Goal: Task Accomplishment & Management: Manage account settings

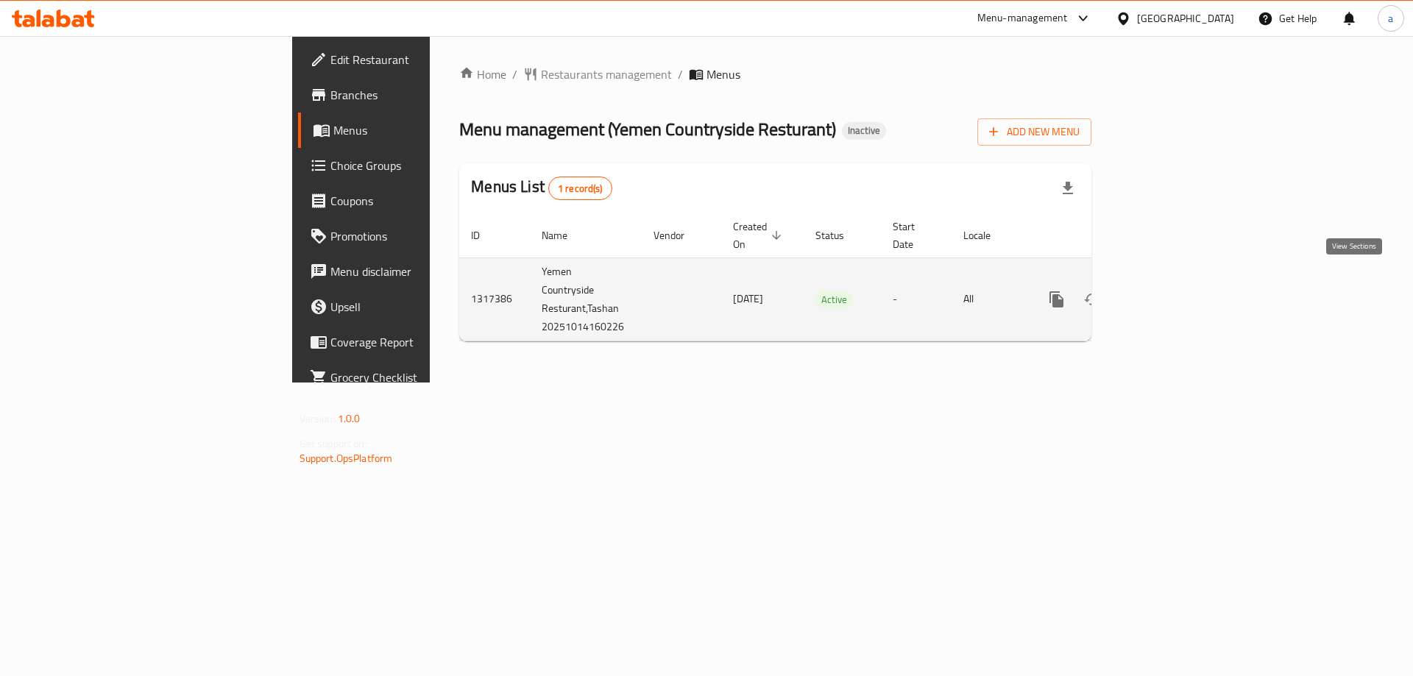
click at [1181, 291] on link "enhanced table" at bounding box center [1162, 299] width 35 height 35
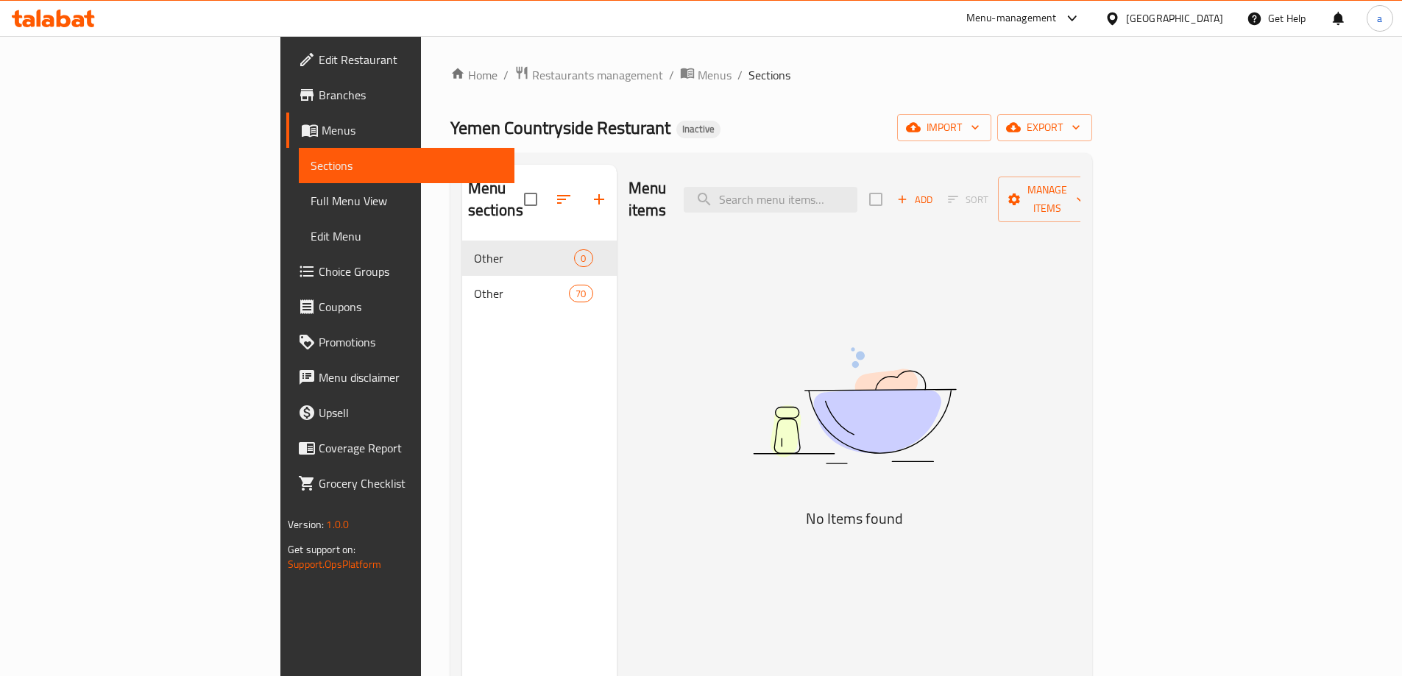
click at [995, 268] on div "Menu items Add Sort Manage items No Items found" at bounding box center [849, 503] width 464 height 676
click at [980, 125] on span "import" at bounding box center [944, 128] width 71 height 18
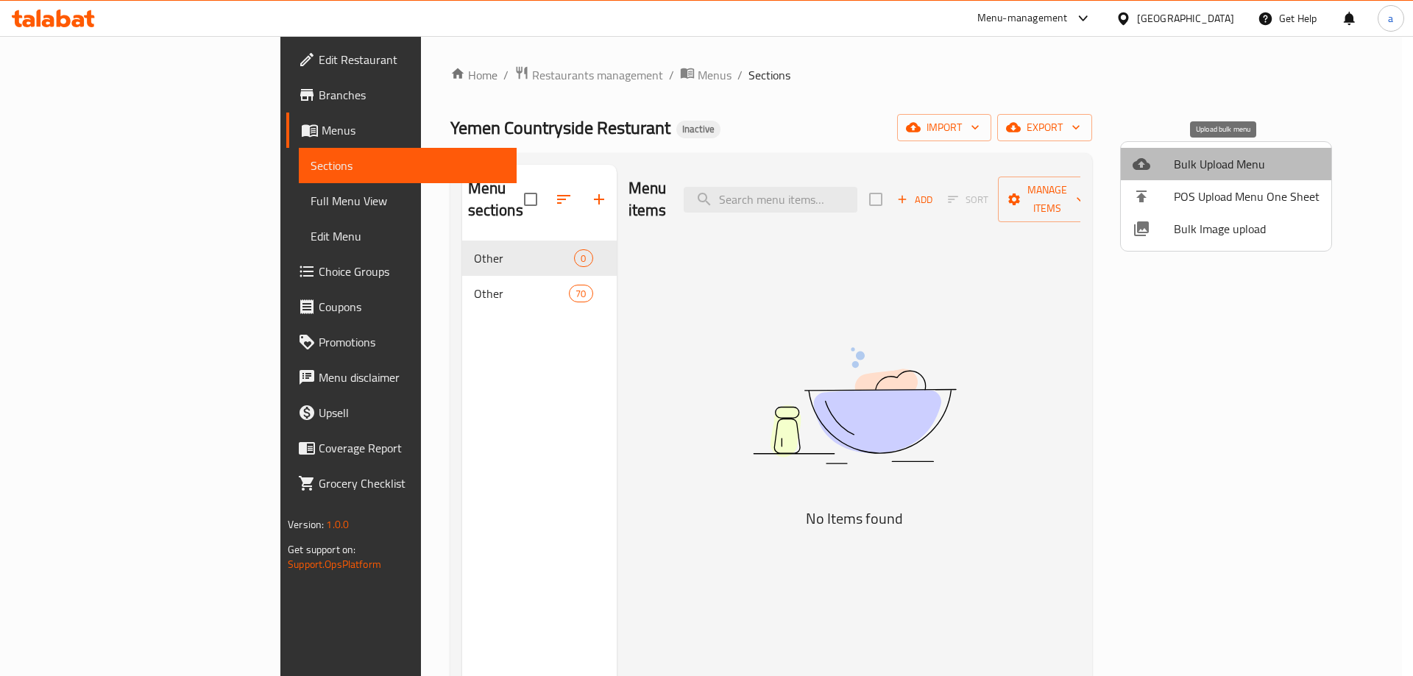
click at [1231, 164] on span "Bulk Upload Menu" at bounding box center [1247, 164] width 146 height 18
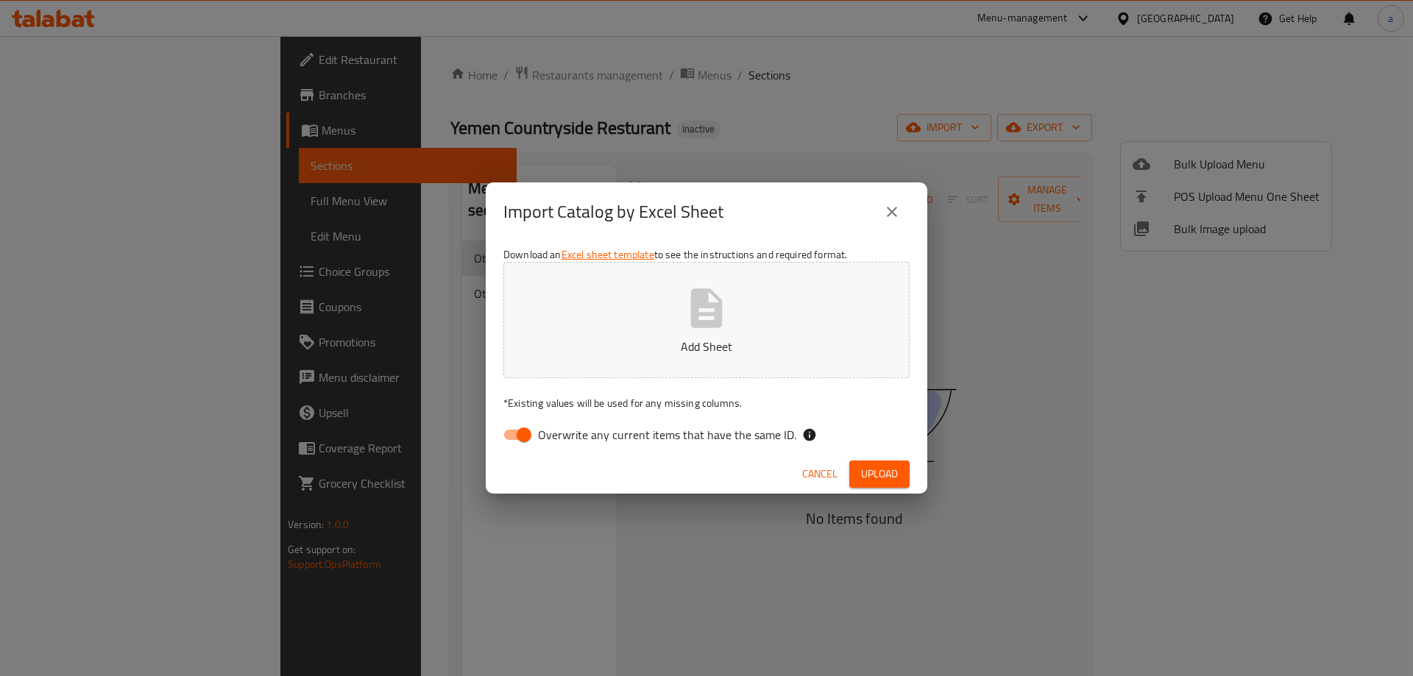
click at [544, 441] on span "Overwrite any current items that have the same ID." at bounding box center [667, 435] width 258 height 18
click at [544, 441] on input "Overwrite any current items that have the same ID." at bounding box center [524, 435] width 84 height 28
checkbox input "false"
click at [881, 470] on span "Upload" at bounding box center [879, 474] width 37 height 18
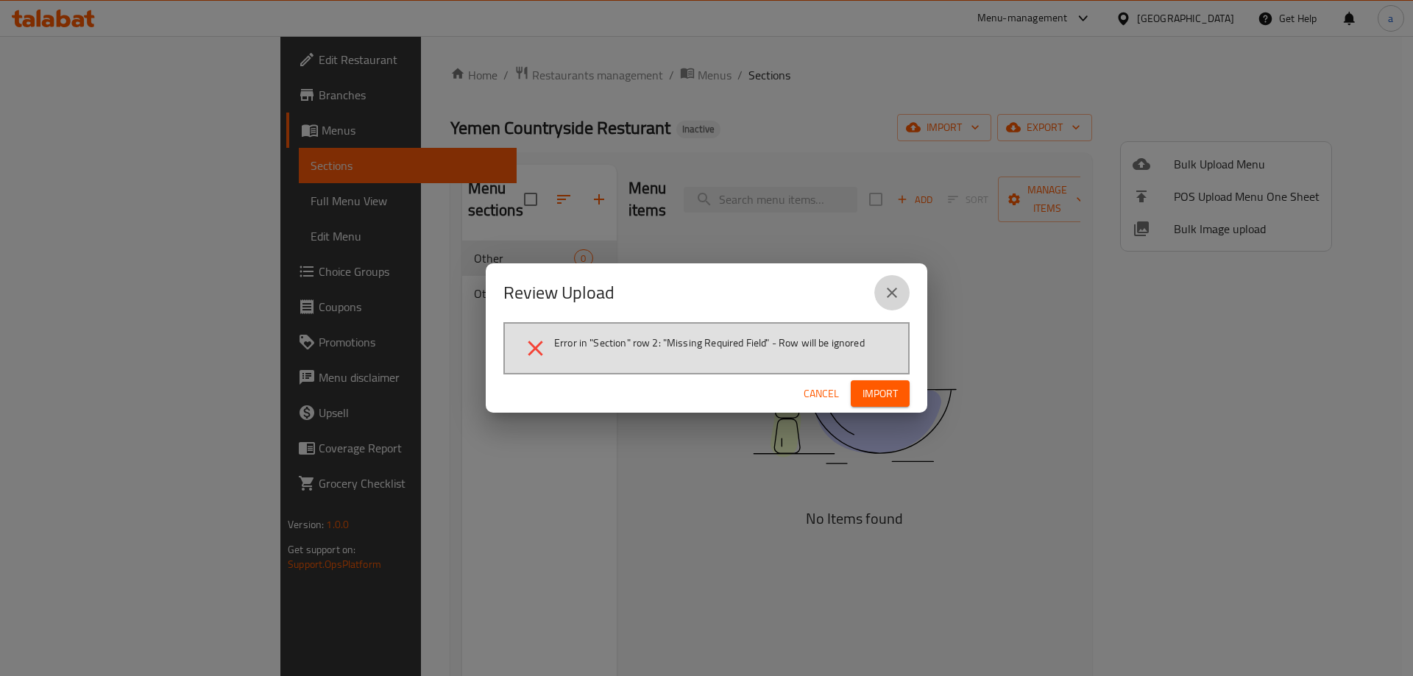
click at [898, 294] on icon "close" at bounding box center [892, 293] width 18 height 18
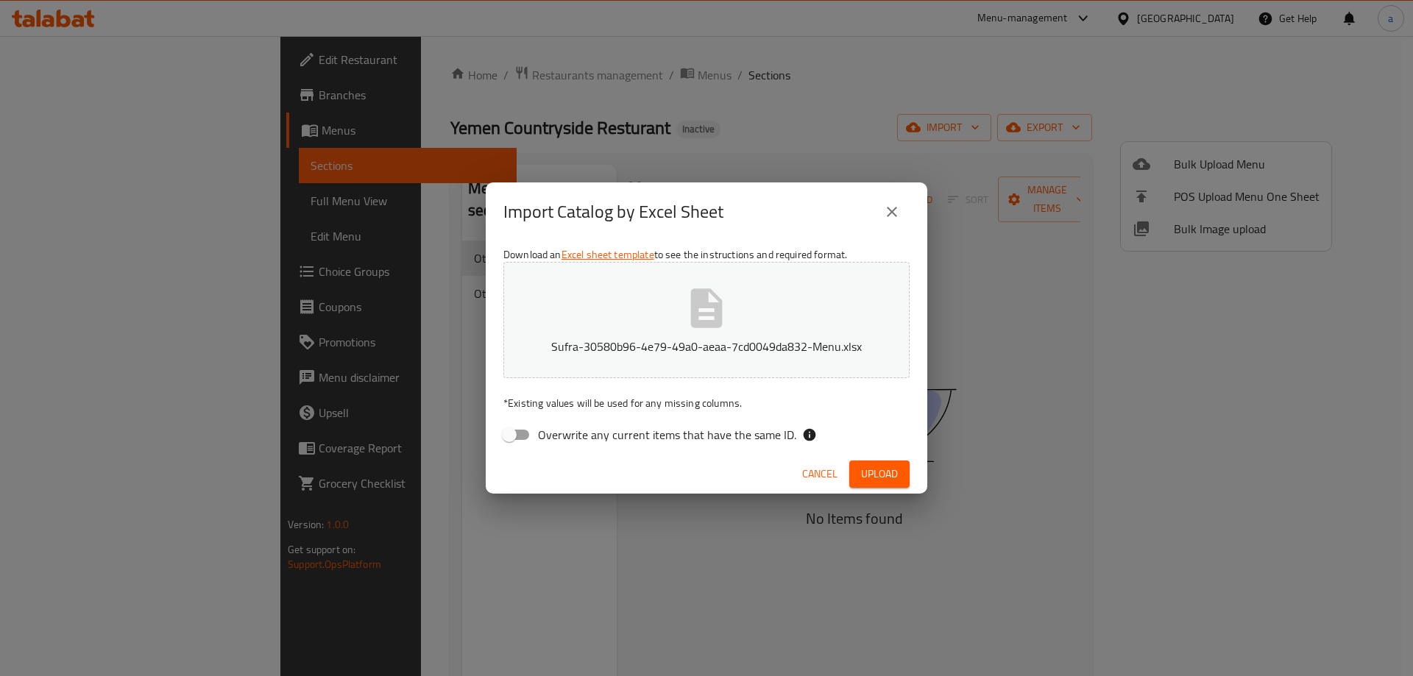
click at [890, 214] on icon "close" at bounding box center [892, 212] width 10 height 10
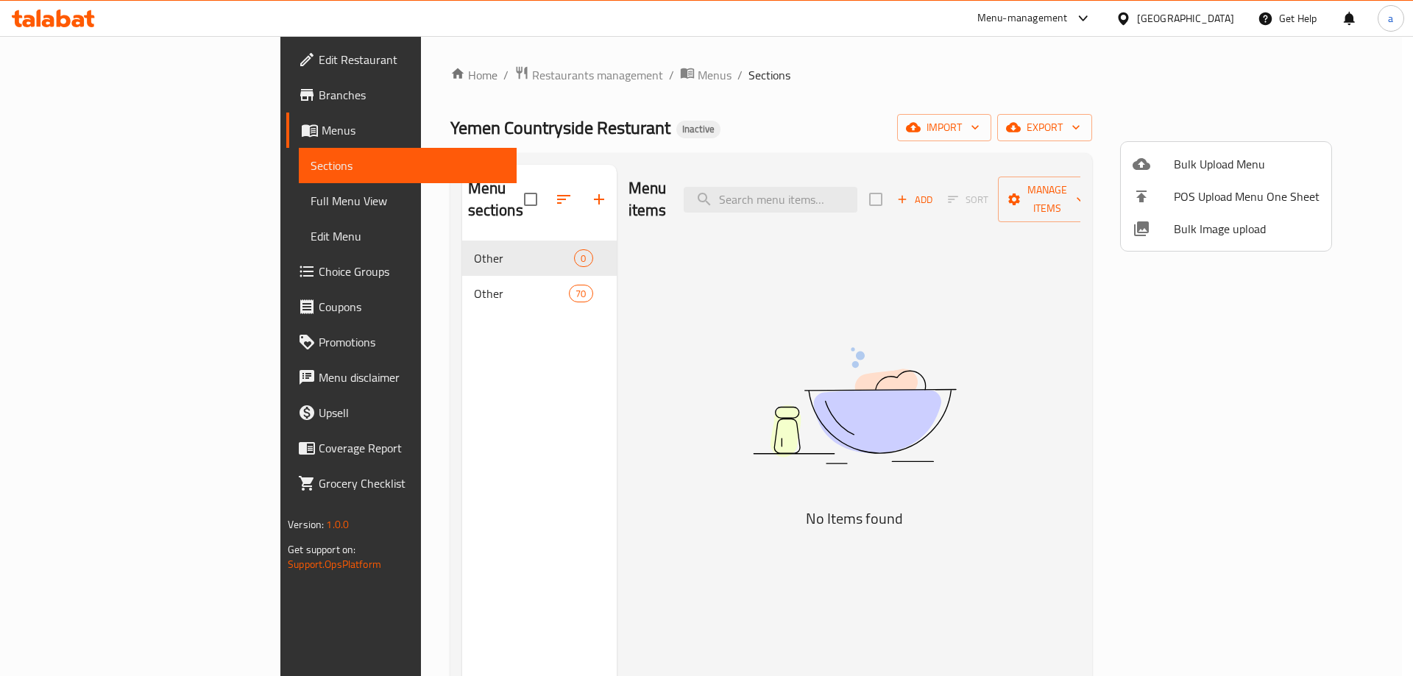
click at [964, 220] on div at bounding box center [706, 338] width 1413 height 676
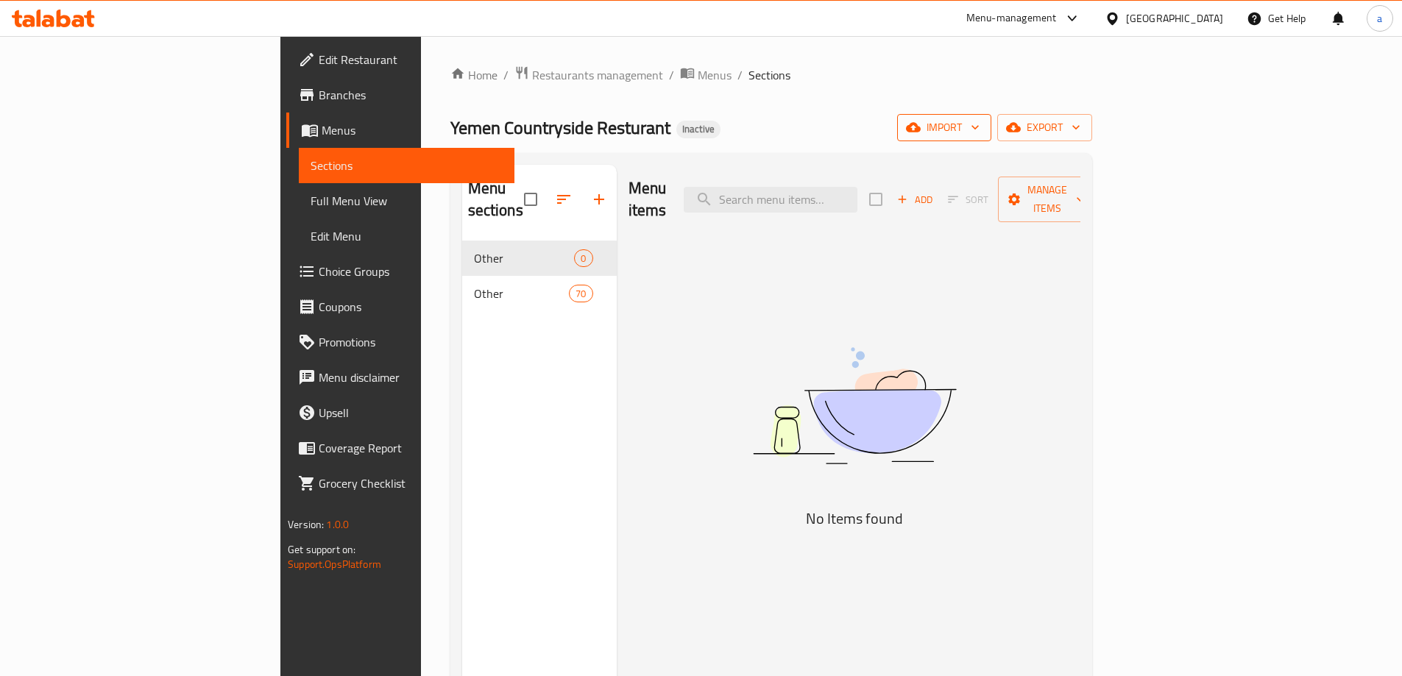
click at [980, 131] on span "import" at bounding box center [944, 128] width 71 height 18
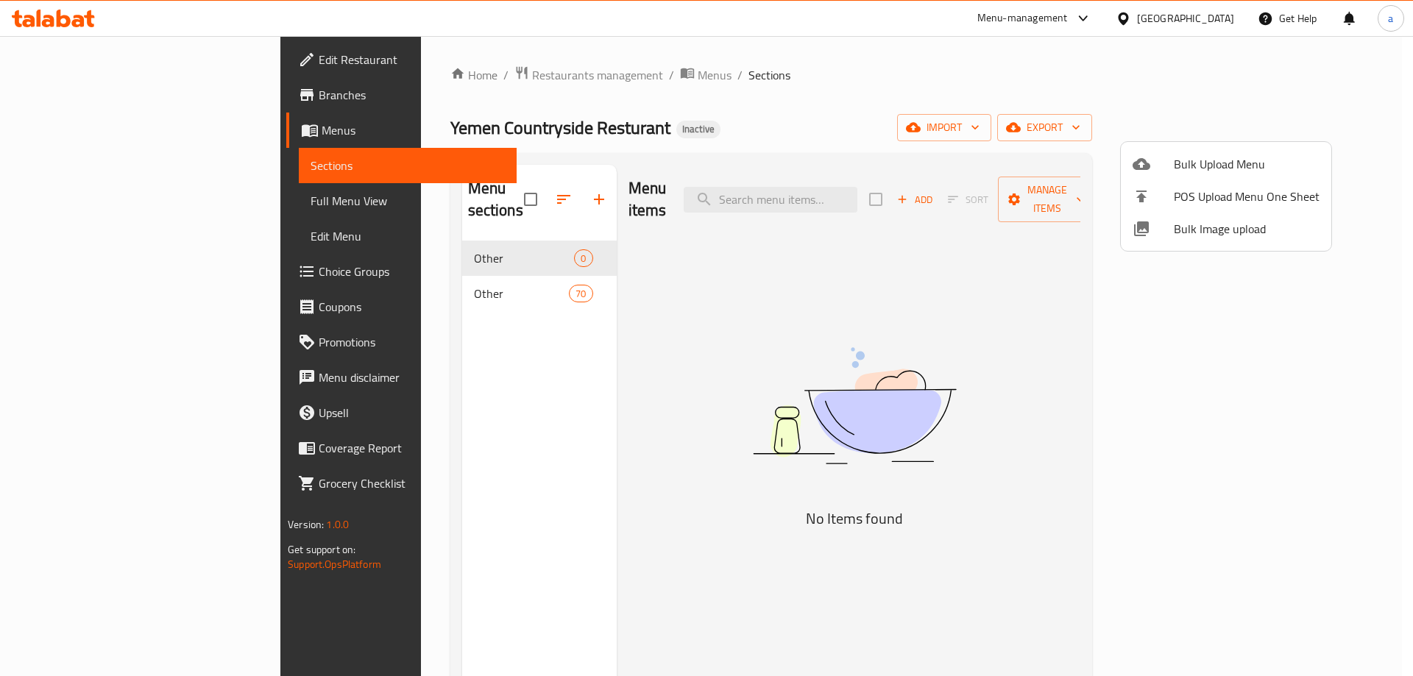
click at [1243, 140] on div at bounding box center [706, 338] width 1413 height 676
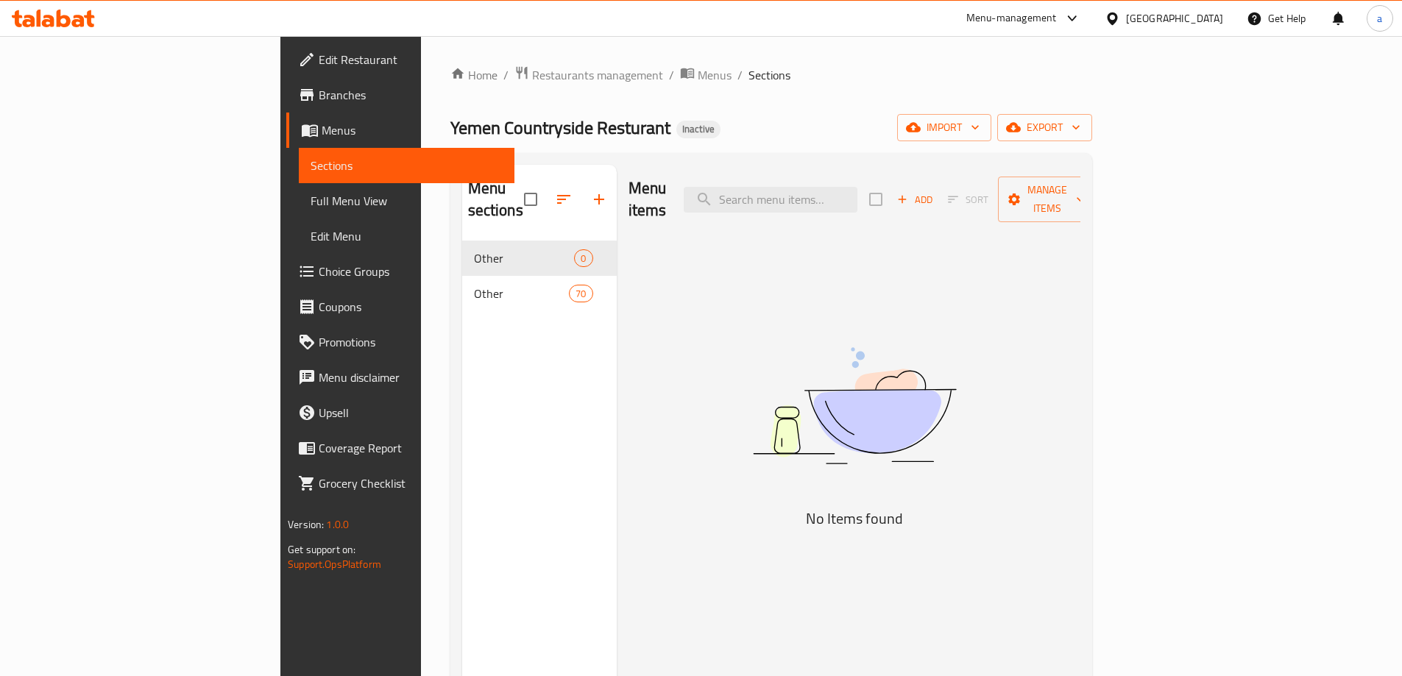
click at [1092, 149] on div "Home / Restaurants management / Menus / Sections Yemen Countryside Resturant In…" at bounding box center [771, 460] width 642 height 788
click at [980, 134] on span "import" at bounding box center [944, 128] width 71 height 18
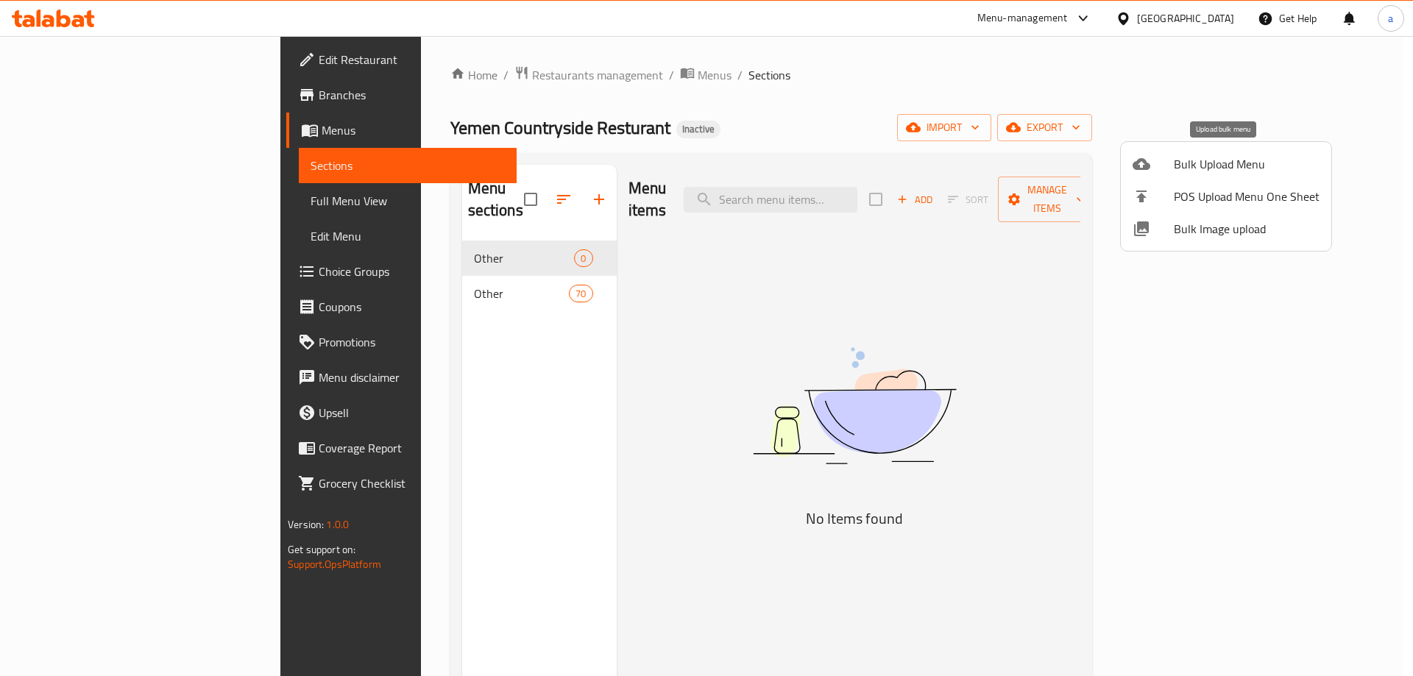
click at [1192, 169] on span "Bulk Upload Menu" at bounding box center [1247, 164] width 146 height 18
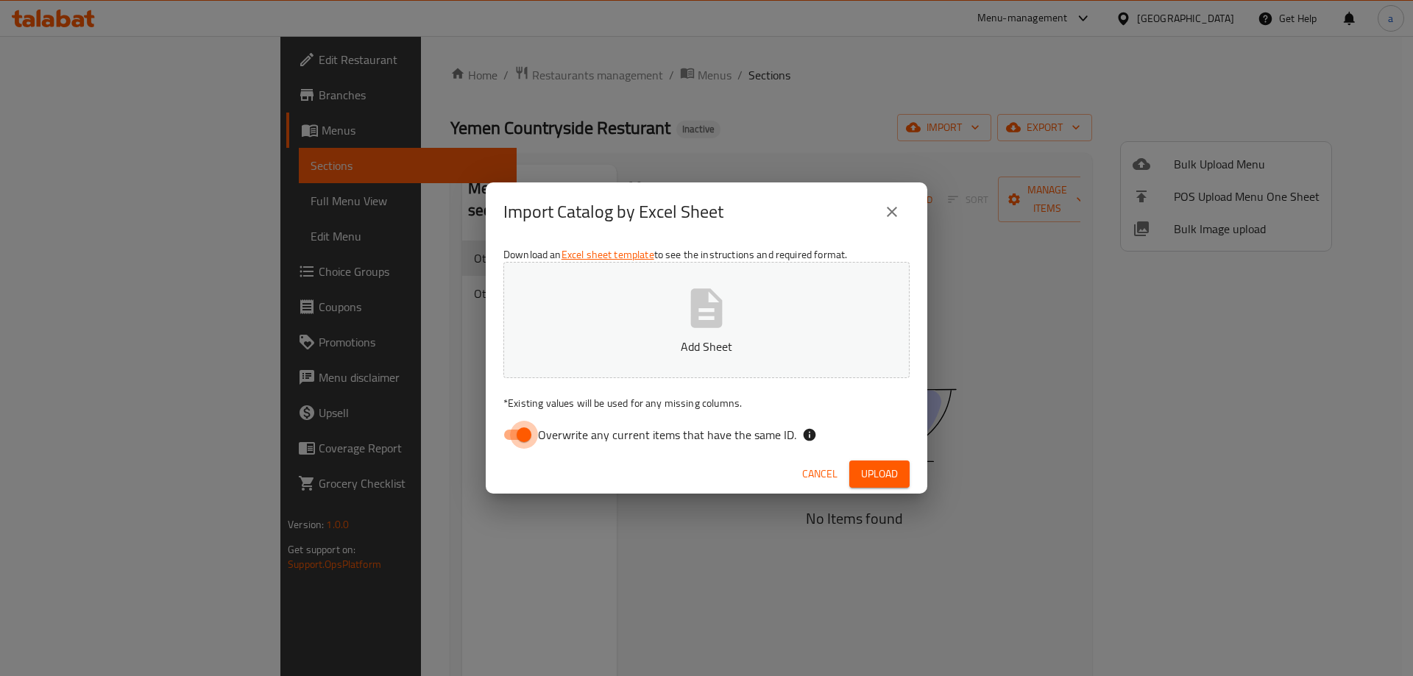
click at [523, 433] on input "Overwrite any current items that have the same ID." at bounding box center [524, 435] width 84 height 28
checkbox input "false"
click at [863, 466] on span "Upload" at bounding box center [879, 474] width 37 height 18
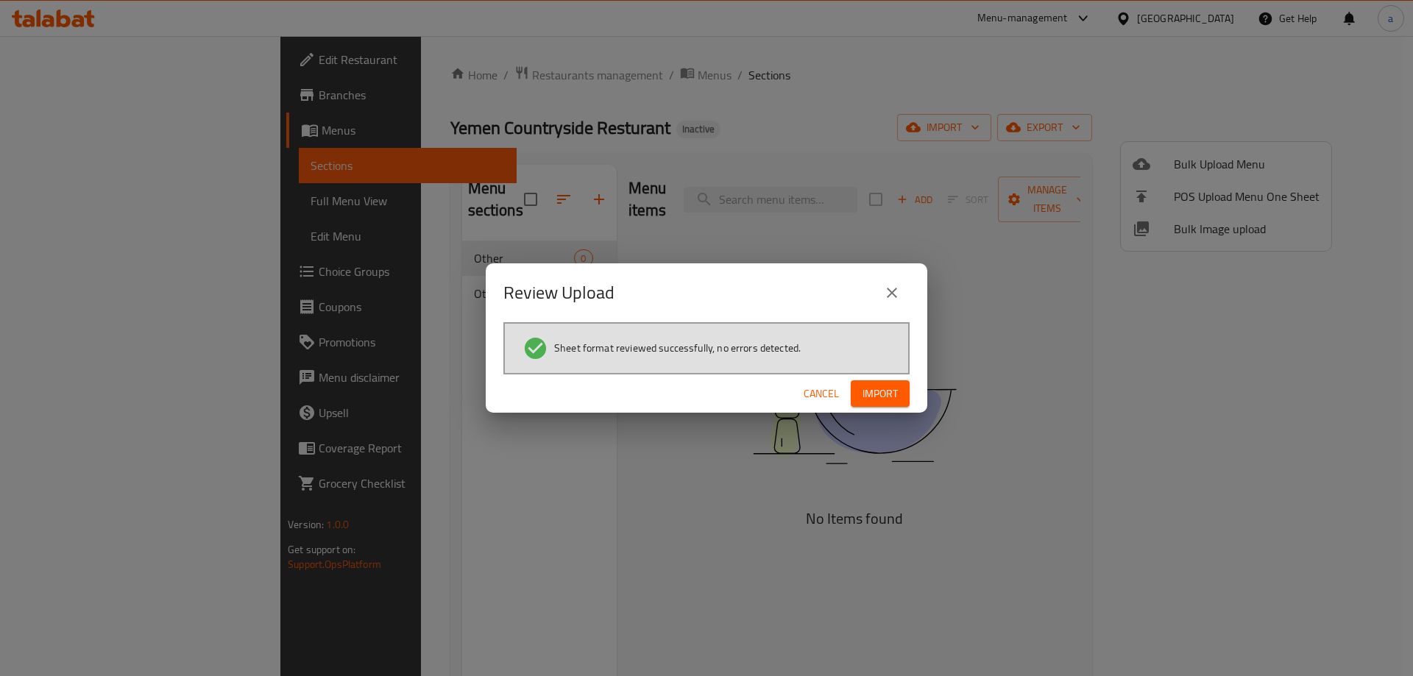
click at [895, 390] on span "Import" at bounding box center [880, 394] width 35 height 18
click at [723, 435] on div "Review Upload Sheet format reviewed successfully, no errors detected. Cancel" at bounding box center [706, 338] width 1413 height 676
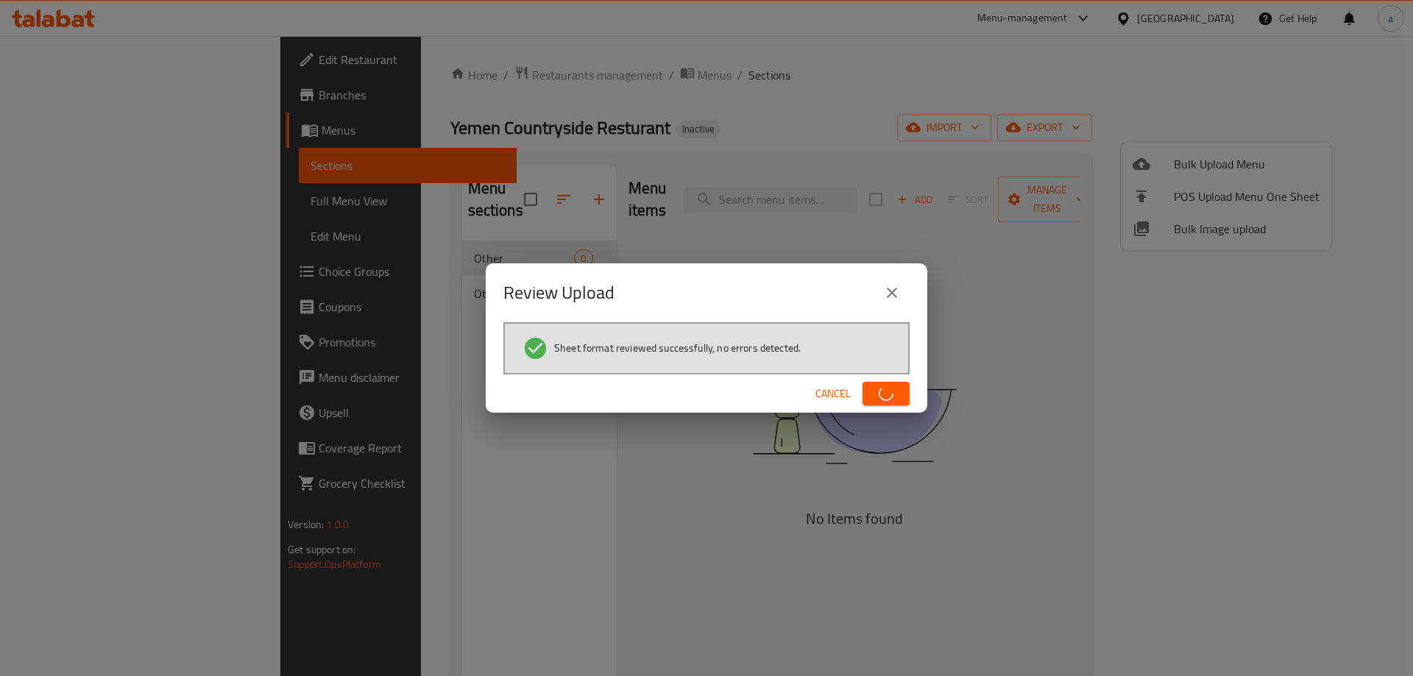
click at [726, 435] on div "Review Upload Sheet format reviewed successfully, no errors detected. Cancel" at bounding box center [706, 338] width 1413 height 676
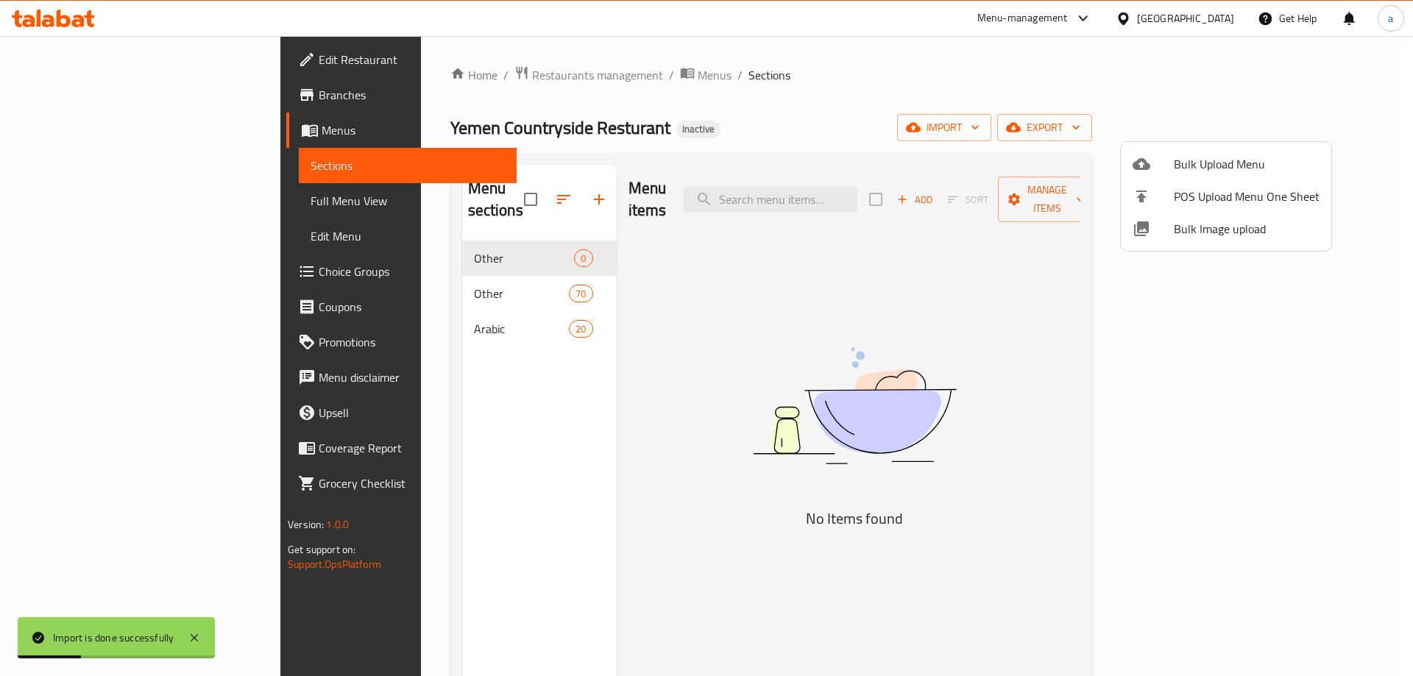
click at [426, 307] on div at bounding box center [706, 338] width 1413 height 676
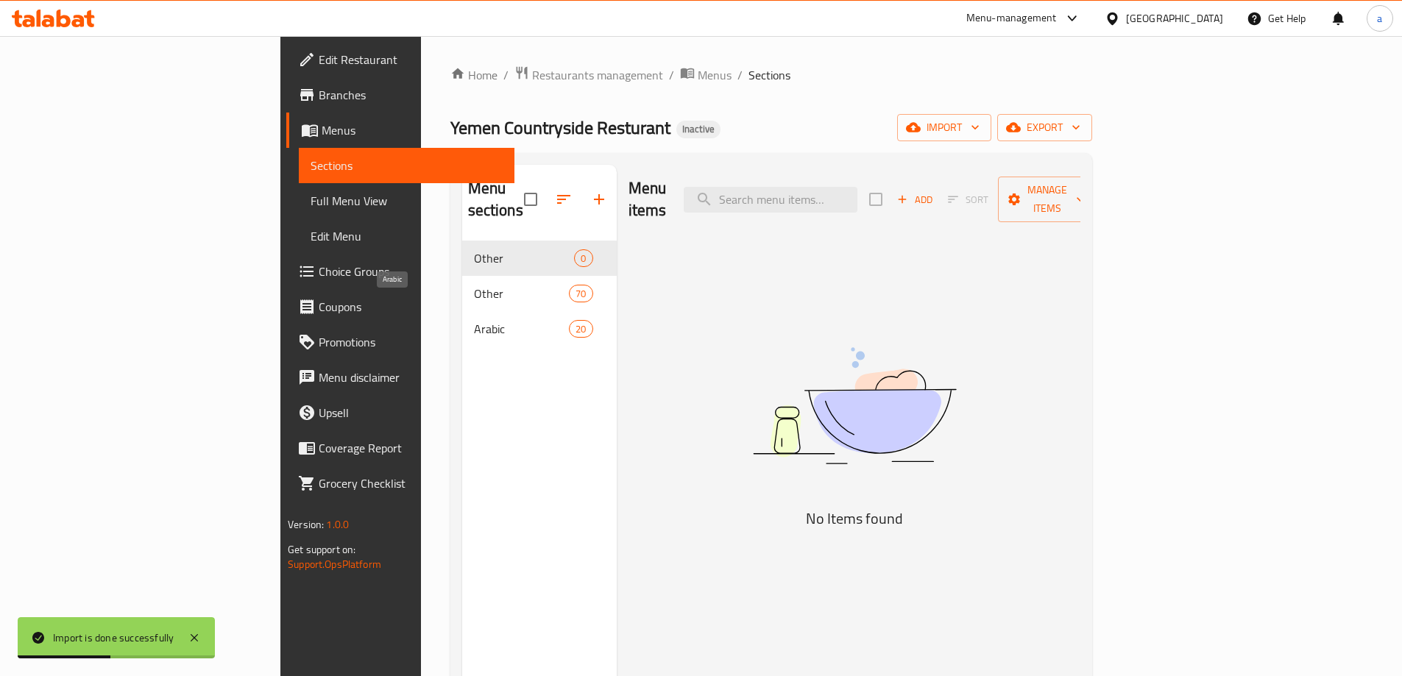
click at [474, 320] on span "Arabic" at bounding box center [522, 329] width 96 height 18
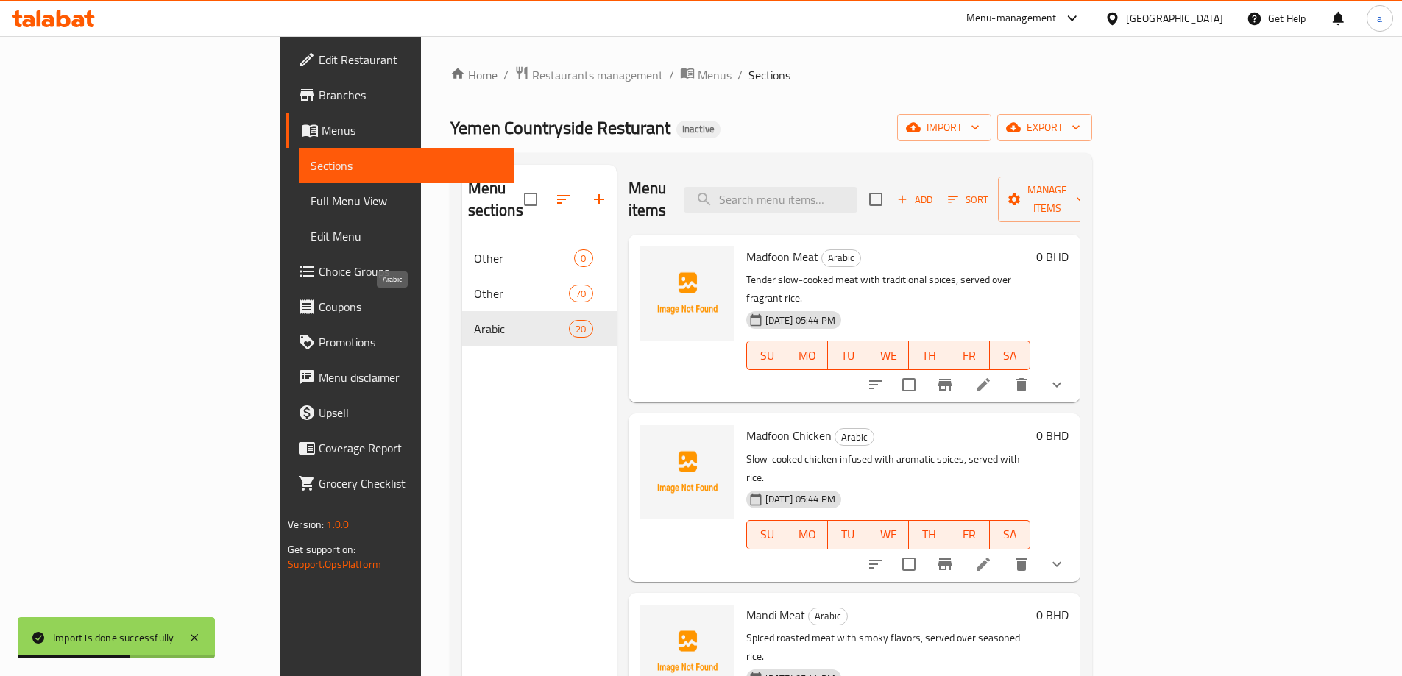
click at [474, 320] on span "Arabic" at bounding box center [522, 329] width 96 height 18
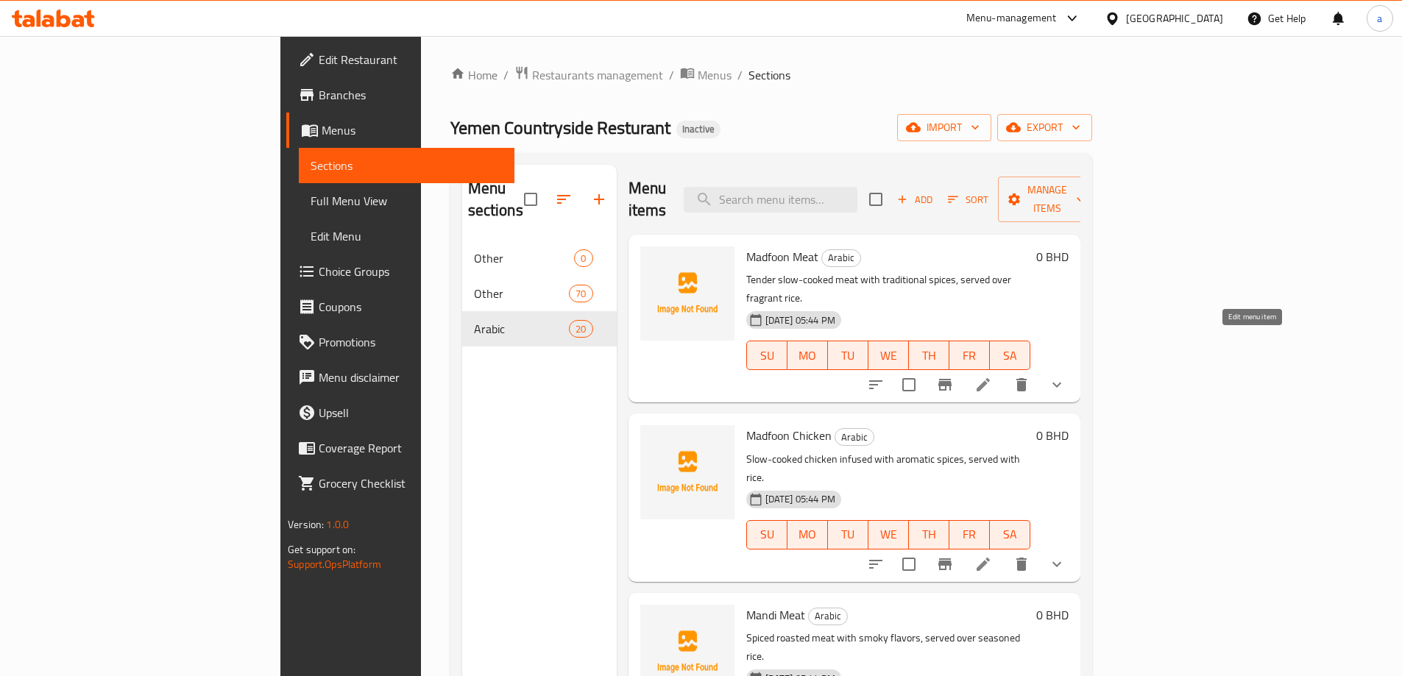
click at [990, 378] on icon at bounding box center [983, 384] width 13 height 13
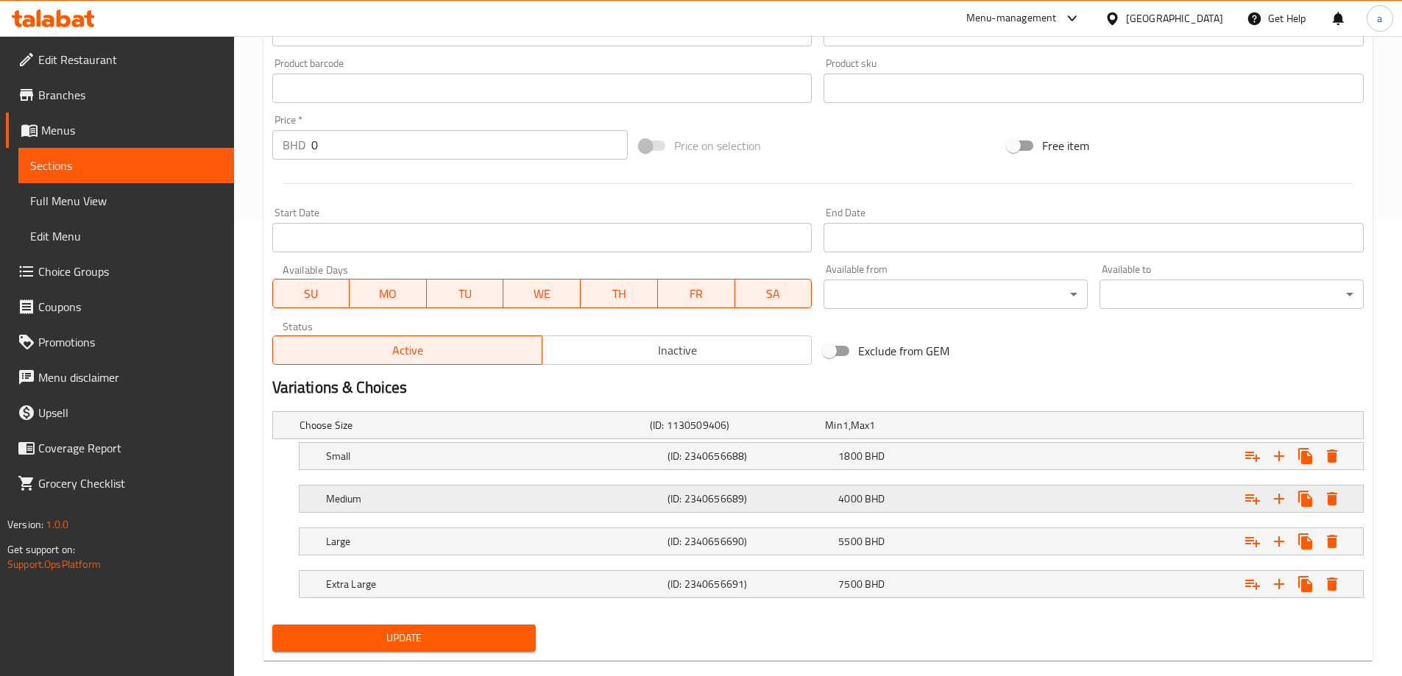
scroll to position [482, 0]
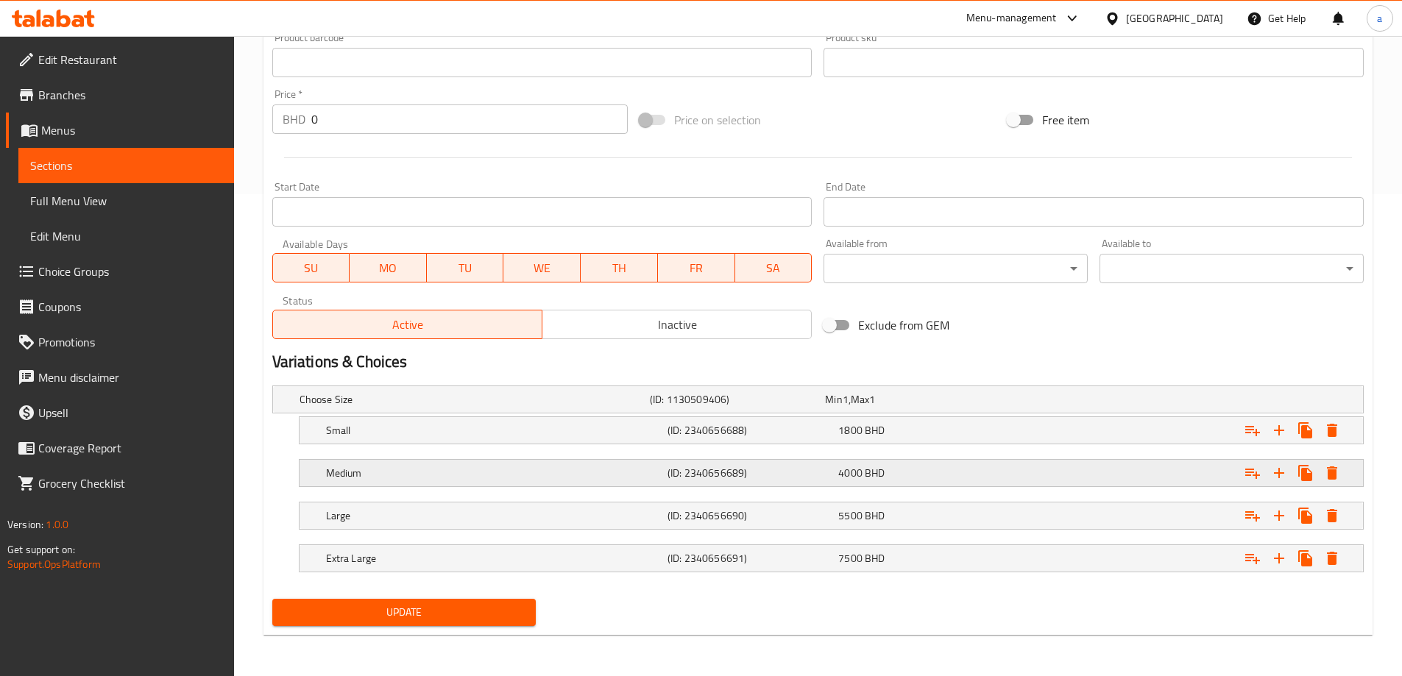
click at [609, 474] on h5 "Medium" at bounding box center [494, 473] width 336 height 15
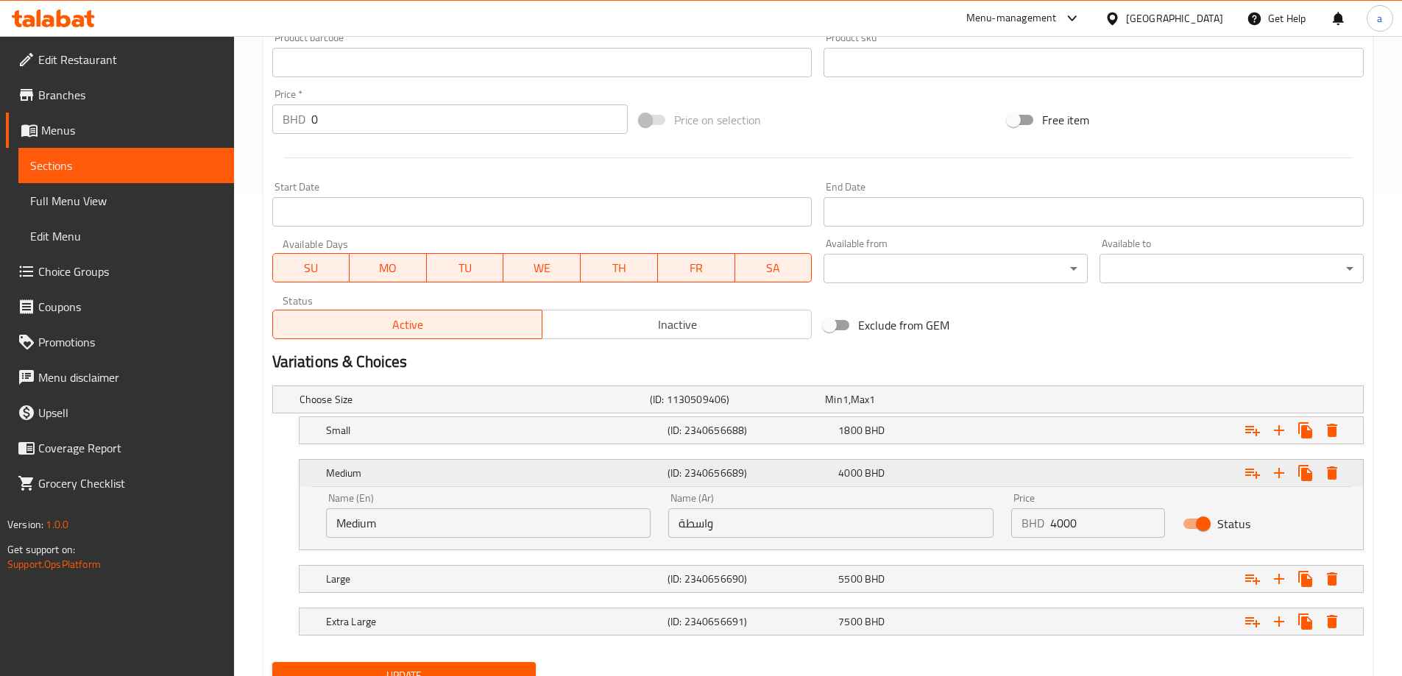
click at [609, 474] on h5 "Medium" at bounding box center [494, 473] width 336 height 15
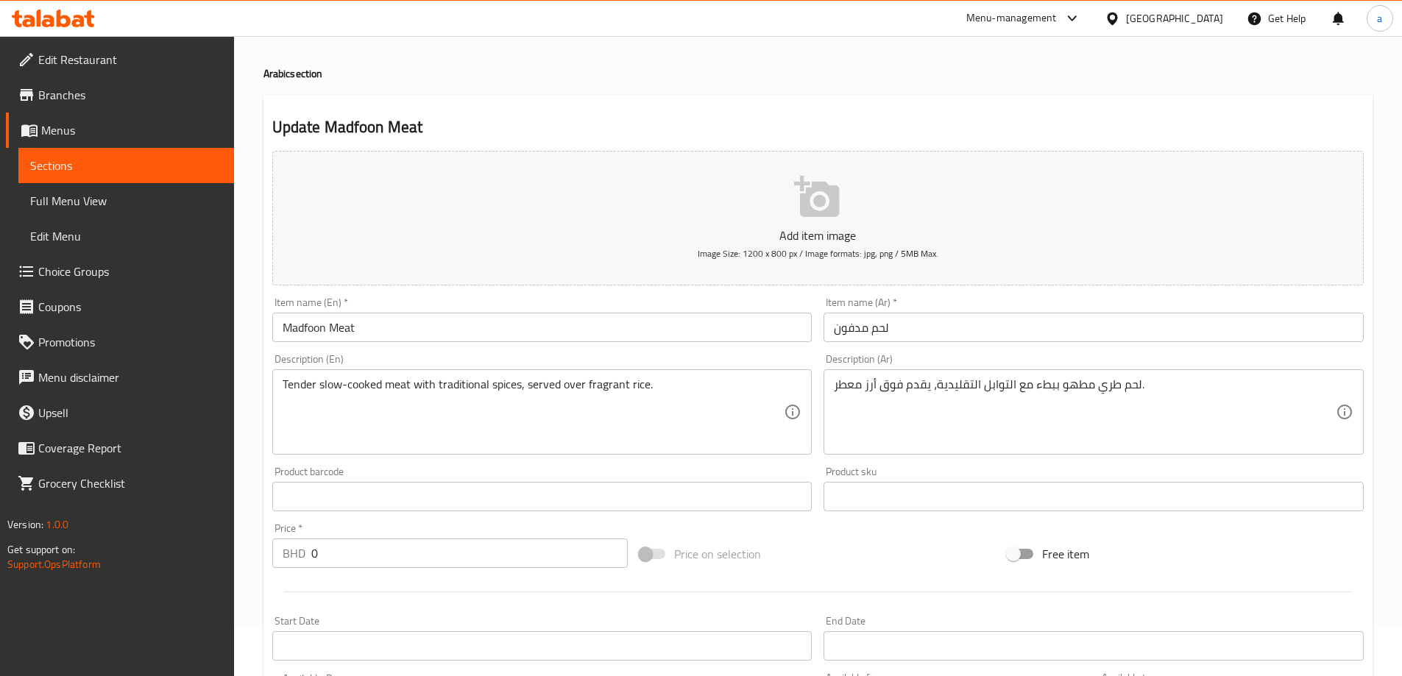
scroll to position [0, 0]
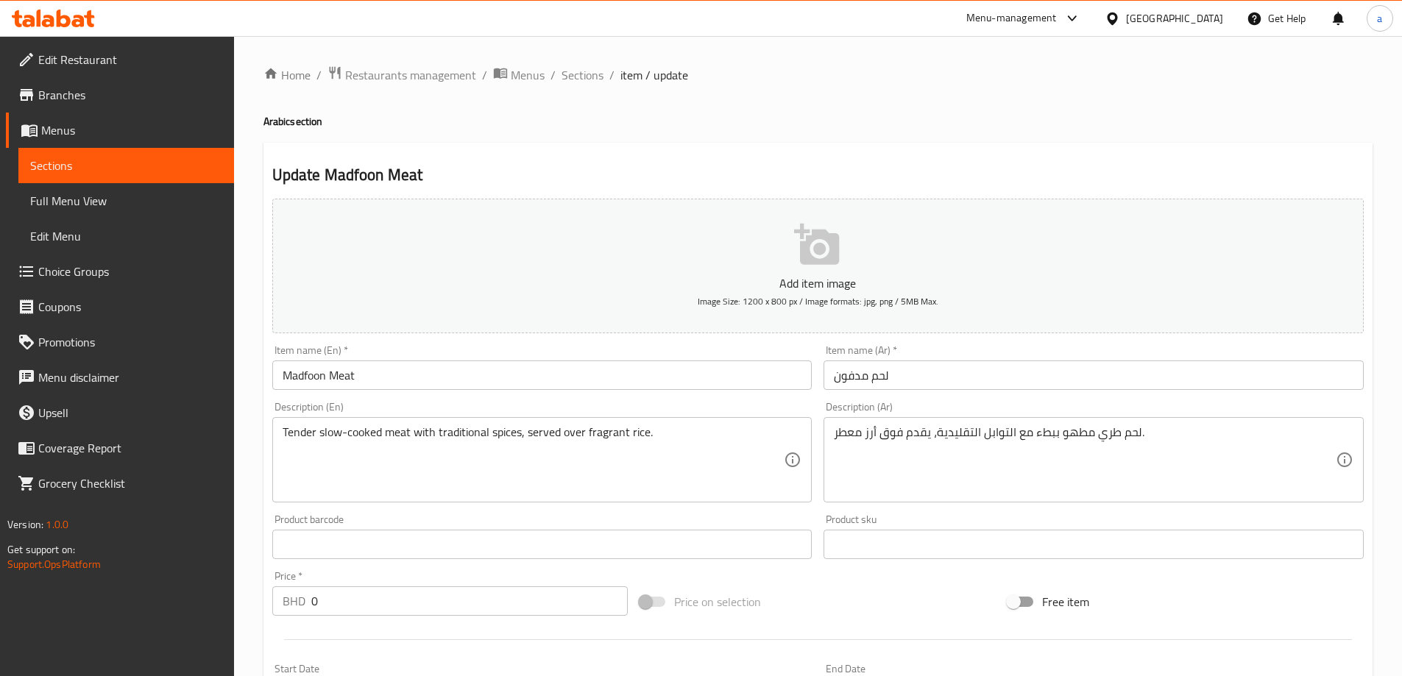
click at [119, 272] on span "Choice Groups" at bounding box center [130, 272] width 184 height 18
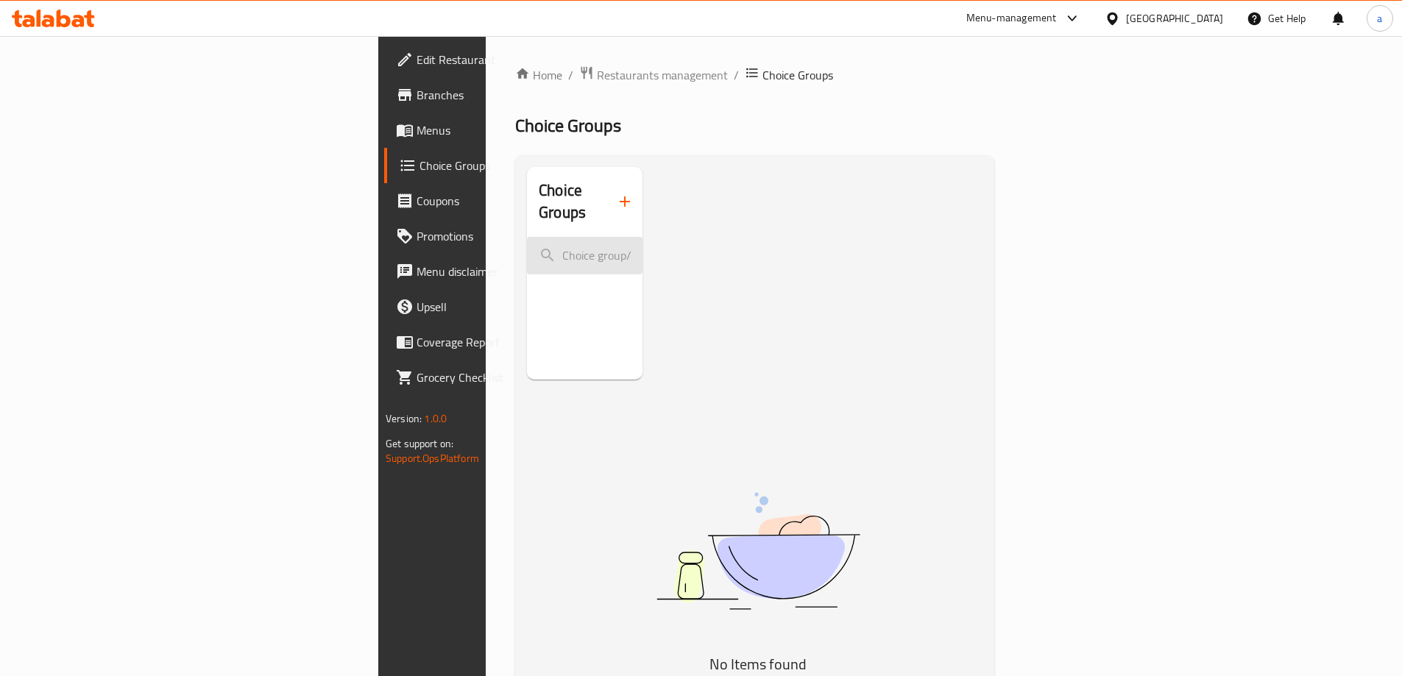
click at [527, 237] on input "search" at bounding box center [585, 256] width 116 height 38
click at [527, 275] on nav at bounding box center [585, 281] width 116 height 12
click at [573, 216] on div "Choice Groups No Items found" at bounding box center [757, 505] width 461 height 676
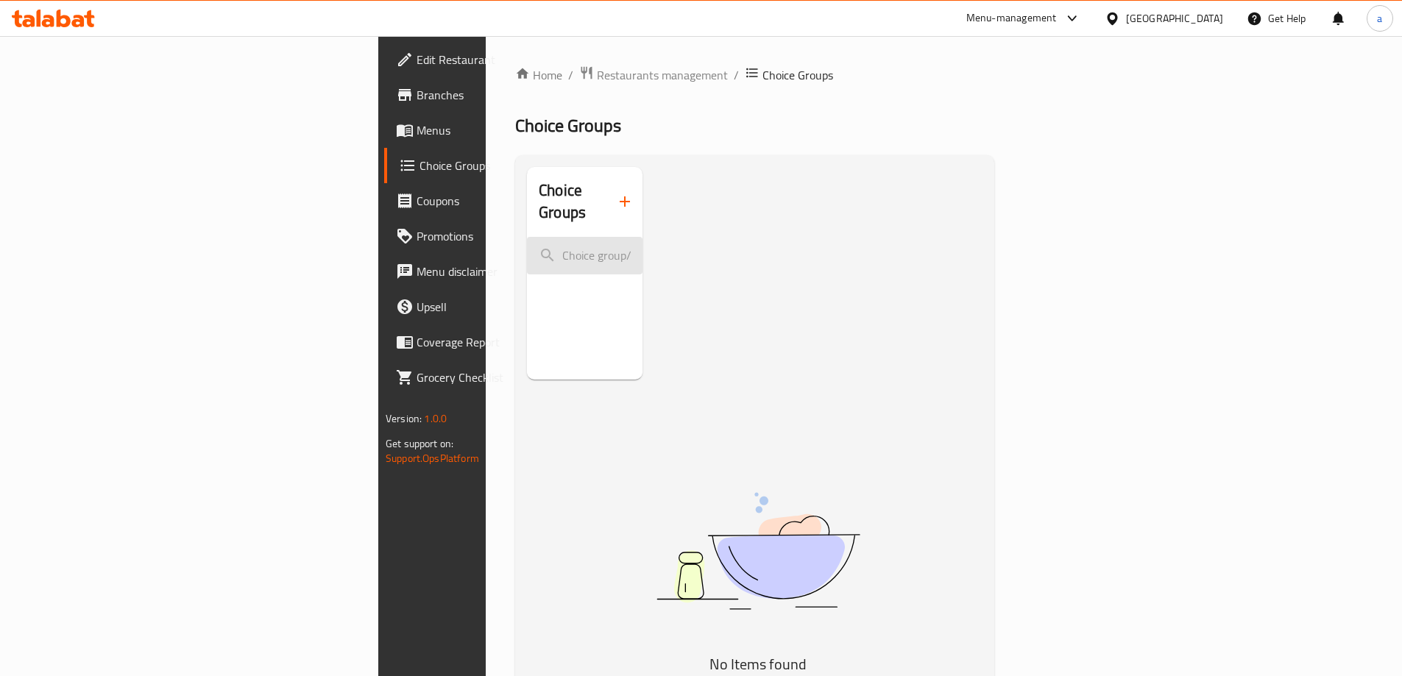
click at [527, 237] on input "search" at bounding box center [585, 256] width 116 height 38
click at [642, 224] on div "Choice Groups No Items found" at bounding box center [757, 505] width 461 height 676
click at [527, 238] on input "search" at bounding box center [585, 256] width 116 height 38
click at [613, 219] on div "Choice Groups No Items found" at bounding box center [757, 505] width 461 height 676
click at [417, 122] on span "Menus" at bounding box center [509, 130] width 184 height 18
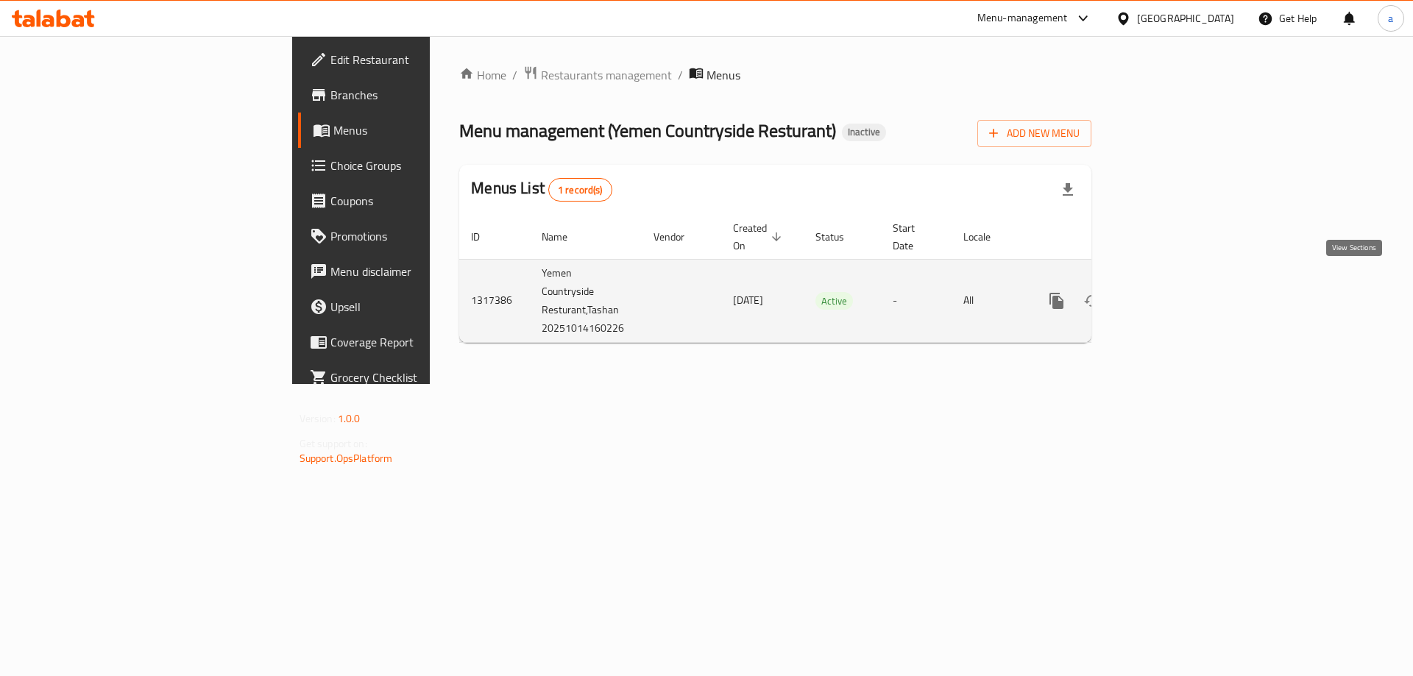
click at [1181, 294] on link "enhanced table" at bounding box center [1162, 300] width 35 height 35
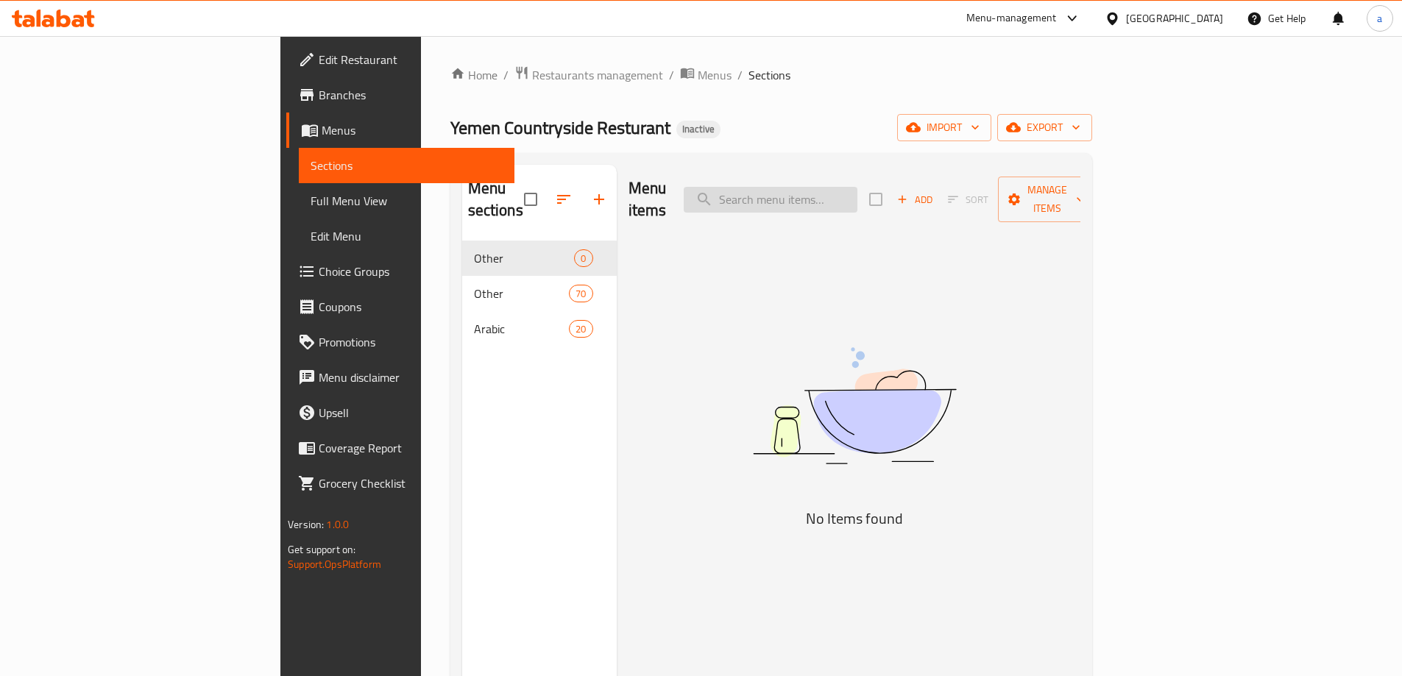
click at [857, 193] on input "search" at bounding box center [771, 200] width 174 height 26
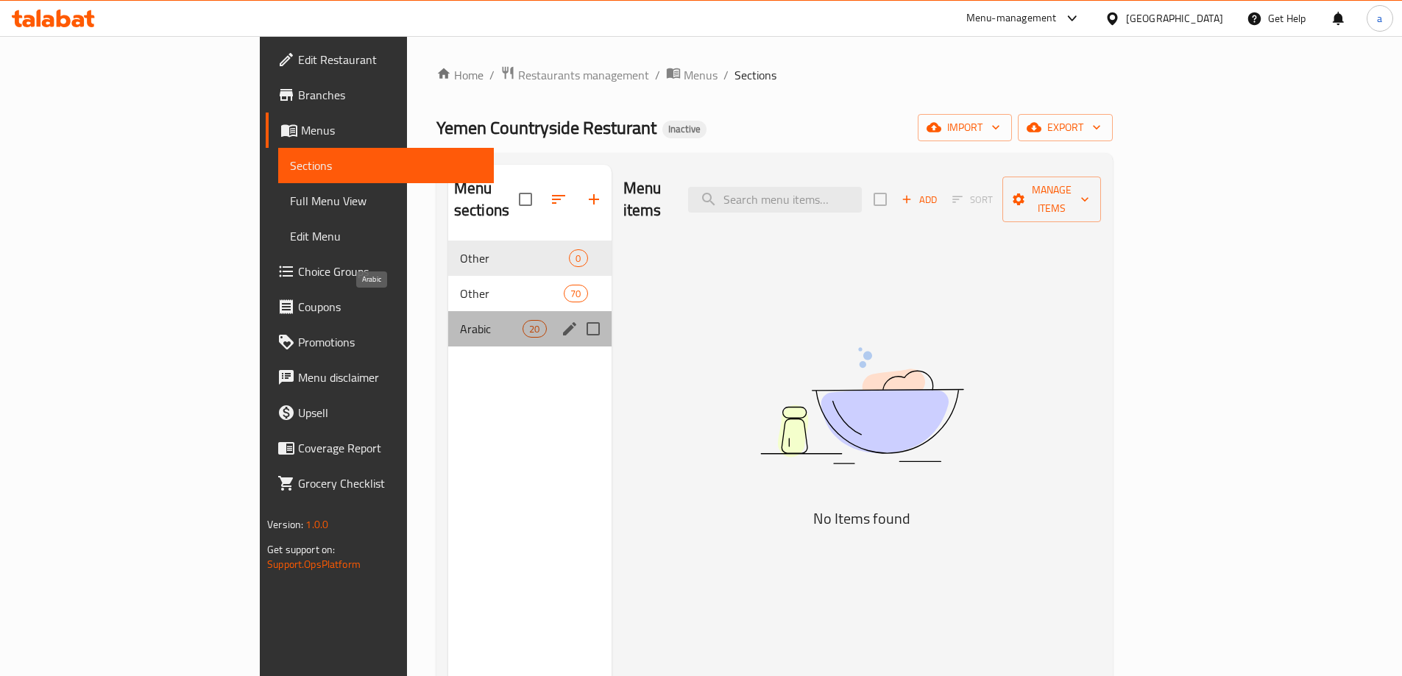
click at [460, 320] on span "Arabic" at bounding box center [491, 329] width 63 height 18
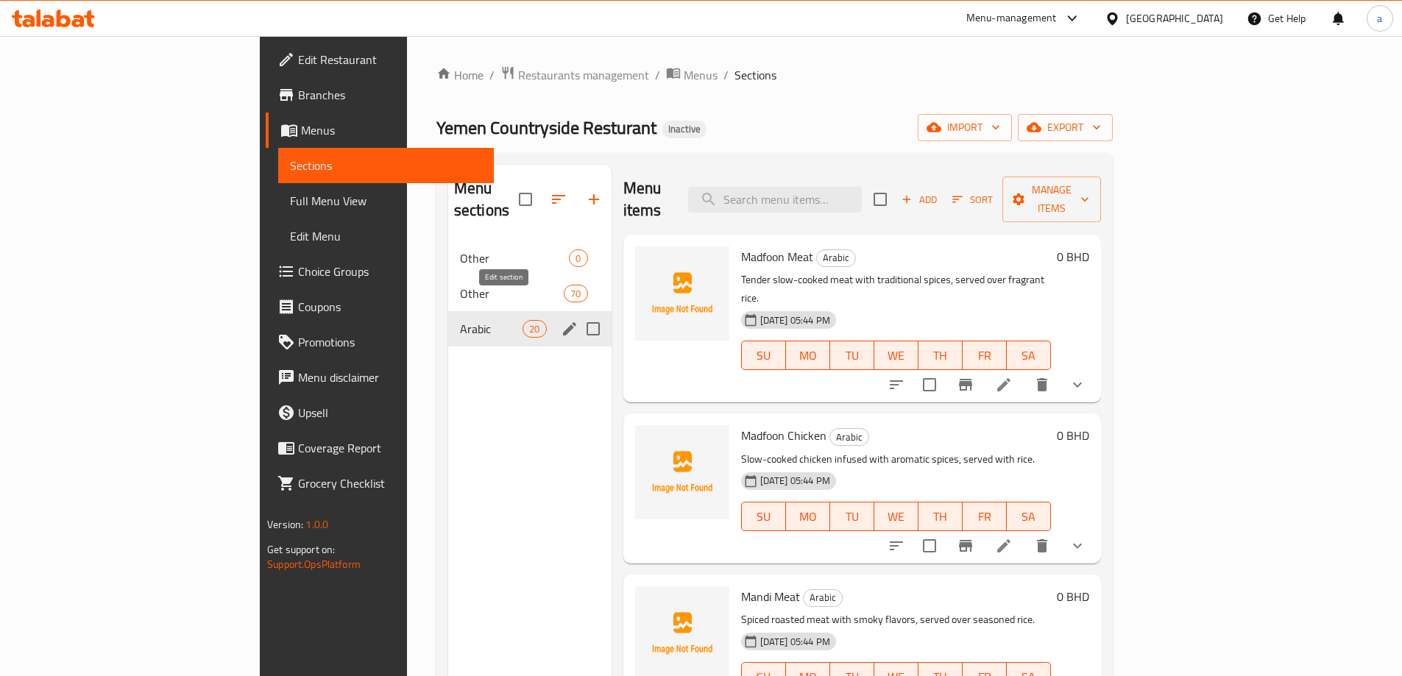
click at [561, 320] on icon "edit" at bounding box center [570, 329] width 18 height 18
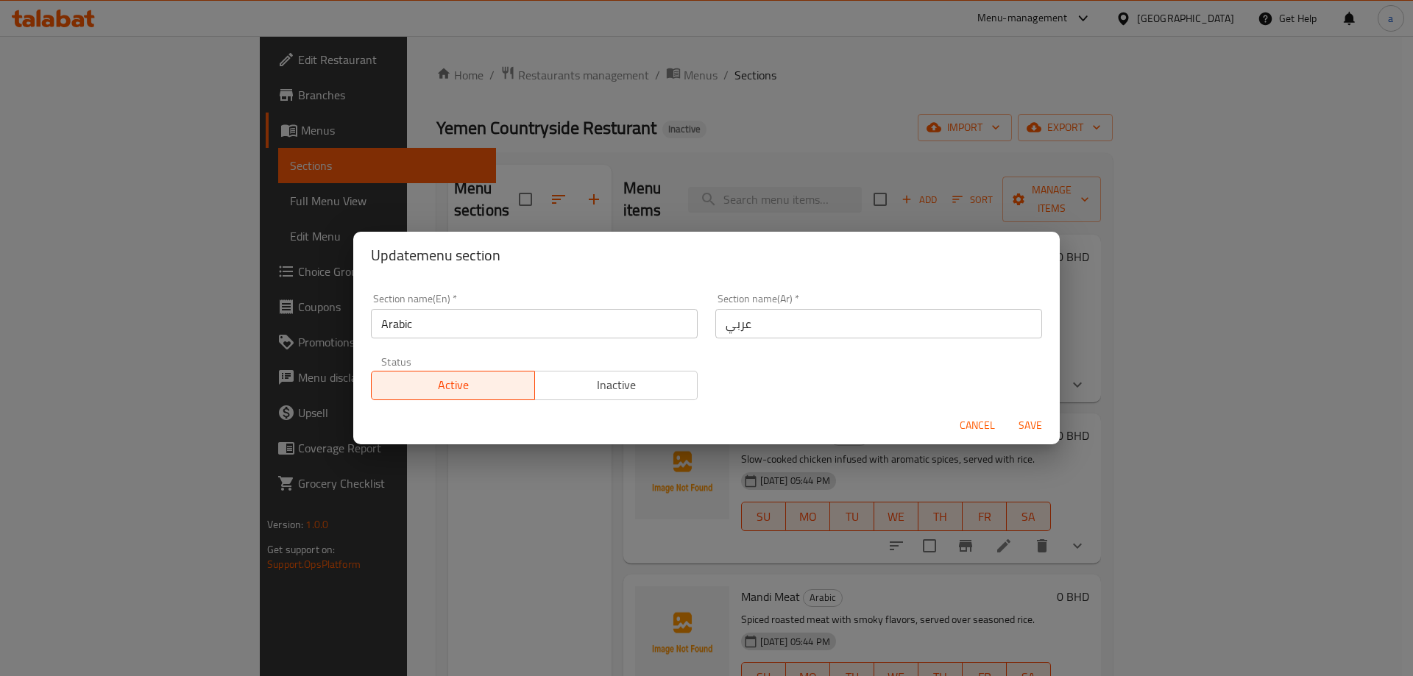
click at [824, 209] on div "Update menu section Section name(En)   * Arabic Section name(En) * Section name…" at bounding box center [706, 338] width 1413 height 676
click at [985, 426] on span "Cancel" at bounding box center [977, 426] width 35 height 18
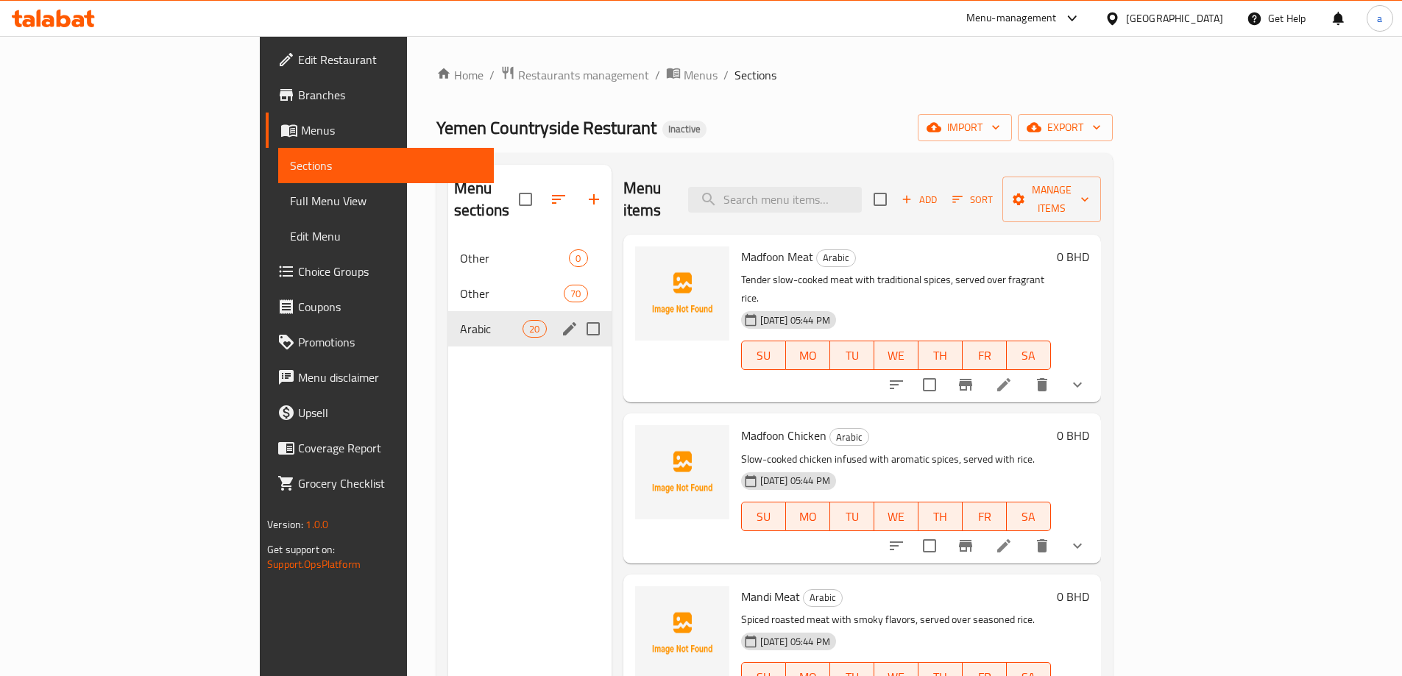
click at [523, 434] on div "Menu sections Other 0 Other 70 Arabic 20" at bounding box center [529, 503] width 163 height 676
click at [1013, 376] on icon at bounding box center [1004, 385] width 18 height 18
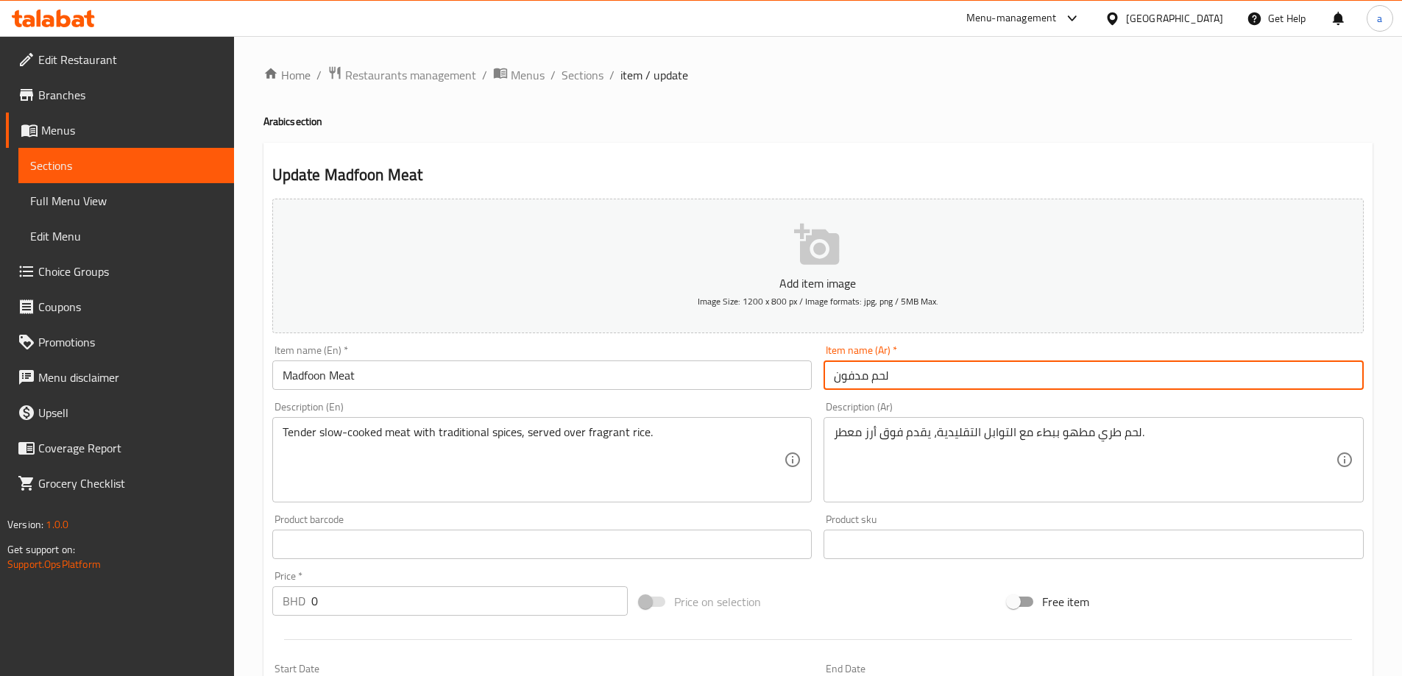
click at [880, 377] on input "لحم مدفون" at bounding box center [1094, 375] width 540 height 29
click at [907, 379] on input "مدفون" at bounding box center [1094, 375] width 540 height 29
paste input "لحم"
click at [919, 389] on input "مدفون لحم" at bounding box center [1094, 375] width 540 height 29
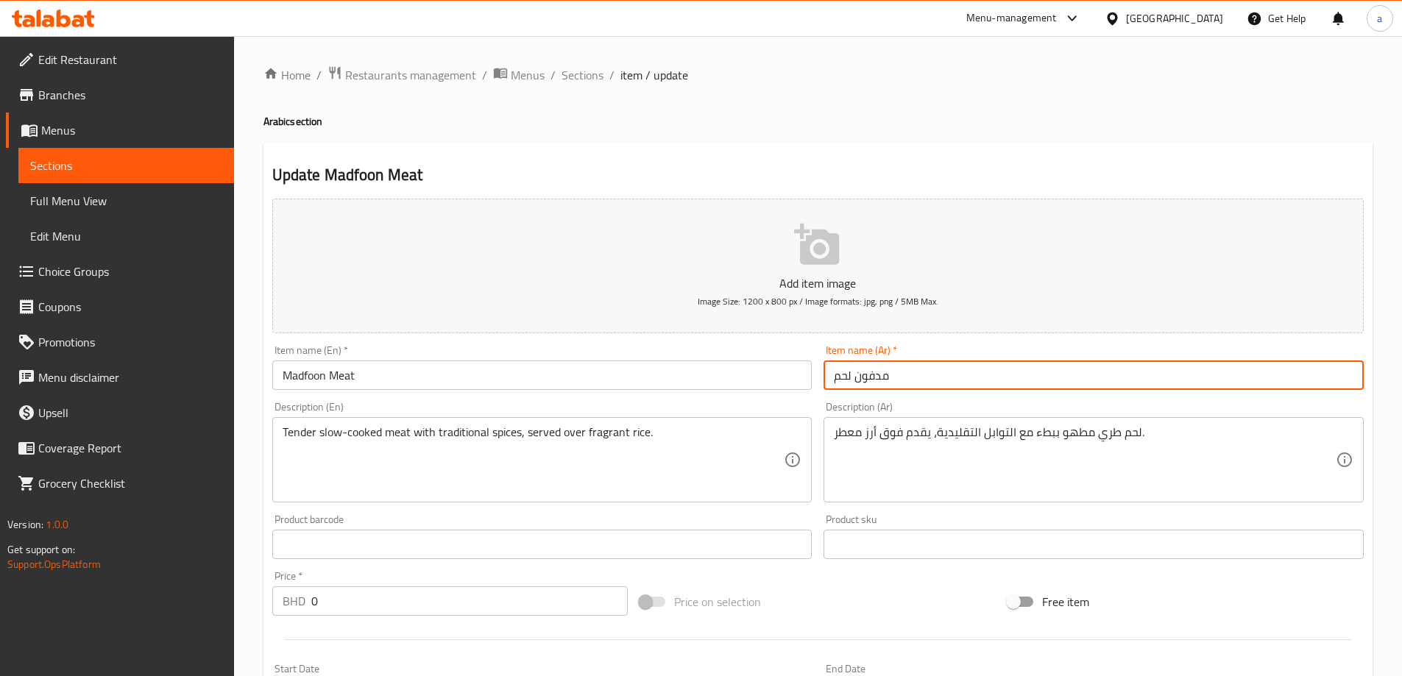
click at [835, 375] on input "مدفون لحم" at bounding box center [1094, 375] width 540 height 29
click at [824, 375] on input "مدفون لحم" at bounding box center [1094, 375] width 540 height 29
click at [927, 363] on input "مدفون لحم" at bounding box center [1094, 375] width 540 height 29
type input "مدفون لحم"
click at [921, 397] on div "Description (Ar) لحم طري مطهو ببطء مع التوابل التقليدية، يقدم فوق أرز معطر. Des…" at bounding box center [1094, 452] width 552 height 113
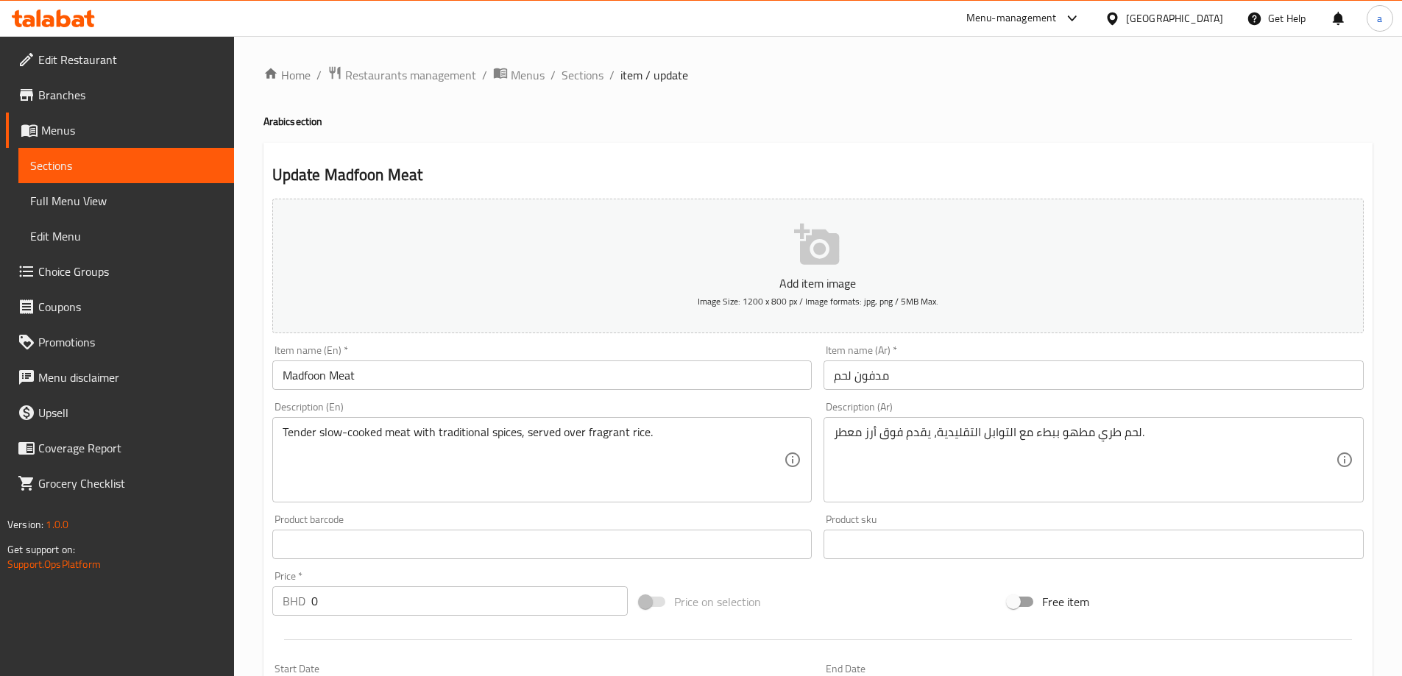
click at [824, 154] on div "Update Madfoon Meat Add item image Image Size: 1200 x 800 px / Image formats: j…" at bounding box center [818, 630] width 1109 height 975
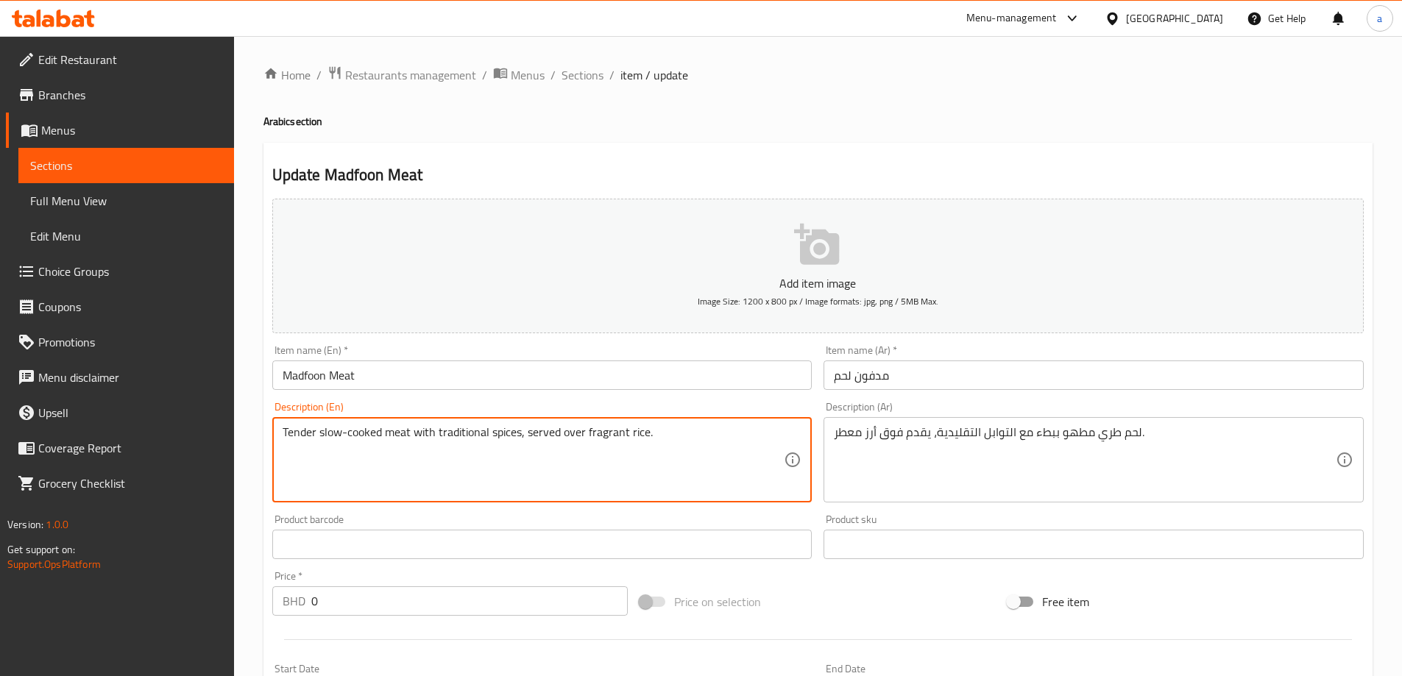
click at [1040, 160] on div "Update Madfoon Meat Add item image Image Size: 1200 x 800 px / Image formats: j…" at bounding box center [818, 630] width 1109 height 975
click at [618, 436] on textarea "Tender slow-cooked meat with traditional spices, served over fragrant rice." at bounding box center [534, 460] width 502 height 70
click at [612, 447] on textarea "Tender slow-cooked meat with traditional spices, served over fragrant rice." at bounding box center [534, 460] width 502 height 70
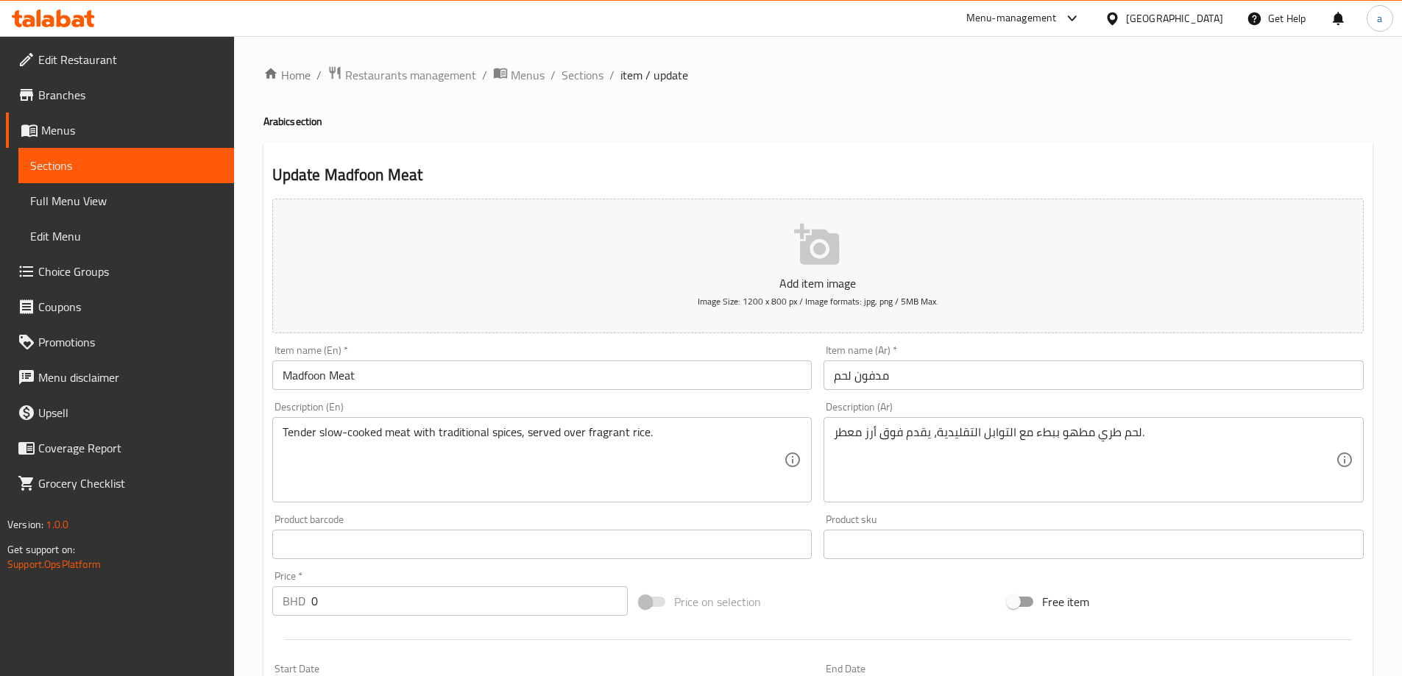
click at [786, 398] on div "Description (En) Tender slow-cooked meat with traditional spices, served over f…" at bounding box center [542, 452] width 552 height 113
click at [726, 356] on div "Item name (En)   * Madfoon Meat Item name (En) *" at bounding box center [542, 367] width 540 height 45
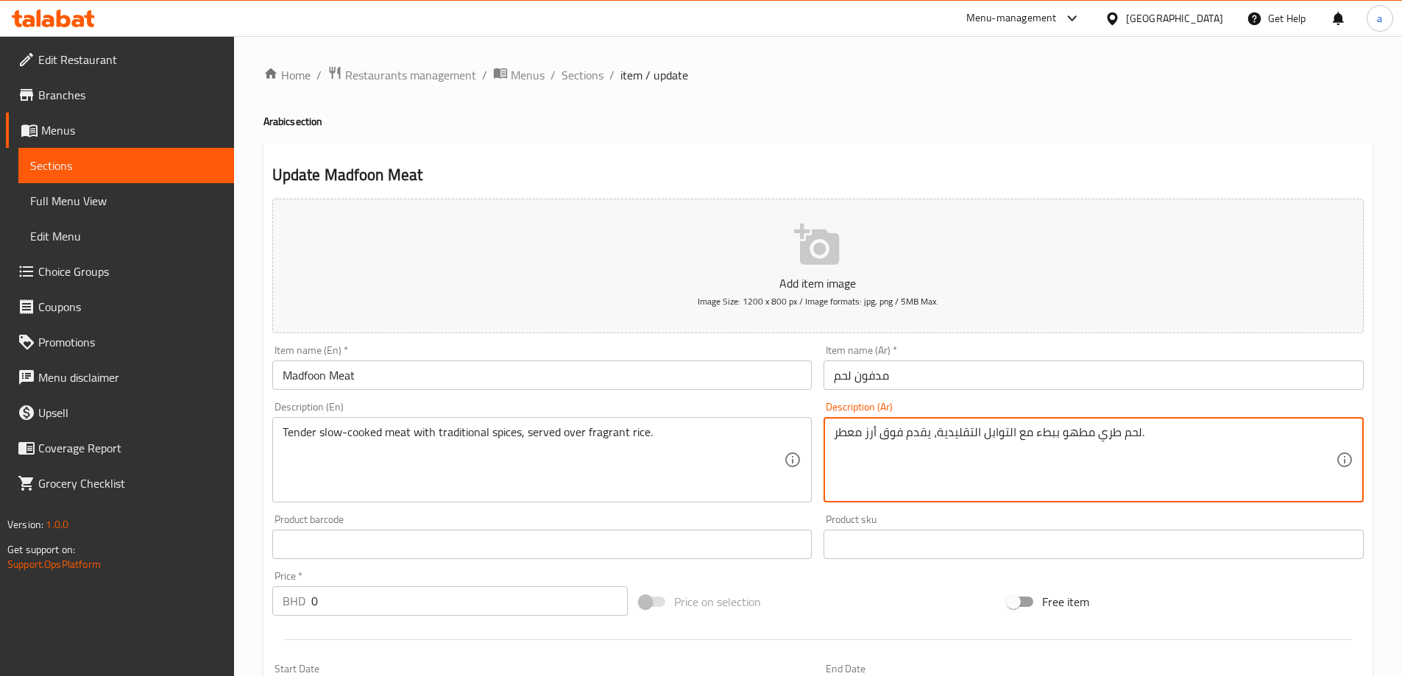
drag, startPoint x: 860, startPoint y: 432, endPoint x: 807, endPoint y: 441, distance: 53.7
paste textarea "عطري"
type textarea "لحم طري مطهو ببطء مع التوابل التقليدية، يقدم فوق أرز عطري."
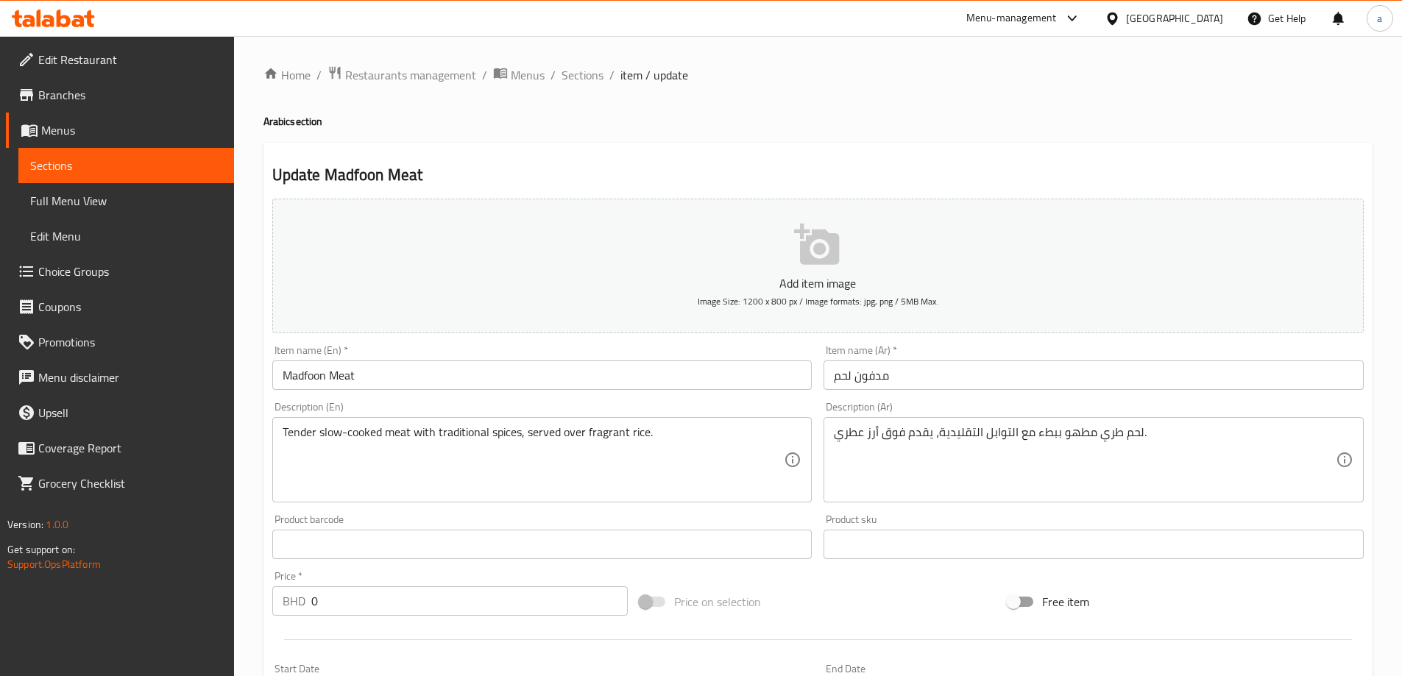
click at [927, 416] on div "Description (Ar) لحم طري مطهو ببطء مع التوابل التقليدية، يقدم فوق أرز عطري. Des…" at bounding box center [1094, 452] width 540 height 101
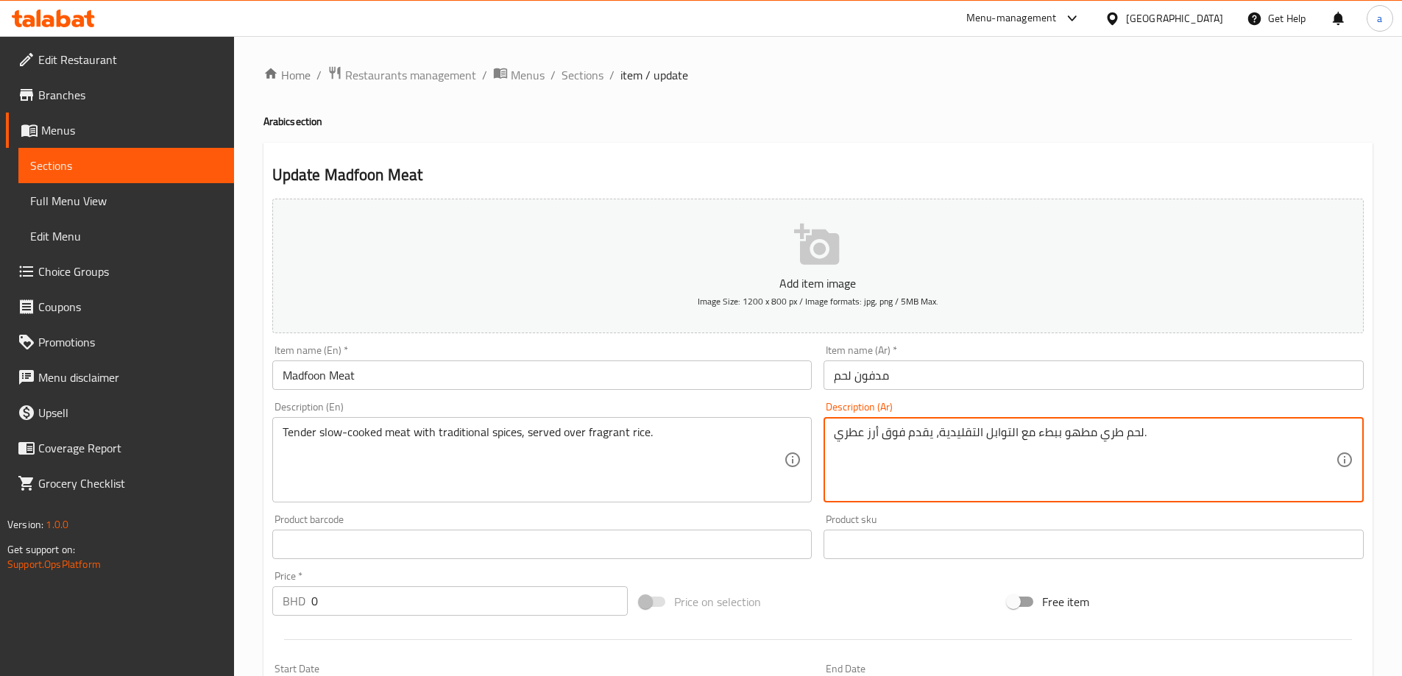
click at [1129, 436] on textarea "لحم طري مطهو ببطء مع التوابل التقليدية، يقدم فوق أرز عطري." at bounding box center [1085, 460] width 502 height 70
click at [1132, 414] on div "Description (Ar) لحم طري مطهو ببطء مع التوابل التقليدية، يقدم فوق أرز عطري. Des…" at bounding box center [1094, 452] width 540 height 101
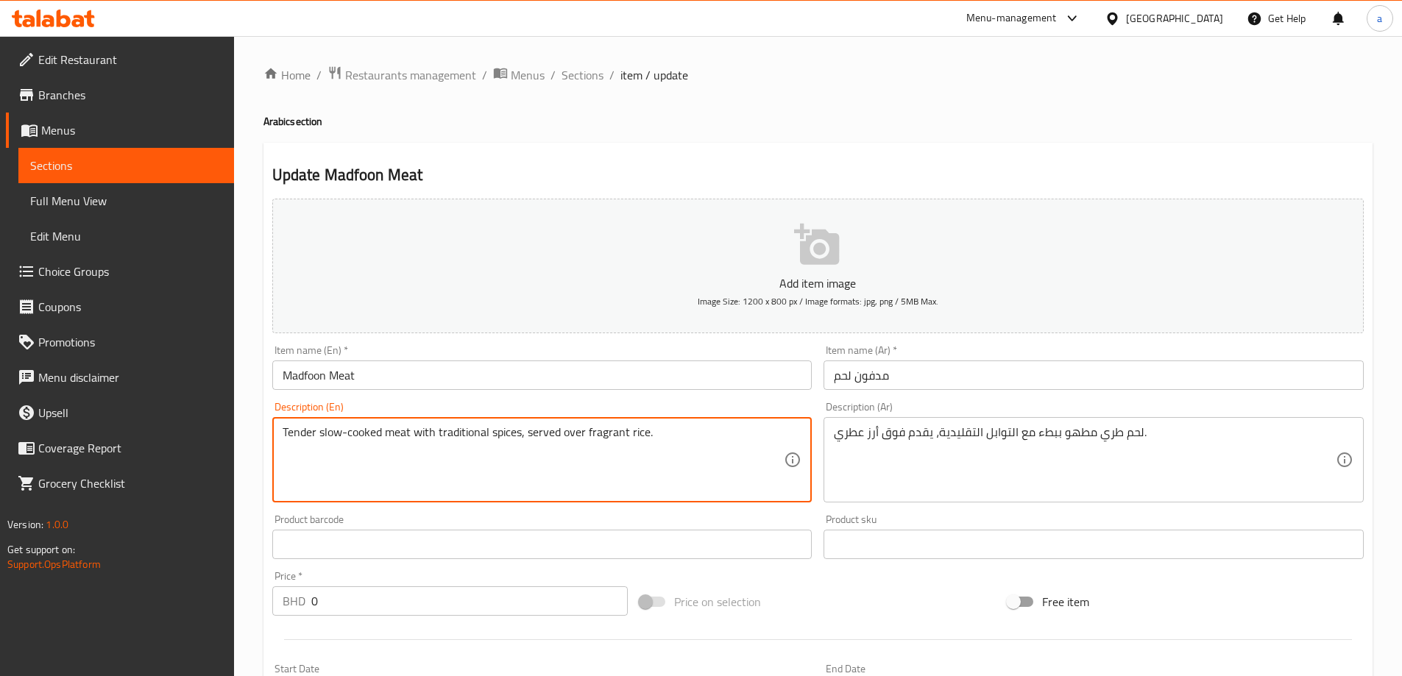
click at [496, 439] on textarea "Tender slow-cooked meat with traditional spices, served over fragrant rice." at bounding box center [534, 460] width 502 height 70
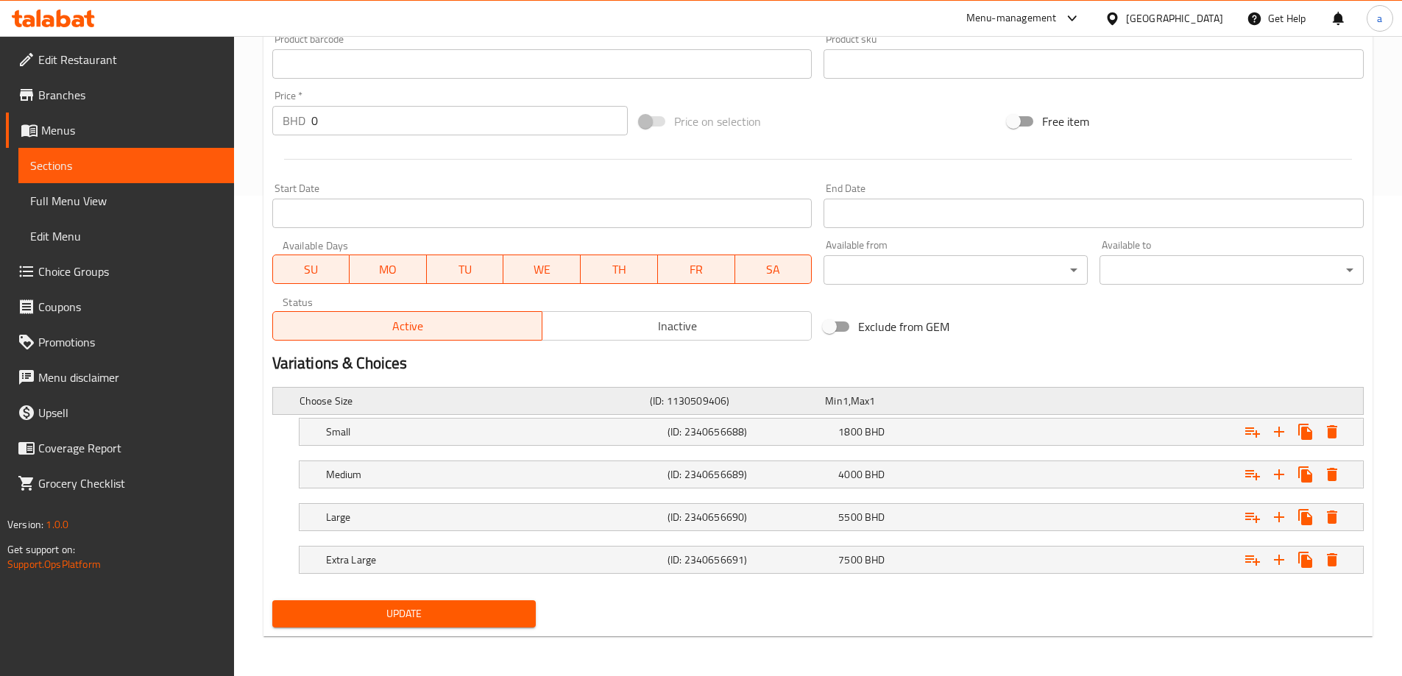
scroll to position [482, 0]
click at [531, 425] on h5 "Small" at bounding box center [494, 430] width 336 height 15
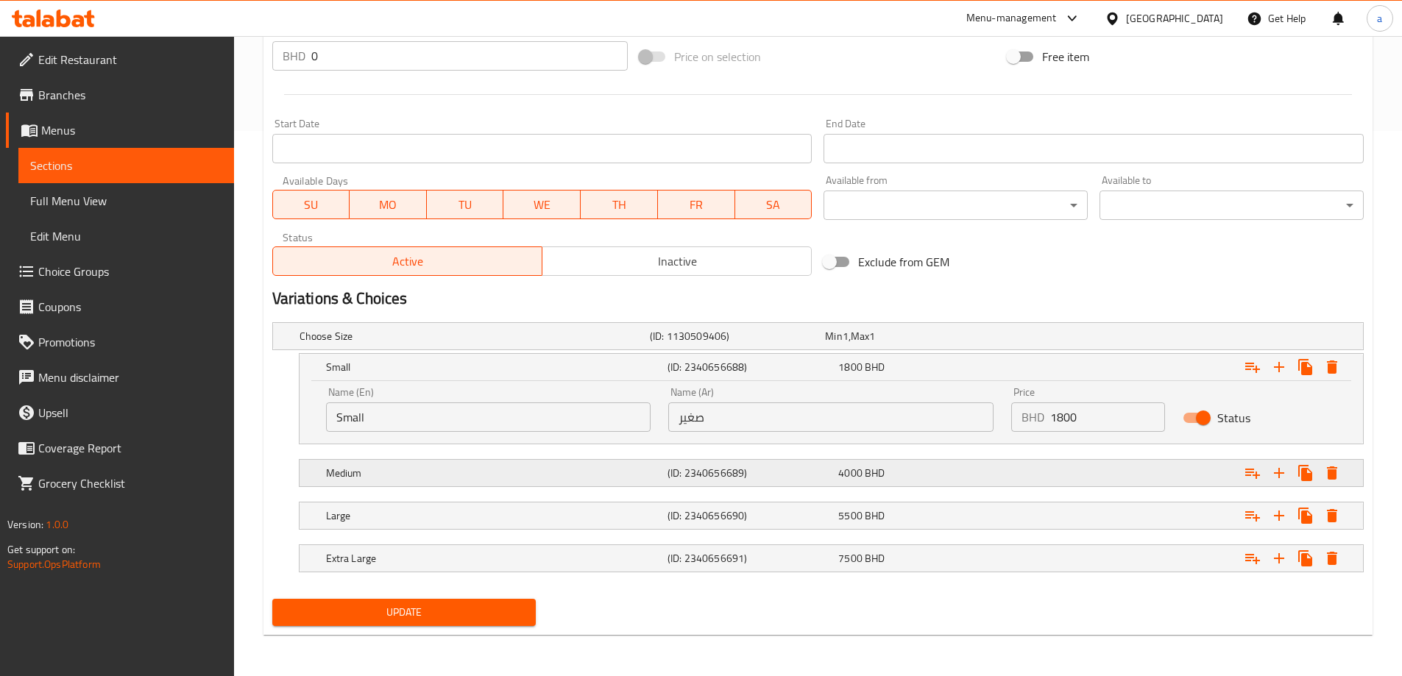
click at [563, 466] on h5 "Medium" at bounding box center [494, 473] width 336 height 15
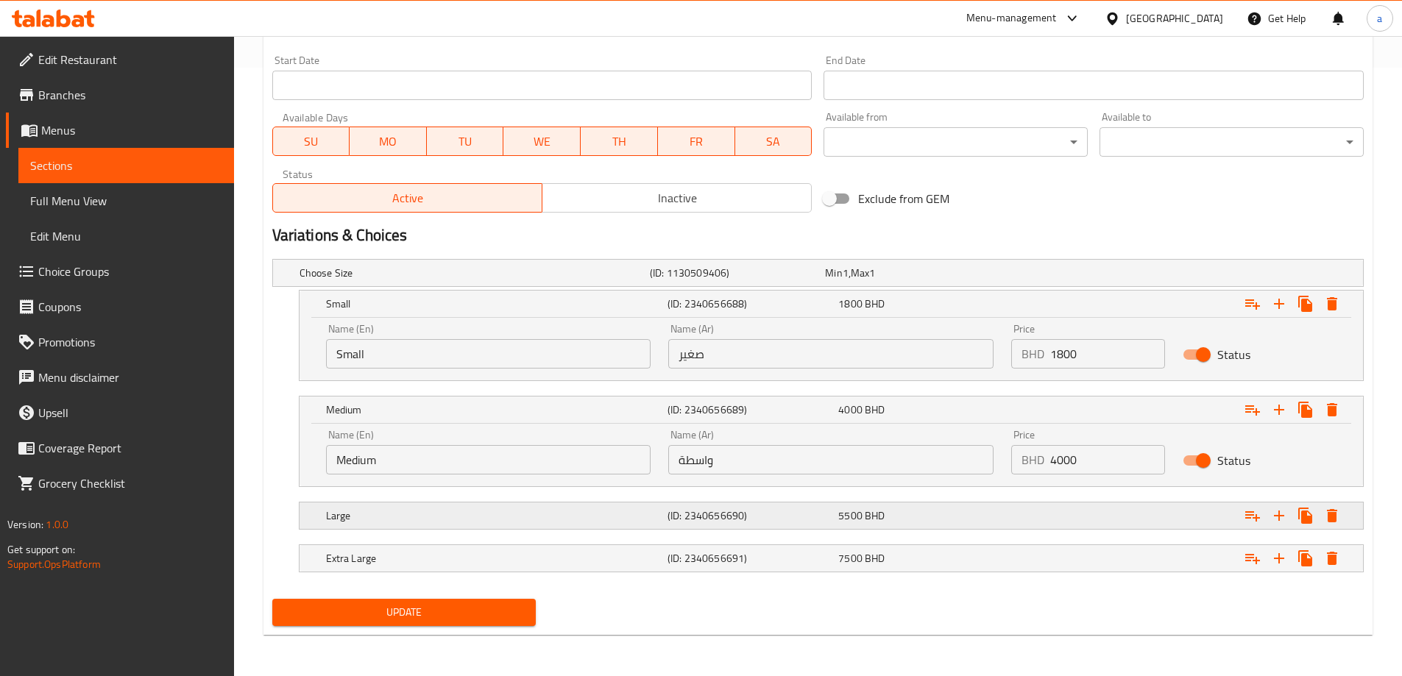
click at [551, 509] on h5 "Large" at bounding box center [494, 516] width 336 height 15
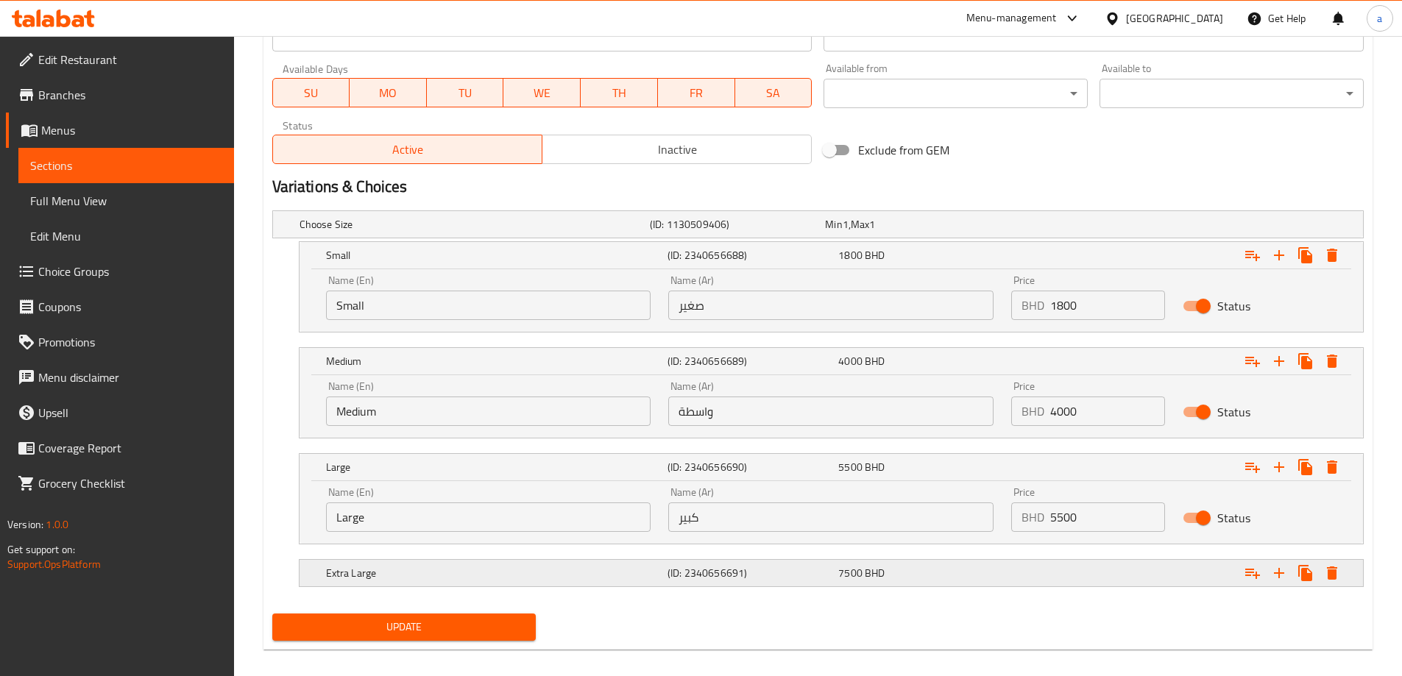
scroll to position [672, 0]
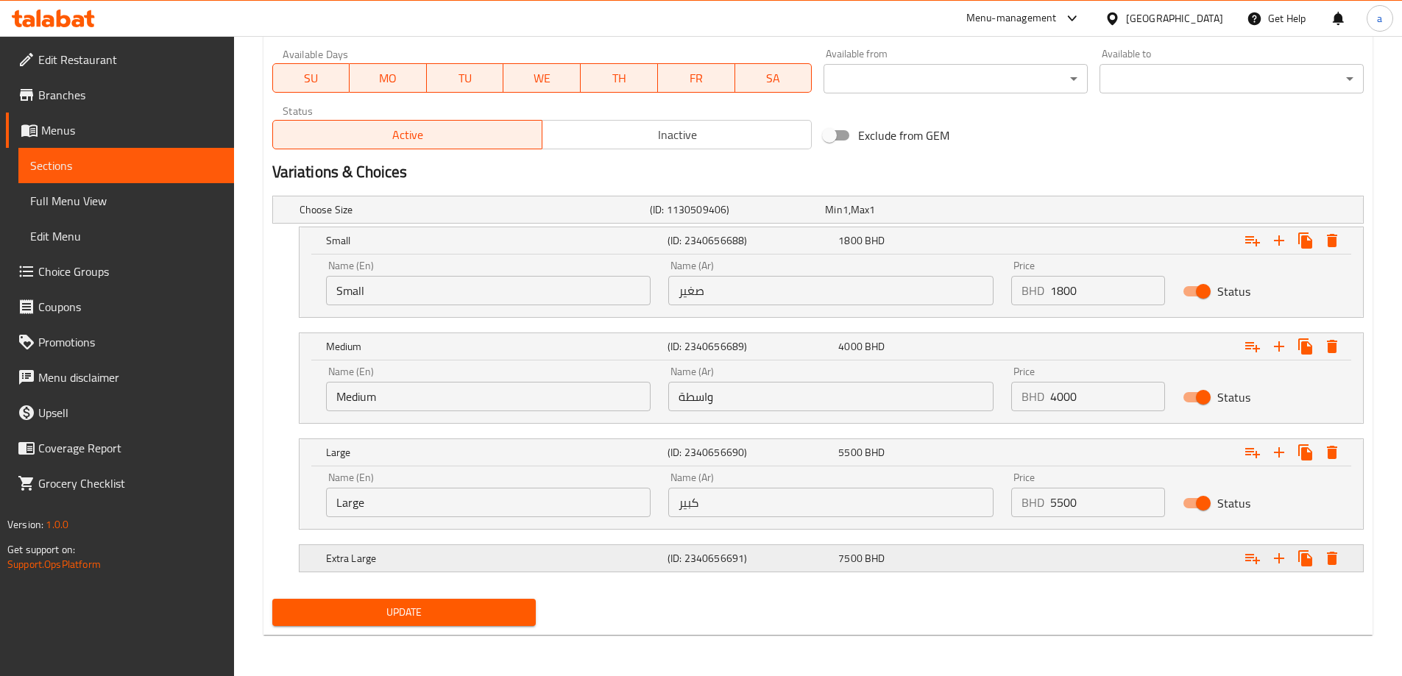
click at [584, 558] on h5 "Extra Large" at bounding box center [494, 558] width 336 height 15
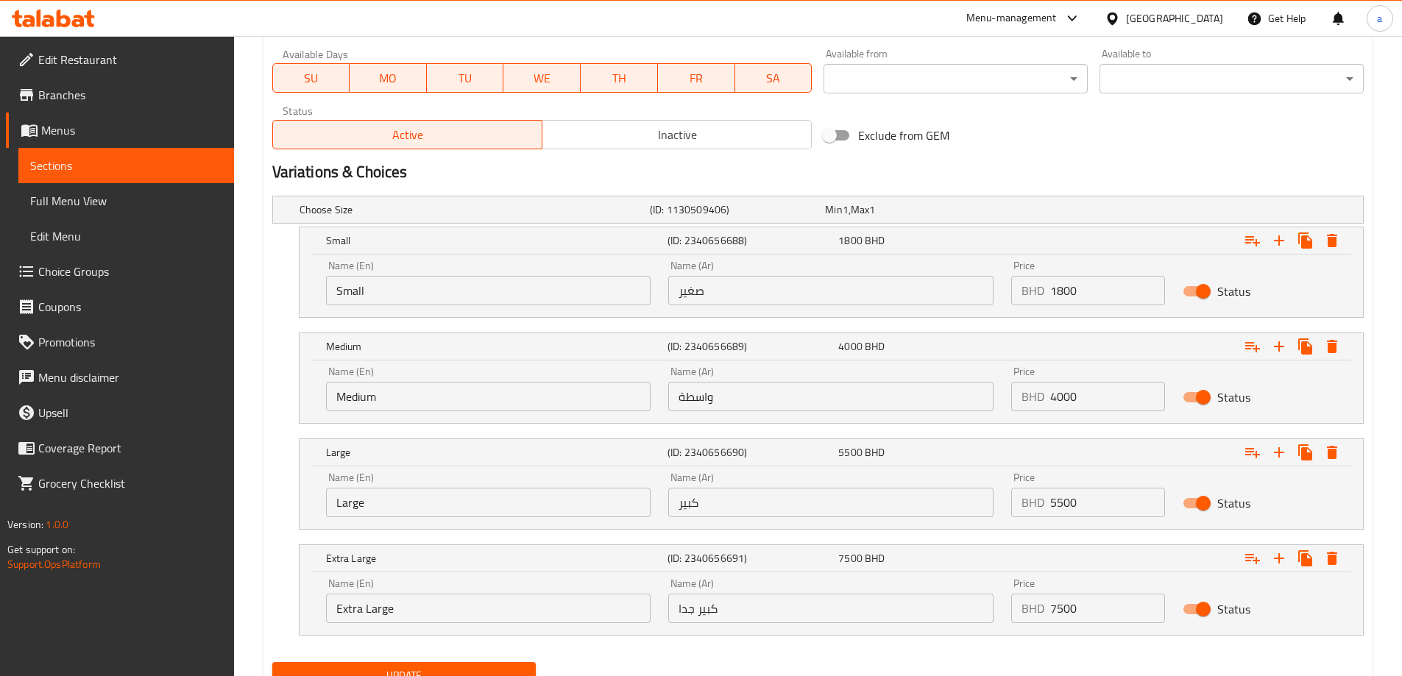
click at [708, 397] on input "واسطة" at bounding box center [830, 396] width 325 height 29
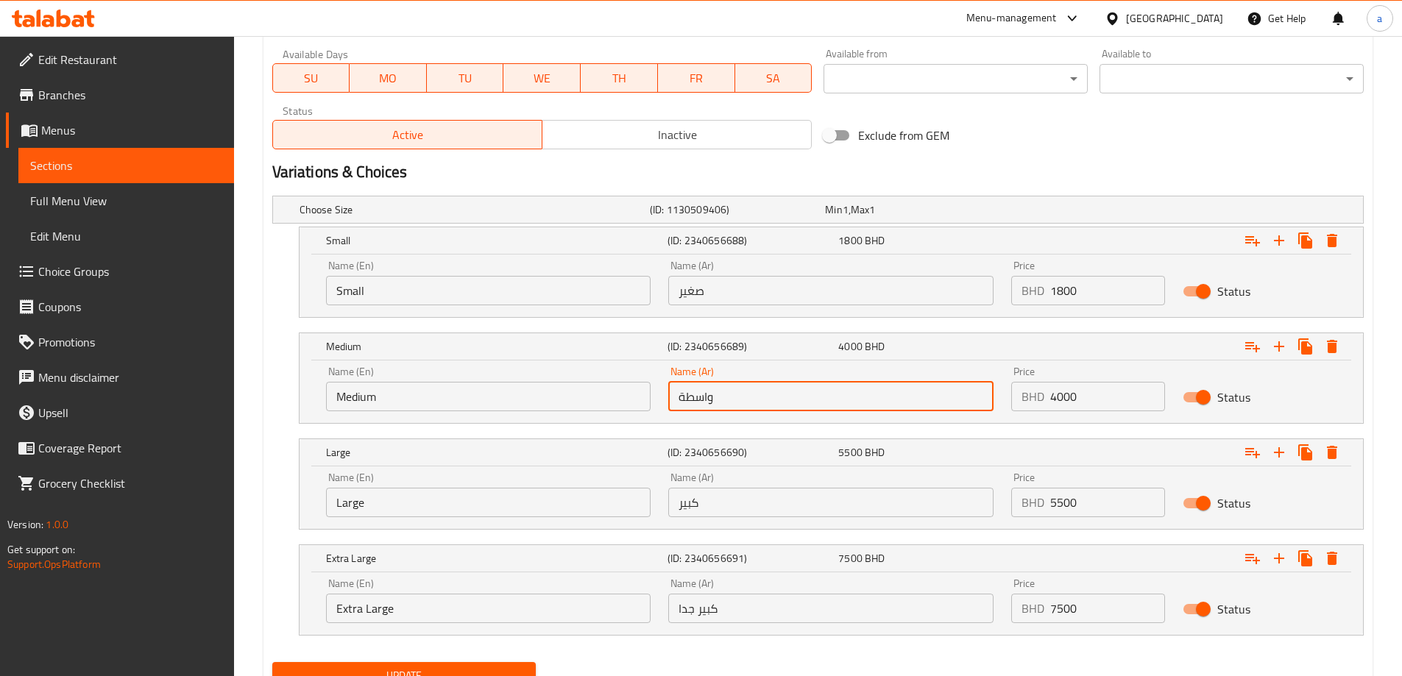
click at [707, 402] on input "واسطة" at bounding box center [830, 396] width 325 height 29
click at [679, 400] on input "وسطة" at bounding box center [830, 396] width 325 height 29
drag, startPoint x: 684, startPoint y: 400, endPoint x: 673, endPoint y: 403, distance: 10.7
click at [673, 403] on input "وسطة" at bounding box center [830, 396] width 325 height 29
click at [697, 401] on input "وسط" at bounding box center [830, 396] width 325 height 29
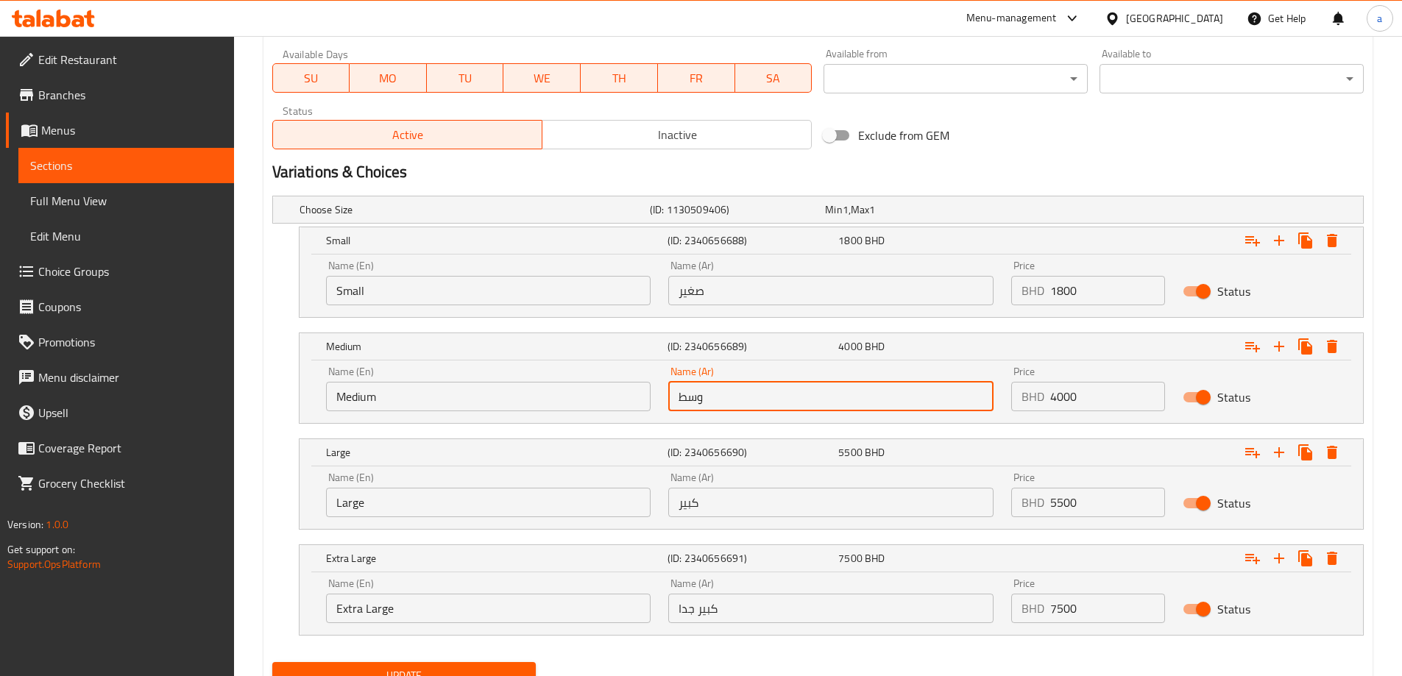
click at [697, 401] on input "وسط" at bounding box center [830, 396] width 325 height 29
type input "وسط"
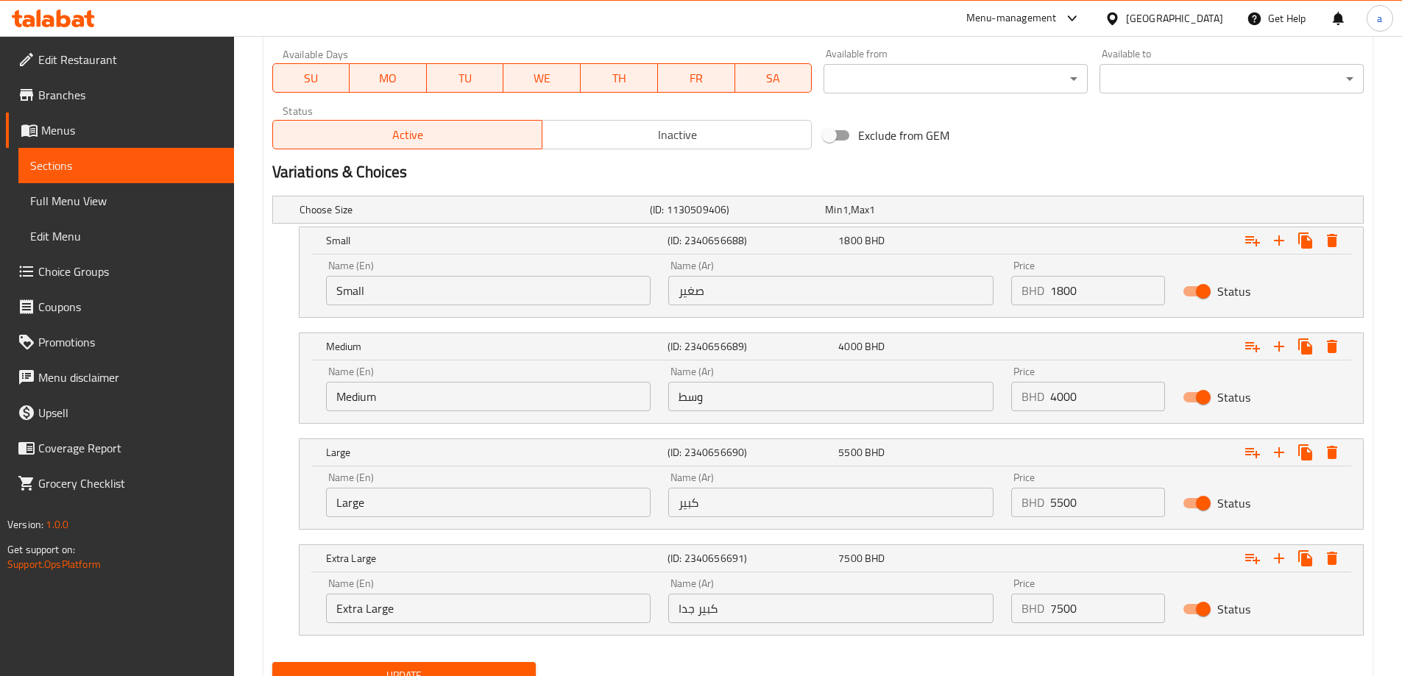
click at [779, 170] on h2 "Variations & Choices" at bounding box center [818, 172] width 1092 height 22
click at [464, 289] on input "Small" at bounding box center [488, 290] width 325 height 29
click at [471, 602] on input "Extra Large" at bounding box center [488, 608] width 325 height 29
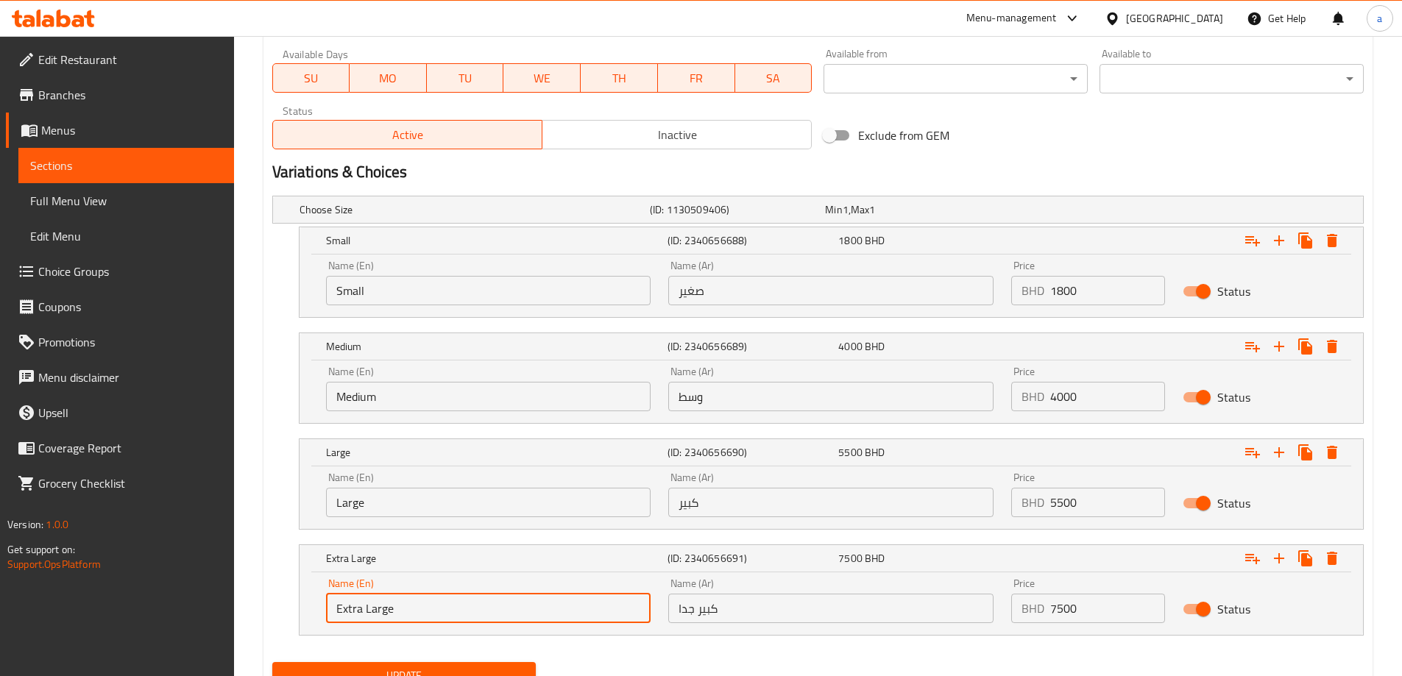
click at [471, 602] on input "Extra Large" at bounding box center [488, 608] width 325 height 29
click at [1083, 169] on h2 "Variations & Choices" at bounding box center [818, 172] width 1092 height 22
click at [300, 468] on div "Name (En) Large Name (En) Name (Ar) كبير Name (Ar) Price BHD 5500 Price Status" at bounding box center [832, 498] width 1064 height 63
click at [471, 614] on input "Extra Large" at bounding box center [488, 608] width 325 height 29
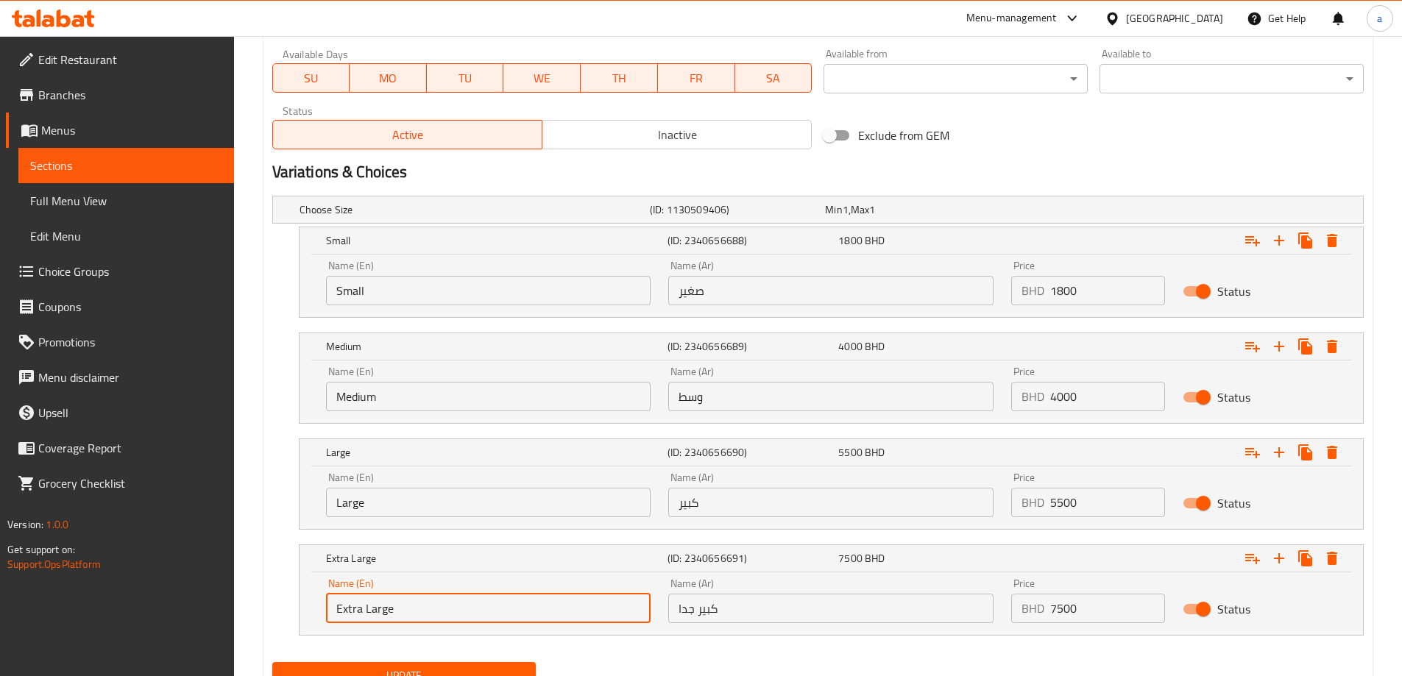
click at [471, 614] on input "Extra Large" at bounding box center [488, 608] width 325 height 29
click at [704, 173] on h2 "Variations & Choices" at bounding box center [818, 172] width 1092 height 22
click at [1061, 297] on input "1800" at bounding box center [1107, 290] width 115 height 29
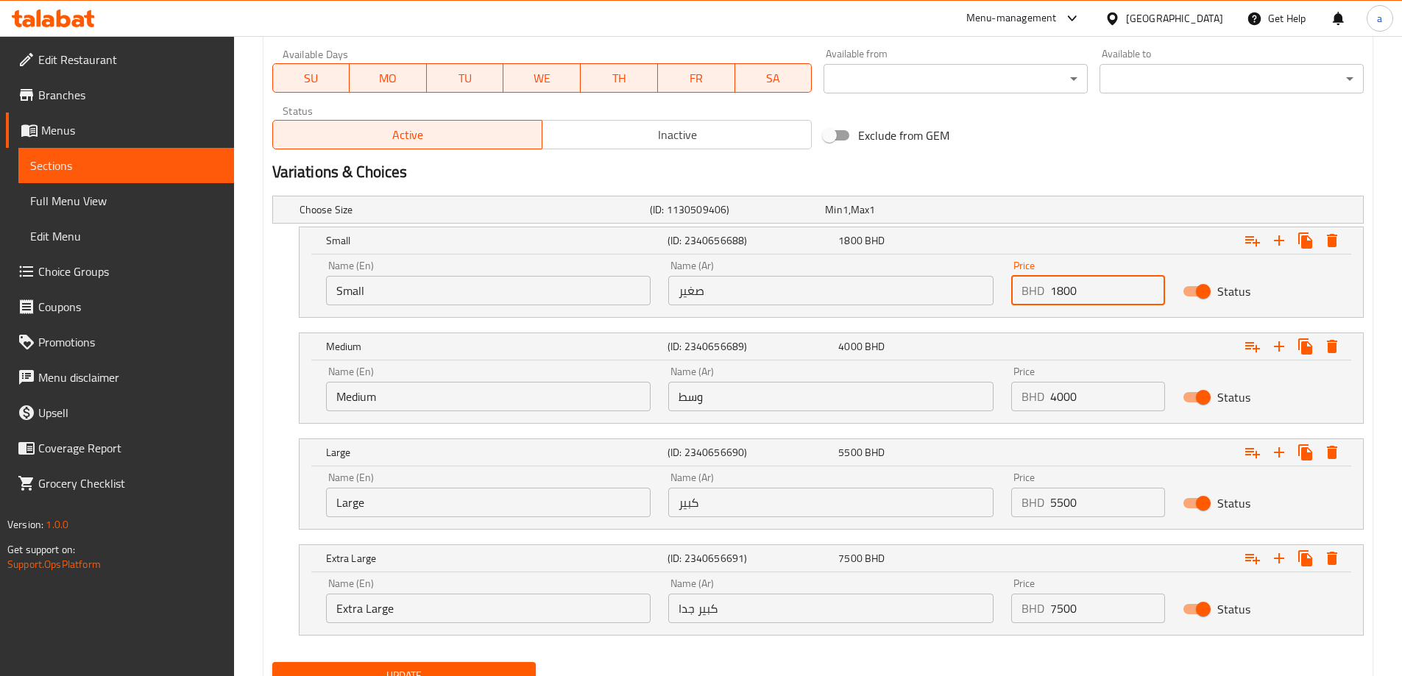
click at [1060, 289] on input "1800" at bounding box center [1107, 290] width 115 height 29
type input "1.800"
click at [1057, 401] on input "4000" at bounding box center [1107, 396] width 115 height 29
type input "4.000"
click at [1094, 290] on input "1.800" at bounding box center [1107, 290] width 115 height 29
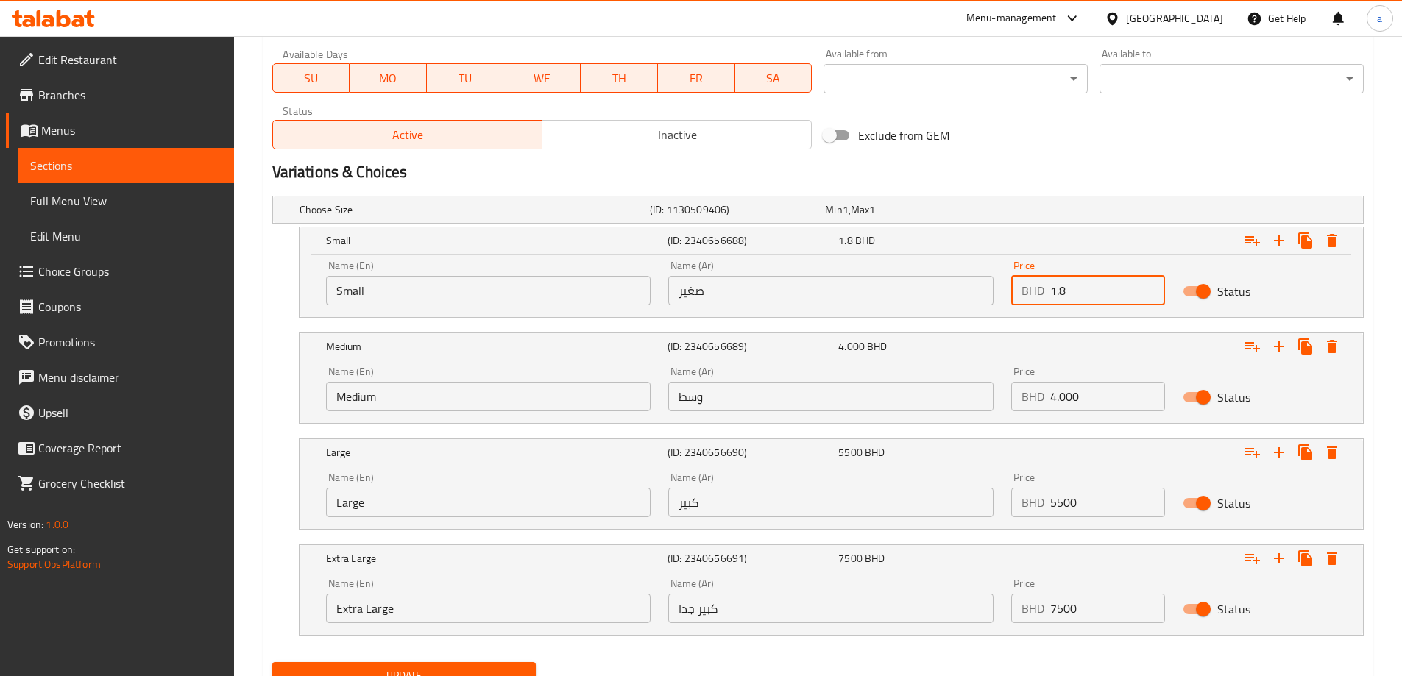
type input "1.8"
click at [1131, 408] on input "4.000" at bounding box center [1107, 396] width 115 height 29
click at [1121, 512] on input "5500" at bounding box center [1107, 502] width 115 height 29
type input "4.000"
type input "1.800"
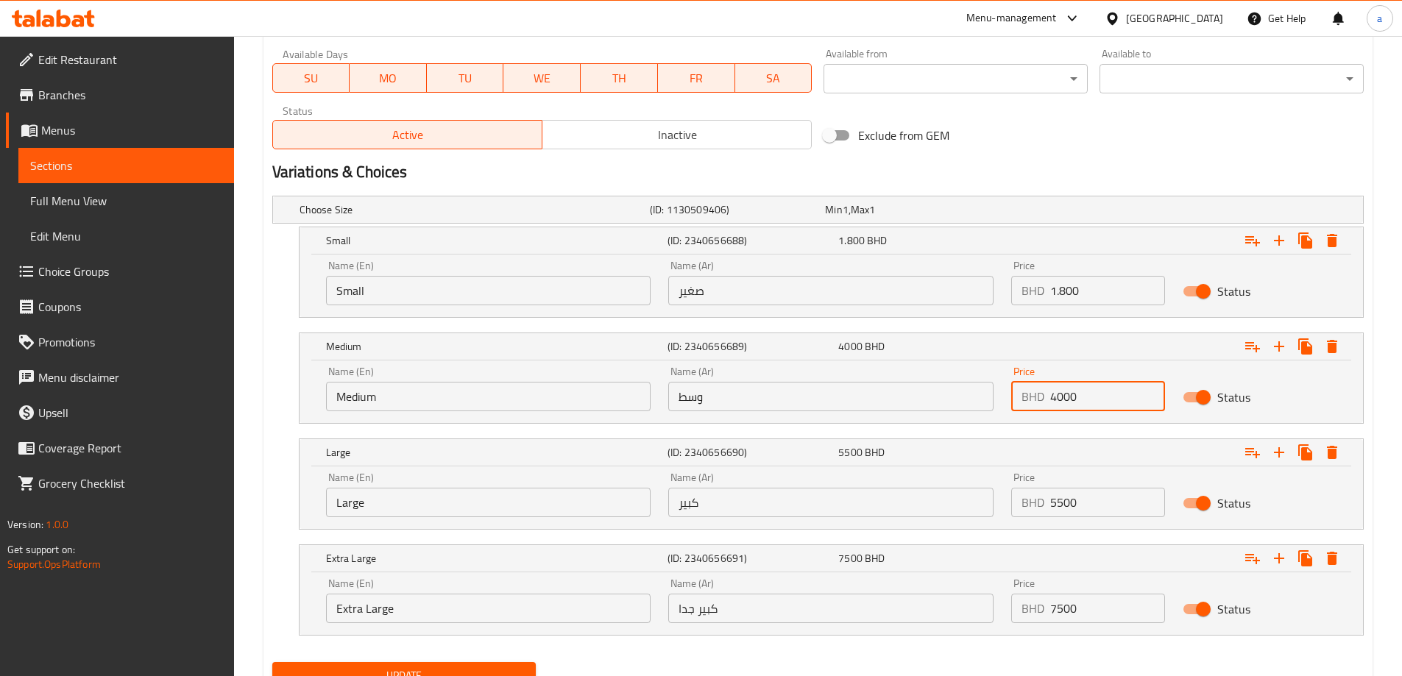
type input "4000"
type input "1800"
click at [1097, 349] on div "Expand" at bounding box center [1177, 346] width 342 height 32
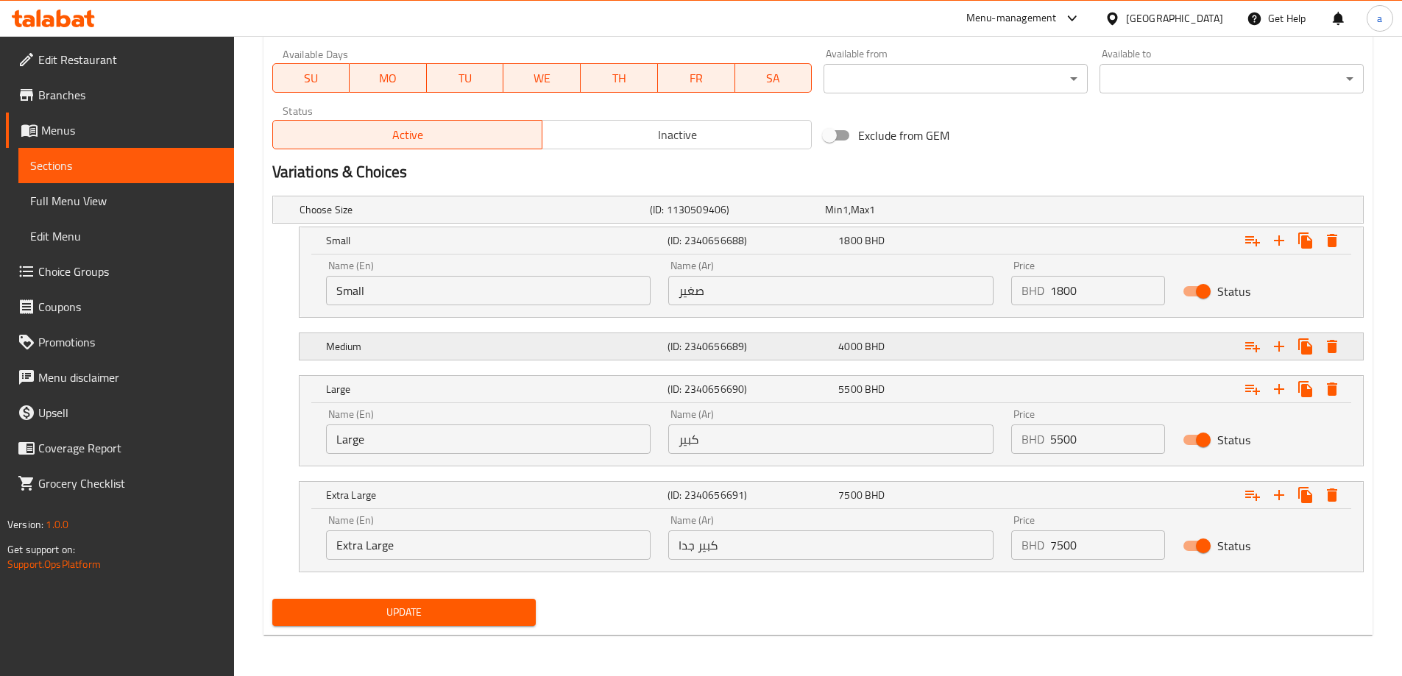
click at [1097, 349] on div "Expand" at bounding box center [1177, 346] width 342 height 32
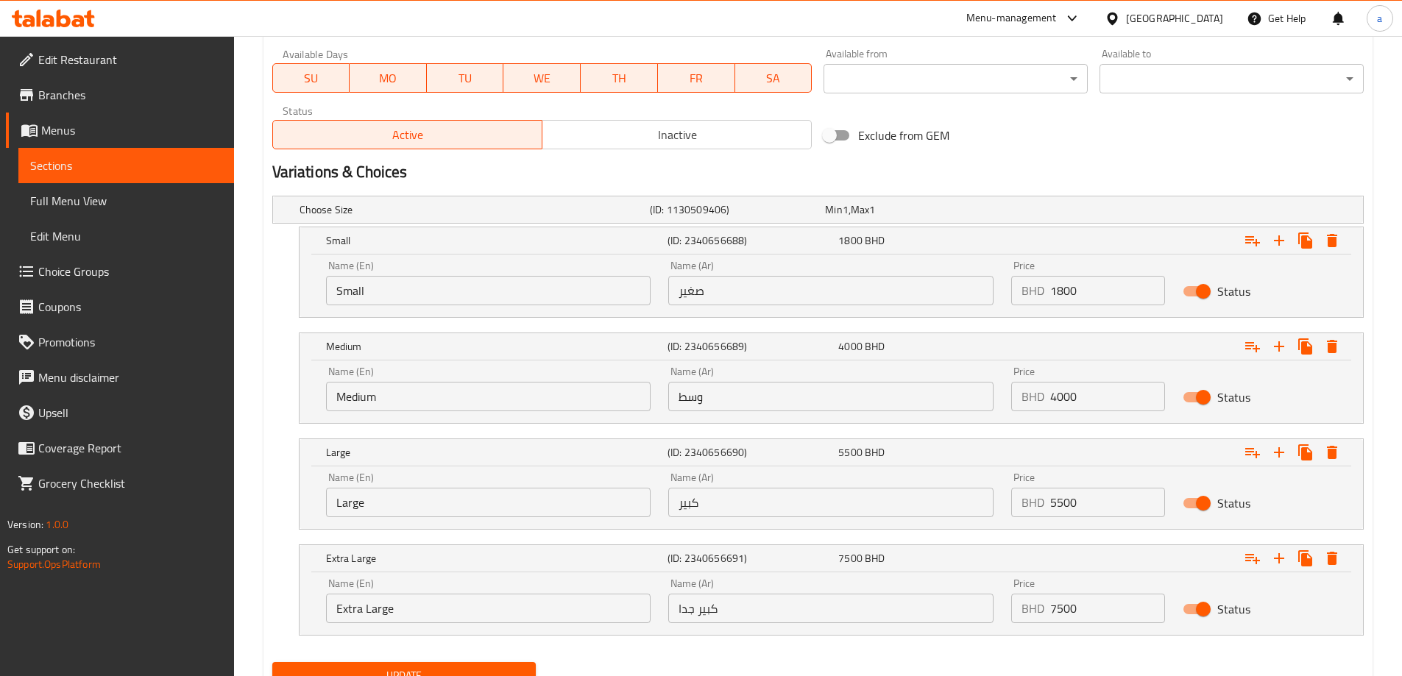
click at [1099, 328] on nav at bounding box center [818, 327] width 1092 height 12
click at [1059, 166] on h2 "Variations & Choices" at bounding box center [818, 172] width 1092 height 22
click at [985, 183] on h2 "Variations & Choices" at bounding box center [818, 172] width 1092 height 22
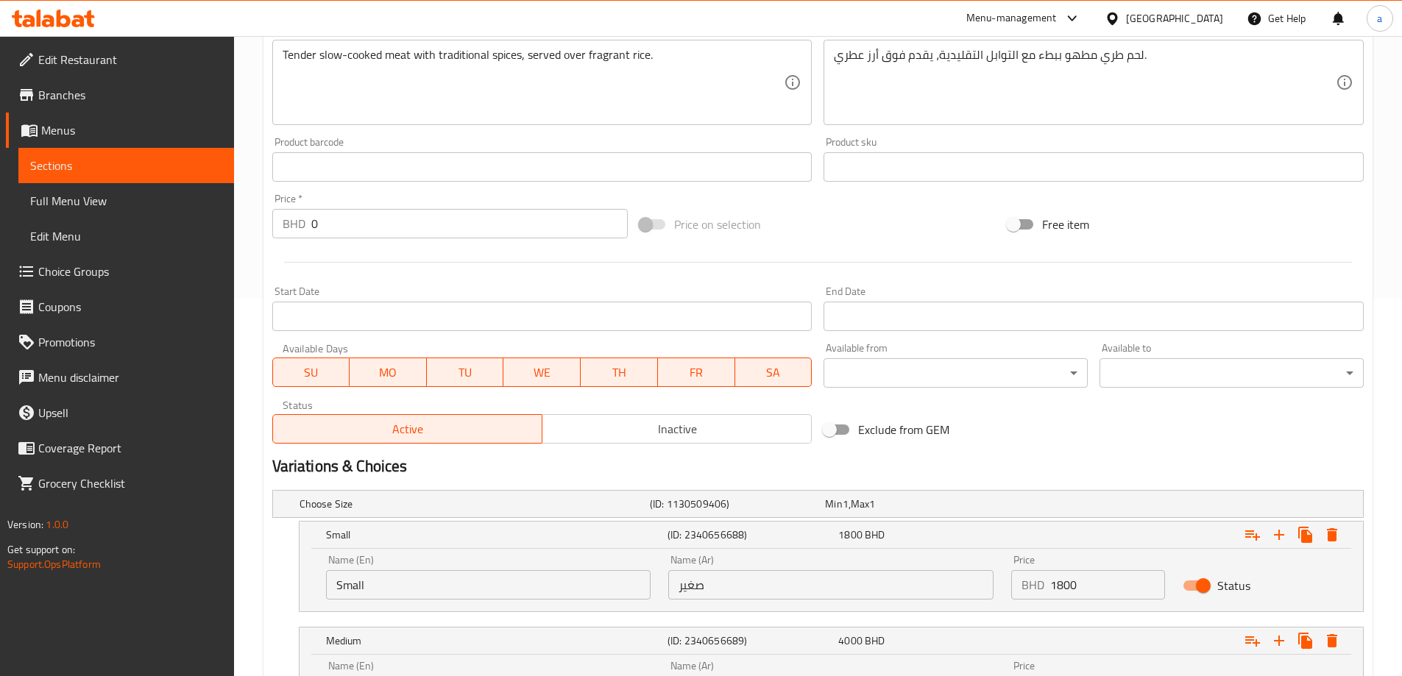
scroll to position [0, 0]
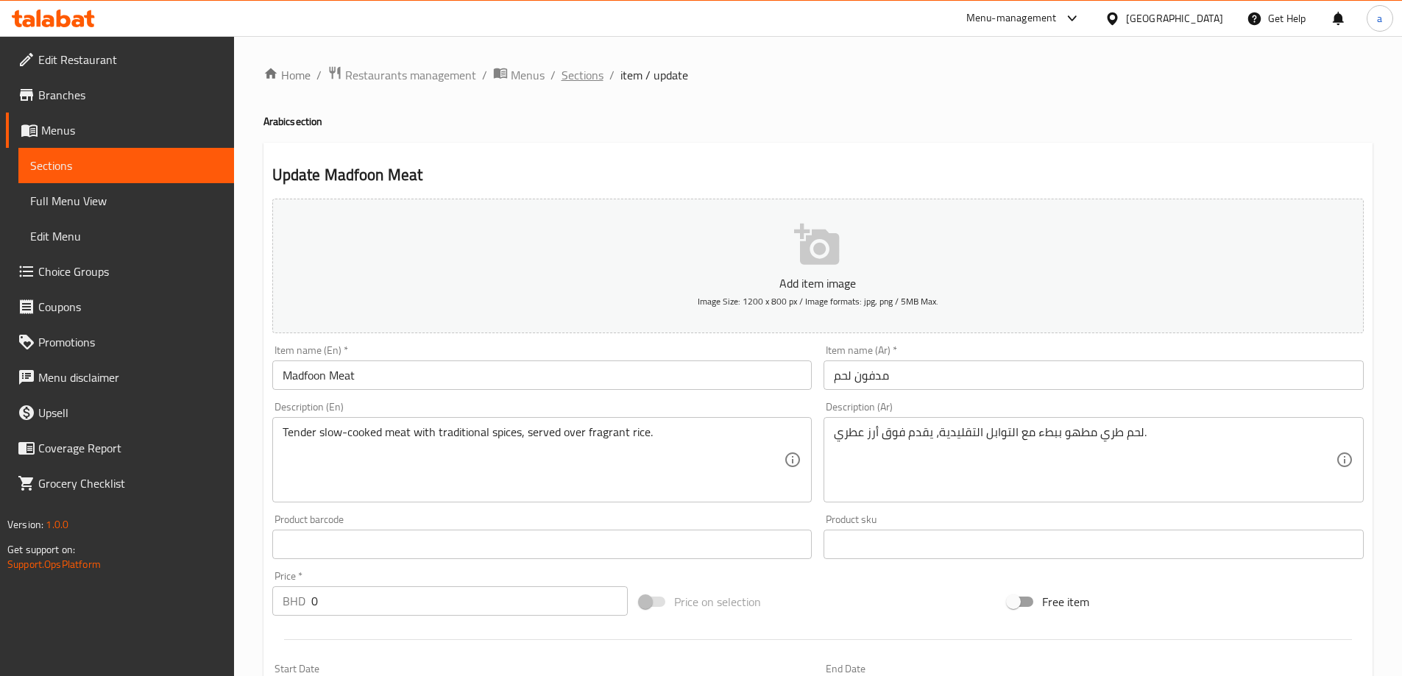
click at [588, 73] on span "Sections" at bounding box center [583, 75] width 42 height 18
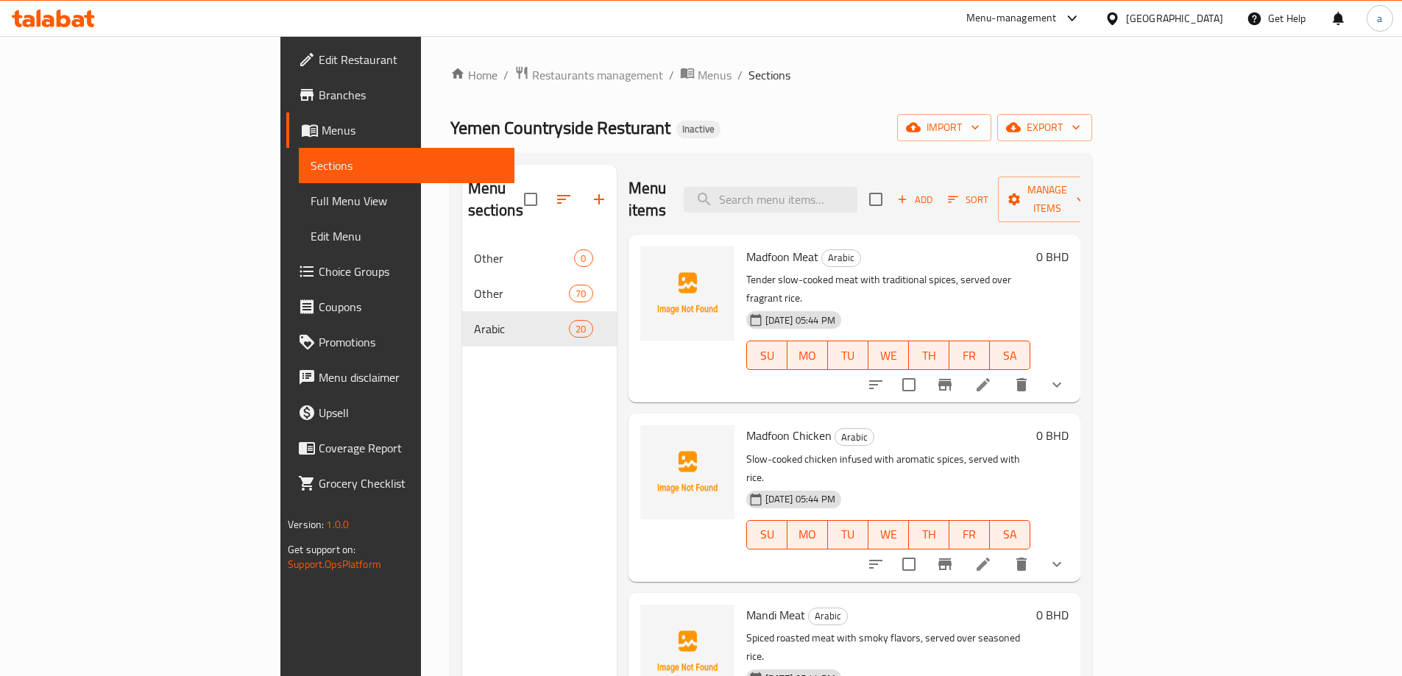
click at [629, 414] on div "Madfoon Chicken Arabic Slow-cooked chicken infused with aromatic spices, served…" at bounding box center [855, 498] width 452 height 168
click at [992, 376] on icon at bounding box center [984, 385] width 18 height 18
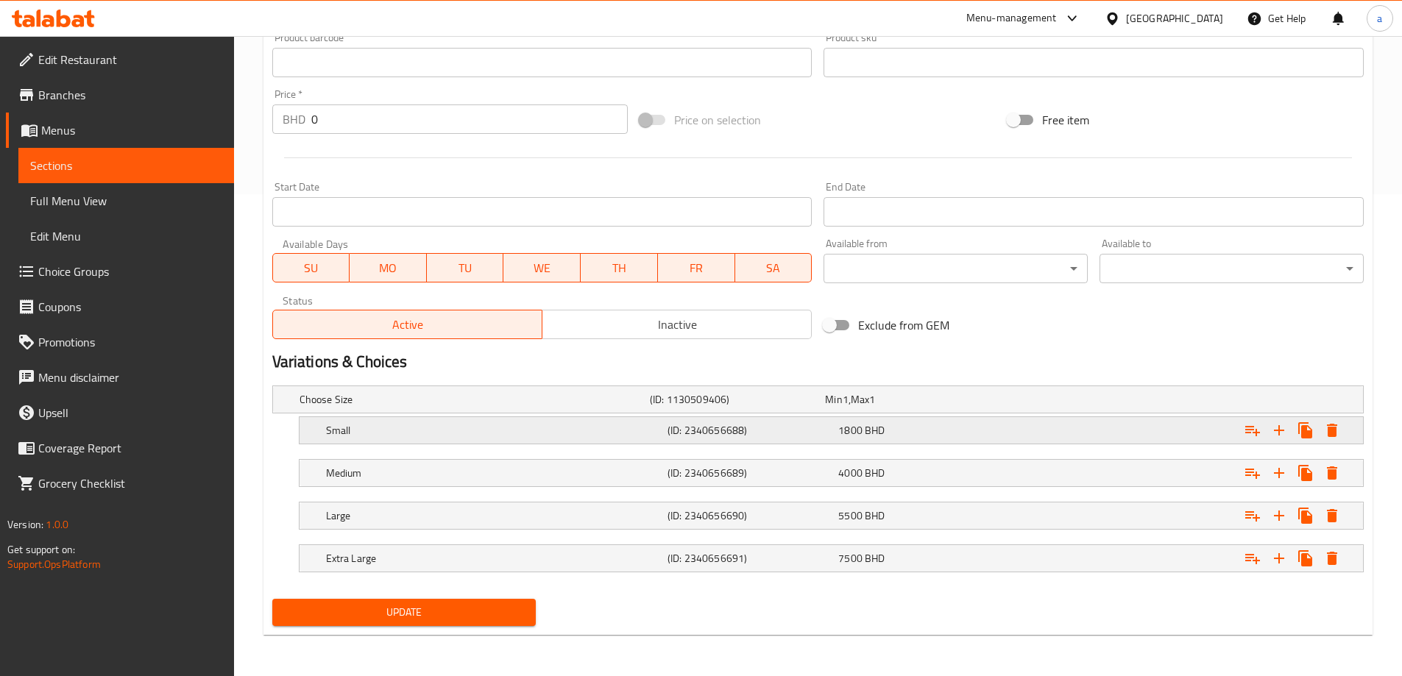
click at [987, 431] on div "1800 BHD" at bounding box center [920, 430] width 165 height 15
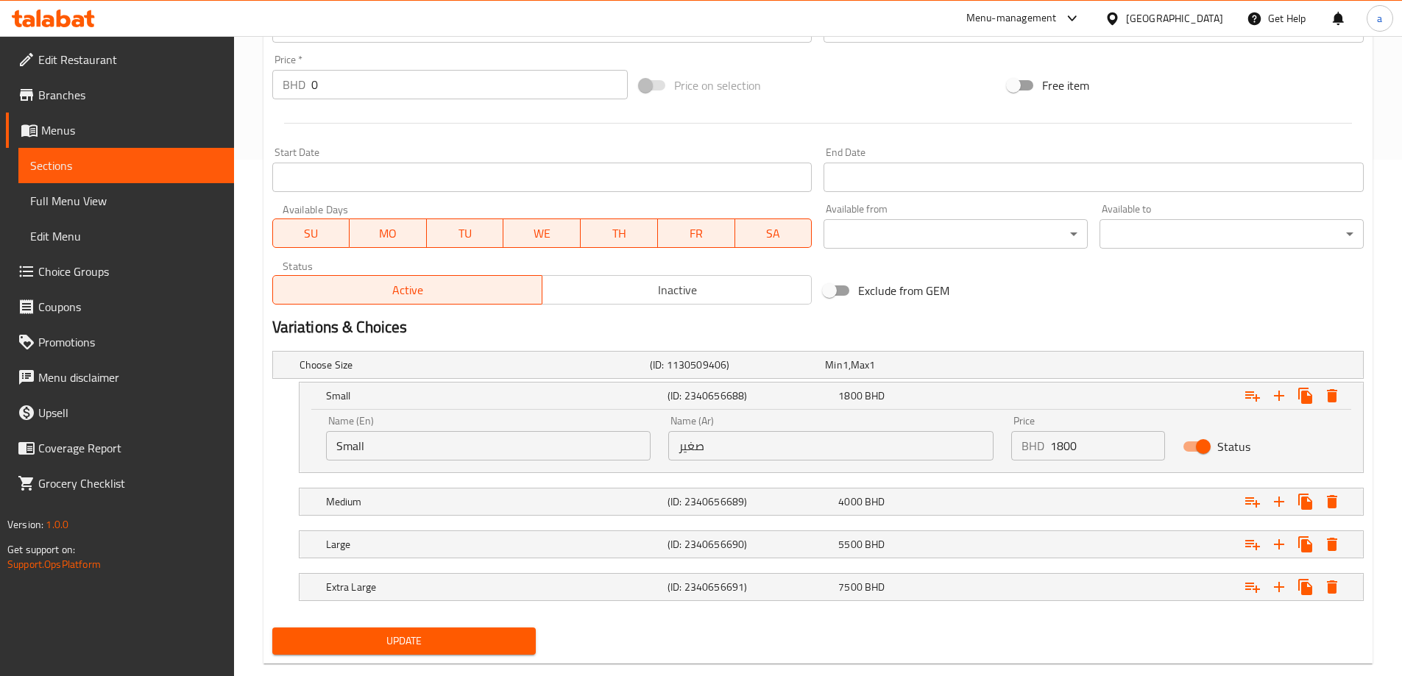
scroll to position [545, 0]
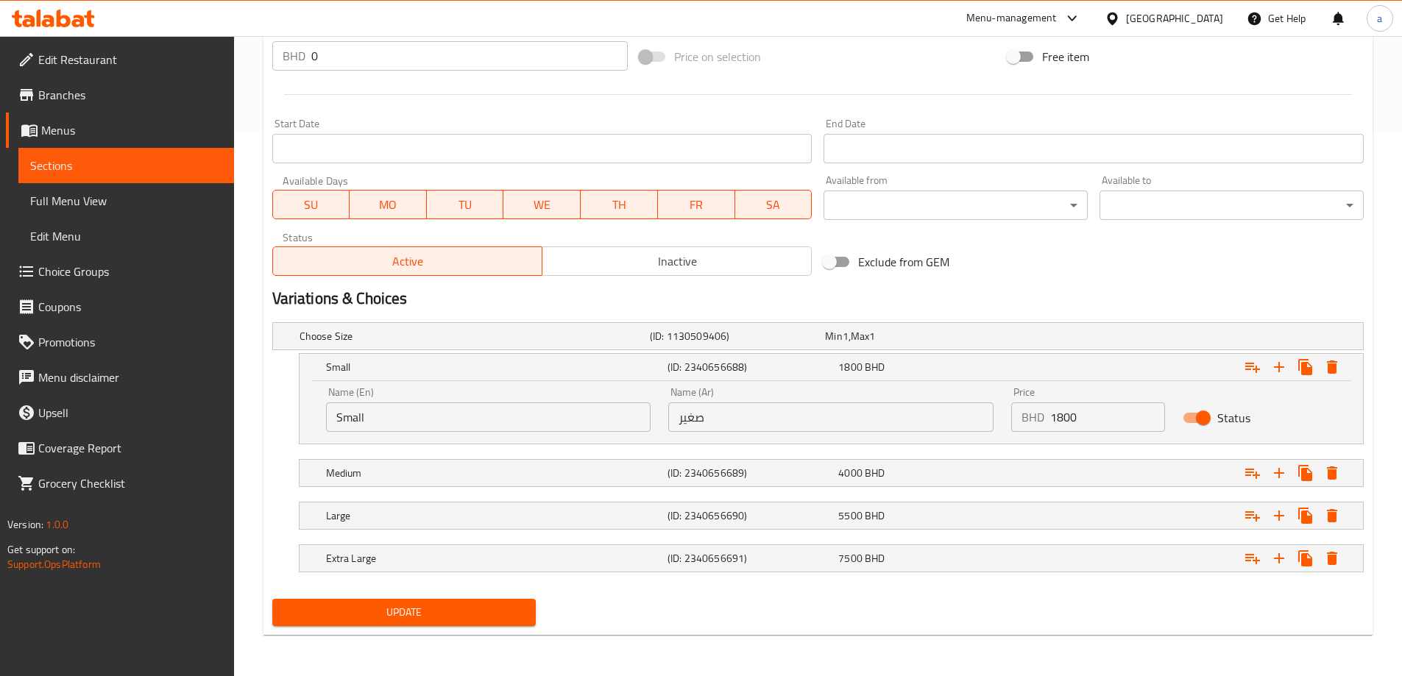
click at [1088, 422] on input "1800" at bounding box center [1107, 417] width 115 height 29
click at [1061, 417] on input "1800" at bounding box center [1107, 417] width 115 height 29
drag, startPoint x: 1077, startPoint y: 418, endPoint x: 1067, endPoint y: 425, distance: 12.7
click at [1067, 425] on input "1800" at bounding box center [1107, 417] width 115 height 29
click at [1059, 416] on input "18" at bounding box center [1107, 417] width 115 height 29
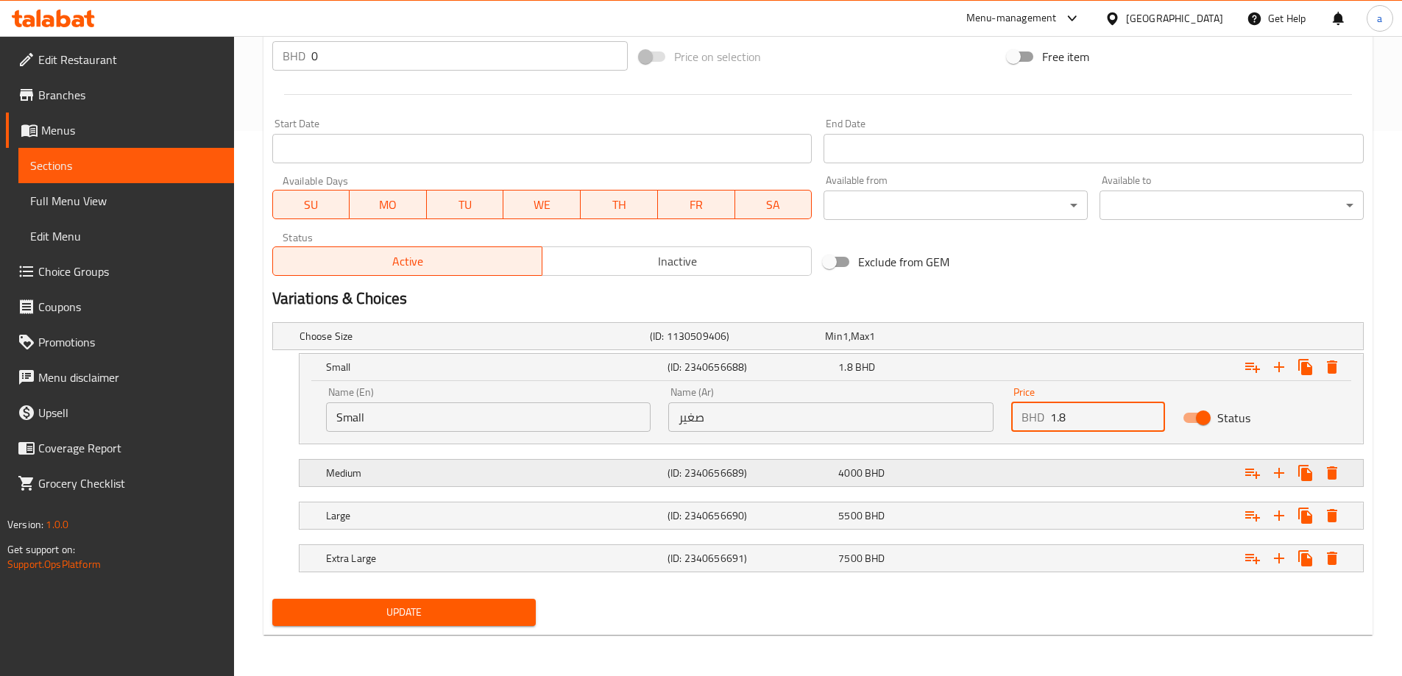
type input "1.8"
click at [1089, 461] on div "Expand" at bounding box center [1177, 473] width 342 height 32
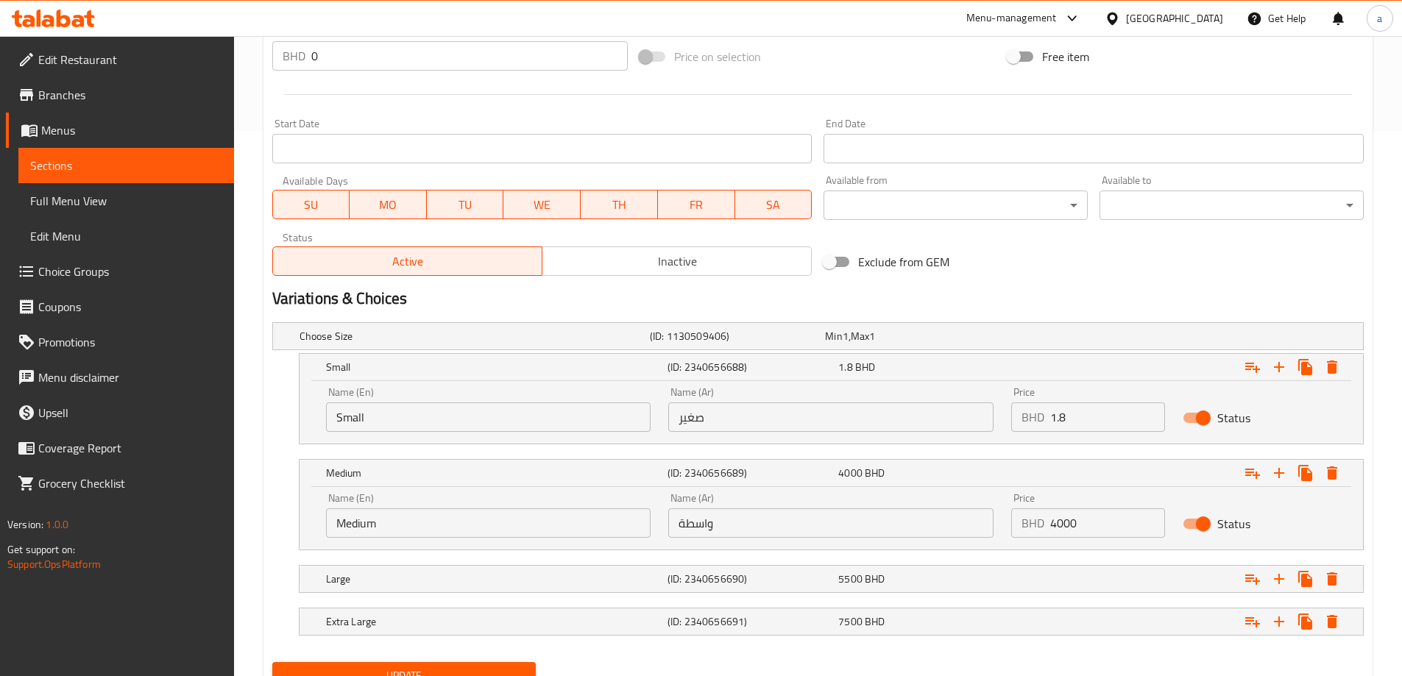
click at [1057, 520] on input "4000" at bounding box center [1107, 523] width 115 height 29
drag, startPoint x: 1079, startPoint y: 522, endPoint x: 1072, endPoint y: 529, distance: 10.4
click at [1072, 529] on input "4.000" at bounding box center [1107, 523] width 115 height 29
type input "4.00"
click at [1074, 552] on div "Choose Size (ID: 1130509406) Min 1 , Max 1 Name (En) Choose Size Name (En) Name…" at bounding box center [817, 486] width 1103 height 340
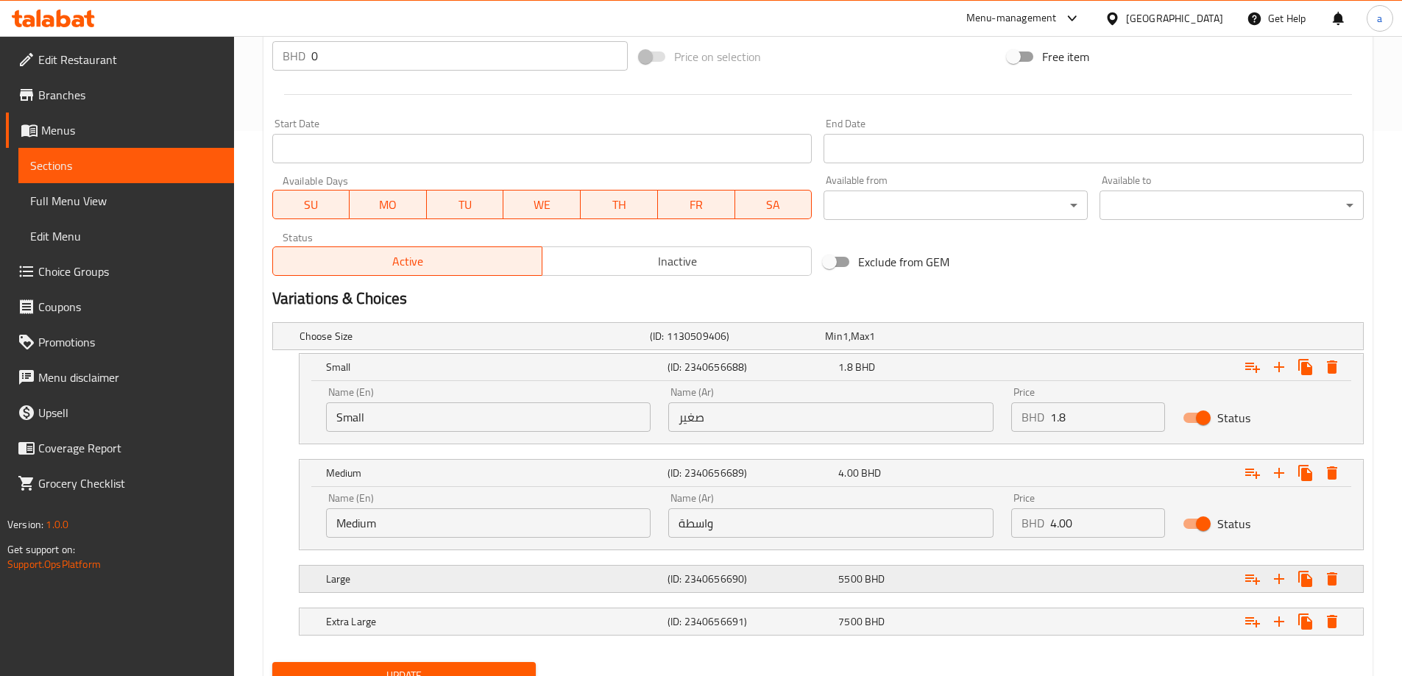
click at [1078, 569] on div "Expand" at bounding box center [1177, 579] width 342 height 32
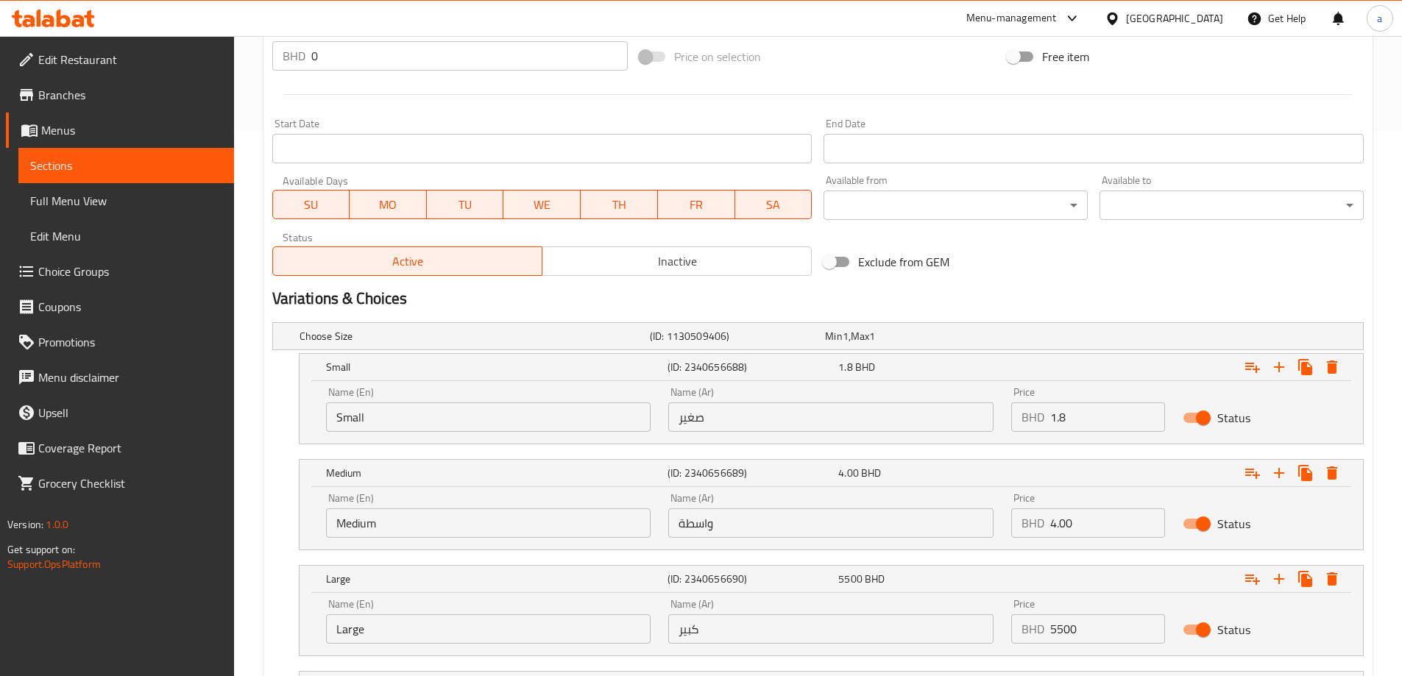
click at [1100, 420] on input "1.8" at bounding box center [1107, 417] width 115 height 29
type input "1.800"
click at [1102, 525] on input "4.00" at bounding box center [1107, 523] width 115 height 29
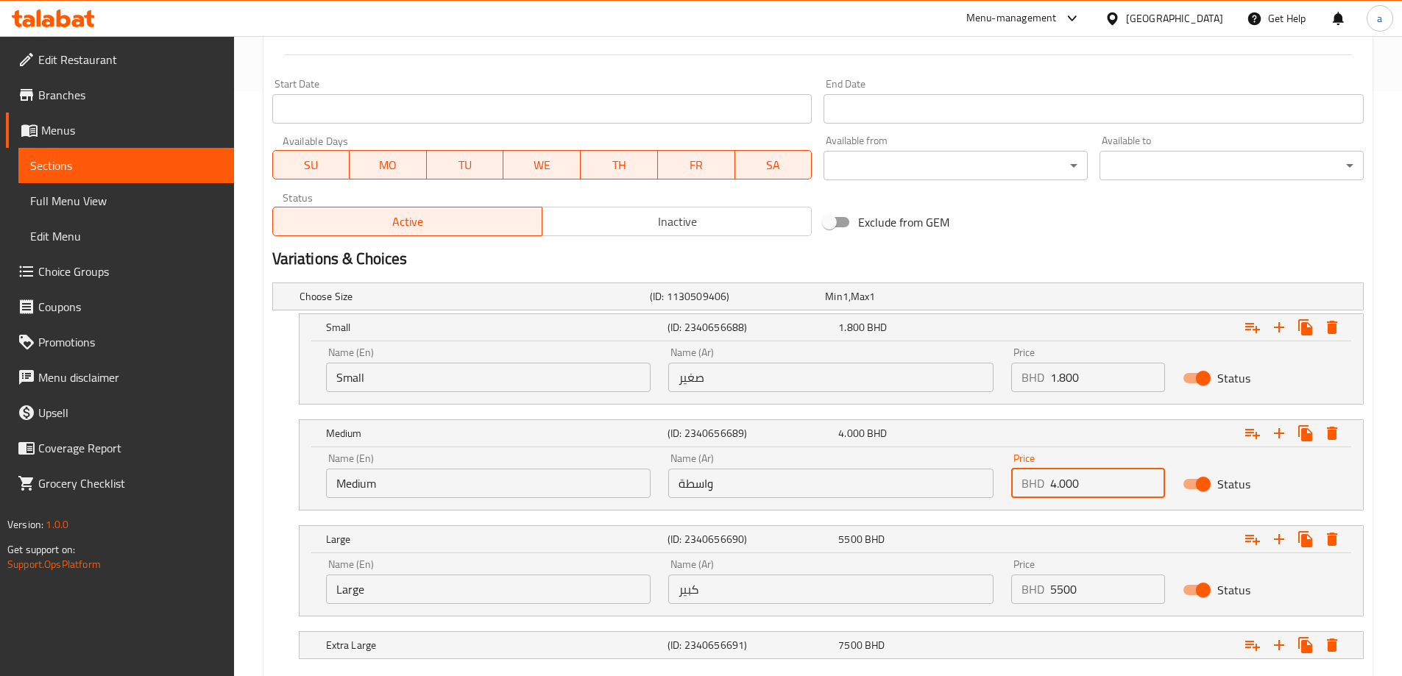
scroll to position [619, 0]
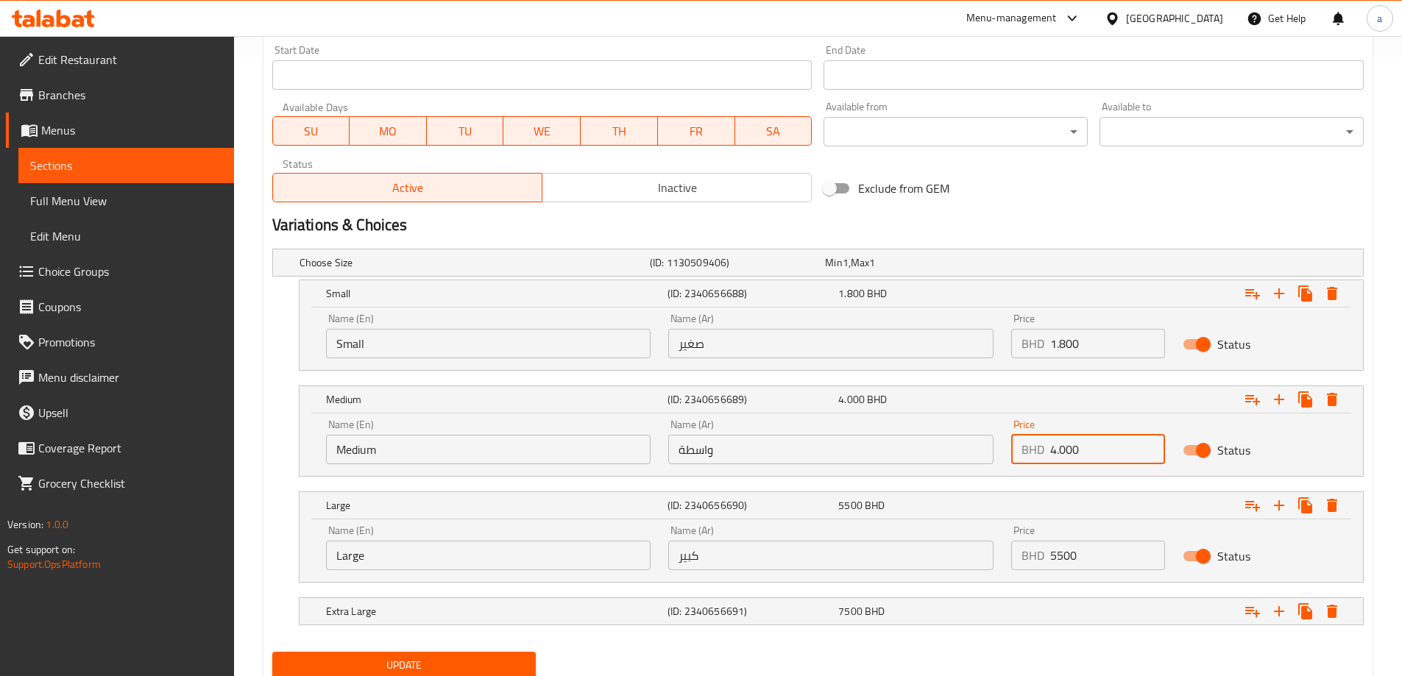
type input "4.000"
click at [1100, 557] on input "5500" at bounding box center [1107, 555] width 115 height 29
click at [1060, 554] on input "5500" at bounding box center [1107, 555] width 115 height 29
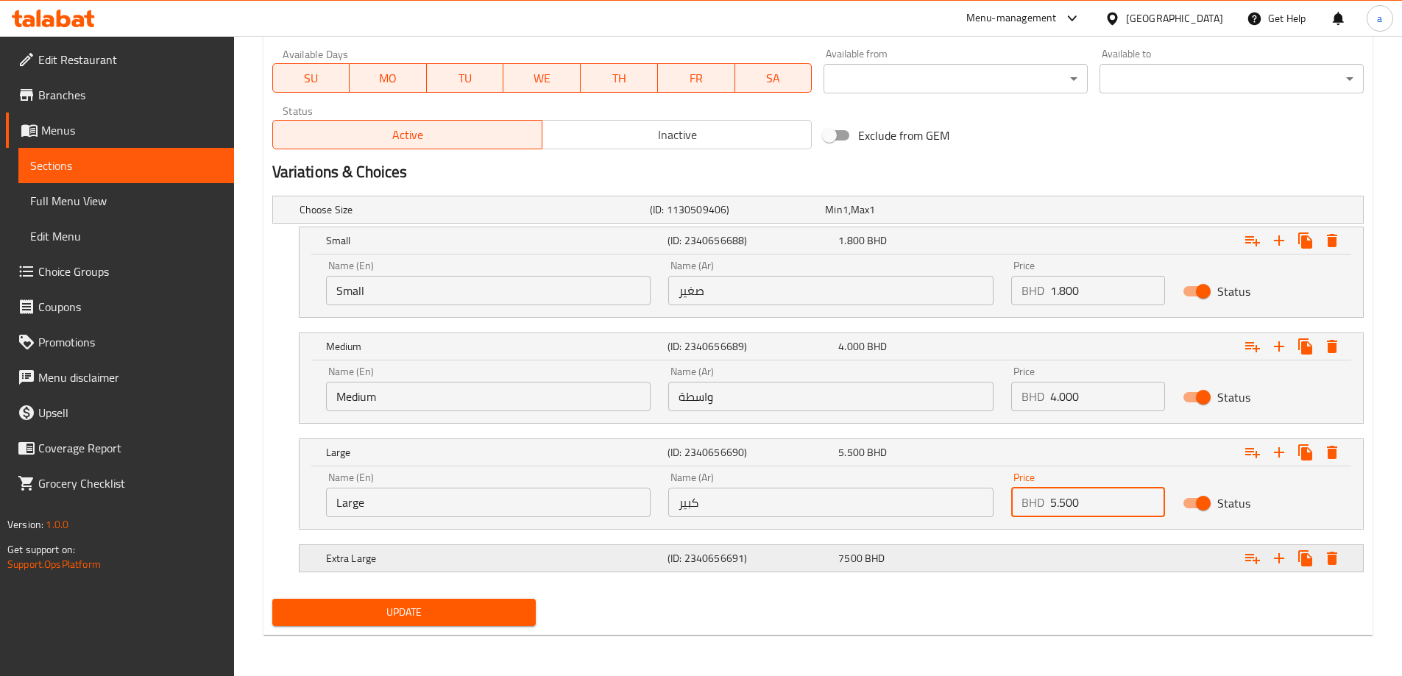
type input "5.500"
click at [1078, 562] on div "Expand" at bounding box center [1177, 558] width 342 height 32
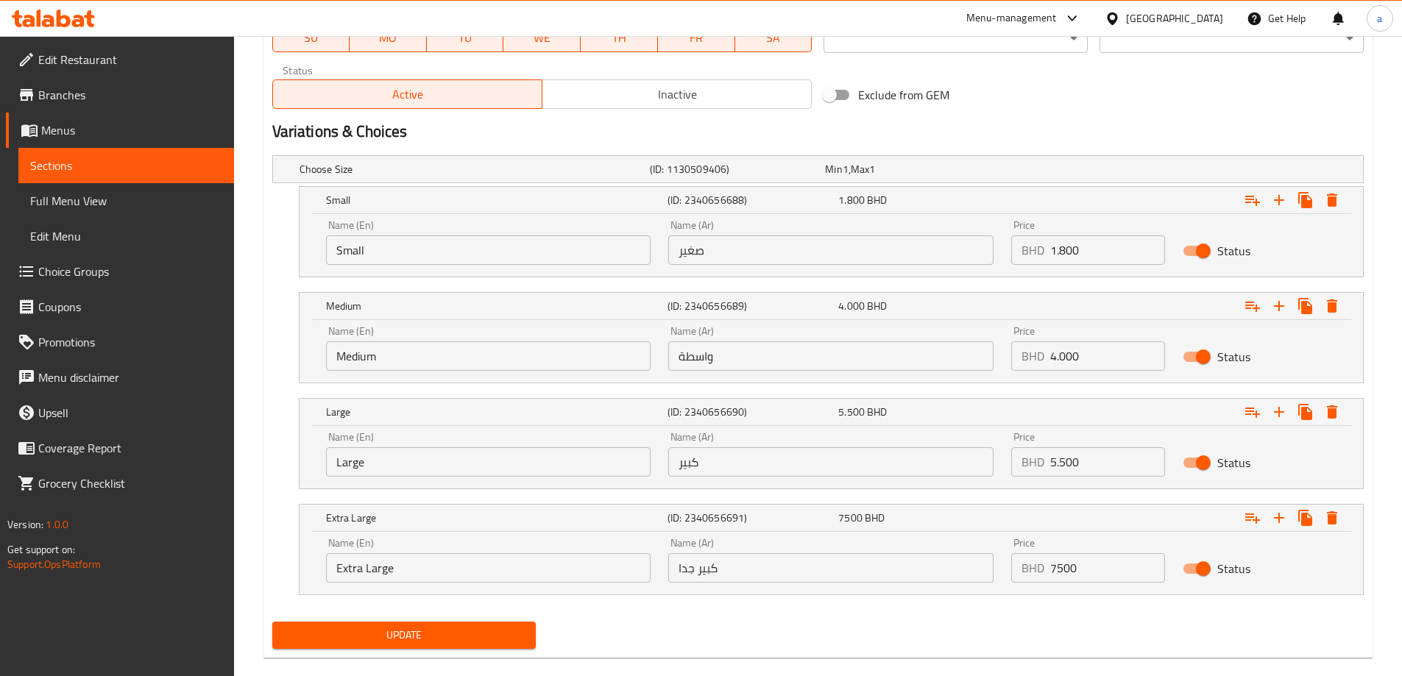
scroll to position [735, 0]
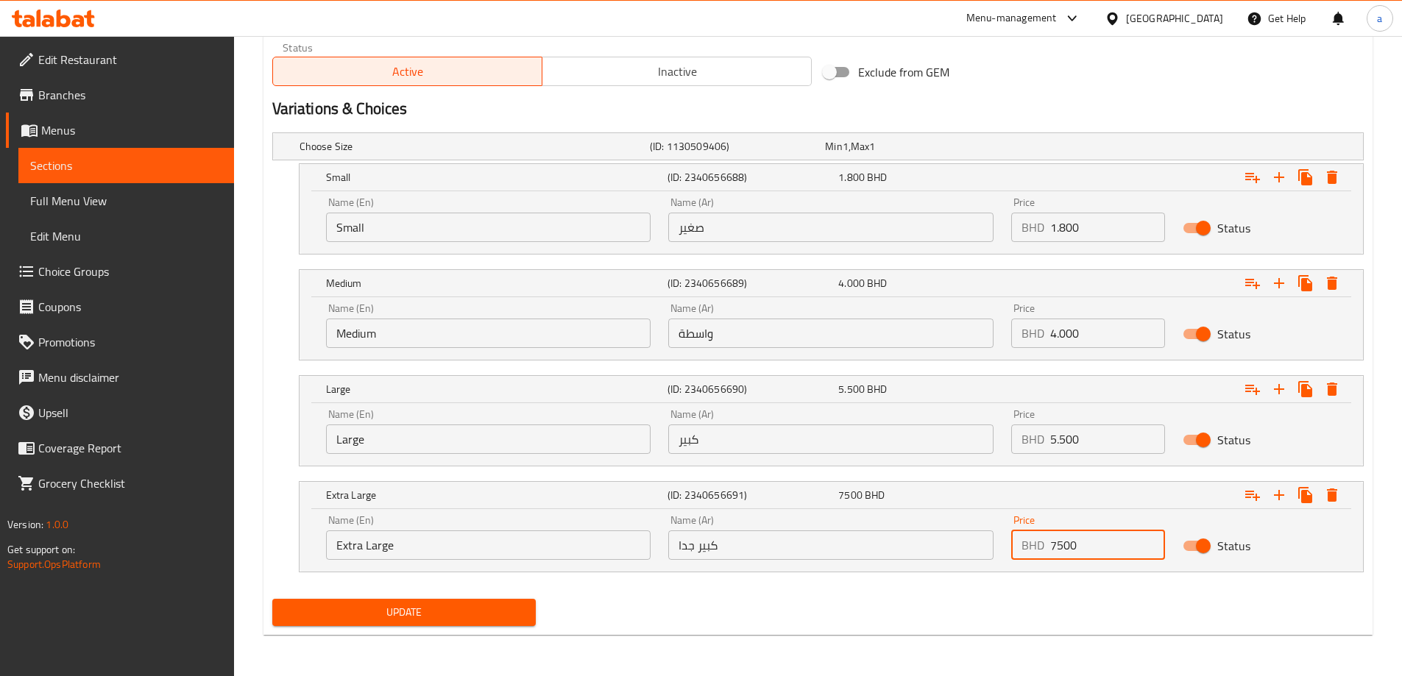
click at [1058, 546] on input "7500" at bounding box center [1107, 545] width 115 height 29
type input "7.500"
click at [1081, 524] on div "Price BHD 7.500 Price" at bounding box center [1088, 537] width 154 height 45
click at [1004, 262] on nav at bounding box center [818, 264] width 1092 height 12
drag, startPoint x: 1087, startPoint y: 223, endPoint x: 1069, endPoint y: 227, distance: 18.8
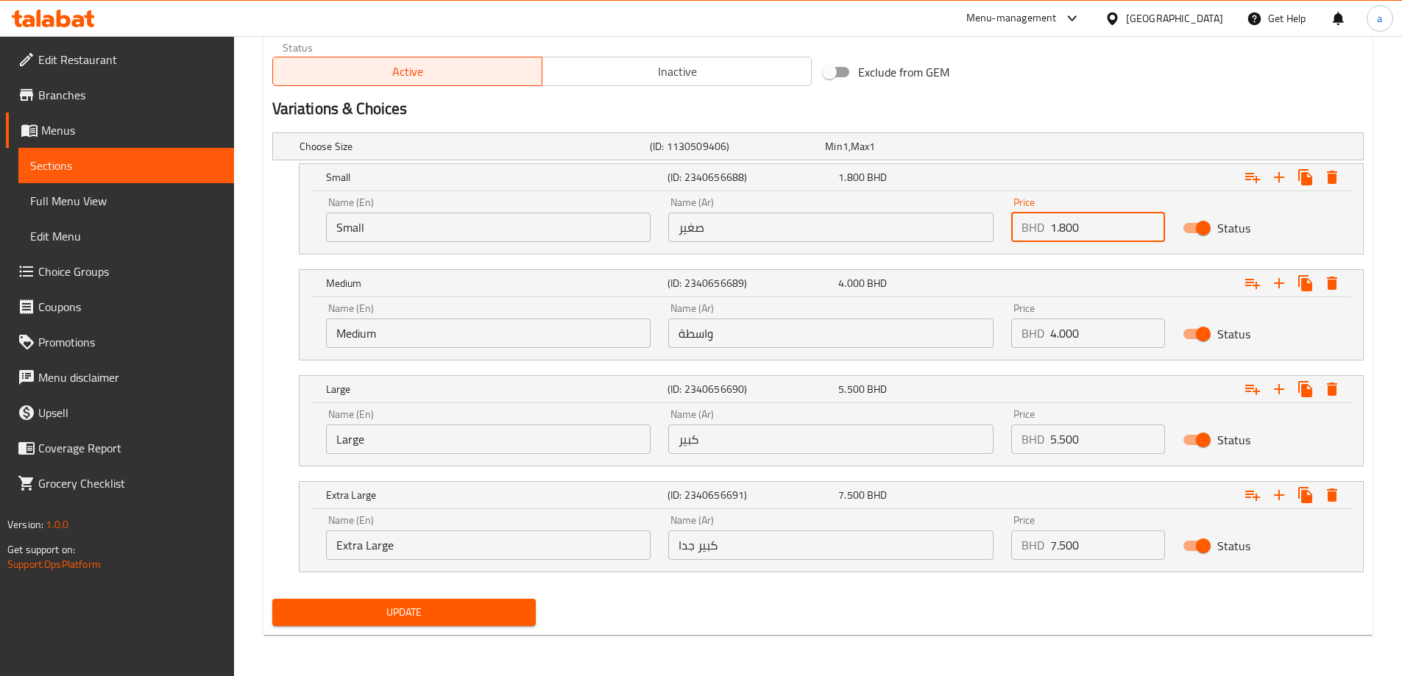
click at [1069, 227] on input "1.800" at bounding box center [1107, 227] width 115 height 29
click at [1094, 265] on nav at bounding box center [818, 264] width 1092 height 12
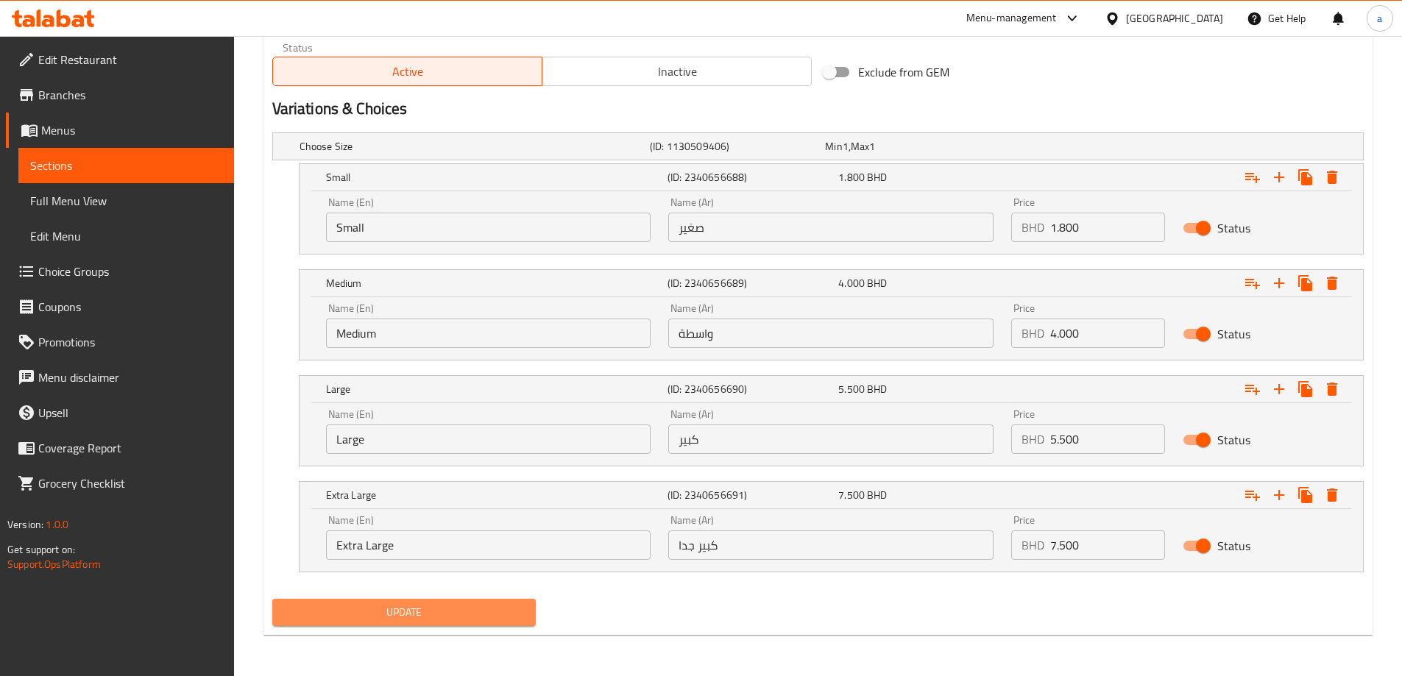
click at [505, 605] on span "Update" at bounding box center [404, 613] width 241 height 18
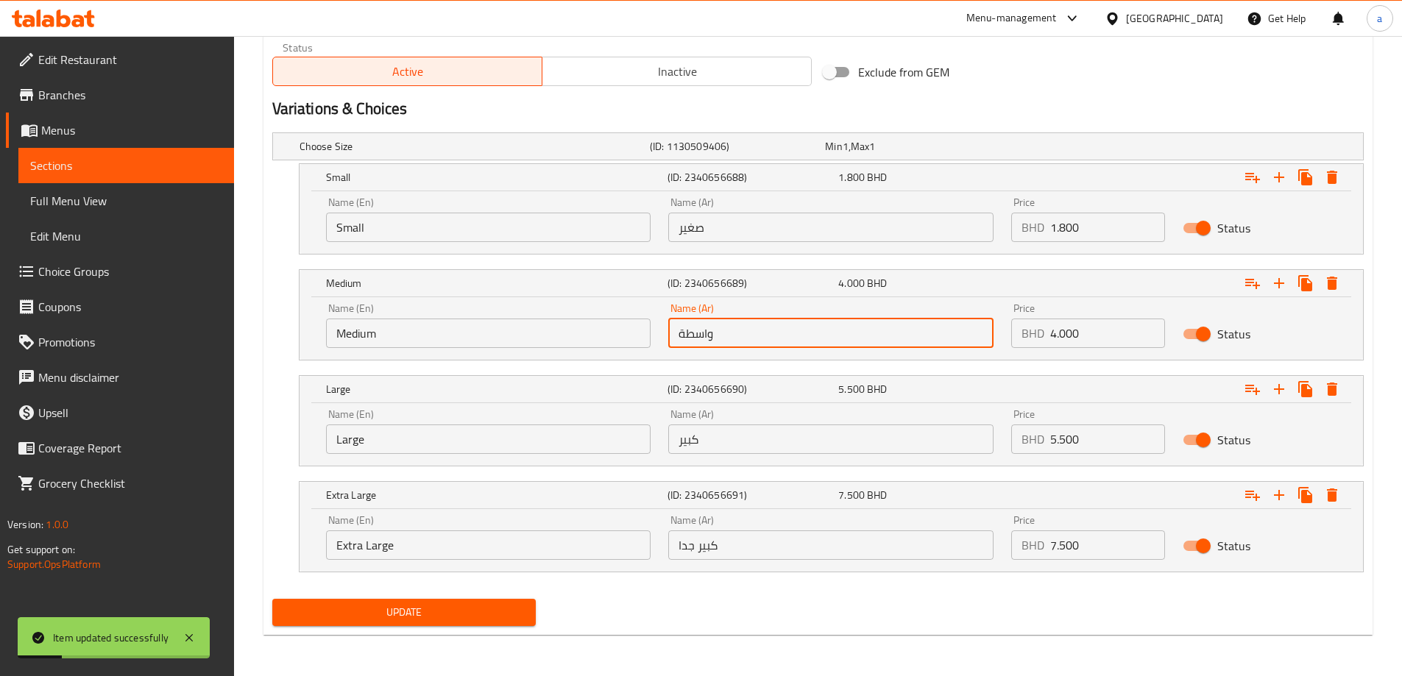
click at [715, 333] on input "واسطة" at bounding box center [830, 333] width 325 height 29
click at [707, 336] on input "واسطة" at bounding box center [830, 333] width 325 height 29
click at [707, 335] on input "واسطة" at bounding box center [830, 333] width 325 height 29
click at [685, 342] on input "وسطة" at bounding box center [830, 333] width 325 height 29
type input "وسط"
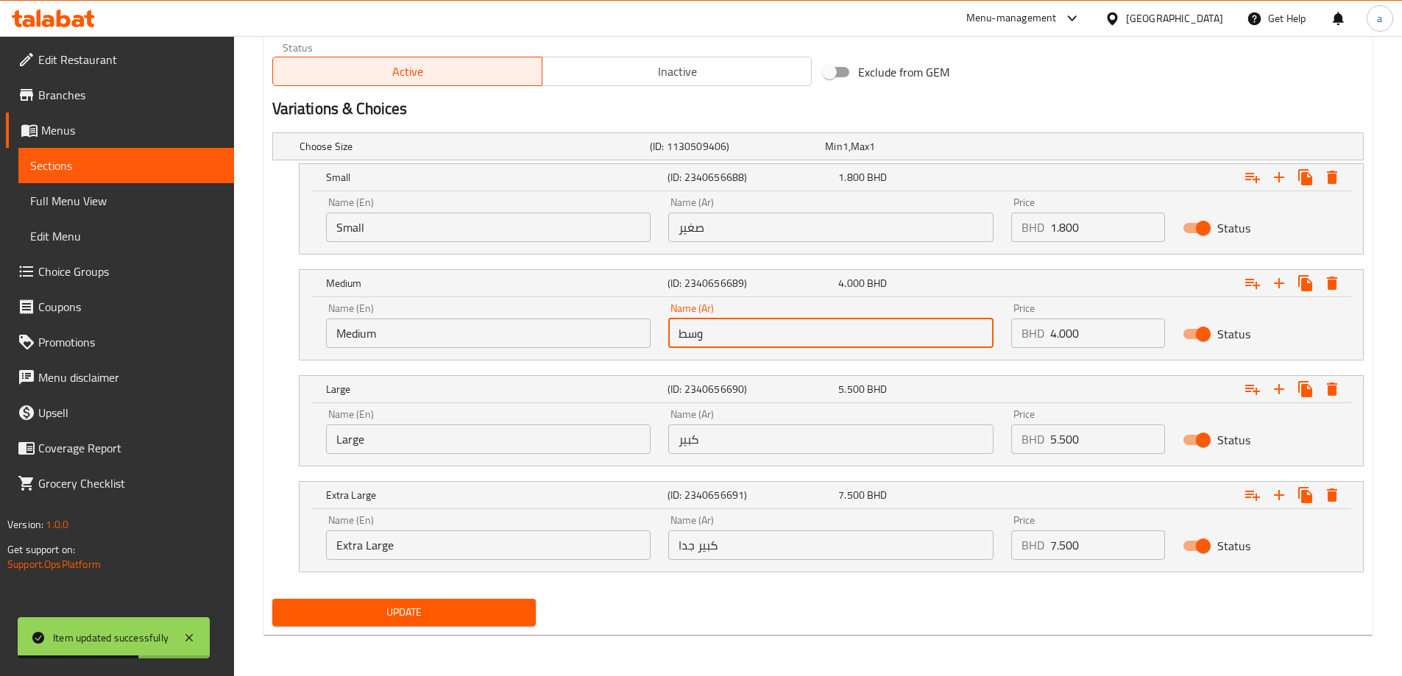
click at [503, 599] on button "Update" at bounding box center [404, 612] width 264 height 27
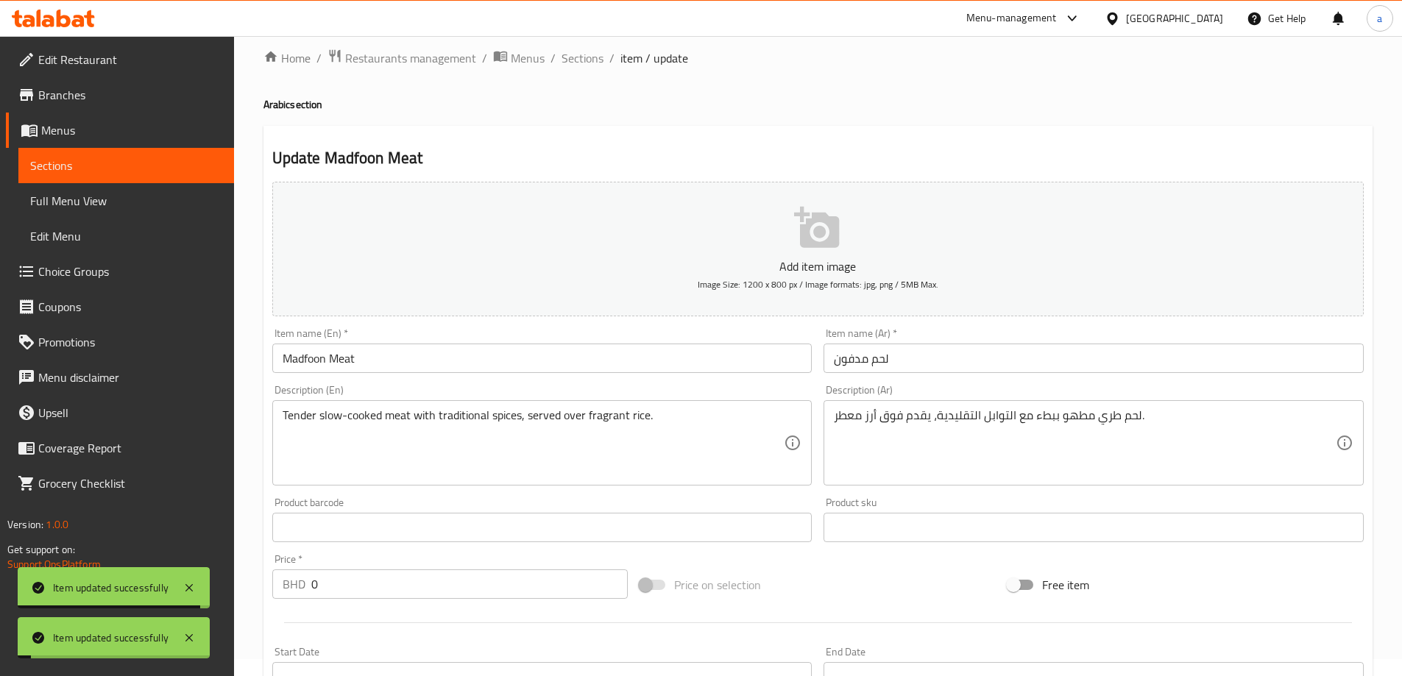
scroll to position [0, 0]
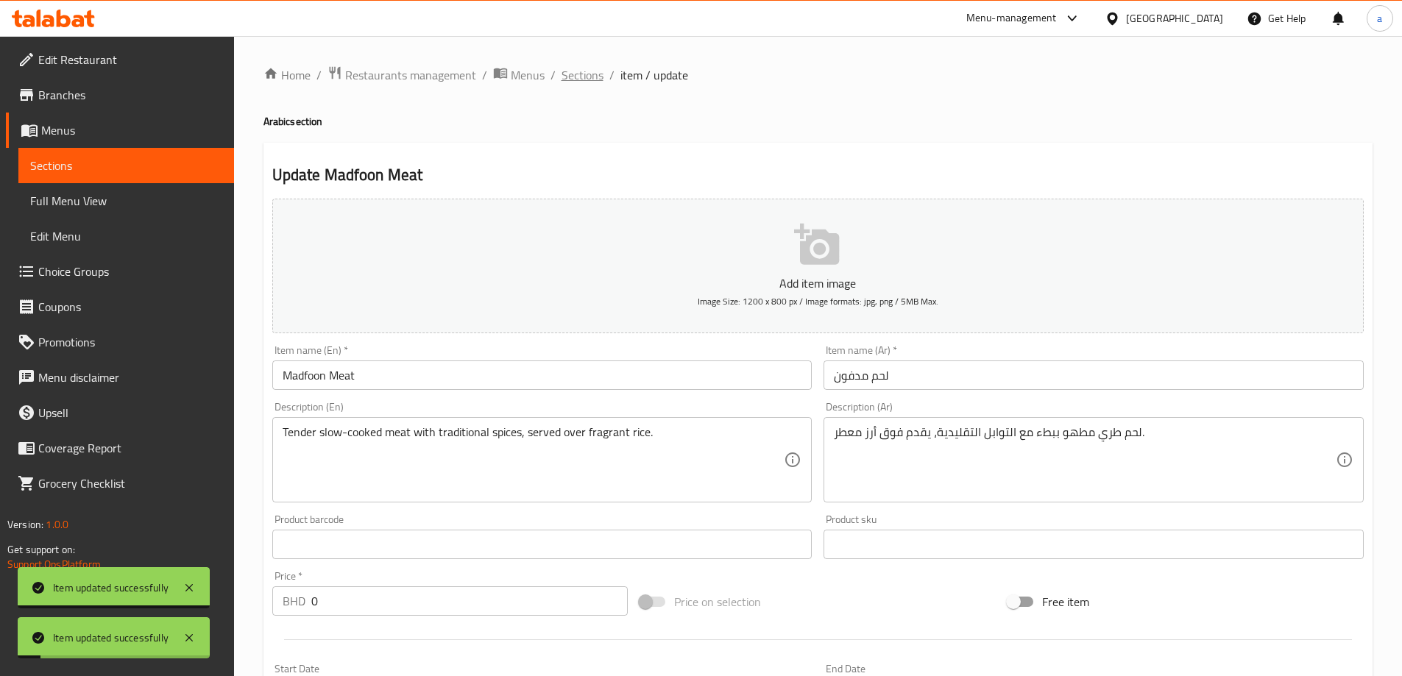
click at [581, 79] on span "Sections" at bounding box center [583, 75] width 42 height 18
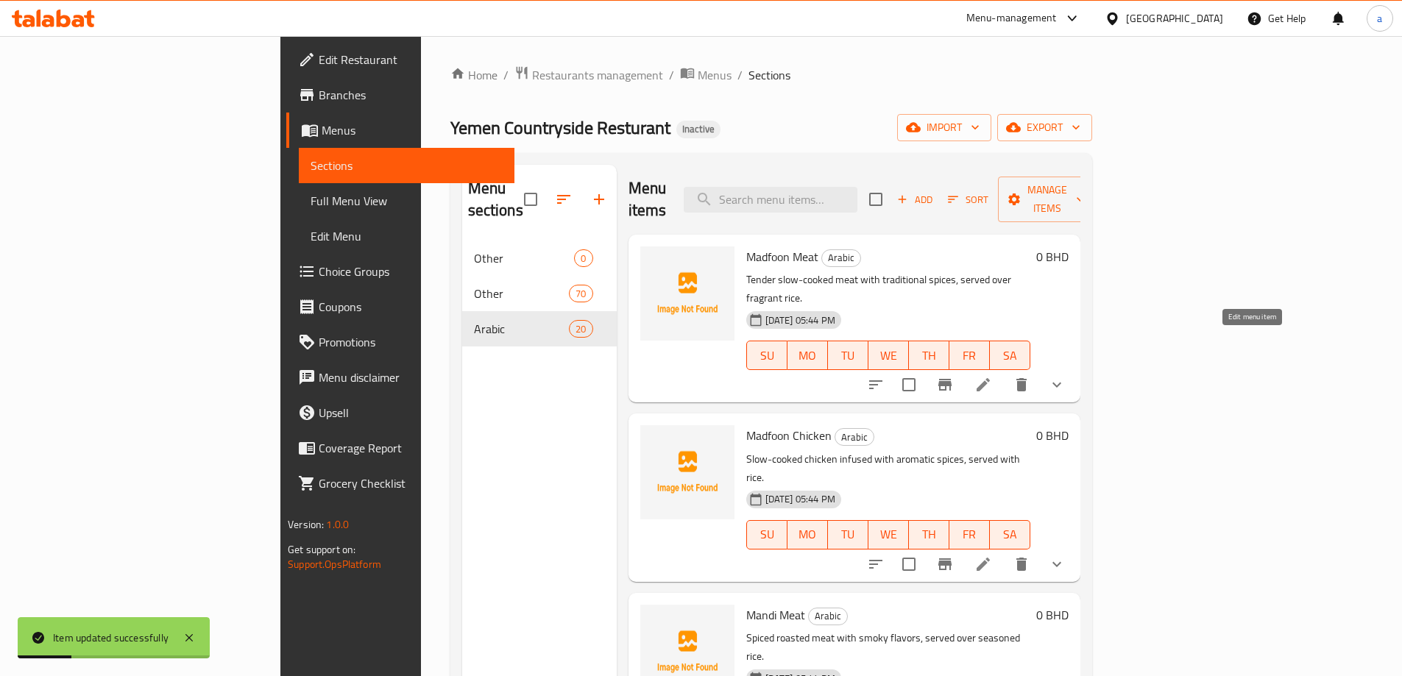
click at [992, 376] on icon at bounding box center [984, 385] width 18 height 18
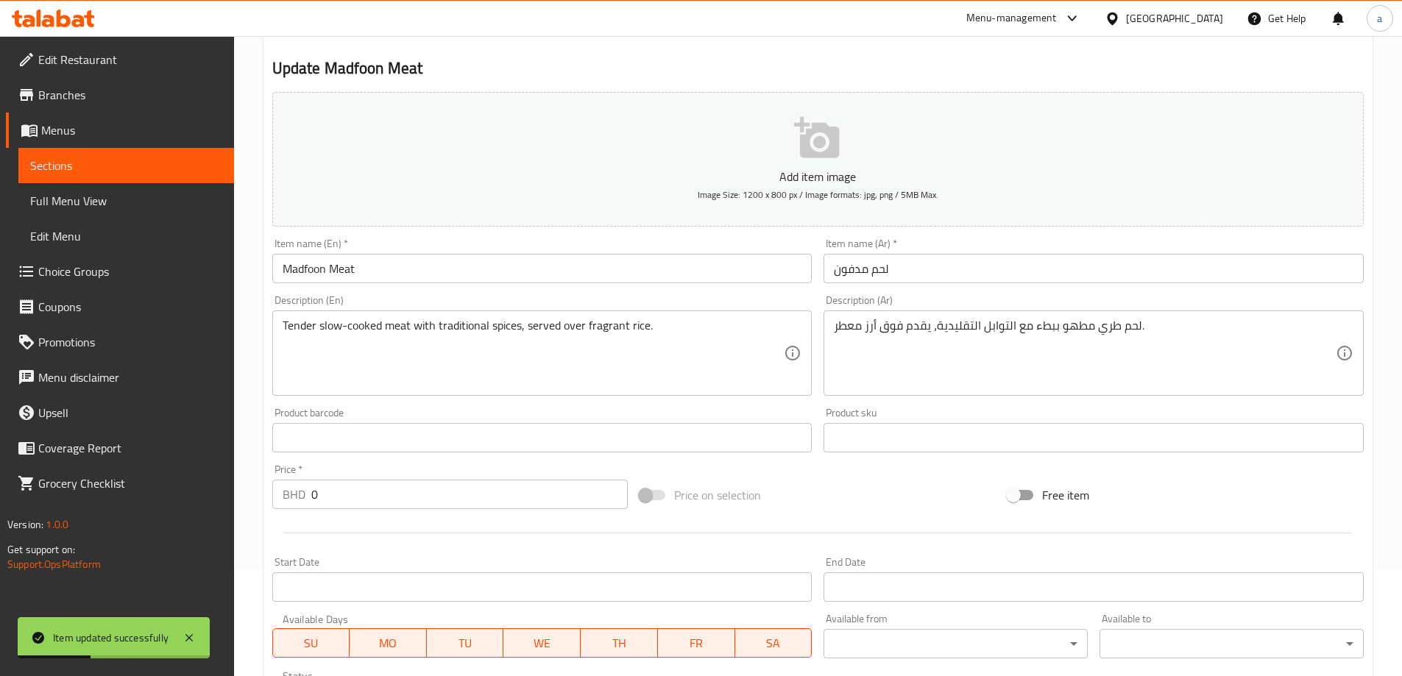
scroll to position [482, 0]
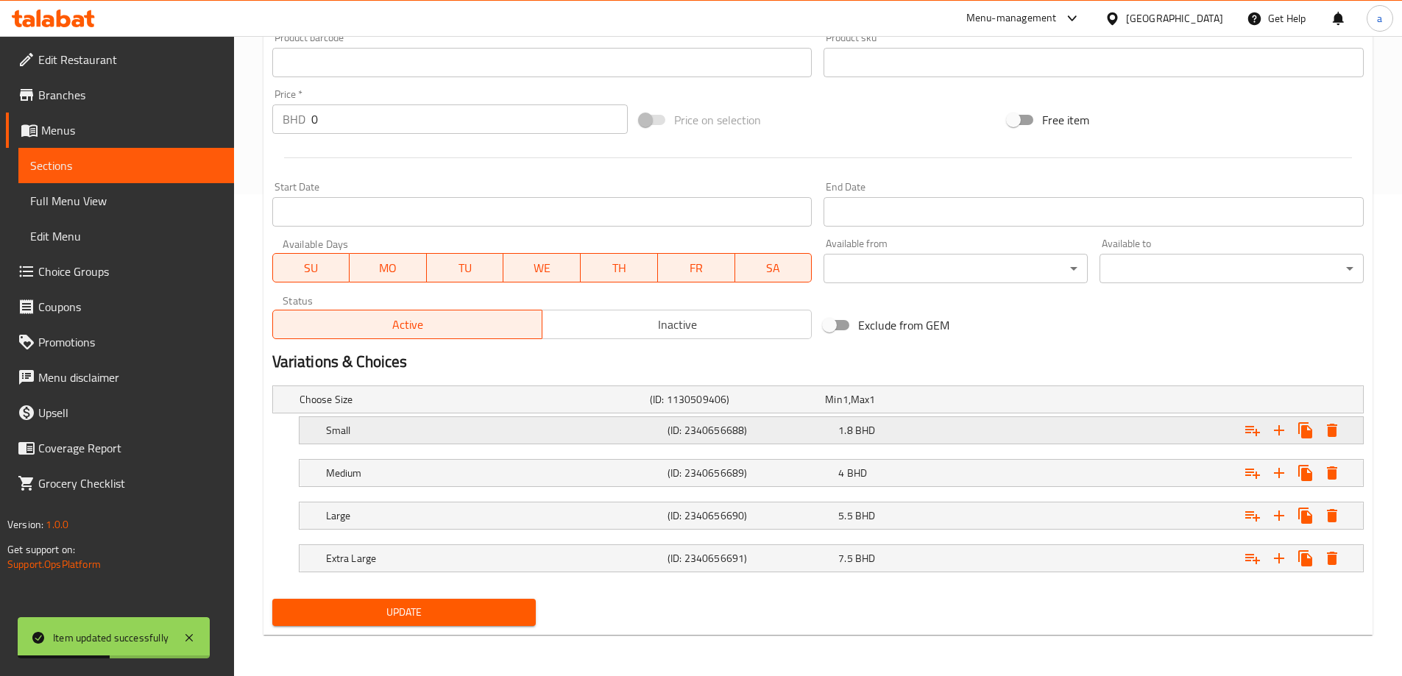
click at [963, 434] on div "1.8 BHD" at bounding box center [920, 430] width 165 height 15
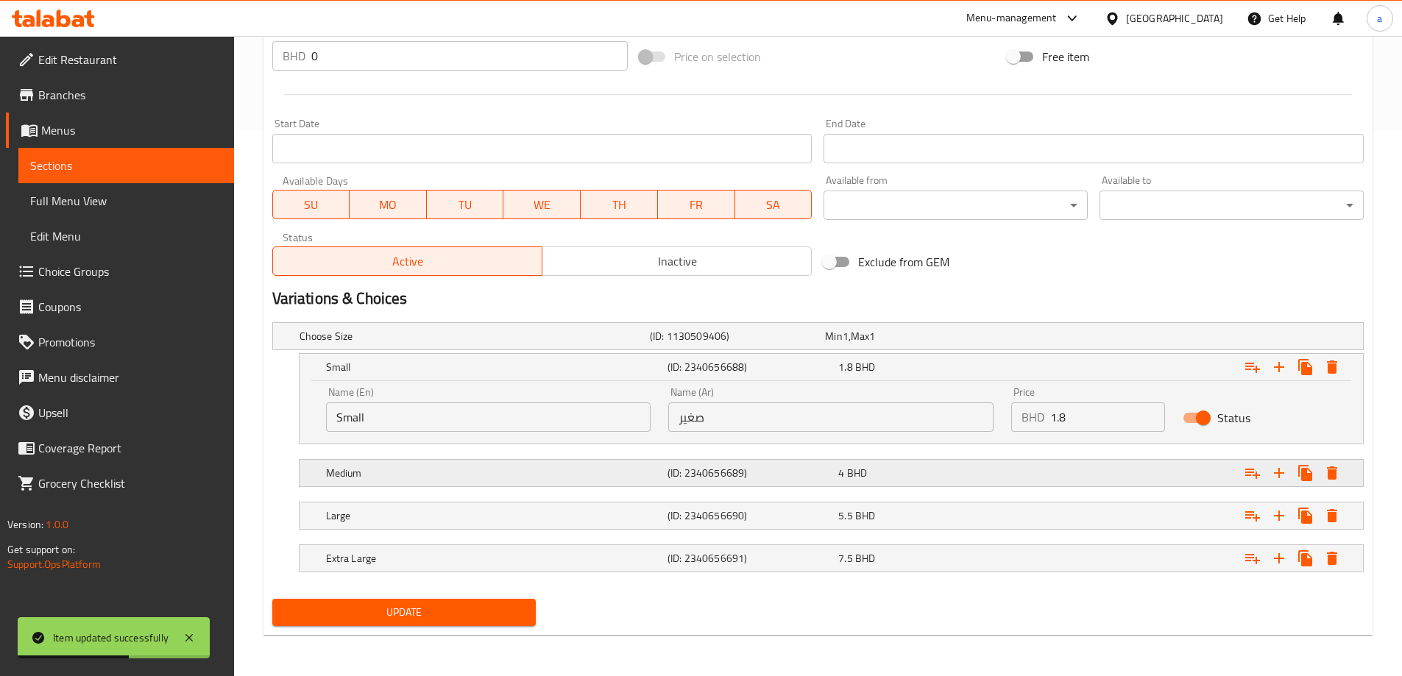
click at [973, 466] on div "4 BHD" at bounding box center [920, 473] width 165 height 15
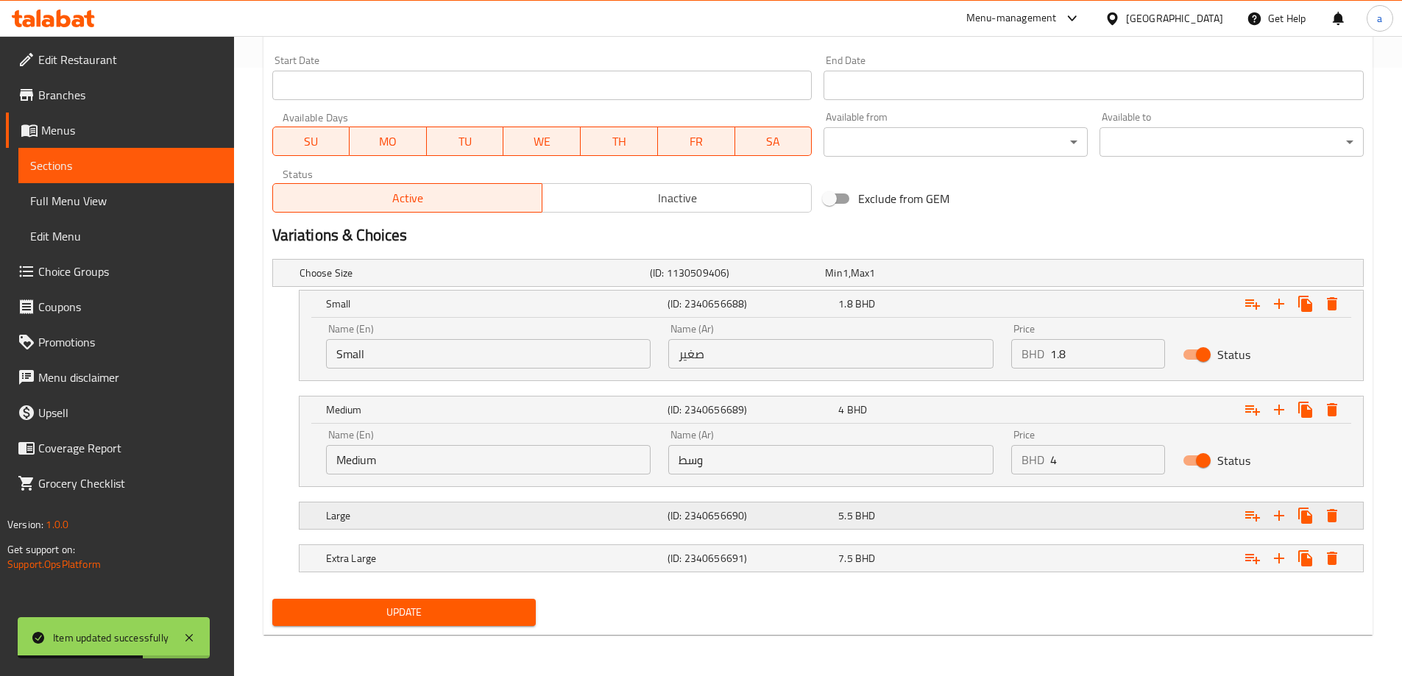
click at [974, 519] on div "5.5 BHD" at bounding box center [920, 516] width 165 height 15
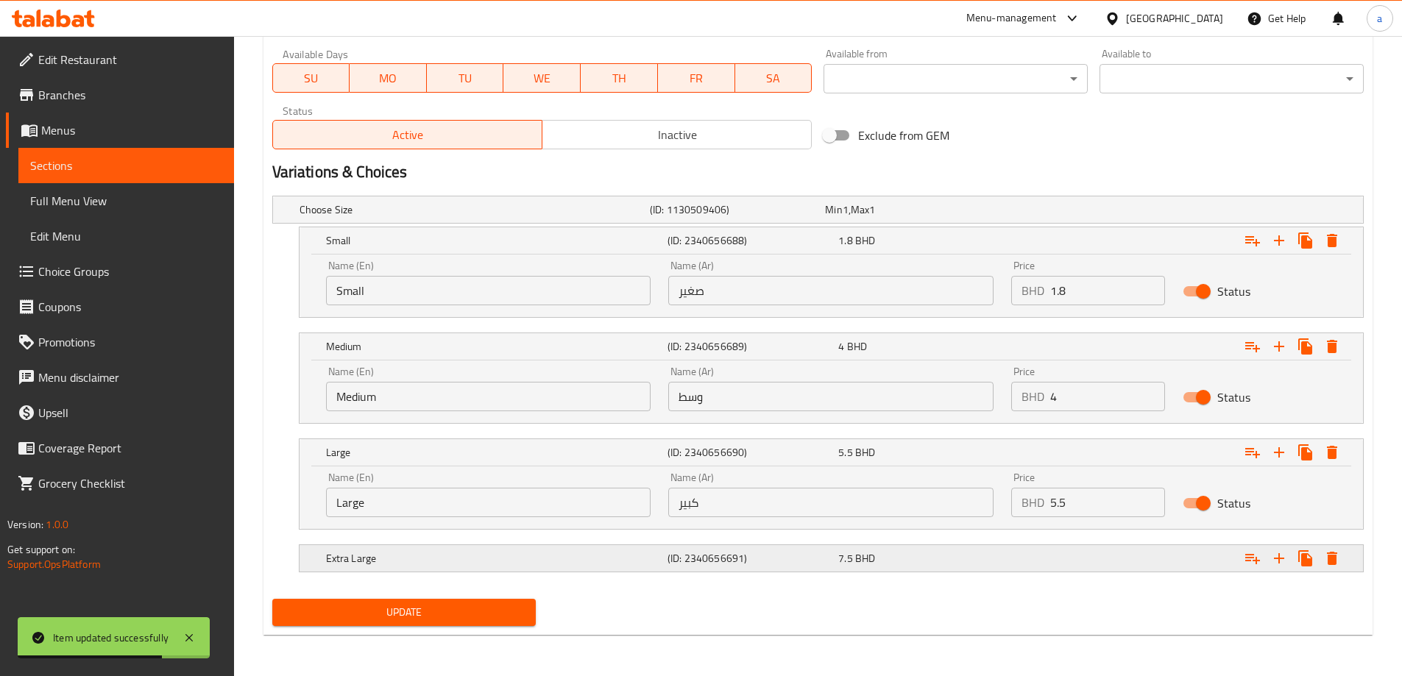
click at [971, 557] on div "7.5 BHD" at bounding box center [920, 558] width 165 height 15
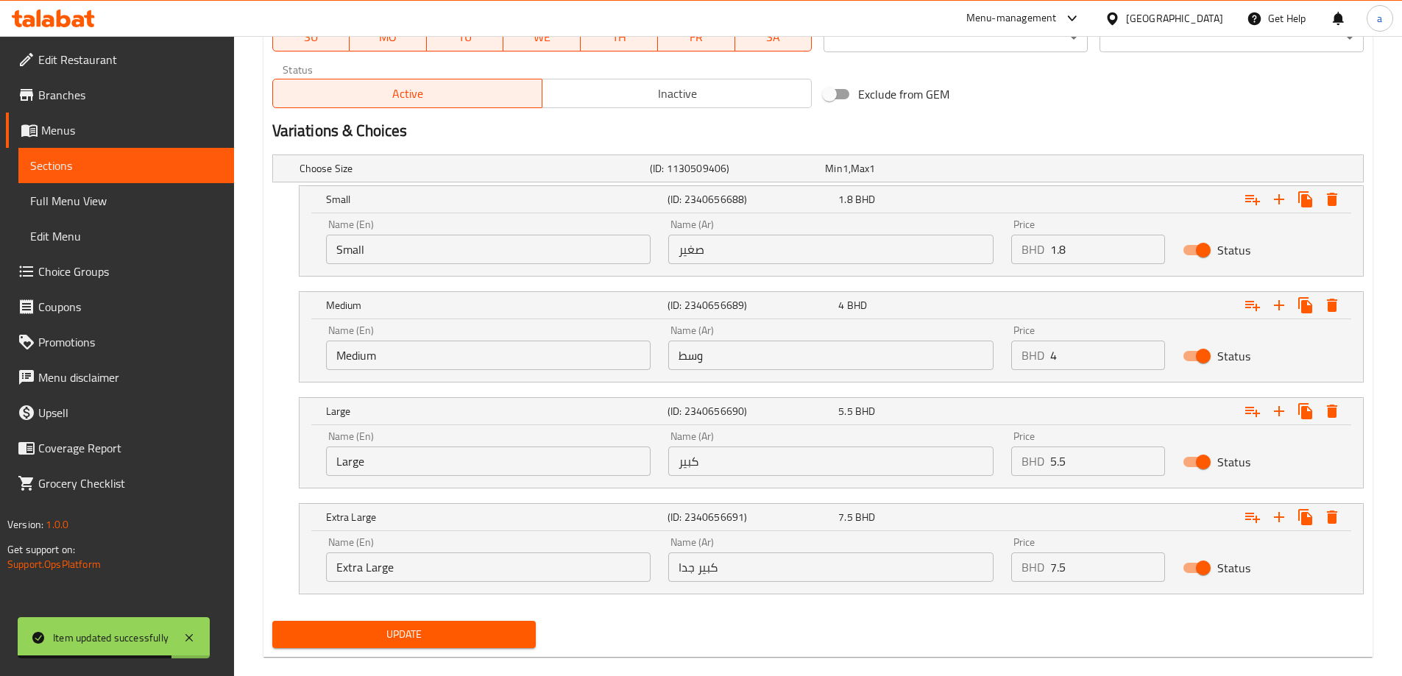
scroll to position [735, 0]
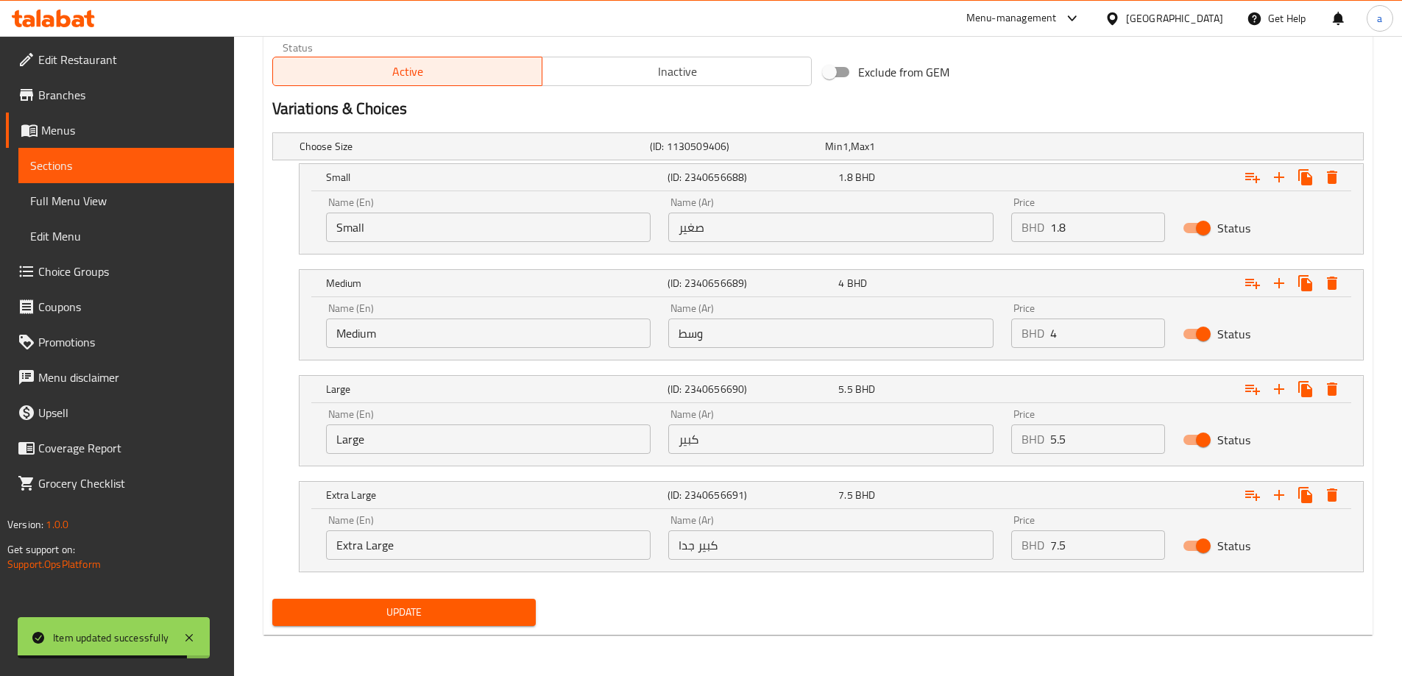
click at [724, 598] on div "Update" at bounding box center [817, 612] width 1103 height 39
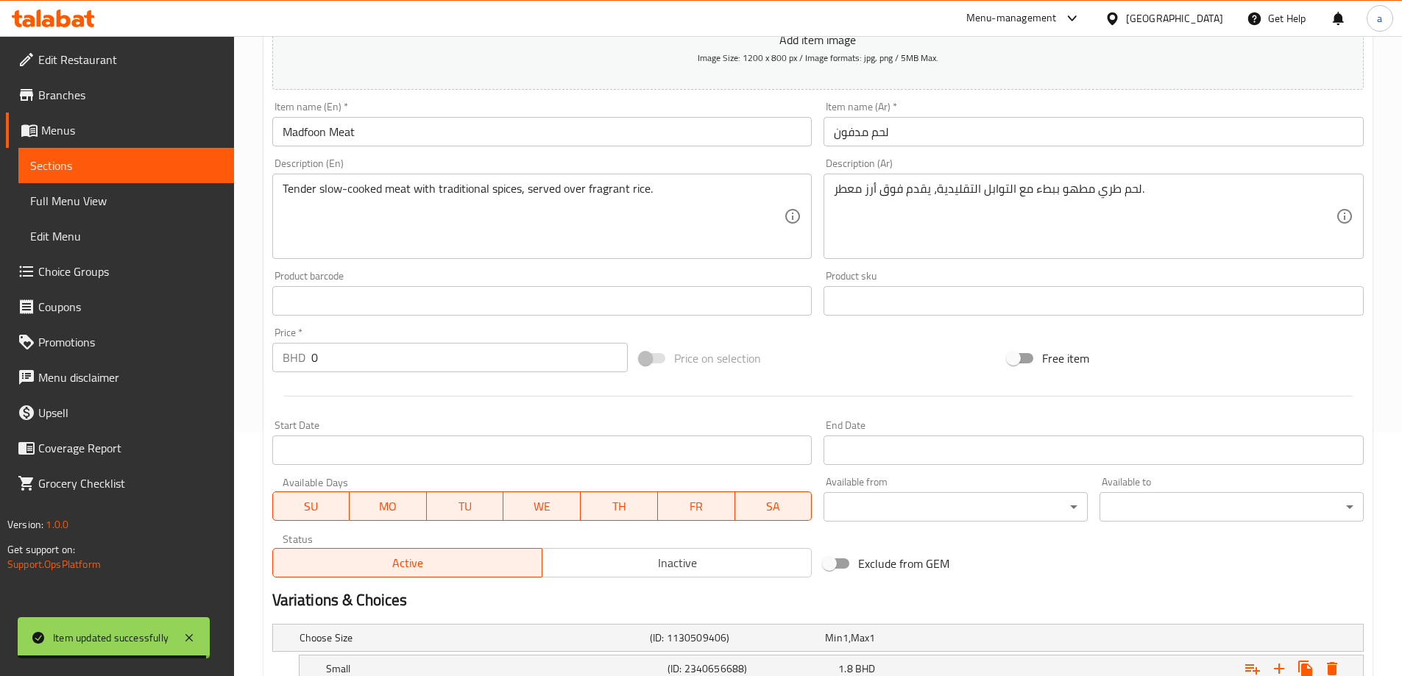
scroll to position [146, 0]
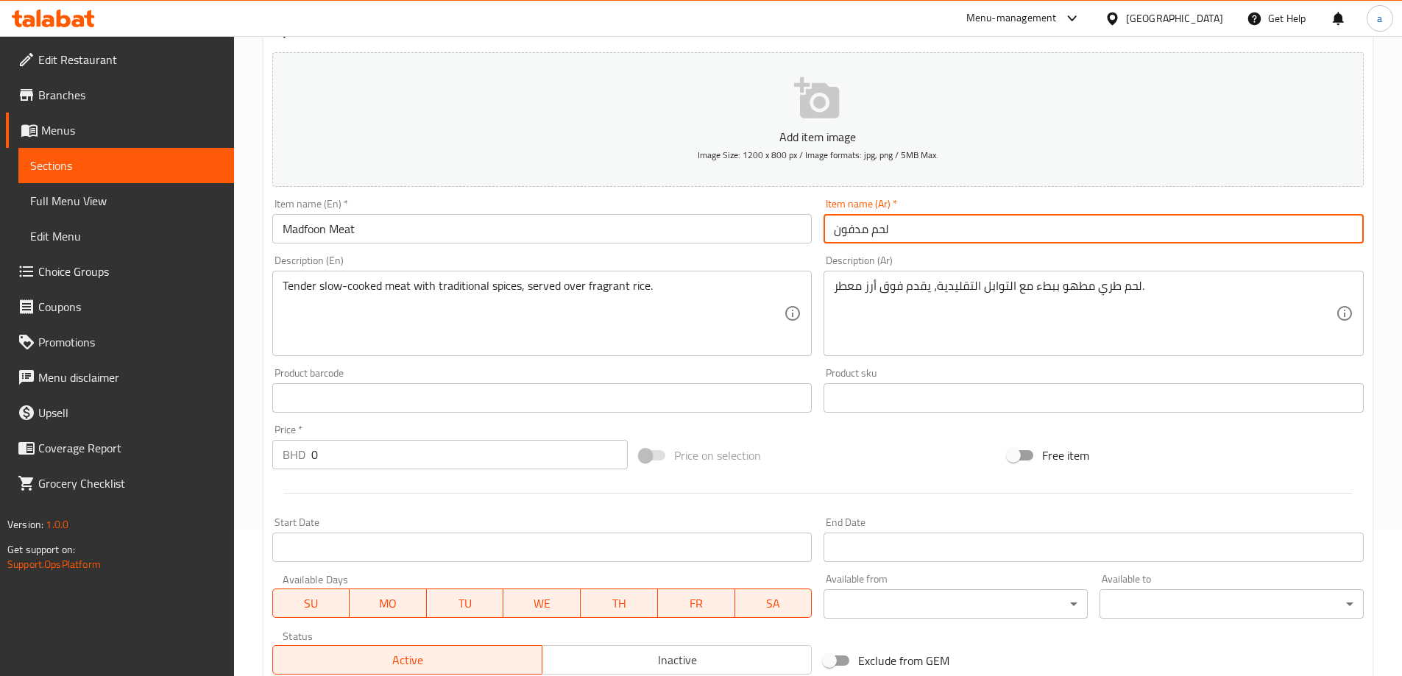
click at [873, 233] on input "لحم مدفون" at bounding box center [1094, 228] width 540 height 29
click at [888, 236] on input "لحم مدفون" at bounding box center [1094, 228] width 540 height 29
click at [888, 234] on input "لحم مدفون" at bounding box center [1094, 228] width 540 height 29
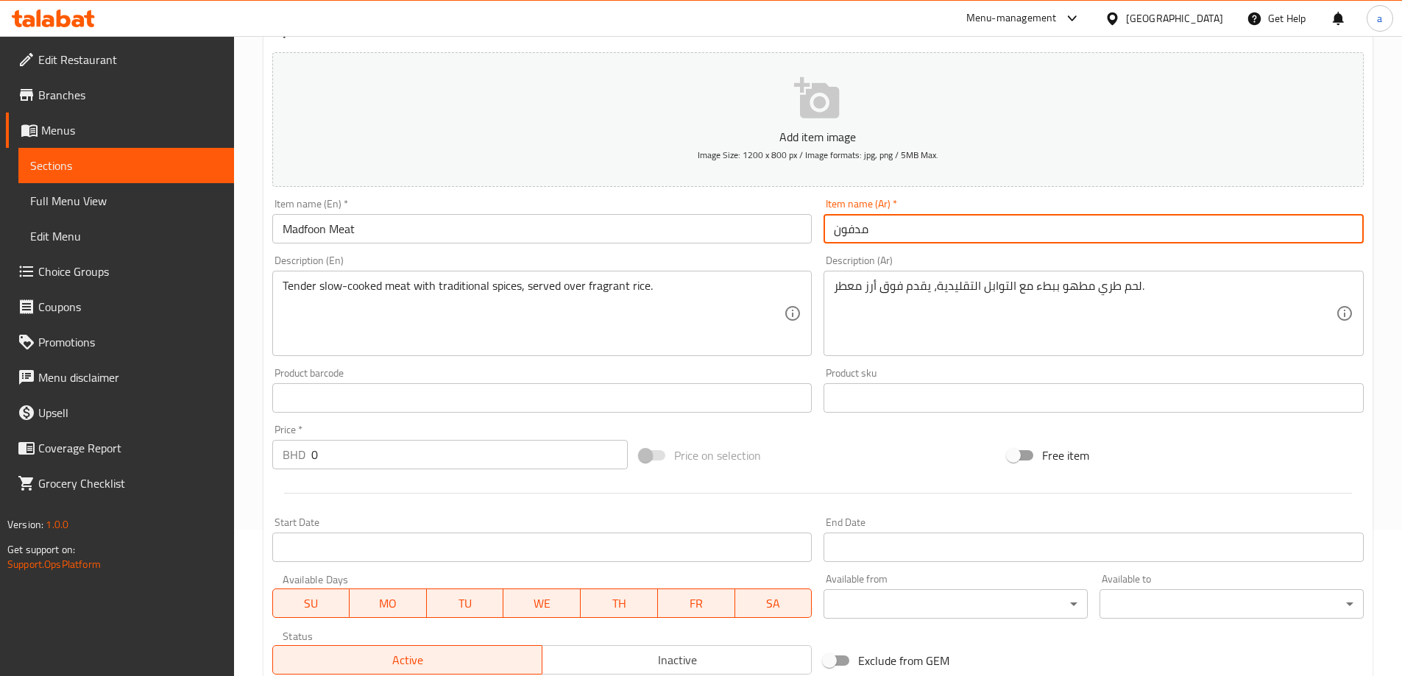
click at [873, 234] on input "مدفون" at bounding box center [1094, 228] width 540 height 29
paste input "لحم"
click at [916, 244] on input "مدفون لحم" at bounding box center [1094, 228] width 540 height 29
type input "مدفون لحم"
click at [916, 250] on div "Description (Ar) لحم طري مطهو ببطء مع التوابل التقليدية، يقدم فوق أرز معطر. Des…" at bounding box center [1094, 306] width 552 height 113
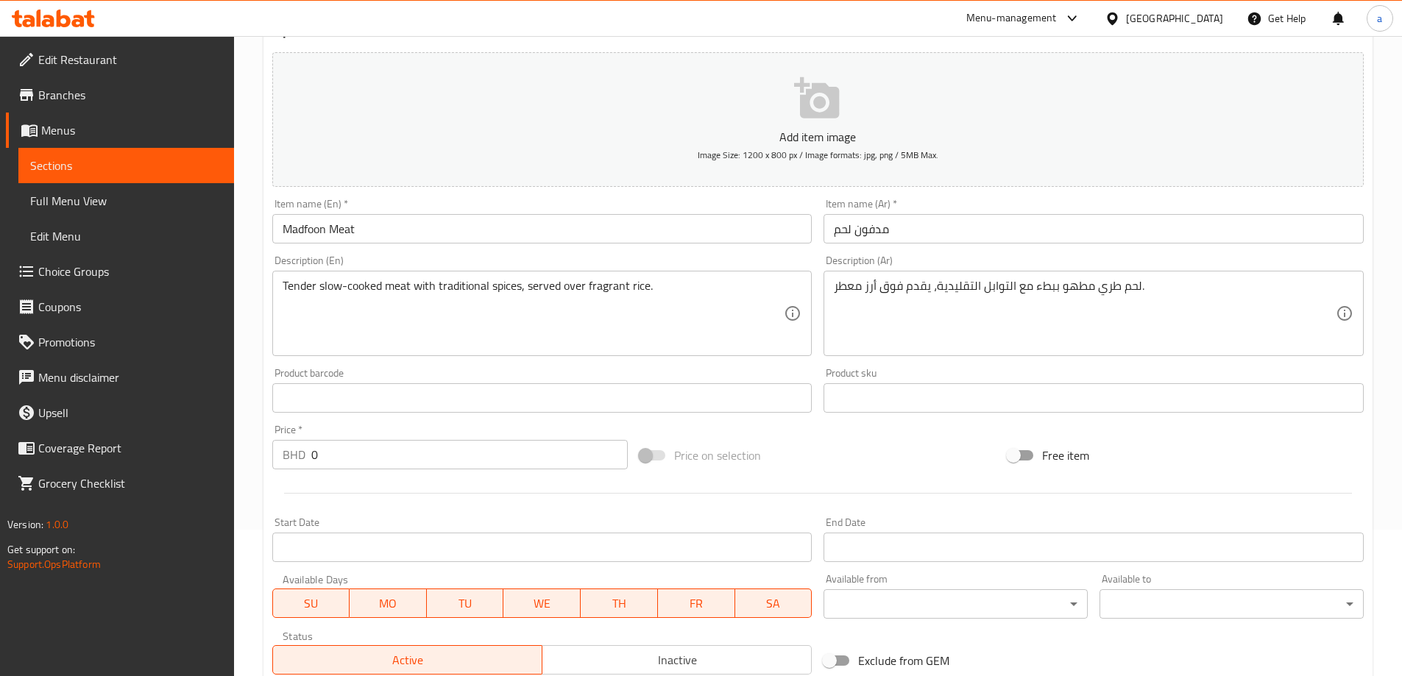
click at [941, 255] on div "Description (Ar) لحم طري مطهو ببطء مع التوابل التقليدية، يقدم فوق أرز معطر. Des…" at bounding box center [1094, 306] width 552 height 113
click at [824, 220] on input "مدفون لحم" at bounding box center [1094, 228] width 540 height 29
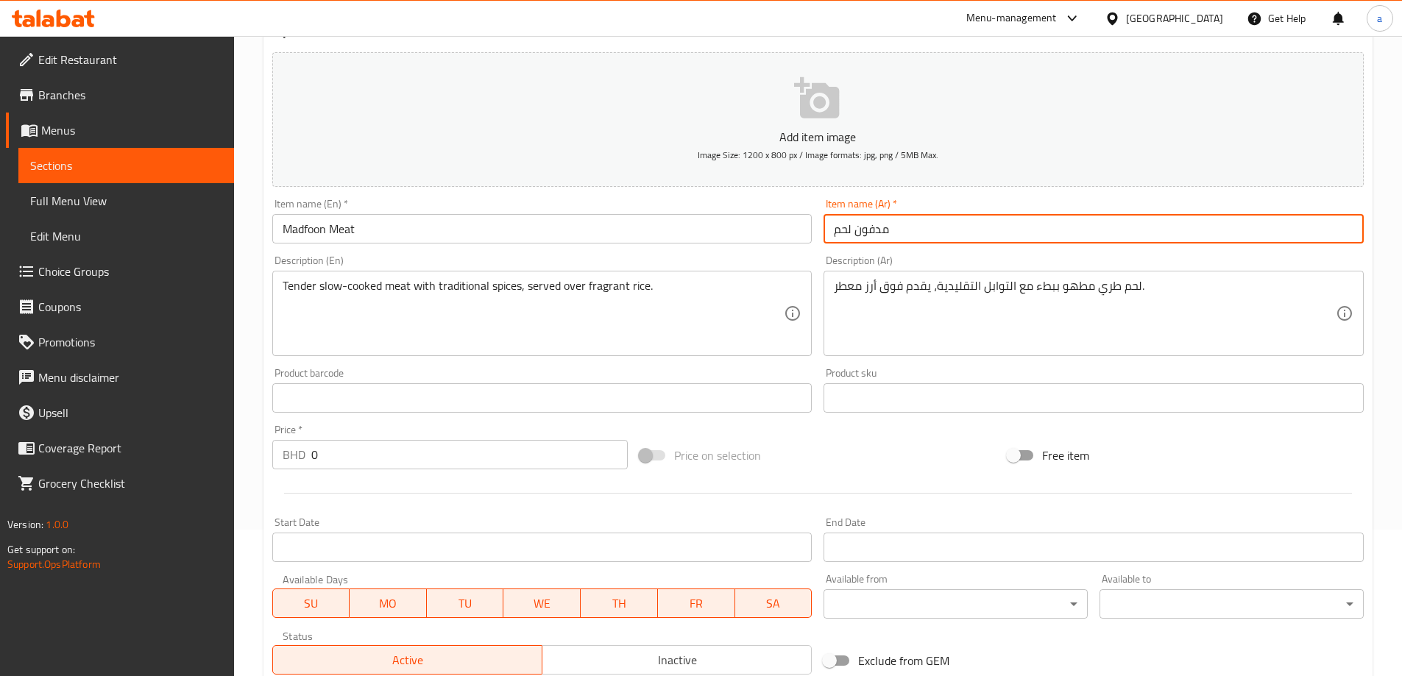
click at [832, 228] on input "مدفون لحم" at bounding box center [1094, 228] width 540 height 29
click at [907, 231] on input "مدفون لحم" at bounding box center [1094, 228] width 540 height 29
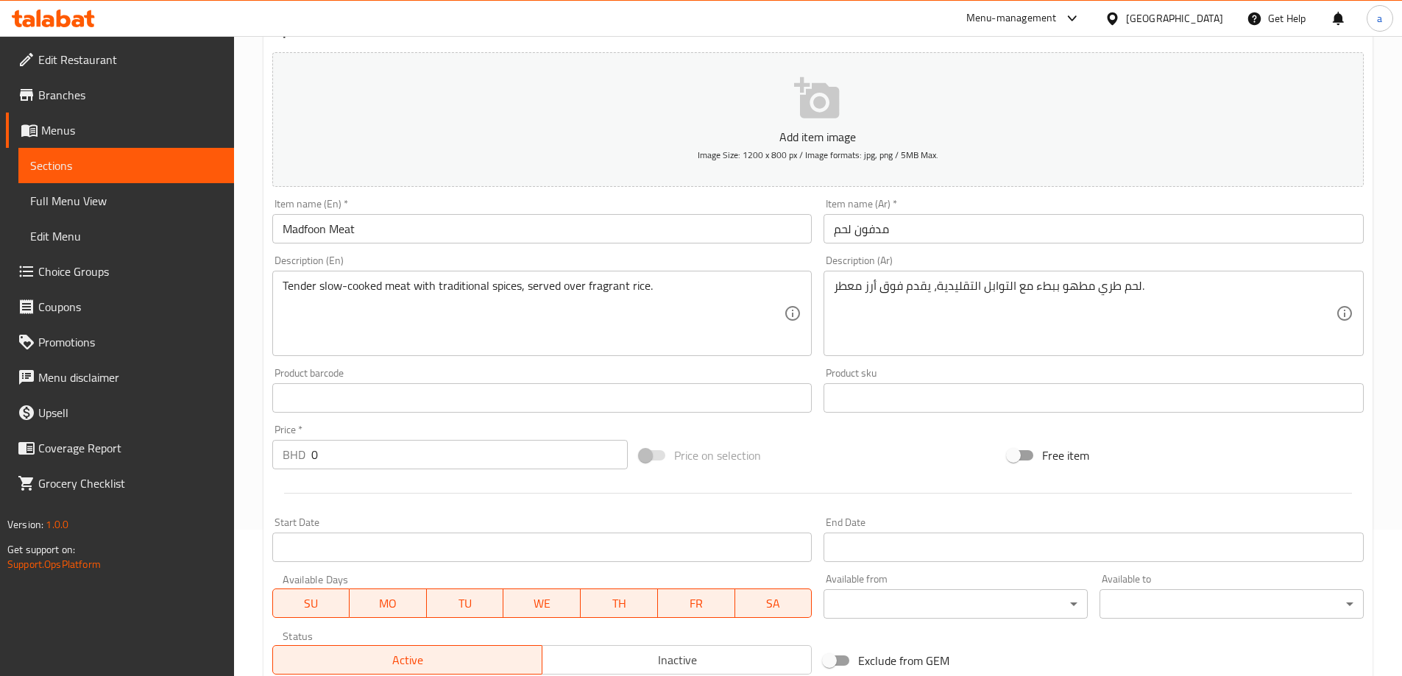
click at [927, 264] on div "Description (Ar) لحم طري مطهو ببطء مع التوابل التقليدية، يقدم فوق أرز معطر. Des…" at bounding box center [1094, 305] width 540 height 101
click at [746, 197] on div "Item name (En)   * Madfoon Meat Item name (En) *" at bounding box center [542, 221] width 552 height 57
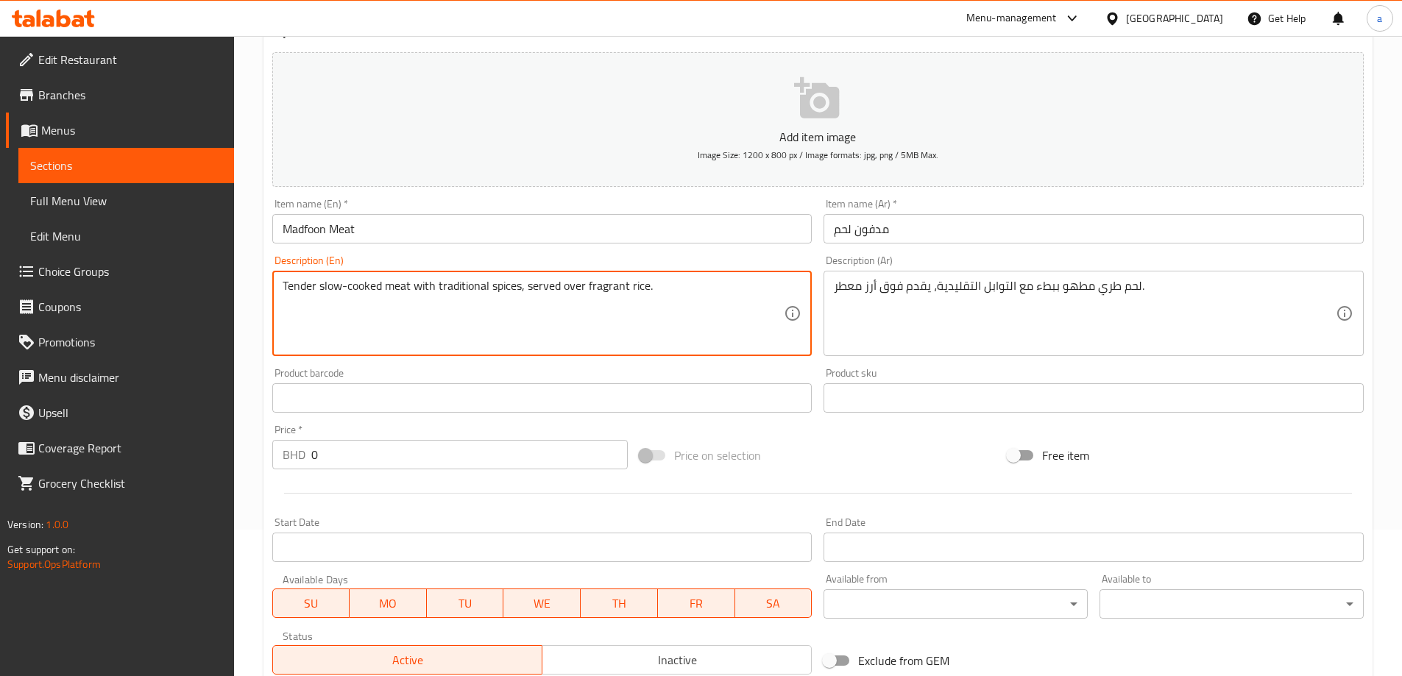
click at [791, 199] on div "Item name (En)   * Madfoon Meat Item name (En) *" at bounding box center [542, 221] width 540 height 45
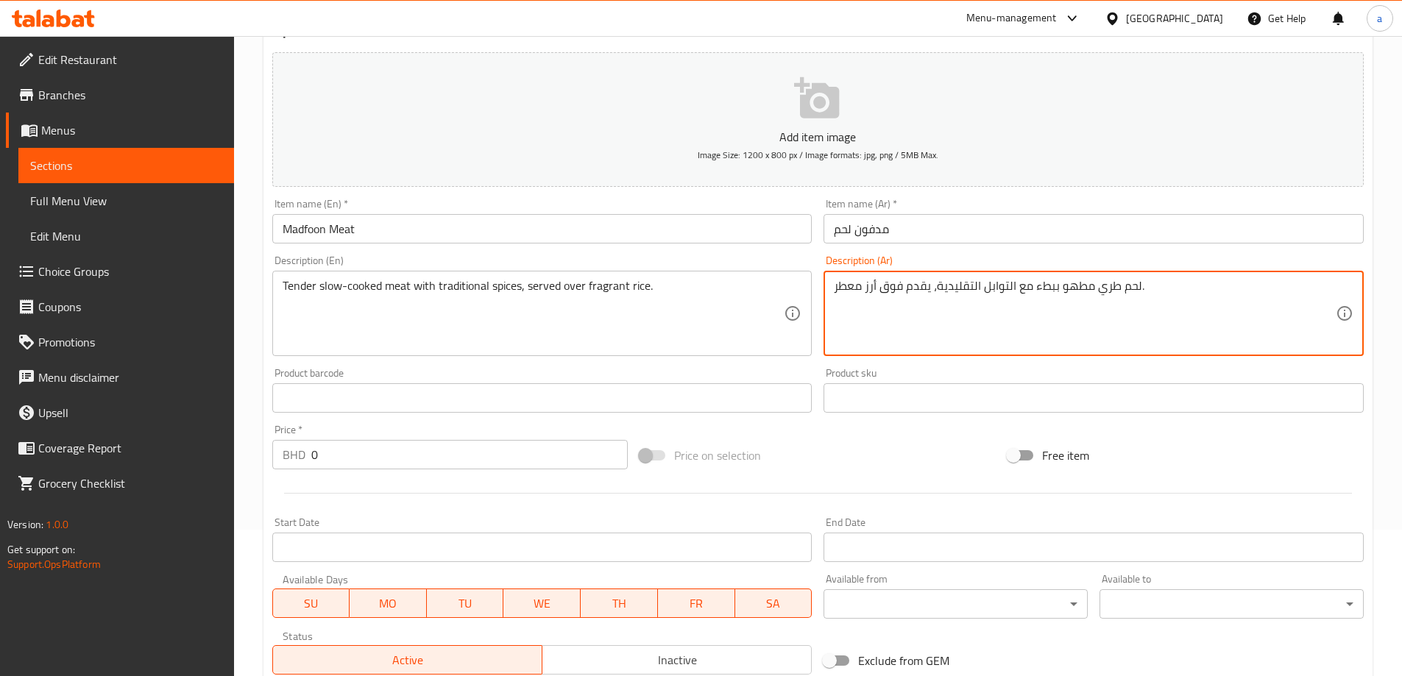
drag, startPoint x: 860, startPoint y: 285, endPoint x: 841, endPoint y: 286, distance: 19.9
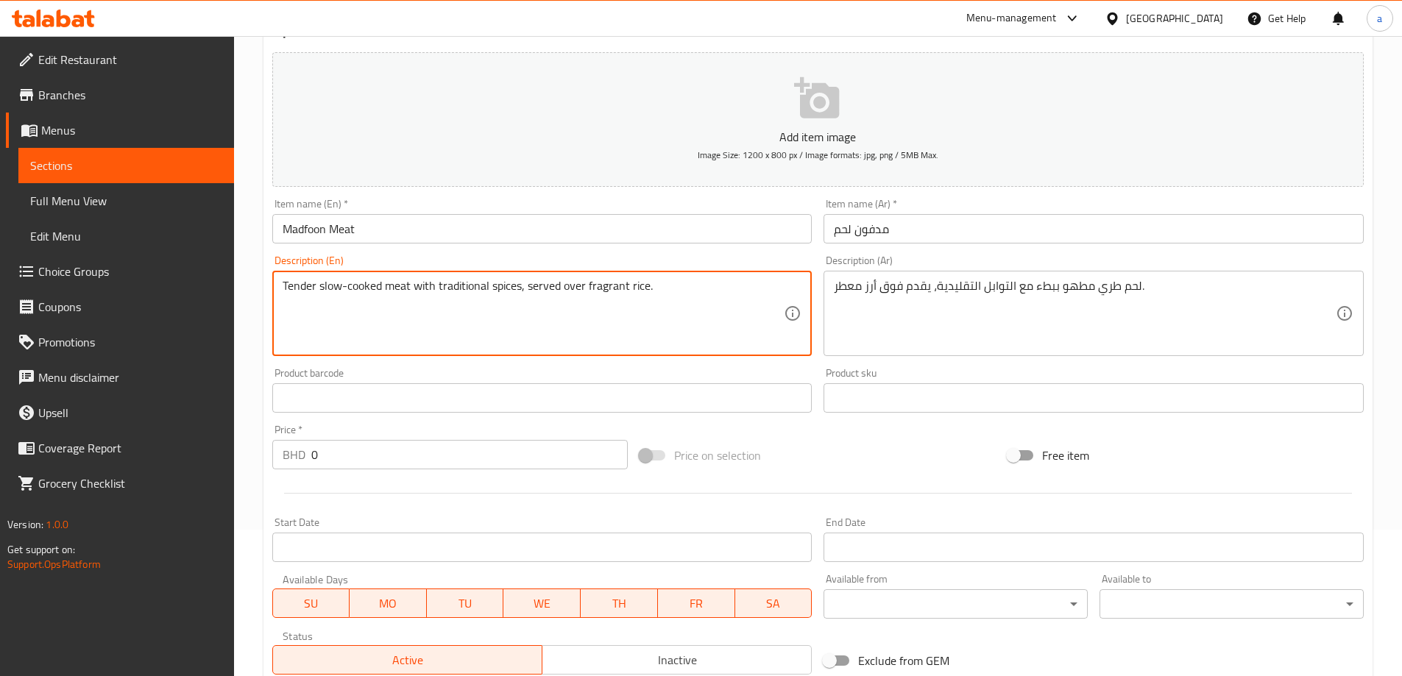
click at [637, 291] on textarea "Tender slow-cooked meat with traditional spices, served over fragrant rice." at bounding box center [534, 314] width 502 height 70
click at [594, 290] on textarea "Tender slow-cooked meat with traditional spices, served over fragrant rice." at bounding box center [534, 314] width 502 height 70
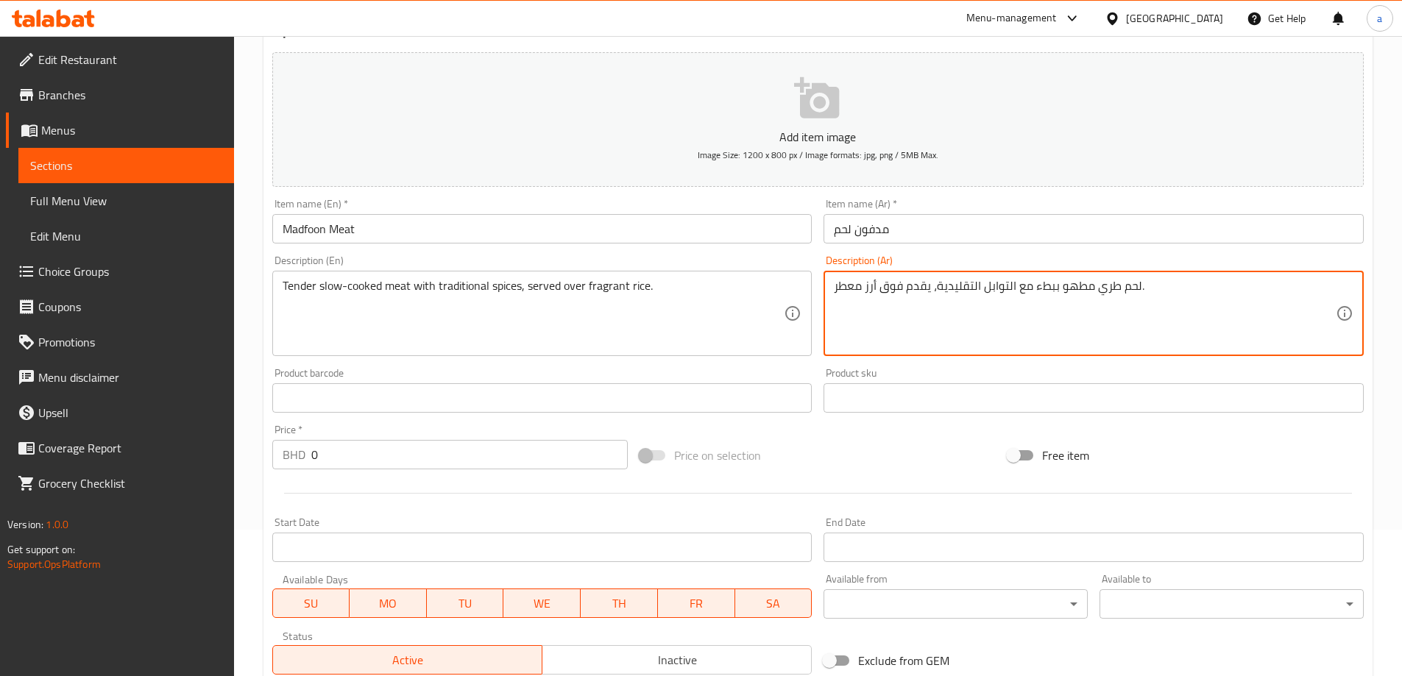
drag, startPoint x: 862, startPoint y: 286, endPoint x: 830, endPoint y: 289, distance: 32.5
paste textarea "عطري"
type textarea "لحم طري مطهو ببطء مع التوابل التقليدية، يقدم فوق أرز عطري."
click at [963, 261] on div "Description (Ar) لحم طري مطهو ببطء مع التوابل التقليدية، يقدم فوق أرز عطري. Des…" at bounding box center [1094, 305] width 540 height 101
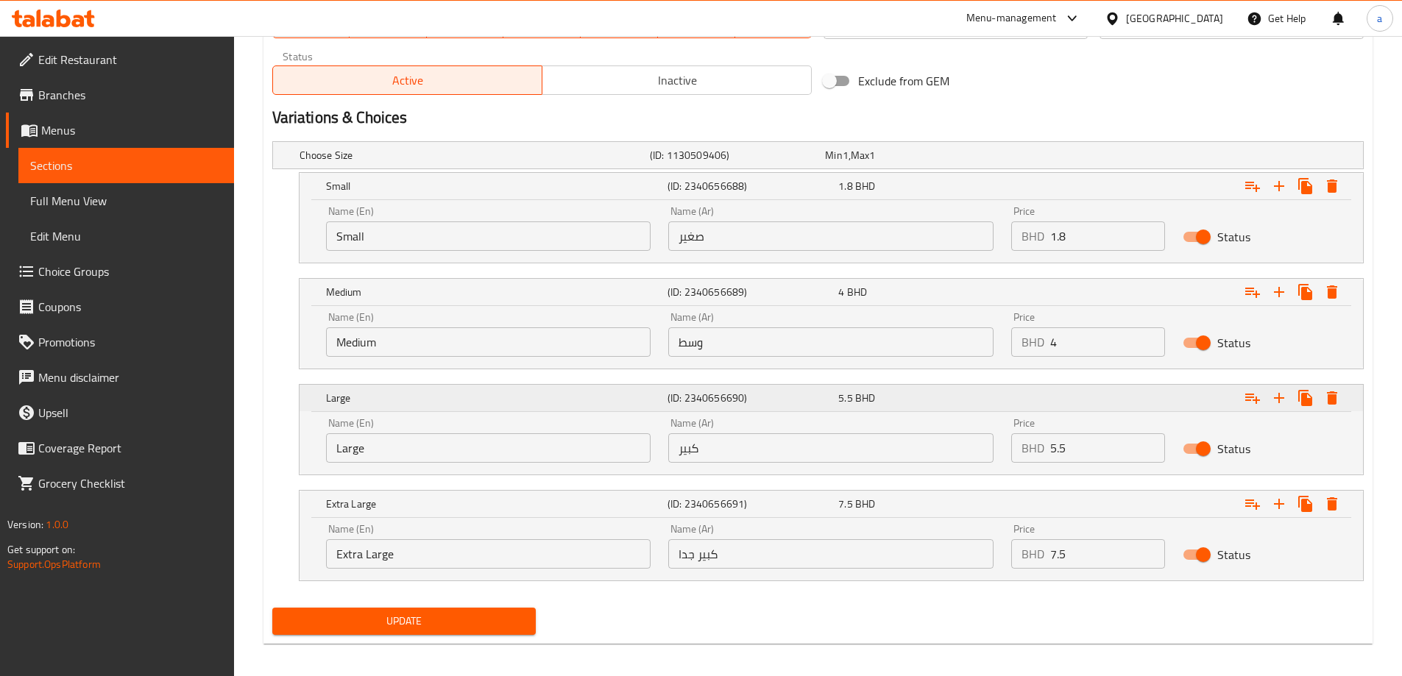
scroll to position [735, 0]
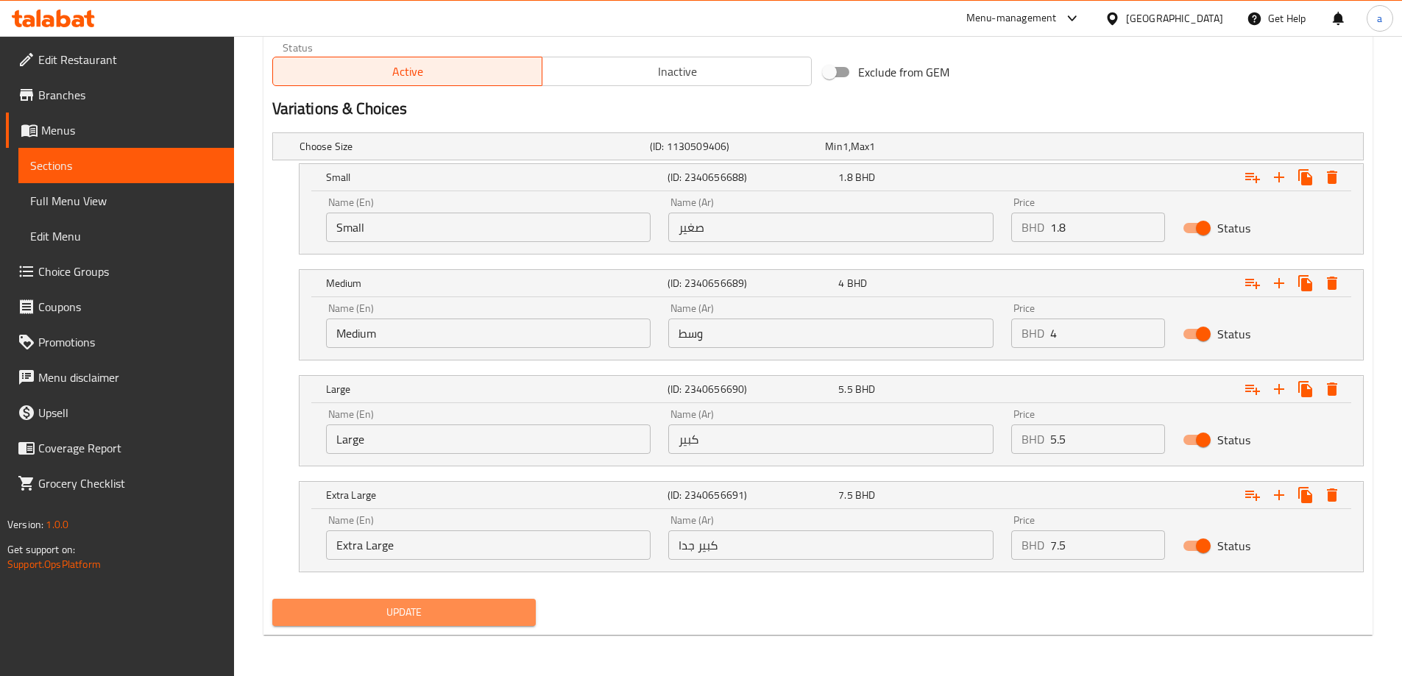
click at [491, 614] on span "Update" at bounding box center [404, 613] width 241 height 18
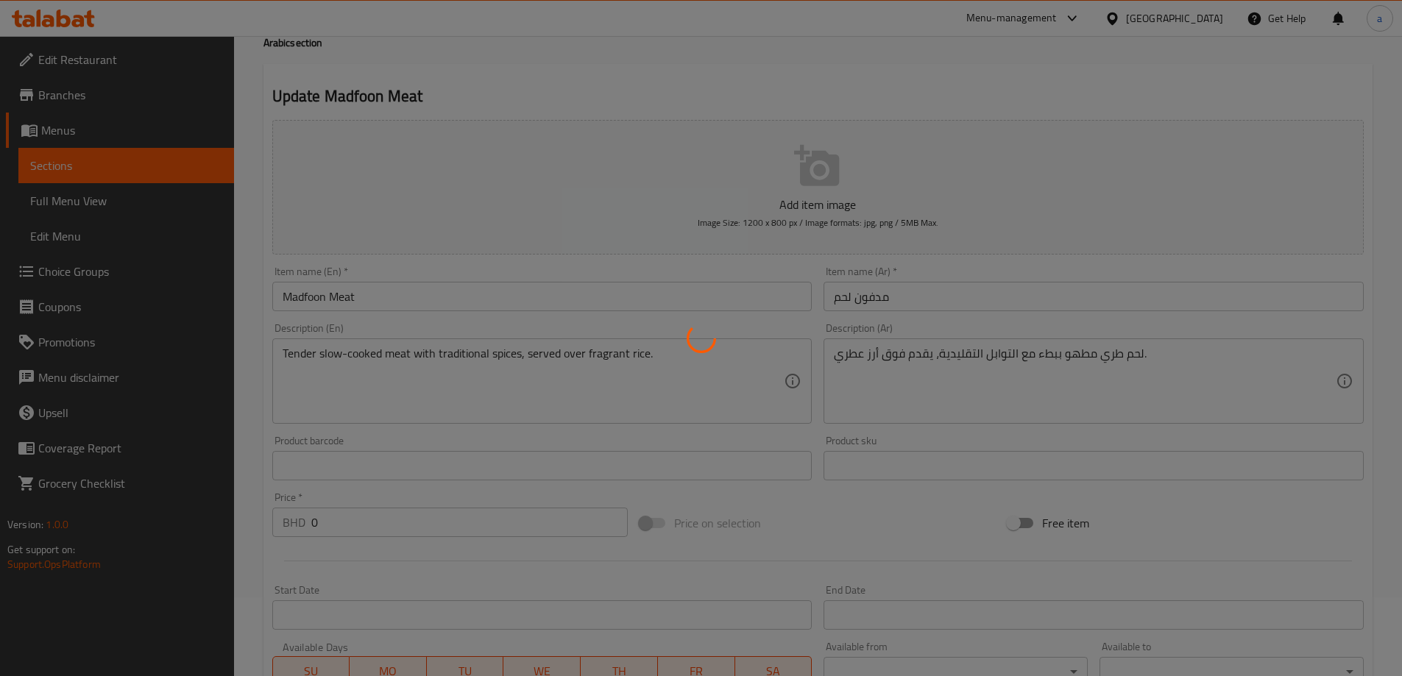
scroll to position [0, 0]
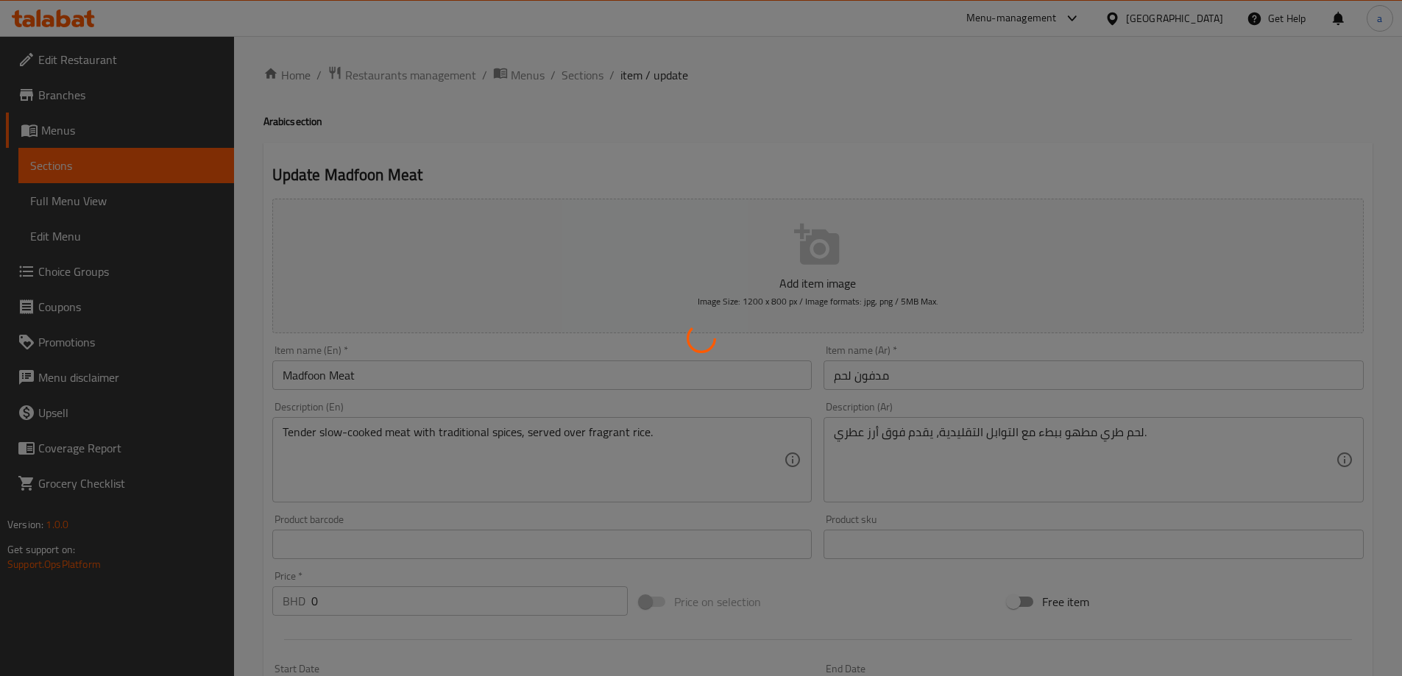
click at [590, 77] on div at bounding box center [701, 338] width 1402 height 676
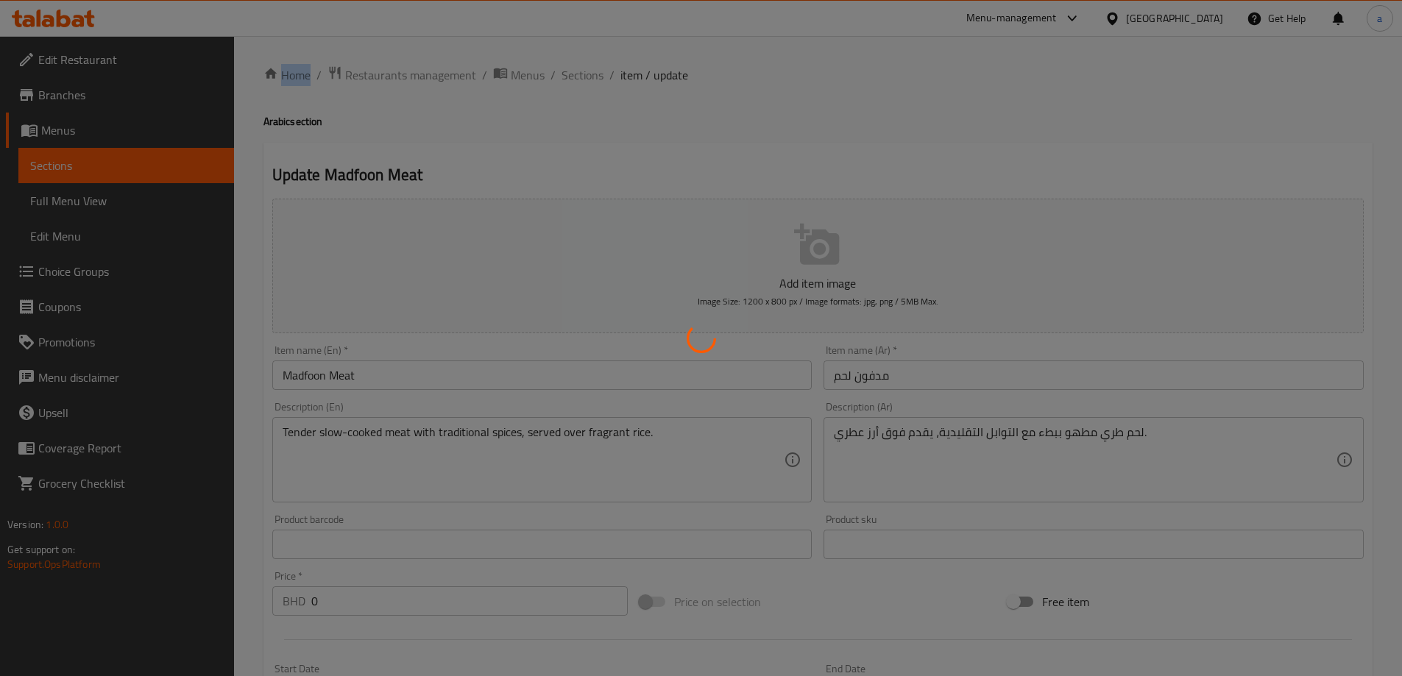
click at [590, 77] on div at bounding box center [701, 338] width 1402 height 676
click at [598, 102] on div at bounding box center [701, 338] width 1402 height 676
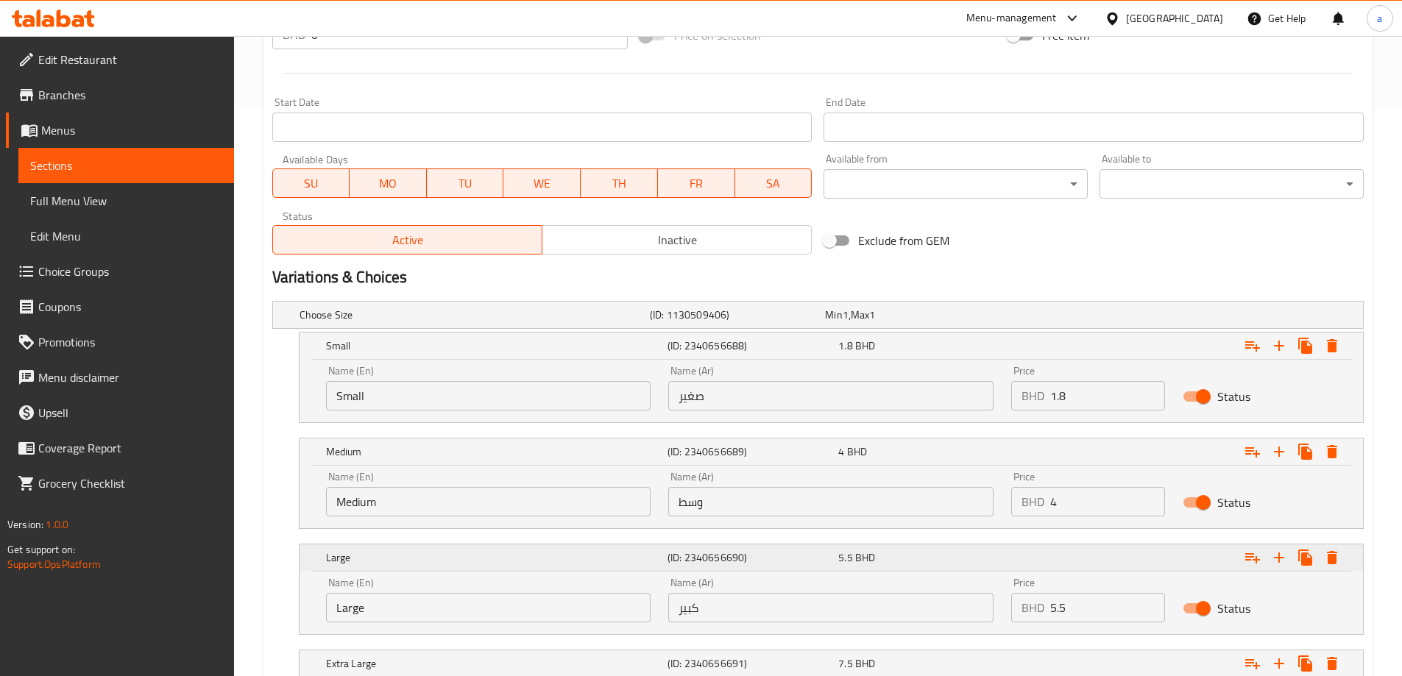
scroll to position [735, 0]
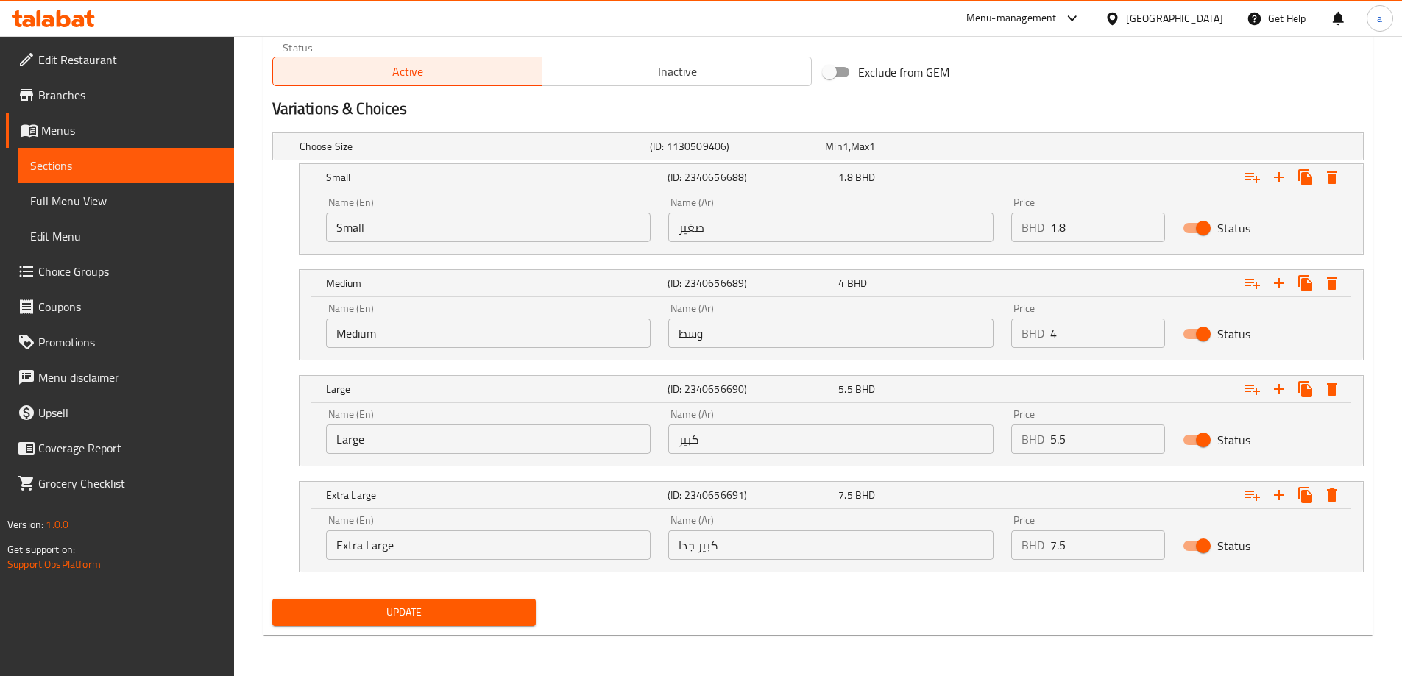
click at [475, 619] on span "Update" at bounding box center [404, 613] width 241 height 18
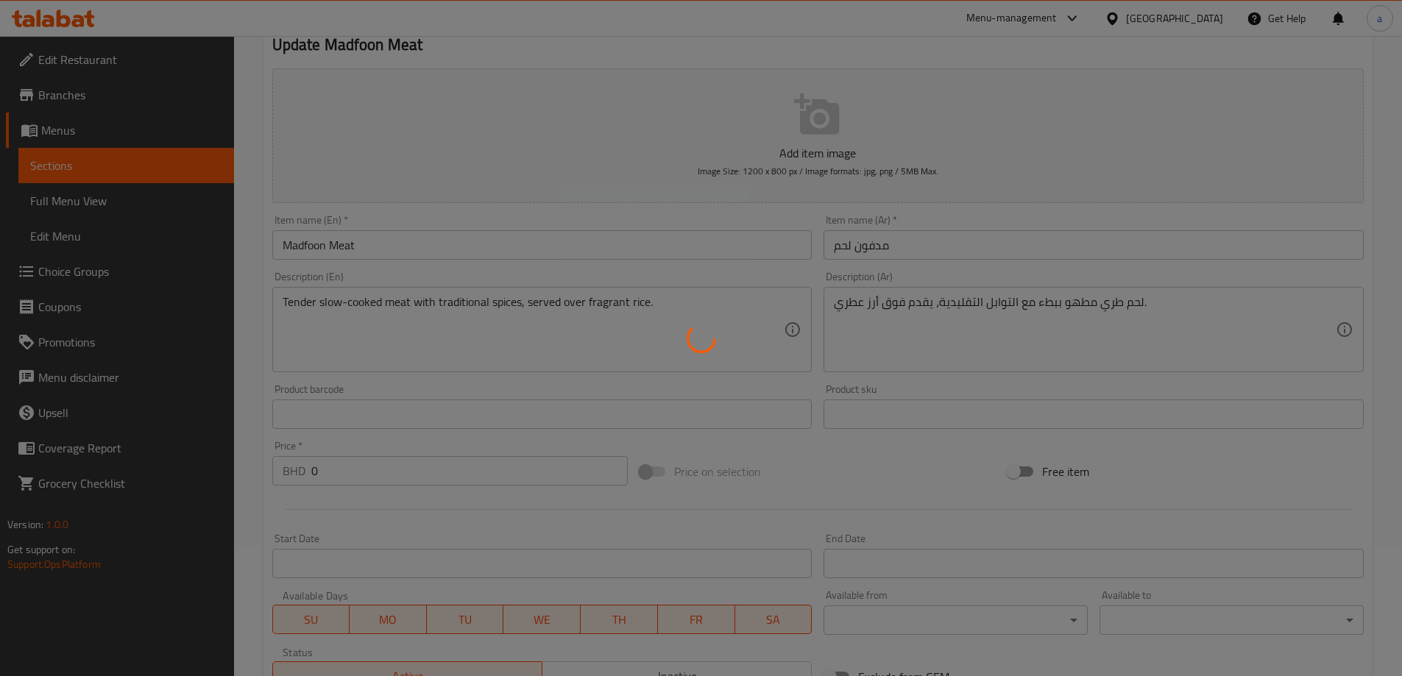
scroll to position [0, 0]
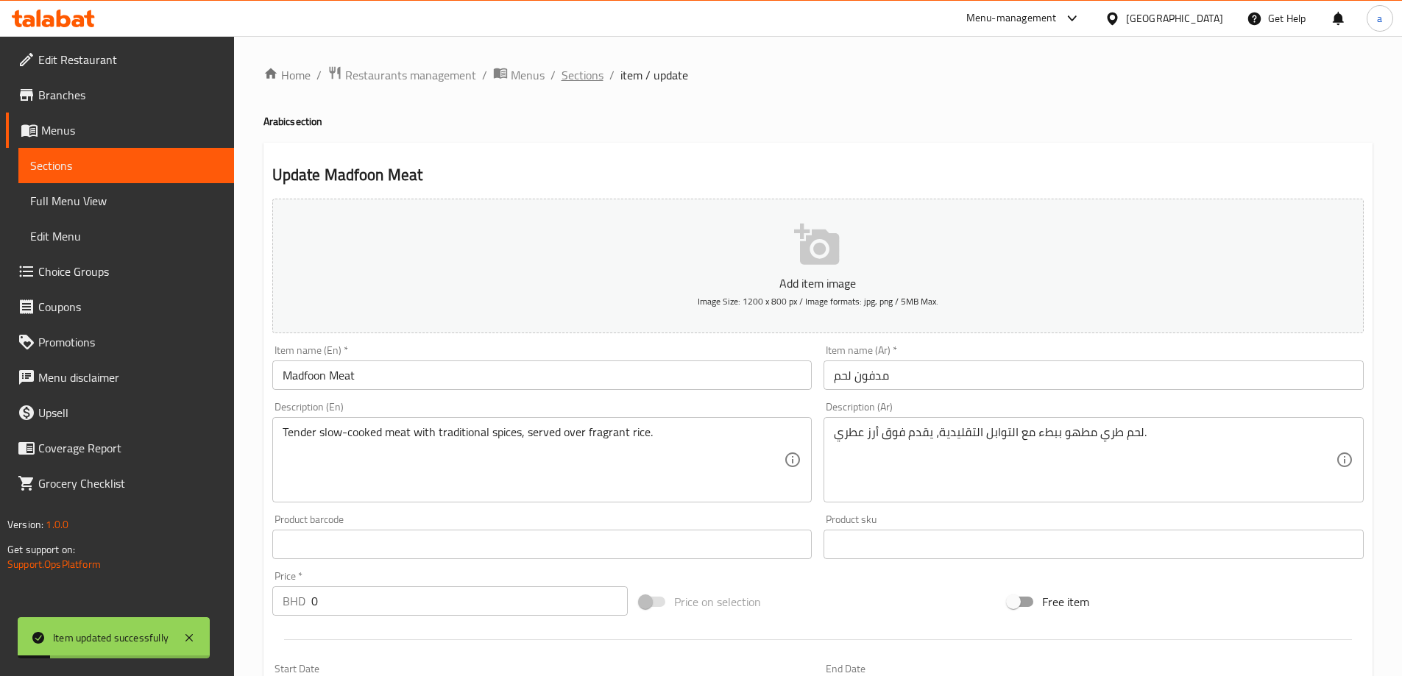
click at [590, 67] on span "Sections" at bounding box center [583, 75] width 42 height 18
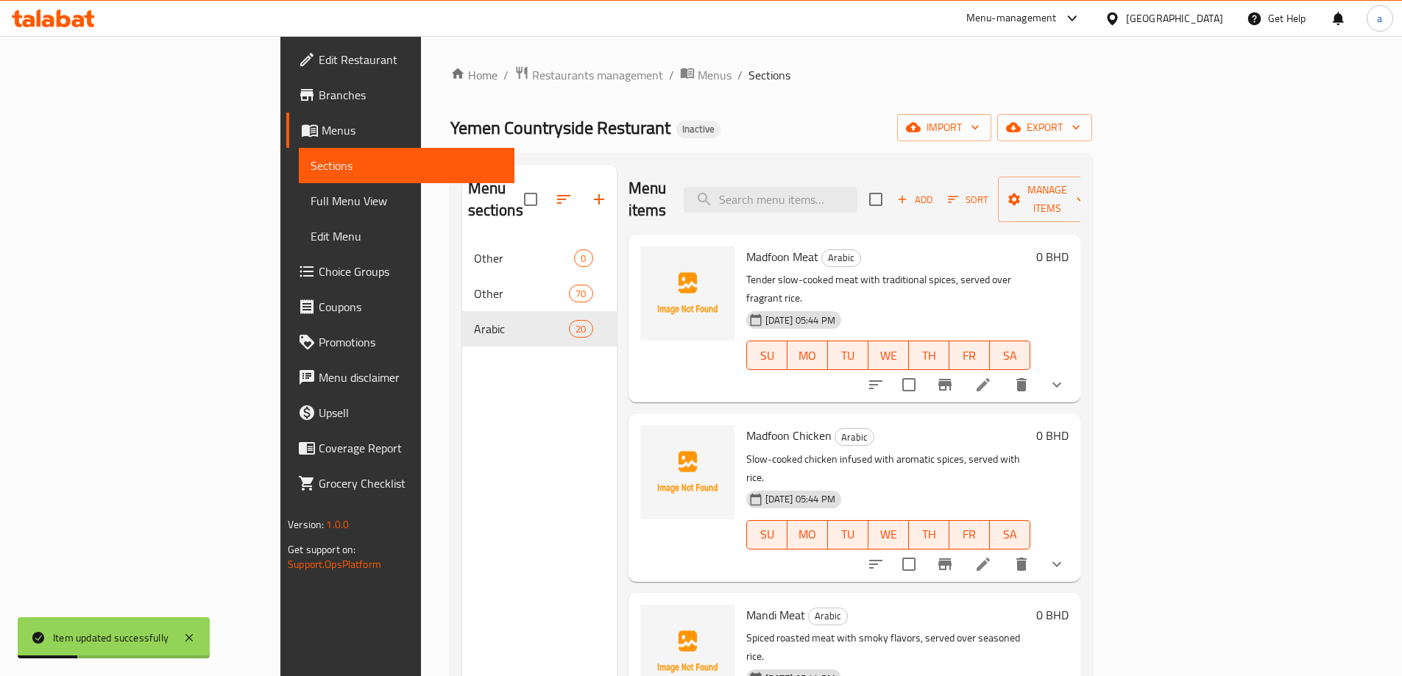
click at [992, 556] on icon at bounding box center [984, 565] width 18 height 18
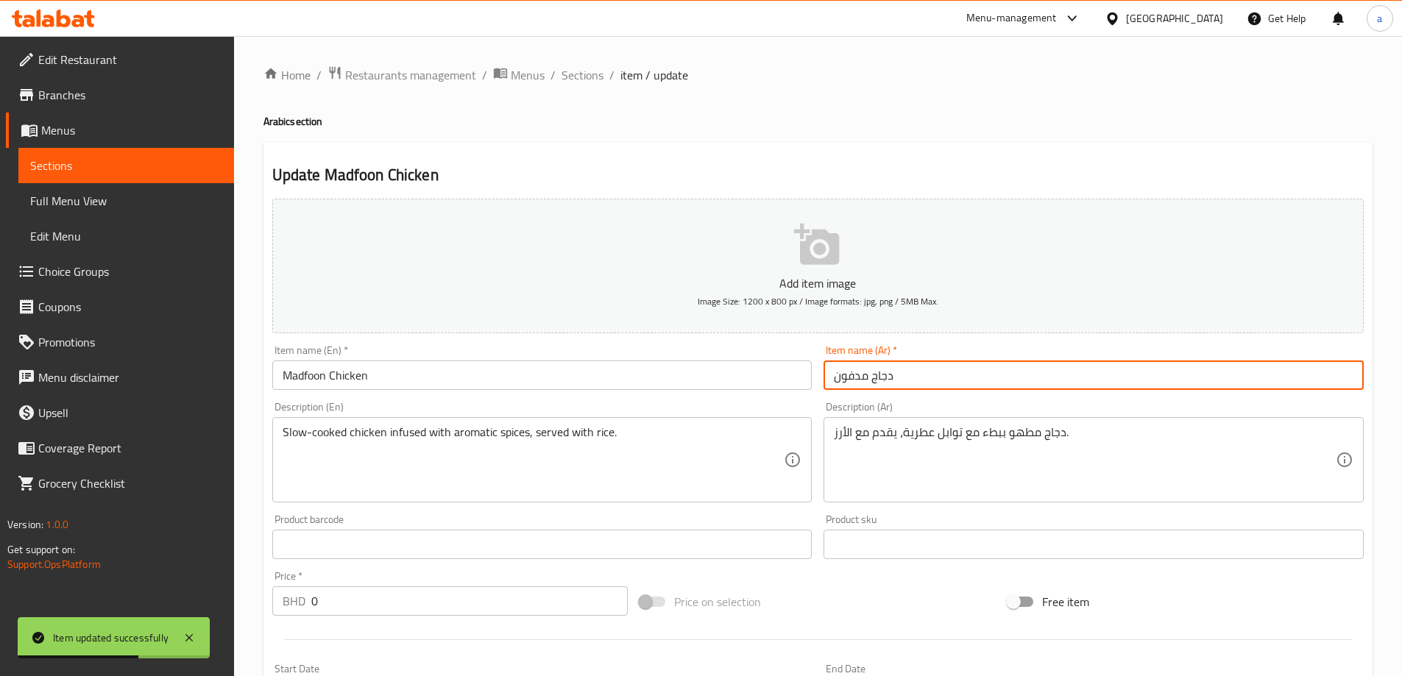
click at [863, 380] on input "دجاج مدفون" at bounding box center [1094, 375] width 540 height 29
click at [880, 380] on input "دجاج مدفون" at bounding box center [1094, 375] width 540 height 29
click at [894, 376] on input "مدفون" at bounding box center [1094, 375] width 540 height 29
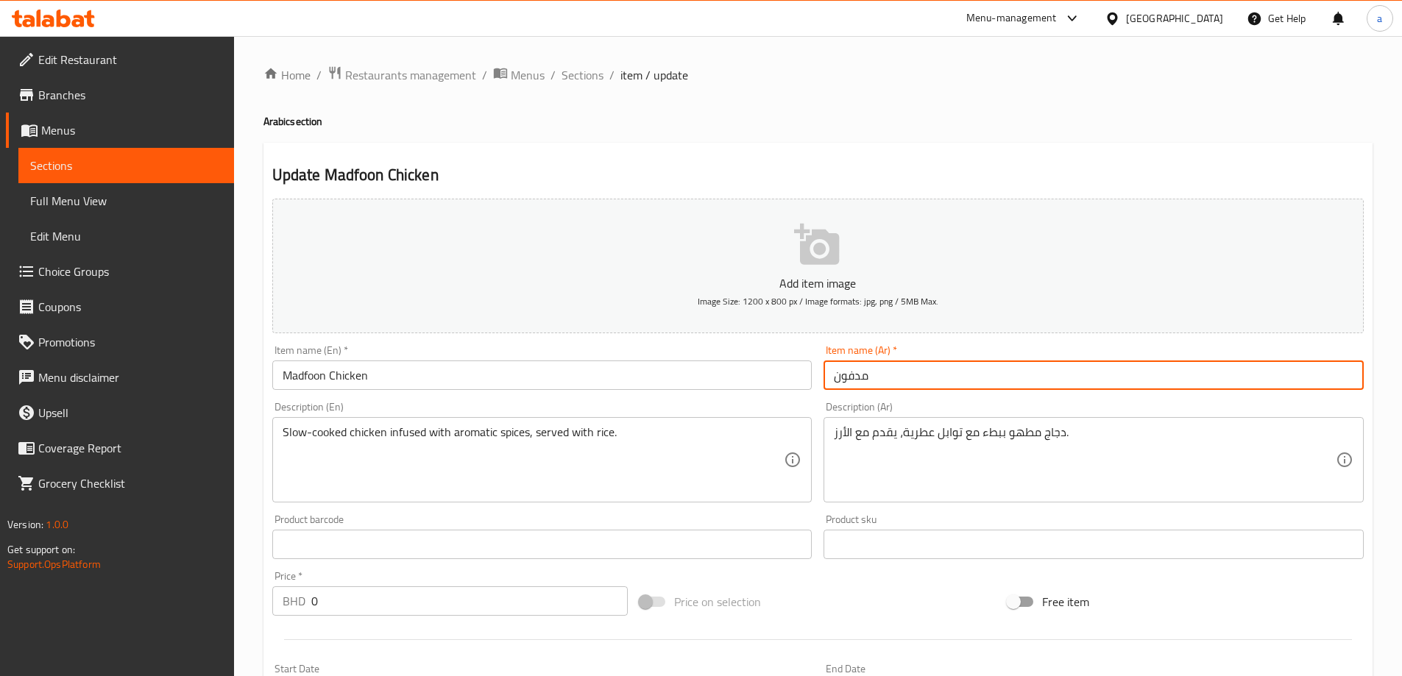
paste input "دجاج"
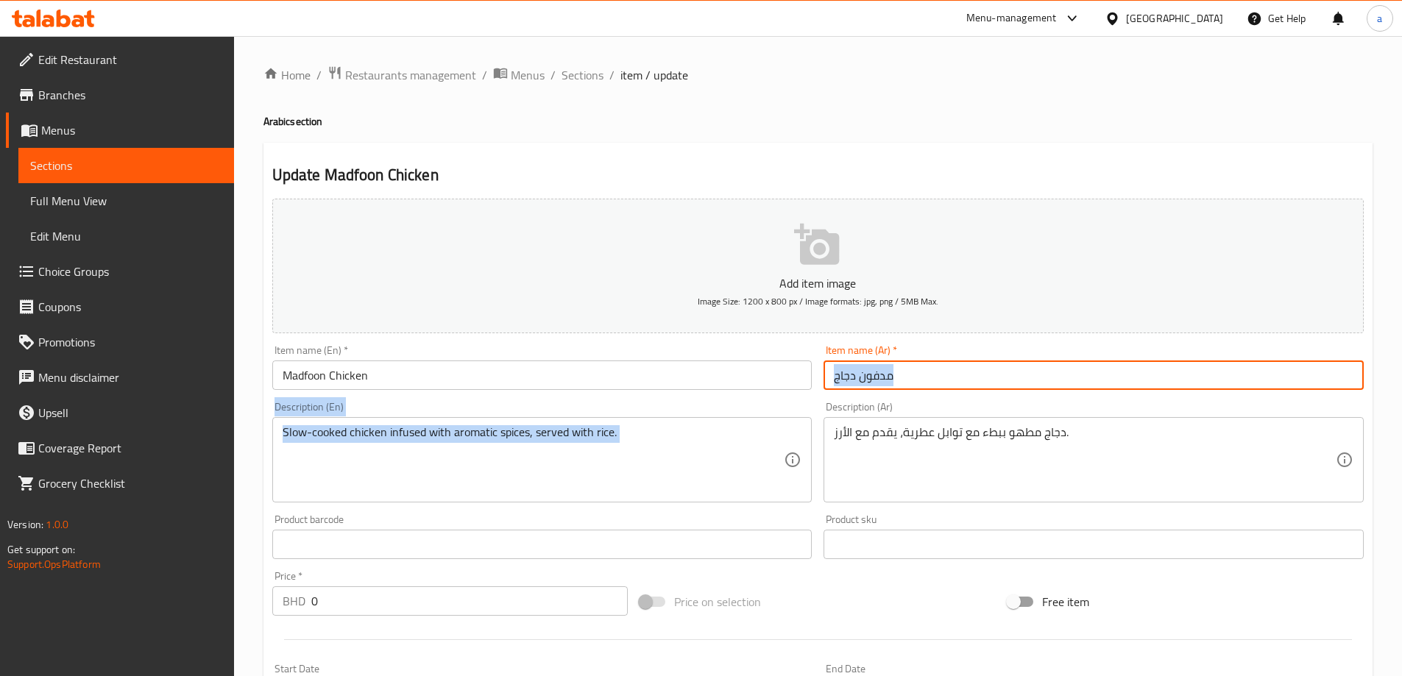
click at [918, 396] on div "Add item image Image Size: 1200 x 800 px / Image formats: jpg, png / 5MB Max. I…" at bounding box center [817, 510] width 1103 height 634
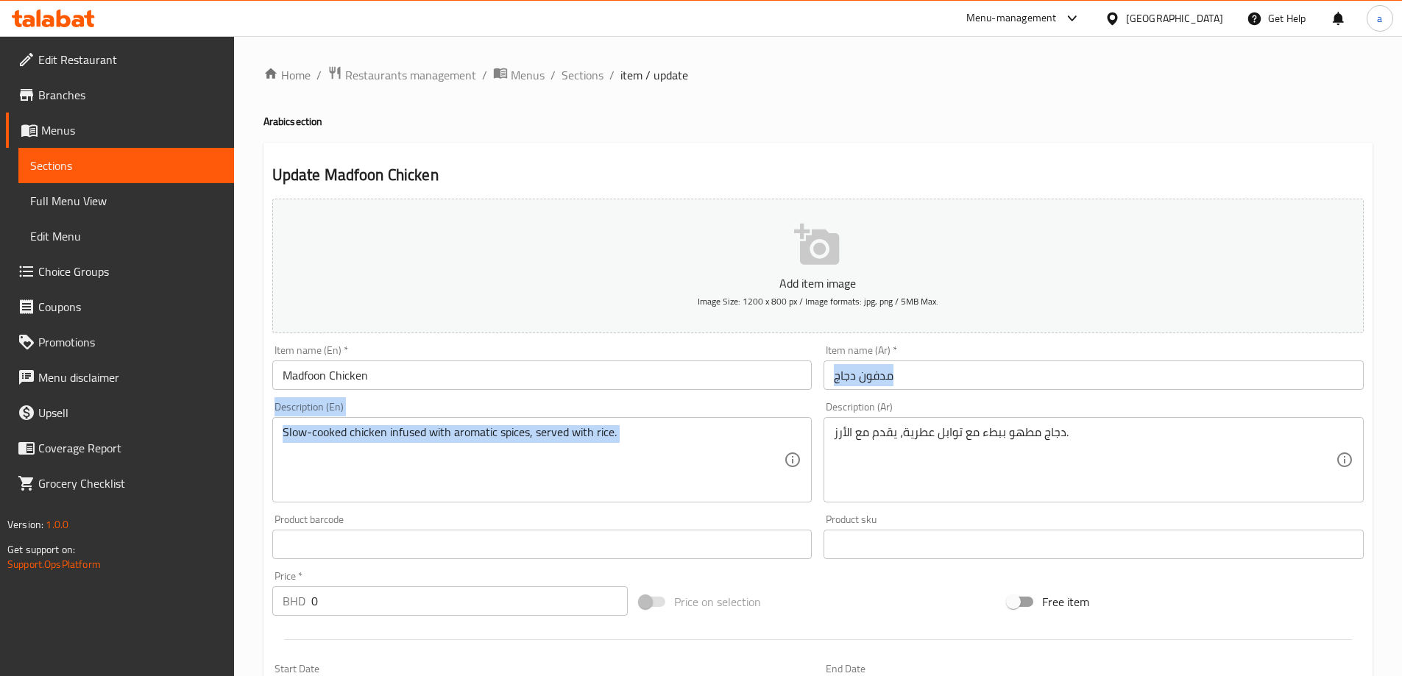
click at [838, 386] on input "مدفون دجاج" at bounding box center [1094, 375] width 540 height 29
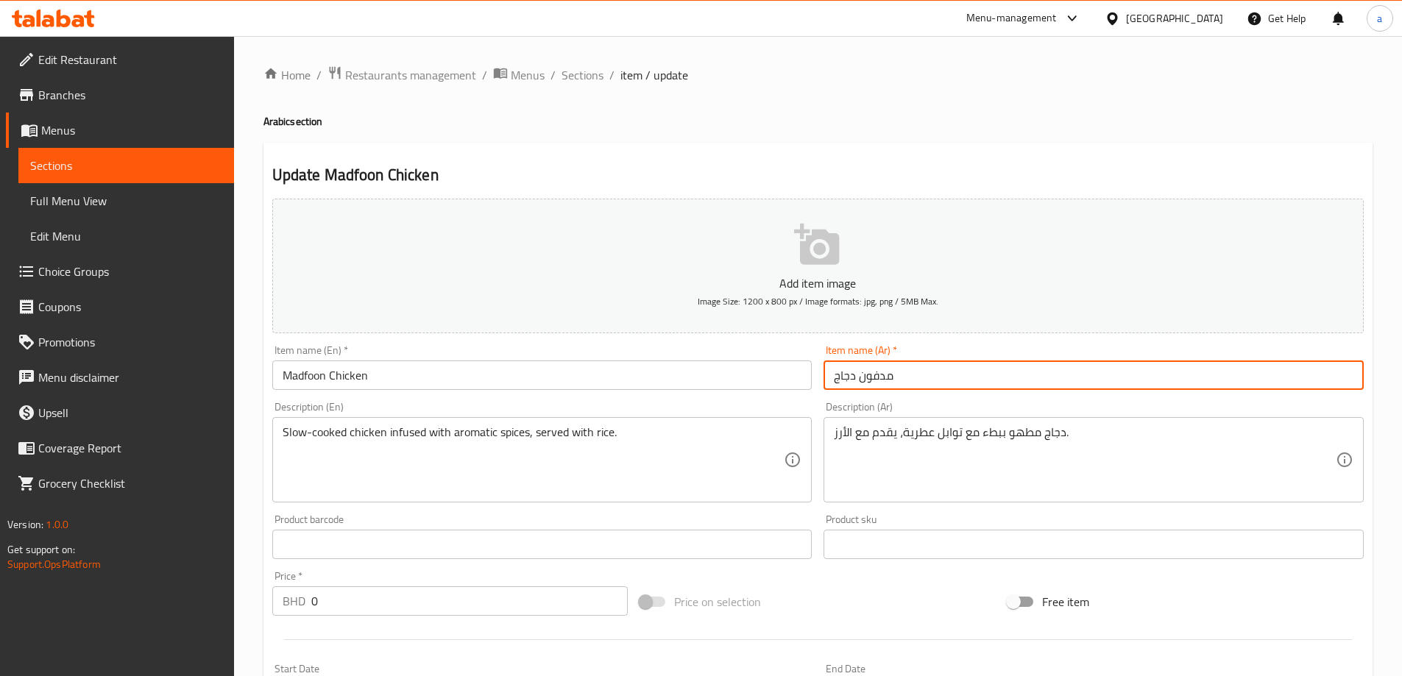
click at [832, 383] on input "مدفون دجاج" at bounding box center [1094, 375] width 540 height 29
click at [910, 381] on input "مدفون دجاج" at bounding box center [1094, 375] width 540 height 29
type input "مدفون دجاج"
click at [903, 393] on div "Item name (Ar)   * مدفون دجاج Item name (Ar) *" at bounding box center [1094, 367] width 552 height 57
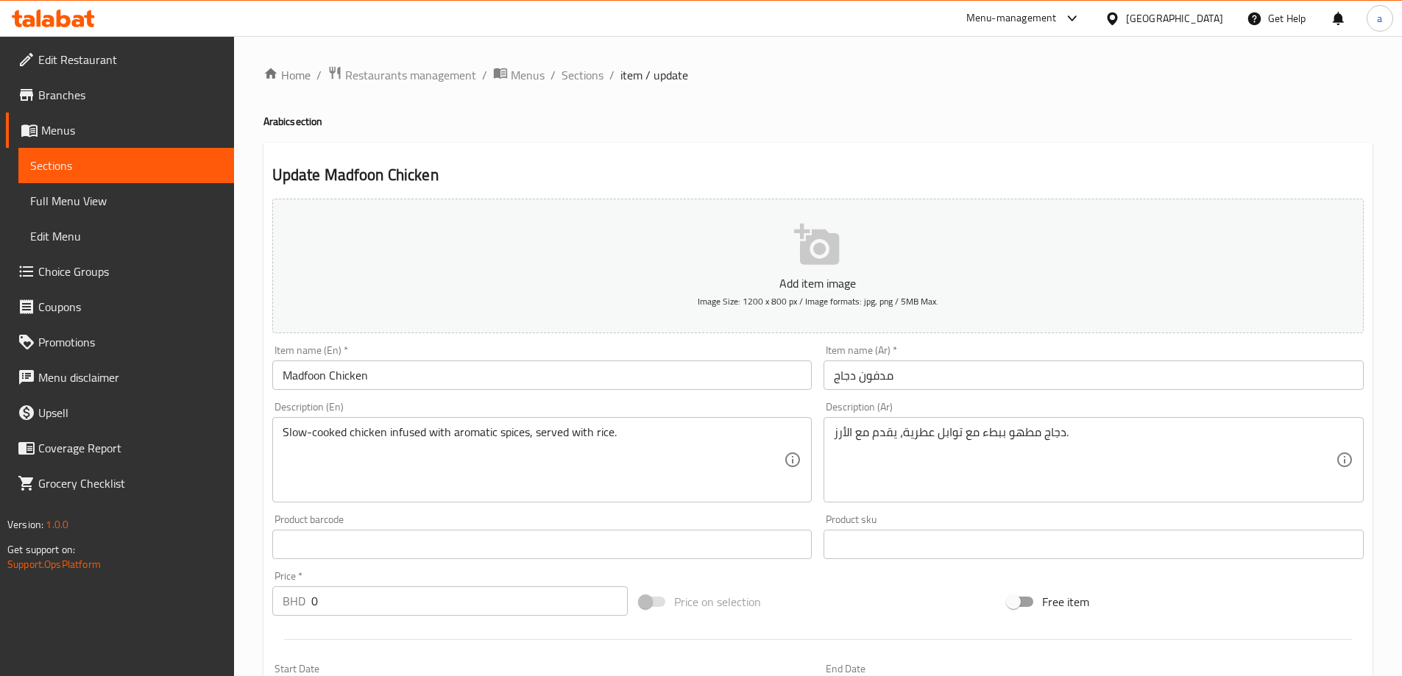
click at [743, 166] on h2 "Update Madfoon Chicken" at bounding box center [818, 175] width 1092 height 22
click at [888, 163] on div "Update Madfoon Chicken Add item image Image Size: 1200 x 800 px / Image formats…" at bounding box center [818, 630] width 1109 height 975
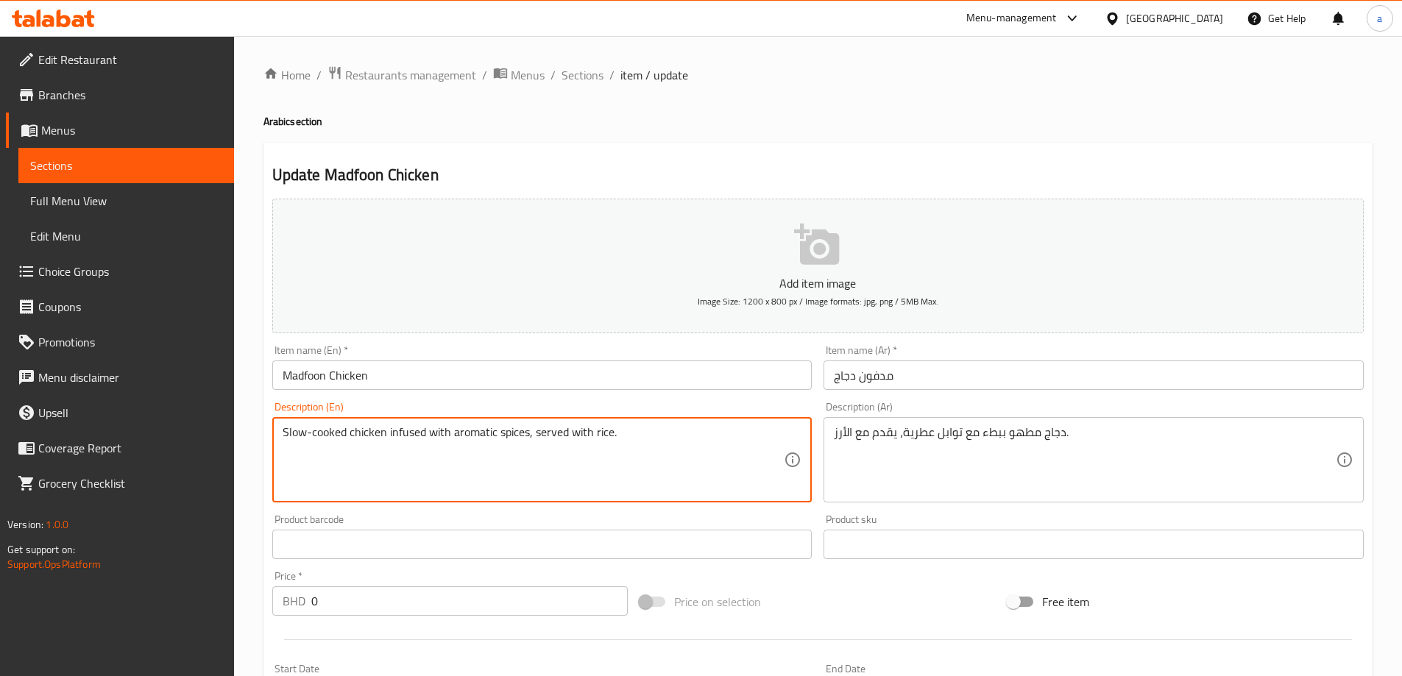
click at [378, 439] on textarea "Slow-cooked chicken infused with aromatic spices, served with rice." at bounding box center [534, 460] width 502 height 70
click at [701, 169] on h2 "Update Madfoon Chicken" at bounding box center [818, 175] width 1092 height 22
click at [411, 434] on textarea "Slow-cooked chicken infused with aromatic spices, served with rice." at bounding box center [534, 460] width 502 height 70
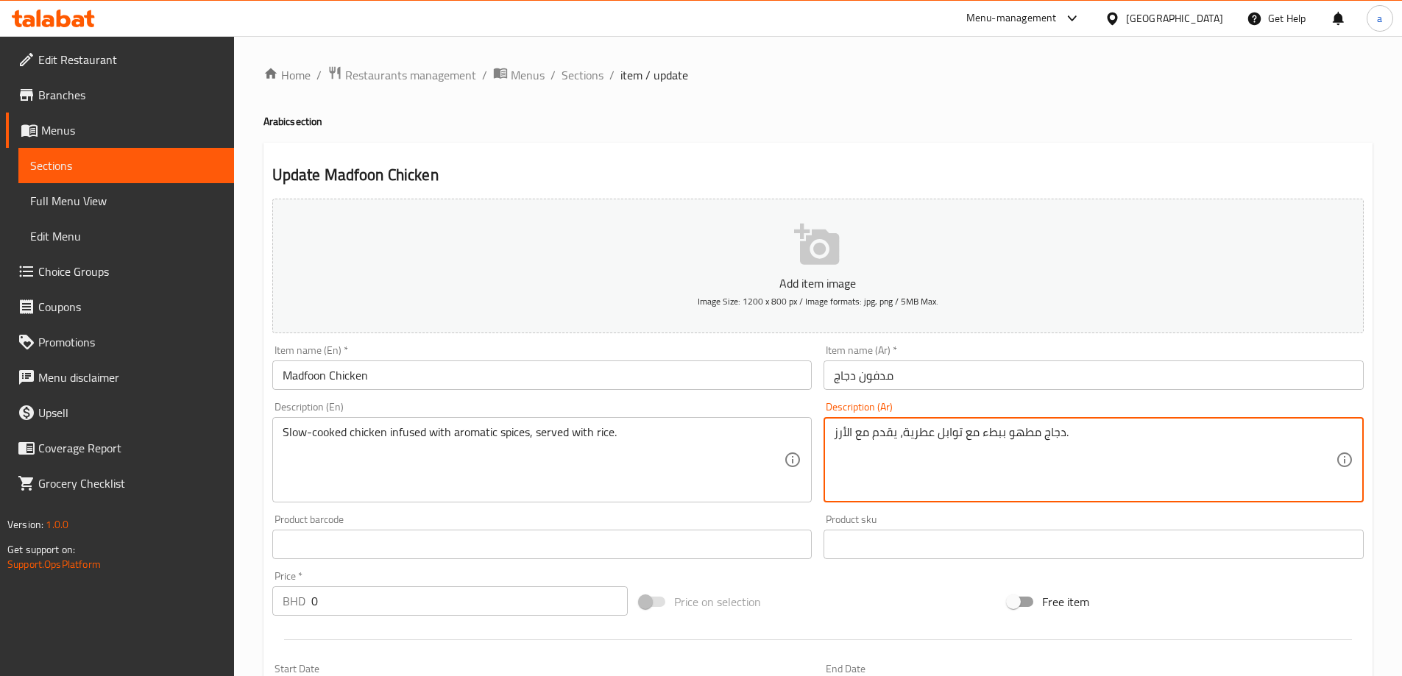
drag, startPoint x: 977, startPoint y: 429, endPoint x: 981, endPoint y: 448, distance: 18.9
paste textarea "نقوعم"
type textarea "دجاج مطهو ببطء منقوع مع توابل عطرية، يقدم مع الأرز."
click at [1104, 410] on div "Description (Ar) دجاج مطهو ببطء منقوع مع توابل عطرية، يقدم مع الأرز. Descriptio…" at bounding box center [1094, 452] width 540 height 101
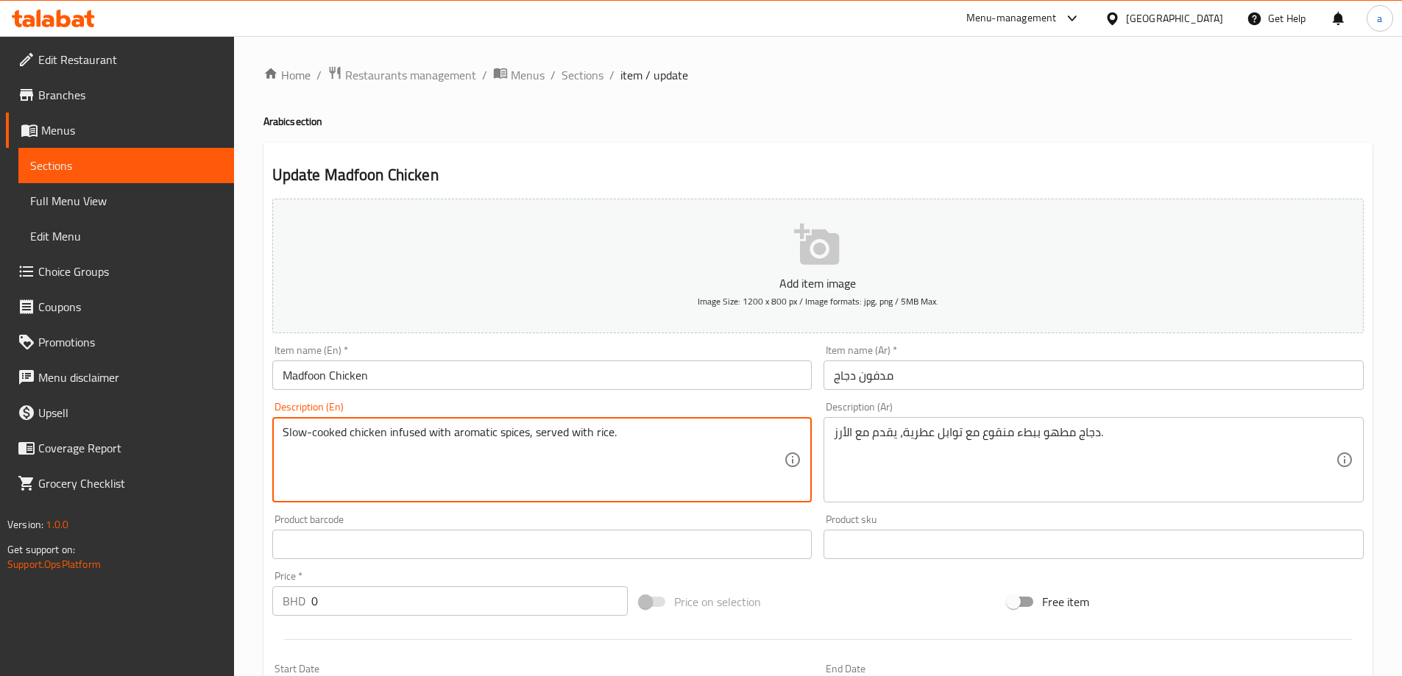
click at [472, 434] on textarea "Slow-cooked chicken infused with aromatic spices, served with rice." at bounding box center [534, 460] width 502 height 70
click at [543, 415] on div "Description (En) Slow-cooked chicken infused with aromatic spices, served with …" at bounding box center [542, 452] width 540 height 101
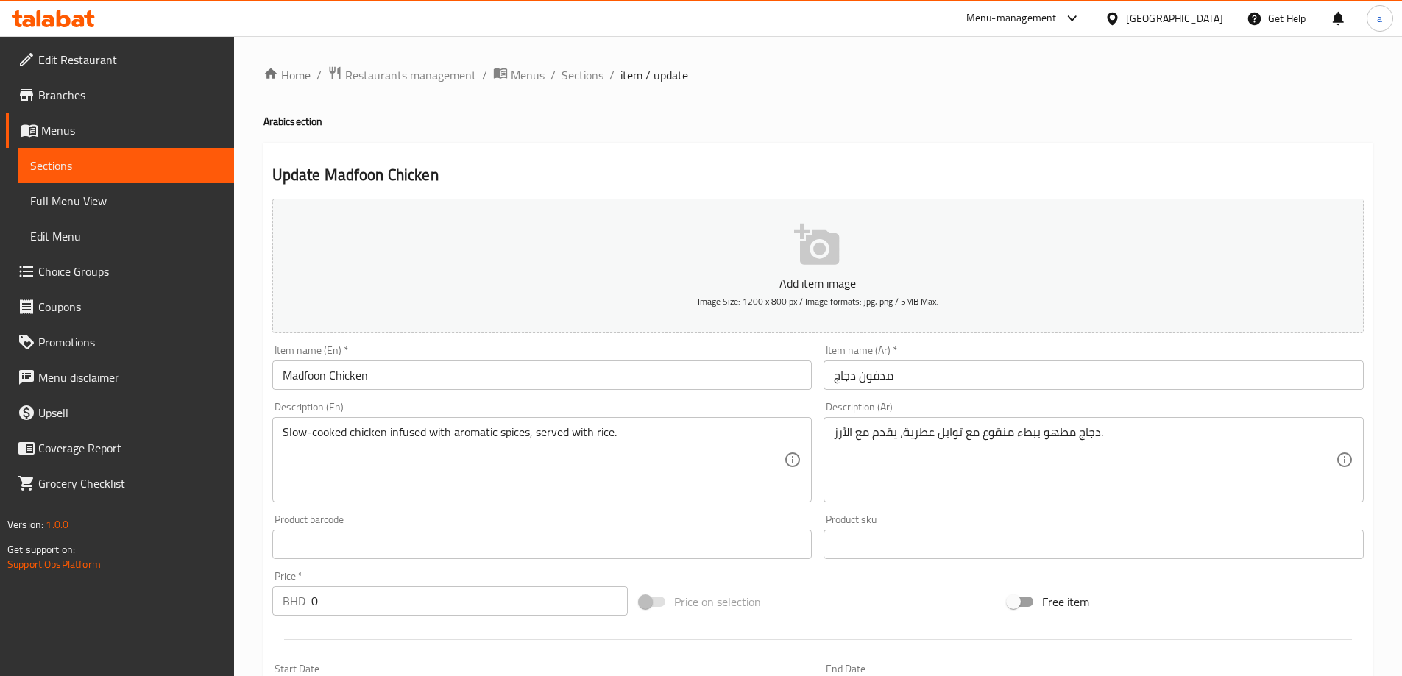
click at [668, 408] on div "Description (En) Slow-cooked chicken infused with aromatic spices, served with …" at bounding box center [542, 452] width 540 height 101
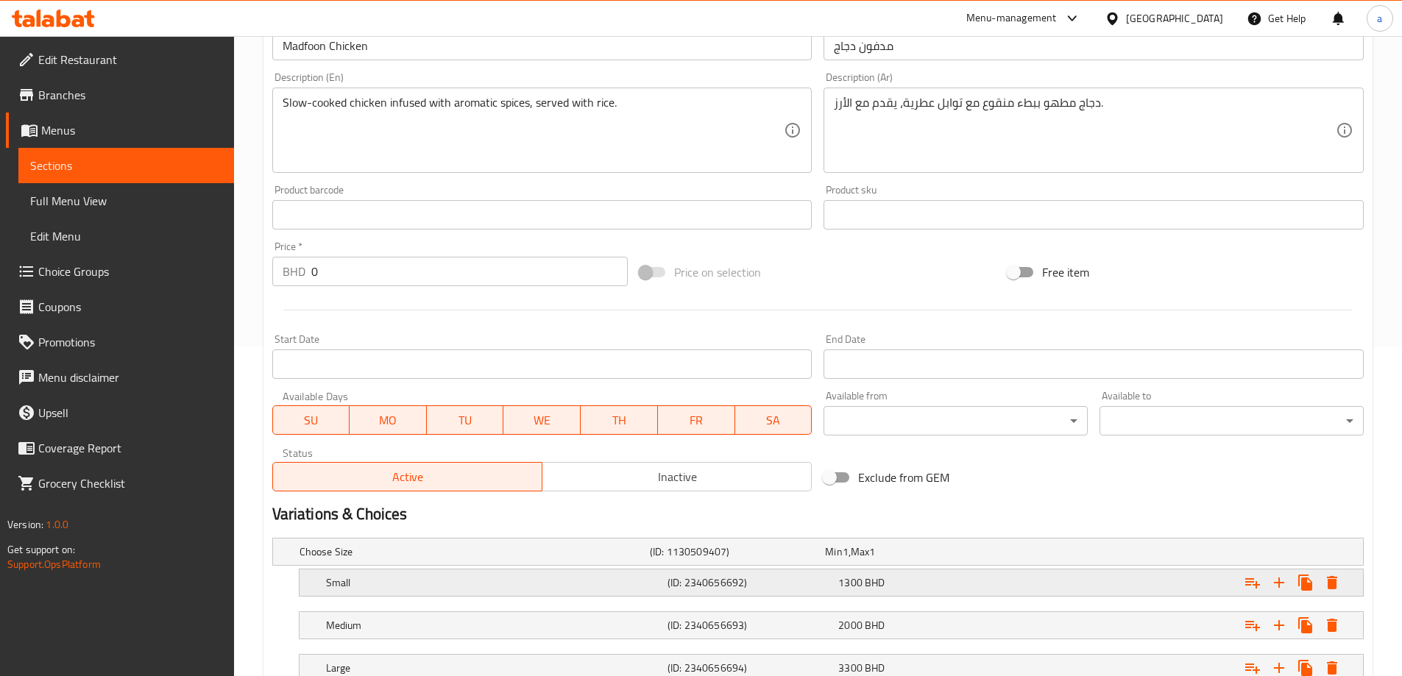
scroll to position [482, 0]
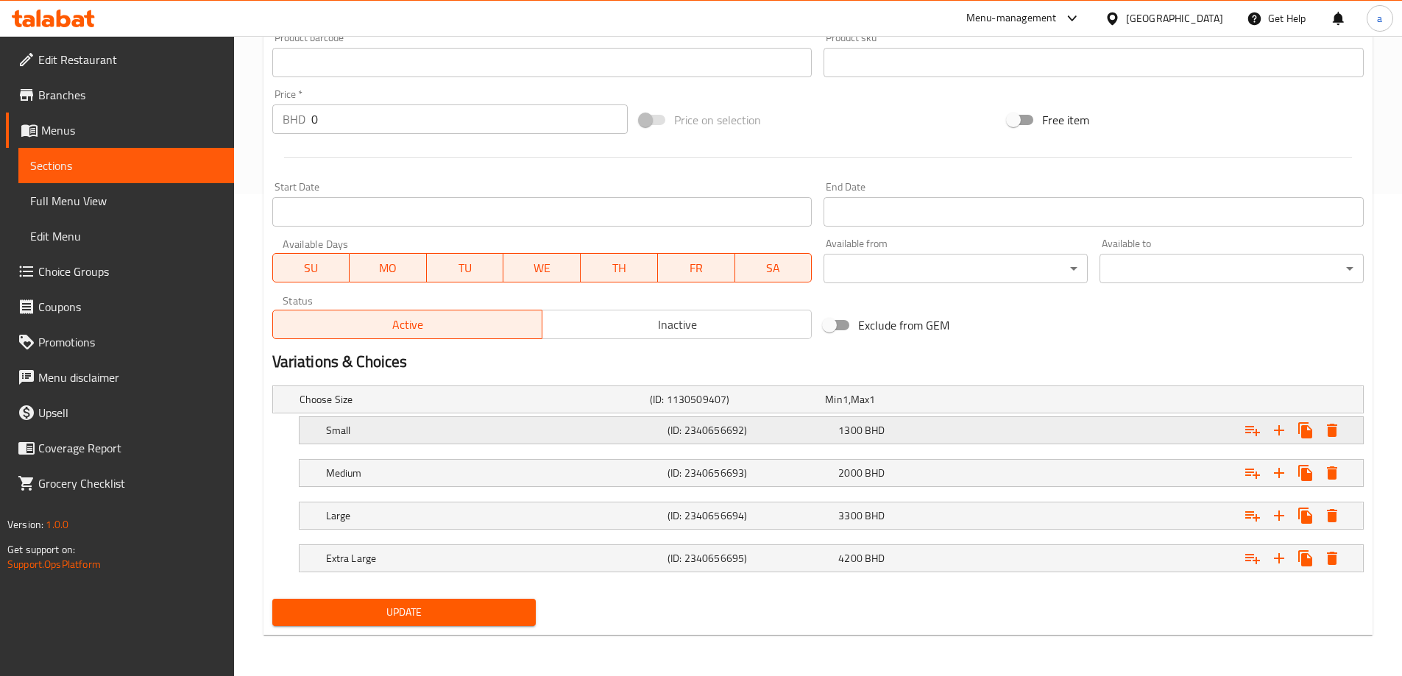
click at [679, 436] on h5 "(ID: 2340656692)" at bounding box center [750, 430] width 165 height 15
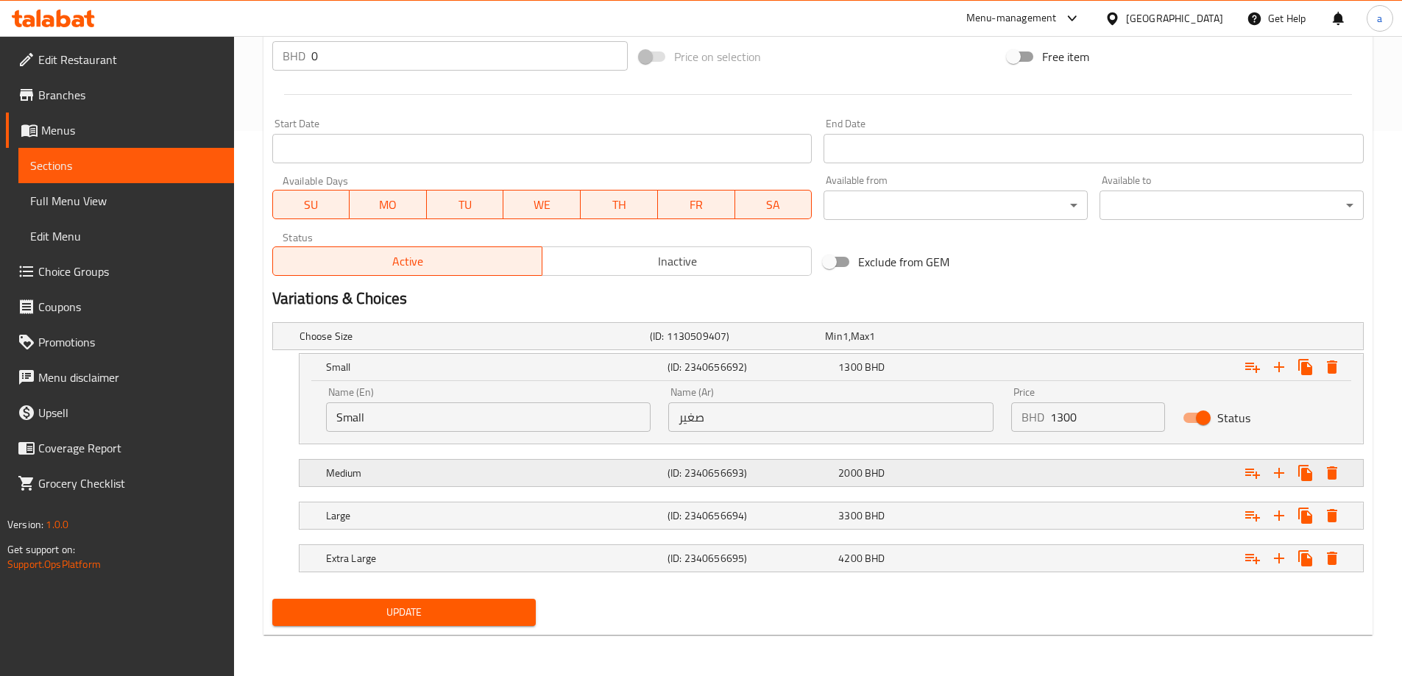
click at [651, 481] on div "Medium" at bounding box center [494, 473] width 342 height 21
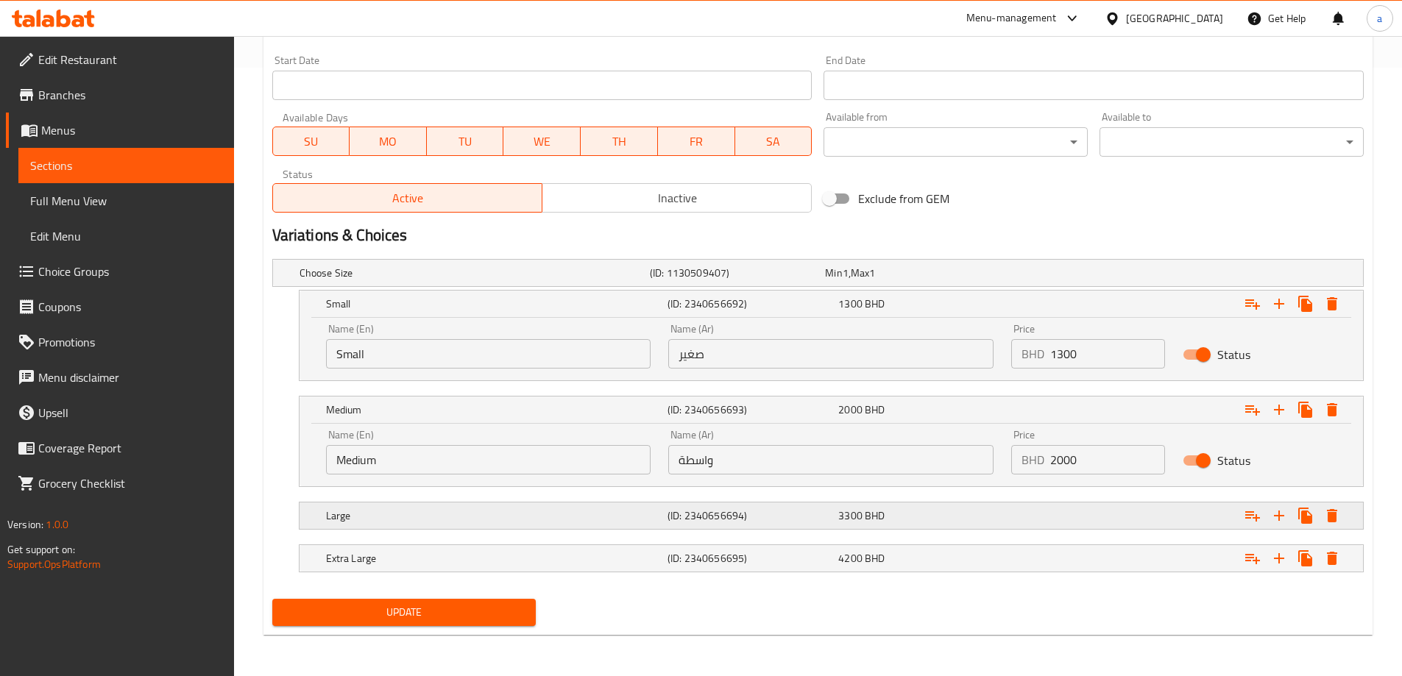
click at [667, 523] on div "(ID: 2340656694)" at bounding box center [750, 516] width 171 height 21
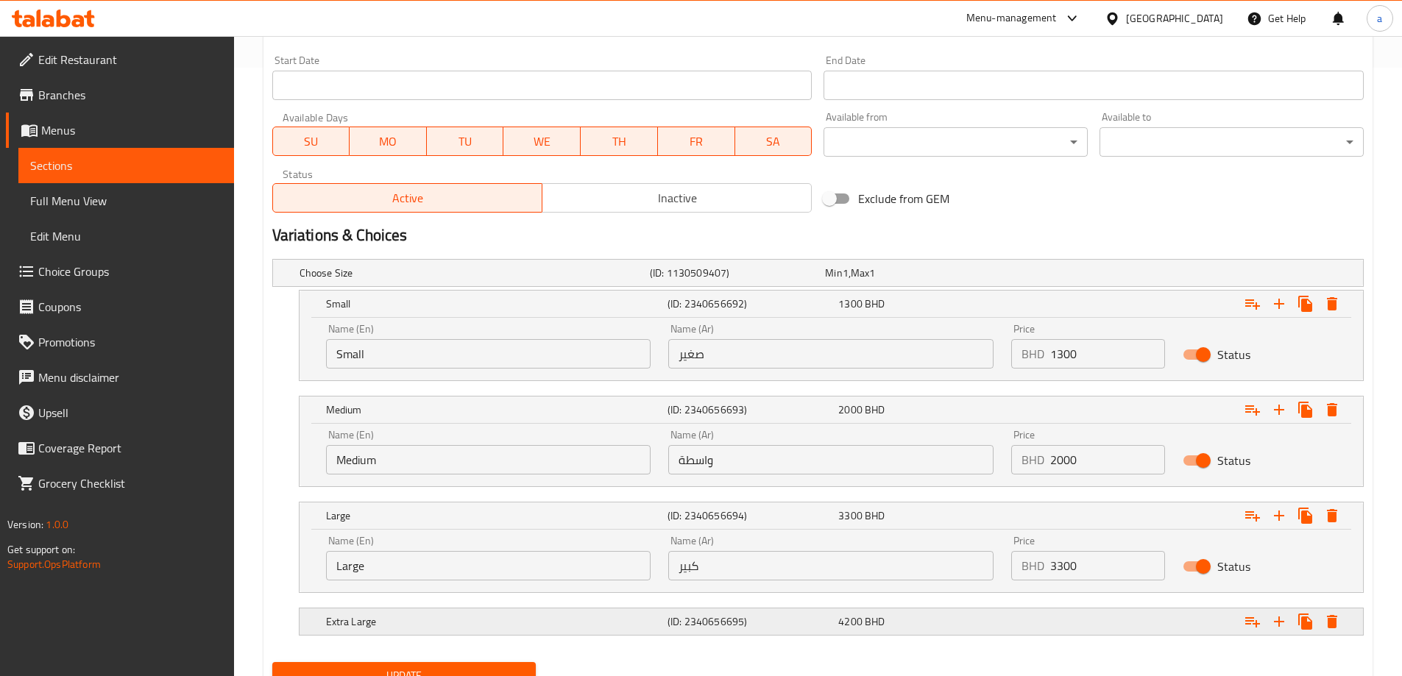
scroll to position [672, 0]
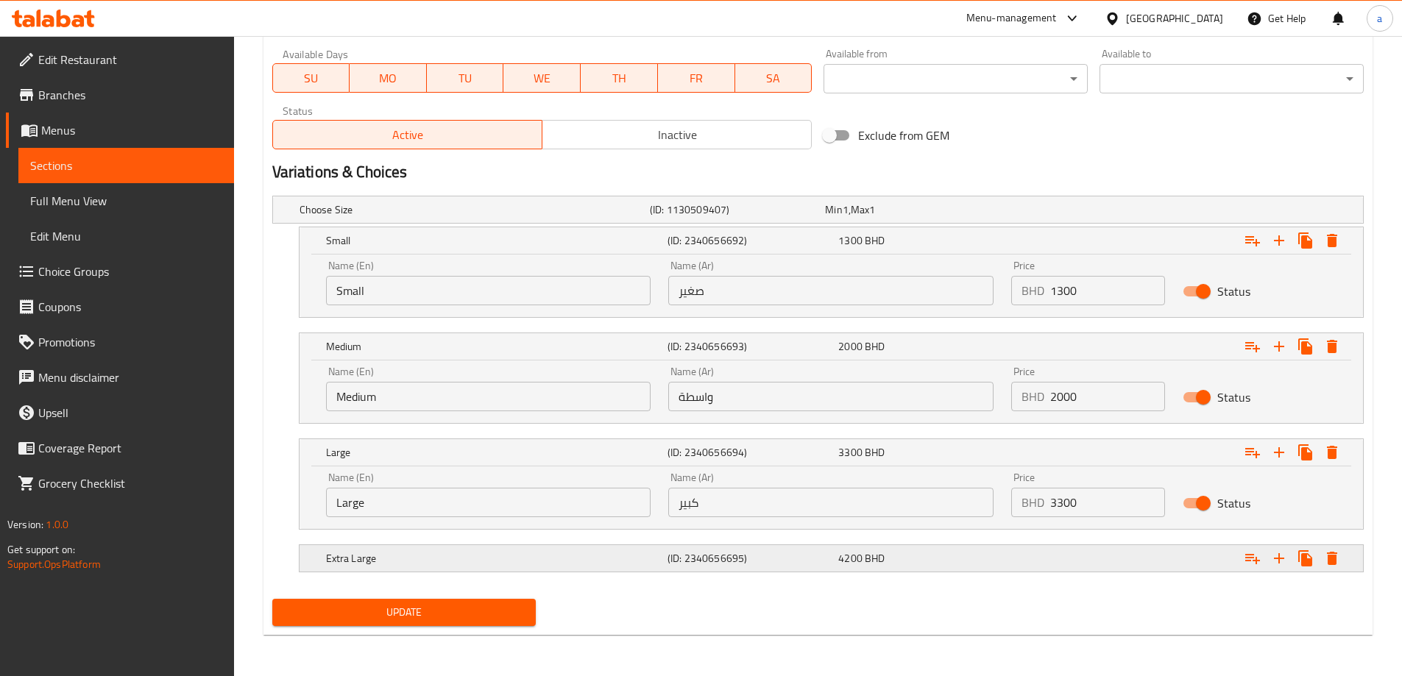
click at [666, 554] on div "(ID: 2340656695)" at bounding box center [750, 558] width 171 height 21
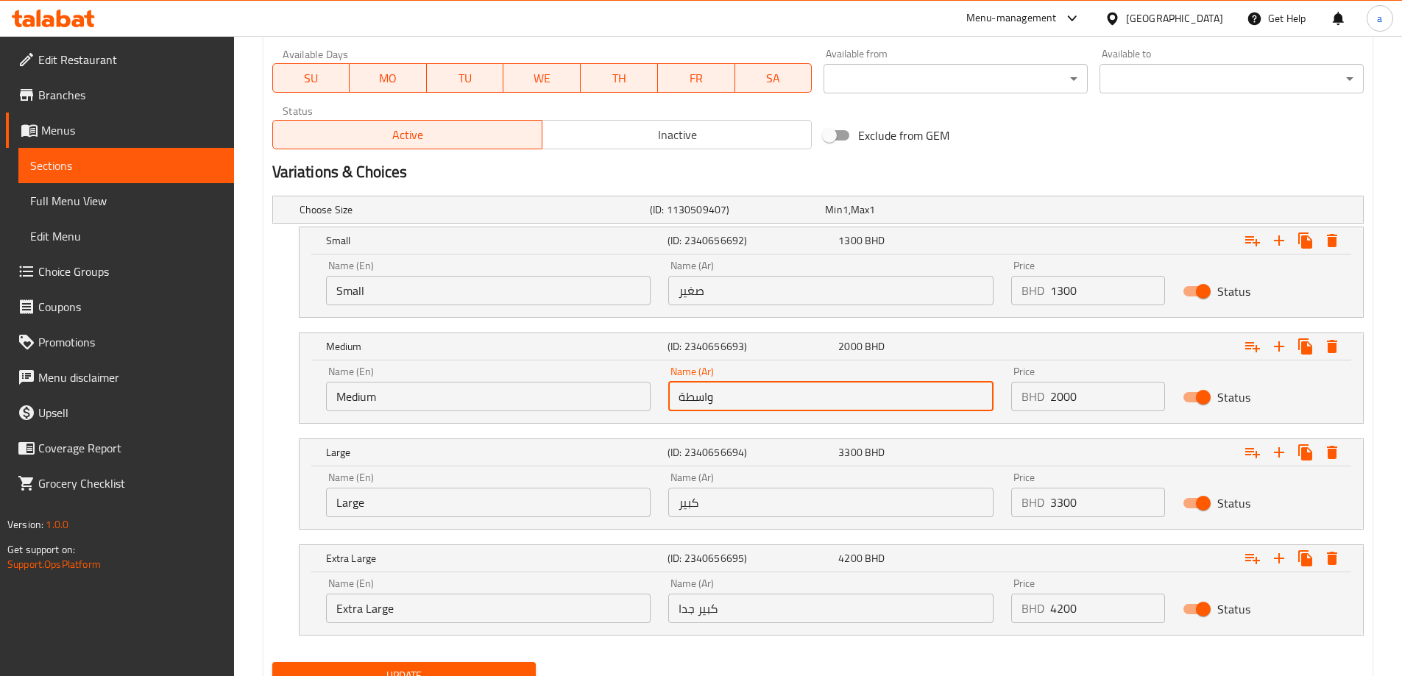
drag, startPoint x: 721, startPoint y: 395, endPoint x: 658, endPoint y: 400, distance: 63.5
click at [658, 400] on div "Name (En) Medium Name (En) Name (Ar) واسطة Name (Ar) Price BHD 2000 Price Status" at bounding box center [831, 389] width 1028 height 63
type input "وسط"
click at [648, 429] on nav at bounding box center [818, 433] width 1092 height 12
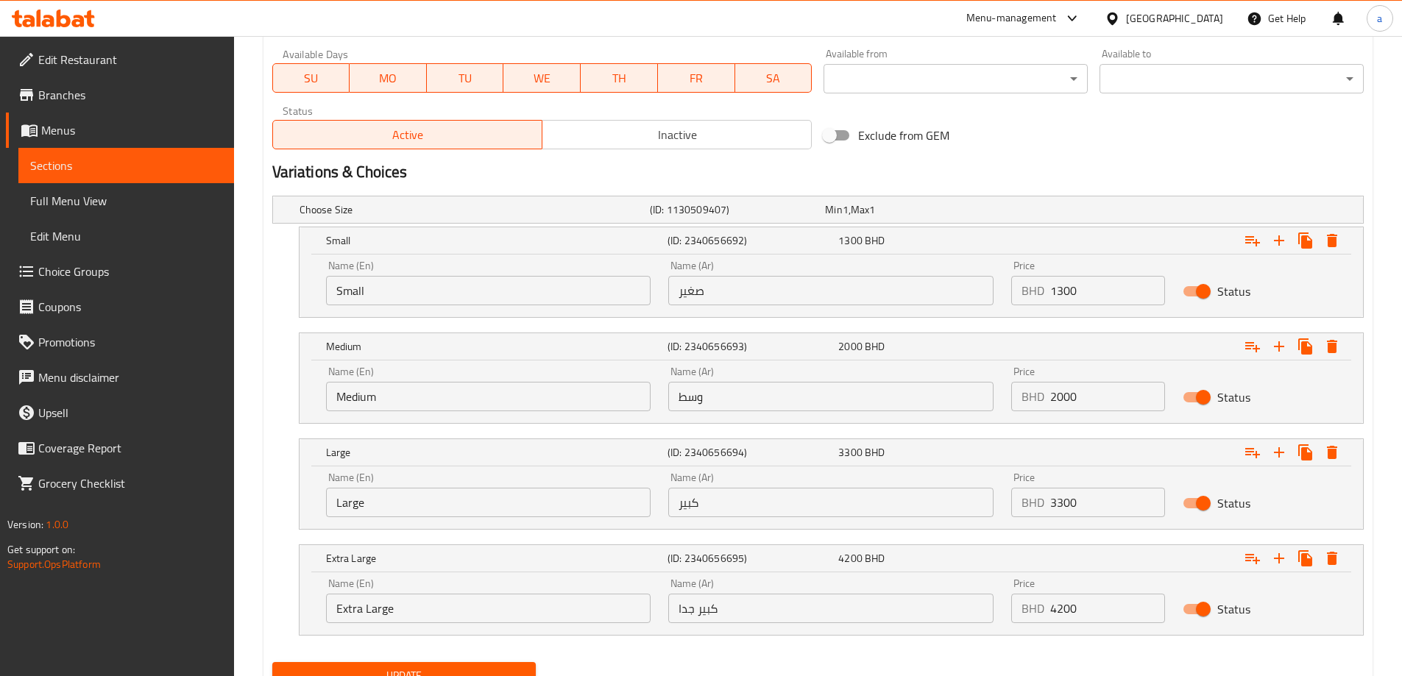
click at [1060, 289] on input "1300" at bounding box center [1107, 290] width 115 height 29
type input "1.300"
click at [1058, 403] on input "2000" at bounding box center [1107, 396] width 115 height 29
type input "2.000"
click at [1055, 505] on input "3300" at bounding box center [1107, 502] width 115 height 29
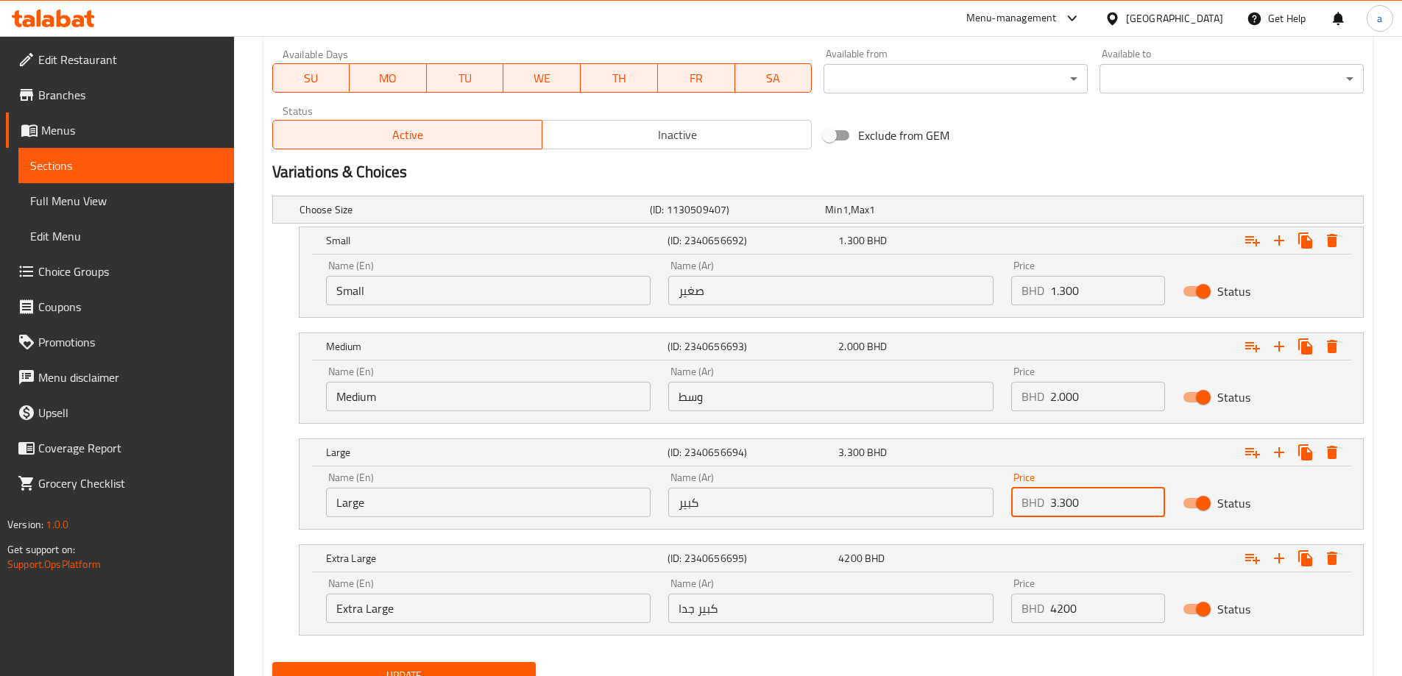
type input "3.300"
click at [1054, 616] on input "4200" at bounding box center [1107, 608] width 115 height 29
type input "4.200"
click at [978, 664] on div "Update" at bounding box center [817, 676] width 1103 height 39
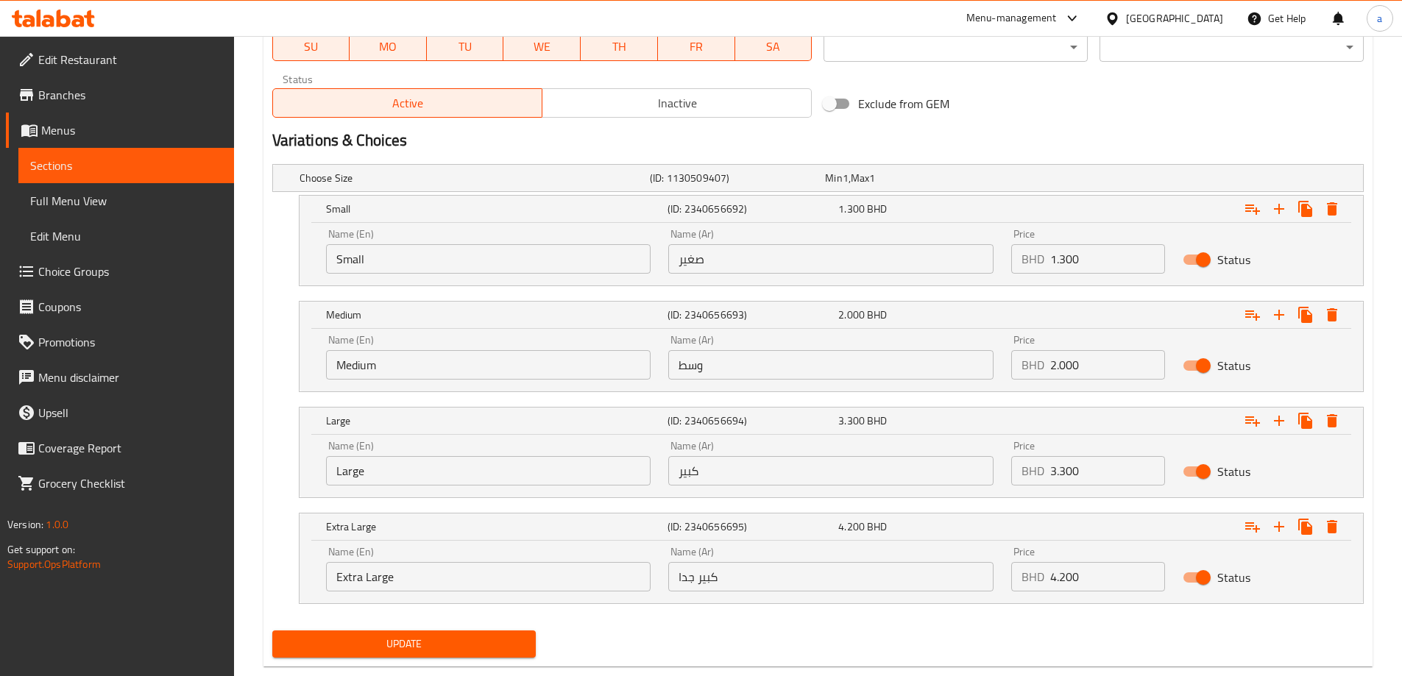
scroll to position [735, 0]
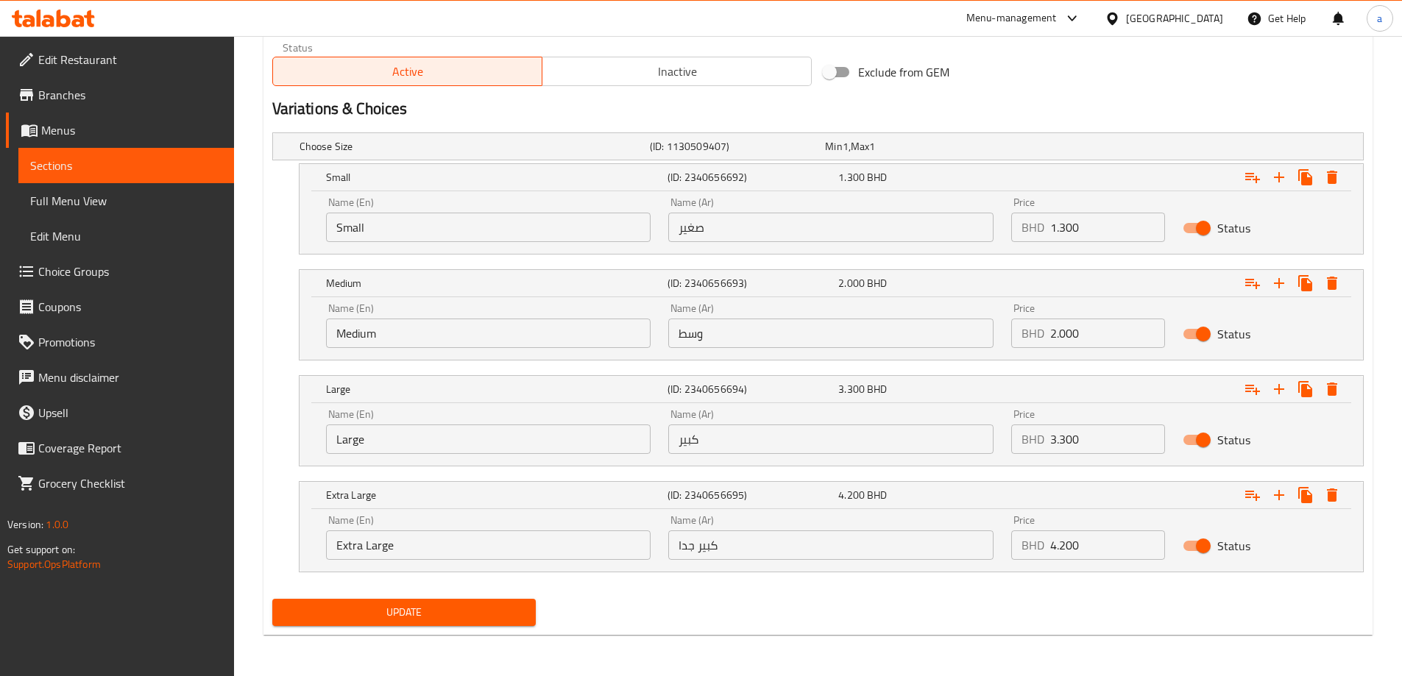
click at [515, 619] on span "Update" at bounding box center [404, 613] width 241 height 18
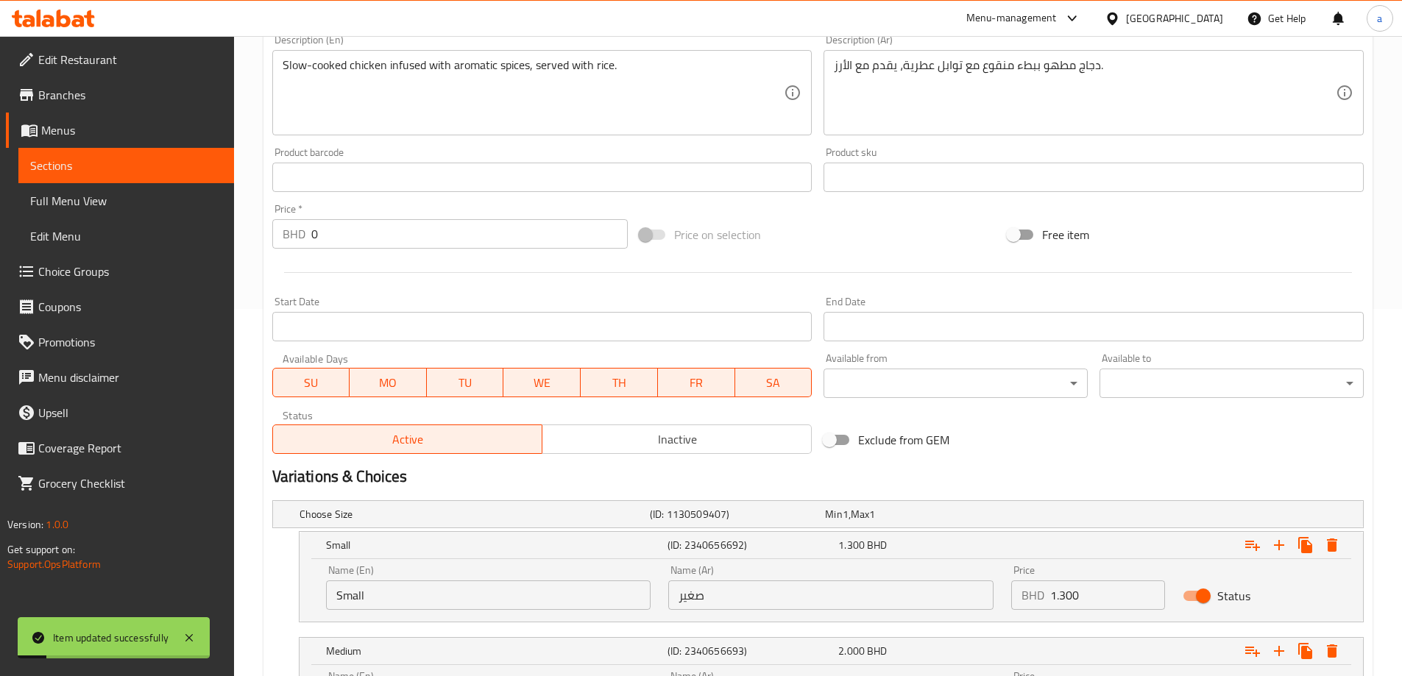
scroll to position [0, 0]
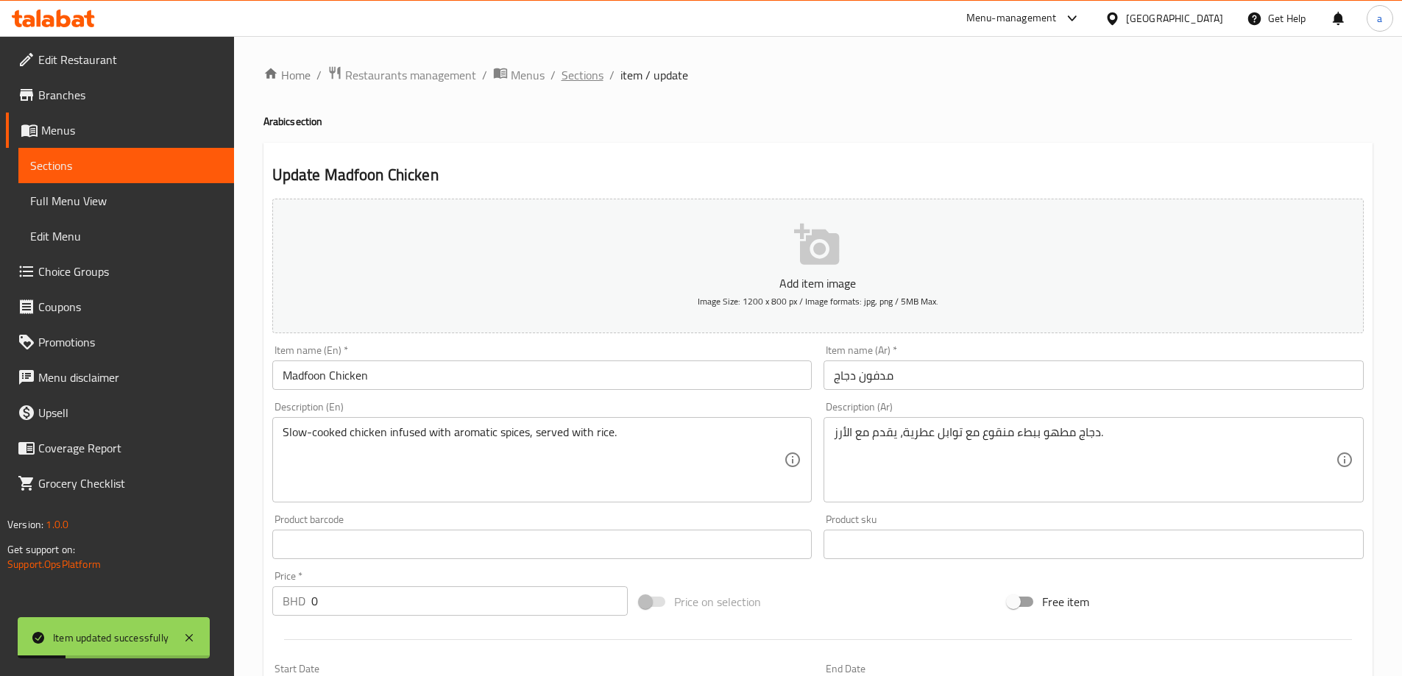
click at [589, 71] on span "Sections" at bounding box center [583, 75] width 42 height 18
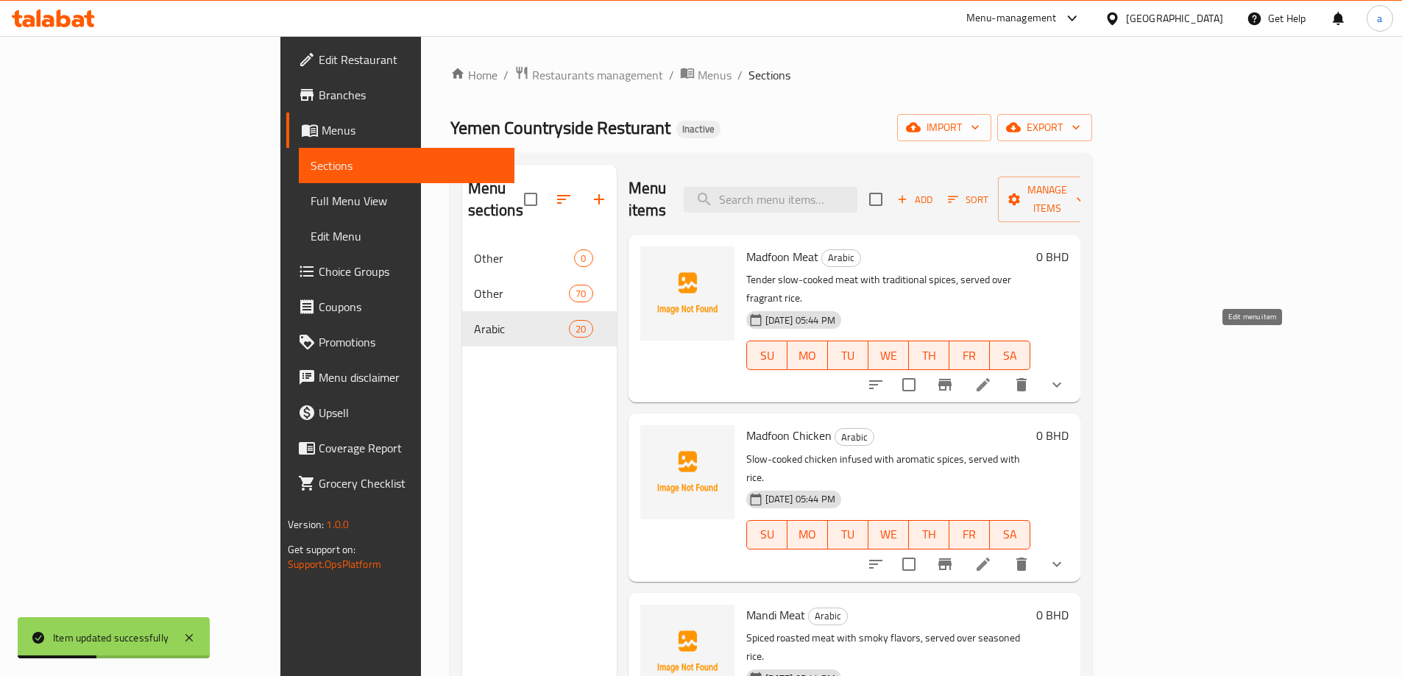
click at [992, 376] on icon at bounding box center [984, 385] width 18 height 18
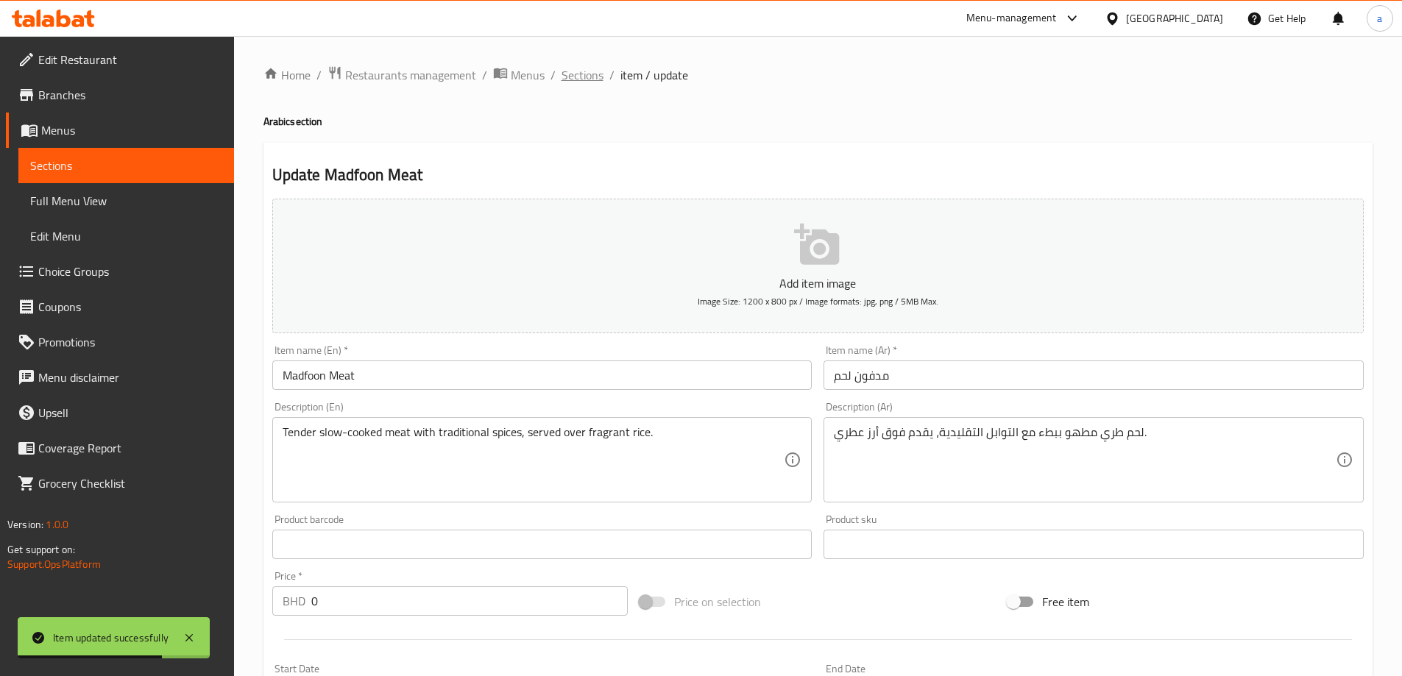
click at [572, 77] on span "Sections" at bounding box center [583, 75] width 42 height 18
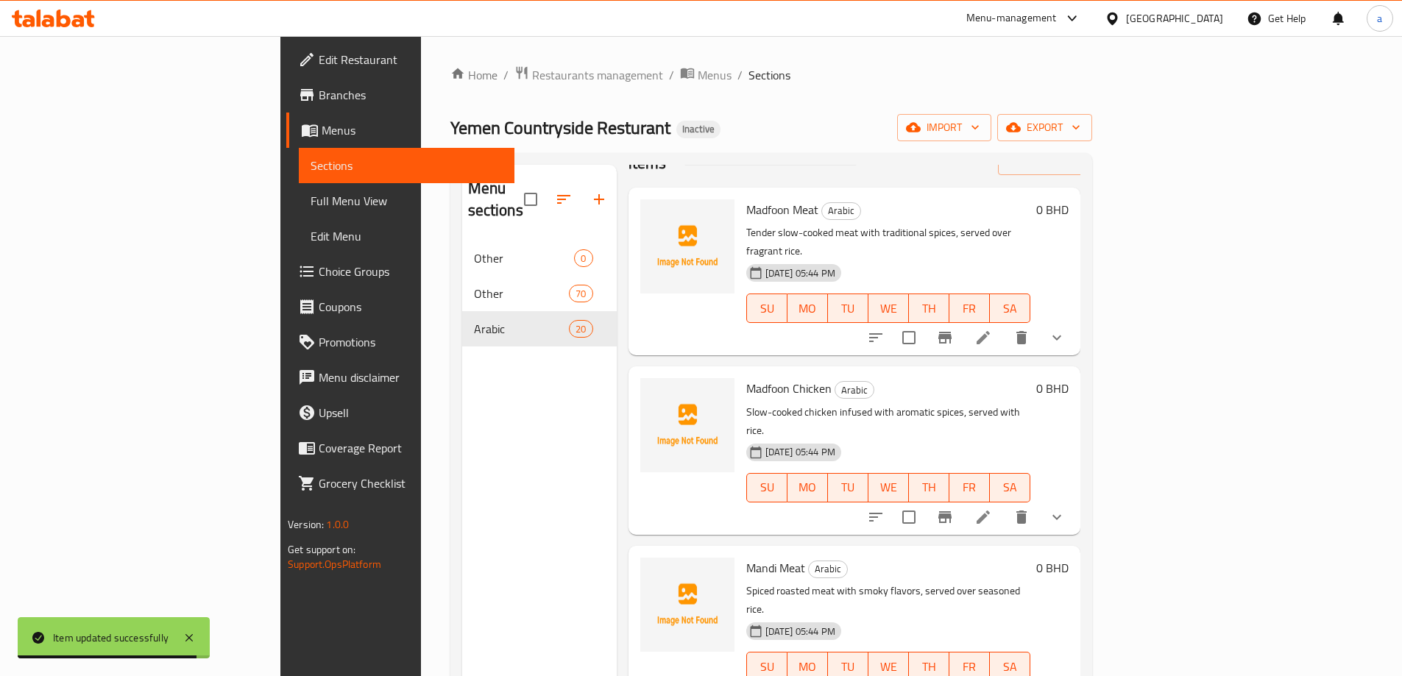
scroll to position [74, 0]
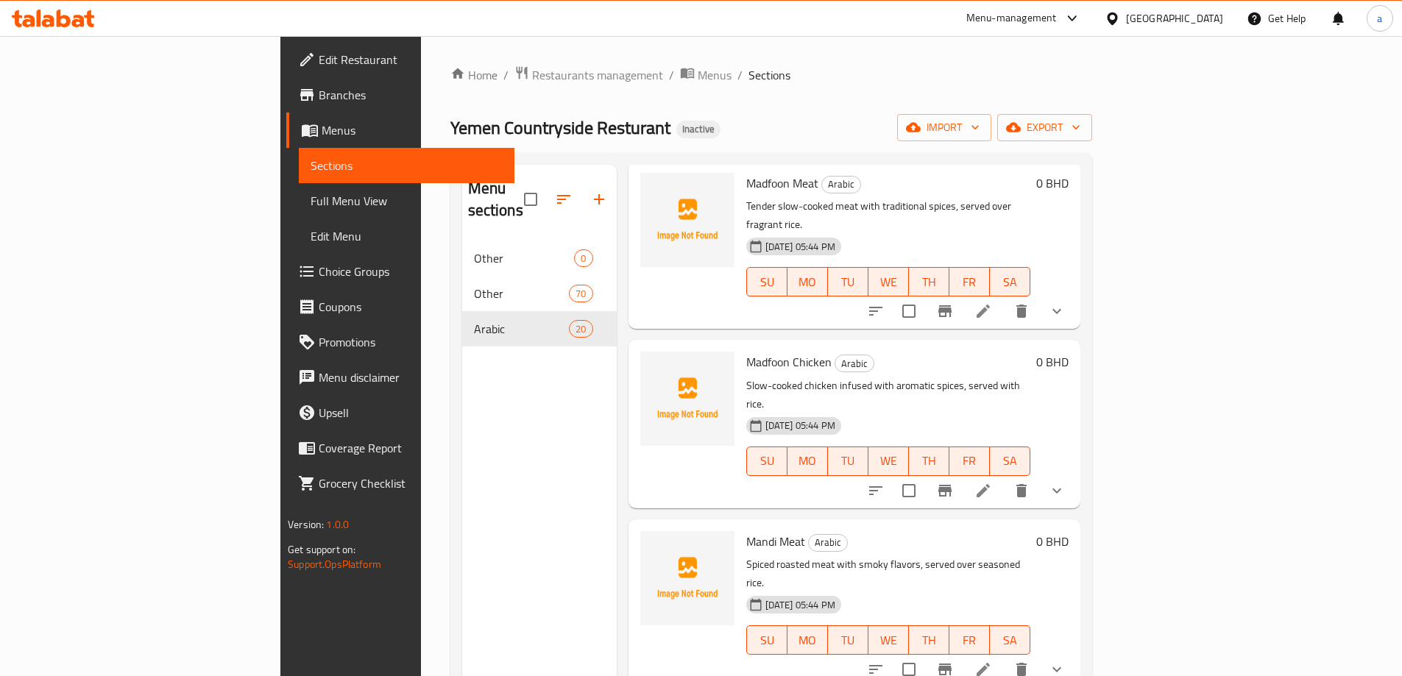
click at [746, 531] on span "Mandi Meat" at bounding box center [775, 542] width 59 height 22
copy h6 "Mandi Meat"
click at [992, 661] on icon at bounding box center [984, 670] width 18 height 18
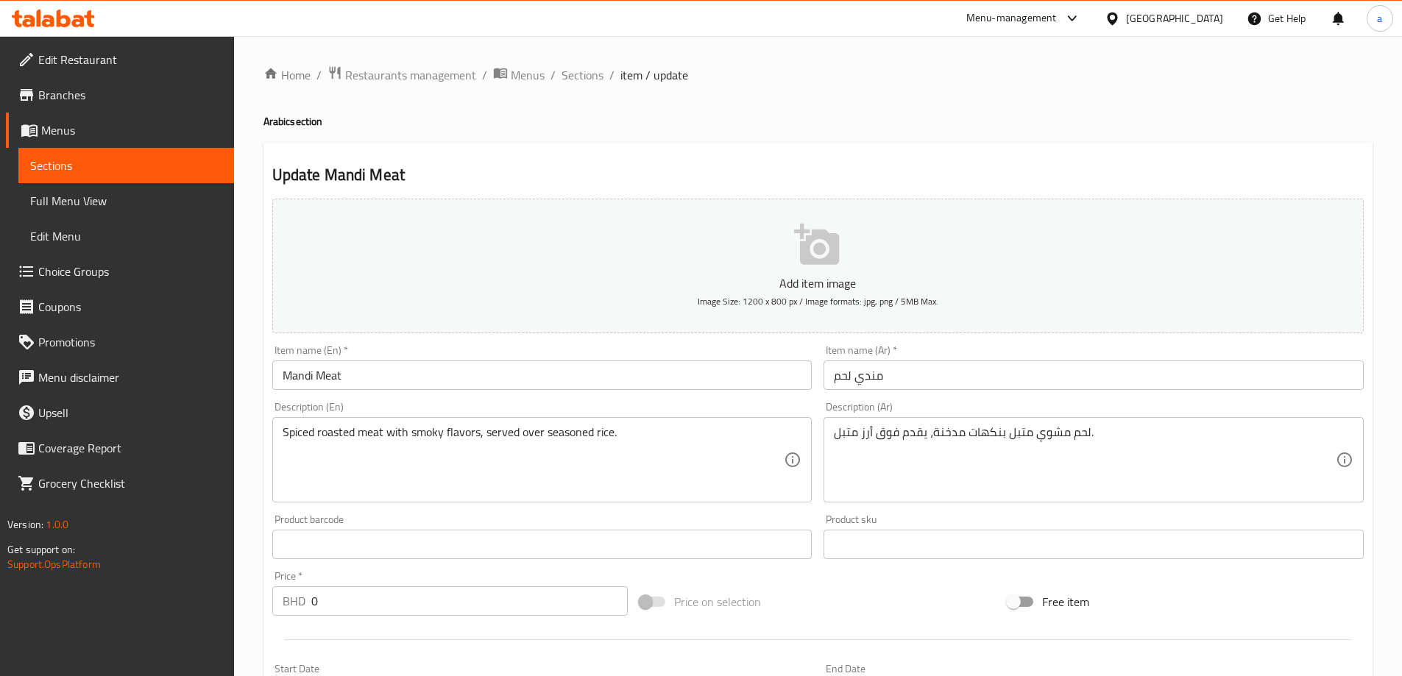
click at [877, 165] on h2 "Update Mandi Meat" at bounding box center [818, 175] width 1092 height 22
click at [880, 171] on h2 "Update Mandi Meat" at bounding box center [818, 175] width 1092 height 22
click at [825, 178] on h2 "Update Mandi Meat" at bounding box center [818, 175] width 1092 height 22
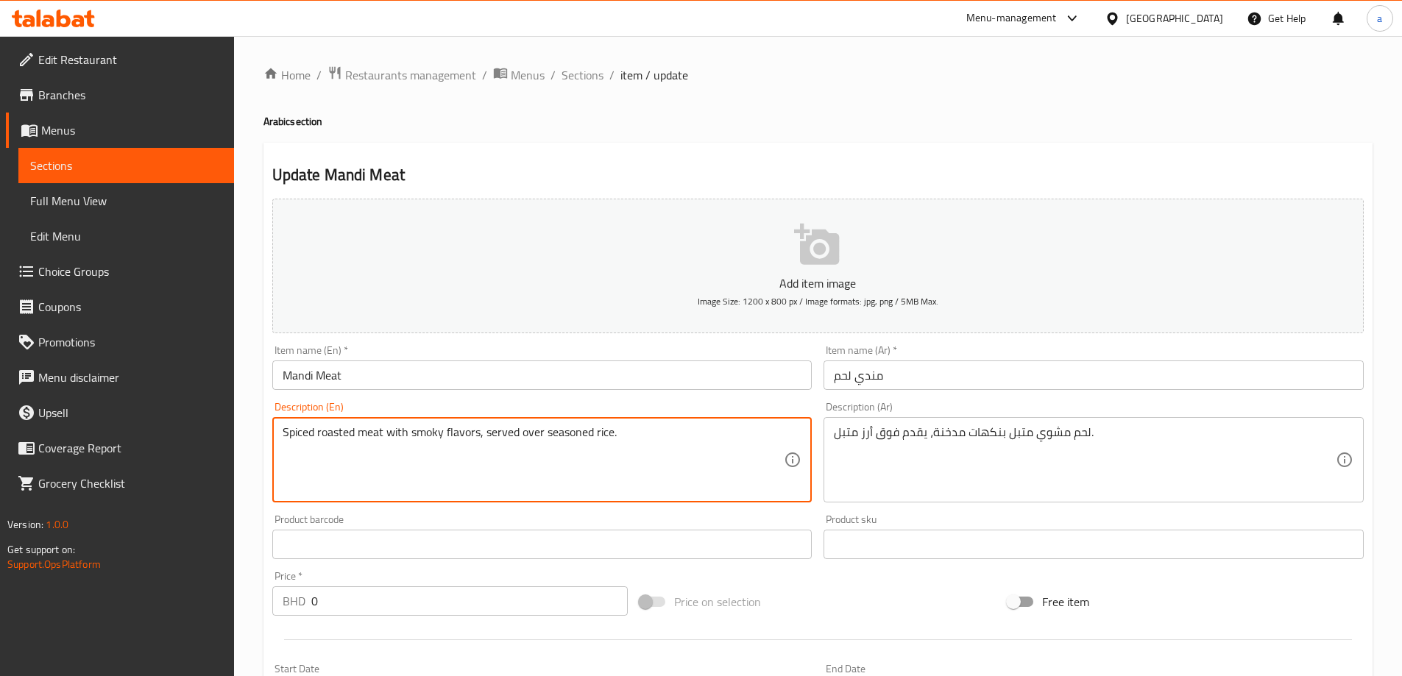
click at [325, 425] on textarea "Spiced roasted meat with smoky flavors, served over seasoned rice." at bounding box center [534, 460] width 502 height 70
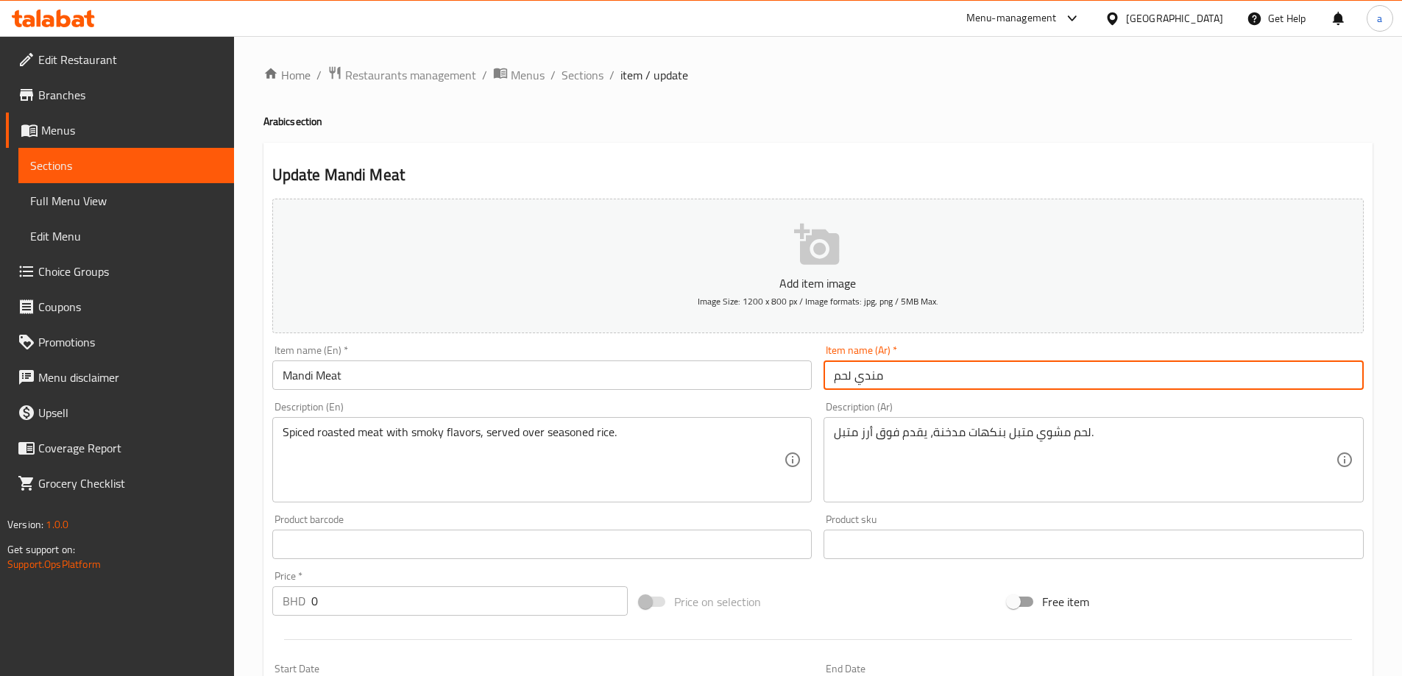
click at [871, 364] on input "مندي لحم" at bounding box center [1094, 375] width 540 height 29
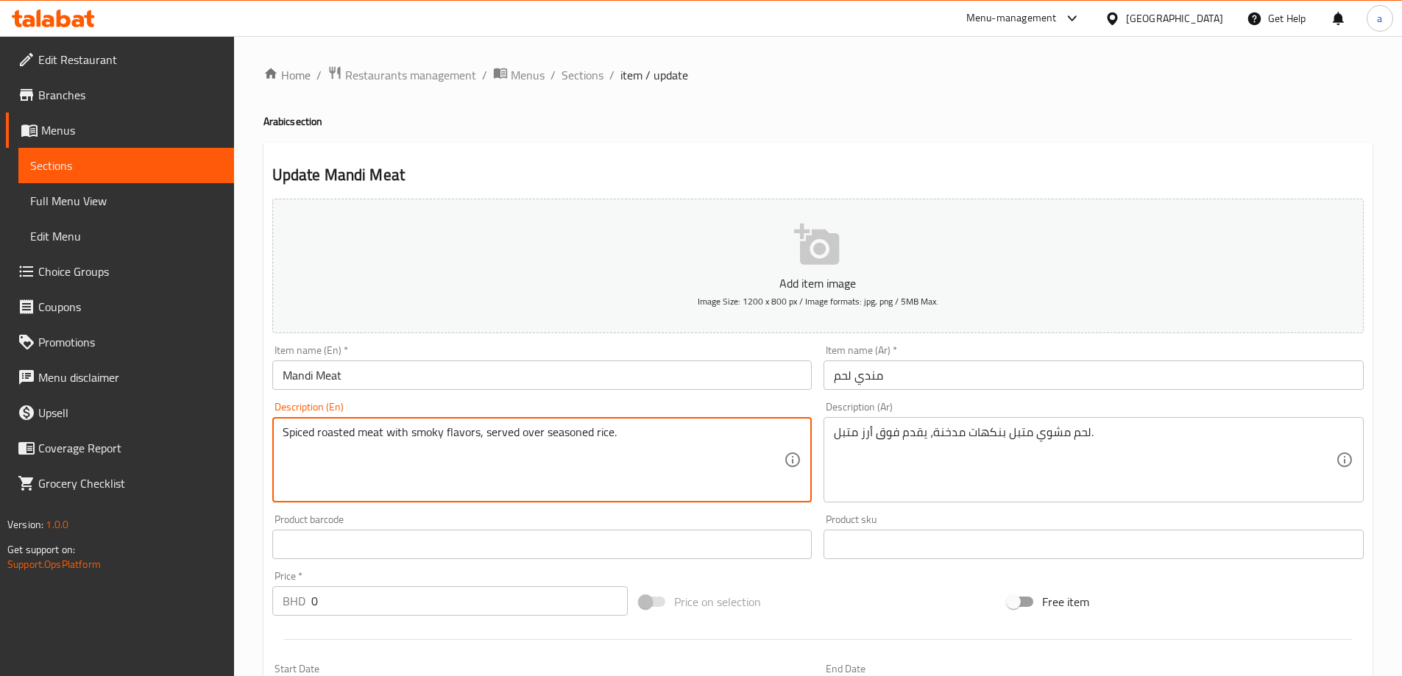
click at [342, 438] on textarea "Spiced roasted meat with smoky flavors, served over seasoned rice." at bounding box center [534, 460] width 502 height 70
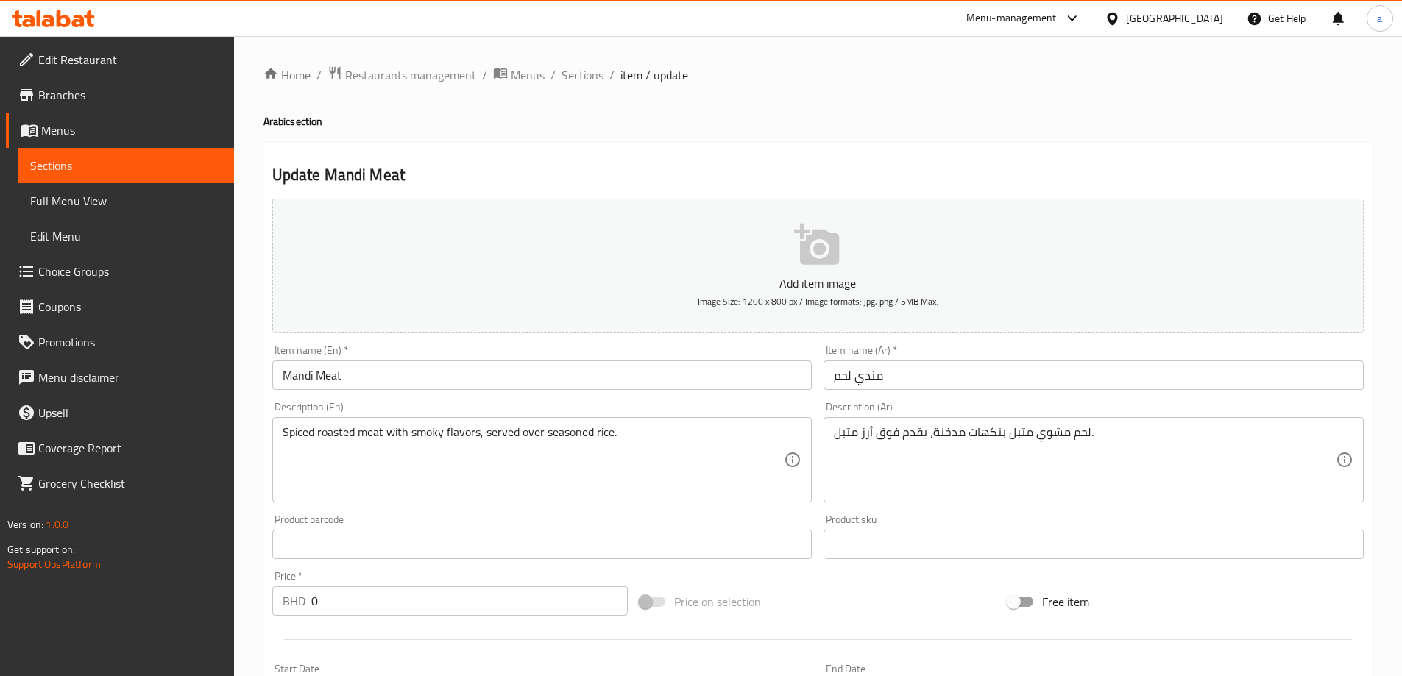
click at [545, 400] on div "Description (En) Spiced roasted meat with smoky flavors, served over seasoned r…" at bounding box center [542, 452] width 552 height 113
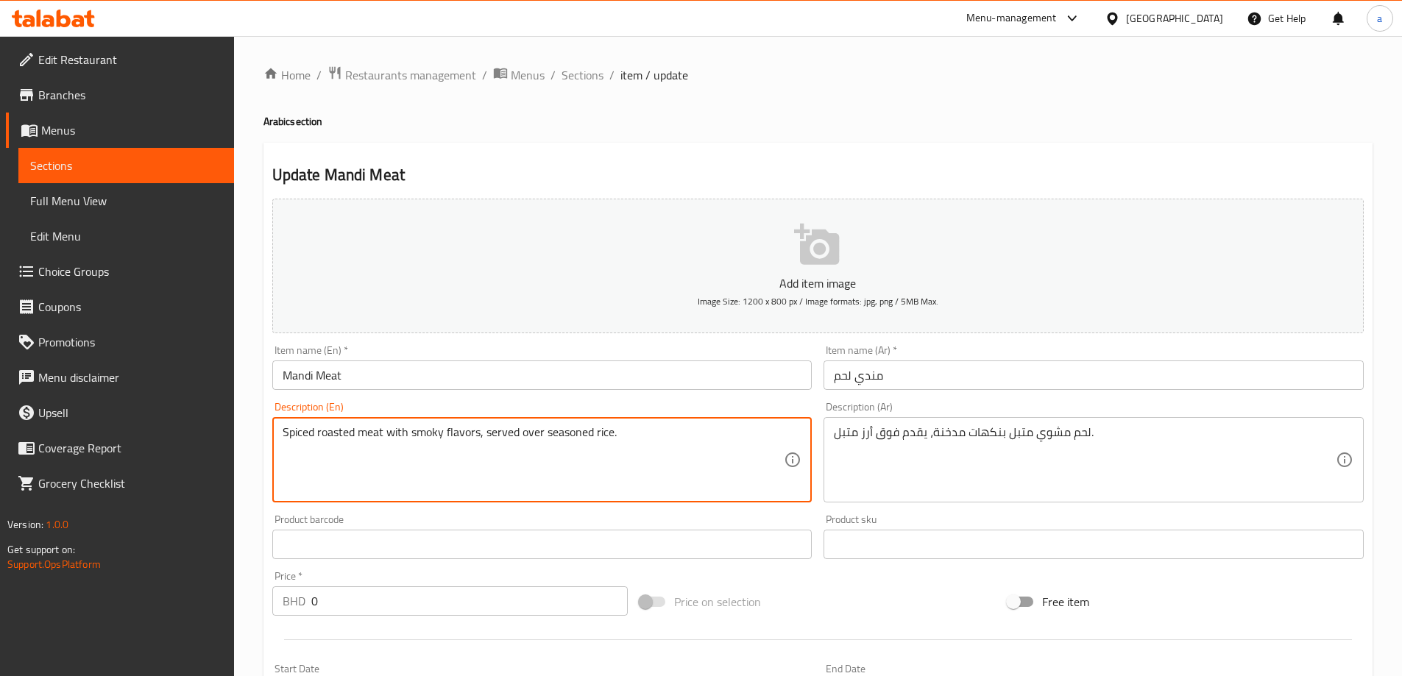
click at [436, 436] on textarea "Spiced roasted meat with smoky flavors, served over seasoned rice." at bounding box center [534, 460] width 502 height 70
click at [665, 394] on div "Item name (En)   * Mandi Meat Item name (En) *" at bounding box center [542, 367] width 552 height 57
click at [580, 441] on textarea "Spiced roasted meat with smoky flavors, served over seasoned rice." at bounding box center [534, 460] width 502 height 70
click at [304, 435] on textarea "Spiced roasted meat with smoky flavors, served over seasoned rice." at bounding box center [534, 460] width 502 height 70
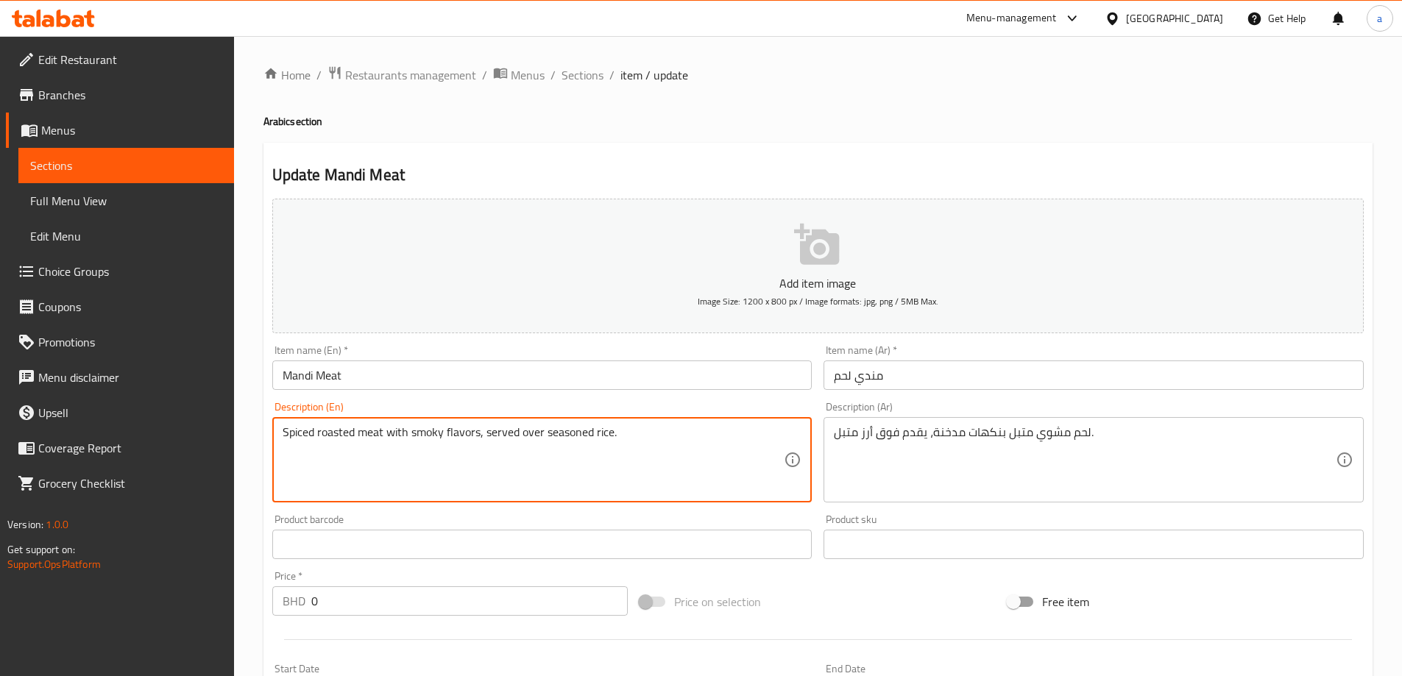
click at [304, 435] on textarea "Spiced roasted meat with smoky flavors, served over seasoned rice." at bounding box center [534, 460] width 502 height 70
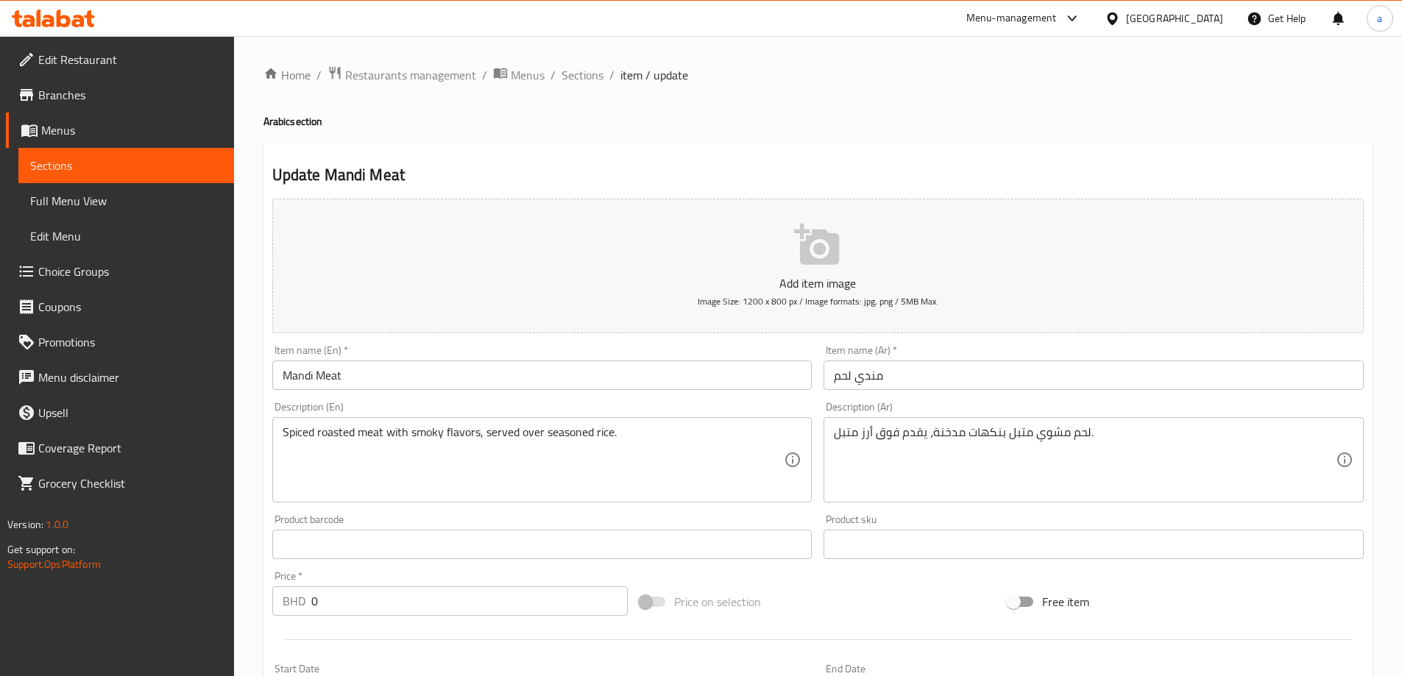
click at [581, 430] on textarea "Spiced roasted meat with smoky flavors, served over seasoned rice." at bounding box center [534, 460] width 502 height 70
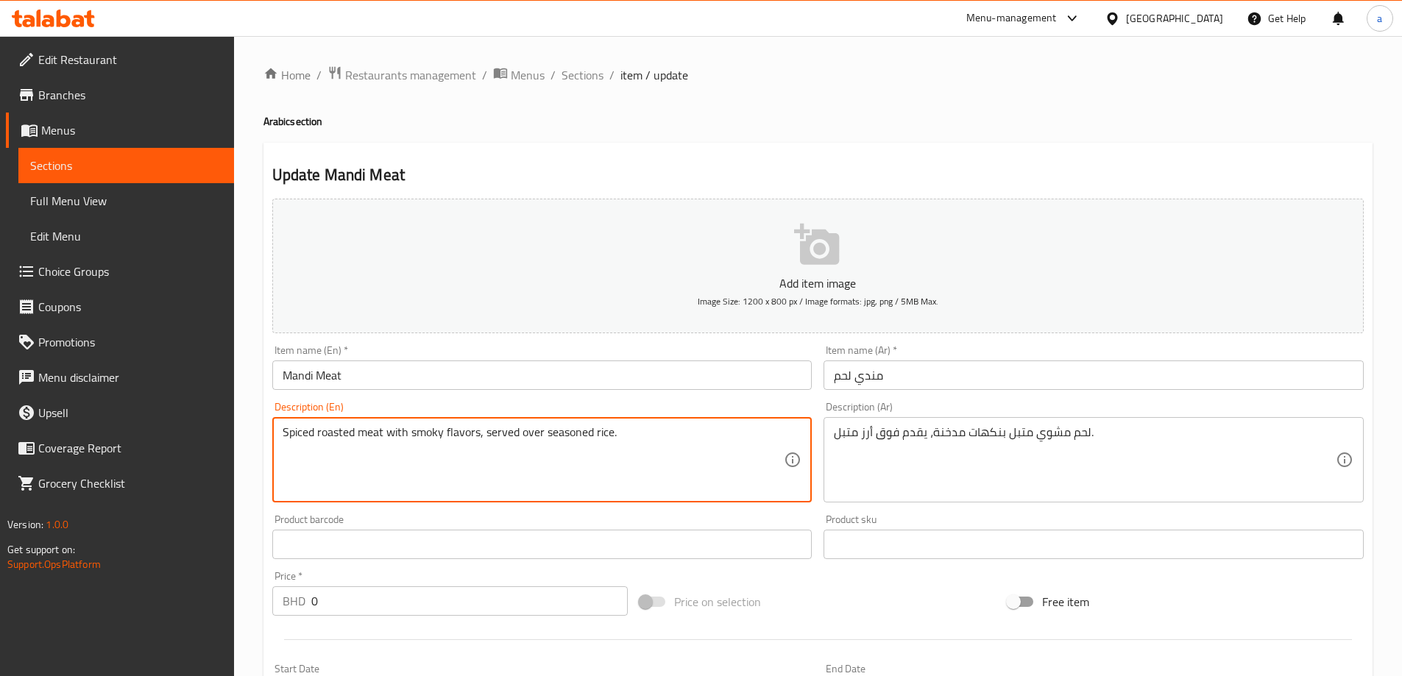
click at [581, 430] on textarea "Spiced roasted meat with smoky flavors, served over seasoned rice." at bounding box center [534, 460] width 502 height 70
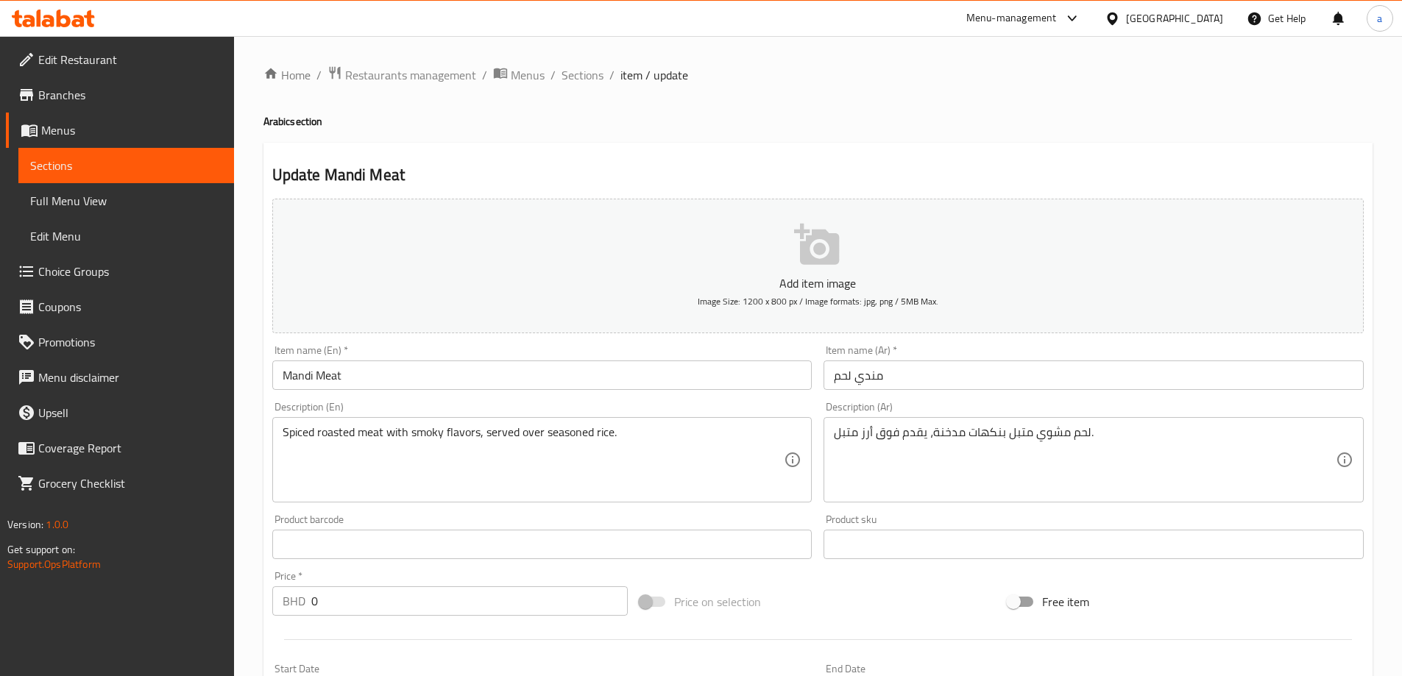
click at [298, 440] on textarea "Spiced roasted meat with smoky flavors, served over seasoned rice." at bounding box center [534, 460] width 502 height 70
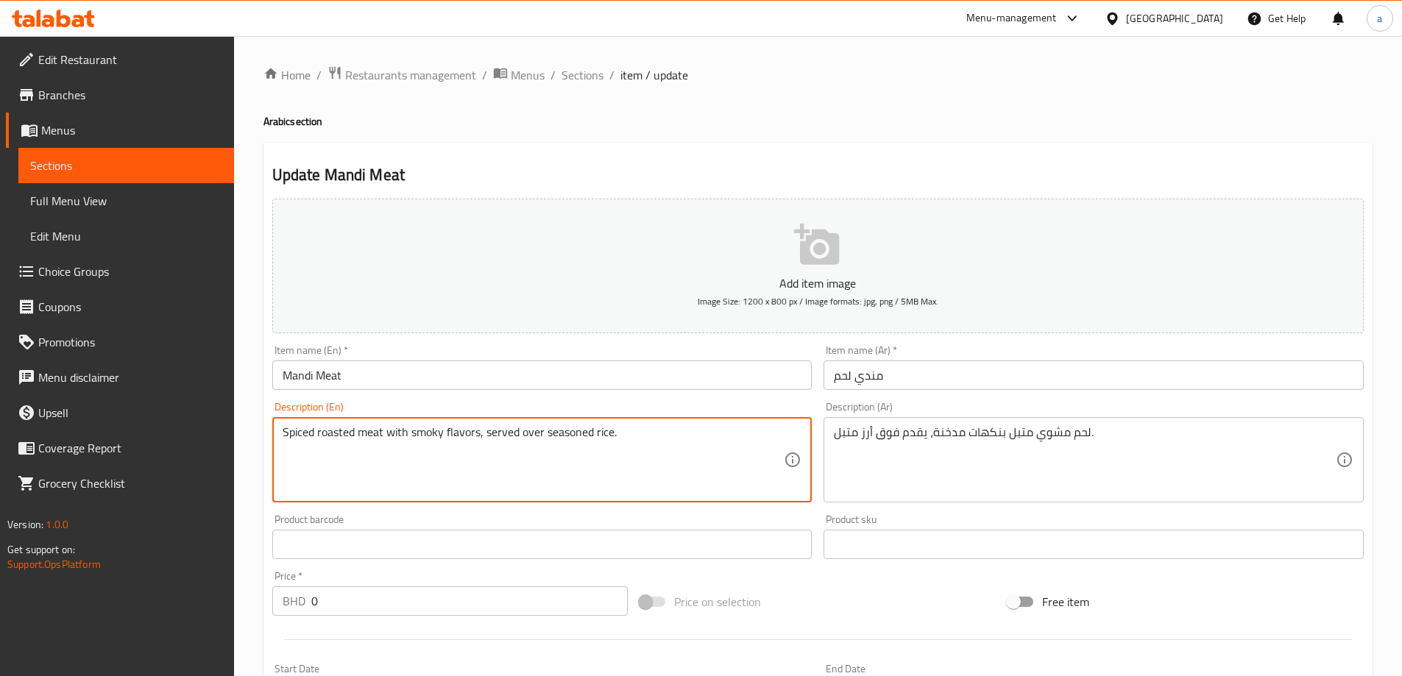
click at [298, 440] on textarea "Spiced roasted meat with smoky flavors, served over seasoned rice." at bounding box center [534, 460] width 502 height 70
click at [805, 404] on div "Description (En) Spiced roasted meat with smoky flavors, served over seasoned r…" at bounding box center [542, 452] width 540 height 101
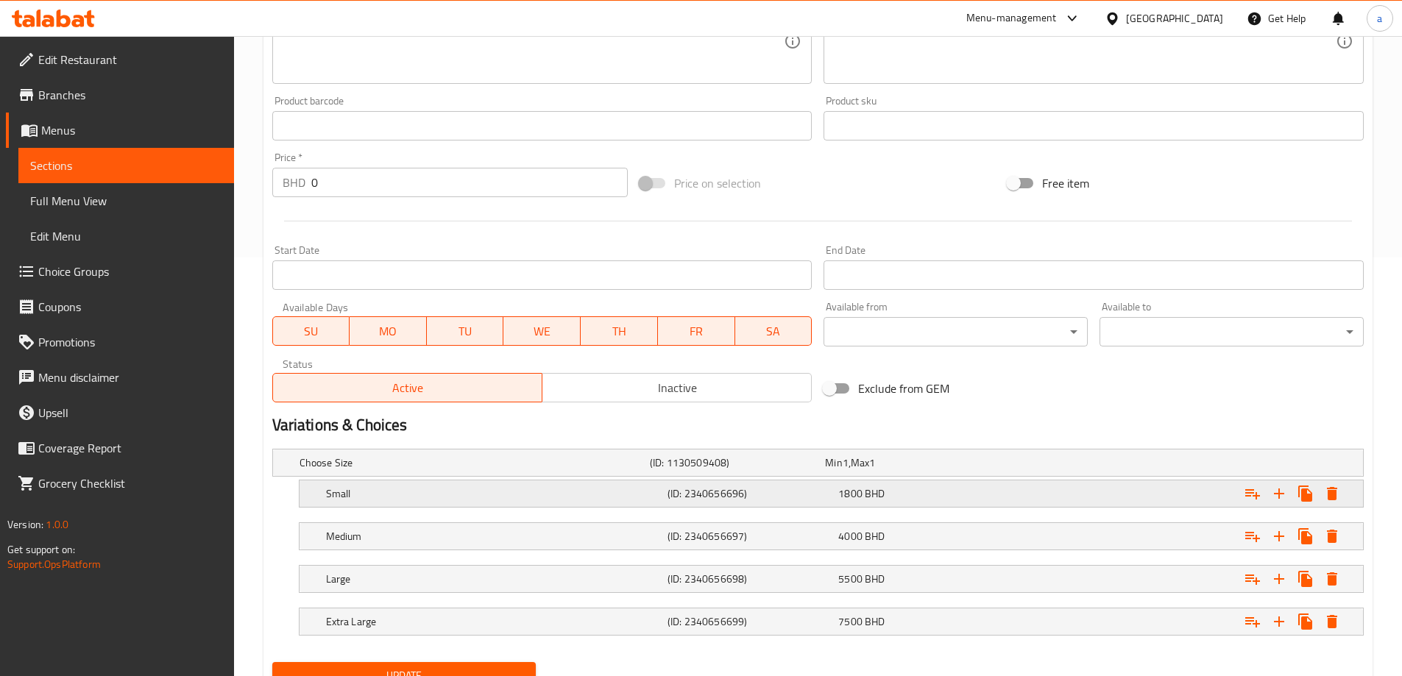
scroll to position [482, 0]
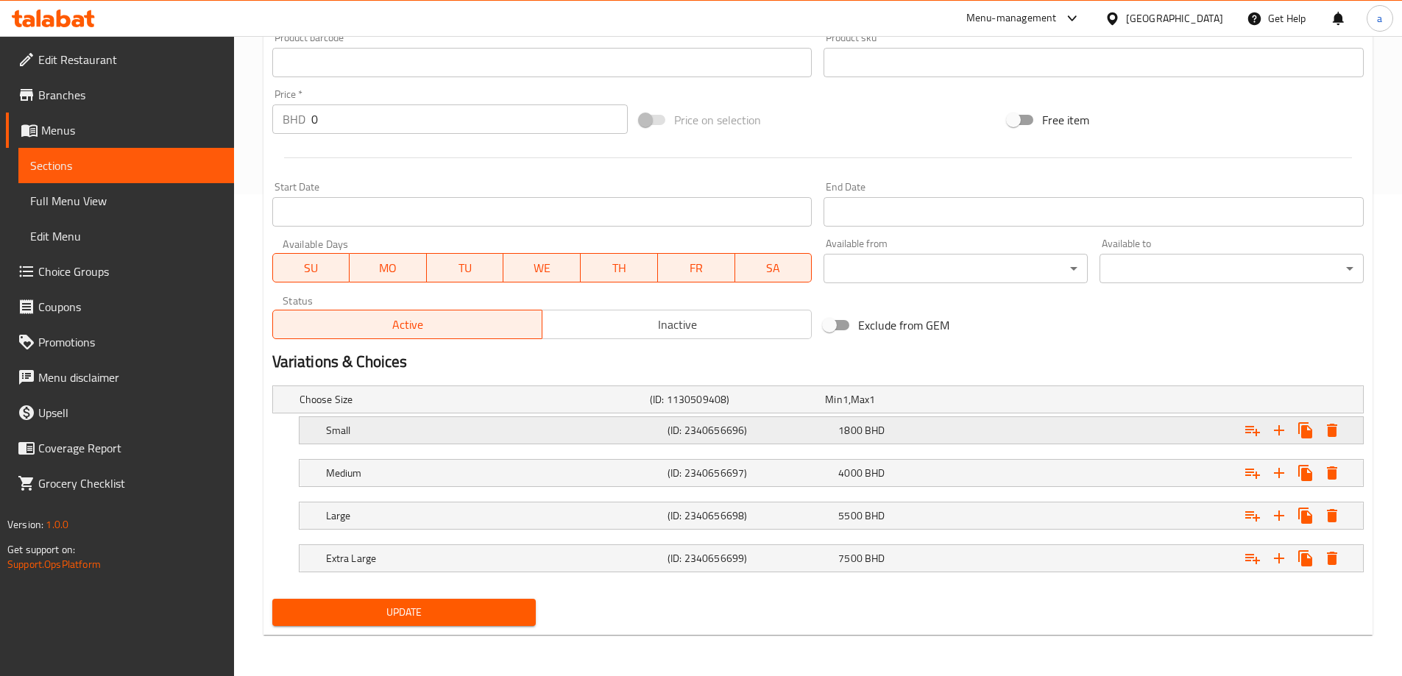
click at [489, 431] on h5 "Small" at bounding box center [494, 430] width 336 height 15
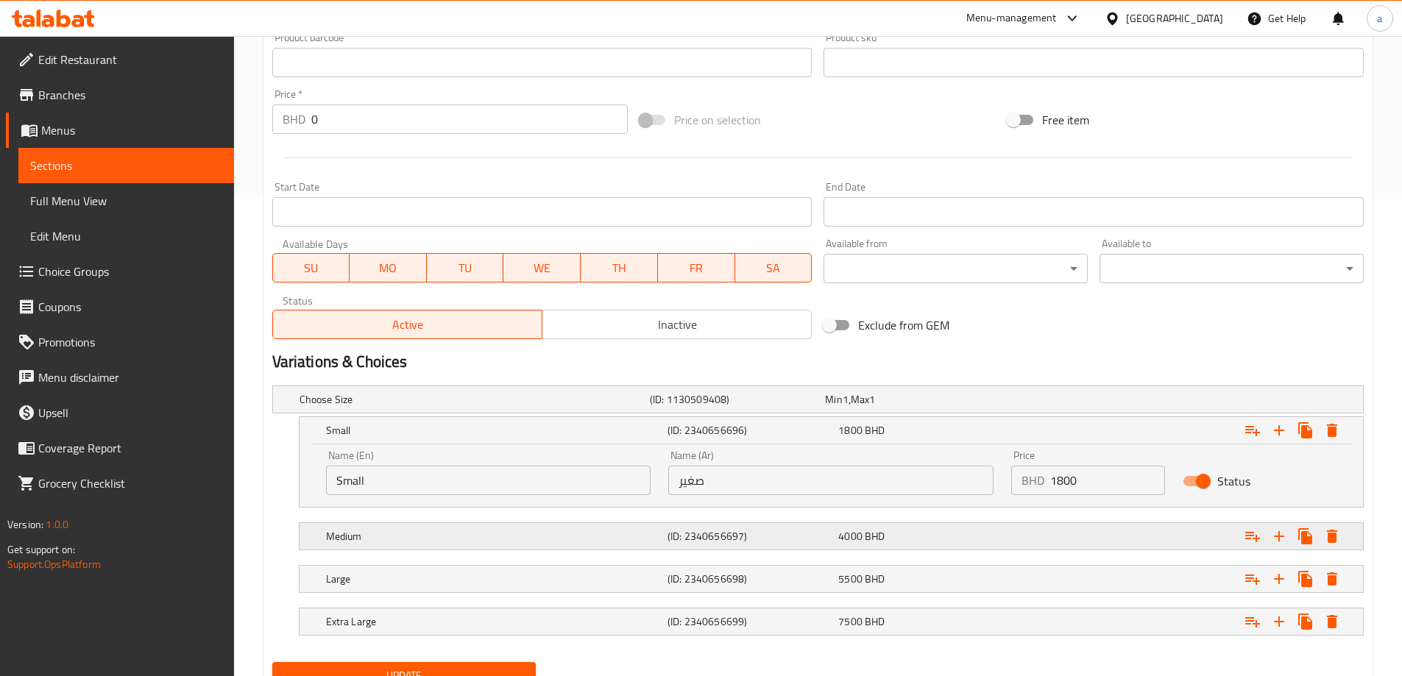
click at [525, 542] on h5 "Medium" at bounding box center [494, 536] width 336 height 15
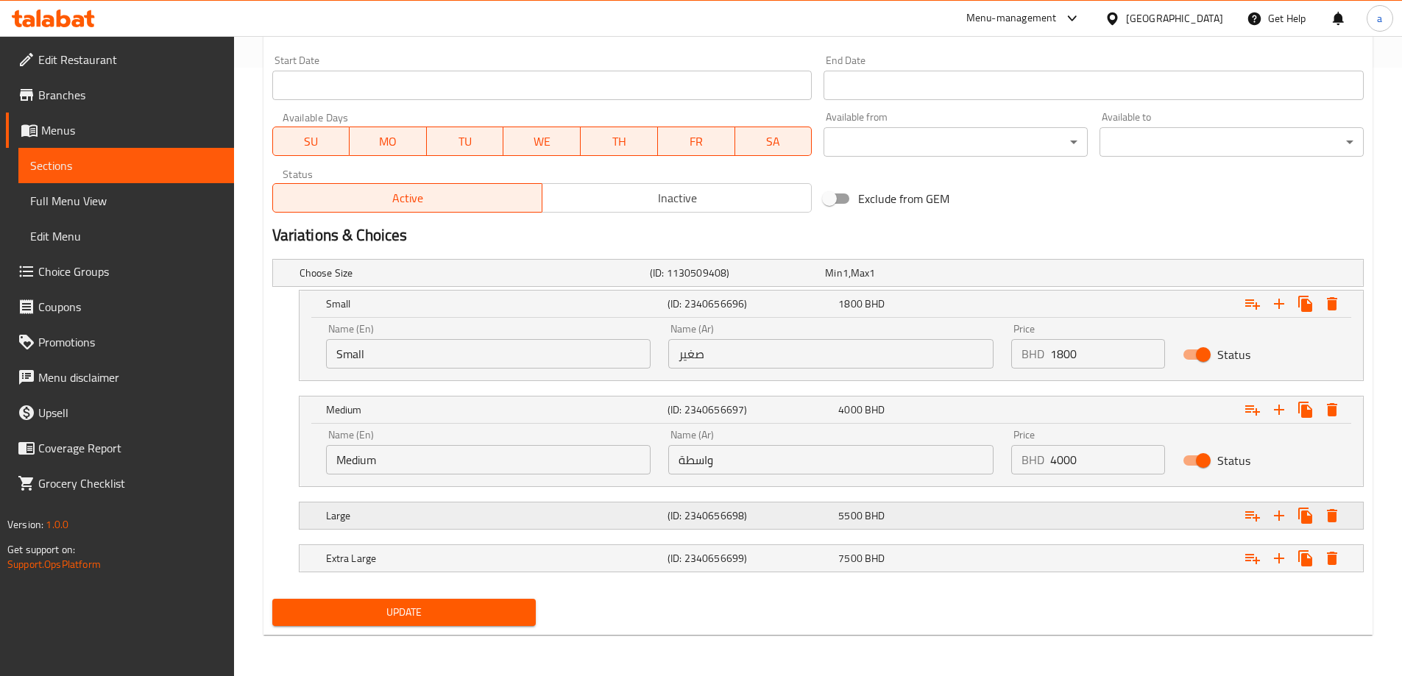
click at [604, 517] on h5 "Large" at bounding box center [494, 516] width 336 height 15
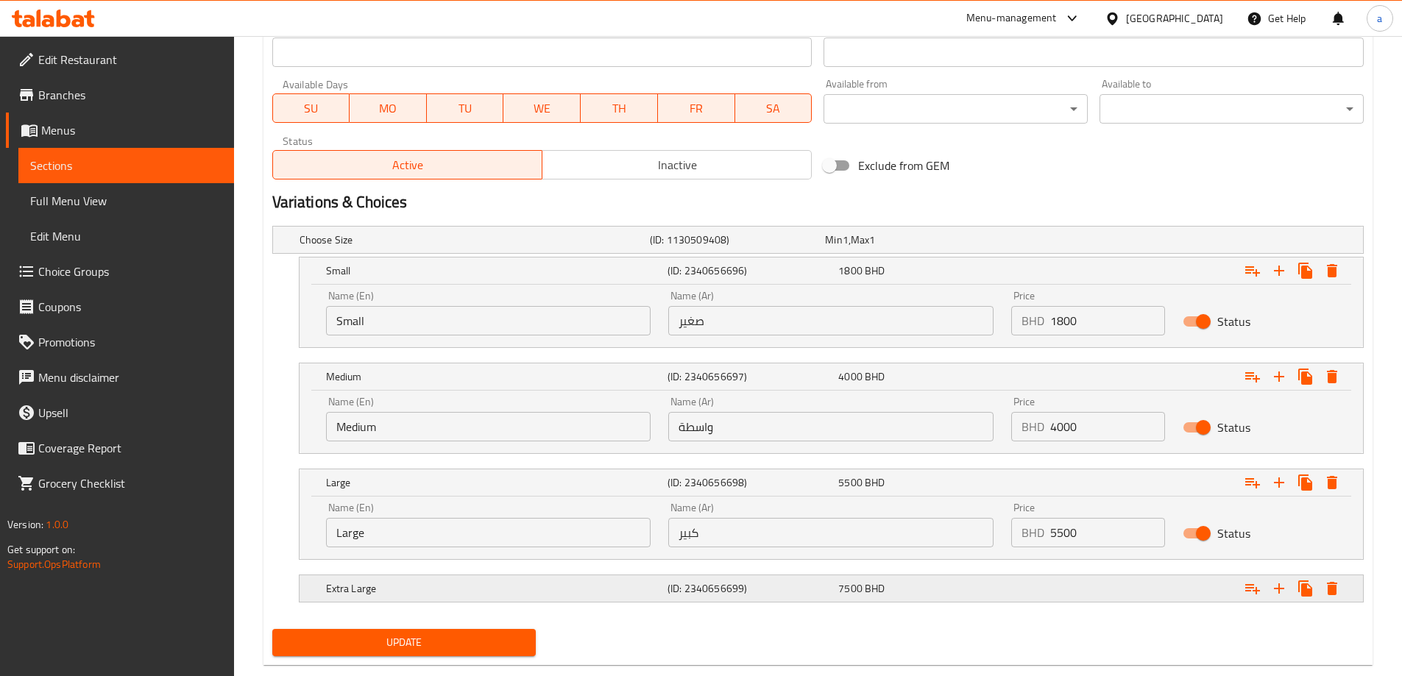
scroll to position [672, 0]
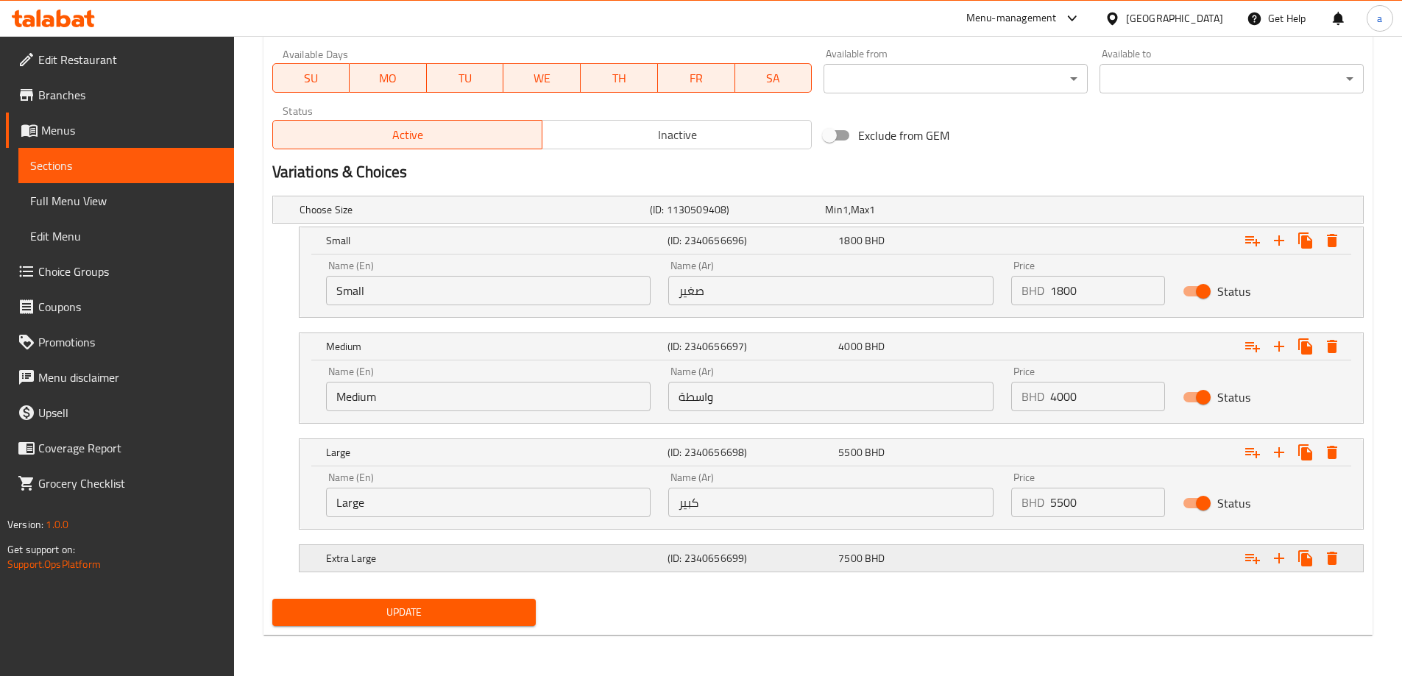
click at [648, 553] on h5 "Extra Large" at bounding box center [494, 558] width 336 height 15
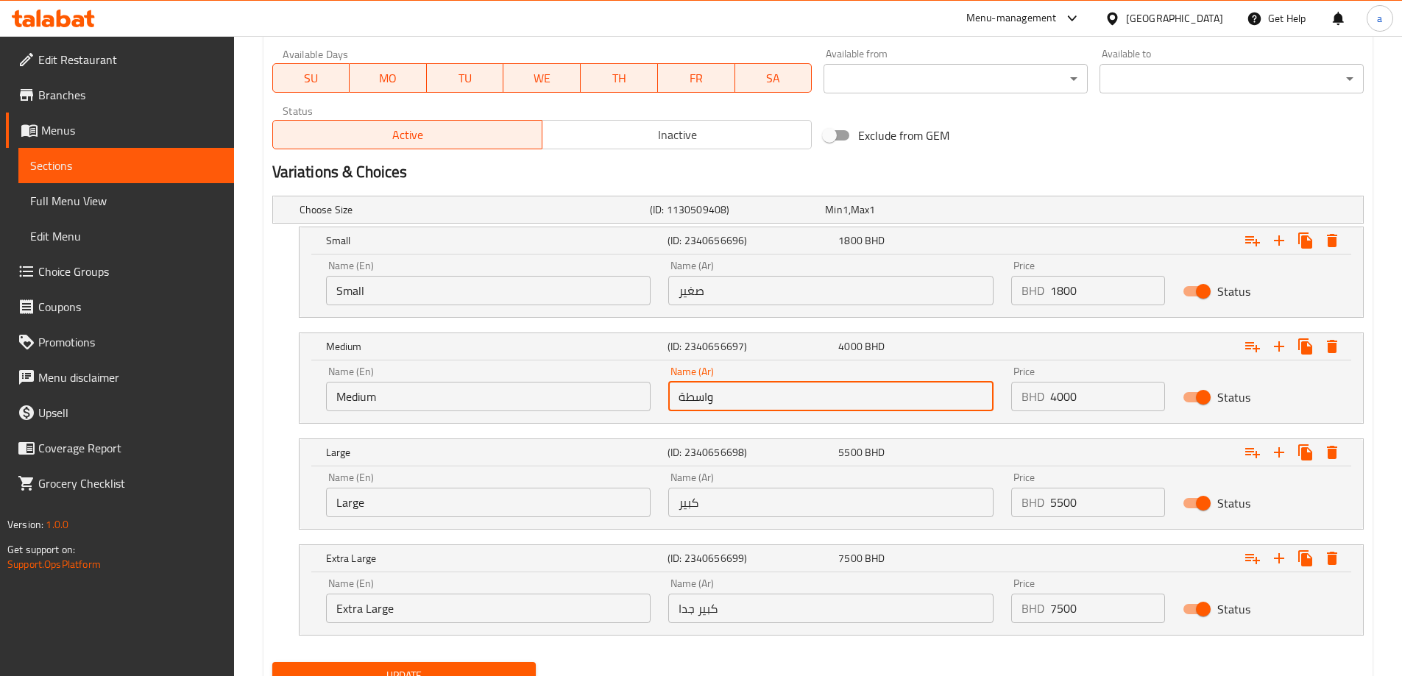
click at [747, 385] on input "واسطة" at bounding box center [830, 396] width 325 height 29
click at [747, 385] on input "text" at bounding box center [830, 396] width 325 height 29
type input "وسط"
click at [690, 424] on div "Choose Size (ID: 1130509408) Min 1 , Max 1 Name (En) Choose Size Name (En) Name…" at bounding box center [817, 423] width 1103 height 467
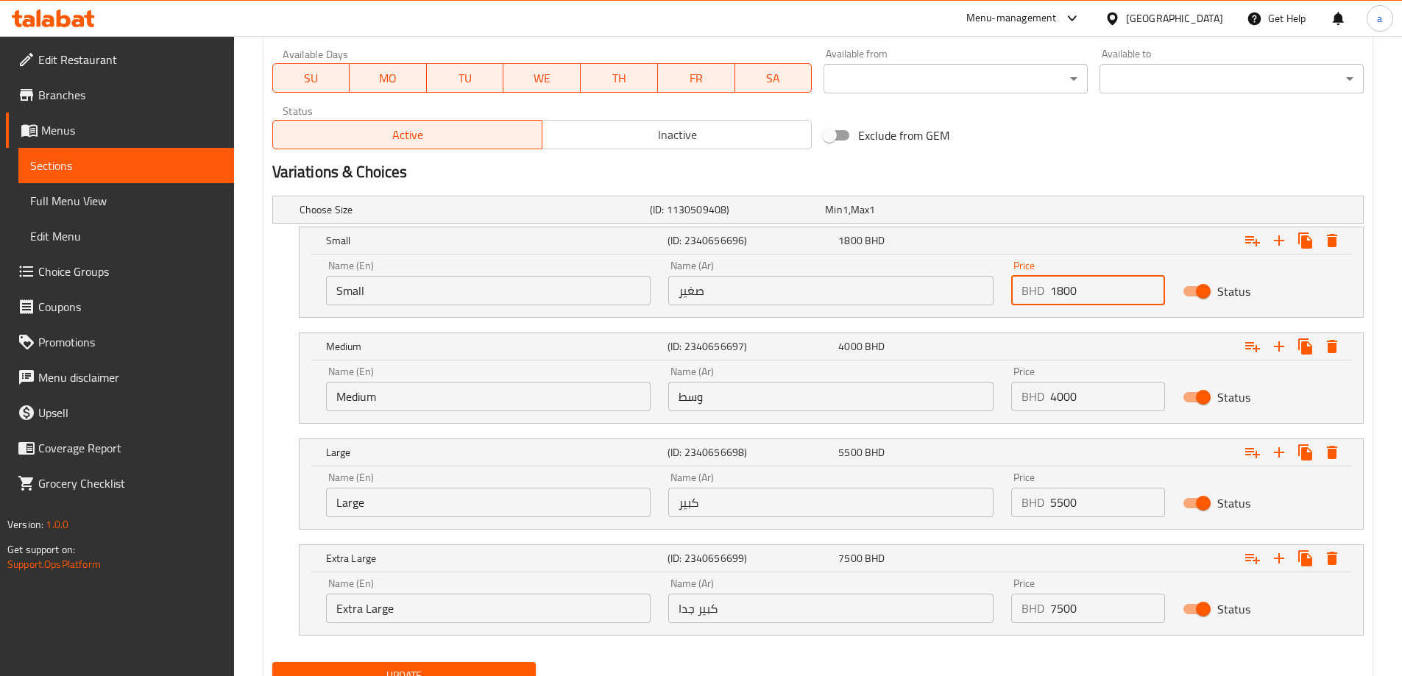
click at [1058, 291] on input "1800" at bounding box center [1107, 290] width 115 height 29
type input "1.800"
click at [1055, 400] on input "4000" at bounding box center [1107, 396] width 115 height 29
type input "4.000"
click at [1060, 498] on input "5500" at bounding box center [1107, 502] width 115 height 29
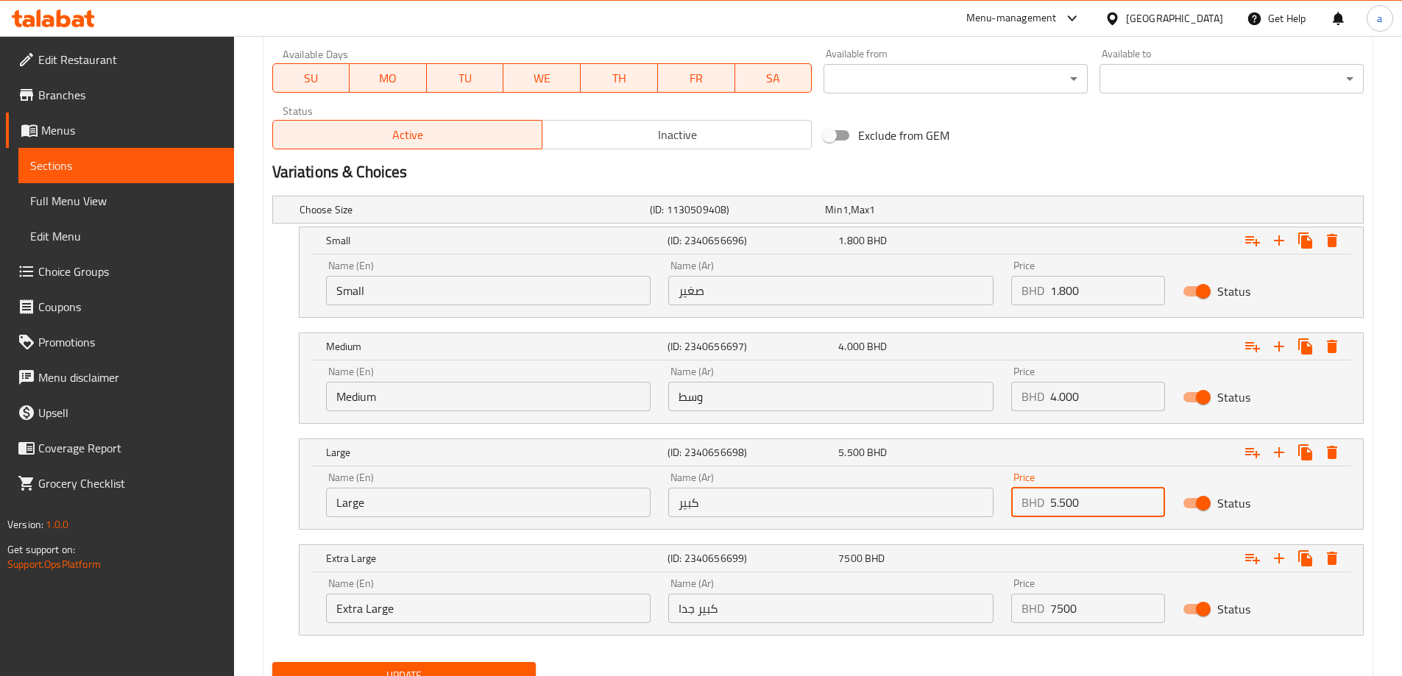
type input "5.500"
click at [1061, 615] on input "7500" at bounding box center [1107, 608] width 115 height 29
click at [1057, 614] on input "7500" at bounding box center [1107, 608] width 115 height 29
type input "7.500"
click at [1053, 648] on nav at bounding box center [818, 645] width 1092 height 12
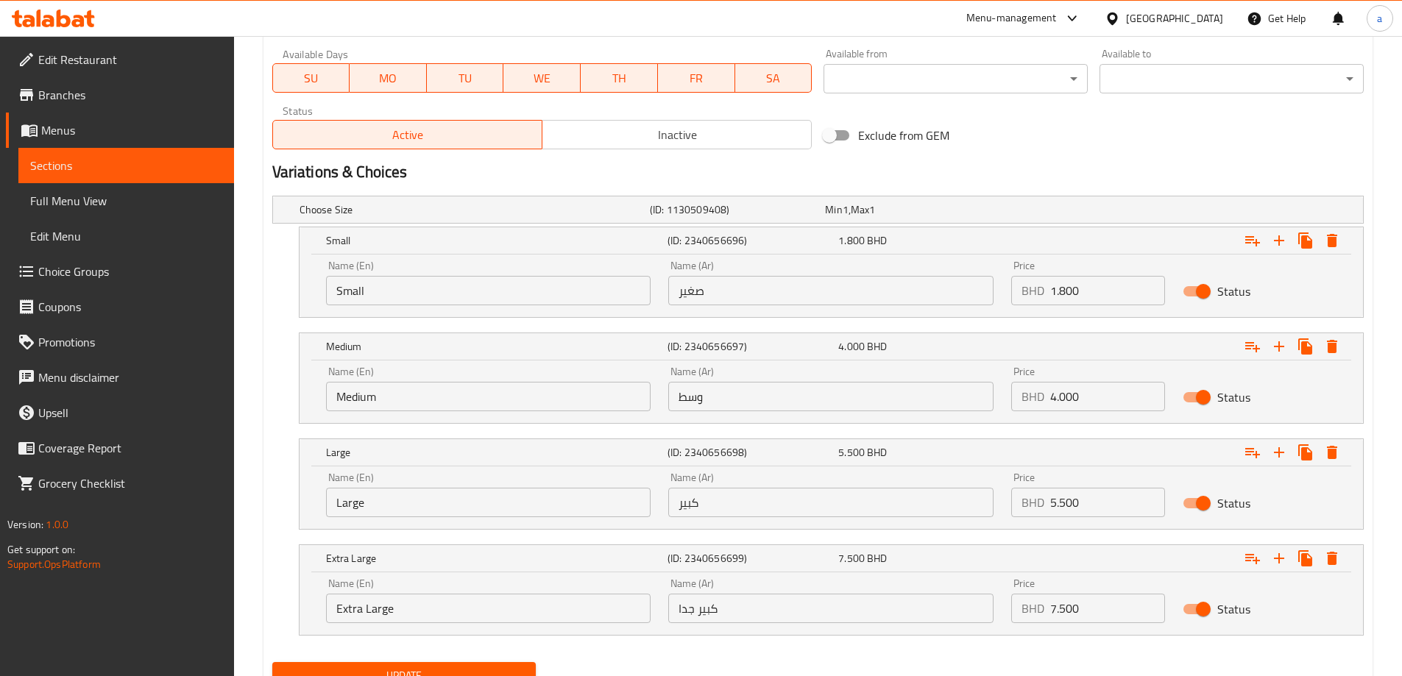
click at [1072, 156] on div "Variations & Choices" at bounding box center [817, 172] width 1103 height 34
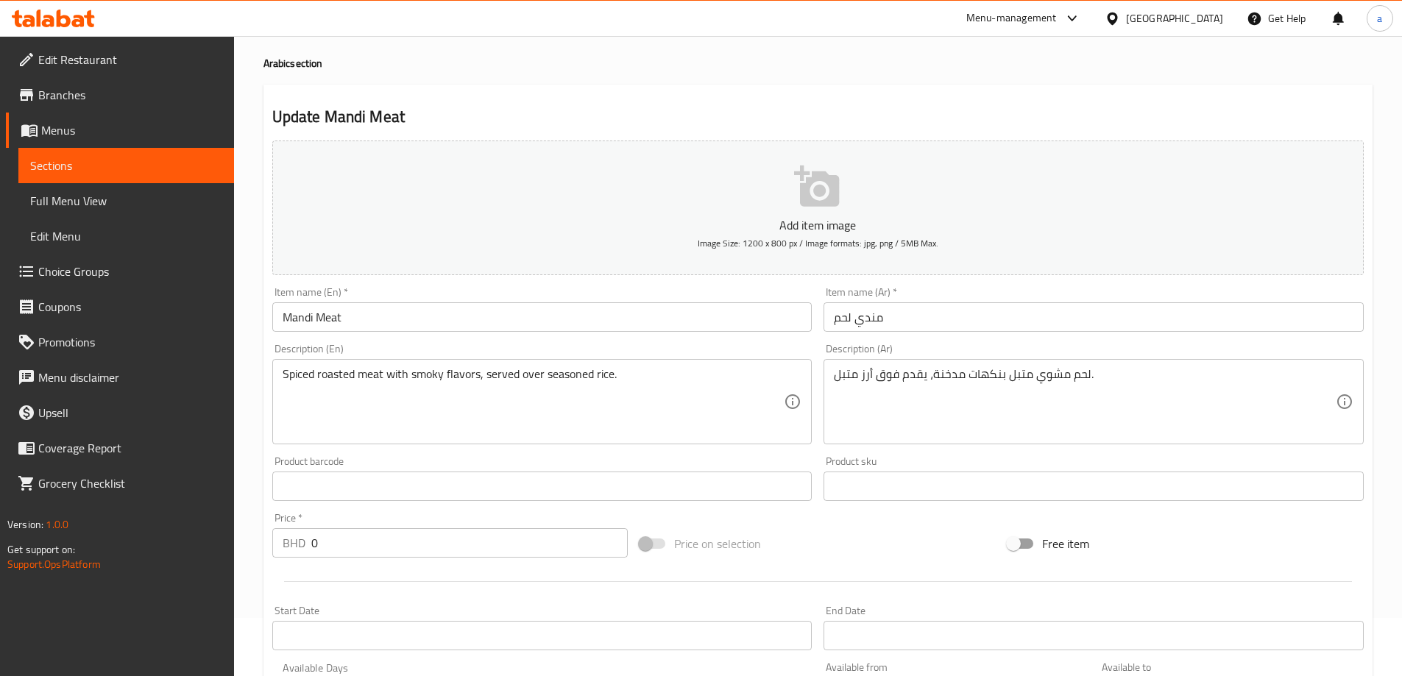
scroll to position [0, 0]
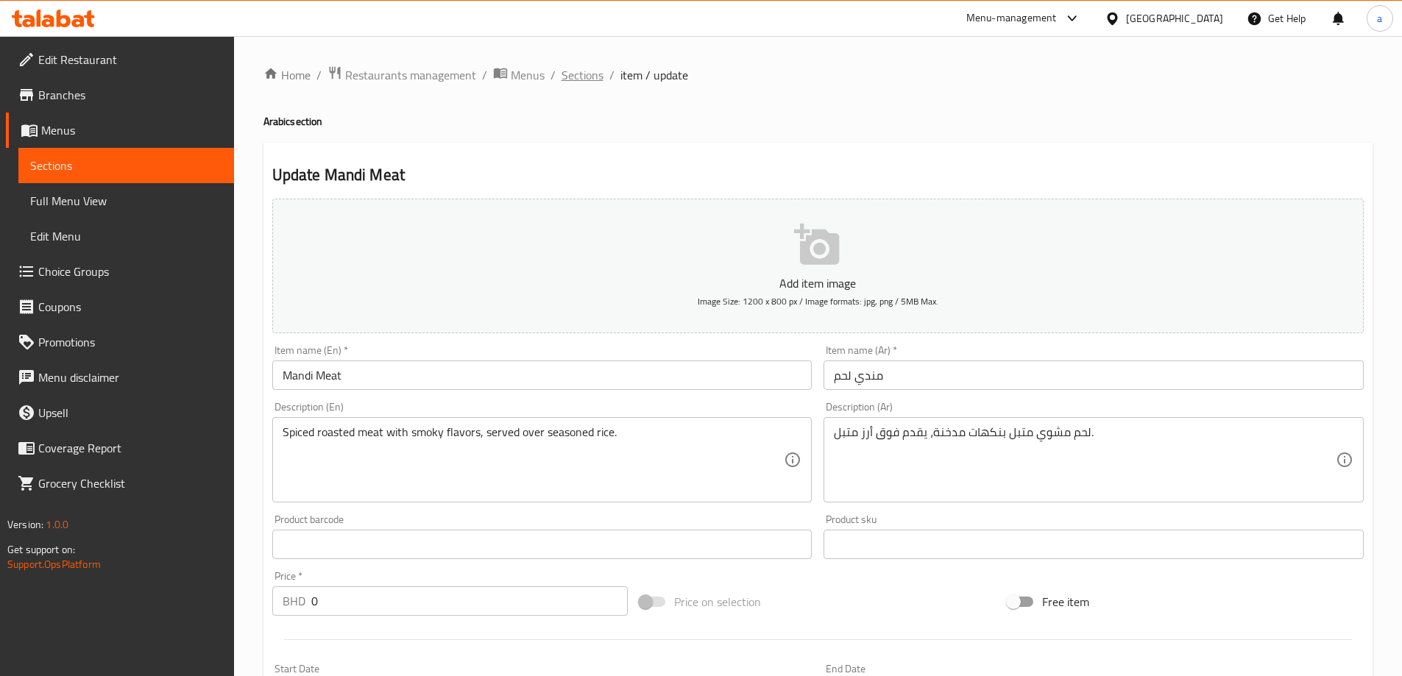
click at [587, 75] on span "Sections" at bounding box center [583, 75] width 42 height 18
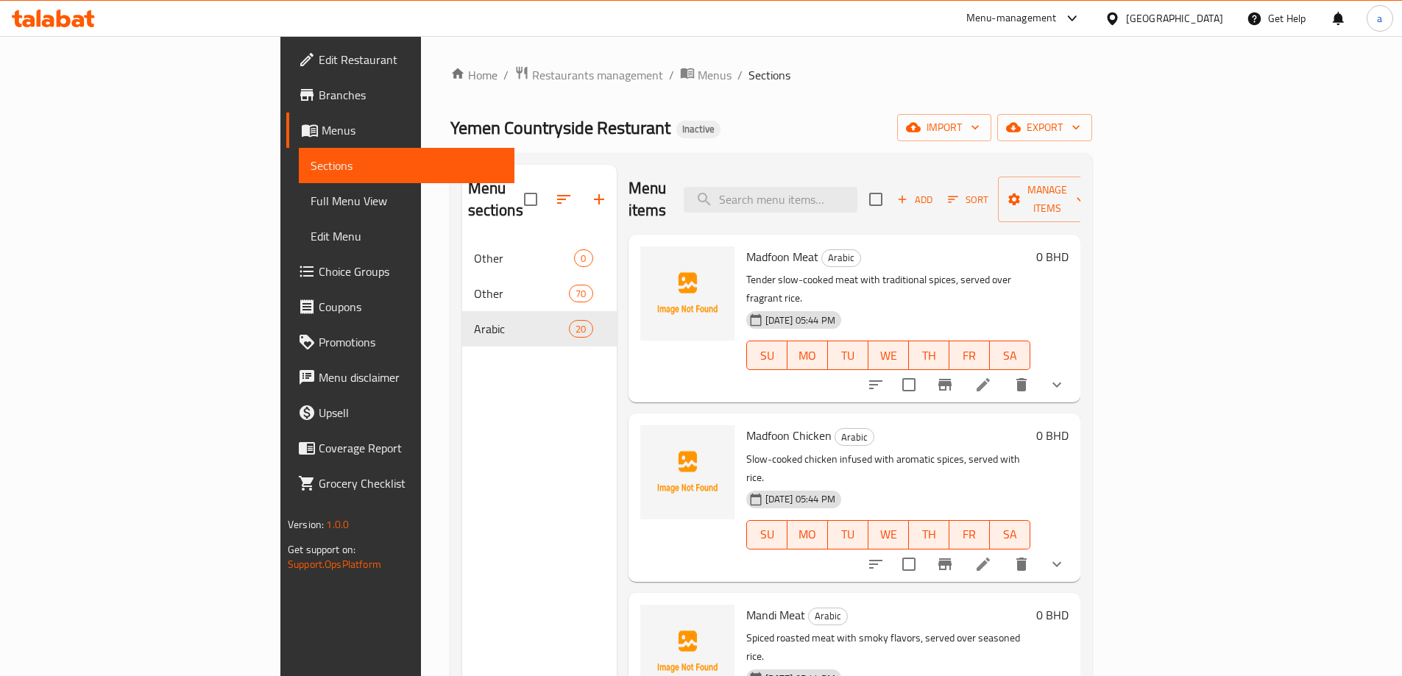
click at [517, 421] on div "Menu sections Other 0 Other 70 Arabic 20" at bounding box center [539, 503] width 155 height 676
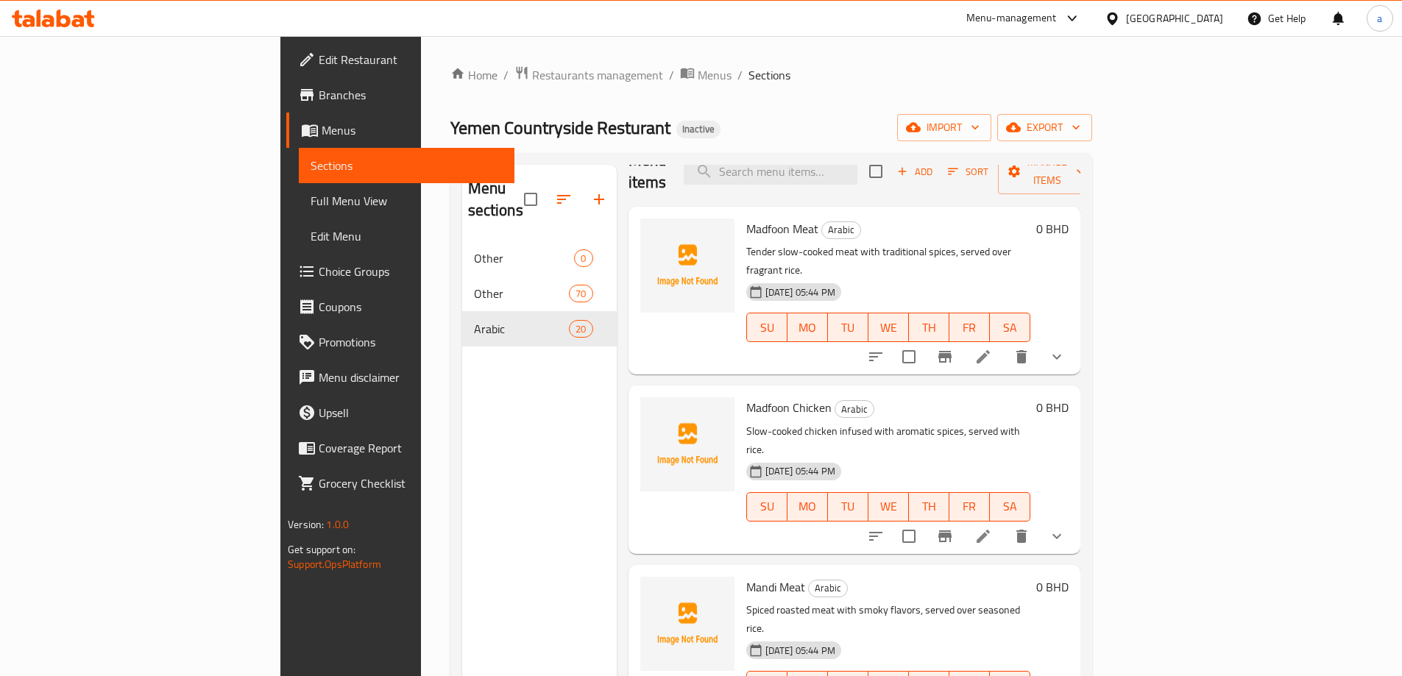
scroll to position [74, 0]
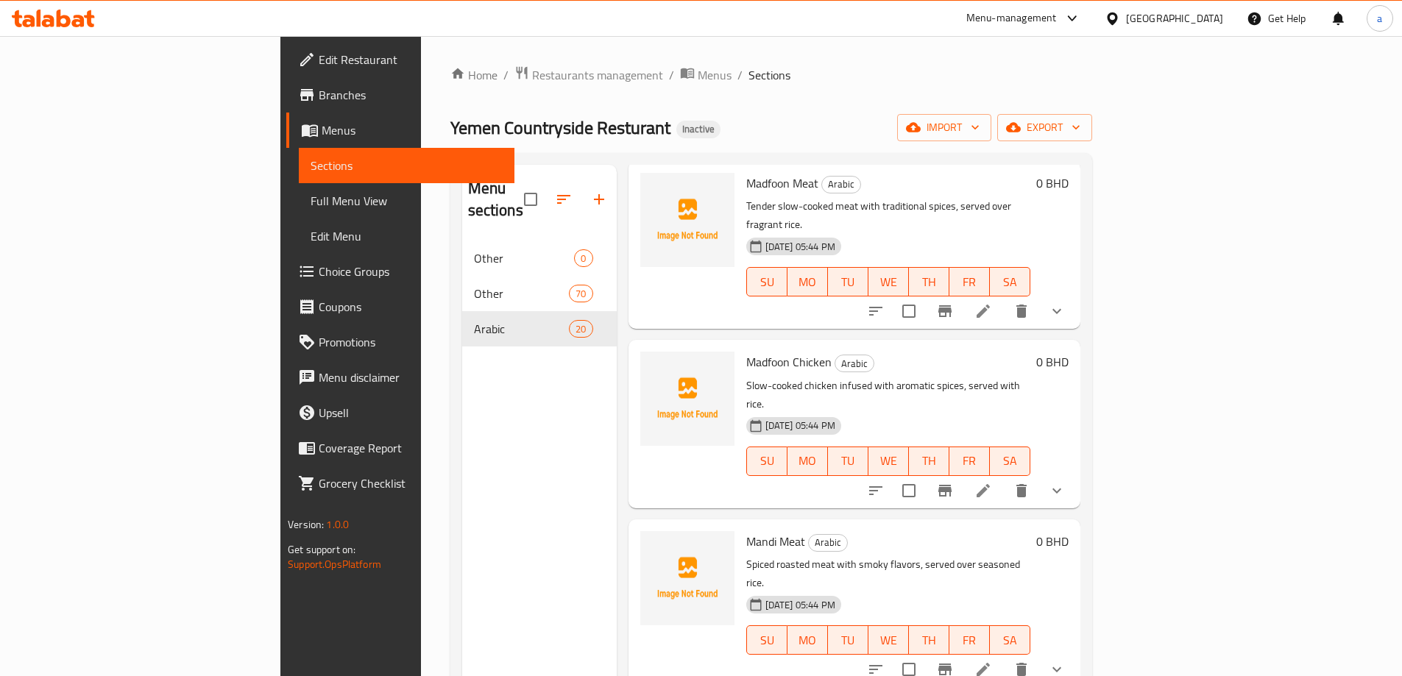
click at [1004, 657] on li at bounding box center [983, 670] width 41 height 26
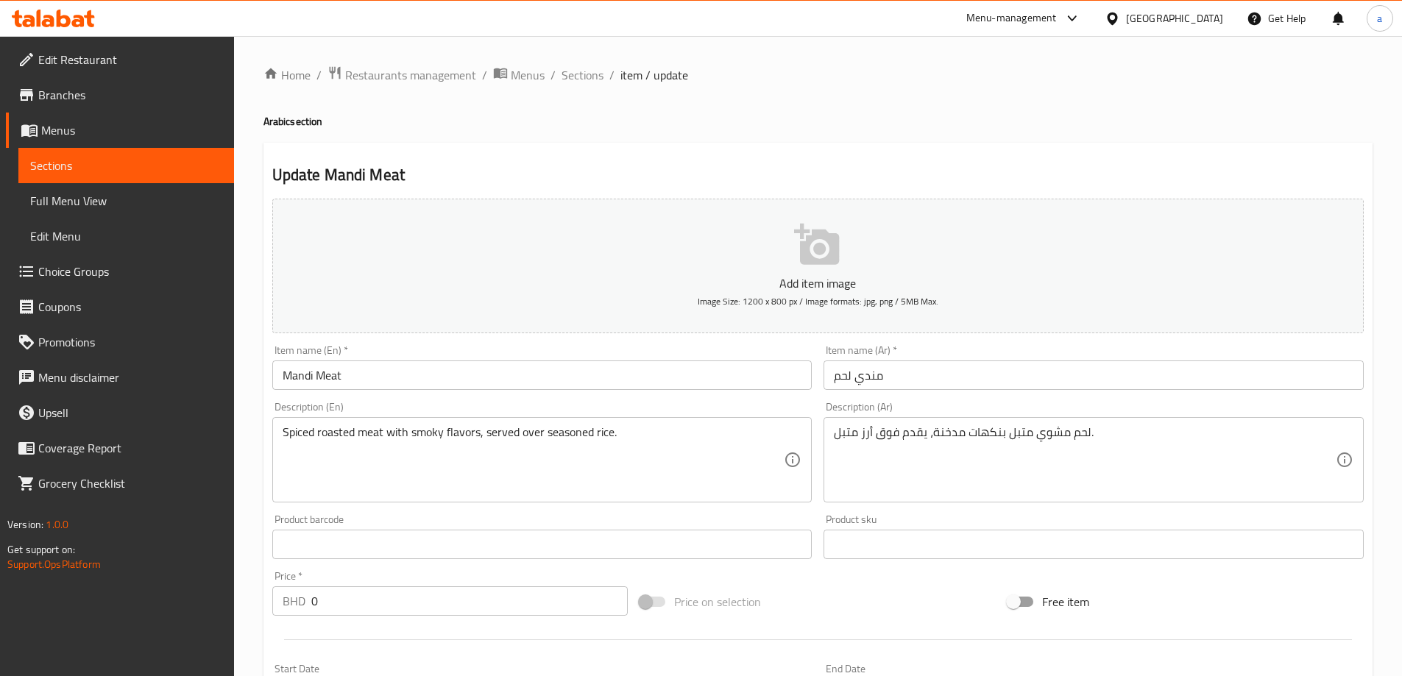
click at [473, 403] on div "Description (En) Spiced roasted meat with smoky flavors, served over seasoned r…" at bounding box center [542, 452] width 540 height 101
click at [902, 174] on h2 "Update Mandi Meat" at bounding box center [818, 175] width 1092 height 22
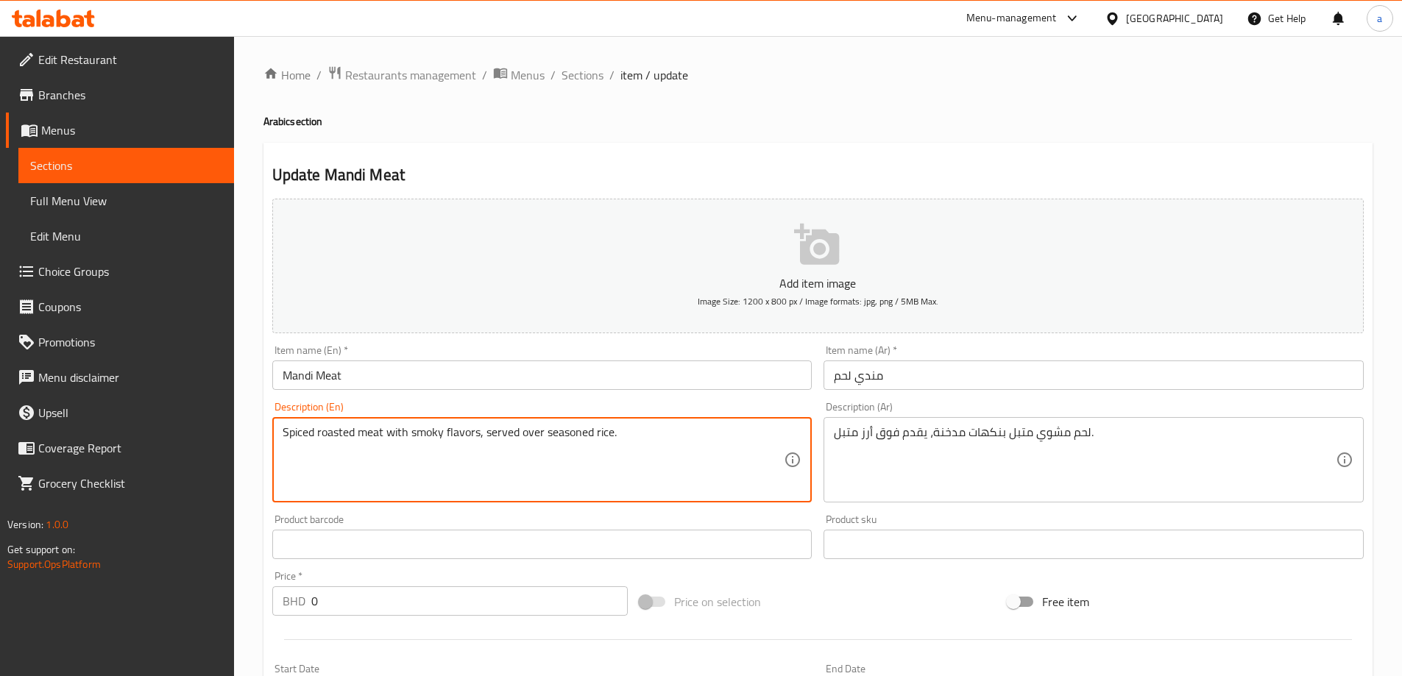
click at [946, 163] on div "Update Mandi Meat Add item image Image Size: 1200 x 800 px / Image formats: jpg…" at bounding box center [818, 630] width 1109 height 975
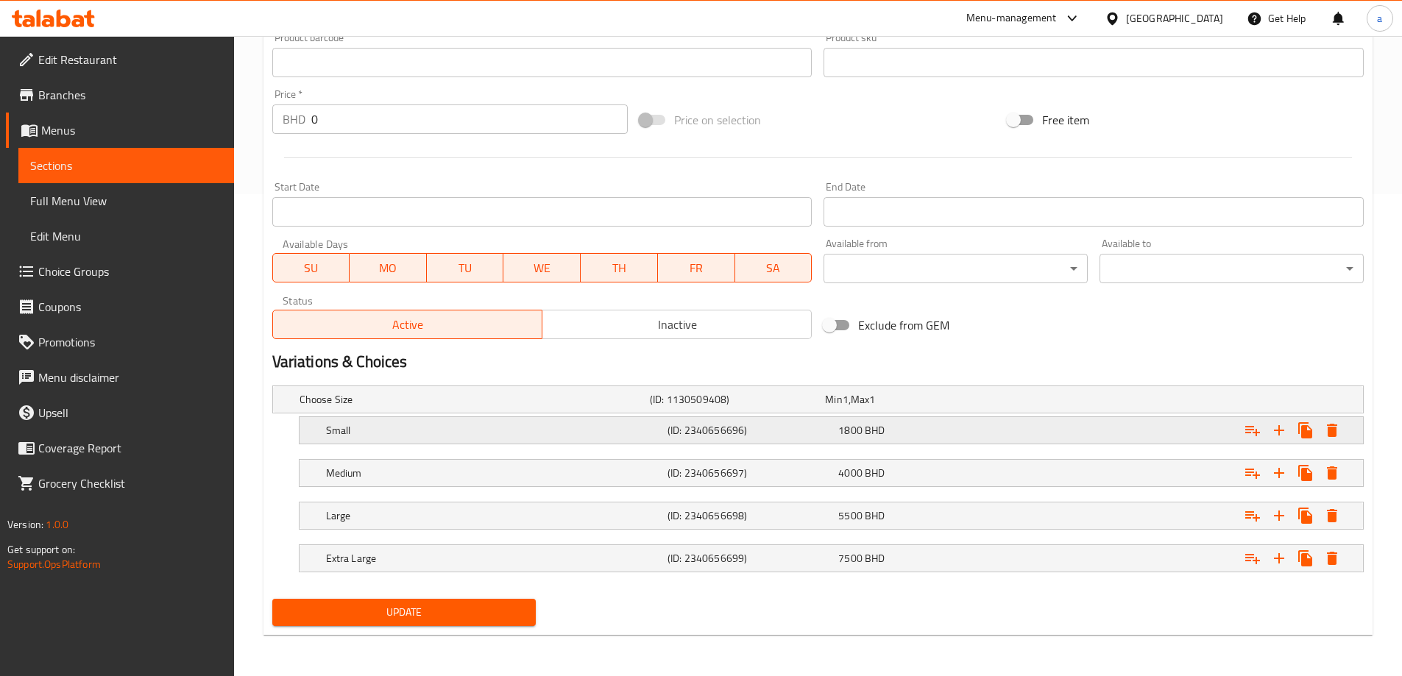
click at [634, 436] on h5 "Small" at bounding box center [494, 430] width 336 height 15
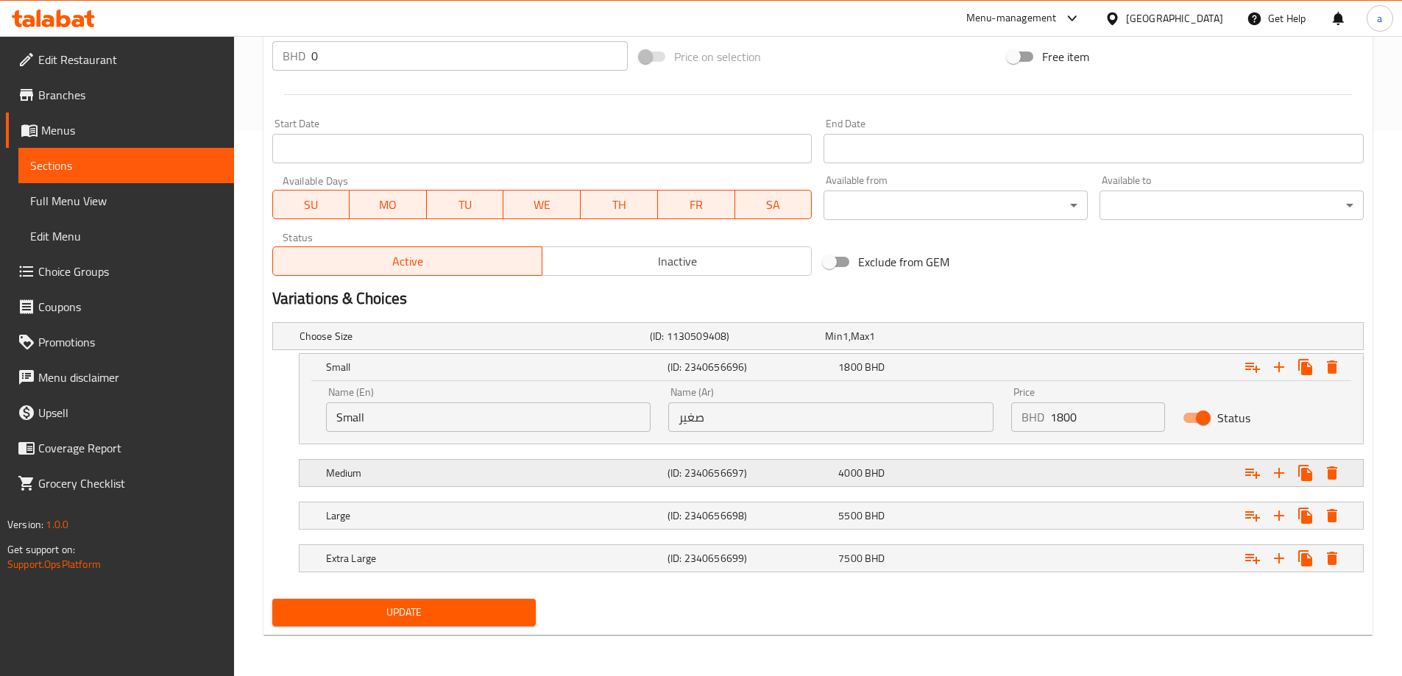
click at [633, 480] on h5 "Medium" at bounding box center [494, 473] width 336 height 15
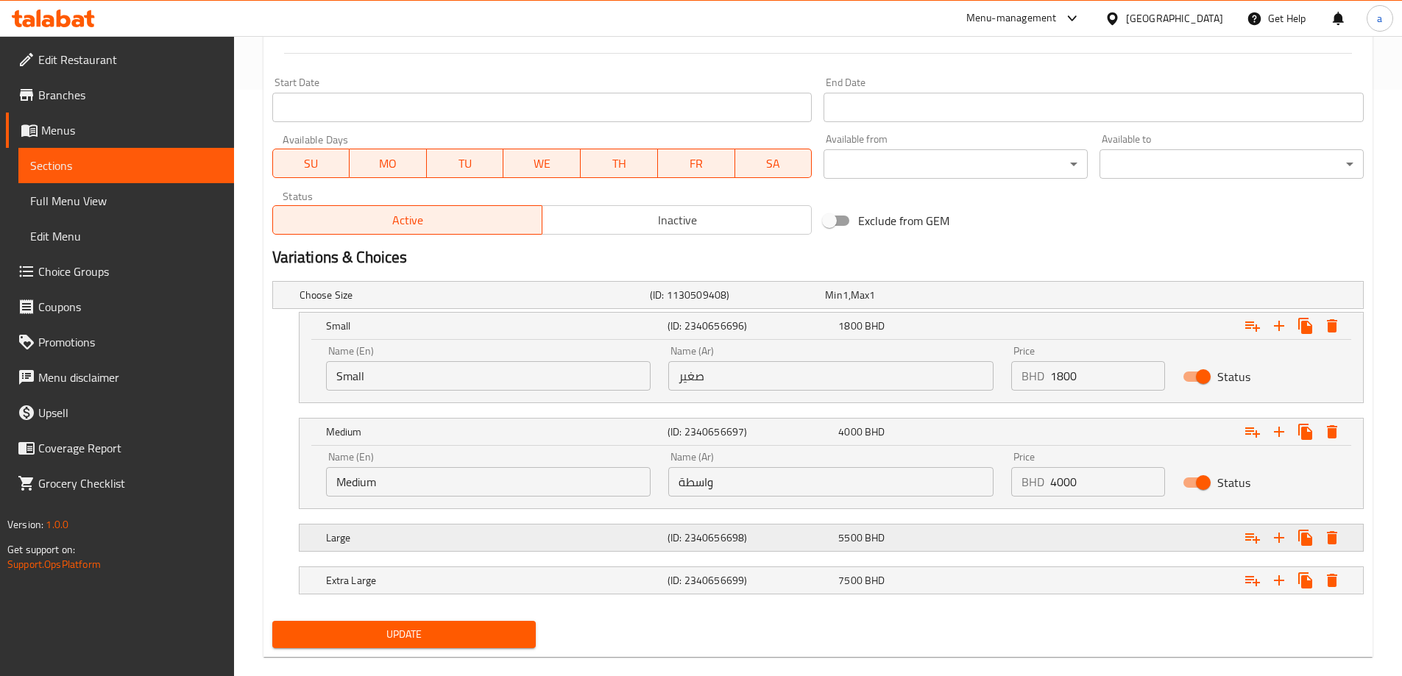
scroll to position [609, 0]
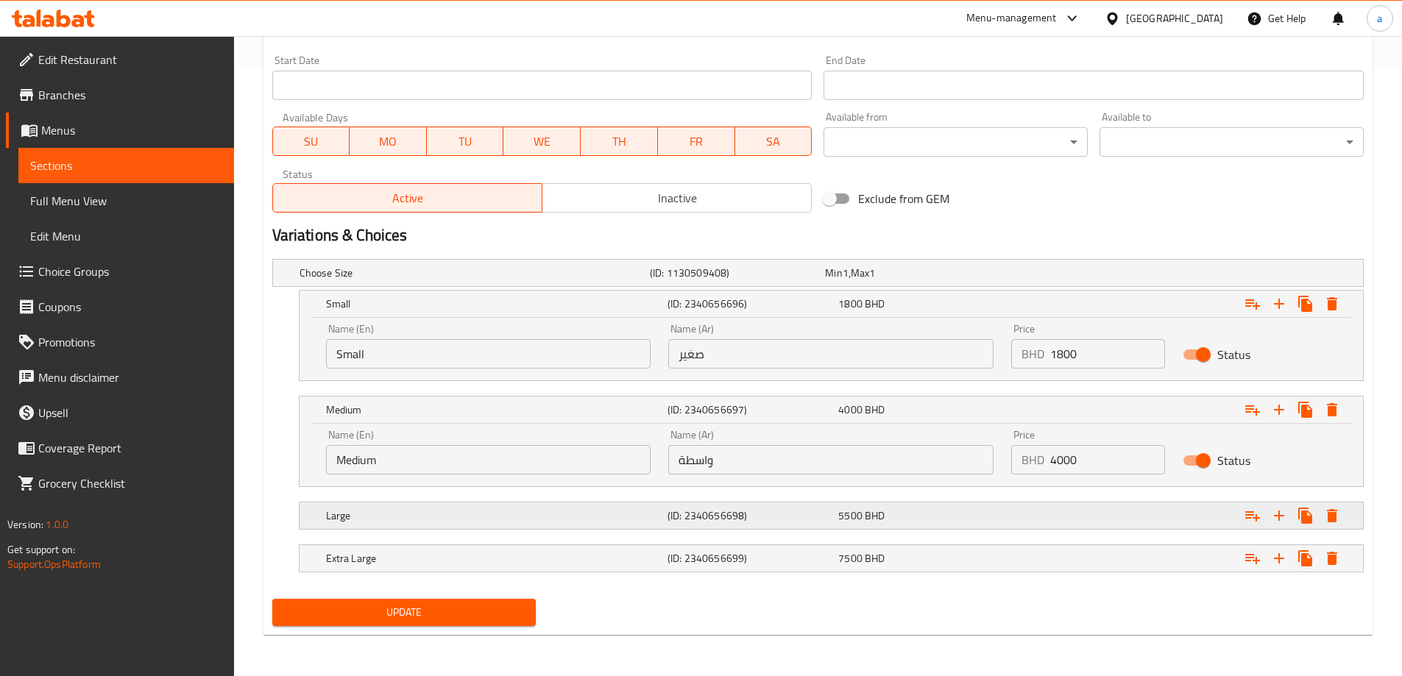
click at [652, 502] on div "Large (ID: 2340656698) 5500 BHD" at bounding box center [835, 516] width 1025 height 32
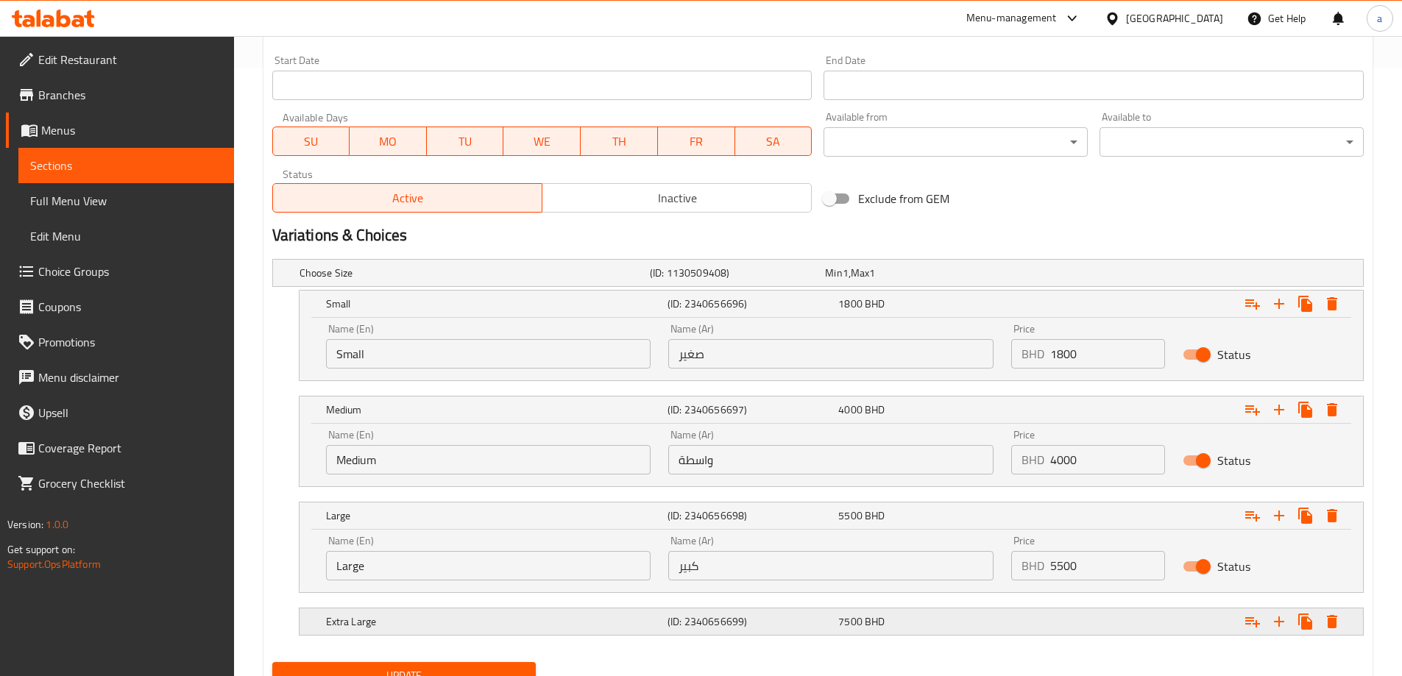
click at [667, 612] on div "(ID: 2340656699)" at bounding box center [750, 622] width 171 height 21
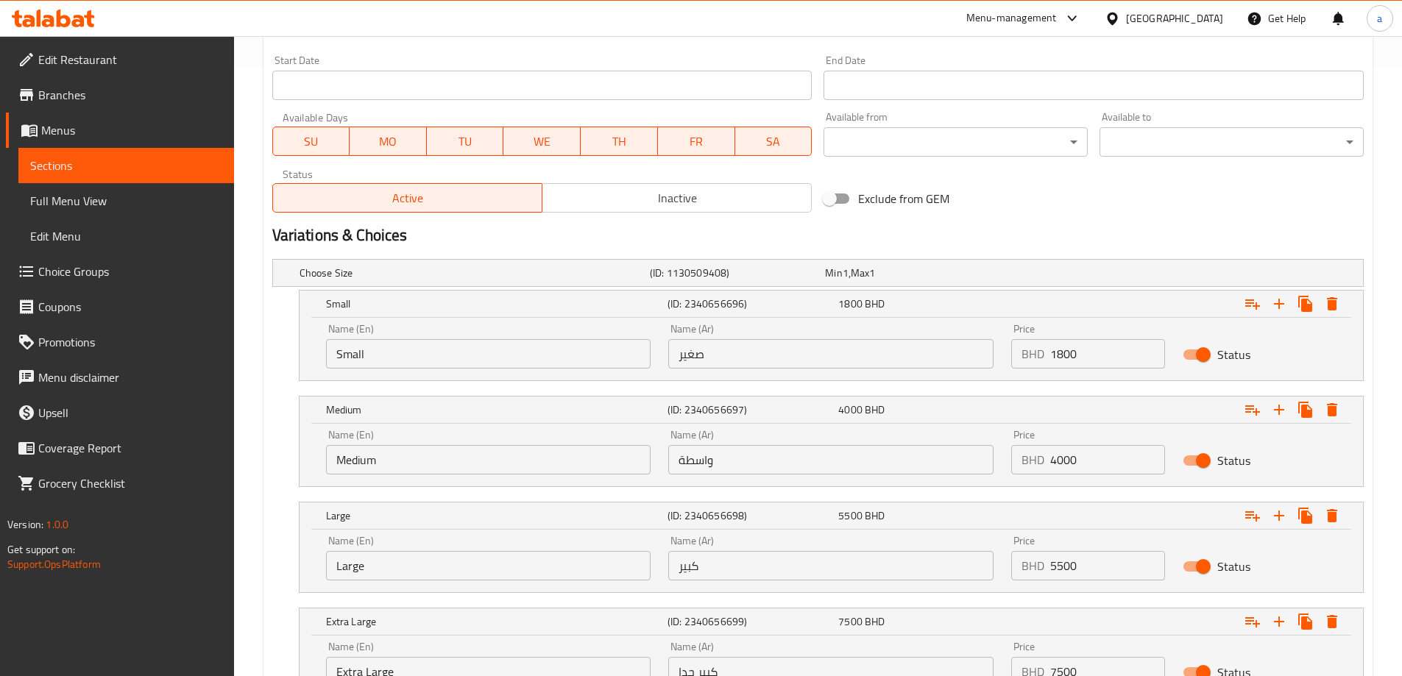
click at [708, 454] on input "واسطة" at bounding box center [830, 459] width 325 height 29
click at [724, 463] on input "text" at bounding box center [830, 459] width 325 height 29
type input "وسط"
click at [719, 490] on nav at bounding box center [818, 496] width 1092 height 12
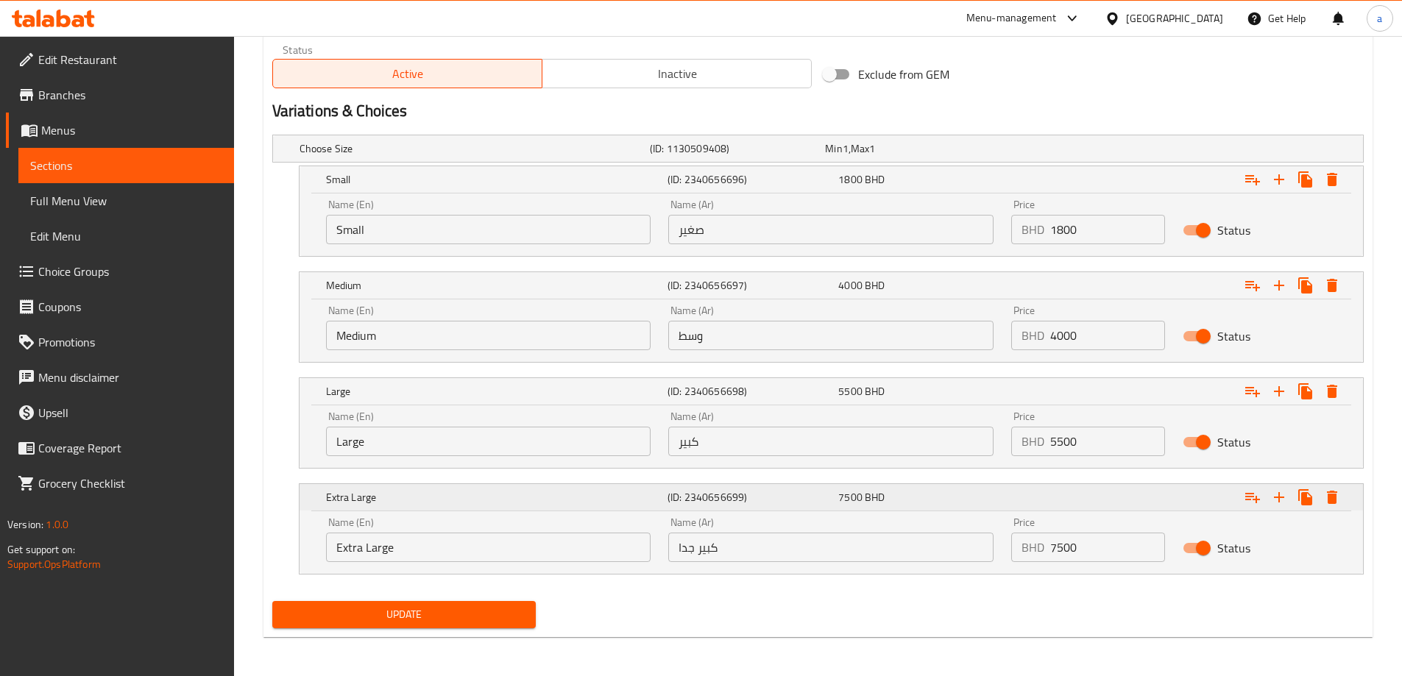
scroll to position [735, 0]
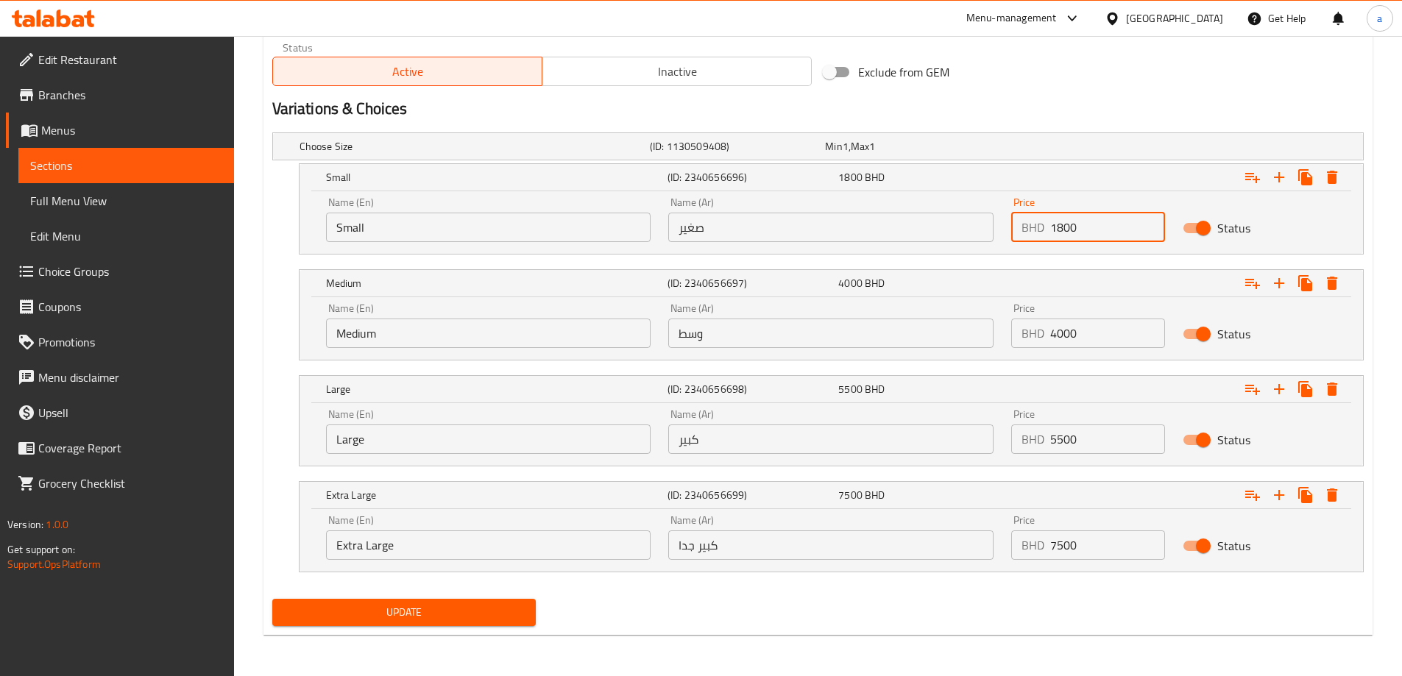
click at [1061, 224] on input "1800" at bounding box center [1107, 227] width 115 height 29
click at [1059, 226] on input "1800" at bounding box center [1107, 227] width 115 height 29
type input "1.800"
click at [1057, 333] on input "4000" at bounding box center [1107, 333] width 115 height 29
type input "4.000"
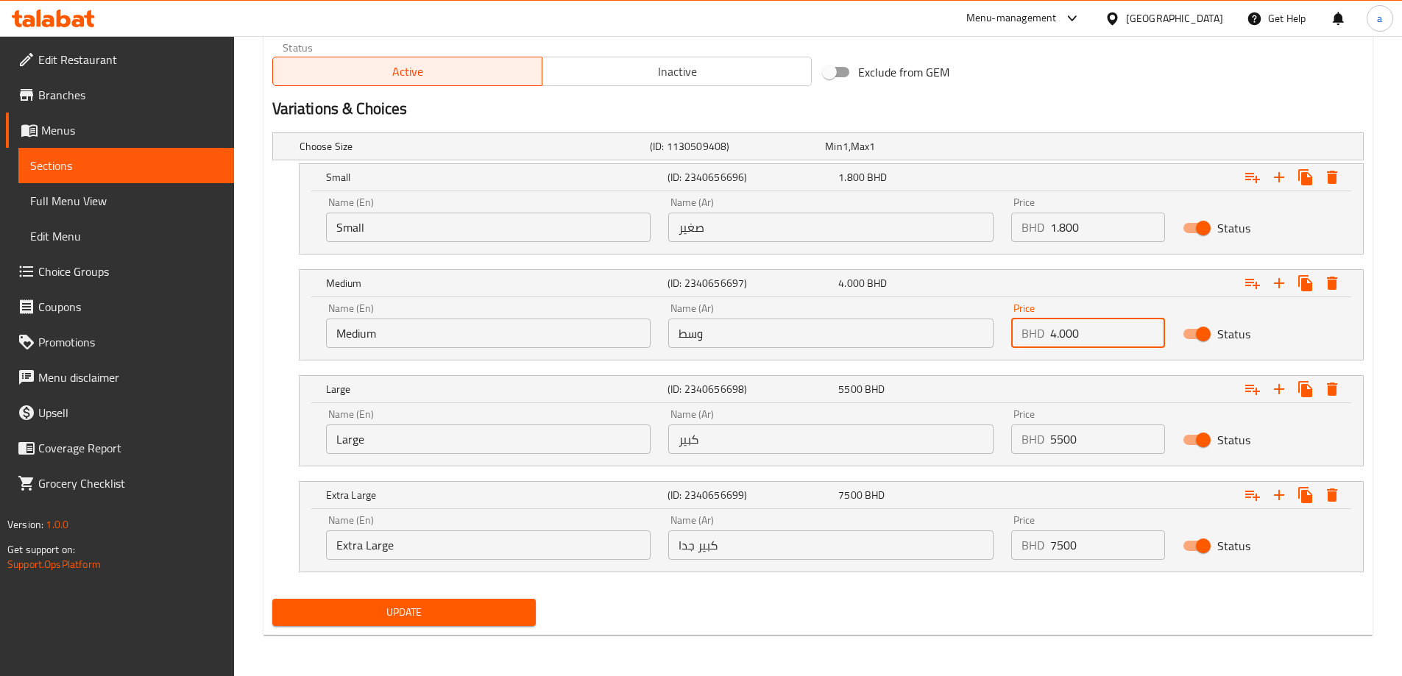
click at [1056, 446] on input "5500" at bounding box center [1107, 439] width 115 height 29
type input "5.500"
click at [1058, 549] on input "7500" at bounding box center [1107, 545] width 115 height 29
type input "7.500"
click at [1072, 589] on div "Choose Size (ID: 1130509408) Min 1 , Max 1 Name (En) Choose Size Name (En) Name…" at bounding box center [817, 360] width 1103 height 467
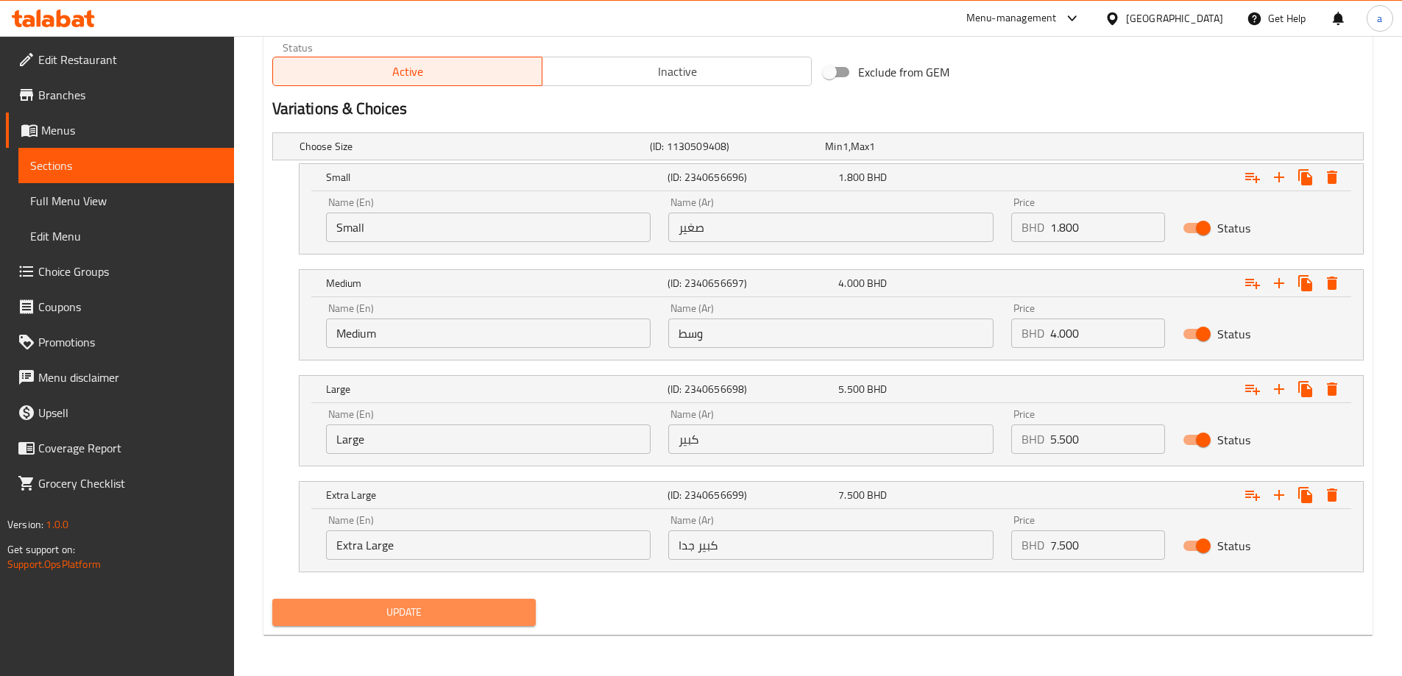
click at [374, 611] on span "Update" at bounding box center [404, 613] width 241 height 18
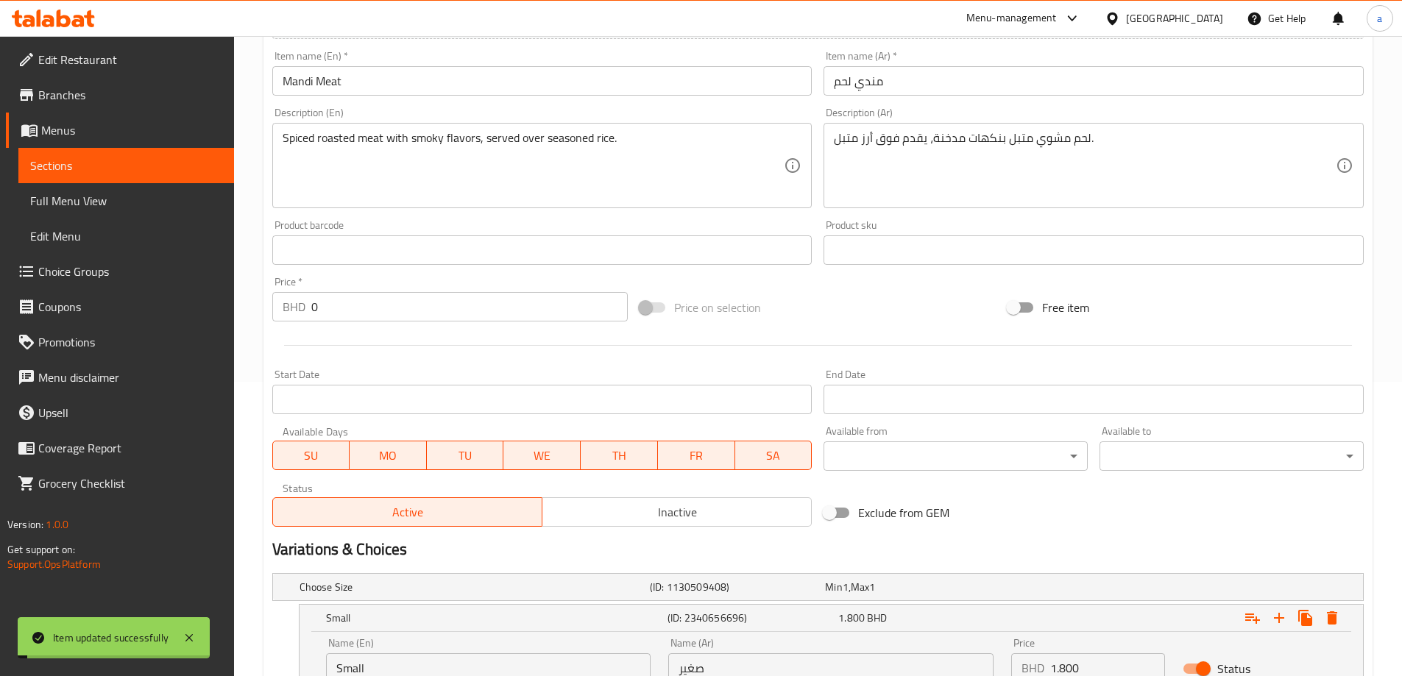
scroll to position [0, 0]
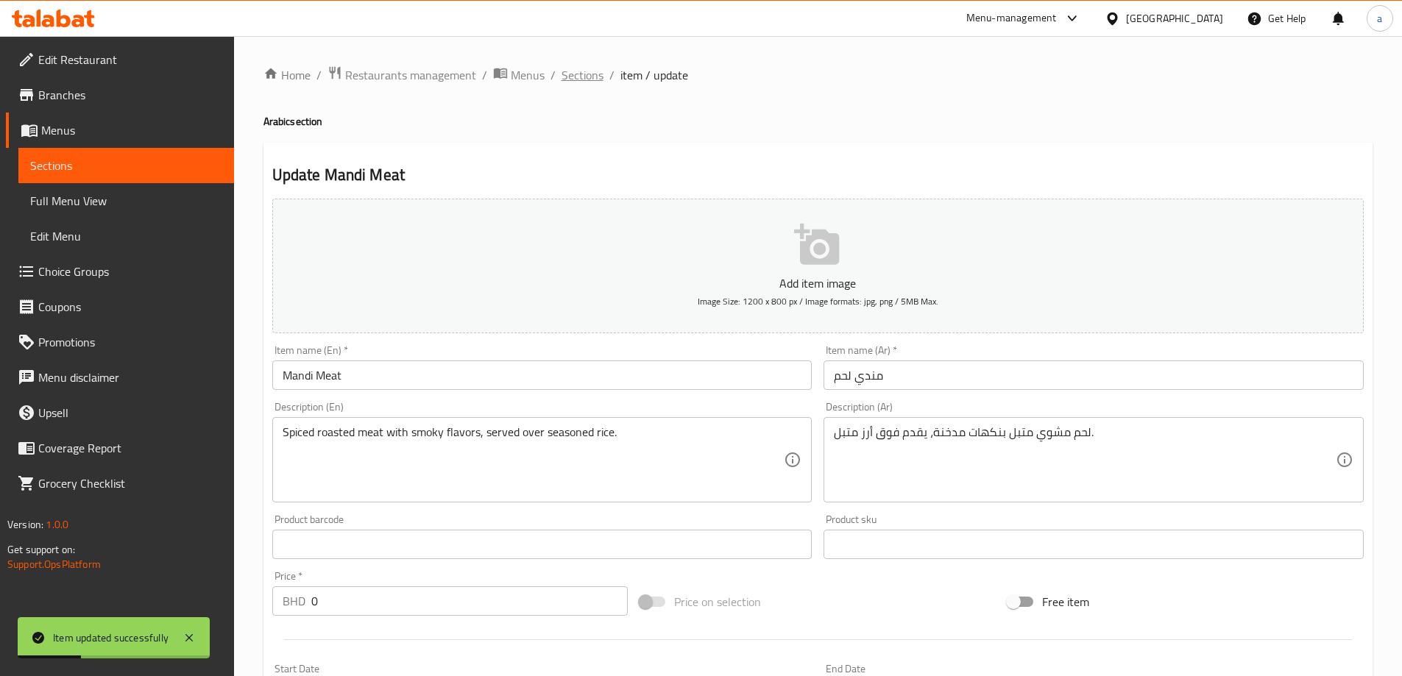
click at [593, 76] on span "Sections" at bounding box center [583, 75] width 42 height 18
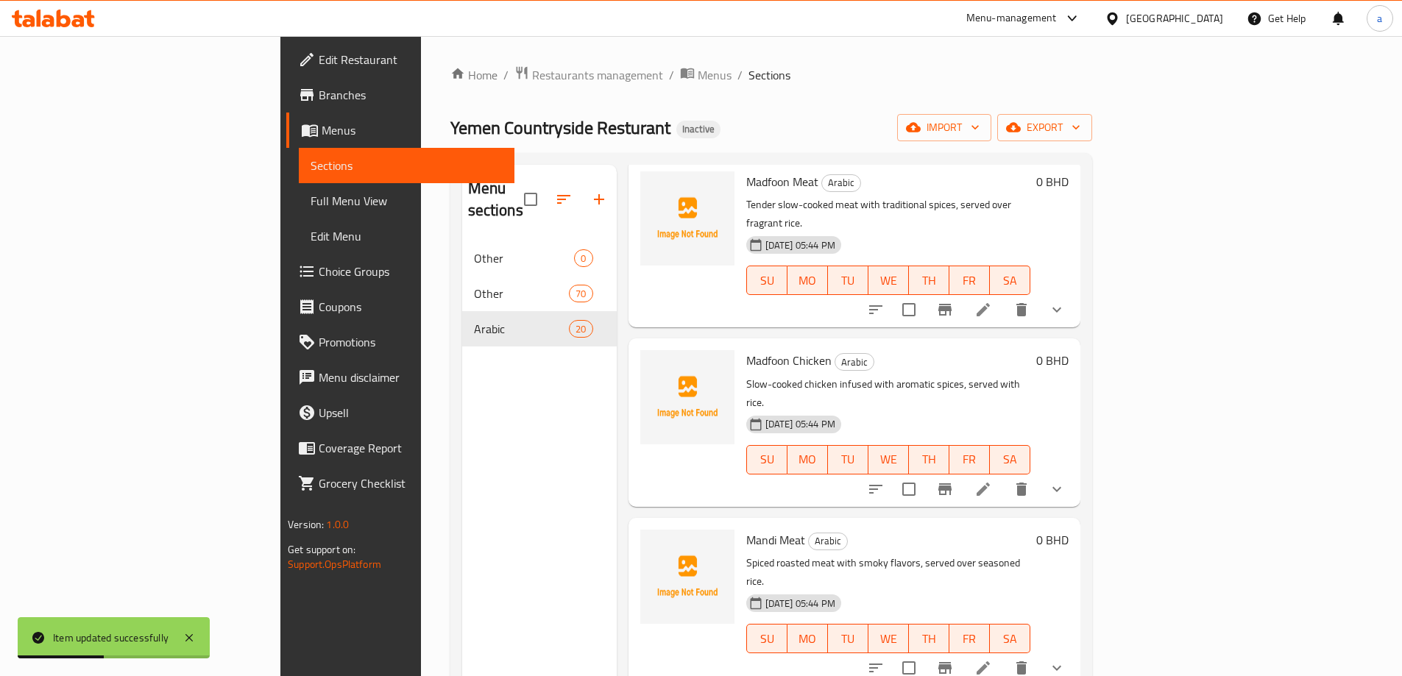
scroll to position [147, 0]
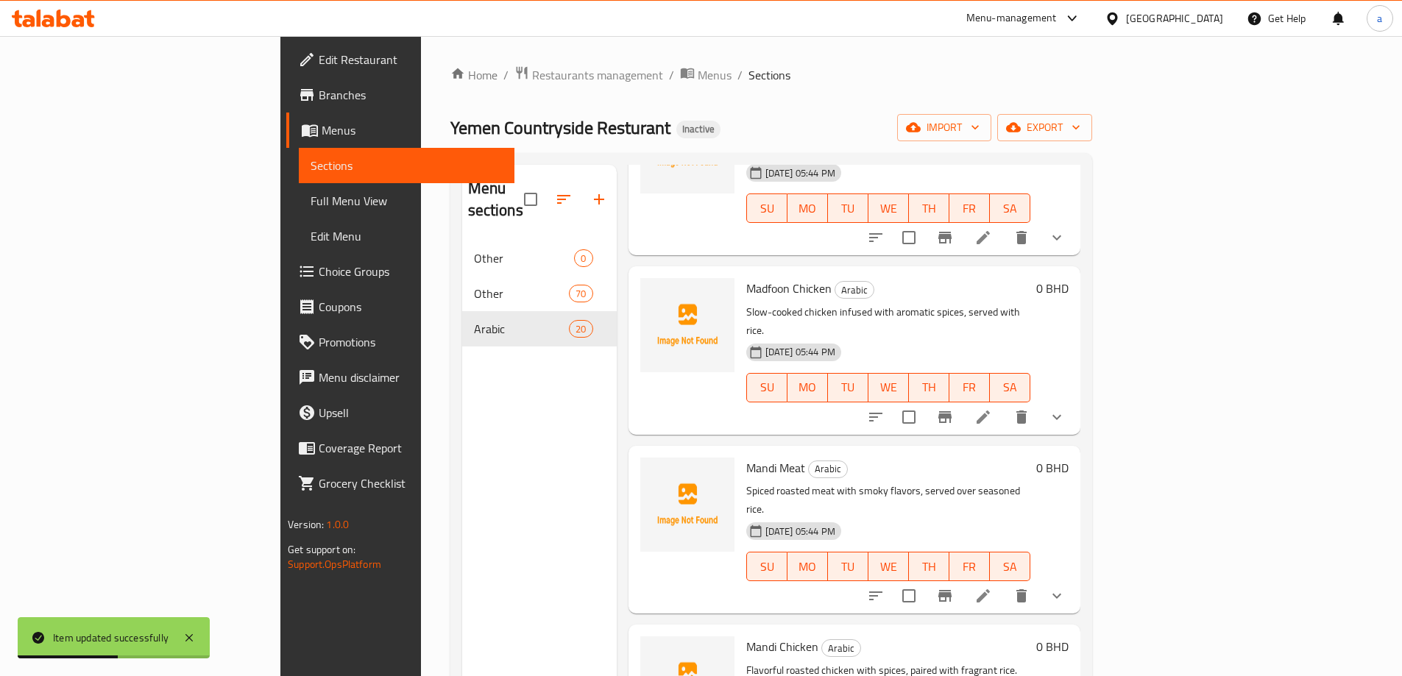
click at [746, 636] on span "Mandi Chicken" at bounding box center [782, 647] width 72 height 22
copy h6 "Mandi Chicken"
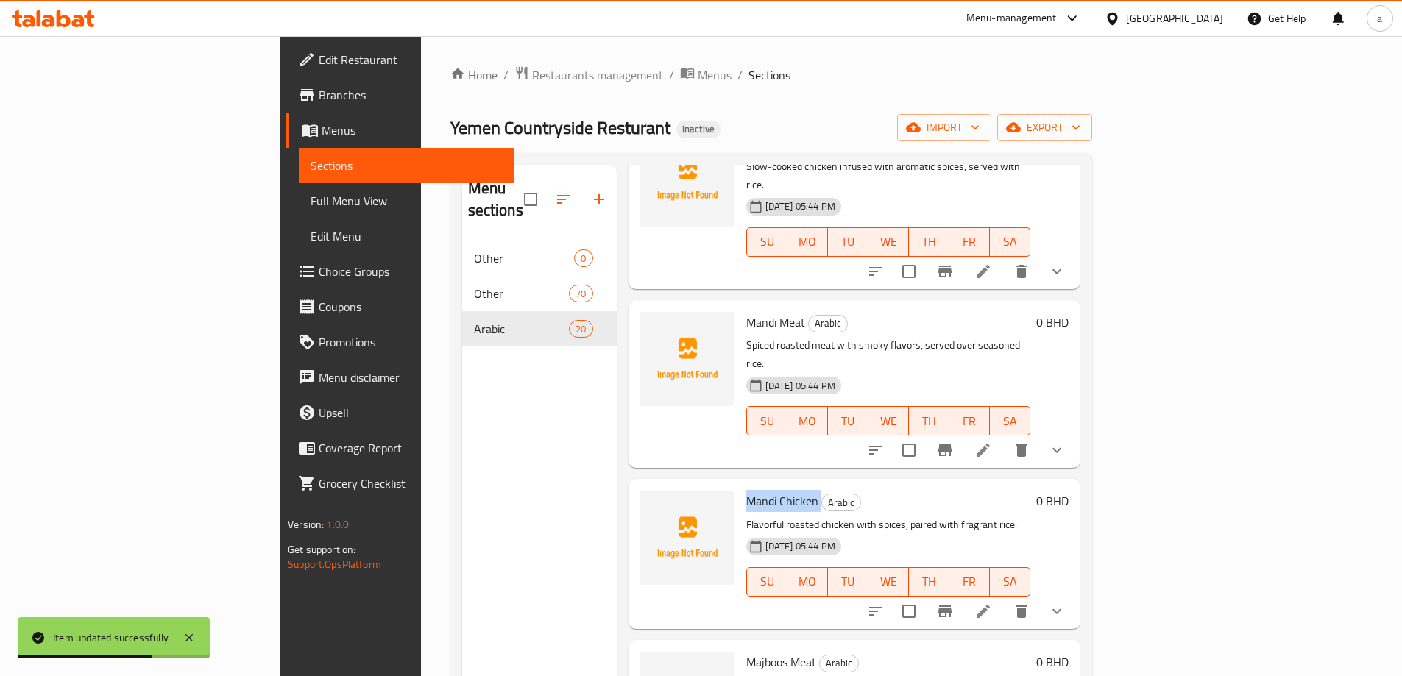
scroll to position [294, 0]
click at [1004, 597] on li at bounding box center [983, 610] width 41 height 26
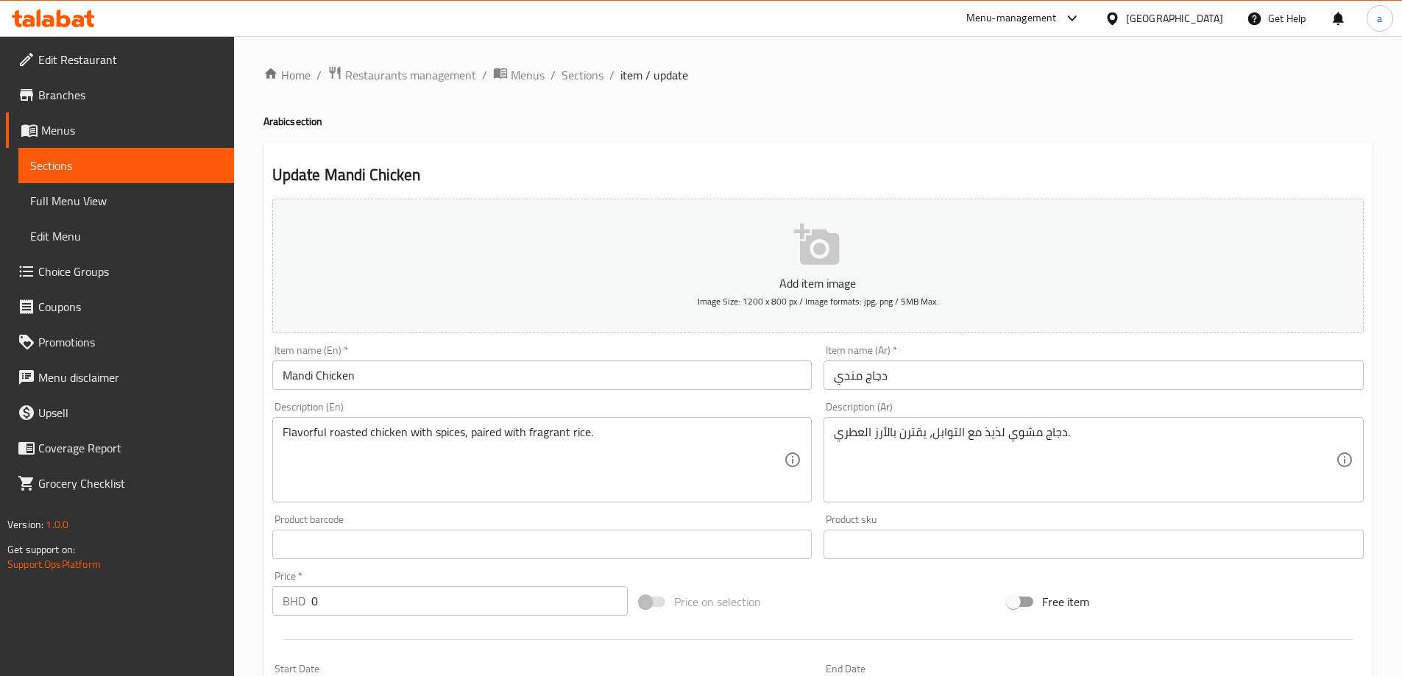
click at [808, 156] on div "Update Mandi Chicken Add item image Image Size: 1200 x 800 px / Image formats: …" at bounding box center [818, 630] width 1109 height 975
click at [796, 170] on h2 "Update Mandi Chicken" at bounding box center [818, 175] width 1092 height 22
click at [870, 386] on input "دجاج مندي" at bounding box center [1094, 375] width 540 height 29
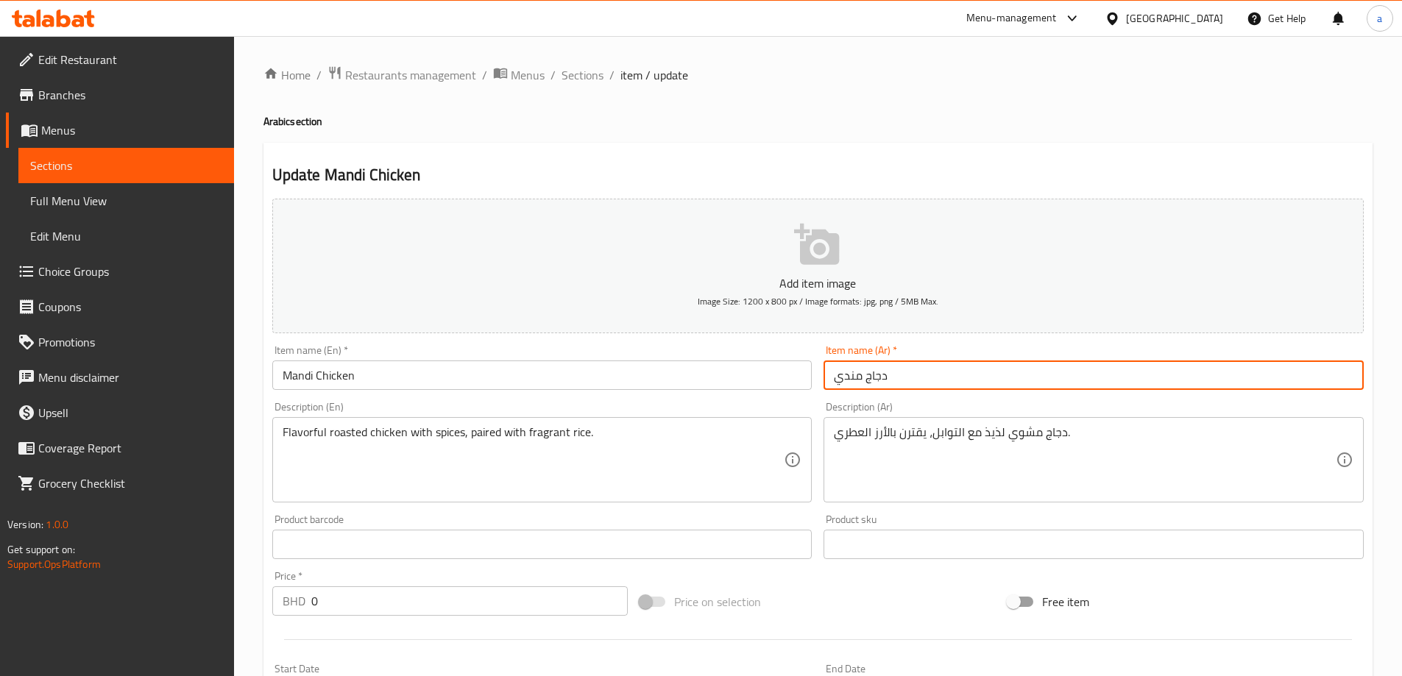
click at [870, 386] on input "دجاج مندي" at bounding box center [1094, 375] width 540 height 29
click at [905, 376] on input "مندي" at bounding box center [1094, 375] width 540 height 29
paste input "دجاج"
click at [905, 376] on input "مندي دجاج" at bounding box center [1094, 375] width 540 height 29
type input "مندي دجاج"
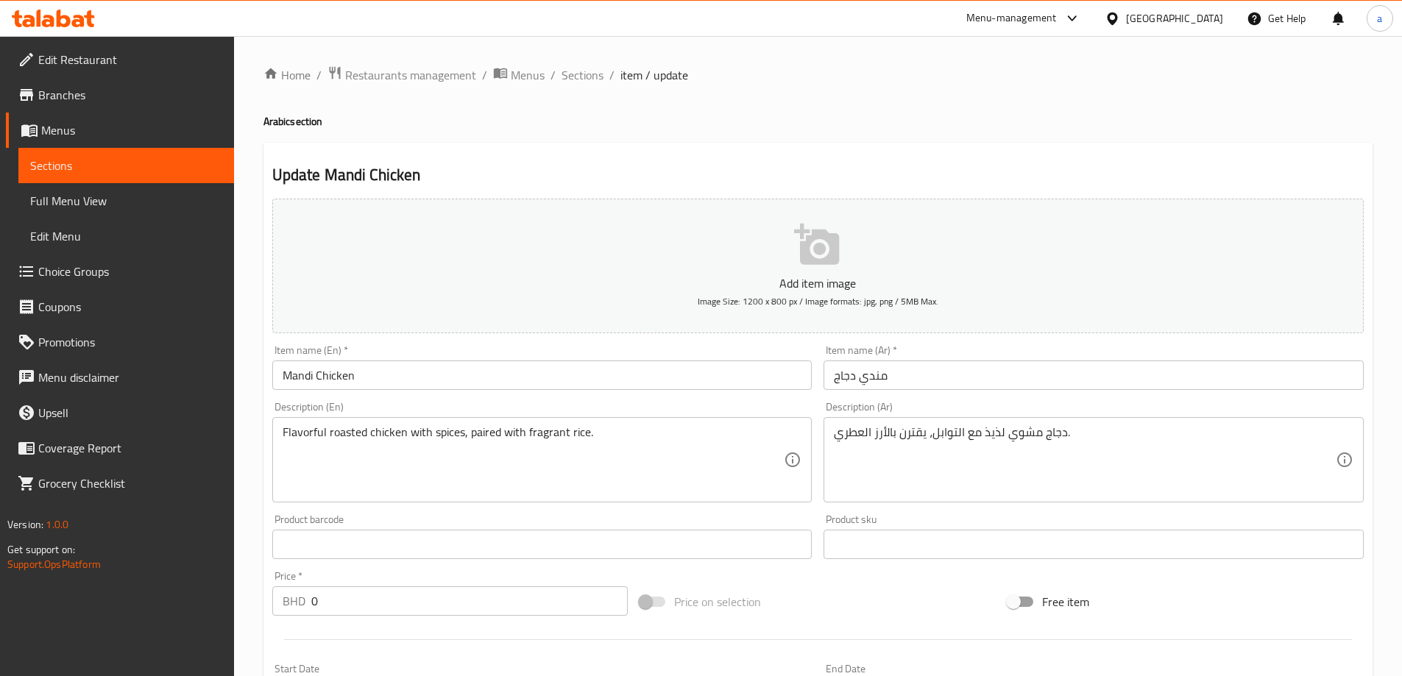
click at [916, 348] on div "Item name (Ar)   * مندي دجاج Item name (Ar) *" at bounding box center [1094, 367] width 540 height 45
click at [1115, 171] on h2 "Update Mandi Chicken" at bounding box center [818, 175] width 1092 height 22
click at [595, 403] on div "Description (En) Flavorful roasted chicken with spices, paired with fragrant ri…" at bounding box center [542, 452] width 540 height 101
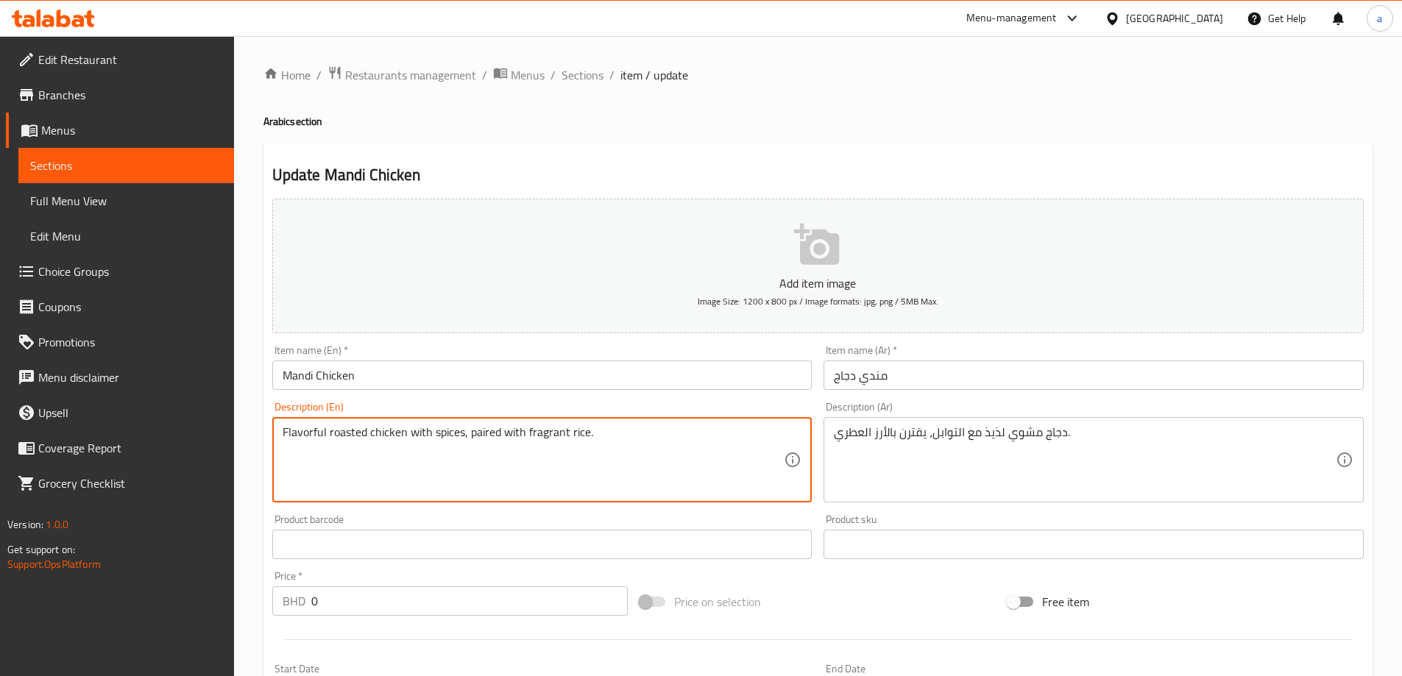
click at [406, 446] on textarea "Flavorful roasted chicken with spices, paired with fragrant rice." at bounding box center [534, 460] width 502 height 70
click at [732, 180] on h2 "Update Mandi Chicken" at bounding box center [818, 175] width 1092 height 22
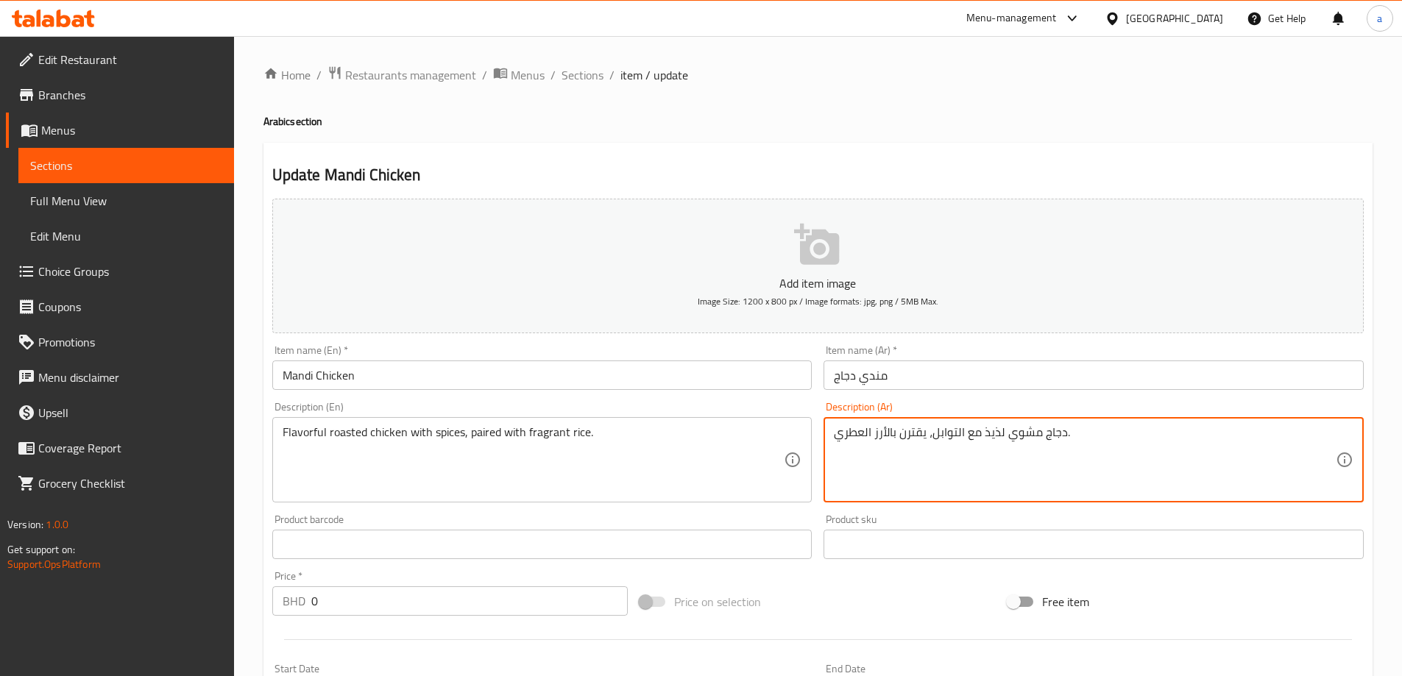
click at [999, 432] on textarea "دجاج مشوي لذيذ مع التوابل، يقترن بالأرز العطري." at bounding box center [1085, 460] width 502 height 70
type textarea "دجاج مشوي ملئ بالنكهة مع التوابل، يقترن بالأرز العطري."
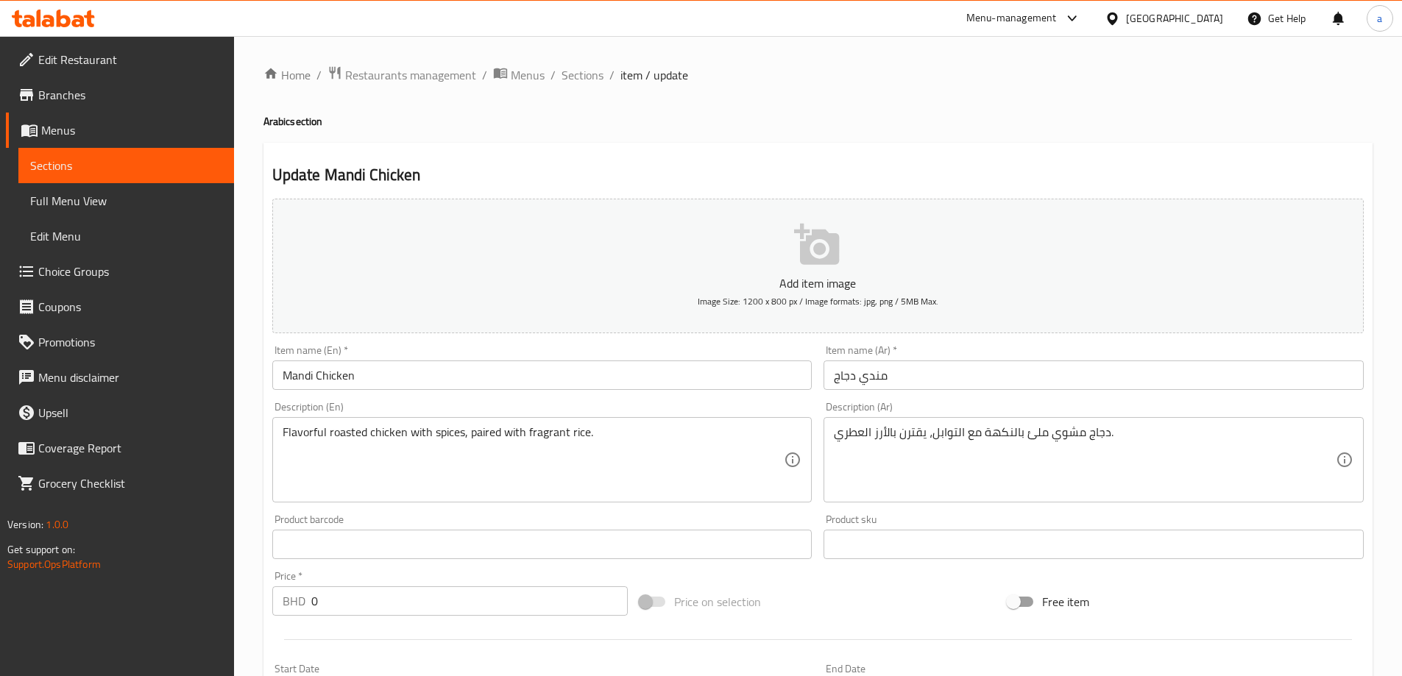
click at [1121, 409] on div "Description (Ar) دجاج مشوي ملئ بالنكهة مع التوابل، يقترن بالأرز العطري. Descrip…" at bounding box center [1094, 452] width 540 height 101
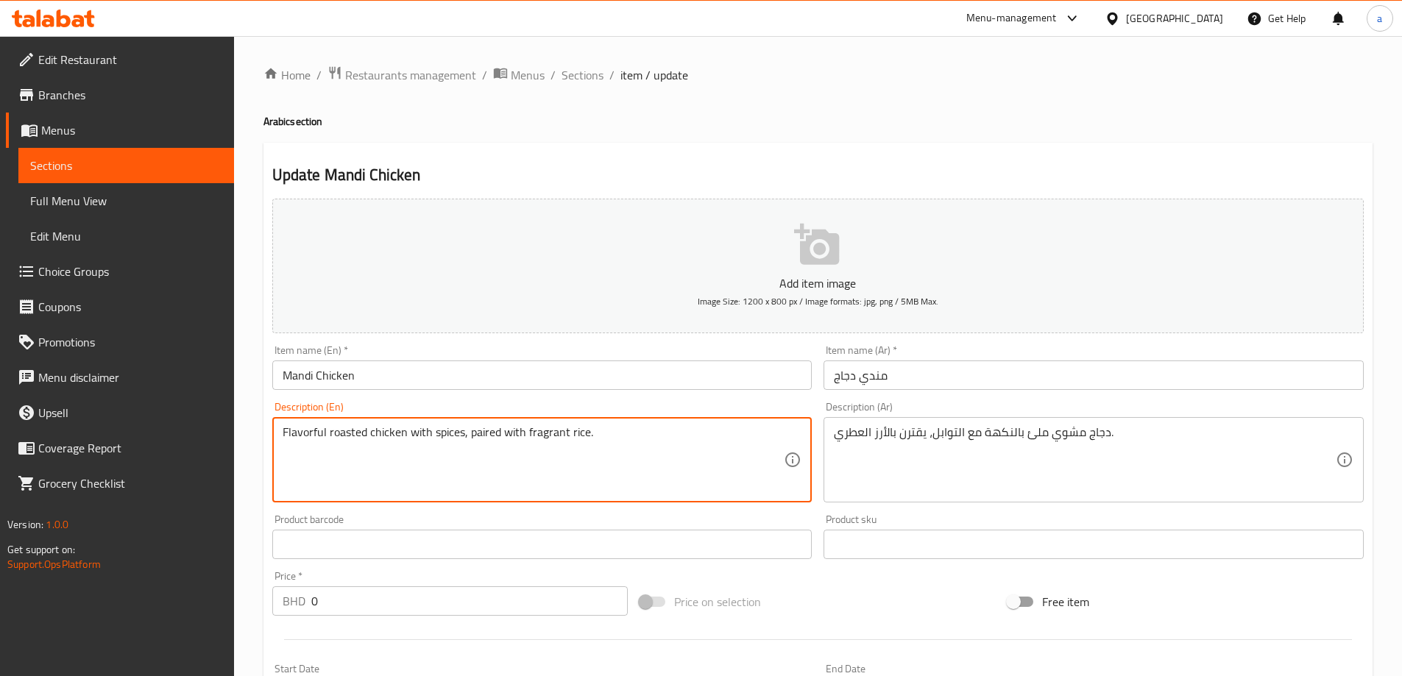
click at [486, 435] on textarea "Flavorful roasted chicken with spices, paired with fragrant rice." at bounding box center [534, 460] width 502 height 70
click at [490, 433] on textarea "Flavorful roasted chicken with spices, paired with fragrant rice." at bounding box center [534, 460] width 502 height 70
drag, startPoint x: 469, startPoint y: 432, endPoint x: 524, endPoint y: 433, distance: 55.2
click at [524, 433] on textarea "Flavorful roasted chicken with spices, paired with fragrant rice." at bounding box center [534, 460] width 502 height 70
click at [769, 159] on div "Update Mandi Chicken Add item image Image Size: 1200 x 800 px / Image formats: …" at bounding box center [818, 630] width 1109 height 975
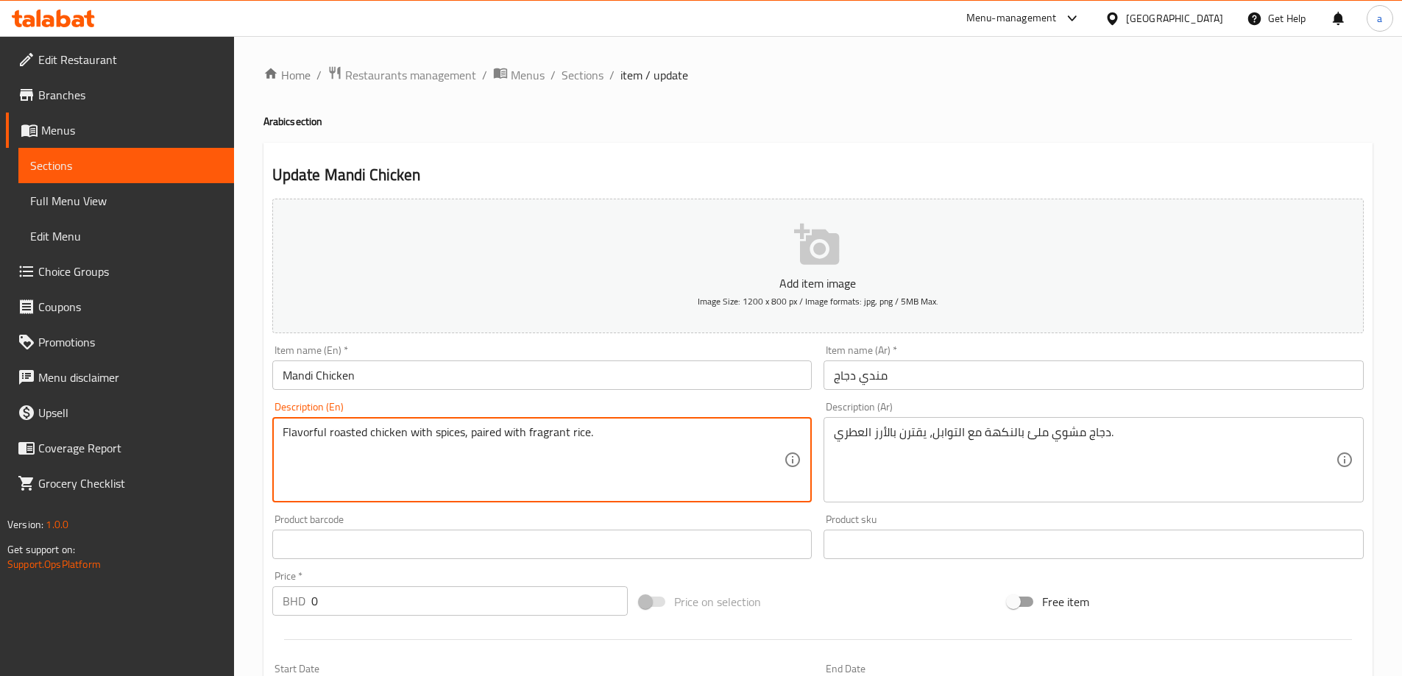
click at [568, 443] on textarea "Flavorful roasted chicken with spices, paired with fragrant rice." at bounding box center [534, 460] width 502 height 70
drag, startPoint x: 470, startPoint y: 433, endPoint x: 600, endPoint y: 443, distance: 130.7
click at [600, 443] on textarea "Flavorful roasted chicken with spices, paired with fragrant rice." at bounding box center [534, 460] width 502 height 70
click at [497, 444] on textarea "Flavorful roasted chicken with spices, paired with fragrant rice." at bounding box center [534, 460] width 502 height 70
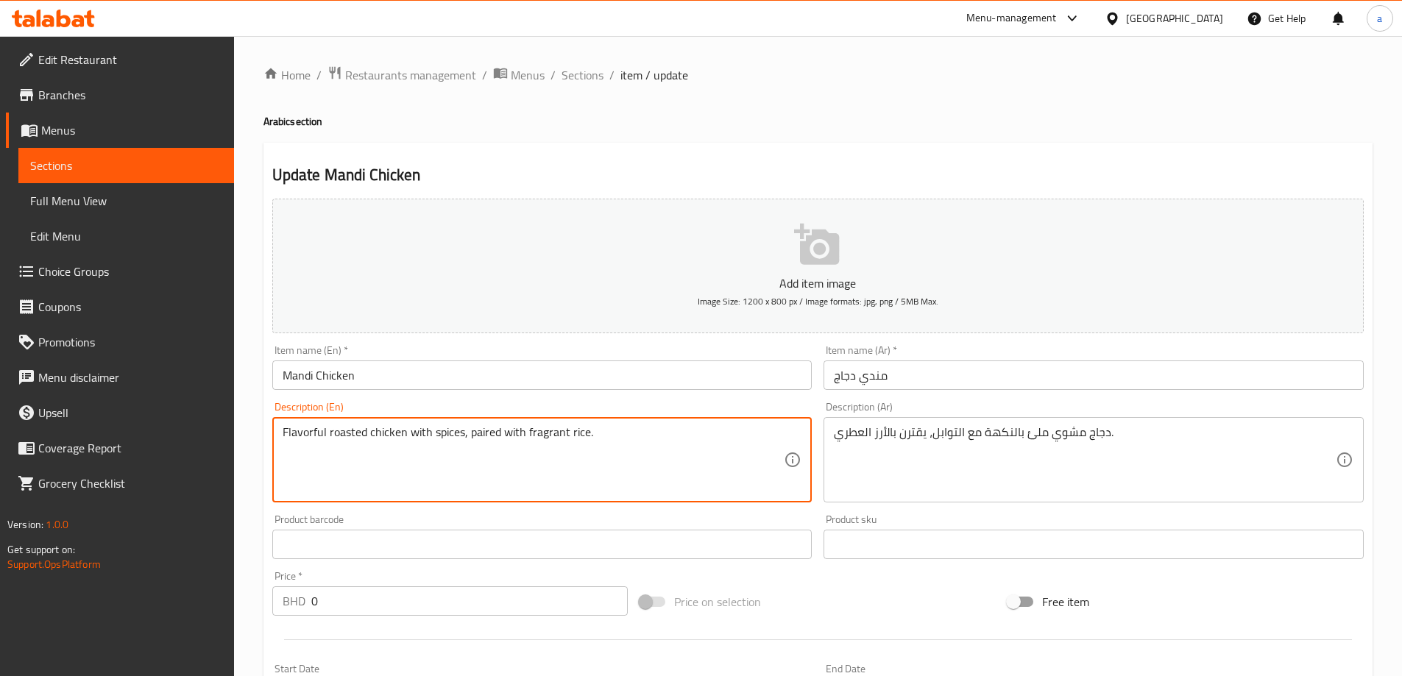
click at [497, 444] on textarea "Flavorful roasted chicken with spices, paired with fragrant rice." at bounding box center [534, 460] width 502 height 70
click at [486, 439] on textarea "Flavorful roasted chicken with spices, paired with fragrant rice." at bounding box center [534, 460] width 502 height 70
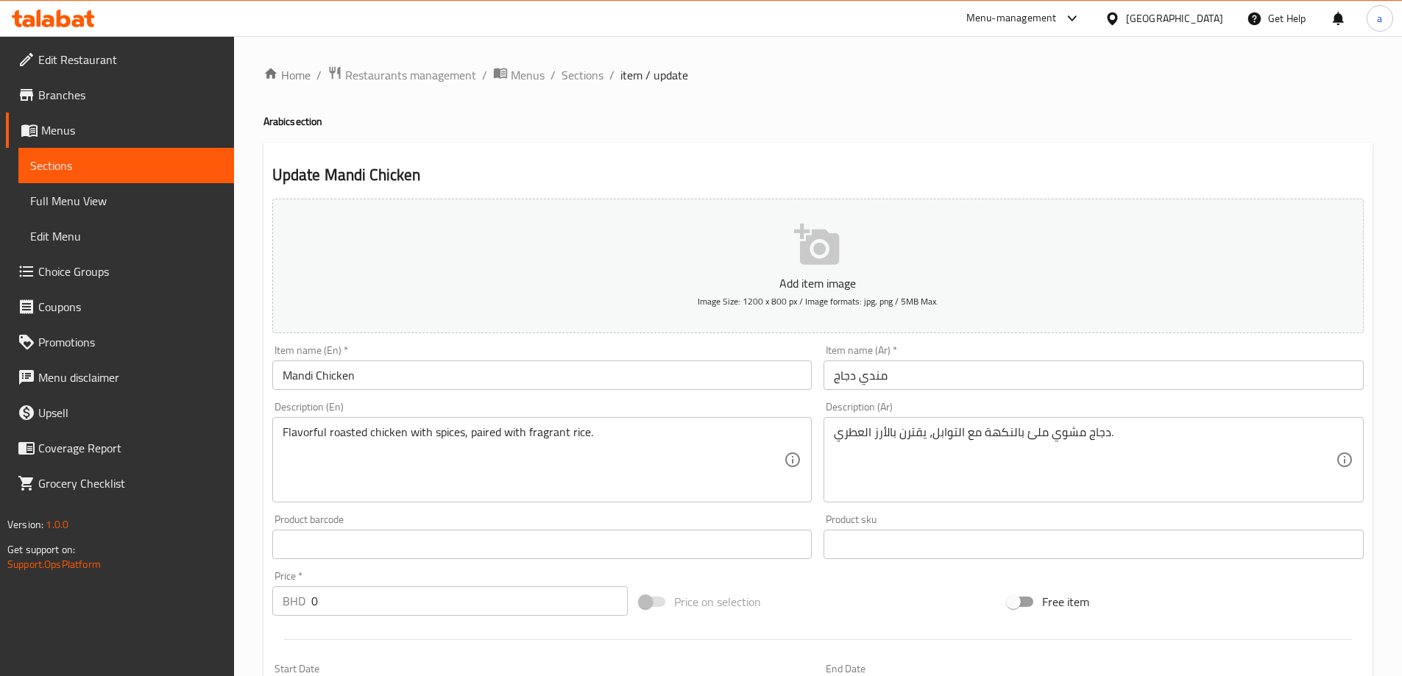
click at [751, 411] on div "Description (En) Flavorful roasted chicken with spices, paired with fragrant ri…" at bounding box center [542, 452] width 540 height 101
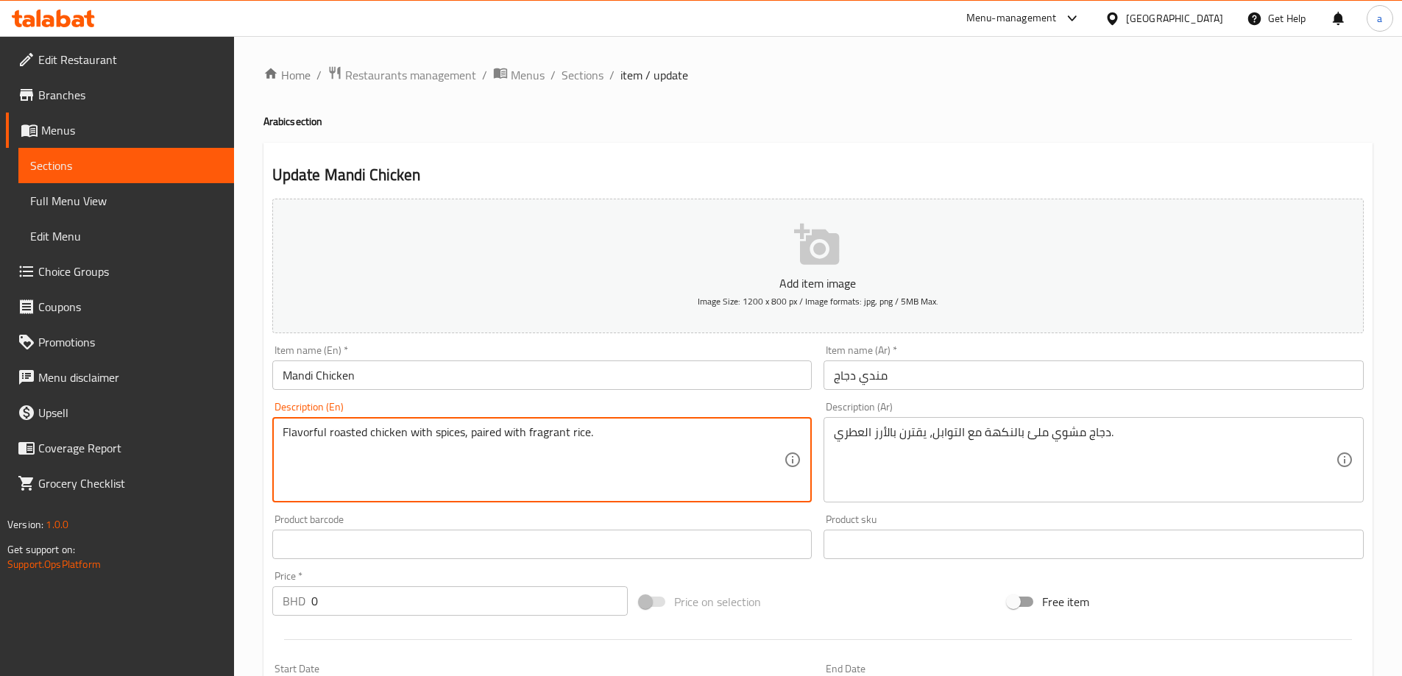
click at [556, 458] on textarea "Flavorful roasted chicken with spices, paired with fragrant rice." at bounding box center [534, 460] width 502 height 70
click at [723, 405] on div "Description (En) Flavorful roasted chicken with spices, paired with fragrant ri…" at bounding box center [542, 452] width 540 height 101
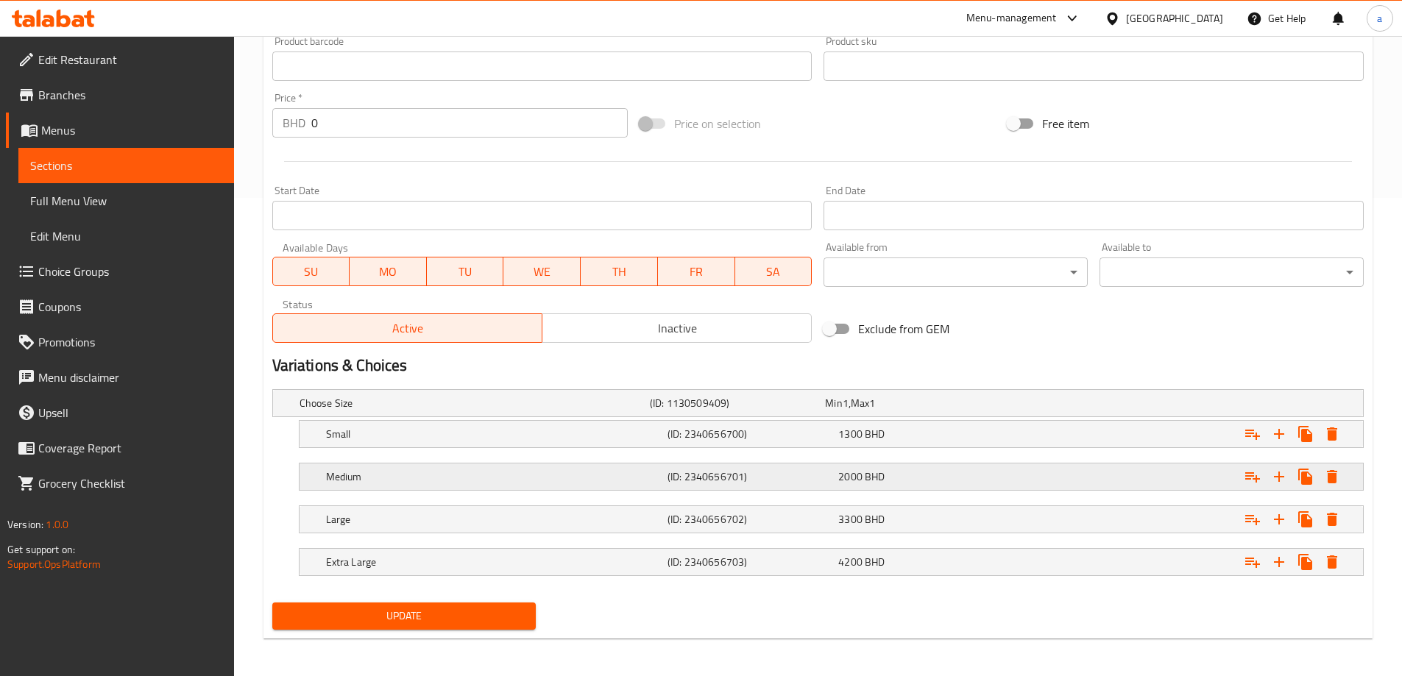
scroll to position [482, 0]
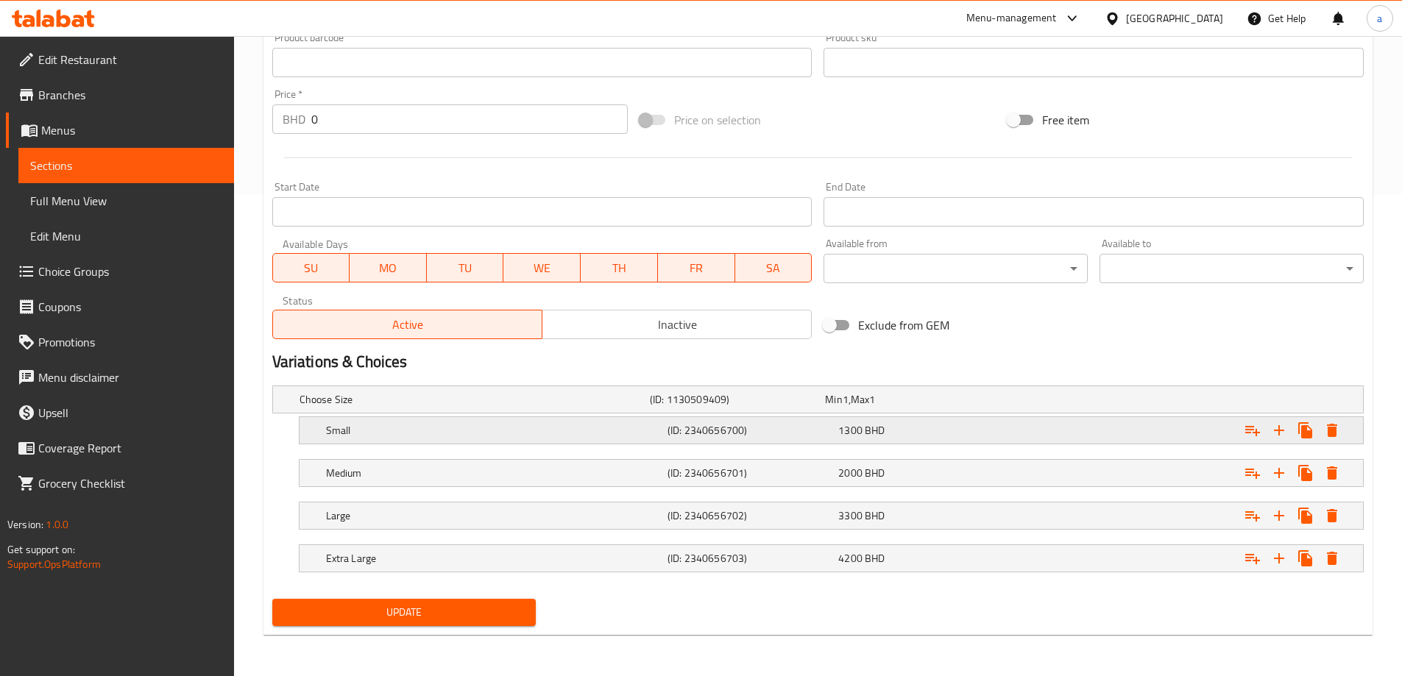
click at [795, 427] on h5 "(ID: 2340656700)" at bounding box center [750, 430] width 165 height 15
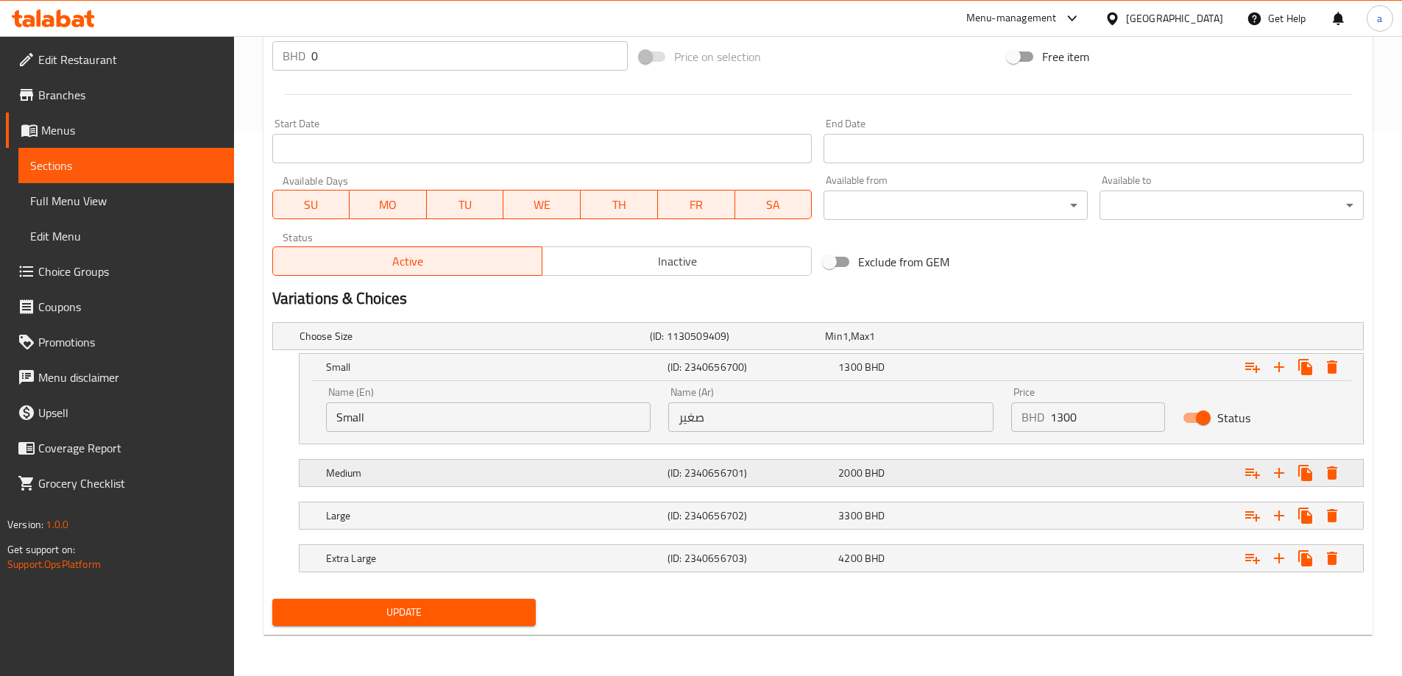
click at [785, 476] on h5 "(ID: 2340656701)" at bounding box center [750, 473] width 165 height 15
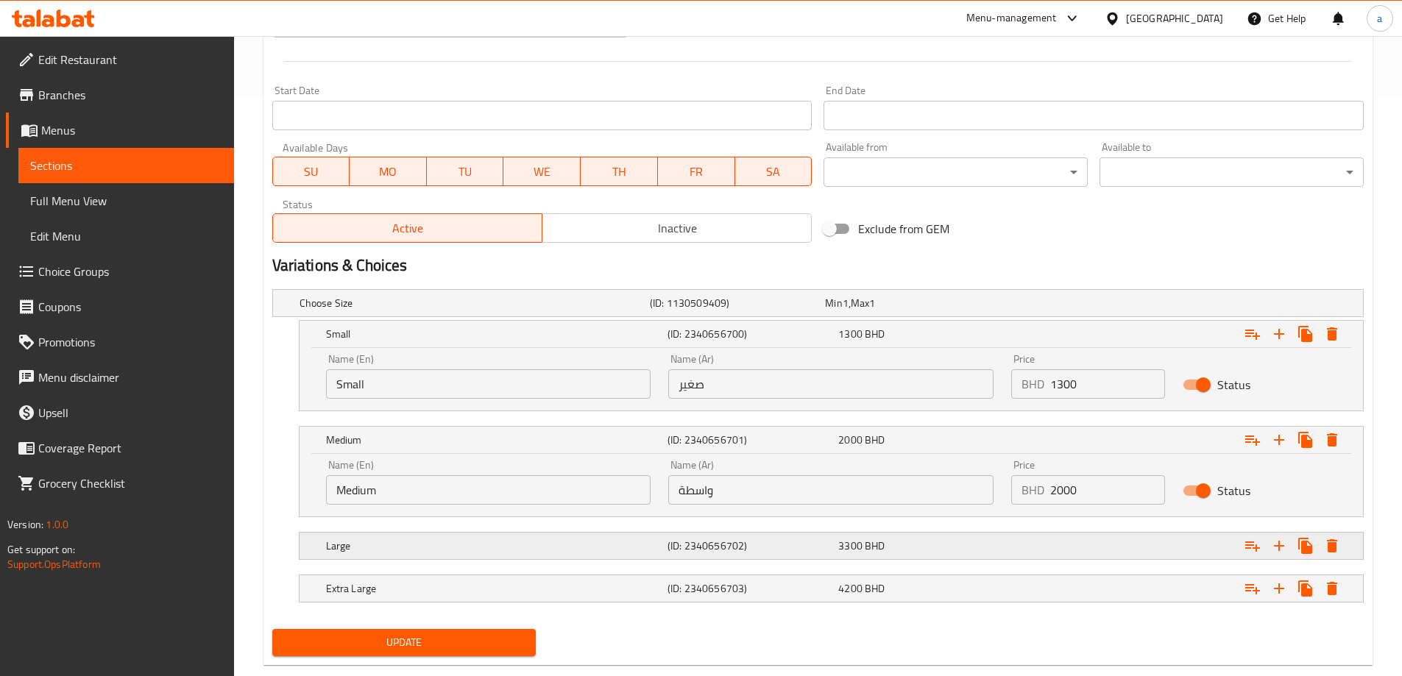
scroll to position [609, 0]
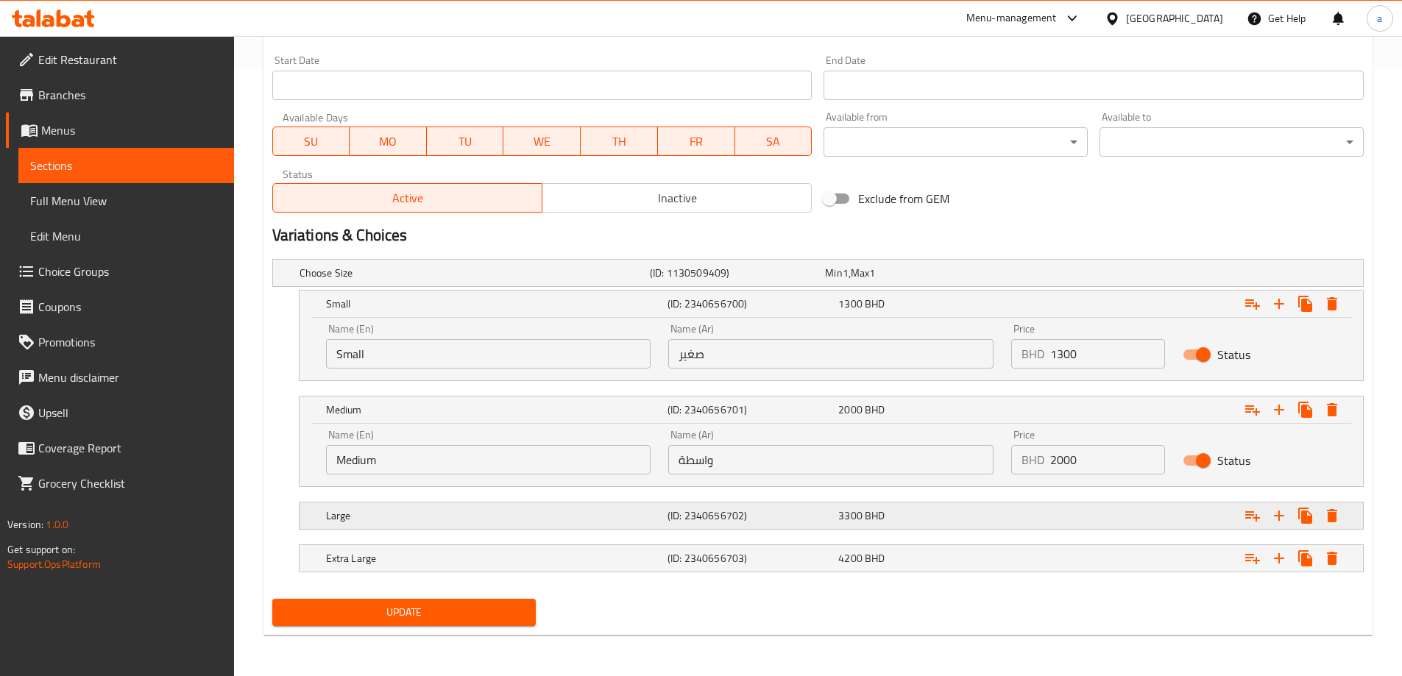
click at [782, 524] on div "(ID: 2340656702)" at bounding box center [750, 516] width 171 height 21
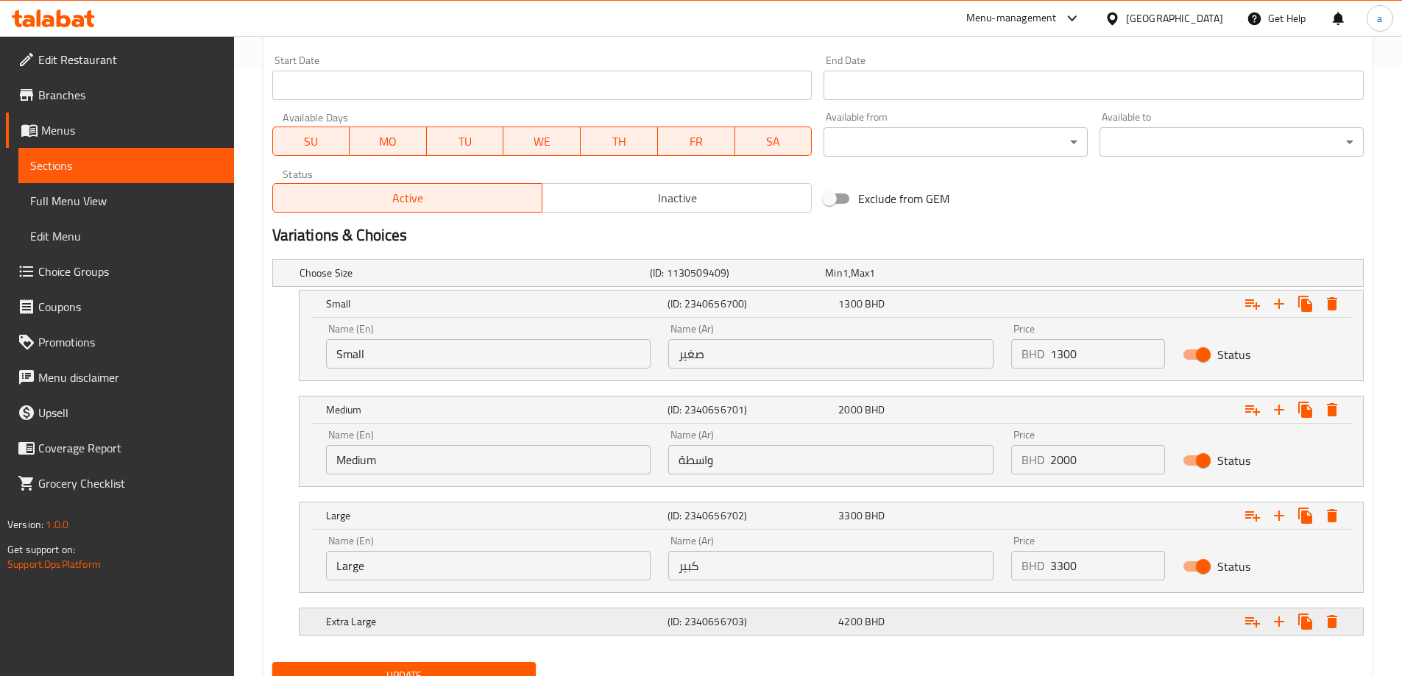
click at [768, 620] on h5 "(ID: 2340656703)" at bounding box center [750, 622] width 165 height 15
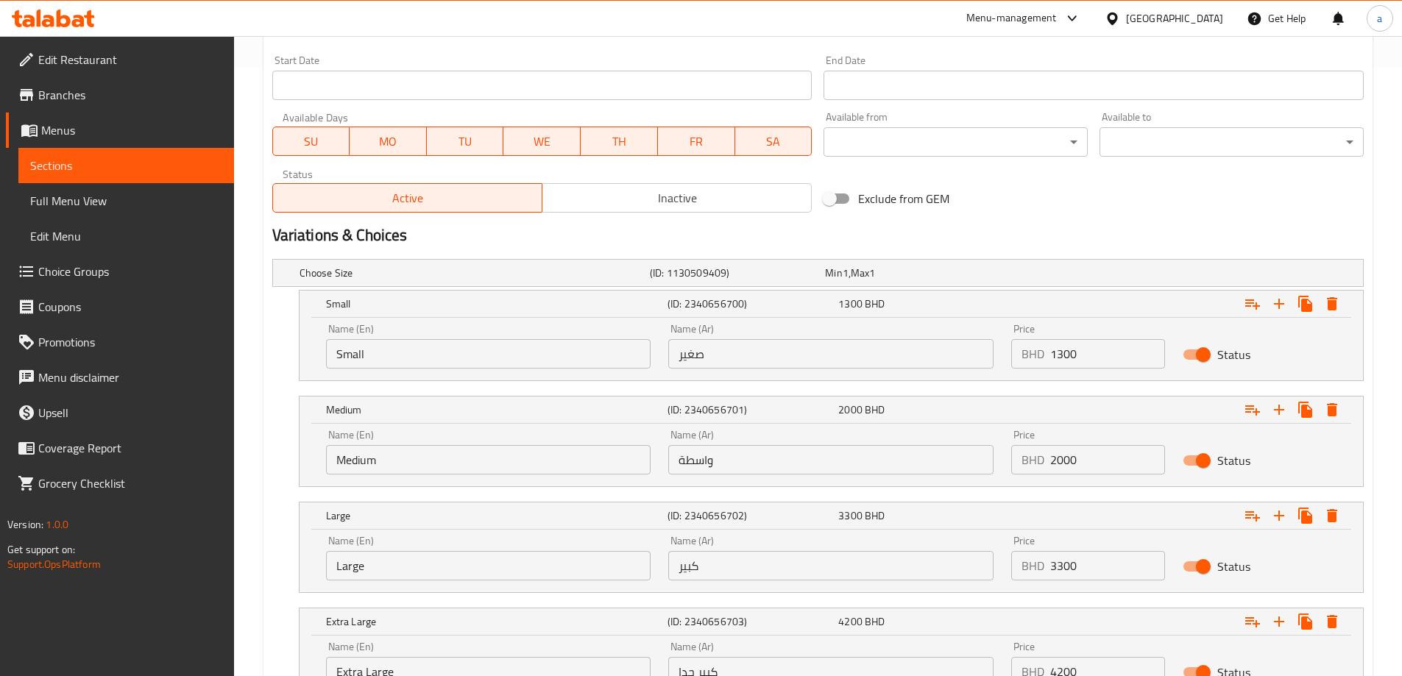
click at [729, 470] on input "واسطة" at bounding box center [830, 459] width 325 height 29
click at [729, 469] on input "واسطة" at bounding box center [830, 459] width 325 height 29
click at [735, 462] on input "text" at bounding box center [830, 459] width 325 height 29
type input "وسط"
click at [671, 488] on div "Choose Size (ID: 1130509409) Min 1 , Max 1 Name (En) Choose Size Name (En) Name…" at bounding box center [817, 486] width 1103 height 467
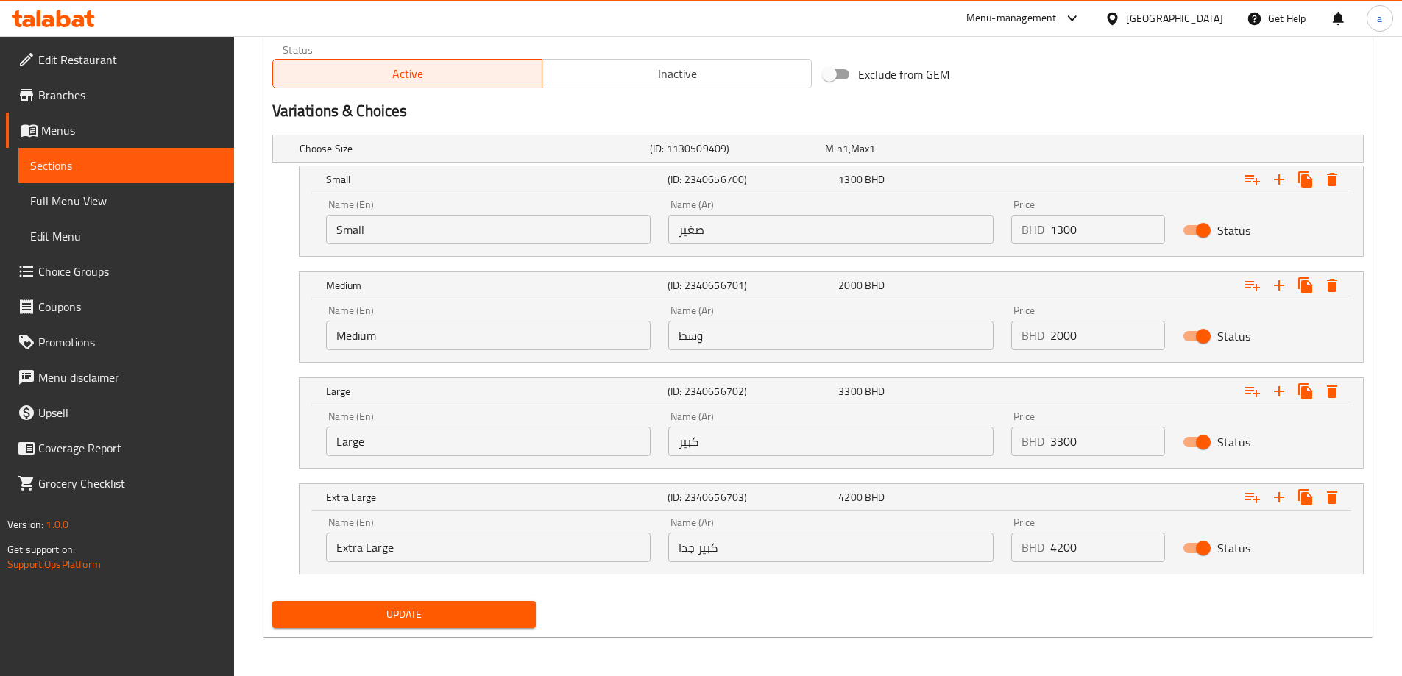
scroll to position [735, 0]
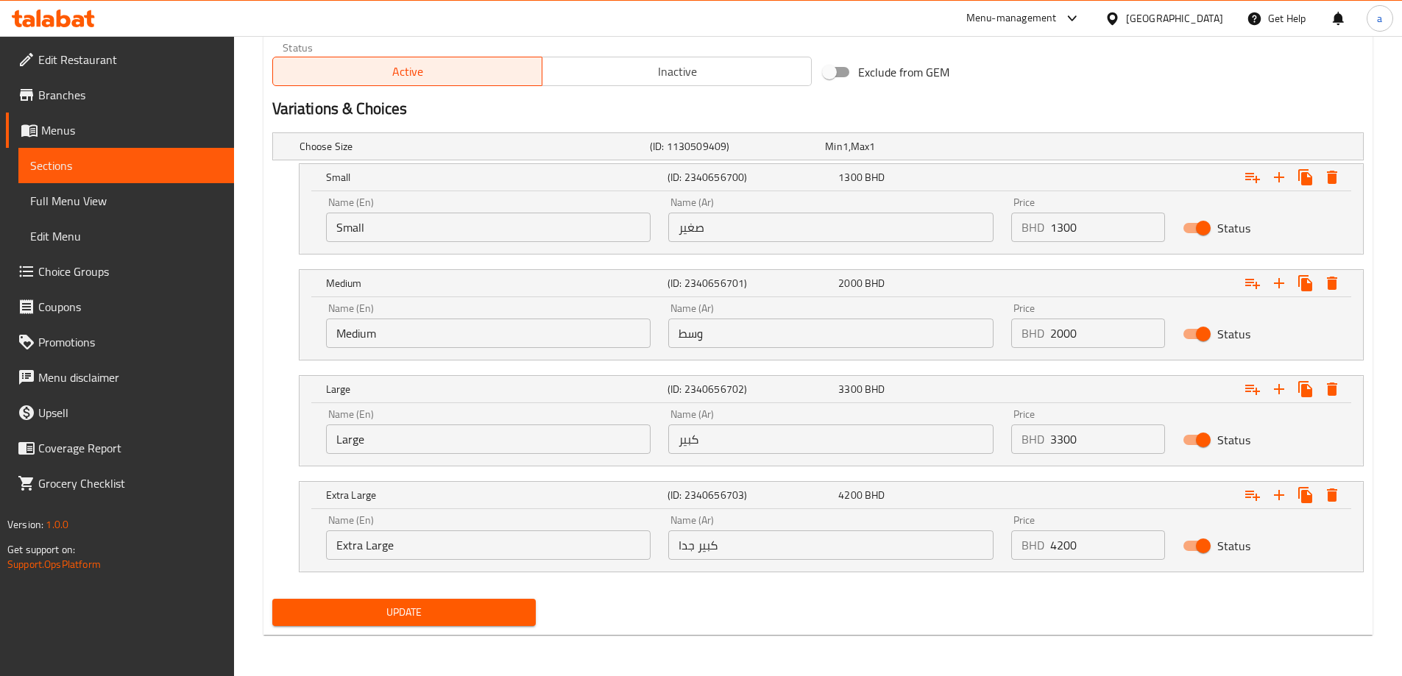
click at [1061, 230] on input "1300" at bounding box center [1107, 227] width 115 height 29
click at [1060, 233] on input "1300" at bounding box center [1107, 227] width 115 height 29
type input "1.300"
click at [1058, 335] on input "2000" at bounding box center [1107, 333] width 115 height 29
type input "2.000"
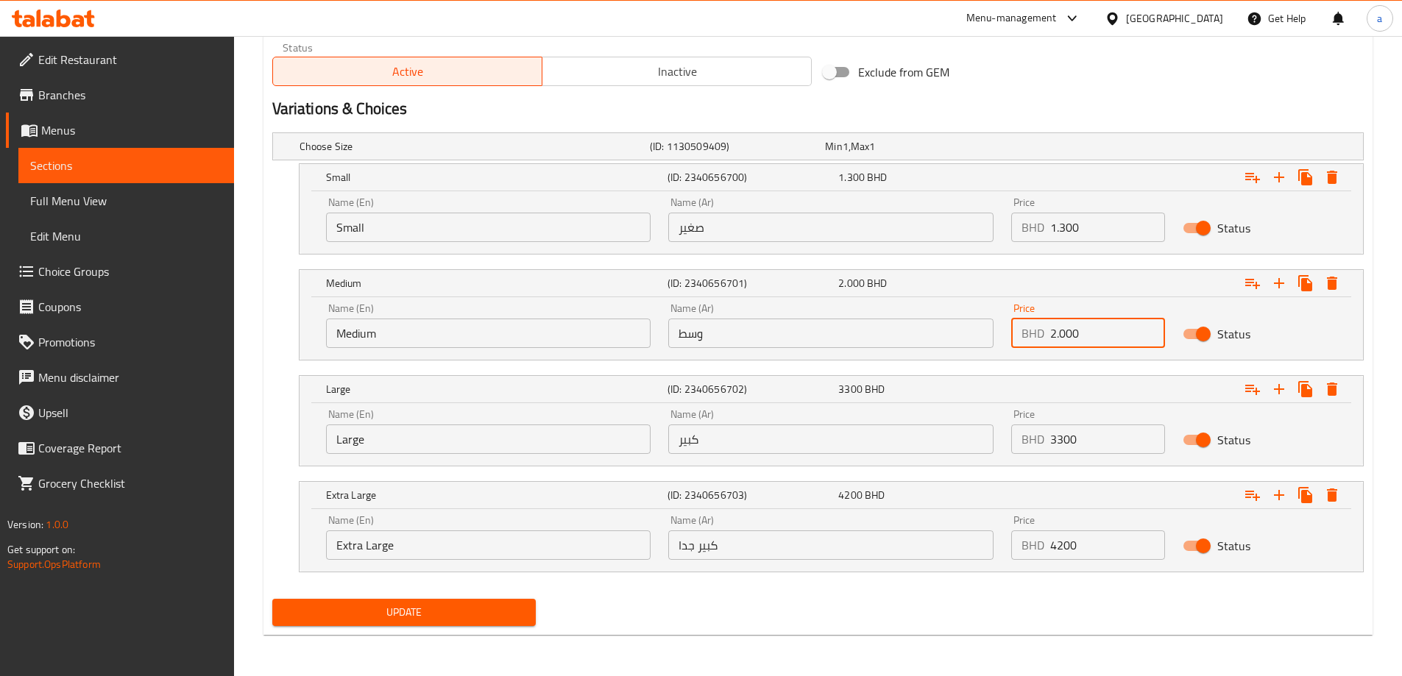
drag, startPoint x: 1055, startPoint y: 443, endPoint x: 1058, endPoint y: 456, distance: 13.0
click at [1055, 442] on input "3300" at bounding box center [1107, 439] width 115 height 29
type input "3.300"
click at [1055, 554] on input "4200" at bounding box center [1107, 545] width 115 height 29
type input "4.200"
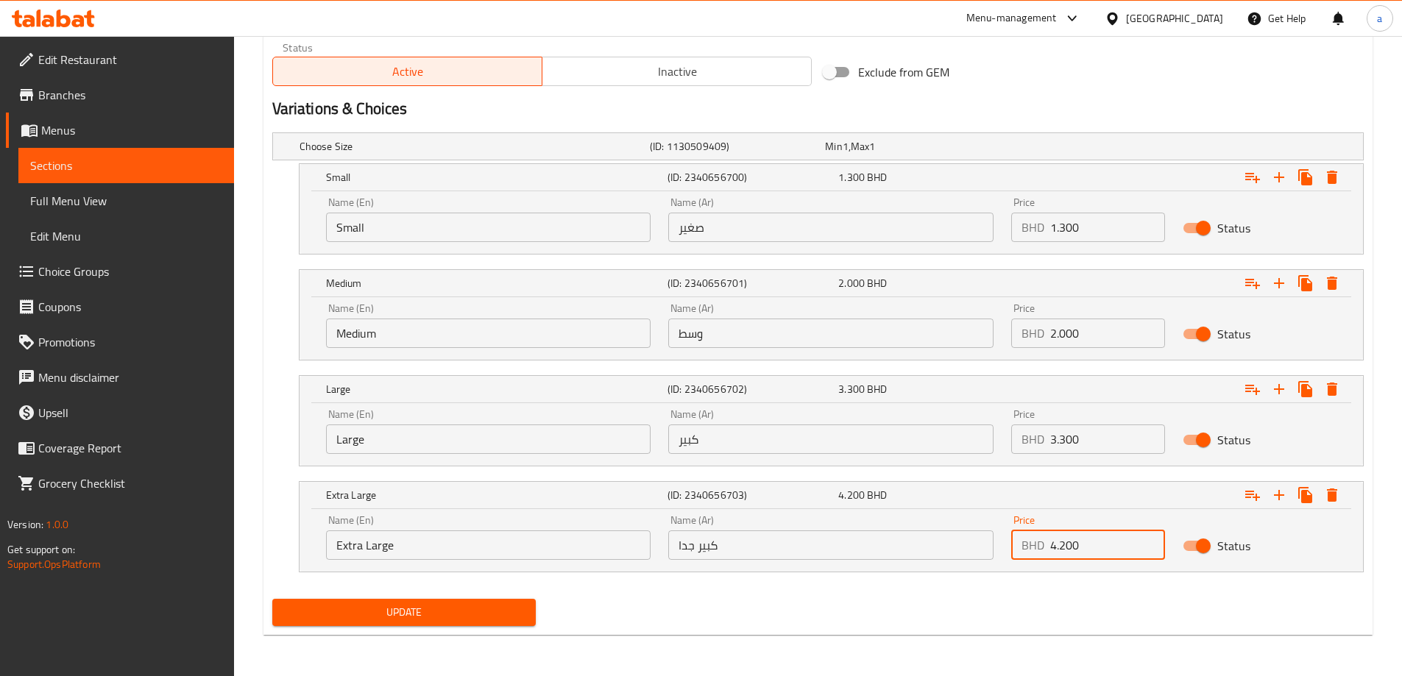
click at [1078, 607] on div "Update" at bounding box center [817, 612] width 1103 height 39
click at [403, 600] on button "Update" at bounding box center [404, 612] width 264 height 27
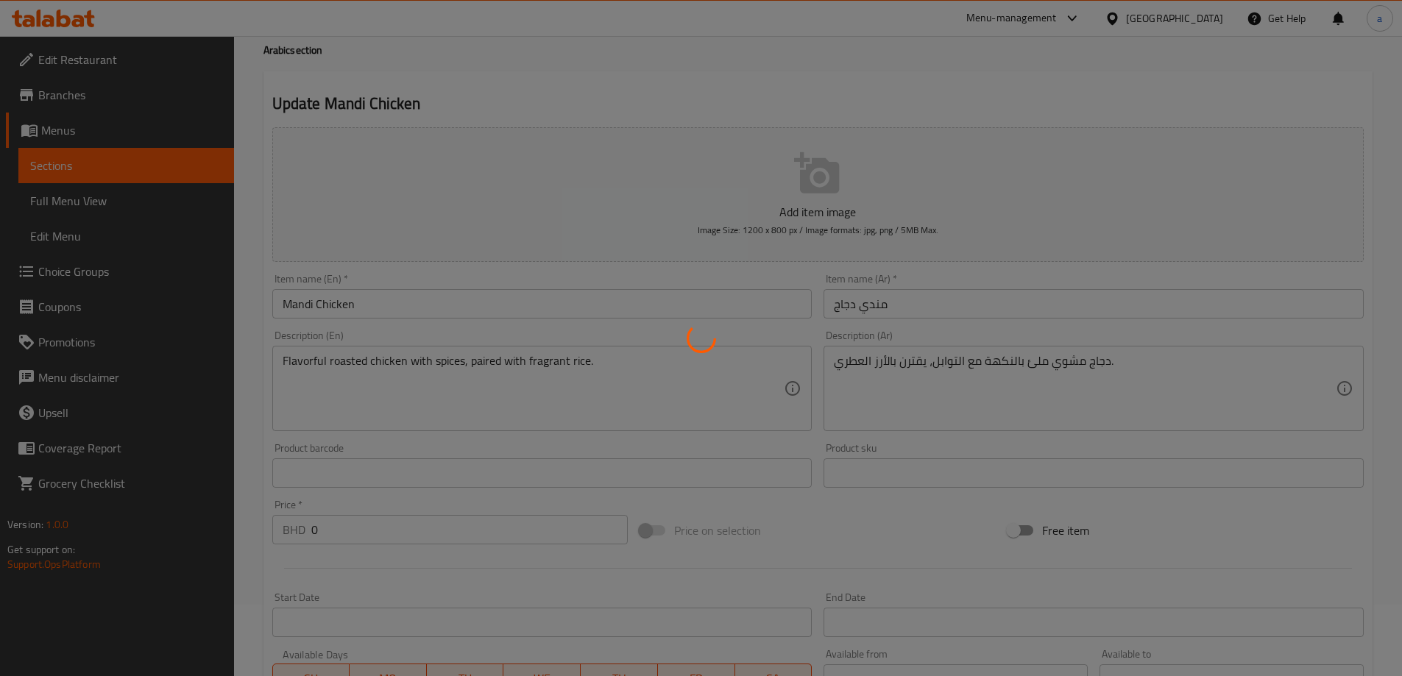
scroll to position [0, 0]
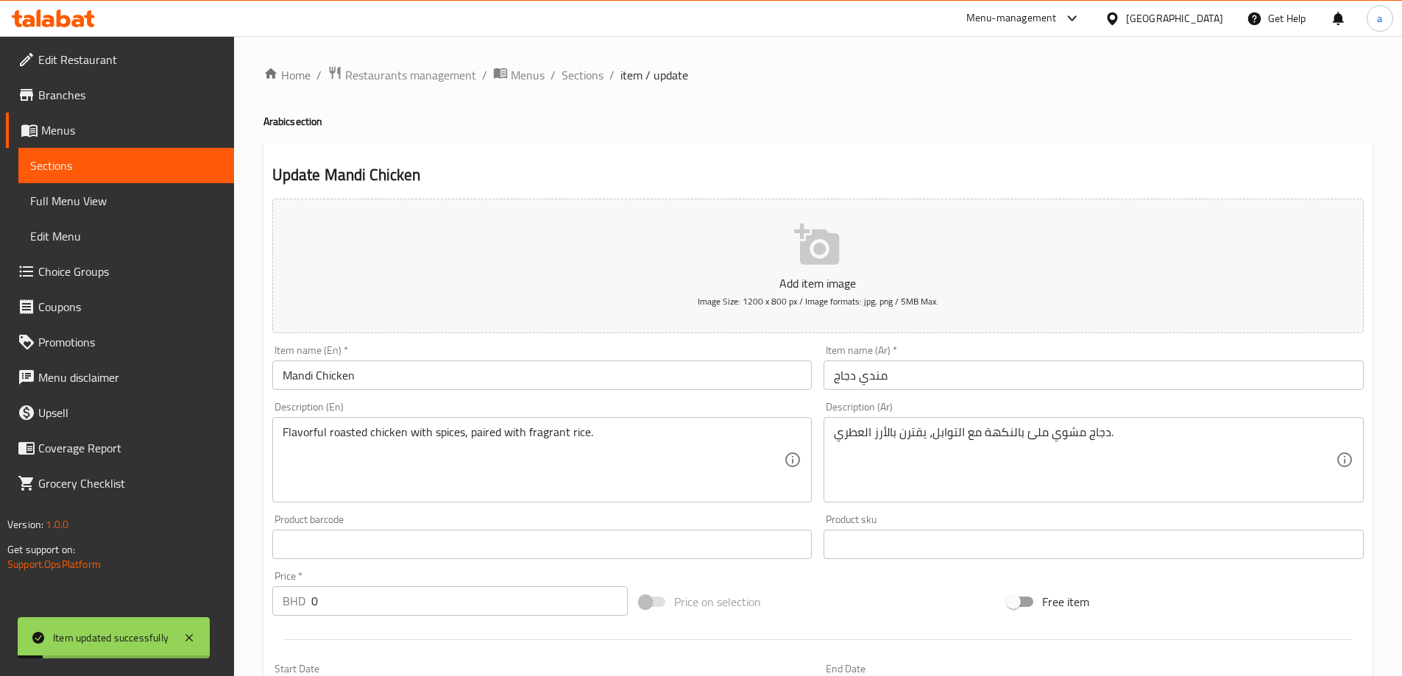
click at [592, 75] on span "Sections" at bounding box center [583, 75] width 42 height 18
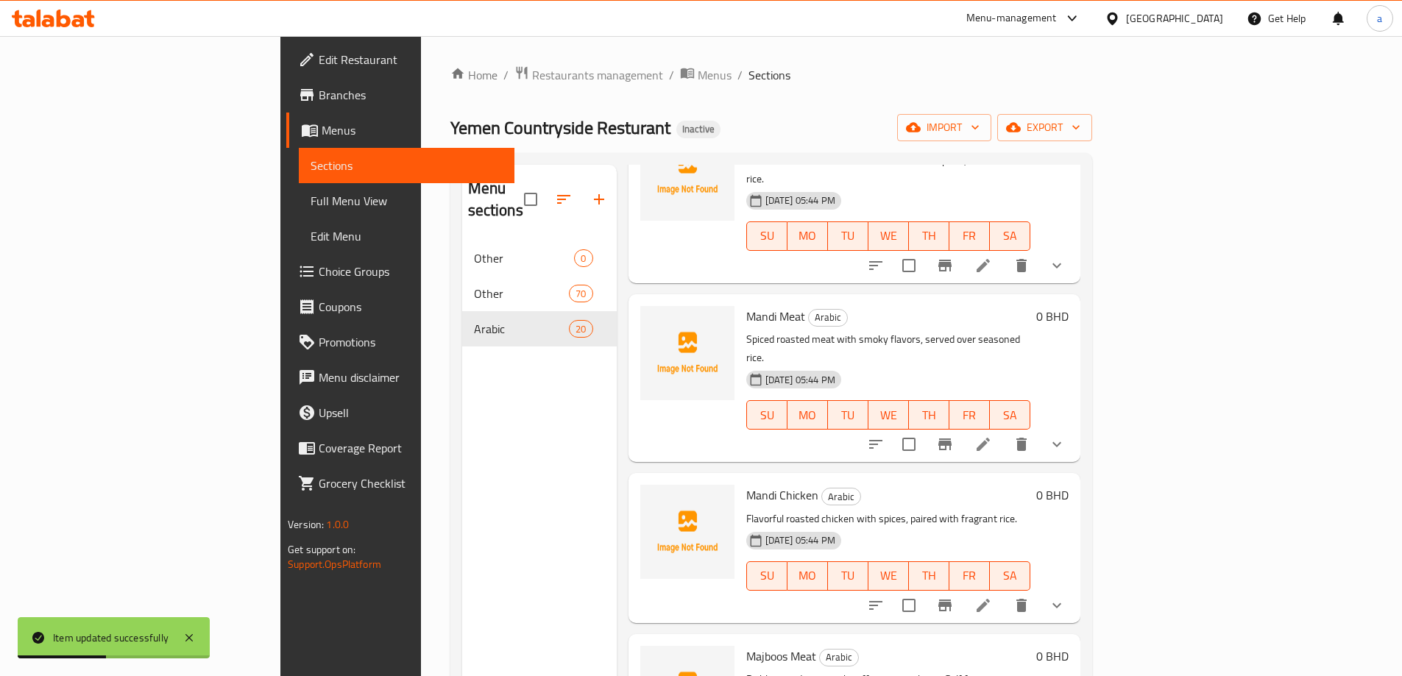
scroll to position [442, 0]
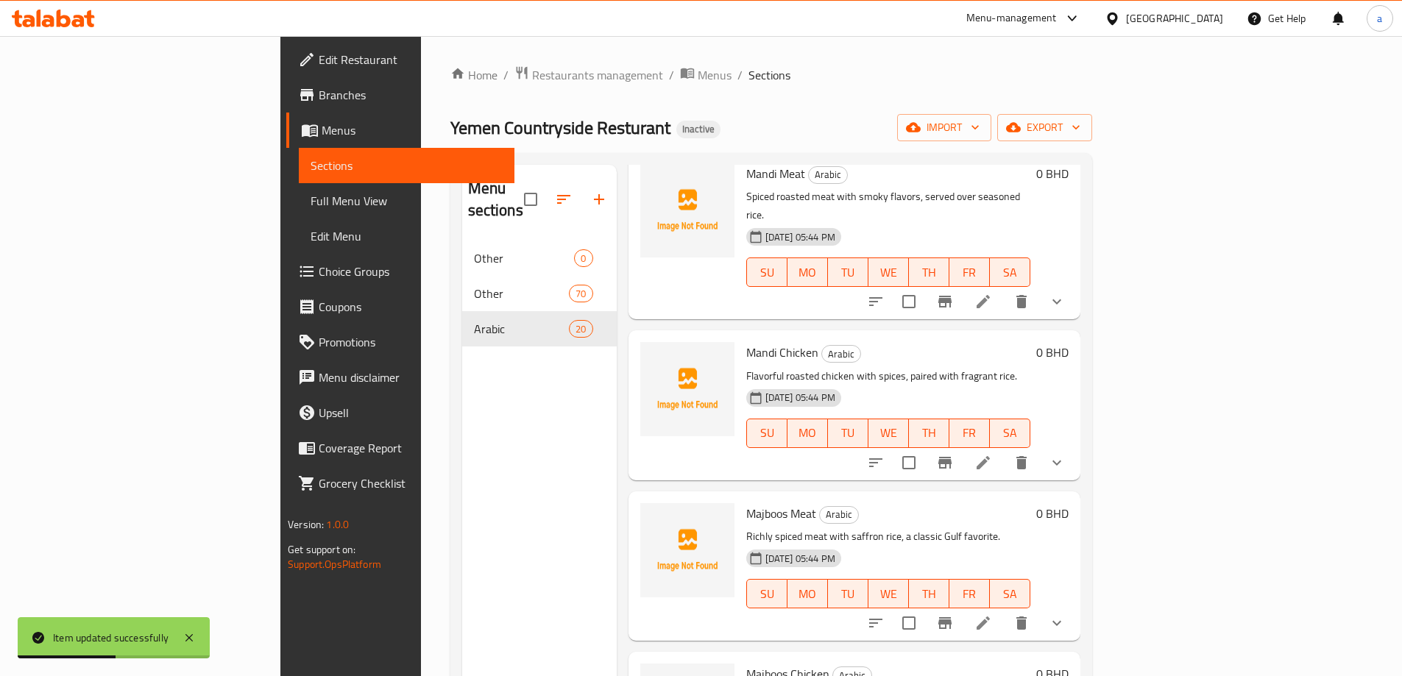
click at [746, 503] on span "Majboos Meat" at bounding box center [781, 514] width 70 height 22
copy h6 "Majboos Meat"
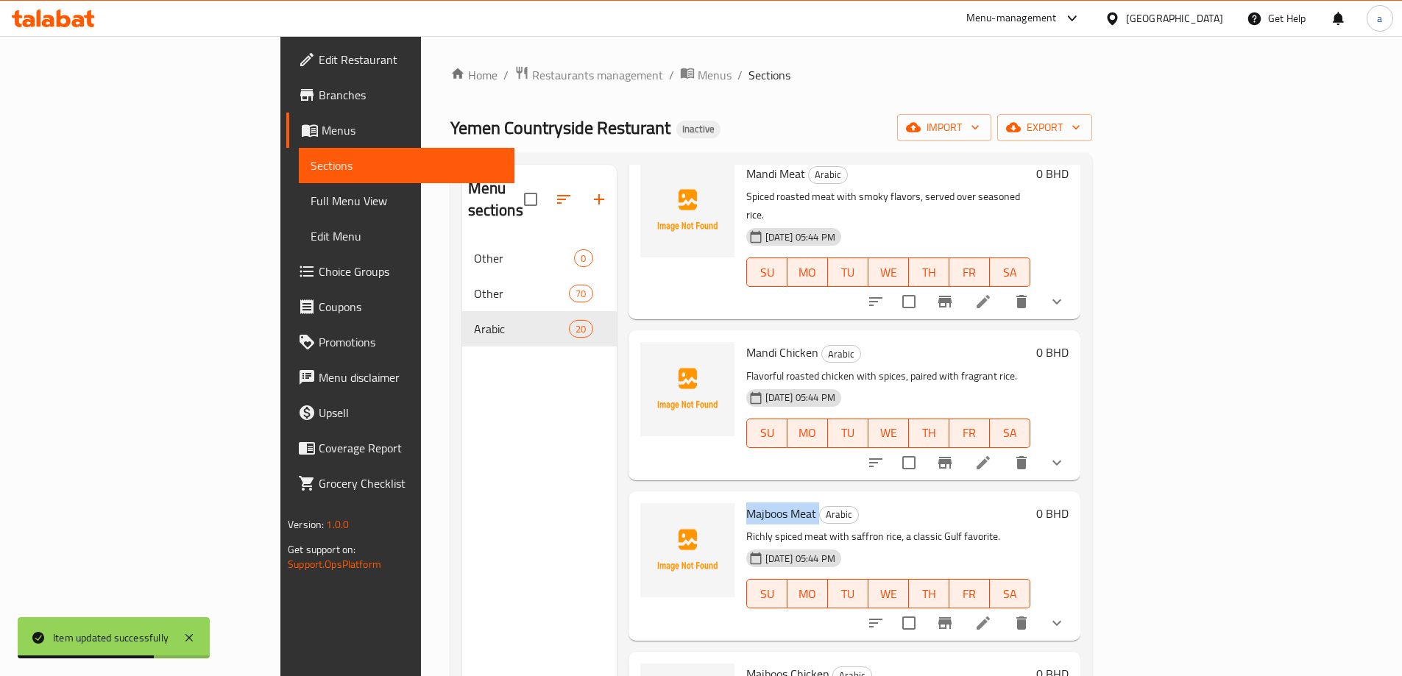
click at [990, 617] on icon at bounding box center [983, 623] width 13 height 13
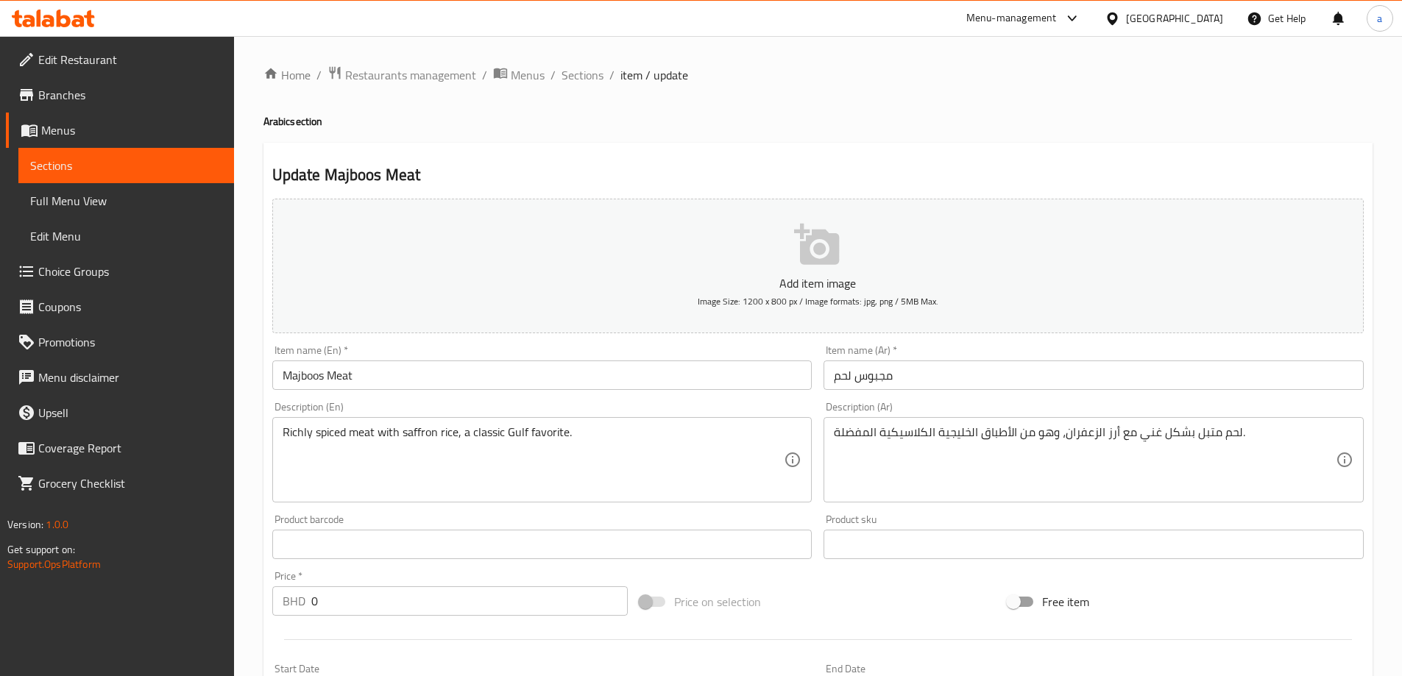
click at [744, 161] on div "Update Majboos Meat Add item image Image Size: 1200 x 800 px / Image formats: j…" at bounding box center [818, 630] width 1109 height 975
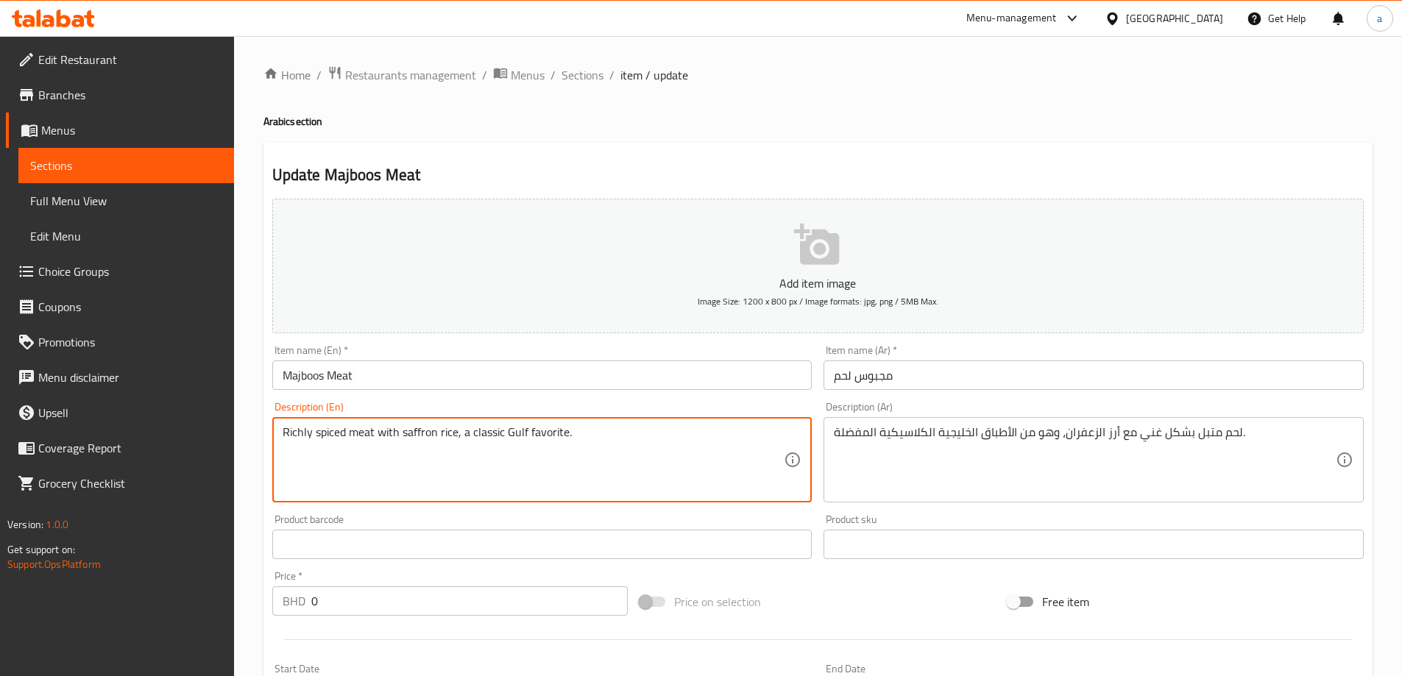
click at [899, 163] on div "Update Majboos Meat Add item image Image Size: 1200 x 800 px / Image formats: j…" at bounding box center [818, 630] width 1109 height 975
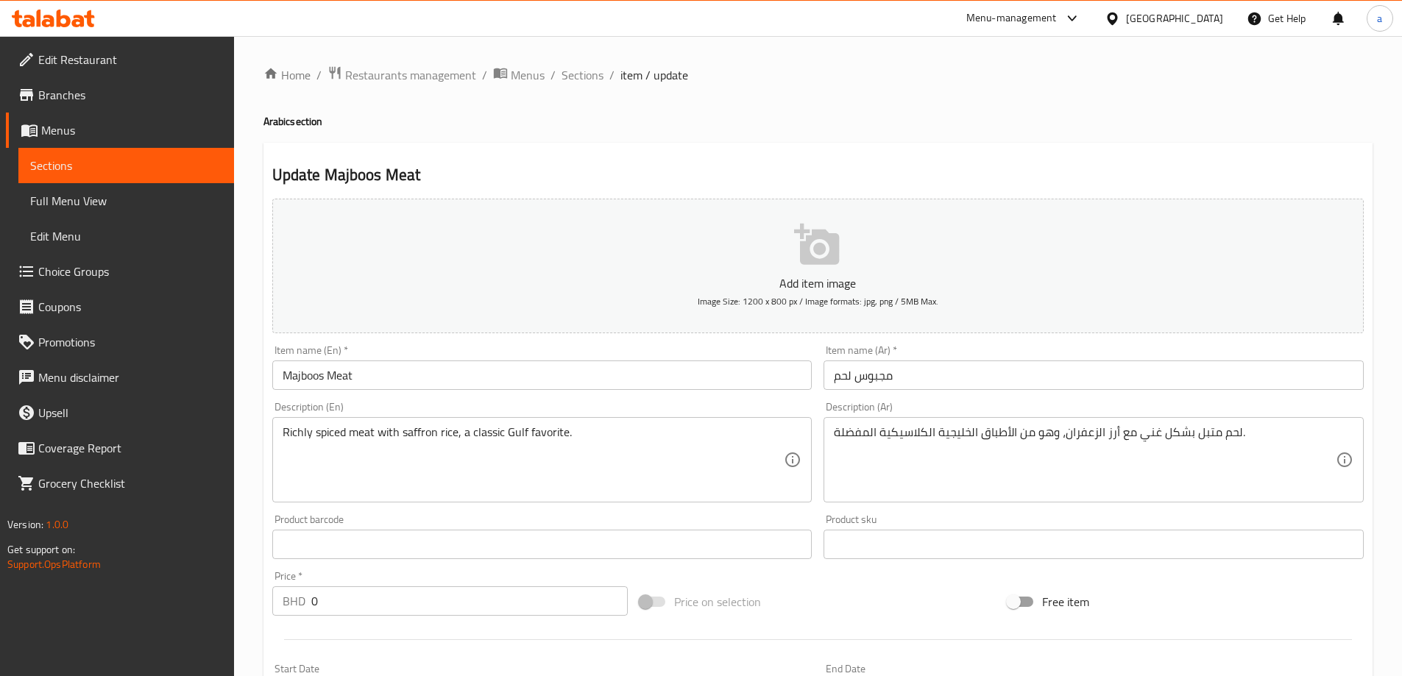
click at [303, 386] on input "Majboos Meat" at bounding box center [542, 375] width 540 height 29
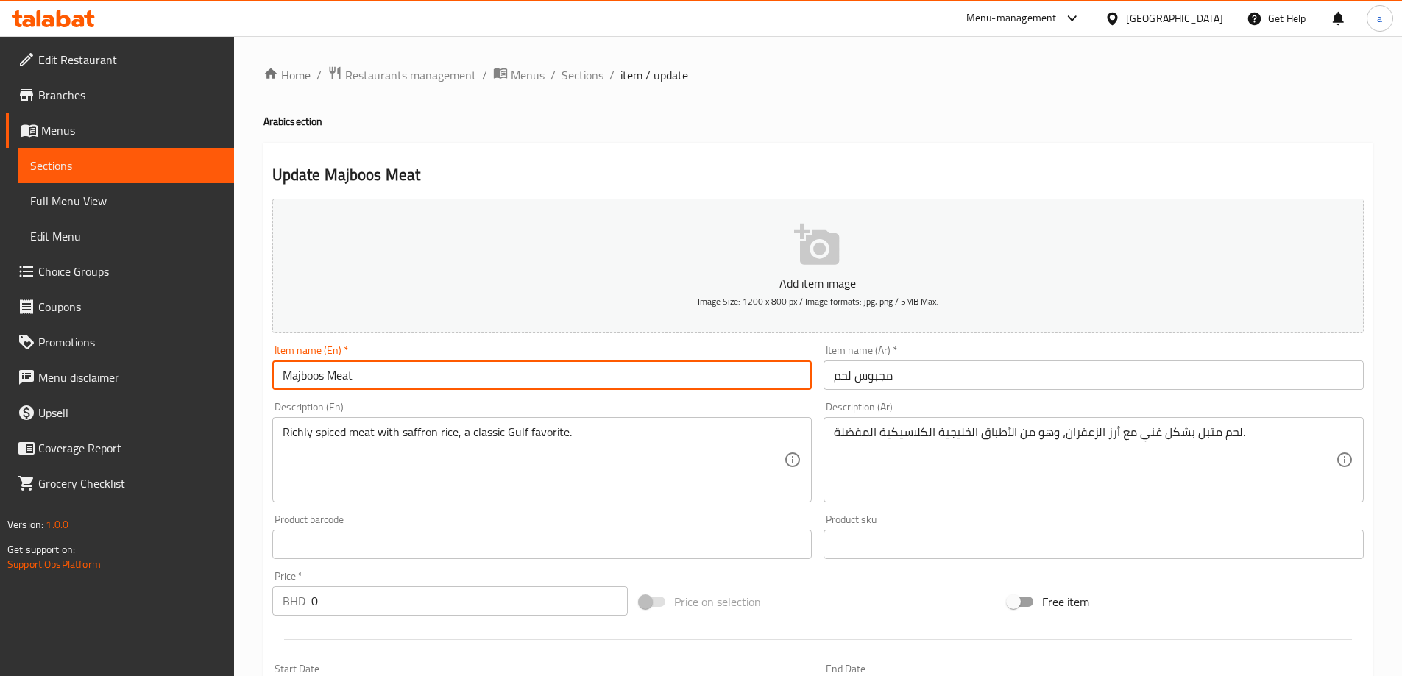
click at [303, 386] on input "Majboos Meat" at bounding box center [542, 375] width 540 height 29
click at [461, 407] on div "Description (En) Richly spiced meat with saffron rice, a classic Gulf favorite.…" at bounding box center [542, 452] width 540 height 101
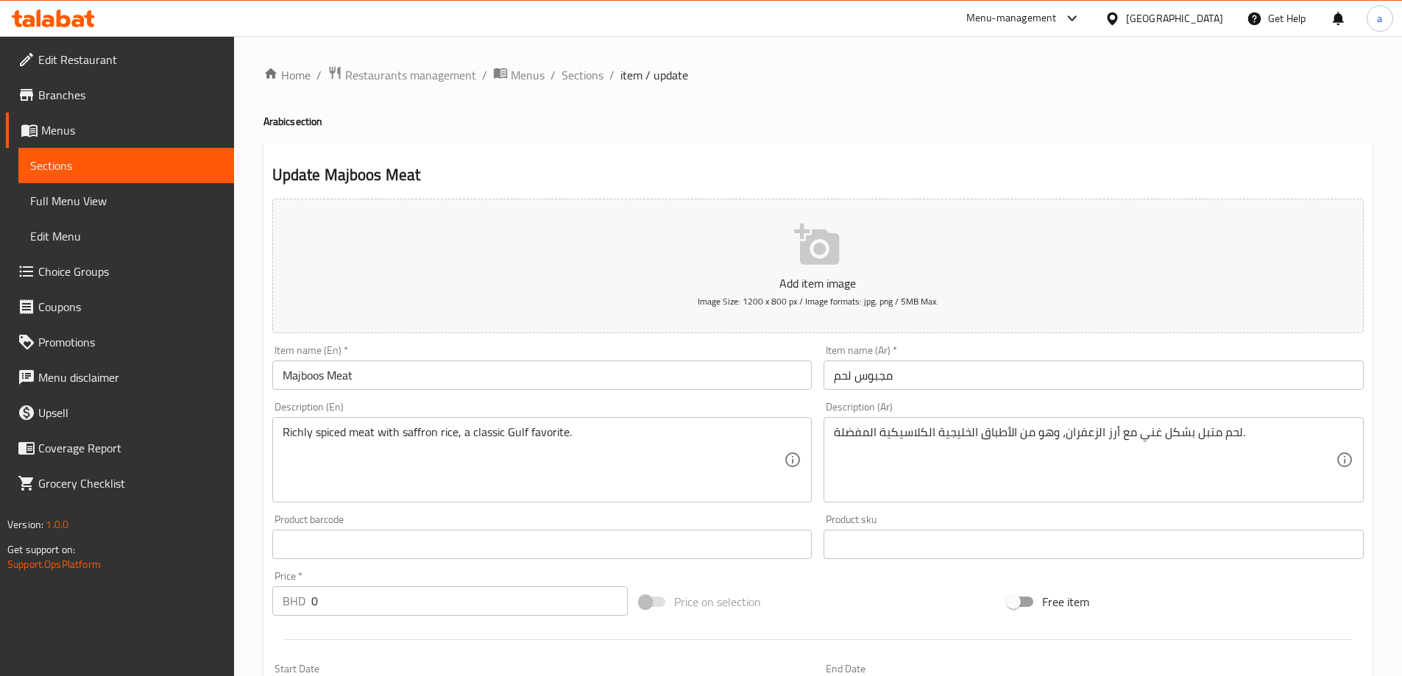
click at [832, 147] on div "Update Majboos Meat Add item image Image Size: 1200 x 800 px / Image formats: j…" at bounding box center [818, 630] width 1109 height 975
click at [697, 158] on div "Update Majboos Meat Add item image Image Size: 1200 x 800 px / Image formats: j…" at bounding box center [818, 630] width 1109 height 975
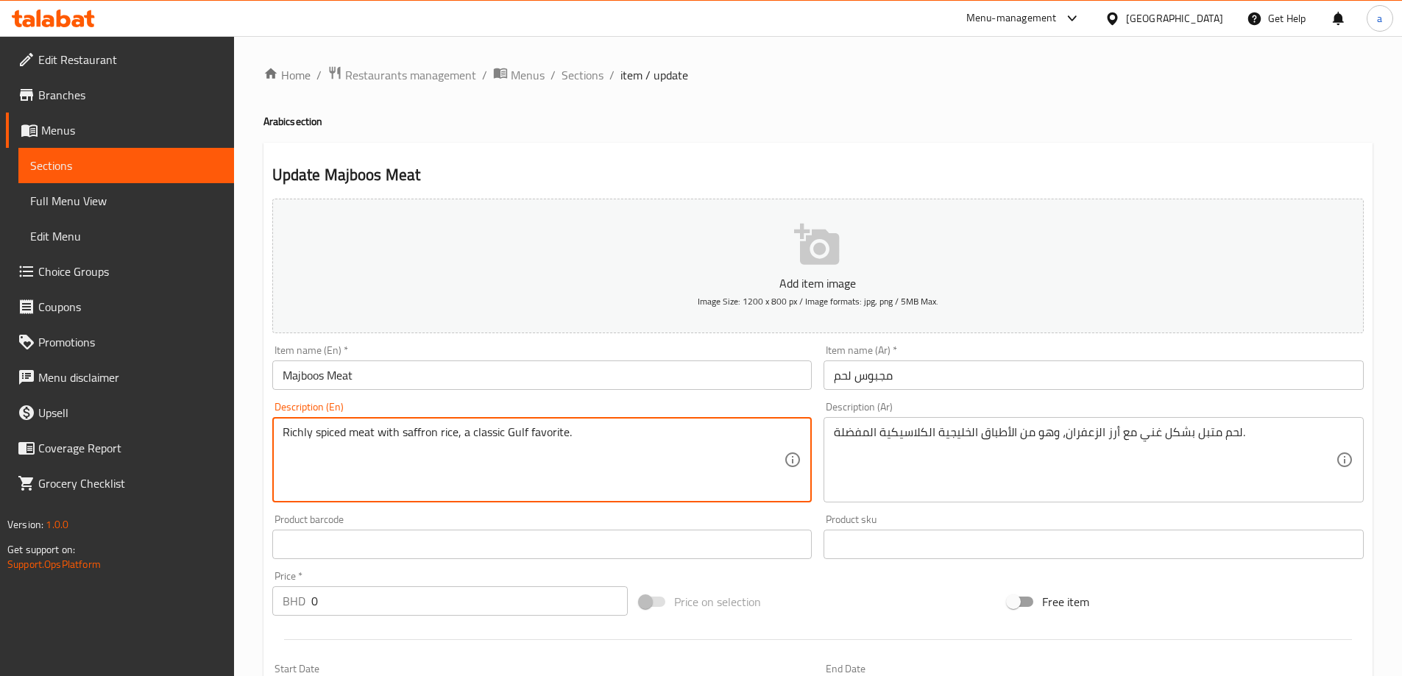
click at [306, 434] on textarea "Richly spiced meat with saffron rice, a classic Gulf favorite." at bounding box center [534, 460] width 502 height 70
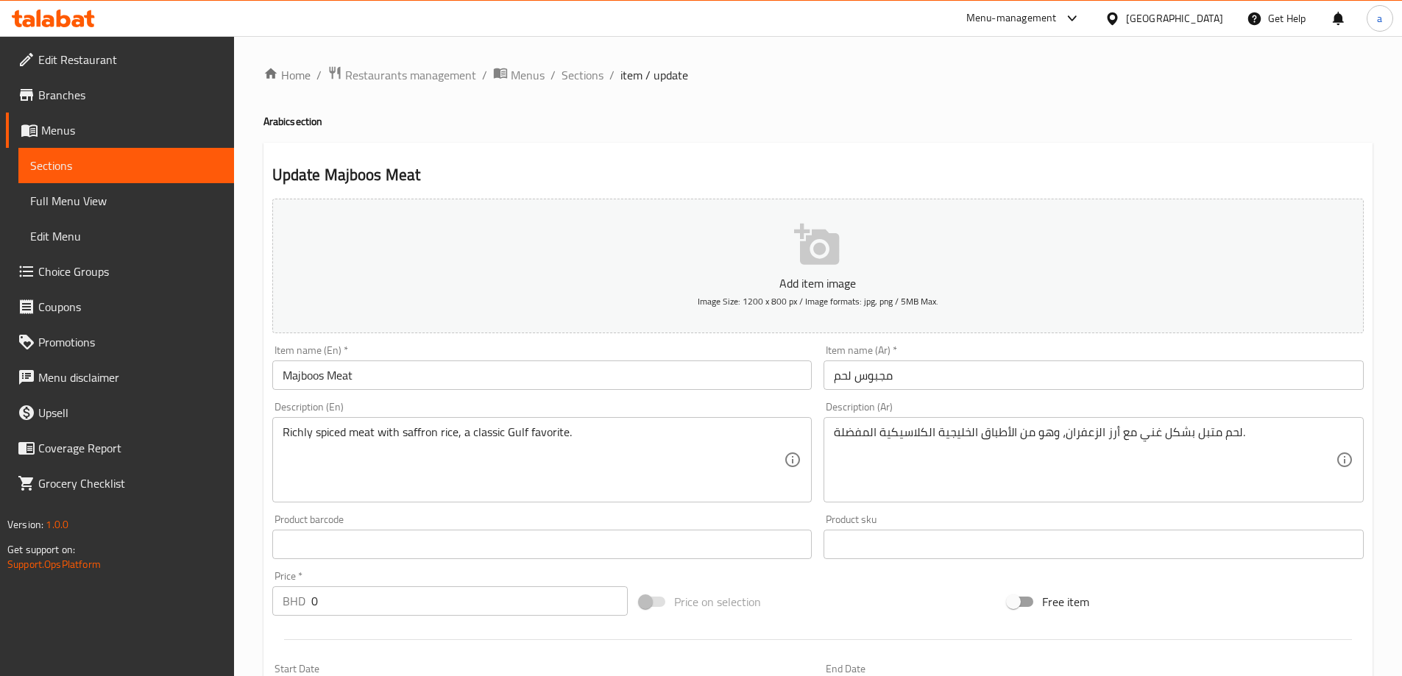
click at [551, 400] on div "Description (En) Richly spiced meat with saffron rice, a classic Gulf favorite.…" at bounding box center [542, 452] width 552 height 113
click at [983, 149] on div "Update Majboos Meat Add item image Image Size: 1200 x 800 px / Image formats: j…" at bounding box center [818, 630] width 1109 height 975
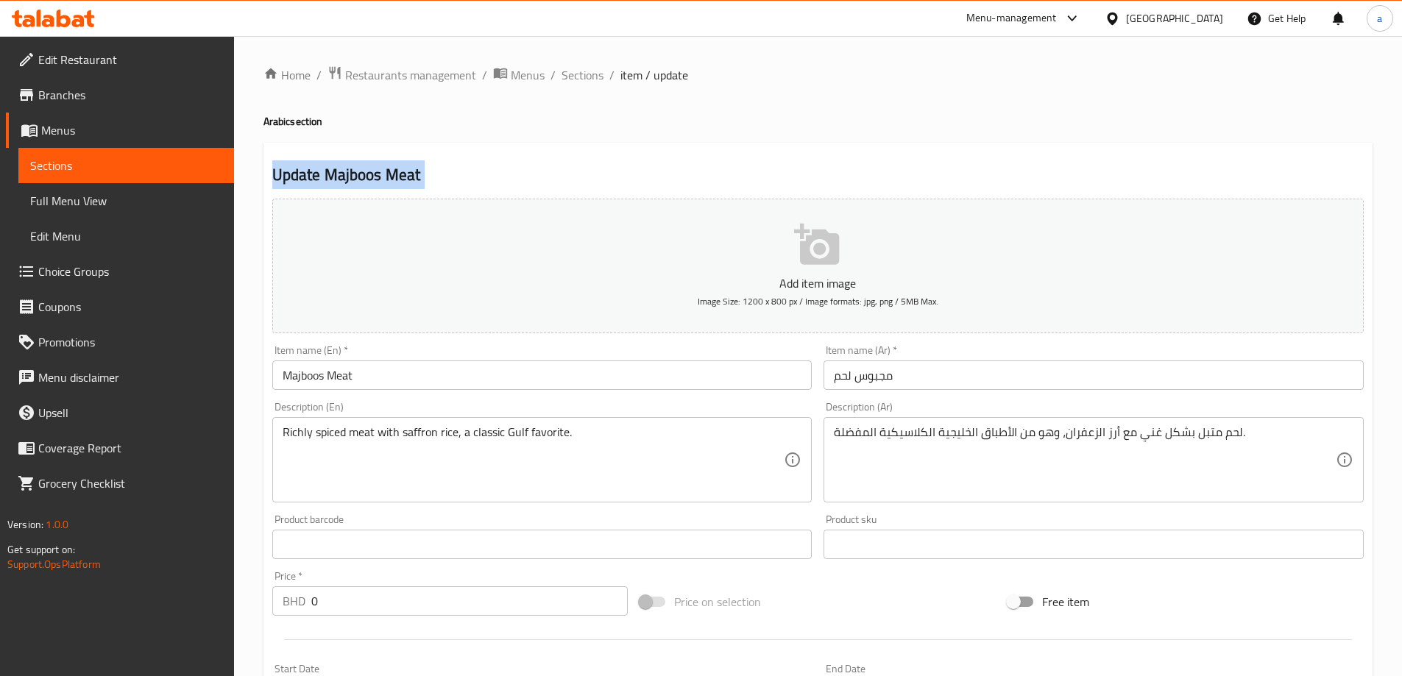
click at [812, 173] on h2 "Update Majboos Meat" at bounding box center [818, 175] width 1092 height 22
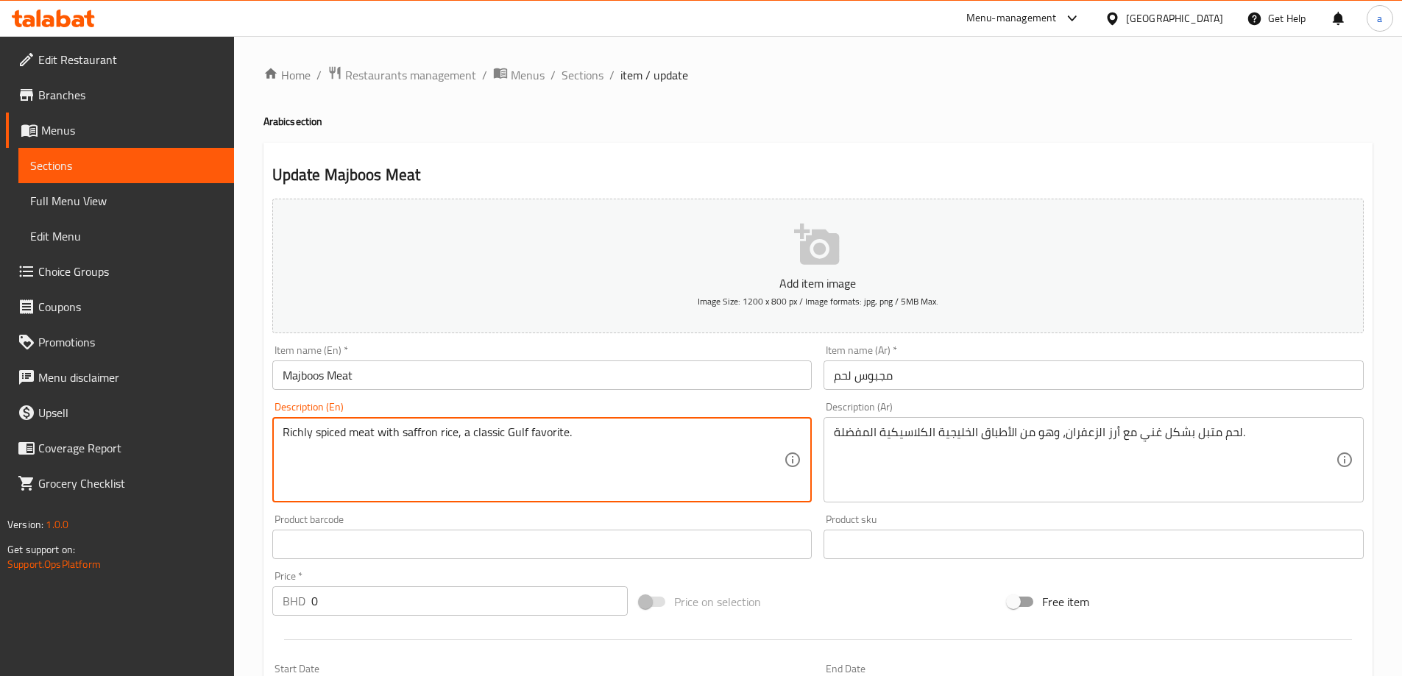
click at [425, 434] on textarea "Richly spiced meat with saffron rice, a classic Gulf favorite." at bounding box center [534, 460] width 502 height 70
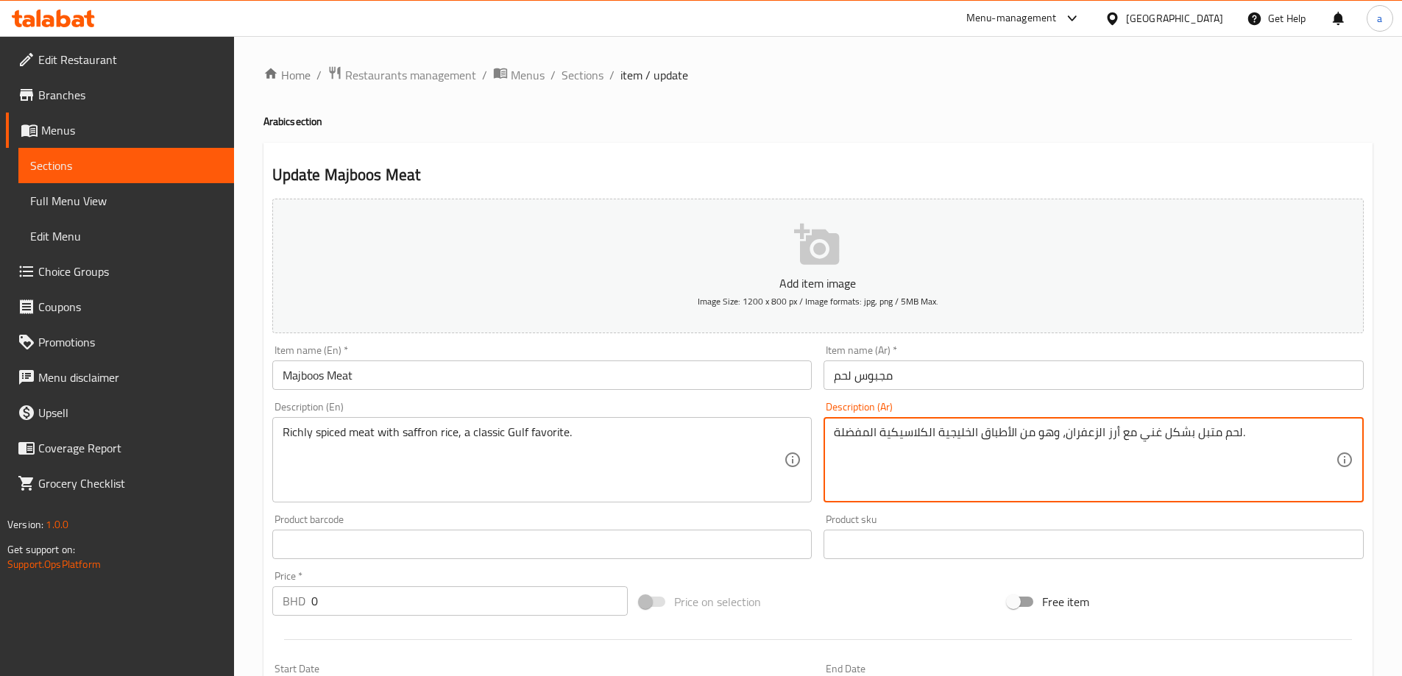
click at [1128, 405] on div "Description (Ar) لحم متبل بشكل غني مع أرز الزعفران، وهو من الأطباق الخليجية الك…" at bounding box center [1094, 452] width 540 height 101
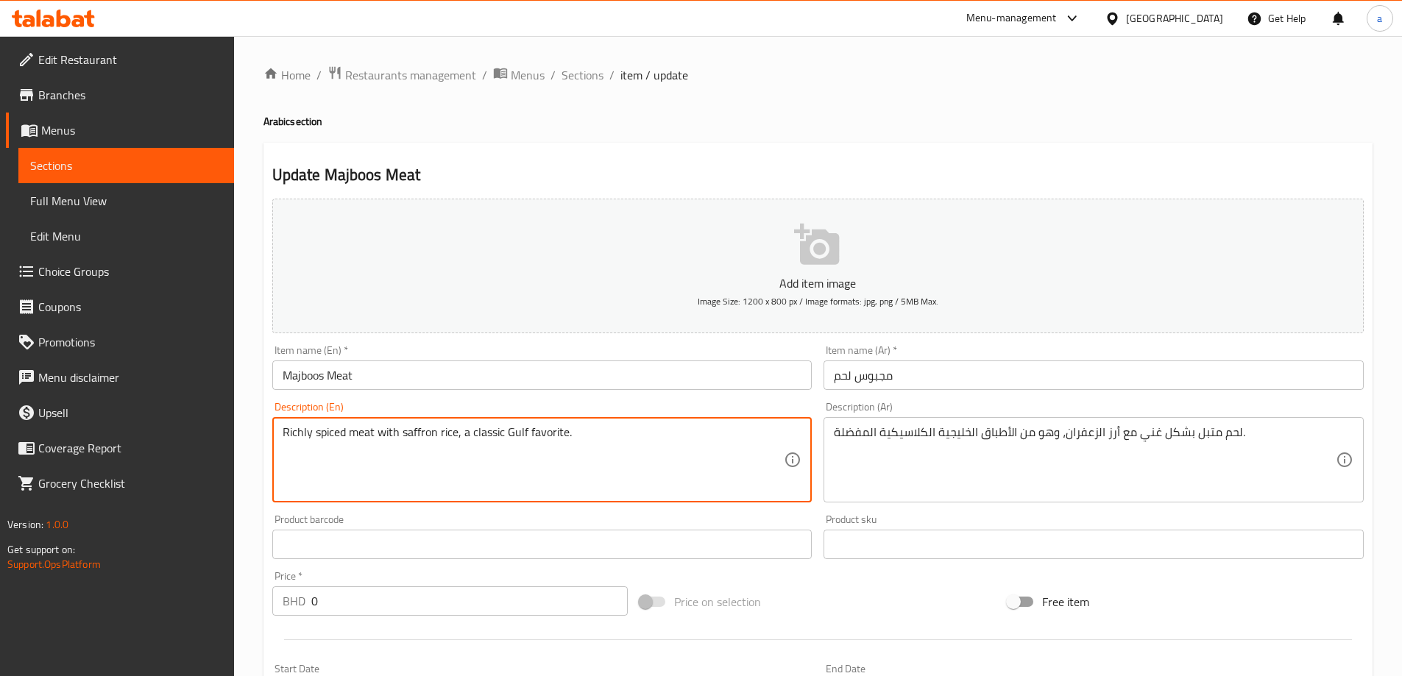
click at [518, 437] on textarea "Richly spiced meat with saffron rice, a classic Gulf favorite." at bounding box center [534, 460] width 502 height 70
click at [520, 431] on textarea "Richly spiced meat with saffron rice, a classic Gulf favorite." at bounding box center [534, 460] width 502 height 70
click at [616, 422] on div "Richly spiced meat with saffron rice, a classic Gulf favorite. Description (En)" at bounding box center [542, 459] width 540 height 85
click at [625, 404] on div "Description (En) Richly spiced meat with saffron rice, a classic Gulf favorite.…" at bounding box center [542, 452] width 540 height 101
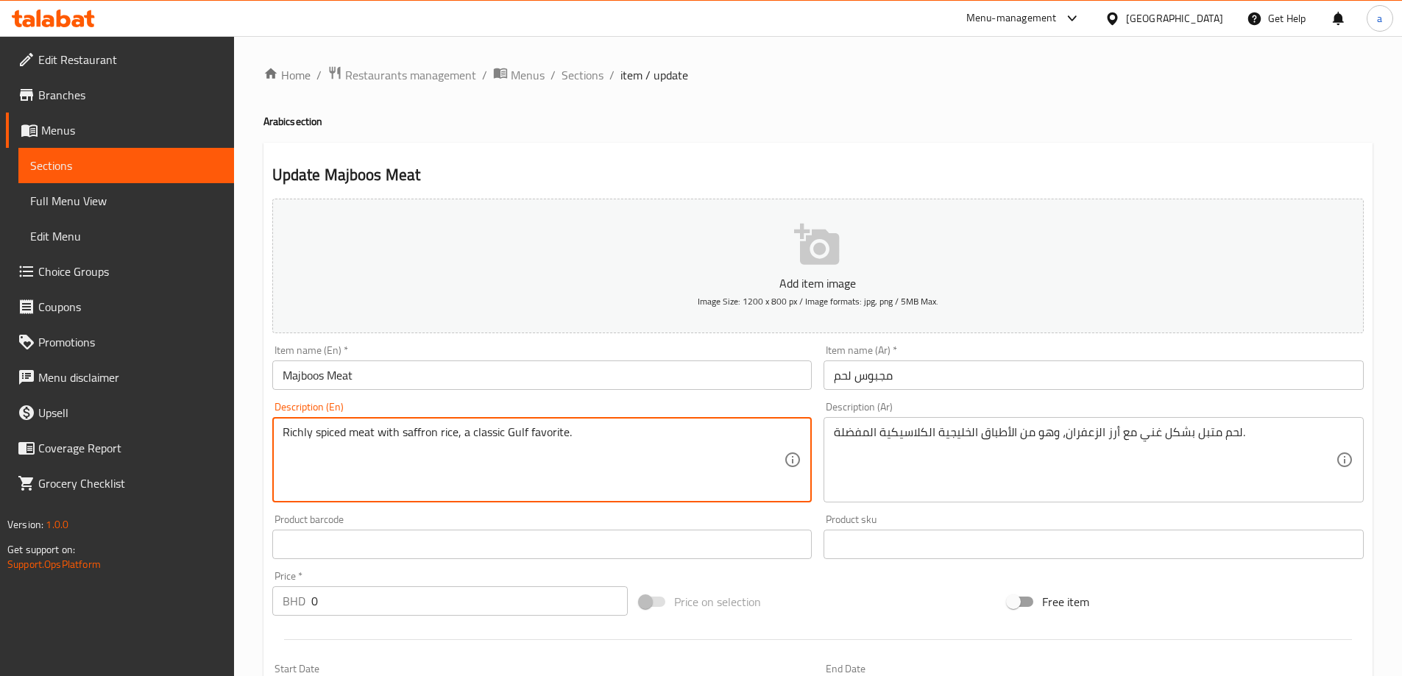
click at [542, 439] on textarea "Richly spiced meat with saffron rice, a classic Gulf favorite." at bounding box center [534, 460] width 502 height 70
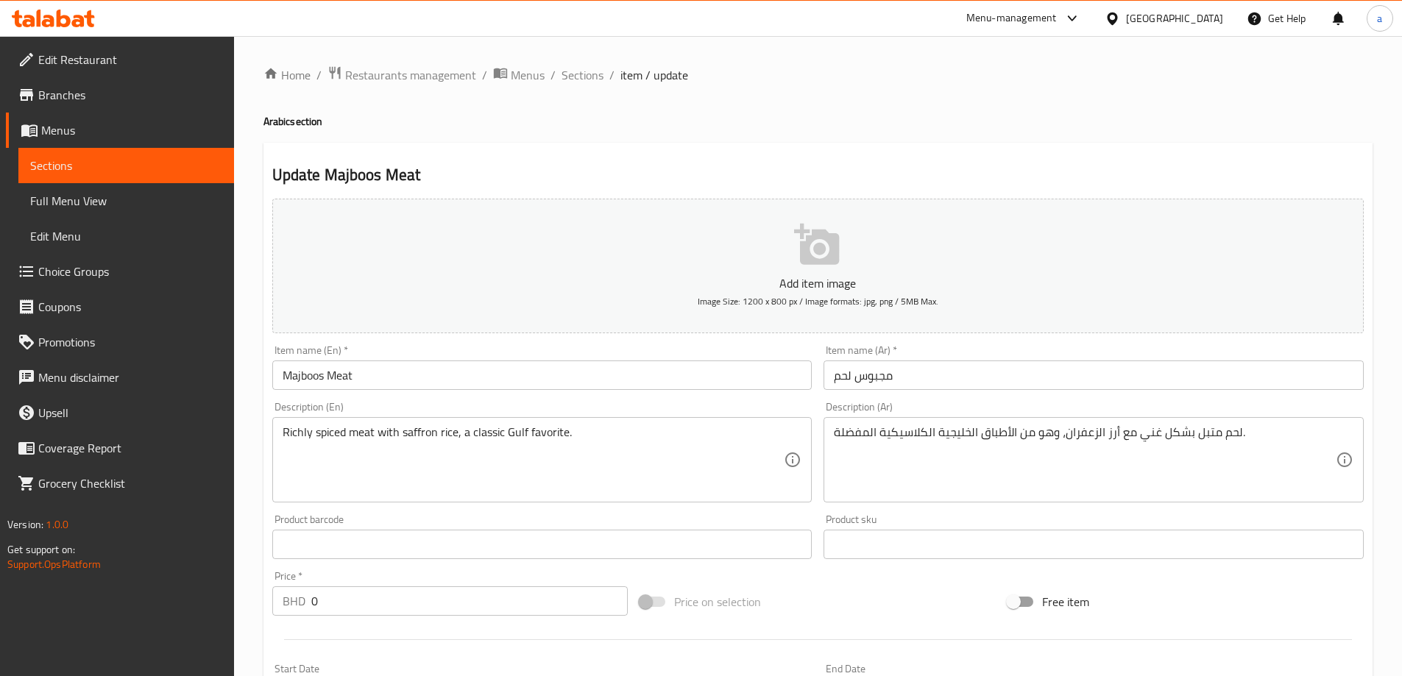
click at [669, 410] on div "Description (En) Richly spiced meat with saffron rice, a classic Gulf favorite.…" at bounding box center [542, 452] width 540 height 101
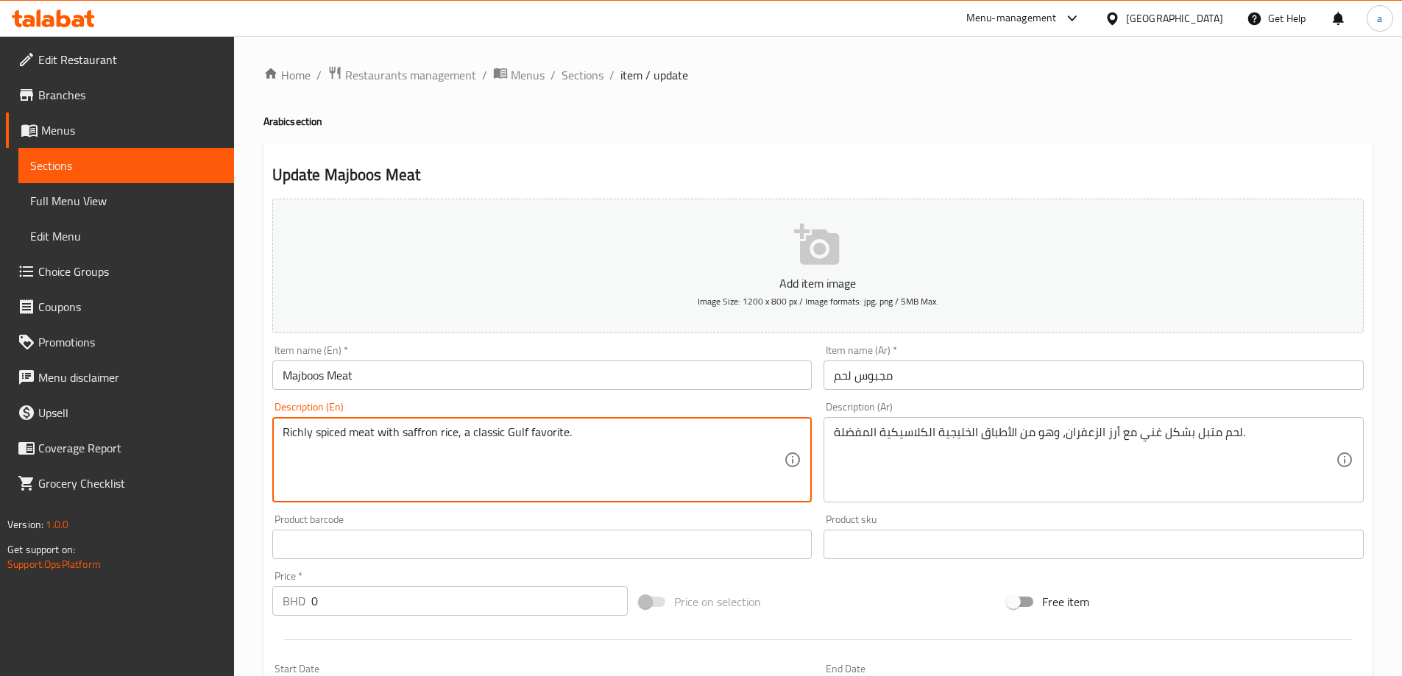
click at [509, 436] on textarea "Richly spiced meat with saffron rice, a classic Gulf favorite." at bounding box center [534, 460] width 502 height 70
drag, startPoint x: 461, startPoint y: 434, endPoint x: 566, endPoint y: 443, distance: 105.0
click at [566, 443] on textarea "Richly spiced meat with saffron rice, a classic Gulf favorite." at bounding box center [534, 460] width 502 height 70
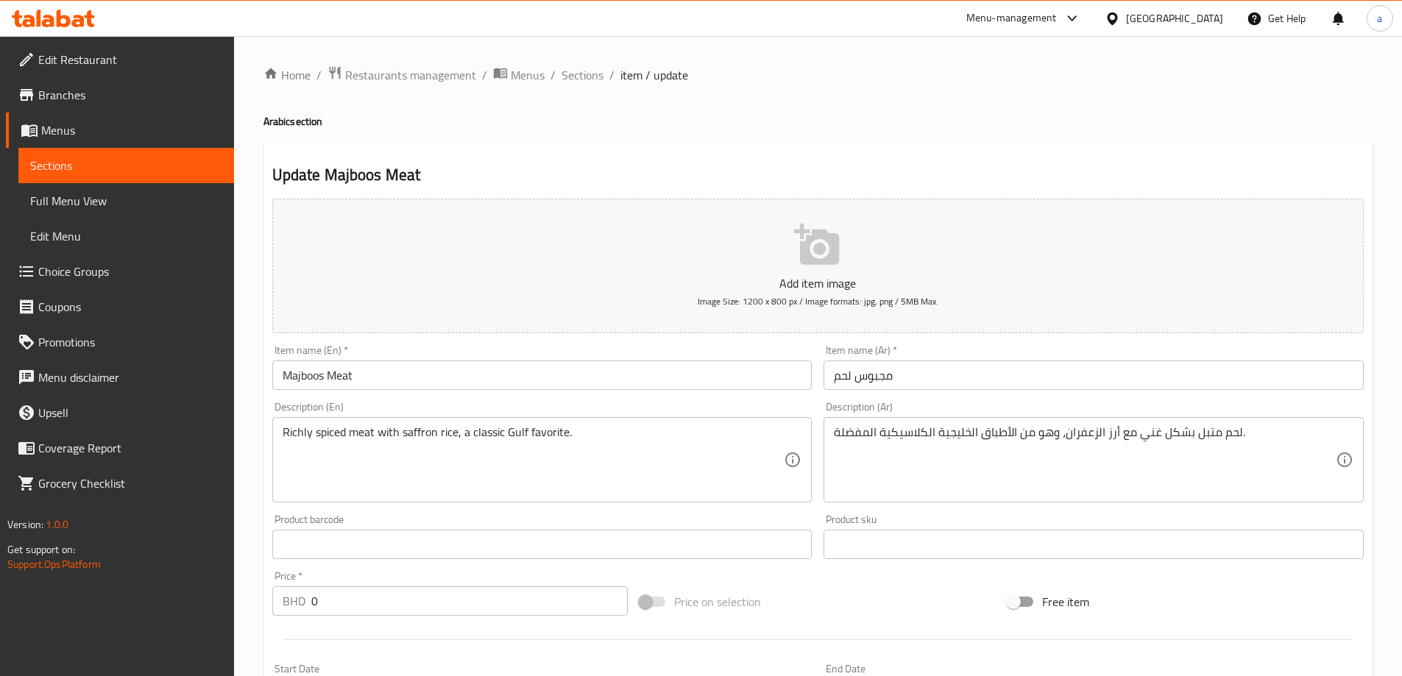
click at [501, 424] on div "Richly spiced meat with saffron rice, a classic Gulf favorite. Description (En)" at bounding box center [542, 459] width 540 height 85
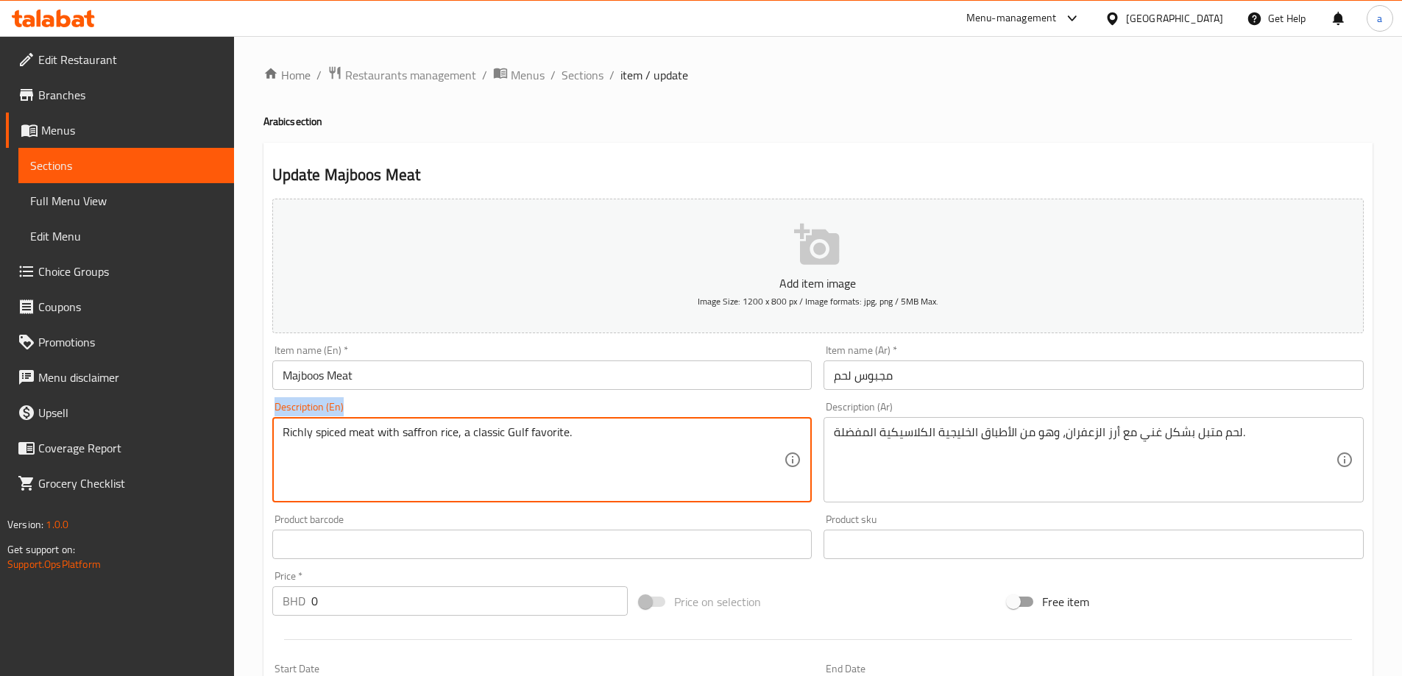
click at [501, 424] on div "Richly spiced meat with saffron rice, a classic Gulf favorite. Description (En)" at bounding box center [542, 459] width 540 height 85
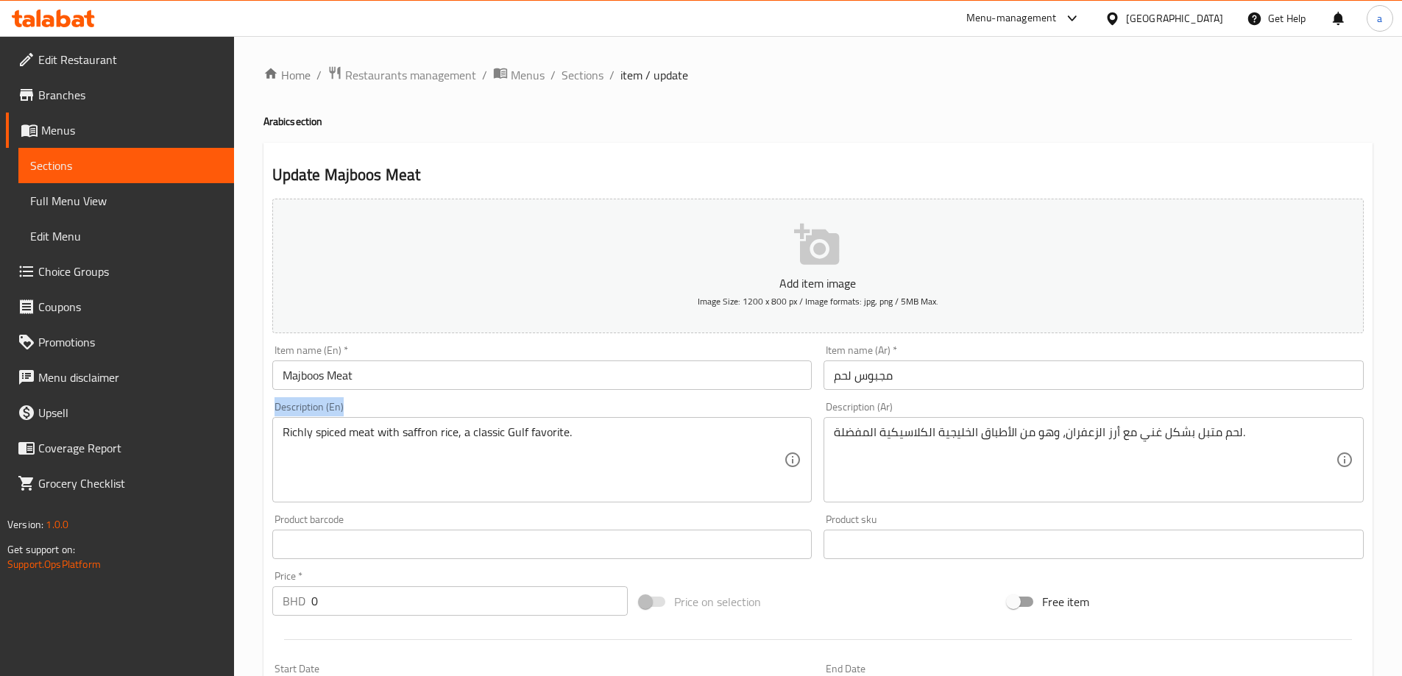
click at [501, 424] on div "Richly spiced meat with saffron rice, a classic Gulf favorite. Description (En)" at bounding box center [542, 459] width 540 height 85
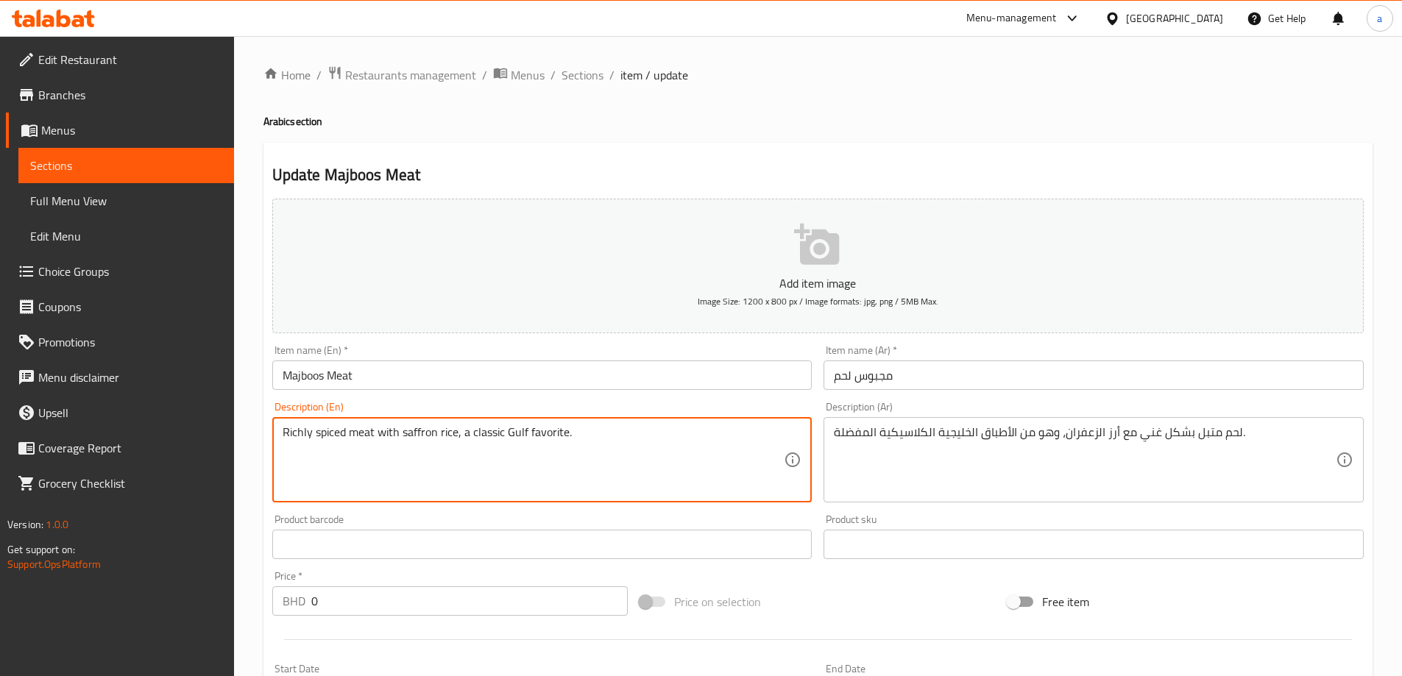
click at [456, 427] on textarea "Richly spiced meat with saffron rice, a classic Gulf favorite." at bounding box center [534, 460] width 502 height 70
click at [768, 183] on h2 "Update Majboos Meat" at bounding box center [818, 175] width 1092 height 22
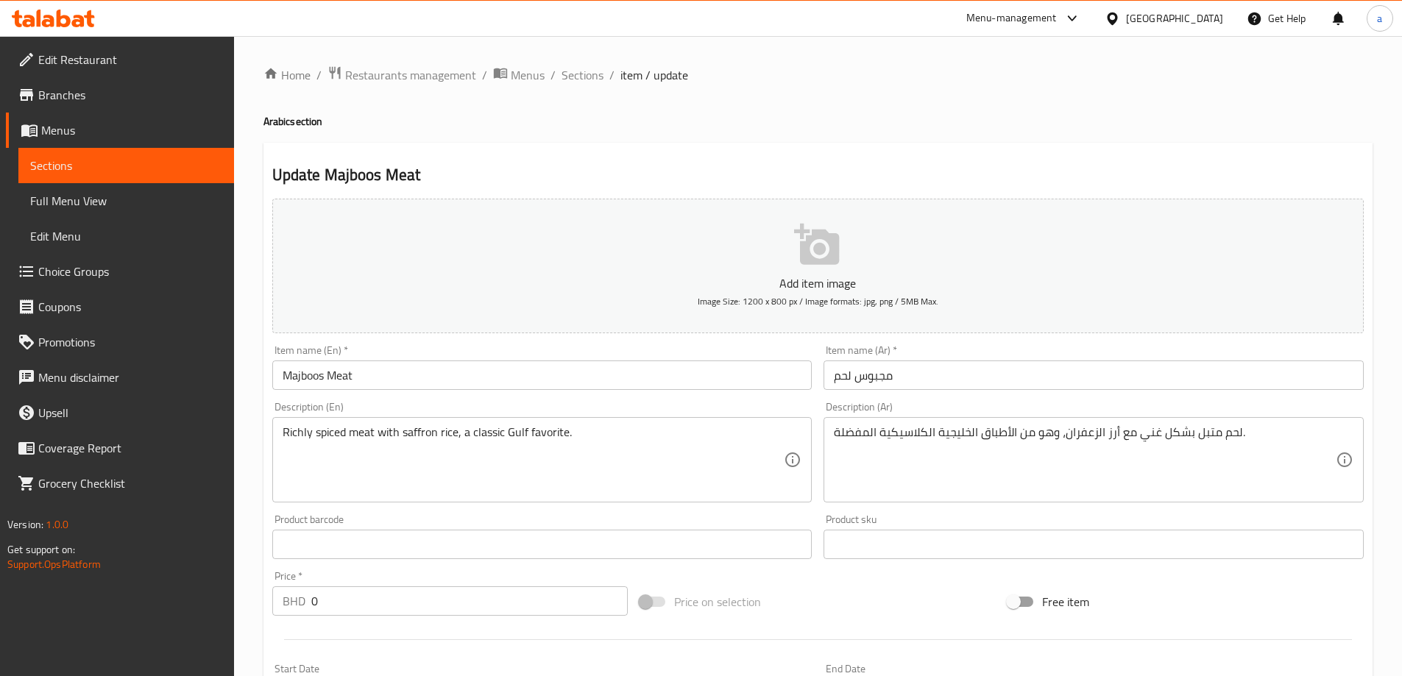
click at [536, 390] on input "Majboos Meat" at bounding box center [542, 375] width 540 height 29
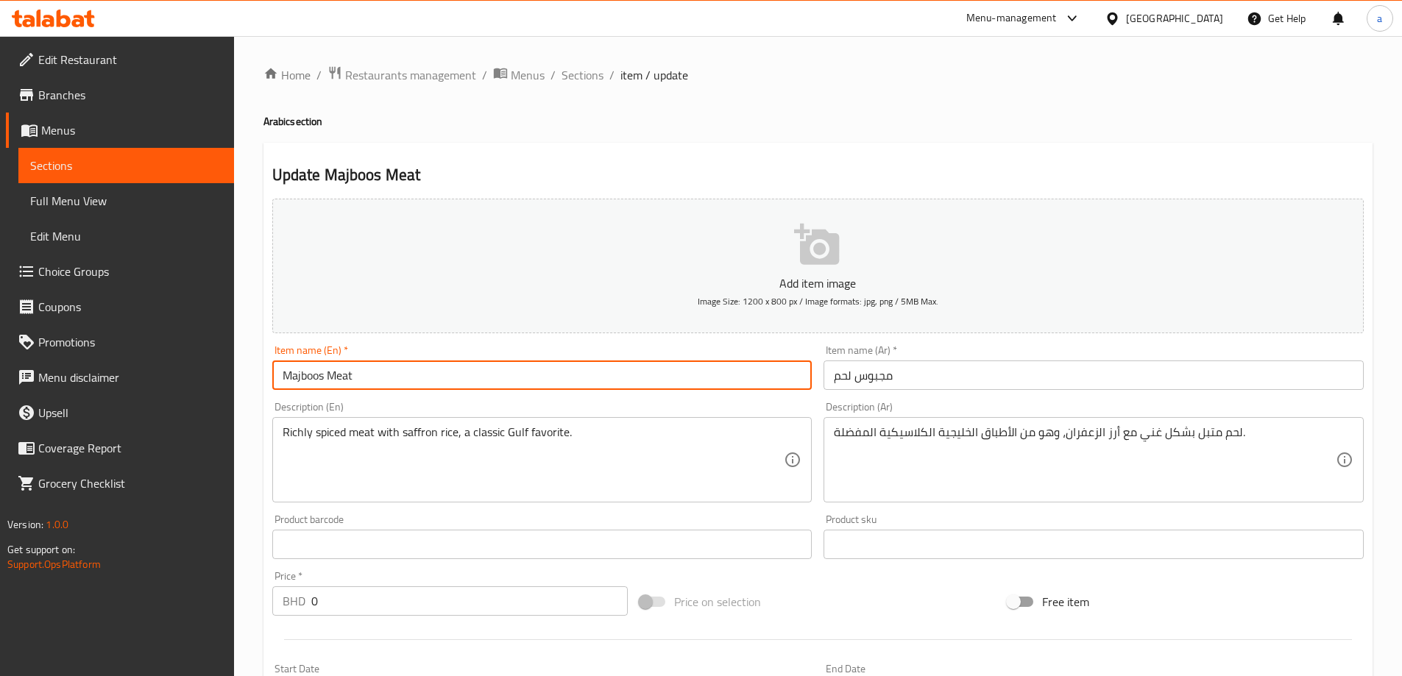
click at [536, 390] on input "Majboos Meat" at bounding box center [542, 375] width 540 height 29
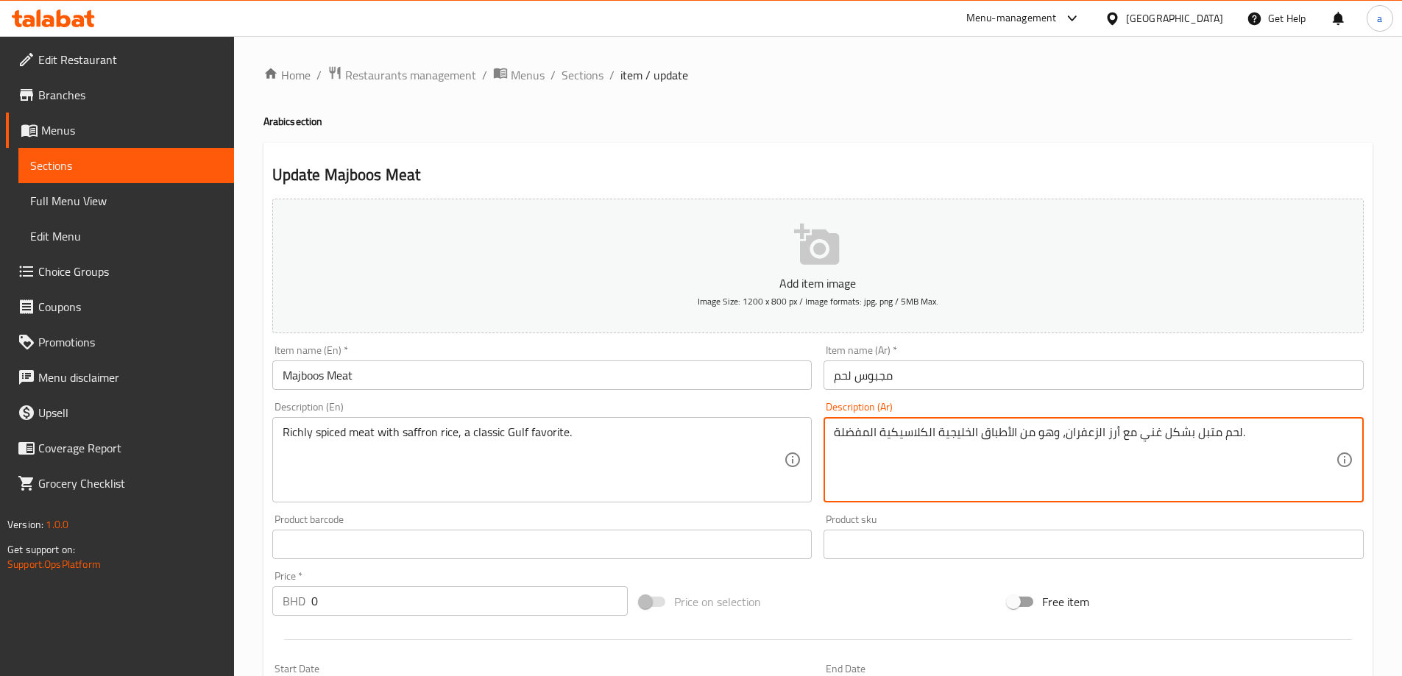
click at [989, 431] on textarea "لحم متبل بشكل غني مع أرز الزعفران، وهو من الأطباق الخليجية الكلاسيكية المفضلة." at bounding box center [1085, 460] width 502 height 70
drag, startPoint x: 971, startPoint y: 437, endPoint x: 977, endPoint y: 447, distance: 11.2
click at [977, 447] on textarea "لحم متبل بشكل غني مع أرز الزعفران، وهو الخليجية الكلاسيكية المفضلة." at bounding box center [1085, 460] width 502 height 70
click at [940, 441] on textarea "لحم متبل بشكل غني مع أرز الزعفران، وهو خليجية الكلاسيكية المفضلة." at bounding box center [1085, 460] width 502 height 70
drag, startPoint x: 928, startPoint y: 436, endPoint x: 936, endPoint y: 442, distance: 9.4
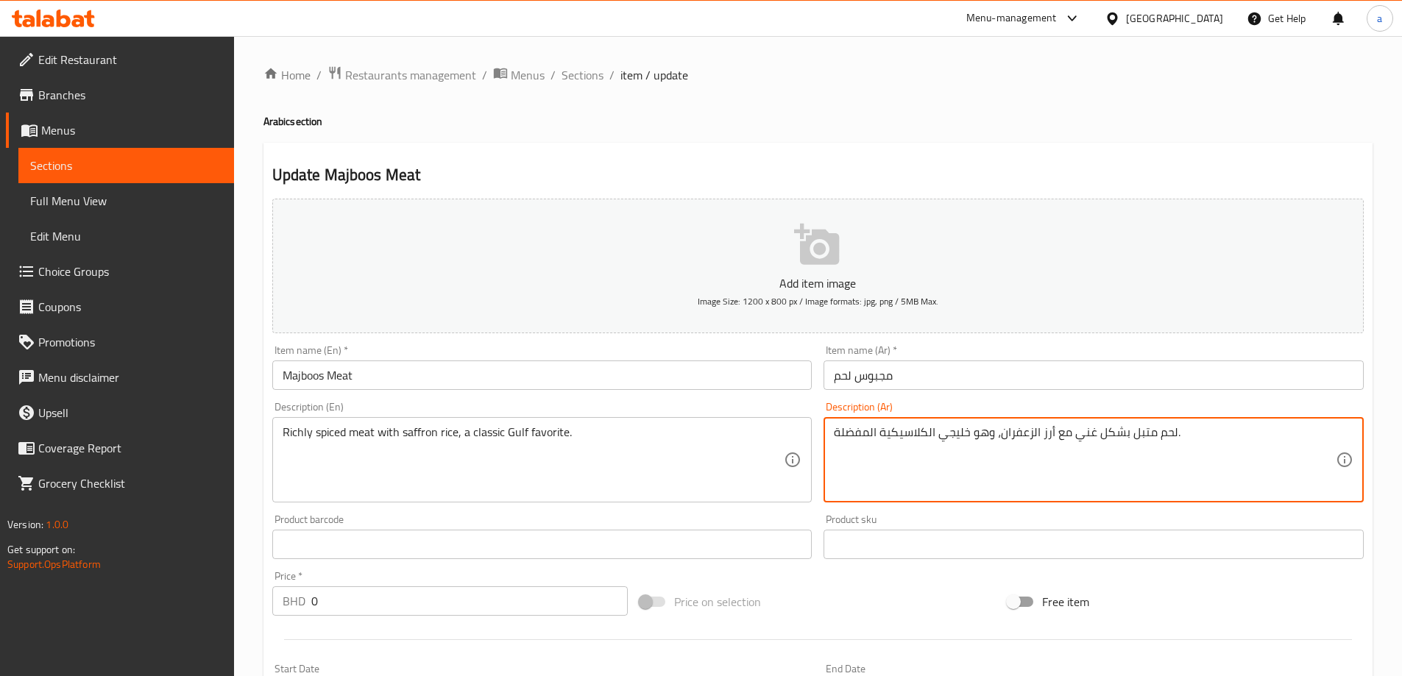
click at [936, 442] on textarea "لحم متبل بشكل غني مع أرز الزعفران، وهو خليجي الكلاسيكية المفضلة." at bounding box center [1085, 460] width 502 height 70
click at [881, 434] on textarea "لحم متبل بشكل غني مع أرز الزعفران، وهو خليجي كلاسيكية المفضلة." at bounding box center [1085, 460] width 502 height 70
drag, startPoint x: 842, startPoint y: 431, endPoint x: 834, endPoint y: 442, distance: 13.1
click at [834, 442] on textarea "لحم متبل بشكل غني مع أرز الزعفران، وهو خليجي كلاسيكي المفضلة." at bounding box center [1085, 460] width 502 height 70
click at [865, 437] on textarea "لحم متبل بشكل غني مع أرز الزعفران، وهو خليجي كلاسيكي المفضل." at bounding box center [1085, 460] width 502 height 70
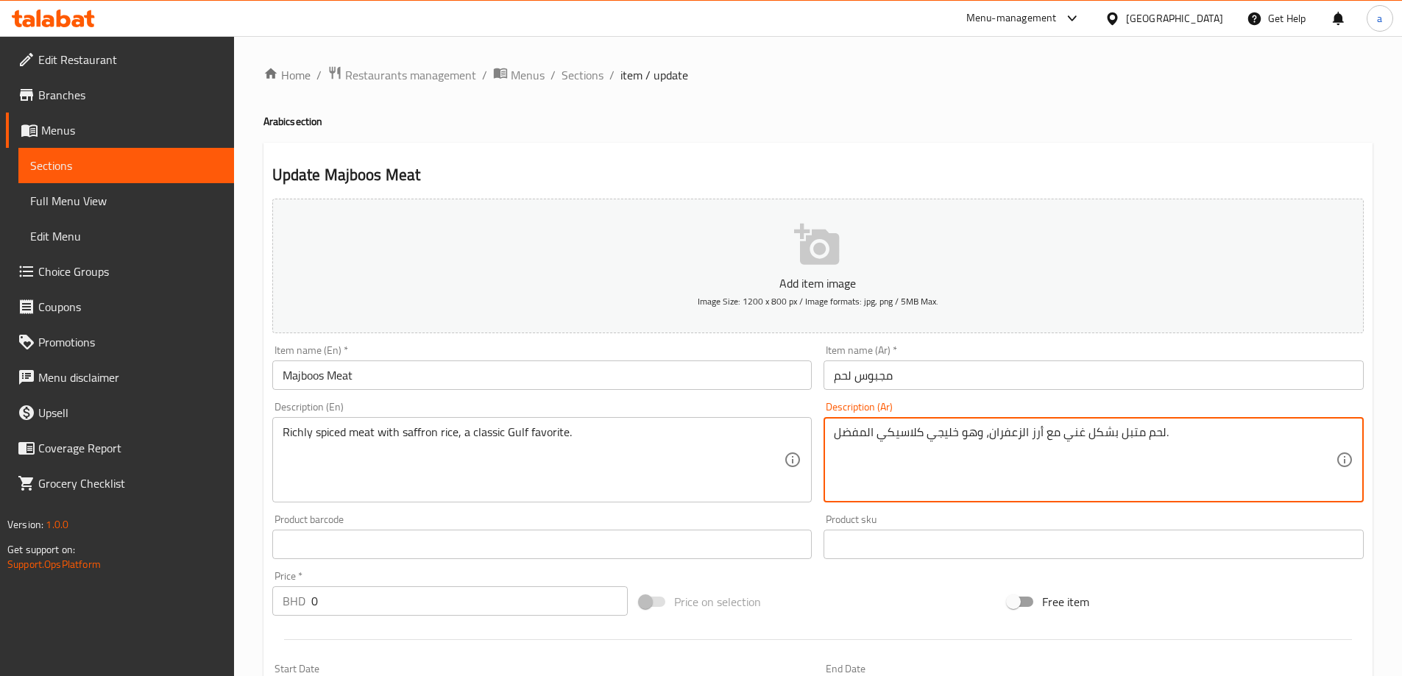
drag, startPoint x: 865, startPoint y: 438, endPoint x: 871, endPoint y: 443, distance: 7.8
click at [871, 443] on textarea "لحم متبل بشكل غني مع أرز الزعفران، وهو خليجي كلاسيكي المفضل." at bounding box center [1085, 460] width 502 height 70
click at [870, 436] on textarea "لحم متبل بشكل غني مع أرز الزعفران، وهو خليجي كلاسيكي المفضل." at bounding box center [1085, 460] width 502 height 70
drag, startPoint x: 866, startPoint y: 433, endPoint x: 874, endPoint y: 445, distance: 13.9
click at [874, 445] on textarea "لحم متبل بشكل غني مع أرز الزعفران، وهو خليجي كلاسيكي المفضل." at bounding box center [1085, 460] width 502 height 70
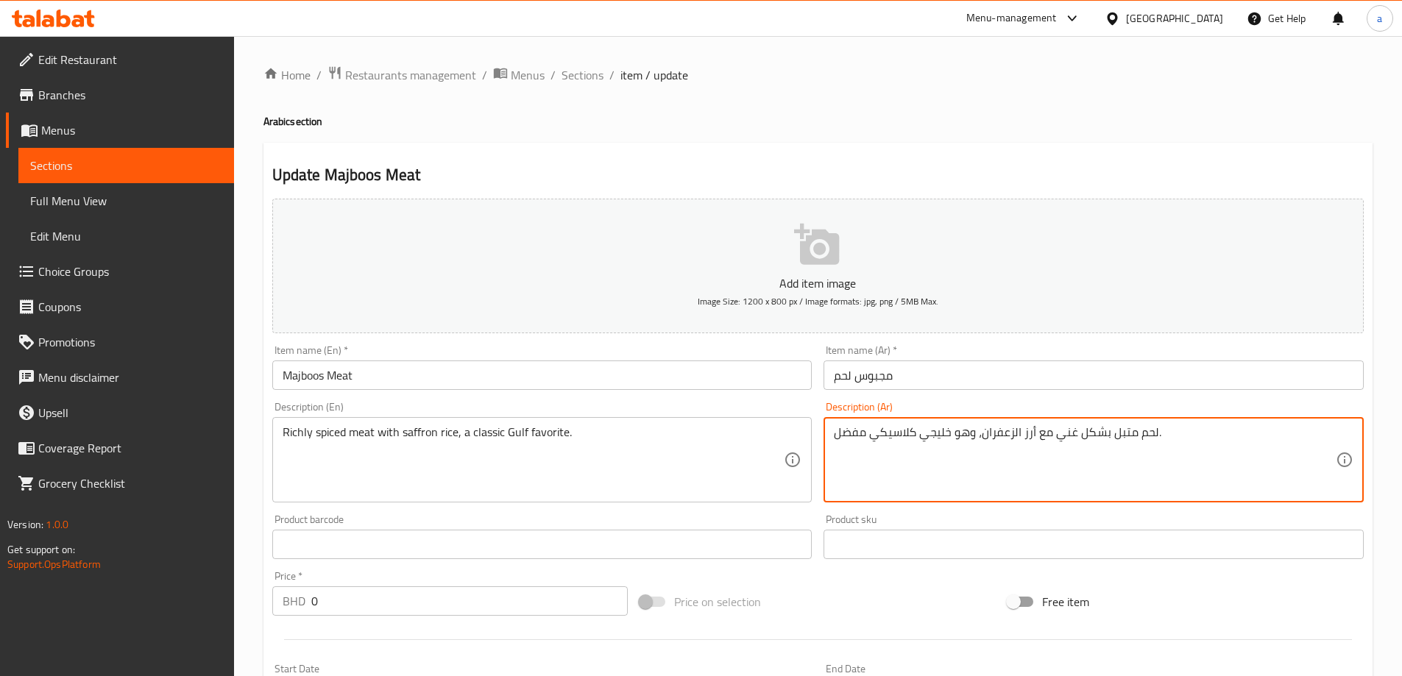
type textarea "لحم متبل بشكل غني مع أرز الزعفران، وهو خليجي كلاسيكي مفضل."
click at [961, 400] on div "Description (Ar) لحم متبل بشكل غني مع أرز الزعفران، وهو خليجي كلاسيكي مفضل. Des…" at bounding box center [1094, 452] width 552 height 113
click at [941, 442] on textarea "لحم متبل بشكل غني مع أرز الزعفران، وهو خليجي كلاسيكي مفضل." at bounding box center [1085, 460] width 502 height 70
click at [967, 405] on div "Description (Ar) لحم متبل بشكل غني مع أرز الزعفران، وهو خليجي كلاسيكي مفضل. Des…" at bounding box center [1094, 452] width 540 height 101
drag, startPoint x: 919, startPoint y: 440, endPoint x: 949, endPoint y: 446, distance: 30.0
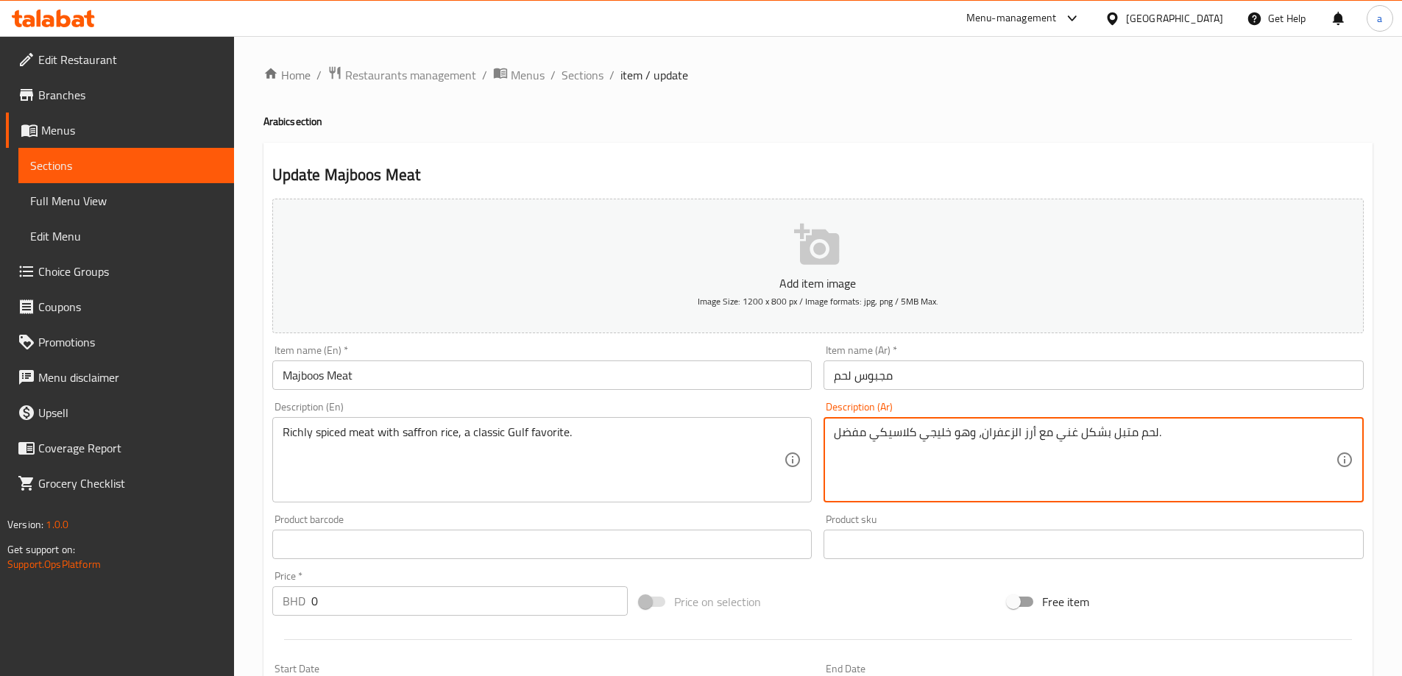
click at [1005, 400] on div "Description (Ar) لحم متبل بشكل غني مع أرز الزعفران، وهو خليجي كلاسيكي مفضل. Des…" at bounding box center [1094, 452] width 552 height 113
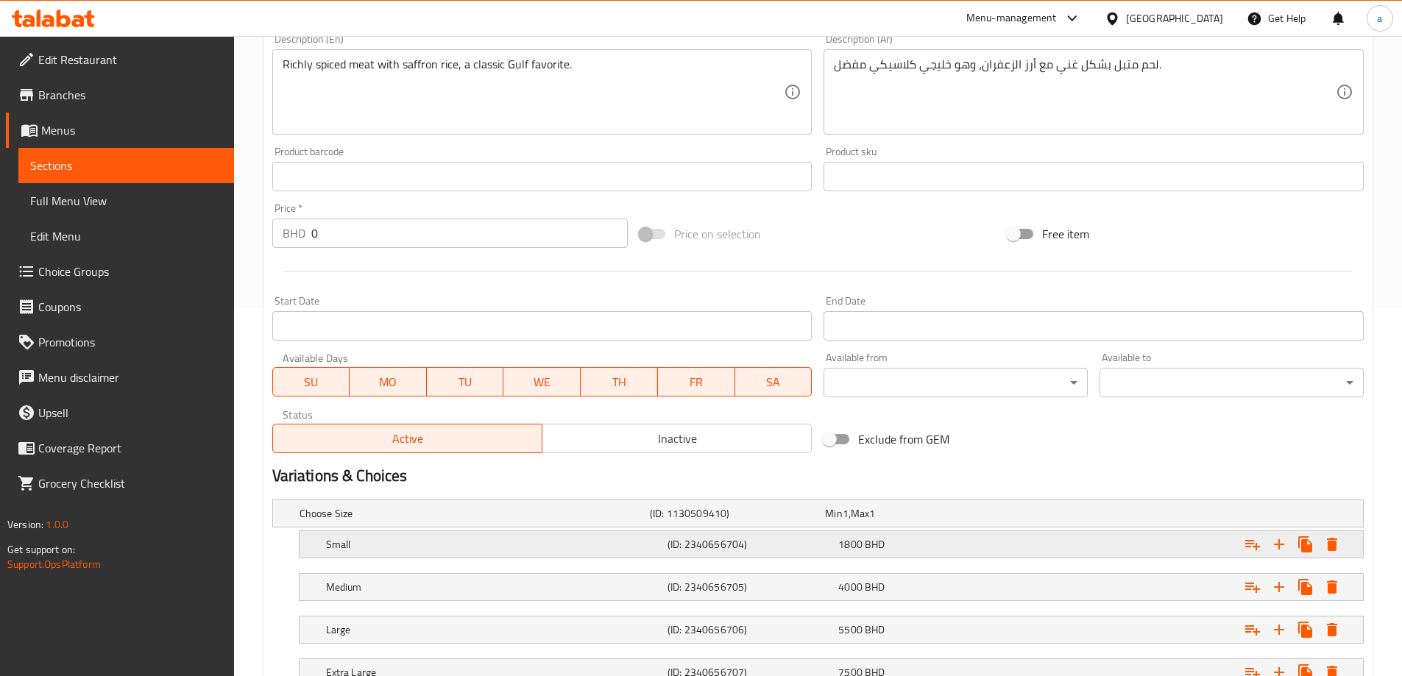
scroll to position [482, 0]
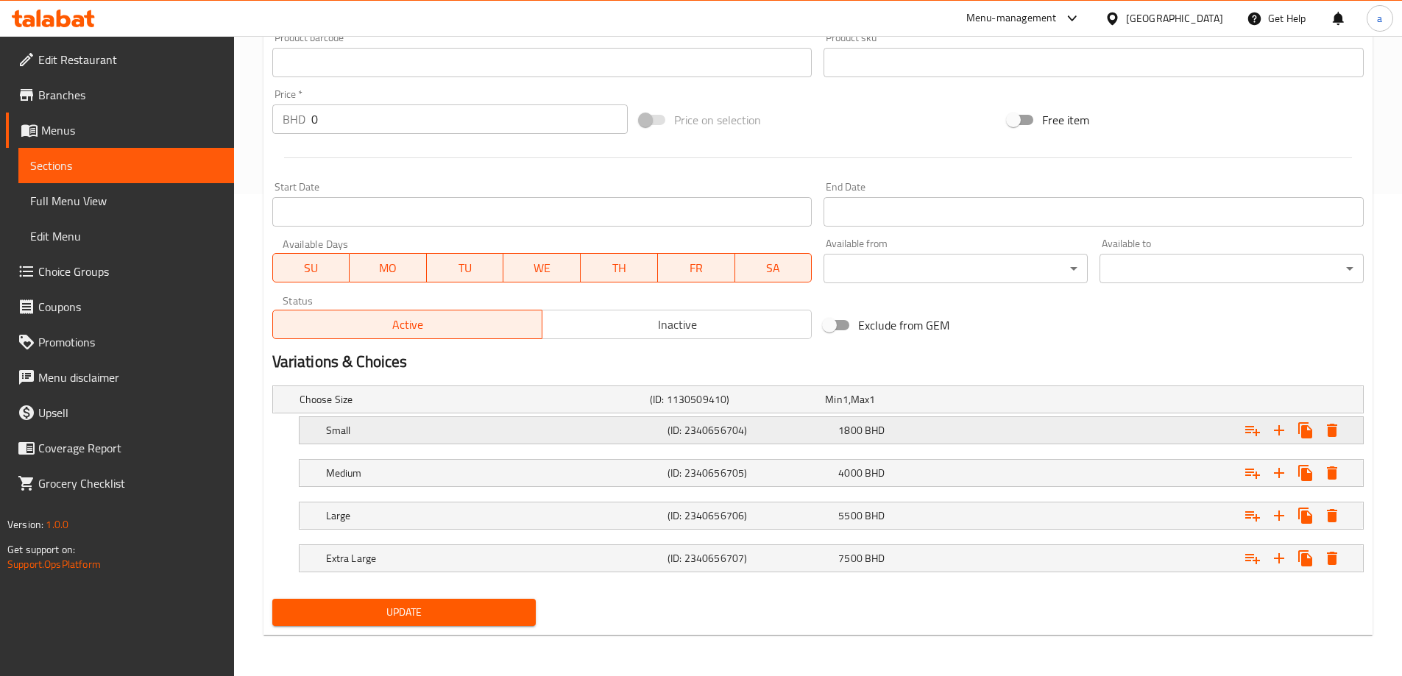
click at [662, 438] on div "Small" at bounding box center [494, 430] width 342 height 21
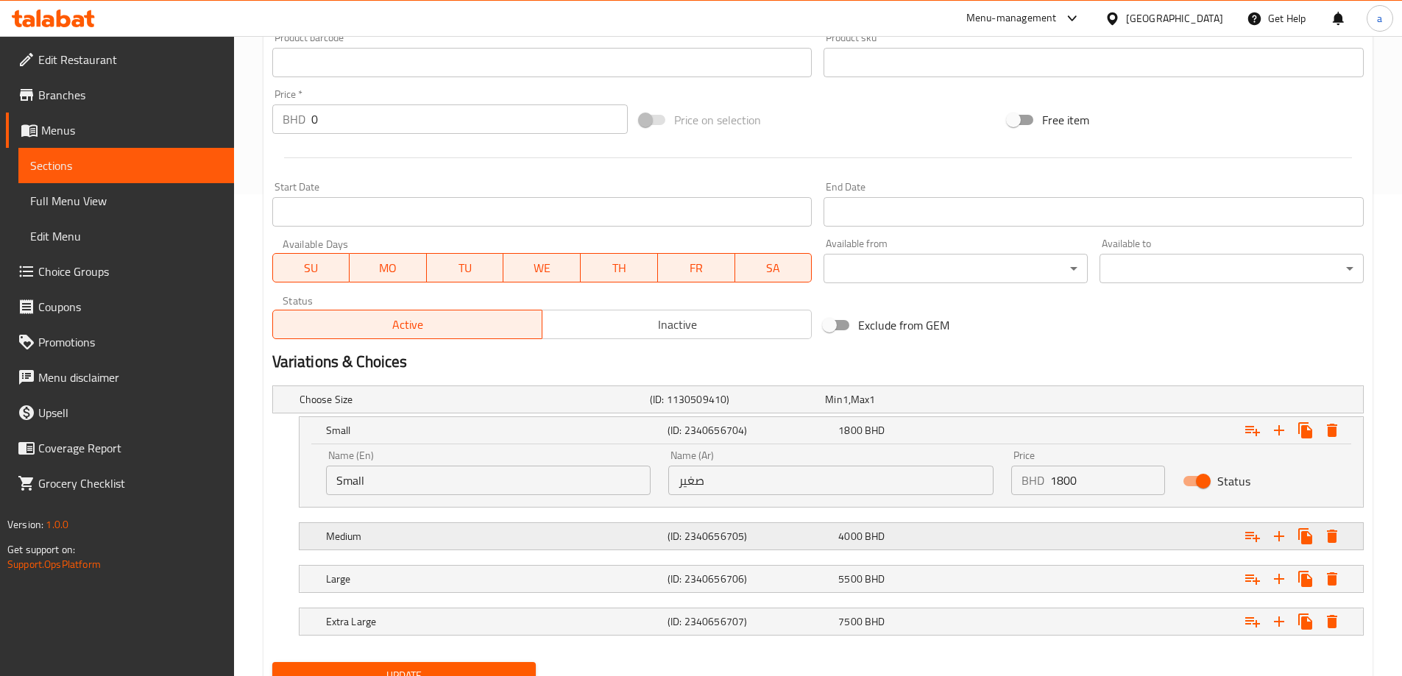
click at [665, 531] on div "(ID: 2340656705)" at bounding box center [750, 536] width 171 height 21
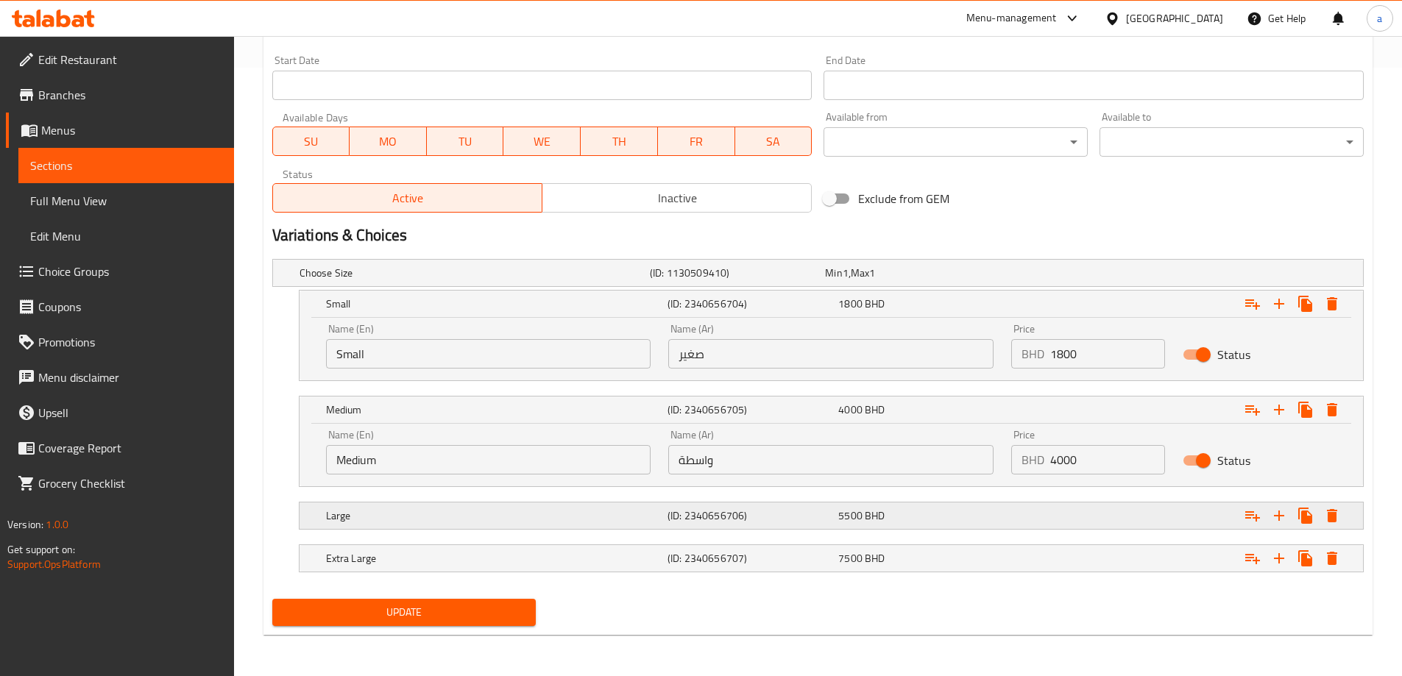
click at [698, 509] on h5 "(ID: 2340656706)" at bounding box center [750, 516] width 165 height 15
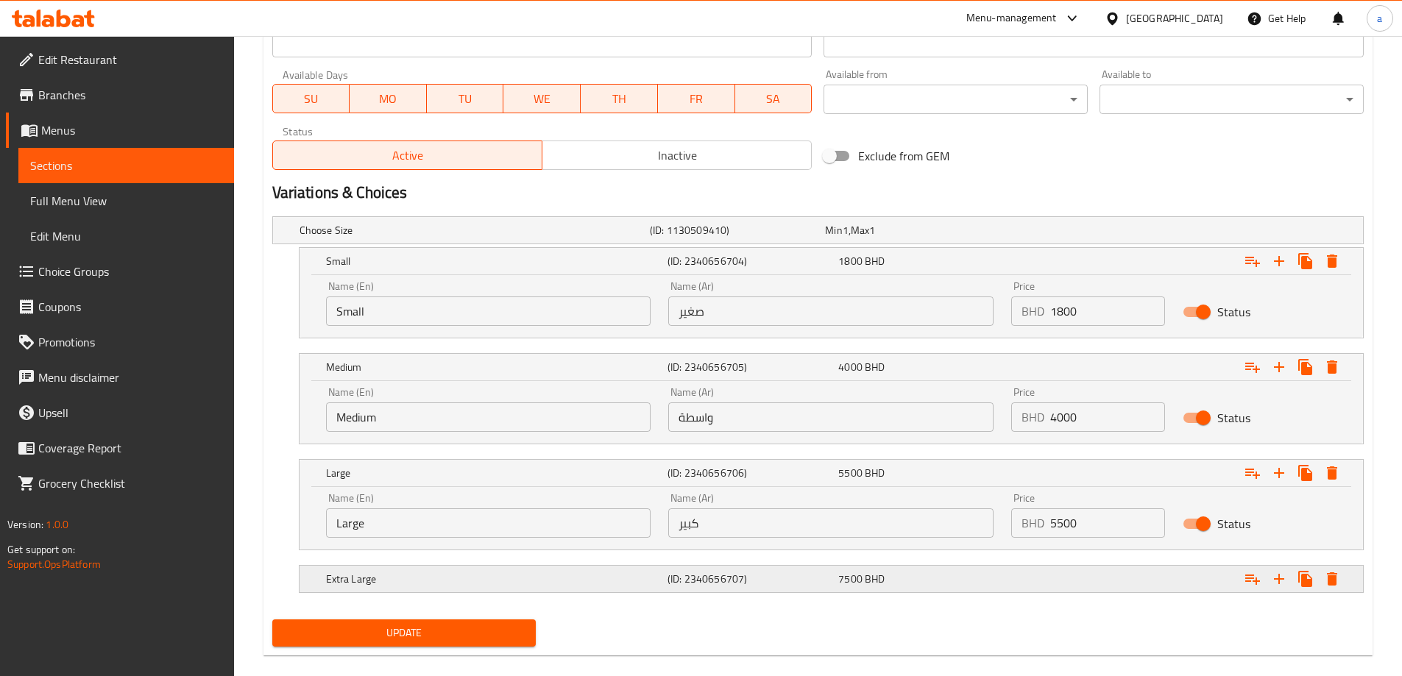
scroll to position [672, 0]
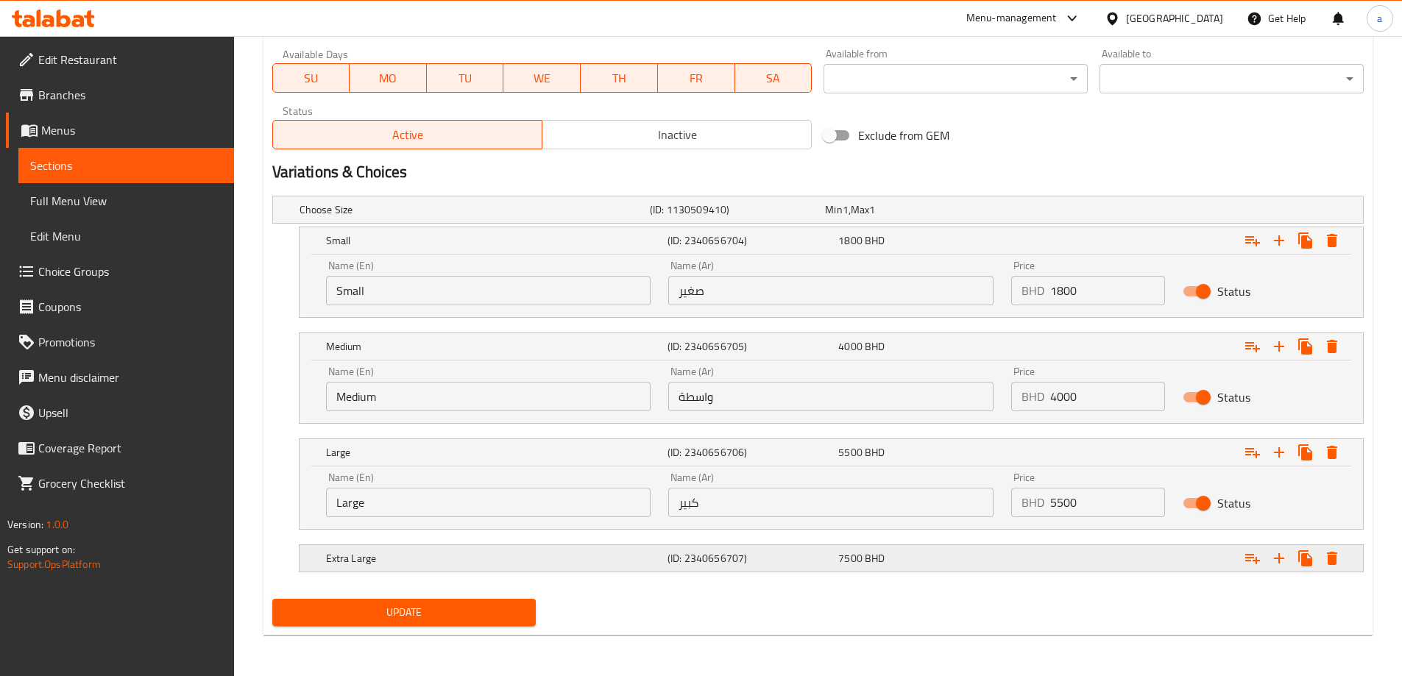
click at [699, 556] on h5 "(ID: 2340656707)" at bounding box center [750, 558] width 165 height 15
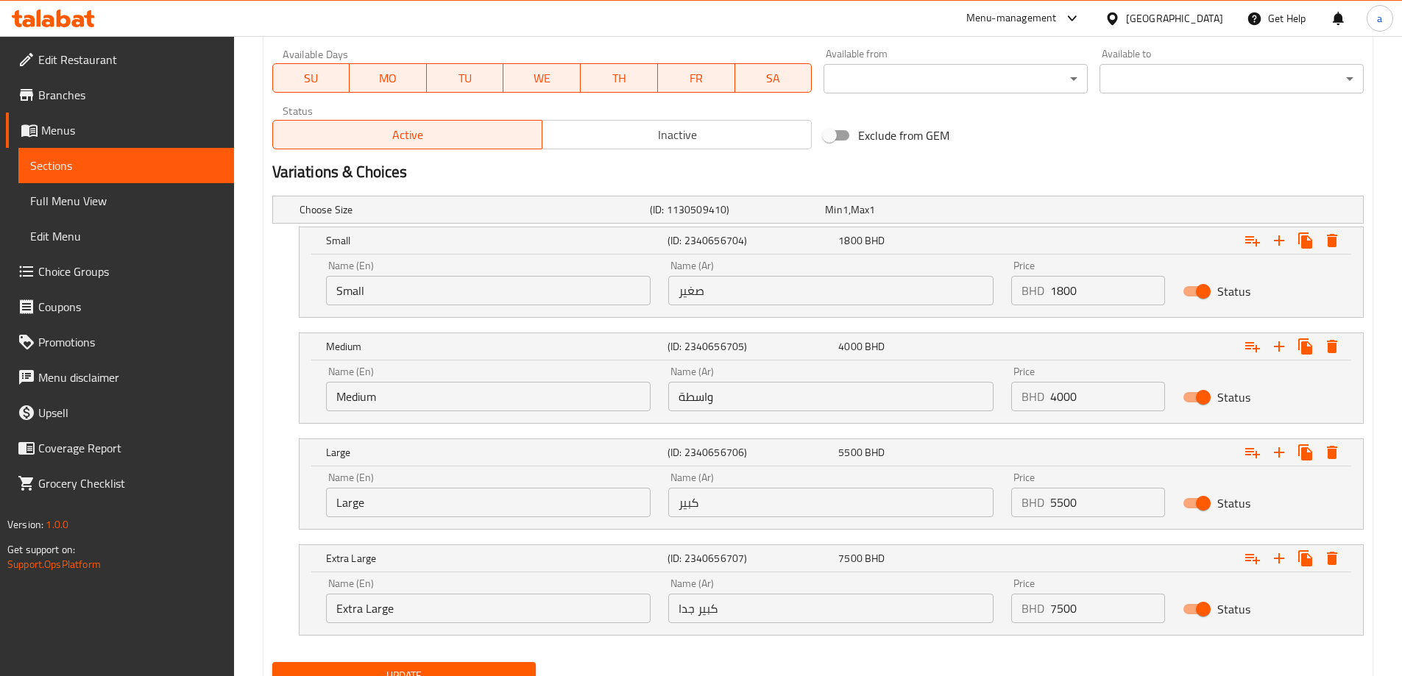
click at [731, 395] on input "واسطة" at bounding box center [830, 396] width 325 height 29
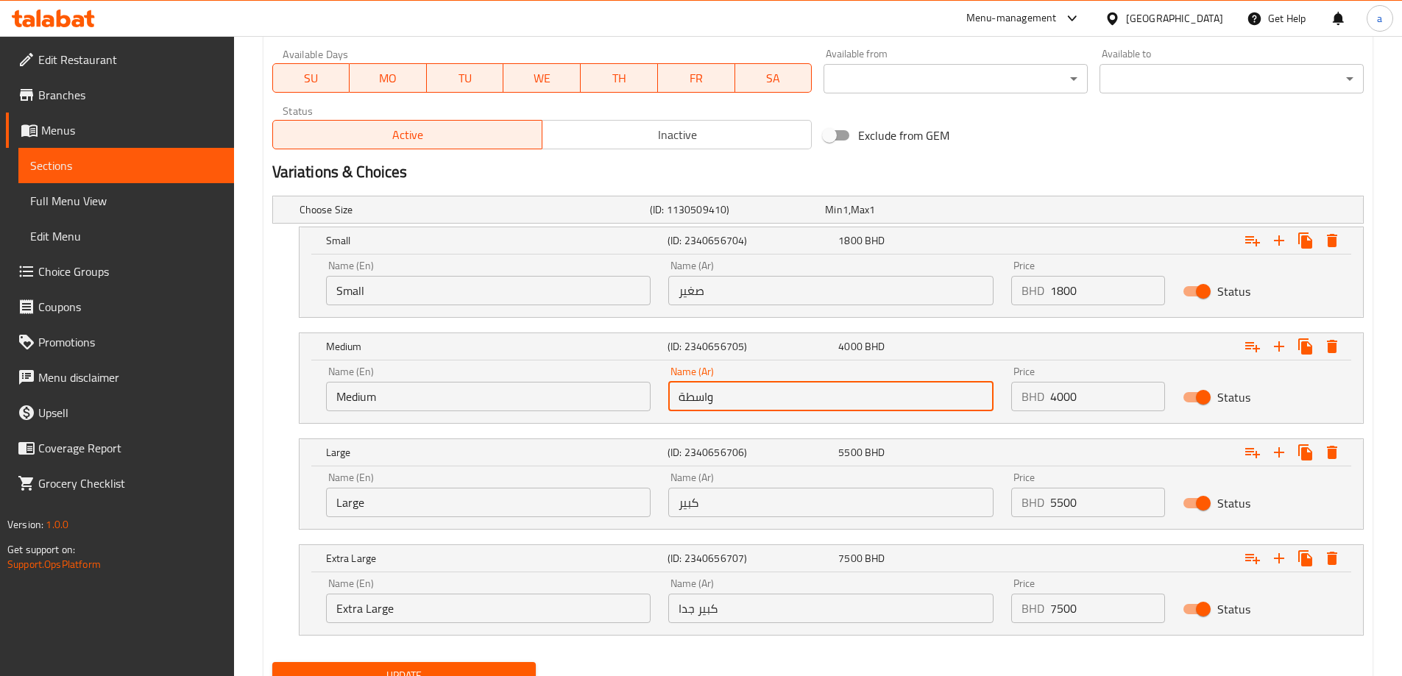
click at [731, 395] on input "واسطة" at bounding box center [830, 396] width 325 height 29
click at [731, 395] on input "text" at bounding box center [830, 396] width 325 height 29
type input "وسط"
click at [751, 431] on nav at bounding box center [818, 433] width 1092 height 12
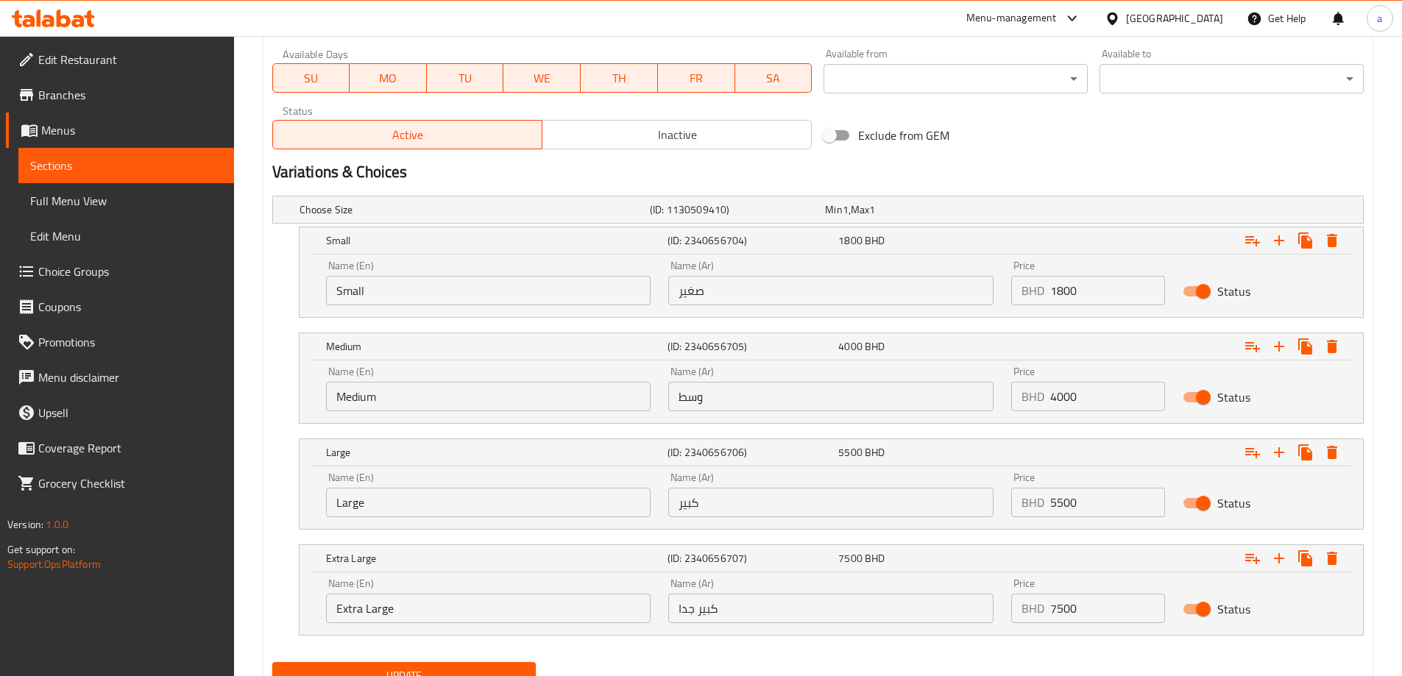
click at [1057, 298] on input "1800" at bounding box center [1107, 290] width 115 height 29
type input "1.800"
click at [1058, 397] on input "4000" at bounding box center [1107, 396] width 115 height 29
type input "4.000"
click at [1058, 502] on input "5500" at bounding box center [1107, 502] width 115 height 29
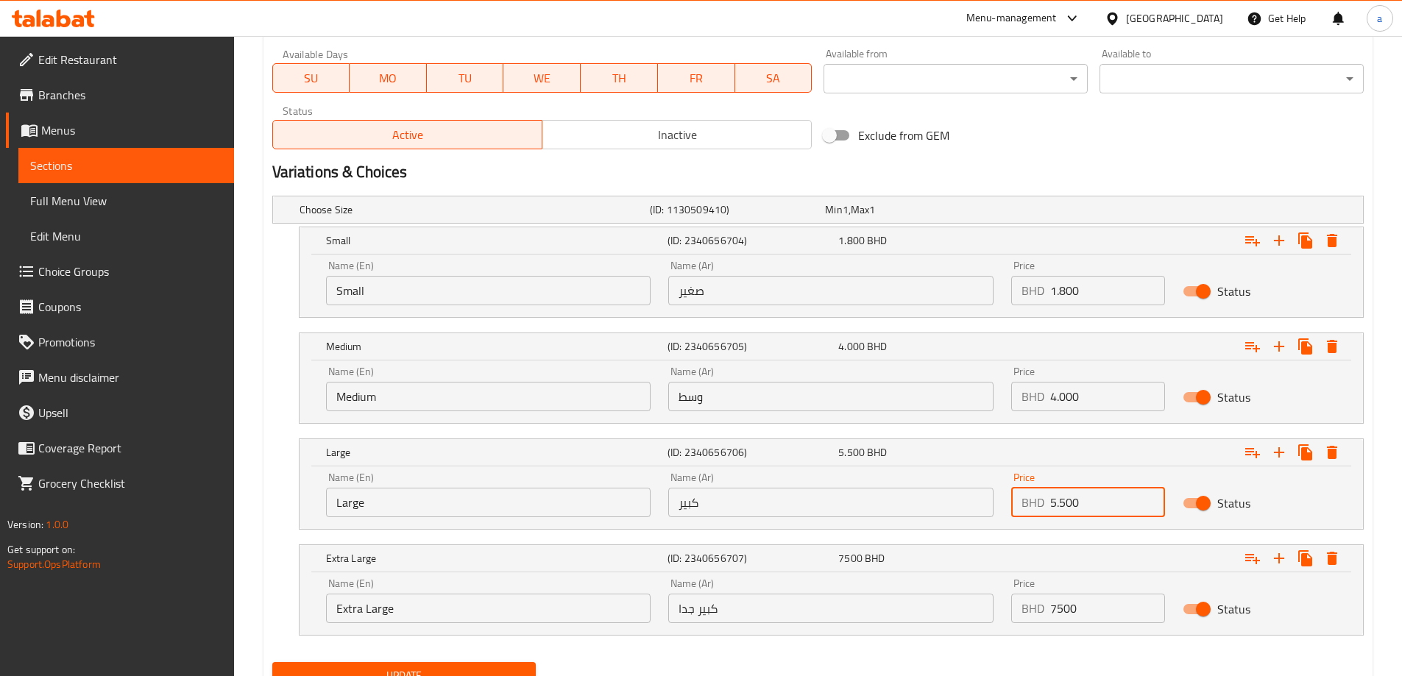
type input "5.500"
click at [1060, 612] on input "7500" at bounding box center [1107, 608] width 115 height 29
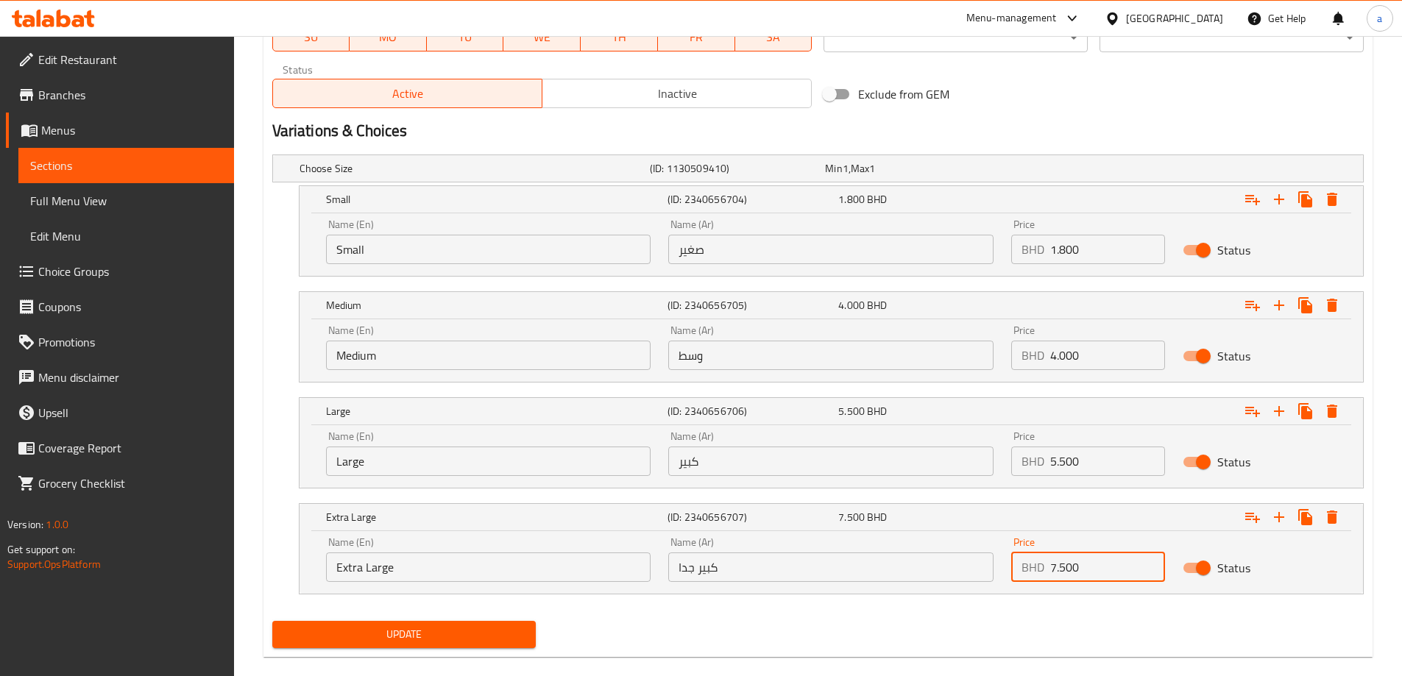
scroll to position [735, 0]
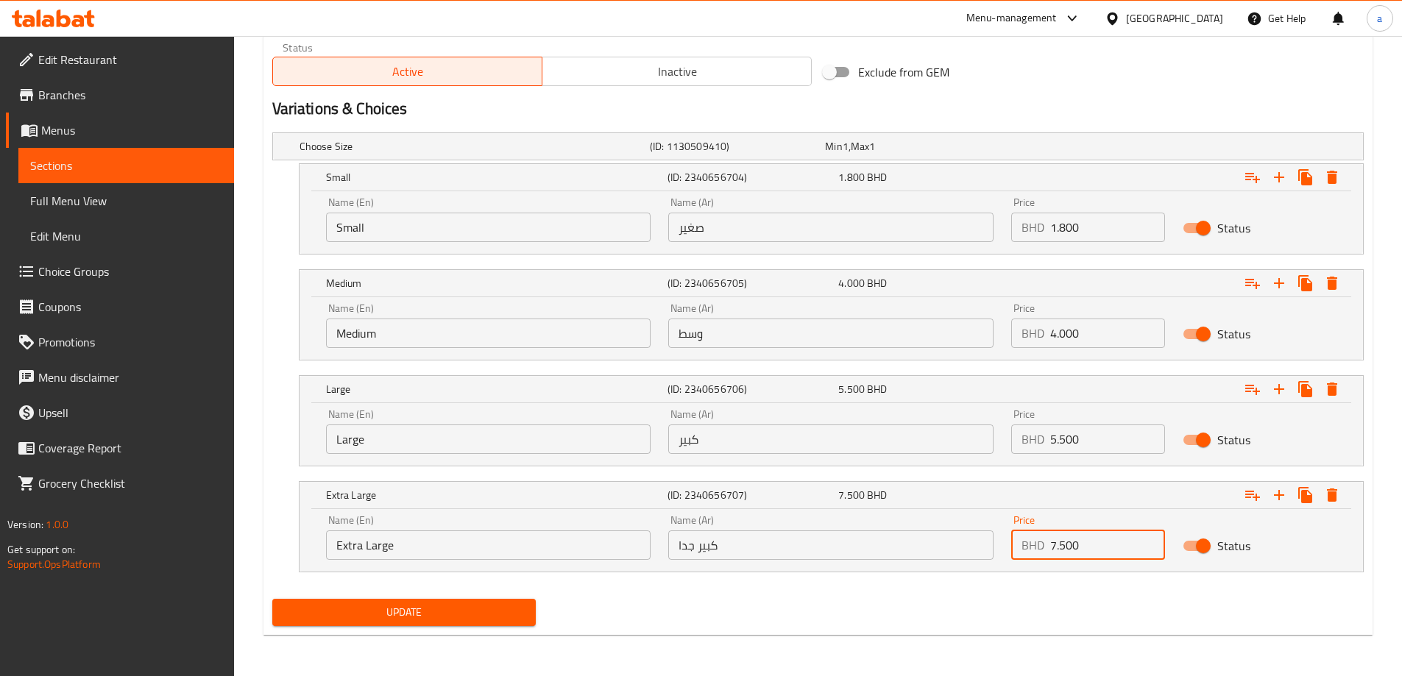
type input "7.500"
click at [509, 604] on span "Update" at bounding box center [404, 613] width 241 height 18
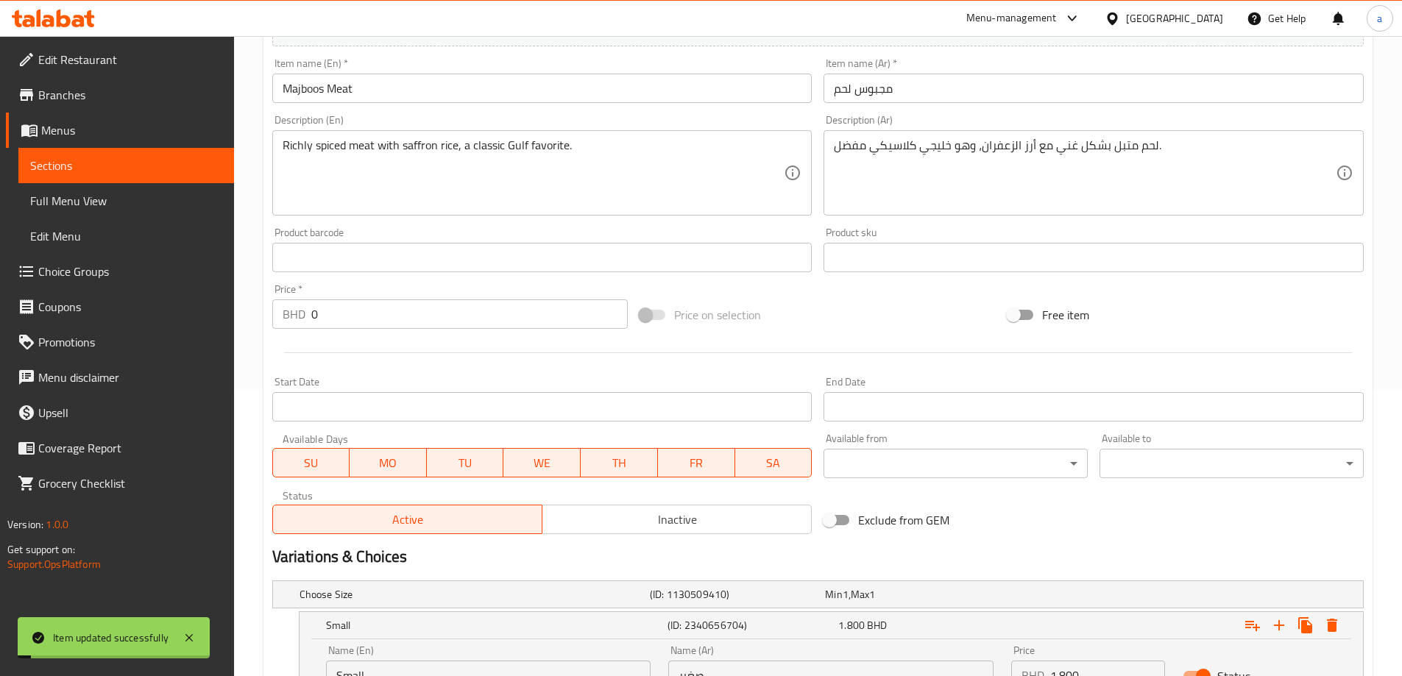
scroll to position [146, 0]
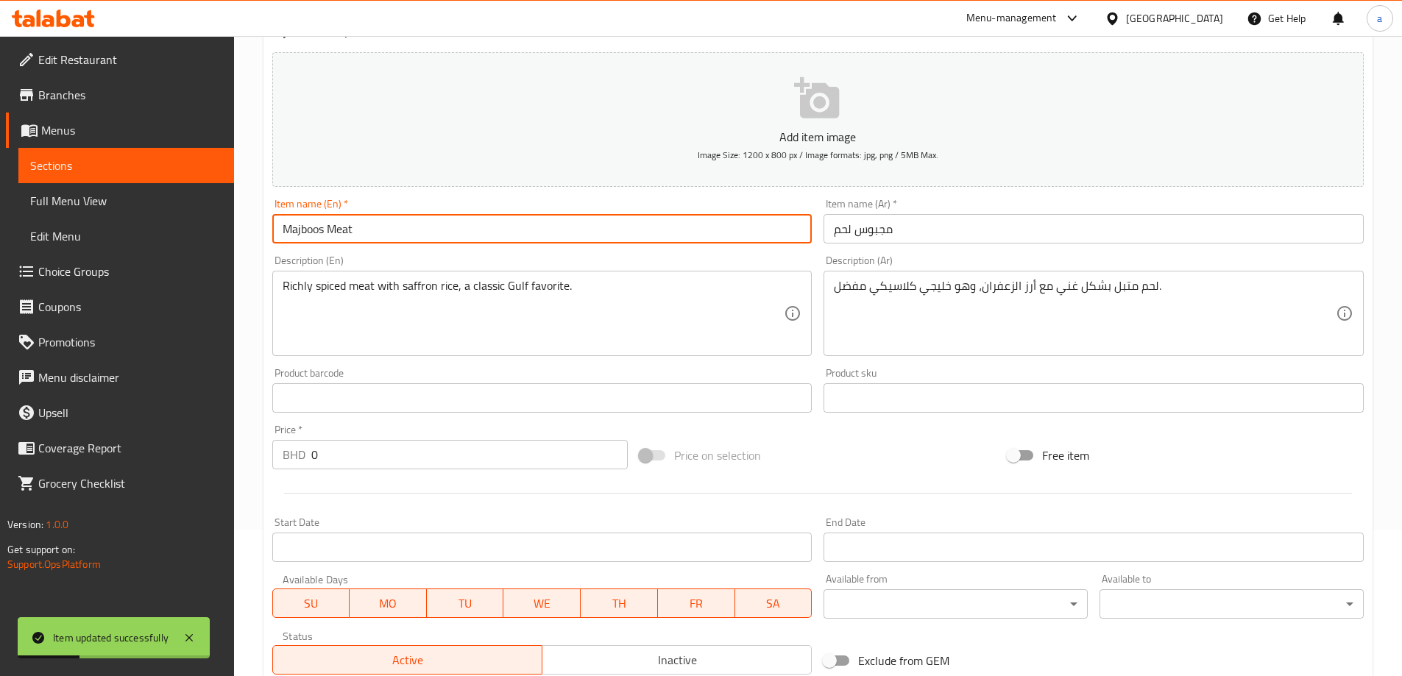
click at [371, 242] on input "Majboos Meat" at bounding box center [542, 228] width 540 height 29
click at [373, 236] on input "Majboos Meat" at bounding box center [542, 228] width 540 height 29
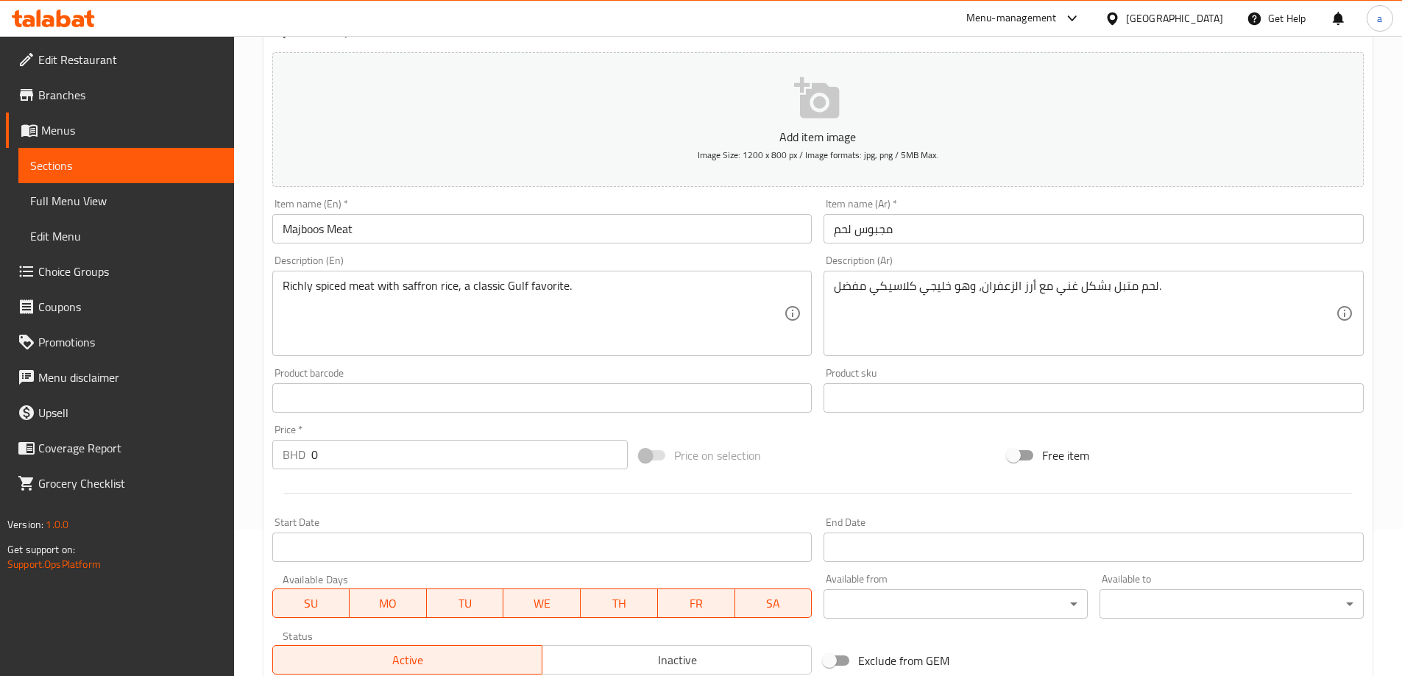
click at [397, 264] on div "Description (En) Richly spiced meat with saffron rice, a classic Gulf favorite.…" at bounding box center [542, 305] width 540 height 101
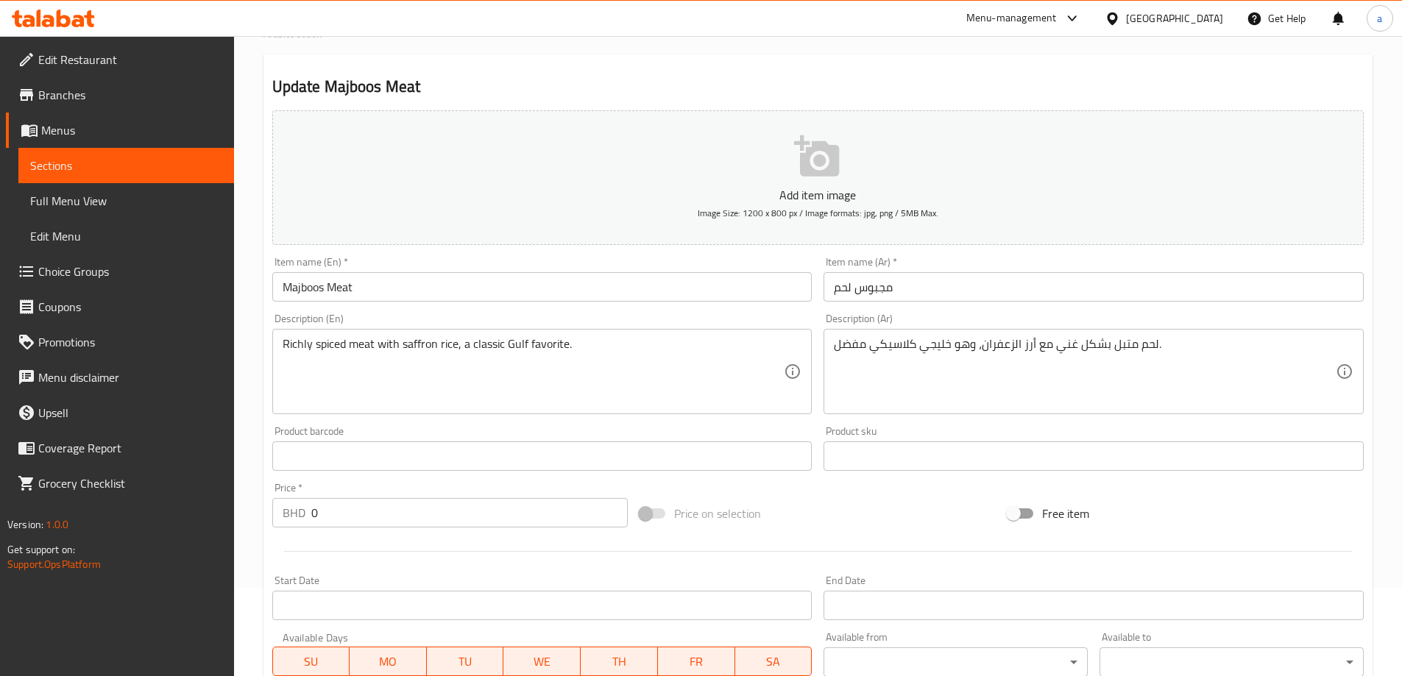
scroll to position [0, 0]
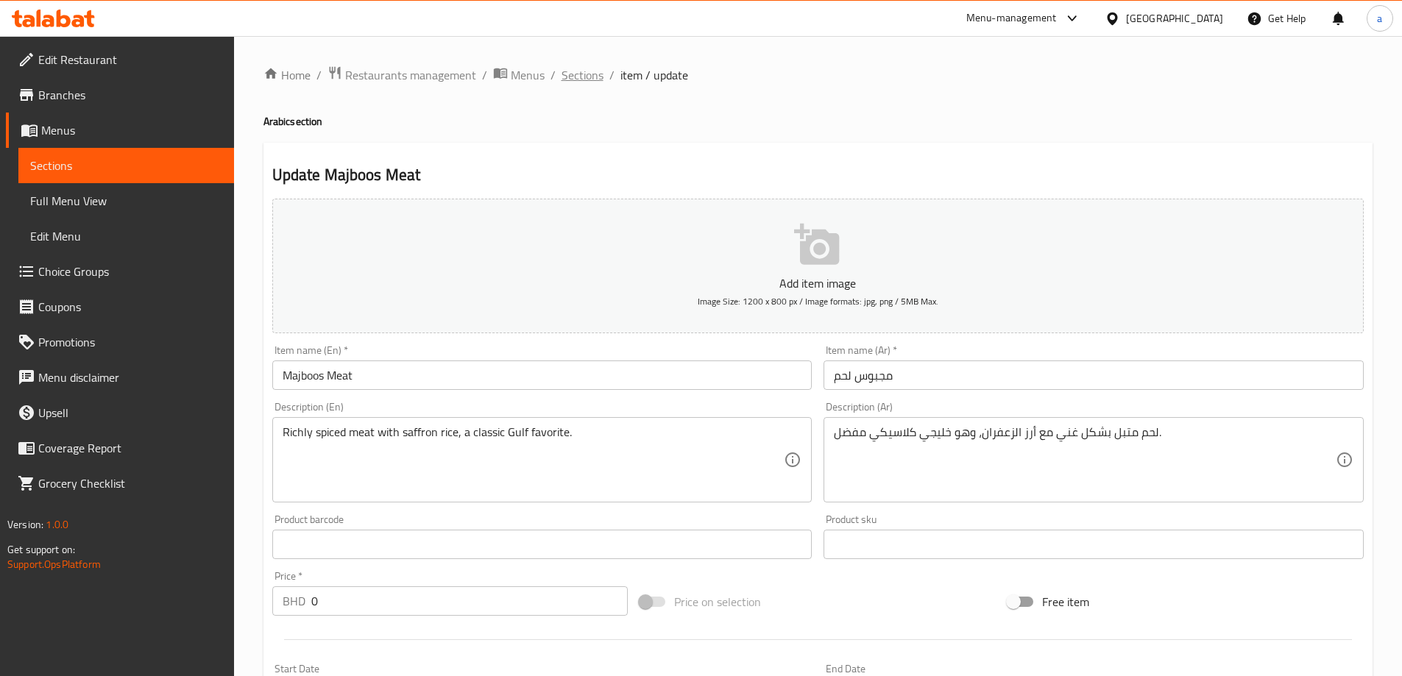
click at [595, 80] on span "Sections" at bounding box center [583, 75] width 42 height 18
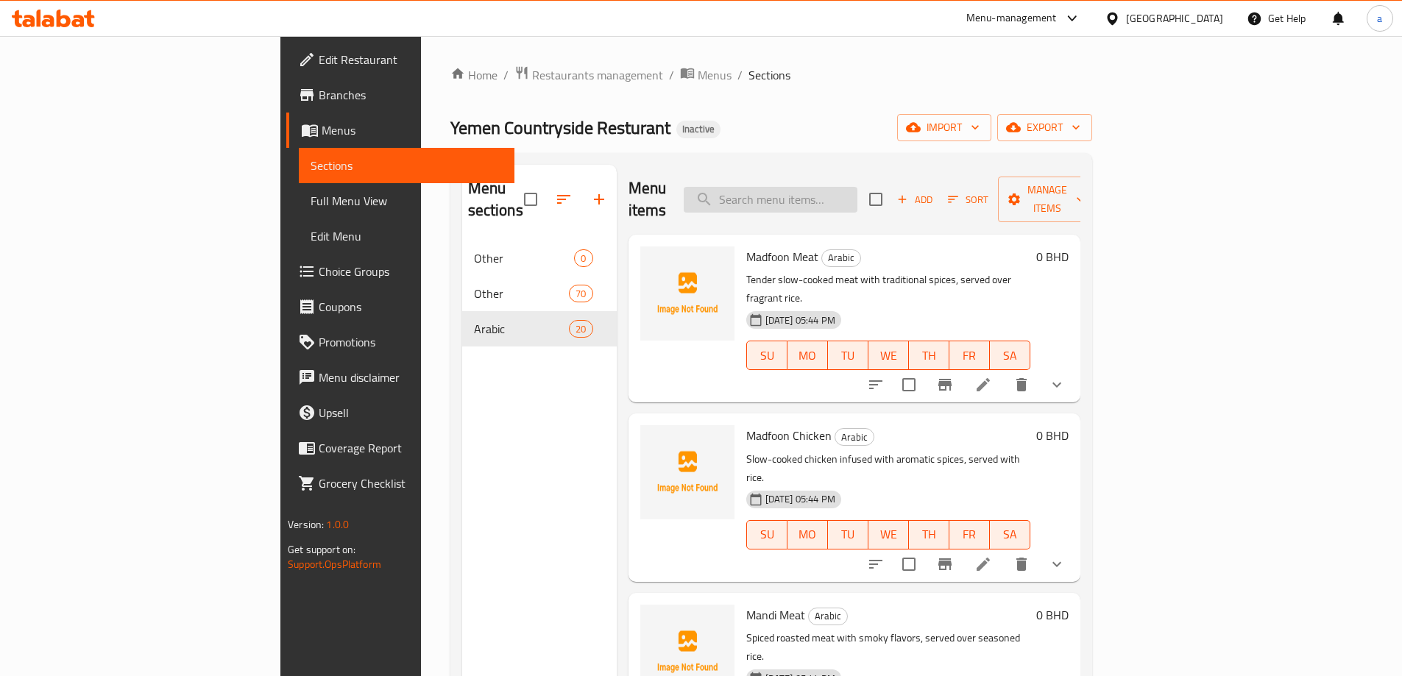
click at [857, 187] on input "search" at bounding box center [771, 200] width 174 height 26
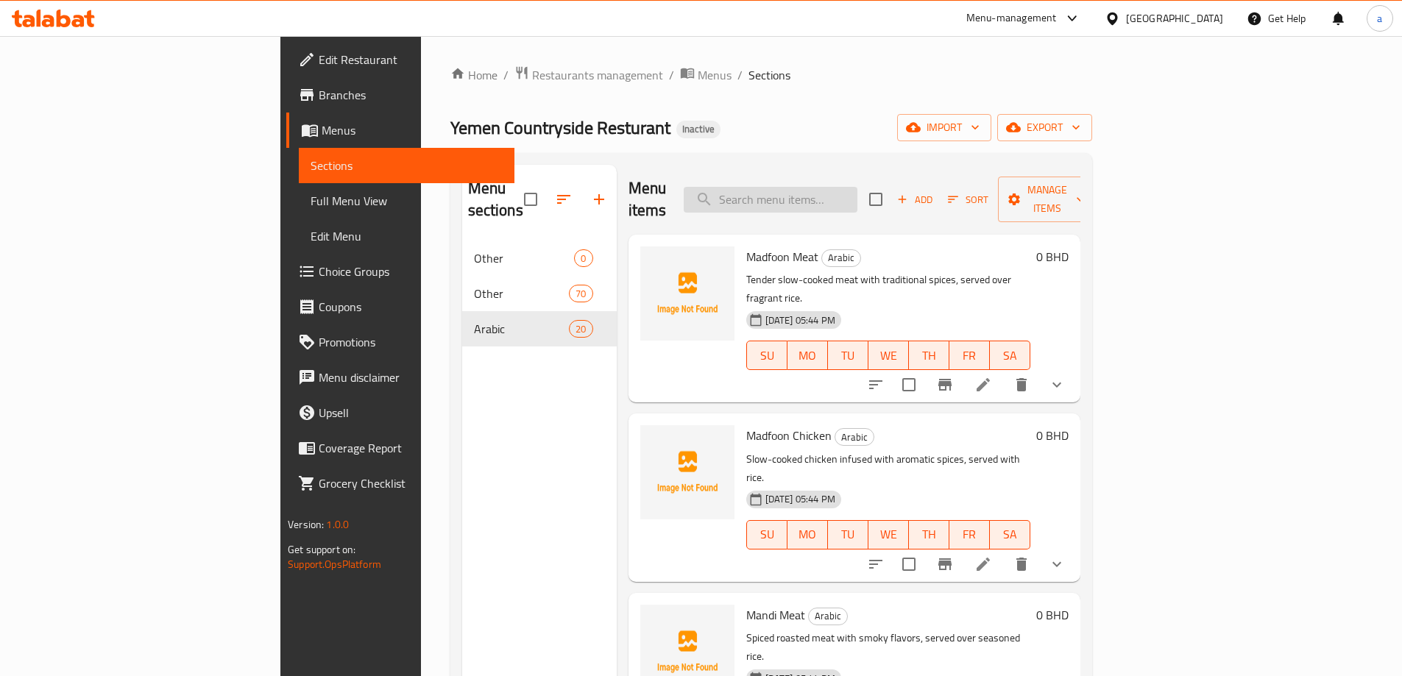
click at [857, 187] on input "search" at bounding box center [771, 200] width 174 height 26
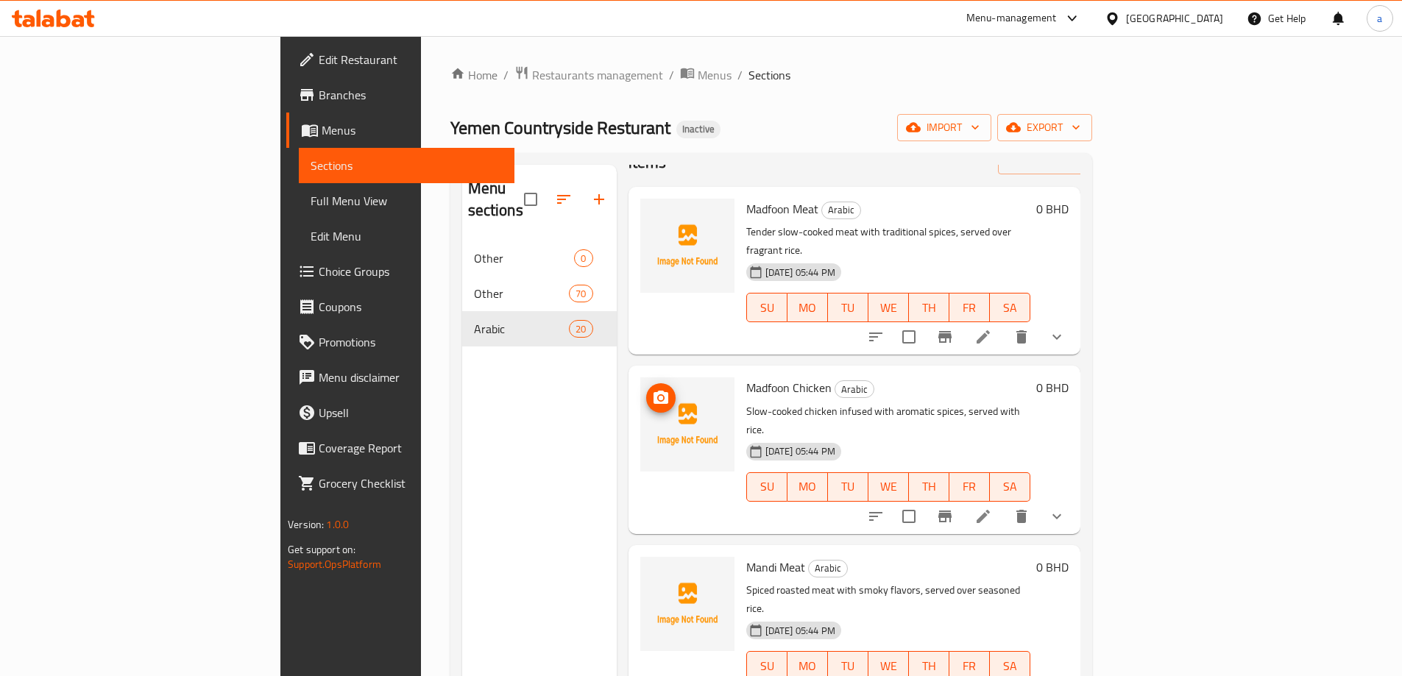
scroll to position [74, 0]
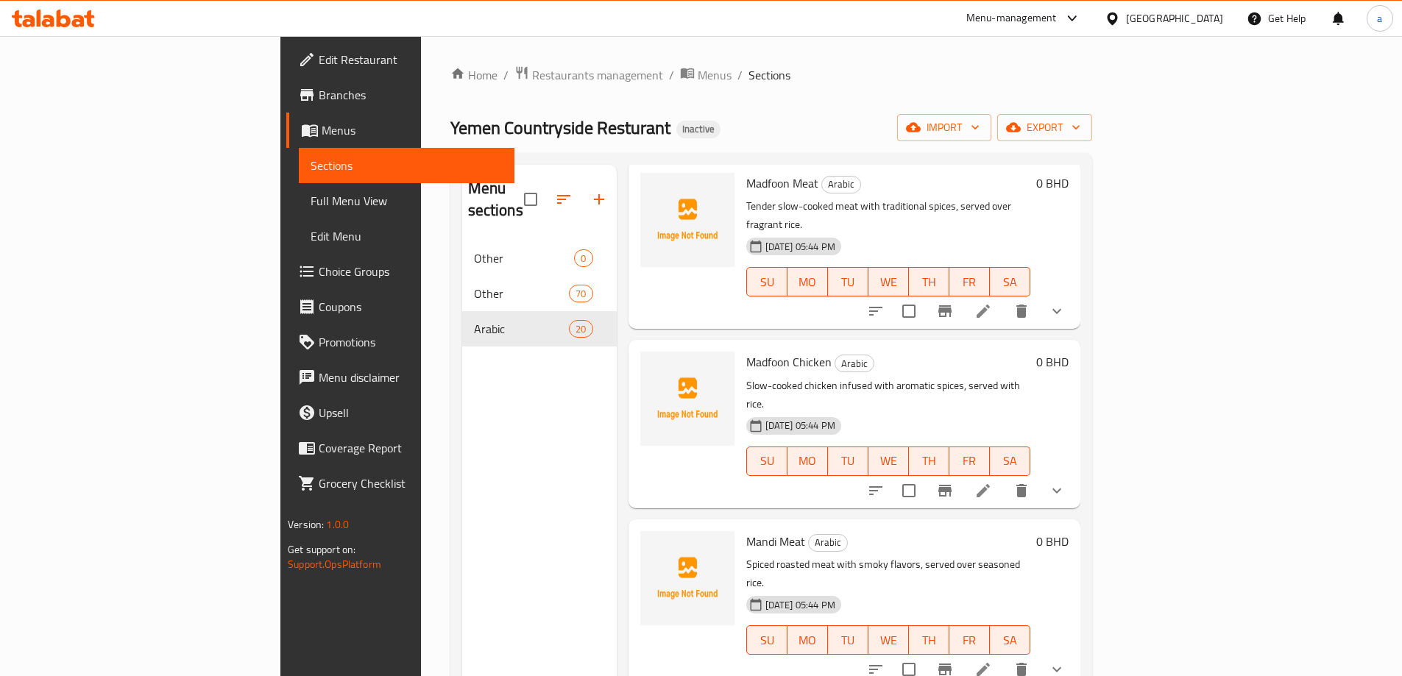
click at [502, 480] on div "Menu sections Other 0 Other 70 Arabic 20" at bounding box center [539, 503] width 155 height 676
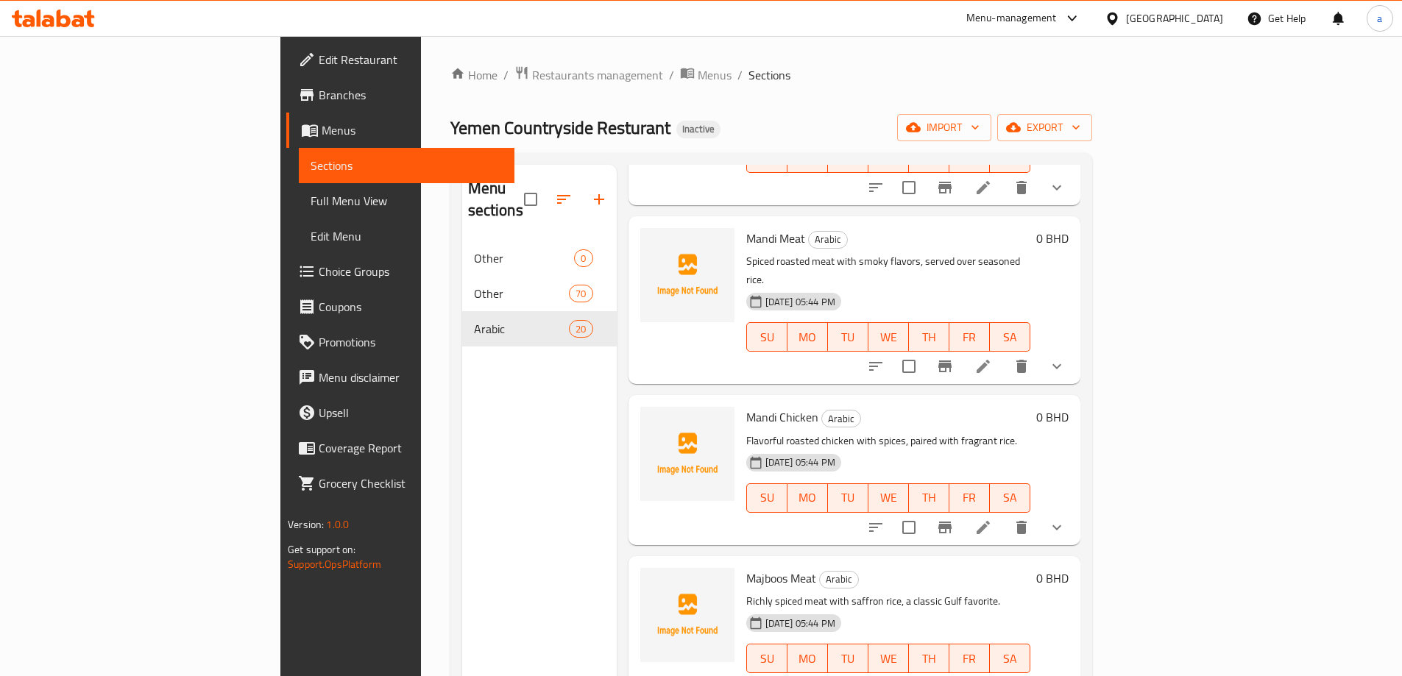
scroll to position [442, 0]
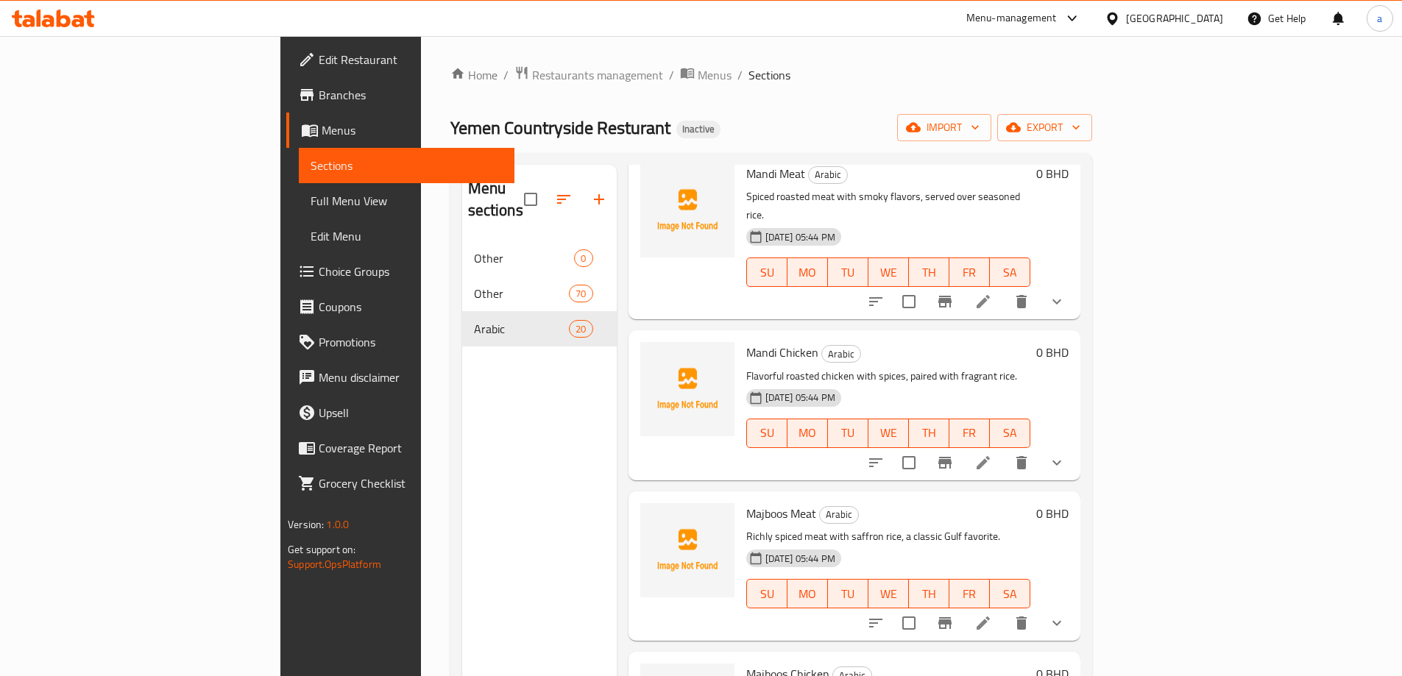
click at [1004, 610] on li at bounding box center [983, 623] width 41 height 26
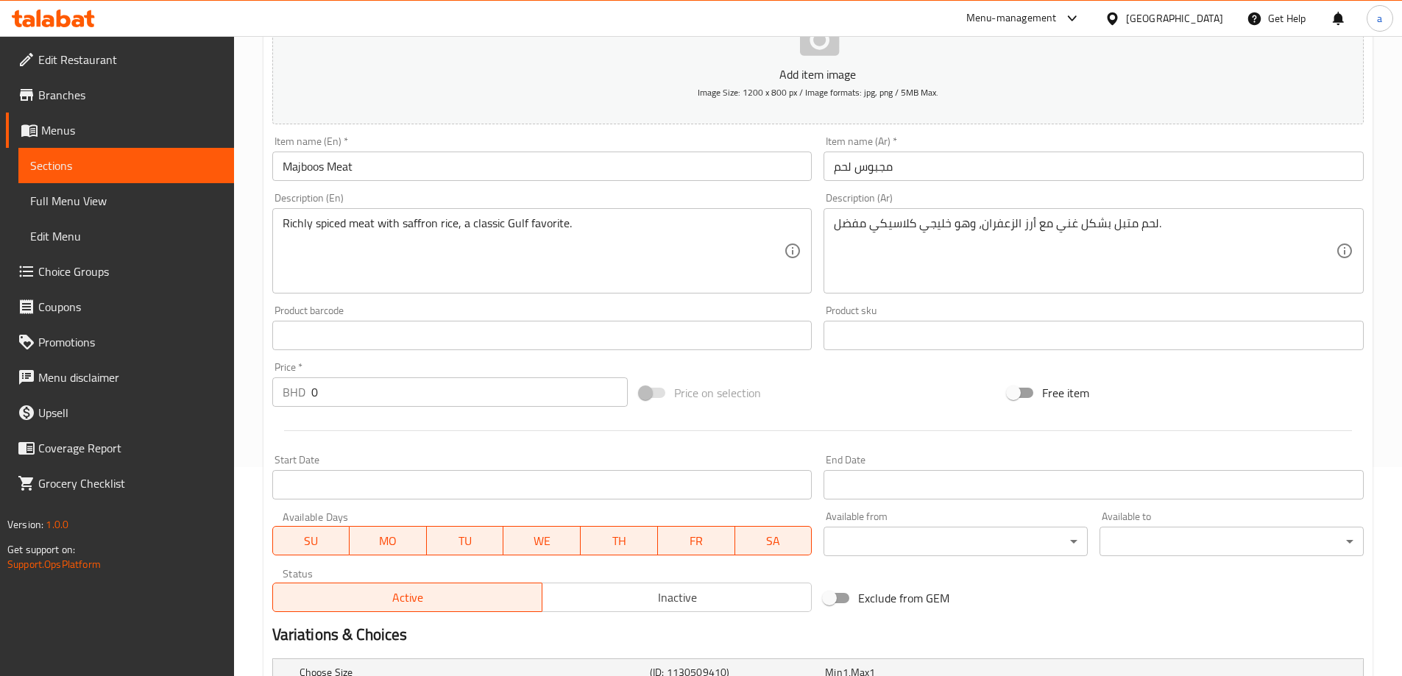
scroll to position [221, 0]
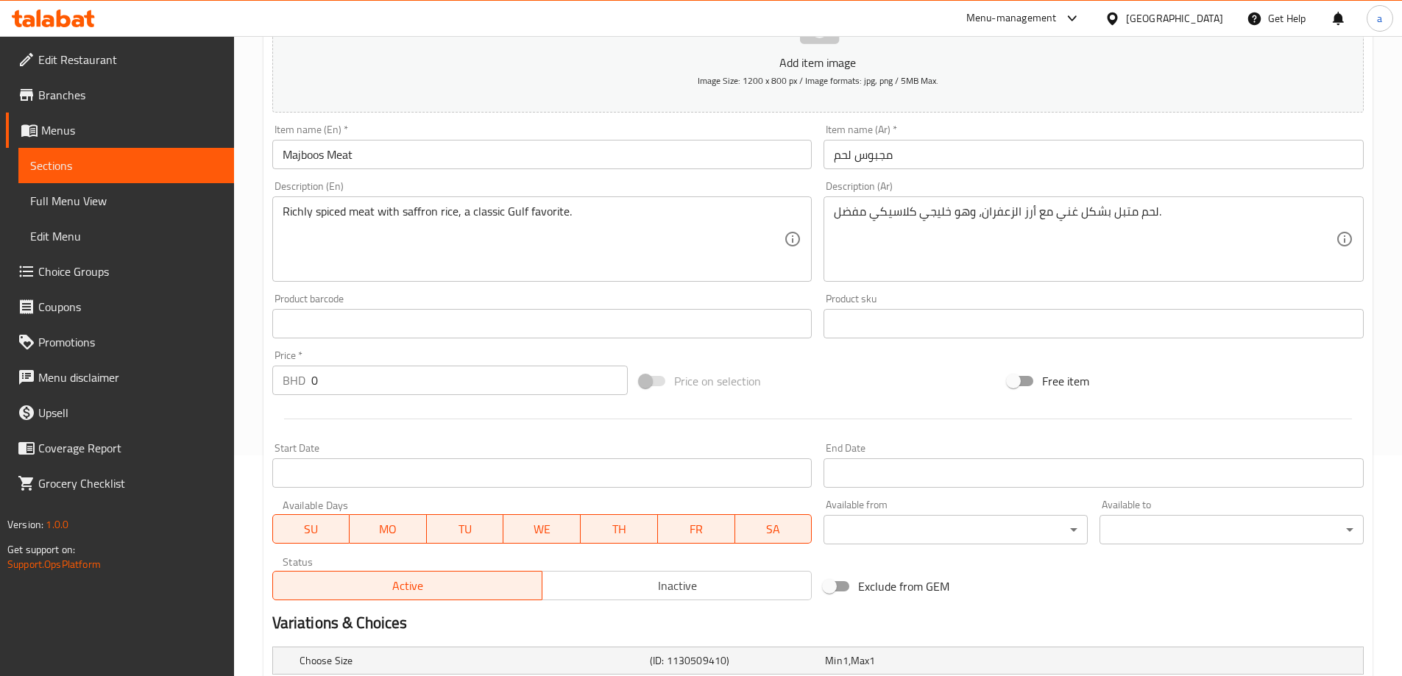
click at [612, 166] on input "Majboos Meat" at bounding box center [542, 154] width 540 height 29
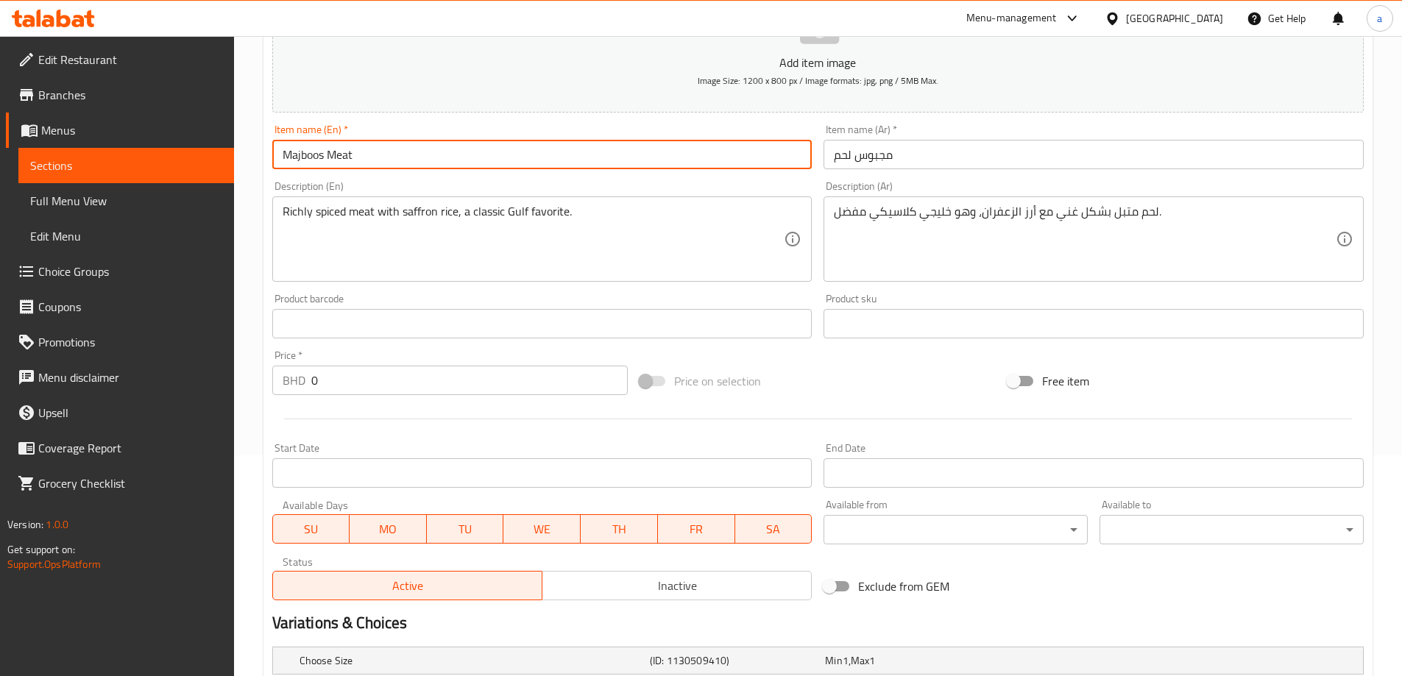
click at [612, 166] on input "Majboos Meat" at bounding box center [542, 154] width 540 height 29
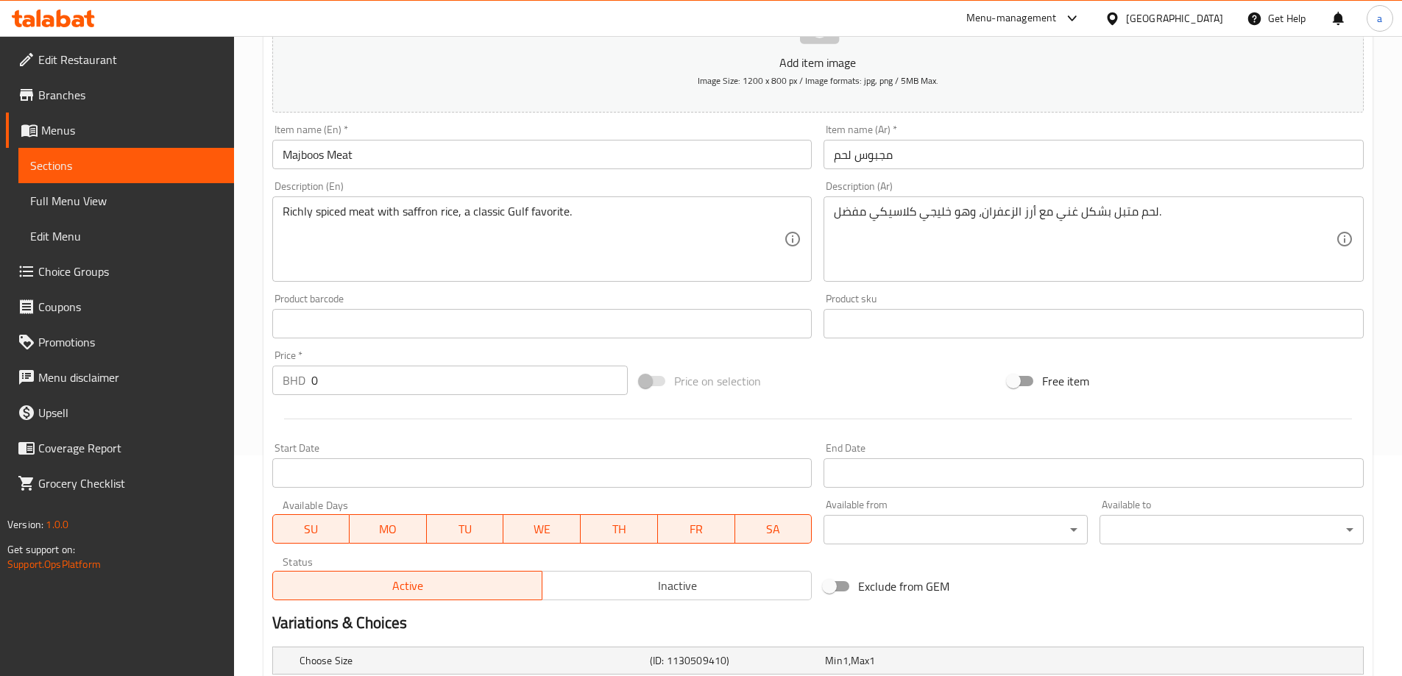
click at [729, 189] on div "Description (En) Richly spiced meat with saffron rice, a classic Gulf favorite.…" at bounding box center [542, 231] width 540 height 101
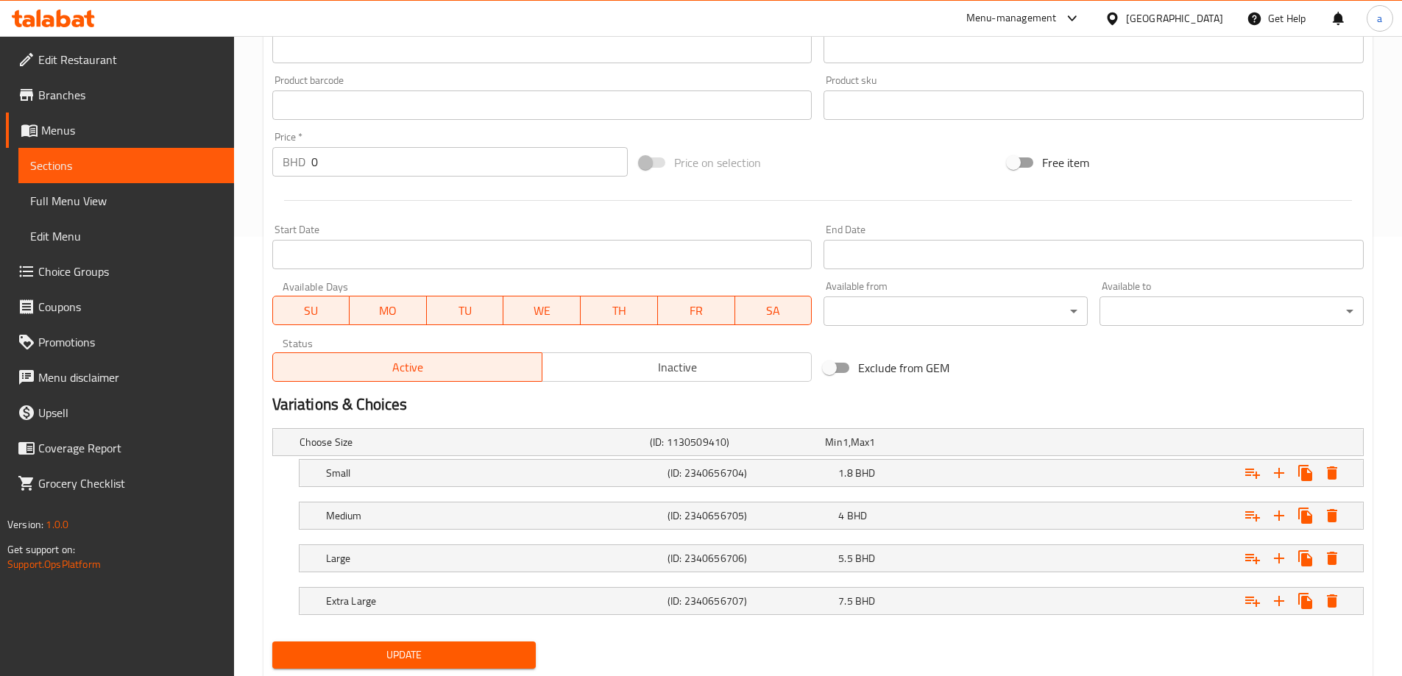
scroll to position [482, 0]
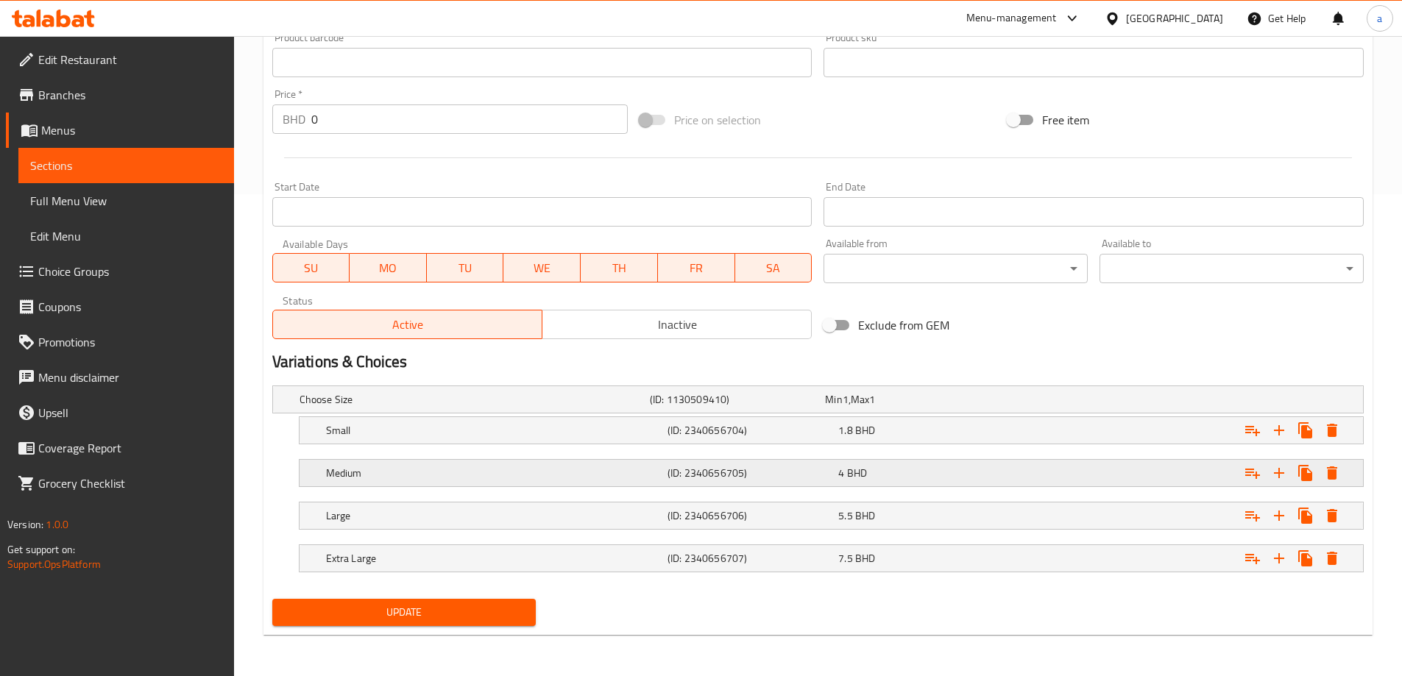
click at [768, 480] on h5 "(ID: 2340656705)" at bounding box center [750, 473] width 165 height 15
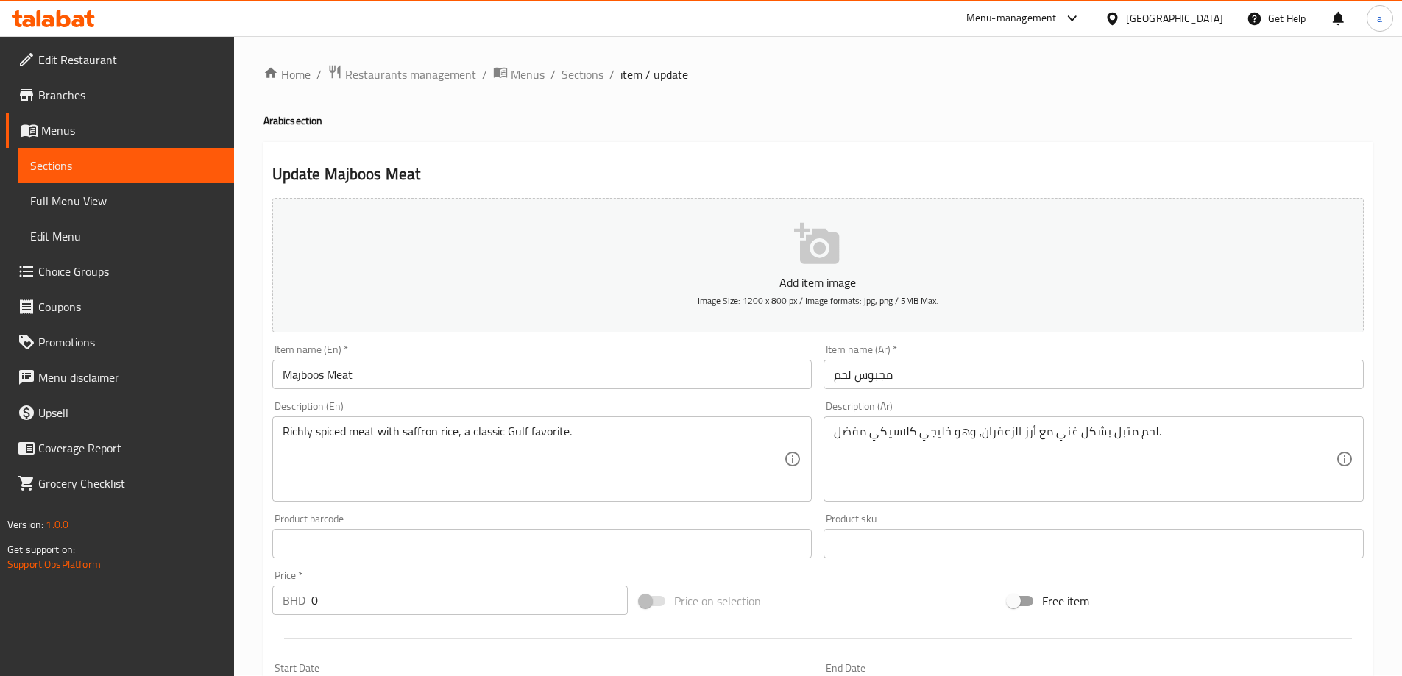
scroll to position [0, 0]
click at [579, 75] on span "Sections" at bounding box center [583, 75] width 42 height 18
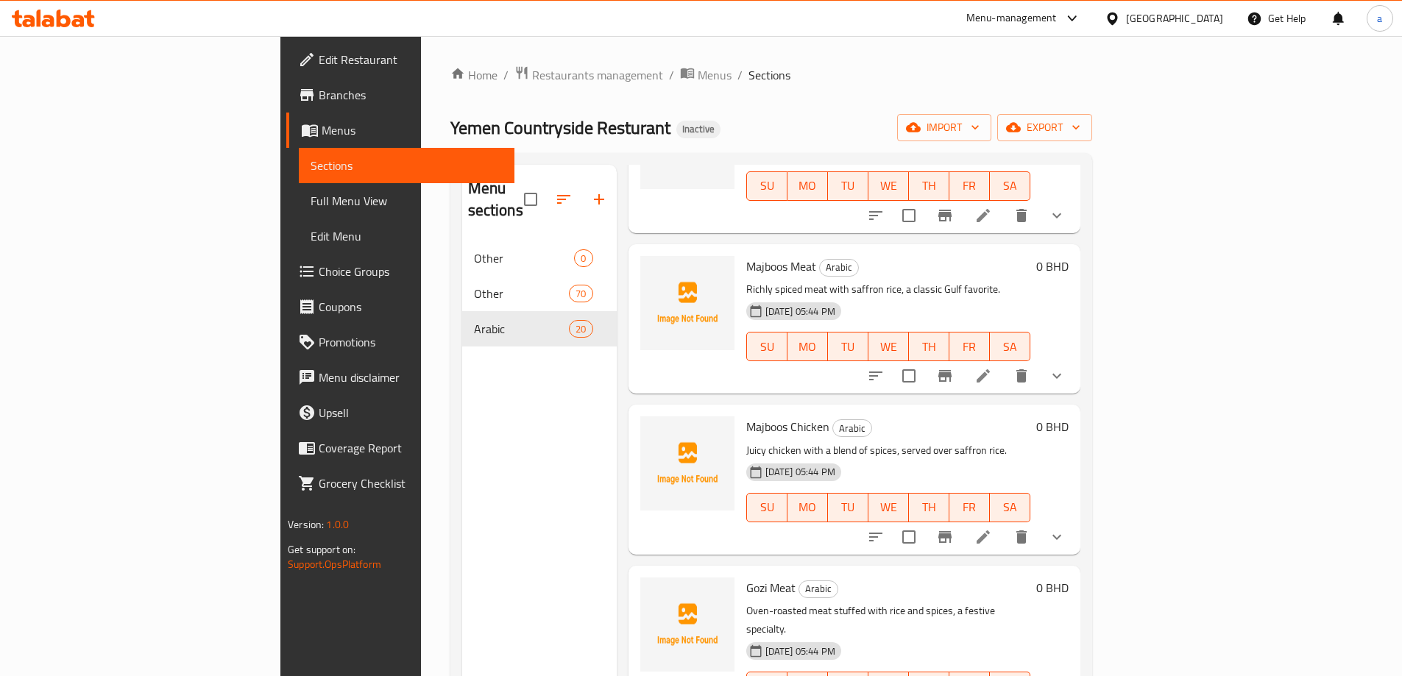
scroll to position [662, 0]
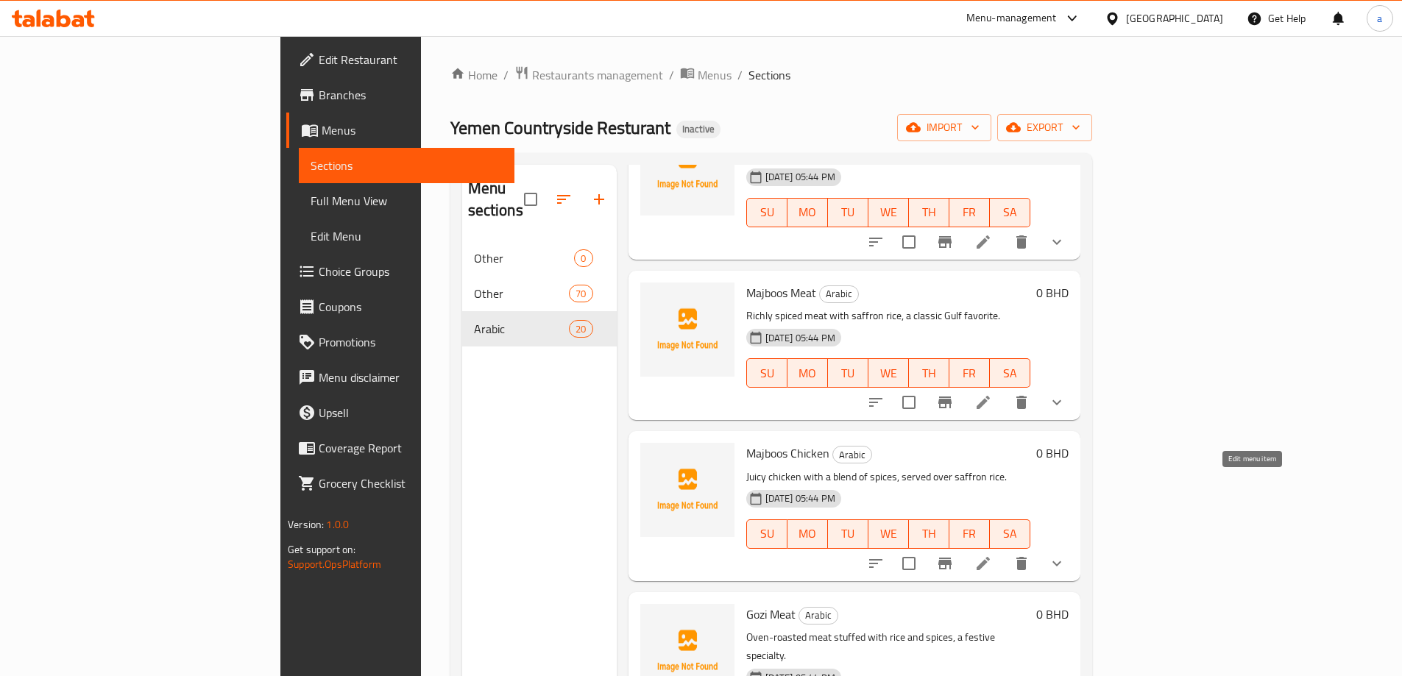
click at [990, 557] on icon at bounding box center [983, 563] width 13 height 13
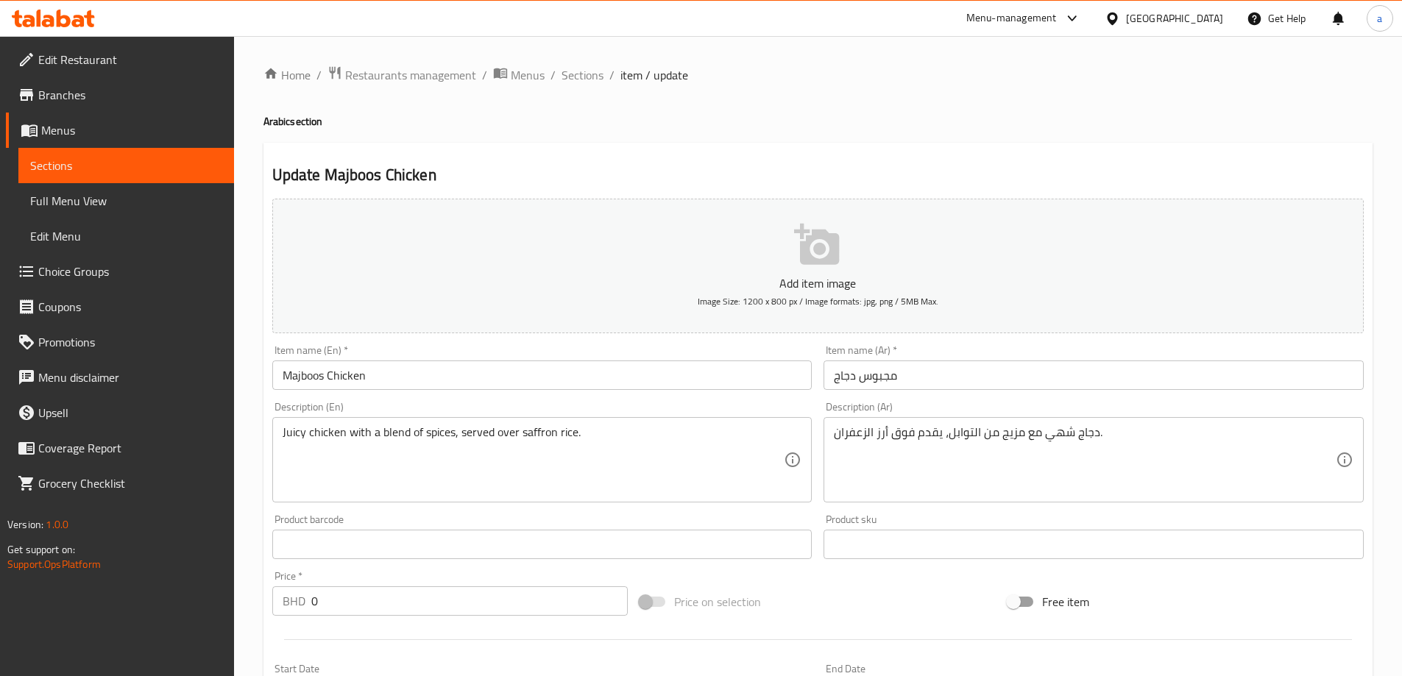
click at [317, 377] on input "Majboos Chicken" at bounding box center [542, 375] width 540 height 29
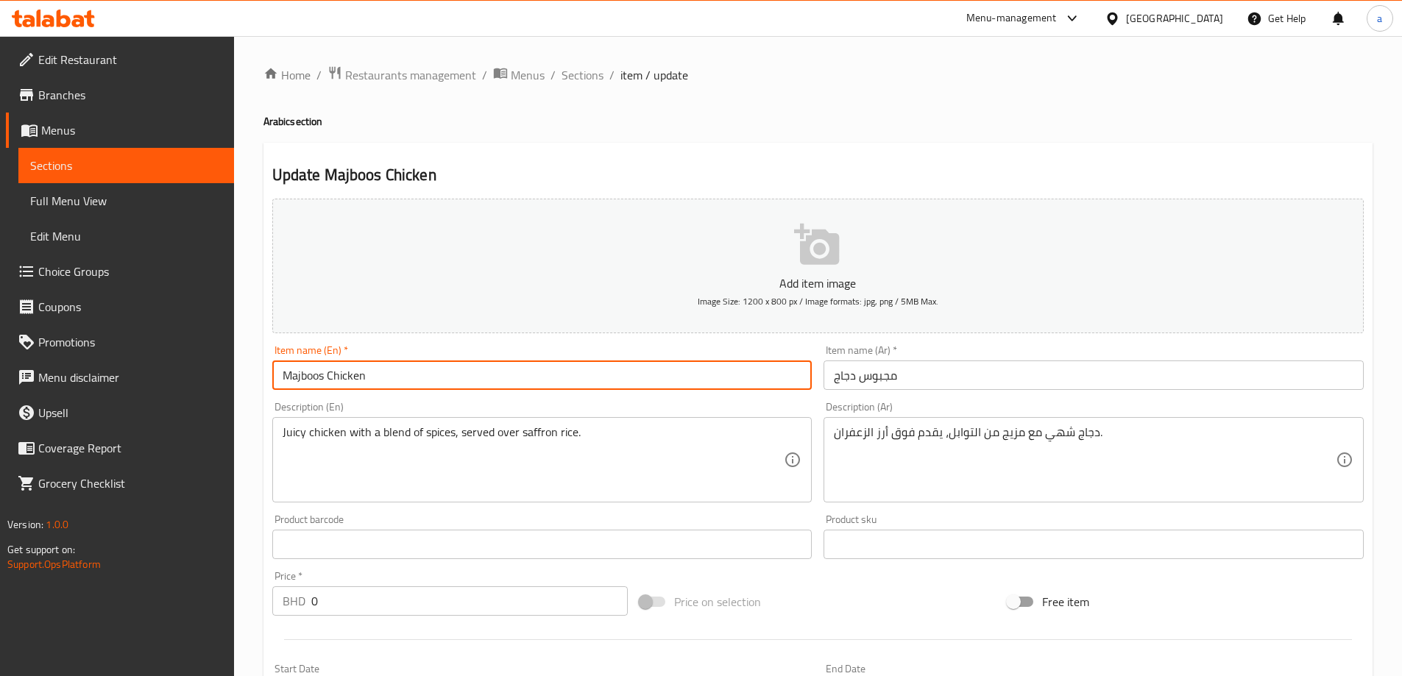
click at [317, 377] on input "Majboos Chicken" at bounding box center [542, 375] width 540 height 29
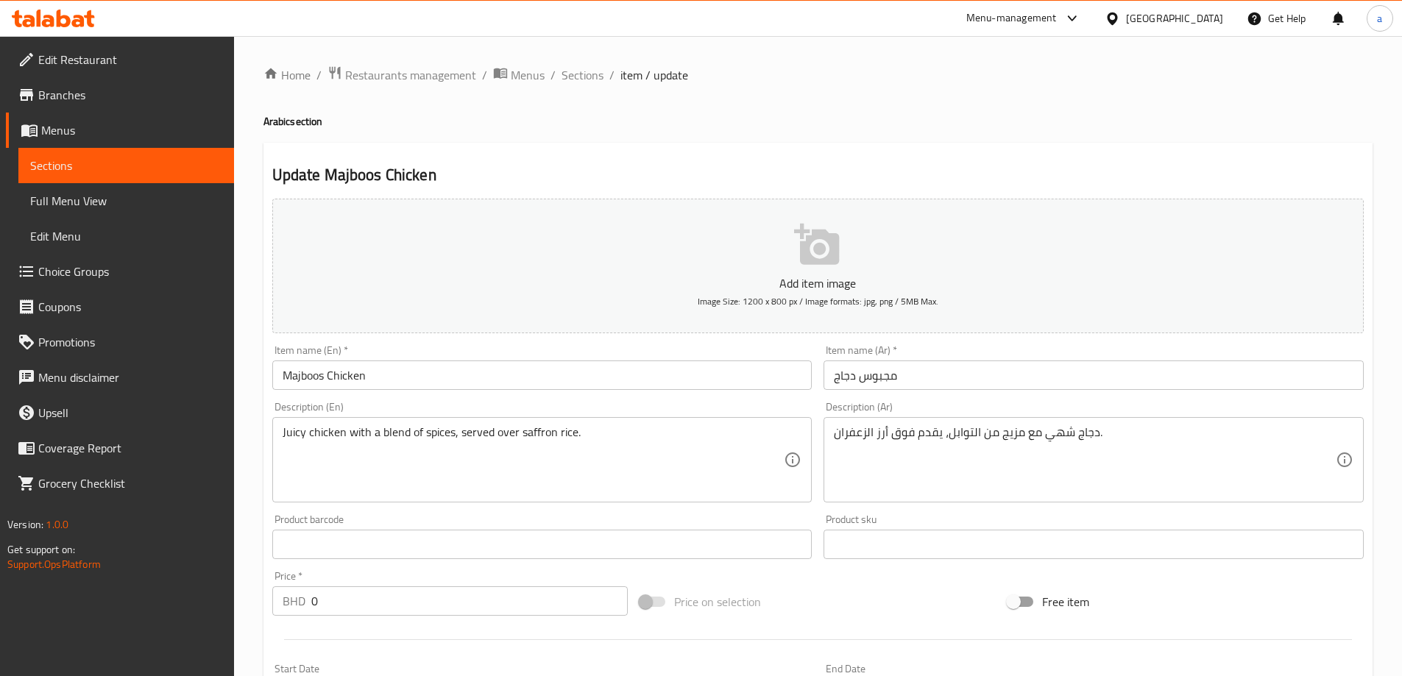
click at [295, 378] on input "Majboos Chicken" at bounding box center [542, 375] width 540 height 29
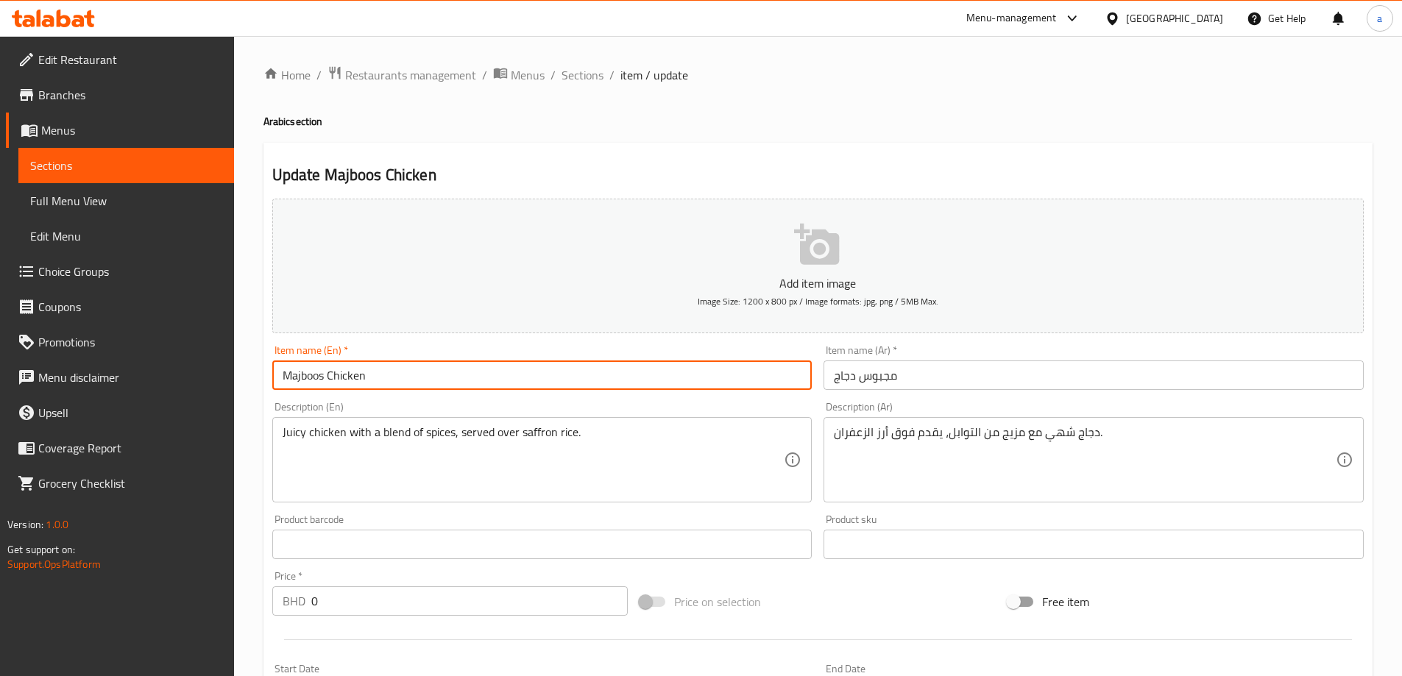
click at [295, 378] on input "Majboos Chicken" at bounding box center [542, 375] width 540 height 29
click at [300, 378] on input "Majboos Chicken" at bounding box center [542, 375] width 540 height 29
click at [312, 379] on input "Magboos Chicken" at bounding box center [542, 375] width 540 height 29
type input "Magboos Chicken"
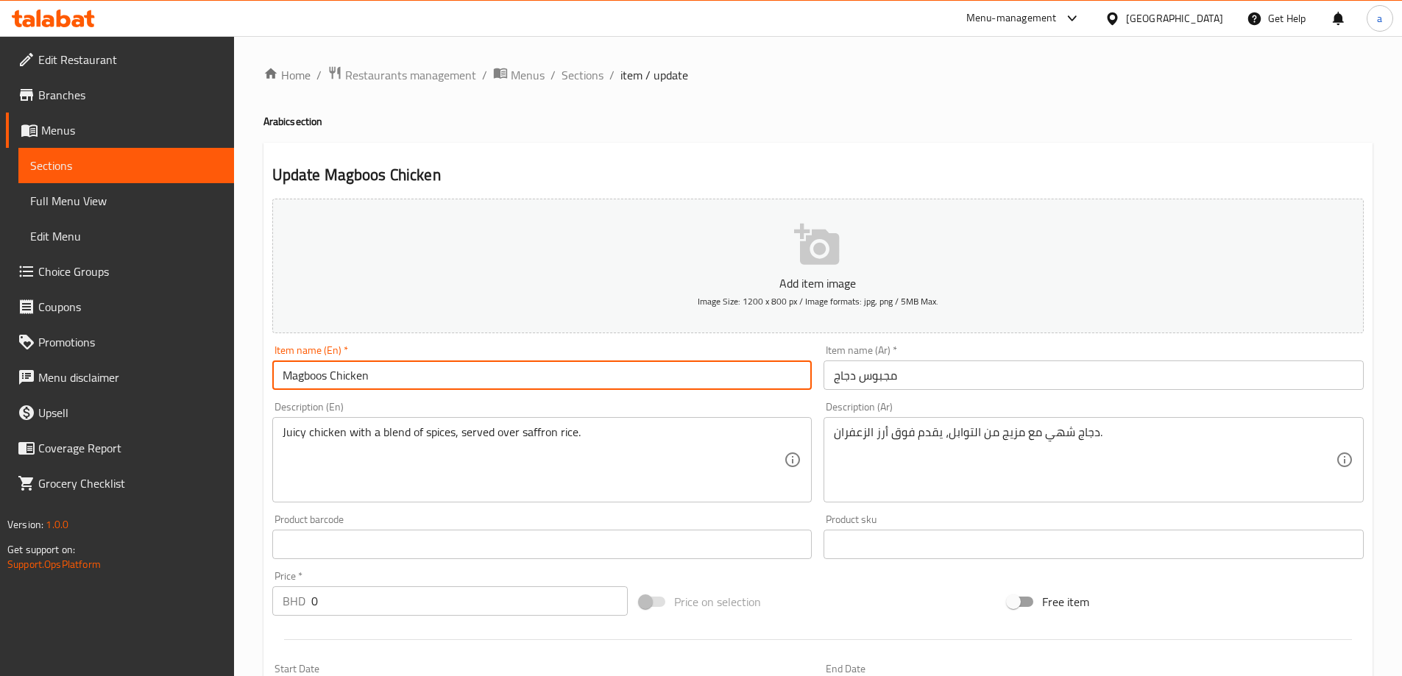
click at [492, 395] on div "Item name (En)   * Magboos Chicken Item name (En) *" at bounding box center [542, 367] width 552 height 57
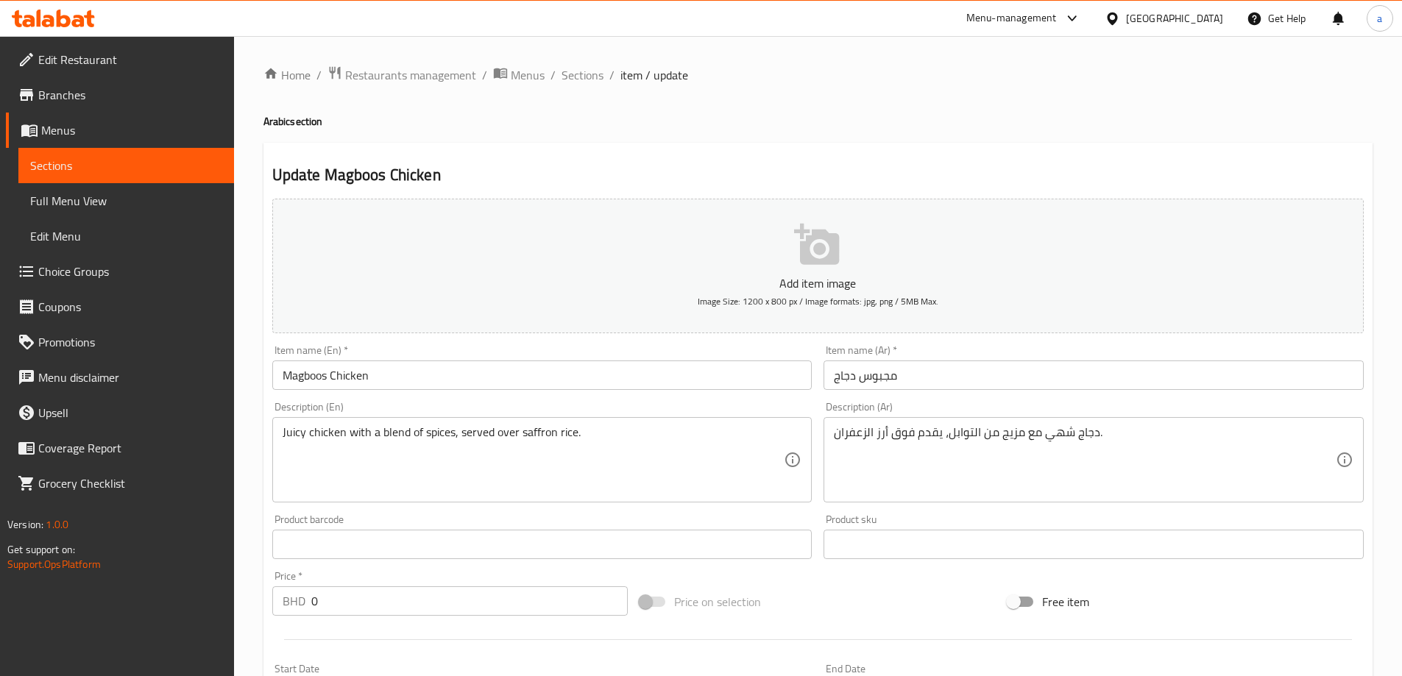
click at [903, 173] on h2 "Update Magboos Chicken" at bounding box center [818, 175] width 1092 height 22
click at [824, 175] on h2 "Update Magboos Chicken" at bounding box center [818, 175] width 1092 height 22
click at [996, 164] on h2 "Update Magboos Chicken" at bounding box center [818, 175] width 1092 height 22
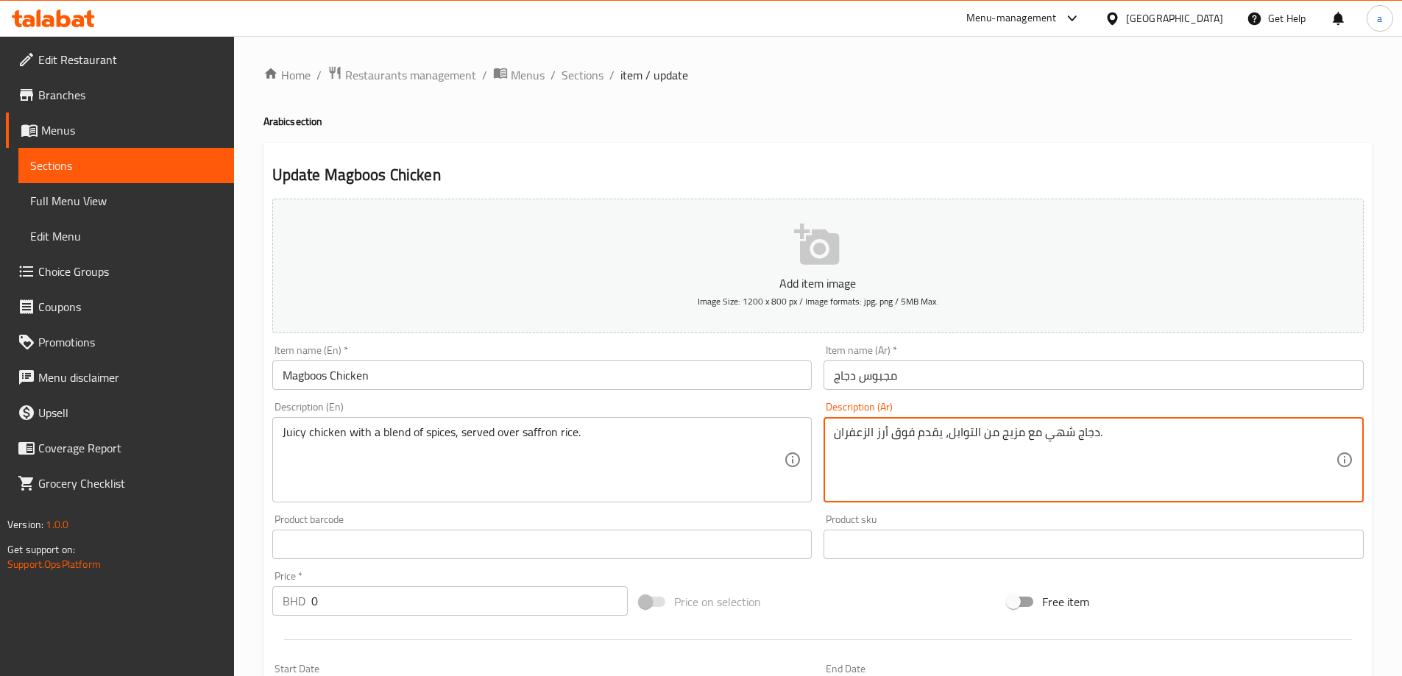
click at [1058, 434] on textarea "دجاج شهي مع مزيج من التوابل، يقدم فوق أرز الزعفران." at bounding box center [1085, 460] width 502 height 70
type textarea "دجاج جوسي مع مزيج من التوابل، يقدم فوق أرز الزعفران."
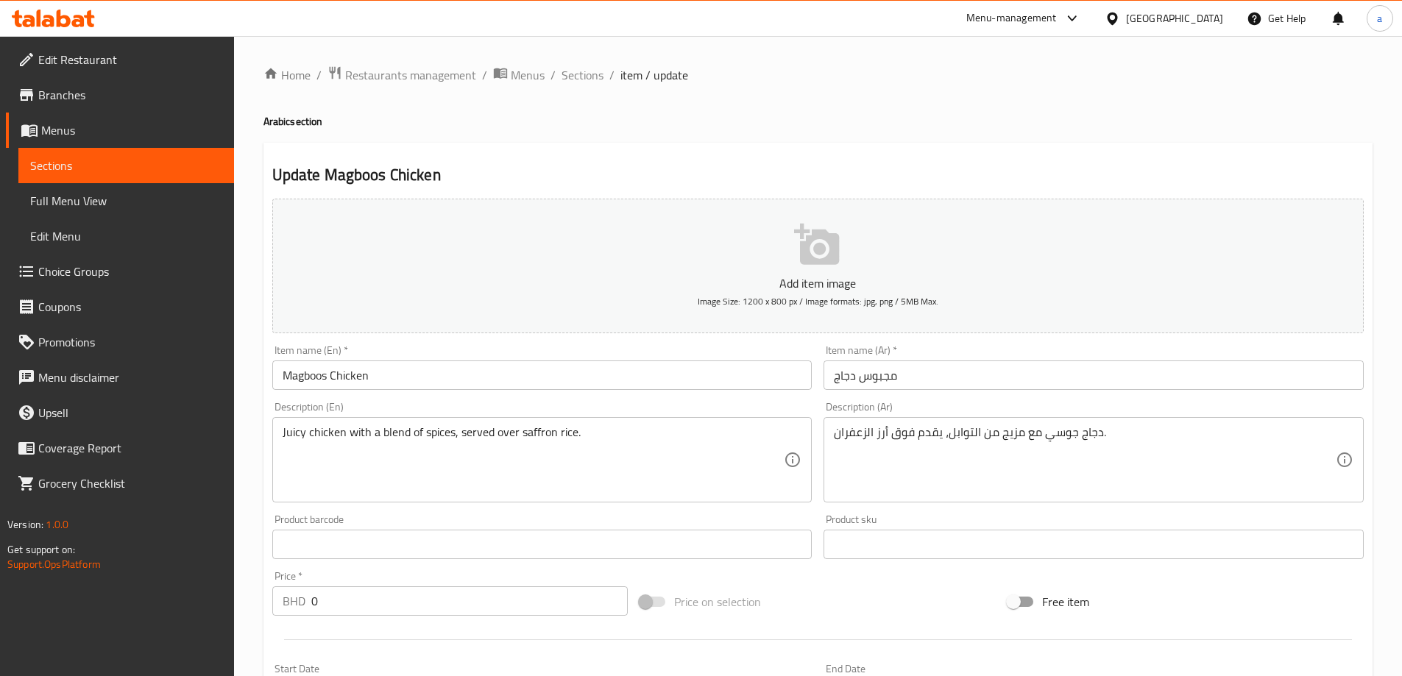
click at [1085, 402] on div "Description (Ar) دجاج جوسي مع مزيج من التوابل، يقدم فوق أرز الزعفران. Descripti…" at bounding box center [1094, 452] width 540 height 101
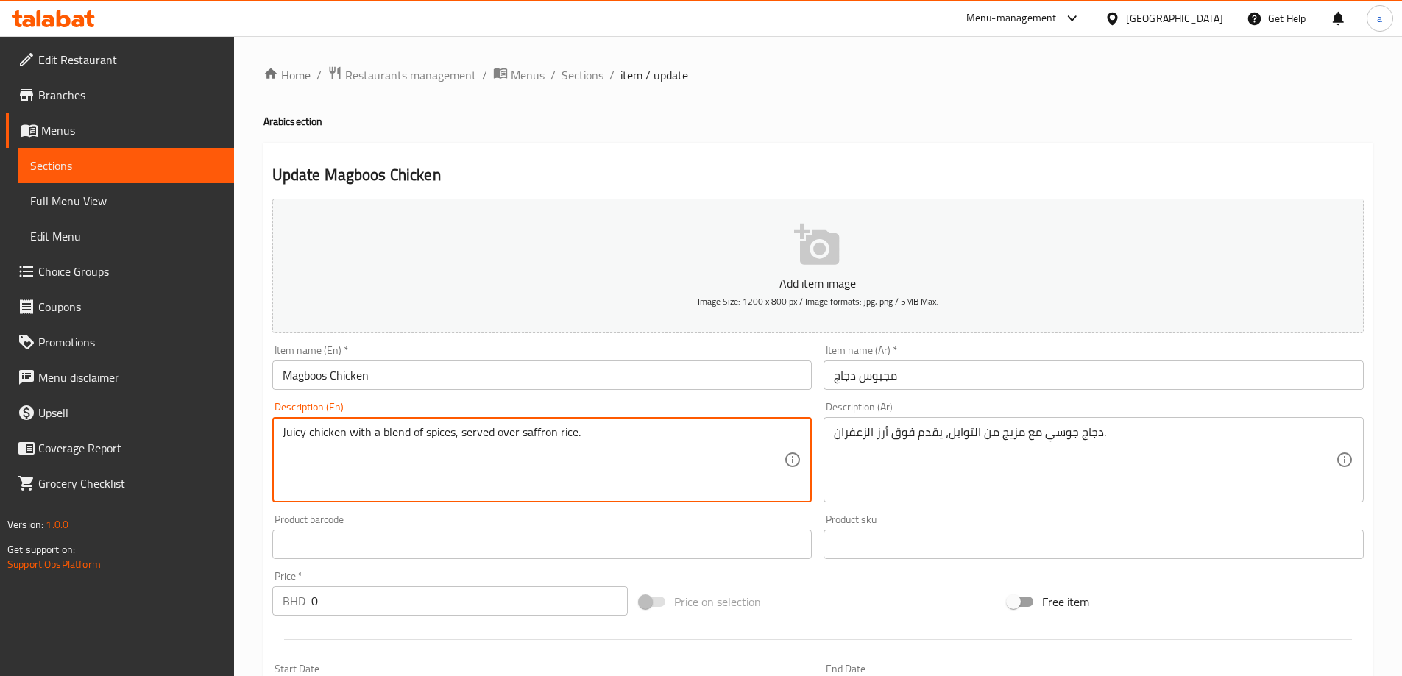
click at [405, 435] on textarea "Juicy chicken with a blend of spices, served over saffron rice." at bounding box center [534, 460] width 502 height 70
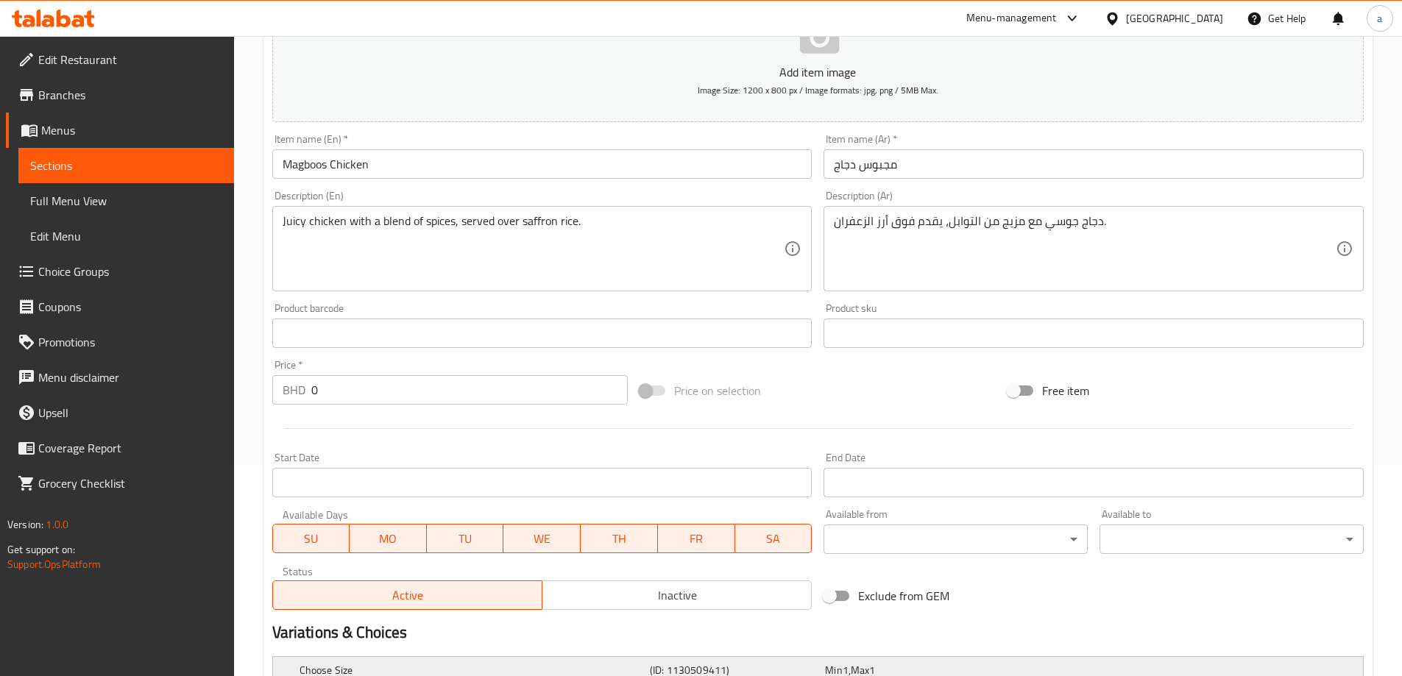
scroll to position [368, 0]
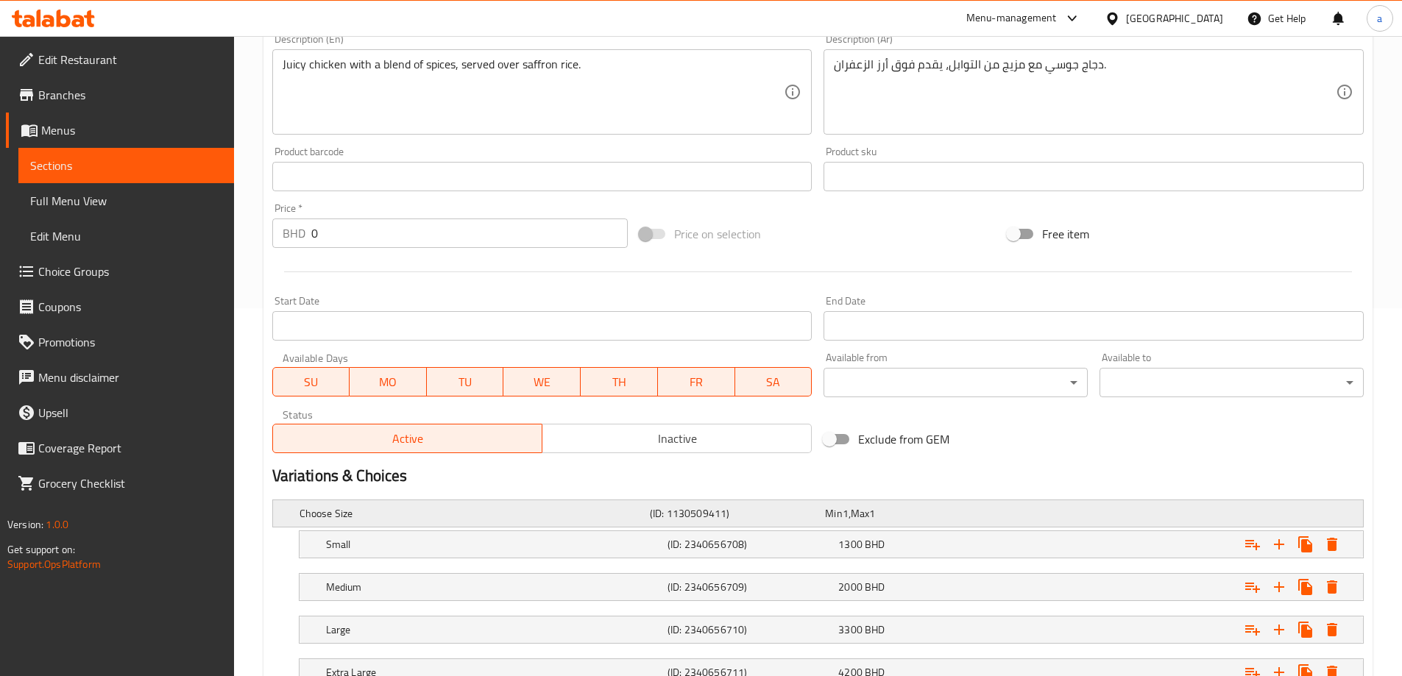
click at [657, 514] on h5 "(ID: 1130509411)" at bounding box center [734, 513] width 169 height 15
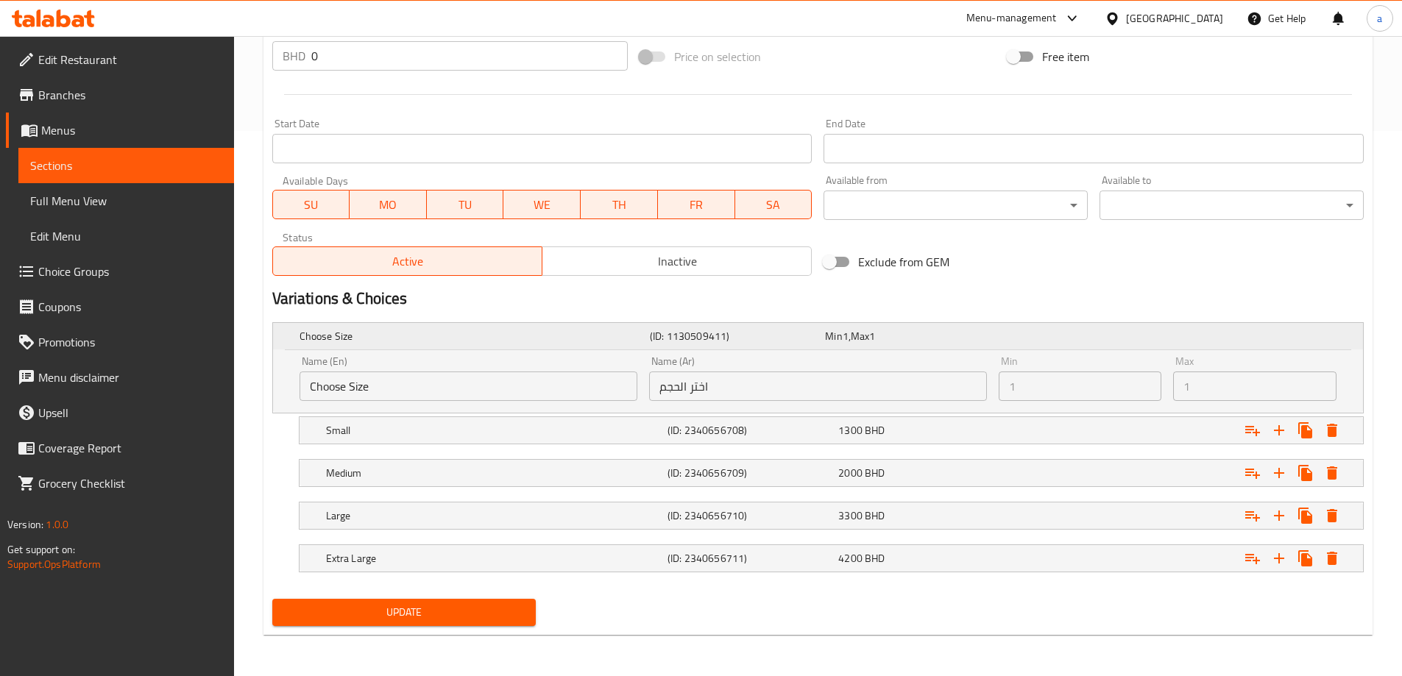
click at [687, 330] on h5 "(ID: 1130509411)" at bounding box center [734, 336] width 169 height 15
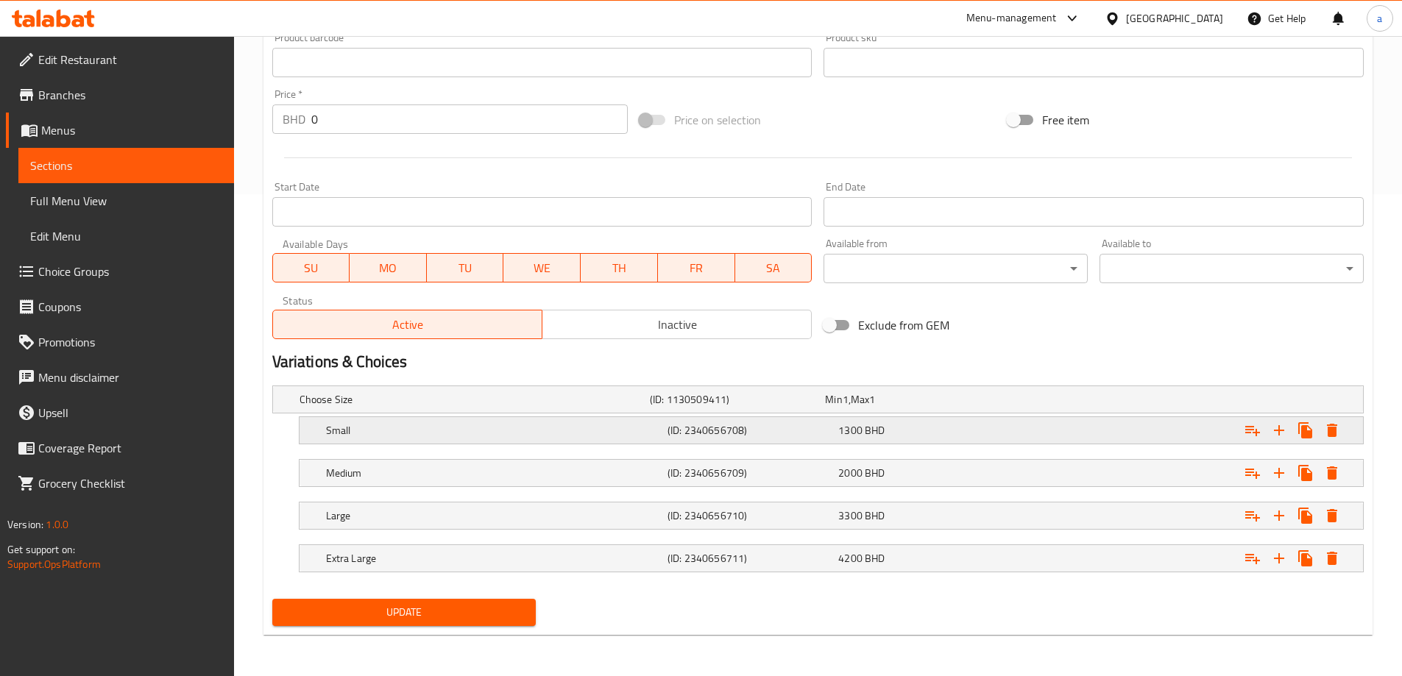
click at [693, 428] on h5 "(ID: 2340656708)" at bounding box center [750, 430] width 165 height 15
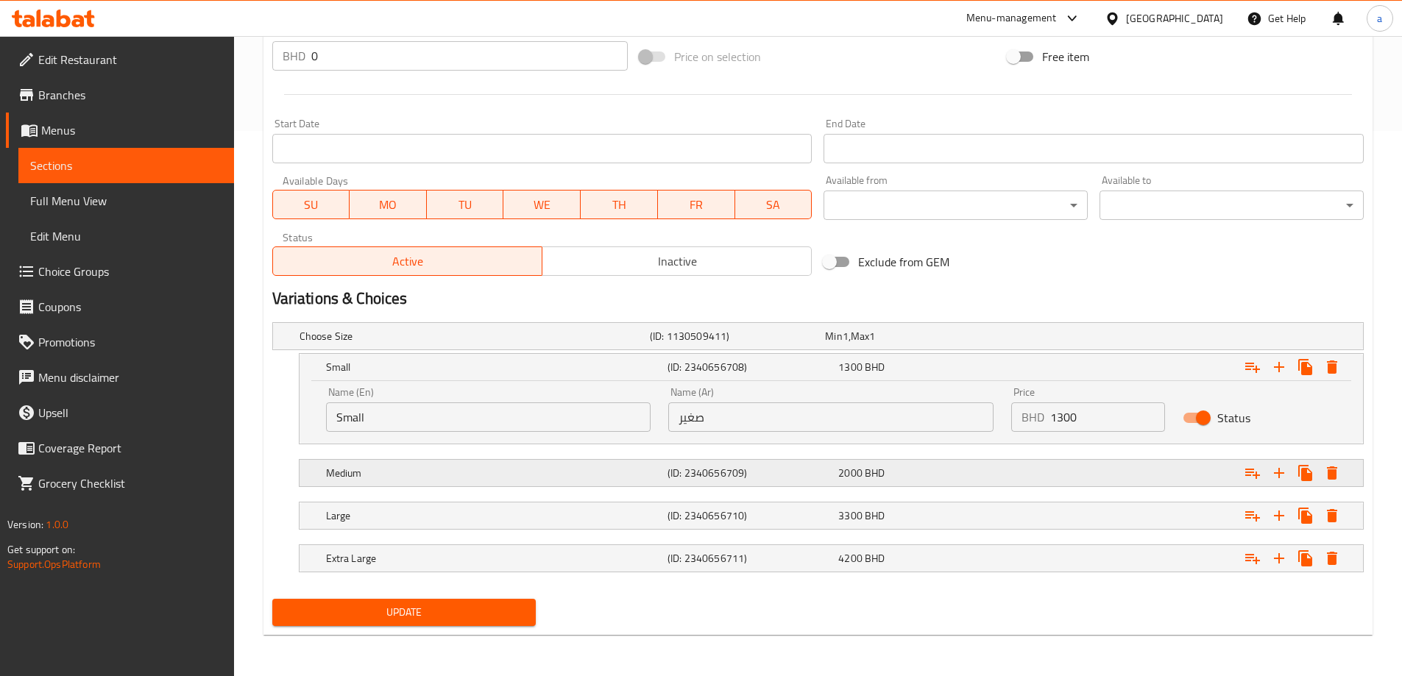
click at [698, 481] on h5 "(ID: 2340656709)" at bounding box center [750, 473] width 165 height 15
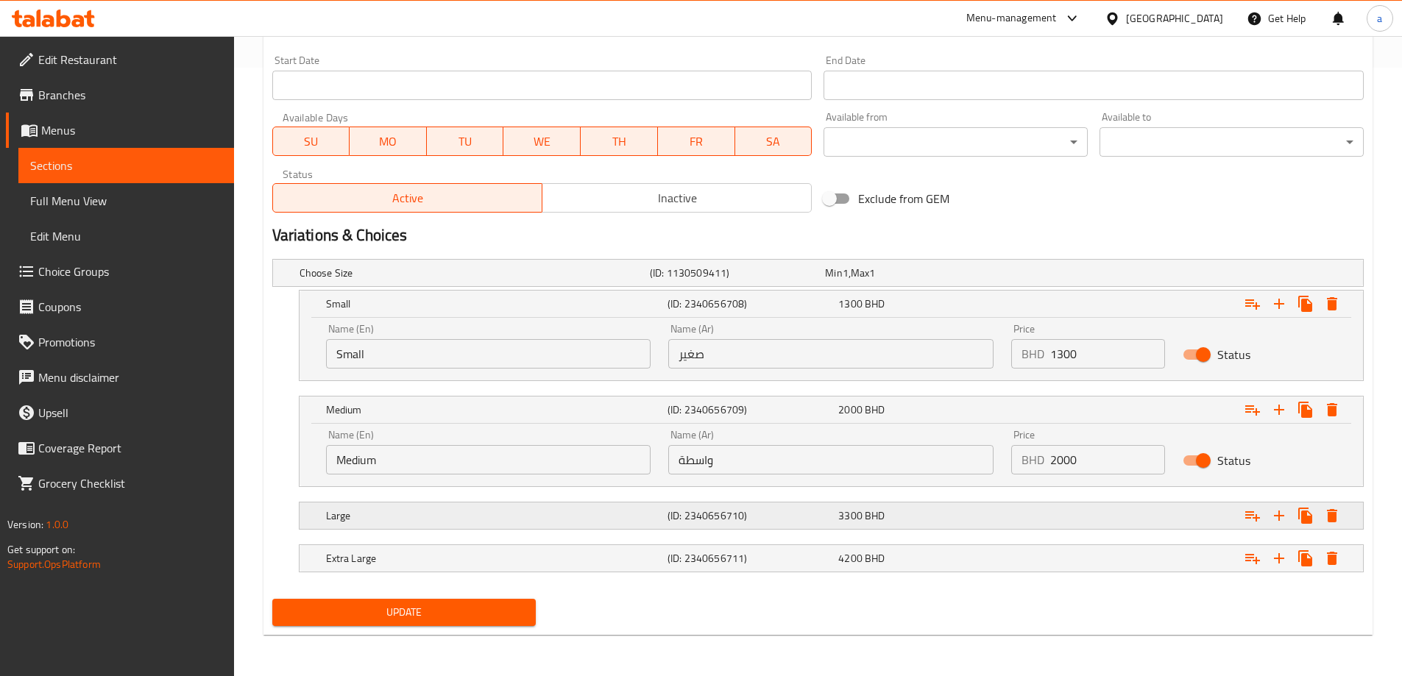
click at [706, 512] on h5 "(ID: 2340656710)" at bounding box center [750, 516] width 165 height 15
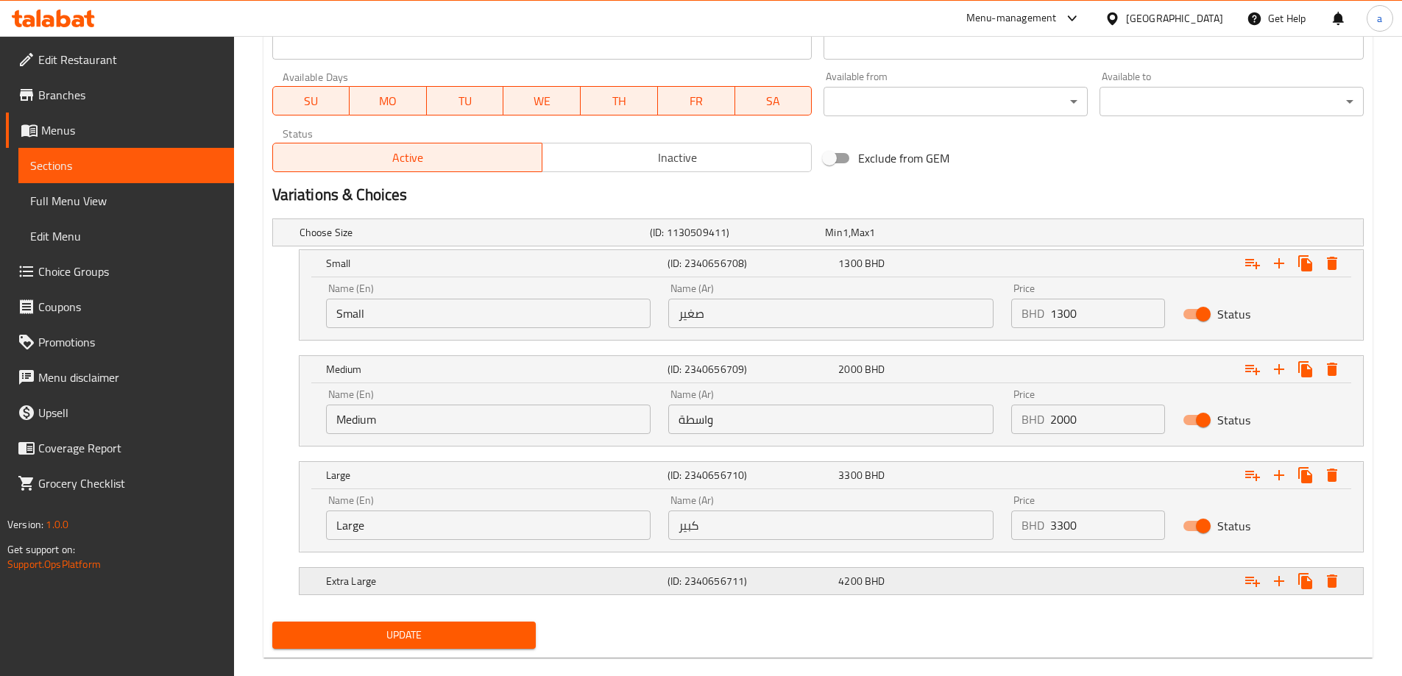
scroll to position [672, 0]
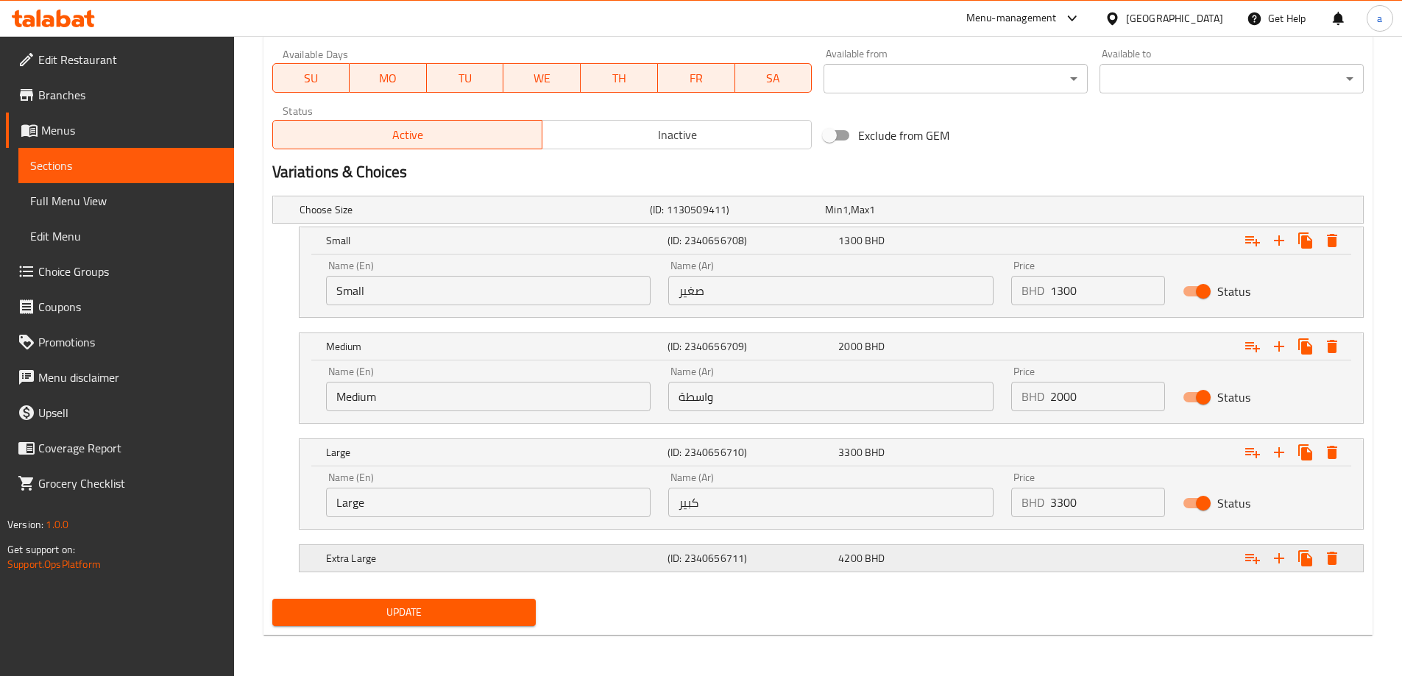
click at [699, 558] on h5 "(ID: 2340656711)" at bounding box center [750, 558] width 165 height 15
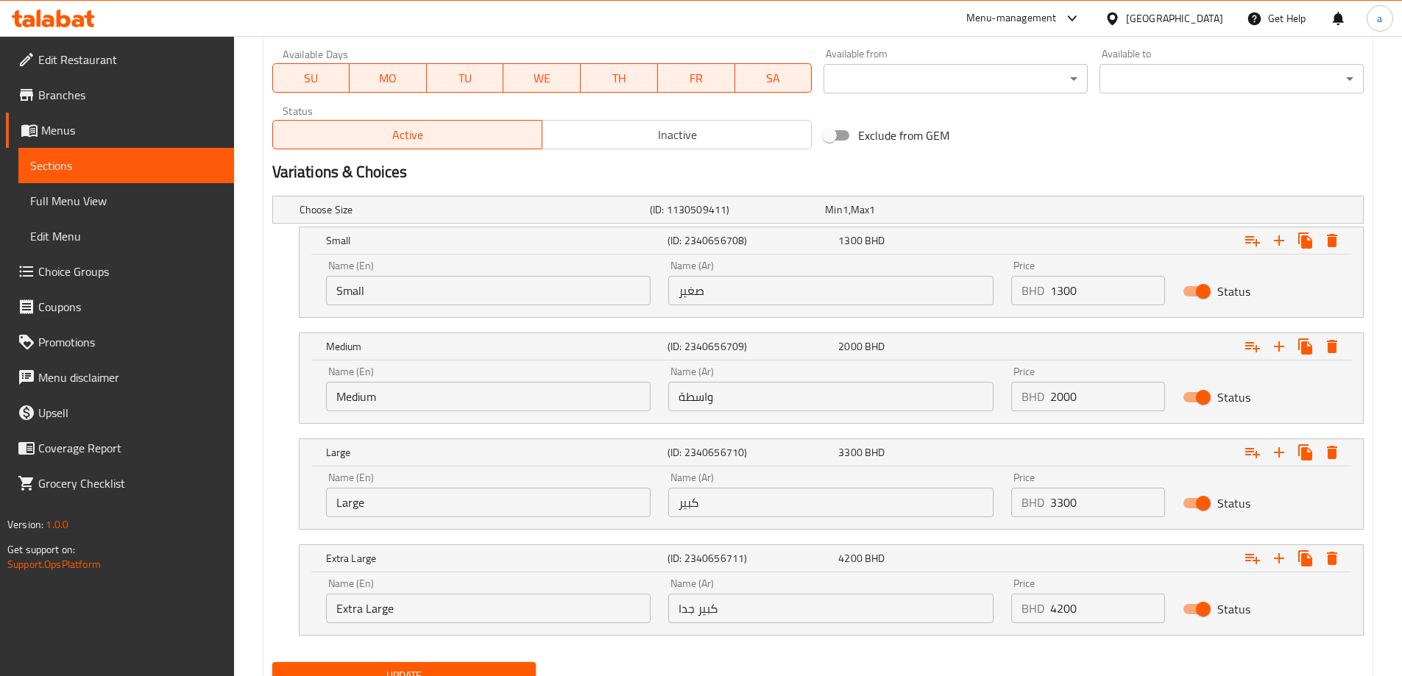
click at [731, 387] on input "واسطة" at bounding box center [830, 396] width 325 height 29
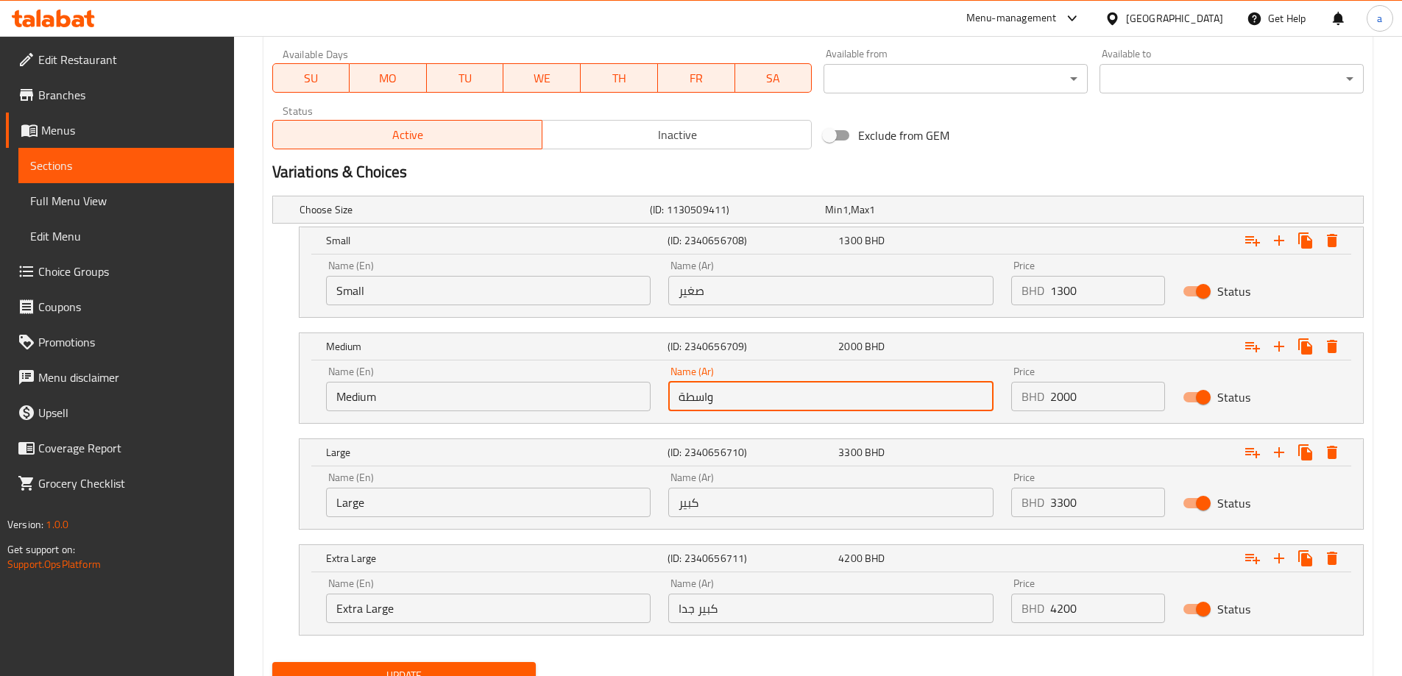
click at [731, 387] on input "واسطة" at bounding box center [830, 396] width 325 height 29
click at [731, 387] on input "text" at bounding box center [830, 396] width 325 height 29
type input "وسط"
click at [664, 431] on nav at bounding box center [818, 433] width 1092 height 12
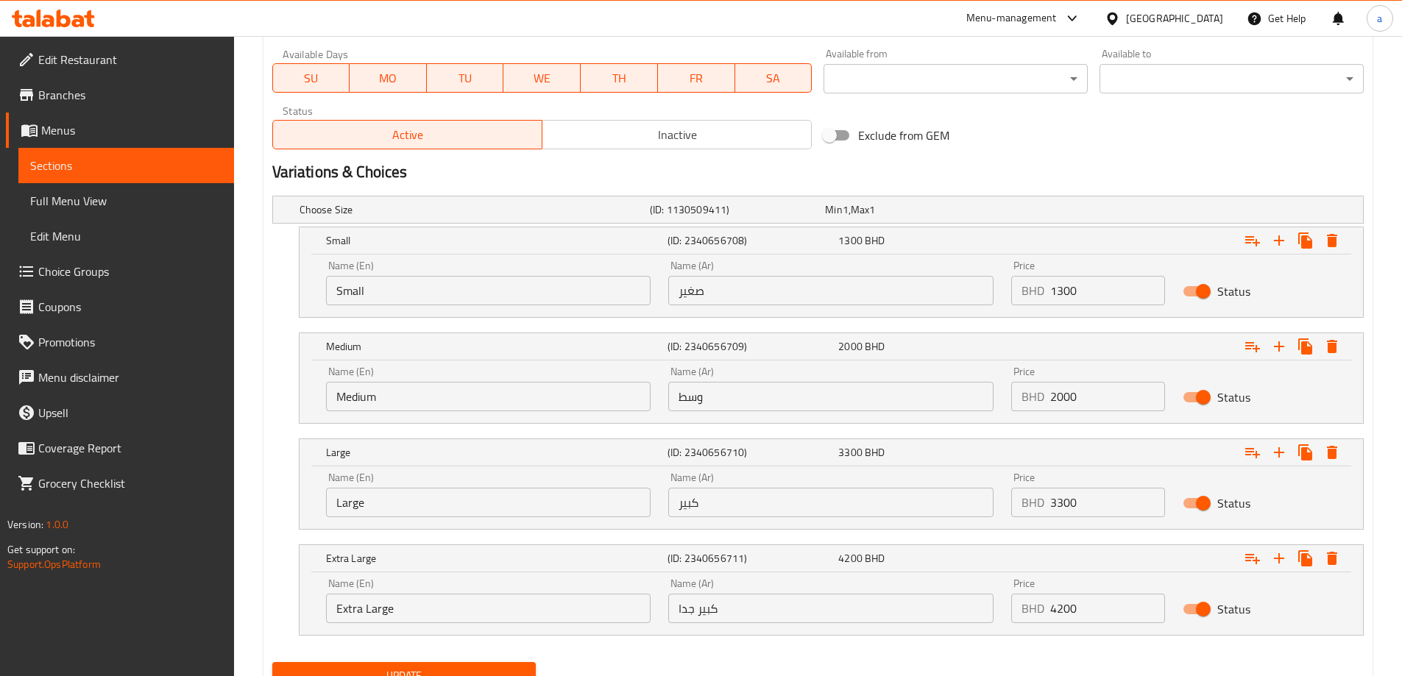
click at [1058, 296] on input "1300" at bounding box center [1107, 290] width 115 height 29
type input "1.300"
click at [1055, 395] on input "2000" at bounding box center [1107, 396] width 115 height 29
type input "2.000"
click at [1059, 507] on input "3300" at bounding box center [1107, 502] width 115 height 29
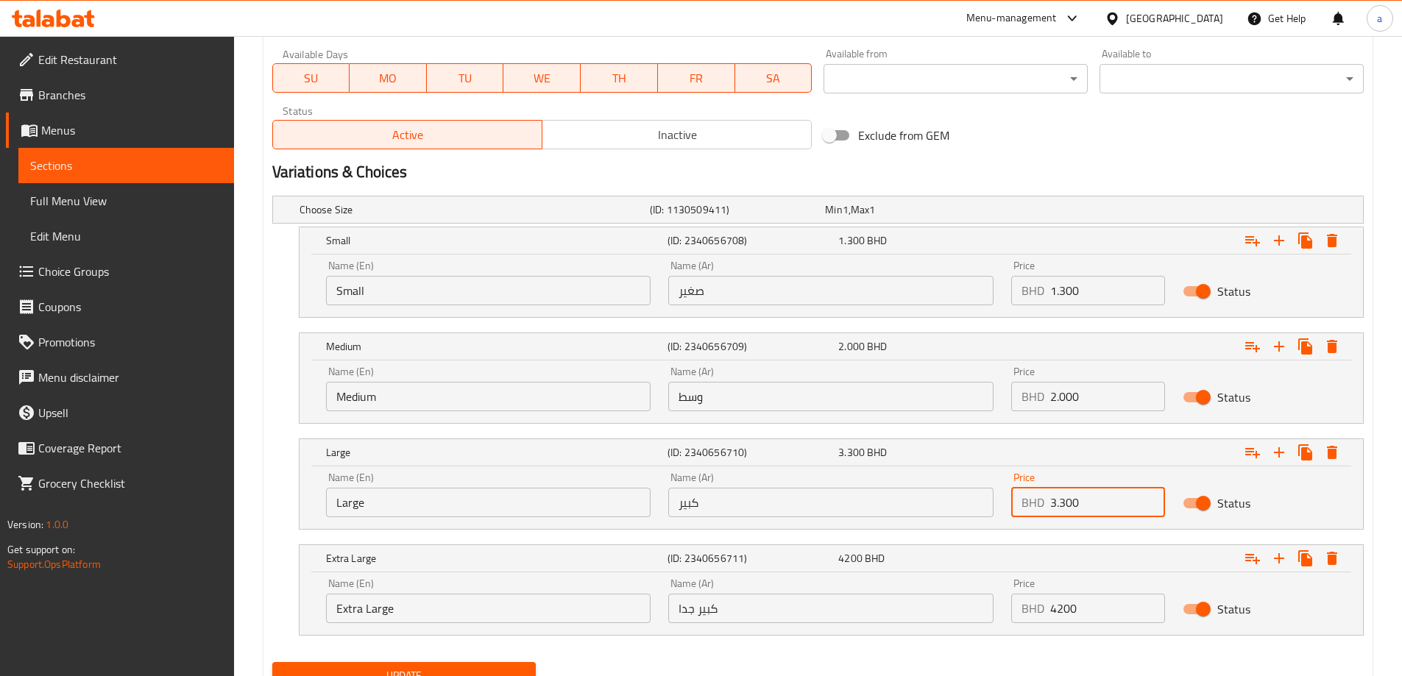
type input "3.300"
click at [1053, 619] on input "4200" at bounding box center [1107, 608] width 115 height 29
click at [1062, 607] on input "4200" at bounding box center [1107, 608] width 115 height 29
click at [1055, 618] on input "4200" at bounding box center [1107, 608] width 115 height 29
type input "4.200"
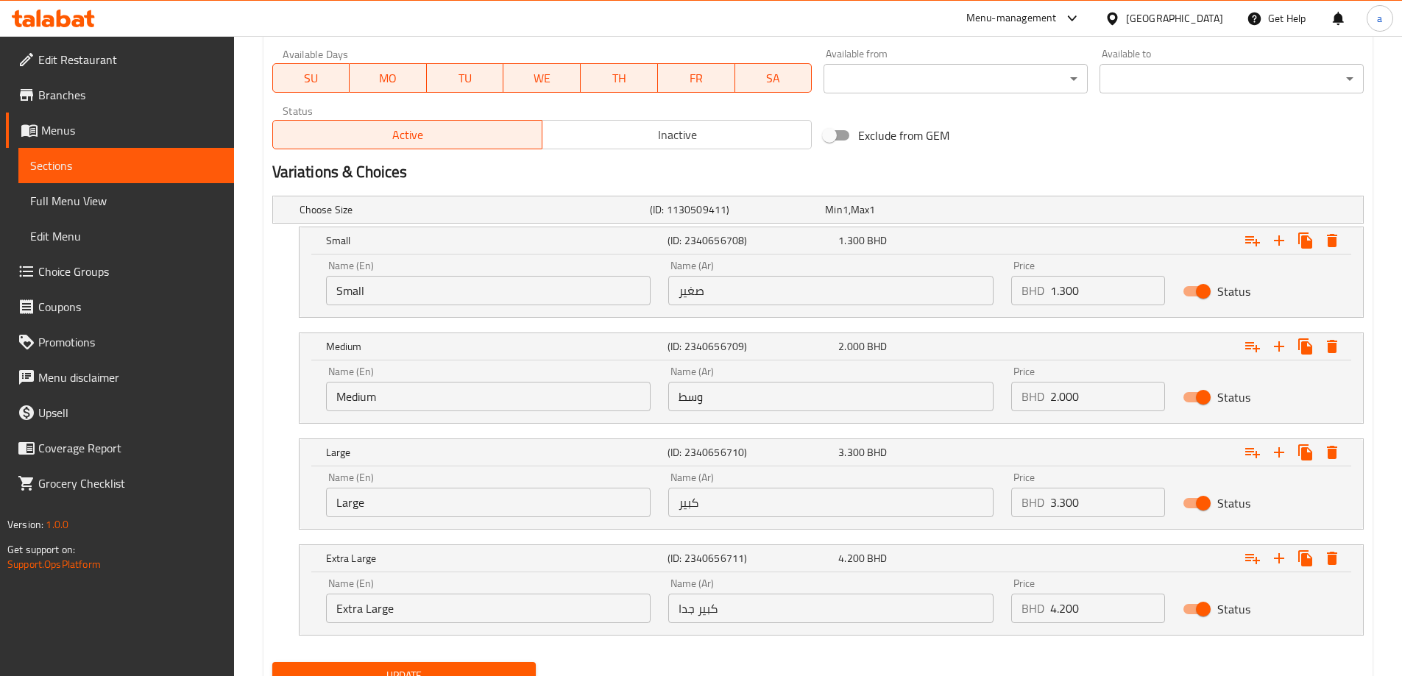
click at [957, 645] on nav at bounding box center [818, 645] width 1092 height 12
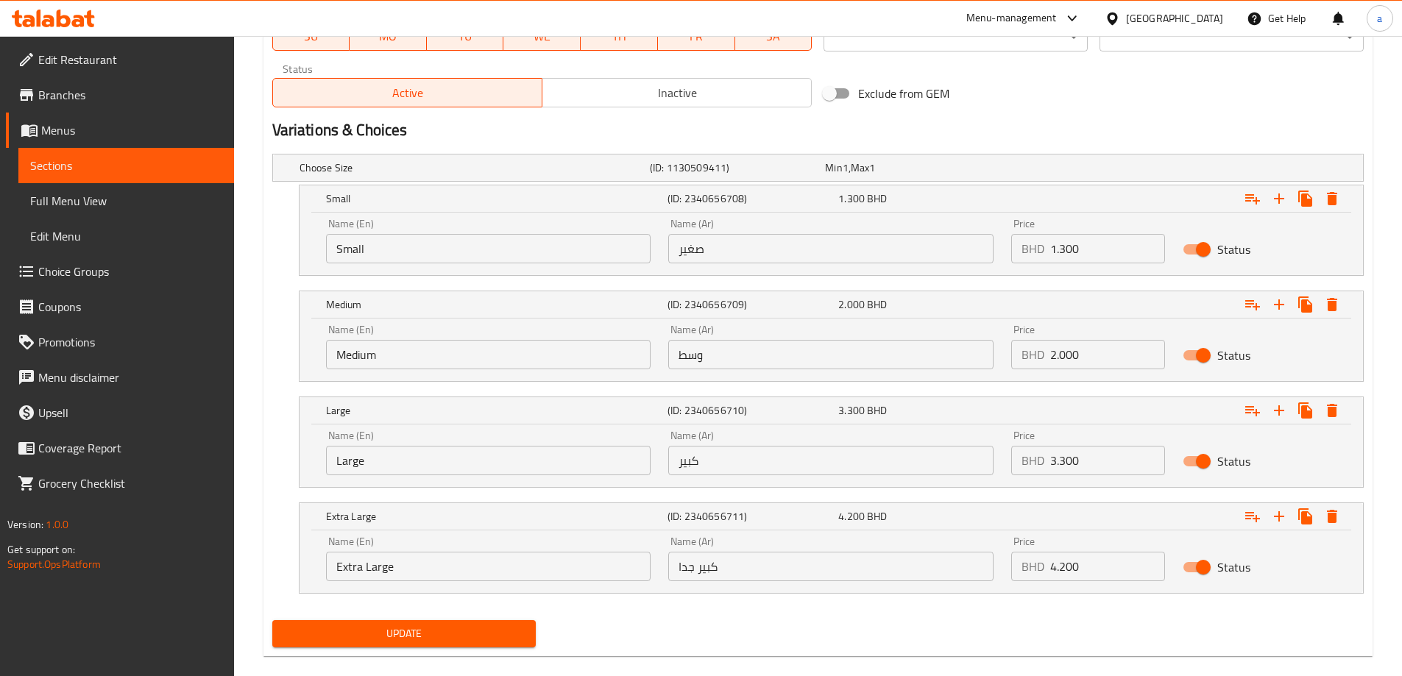
scroll to position [735, 0]
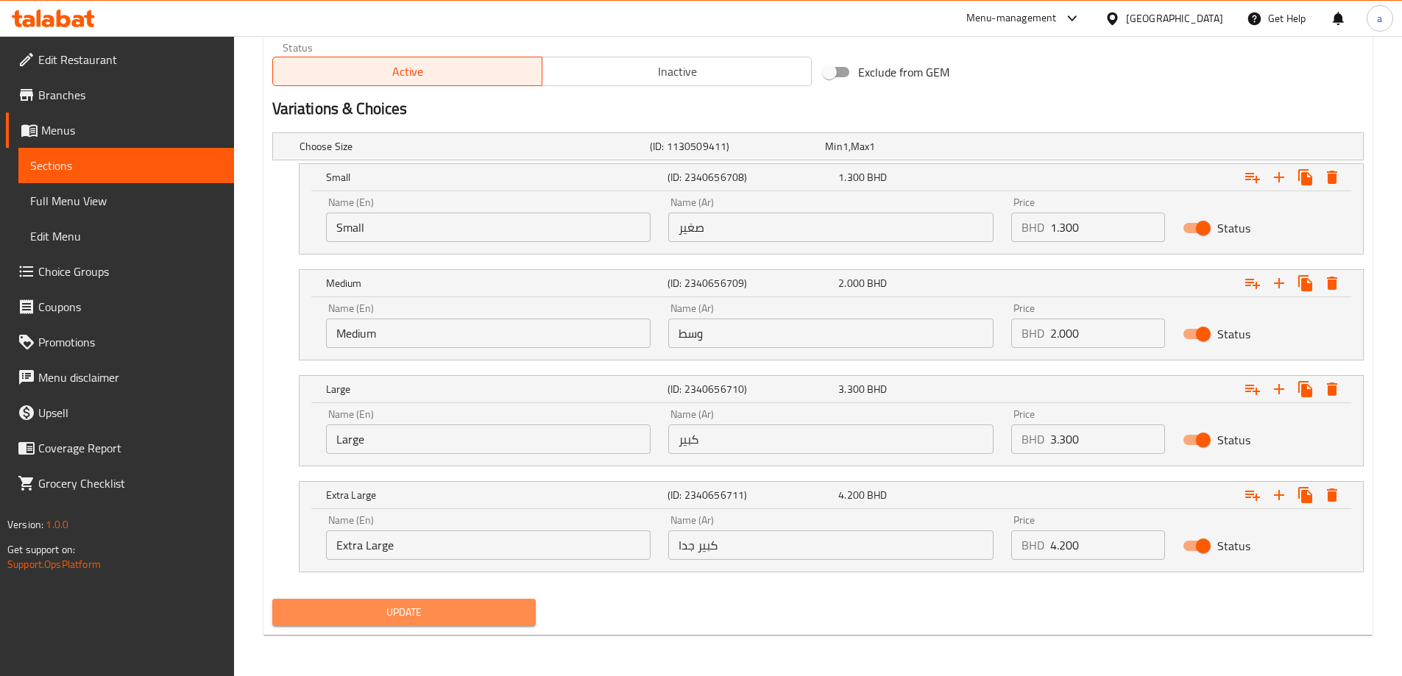
click at [472, 609] on span "Update" at bounding box center [404, 613] width 241 height 18
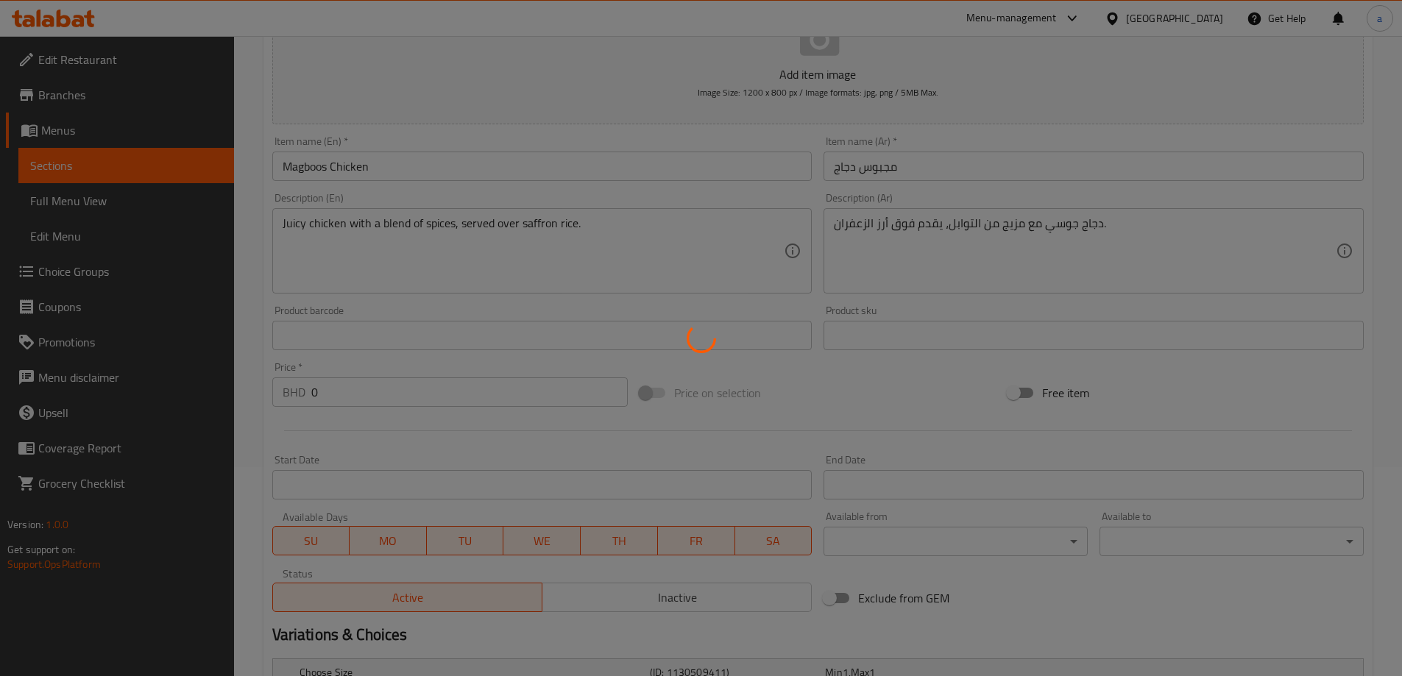
scroll to position [0, 0]
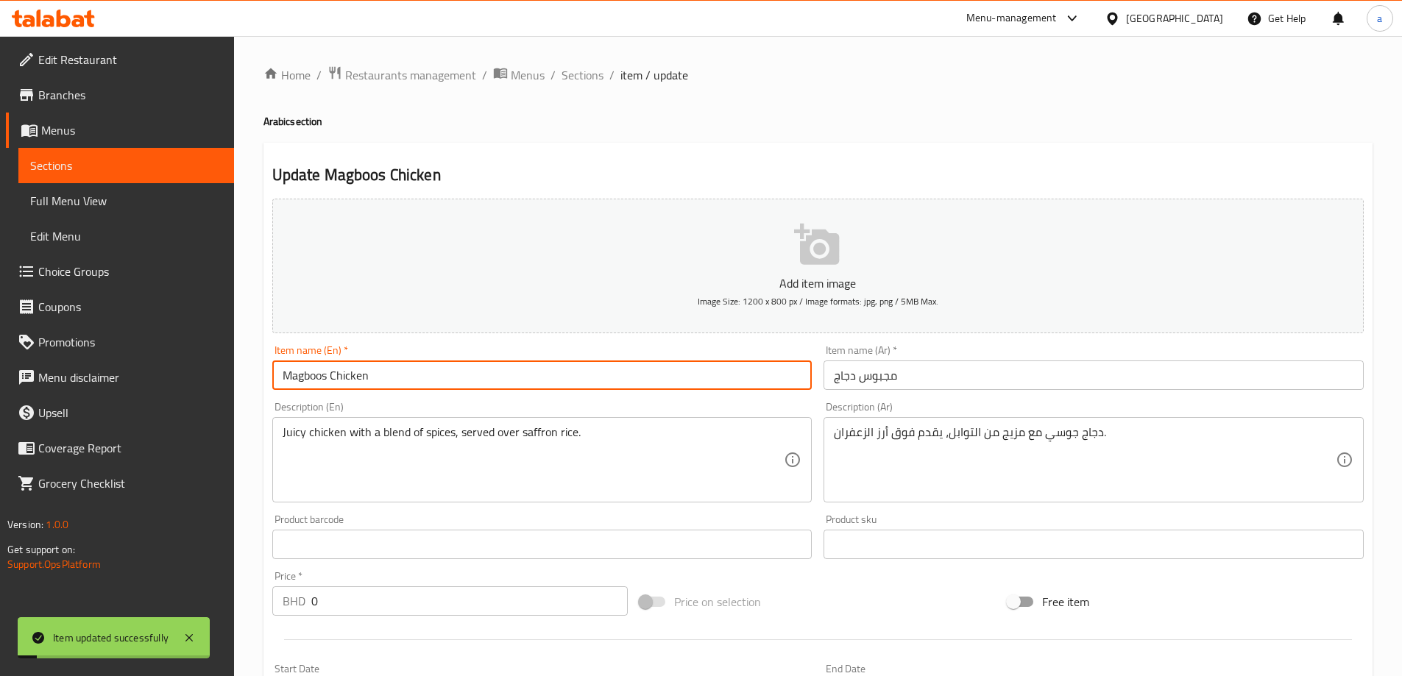
click at [311, 378] on input "Magboos Chicken" at bounding box center [542, 375] width 540 height 29
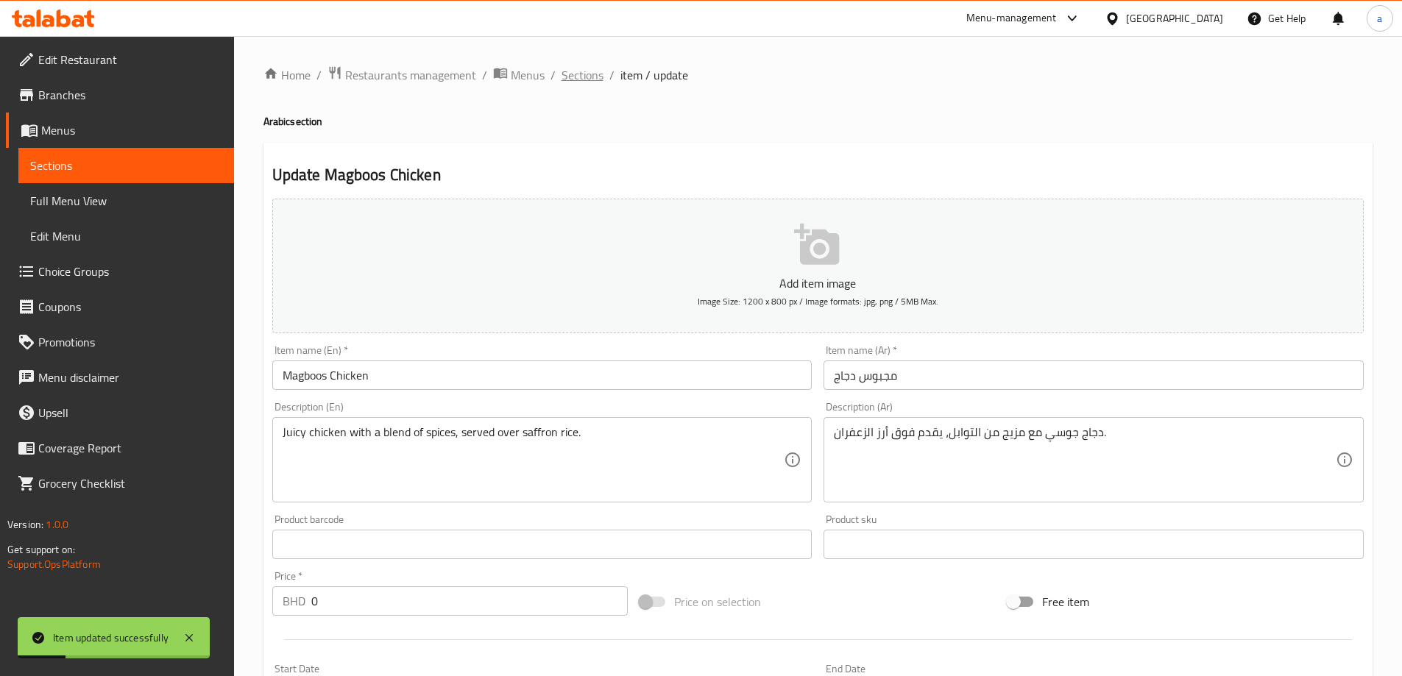
click at [582, 75] on span "Sections" at bounding box center [583, 75] width 42 height 18
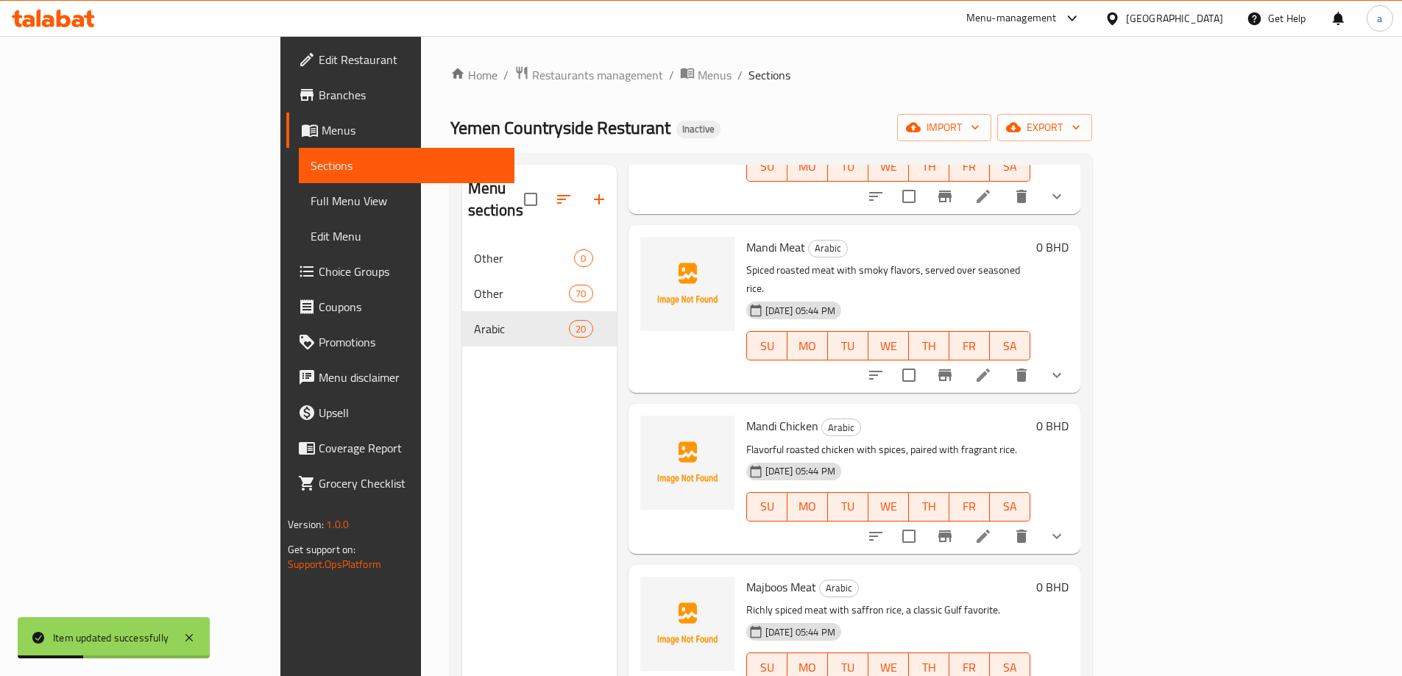
scroll to position [589, 0]
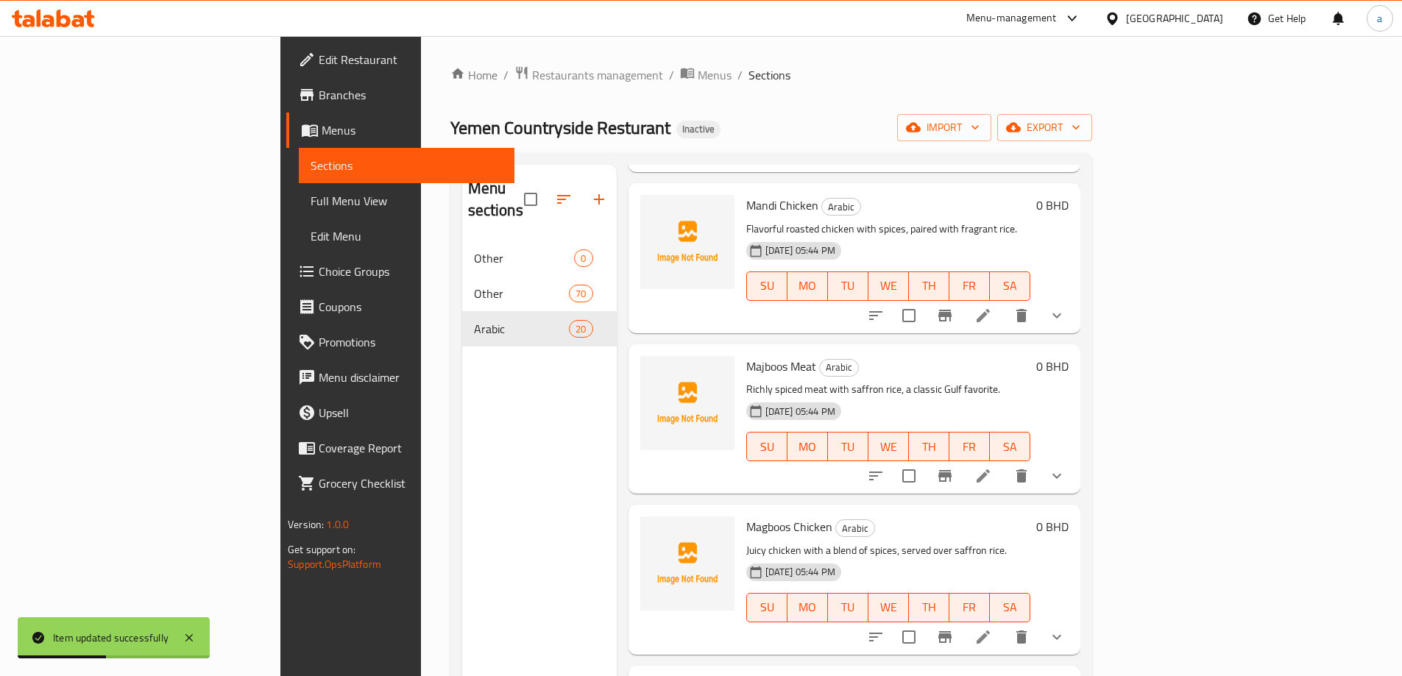
click at [992, 467] on icon at bounding box center [984, 476] width 18 height 18
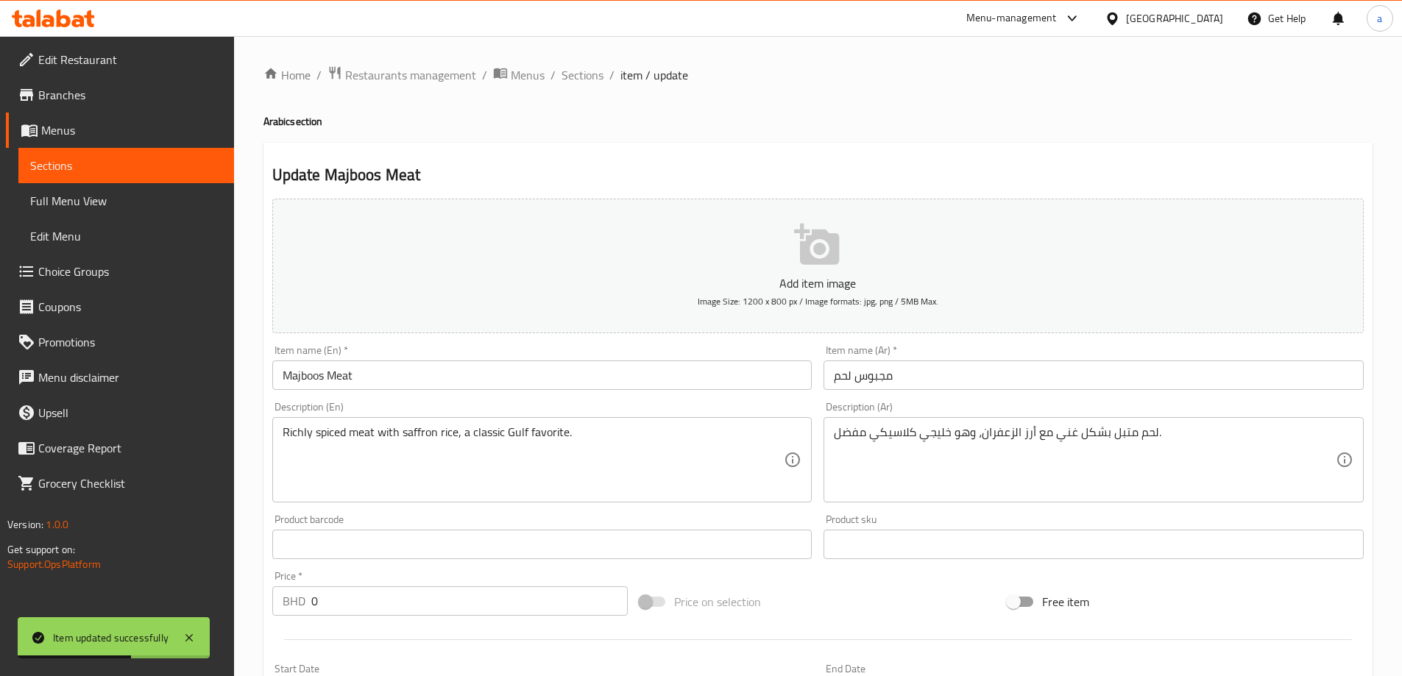
click at [297, 380] on input "Majboos Meat" at bounding box center [542, 375] width 540 height 29
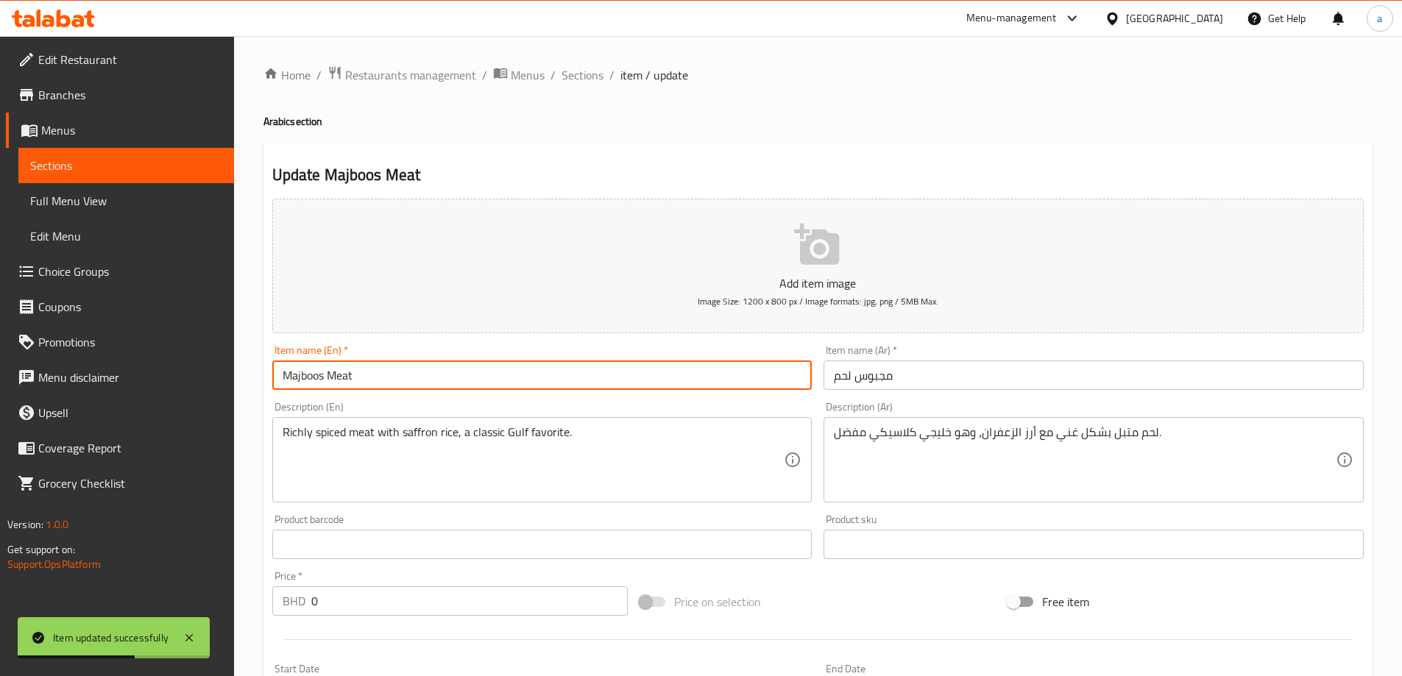
click at [297, 380] on input "Majboos Meat" at bounding box center [542, 375] width 540 height 29
paste input "g"
type input "Magboos Meat"
click at [448, 398] on div "Description (En) Richly spiced meat with saffron rice, a classic Gulf favorite.…" at bounding box center [542, 452] width 552 height 113
click at [333, 377] on input "Magboos Meat" at bounding box center [542, 375] width 540 height 29
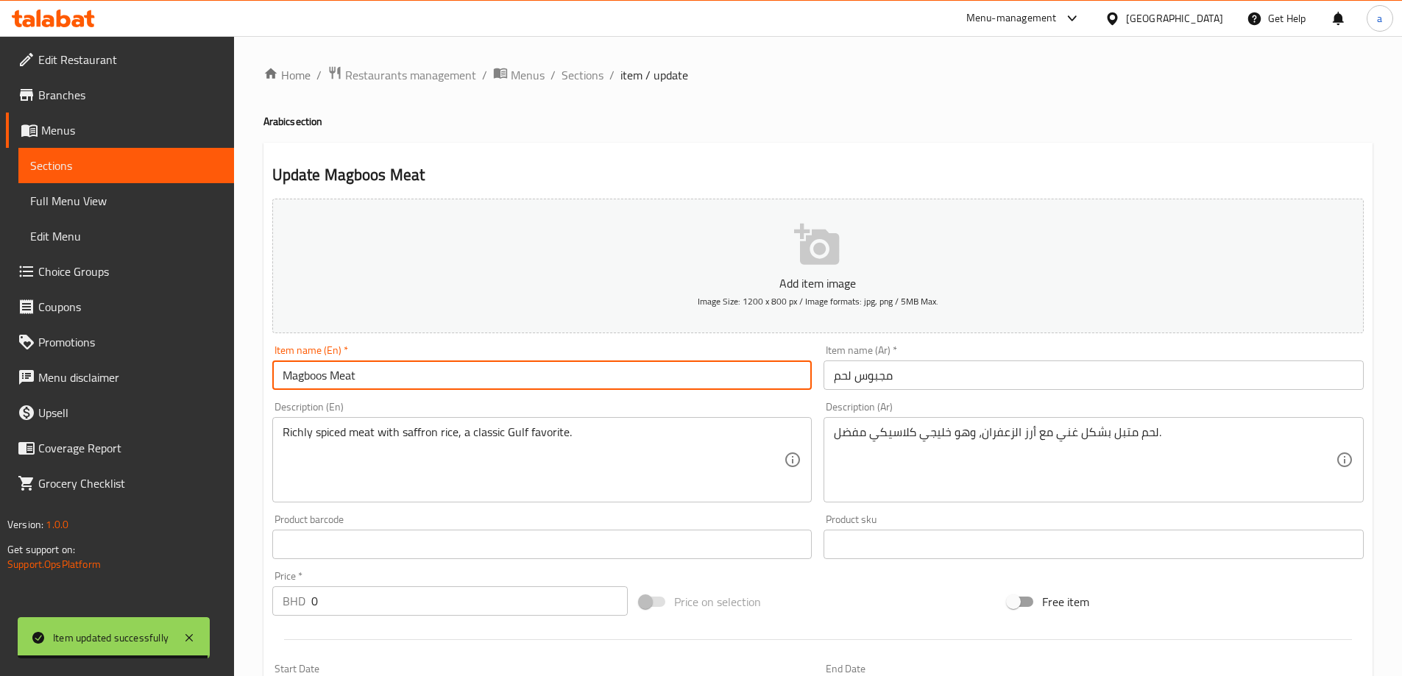
click at [420, 415] on div "Description (En) Richly spiced meat with saffron rice, a classic Gulf favorite.…" at bounding box center [542, 452] width 540 height 101
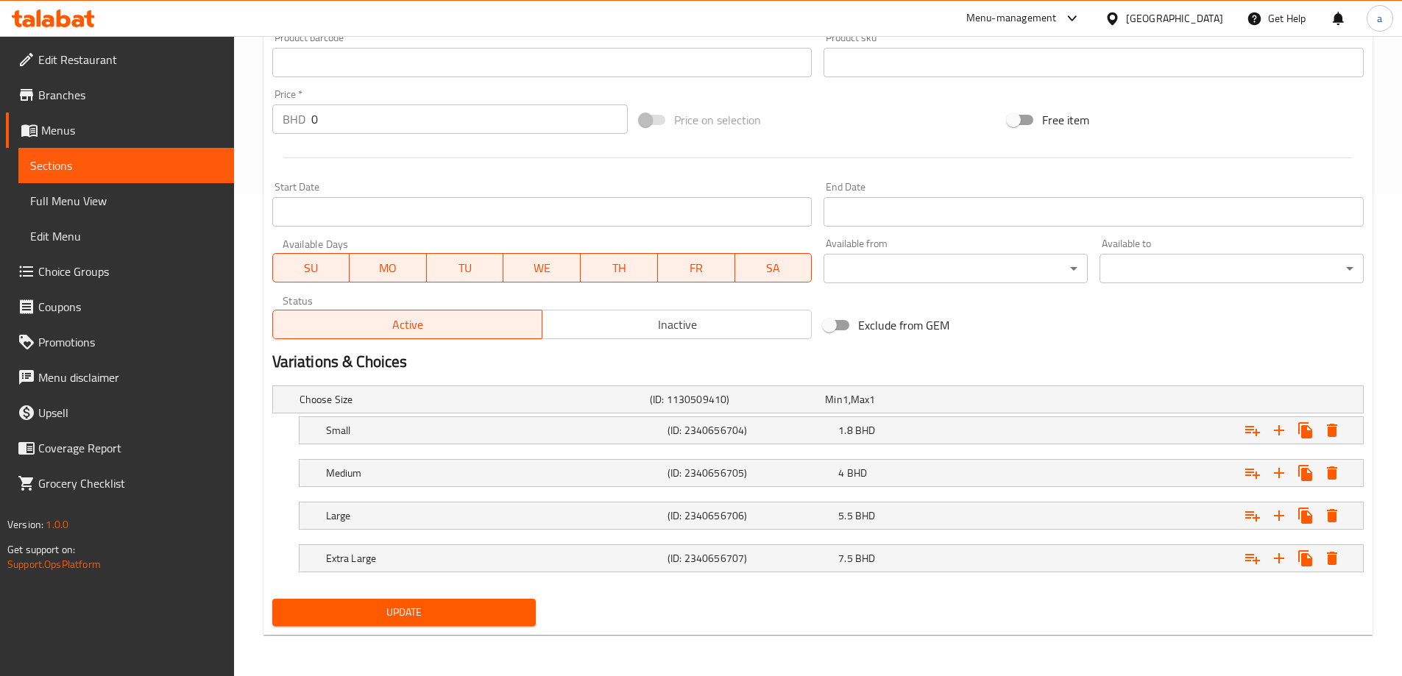
click at [466, 607] on span "Update" at bounding box center [404, 613] width 241 height 18
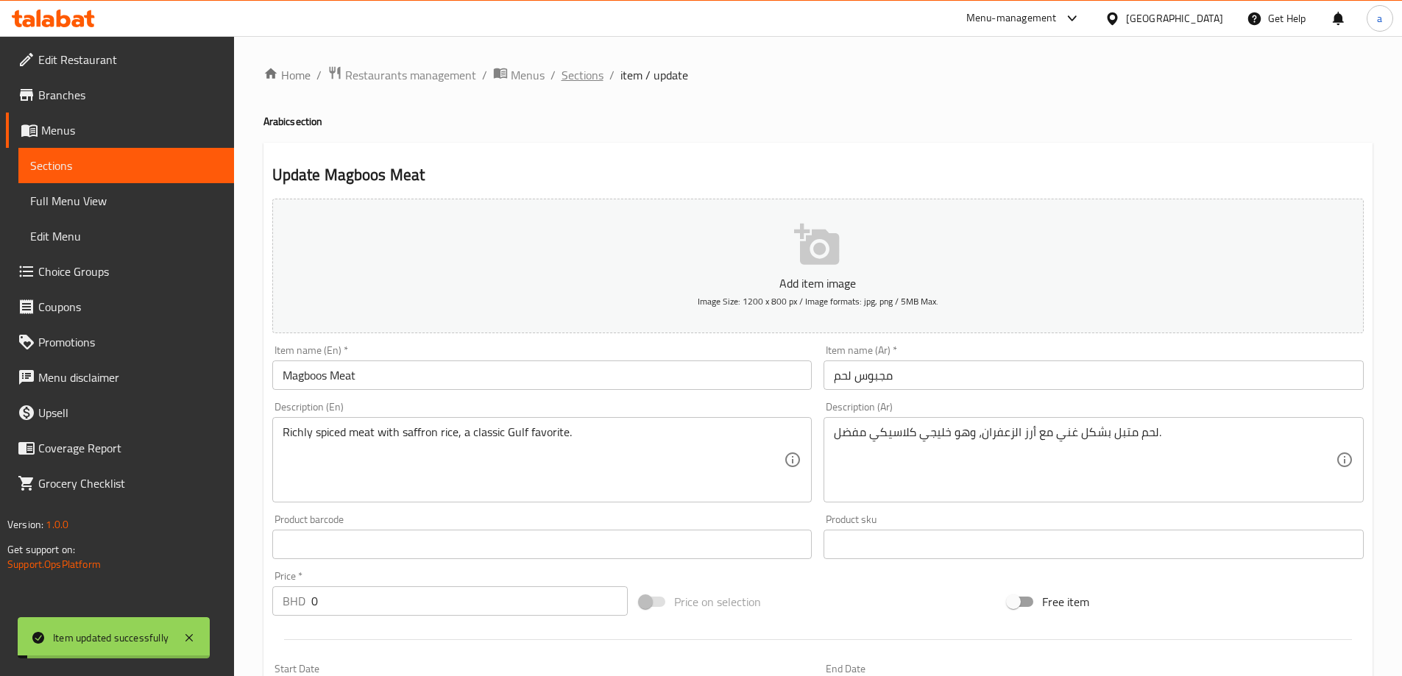
click at [586, 81] on span "Sections" at bounding box center [583, 75] width 42 height 18
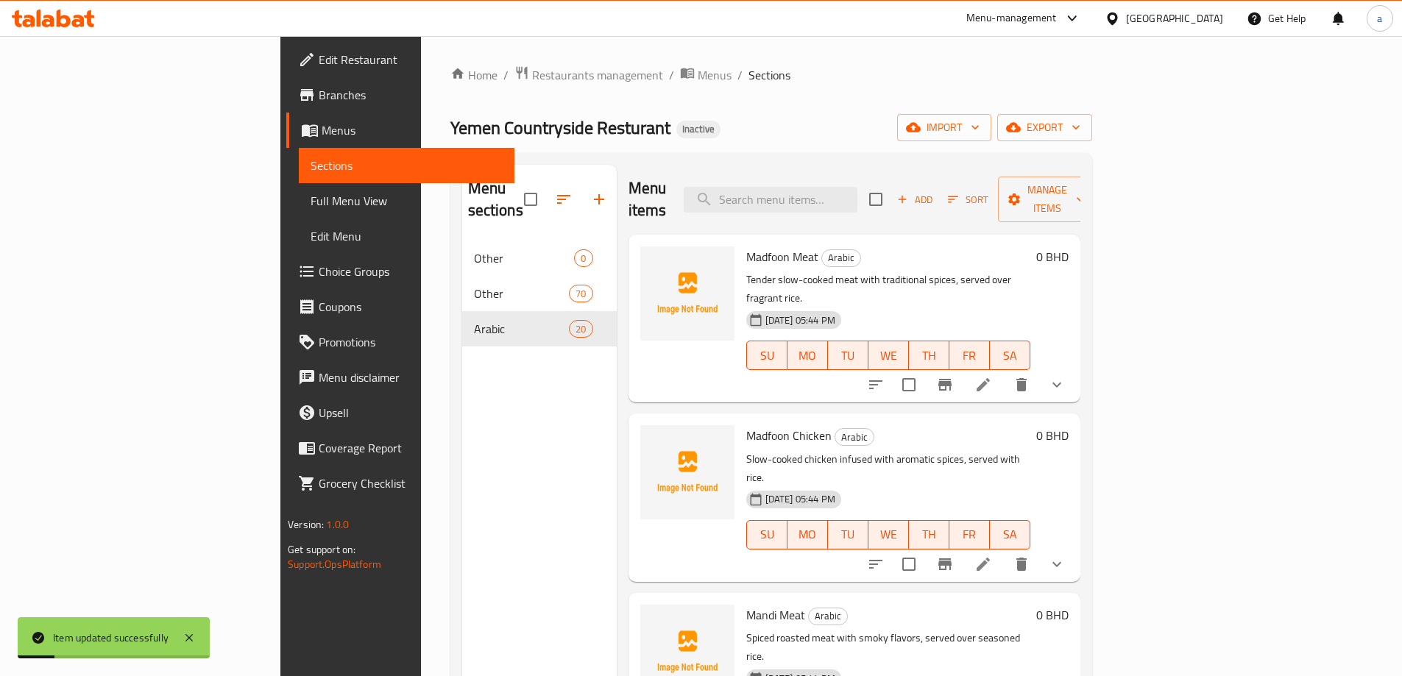
click at [746, 604] on span "Mandi Meat" at bounding box center [775, 615] width 59 height 22
copy span "Mandi"
click at [746, 246] on span "Madfoon Meat" at bounding box center [782, 257] width 72 height 22
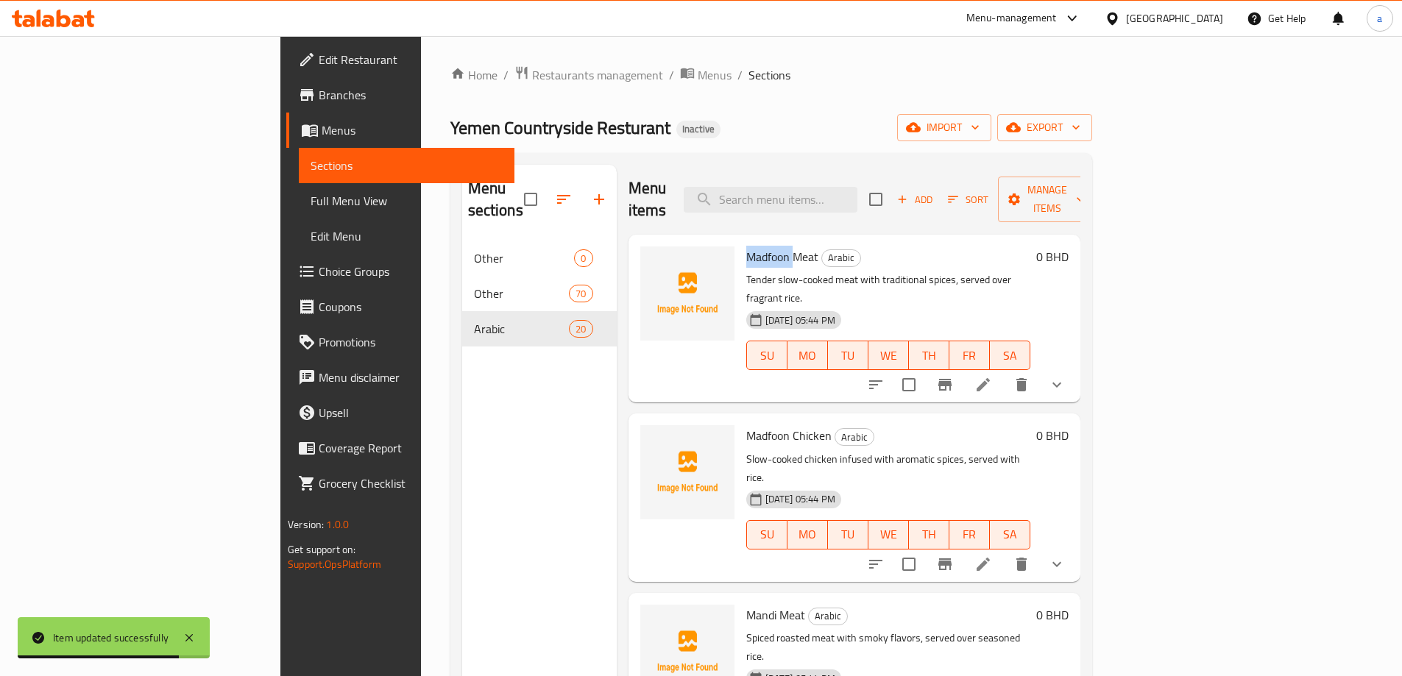
copy span "Madfoon"
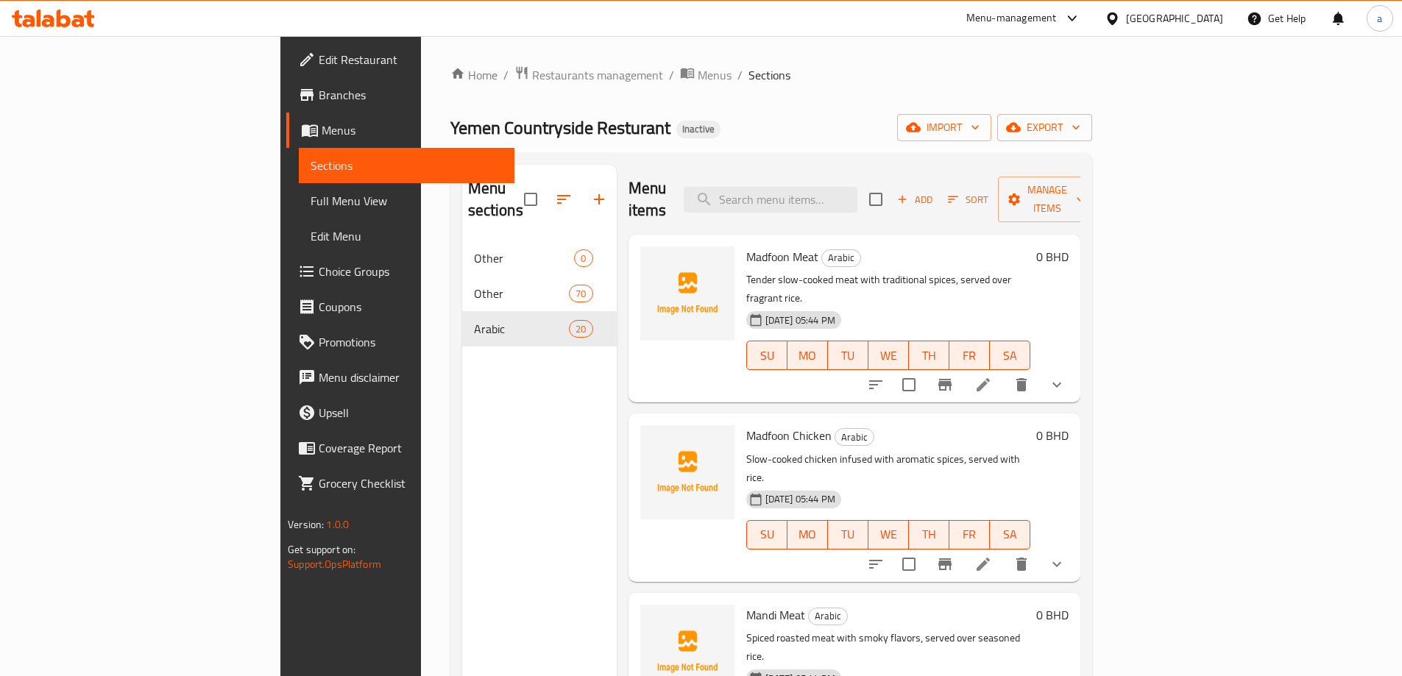
click at [746, 246] on span "Madfoon Meat" at bounding box center [782, 257] width 72 height 22
copy h6 "Madfoon Meat"
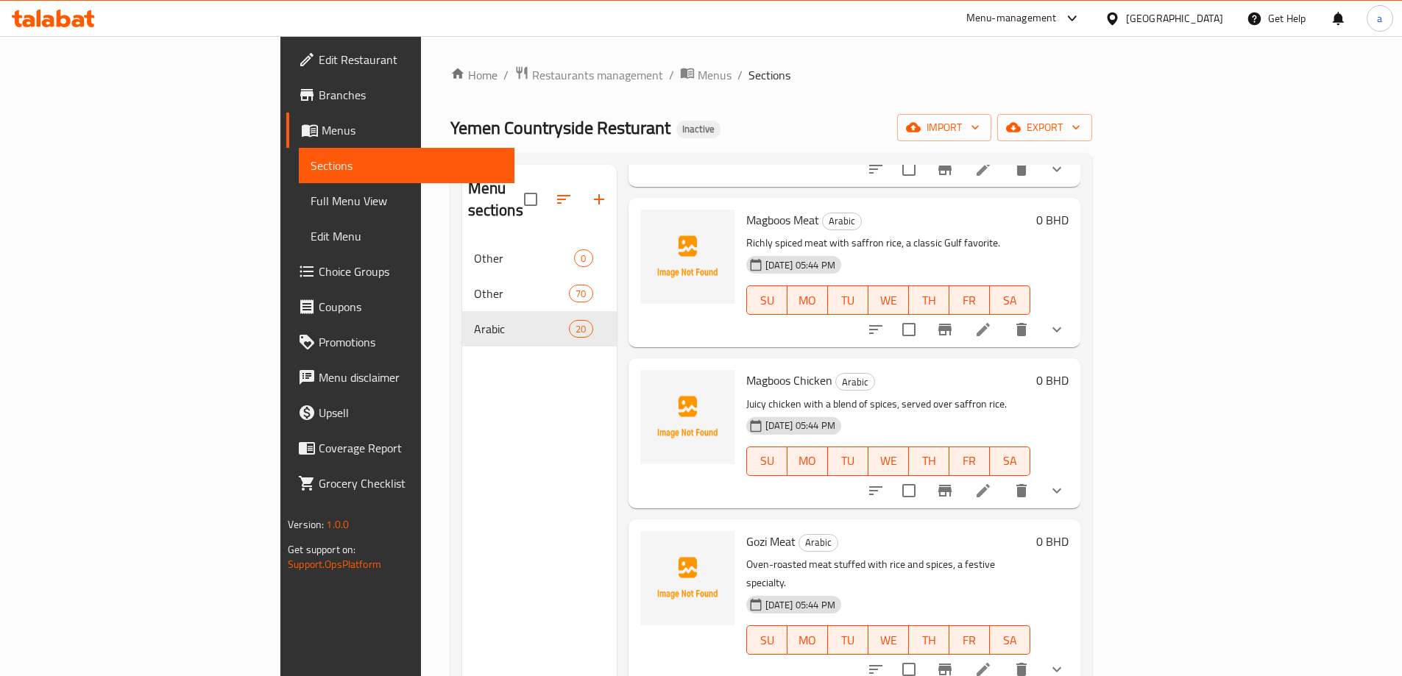
scroll to position [736, 0]
click at [992, 660] on icon at bounding box center [984, 669] width 18 height 18
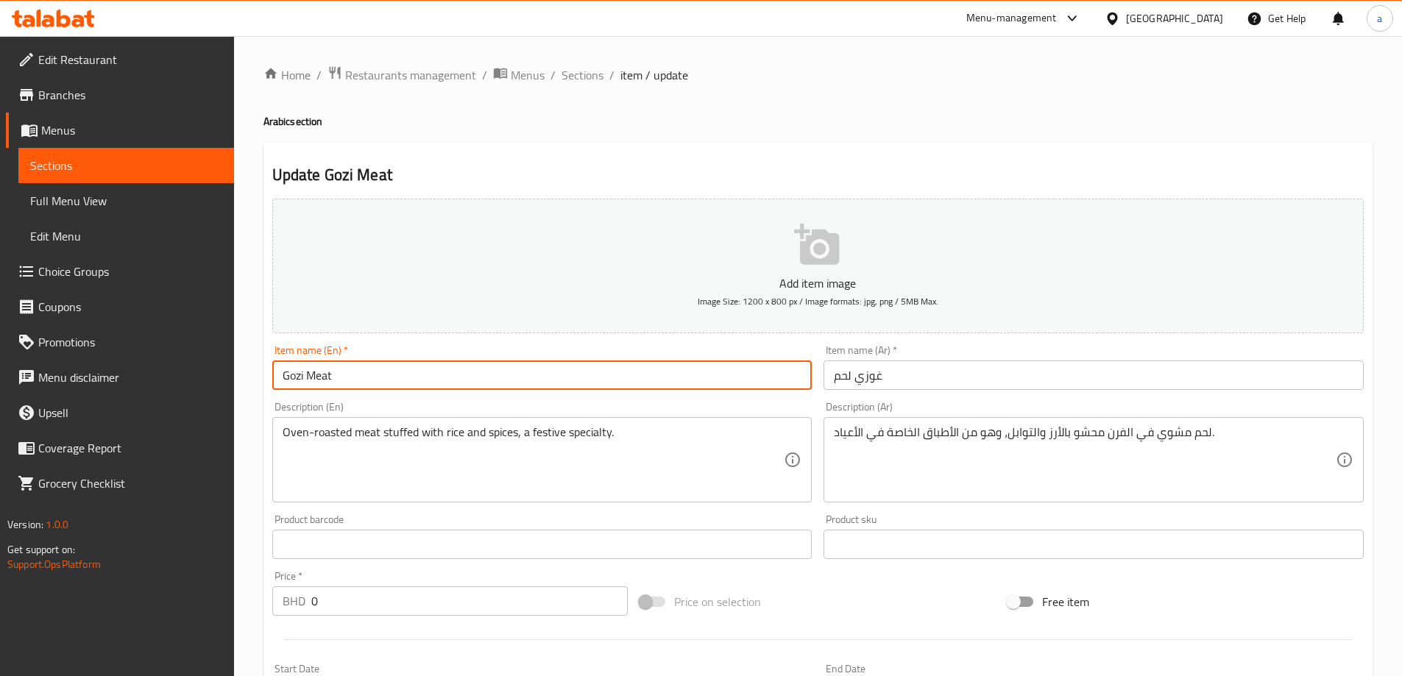
click at [289, 389] on input "Gozi Meat" at bounding box center [542, 375] width 540 height 29
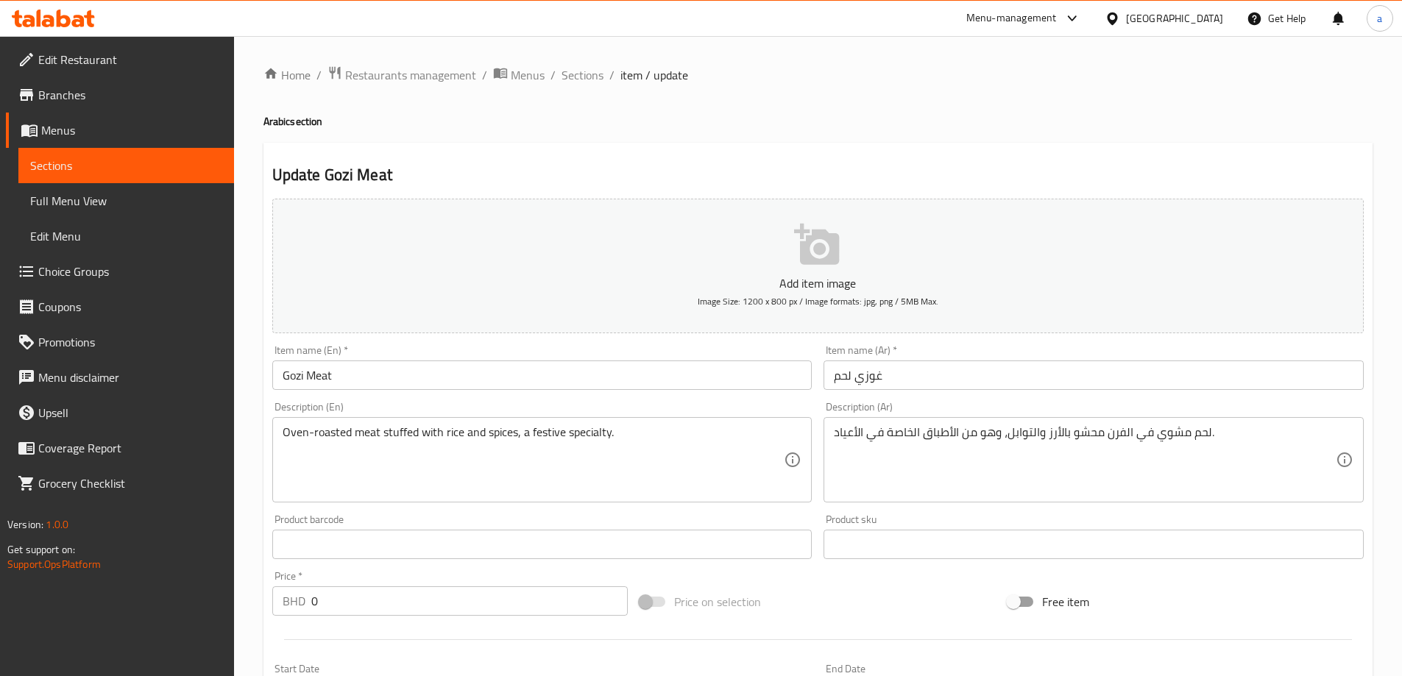
click at [972, 173] on h2 "Update Gozi Meat" at bounding box center [818, 175] width 1092 height 22
click at [291, 382] on input "Gozi Meat" at bounding box center [542, 375] width 540 height 29
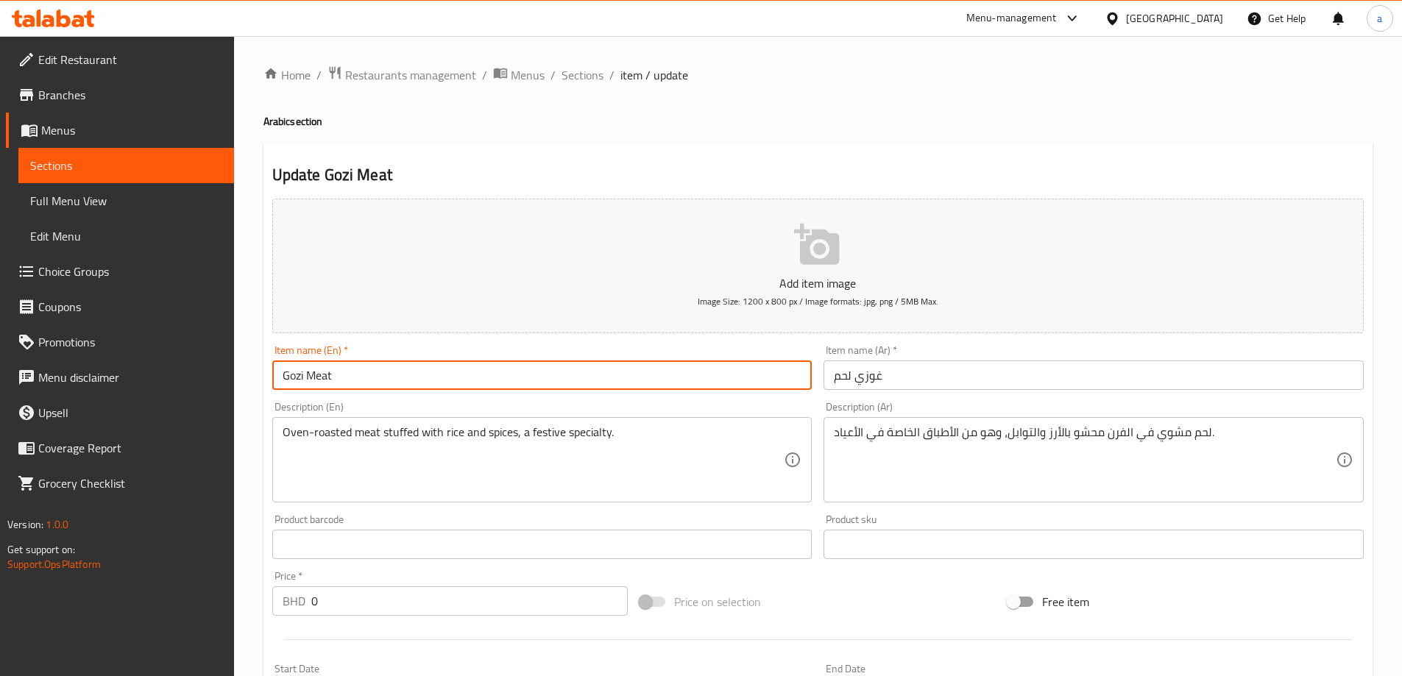
click at [291, 382] on input "Gozi Meat" at bounding box center [542, 375] width 540 height 29
click at [392, 386] on input "Gozi Meat" at bounding box center [542, 375] width 540 height 29
click at [295, 382] on input "Gozi Meat" at bounding box center [542, 375] width 540 height 29
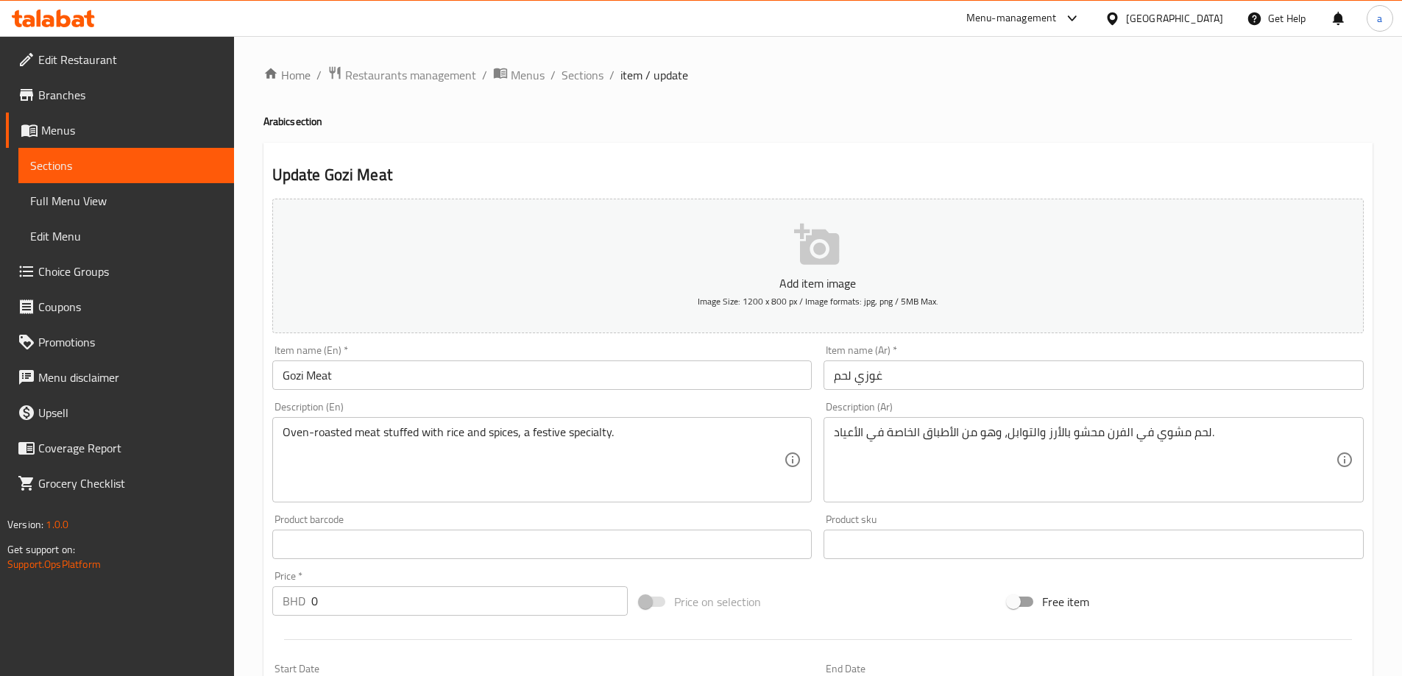
drag, startPoint x: 446, startPoint y: 403, endPoint x: 457, endPoint y: 381, distance: 24.7
click at [446, 402] on div "Description (En) Oven-roasted meat stuffed with rice and spices, a festive spec…" at bounding box center [542, 452] width 540 height 101
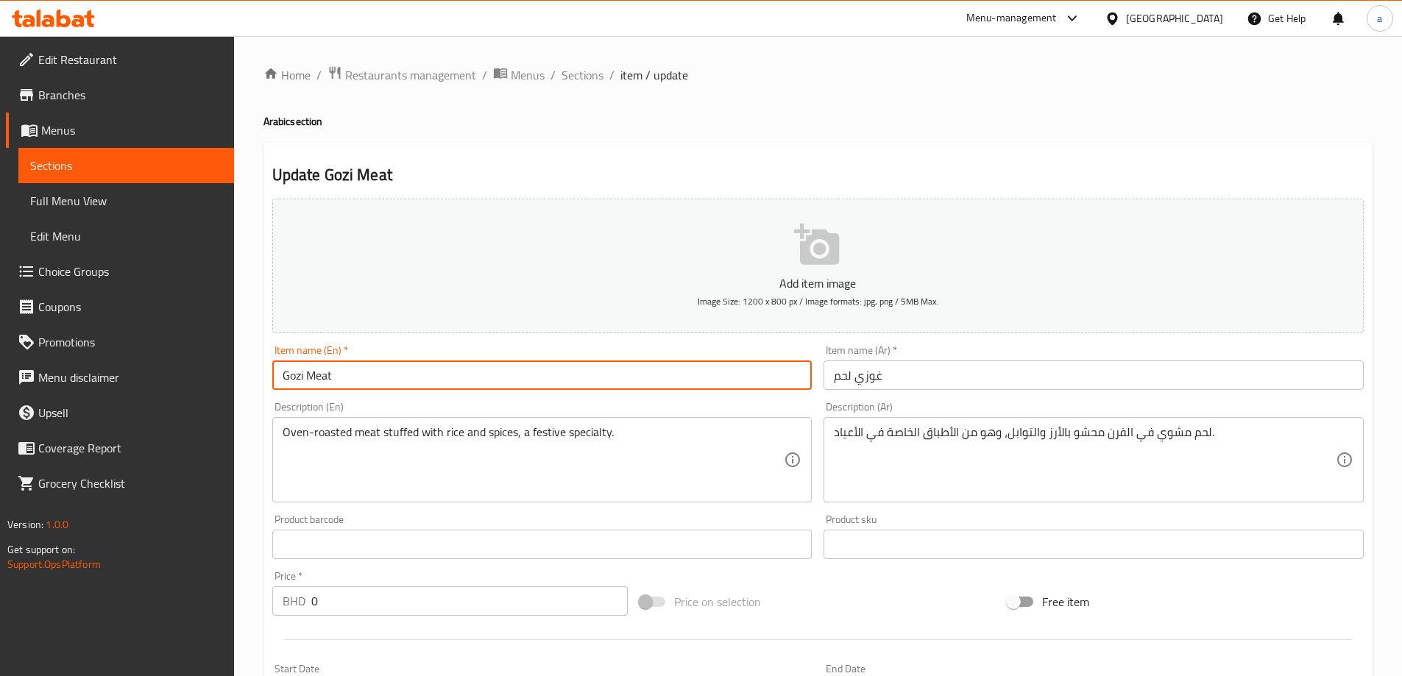
click at [457, 381] on input "Gozi Meat" at bounding box center [542, 375] width 540 height 29
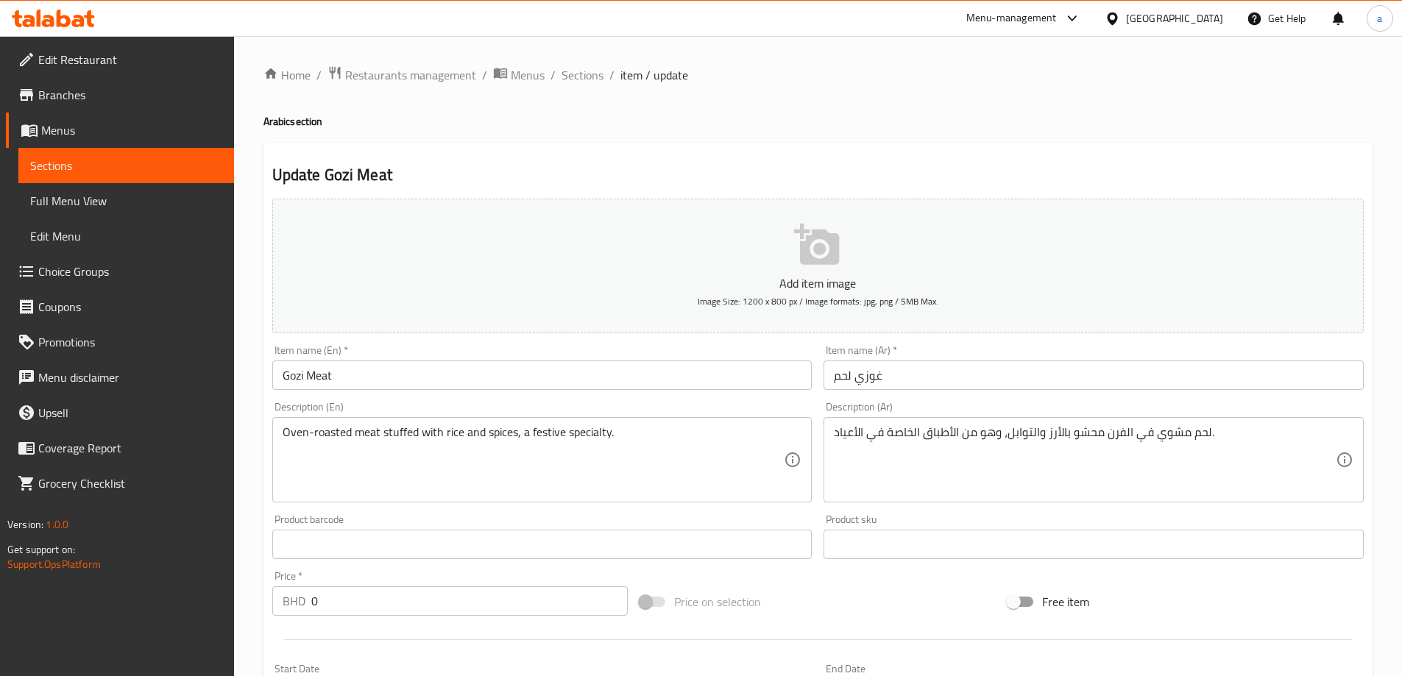
click at [997, 406] on div "Description (Ar) لحم مشوي في الفرن محشو بالأرز والتوابل، وهو من الأطباق الخاصة …" at bounding box center [1094, 452] width 540 height 101
click at [796, 158] on div "Update Gozi Meat Add item image Image Size: 1200 x 800 px / Image formats: jpg,…" at bounding box center [818, 630] width 1109 height 975
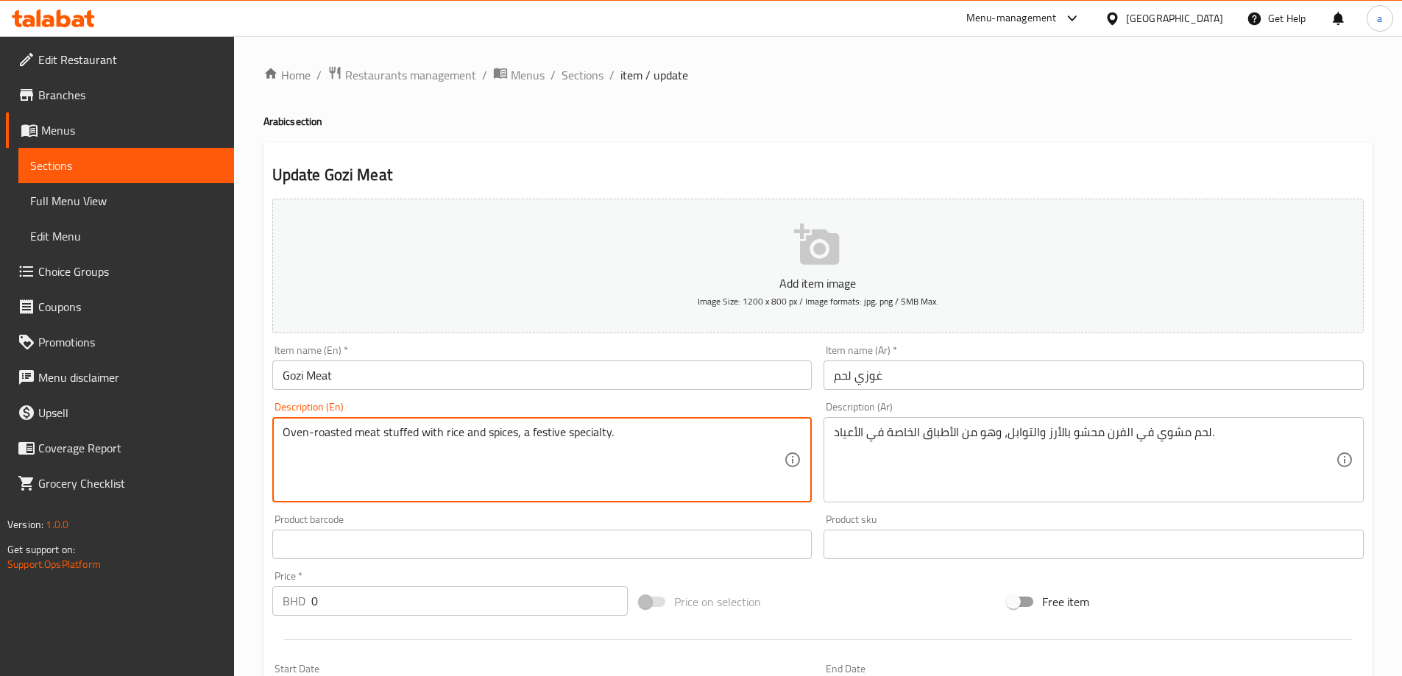
click at [949, 160] on div "Update Gozi Meat Add item image Image Size: 1200 x 800 px / Image formats: jpg,…" at bounding box center [818, 630] width 1109 height 975
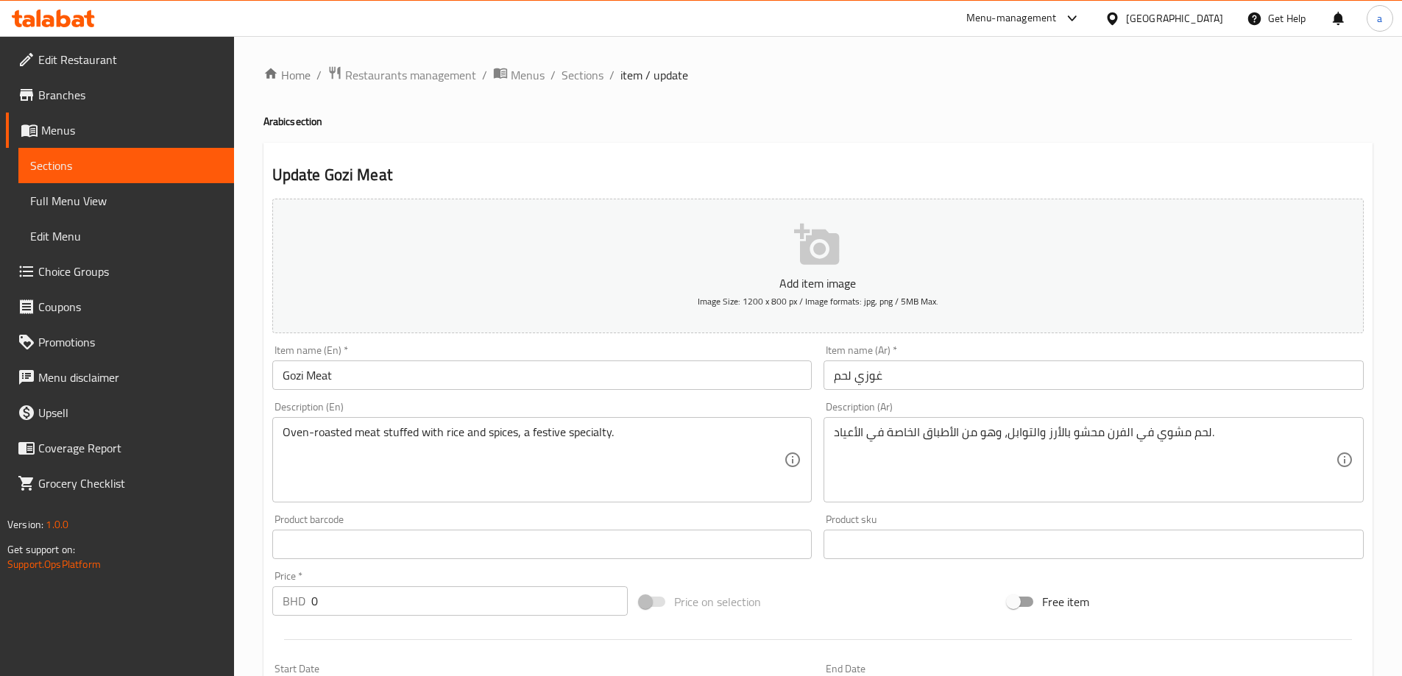
click at [746, 143] on div "Update Gozi Meat Add item image Image Size: 1200 x 800 px / Image formats: jpg,…" at bounding box center [818, 630] width 1109 height 975
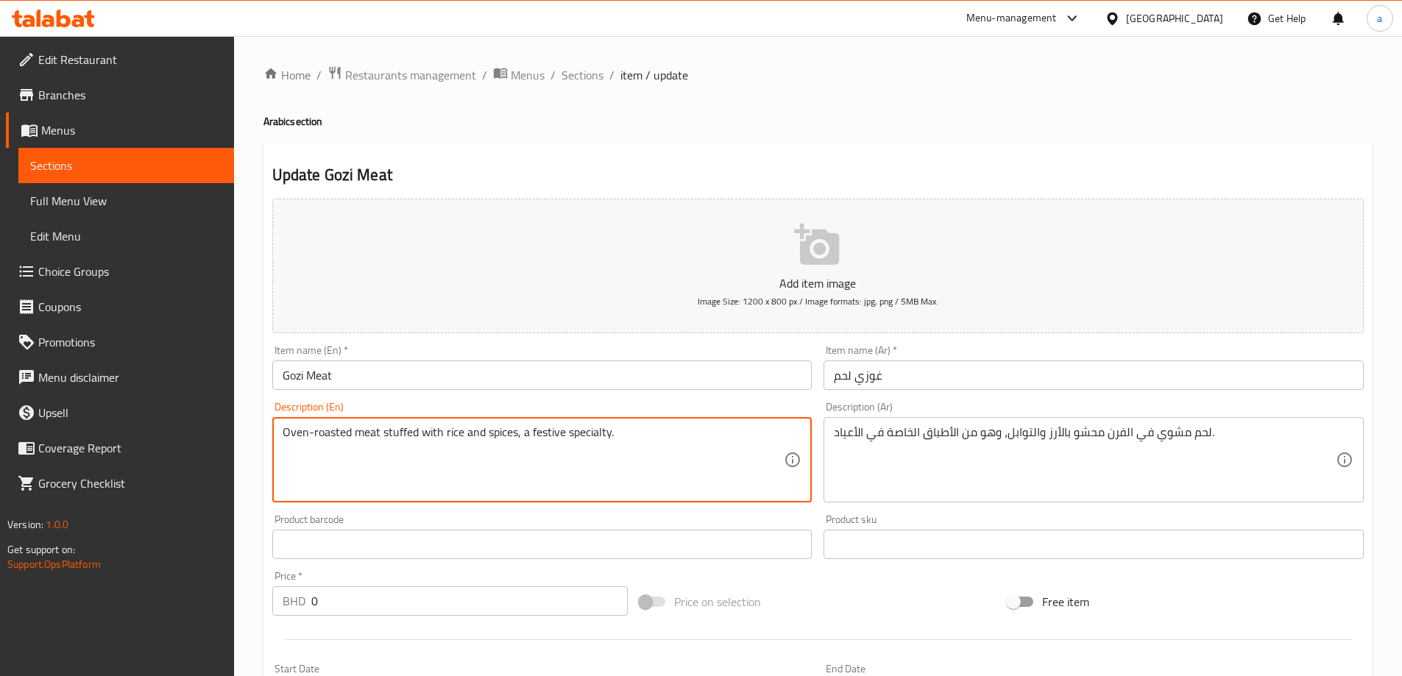
drag, startPoint x: 348, startPoint y: 434, endPoint x: 264, endPoint y: 445, distance: 84.6
click at [665, 409] on div "Description (En) Oven-roasted meat stuffed with rice and spices, a festive spec…" at bounding box center [542, 452] width 540 height 101
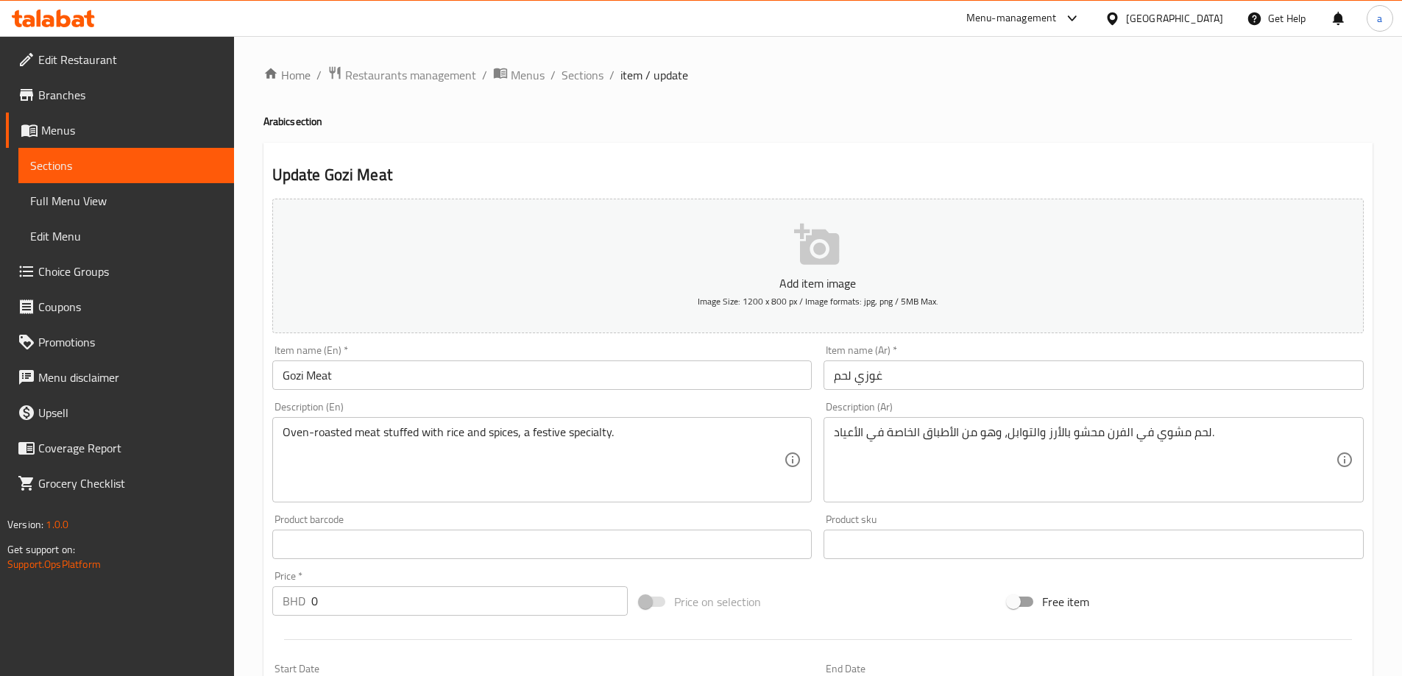
click at [335, 384] on input "Gozi Meat" at bounding box center [542, 375] width 540 height 29
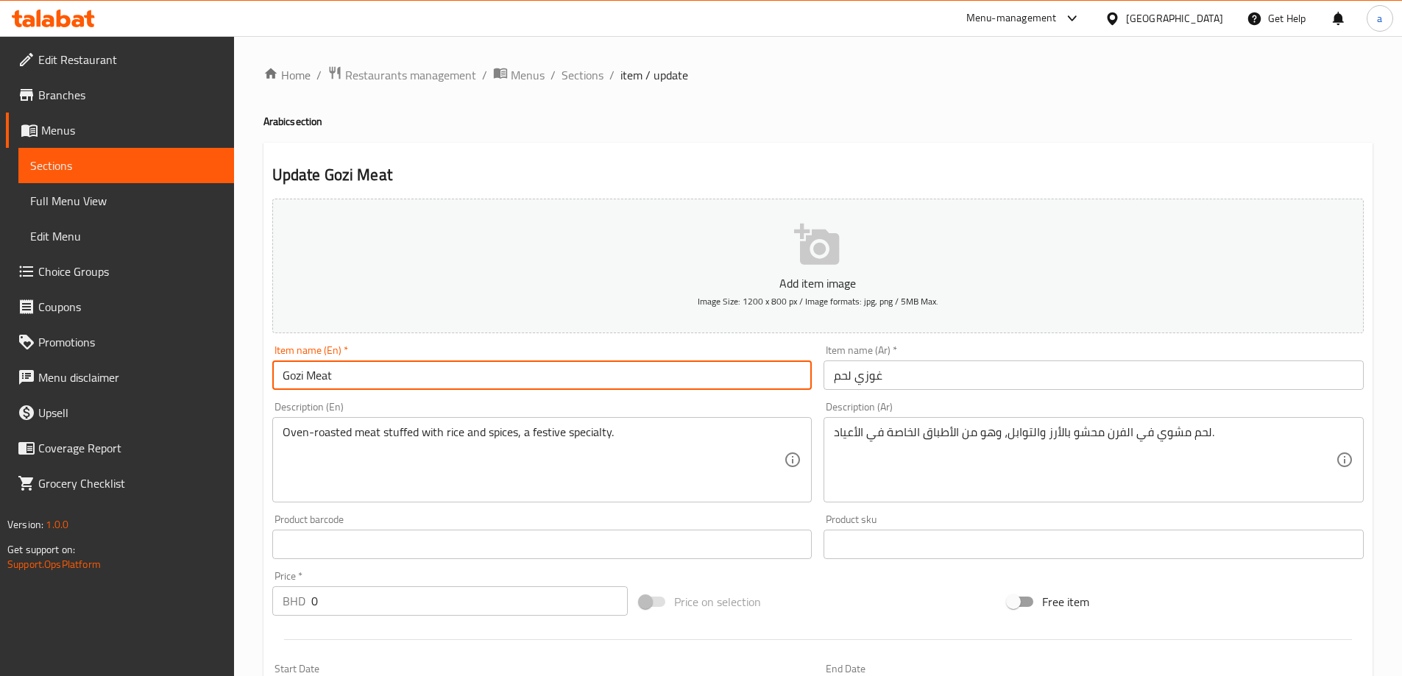
click at [335, 384] on input "Gozi Meat" at bounding box center [542, 375] width 540 height 29
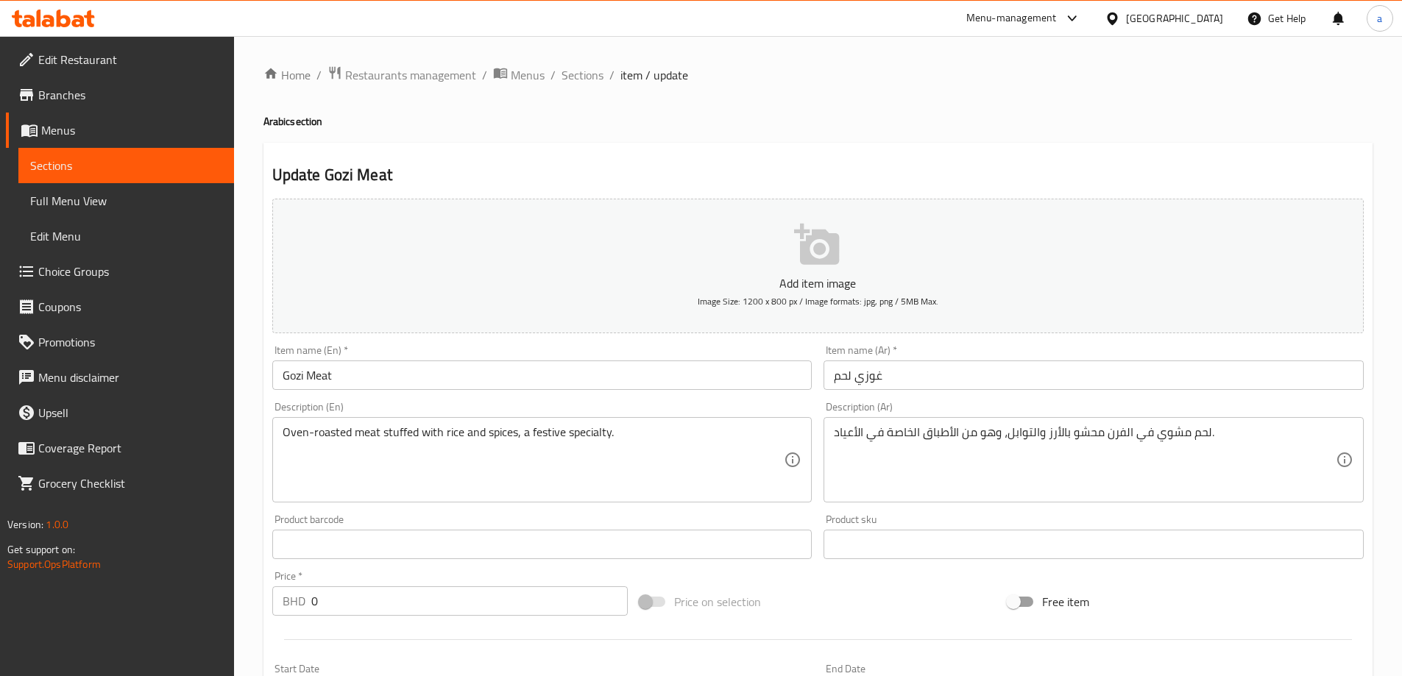
click at [356, 411] on div "Description (En) Oven-roasted meat stuffed with rice and spices, a festive spec…" at bounding box center [542, 452] width 540 height 101
click at [355, 360] on div "Item name (En)   * Gozi Meat Item name (En) *" at bounding box center [542, 367] width 540 height 45
click at [356, 369] on input "Gozi Meat" at bounding box center [542, 375] width 540 height 29
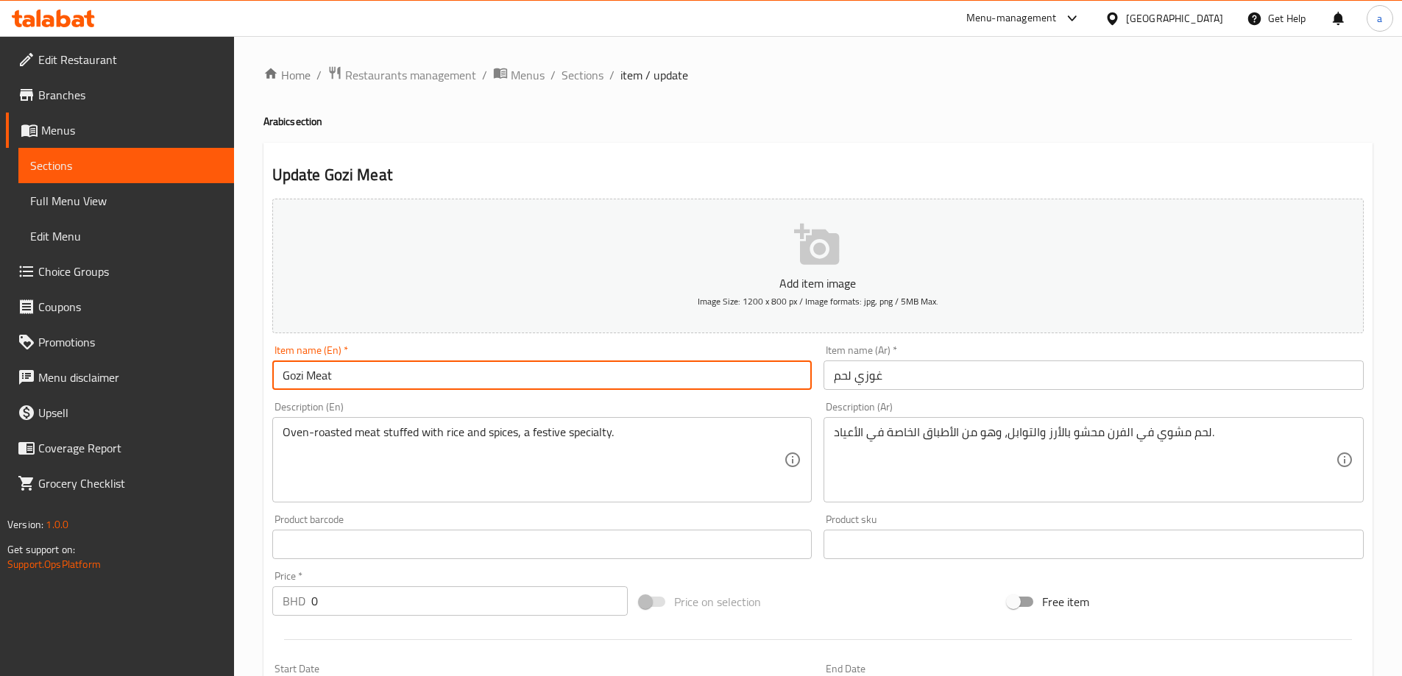
click at [356, 369] on input "Gozi Meat" at bounding box center [542, 375] width 540 height 29
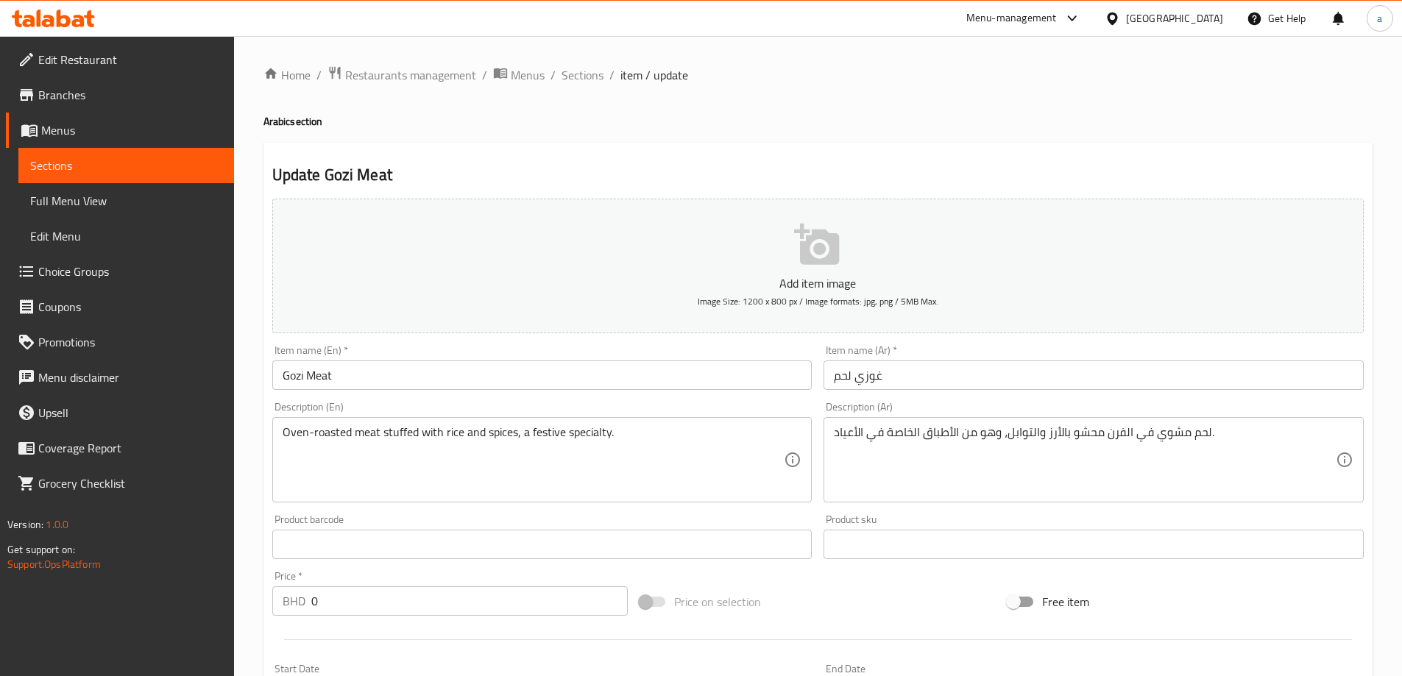
click at [342, 420] on div "Oven-roasted meat stuffed with rice and spices, a festive specialty. Descriptio…" at bounding box center [542, 459] width 540 height 85
click at [395, 400] on div "Description (En) Oven-roasted meat stuffed with rice and spices, a festive spec…" at bounding box center [542, 452] width 552 height 113
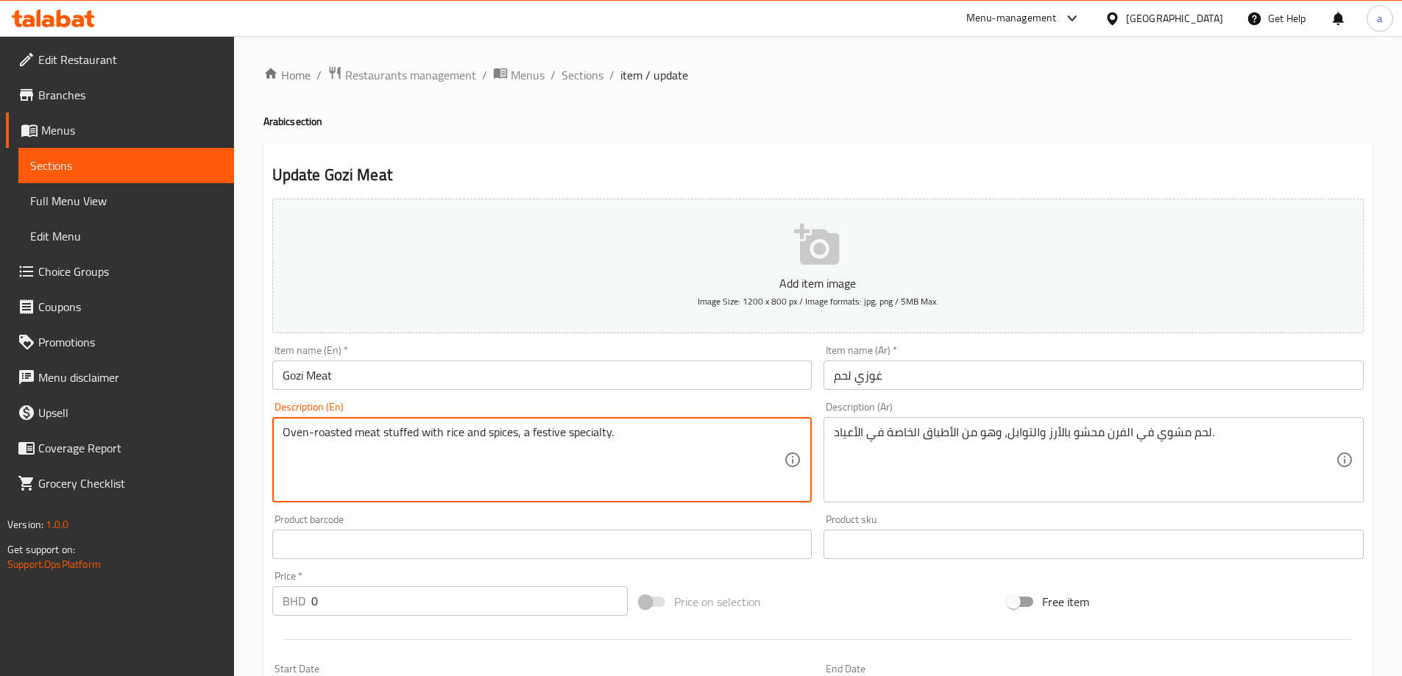
drag, startPoint x: 524, startPoint y: 431, endPoint x: 609, endPoint y: 445, distance: 85.7
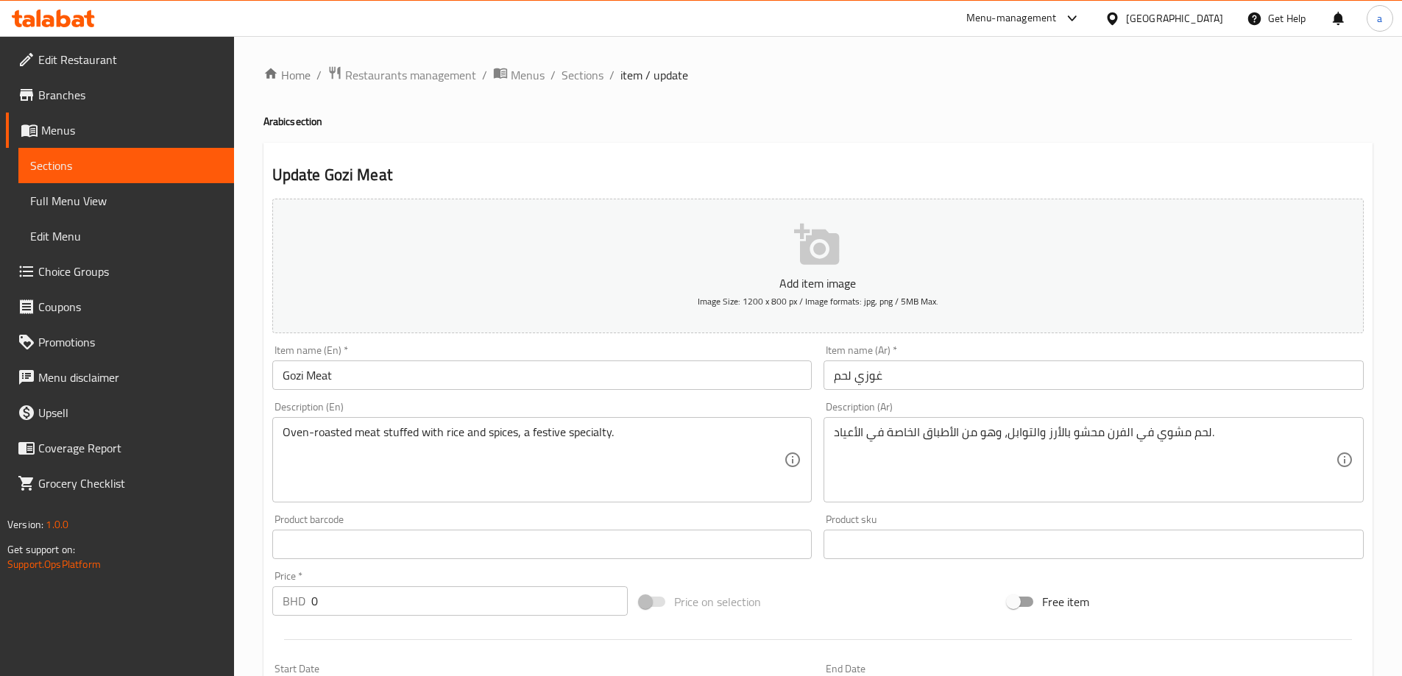
click at [1097, 163] on div "Update Gozi Meat Add item image Image Size: 1200 x 800 px / Image formats: jpg,…" at bounding box center [818, 630] width 1109 height 975
click at [1094, 166] on h2 "Update Gozi Meat" at bounding box center [818, 175] width 1092 height 22
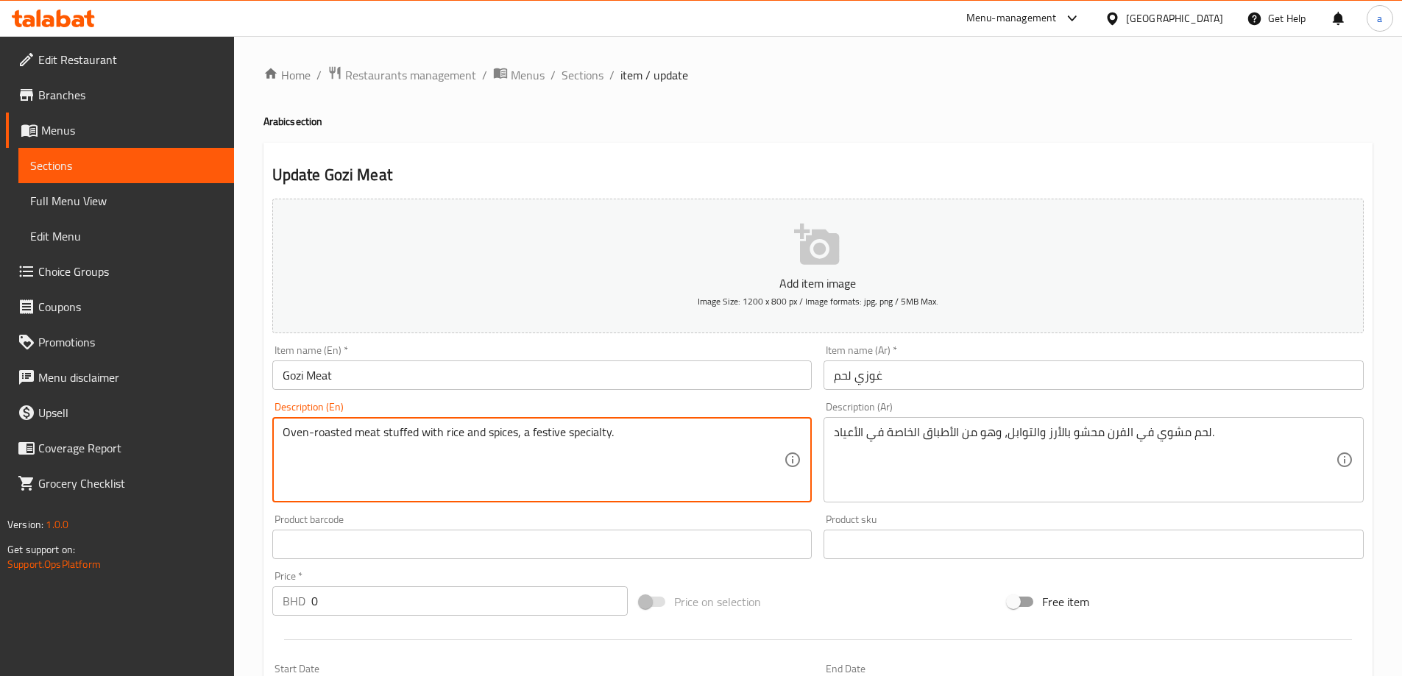
click at [954, 163] on div "Update Gozi Meat Add item image Image Size: 1200 x 800 px / Image formats: jpg,…" at bounding box center [818, 630] width 1109 height 975
click at [568, 437] on textarea "Oven-roasted meat stuffed with rice and spices, a festive specialty." at bounding box center [534, 460] width 502 height 70
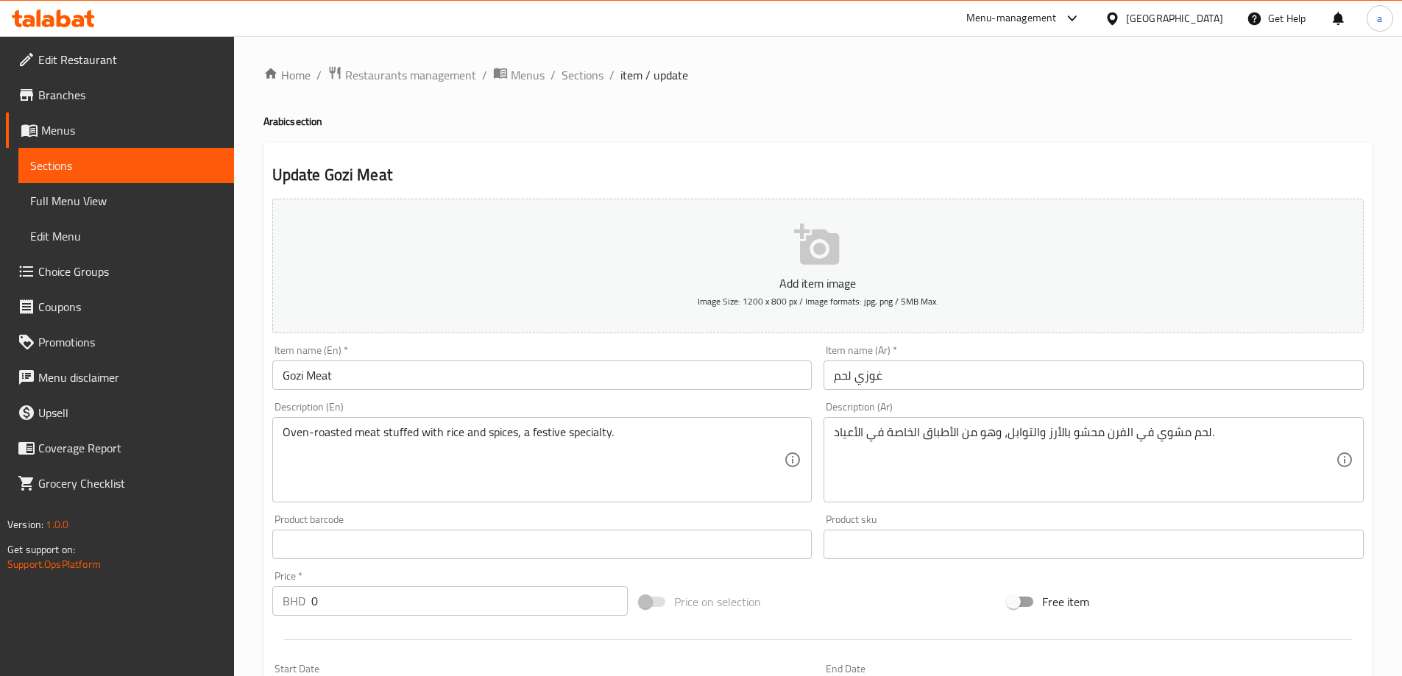
click at [921, 141] on div "Home / Restaurants management / Menus / Sections / item / update Arabic section…" at bounding box center [818, 598] width 1109 height 1064
click at [1024, 149] on div "Update Gozi Meat Add item image Image Size: 1200 x 800 px / Image formats: jpg,…" at bounding box center [818, 630] width 1109 height 975
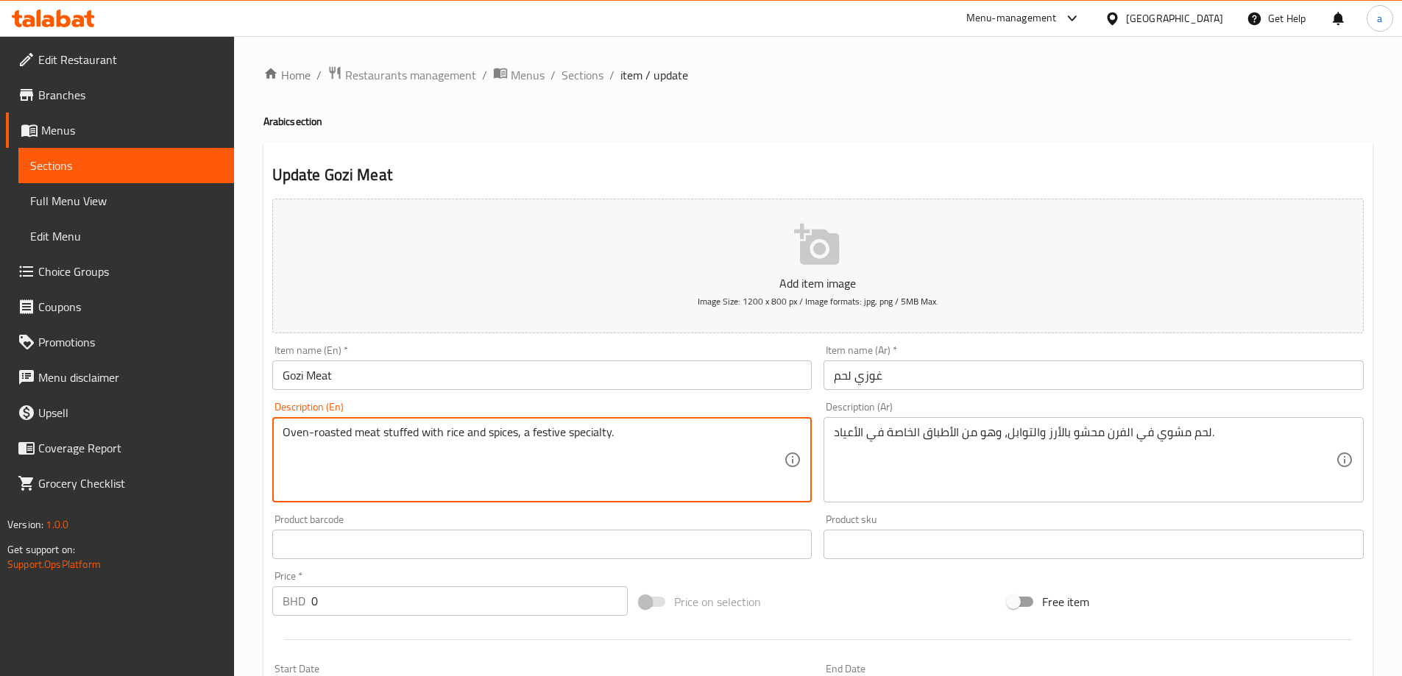
drag, startPoint x: 520, startPoint y: 431, endPoint x: 548, endPoint y: 442, distance: 30.1
click at [545, 442] on textarea "Oven-roasted meat stuffed with rice and spices, a festive specialty." at bounding box center [534, 460] width 502 height 70
drag, startPoint x: 524, startPoint y: 434, endPoint x: 609, endPoint y: 445, distance: 86.1
click at [609, 445] on textarea "Oven-roasted meat stuffed with rice and spices, a festive specialty." at bounding box center [534, 460] width 502 height 70
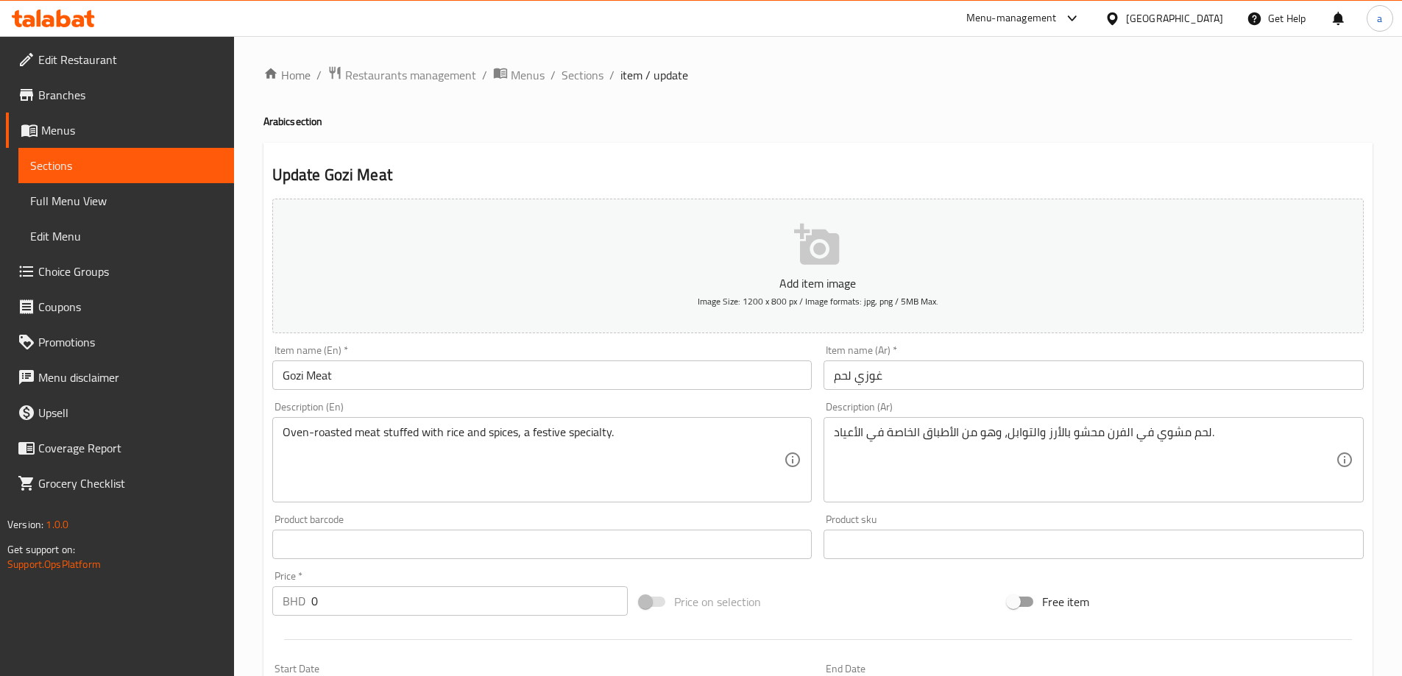
click at [724, 392] on div "Item name (En)   * Gozi Meat Item name (En) *" at bounding box center [542, 367] width 552 height 57
click at [989, 180] on h2 "Update Gozi Meat" at bounding box center [818, 175] width 1092 height 22
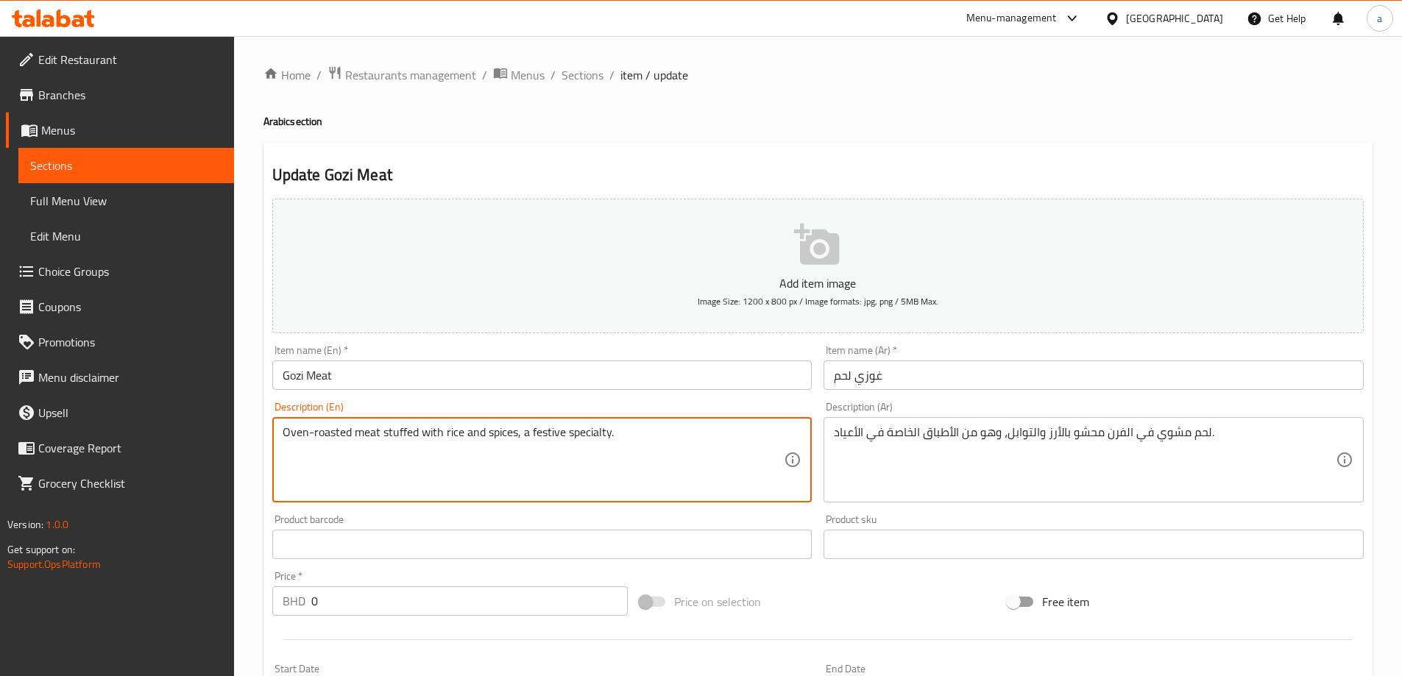
click at [526, 437] on textarea "Oven-roasted meat stuffed with rice and spices, a festive specialty." at bounding box center [534, 460] width 502 height 70
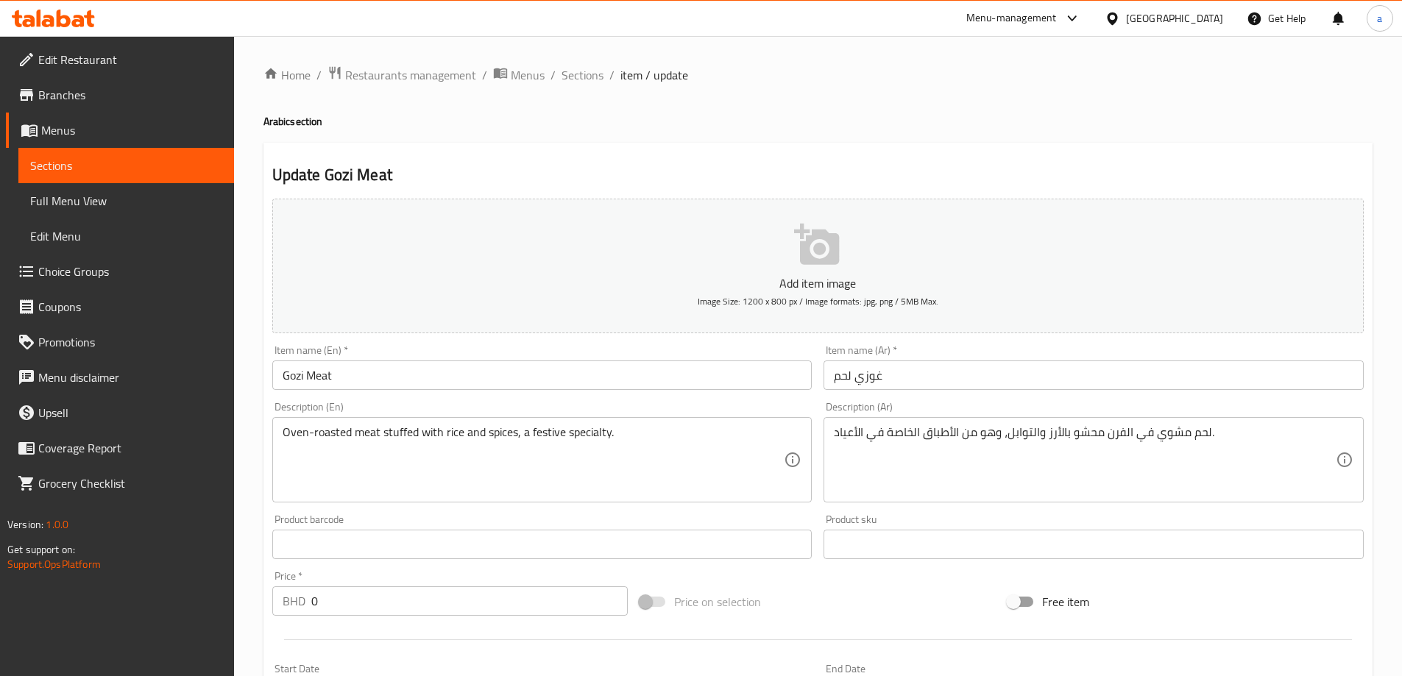
click at [595, 437] on textarea "Oven-roasted meat stuffed with rice and spices, a festive specialty." at bounding box center [534, 460] width 502 height 70
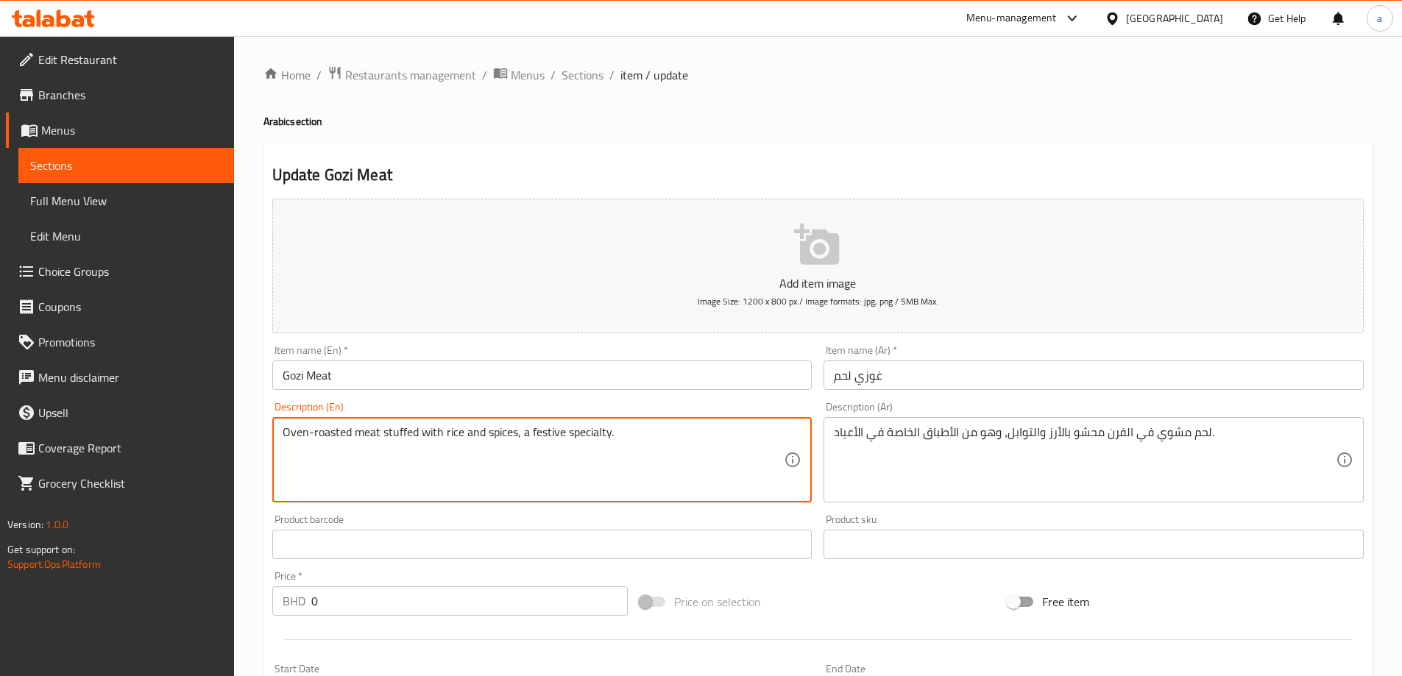
click at [595, 437] on textarea "Oven-roasted meat stuffed with rice and spices, a festive specialty." at bounding box center [534, 460] width 502 height 70
type textarea "Oven-roasted meat stuffed with rice and spices, a festive specialty."
click at [624, 451] on textarea "Oven-roasted meat stuffed with rice and spices, a festive specialty." at bounding box center [534, 460] width 502 height 70
click at [590, 442] on textarea "Oven-roasted meat stuffed with rice and spices, a festive specialty." at bounding box center [534, 460] width 502 height 70
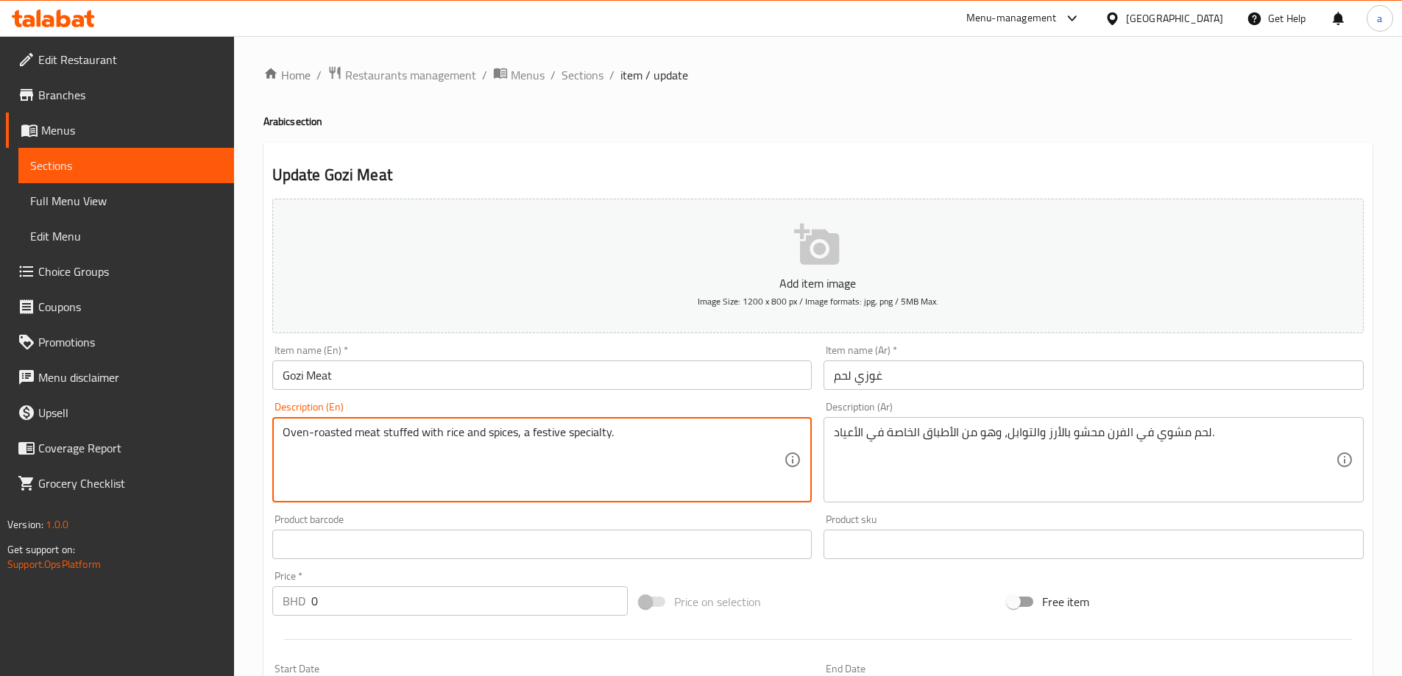
drag, startPoint x: 525, startPoint y: 431, endPoint x: 540, endPoint y: 435, distance: 15.9
click at [540, 435] on textarea "Oven-roasted meat stuffed with rice and spices, a festive specialty." at bounding box center [534, 460] width 502 height 70
click at [529, 431] on textarea "Oven-roasted meat stuffed with rice and spices, a festive specialty." at bounding box center [534, 460] width 502 height 70
drag, startPoint x: 526, startPoint y: 428, endPoint x: 550, endPoint y: 436, distance: 25.8
click at [550, 436] on textarea "Oven-roasted meat stuffed with rice and spices, a festive specialty." at bounding box center [534, 460] width 502 height 70
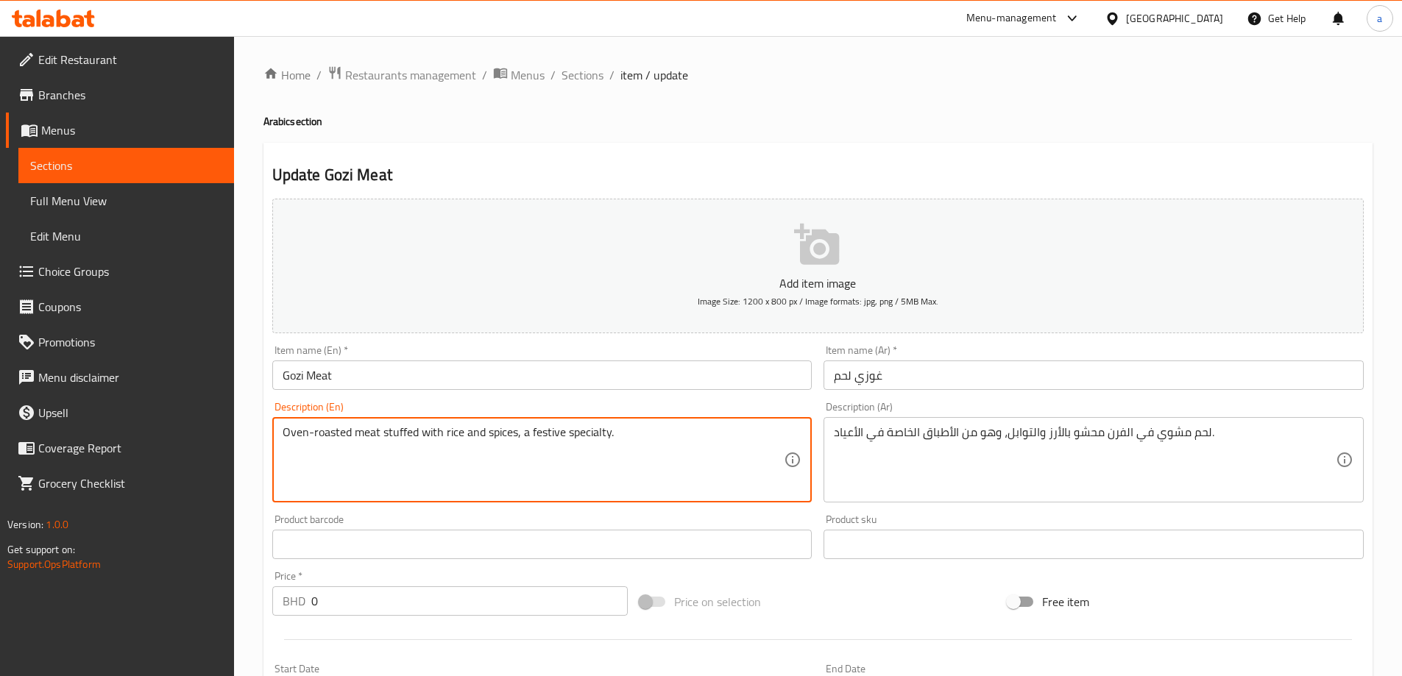
click at [524, 433] on textarea "Oven-roasted meat stuffed with rice and spices, a festive specialty." at bounding box center [534, 460] width 502 height 70
drag, startPoint x: 524, startPoint y: 433, endPoint x: 604, endPoint y: 442, distance: 80.0
click at [604, 442] on textarea "Oven-roasted meat stuffed with rice and spices, a festive specialty." at bounding box center [534, 460] width 502 height 70
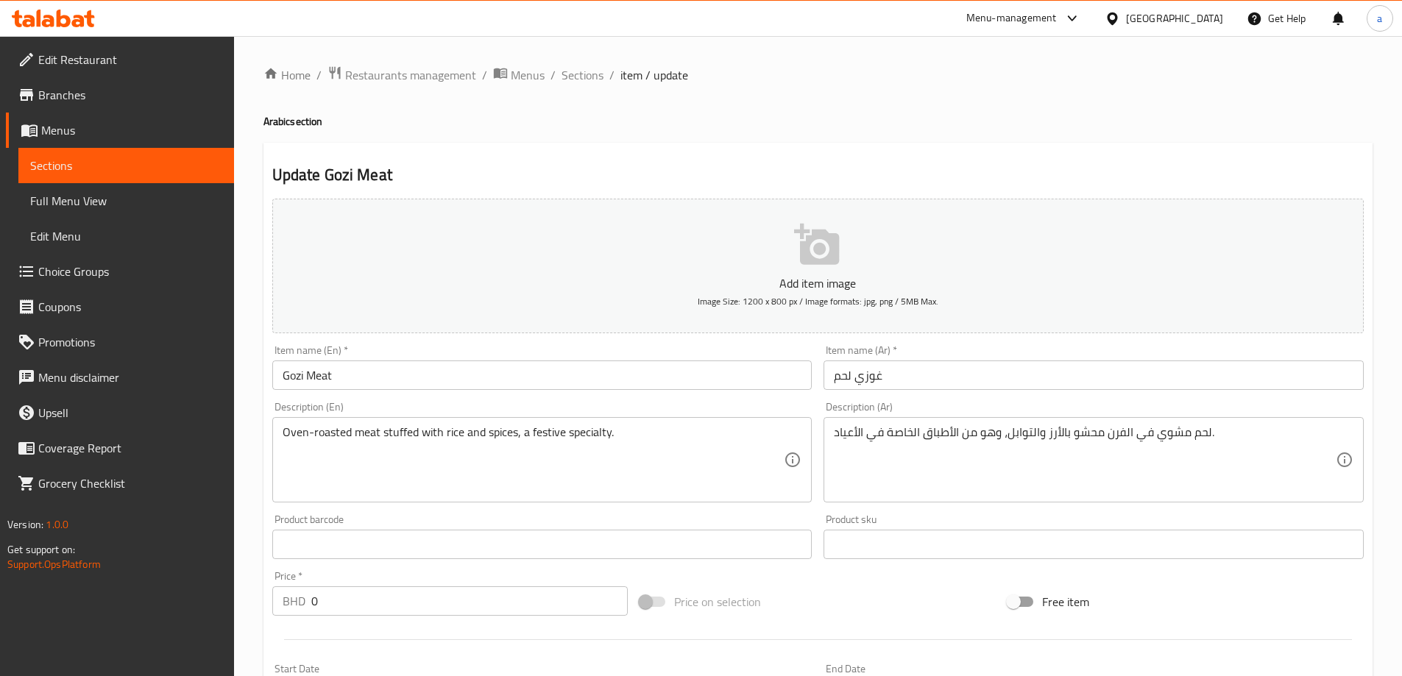
click at [617, 422] on div "Oven-roasted meat stuffed with rice and spices, a festive specialty. Descriptio…" at bounding box center [542, 459] width 540 height 85
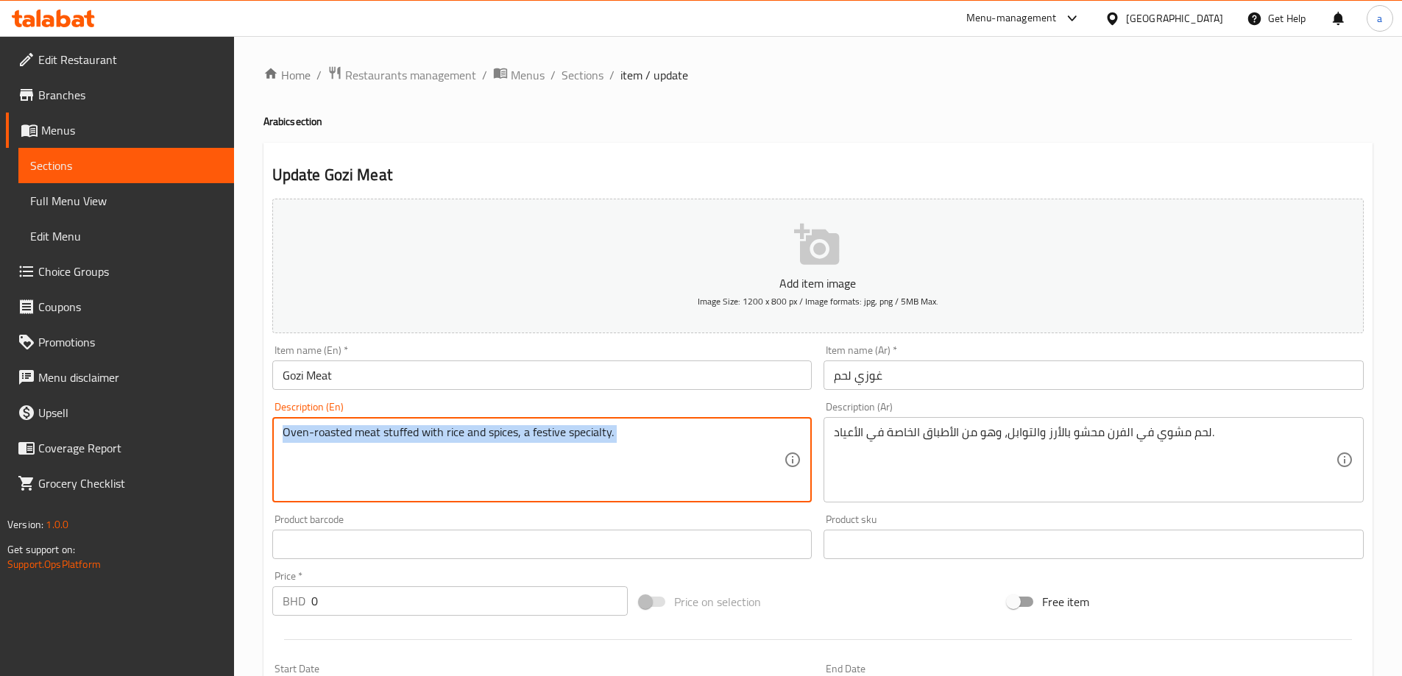
click at [617, 422] on div "Oven-roasted meat stuffed with rice and spices, a festive specialty. Descriptio…" at bounding box center [542, 459] width 540 height 85
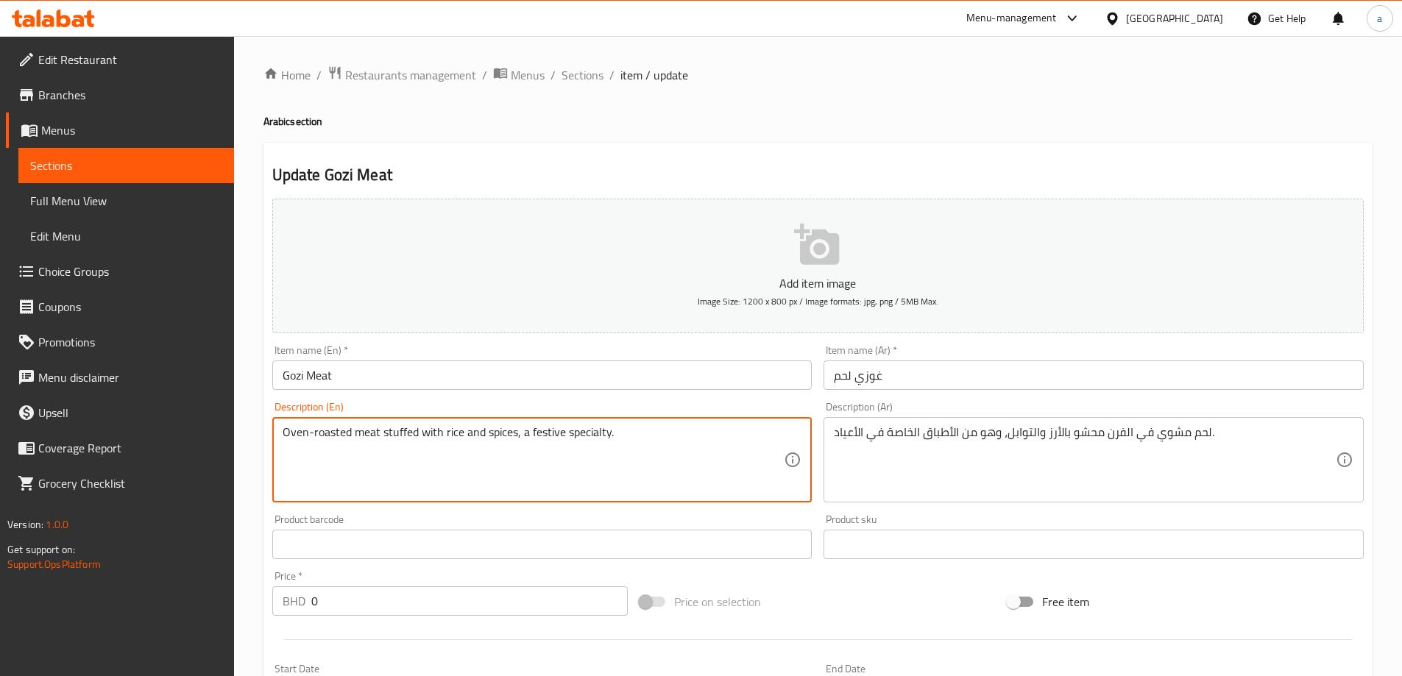
click at [606, 437] on textarea "Oven-roasted meat stuffed with rice and spices, a festive specialty." at bounding box center [534, 460] width 502 height 70
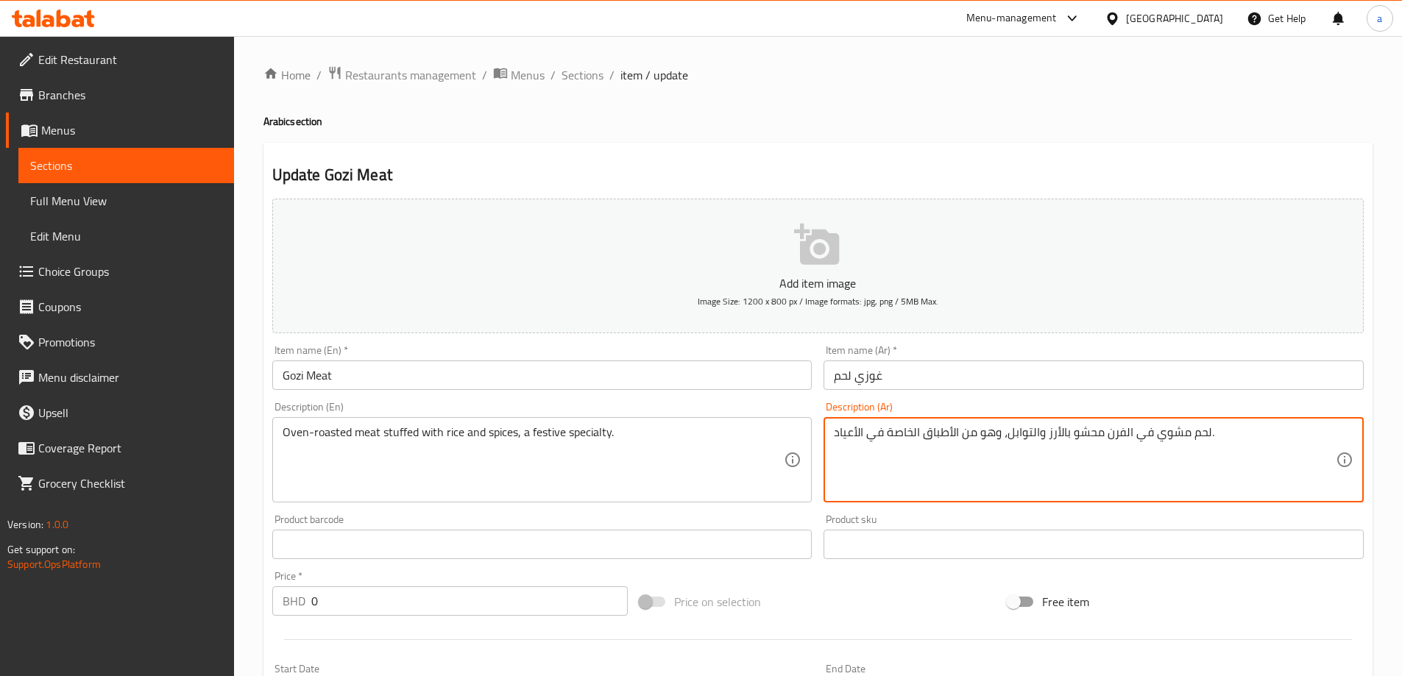
drag, startPoint x: 913, startPoint y: 436, endPoint x: 962, endPoint y: 457, distance: 53.1
drag, startPoint x: 894, startPoint y: 439, endPoint x: 883, endPoint y: 445, distance: 12.5
click at [883, 445] on textarea "لحم مشوي في الفرن محشو بالأرز والتوابل، وهو من خاصة في الأعياد." at bounding box center [1085, 460] width 502 height 70
click at [1205, 442] on textarea "لحم مشوي في الفرن محشو بالأرز والتوابل، وهو من خاص في الأعياد." at bounding box center [1085, 460] width 502 height 70
type textarea "لحم مشوي في الفرن محشو بالأرز والتوابل، وهو من خاص في الأعياد."
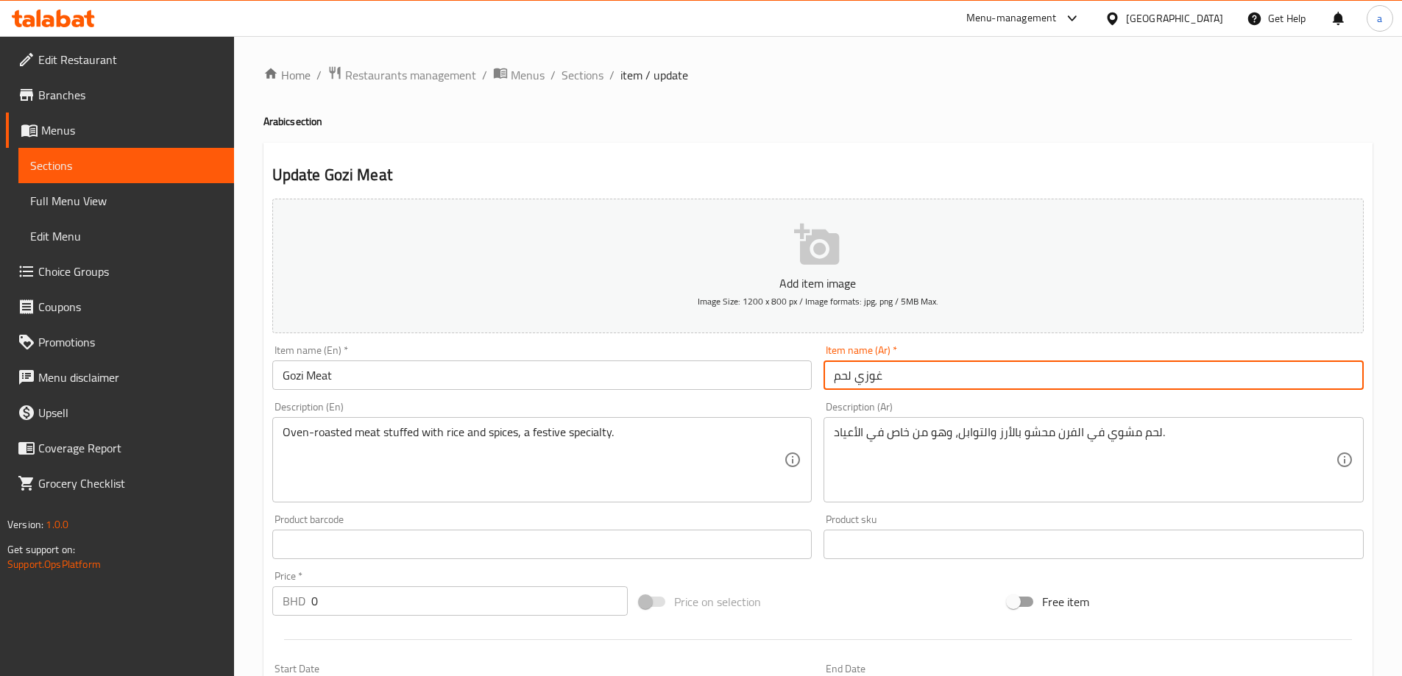
click at [1001, 387] on input "غوزي لحم" at bounding box center [1094, 375] width 540 height 29
click at [1001, 400] on div "Description (Ar) لحم مشوي في الفرن محشو بالأرز والتوابل، وهو من خاص في الأعياد.…" at bounding box center [1094, 452] width 552 height 113
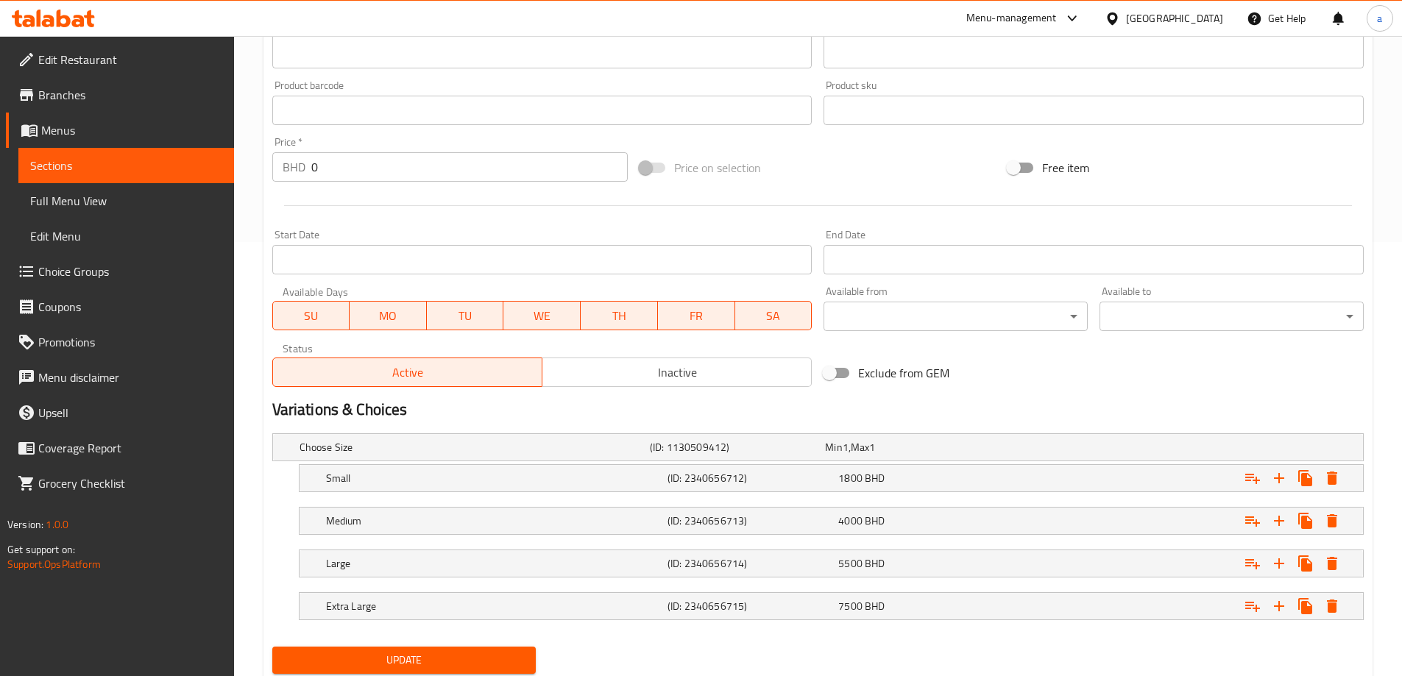
scroll to position [482, 0]
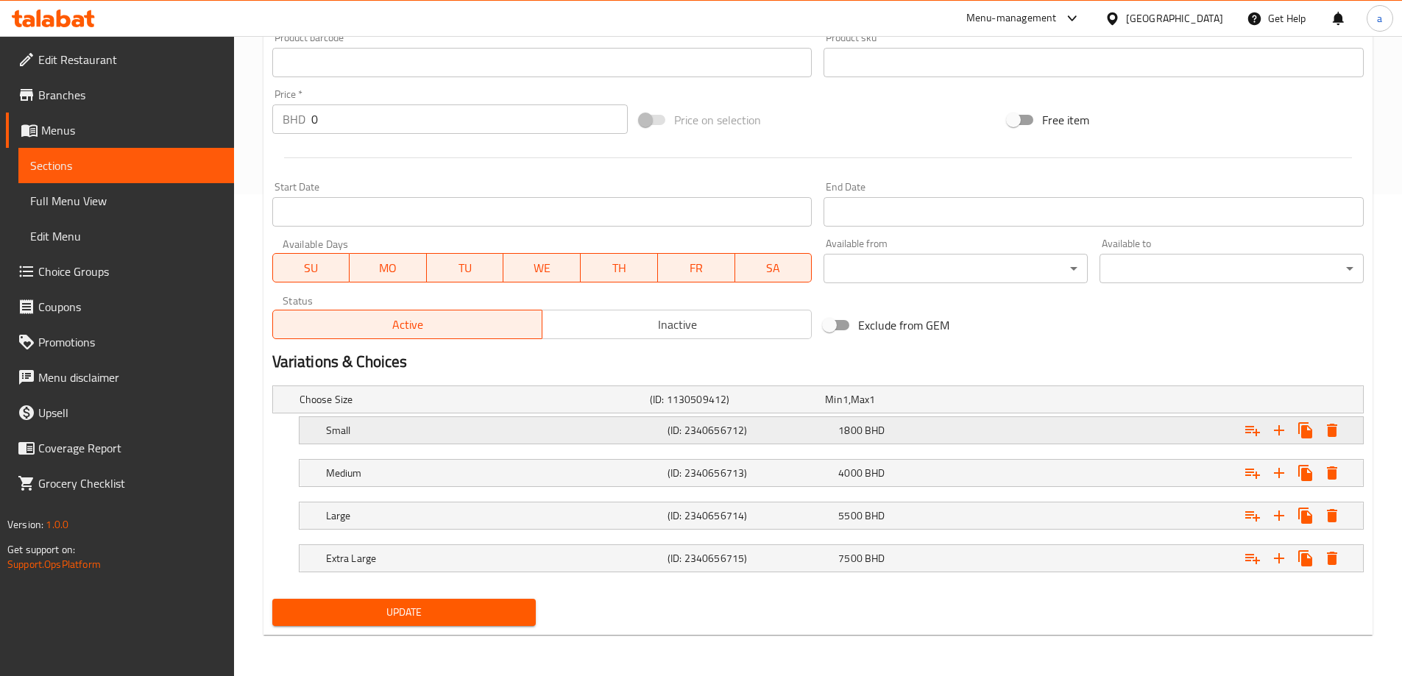
click at [626, 438] on div "Small" at bounding box center [494, 430] width 342 height 21
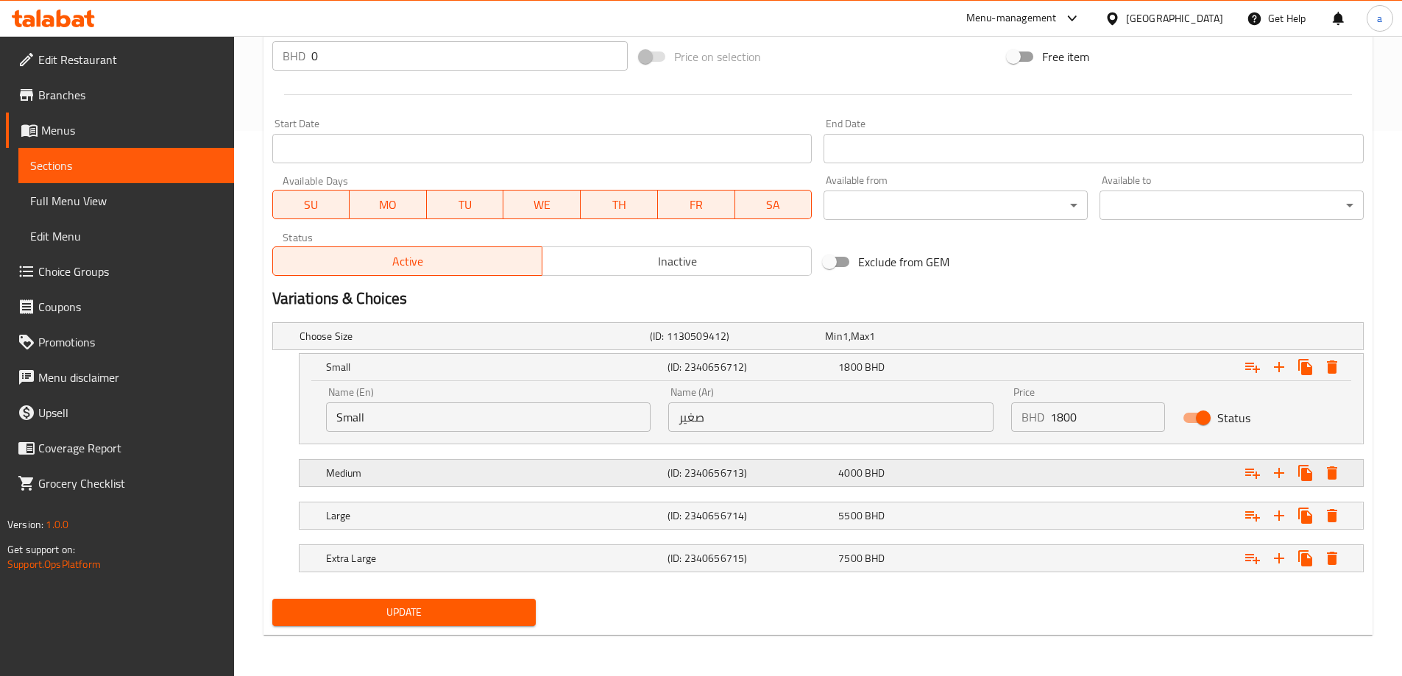
click at [642, 476] on h5 "Medium" at bounding box center [494, 473] width 336 height 15
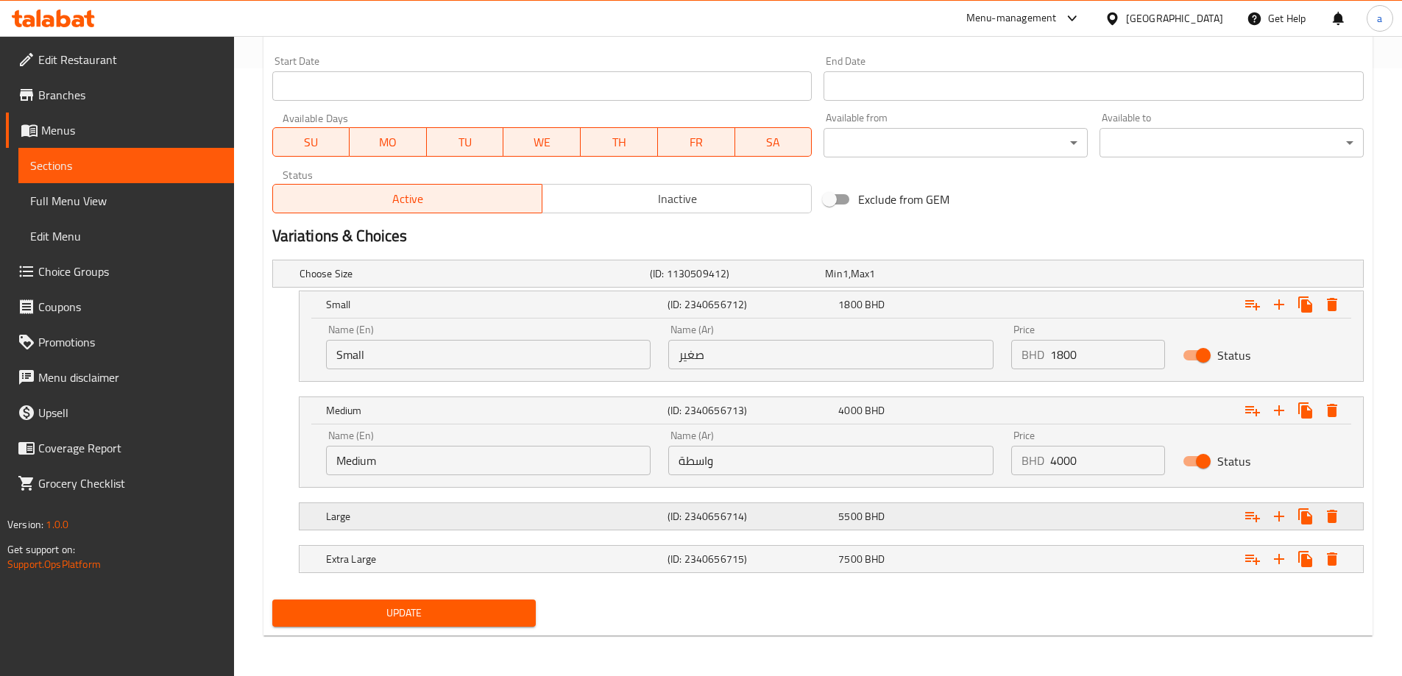
scroll to position [609, 0]
click at [648, 511] on h5 "Large" at bounding box center [494, 516] width 336 height 15
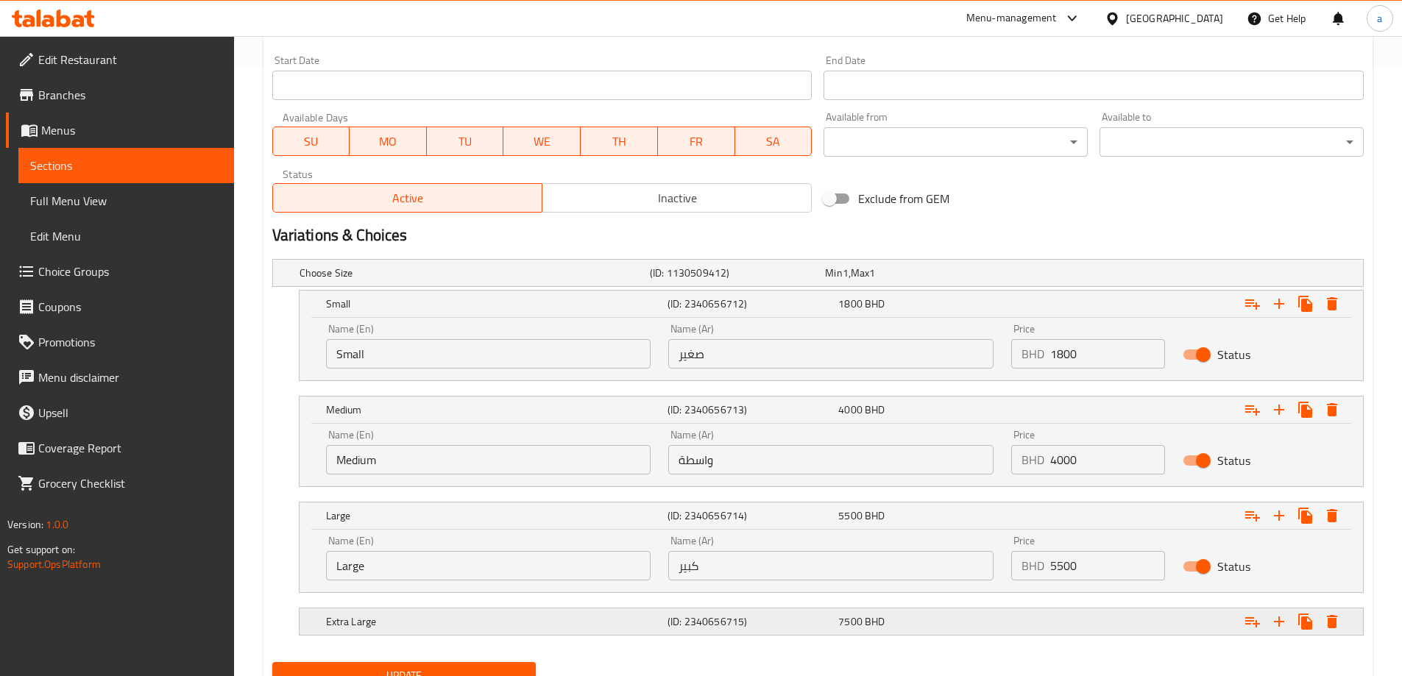
click at [647, 606] on div "Extra Large (ID: 2340656715) 7500 BHD" at bounding box center [835, 622] width 1025 height 32
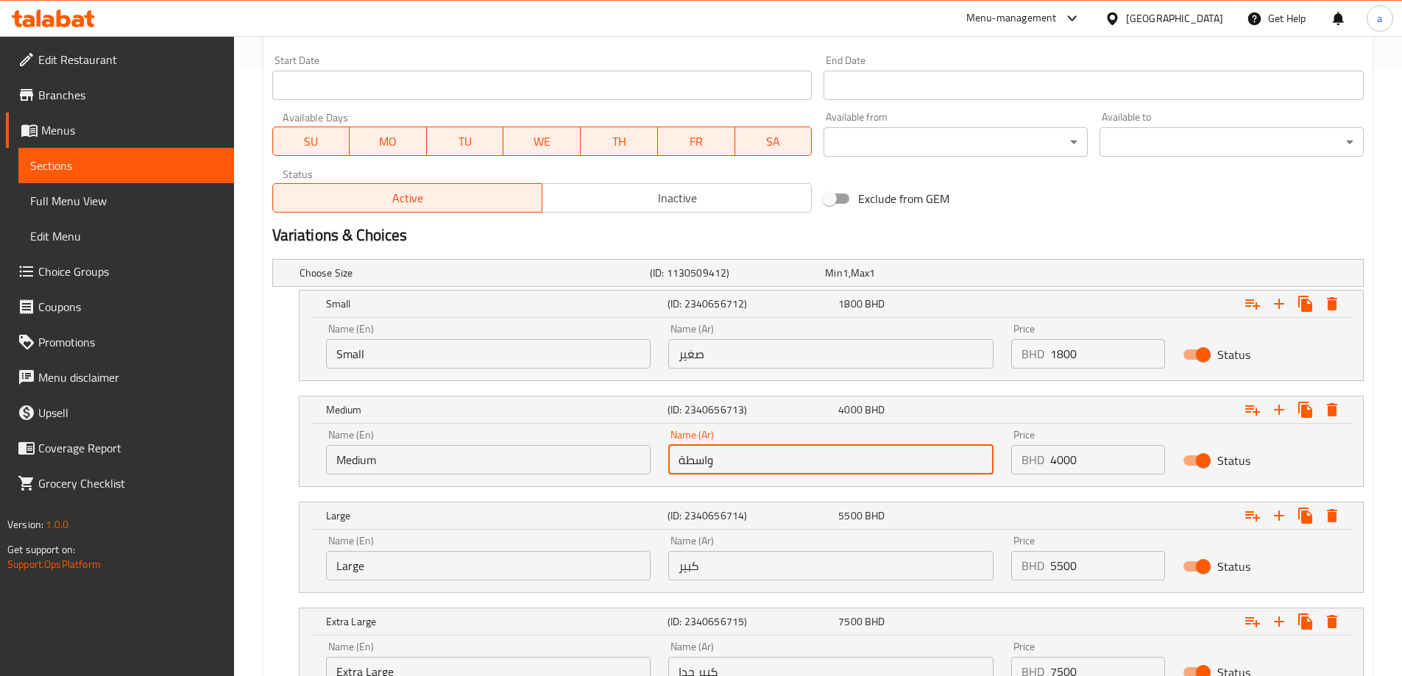
click at [734, 456] on input "واسطة" at bounding box center [830, 459] width 325 height 29
click at [734, 456] on input "text" at bounding box center [830, 459] width 325 height 29
type input "وسط"
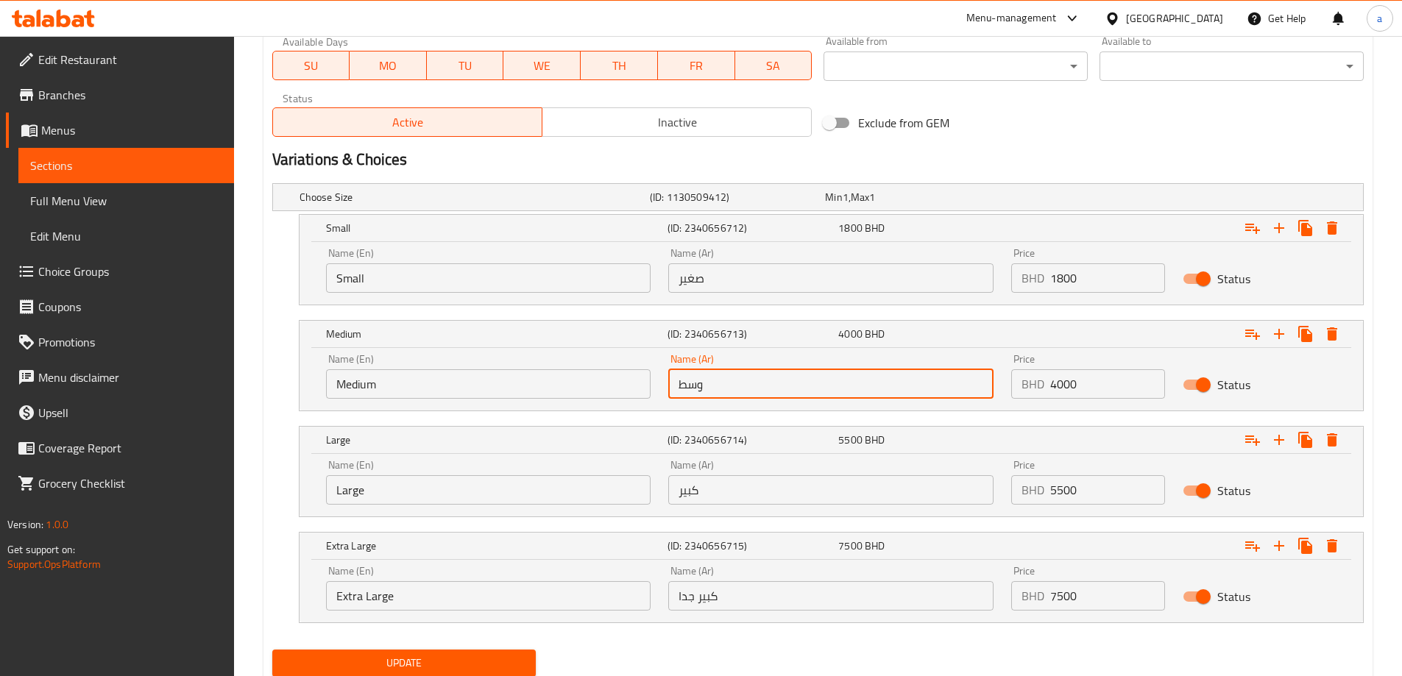
scroll to position [735, 0]
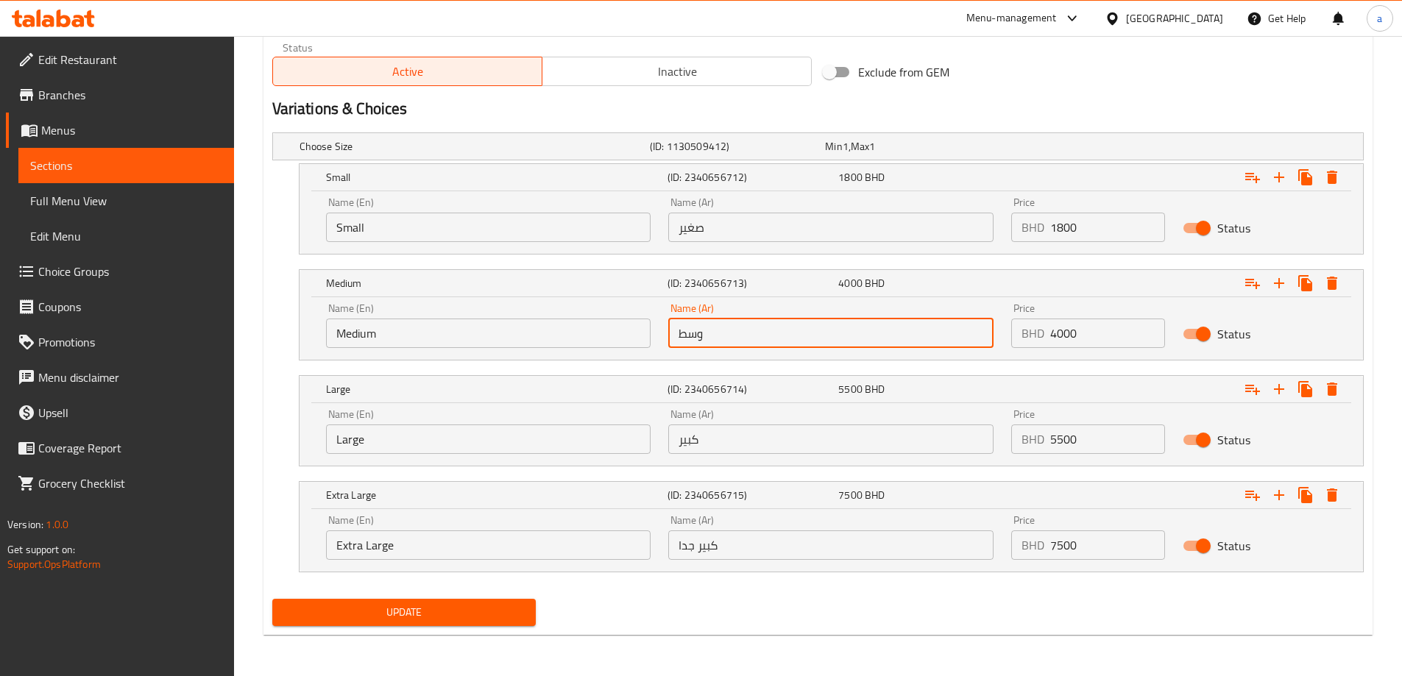
click at [1058, 223] on input "1800" at bounding box center [1107, 227] width 115 height 29
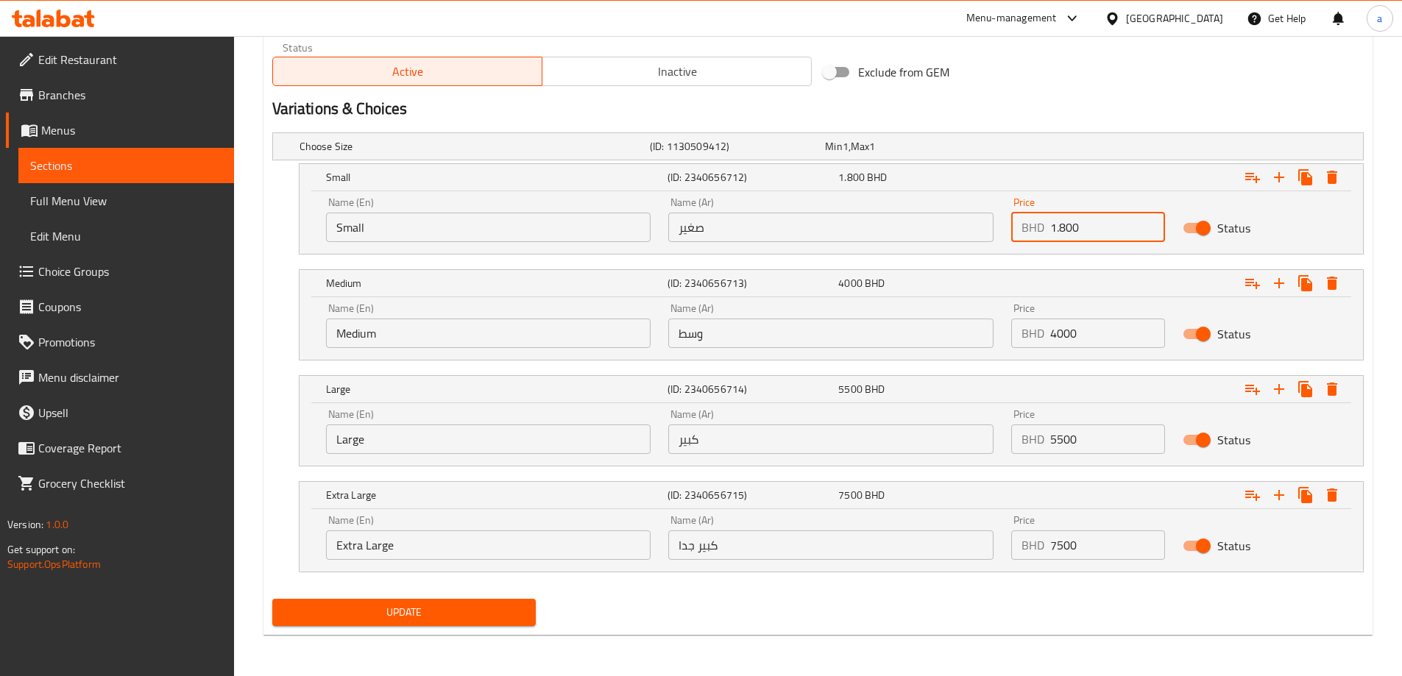
type input "1.800"
click at [1055, 339] on input "4000" at bounding box center [1107, 333] width 115 height 29
type input "4.000"
click at [1059, 443] on input "5500" at bounding box center [1107, 439] width 115 height 29
type input "5.500"
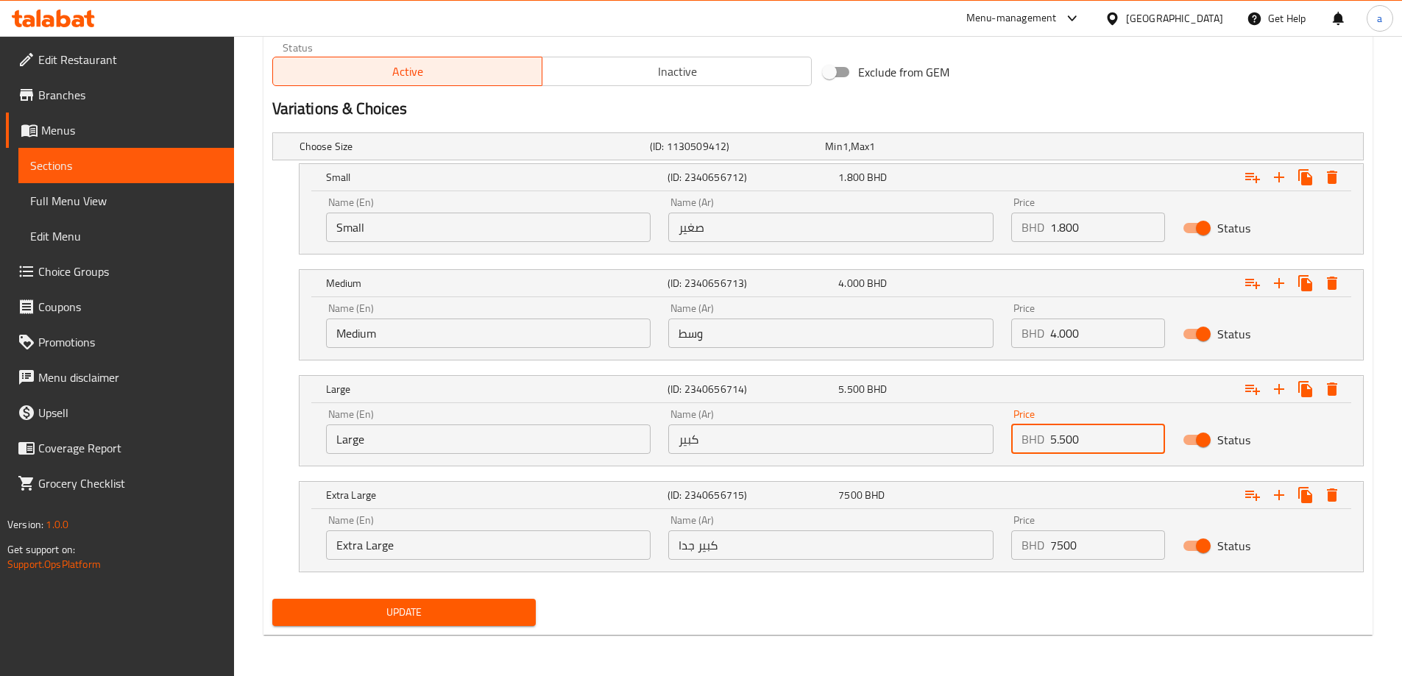
click at [1056, 557] on input "7500" at bounding box center [1107, 545] width 115 height 29
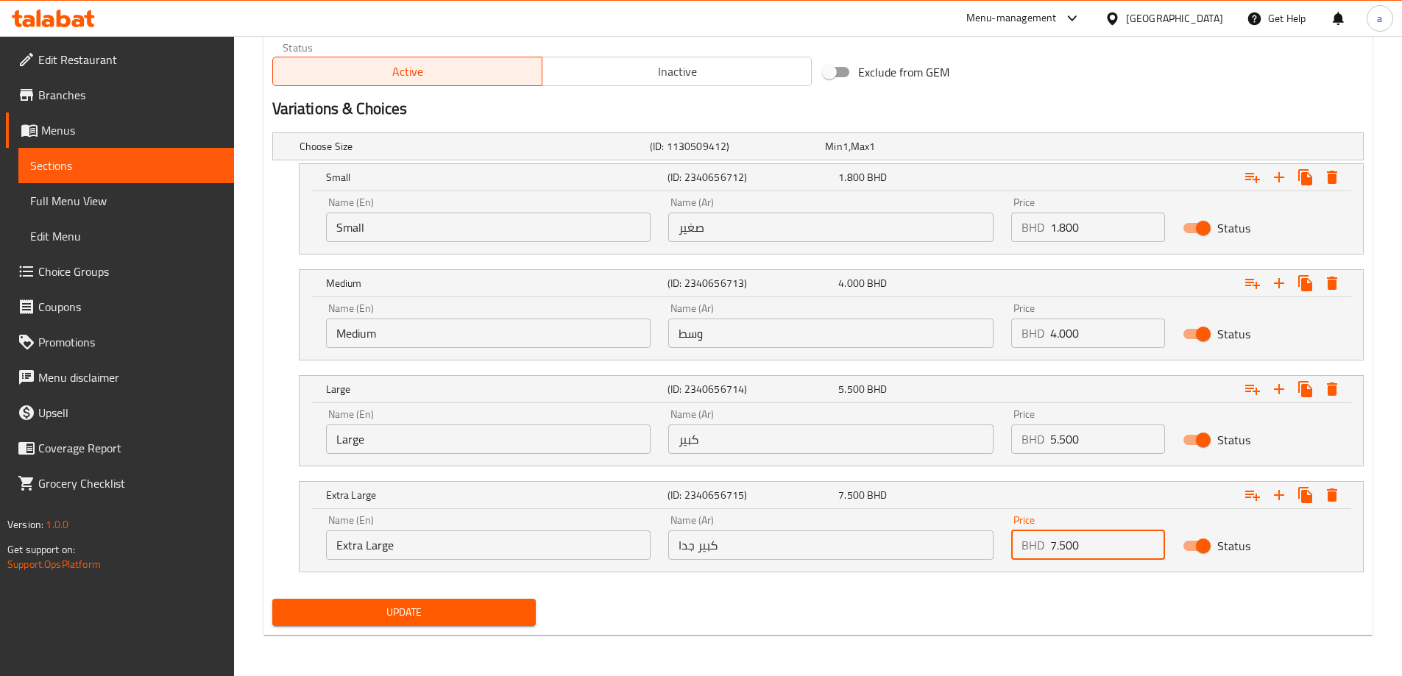
type input "7.500"
click at [511, 612] on span "Update" at bounding box center [404, 613] width 241 height 18
click at [375, 617] on span "Update" at bounding box center [404, 613] width 241 height 18
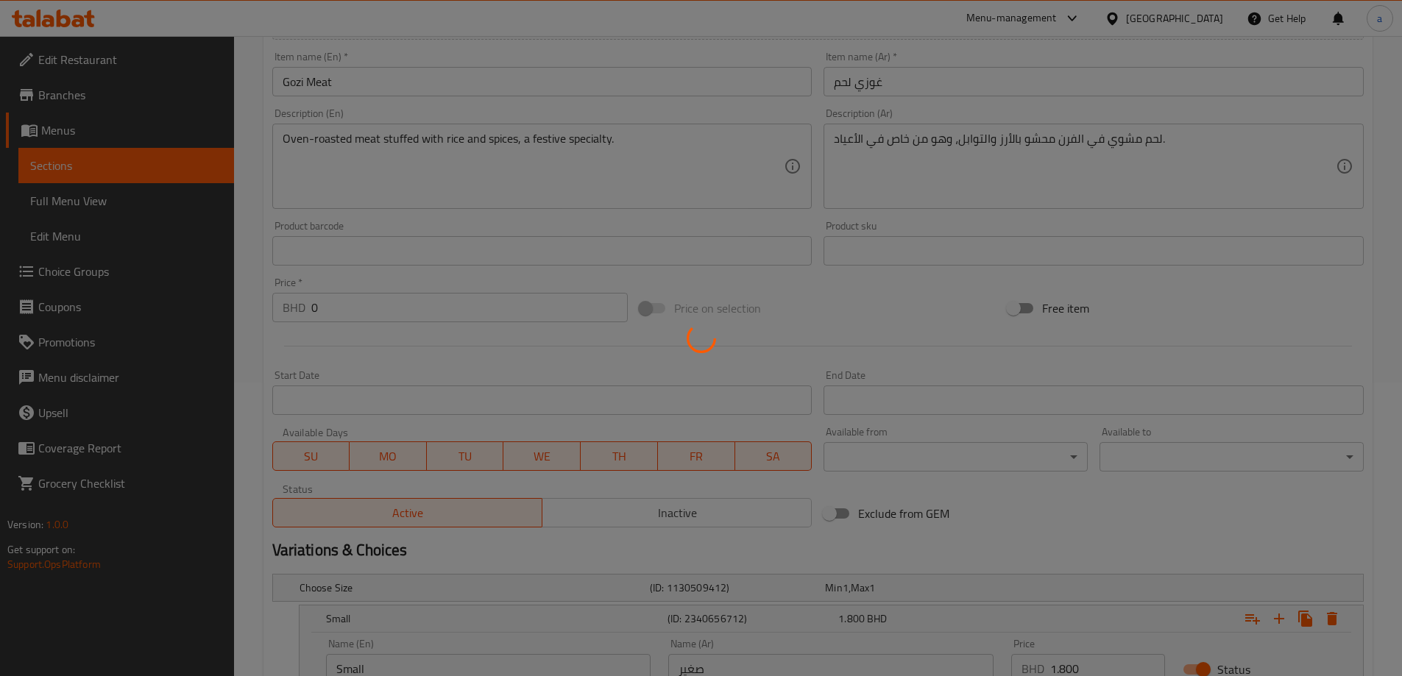
scroll to position [0, 0]
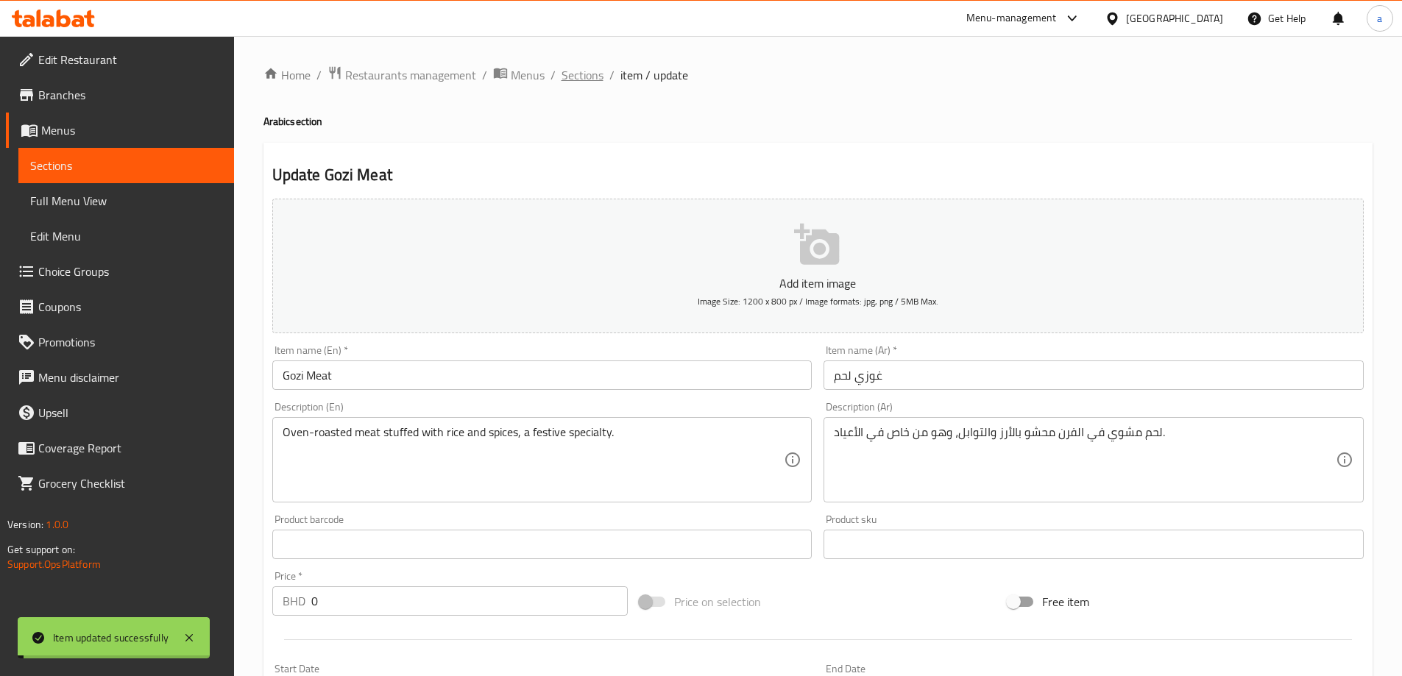
click at [594, 79] on span "Sections" at bounding box center [583, 75] width 42 height 18
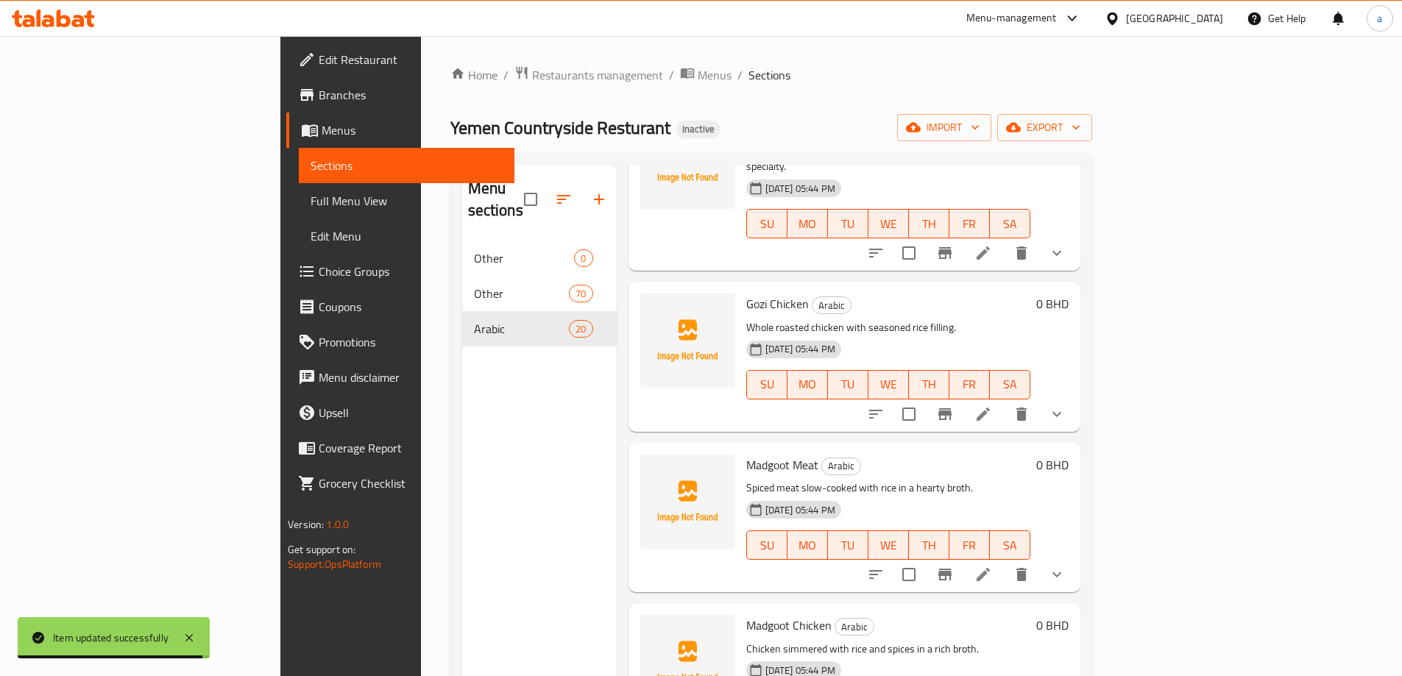
scroll to position [1178, 0]
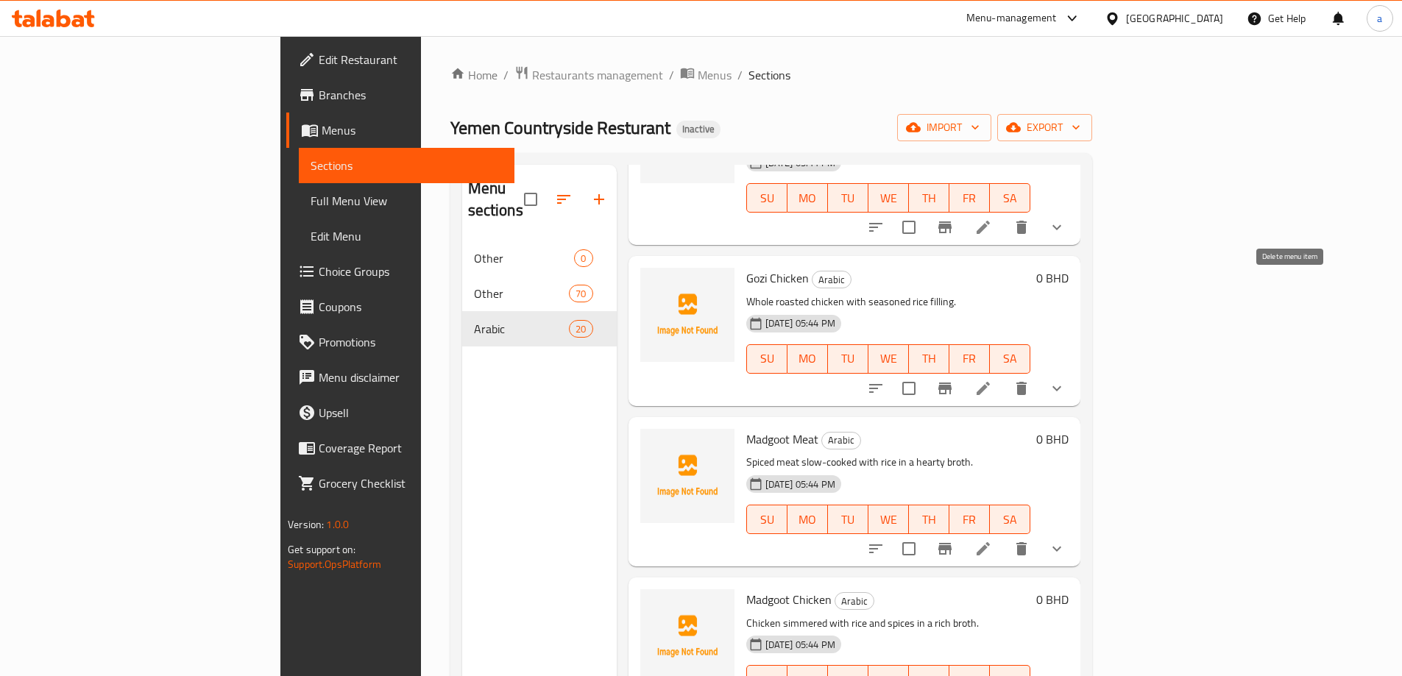
click at [1027, 382] on icon "delete" at bounding box center [1021, 388] width 10 height 13
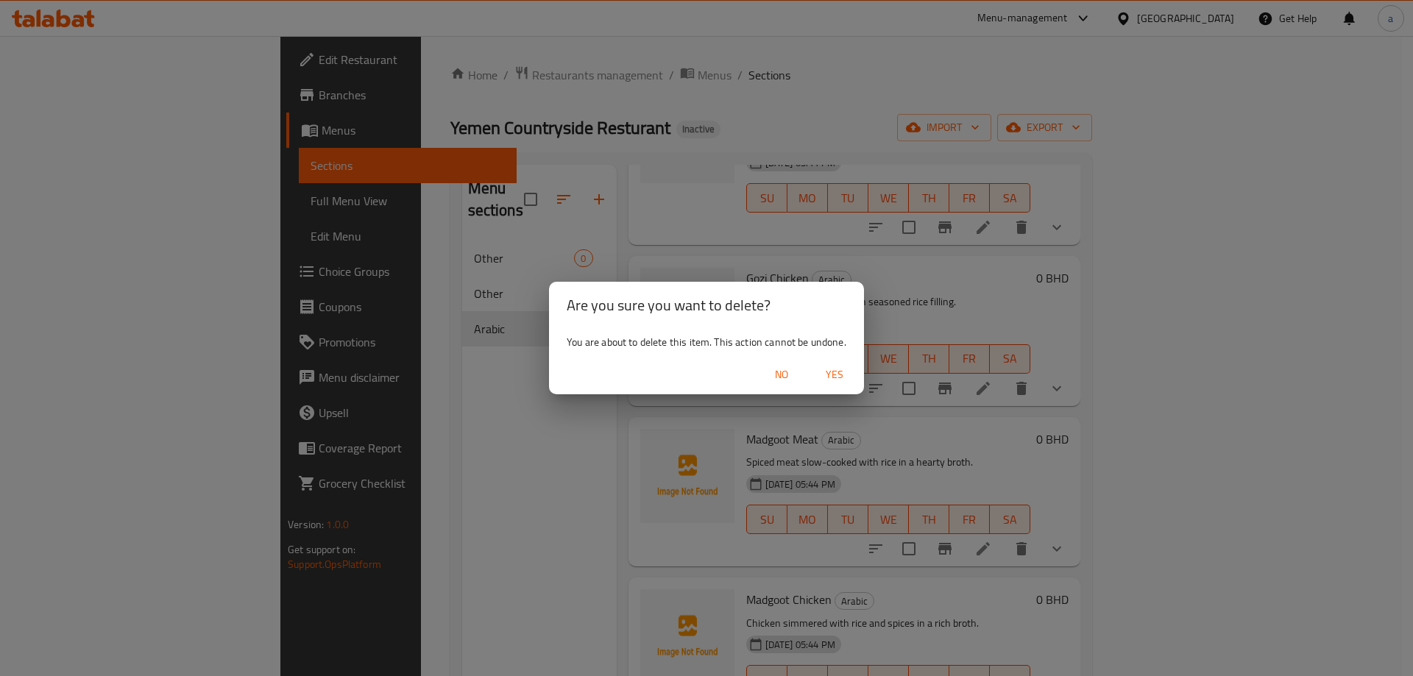
click at [841, 374] on span "Yes" at bounding box center [834, 375] width 35 height 18
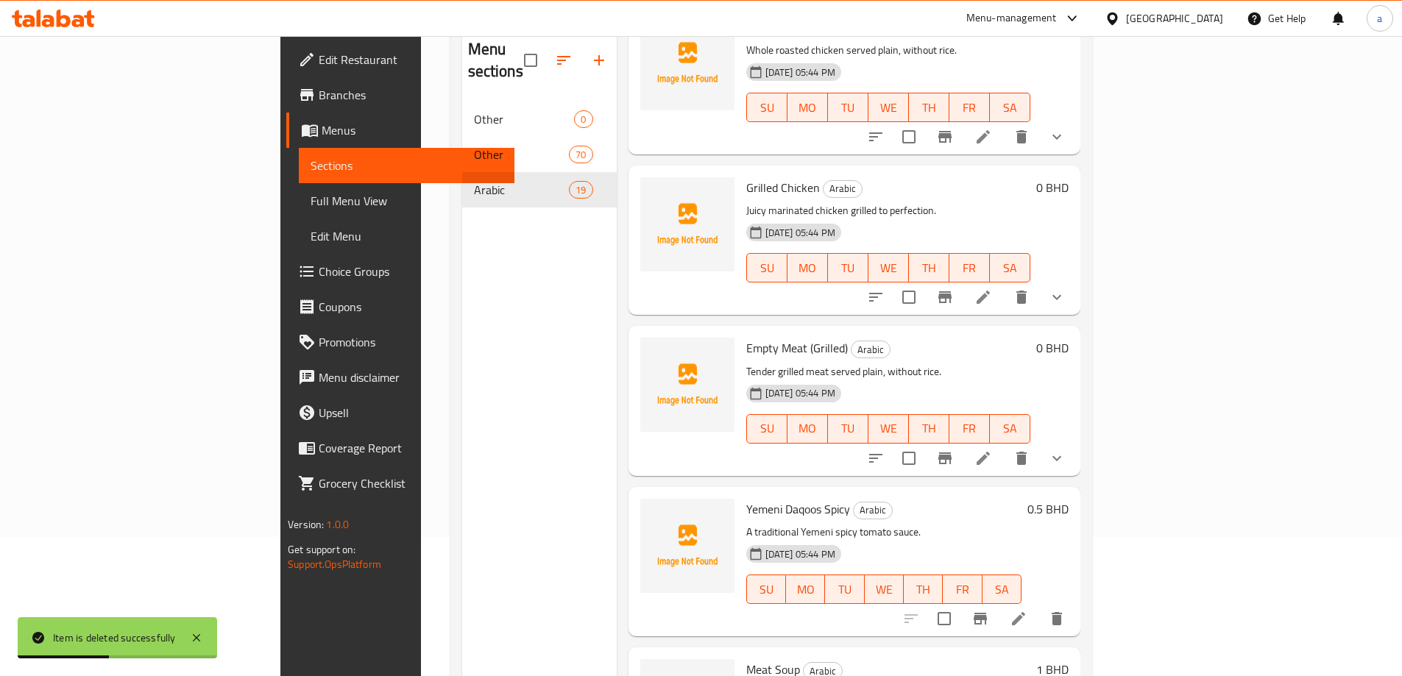
scroll to position [206, 0]
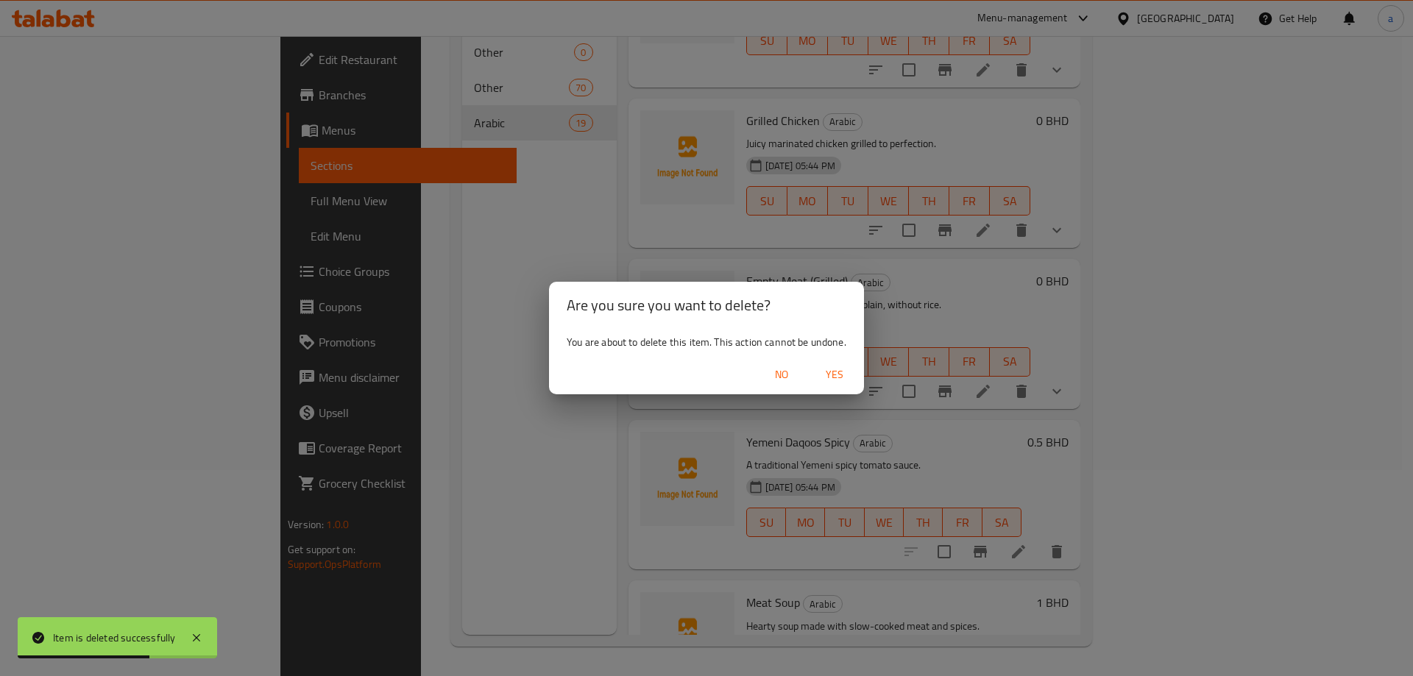
click at [847, 376] on span "Yes" at bounding box center [834, 375] width 35 height 18
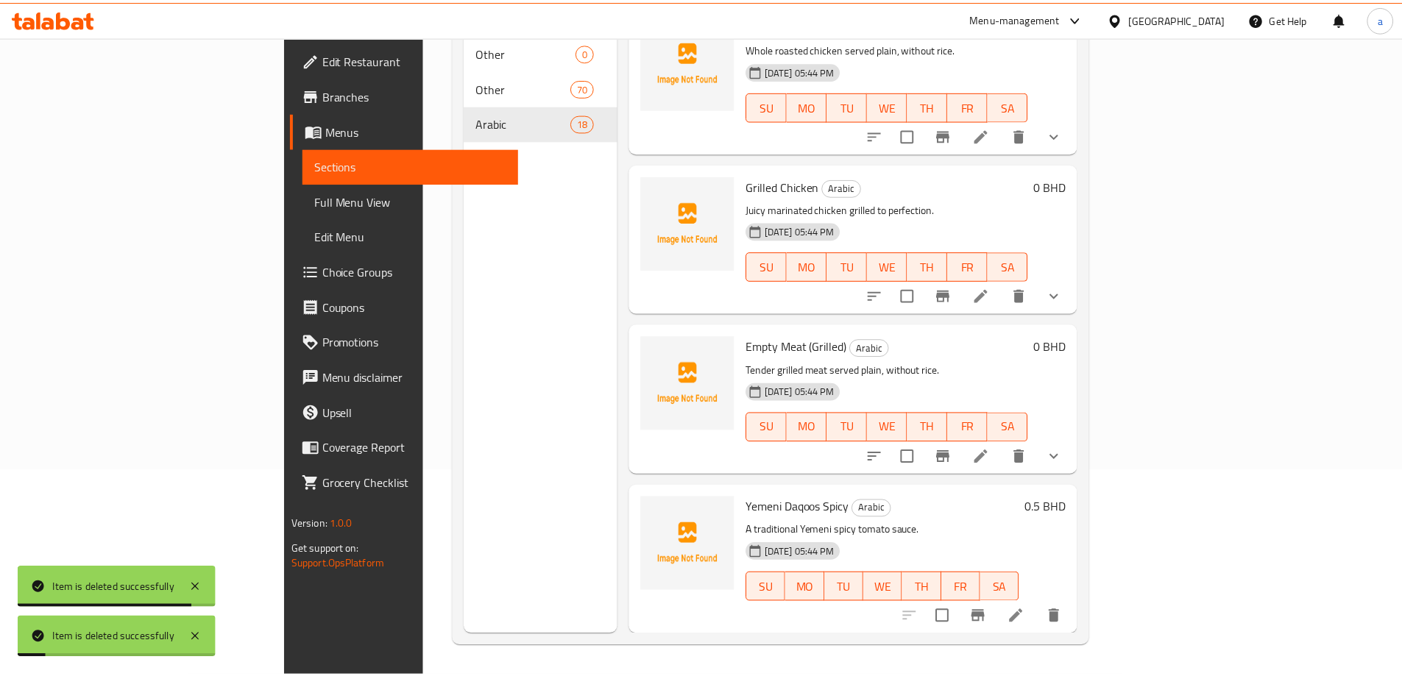
scroll to position [2254, 0]
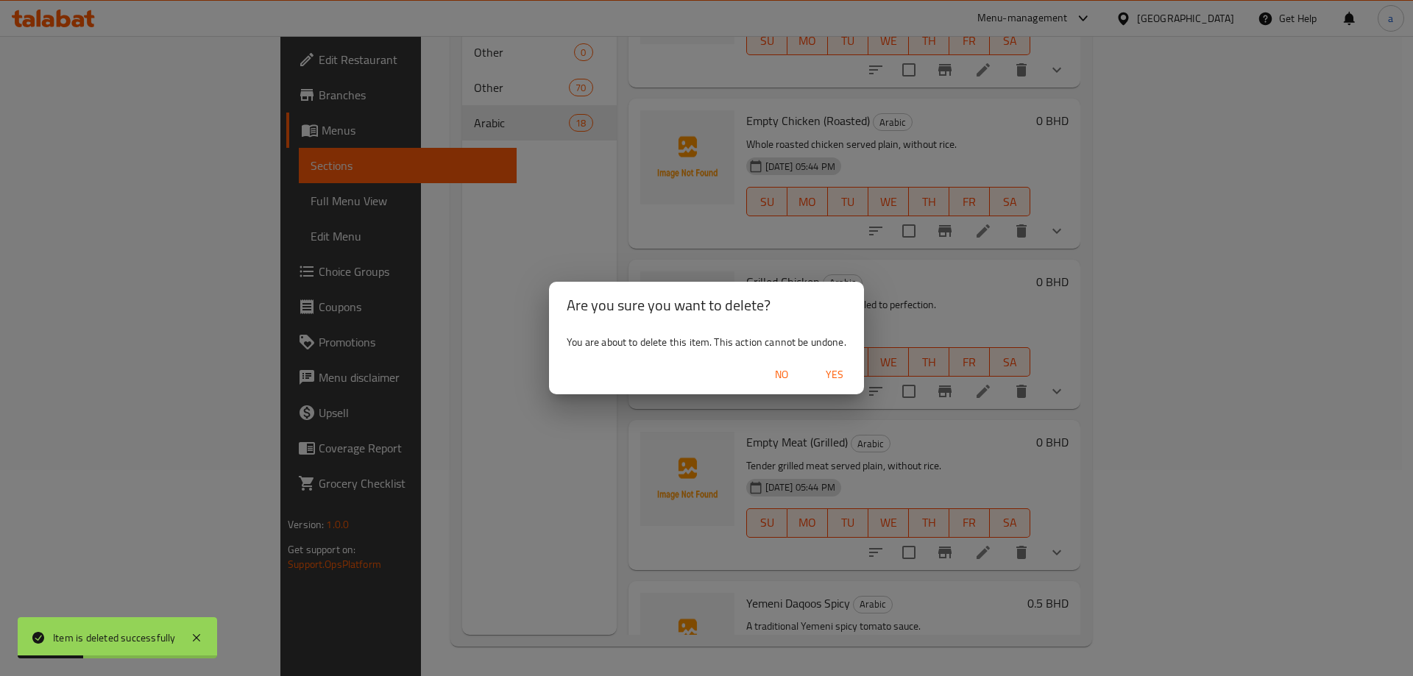
click at [832, 378] on span "Yes" at bounding box center [834, 375] width 35 height 18
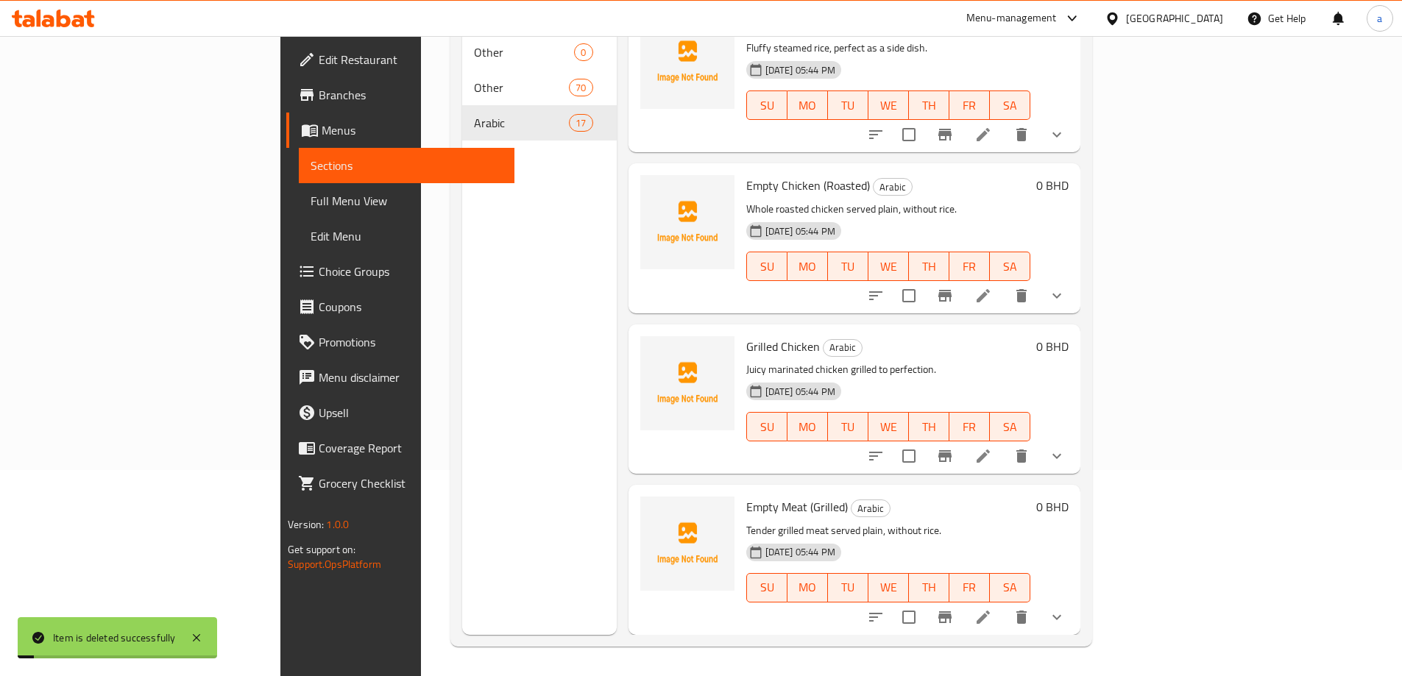
scroll to position [2094, 0]
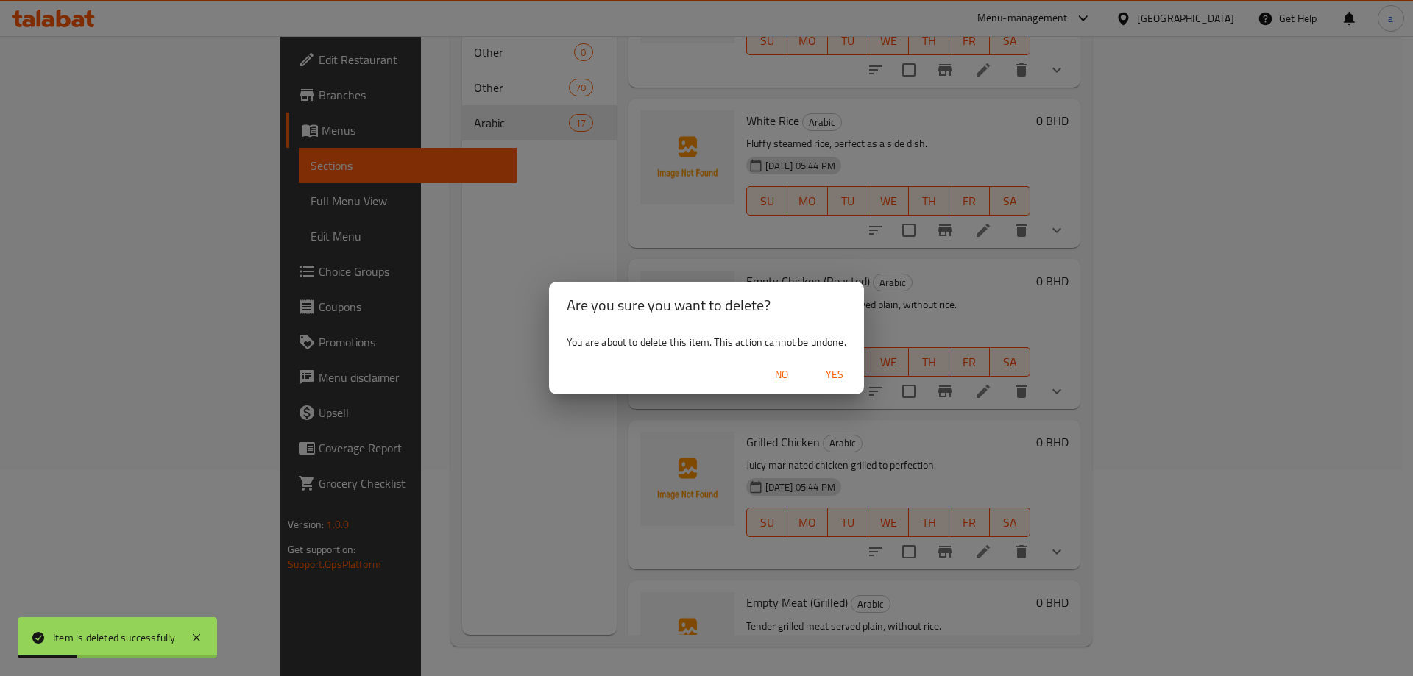
click at [833, 372] on span "Yes" at bounding box center [834, 375] width 35 height 18
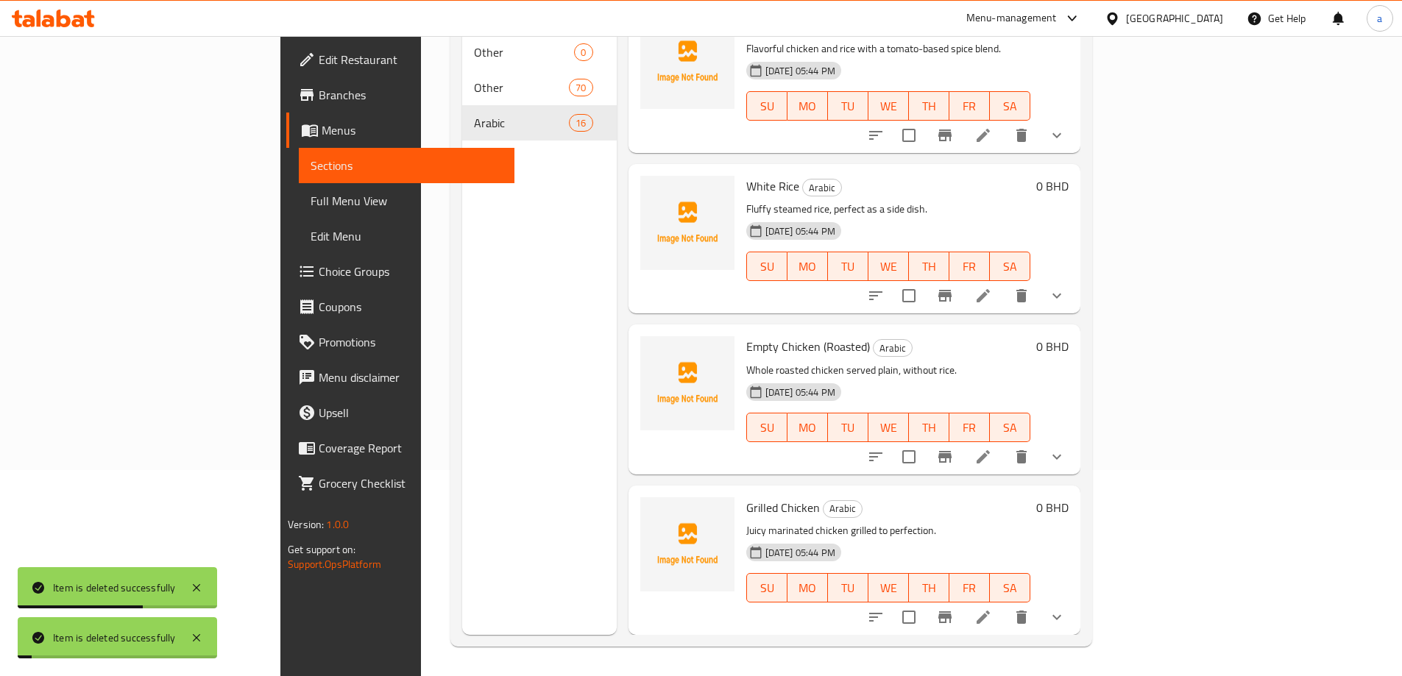
scroll to position [1933, 0]
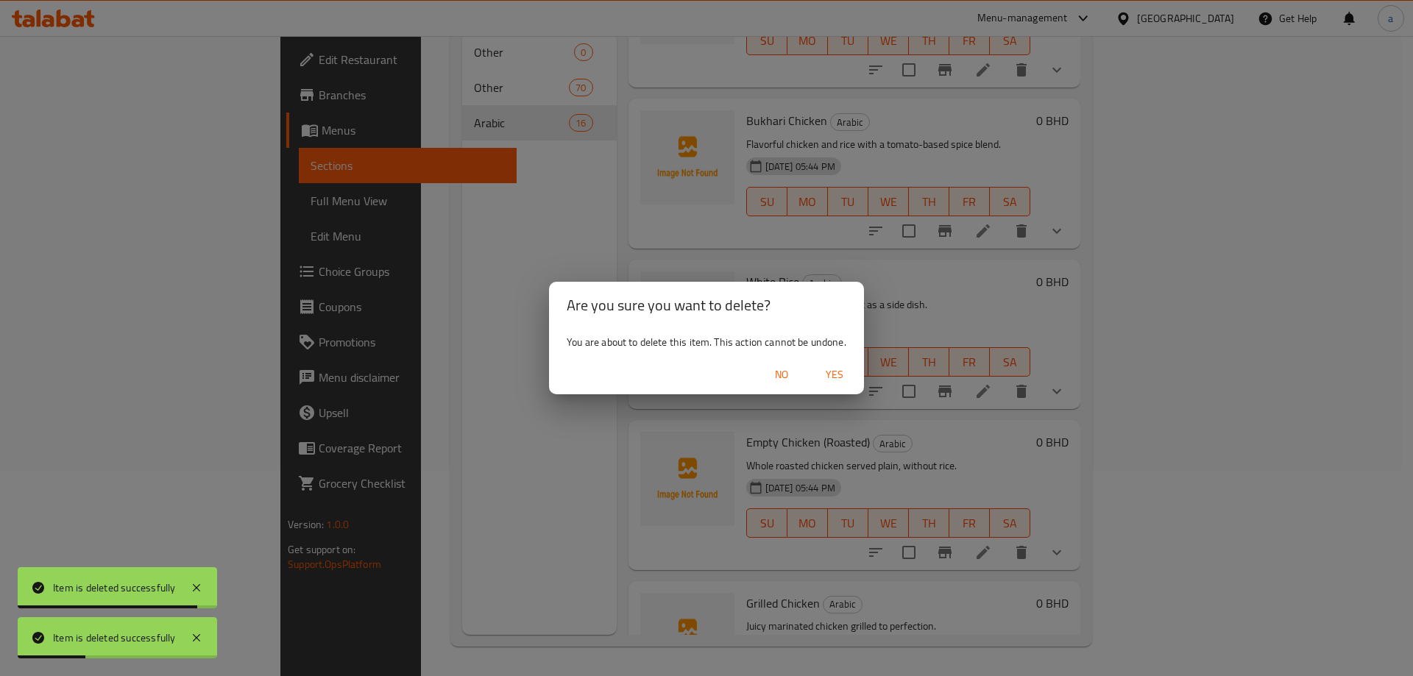
click at [841, 384] on button "Yes" at bounding box center [834, 374] width 47 height 27
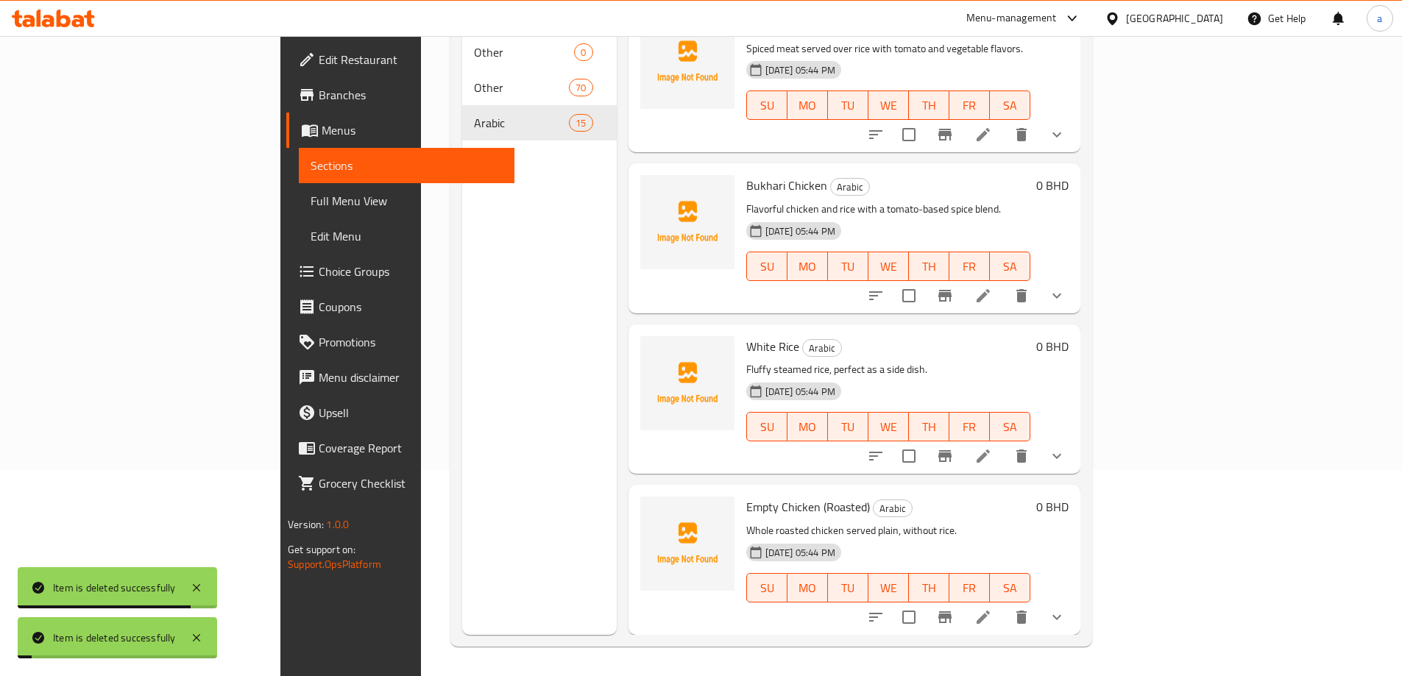
scroll to position [1772, 0]
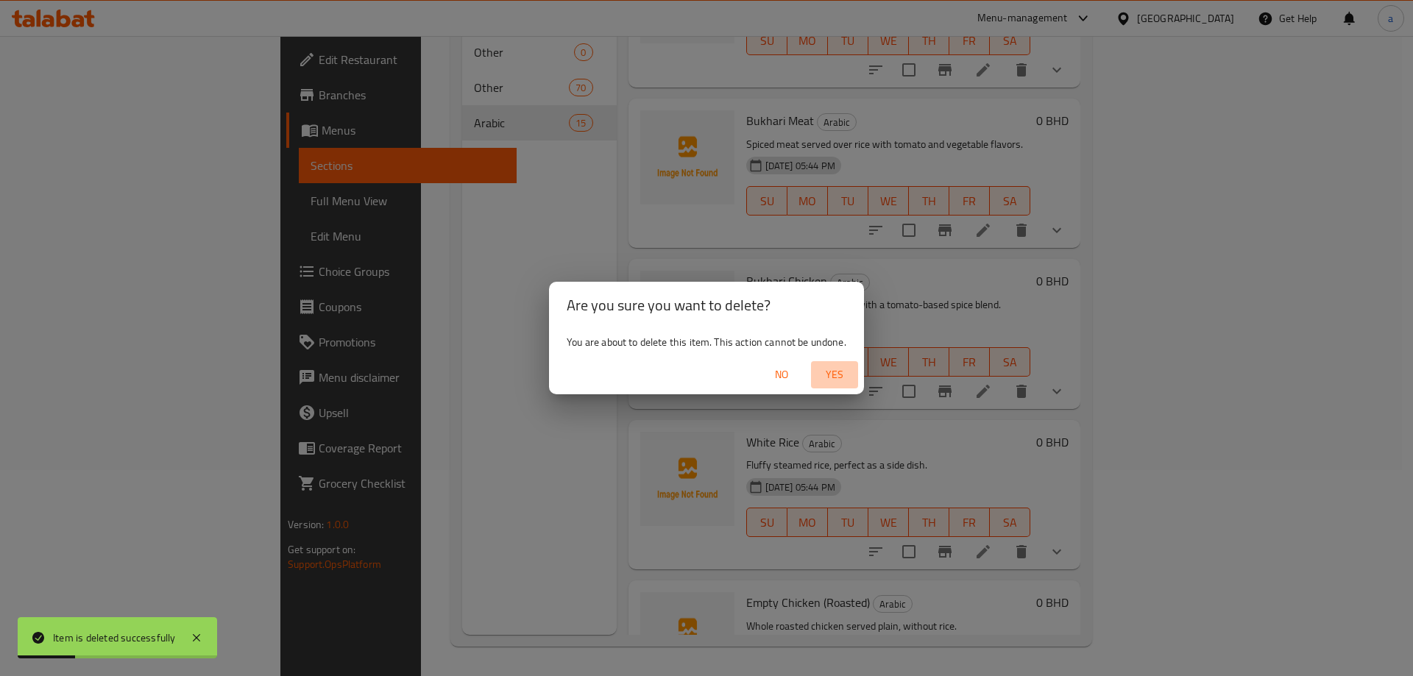
click at [842, 375] on span "Yes" at bounding box center [834, 375] width 35 height 18
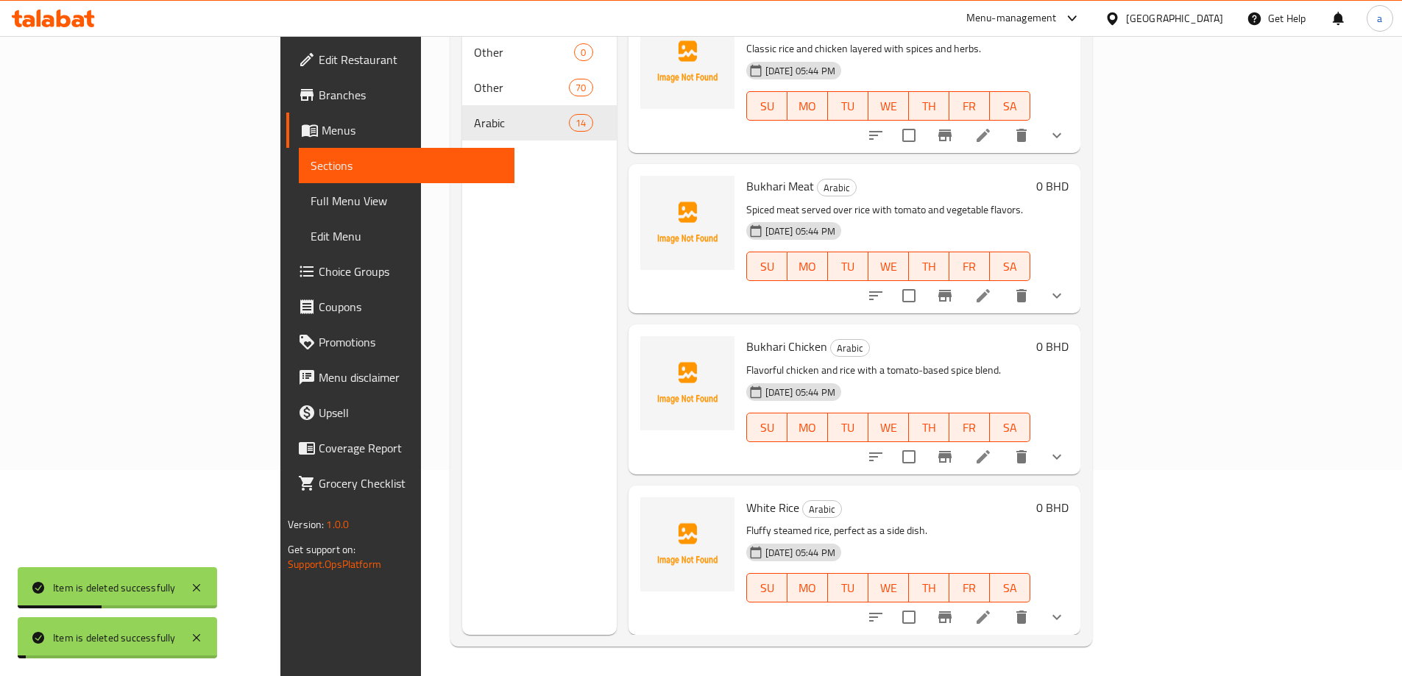
scroll to position [1611, 0]
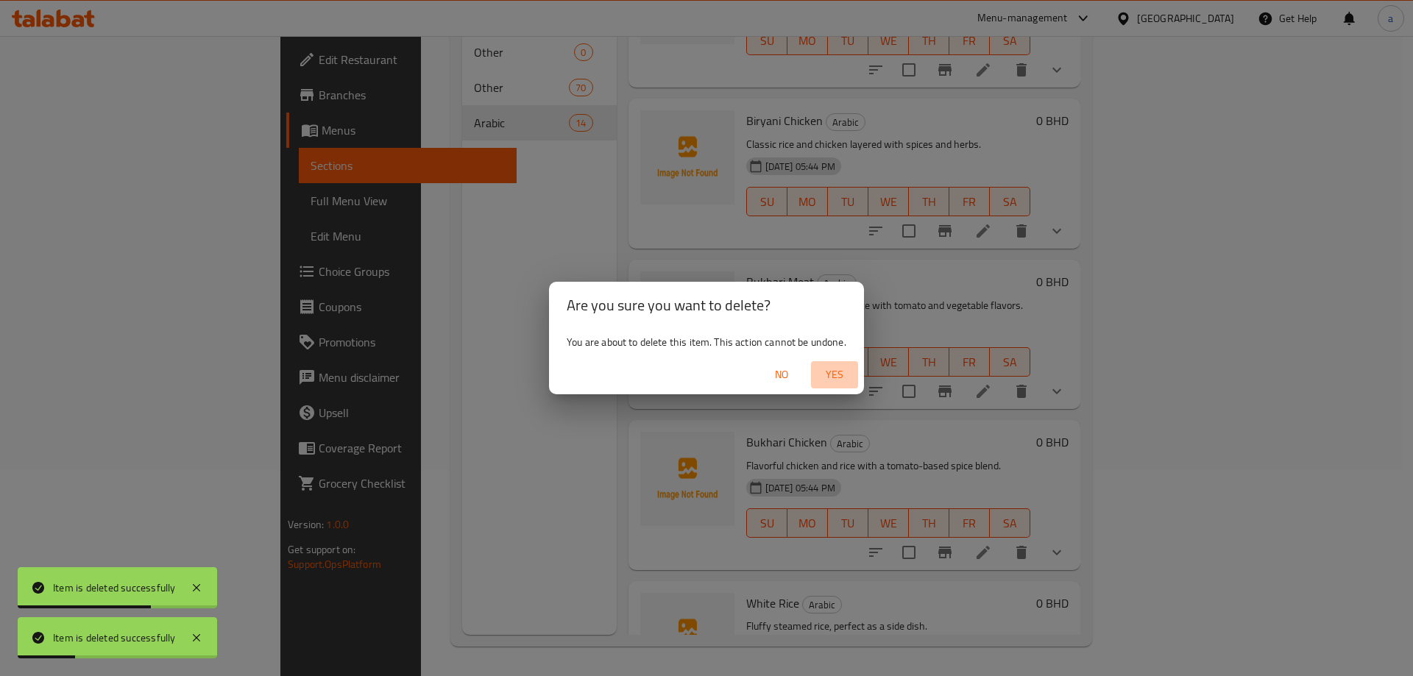
click at [835, 369] on span "Yes" at bounding box center [834, 375] width 35 height 18
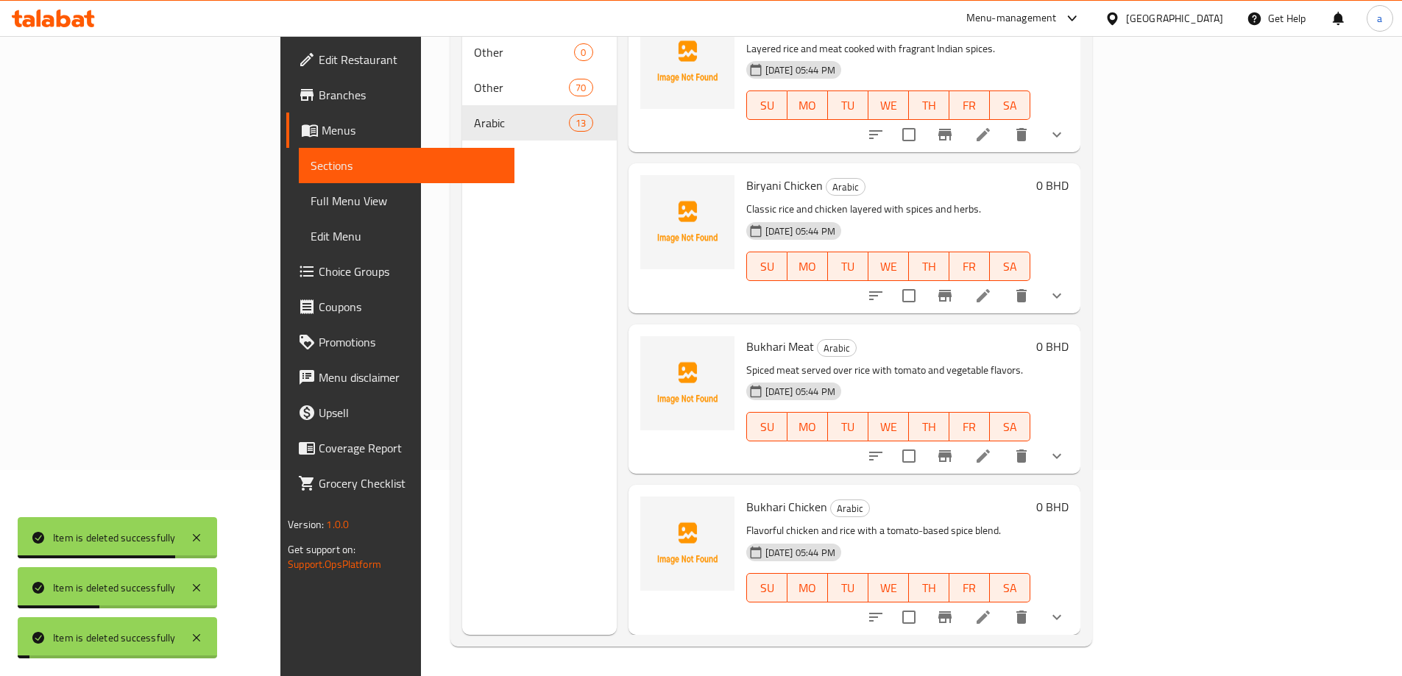
scroll to position [1451, 0]
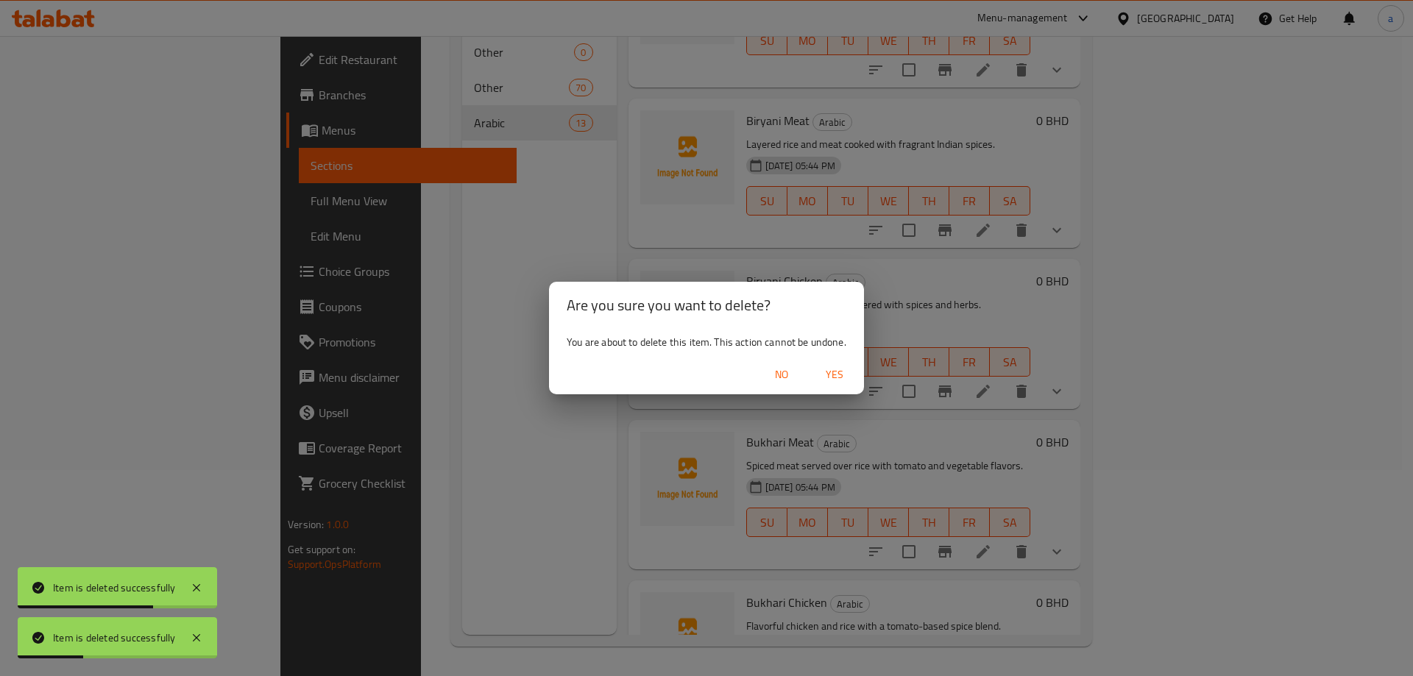
click at [844, 375] on span "Yes" at bounding box center [834, 375] width 35 height 18
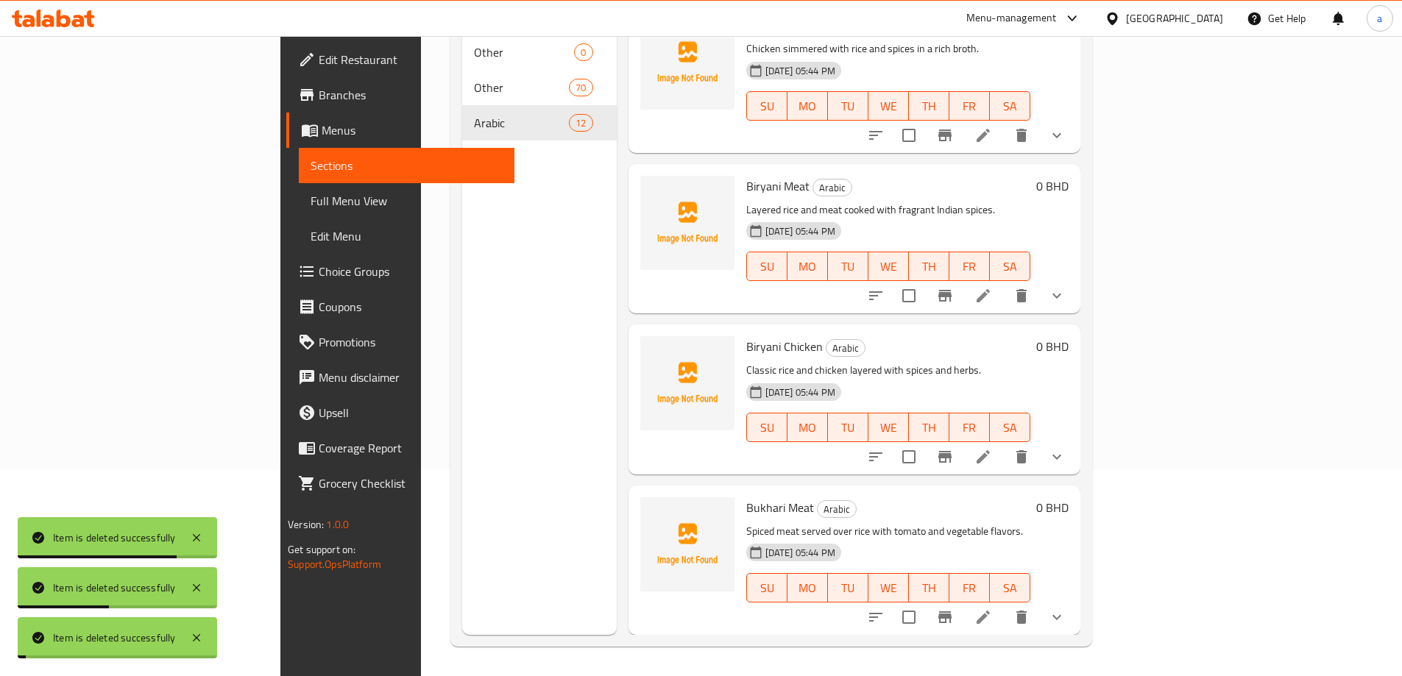
scroll to position [1290, 0]
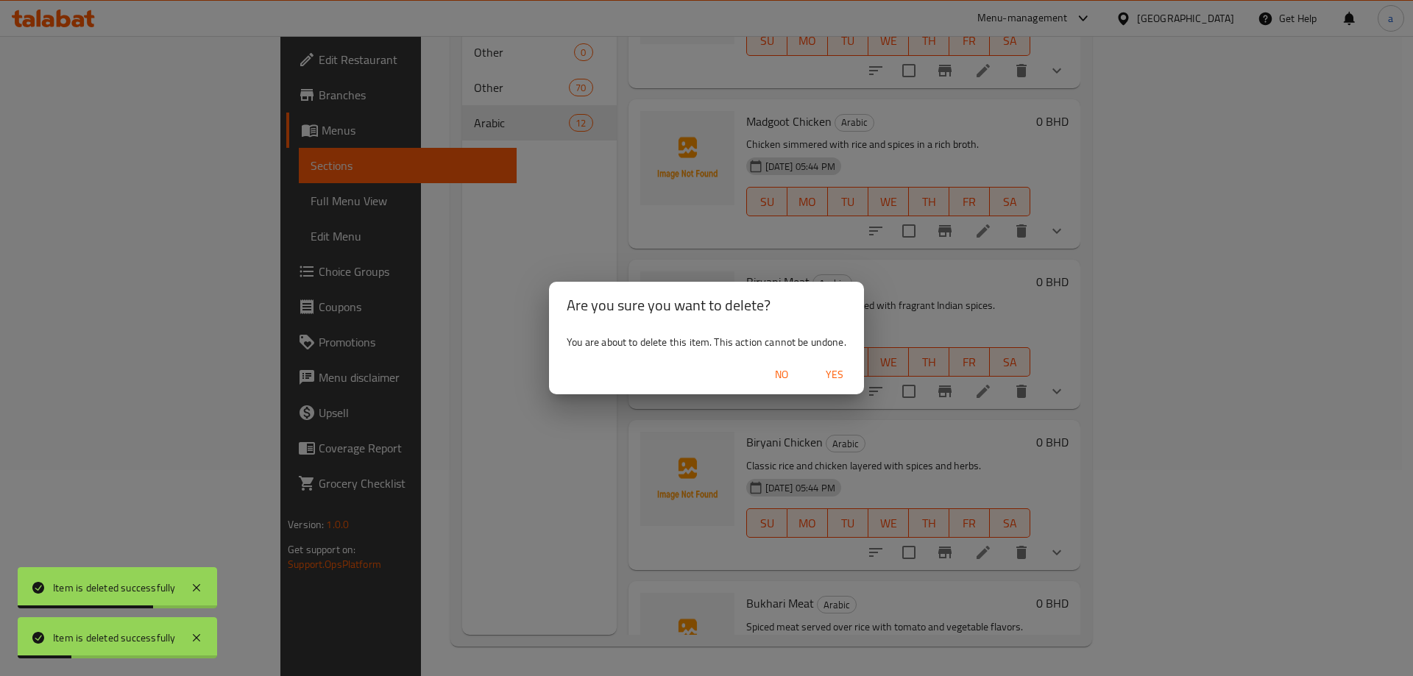
click at [839, 378] on span "Yes" at bounding box center [834, 375] width 35 height 18
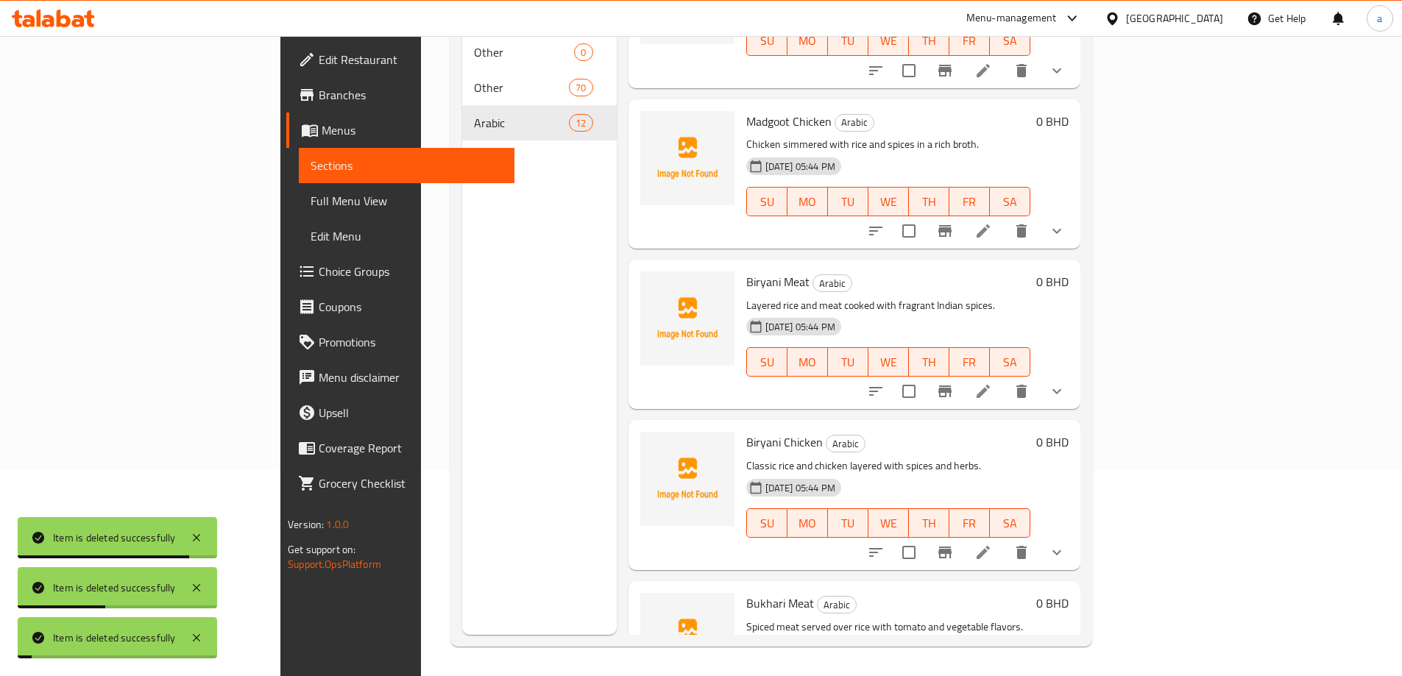
scroll to position [1129, 0]
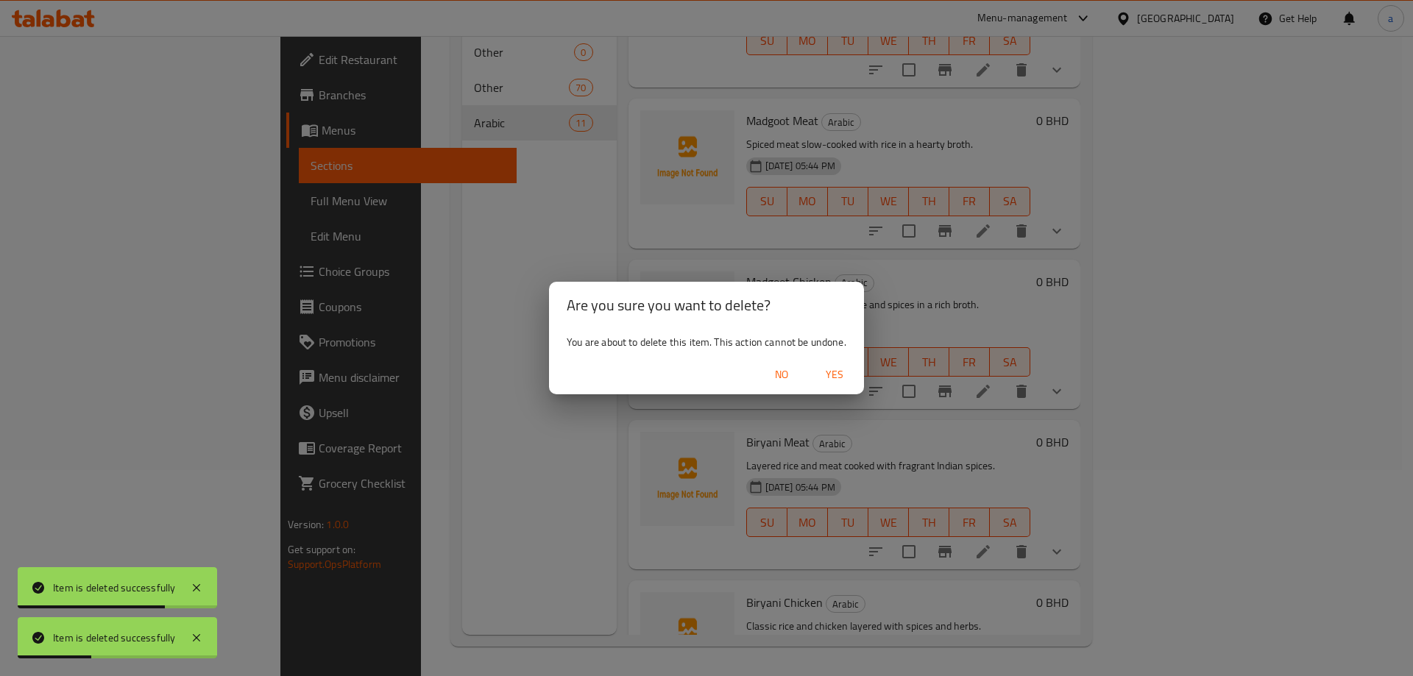
click at [856, 386] on button "Yes" at bounding box center [834, 374] width 47 height 27
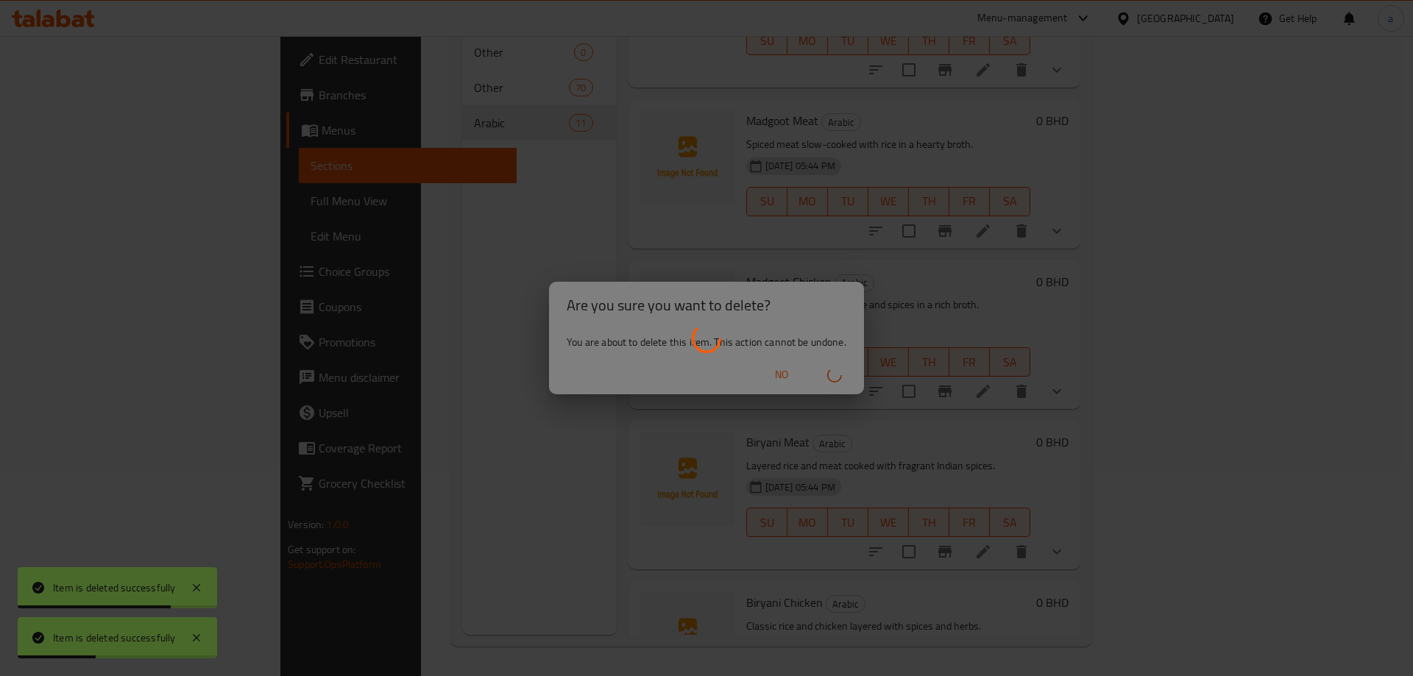
click at [847, 377] on div at bounding box center [706, 338] width 1413 height 676
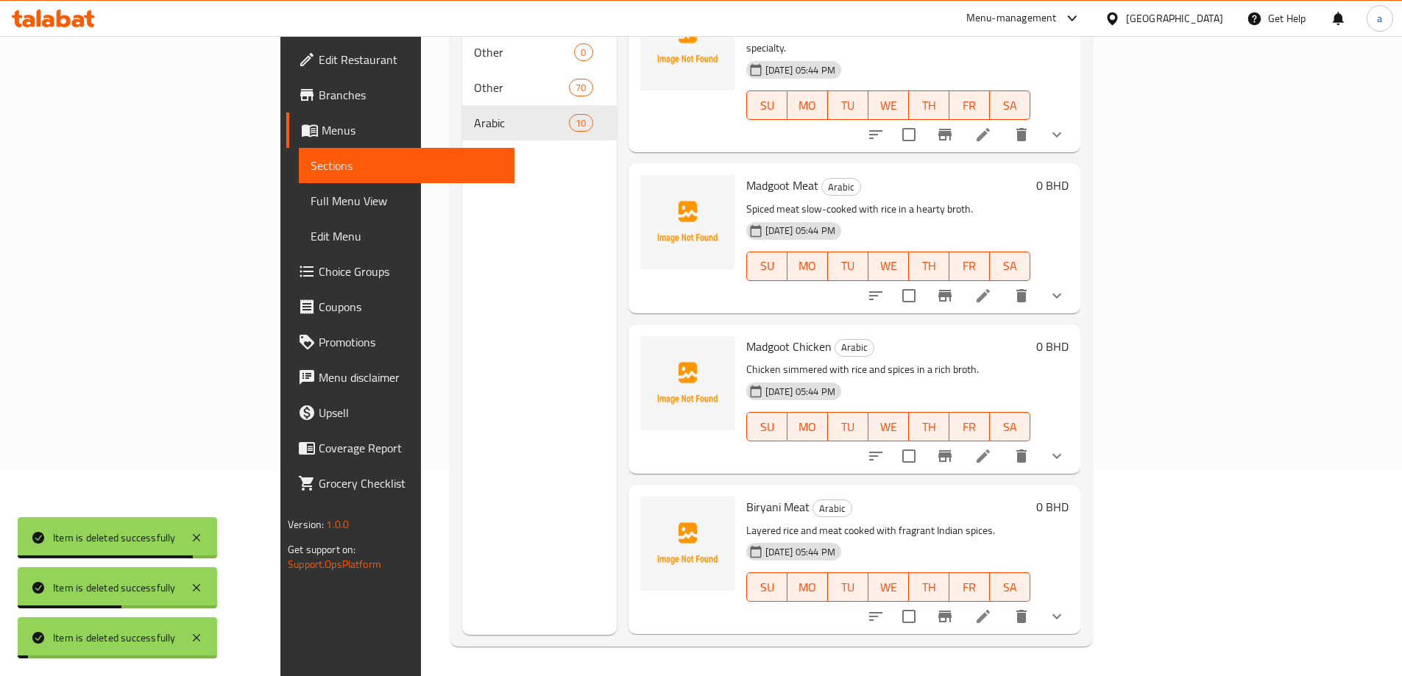
scroll to position [969, 0]
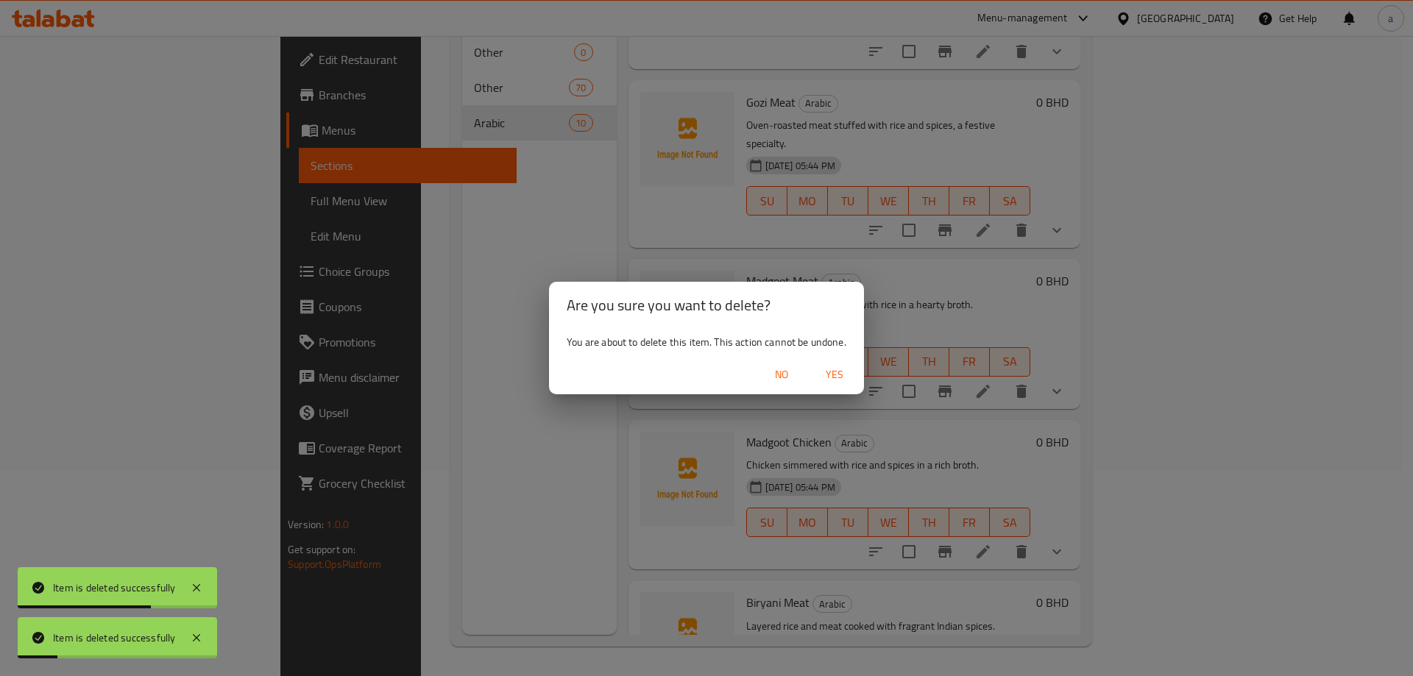
click at [839, 393] on div "No Yes" at bounding box center [706, 375] width 315 height 39
click at [839, 381] on span "Yes" at bounding box center [834, 375] width 35 height 18
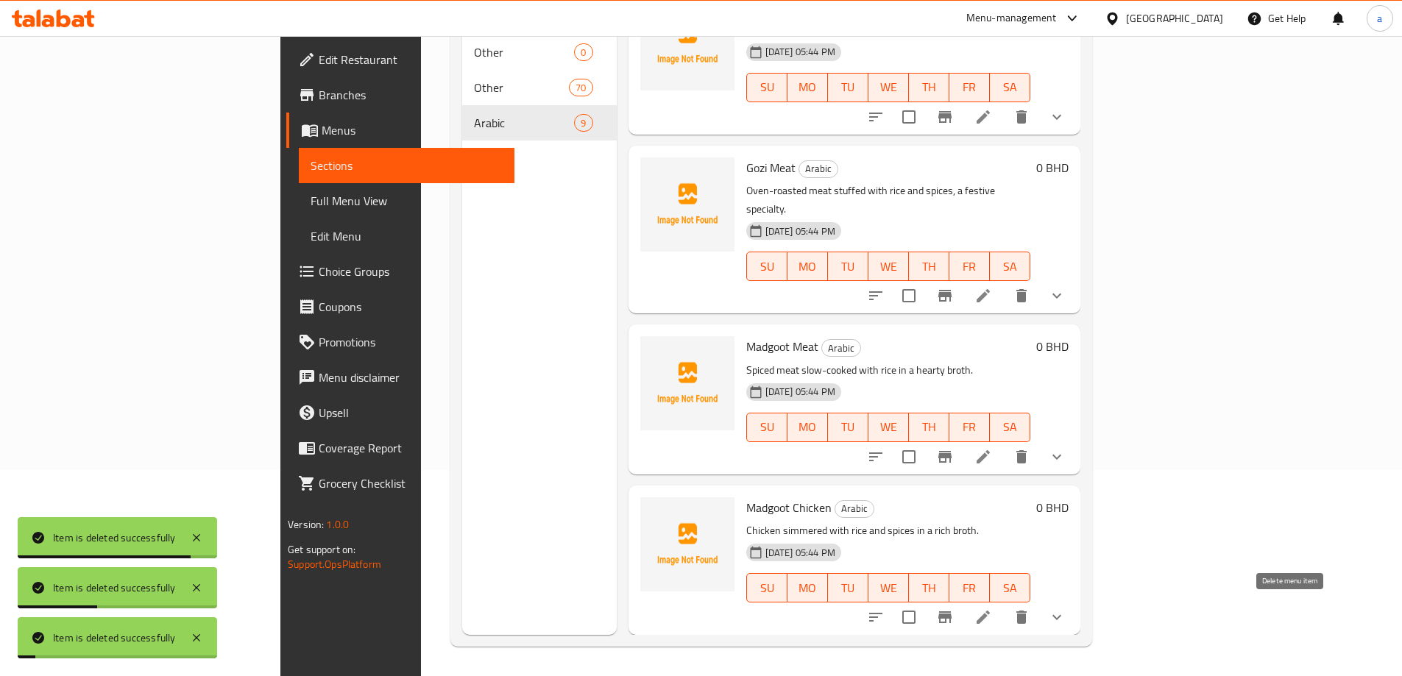
scroll to position [807, 0]
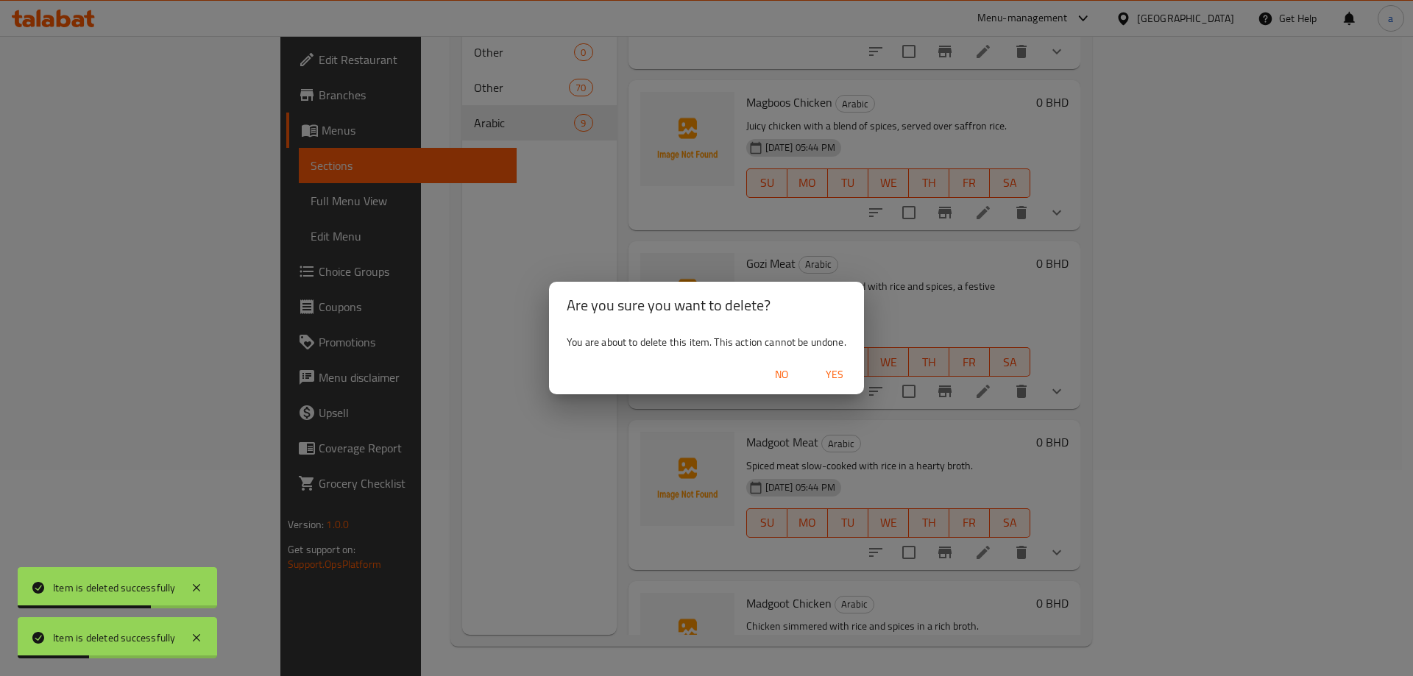
click at [841, 383] on span "Yes" at bounding box center [834, 375] width 35 height 18
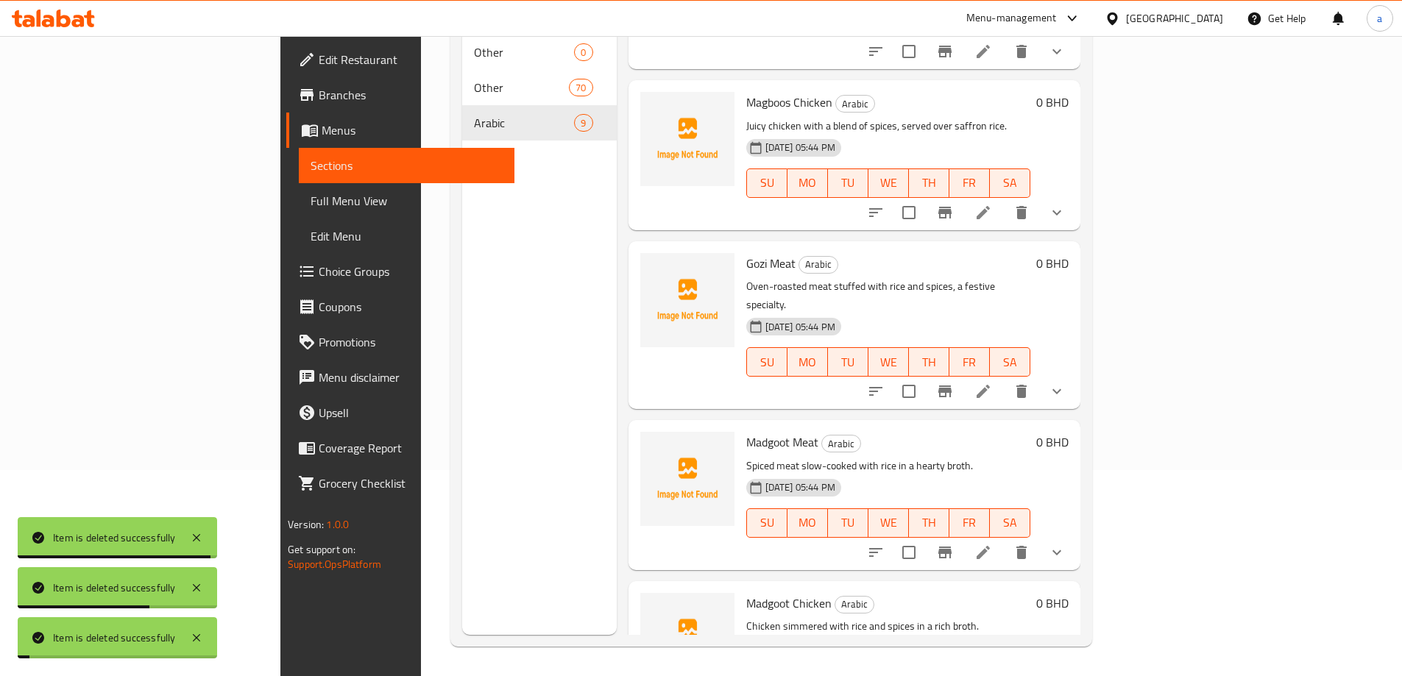
scroll to position [647, 0]
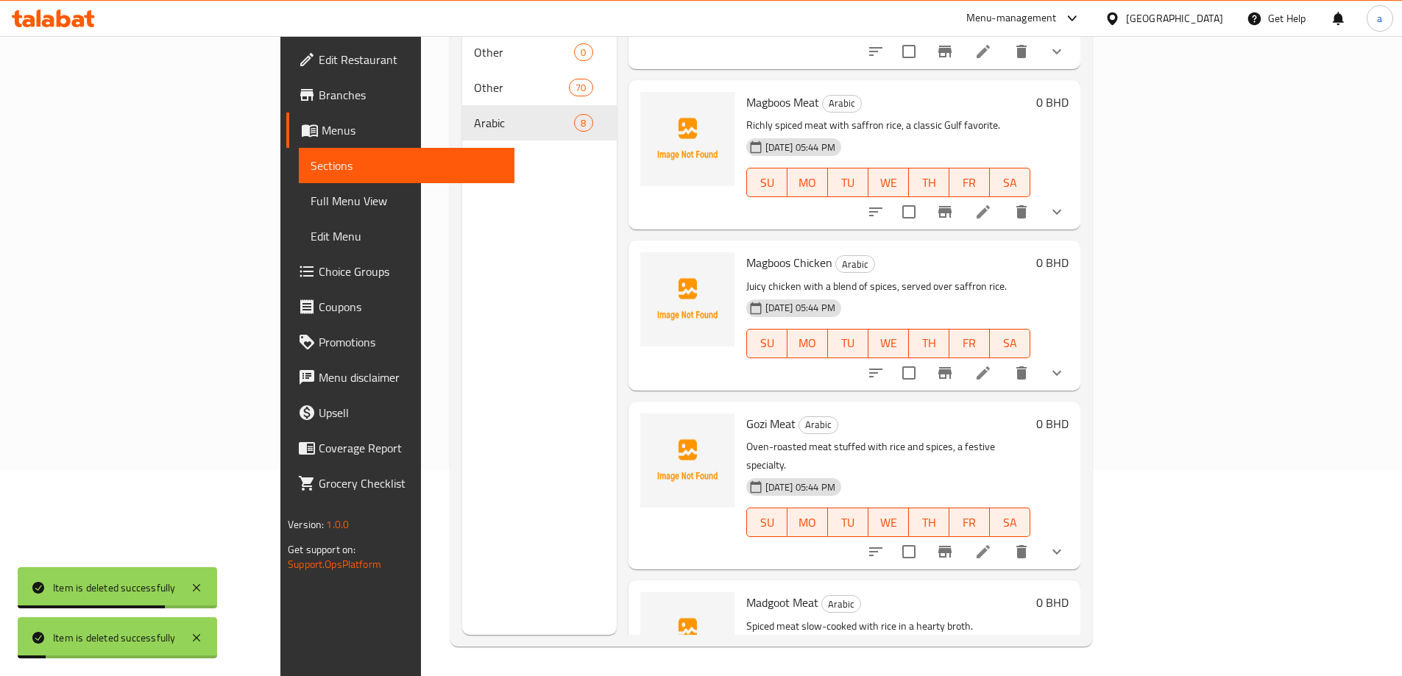
click at [1036, 634] on div "14-10-2025 05:44 PM SU MO TU WE TH FR SA" at bounding box center [888, 673] width 296 height 79
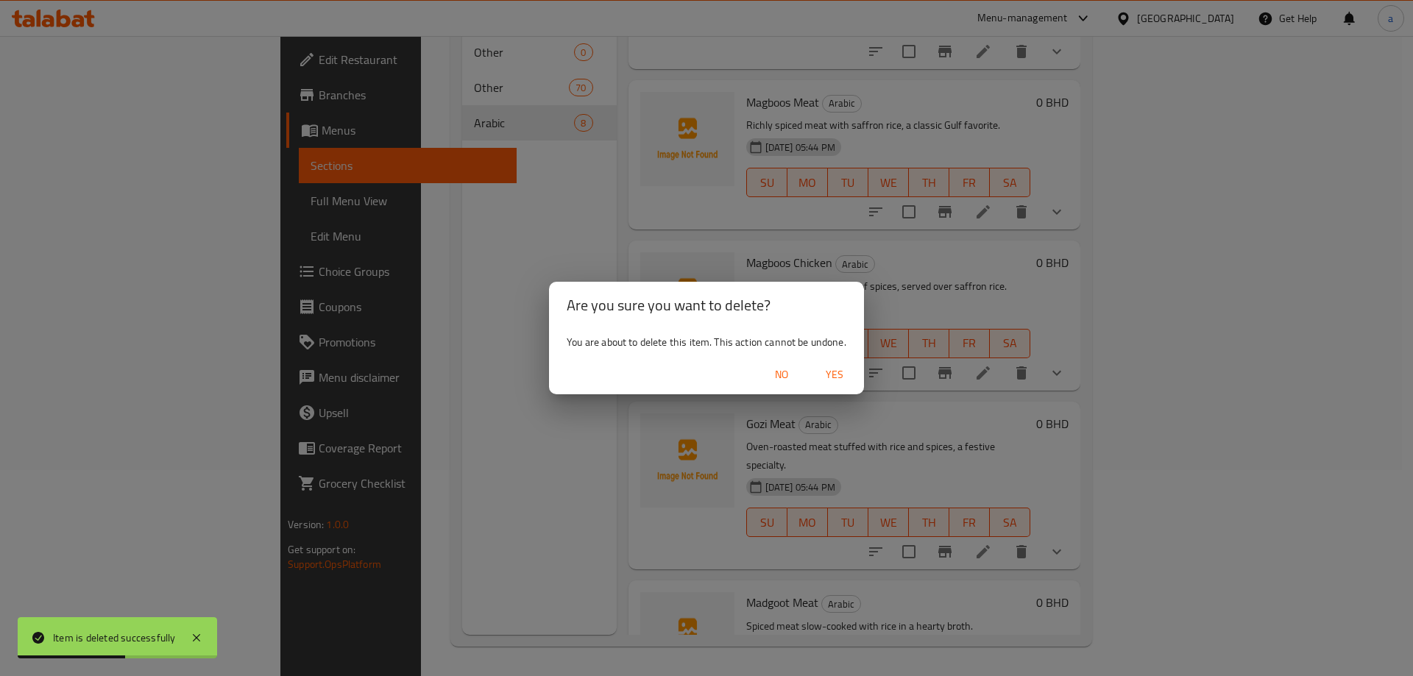
click at [849, 375] on span "Yes" at bounding box center [834, 375] width 35 height 18
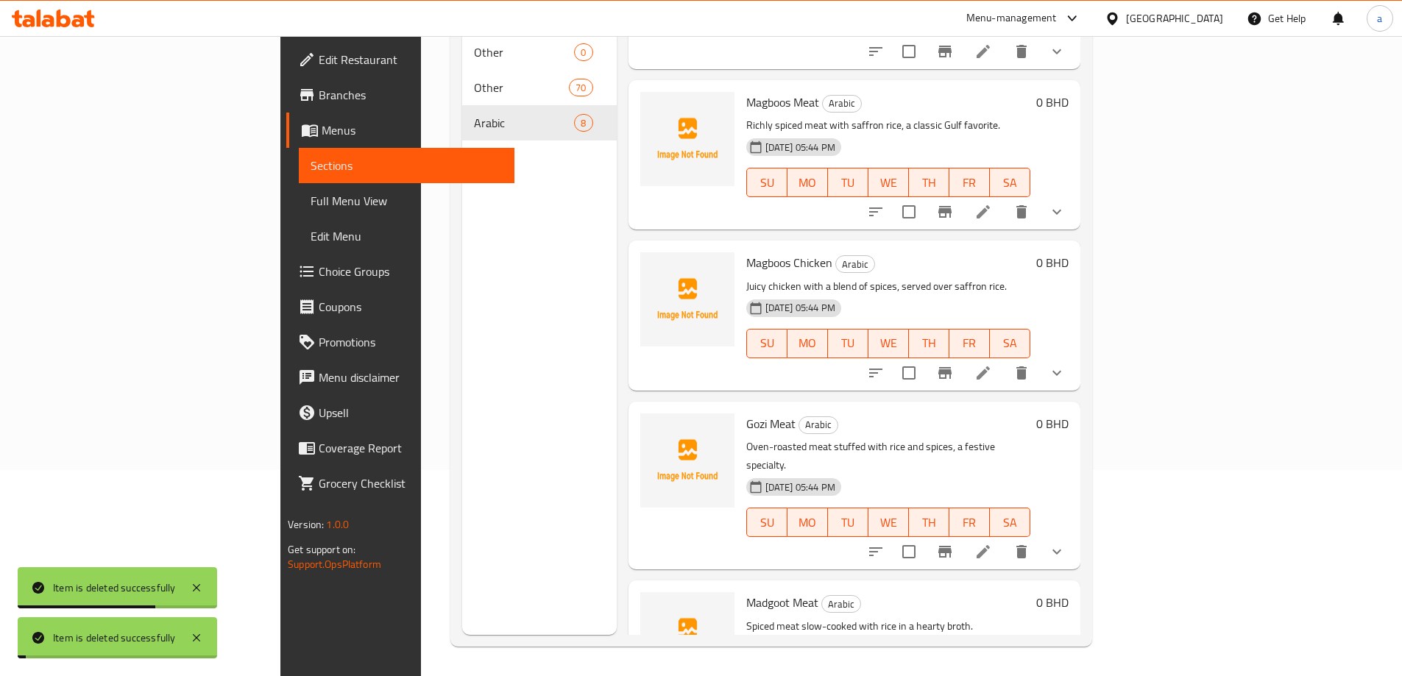
click at [543, 511] on div "Menu sections Other 0 Other 70 Arabic 8" at bounding box center [539, 297] width 155 height 676
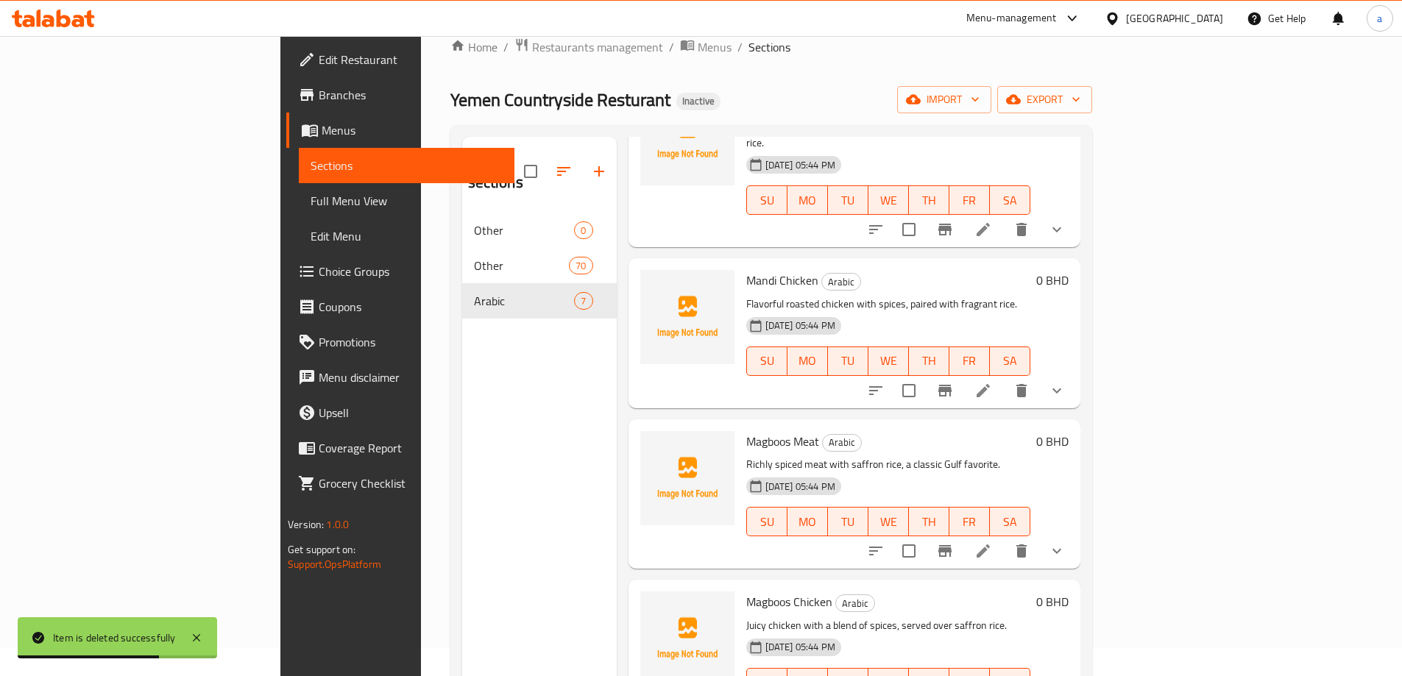
scroll to position [0, 0]
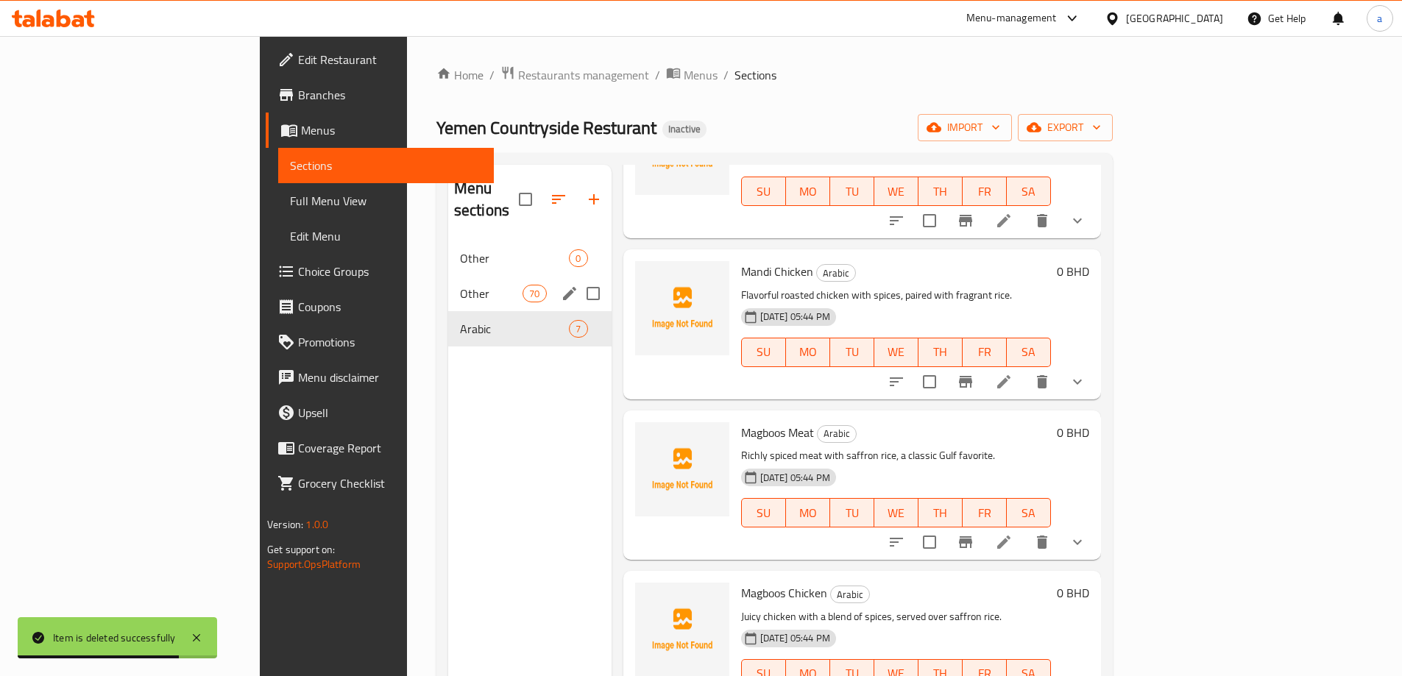
click at [448, 358] on div "Menu sections Other 0 Other 70 Arabic 7" at bounding box center [529, 503] width 163 height 676
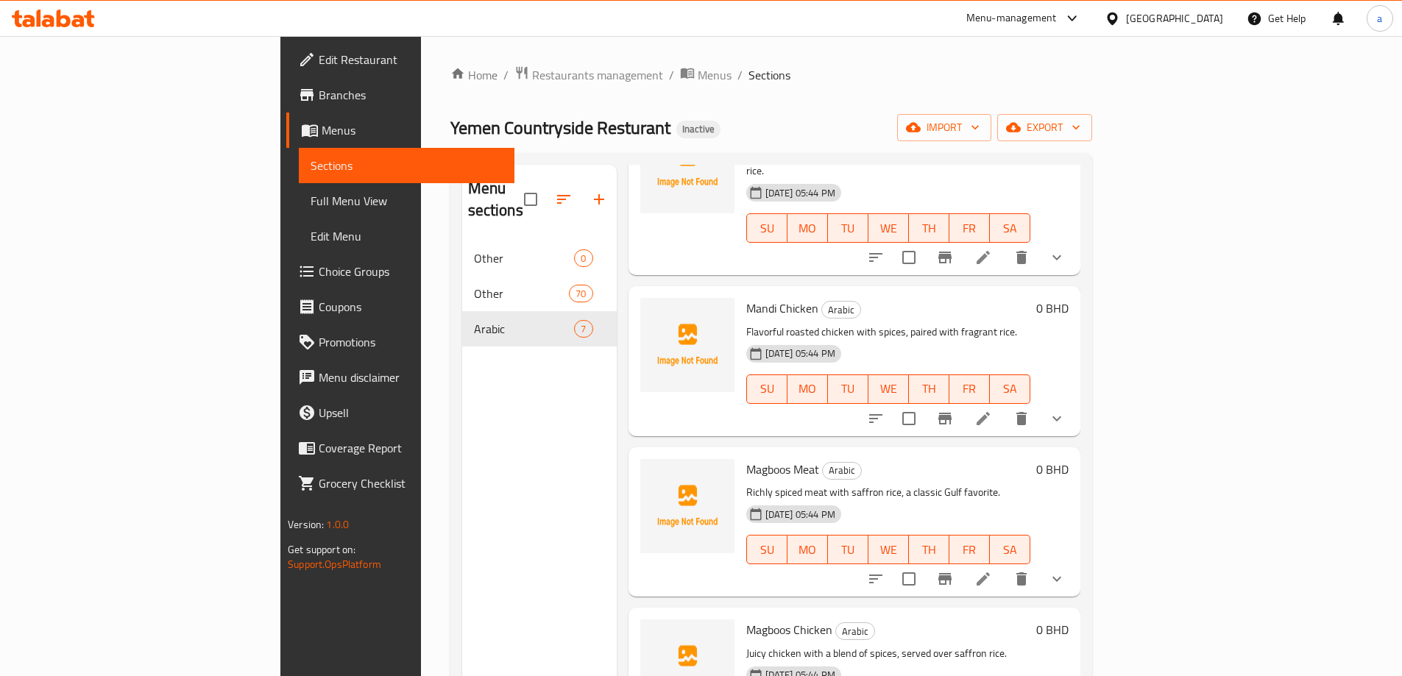
click at [697, 58] on div "Home / Restaurants management / Menus / Sections Yemen Countryside Resturant In…" at bounding box center [771, 459] width 701 height 846
click at [677, 132] on div "Yemen Countryside Resturant Inactive import export" at bounding box center [771, 127] width 642 height 27
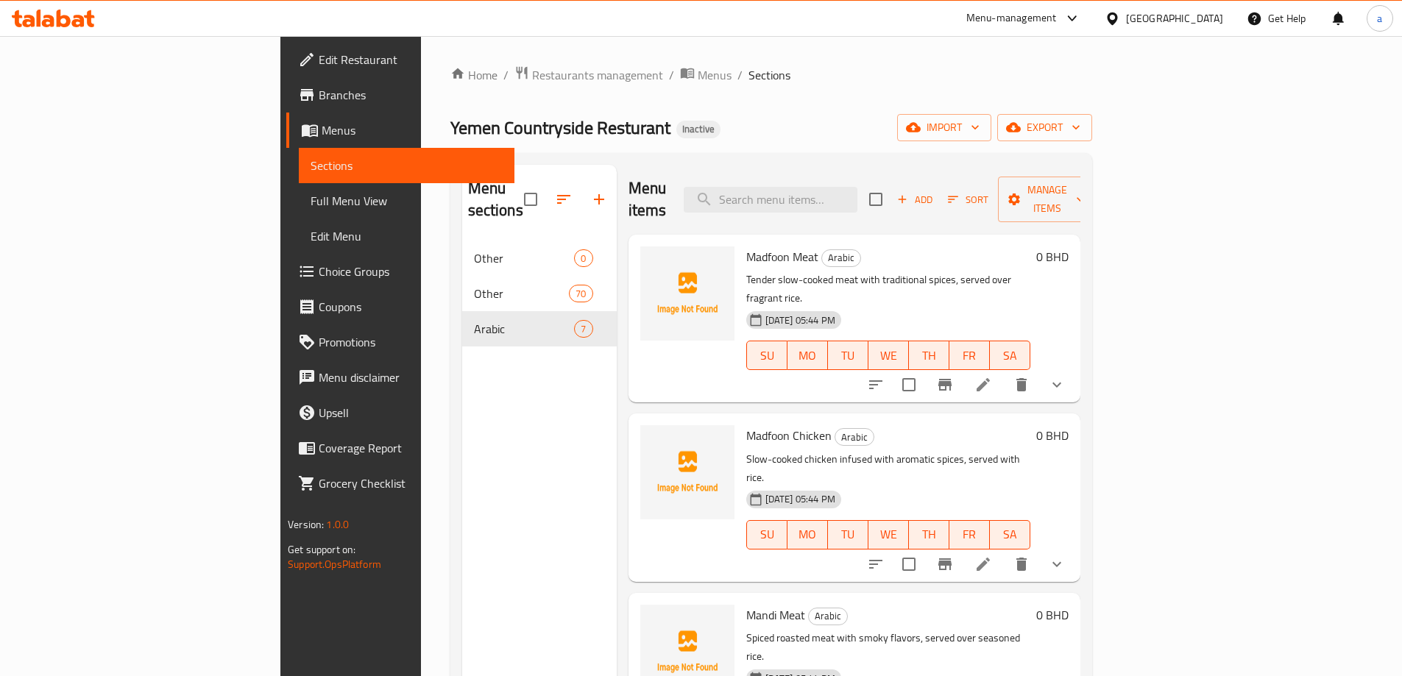
click at [484, 365] on div "Menu sections Other 0 Other 70 Arabic 7" at bounding box center [539, 503] width 155 height 676
click at [839, 187] on input "search" at bounding box center [771, 200] width 174 height 26
paste input "Gozi Meat"
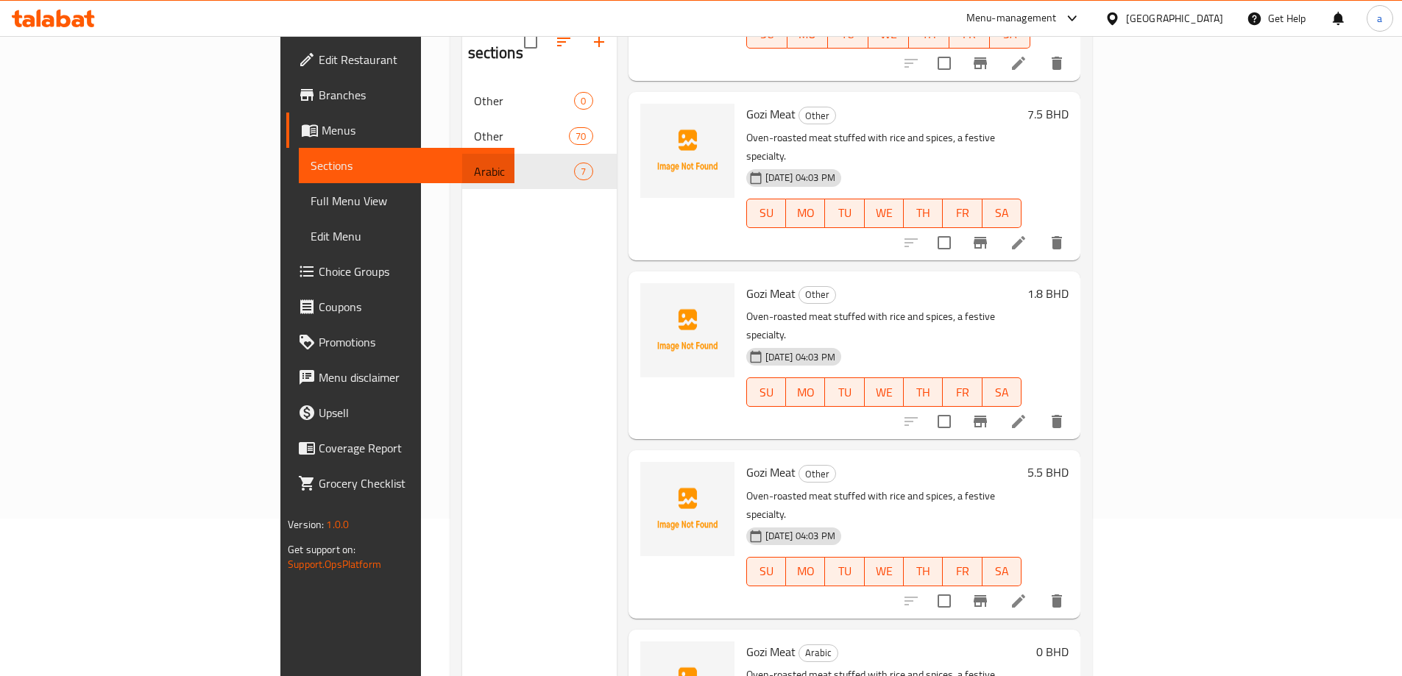
scroll to position [206, 0]
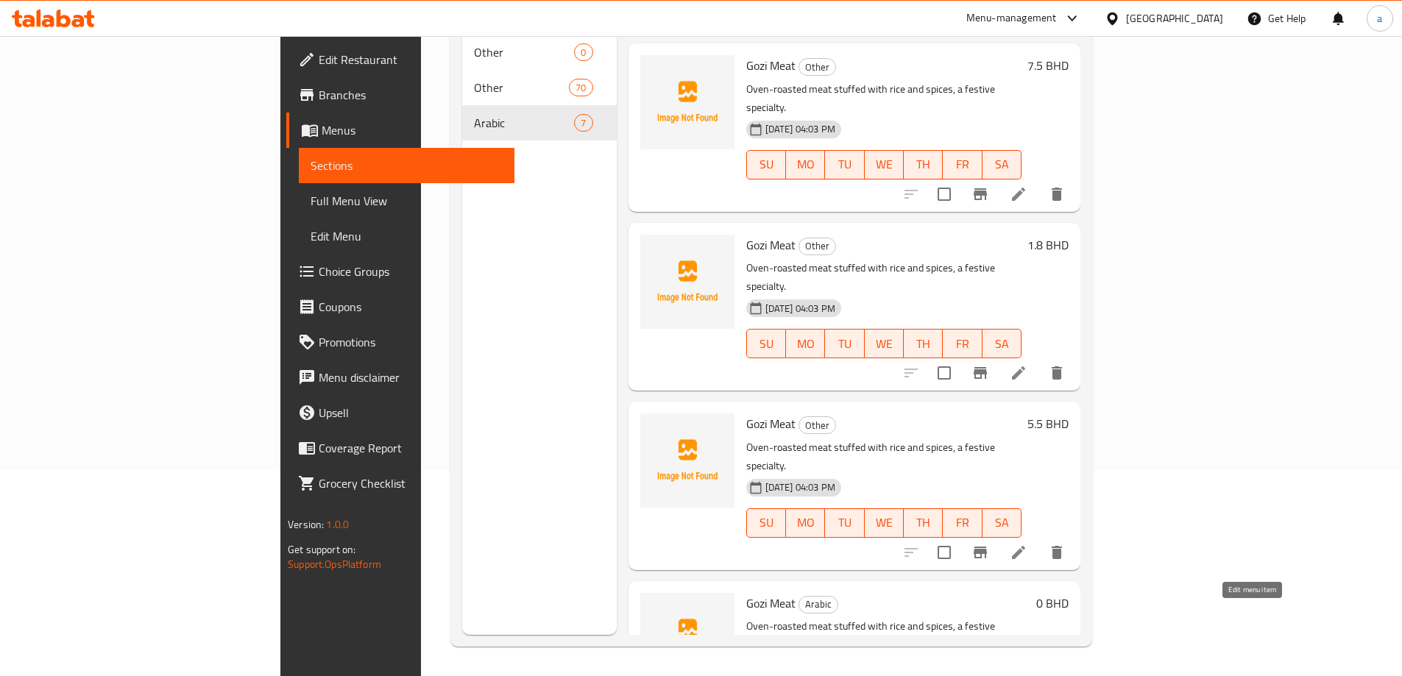
type input "Gozi Meat"
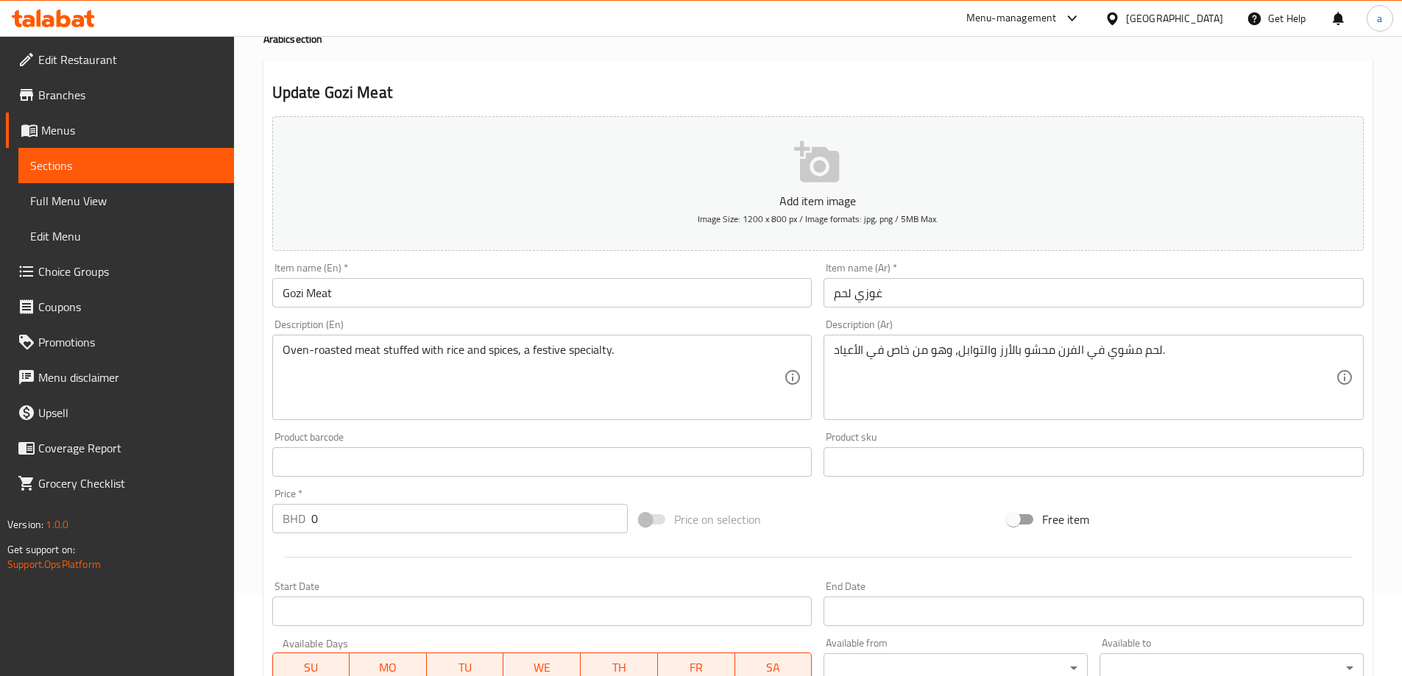
scroll to position [147, 0]
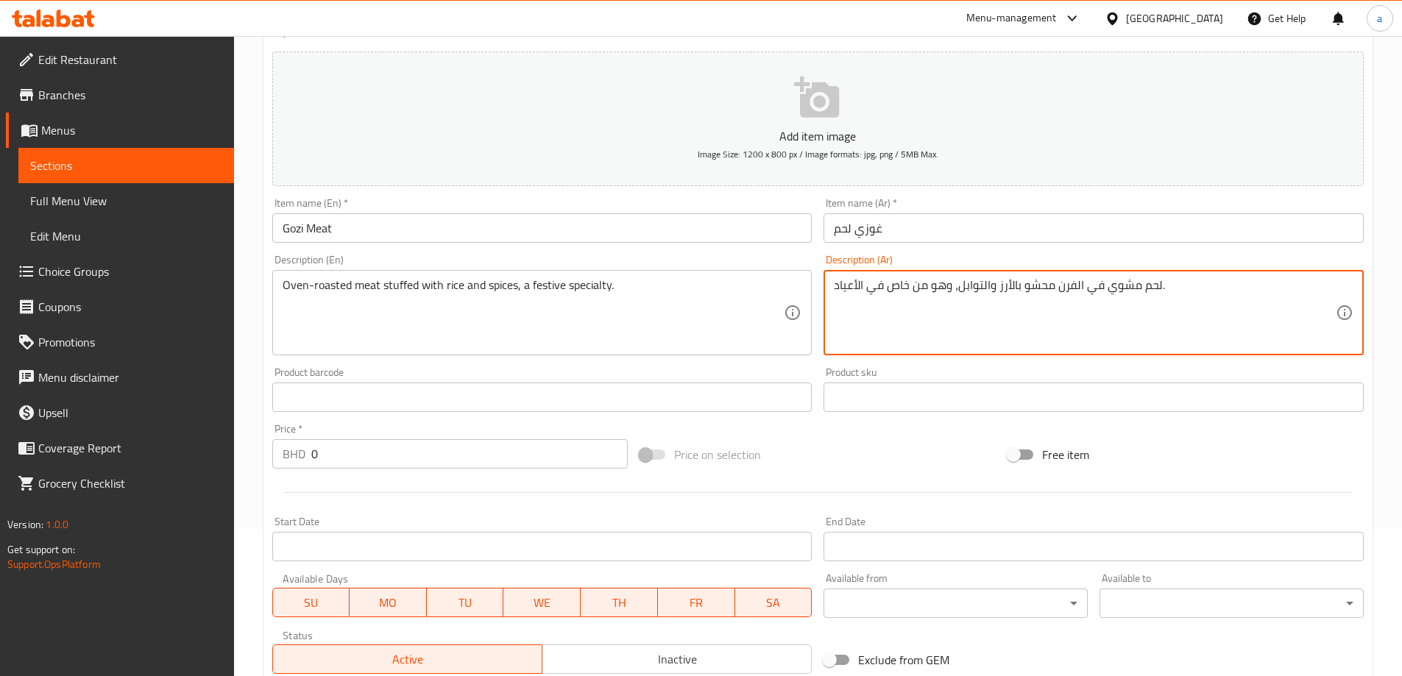
click at [916, 288] on textarea "لحم مشوي في الفرن محشو بالأرز والتوابل، وهو من خاص في الأعياد." at bounding box center [1085, 313] width 502 height 70
type textarea "لحم مشوي في الفرن محشو بالأرز والتوابل، وهو خاص في الأعياد."
click at [950, 260] on div "Description (Ar) لحم مشوي في الفرن محشو بالأرز والتوابل، وهو خاص في الأعياد. De…" at bounding box center [1094, 305] width 540 height 101
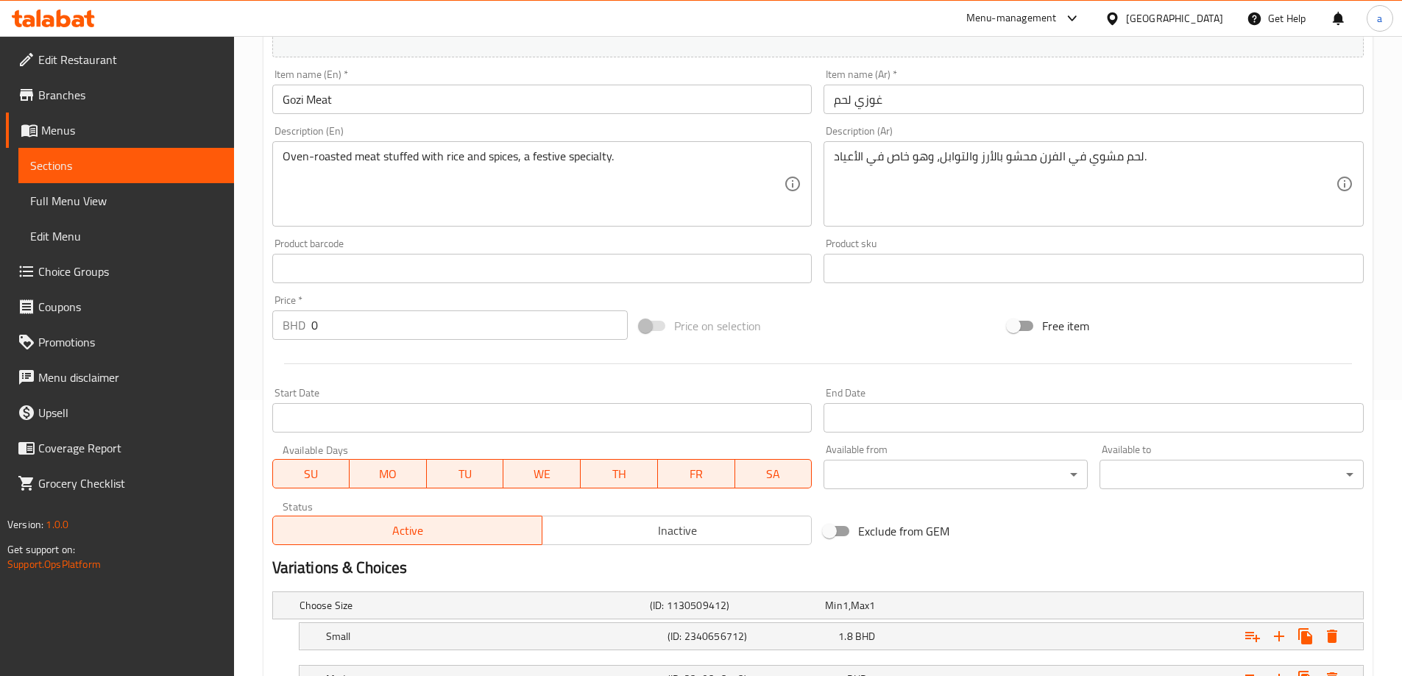
scroll to position [482, 0]
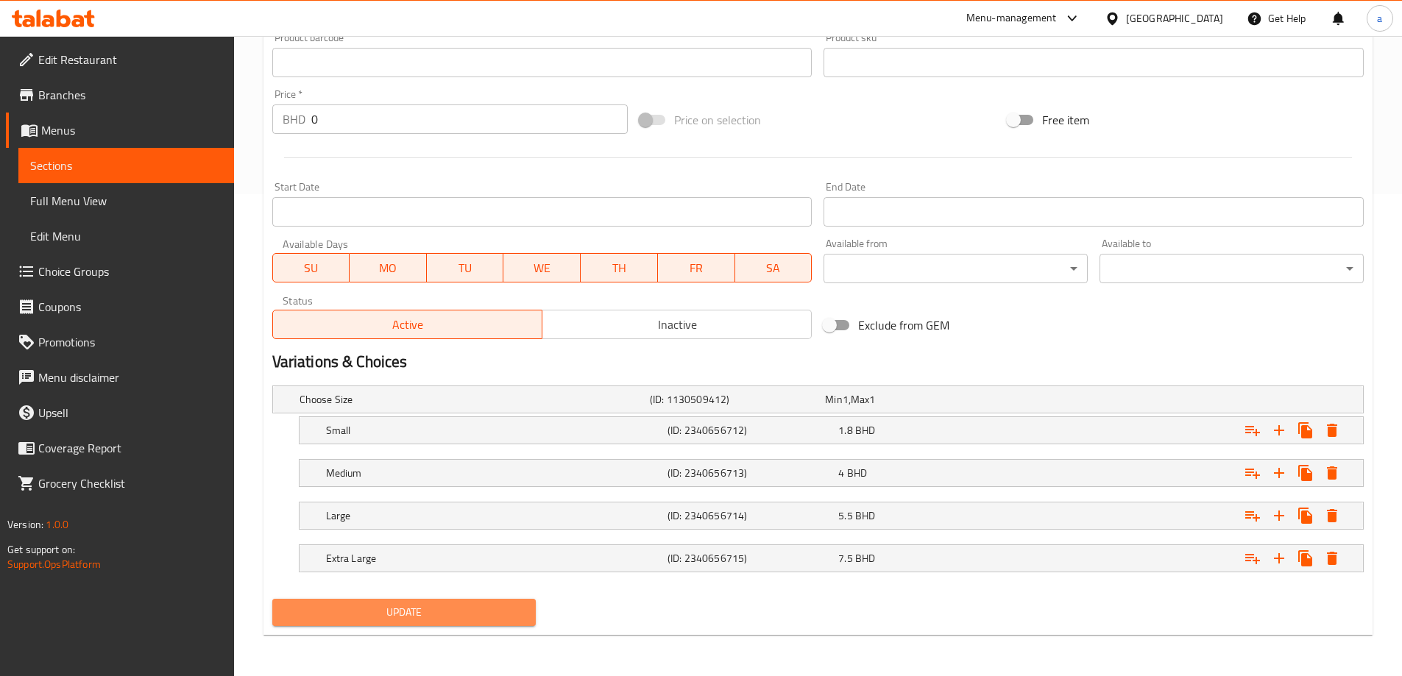
click at [497, 607] on span "Update" at bounding box center [404, 613] width 241 height 18
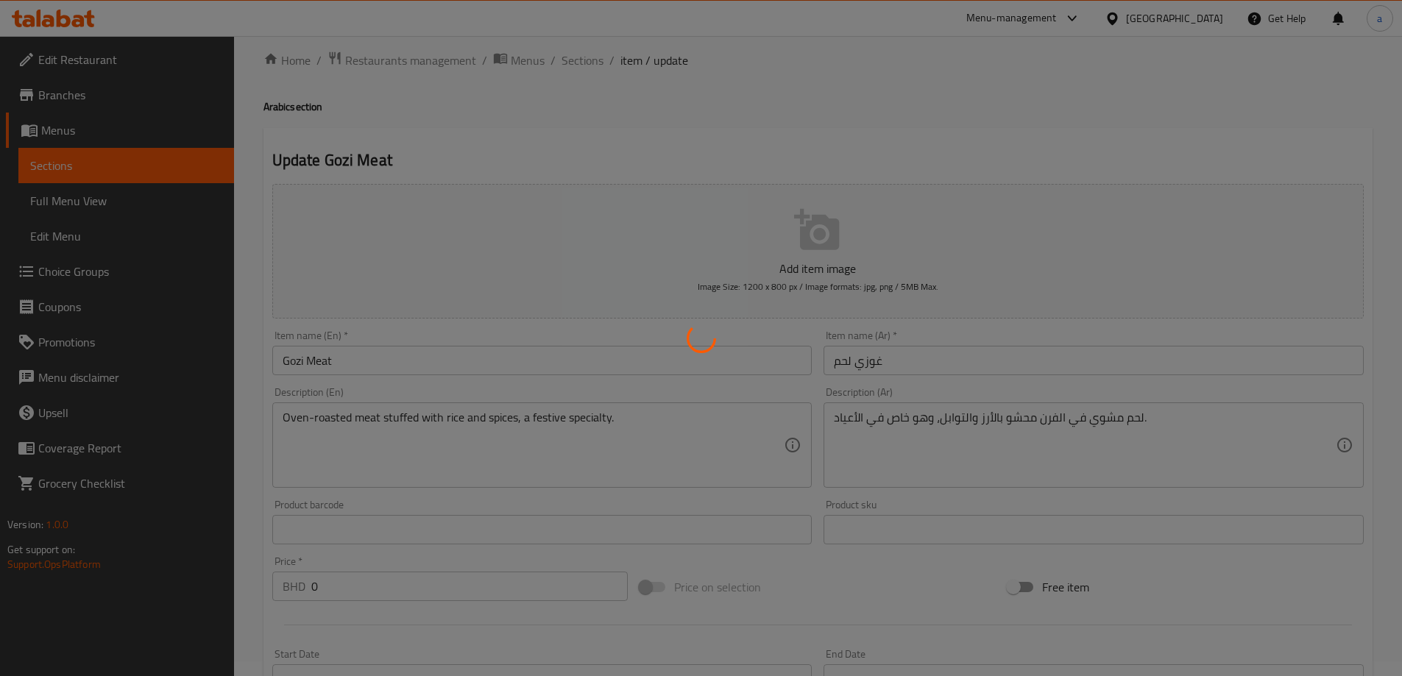
scroll to position [0, 0]
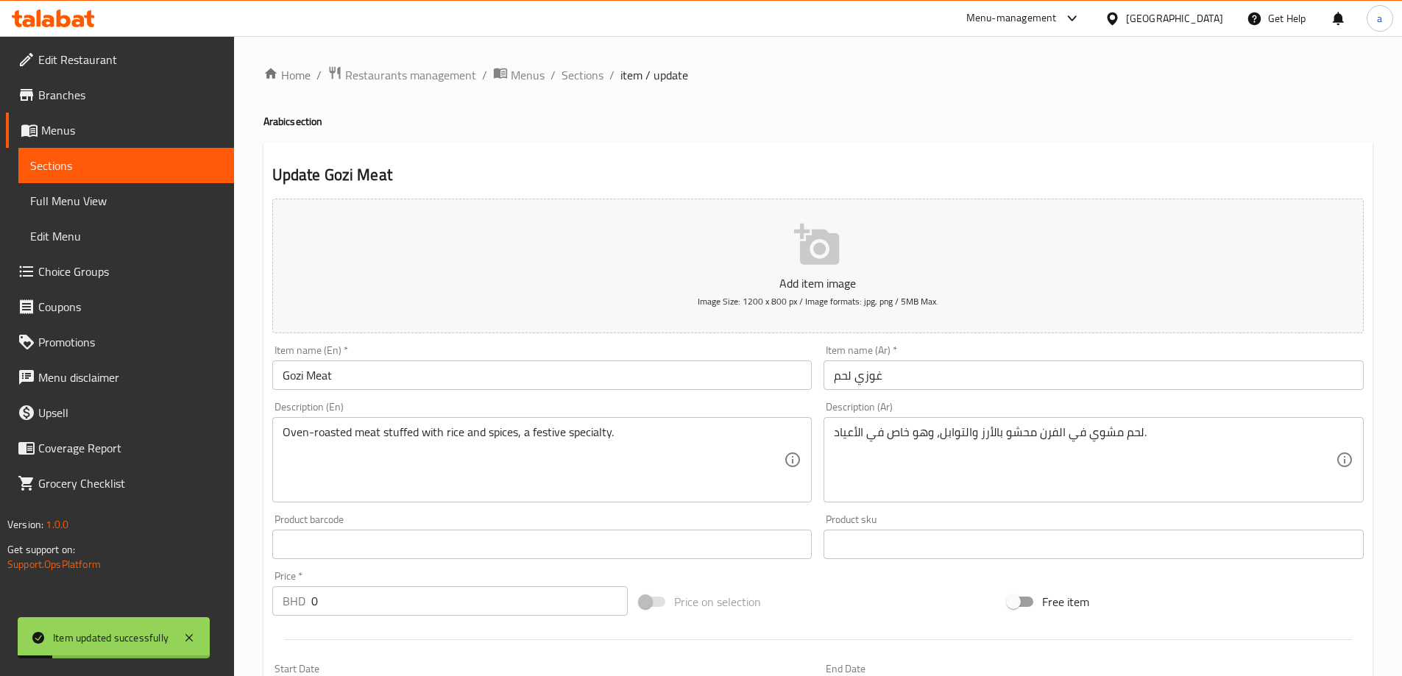
click at [590, 74] on span "Sections" at bounding box center [583, 75] width 42 height 18
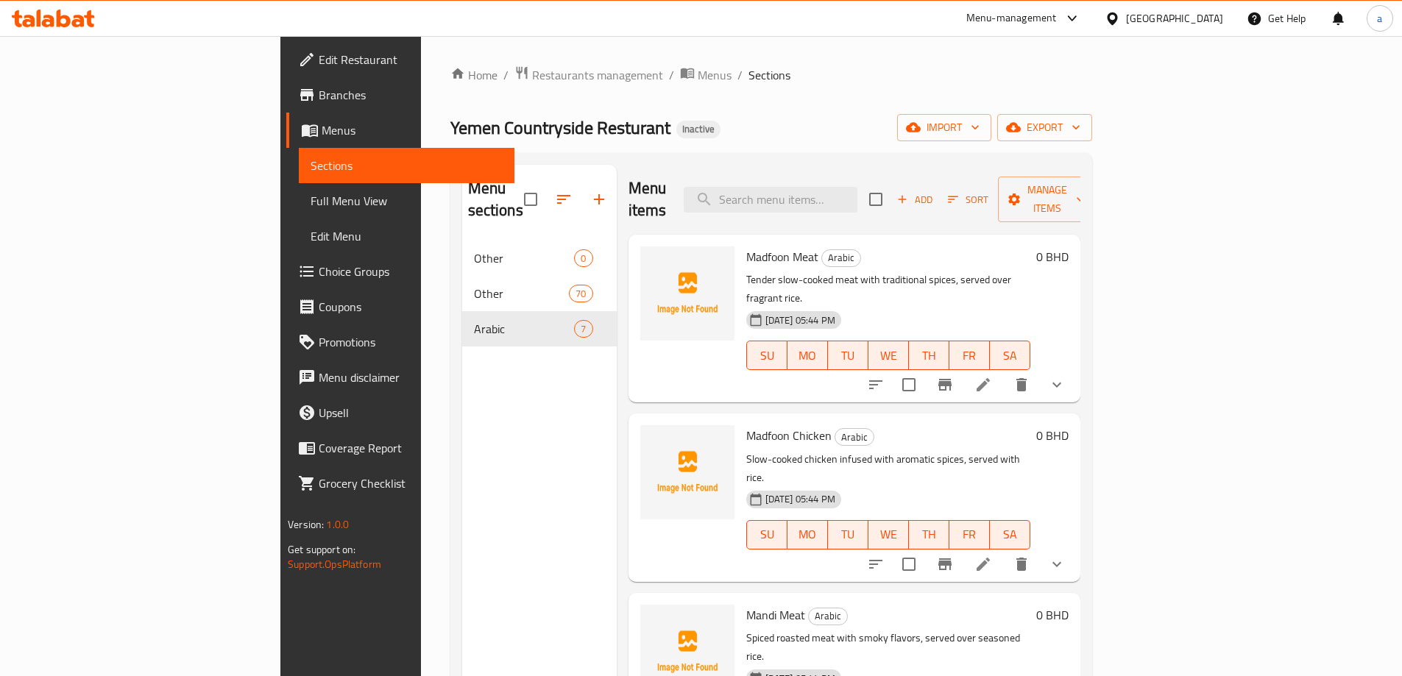
click at [487, 358] on div "Menu sections Other 0 Other 70 Arabic 7" at bounding box center [539, 503] width 155 height 676
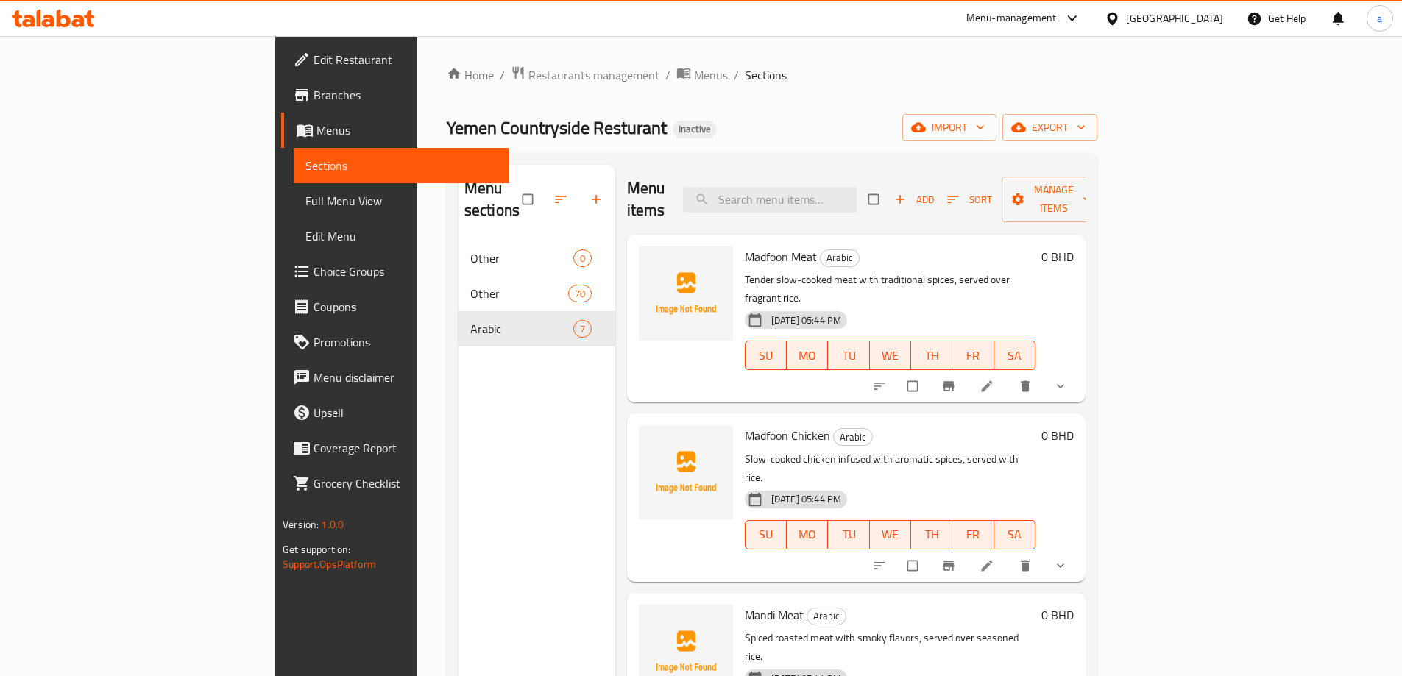
click at [305, 202] on span "Full Menu View" at bounding box center [401, 201] width 192 height 18
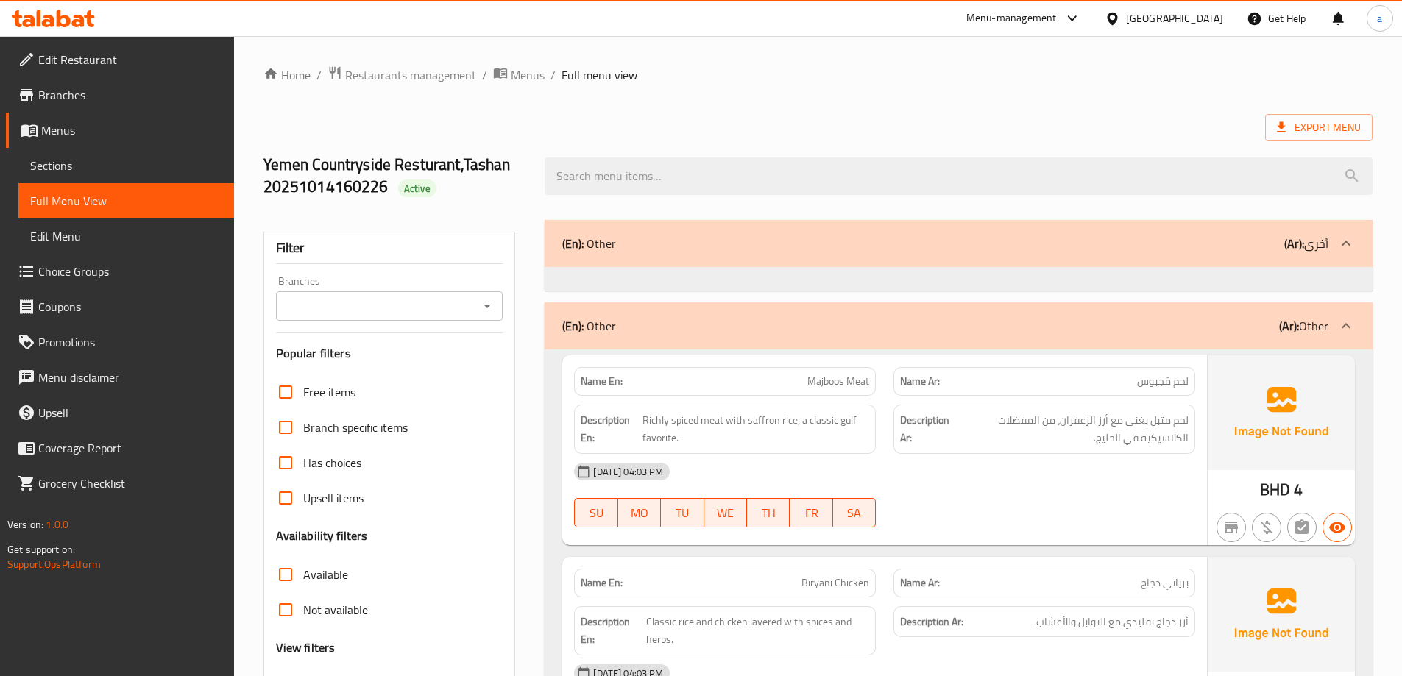
click at [838, 322] on div "(En): Other (Ar): Other" at bounding box center [945, 326] width 766 height 18
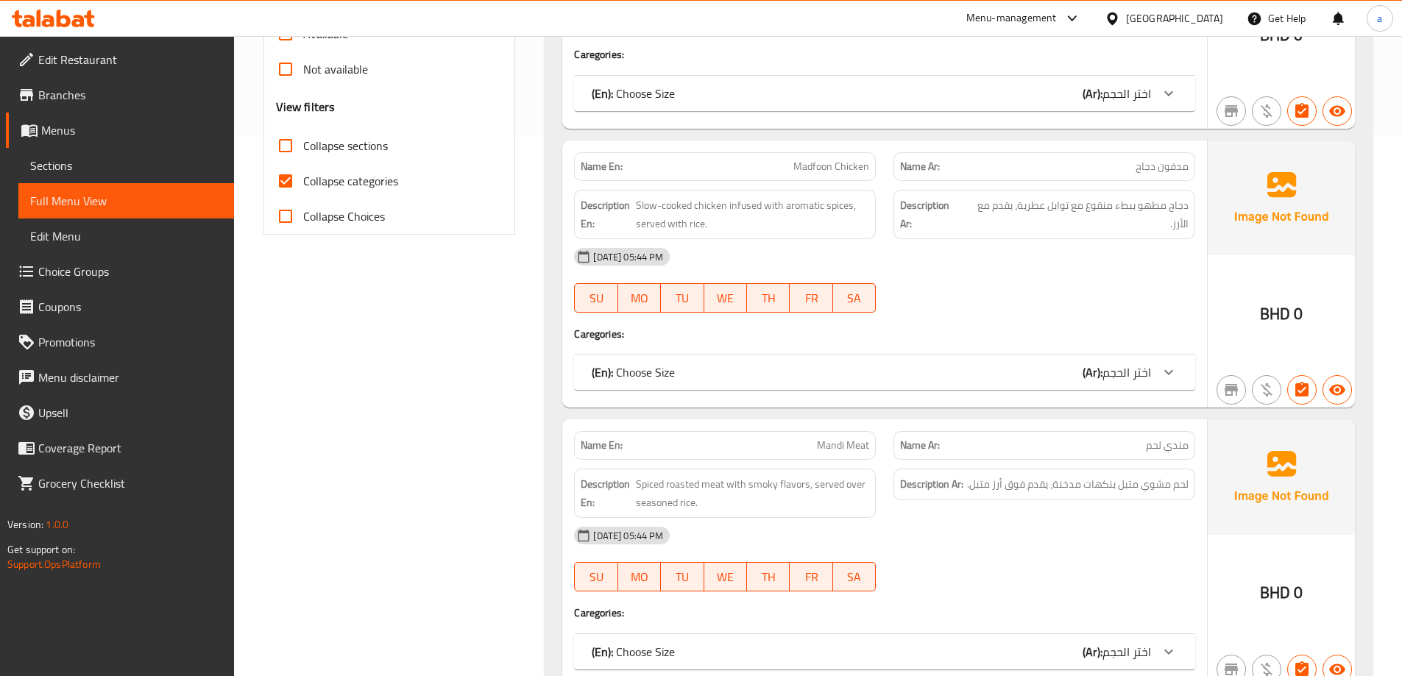
scroll to position [515, 0]
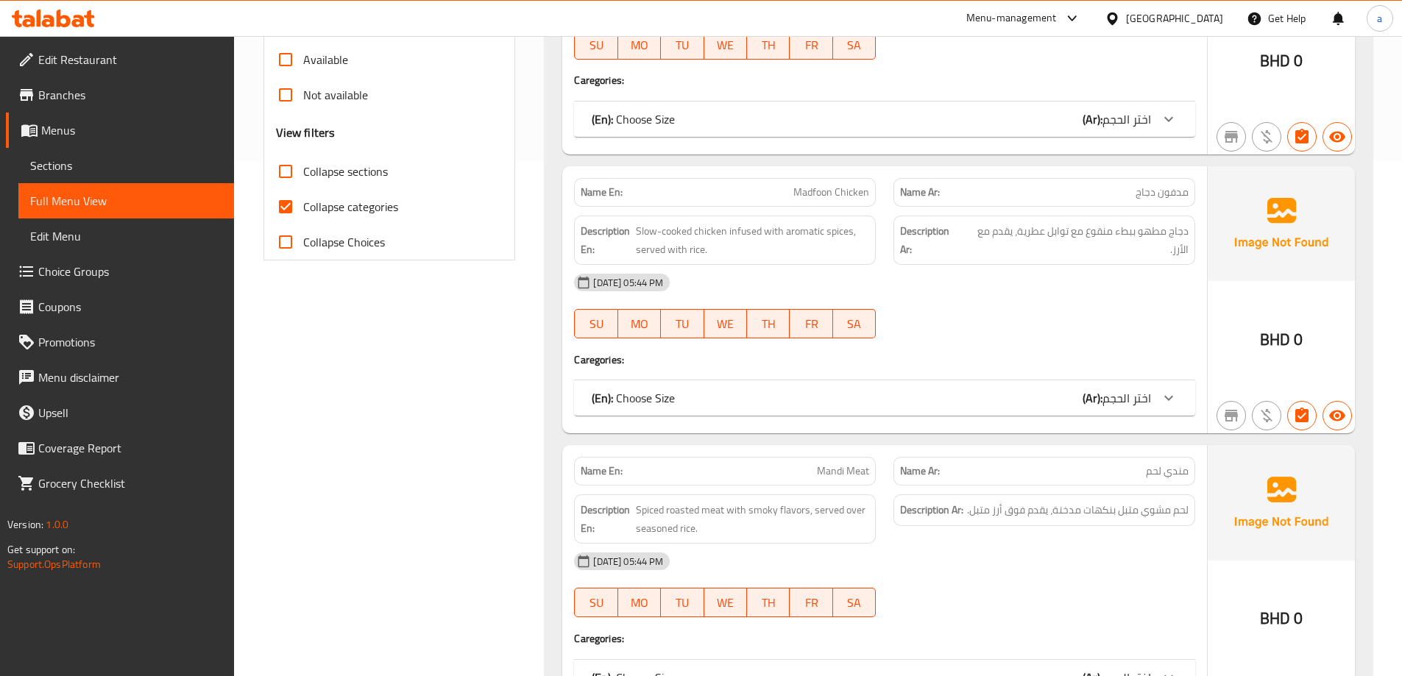
click at [316, 205] on span "Collapse categories" at bounding box center [350, 207] width 95 height 18
click at [303, 205] on input "Collapse categories" at bounding box center [285, 206] width 35 height 35
checkbox input "false"
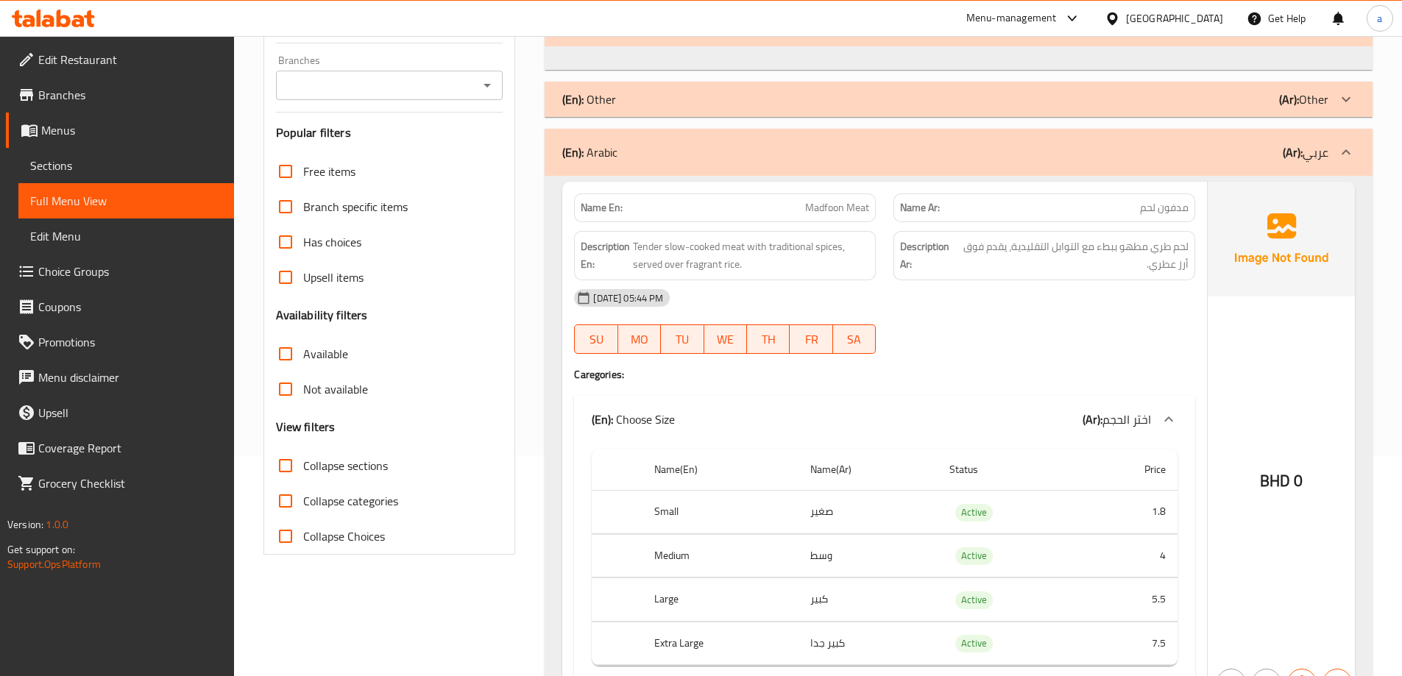
scroll to position [294, 0]
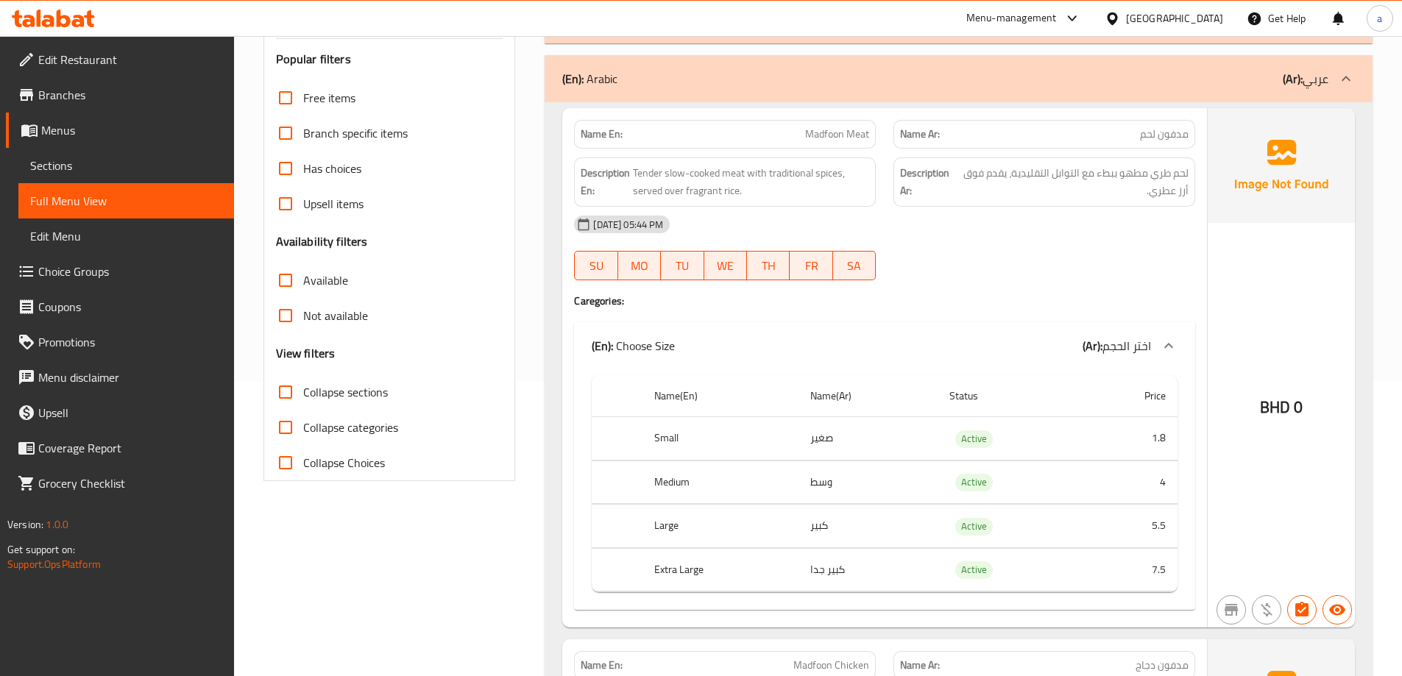
click at [825, 136] on span "Madfoon Meat" at bounding box center [837, 134] width 64 height 15
copy span "Madfoon Meat"
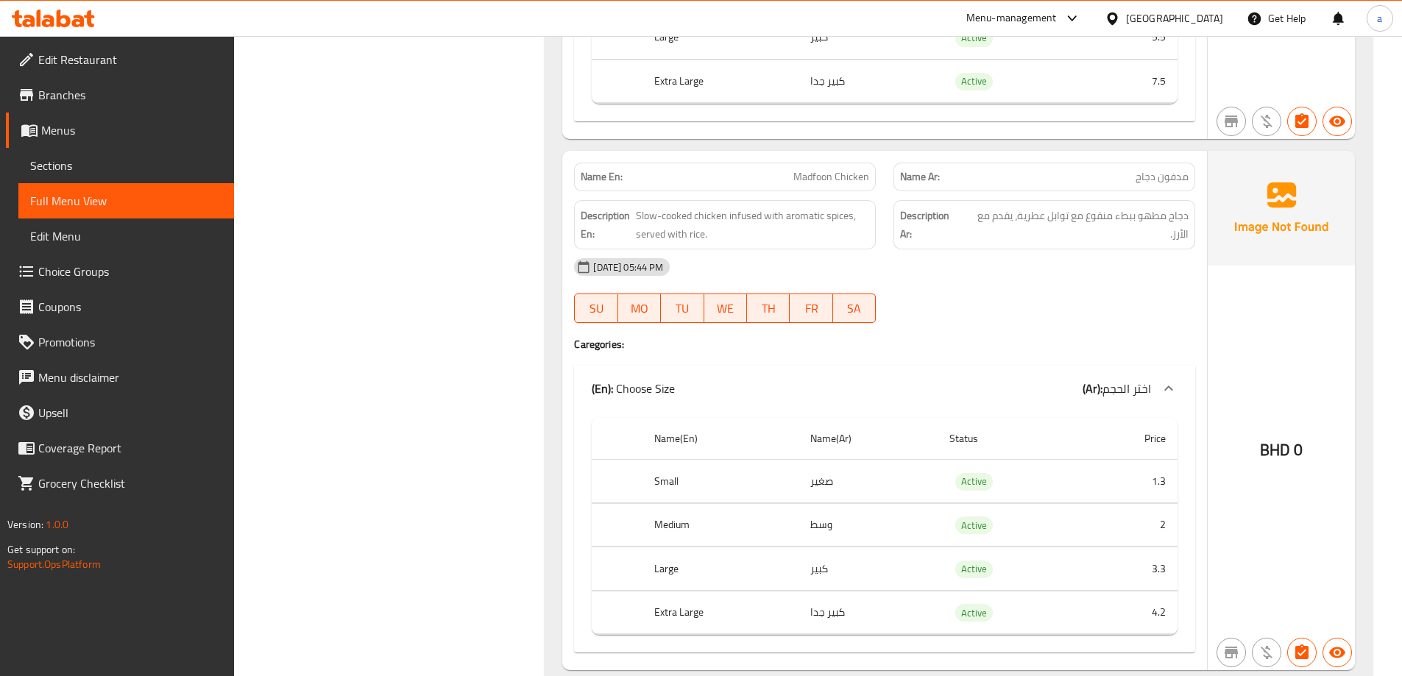
scroll to position [810, 0]
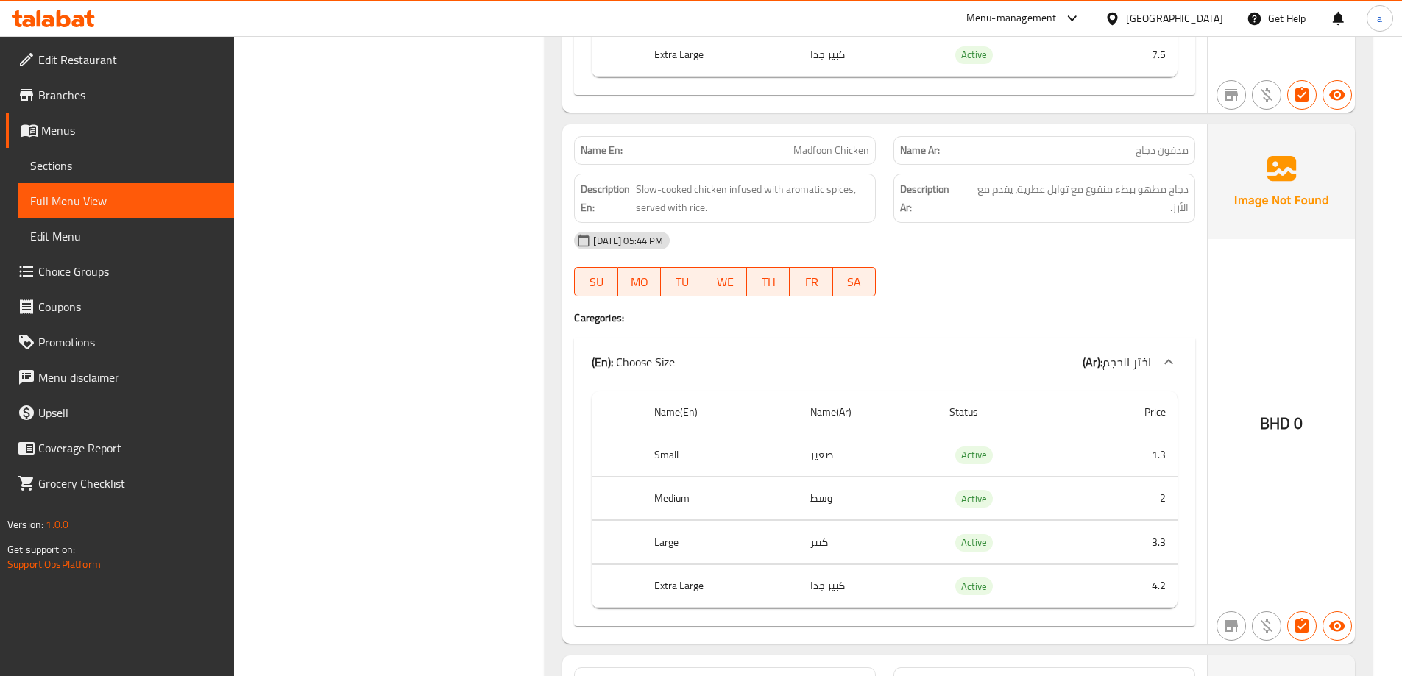
click at [852, 154] on span "Madfoon Chicken" at bounding box center [831, 150] width 76 height 15
copy span "Madfoon Chicken"
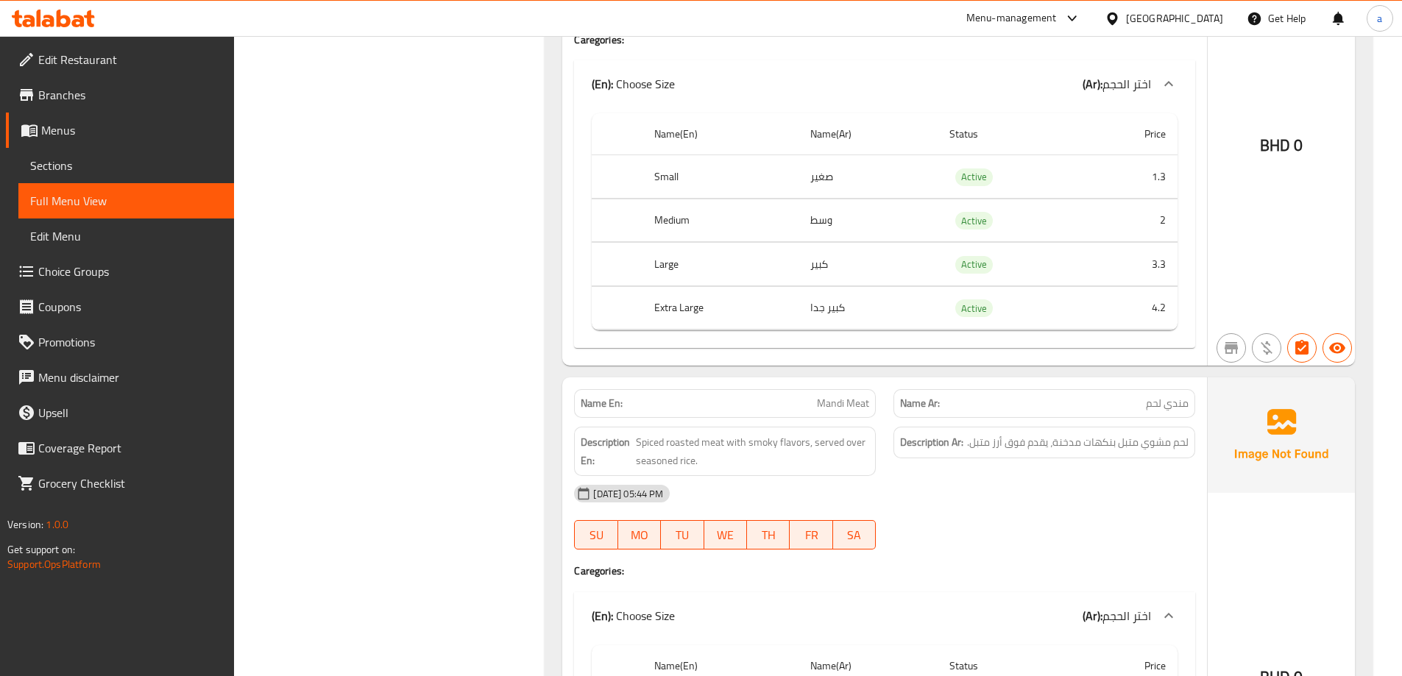
scroll to position [1325, 0]
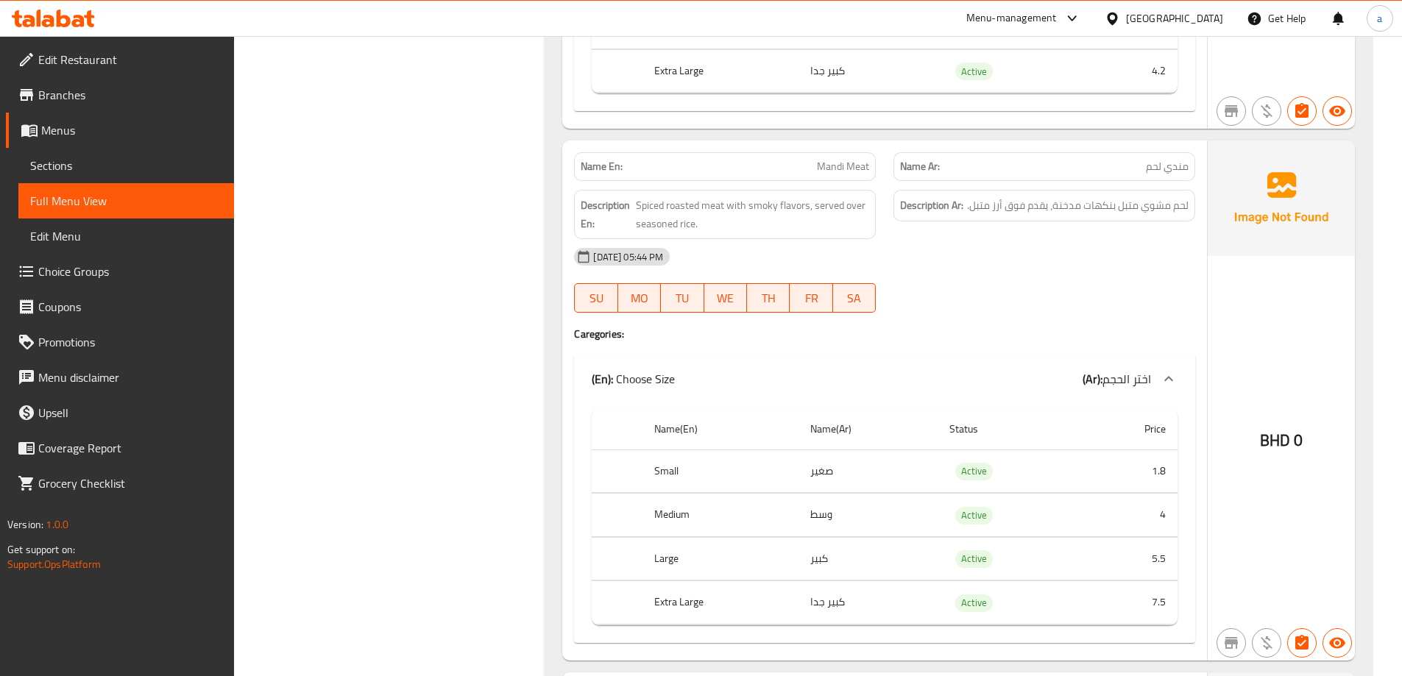
click at [847, 163] on span "Mandi Meat" at bounding box center [843, 166] width 52 height 15
copy span "Mandi Meat"
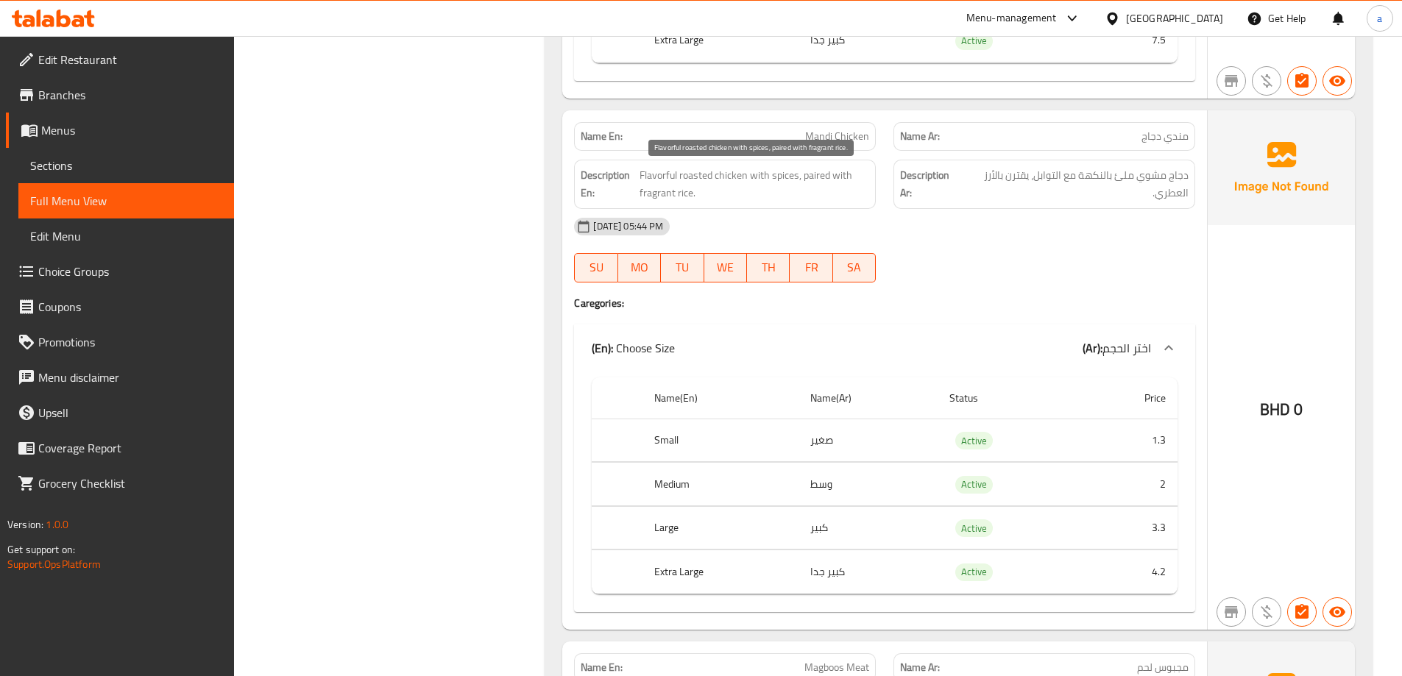
scroll to position [1914, 0]
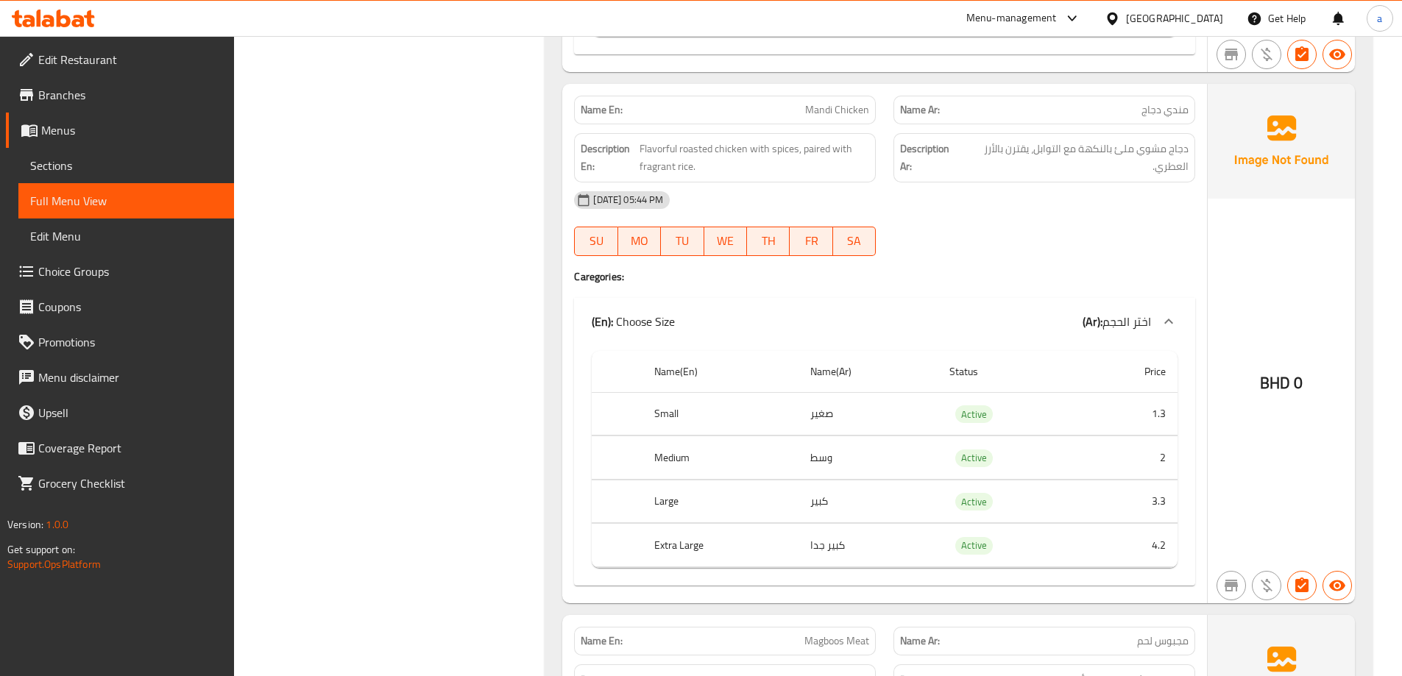
click at [852, 102] on span "Mandi Chicken" at bounding box center [837, 109] width 64 height 15
copy span "Mandi Chicken"
click at [490, 266] on div "Filter Branches Branches Popular filters Free items Branch specific items Has c…" at bounding box center [396, 267] width 282 height 3939
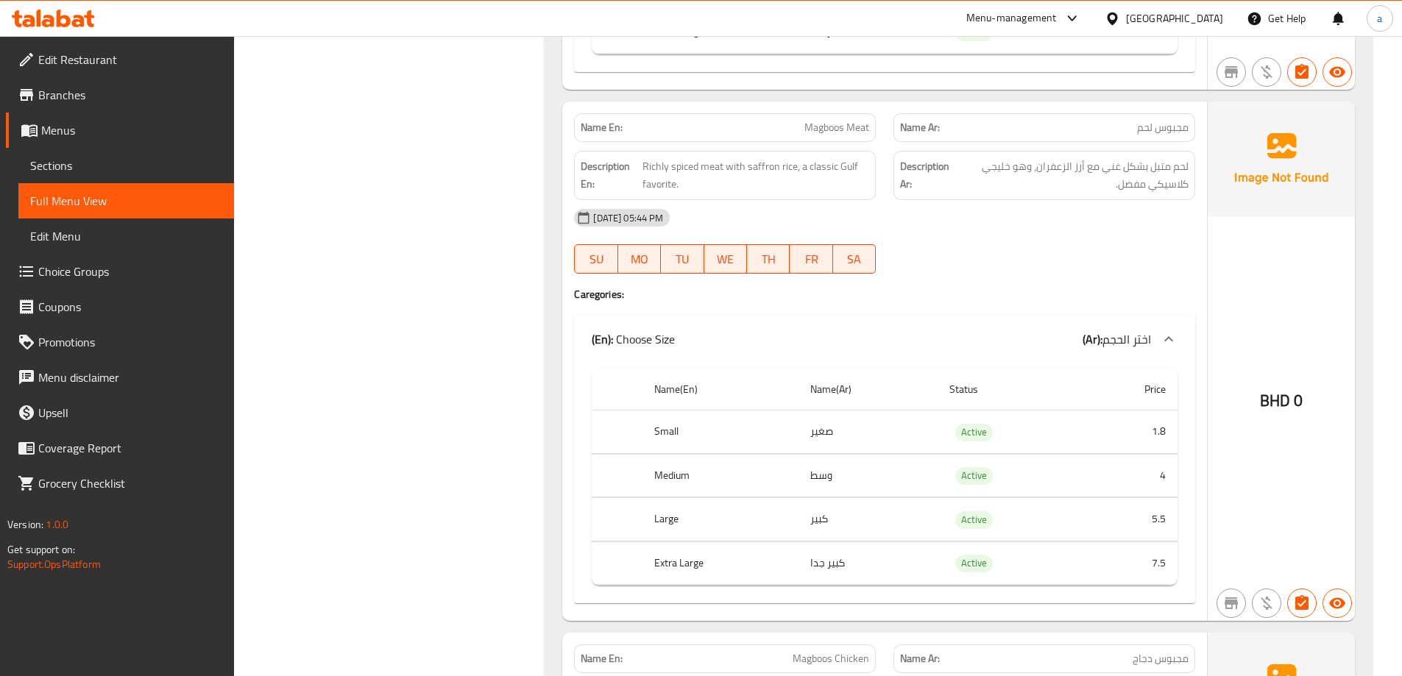
scroll to position [2429, 0]
click at [855, 119] on span "Magboos Meat" at bounding box center [836, 126] width 65 height 15
copy span "Magboos Meat"
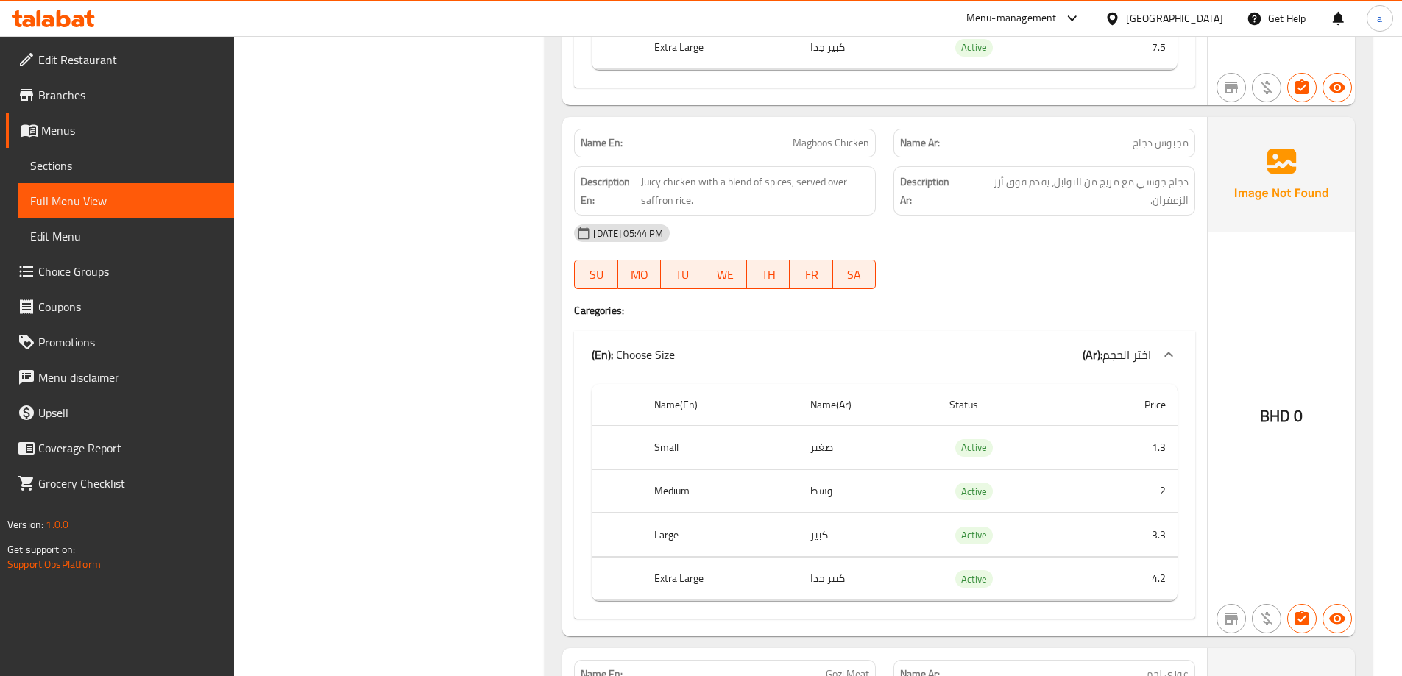
scroll to position [2944, 0]
click at [844, 147] on span "Magboos Chicken" at bounding box center [831, 142] width 77 height 15
copy span "Magboos Chicken"
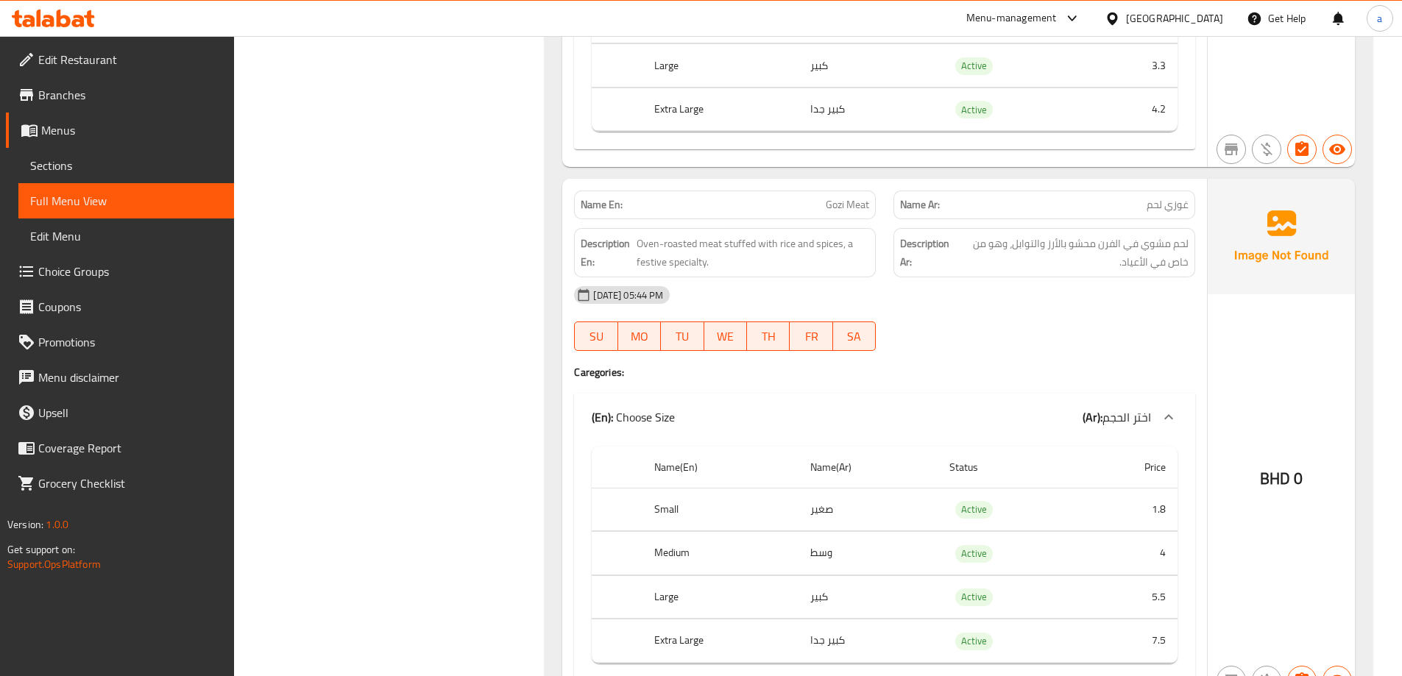
scroll to position [3459, 0]
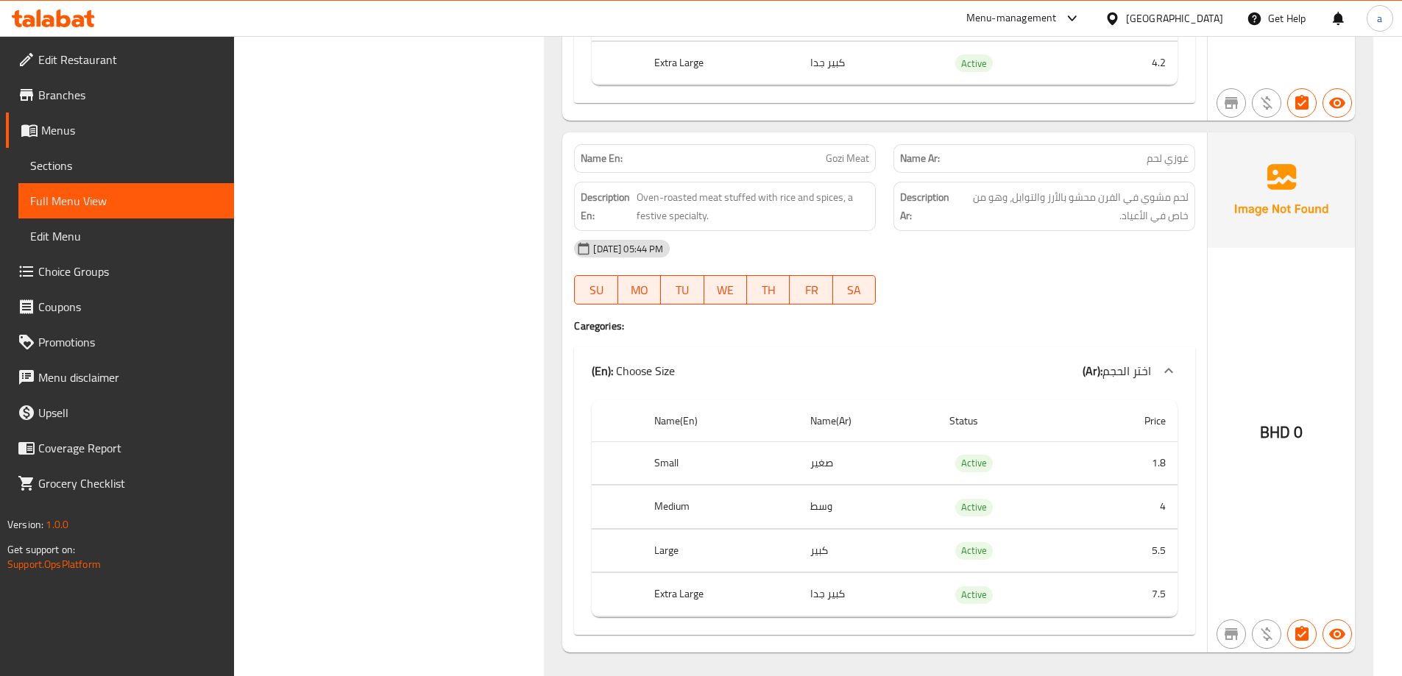
click at [866, 158] on span "Gozi Meat" at bounding box center [847, 158] width 43 height 15
copy span "Gozi Meat"
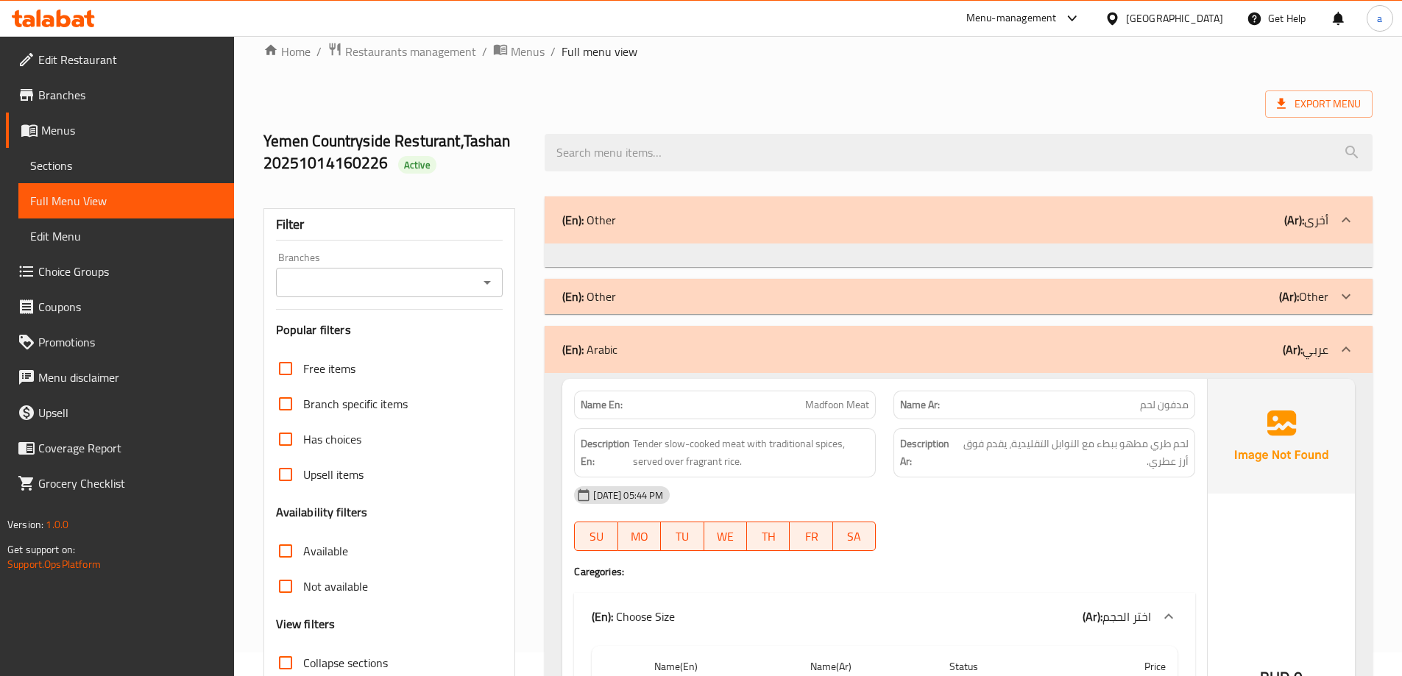
scroll to position [0, 0]
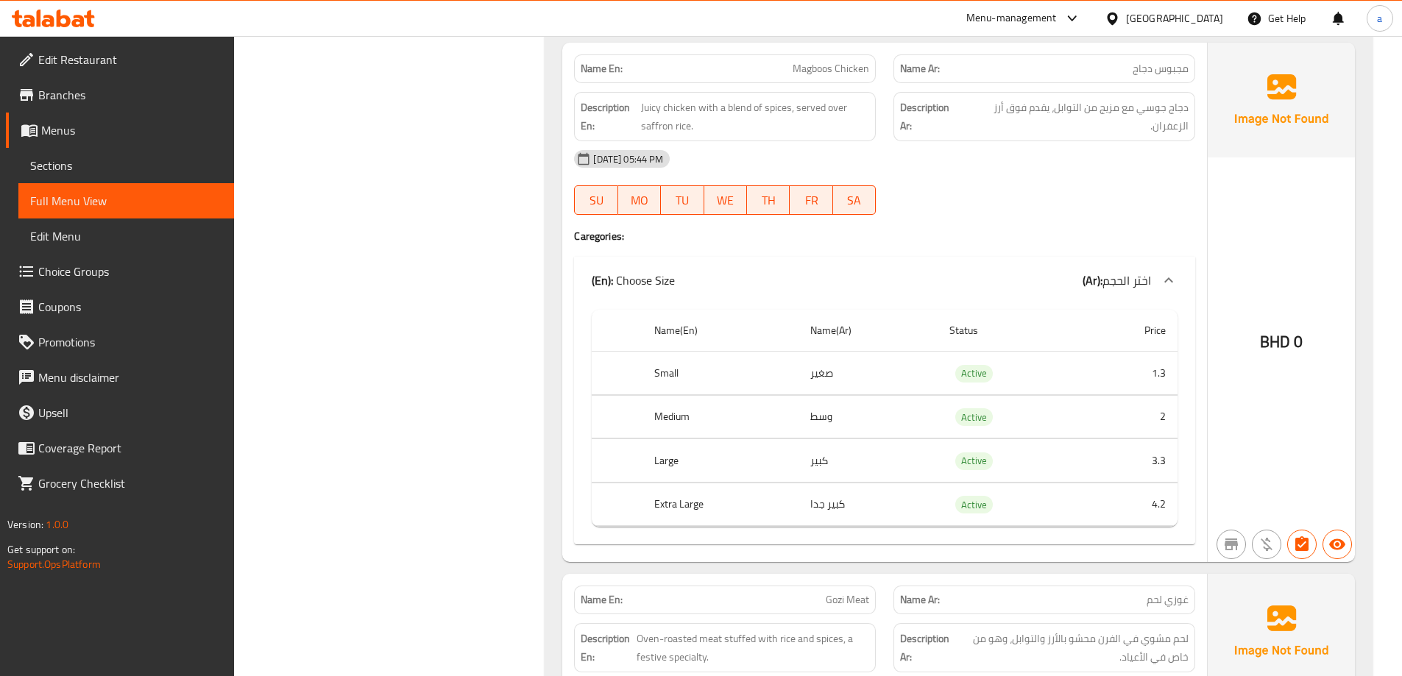
scroll to position [3495, 0]
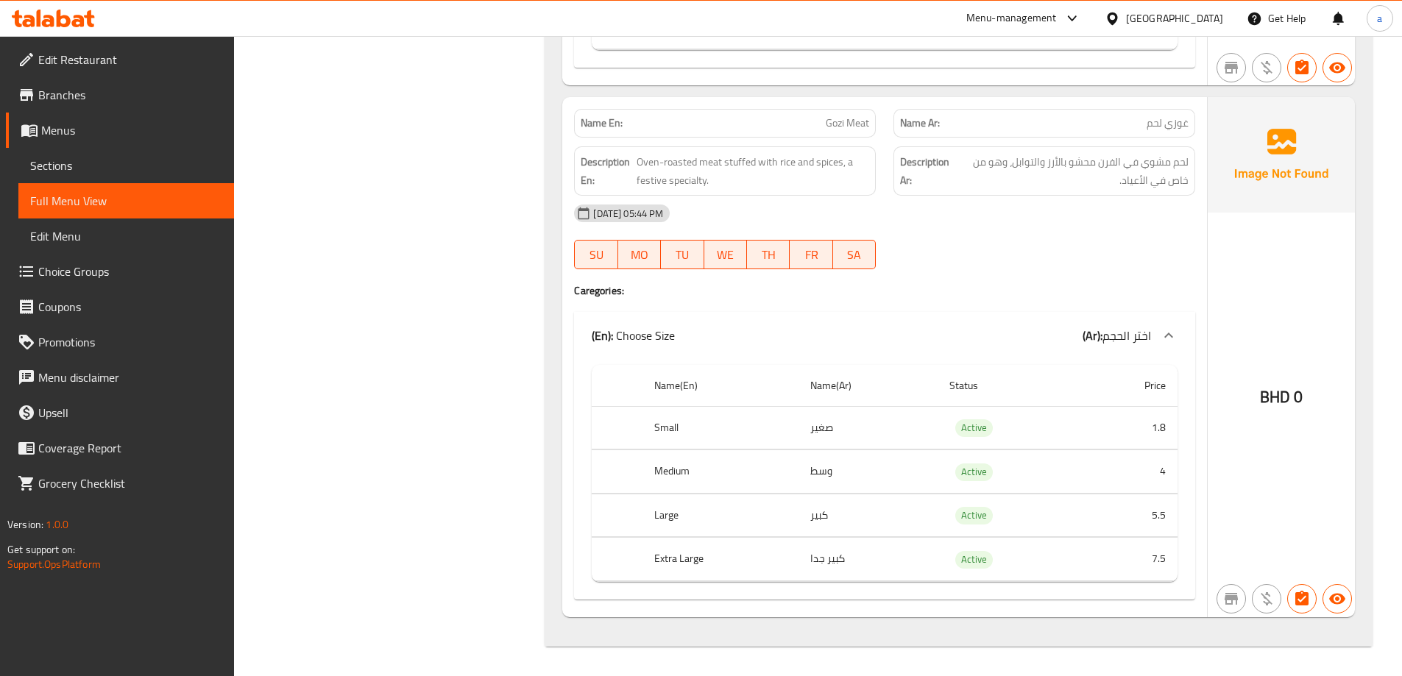
click at [794, 127] on p "Name En: Gozi Meat" at bounding box center [725, 123] width 289 height 15
click at [834, 123] on span "Gozi Meat" at bounding box center [847, 123] width 43 height 15
copy span "Gozi Meat"
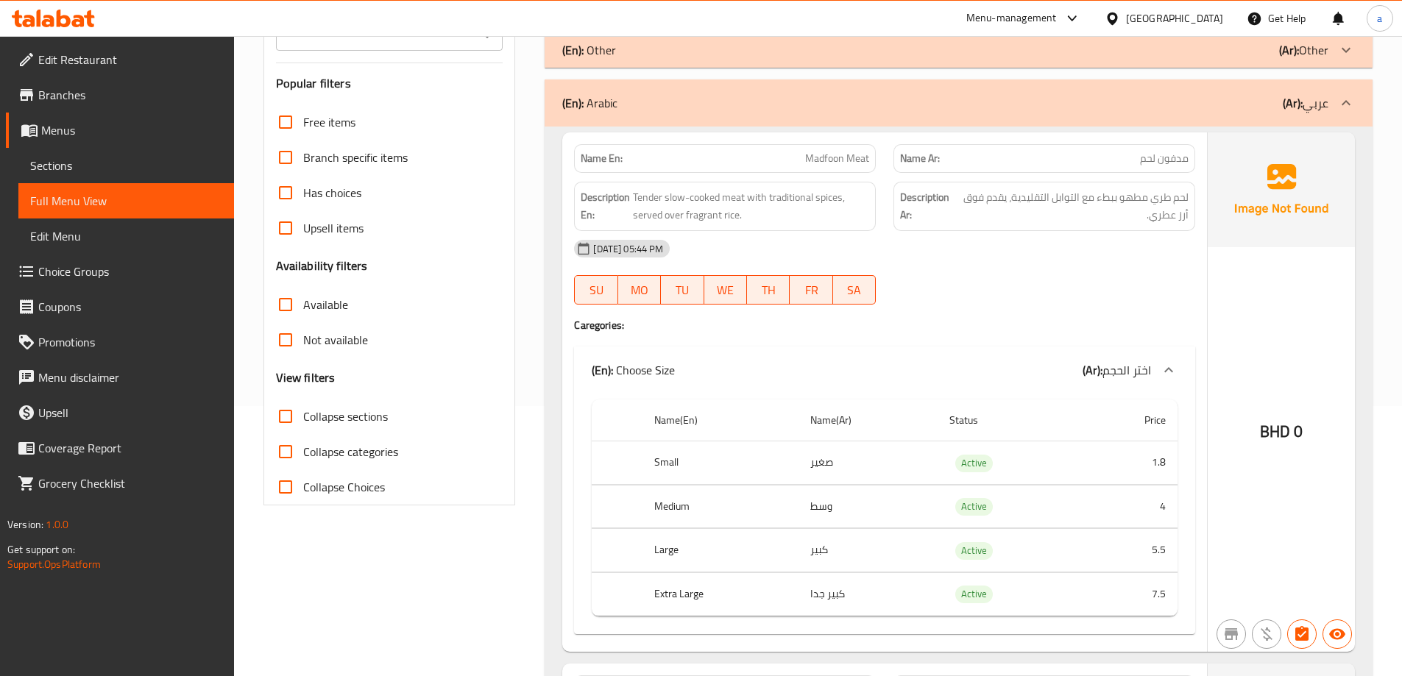
scroll to position [294, 0]
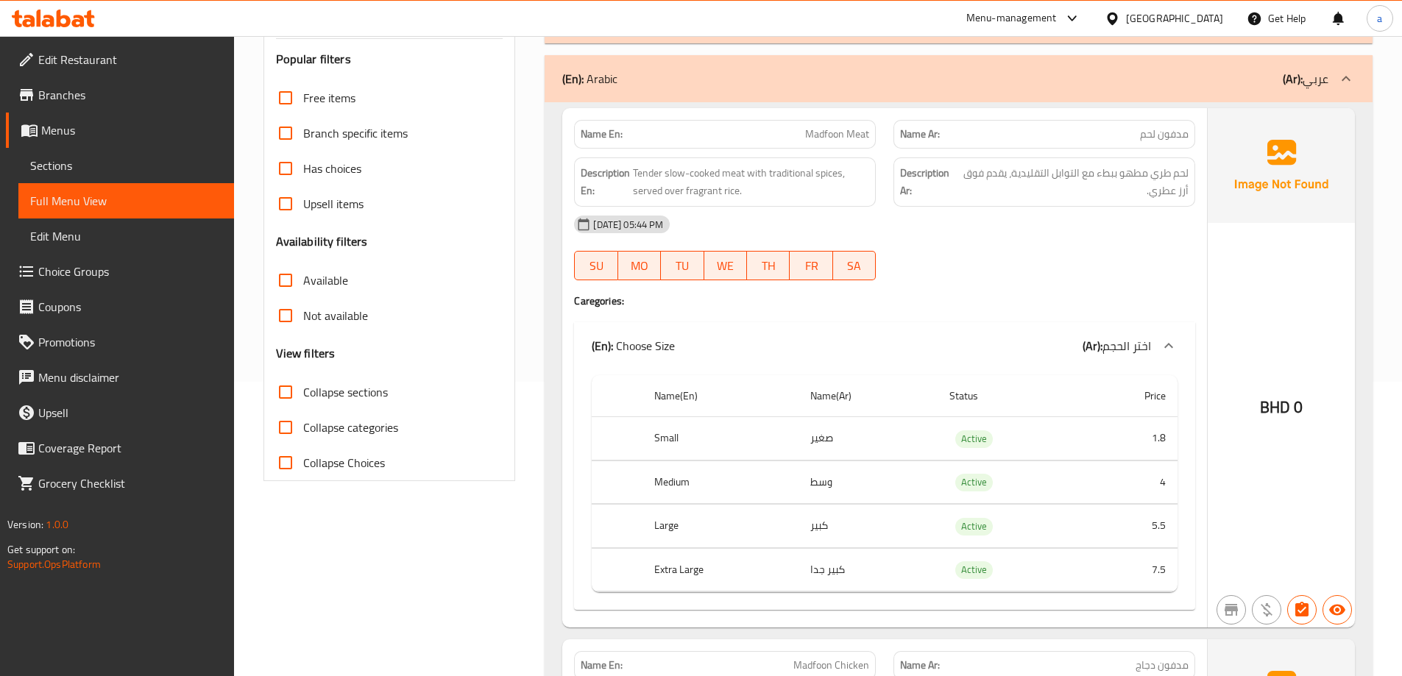
click at [933, 269] on div "14-10-2025 05:44 PM SU MO TU WE TH FR SA" at bounding box center [884, 248] width 639 height 82
click at [1087, 270] on div "14-10-2025 05:44 PM SU MO TU WE TH FR SA" at bounding box center [884, 248] width 639 height 82
click at [712, 194] on span "Tender slow-cooked meat with traditional spices, served over fragrant rice." at bounding box center [751, 182] width 236 height 36
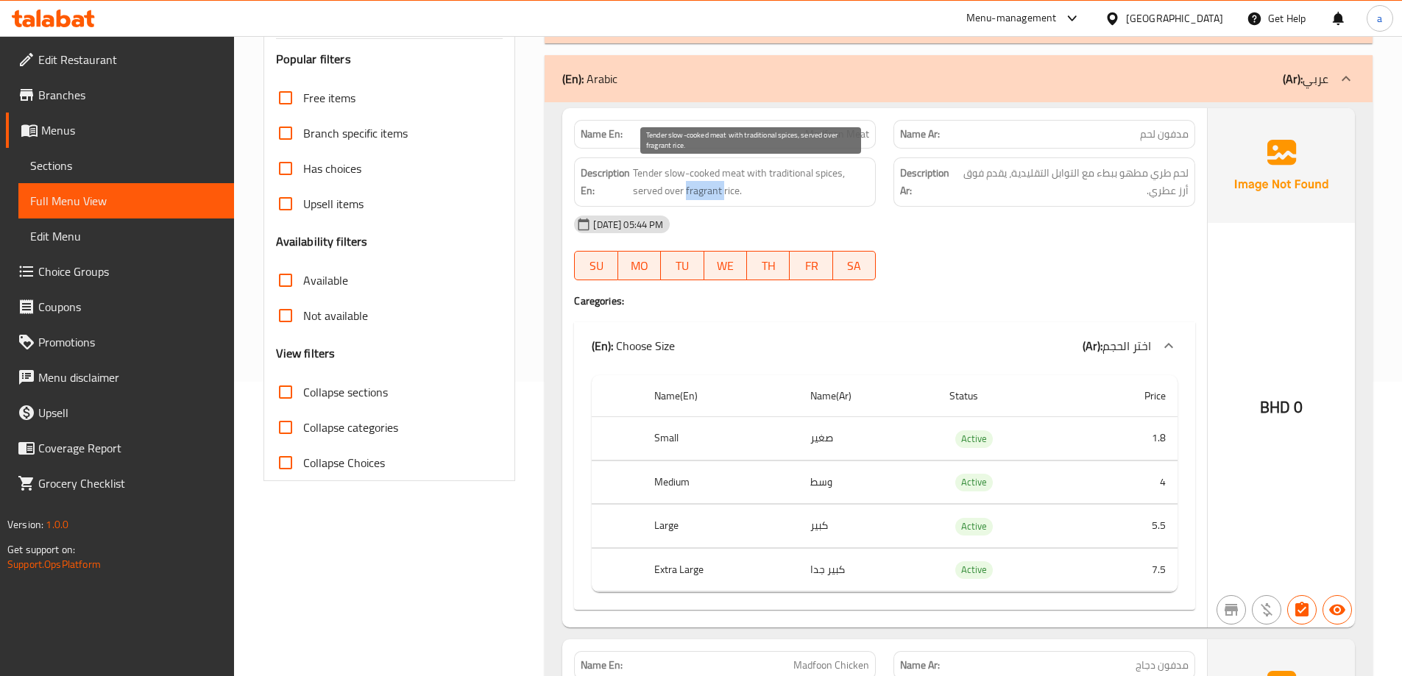
click at [712, 194] on span "Tender slow-cooked meat with traditional spices, served over fragrant rice." at bounding box center [751, 182] width 236 height 36
click at [728, 197] on span "Tender slow-cooked meat with traditional spices, served over fragrant rice." at bounding box center [751, 182] width 236 height 36
click at [688, 199] on span "Tender slow-cooked meat with traditional spices, served over fragrant rice." at bounding box center [751, 182] width 236 height 36
click at [721, 208] on div "14-10-2025 05:44 PM" at bounding box center [884, 224] width 639 height 35
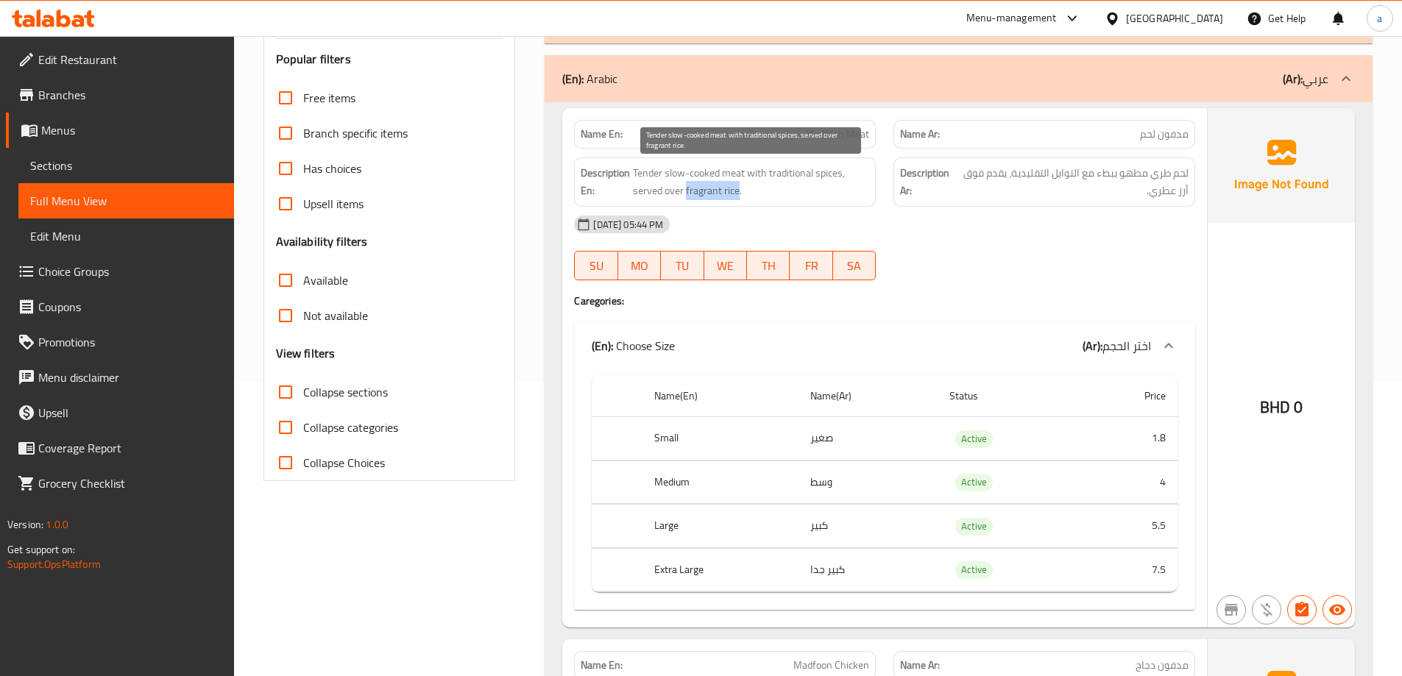
drag, startPoint x: 687, startPoint y: 192, endPoint x: 736, endPoint y: 198, distance: 49.7
click at [736, 198] on span "Tender slow-cooked meat with traditional spices, served over fragrant rice." at bounding box center [751, 182] width 236 height 36
copy span "fragrant rice"
drag, startPoint x: 1136, startPoint y: 193, endPoint x: 1192, endPoint y: 196, distance: 56.0
click at [1192, 196] on div "Description Ar: لحم طري مطهو ببطء مع التوابل التقليدية، يقدم فوق أرز عطري." at bounding box center [1045, 182] width 302 height 49
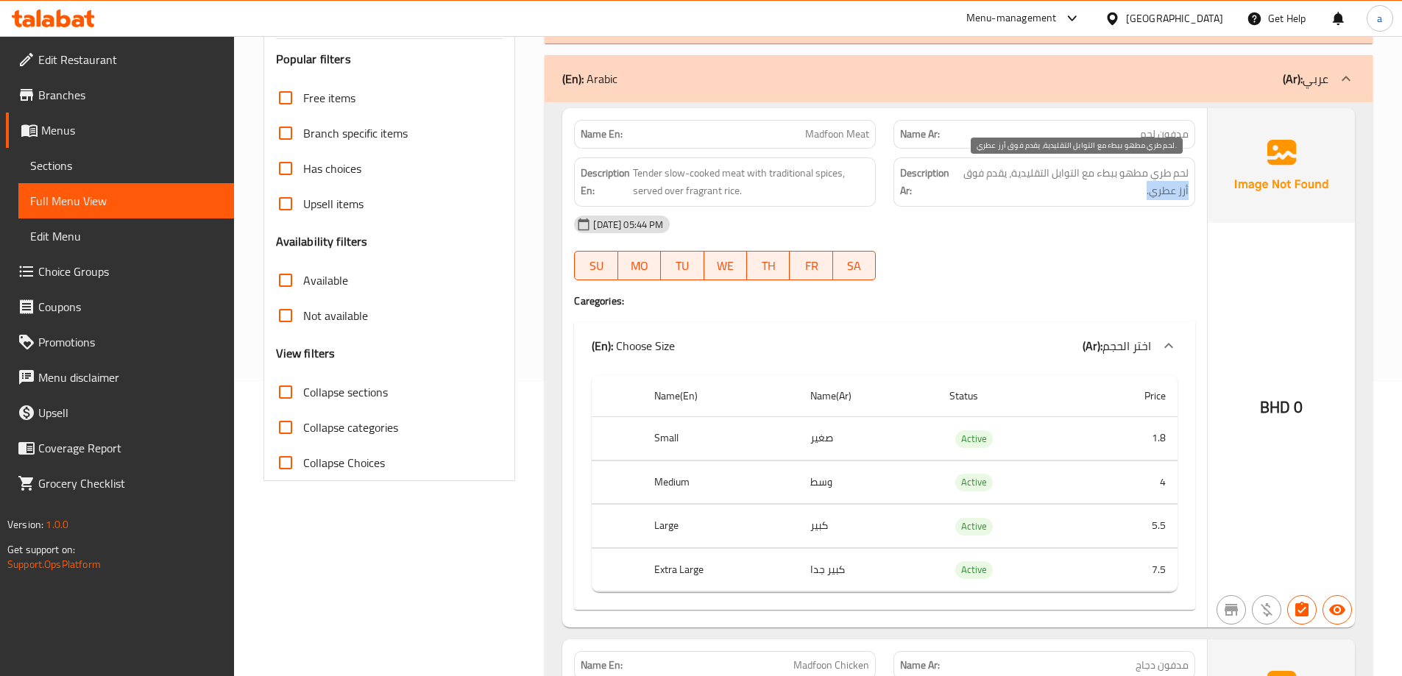
click at [1179, 196] on span "لحم طري مطهو ببطء مع التوابل التقليدية، يقدم فوق أرز عطري." at bounding box center [1073, 182] width 231 height 36
drag, startPoint x: 1149, startPoint y: 191, endPoint x: 1188, endPoint y: 202, distance: 40.5
click at [1188, 202] on div "Description Ar: لحم طري مطهو ببطء مع التوابل التقليدية، يقدم فوق أرز عطري." at bounding box center [1045, 182] width 302 height 49
copy span "أرز عطري"
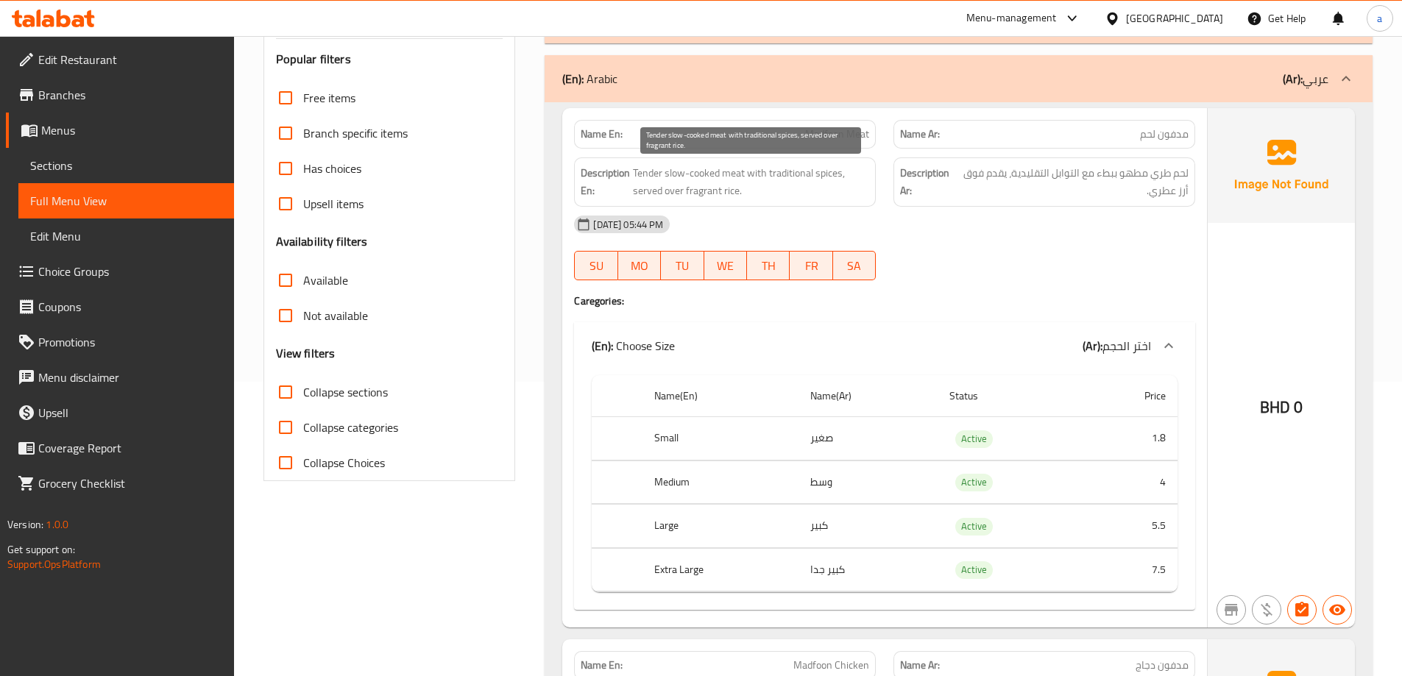
click at [728, 194] on span "Tender slow-cooked meat with traditional spices, served over fragrant rice." at bounding box center [751, 182] width 236 height 36
click at [1005, 275] on div at bounding box center [1044, 281] width 319 height 18
click at [910, 247] on div "14-10-2025 05:44 PM SU MO TU WE TH FR SA" at bounding box center [884, 248] width 639 height 82
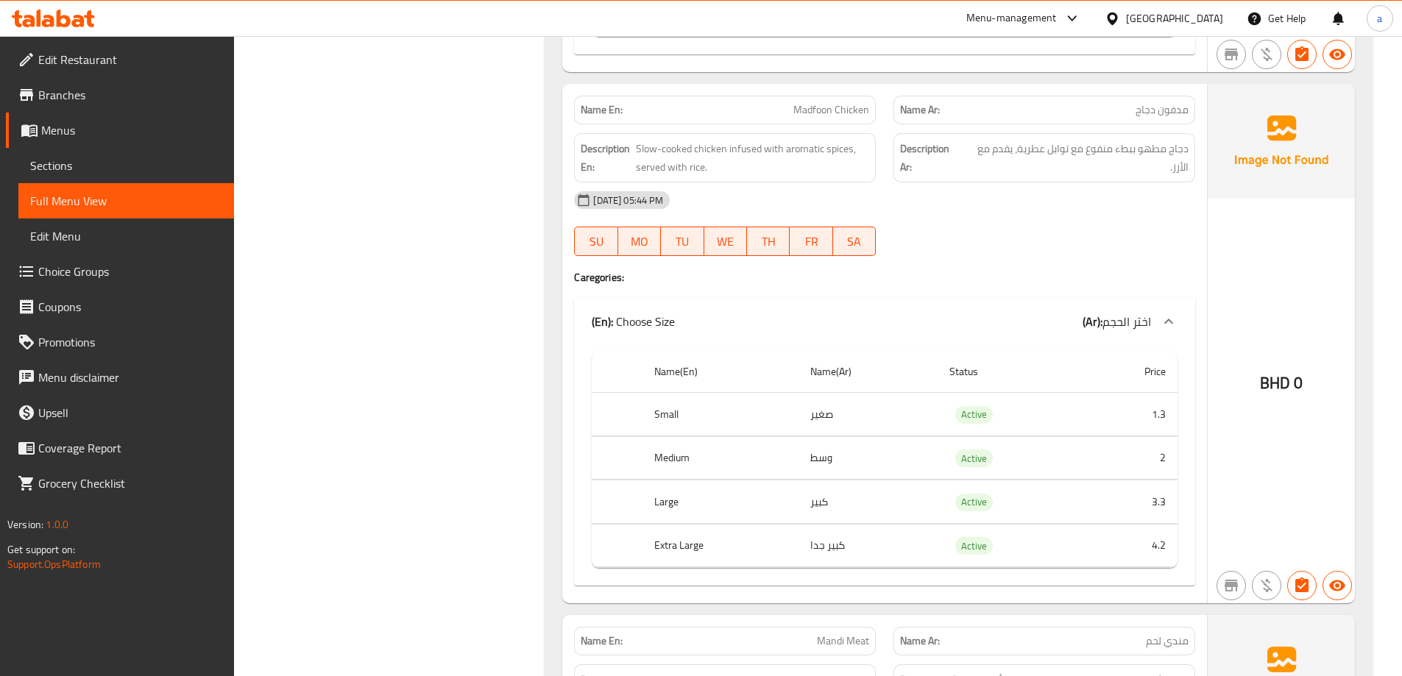
scroll to position [883, 0]
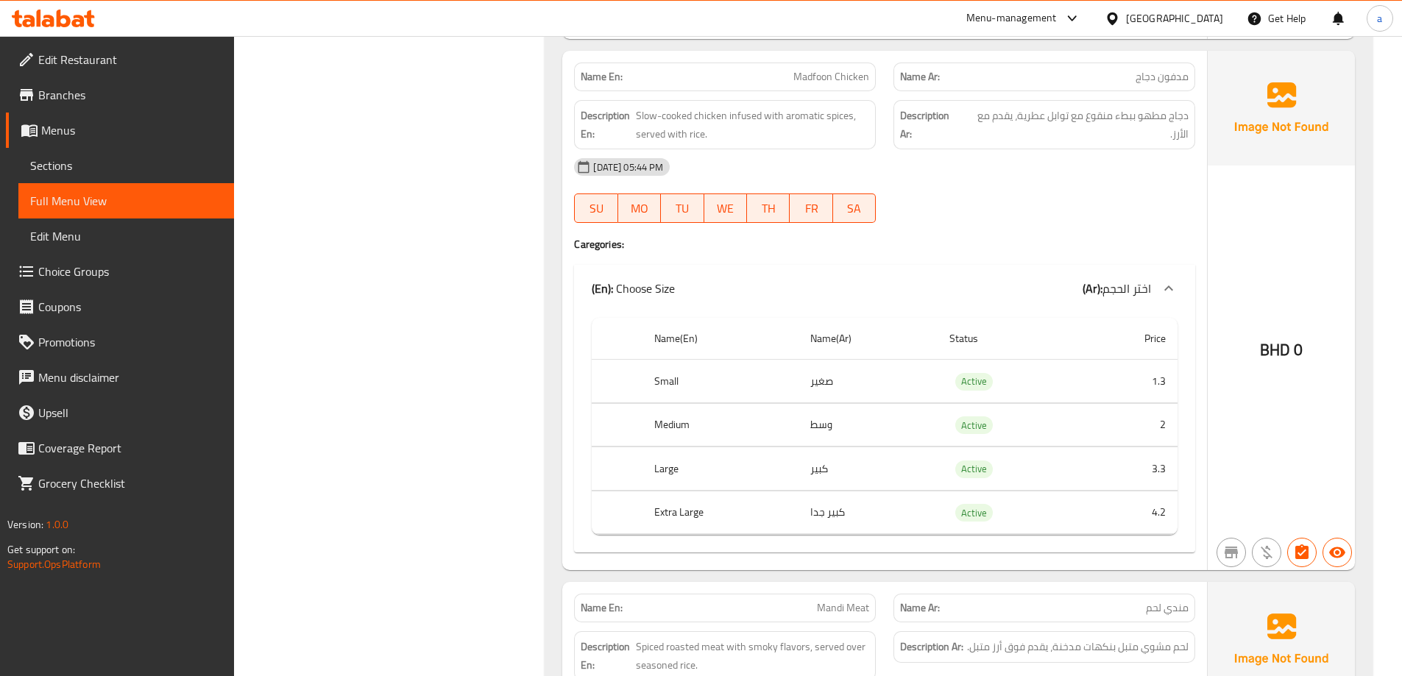
click at [978, 165] on div "14-10-2025 05:44 PM" at bounding box center [884, 166] width 639 height 35
click at [1011, 202] on div "14-10-2025 05:44 PM SU MO TU WE TH FR SA" at bounding box center [884, 190] width 639 height 82
click at [741, 116] on span "Slow-cooked chicken infused with aromatic spices, served with rice." at bounding box center [752, 125] width 233 height 36
click at [969, 183] on div "14-10-2025 05:44 PM" at bounding box center [884, 166] width 639 height 35
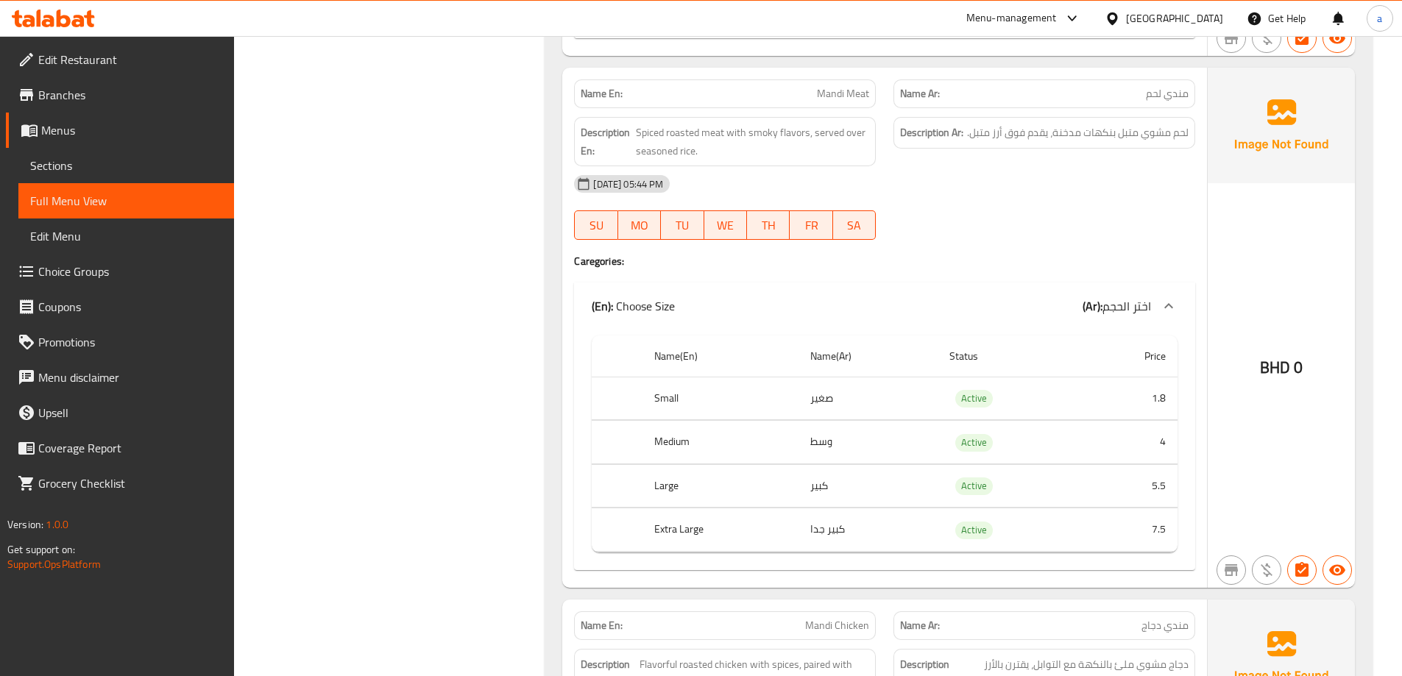
scroll to position [1398, 0]
click at [929, 207] on div "14-10-2025 05:44 PM SU MO TU WE TH FR SA" at bounding box center [884, 207] width 639 height 82
click at [1090, 218] on div "14-10-2025 05:44 PM SU MO TU WE TH FR SA" at bounding box center [884, 207] width 639 height 82
click at [685, 134] on span "Spiced roasted meat with smoky flavors, served over seasoned rice." at bounding box center [752, 141] width 233 height 36
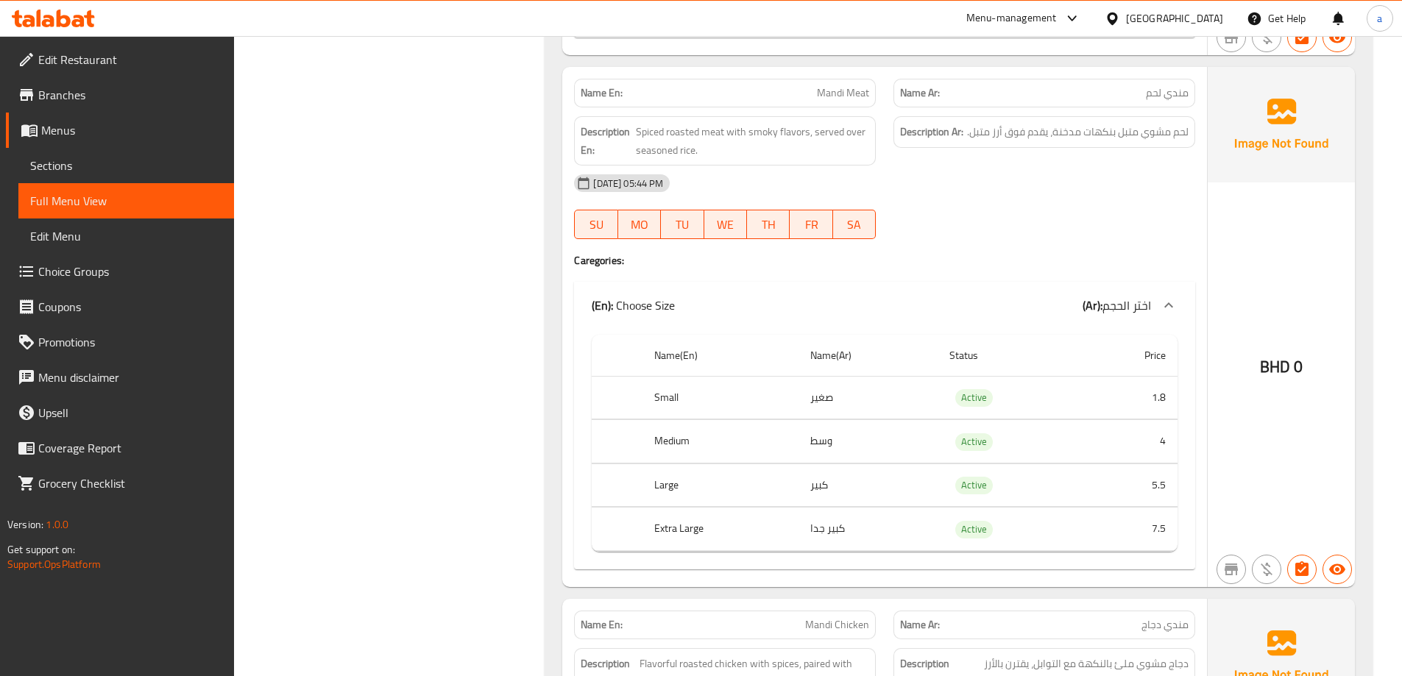
click at [1011, 195] on div "14-10-2025 05:44 PM" at bounding box center [884, 183] width 639 height 35
click at [952, 202] on div "14-10-2025 05:44 PM SU MO TU WE TH FR SA" at bounding box center [884, 207] width 639 height 82
click at [1014, 221] on div "14-10-2025 05:44 PM SU MO TU WE TH FR SA" at bounding box center [884, 207] width 639 height 82
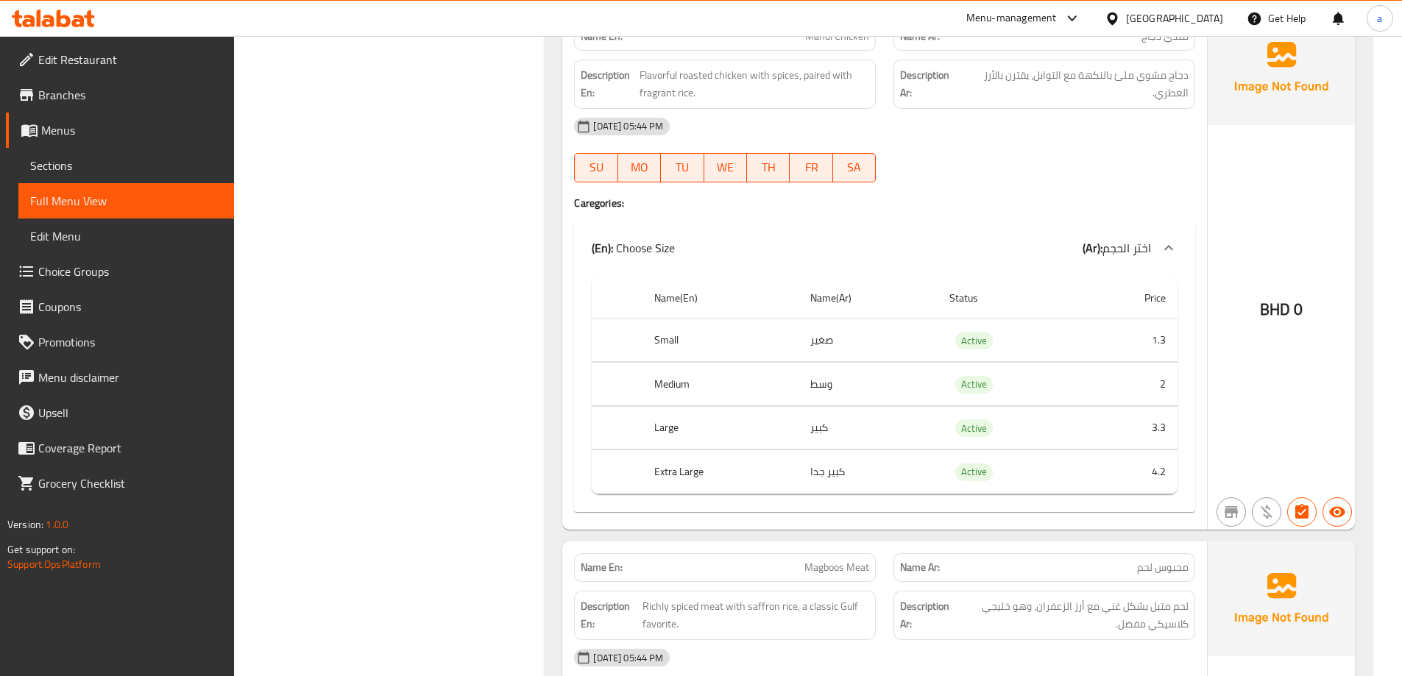
scroll to position [1914, 0]
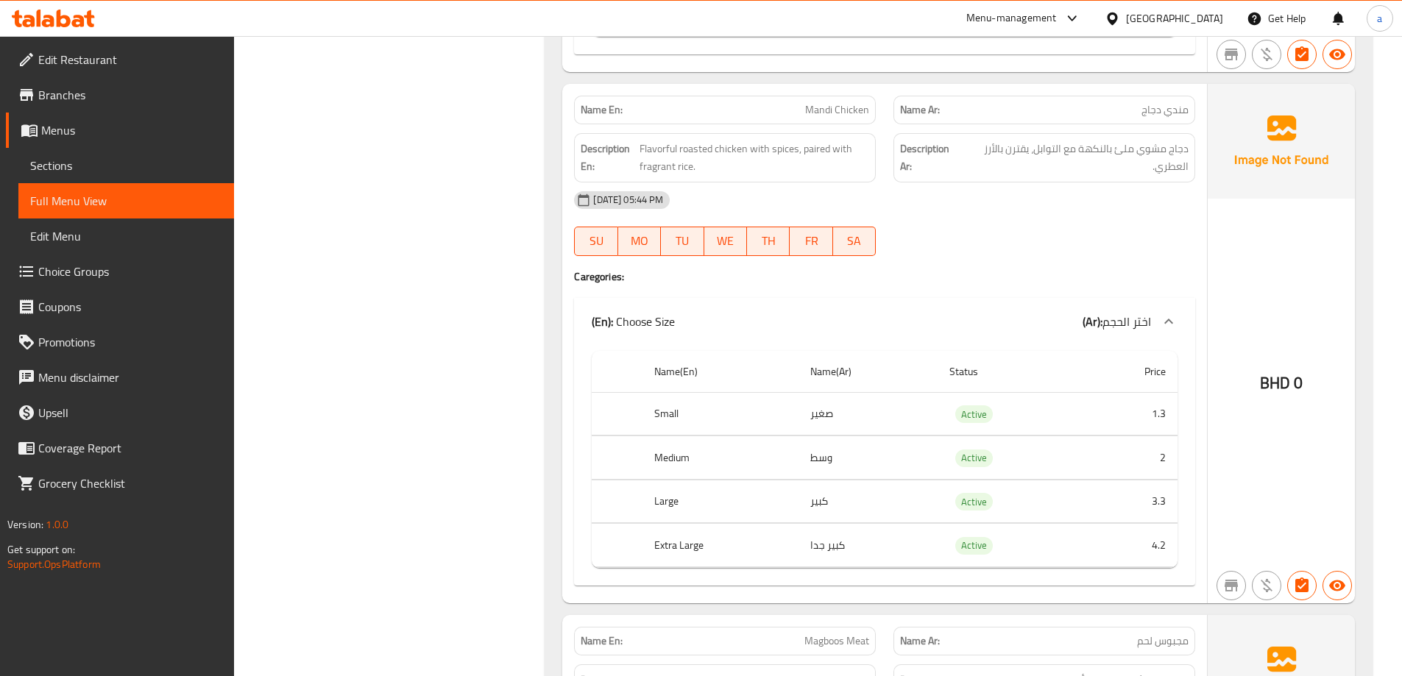
click at [1053, 202] on div "14-10-2025 05:44 PM" at bounding box center [884, 200] width 639 height 35
click at [1075, 212] on div "14-10-2025 05:44 PM" at bounding box center [884, 200] width 639 height 35
click at [991, 226] on div "14-10-2025 05:44 PM SU MO TU WE TH FR SA" at bounding box center [884, 224] width 639 height 82
click at [1032, 233] on div "14-10-2025 05:44 PM SU MO TU WE TH FR SA" at bounding box center [884, 224] width 639 height 82
drag, startPoint x: 802, startPoint y: 151, endPoint x: 836, endPoint y: 174, distance: 41.4
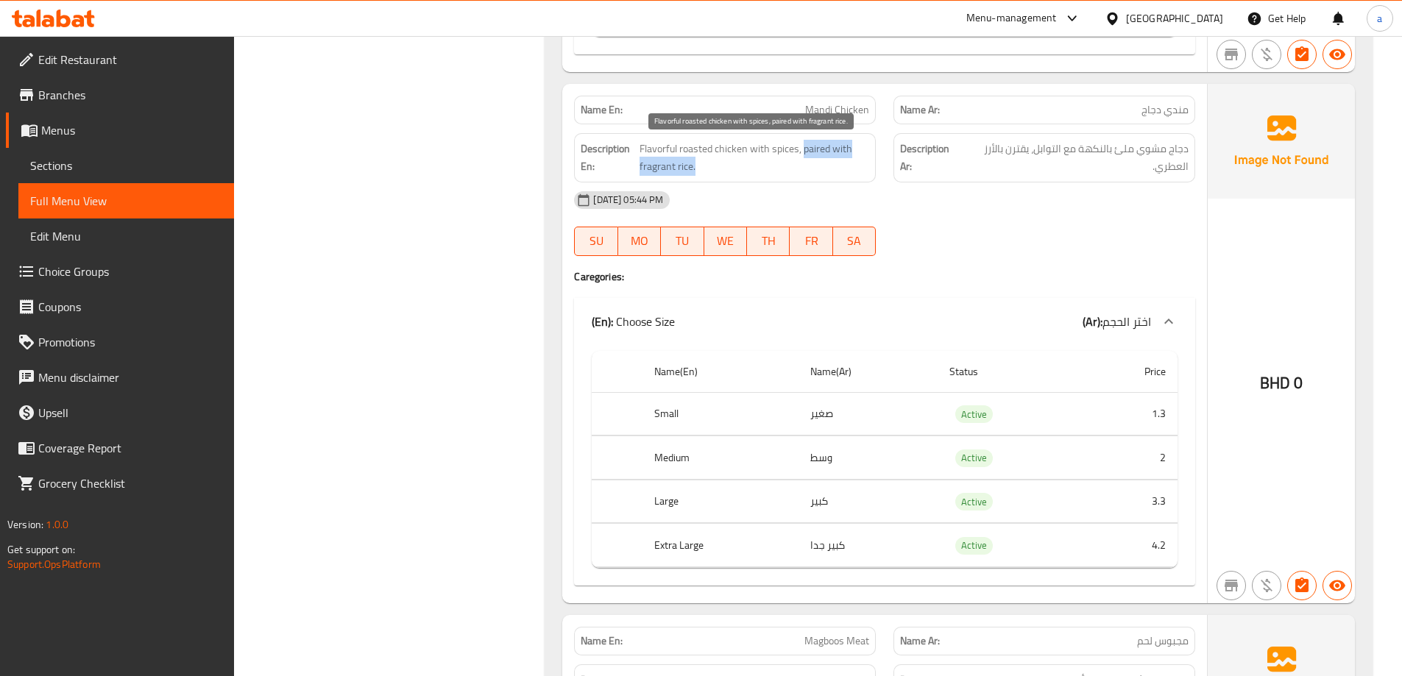
click at [836, 174] on span "Flavorful roasted chicken with spices, paired with fragrant rice." at bounding box center [755, 158] width 230 height 36
click at [821, 200] on div "14-10-2025 05:44 PM" at bounding box center [884, 200] width 639 height 35
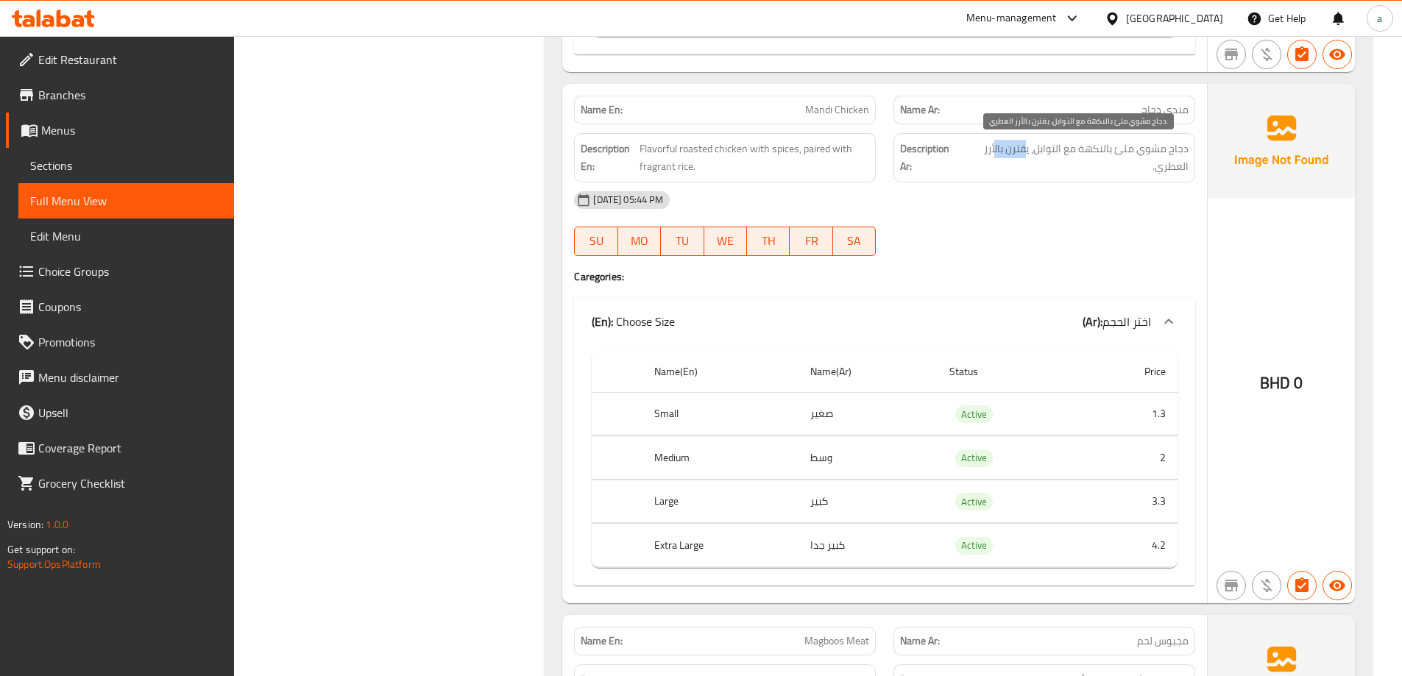
drag, startPoint x: 1028, startPoint y: 148, endPoint x: 996, endPoint y: 158, distance: 33.1
click at [996, 158] on span "دجاج مشوي ملئ بالنكهة مع التوابل، يقترن بالأرز العطري." at bounding box center [1075, 158] width 227 height 36
click at [1032, 158] on span "دجاج مشوي ملئ بالنكهة مع التوابل، يقترن بالأرز العطري." at bounding box center [1075, 158] width 227 height 36
drag, startPoint x: 1028, startPoint y: 149, endPoint x: 991, endPoint y: 152, distance: 37.0
click at [991, 152] on span "دجاج مشوي ملئ بالنكهة مع التوابل، يقترن بالأرز العطري." at bounding box center [1075, 158] width 227 height 36
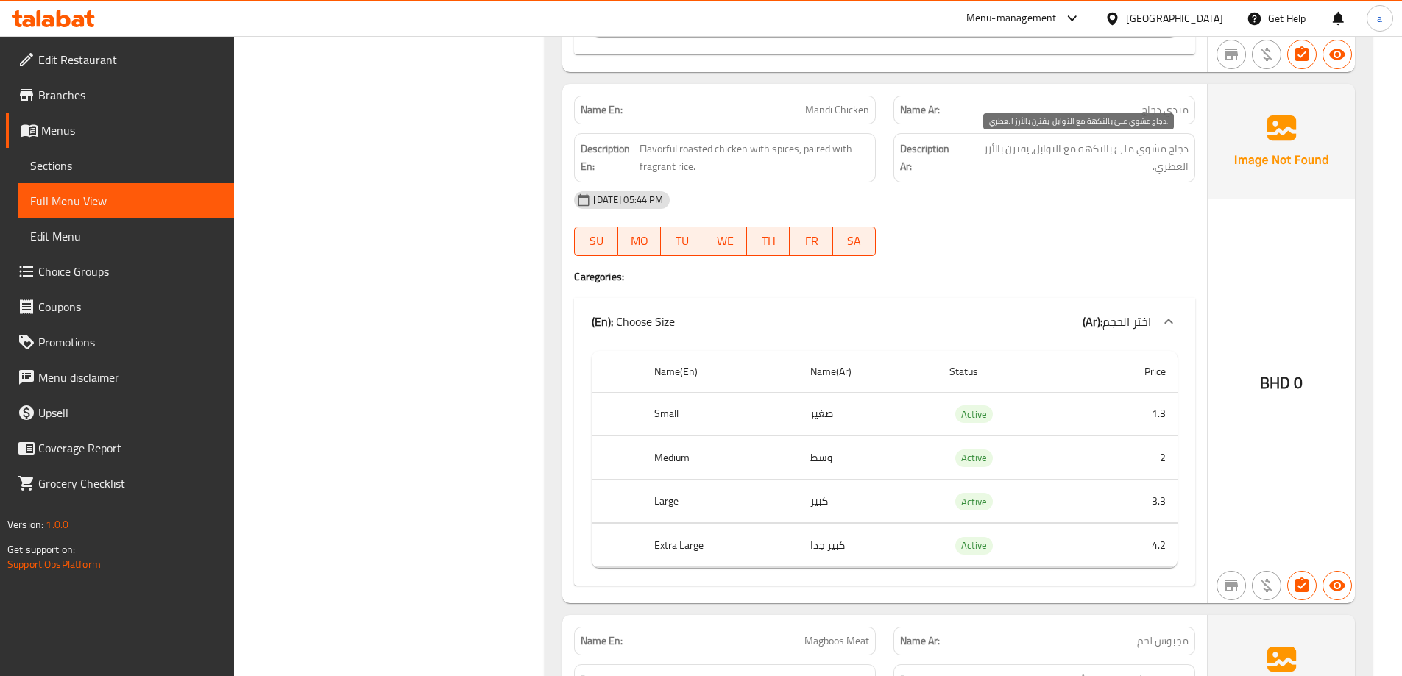
click at [1053, 170] on span "دجاج مشوي ملئ بالنكهة مع التوابل، يقترن بالأرز العطري." at bounding box center [1075, 158] width 227 height 36
drag, startPoint x: 1028, startPoint y: 150, endPoint x: 986, endPoint y: 155, distance: 42.3
click at [986, 155] on span "دجاج مشوي ملئ بالنكهة مع التوابل، يقترن بالأرز العطري." at bounding box center [1075, 158] width 227 height 36
click at [1049, 167] on span "دجاج مشوي ملئ بالنكهة مع التوابل، يقترن بالأرز العطري." at bounding box center [1075, 158] width 227 height 36
drag, startPoint x: 1030, startPoint y: 150, endPoint x: 979, endPoint y: 164, distance: 52.7
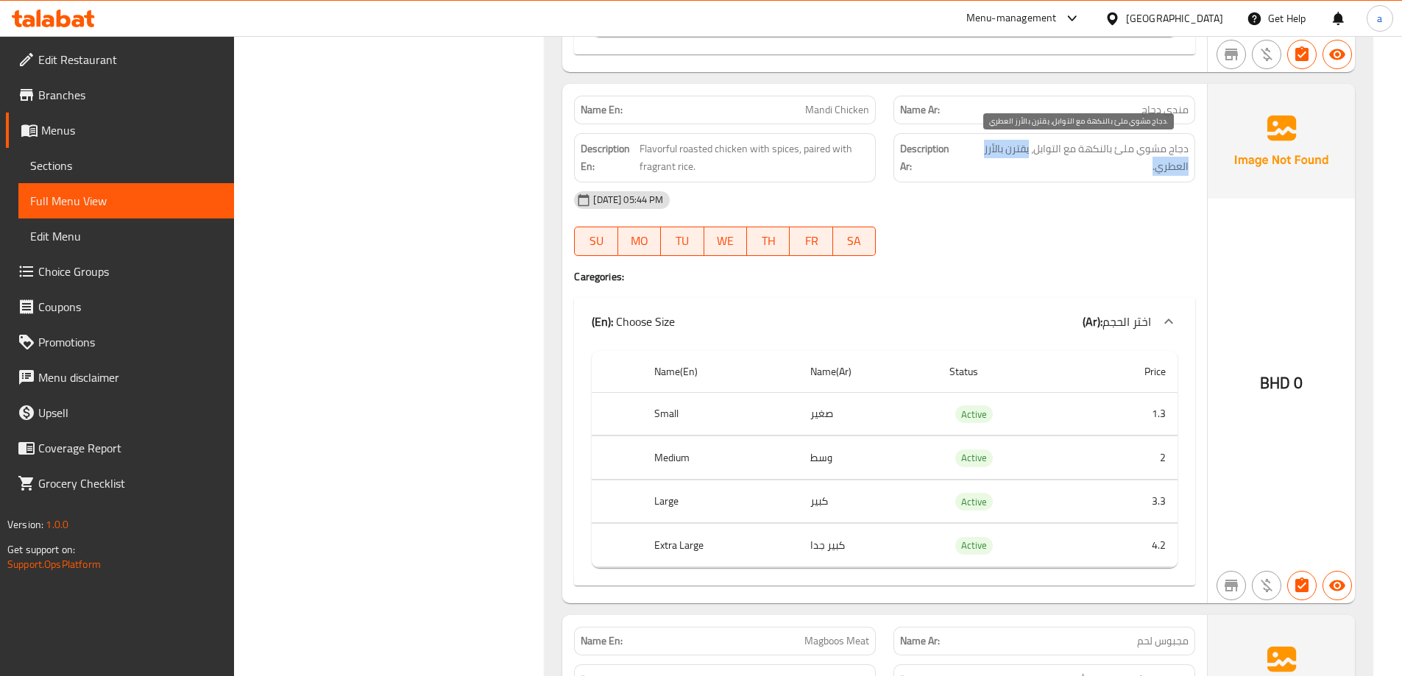
click at [979, 164] on span "دجاج مشوي ملئ بالنكهة مع التوابل، يقترن بالأرز العطري." at bounding box center [1075, 158] width 227 height 36
click at [1058, 179] on div "Description Ar: دجاج مشوي ملئ بالنكهة مع التوابل، يقترن بالأرز العطري." at bounding box center [1045, 157] width 302 height 49
drag, startPoint x: 1029, startPoint y: 149, endPoint x: 971, endPoint y: 163, distance: 59.8
click at [971, 163] on span "دجاج مشوي ملئ بالنكهة مع التوابل، يقترن بالأرز العطري." at bounding box center [1075, 158] width 227 height 36
click at [557, 298] on div "Name En: Madfoon Meat Name Ar: مدفون لحم Description En: Tender slow-cooked mea…" at bounding box center [959, 355] width 828 height 3745
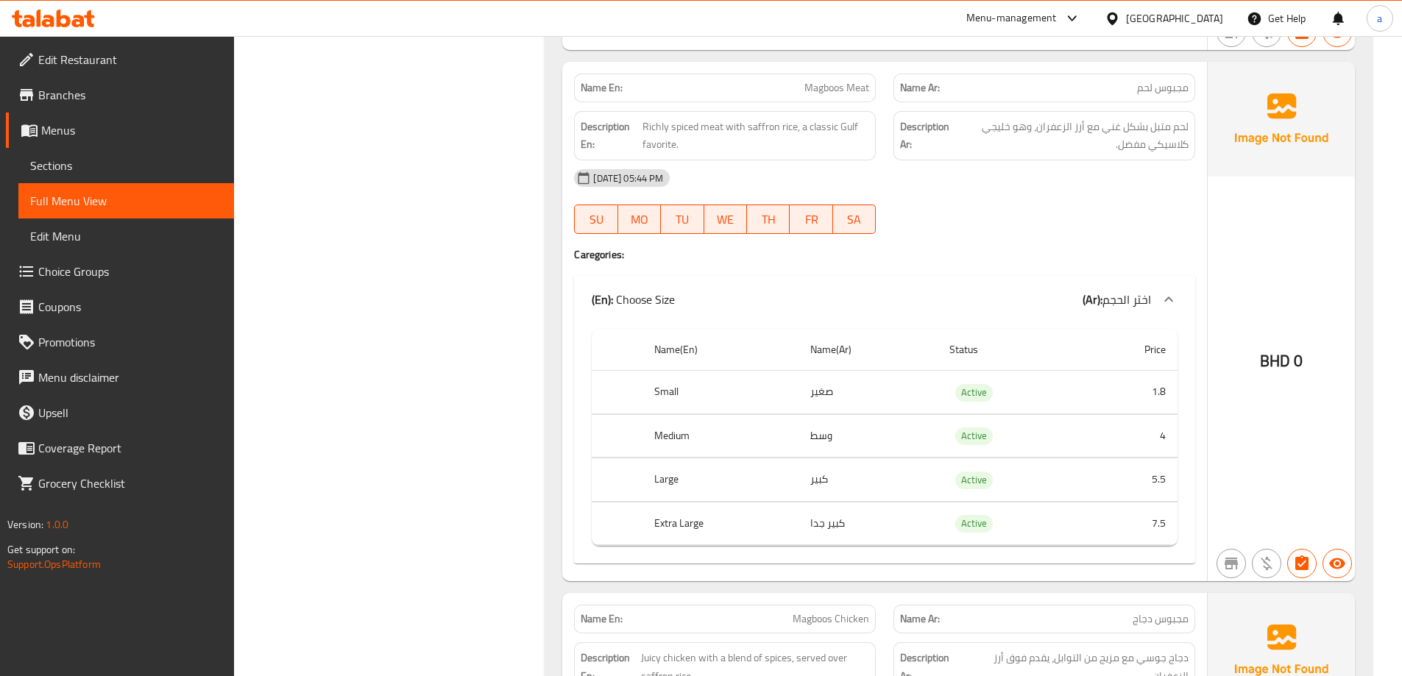
scroll to position [2503, 0]
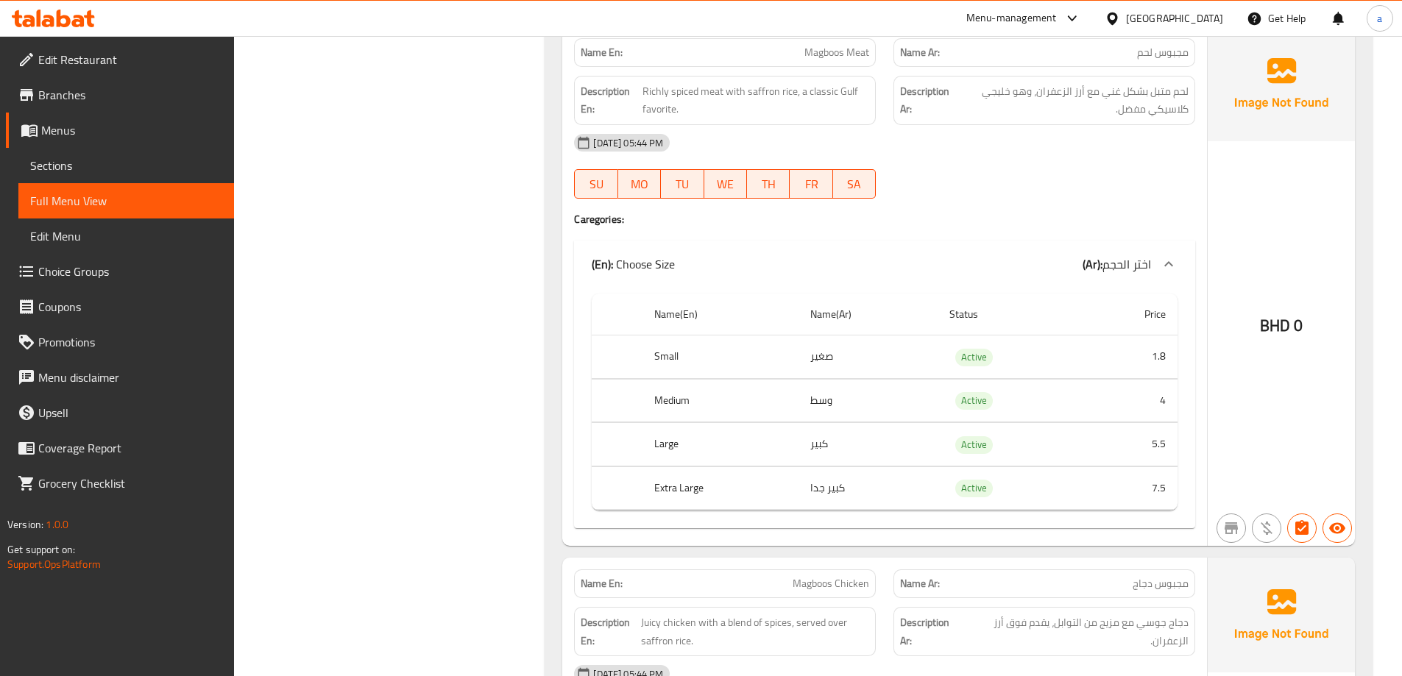
click at [985, 163] on div "14-10-2025 05:44 PM SU MO TU WE TH FR SA" at bounding box center [884, 166] width 639 height 82
click at [1076, 155] on div "14-10-2025 05:44 PM" at bounding box center [884, 142] width 639 height 35
drag, startPoint x: 798, startPoint y: 94, endPoint x: 857, endPoint y: 97, distance: 59.0
click at [857, 97] on span "Richly spiced meat with saffron rice, a classic Gulf favorite." at bounding box center [756, 100] width 227 height 36
click at [834, 117] on span "Richly spiced meat with saffron rice, a classic Gulf favorite." at bounding box center [756, 100] width 227 height 36
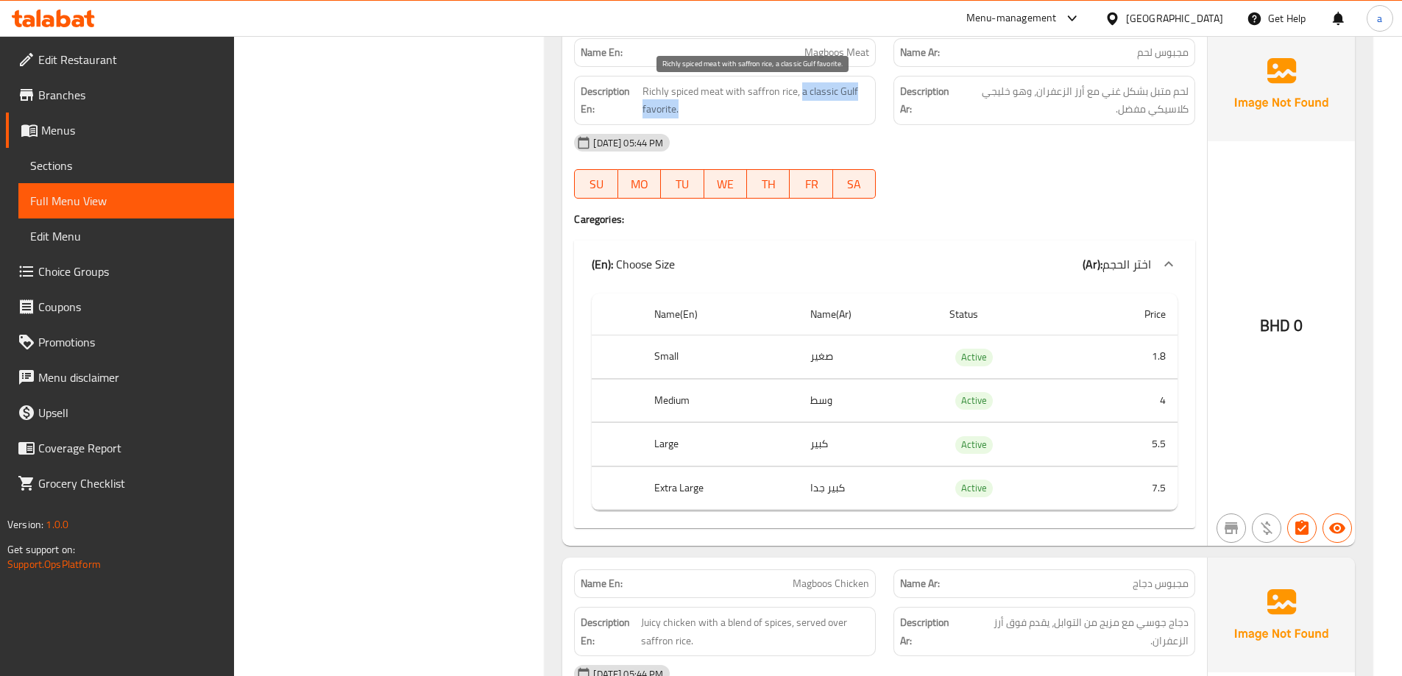
drag, startPoint x: 800, startPoint y: 90, endPoint x: 866, endPoint y: 110, distance: 69.4
click at [866, 110] on span "Richly spiced meat with saffron rice, a classic Gulf favorite." at bounding box center [756, 100] width 227 height 36
click at [849, 87] on span "Richly spiced meat with saffron rice, a classic Gulf favorite." at bounding box center [756, 100] width 227 height 36
click at [856, 117] on span "Richly spiced meat with saffron rice, a classic Gulf favorite." at bounding box center [756, 100] width 227 height 36
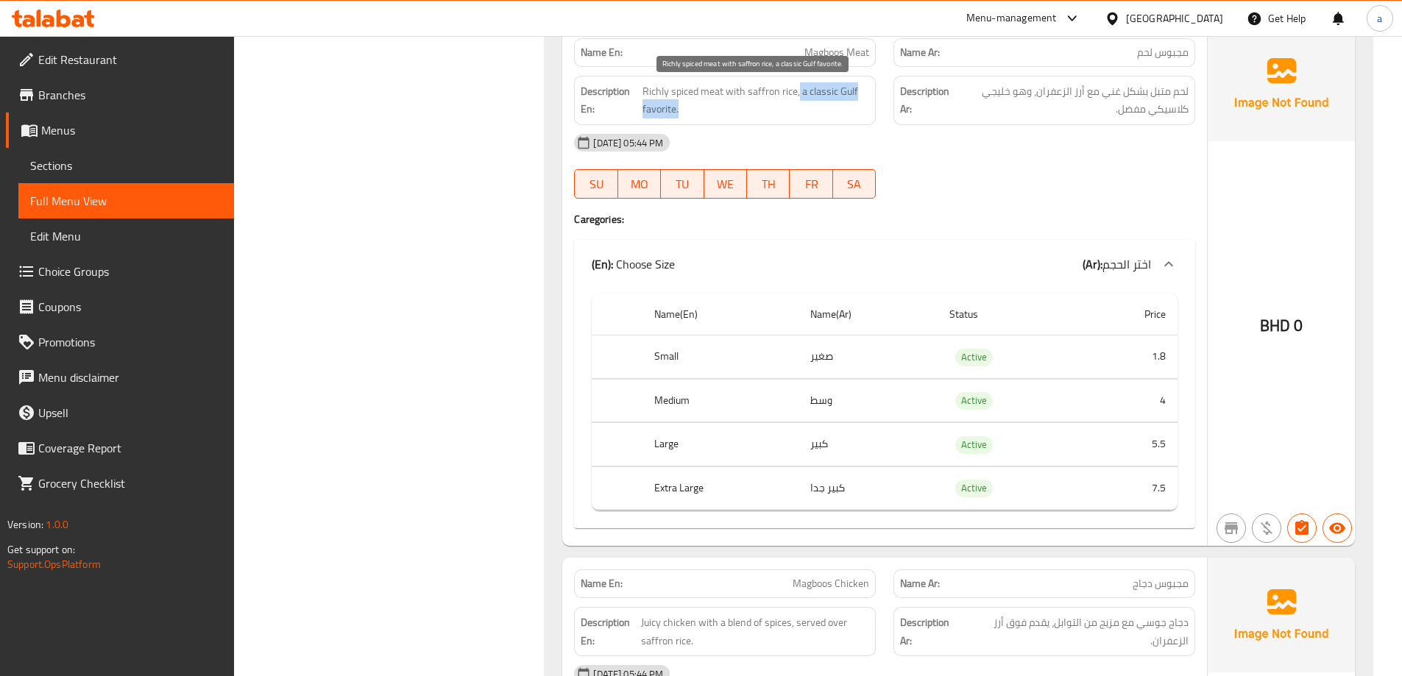
drag, startPoint x: 799, startPoint y: 91, endPoint x: 863, endPoint y: 106, distance: 66.4
click at [863, 106] on span "Richly spiced meat with saffron rice, a classic Gulf favorite." at bounding box center [756, 100] width 227 height 36
click at [1120, 171] on div "14-10-2025 05:44 PM SU MO TU WE TH FR SA" at bounding box center [884, 166] width 639 height 82
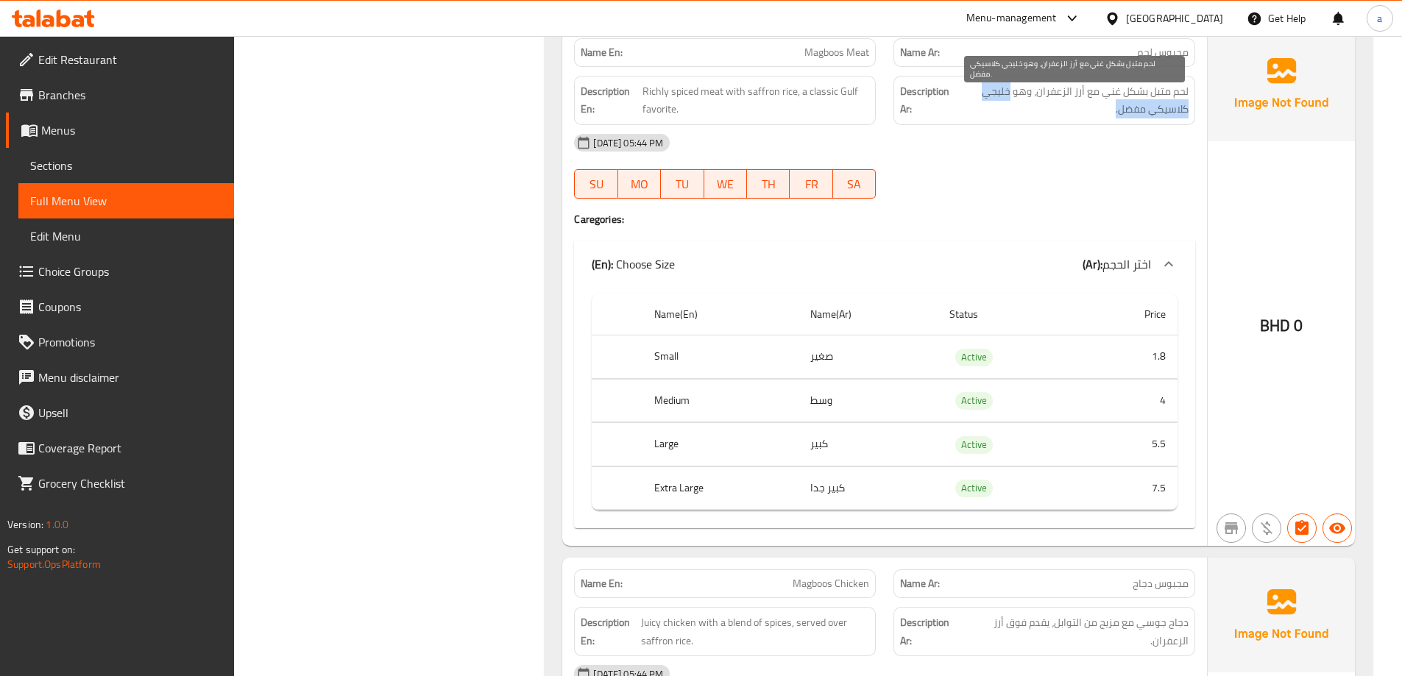
drag, startPoint x: 1010, startPoint y: 88, endPoint x: 966, endPoint y: 114, distance: 51.1
click at [966, 114] on span "لحم متبل بشكل غني مع أرز الزعفران، وهو خليجي كلاسيكي مفضل." at bounding box center [1071, 100] width 233 height 36
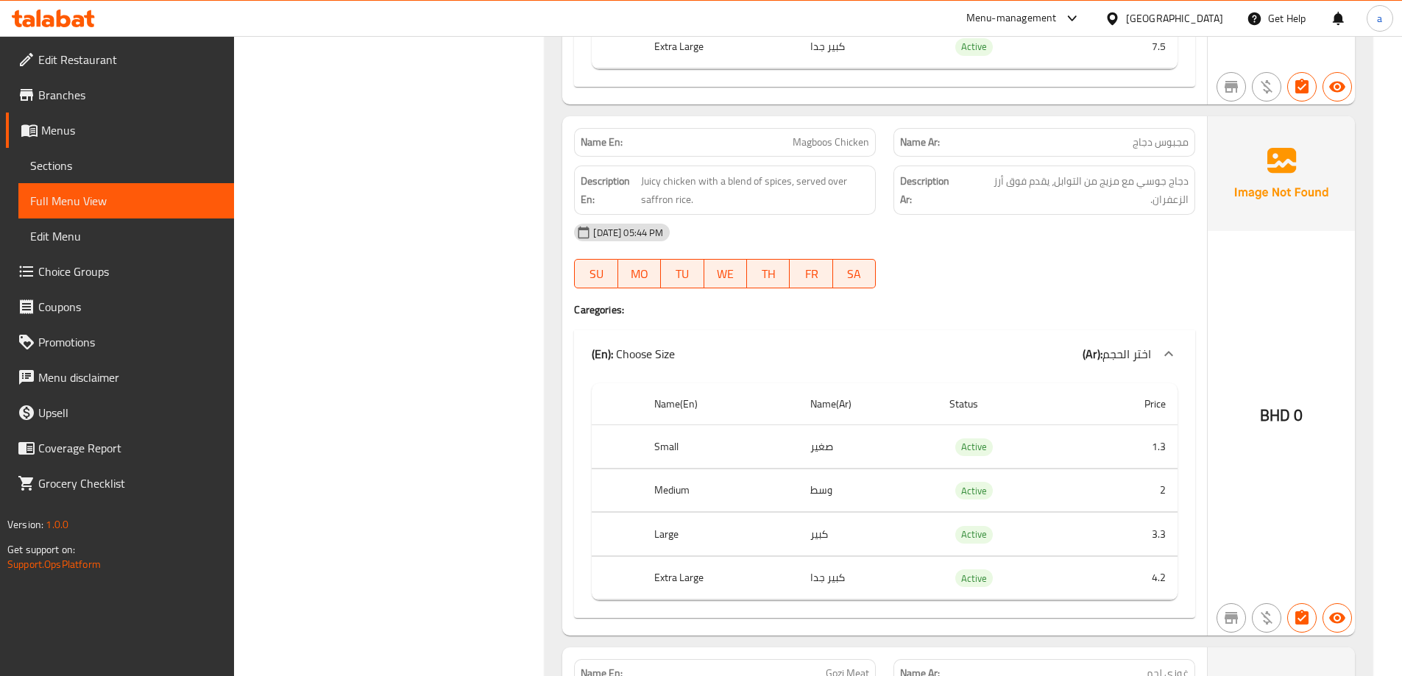
scroll to position [3018, 0]
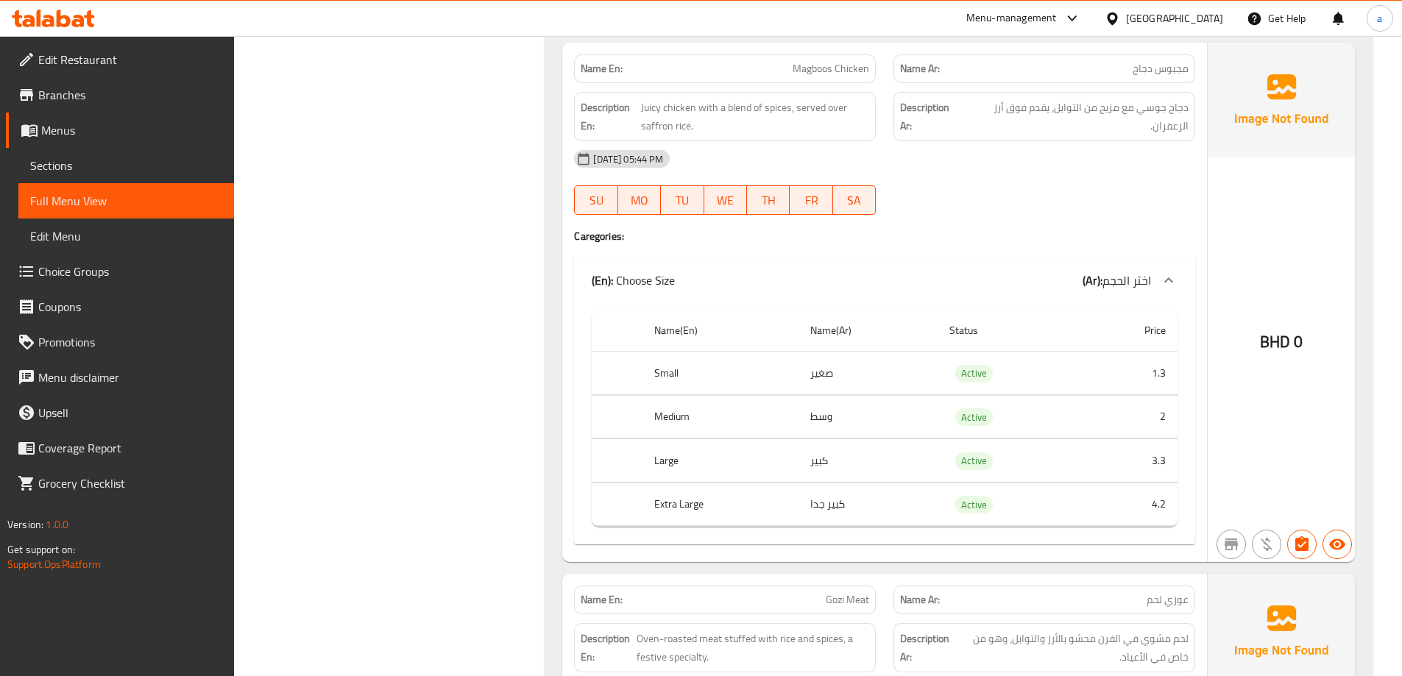
click at [983, 202] on div "14-10-2025 05:44 PM SU MO TU WE TH FR SA" at bounding box center [884, 182] width 639 height 82
click at [1108, 169] on div "14-10-2025 05:44 PM" at bounding box center [884, 158] width 639 height 35
click at [1120, 186] on div "14-10-2025 05:44 PM SU MO TU WE TH FR SA" at bounding box center [884, 182] width 639 height 82
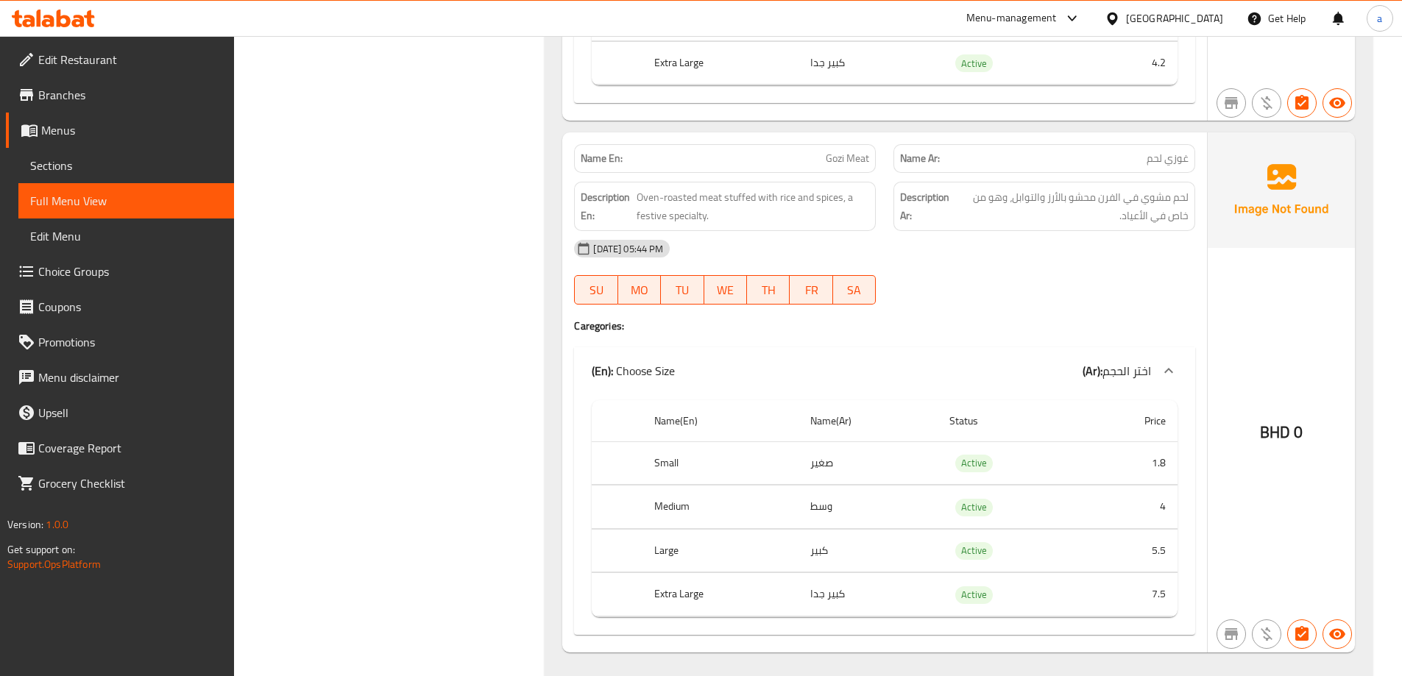
scroll to position [3495, 0]
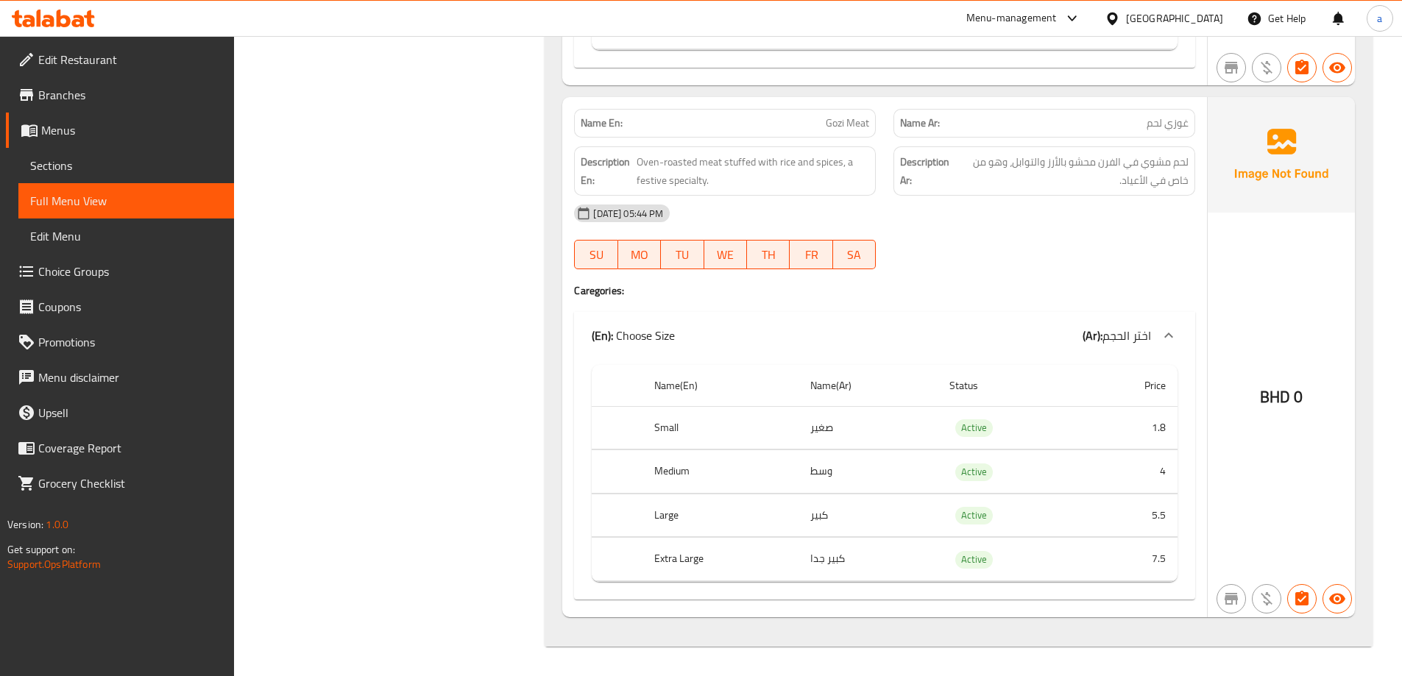
click at [969, 255] on div "14-10-2025 05:44 PM SU MO TU WE TH FR SA" at bounding box center [884, 237] width 639 height 82
click at [1048, 238] on div "14-10-2025 05:44 PM SU MO TU WE TH FR SA" at bounding box center [884, 237] width 639 height 82
click at [843, 127] on span "Gozi Meat" at bounding box center [847, 123] width 43 height 15
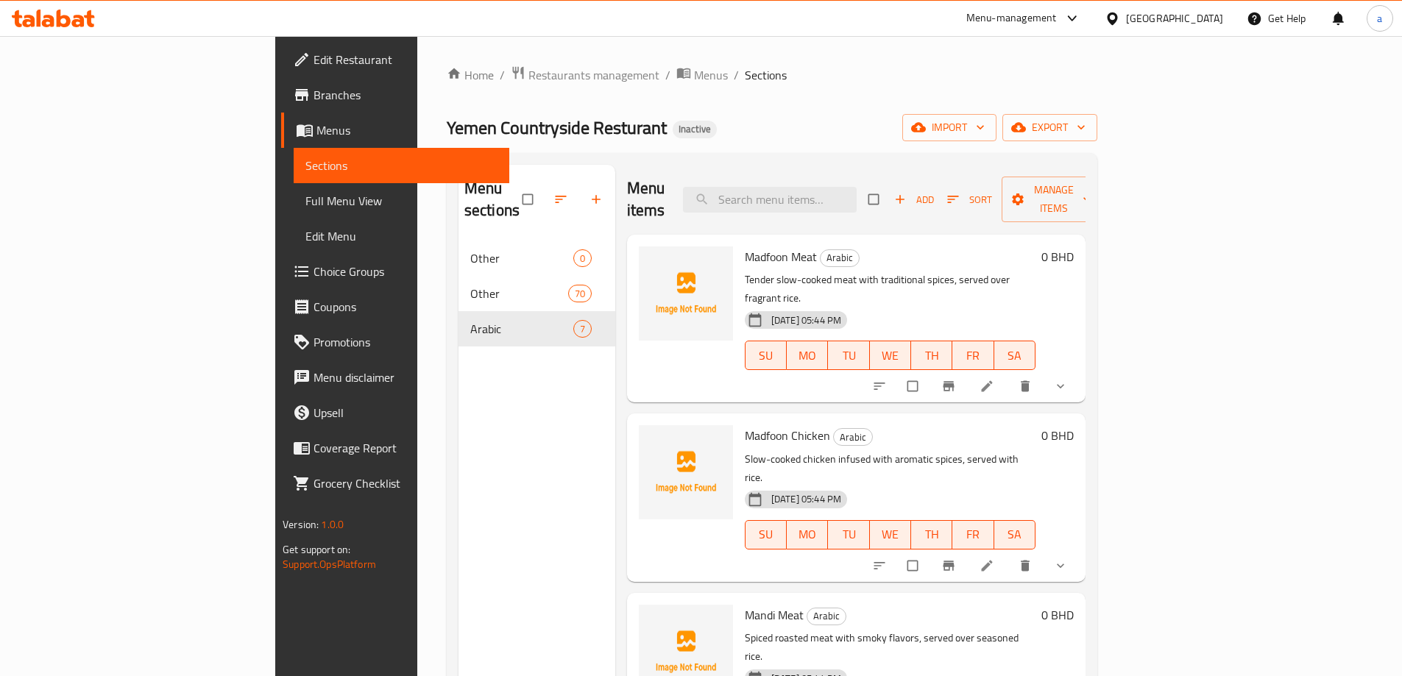
click at [314, 65] on span "Edit Restaurant" at bounding box center [406, 60] width 184 height 18
click at [314, 64] on span "Edit Restaurant" at bounding box center [406, 60] width 184 height 18
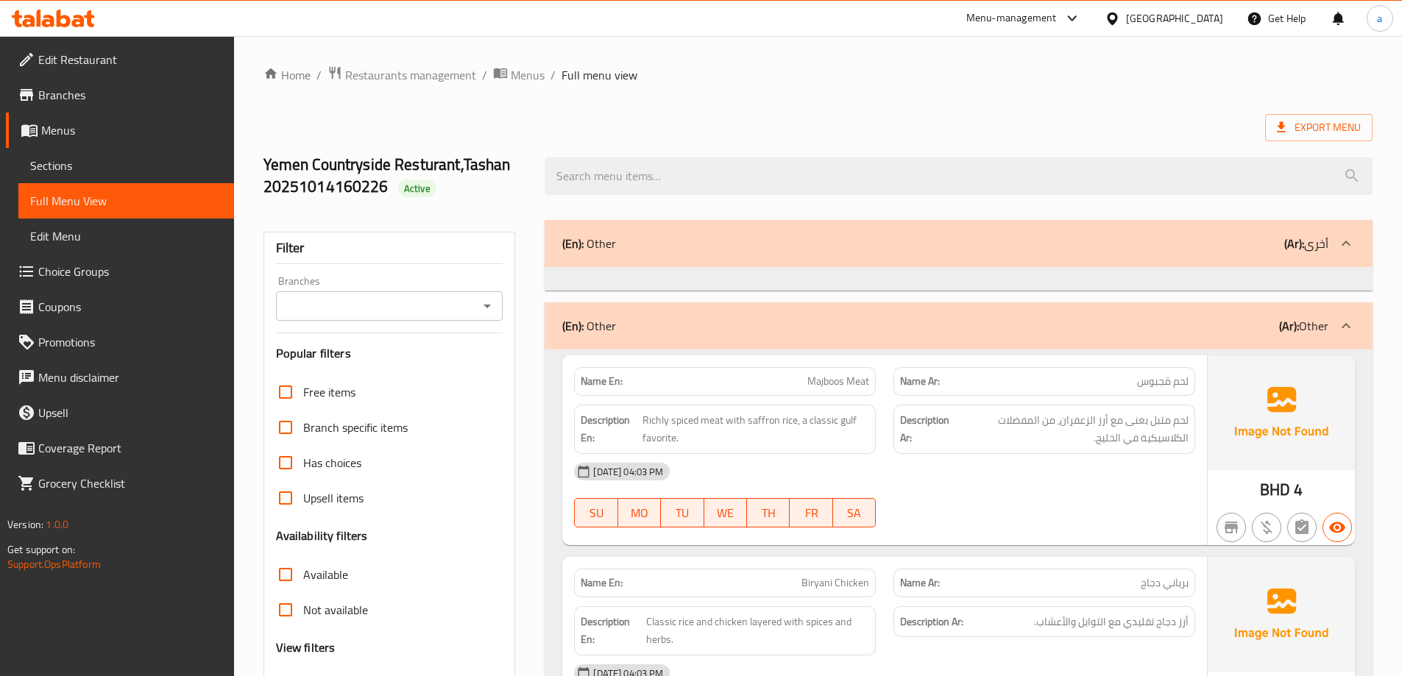
click at [877, 330] on div "(En): Other (Ar): Other" at bounding box center [945, 326] width 766 height 18
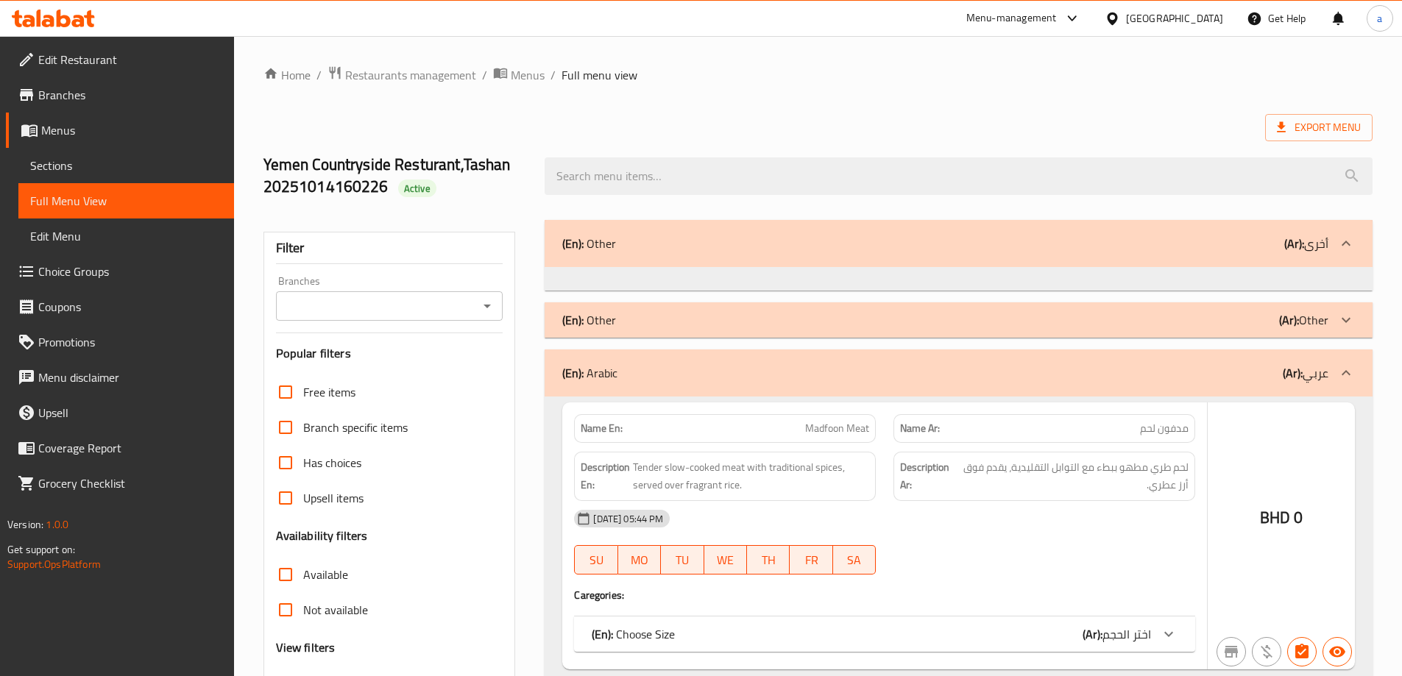
scroll to position [221, 0]
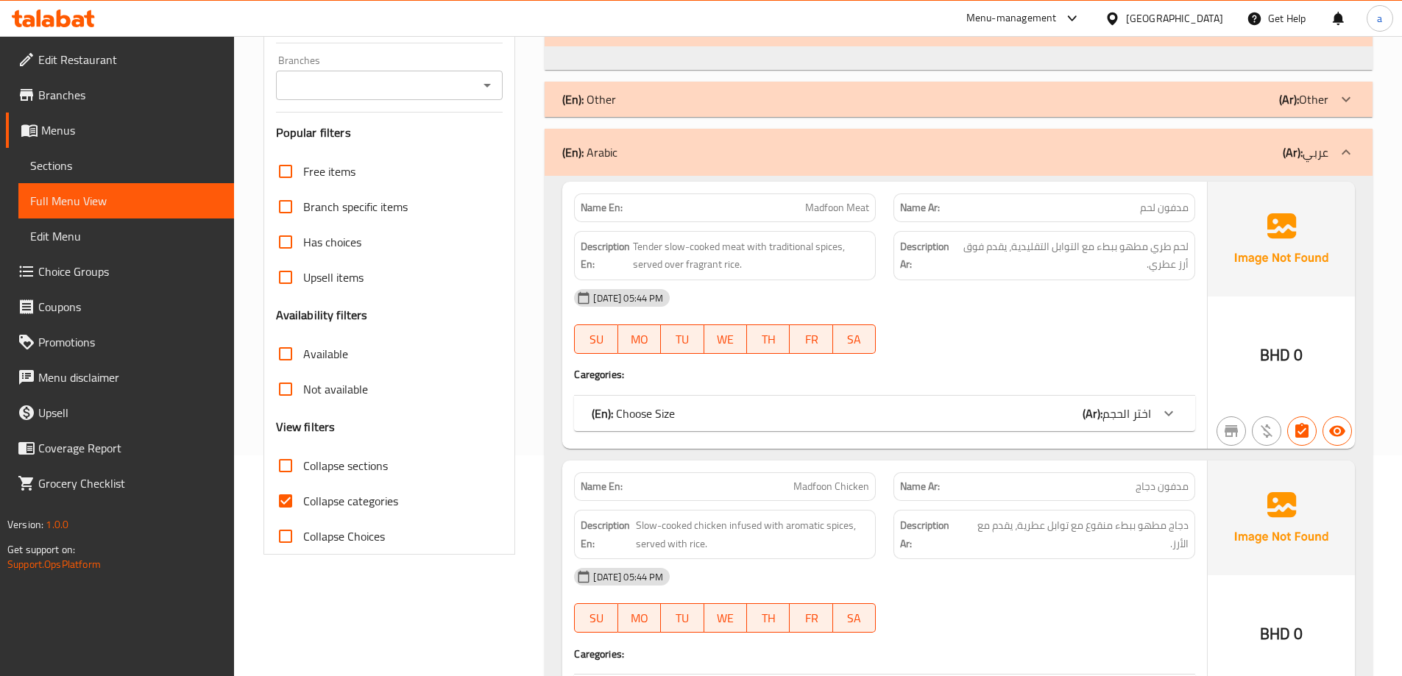
click at [294, 501] on input "Collapse categories" at bounding box center [285, 501] width 35 height 35
checkbox input "false"
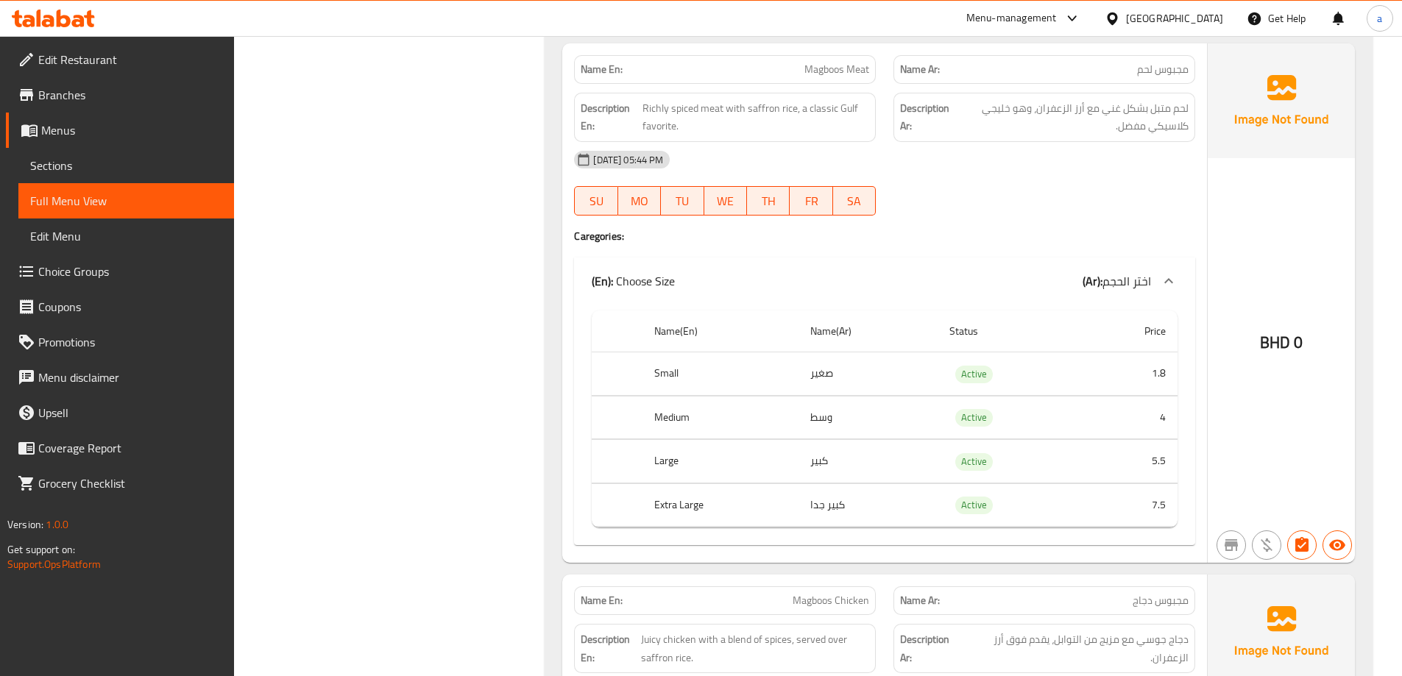
scroll to position [3495, 0]
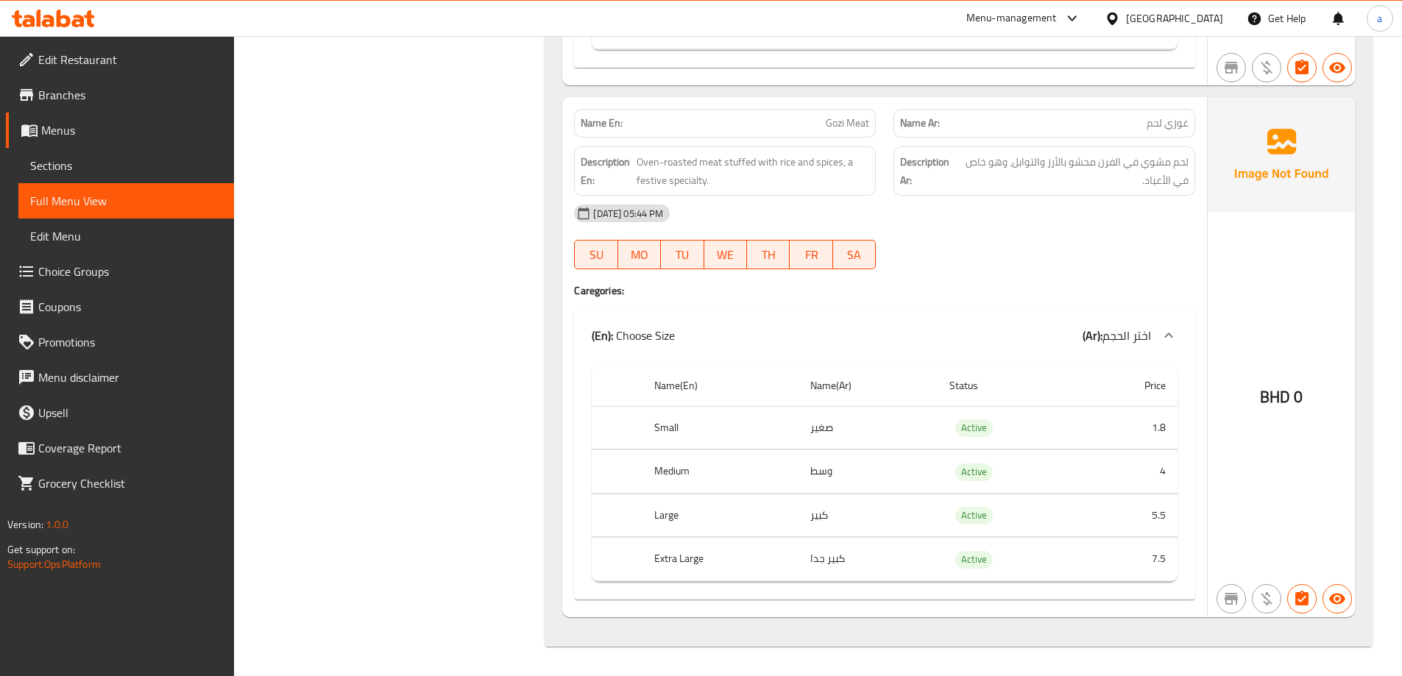
click at [738, 185] on span "Oven-roasted meat stuffed with rice and spices, a festive specialty." at bounding box center [753, 171] width 233 height 36
drag, startPoint x: 846, startPoint y: 160, endPoint x: 862, endPoint y: 181, distance: 26.2
click at [862, 181] on span "Oven-roasted meat stuffed with rice and spices, a festive specialty." at bounding box center [753, 171] width 233 height 36
copy span "a festive specialty."
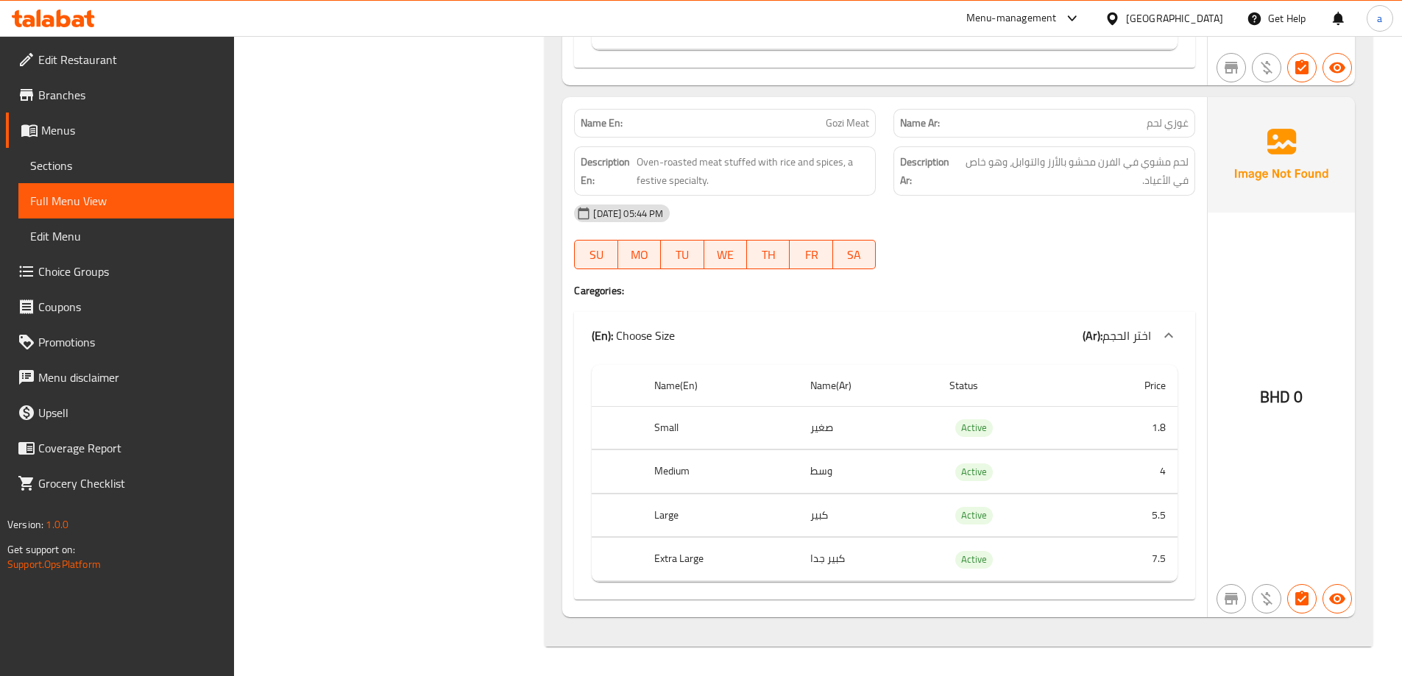
click at [1108, 189] on span "لحم مشوي في الفرن محشو بالأرز والتوابل، وهو خاص في الأعياد." at bounding box center [1073, 171] width 232 height 36
drag, startPoint x: 1008, startPoint y: 163, endPoint x: 961, endPoint y: 178, distance: 48.9
click at [961, 178] on span "لحم مشوي في الفرن محشو بالأرز والتوابل، وهو خاص في الأعياد." at bounding box center [1073, 171] width 232 height 36
copy span "وهو خاص في الأعياد."
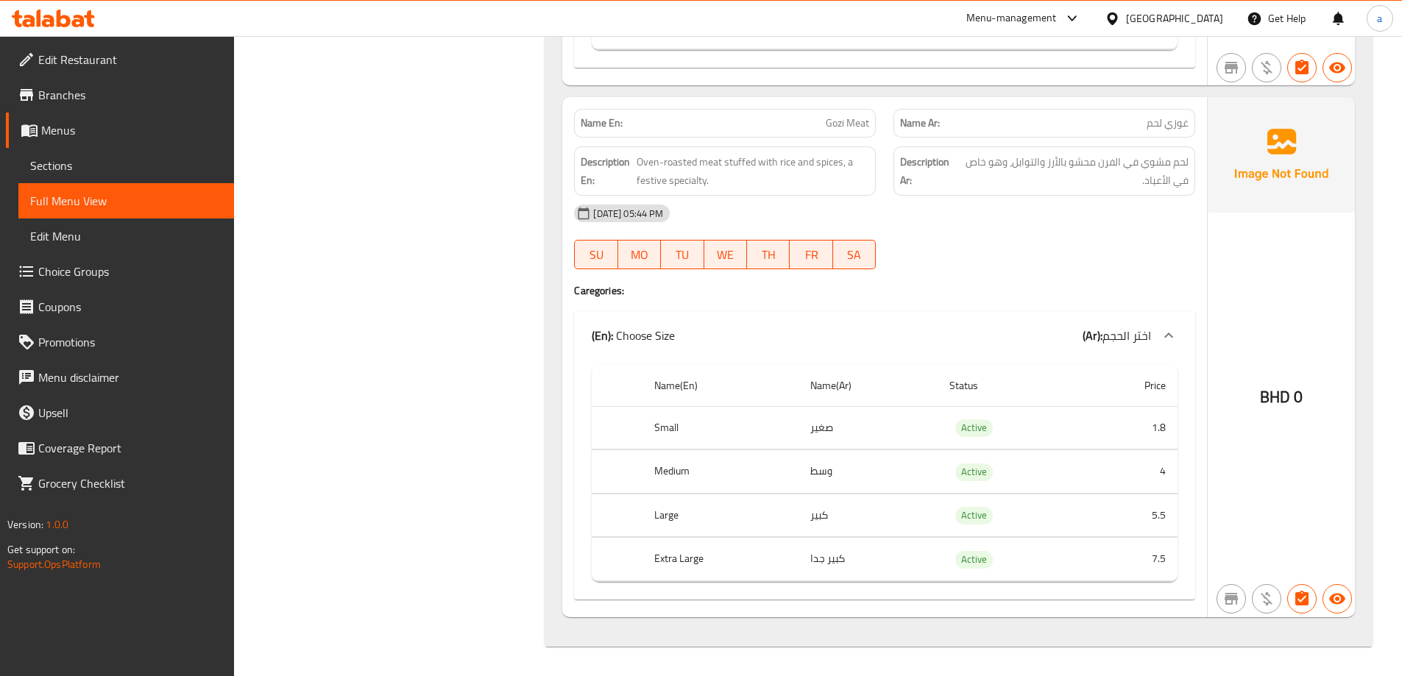
click at [926, 296] on h4 "Caregories:" at bounding box center [884, 290] width 621 height 15
drag, startPoint x: 475, startPoint y: 250, endPoint x: 1075, endPoint y: 119, distance: 614.2
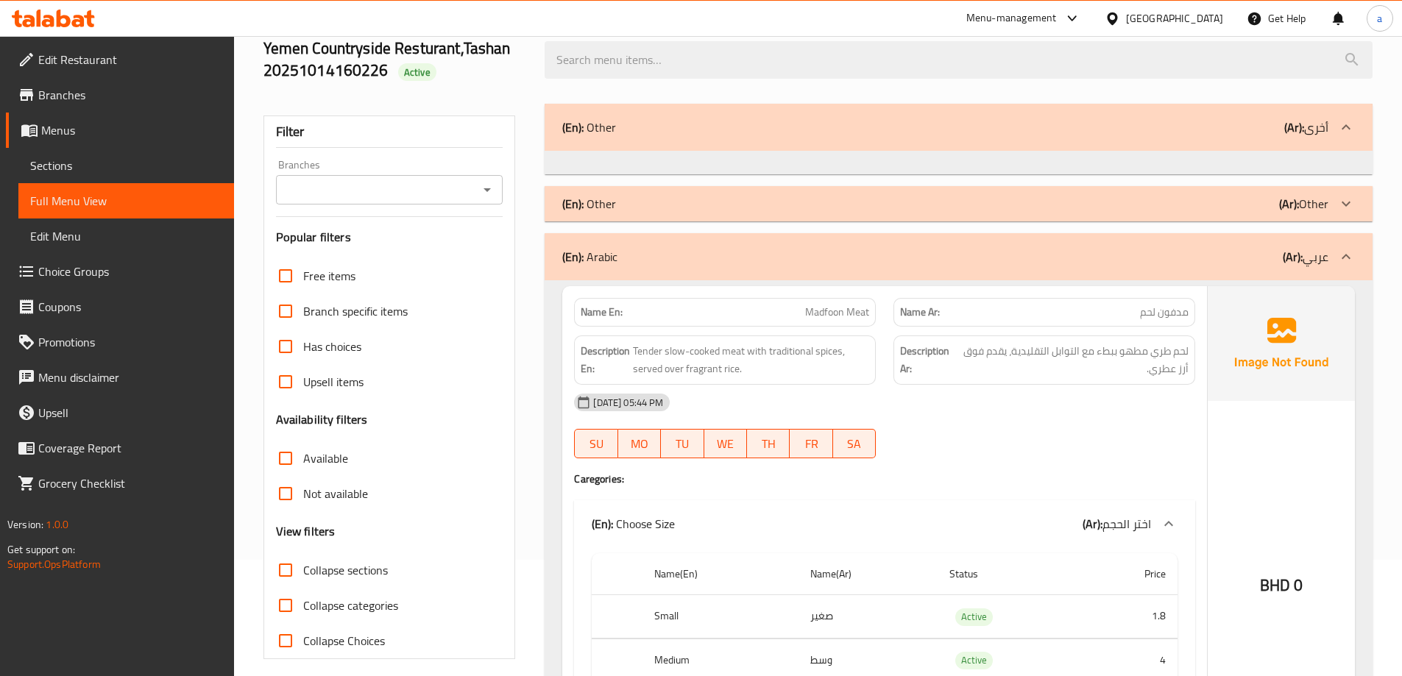
scroll to position [114, 0]
click at [55, 169] on span "Sections" at bounding box center [126, 166] width 192 height 18
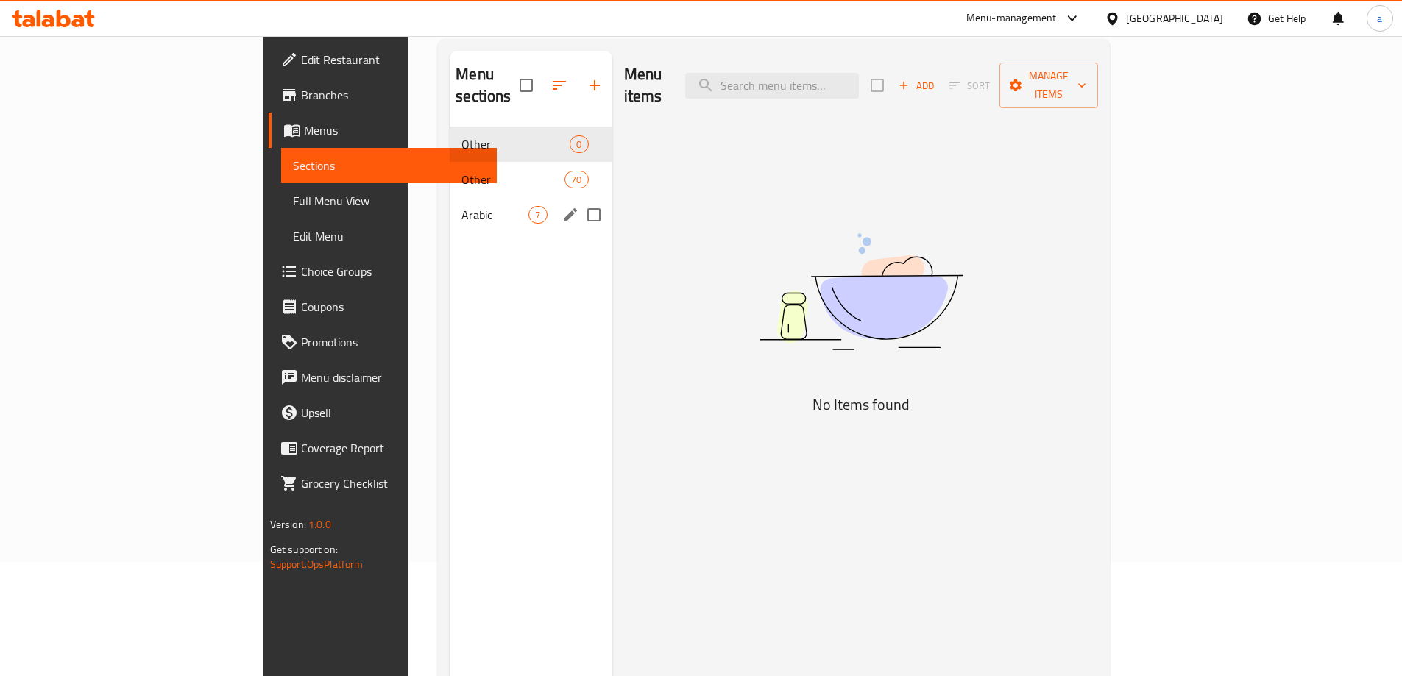
click at [579, 199] on input "Menu sections" at bounding box center [594, 214] width 31 height 31
checkbox input "true"
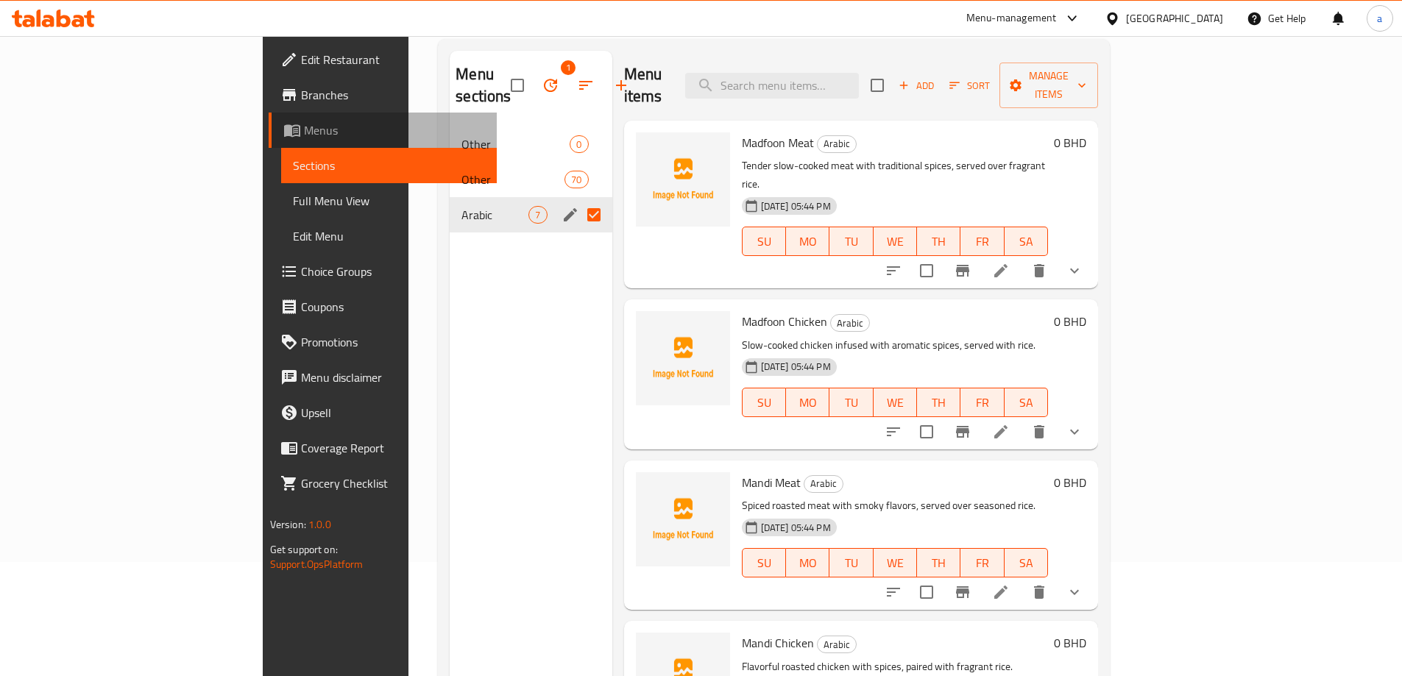
click at [269, 141] on link "Menus" at bounding box center [383, 130] width 228 height 35
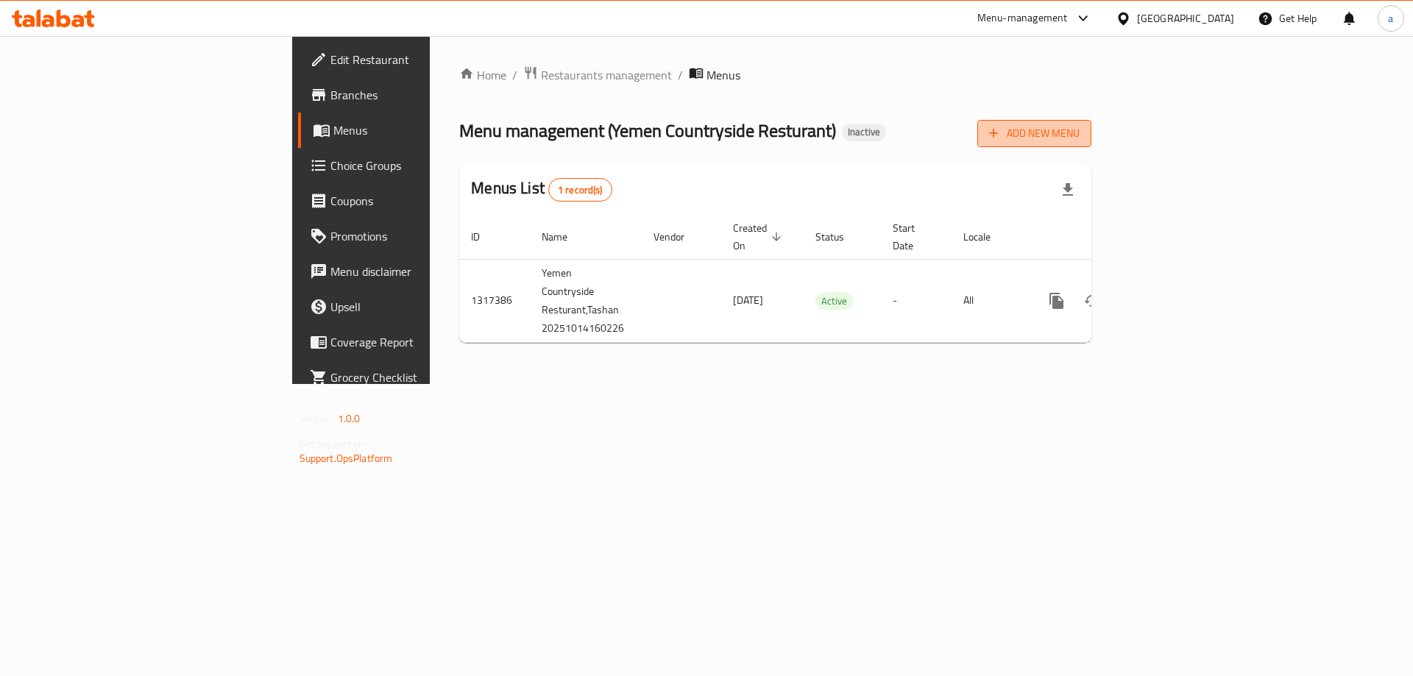
click at [1080, 142] on span "Add New Menu" at bounding box center [1034, 133] width 91 height 18
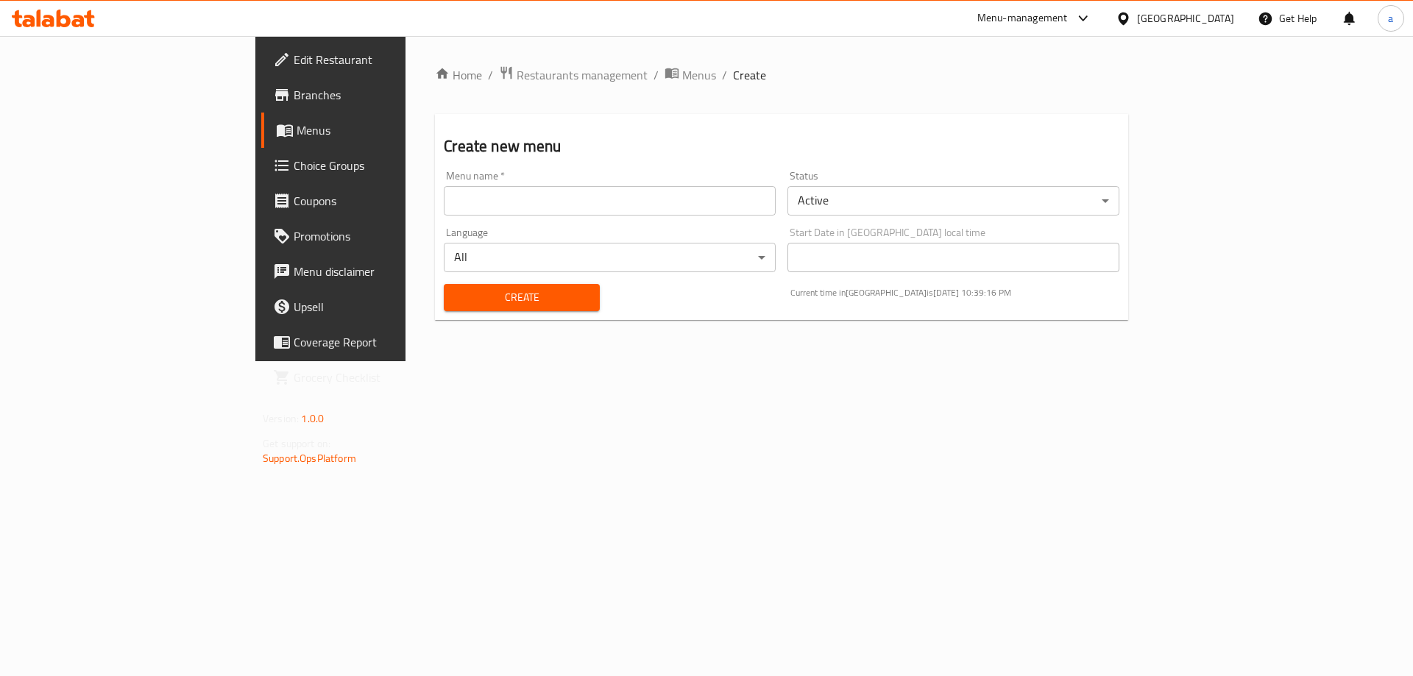
click at [526, 208] on input "text" at bounding box center [610, 200] width 332 height 29
click at [693, 361] on div "Home / Restaurants management / Menus / Create Create new menu Menu name   * Me…" at bounding box center [782, 198] width 752 height 325
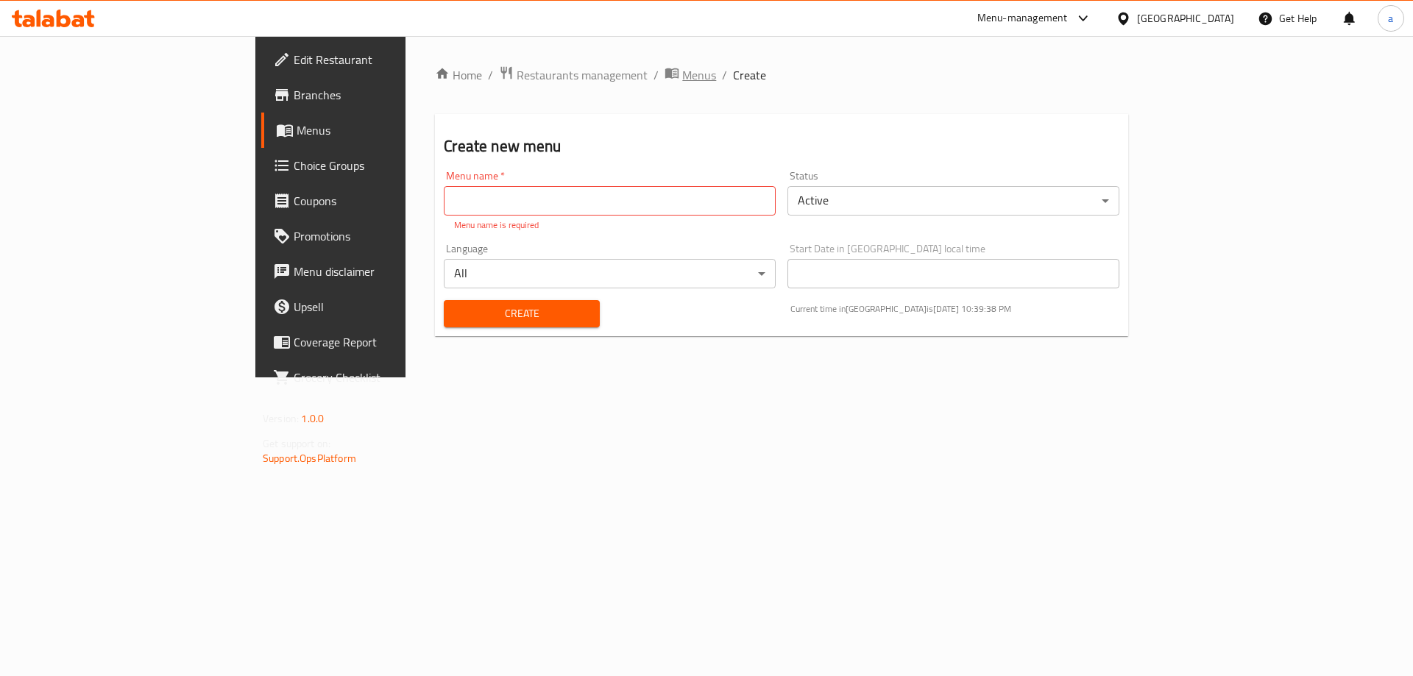
click at [682, 67] on span "Menus" at bounding box center [699, 75] width 34 height 18
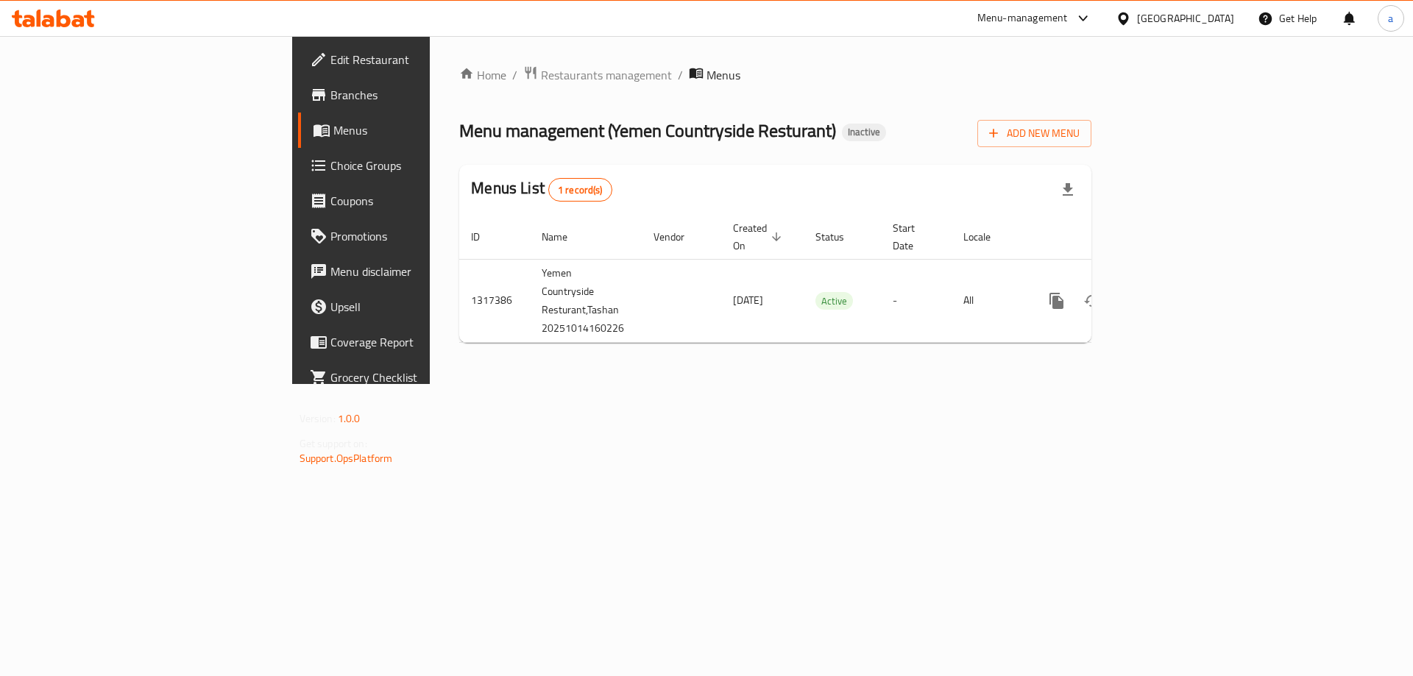
click at [728, 370] on div "Home / Restaurants management / Menus Menu management ( Yemen Countryside Restu…" at bounding box center [775, 210] width 691 height 348
click at [798, 384] on div "Home / Restaurants management / Menus Menu management ( Yemen Countryside Restu…" at bounding box center [775, 210] width 691 height 348
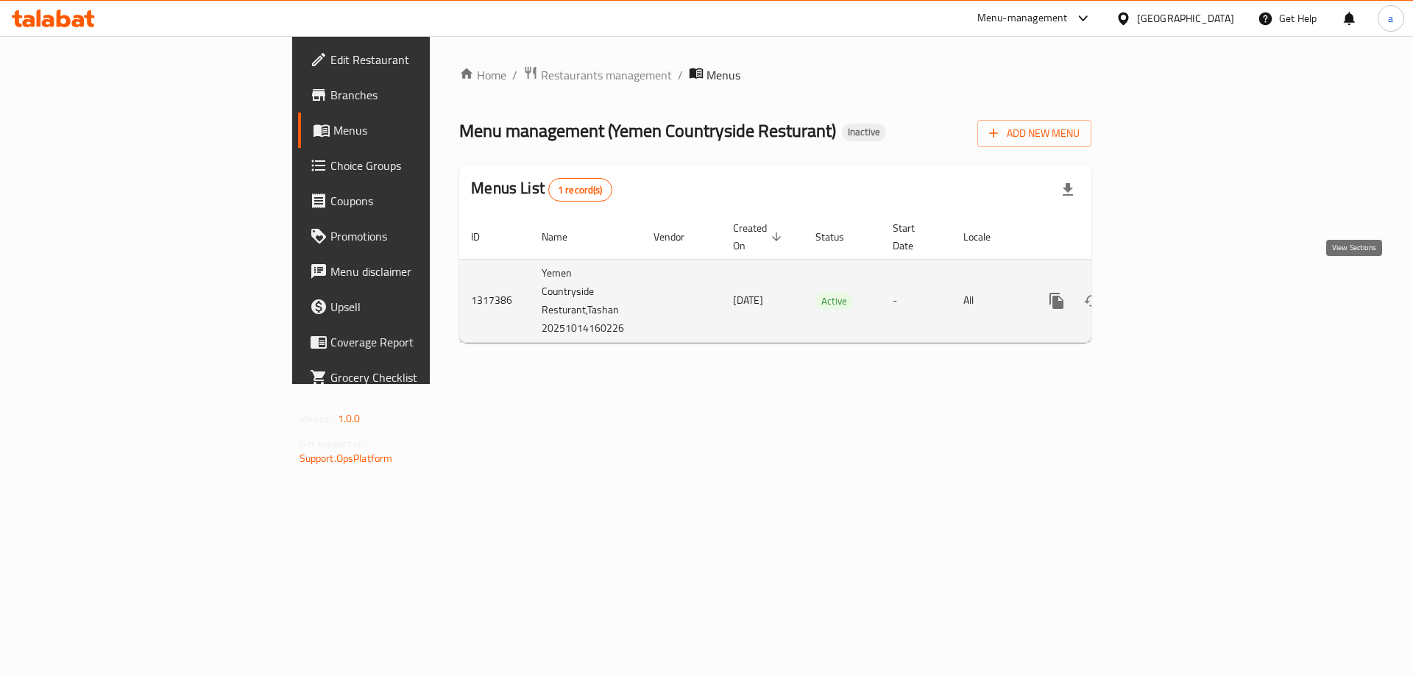
click at [1172, 292] on icon "enhanced table" at bounding box center [1163, 301] width 18 height 18
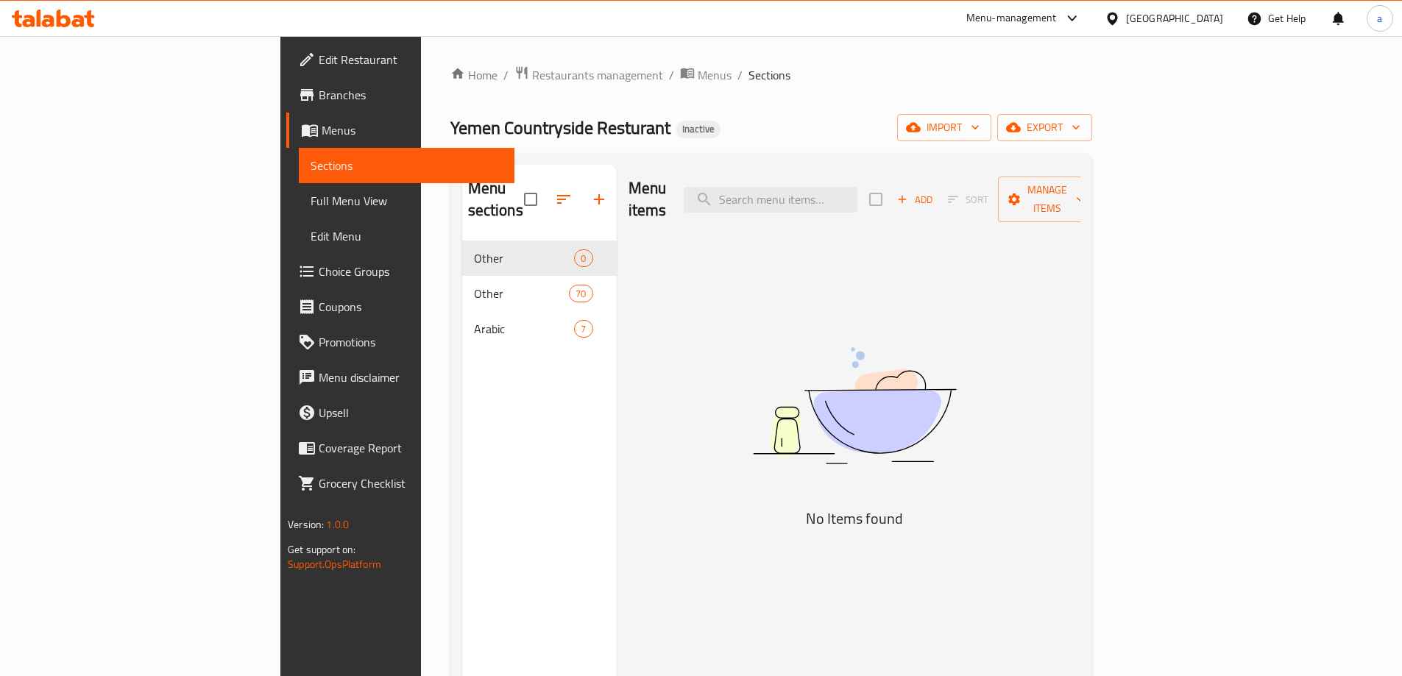
click at [1000, 388] on img at bounding box center [855, 405] width 368 height 195
click at [462, 324] on div "Arabic 7" at bounding box center [539, 328] width 155 height 35
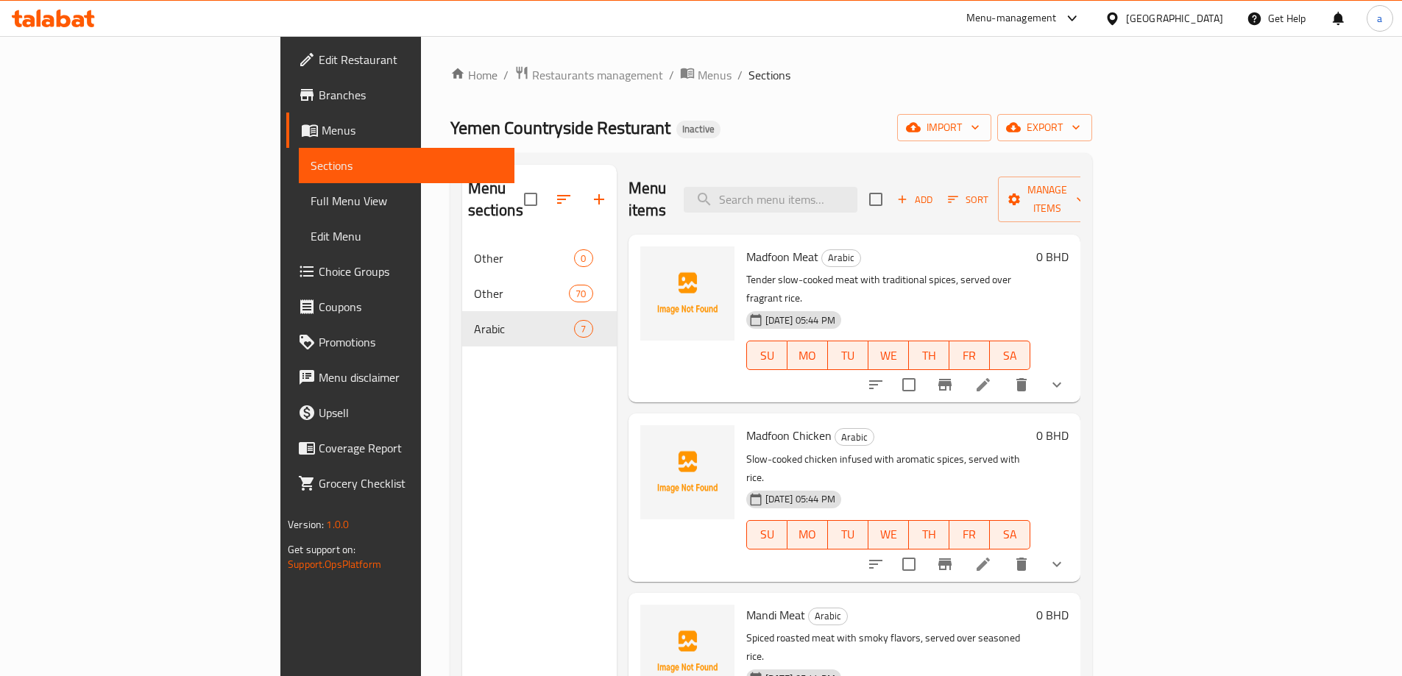
click at [725, 143] on div "Home / Restaurants management / Menus / Sections Yemen Countryside Resturant In…" at bounding box center [771, 460] width 642 height 788
click at [537, 400] on div "Menu sections Other 0 Other 70 Arabic 7" at bounding box center [539, 503] width 155 height 676
click at [945, 114] on div "Yemen Countryside Resturant Inactive import export" at bounding box center [771, 127] width 642 height 27
click at [311, 202] on span "Full Menu View" at bounding box center [407, 201] width 192 height 18
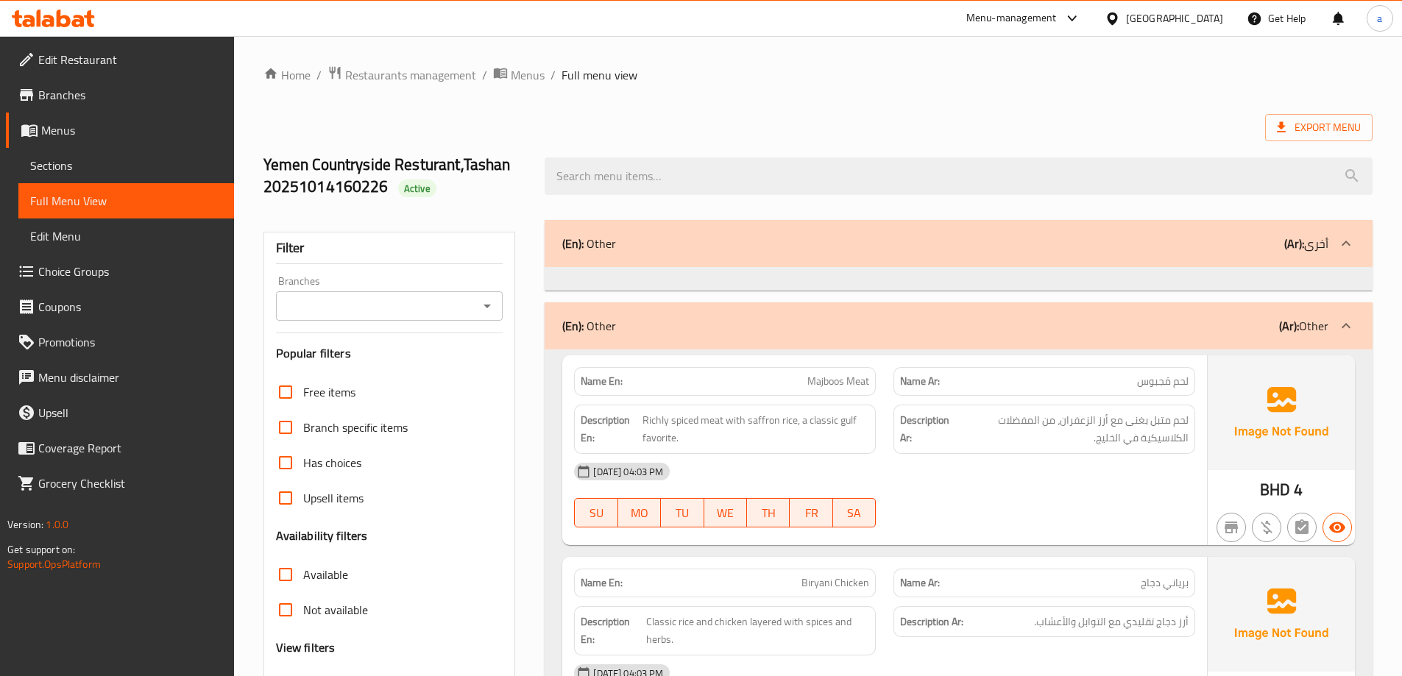
click at [814, 125] on div "Export Menu" at bounding box center [818, 127] width 1109 height 27
click at [779, 199] on div at bounding box center [959, 176] width 846 height 55
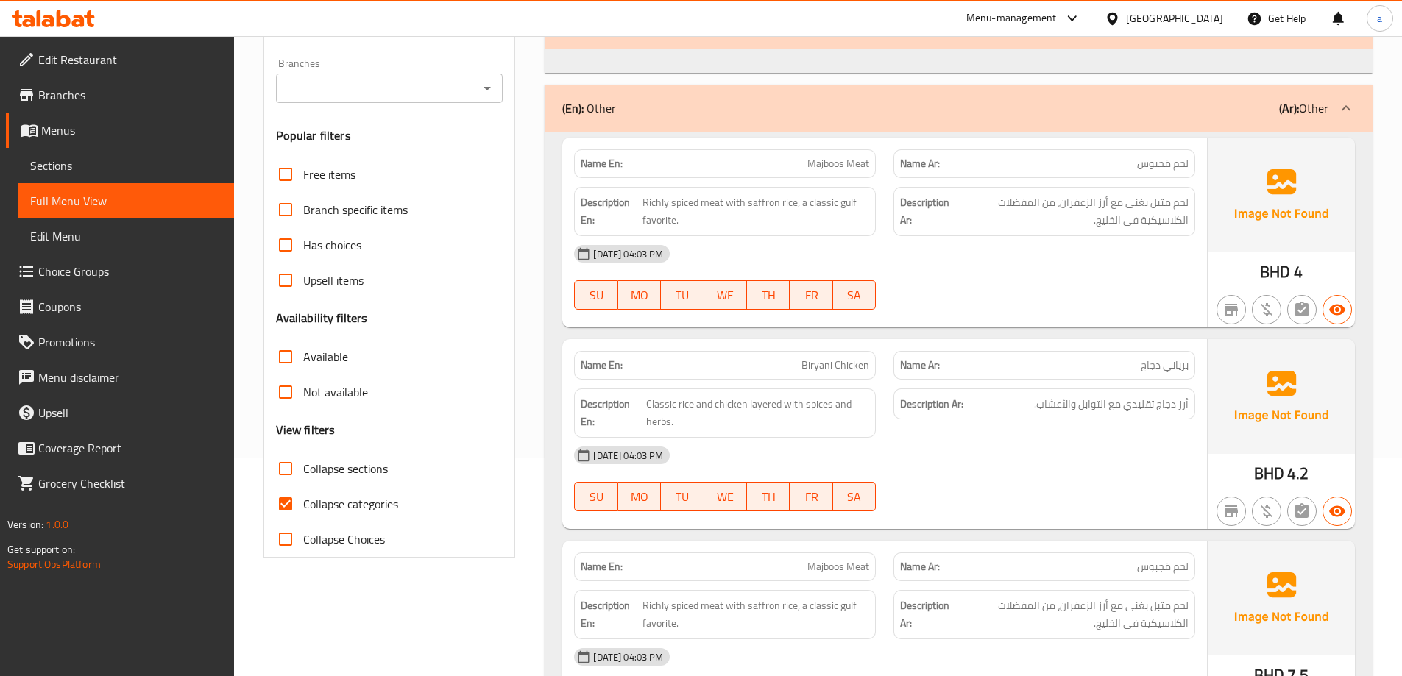
scroll to position [294, 0]
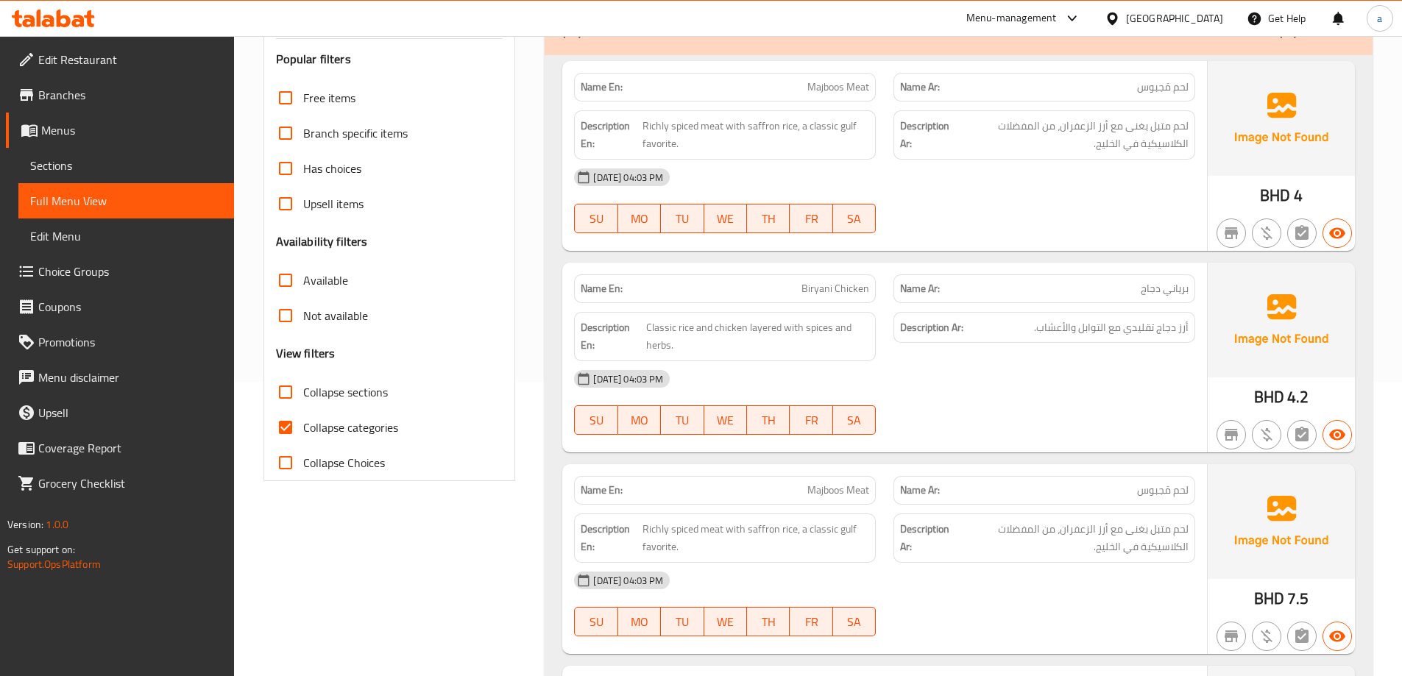
click at [350, 432] on span "Collapse categories" at bounding box center [350, 428] width 95 height 18
click at [303, 432] on input "Collapse categories" at bounding box center [285, 427] width 35 height 35
checkbox input "false"
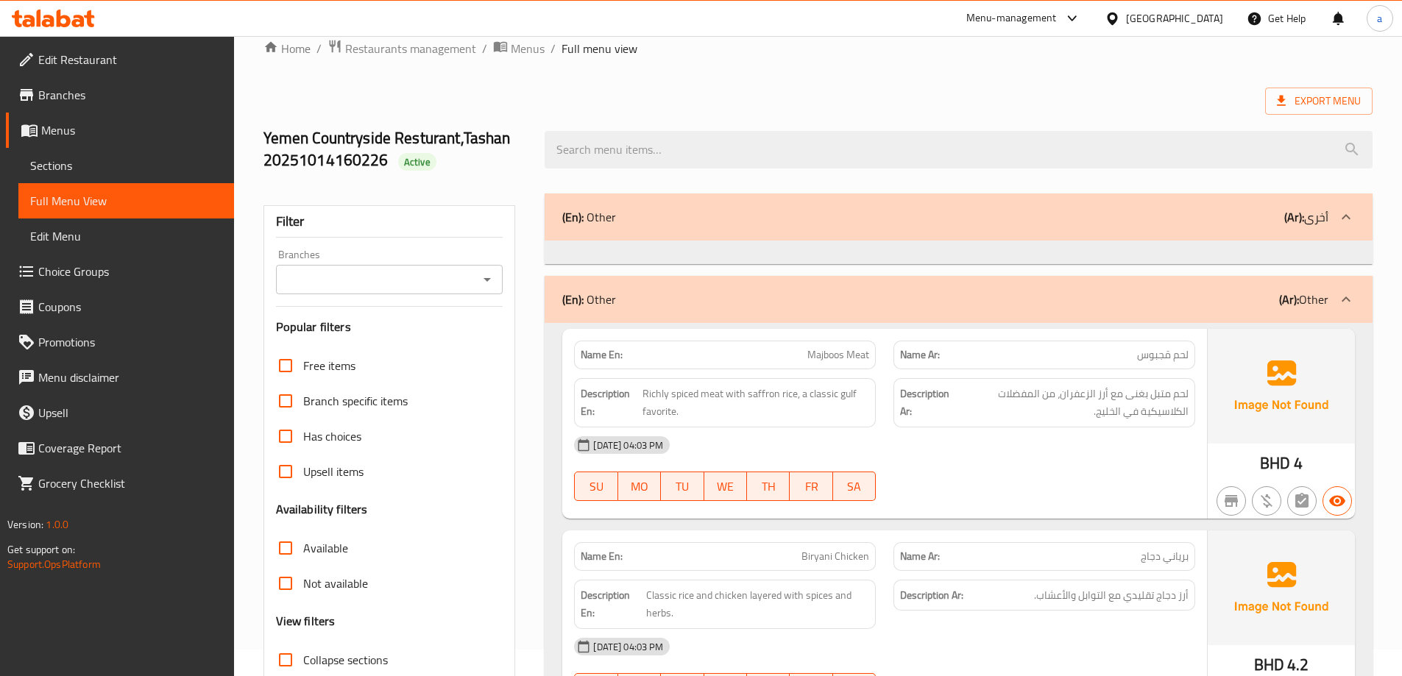
scroll to position [0, 0]
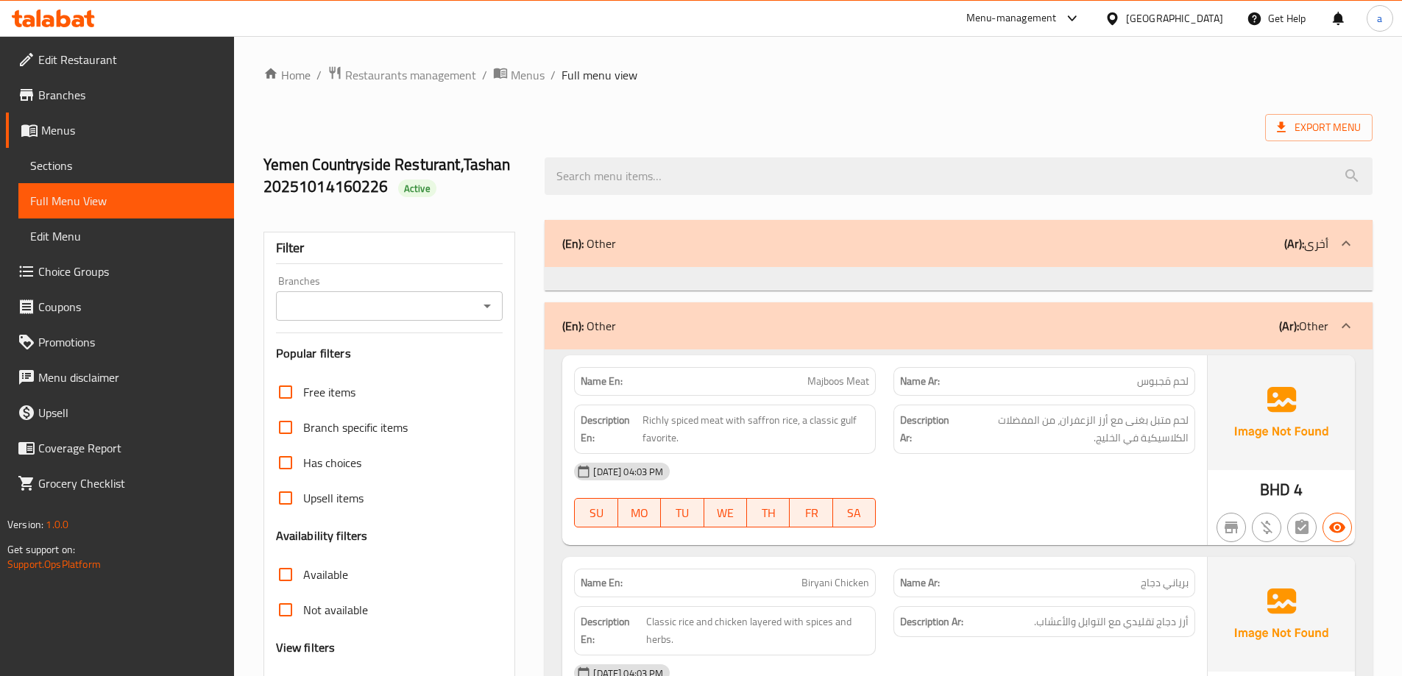
click at [816, 128] on div "Export Menu" at bounding box center [818, 127] width 1109 height 27
click at [1287, 127] on icon at bounding box center [1281, 127] width 15 height 15
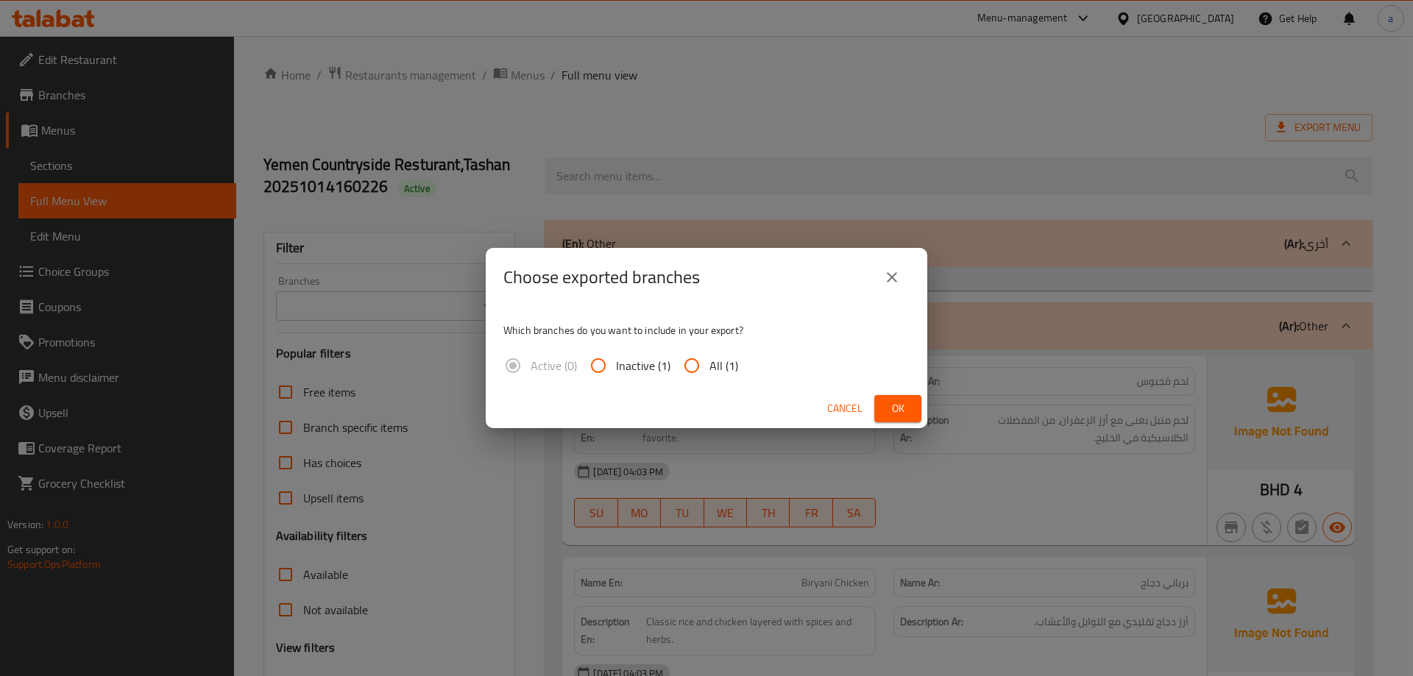
click at [700, 368] on input "All (1)" at bounding box center [691, 365] width 35 height 35
radio input "true"
click at [888, 412] on span "Ok" at bounding box center [898, 409] width 24 height 18
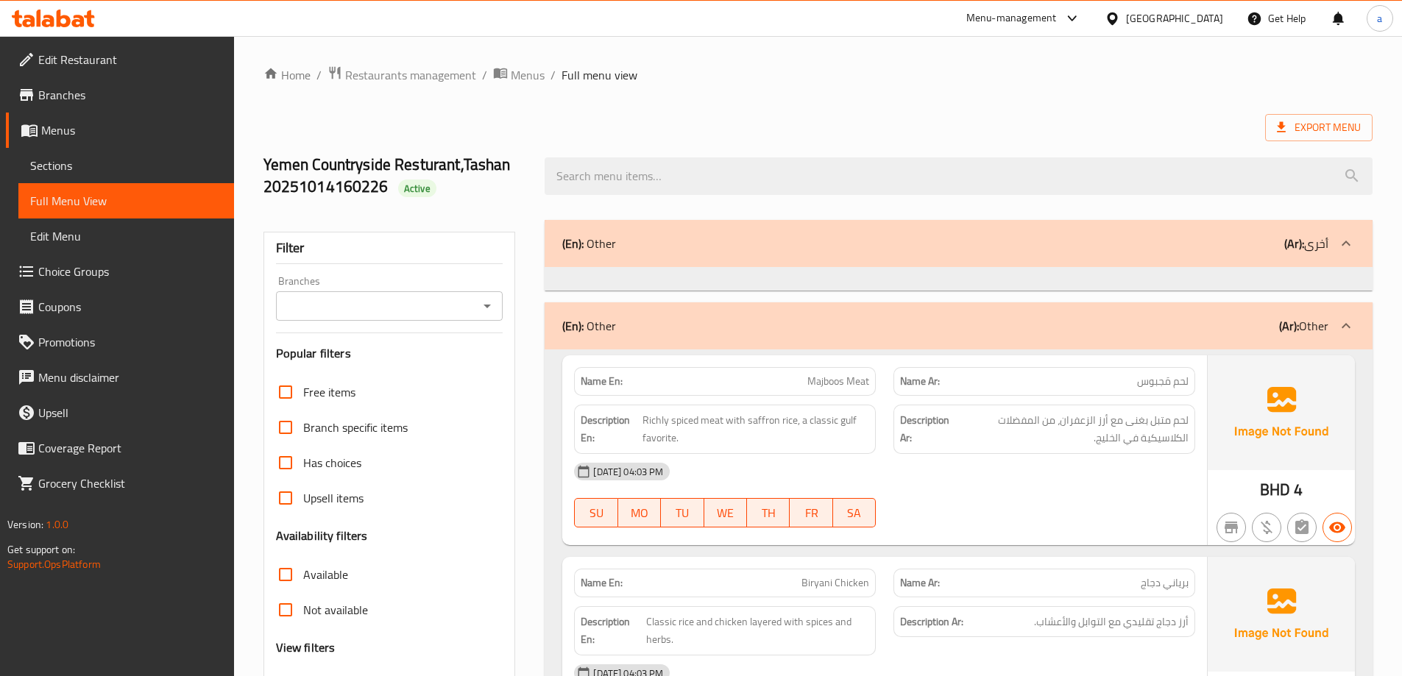
click at [972, 78] on ol "Home / Restaurants management / Menus / Full menu view" at bounding box center [818, 75] width 1109 height 19
click at [514, 71] on span "Menus" at bounding box center [528, 75] width 34 height 18
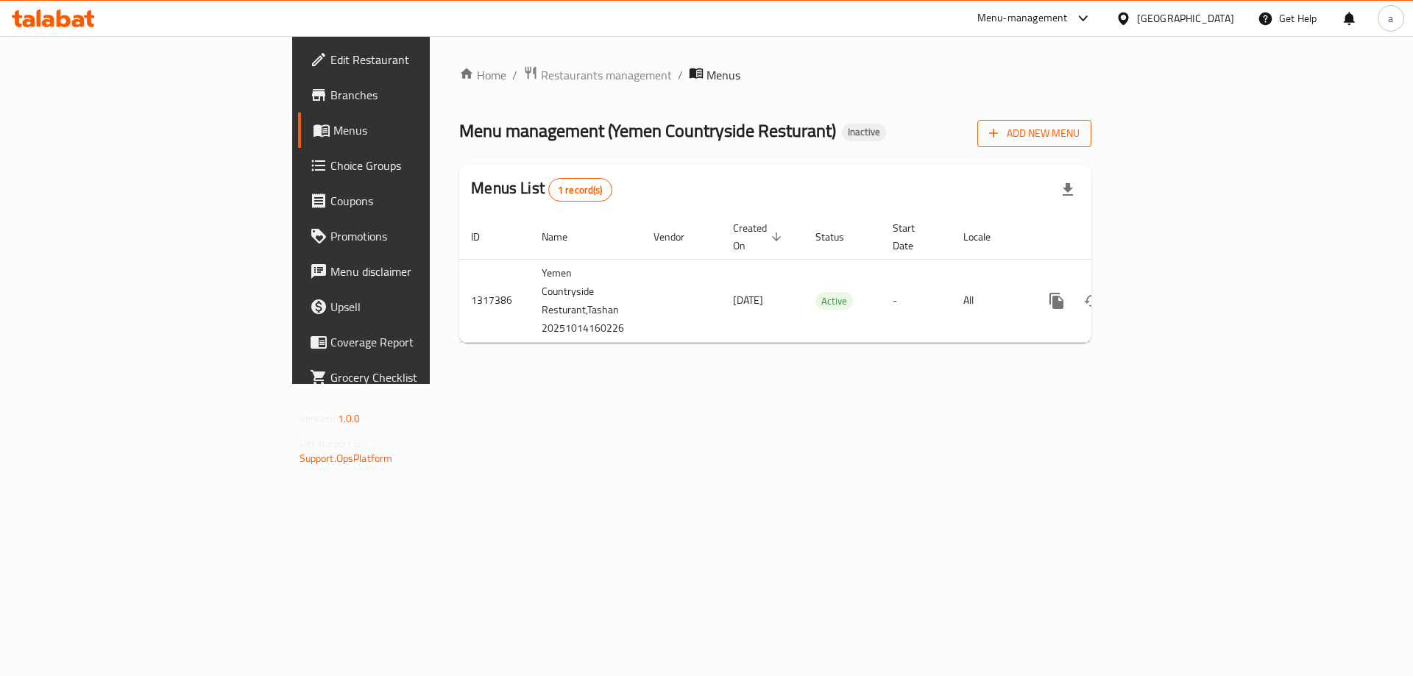
click at [1080, 129] on span "Add New Menu" at bounding box center [1034, 133] width 91 height 18
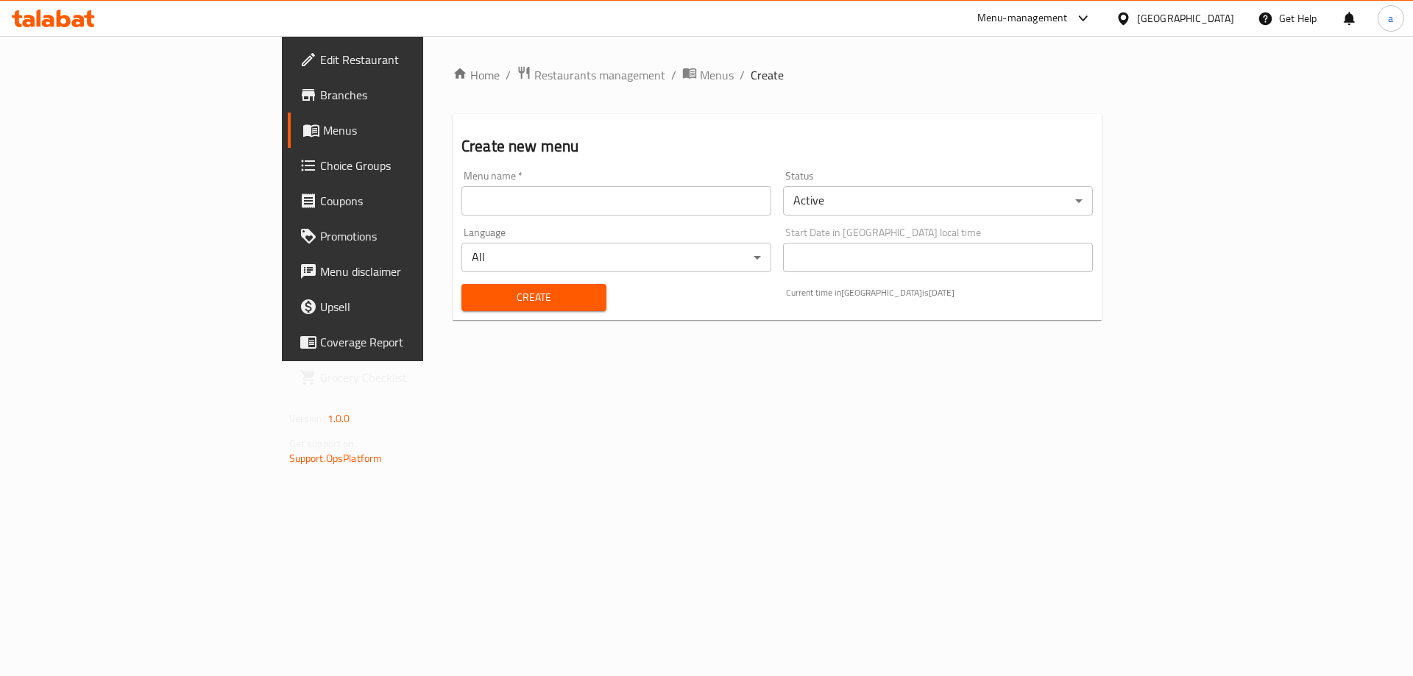
click at [658, 206] on input "text" at bounding box center [616, 200] width 310 height 29
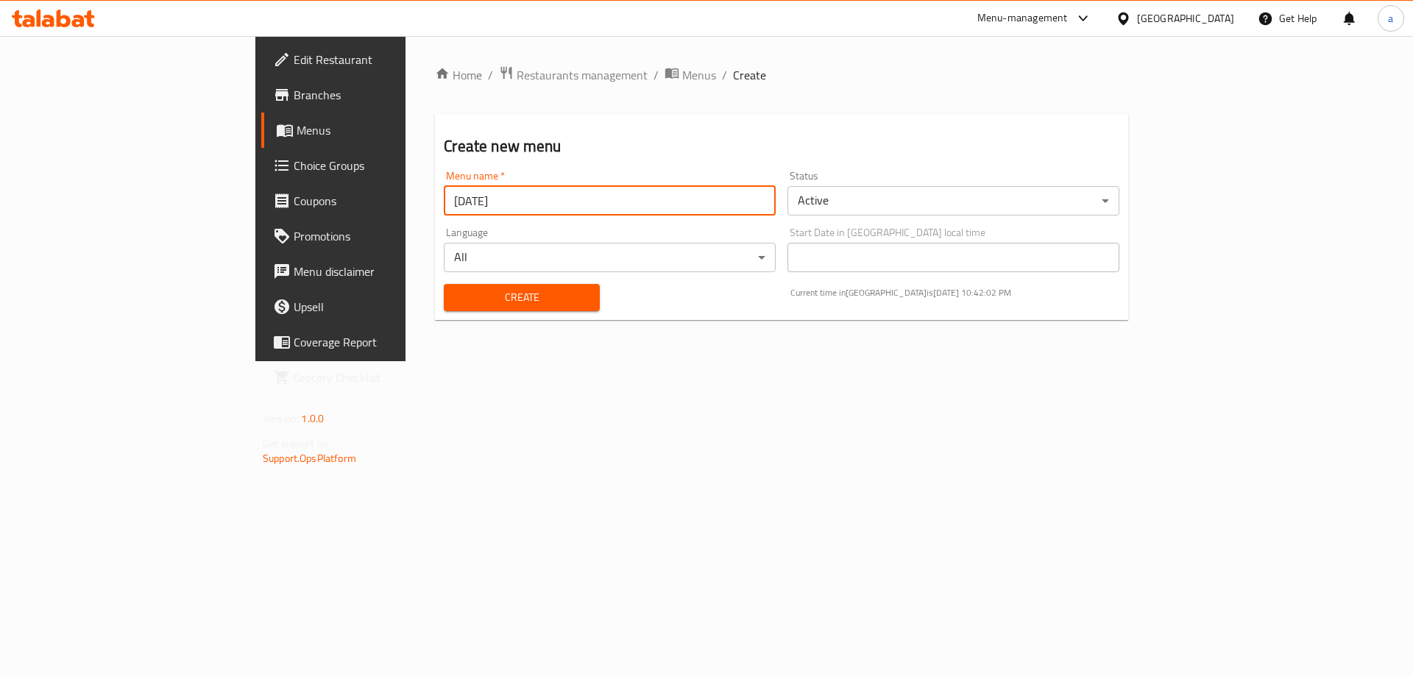
type input "[DATE]"
click at [498, 294] on span "Create" at bounding box center [522, 298] width 132 height 18
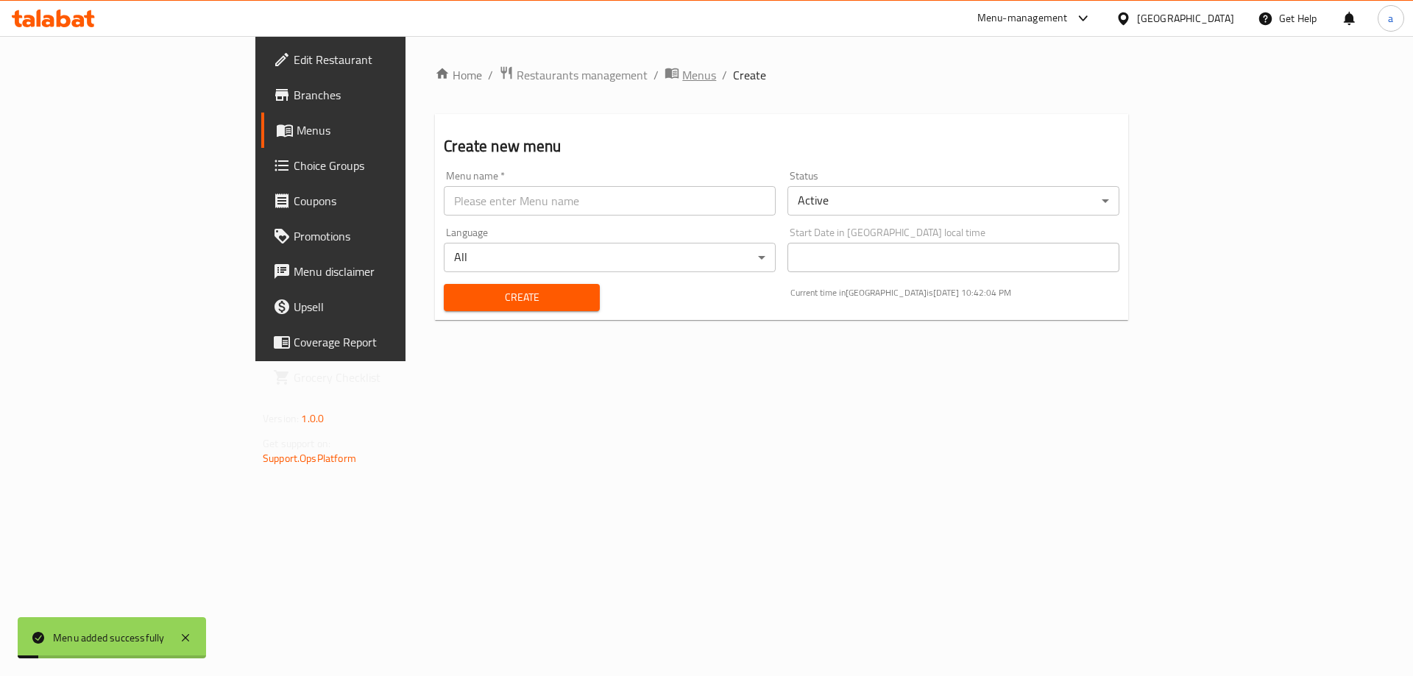
click at [682, 73] on span "Menus" at bounding box center [699, 75] width 34 height 18
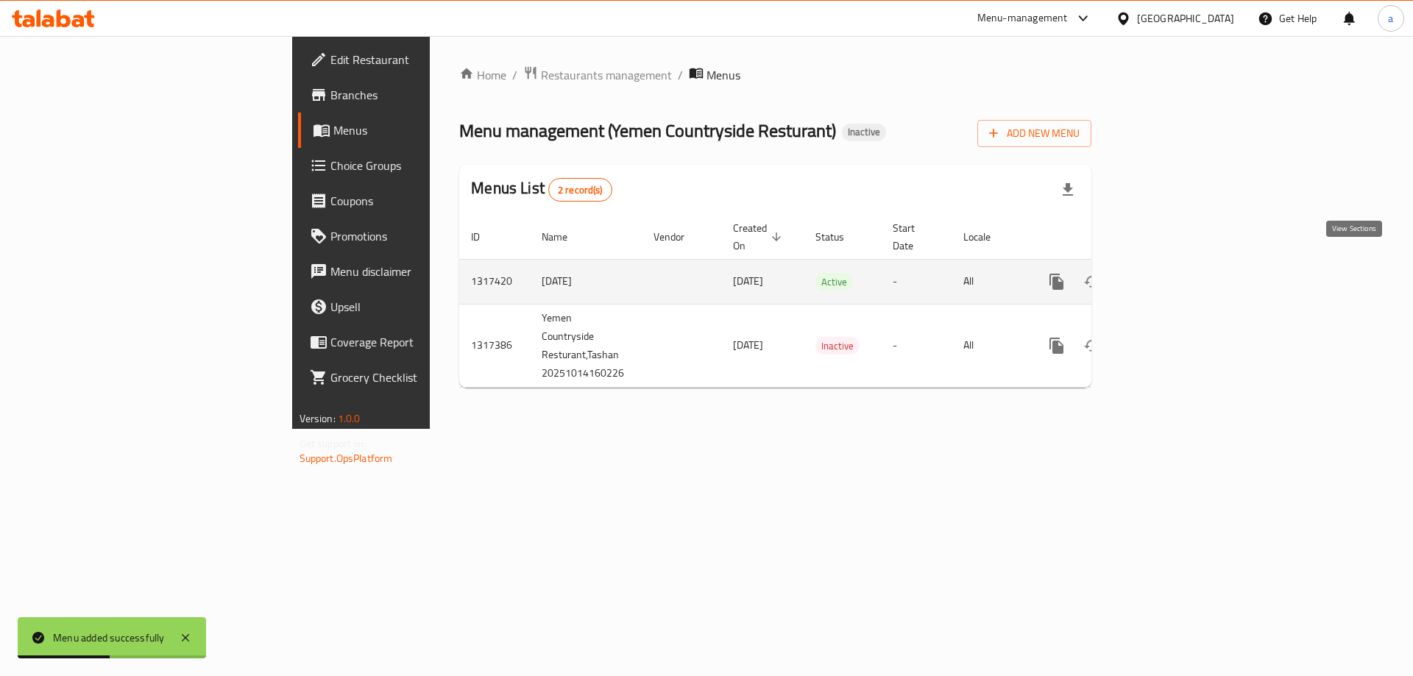
click at [1172, 273] on icon "enhanced table" at bounding box center [1163, 282] width 18 height 18
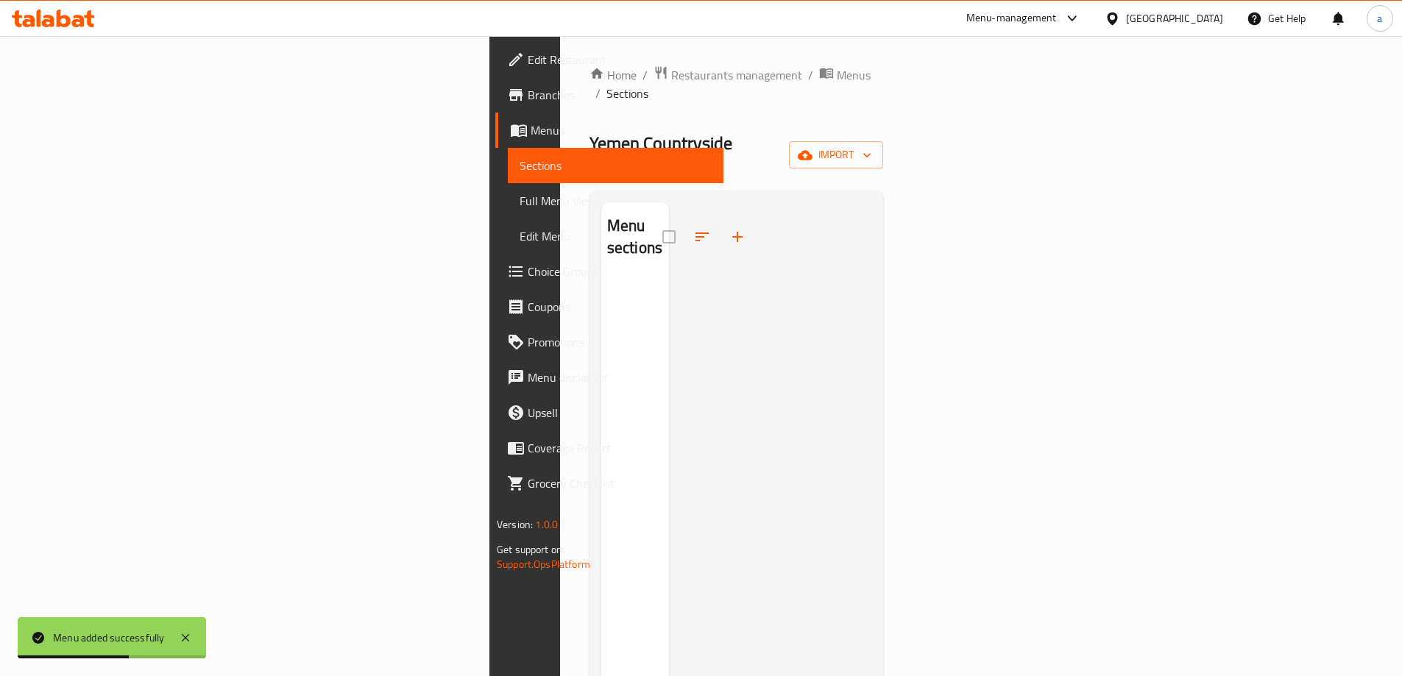
click at [883, 107] on div "Home / Restaurants management / Menus / Sections Yemen Countryside Resturant In…" at bounding box center [737, 478] width 294 height 825
click at [871, 146] on span "import" at bounding box center [836, 155] width 71 height 18
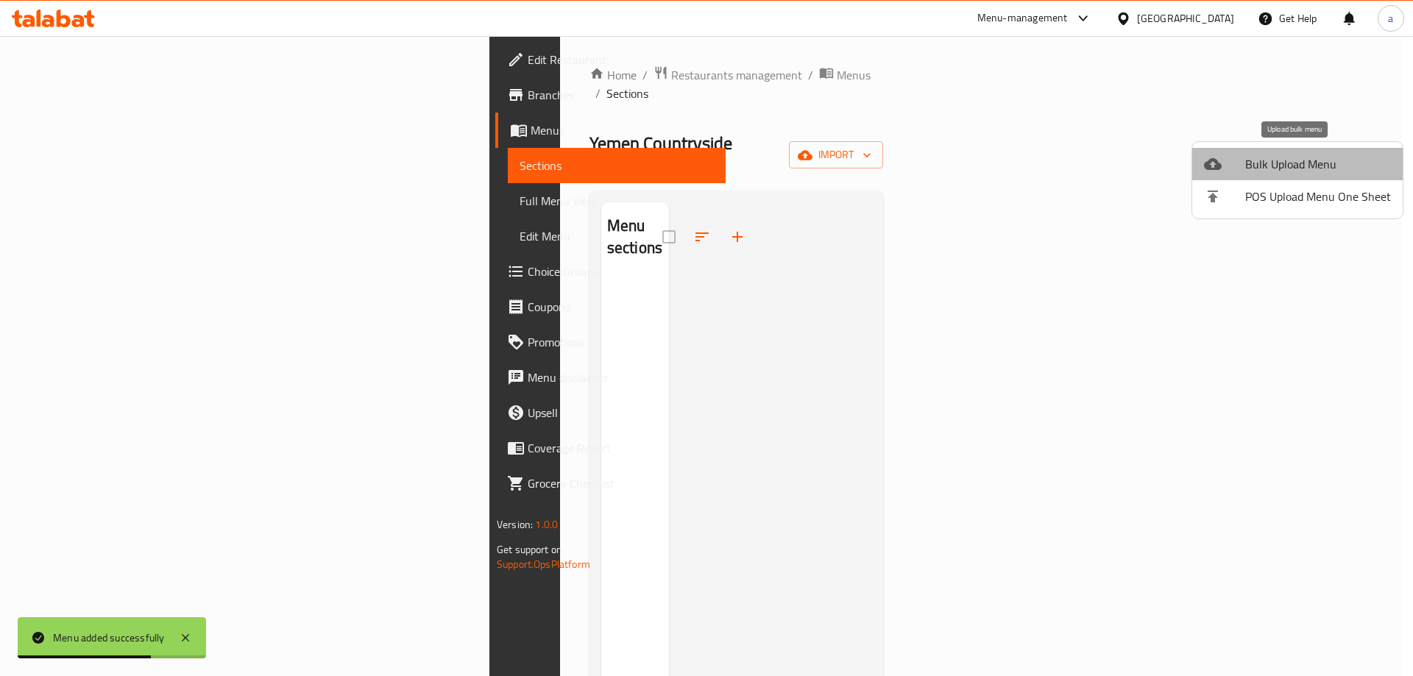
click at [1312, 155] on span "Bulk Upload Menu" at bounding box center [1318, 164] width 146 height 18
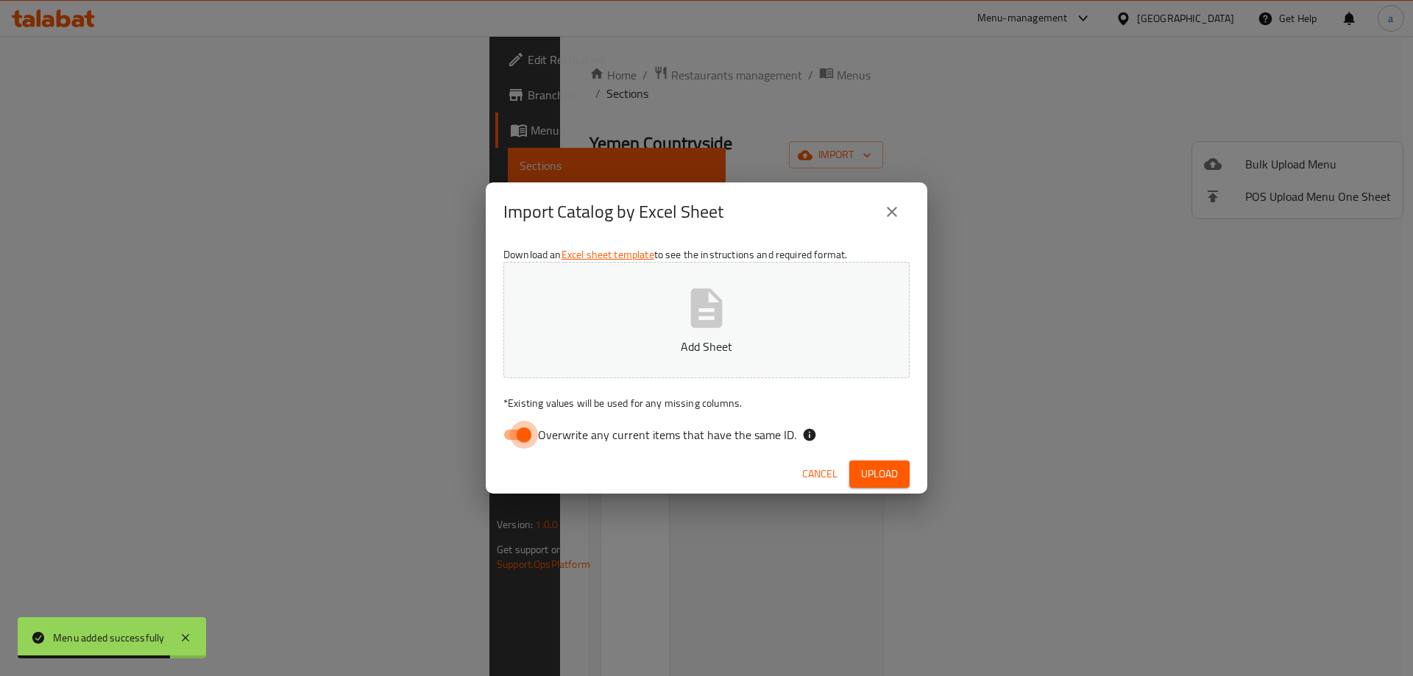
click at [526, 435] on input "Overwrite any current items that have the same ID." at bounding box center [524, 435] width 84 height 28
checkbox input "false"
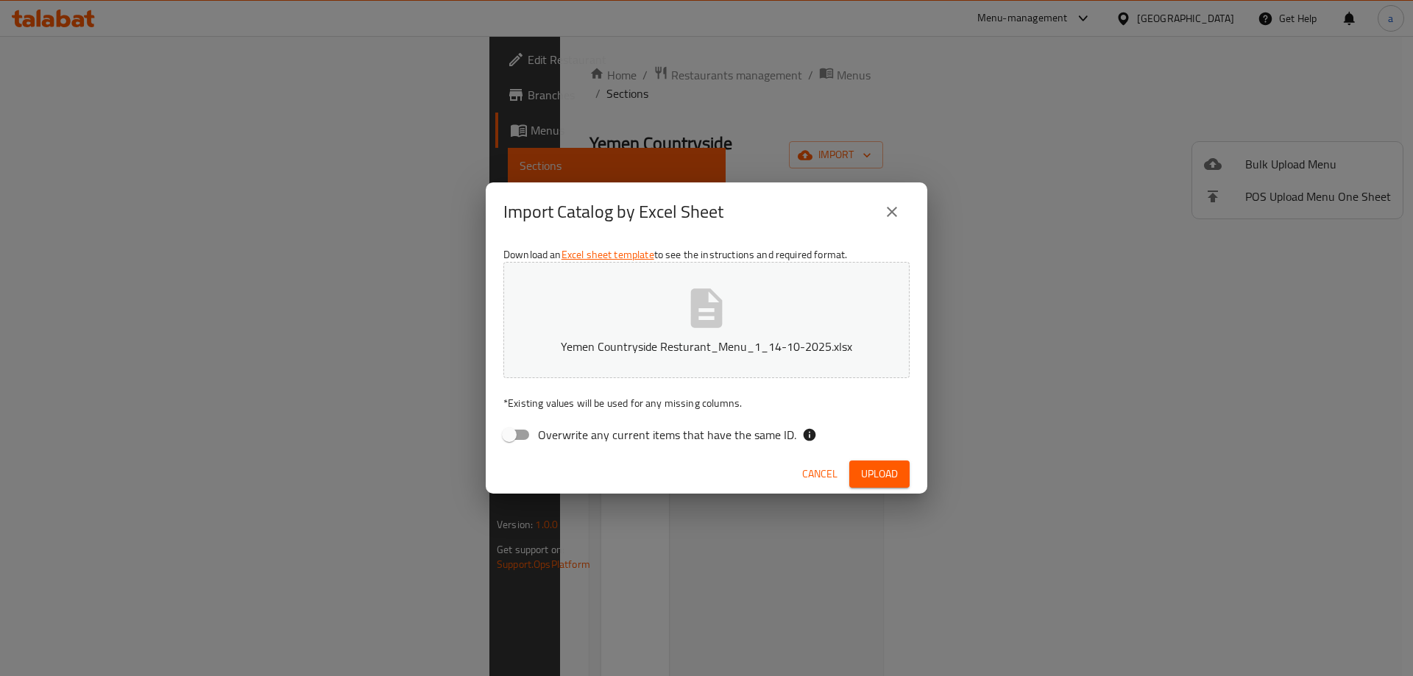
click at [890, 461] on button "Upload" at bounding box center [879, 474] width 60 height 27
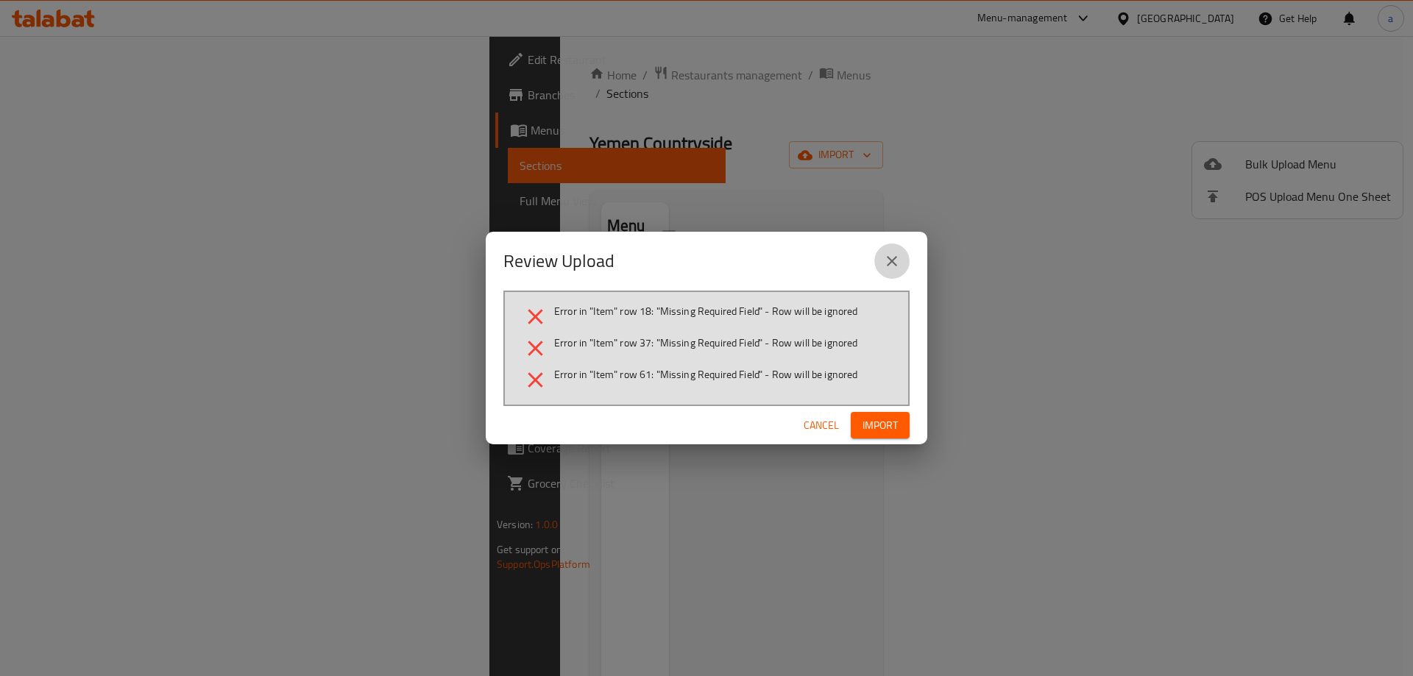
click at [902, 263] on button "close" at bounding box center [891, 261] width 35 height 35
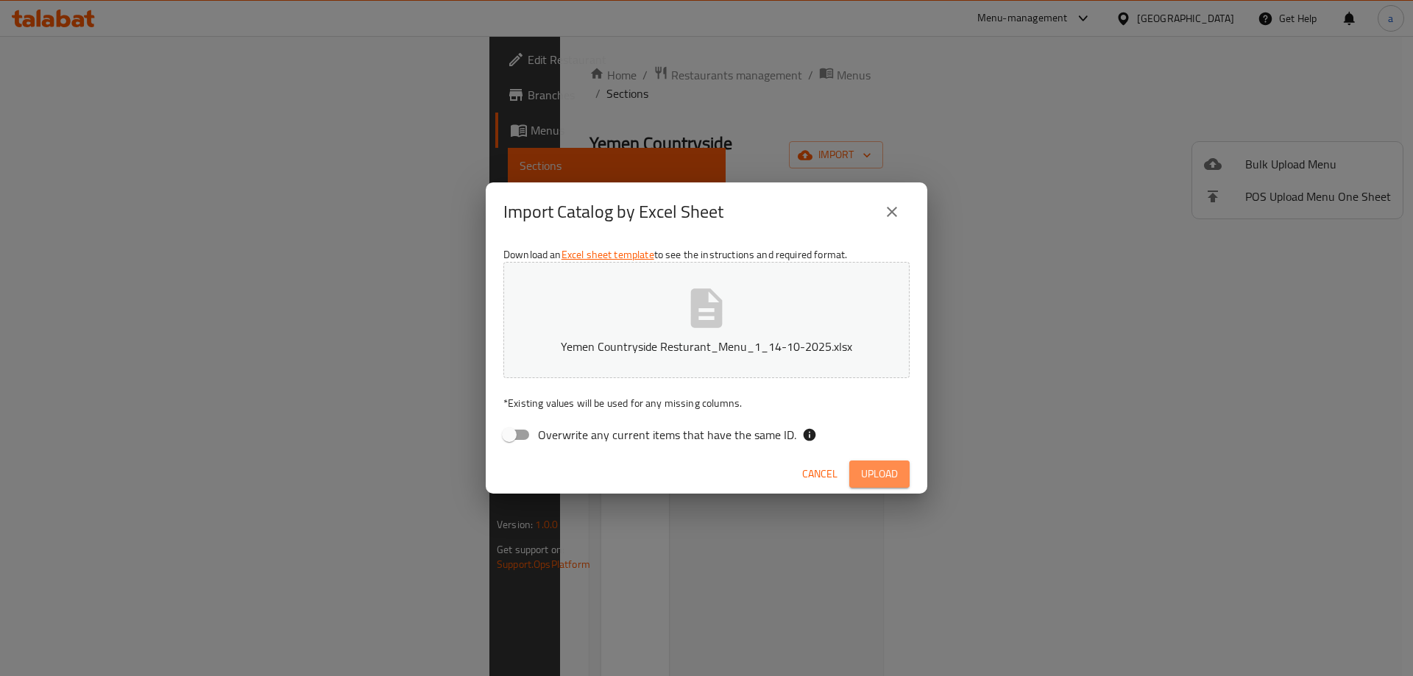
click at [865, 475] on span "Upload" at bounding box center [879, 474] width 37 height 18
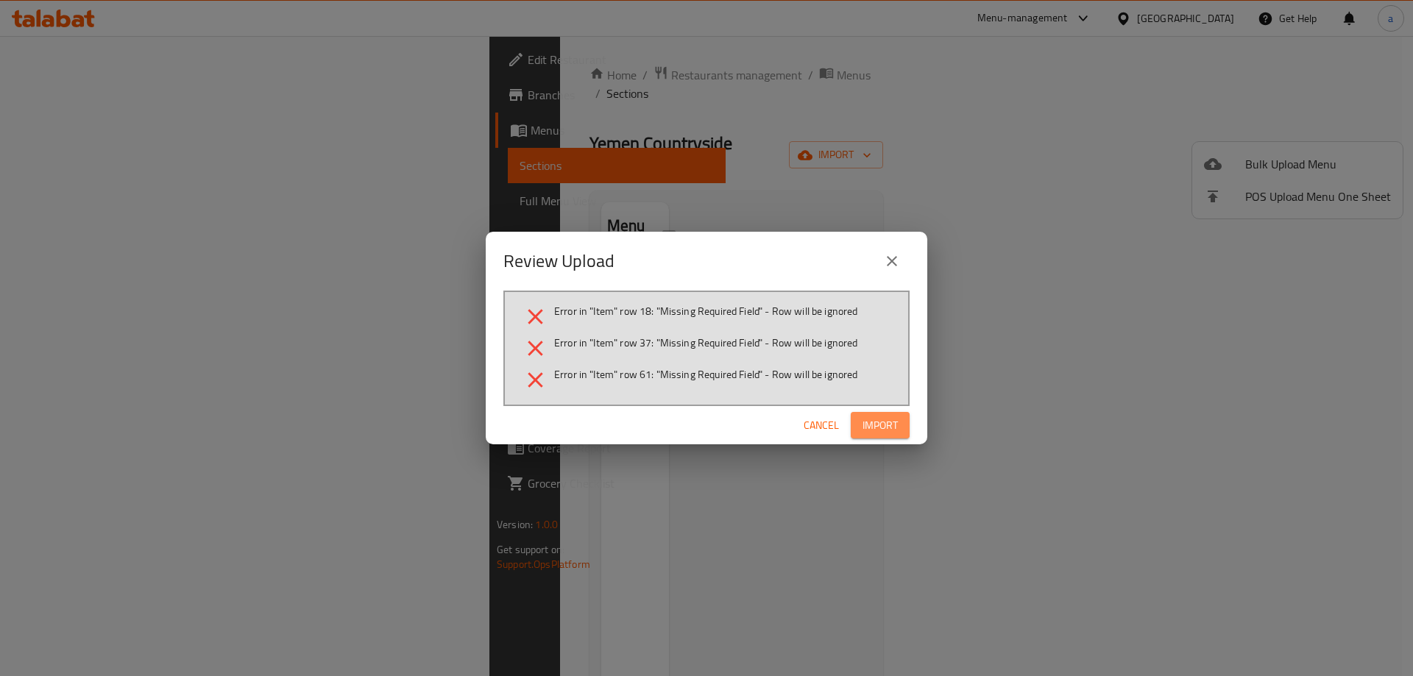
click at [874, 427] on span "Import" at bounding box center [880, 426] width 35 height 18
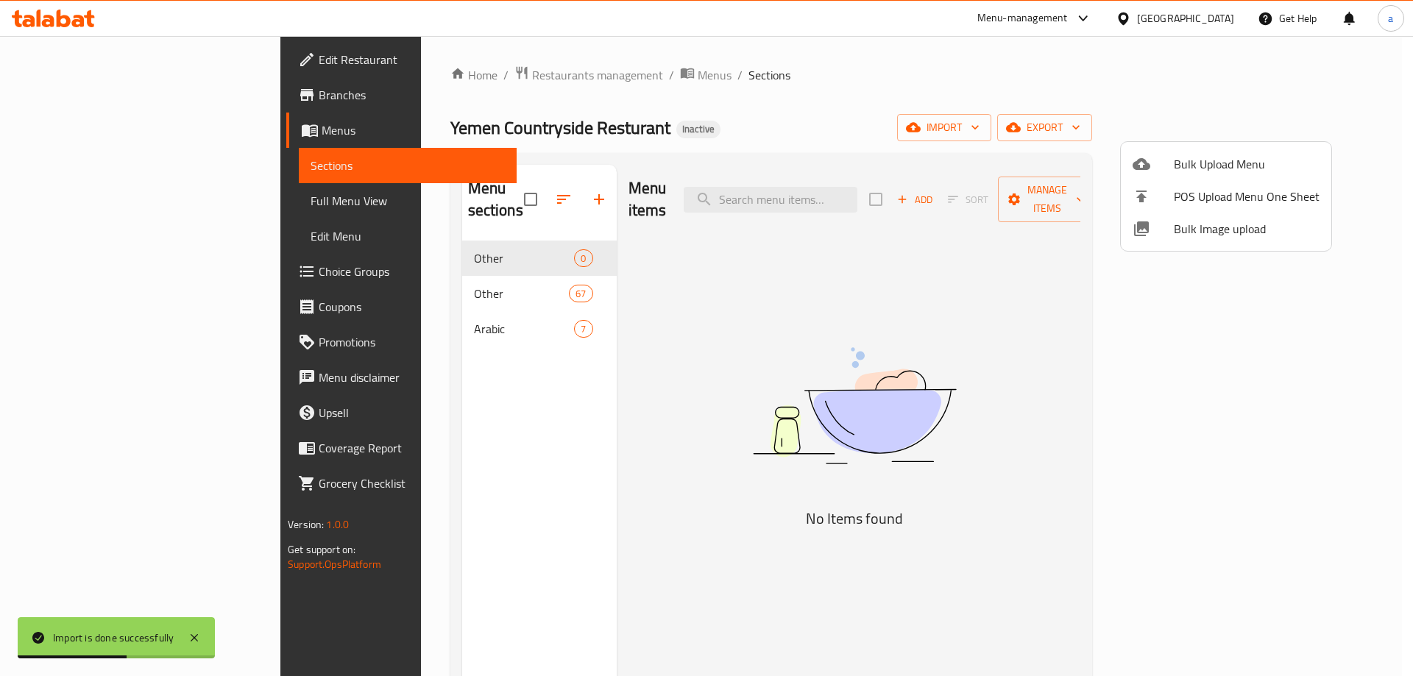
click at [460, 238] on div at bounding box center [706, 338] width 1413 height 676
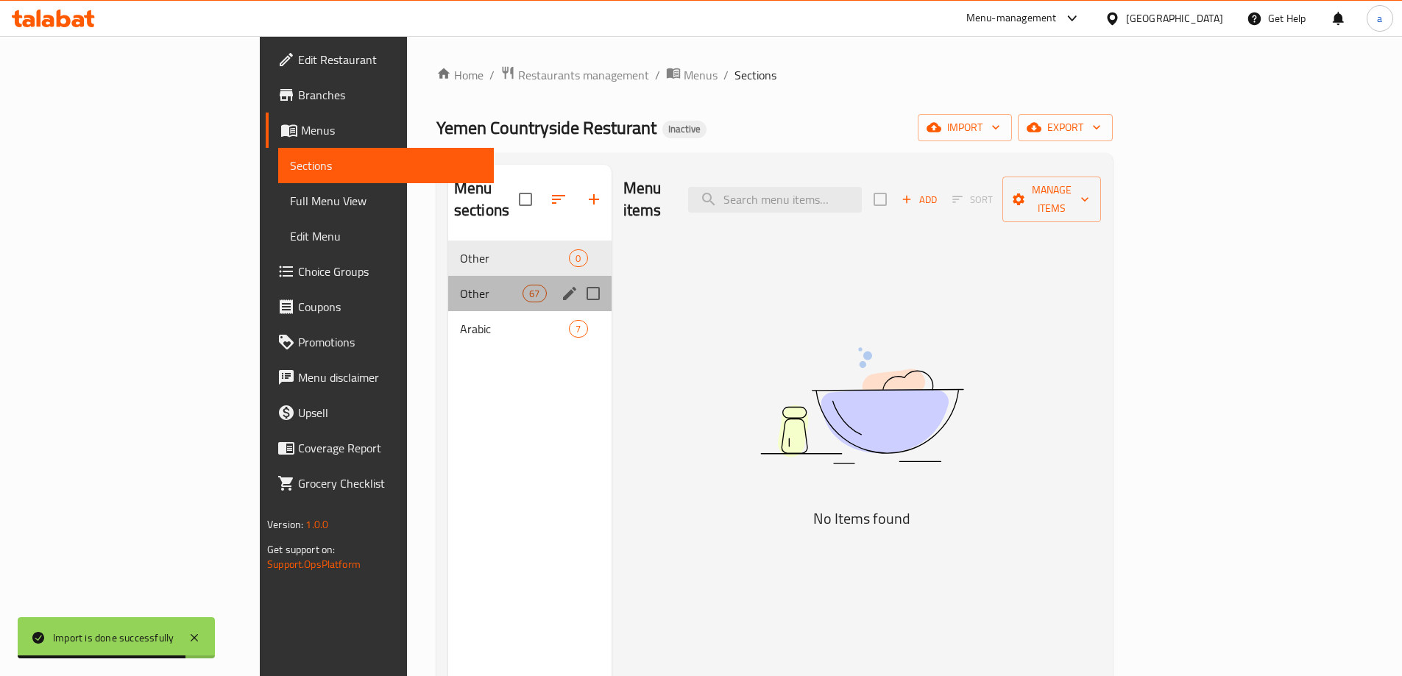
click at [492, 276] on div "Other 67" at bounding box center [529, 293] width 163 height 35
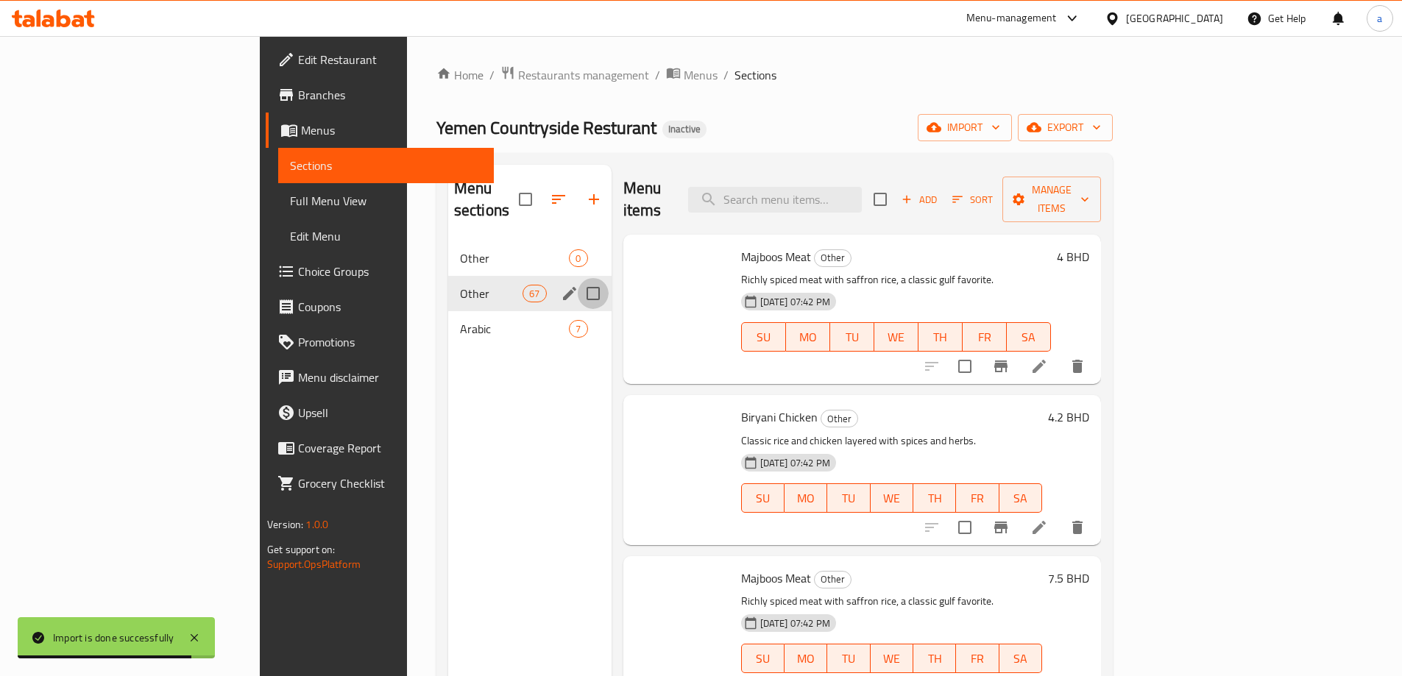
click at [578, 278] on input "Menu sections" at bounding box center [593, 293] width 31 height 31
checkbox input "true"
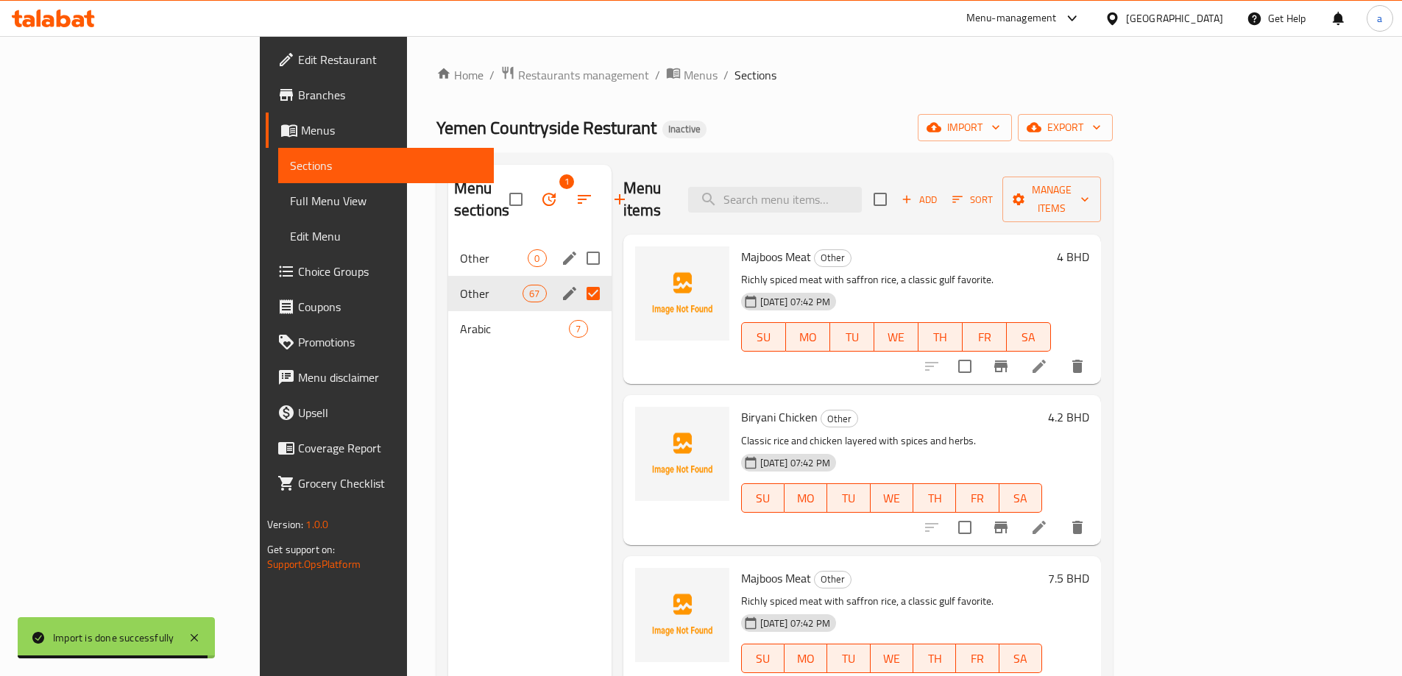
click at [578, 243] on input "Menu sections" at bounding box center [593, 258] width 31 height 31
checkbox input "true"
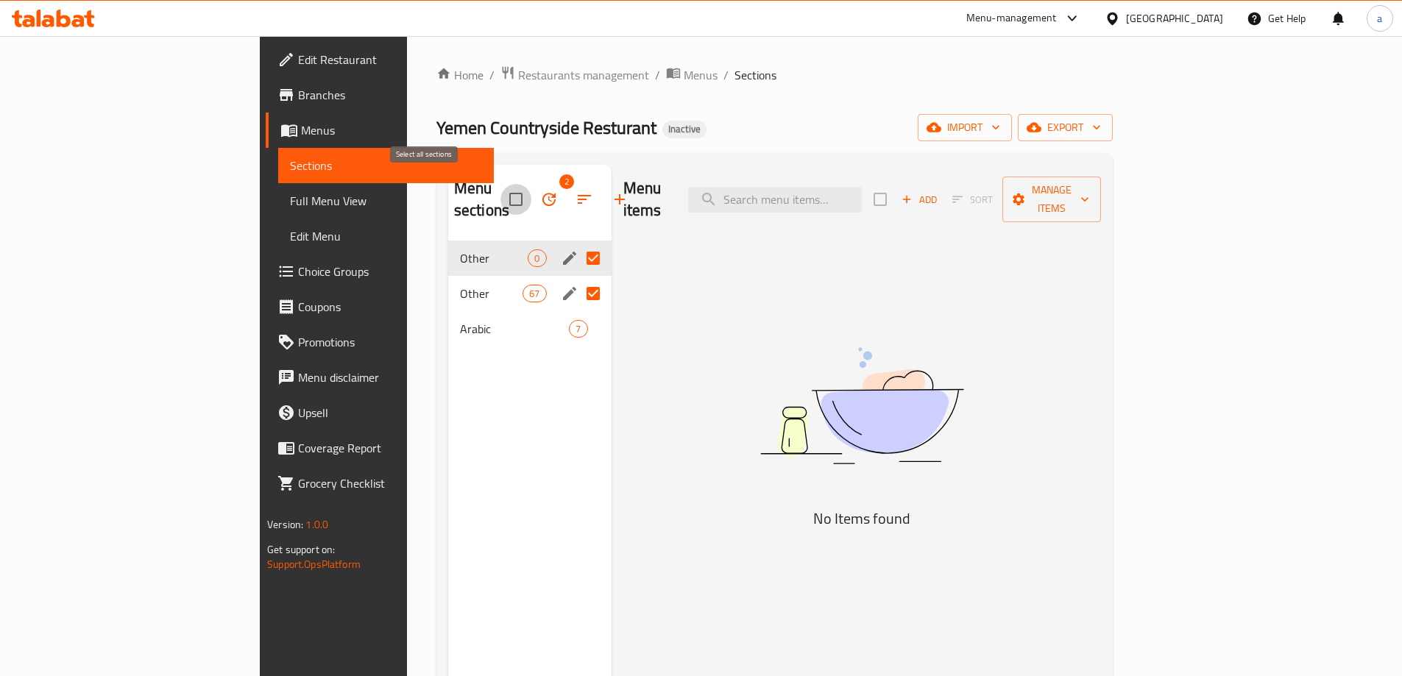
click at [501, 187] on input "checkbox" at bounding box center [516, 199] width 31 height 31
checkbox input "false"
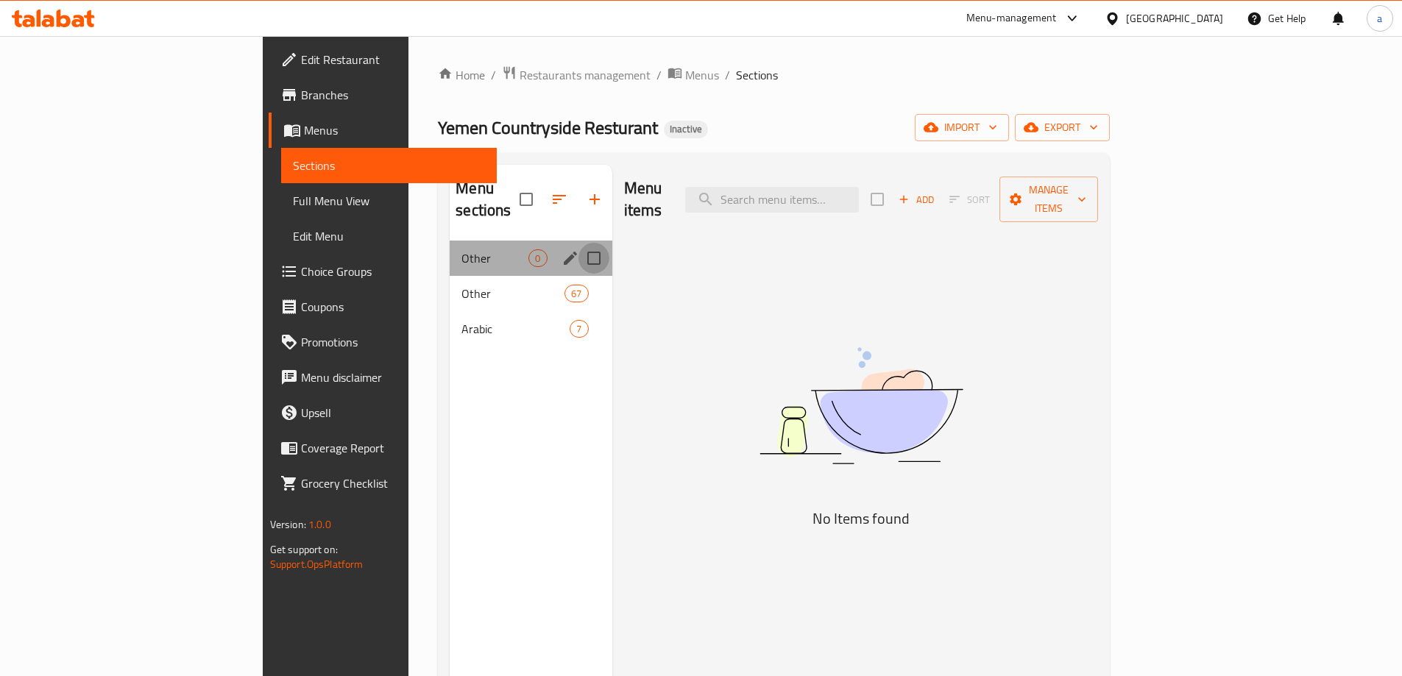
click at [579, 243] on input "Menu sections" at bounding box center [594, 258] width 31 height 31
checkbox input "true"
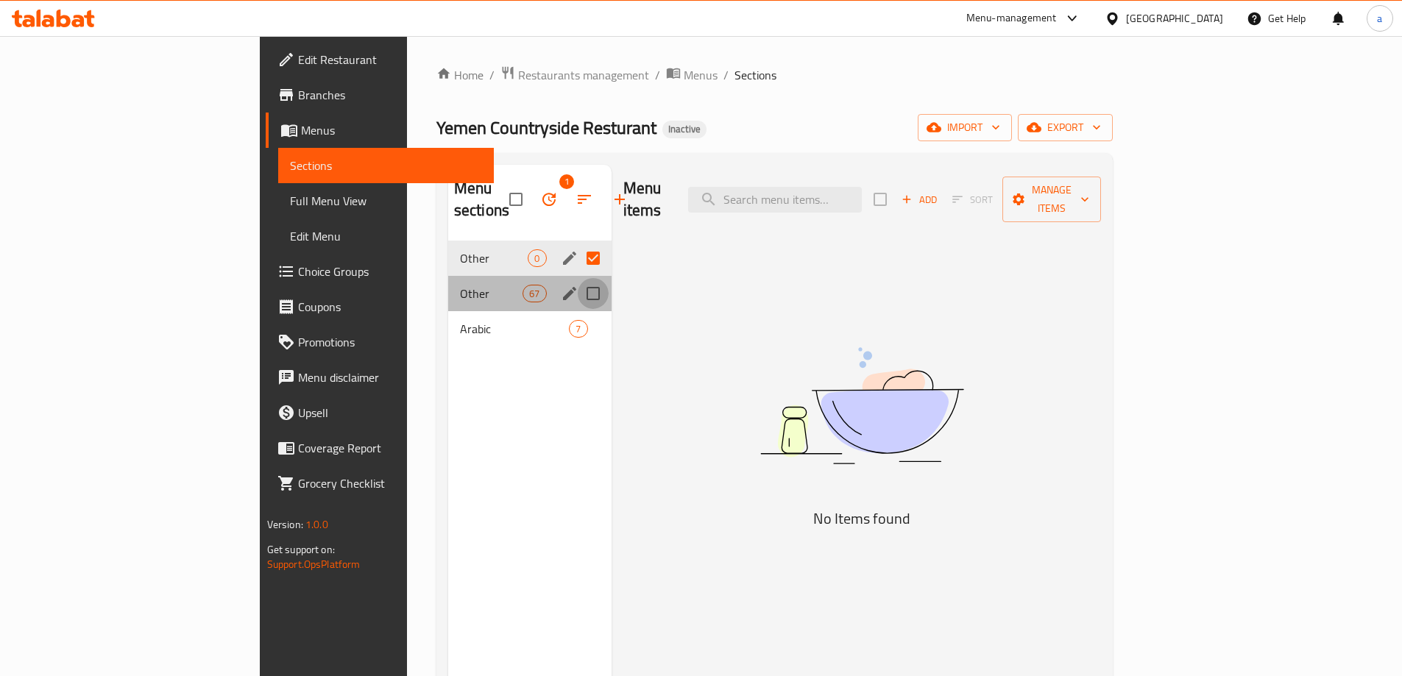
click at [578, 278] on input "Menu sections" at bounding box center [593, 293] width 31 height 31
checkbox input "true"
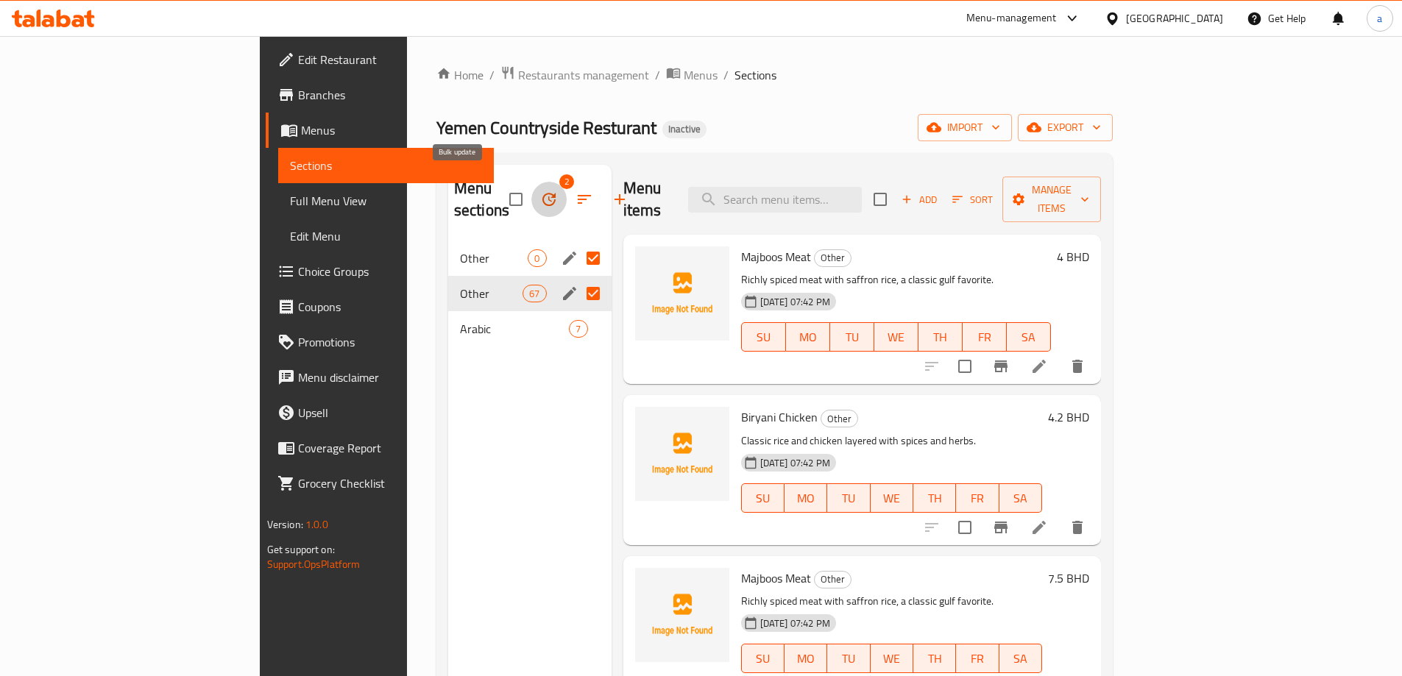
click at [540, 191] on icon "button" at bounding box center [549, 200] width 18 height 18
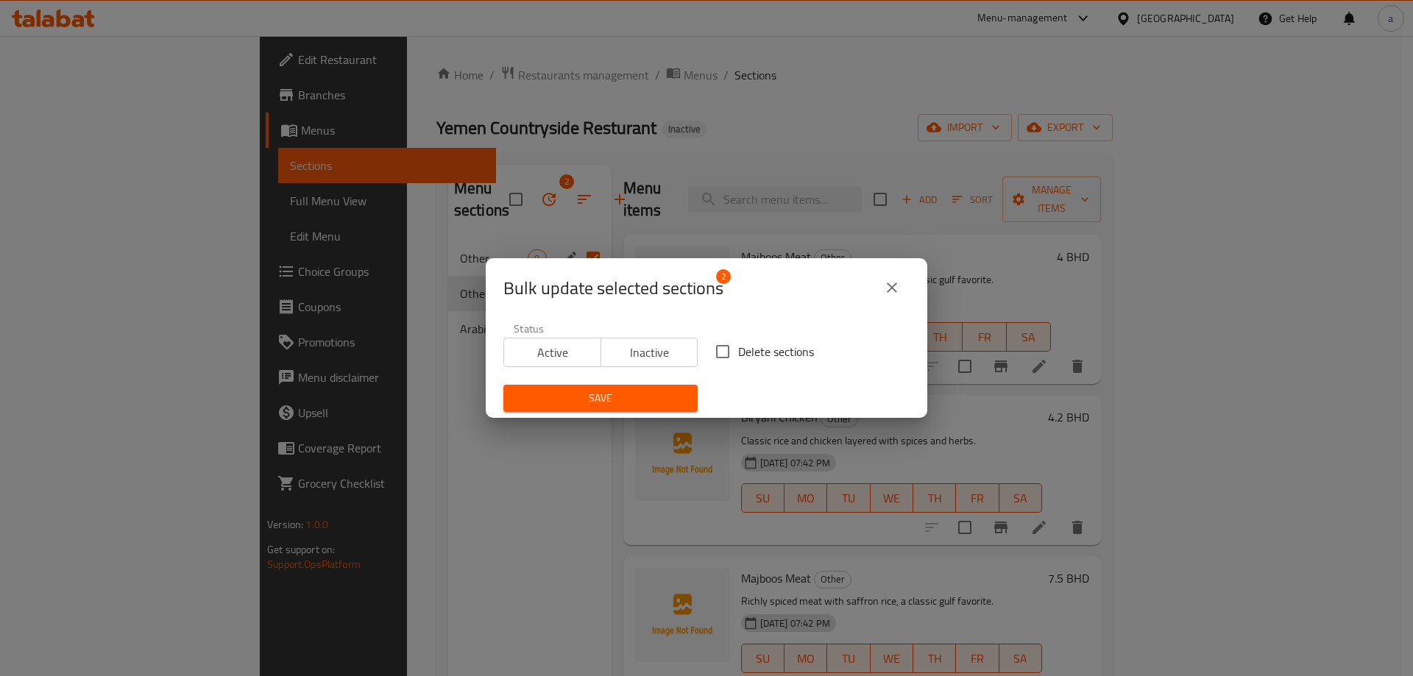
click at [707, 358] on input "Delete sections" at bounding box center [722, 351] width 31 height 31
checkbox input "true"
click at [619, 393] on span "Save" at bounding box center [600, 398] width 171 height 18
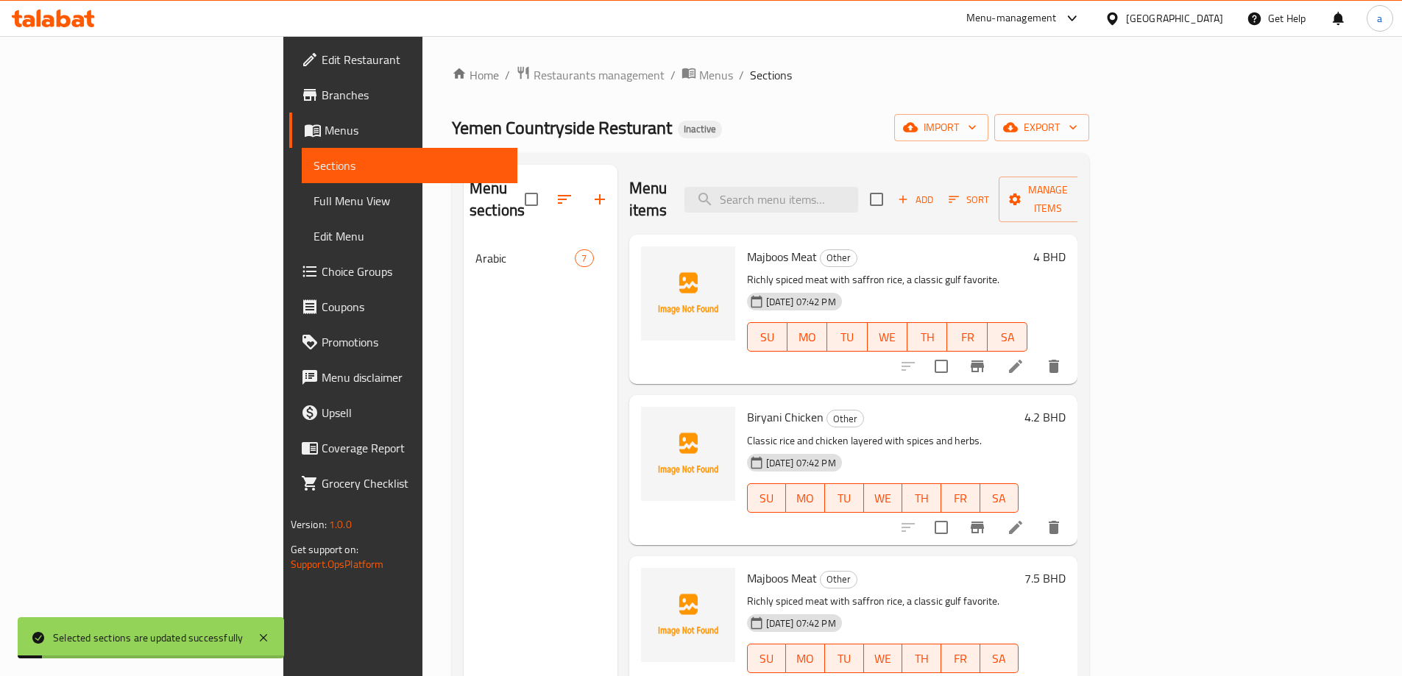
click at [498, 403] on div "Menu sections Arabic 7" at bounding box center [541, 503] width 154 height 676
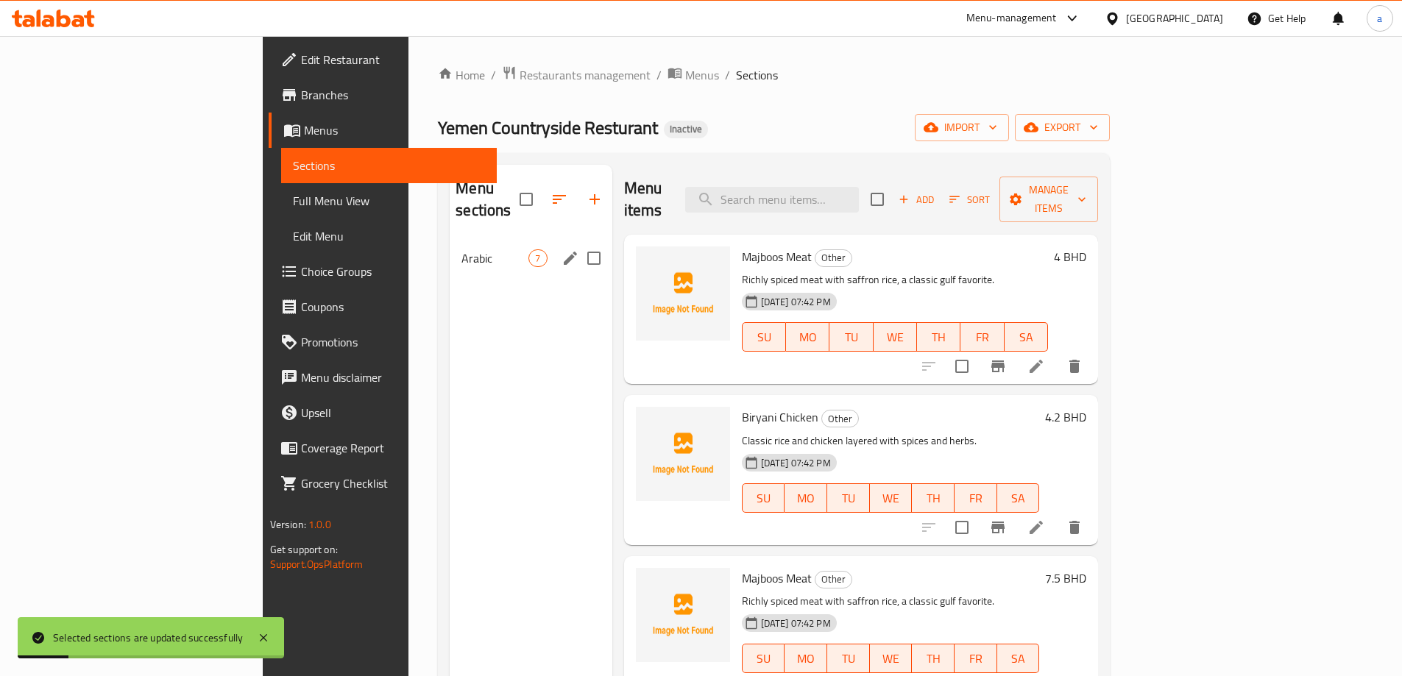
click at [450, 249] on div "Arabic 7" at bounding box center [531, 258] width 162 height 35
click at [450, 248] on div "Arabic 7" at bounding box center [531, 258] width 162 height 35
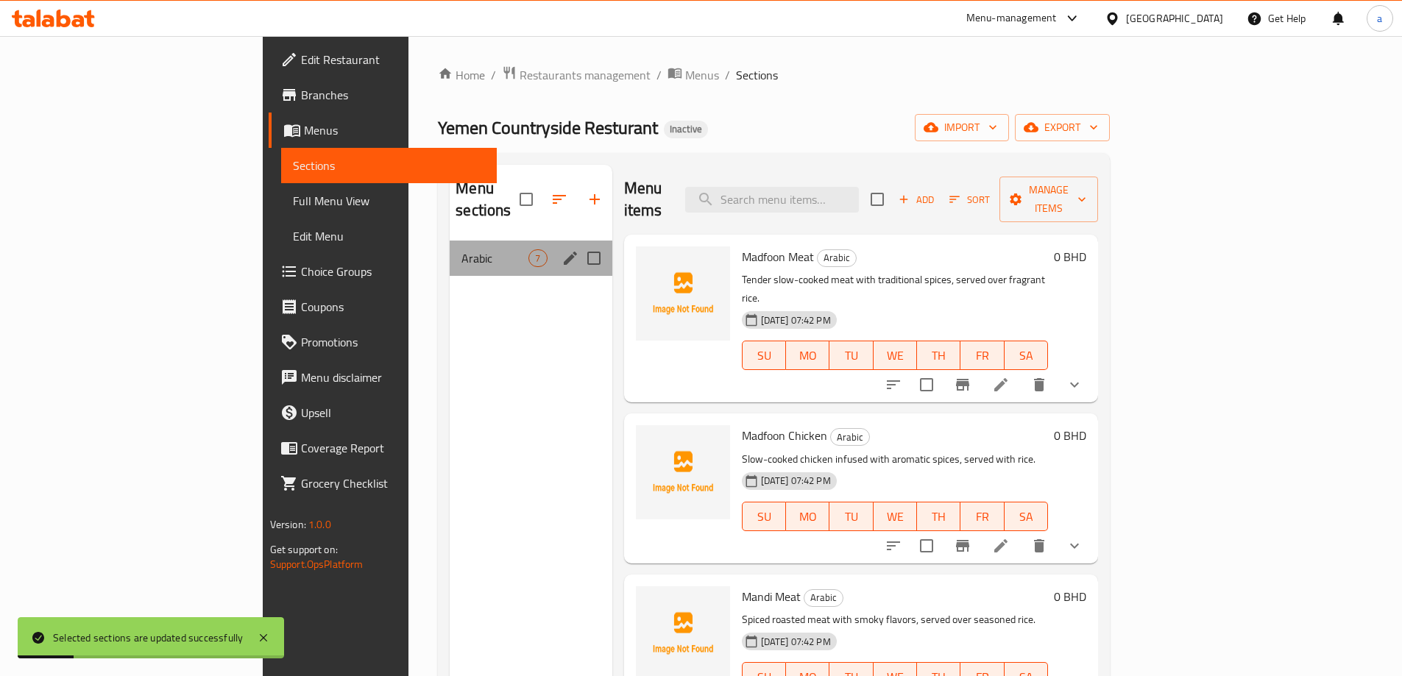
click at [450, 248] on div "Arabic 7" at bounding box center [531, 258] width 162 height 35
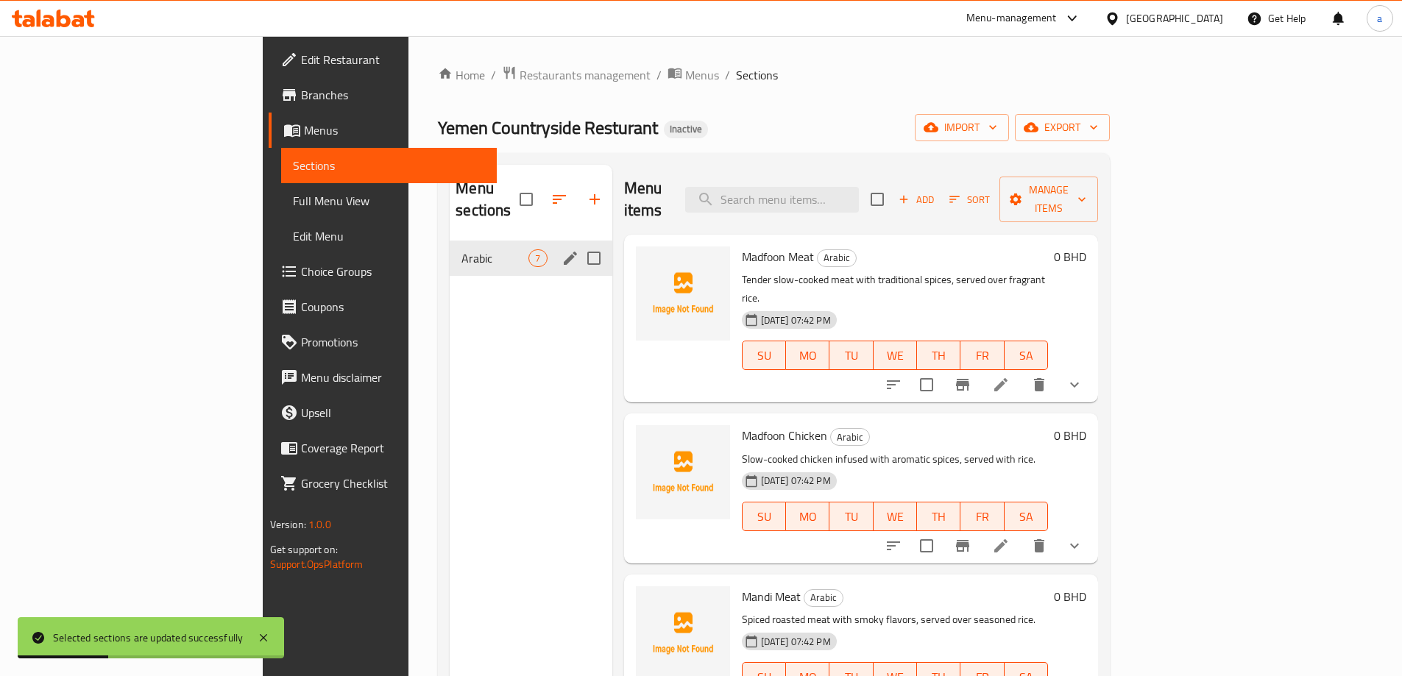
click at [450, 248] on div "Arabic 7" at bounding box center [531, 258] width 162 height 35
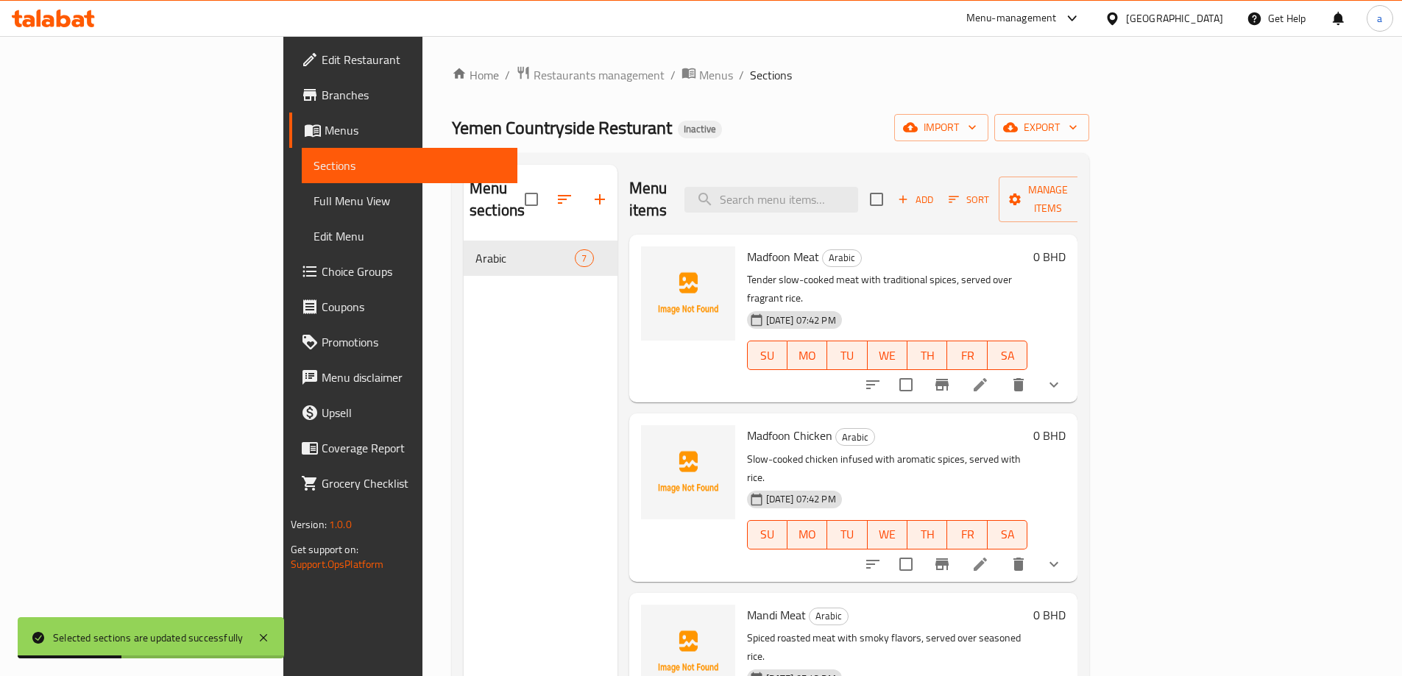
click at [464, 287] on div "Menu sections Arabic 7" at bounding box center [541, 503] width 154 height 676
click at [314, 161] on span "Sections" at bounding box center [410, 166] width 192 height 18
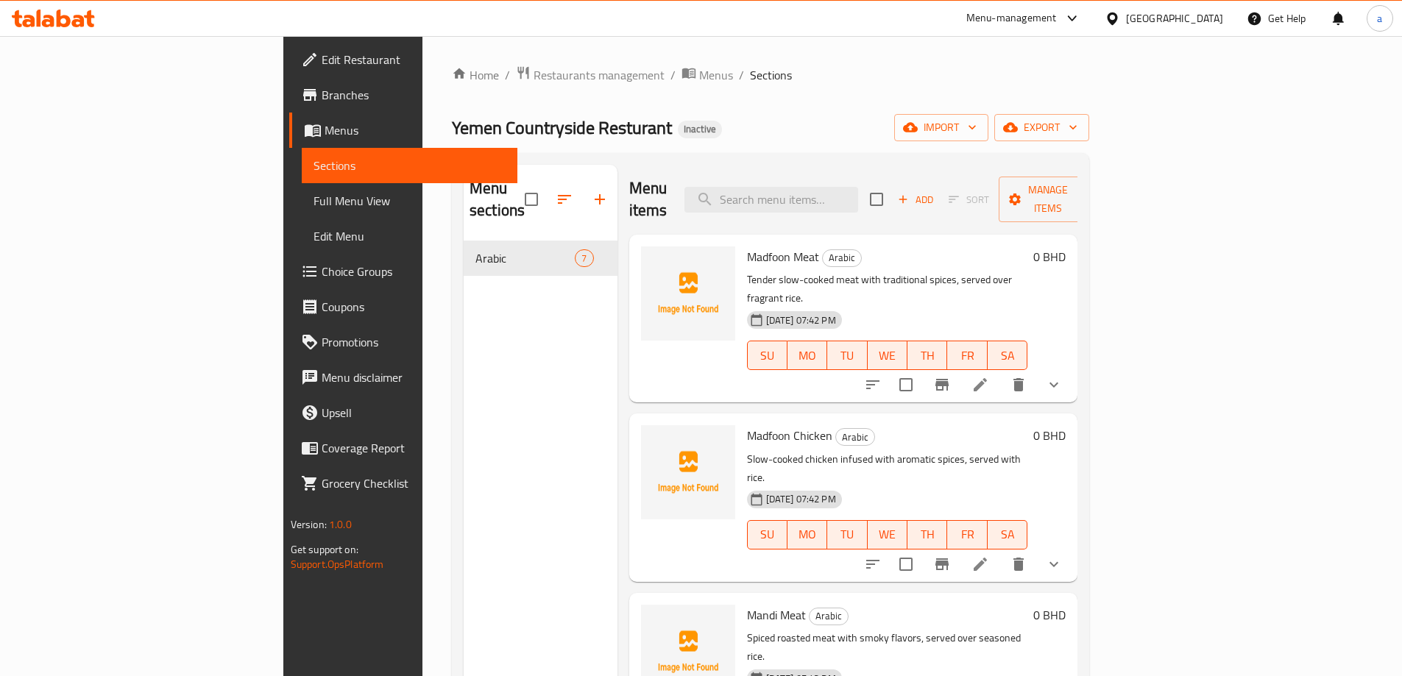
click at [314, 161] on span "Sections" at bounding box center [410, 166] width 192 height 18
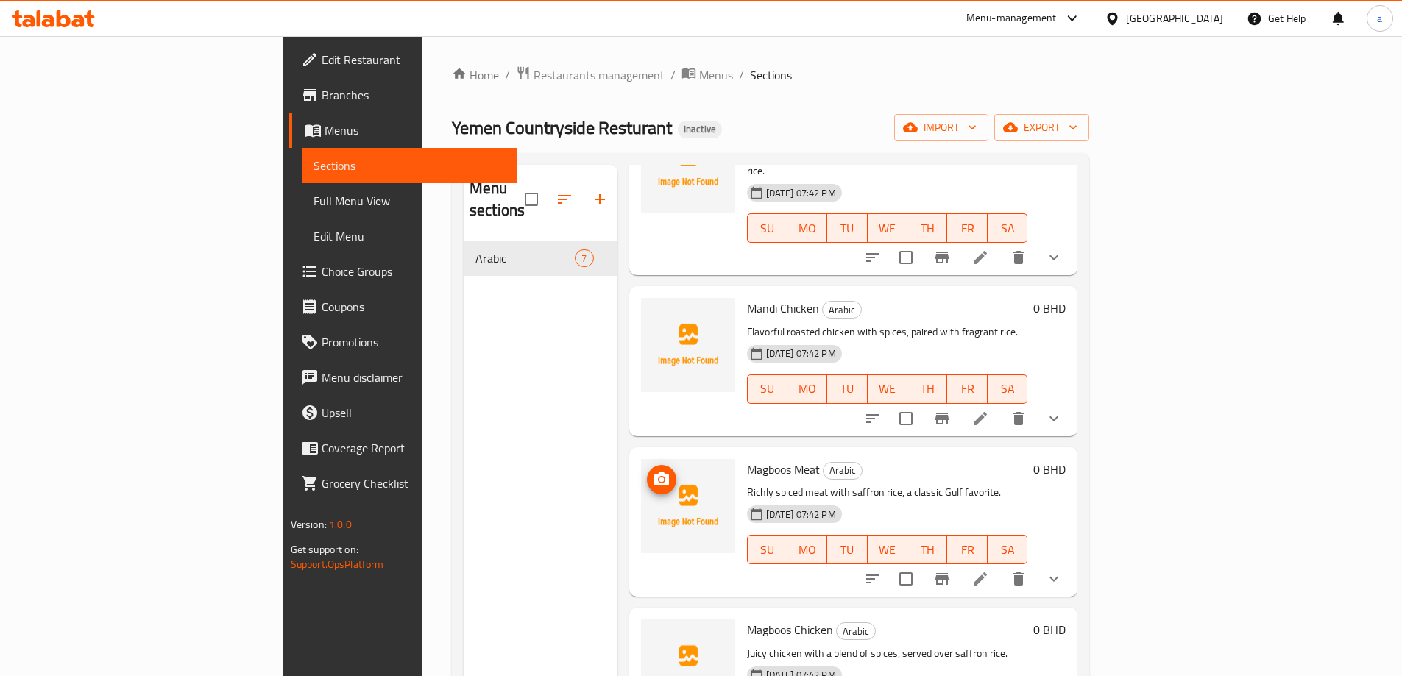
scroll to position [44, 0]
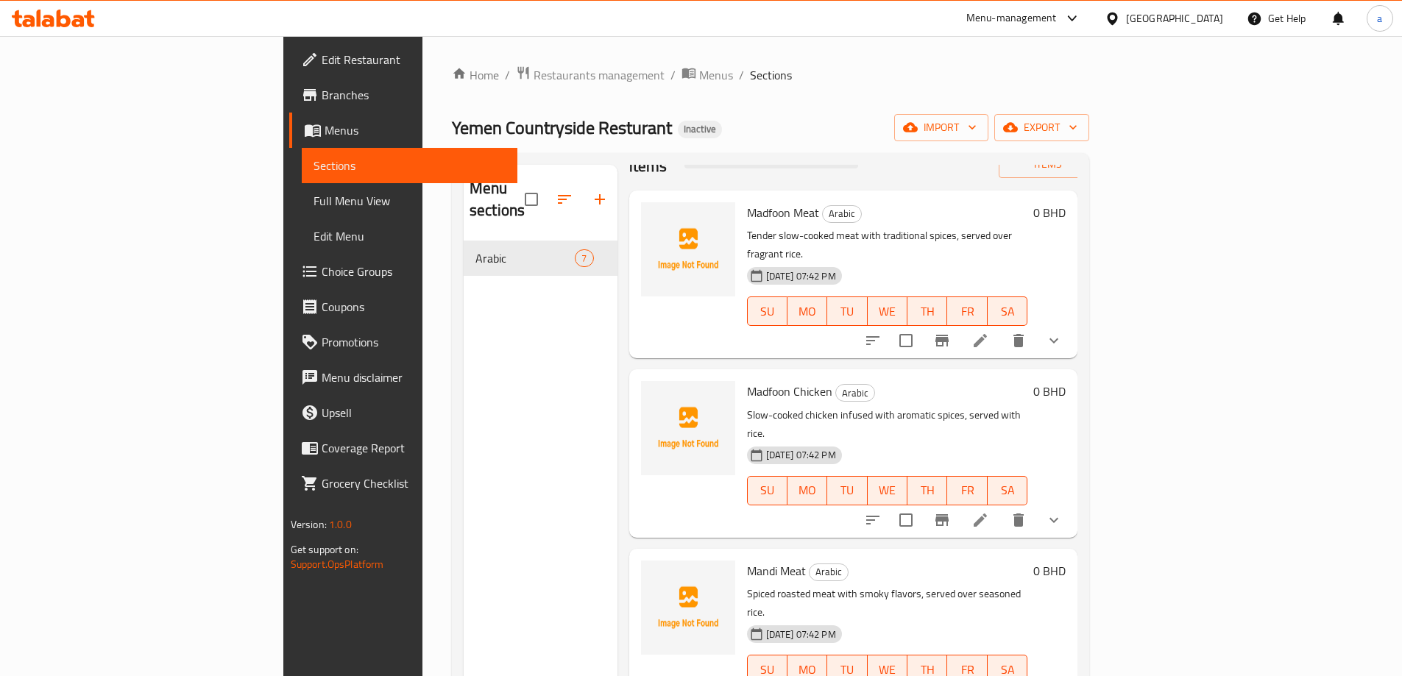
click at [464, 400] on div "Menu sections Arabic 7" at bounding box center [541, 503] width 154 height 676
click at [977, 132] on span "import" at bounding box center [941, 128] width 71 height 18
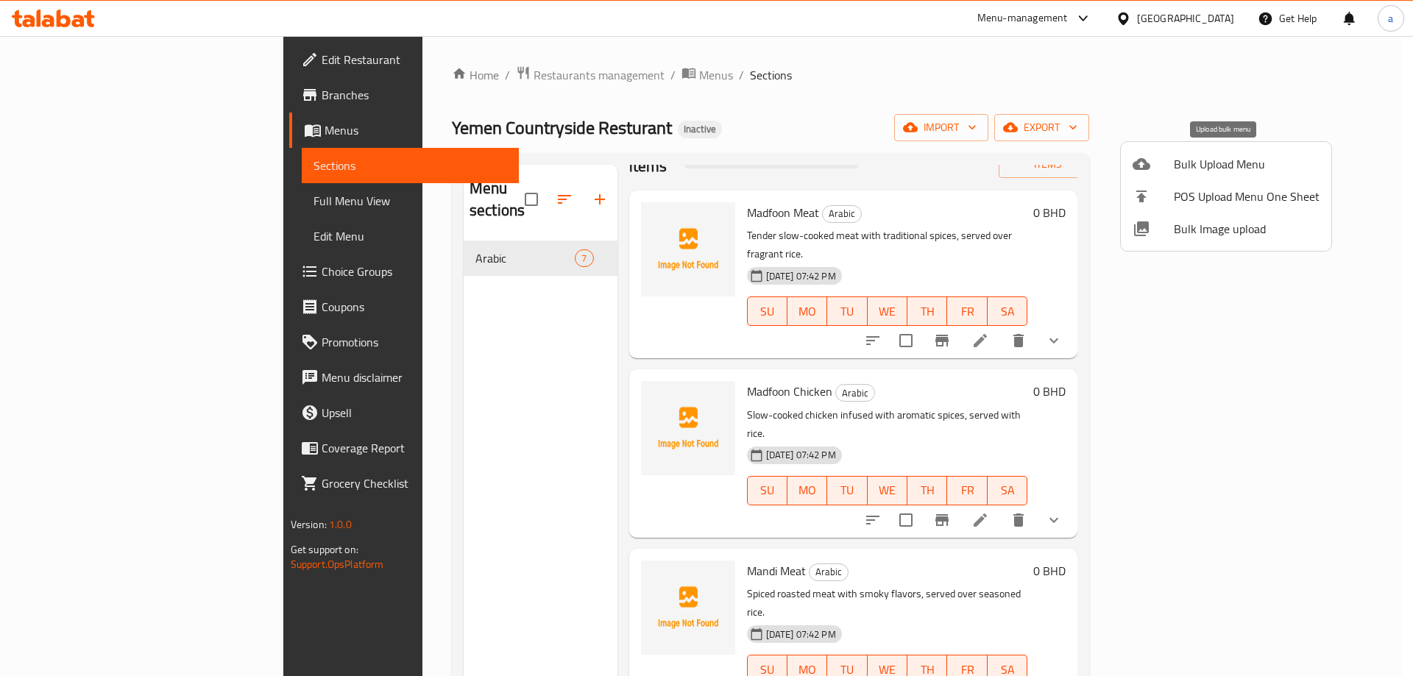
click at [1178, 158] on span "Bulk Upload Menu" at bounding box center [1247, 164] width 146 height 18
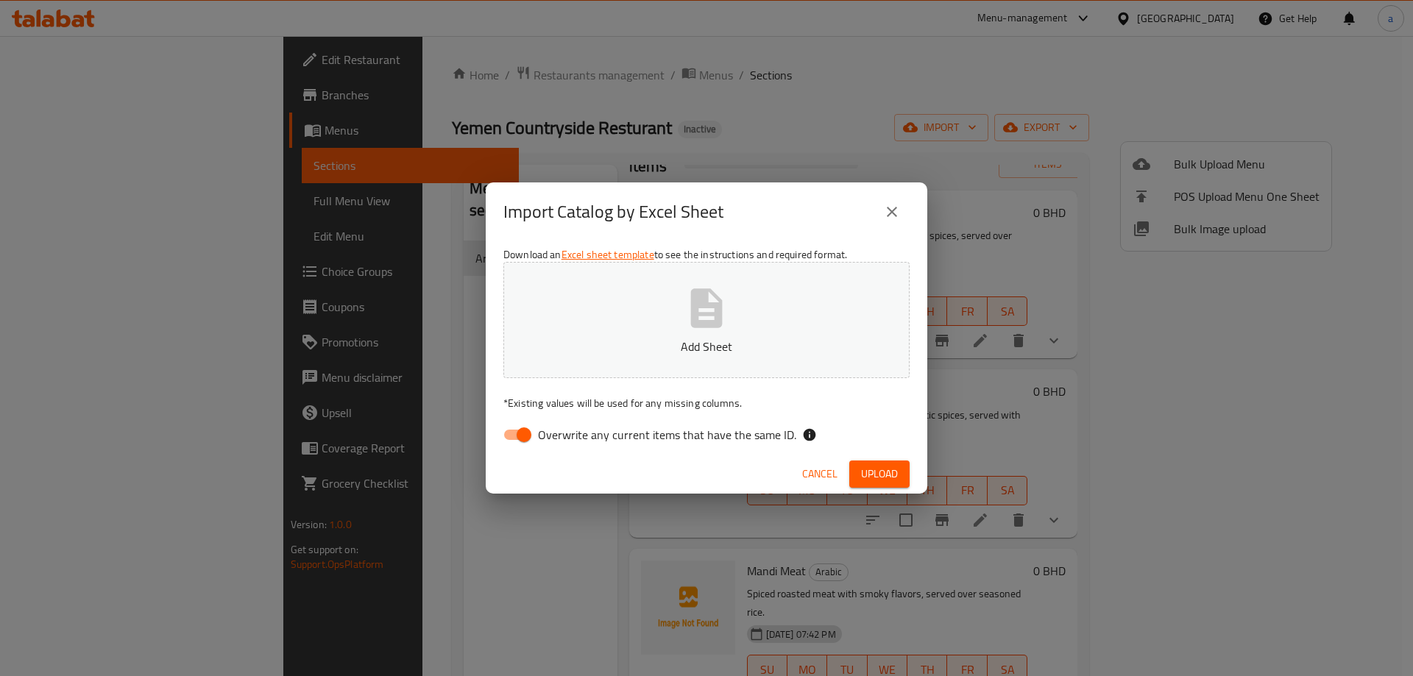
click at [522, 436] on input "Overwrite any current items that have the same ID." at bounding box center [524, 435] width 84 height 28
checkbox input "false"
click at [865, 473] on span "Upload" at bounding box center [879, 474] width 37 height 18
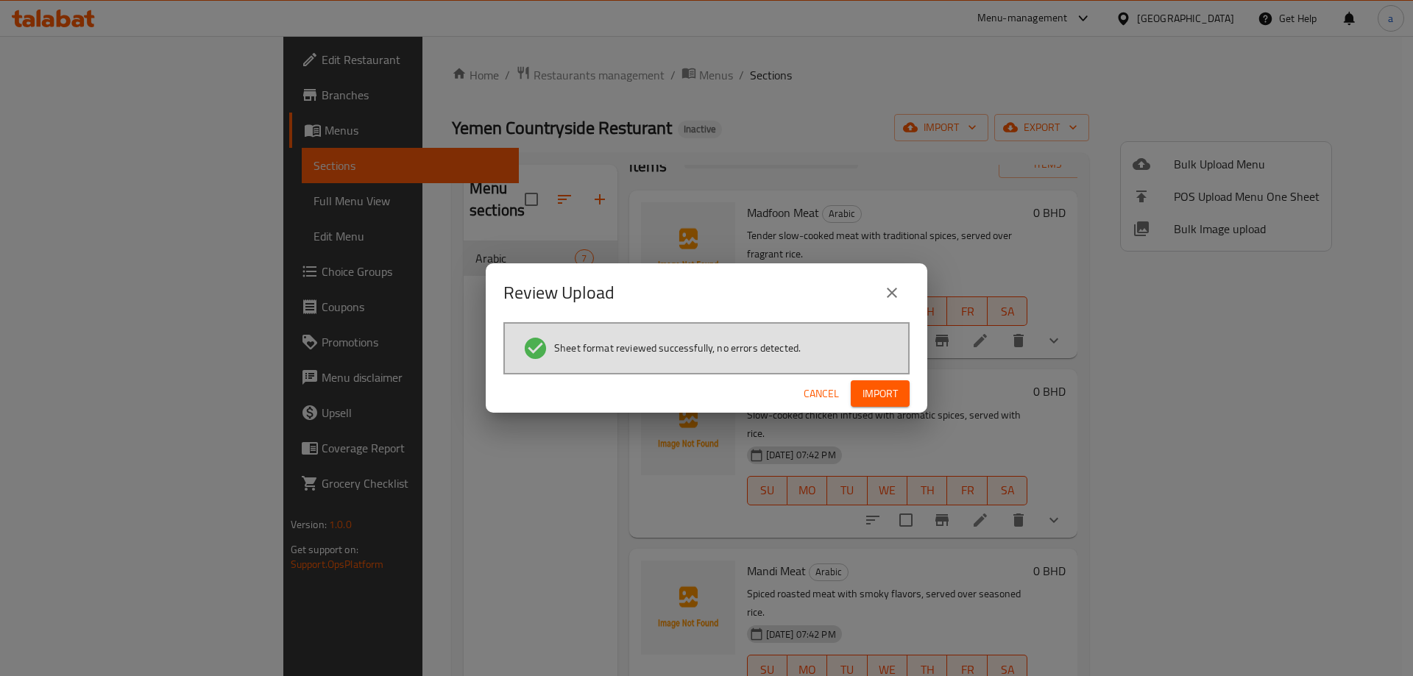
click at [884, 396] on span "Import" at bounding box center [880, 394] width 35 height 18
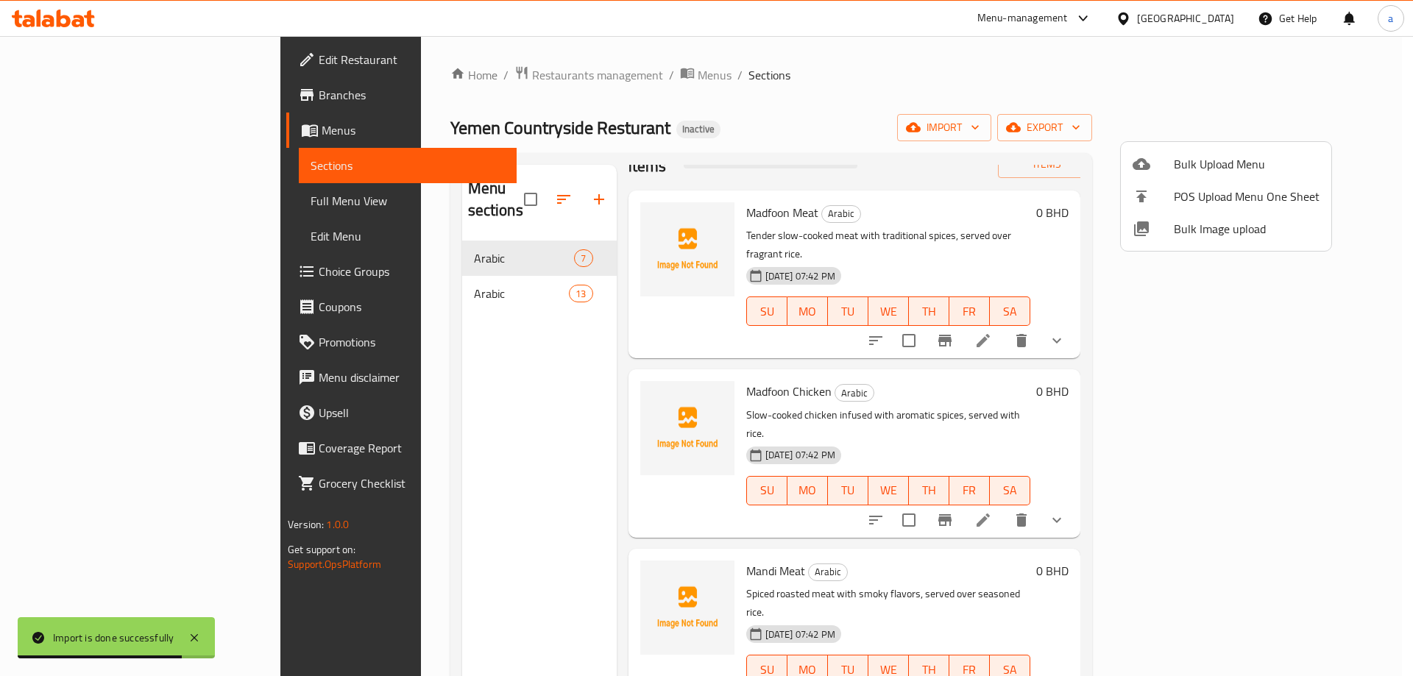
click at [492, 383] on div at bounding box center [706, 338] width 1413 height 676
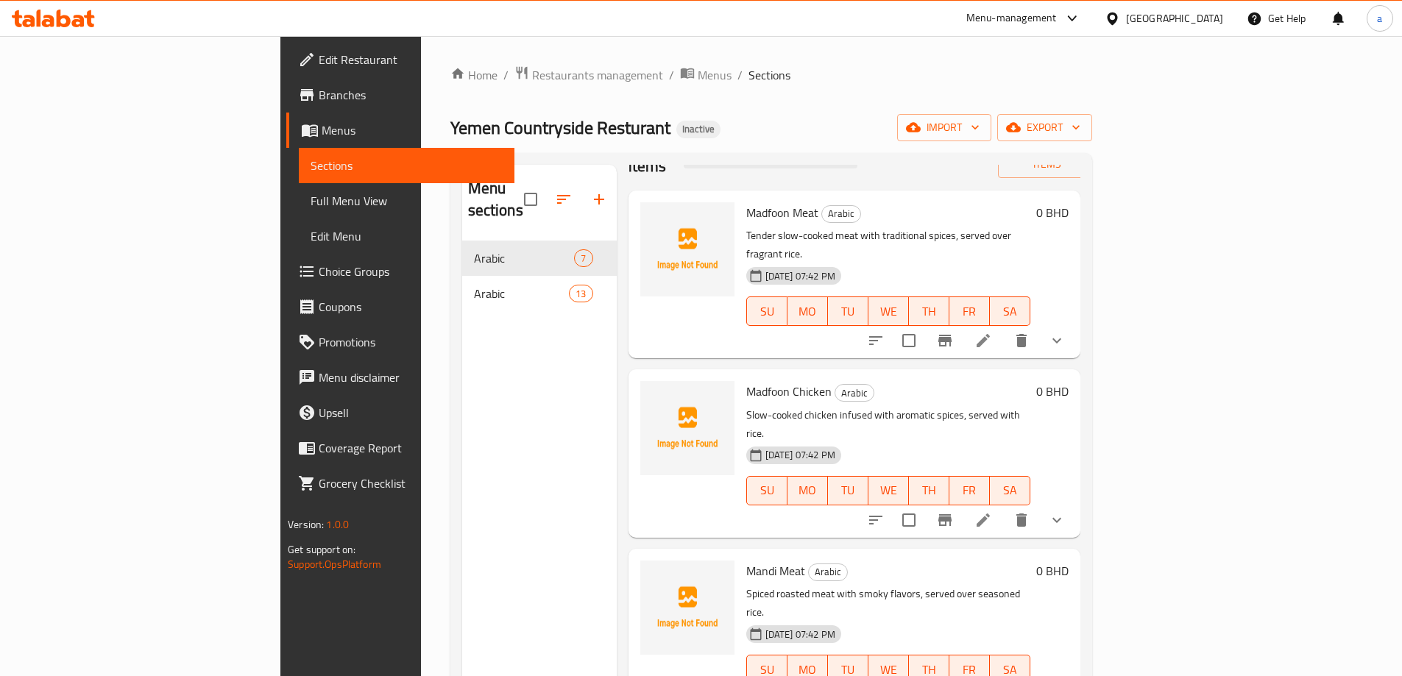
click at [519, 315] on div "Menu sections Arabic 7 Arabic 13" at bounding box center [539, 503] width 155 height 676
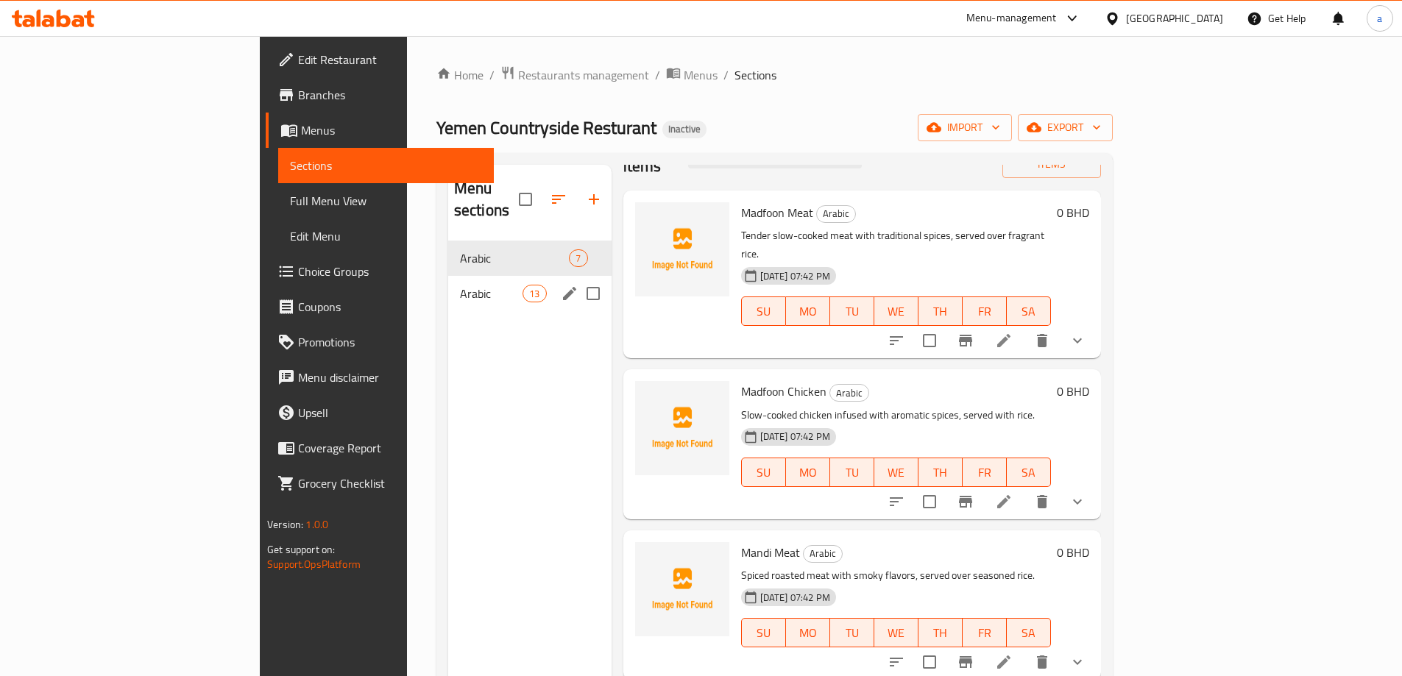
click at [578, 278] on input "Menu sections" at bounding box center [593, 293] width 31 height 31
checkbox input "true"
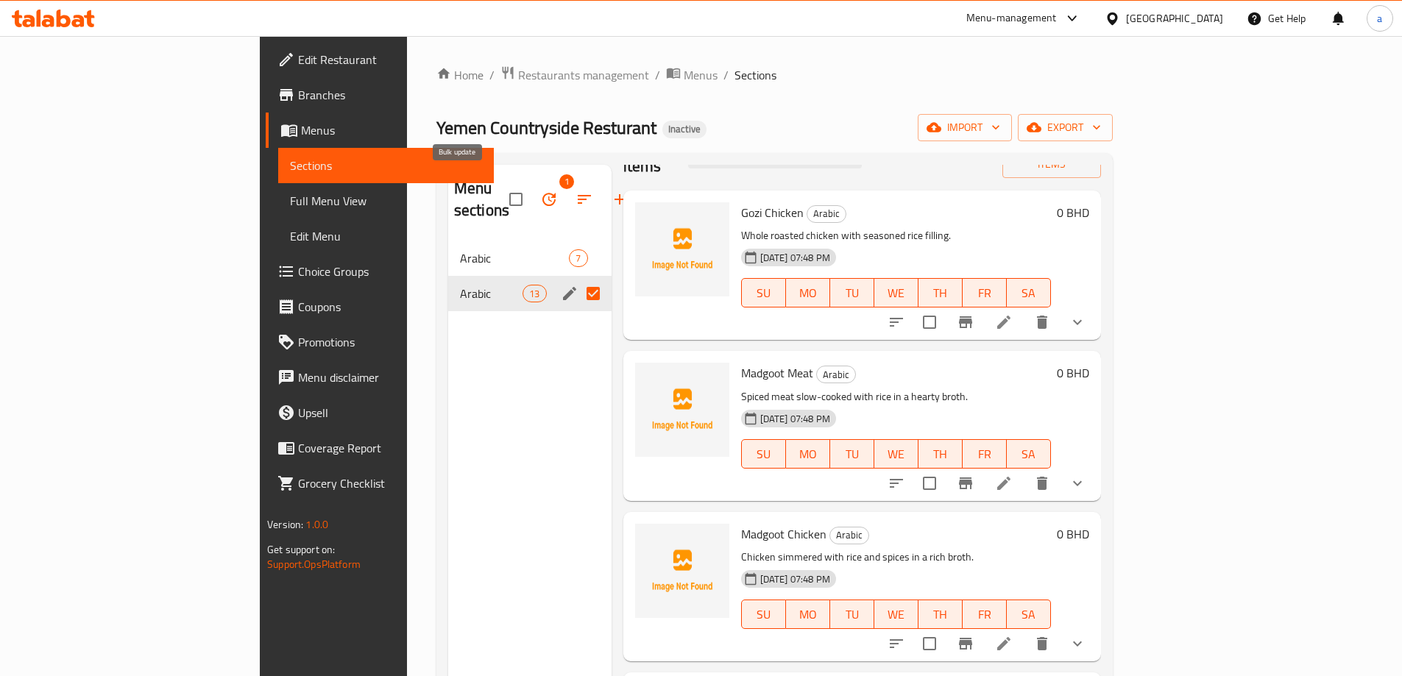
click at [540, 191] on icon "button" at bounding box center [549, 200] width 18 height 18
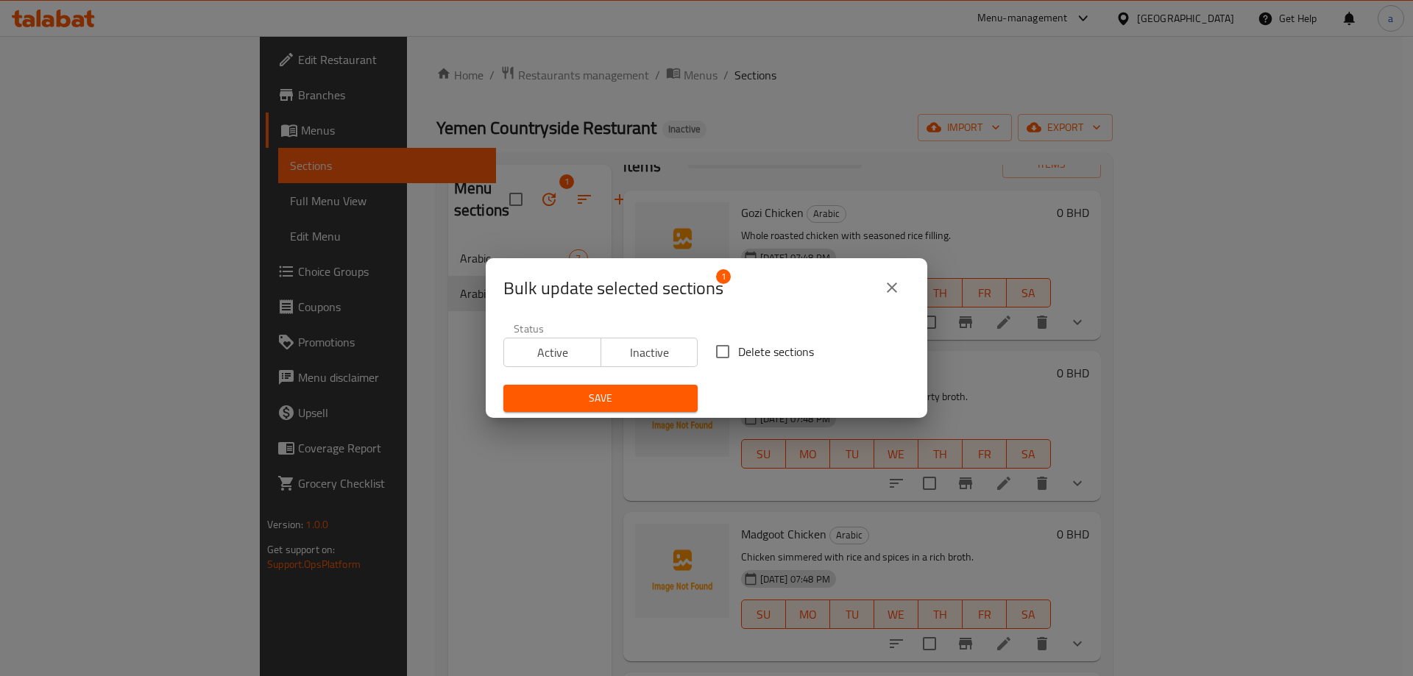
click at [391, 375] on div "Bulk update selected sections 1 Status Active Inactive Delete sections Save" at bounding box center [706, 338] width 1413 height 676
click at [876, 297] on div "Bulk update selected sections 1" at bounding box center [706, 287] width 406 height 35
click at [887, 291] on icon "close" at bounding box center [892, 288] width 18 height 18
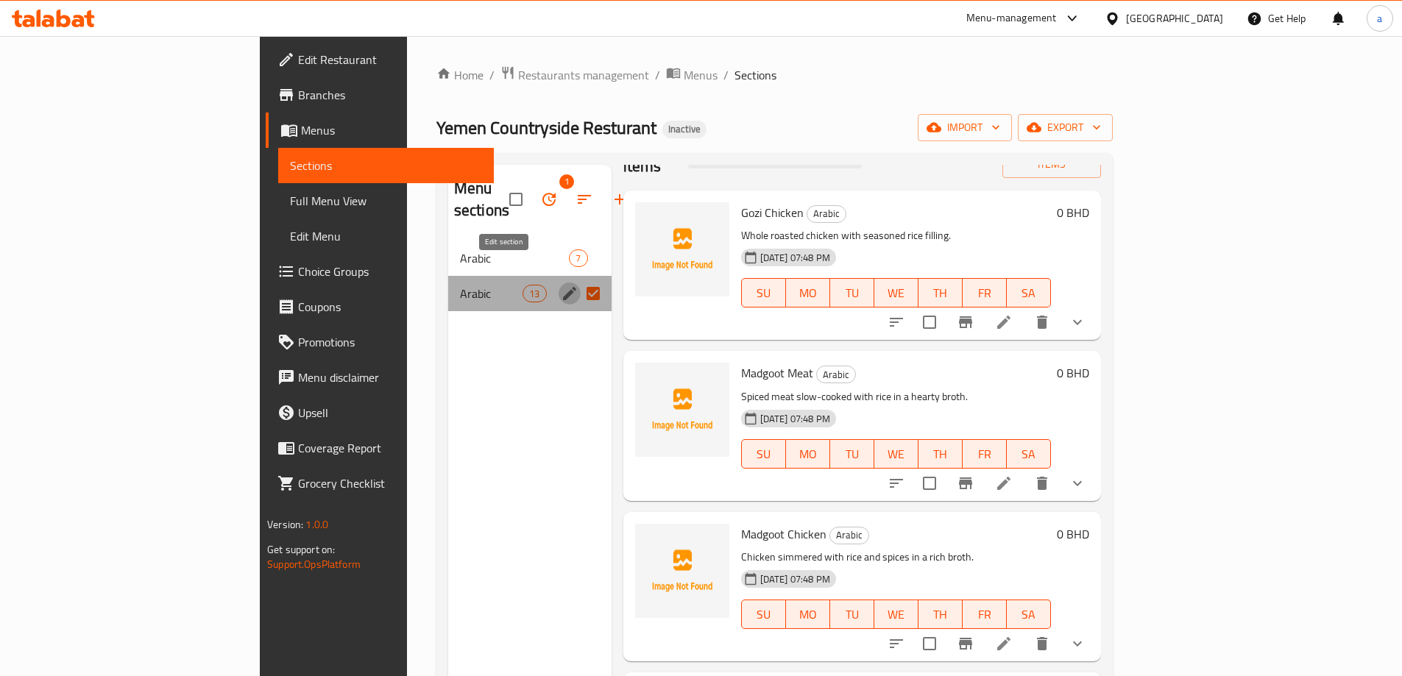
click at [561, 285] on icon "edit" at bounding box center [570, 294] width 18 height 18
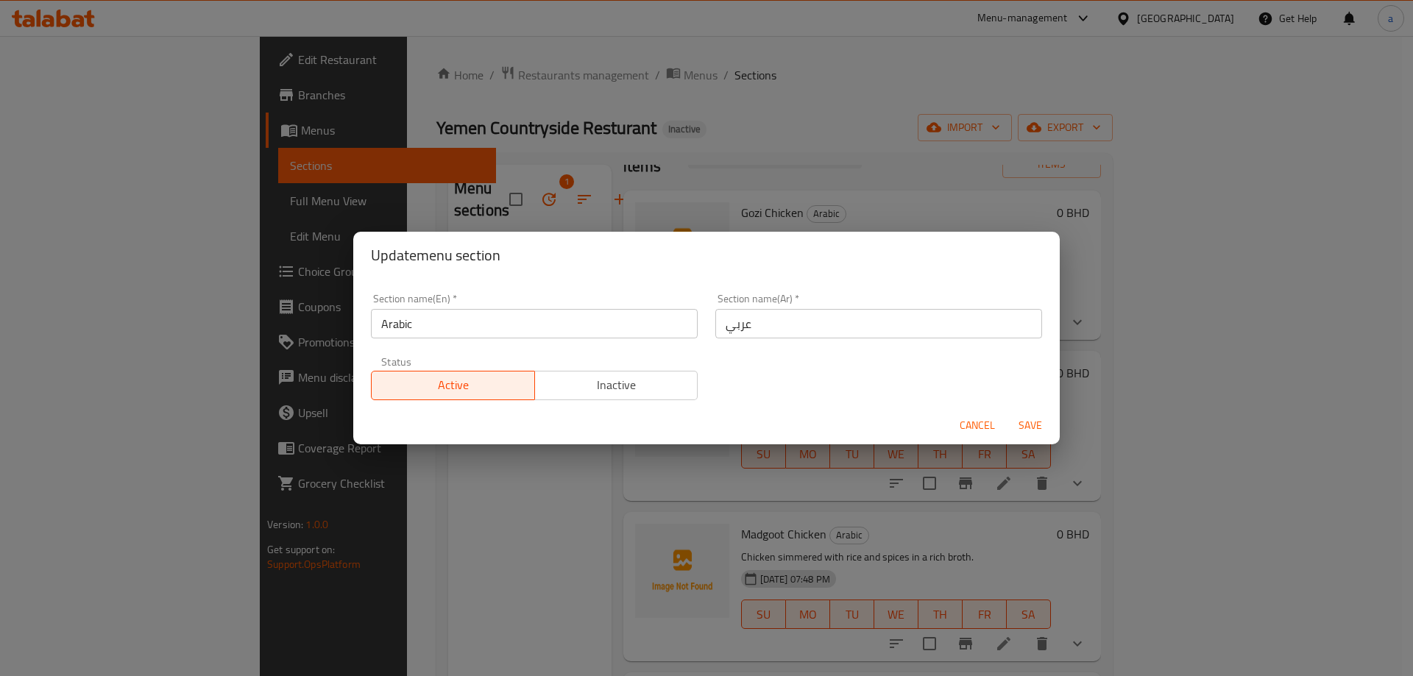
click at [296, 308] on div "Update menu section Section name(En)   * Arabic Section name(En) * Section name…" at bounding box center [706, 338] width 1413 height 676
click at [991, 434] on span "Cancel" at bounding box center [977, 426] width 35 height 18
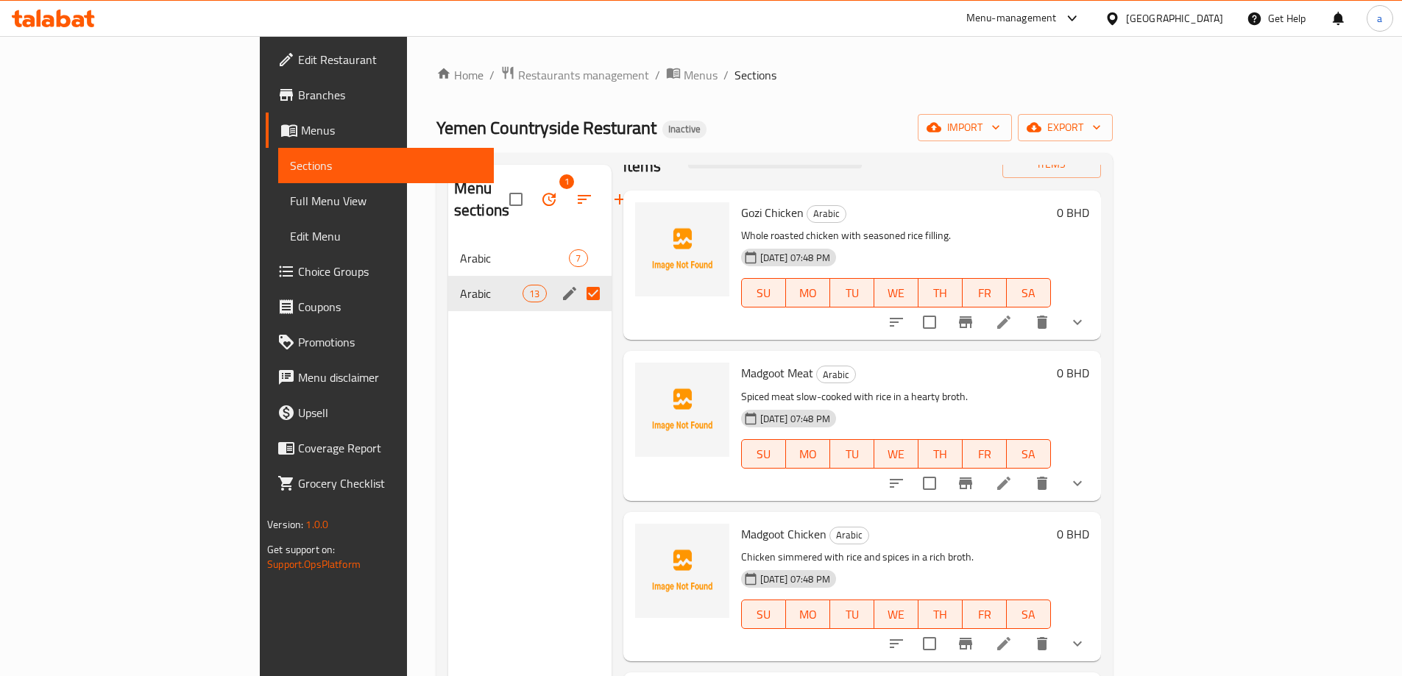
click at [448, 481] on div "Menu sections 1 Arabic 7 Arabic 13" at bounding box center [529, 503] width 163 height 676
click at [914, 305] on button "sort-choices" at bounding box center [896, 322] width 35 height 35
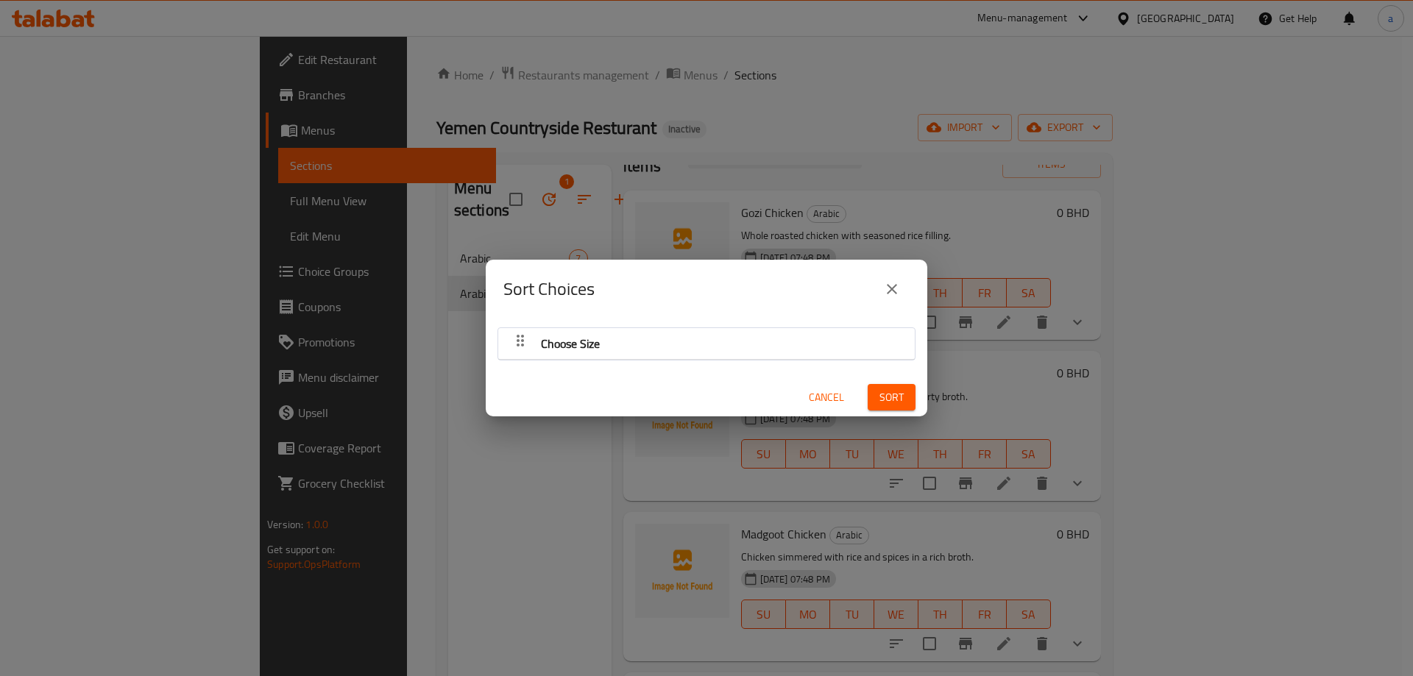
click at [897, 291] on icon "close" at bounding box center [892, 289] width 18 height 18
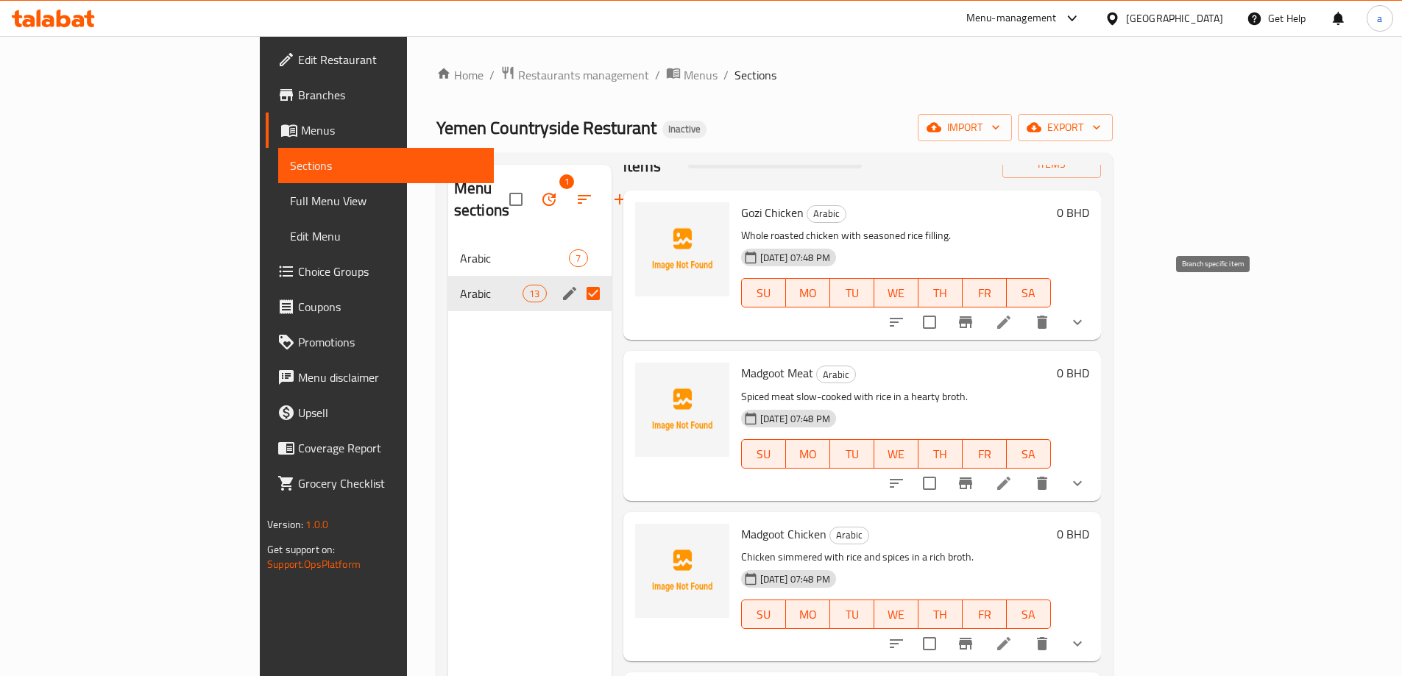
click at [983, 305] on button "Branch-specific-item" at bounding box center [965, 322] width 35 height 35
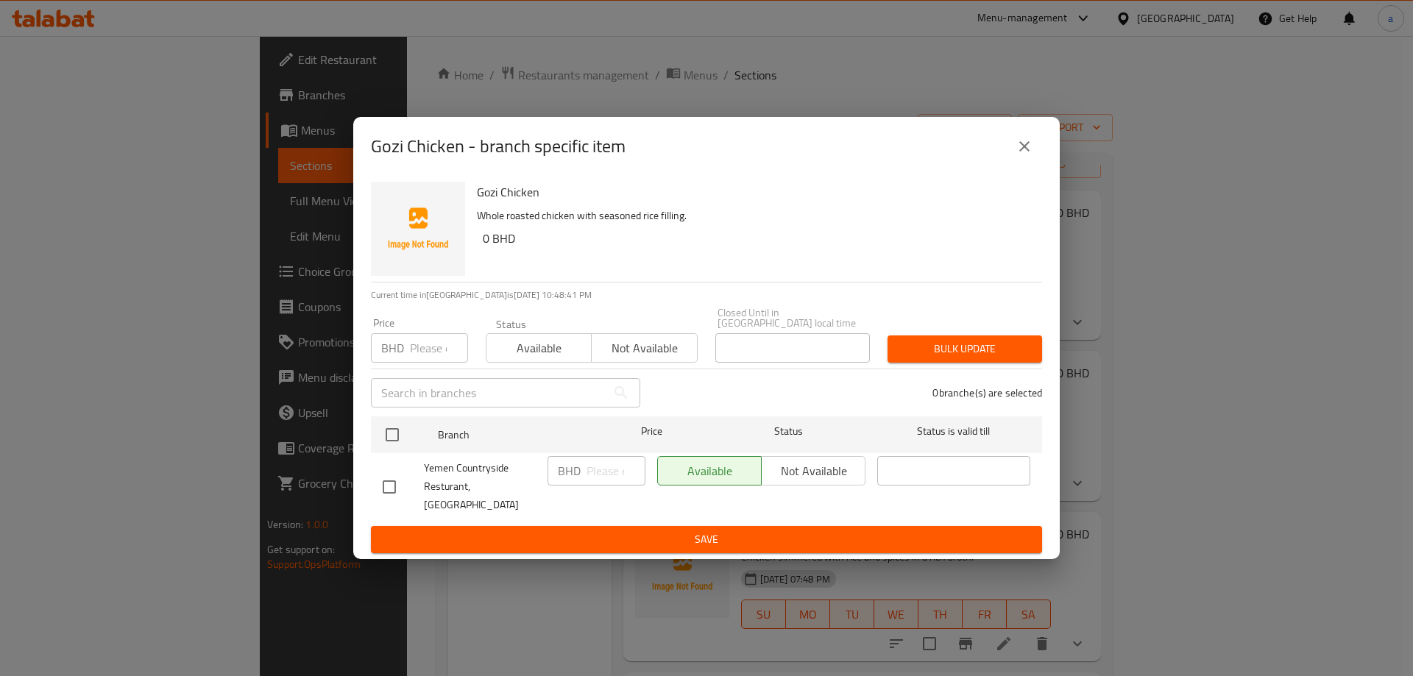
click at [1033, 153] on button "close" at bounding box center [1024, 146] width 35 height 35
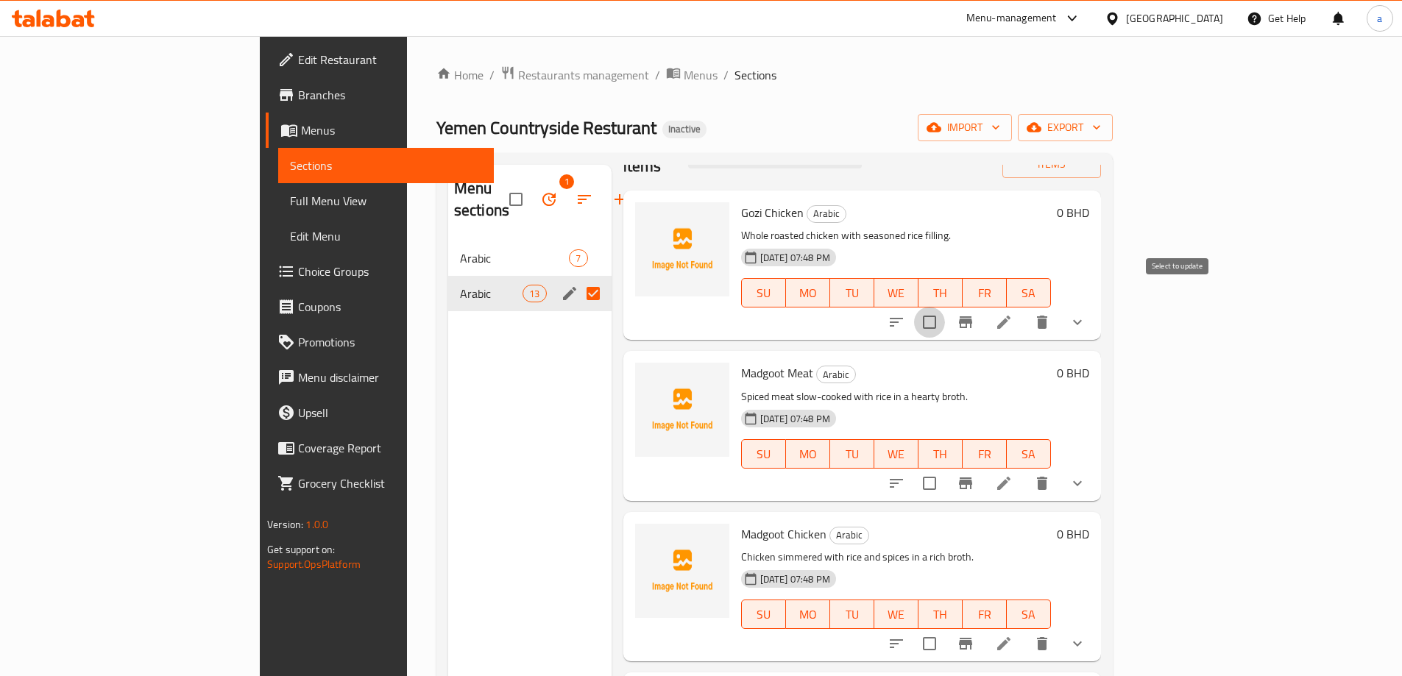
click at [945, 307] on input "checkbox" at bounding box center [929, 322] width 31 height 31
checkbox input "true"
click at [945, 468] on input "checkbox" at bounding box center [929, 483] width 31 height 31
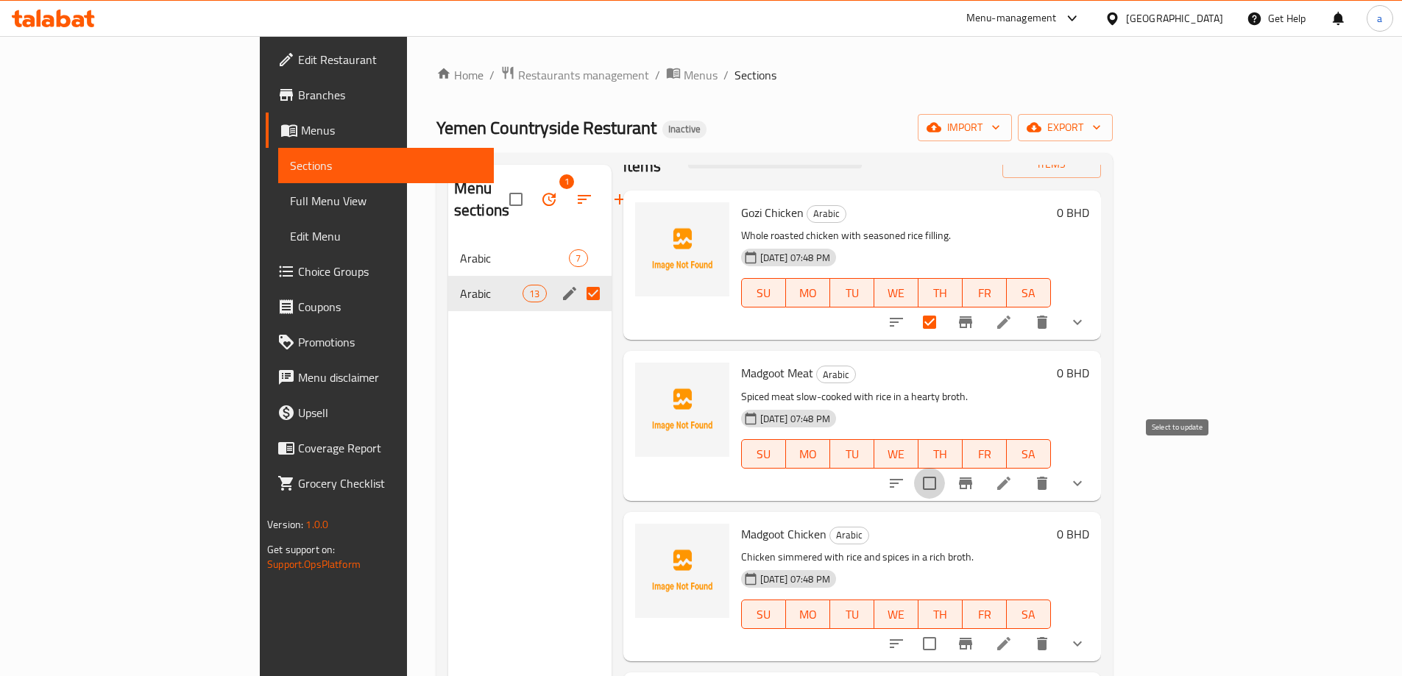
checkbox input "true"
click at [576, 191] on icon "button" at bounding box center [585, 200] width 18 height 18
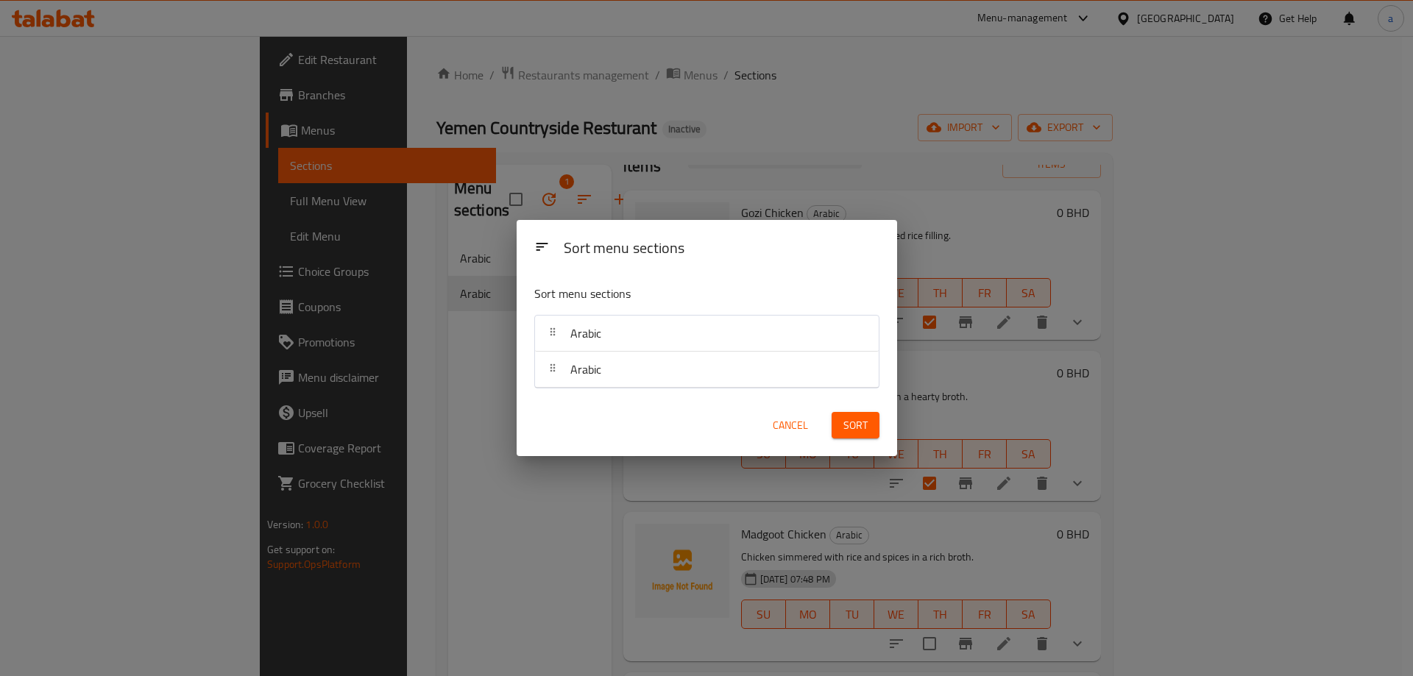
click at [618, 347] on div "Arabic" at bounding box center [707, 333] width 332 height 35
click at [624, 372] on div "Arabic" at bounding box center [707, 369] width 332 height 35
drag, startPoint x: 765, startPoint y: 422, endPoint x: 779, endPoint y: 423, distance: 14.1
click at [765, 422] on div "Cancel" at bounding box center [790, 425] width 65 height 45
click at [779, 423] on span "Cancel" at bounding box center [790, 426] width 35 height 18
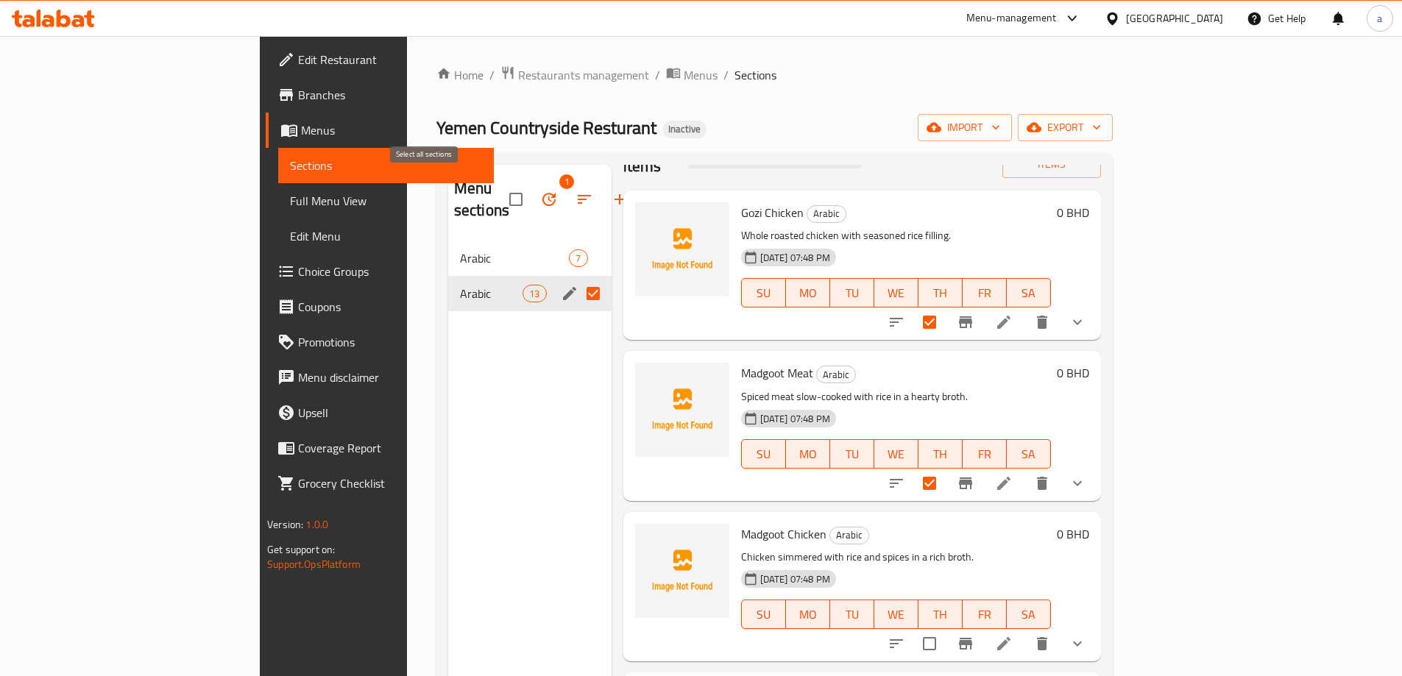
click at [501, 188] on input "checkbox" at bounding box center [516, 199] width 31 height 31
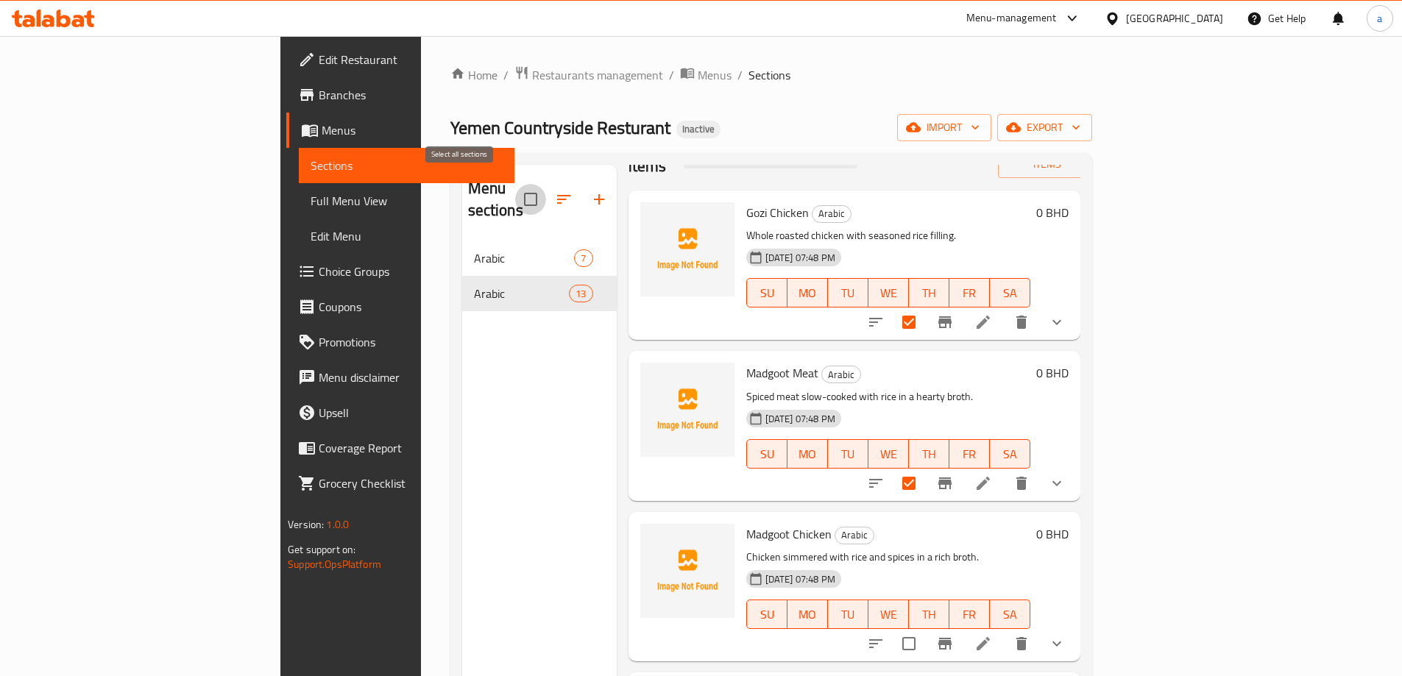
click at [515, 194] on input "checkbox" at bounding box center [530, 199] width 31 height 31
click at [515, 195] on input "checkbox" at bounding box center [530, 199] width 31 height 31
checkbox input "false"
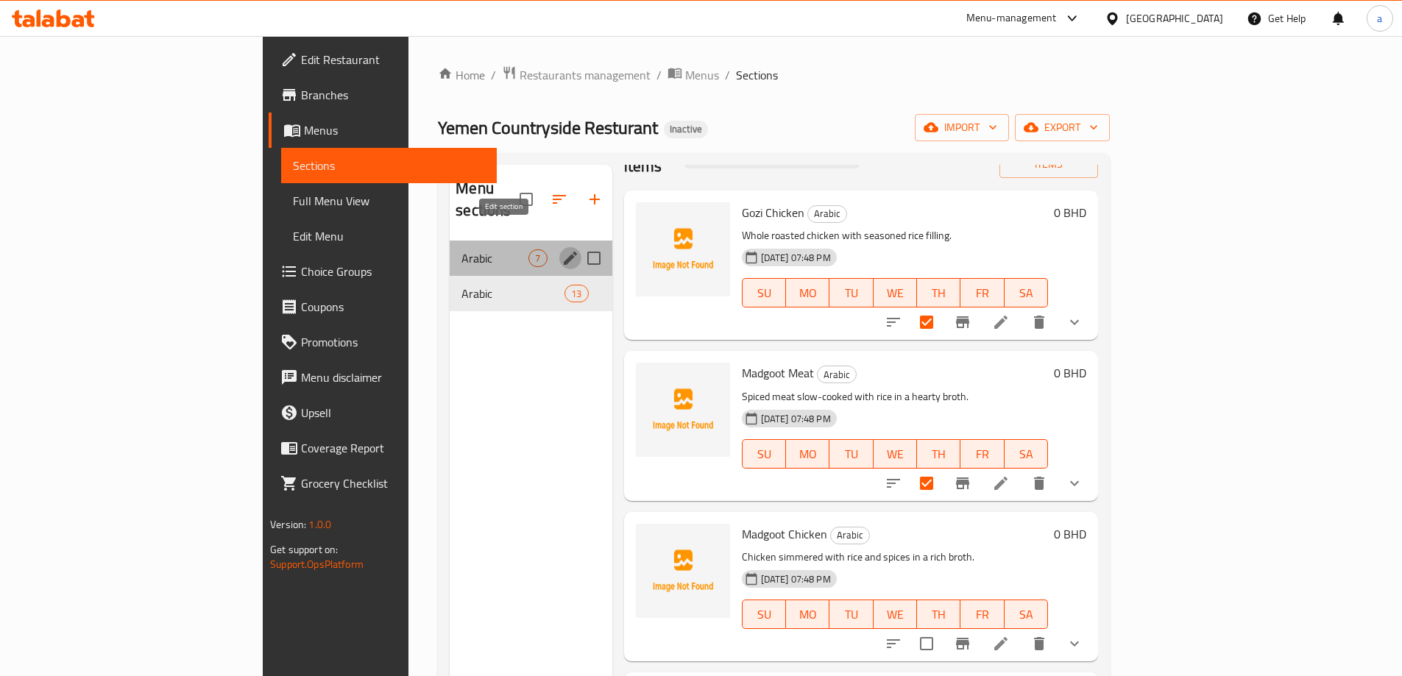
click at [562, 250] on icon "edit" at bounding box center [571, 259] width 18 height 18
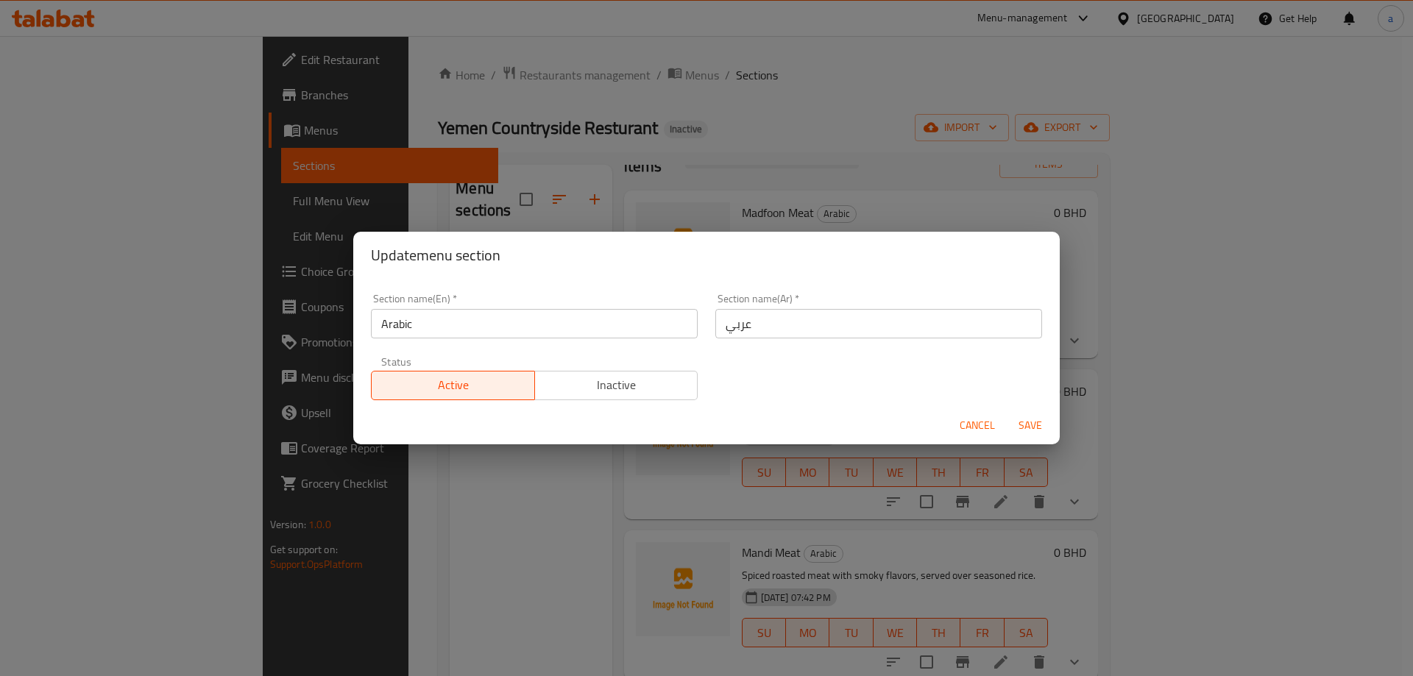
click at [981, 426] on span "Cancel" at bounding box center [977, 426] width 35 height 18
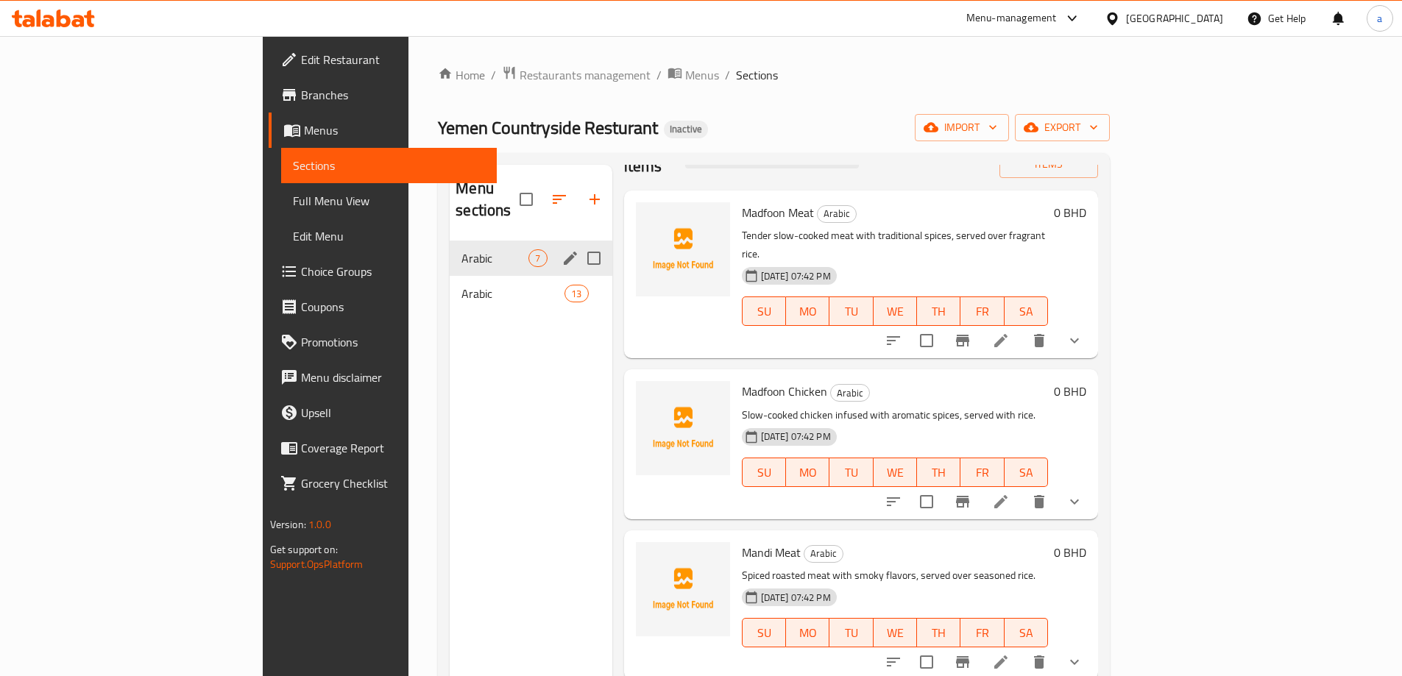
click at [579, 247] on input "Menu sections" at bounding box center [594, 258] width 31 height 31
checkbox input "true"
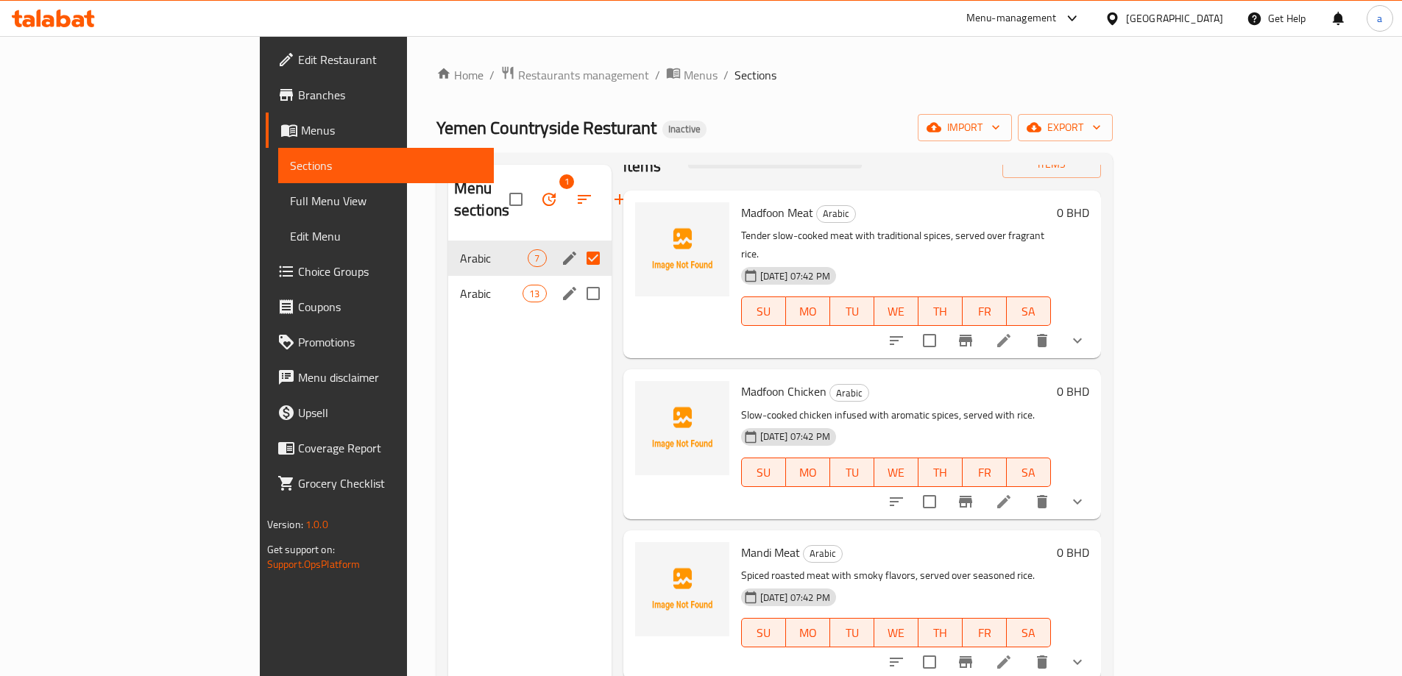
click at [578, 278] on input "Menu sections" at bounding box center [593, 293] width 31 height 31
checkbox input "true"
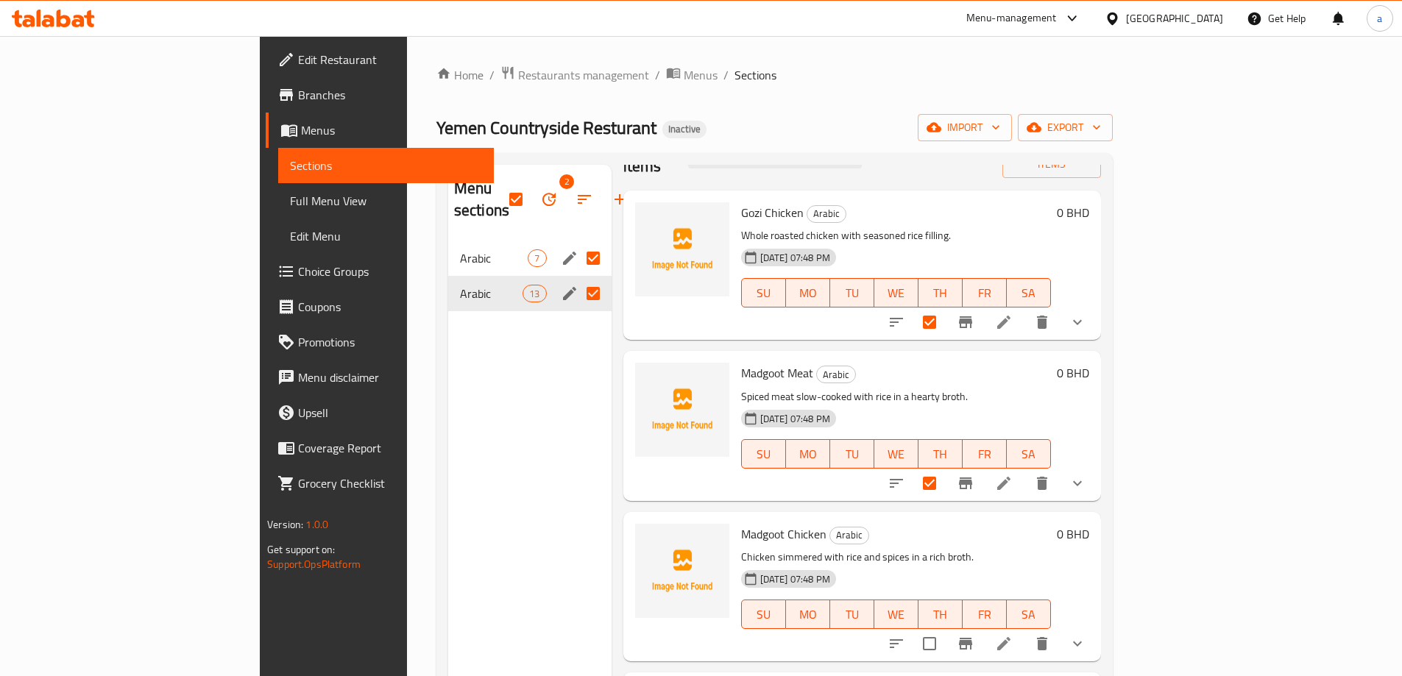
click at [519, 333] on div "Menu sections 2 Arabic 7 Arabic 13" at bounding box center [529, 503] width 163 height 676
click at [578, 243] on input "Menu sections" at bounding box center [593, 258] width 31 height 31
checkbox input "false"
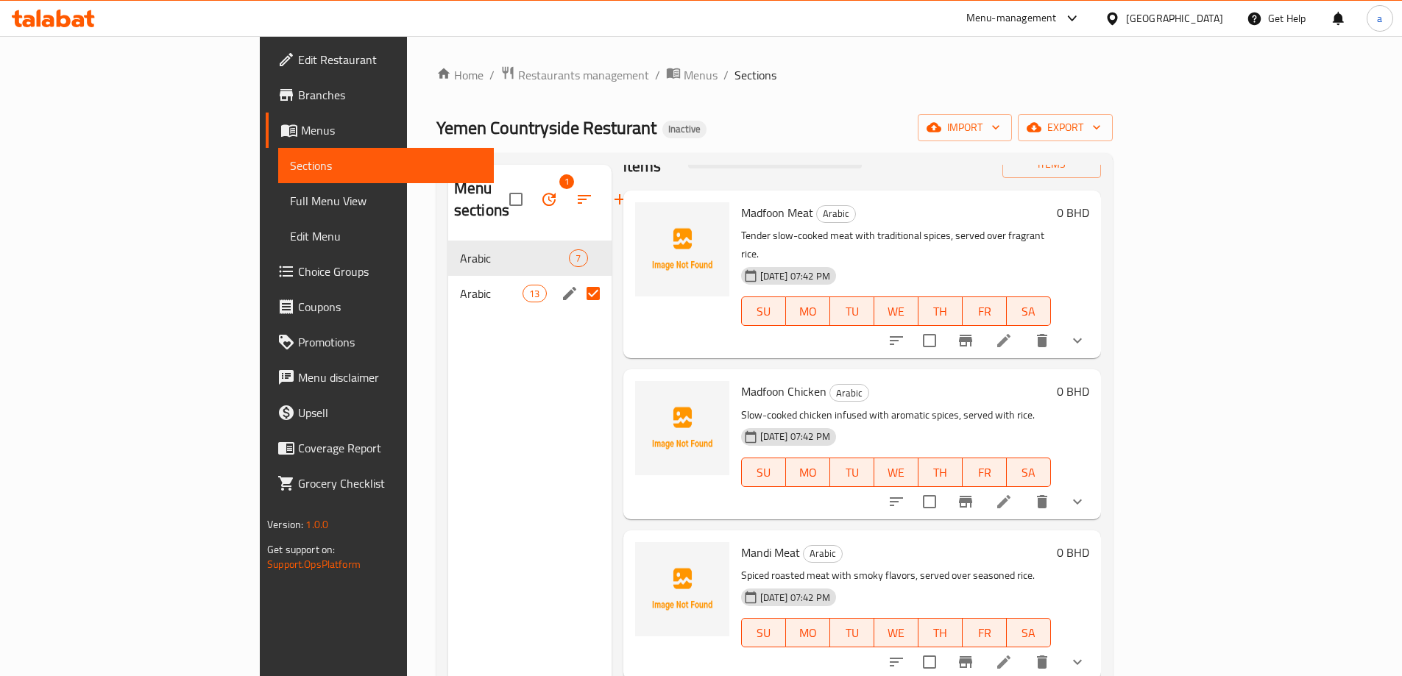
click at [531, 276] on div "Arabic 13" at bounding box center [529, 293] width 163 height 35
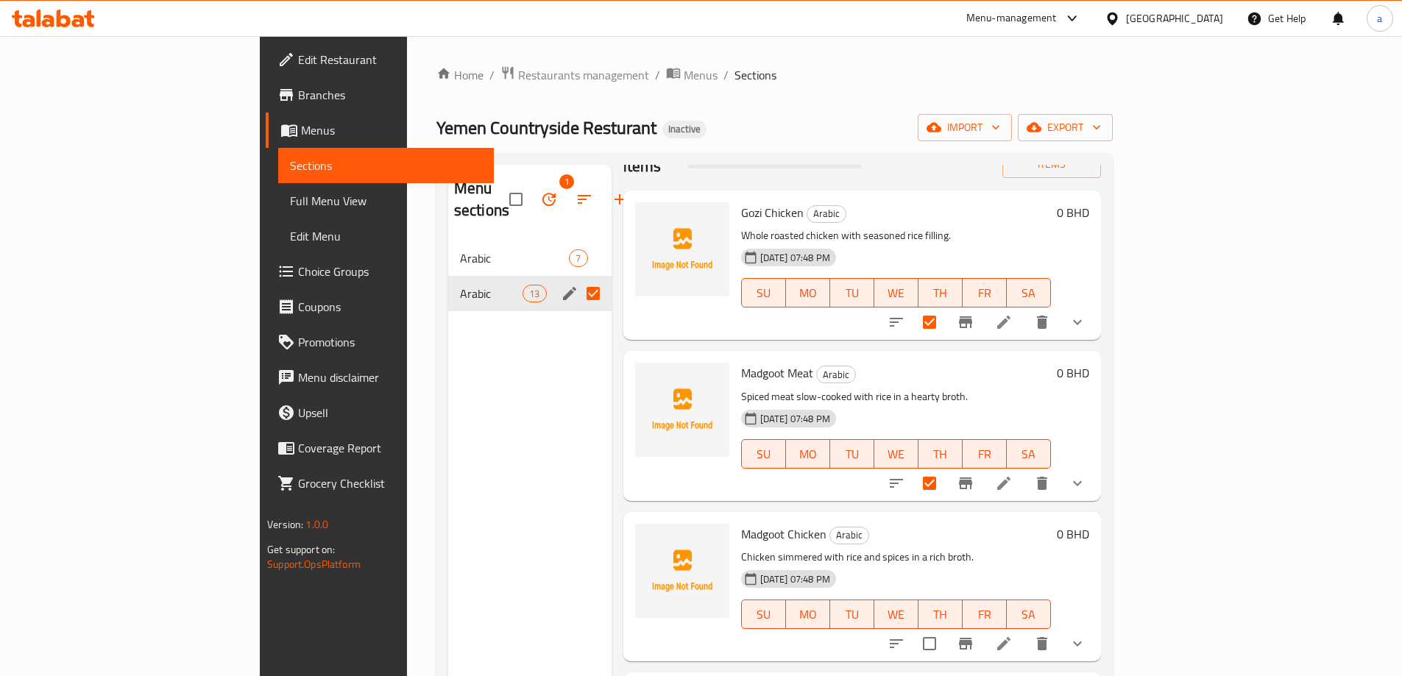
click at [578, 278] on input "Menu sections" at bounding box center [593, 293] width 31 height 31
checkbox input "false"
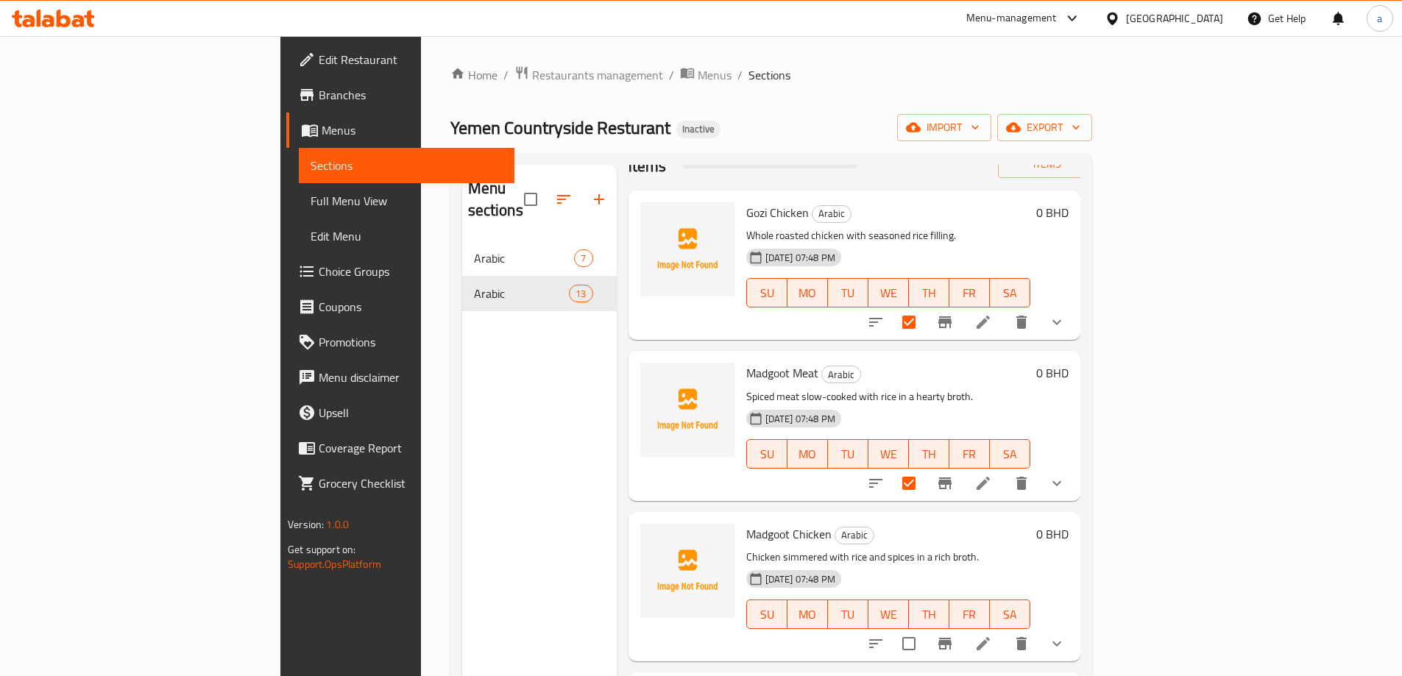
click at [503, 350] on div "Menu sections Arabic 7 Arabic 13" at bounding box center [539, 503] width 155 height 676
click at [1019, 99] on div "Home / Restaurants management / Menus / Sections Yemen Countryside Resturant In…" at bounding box center [771, 460] width 642 height 788
click at [924, 307] on input "checkbox" at bounding box center [909, 322] width 31 height 31
checkbox input "false"
click at [924, 468] on input "checkbox" at bounding box center [909, 483] width 31 height 31
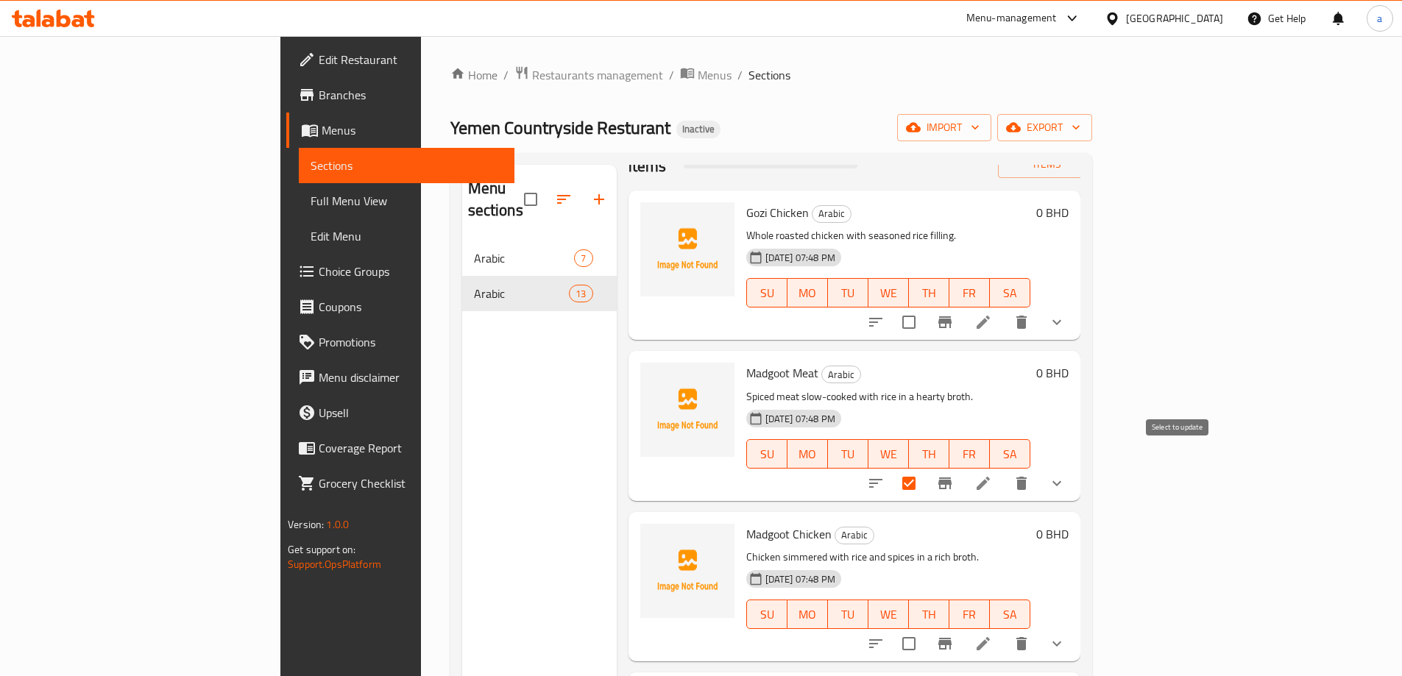
checkbox input "false"
click at [1030, 103] on div "Home / Restaurants management / Menus / Sections Yemen Countryside Resturant In…" at bounding box center [771, 460] width 642 height 788
click at [611, 141] on div "Home / Restaurants management / Menus / Sections Yemen Countryside Resturant In…" at bounding box center [771, 460] width 642 height 788
click at [462, 302] on div "Menu sections Arabic 7 Arabic 13" at bounding box center [539, 503] width 155 height 676
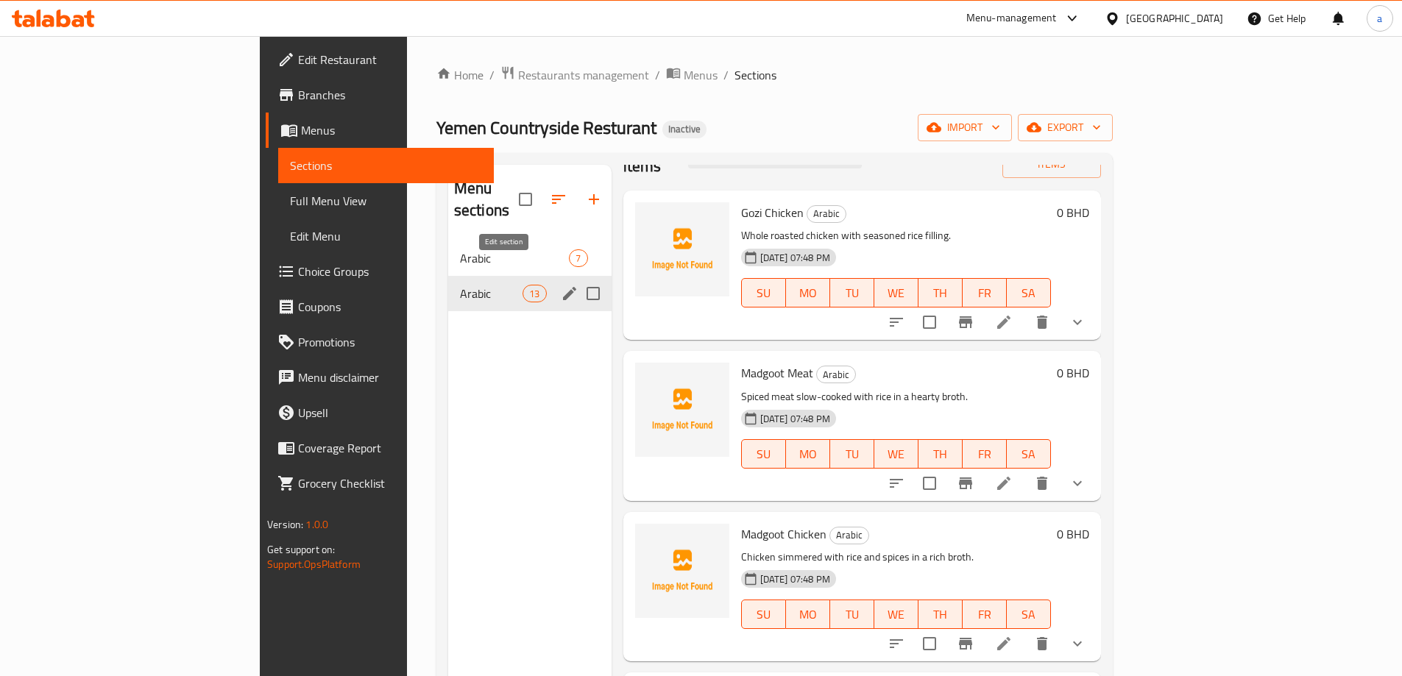
click at [561, 285] on icon "edit" at bounding box center [570, 294] width 18 height 18
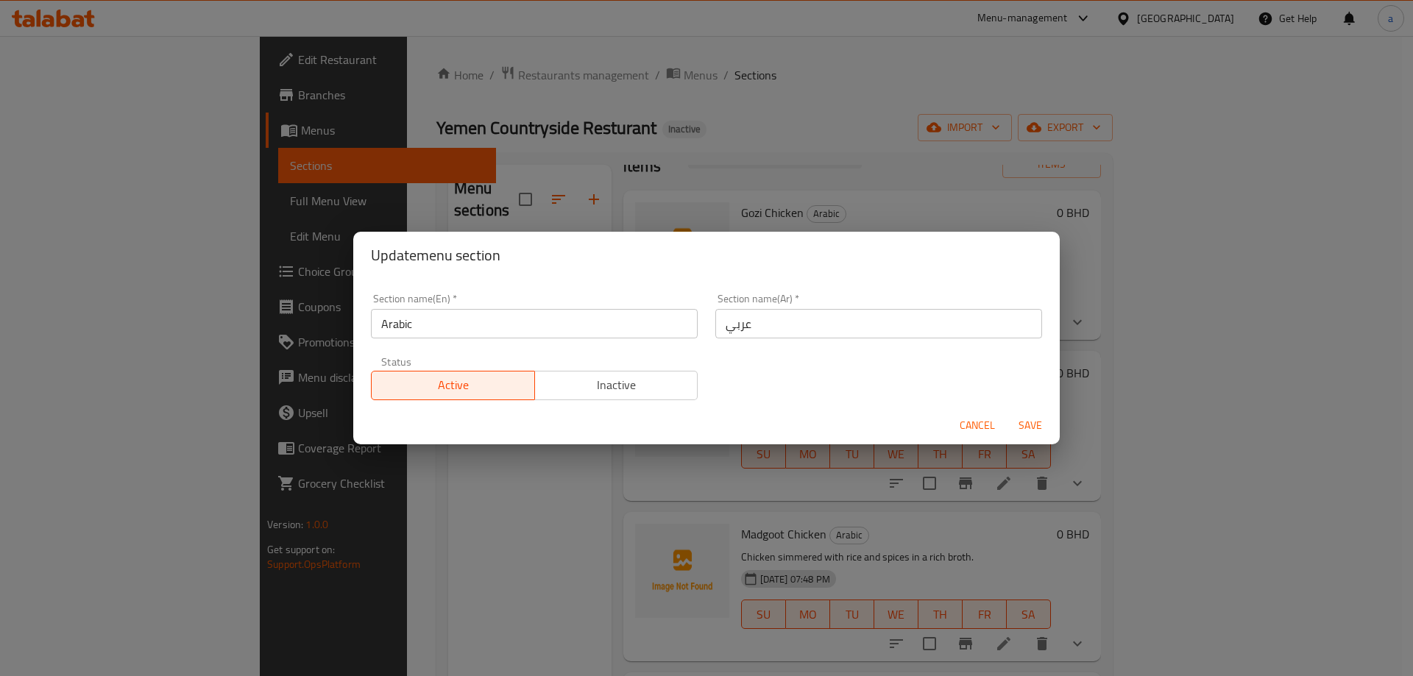
click at [985, 430] on span "Cancel" at bounding box center [977, 426] width 35 height 18
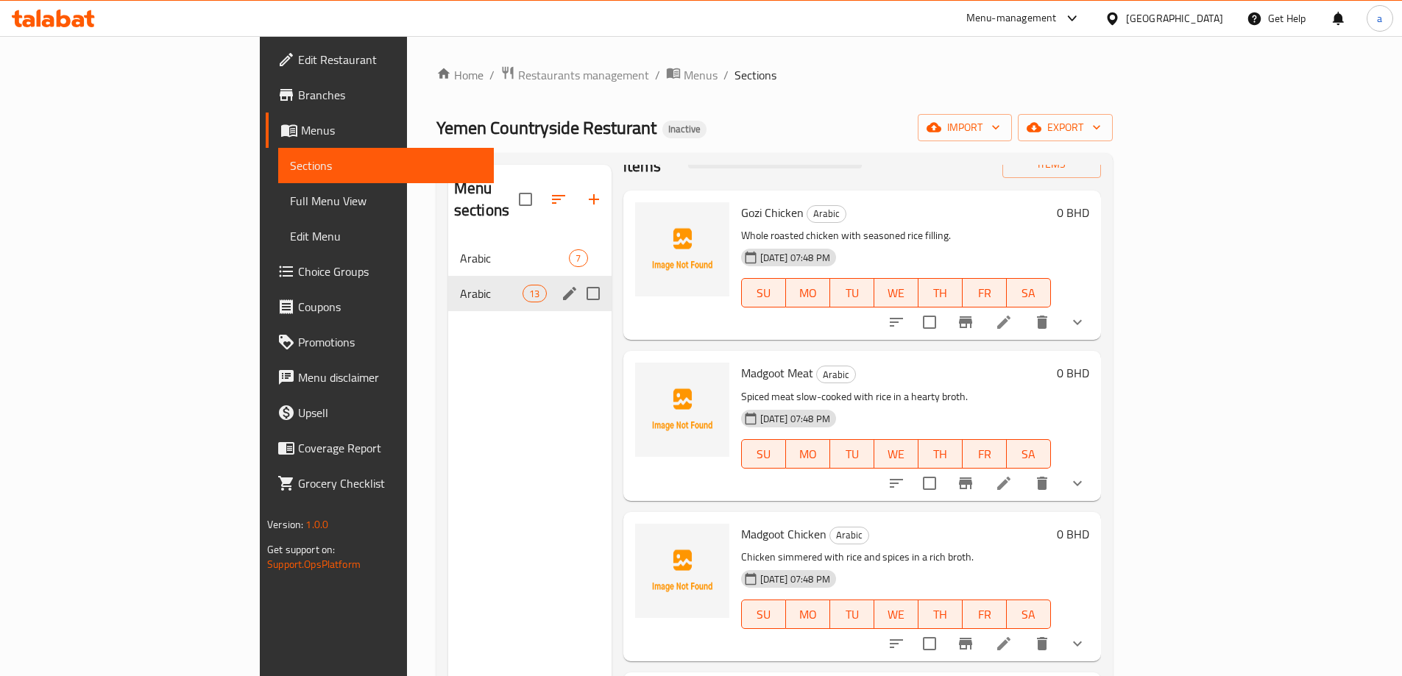
click at [481, 437] on div "Menu sections Arabic 7 Arabic 13" at bounding box center [529, 503] width 163 height 676
click at [945, 308] on input "checkbox" at bounding box center [929, 322] width 31 height 31
checkbox input "true"
click at [945, 468] on input "checkbox" at bounding box center [929, 483] width 31 height 31
checkbox input "true"
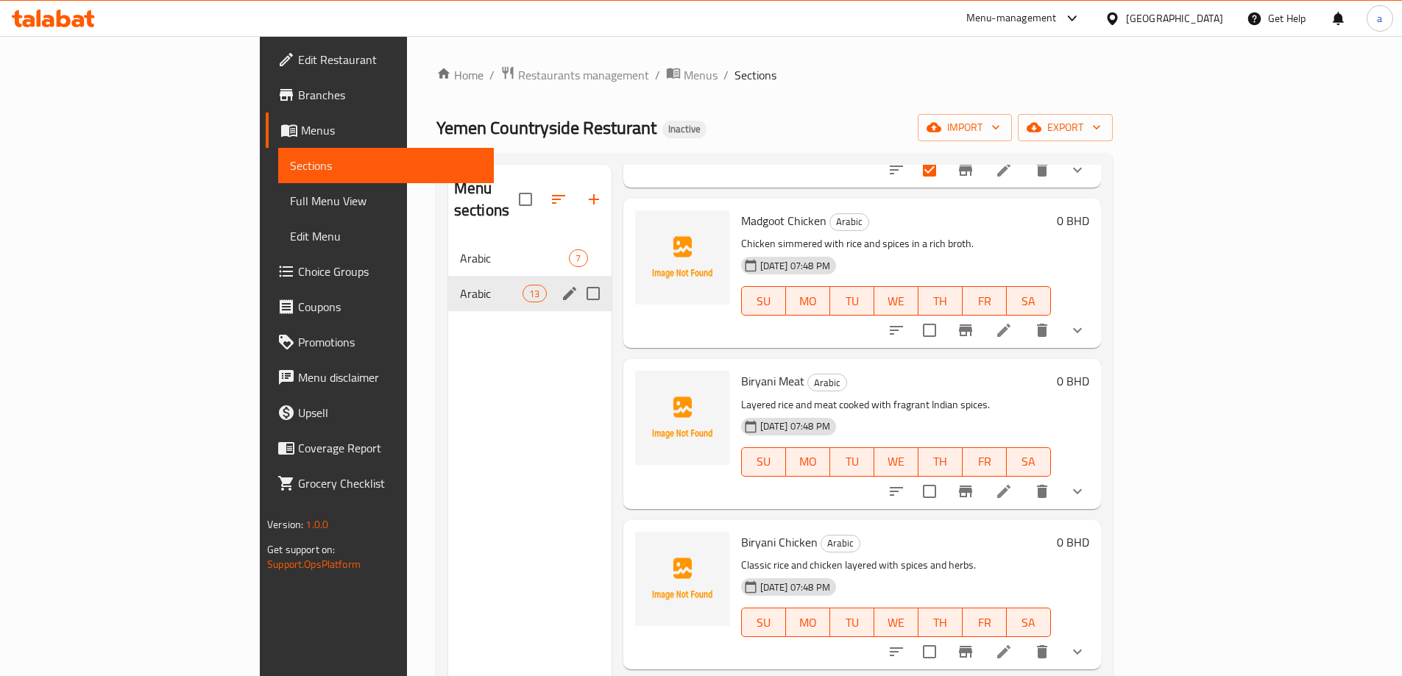
scroll to position [412, 0]
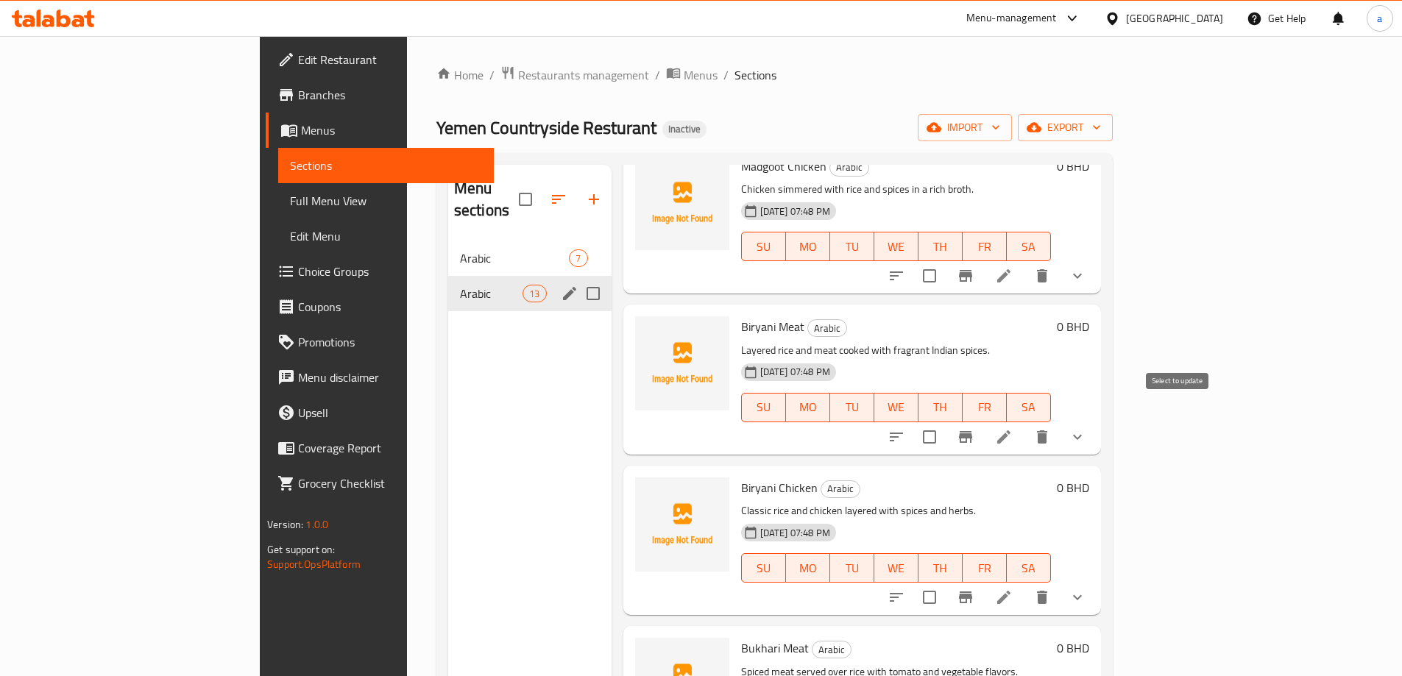
drag, startPoint x: 1182, startPoint y: 410, endPoint x: 1179, endPoint y: 366, distance: 44.3
click at [945, 422] on input "checkbox" at bounding box center [929, 437] width 31 height 31
checkbox input "true"
click at [945, 261] on input "checkbox" at bounding box center [929, 276] width 31 height 31
checkbox input "true"
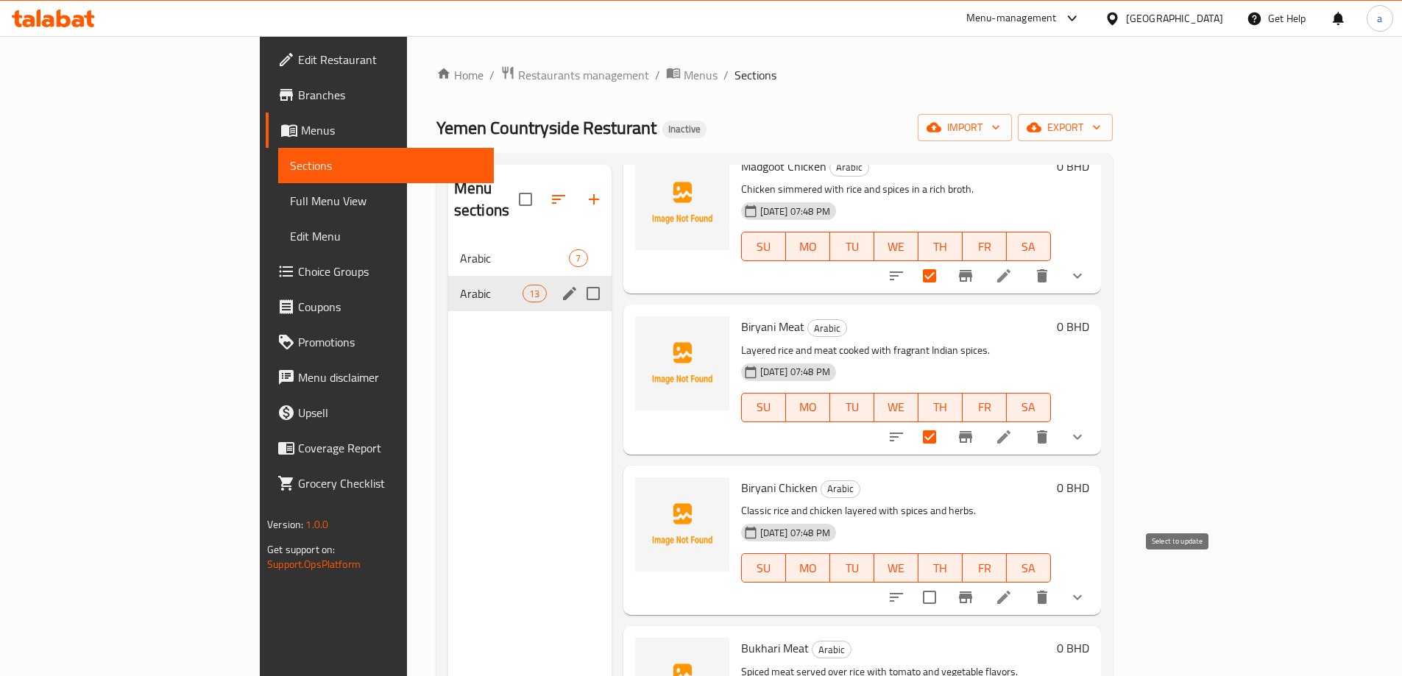
click at [945, 582] on input "checkbox" at bounding box center [929, 597] width 31 height 31
checkbox input "true"
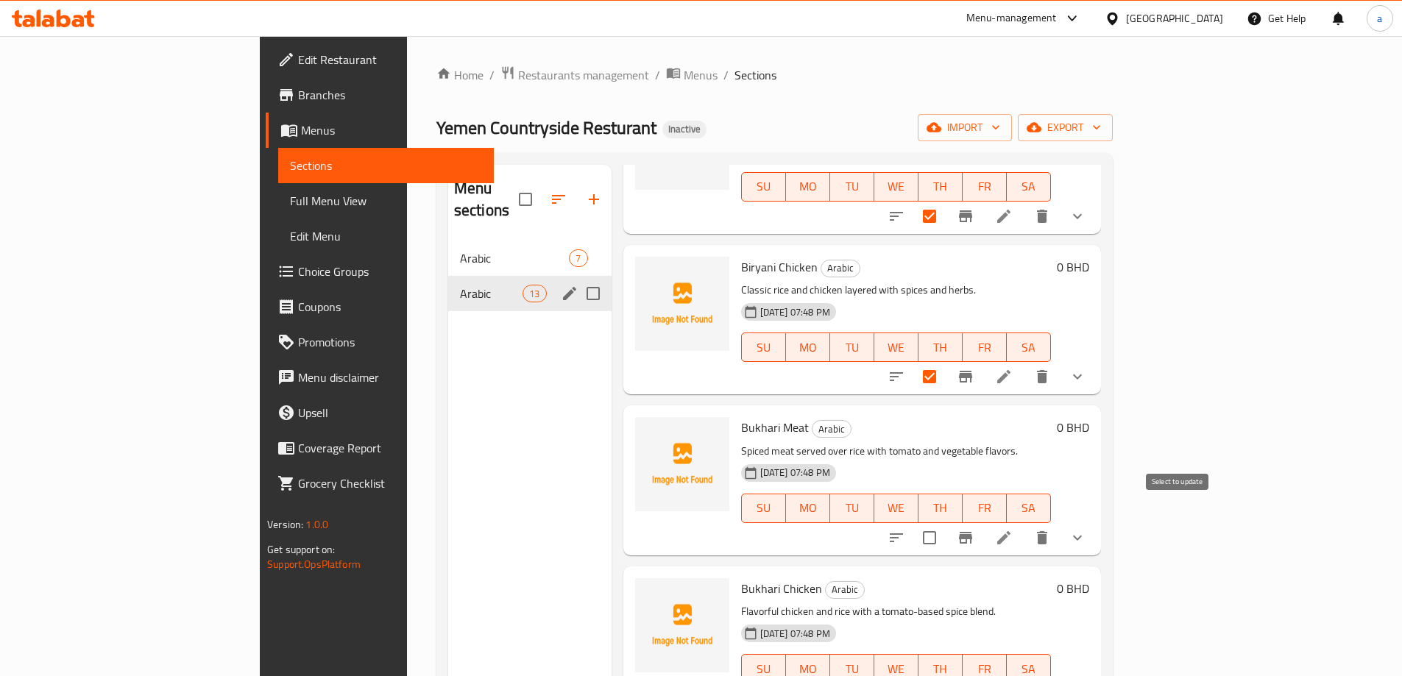
click at [945, 523] on input "checkbox" at bounding box center [929, 538] width 31 height 31
checkbox input "true"
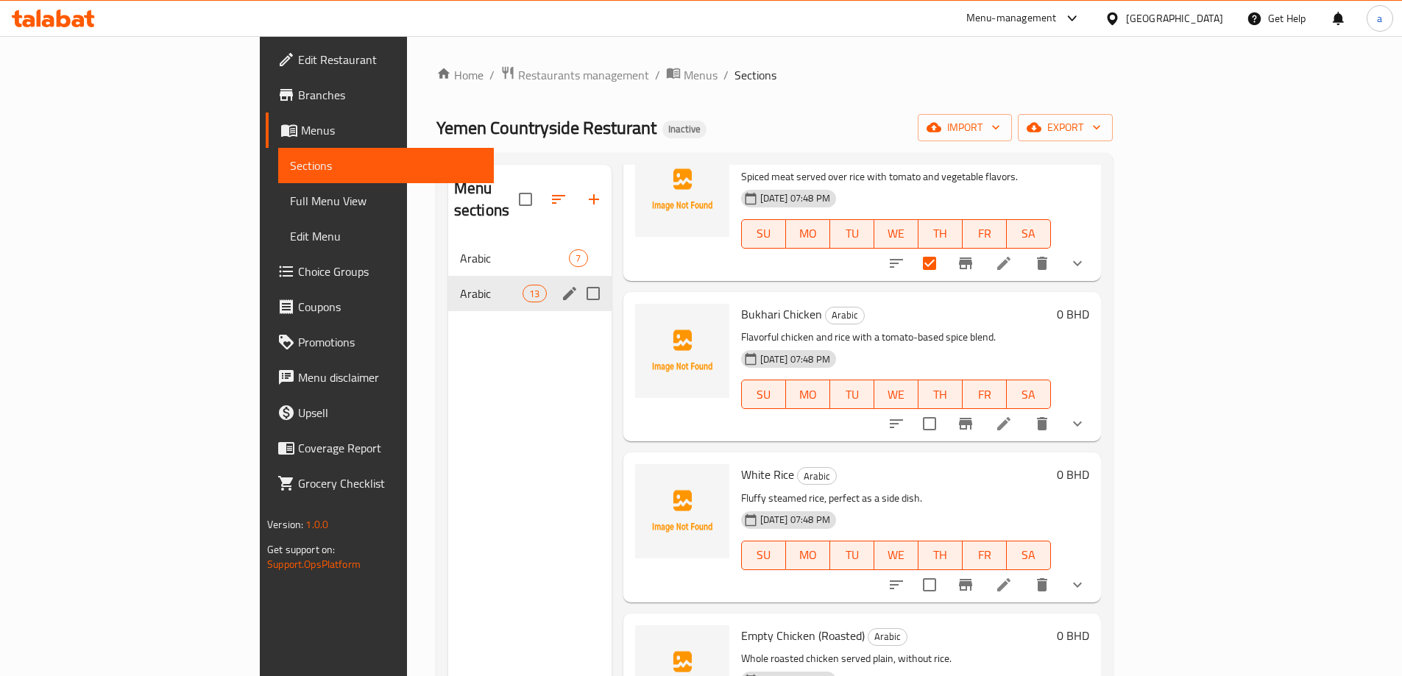
scroll to position [927, 0]
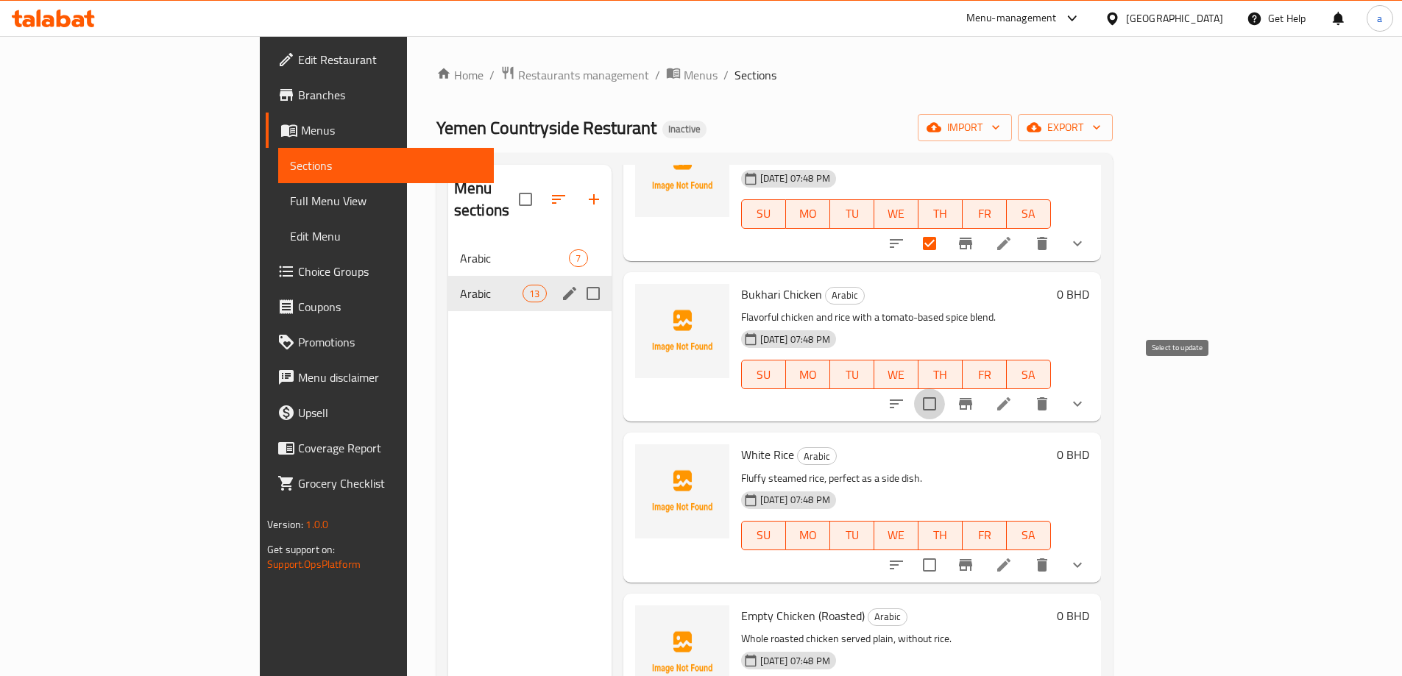
click at [945, 391] on input "checkbox" at bounding box center [929, 404] width 31 height 31
checkbox input "true"
click at [945, 550] on input "checkbox" at bounding box center [929, 565] width 31 height 31
checkbox input "true"
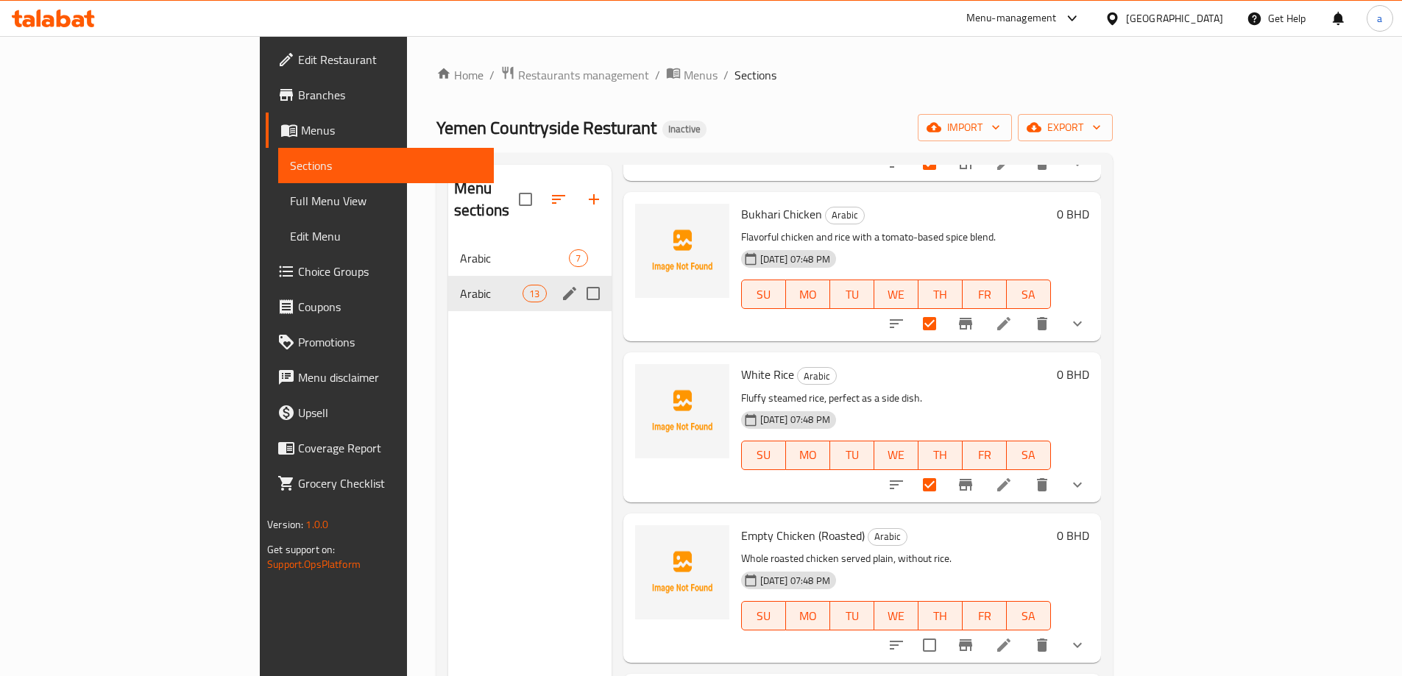
scroll to position [1148, 0]
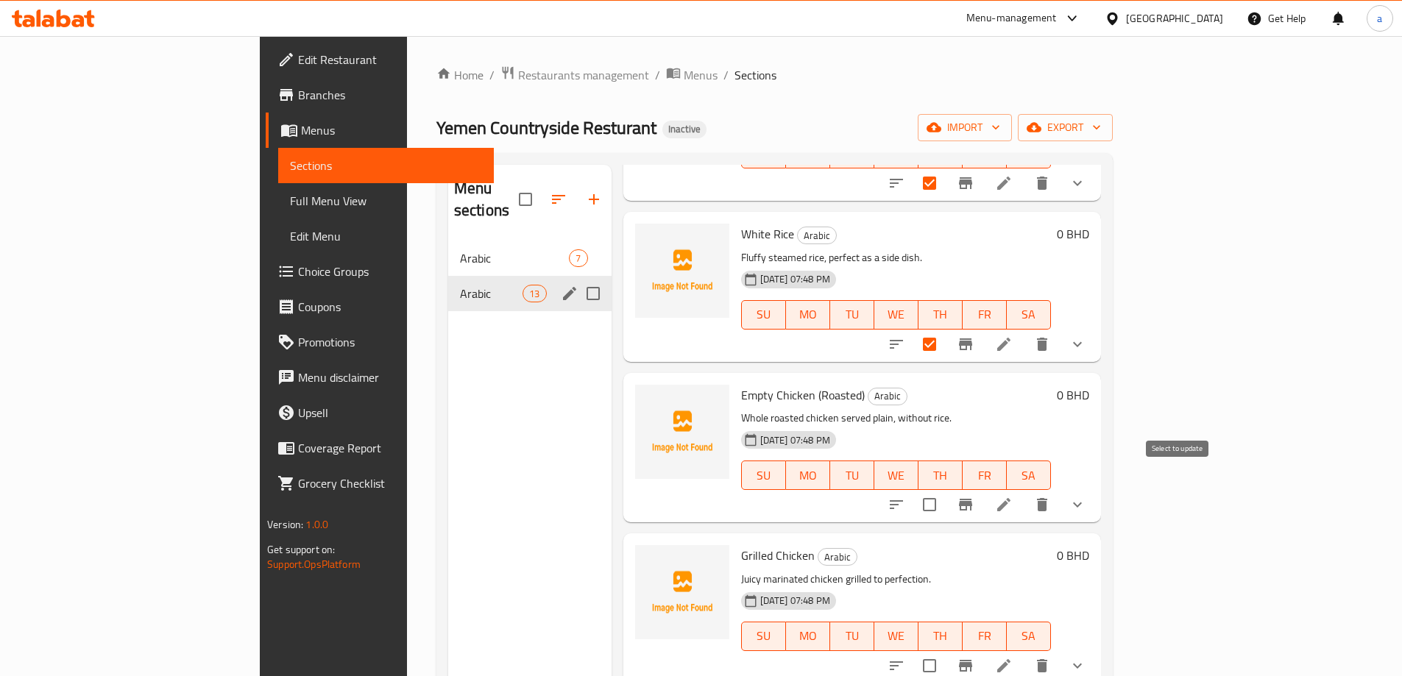
click at [945, 489] on input "checkbox" at bounding box center [929, 504] width 31 height 31
checkbox input "true"
click at [945, 651] on input "checkbox" at bounding box center [929, 666] width 31 height 31
checkbox input "true"
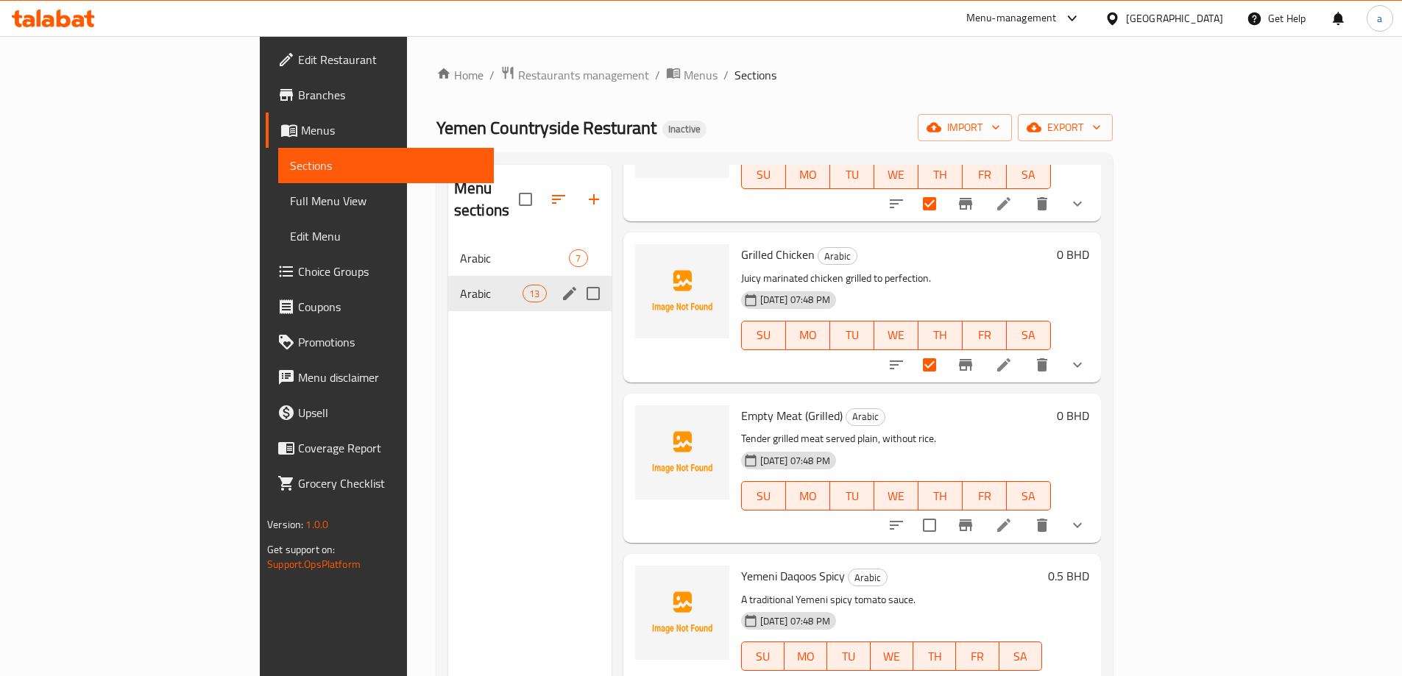
scroll to position [1451, 0]
click at [945, 509] on input "checkbox" at bounding box center [929, 524] width 31 height 31
checkbox input "true"
click at [980, 669] on input "checkbox" at bounding box center [964, 684] width 31 height 31
checkbox input "true"
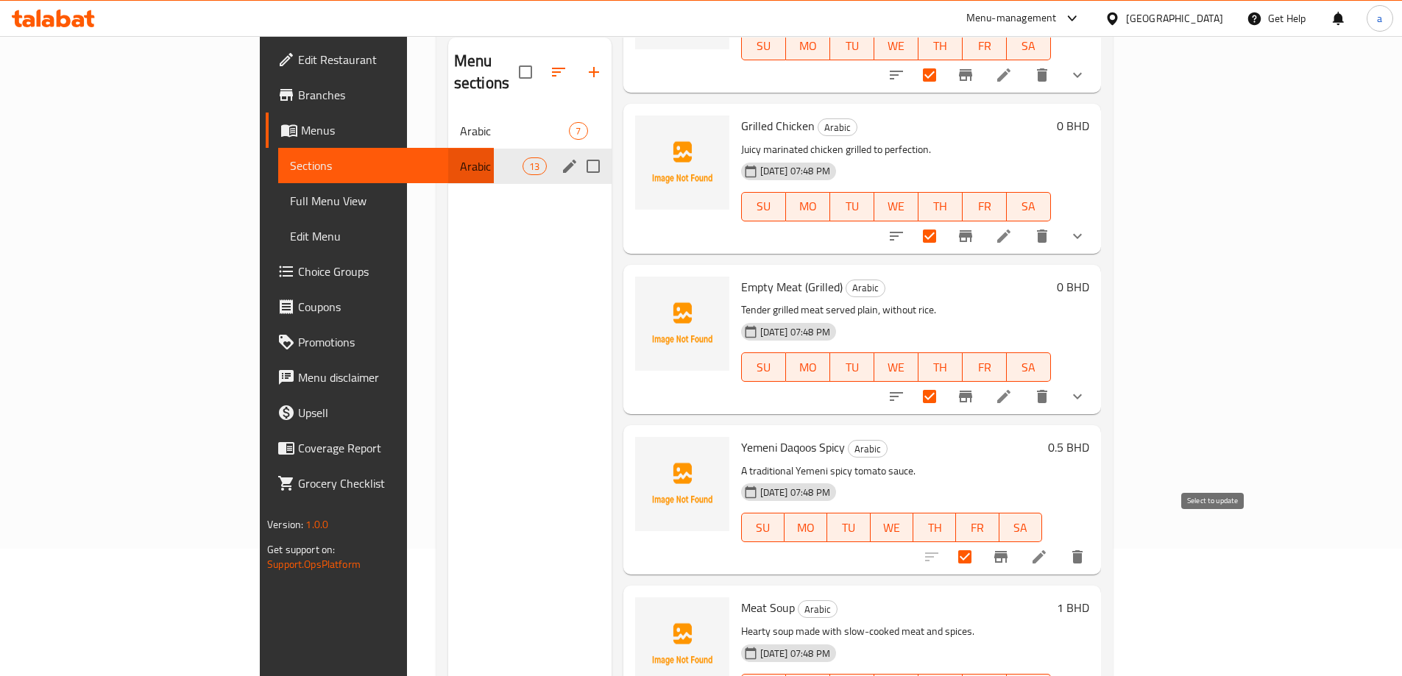
scroll to position [206, 0]
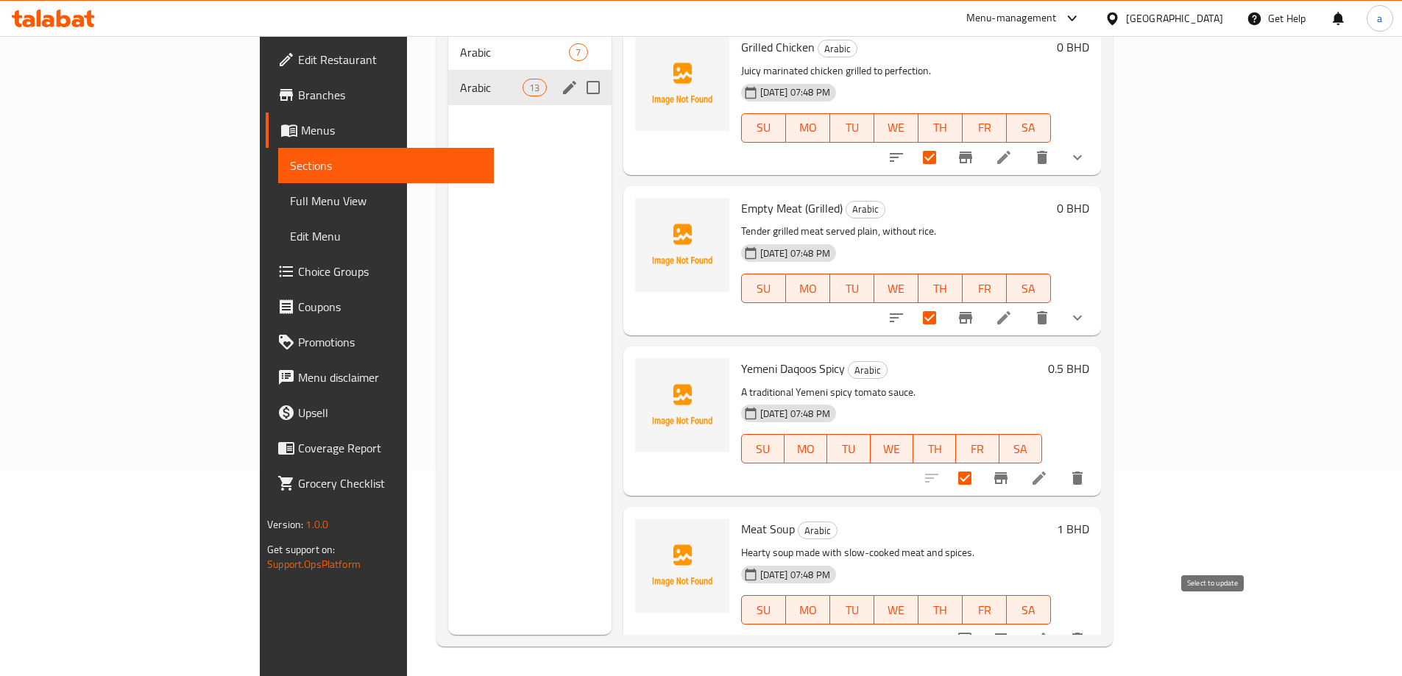
click at [980, 624] on input "checkbox" at bounding box center [964, 639] width 31 height 31
checkbox input "true"
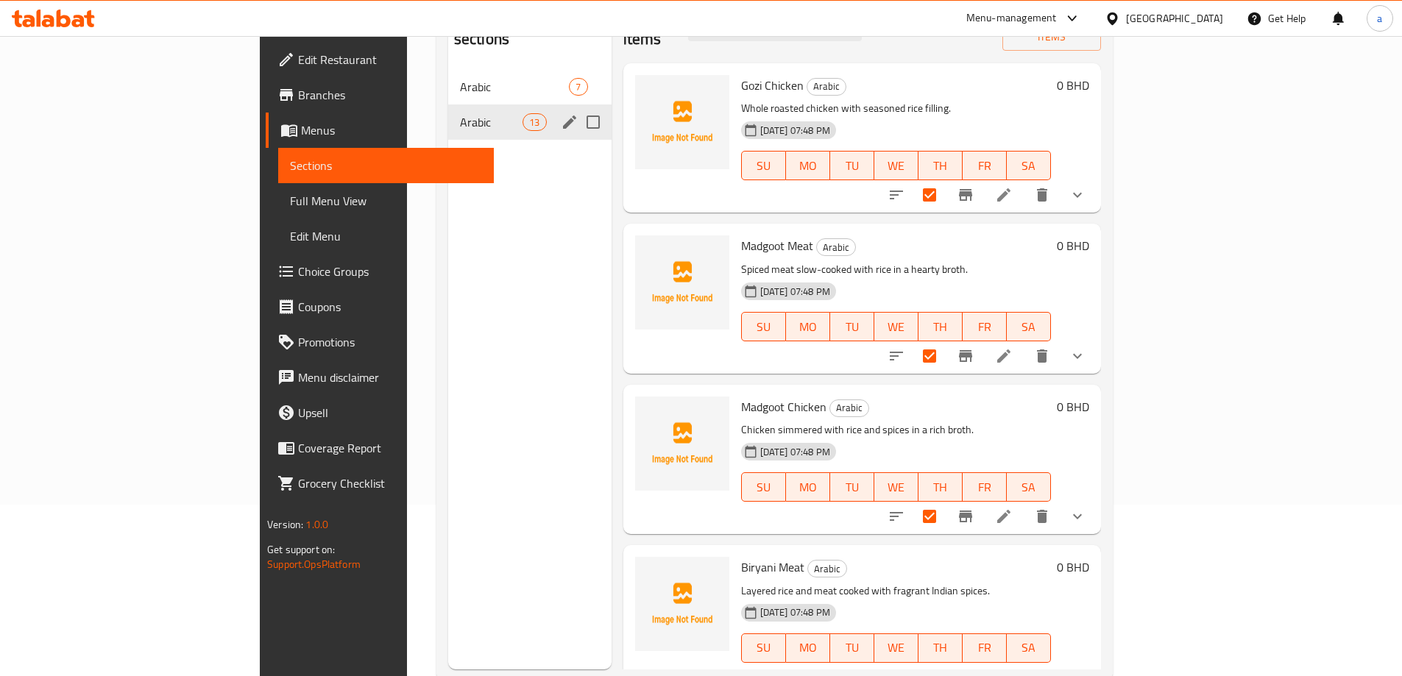
scroll to position [0, 0]
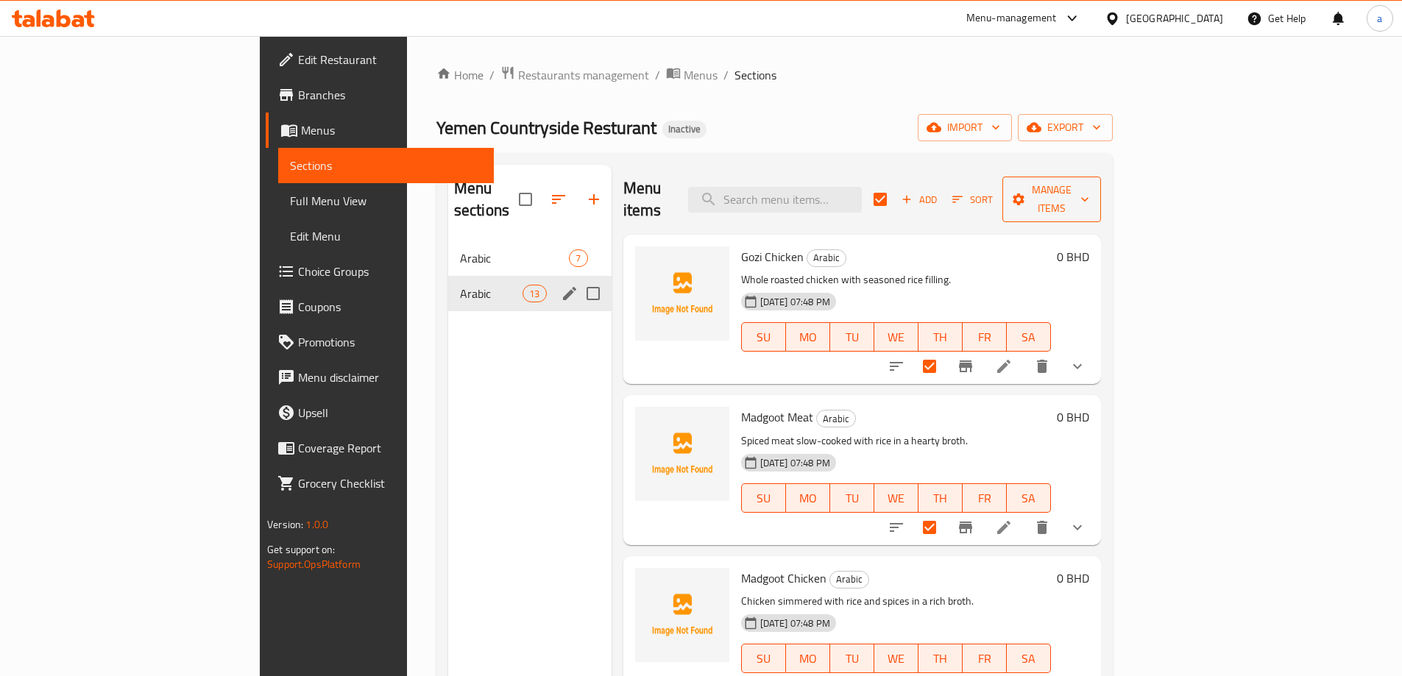
click at [1025, 194] on icon "button" at bounding box center [1019, 200] width 12 height 12
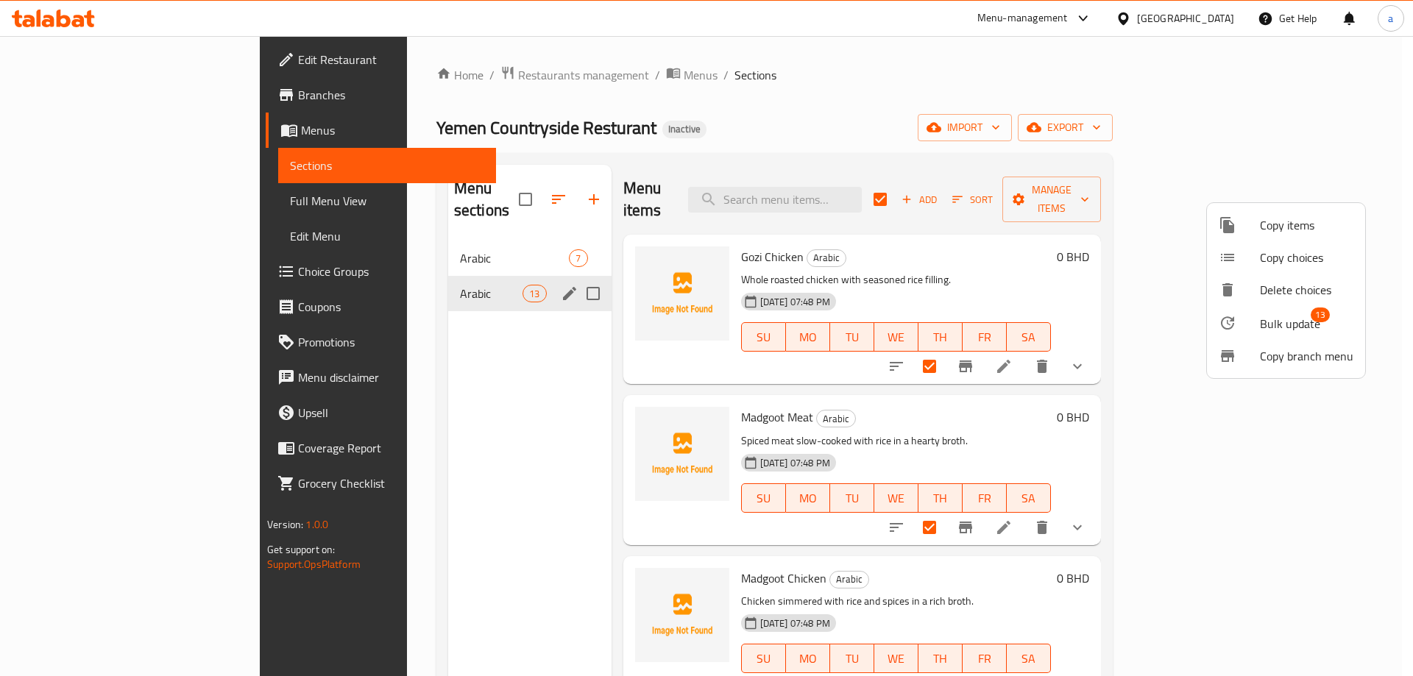
click at [1299, 332] on span "Bulk update" at bounding box center [1290, 324] width 60 height 18
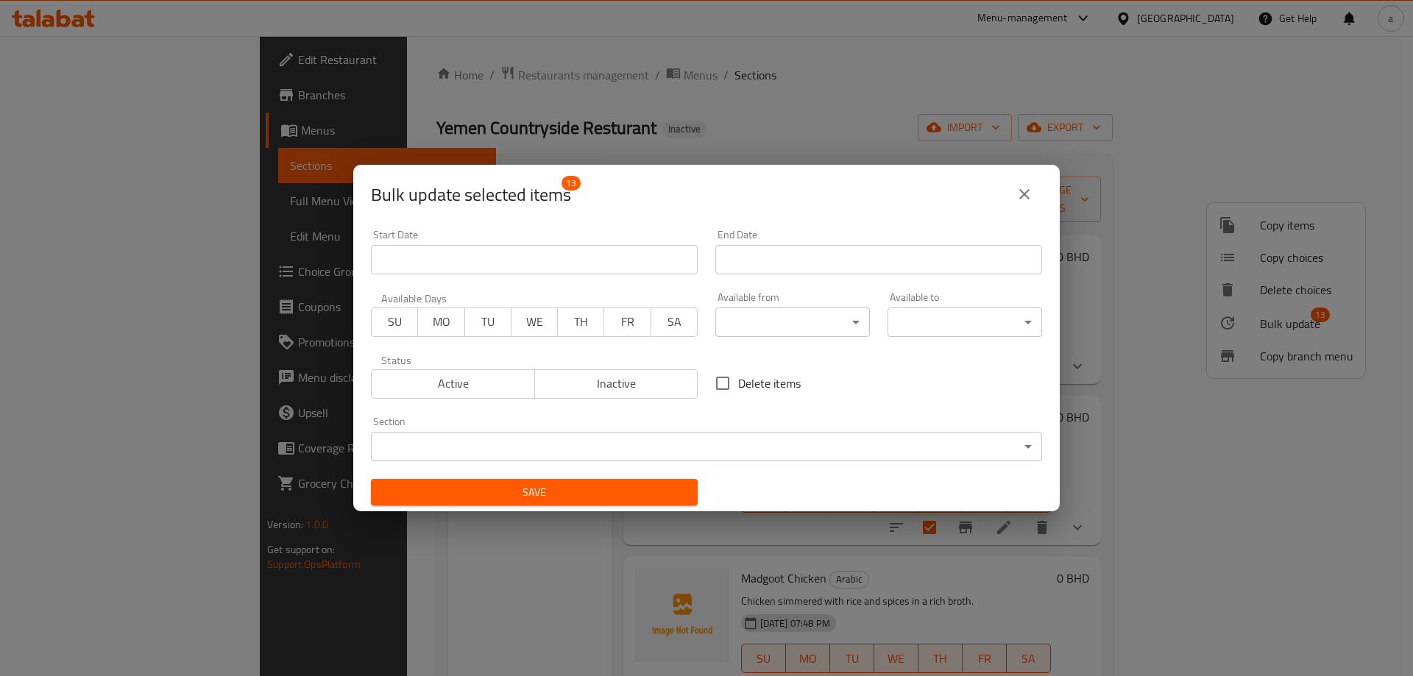
click at [647, 439] on body "​ Menu-management Bahrain Get Help a Edit Restaurant Branches Menus Sections Fu…" at bounding box center [706, 356] width 1413 height 640
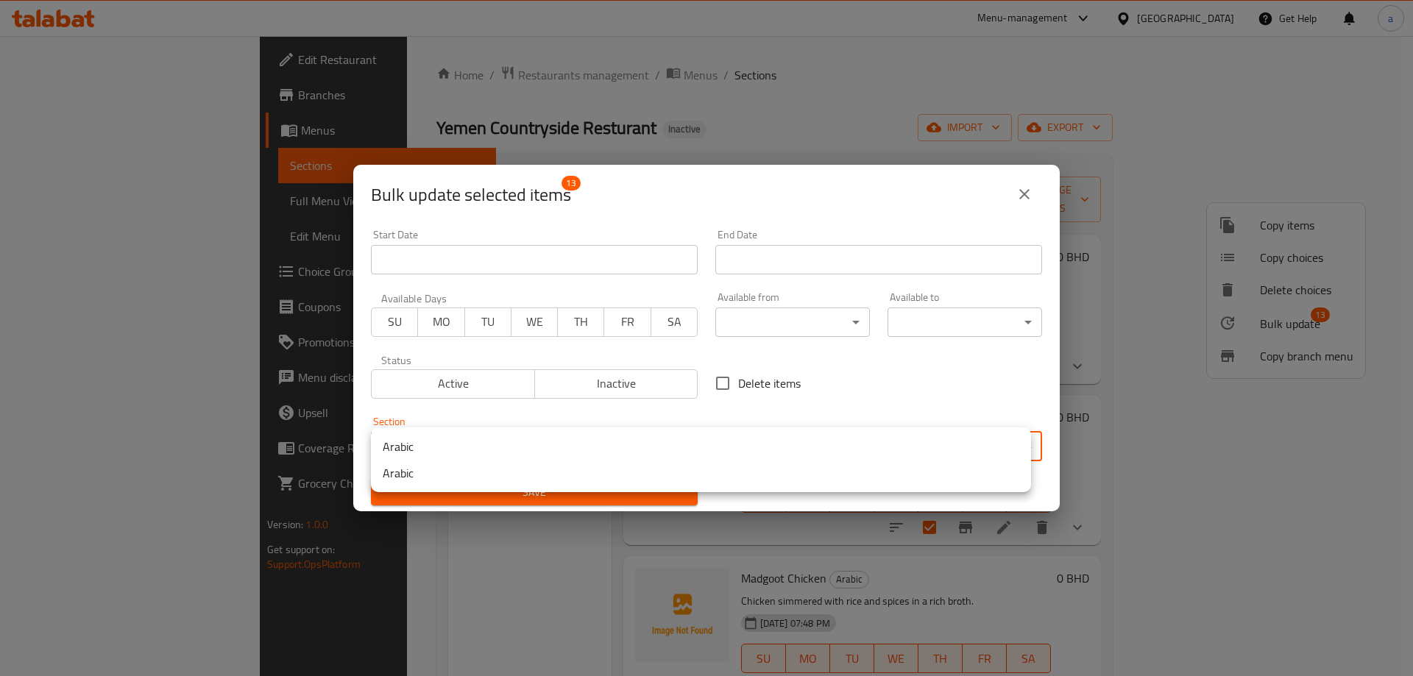
click at [476, 442] on li "Arabic" at bounding box center [701, 447] width 660 height 26
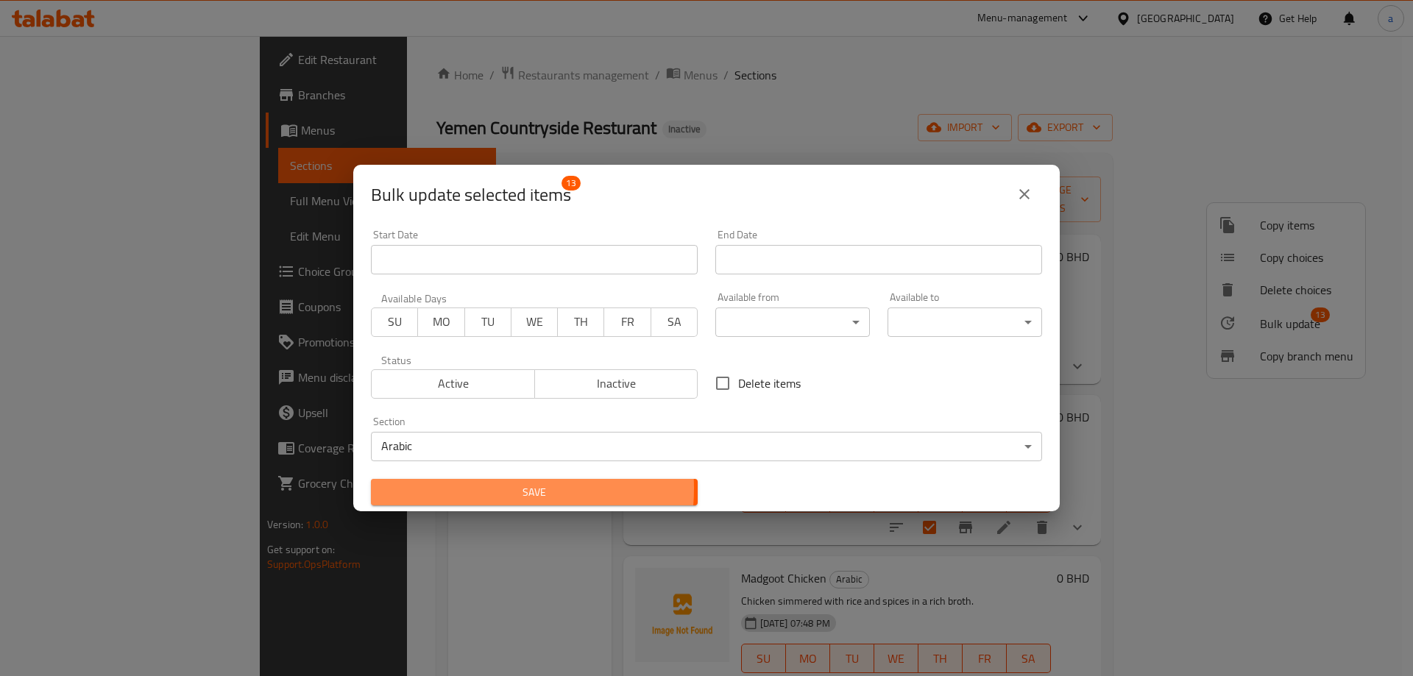
click at [487, 488] on span "Save" at bounding box center [534, 493] width 303 height 18
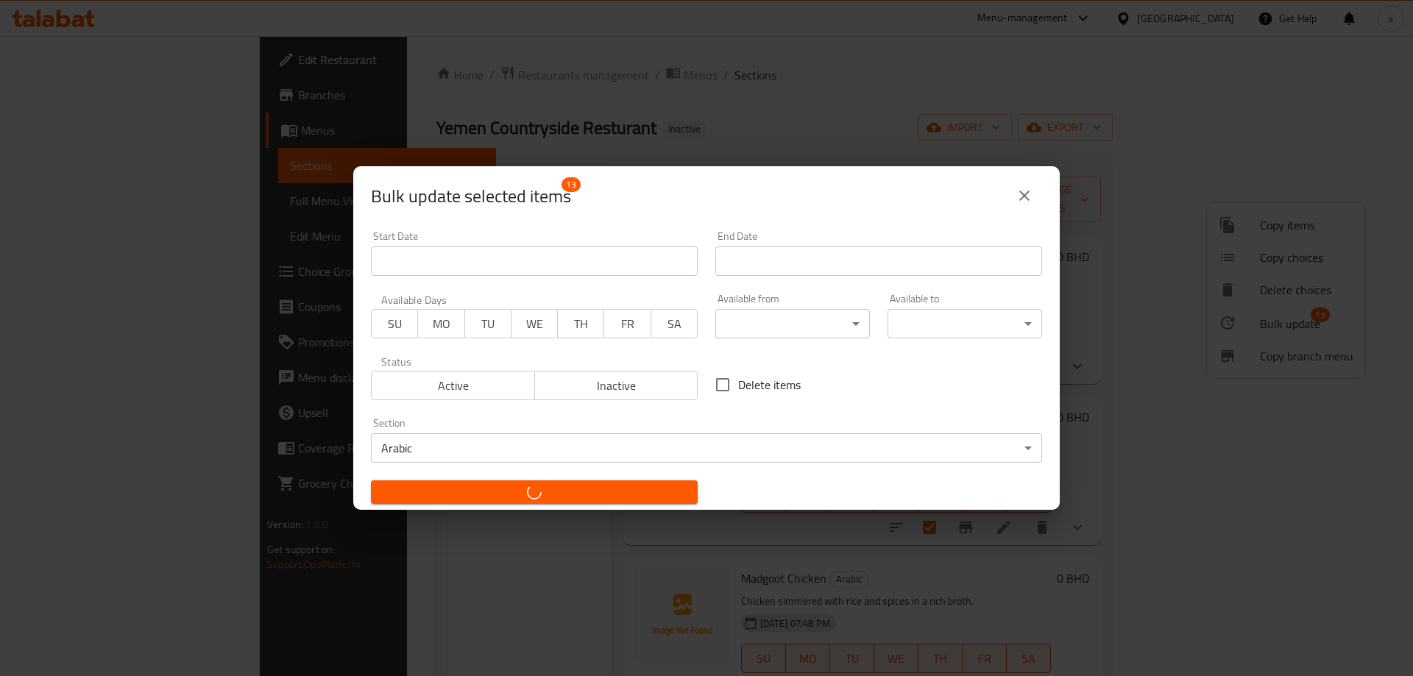
checkbox input "false"
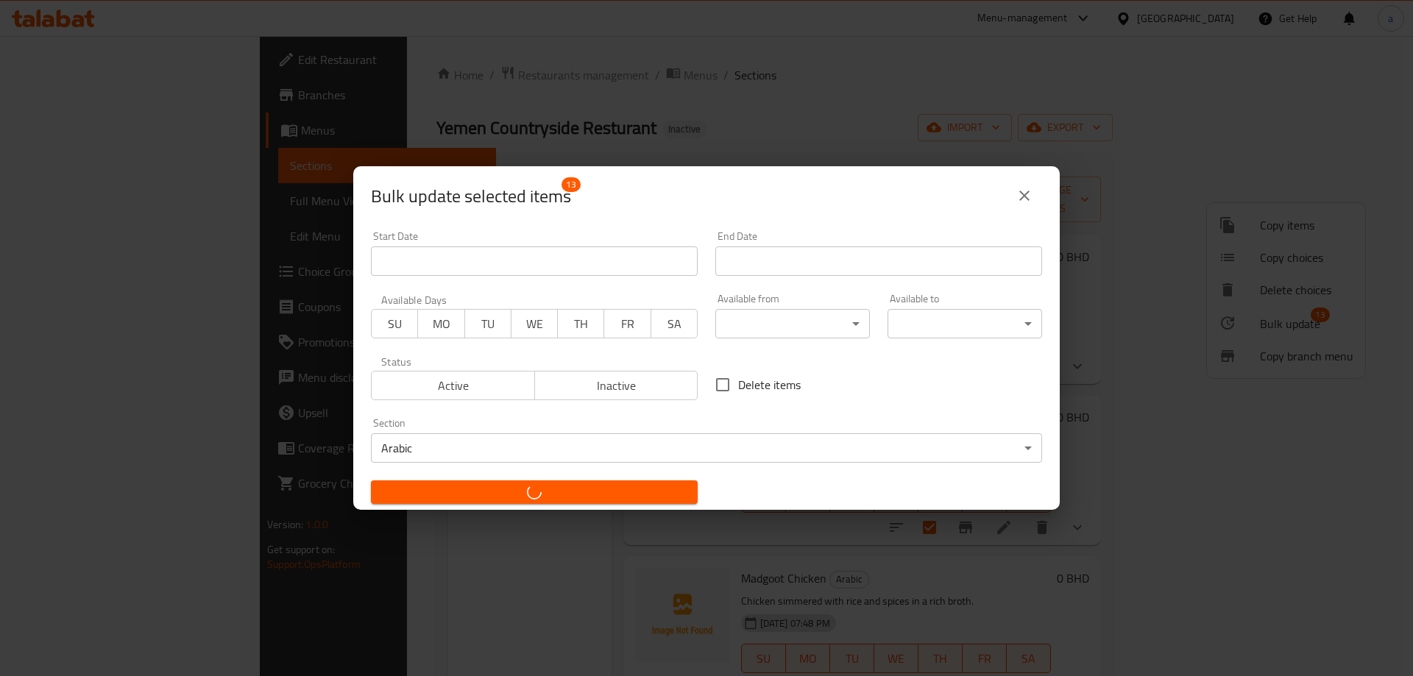
checkbox input "false"
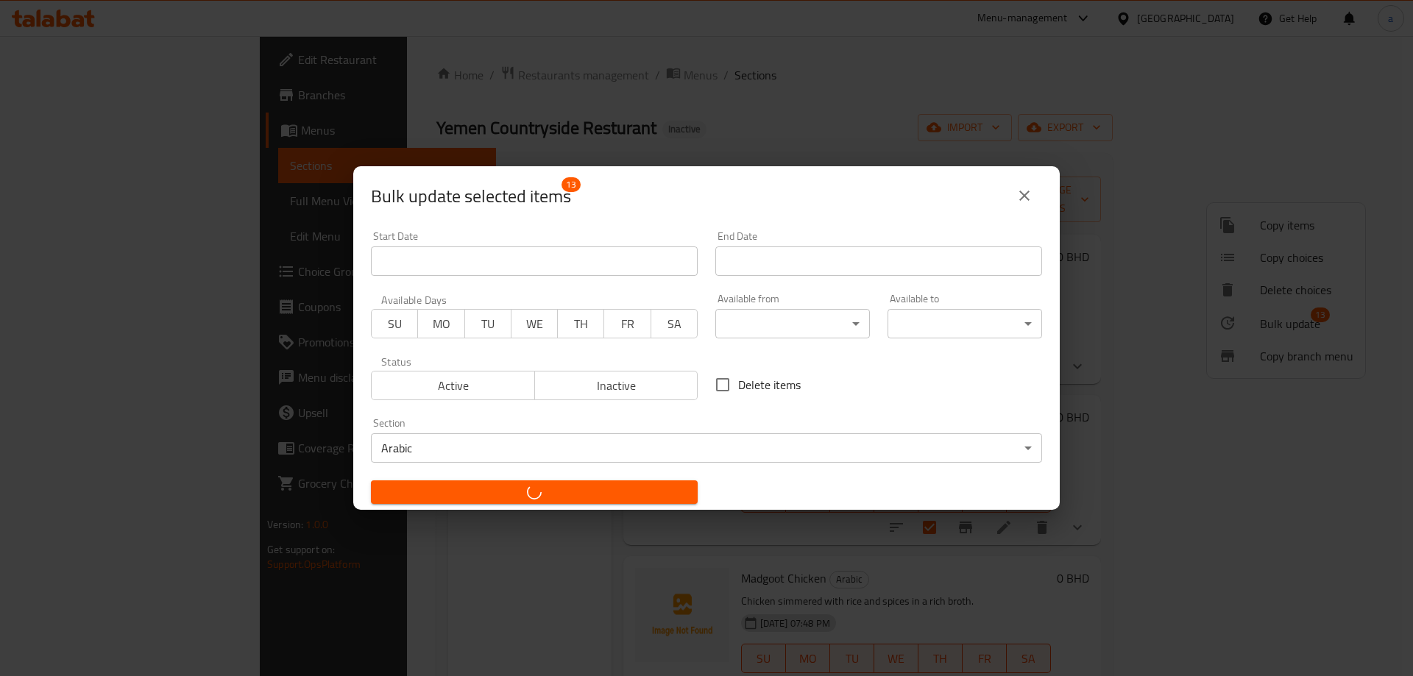
checkbox input "false"
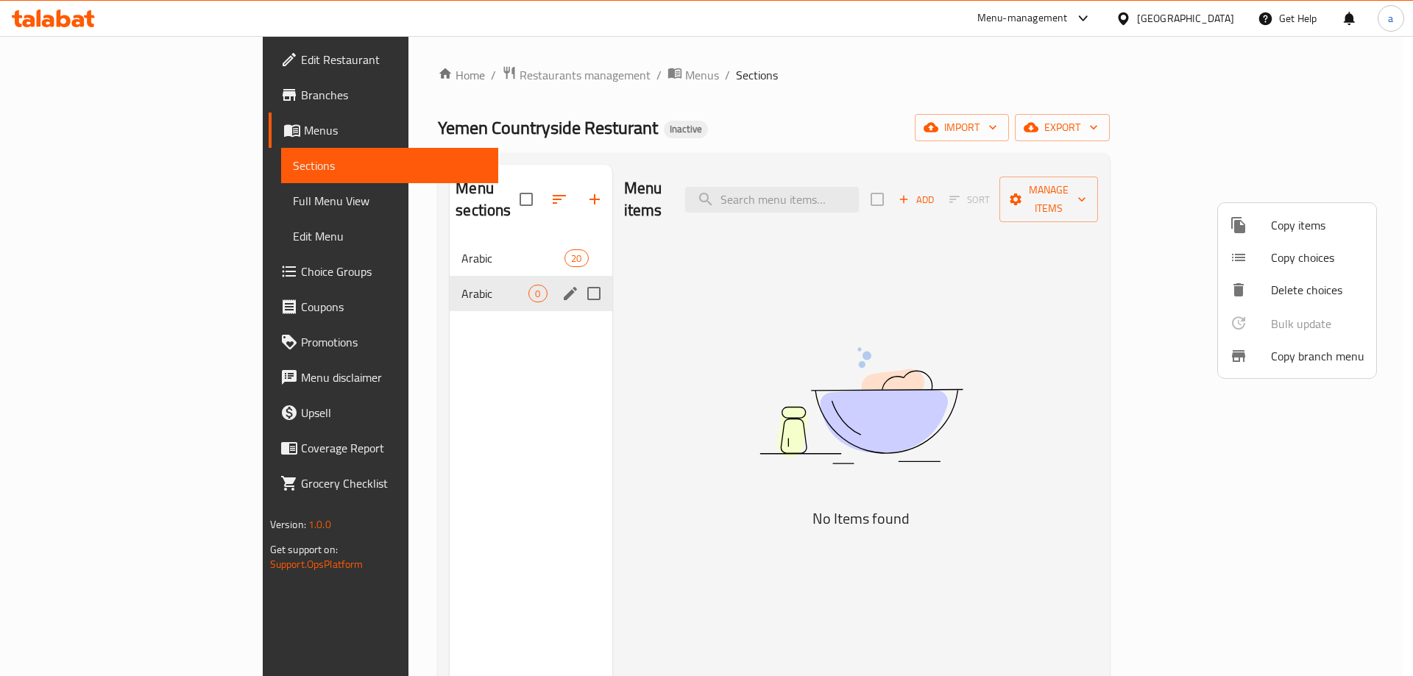
click at [533, 271] on div at bounding box center [706, 338] width 1413 height 676
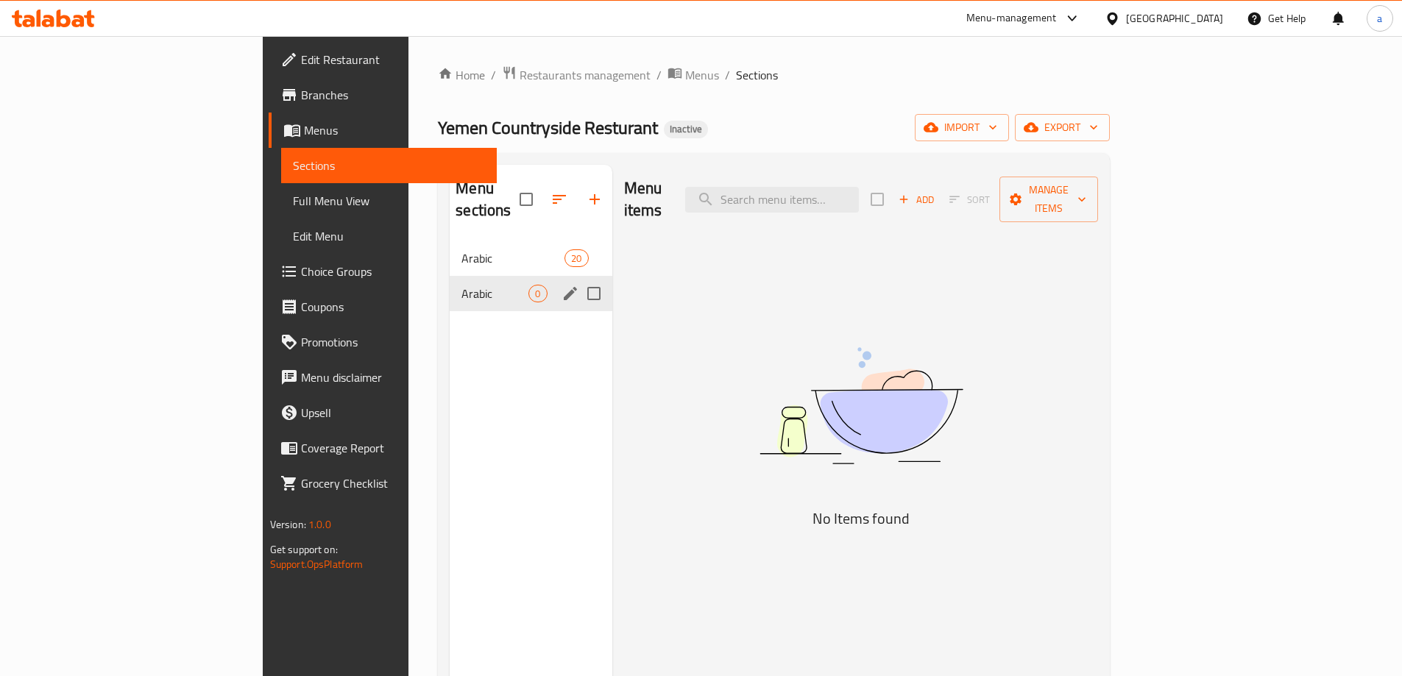
click at [579, 278] on input "Menu sections" at bounding box center [594, 293] width 31 height 31
checkbox input "true"
click at [542, 191] on icon "button" at bounding box center [551, 200] width 18 height 18
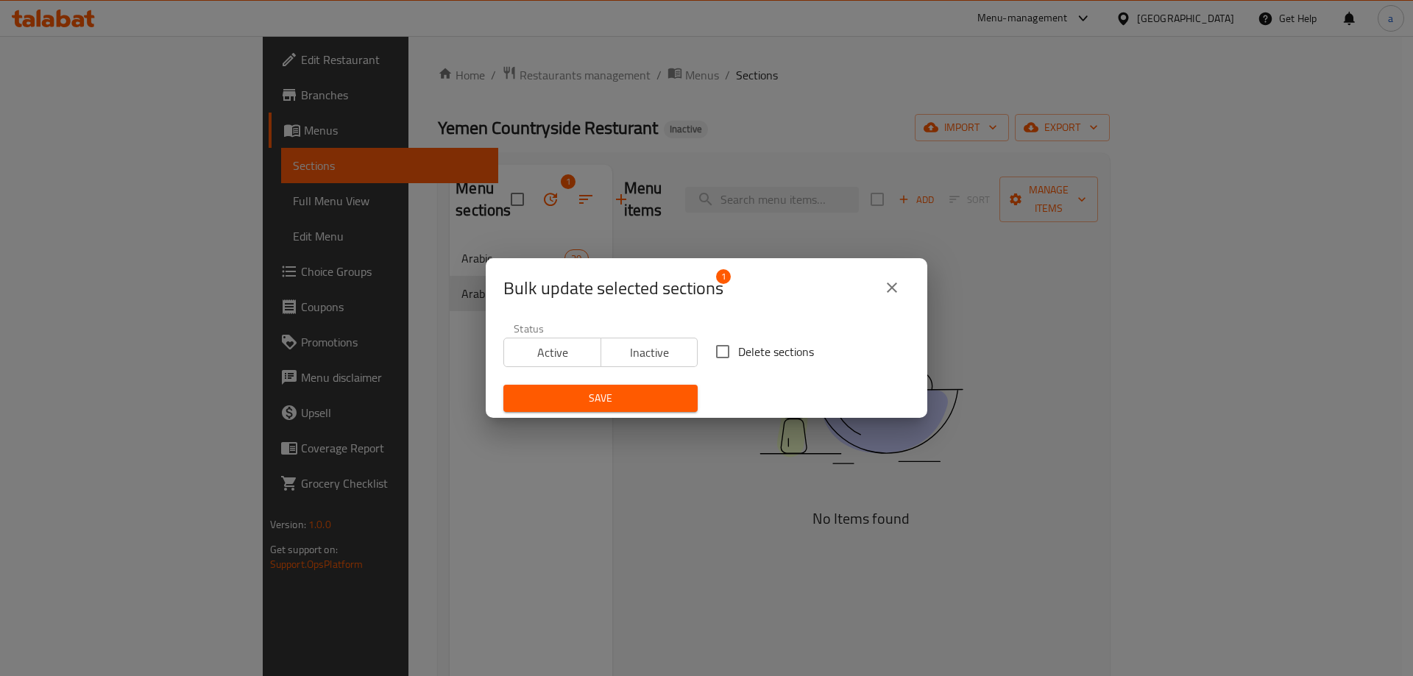
click at [738, 344] on span "Delete sections" at bounding box center [776, 352] width 76 height 18
click at [734, 344] on input "Delete sections" at bounding box center [722, 351] width 31 height 31
checkbox input "true"
click at [651, 397] on span "Save" at bounding box center [600, 398] width 171 height 18
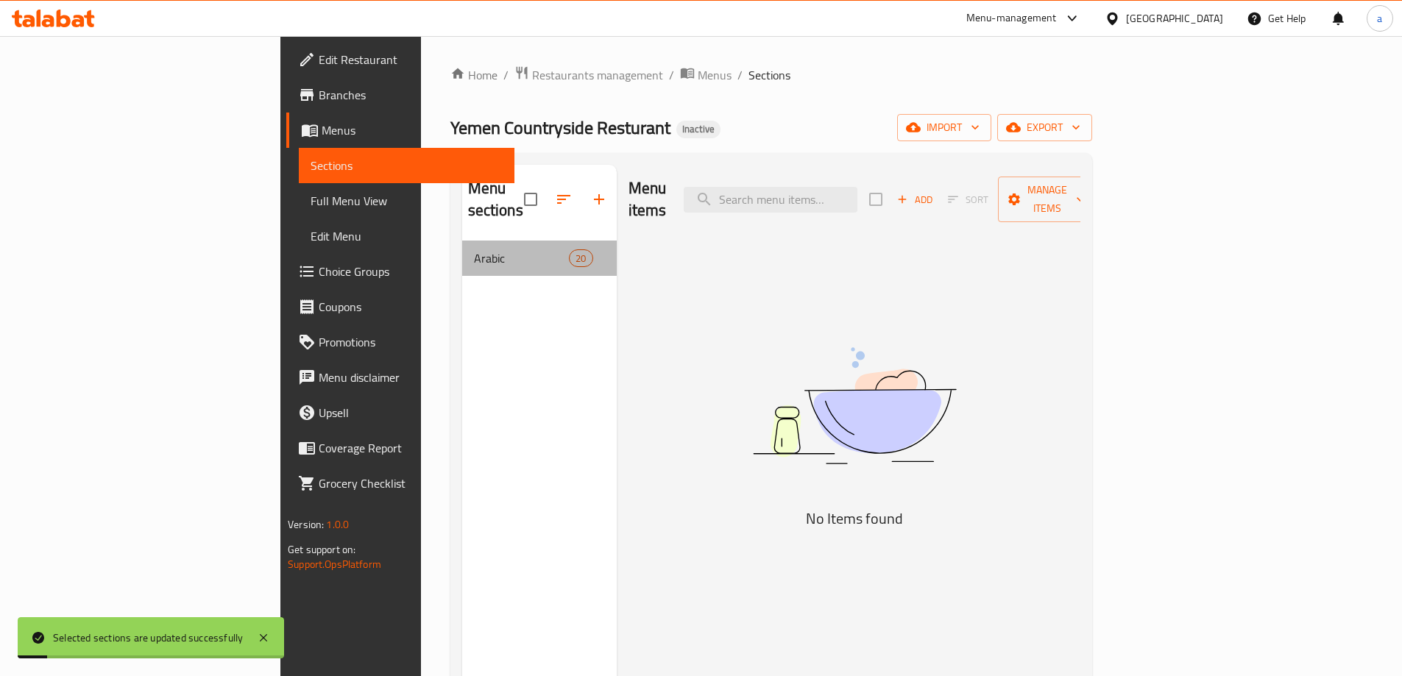
click at [462, 250] on div "Arabic 20" at bounding box center [539, 258] width 155 height 35
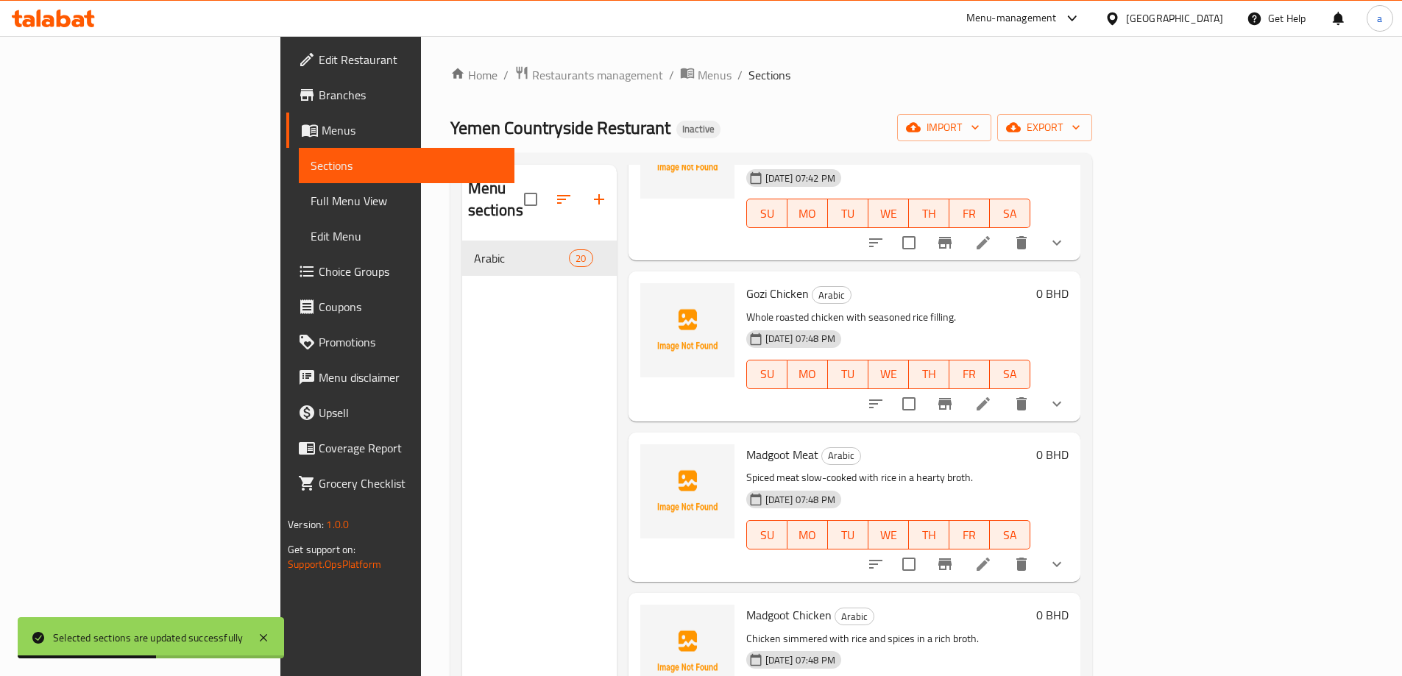
scroll to position [1178, 0]
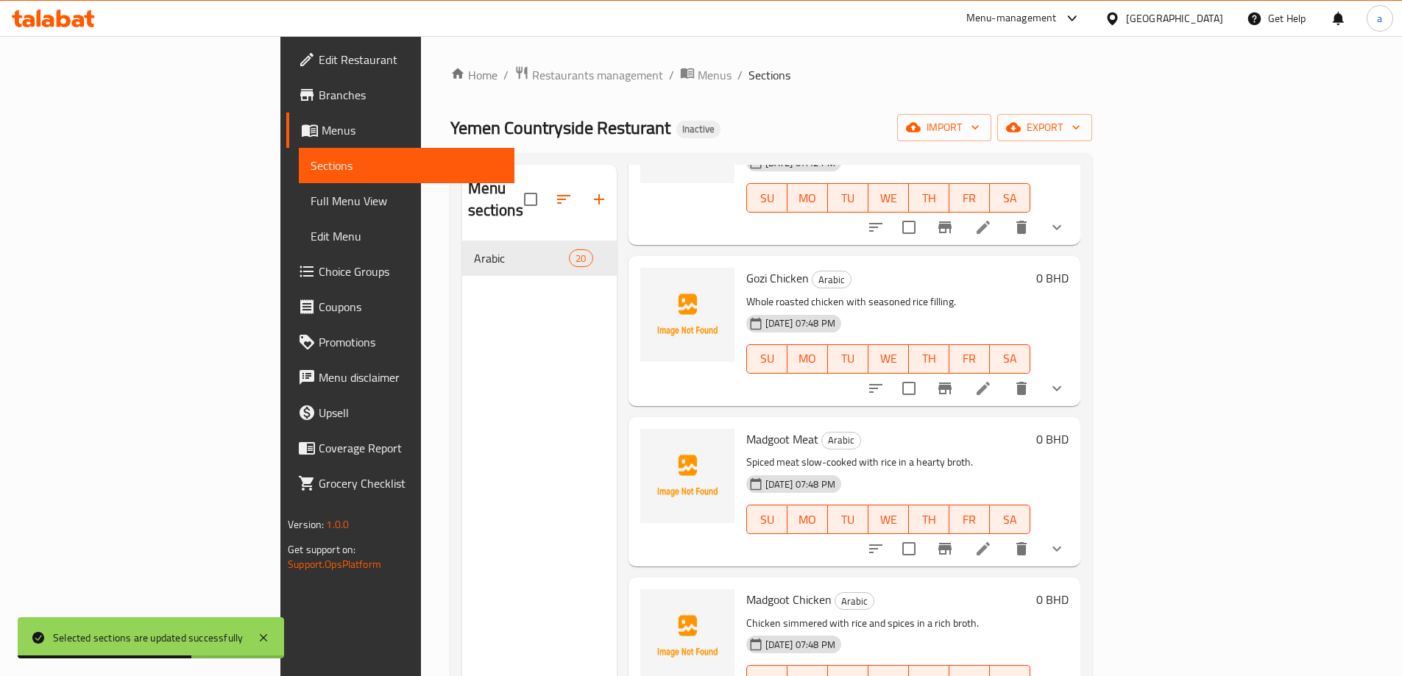
click at [1004, 375] on li at bounding box center [983, 388] width 41 height 26
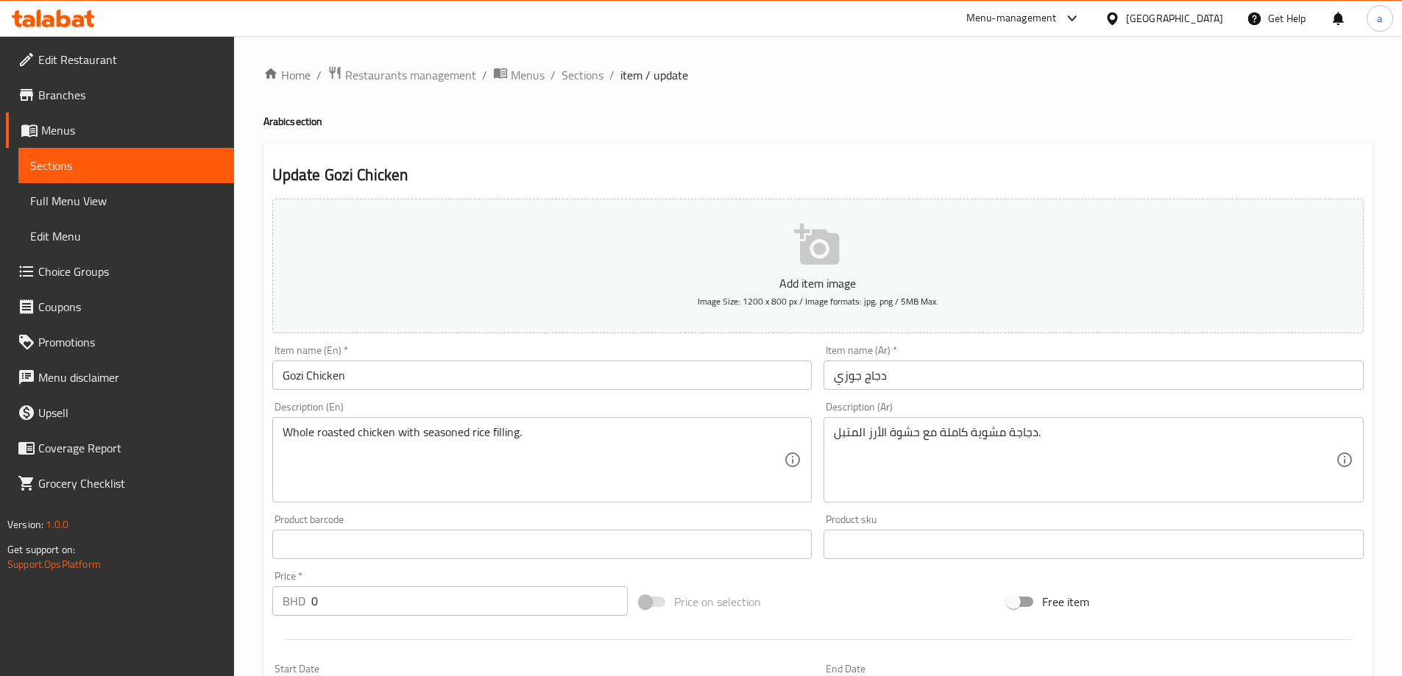
click at [857, 378] on input "دجاج جوزي" at bounding box center [1094, 375] width 540 height 29
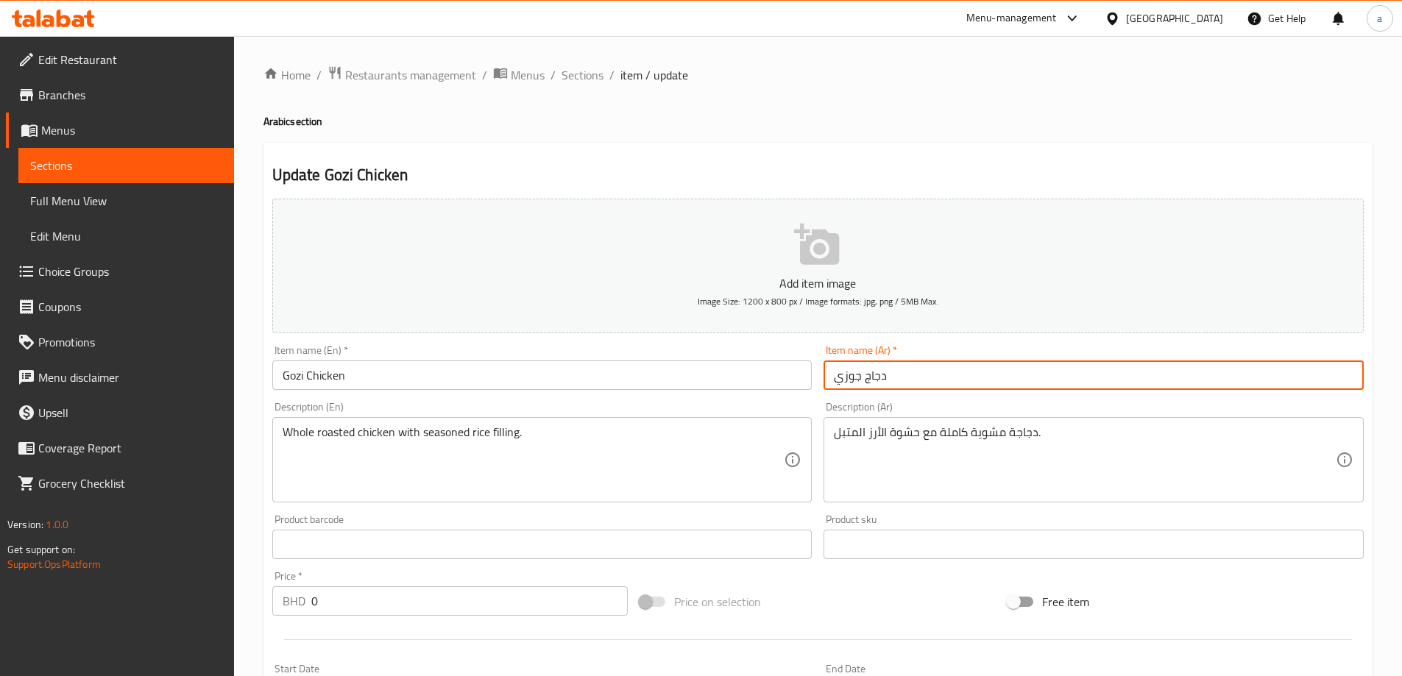
click at [857, 378] on input "دجاج جوزي" at bounding box center [1094, 375] width 540 height 29
click at [855, 378] on input "دجاج جوزي" at bounding box center [1094, 375] width 540 height 29
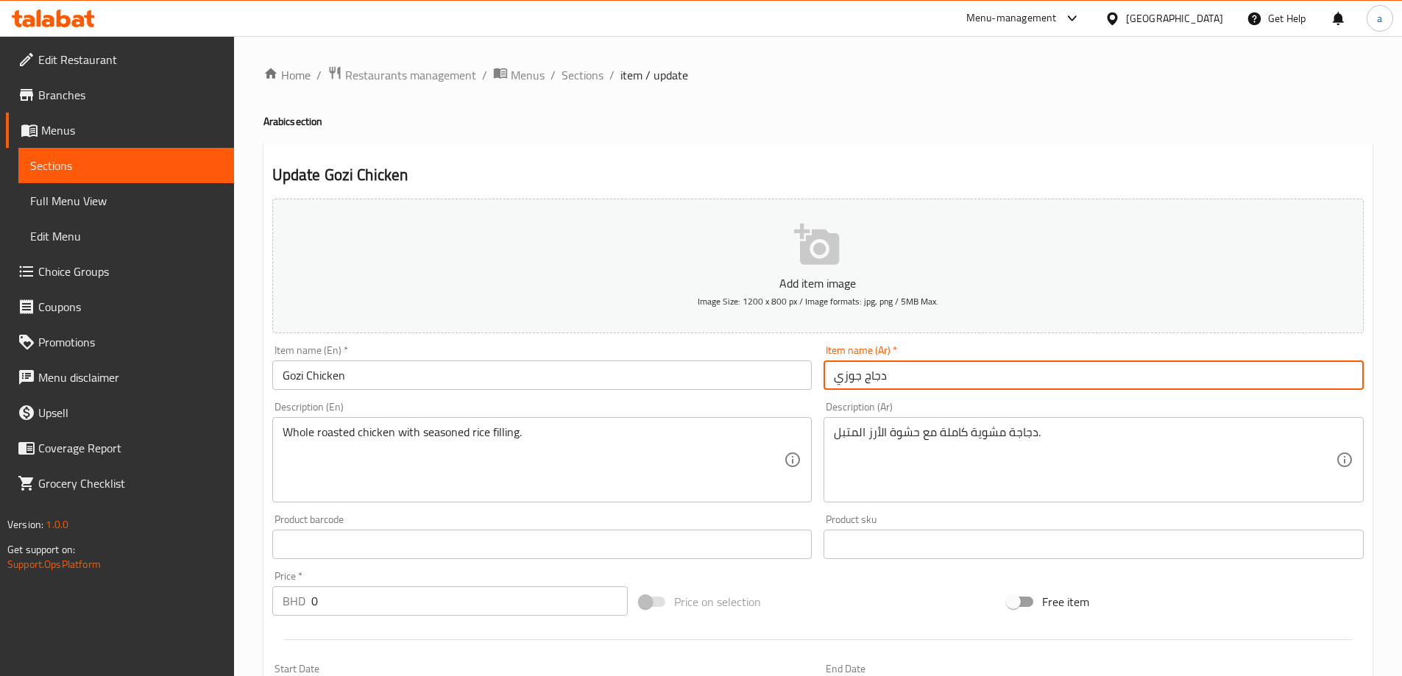
click at [855, 378] on input "دجاج جوزي" at bounding box center [1094, 375] width 540 height 29
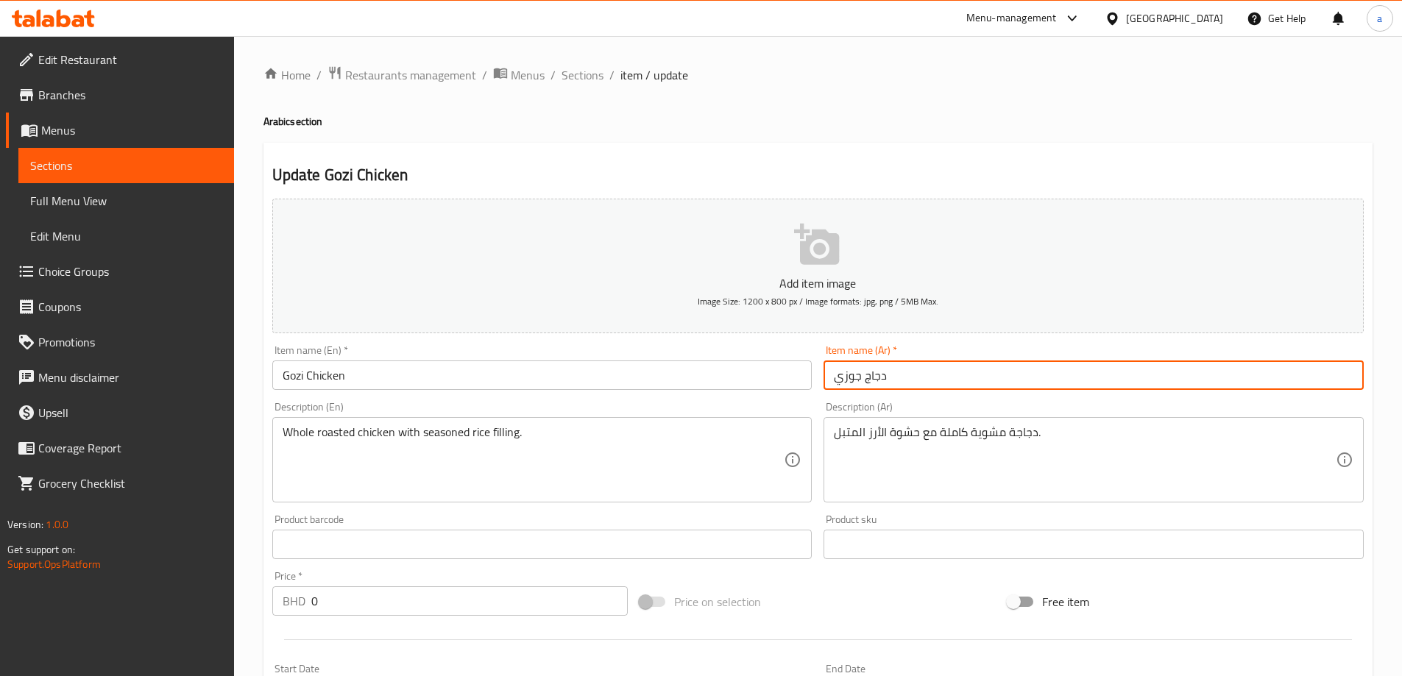
click at [857, 381] on input "دجاج جوزي" at bounding box center [1094, 375] width 540 height 29
click at [865, 384] on input "دجاج جوزي" at bounding box center [1094, 375] width 540 height 29
click at [860, 378] on input "دجاج جوزي" at bounding box center [1094, 375] width 540 height 29
click at [857, 378] on input "دجاج جوزي" at bounding box center [1094, 375] width 540 height 29
click at [879, 380] on input "دجاج غوزي" at bounding box center [1094, 375] width 540 height 29
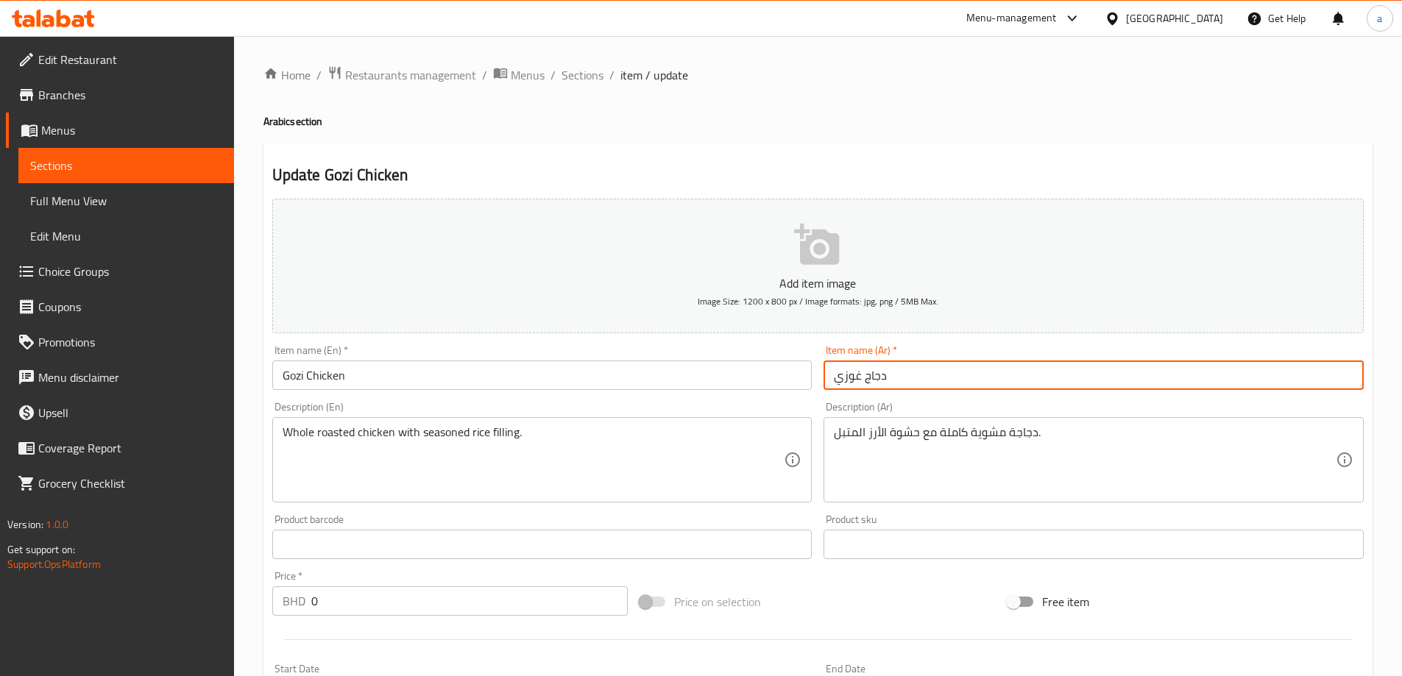
click at [879, 380] on input "دجاج غوزي" at bounding box center [1094, 375] width 540 height 29
click at [882, 386] on input "غوزي" at bounding box center [1094, 375] width 540 height 29
paste input "دجاج"
click at [876, 391] on div "Item name (Ar)   * غوزي دجاج Item name (Ar) *" at bounding box center [1094, 367] width 552 height 57
click at [889, 373] on input "غوزي دجاج" at bounding box center [1094, 375] width 540 height 29
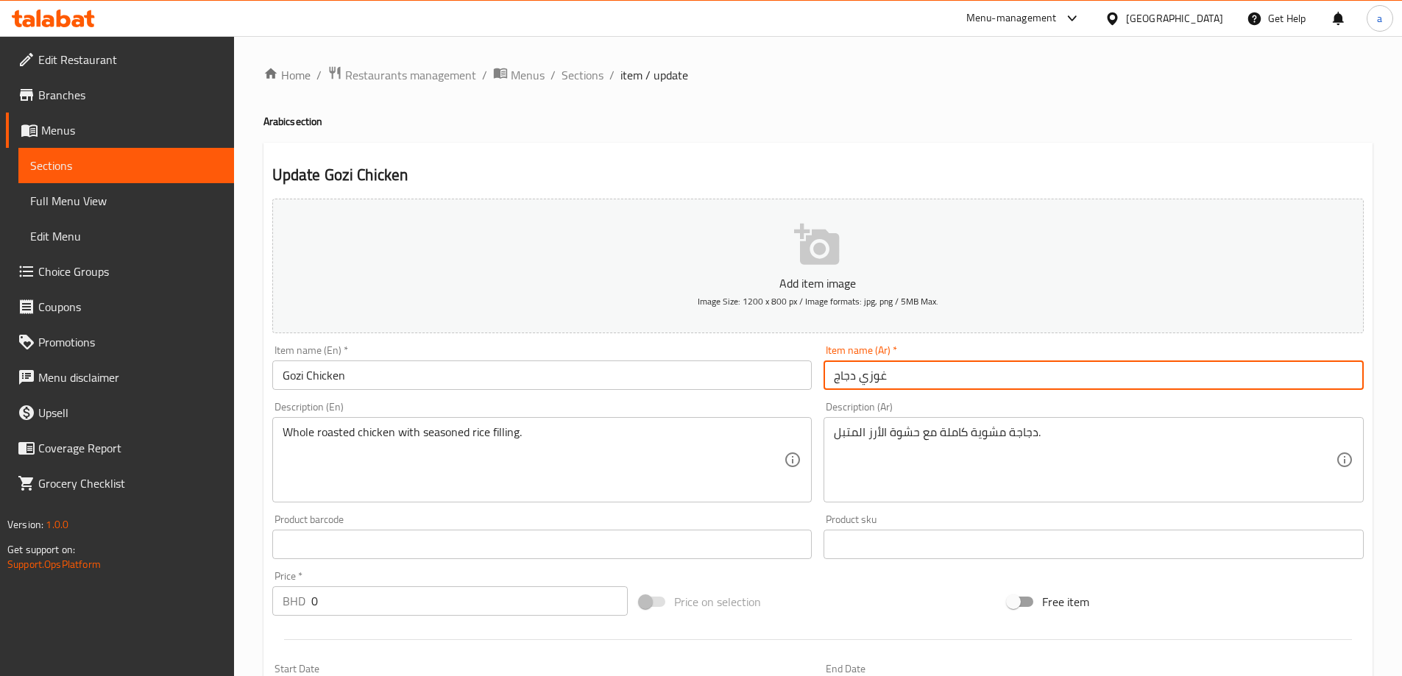
click at [833, 373] on input "غوزي دجاج" at bounding box center [1094, 375] width 540 height 29
type input "غوزي دجاج"
click at [916, 411] on div "Description (Ar) دجاجة مشوية كاملة مع حشوة الأرز المتبل. Description (Ar)" at bounding box center [1094, 452] width 540 height 101
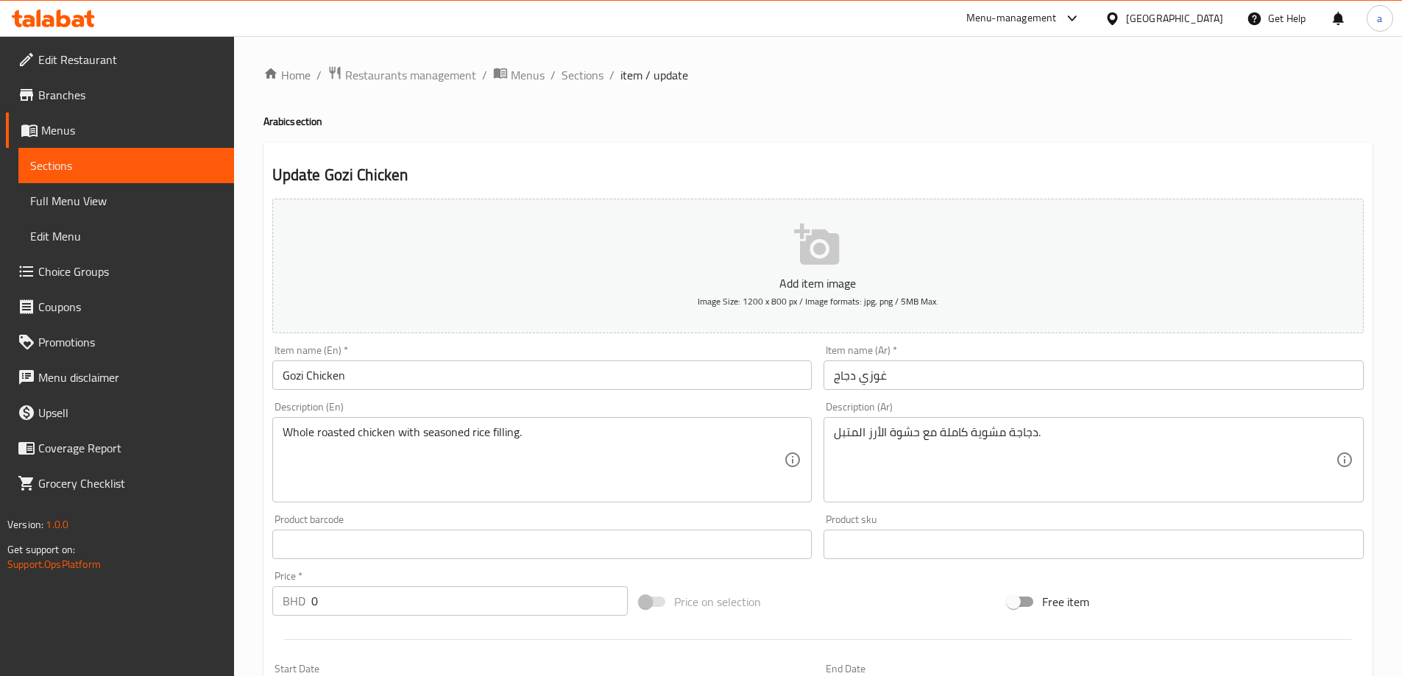
click at [814, 143] on div "Update Gozi Chicken Add item image Image Size: 1200 x 800 px / Image formats: j…" at bounding box center [818, 630] width 1109 height 975
click at [812, 165] on h2 "Update Gozi Chicken" at bounding box center [818, 175] width 1092 height 22
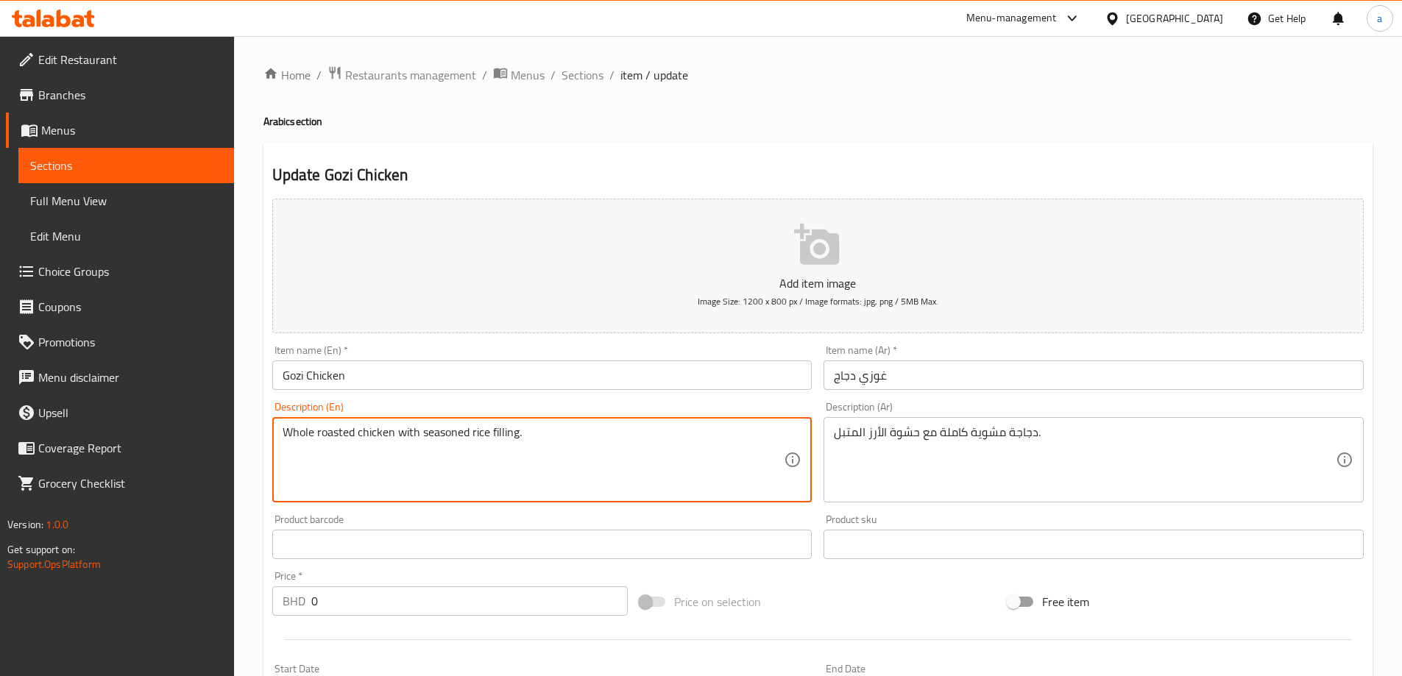
click at [431, 449] on textarea "Whole roasted chicken with seasoned rice filling." at bounding box center [534, 460] width 502 height 70
click at [433, 445] on textarea "Whole roasted chicken with seasoned rice filling." at bounding box center [534, 460] width 502 height 70
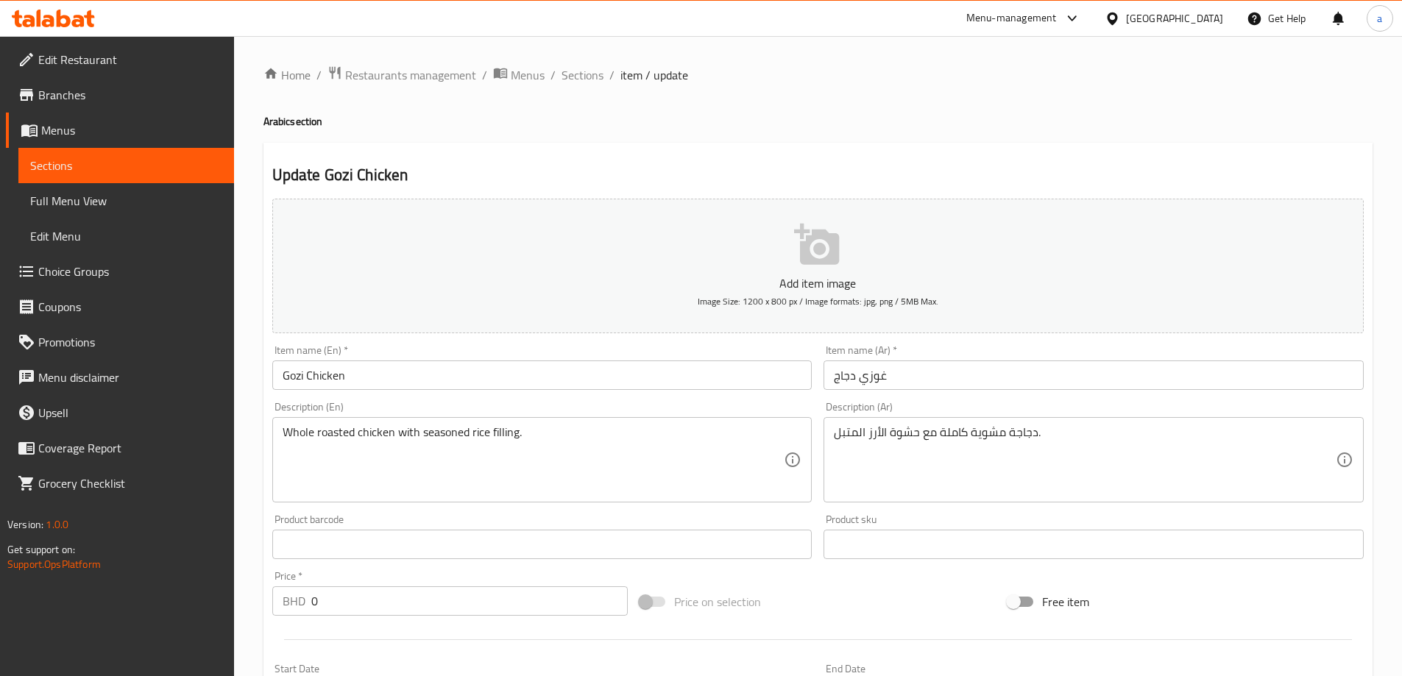
click at [818, 165] on h2 "Update Gozi Chicken" at bounding box center [818, 175] width 1092 height 22
click at [944, 165] on h2 "Update Gozi Chicken" at bounding box center [818, 175] width 1092 height 22
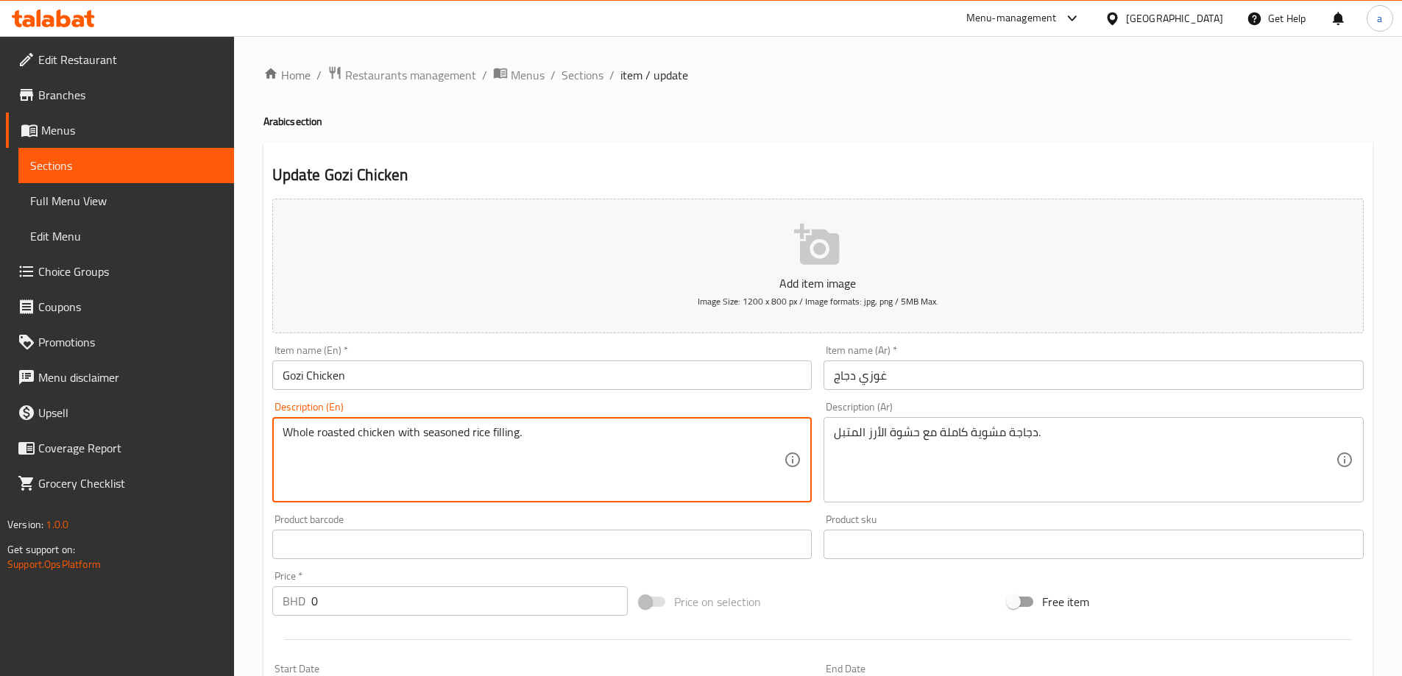
click at [304, 431] on textarea "Whole roasted chicken with seasoned rice filling." at bounding box center [534, 460] width 502 height 70
click at [361, 416] on div "Description (En) Whole roasted chicken with seasoned rice filling. Description …" at bounding box center [542, 452] width 540 height 101
click at [506, 435] on textarea "Whole roasted chicken with seasoned rice filling." at bounding box center [534, 460] width 502 height 70
click at [525, 454] on textarea "Whole roasted chicken with seasoned rice filling." at bounding box center [534, 460] width 502 height 70
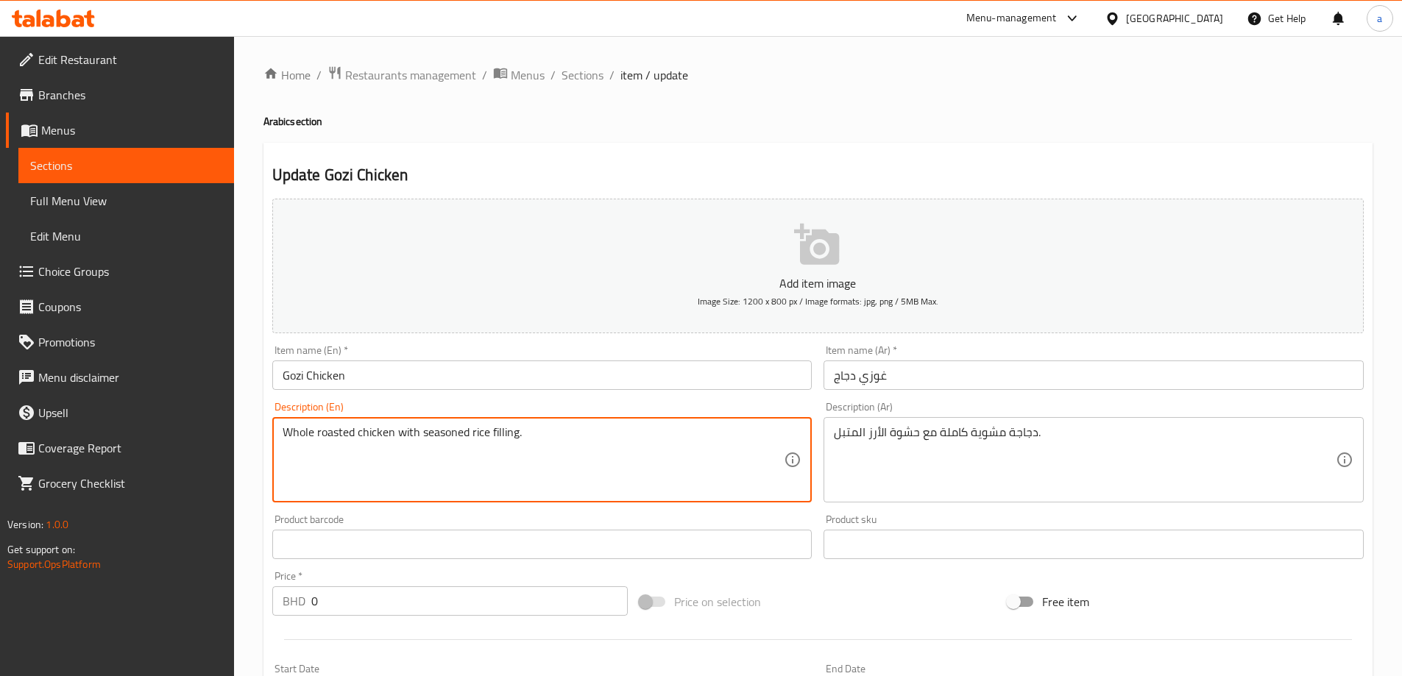
click at [525, 454] on textarea "Whole roasted chicken with seasoned rice filling." at bounding box center [534, 460] width 502 height 70
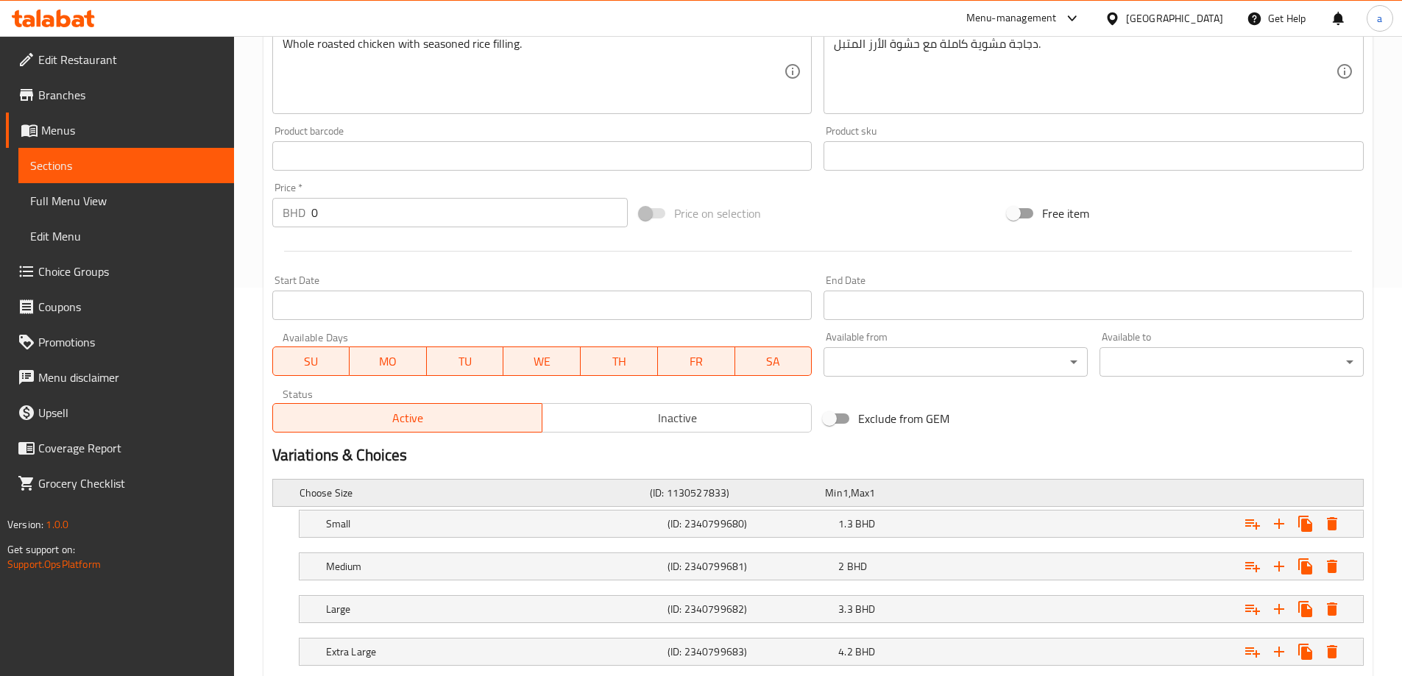
scroll to position [482, 0]
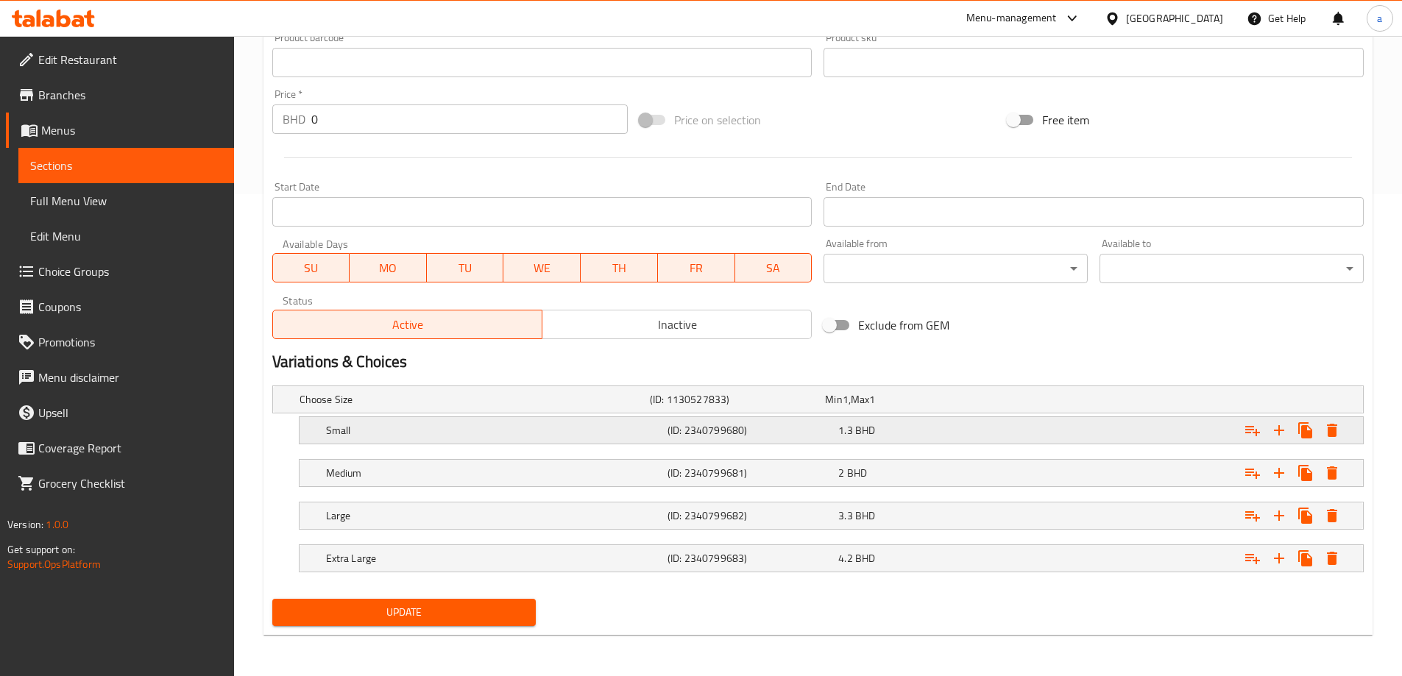
click at [618, 435] on h5 "Small" at bounding box center [494, 430] width 336 height 15
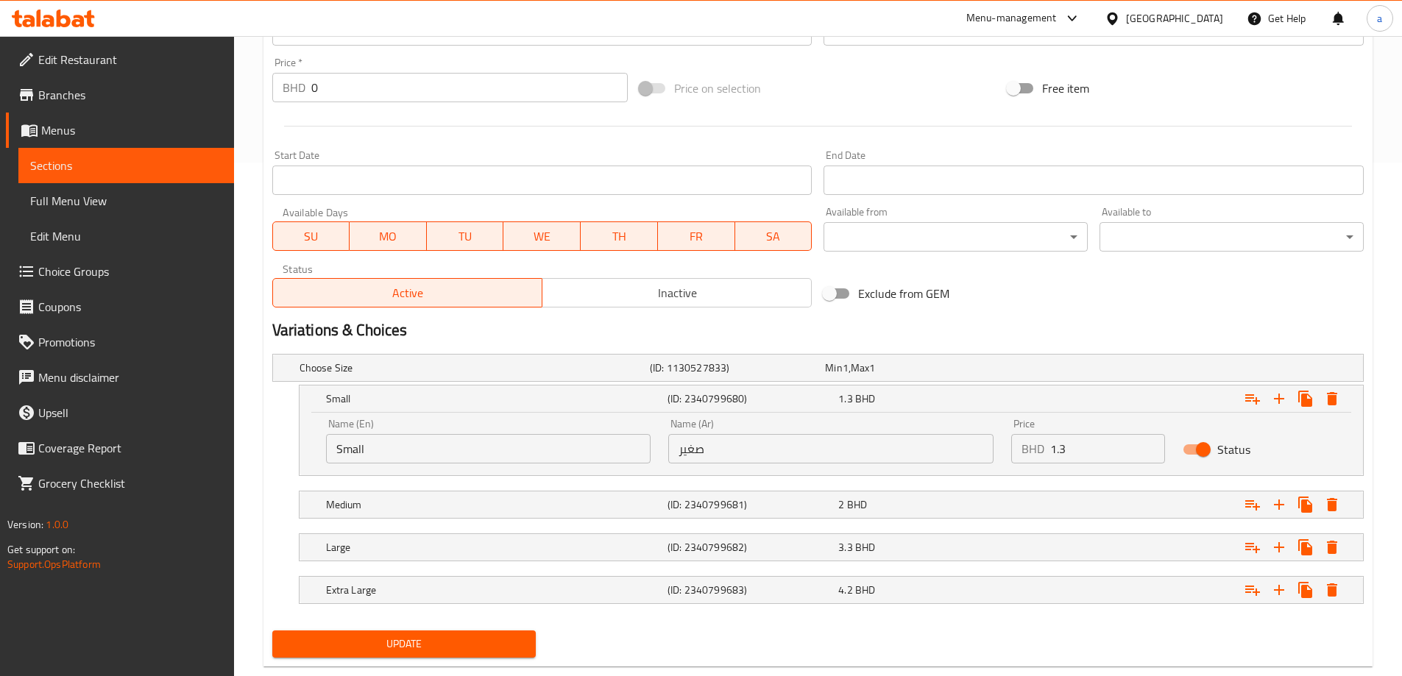
scroll to position [545, 0]
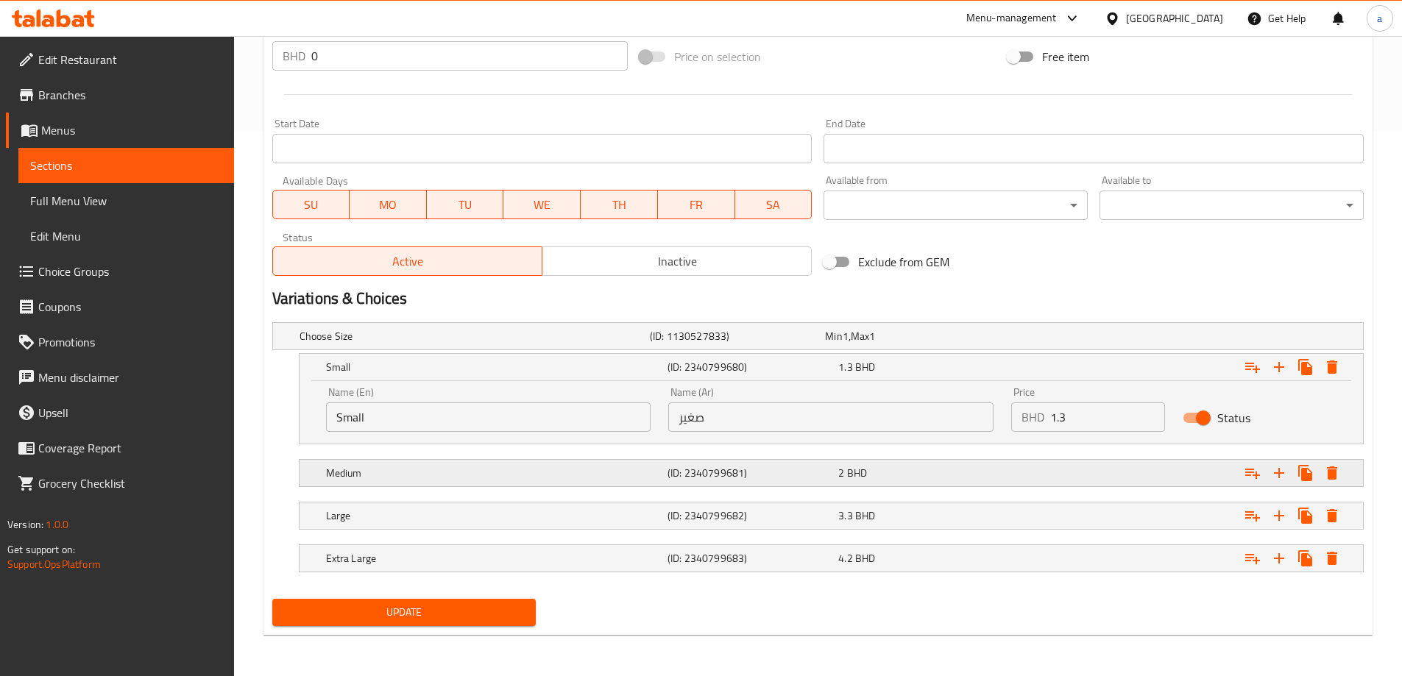
click at [649, 478] on h5 "Medium" at bounding box center [494, 473] width 336 height 15
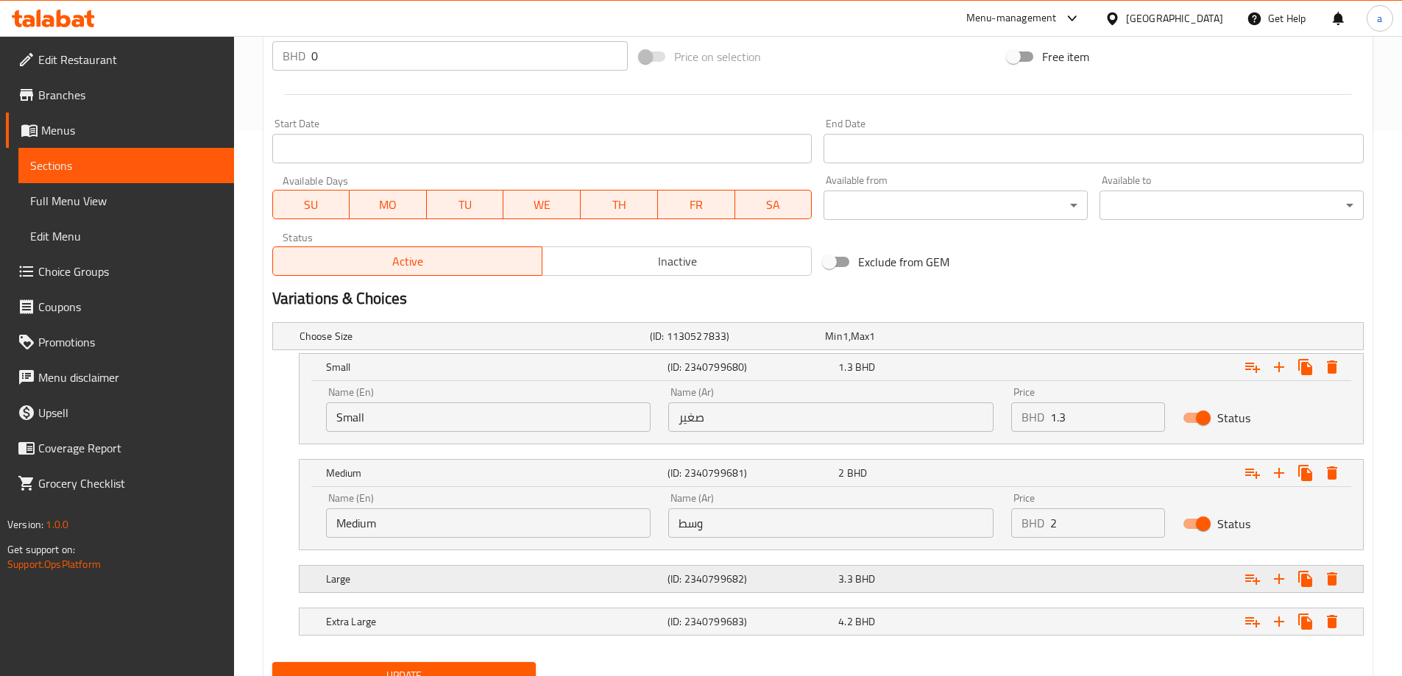
click at [618, 564] on div "Large (ID: 2340799682) 3.3 BHD" at bounding box center [835, 579] width 1025 height 32
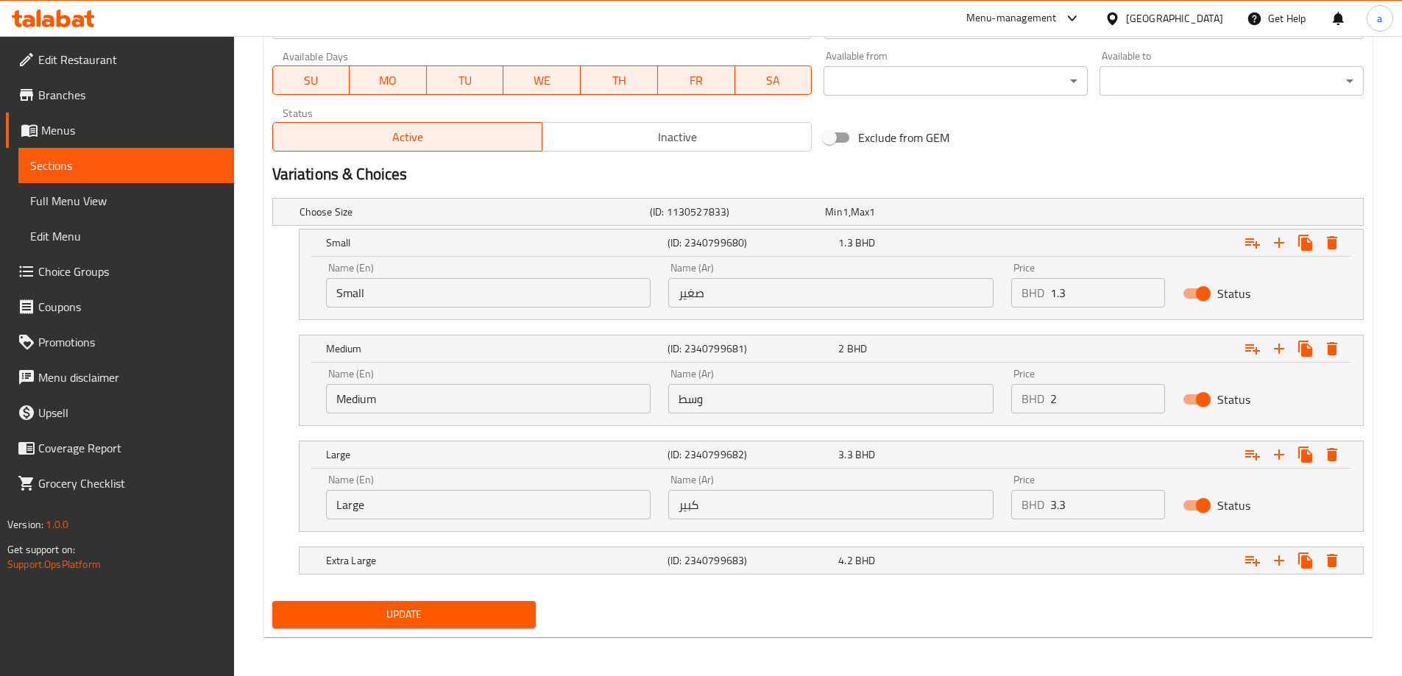
scroll to position [672, 0]
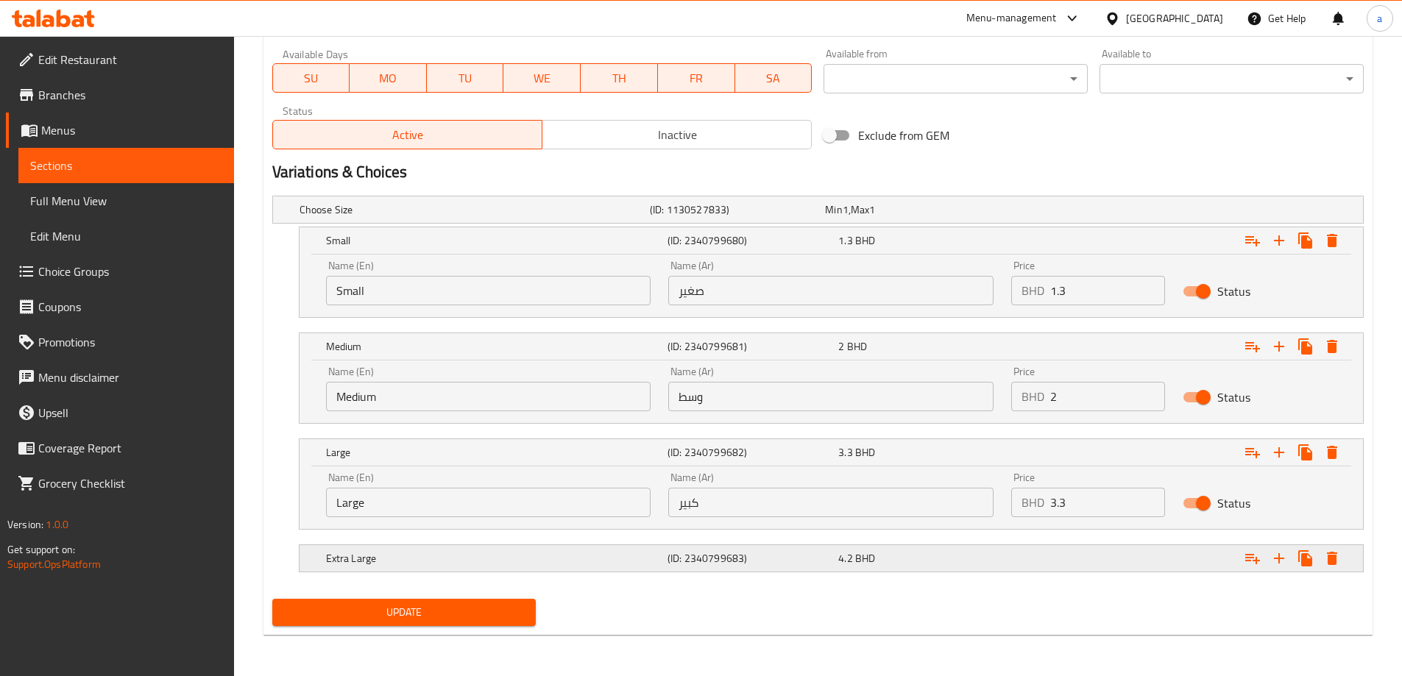
click at [635, 562] on h5 "Extra Large" at bounding box center [494, 558] width 336 height 15
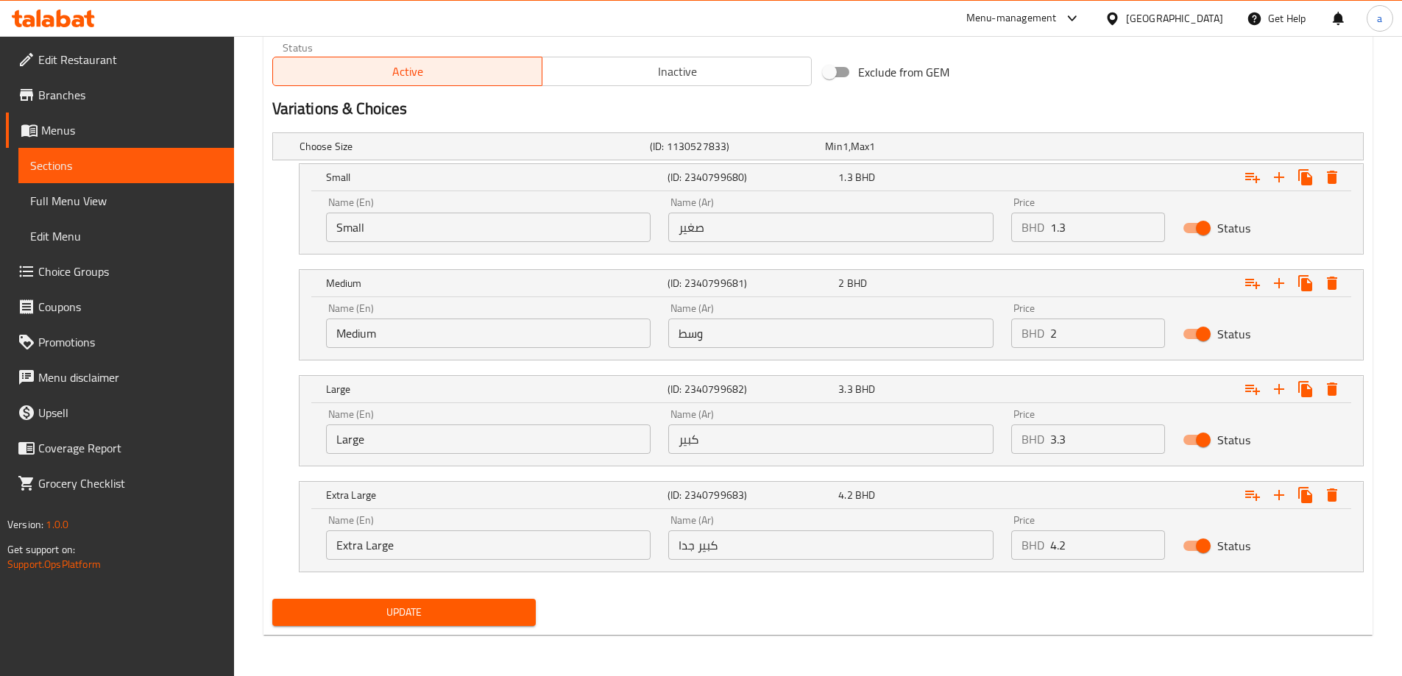
click at [496, 599] on button "Update" at bounding box center [404, 612] width 264 height 27
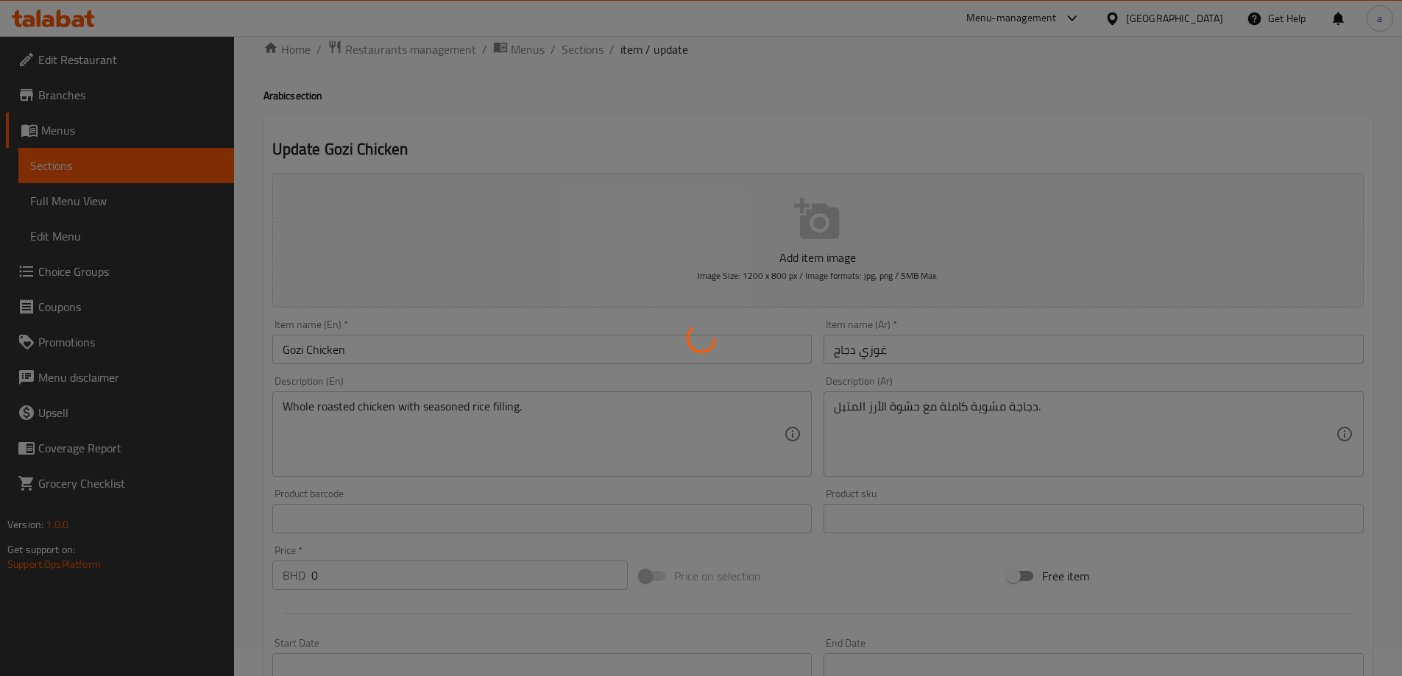
scroll to position [0, 0]
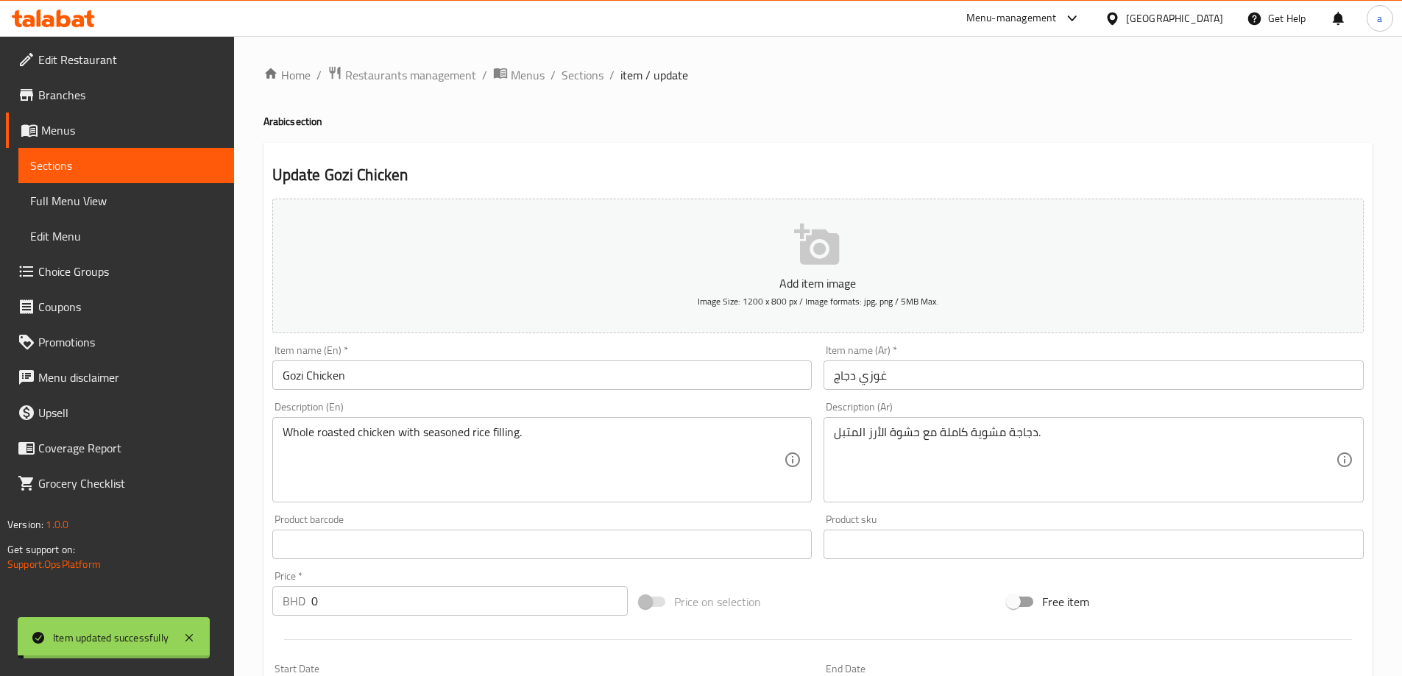
click at [590, 79] on span "Sections" at bounding box center [583, 75] width 42 height 18
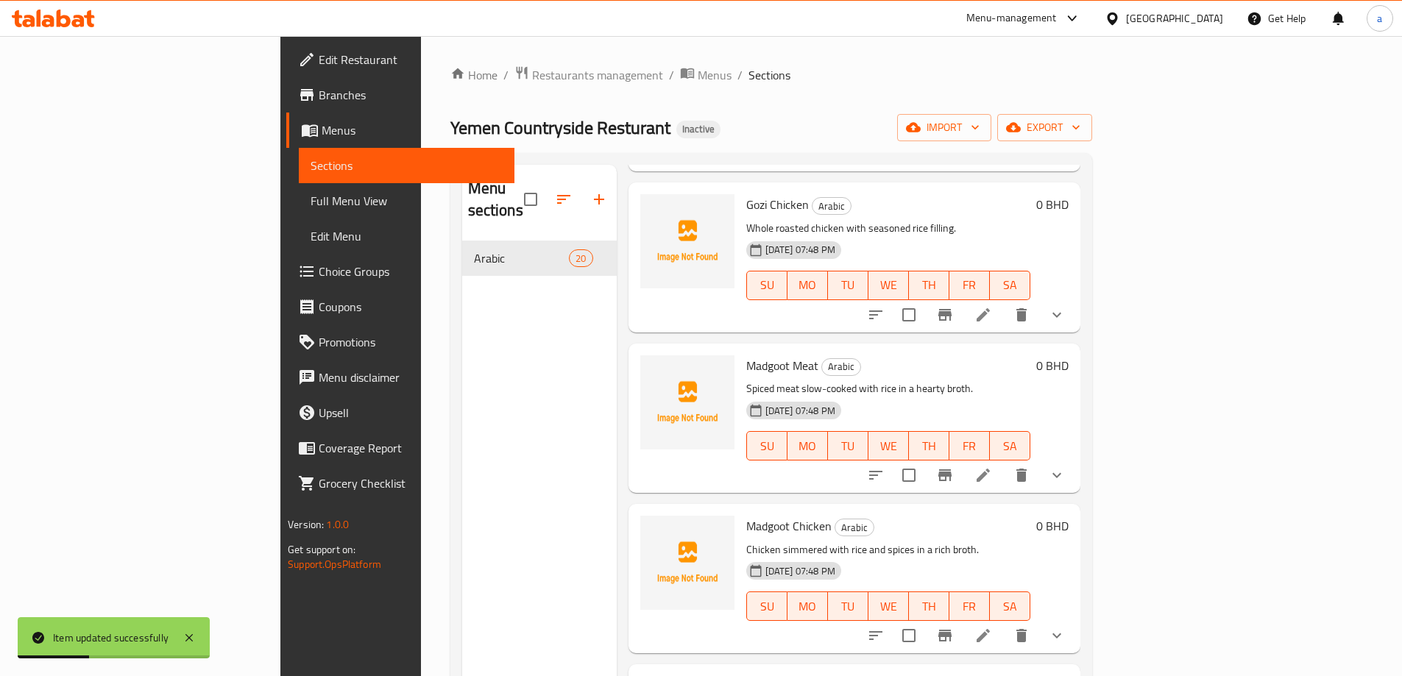
scroll to position [1325, 0]
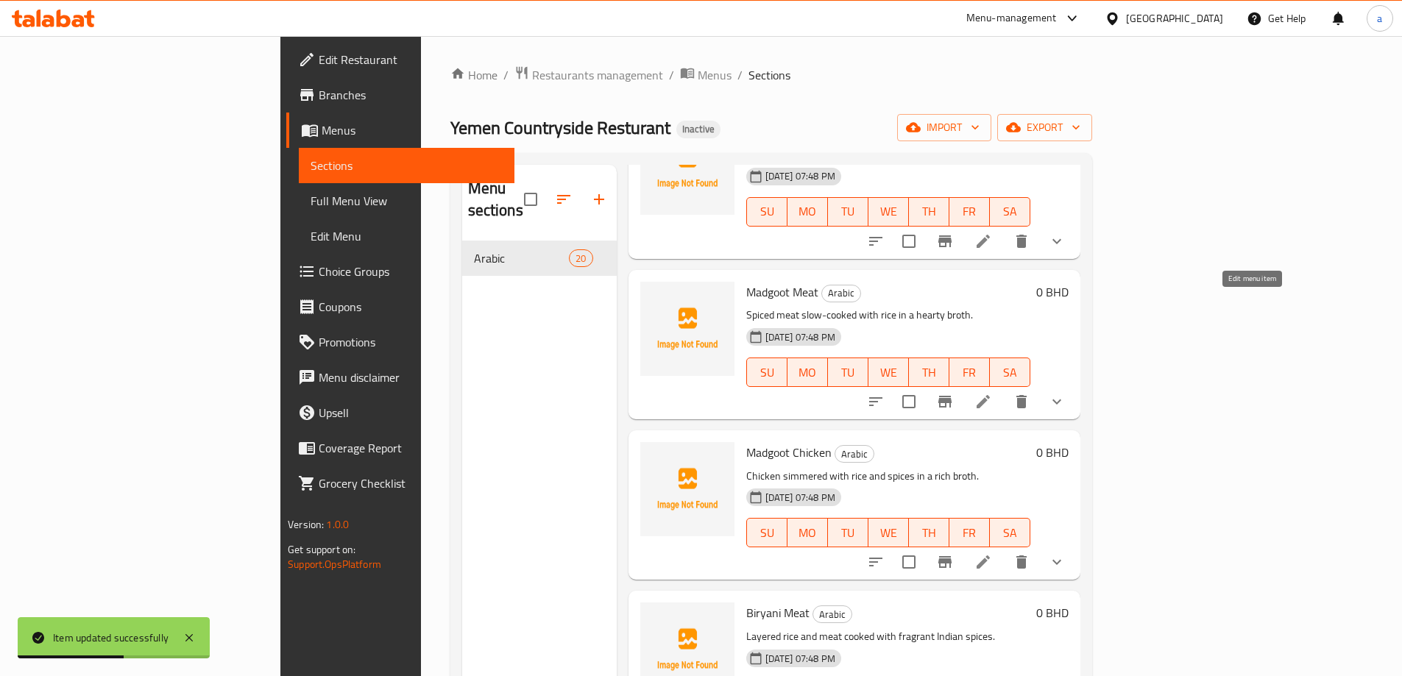
click at [990, 395] on icon at bounding box center [983, 401] width 13 height 13
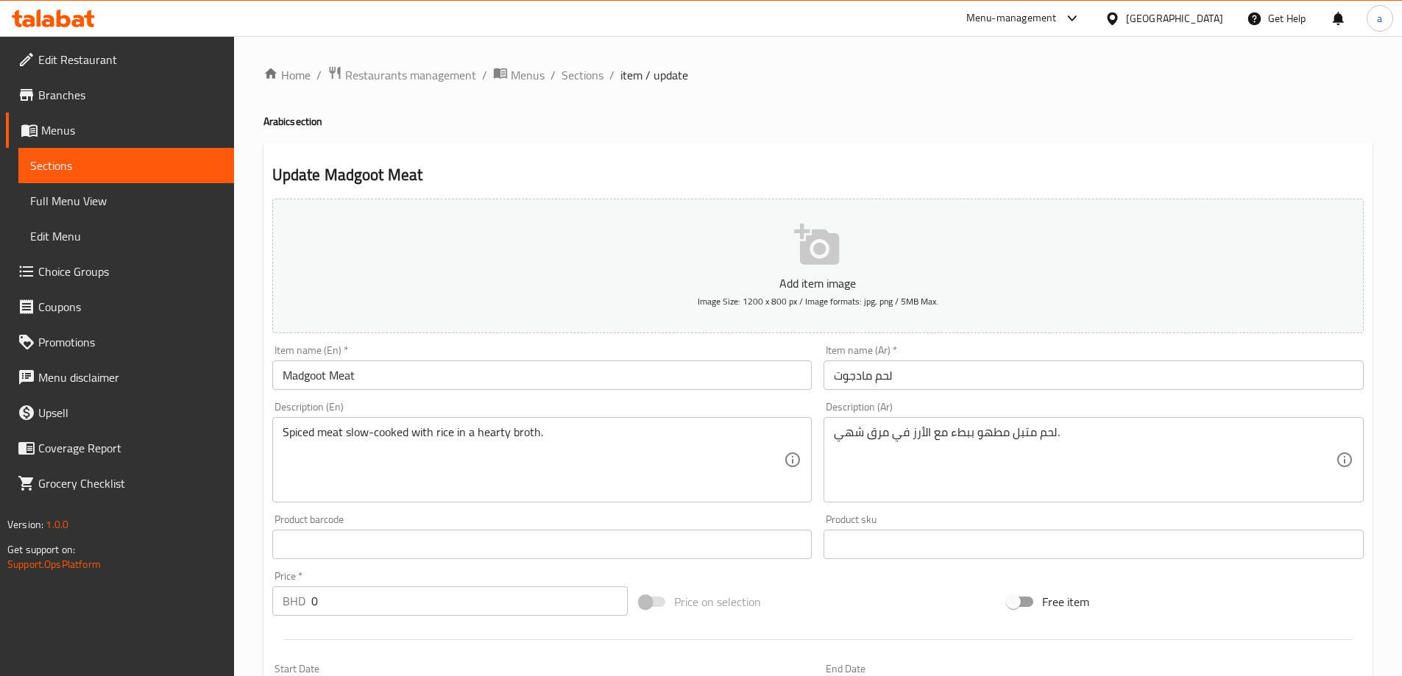
click at [303, 373] on input "Madgoot Meat" at bounding box center [542, 375] width 540 height 29
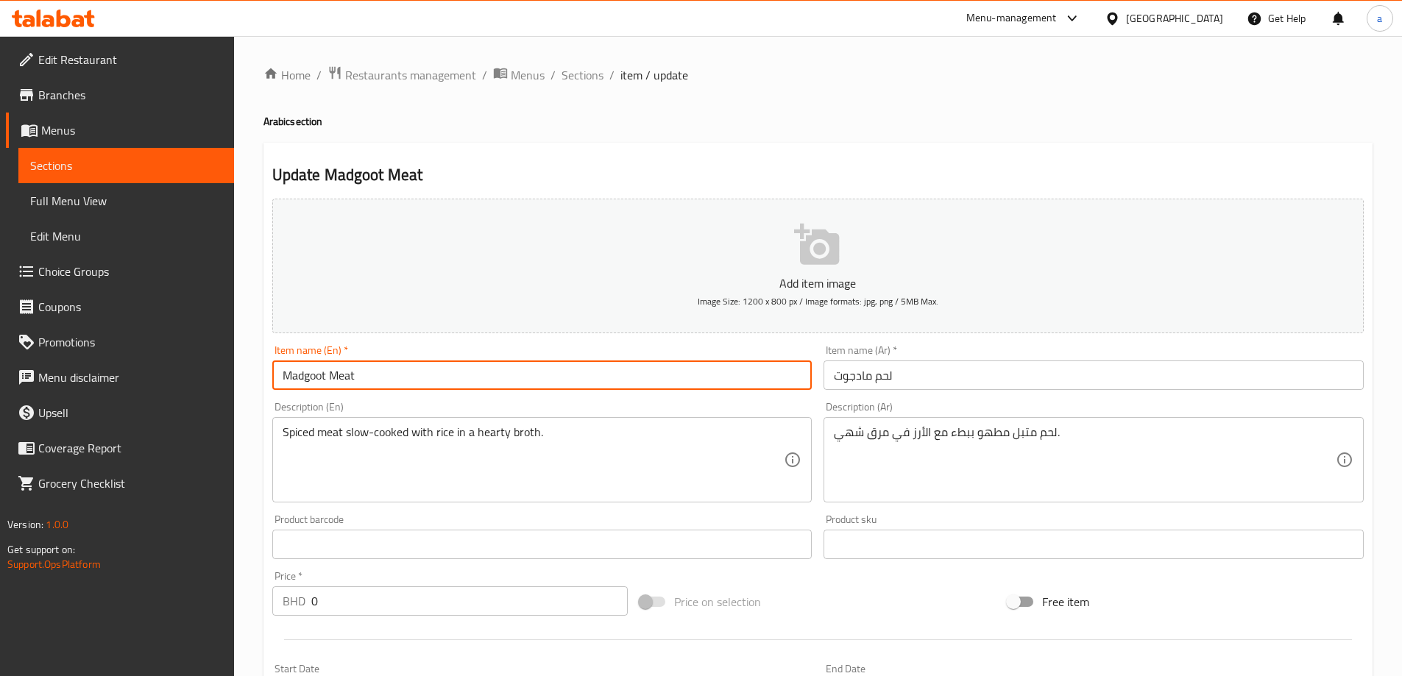
click at [303, 373] on input "Madgoot Meat" at bounding box center [542, 375] width 540 height 29
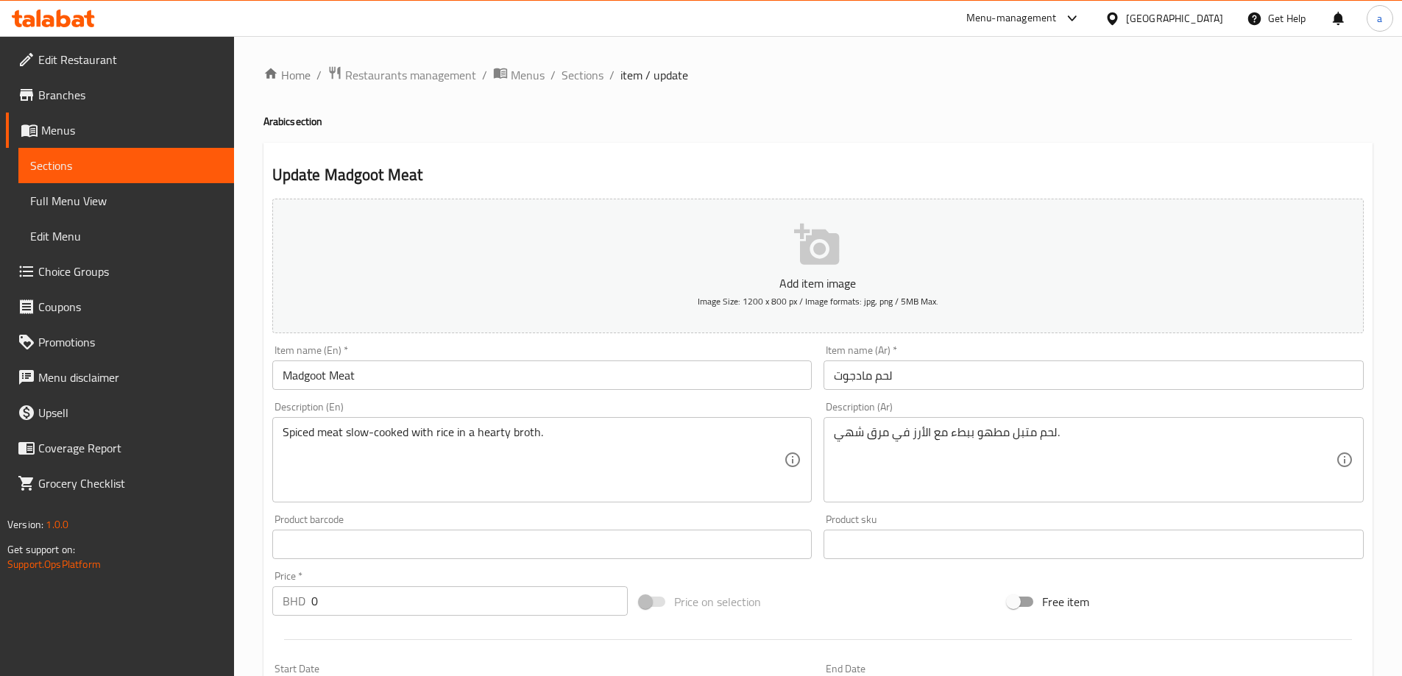
click at [369, 384] on input "Madgoot Meat" at bounding box center [542, 375] width 540 height 29
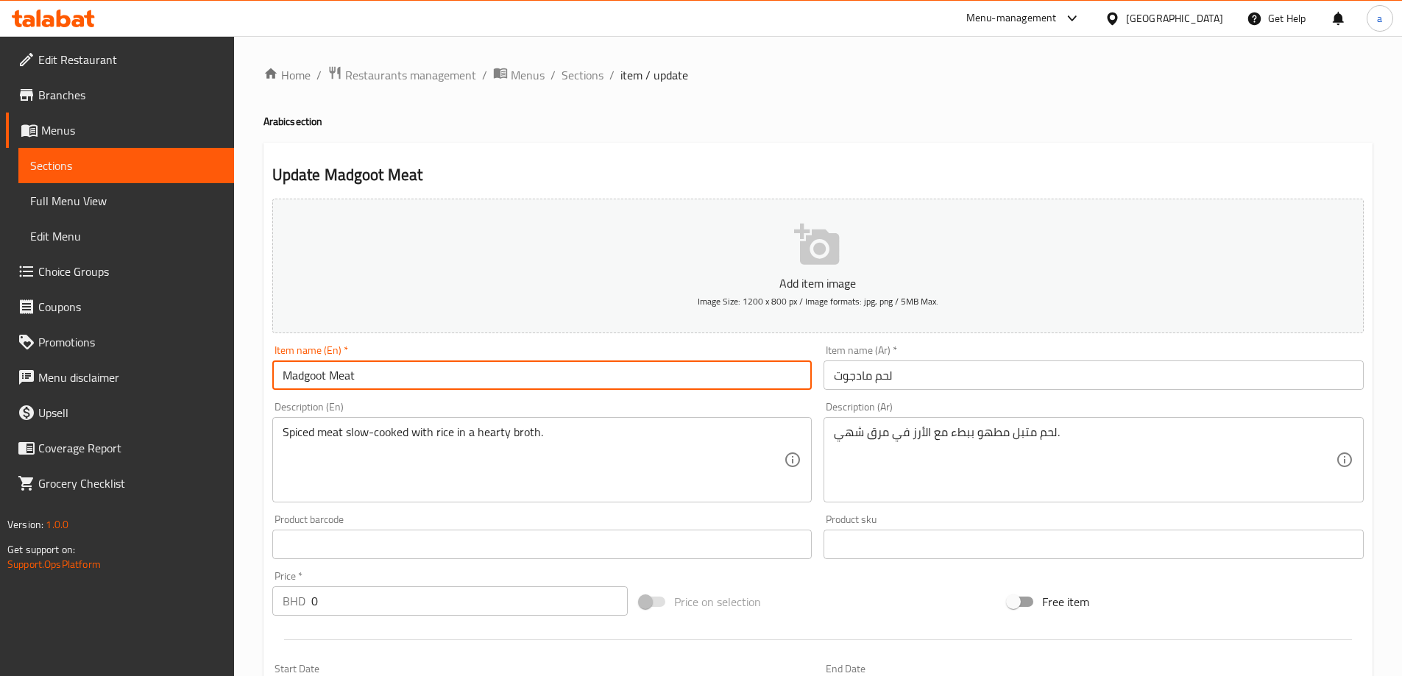
click at [369, 384] on input "Madgoot Meat" at bounding box center [542, 375] width 540 height 29
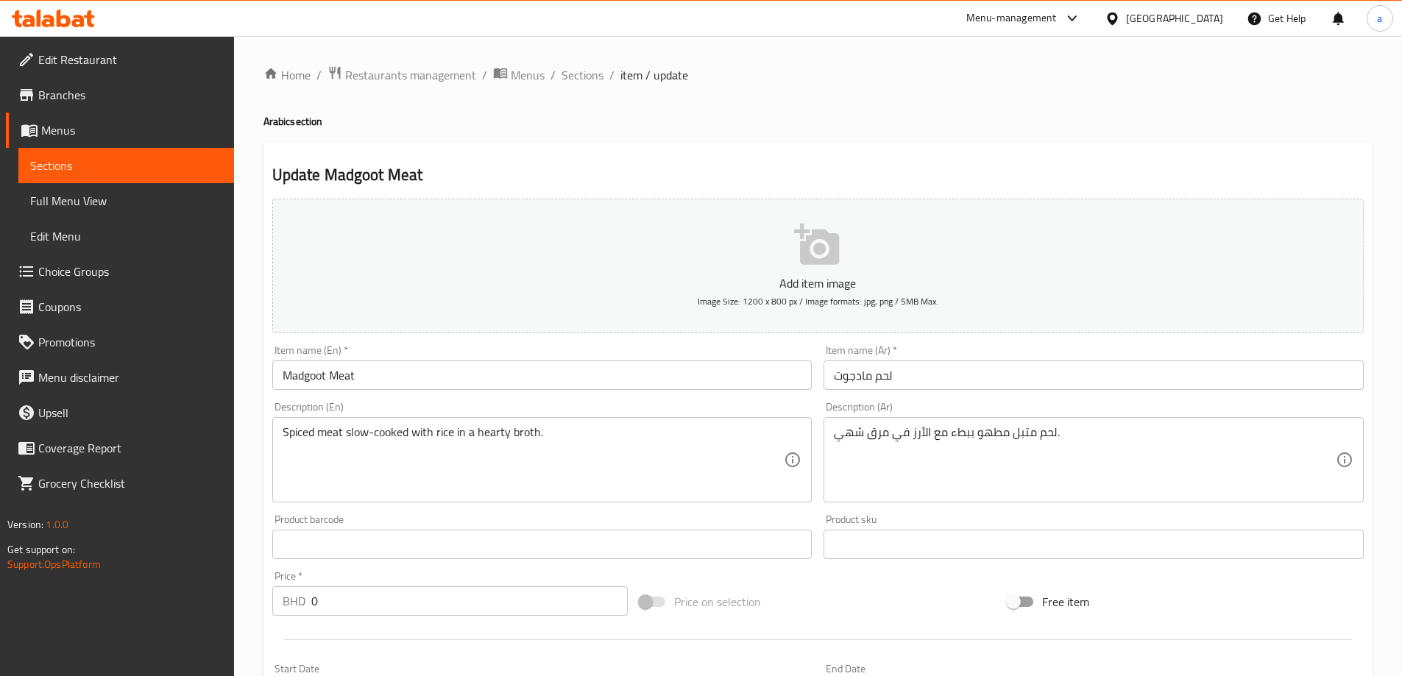
drag, startPoint x: 952, startPoint y: 395, endPoint x: 961, endPoint y: 394, distance: 8.9
click at [952, 395] on div "Item name (Ar)   * لحم مادجوت Item name (Ar) *" at bounding box center [1094, 367] width 552 height 57
click at [866, 385] on input "لحم مادجوت" at bounding box center [1094, 375] width 540 height 29
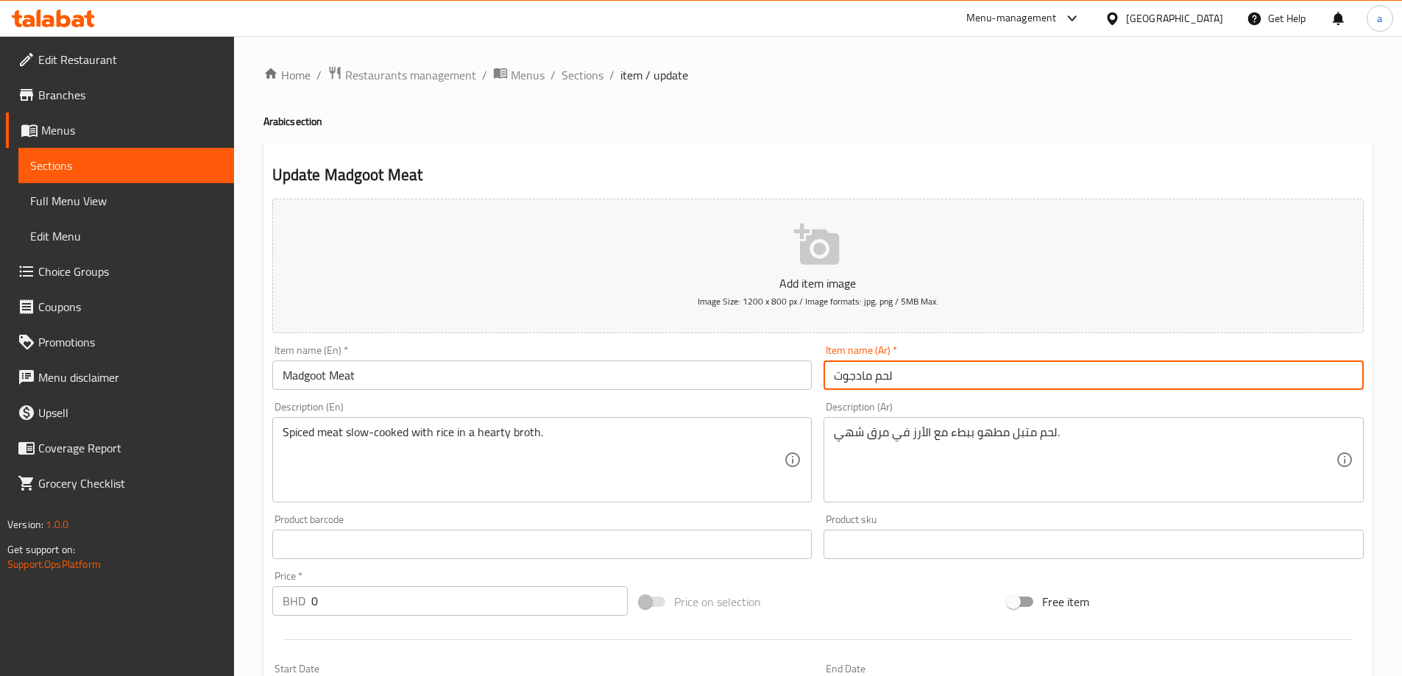
click at [866, 385] on input "لحم مادجوت" at bounding box center [1094, 375] width 540 height 29
click at [891, 381] on input "لحم مضغوط" at bounding box center [1094, 375] width 540 height 29
click at [961, 389] on input "مضغوط" at bounding box center [1094, 375] width 540 height 29
paste input "لحم"
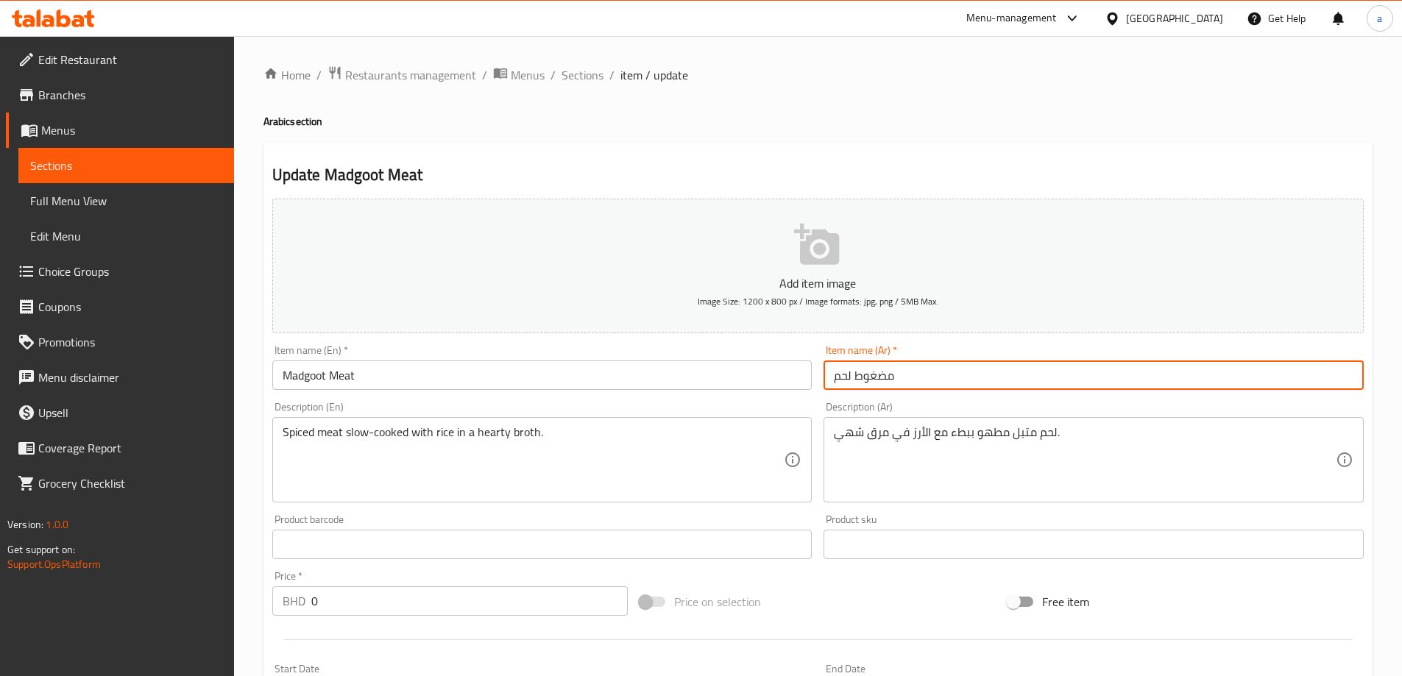
type input "مضغوط لحم"
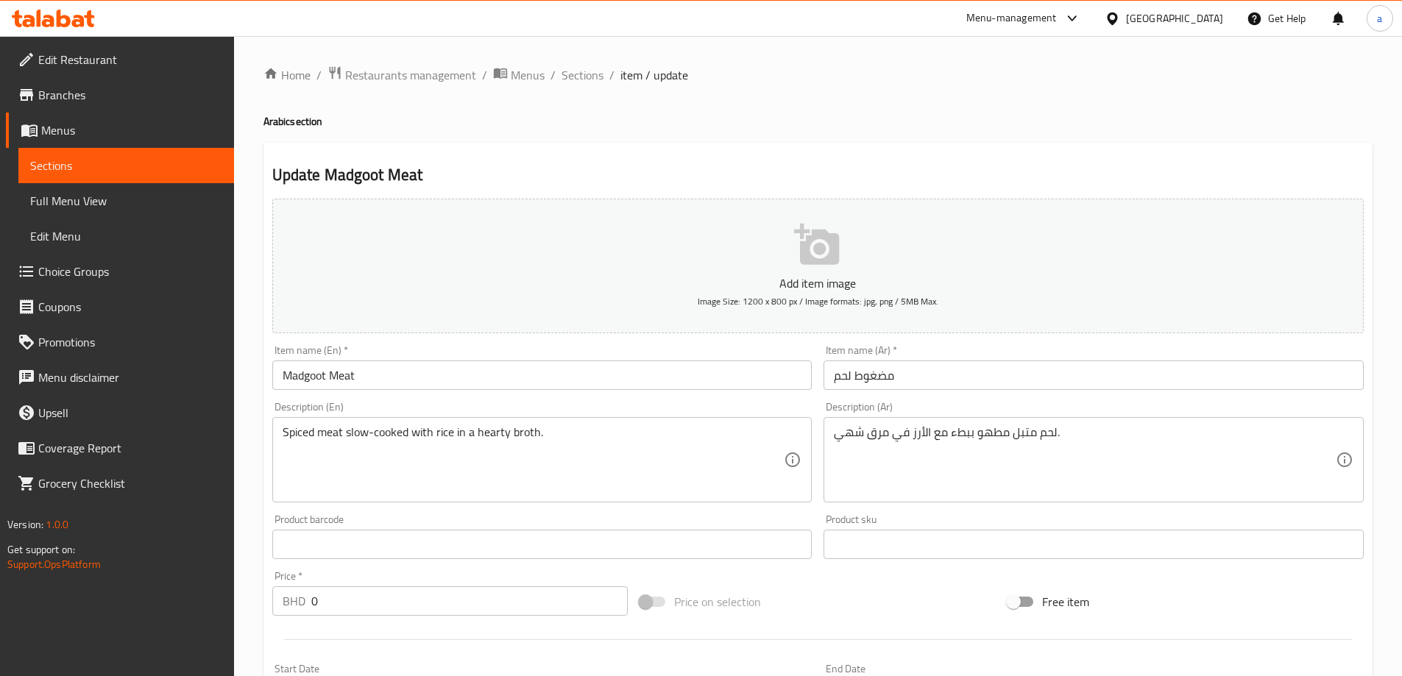
click at [920, 394] on div "Item name (Ar)   * مضغوط لحم Item name (Ar) *" at bounding box center [1094, 367] width 552 height 57
click at [813, 163] on div "Update Madgoot Meat Add item image Image Size: 1200 x 800 px / Image formats: j…" at bounding box center [818, 630] width 1109 height 975
click at [648, 402] on div "Description (En) Spiced meat slow-cooked with rice in a hearty broth. Descripti…" at bounding box center [542, 452] width 540 height 101
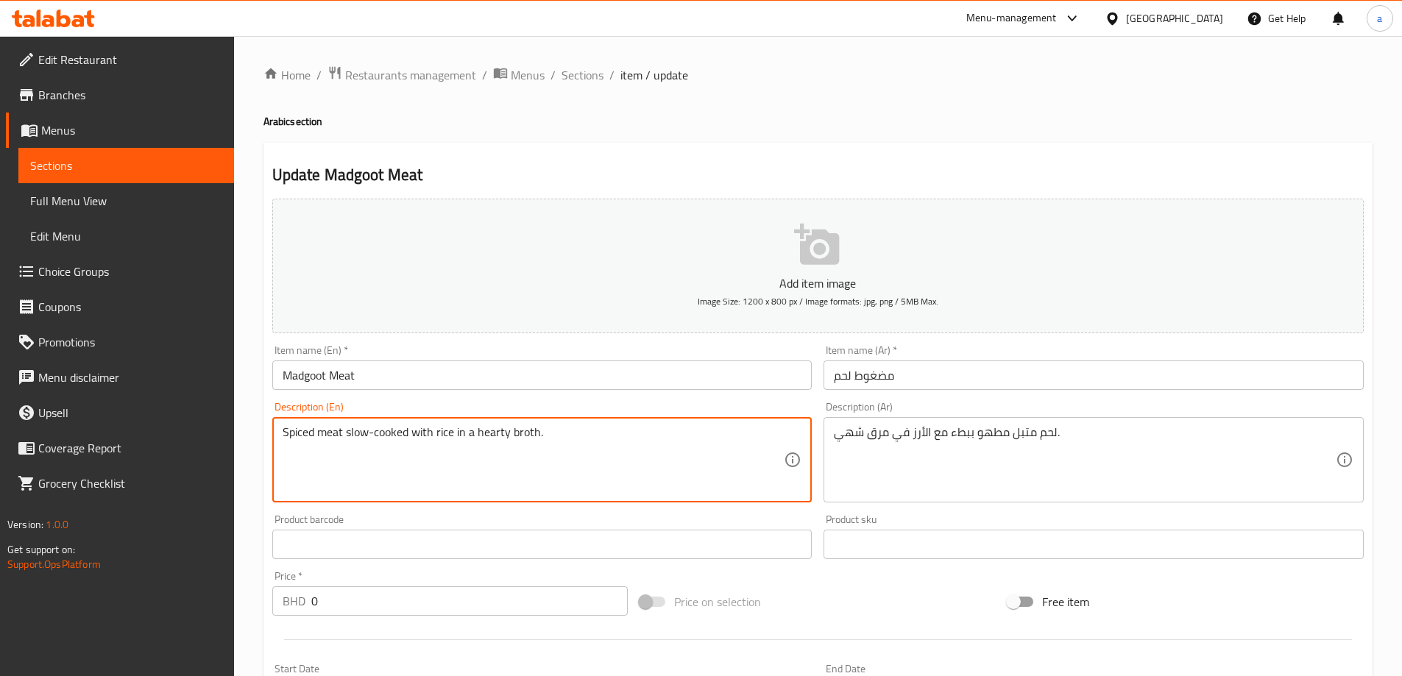
click at [524, 433] on textarea "Spiced meat slow-cooked with rice in a hearty broth." at bounding box center [534, 460] width 502 height 70
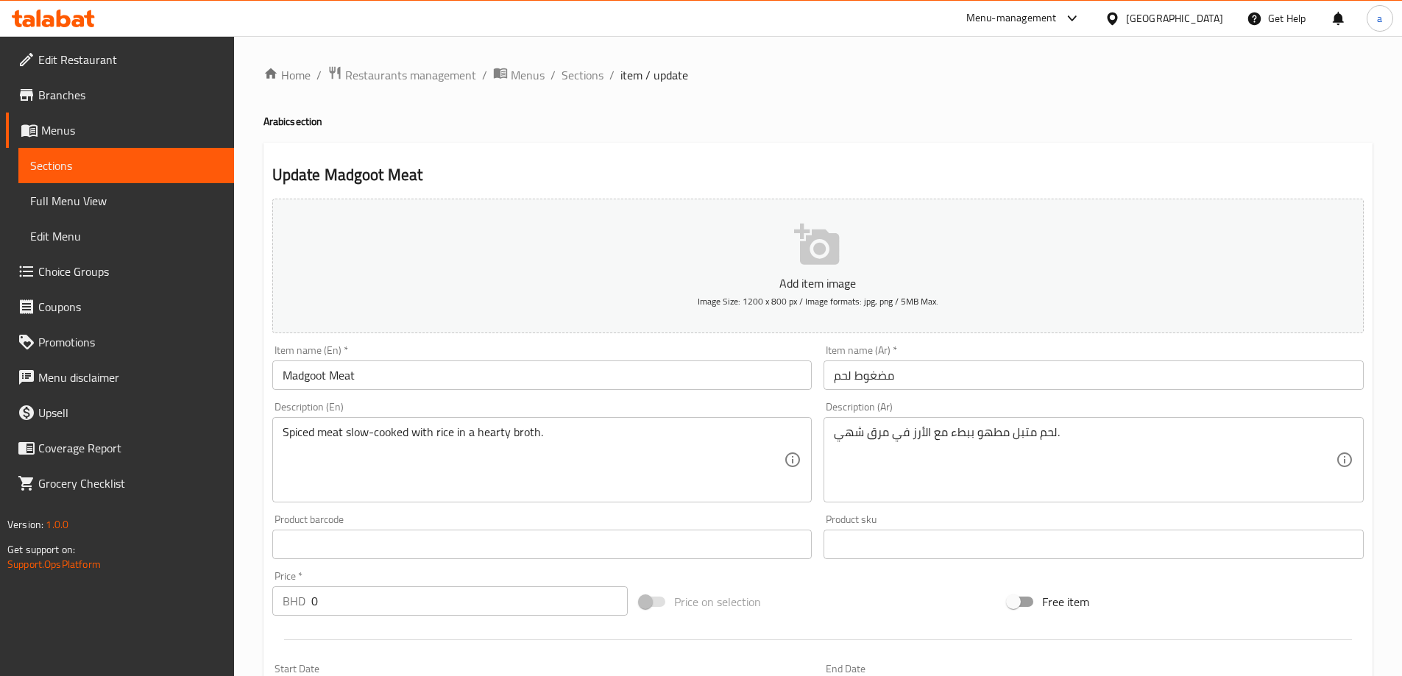
click at [494, 442] on textarea "Spiced meat slow-cooked with rice in a hearty broth." at bounding box center [534, 460] width 502 height 70
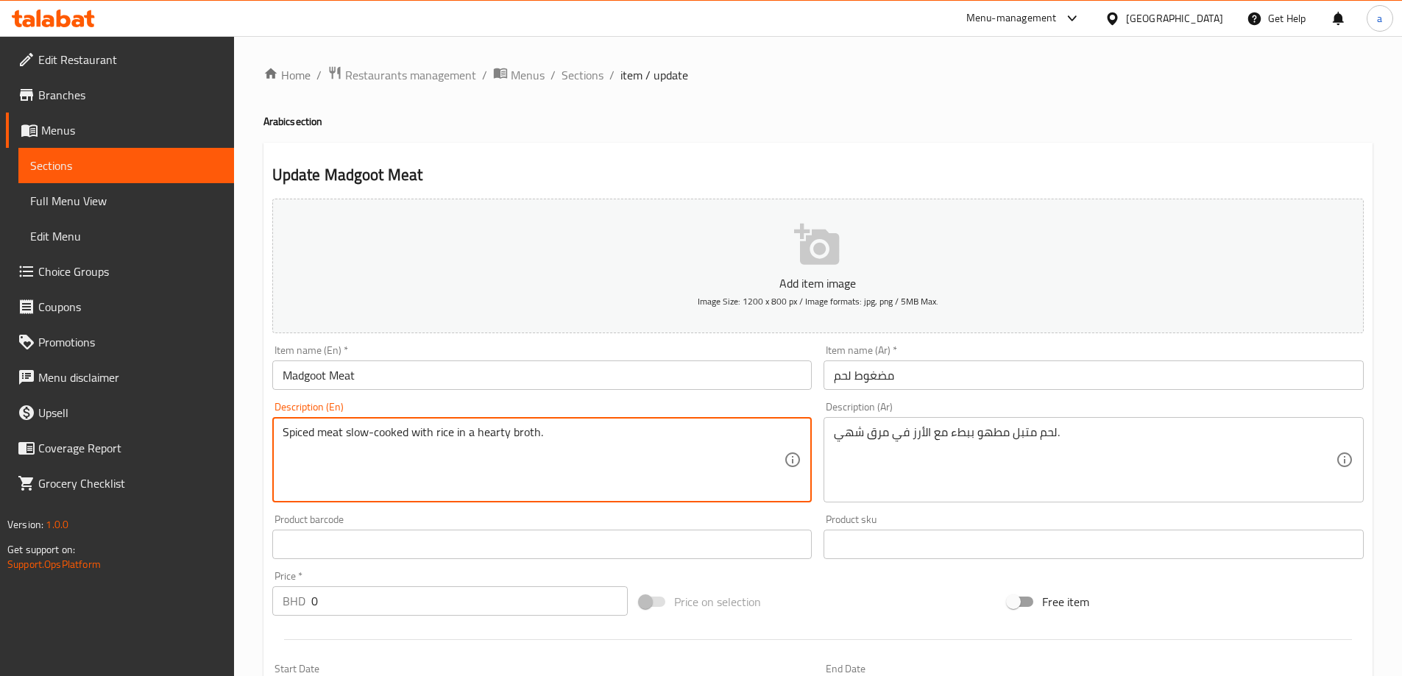
click at [494, 442] on textarea "Spiced meat slow-cooked with rice in a hearty broth." at bounding box center [534, 460] width 502 height 70
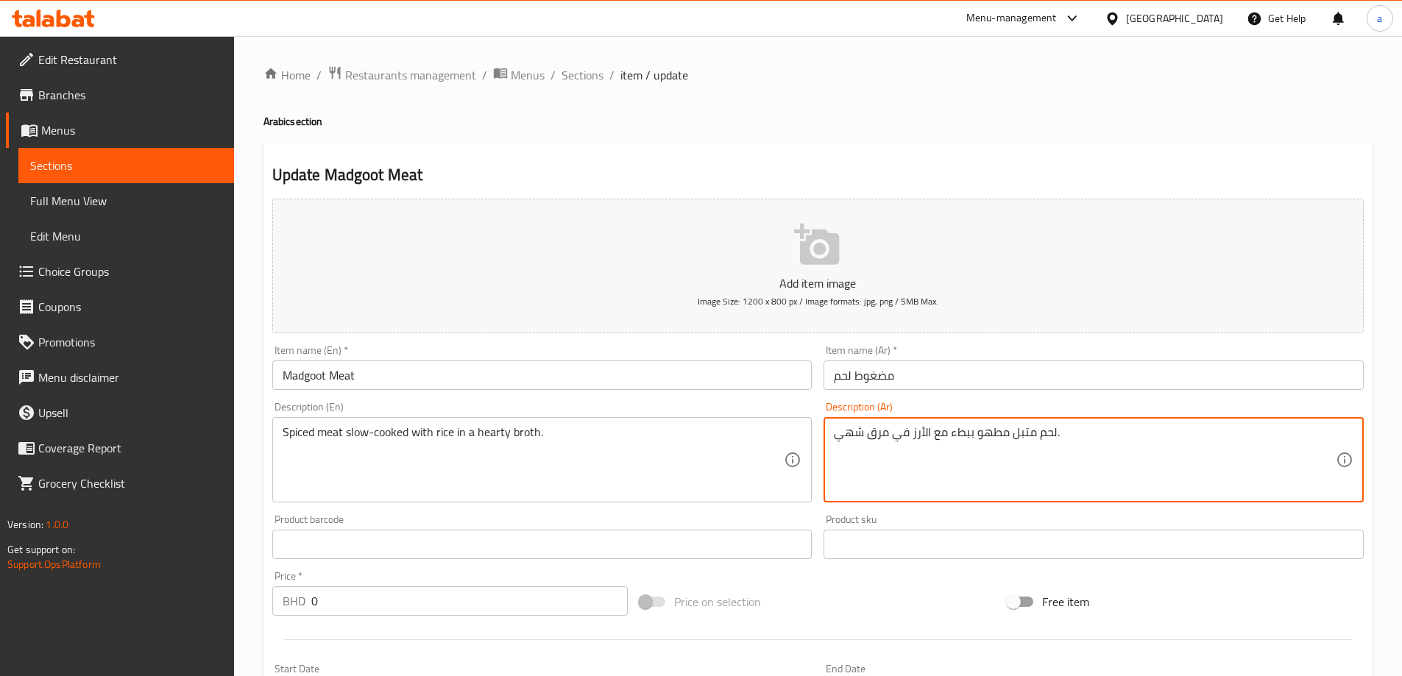
click at [855, 434] on textarea "لحم متبل مطهو ببطء مع الأرز في مرق شهي." at bounding box center [1085, 460] width 502 height 70
type textarea "لحم متبل مطهو ببطء مع الأرز في مرق هارتي."
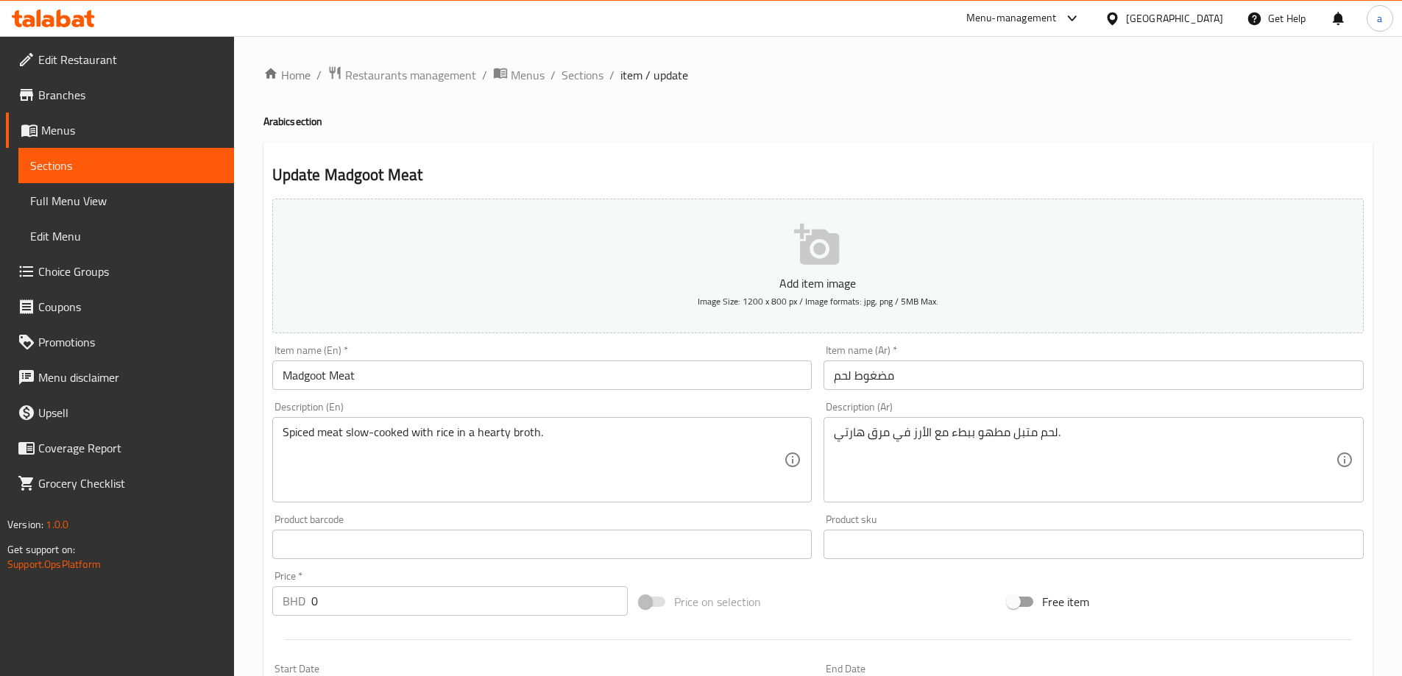
click at [908, 421] on div "لحم متبل مطهو ببطء مع الأرز في مرق هارتي. Description (Ar)" at bounding box center [1094, 459] width 540 height 85
click at [927, 410] on div "Description (Ar) لحم متبل مطهو ببطء مع الأرز في مرق هارتي. Description (Ar)" at bounding box center [1094, 452] width 540 height 101
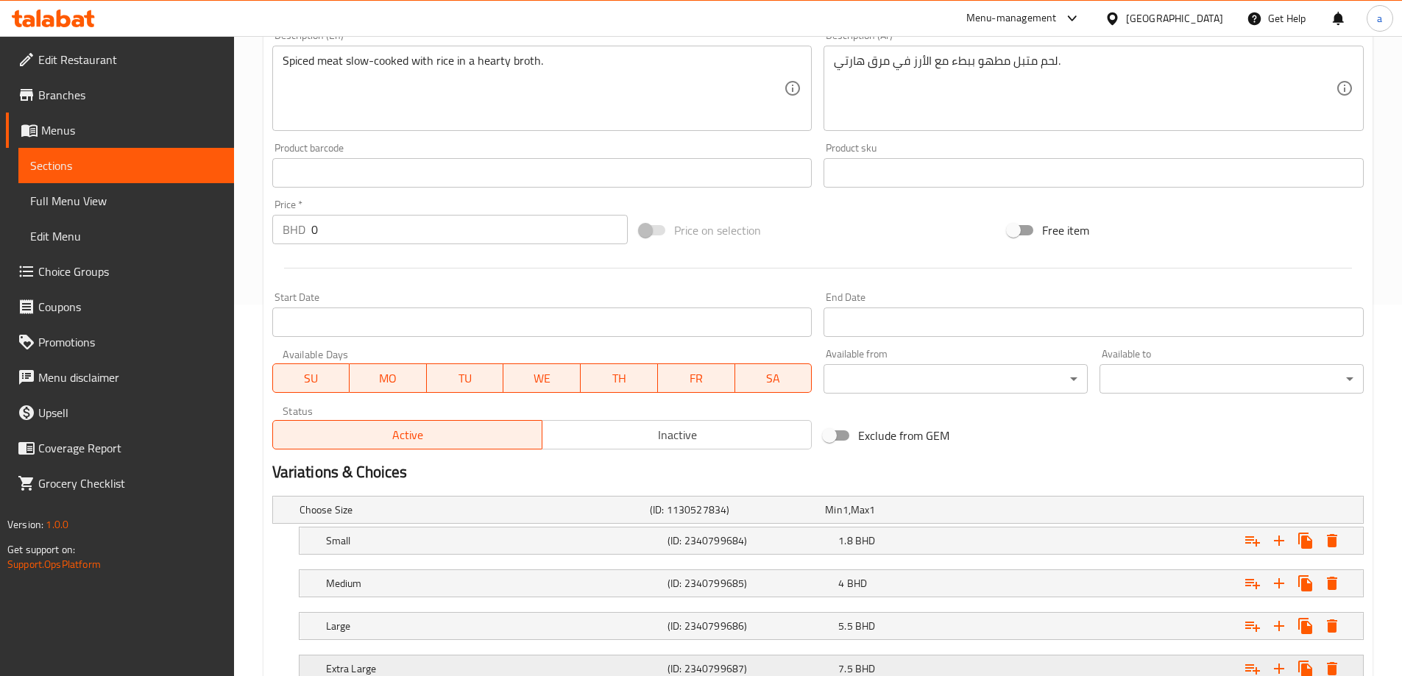
scroll to position [482, 0]
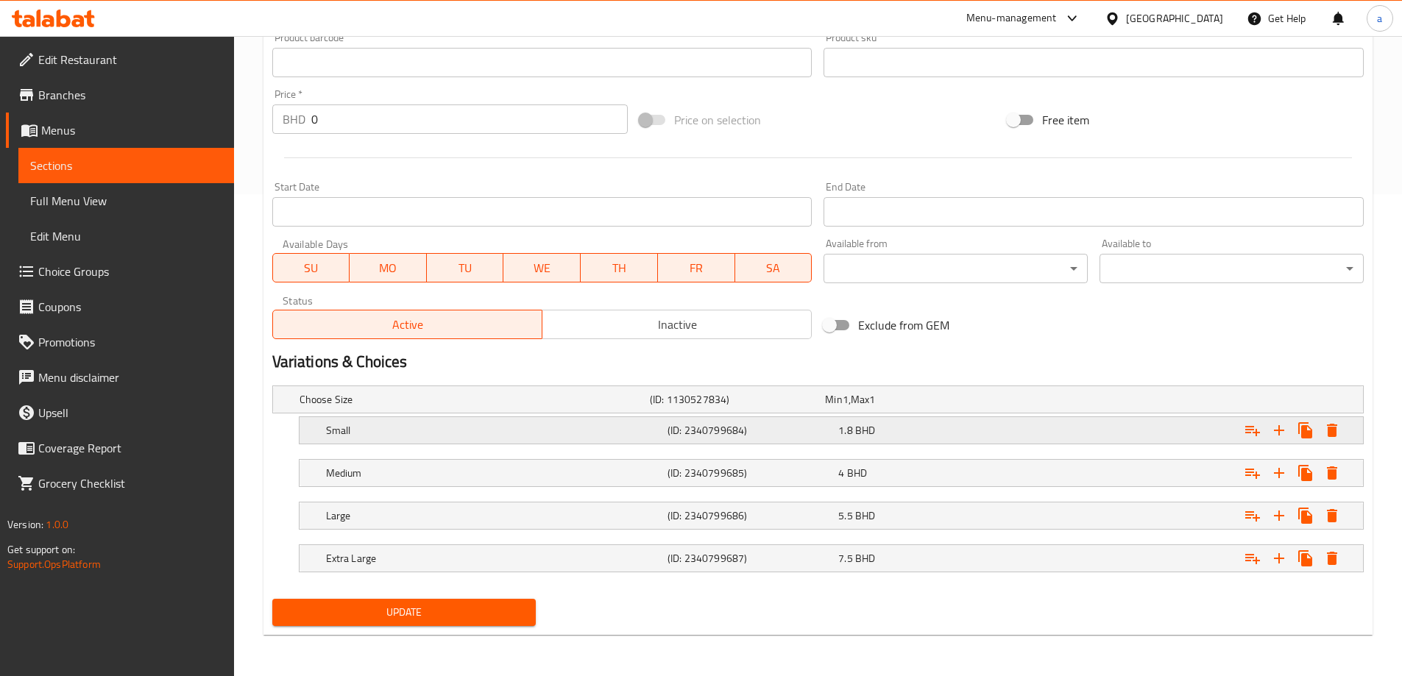
click at [672, 428] on h5 "(ID: 2340799684)" at bounding box center [750, 430] width 165 height 15
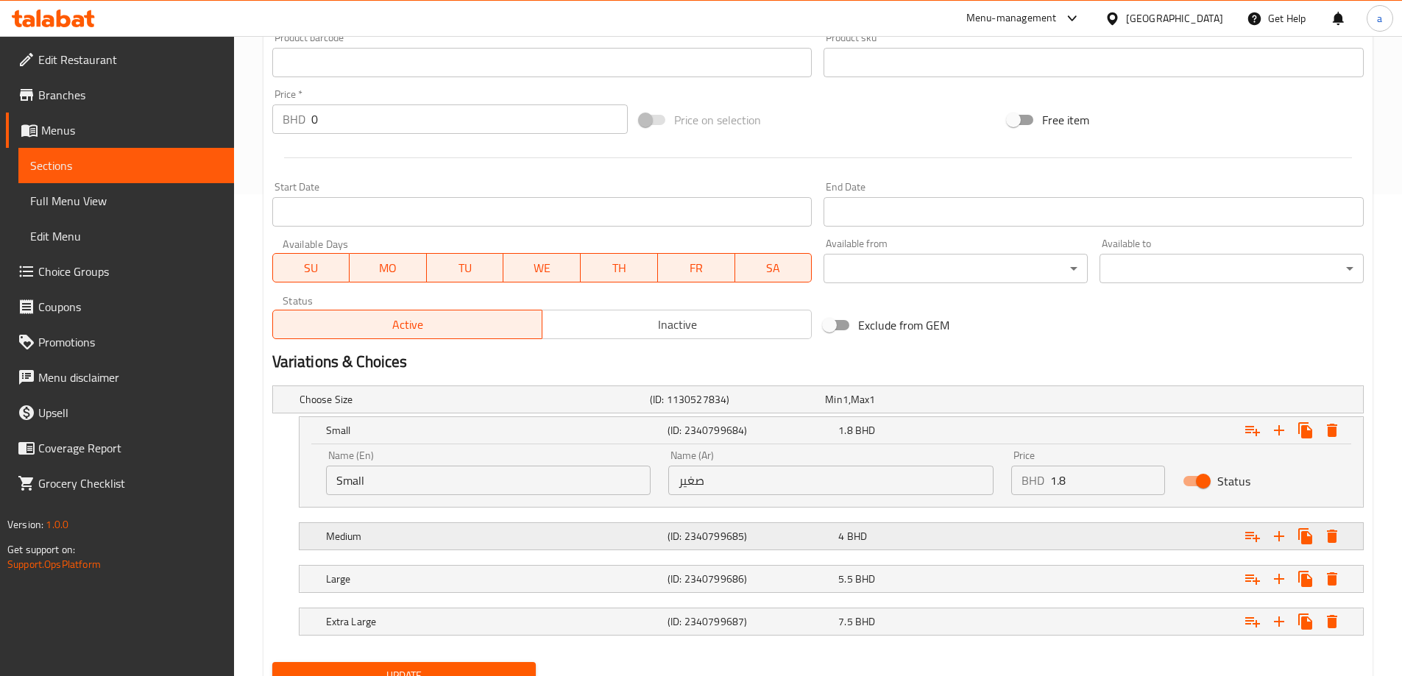
click at [660, 535] on h5 "Medium" at bounding box center [494, 536] width 336 height 15
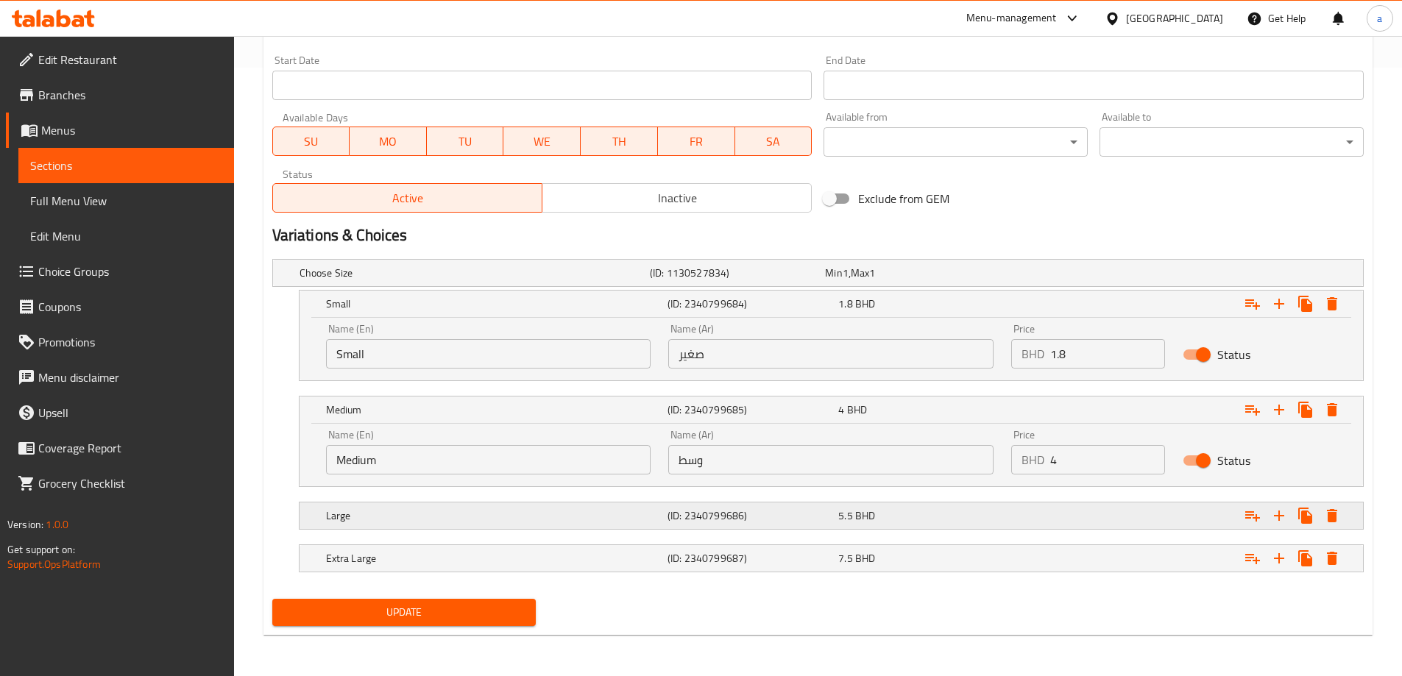
click at [673, 530] on div "Large (ID: 2340799686) 5.5 BHD" at bounding box center [835, 516] width 1025 height 32
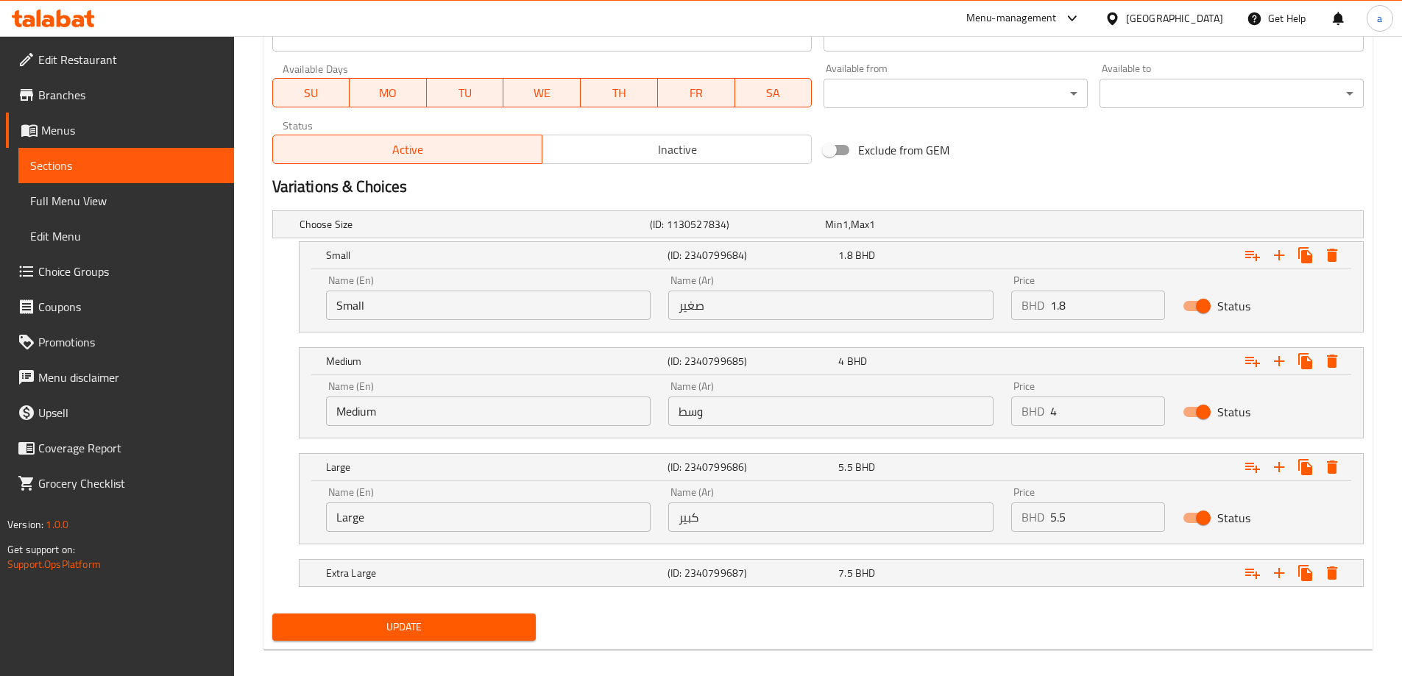
scroll to position [672, 0]
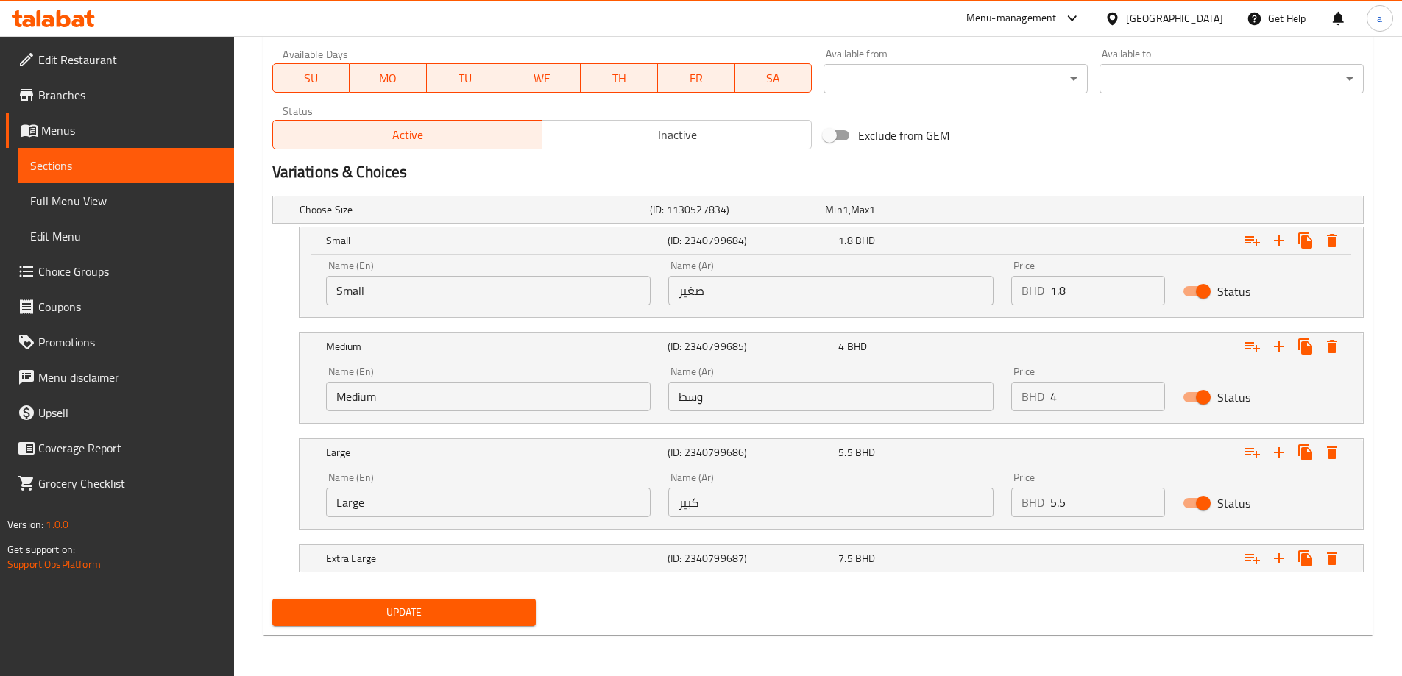
click at [668, 545] on div "Extra Large (ID: 2340799687) 7.5 BHD" at bounding box center [835, 558] width 1025 height 32
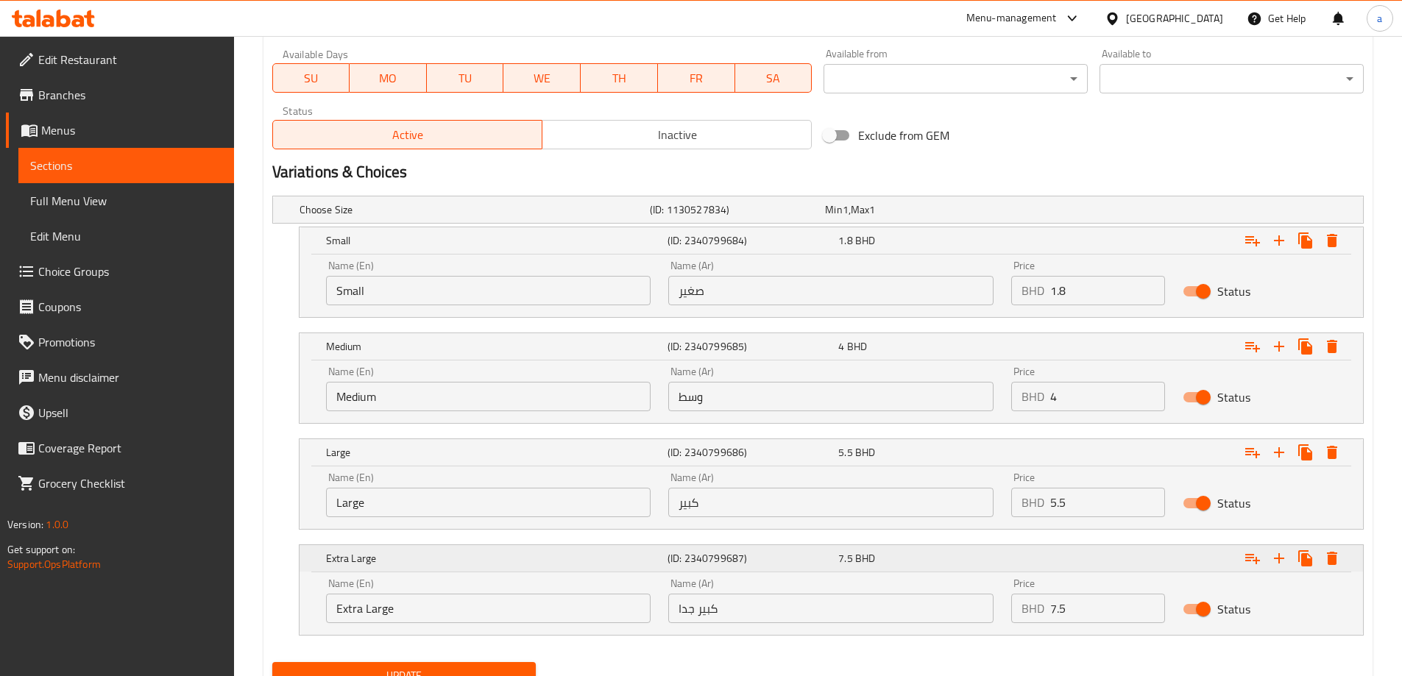
click at [670, 553] on h5 "(ID: 2340799687)" at bounding box center [750, 558] width 165 height 15
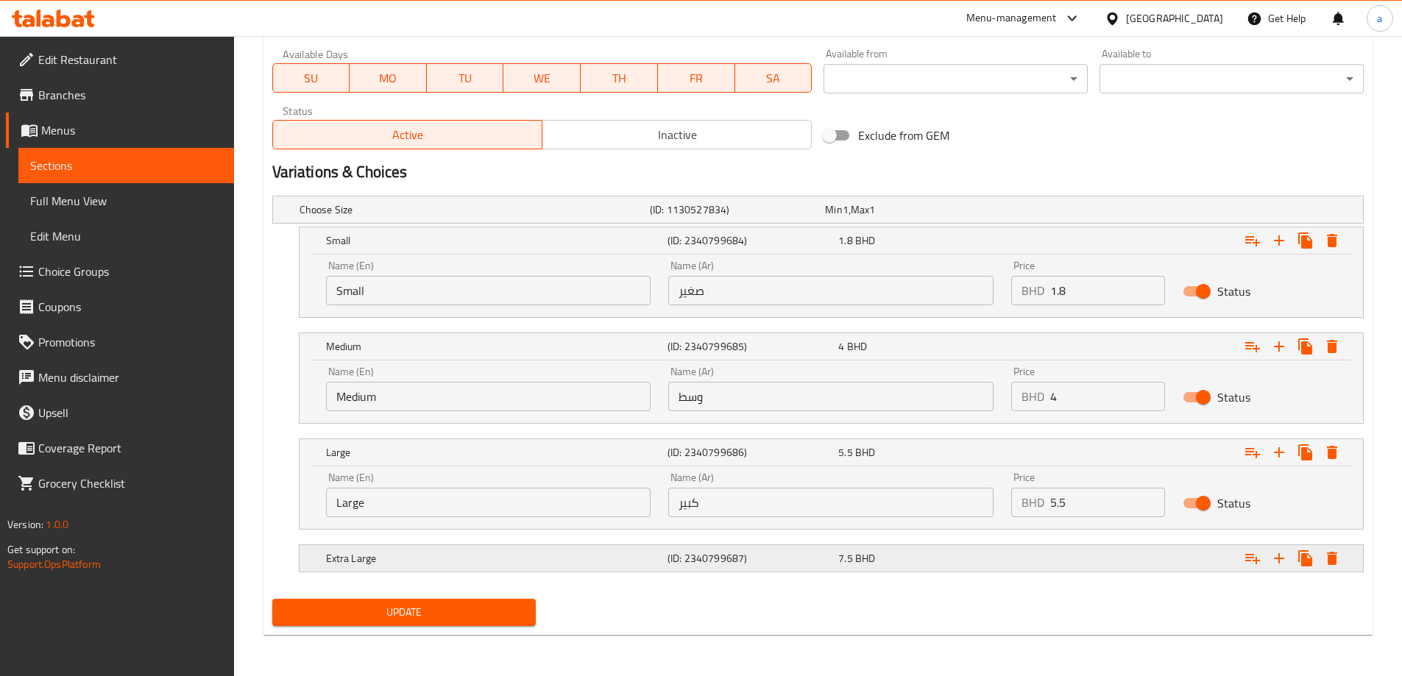
click at [673, 553] on h5 "(ID: 2340799687)" at bounding box center [750, 558] width 165 height 15
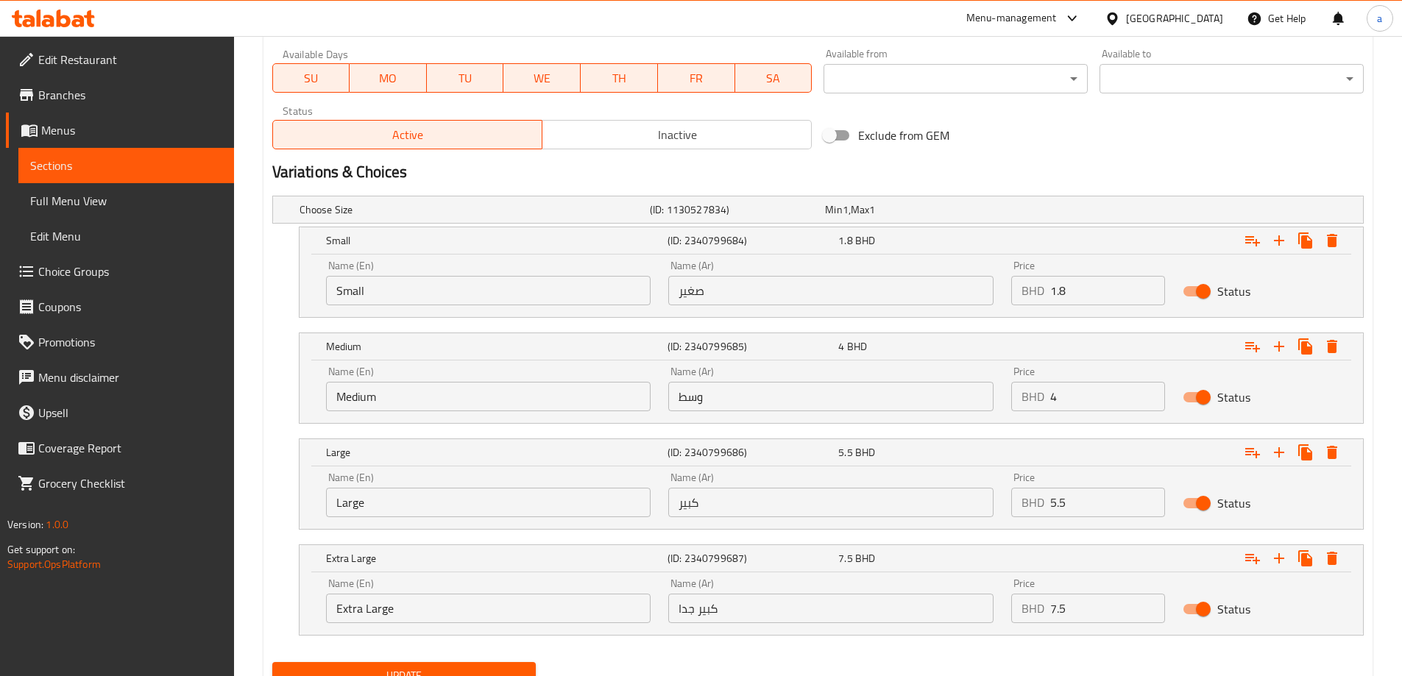
click at [400, 665] on button "Update" at bounding box center [404, 675] width 264 height 27
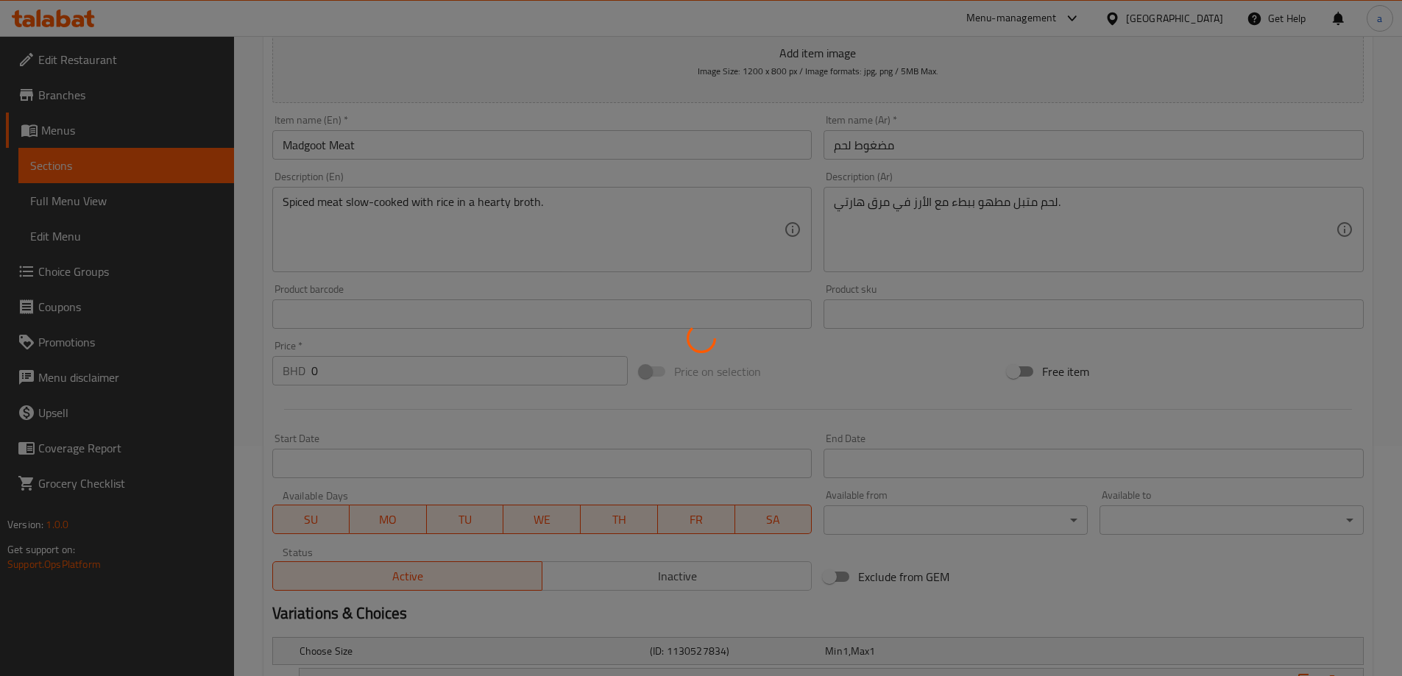
scroll to position [0, 0]
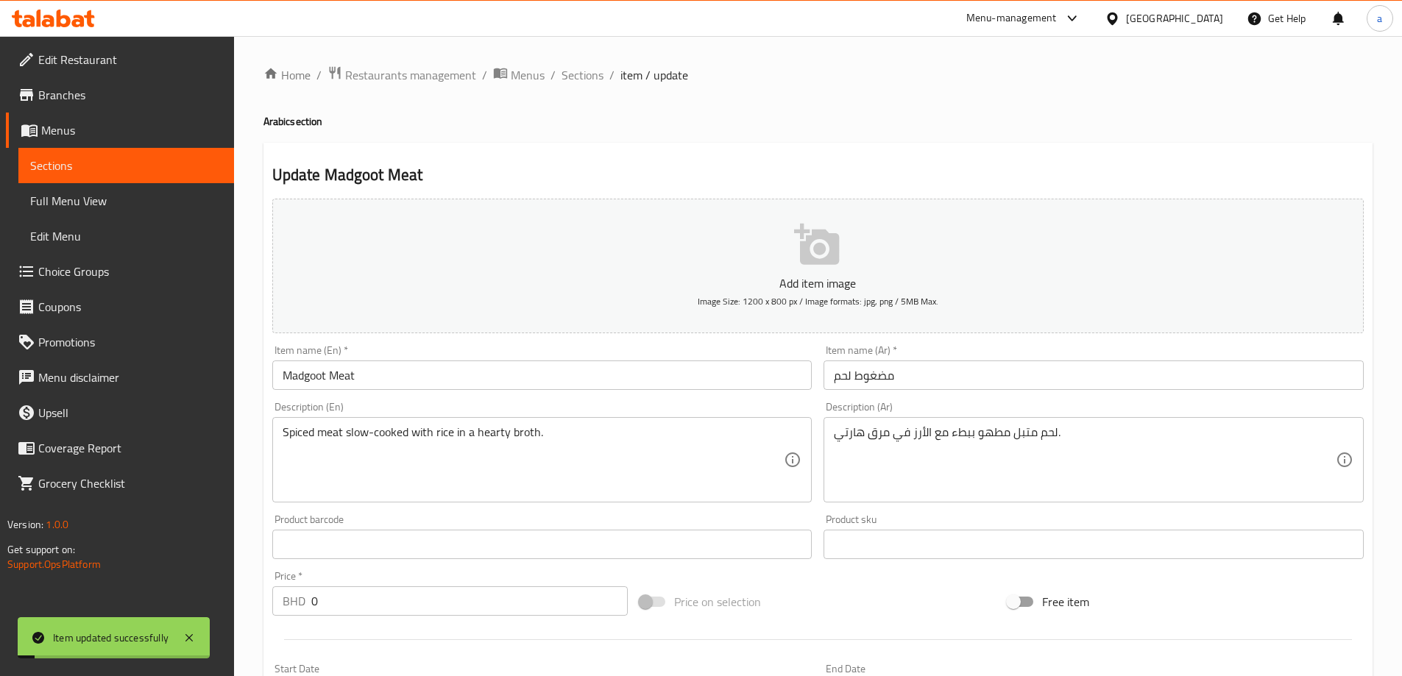
click at [588, 78] on span "Sections" at bounding box center [583, 75] width 42 height 18
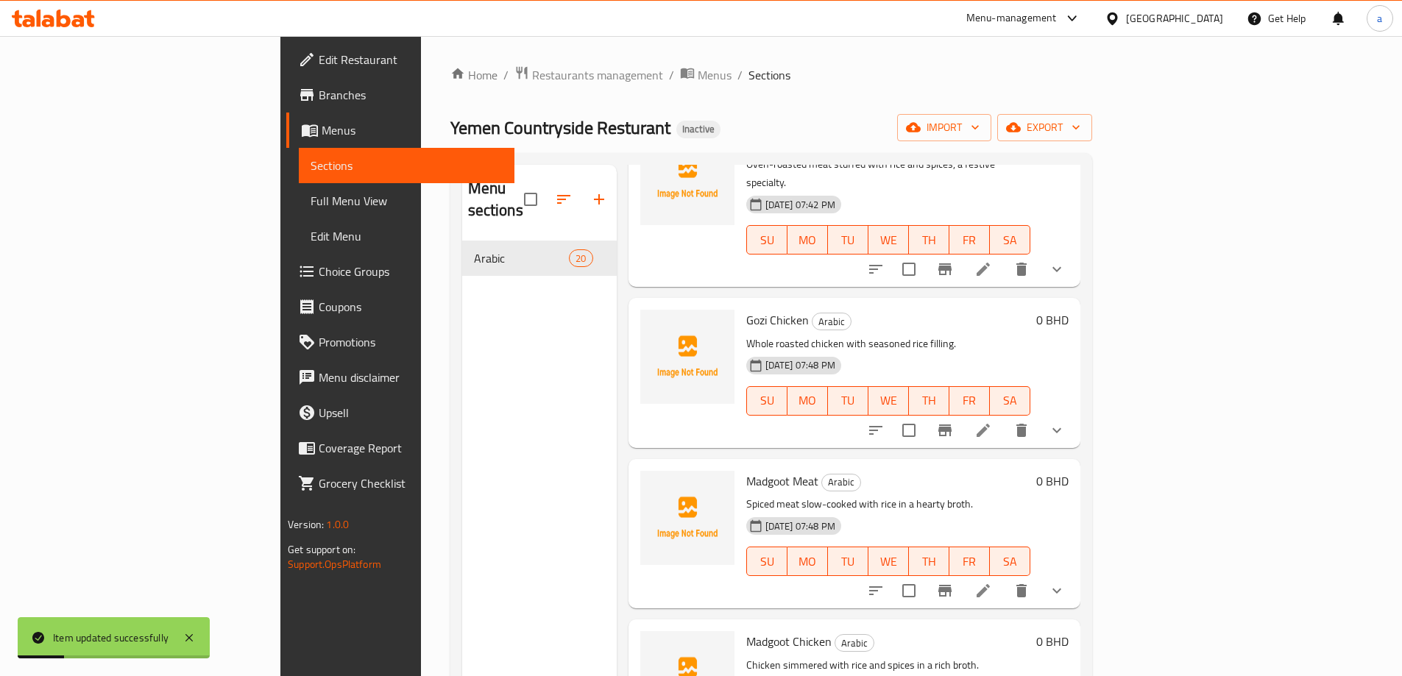
scroll to position [1398, 0]
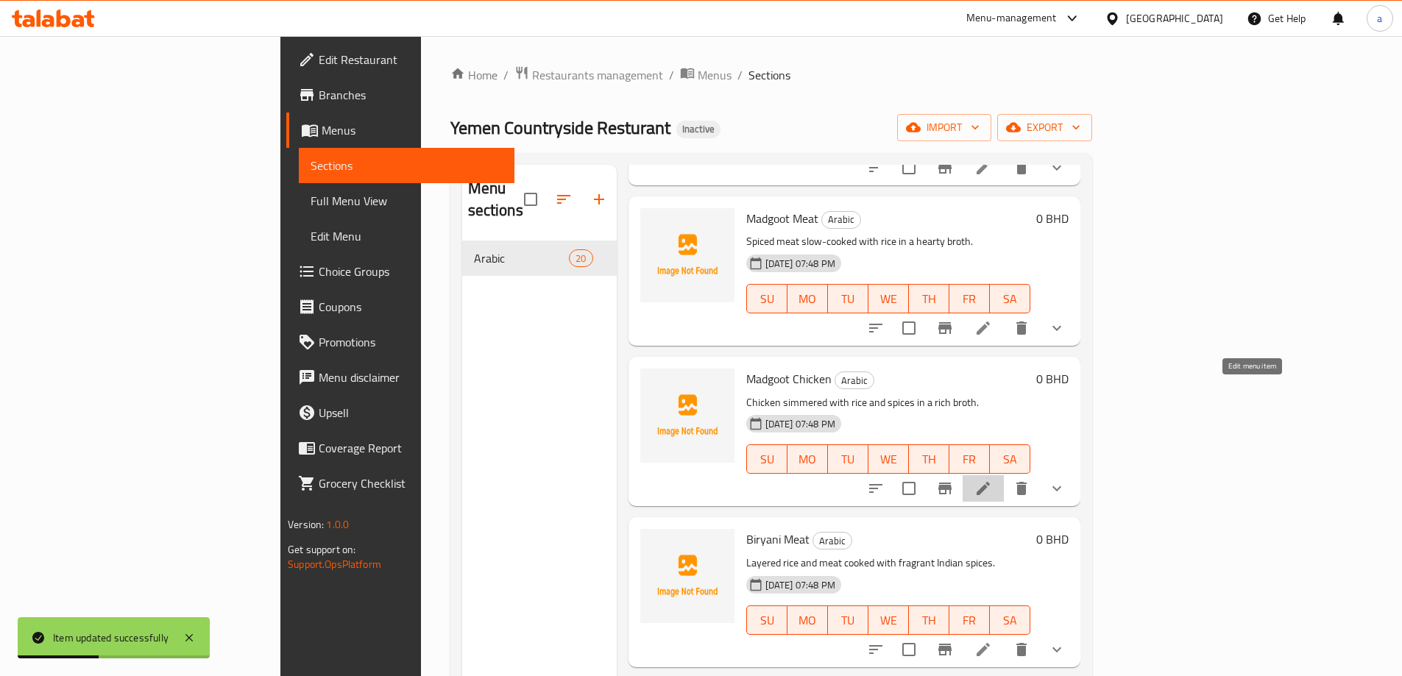
click at [992, 480] on icon at bounding box center [984, 489] width 18 height 18
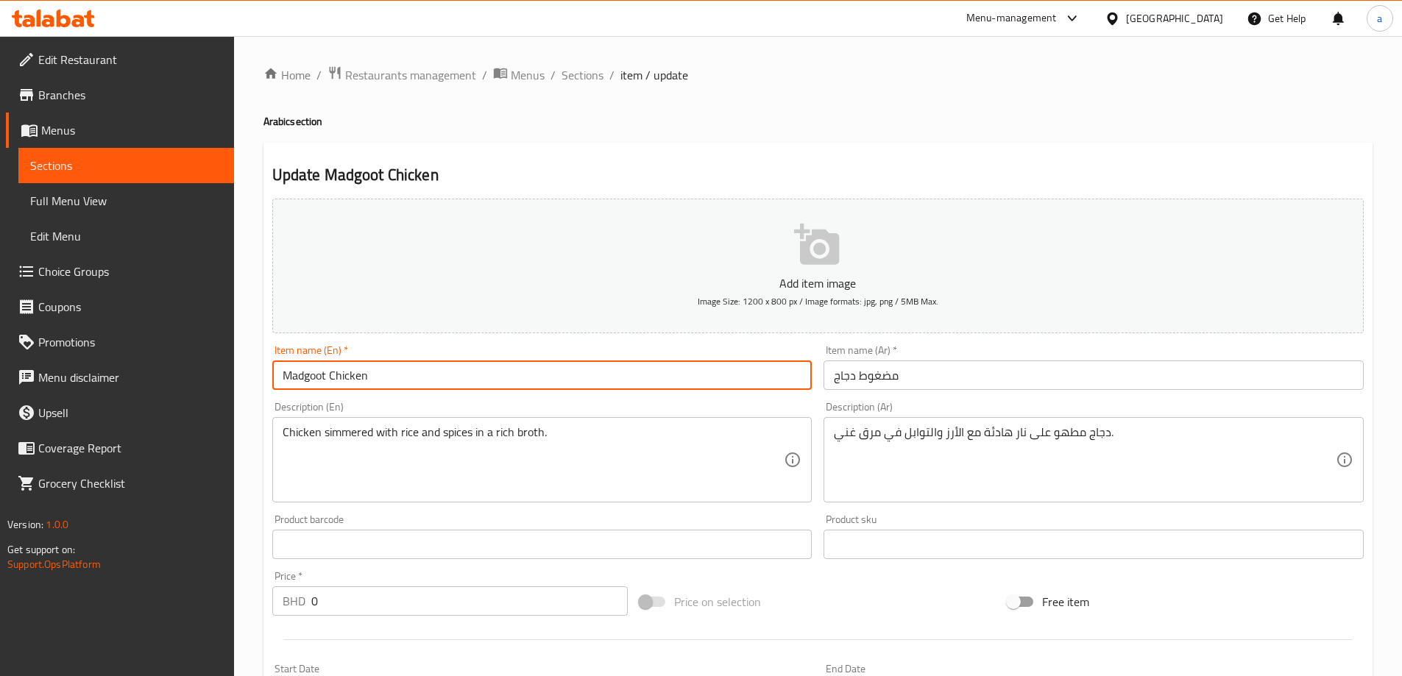
click at [455, 388] on input "Madgoot Chicken" at bounding box center [542, 375] width 540 height 29
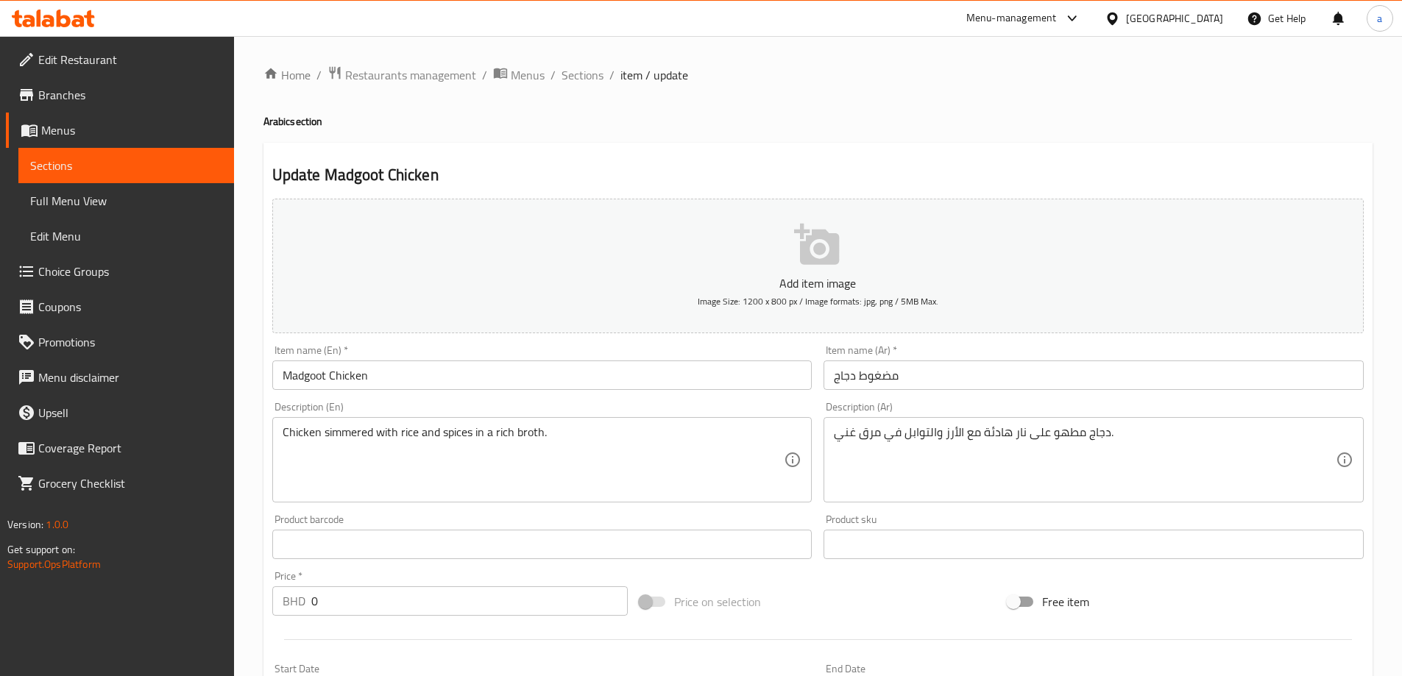
click at [841, 183] on h2 "Update Madgoot Chicken" at bounding box center [818, 175] width 1092 height 22
click at [896, 158] on div "Update Madgoot Chicken Add item image Image Size: 1200 x 800 px / Image formats…" at bounding box center [818, 630] width 1109 height 975
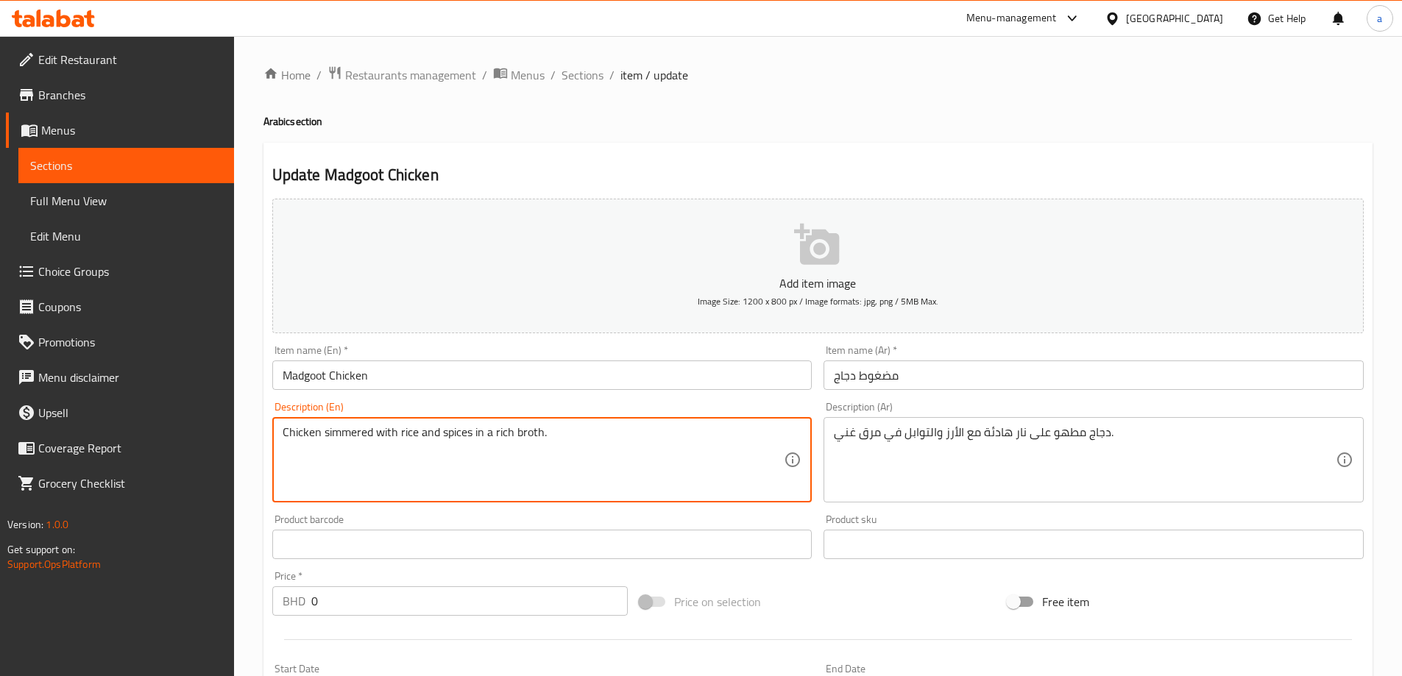
click at [982, 158] on div "Update Madgoot Chicken Add item image Image Size: 1200 x 800 px / Image formats…" at bounding box center [818, 630] width 1109 height 975
click at [359, 442] on textarea "Chicken simmered with rice and spices in a rich broth." at bounding box center [534, 460] width 502 height 70
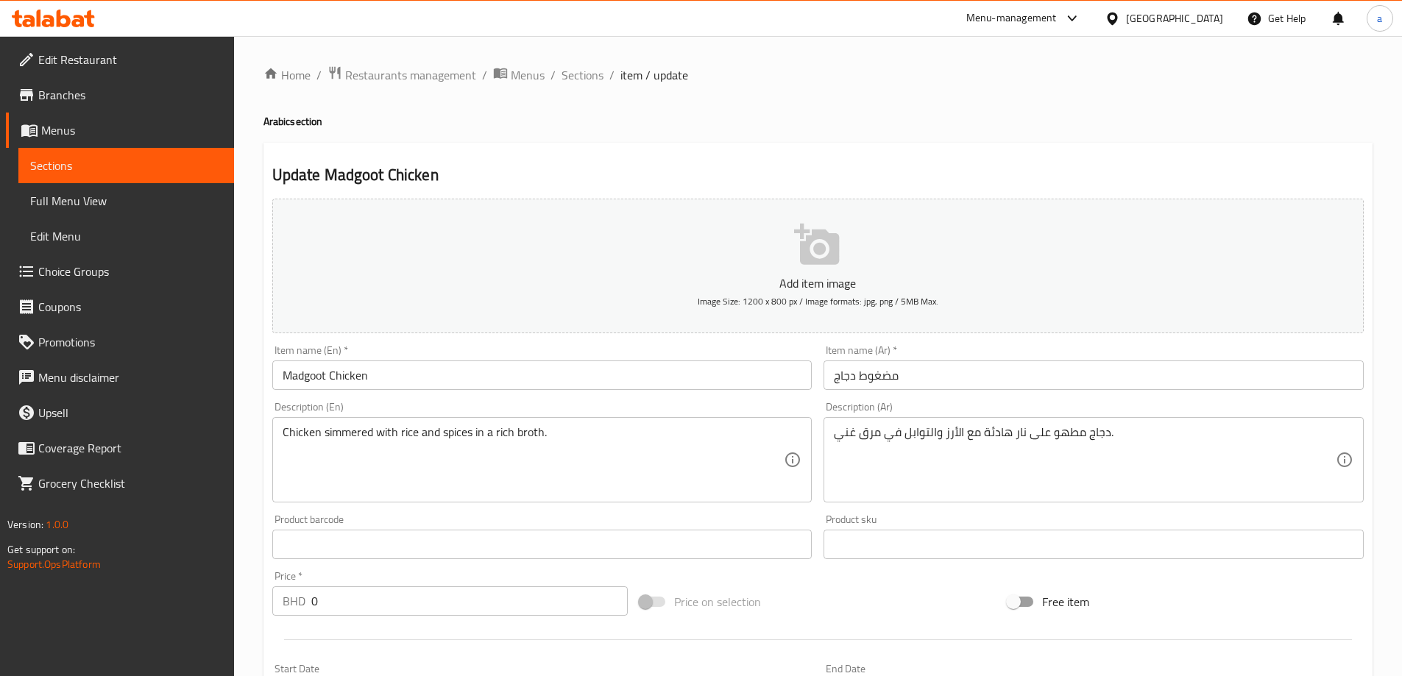
click at [1172, 166] on h2 "Update Madgoot Chicken" at bounding box center [818, 175] width 1092 height 22
click at [899, 163] on div "Update Madgoot Chicken Add item image Image Size: 1200 x 800 px / Image formats…" at bounding box center [818, 630] width 1109 height 975
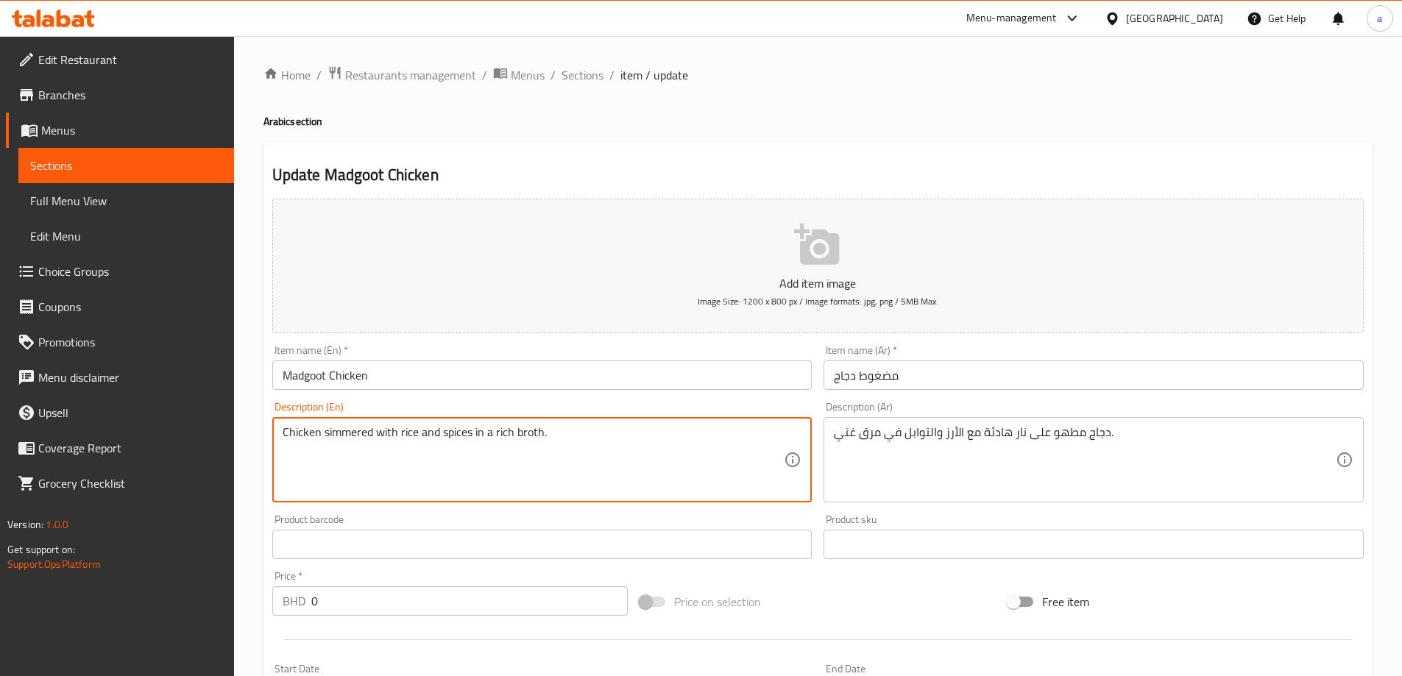
click at [495, 427] on textarea "Chicken simmered with rice and spices in a rich broth." at bounding box center [534, 460] width 502 height 70
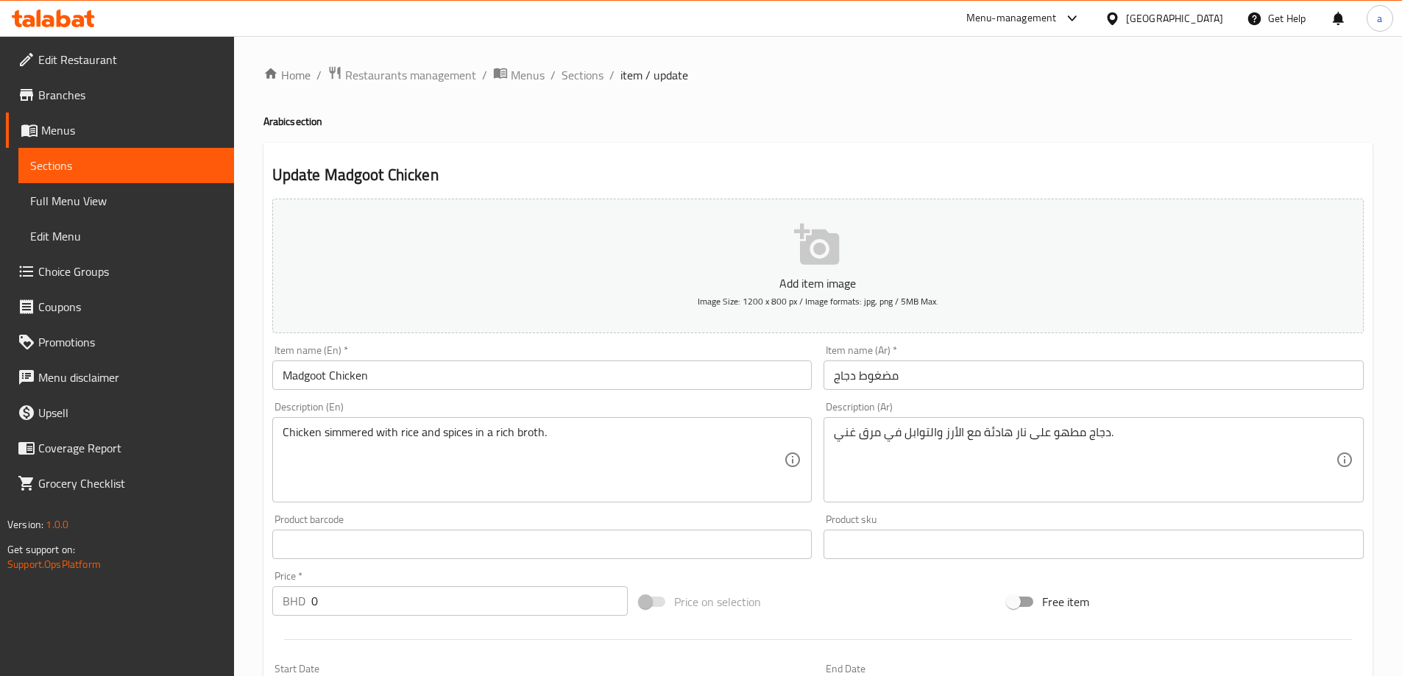
click at [356, 439] on textarea "Chicken simmered with rice and spices in a rich broth." at bounding box center [534, 460] width 502 height 70
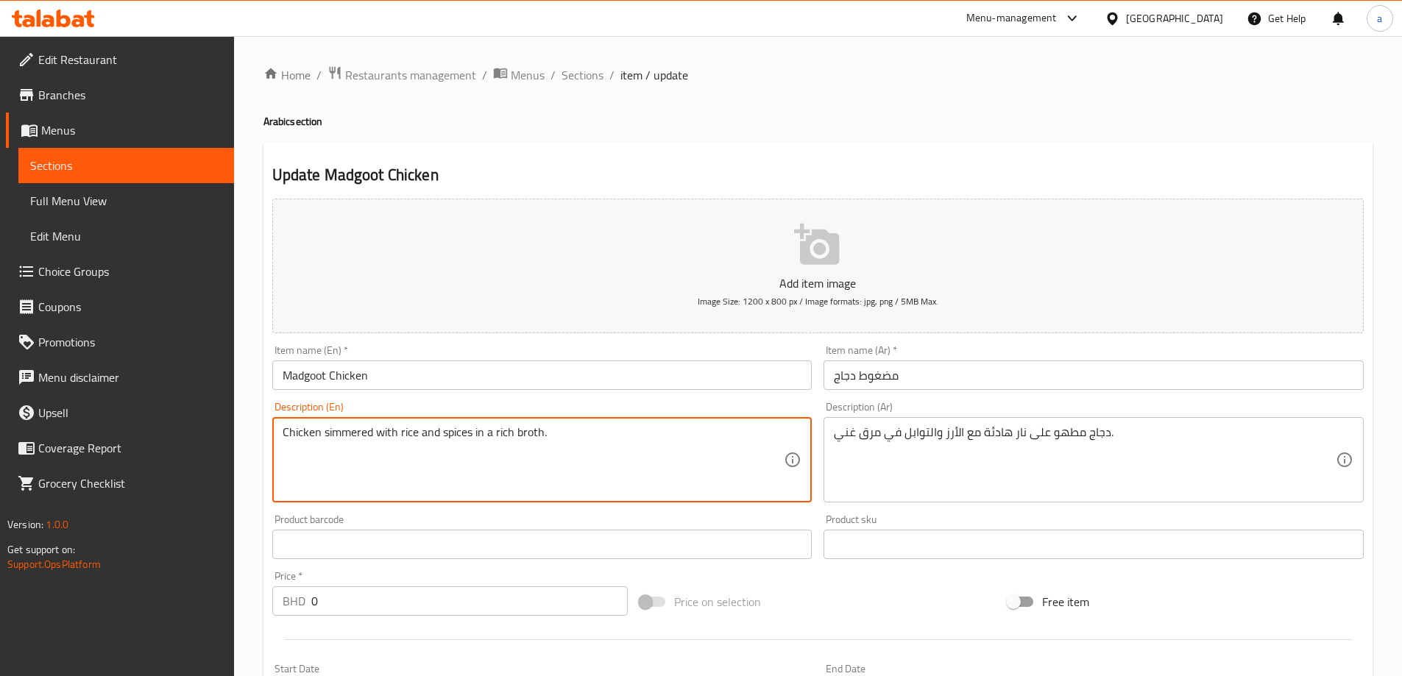
click at [356, 439] on textarea "Chicken simmered with rice and spices in a rich broth." at bounding box center [534, 460] width 502 height 70
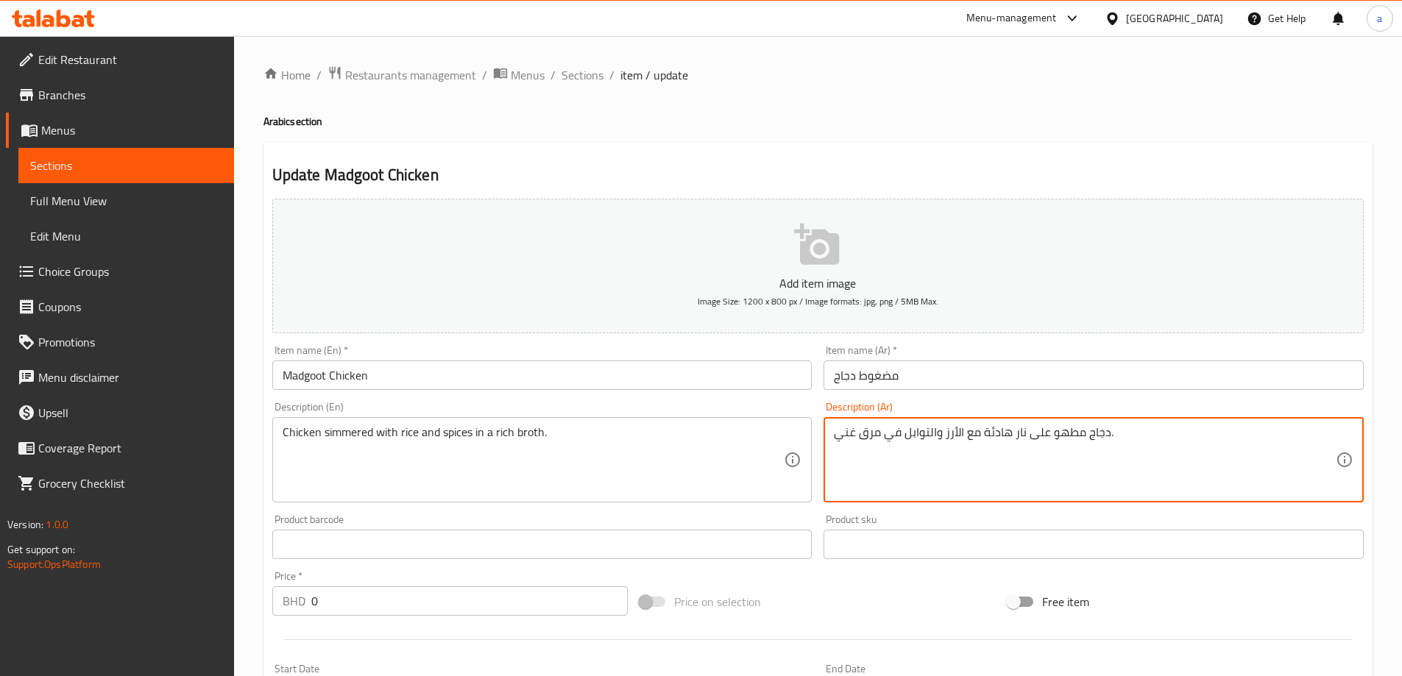
drag, startPoint x: 985, startPoint y: 431, endPoint x: 1048, endPoint y: 445, distance: 64.8
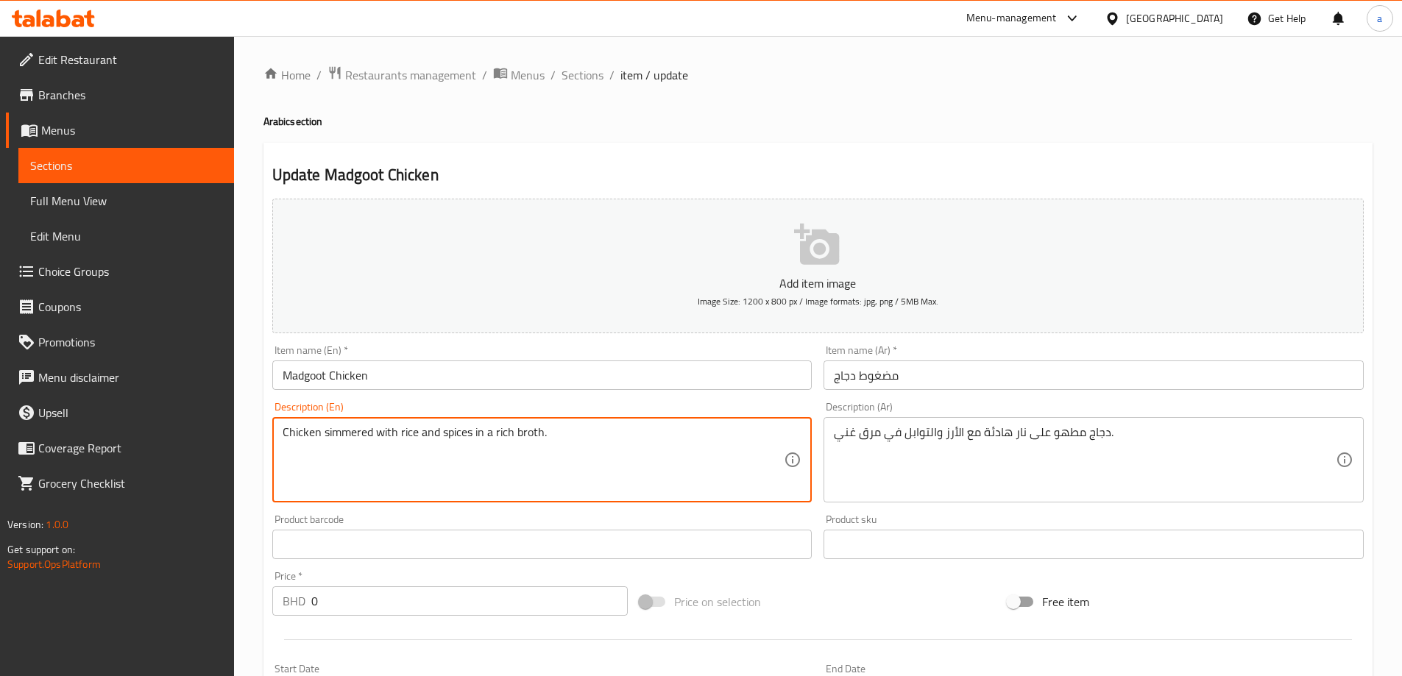
click at [523, 440] on textarea "Chicken simmered with rice and spices in a rich broth." at bounding box center [534, 460] width 502 height 70
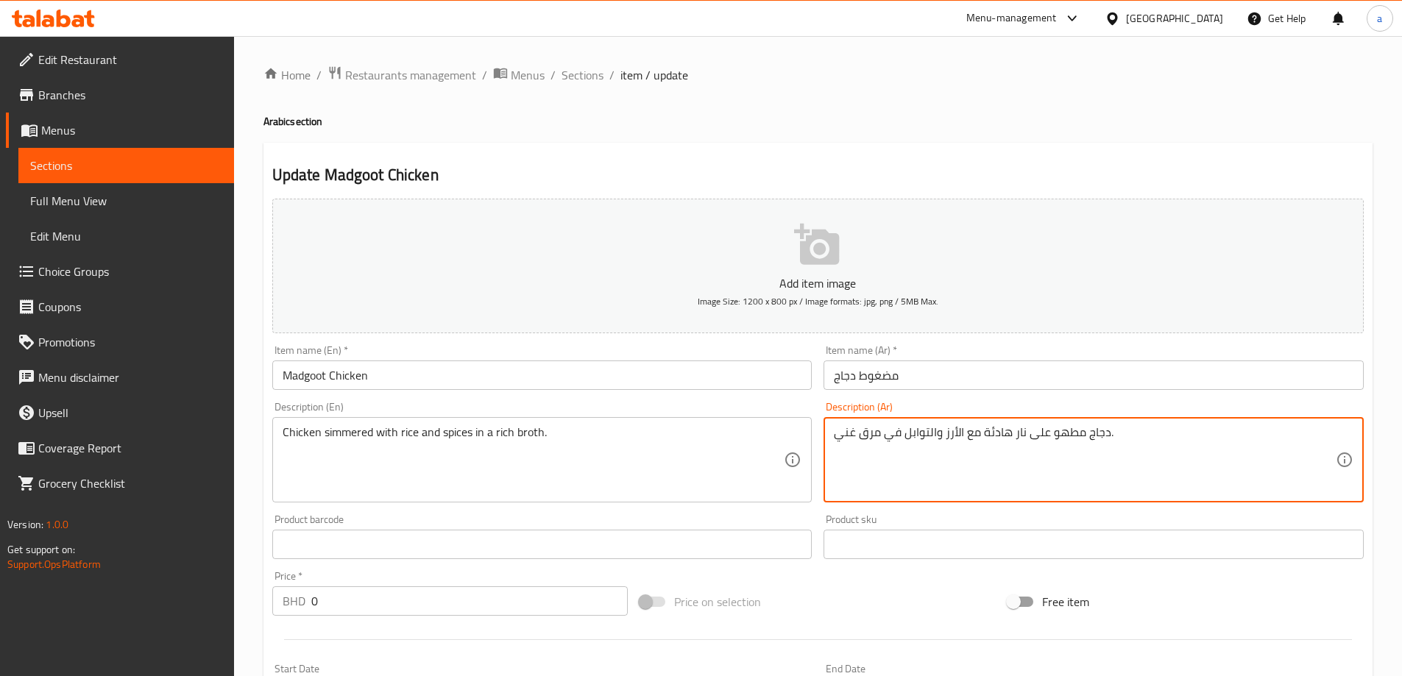
drag, startPoint x: 983, startPoint y: 431, endPoint x: 1049, endPoint y: 453, distance: 69.4
type textarea "دجاج مطهو ببطء مع الأرز والتوابل في مرق غني."
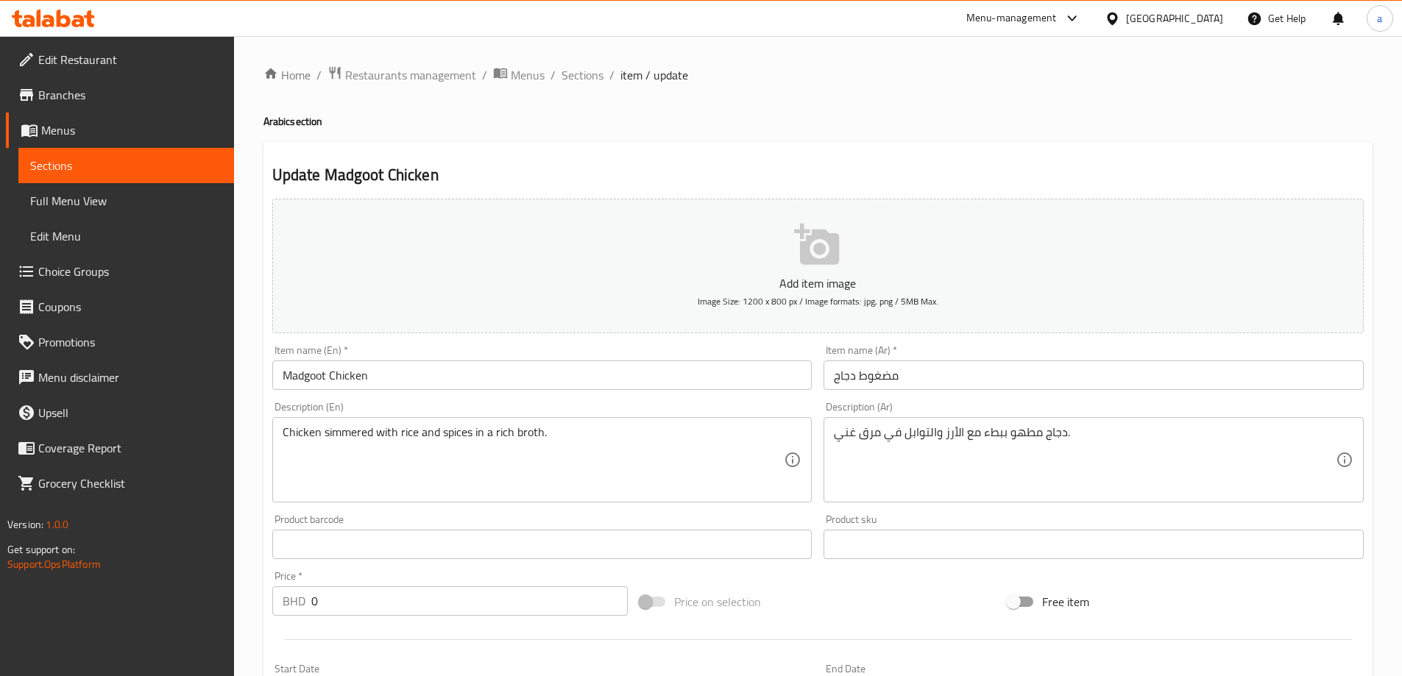
click at [1178, 414] on div "Description (Ar) دجاج مطهو ببطء مع الأرز والتوابل في مرق غني. Description (Ar)" at bounding box center [1094, 452] width 540 height 101
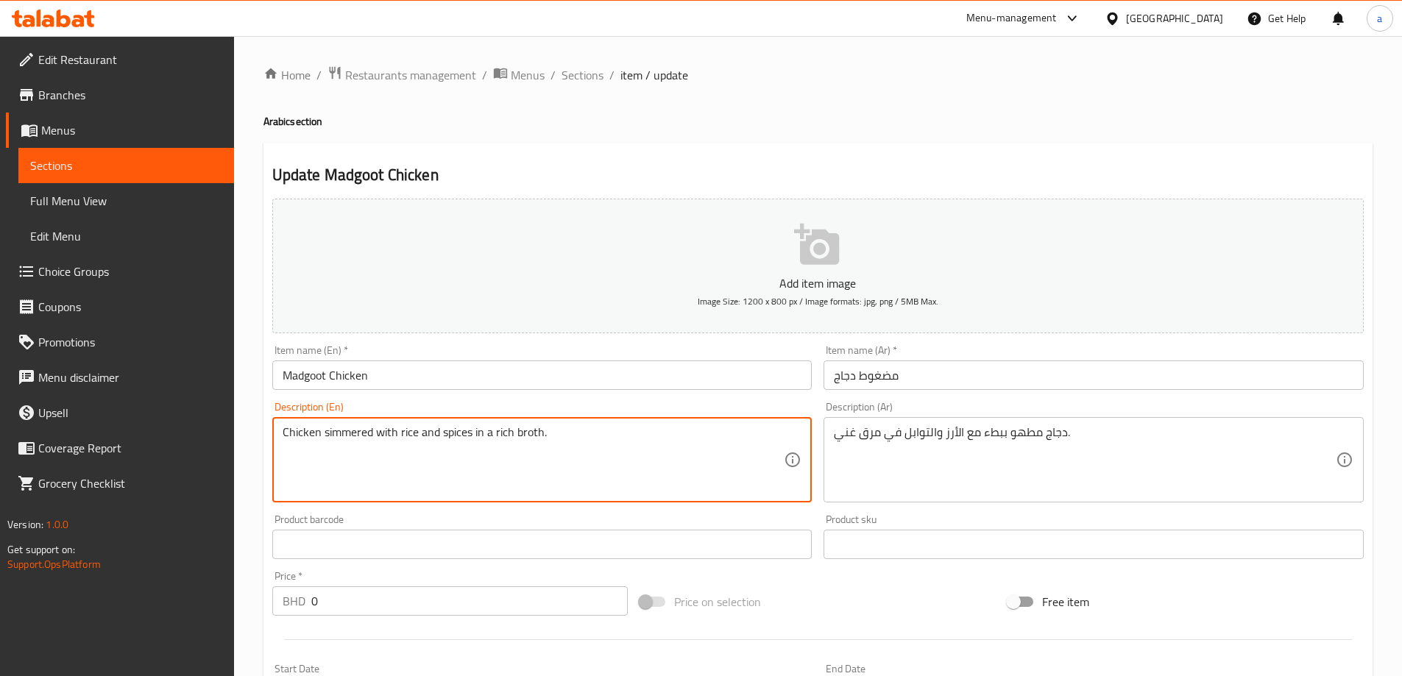
click at [524, 429] on textarea "Chicken simmered with rice and spices in a rich broth." at bounding box center [534, 460] width 502 height 70
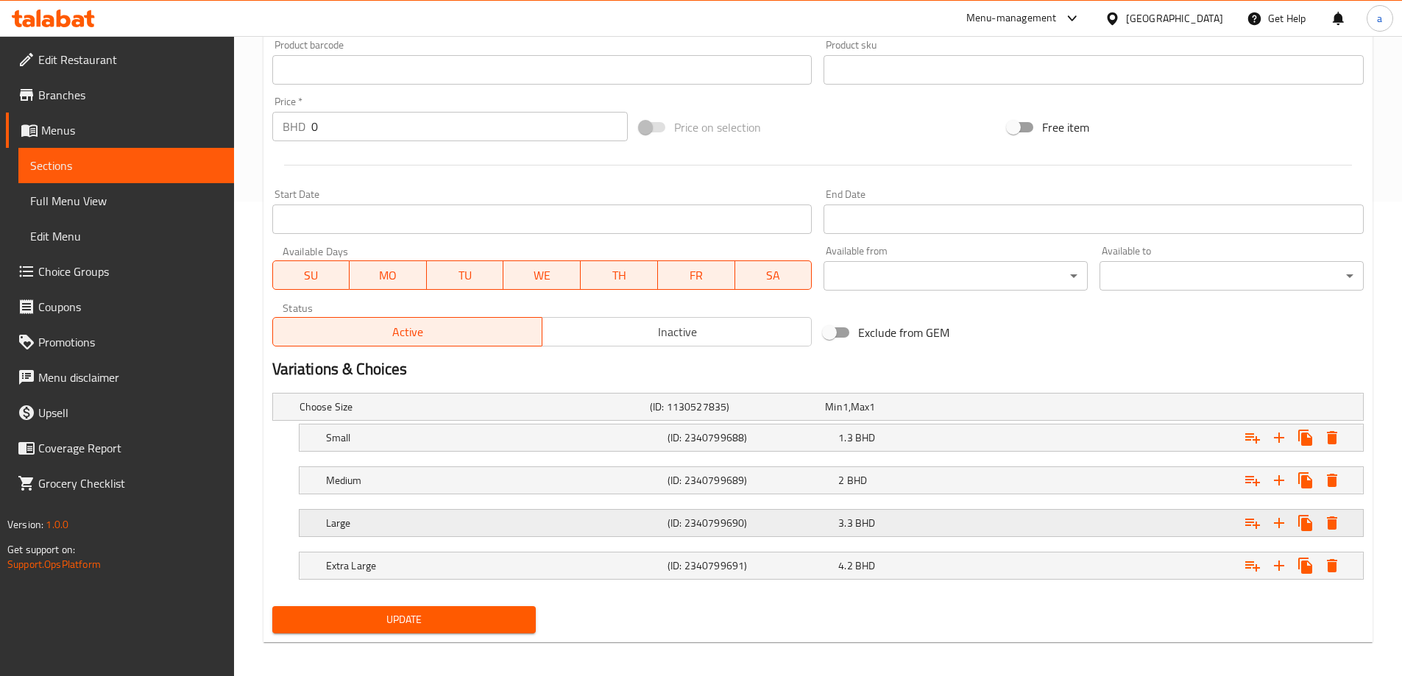
scroll to position [482, 0]
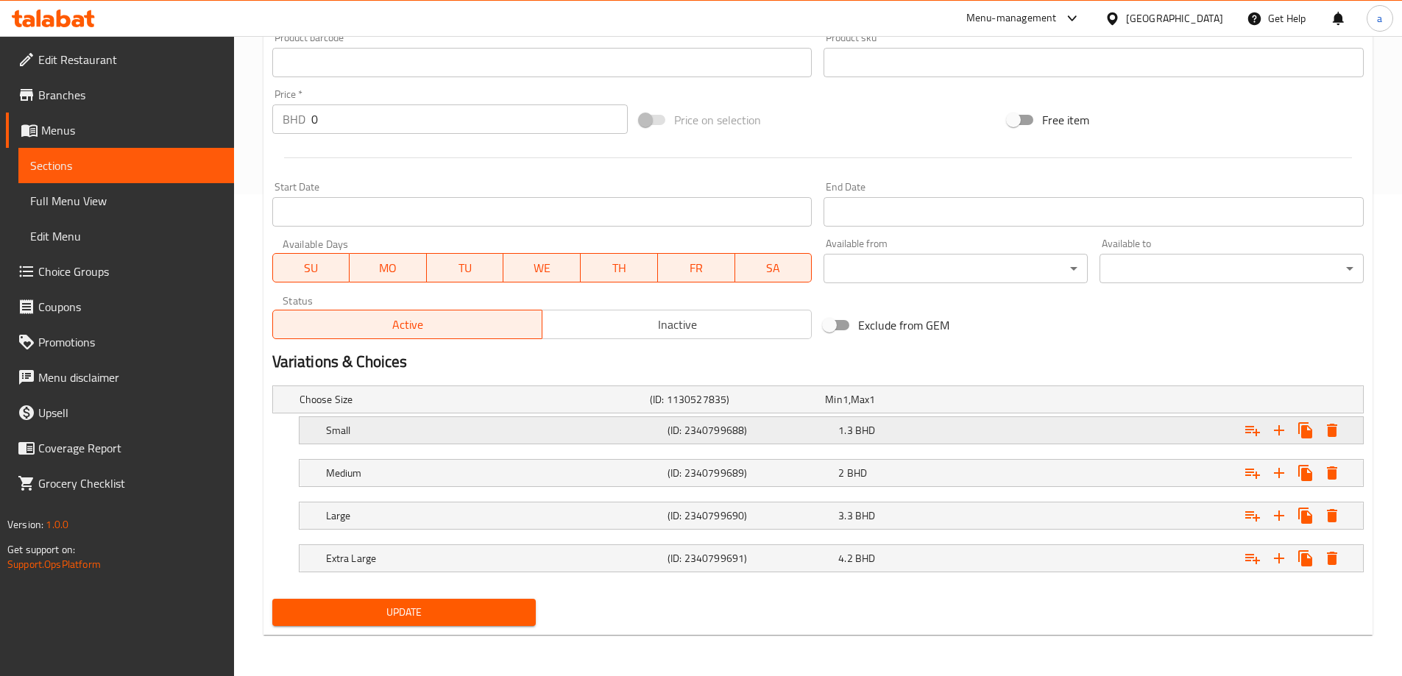
click at [513, 427] on h5 "Small" at bounding box center [494, 430] width 336 height 15
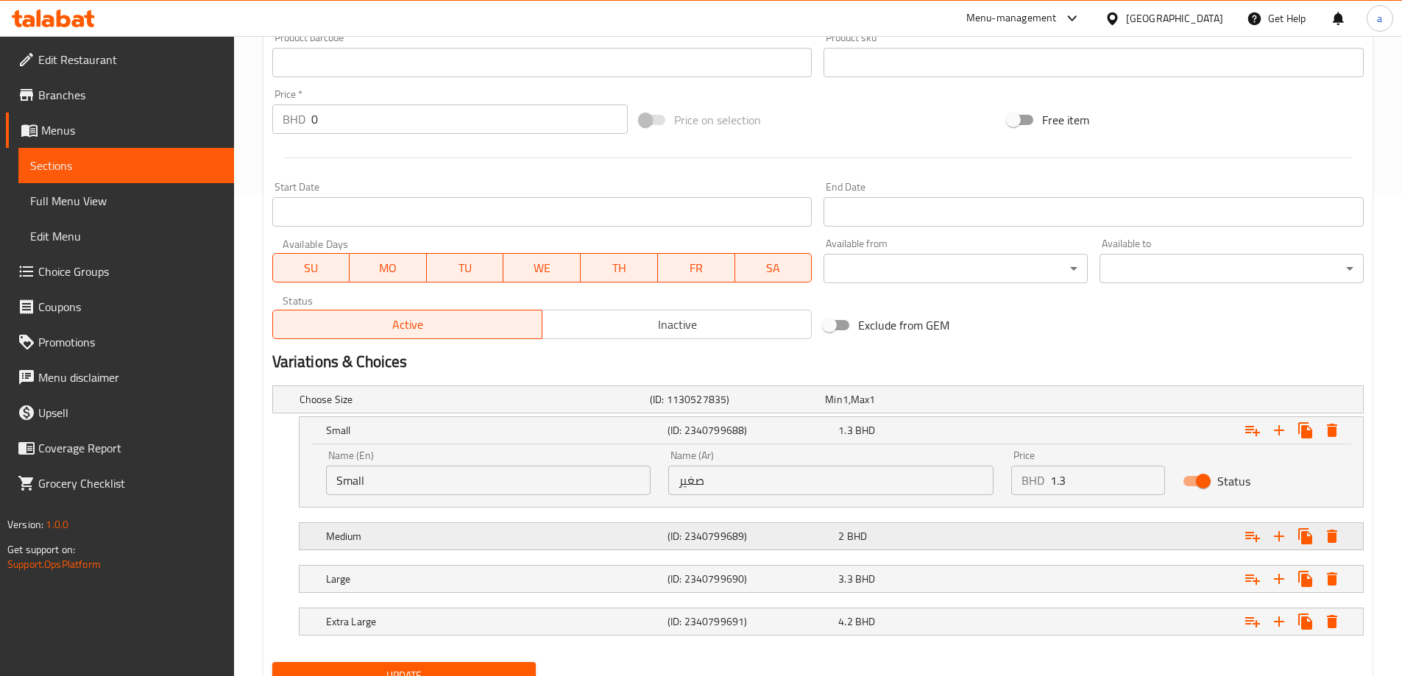
click at [489, 531] on h5 "Medium" at bounding box center [494, 536] width 336 height 15
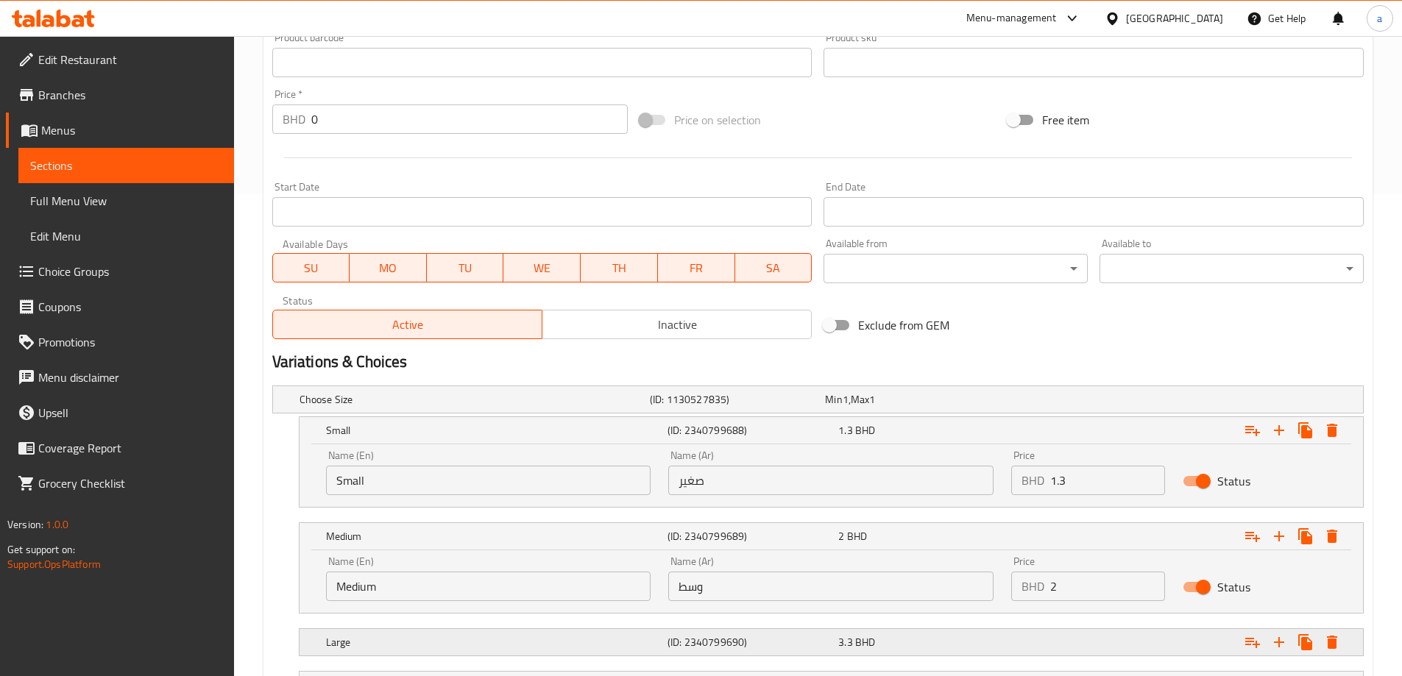
click at [481, 632] on div "Large" at bounding box center [494, 642] width 342 height 21
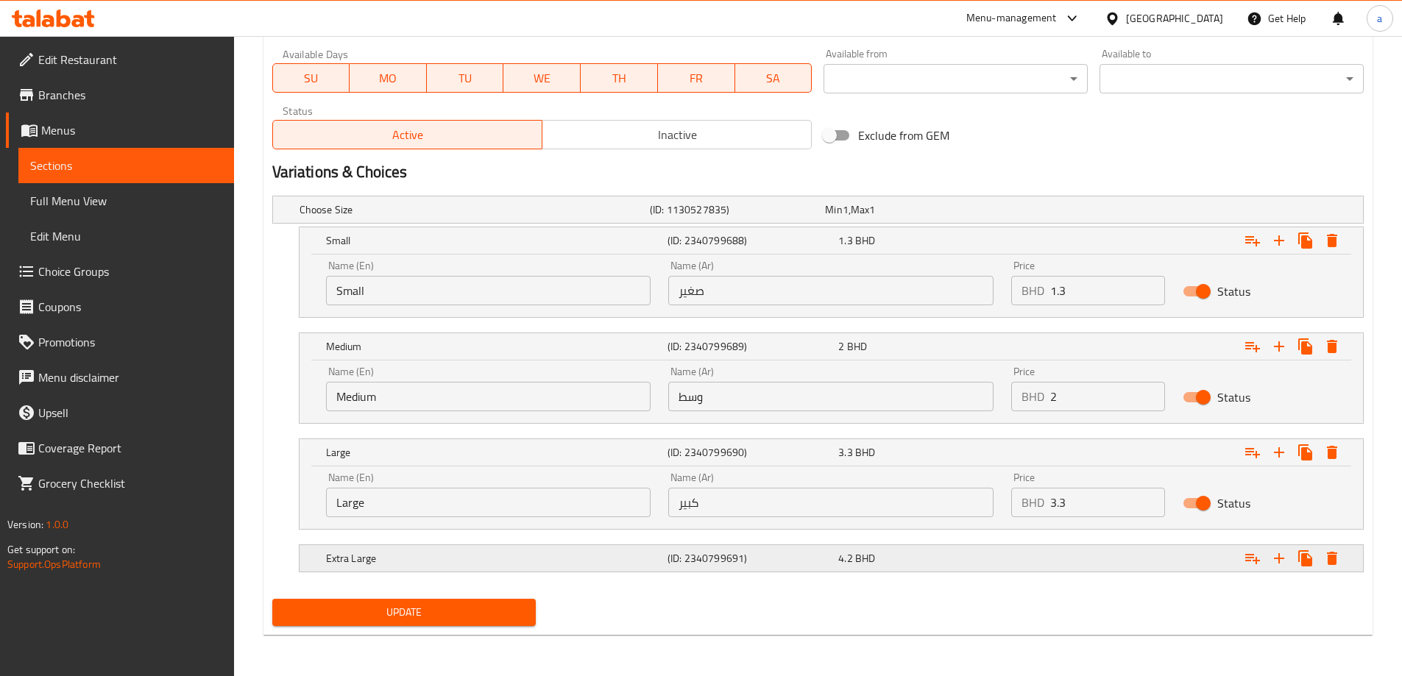
click at [492, 565] on h5 "Extra Large" at bounding box center [494, 558] width 336 height 15
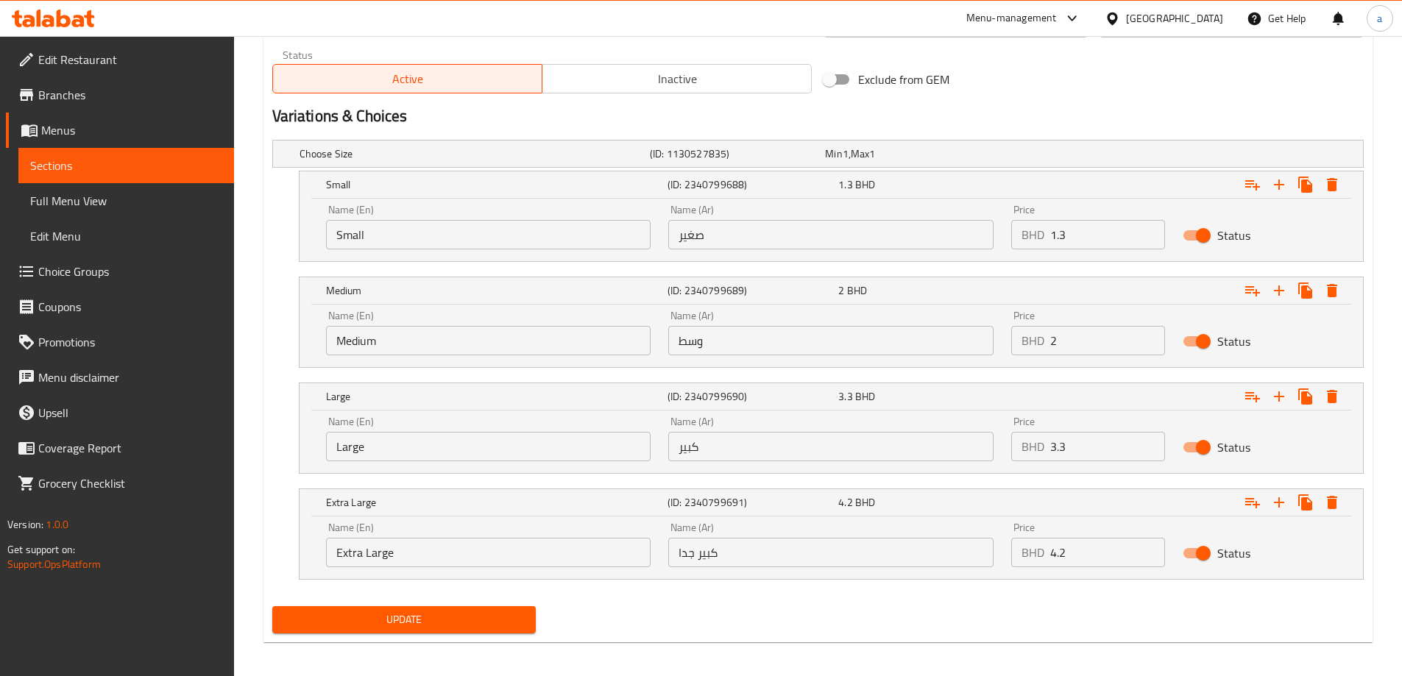
scroll to position [735, 0]
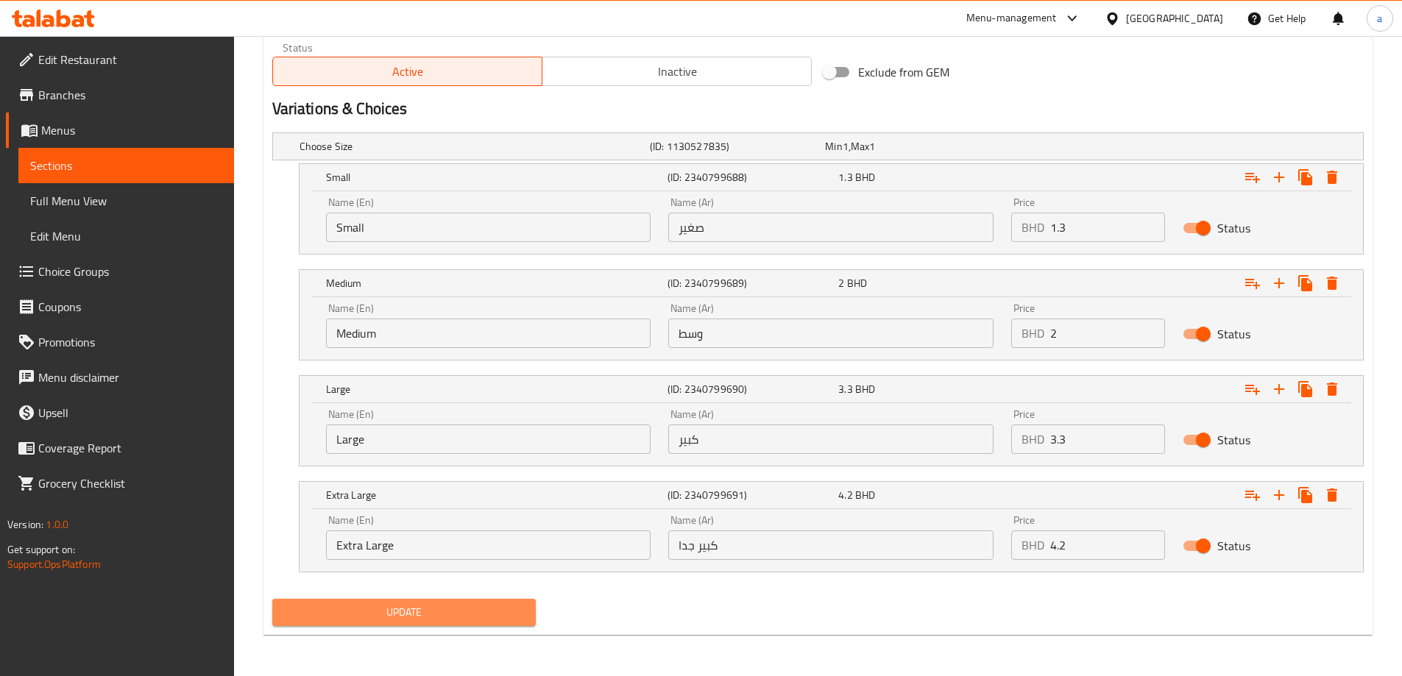
drag, startPoint x: 436, startPoint y: 603, endPoint x: 479, endPoint y: 544, distance: 73.2
click at [436, 604] on span "Update" at bounding box center [404, 613] width 241 height 18
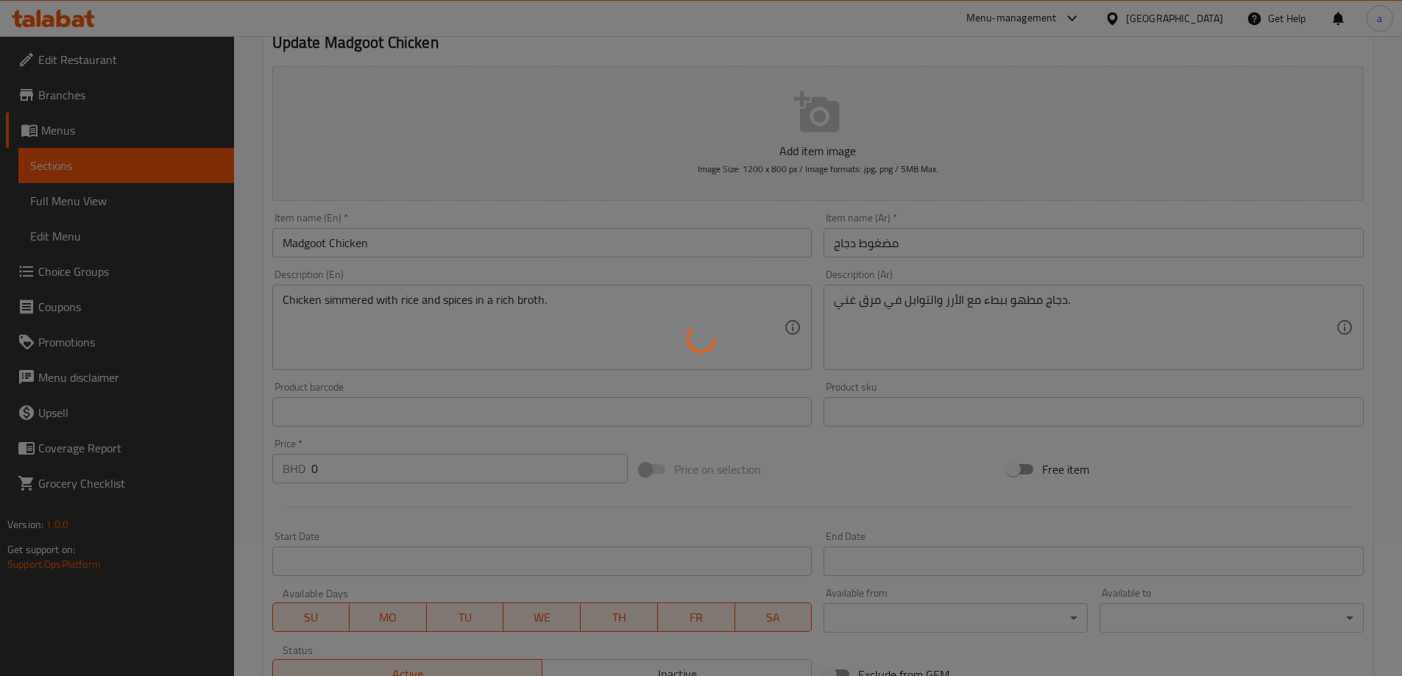
scroll to position [0, 0]
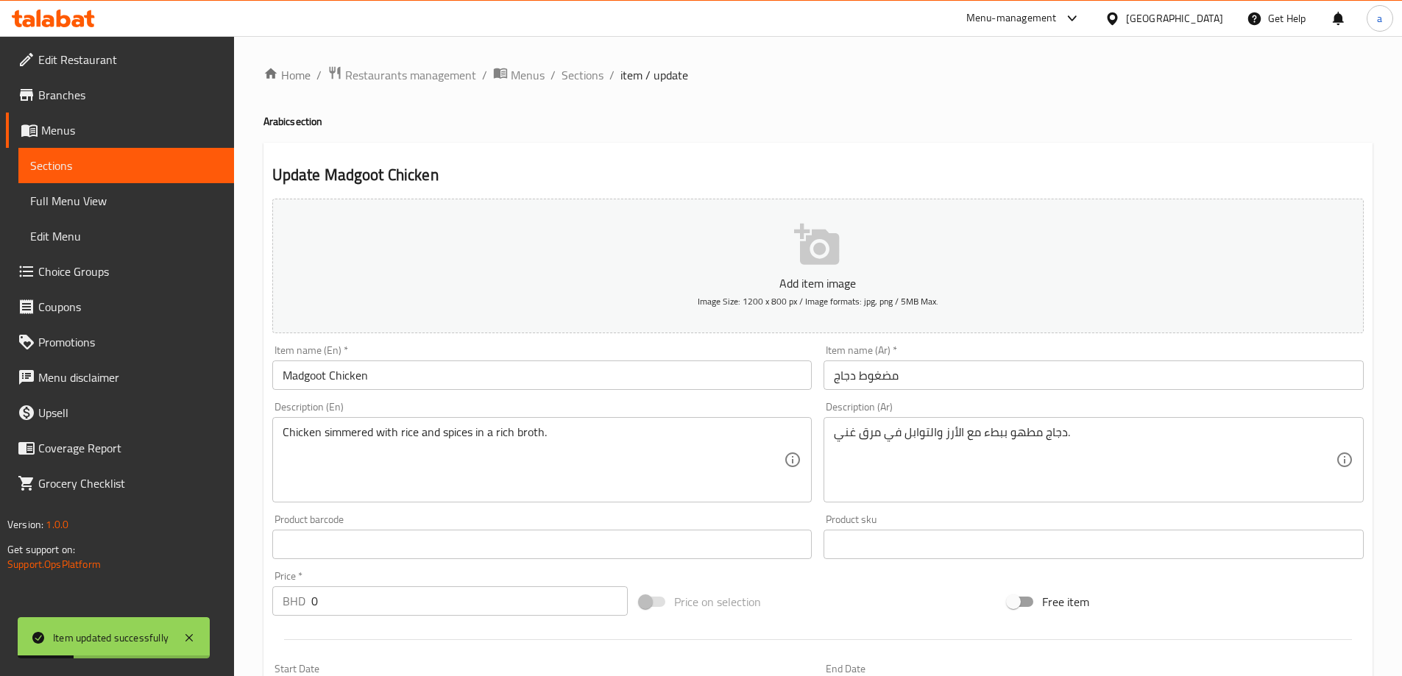
click at [583, 75] on span "Sections" at bounding box center [583, 75] width 42 height 18
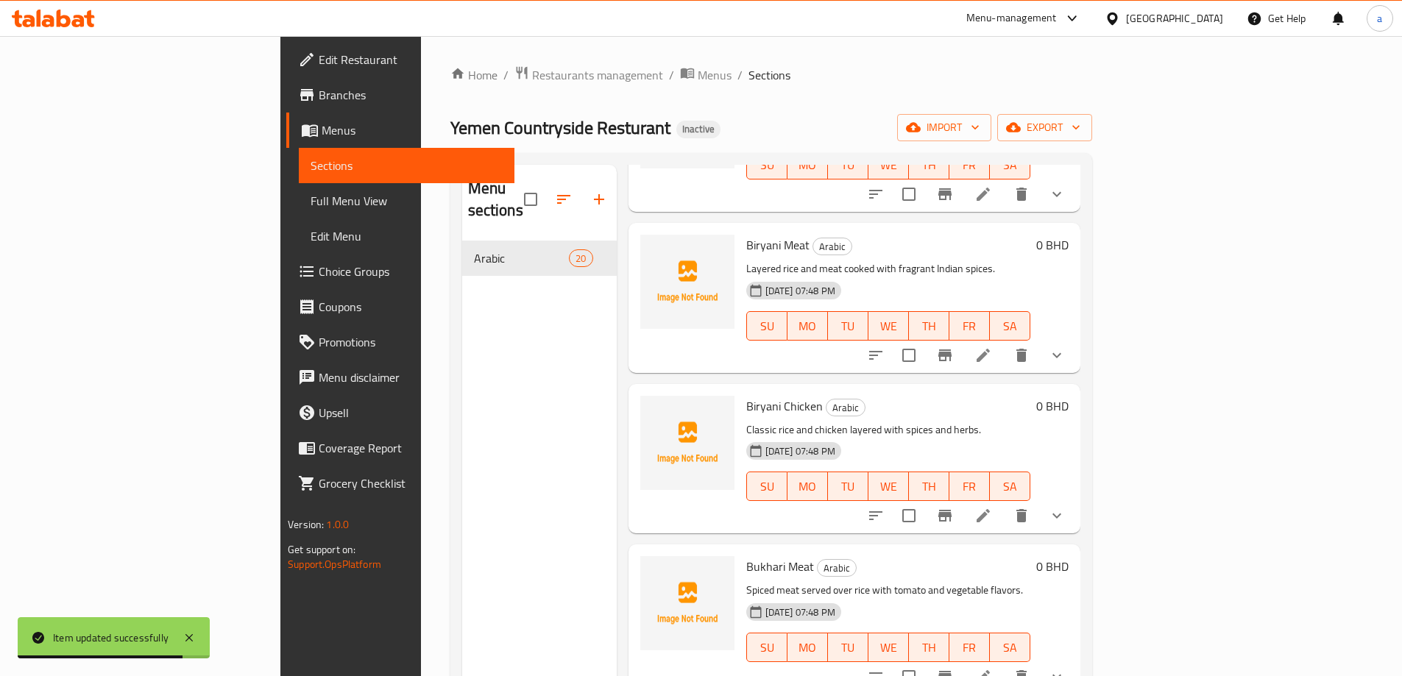
scroll to position [1619, 0]
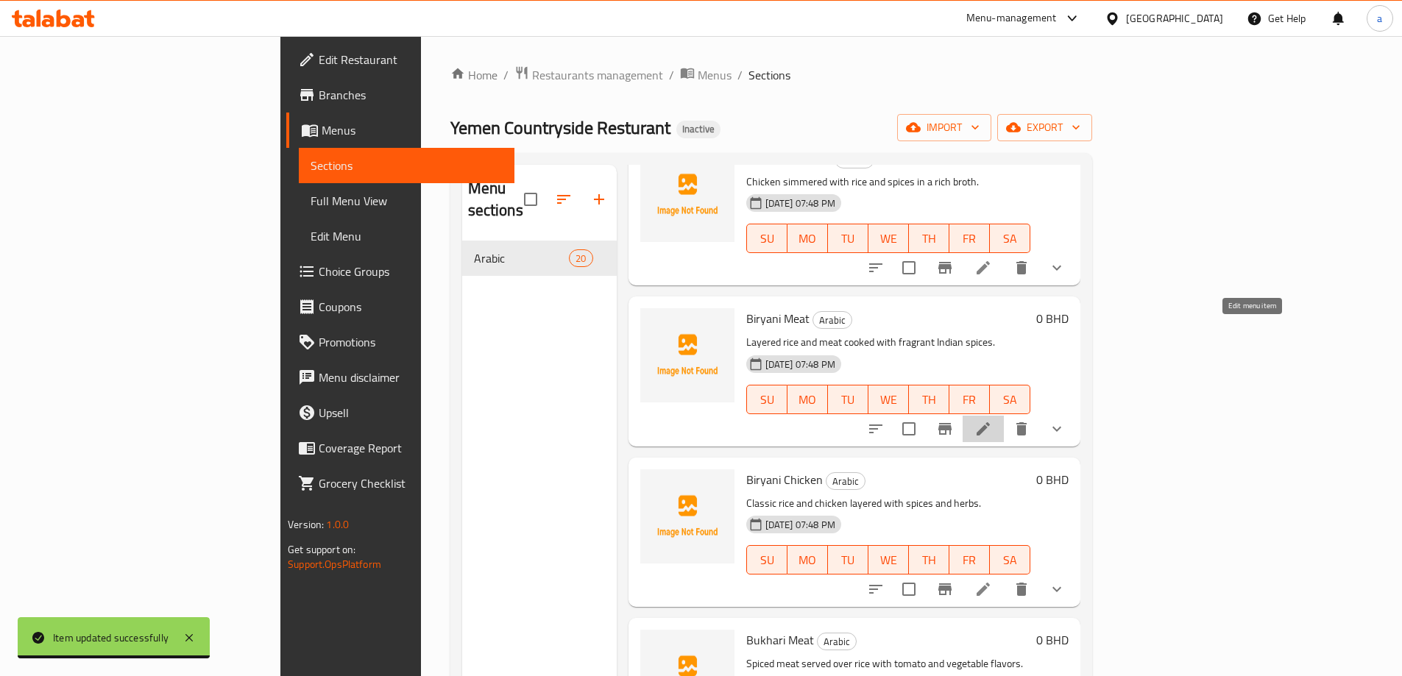
click at [992, 420] on icon at bounding box center [984, 429] width 18 height 18
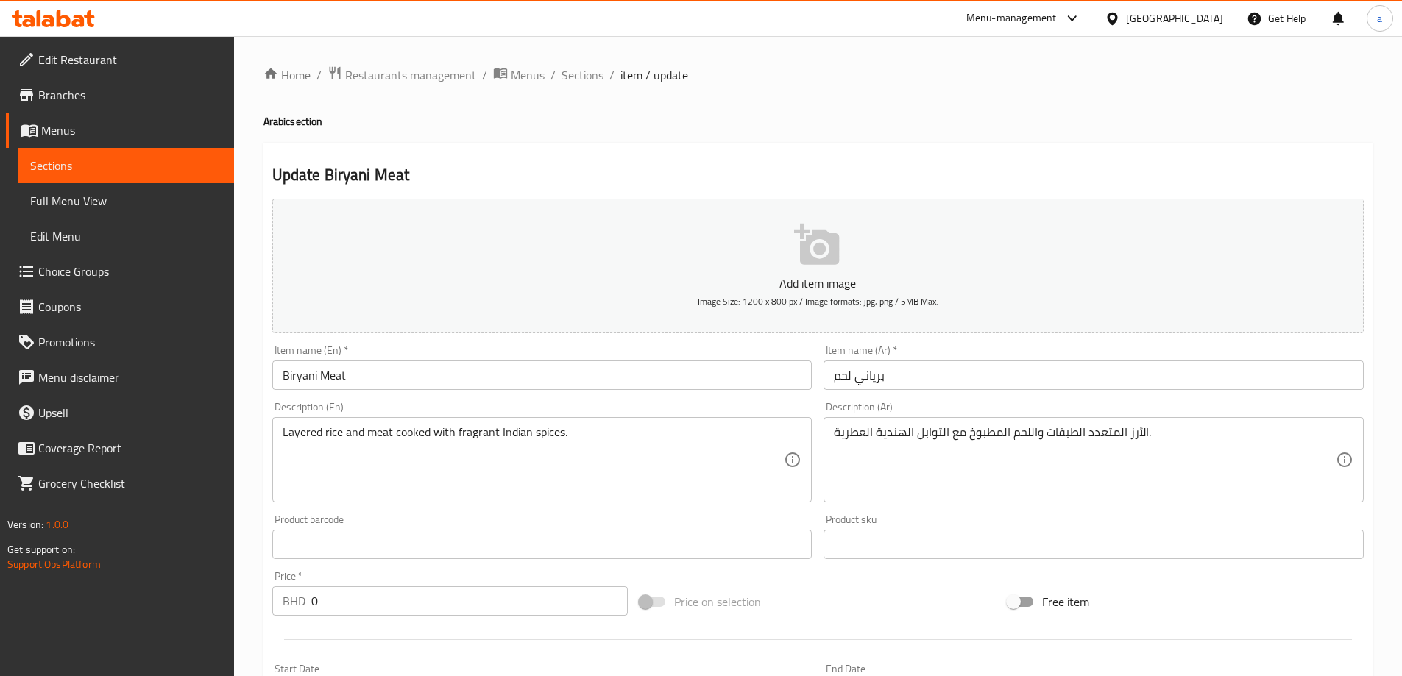
click at [297, 376] on input "Biryani Meat" at bounding box center [542, 375] width 540 height 29
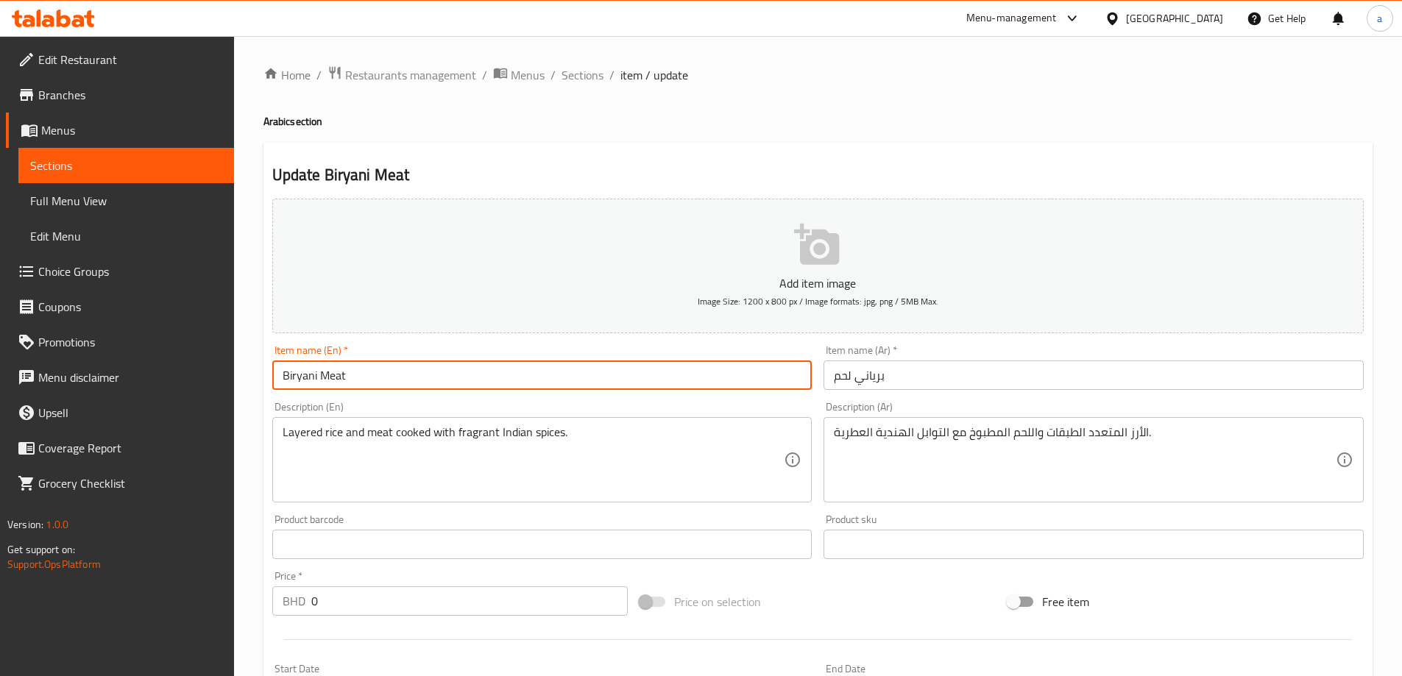
click at [297, 376] on input "Biryani Meat" at bounding box center [542, 375] width 540 height 29
click at [579, 400] on div "Description (En) Layered rice and meat cooked with fragrant Indian spices. Desc…" at bounding box center [542, 452] width 552 height 113
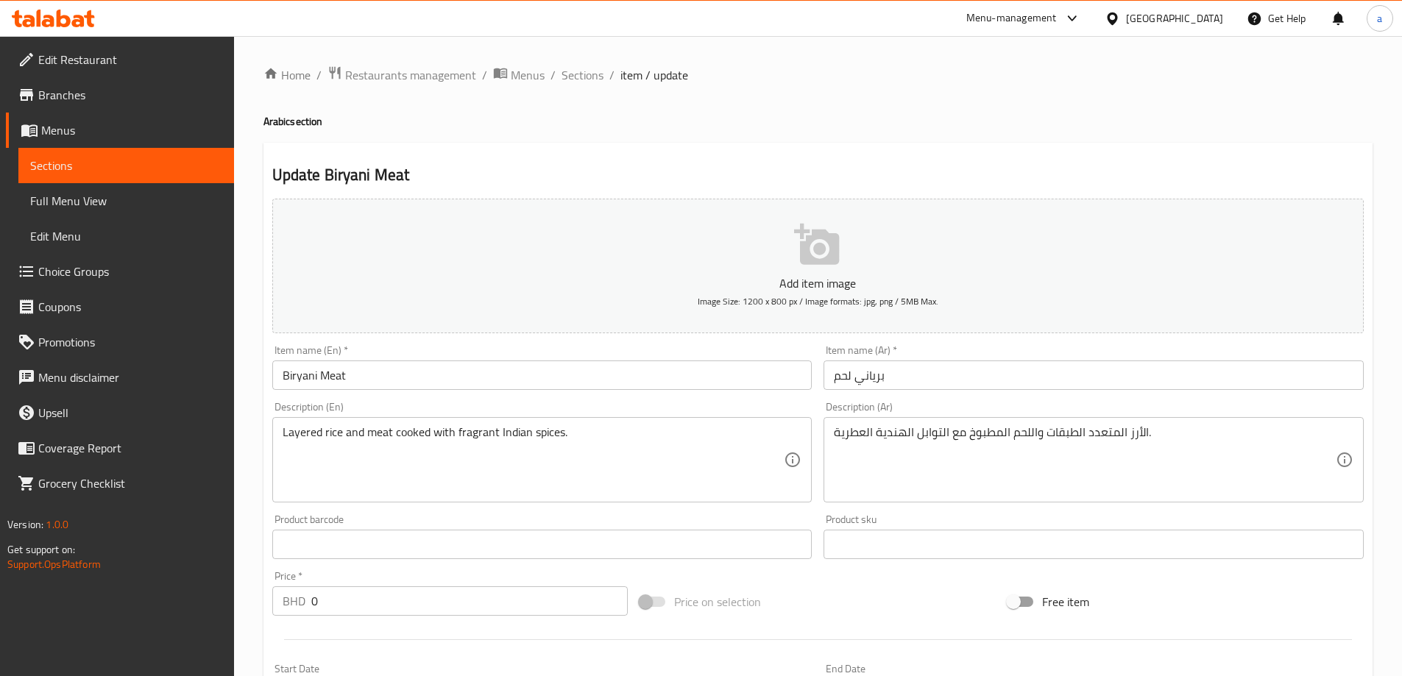
click at [975, 395] on div "Item name (Ar)   * برياني لحم Item name (Ar) *" at bounding box center [1094, 367] width 552 height 57
click at [381, 387] on input "Biryani Meat" at bounding box center [542, 375] width 540 height 29
click at [379, 402] on div "Description (En) Layered rice and meat cooked with fragrant Indian spices. Desc…" at bounding box center [542, 452] width 540 height 101
click at [873, 175] on h2 "Update Biryani Meat" at bounding box center [818, 175] width 1092 height 22
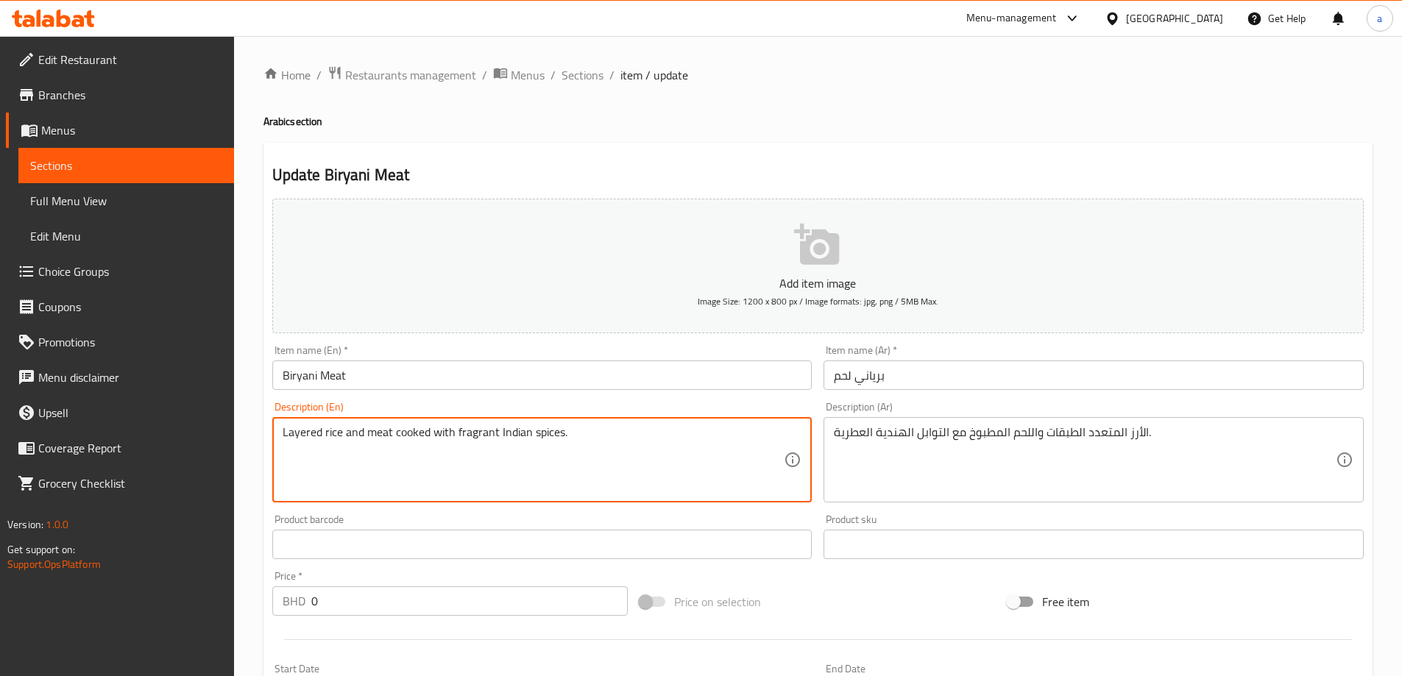
click at [857, 173] on h2 "Update Biryani Meat" at bounding box center [818, 175] width 1092 height 22
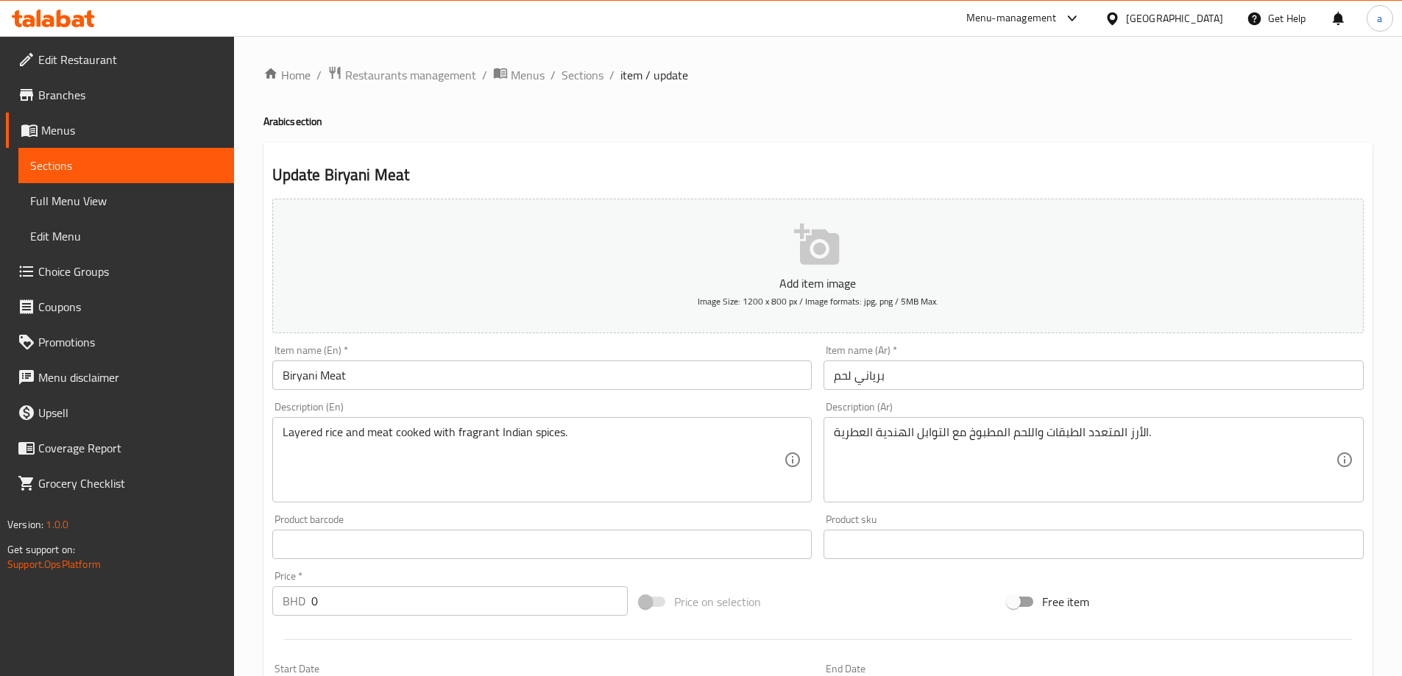
click at [319, 439] on textarea "Layered rice and meat cooked with fragrant Indian spices." at bounding box center [534, 460] width 502 height 70
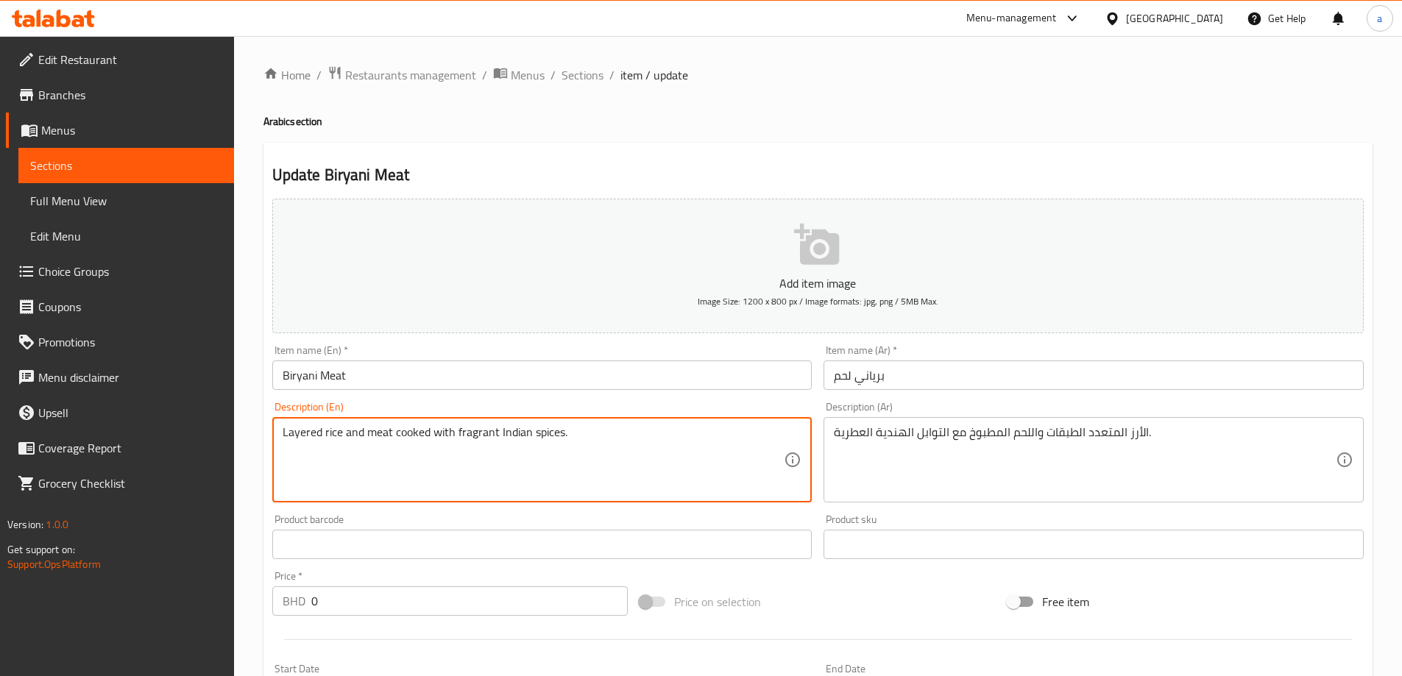
click at [319, 439] on textarea "Layered rice and meat cooked with fragrant Indian spices." at bounding box center [534, 460] width 502 height 70
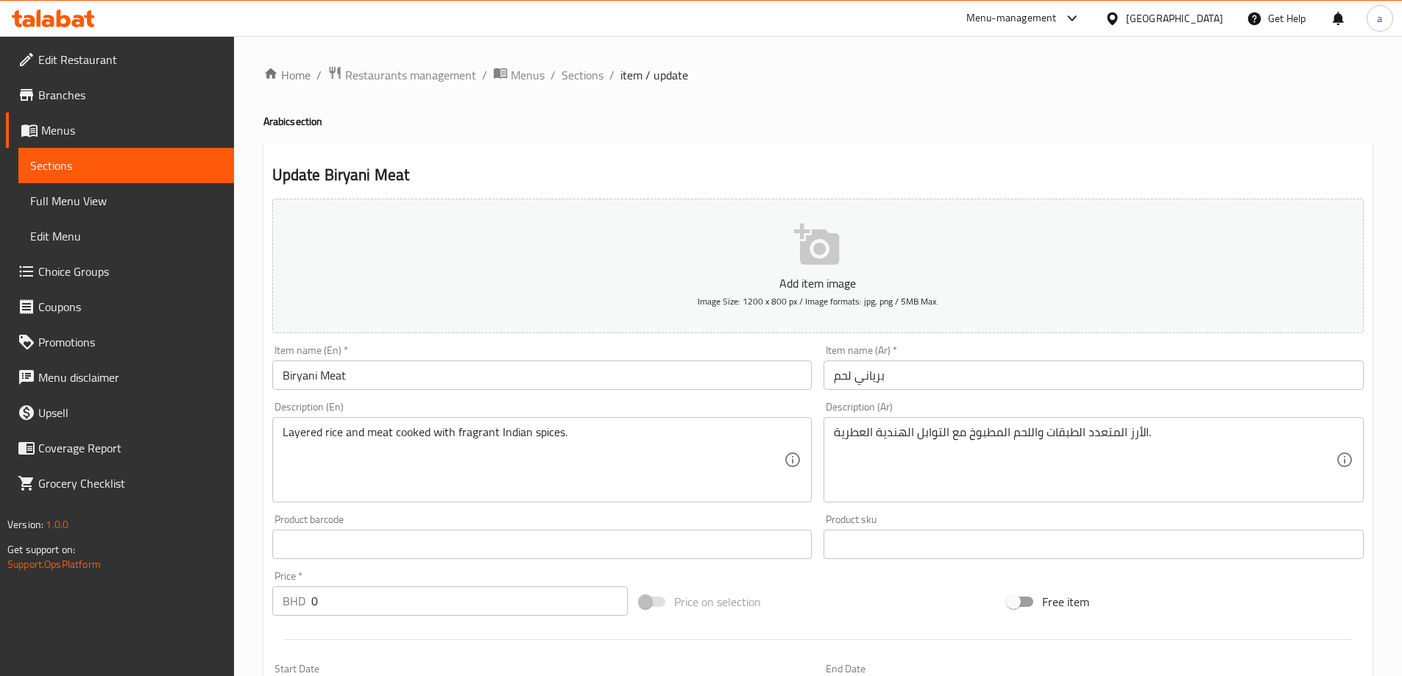
click at [1000, 181] on h2 "Update Biryani Meat" at bounding box center [818, 175] width 1092 height 22
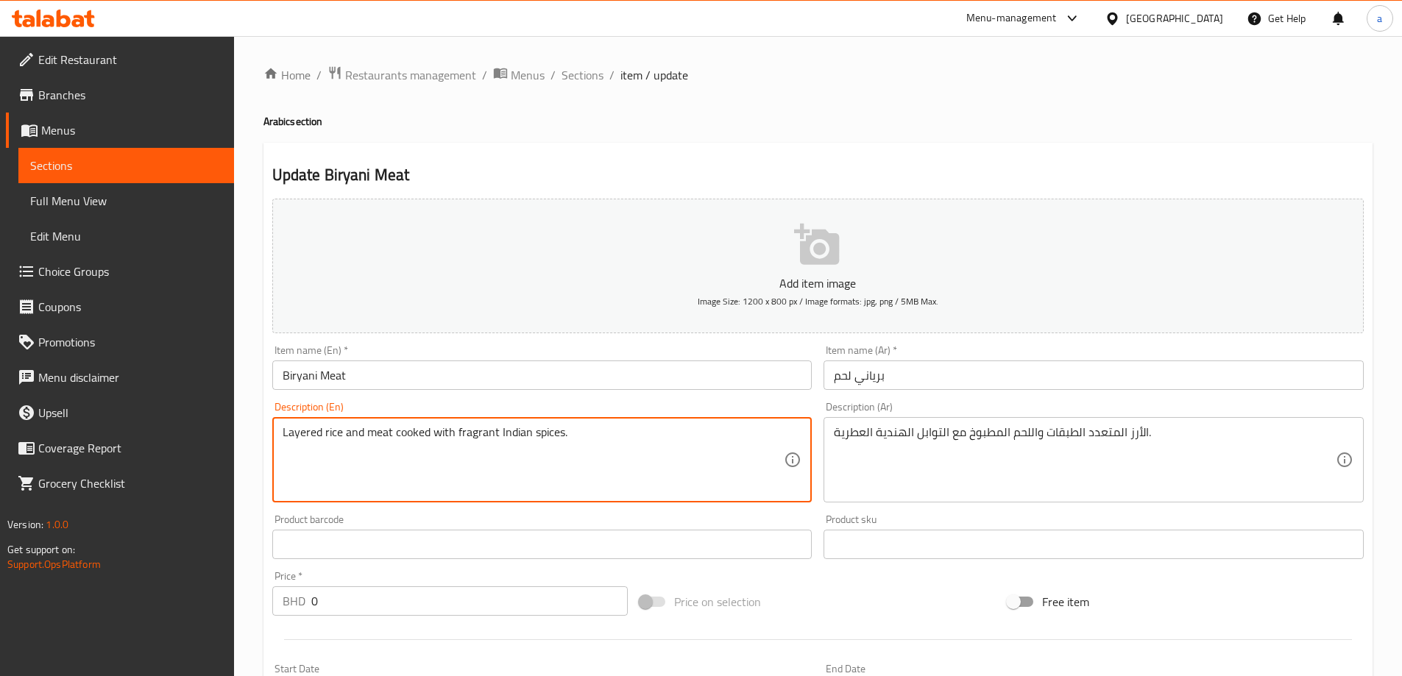
click at [474, 436] on textarea "Layered rice and meat cooked with fragrant Indian spices." at bounding box center [534, 460] width 502 height 70
click at [878, 177] on h2 "Update Biryani Meat" at bounding box center [818, 175] width 1092 height 22
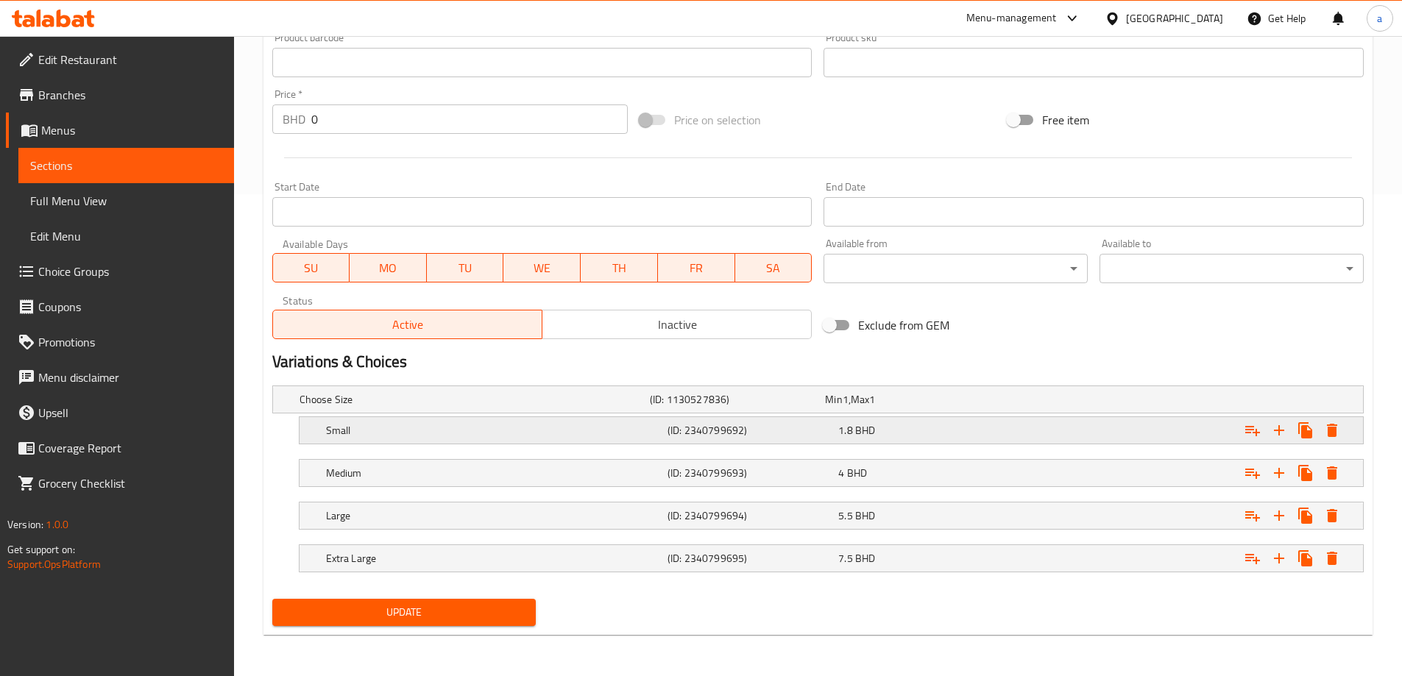
click at [548, 435] on h5 "Small" at bounding box center [494, 430] width 336 height 15
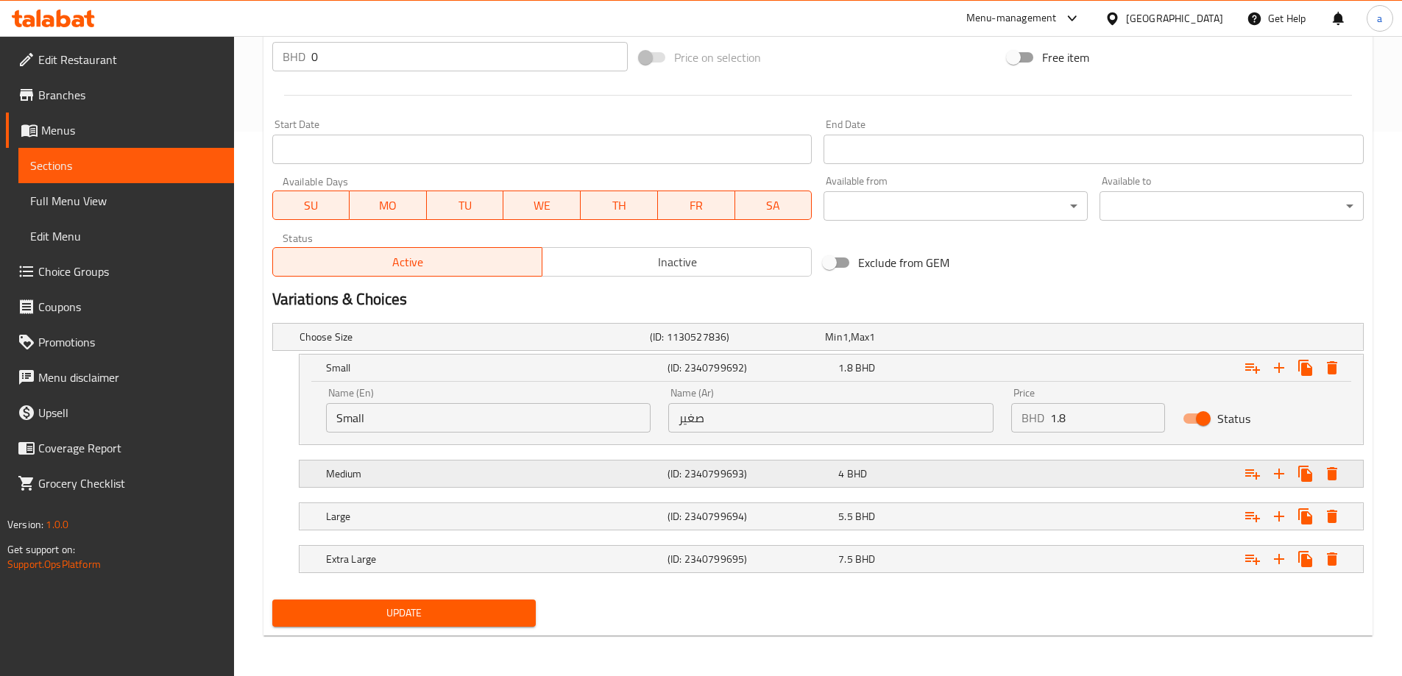
scroll to position [545, 0]
click at [561, 492] on nav at bounding box center [818, 496] width 1092 height 12
click at [570, 470] on h5 "Medium" at bounding box center [494, 473] width 336 height 15
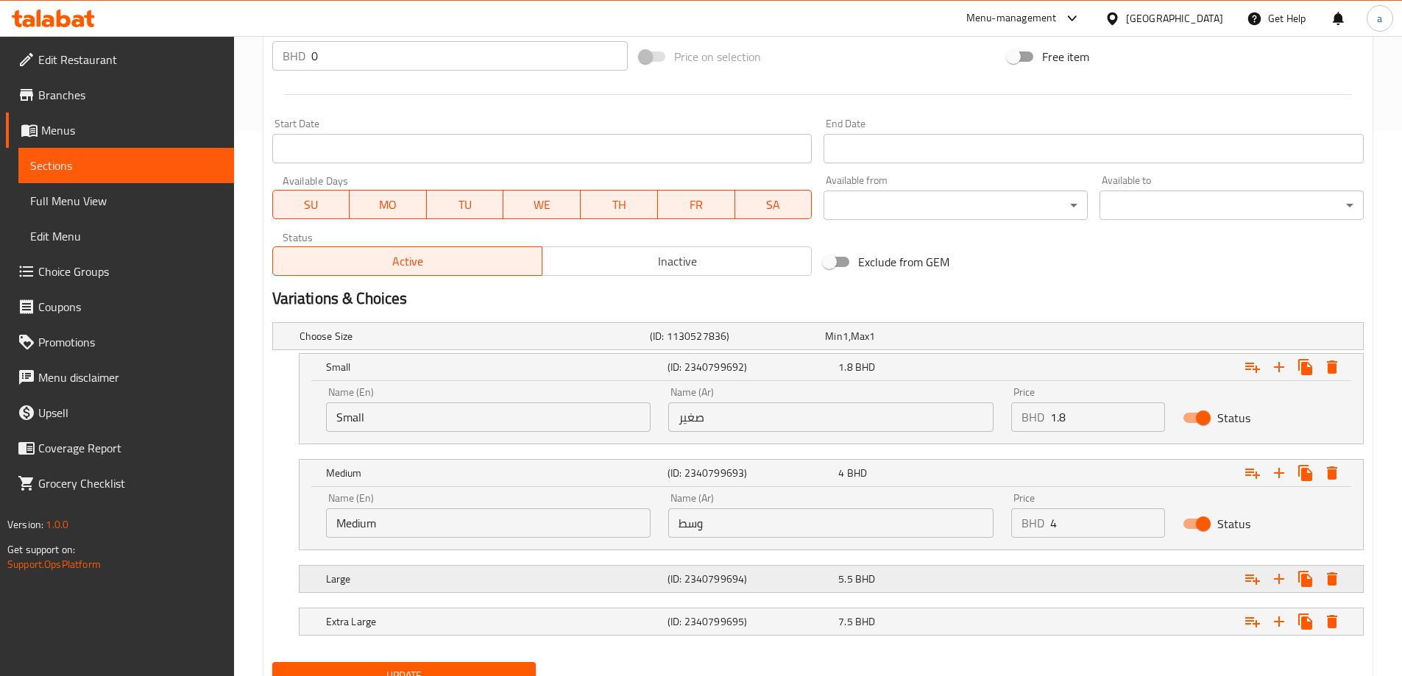
click at [558, 577] on h5 "Large" at bounding box center [494, 579] width 336 height 15
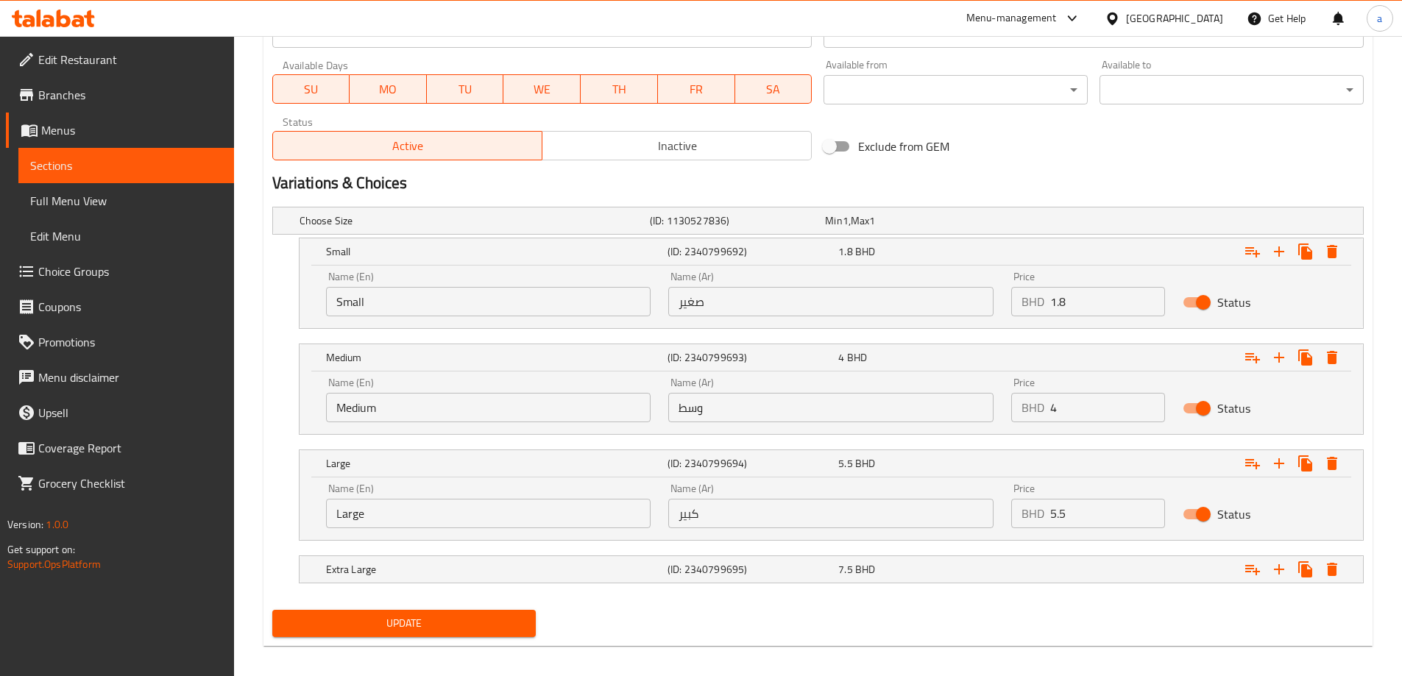
scroll to position [672, 0]
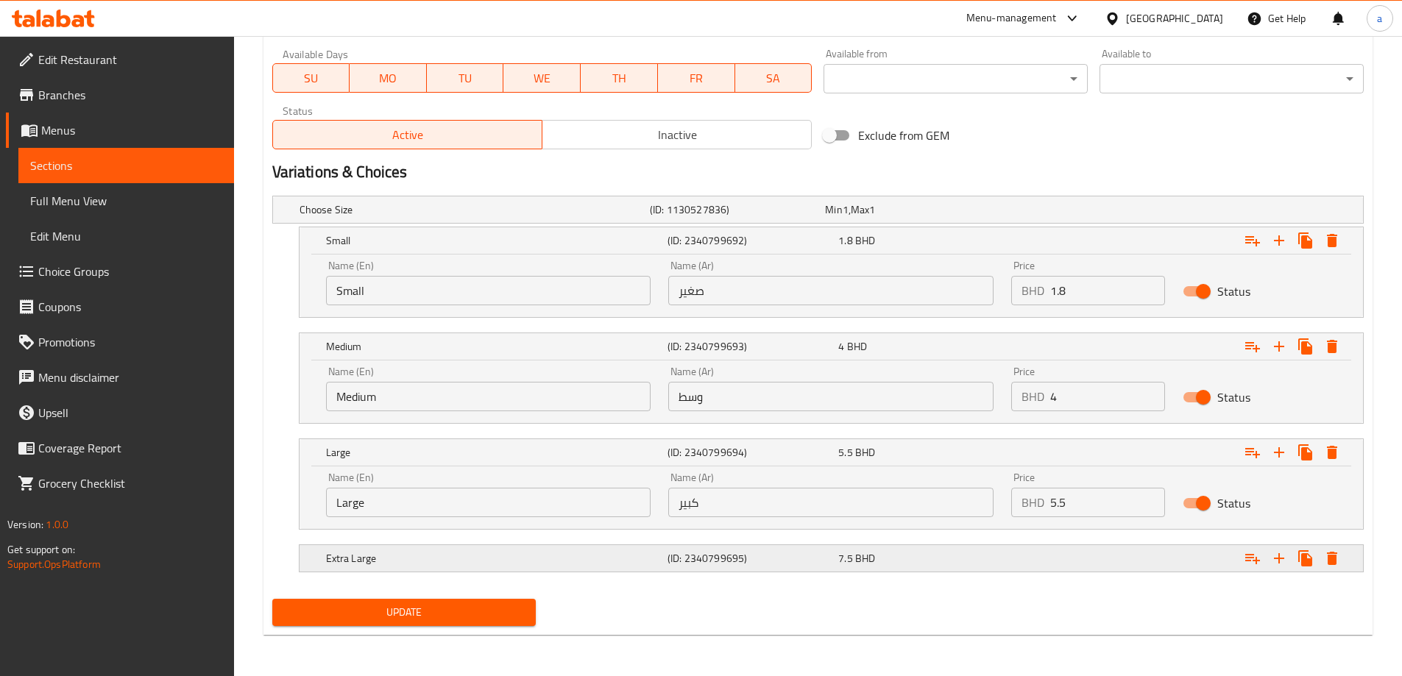
click at [570, 570] on div "Extra Large (ID: 2340799695) 7.5 BHD" at bounding box center [835, 558] width 1025 height 32
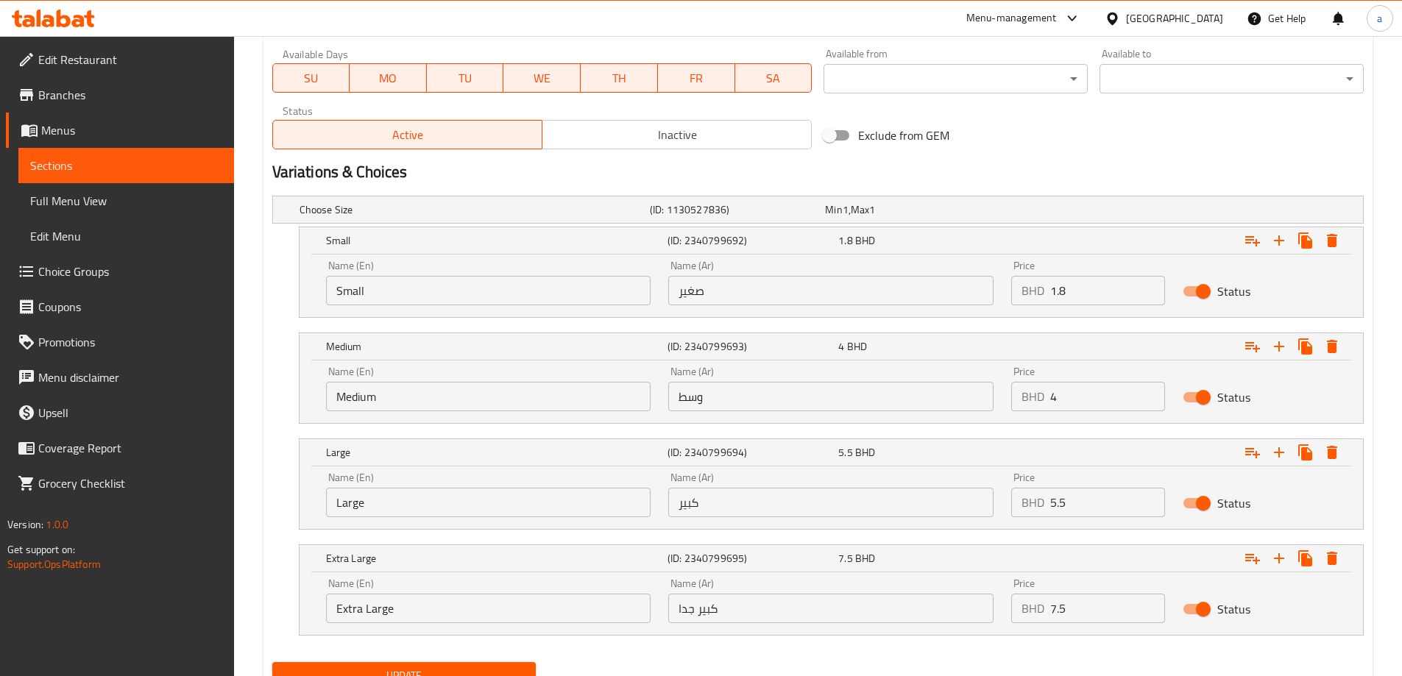
scroll to position [735, 0]
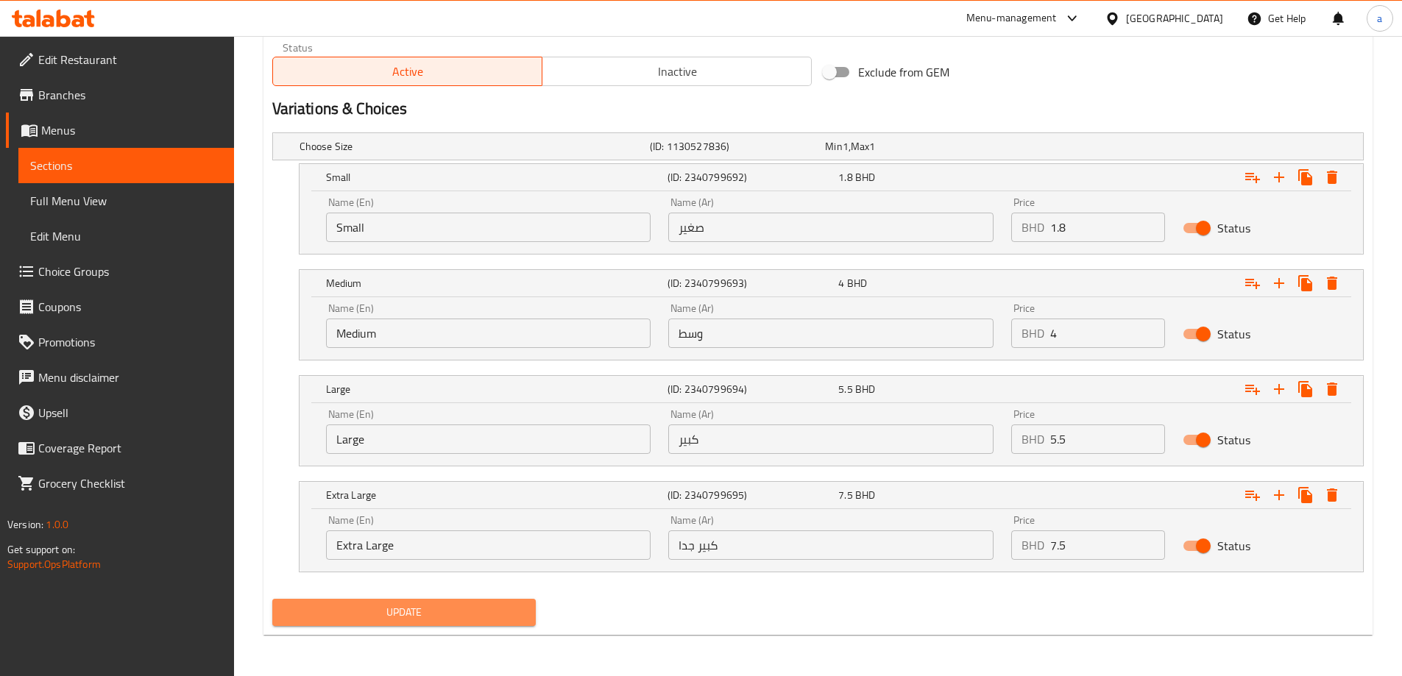
click at [482, 618] on span "Update" at bounding box center [404, 613] width 241 height 18
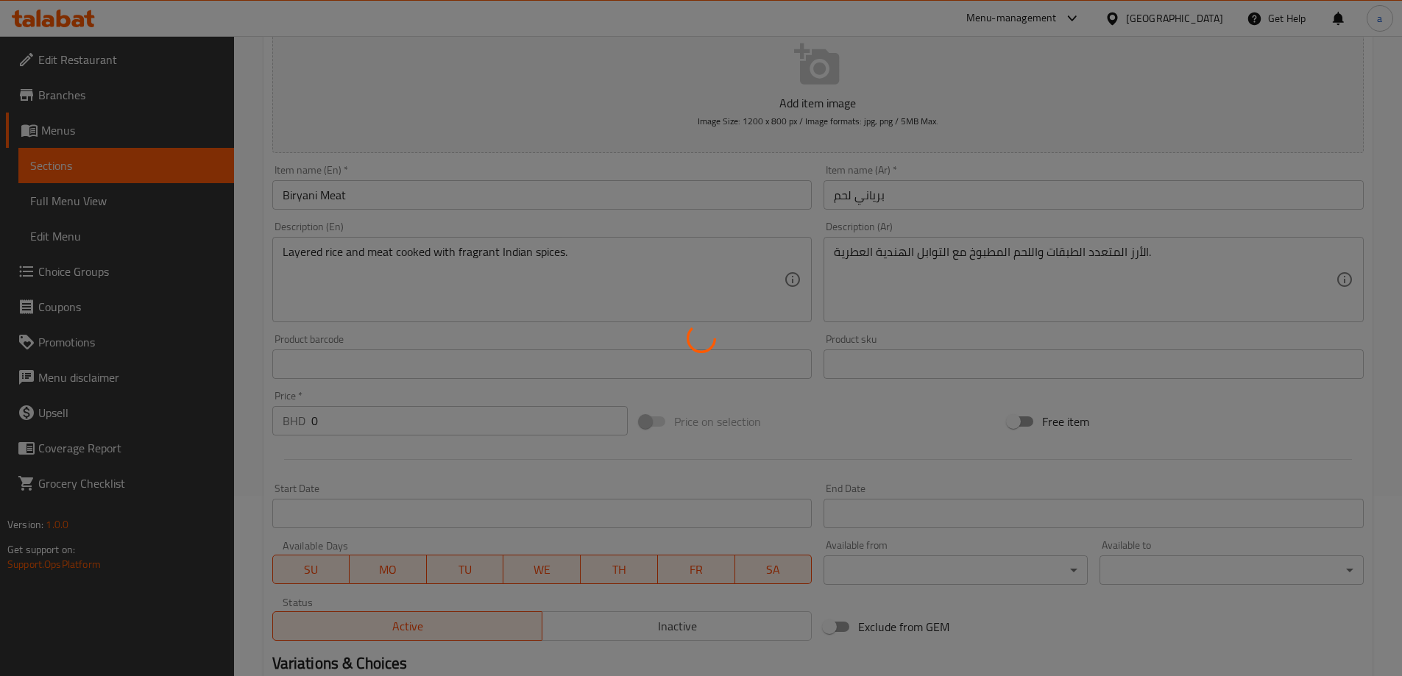
scroll to position [0, 0]
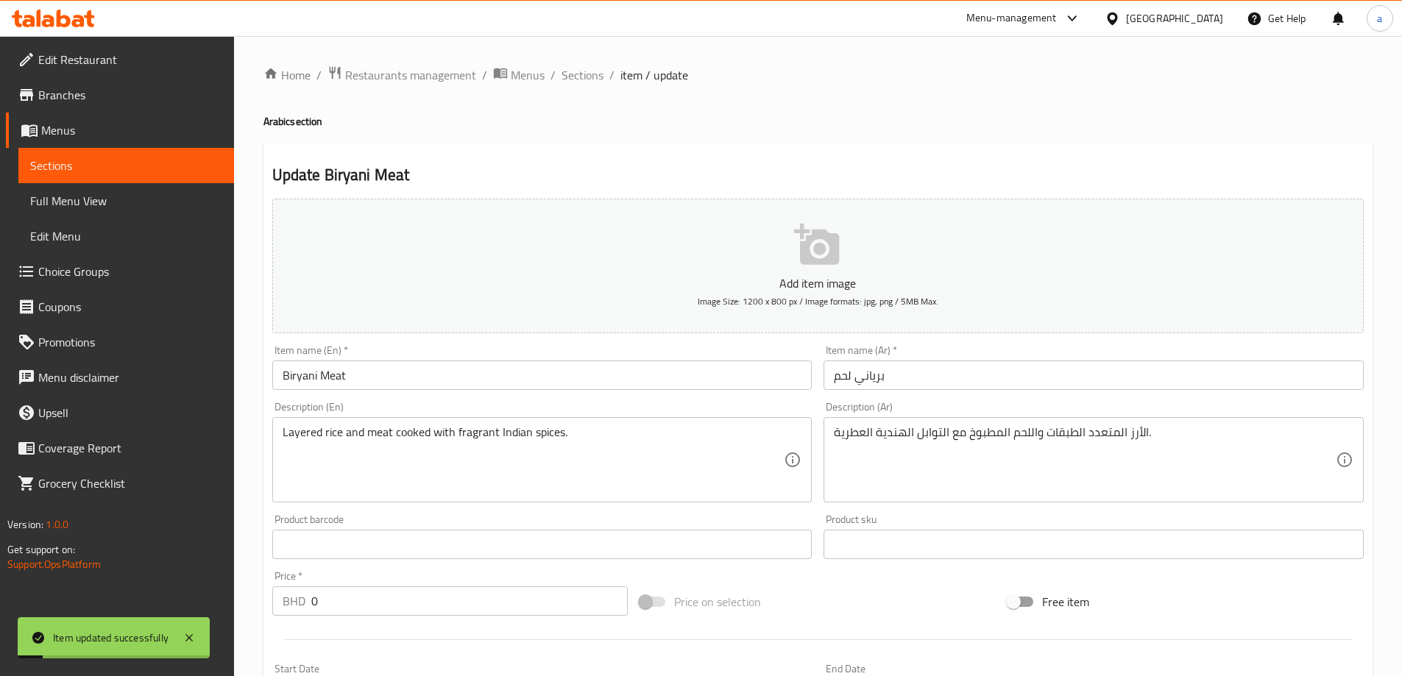
click at [583, 68] on span "Sections" at bounding box center [583, 75] width 42 height 18
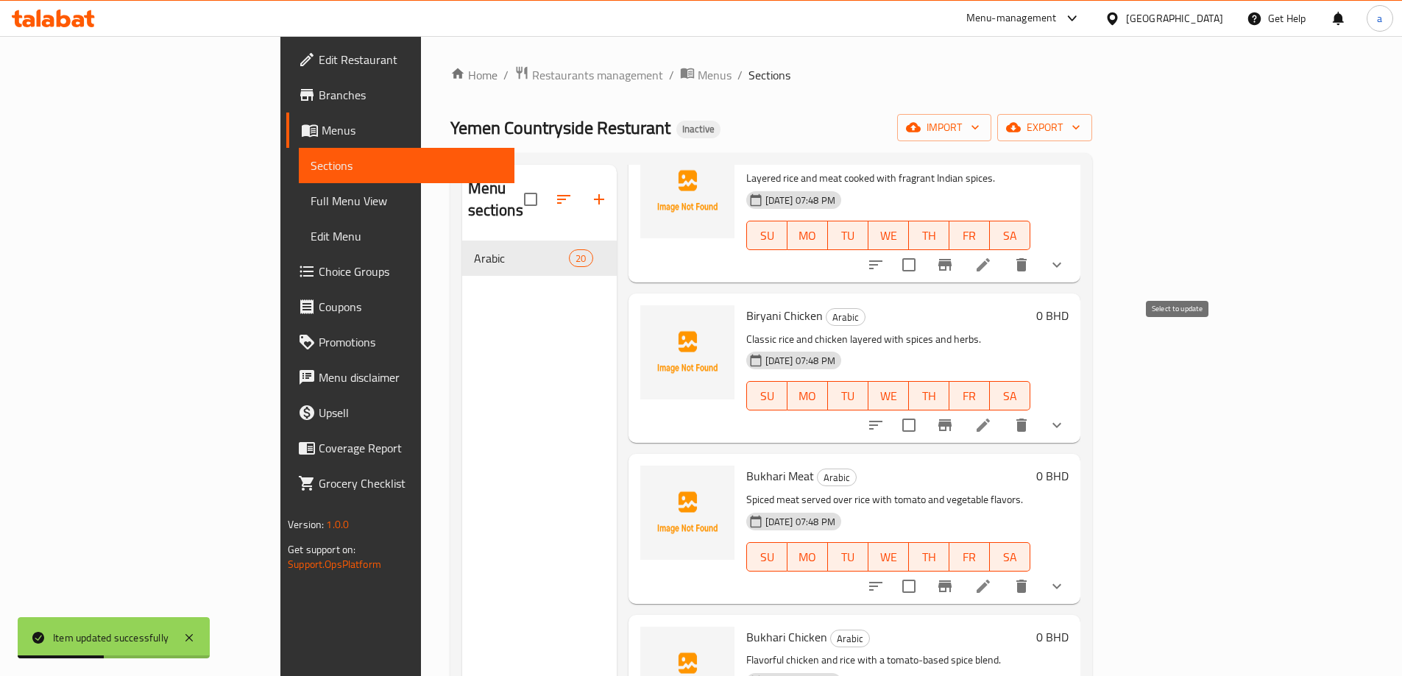
scroll to position [1767, 0]
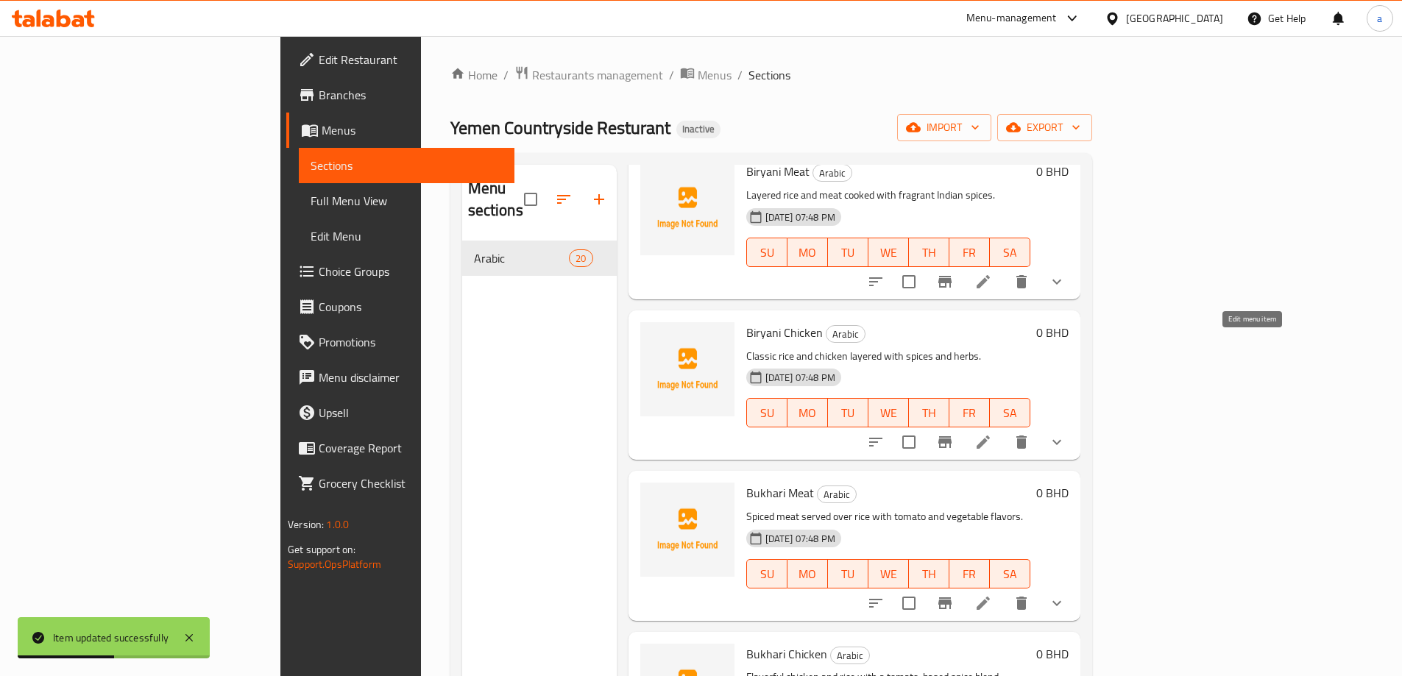
click at [992, 434] on icon at bounding box center [984, 443] width 18 height 18
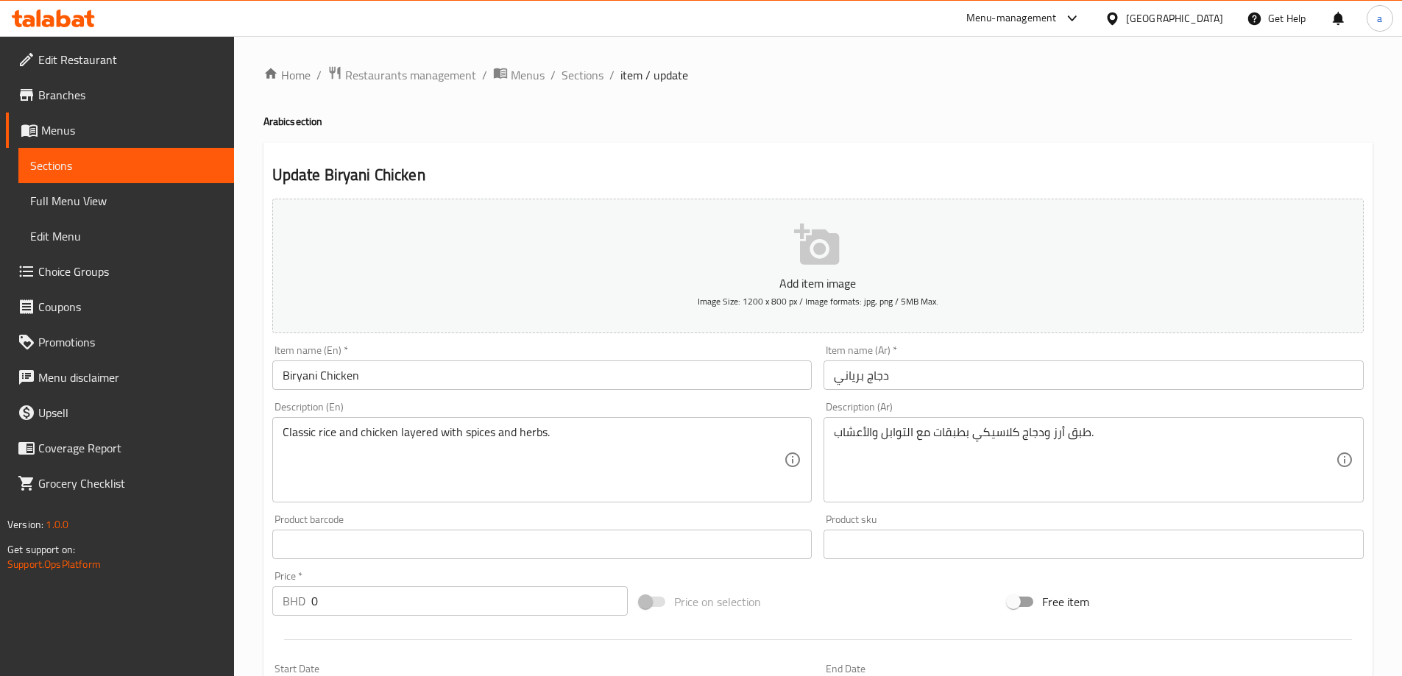
click at [849, 383] on input "دجاج برياني" at bounding box center [1094, 375] width 540 height 29
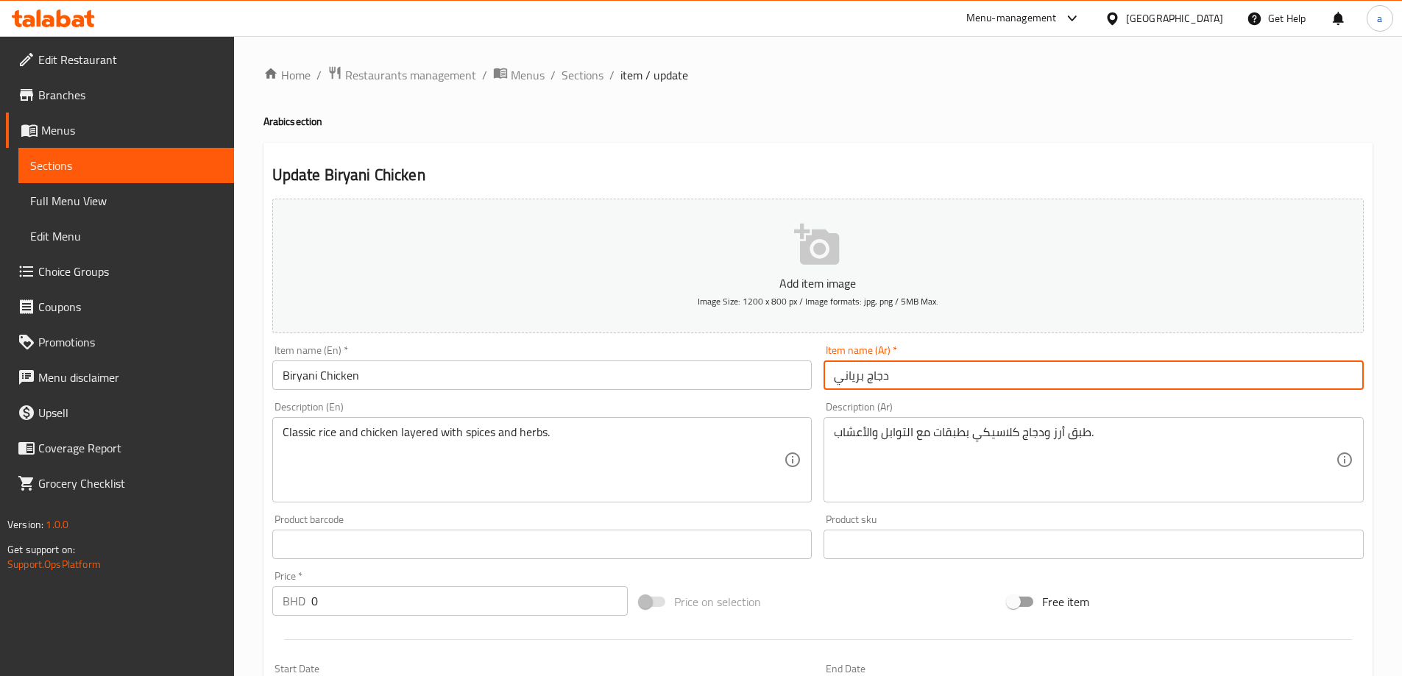
click at [849, 383] on input "دجاج برياني" at bounding box center [1094, 375] width 540 height 29
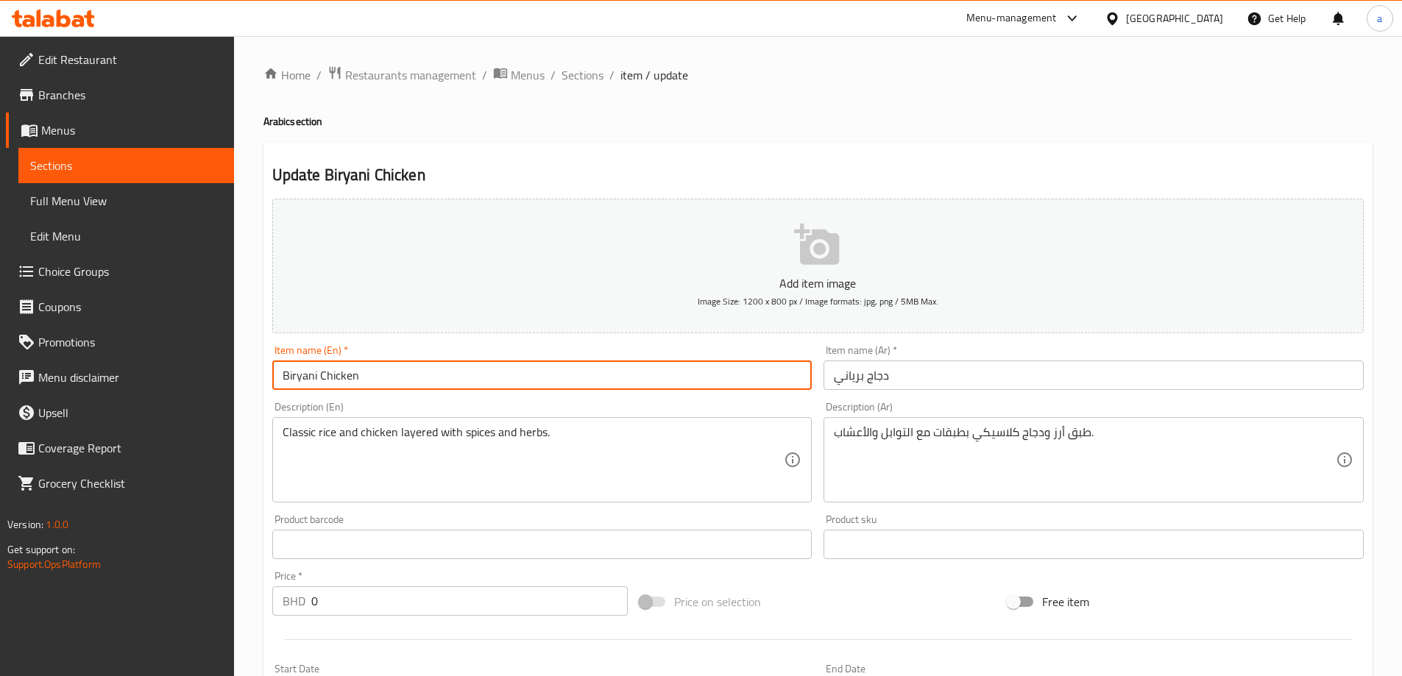
click at [307, 375] on input "Biryani Chicken" at bounding box center [542, 375] width 540 height 29
click at [523, 418] on div "Classic rice and chicken layered with spices and herbs. Description (En)" at bounding box center [542, 459] width 540 height 85
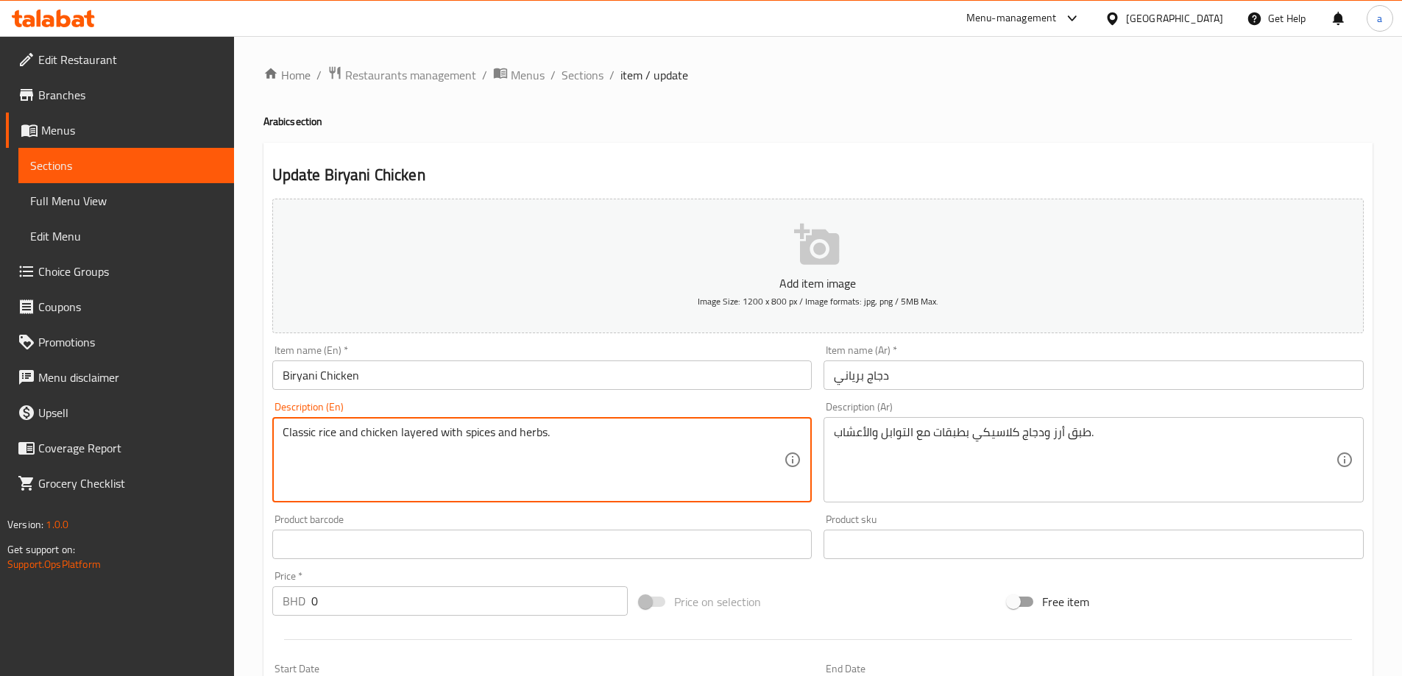
click at [528, 404] on div "Description (En) Classic rice and chicken layered with spices and herbs. Descri…" at bounding box center [542, 452] width 540 height 101
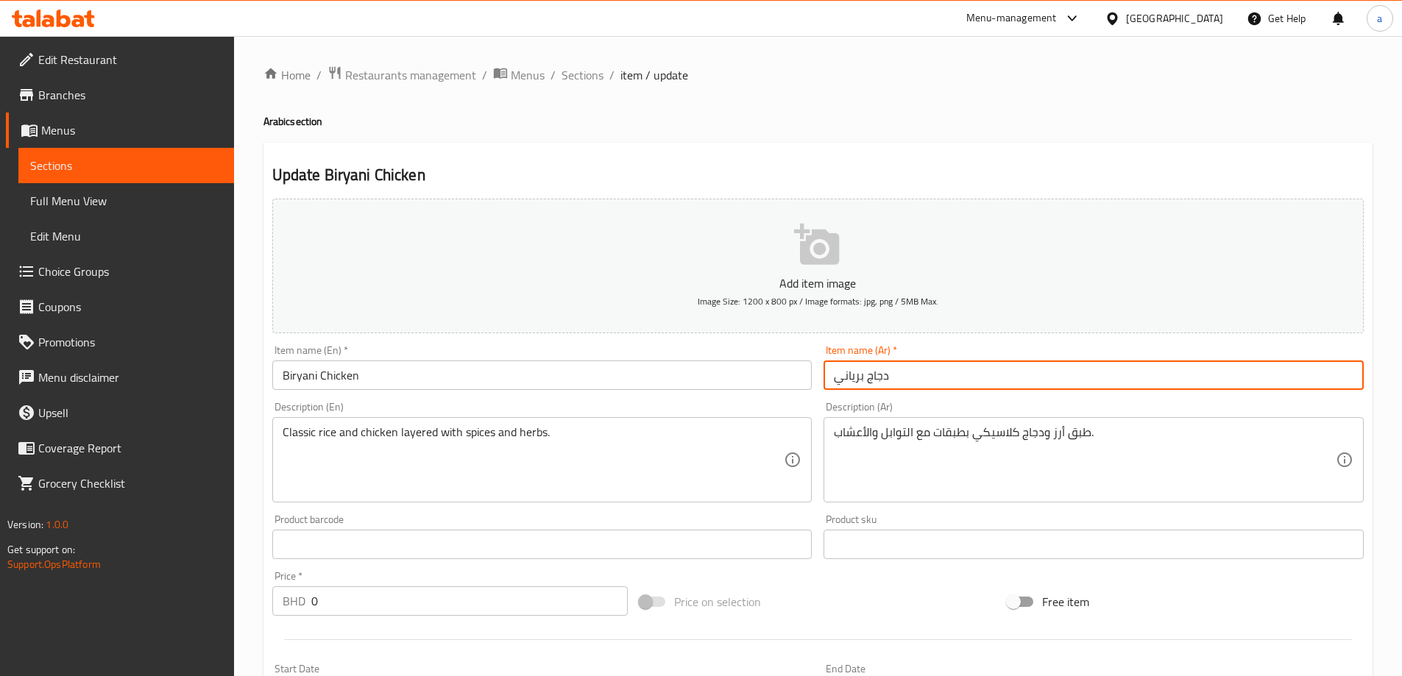
click at [846, 374] on input "دجاج برياني" at bounding box center [1094, 375] width 540 height 29
click at [902, 377] on input "دجاج برياني" at bounding box center [1094, 375] width 540 height 29
click at [856, 377] on input "دجاج برياني" at bounding box center [1094, 375] width 540 height 29
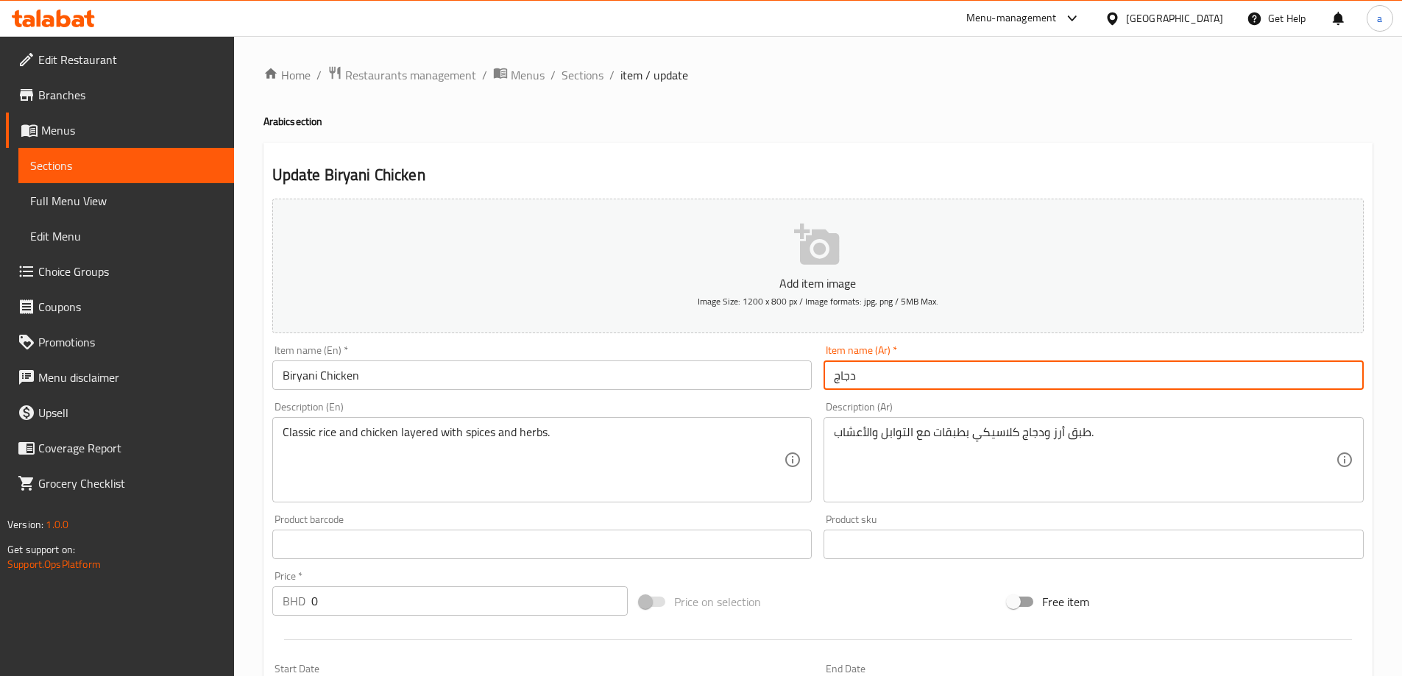
click at [829, 378] on input "دجاج" at bounding box center [1094, 375] width 540 height 29
paste input "برياني"
click at [826, 376] on input "برياني دجاج" at bounding box center [1094, 375] width 540 height 29
click at [916, 375] on input "برياني دجاج" at bounding box center [1094, 375] width 540 height 29
type input "برياني دجاج"
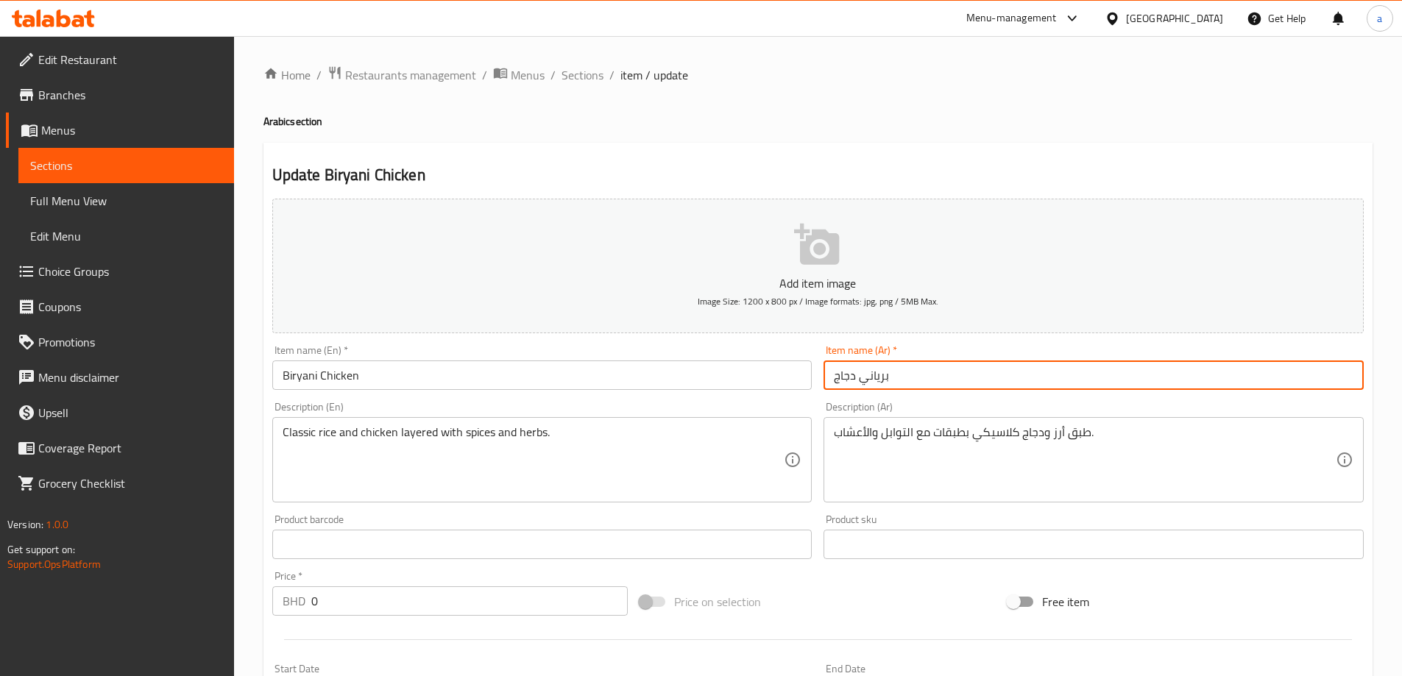
click at [916, 395] on div "Item name (Ar)   * برياني دجاج Item name (Ar) *" at bounding box center [1094, 367] width 552 height 57
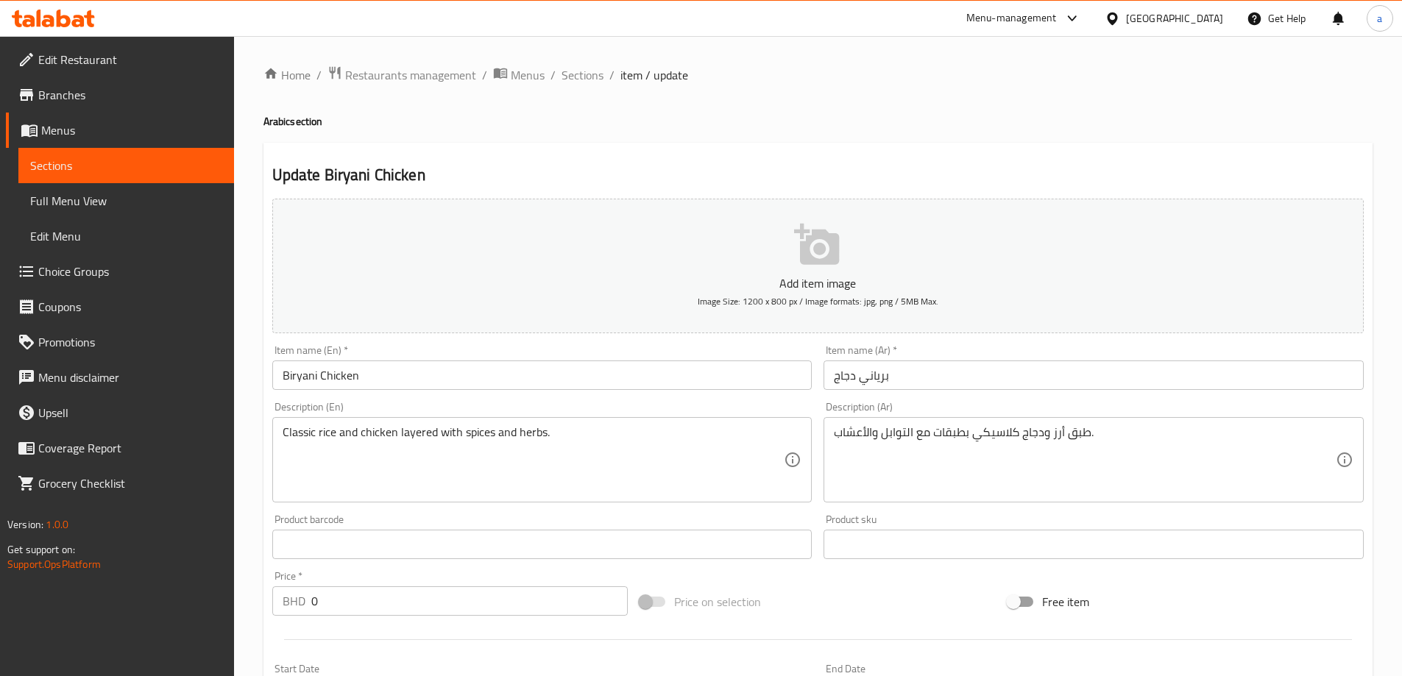
click at [827, 174] on h2 "Update Biryani Chicken" at bounding box center [818, 175] width 1092 height 22
click at [925, 152] on div "Update Biryani Chicken Add item image Image Size: 1200 x 800 px / Image formats…" at bounding box center [818, 630] width 1109 height 975
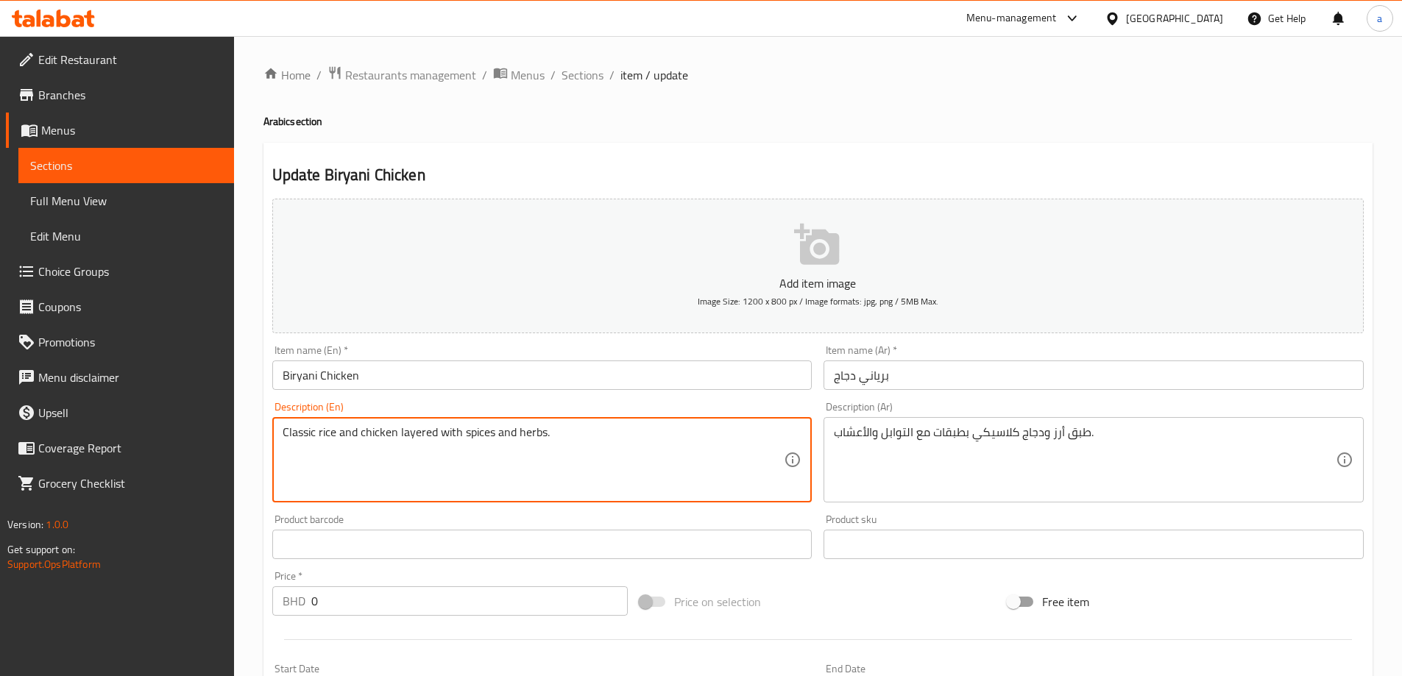
click at [421, 436] on textarea "Classic rice and chicken layered with spices and herbs." at bounding box center [534, 460] width 502 height 70
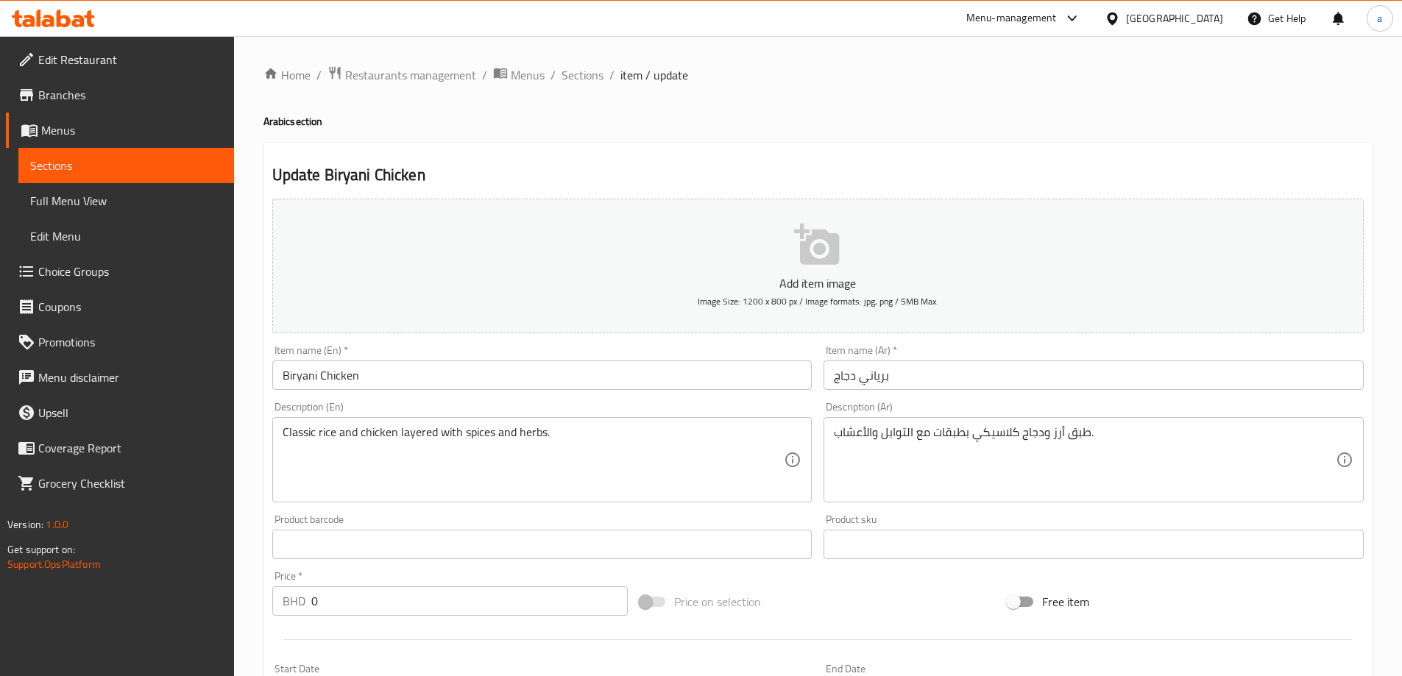
click at [804, 406] on div "Description (En) Classic rice and chicken layered with spices and herbs. Descri…" at bounding box center [542, 452] width 540 height 101
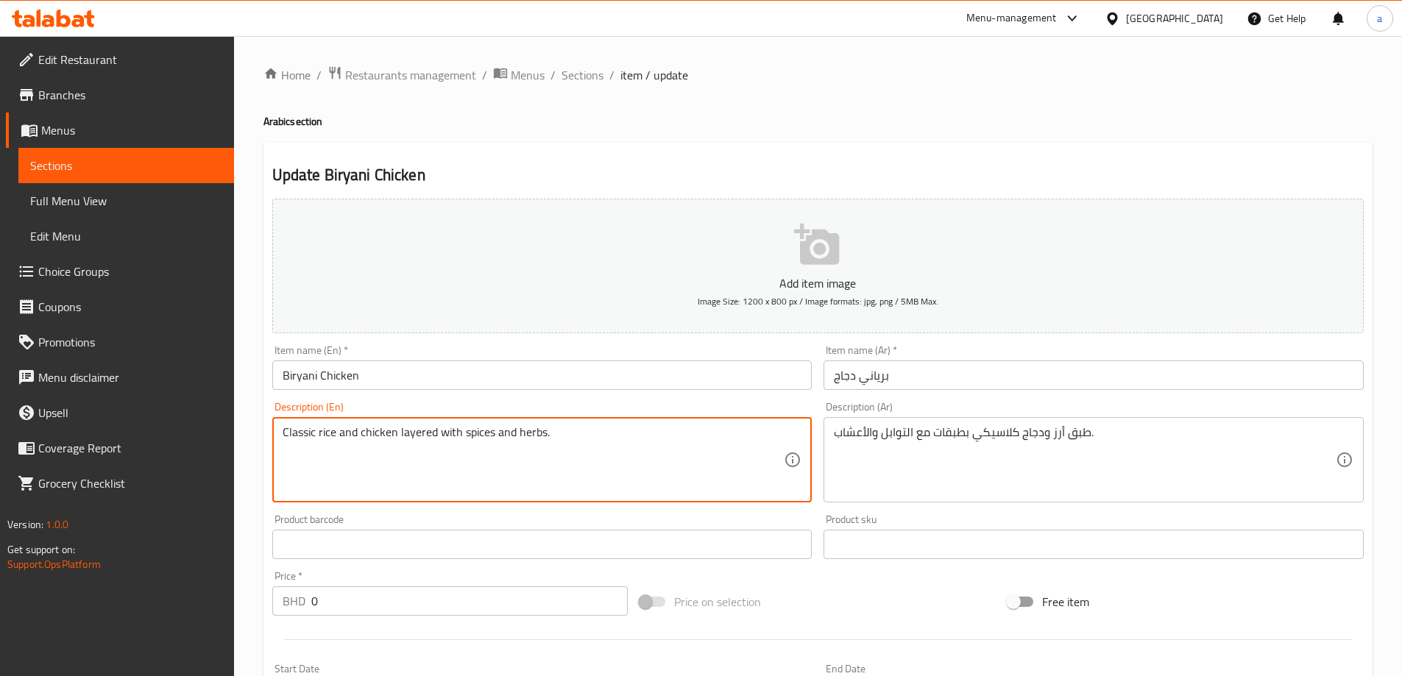
click at [422, 442] on textarea "Classic rice and chicken layered with spices and herbs." at bounding box center [534, 460] width 502 height 70
click at [444, 409] on div "Description (En) Classic rice and chicken layered with spices and herbs. Descri…" at bounding box center [542, 452] width 540 height 101
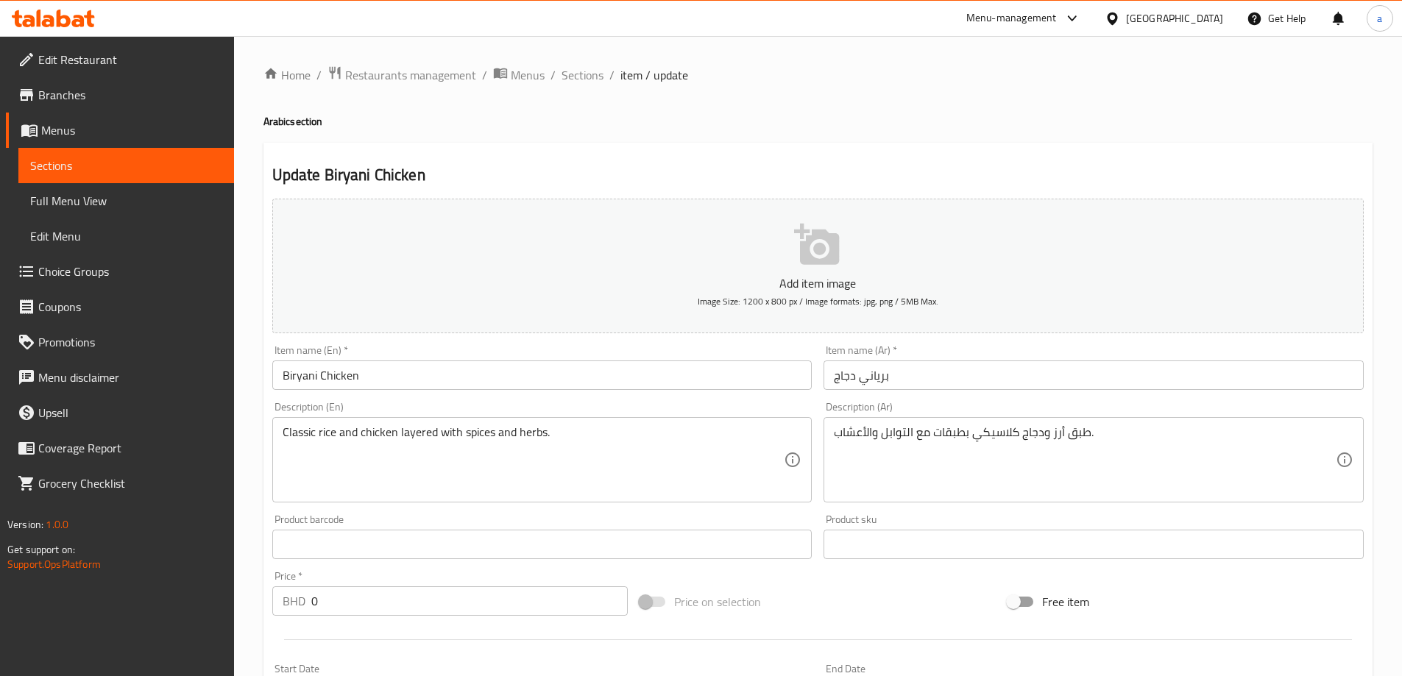
click at [432, 422] on div "Classic rice and chicken layered with spices and herbs. Description (En)" at bounding box center [542, 459] width 540 height 85
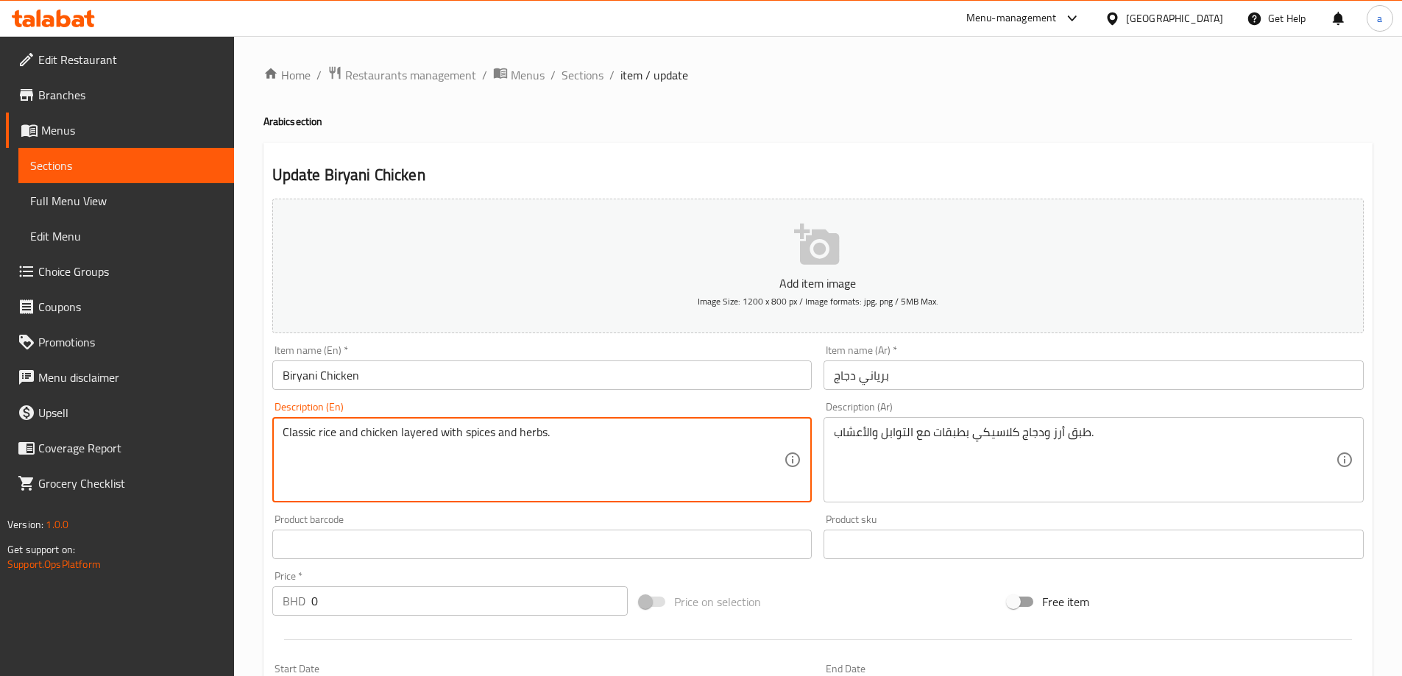
click at [456, 403] on div "Description (En) Classic rice and chicken layered with spices and herbs. Descri…" at bounding box center [542, 452] width 540 height 101
click at [434, 425] on textarea "Classic rice and chicken layered with spices and herbs." at bounding box center [534, 460] width 502 height 70
click at [421, 436] on textarea "Classic rice and chicken layered with spices and herbs." at bounding box center [534, 460] width 502 height 70
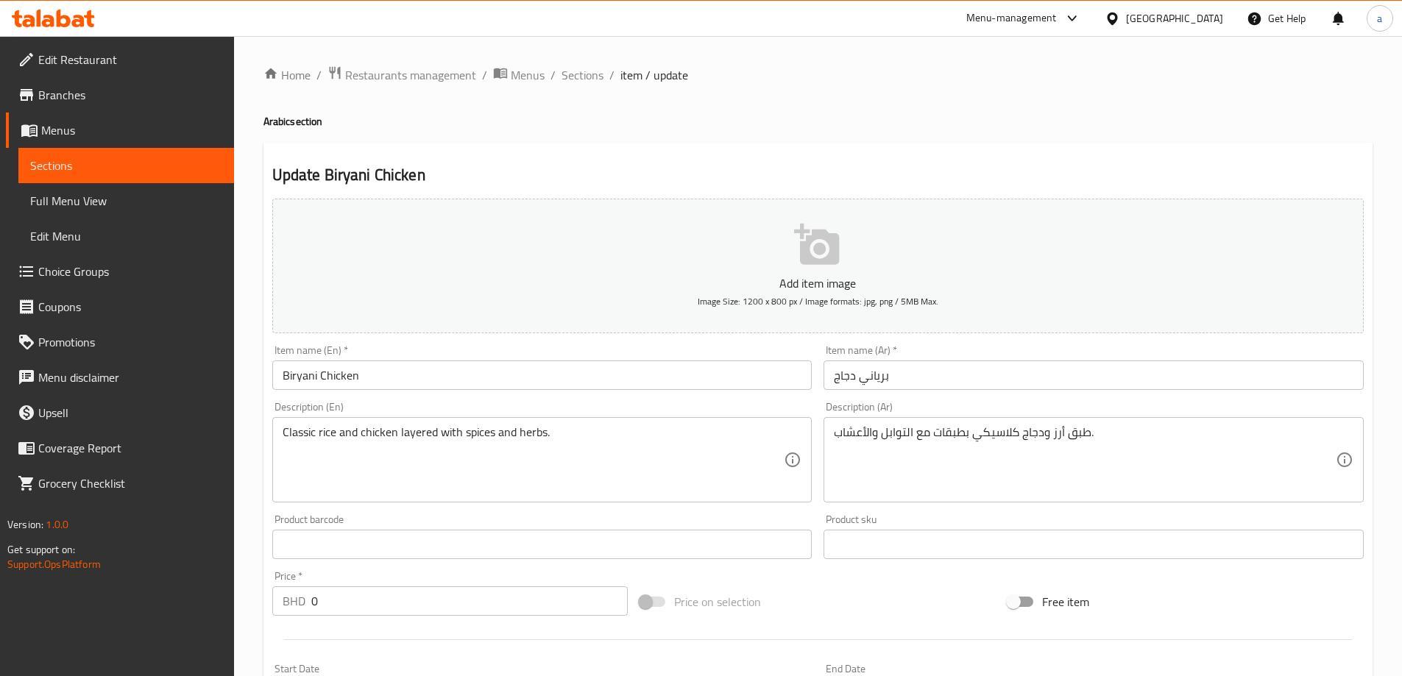
click at [594, 430] on textarea "Classic rice and chicken layered with spices and herbs." at bounding box center [534, 460] width 502 height 70
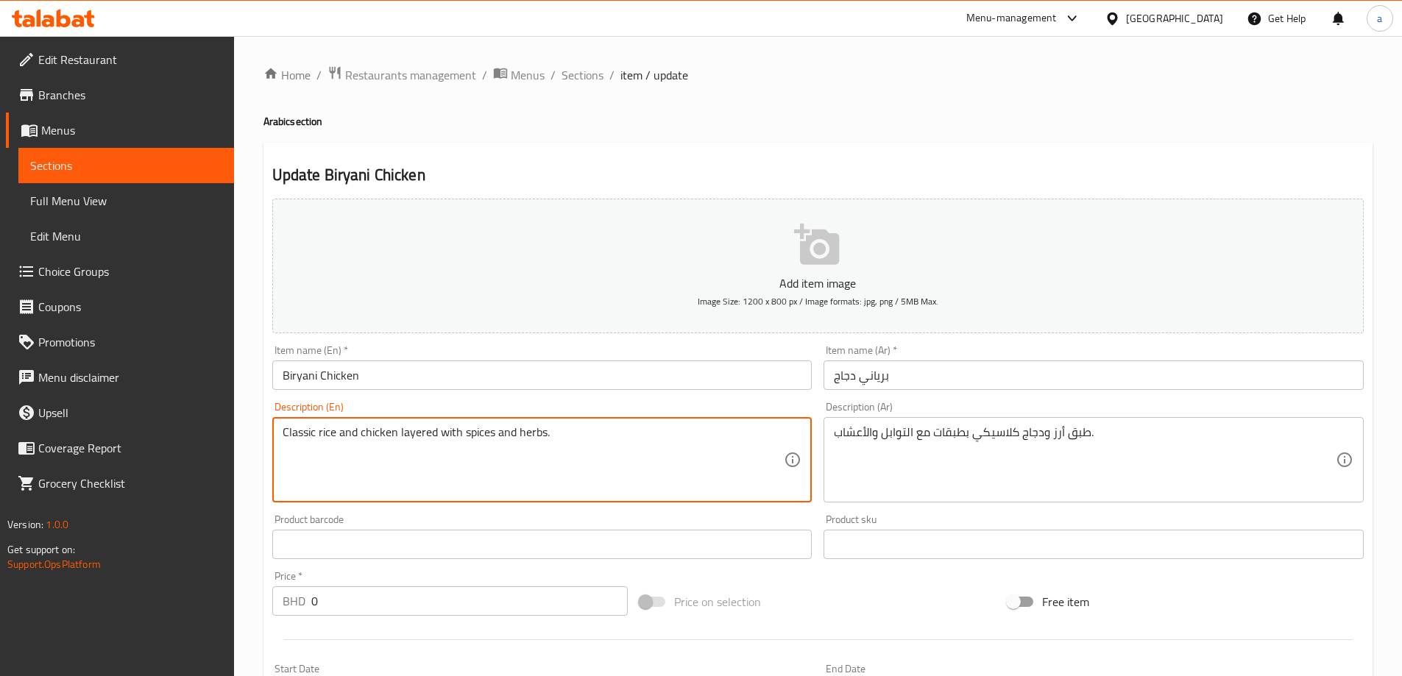
click at [594, 430] on textarea "Classic rice and chicken layered with spices and herbs." at bounding box center [534, 460] width 502 height 70
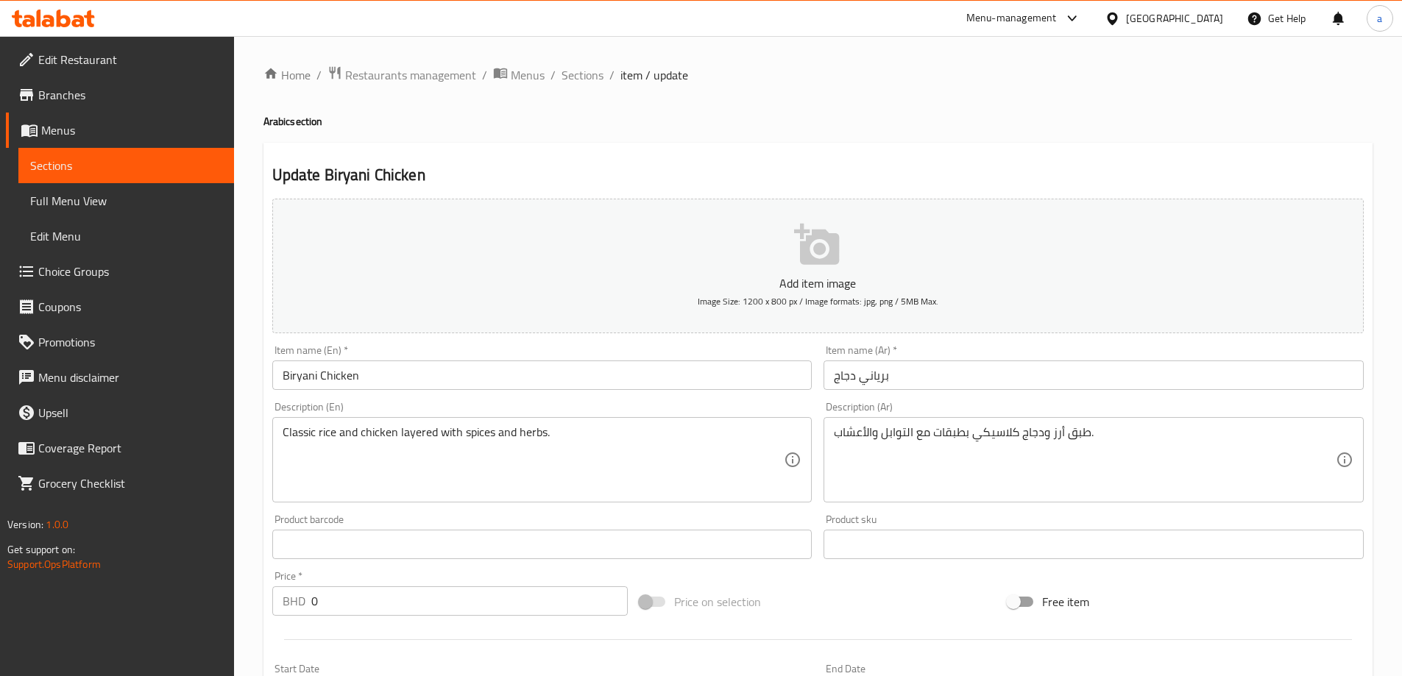
click at [808, 403] on div "Description (En) Classic rice and chicken layered with spices and herbs. Descri…" at bounding box center [542, 452] width 540 height 101
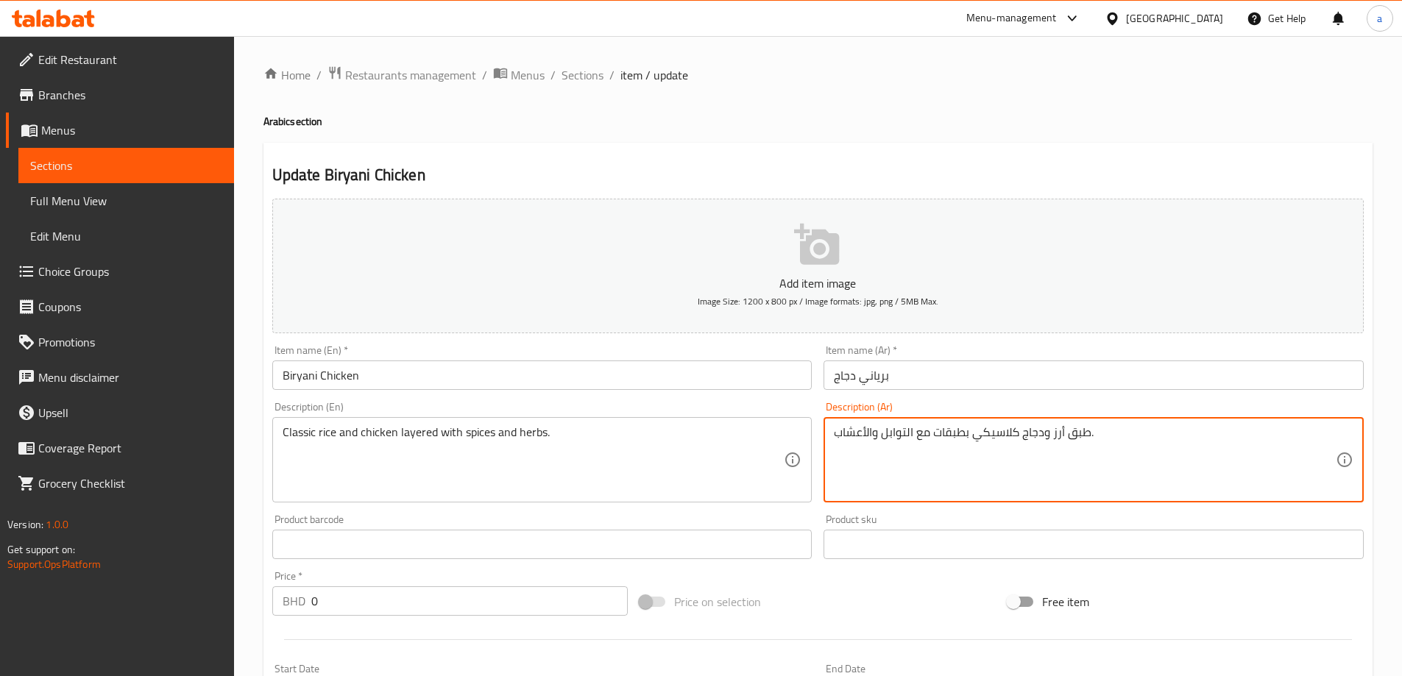
click at [1082, 430] on textarea "طبق أرز ودجاج كلاسيكي بطبقات مع التوابل والأعشاب." at bounding box center [1085, 460] width 502 height 70
click at [1064, 434] on textarea "أرز ودجاج كلاسيكي بطبقات مع التوابل والأعشاب." at bounding box center [1085, 460] width 502 height 70
click at [962, 435] on textarea "أرز ودجاج كلاسيكي بطبقات مع التوابل والأعشاب." at bounding box center [1085, 460] width 502 height 70
click at [961, 436] on textarea "أرز ودجاج كلاسيكي طبقات مع التوابل والأعشاب." at bounding box center [1085, 460] width 502 height 70
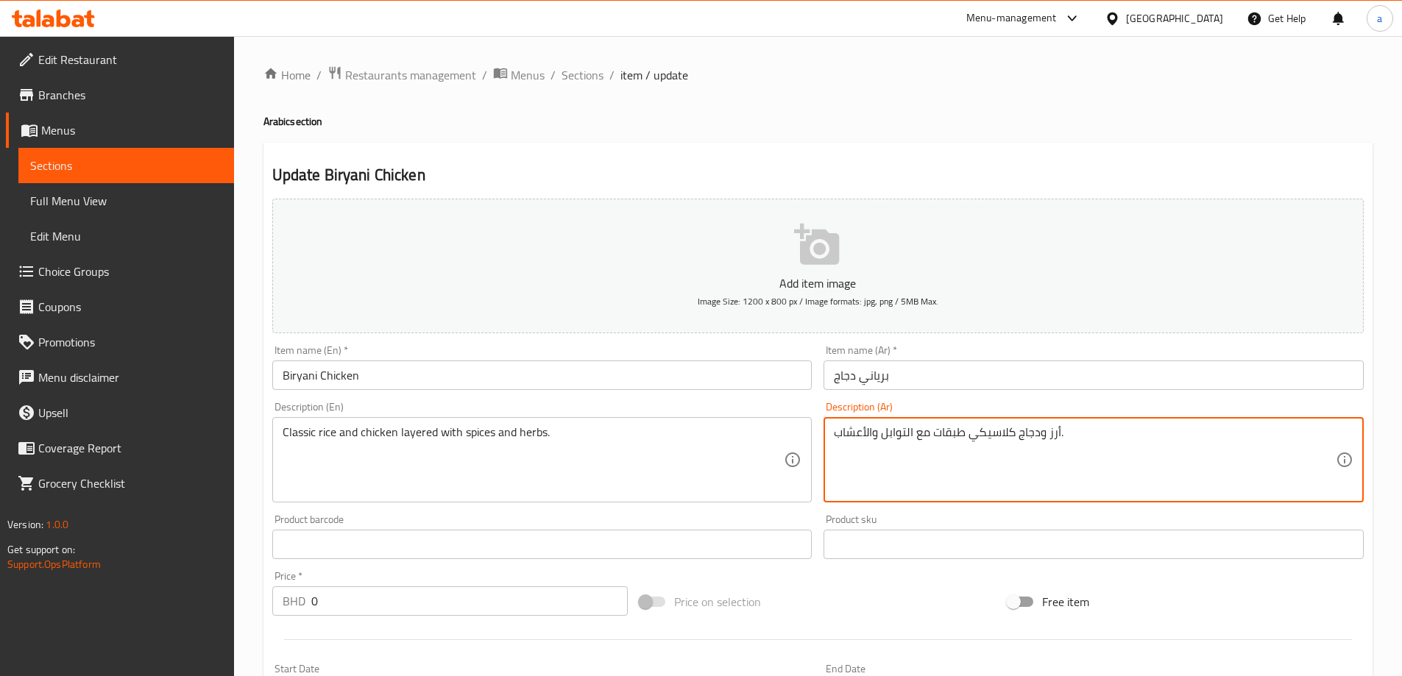
click at [969, 432] on textarea "أرز ودجاج كلاسيكي طبقات مع التوابل والأعشاب." at bounding box center [1085, 460] width 502 height 70
type textarea "أرز ودجاج كلاسيكي متعدد الطبقات مع التوابل والأعشاب."
click at [1002, 406] on div "Description (Ar) أرز ودجاج كلاسيكي متعدد الطبقات مع التوابل والأعشاب. Descripti…" at bounding box center [1094, 452] width 540 height 101
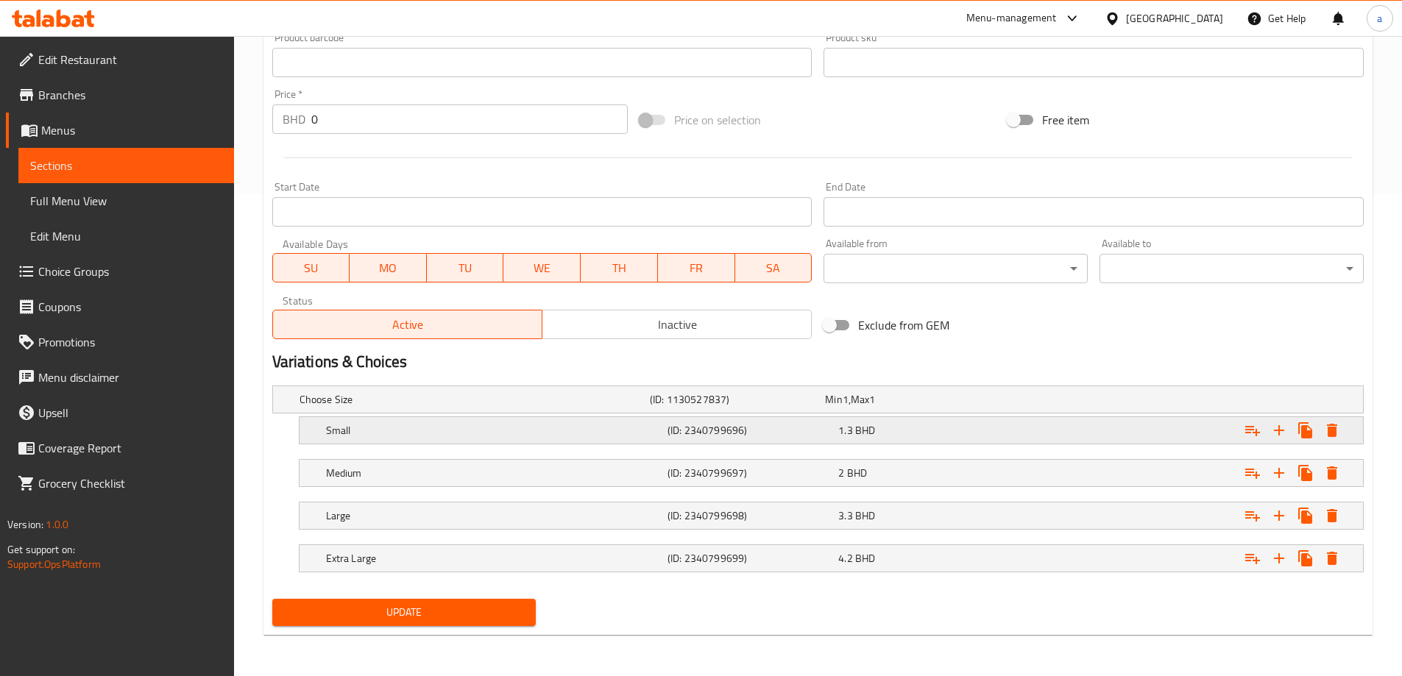
click at [547, 424] on h5 "Small" at bounding box center [494, 430] width 336 height 15
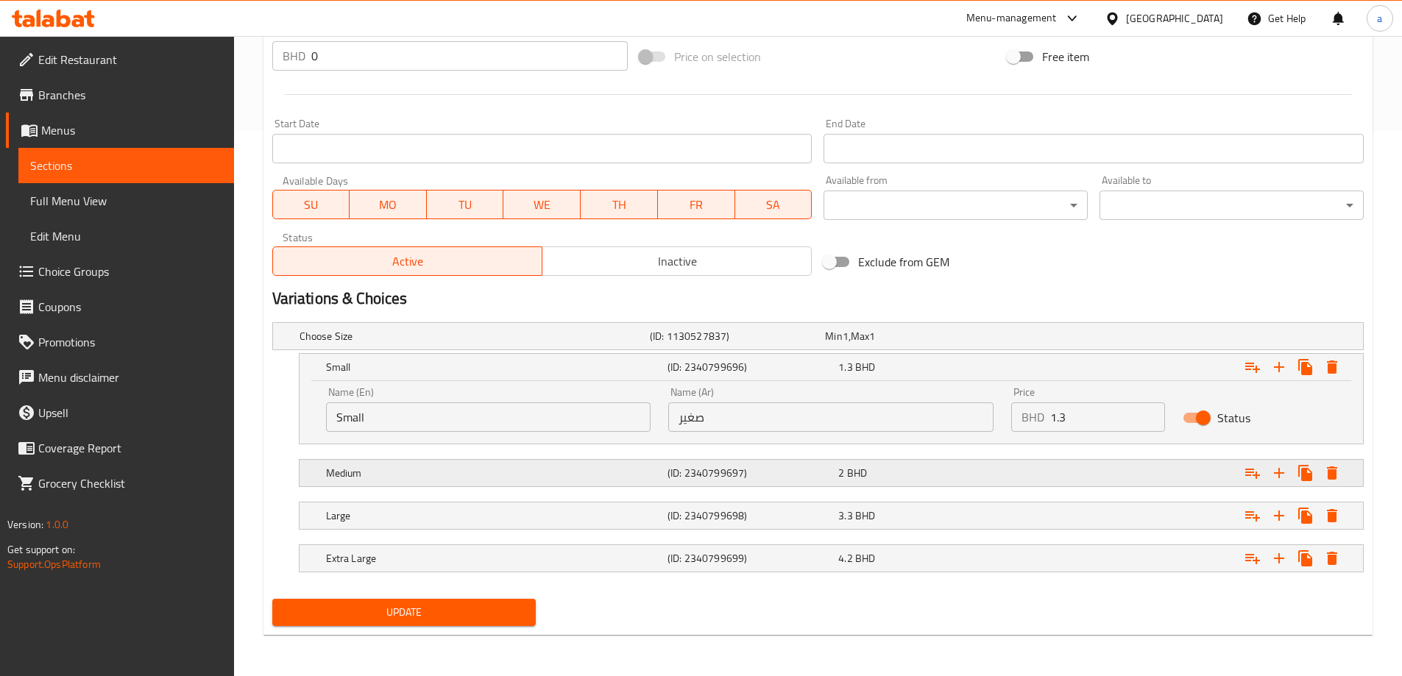
click at [506, 475] on h5 "Medium" at bounding box center [494, 473] width 336 height 15
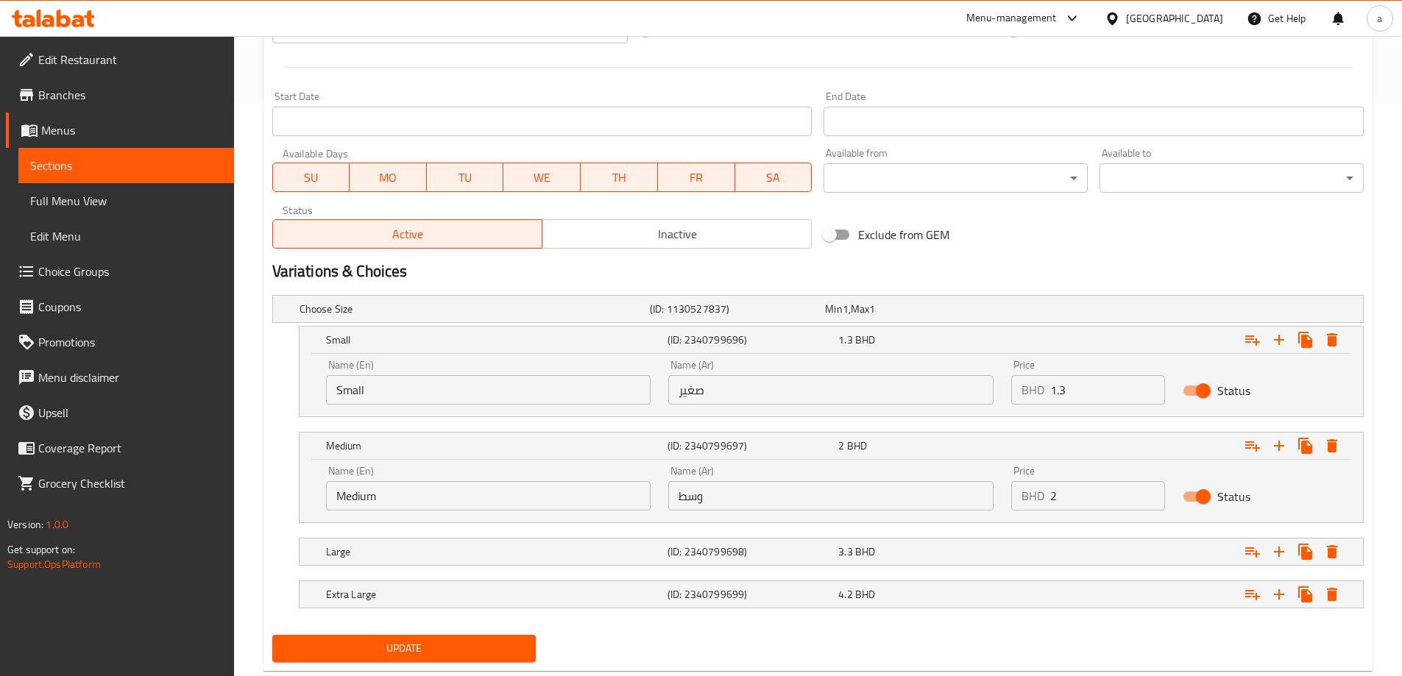
scroll to position [609, 0]
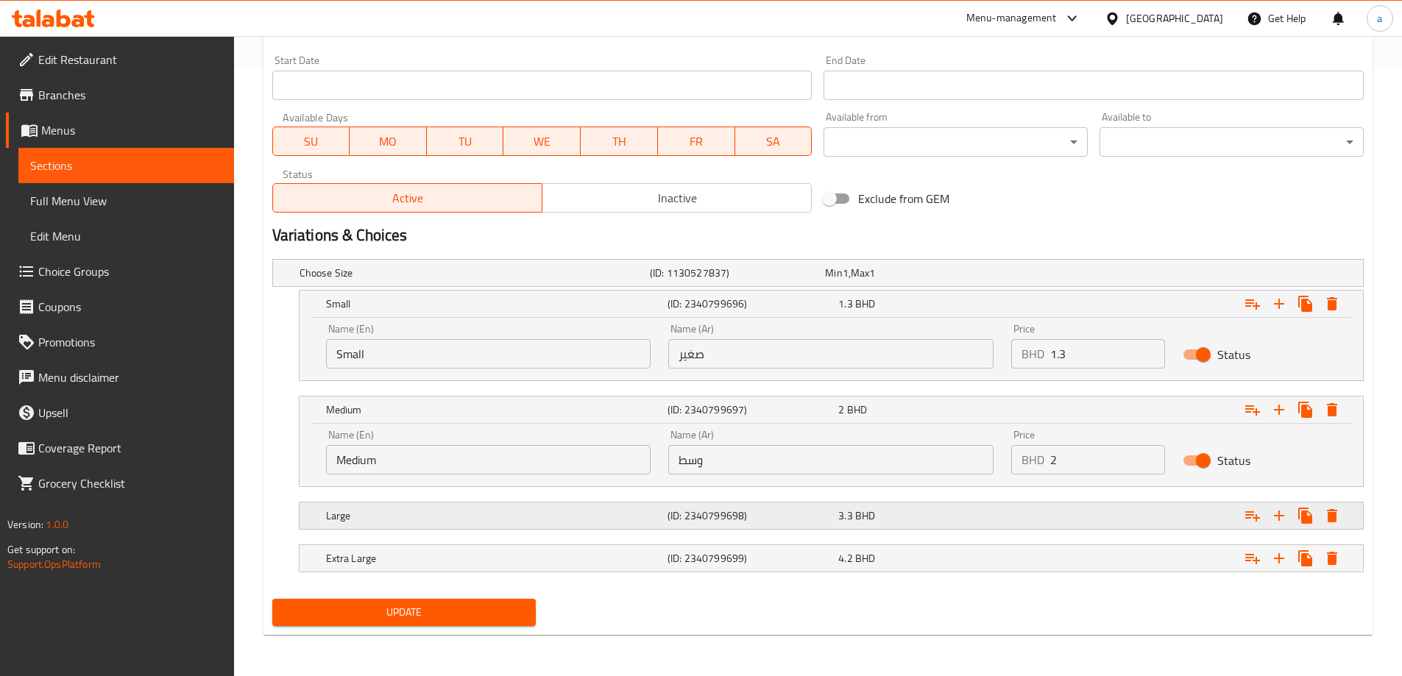
click at [498, 510] on h5 "Large" at bounding box center [494, 516] width 336 height 15
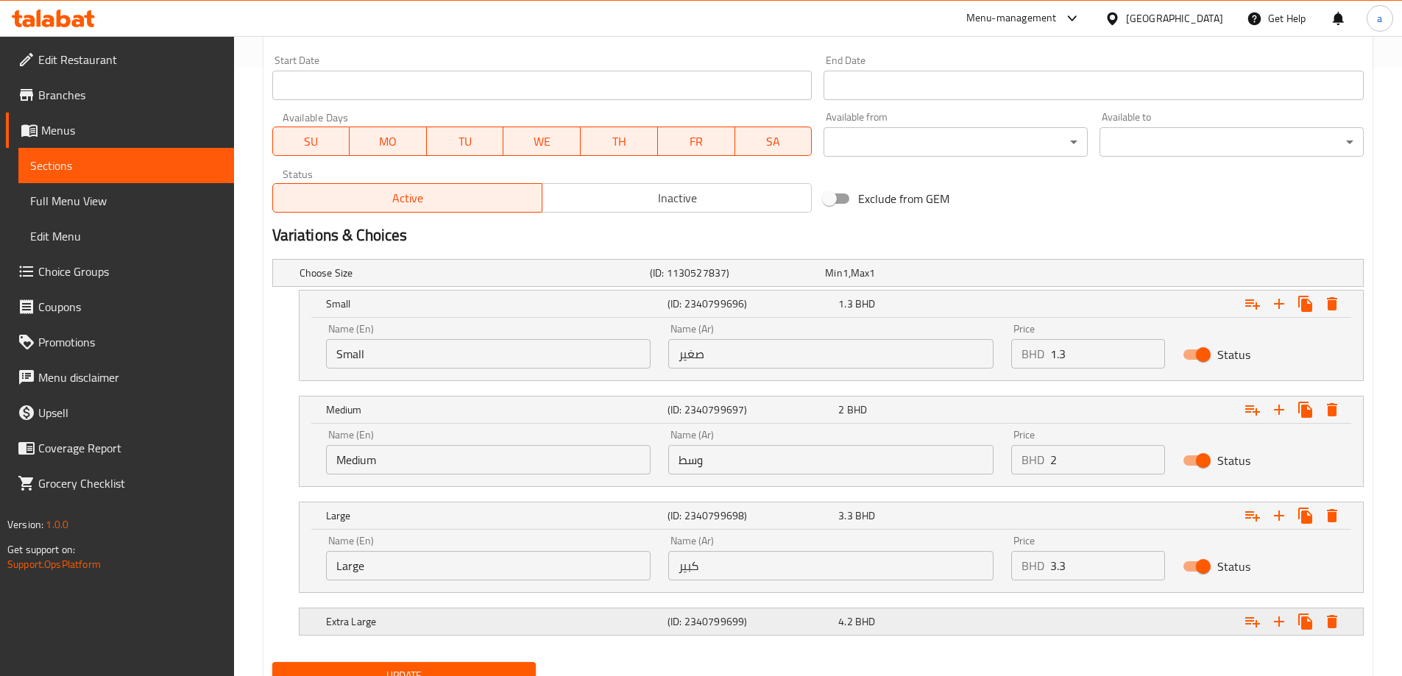
click at [470, 623] on h5 "Extra Large" at bounding box center [494, 622] width 336 height 15
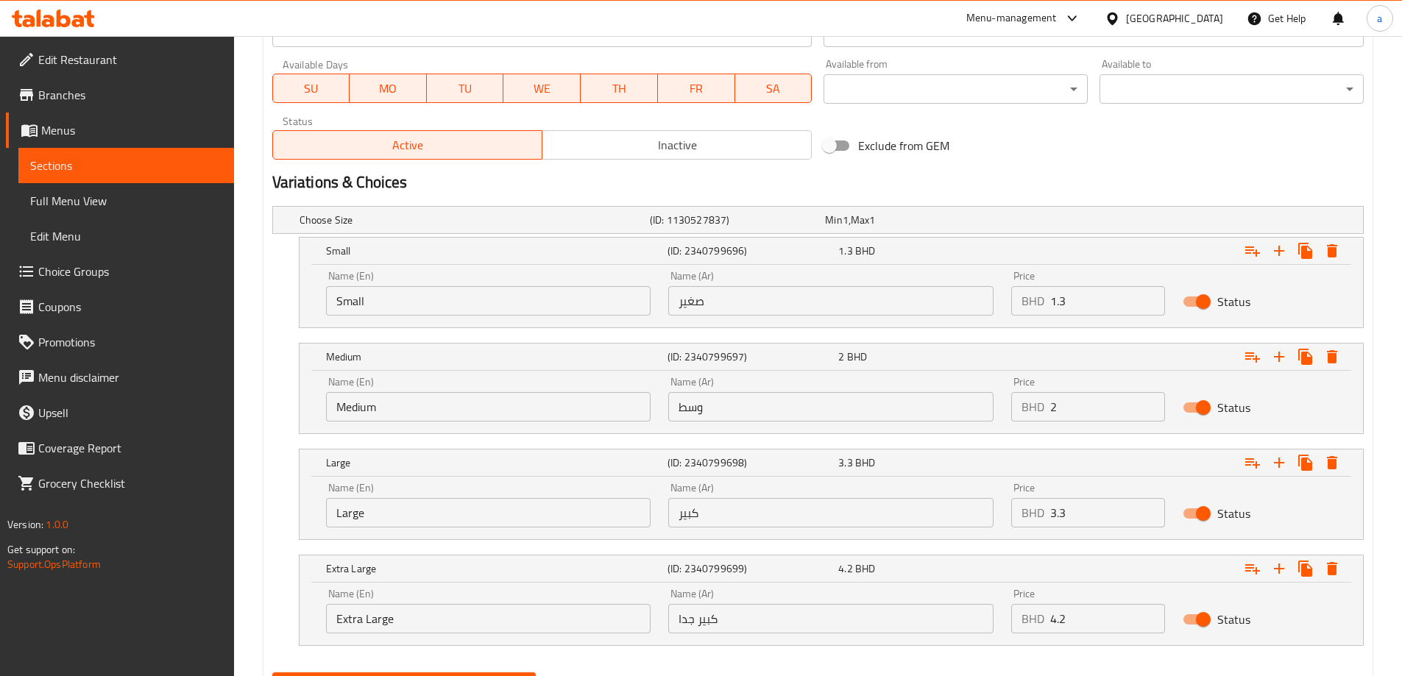
scroll to position [735, 0]
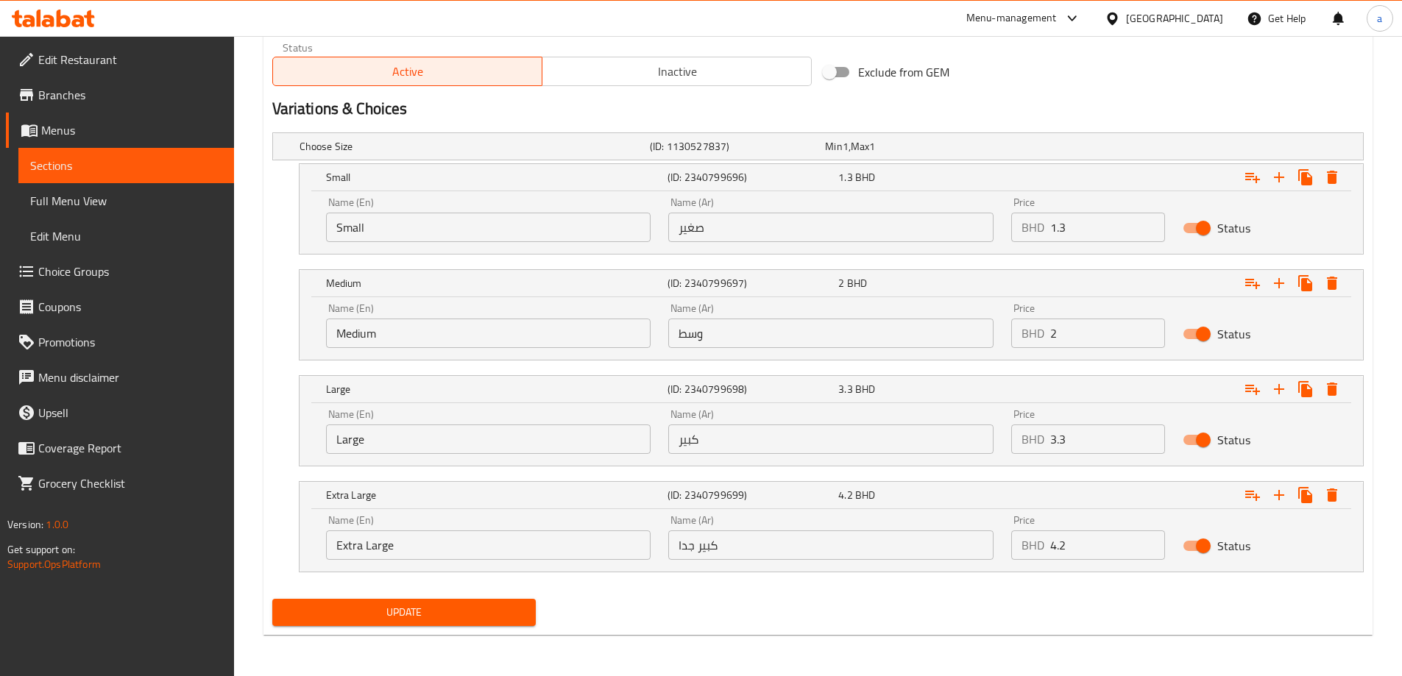
click at [498, 609] on span "Update" at bounding box center [404, 613] width 241 height 18
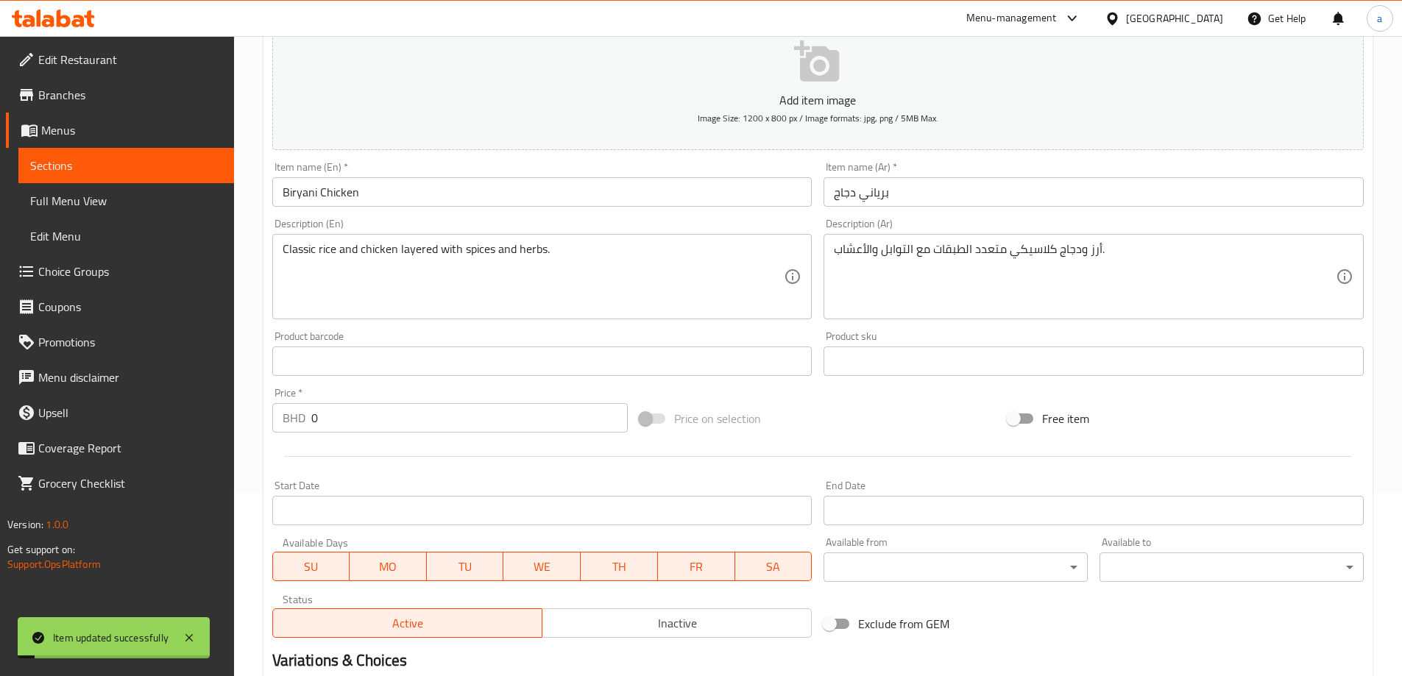
scroll to position [0, 0]
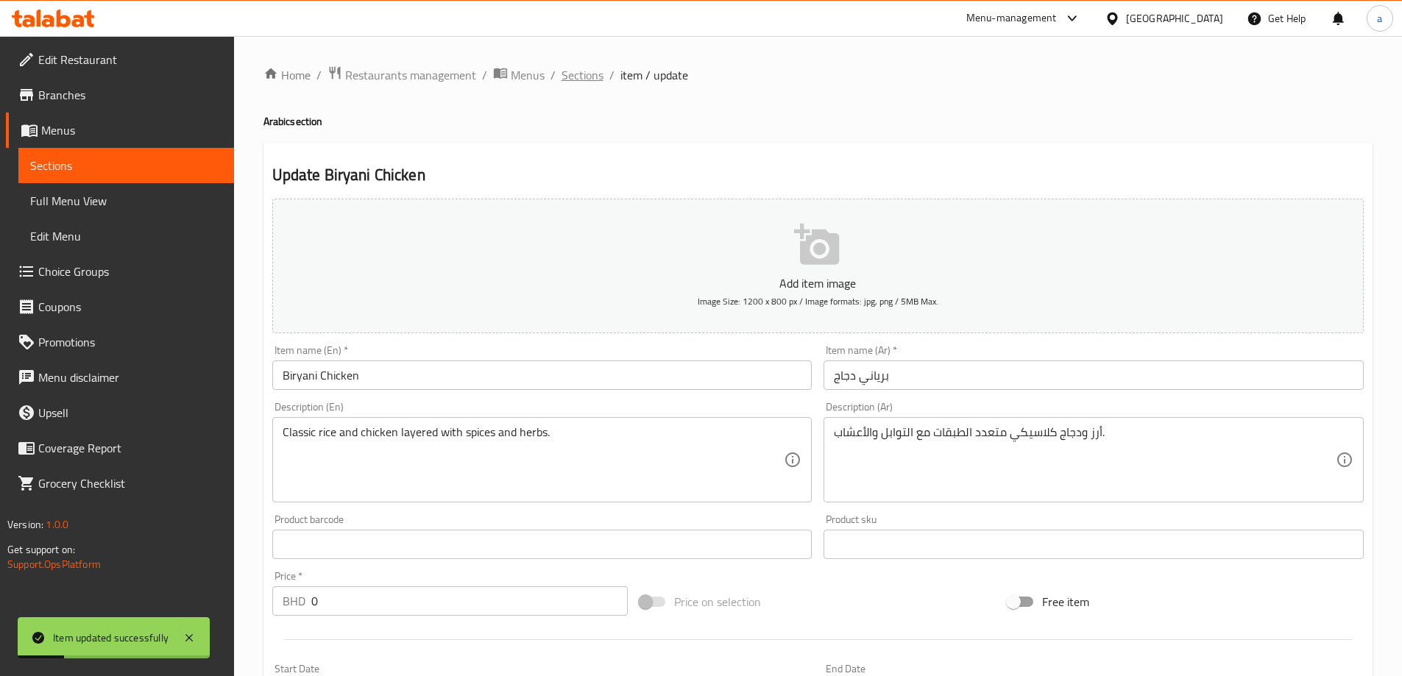
click at [584, 70] on span "Sections" at bounding box center [583, 75] width 42 height 18
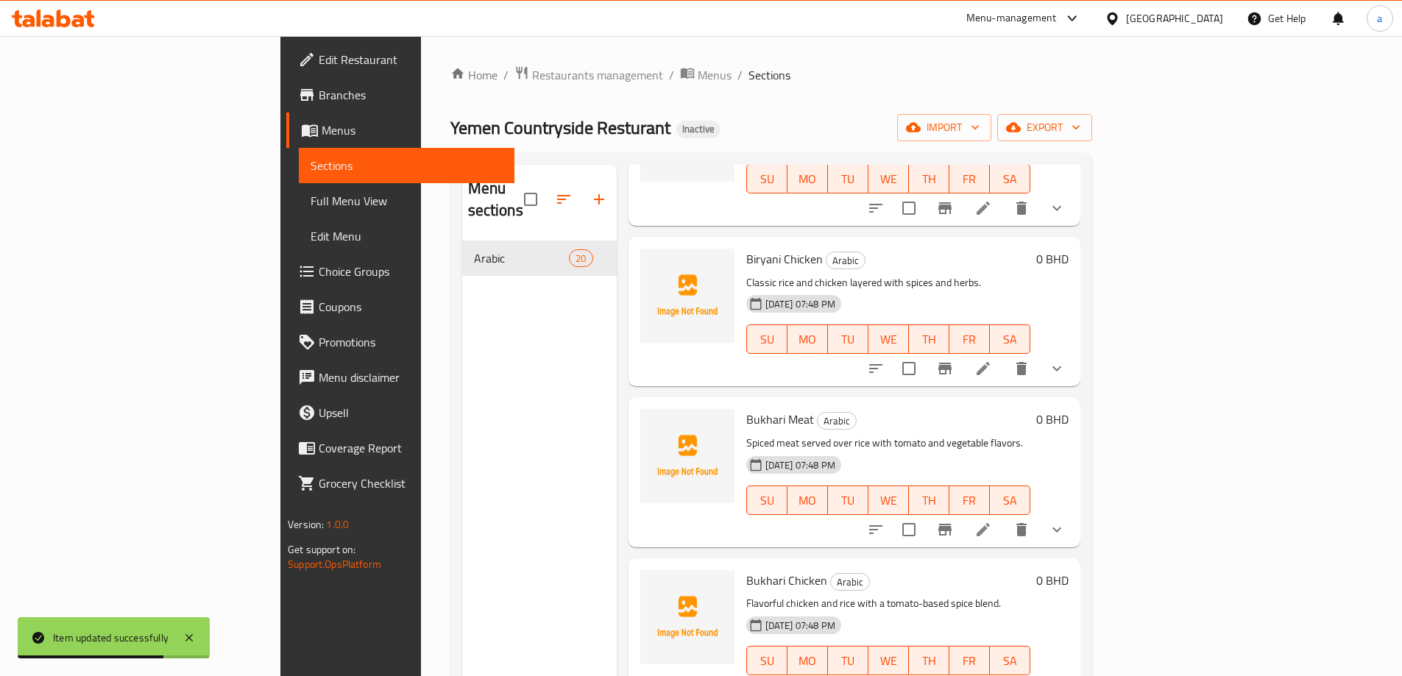
scroll to position [1914, 0]
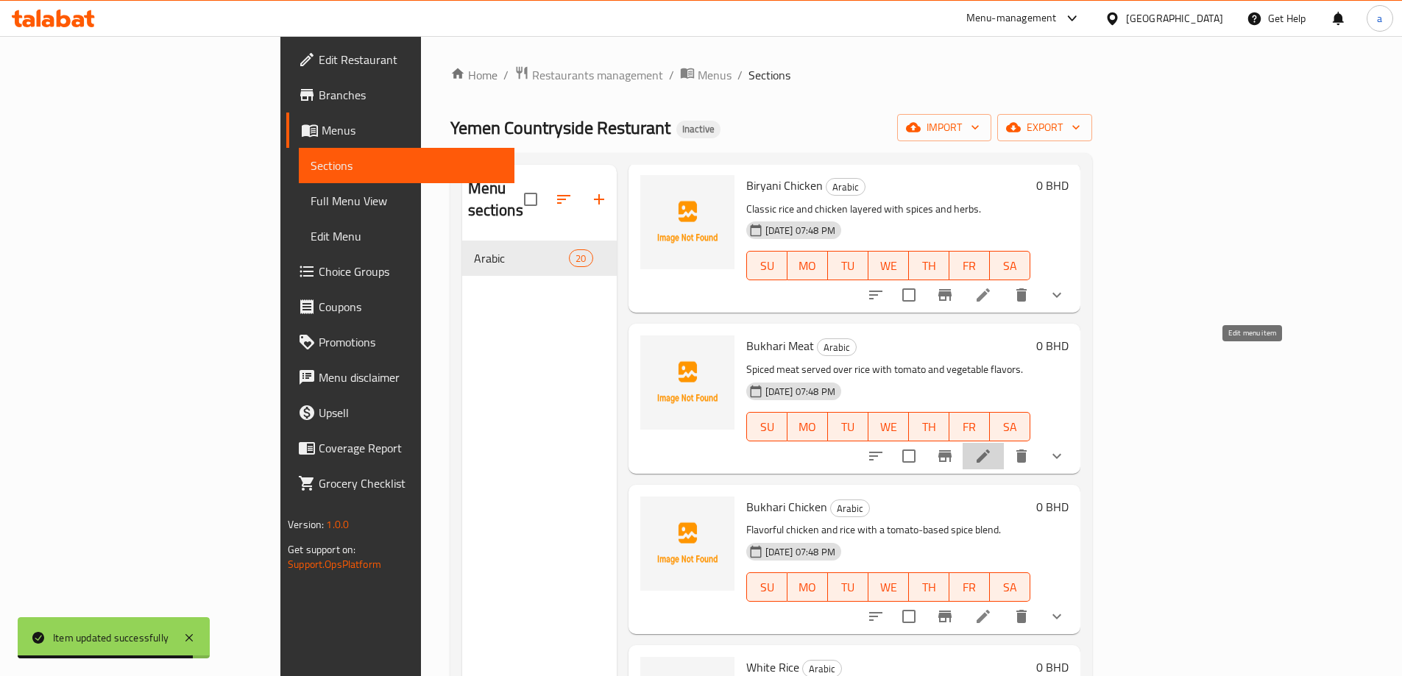
click at [992, 448] on icon at bounding box center [984, 457] width 18 height 18
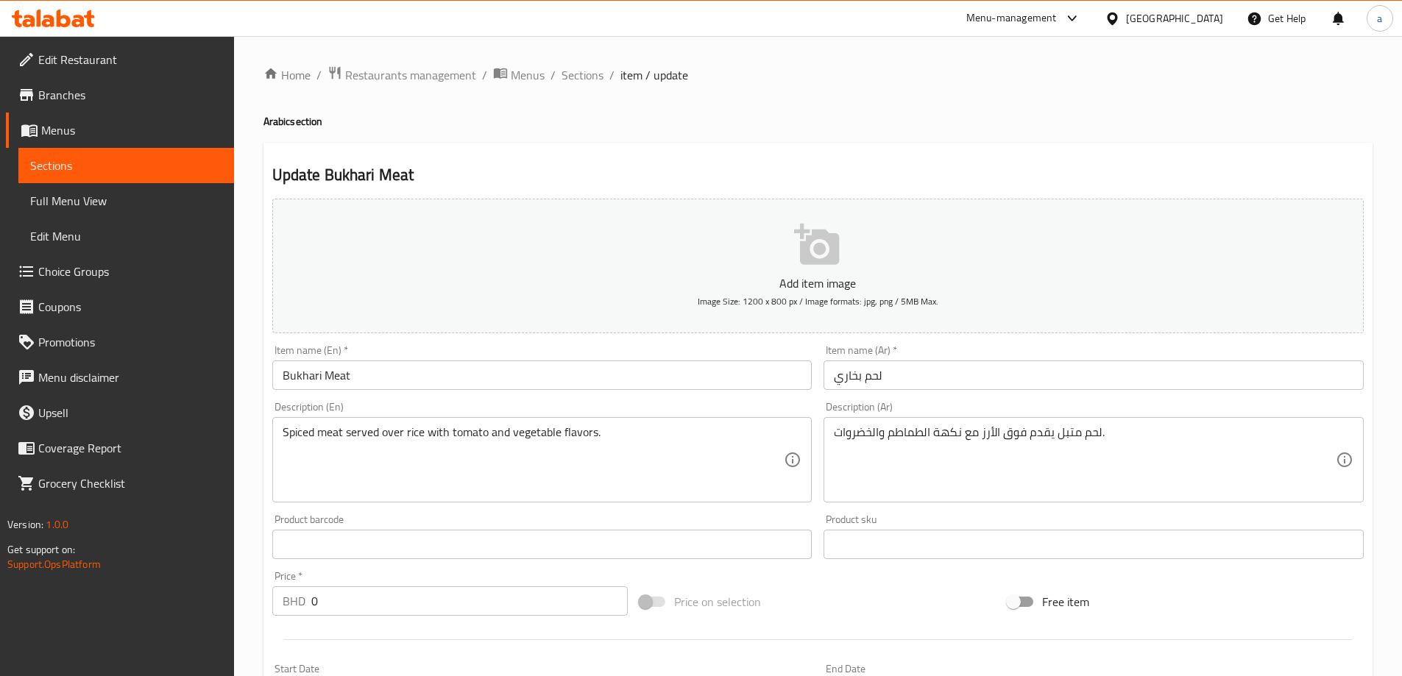
click at [627, 342] on div "Item name (En)   * Bukhari Meat Item name (En) *" at bounding box center [542, 367] width 552 height 57
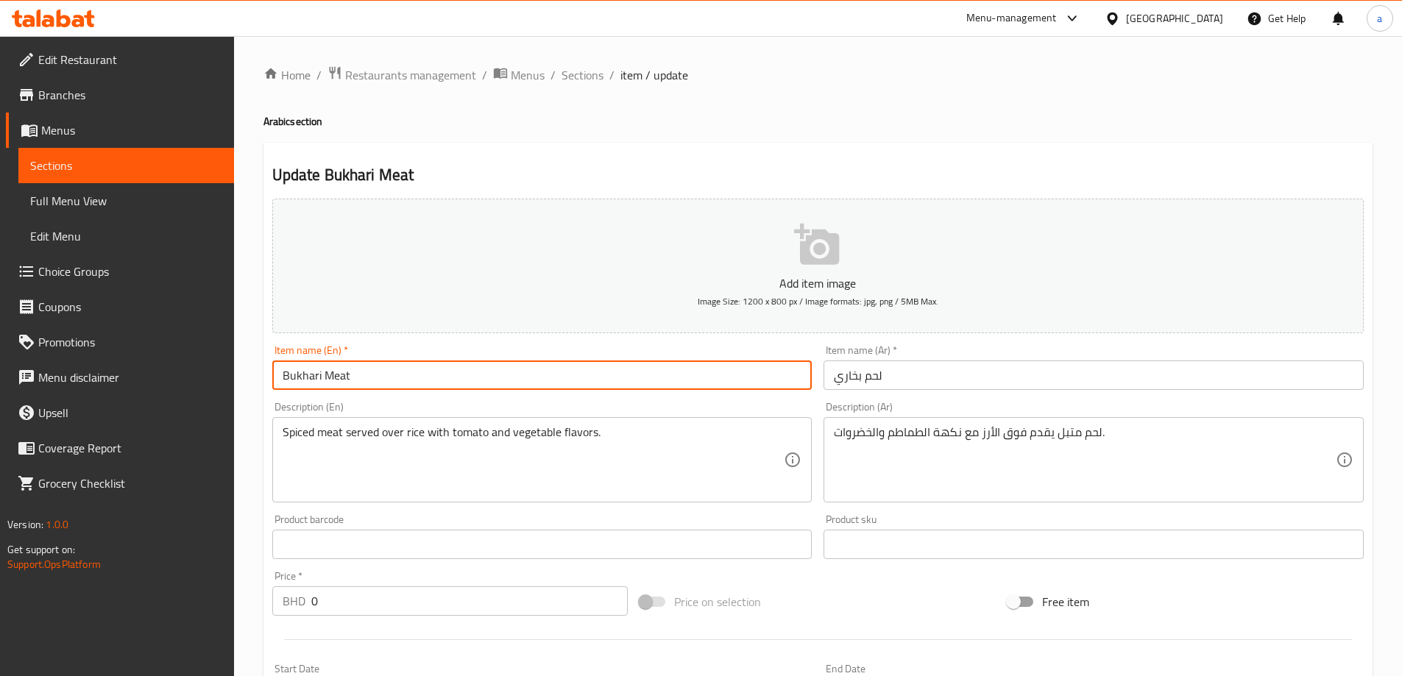
click at [305, 377] on input "Bukhari Meat" at bounding box center [542, 375] width 540 height 29
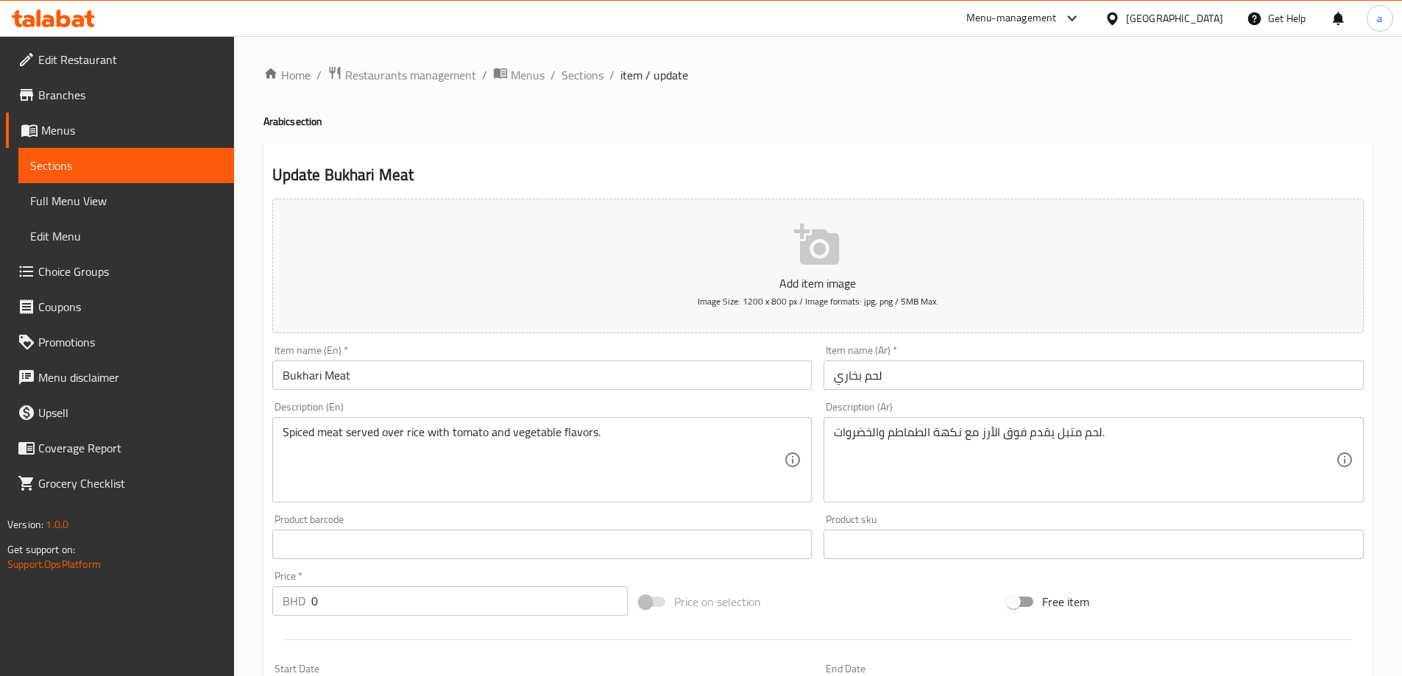
click at [860, 383] on input "لحم بخاري" at bounding box center [1094, 375] width 540 height 29
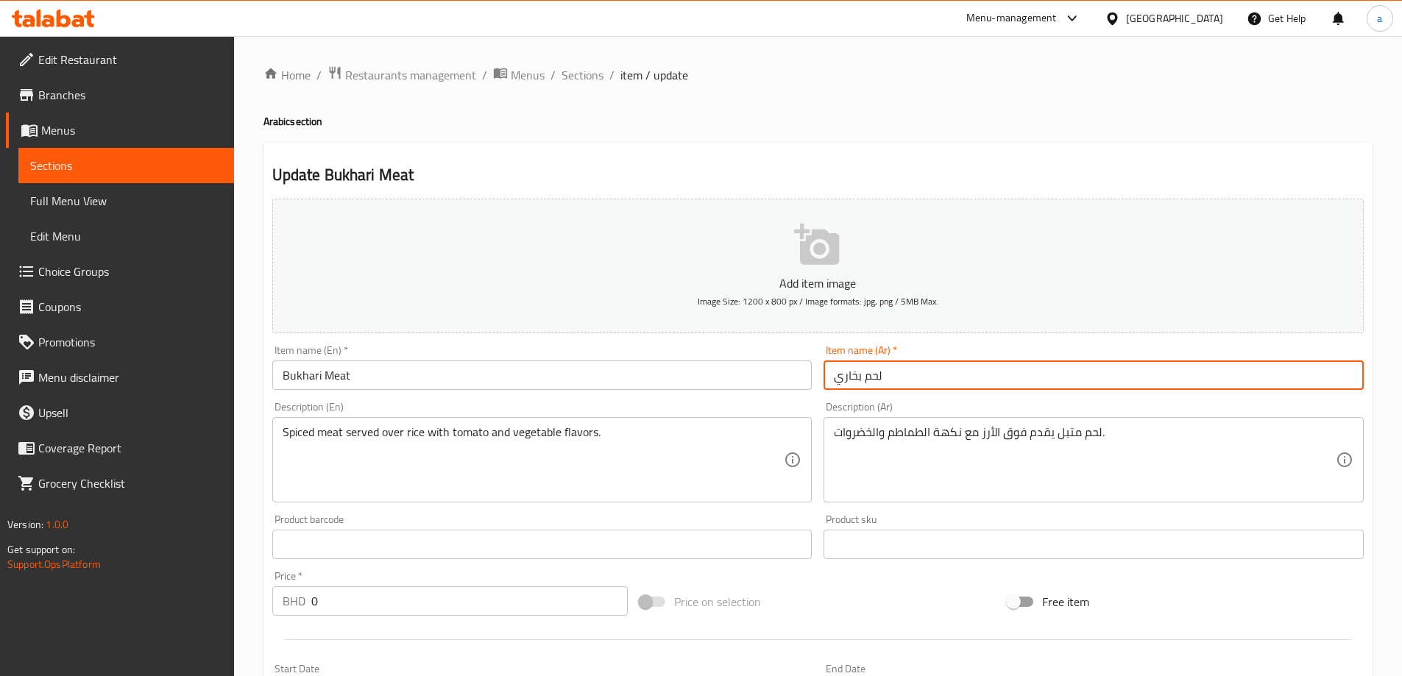
click at [860, 383] on input "لحم بخاري" at bounding box center [1094, 375] width 540 height 29
click at [831, 376] on input "لحم" at bounding box center [1094, 375] width 540 height 29
paste input "بخاري"
click at [830, 375] on input "بخاري لحم" at bounding box center [1094, 375] width 540 height 29
click at [895, 375] on input "بخاري لحم" at bounding box center [1094, 375] width 540 height 29
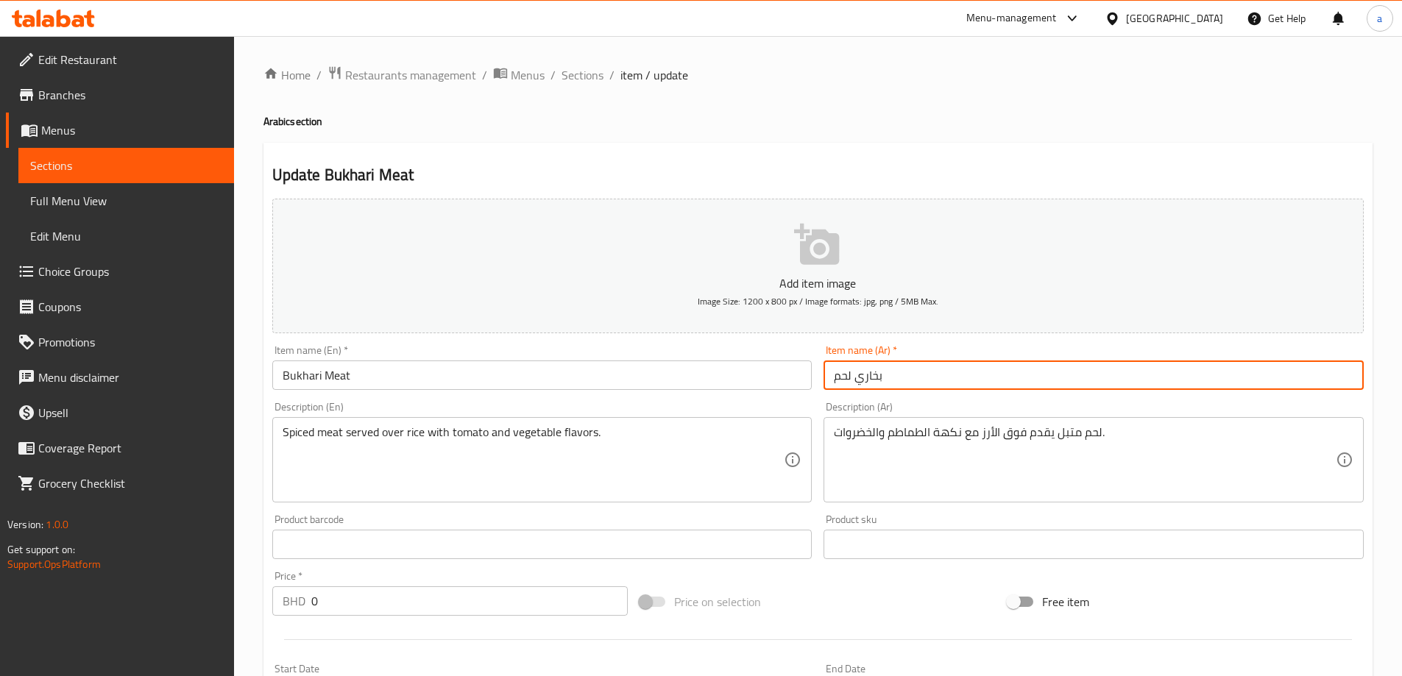
type input "بخاري لحم"
drag, startPoint x: 892, startPoint y: 414, endPoint x: 900, endPoint y: 403, distance: 13.1
click at [891, 414] on div "Description (Ar) لحم متبل يقدم فوق الأرز مع نكهة الطماطم والخضروات. Description…" at bounding box center [1094, 452] width 540 height 101
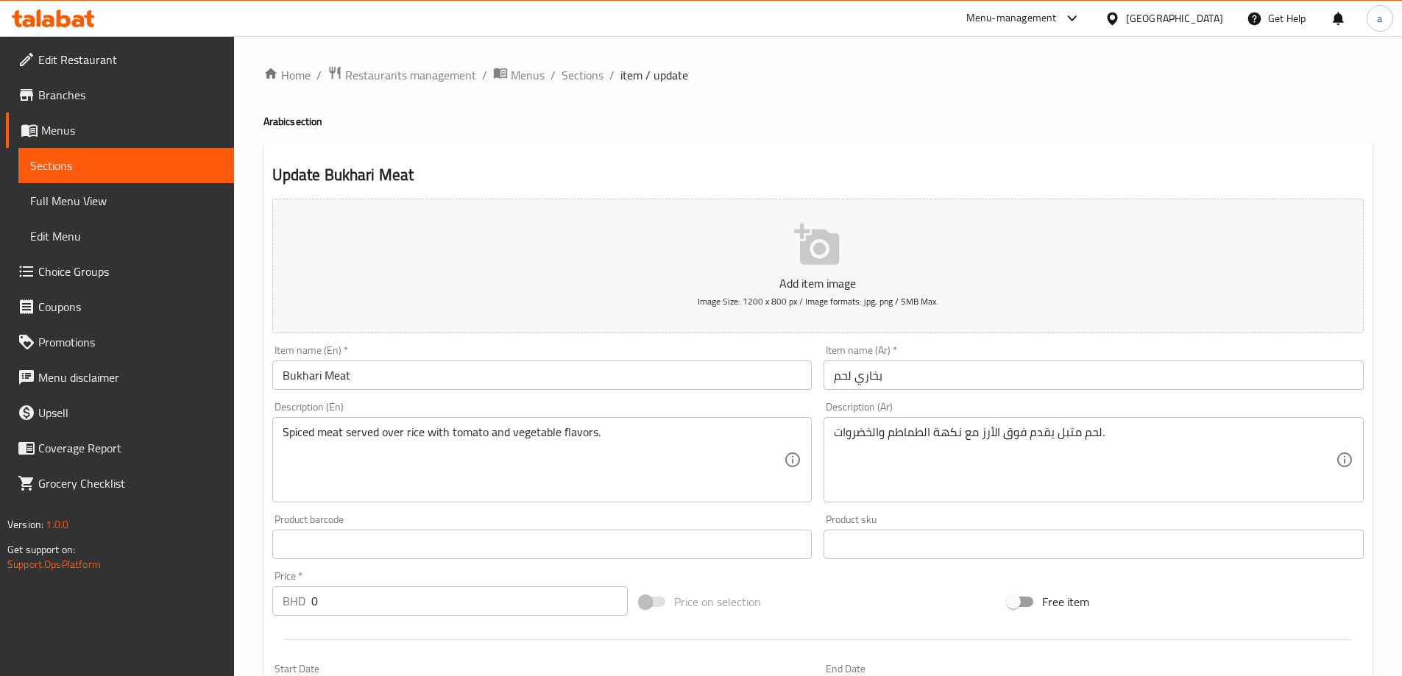
click at [905, 399] on div "Description (Ar) لحم متبل يقدم فوق الأرز مع نكهة الطماطم والخضروات. Description…" at bounding box center [1094, 452] width 552 height 113
click at [834, 160] on div "Update Bukhari Meat Add item image Image Size: 1200 x 800 px / Image formats: j…" at bounding box center [818, 630] width 1109 height 975
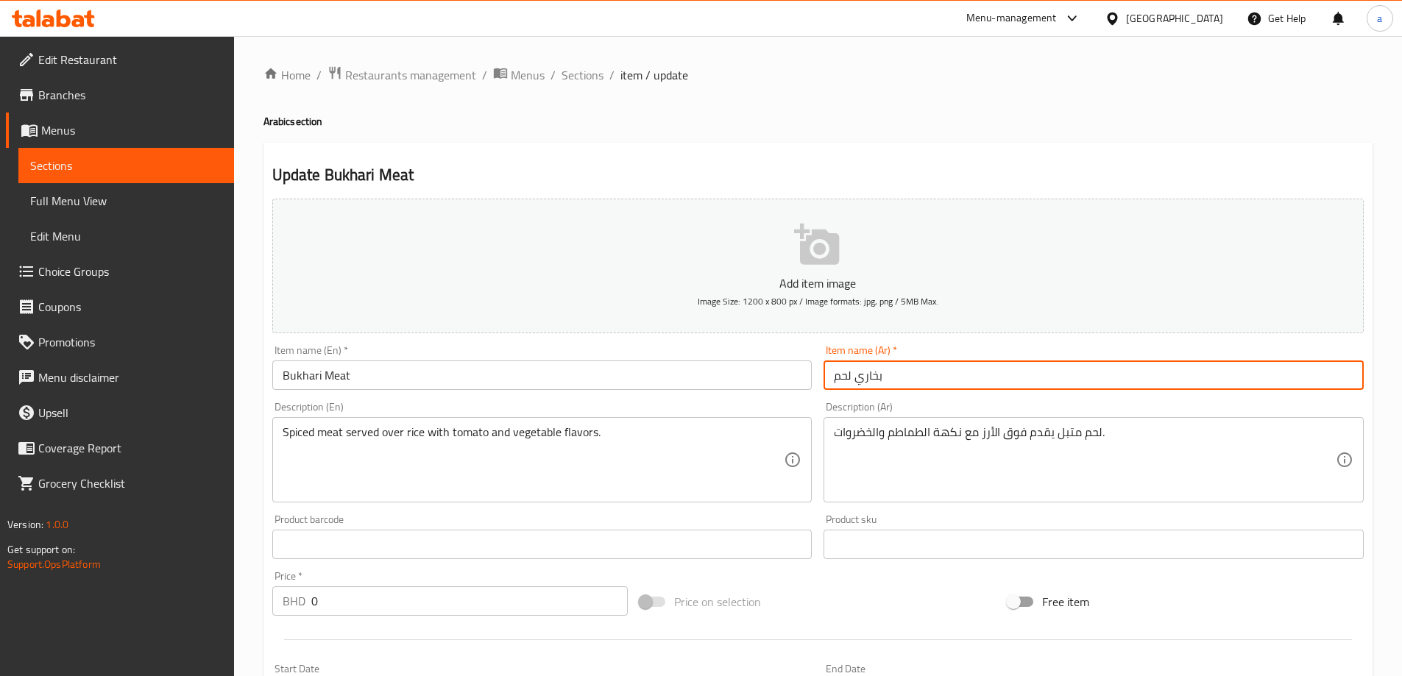
click at [927, 364] on input "بخاري لحم" at bounding box center [1094, 375] width 540 height 29
click at [830, 381] on input "بخاري لحم" at bounding box center [1094, 375] width 540 height 29
click at [903, 400] on div "Description (Ar) لحم متبل يقدم فوق الأرز مع نكهة الطماطم والخضروات. Description…" at bounding box center [1094, 452] width 552 height 113
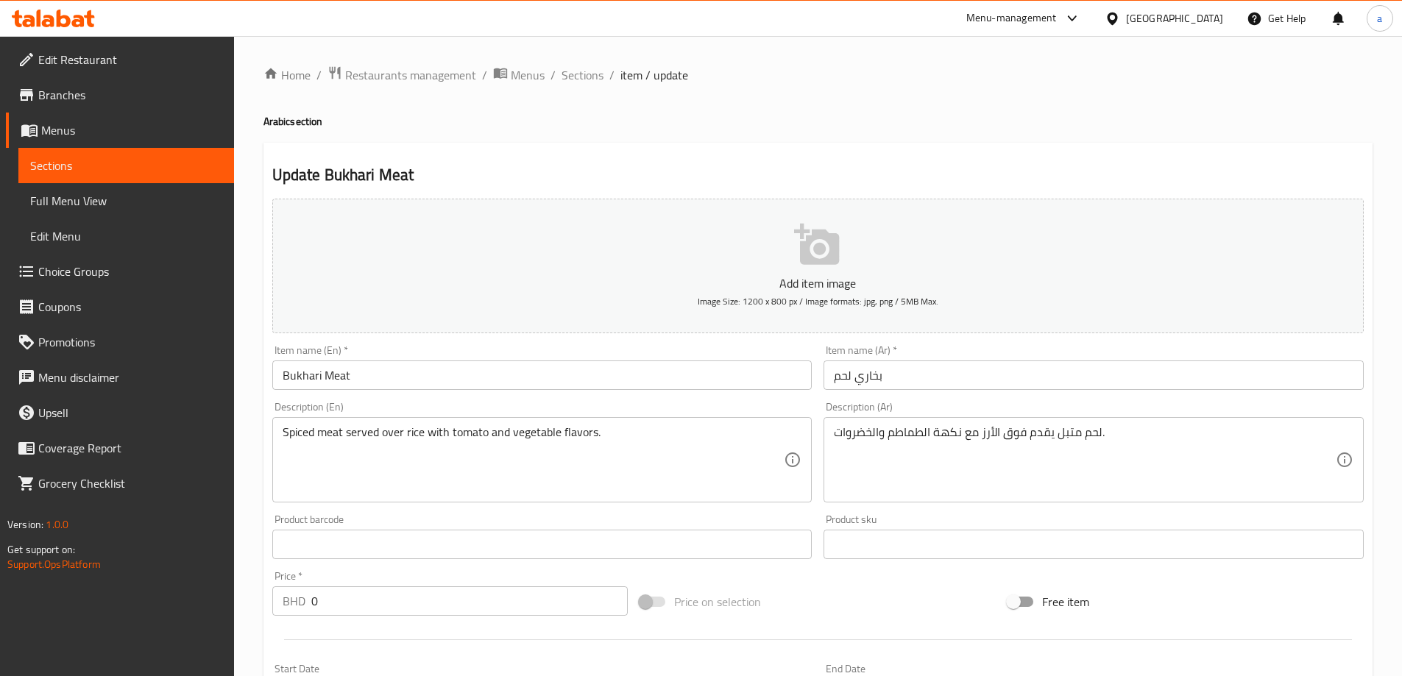
click at [938, 153] on div "Update Bukhari Meat Add item image Image Size: 1200 x 800 px / Image formats: j…" at bounding box center [818, 630] width 1109 height 975
click at [929, 156] on div "Update Bukhari Meat Add item image Image Size: 1200 x 800 px / Image formats: j…" at bounding box center [818, 630] width 1109 height 975
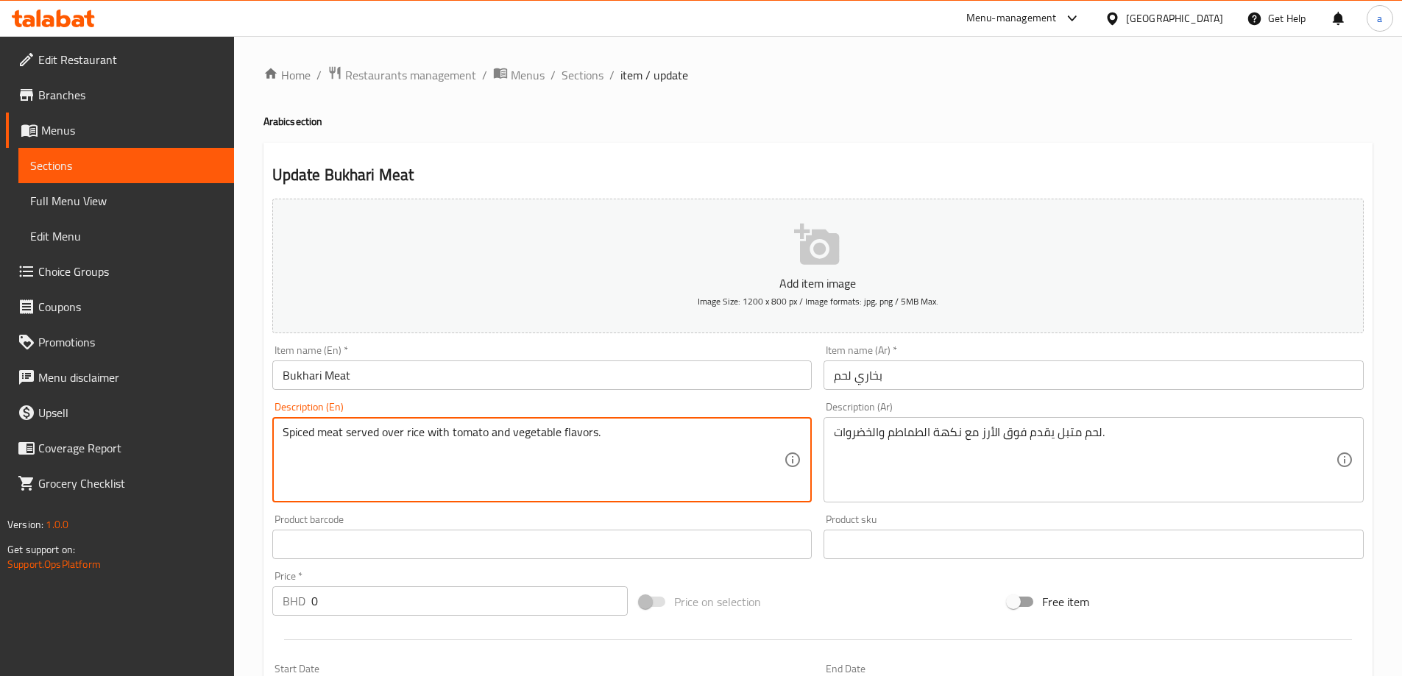
click at [333, 432] on textarea "Spiced meat served over rice with tomato and vegetable flavors." at bounding box center [534, 460] width 502 height 70
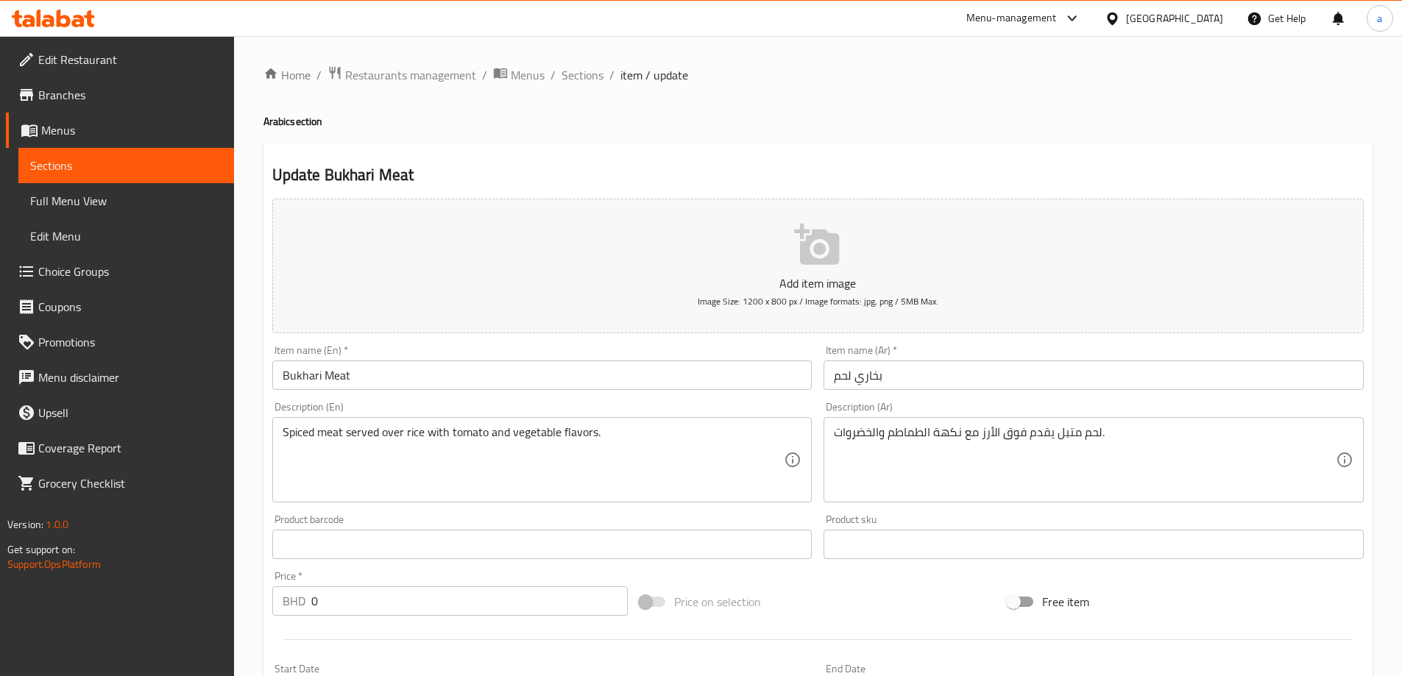
click at [1036, 174] on h2 "Update Bukhari Meat" at bounding box center [818, 175] width 1092 height 22
click at [687, 157] on div "Update Bukhari Meat Add item image Image Size: 1200 x 800 px / Image formats: j…" at bounding box center [818, 630] width 1109 height 975
click at [685, 180] on h2 "Update Bukhari Meat" at bounding box center [818, 175] width 1092 height 22
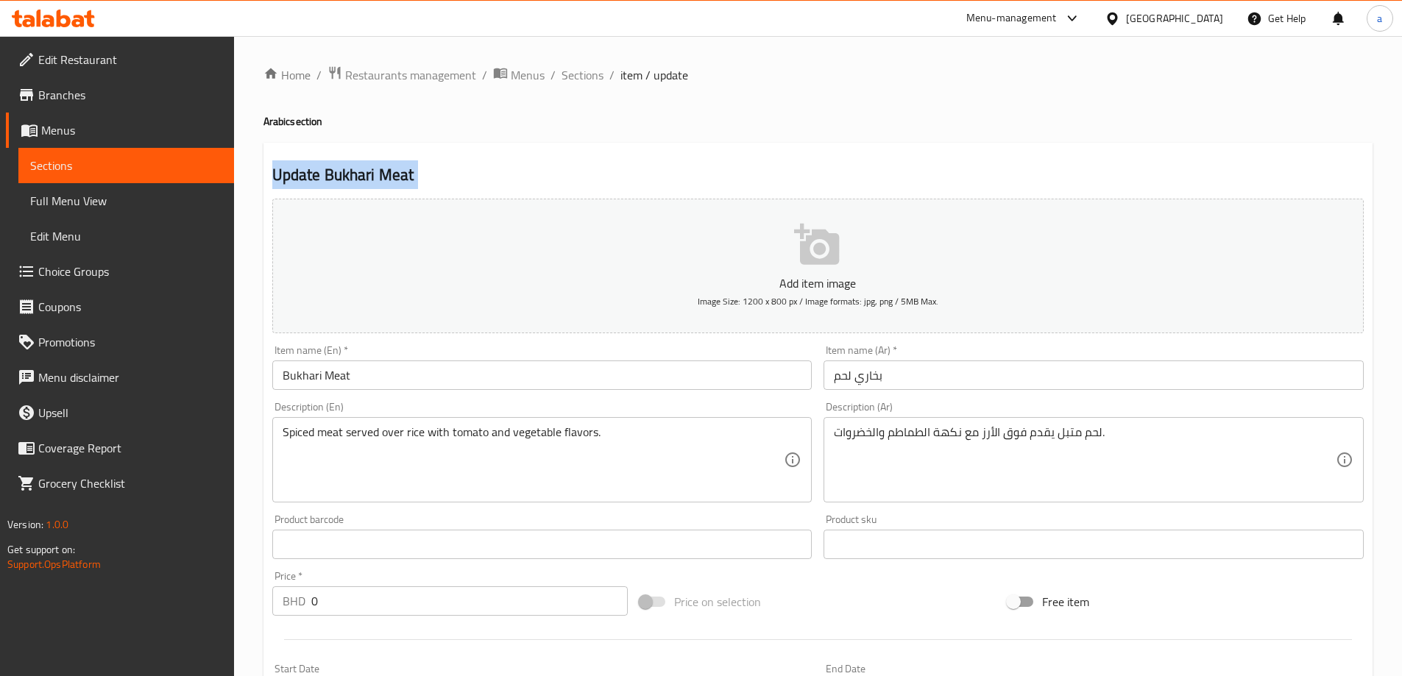
click at [685, 180] on h2 "Update Bukhari Meat" at bounding box center [818, 175] width 1092 height 22
click at [602, 143] on div "Update Bukhari Meat Add item image Image Size: 1200 x 800 px / Image formats: j…" at bounding box center [818, 630] width 1109 height 975
click at [585, 143] on div "Update Bukhari Meat Add item image Image Size: 1200 x 800 px / Image formats: j…" at bounding box center [818, 630] width 1109 height 975
click at [576, 156] on div "Update Bukhari Meat Add item image Image Size: 1200 x 800 px / Image formats: j…" at bounding box center [818, 630] width 1109 height 975
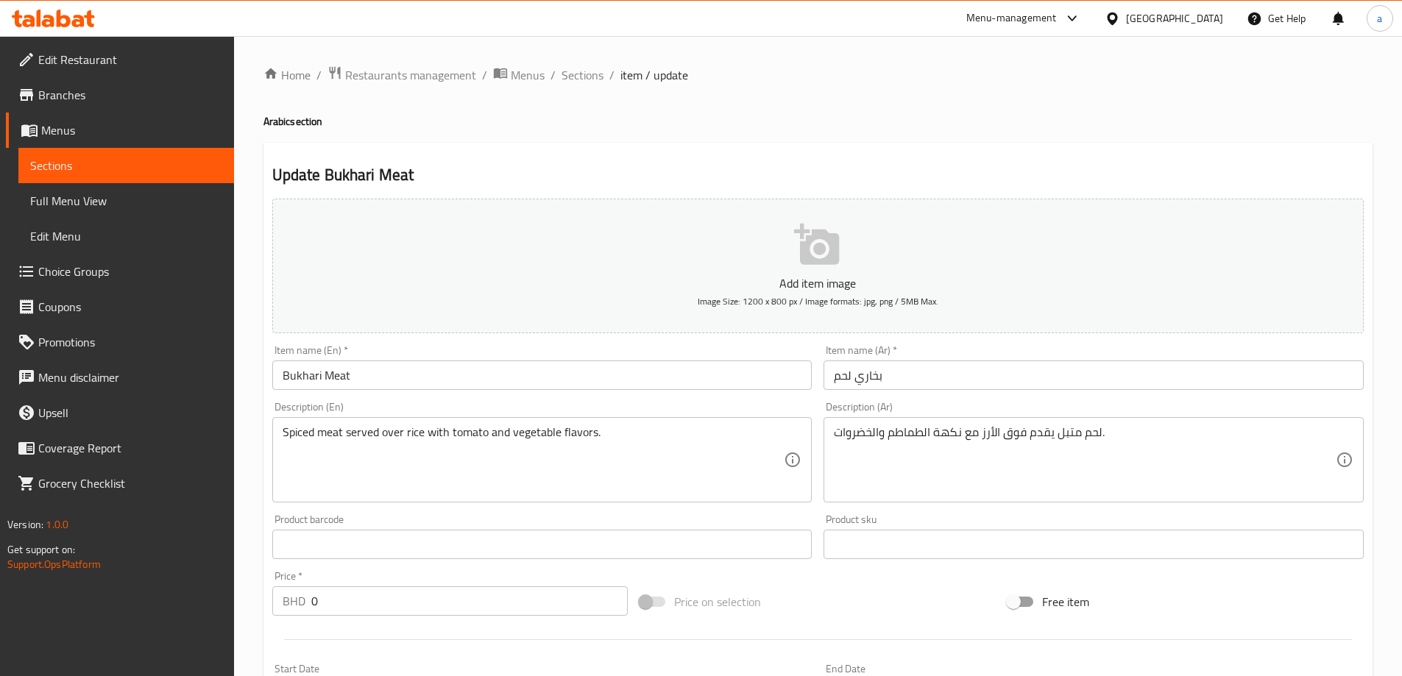
click at [576, 157] on div "Update Bukhari Meat Add item image Image Size: 1200 x 800 px / Image formats: j…" at bounding box center [818, 630] width 1109 height 975
click at [581, 157] on div "Update Bukhari Meat Add item image Image Size: 1200 x 800 px / Image formats: j…" at bounding box center [818, 630] width 1109 height 975
click at [587, 157] on div "Update Bukhari Meat Add item image Image Size: 1200 x 800 px / Image formats: j…" at bounding box center [818, 630] width 1109 height 975
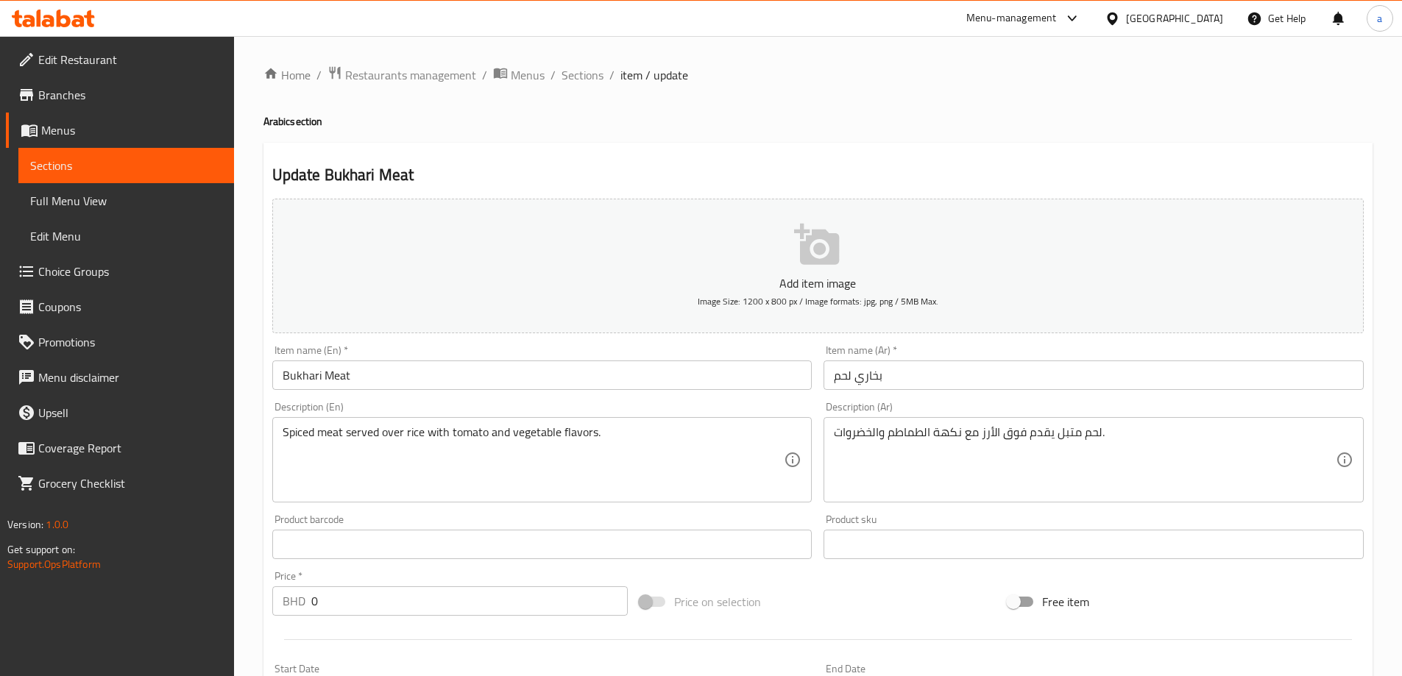
click at [587, 157] on div "Update Bukhari Meat Add item image Image Size: 1200 x 800 px / Image formats: j…" at bounding box center [818, 630] width 1109 height 975
click at [875, 175] on h2 "Update Bukhari Meat" at bounding box center [818, 175] width 1092 height 22
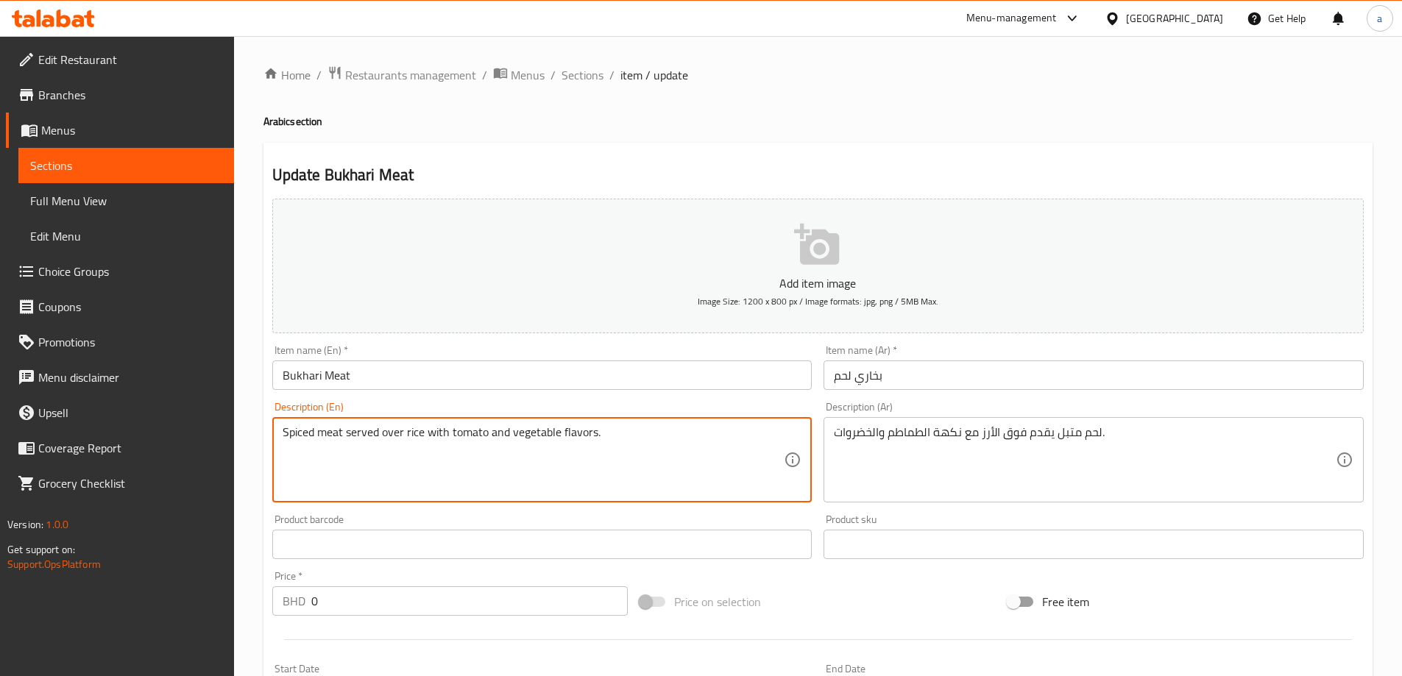
click at [909, 160] on div "Update Bukhari Meat Add item image Image Size: 1200 x 800 px / Image formats: j…" at bounding box center [818, 630] width 1109 height 975
click at [568, 428] on textarea "Spiced meat served over rice with tomato and vegetable flavors." at bounding box center [534, 460] width 502 height 70
click at [574, 434] on textarea "Spiced meat served over rice with tomato and vegetable flavors." at bounding box center [534, 460] width 502 height 70
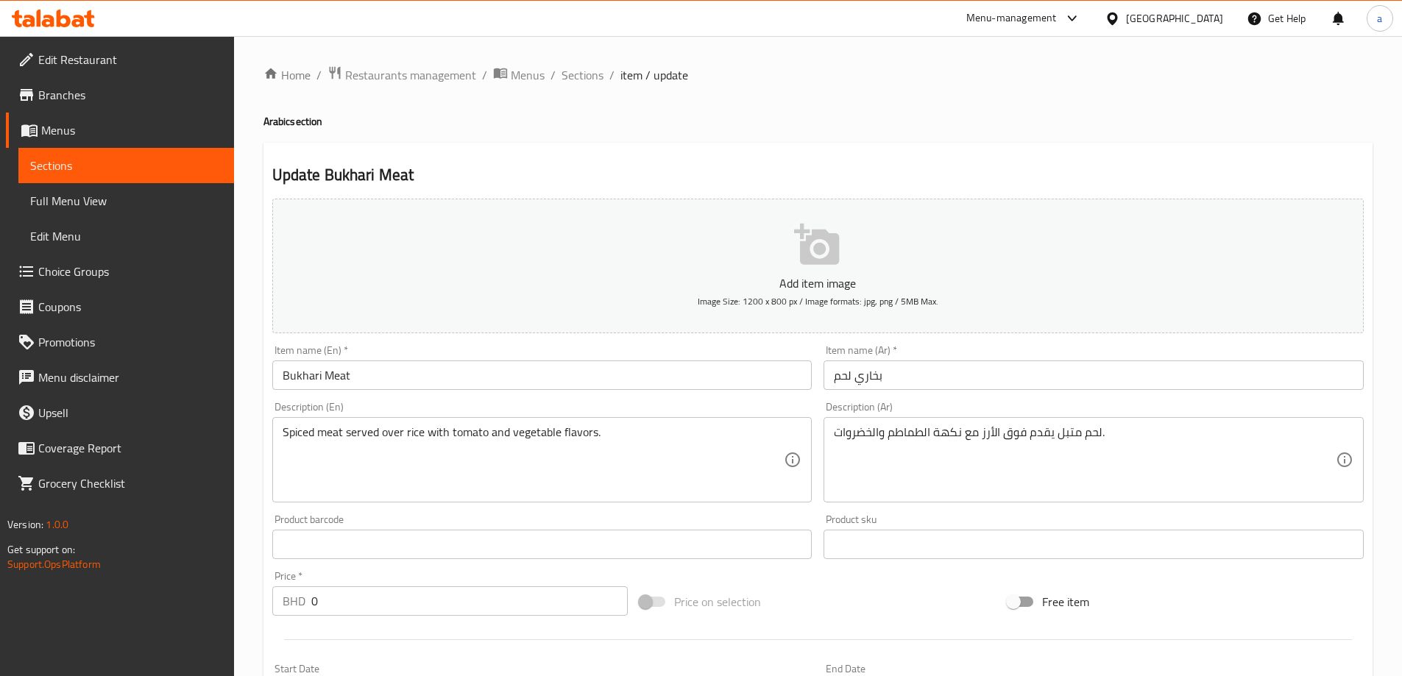
click at [519, 431] on textarea "Spiced meat served over rice with tomato and vegetable flavors." at bounding box center [534, 460] width 502 height 70
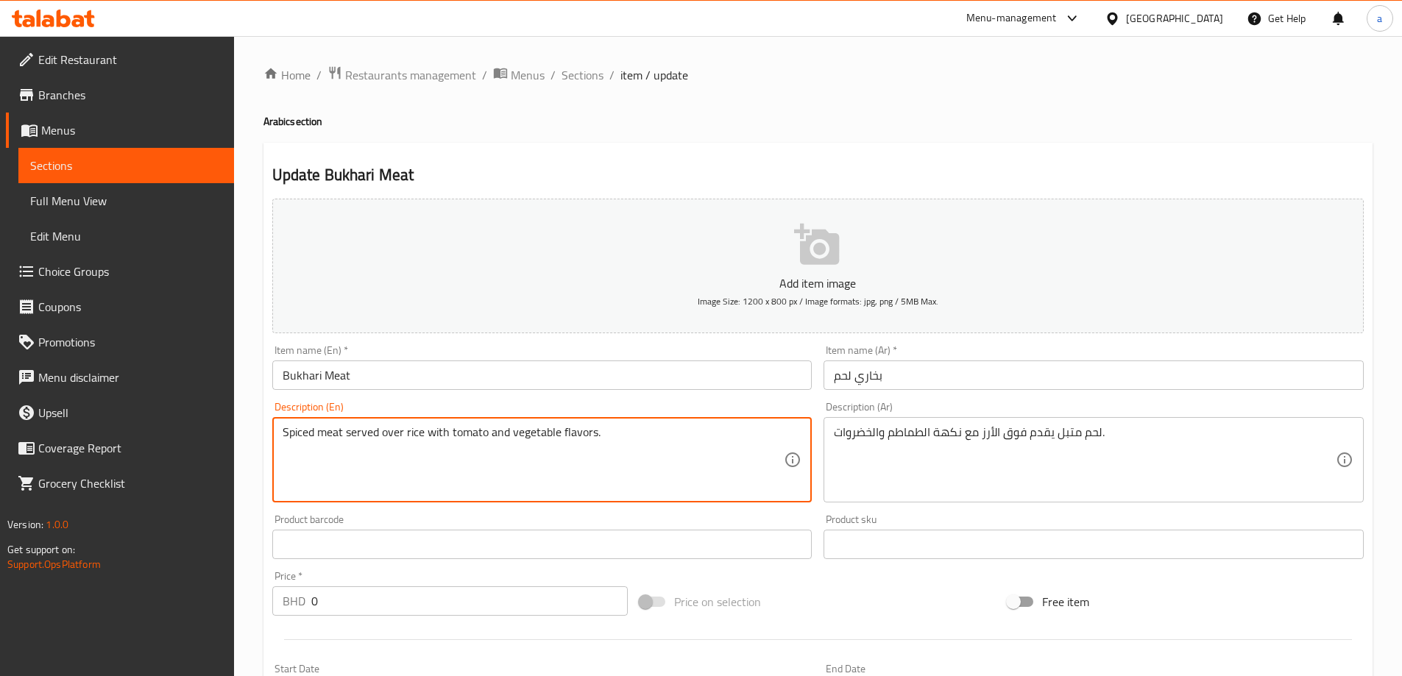
click at [519, 431] on textarea "Spiced meat served over rice with tomato and vegetable flavors." at bounding box center [534, 460] width 502 height 70
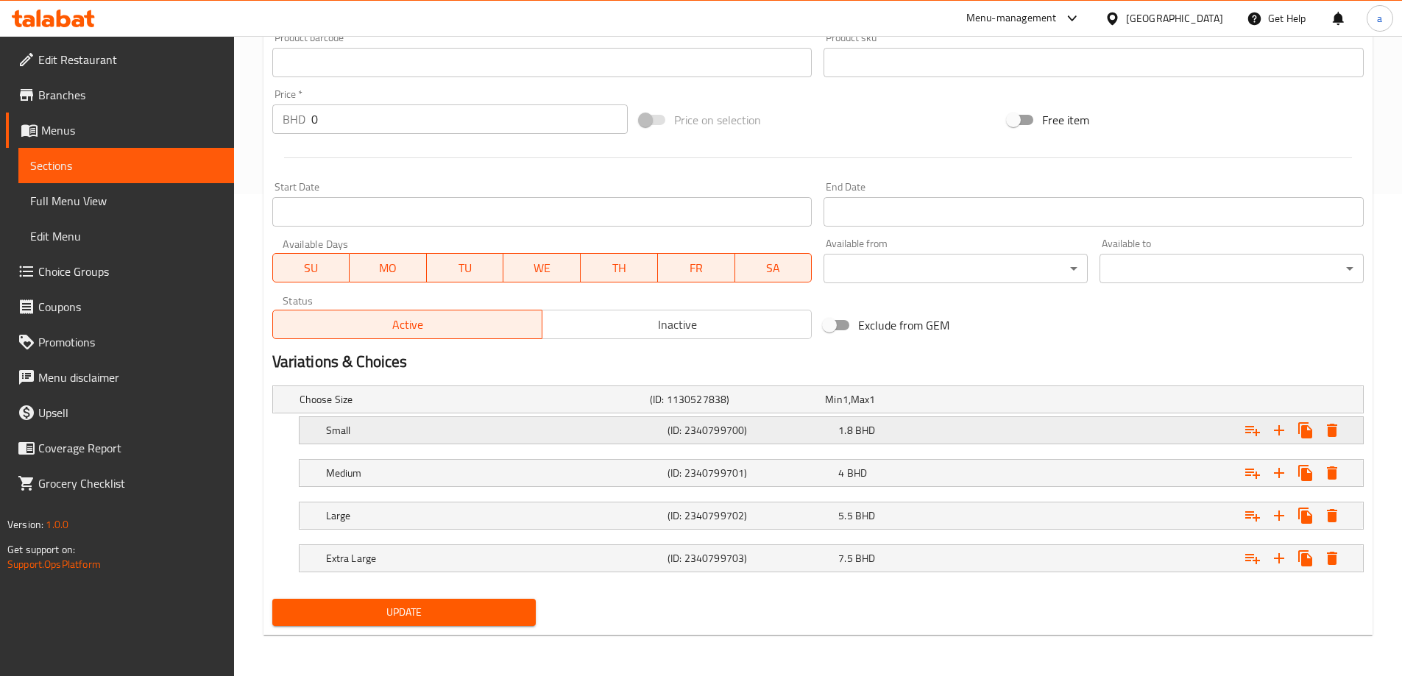
click at [456, 424] on h5 "Small" at bounding box center [494, 430] width 336 height 15
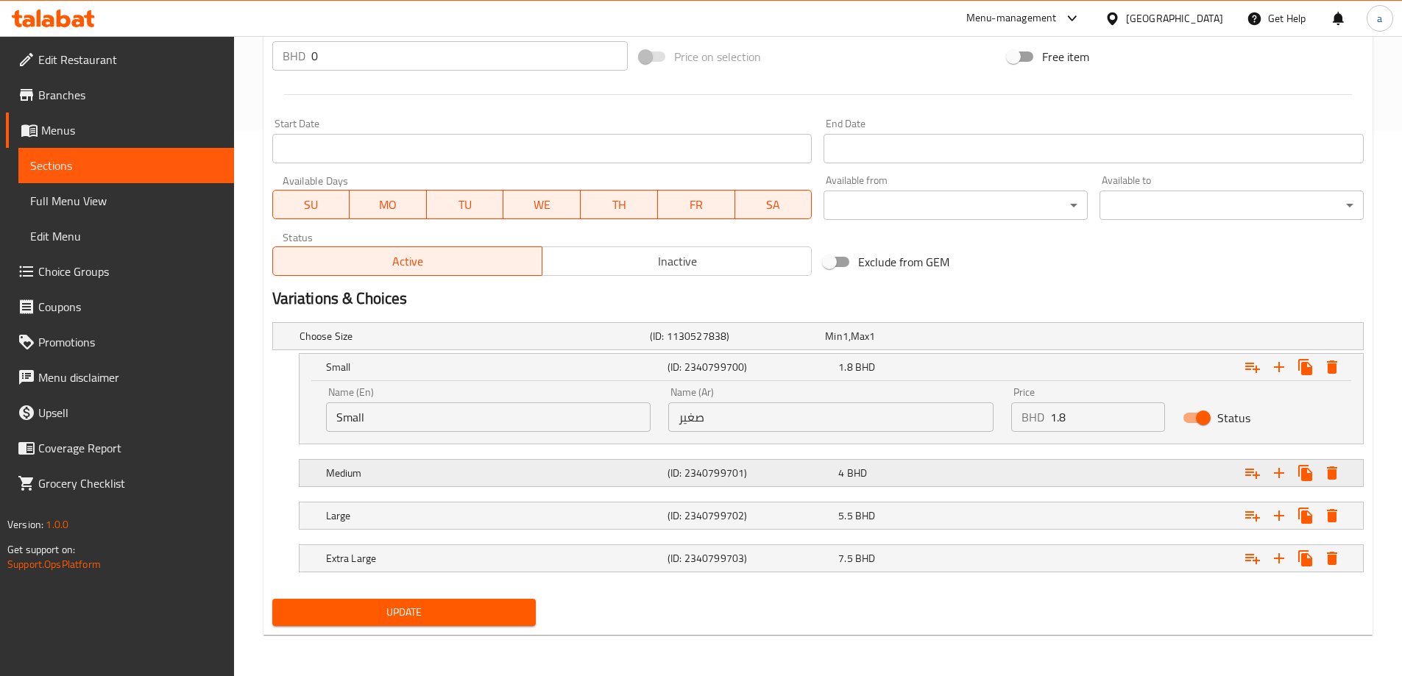
click at [469, 479] on h5 "Medium" at bounding box center [494, 473] width 336 height 15
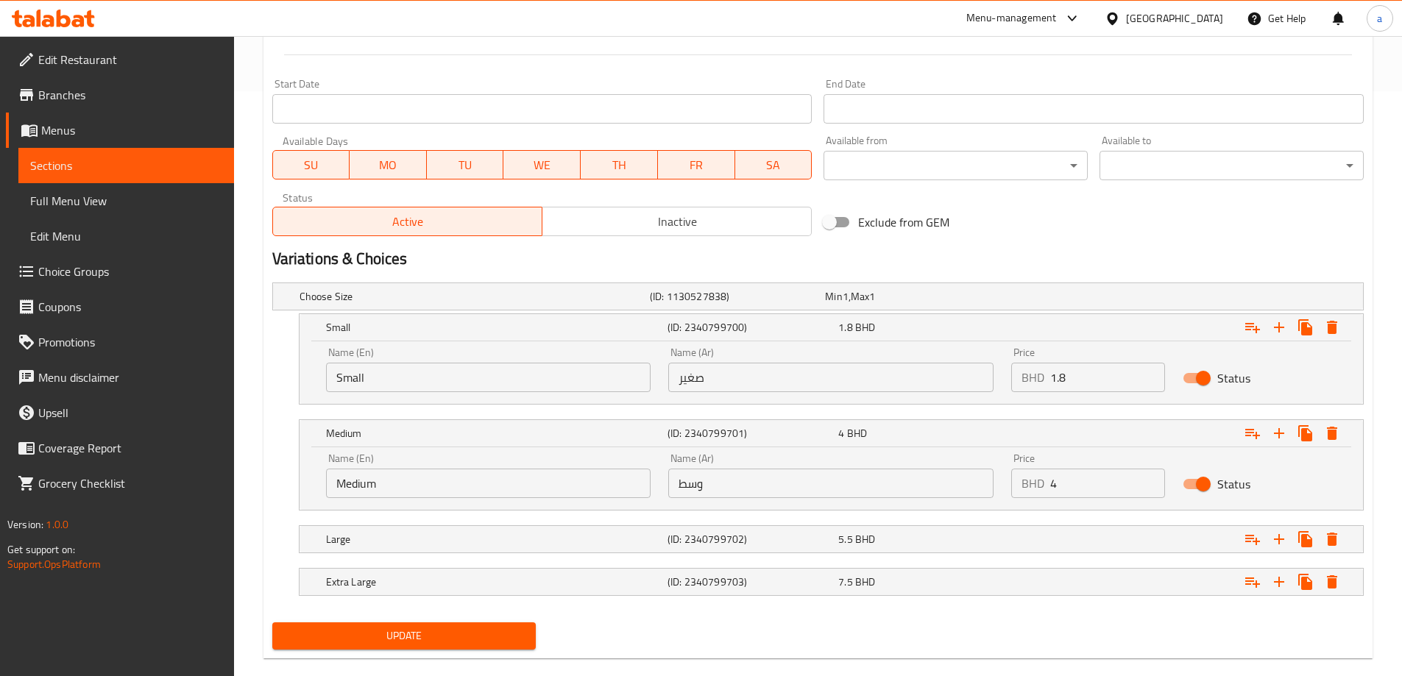
scroll to position [609, 0]
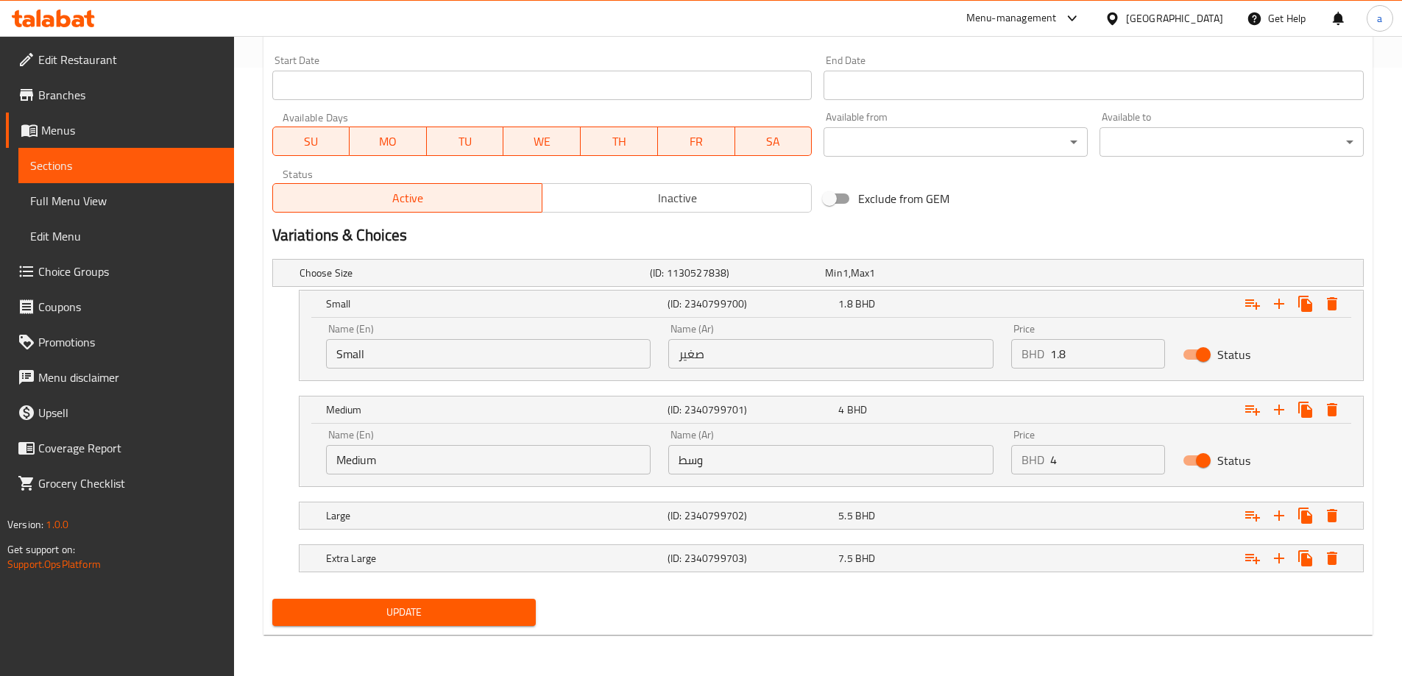
click at [471, 506] on div "Large" at bounding box center [494, 516] width 342 height 21
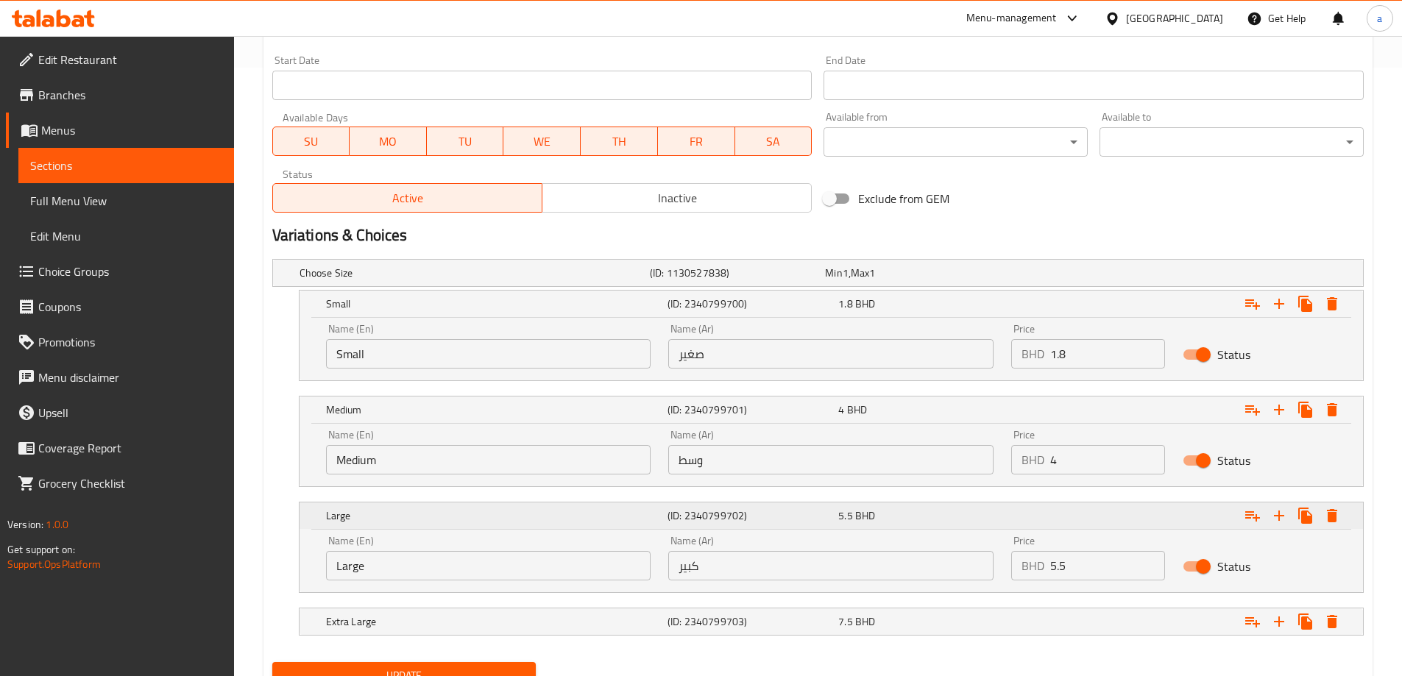
click at [471, 512] on h5 "Large" at bounding box center [494, 516] width 336 height 15
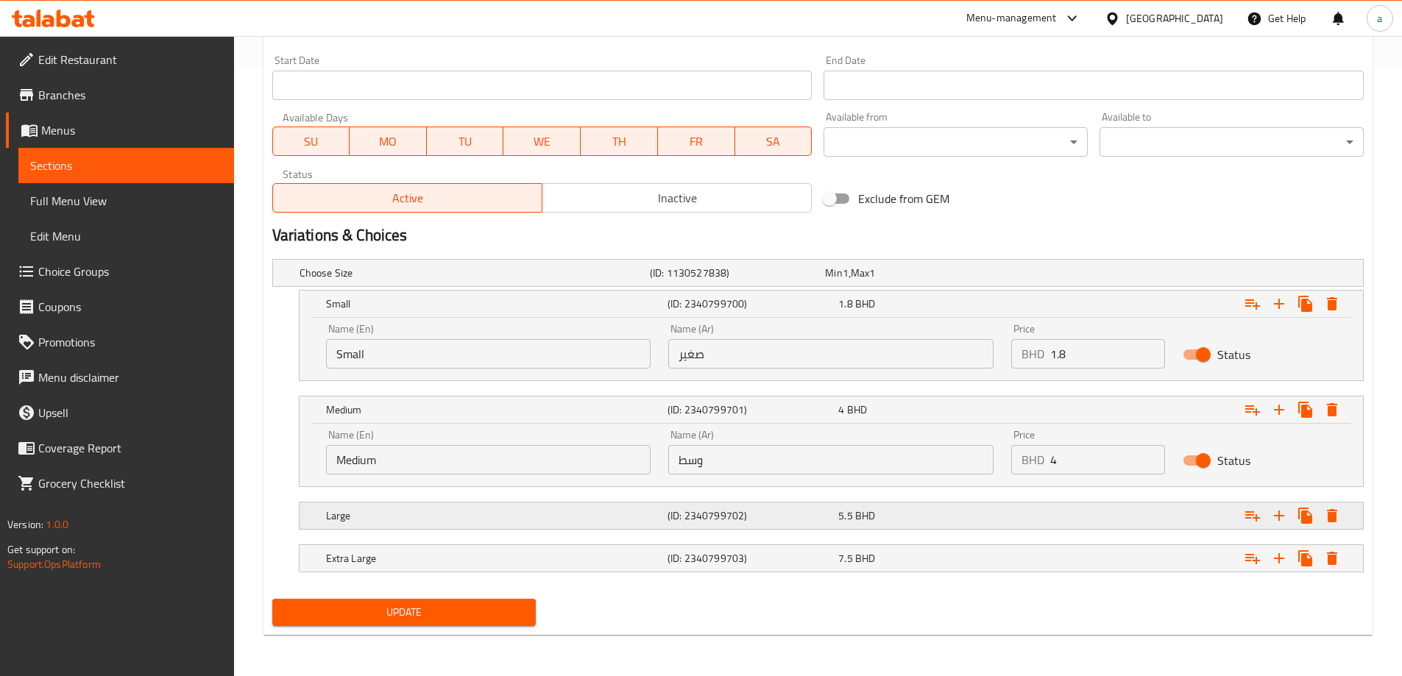
click at [471, 514] on h5 "Large" at bounding box center [494, 516] width 336 height 15
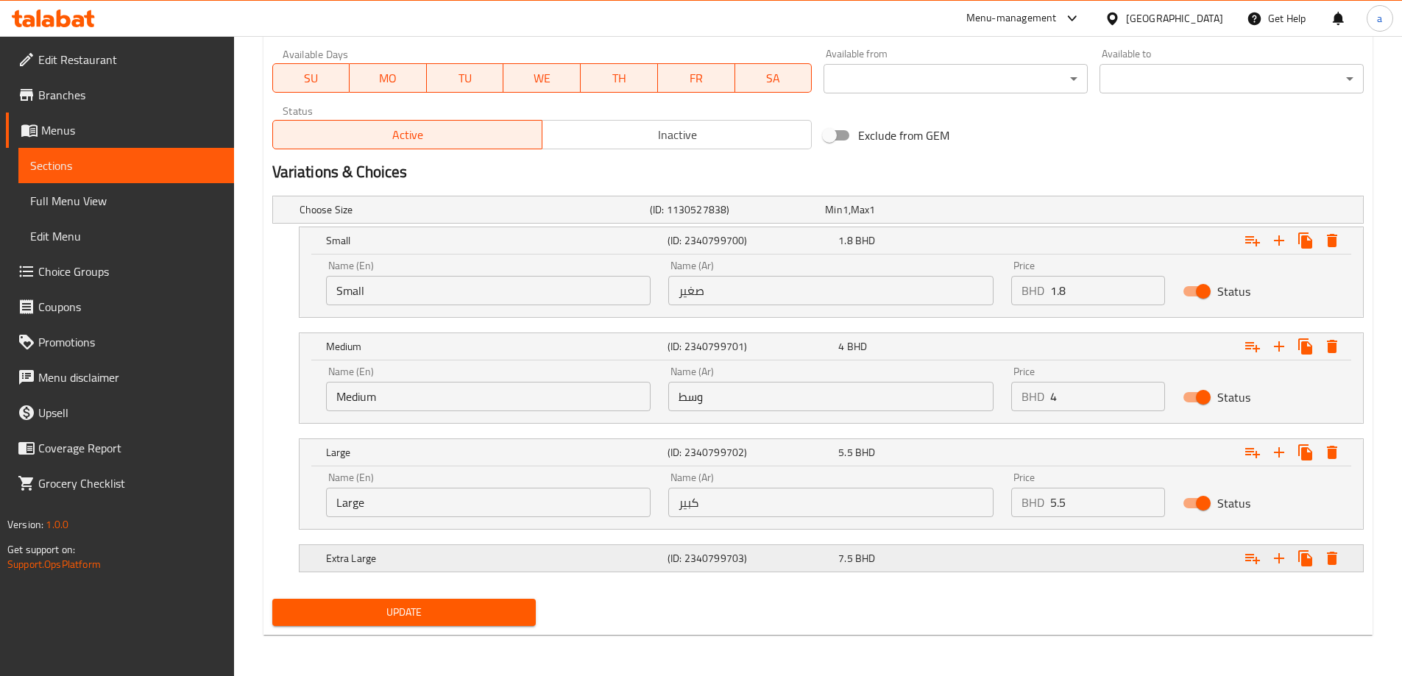
click at [490, 559] on h5 "Extra Large" at bounding box center [494, 558] width 336 height 15
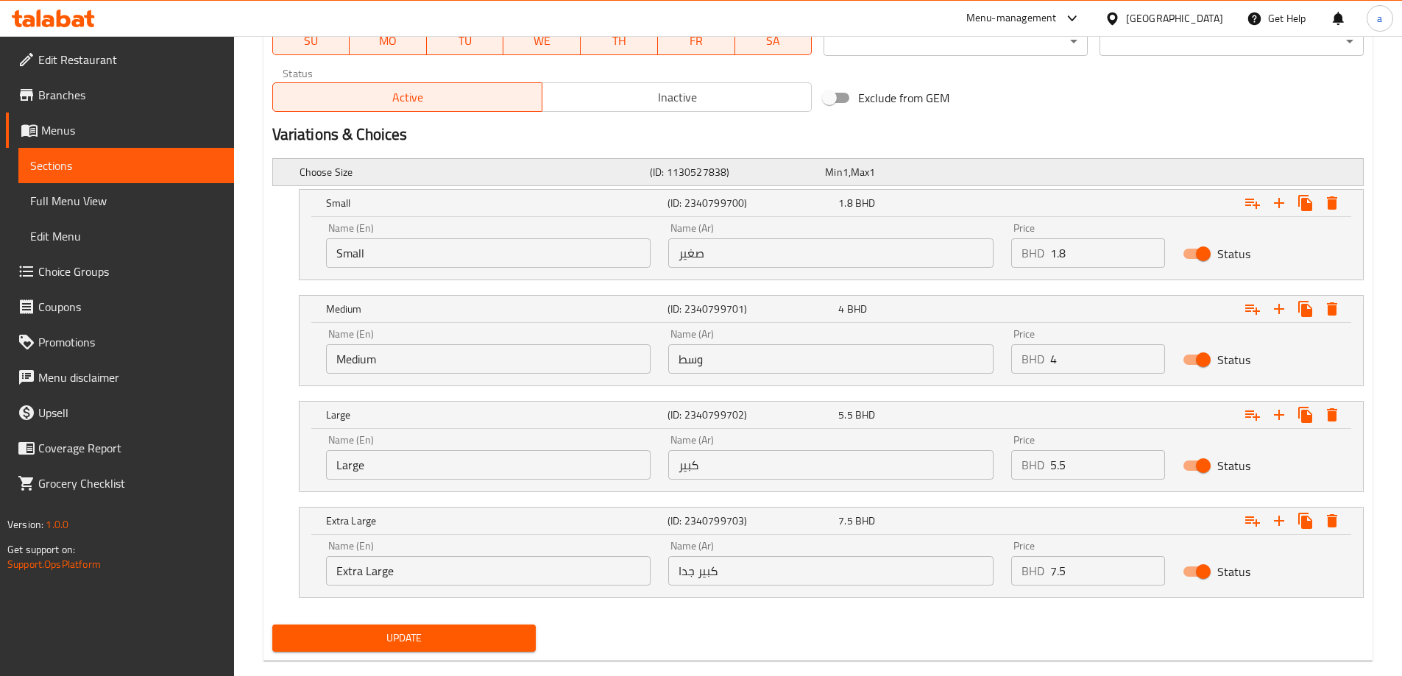
scroll to position [735, 0]
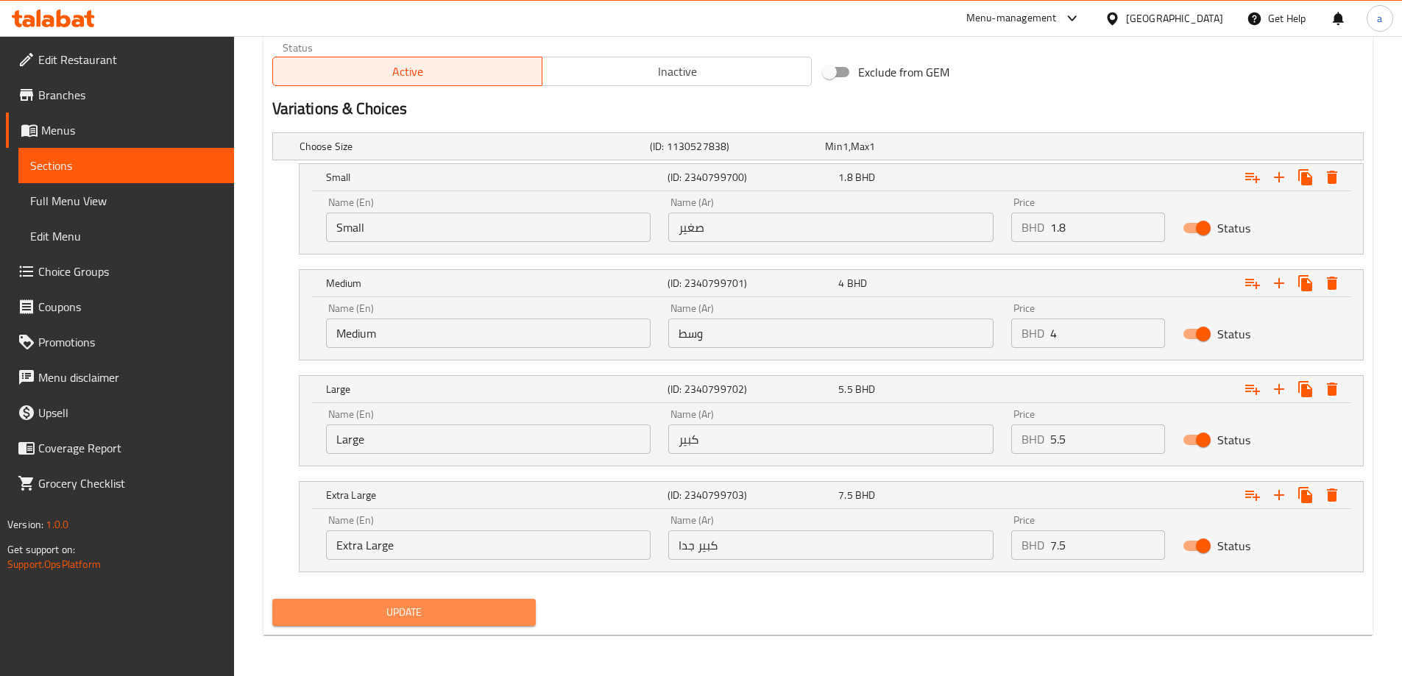
click at [461, 620] on span "Update" at bounding box center [404, 613] width 241 height 18
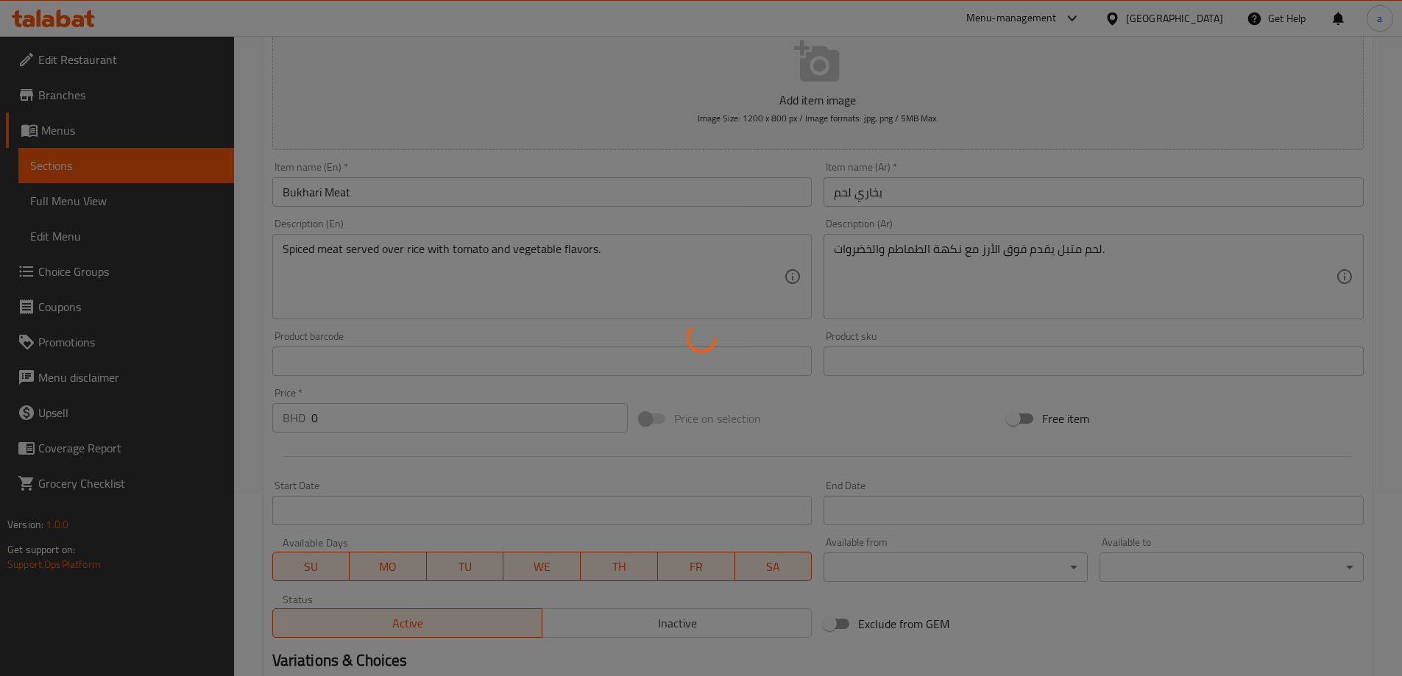
scroll to position [0, 0]
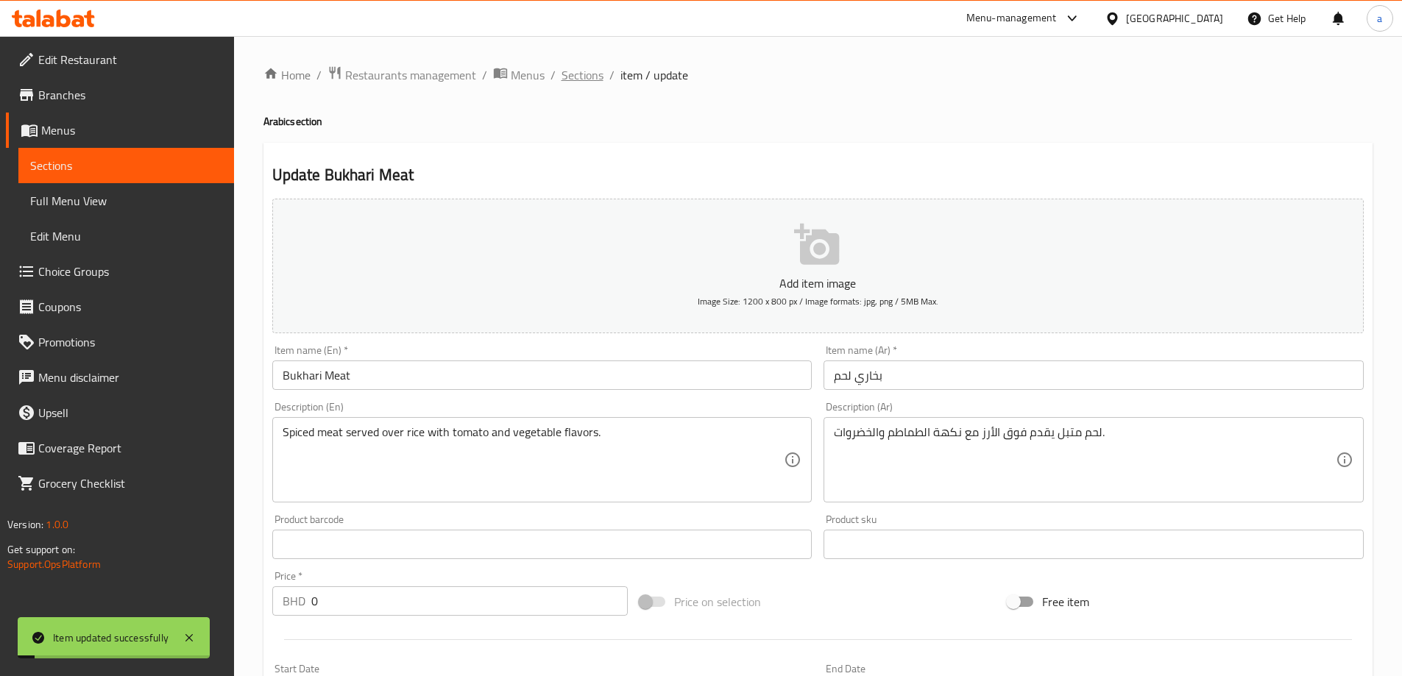
click at [585, 77] on span "Sections" at bounding box center [583, 75] width 42 height 18
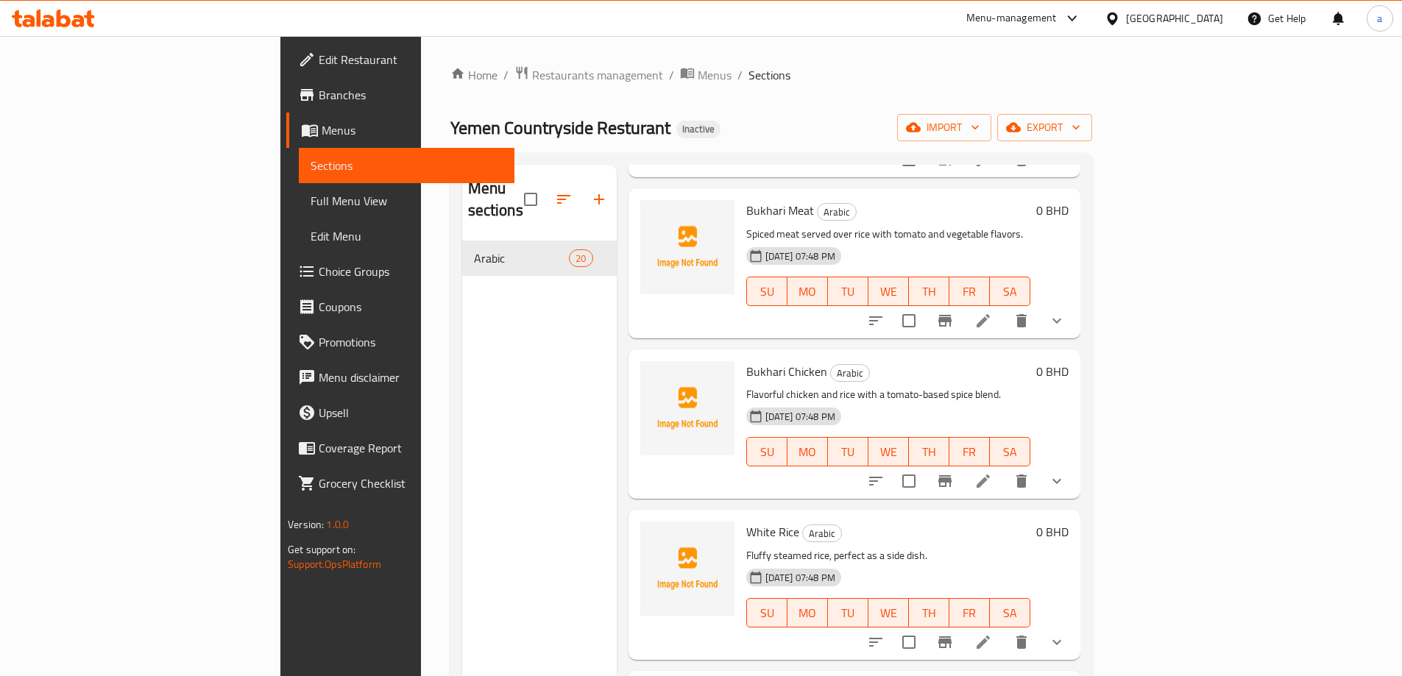
scroll to position [2061, 0]
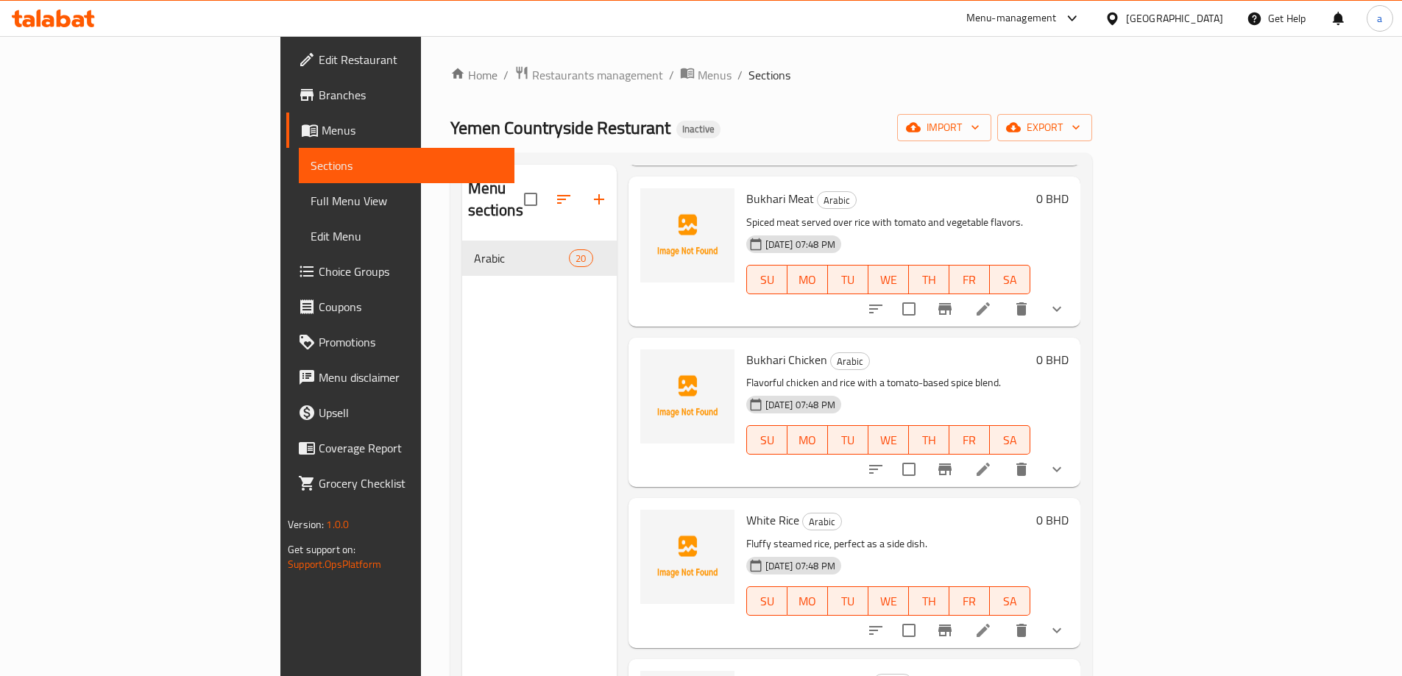
click at [992, 461] on icon at bounding box center [984, 470] width 18 height 18
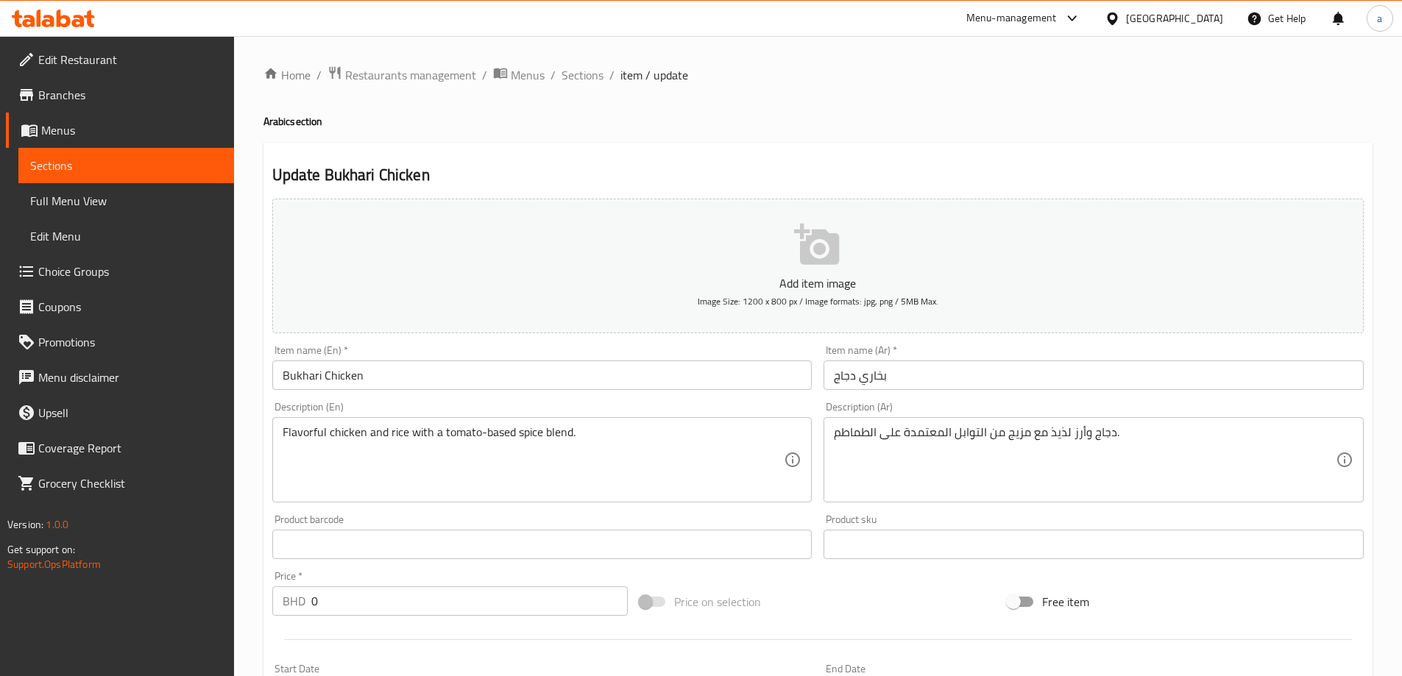
click at [937, 166] on h2 "Update Bukhari Chicken" at bounding box center [818, 175] width 1092 height 22
click at [992, 167] on h2 "Update Bukhari Chicken" at bounding box center [818, 175] width 1092 height 22
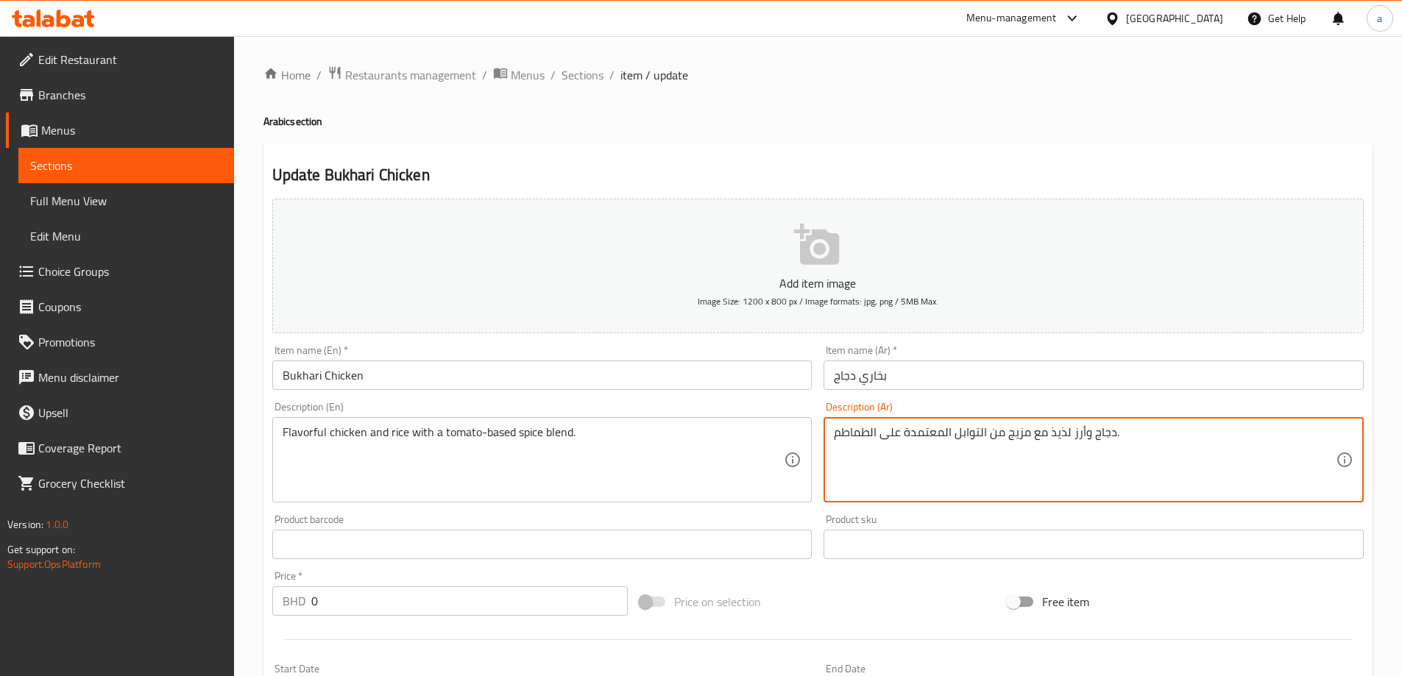
click at [1055, 434] on textarea "دجاج وأرز لذيذ مع مزيج من التوابل المعتمدة على الطماطم." at bounding box center [1085, 460] width 502 height 70
click at [1069, 439] on textarea "دجاج وأرز مع مزيج من التوابل المعتمدة على الطماطم." at bounding box center [1085, 460] width 502 height 70
click at [1141, 406] on div "Description (Ar) دجاج ملئ بالنكهة وأرز مع مزيج من التوابل المعتمدة على الطماطم.…" at bounding box center [1094, 452] width 540 height 101
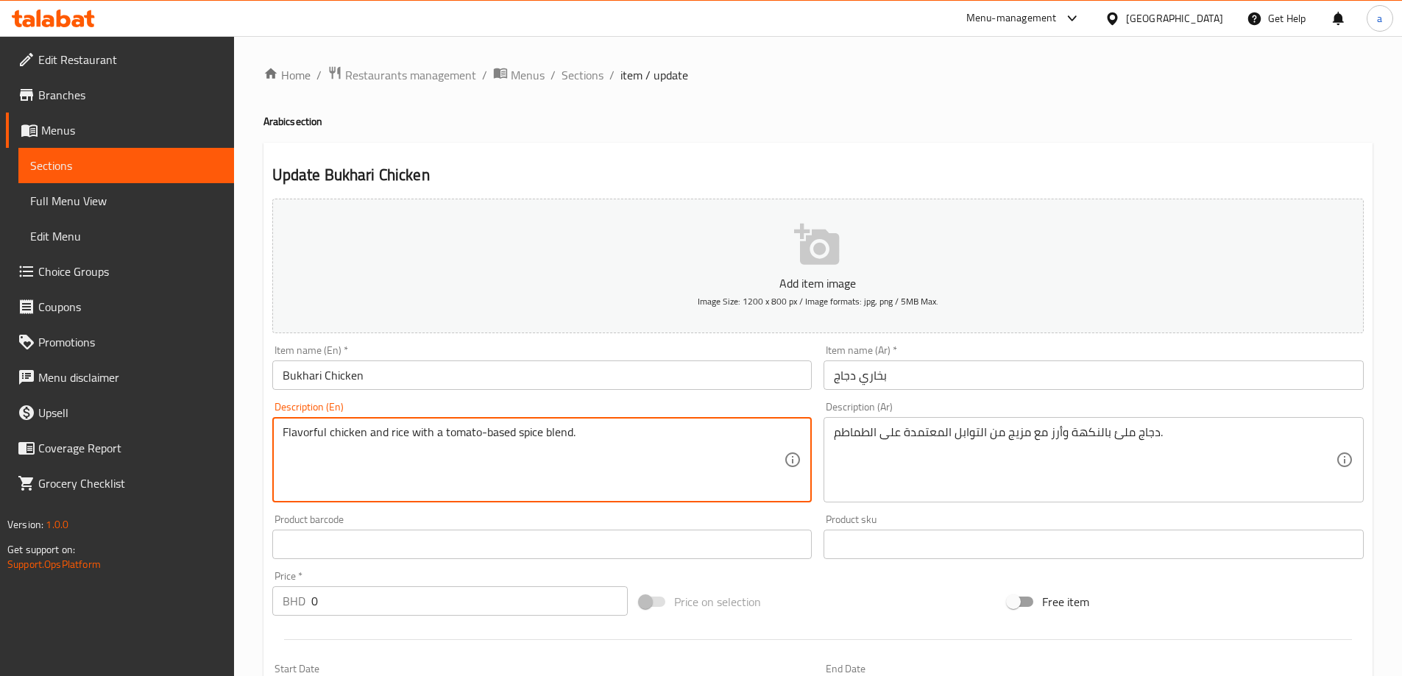
click at [520, 437] on textarea "Flavorful chicken and rice with a tomato-based spice blend." at bounding box center [534, 460] width 502 height 70
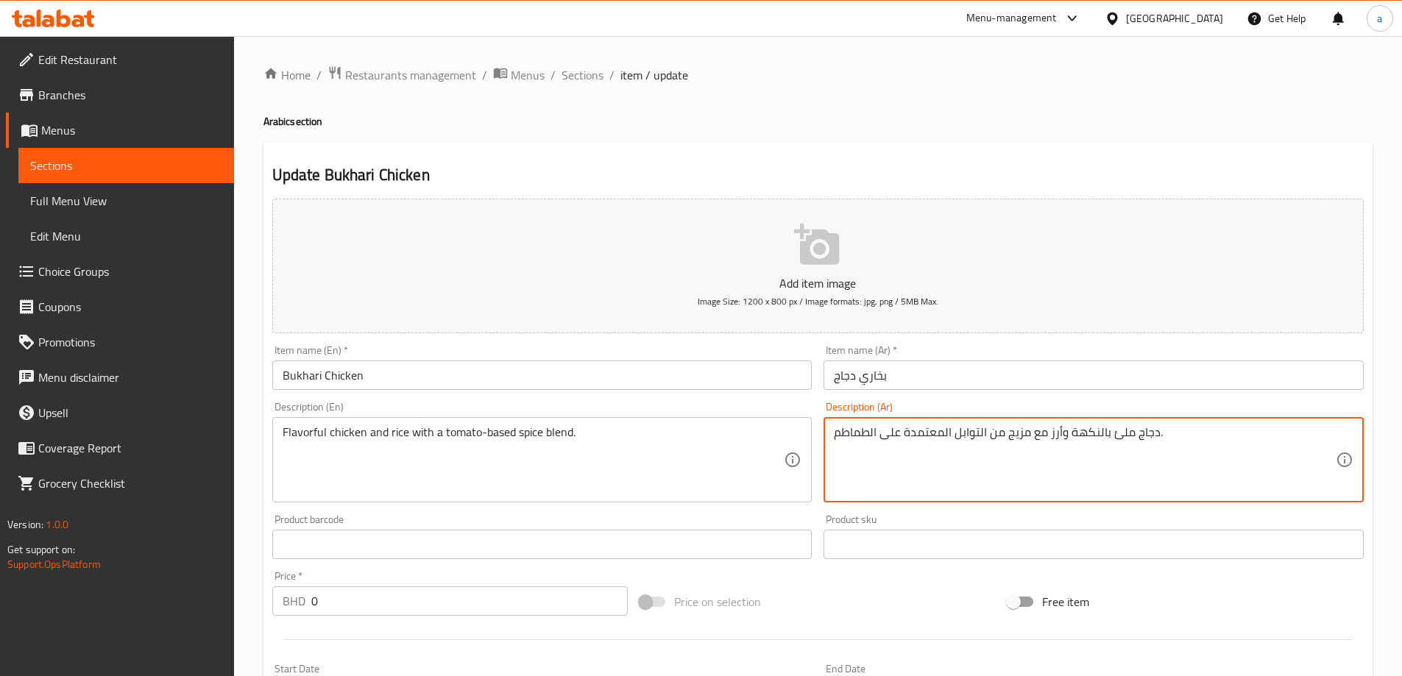
drag, startPoint x: 952, startPoint y: 434, endPoint x: 883, endPoint y: 439, distance: 68.6
click at [883, 439] on textarea "دجاج ملئ بالنكهة وأرز مع مزيج من التوابل المعتمدة على الطماطم." at bounding box center [1085, 460] width 502 height 70
click at [933, 411] on div "Description (Ar) دجاج ملئ بالنكهة وأرز مع مزيج من التوابل أساسها الطماطم. Descr…" at bounding box center [1094, 452] width 540 height 101
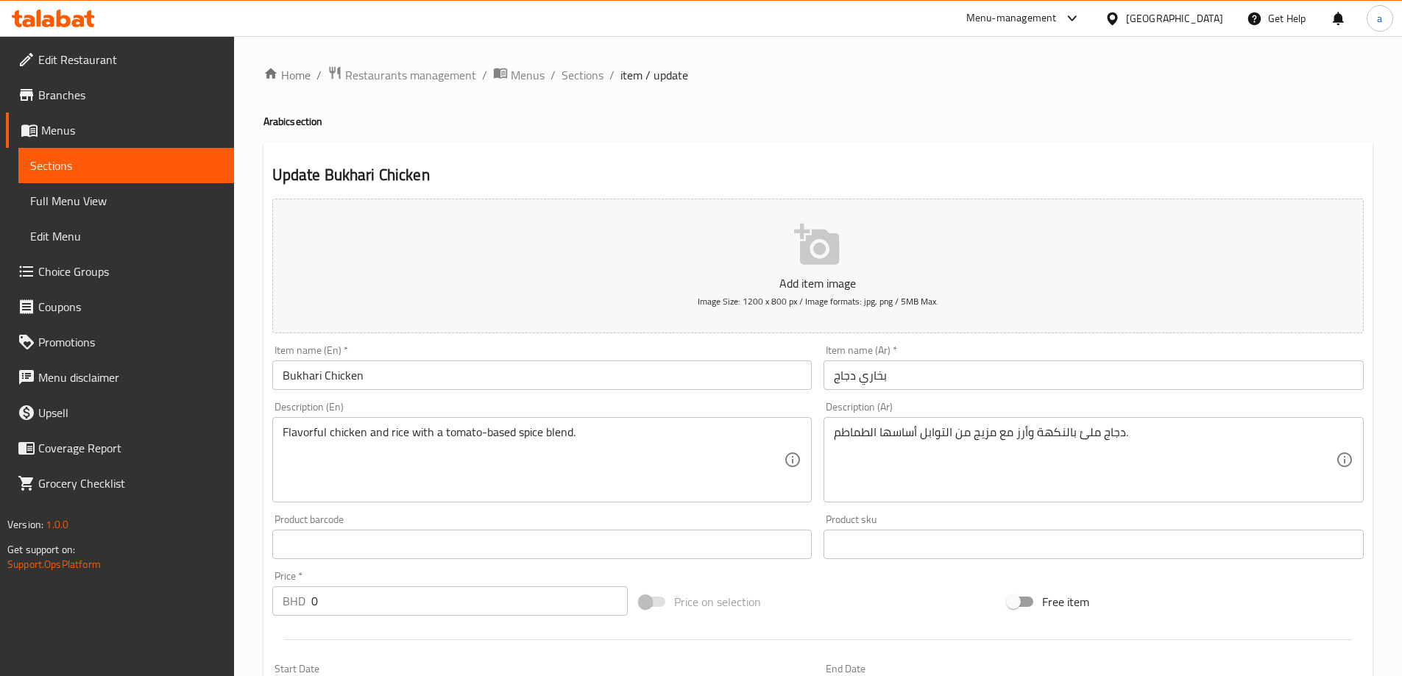
click at [983, 399] on div "Description (Ar) دجاج ملئ بالنكهة وأرز مع مزيج من التوابل أساسها الطماطم. Descr…" at bounding box center [1094, 452] width 552 height 113
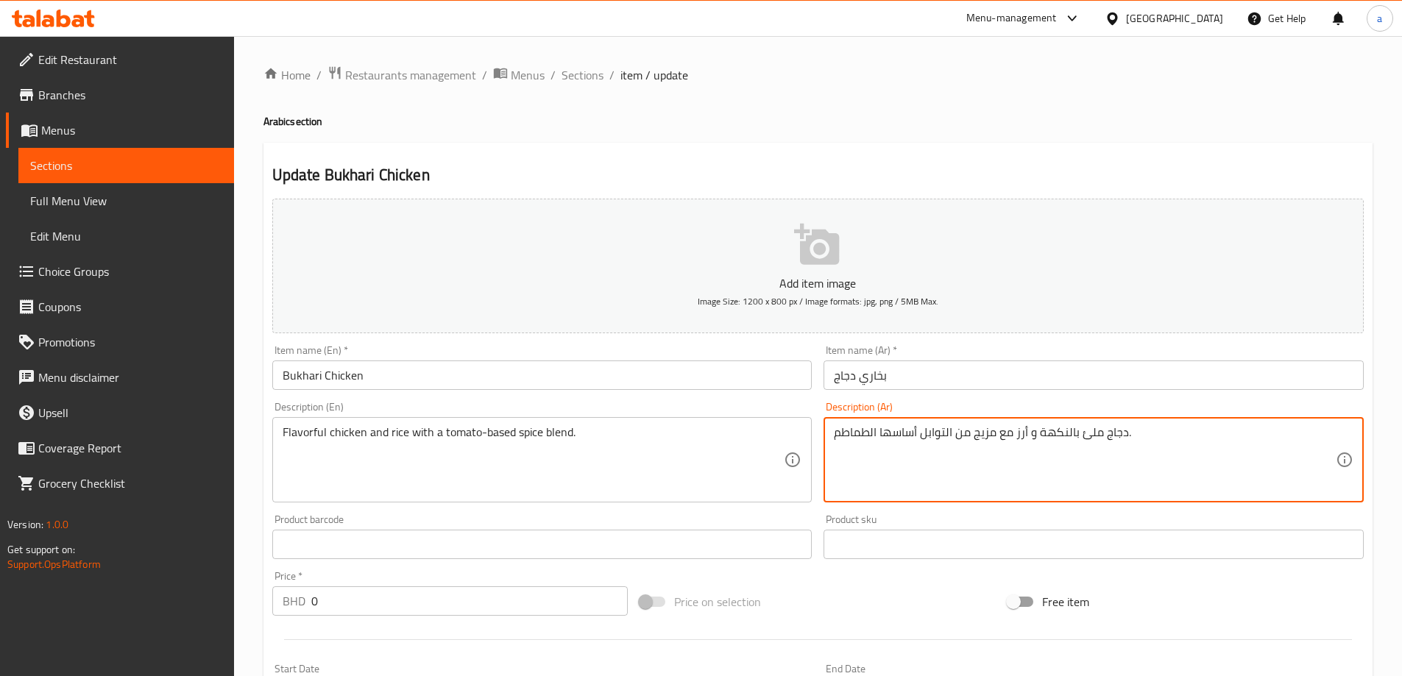
type textarea "دجاج ملئ بالنكهة و أرز مع مزيج من التوابل أساسها الطماطم."
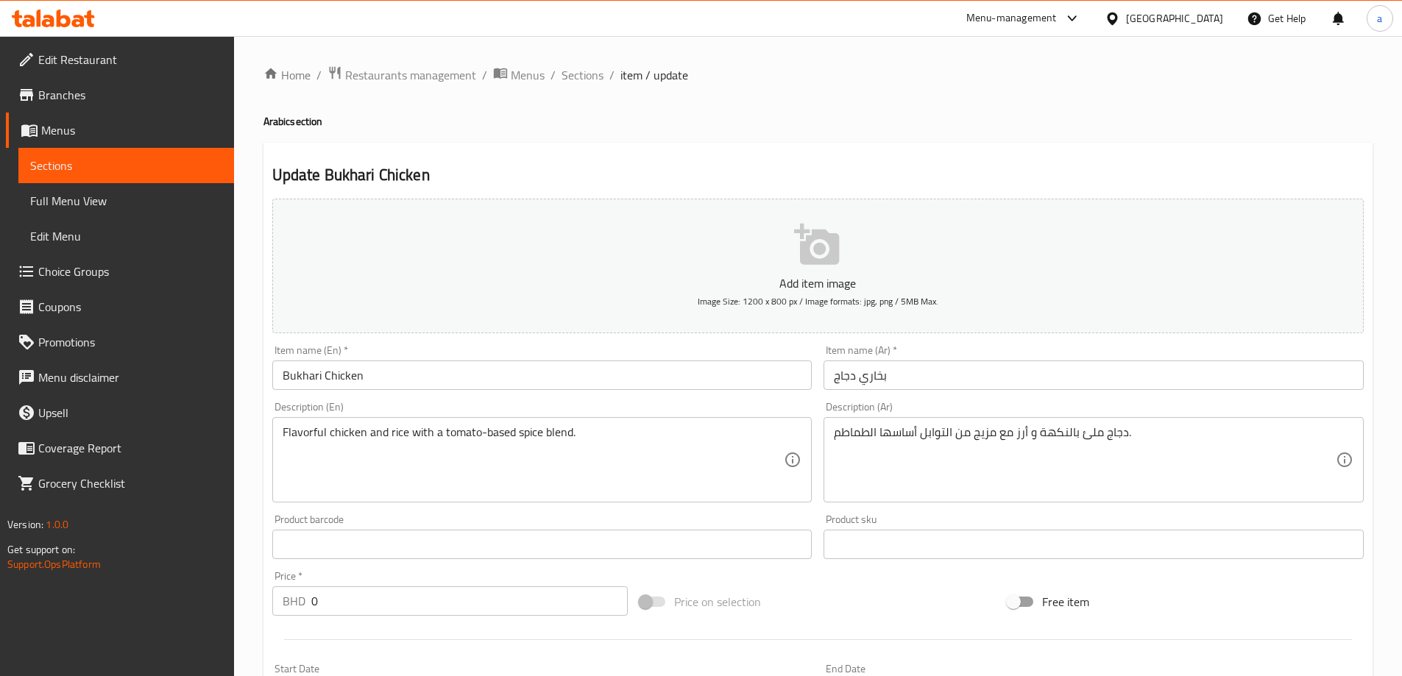
click at [1040, 410] on div "Description (Ar) دجاج ملئ بالنكهة و أرز مع مزيج من التوابل أساسها الطماطم. Desc…" at bounding box center [1094, 452] width 540 height 101
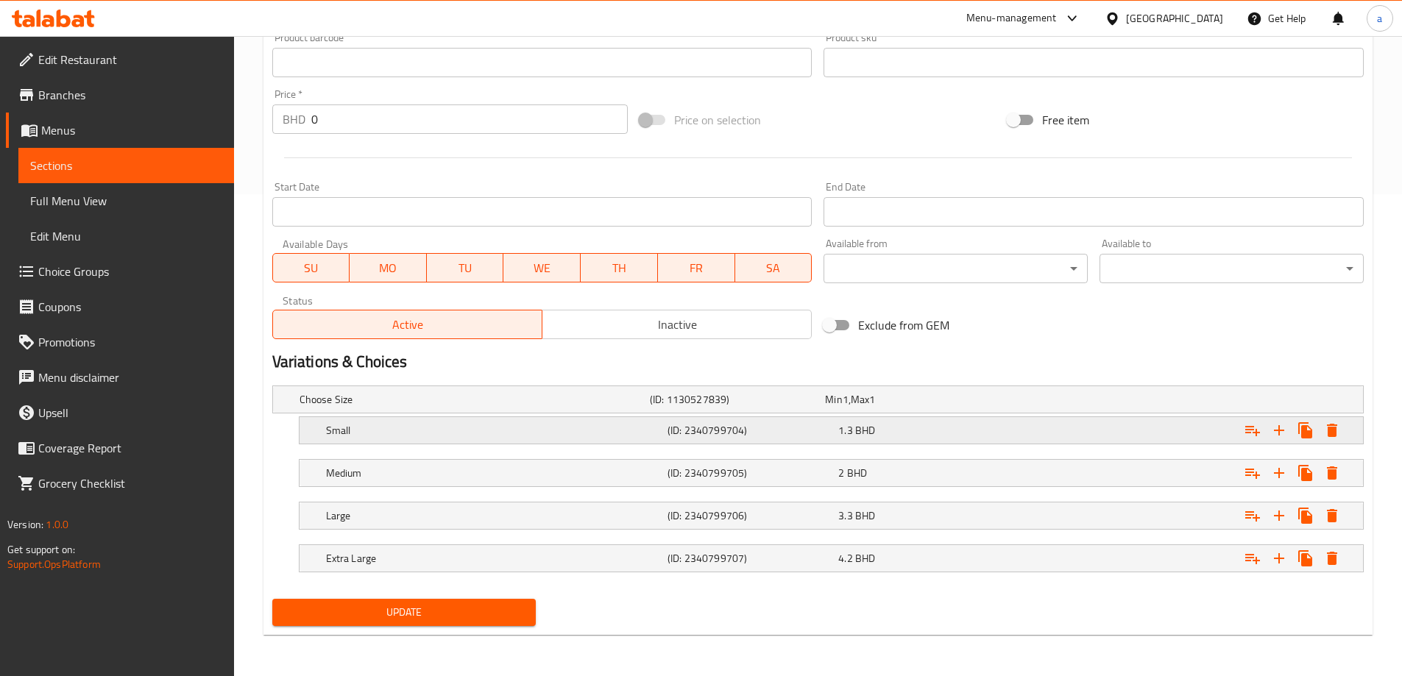
click at [546, 423] on h5 "Small" at bounding box center [494, 430] width 336 height 15
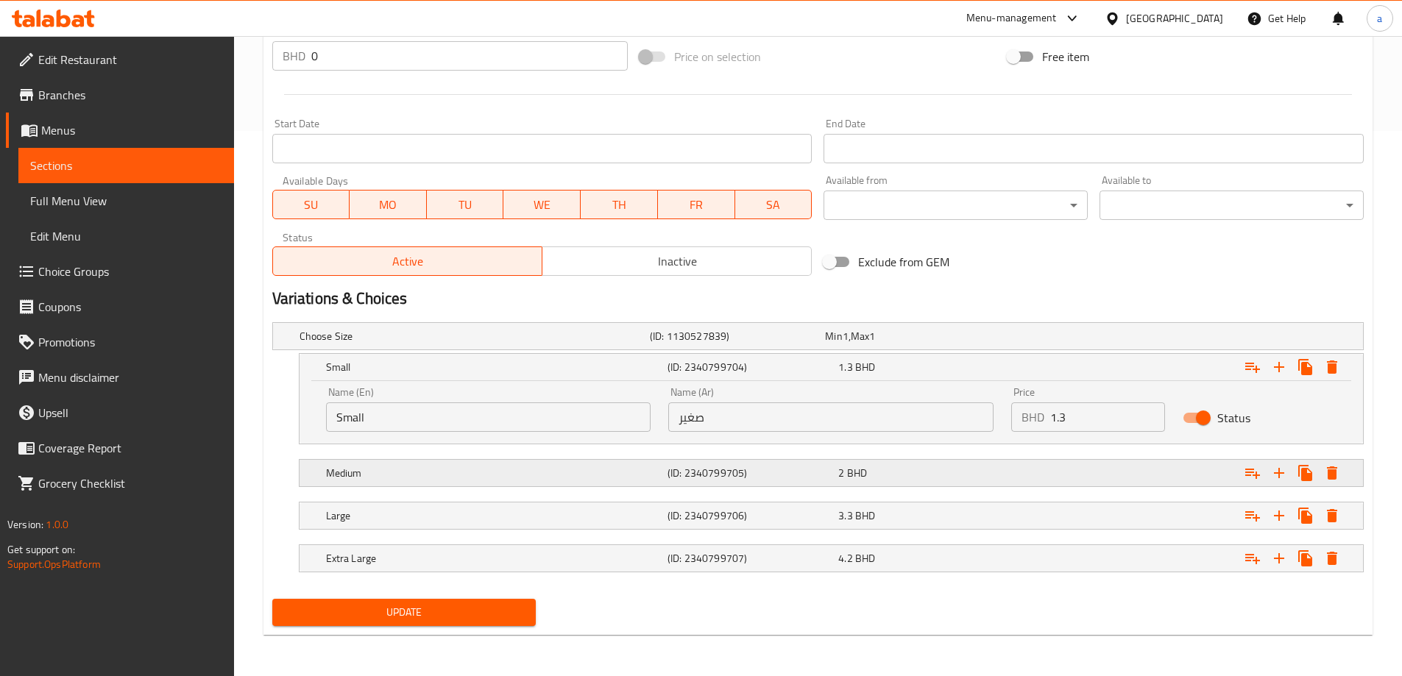
click at [528, 478] on h5 "Medium" at bounding box center [494, 473] width 336 height 15
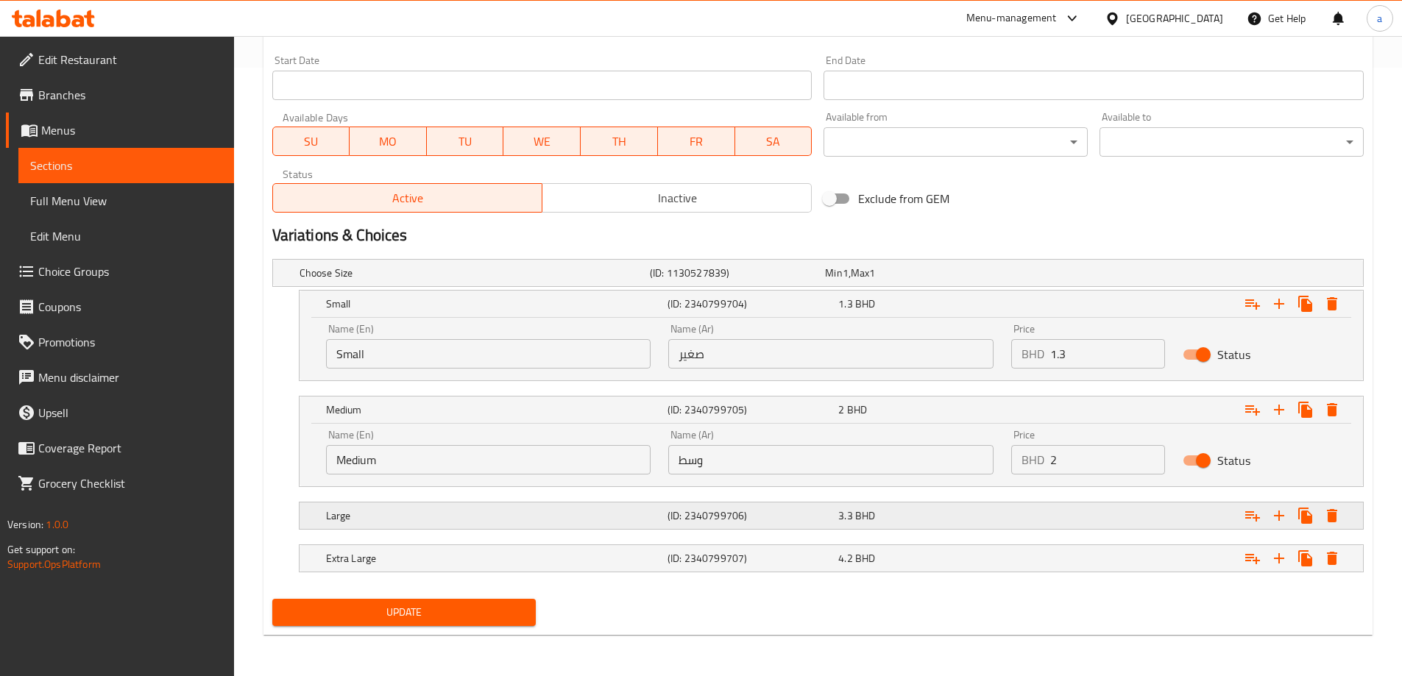
click at [528, 528] on div "Large (ID: 2340799706) 3.3 BHD" at bounding box center [835, 516] width 1025 height 32
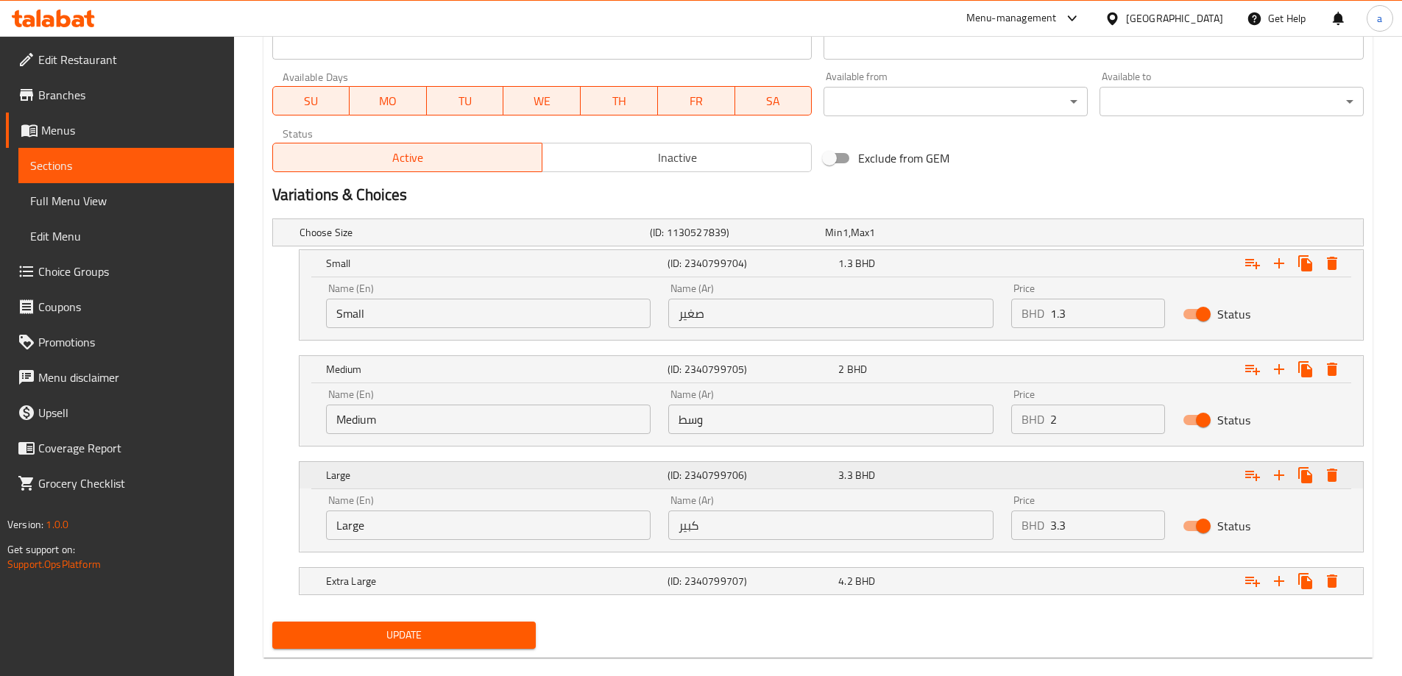
scroll to position [672, 0]
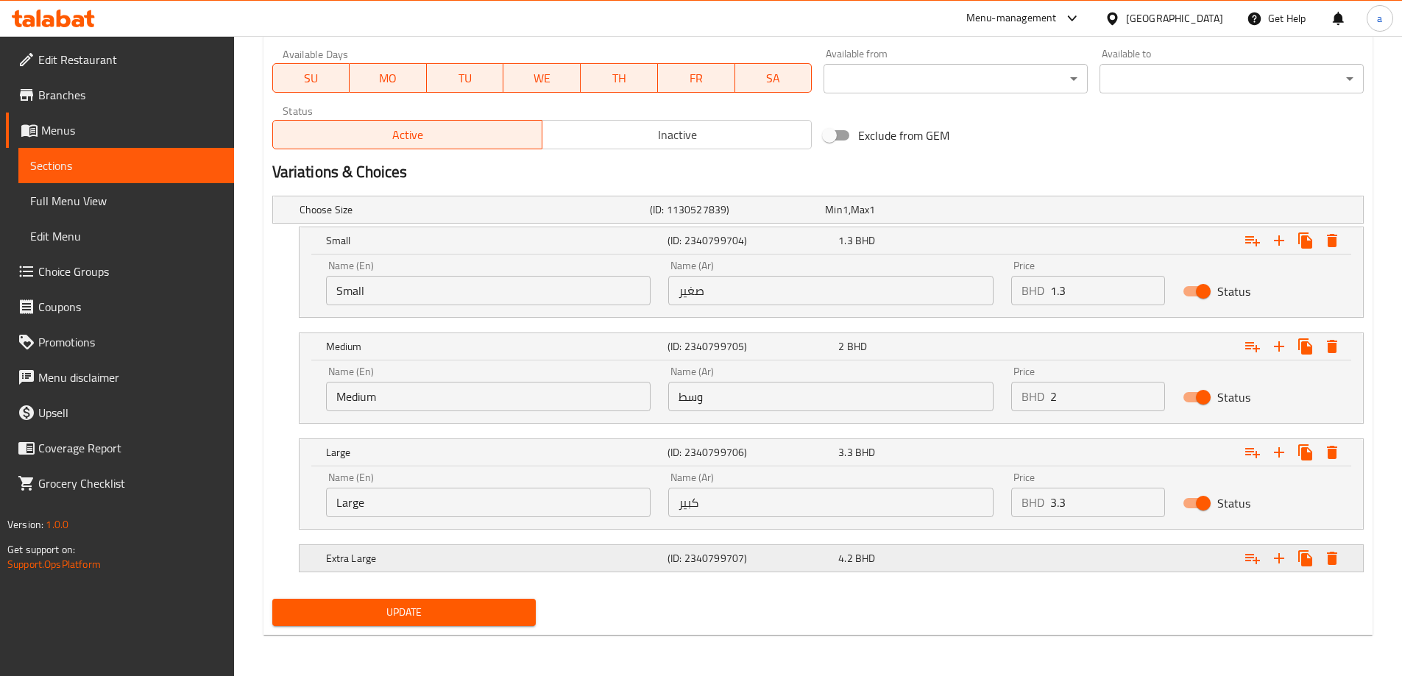
click at [528, 555] on h5 "Extra Large" at bounding box center [494, 558] width 336 height 15
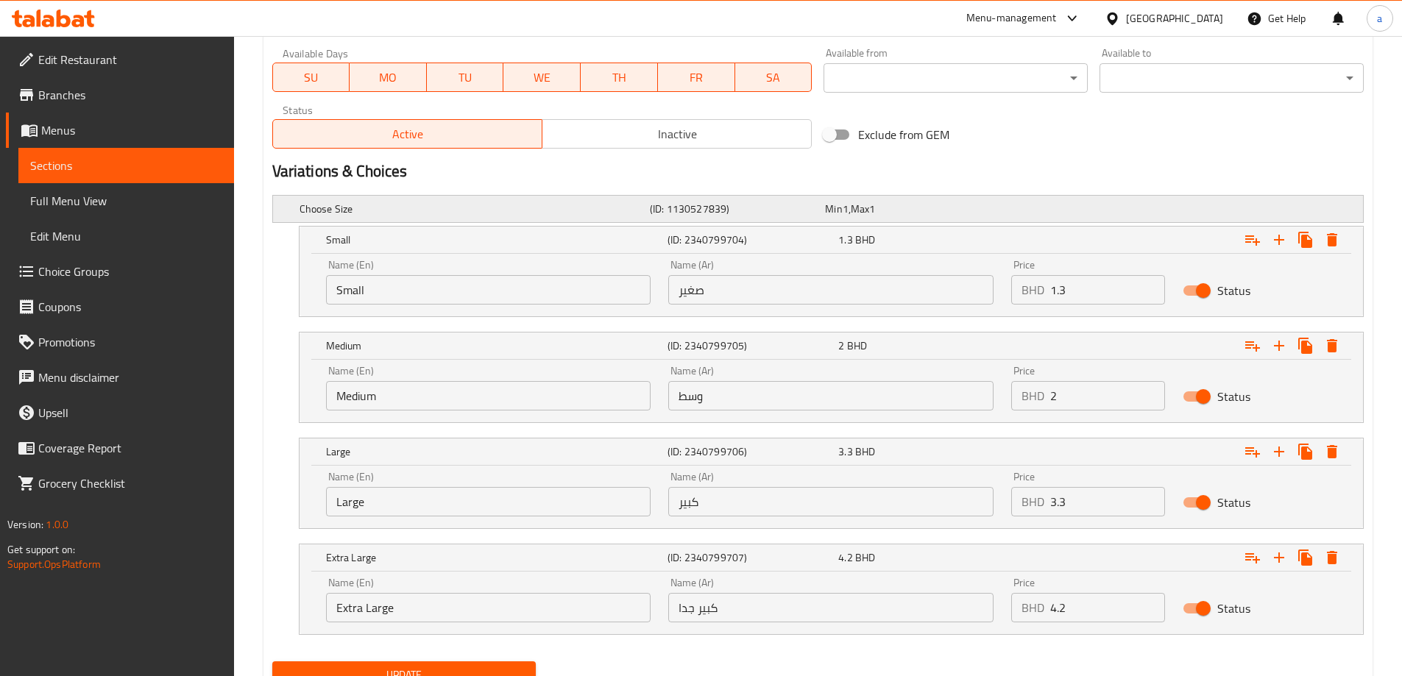
scroll to position [735, 0]
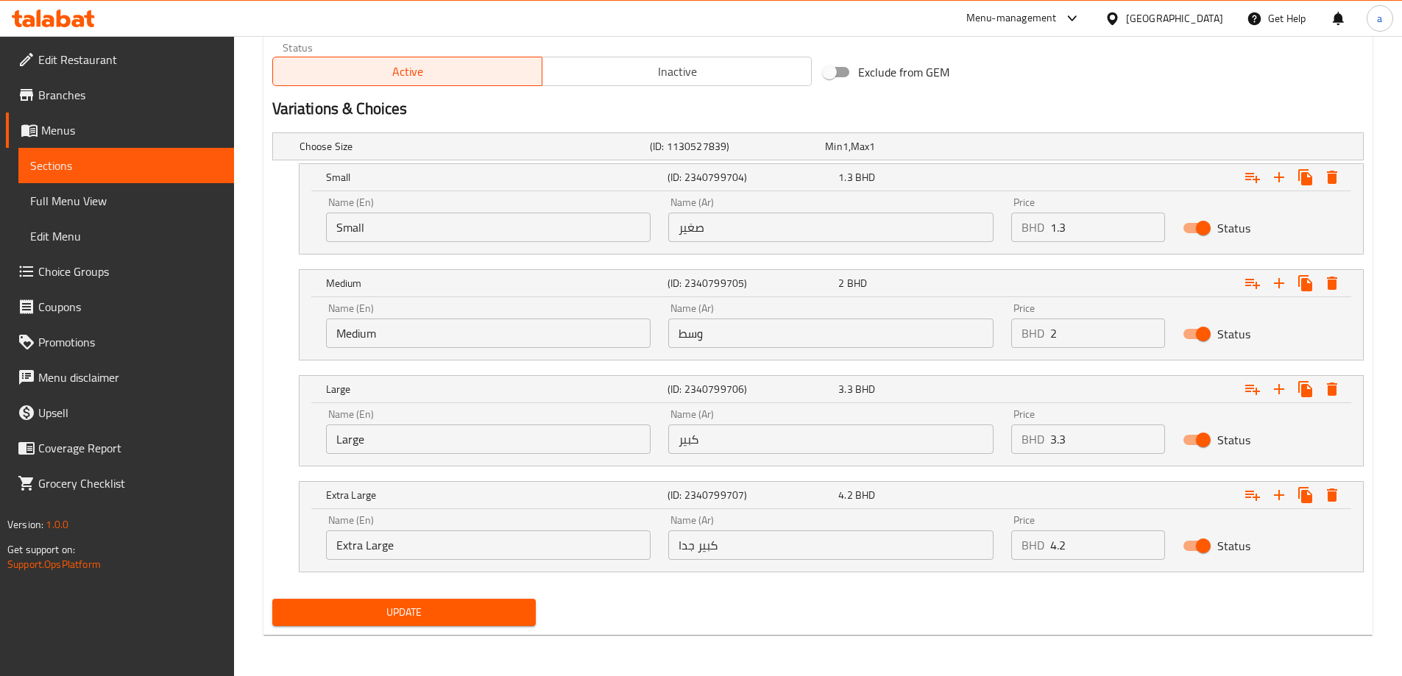
click at [425, 616] on span "Update" at bounding box center [404, 613] width 241 height 18
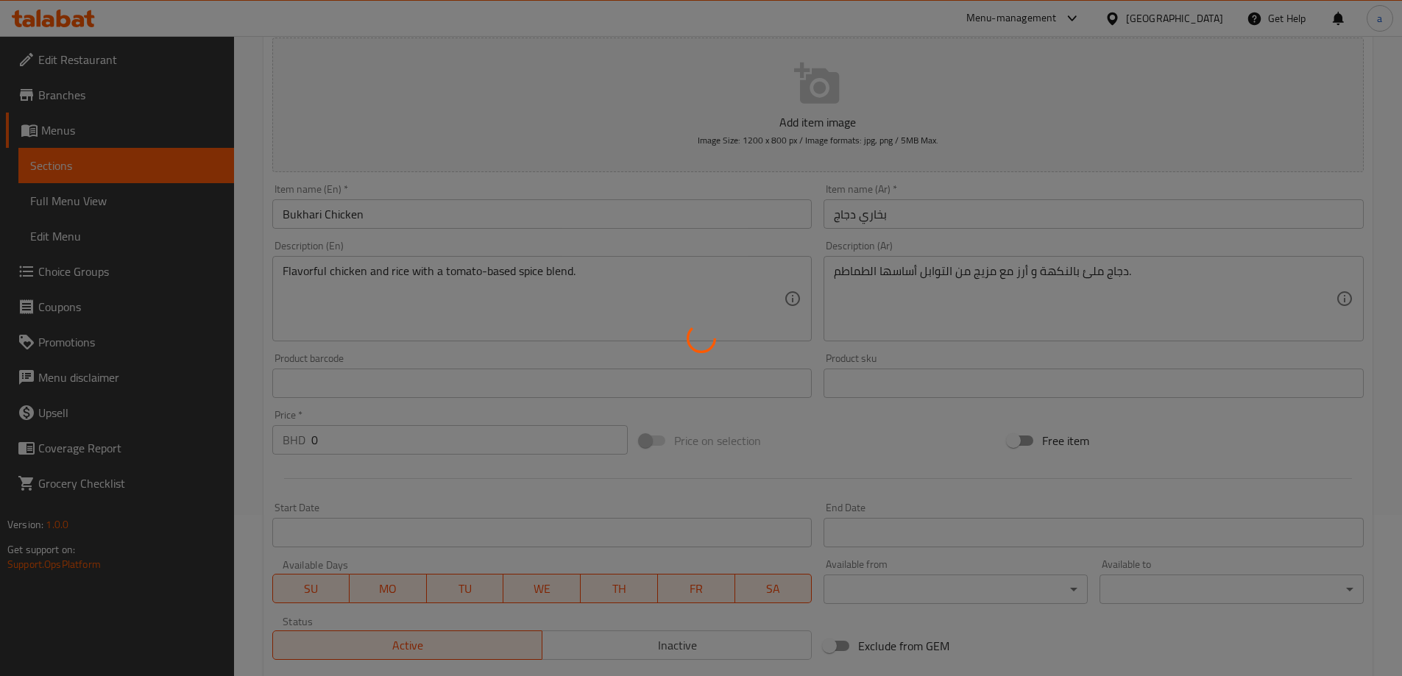
scroll to position [0, 0]
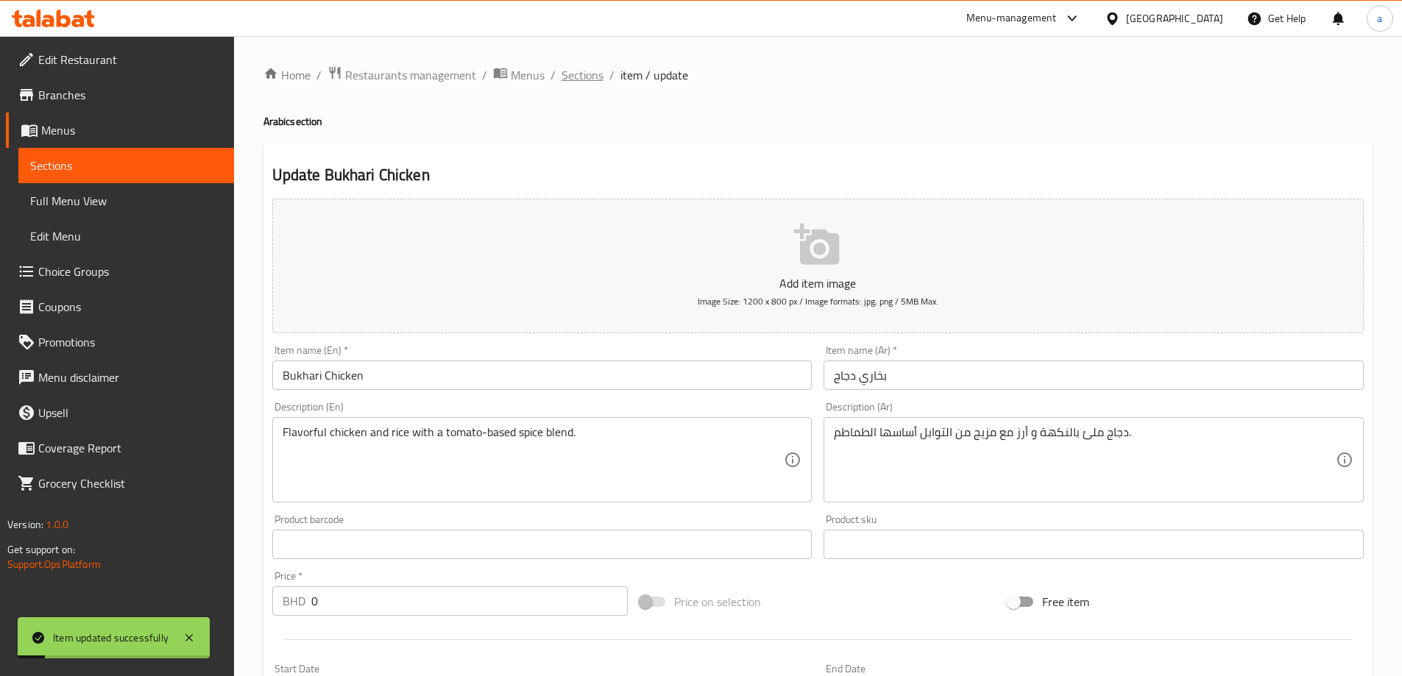
click at [584, 81] on span "Sections" at bounding box center [583, 75] width 42 height 18
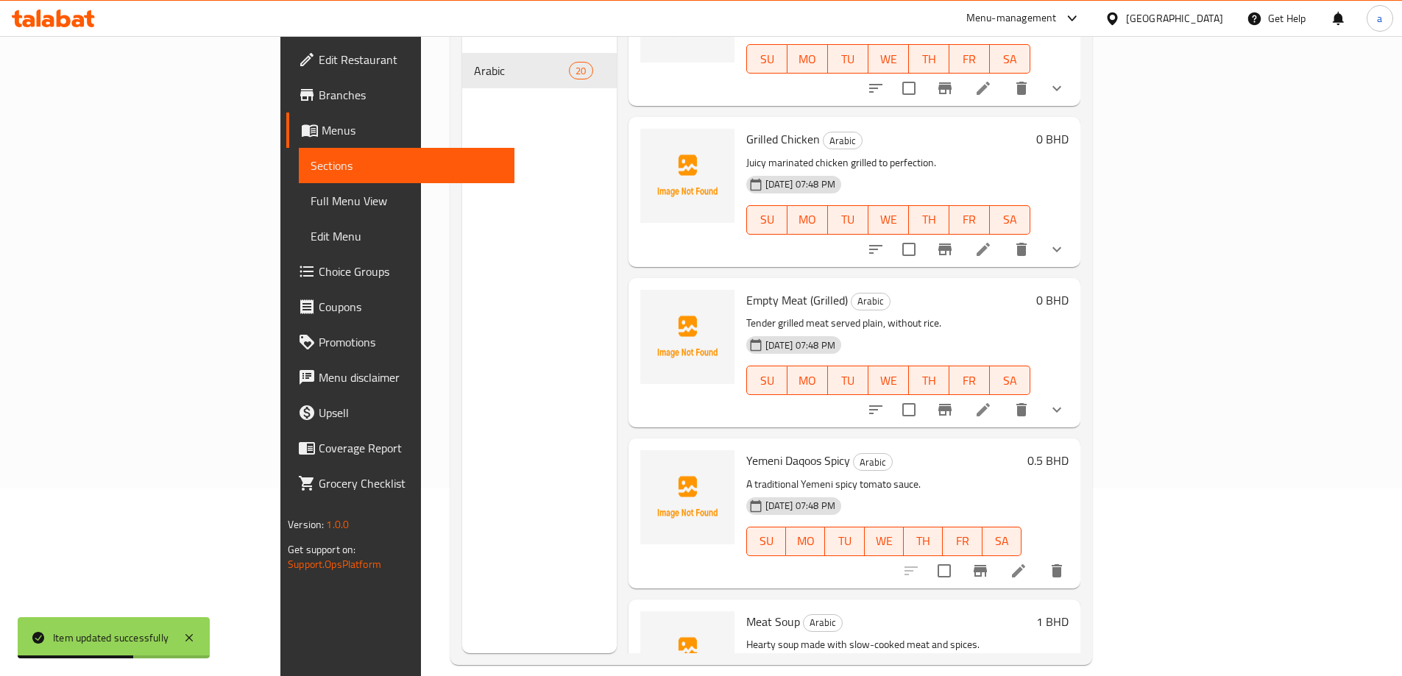
scroll to position [206, 0]
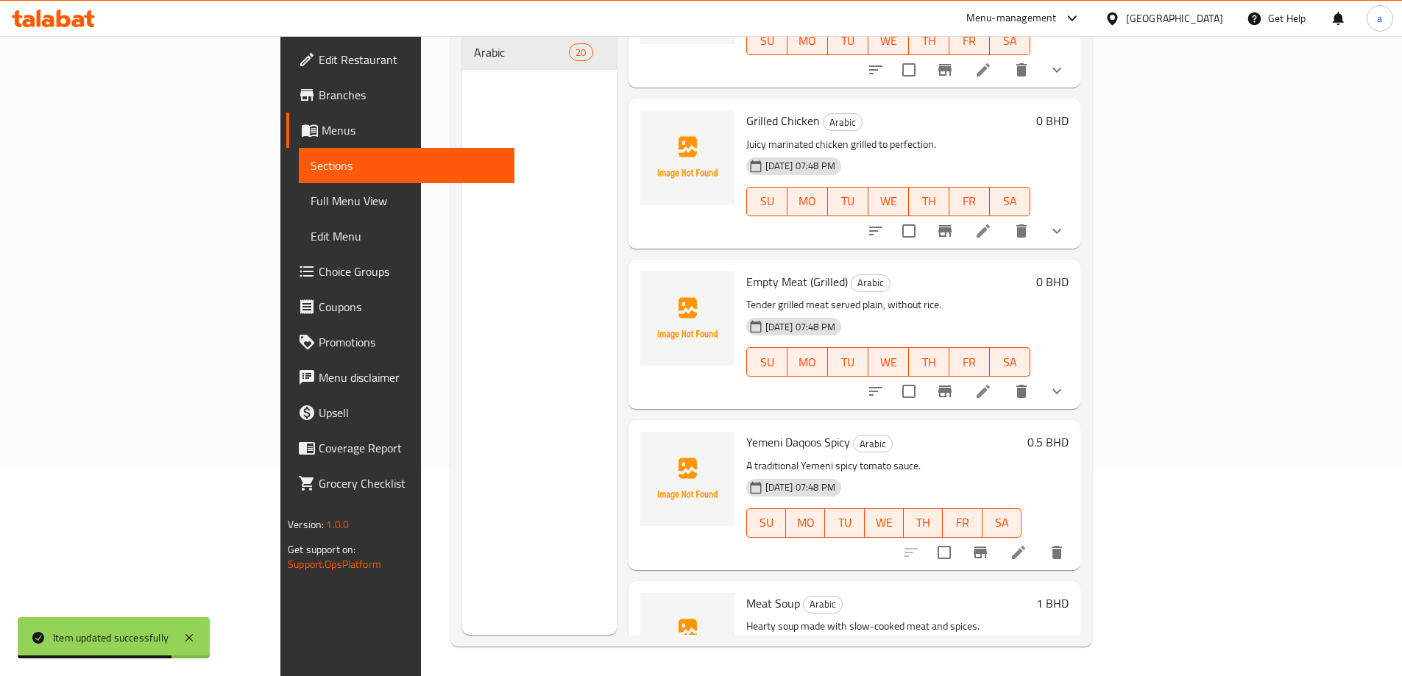
click at [1004, 378] on li at bounding box center [983, 391] width 41 height 26
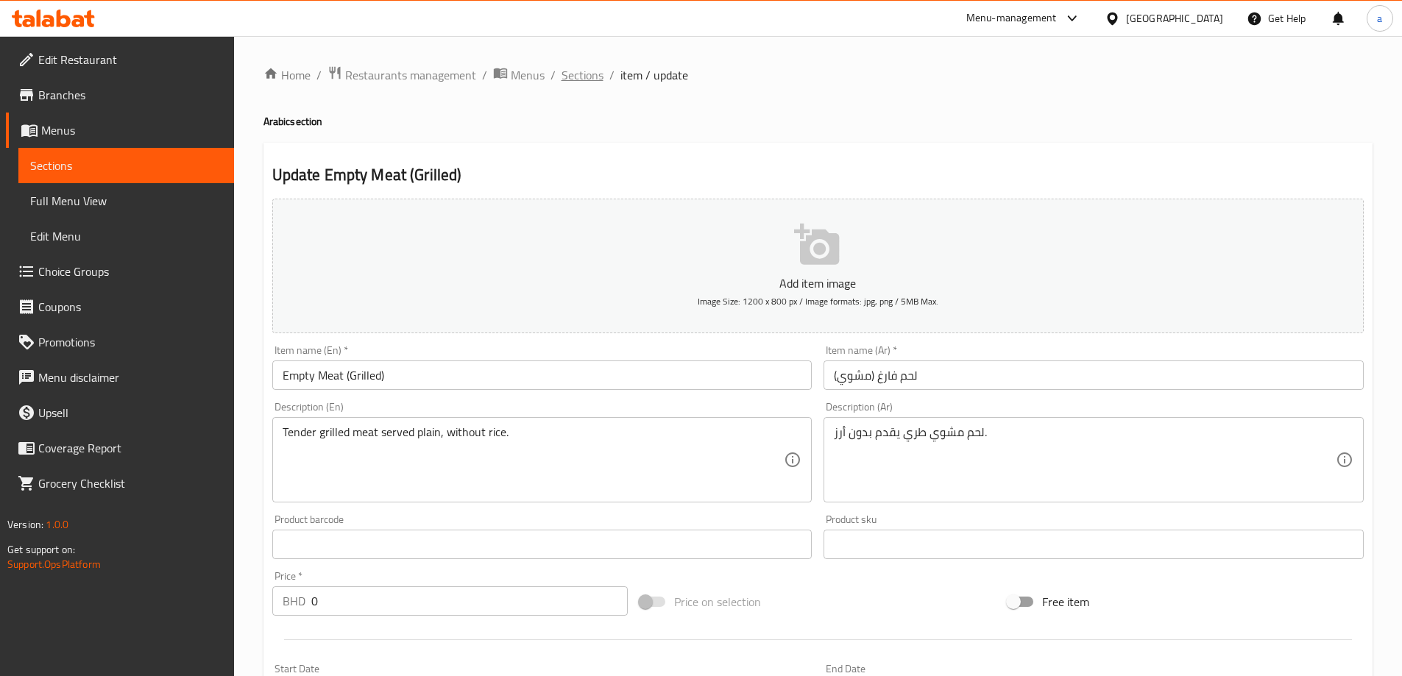
click at [590, 74] on span "Sections" at bounding box center [583, 75] width 42 height 18
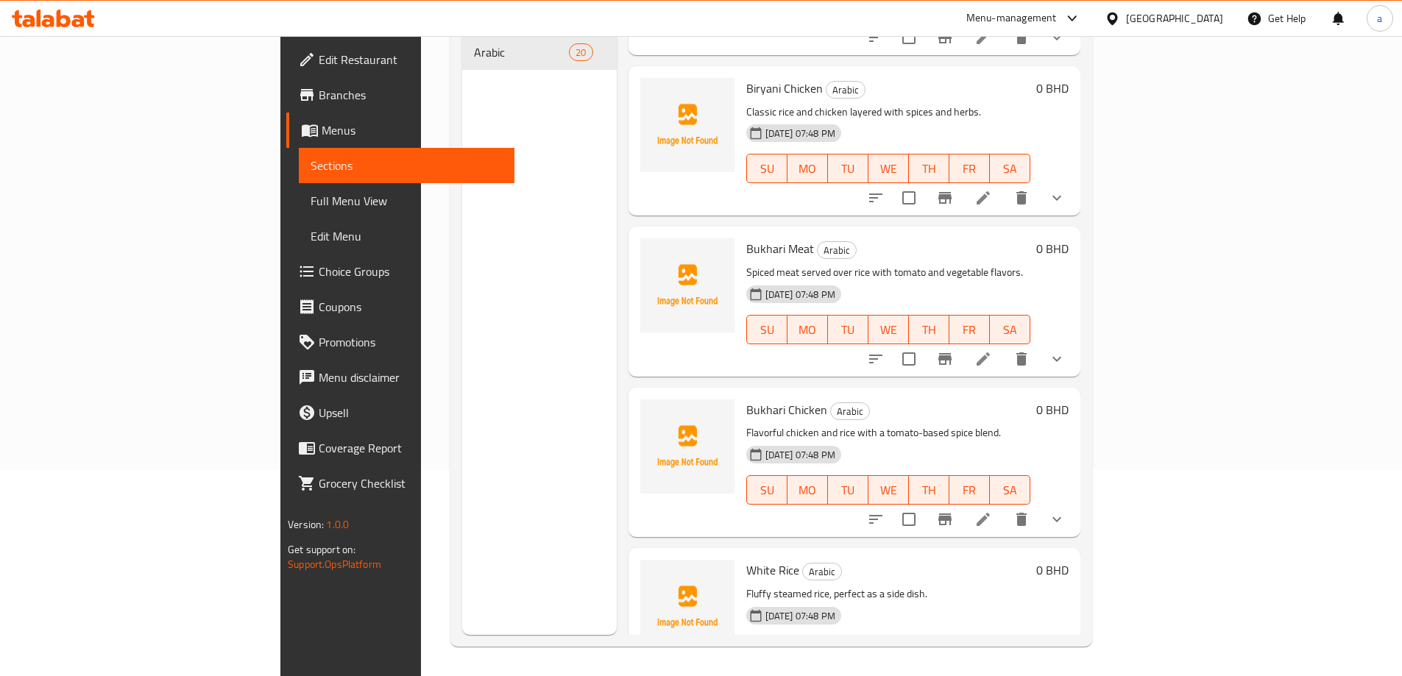
scroll to position [1840, 0]
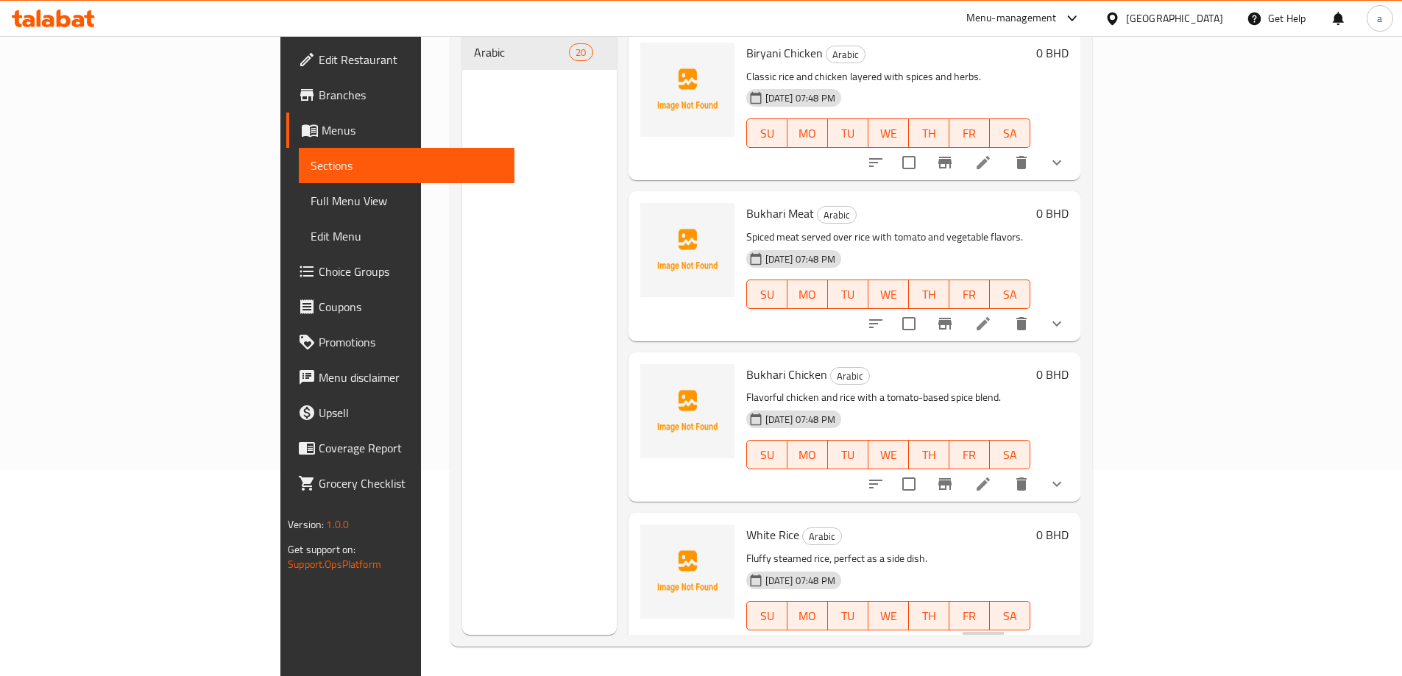
click at [1004, 632] on li at bounding box center [983, 645] width 41 height 26
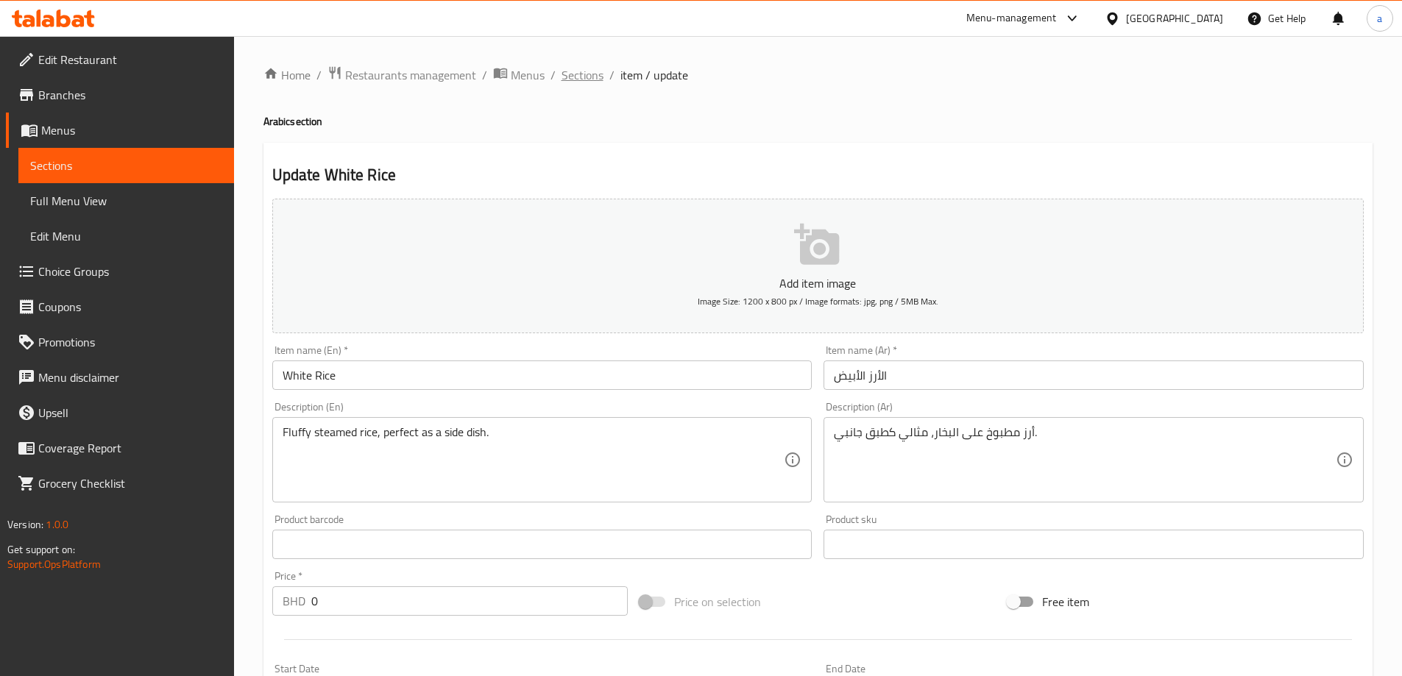
click at [570, 71] on span "Sections" at bounding box center [583, 75] width 42 height 18
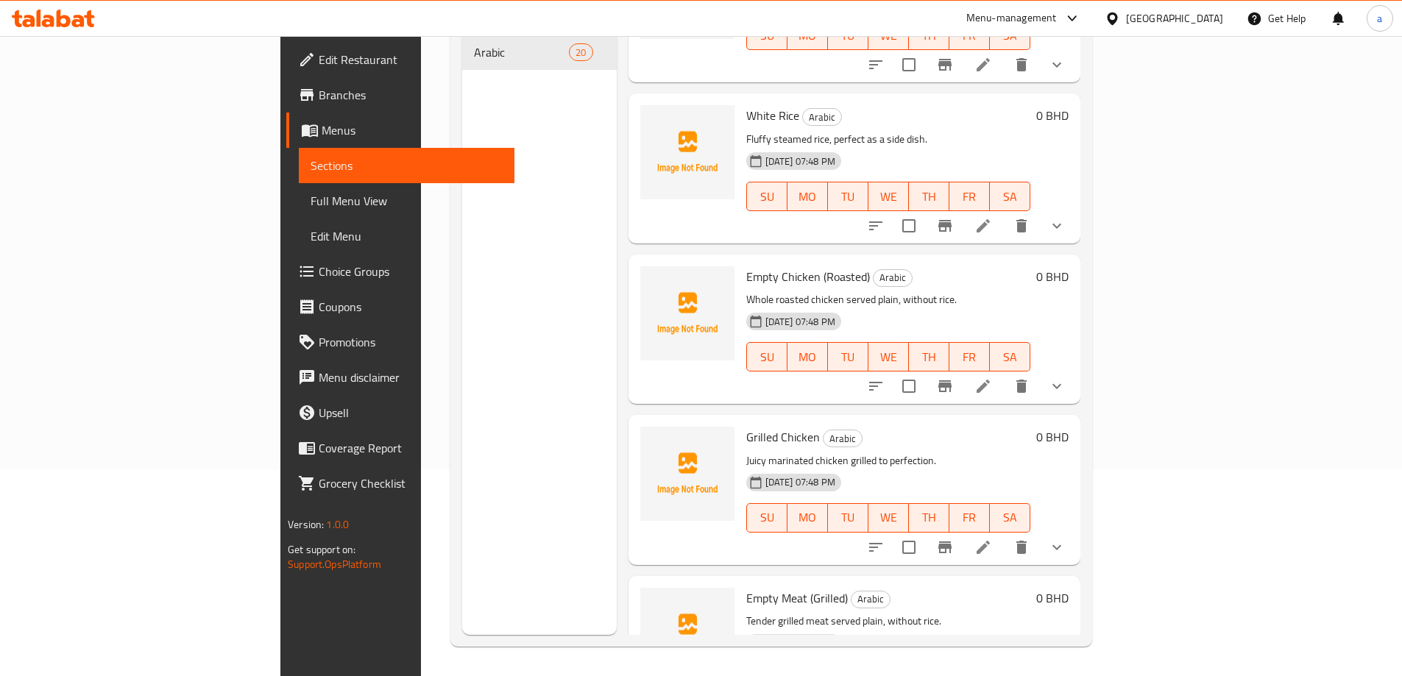
scroll to position [2135, 0]
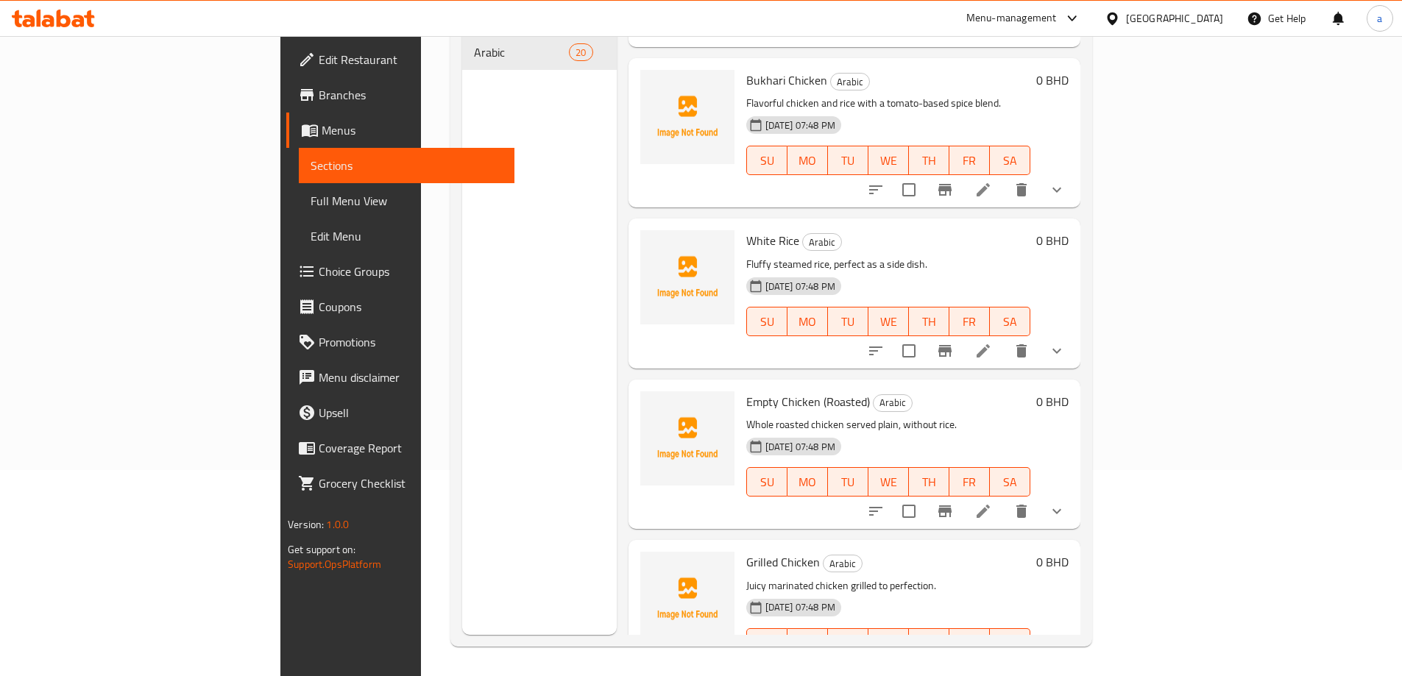
click at [992, 342] on icon at bounding box center [984, 351] width 18 height 18
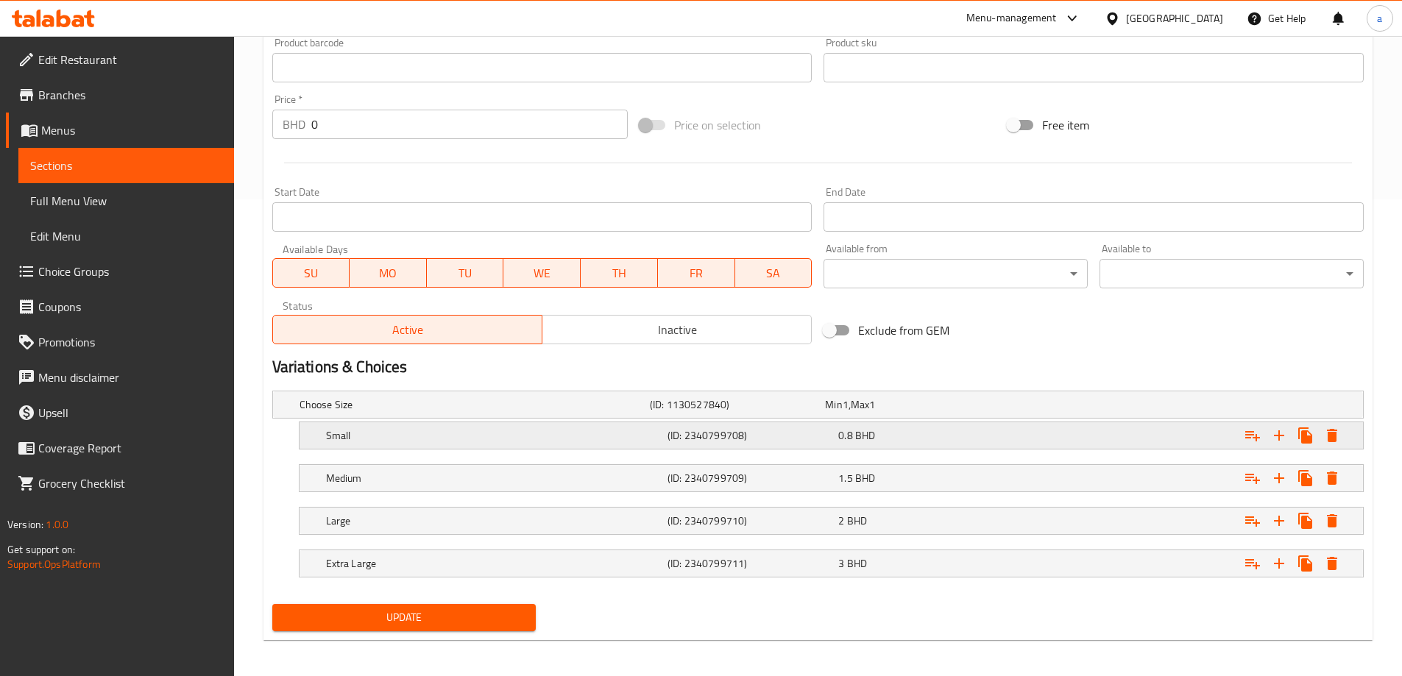
scroll to position [482, 0]
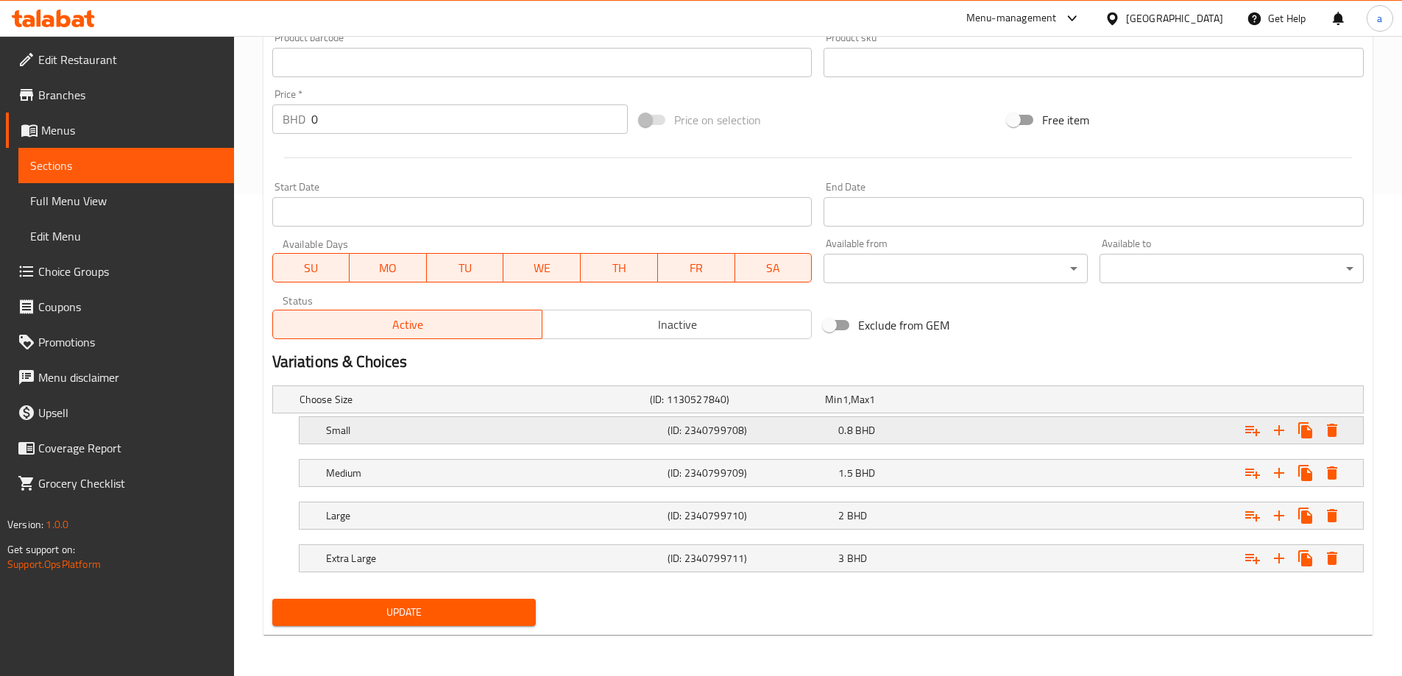
click at [881, 435] on div "0.8 BHD" at bounding box center [920, 430] width 165 height 15
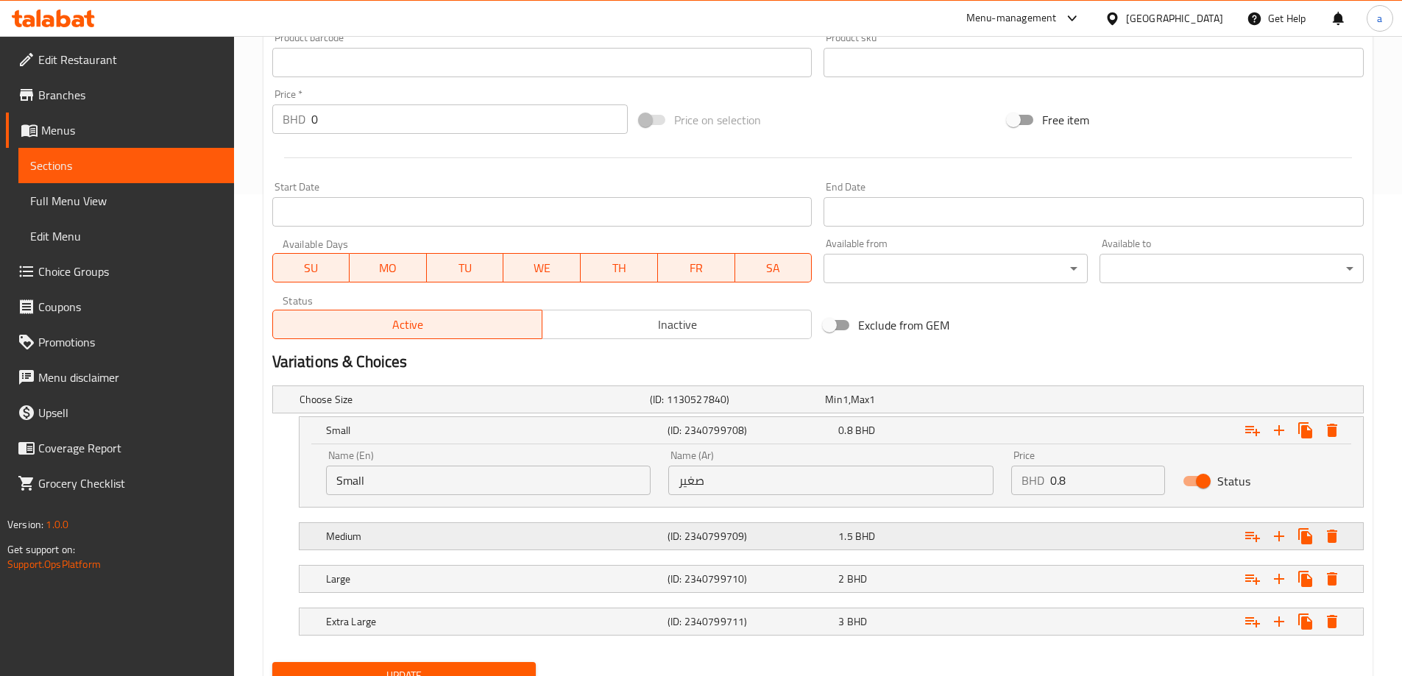
click at [884, 546] on div "1.5 BHD" at bounding box center [920, 536] width 171 height 21
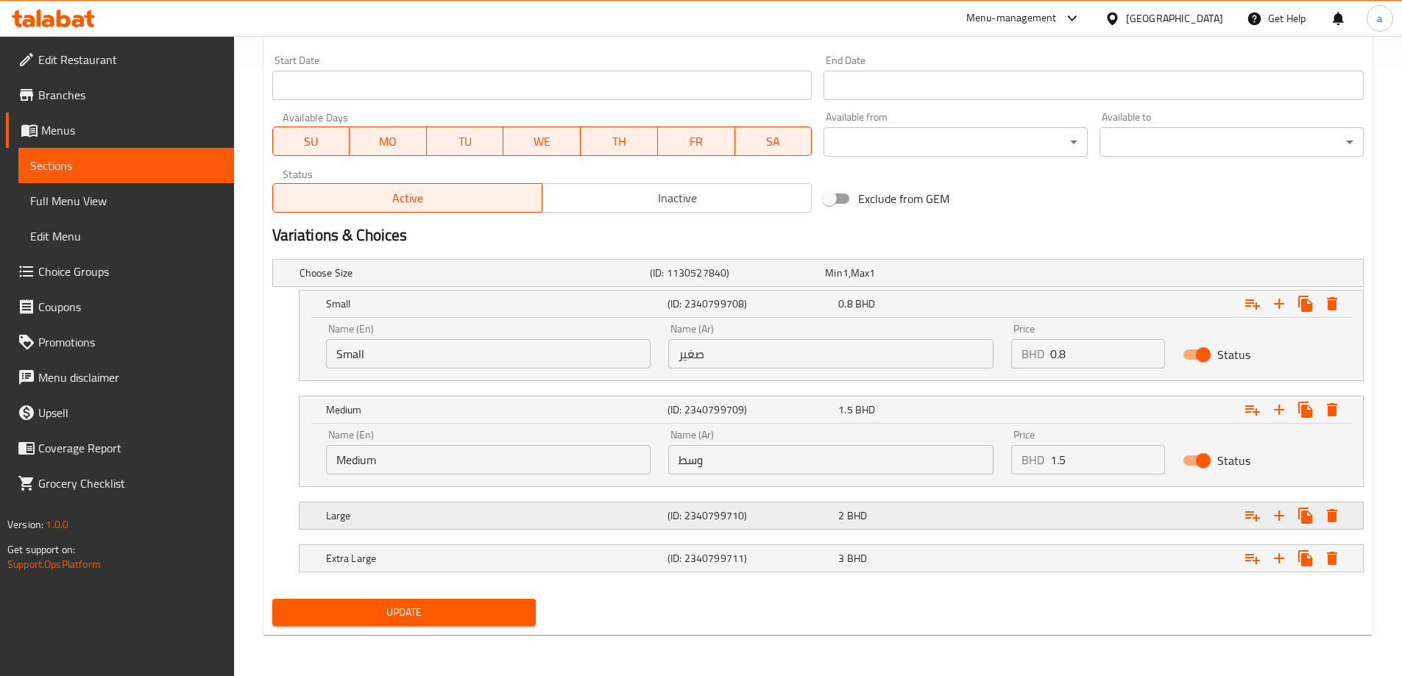
click at [877, 510] on div "2 BHD" at bounding box center [920, 516] width 165 height 15
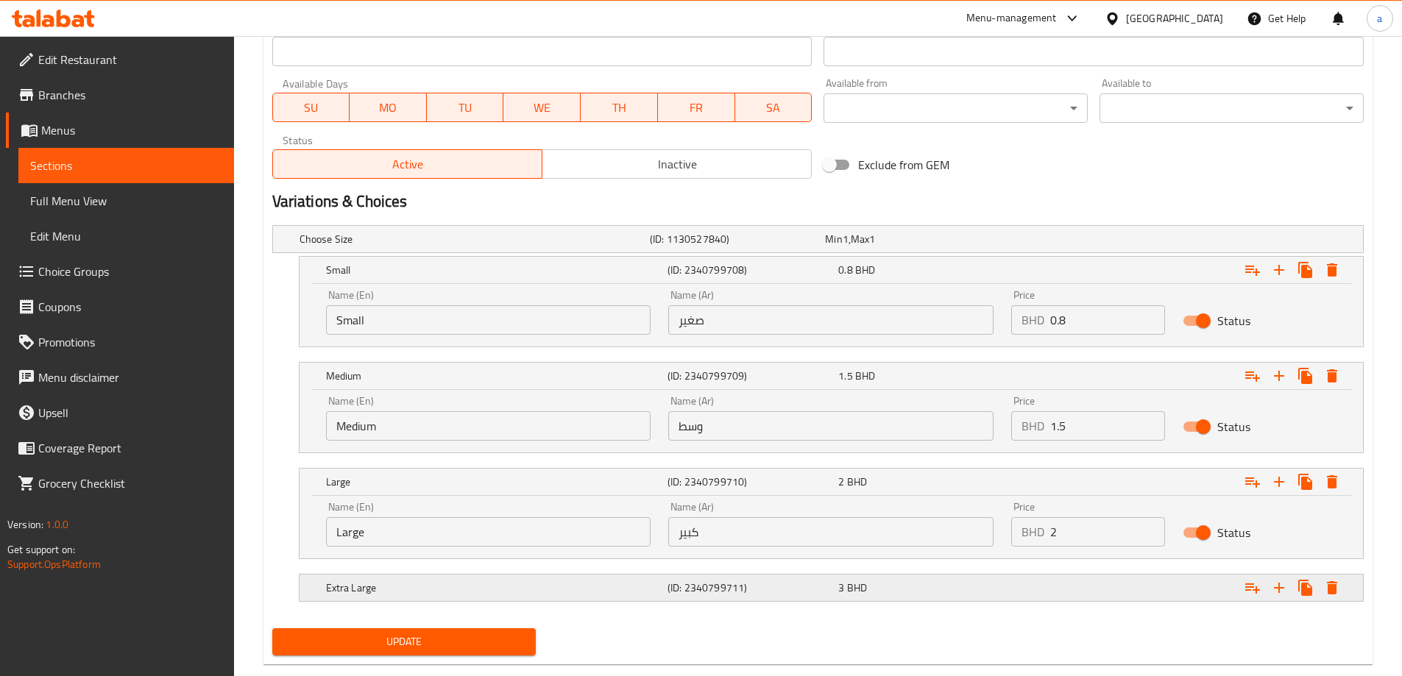
scroll to position [672, 0]
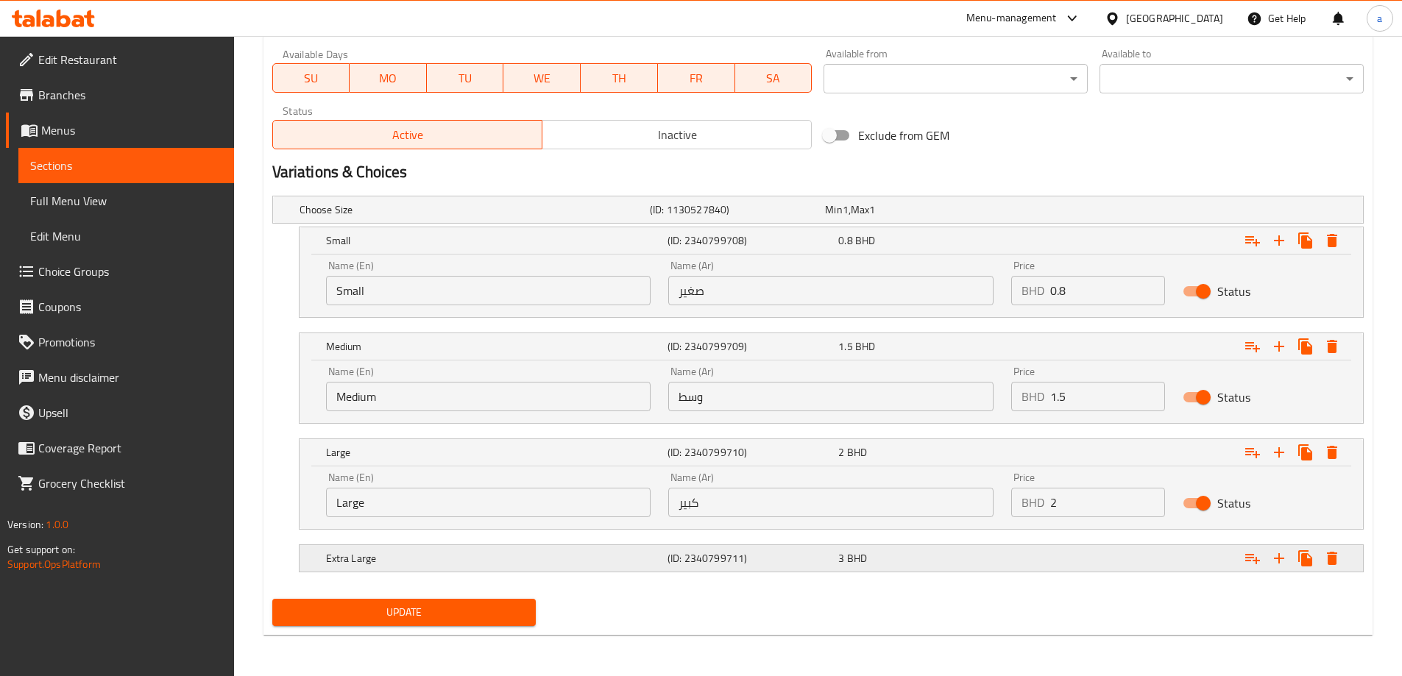
click at [882, 557] on div "3 BHD" at bounding box center [920, 558] width 165 height 15
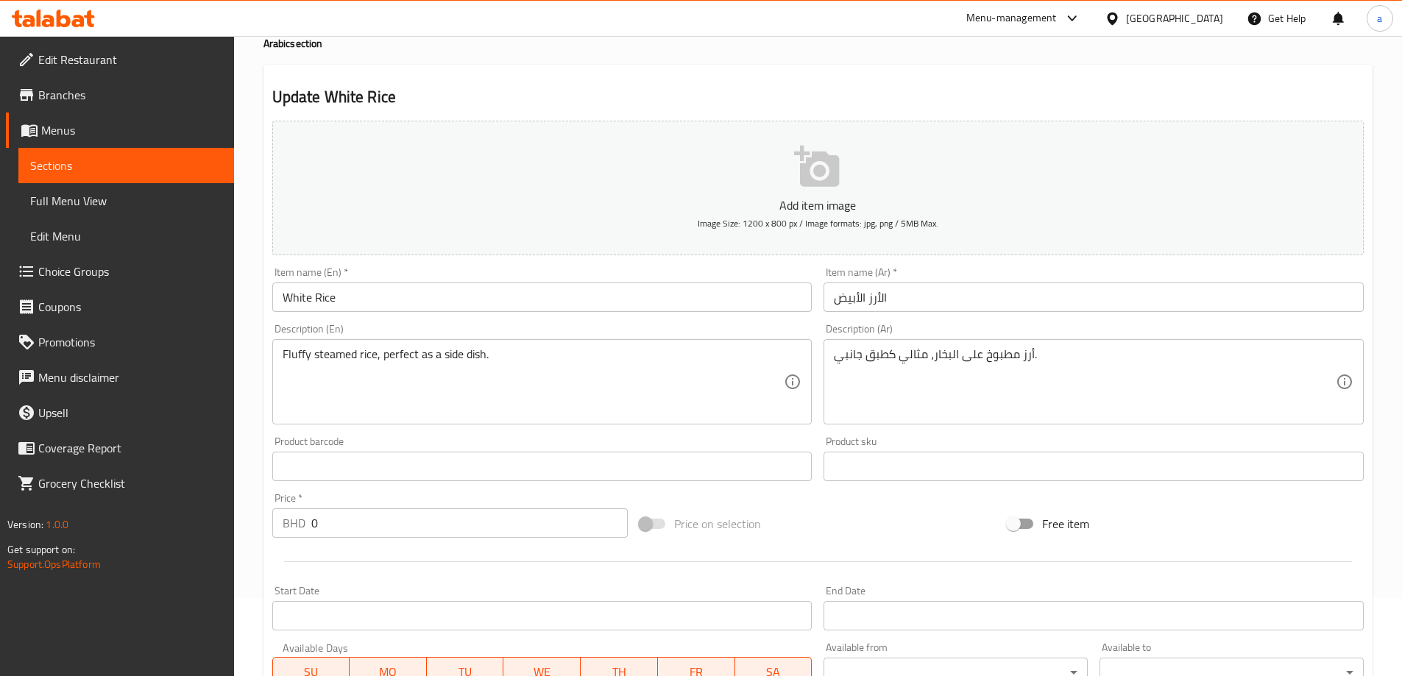
scroll to position [0, 0]
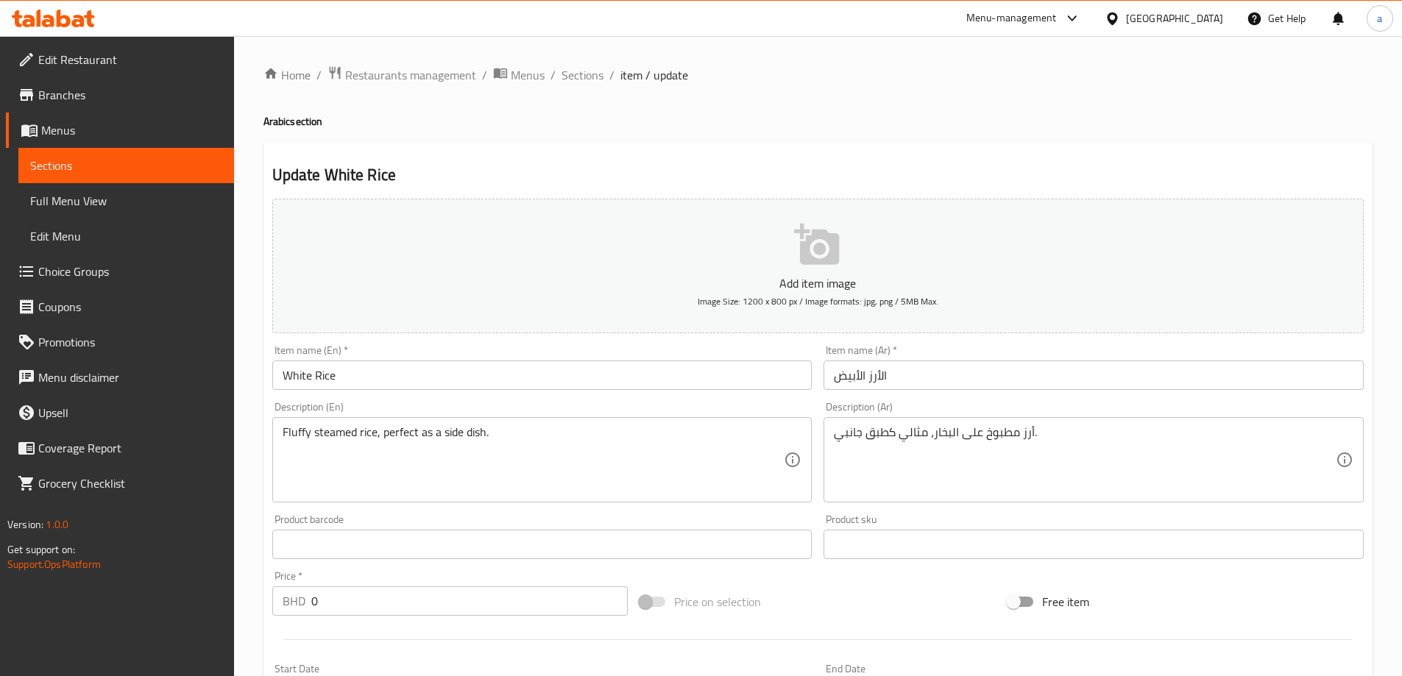
click at [525, 380] on input "White Rice" at bounding box center [542, 375] width 540 height 29
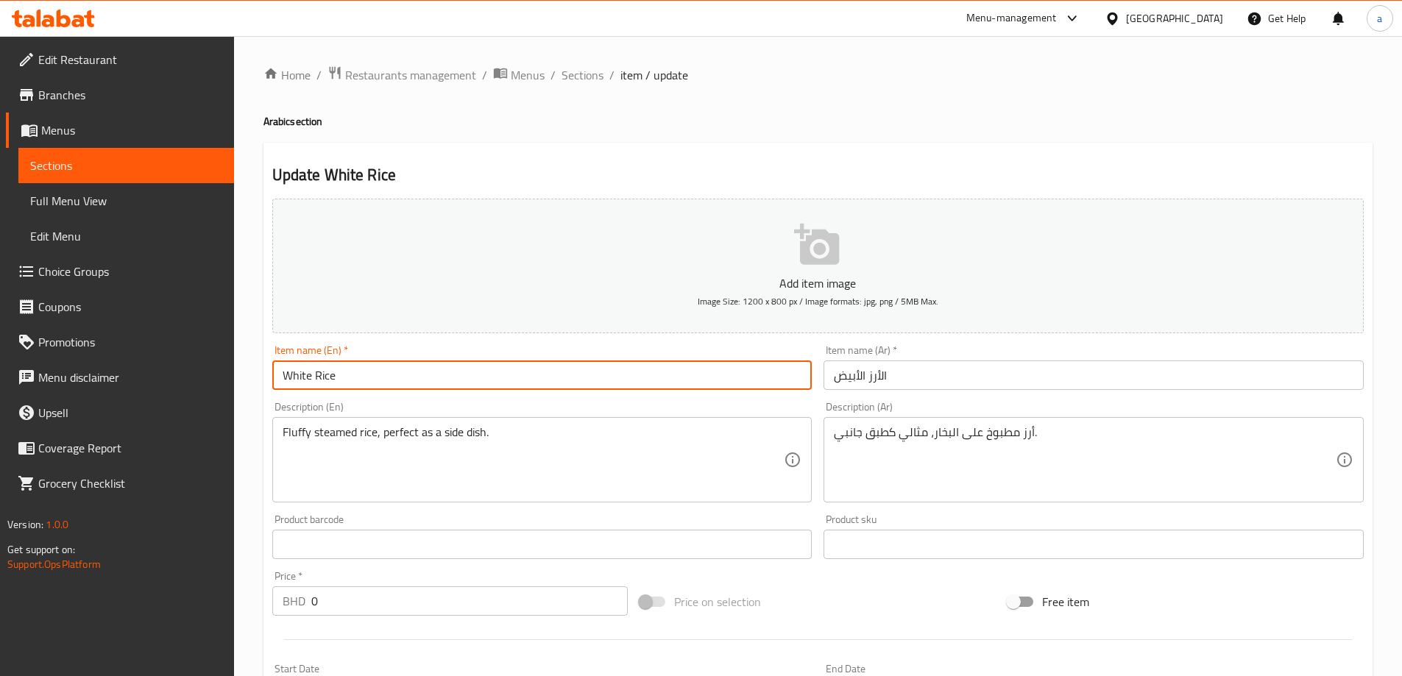
click at [525, 380] on input "White Rice" at bounding box center [542, 375] width 540 height 29
click at [597, 83] on span "Sections" at bounding box center [583, 75] width 42 height 18
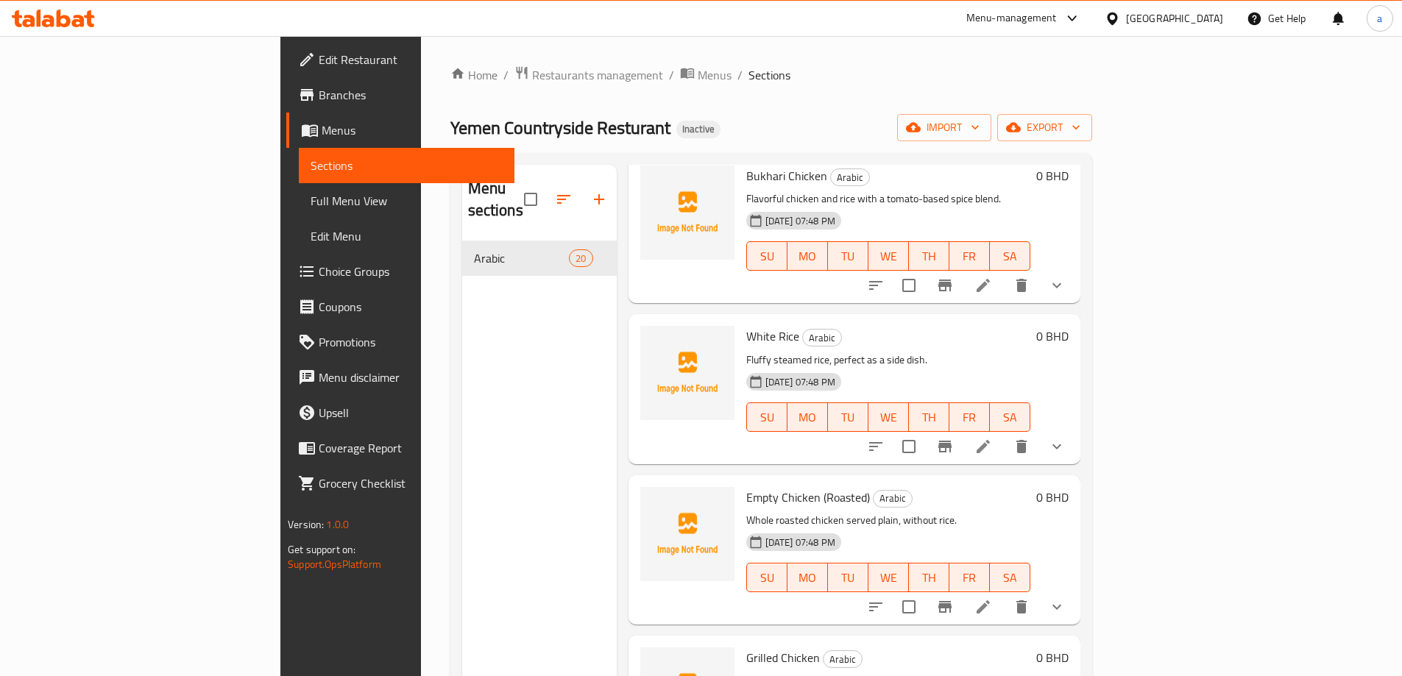
scroll to position [2246, 0]
click at [1027, 439] on icon "delete" at bounding box center [1021, 445] width 10 height 13
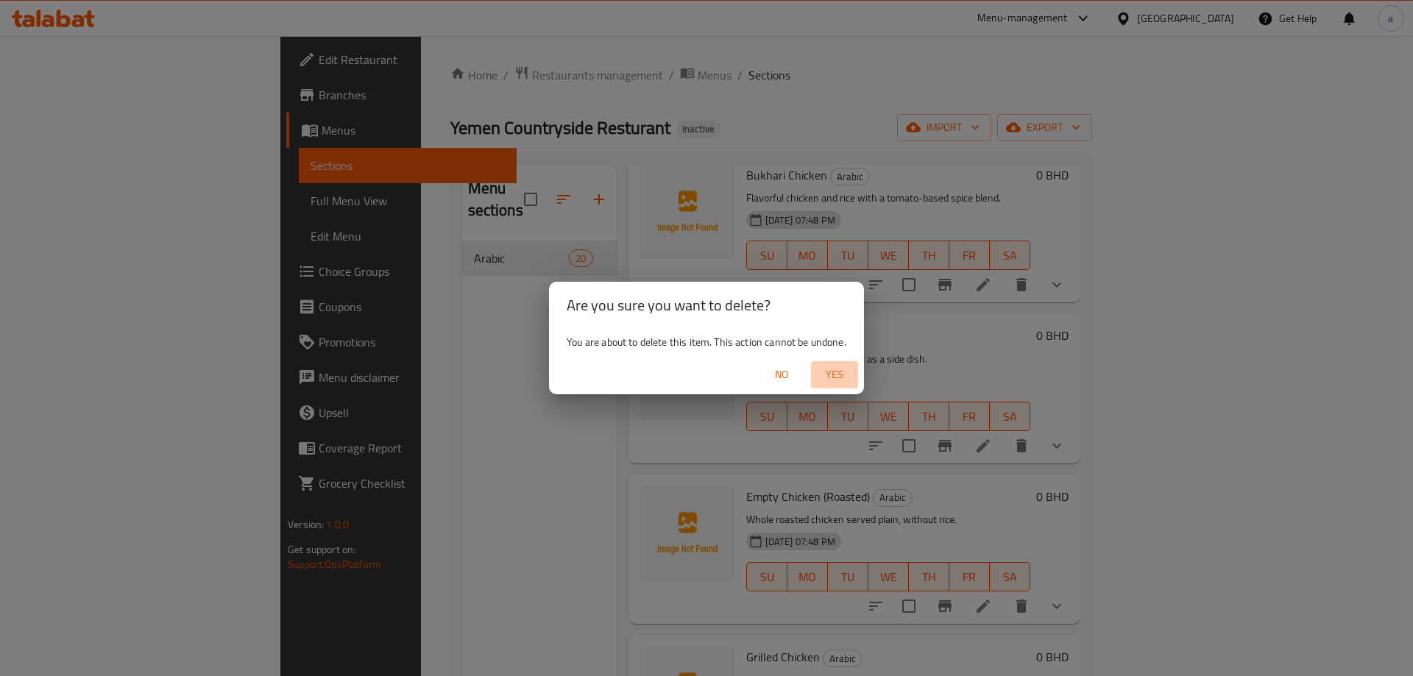
click at [831, 378] on span "Yes" at bounding box center [834, 375] width 35 height 18
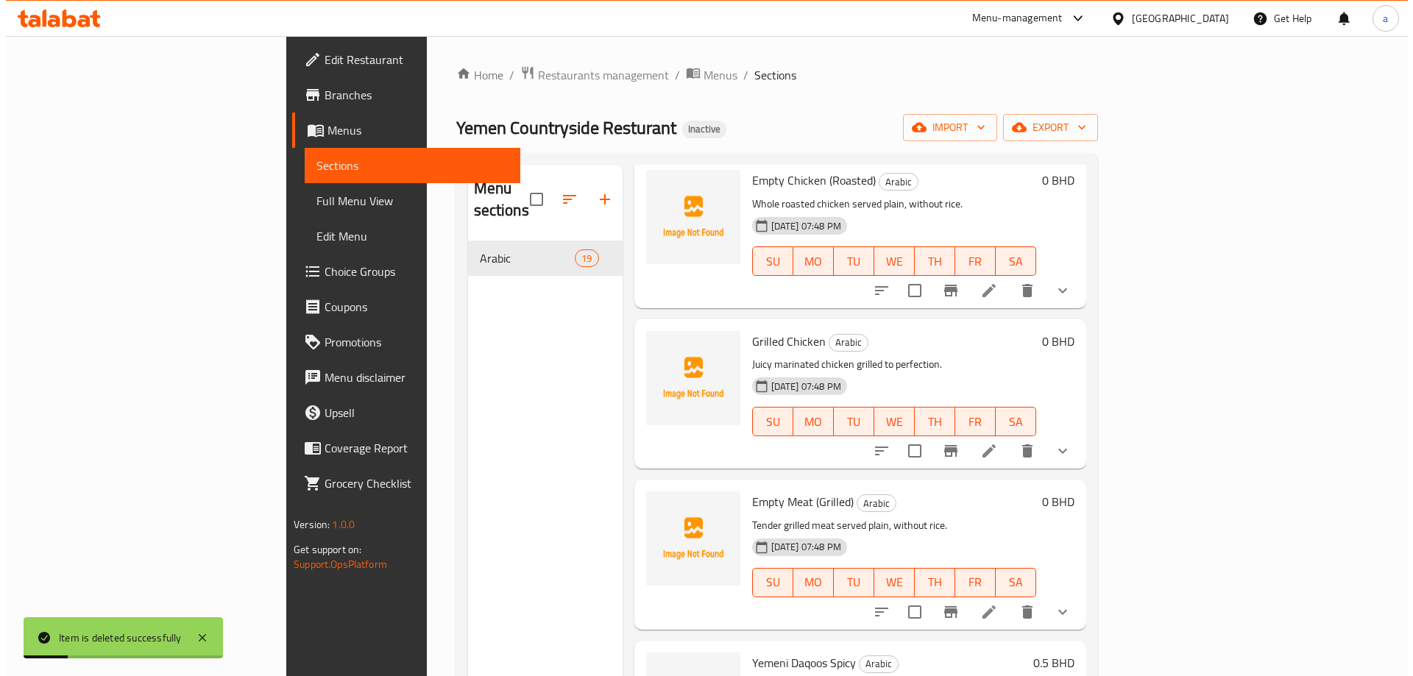
scroll to position [2416, 0]
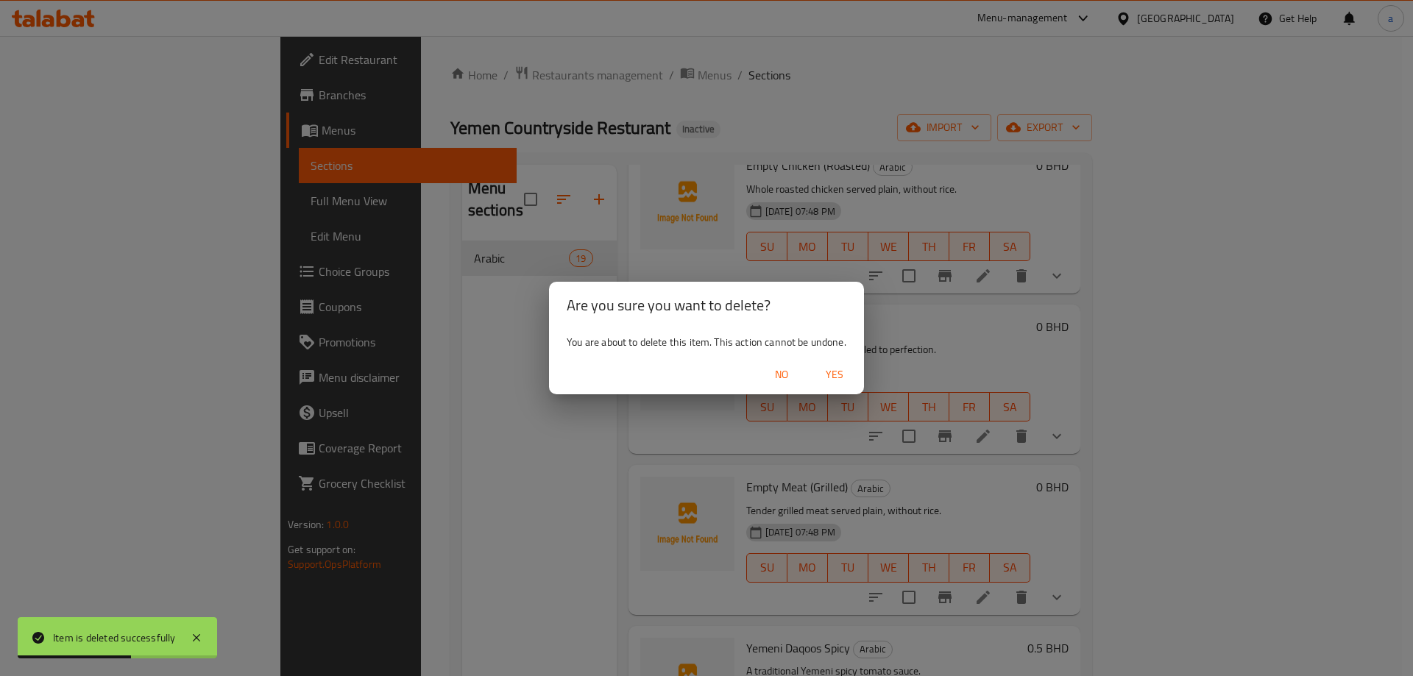
click at [843, 372] on span "Yes" at bounding box center [834, 375] width 35 height 18
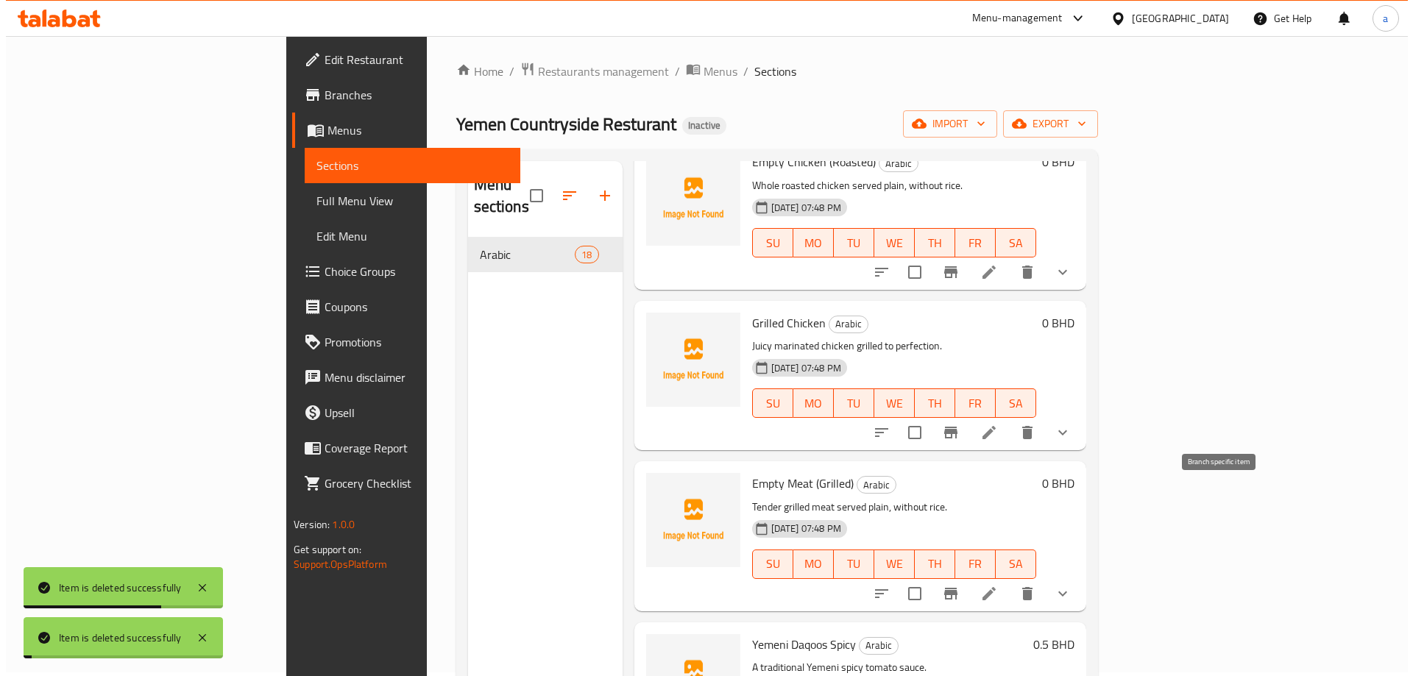
scroll to position [2254, 0]
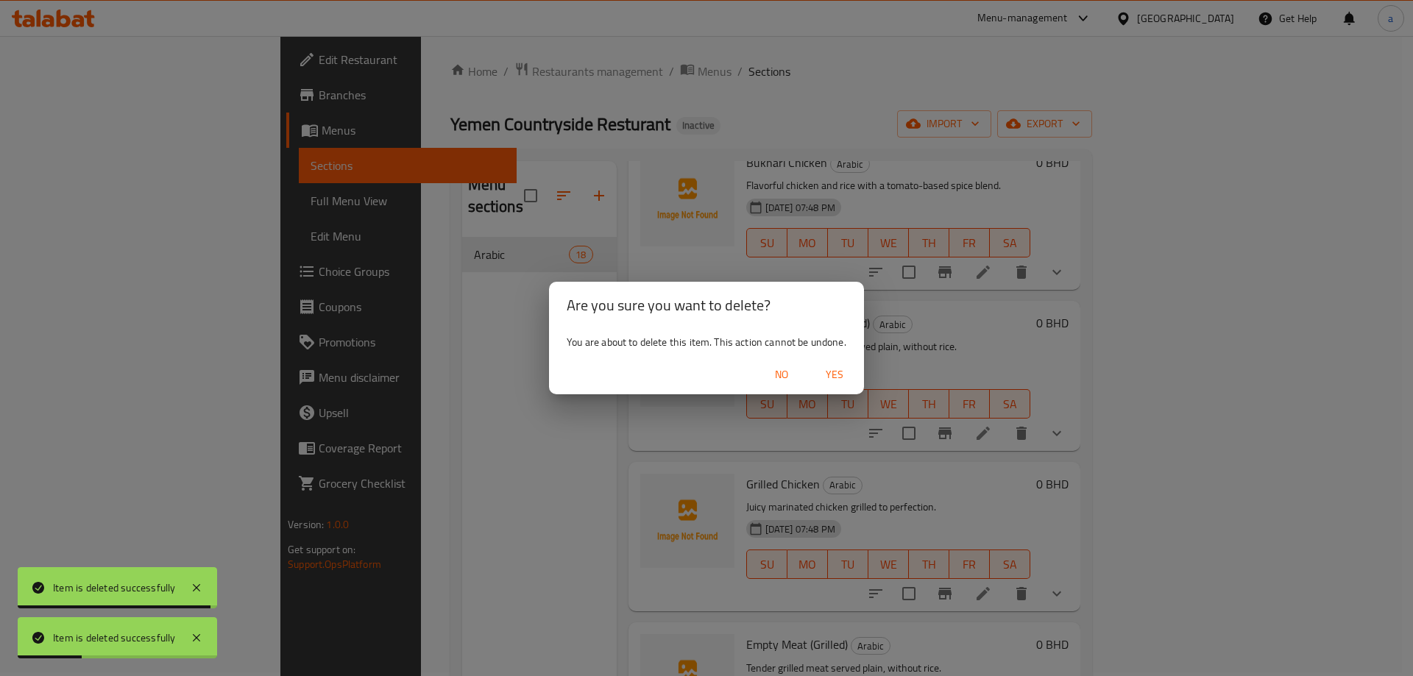
click at [843, 382] on span "Yes" at bounding box center [834, 375] width 35 height 18
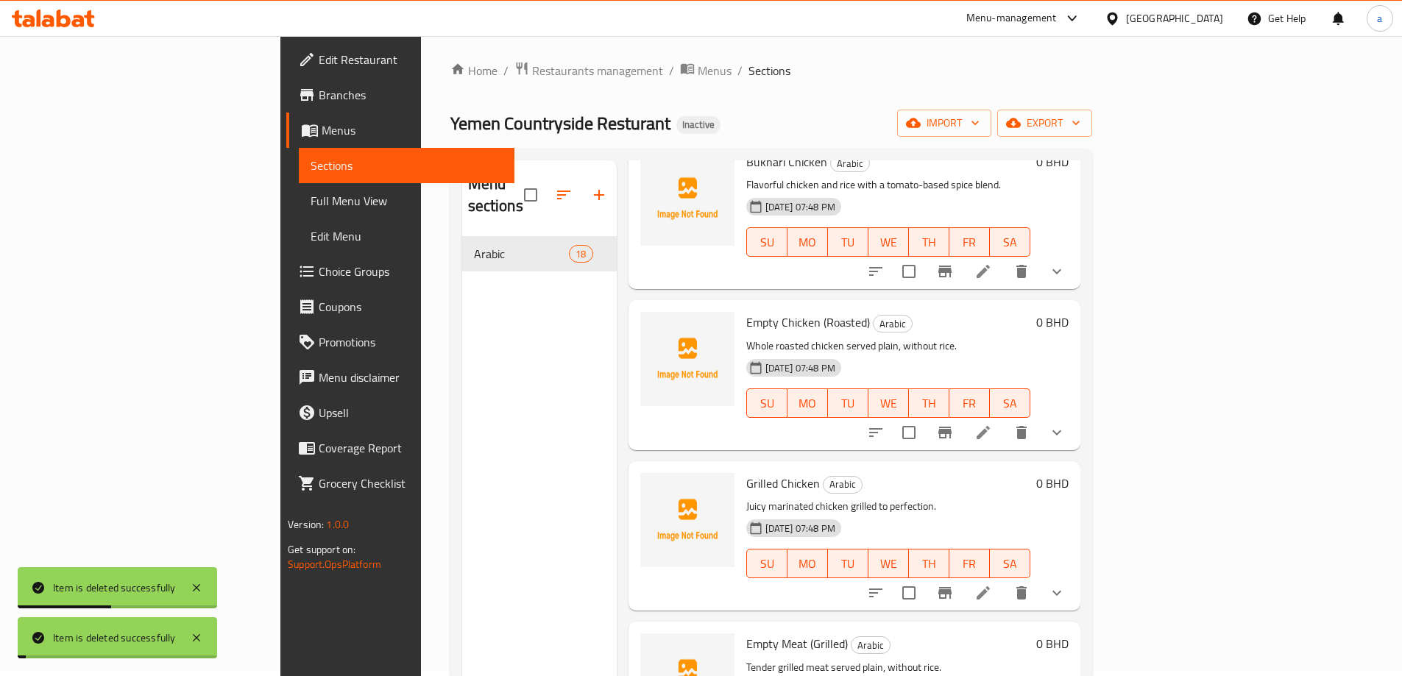
scroll to position [2094, 0]
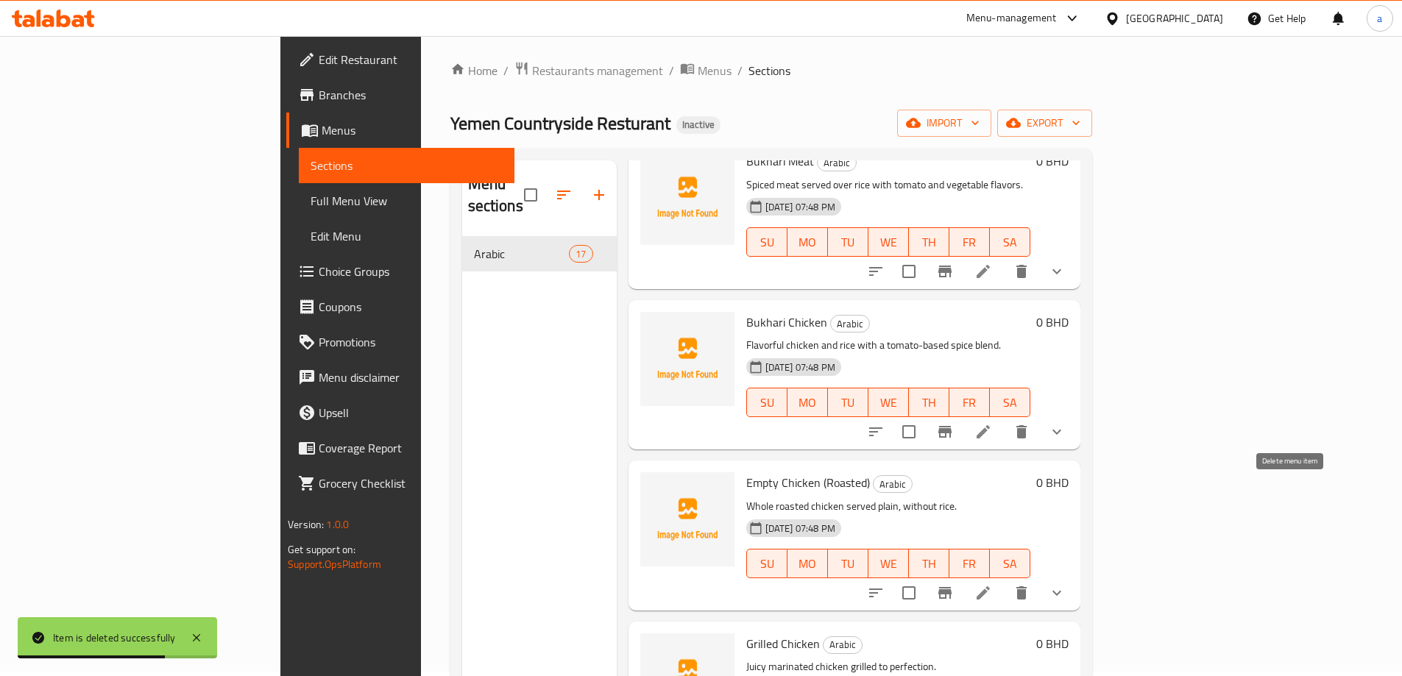
click at [1027, 587] on icon "delete" at bounding box center [1021, 593] width 10 height 13
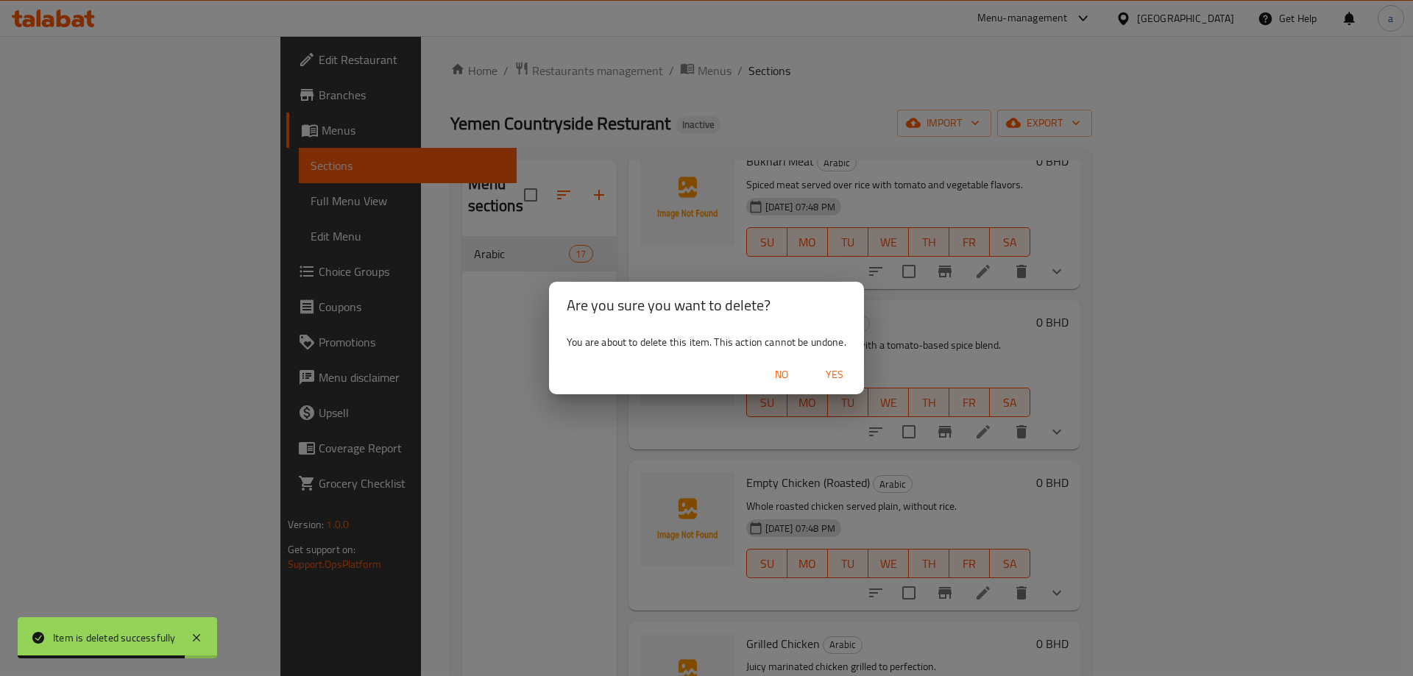
click at [848, 381] on span "Yes" at bounding box center [834, 375] width 35 height 18
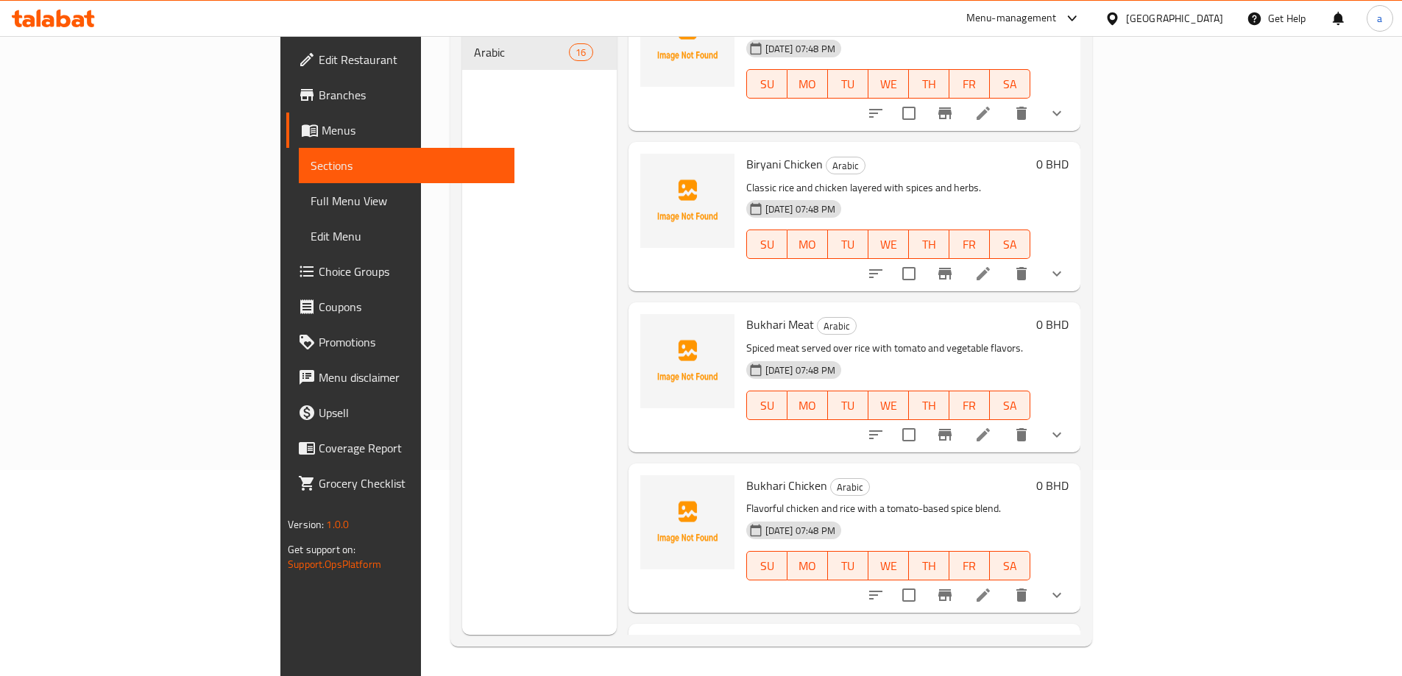
scroll to position [1933, 0]
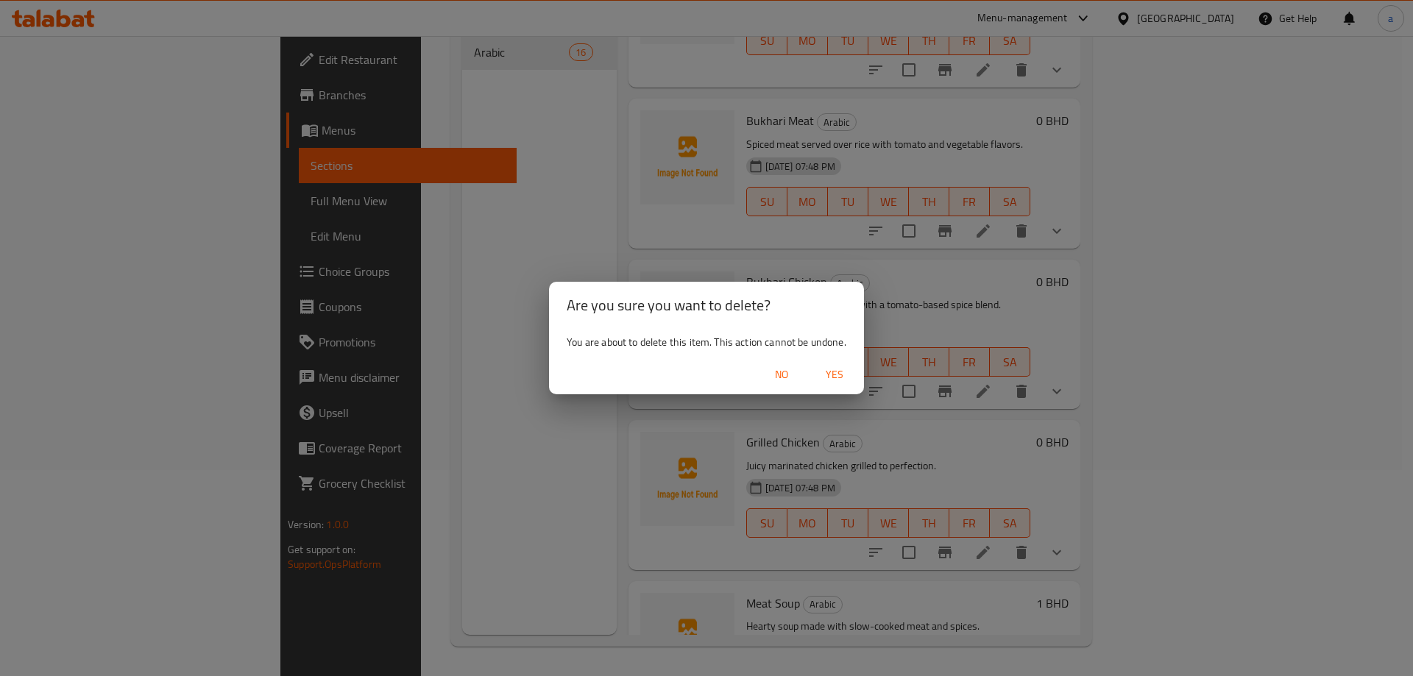
click at [832, 378] on span "Yes" at bounding box center [834, 375] width 35 height 18
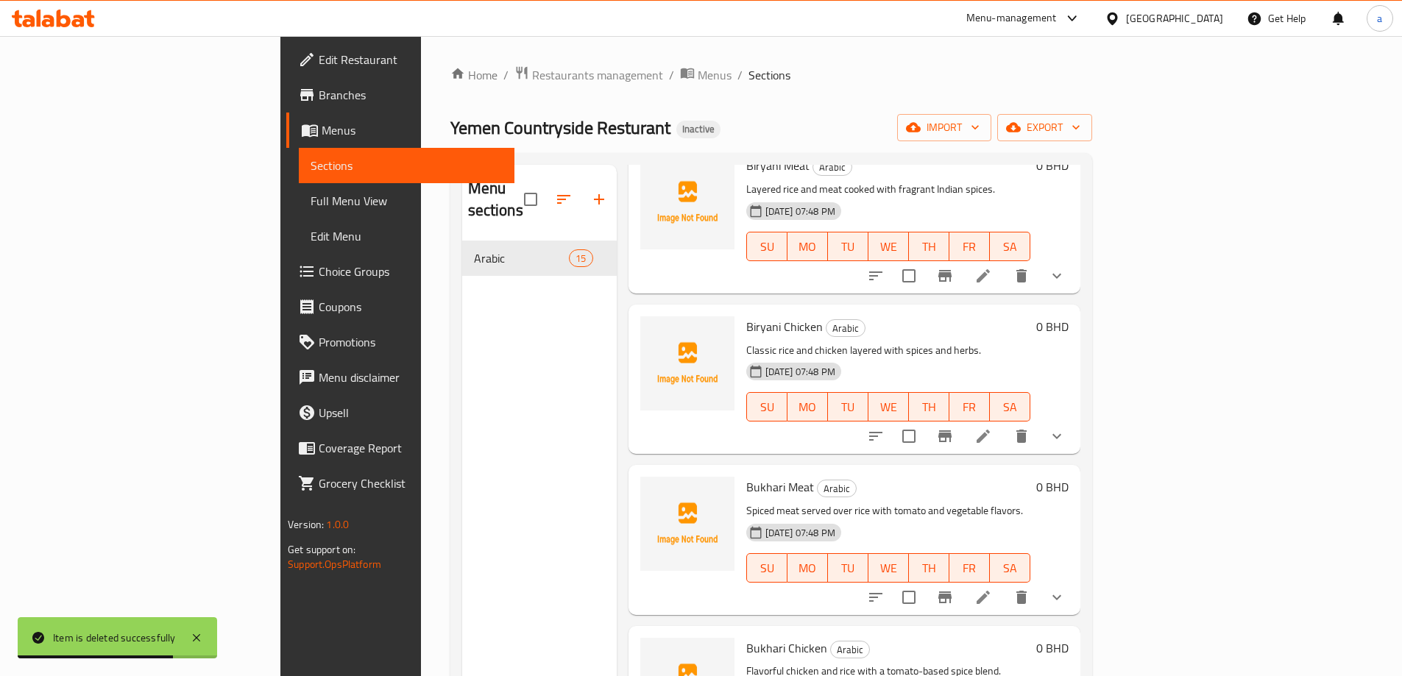
scroll to position [206, 0]
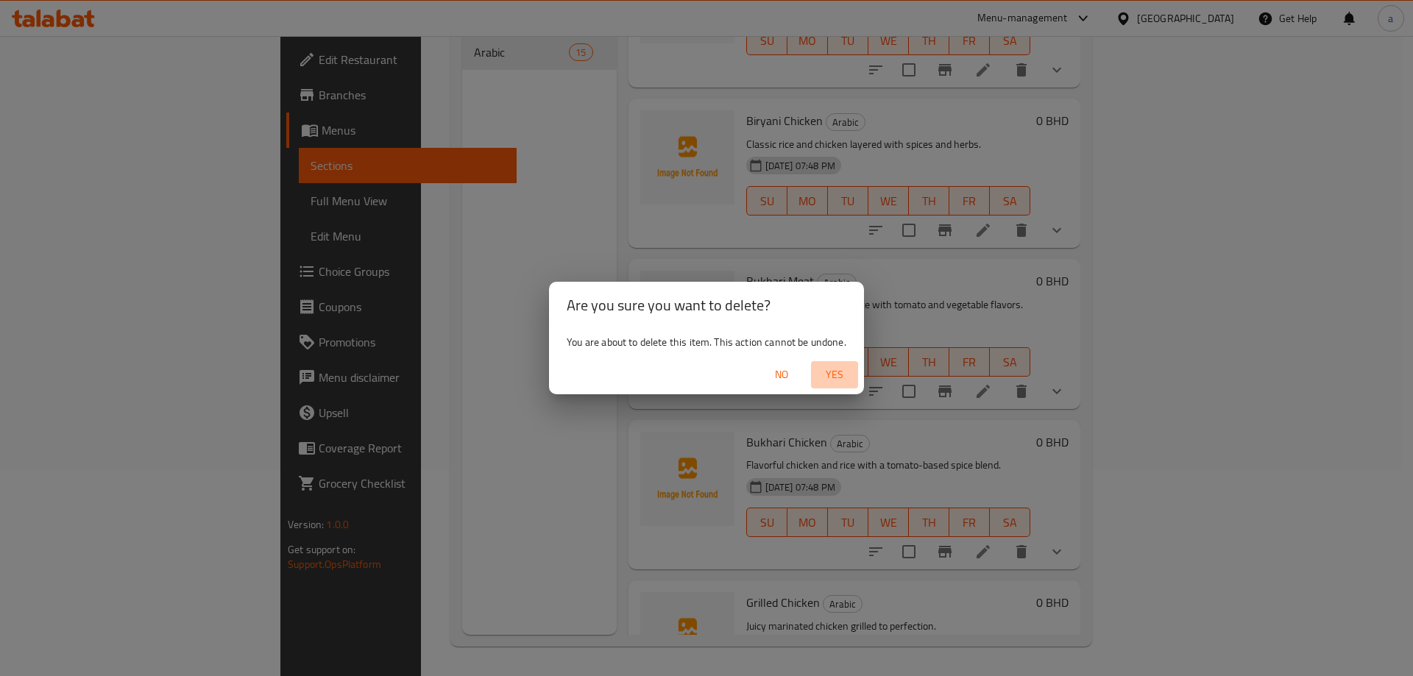
click at [830, 372] on span "Yes" at bounding box center [834, 375] width 35 height 18
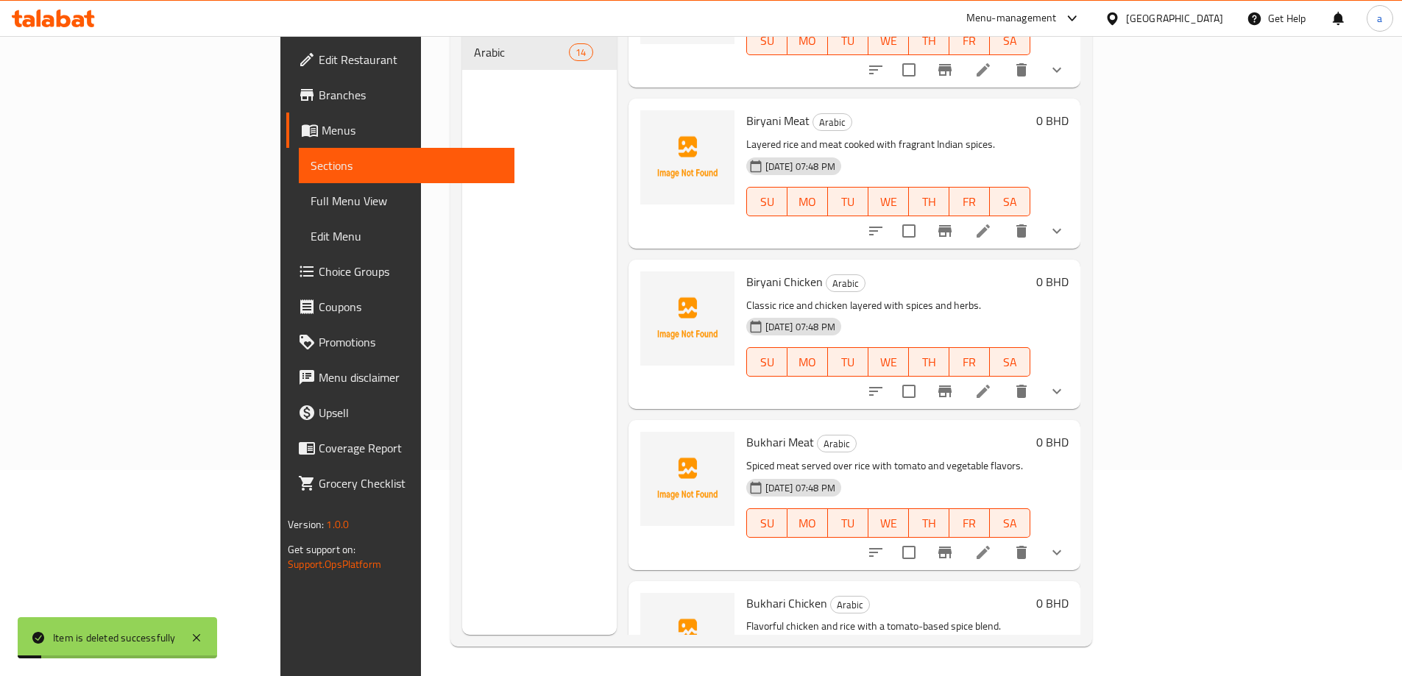
click at [535, 490] on div "Menu sections Arabic 14" at bounding box center [539, 297] width 155 height 676
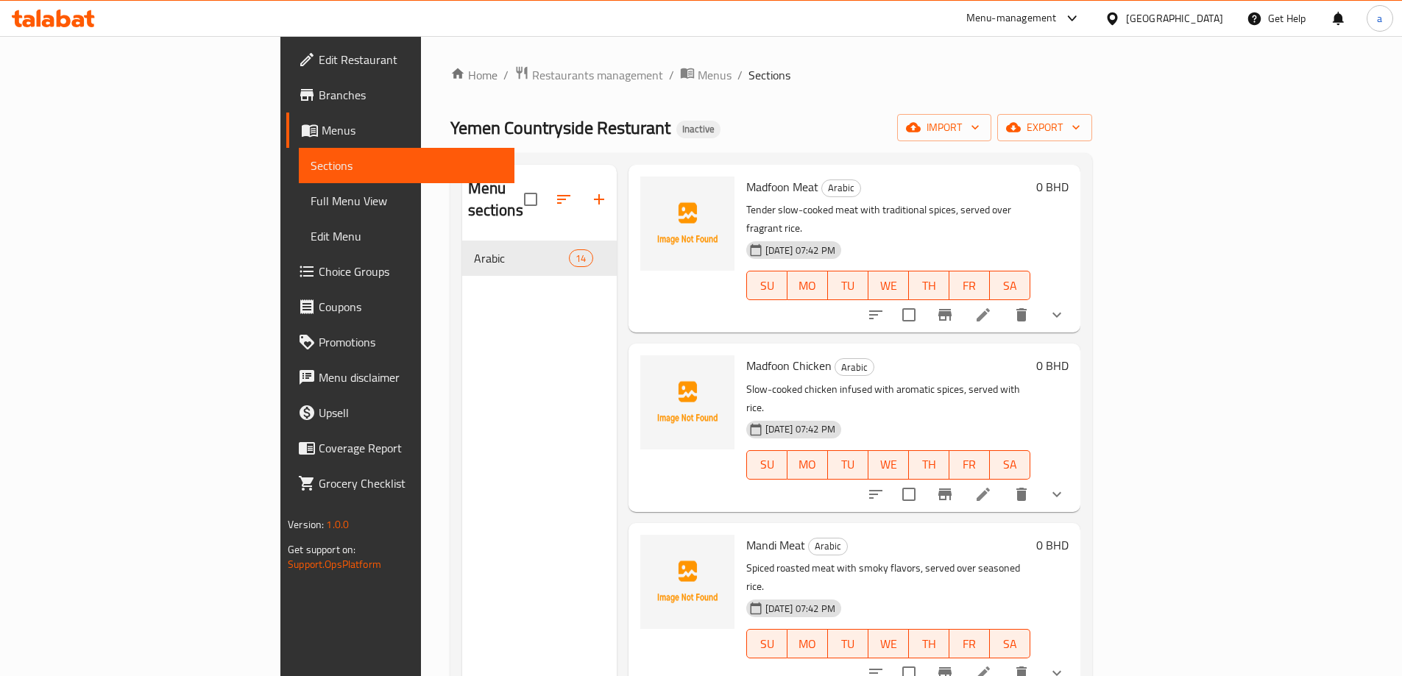
scroll to position [0, 0]
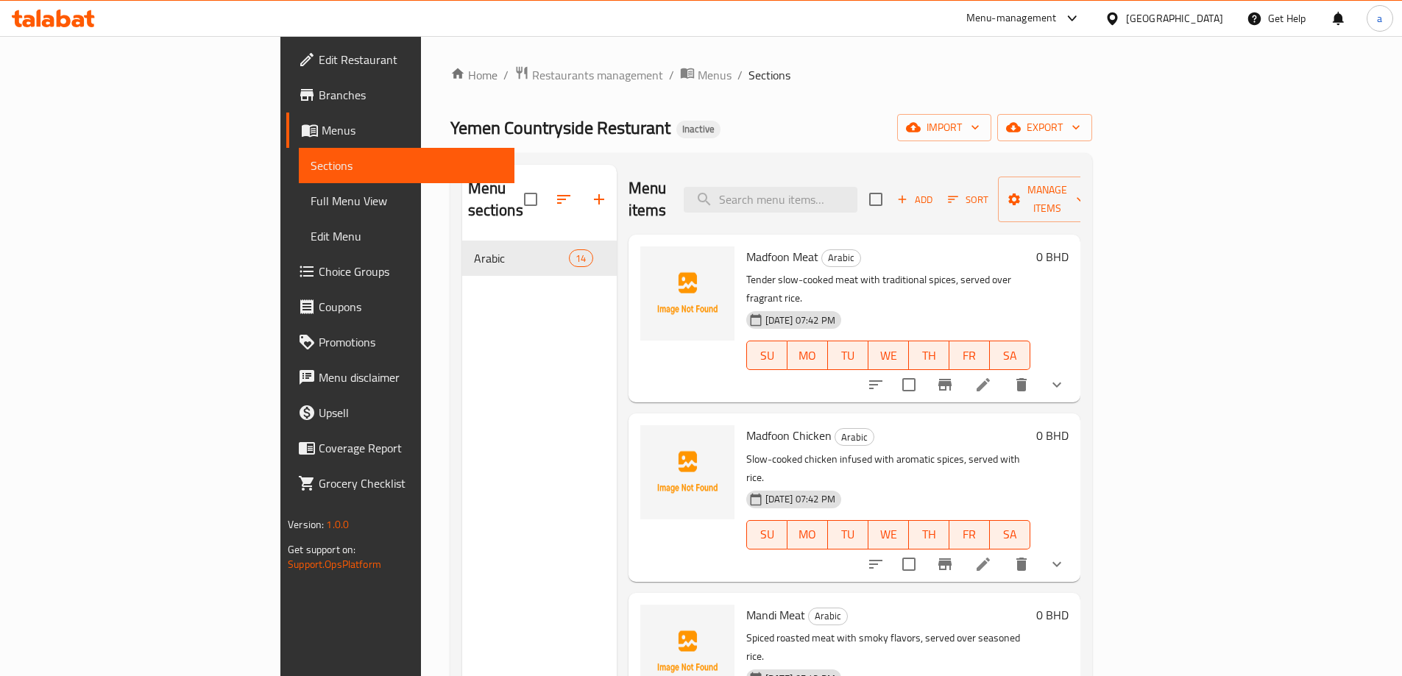
click at [495, 353] on div "Menu sections Arabic 14" at bounding box center [539, 503] width 155 height 676
click at [501, 356] on div "Menu sections Arabic 14" at bounding box center [539, 503] width 155 height 676
click at [854, 187] on input "search" at bounding box center [771, 200] width 174 height 26
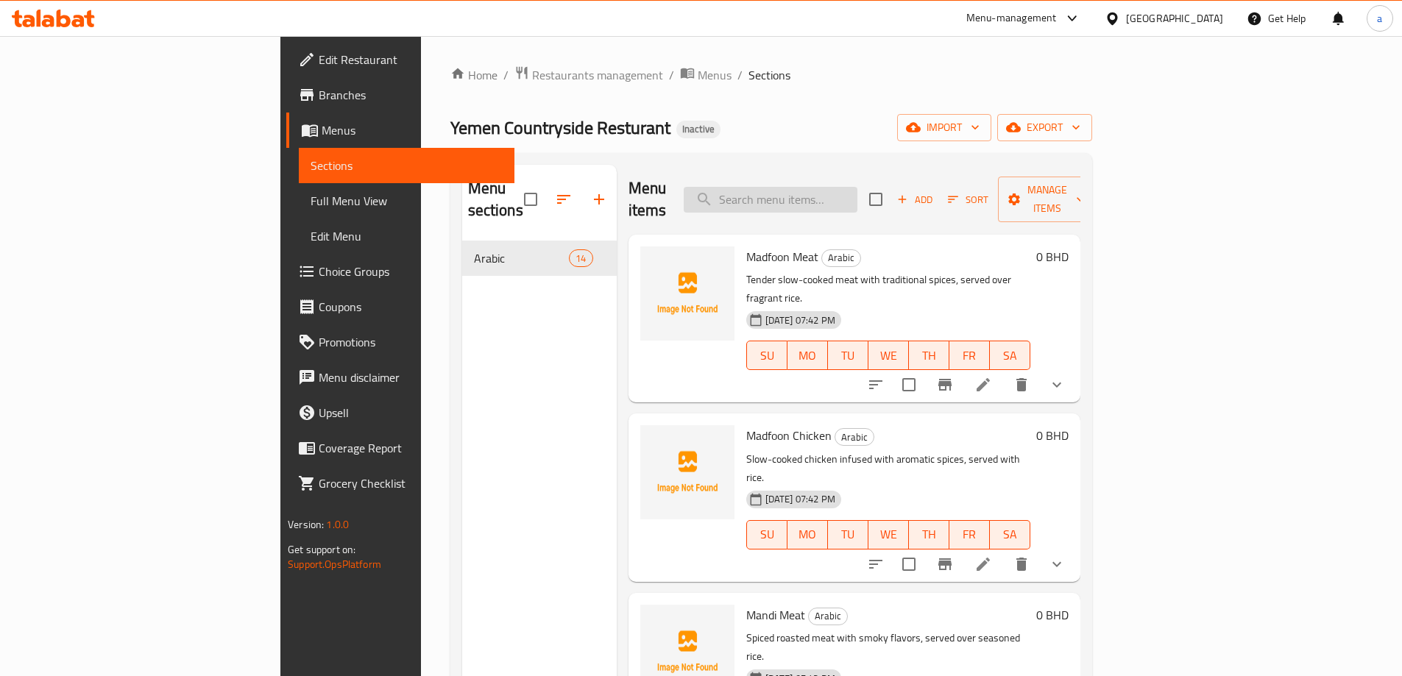
paste input "Gozi Chicken"
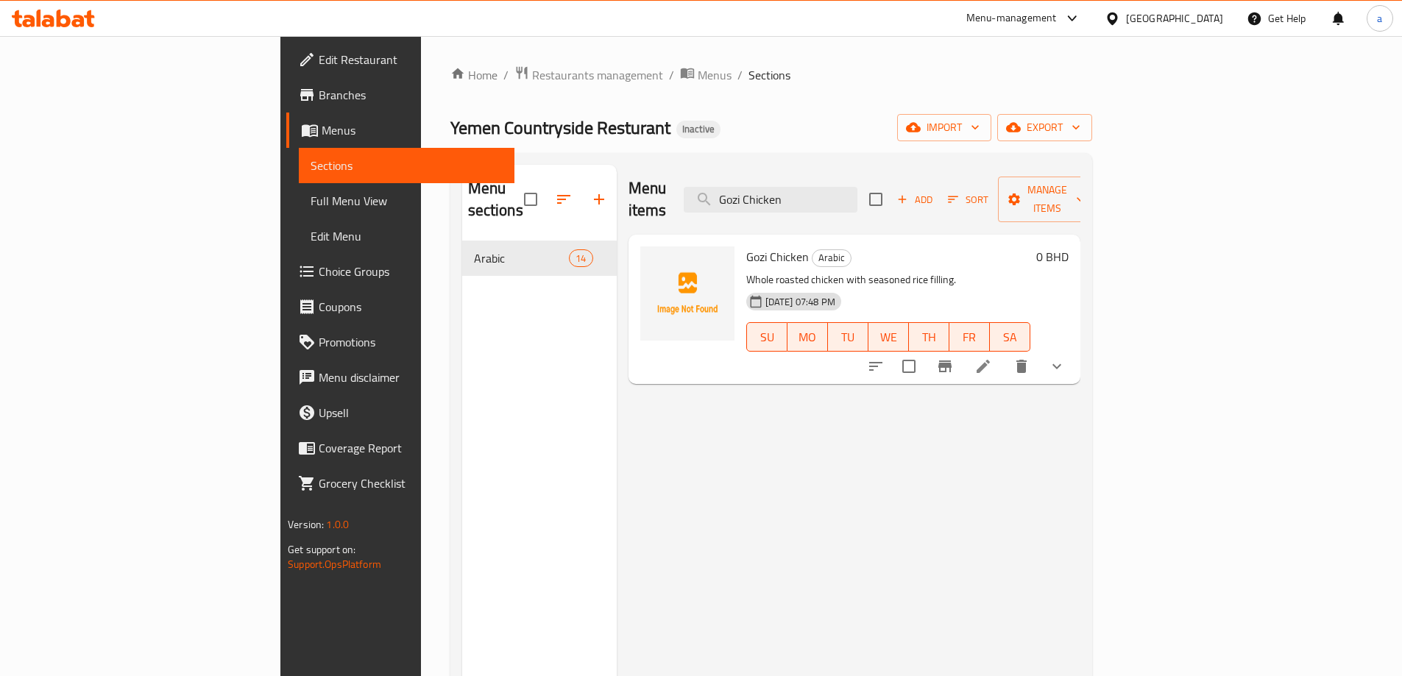
type input "Gozi Chicken"
click at [1004, 355] on li at bounding box center [983, 366] width 41 height 26
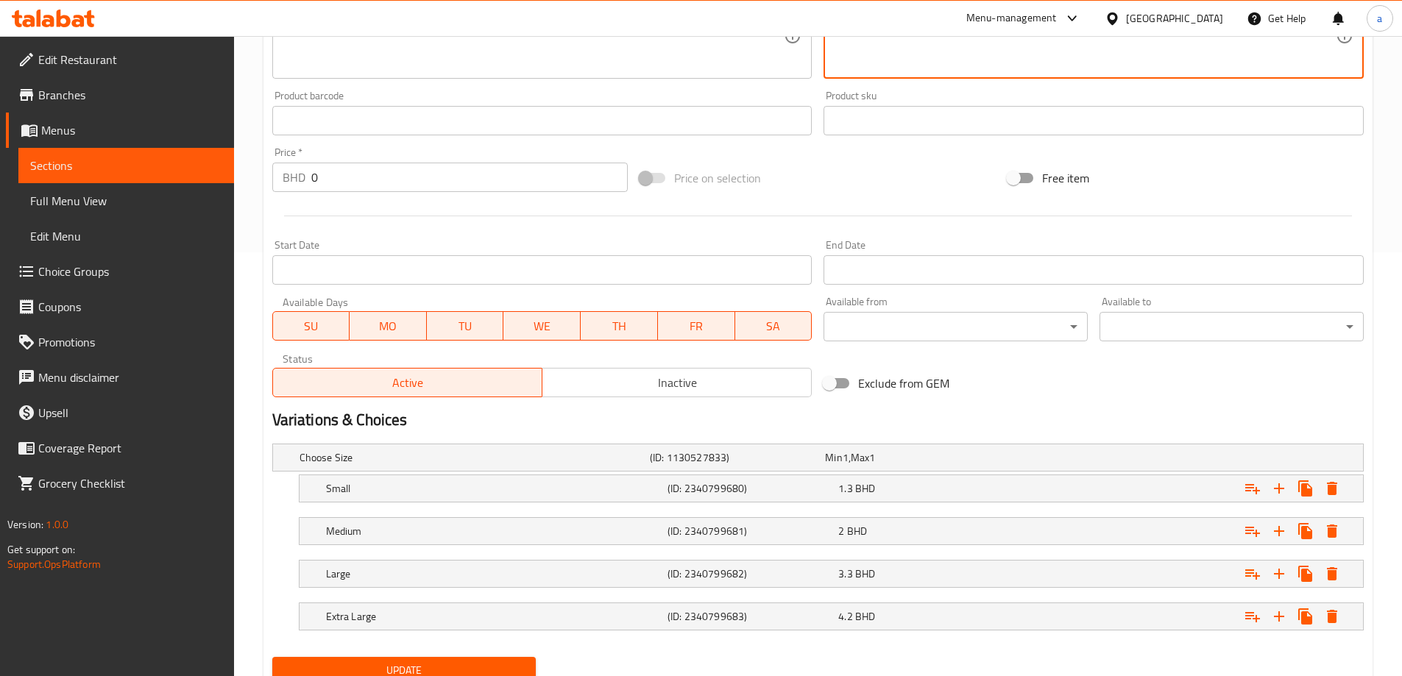
scroll to position [482, 0]
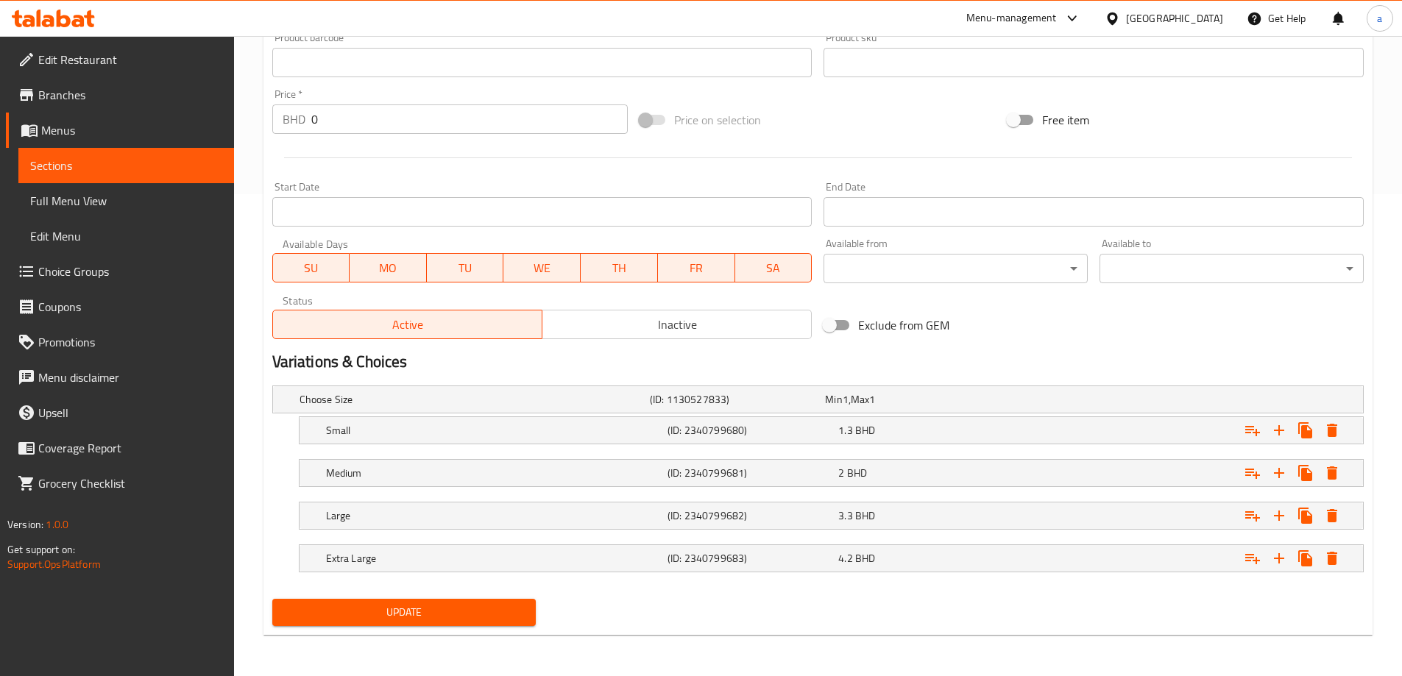
type textarea "دجاجة مشوية كاملة مع حشوة الأرز المتبلة."
click at [507, 627] on div "Update" at bounding box center [404, 612] width 276 height 39
click at [507, 615] on span "Update" at bounding box center [404, 613] width 241 height 18
click at [492, 604] on span "Update" at bounding box center [404, 613] width 241 height 18
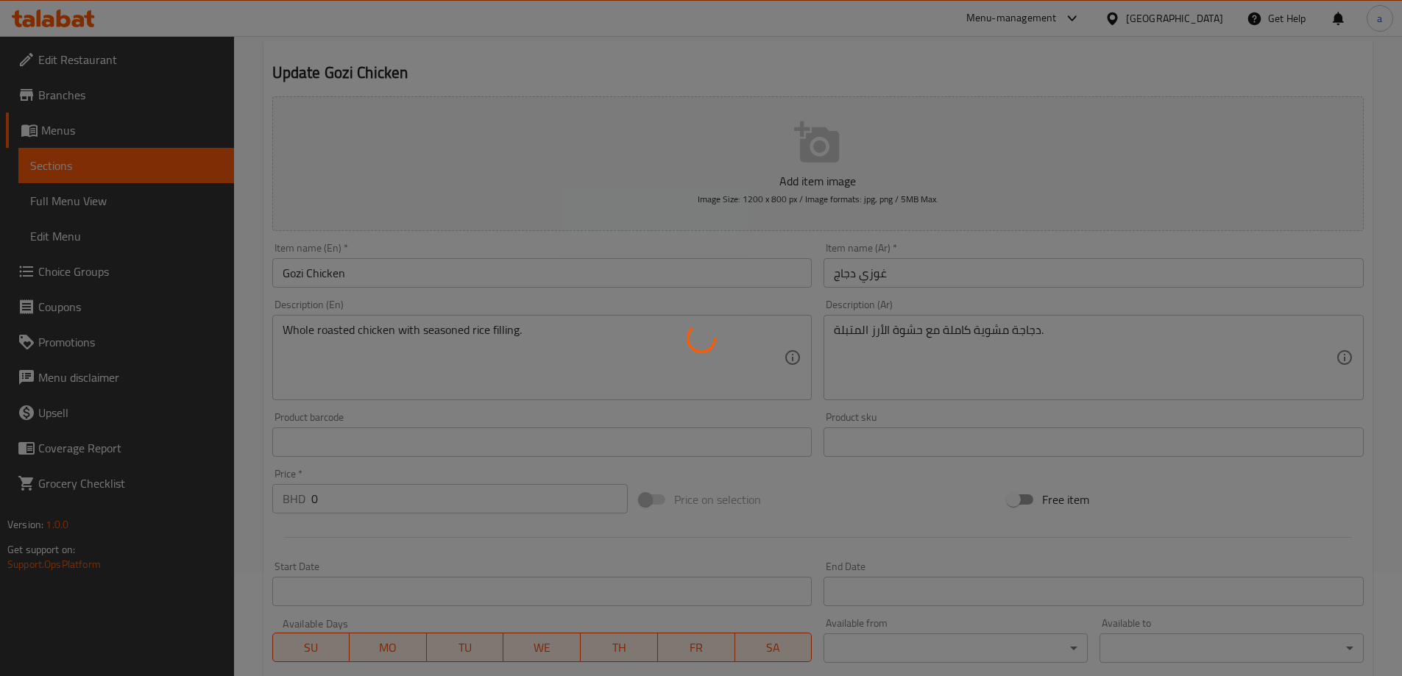
scroll to position [0, 0]
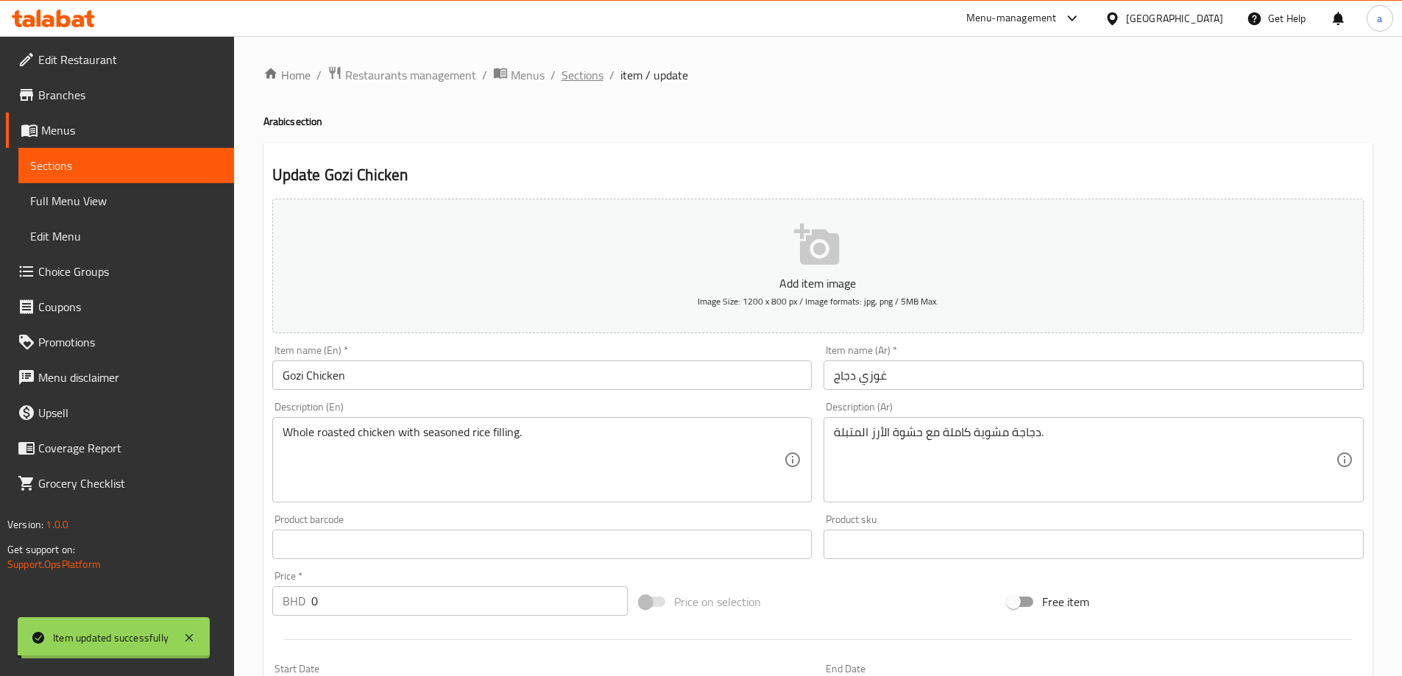
click at [584, 75] on span "Sections" at bounding box center [583, 75] width 42 height 18
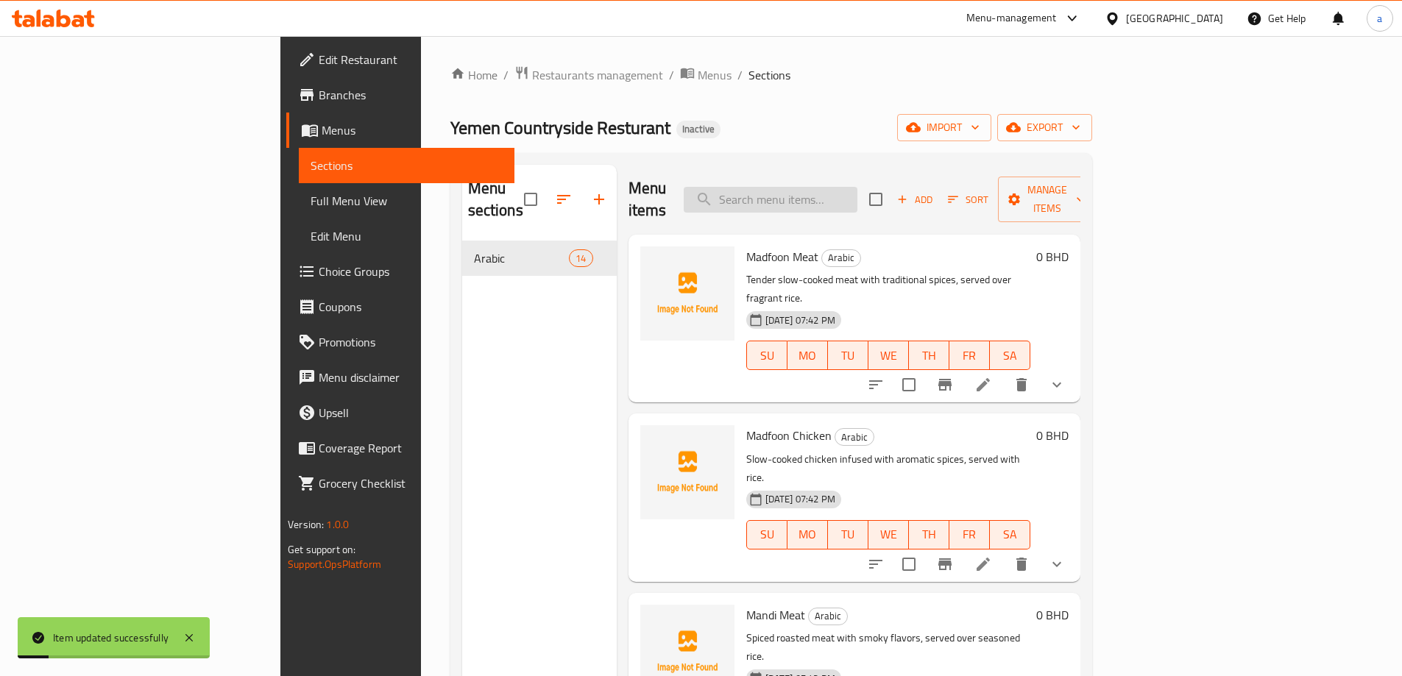
click at [857, 187] on input "search" at bounding box center [771, 200] width 174 height 26
paste input "Bukhari Chicken"
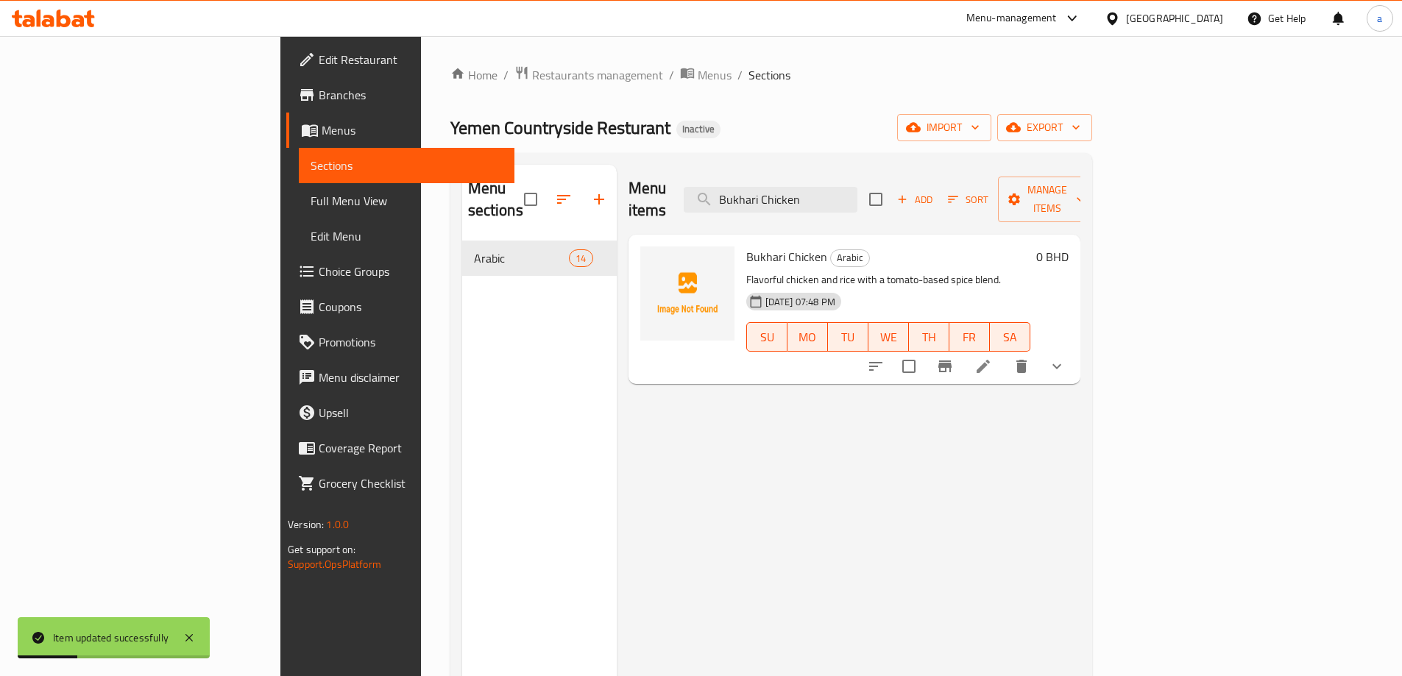
type input "Bukhari Chicken"
click at [1004, 353] on li at bounding box center [983, 366] width 41 height 26
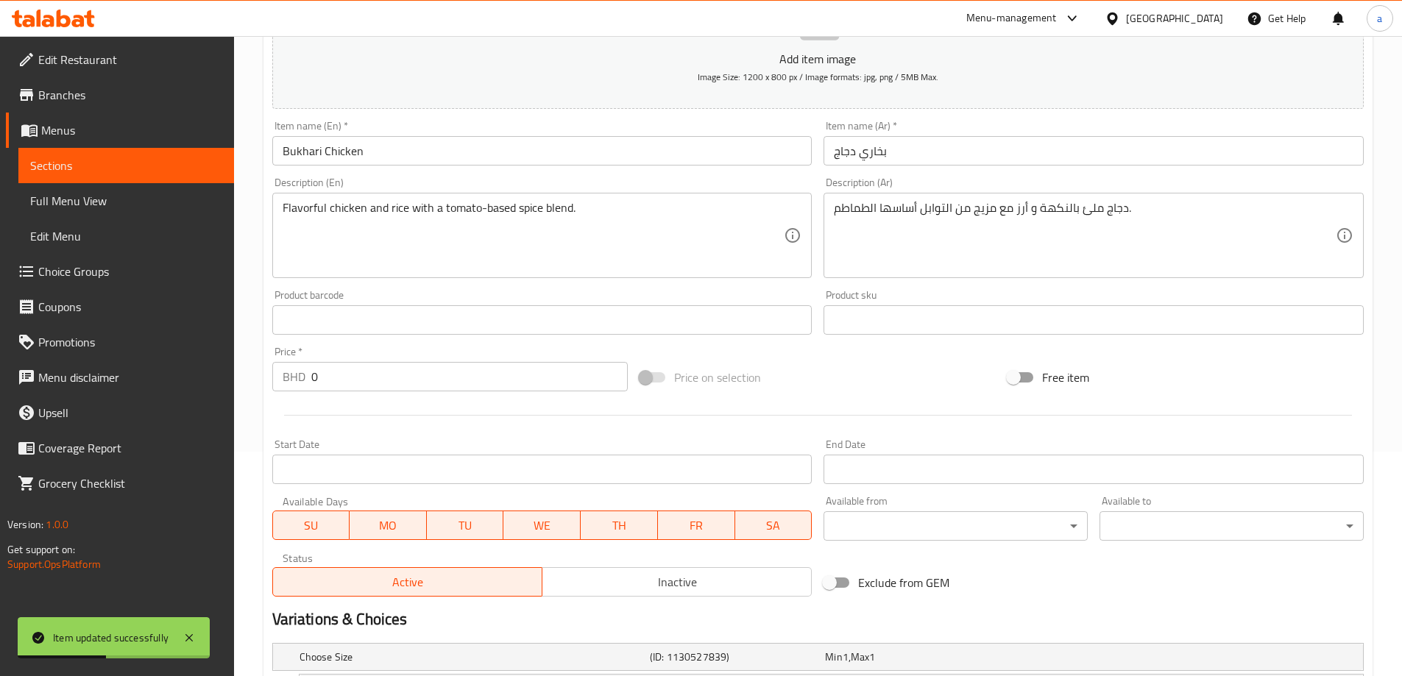
scroll to position [74, 0]
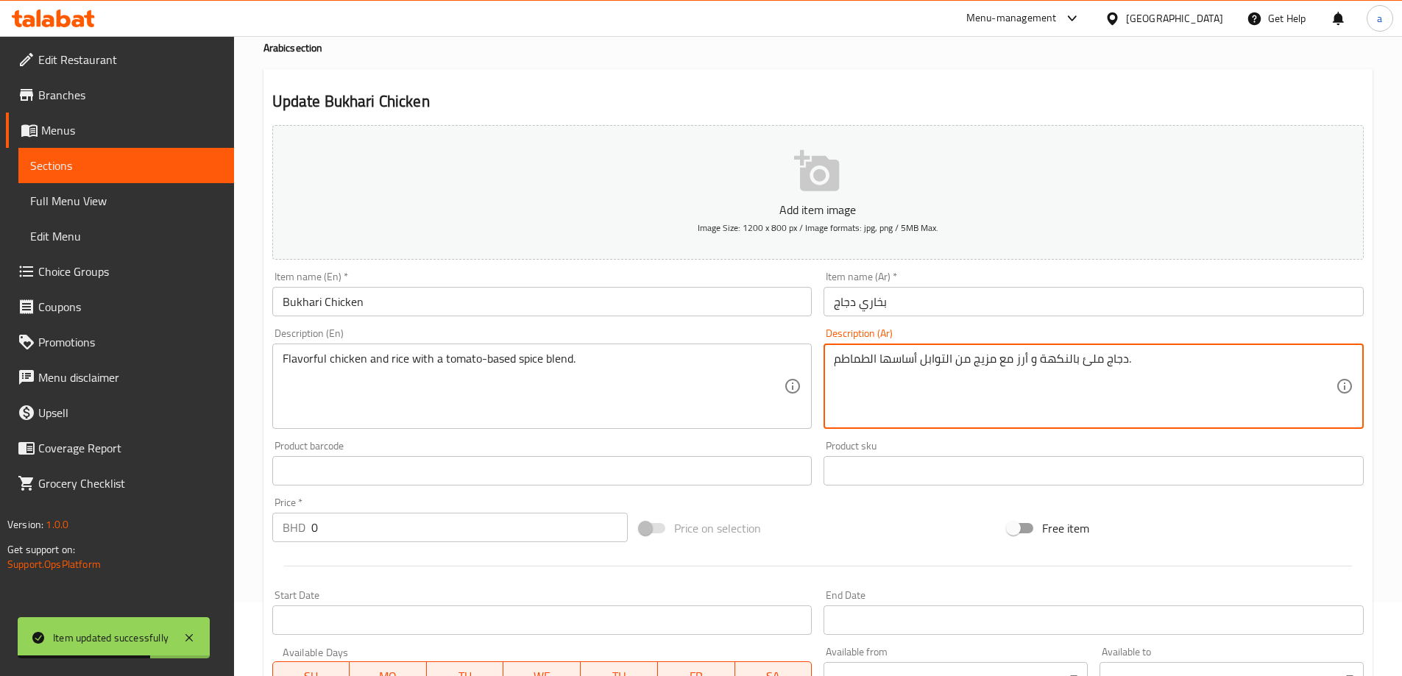
drag, startPoint x: 969, startPoint y: 358, endPoint x: 947, endPoint y: 365, distance: 23.3
click at [877, 360] on textarea "دجاج ملئ بالنكهة و أرز مع مزيج توابل أساسها الطماطم." at bounding box center [1085, 387] width 502 height 70
click at [883, 364] on textarea "دجاج ملئ بالنكهة و أرز مع مزيج توابل أساسها الطماطم." at bounding box center [1085, 387] width 502 height 70
click at [938, 392] on textarea "دجاج ملئ بالنكهة و أرز مع مزيج توابل أساسه الطماطم." at bounding box center [1085, 387] width 502 height 70
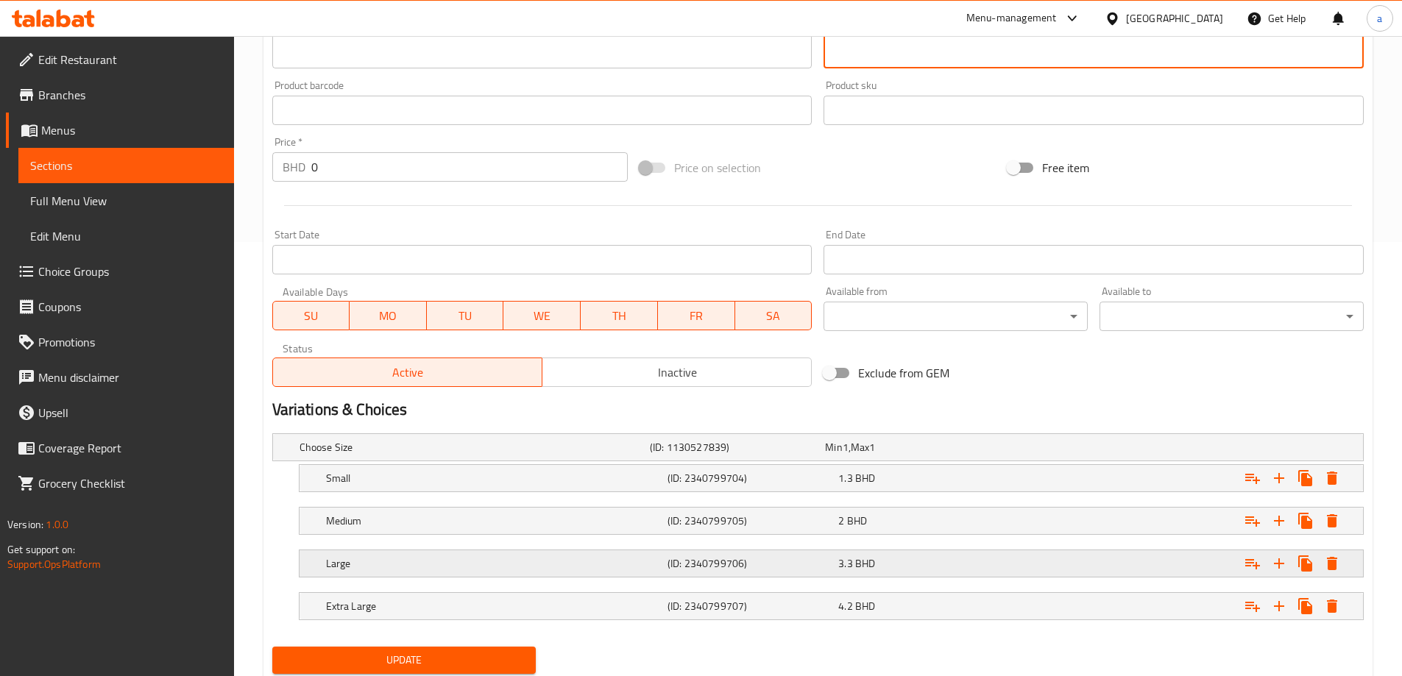
scroll to position [482, 0]
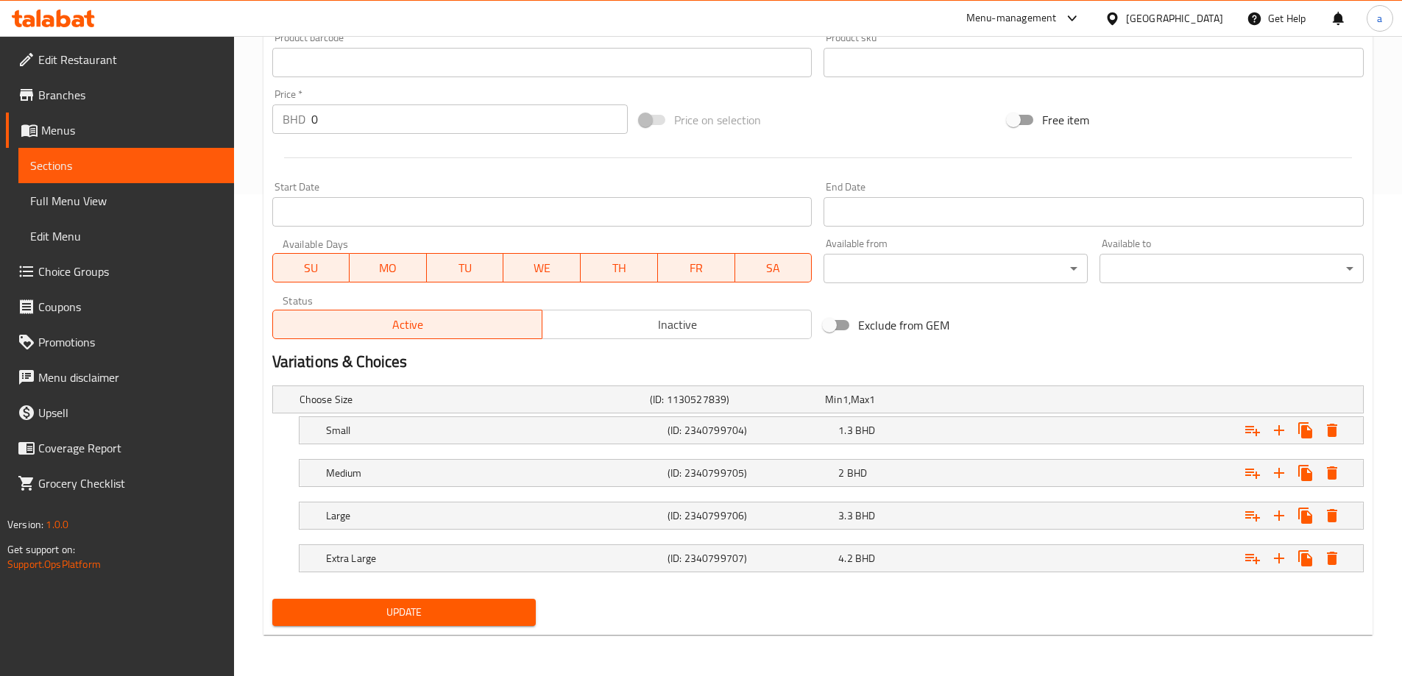
type textarea "دجاج ملئ بالنكهة و أرز مع مزيج توابل أساسه الطماطم."
click at [503, 602] on button "Update" at bounding box center [404, 612] width 264 height 27
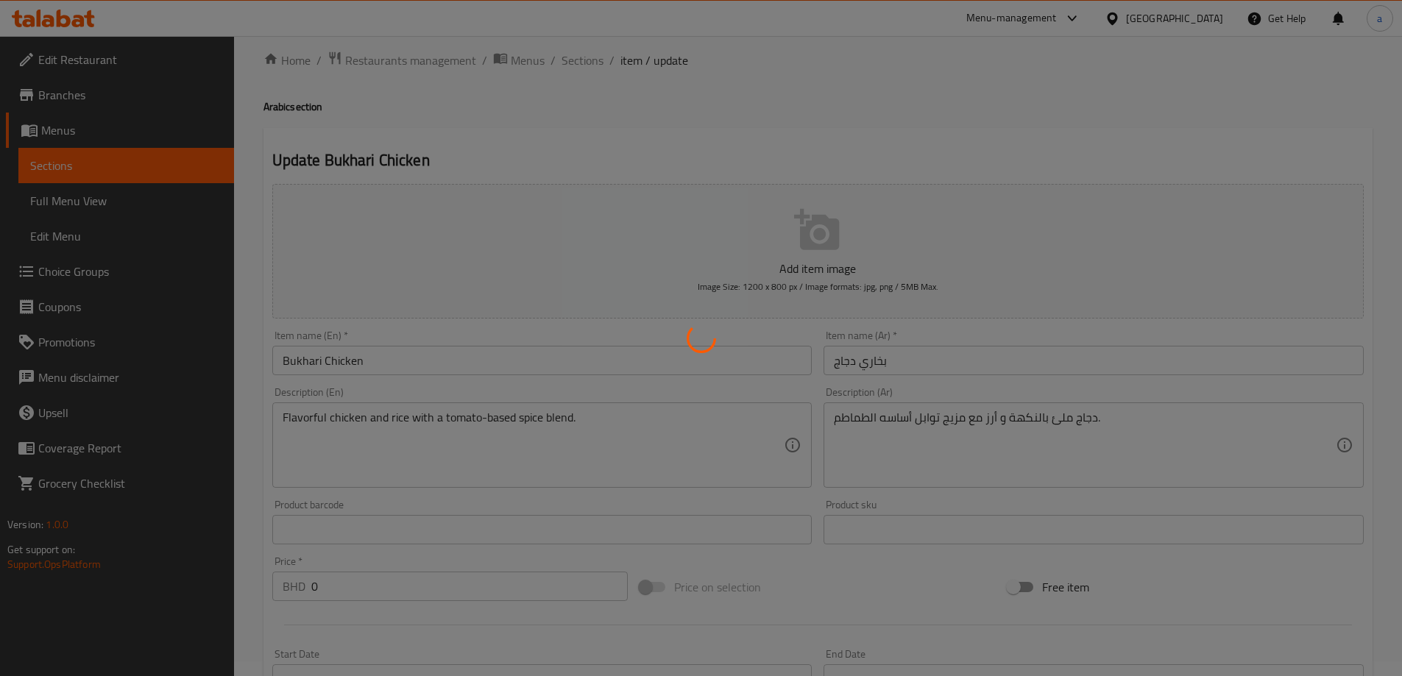
scroll to position [0, 0]
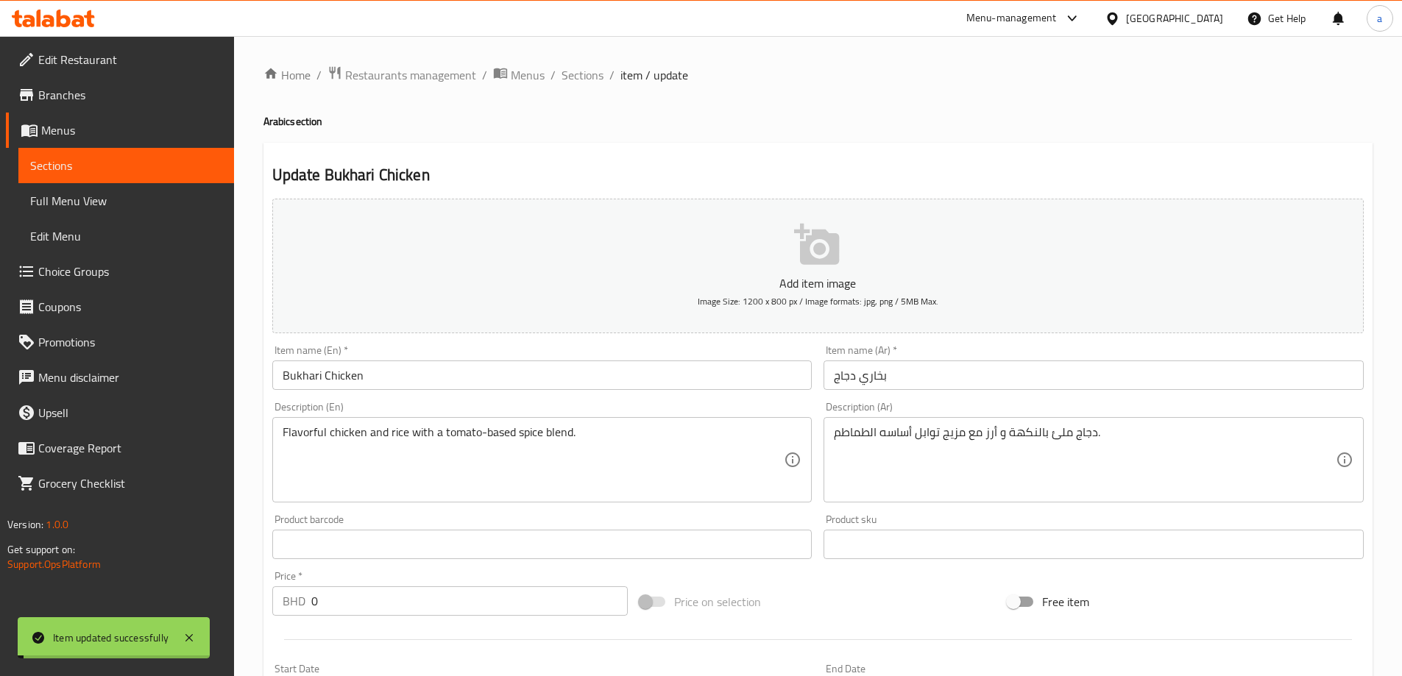
click at [415, 374] on input "Bukhari Chicken" at bounding box center [542, 375] width 540 height 29
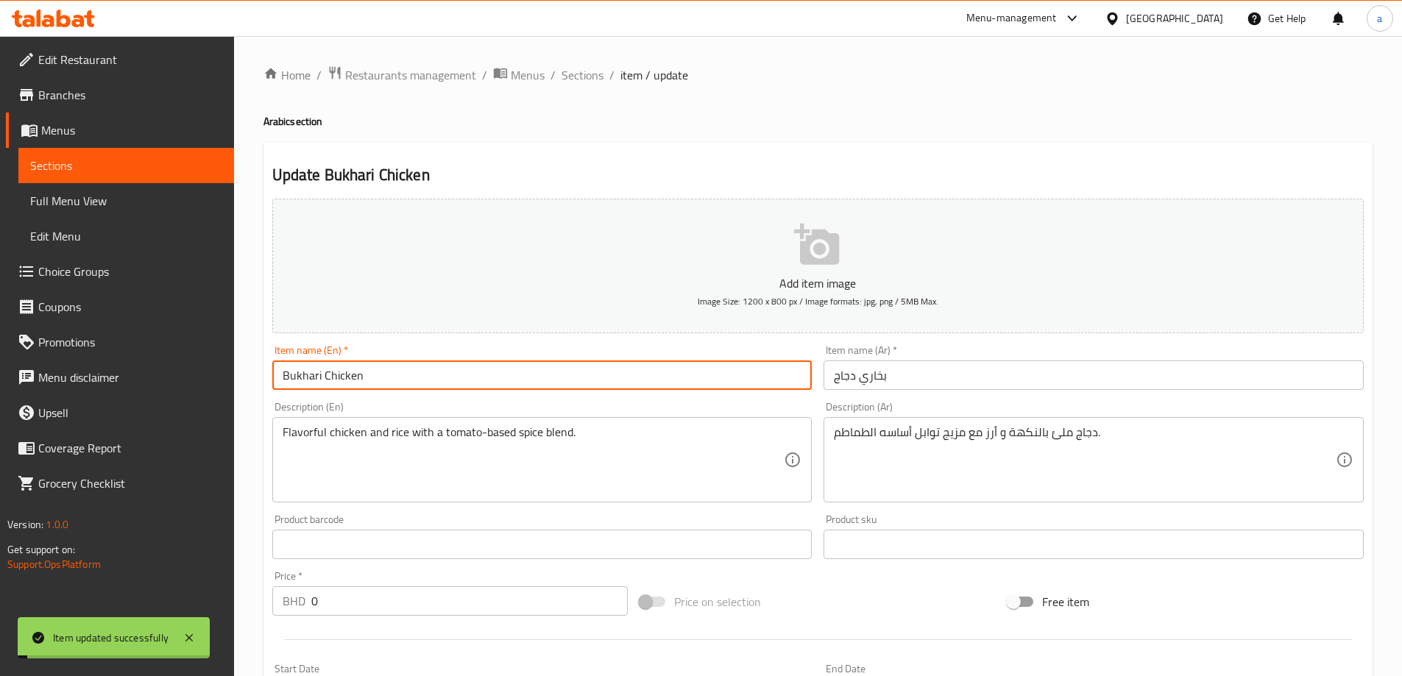
click at [415, 374] on input "Bukhari Chicken" at bounding box center [542, 375] width 540 height 29
click at [650, 148] on div "Update Bukhari Chicken Add item image Image Size: 1200 x 800 px / Image formats…" at bounding box center [818, 630] width 1109 height 975
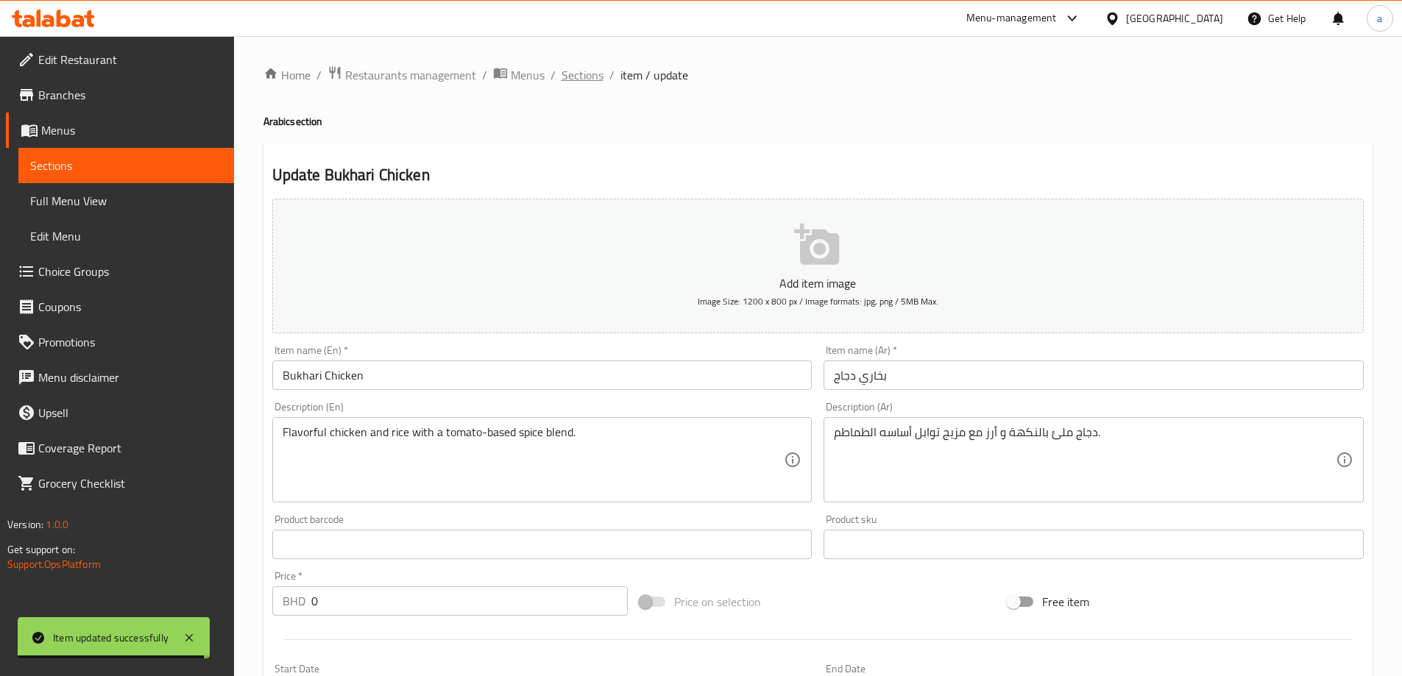
click at [588, 74] on span "Sections" at bounding box center [583, 75] width 42 height 18
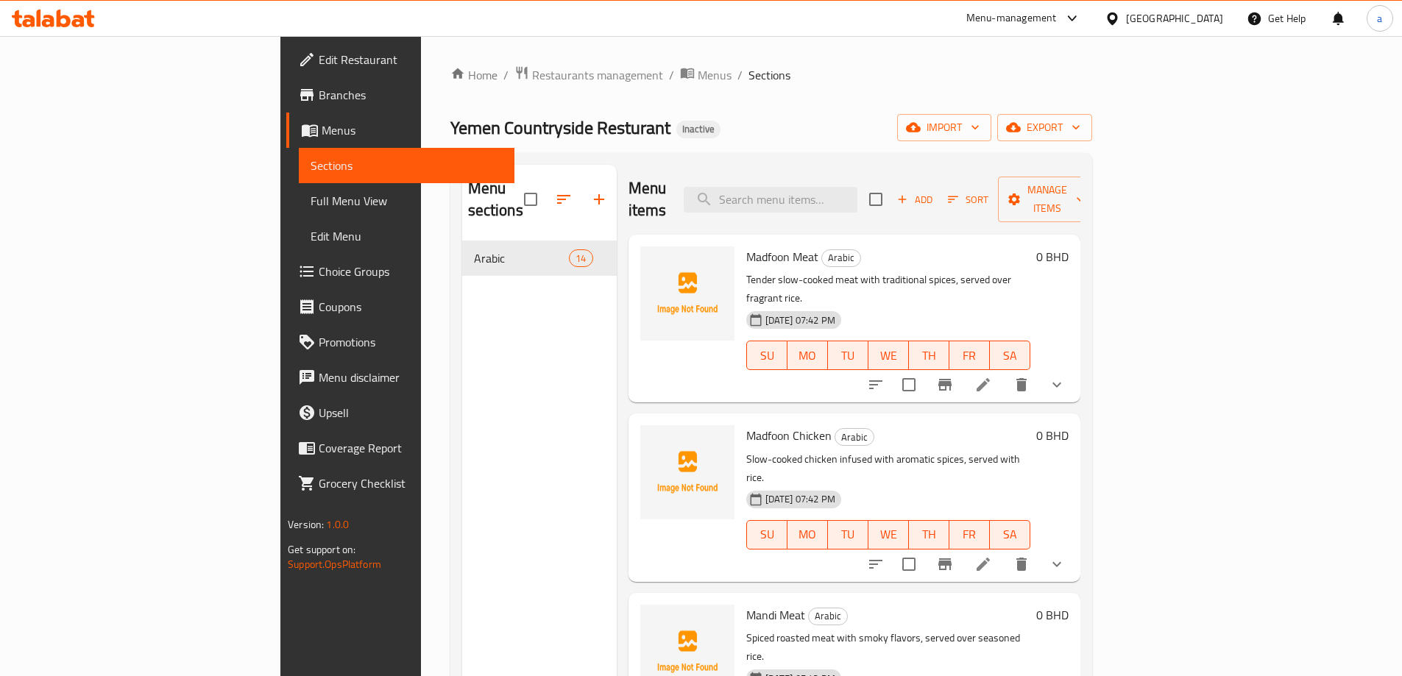
click at [480, 390] on div "Menu sections Arabic 14" at bounding box center [539, 503] width 155 height 676
click at [1066, 376] on icon "show more" at bounding box center [1057, 385] width 18 height 18
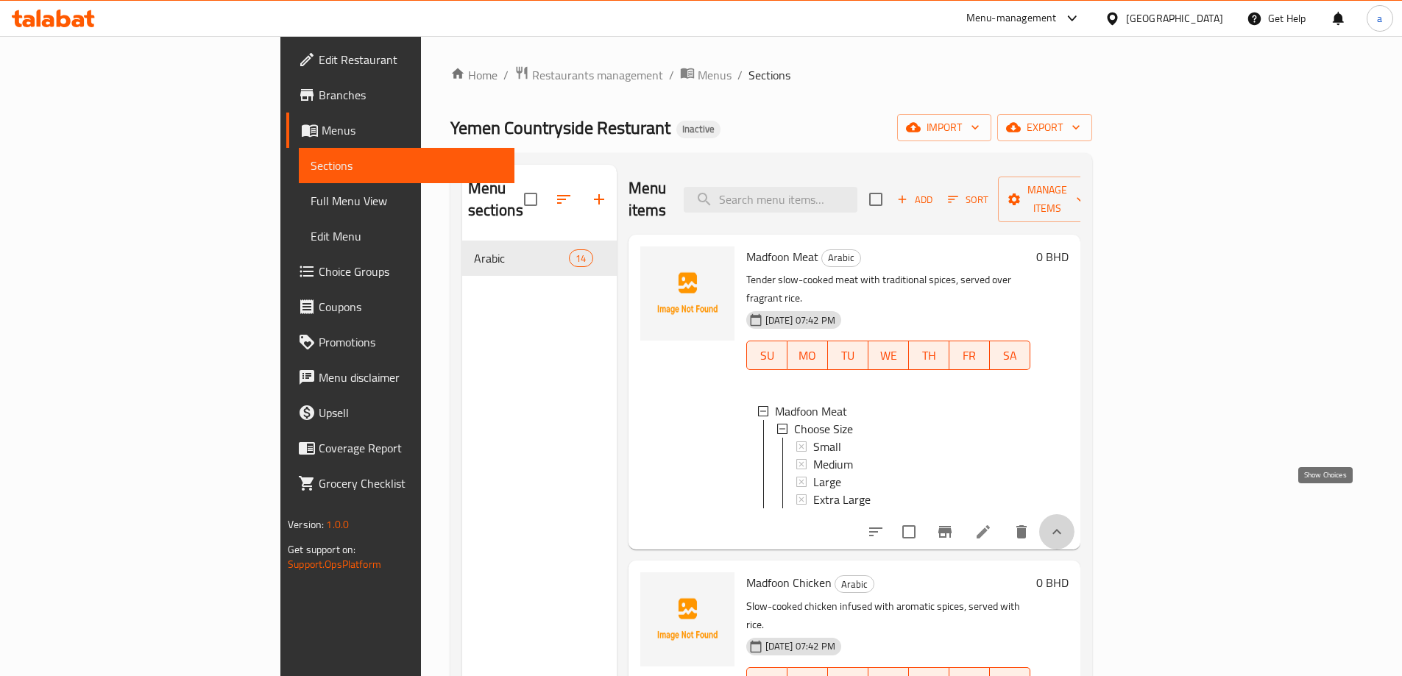
click at [1066, 523] on icon "show more" at bounding box center [1057, 532] width 18 height 18
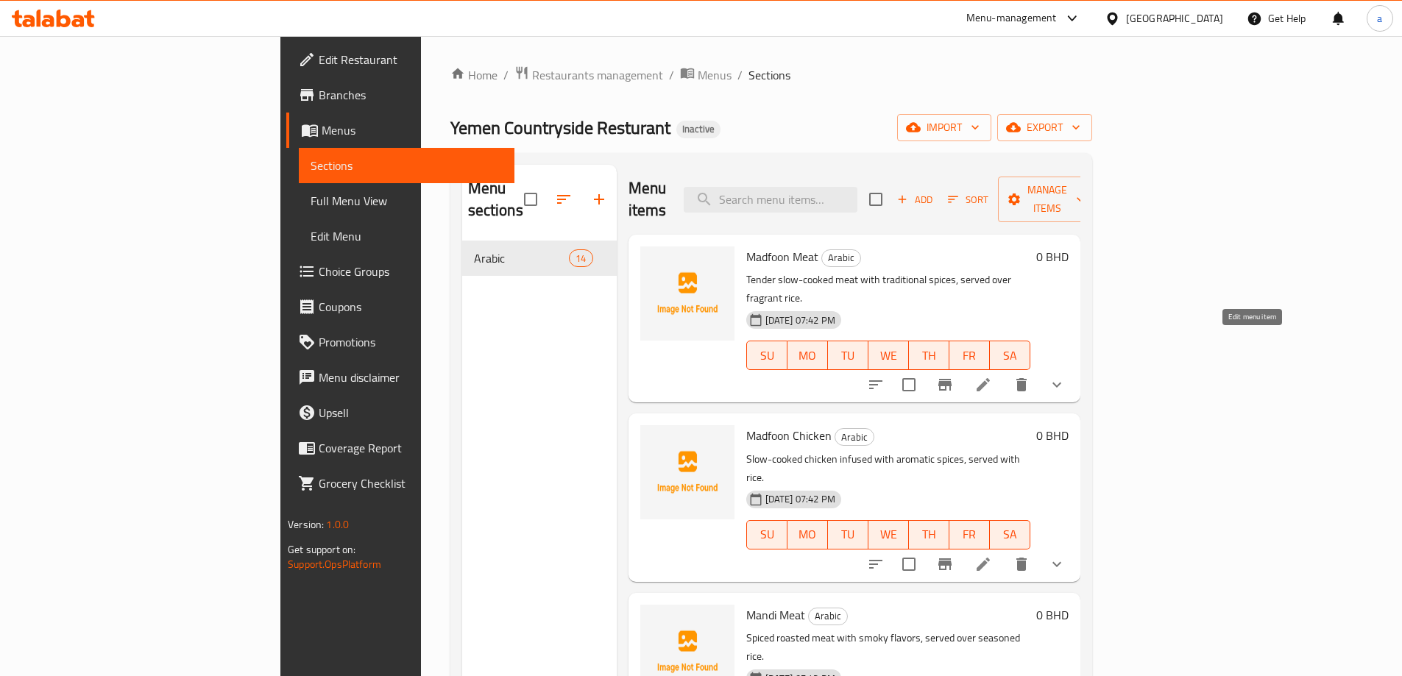
click at [990, 378] on icon at bounding box center [983, 384] width 13 height 13
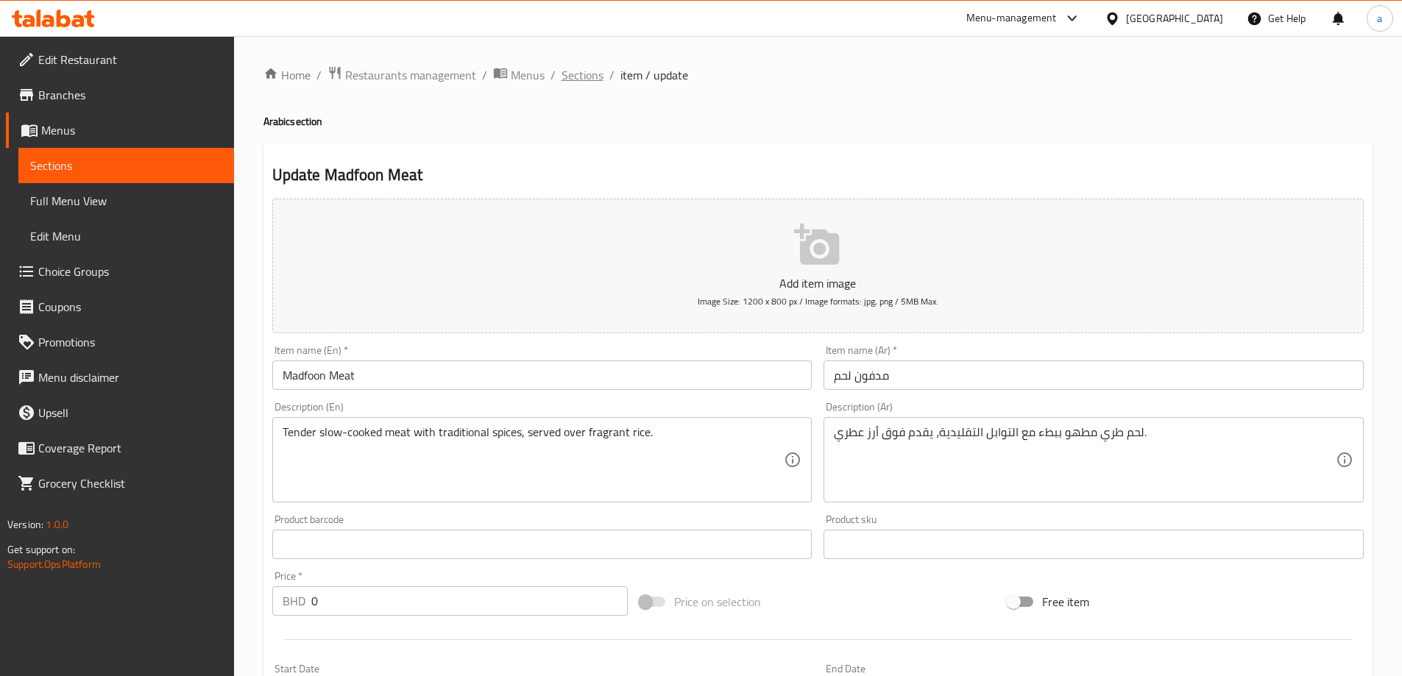
click at [590, 73] on span "Sections" at bounding box center [583, 75] width 42 height 18
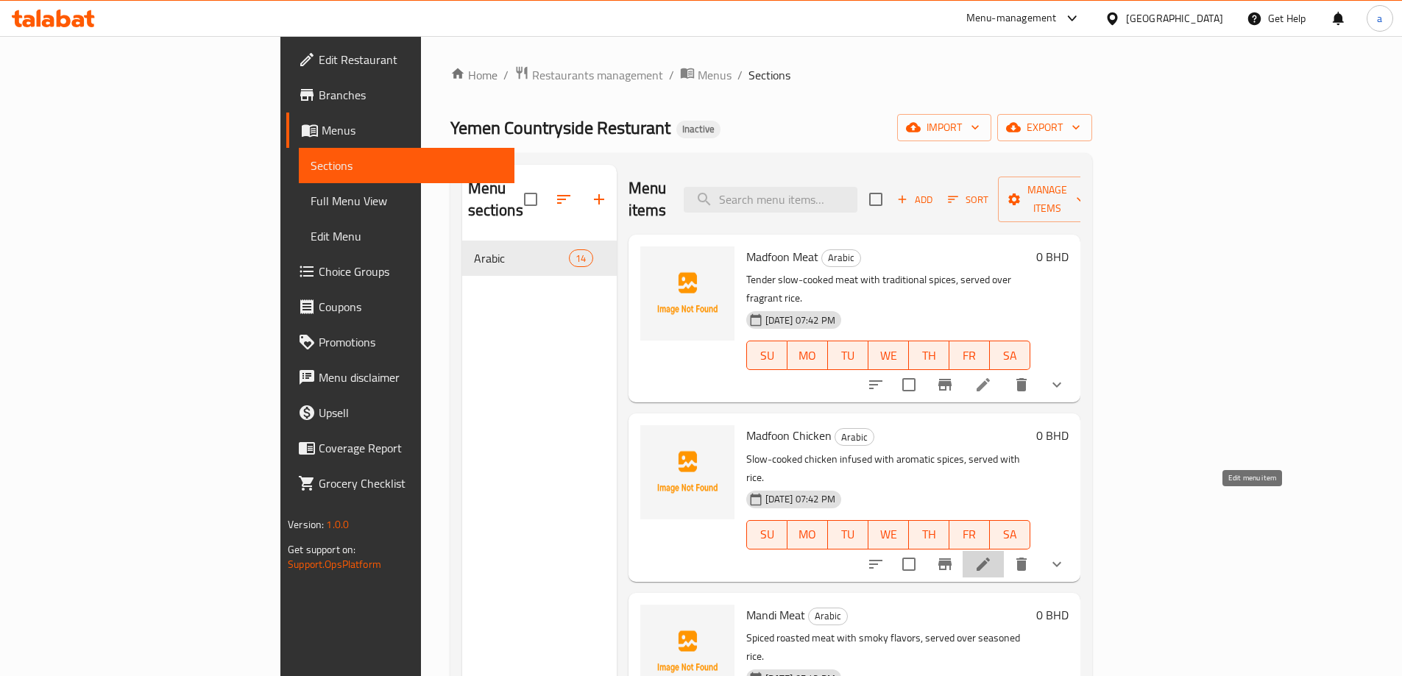
click at [992, 556] on icon at bounding box center [984, 565] width 18 height 18
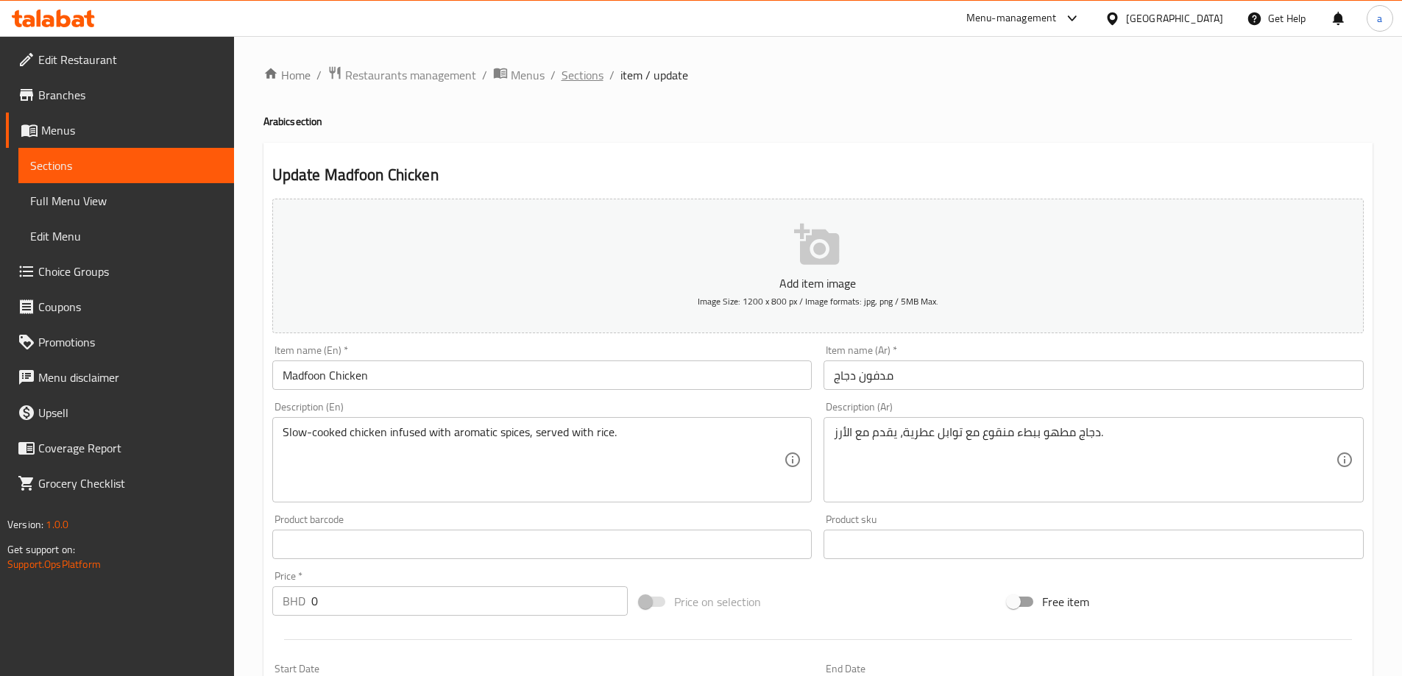
click at [576, 76] on span "Sections" at bounding box center [583, 75] width 42 height 18
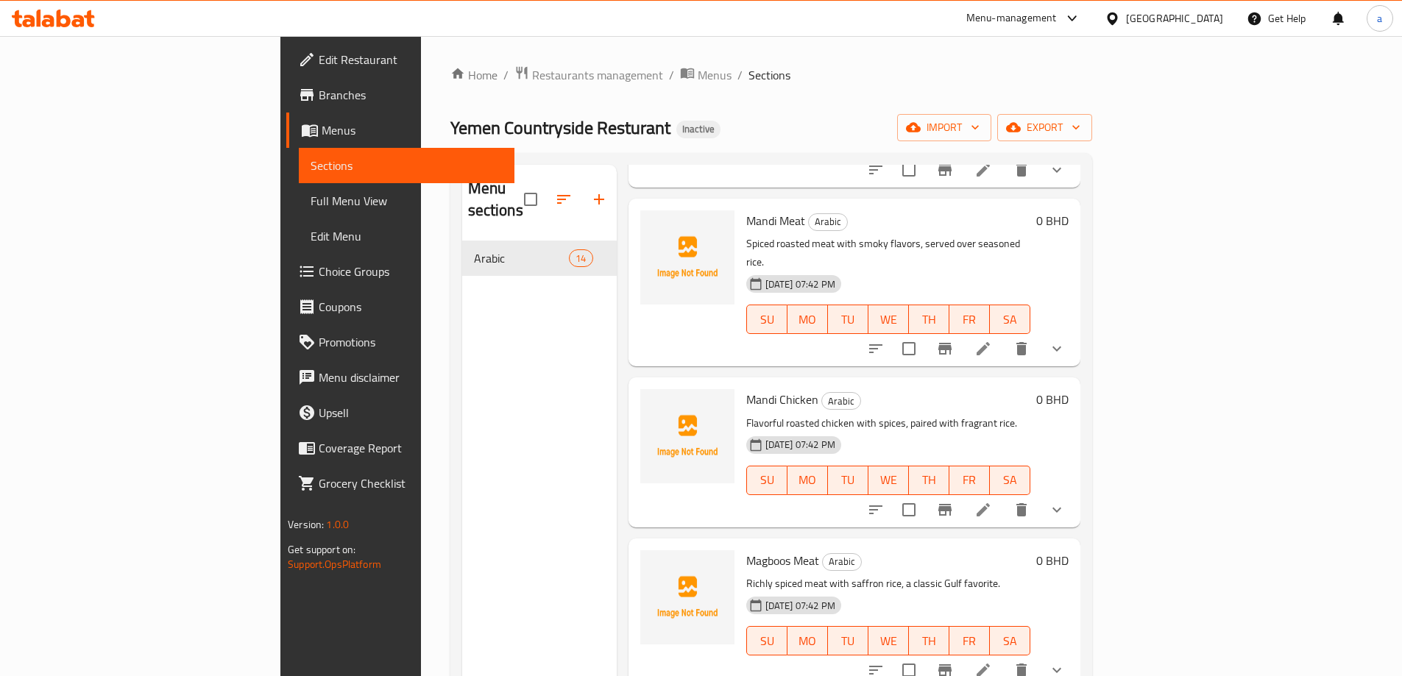
scroll to position [368, 0]
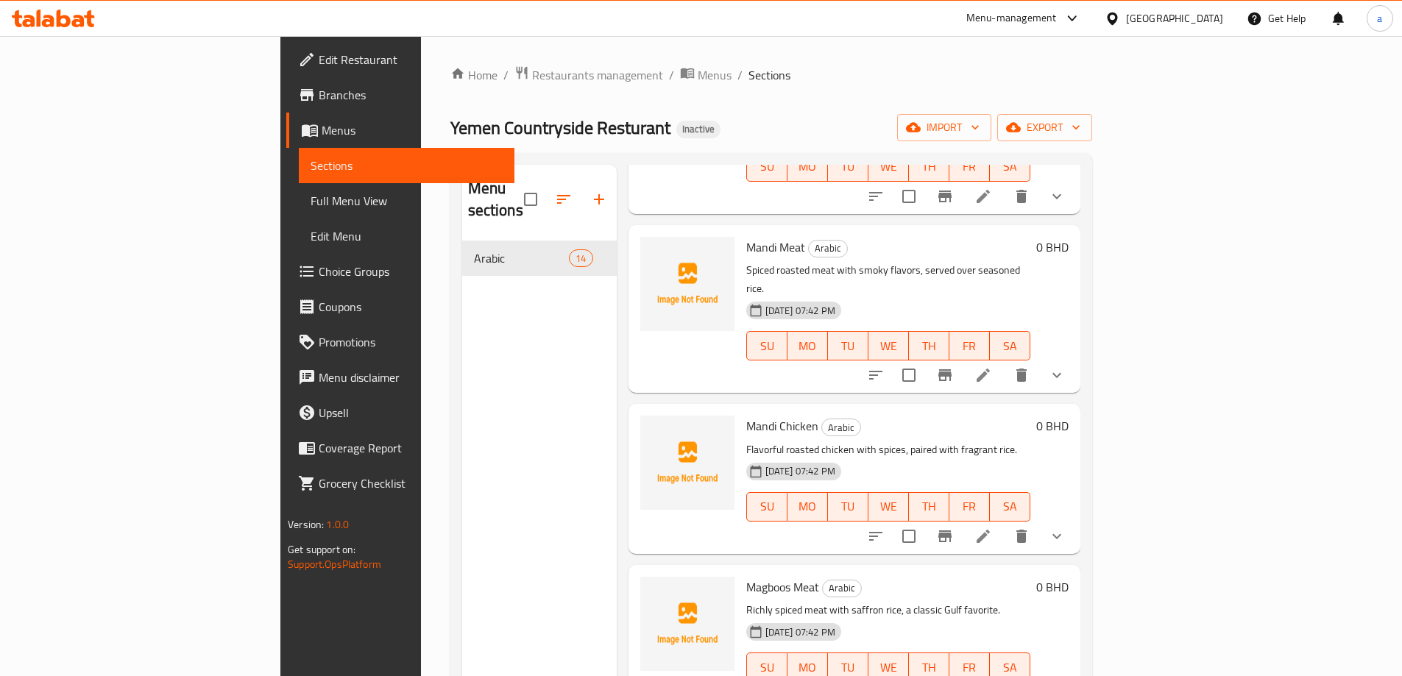
click at [1004, 362] on li at bounding box center [983, 375] width 41 height 26
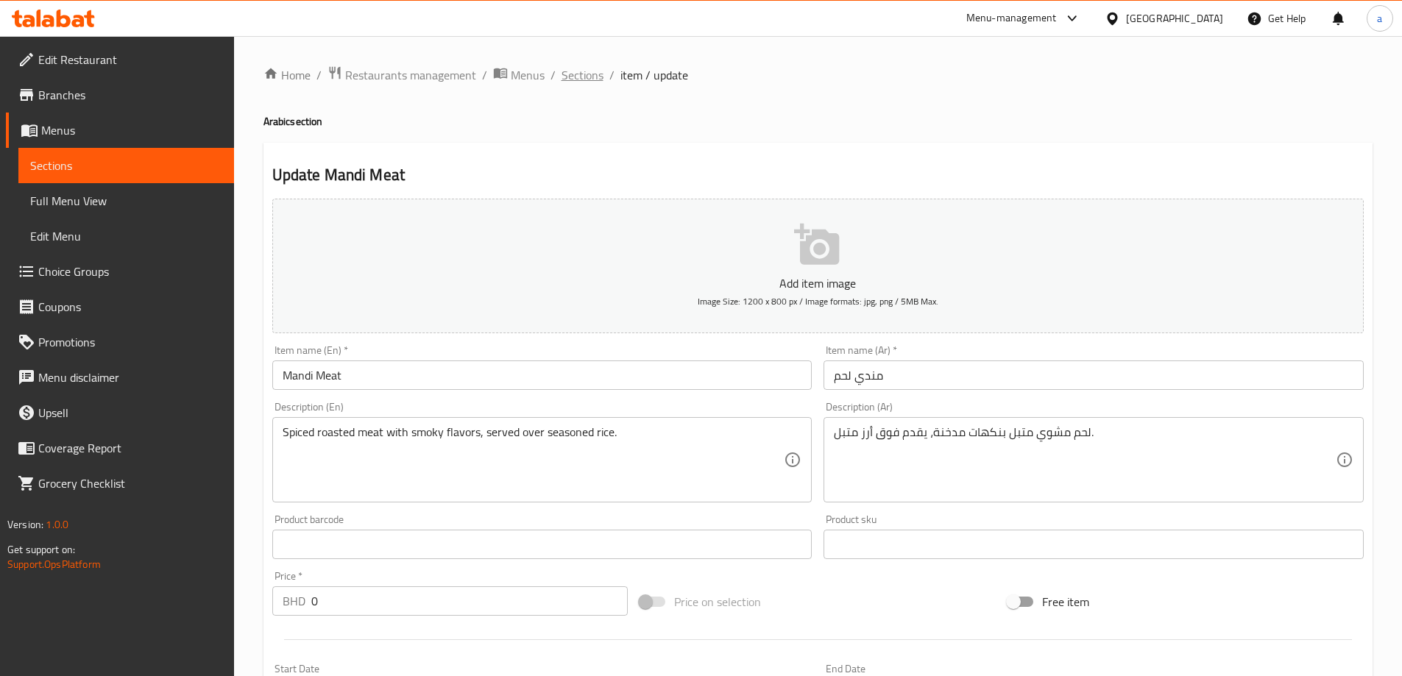
click at [579, 72] on span "Sections" at bounding box center [583, 75] width 42 height 18
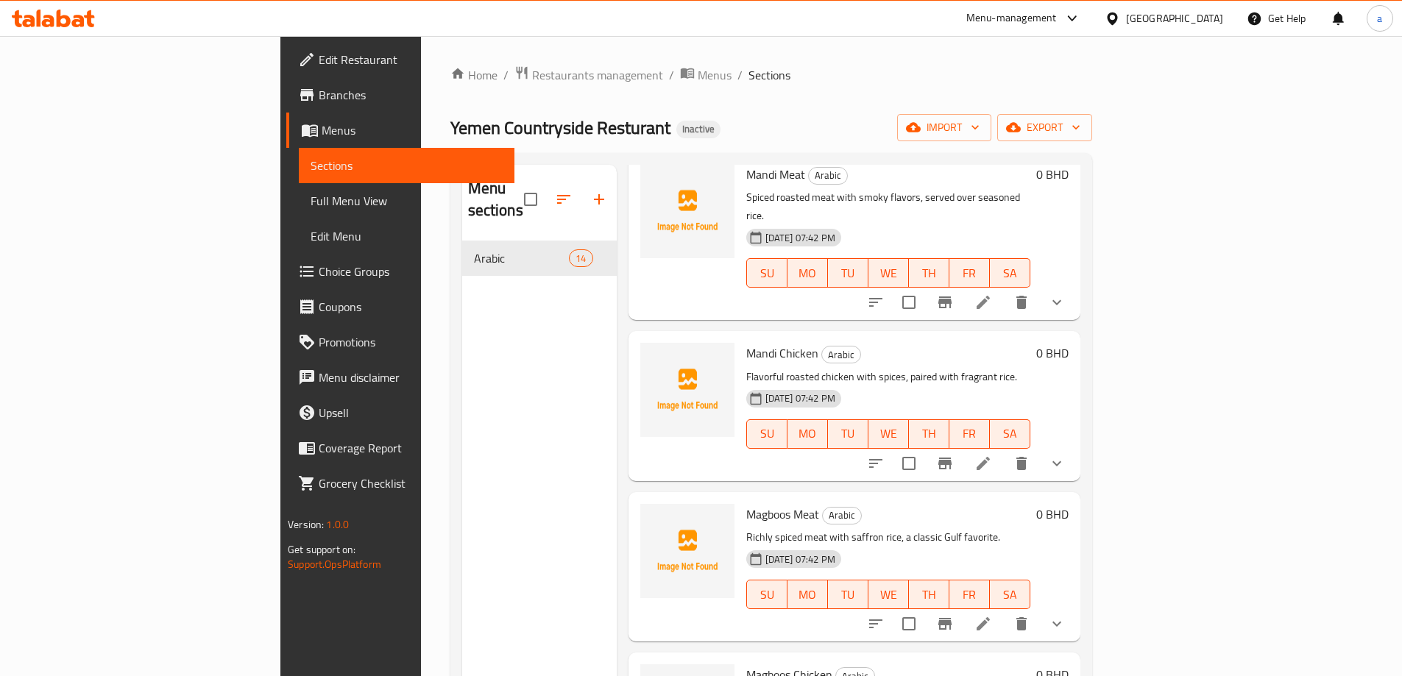
scroll to position [442, 0]
click at [1004, 450] on li at bounding box center [983, 463] width 41 height 26
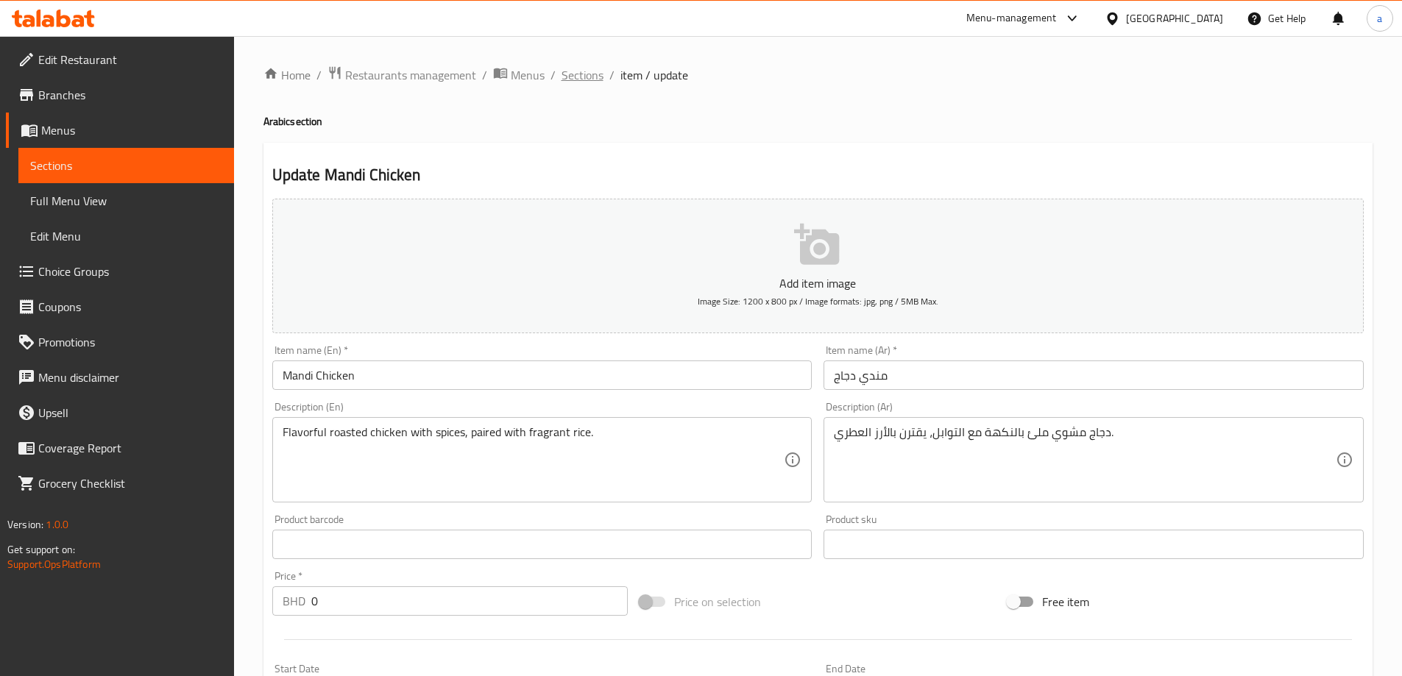
click at [593, 77] on span "Sections" at bounding box center [583, 75] width 42 height 18
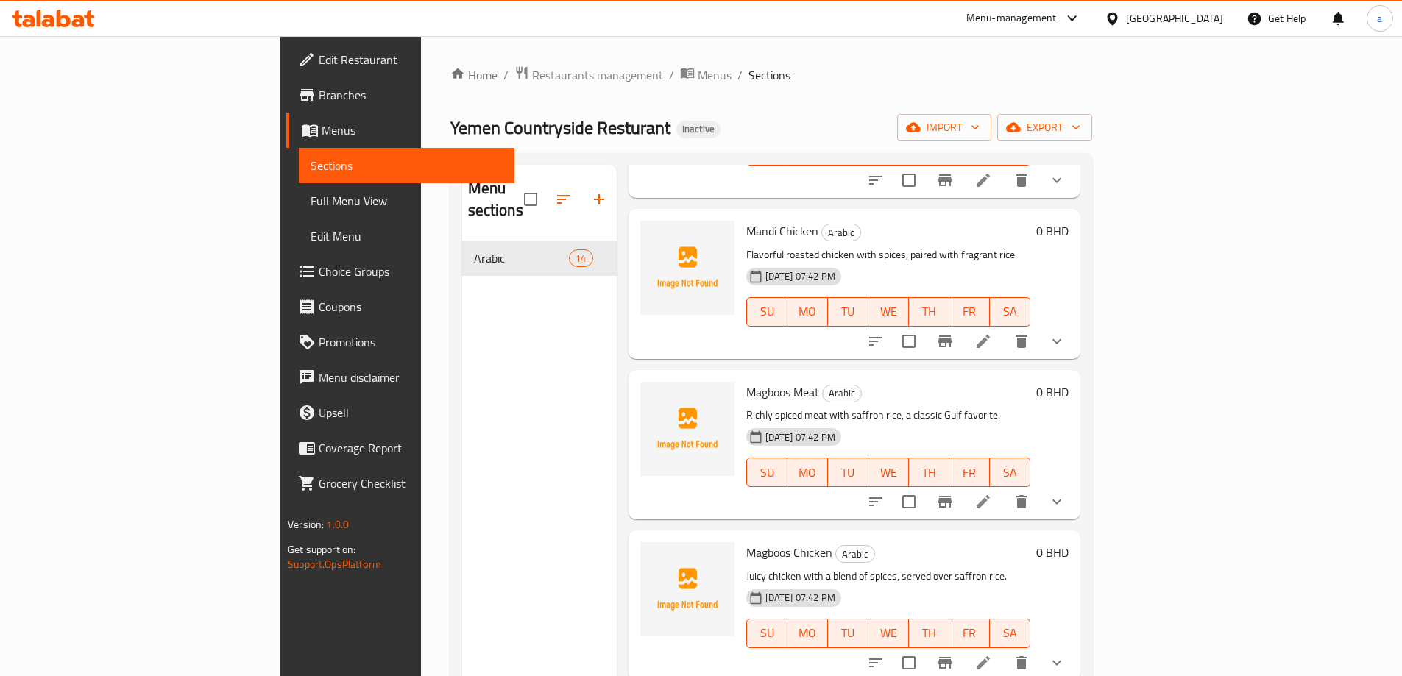
scroll to position [662, 0]
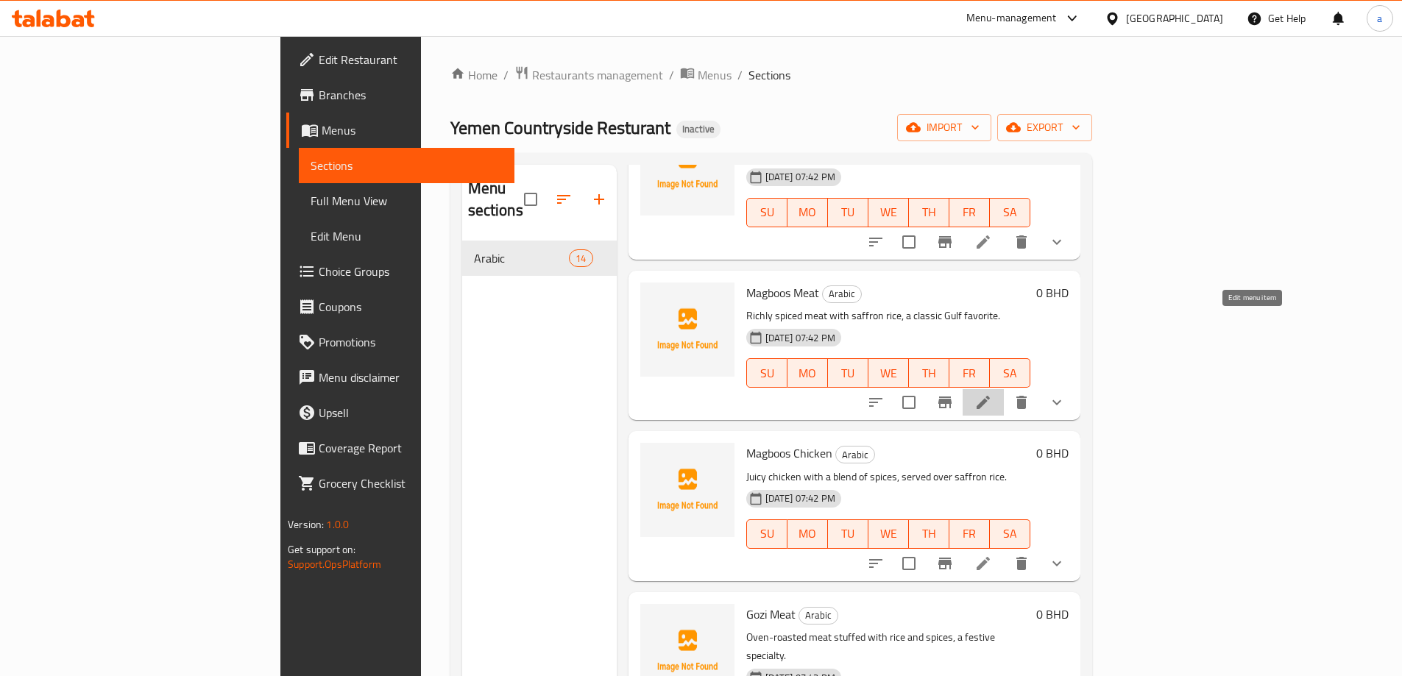
click at [992, 394] on icon at bounding box center [984, 403] width 18 height 18
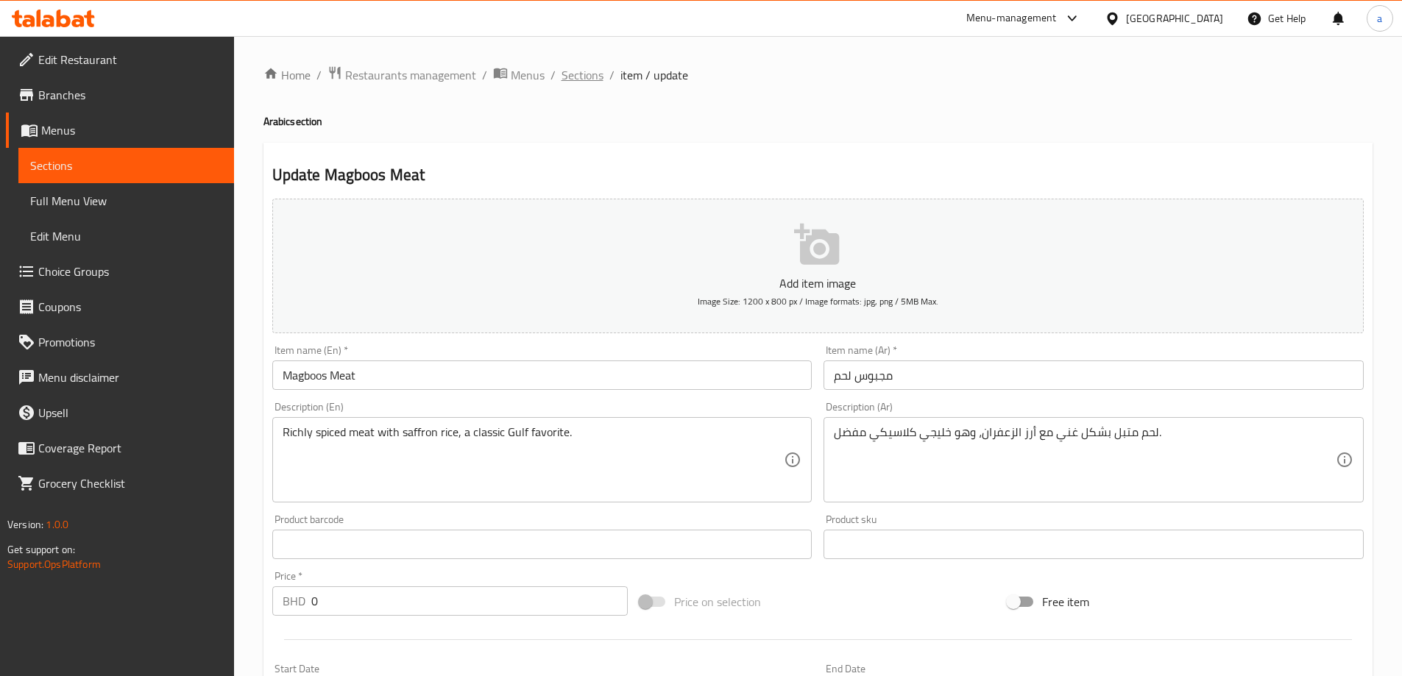
click at [590, 79] on span "Sections" at bounding box center [583, 75] width 42 height 18
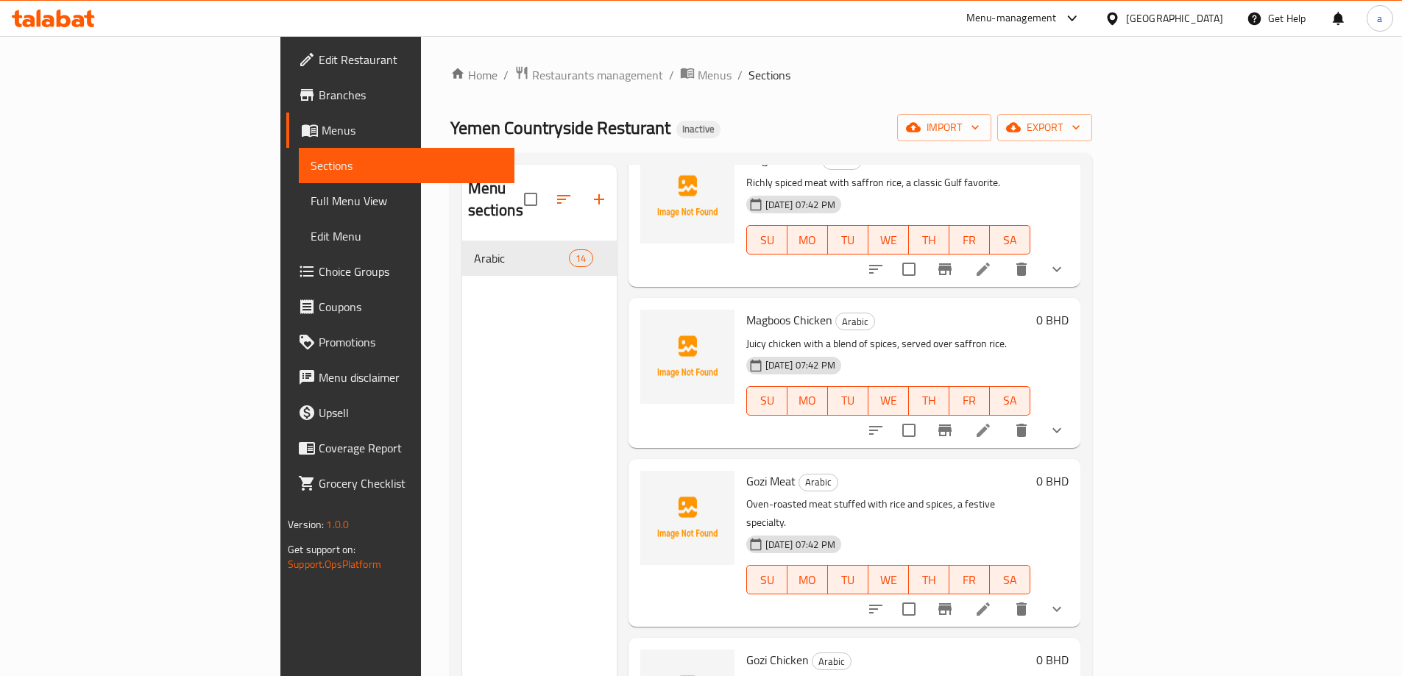
scroll to position [810, 0]
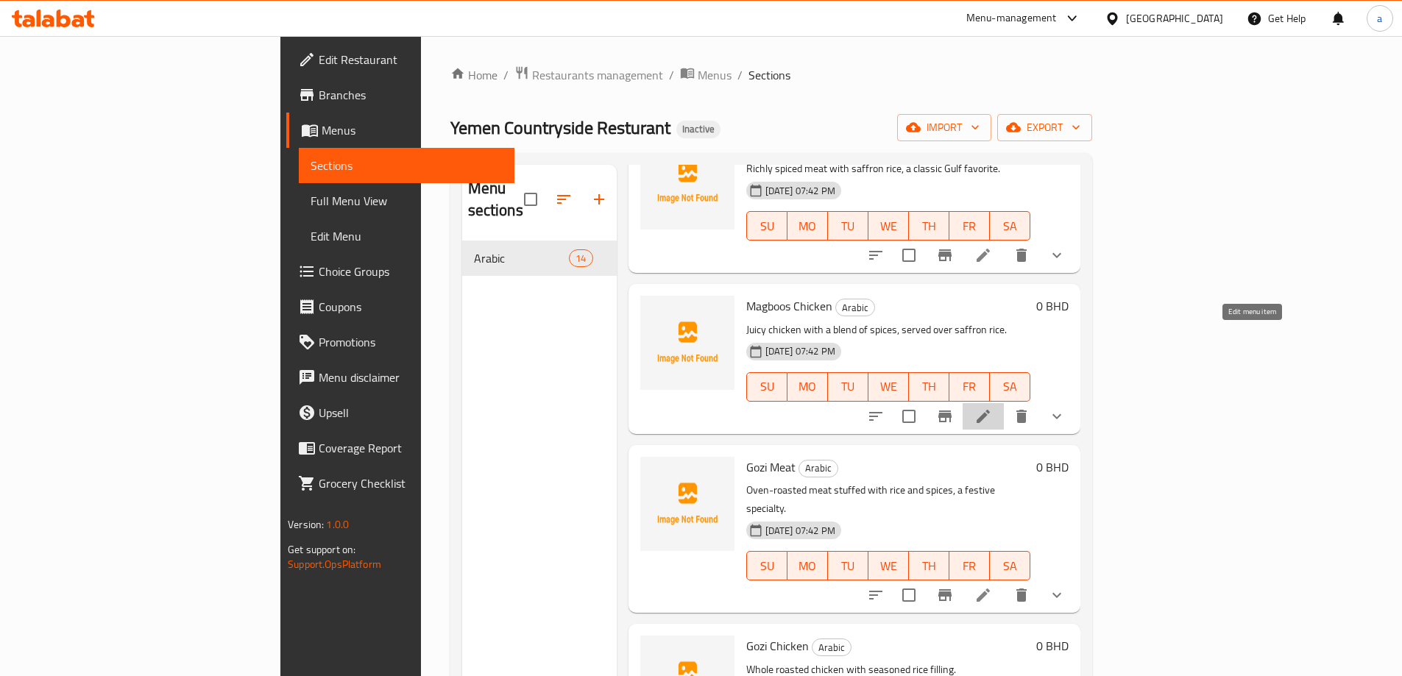
click at [992, 408] on icon at bounding box center [984, 417] width 18 height 18
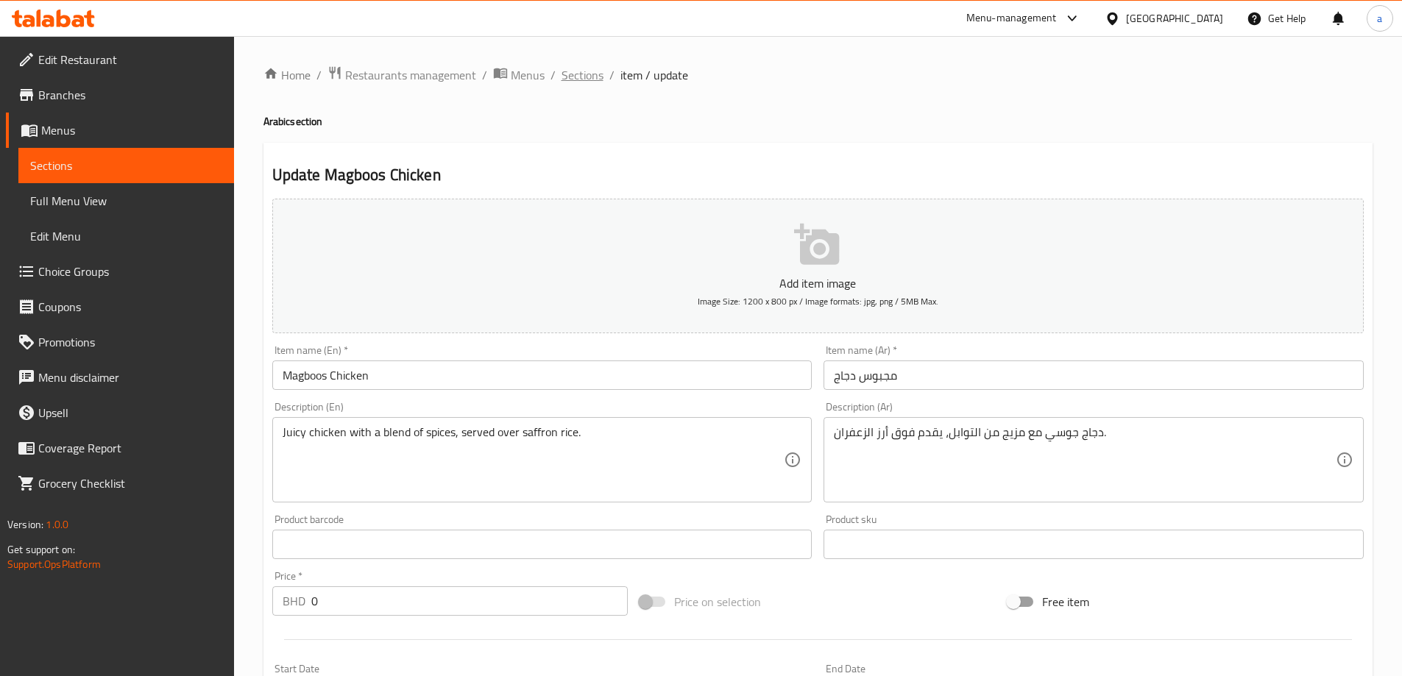
click at [593, 77] on span "Sections" at bounding box center [583, 75] width 42 height 18
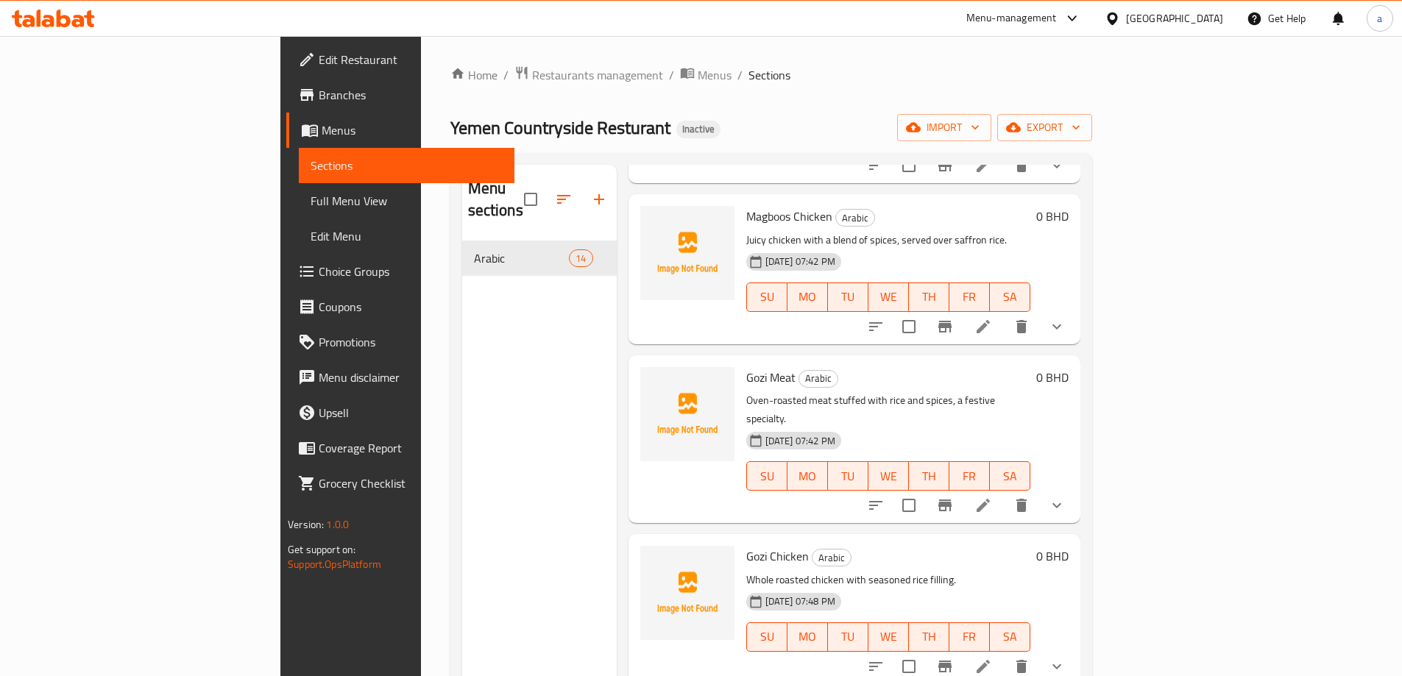
scroll to position [957, 0]
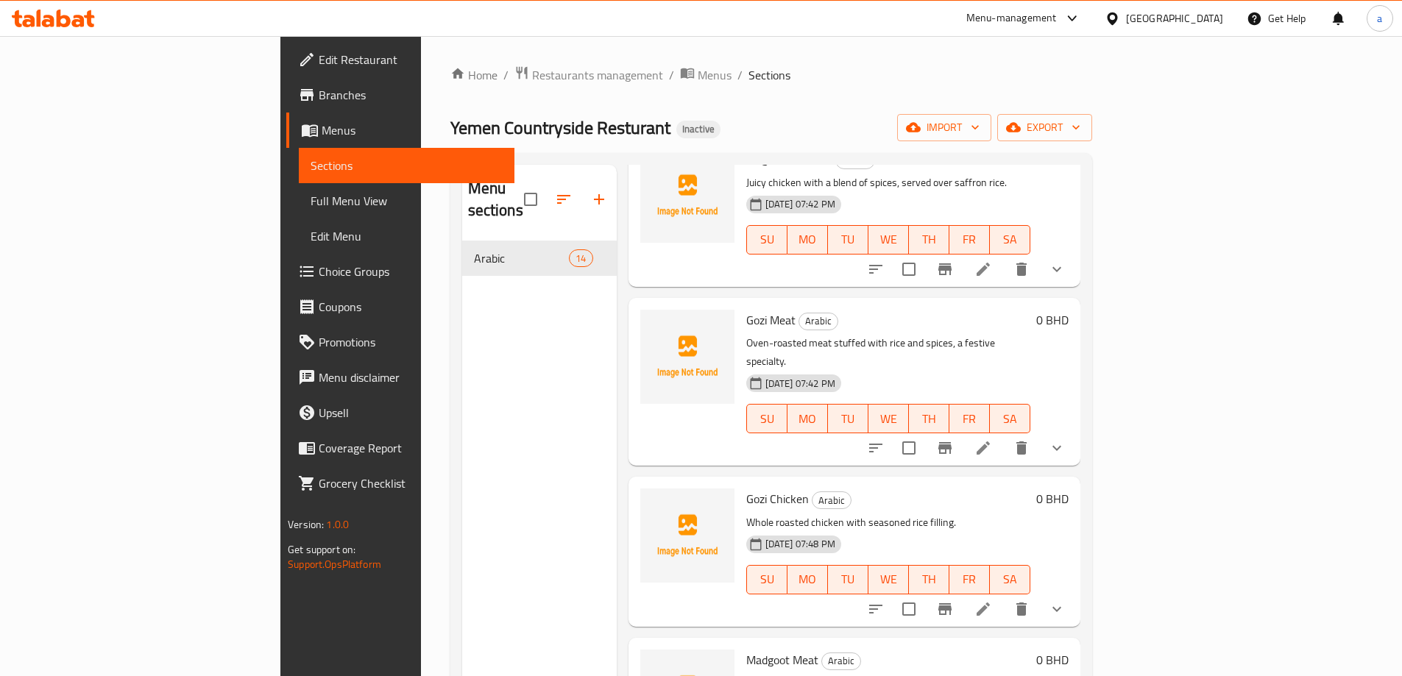
click at [1004, 435] on li at bounding box center [983, 448] width 41 height 26
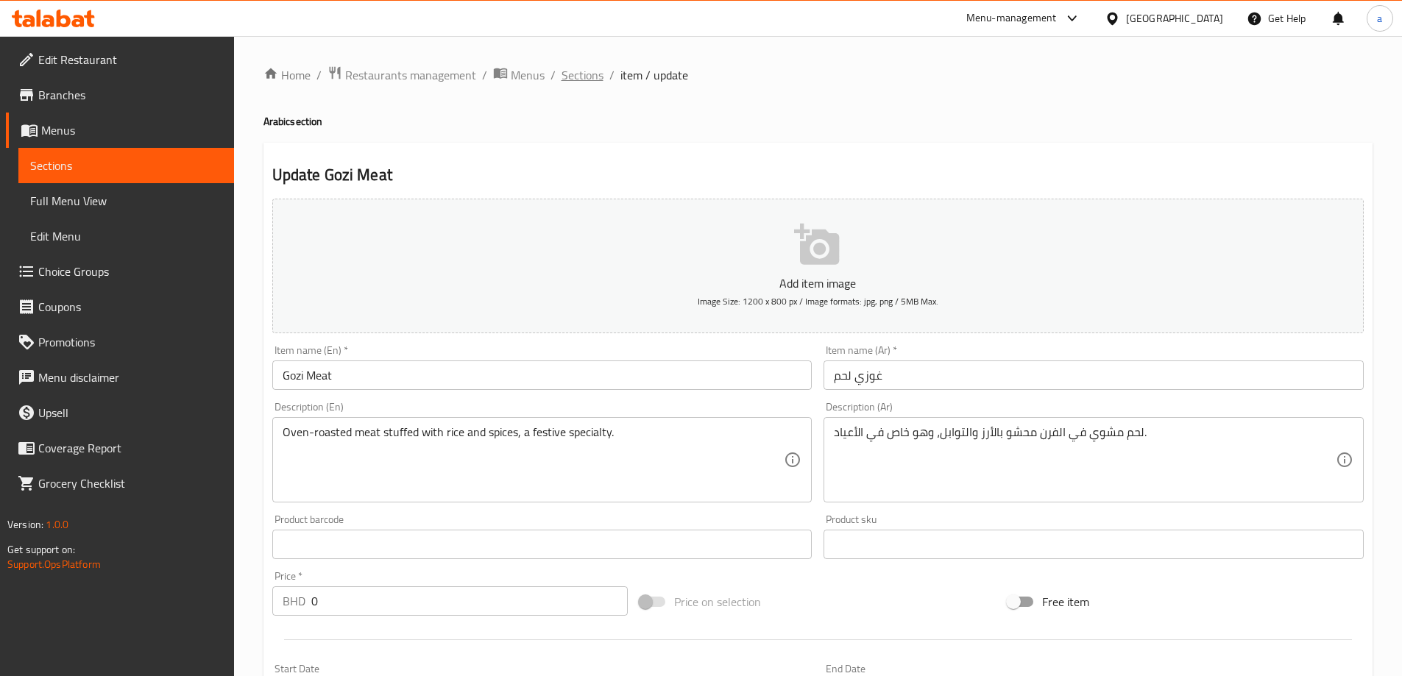
click at [587, 81] on span "Sections" at bounding box center [583, 75] width 42 height 18
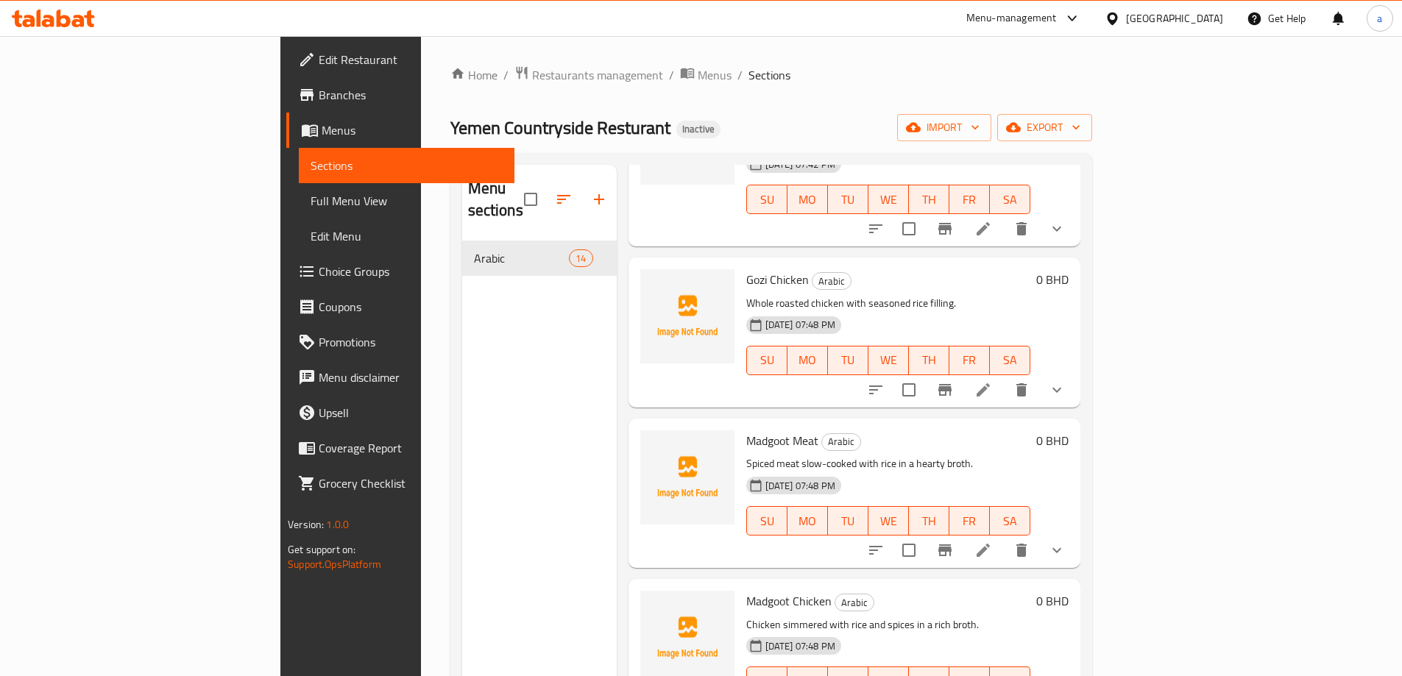
scroll to position [1178, 0]
click at [1004, 375] on li at bounding box center [983, 388] width 41 height 26
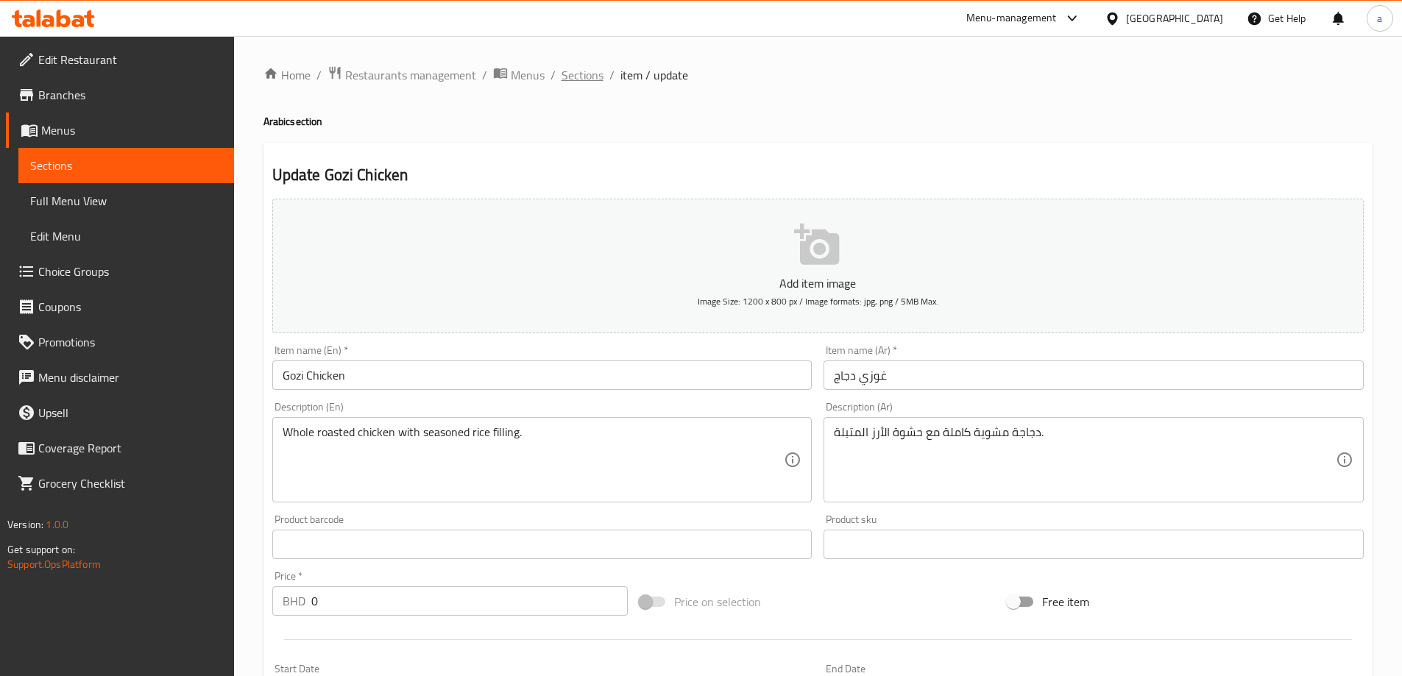
click at [591, 84] on span "Sections" at bounding box center [583, 75] width 42 height 18
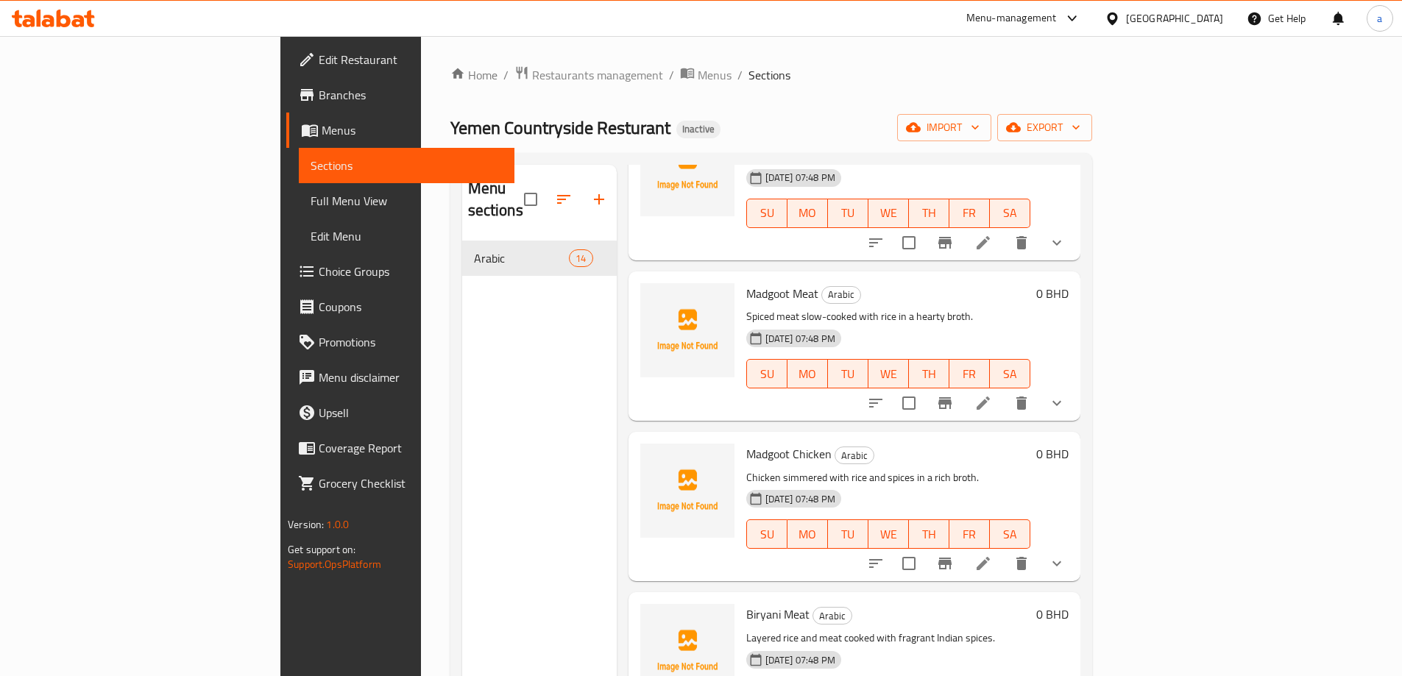
scroll to position [1325, 0]
click at [990, 395] on icon at bounding box center [983, 401] width 13 height 13
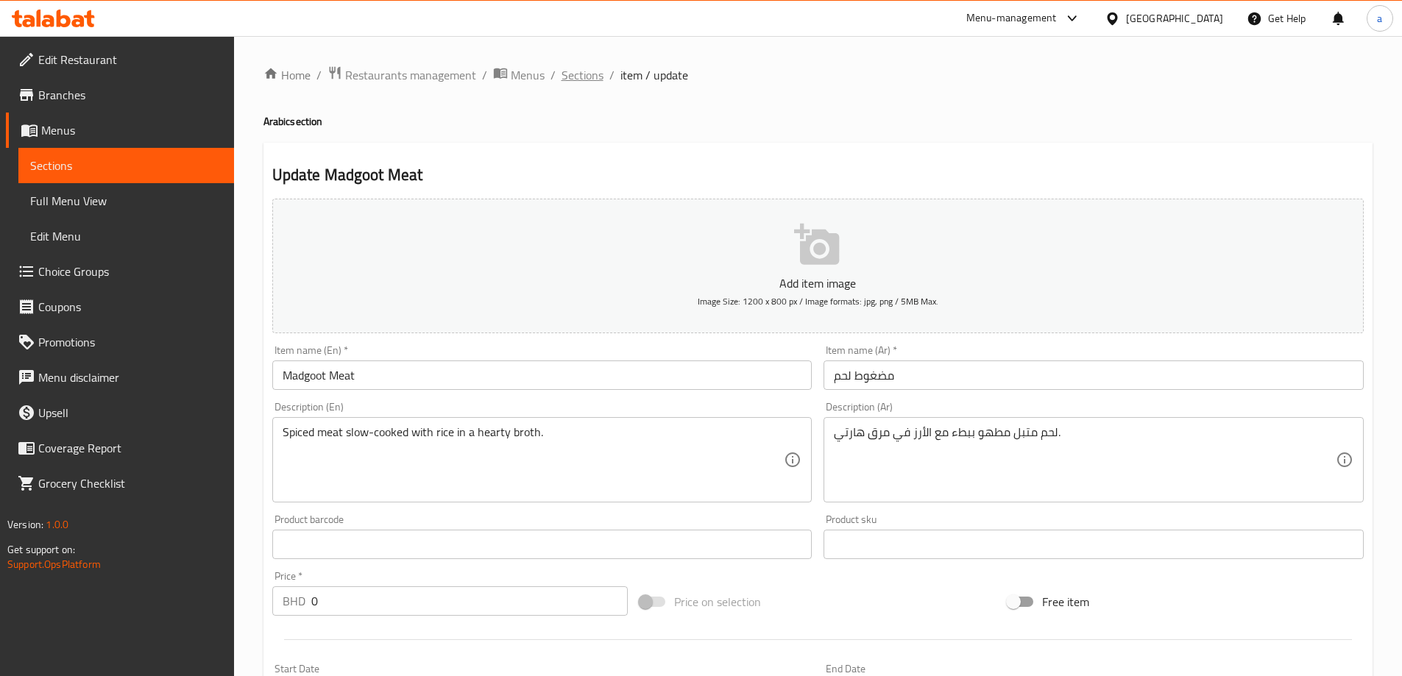
click at [596, 76] on span "Sections" at bounding box center [583, 75] width 42 height 18
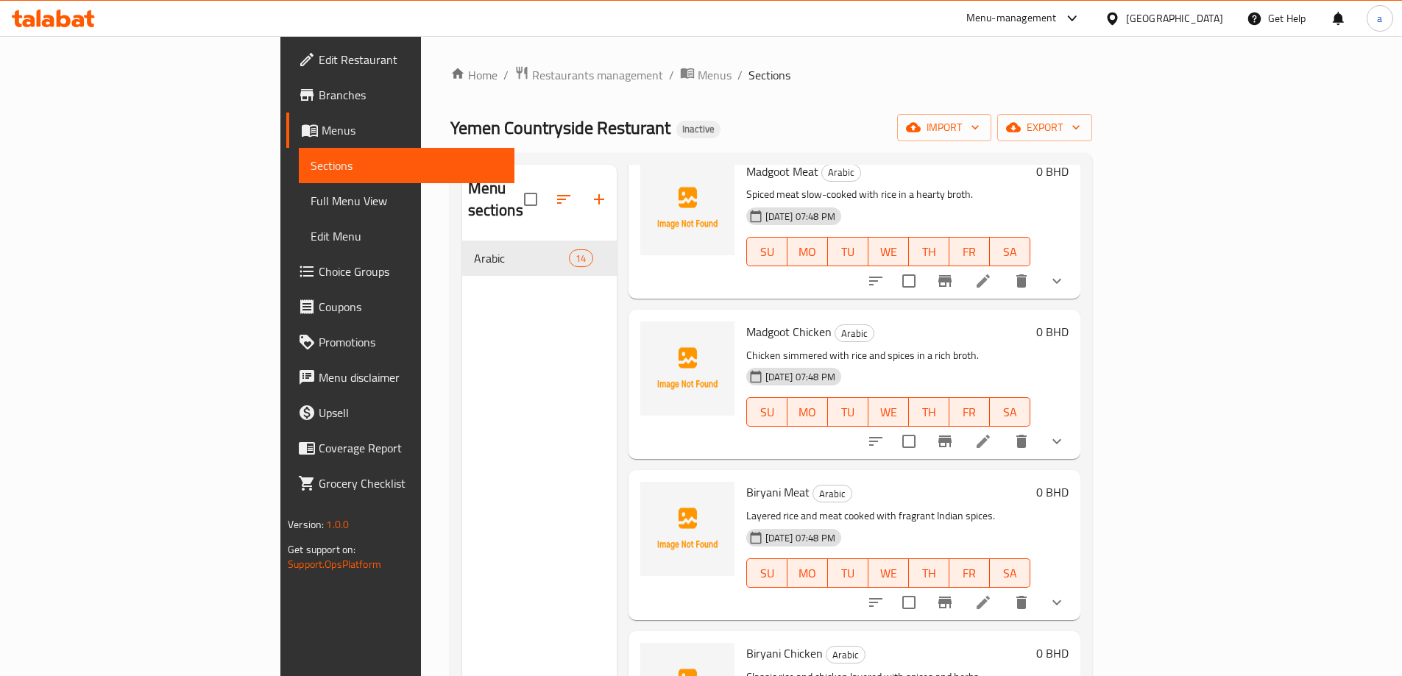
scroll to position [1472, 0]
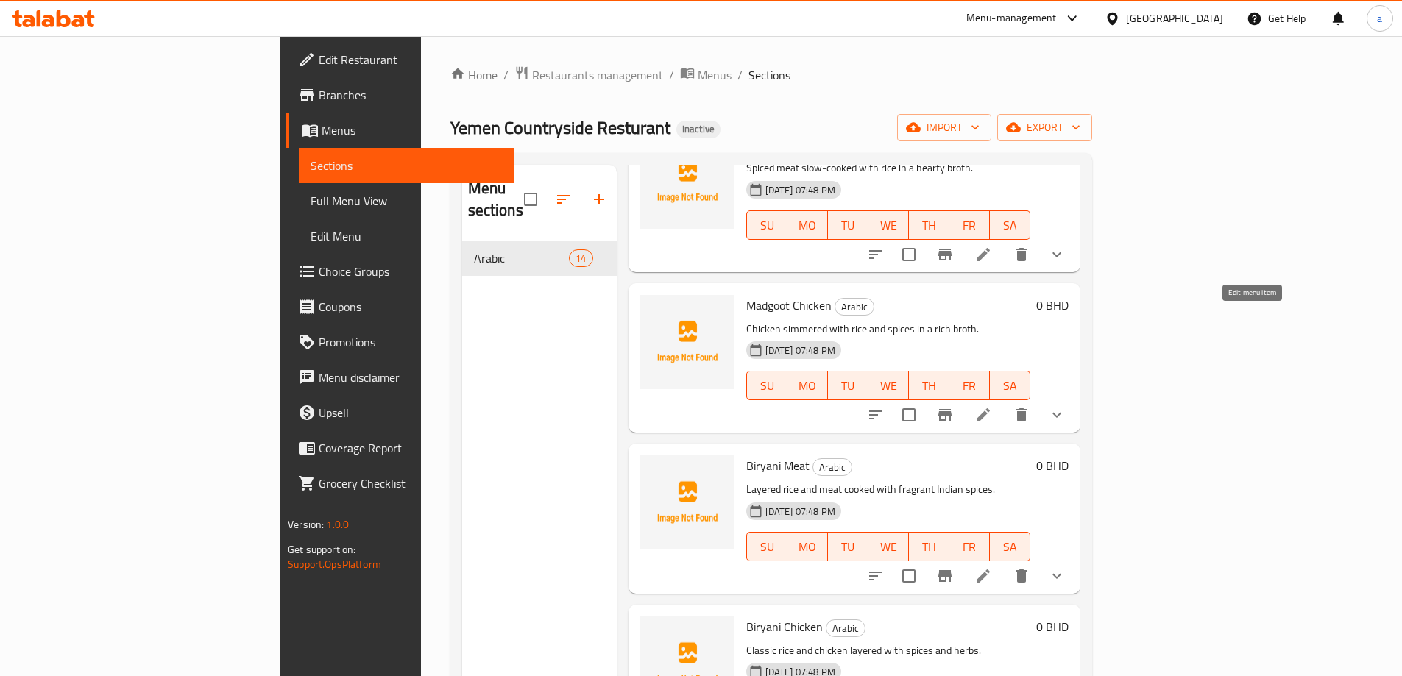
click at [992, 406] on icon at bounding box center [984, 415] width 18 height 18
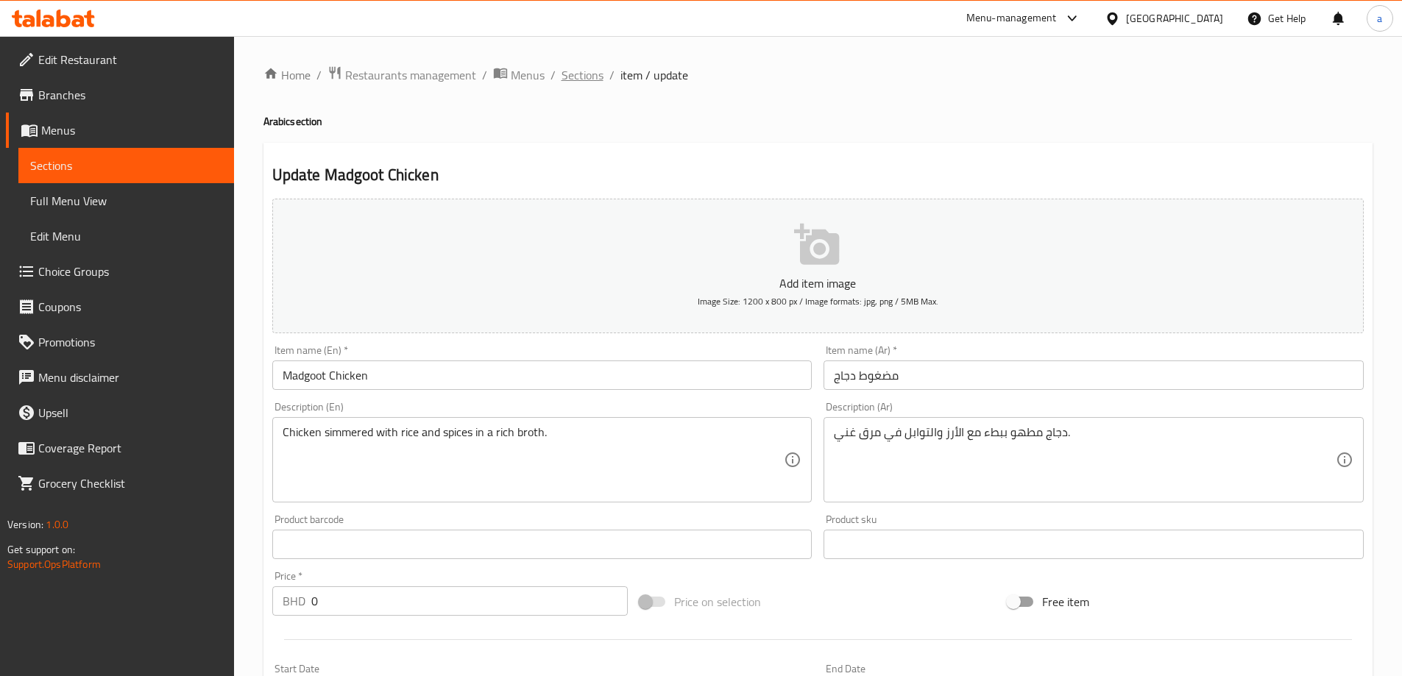
click at [587, 75] on span "Sections" at bounding box center [583, 75] width 42 height 18
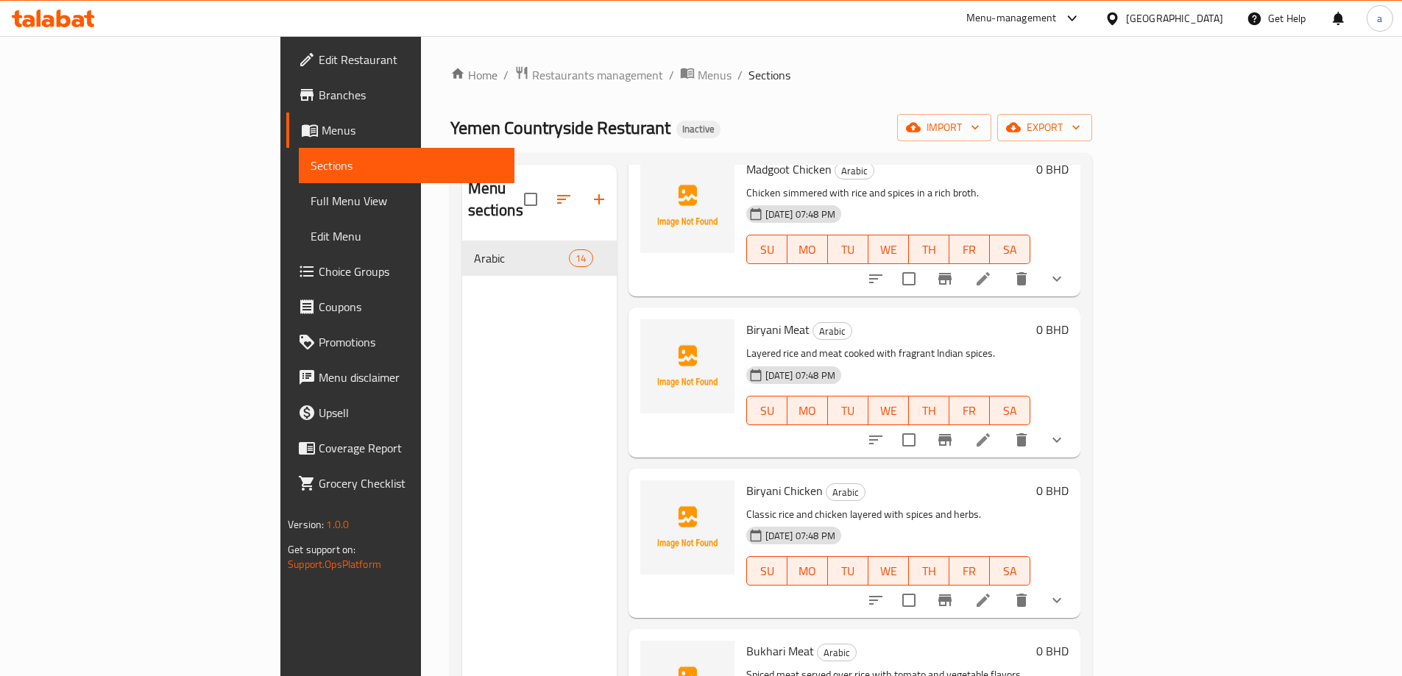
scroll to position [1611, 0]
click at [1004, 424] on li at bounding box center [983, 437] width 41 height 26
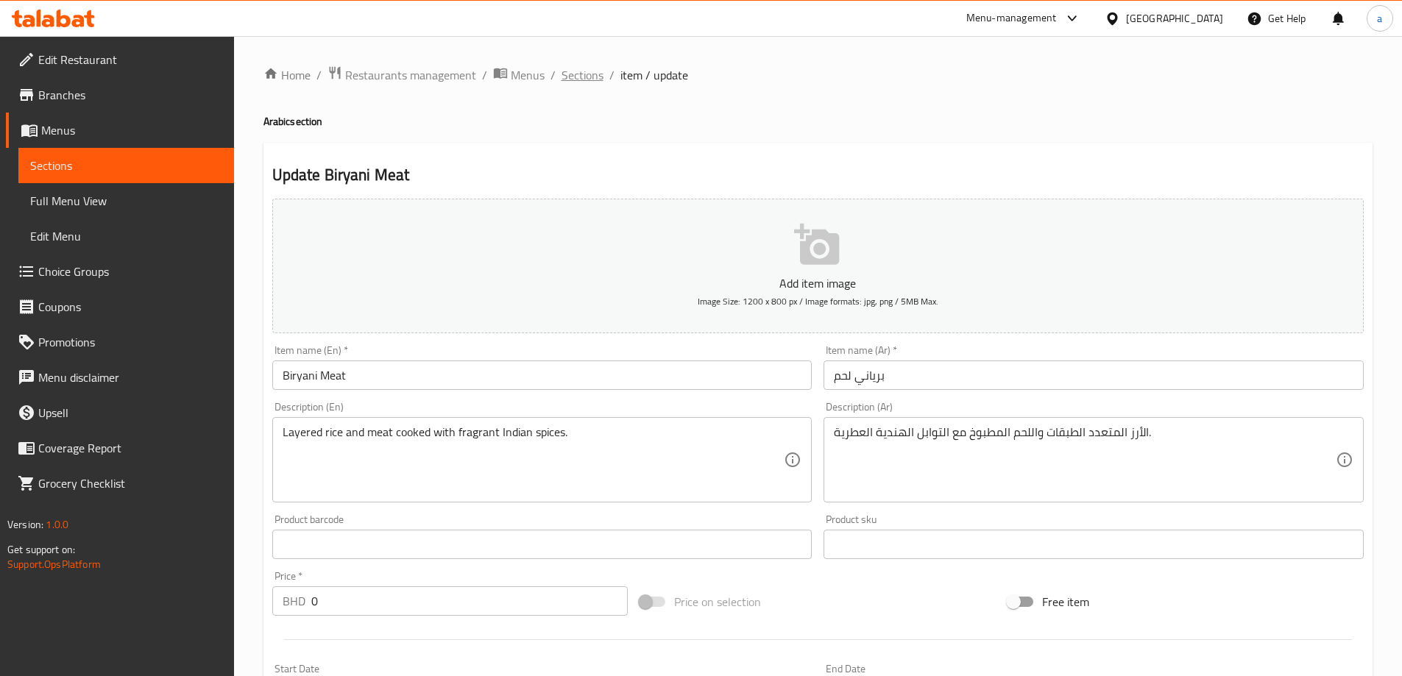
click at [599, 77] on span "Sections" at bounding box center [583, 75] width 42 height 18
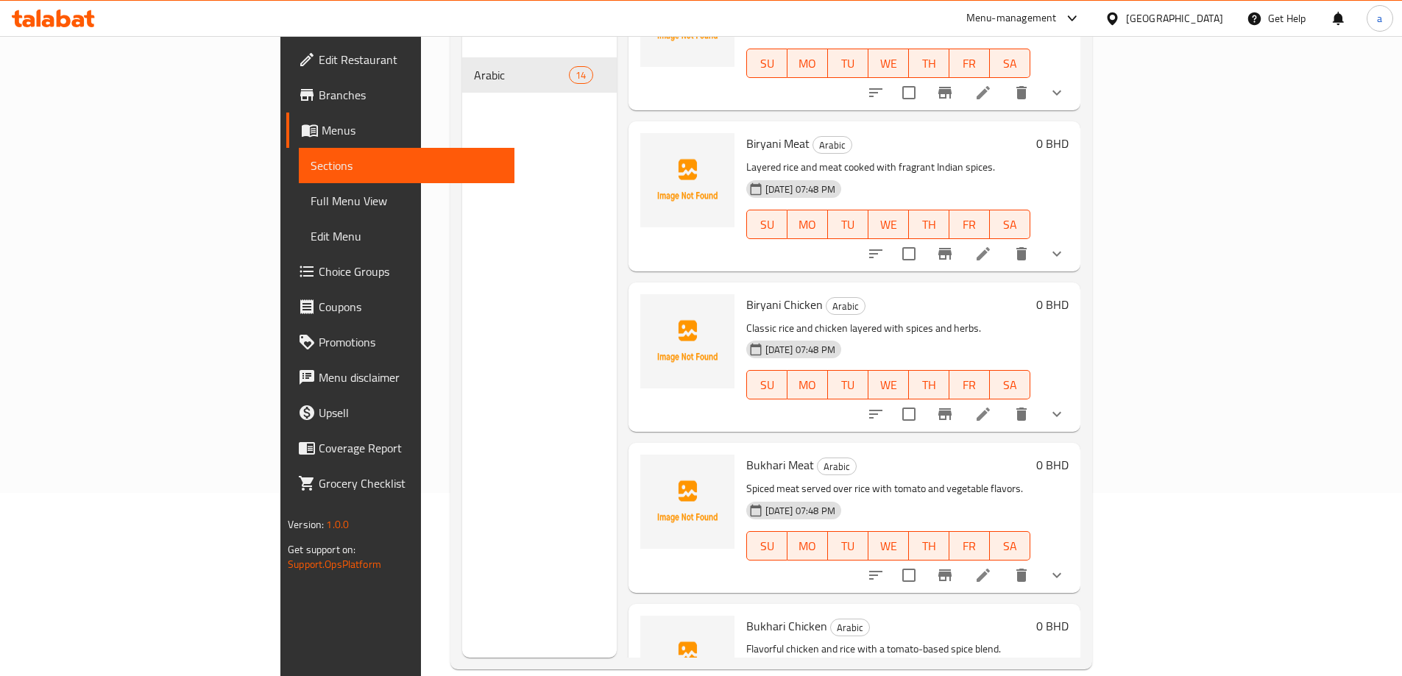
scroll to position [206, 0]
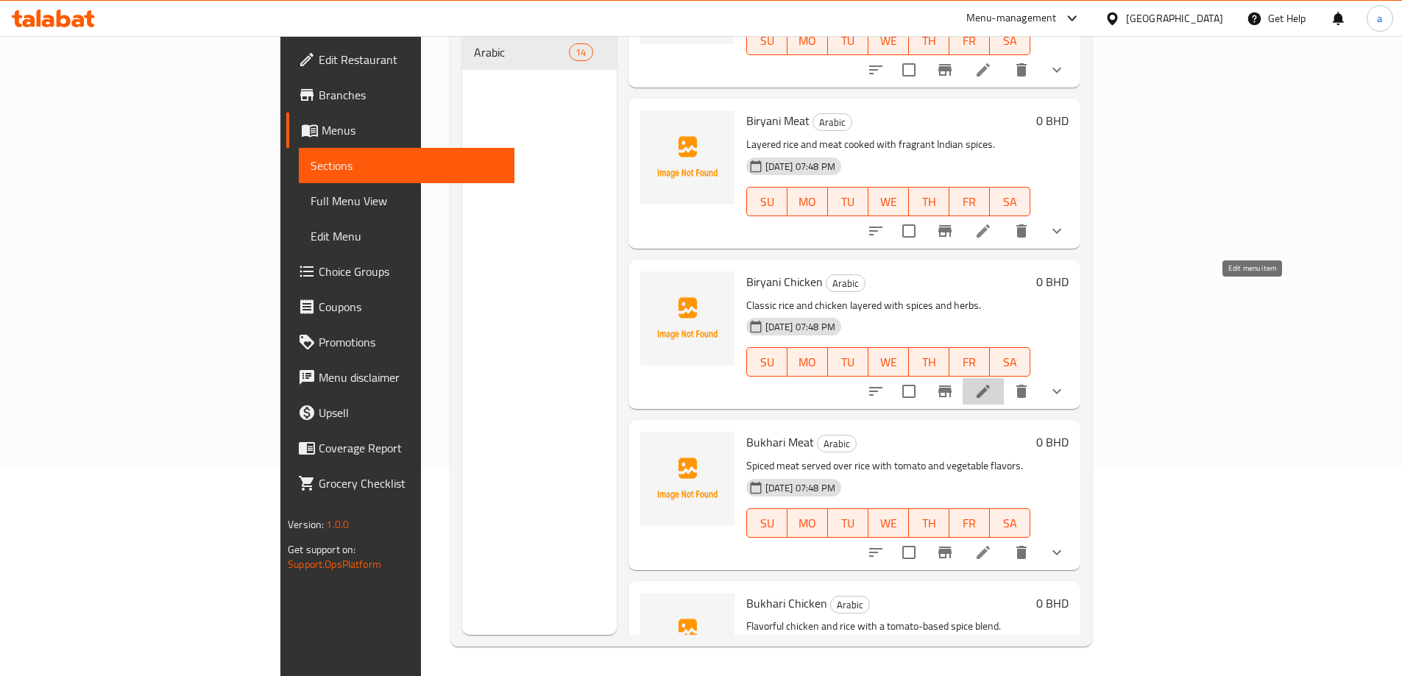
click at [992, 383] on icon at bounding box center [984, 392] width 18 height 18
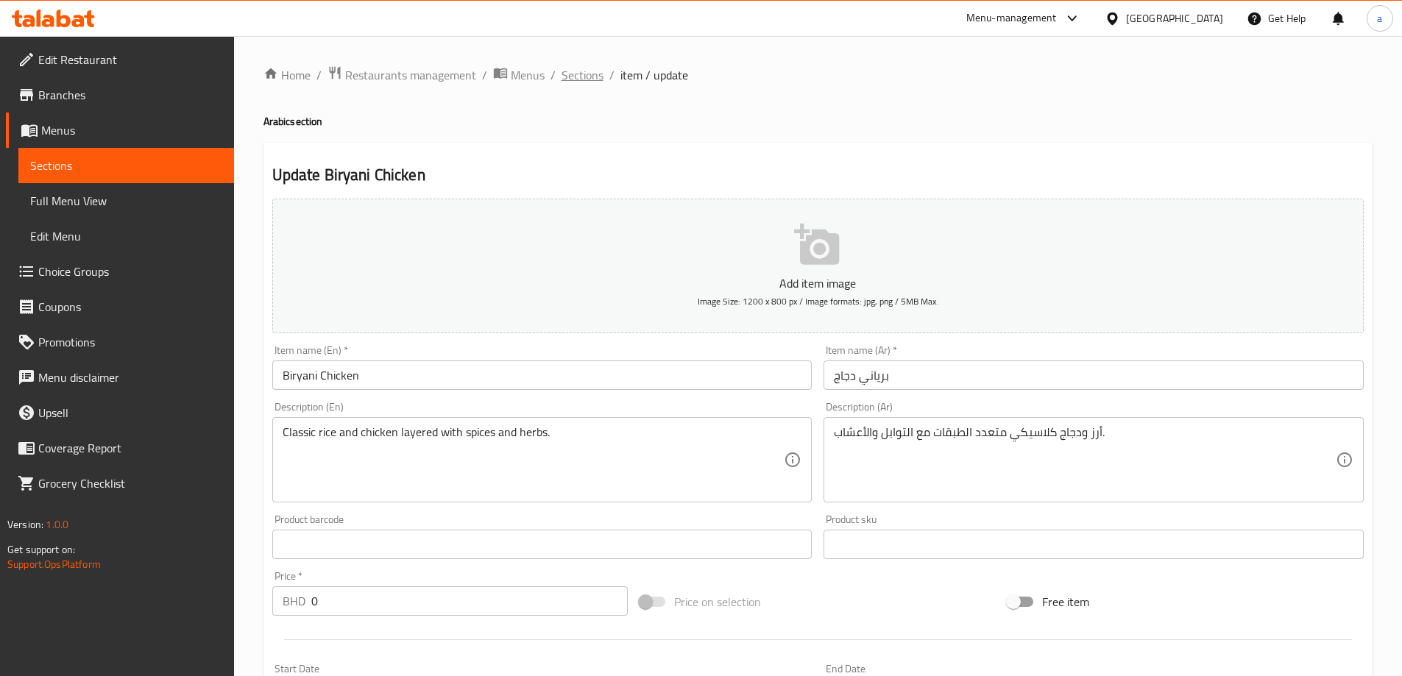
click at [595, 80] on span "Sections" at bounding box center [583, 75] width 42 height 18
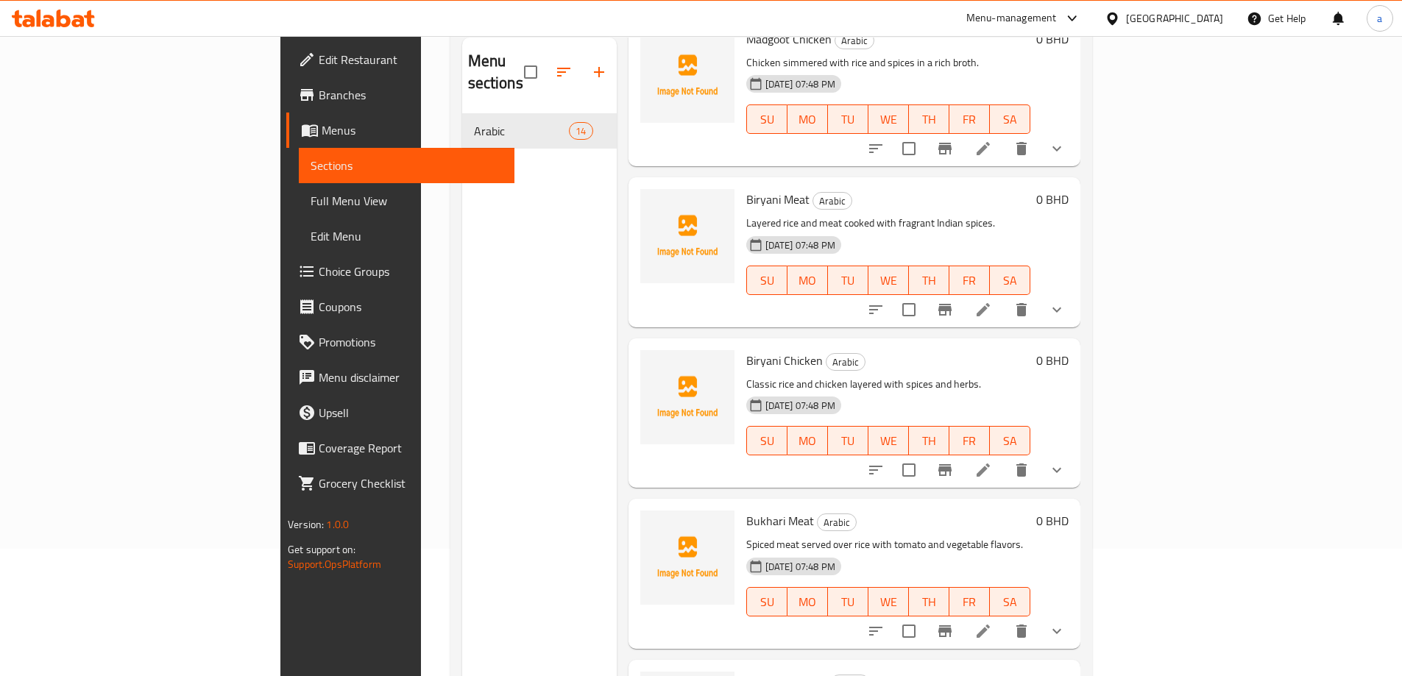
scroll to position [206, 0]
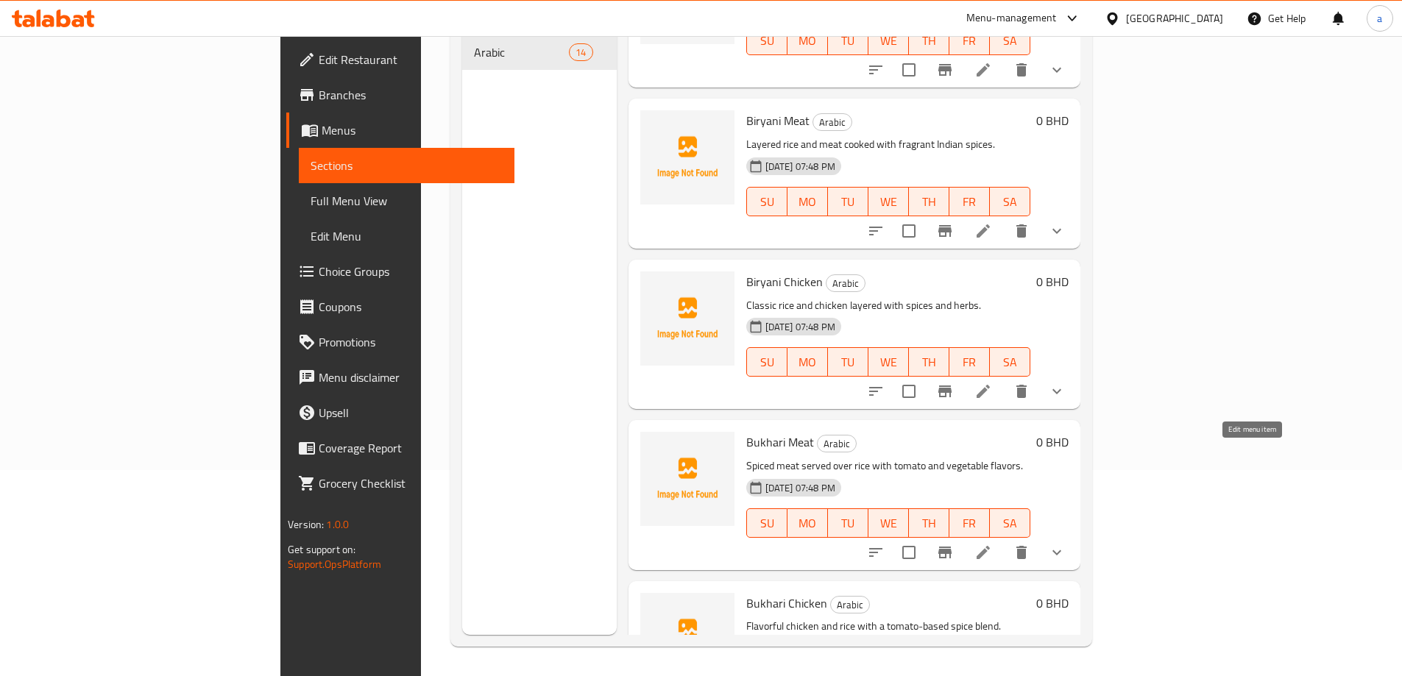
click at [990, 546] on icon at bounding box center [983, 552] width 13 height 13
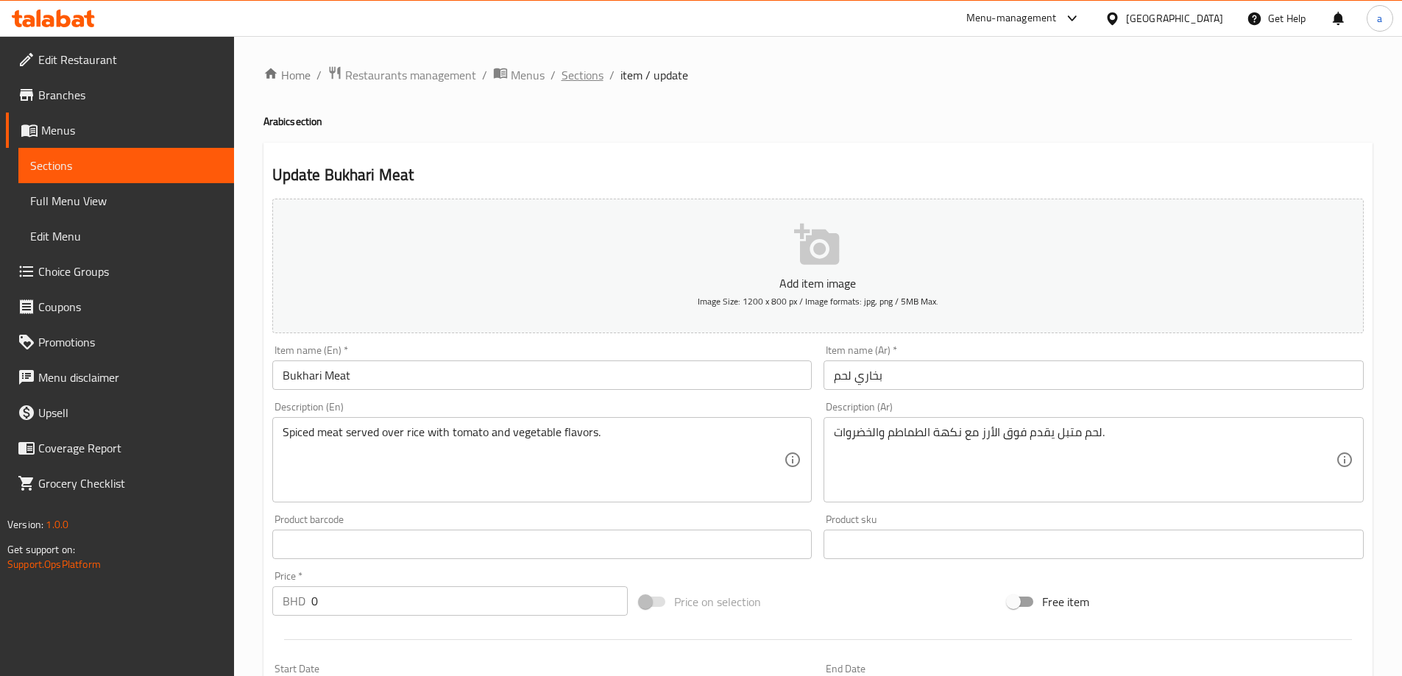
click at [600, 74] on span "Sections" at bounding box center [583, 75] width 42 height 18
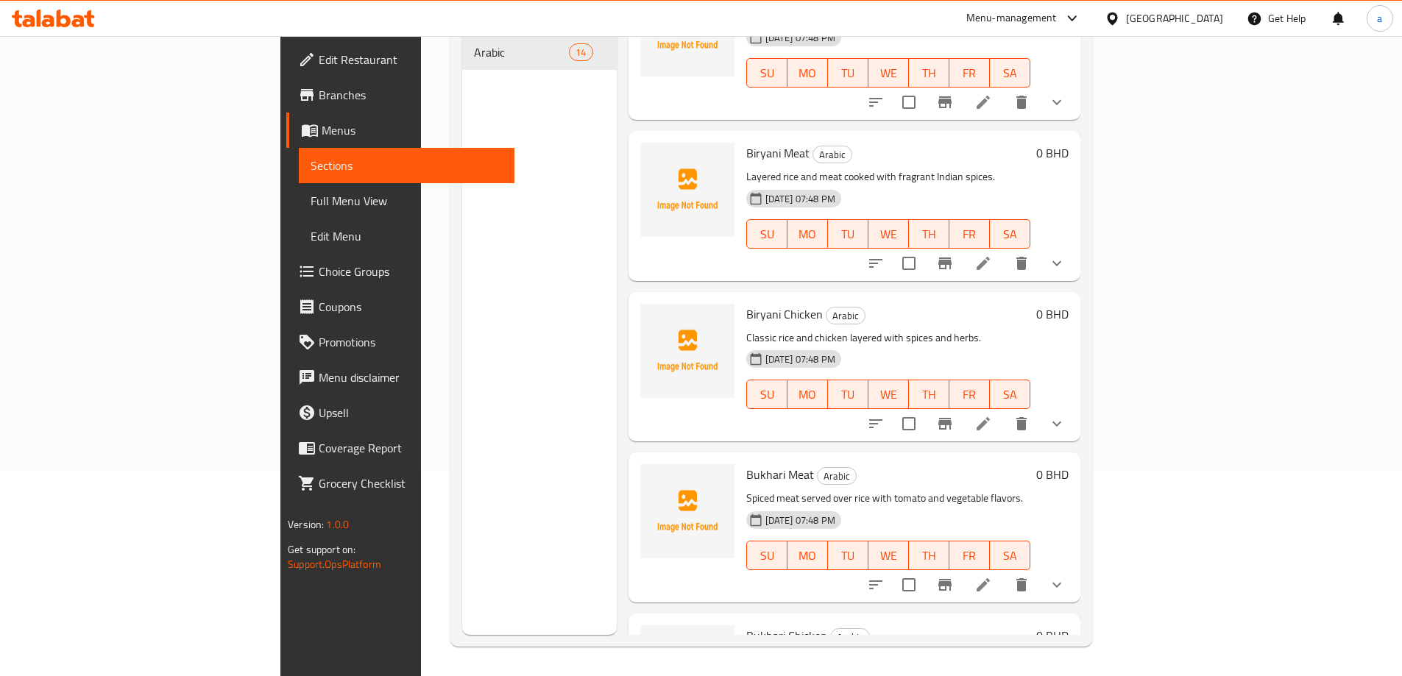
scroll to position [1611, 0]
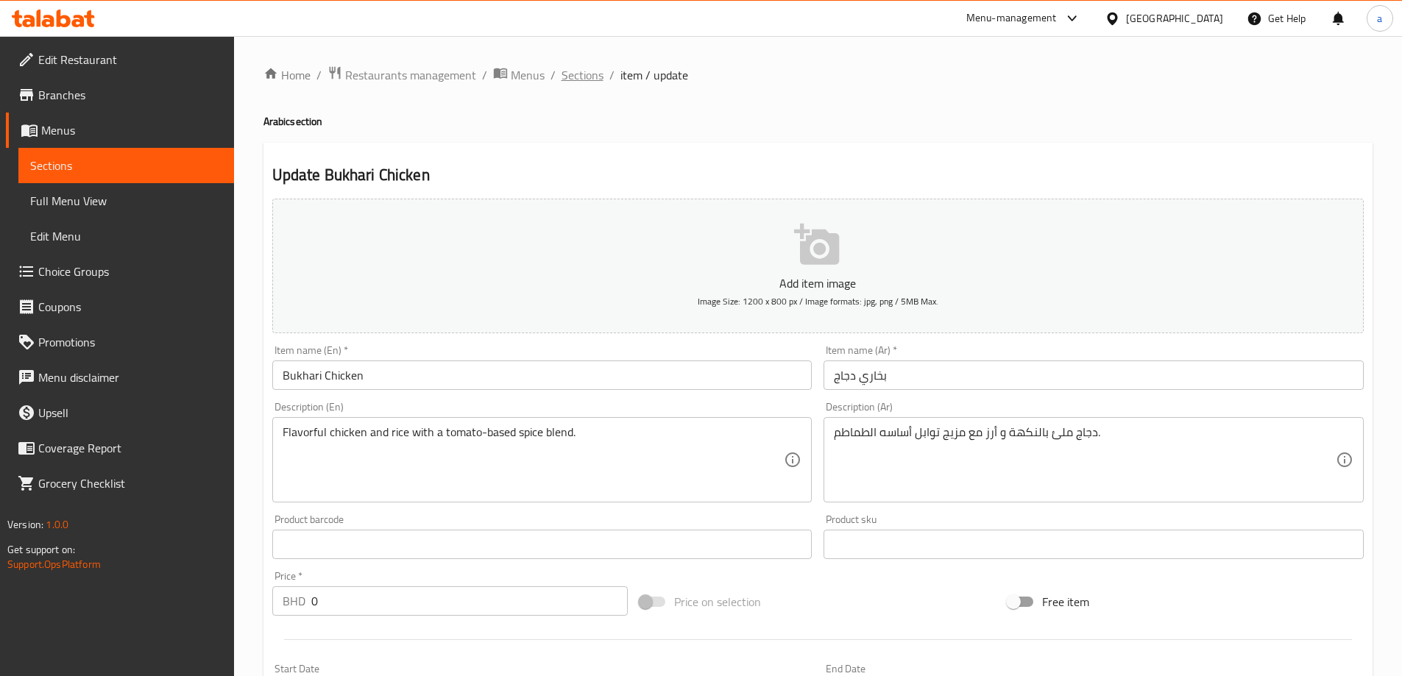
click at [584, 80] on span "Sections" at bounding box center [583, 75] width 42 height 18
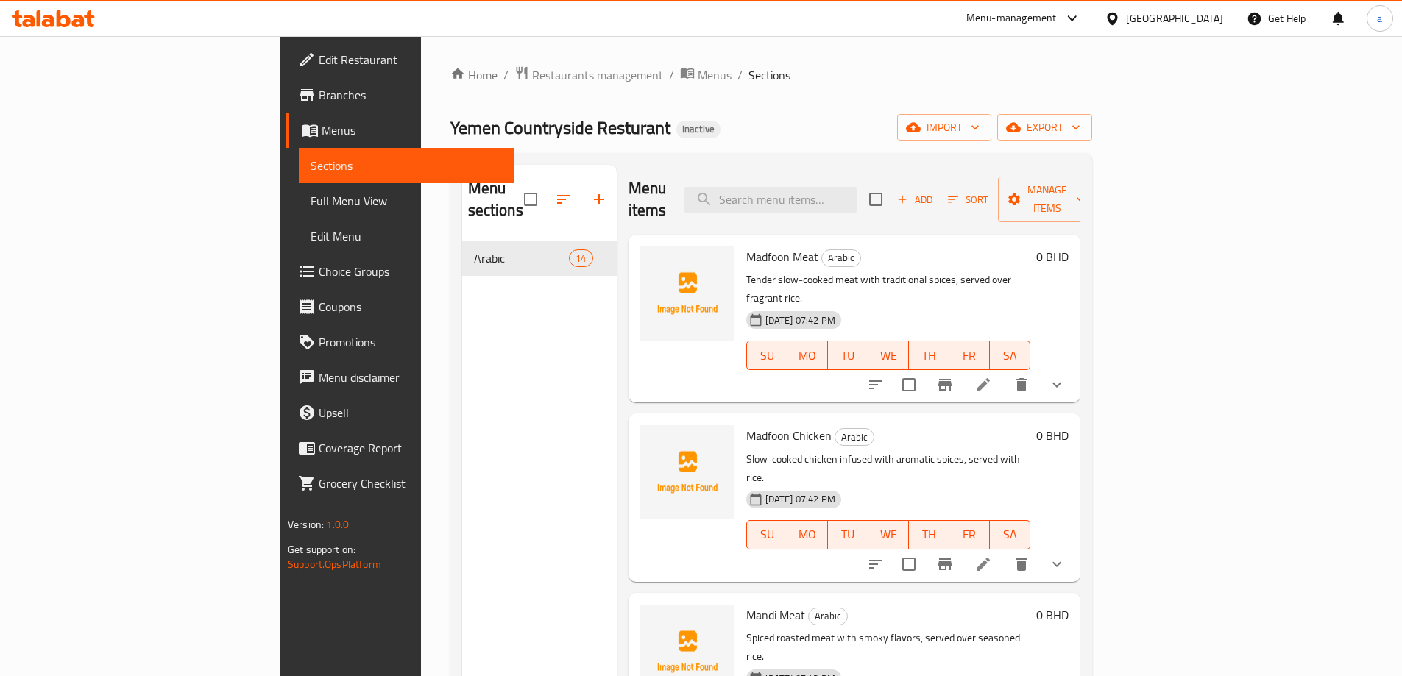
click at [495, 404] on div "Menu sections Arabic 14" at bounding box center [539, 503] width 155 height 676
click at [462, 412] on div "Menu sections Arabic 14" at bounding box center [539, 503] width 155 height 676
click at [1086, 124] on div "Yemen Countryside Resturant Inactive import export" at bounding box center [771, 127] width 642 height 27
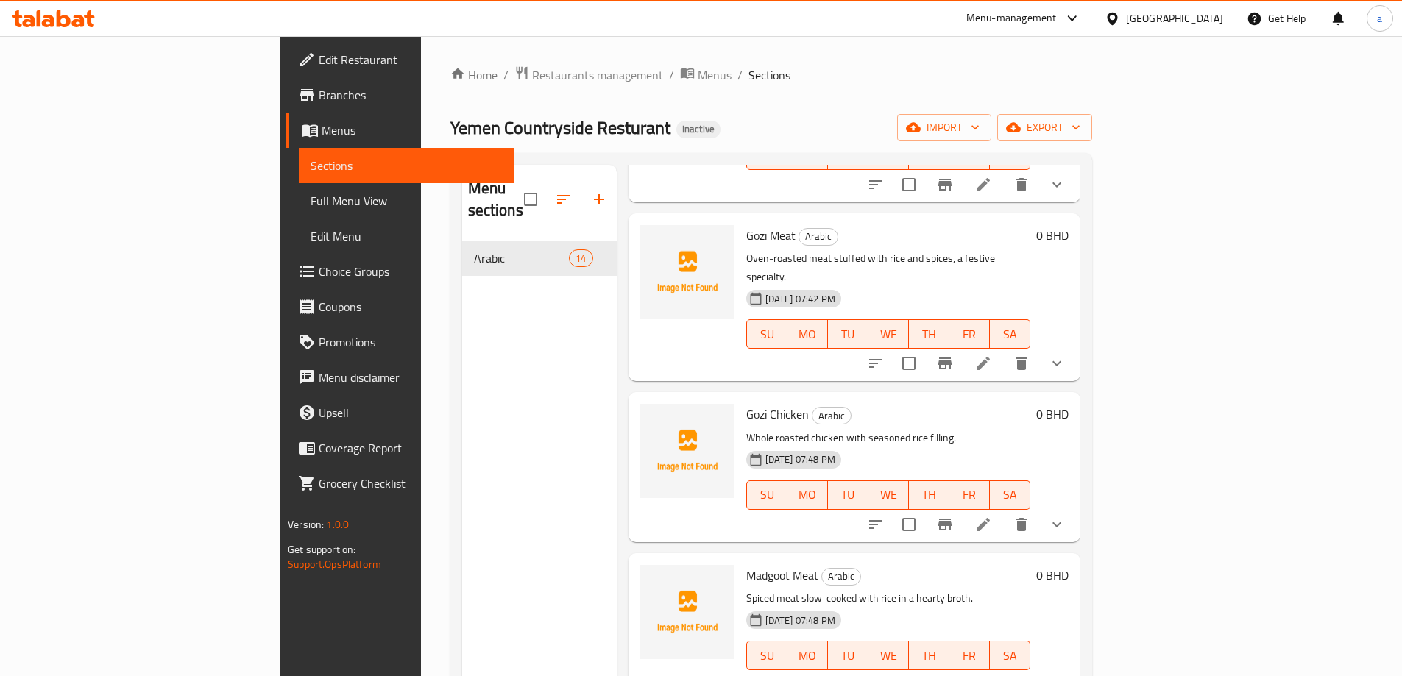
click at [517, 388] on div "Menu sections Arabic 14" at bounding box center [539, 503] width 155 height 676
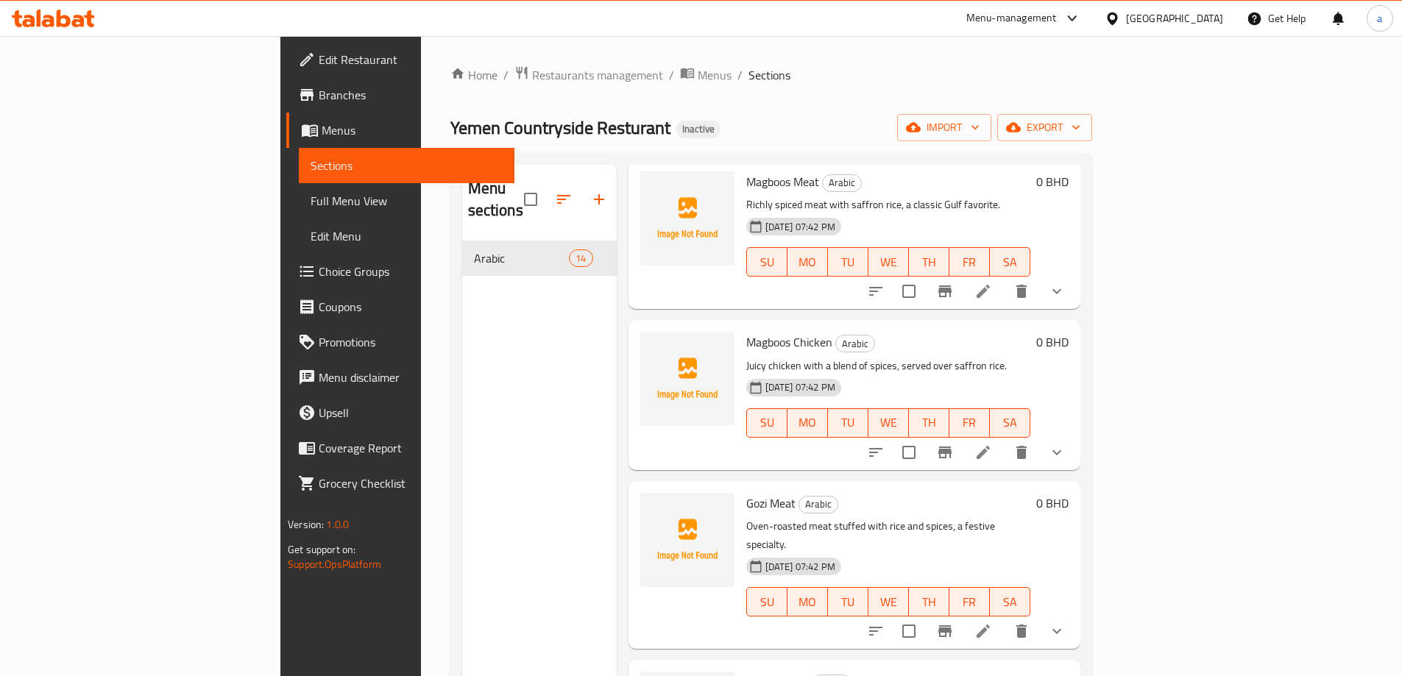
scroll to position [0, 0]
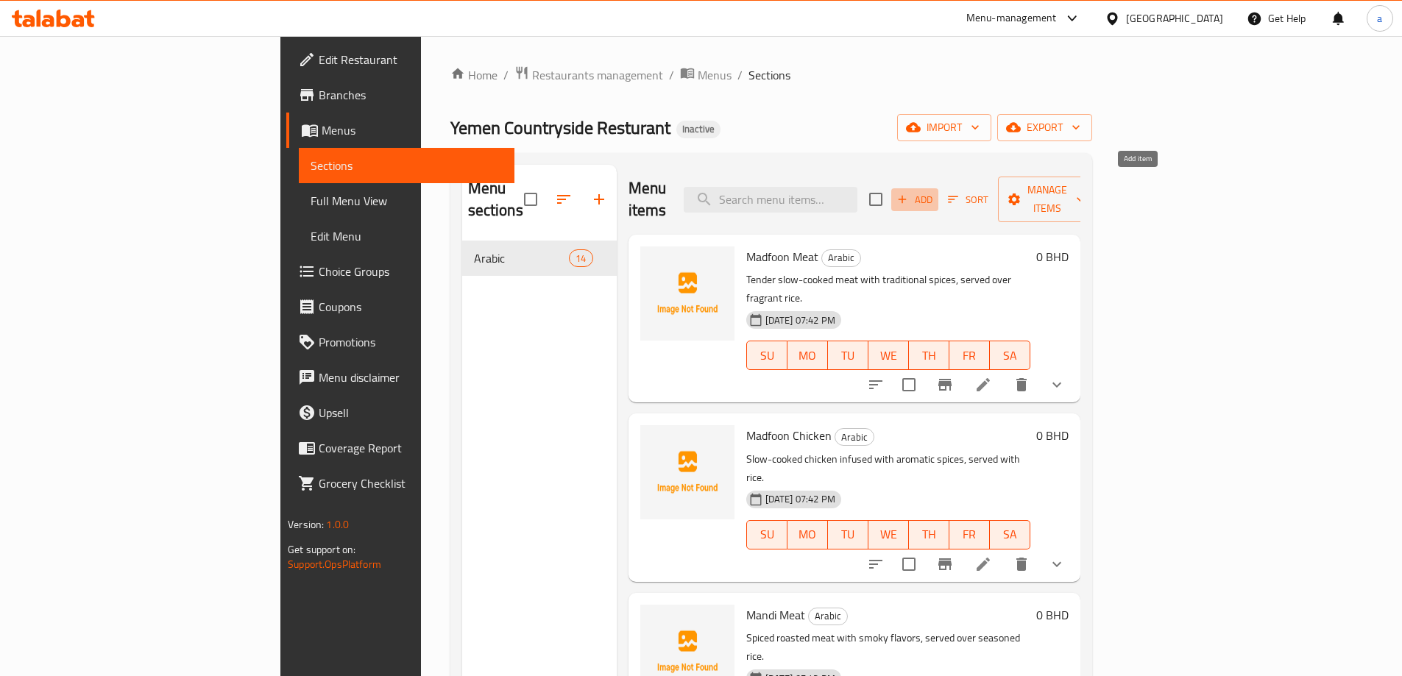
click at [935, 191] on span "Add" at bounding box center [915, 199] width 40 height 17
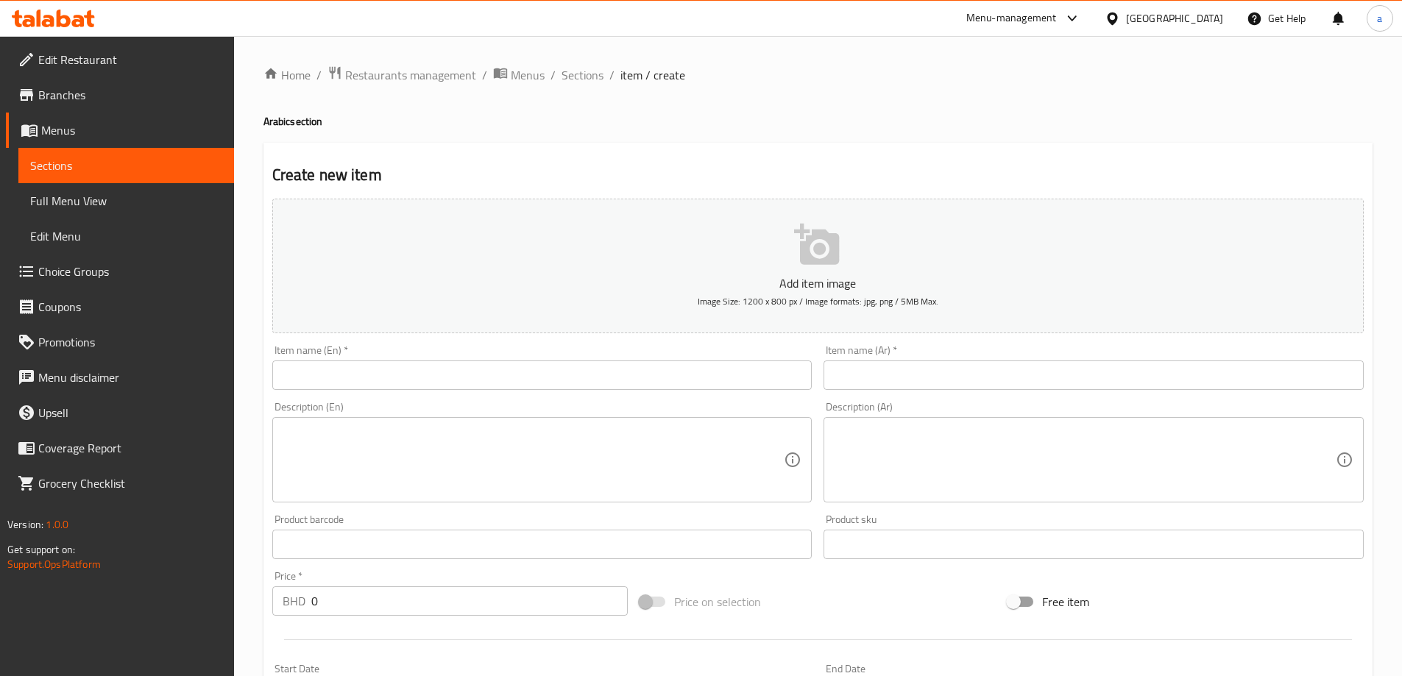
click at [677, 372] on input "text" at bounding box center [542, 375] width 540 height 29
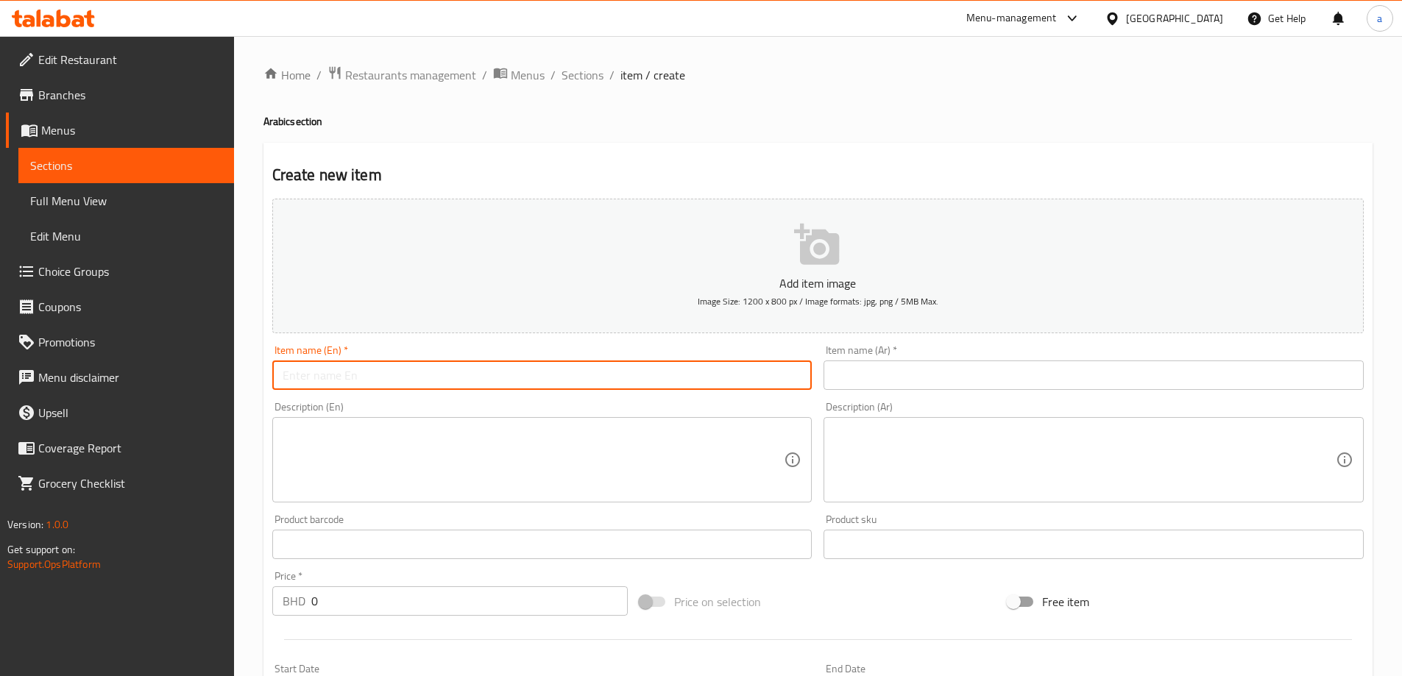
type input "e"
type input "Empty Rice"
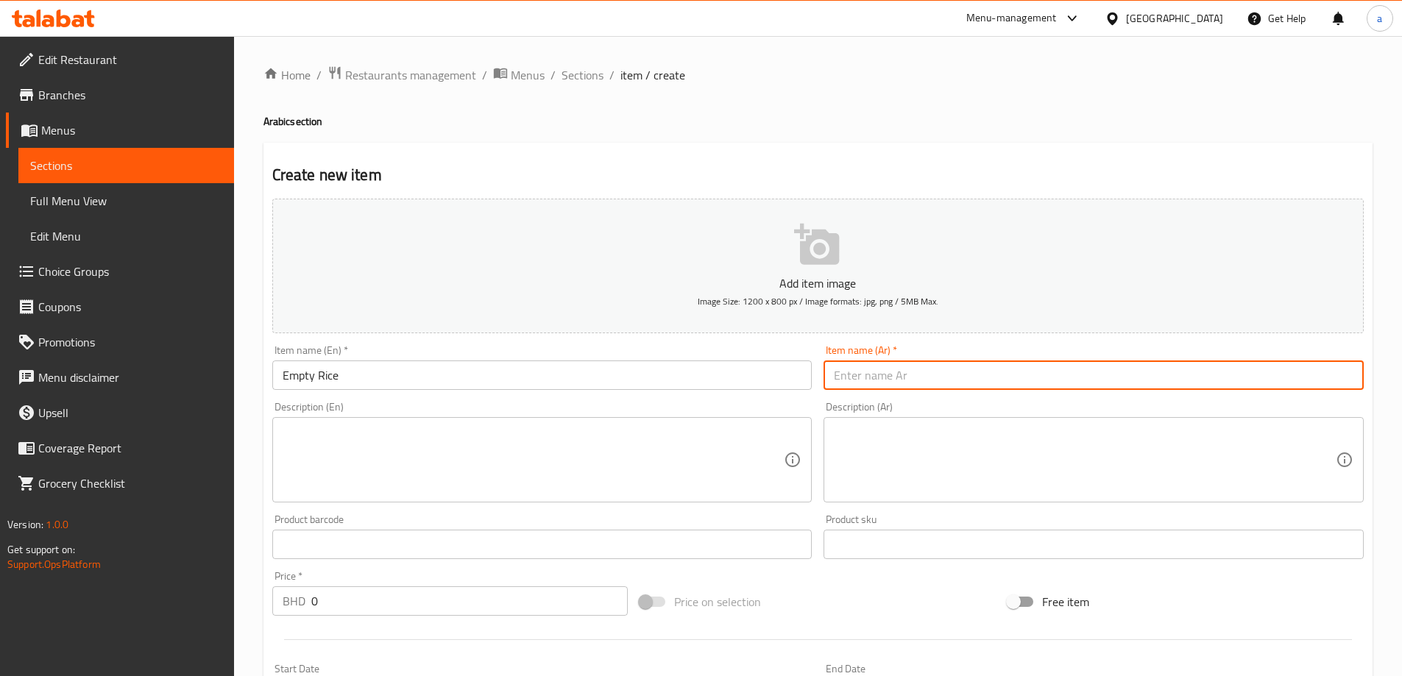
click at [1234, 362] on input "text" at bounding box center [1094, 375] width 540 height 29
type input "u"
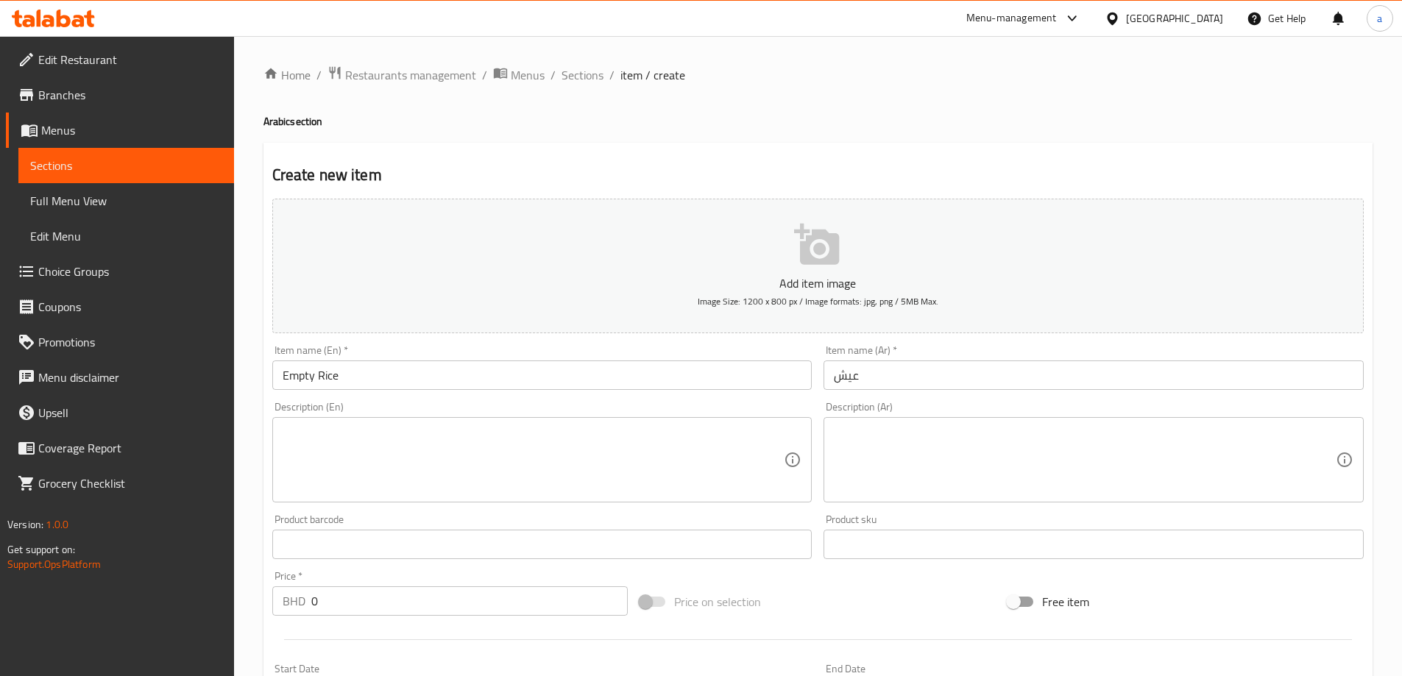
drag, startPoint x: 1234, startPoint y: 362, endPoint x: 1240, endPoint y: 376, distance: 15.5
click at [1234, 362] on input "عيش" at bounding box center [1094, 375] width 540 height 29
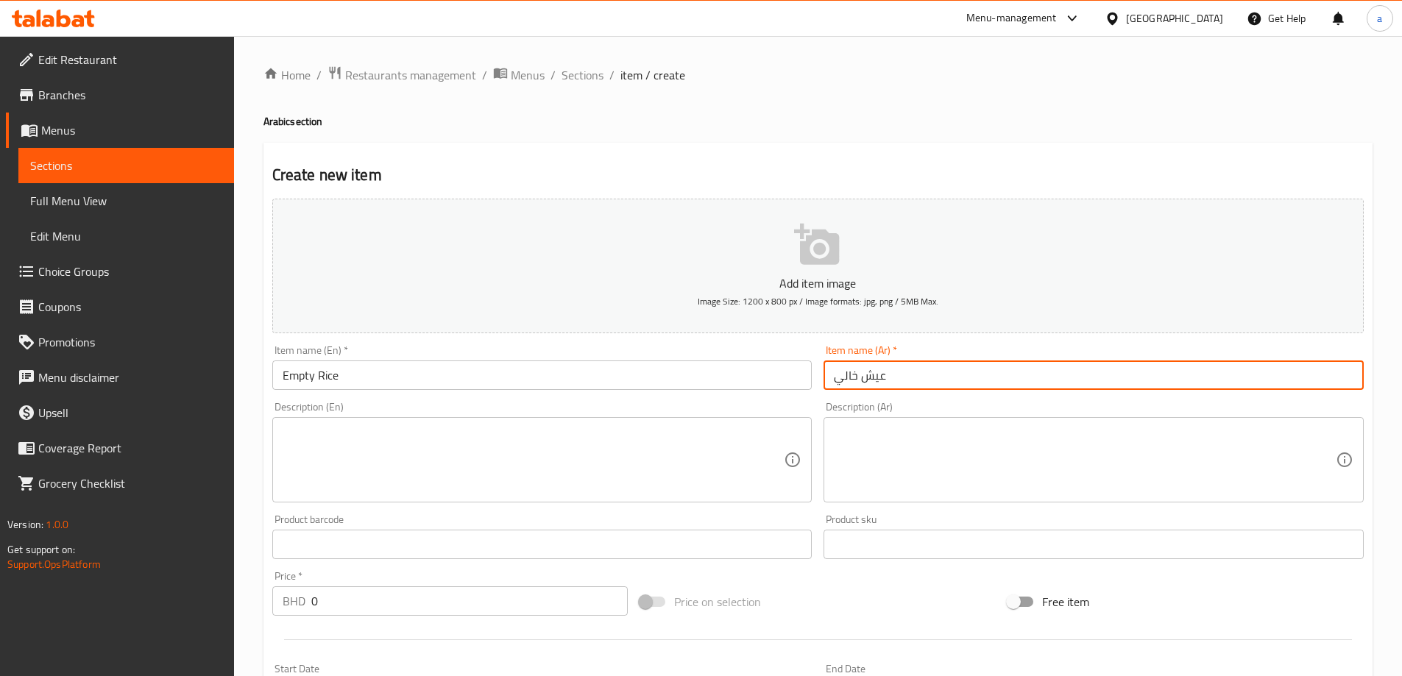
type input "عيش خالي"
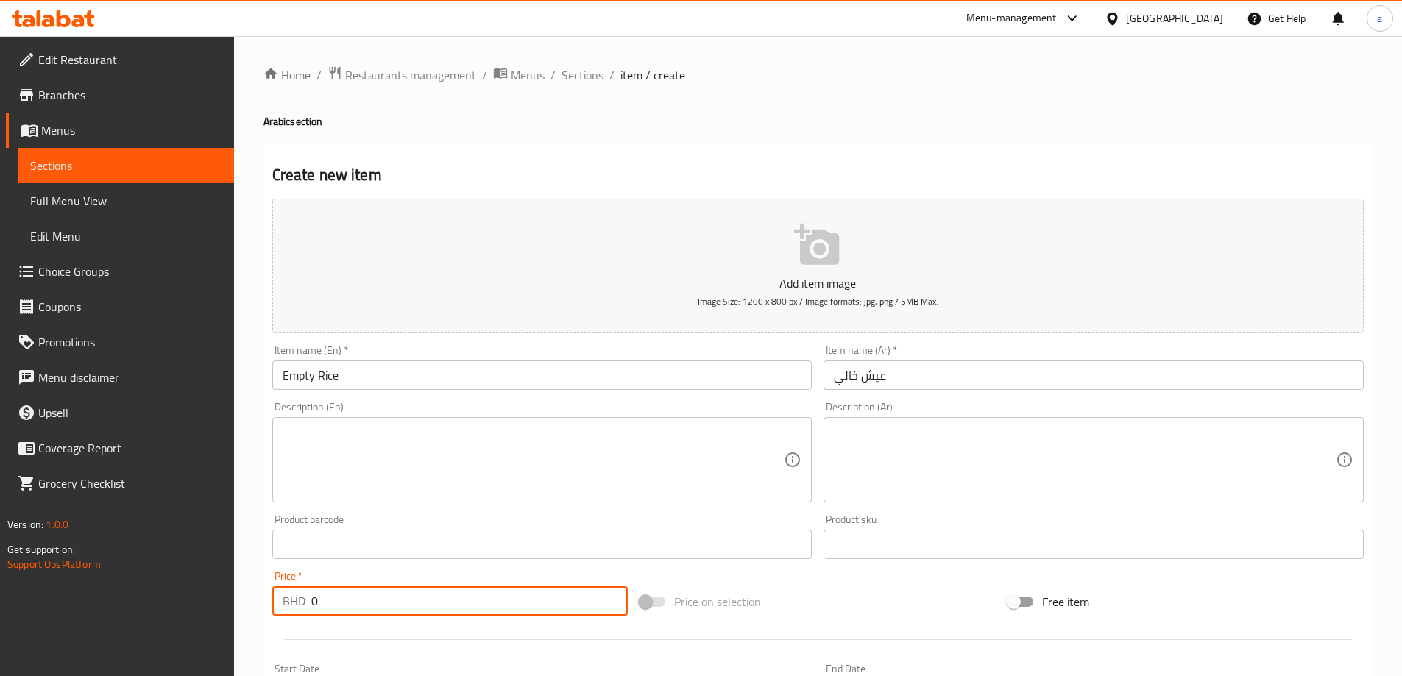
click at [427, 601] on input "0" at bounding box center [469, 601] width 317 height 29
click at [670, 632] on div at bounding box center [817, 640] width 1103 height 36
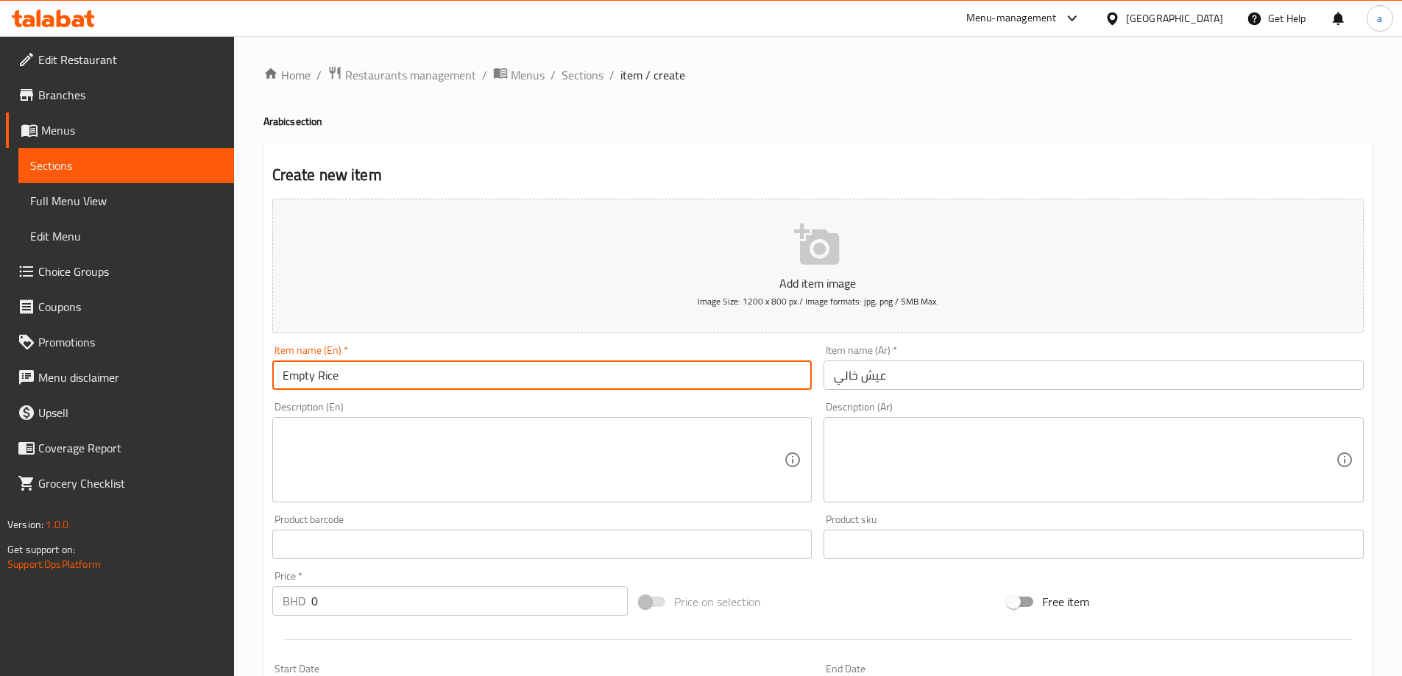
click at [572, 386] on input "Empty Rice" at bounding box center [542, 375] width 540 height 29
type input "Empty Meat"
click at [841, 379] on input "عيش خالي" at bounding box center [1094, 375] width 540 height 29
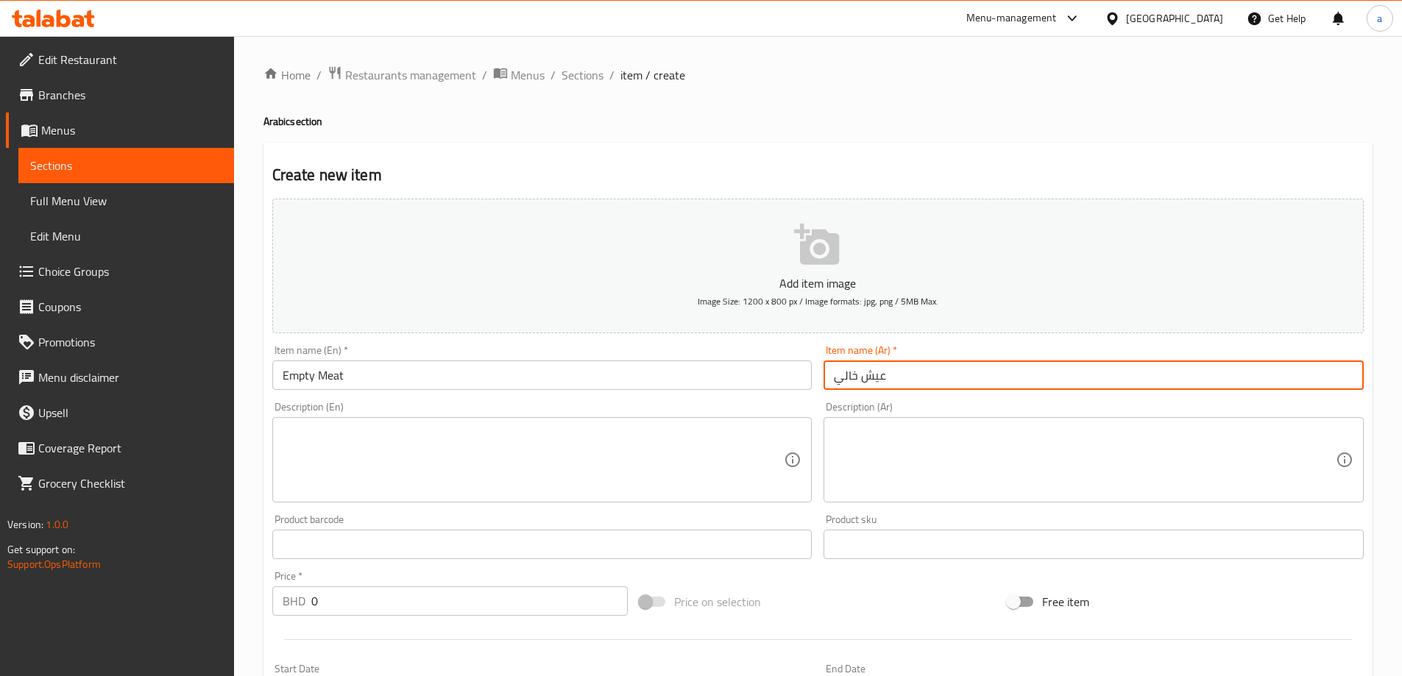
click at [841, 379] on input "عيش خالي" at bounding box center [1094, 375] width 540 height 29
click at [888, 380] on input "عيش خالي" at bounding box center [1094, 375] width 540 height 29
click at [884, 378] on input "عيش خالي" at bounding box center [1094, 375] width 540 height 29
click at [871, 374] on input "عيش خالي" at bounding box center [1094, 375] width 540 height 29
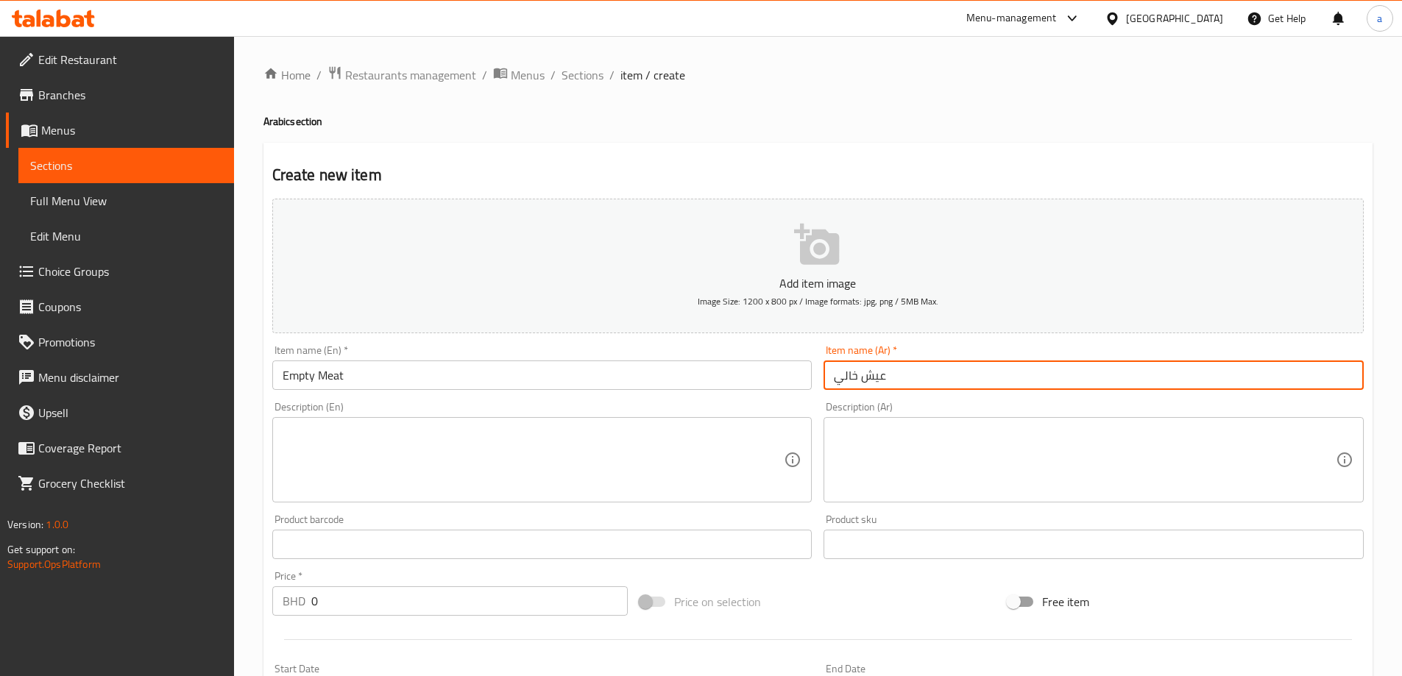
click at [871, 374] on input "عيش خالي" at bounding box center [1094, 375] width 540 height 29
type input "لحم خالي"
click at [800, 398] on div "Description (En) Description (En)" at bounding box center [542, 452] width 552 height 113
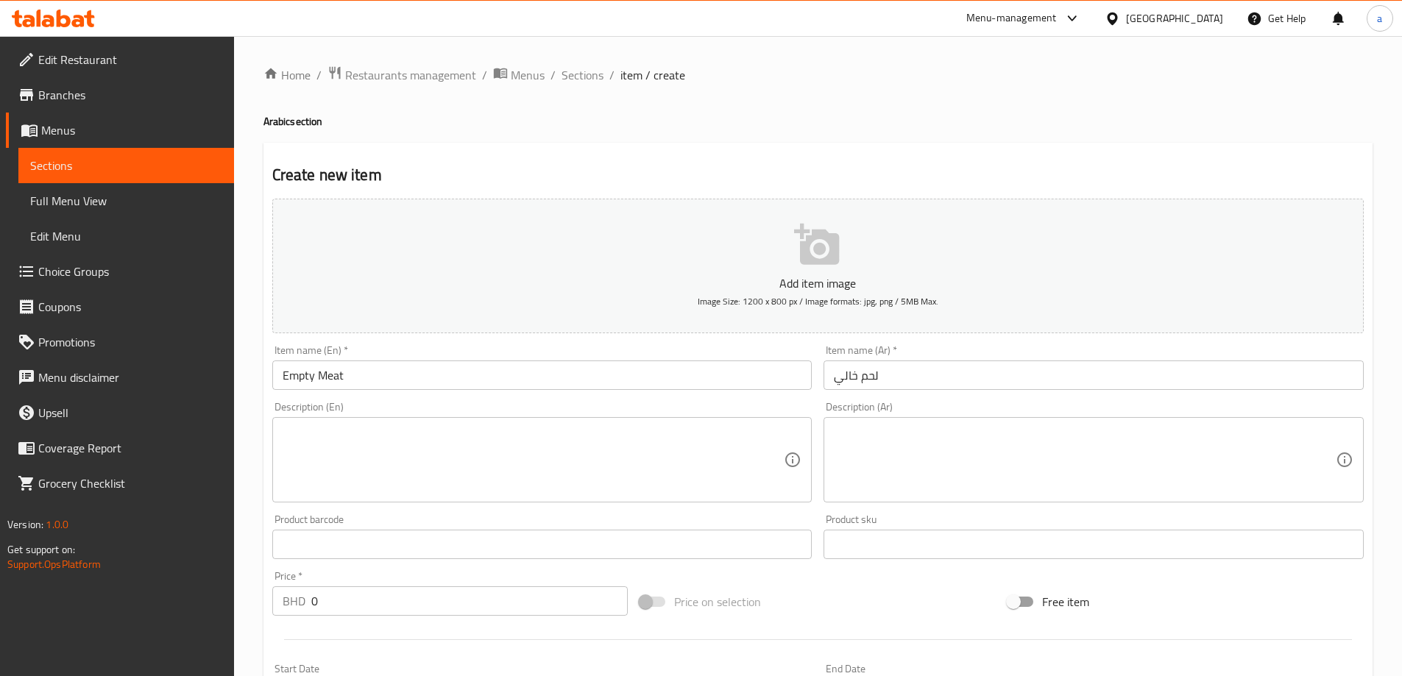
click at [358, 376] on input "Empty Meat" at bounding box center [542, 375] width 540 height 29
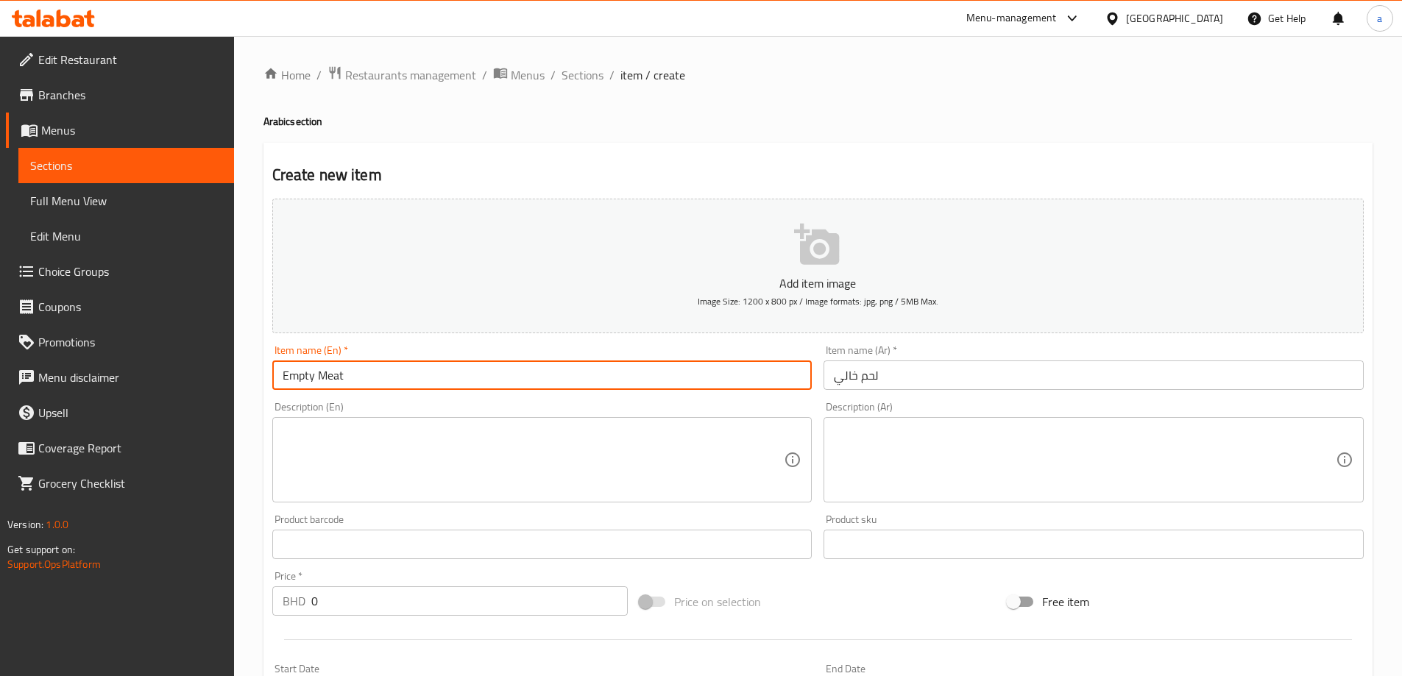
click at [358, 376] on input "Empty Meat" at bounding box center [542, 375] width 540 height 29
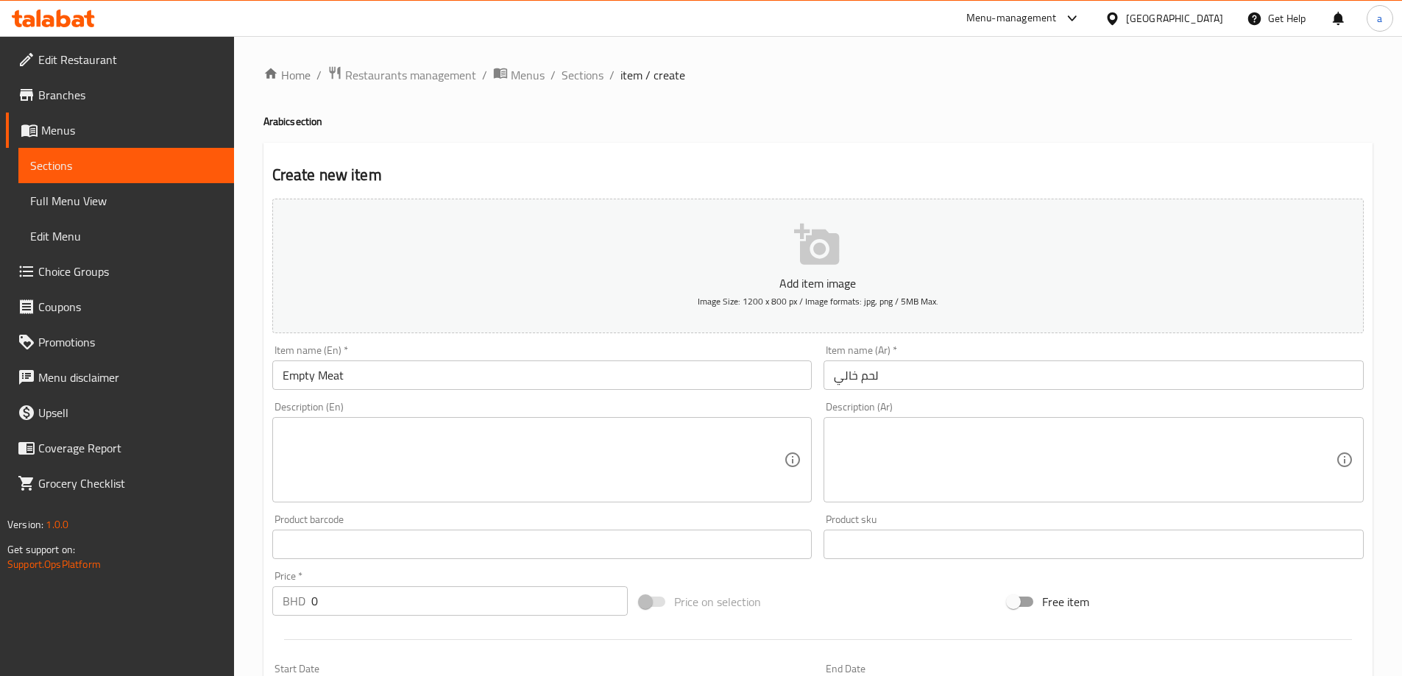
click at [808, 158] on div "Create new item Add item image Image Size: 1200 x 800 px / Image formats: jpg, …" at bounding box center [818, 571] width 1109 height 857
click at [723, 417] on div "Description (En)" at bounding box center [542, 459] width 540 height 85
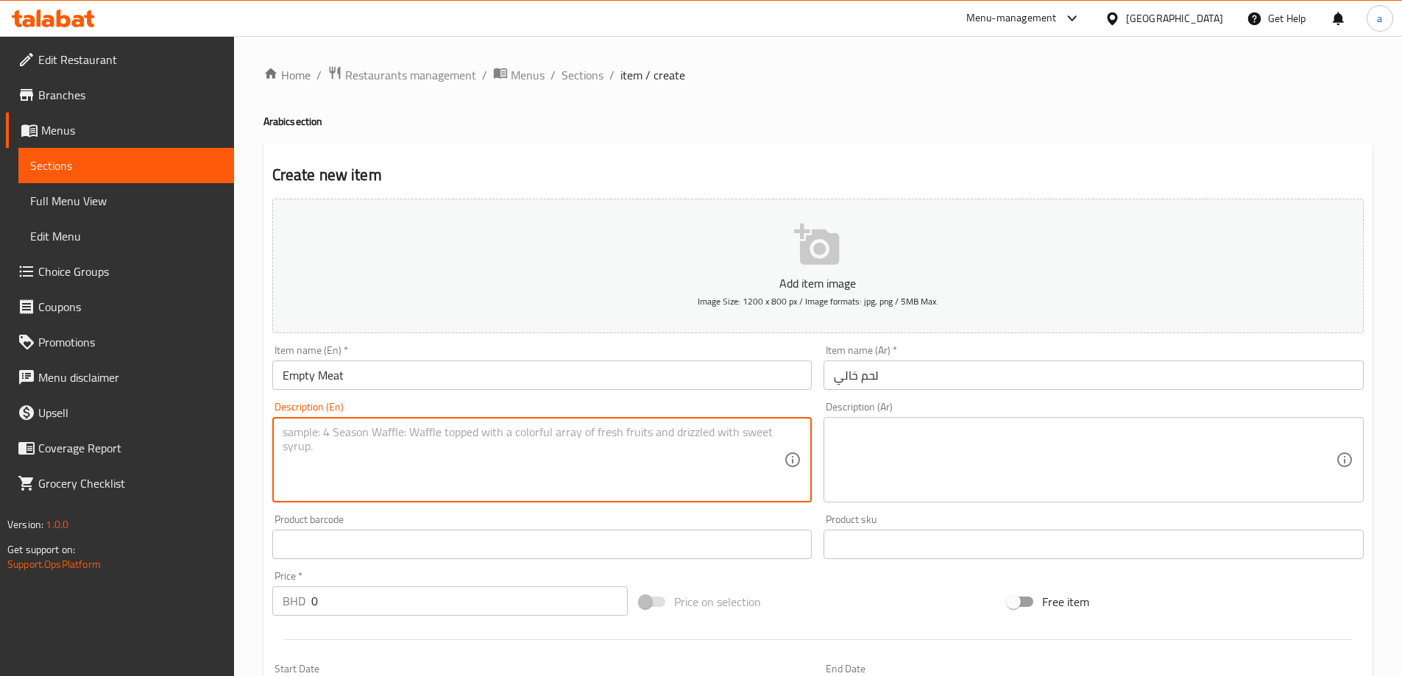
click at [725, 397] on div "Description (En) Description (En)" at bounding box center [542, 452] width 552 height 113
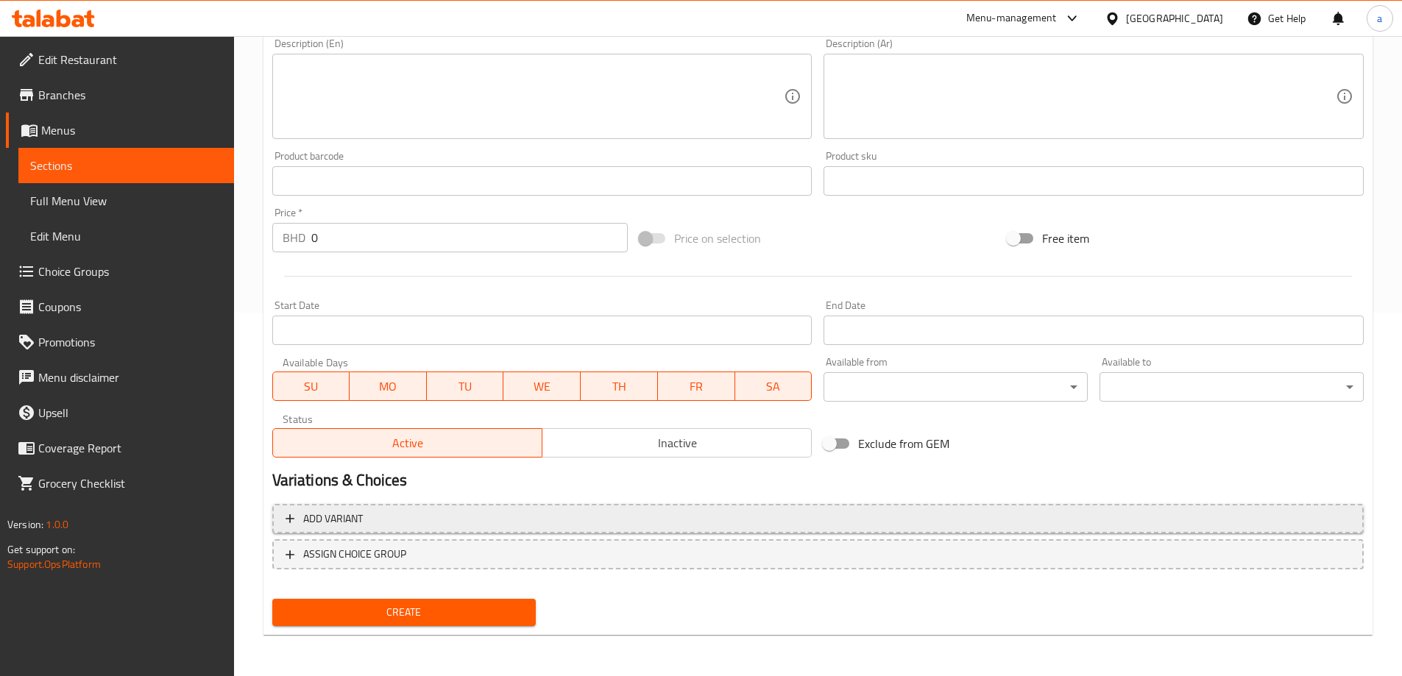
click at [531, 516] on span "Add variant" at bounding box center [818, 519] width 1065 height 18
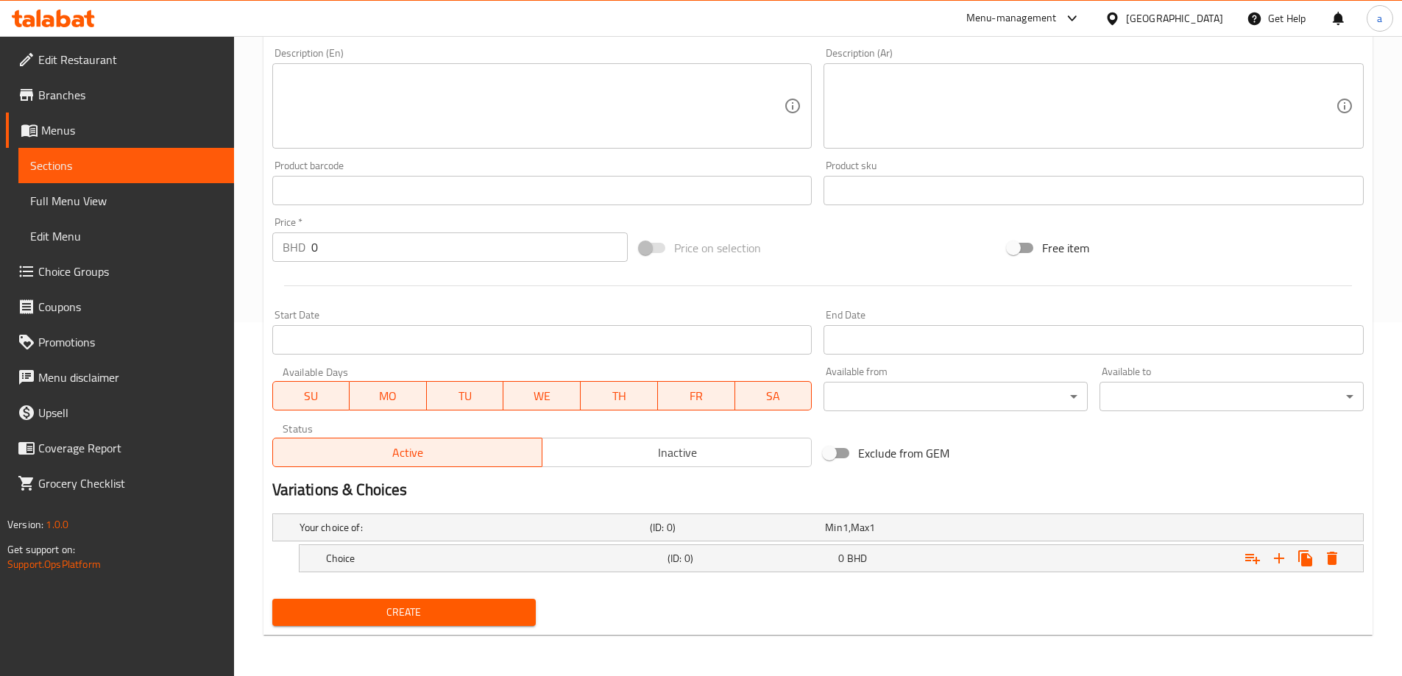
scroll to position [354, 0]
click at [984, 556] on div "0 BHD" at bounding box center [920, 558] width 165 height 15
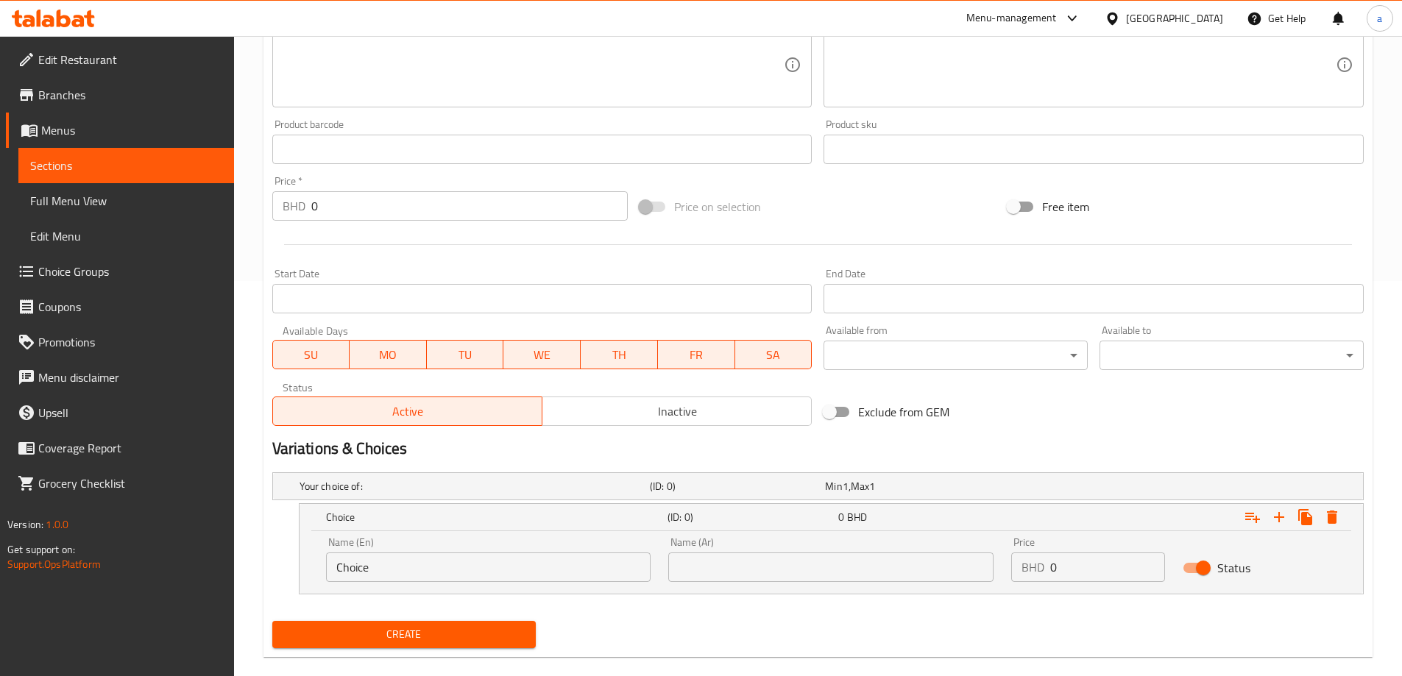
scroll to position [417, 0]
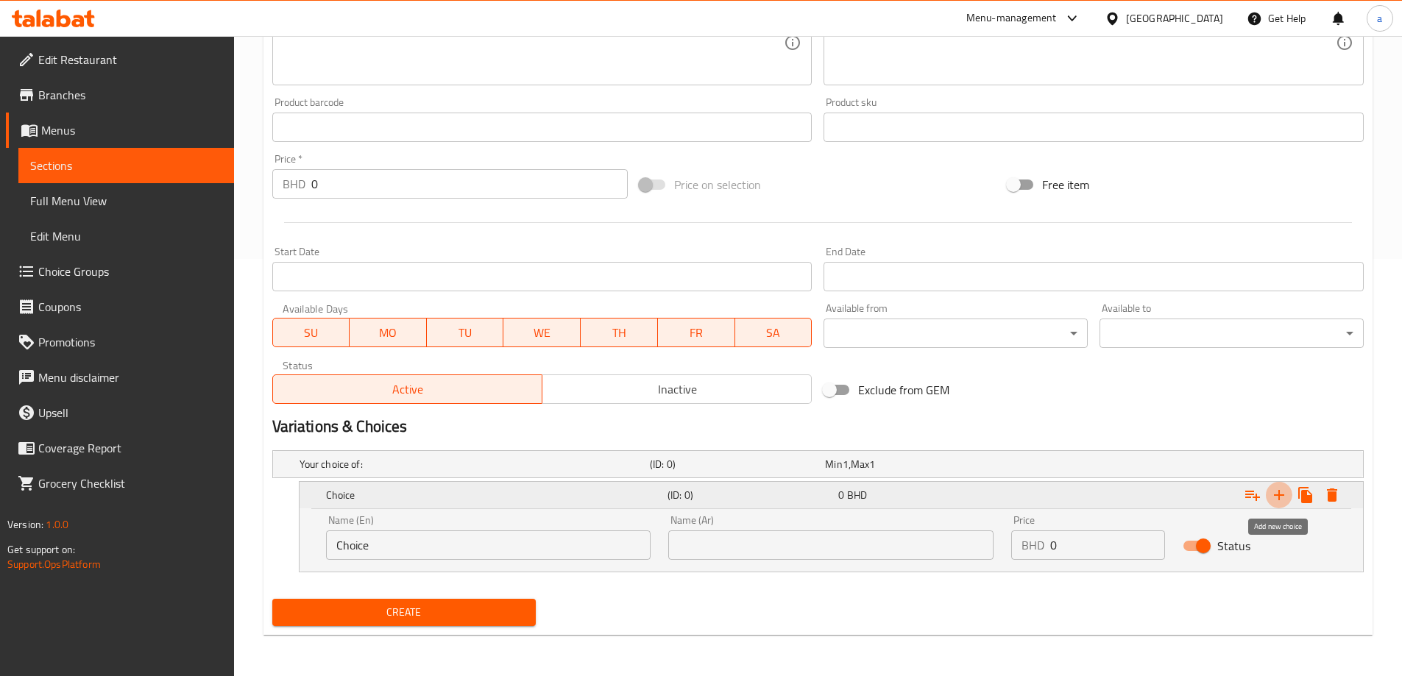
click at [1280, 495] on icon "Expand" at bounding box center [1279, 495] width 10 height 10
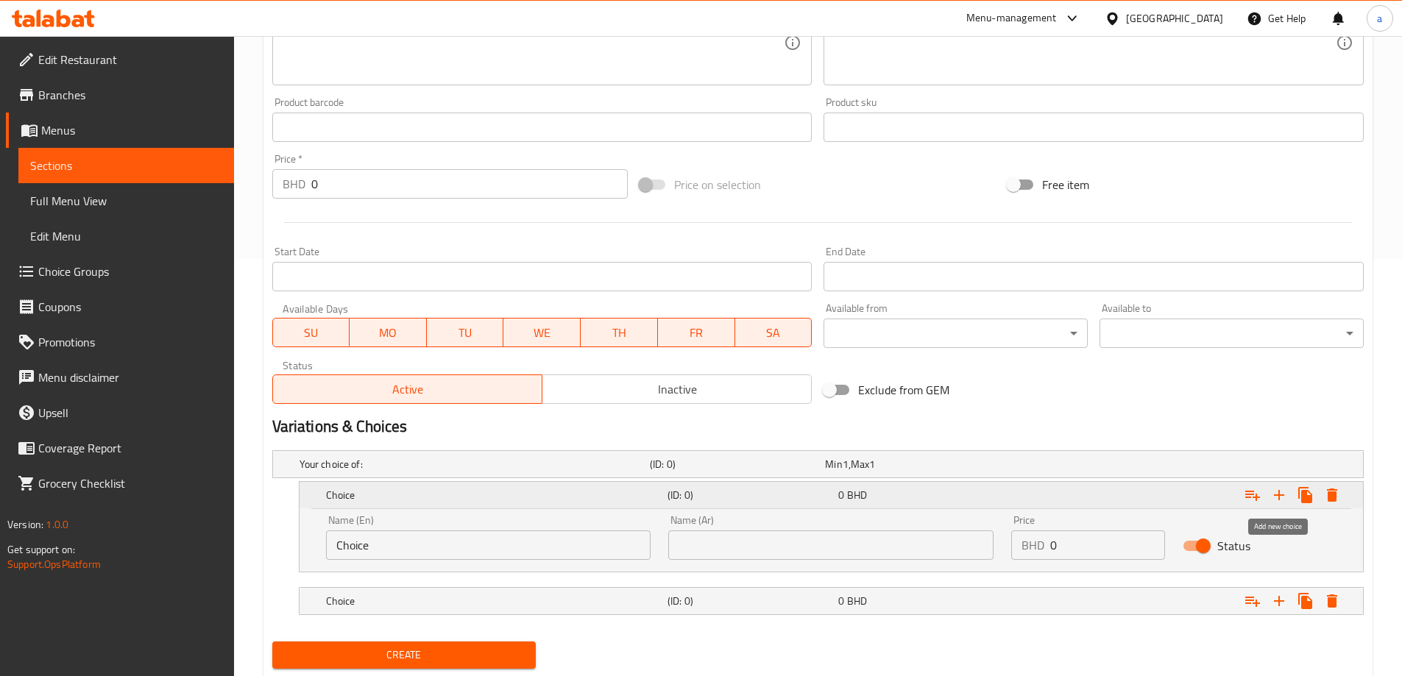
click at [1280, 495] on icon "Expand" at bounding box center [1279, 495] width 10 height 10
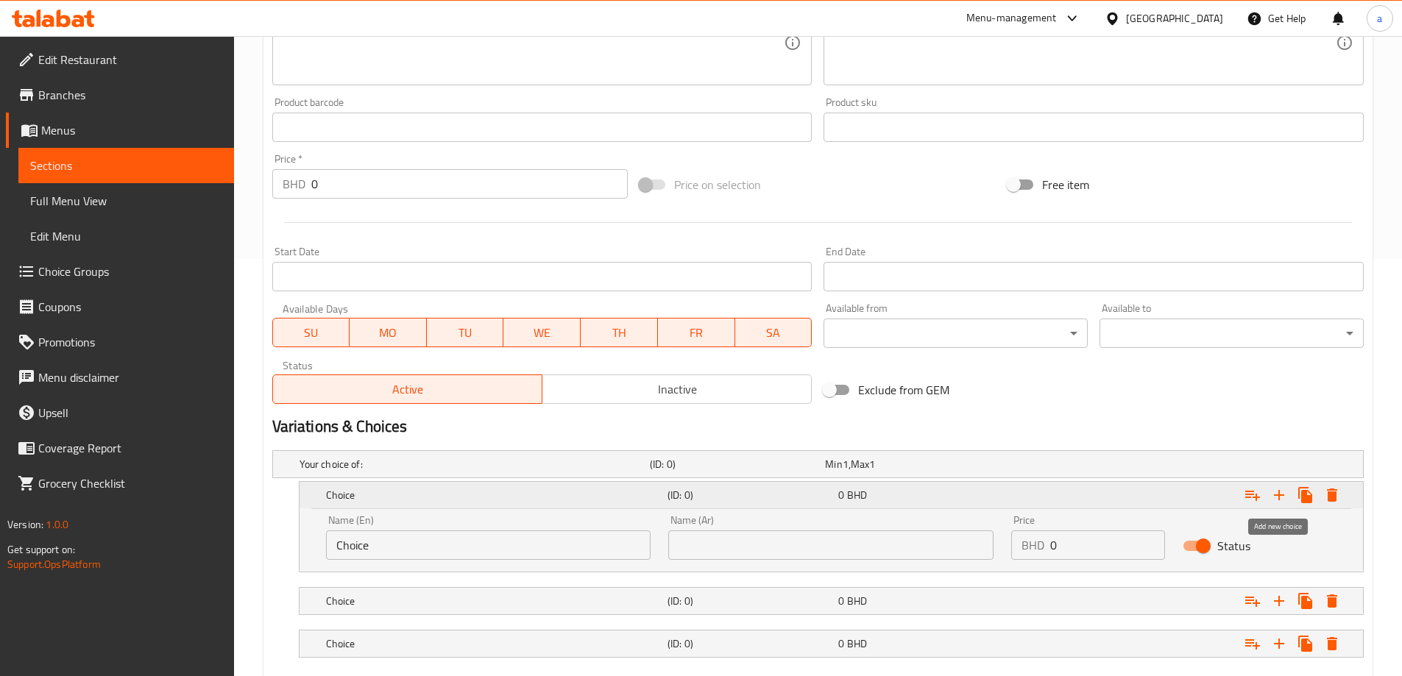
click at [1280, 495] on icon "Expand" at bounding box center [1279, 495] width 10 height 10
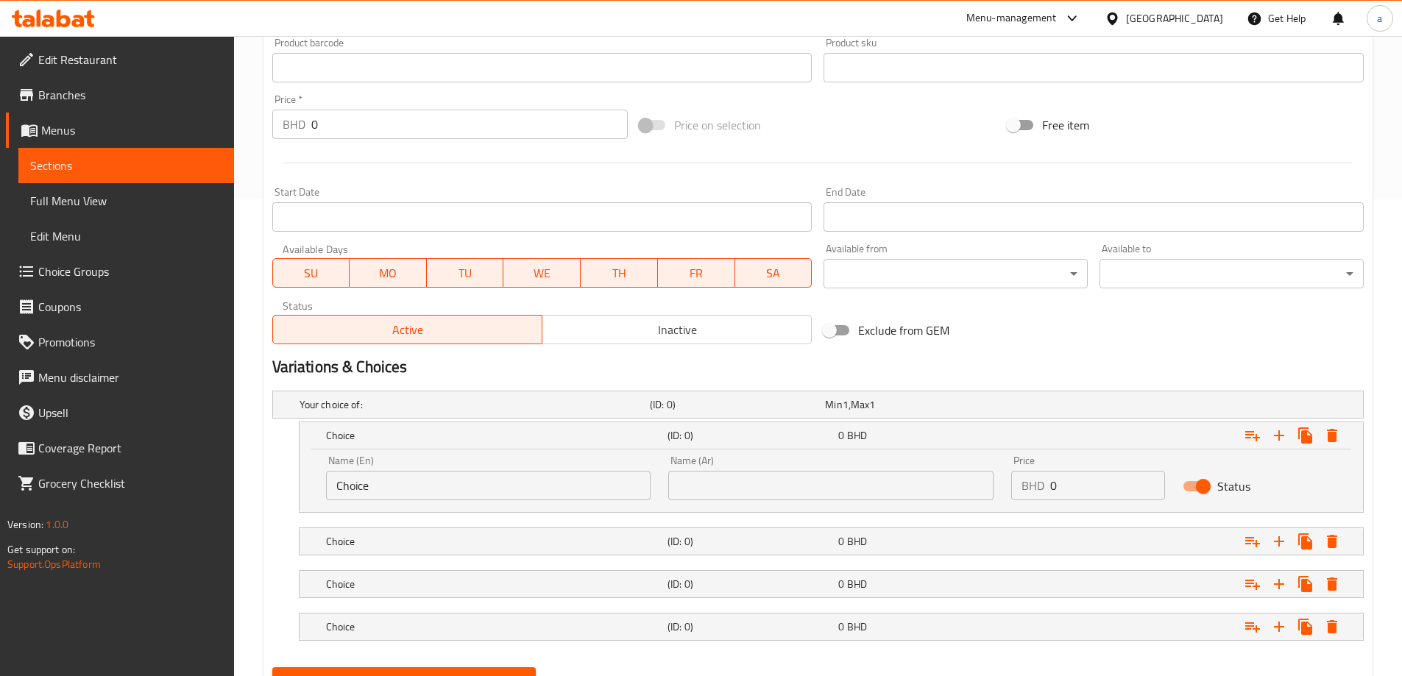
scroll to position [545, 0]
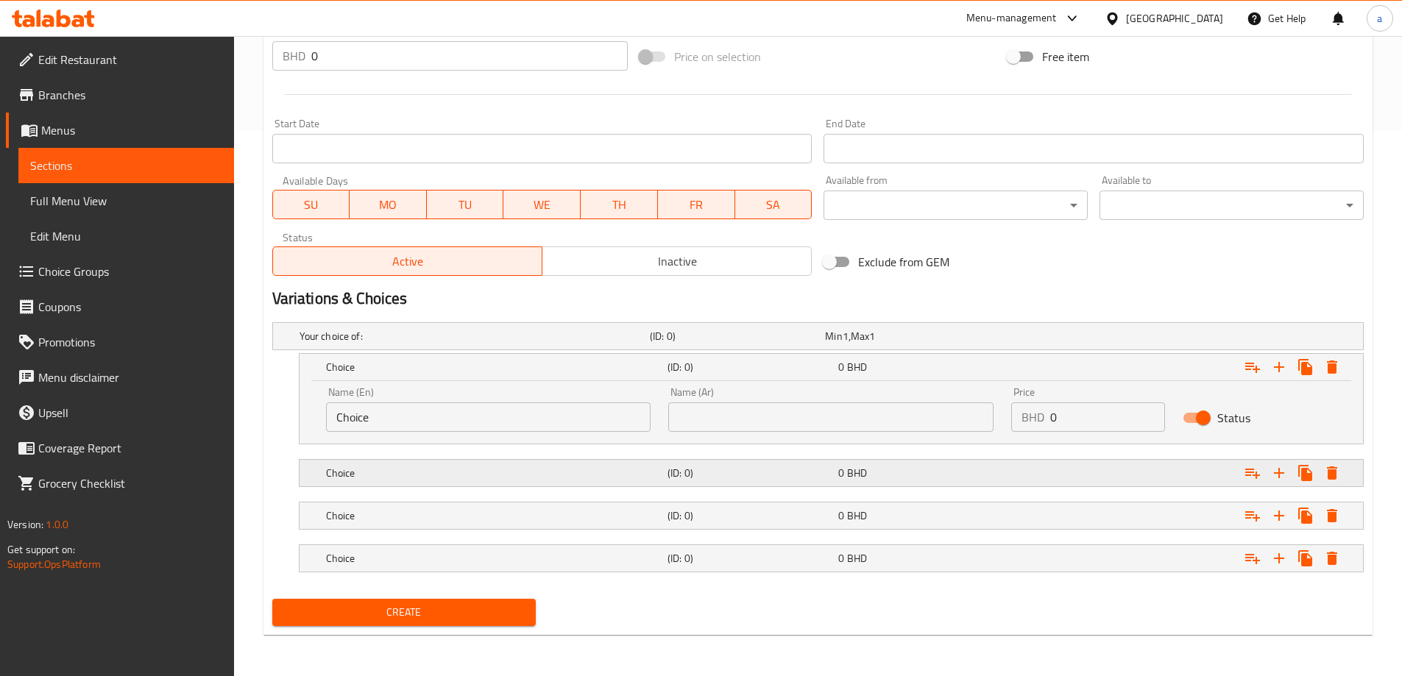
click at [754, 481] on div "(ID: 0)" at bounding box center [750, 473] width 171 height 21
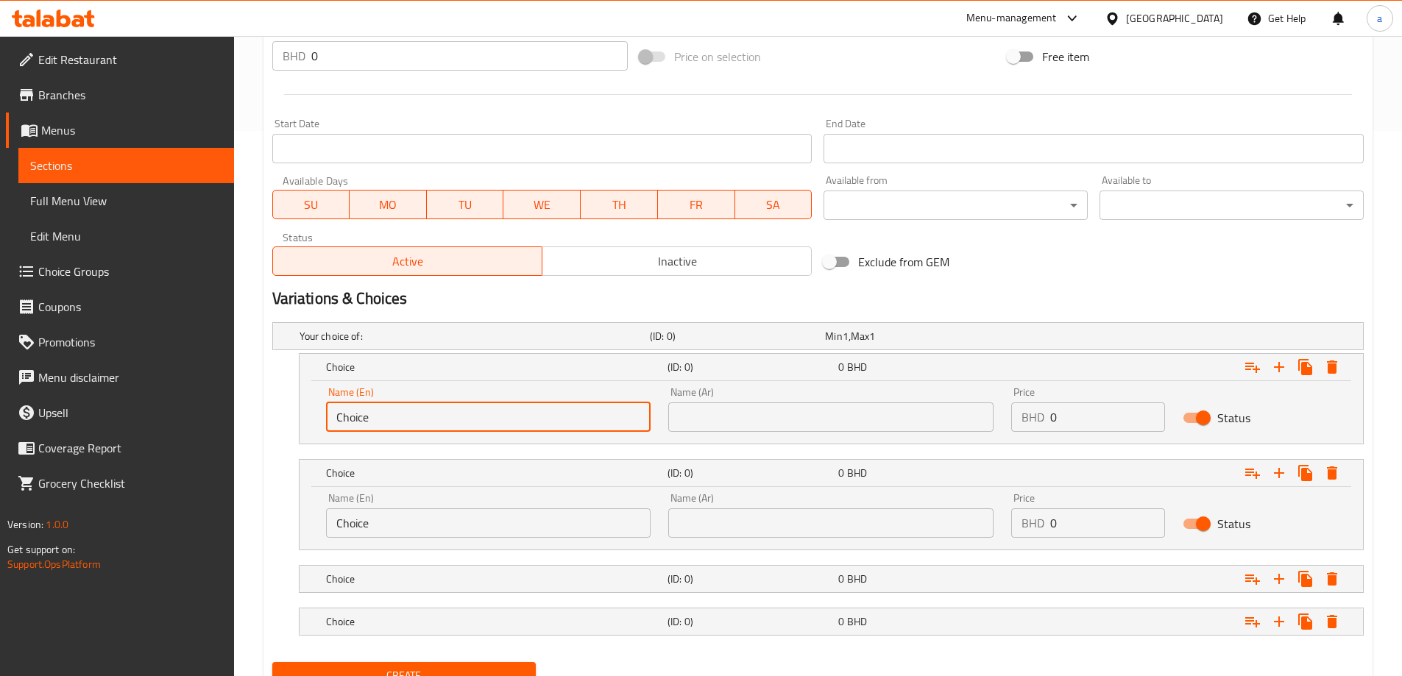
click at [533, 415] on input "Choice" at bounding box center [488, 417] width 325 height 29
click at [533, 415] on input "text" at bounding box center [488, 417] width 325 height 29
type input "Small"
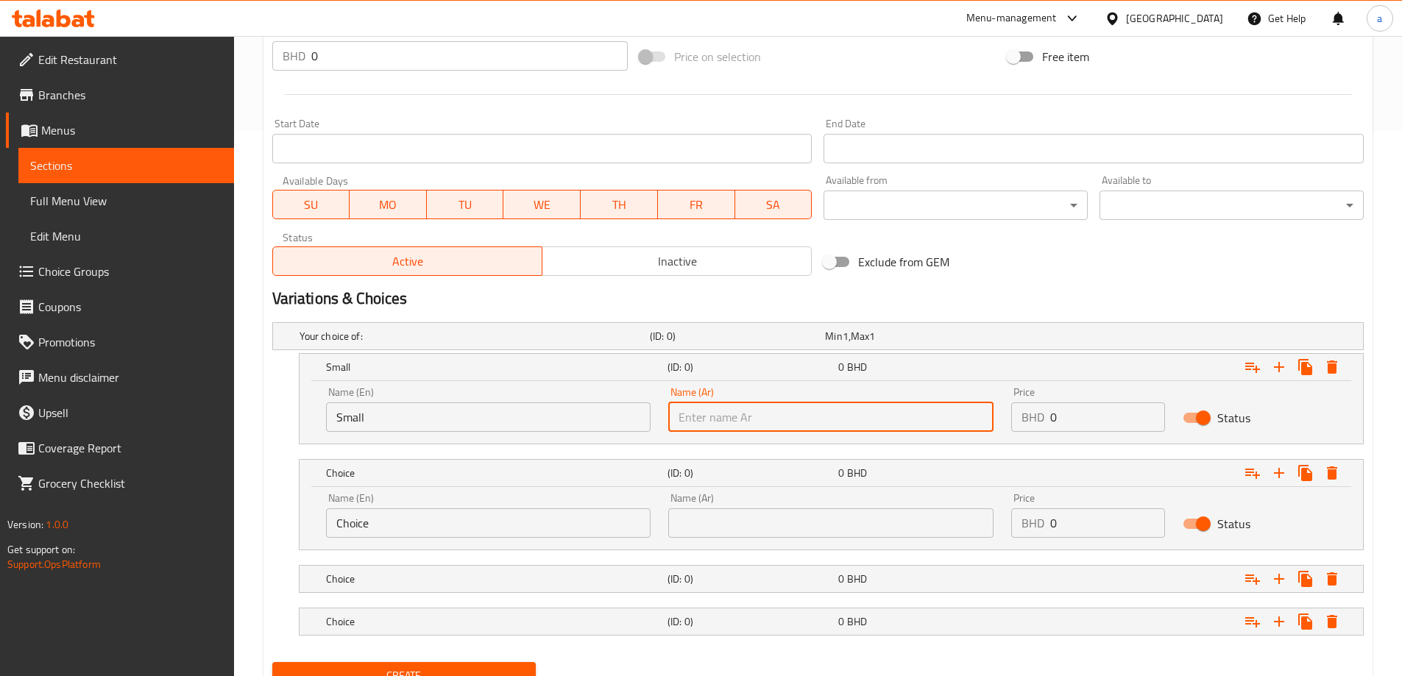
click at [780, 430] on input "text" at bounding box center [830, 417] width 325 height 29
type input "صغير"
click at [519, 501] on div "Name (En) Choice Name (En)" at bounding box center [488, 515] width 325 height 45
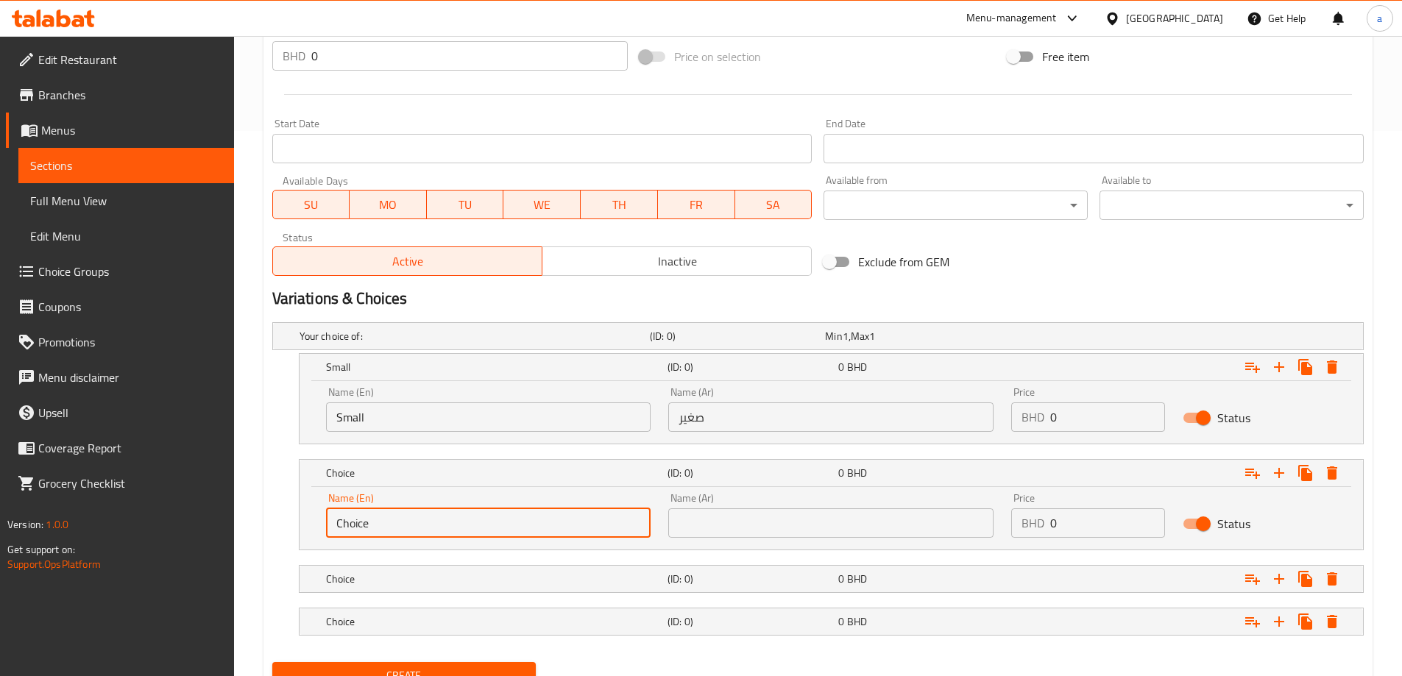
click at [517, 509] on input "Choice" at bounding box center [488, 523] width 325 height 29
click at [514, 520] on input "text" at bounding box center [488, 523] width 325 height 29
type input "Medium"
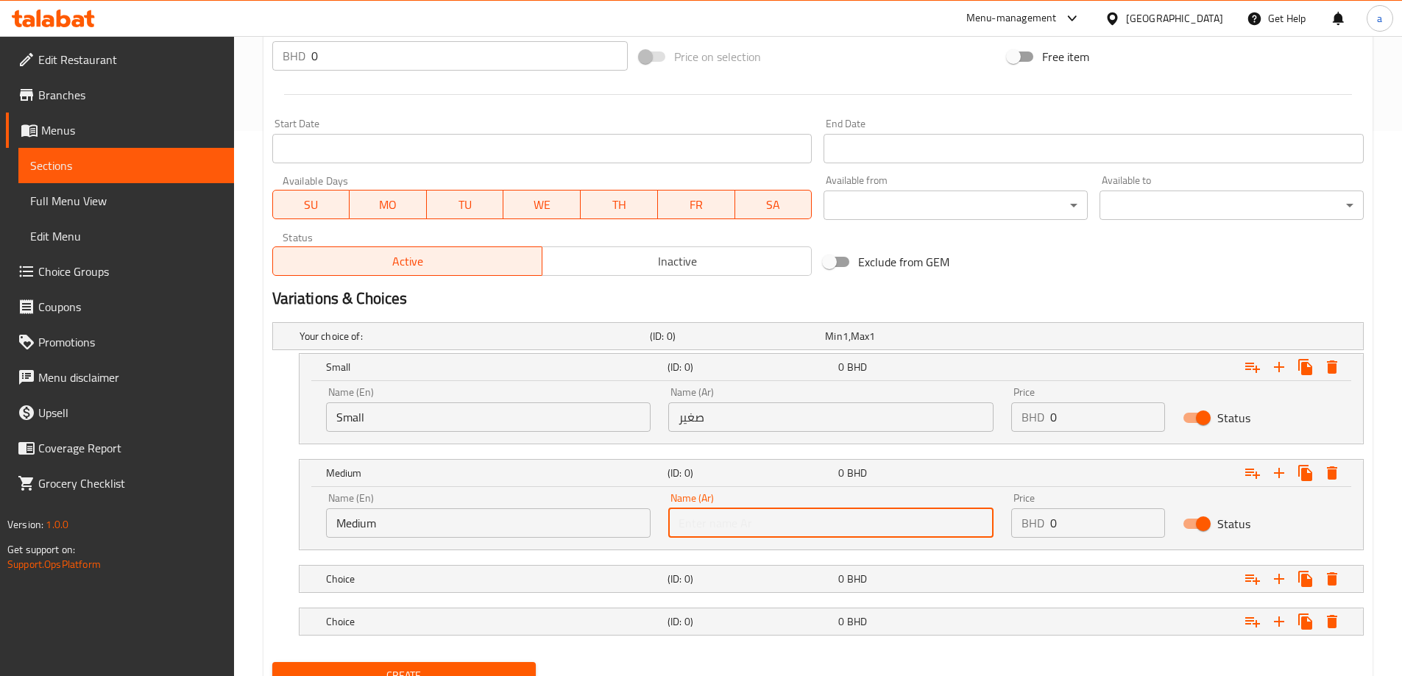
click at [749, 527] on input "text" at bounding box center [830, 523] width 325 height 29
type input "وسط"
click at [565, 592] on div "Choice (ID: 0) 0 BHD" at bounding box center [835, 579] width 1025 height 32
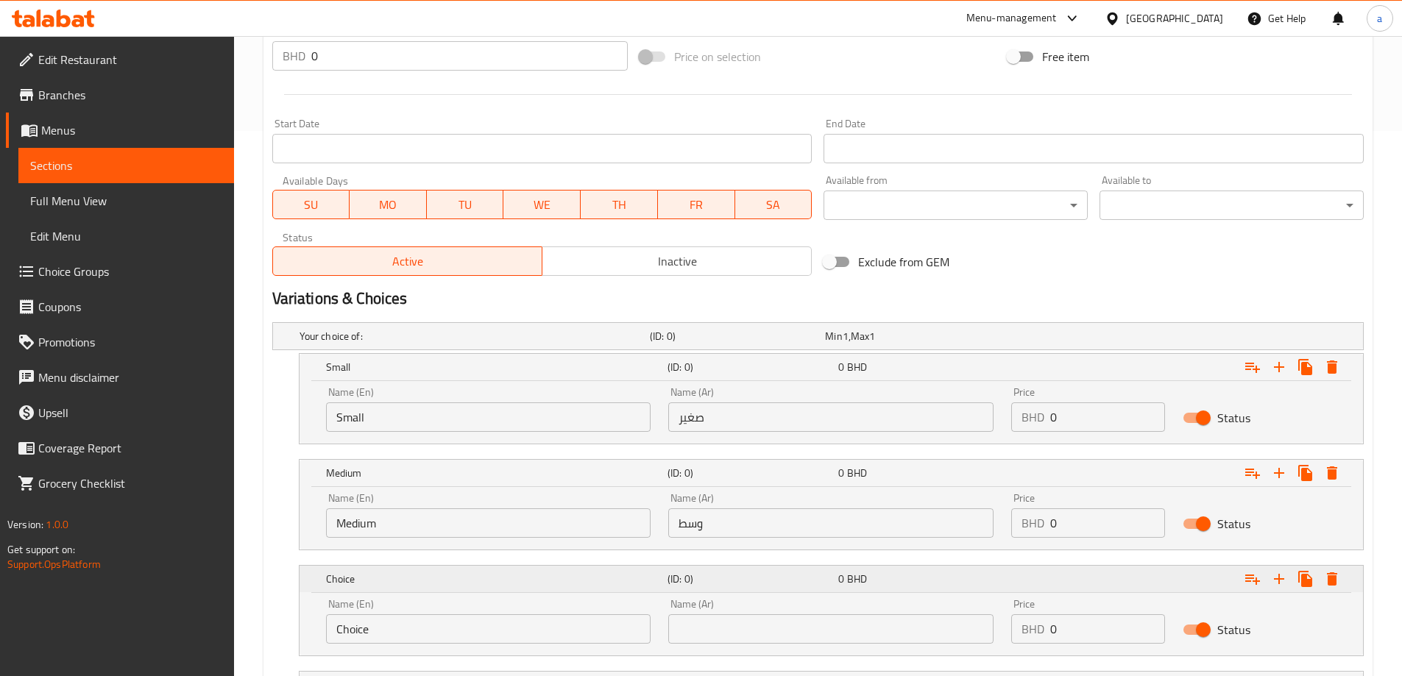
scroll to position [672, 0]
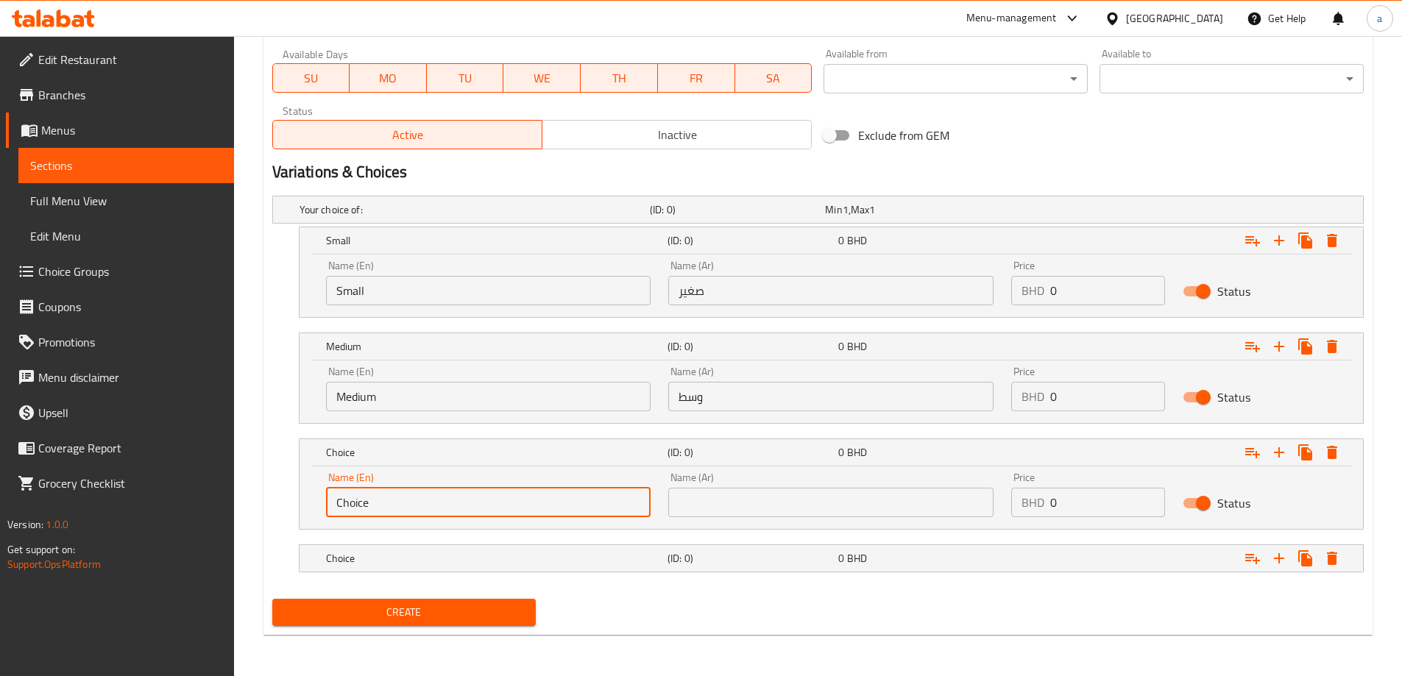
click at [513, 514] on input "Choice" at bounding box center [488, 502] width 325 height 29
click at [513, 514] on input "text" at bounding box center [488, 502] width 325 height 29
type input "Large"
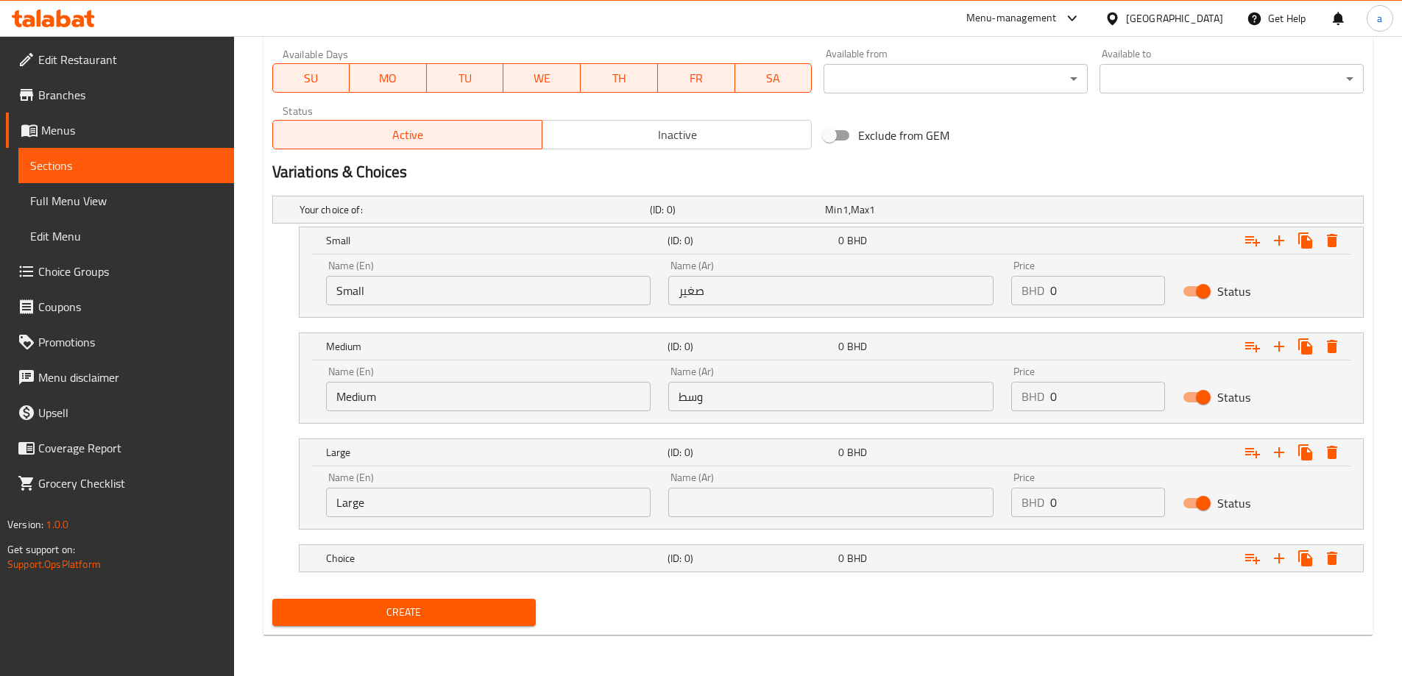
click at [840, 526] on div "Name (En) Large Name (En) Name (Ar) Name (Ar) Price BHD 0 Price Status" at bounding box center [832, 498] width 1064 height 63
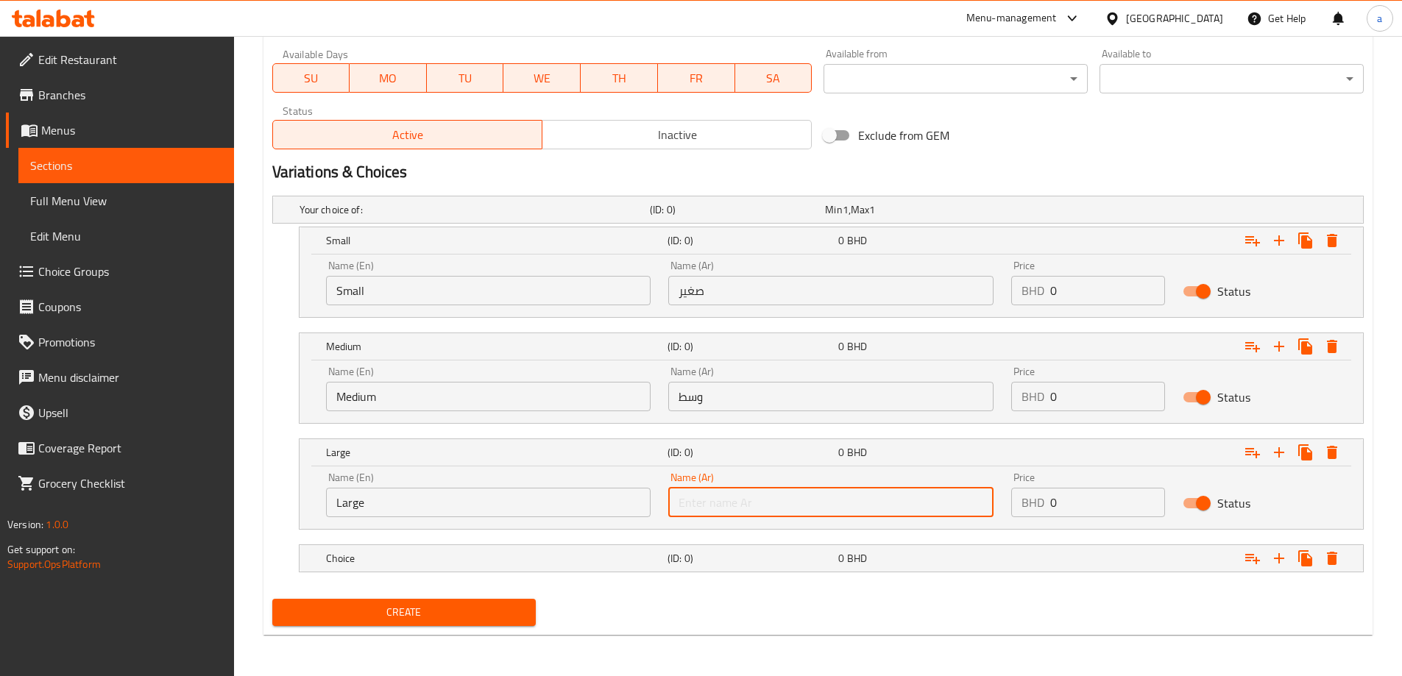
click at [840, 509] on input "text" at bounding box center [830, 502] width 325 height 29
type input "كبير"
click at [699, 553] on h5 "(ID: 0)" at bounding box center [750, 558] width 165 height 15
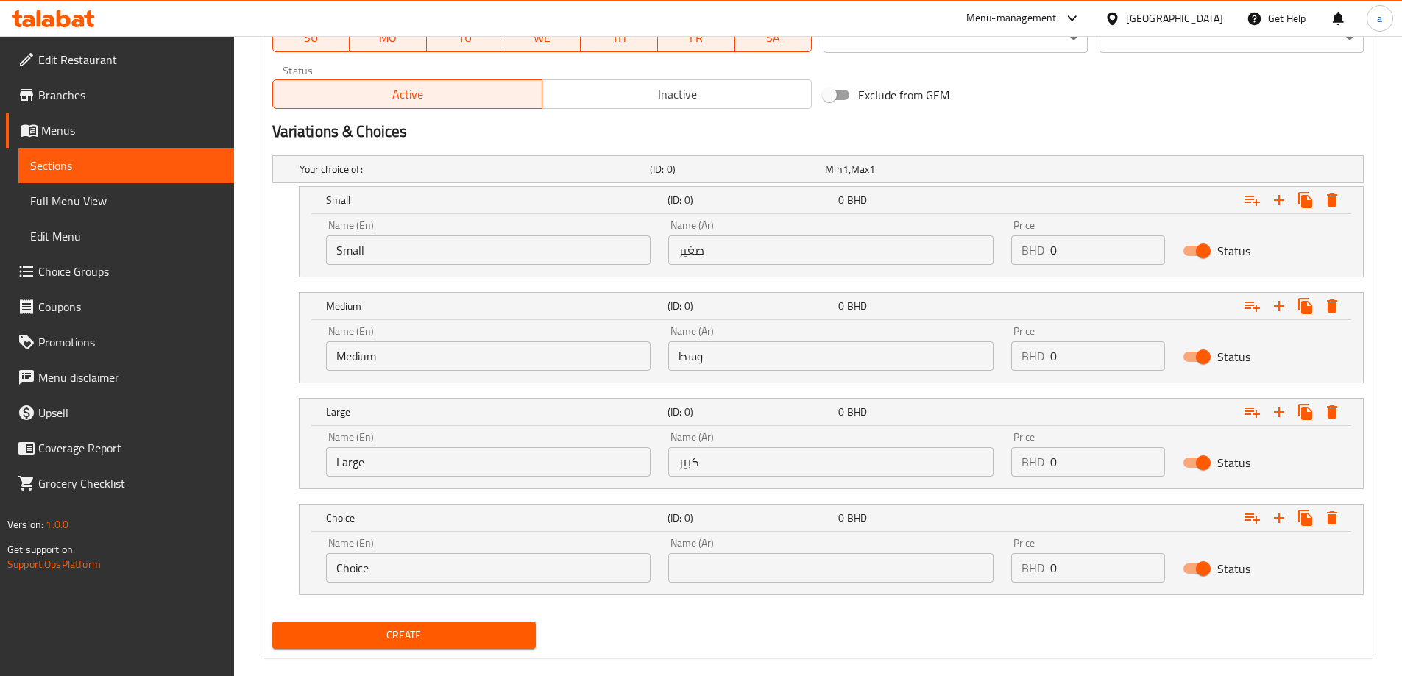
scroll to position [735, 0]
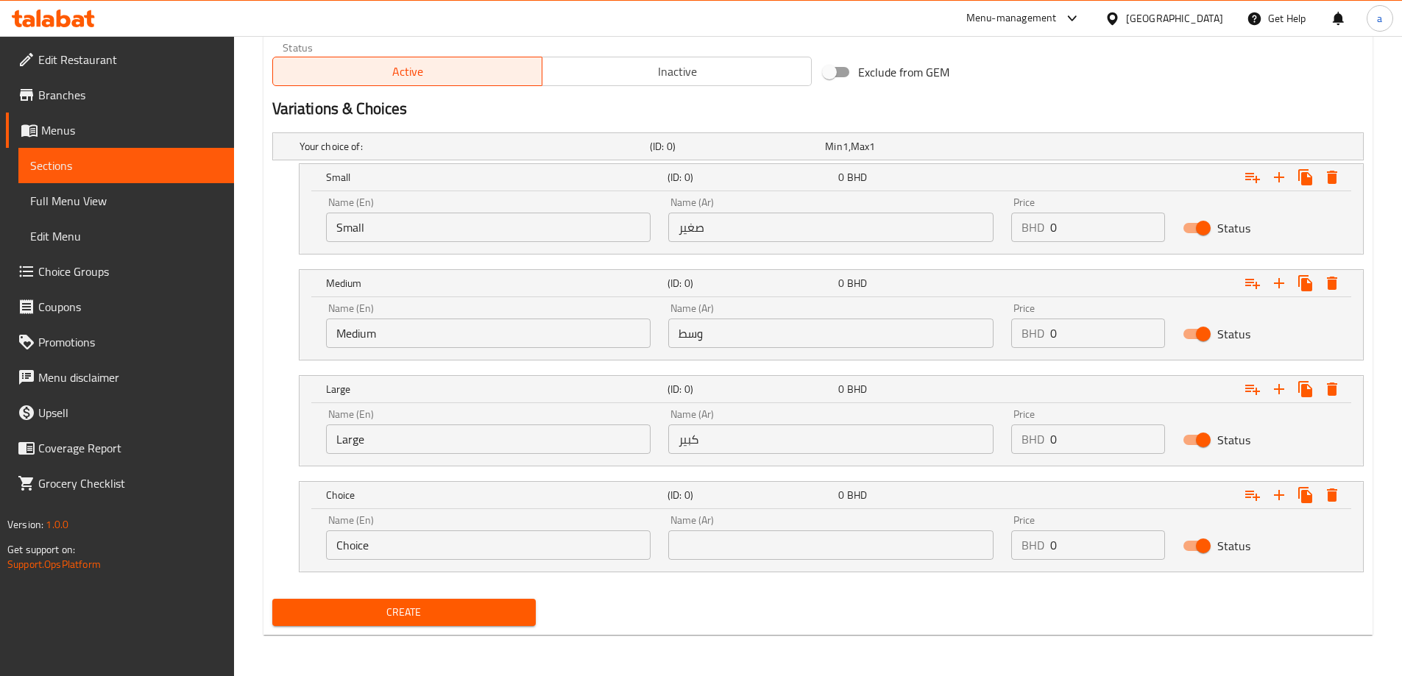
click at [495, 551] on input "Choice" at bounding box center [488, 545] width 325 height 29
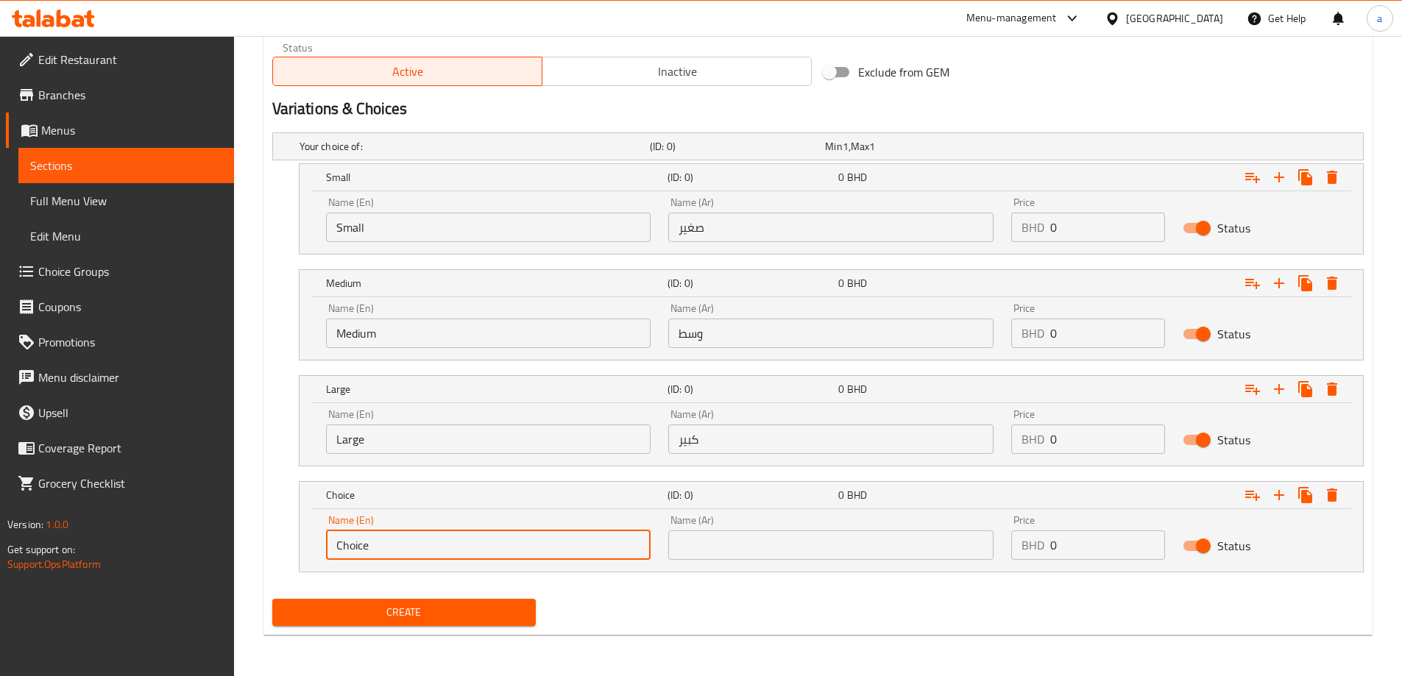
click at [495, 551] on input "Choice" at bounding box center [488, 545] width 325 height 29
click at [495, 551] on input "text" at bounding box center [488, 545] width 325 height 29
type input "Extra Large"
click at [836, 526] on div "Name (Ar) Name (Ar)" at bounding box center [830, 537] width 325 height 45
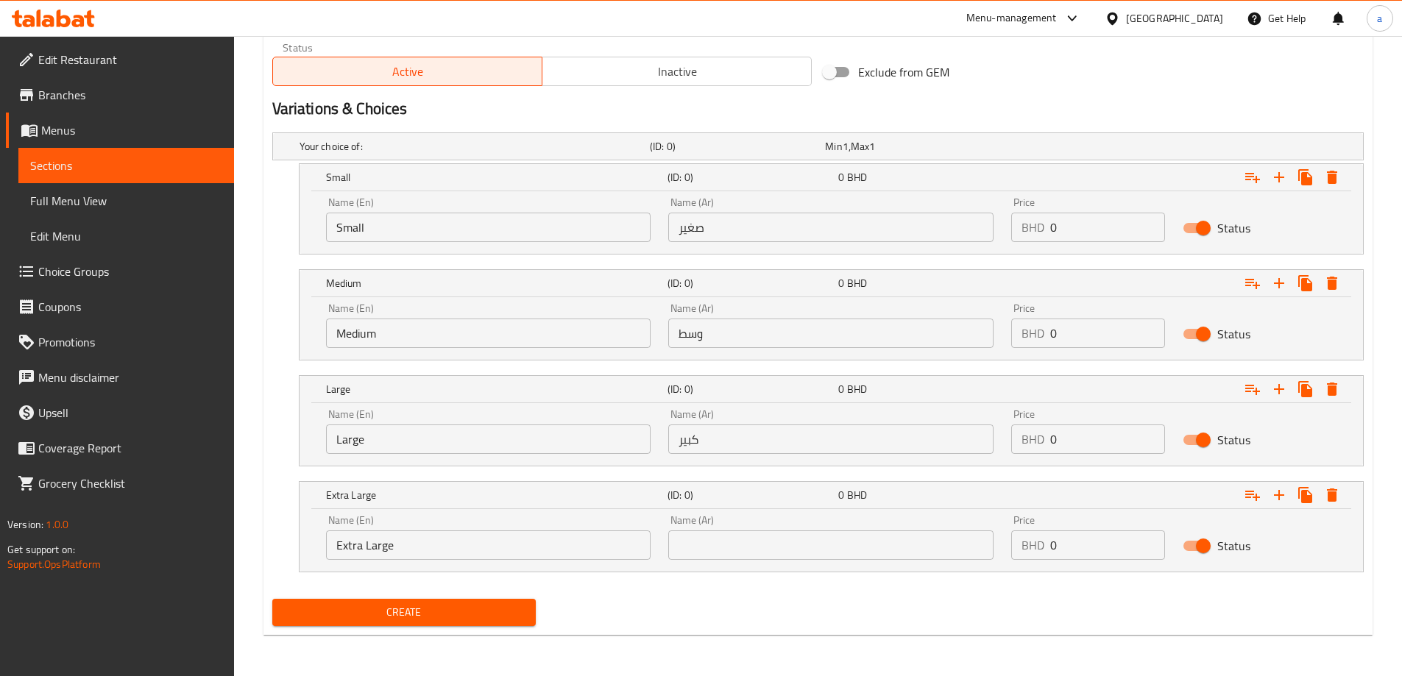
click at [836, 526] on div "Name (Ar) Name (Ar)" at bounding box center [830, 537] width 325 height 45
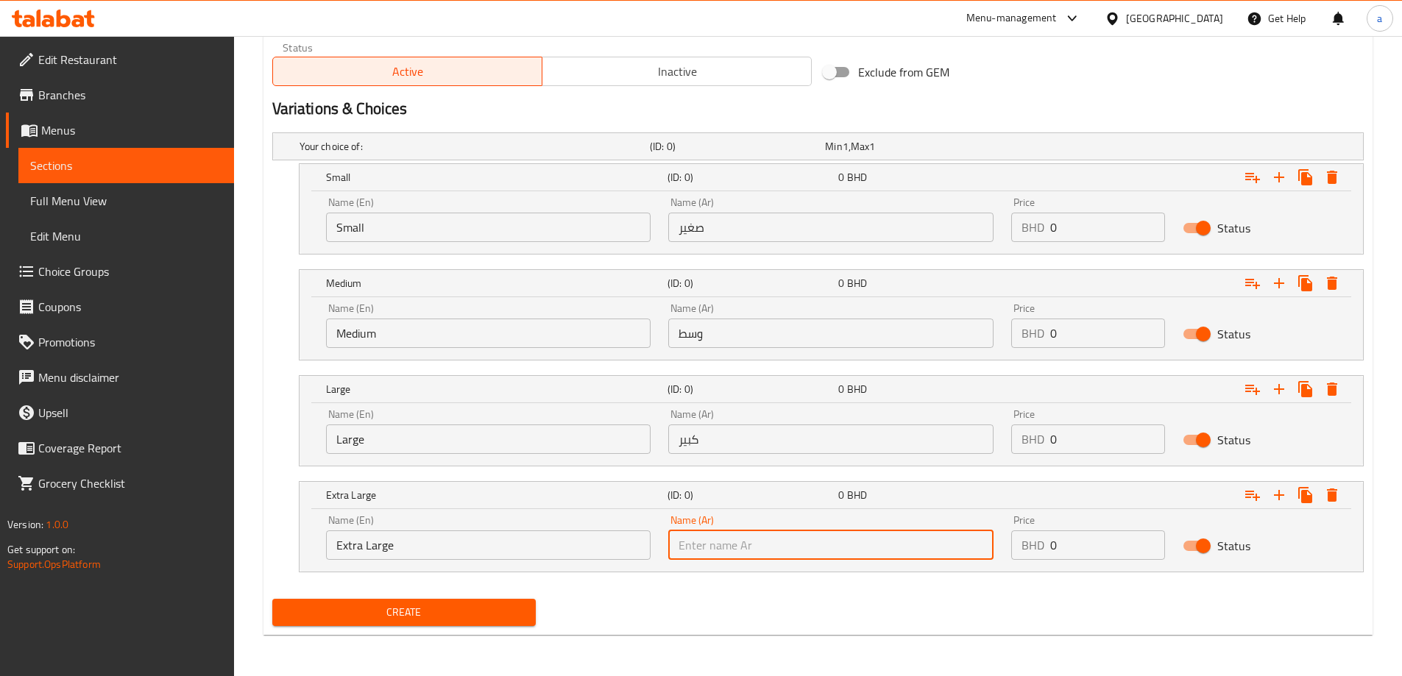
click at [832, 535] on input "text" at bounding box center [830, 545] width 325 height 29
type input "كبير جدا"
click at [1113, 254] on div "Small (ID: 0) 0 BHD Name (En) Small Name (En) Name (Ar) صغير Name (Ar) Price BH…" at bounding box center [831, 208] width 1065 height 91
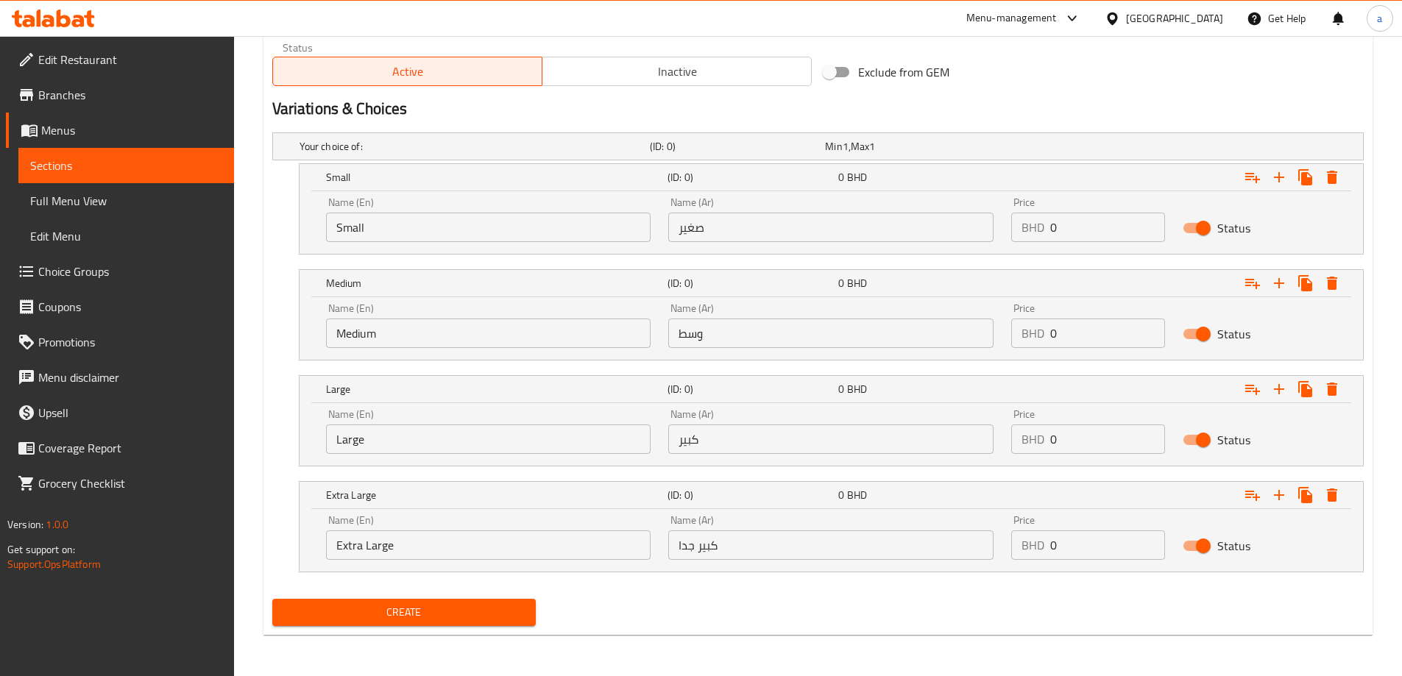
click at [1107, 238] on input "0" at bounding box center [1107, 227] width 115 height 29
click at [1095, 241] on input "number" at bounding box center [1107, 227] width 115 height 29
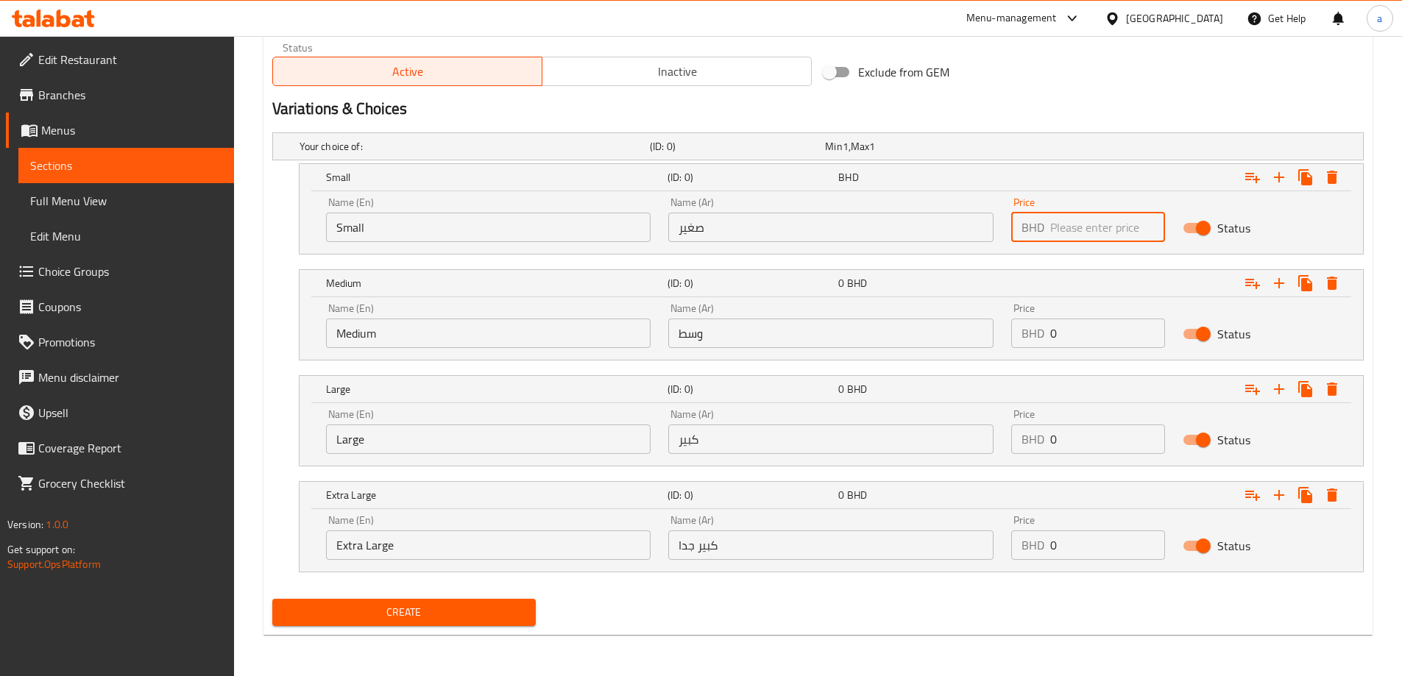
click at [1095, 241] on input "number" at bounding box center [1107, 227] width 115 height 29
type input "1.5"
click at [1092, 326] on input "0" at bounding box center [1107, 333] width 115 height 29
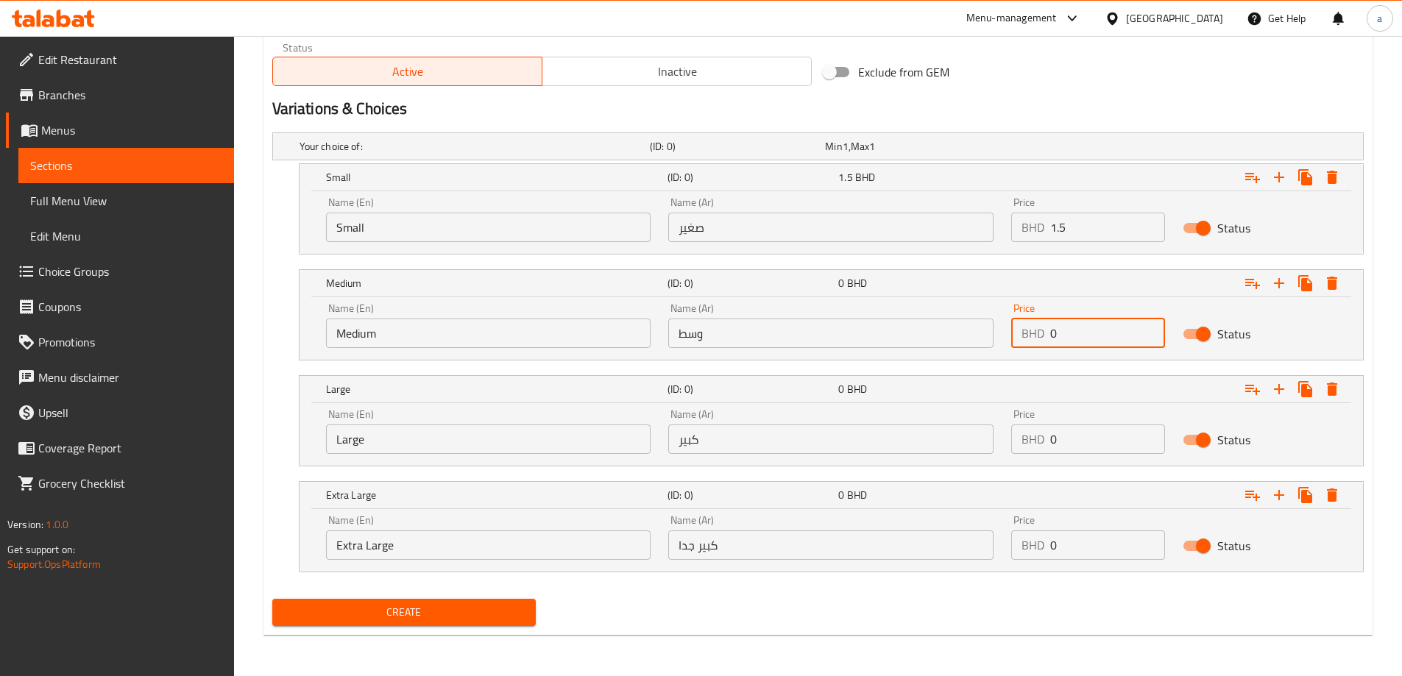
click at [1092, 326] on input "0" at bounding box center [1107, 333] width 115 height 29
type input "3"
click at [1337, 393] on icon "Expand" at bounding box center [1332, 390] width 18 height 18
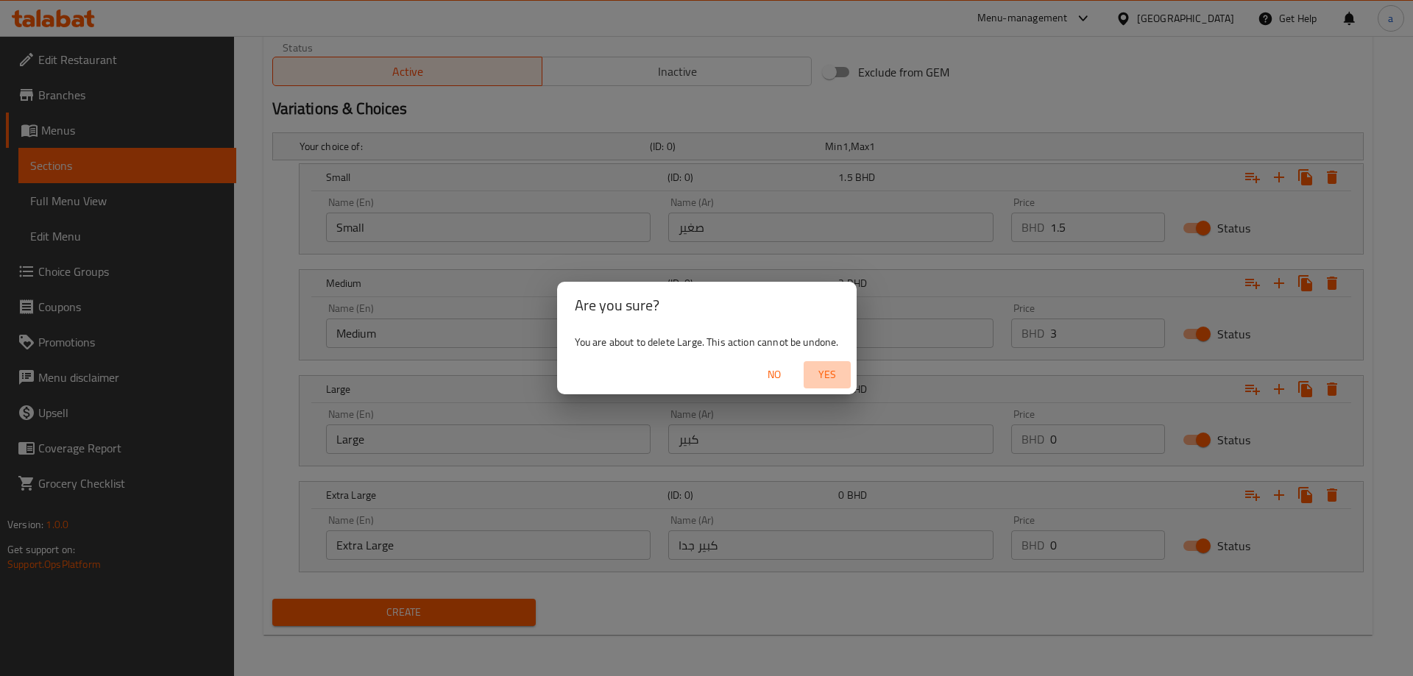
click at [837, 377] on span "Yes" at bounding box center [827, 375] width 35 height 18
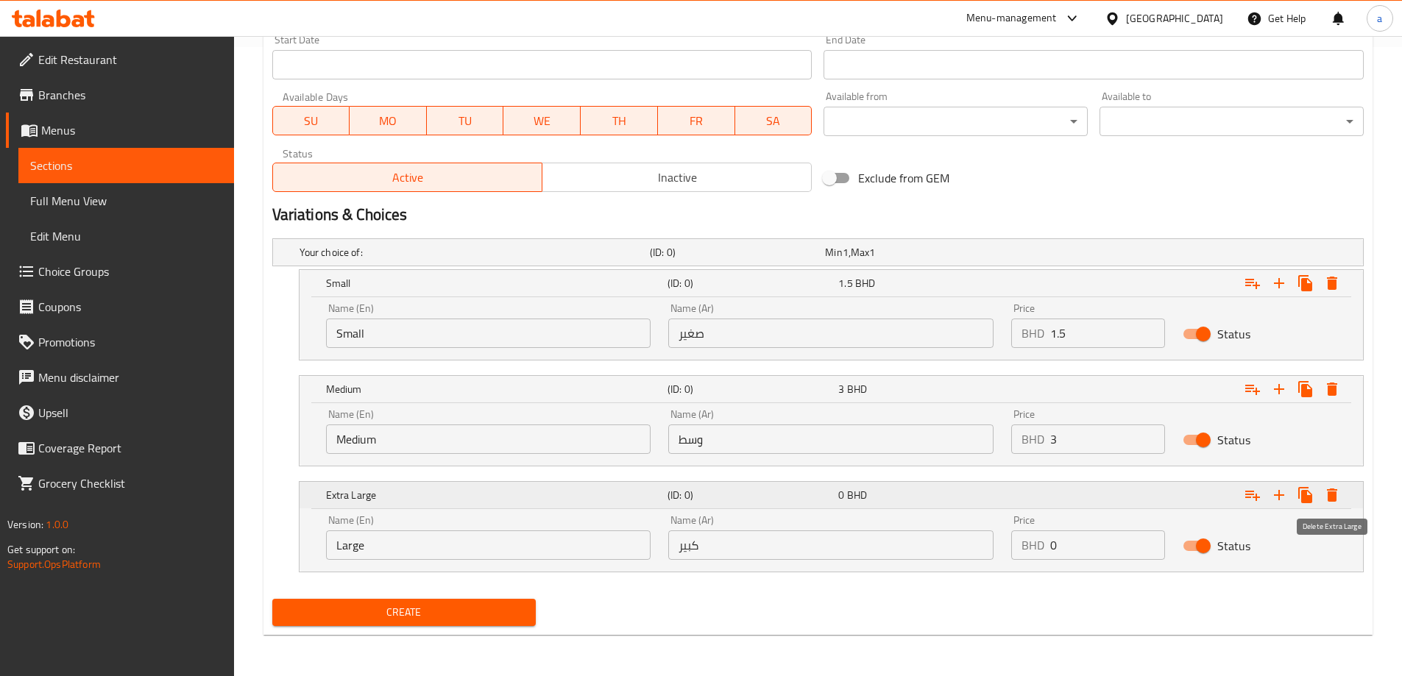
click at [1332, 498] on icon "Expand" at bounding box center [1332, 495] width 10 height 13
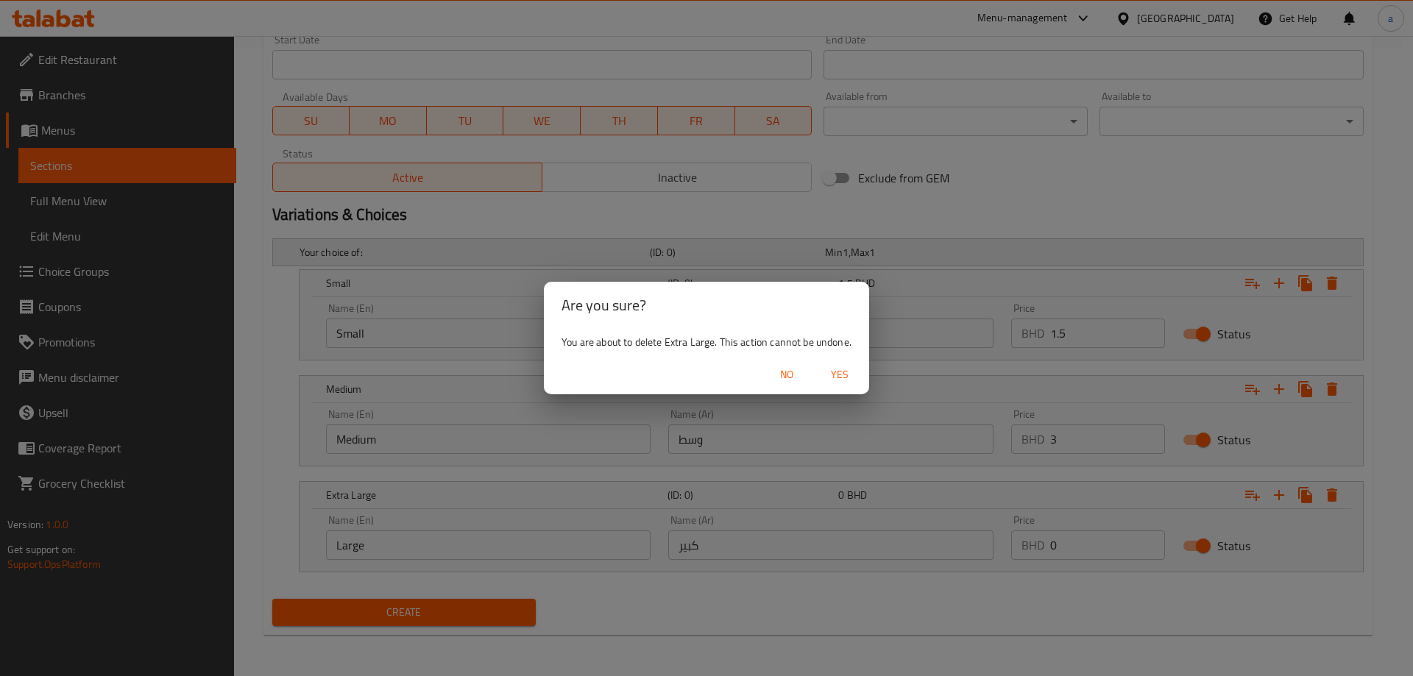
click at [851, 368] on span "Yes" at bounding box center [839, 375] width 35 height 18
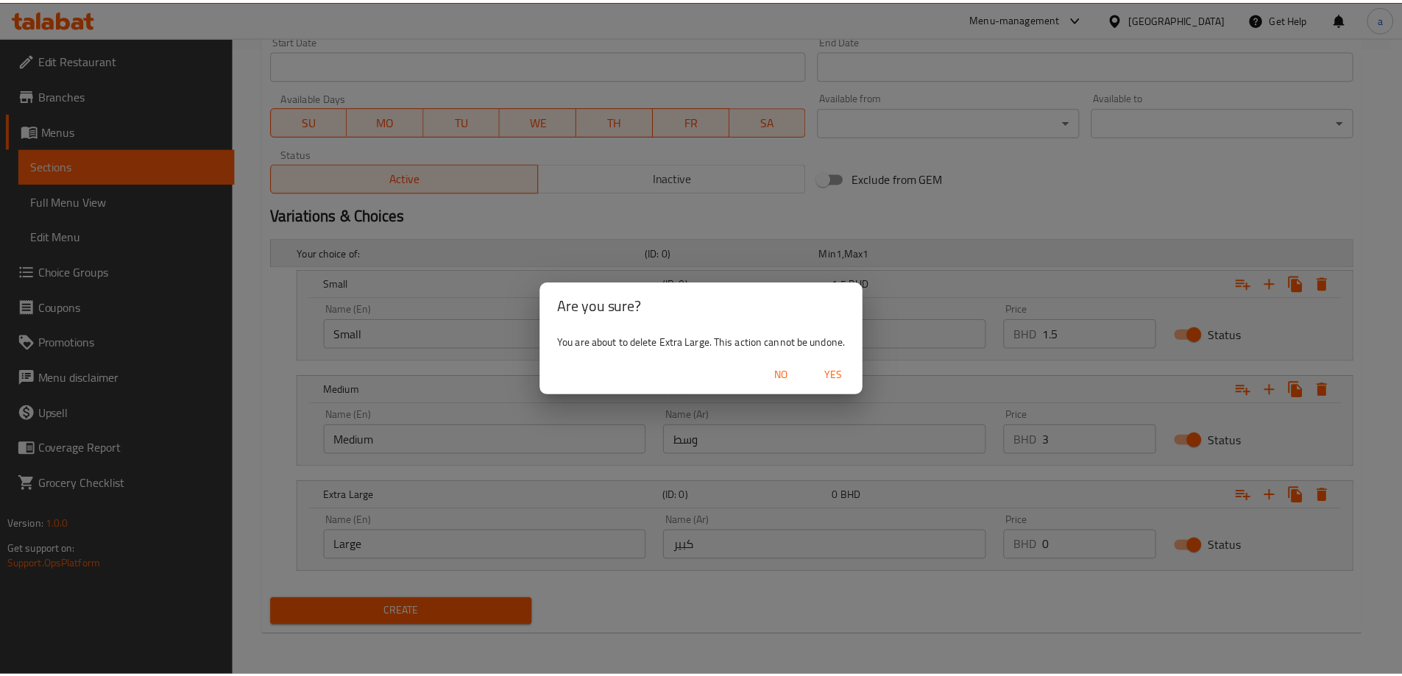
scroll to position [523, 0]
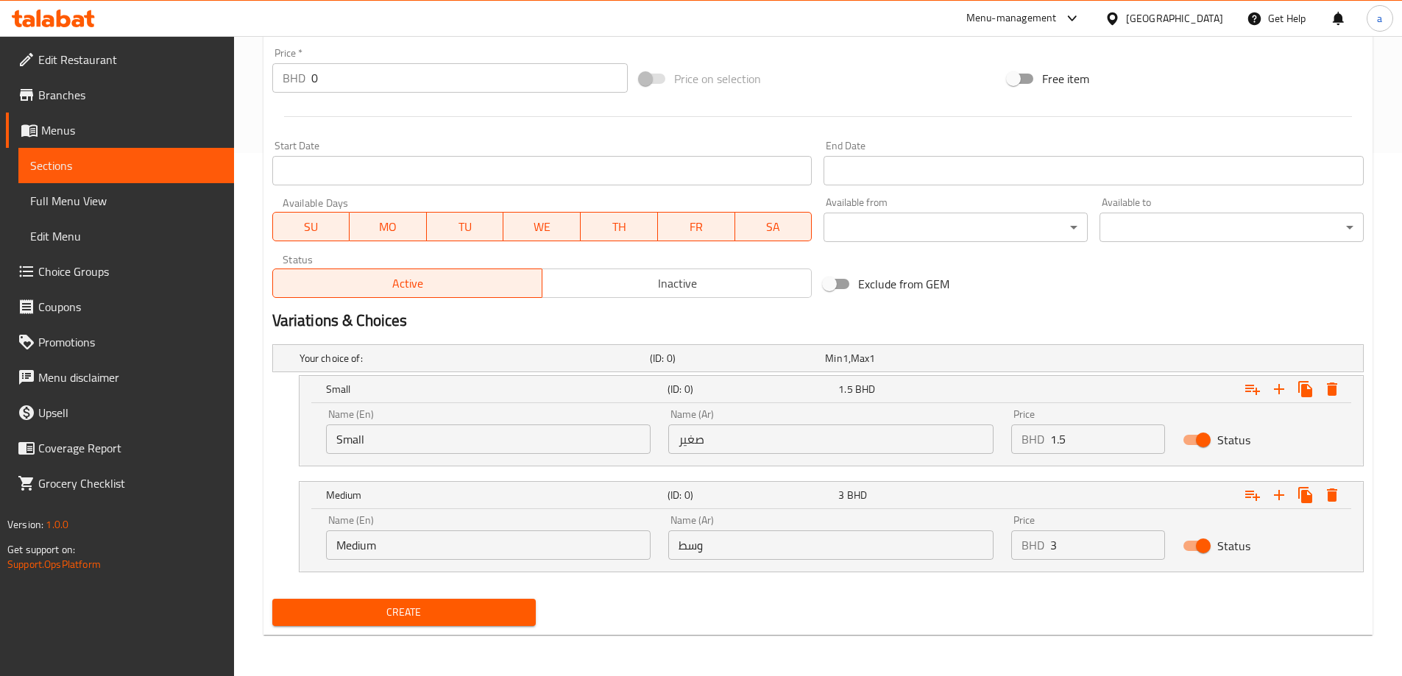
click at [456, 599] on button "Create" at bounding box center [404, 612] width 264 height 27
click at [806, 369] on div "Your choice of: (ID: 0) Min 1 , Max 1" at bounding box center [823, 358] width 1052 height 32
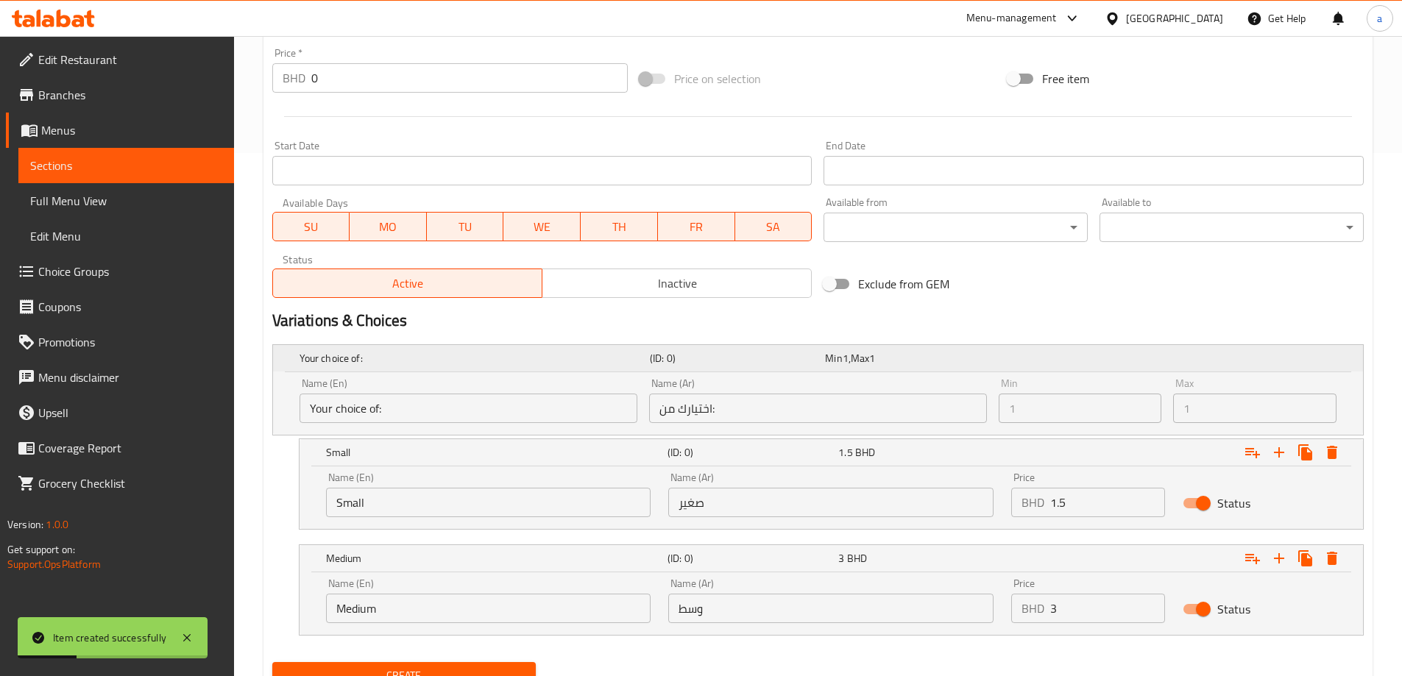
click at [819, 345] on div "Your choice of: (ID: 0) Min 1 , Max 1" at bounding box center [823, 358] width 1052 height 32
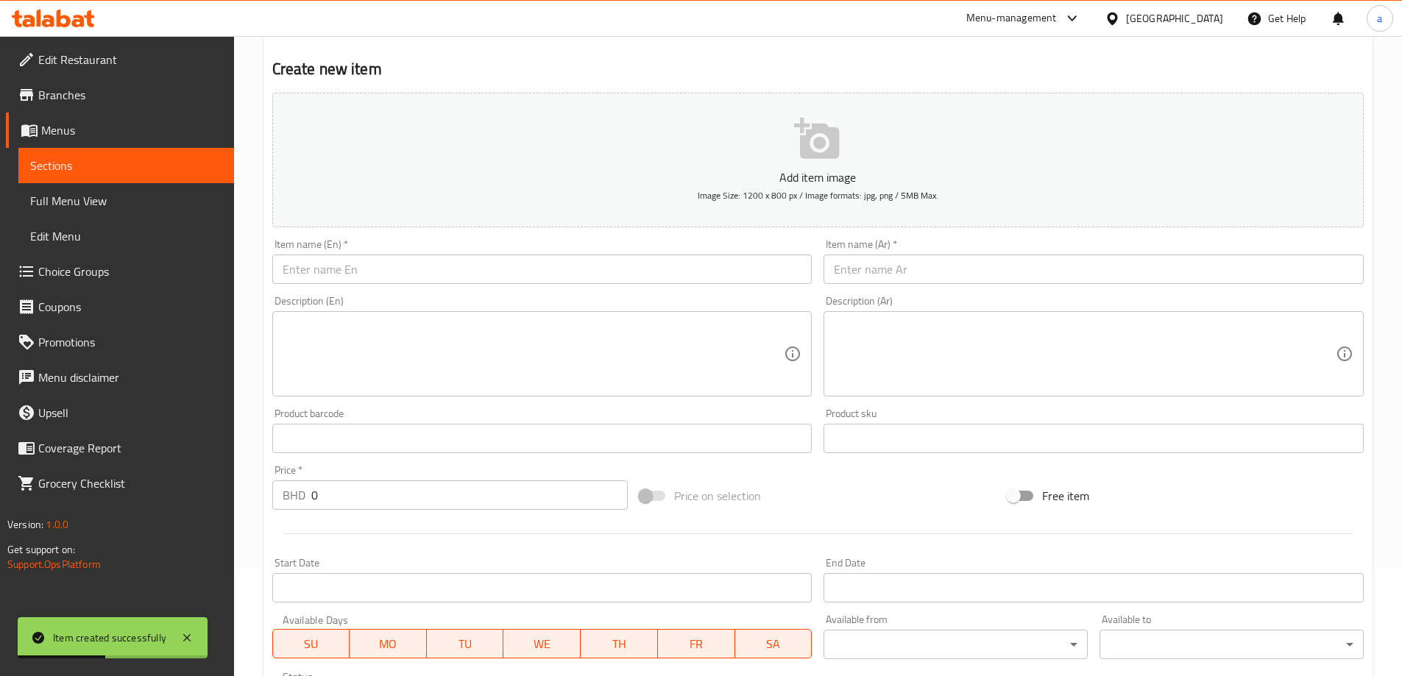
scroll to position [0, 0]
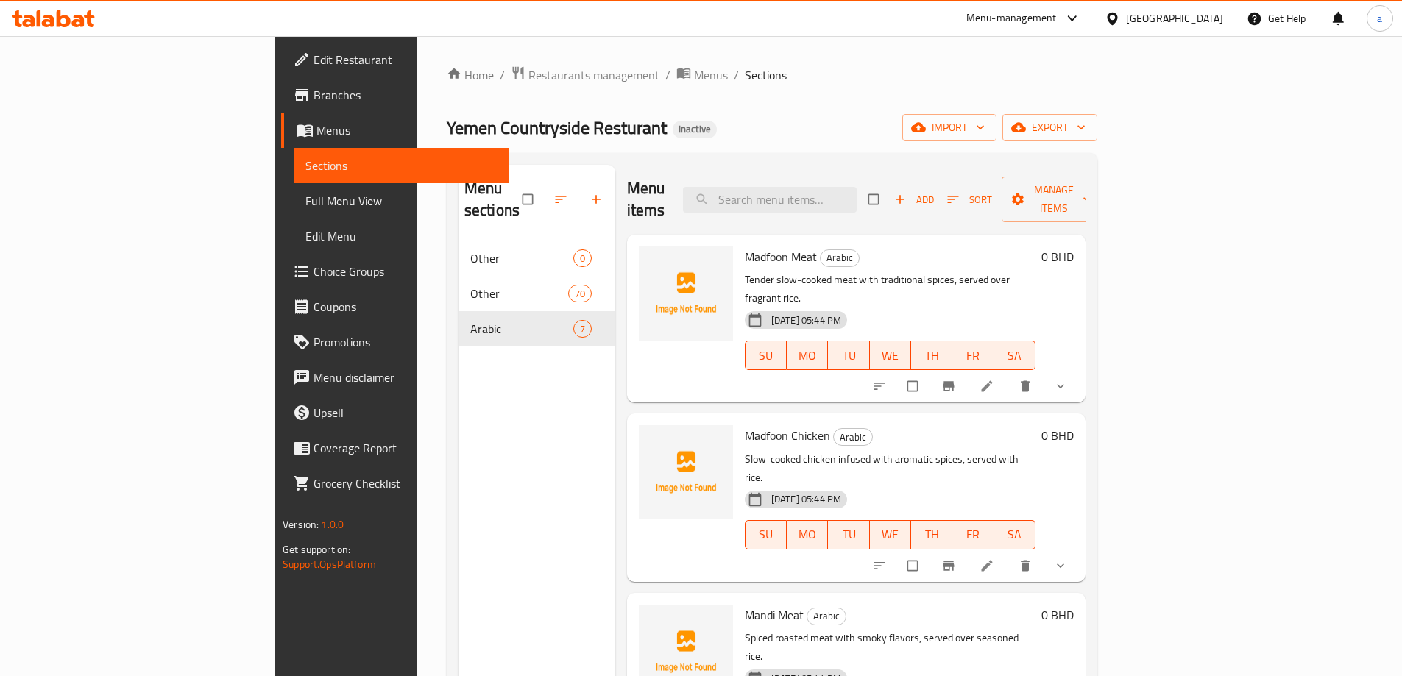
click at [459, 425] on div "Menu sections Other 0 Other 70 Arabic 7" at bounding box center [537, 503] width 157 height 676
click at [459, 349] on div "Menu sections Other 0 Other 70 Arabic 7" at bounding box center [537, 503] width 157 height 676
click at [459, 517] on div "Menu sections Other 0 Other 70 Arabic 7" at bounding box center [537, 503] width 157 height 676
click at [459, 407] on div "Menu sections Other 0 Other 70 Arabic 7" at bounding box center [537, 503] width 157 height 676
click at [489, 352] on div "Menu sections Other 0 Other 70 Arabic 7" at bounding box center [537, 503] width 157 height 676
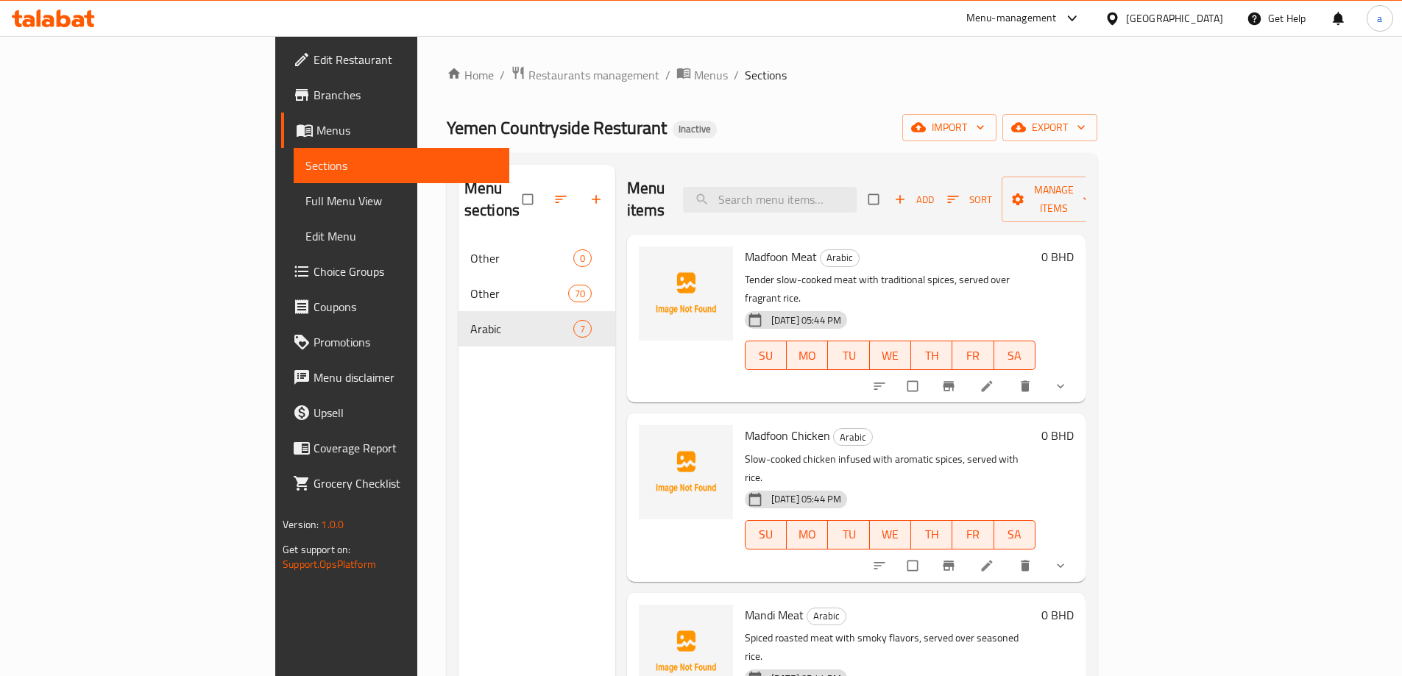
click at [489, 352] on div "Menu sections Other 0 Other 70 Arabic 7" at bounding box center [537, 503] width 157 height 676
click at [316, 132] on span "Menus" at bounding box center [406, 130] width 181 height 18
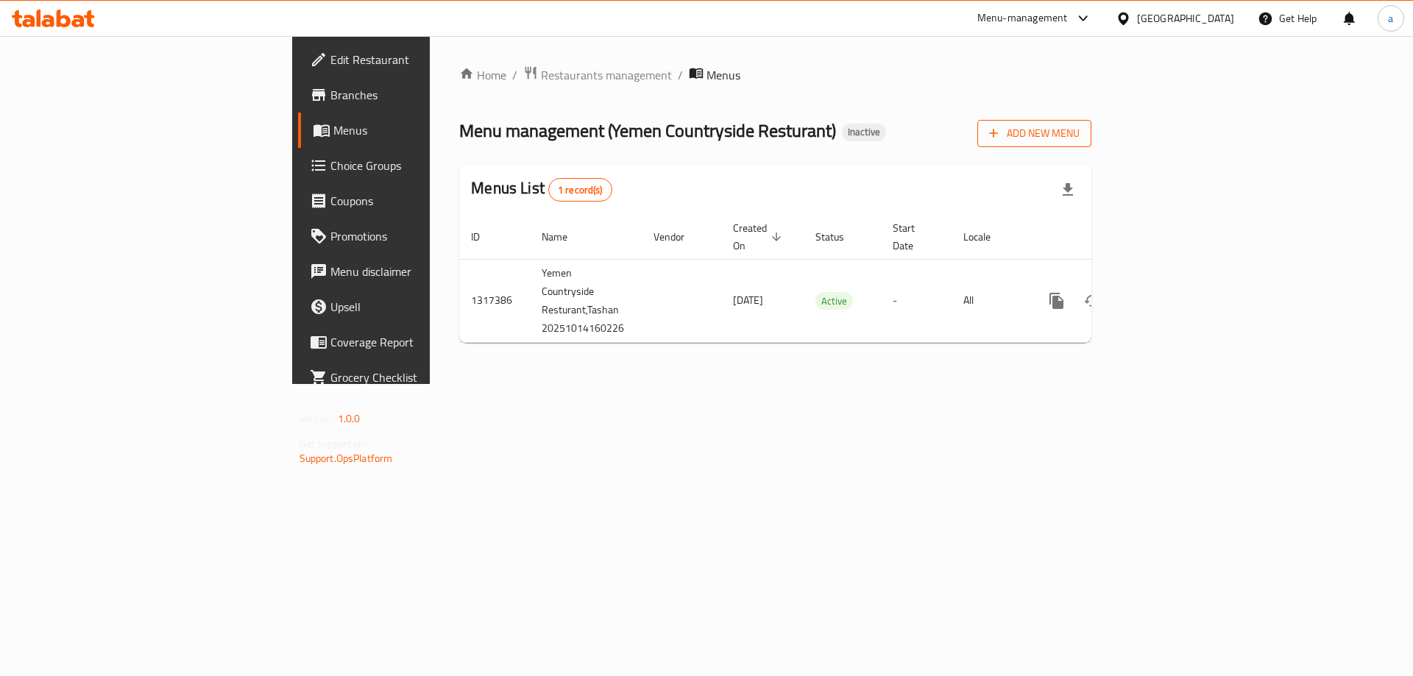
click at [1080, 139] on span "Add New Menu" at bounding box center [1034, 133] width 91 height 18
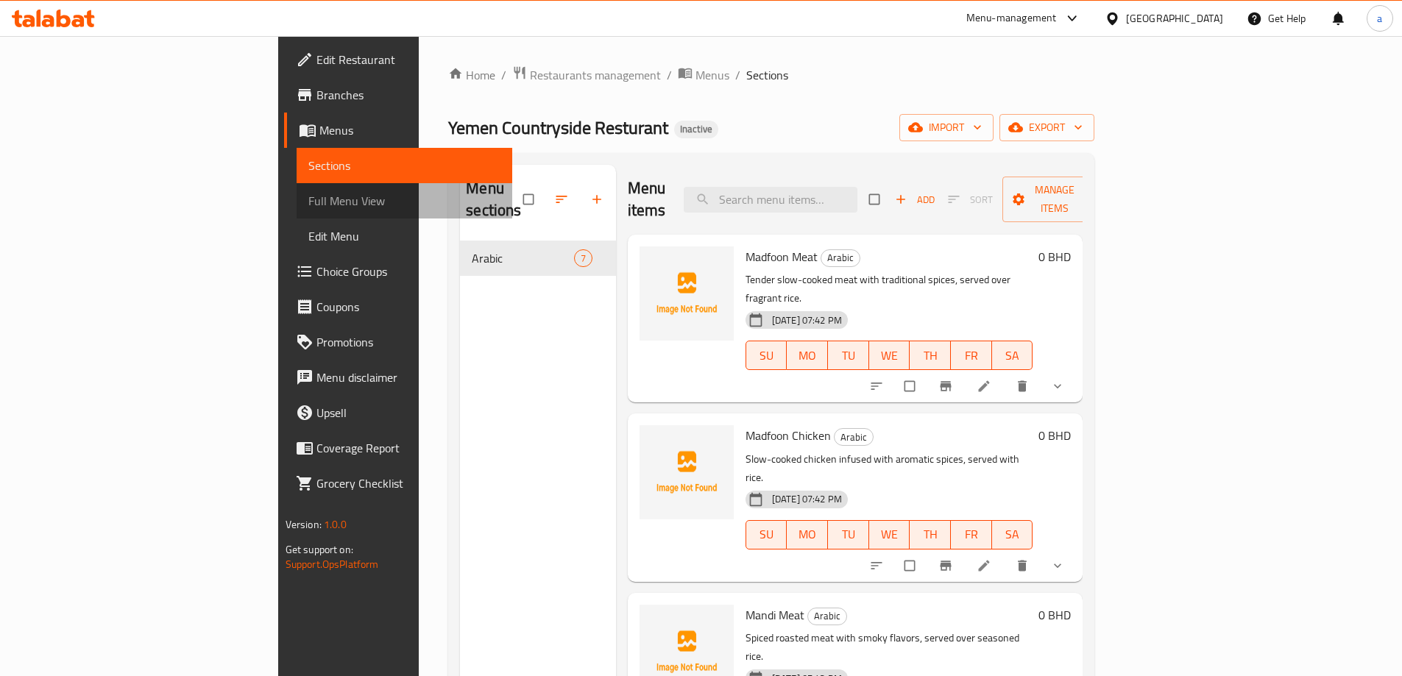
click at [308, 193] on span "Full Menu View" at bounding box center [404, 201] width 192 height 18
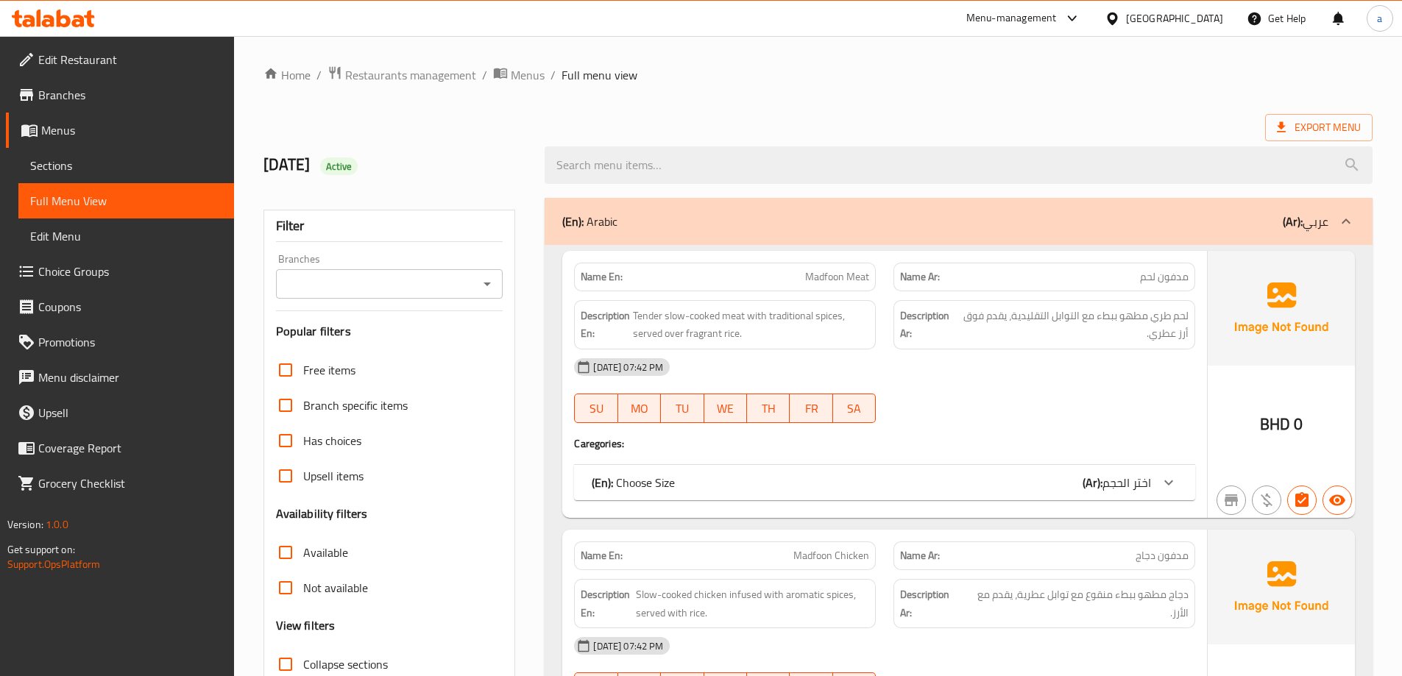
click at [927, 78] on ol "Home / Restaurants management / Menus / Full menu view" at bounding box center [818, 75] width 1109 height 19
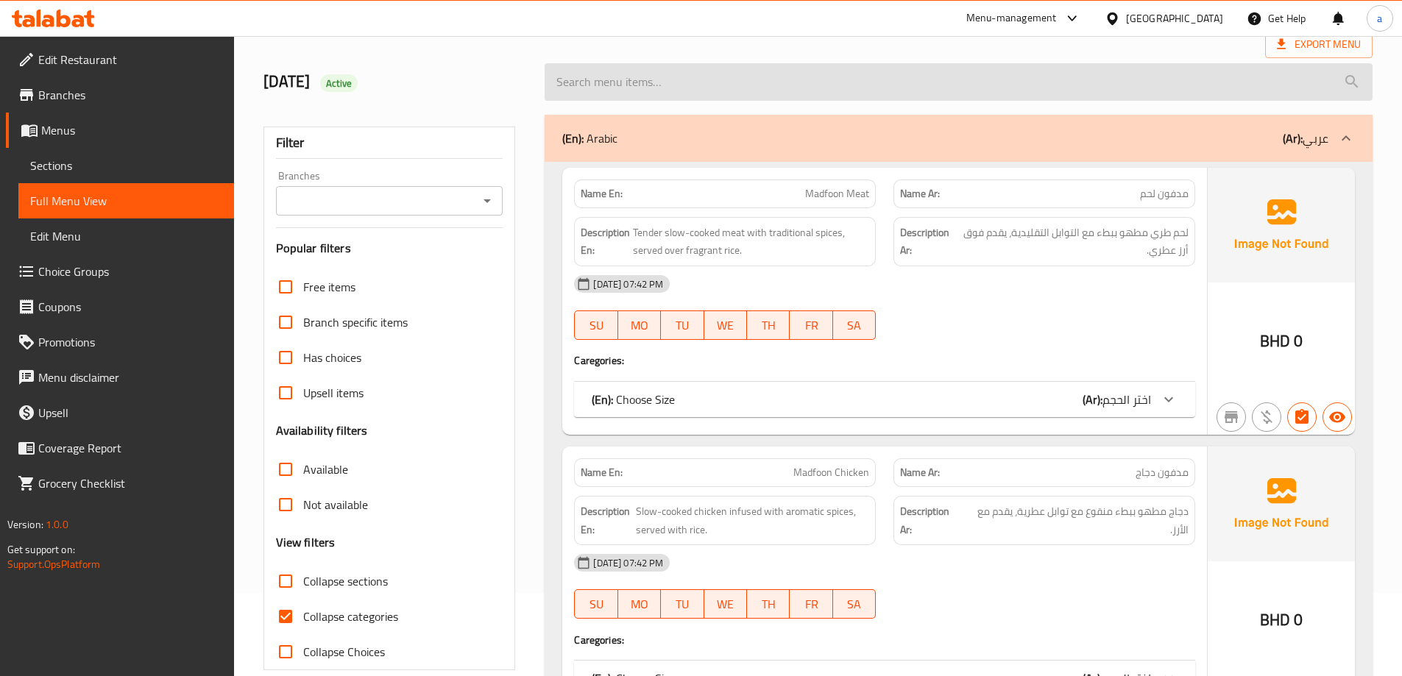
scroll to position [294, 0]
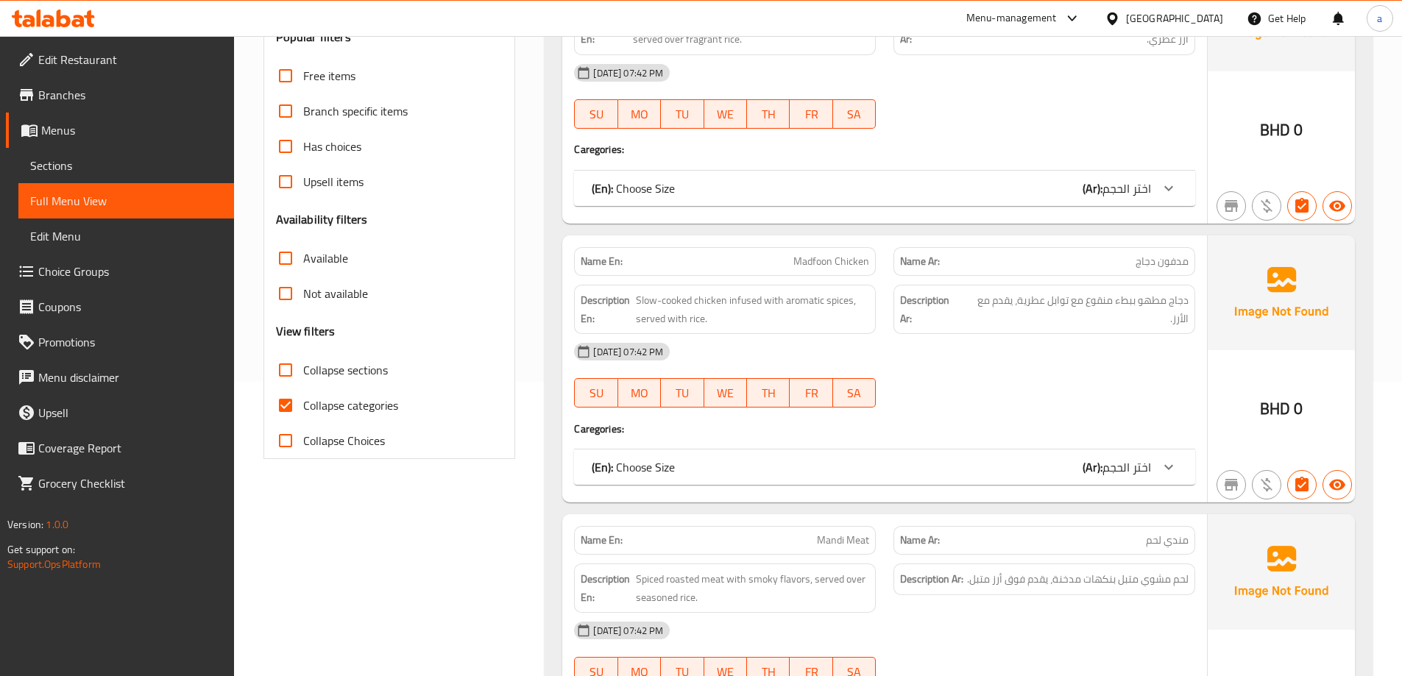
click at [275, 400] on input "Collapse categories" at bounding box center [285, 405] width 35 height 35
checkbox input "false"
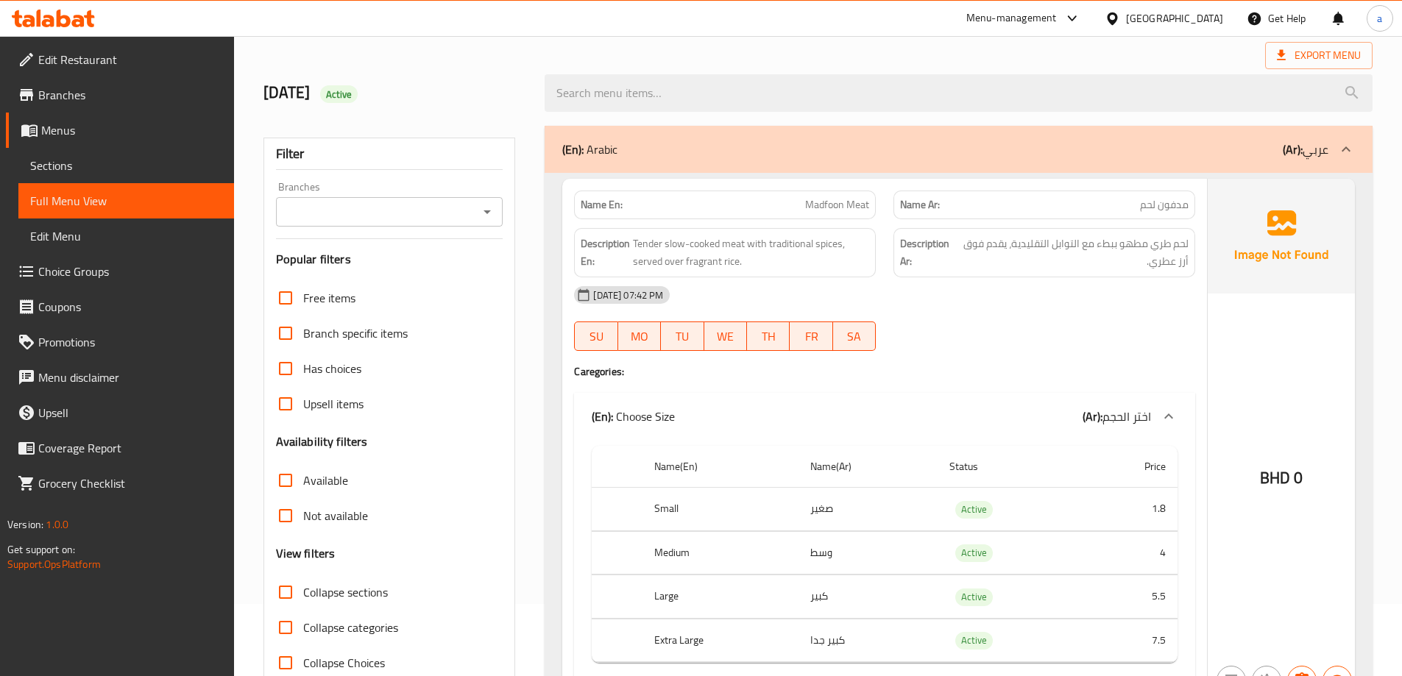
scroll to position [0, 0]
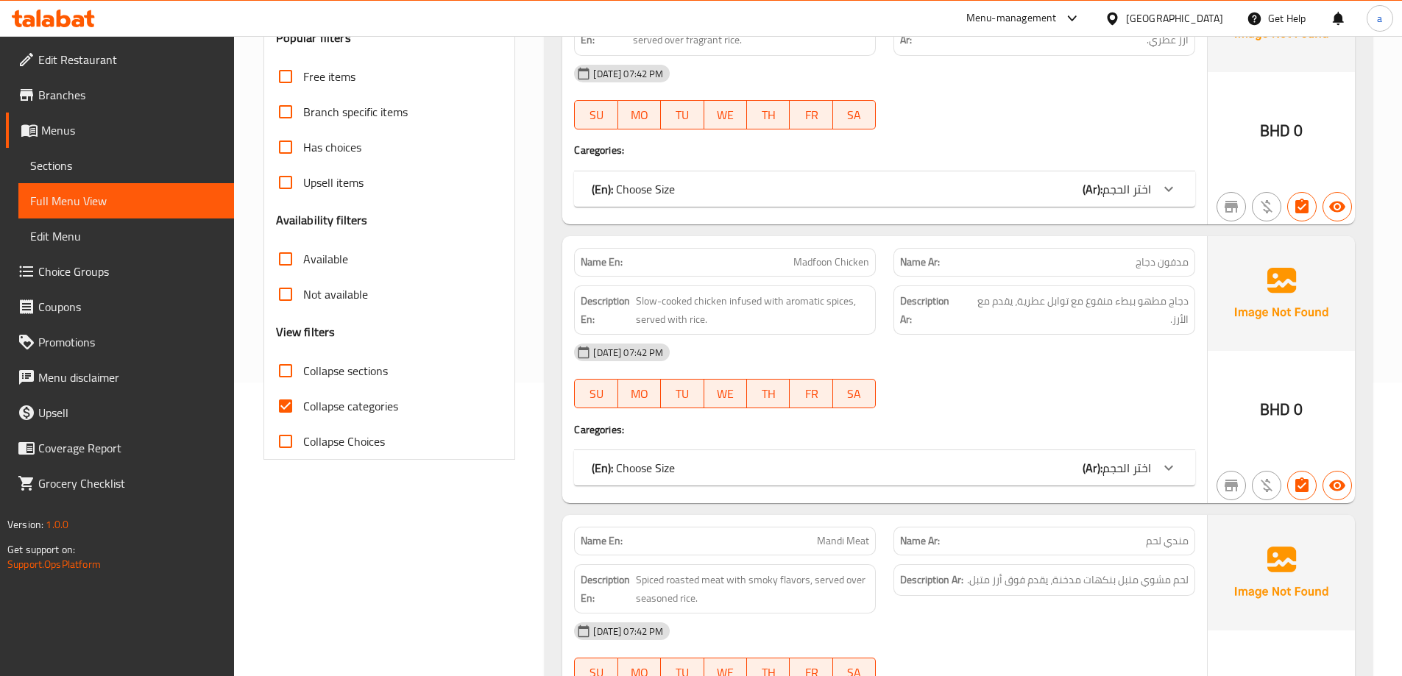
scroll to position [294, 0]
click at [294, 396] on input "Collapse categories" at bounding box center [285, 405] width 35 height 35
checkbox input "false"
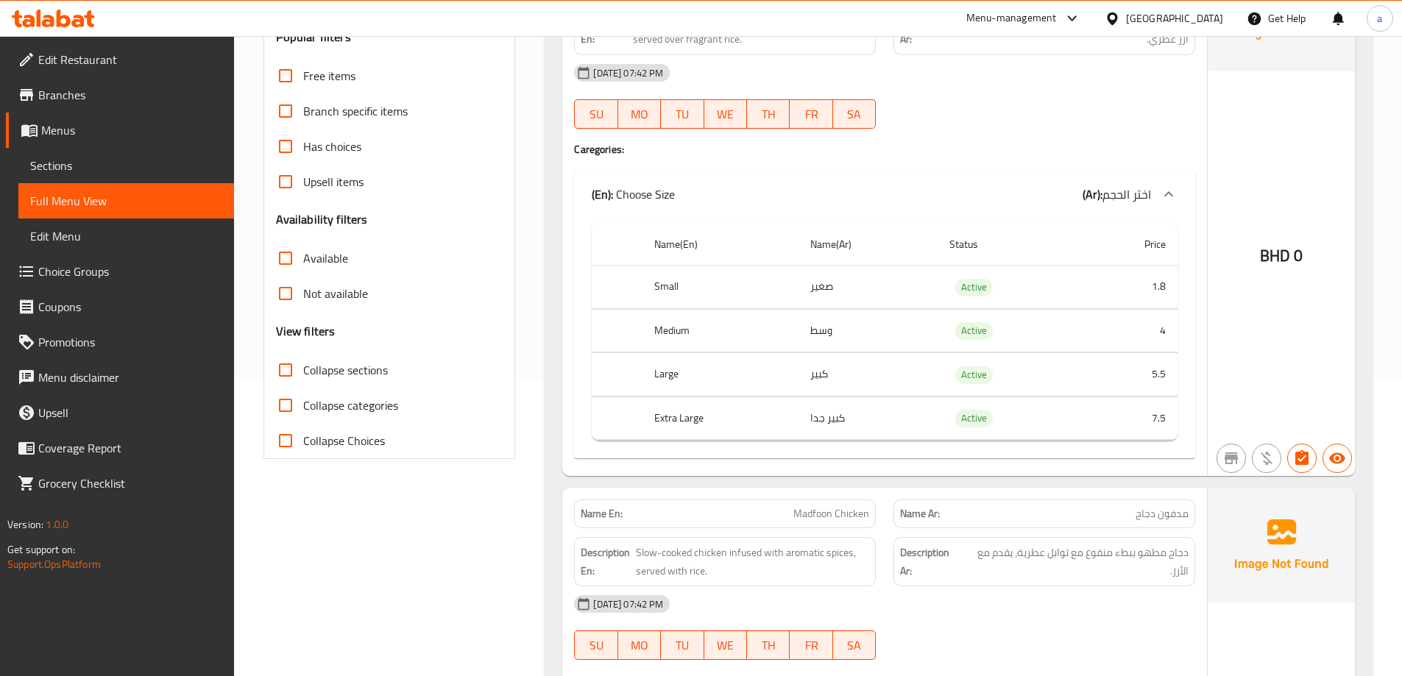
scroll to position [0, 0]
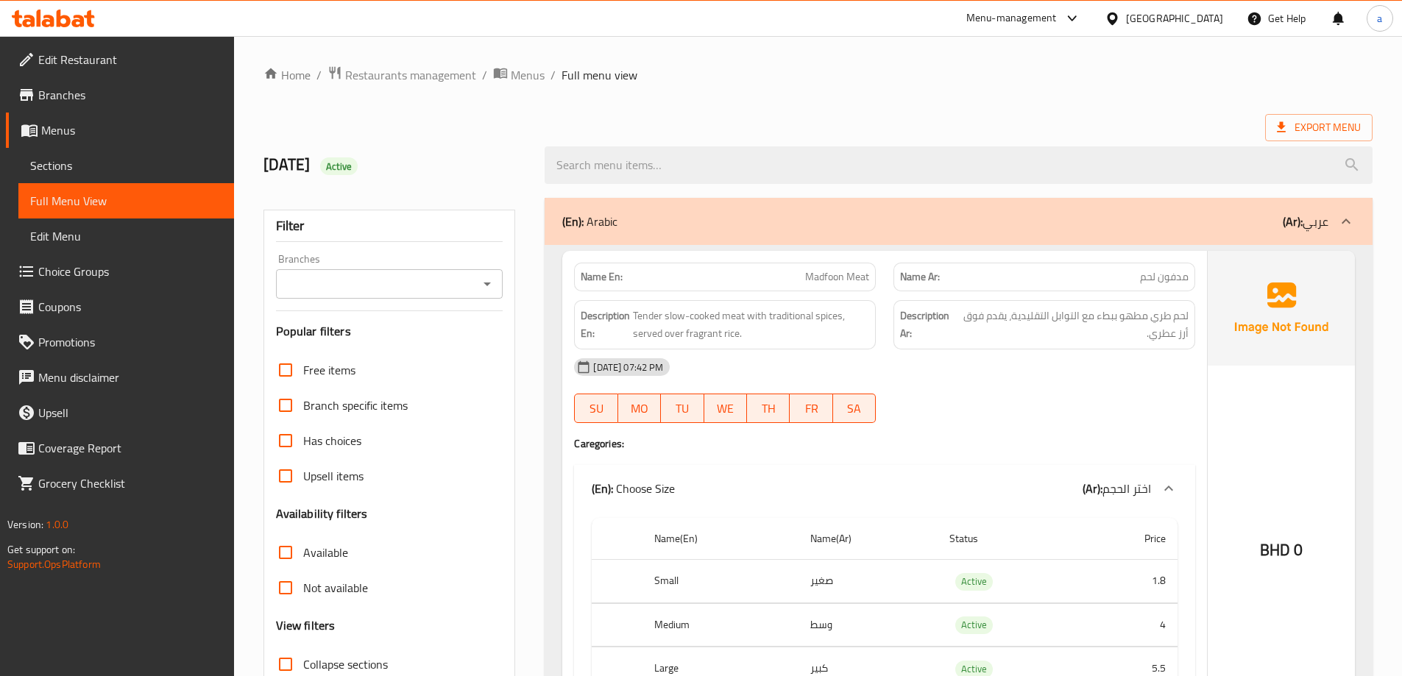
click at [1055, 228] on div "(En): Arabic (Ar): عربي" at bounding box center [945, 222] width 766 height 18
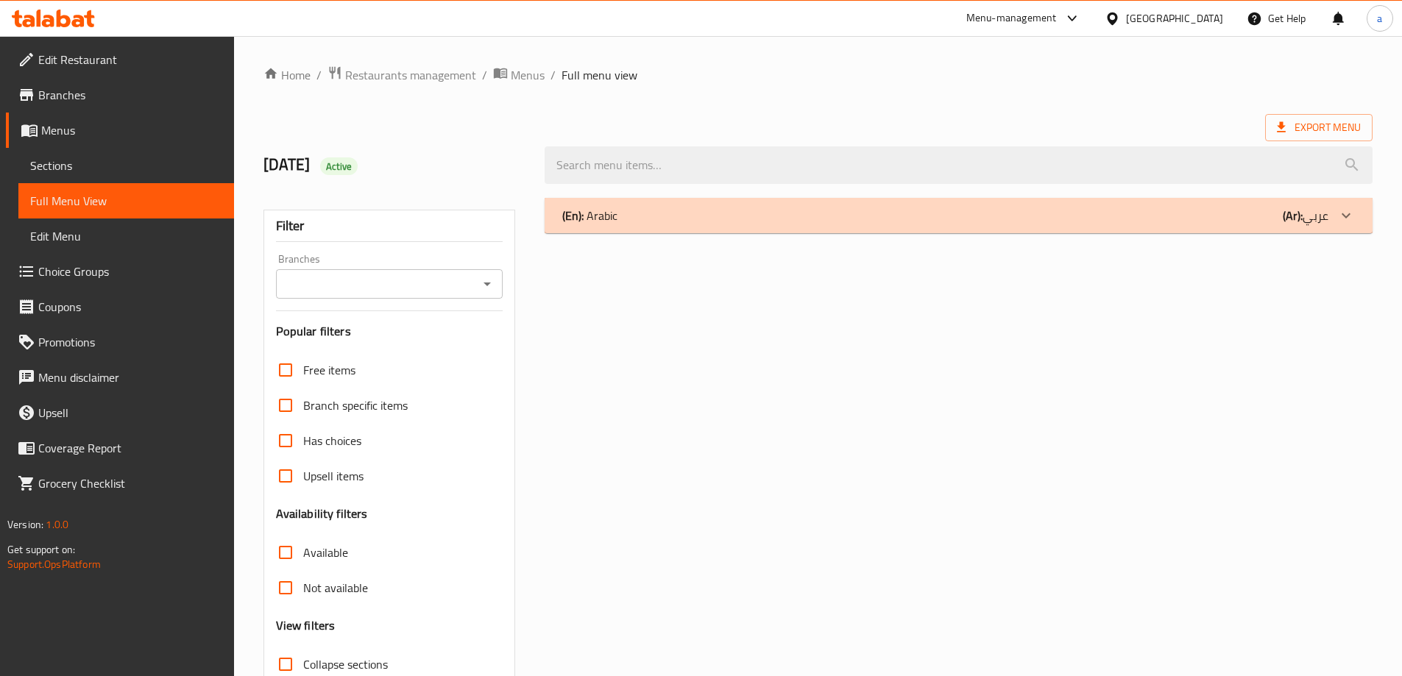
click at [1053, 228] on div "(En): Arabic (Ar): عربي" at bounding box center [959, 215] width 828 height 35
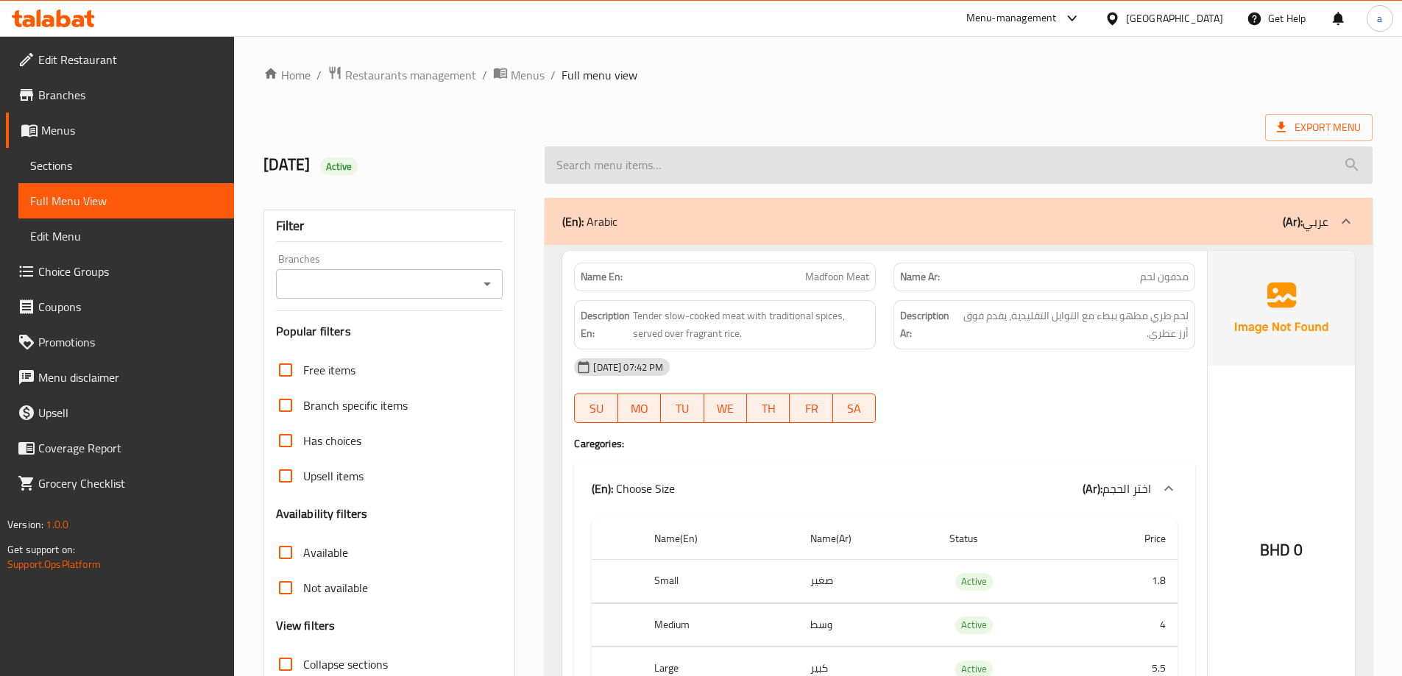
click at [972, 155] on input "search" at bounding box center [959, 165] width 828 height 38
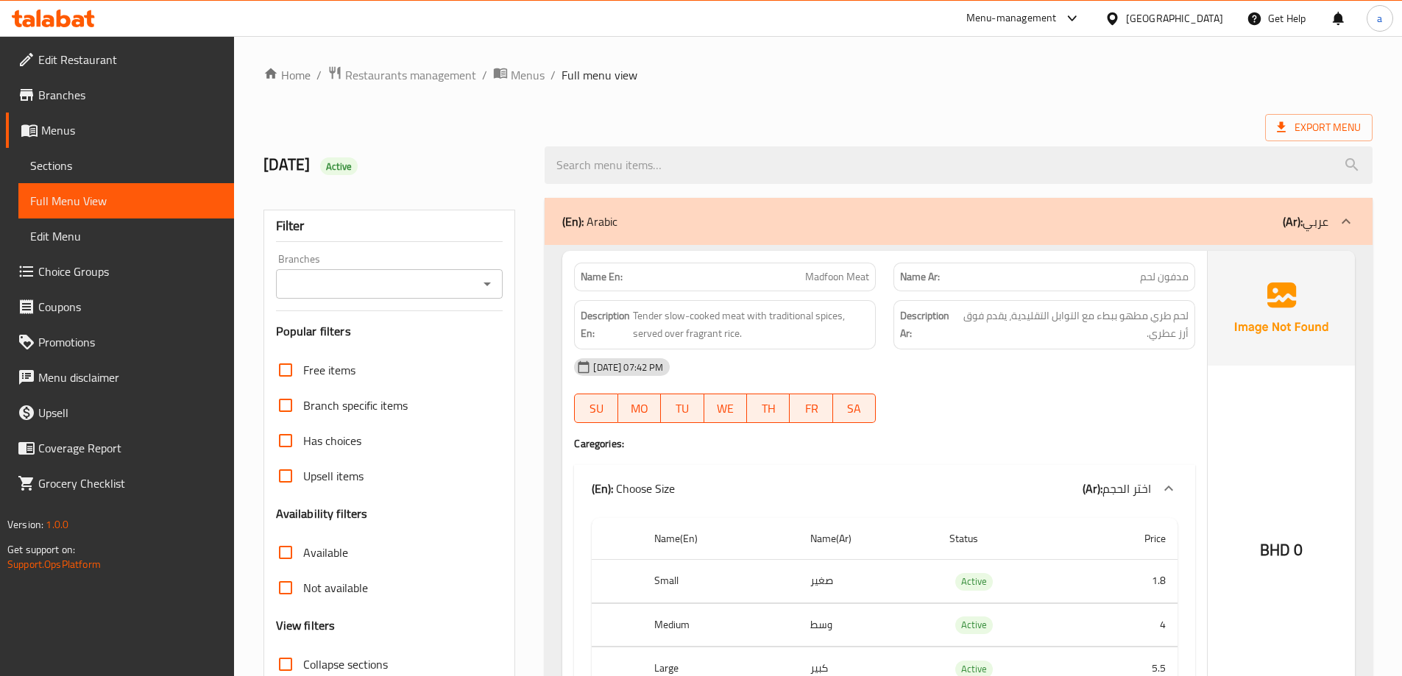
click at [1025, 116] on div "Export Menu" at bounding box center [818, 127] width 1109 height 27
click at [890, 68] on ol "Home / Restaurants management / Menus / Full menu view" at bounding box center [818, 75] width 1109 height 19
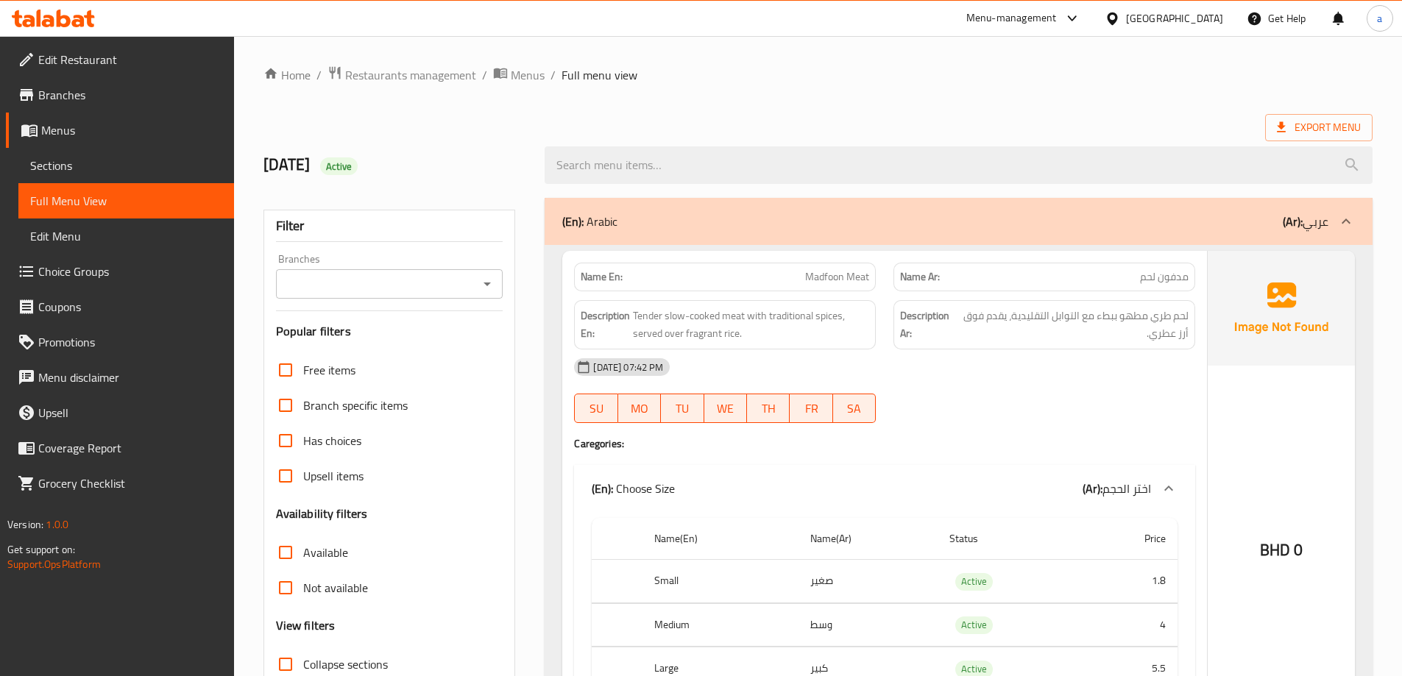
click at [876, 117] on div "Export Menu" at bounding box center [818, 127] width 1109 height 27
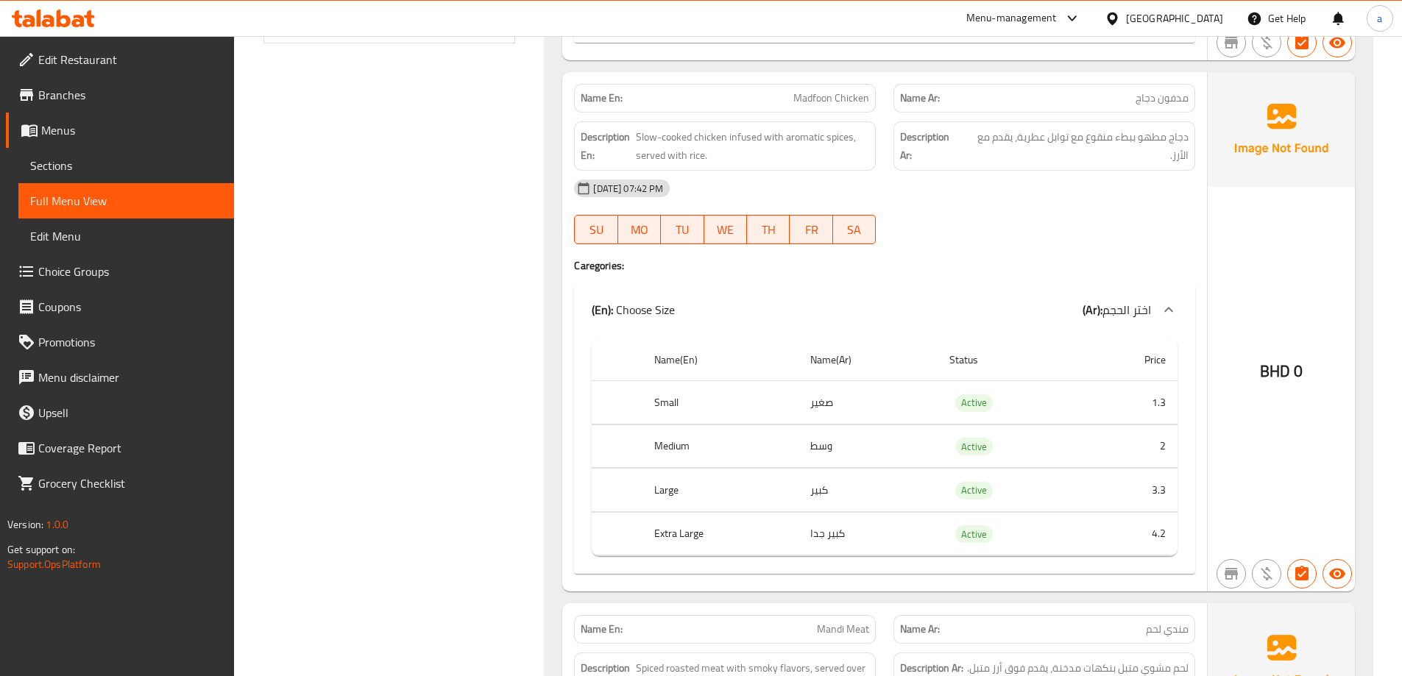
scroll to position [736, 0]
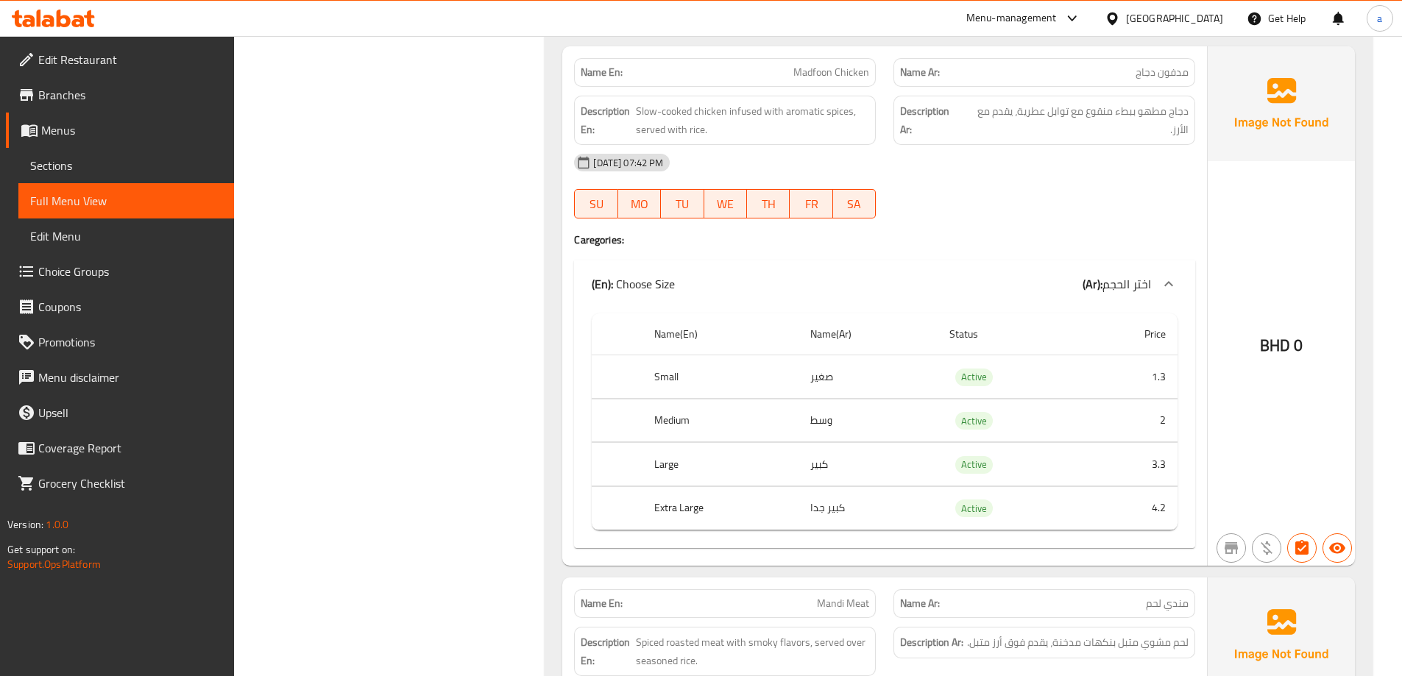
click at [1104, 176] on div "[DATE] 07:42 PM" at bounding box center [884, 162] width 639 height 35
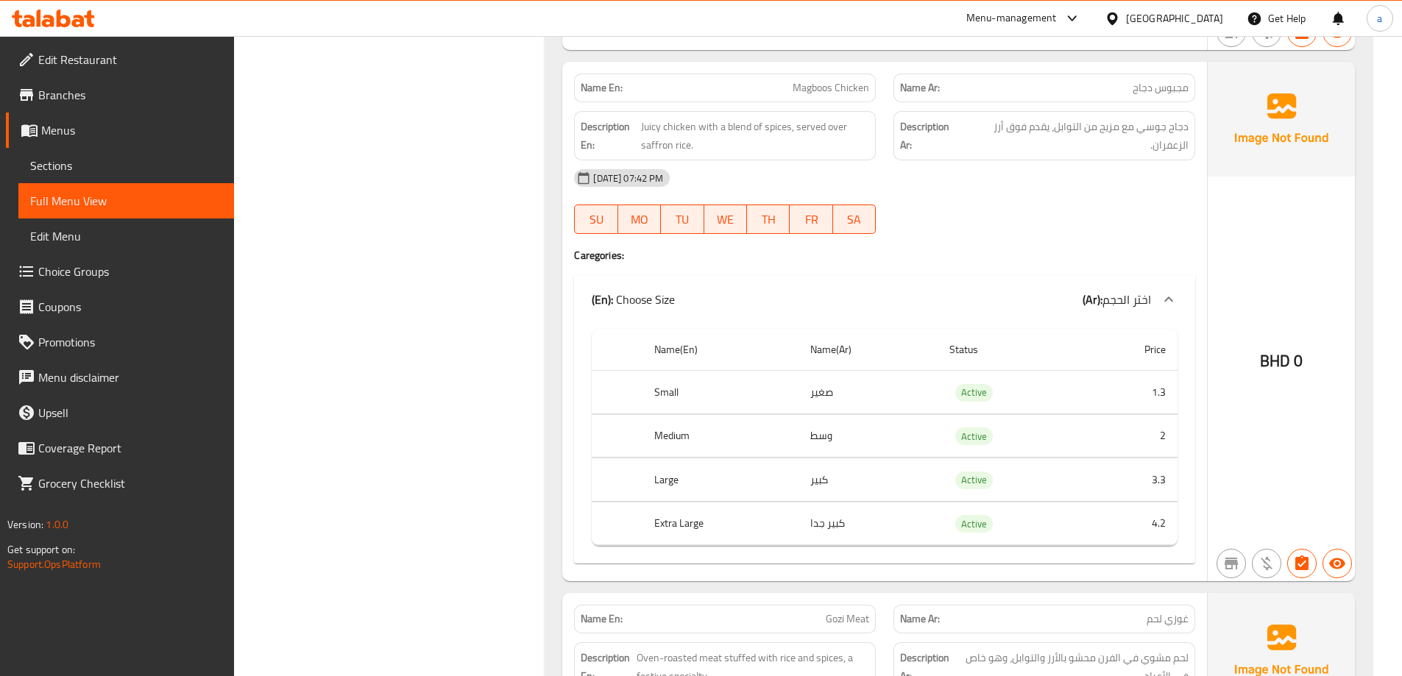
scroll to position [2871, 0]
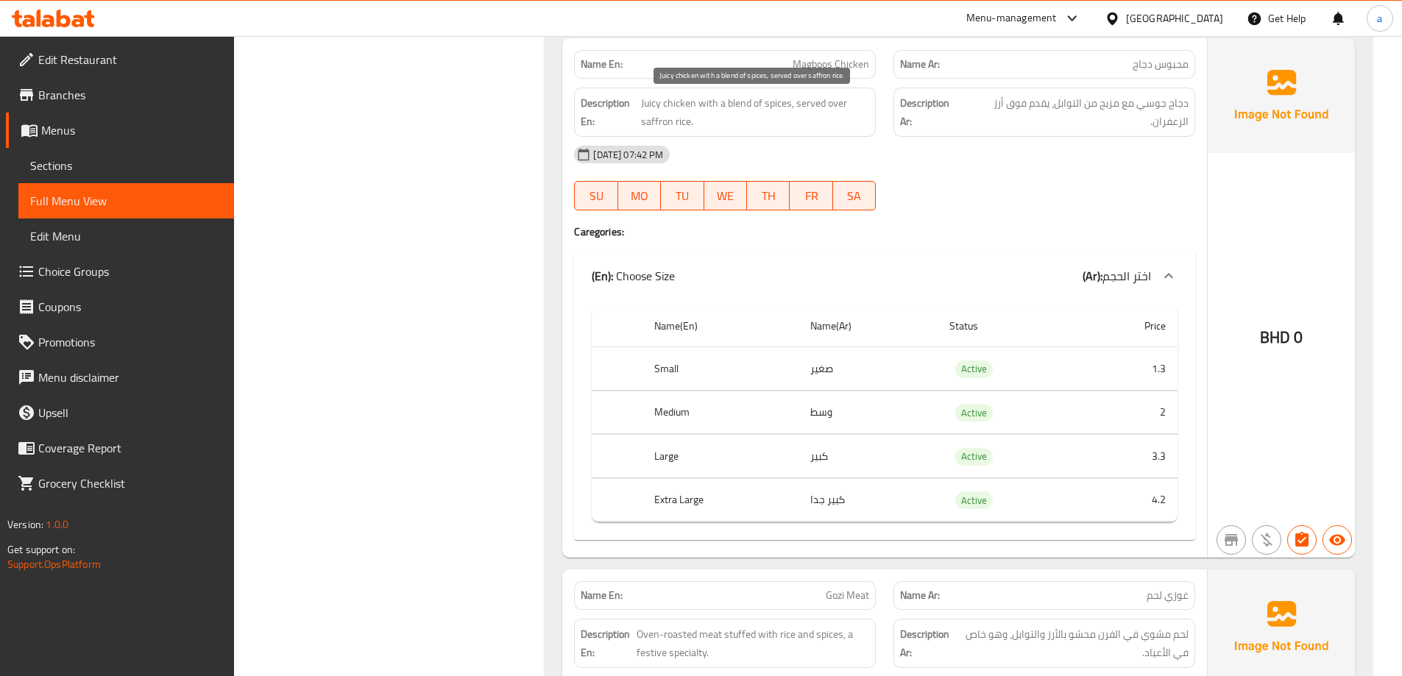
click at [657, 130] on span "Juicy chicken with a blend of spices, served over saffron rice." at bounding box center [755, 112] width 228 height 36
copy span "saffron"
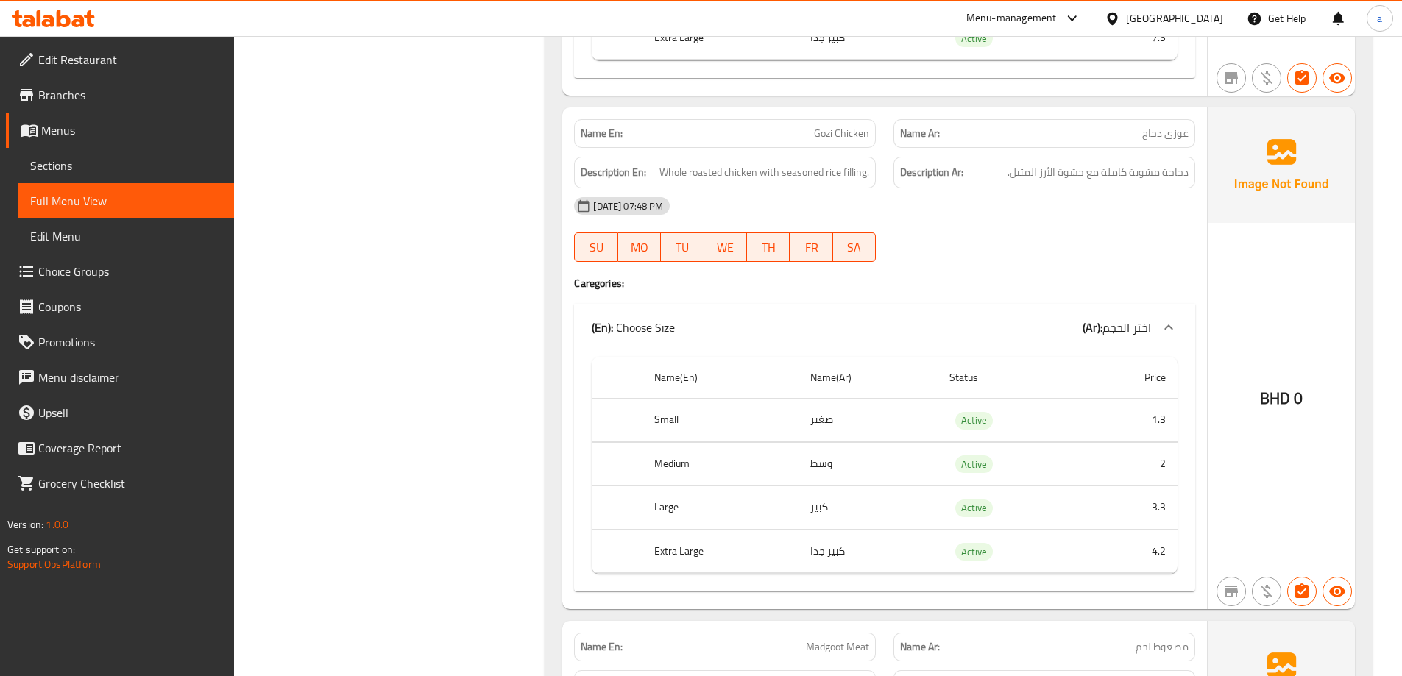
scroll to position [3901, 0]
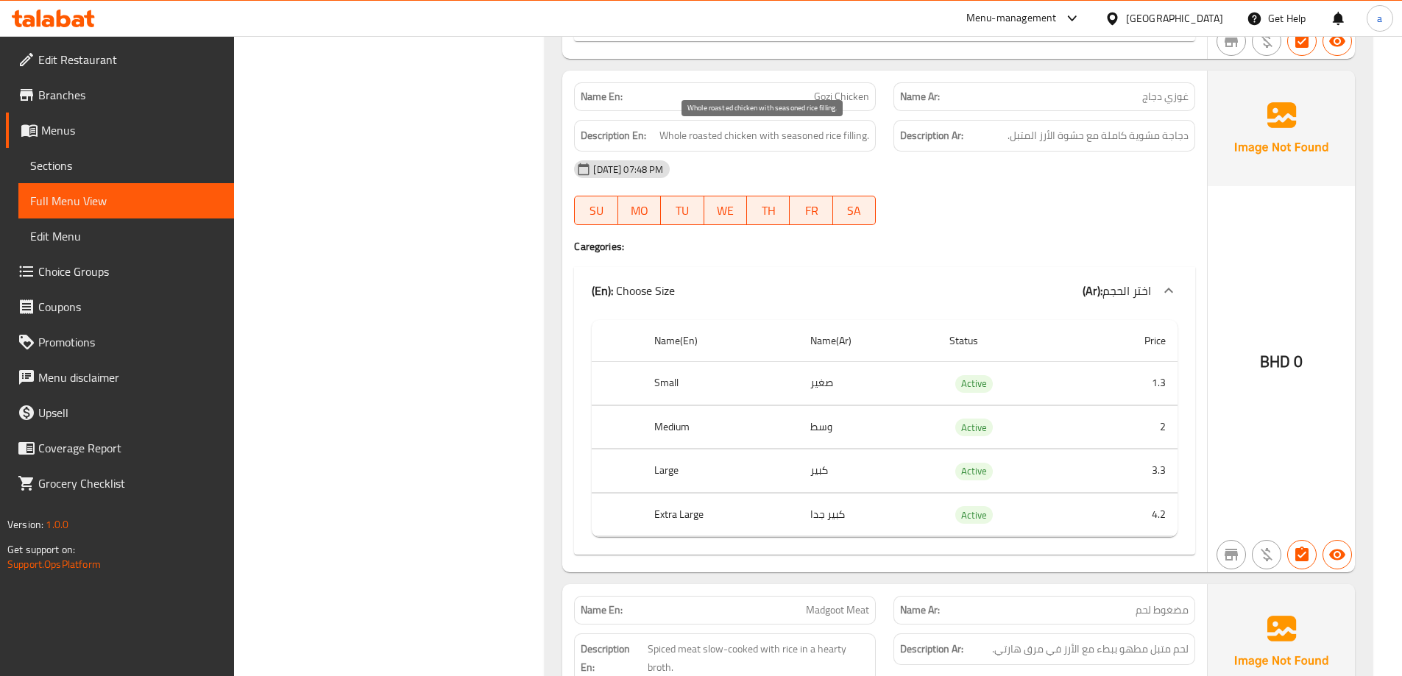
click at [852, 132] on span "Whole roasted chicken with seasoned rice filling." at bounding box center [764, 136] width 210 height 18
click at [861, 93] on span "Gozi Chicken" at bounding box center [841, 96] width 55 height 15
copy span "Gozi Chicken"
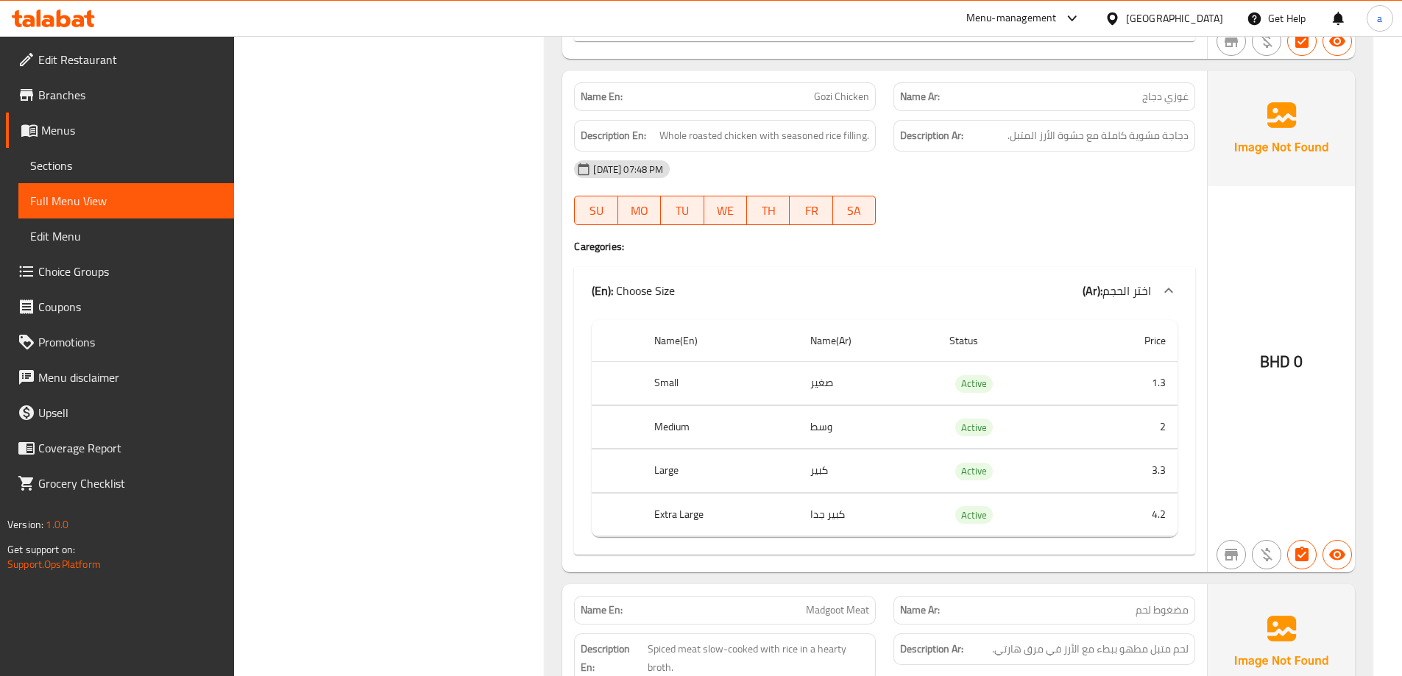
click at [936, 221] on div at bounding box center [1044, 225] width 319 height 18
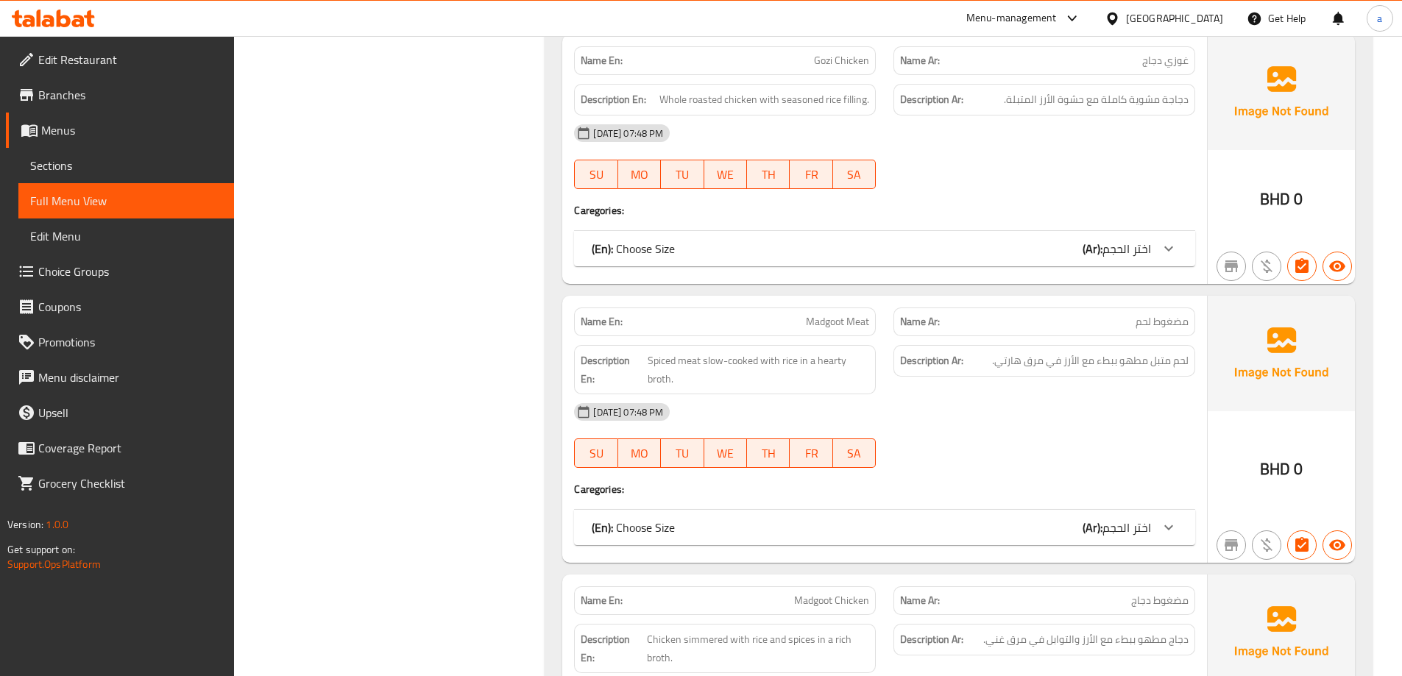
scroll to position [2187, 0]
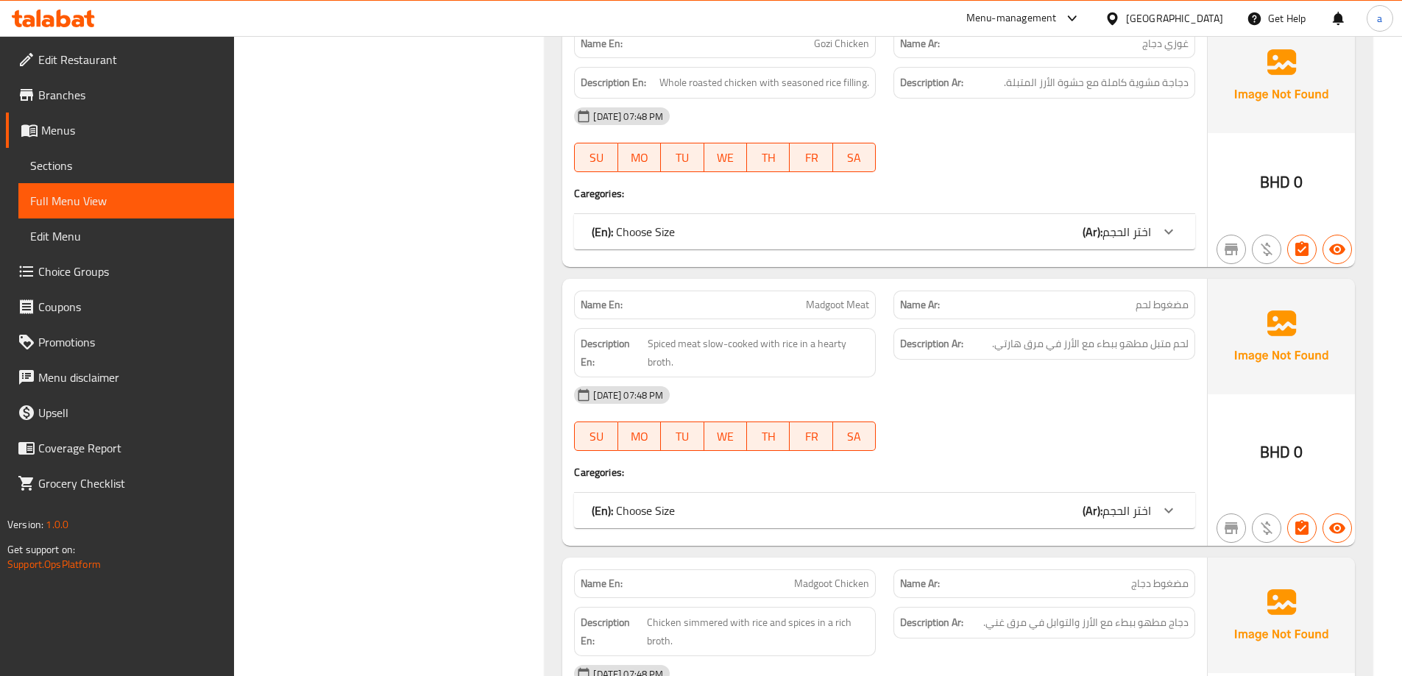
click at [1063, 152] on div "[DATE] 07:48 PM SU MO TU WE TH FR SA" at bounding box center [884, 140] width 639 height 82
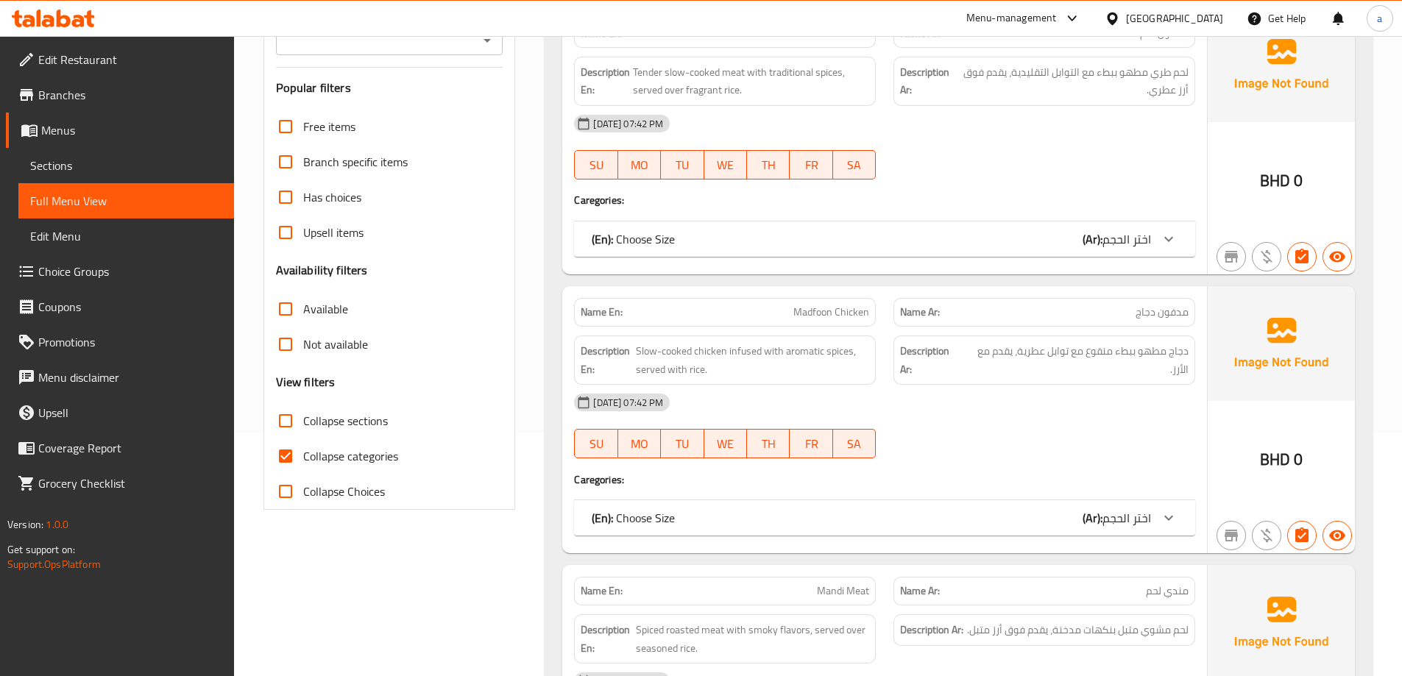
scroll to position [359, 0]
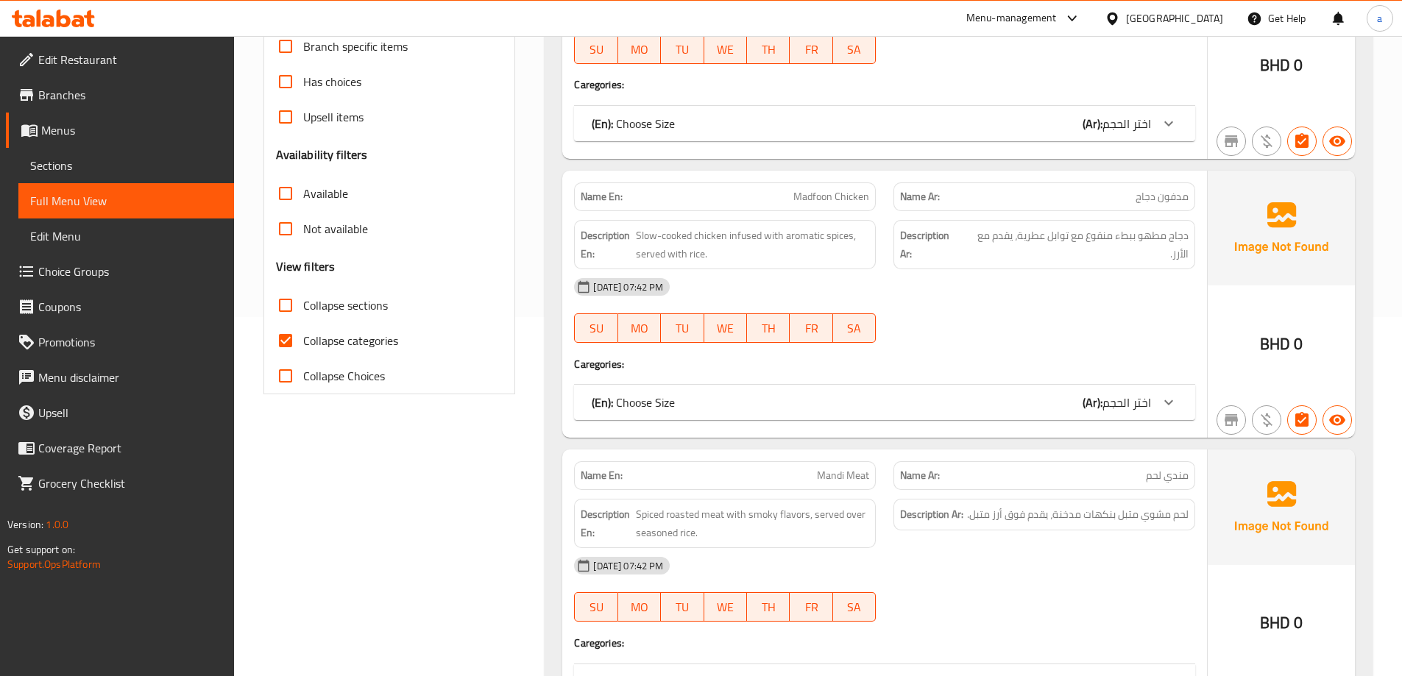
click at [364, 342] on span "Collapse categories" at bounding box center [350, 341] width 95 height 18
click at [303, 342] on input "Collapse categories" at bounding box center [285, 340] width 35 height 35
checkbox input "false"
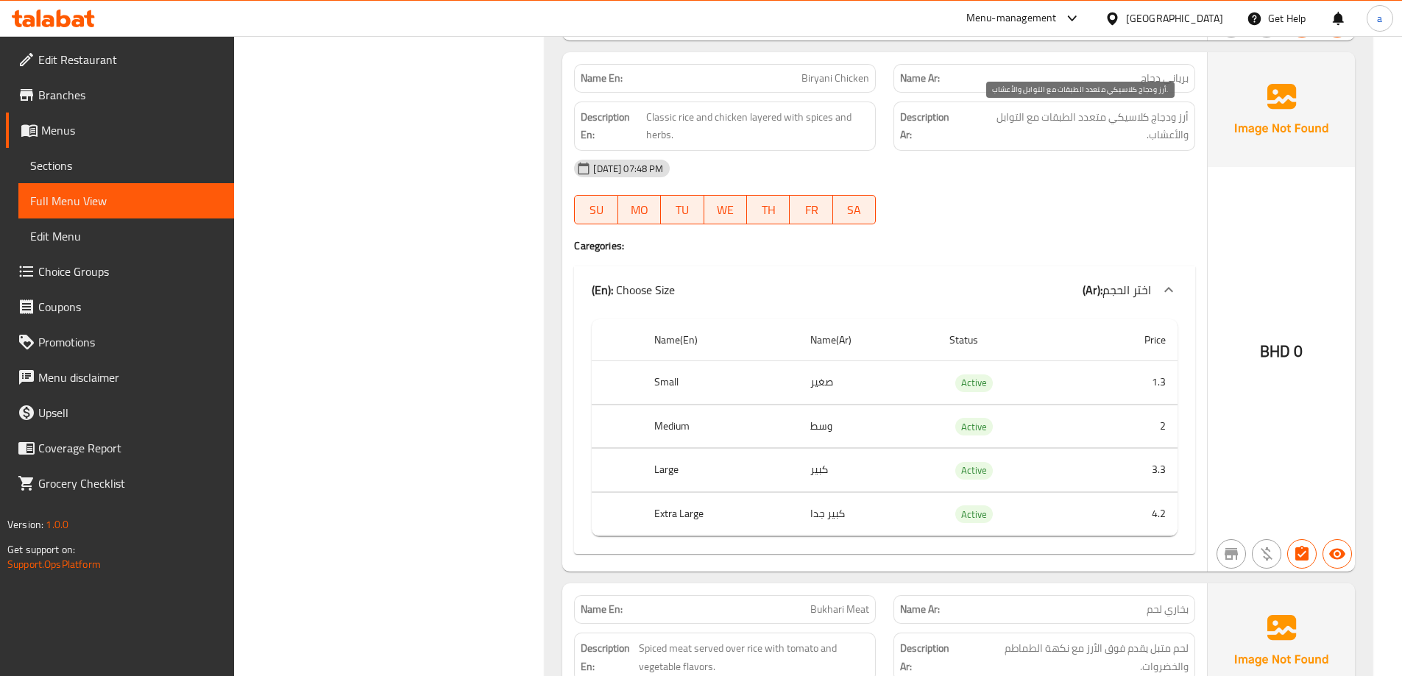
scroll to position [6061, 0]
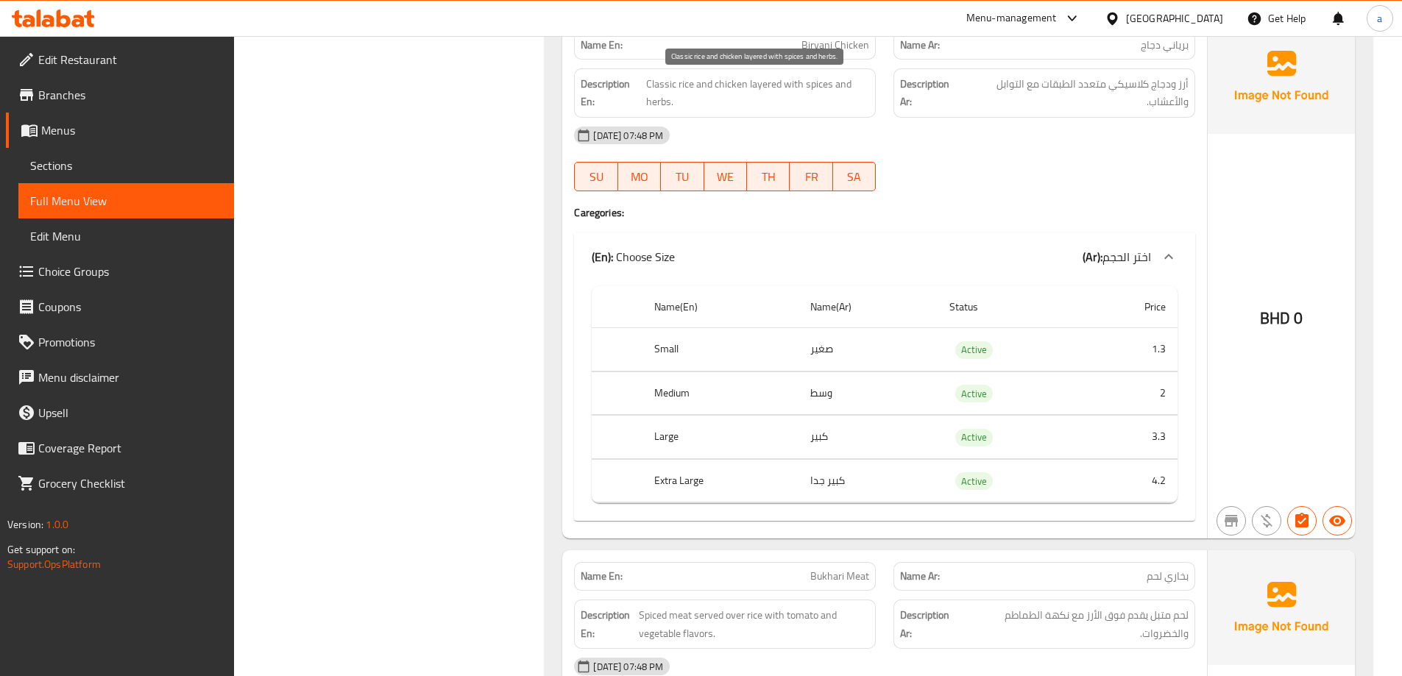
click at [661, 103] on span "Classic rice and chicken layered with spices and herbs." at bounding box center [757, 93] width 223 height 36
copy span "herbs"
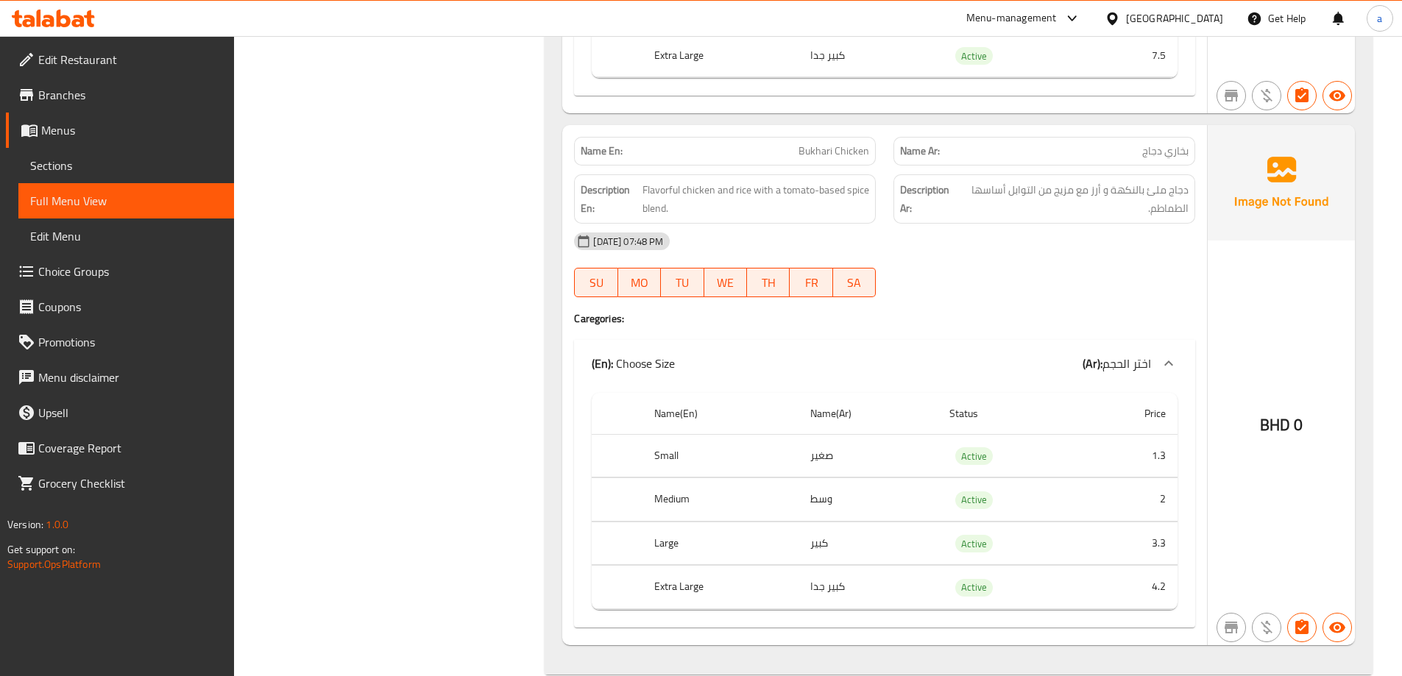
scroll to position [7046, 0]
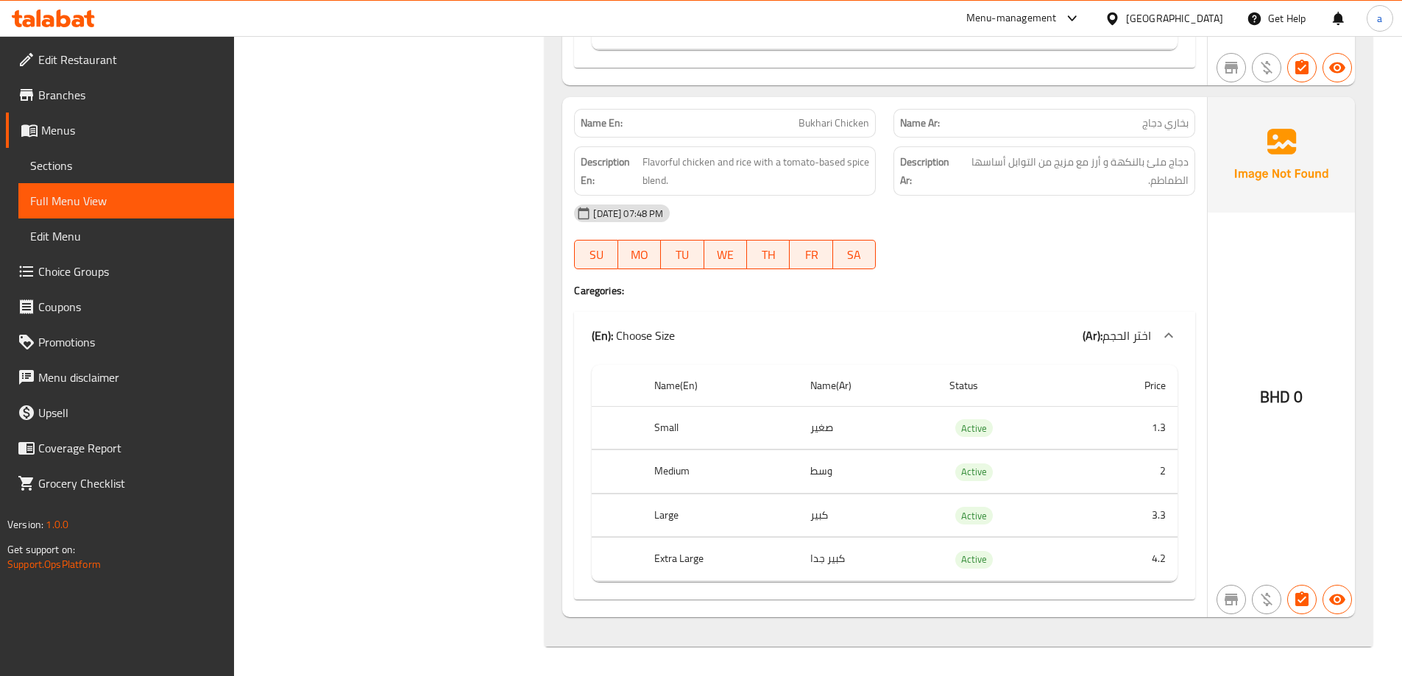
click at [845, 130] on span "Bukhari Chicken" at bounding box center [834, 123] width 71 height 15
copy span "Bukhari Chicken"
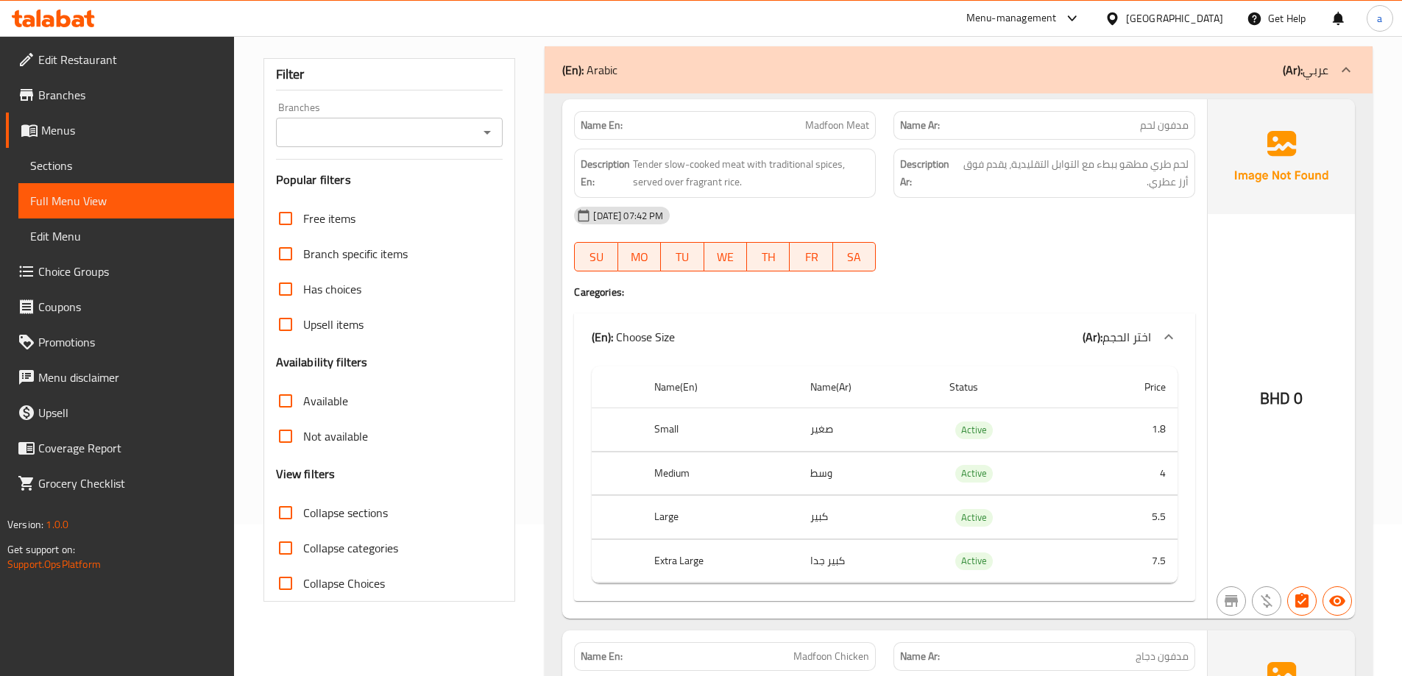
scroll to position [0, 0]
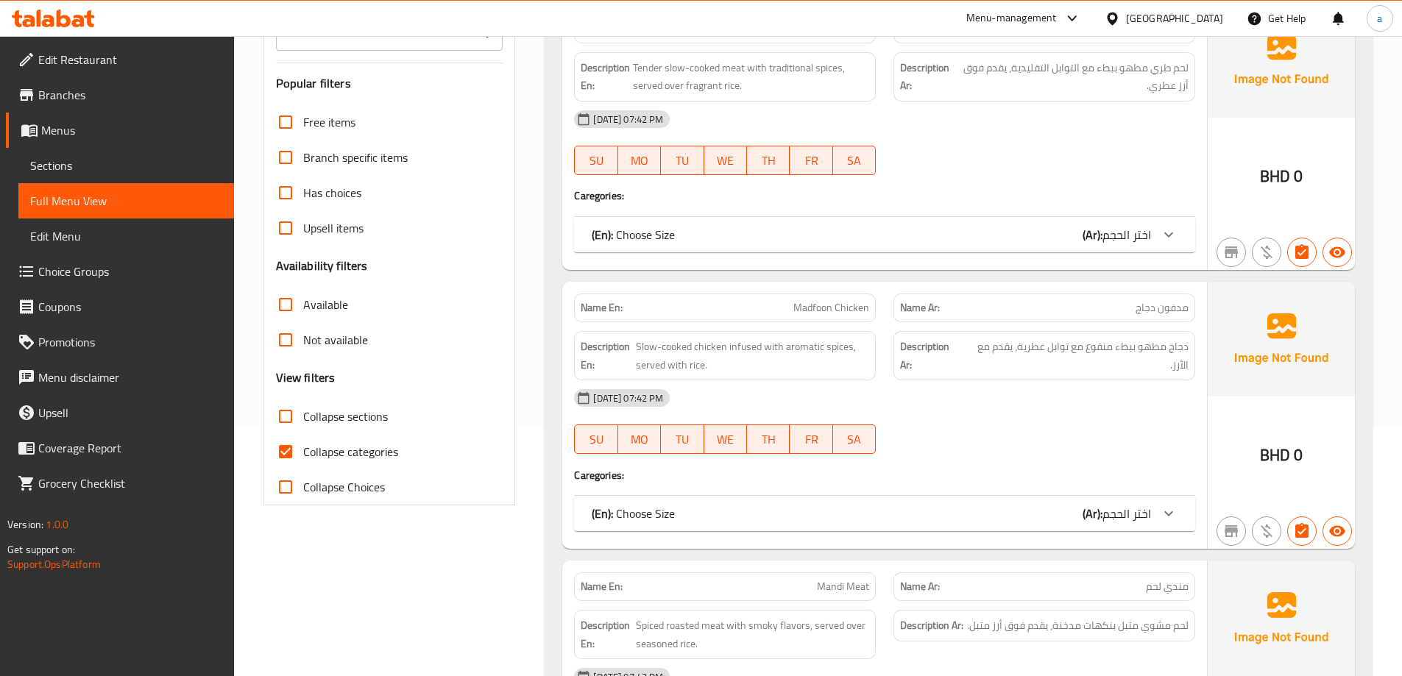
scroll to position [254, 0]
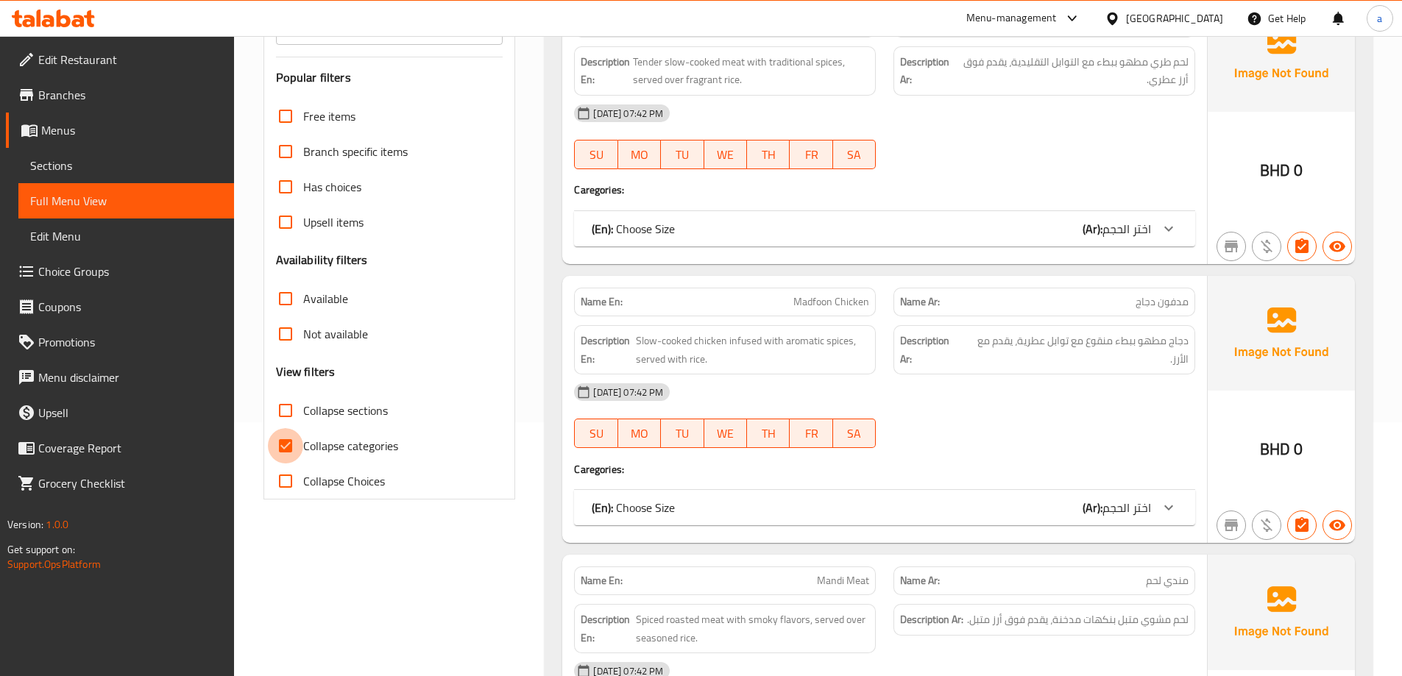
click at [300, 447] on input "Collapse categories" at bounding box center [285, 445] width 35 height 35
checkbox input "false"
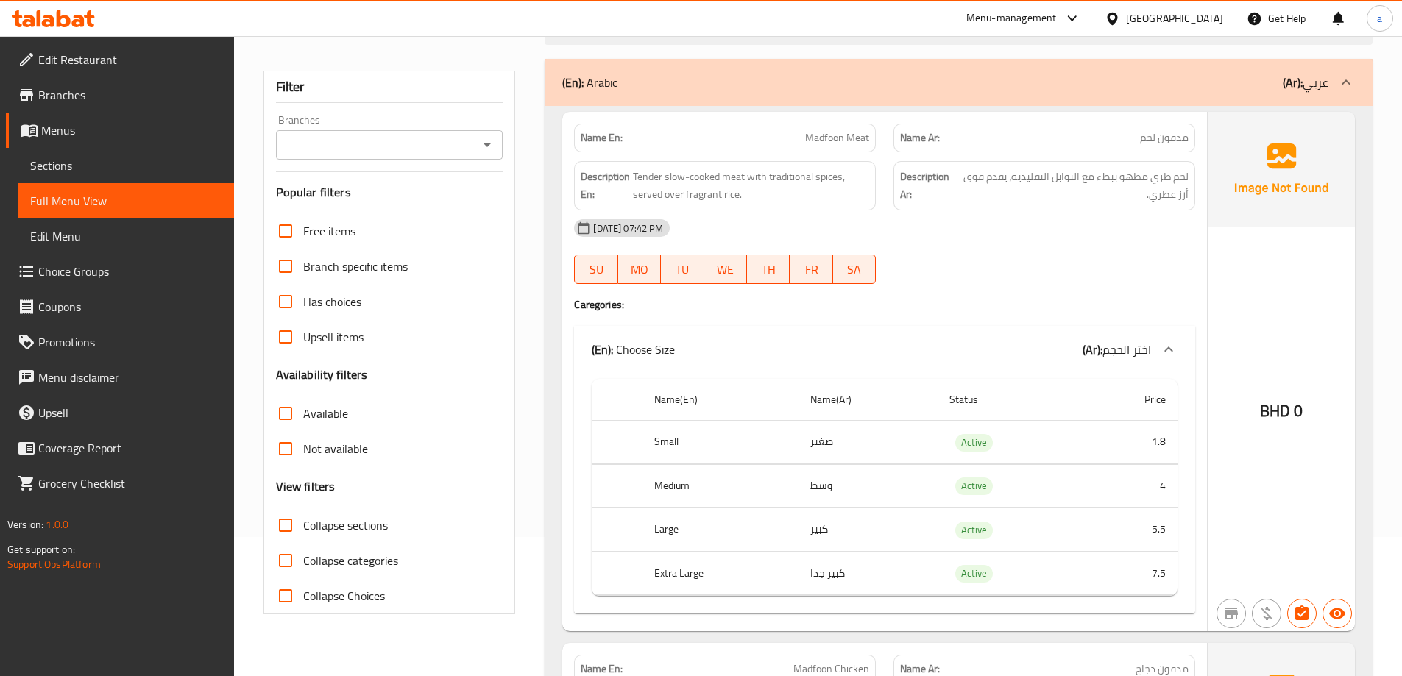
scroll to position [0, 0]
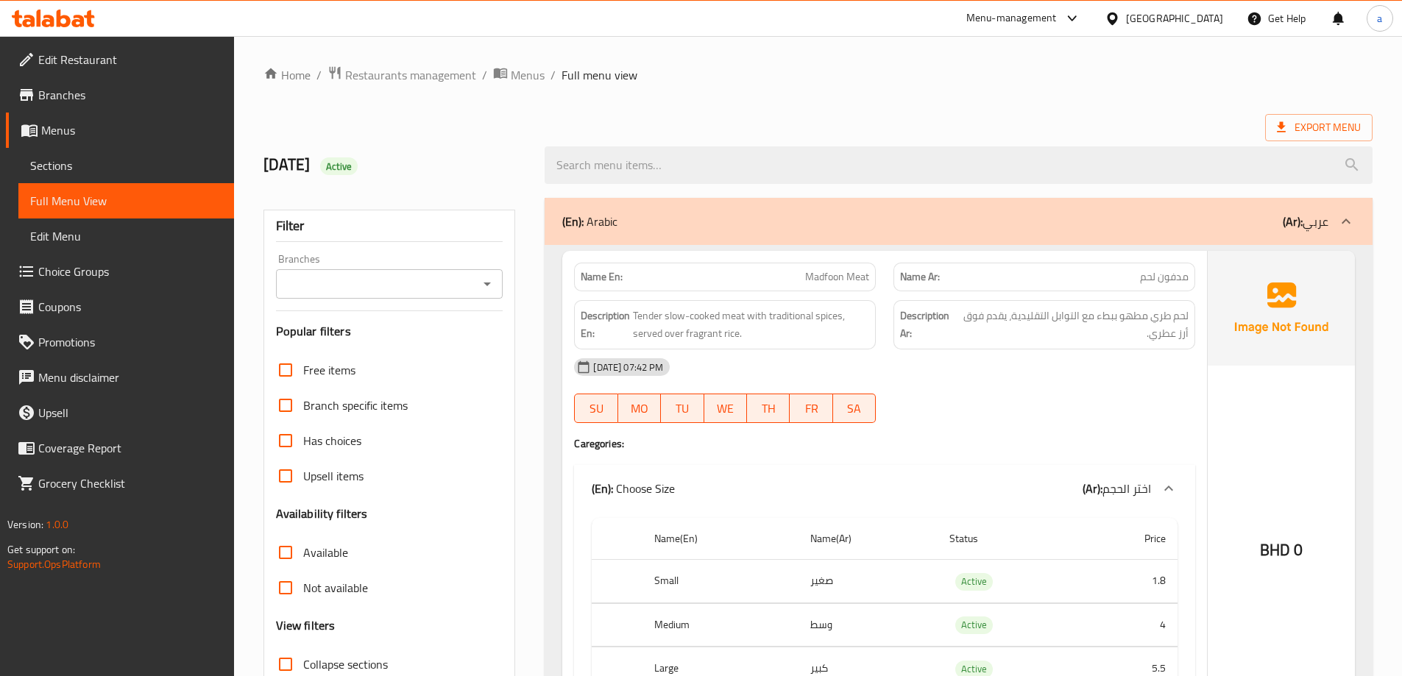
click at [775, 138] on div at bounding box center [959, 165] width 846 height 55
click at [960, 114] on div "Export Menu" at bounding box center [818, 127] width 1109 height 27
click at [995, 135] on div "[DATE] Active" at bounding box center [818, 165] width 1127 height 66
click at [1331, 121] on span "Export Menu" at bounding box center [1319, 128] width 84 height 18
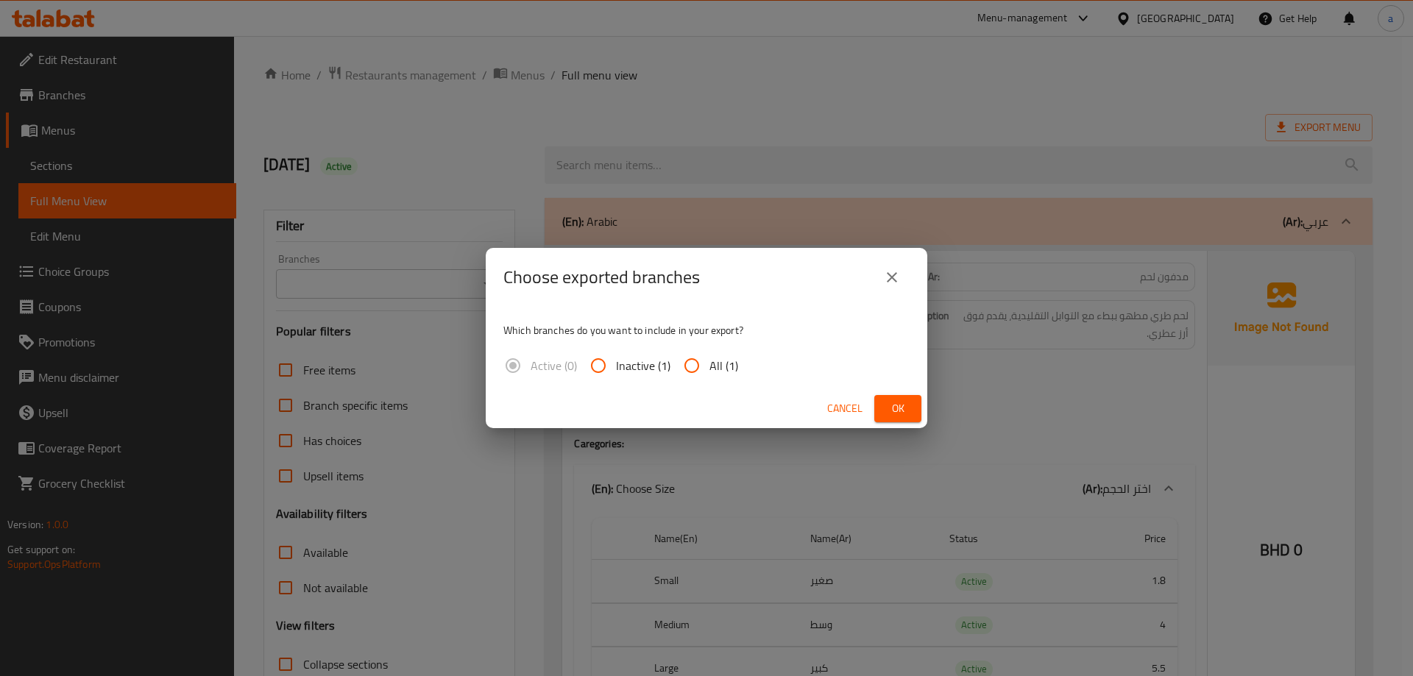
click at [698, 359] on input "All (1)" at bounding box center [691, 365] width 35 height 35
radio input "true"
click at [902, 403] on span "Ok" at bounding box center [898, 409] width 24 height 18
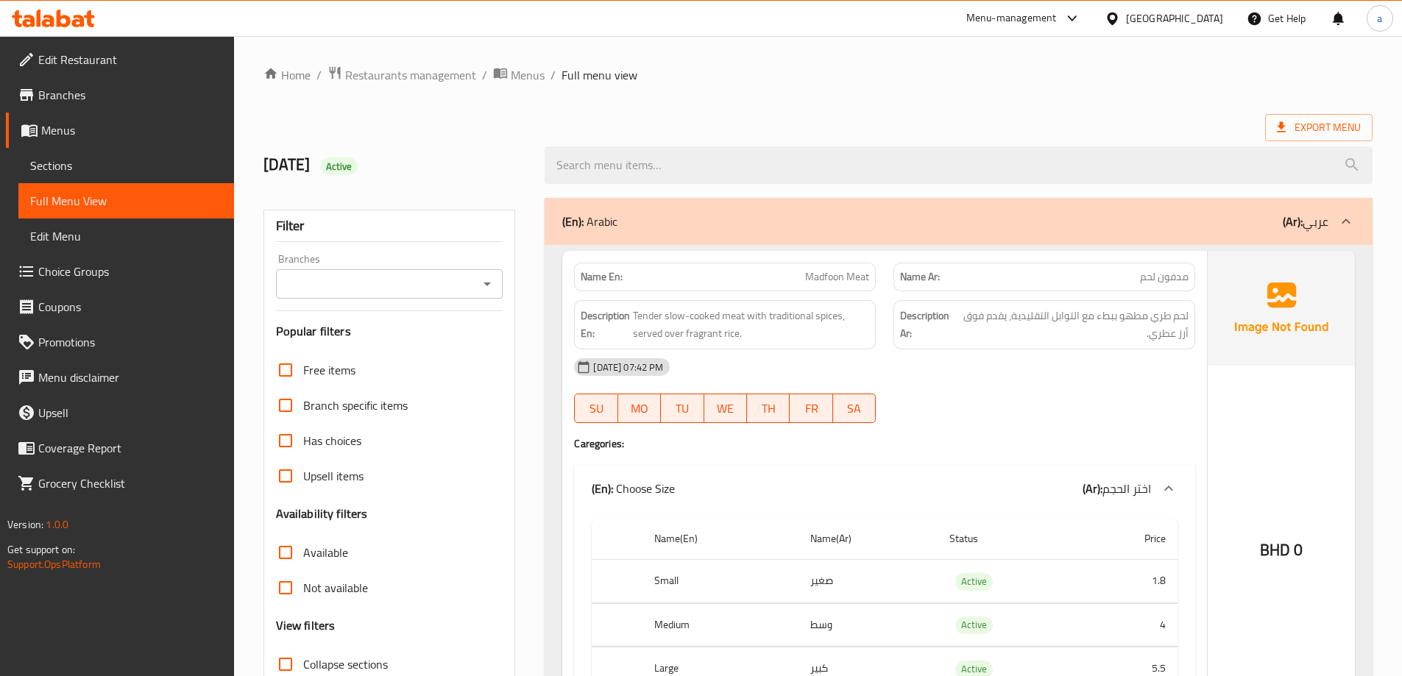
click at [872, 114] on div "Export Menu" at bounding box center [818, 127] width 1109 height 27
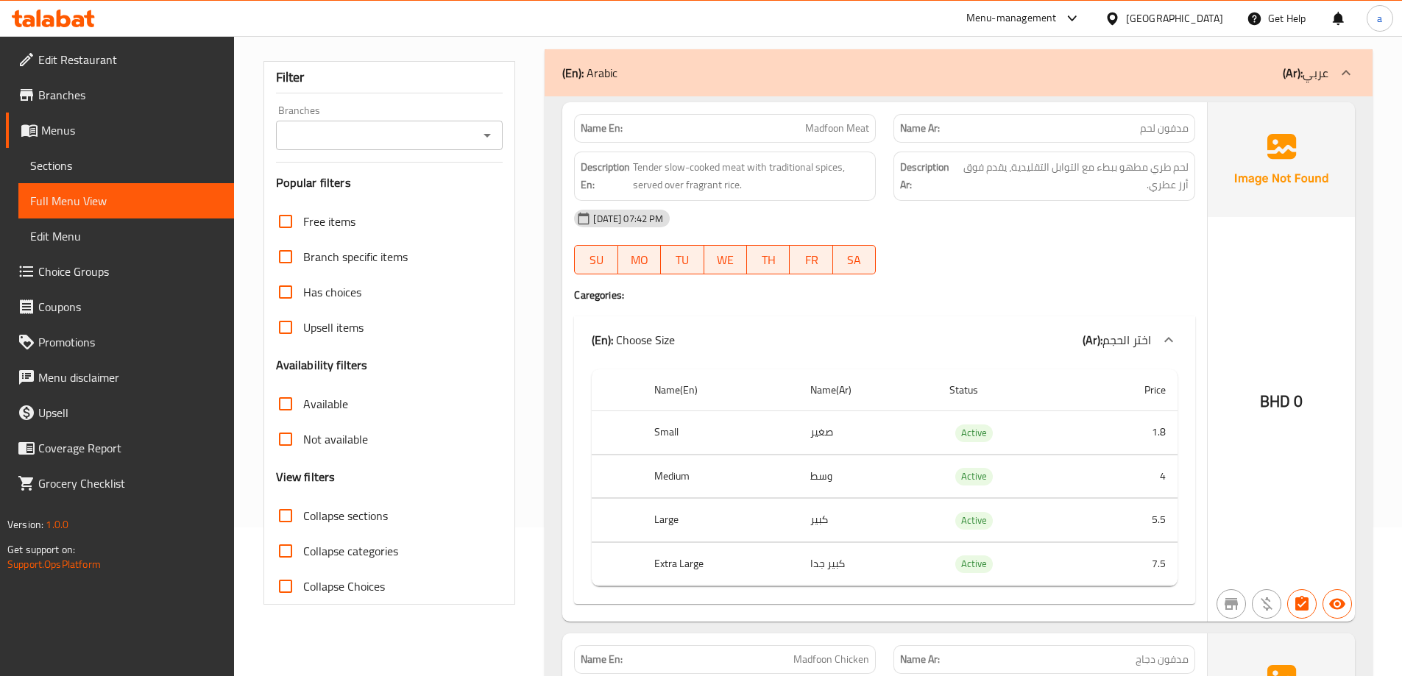
scroll to position [74, 0]
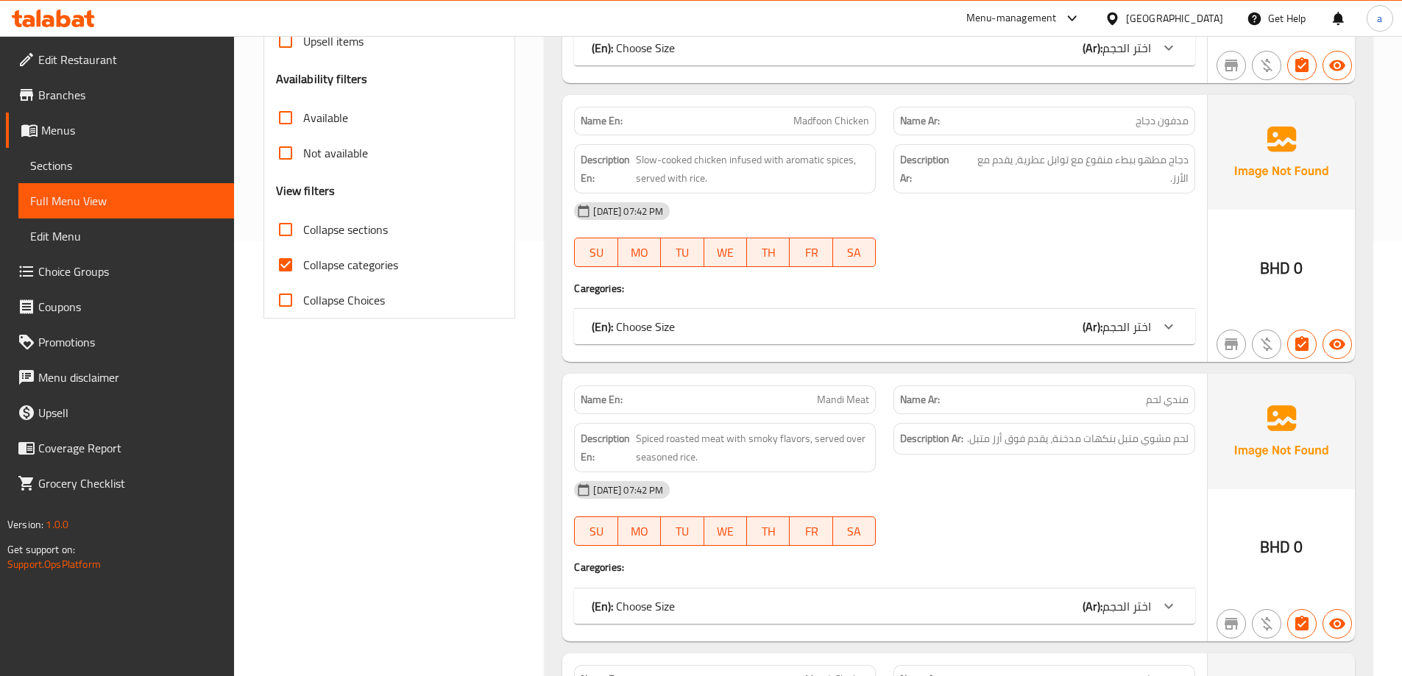
scroll to position [294, 0]
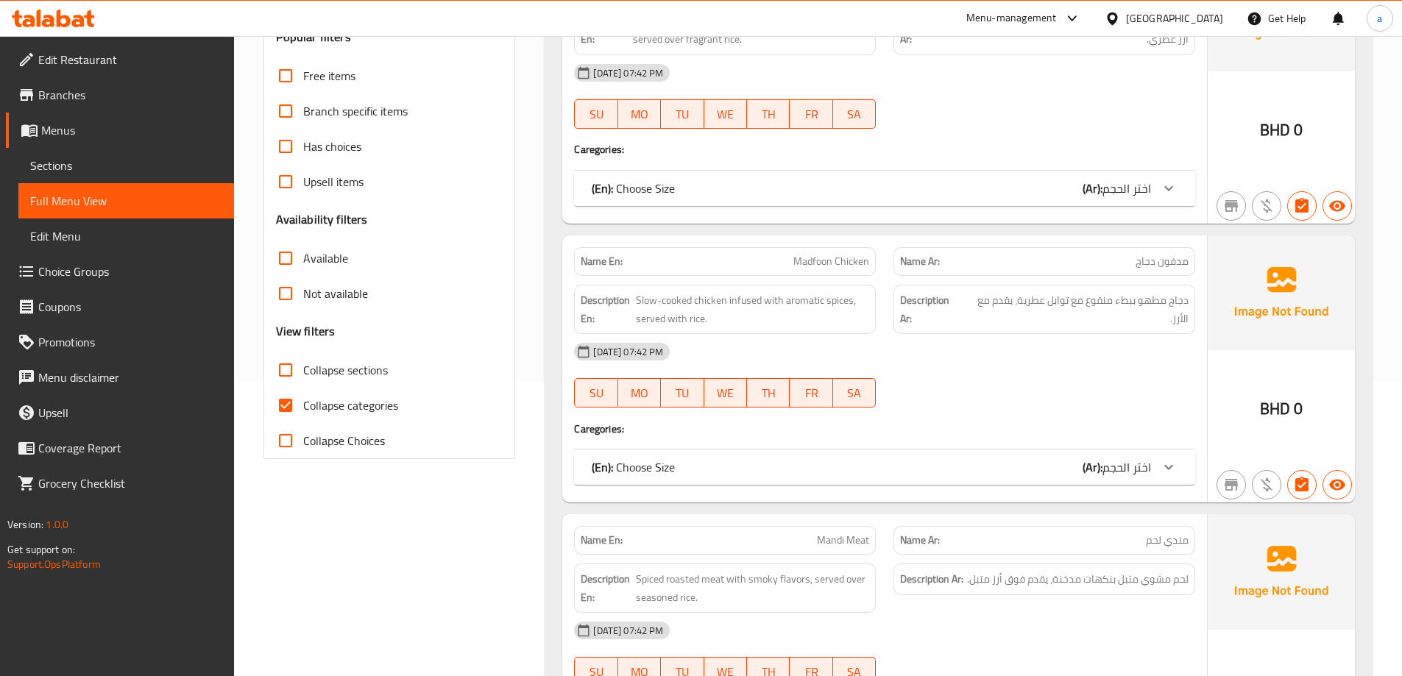
click at [288, 410] on input "Collapse categories" at bounding box center [285, 405] width 35 height 35
checkbox input "false"
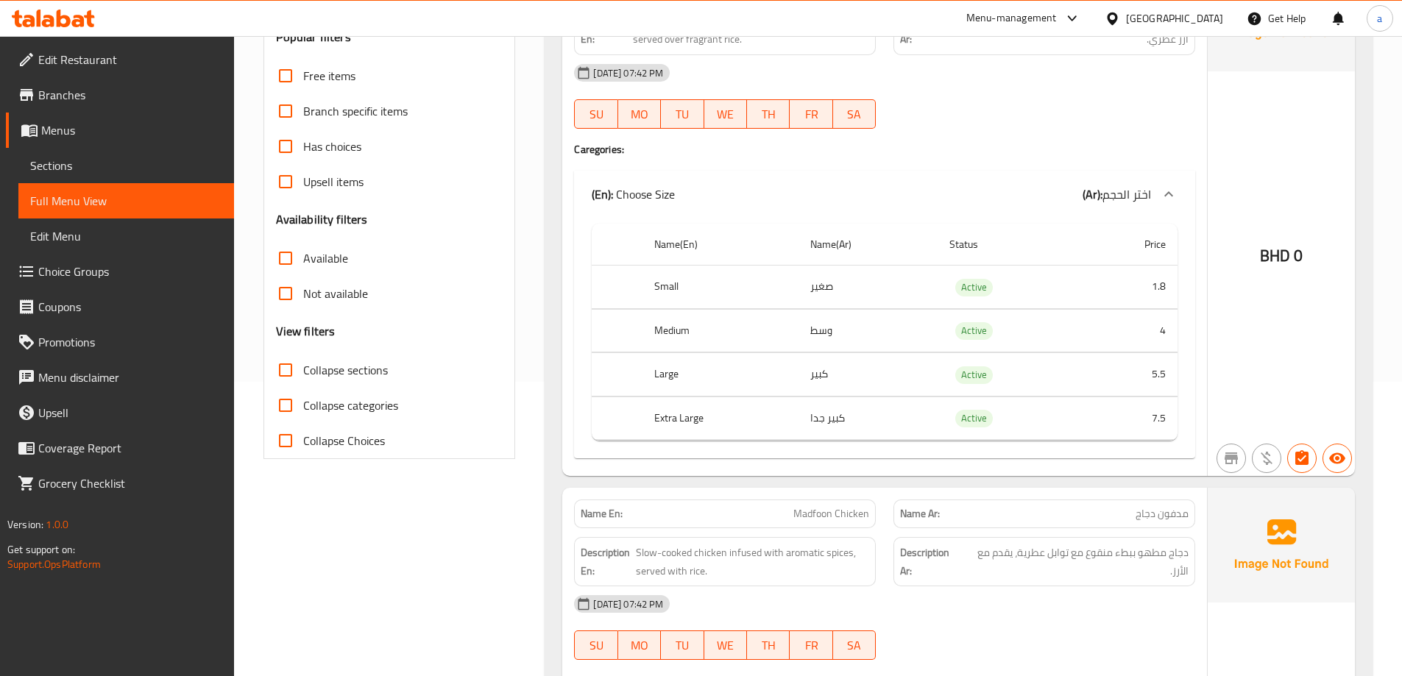
click at [289, 366] on input "Collapse sections" at bounding box center [285, 370] width 35 height 35
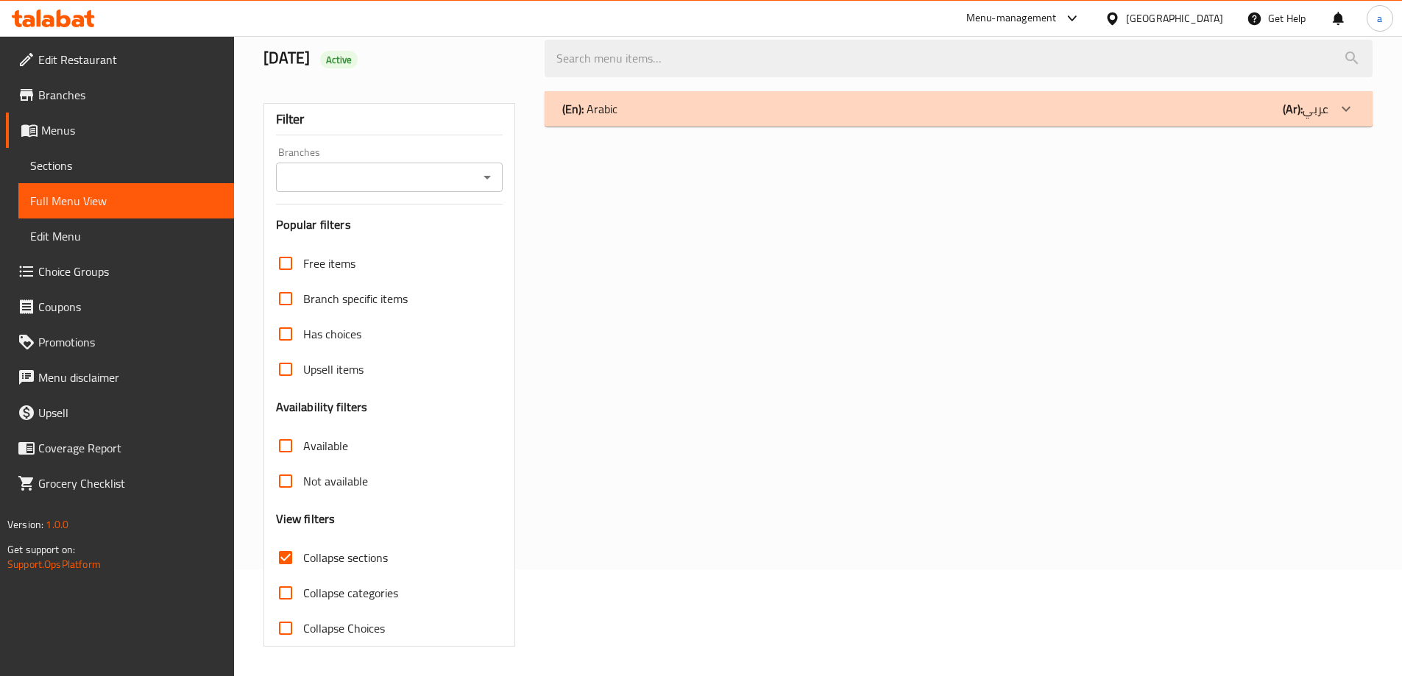
scroll to position [0, 0]
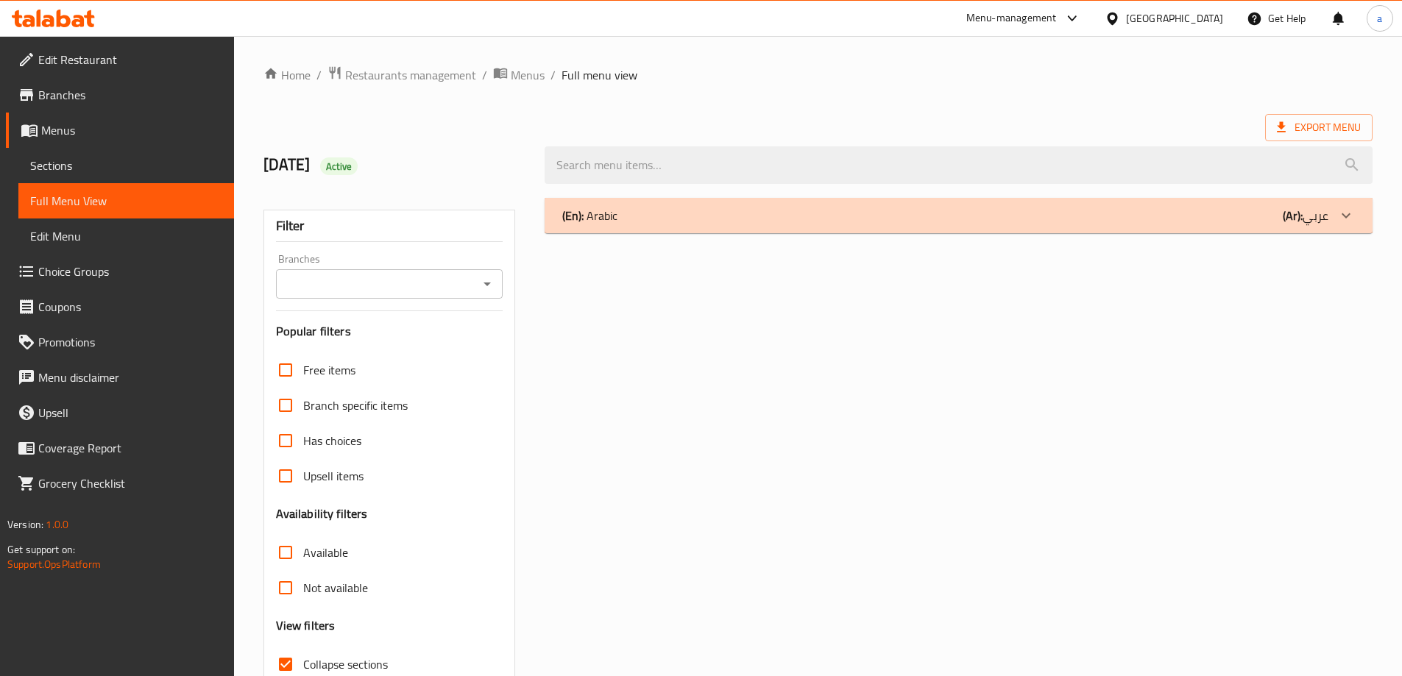
click at [898, 210] on div "(En): Arabic (Ar): عربي" at bounding box center [945, 216] width 766 height 18
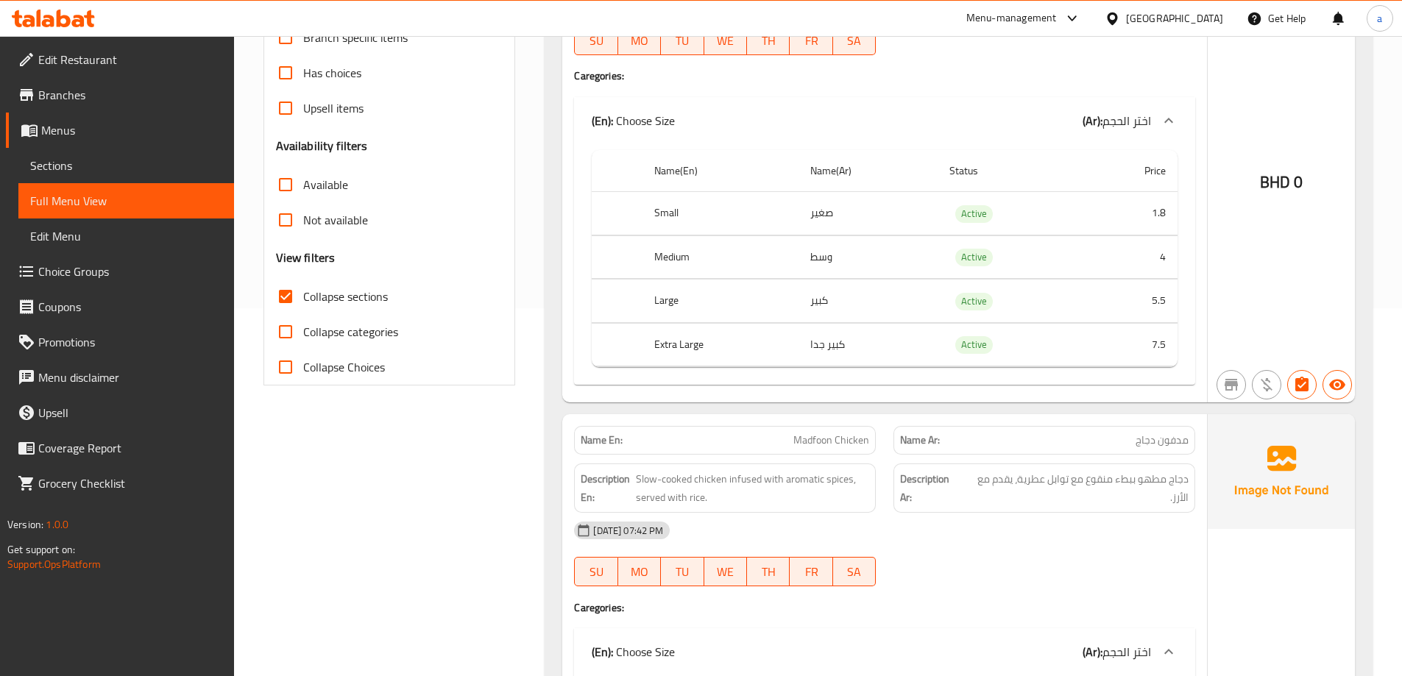
scroll to position [74, 0]
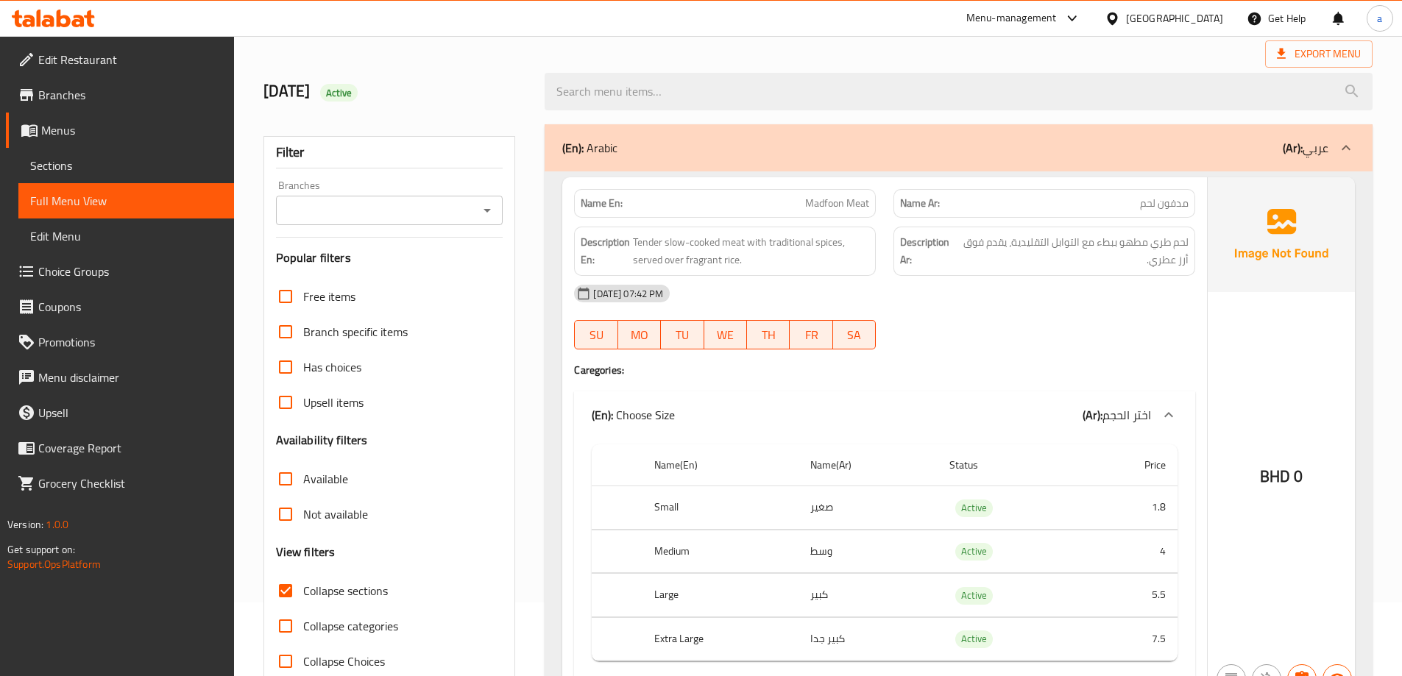
click at [324, 593] on span "Collapse sections" at bounding box center [345, 591] width 85 height 18
click at [303, 593] on input "Collapse sections" at bounding box center [285, 590] width 35 height 35
checkbox input "false"
click at [966, 374] on h4 "Caregories:" at bounding box center [884, 370] width 621 height 15
click at [983, 337] on div "[DATE] 07:42 PM SU MO TU WE TH FR SA" at bounding box center [884, 317] width 639 height 82
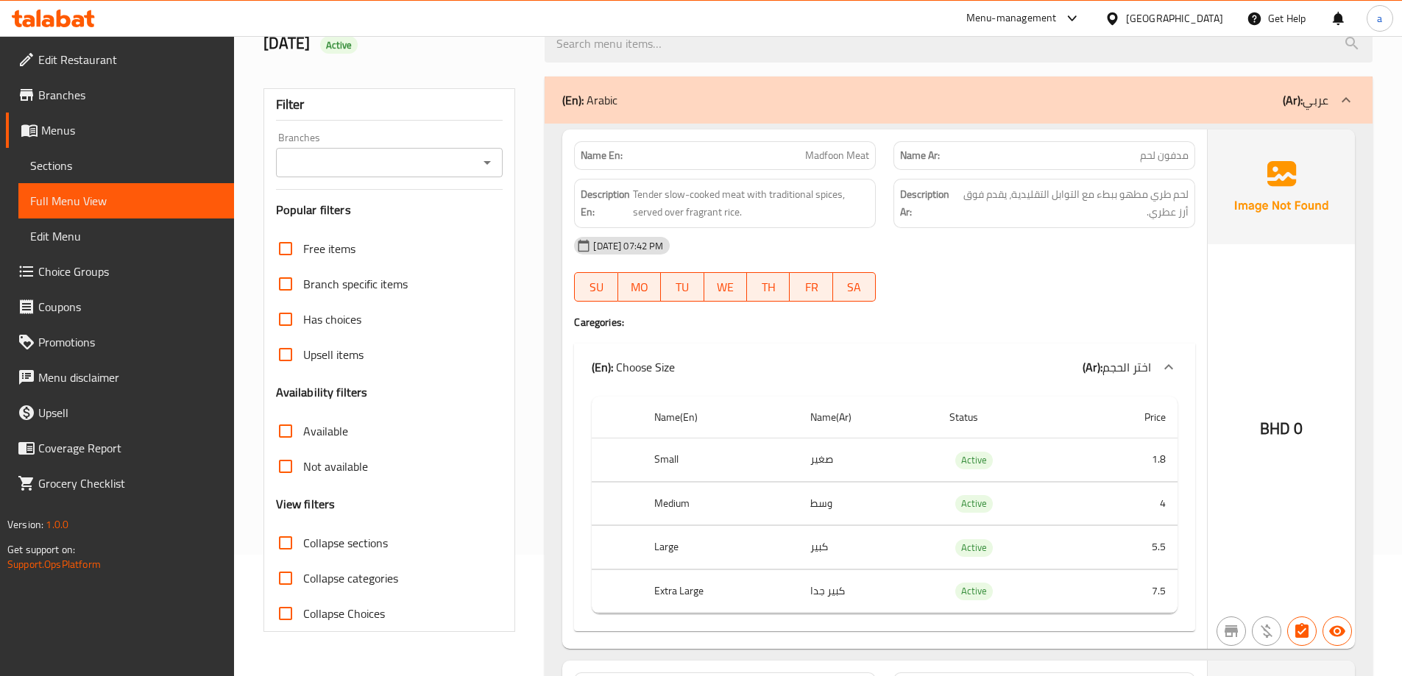
scroll to position [147, 0]
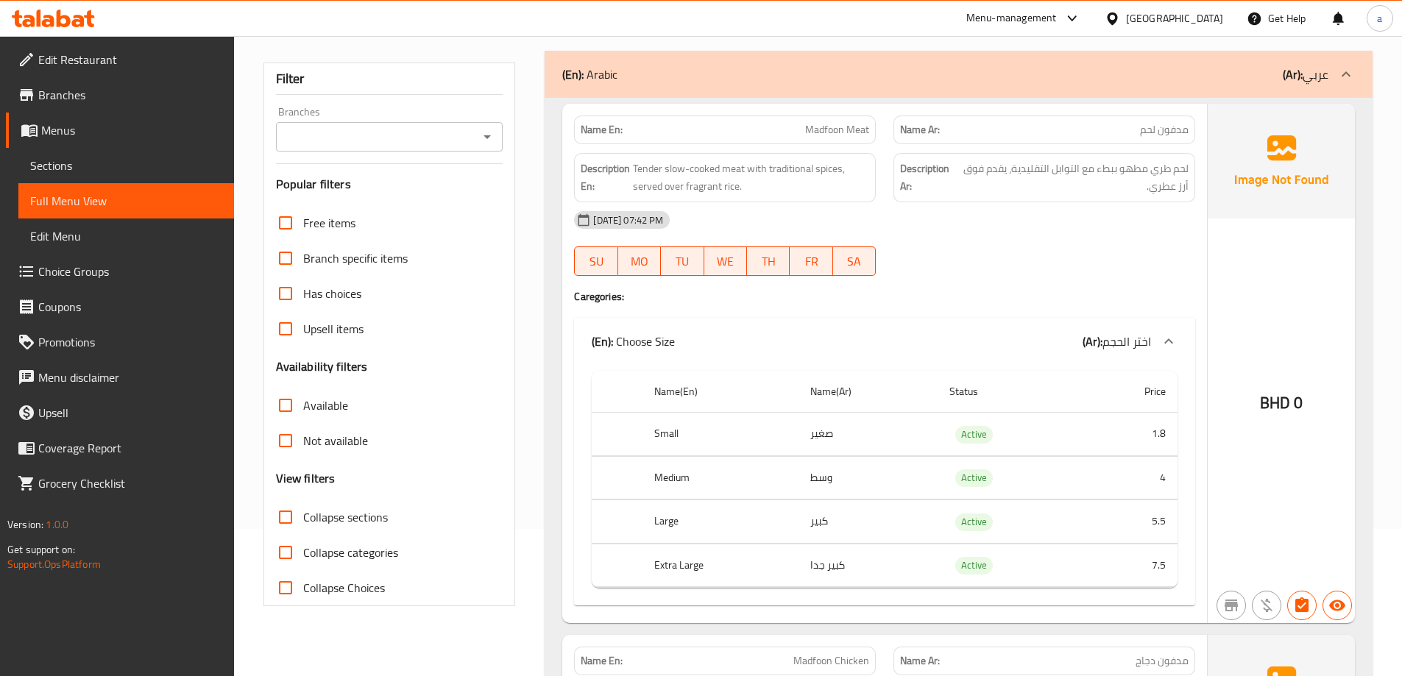
click at [1052, 289] on h4 "Caregories:" at bounding box center [884, 296] width 621 height 15
click at [737, 180] on span "Tender slow-cooked meat with traditional spices, served over fragrant rice." at bounding box center [751, 178] width 236 height 36
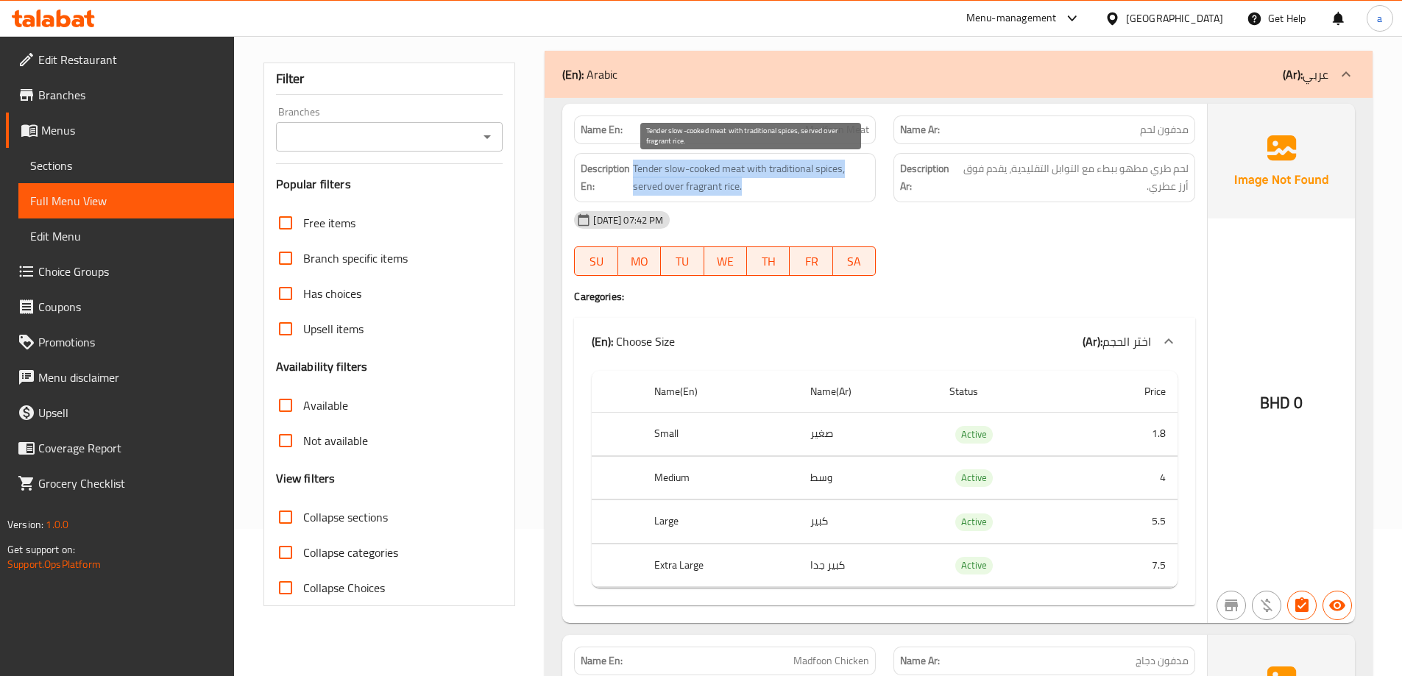
click at [737, 180] on span "Tender slow-cooked meat with traditional spices, served over fragrant rice." at bounding box center [751, 178] width 236 height 36
copy span "Tender slow-cooked meat with traditional spices, served over fragrant rice."
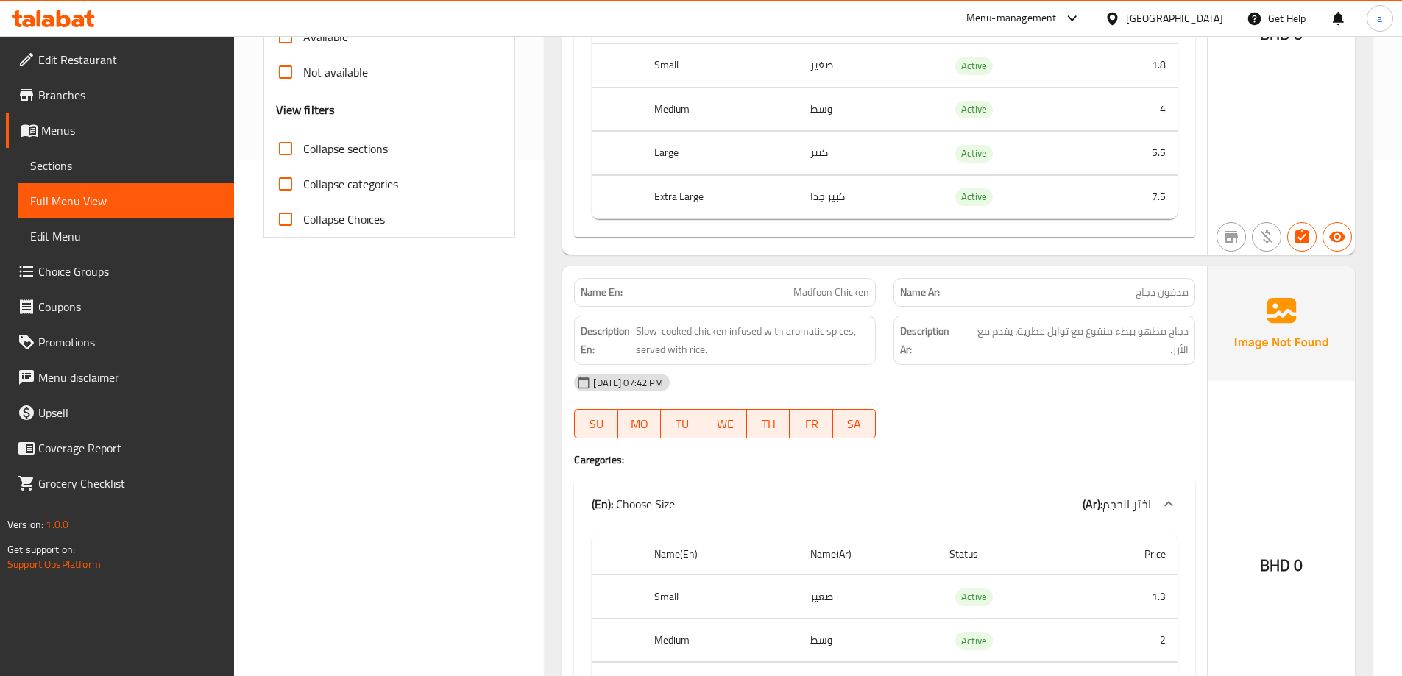
scroll to position [515, 0]
click at [752, 339] on span "Slow-cooked chicken infused with aromatic spices, served with rice." at bounding box center [752, 341] width 233 height 36
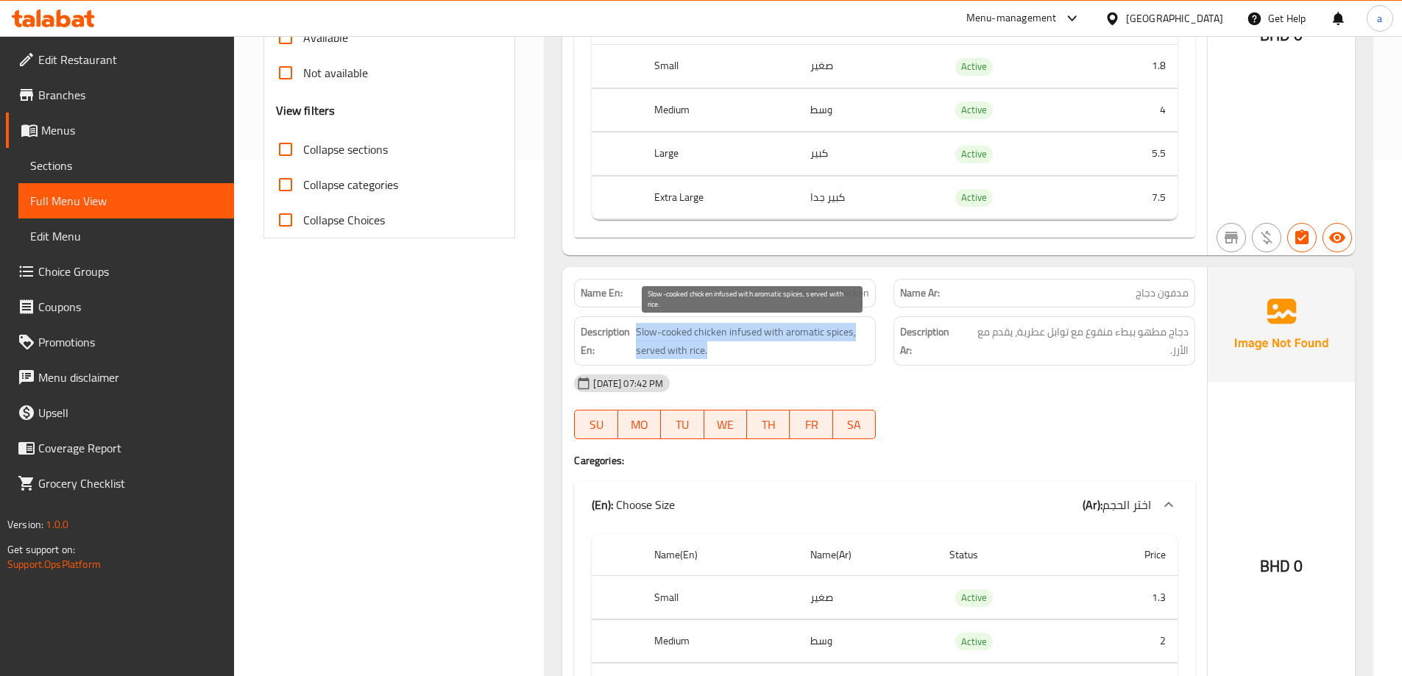
click at [752, 339] on span "Slow-cooked chicken infused with aromatic spices, served with rice." at bounding box center [752, 341] width 233 height 36
copy span "Slow-cooked chicken infused with aromatic spices, served with rice."
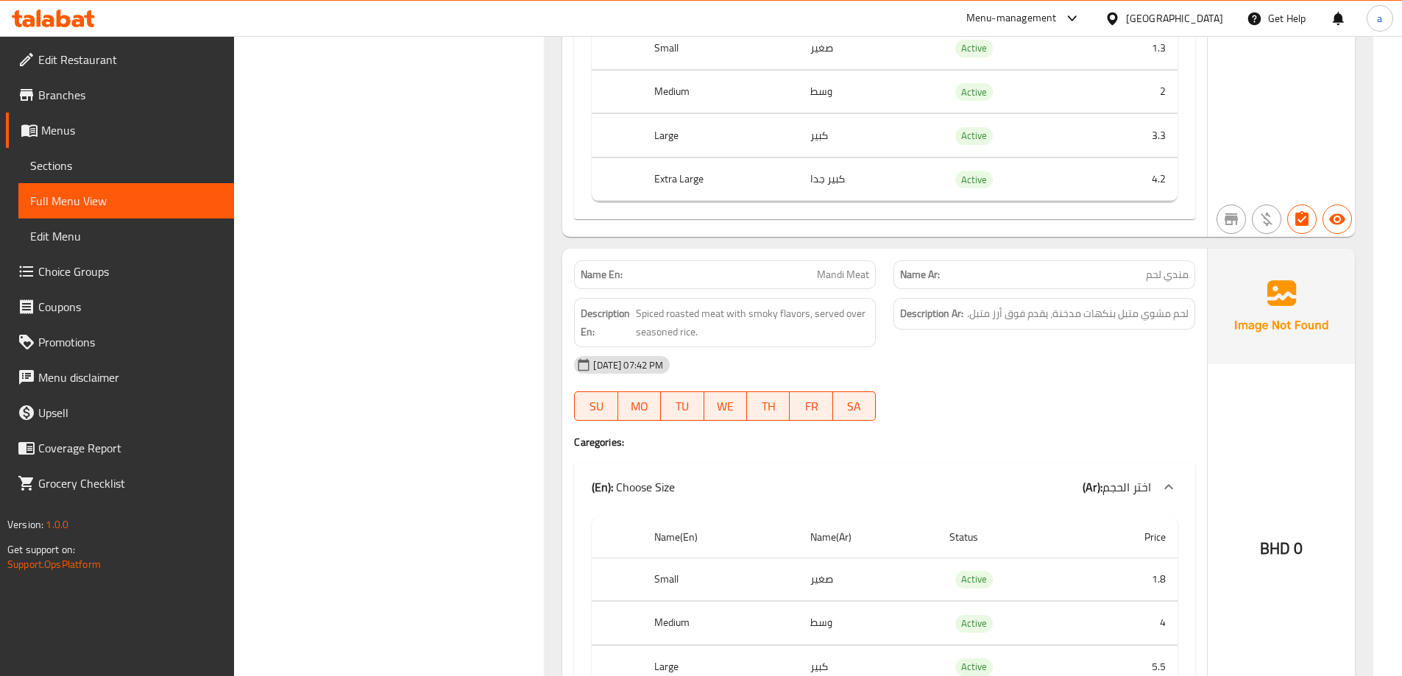
scroll to position [1251, 0]
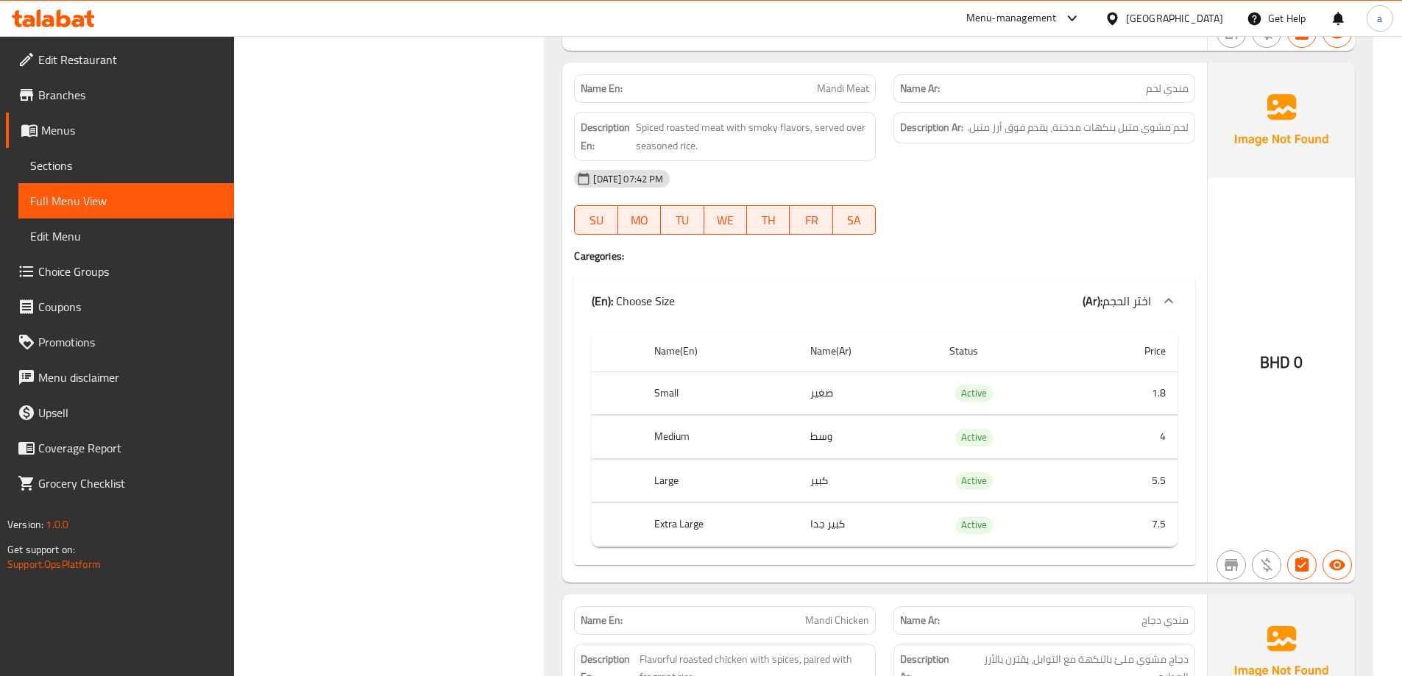
click at [785, 149] on span "Spiced roasted meat with smoky flavors, served over seasoned rice." at bounding box center [752, 137] width 233 height 36
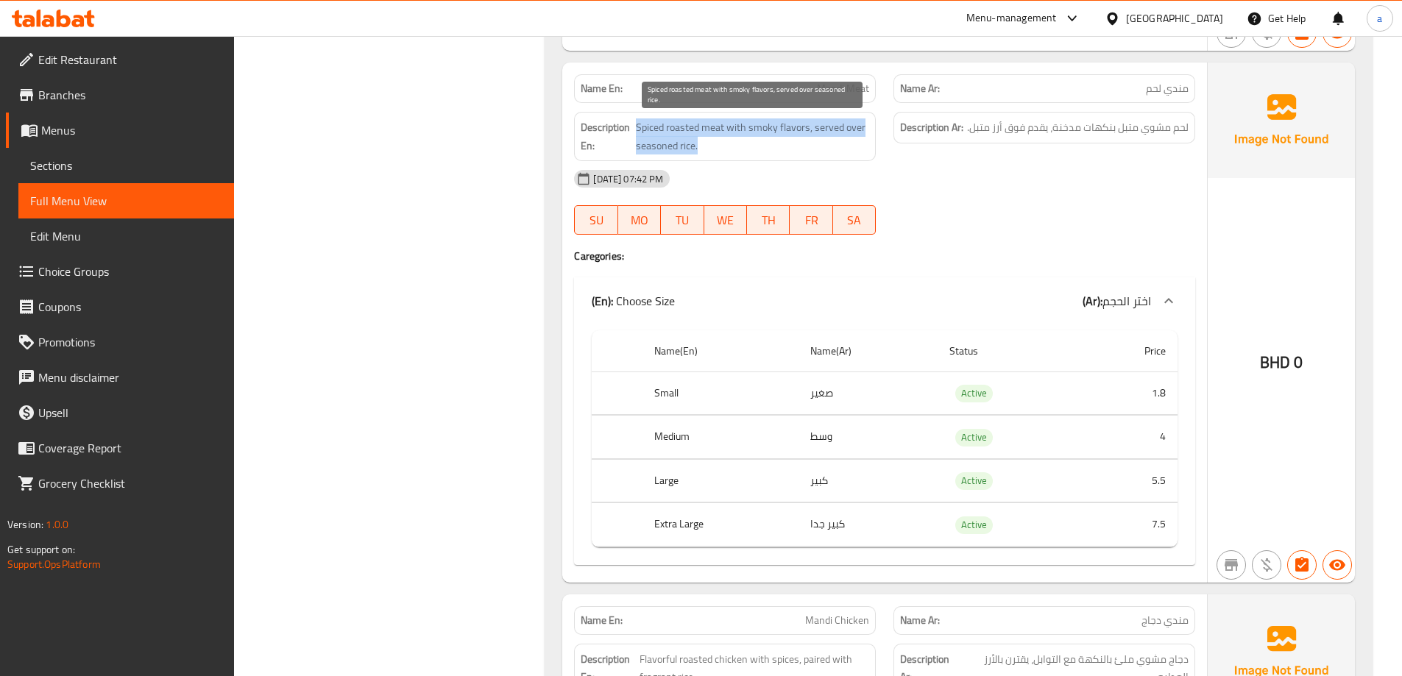
click at [785, 149] on span "Spiced roasted meat with smoky flavors, served over seasoned rice." at bounding box center [752, 137] width 233 height 36
copy span "Spiced roasted meat with smoky flavors, served over seasoned rice."
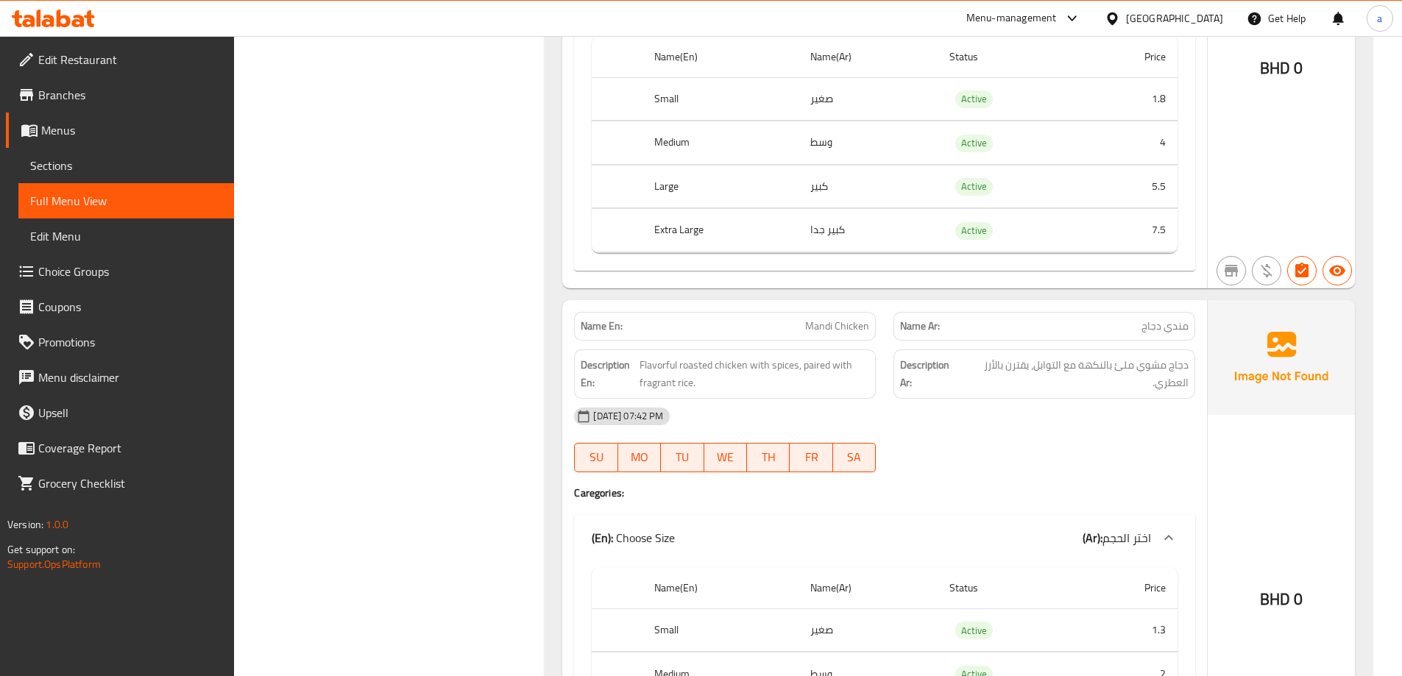
click at [765, 353] on div "Description En: Flavorful roasted chicken with spices, paired with fragrant ric…" at bounding box center [725, 374] width 302 height 49
copy span "Flavorful roasted chicken with spices, paired with fragrant rice."
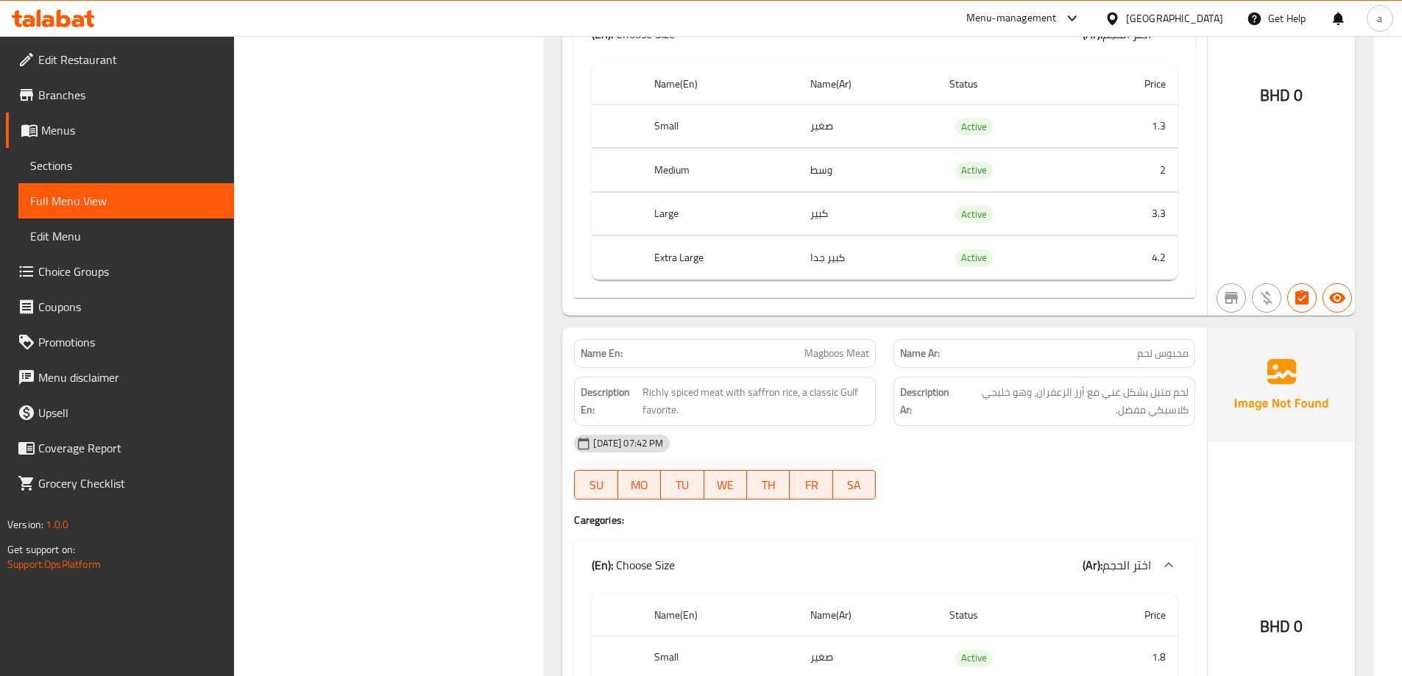
scroll to position [2061, 0]
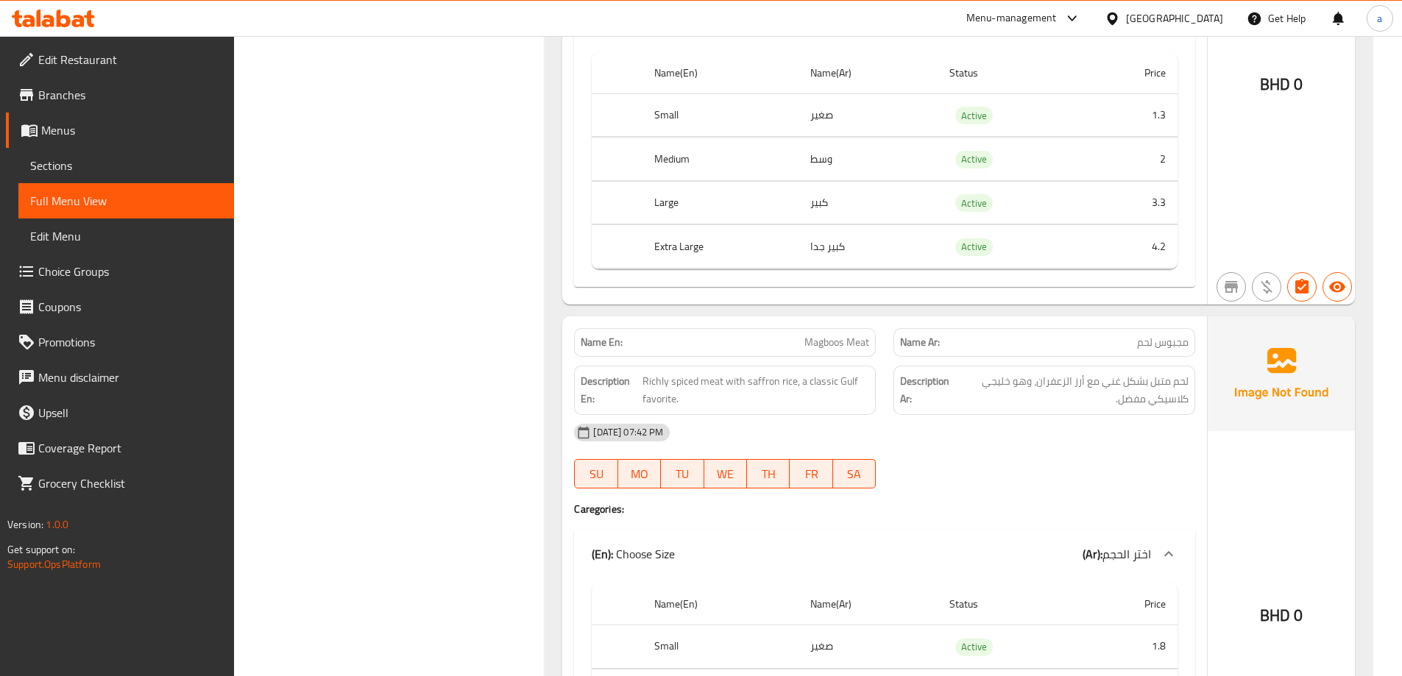
click at [781, 378] on span "Richly spiced meat with saffron rice, a classic Gulf favorite." at bounding box center [756, 390] width 227 height 36
copy span "Richly spiced meat with saffron rice, a classic Gulf favorite."
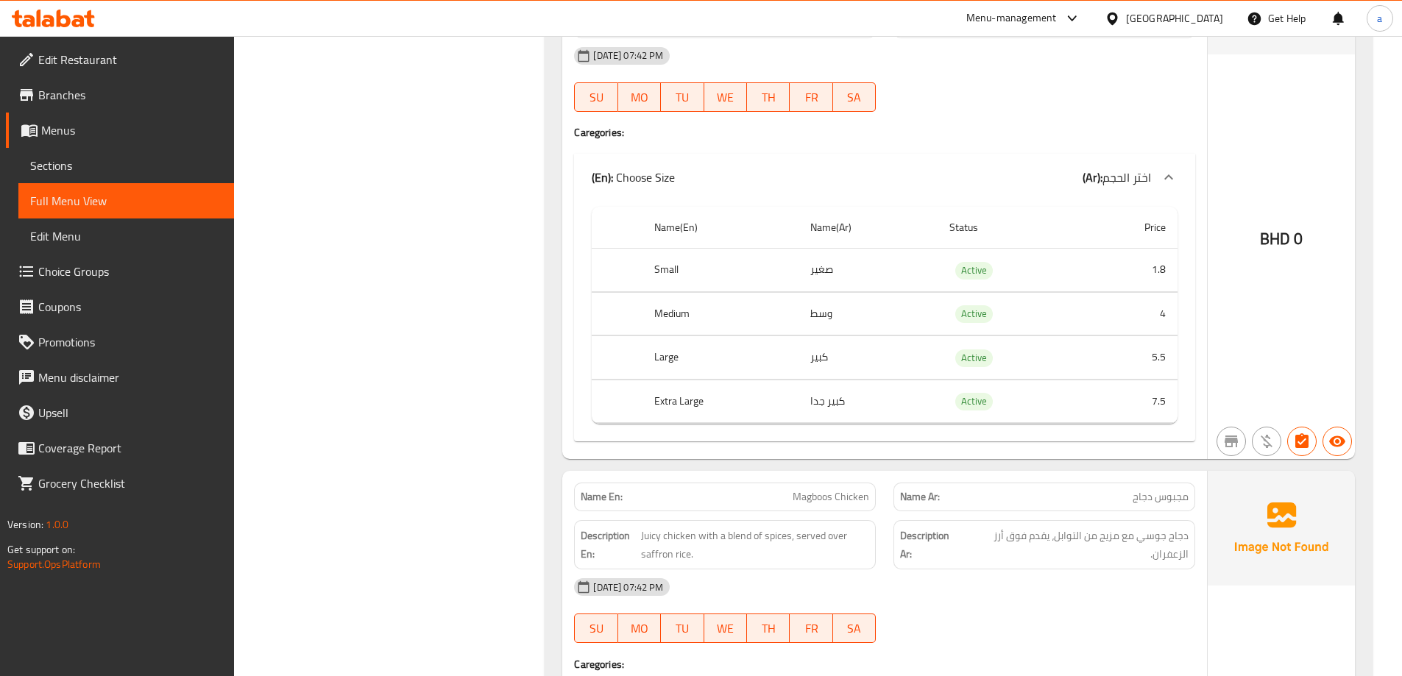
scroll to position [2576, 0]
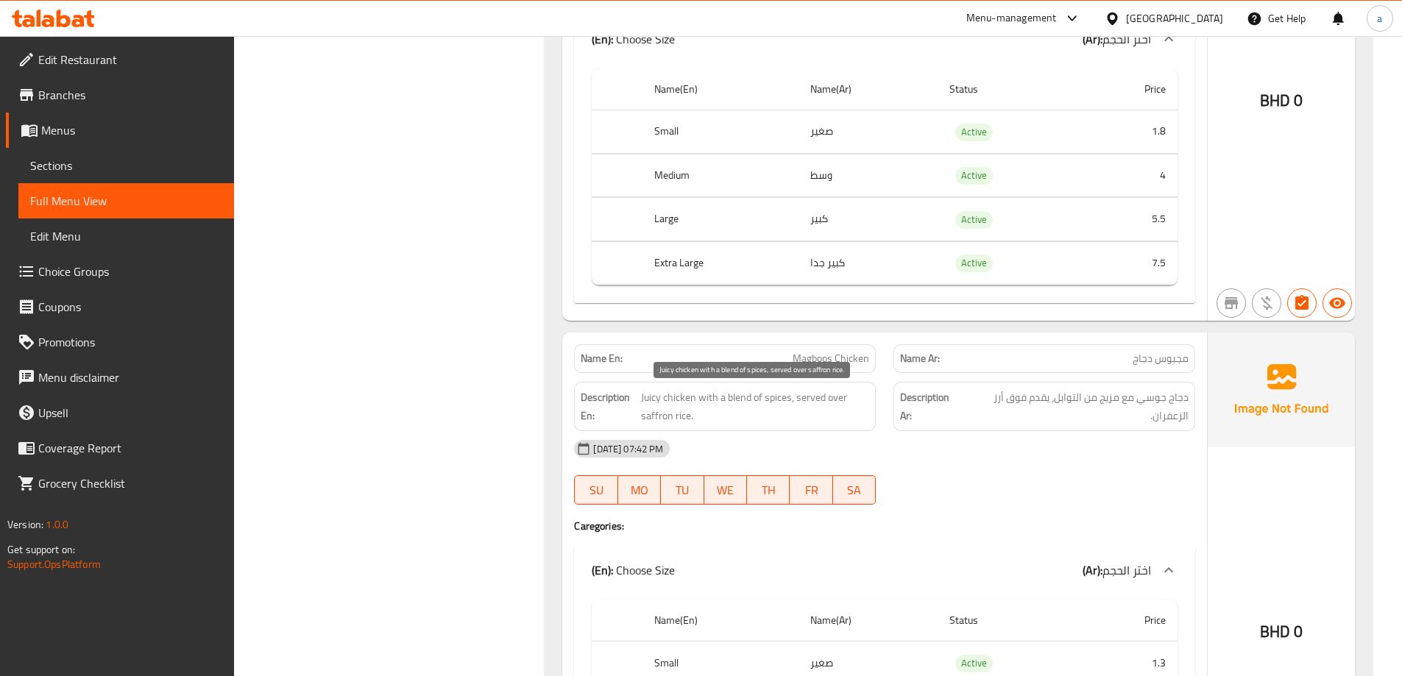
click at [793, 400] on span "Juicy chicken with a blend of spices, served over saffron rice." at bounding box center [755, 407] width 228 height 36
copy span "Juicy chicken with a blend of spices, served over saffron rice."
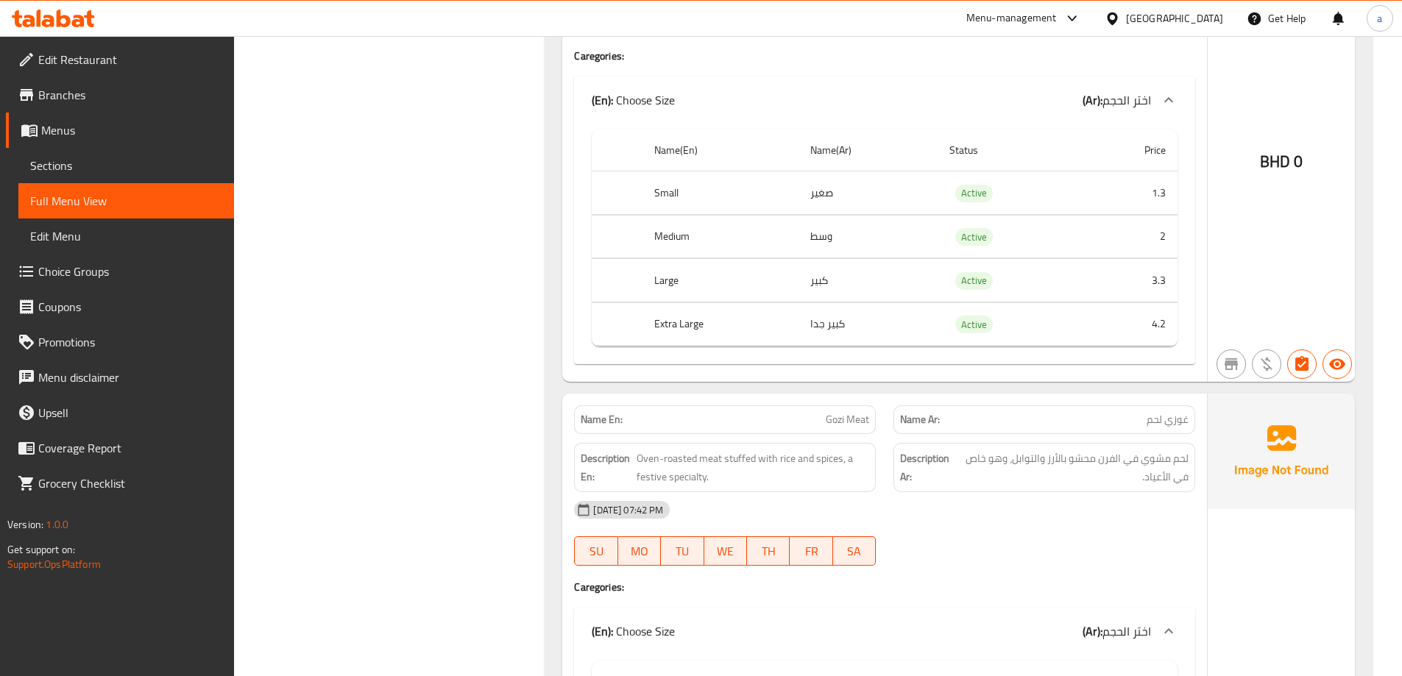
scroll to position [3165, 0]
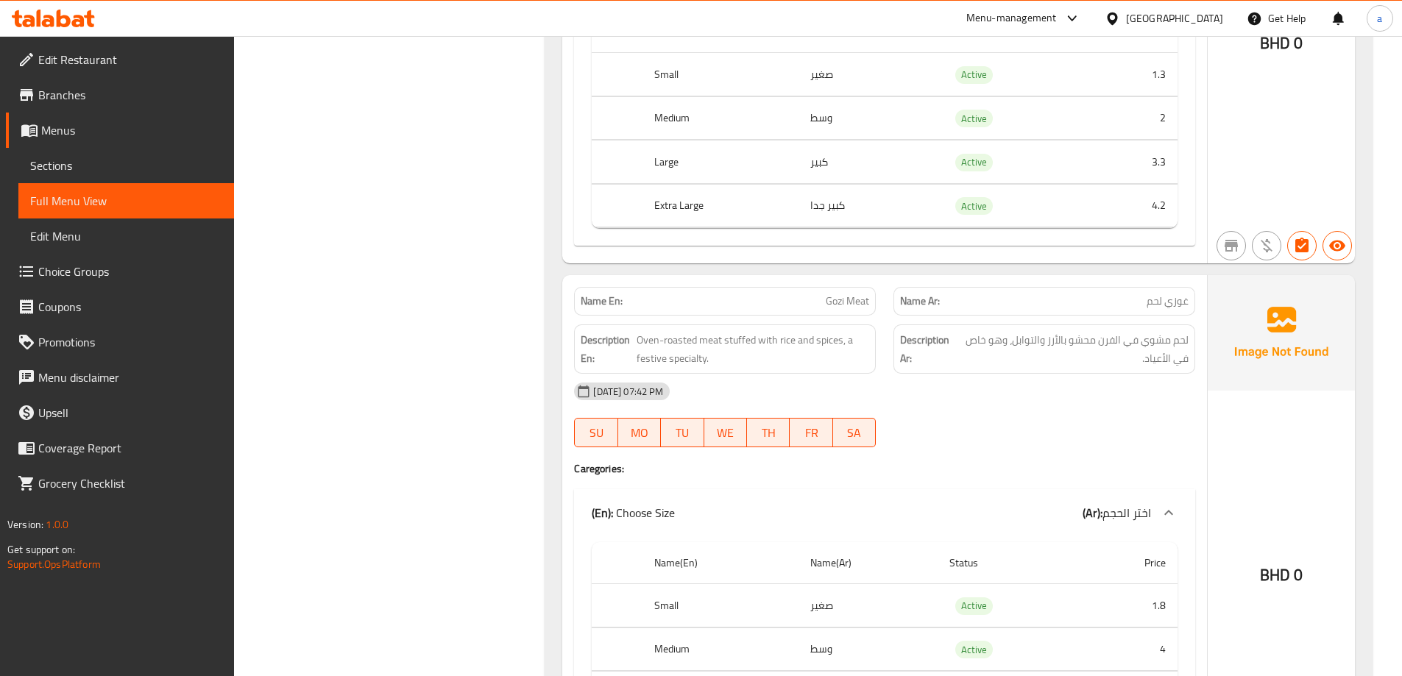
click at [777, 344] on span "Oven-roasted meat stuffed with rice and spices, a festive specialty." at bounding box center [753, 349] width 233 height 36
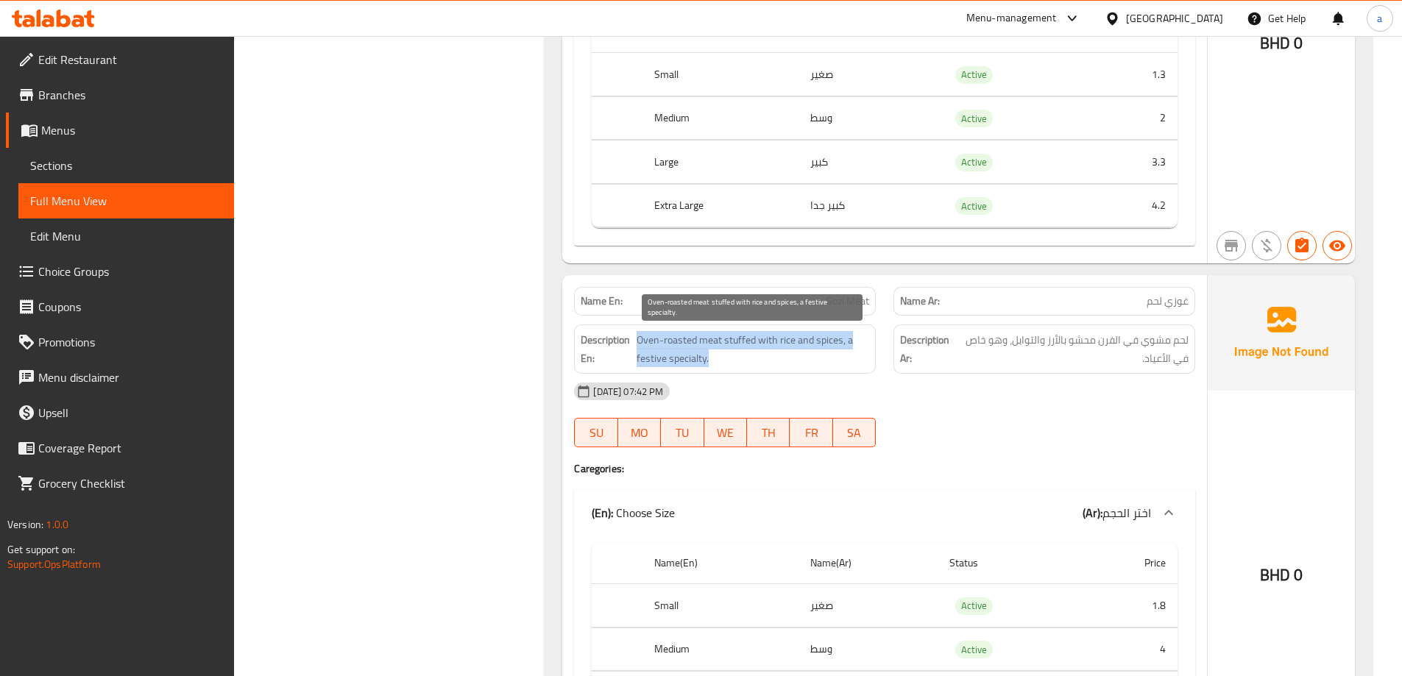
click at [777, 344] on span "Oven-roasted meat stuffed with rice and spices, a festive specialty." at bounding box center [753, 349] width 233 height 36
copy span "Oven-roasted meat stuffed with rice and spices, a festive specialty."
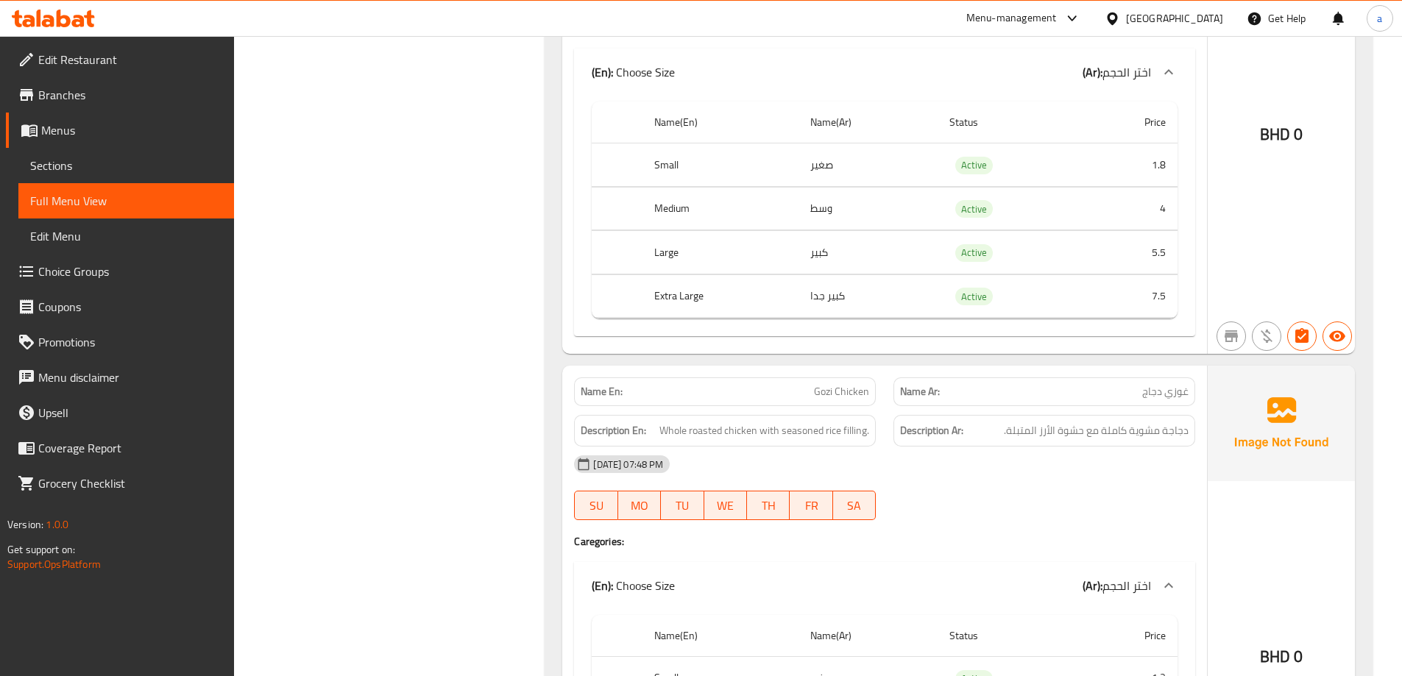
scroll to position [3607, 0]
click at [793, 430] on span "Whole roasted chicken with seasoned rice filling." at bounding box center [764, 430] width 210 height 18
copy span "Whole roasted chicken with seasoned rice filling."
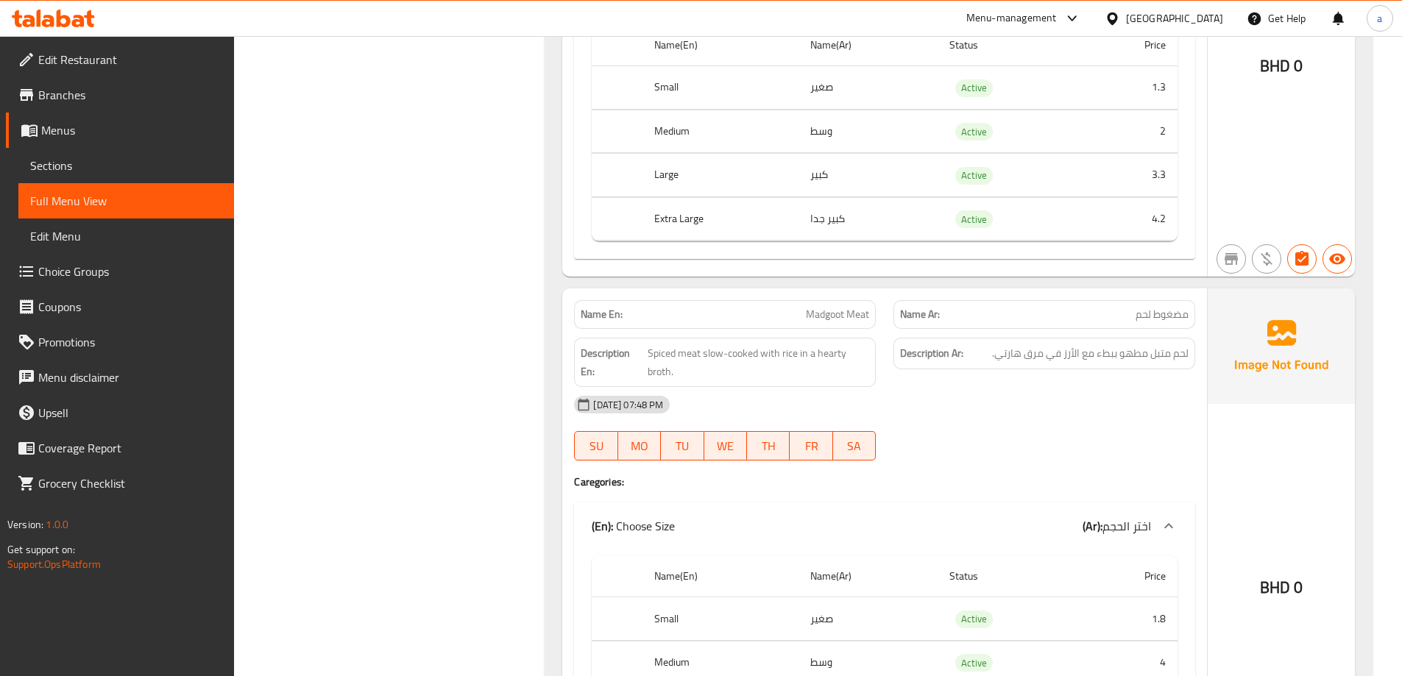
scroll to position [4269, 0]
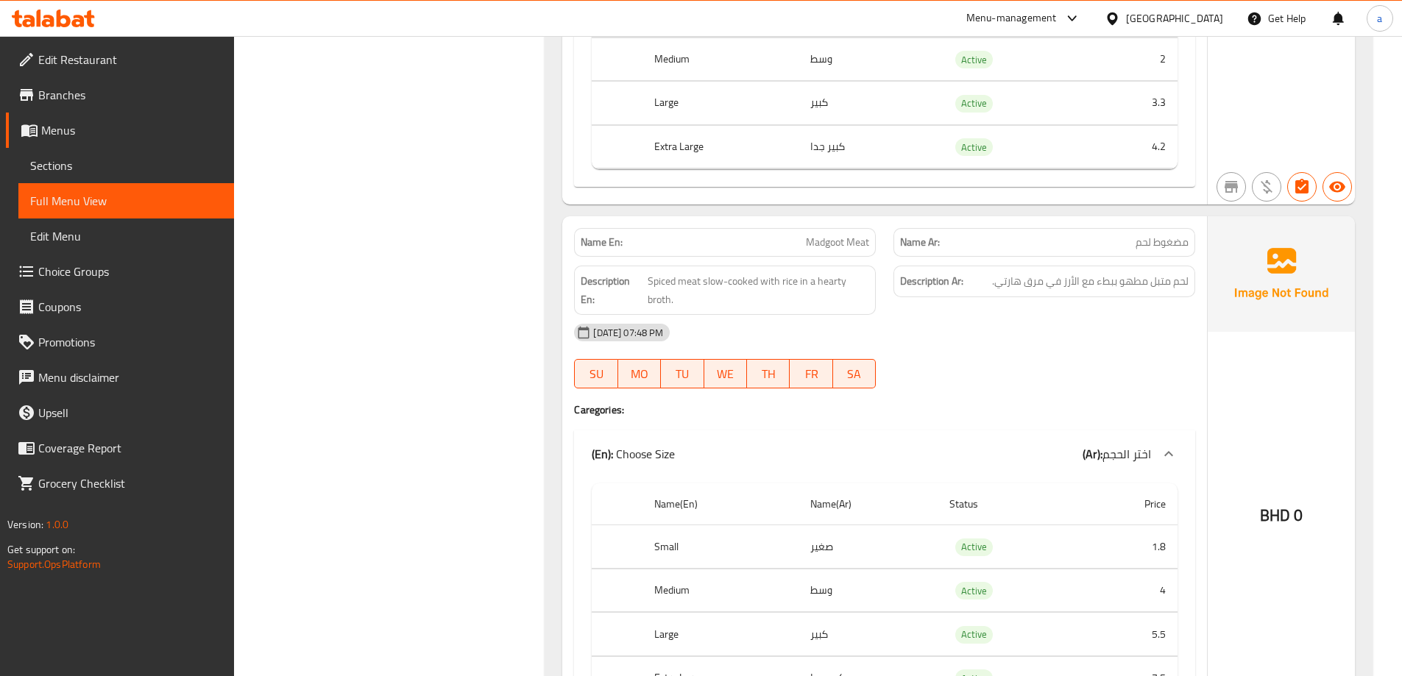
click at [799, 303] on span "Spiced meat slow-cooked with rice in a hearty broth." at bounding box center [759, 290] width 222 height 36
copy span "Spiced meat slow-cooked with rice in a hearty broth."
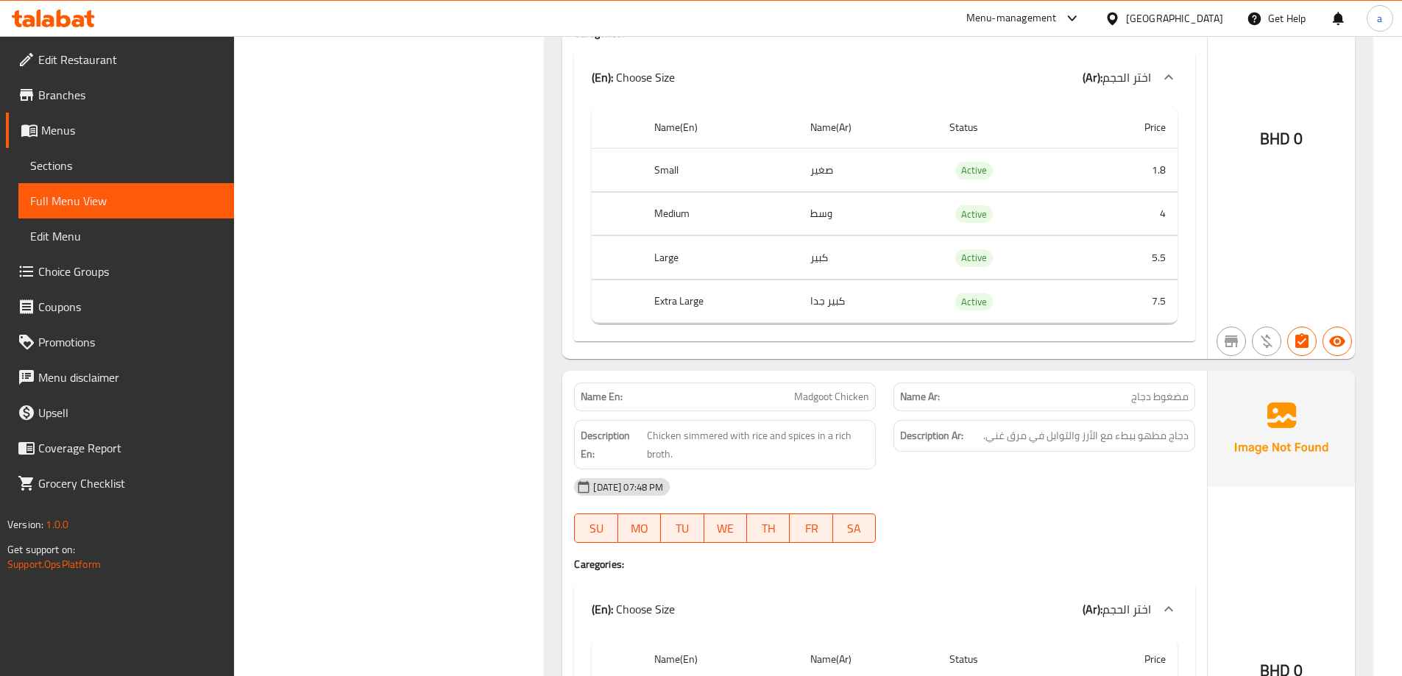
scroll to position [4711, 0]
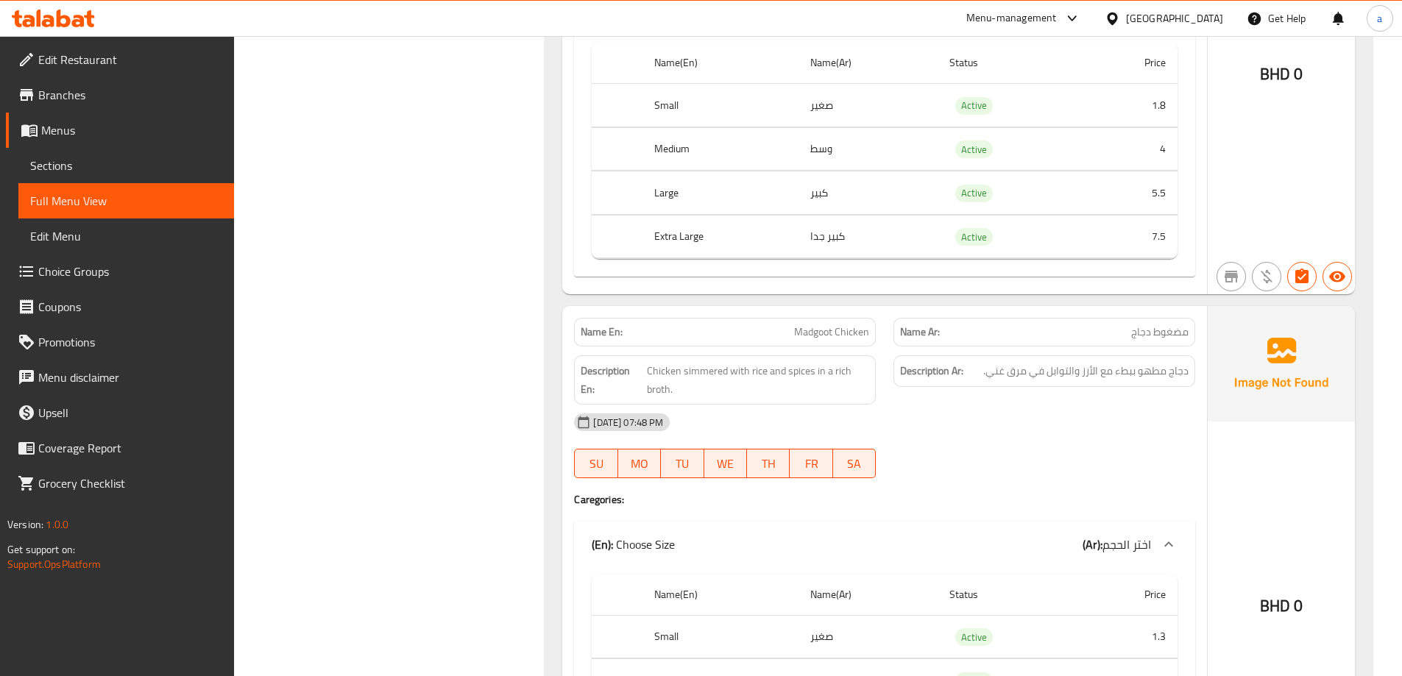
click at [789, 369] on span "Chicken simmered with rice and spices in a rich broth." at bounding box center [758, 380] width 223 height 36
copy span "Chicken simmered with rice and spices in a rich broth."
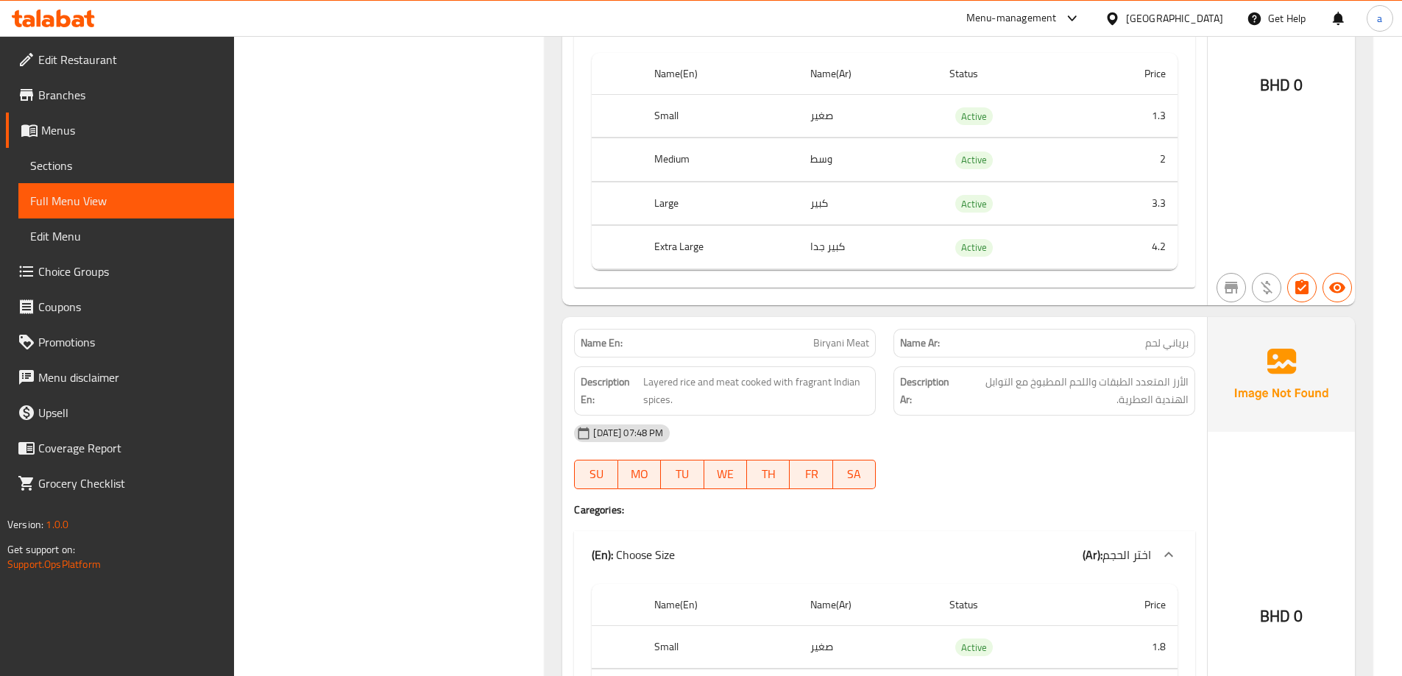
scroll to position [5300, 0]
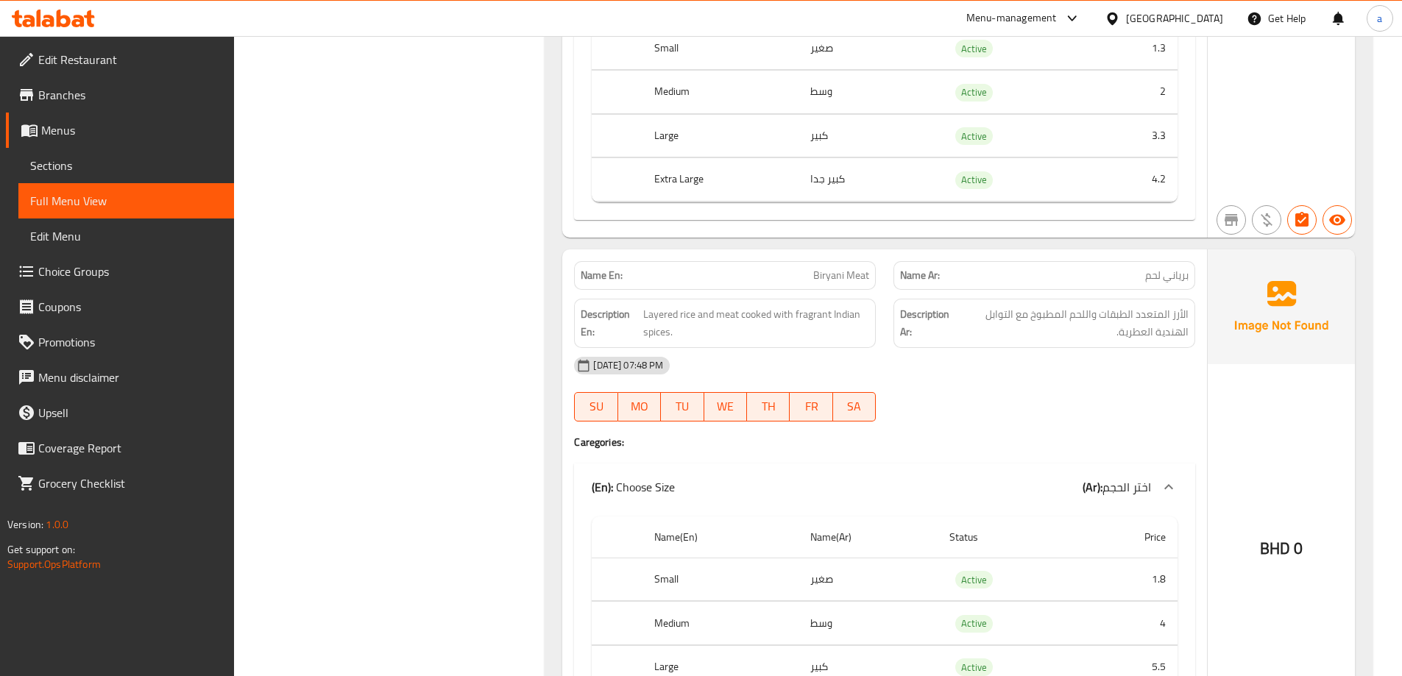
click at [819, 322] on span "Layered rice and meat cooked with fragrant Indian spices." at bounding box center [756, 323] width 226 height 36
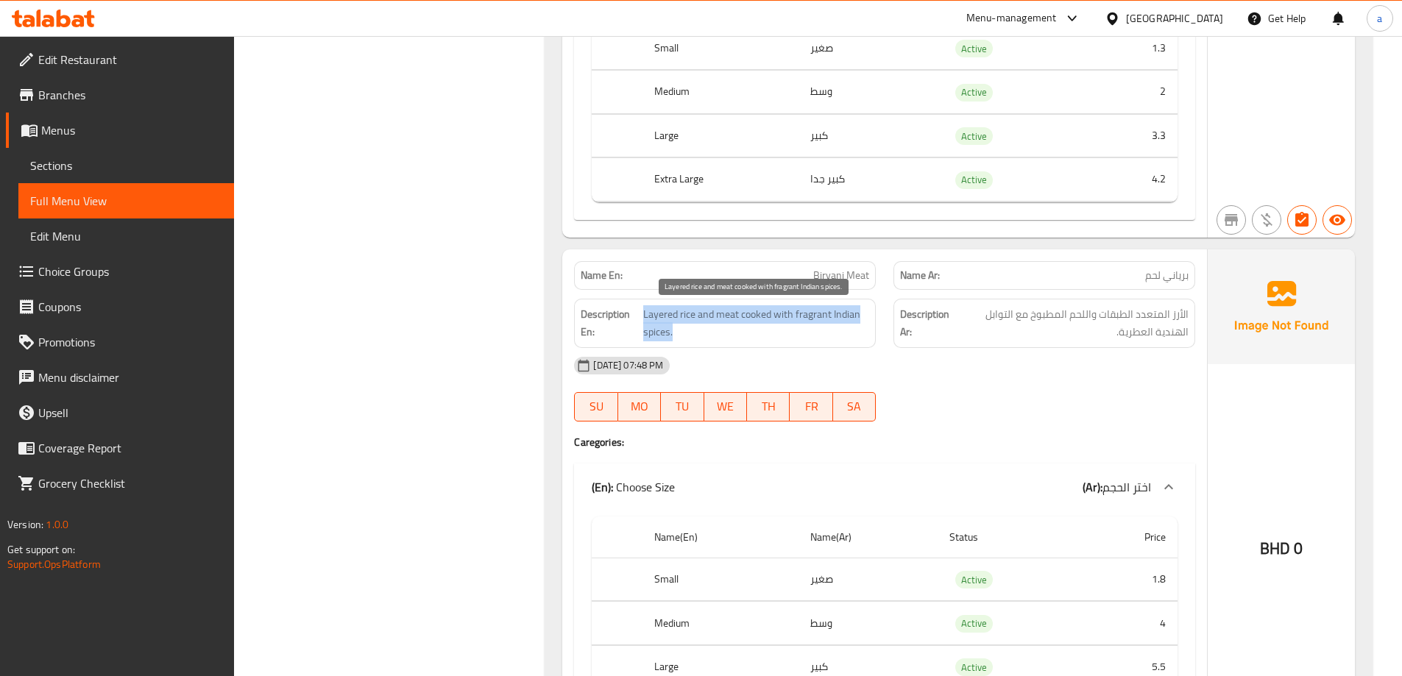
click at [819, 322] on span "Layered rice and meat cooked with fragrant Indian spices." at bounding box center [756, 323] width 226 height 36
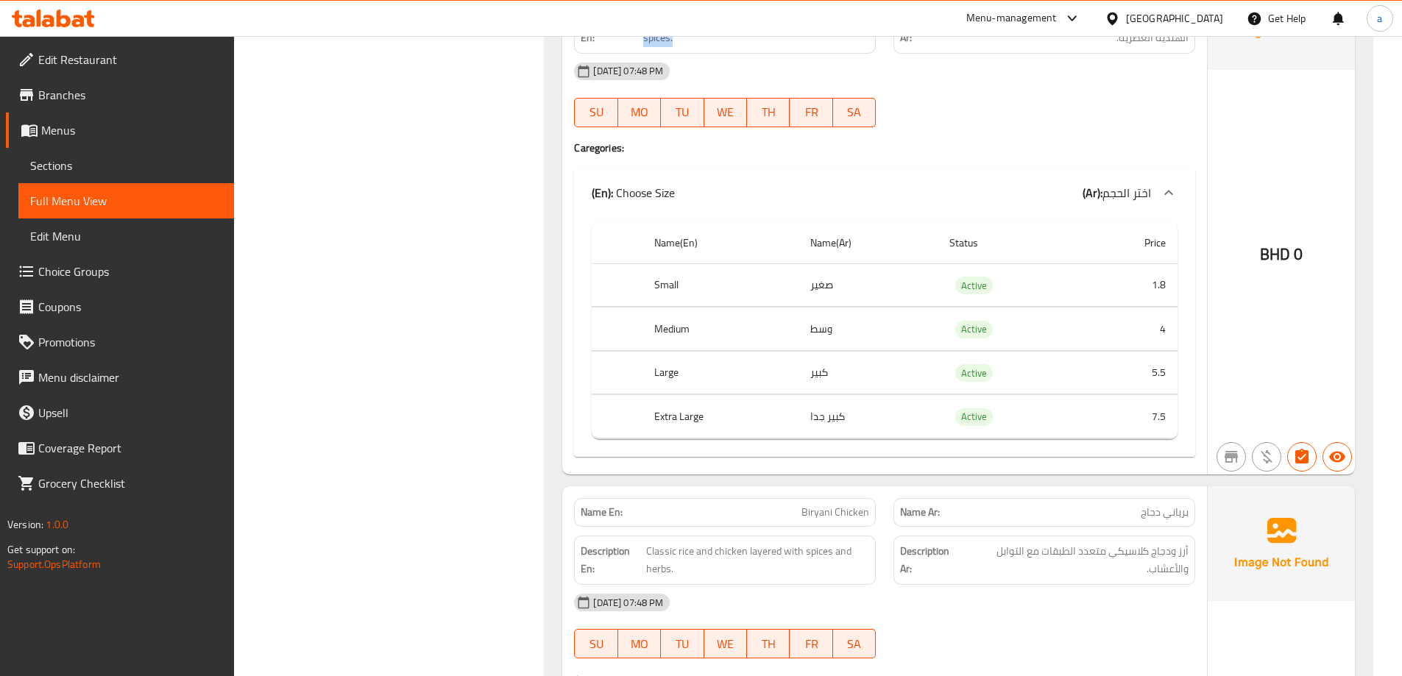
scroll to position [5815, 0]
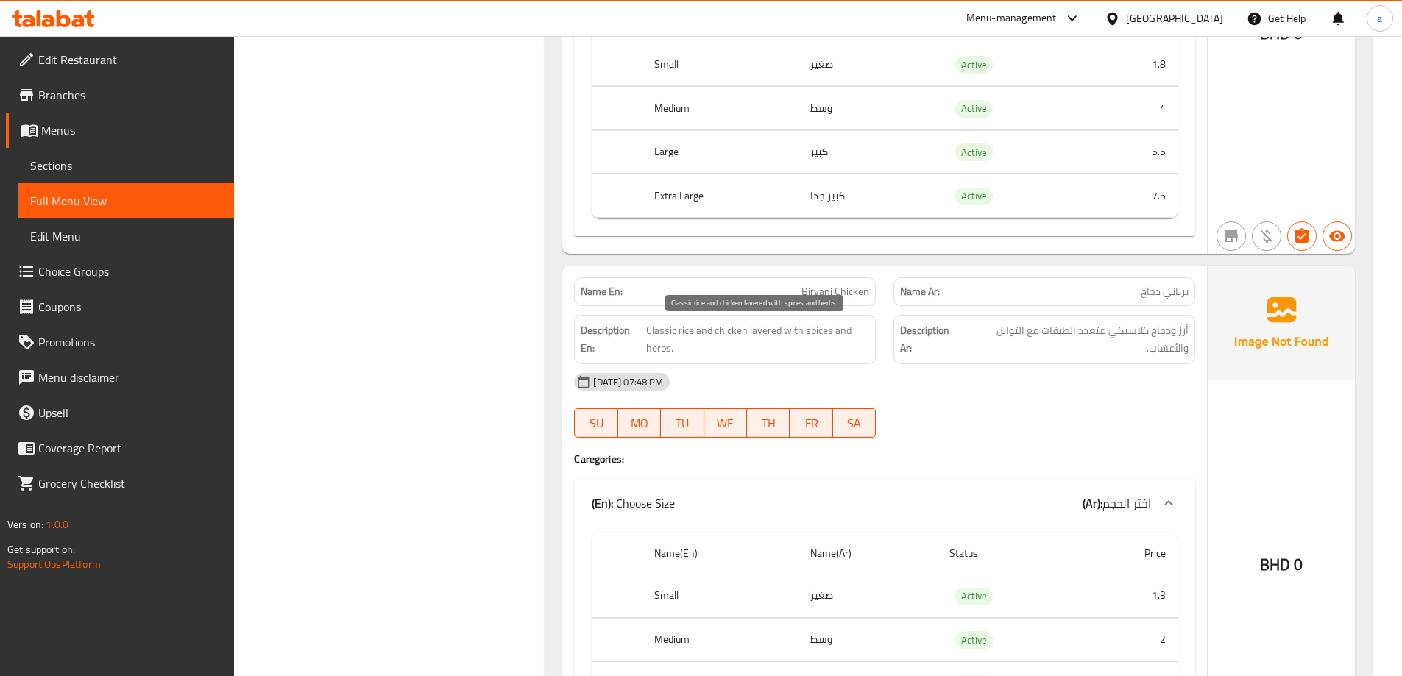
click at [778, 348] on span "Classic rice and chicken layered with spices and herbs." at bounding box center [757, 340] width 223 height 36
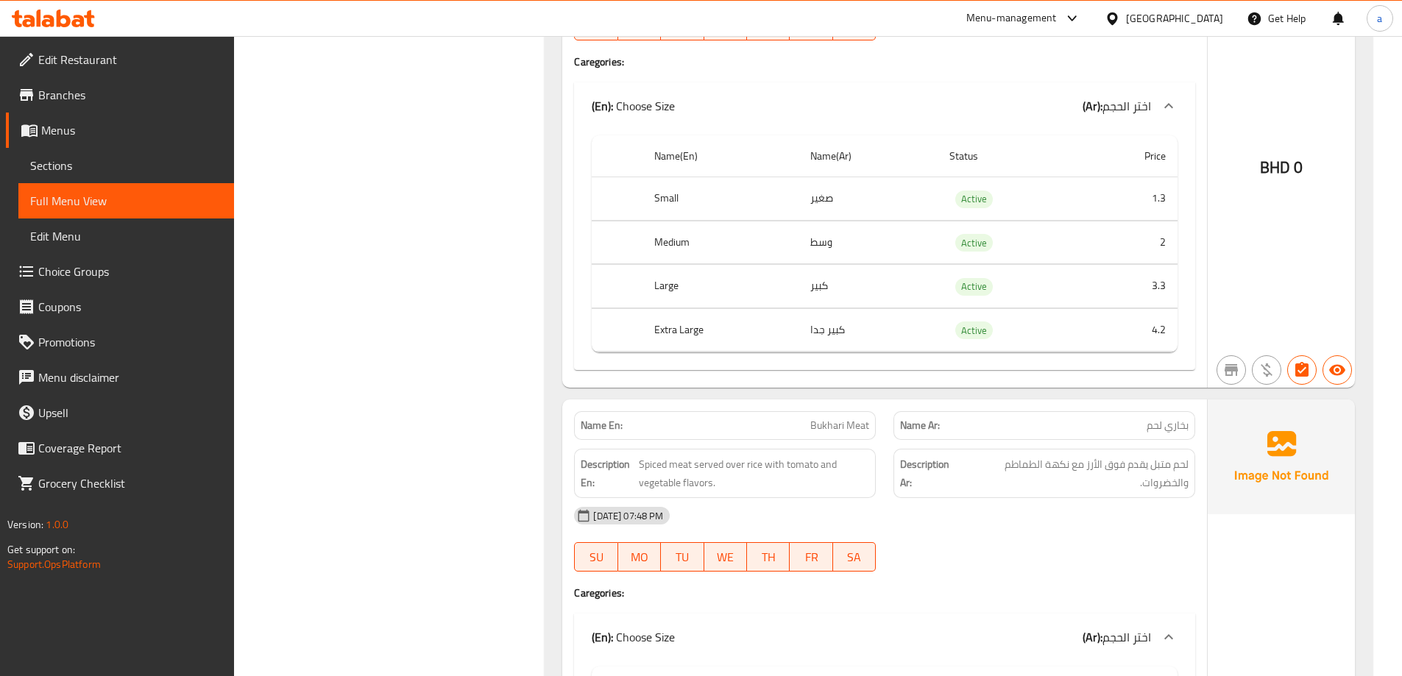
scroll to position [6256, 0]
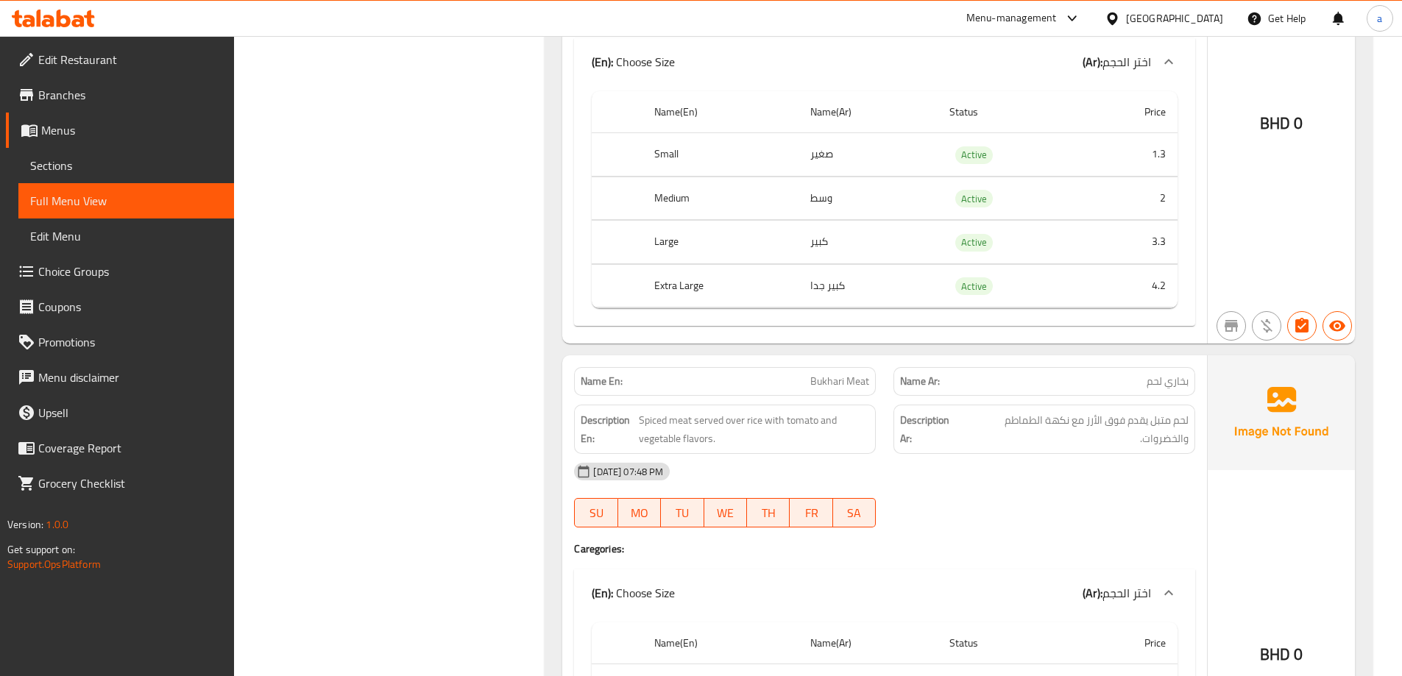
click at [797, 449] on div "Description En: Spiced meat served over rice with tomato and vegetable flavors." at bounding box center [725, 429] width 302 height 49
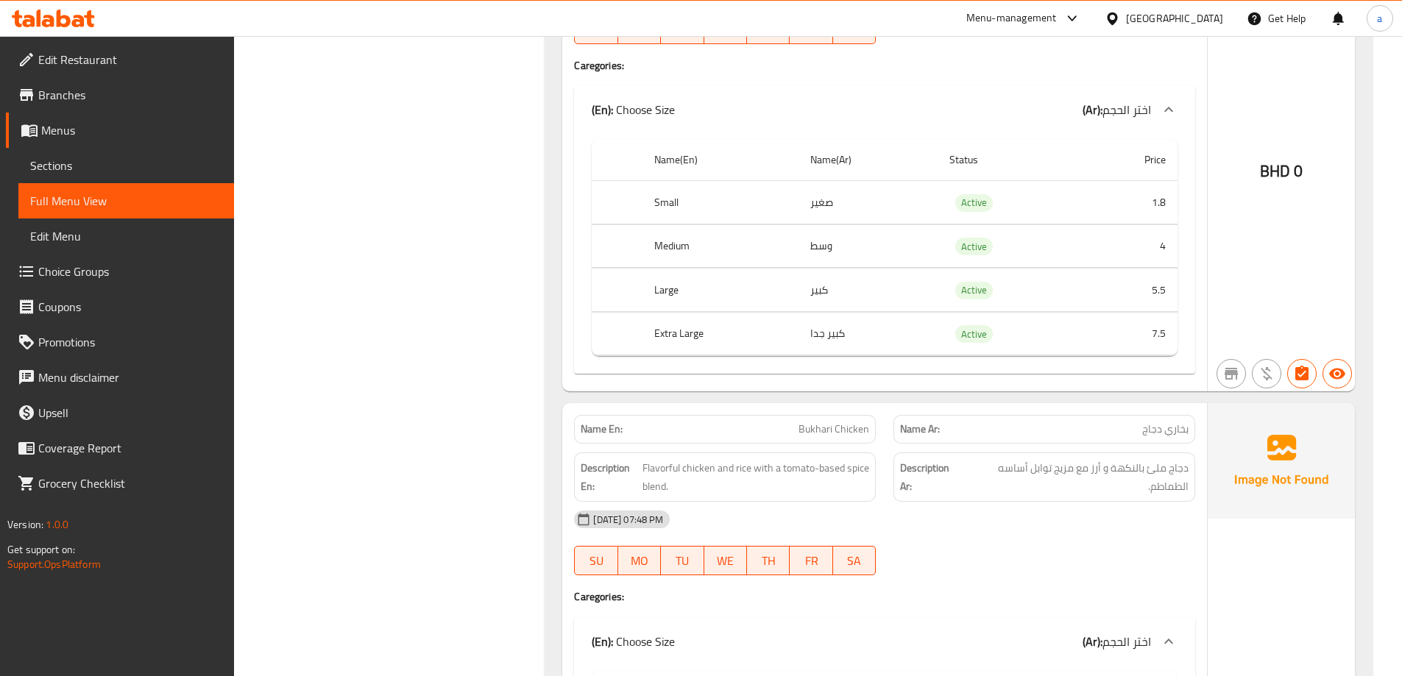
scroll to position [6919, 0]
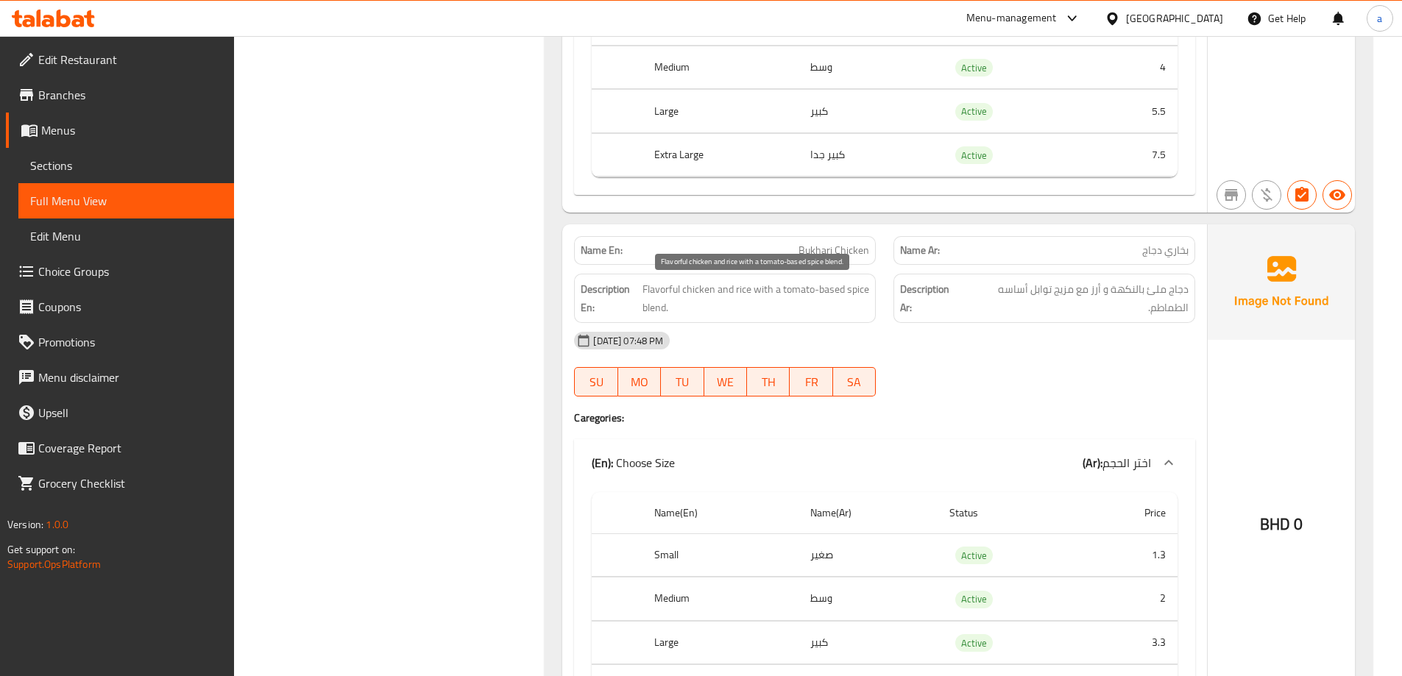
click at [802, 300] on span "Flavorful chicken and rice with a tomato-based spice blend." at bounding box center [756, 298] width 227 height 36
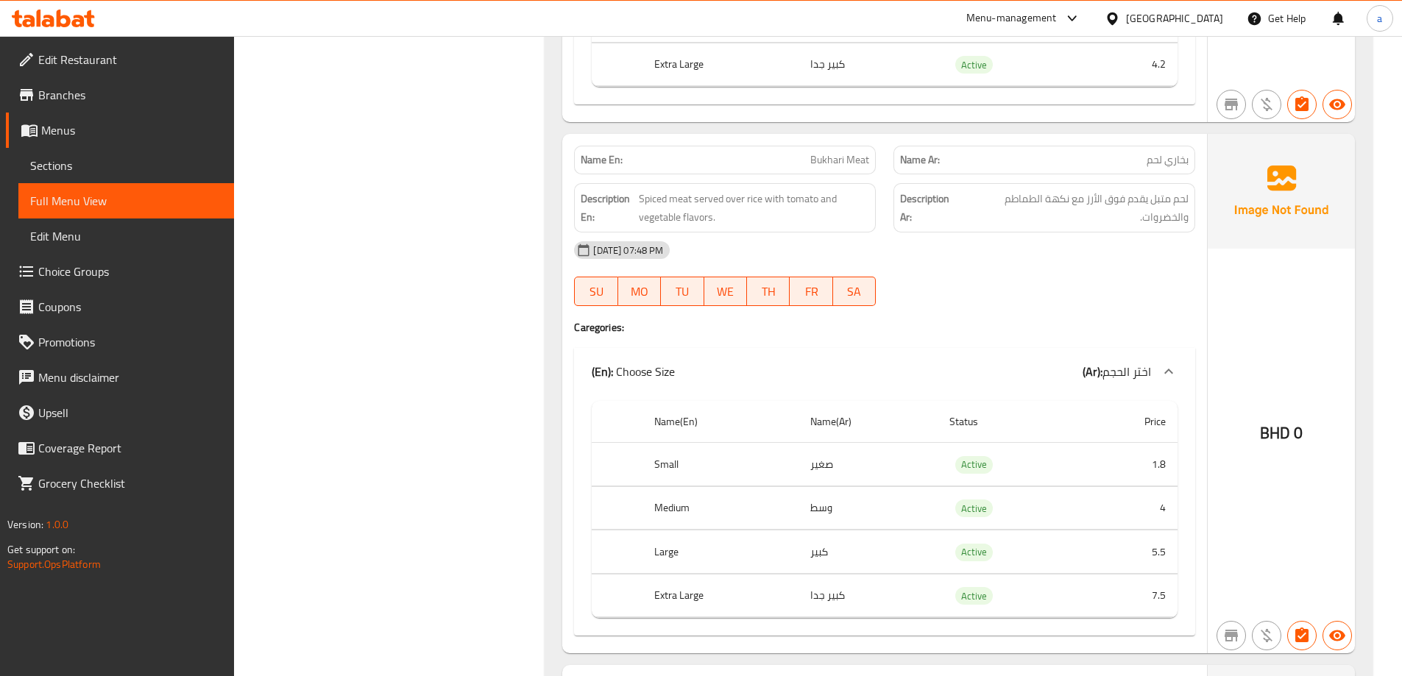
scroll to position [6477, 0]
click at [784, 199] on span "Spiced meat served over rice with tomato and vegetable flavors." at bounding box center [754, 209] width 231 height 36
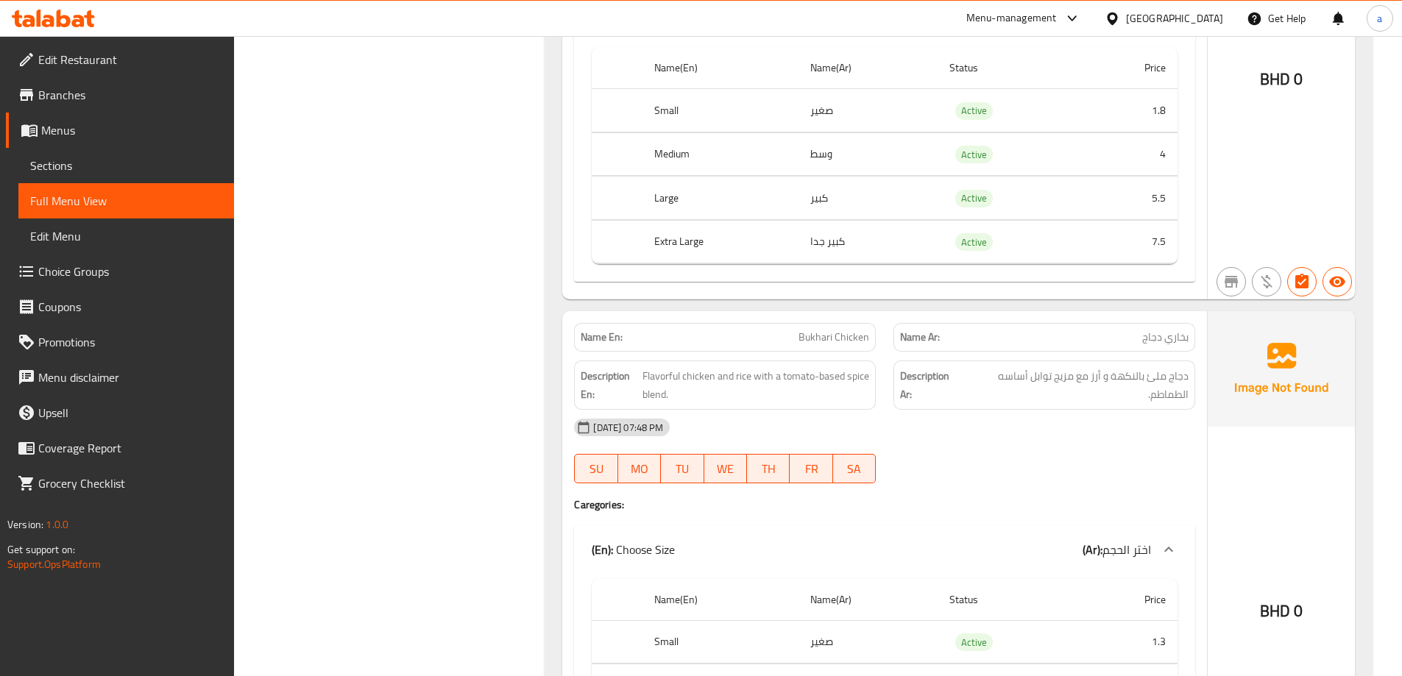
scroll to position [6919, 0]
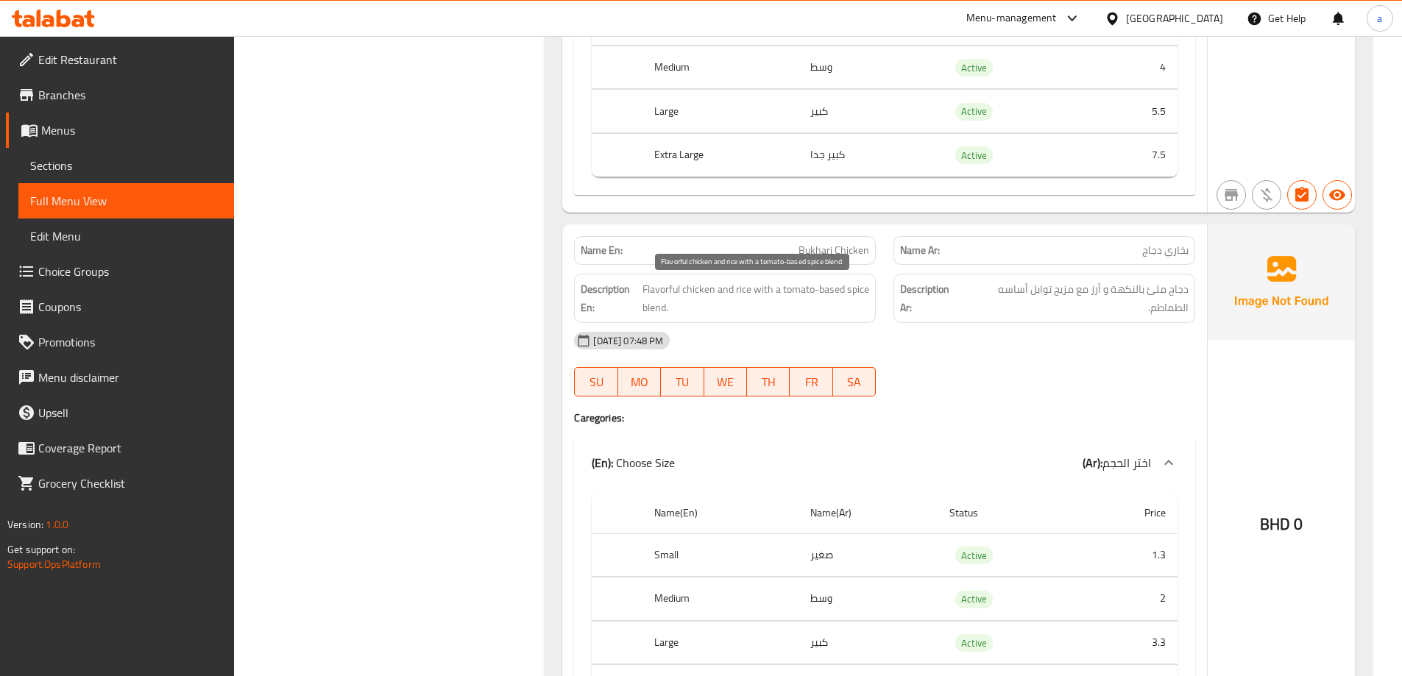
click at [791, 297] on span "Flavorful chicken and rice with a tomato-based spice blend." at bounding box center [756, 298] width 227 height 36
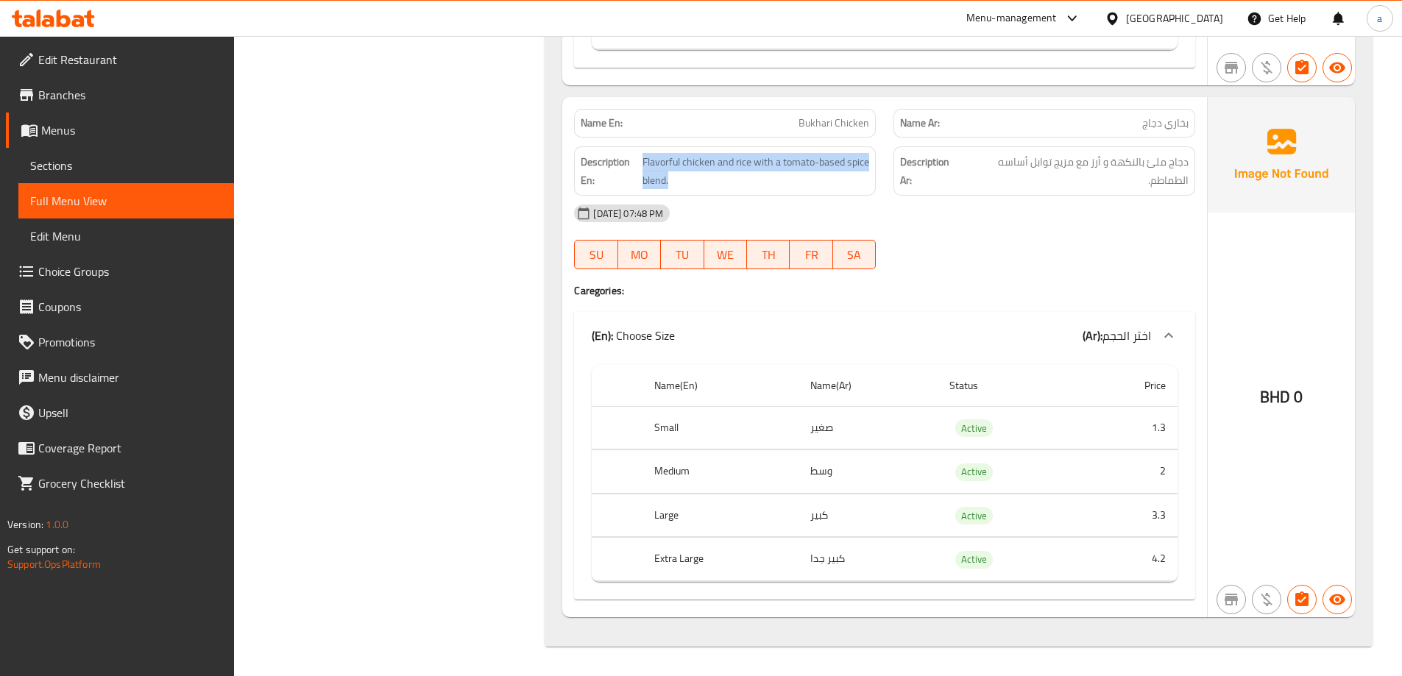
click at [867, 327] on div "(En): Choose Size (Ar): اختر الحجم" at bounding box center [871, 336] width 559 height 18
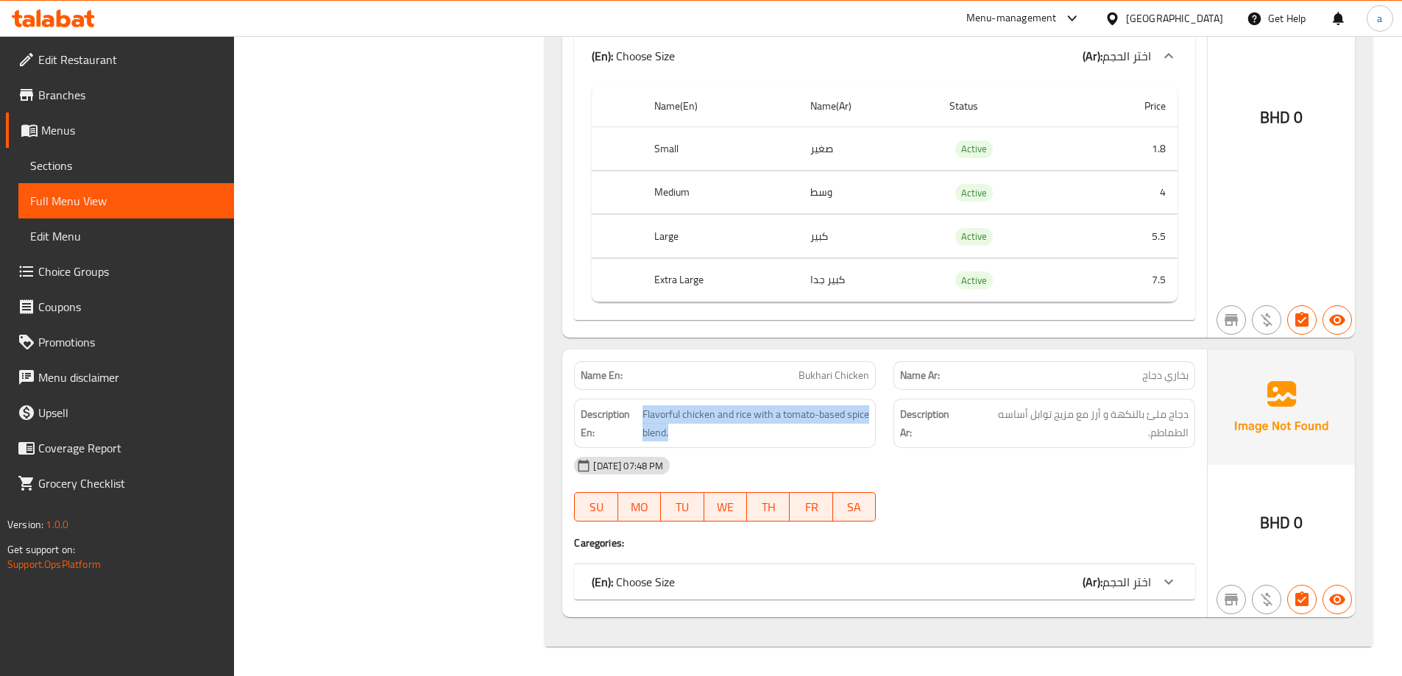
scroll to position [6794, 0]
click at [763, 416] on span "Flavorful chicken and rice with a tomato-based spice blend." at bounding box center [756, 424] width 227 height 36
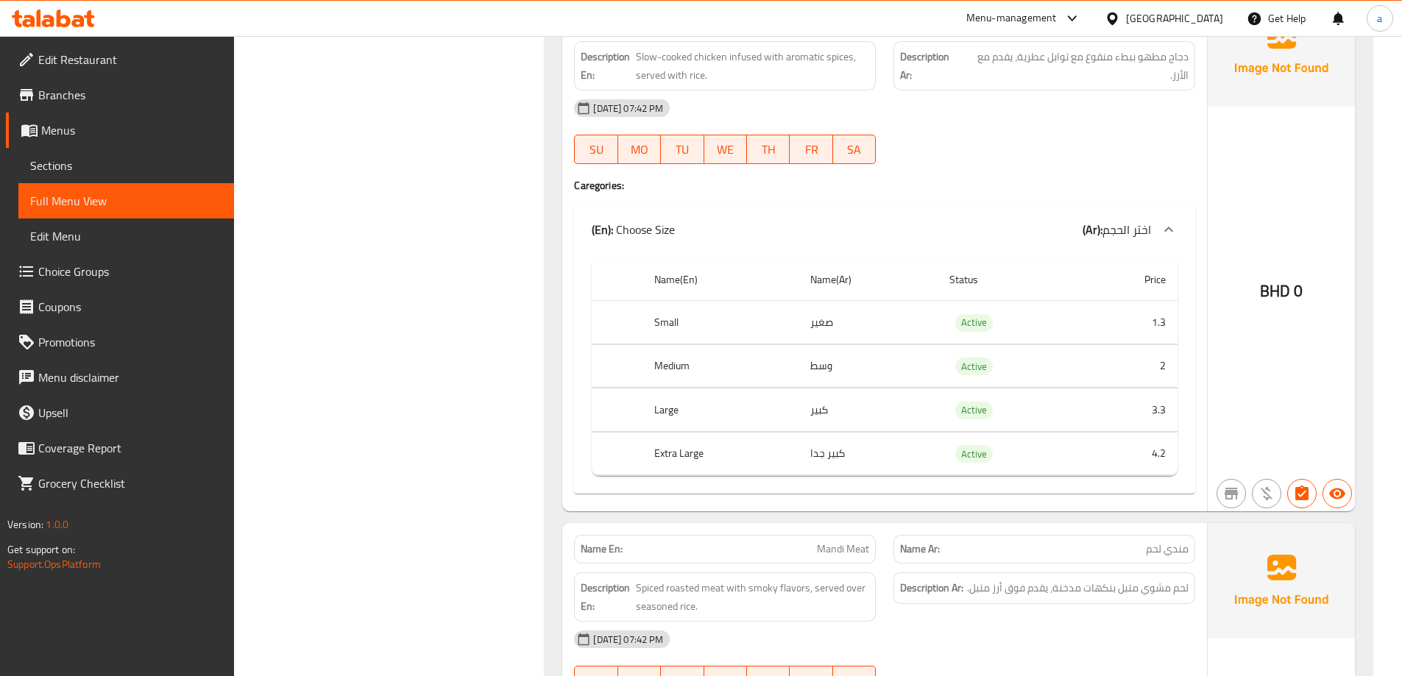
scroll to position [0, 0]
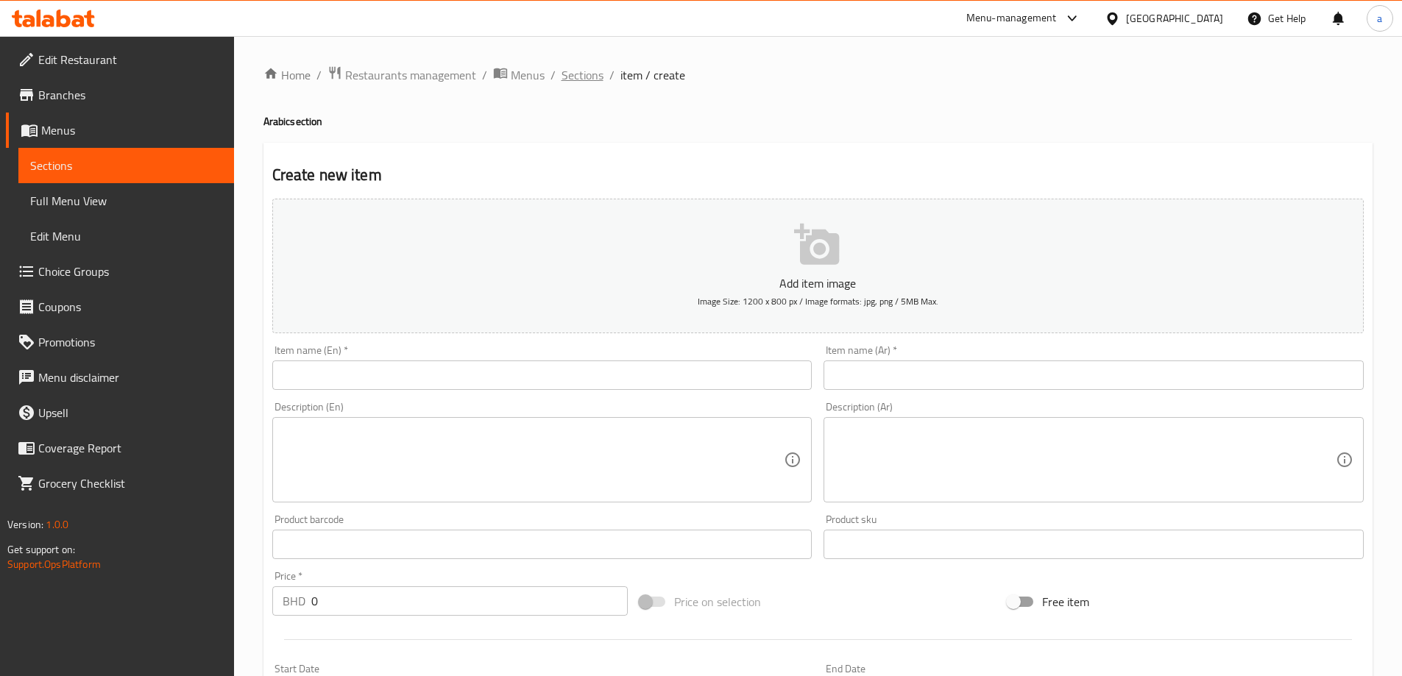
click at [576, 84] on span "Sections" at bounding box center [583, 75] width 42 height 18
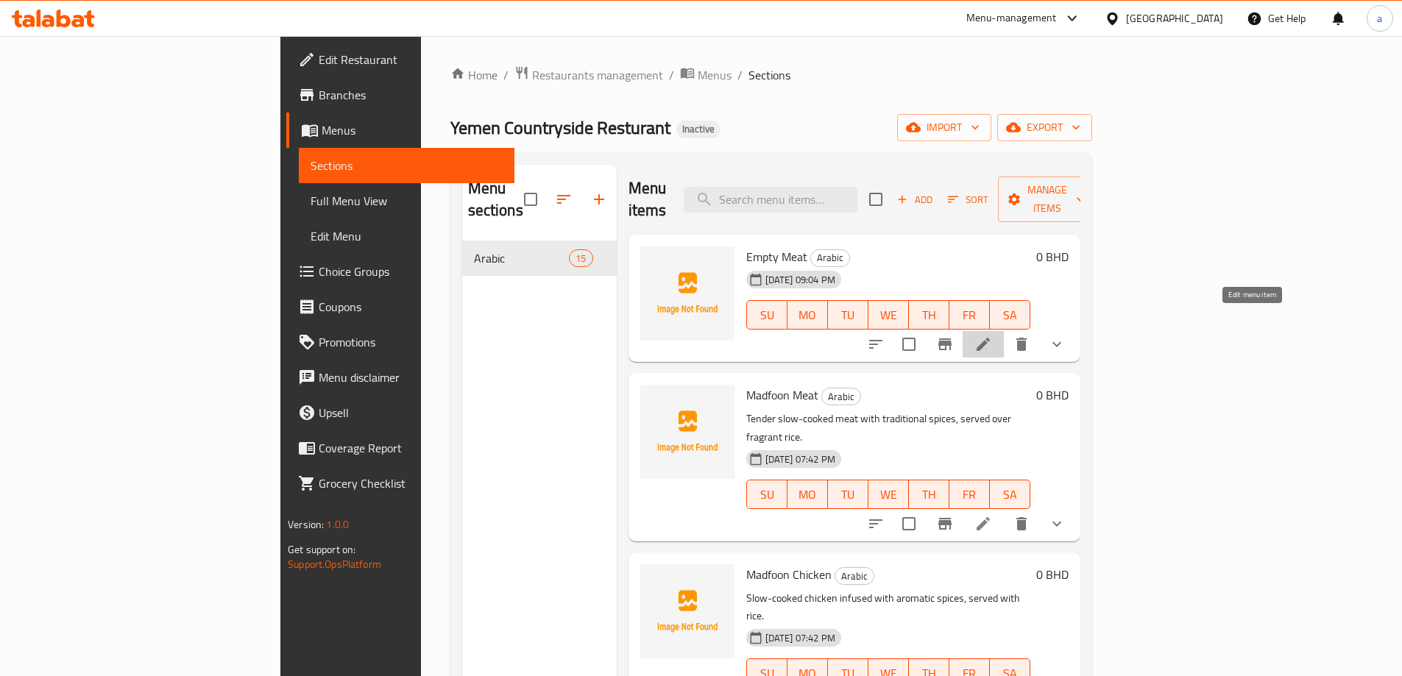
click at [992, 336] on icon at bounding box center [984, 345] width 18 height 18
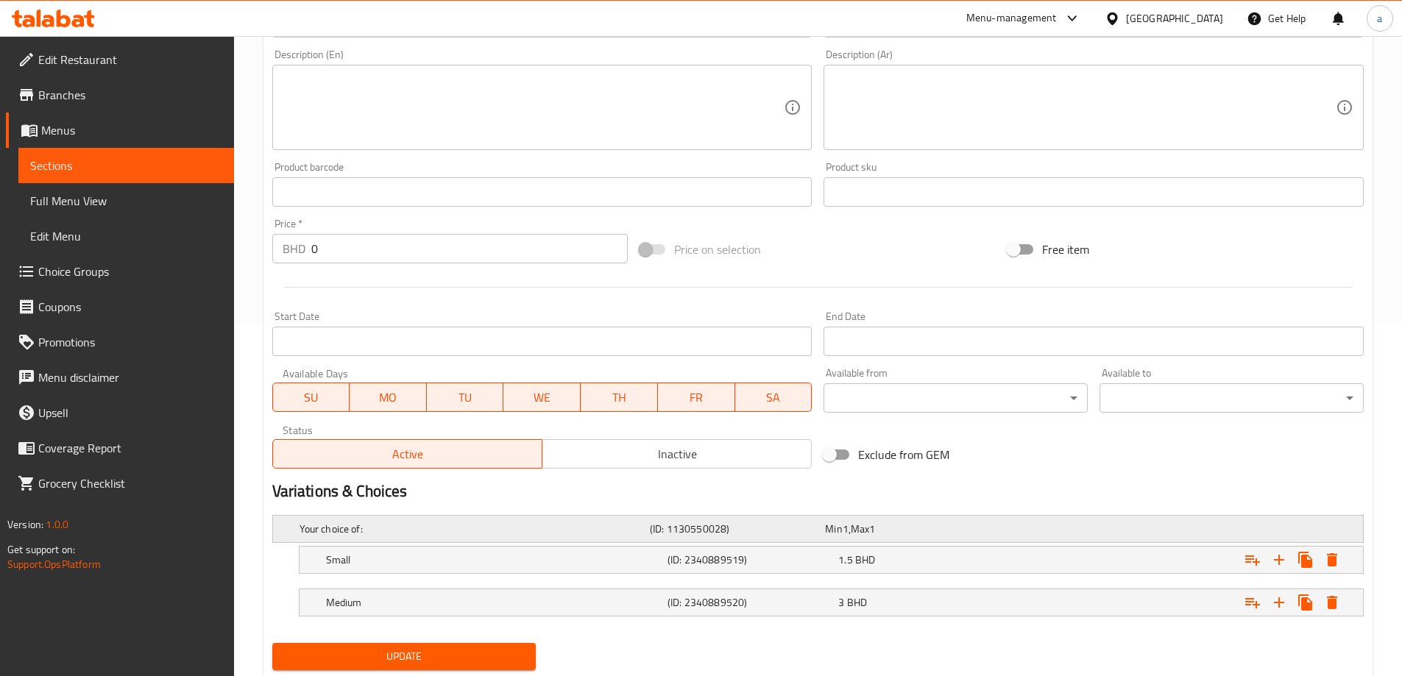
scroll to position [397, 0]
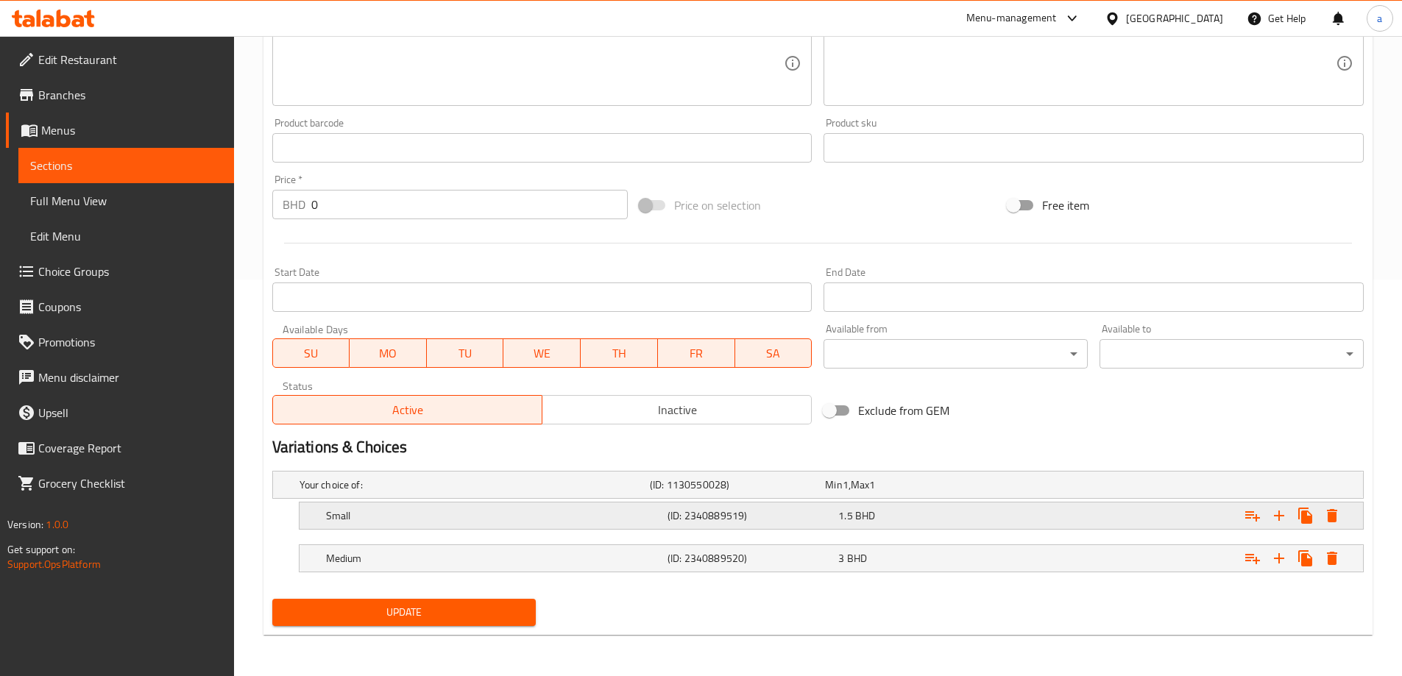
click at [512, 520] on h5 "Small" at bounding box center [494, 516] width 336 height 15
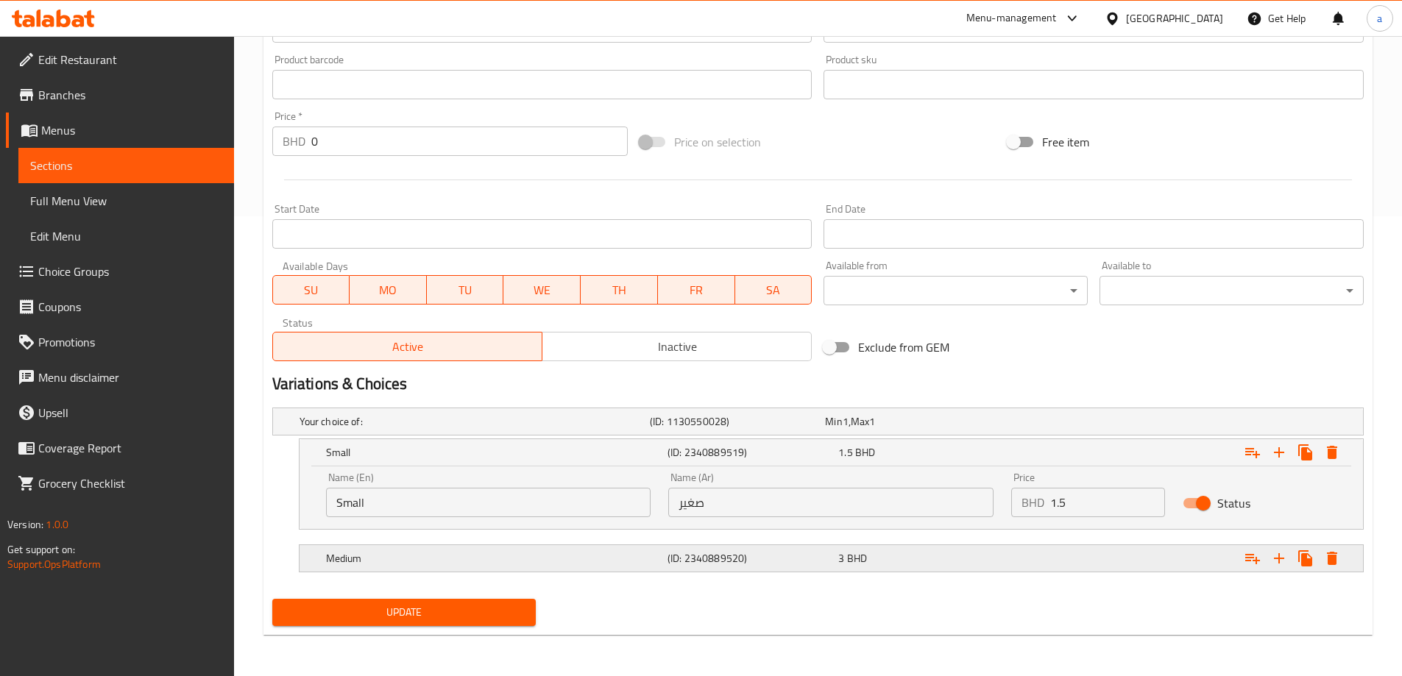
click at [519, 552] on h5 "Medium" at bounding box center [494, 558] width 336 height 15
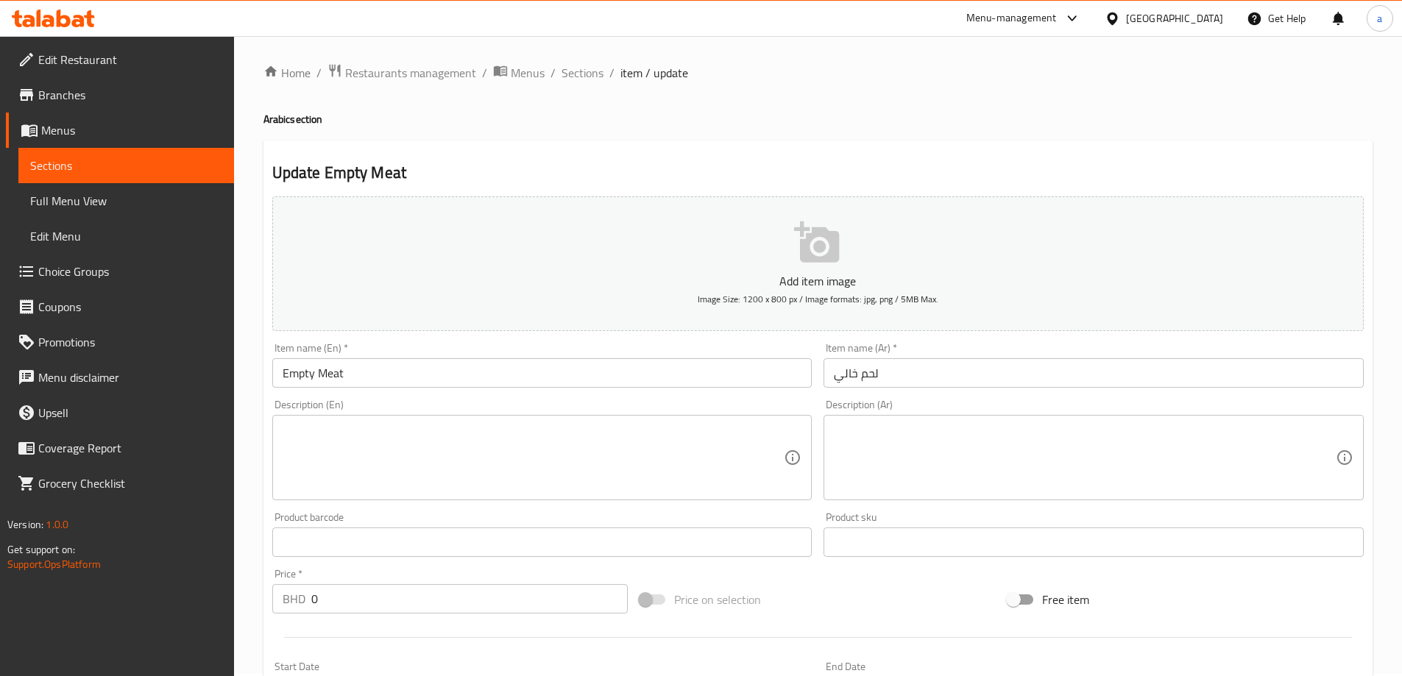
scroll to position [0, 0]
click at [586, 76] on span "Sections" at bounding box center [583, 75] width 42 height 18
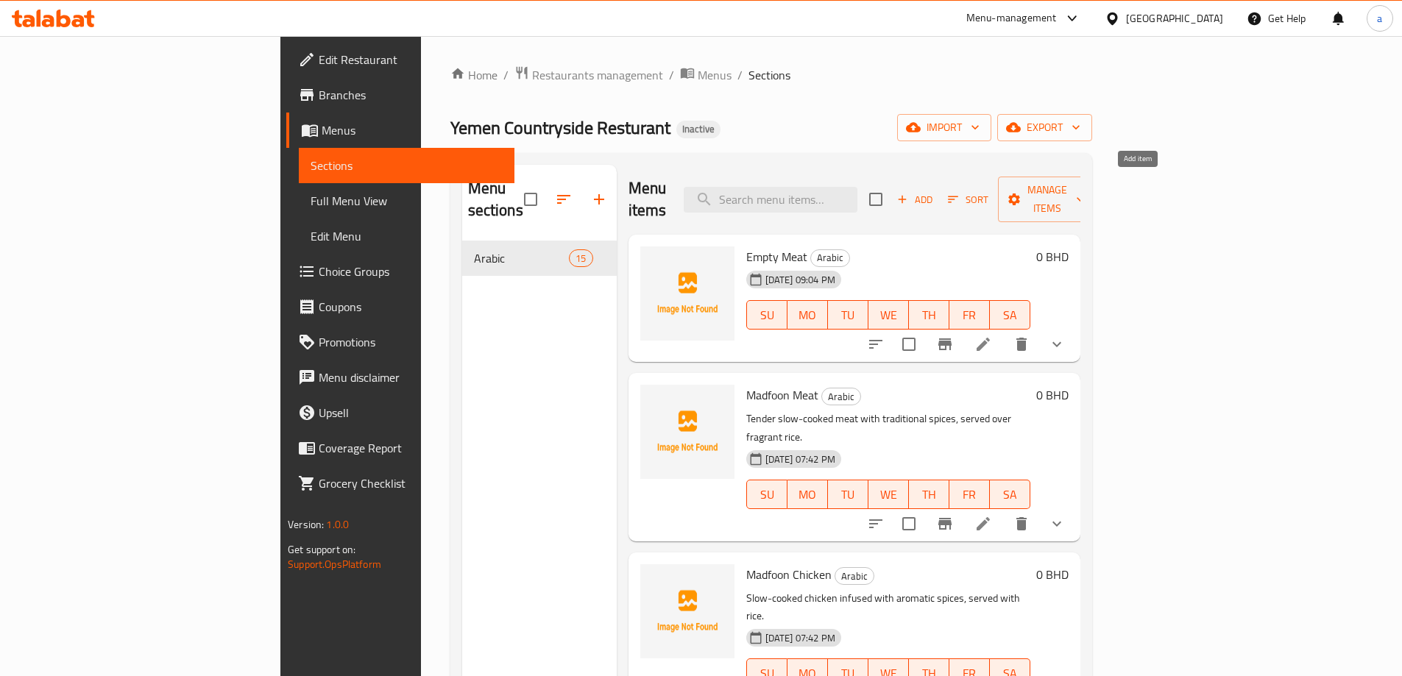
click at [935, 191] on span "Add" at bounding box center [915, 199] width 40 height 17
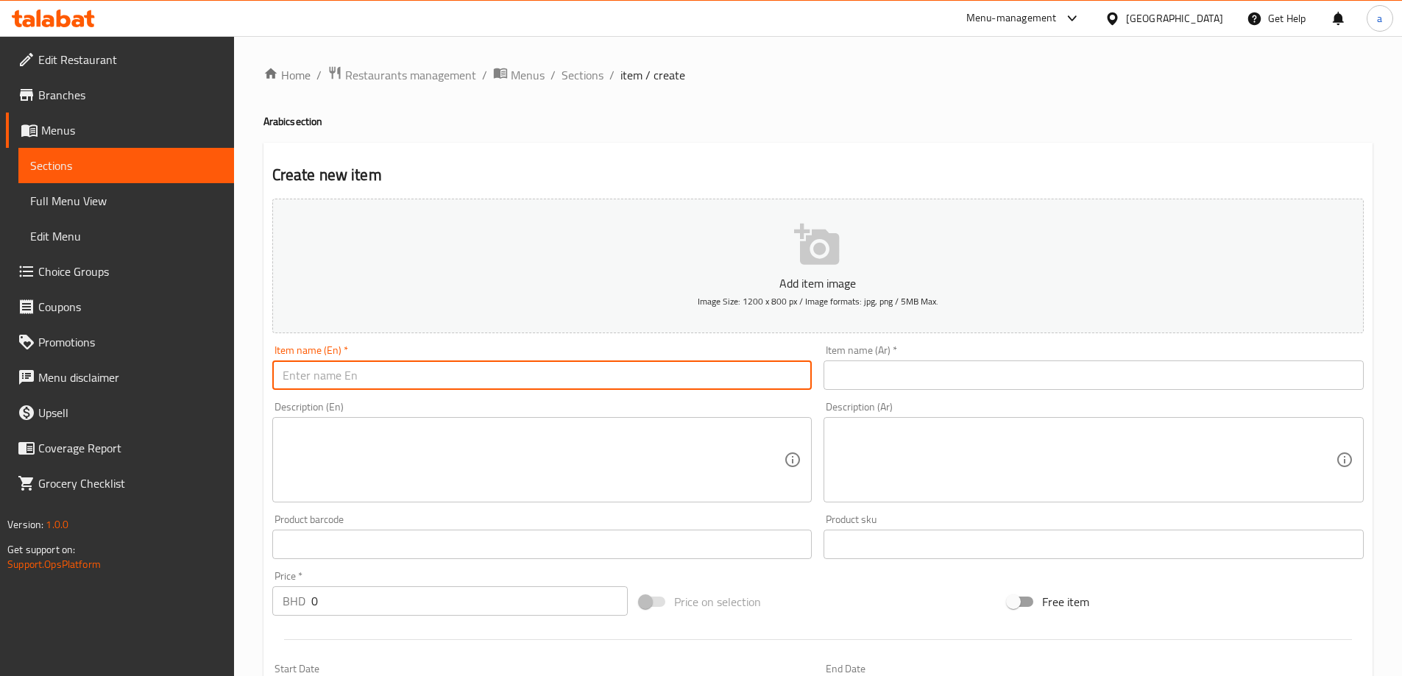
click at [654, 373] on input "text" at bounding box center [542, 375] width 540 height 29
click at [406, 382] on input "Empty Meat" at bounding box center [542, 375] width 540 height 29
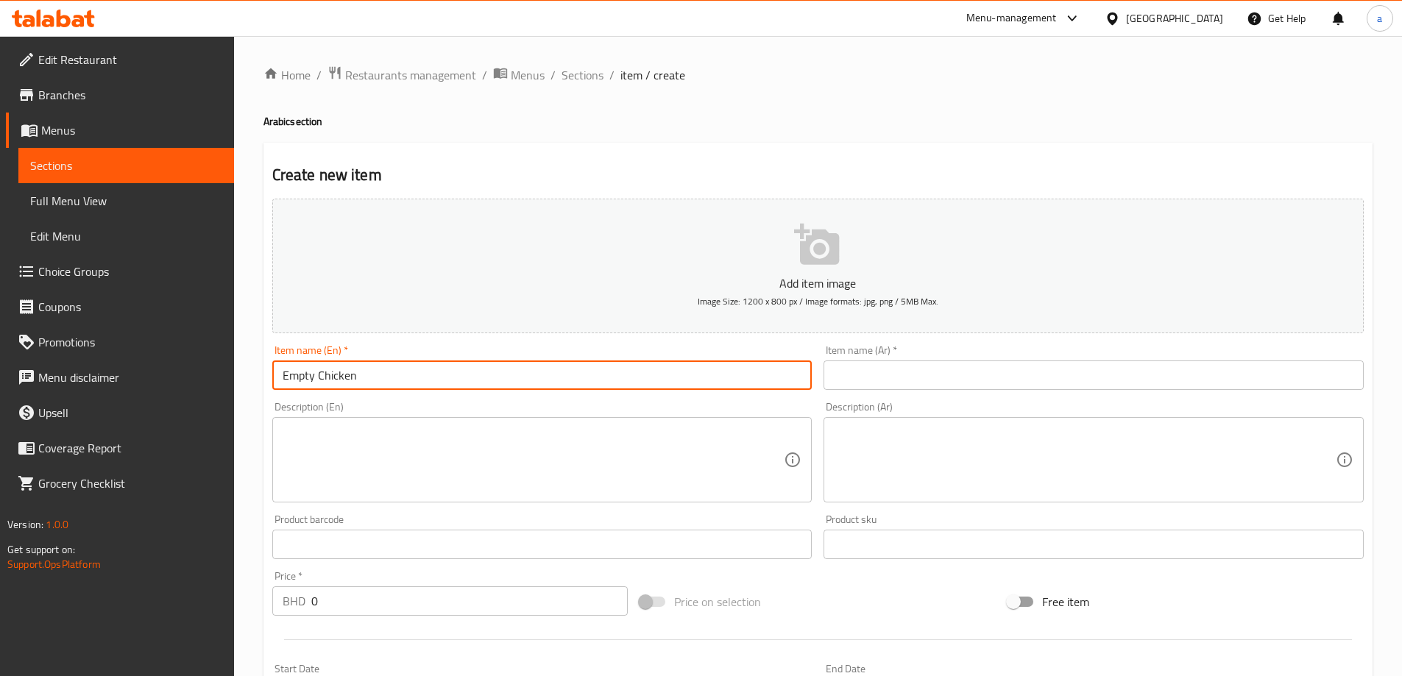
type input "Empty Chicken"
click at [910, 398] on div "Description (Ar) Description (Ar)" at bounding box center [1094, 452] width 552 height 113
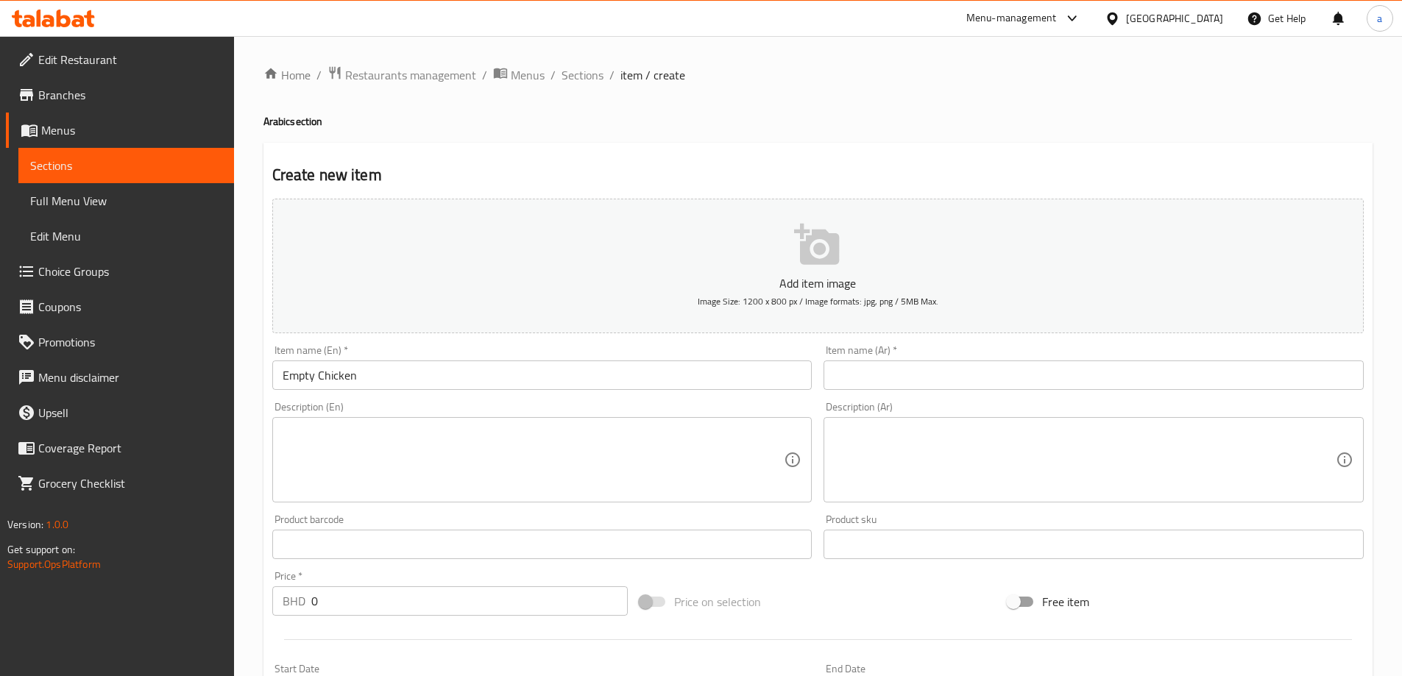
click at [918, 386] on input "text" at bounding box center [1094, 375] width 540 height 29
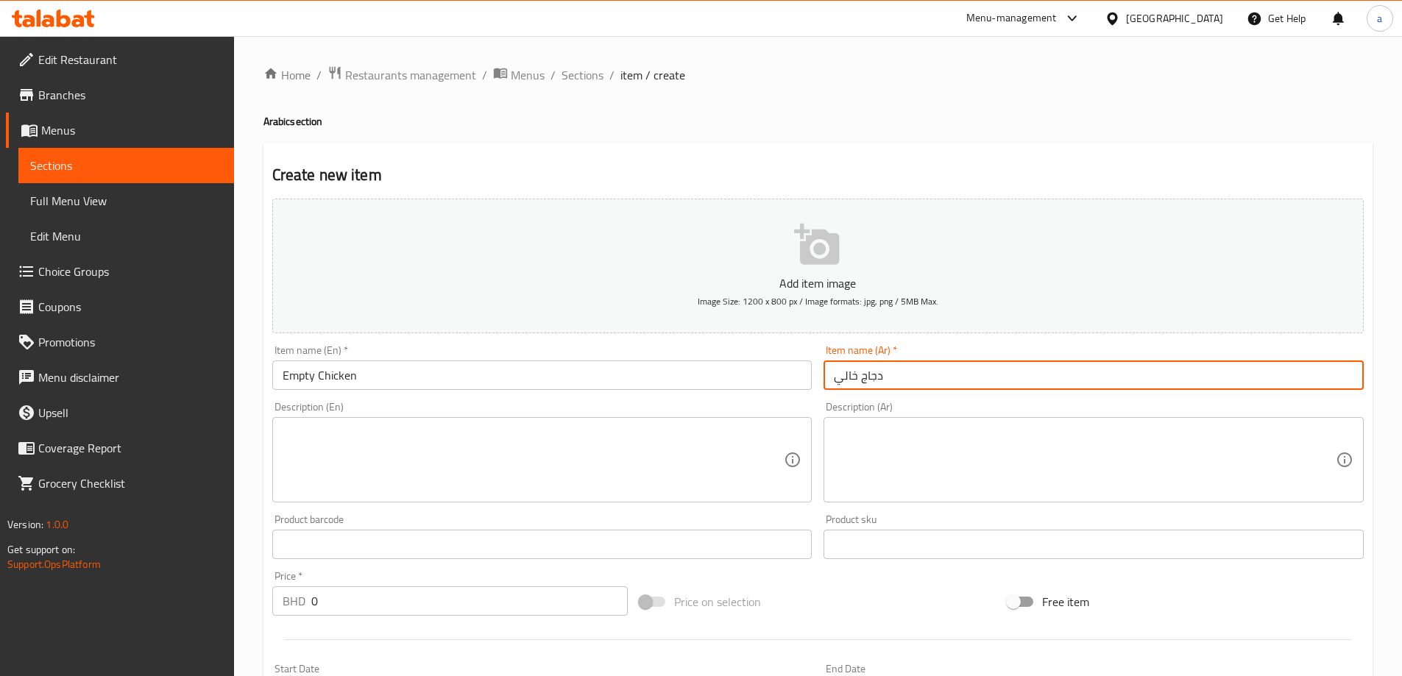
type input "دجاج خالي"
click at [970, 415] on div "Description (Ar) Description (Ar)" at bounding box center [1094, 452] width 540 height 101
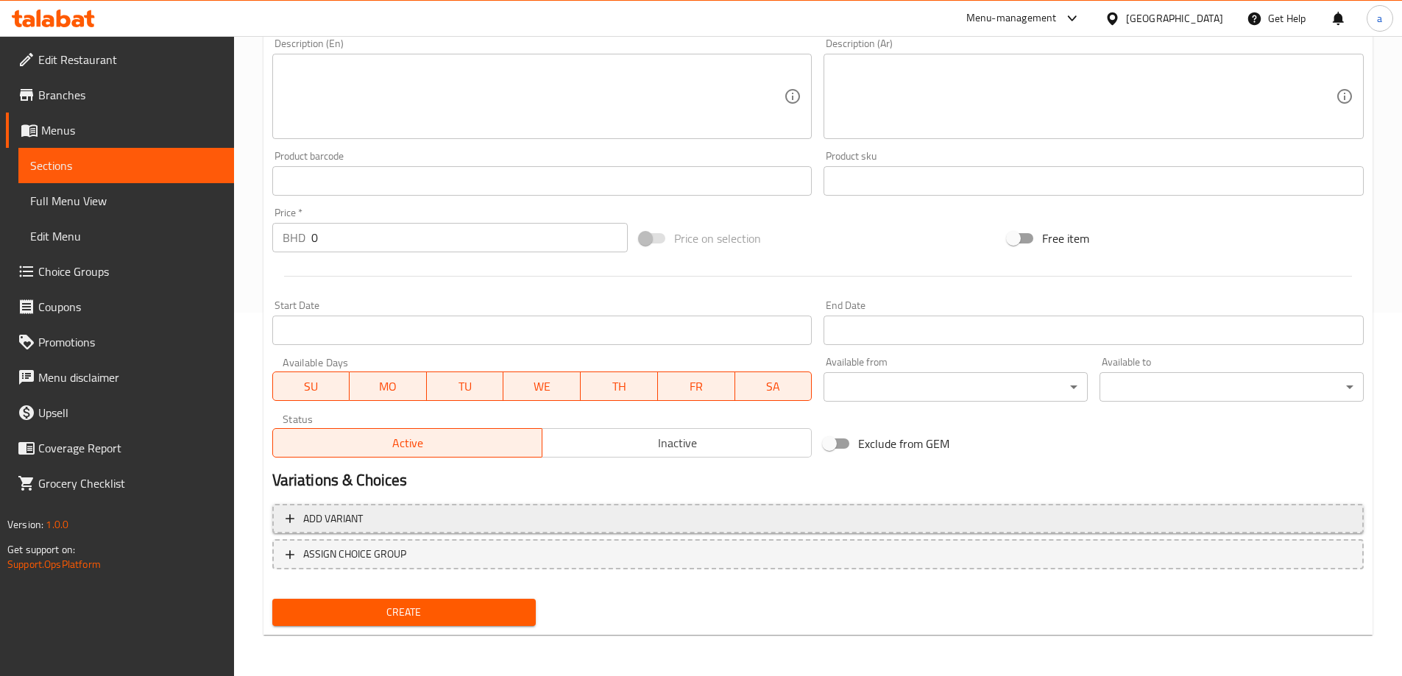
click at [523, 520] on span "Add variant" at bounding box center [818, 519] width 1065 height 18
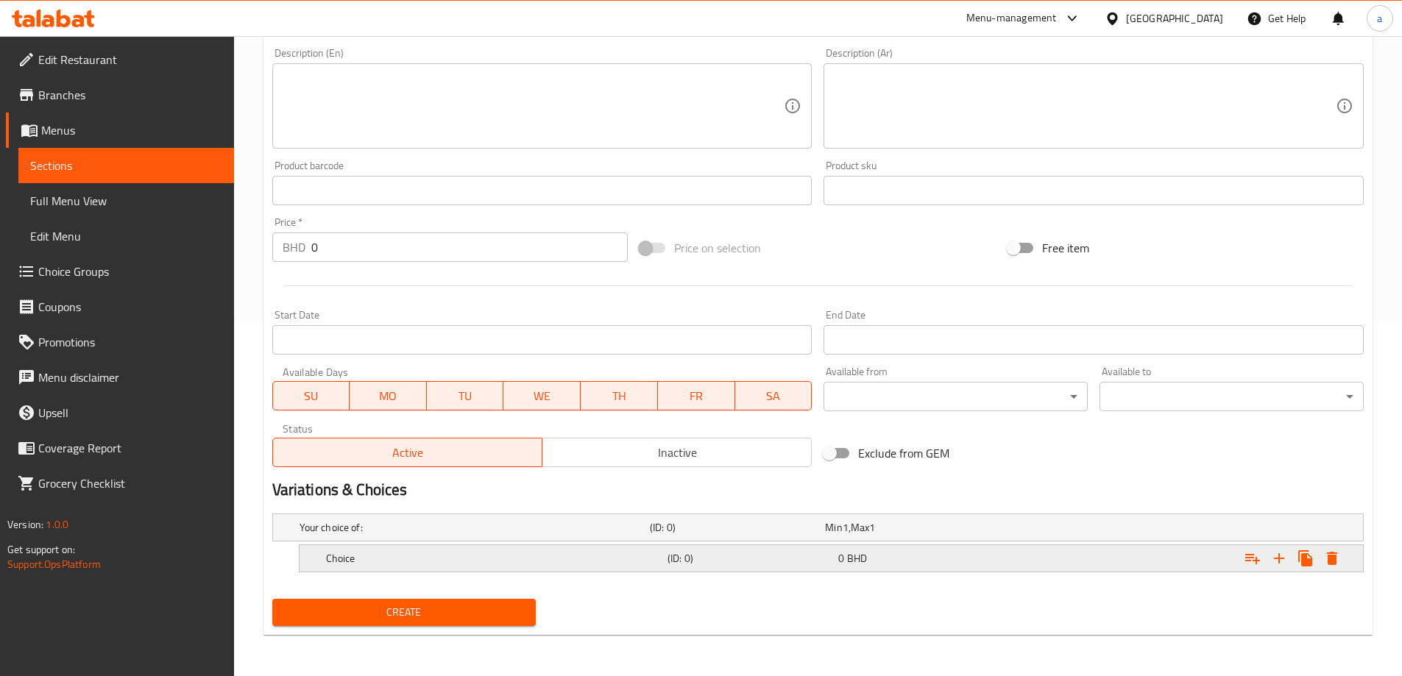
click at [640, 550] on div "Choice" at bounding box center [494, 558] width 342 height 21
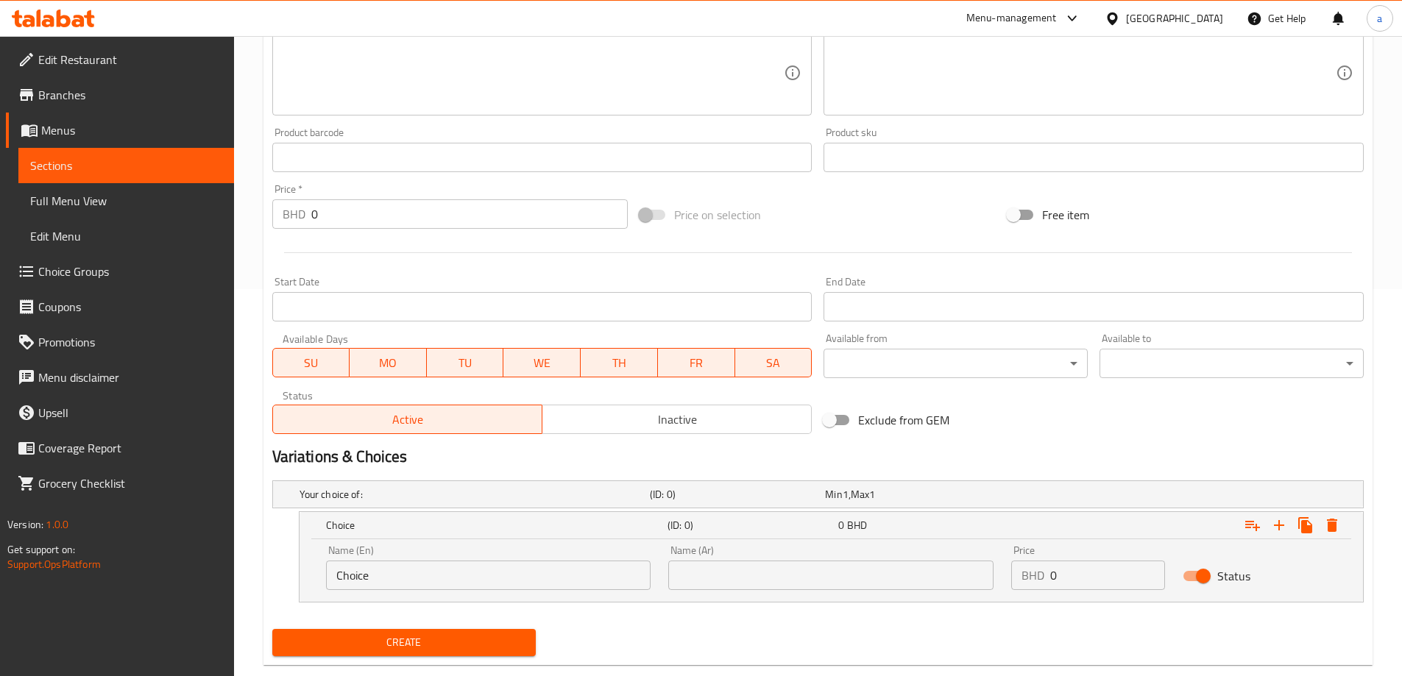
scroll to position [417, 0]
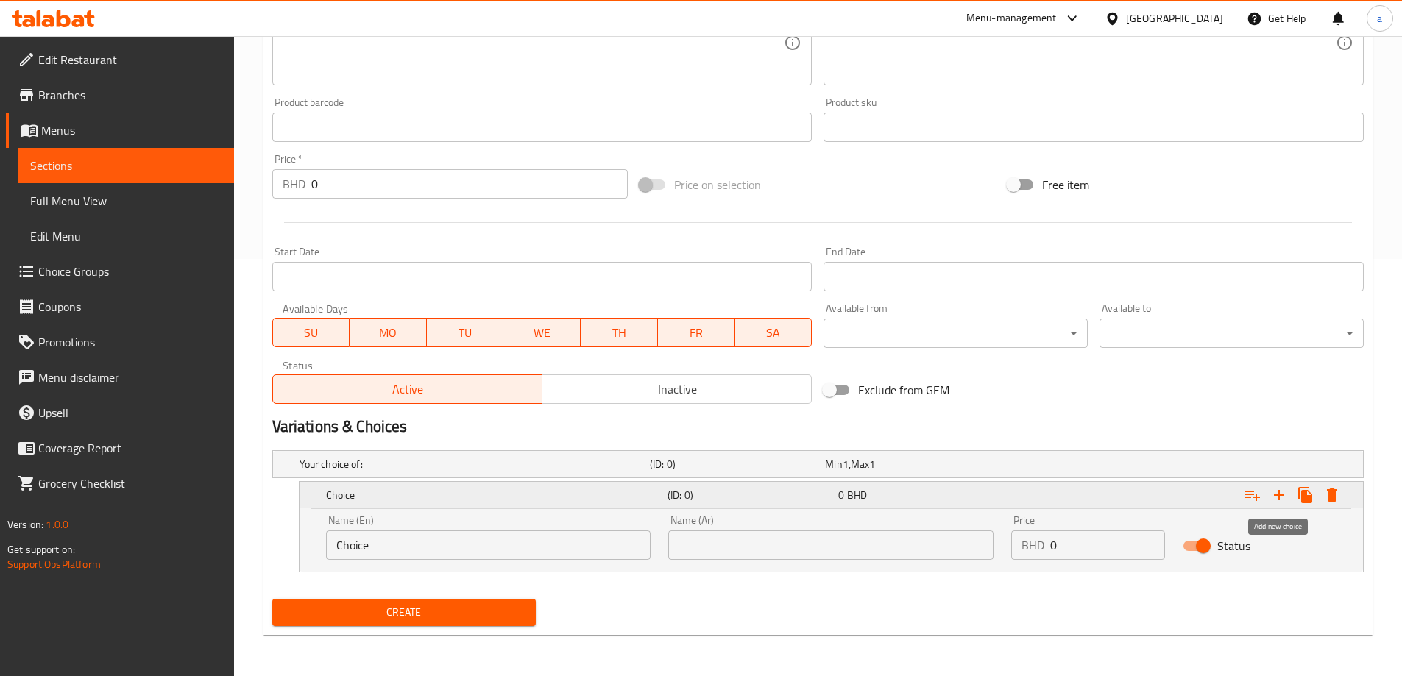
click at [1271, 495] on icon "Expand" at bounding box center [1279, 496] width 18 height 18
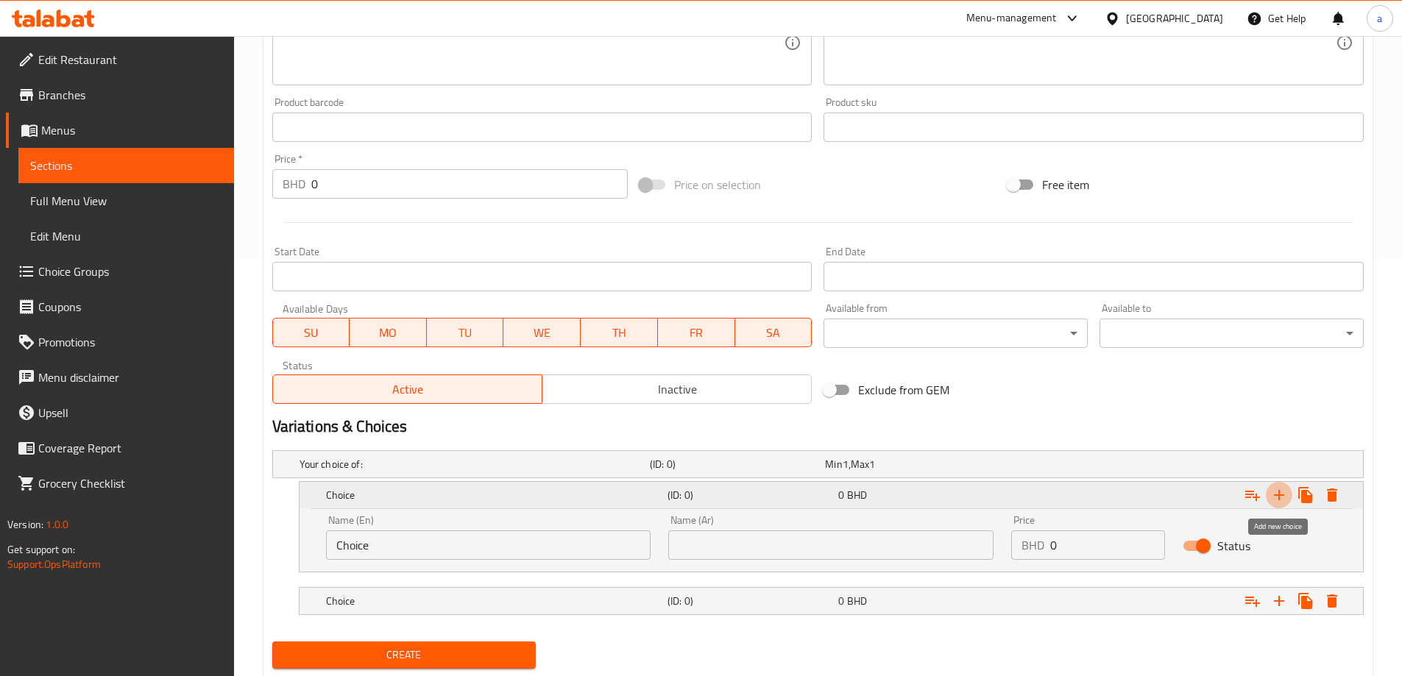
click at [1271, 495] on icon "Expand" at bounding box center [1279, 496] width 18 height 18
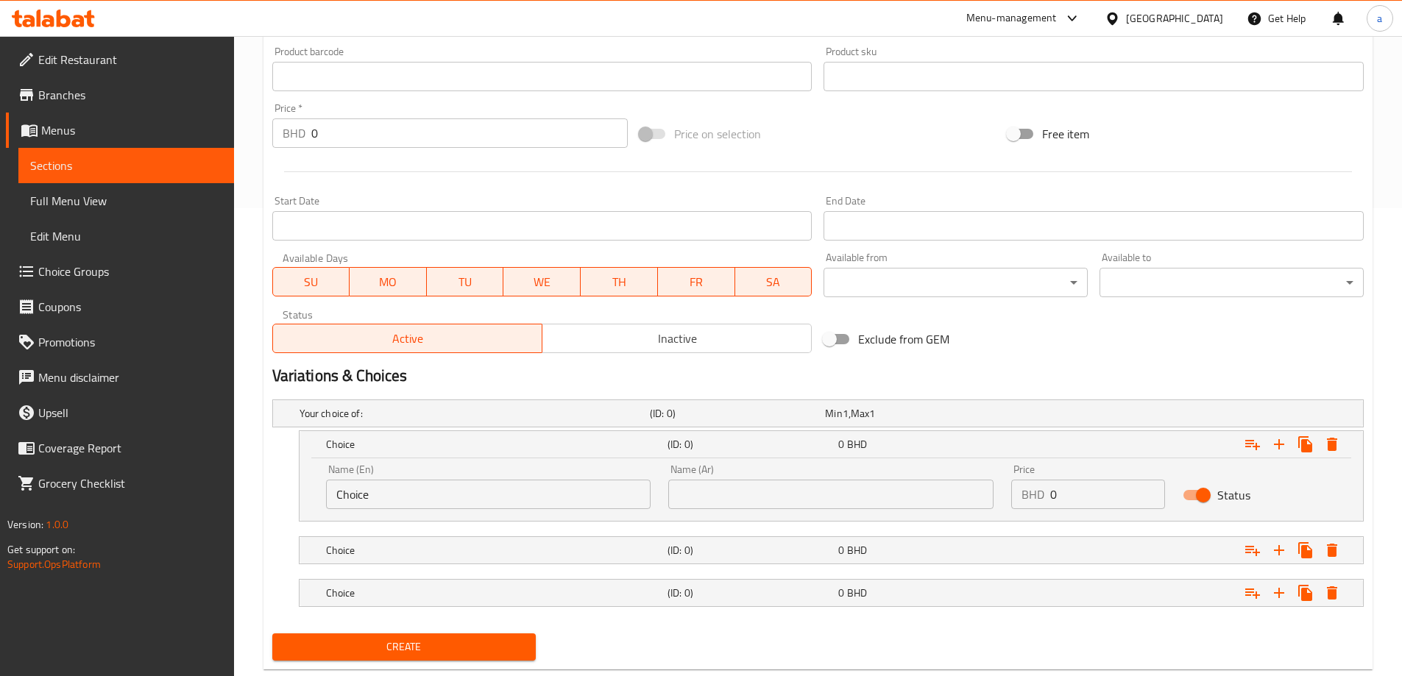
scroll to position [503, 0]
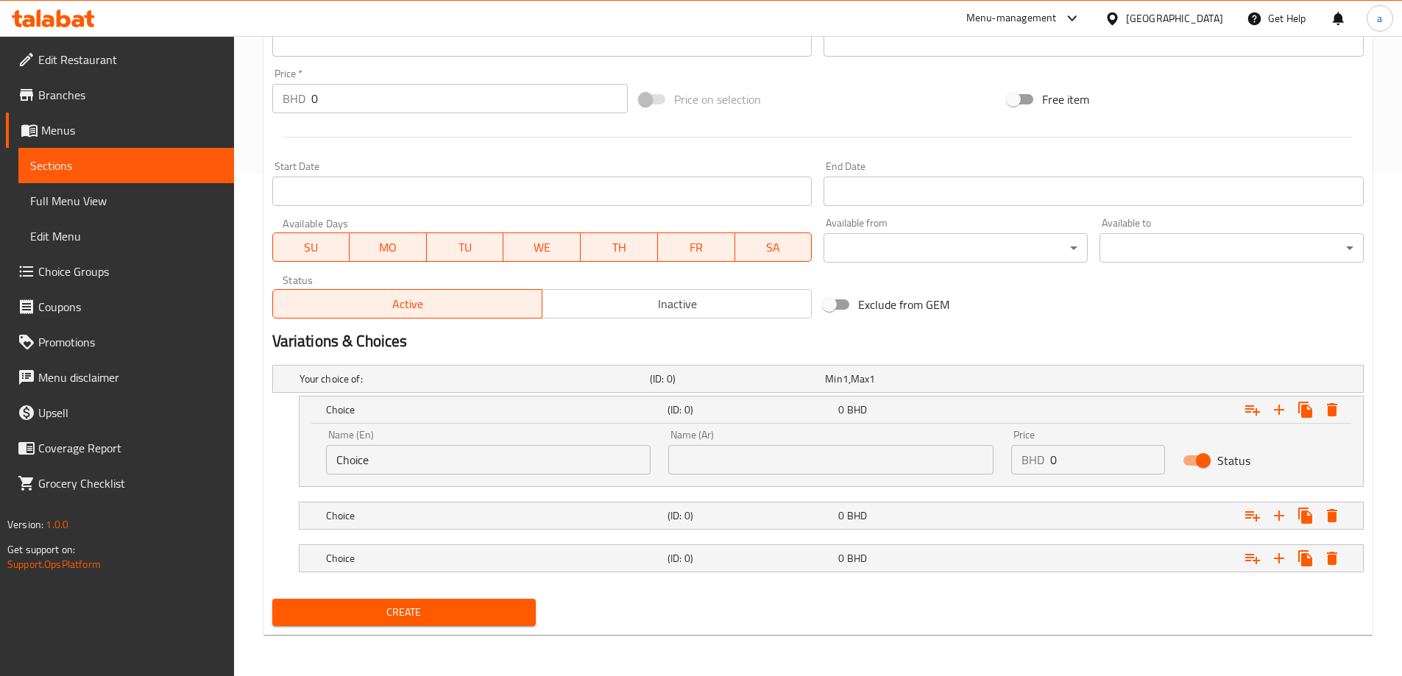
click at [558, 464] on input "Choice" at bounding box center [488, 459] width 325 height 29
click at [558, 464] on input "text" at bounding box center [488, 459] width 325 height 29
type input "Small"
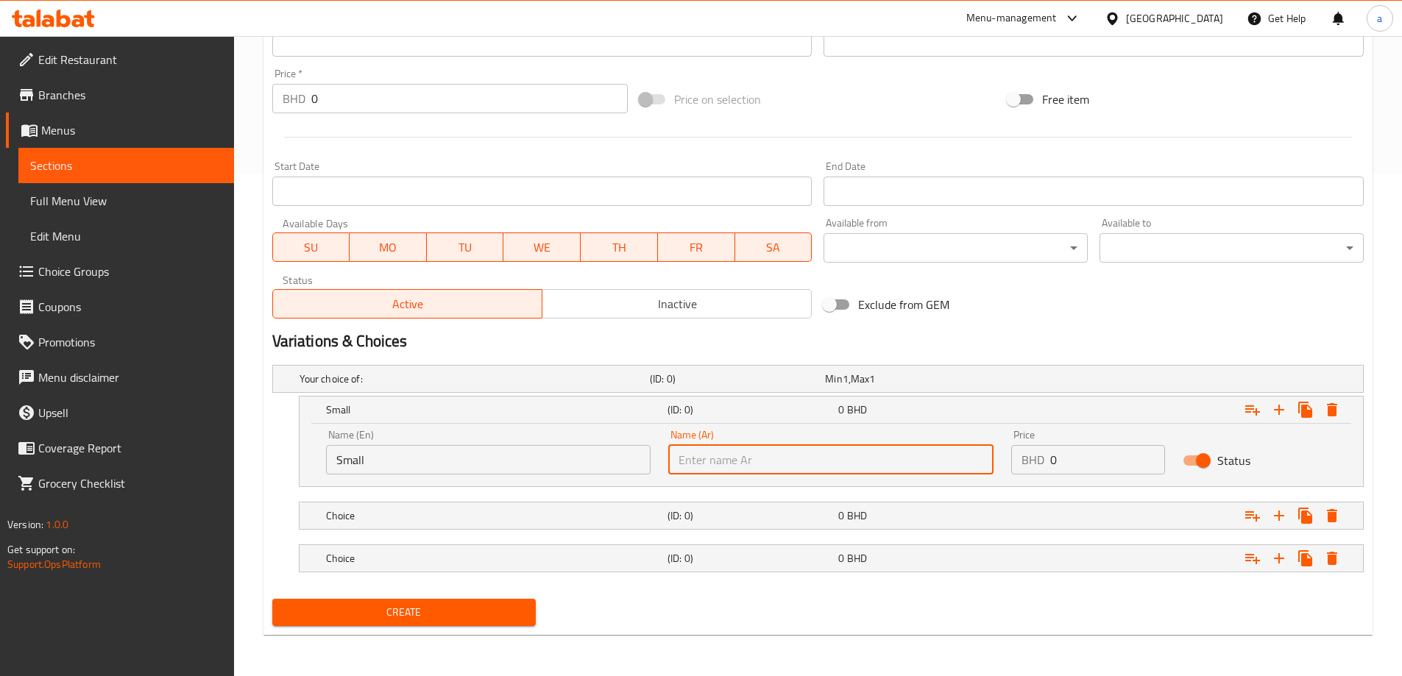
click at [849, 446] on input "text" at bounding box center [830, 459] width 325 height 29
type input "صغير"
click at [673, 501] on div "Choice (ID: 0) 0 BHD" at bounding box center [835, 516] width 1025 height 32
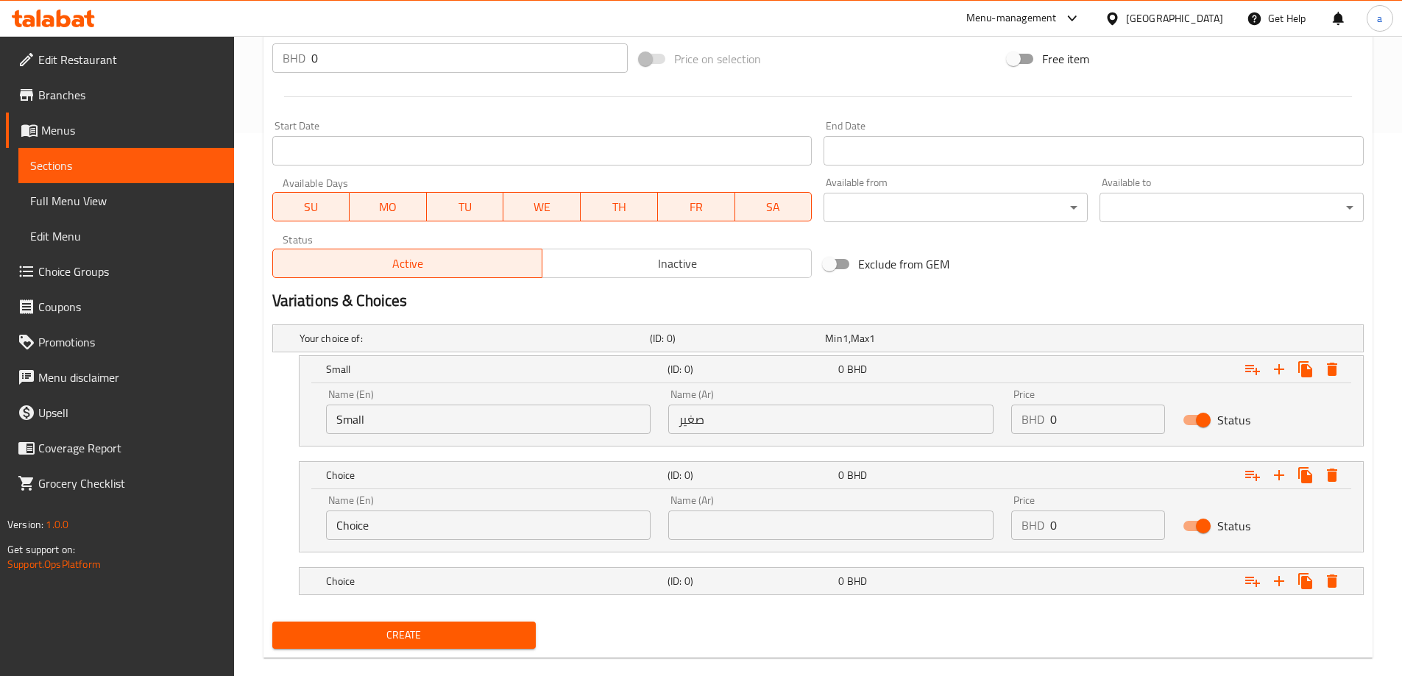
scroll to position [566, 0]
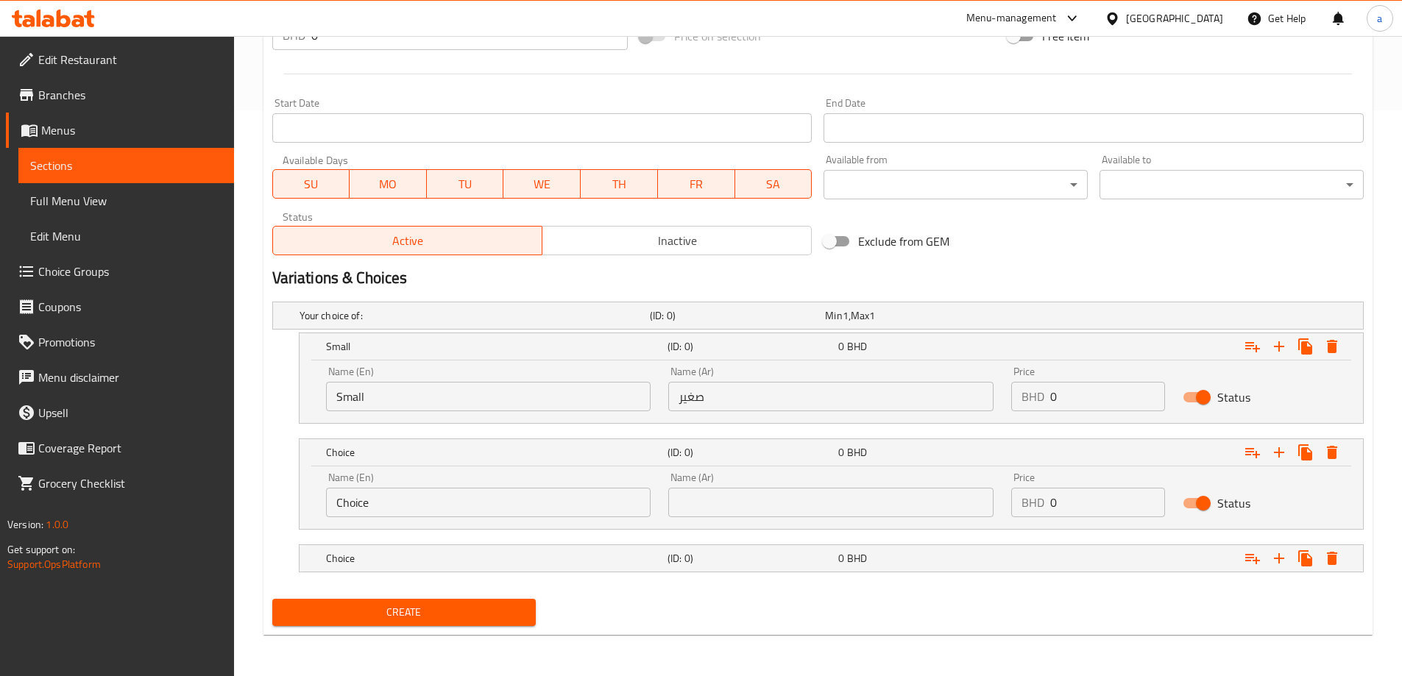
click at [514, 520] on div "Name (En) Choice Name (En)" at bounding box center [488, 495] width 343 height 63
click at [509, 510] on input "Choice" at bounding box center [488, 502] width 325 height 29
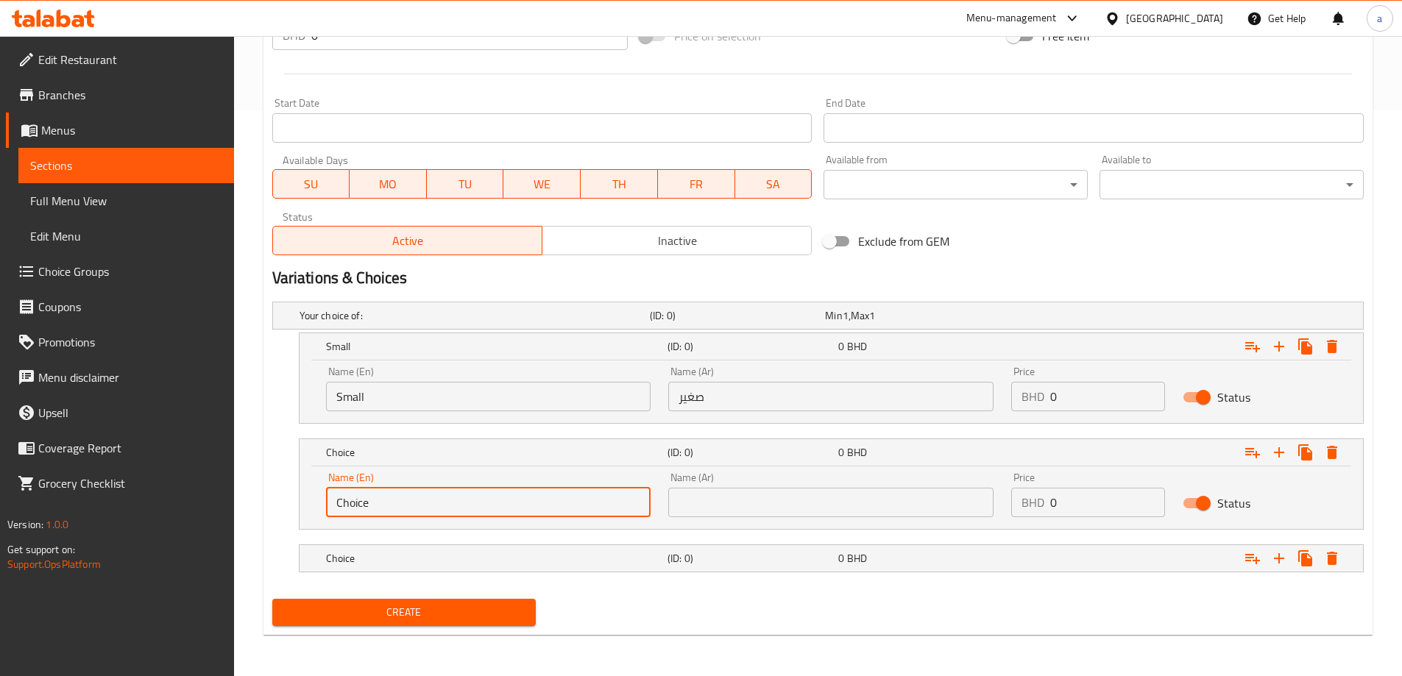
click at [509, 510] on input "Choice" at bounding box center [488, 502] width 325 height 29
click at [509, 510] on input "text" at bounding box center [488, 502] width 325 height 29
type input "Medium"
click at [774, 512] on input "text" at bounding box center [830, 502] width 325 height 29
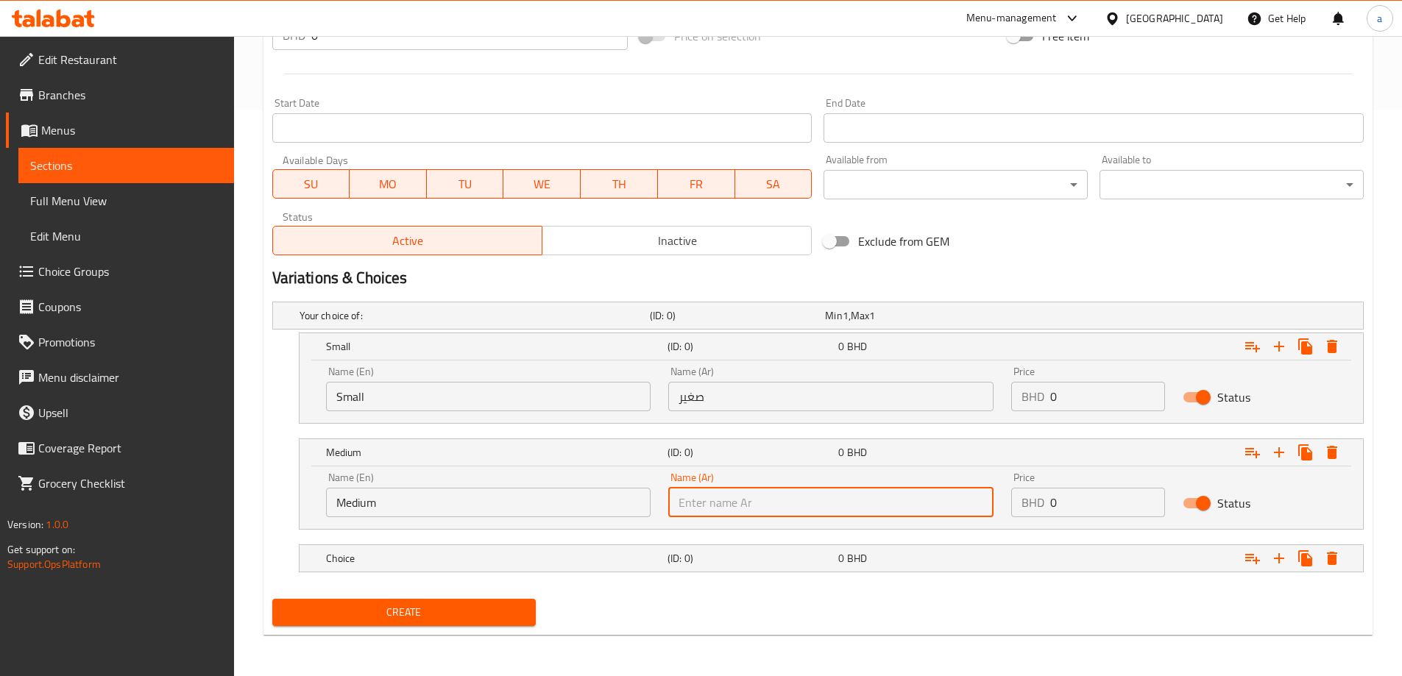
type input "وسط"
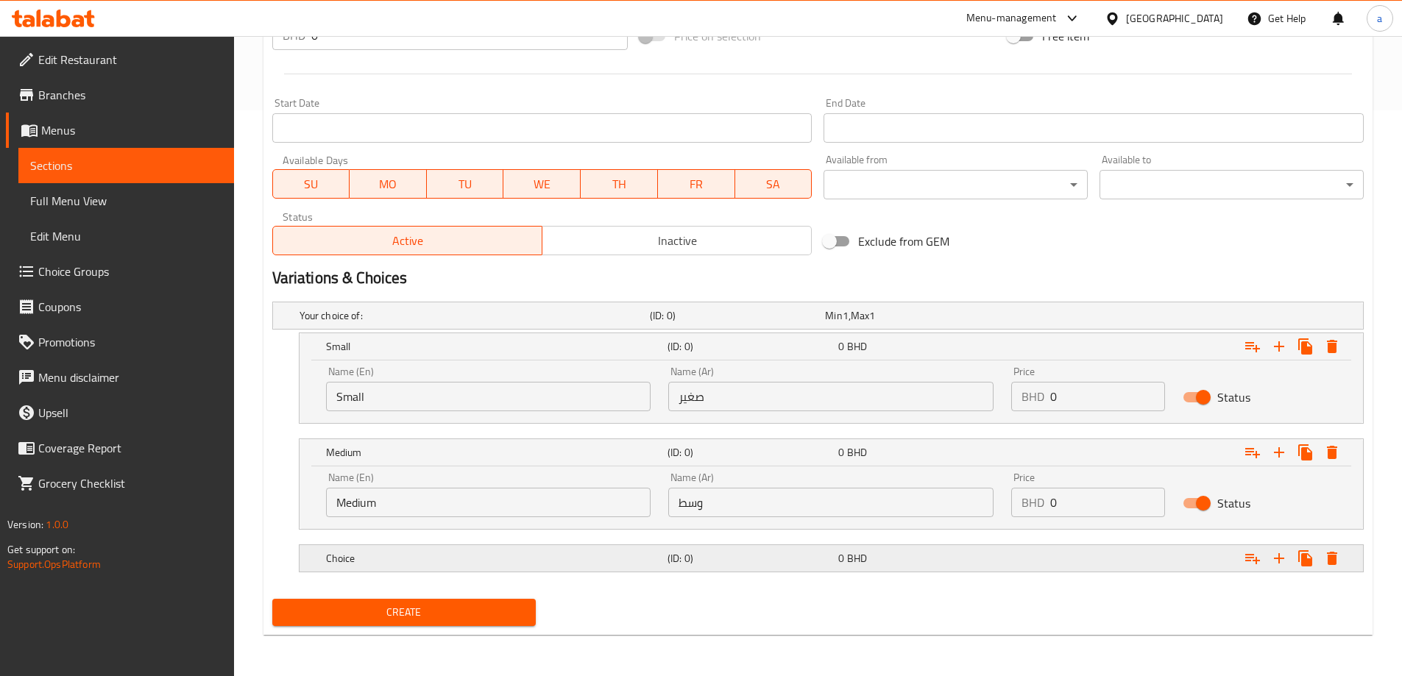
click at [629, 560] on h5 "Choice" at bounding box center [494, 558] width 336 height 15
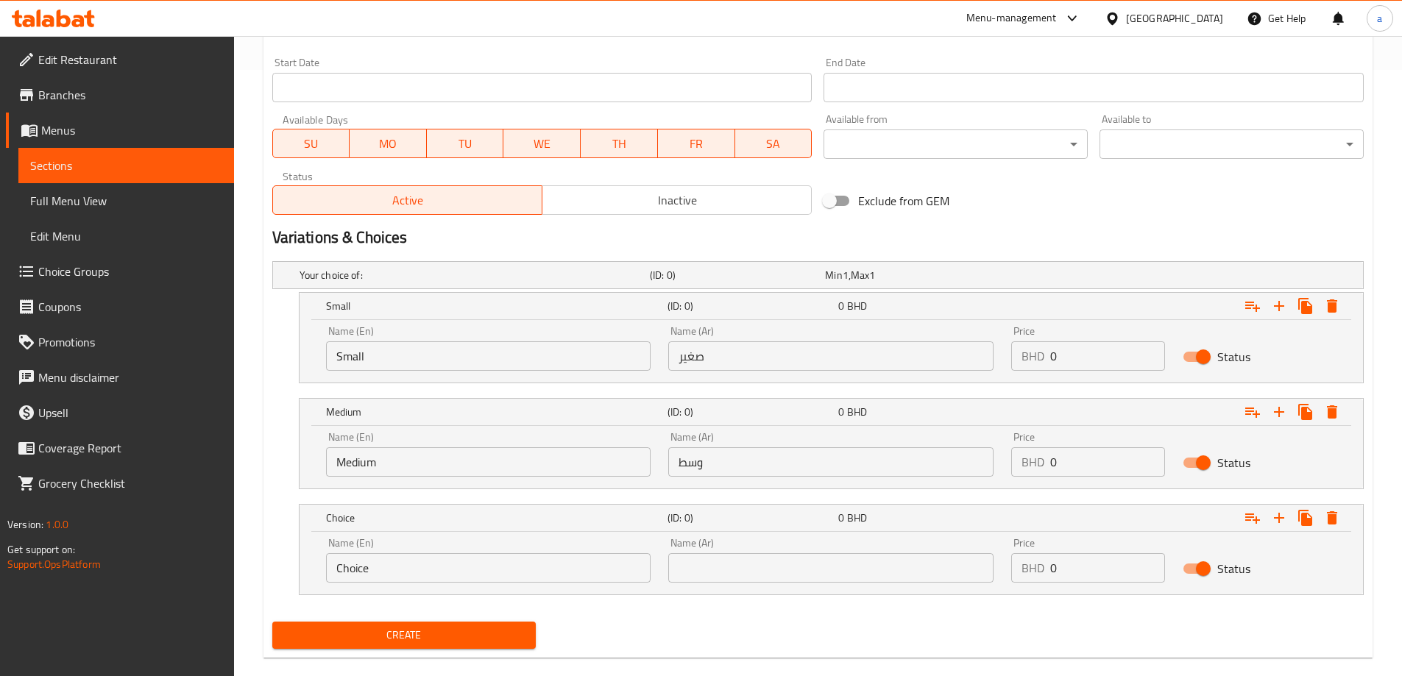
scroll to position [629, 0]
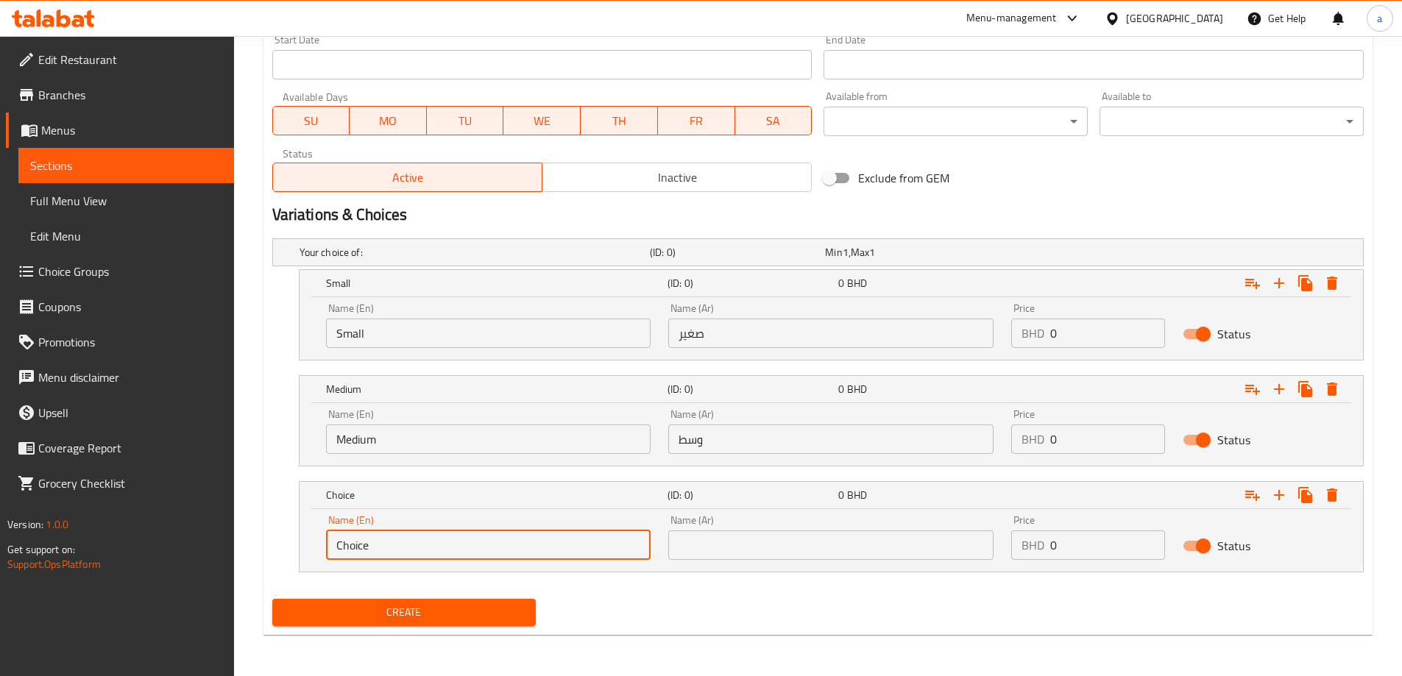
click at [484, 554] on input "Choice" at bounding box center [488, 545] width 325 height 29
click at [484, 554] on input "text" at bounding box center [488, 545] width 325 height 29
type input "Large"
click at [810, 535] on input "text" at bounding box center [830, 545] width 325 height 29
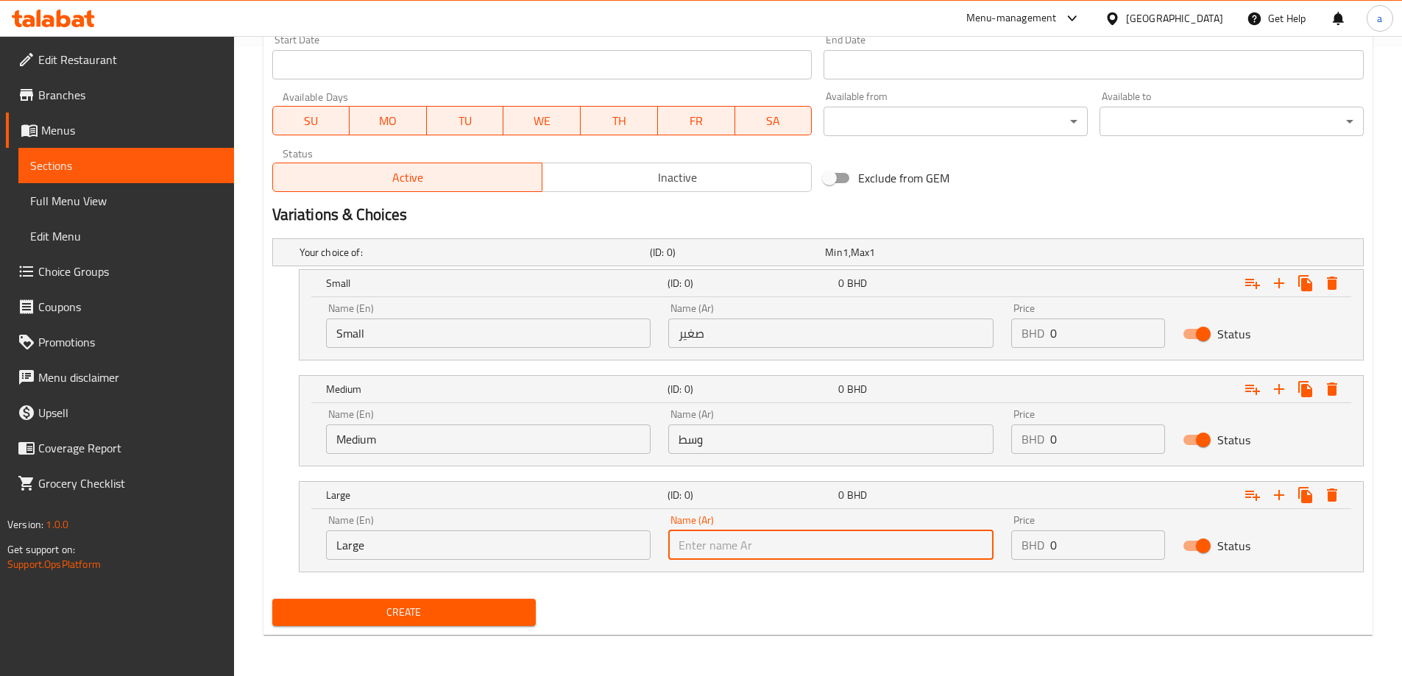
type input "كبير"
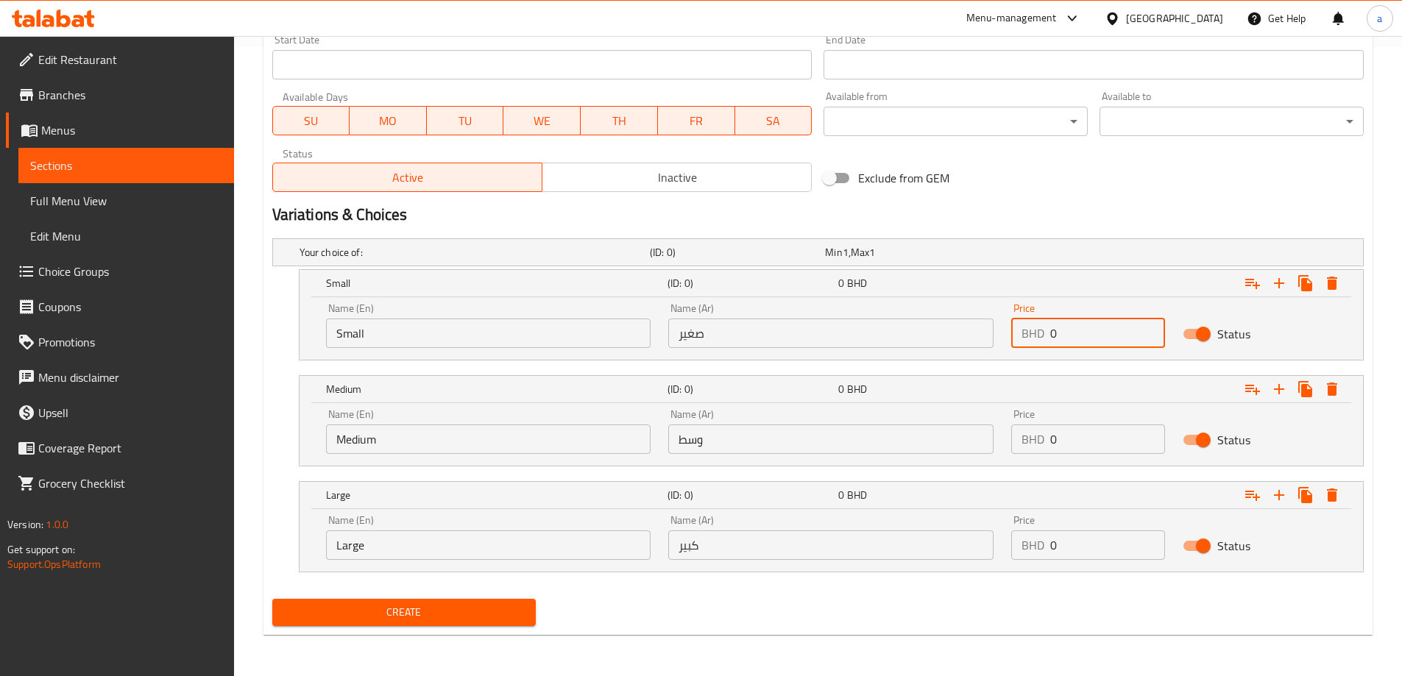
drag, startPoint x: 1078, startPoint y: 339, endPoint x: 983, endPoint y: 339, distance: 94.2
click at [983, 339] on div "Name (En) Small Name (En) Name (Ar) صغير Name (Ar) Price BHD 0 Price Status" at bounding box center [831, 325] width 1028 height 63
type input "0.8"
click at [1098, 434] on input "0" at bounding box center [1107, 439] width 115 height 29
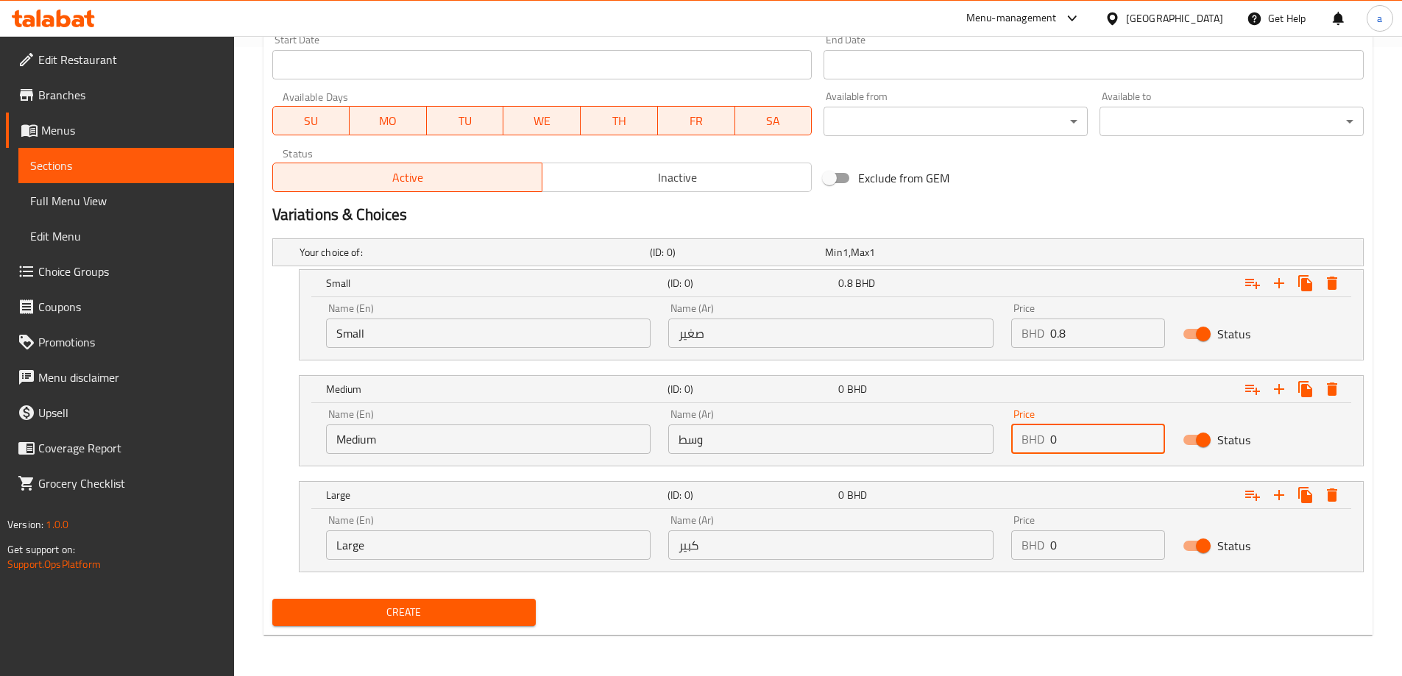
click at [1098, 434] on input "0" at bounding box center [1107, 439] width 115 height 29
type input "1.6"
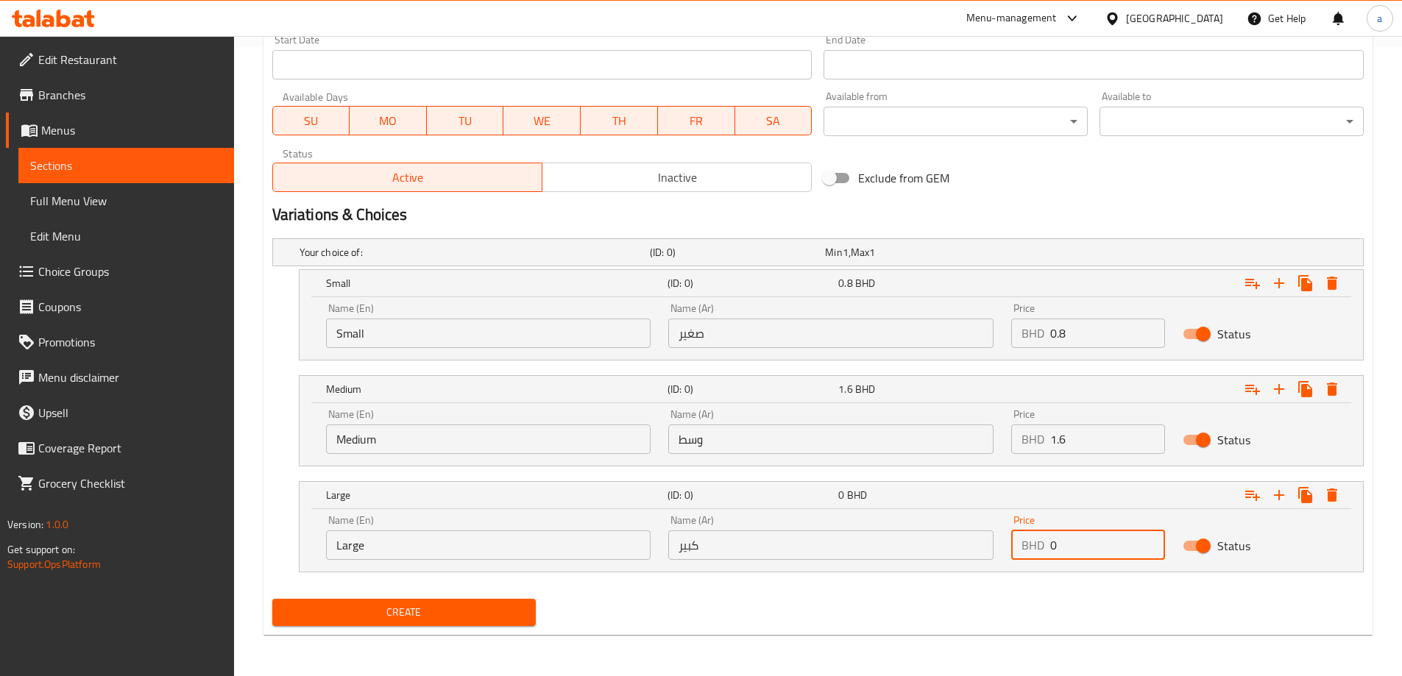
click at [1087, 534] on input "0" at bounding box center [1107, 545] width 115 height 29
type input "3.5"
click at [412, 620] on span "Create" at bounding box center [404, 613] width 241 height 18
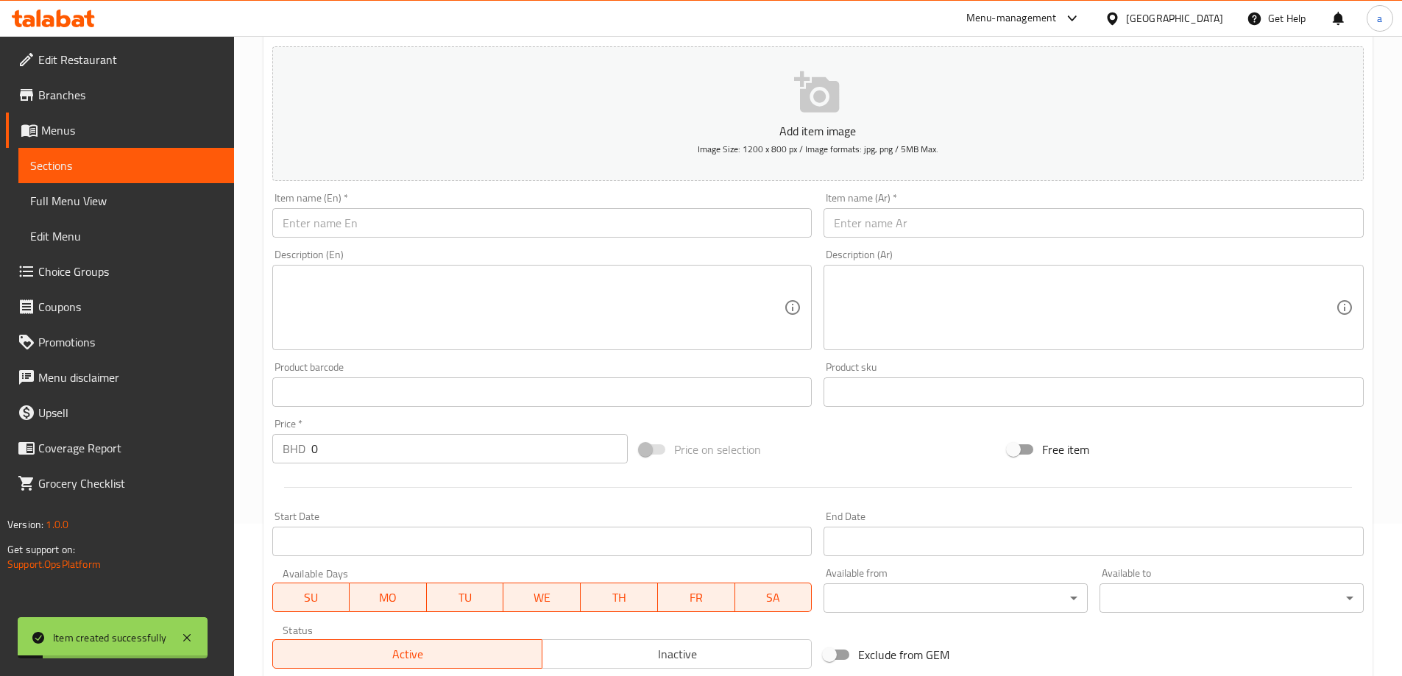
scroll to position [0, 0]
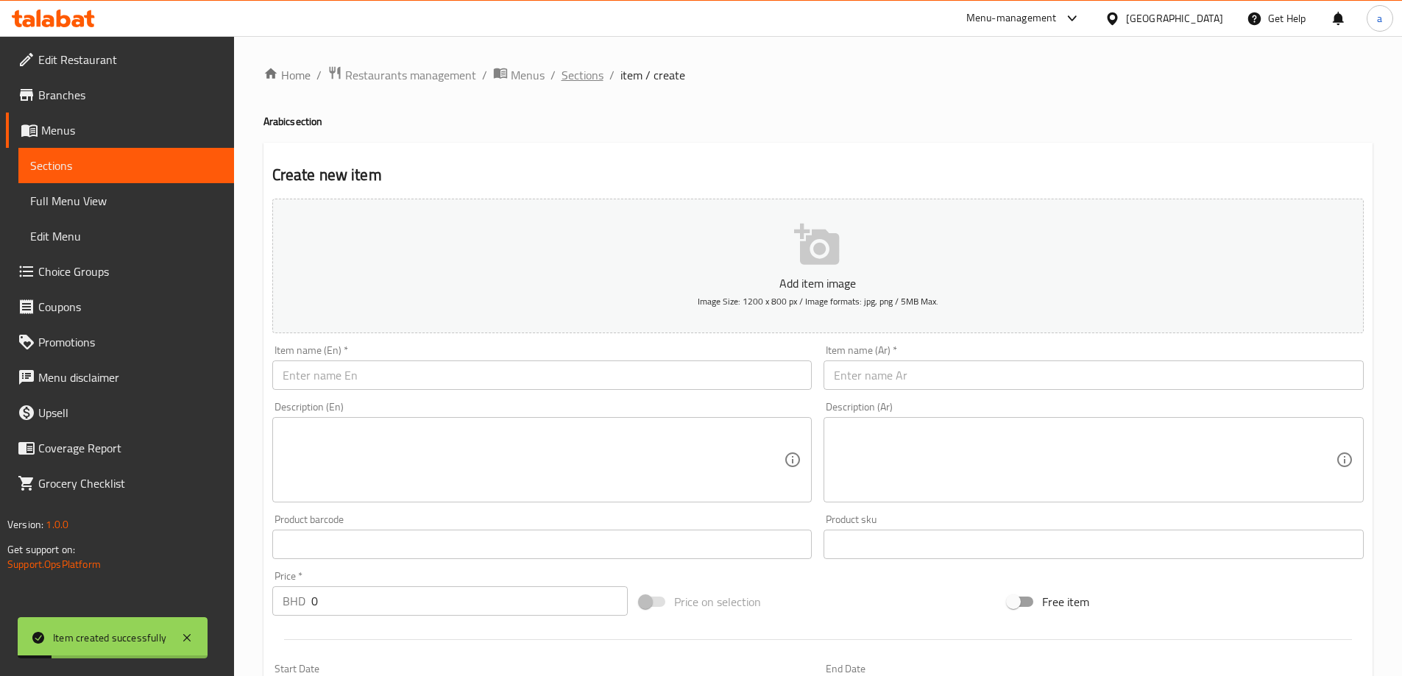
click at [588, 84] on span "Sections" at bounding box center [583, 75] width 42 height 18
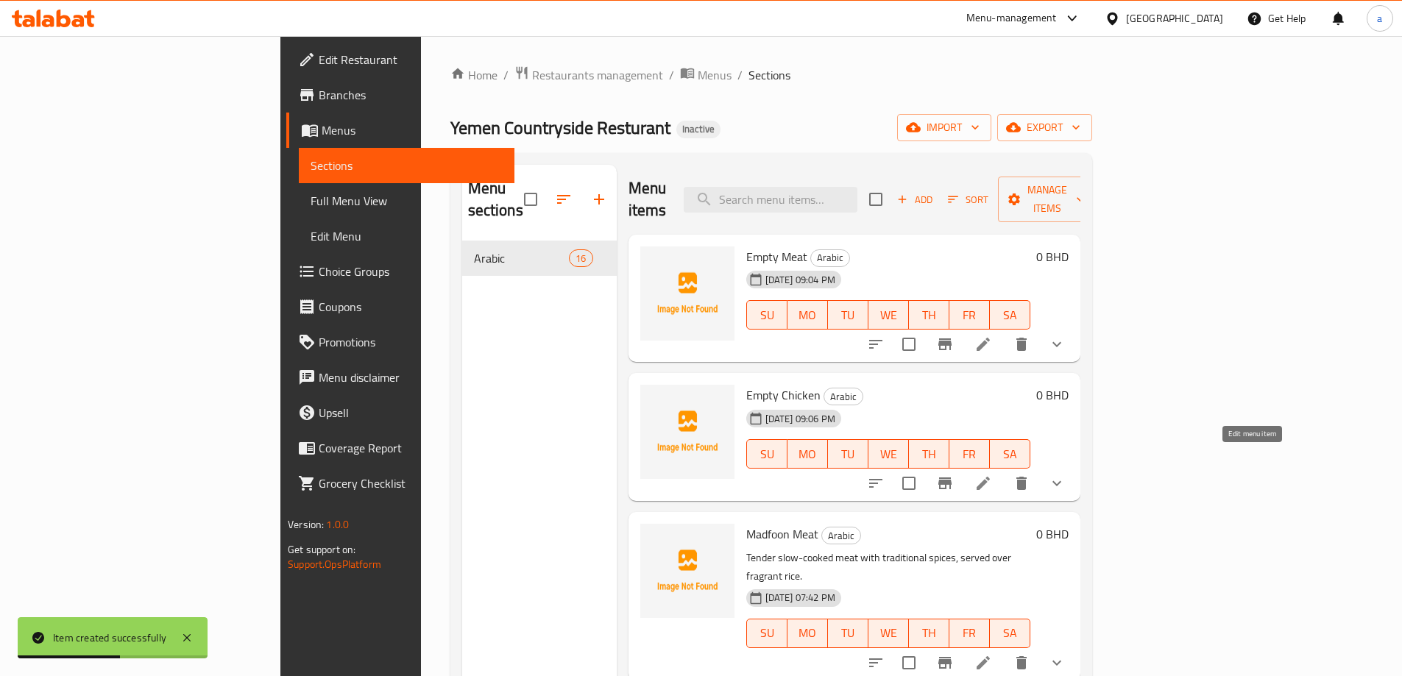
click at [990, 477] on icon at bounding box center [983, 483] width 13 height 13
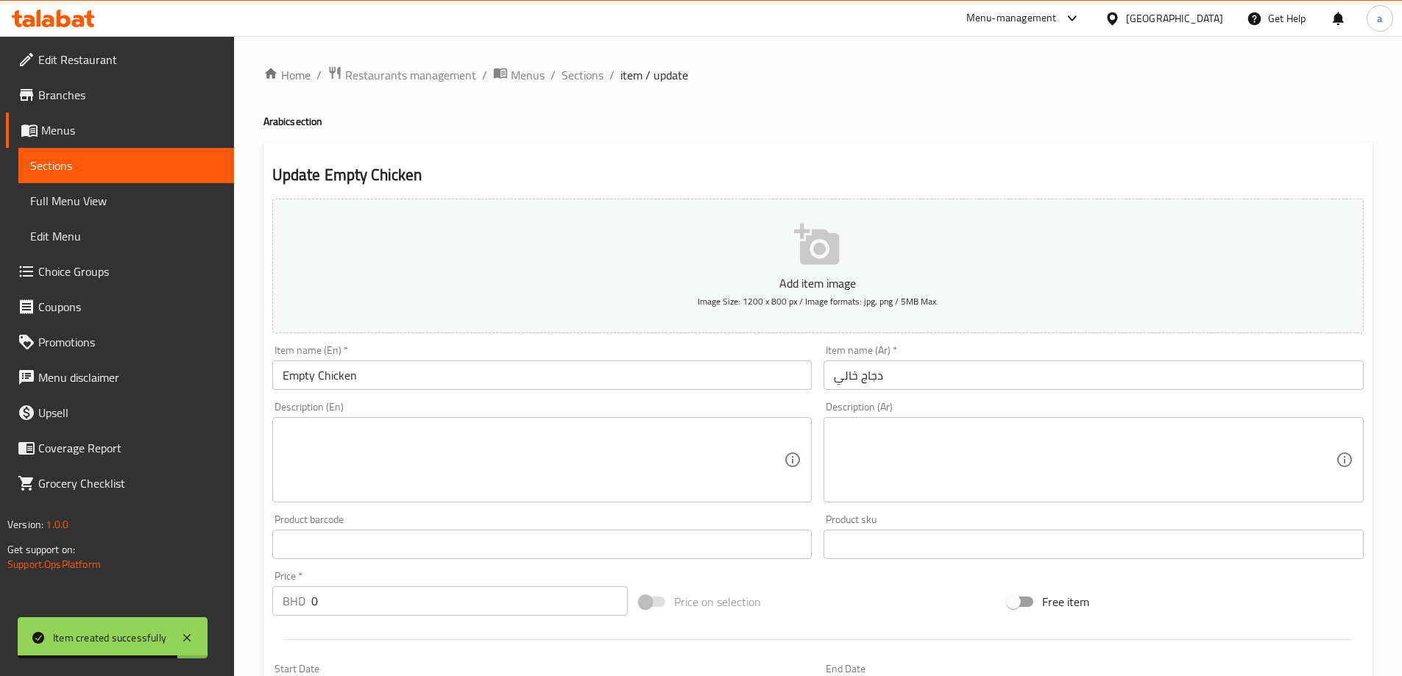
click at [337, 400] on div "Description (En) Description (En)" at bounding box center [542, 452] width 552 height 113
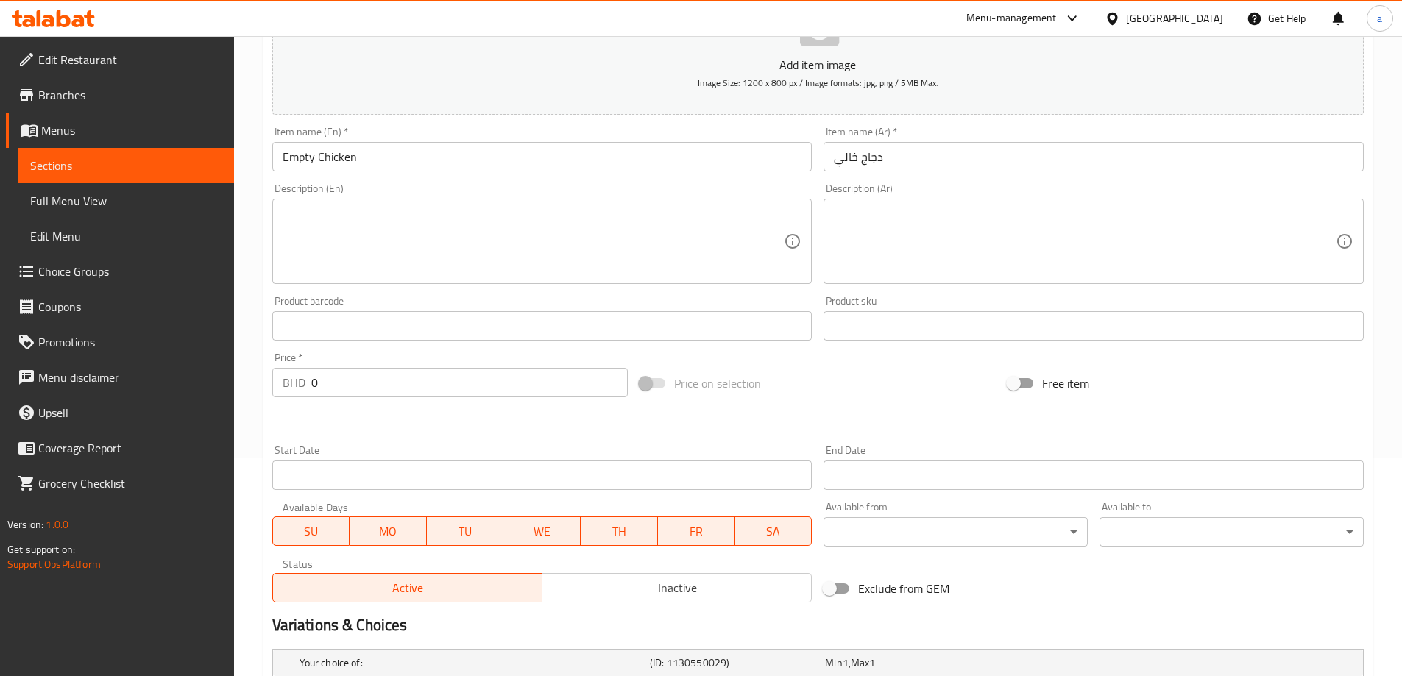
scroll to position [439, 0]
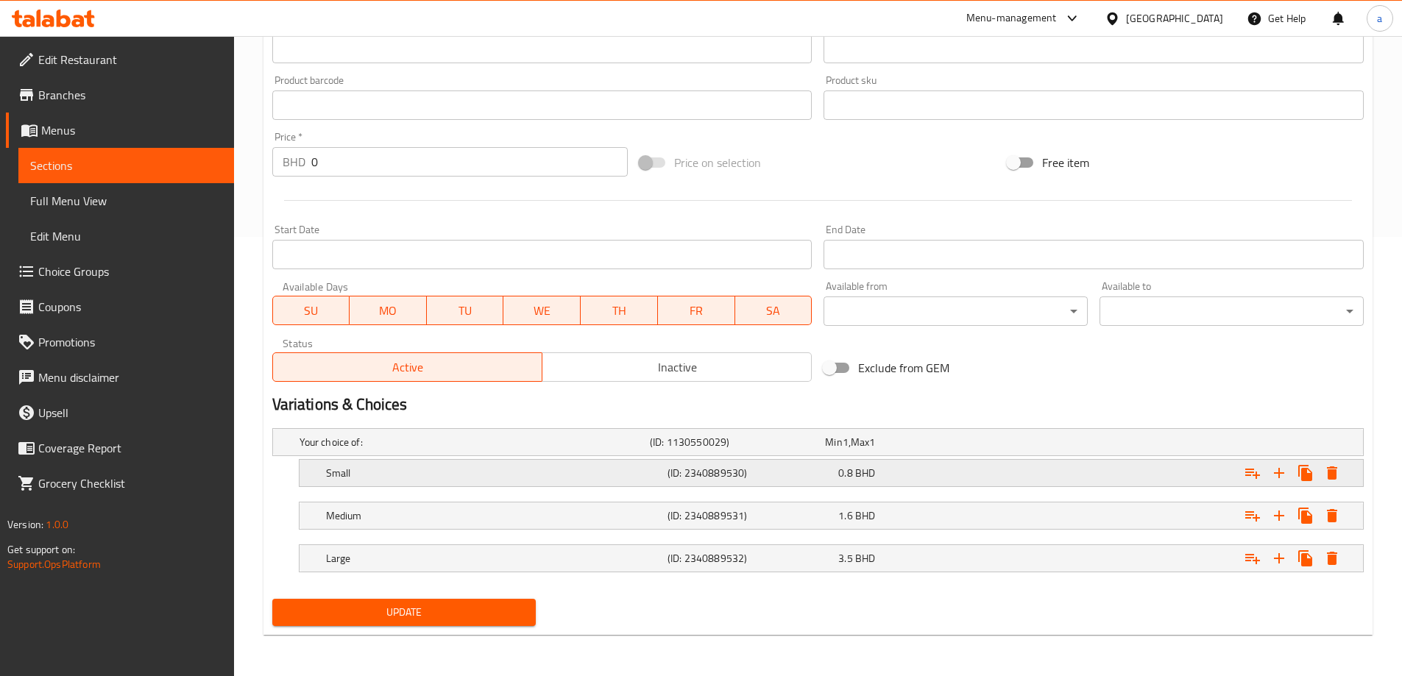
click at [501, 480] on h5 "Small" at bounding box center [494, 473] width 336 height 15
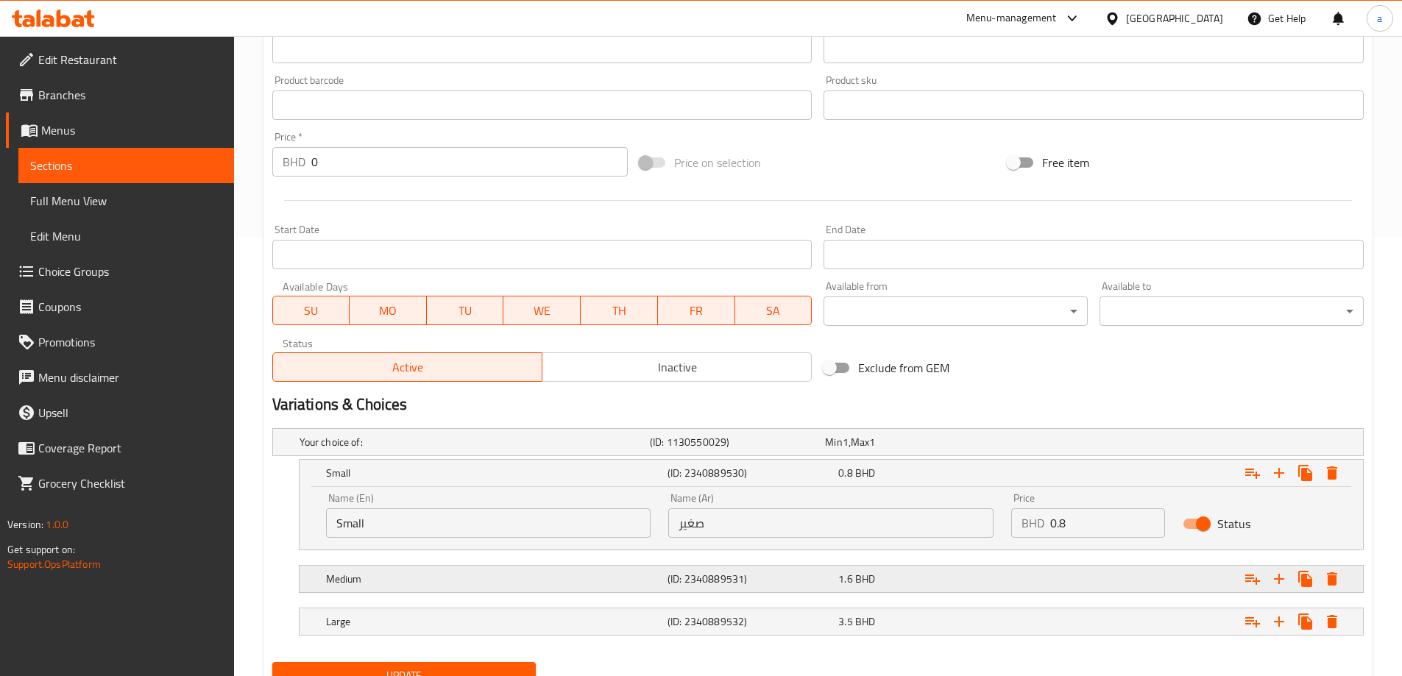
click at [476, 573] on h5 "Medium" at bounding box center [494, 579] width 336 height 15
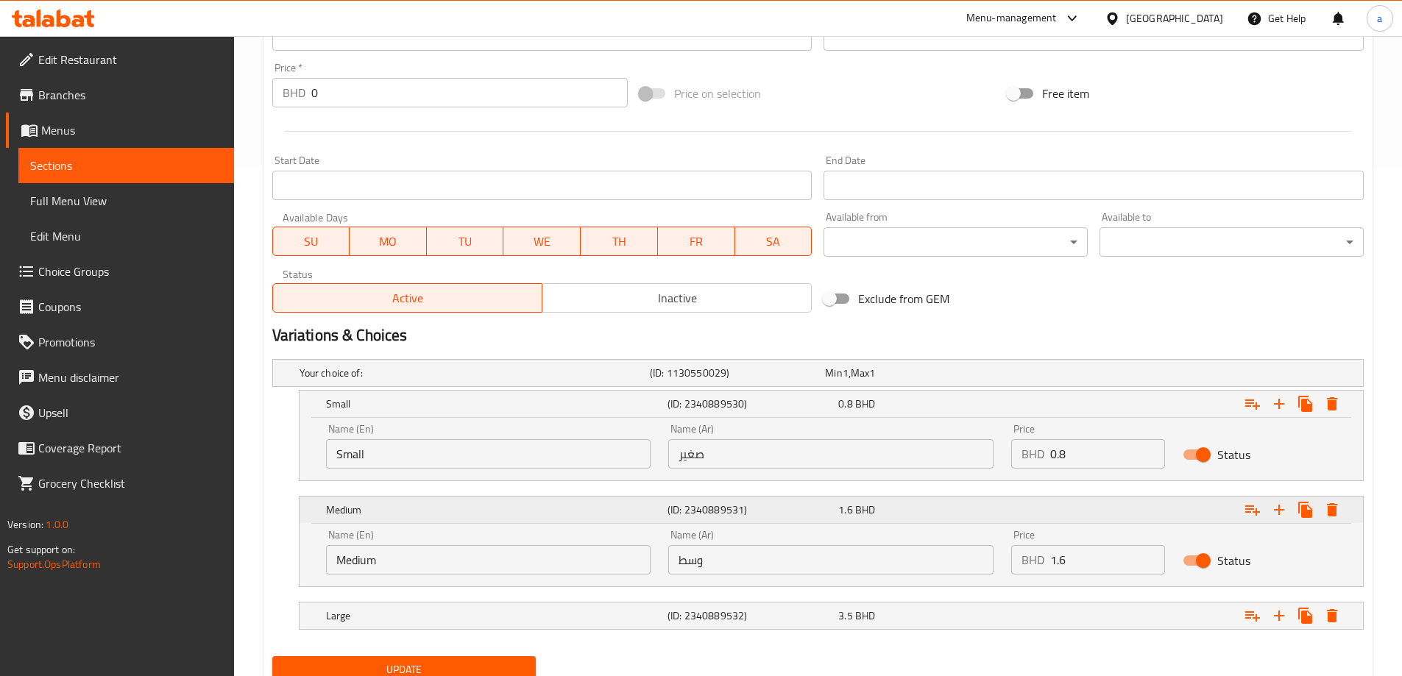
scroll to position [566, 0]
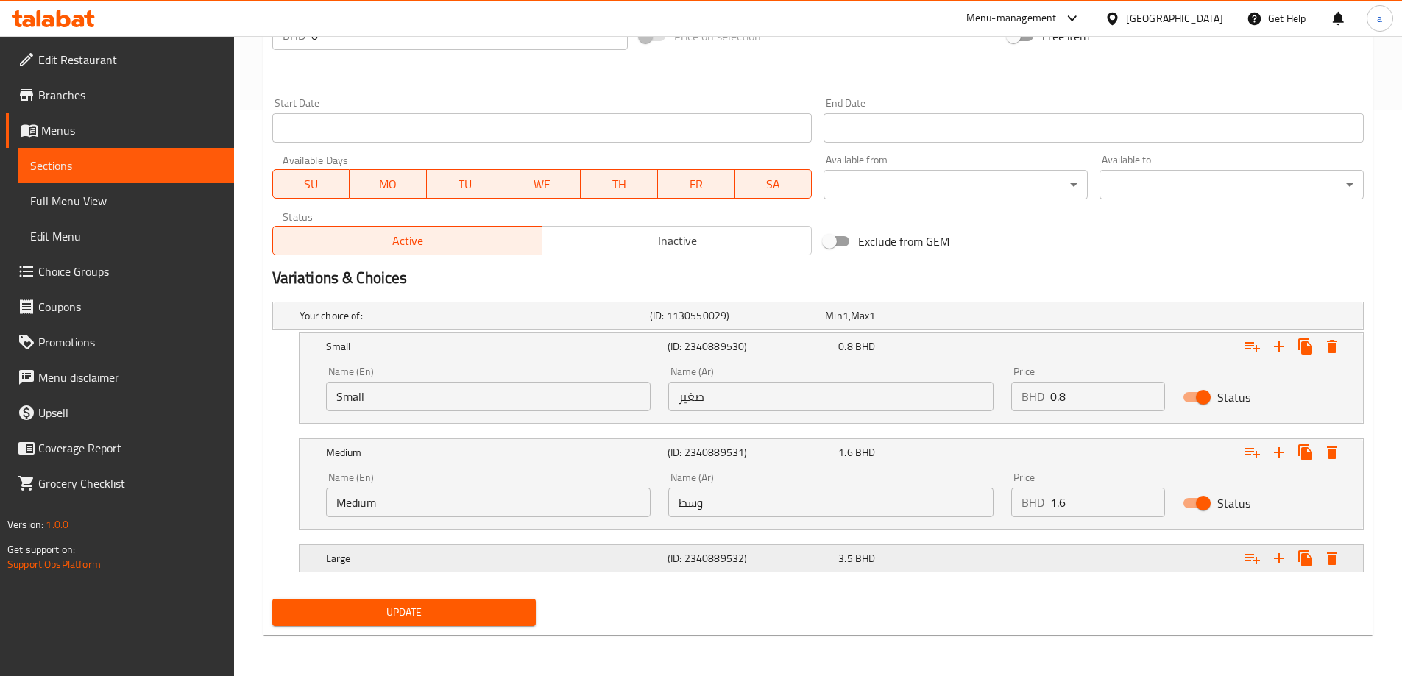
click at [490, 561] on h5 "Large" at bounding box center [494, 558] width 336 height 15
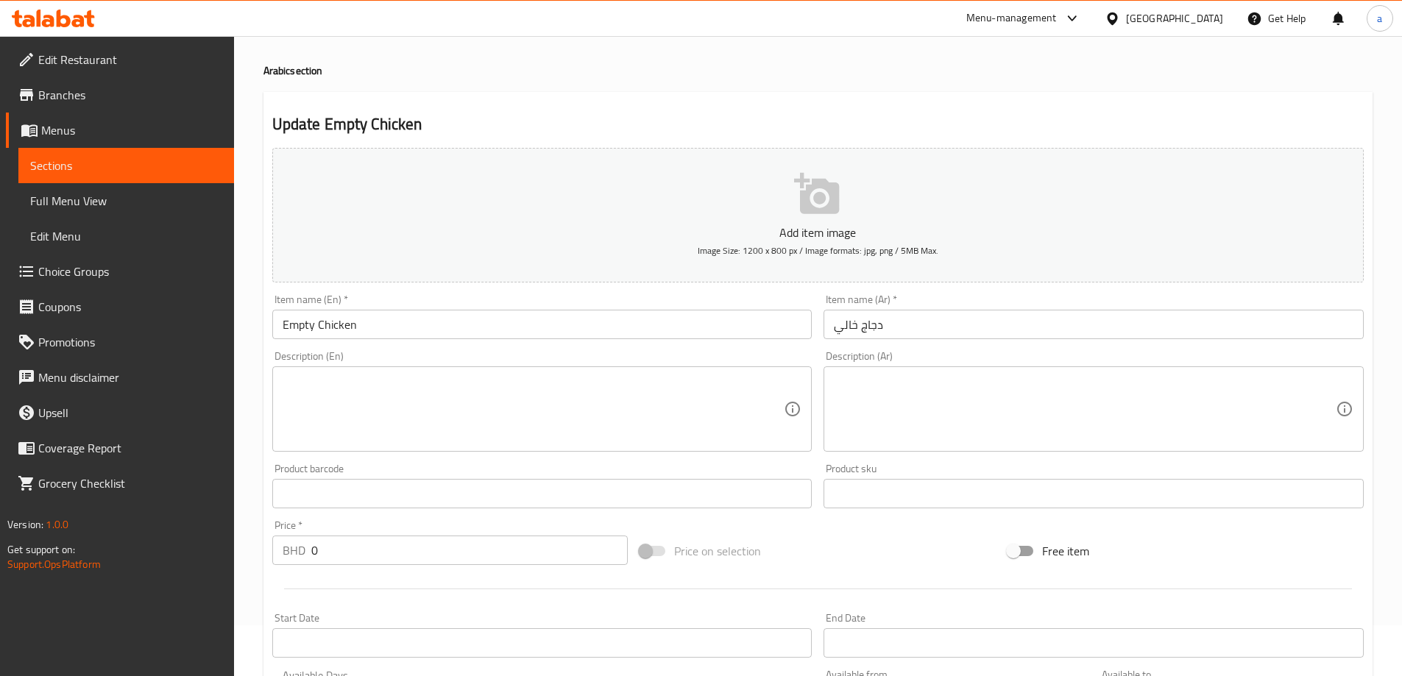
scroll to position [0, 0]
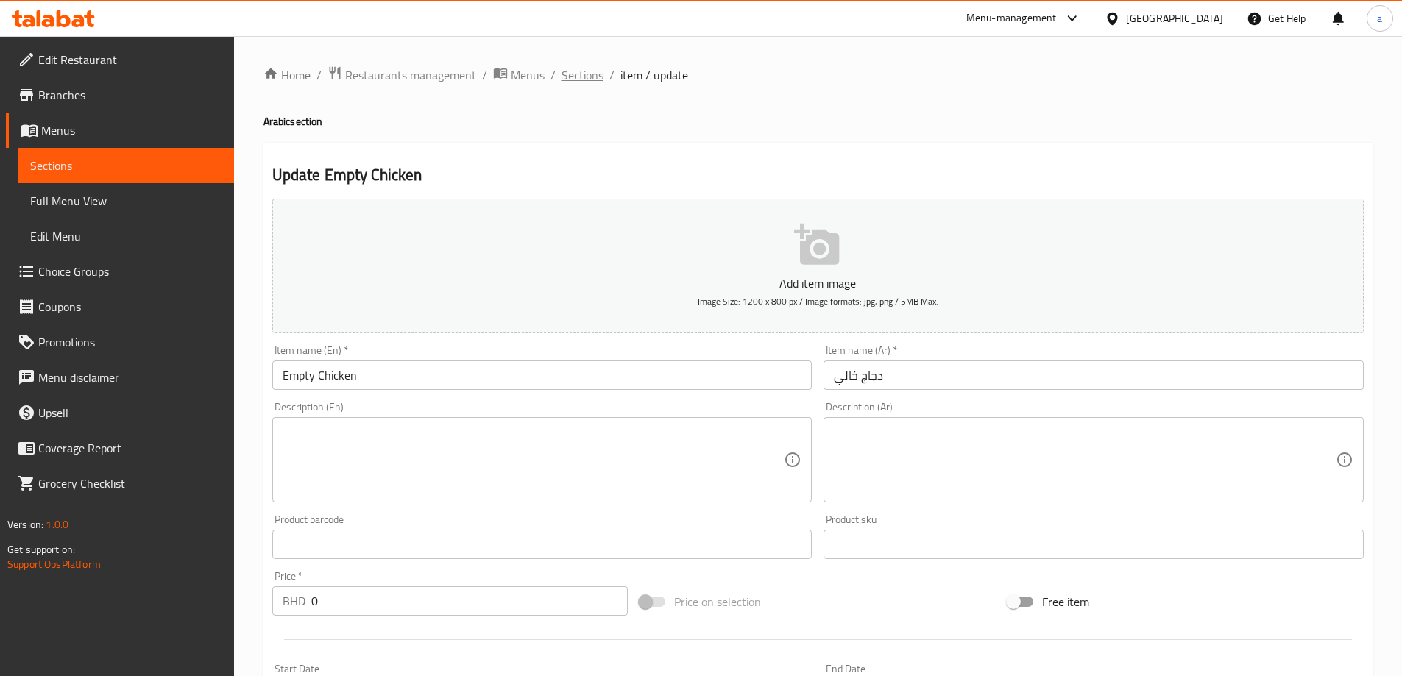
click at [585, 76] on span "Sections" at bounding box center [583, 75] width 42 height 18
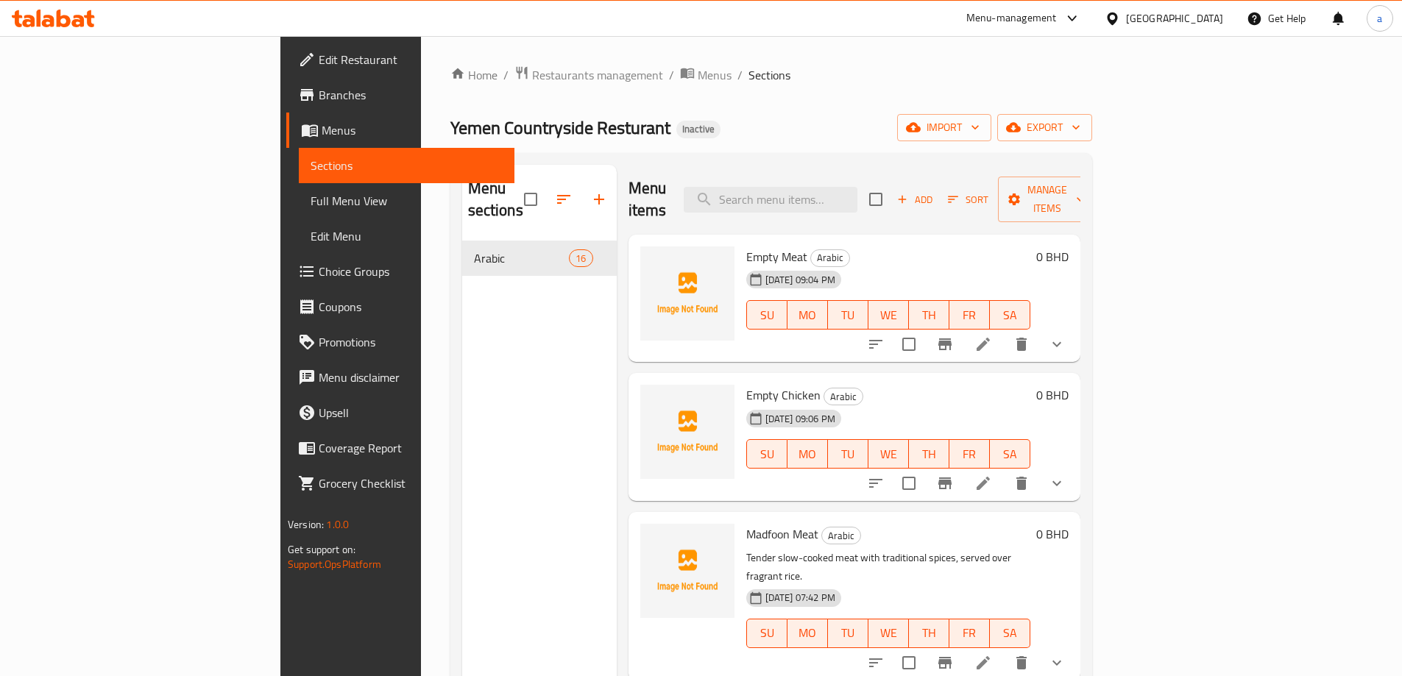
click at [474, 386] on div "Menu sections Arabic 16" at bounding box center [539, 503] width 155 height 676
click at [938, 199] on button "Add" at bounding box center [914, 199] width 47 height 23
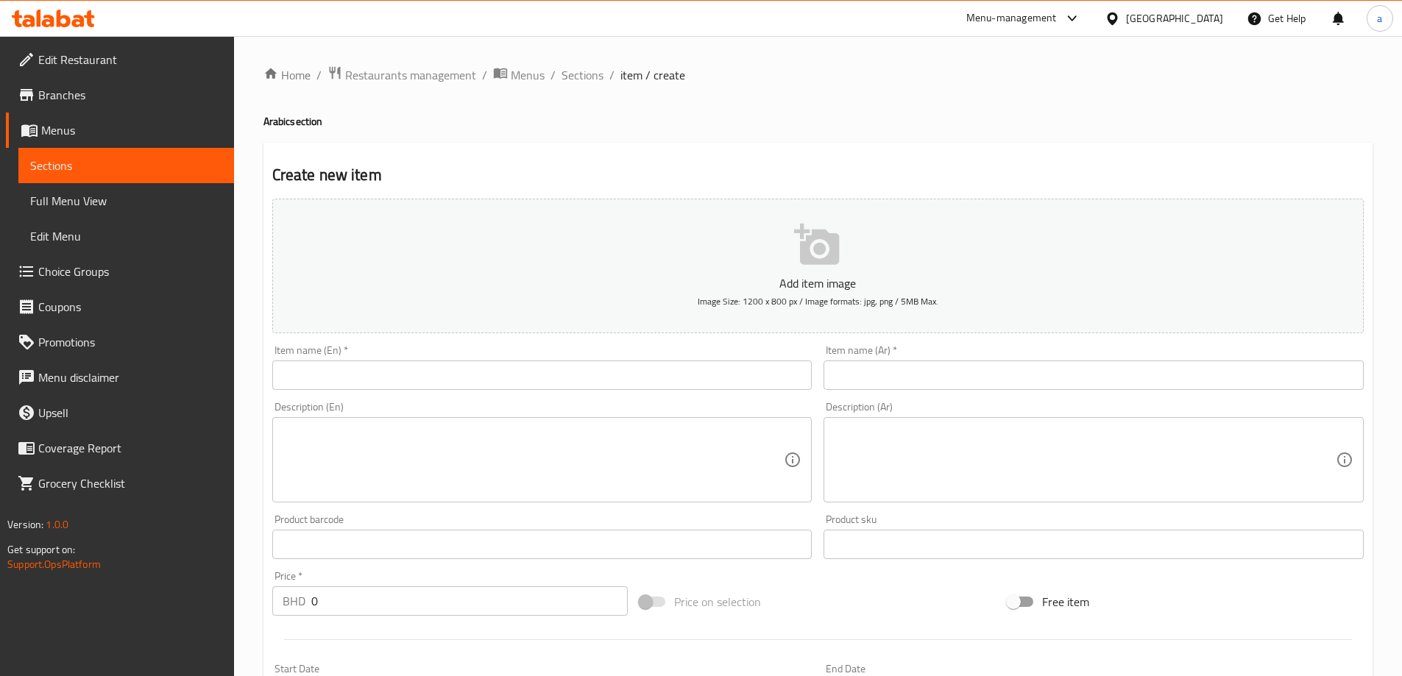
click at [603, 387] on input "text" at bounding box center [542, 375] width 540 height 29
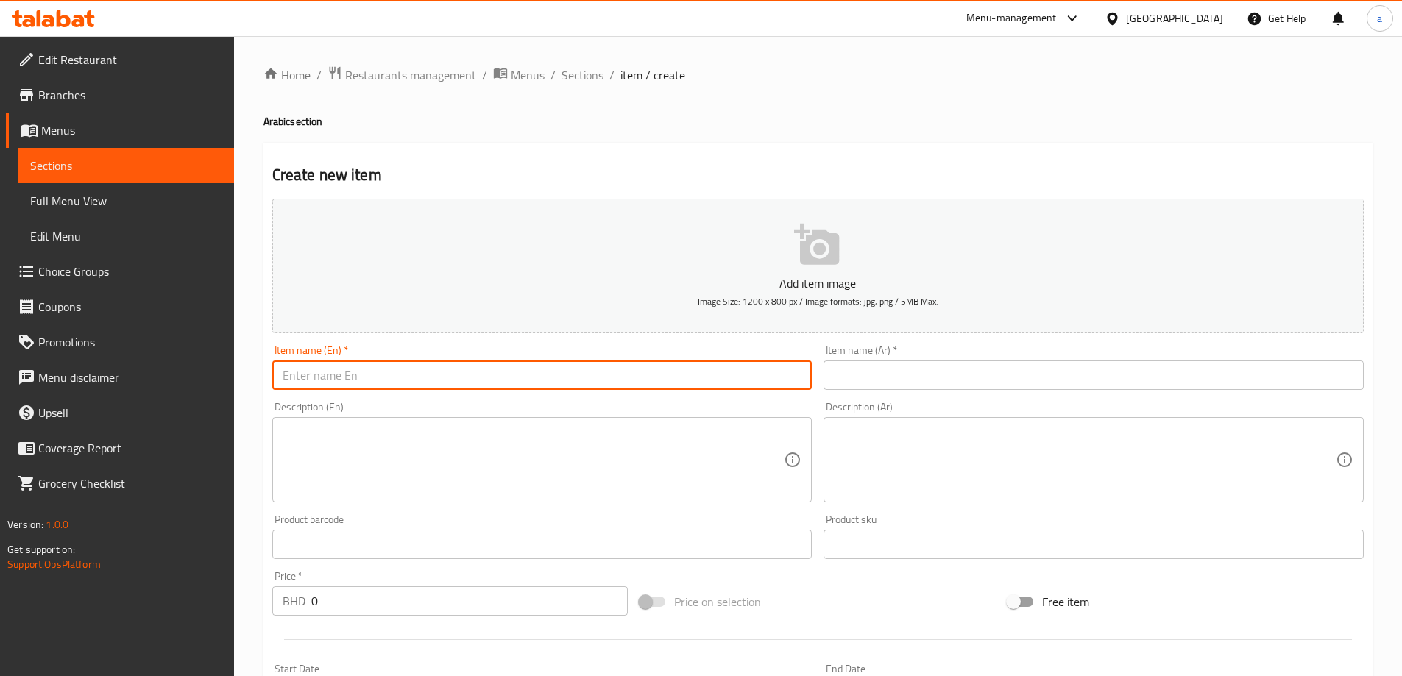
click at [603, 387] on input "text" at bounding box center [542, 375] width 540 height 29
type input "ث"
type input "Empty Rice"
click at [928, 370] on input "text" at bounding box center [1094, 375] width 540 height 29
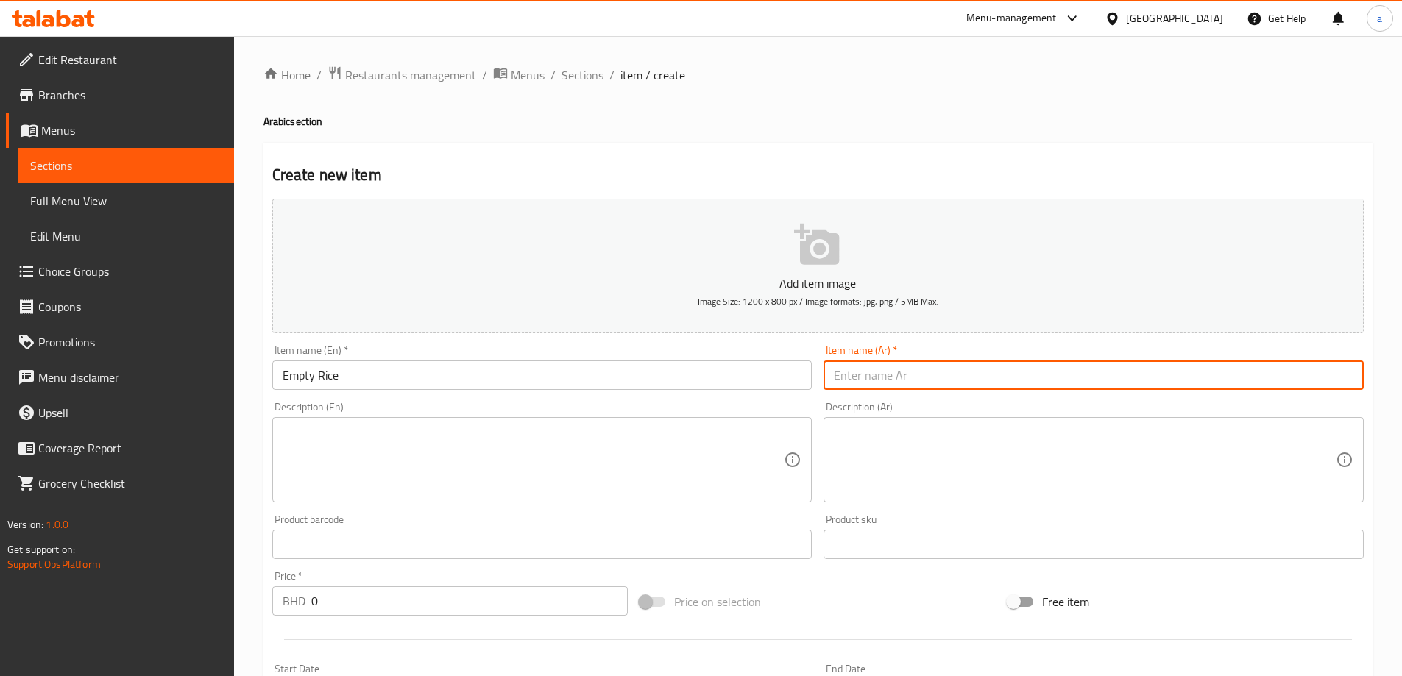
click at [928, 370] on input "text" at bounding box center [1094, 375] width 540 height 29
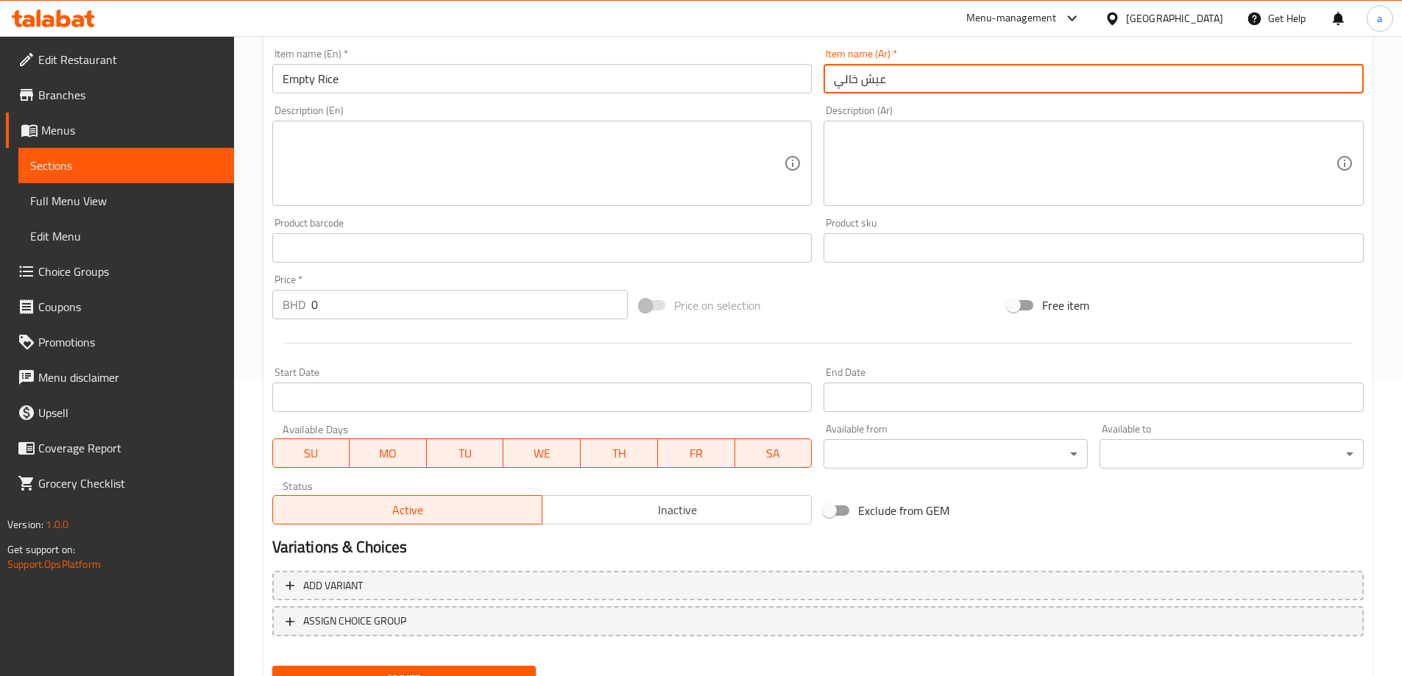
scroll to position [364, 0]
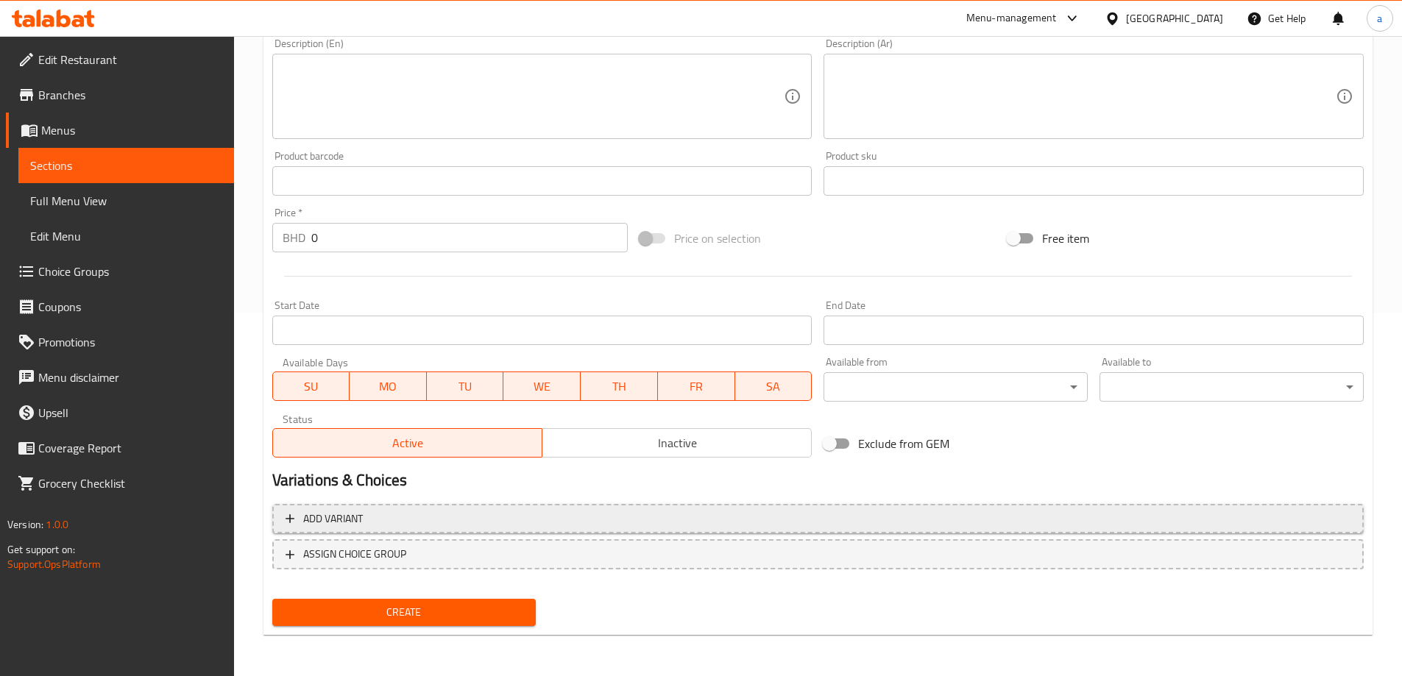
type input "عيش خالي"
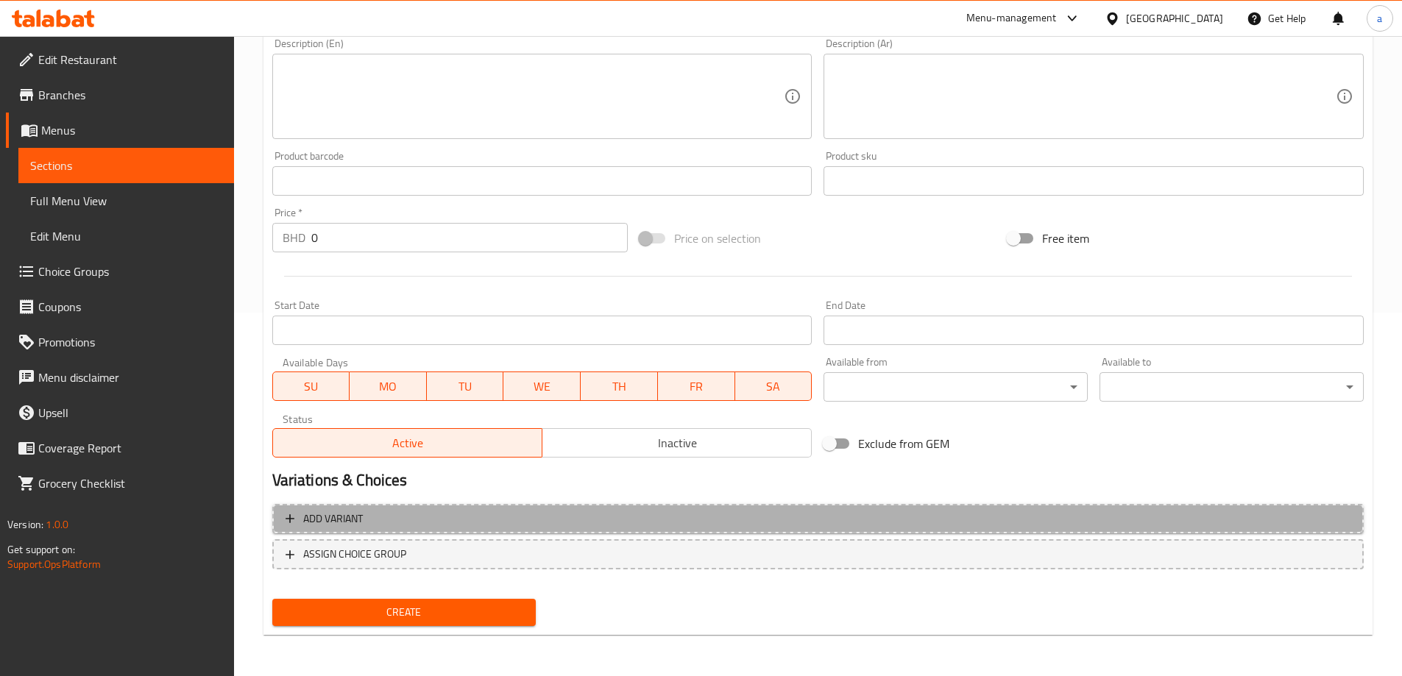
click at [597, 518] on span "Add variant" at bounding box center [818, 519] width 1065 height 18
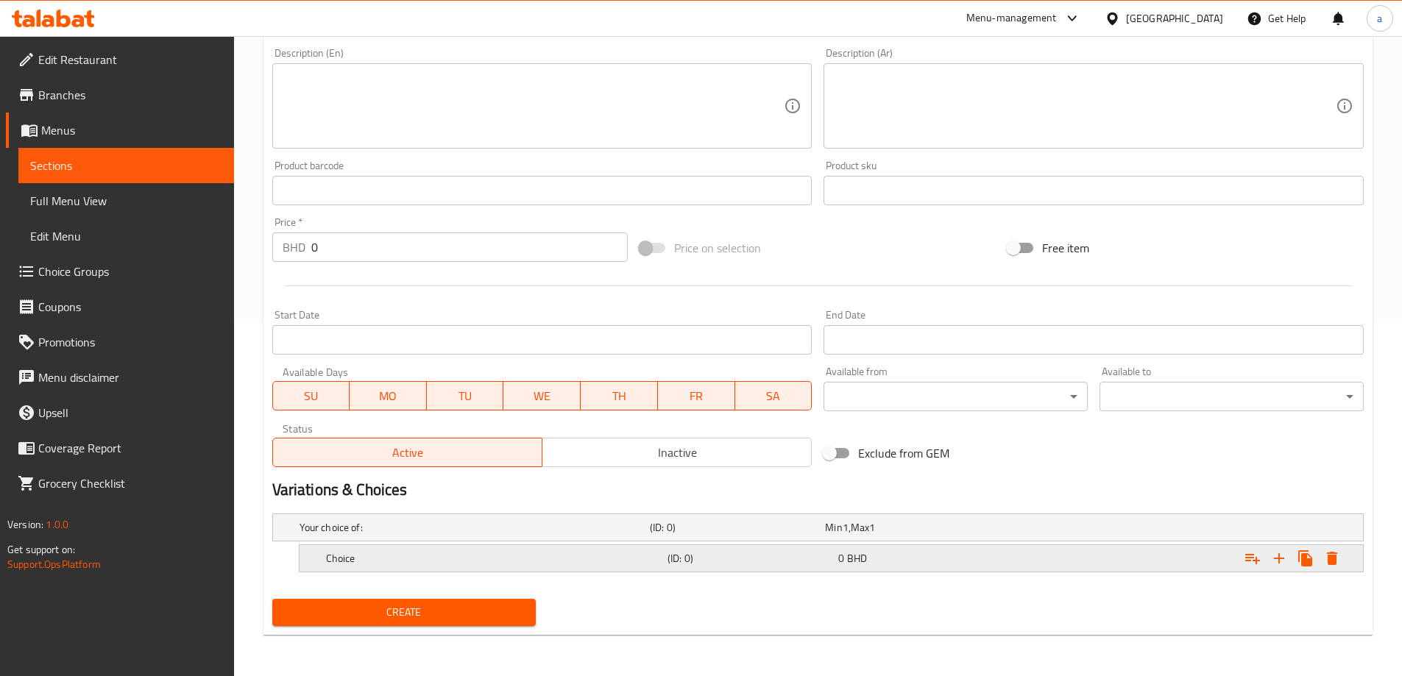
click at [937, 559] on div "0 BHD" at bounding box center [920, 558] width 165 height 15
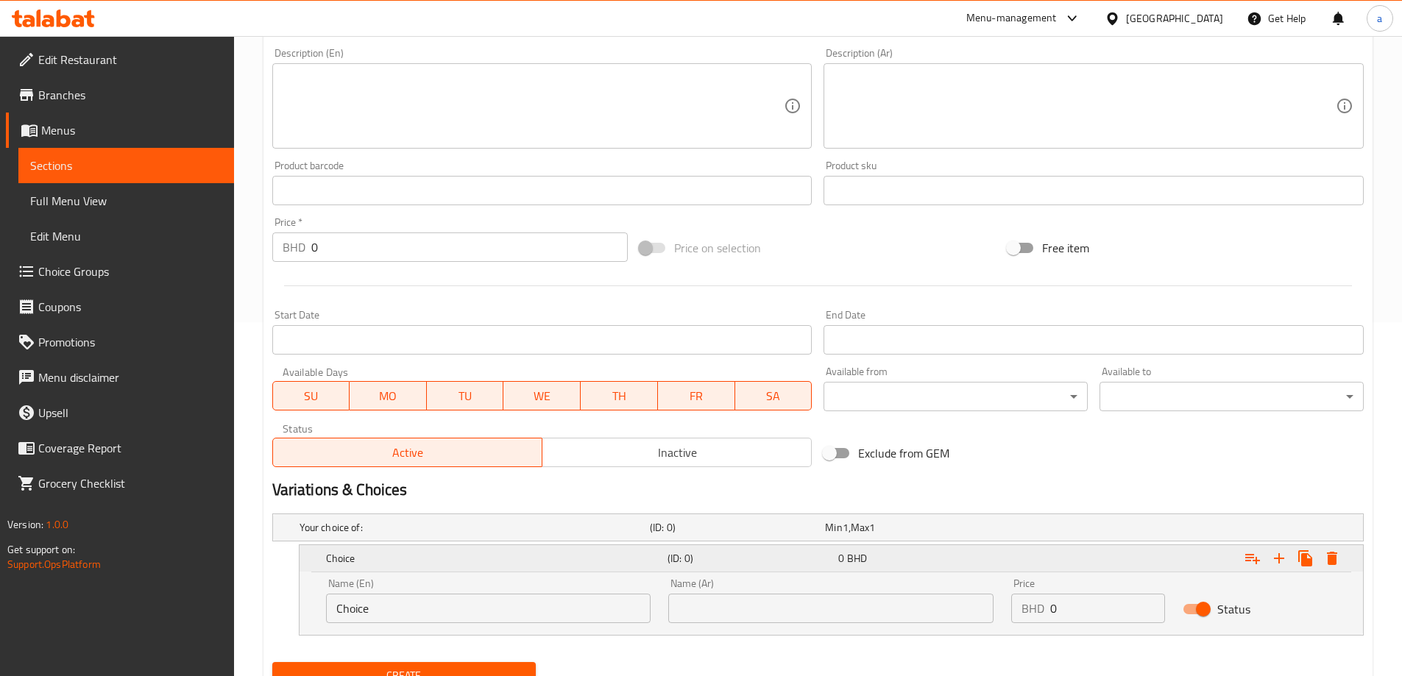
click at [954, 561] on div "0 BHD" at bounding box center [920, 558] width 165 height 15
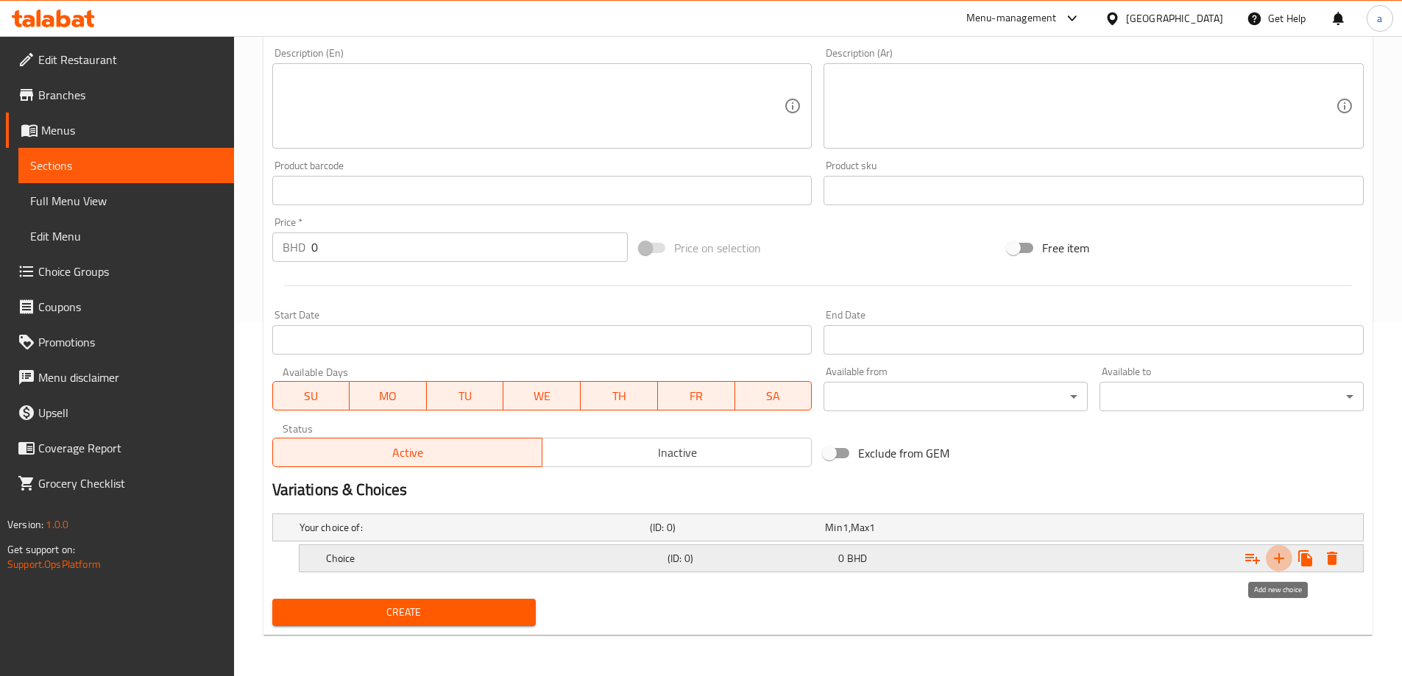
click at [1279, 559] on icon "Expand" at bounding box center [1279, 559] width 10 height 10
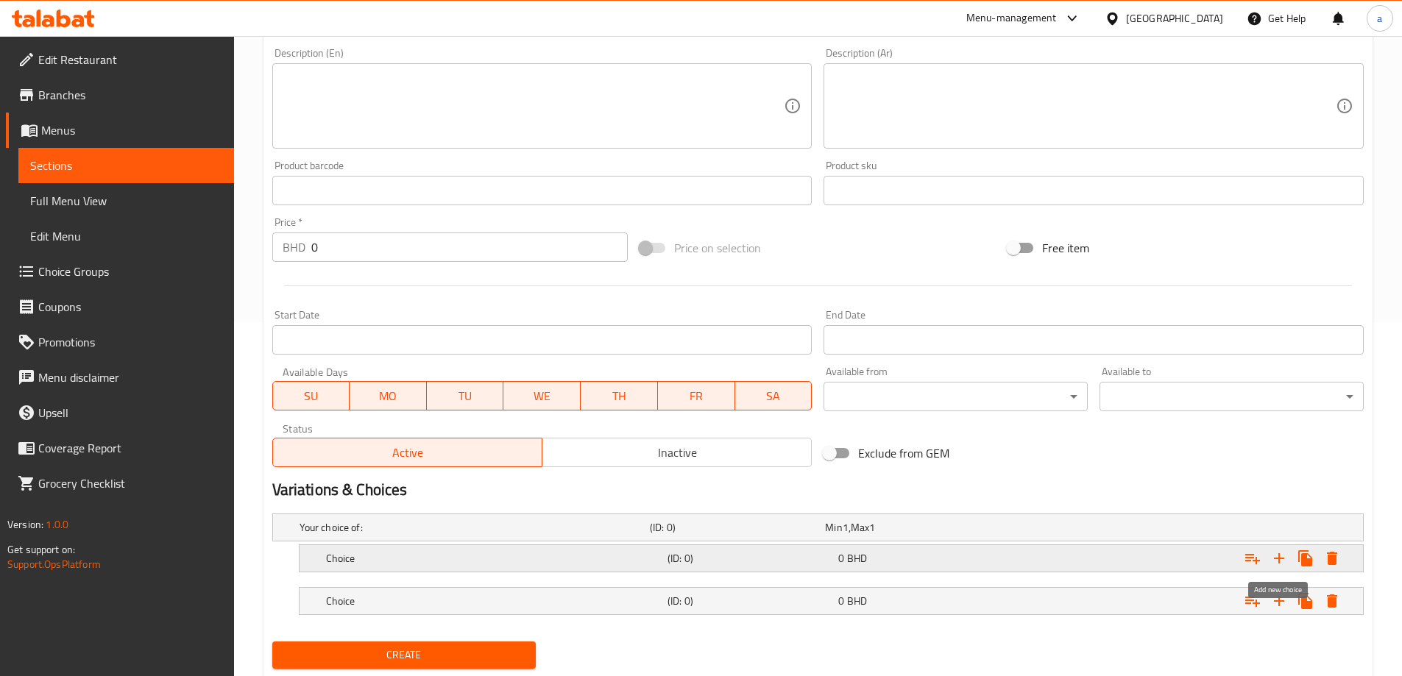
click at [1279, 559] on icon "Expand" at bounding box center [1279, 559] width 10 height 10
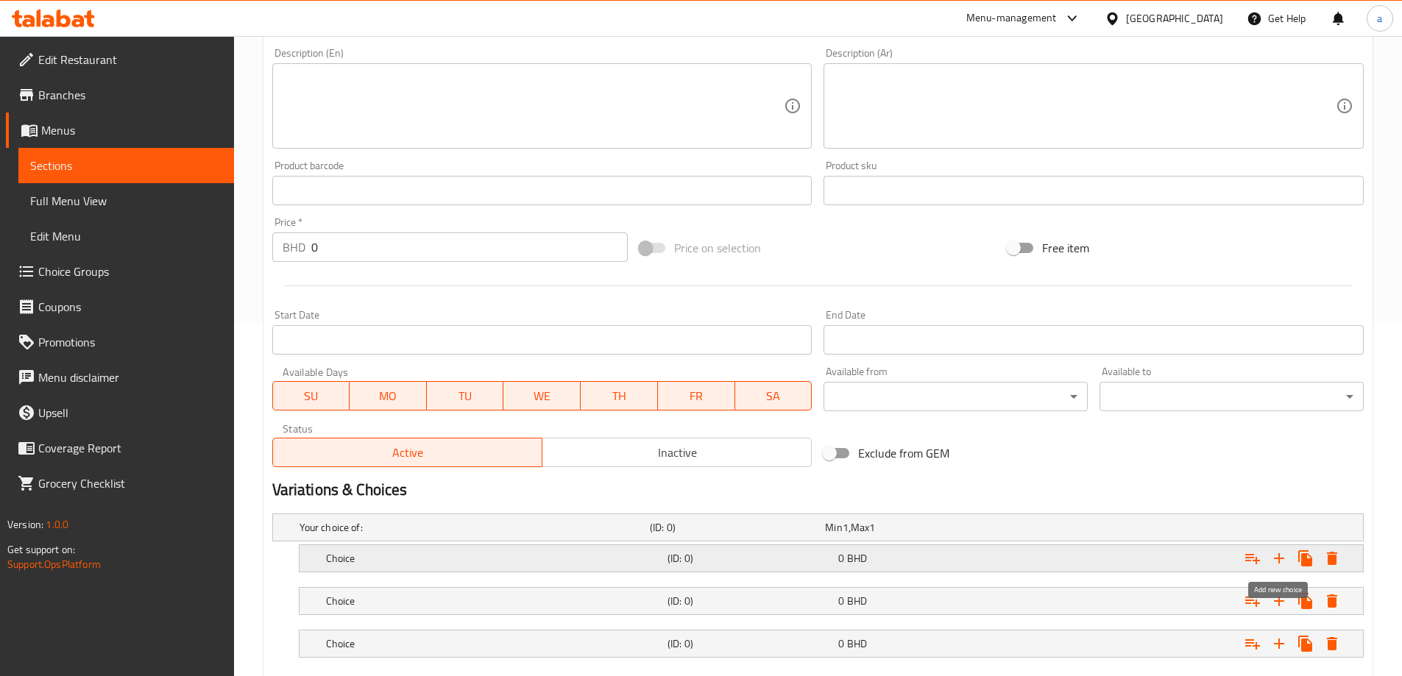
click at [1279, 559] on icon "Expand" at bounding box center [1279, 559] width 10 height 10
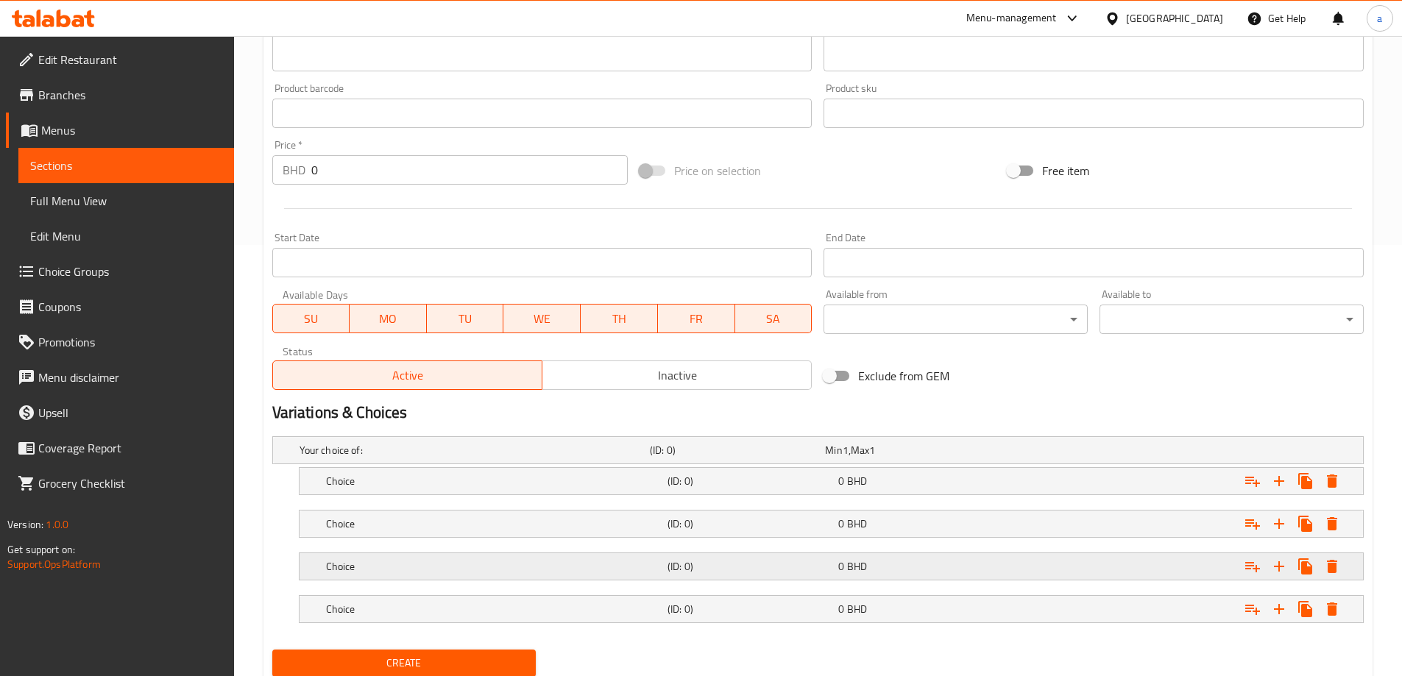
scroll to position [482, 0]
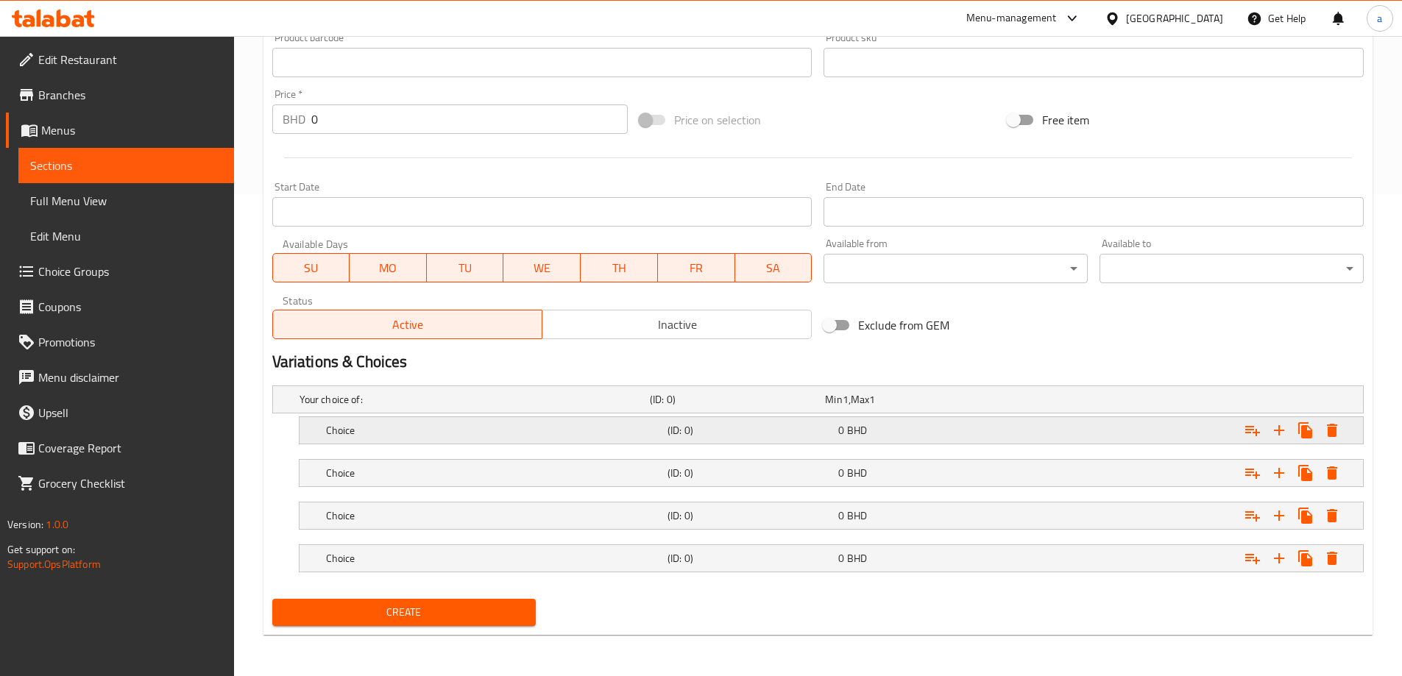
click at [933, 428] on div "0 BHD" at bounding box center [920, 430] width 165 height 15
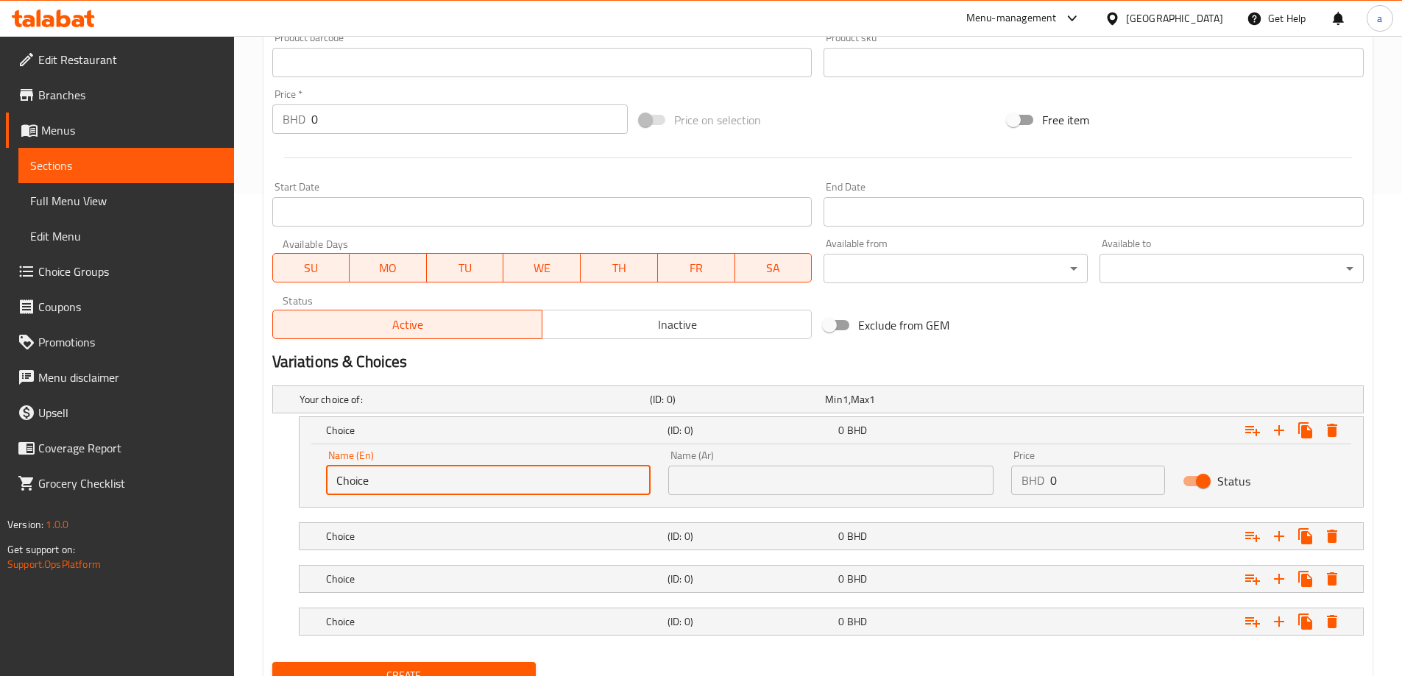
click at [478, 489] on input "Choice" at bounding box center [488, 480] width 325 height 29
click at [478, 489] on input "text" at bounding box center [488, 480] width 325 height 29
type input "Small"
click at [774, 493] on input "text" at bounding box center [830, 480] width 325 height 29
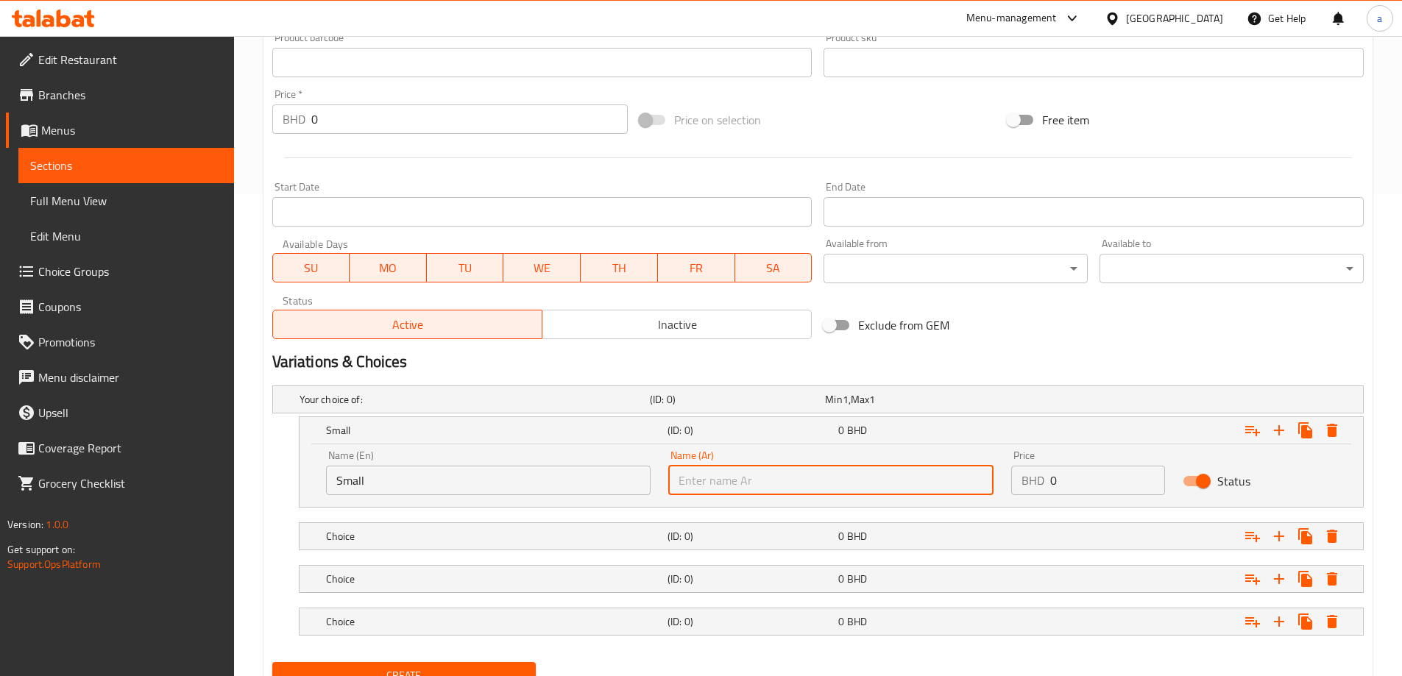
type input "صغير"
click at [689, 531] on h5 "(ID: 0)" at bounding box center [750, 536] width 165 height 15
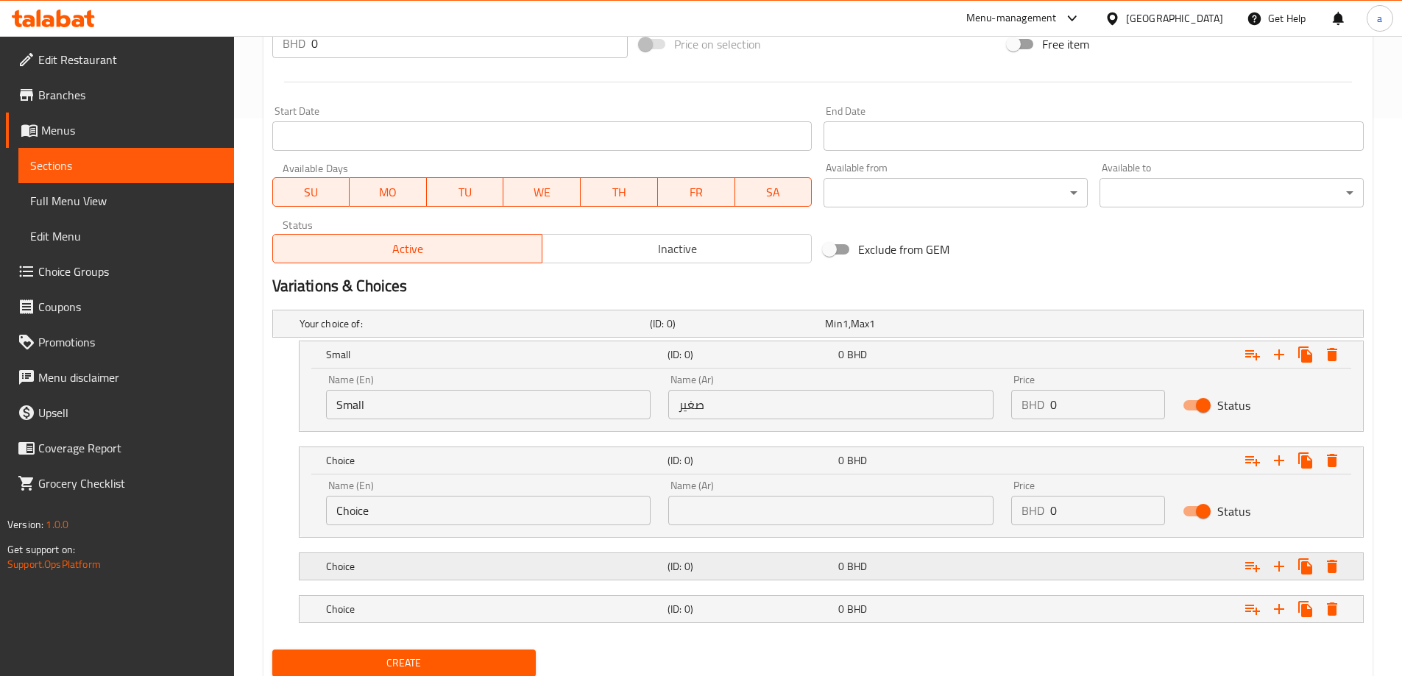
scroll to position [609, 0]
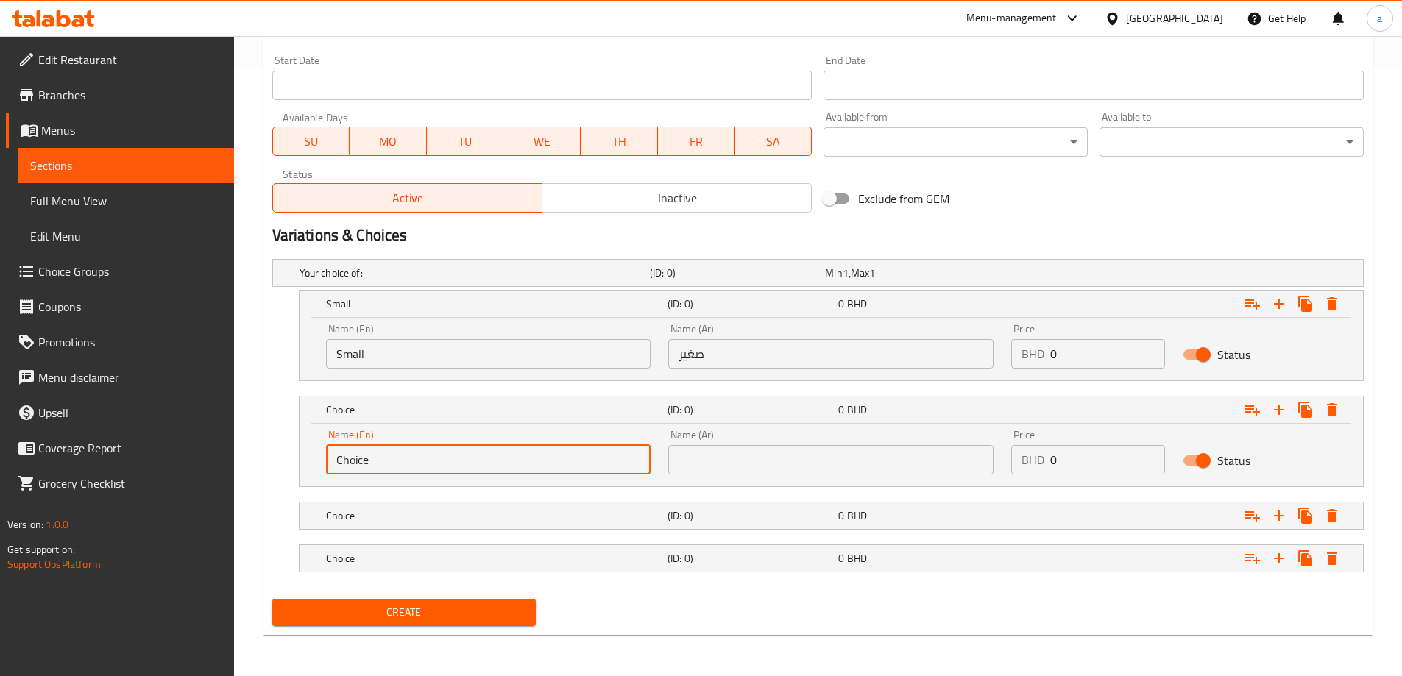
click at [498, 454] on input "Choice" at bounding box center [488, 459] width 325 height 29
click at [498, 454] on input "text" at bounding box center [488, 459] width 325 height 29
type input "Medium"
click at [746, 466] on input "text" at bounding box center [830, 459] width 325 height 29
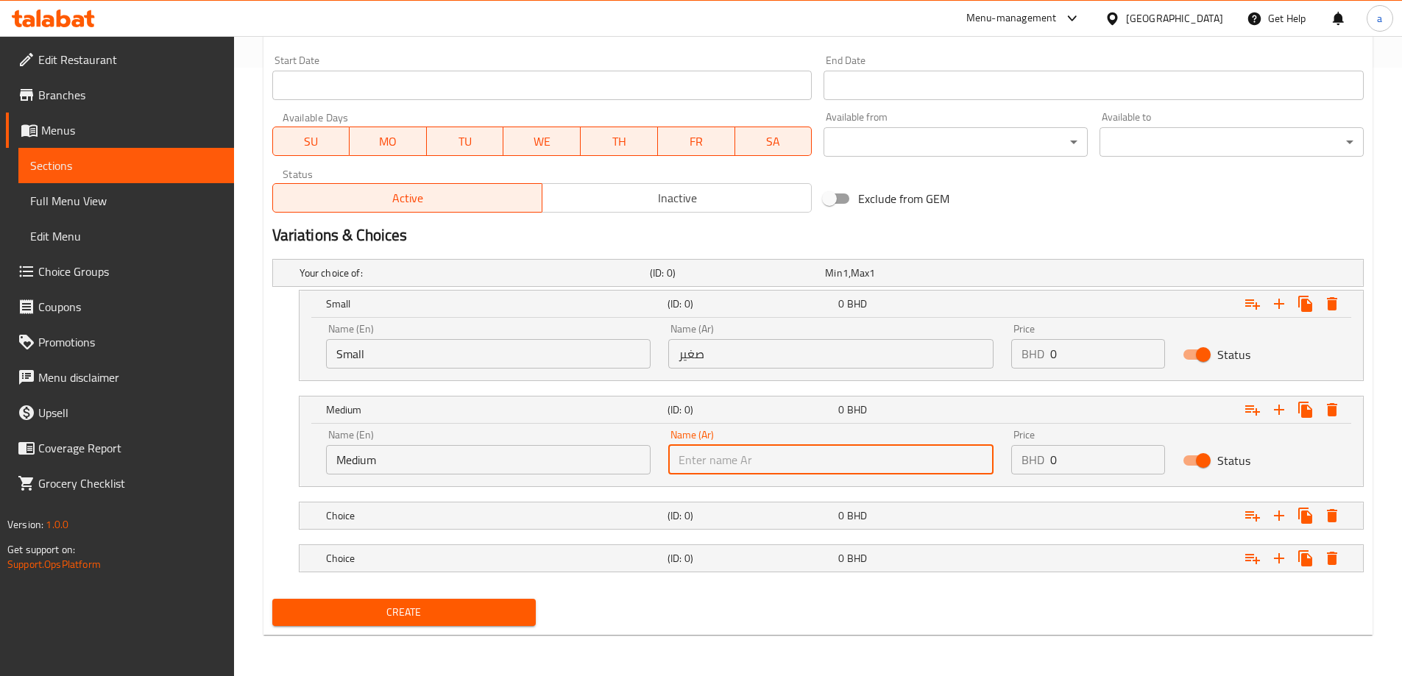
type input "وسط"
click at [651, 510] on h5 "Choice" at bounding box center [494, 516] width 336 height 15
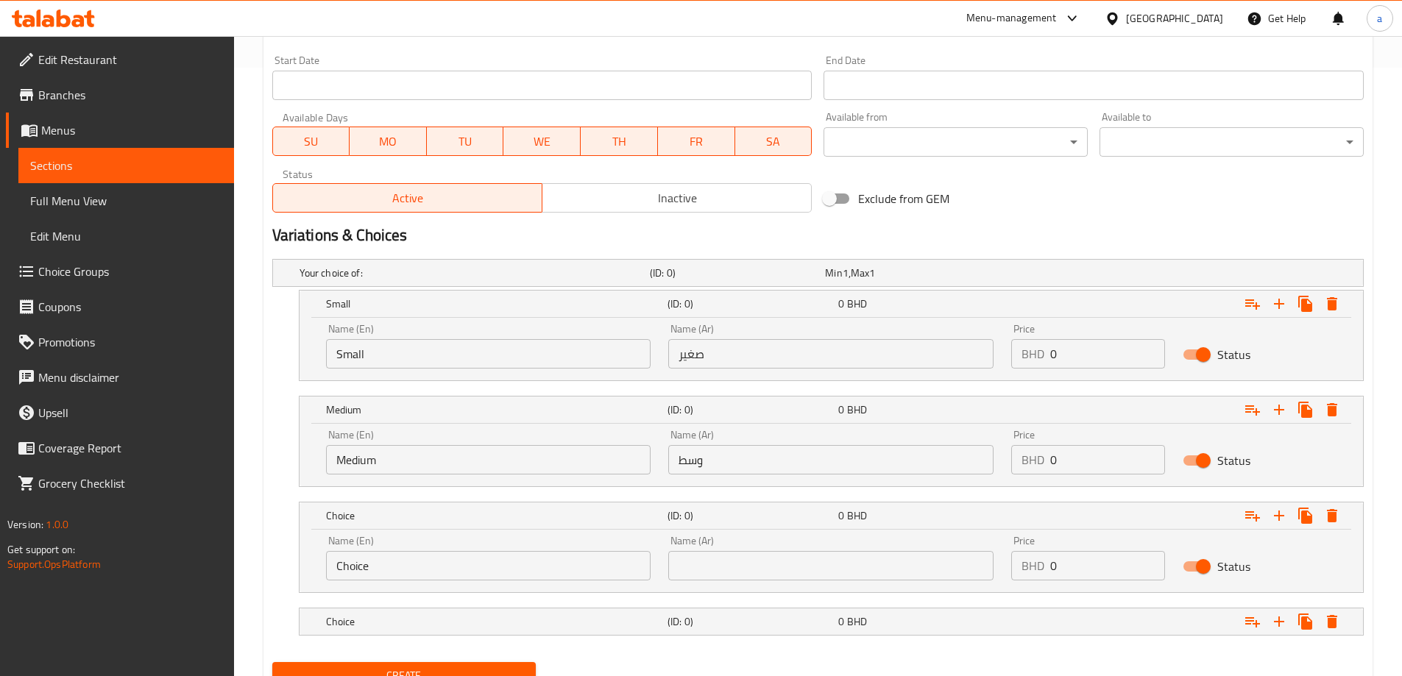
click at [446, 561] on input "Choice" at bounding box center [488, 565] width 325 height 29
click at [446, 561] on input "text" at bounding box center [488, 565] width 325 height 29
type input "Large"
click at [727, 583] on div "Name (Ar) Name (Ar)" at bounding box center [830, 558] width 343 height 63
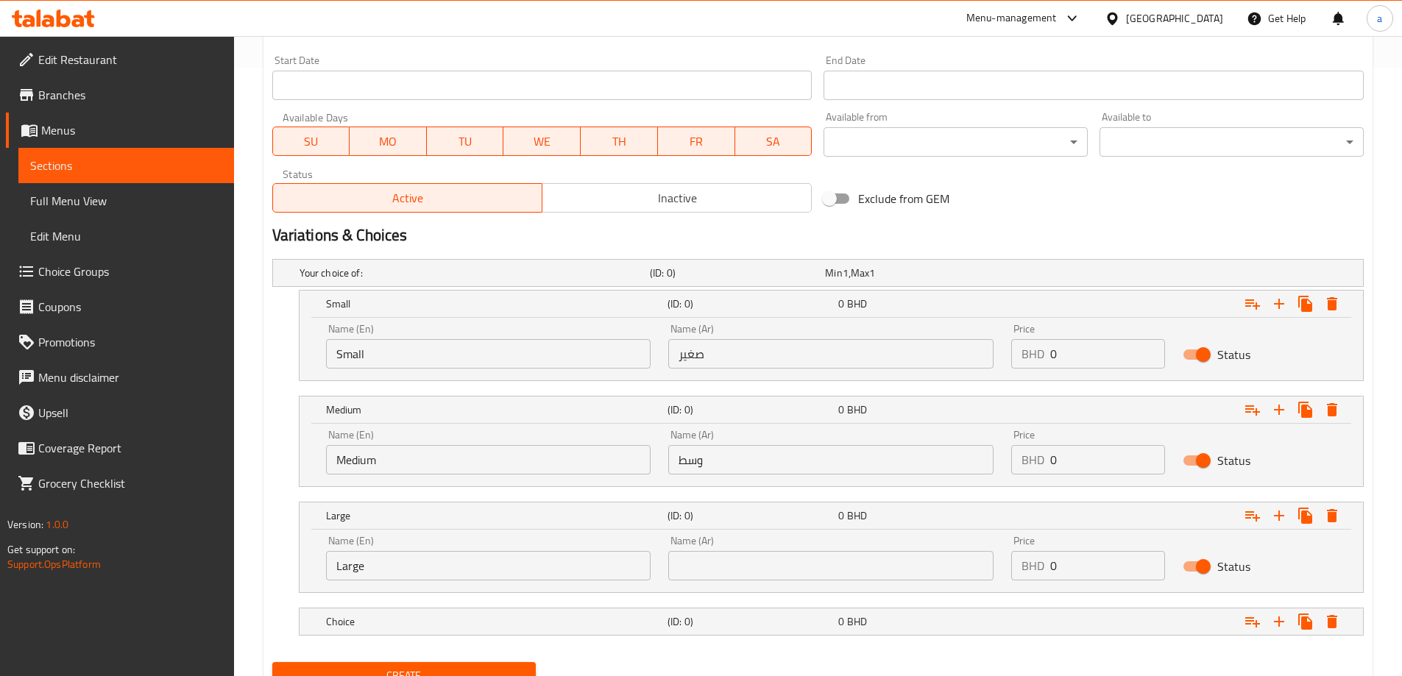
click at [738, 569] on input "text" at bounding box center [830, 565] width 325 height 29
type input "كبير"
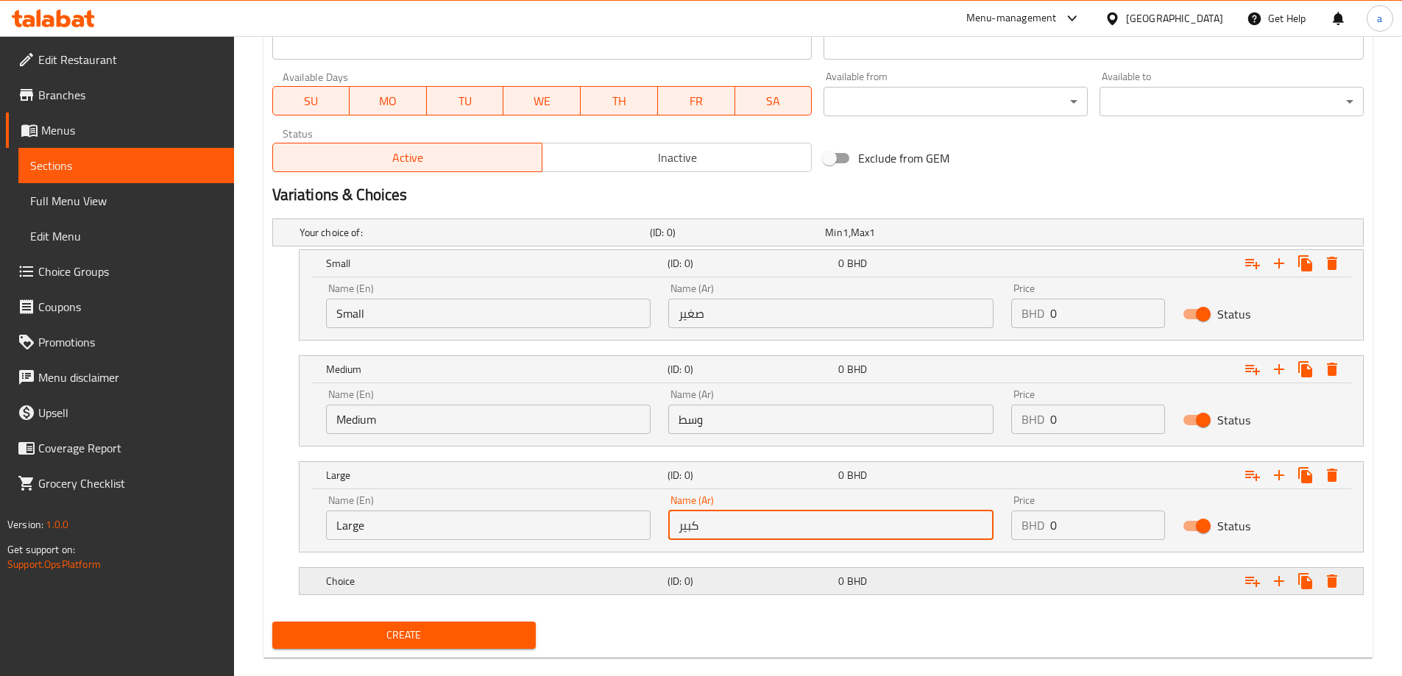
scroll to position [672, 0]
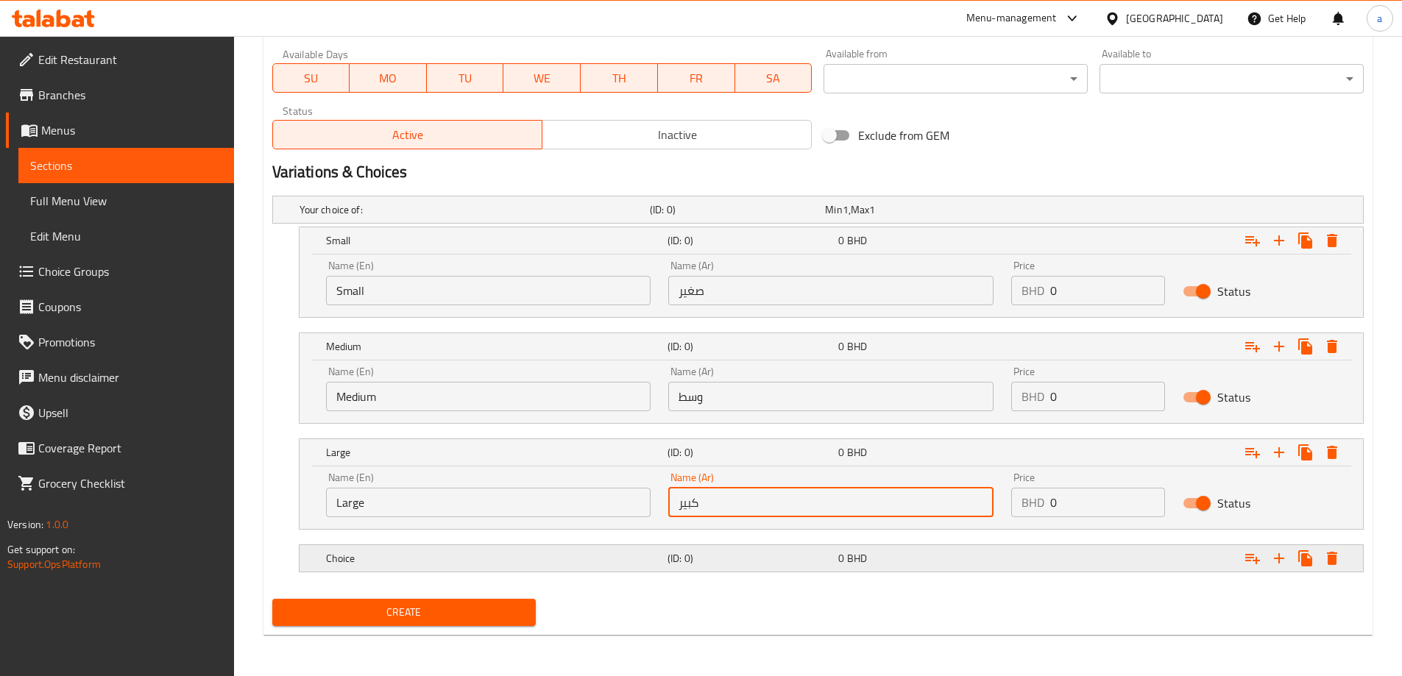
click at [633, 549] on div "Choice" at bounding box center [494, 558] width 342 height 21
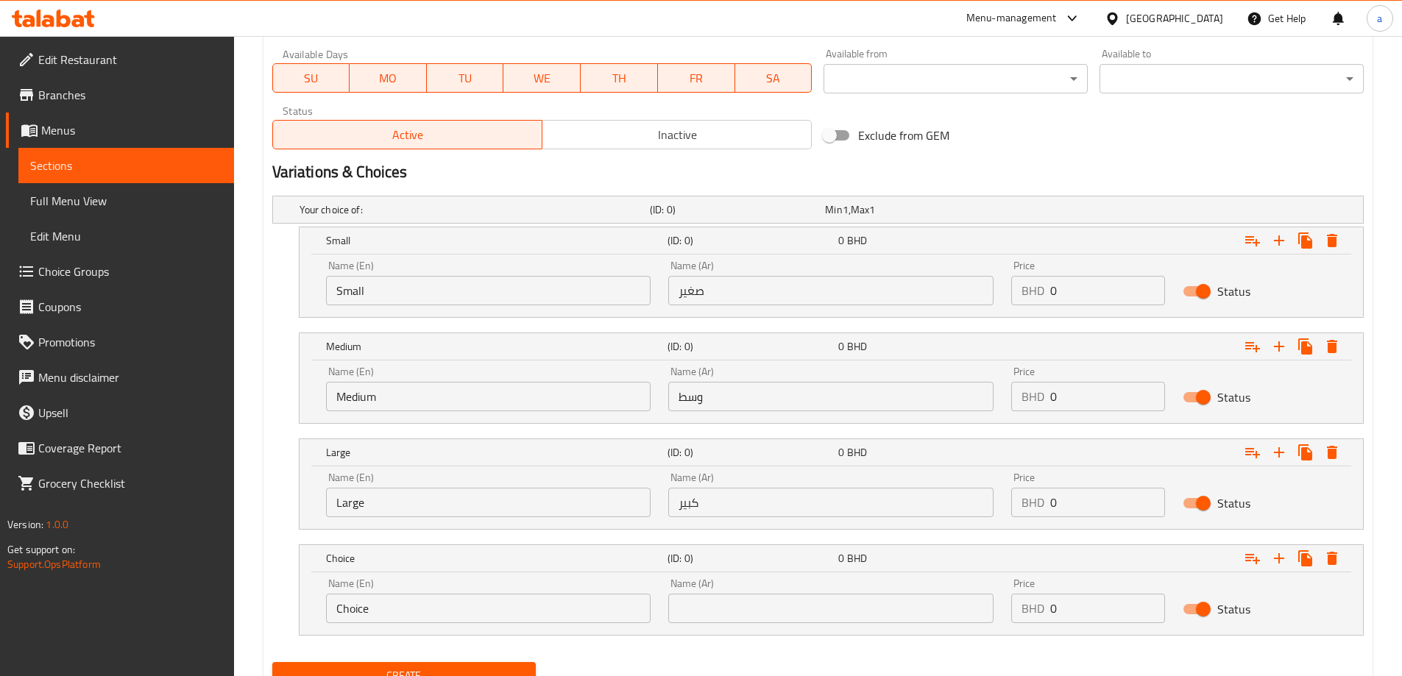
click at [463, 598] on input "Choice" at bounding box center [488, 608] width 325 height 29
click at [463, 598] on input "text" at bounding box center [488, 608] width 325 height 29
type input "Extra Large"
click at [729, 602] on input "text" at bounding box center [830, 608] width 325 height 29
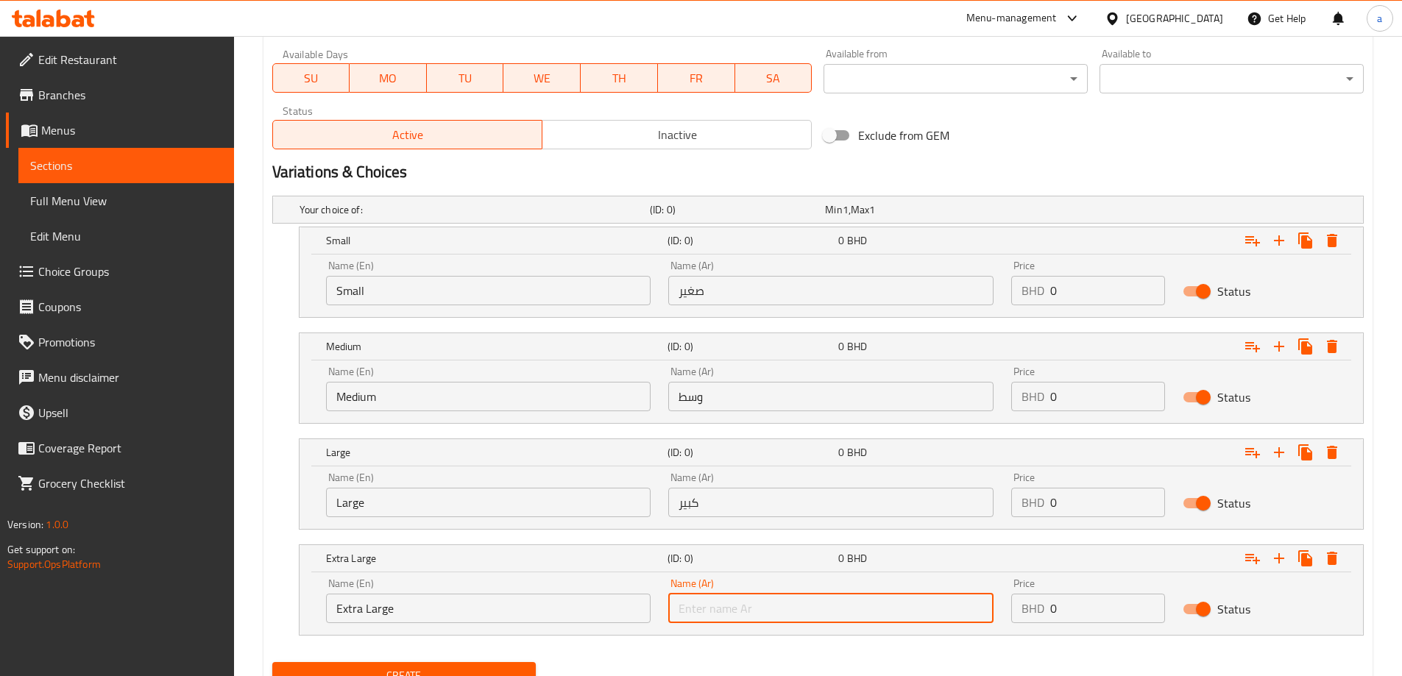
type input "كبير جدا"
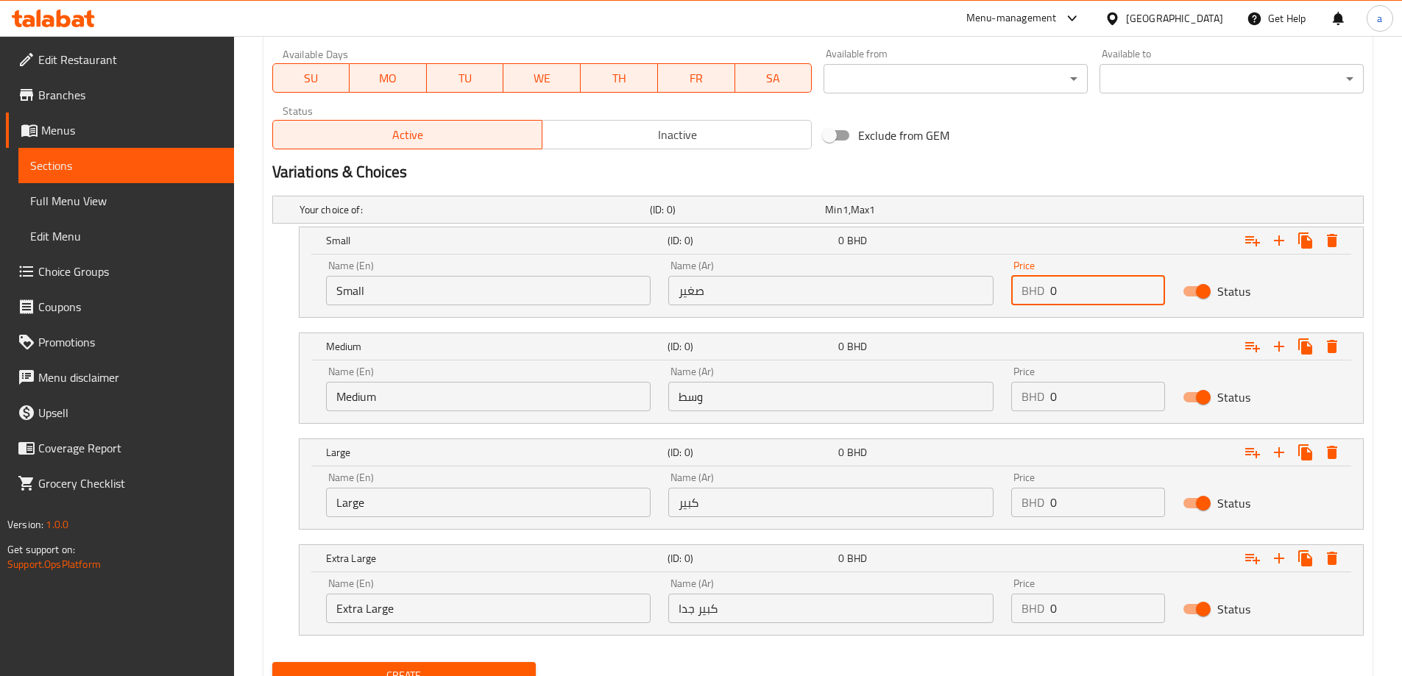
click at [1108, 294] on input "0" at bounding box center [1107, 290] width 115 height 29
drag, startPoint x: 1108, startPoint y: 294, endPoint x: 1098, endPoint y: 294, distance: 9.6
click at [1100, 294] on input "0" at bounding box center [1107, 290] width 115 height 29
click at [1096, 294] on input "number" at bounding box center [1107, 290] width 115 height 29
type input "0.8"
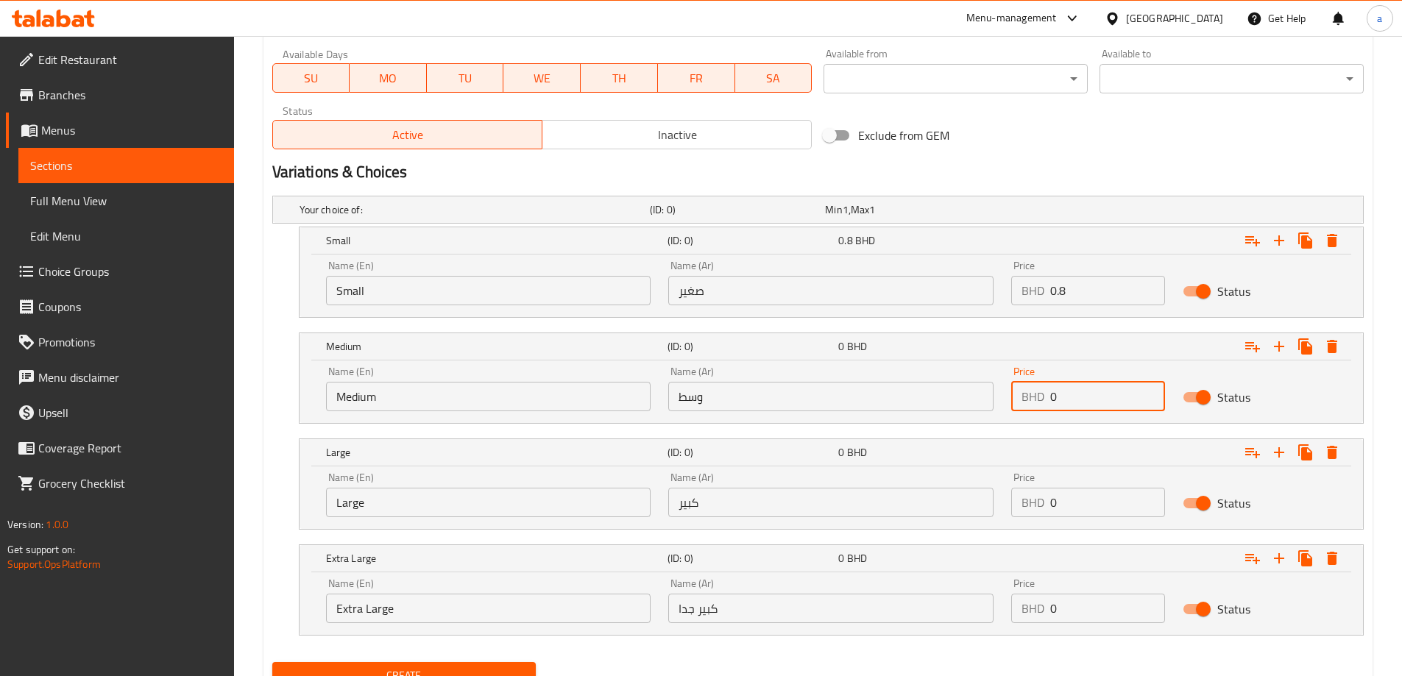
click at [1124, 388] on input "0" at bounding box center [1107, 396] width 115 height 29
click at [1116, 390] on input "0" at bounding box center [1107, 396] width 115 height 29
type input "1.5"
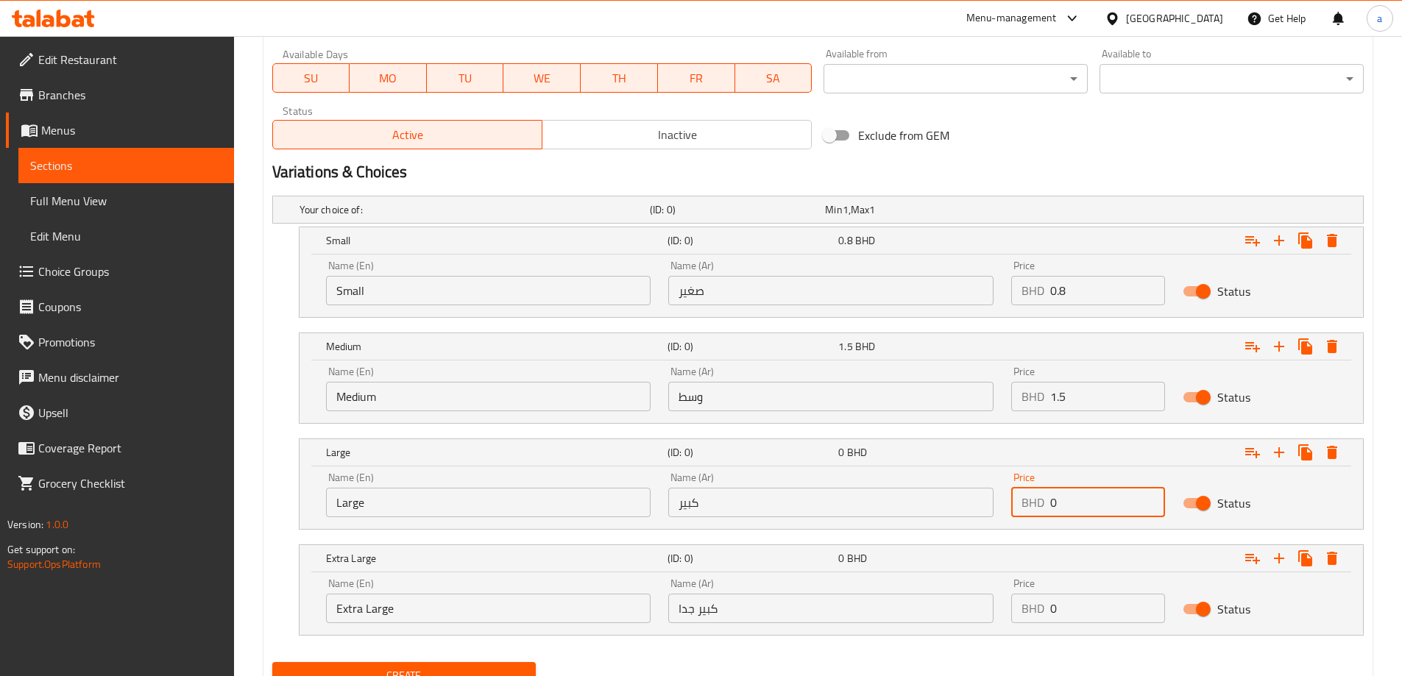
drag, startPoint x: 1135, startPoint y: 508, endPoint x: 982, endPoint y: 521, distance: 153.7
click at [982, 521] on div "Name (En) Large Name (En) Name (Ar) كبير Name (Ar) Price BHD 0 Price Status" at bounding box center [831, 495] width 1028 height 63
type input "2"
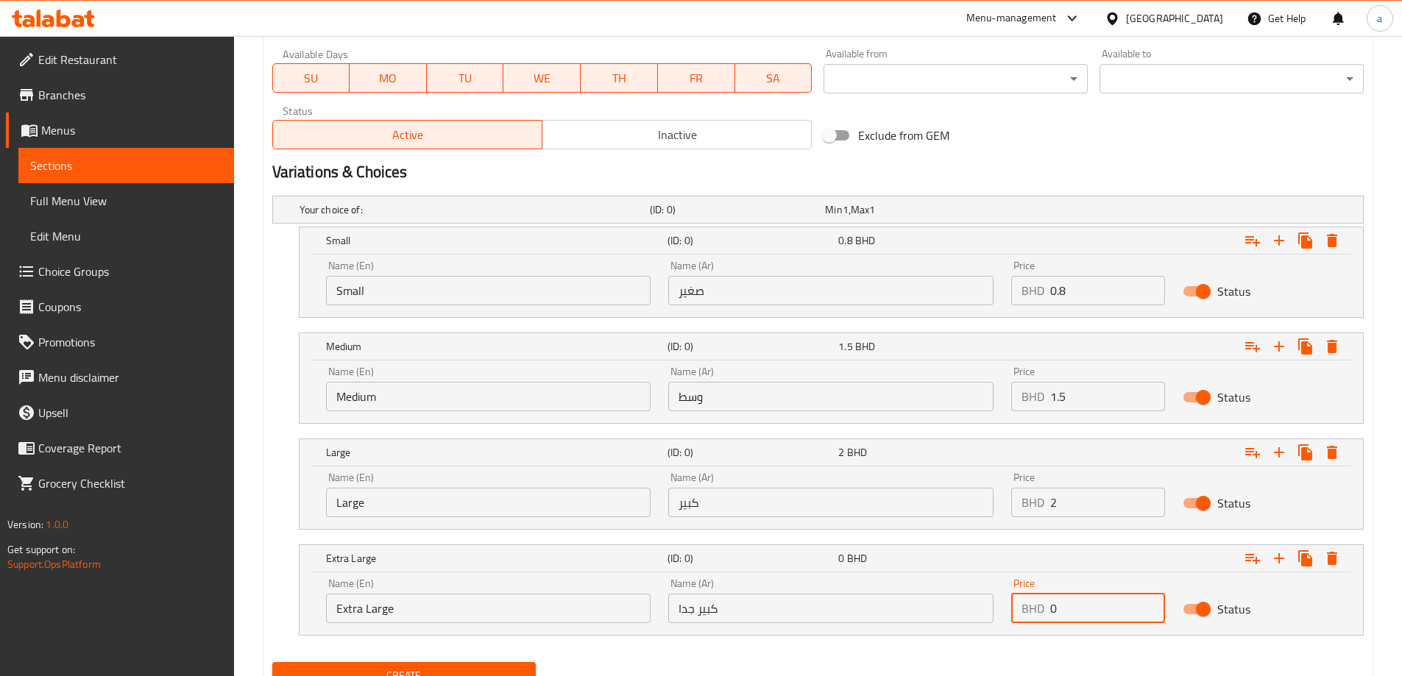
drag, startPoint x: 1067, startPoint y: 611, endPoint x: 1005, endPoint y: 624, distance: 63.2
click at [1005, 624] on div "Price BHD 0 Price" at bounding box center [1087, 601] width 171 height 63
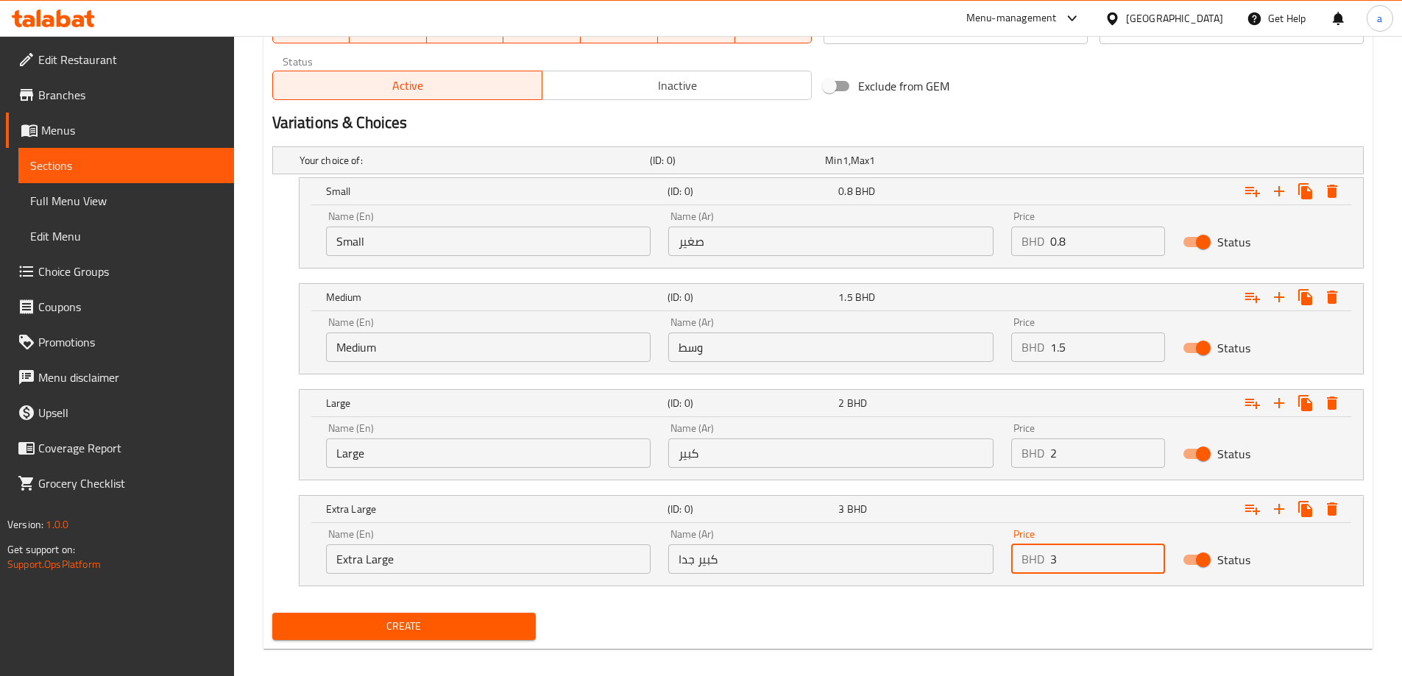
scroll to position [735, 0]
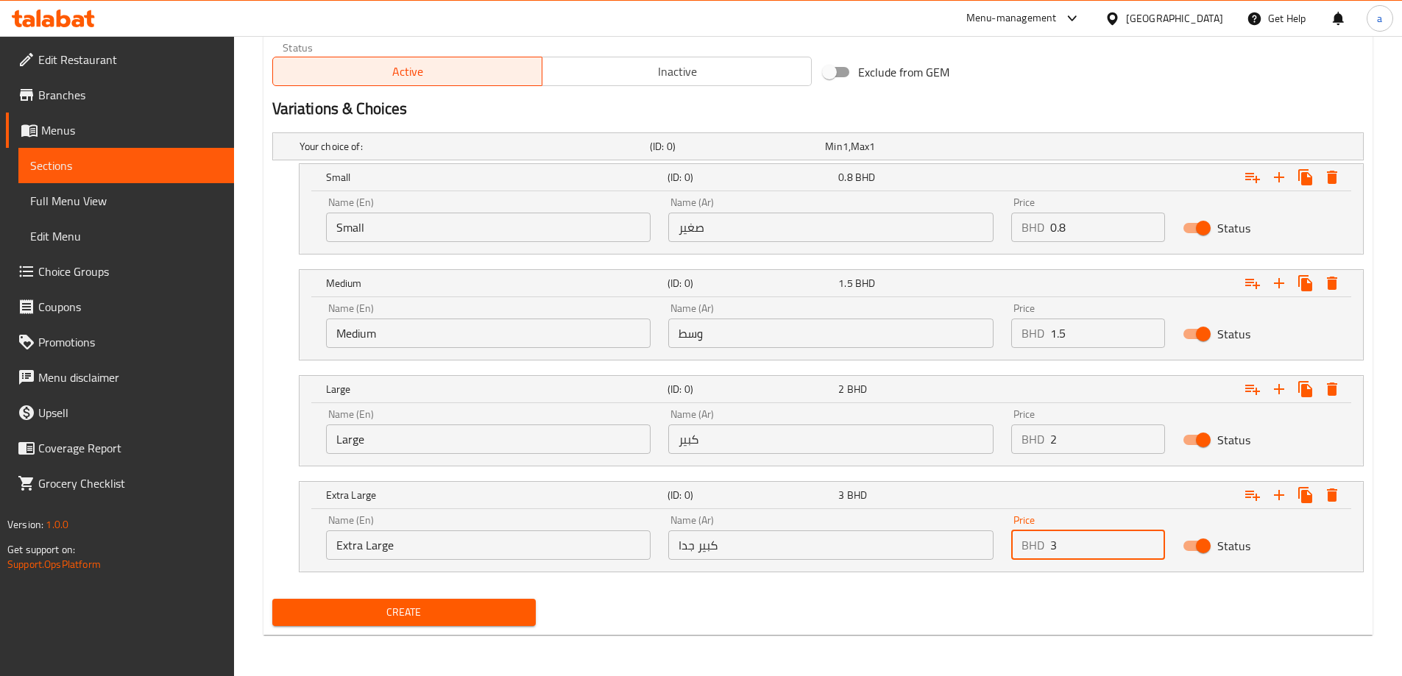
type input "3"
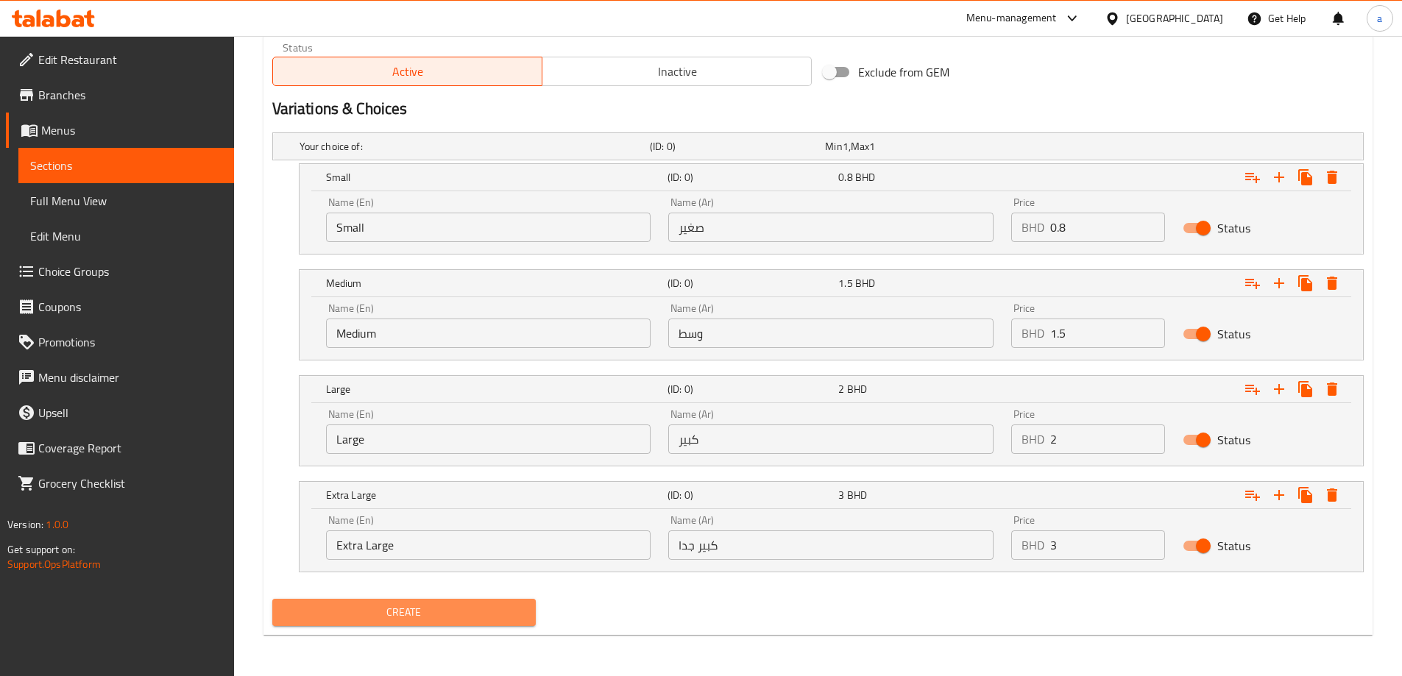
click at [506, 612] on span "Create" at bounding box center [404, 613] width 241 height 18
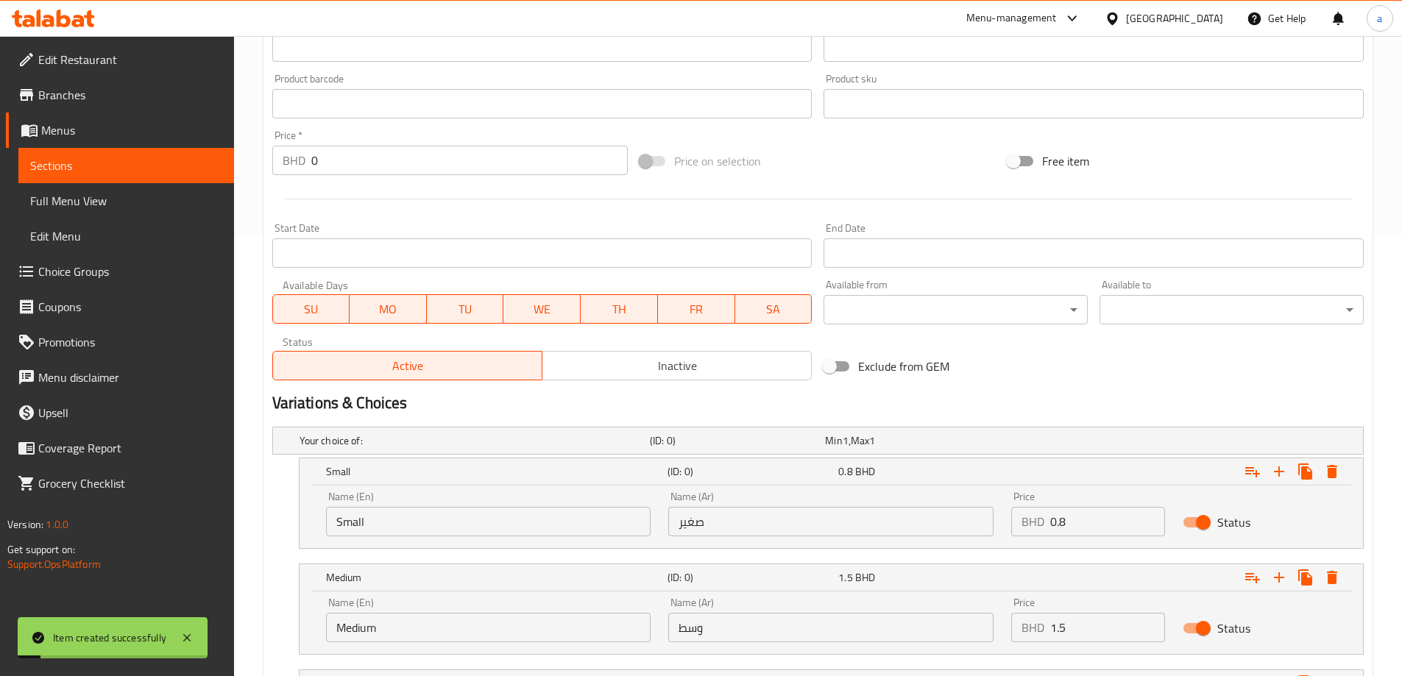
scroll to position [0, 0]
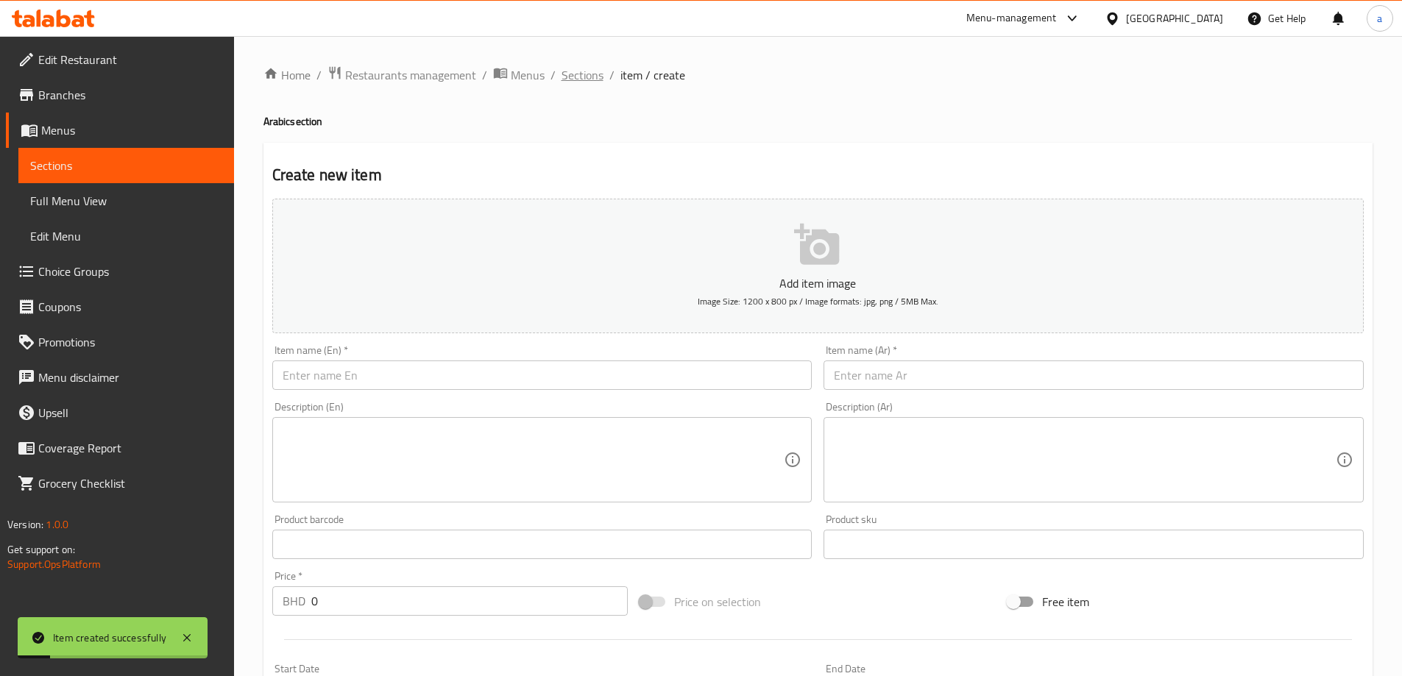
click at [573, 73] on span "Sections" at bounding box center [583, 75] width 42 height 18
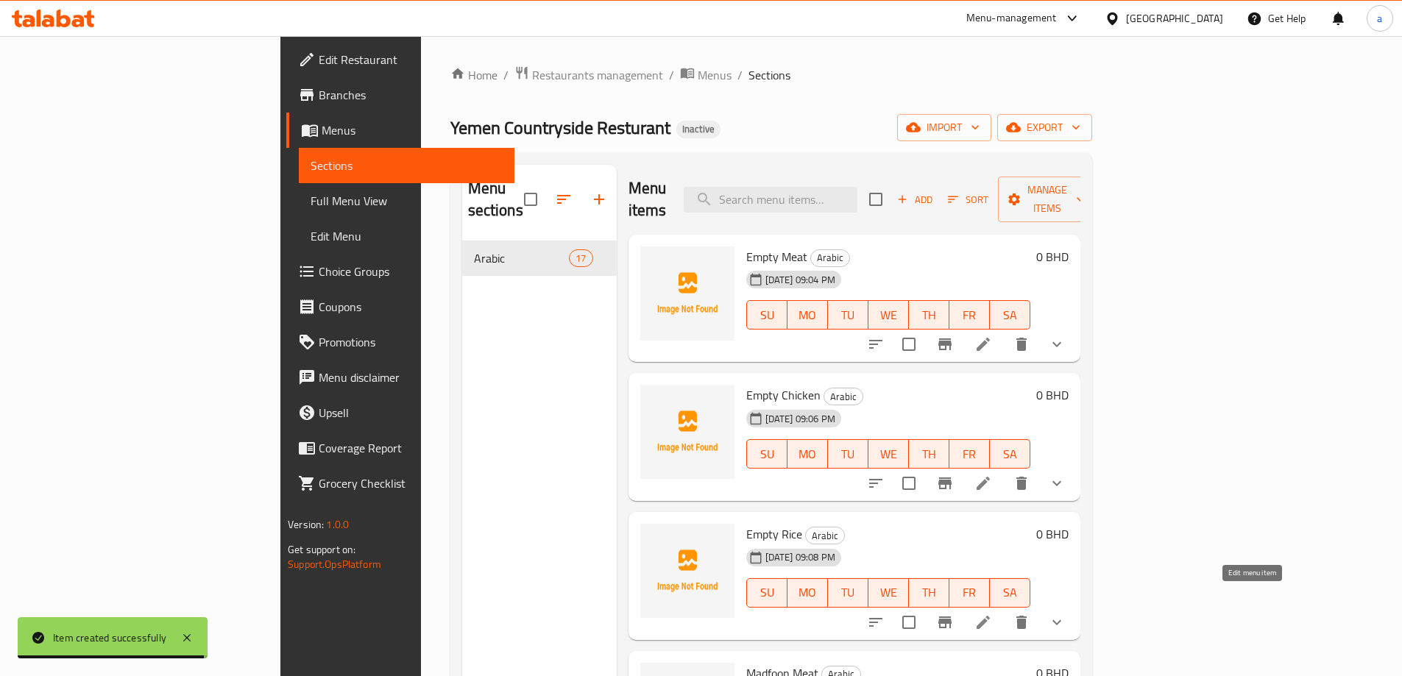
click at [992, 614] on icon at bounding box center [984, 623] width 18 height 18
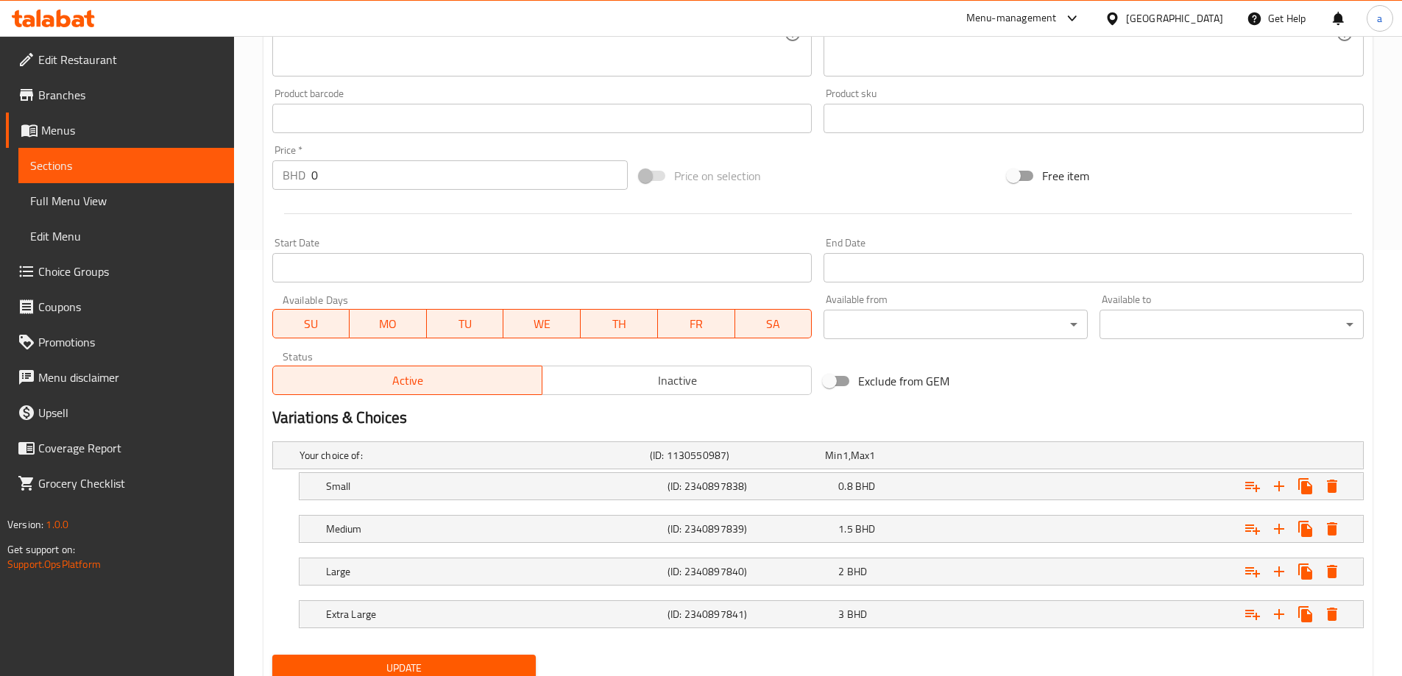
scroll to position [482, 0]
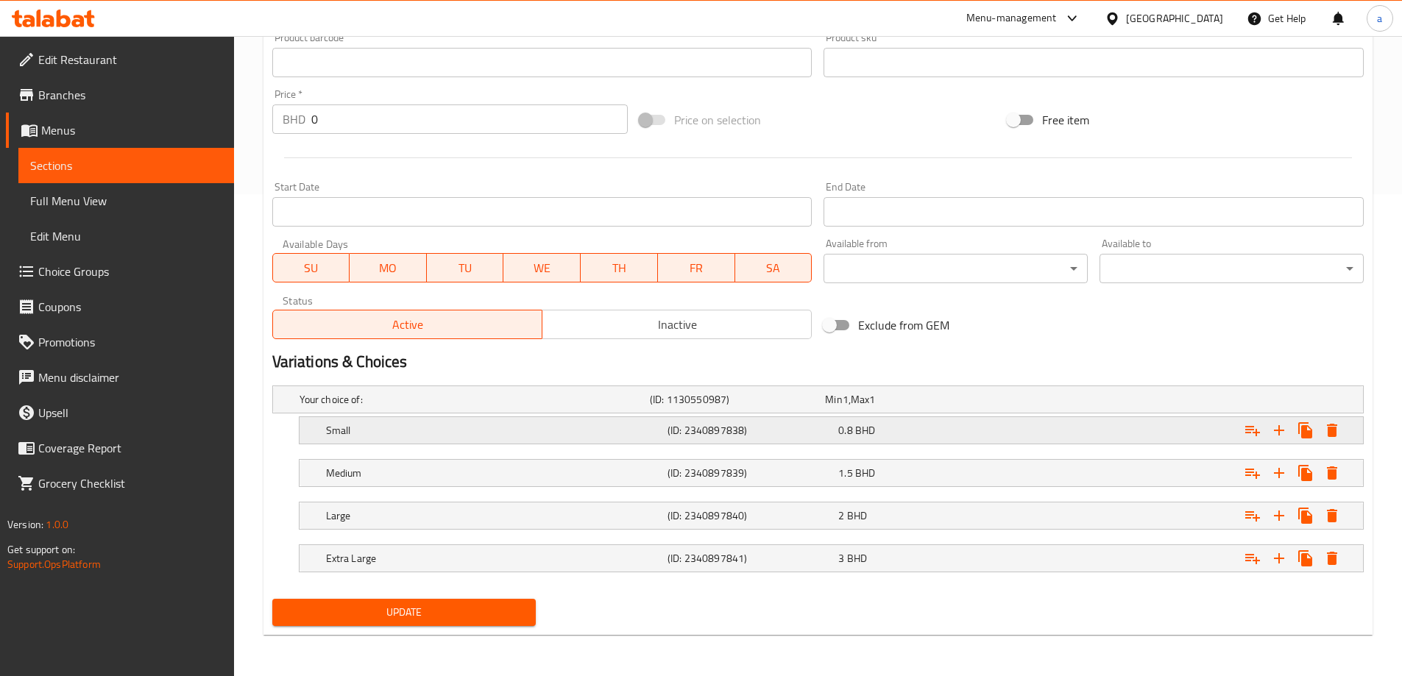
click at [736, 428] on h5 "(ID: 2340897838)" at bounding box center [750, 430] width 165 height 15
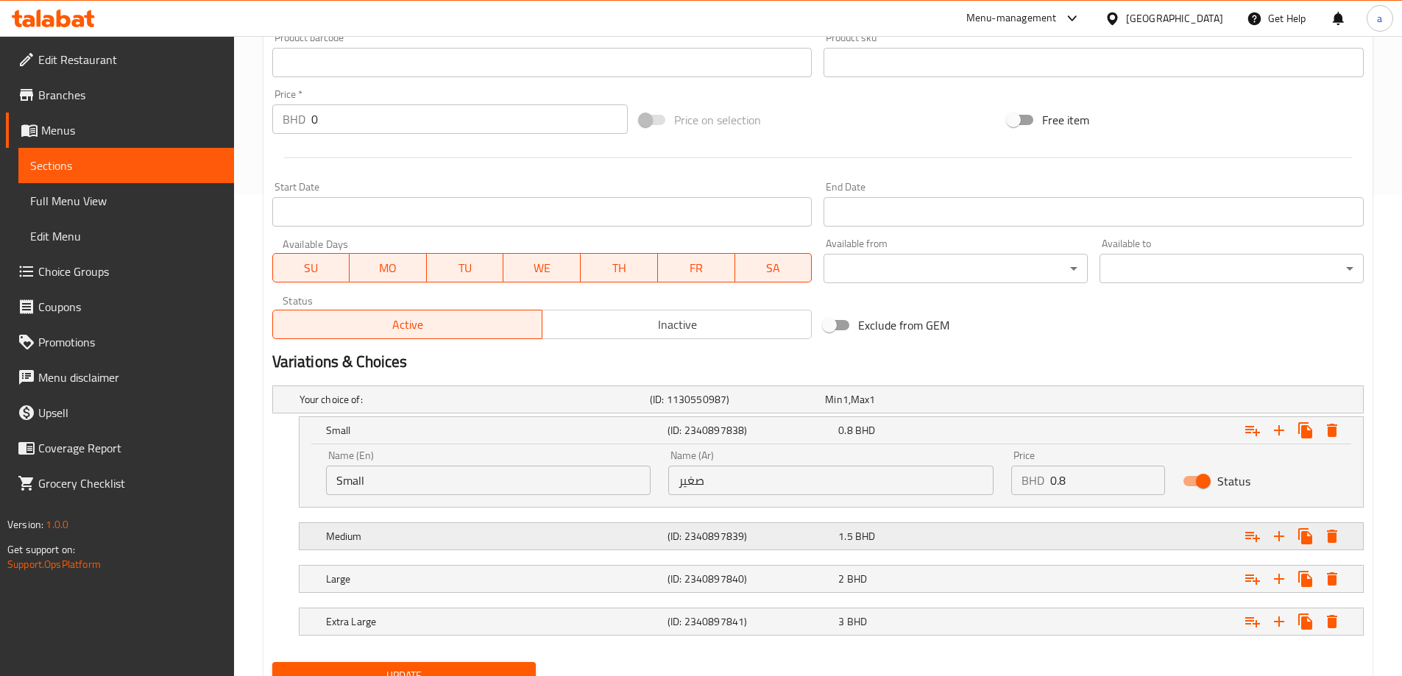
click at [715, 531] on h5 "(ID: 2340897839)" at bounding box center [750, 536] width 165 height 15
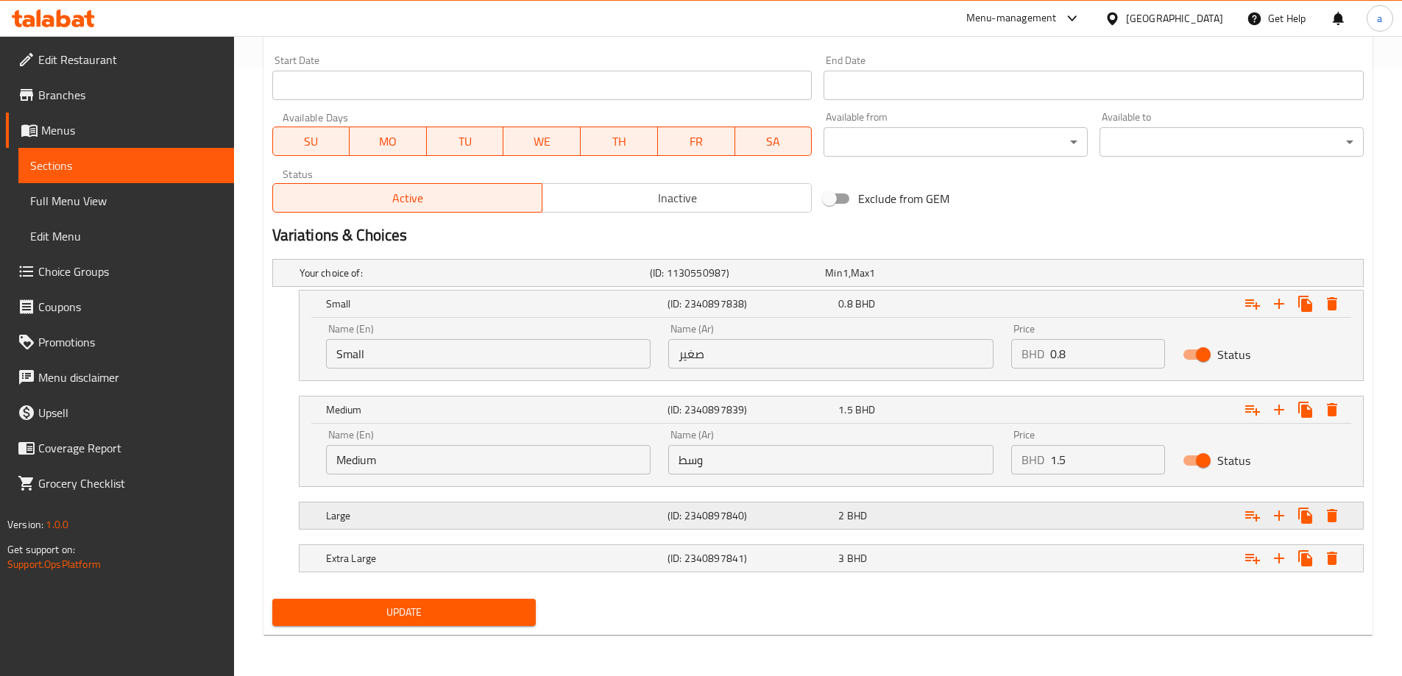
click at [700, 523] on h5 "(ID: 2340897840)" at bounding box center [750, 516] width 165 height 15
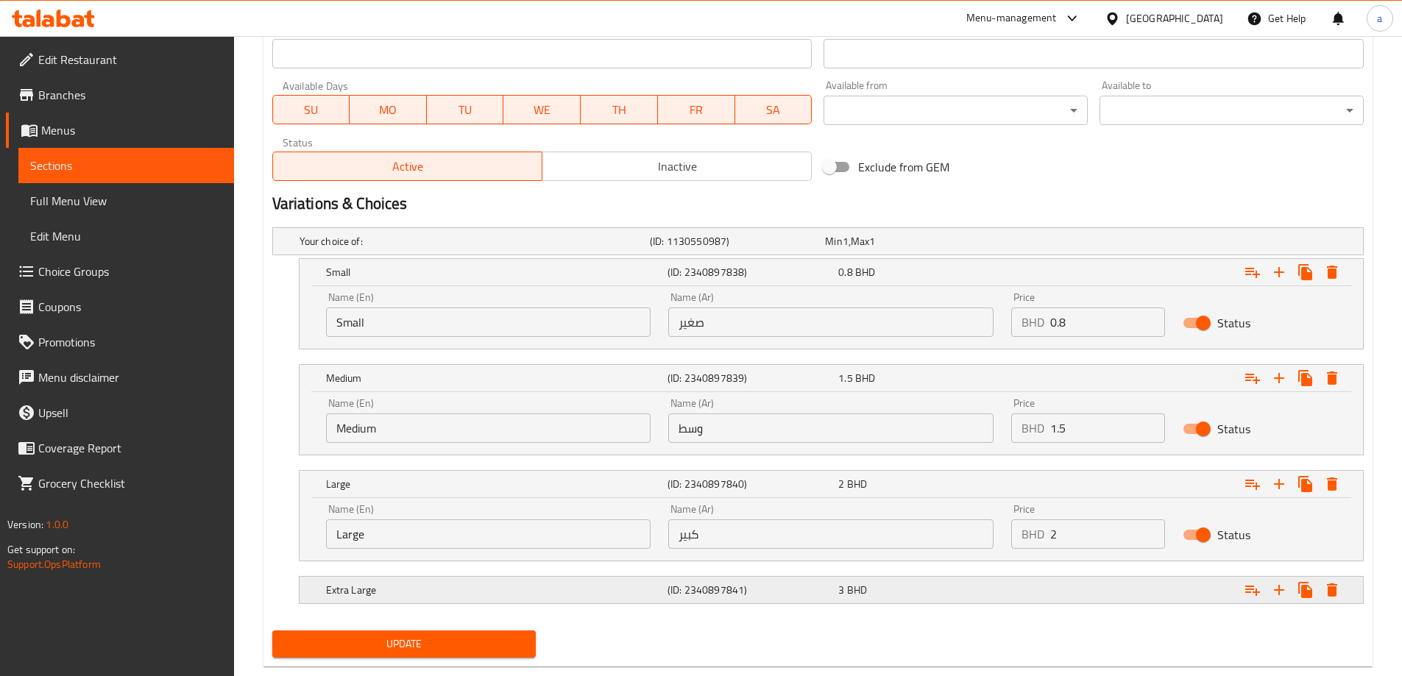
scroll to position [672, 0]
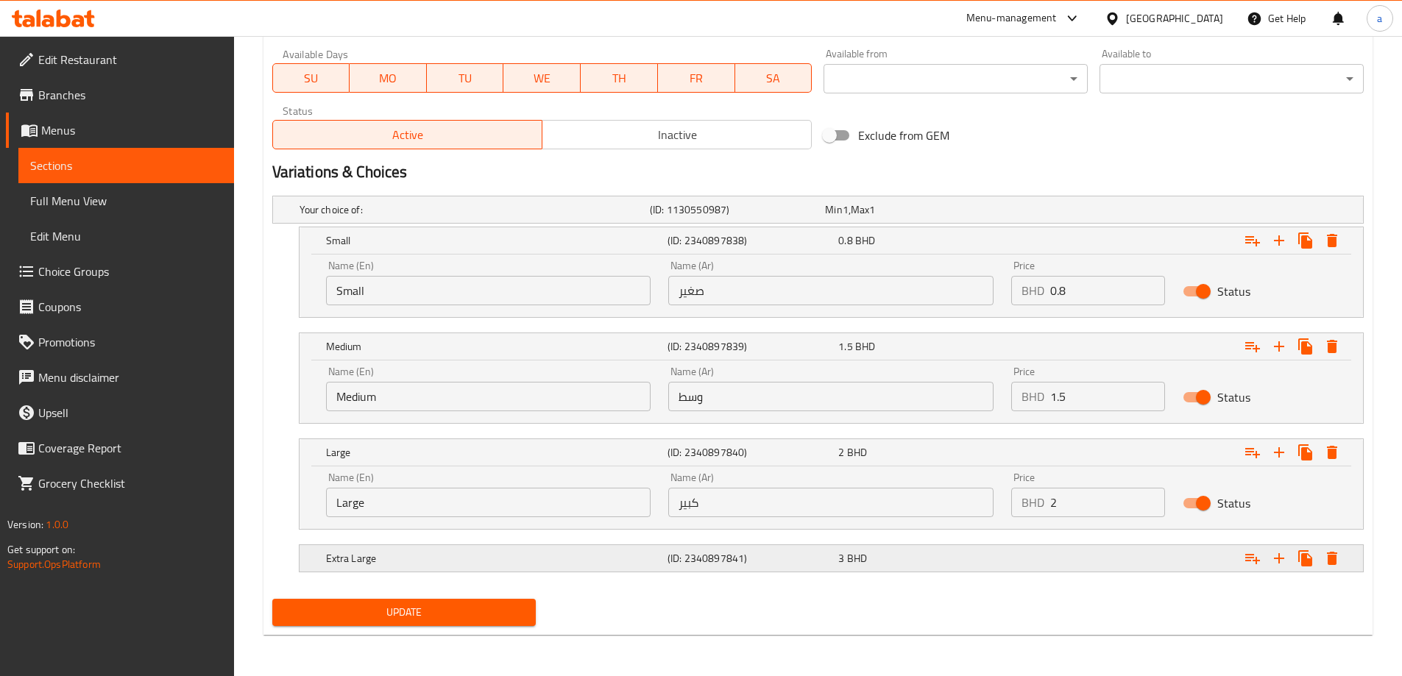
click at [692, 566] on h5 "(ID: 2340897841)" at bounding box center [750, 558] width 165 height 15
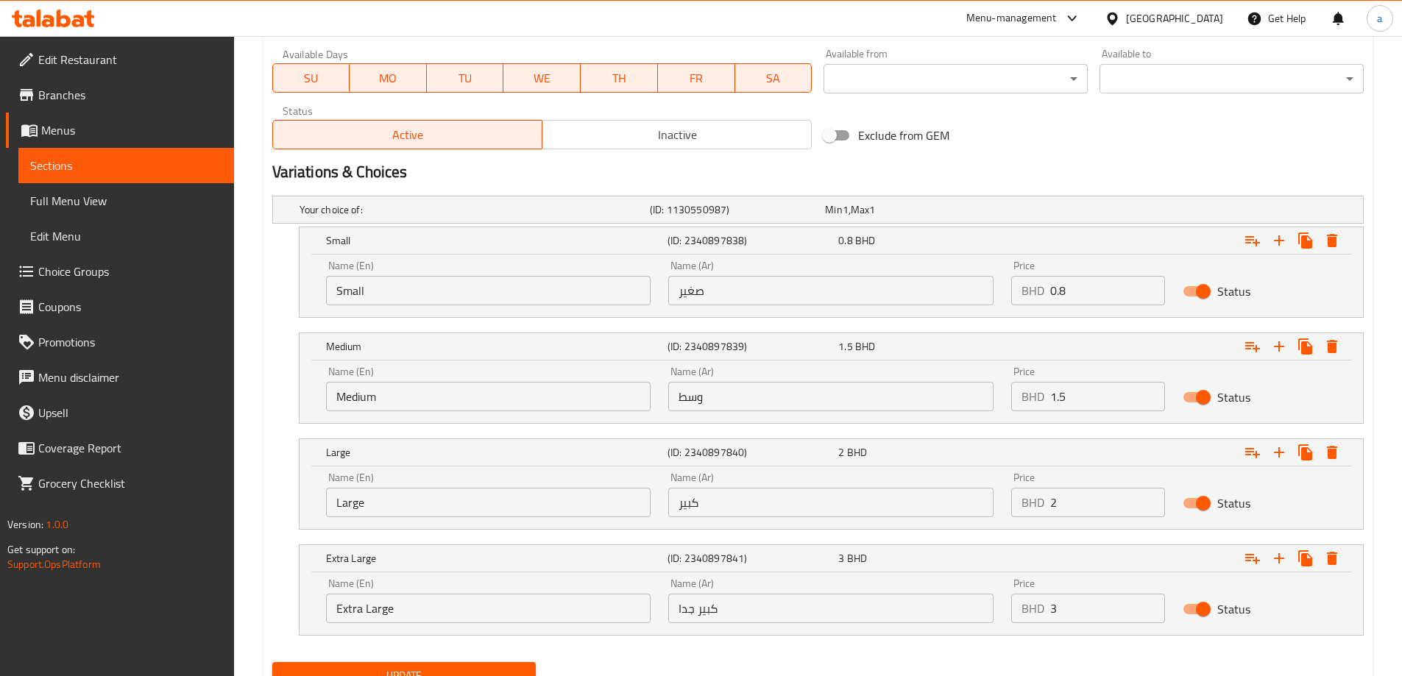
click at [1101, 174] on h2 "Variations & Choices" at bounding box center [818, 172] width 1092 height 22
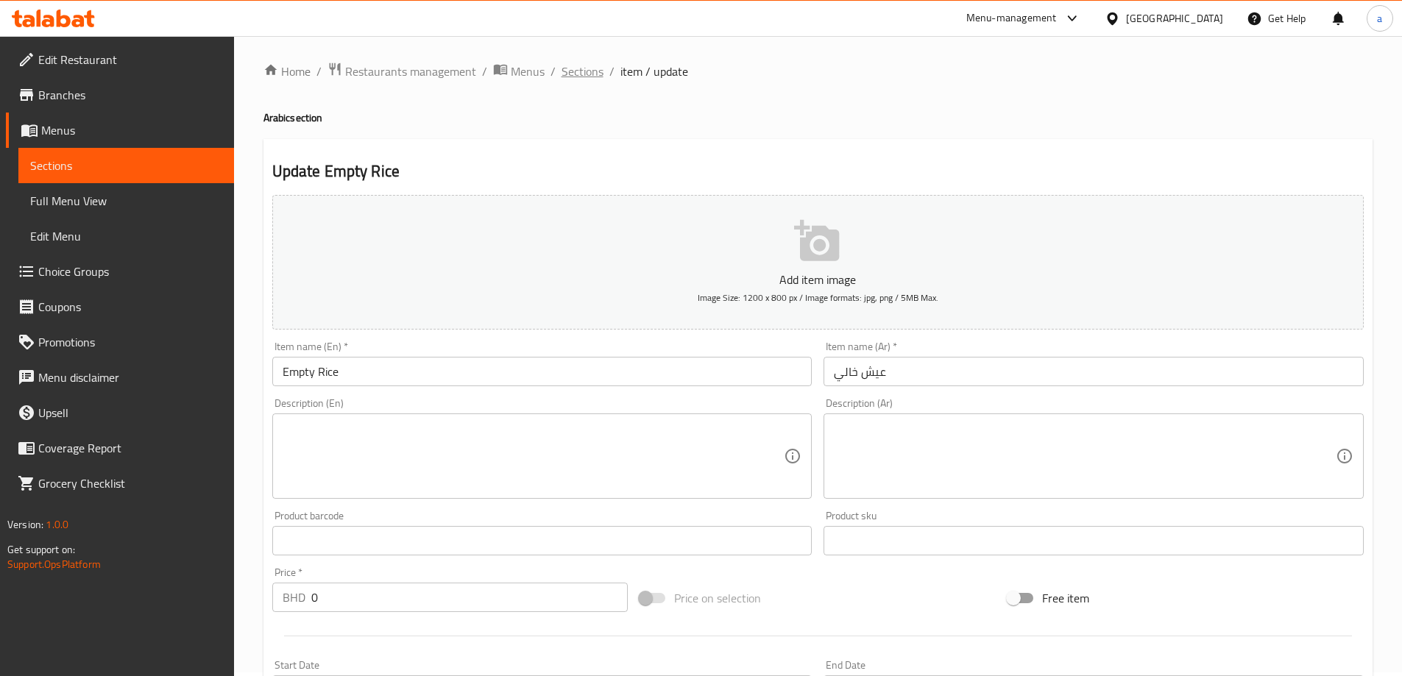
scroll to position [0, 0]
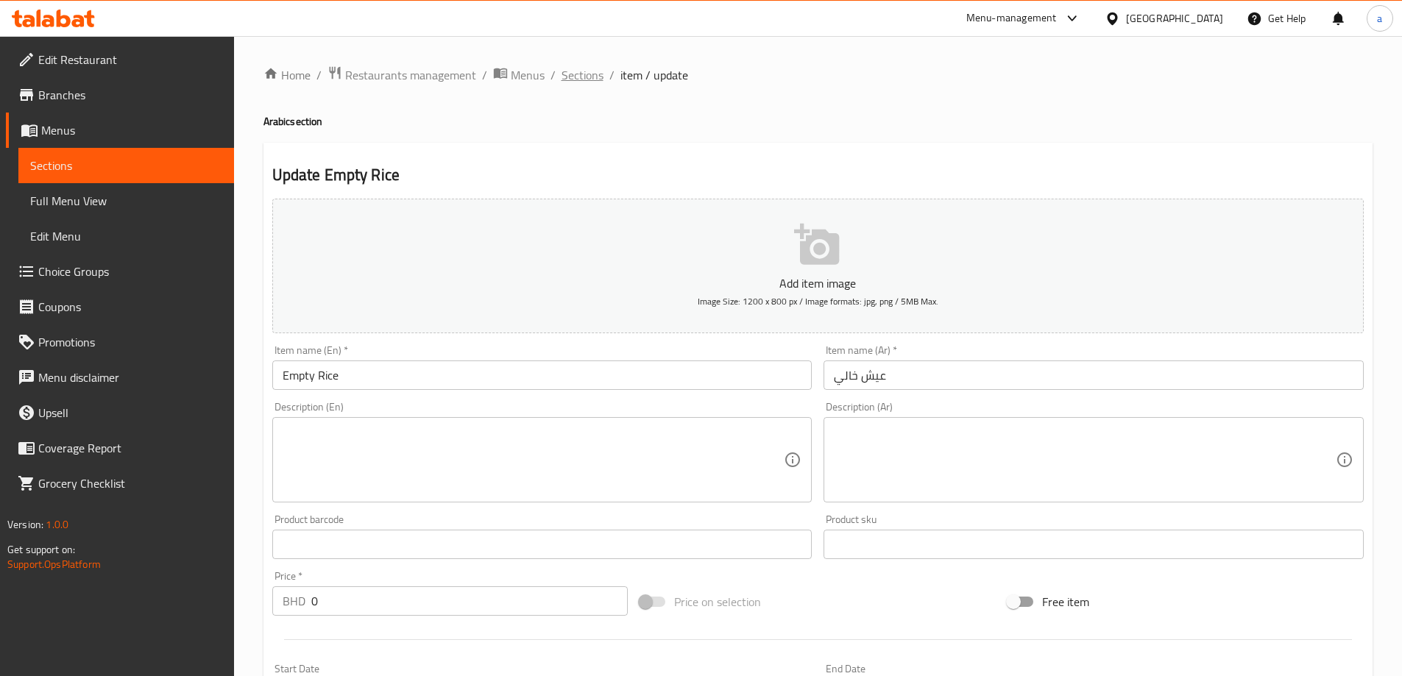
click at [588, 82] on span "Sections" at bounding box center [583, 75] width 42 height 18
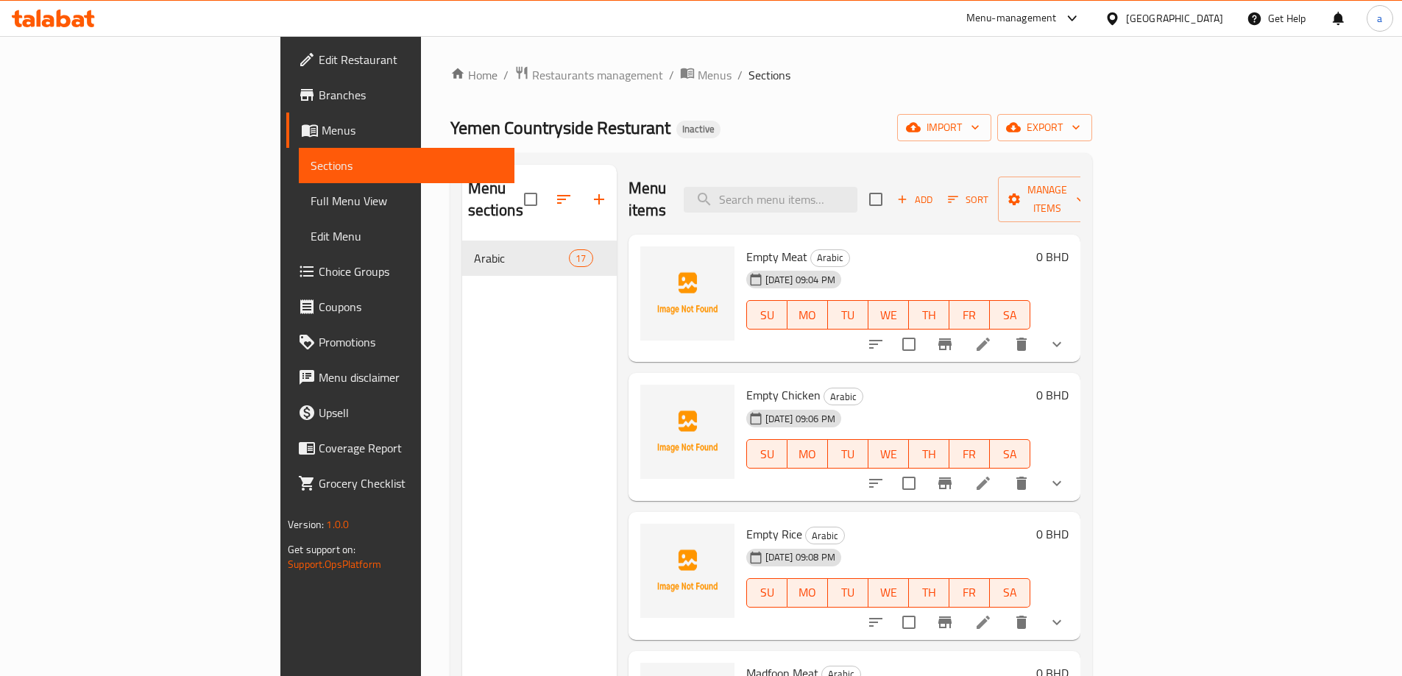
click at [992, 475] on icon at bounding box center [984, 484] width 18 height 18
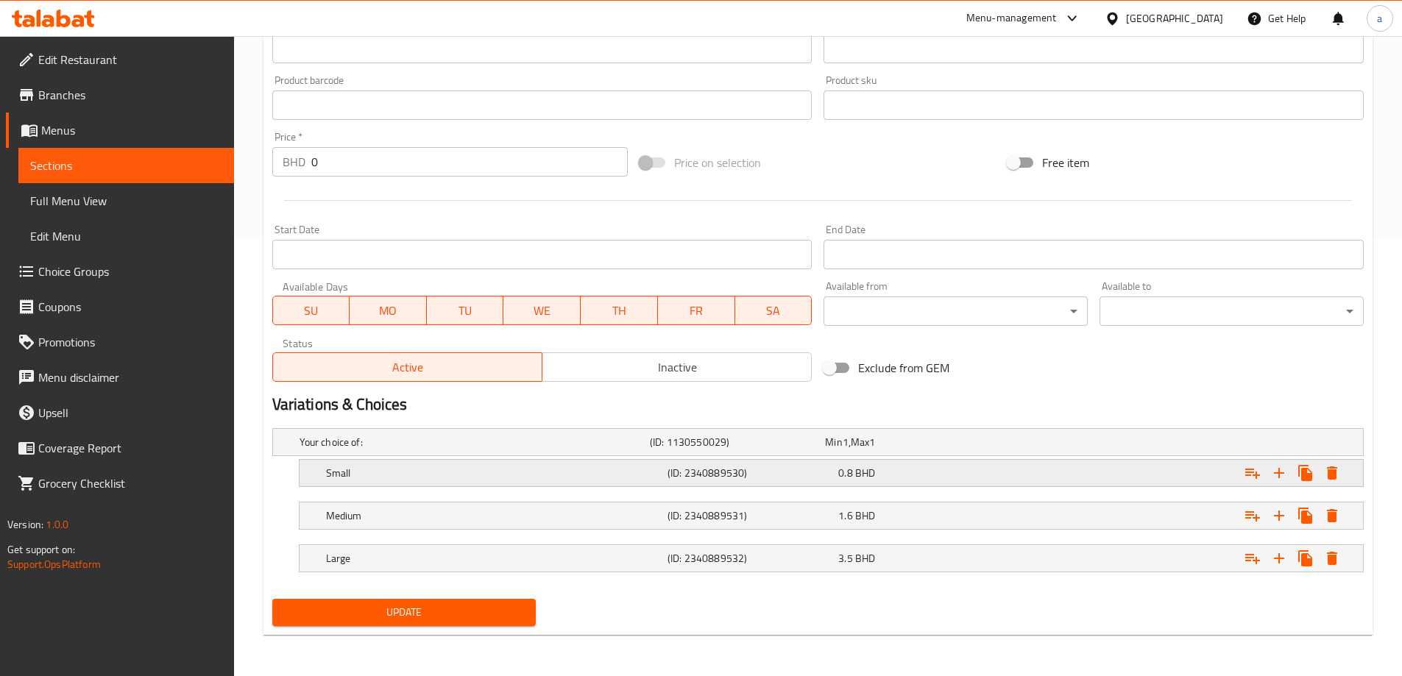
click at [466, 474] on h5 "Small" at bounding box center [494, 473] width 336 height 15
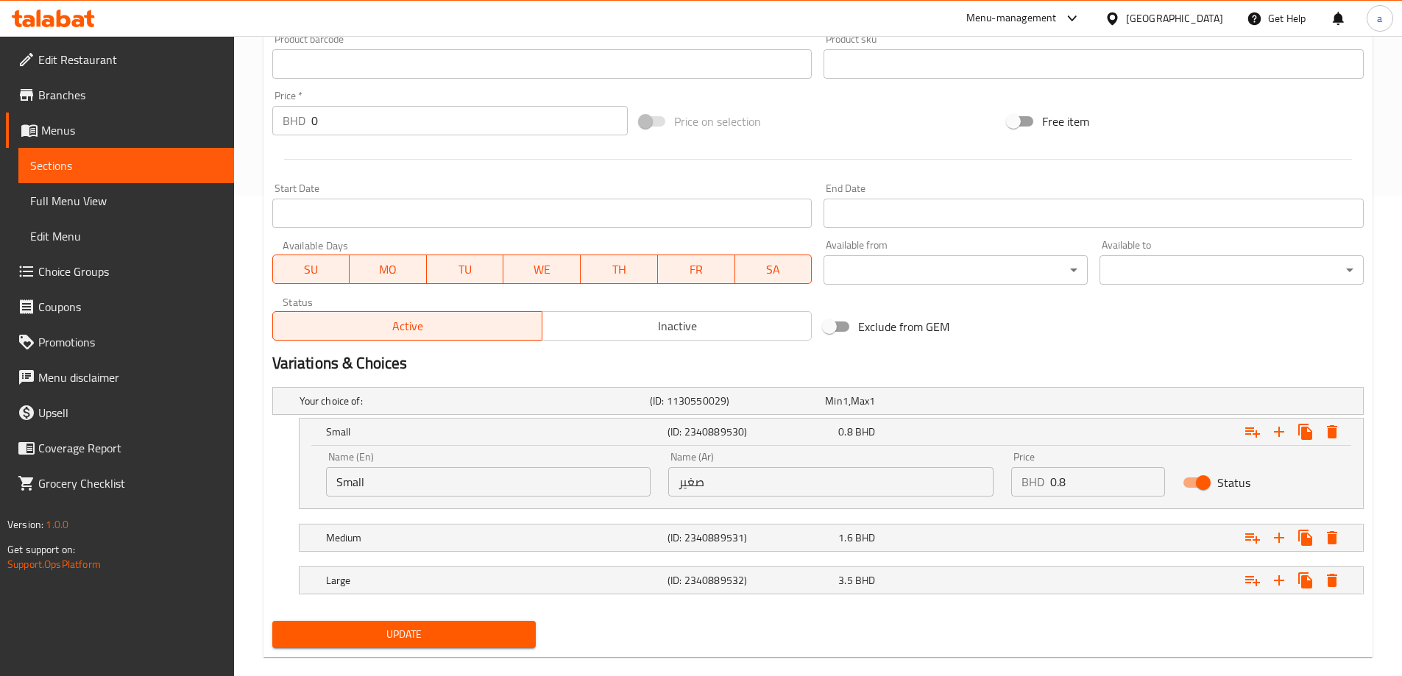
scroll to position [503, 0]
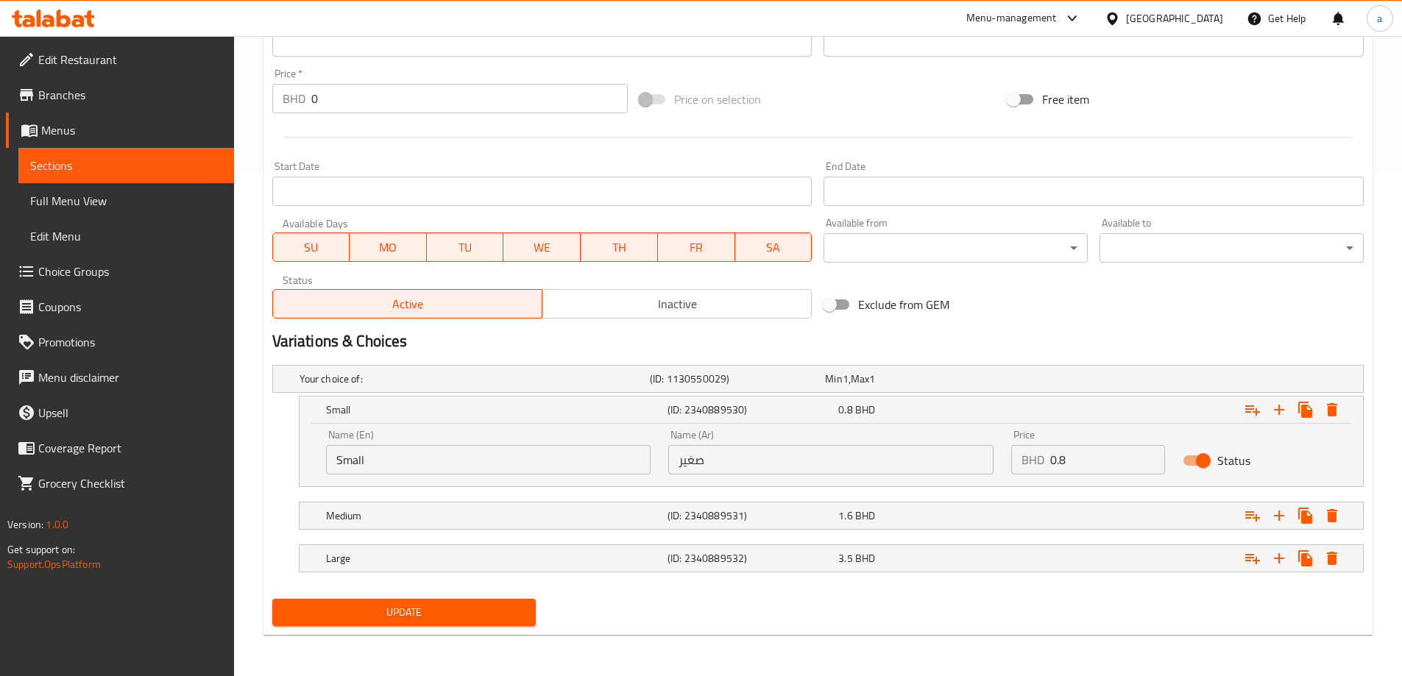
click at [475, 509] on h5 "Medium" at bounding box center [494, 516] width 336 height 15
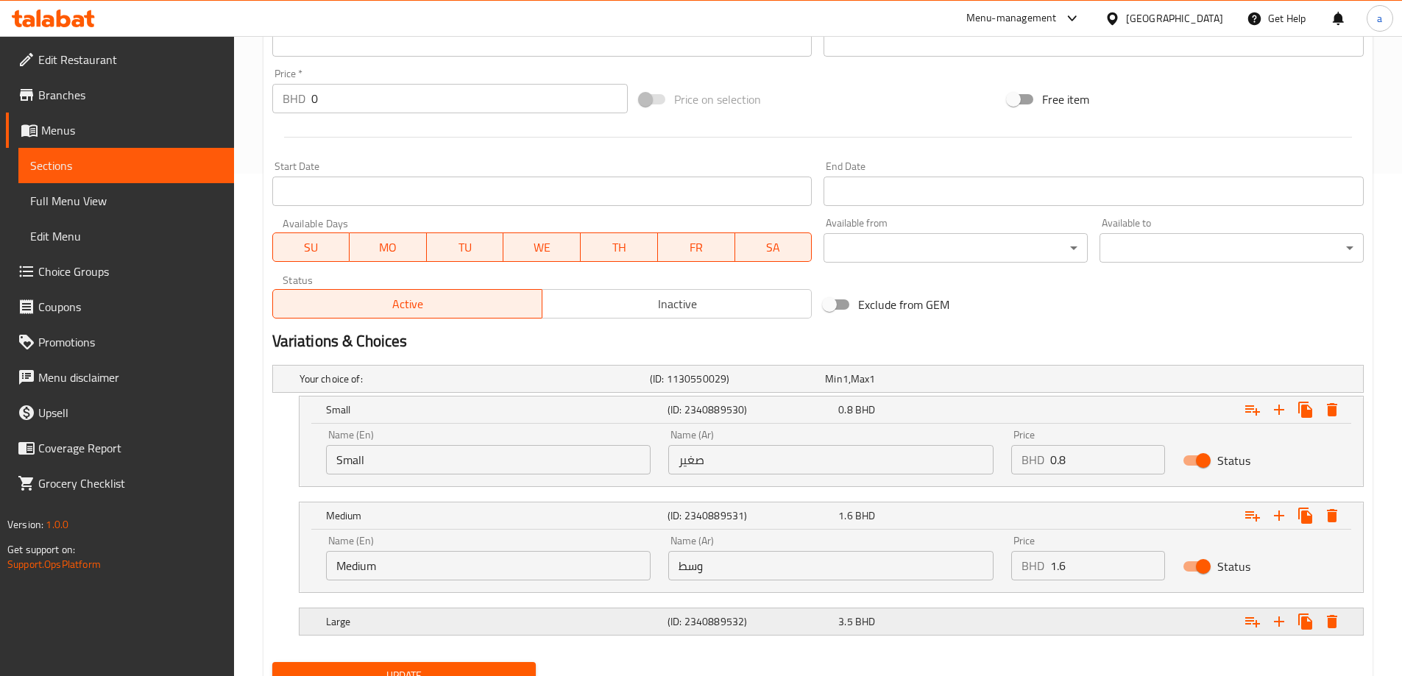
click at [463, 618] on h5 "Large" at bounding box center [494, 622] width 336 height 15
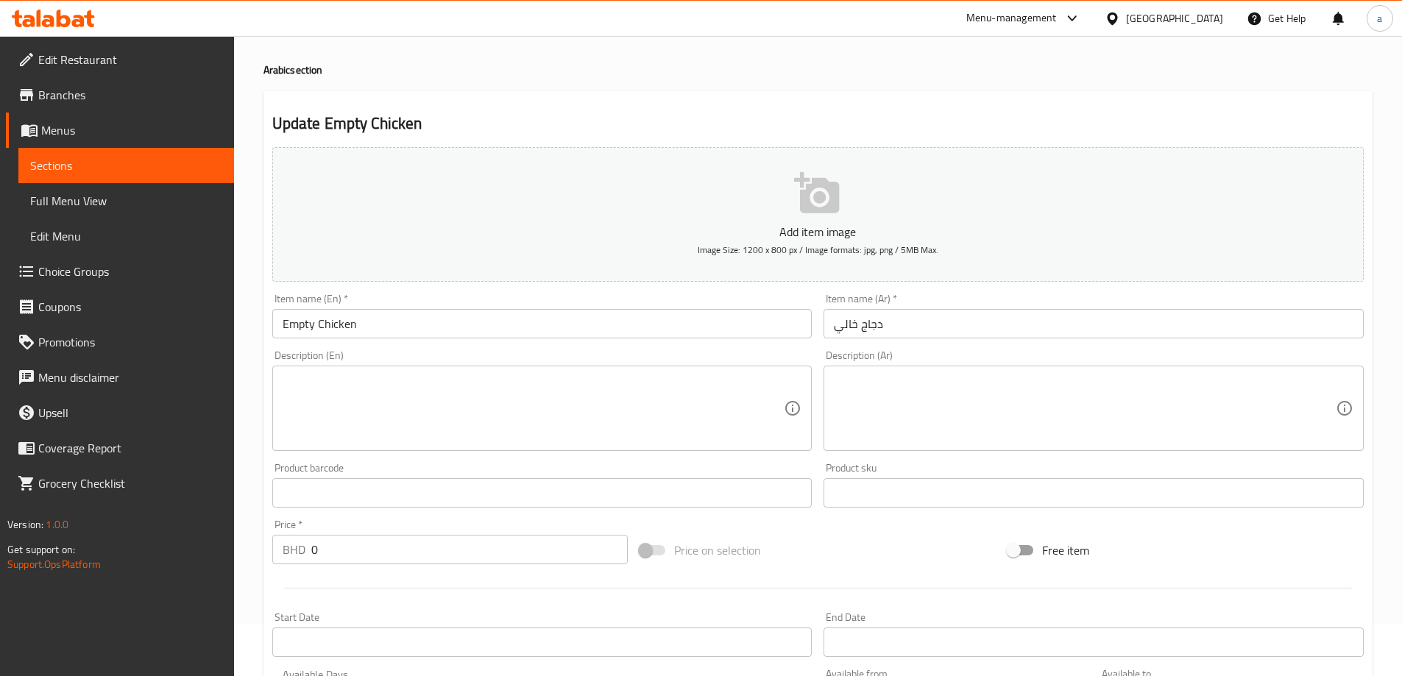
scroll to position [0, 0]
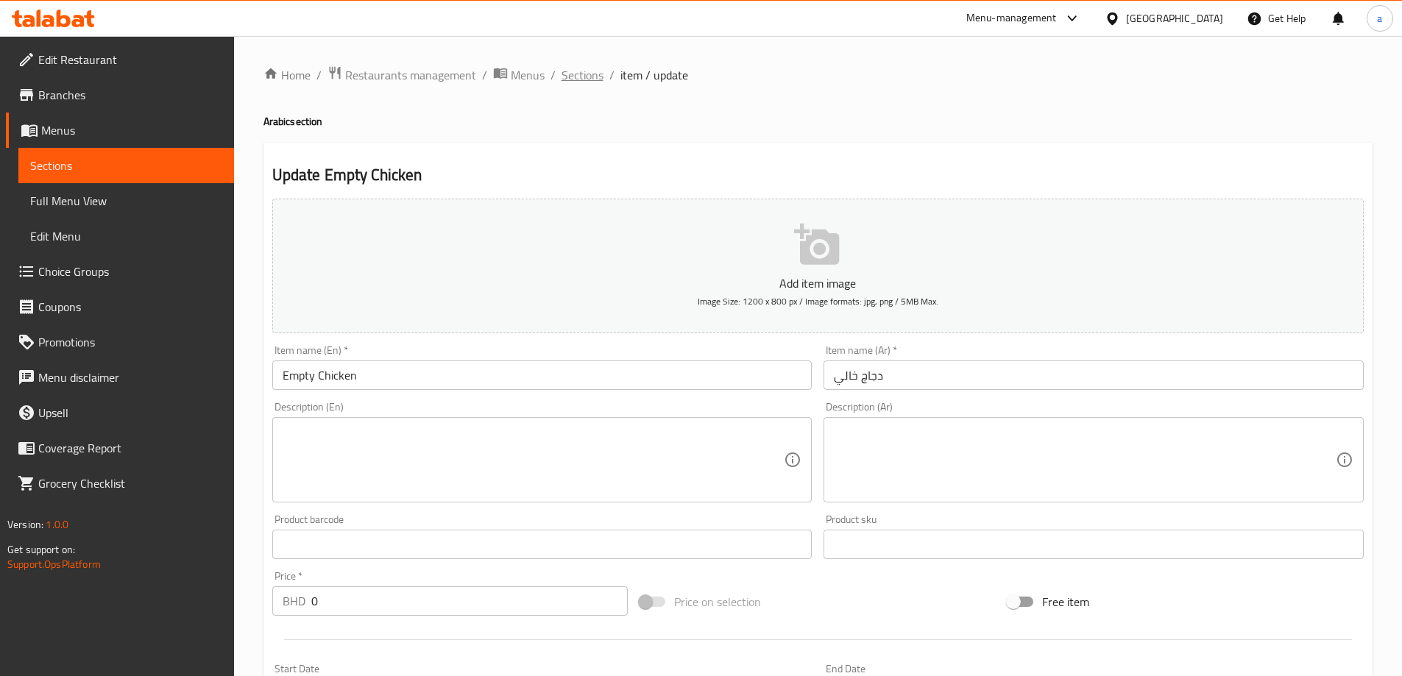
click at [583, 73] on span "Sections" at bounding box center [583, 75] width 42 height 18
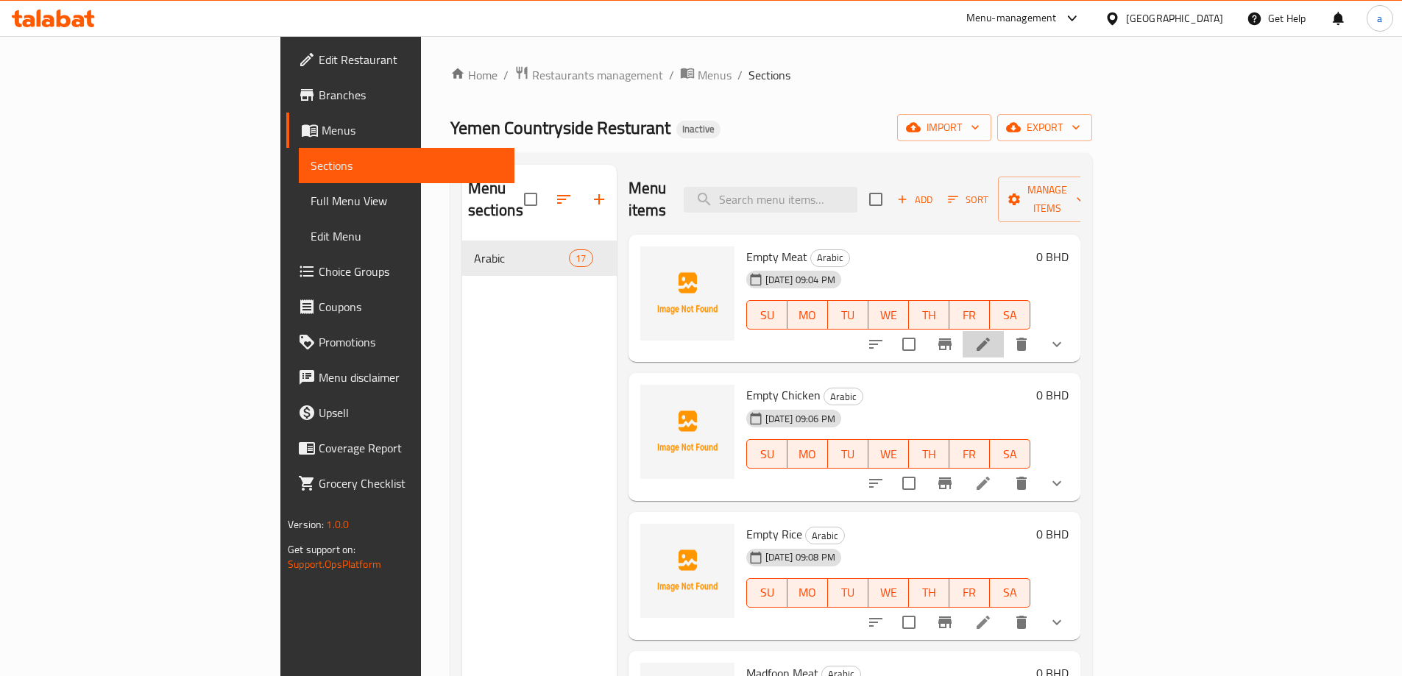
click at [1004, 331] on li at bounding box center [983, 344] width 41 height 26
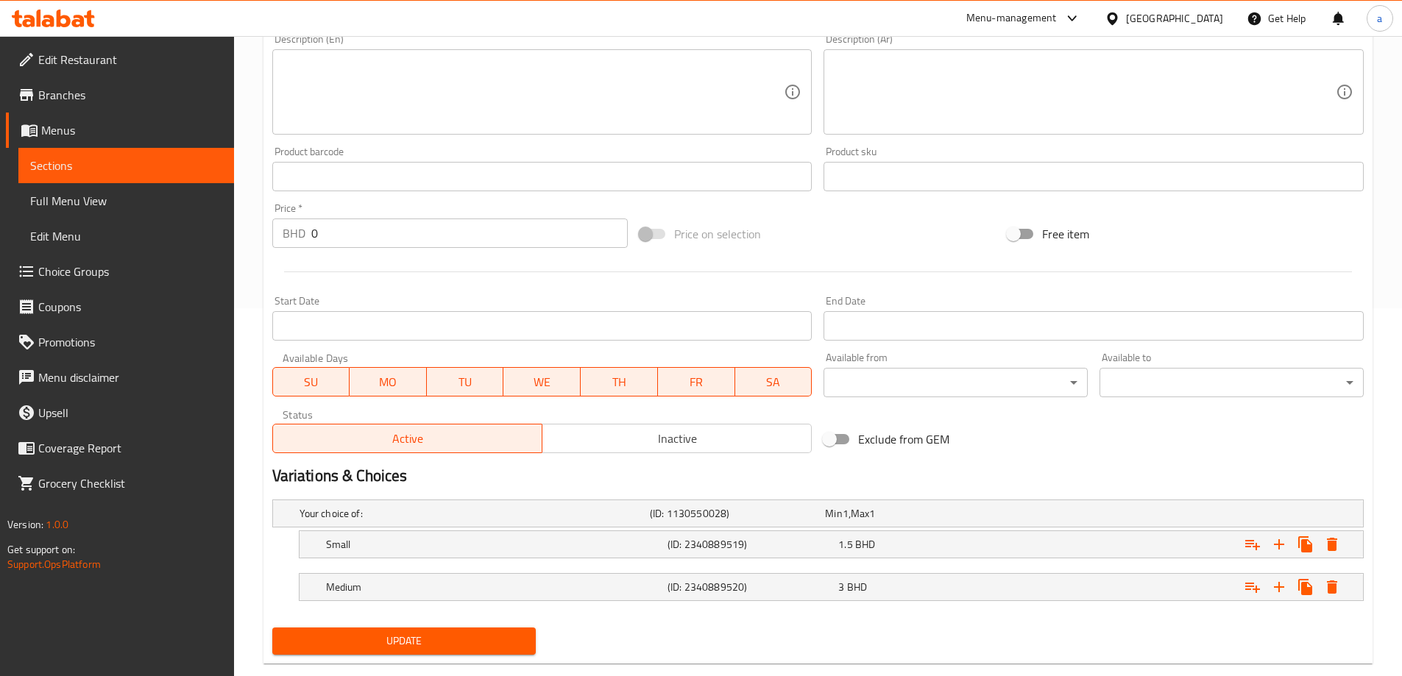
scroll to position [397, 0]
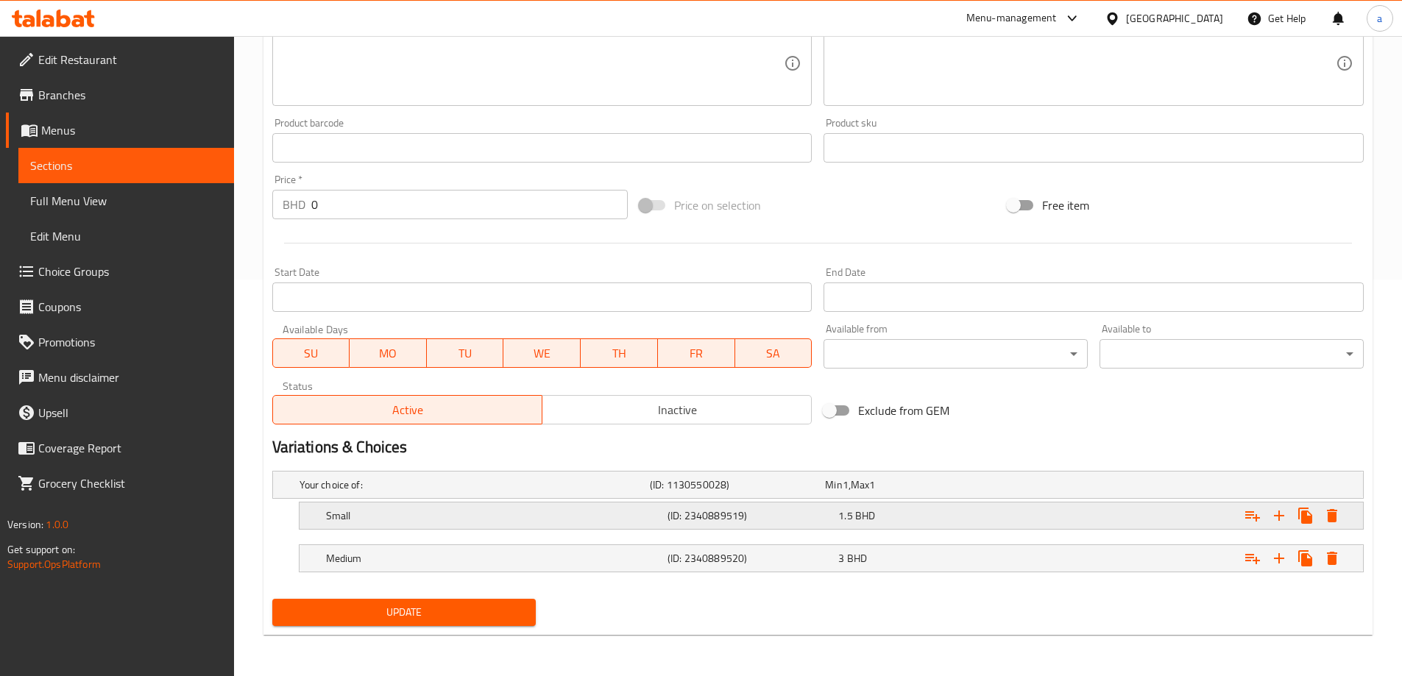
click at [788, 515] on h5 "(ID: 2340889519)" at bounding box center [750, 516] width 165 height 15
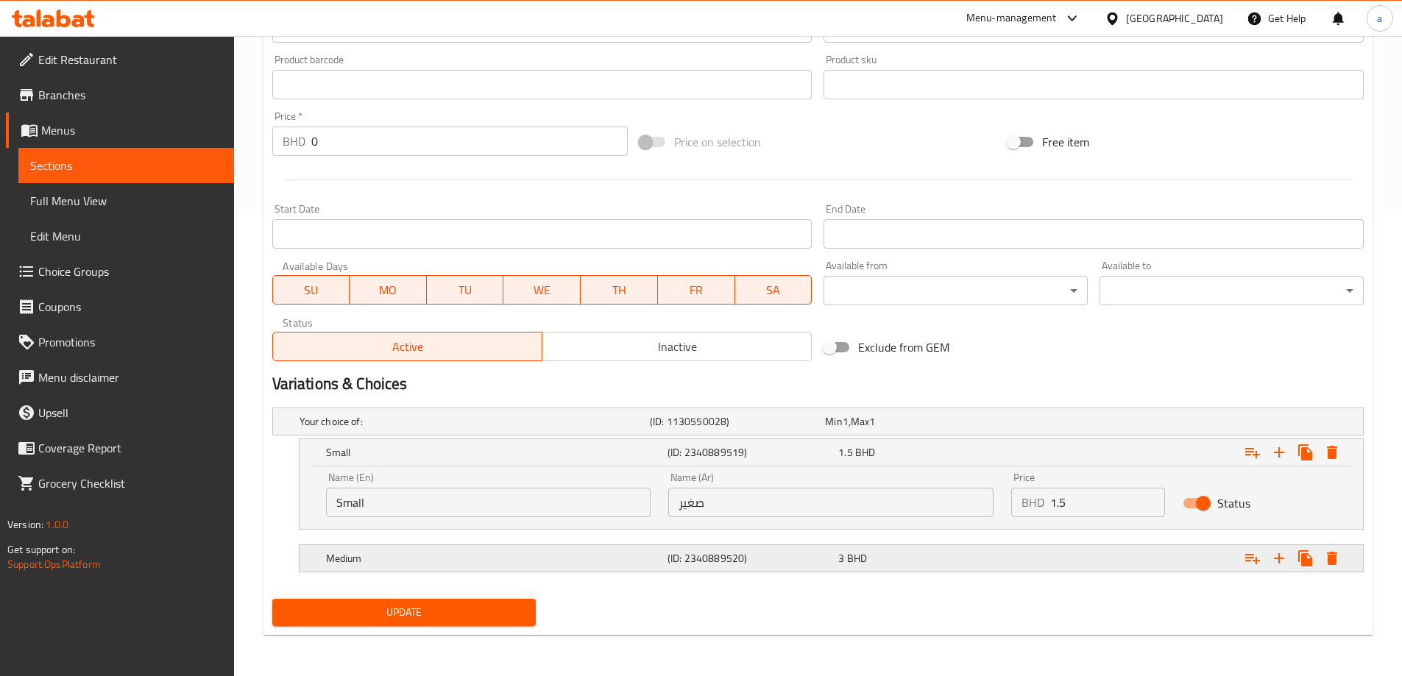
click at [797, 551] on h5 "(ID: 2340889520)" at bounding box center [750, 558] width 165 height 15
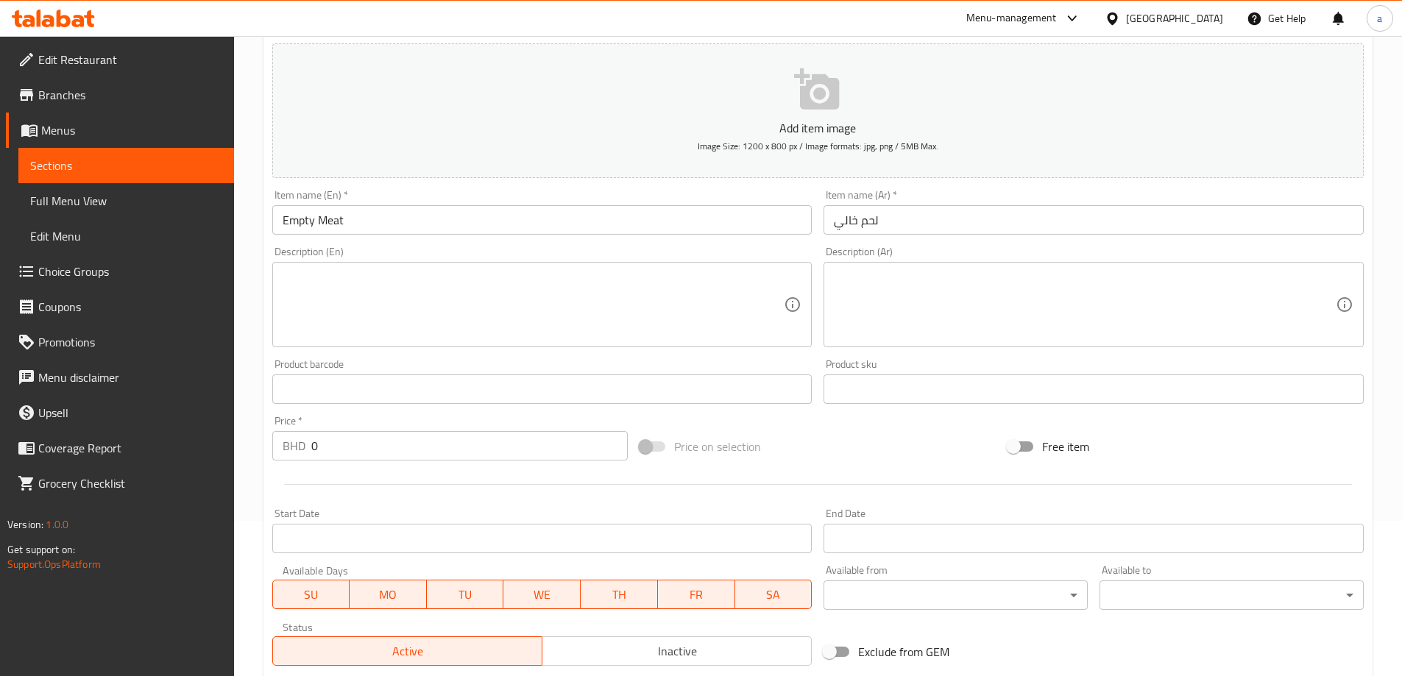
scroll to position [0, 0]
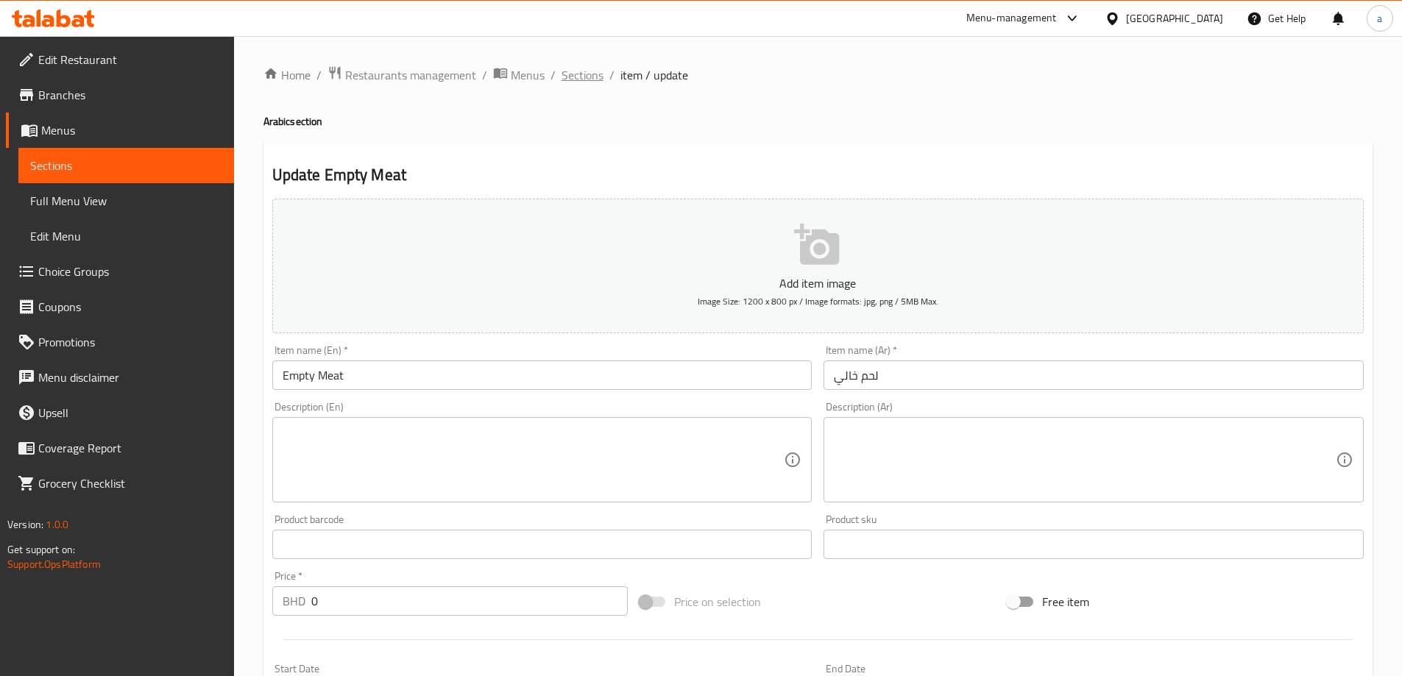
click at [585, 79] on span "Sections" at bounding box center [583, 75] width 42 height 18
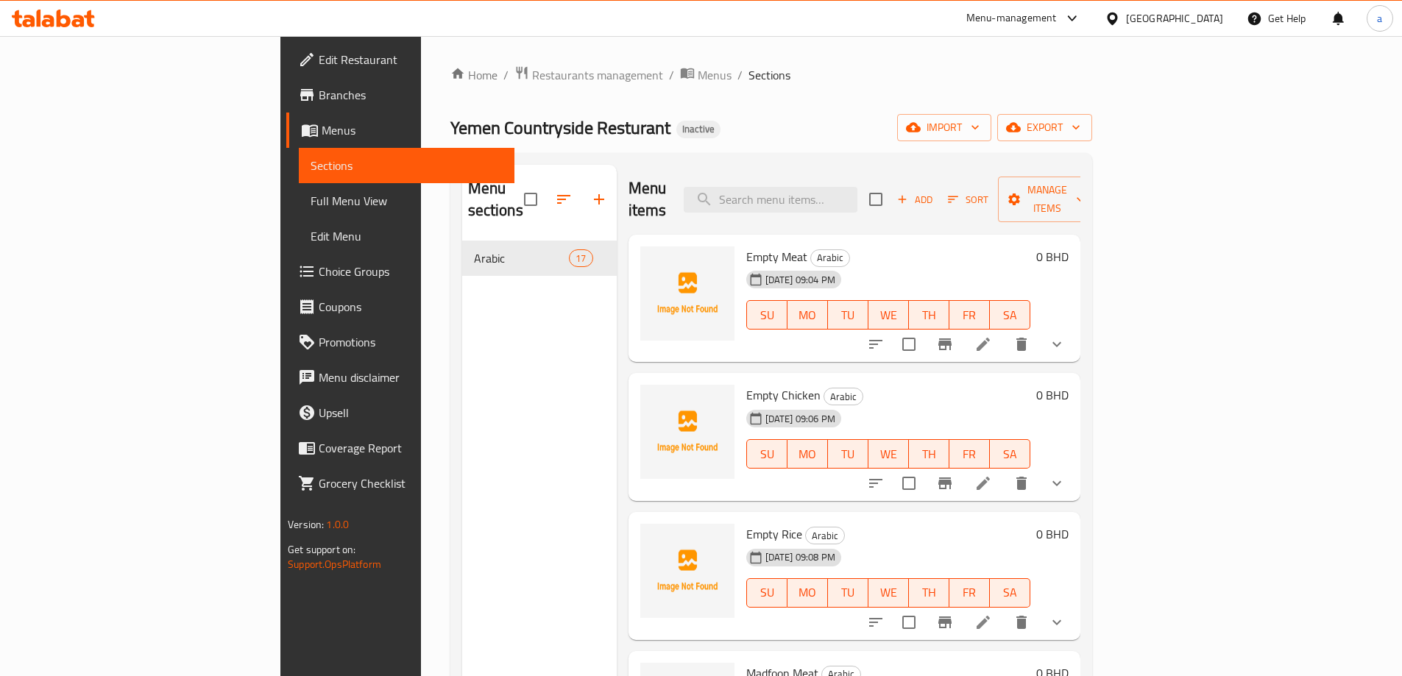
click at [992, 336] on icon at bounding box center [984, 345] width 18 height 18
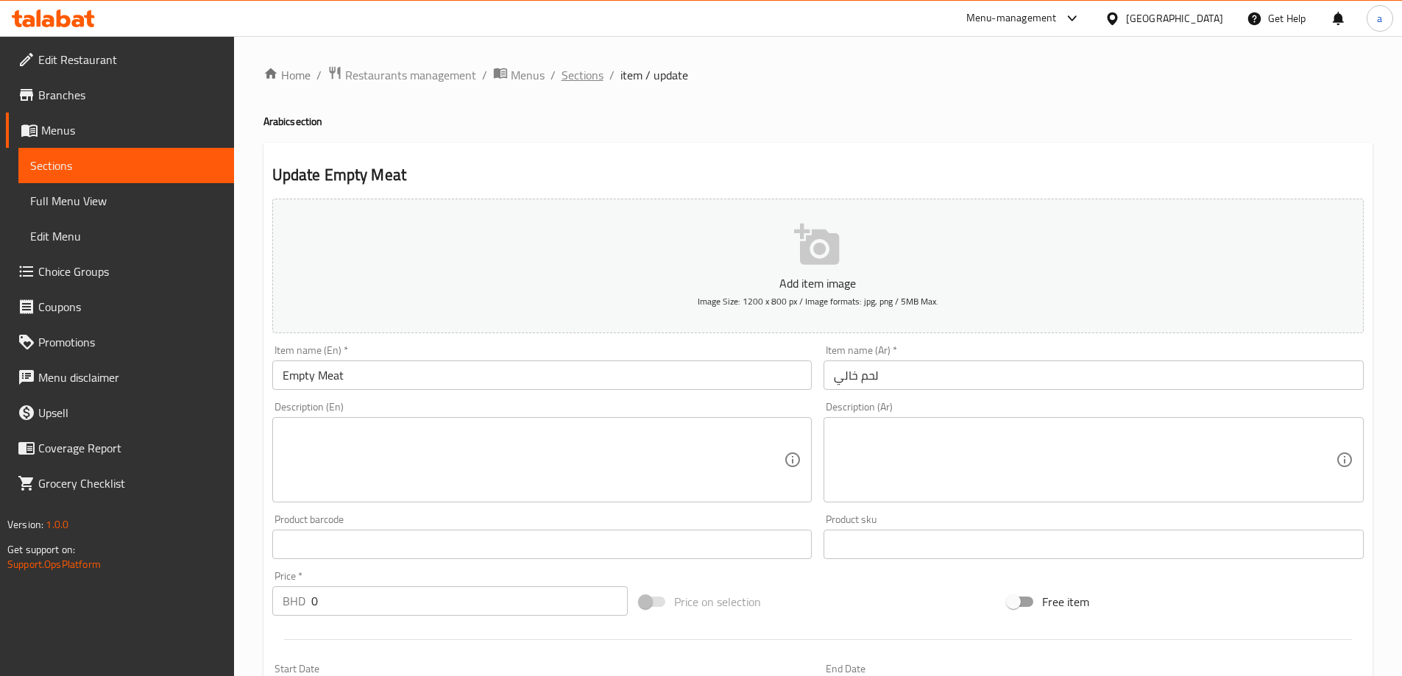
click at [589, 77] on span "Sections" at bounding box center [583, 75] width 42 height 18
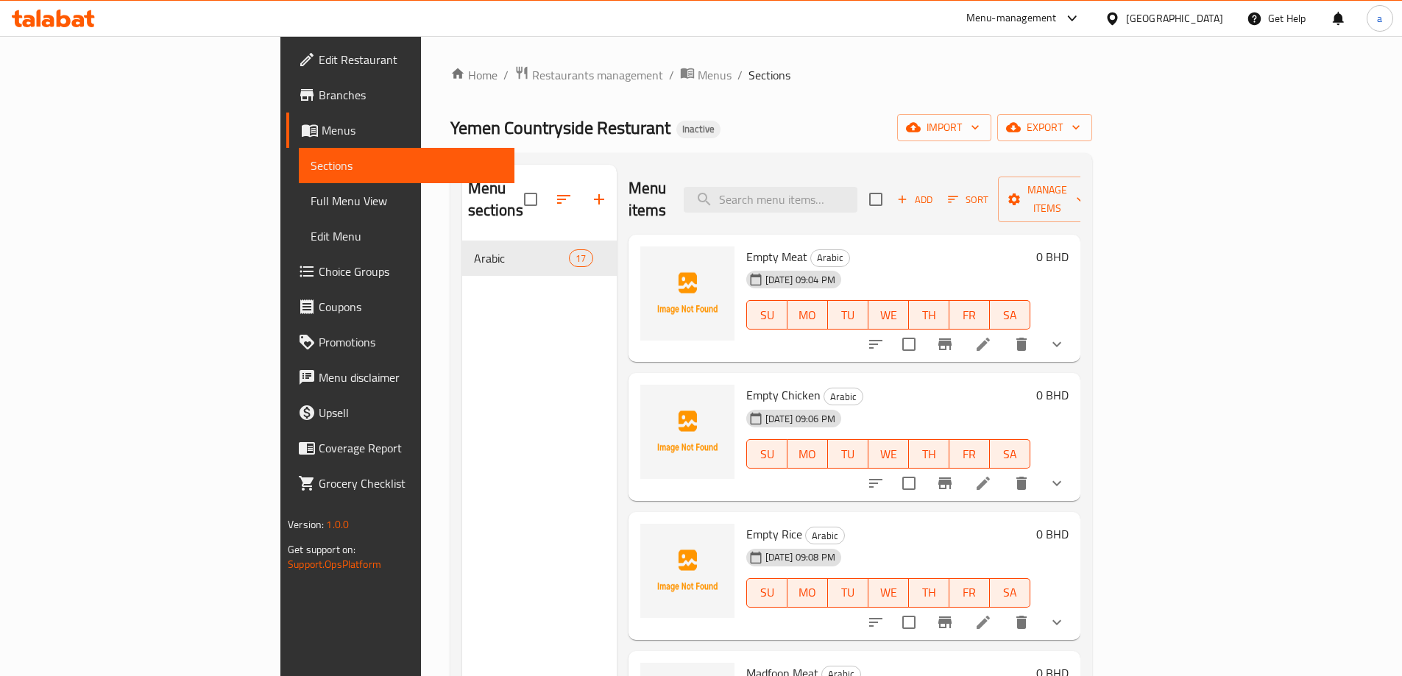
click at [1004, 472] on li at bounding box center [983, 483] width 41 height 26
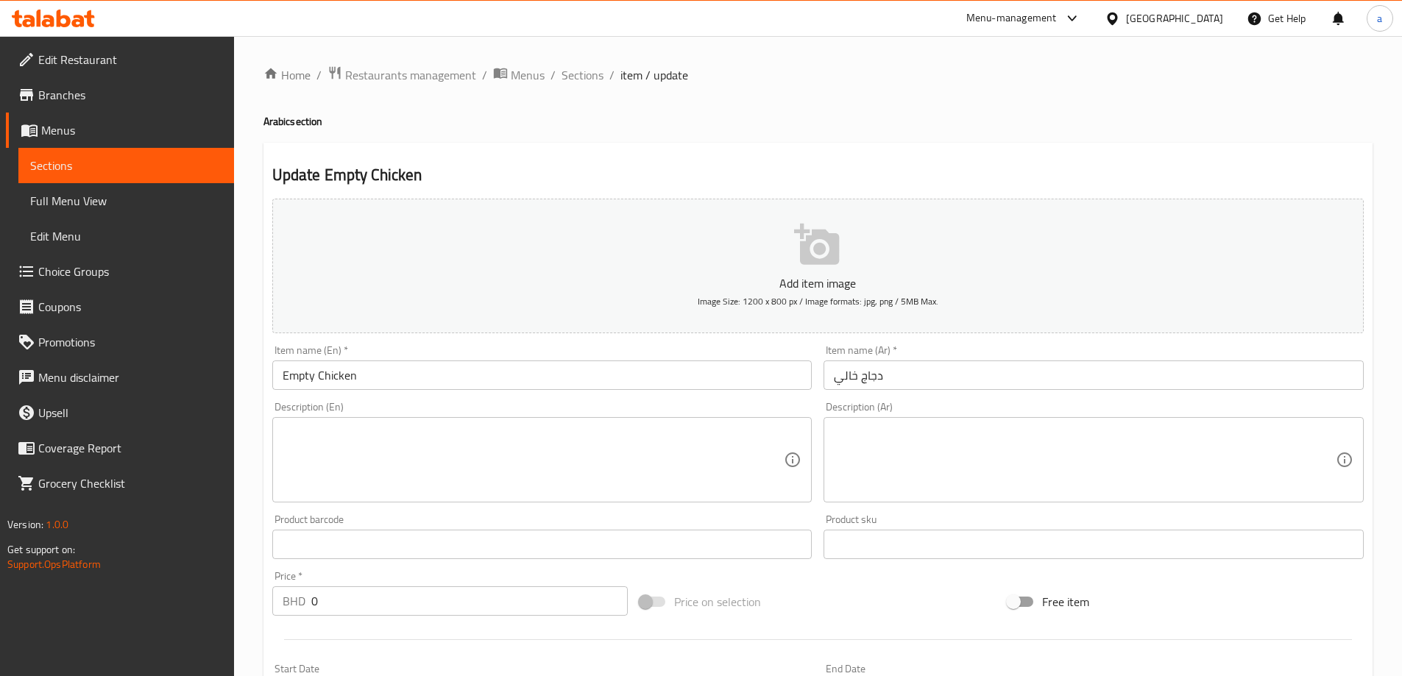
click at [587, 90] on div "Home / Restaurants management / Menus / Sections / item / update Arabic section…" at bounding box center [818, 576] width 1109 height 1021
click at [586, 84] on span "Sections" at bounding box center [583, 75] width 42 height 18
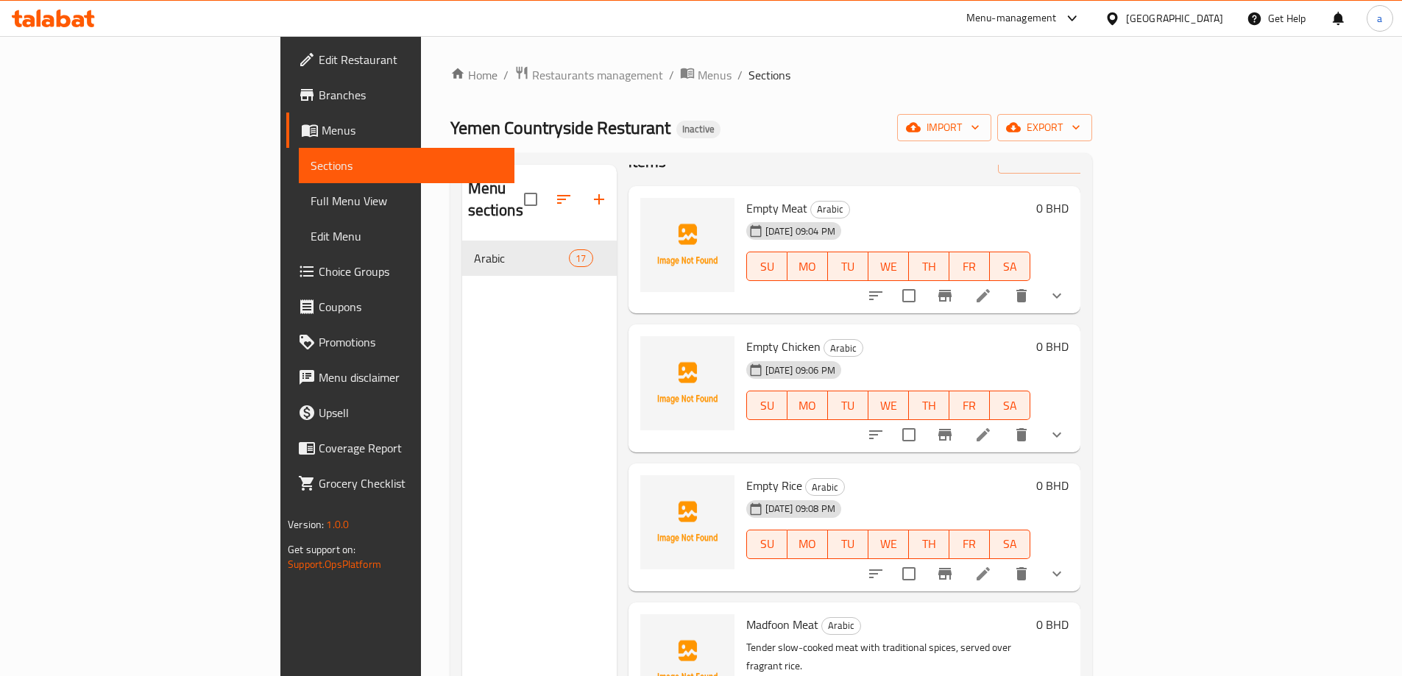
scroll to position [147, 0]
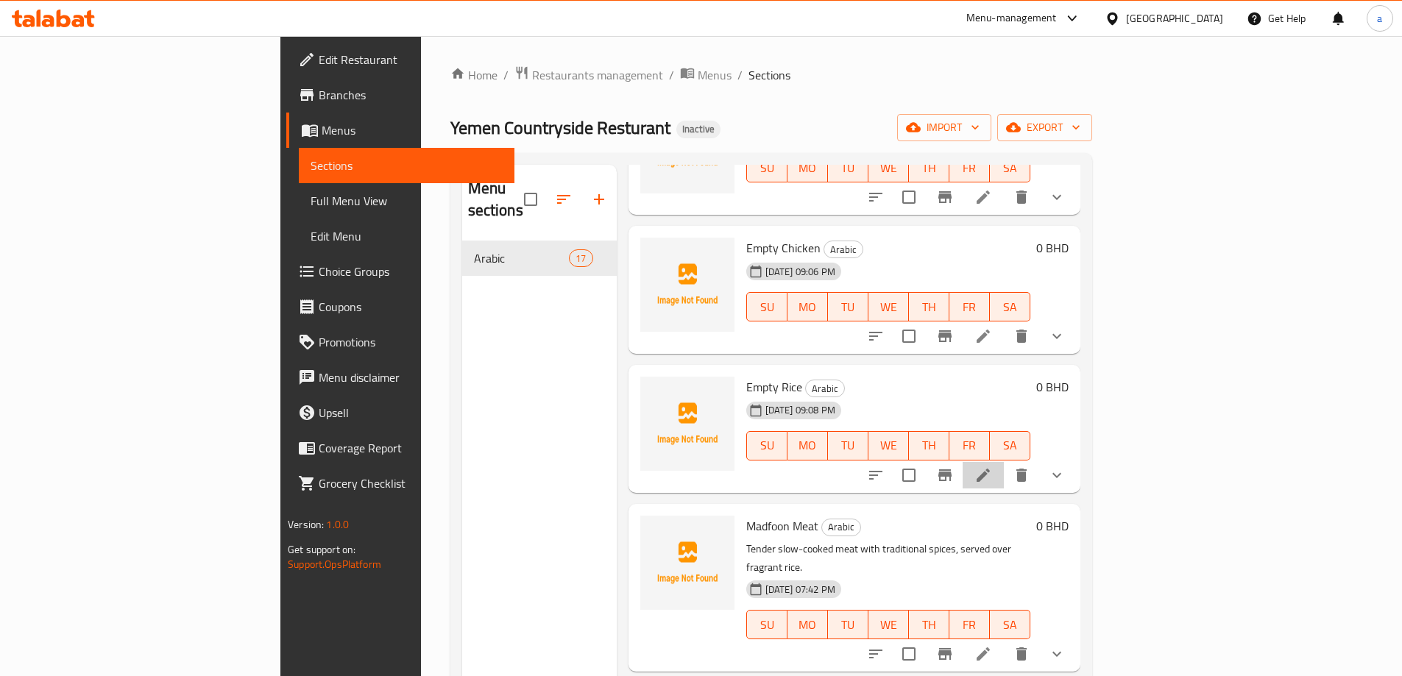
click at [1004, 462] on li at bounding box center [983, 475] width 41 height 26
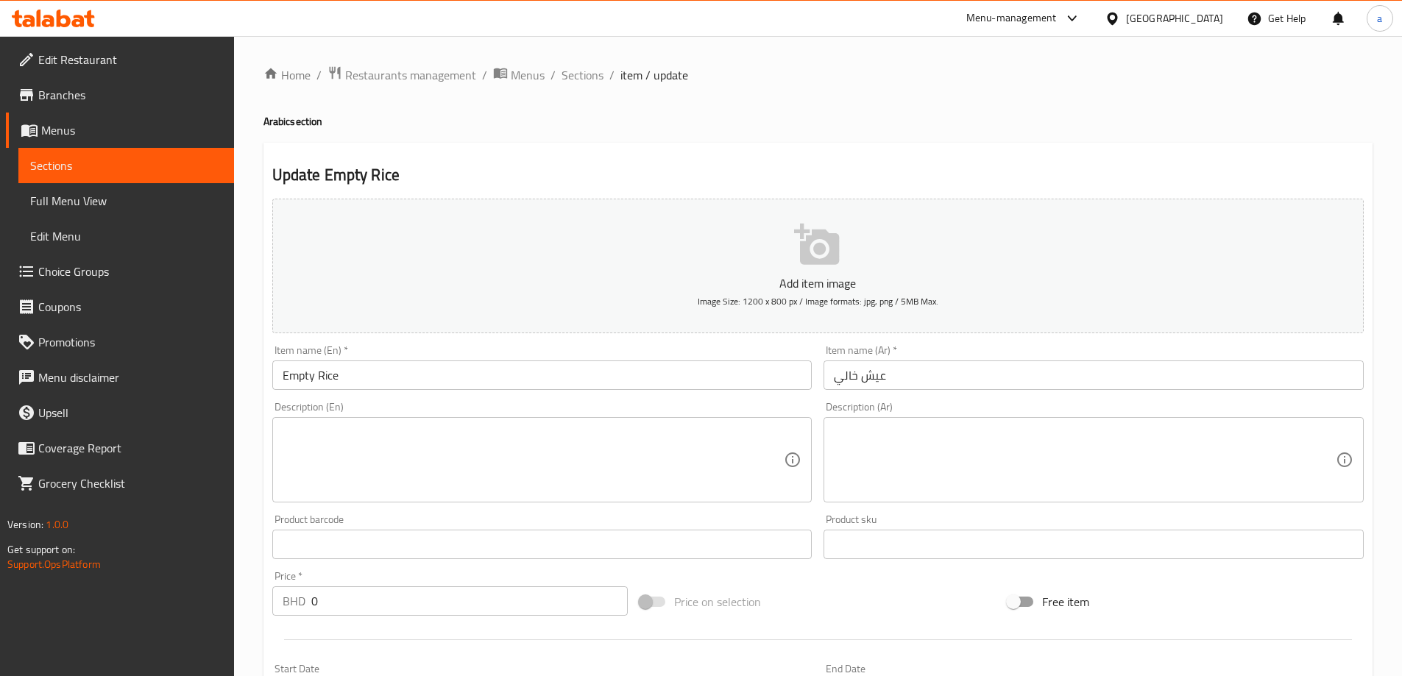
click at [598, 90] on div "Home / Restaurants management / Menus / Sections / item / update Arabic section…" at bounding box center [818, 598] width 1109 height 1064
click at [593, 82] on span "Sections" at bounding box center [583, 75] width 42 height 18
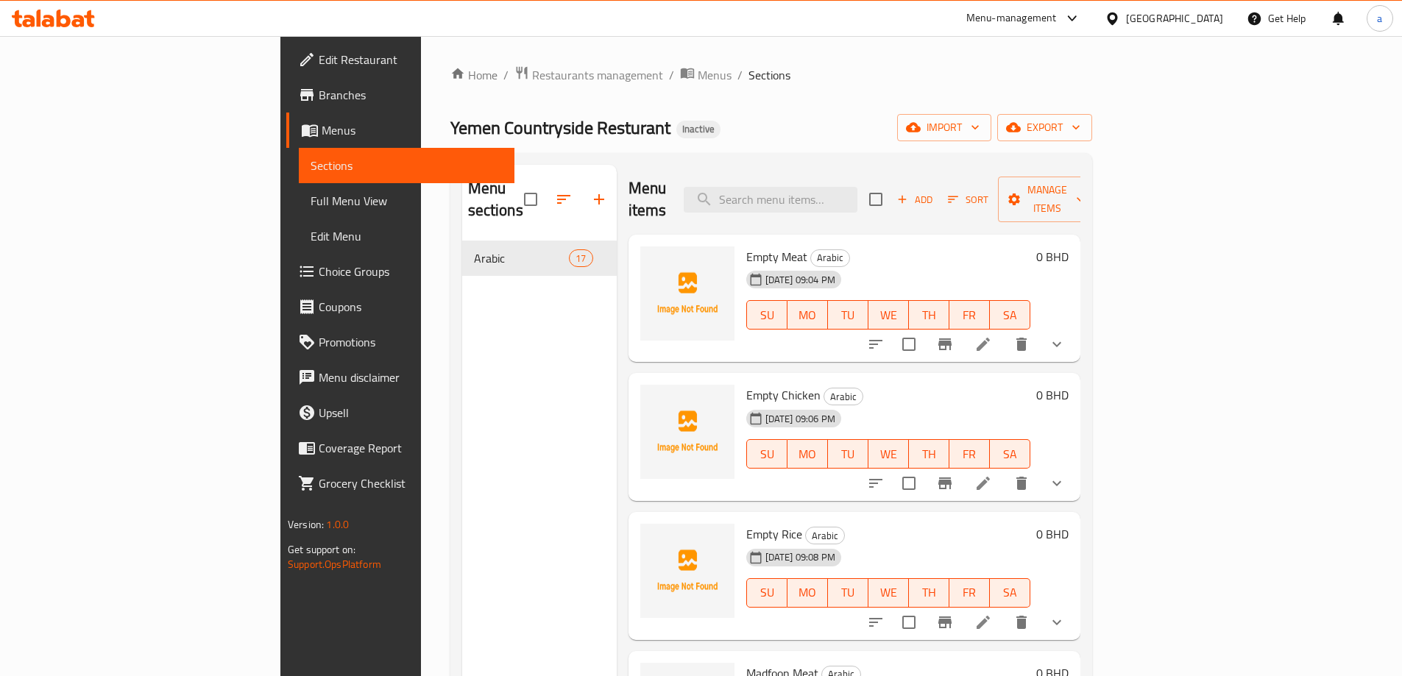
click at [480, 400] on div "Menu sections Arabic 17" at bounding box center [539, 503] width 155 height 676
click at [855, 192] on input "search" at bounding box center [771, 200] width 174 height 26
paste input "Empty Meat"
type input "Empty Meat"
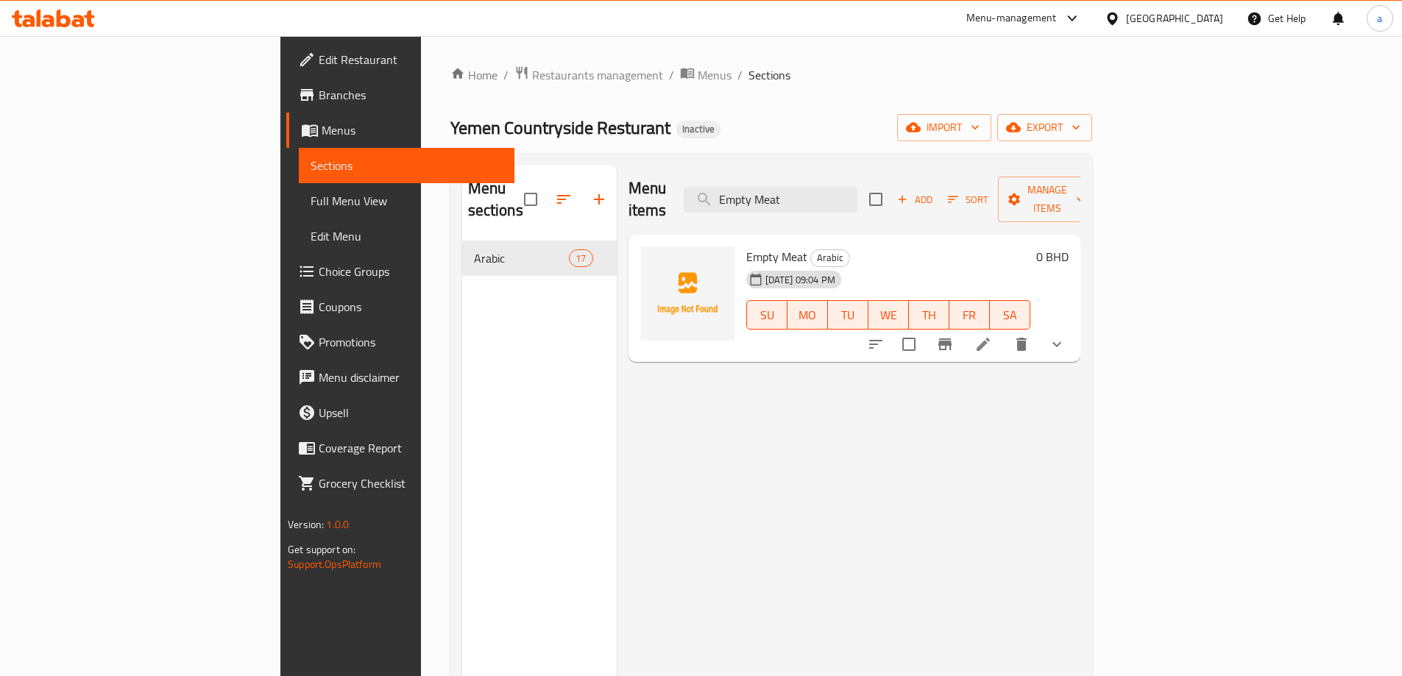
click at [992, 336] on icon at bounding box center [984, 345] width 18 height 18
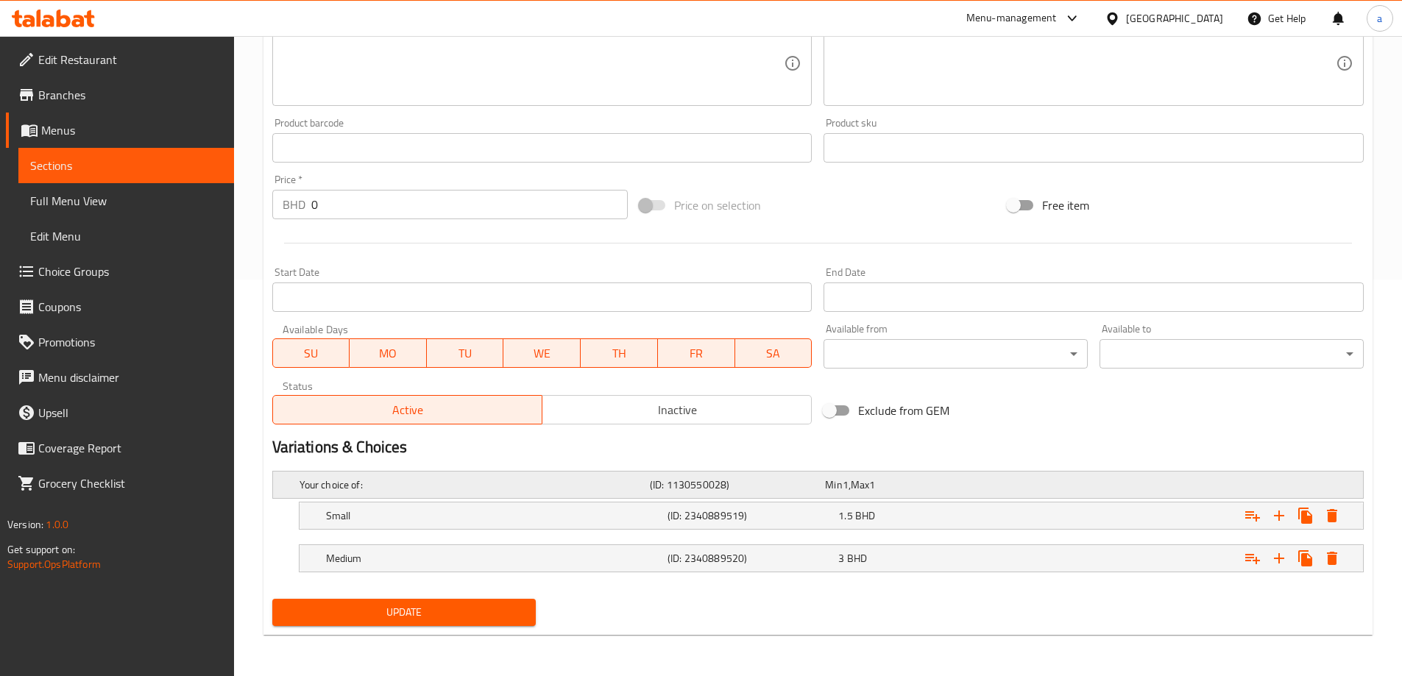
click at [919, 485] on div "Min 1 , Max 1" at bounding box center [909, 485] width 169 height 15
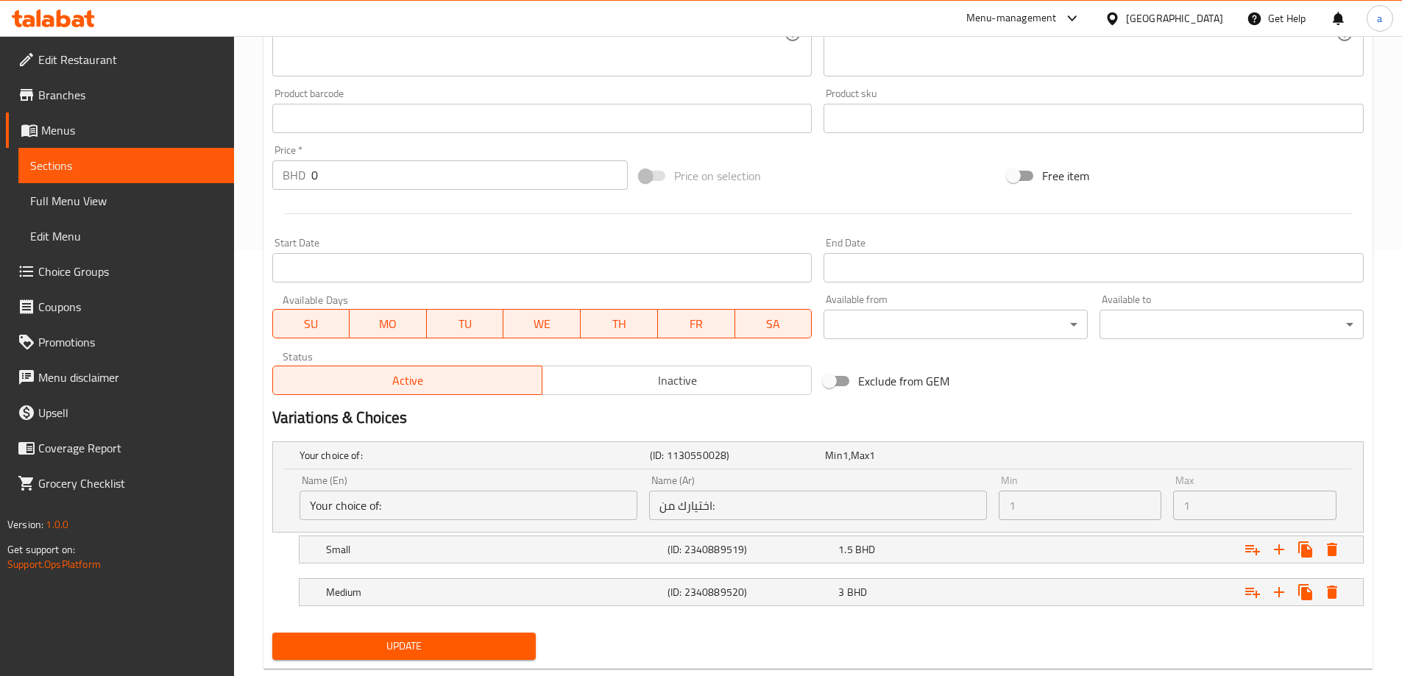
scroll to position [454, 0]
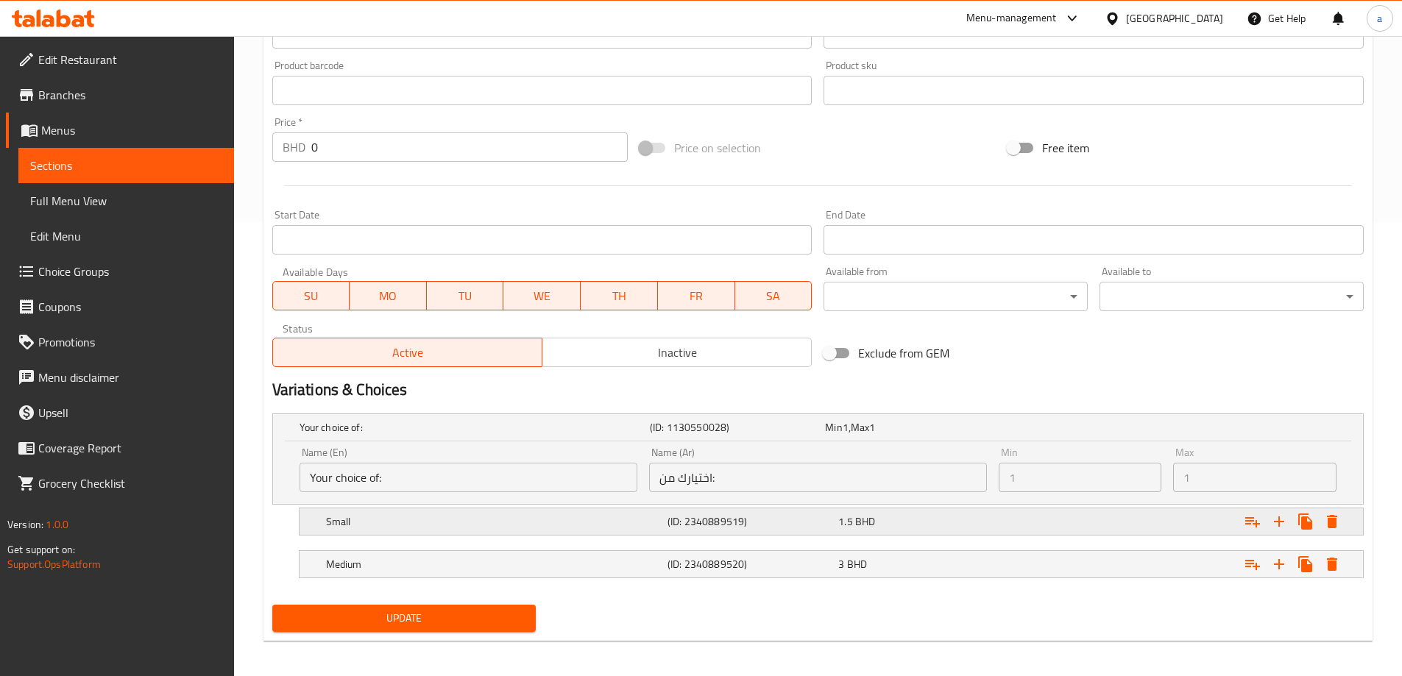
click at [966, 524] on div "1.5 BHD" at bounding box center [920, 521] width 165 height 15
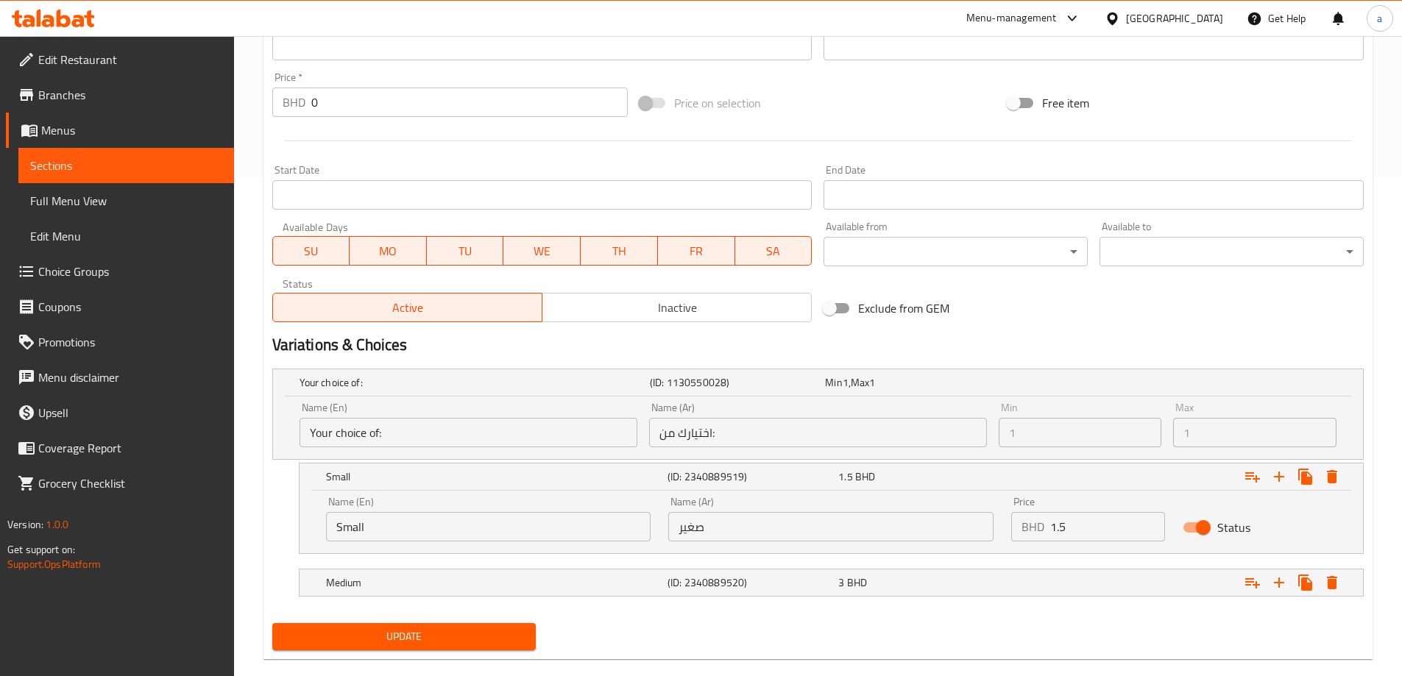
scroll to position [523, 0]
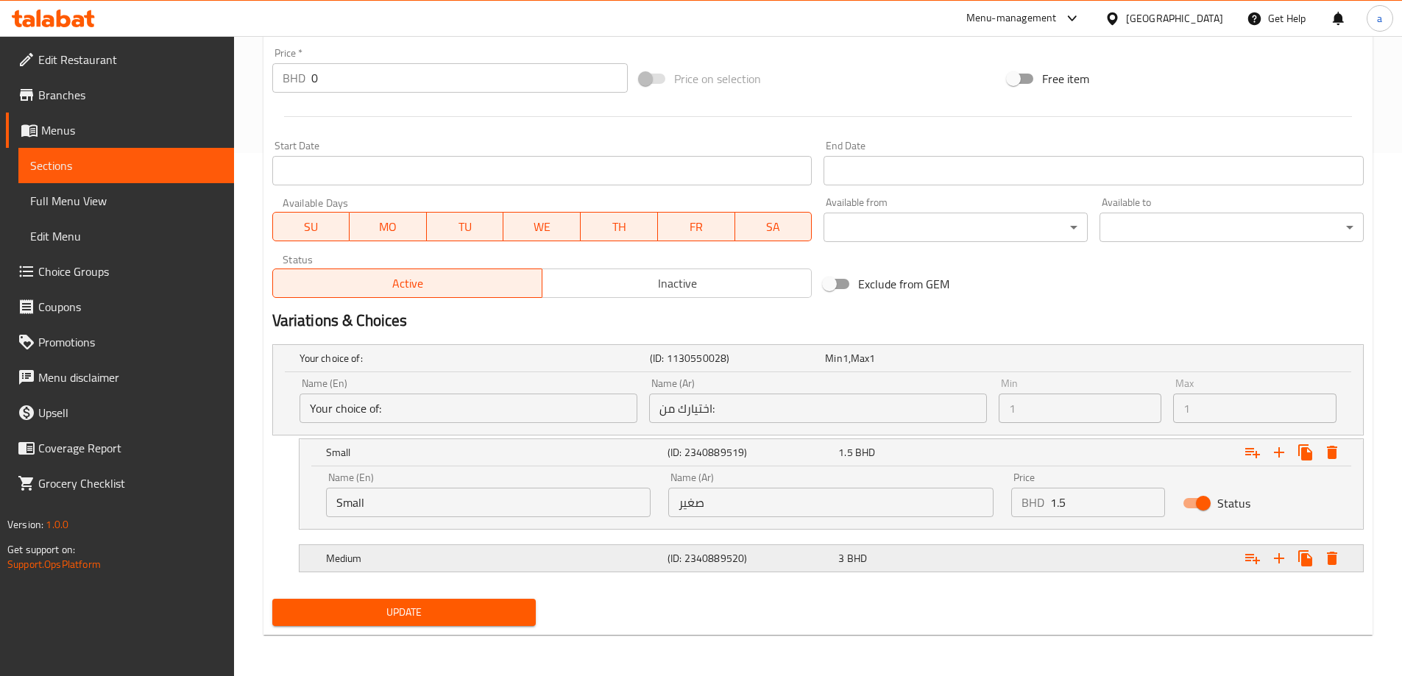
click at [934, 555] on div "3 BHD" at bounding box center [920, 558] width 165 height 15
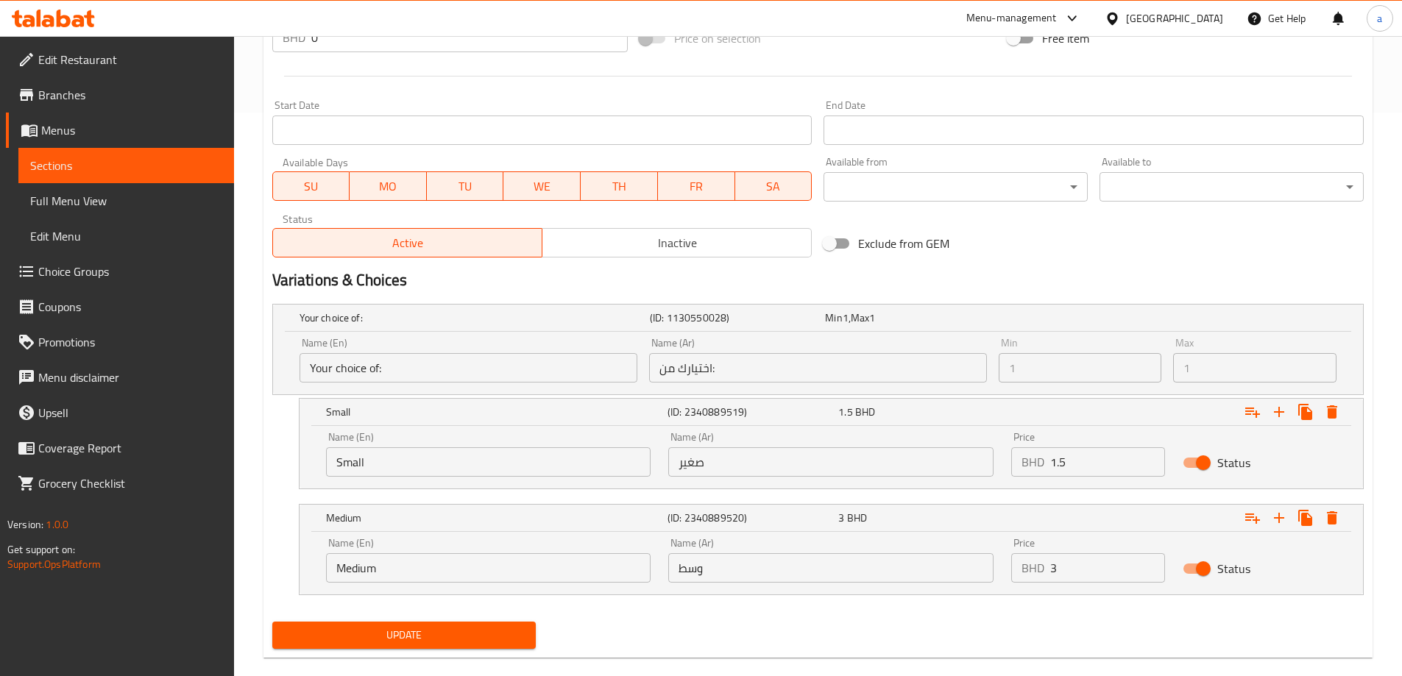
scroll to position [587, 0]
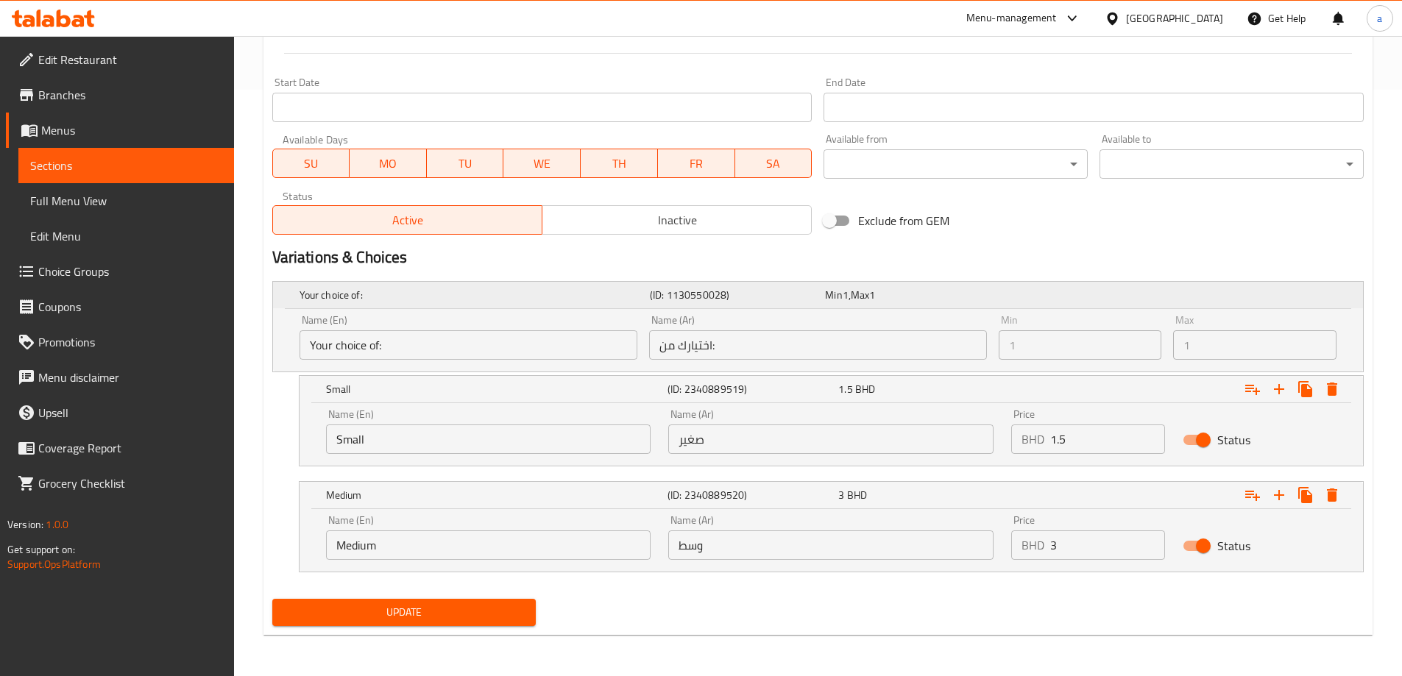
click at [1020, 294] on div "Expand" at bounding box center [1172, 295] width 350 height 6
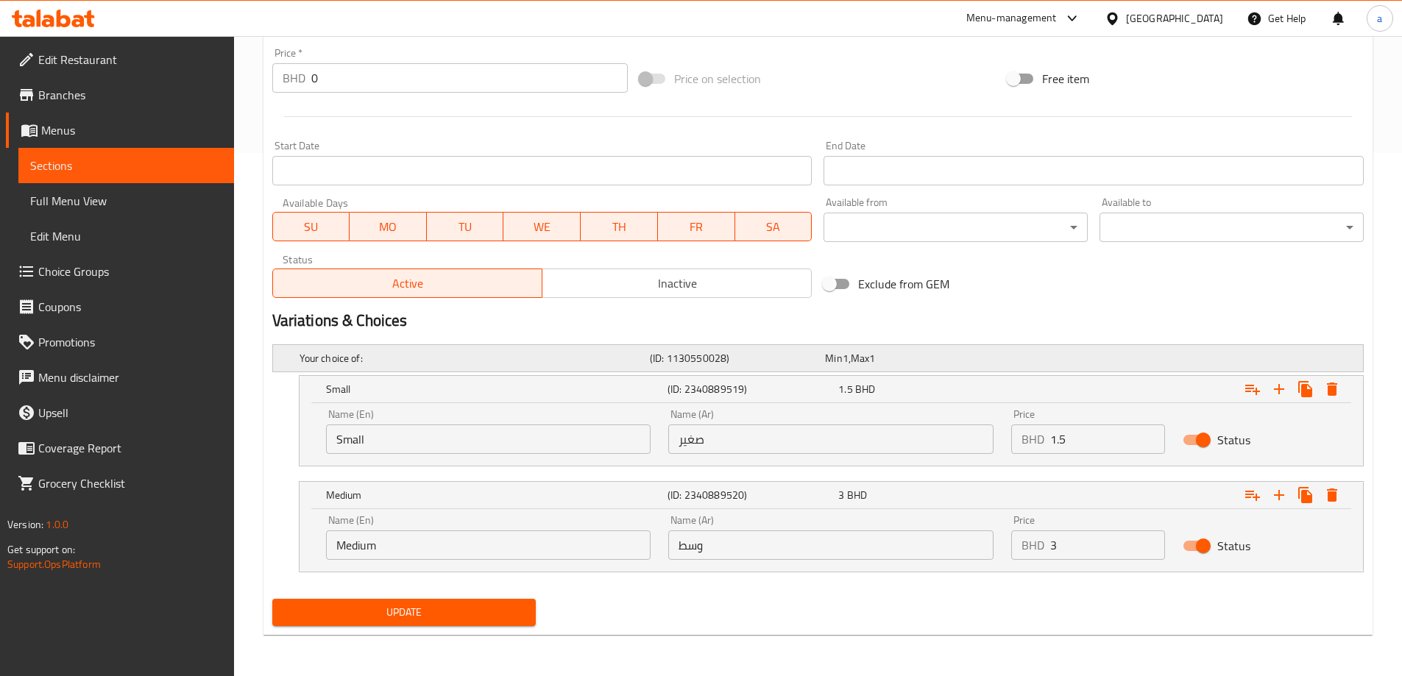
scroll to position [523, 0]
click at [998, 354] on div "Your choice of: (ID: 1130550028) Min 1 , Max 1" at bounding box center [823, 358] width 1052 height 32
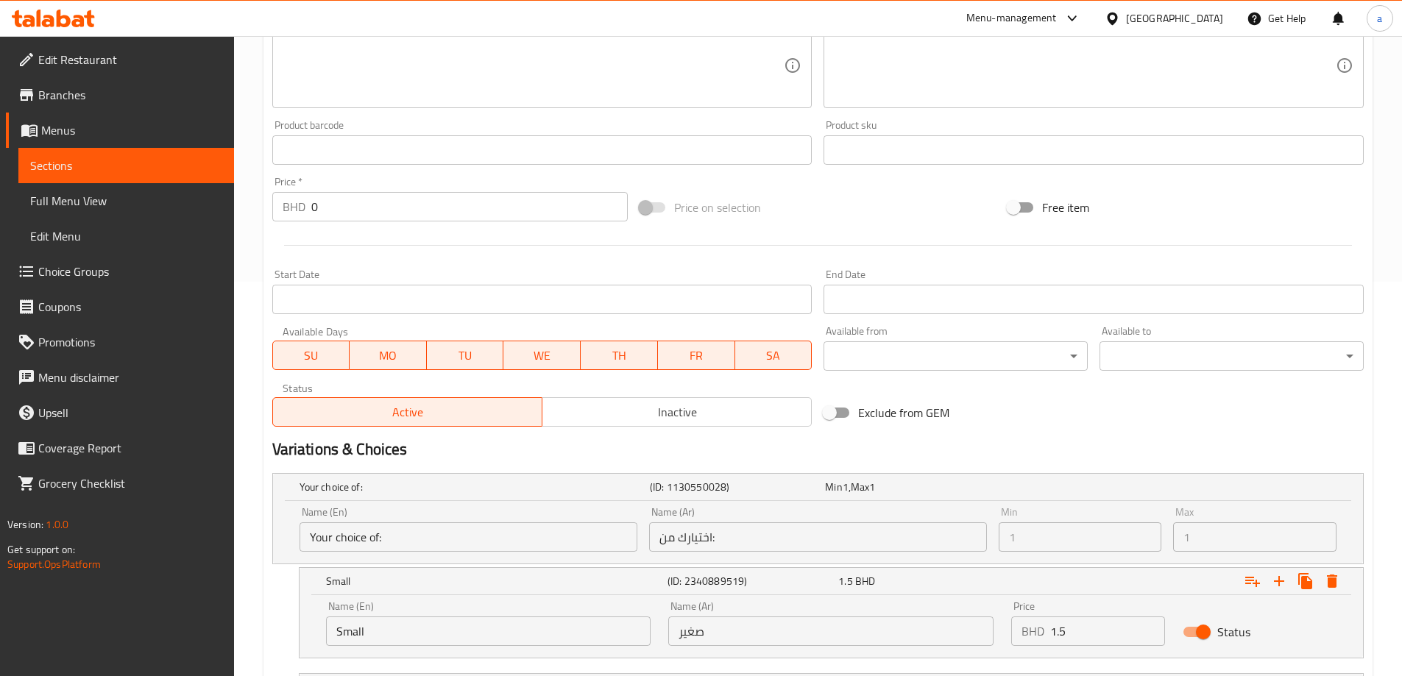
scroll to position [515, 0]
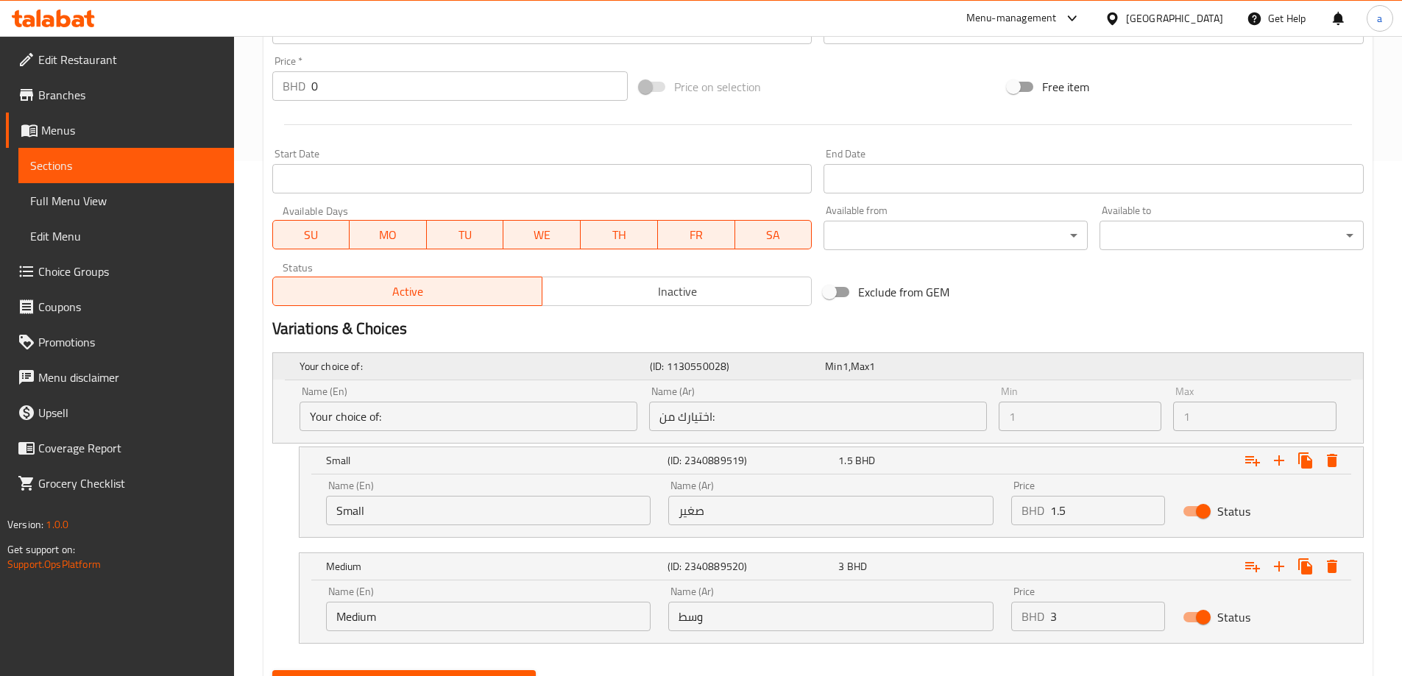
click at [542, 379] on div "Your choice of: (ID: 1130550028) Min 1 , Max 1" at bounding box center [823, 366] width 1052 height 32
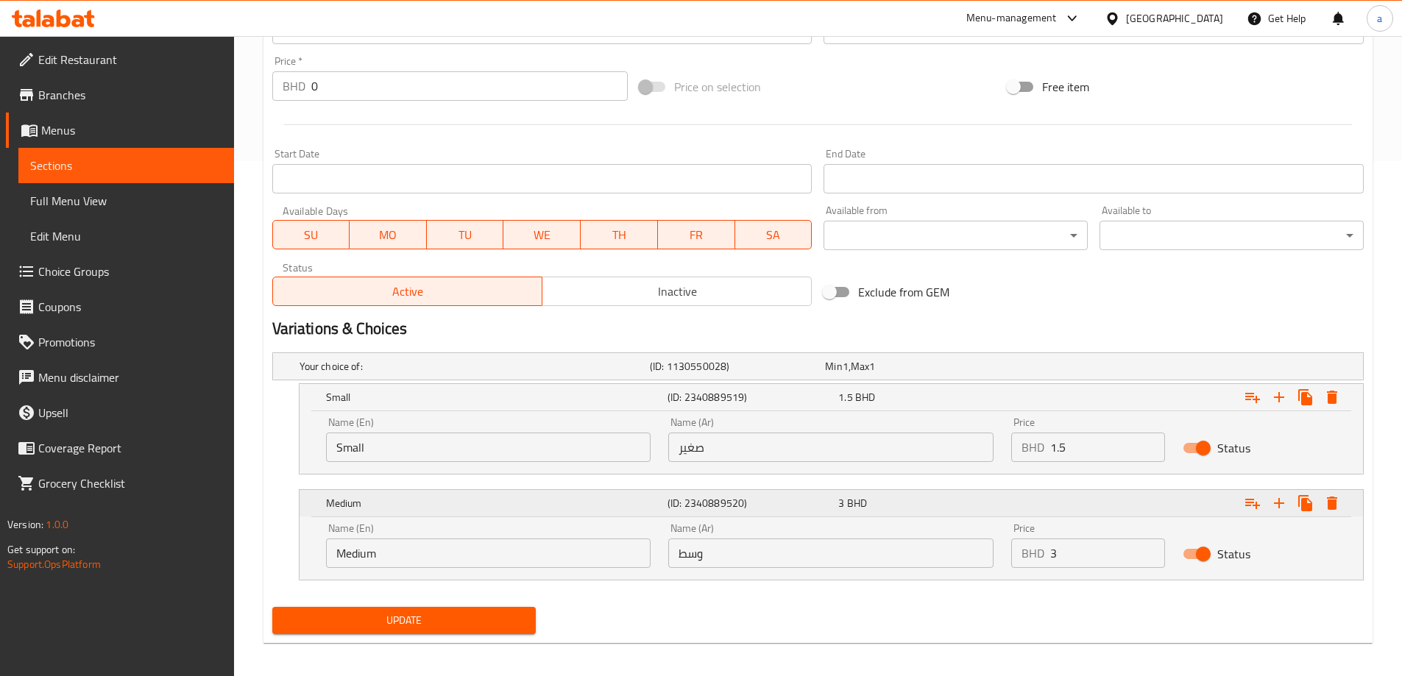
click at [591, 502] on h5 "Medium" at bounding box center [494, 503] width 336 height 15
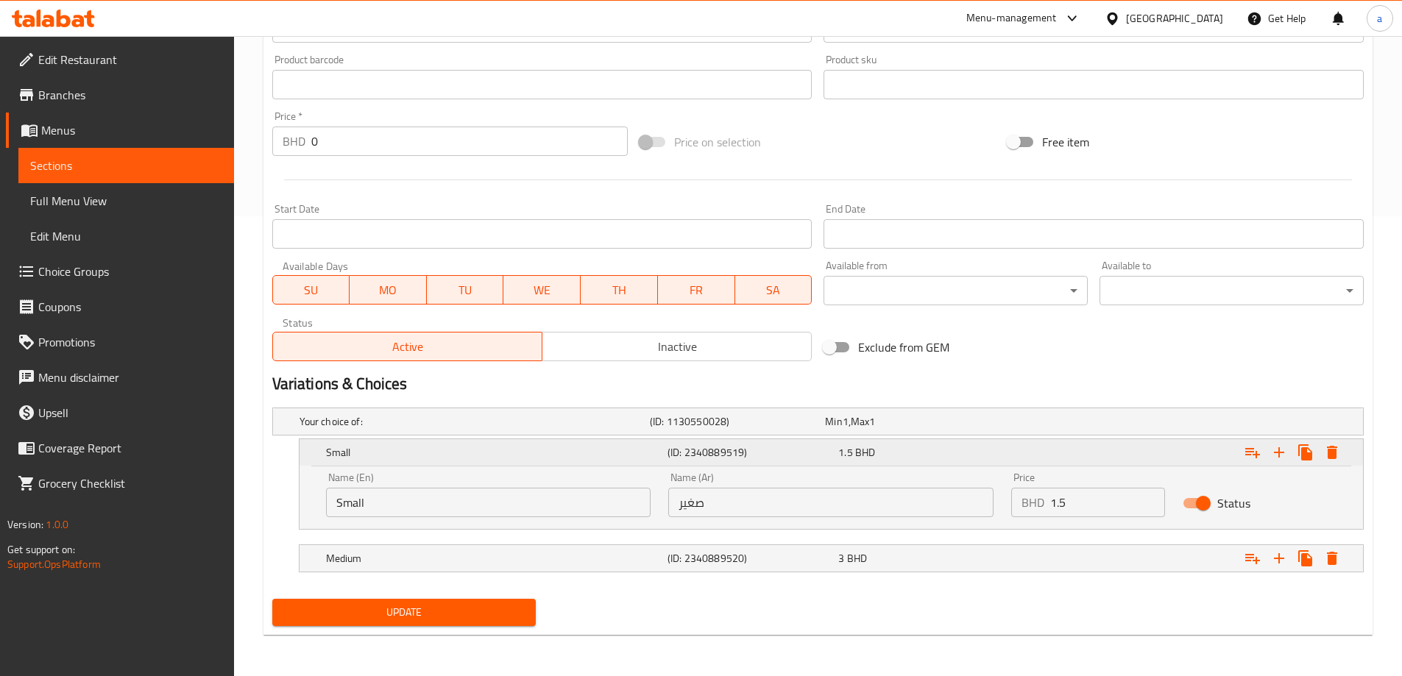
click at [607, 458] on h5 "Small" at bounding box center [494, 452] width 336 height 15
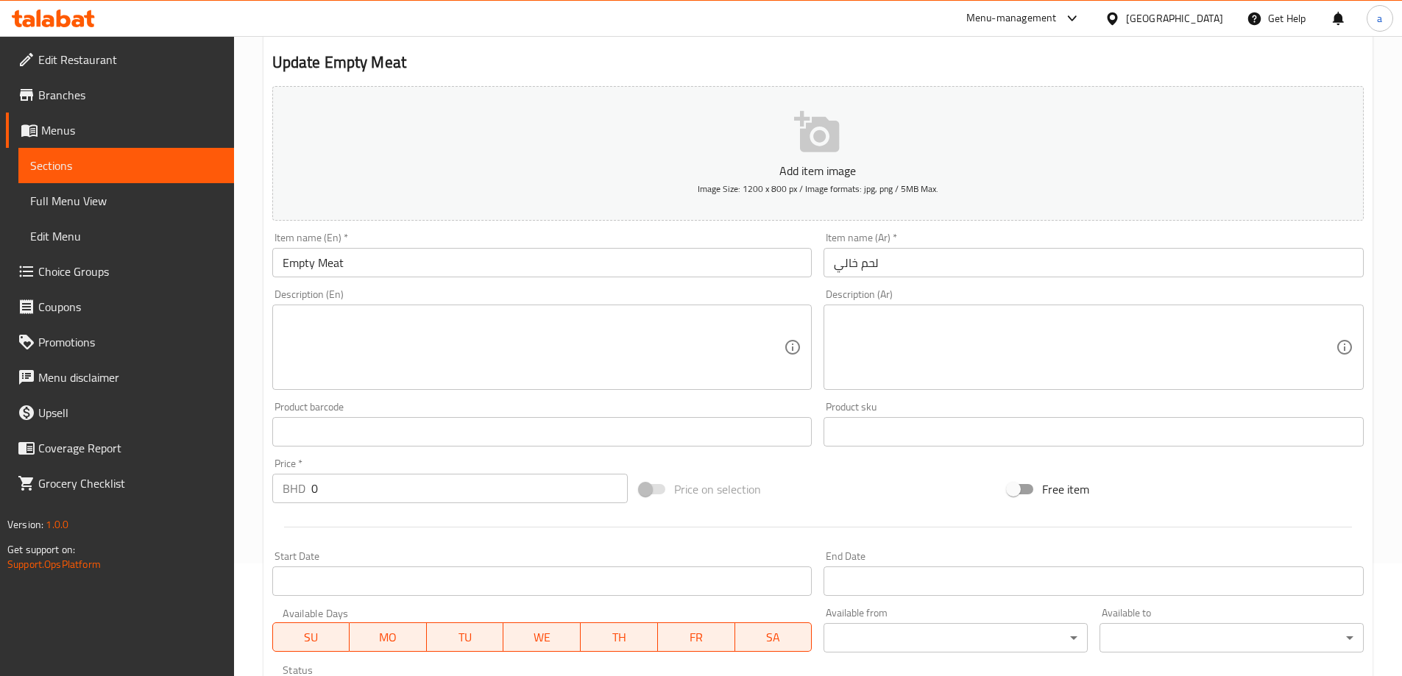
scroll to position [0, 0]
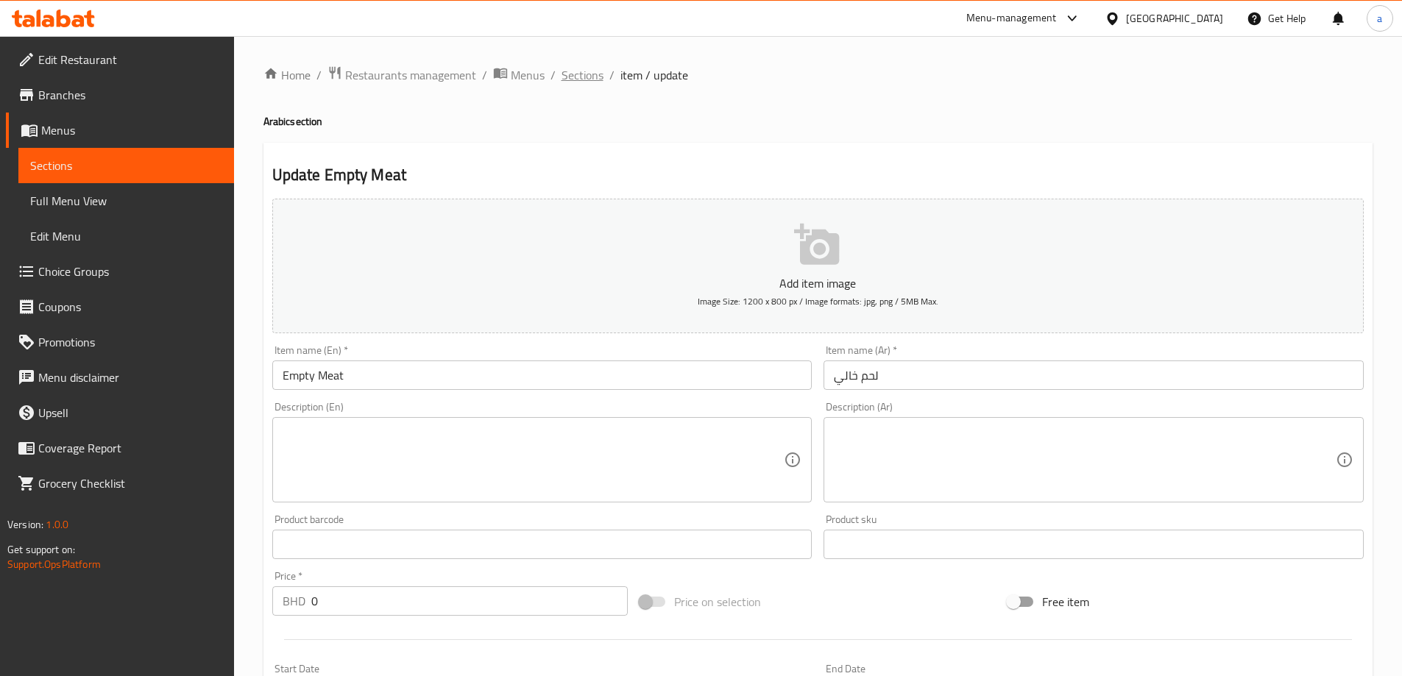
click at [579, 84] on span "Sections" at bounding box center [583, 75] width 42 height 18
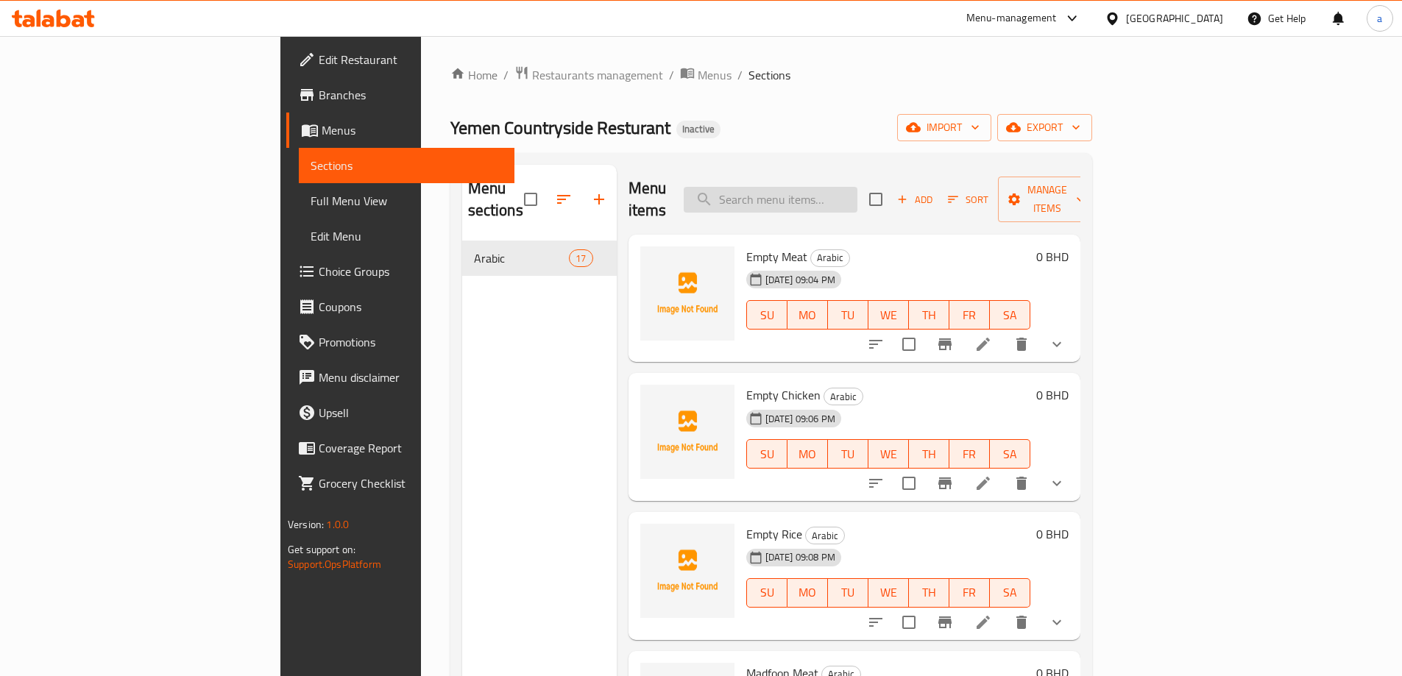
click at [837, 187] on input "search" at bounding box center [771, 200] width 174 height 26
paste input "Empty Chicken"
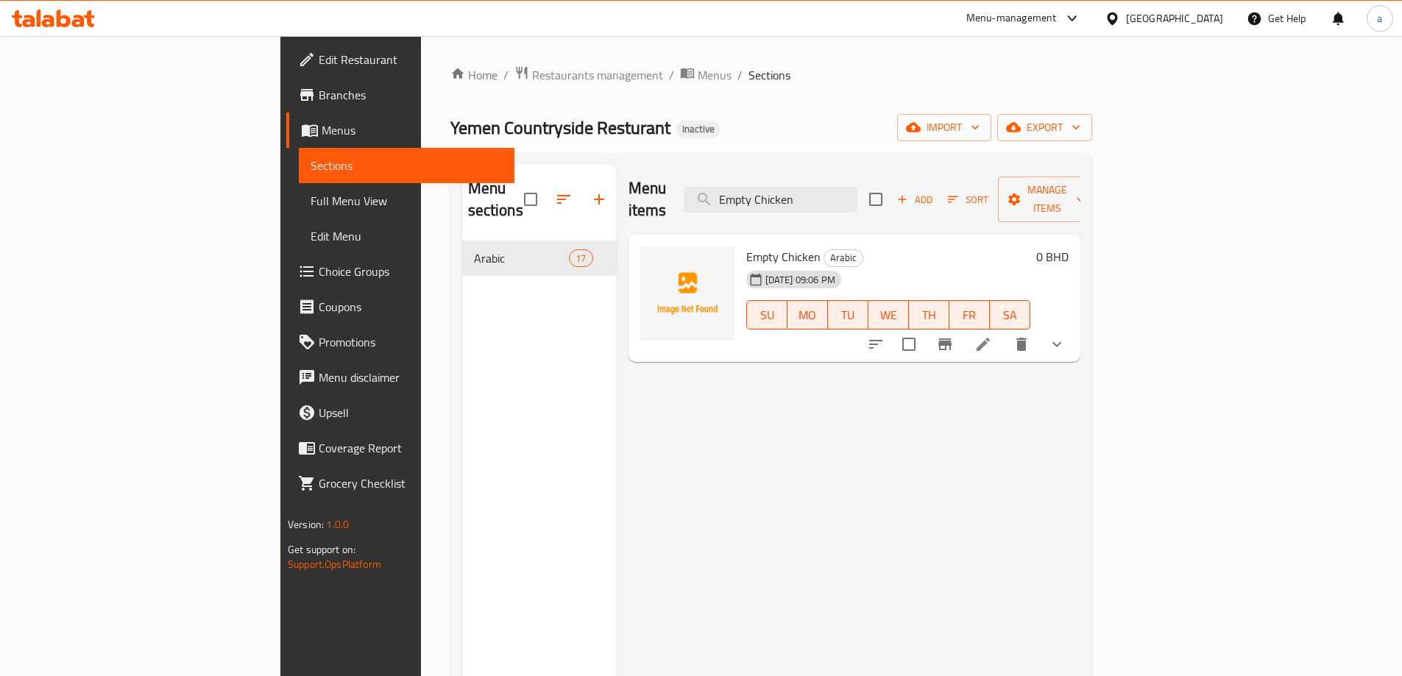
type input "Empty Chicken"
click at [990, 338] on icon at bounding box center [983, 344] width 13 height 13
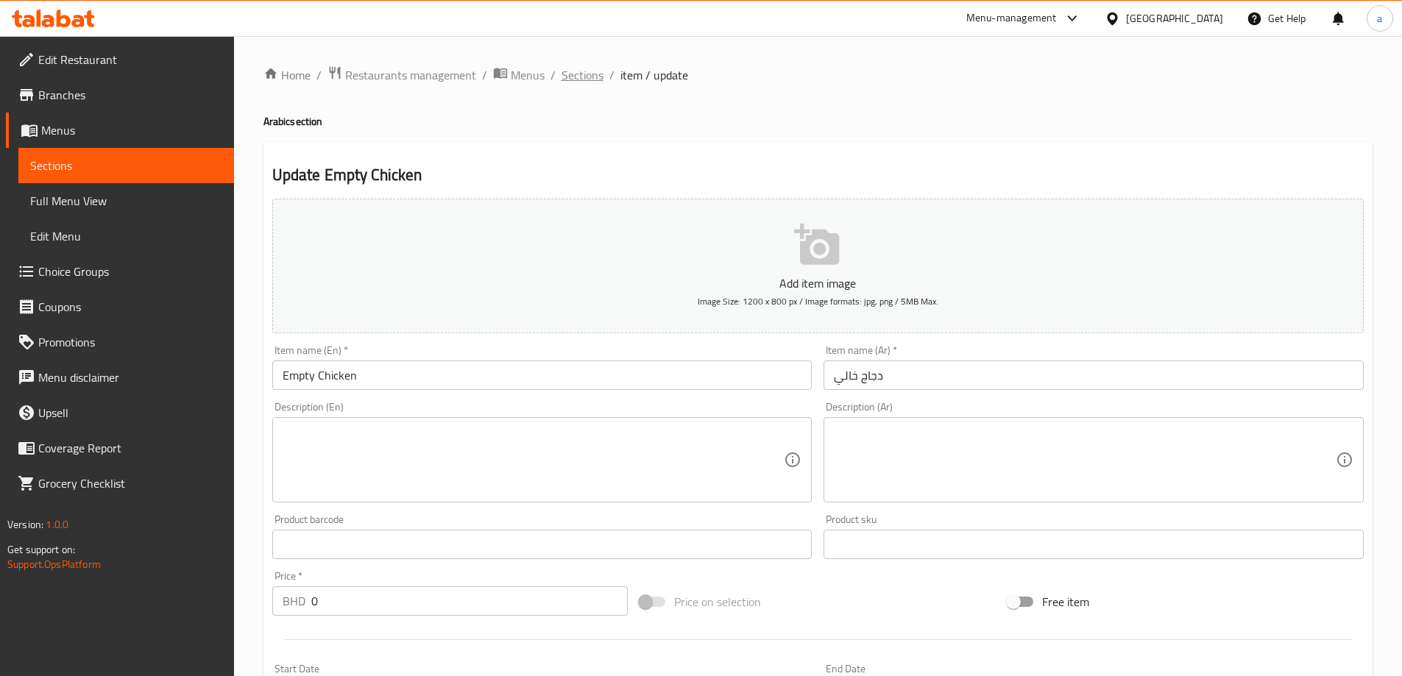
click at [580, 72] on span "Sections" at bounding box center [583, 75] width 42 height 18
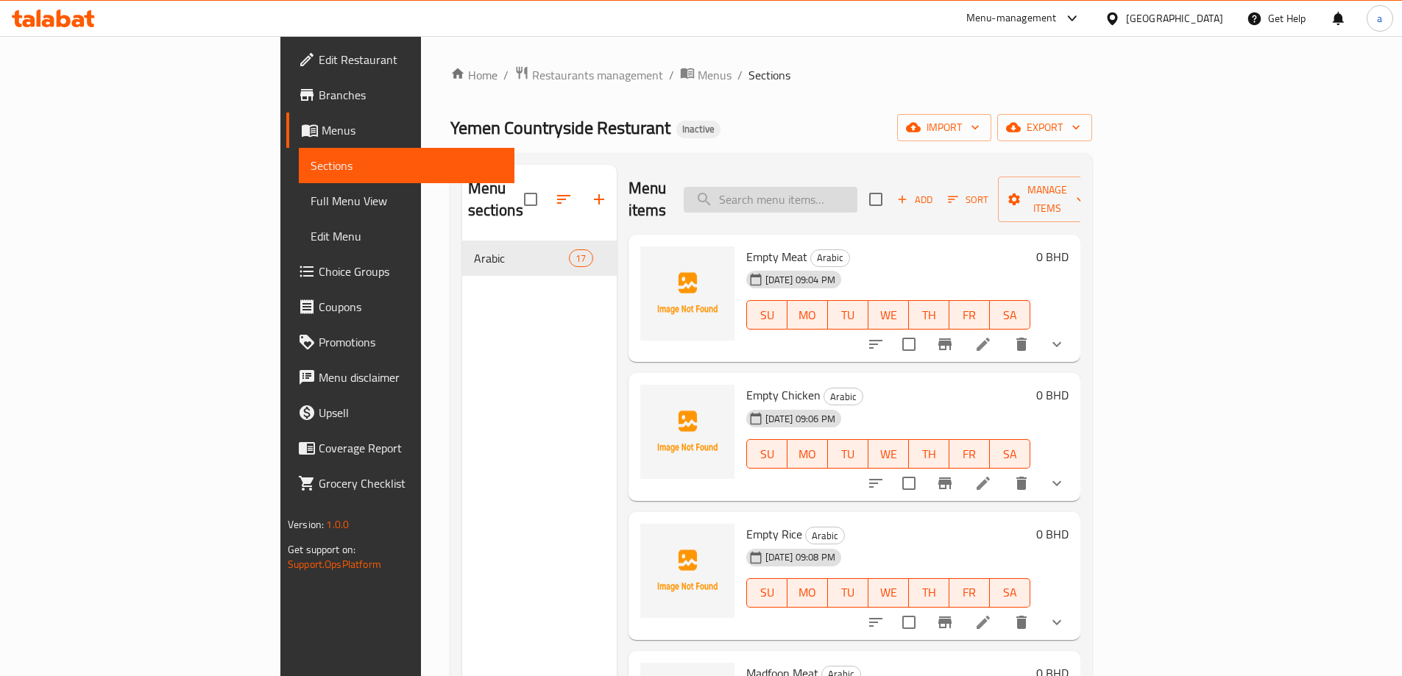
click at [849, 192] on input "search" at bounding box center [771, 200] width 174 height 26
paste input "Madfoon Meat"
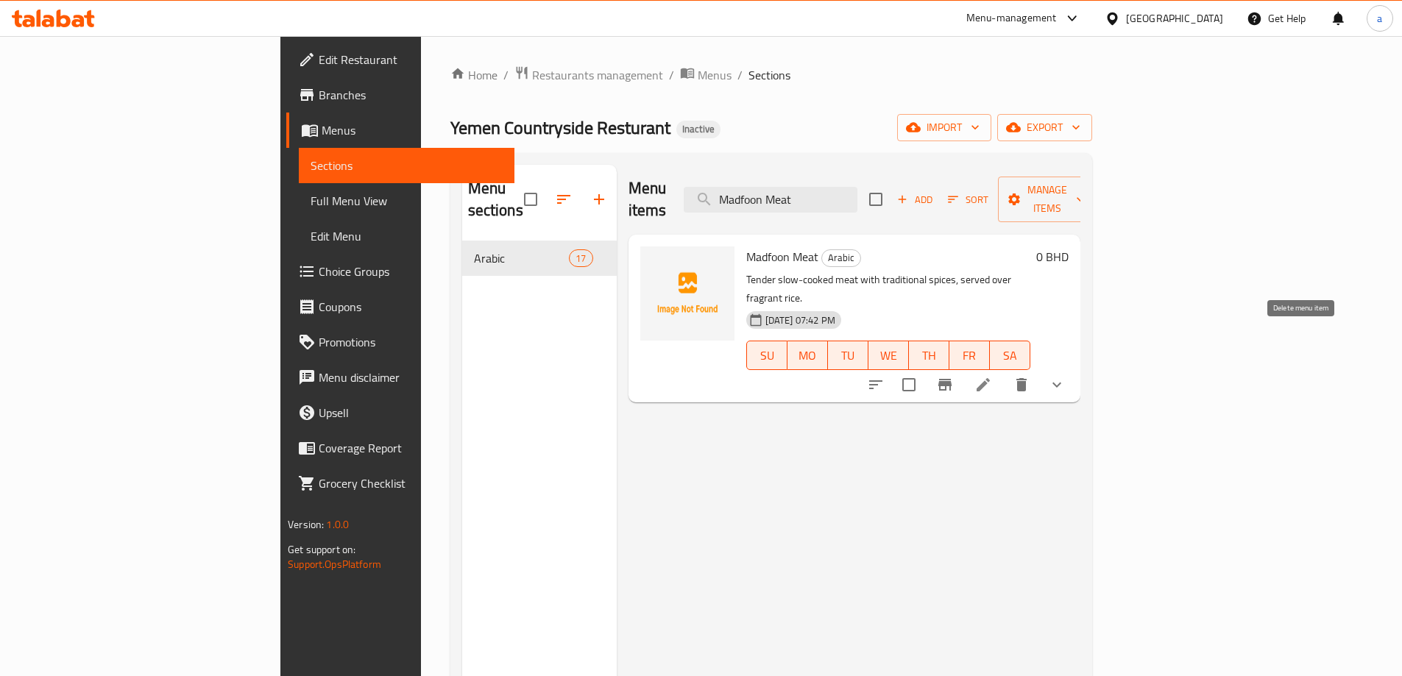
type input "Madfoon Meat"
click at [990, 378] on icon at bounding box center [983, 384] width 13 height 13
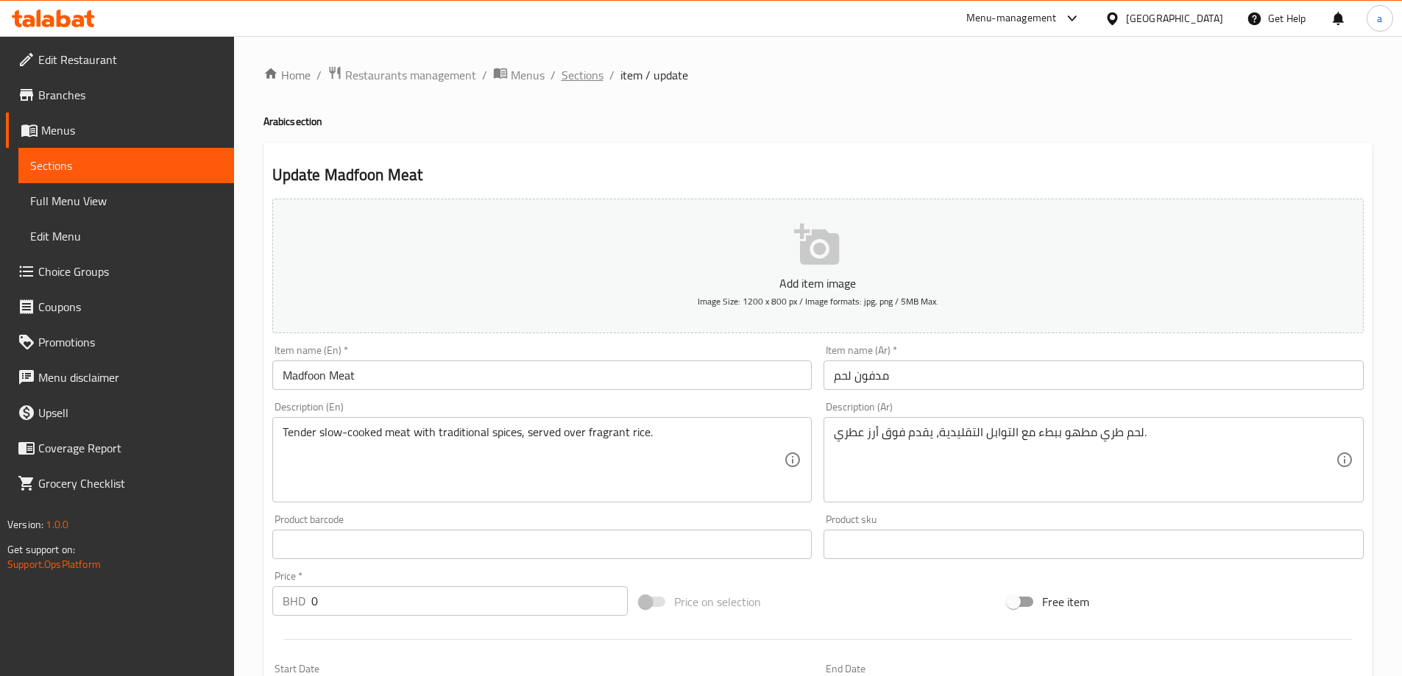
click at [589, 68] on span "Sections" at bounding box center [583, 75] width 42 height 18
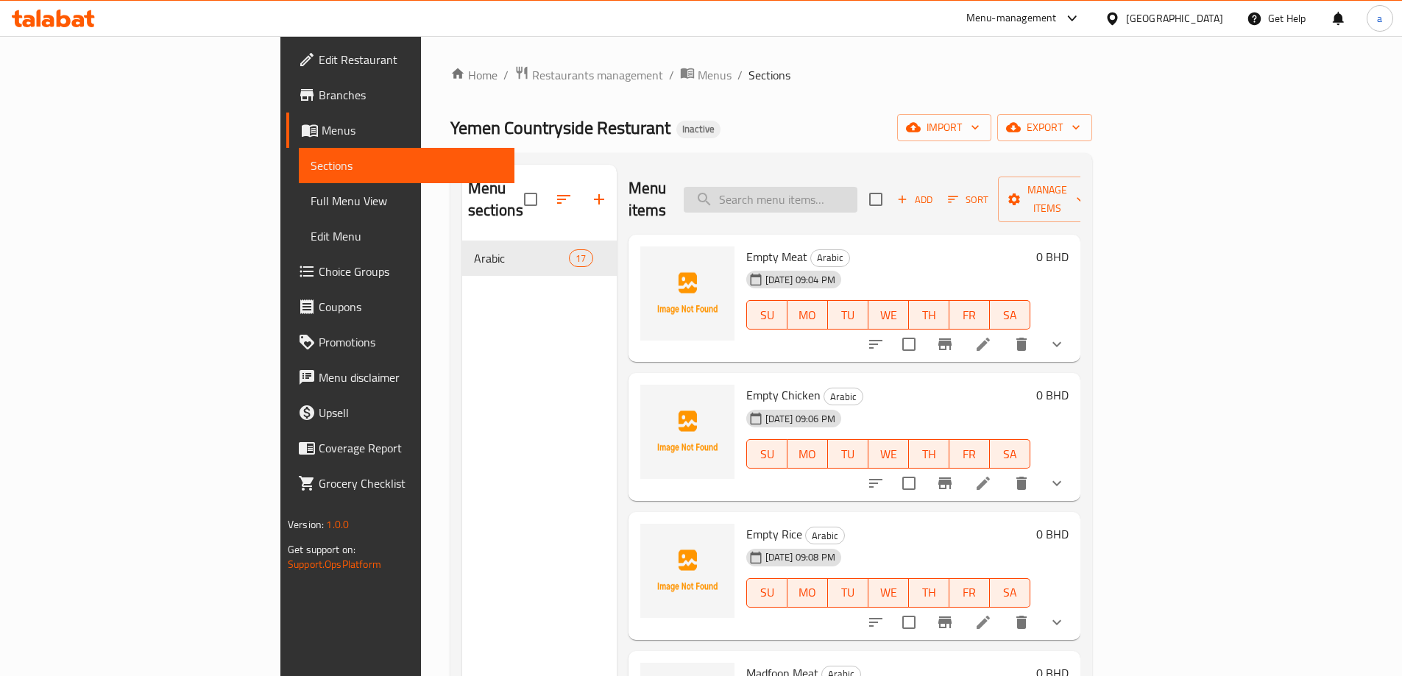
click at [846, 192] on input "search" at bounding box center [771, 200] width 174 height 26
paste input "Magboos Meat"
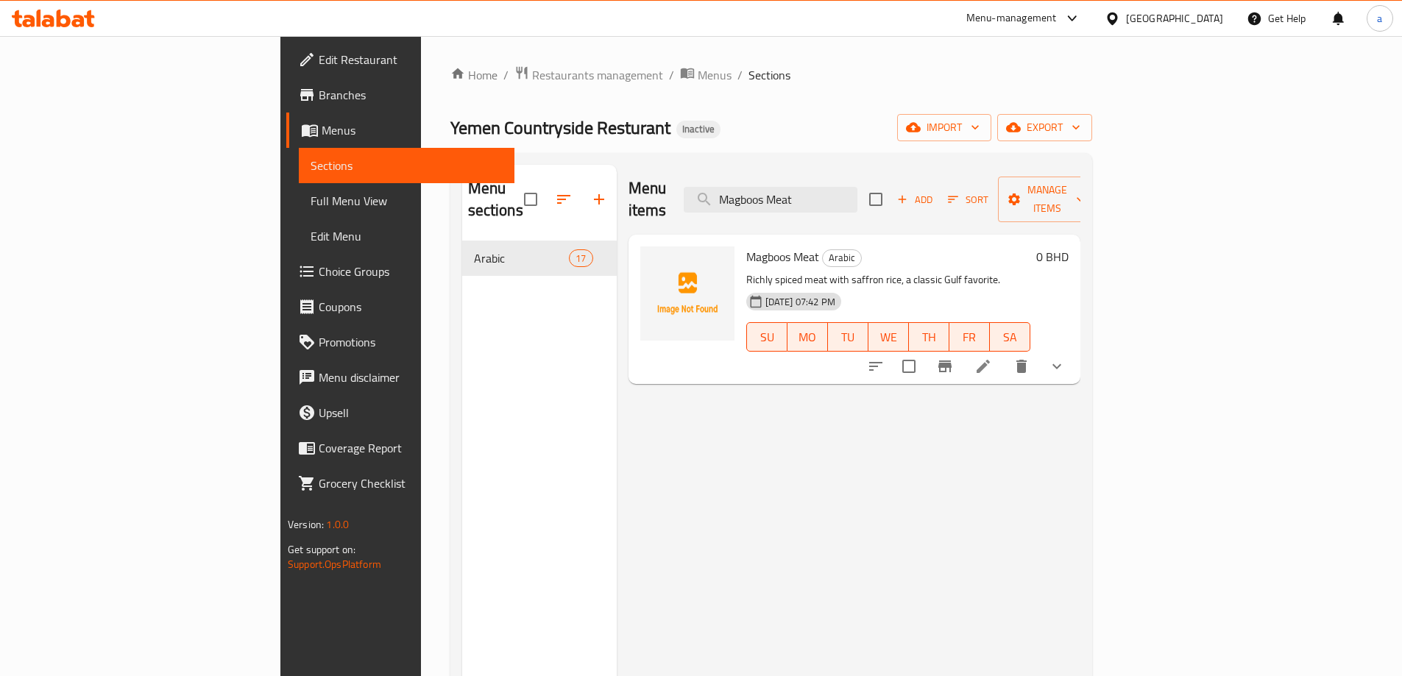
type input "Magboos Meat"
click at [990, 360] on icon at bounding box center [983, 366] width 13 height 13
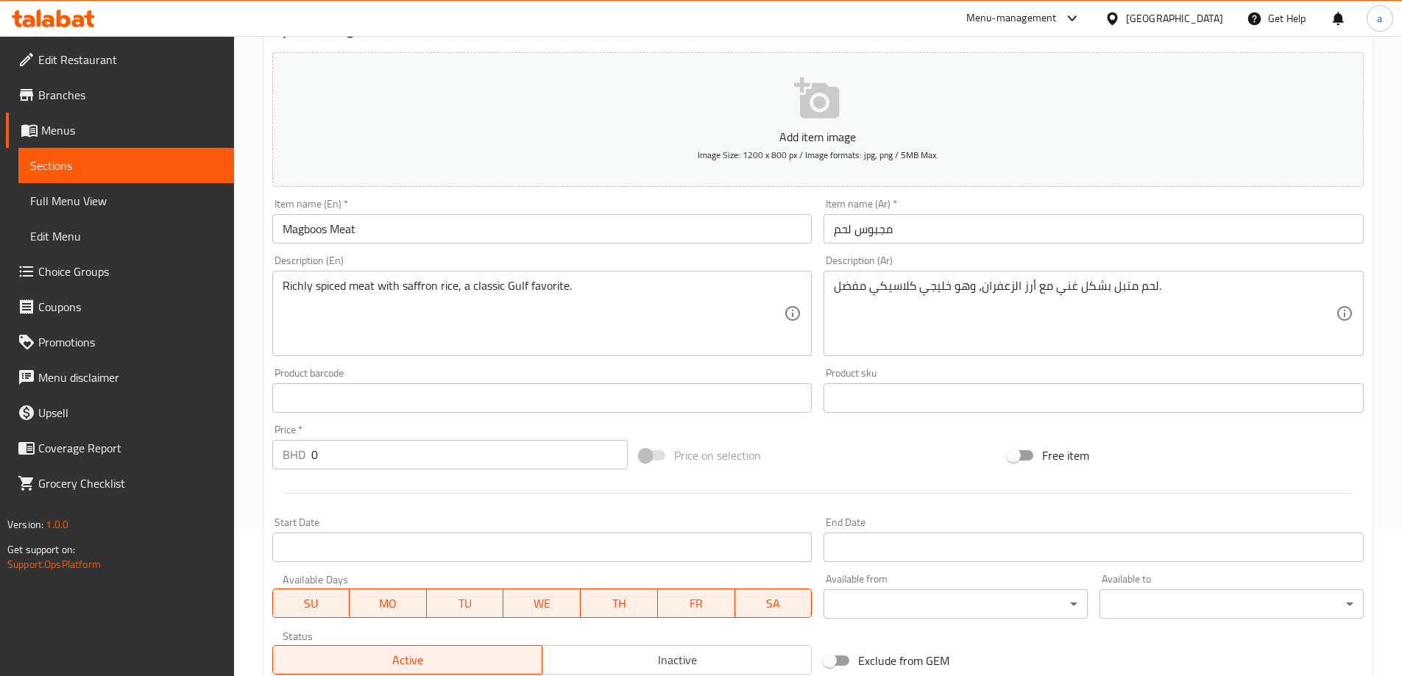
scroll to position [147, 0]
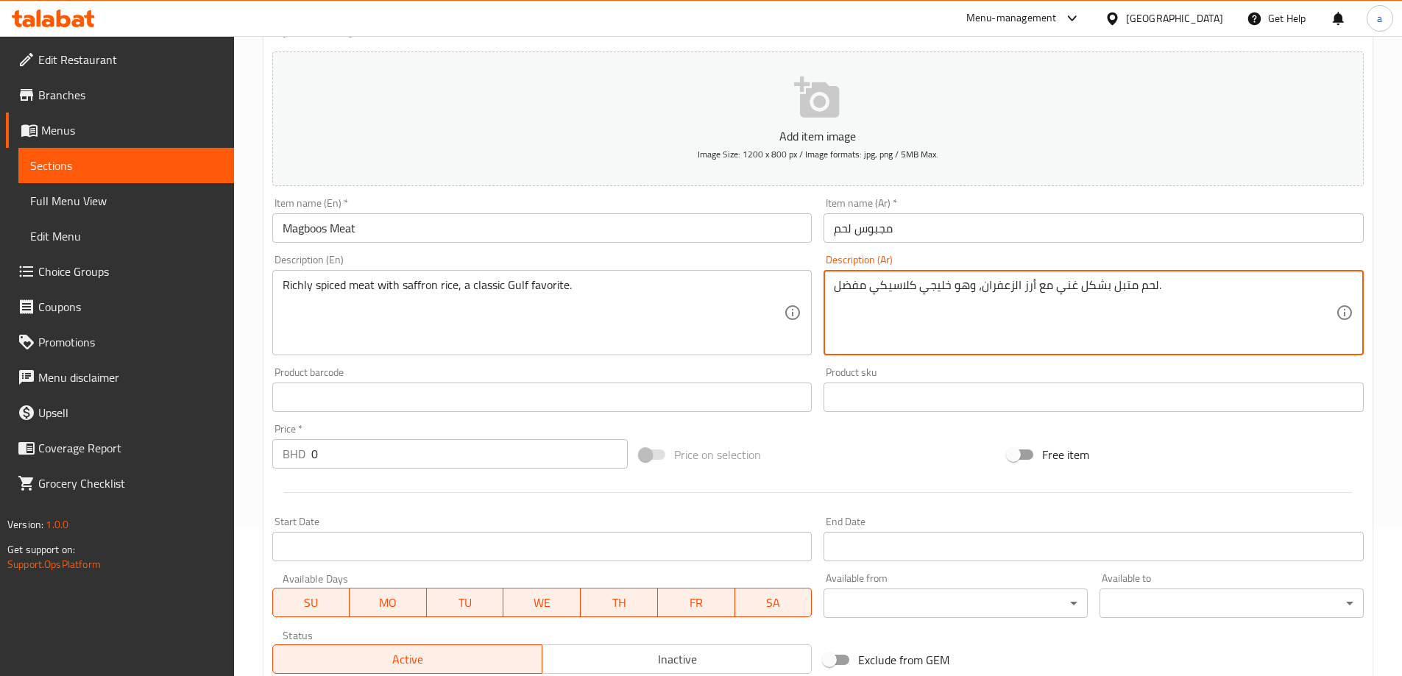
click at [955, 290] on textarea "لحم متبل بشكل غني مع أرز الزعفران، وهو خليجي كلاسيكي مفضل." at bounding box center [1085, 313] width 502 height 70
drag, startPoint x: 949, startPoint y: 288, endPoint x: 804, endPoint y: 300, distance: 146.2
click at [804, 300] on div "Add item image Image Size: 1200 x 800 px / Image formats: jpg, png / 5MB Max. I…" at bounding box center [817, 363] width 1103 height 634
type textarea "لحم متبل بشكل غني مع أرز الزعفران، خليجي كلاسيكي مفضل."
drag, startPoint x: 890, startPoint y: 319, endPoint x: 871, endPoint y: 334, distance: 24.6
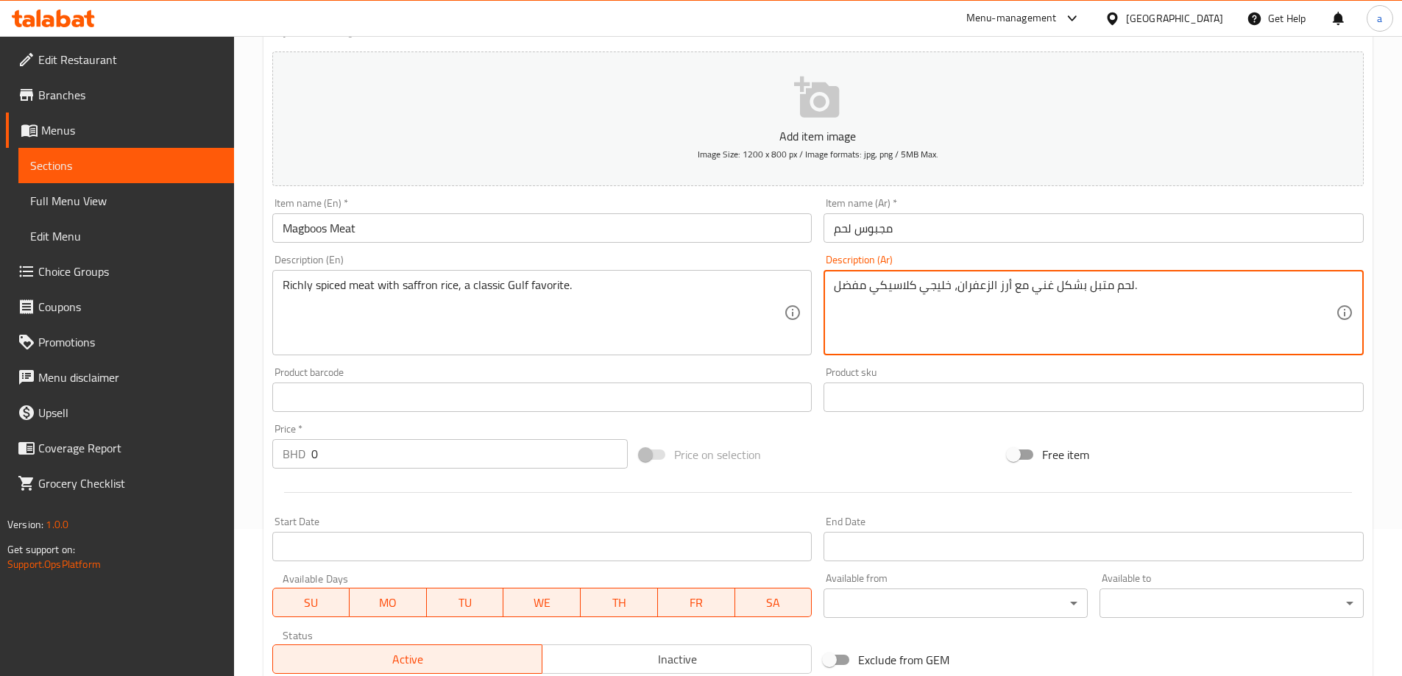
click at [890, 319] on textarea "لحم متبل بشكل غني مع أرز الزعفران، خليجي كلاسيكي مفضل." at bounding box center [1085, 313] width 502 height 70
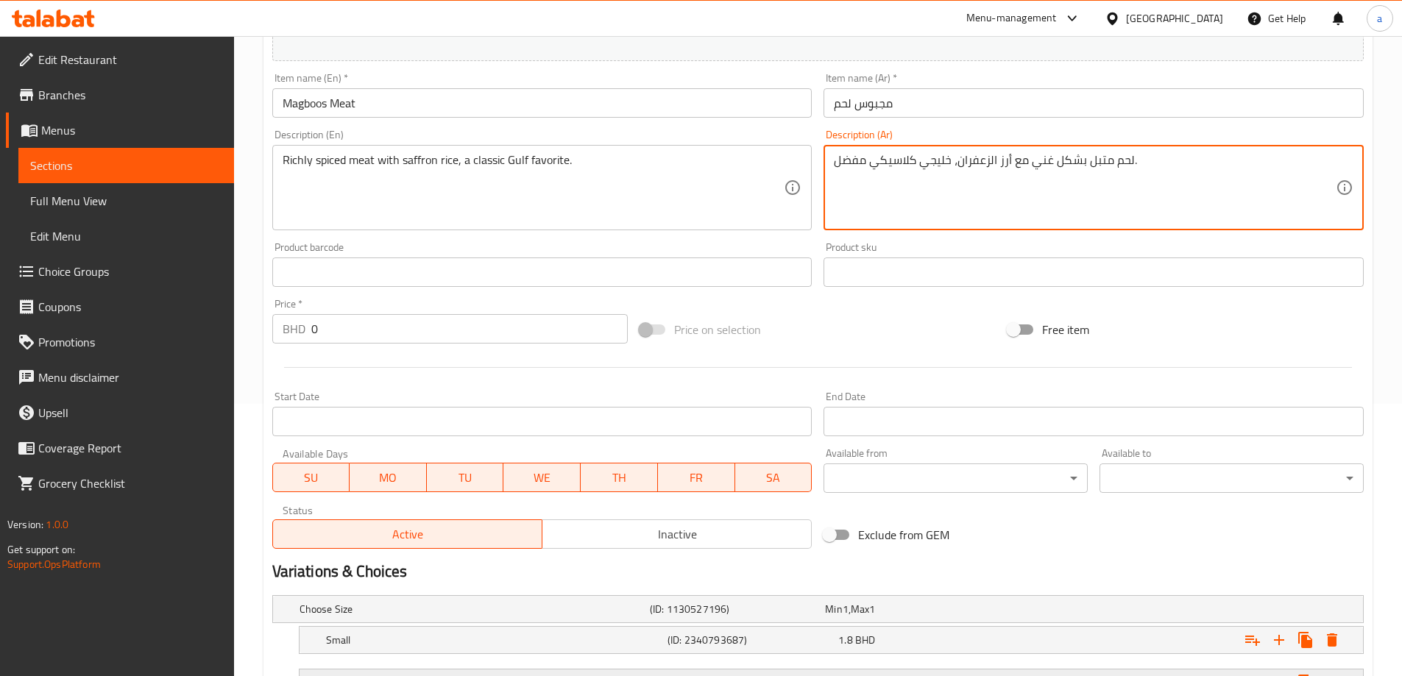
scroll to position [482, 0]
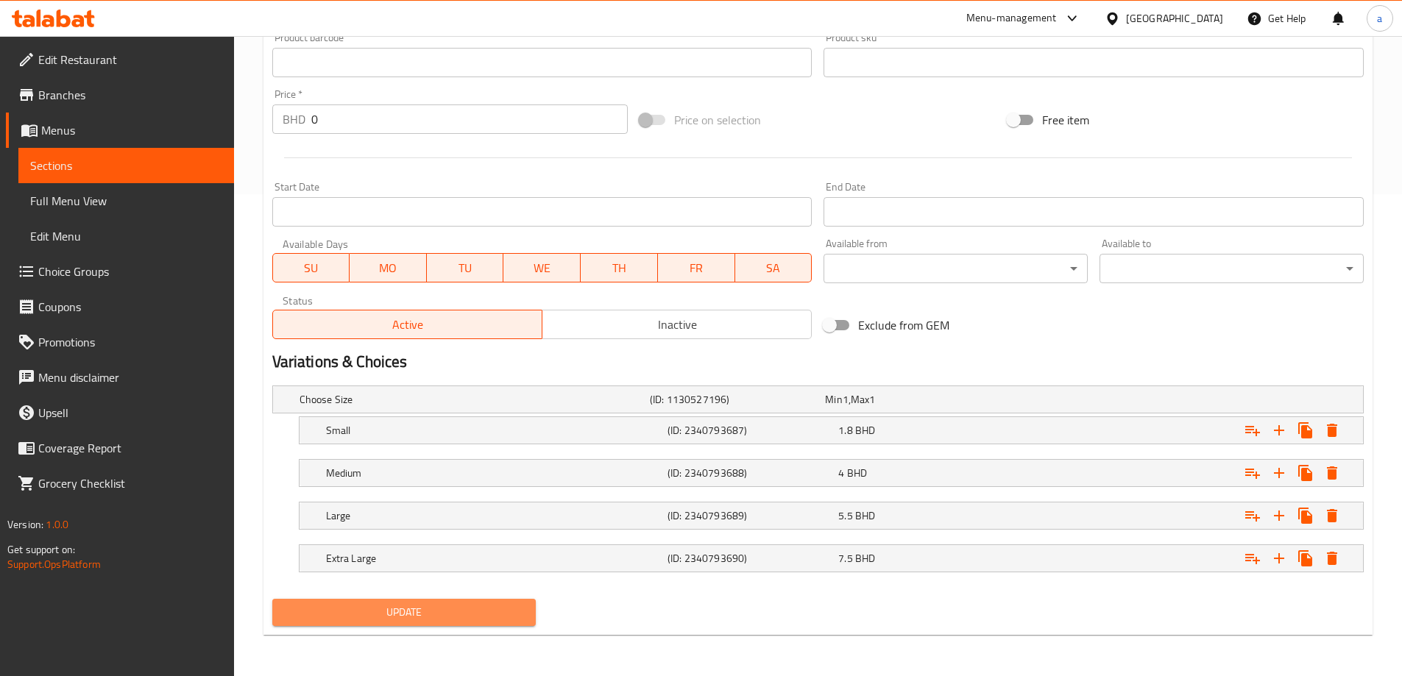
click at [467, 610] on span "Update" at bounding box center [404, 613] width 241 height 18
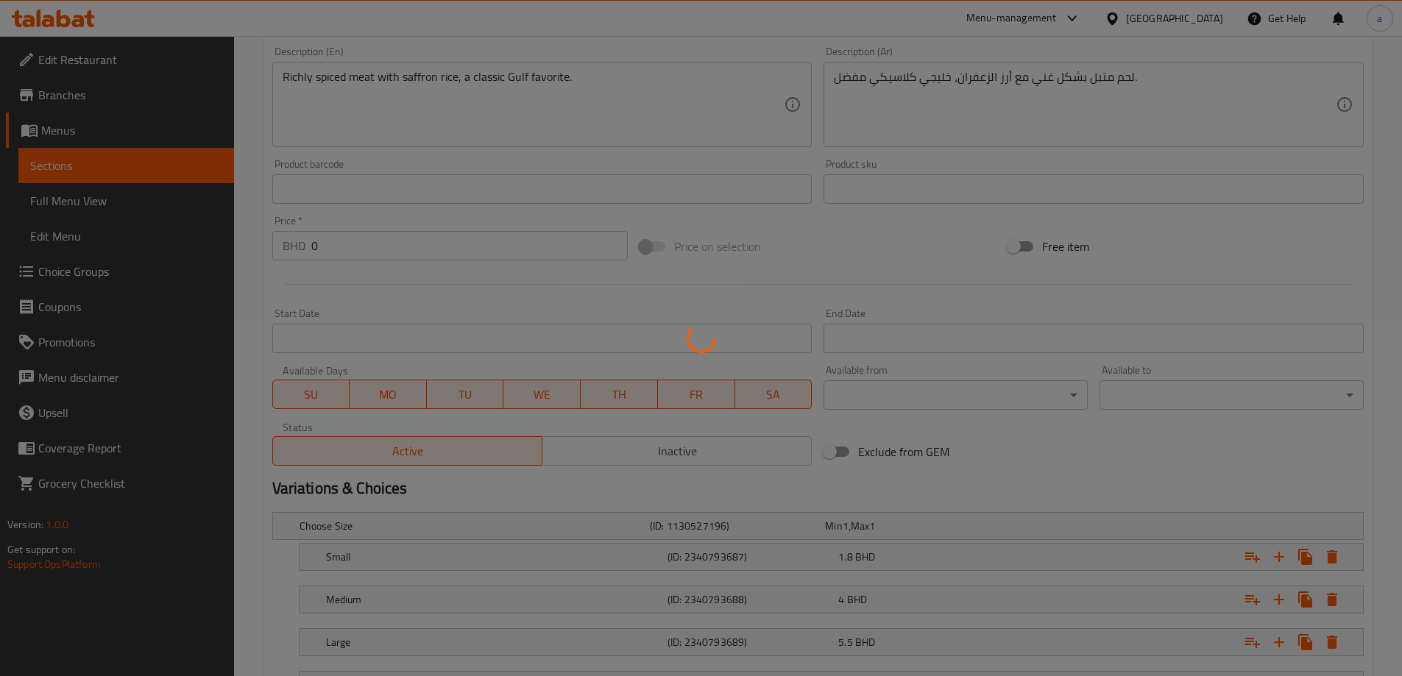
scroll to position [0, 0]
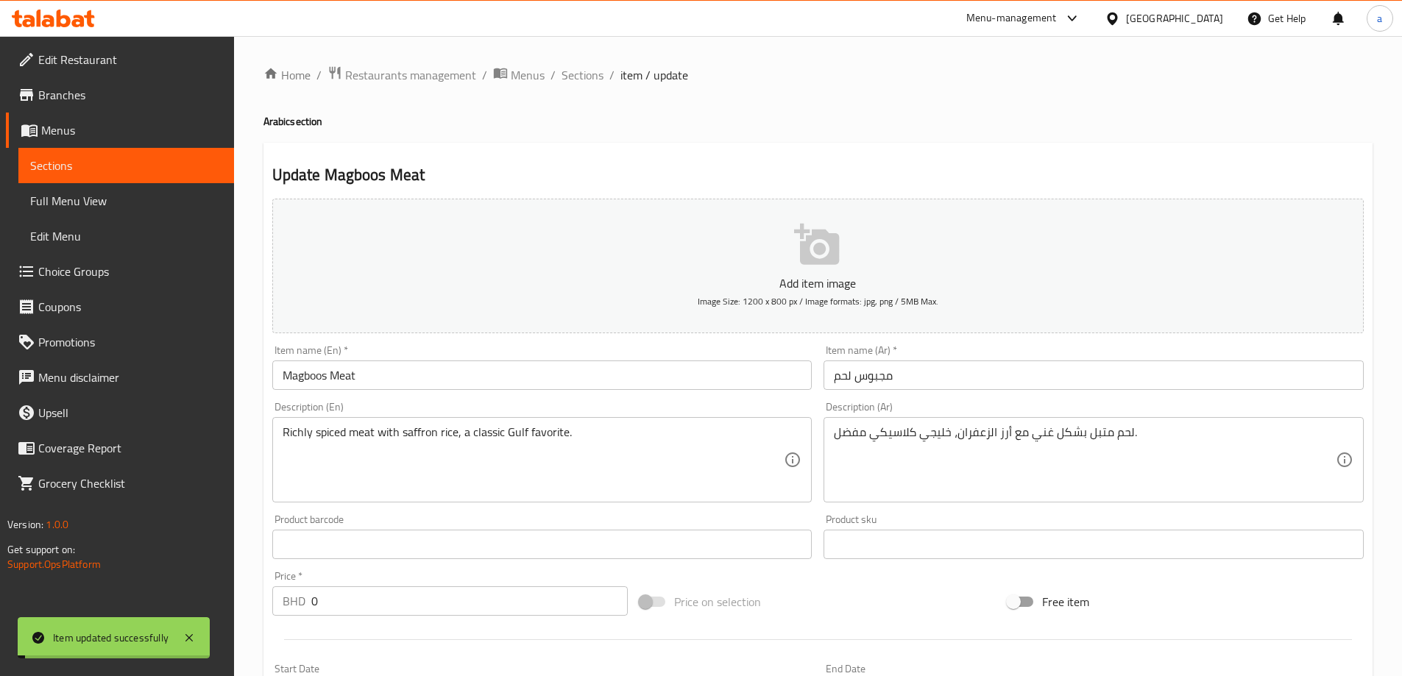
click at [402, 392] on div "Item name (En)   * Magboos Meat Item name (En) *" at bounding box center [542, 367] width 552 height 57
click at [402, 380] on input "Magboos Meat" at bounding box center [542, 375] width 540 height 29
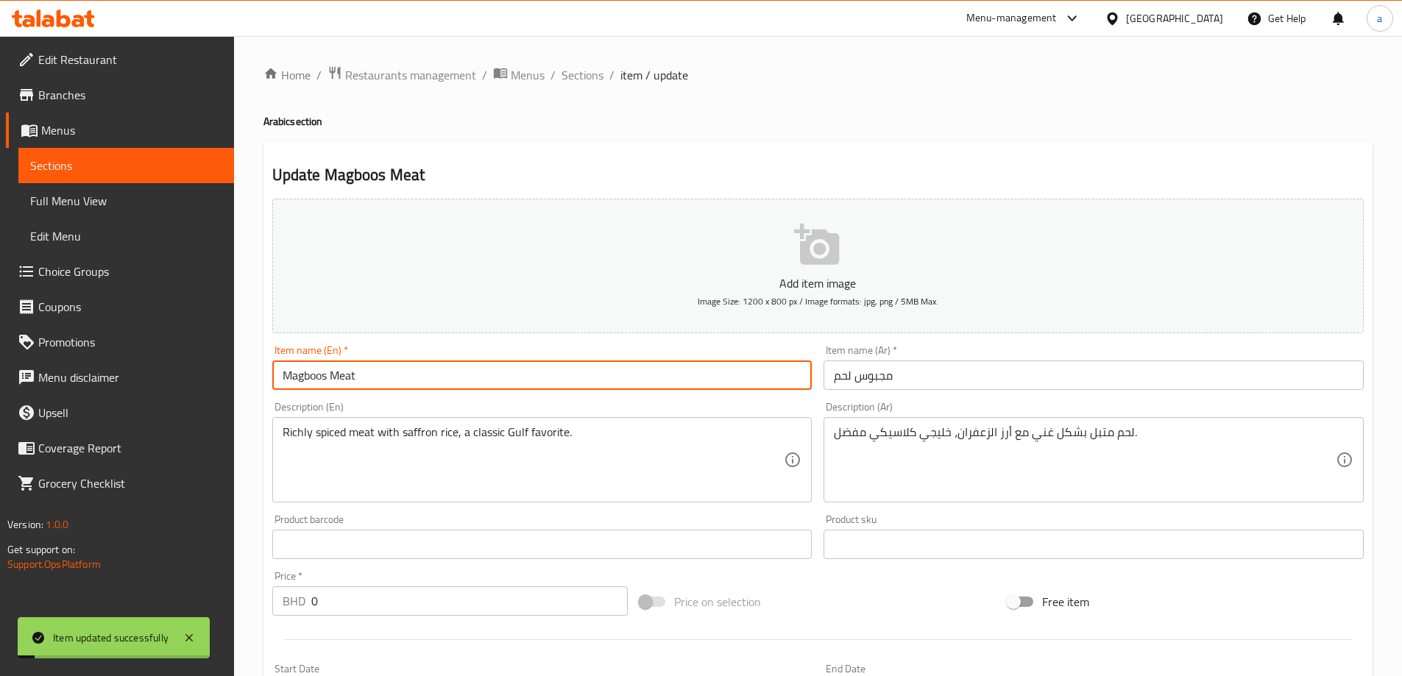
click at [402, 380] on input "Magboos Meat" at bounding box center [542, 375] width 540 height 29
click at [587, 87] on div "Home / Restaurants management / Menus / Sections / item / update Arabic section…" at bounding box center [818, 598] width 1109 height 1064
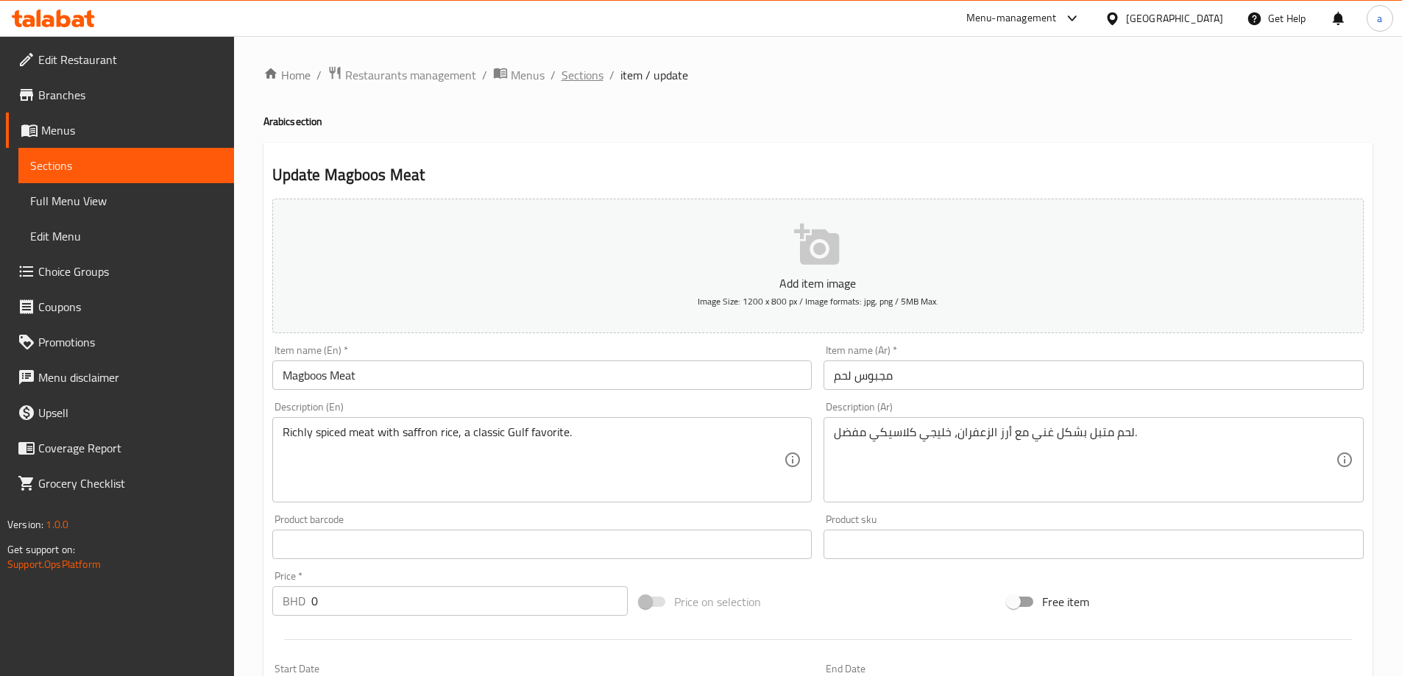
click at [587, 82] on span "Sections" at bounding box center [583, 75] width 42 height 18
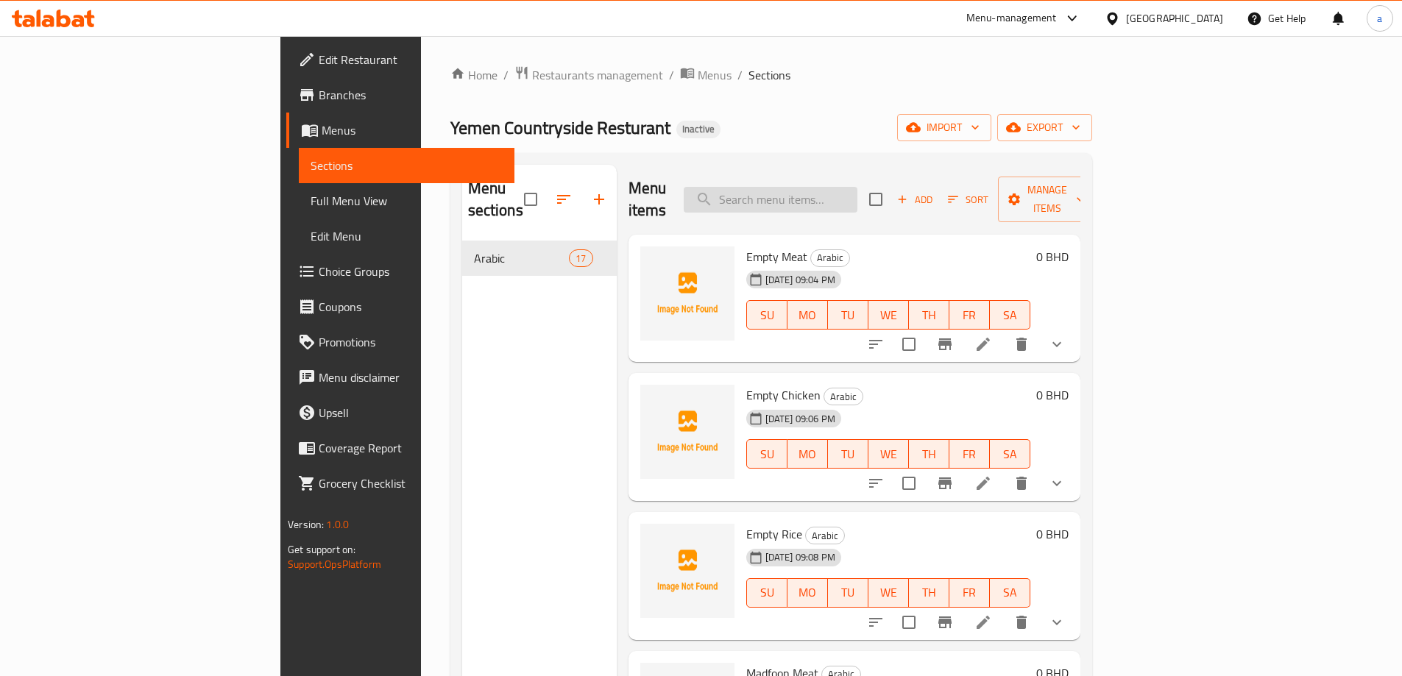
drag, startPoint x: 866, startPoint y: 203, endPoint x: 869, endPoint y: 193, distance: 10.5
click at [866, 199] on div "Menu items Add Sort Manage items" at bounding box center [855, 200] width 452 height 70
click at [857, 193] on input "search" at bounding box center [771, 200] width 174 height 26
click at [857, 198] on input "search" at bounding box center [771, 200] width 174 height 26
paste input "Gozi Meat"
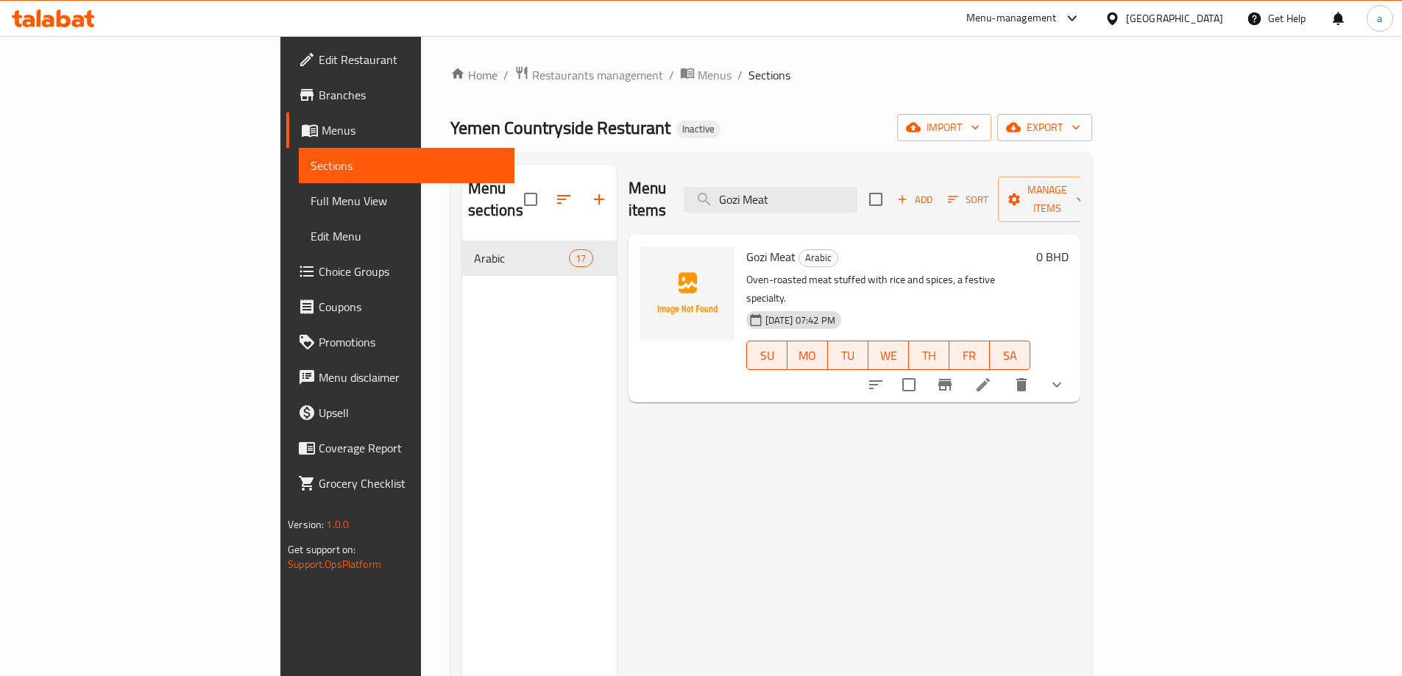
type input "Gozi Meat"
click at [990, 378] on icon at bounding box center [983, 384] width 13 height 13
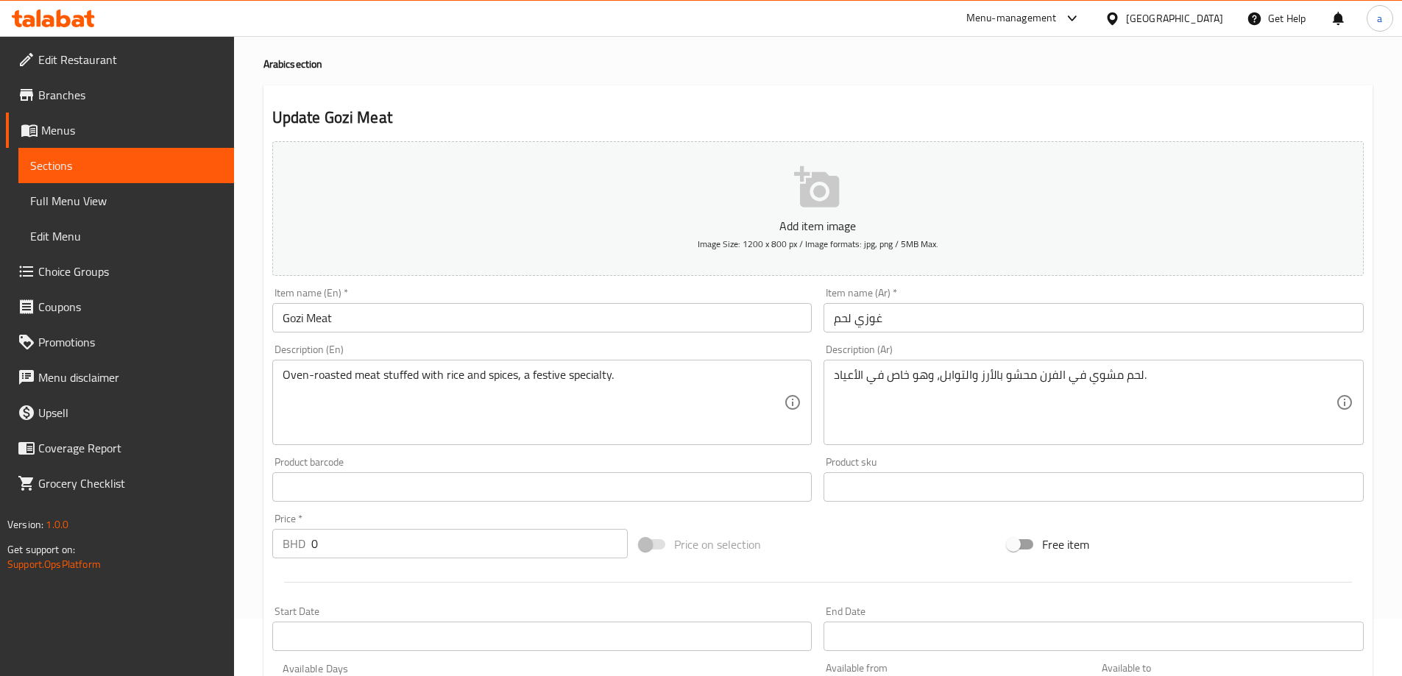
scroll to position [147, 0]
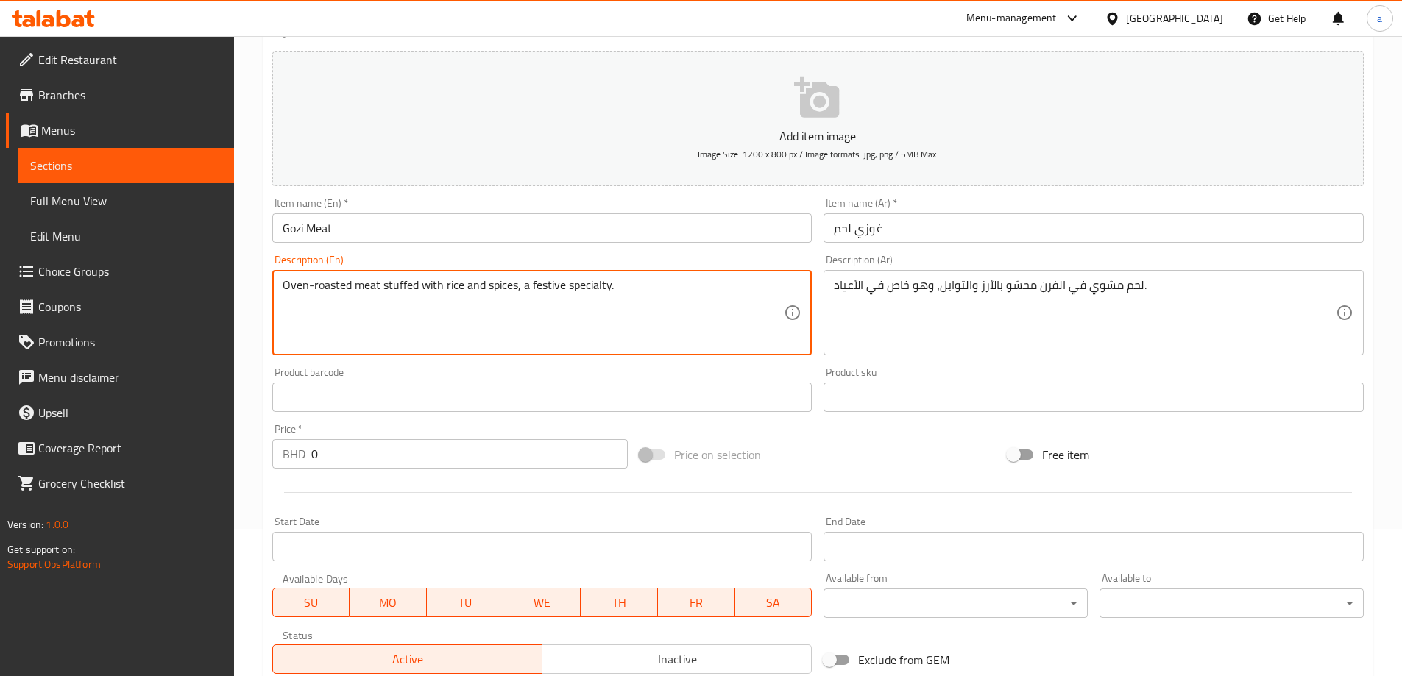
drag, startPoint x: 530, startPoint y: 289, endPoint x: 610, endPoint y: 301, distance: 81.1
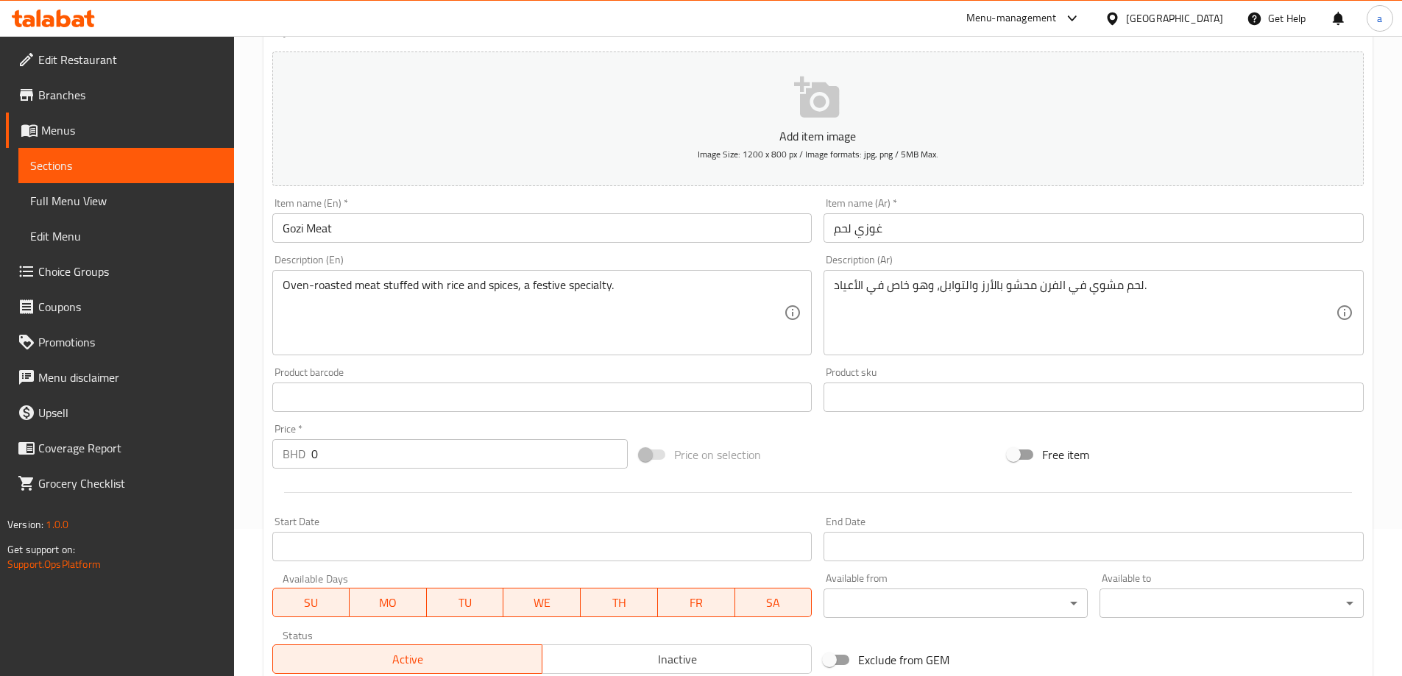
click at [540, 311] on textarea "Oven-roasted meat stuffed with rice and spices, a festive specialty." at bounding box center [534, 313] width 502 height 70
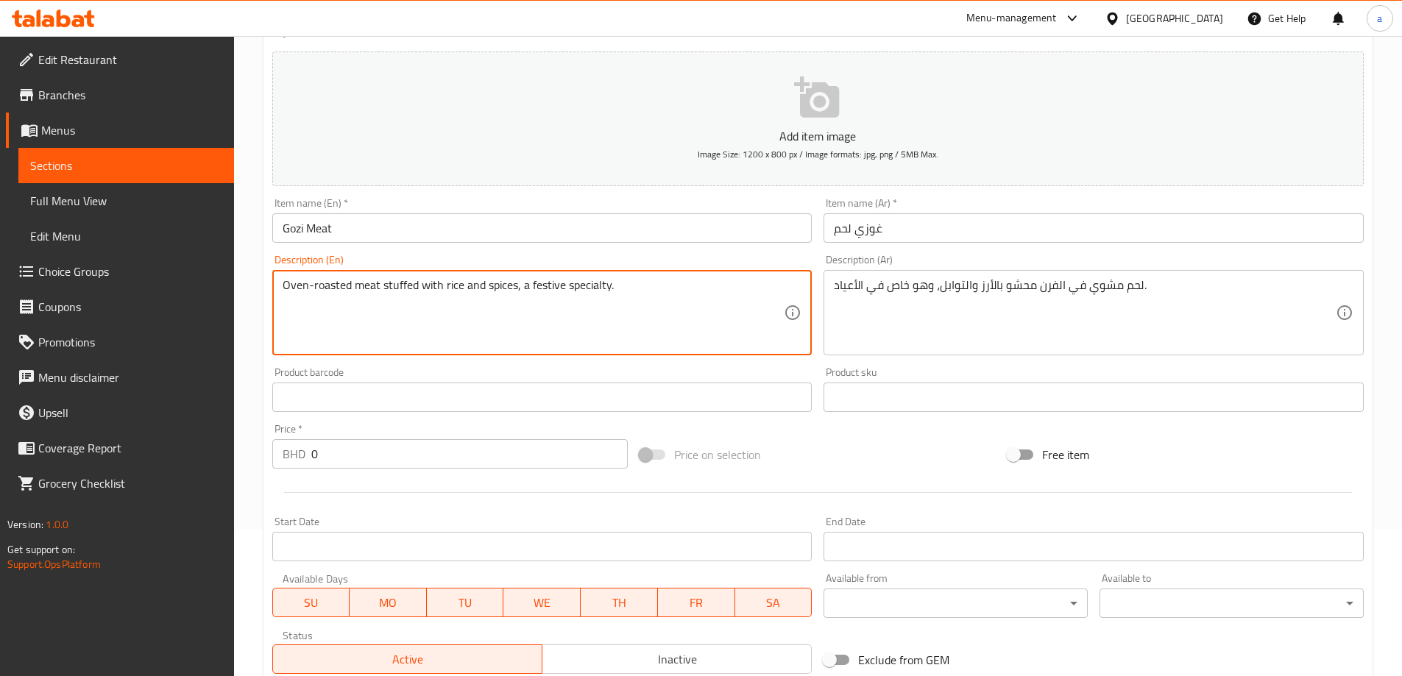
drag, startPoint x: 531, startPoint y: 289, endPoint x: 610, endPoint y: 314, distance: 82.4
click at [610, 314] on textarea "Oven-roasted meat stuffed with rice and spices, a festive specialty." at bounding box center [534, 313] width 502 height 70
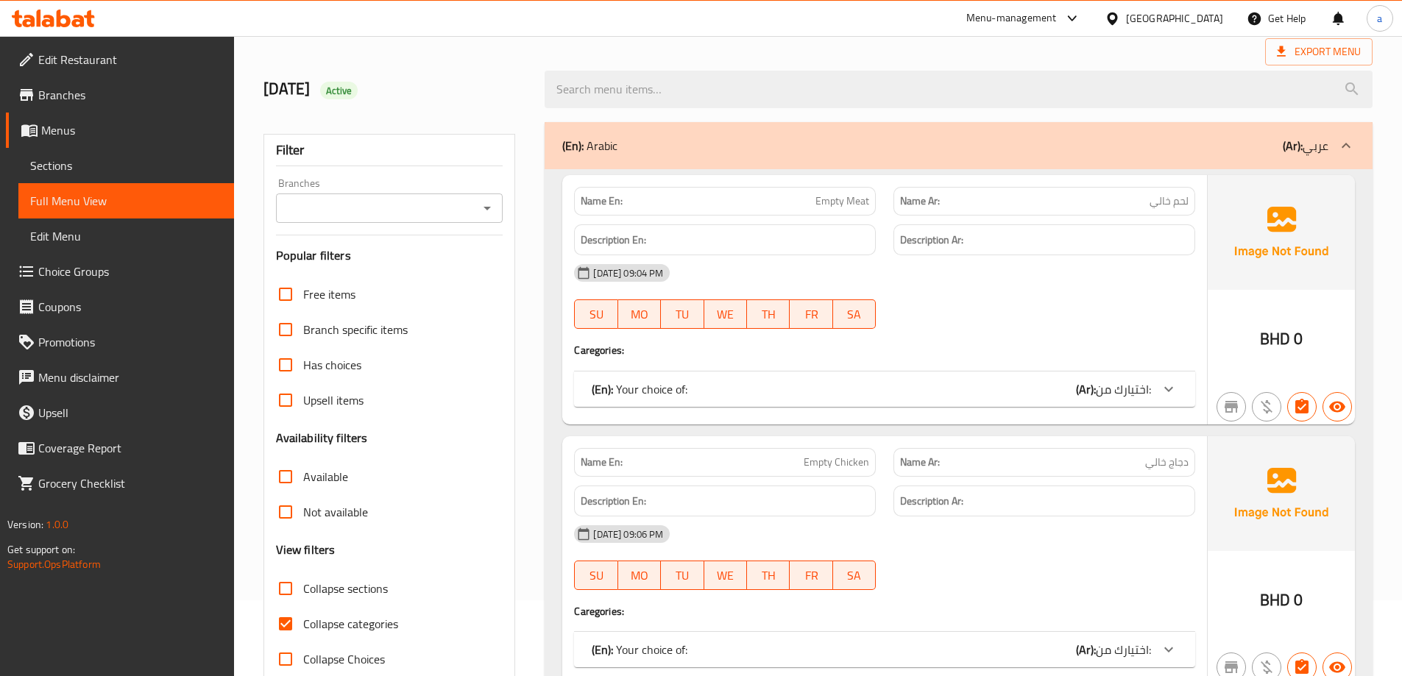
scroll to position [74, 0]
click at [303, 623] on span "Collapse categories" at bounding box center [350, 627] width 95 height 18
click at [303, 623] on input "Collapse categories" at bounding box center [285, 626] width 35 height 35
checkbox input "false"
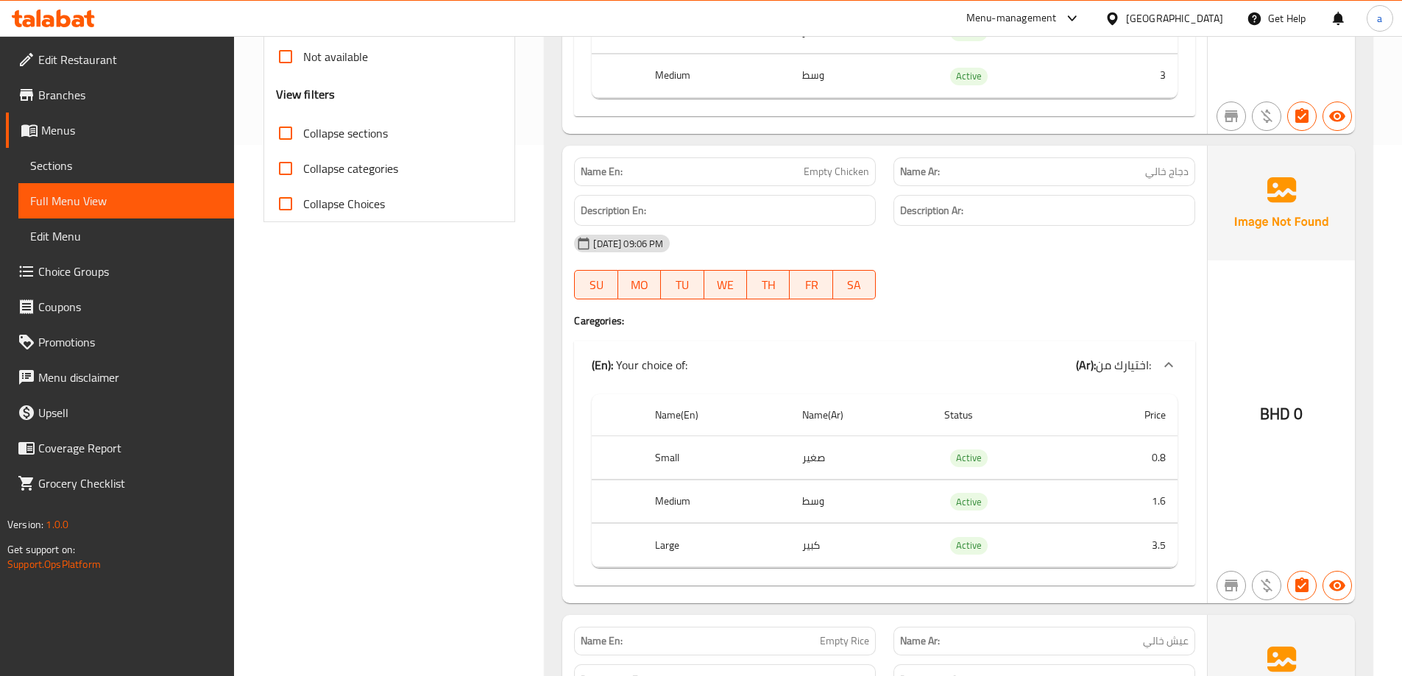
scroll to position [0, 0]
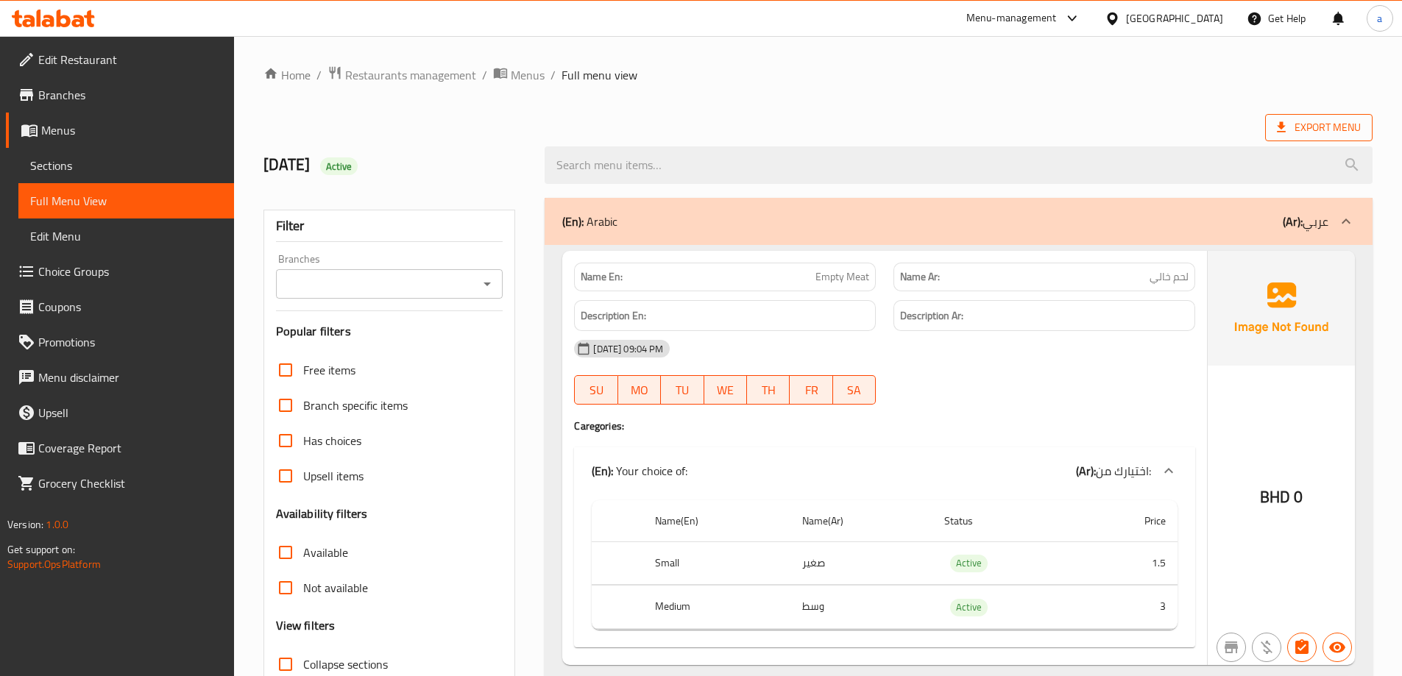
click at [1316, 124] on span "Export Menu" at bounding box center [1319, 128] width 84 height 18
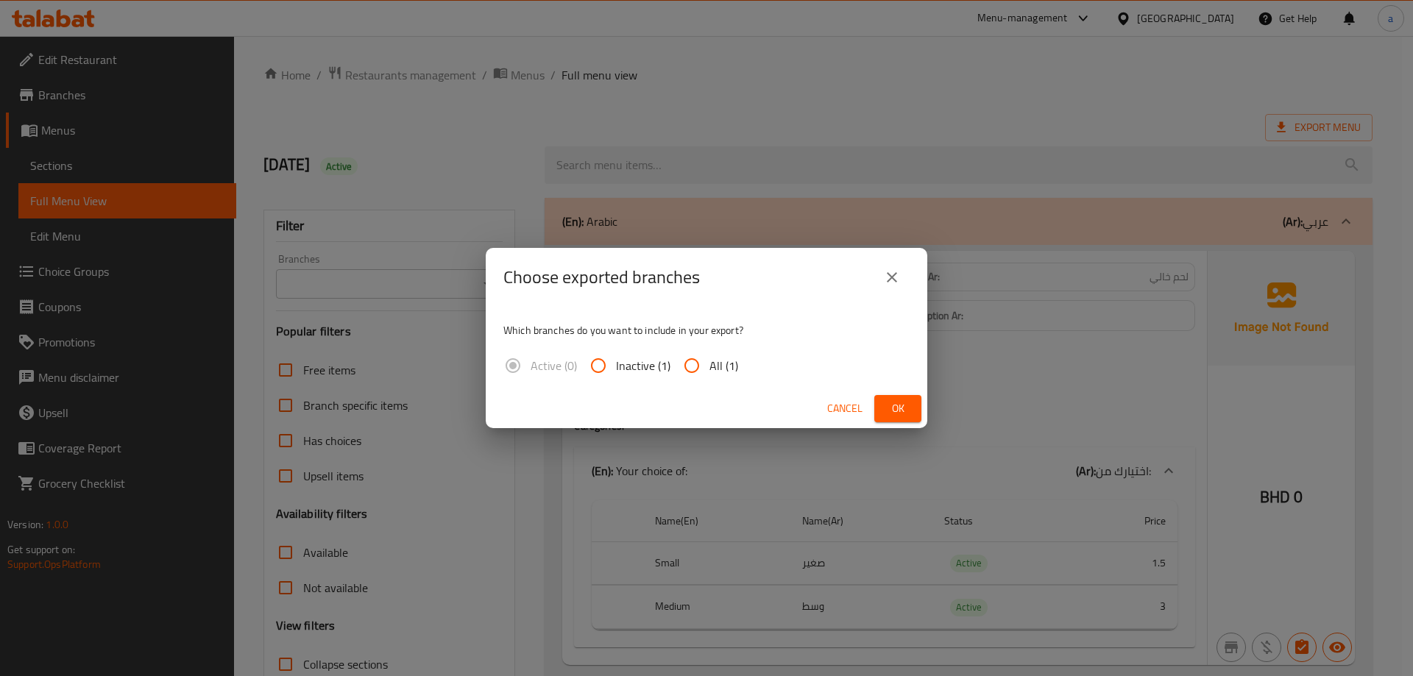
click at [699, 367] on input "All (1)" at bounding box center [691, 365] width 35 height 35
radio input "true"
click at [887, 411] on span "Ok" at bounding box center [898, 409] width 24 height 18
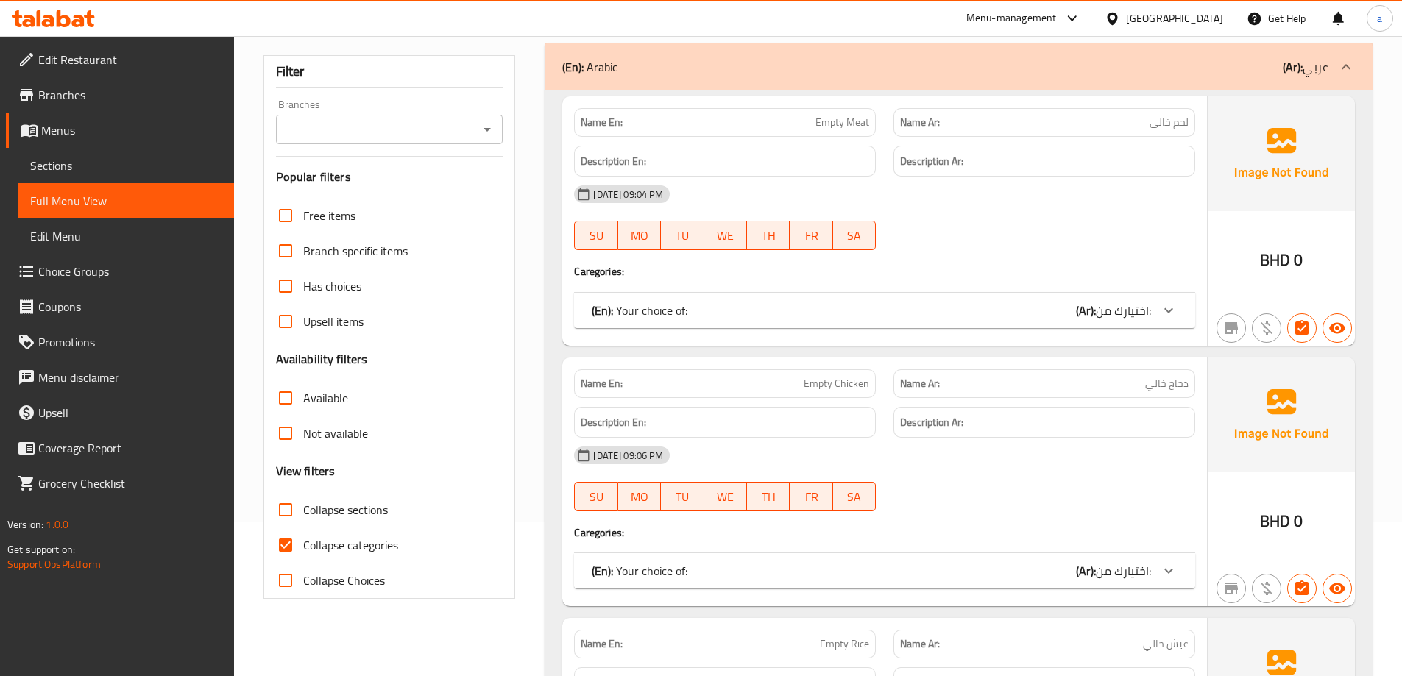
scroll to position [147, 0]
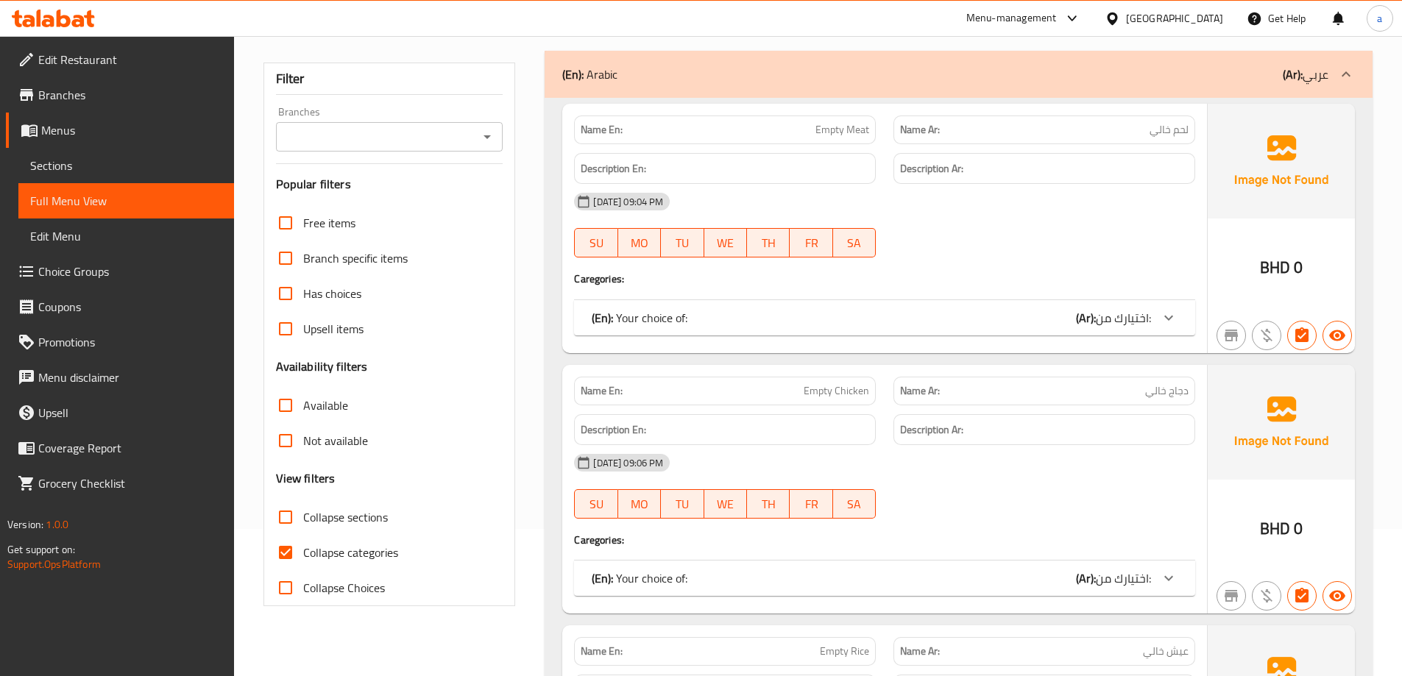
click at [297, 554] on input "Collapse categories" at bounding box center [285, 552] width 35 height 35
checkbox input "false"
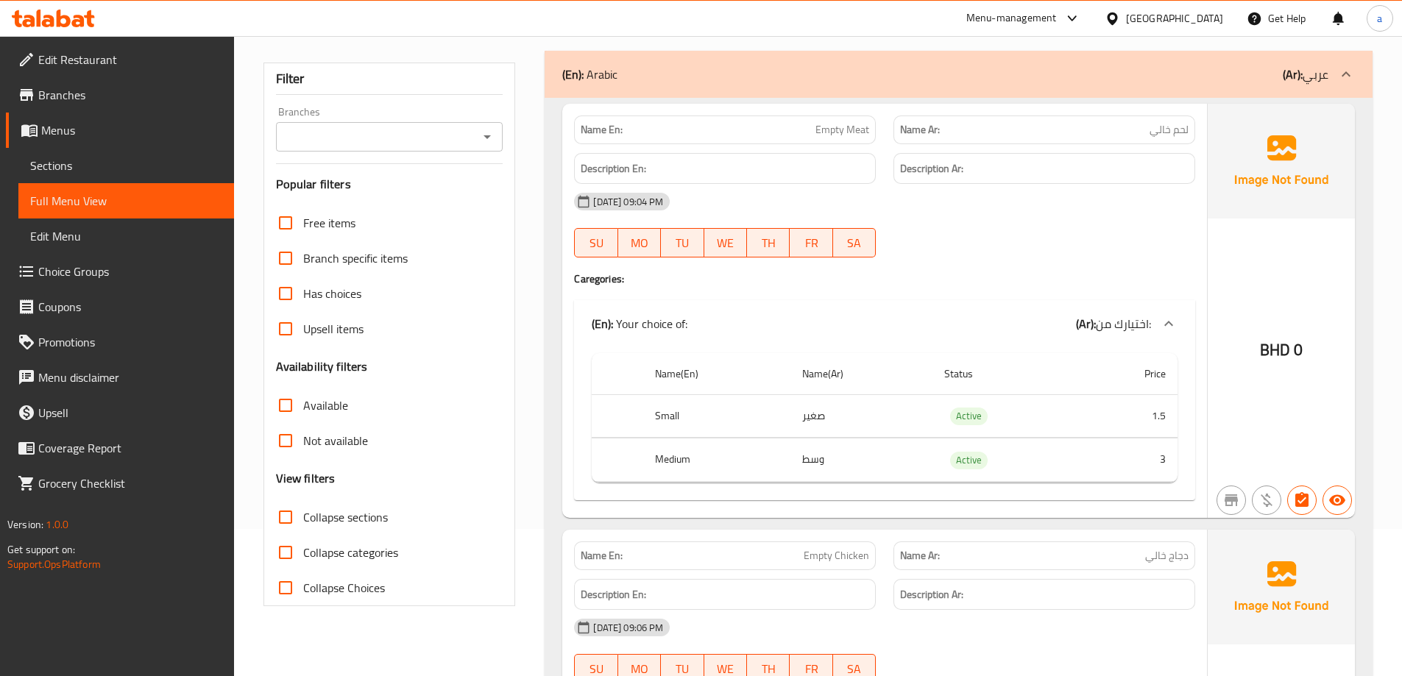
click at [811, 139] on div "Name En: Empty Meat" at bounding box center [725, 130] width 302 height 29
click at [849, 132] on span "Empty Meat" at bounding box center [843, 129] width 54 height 15
copy span "Empty Meat"
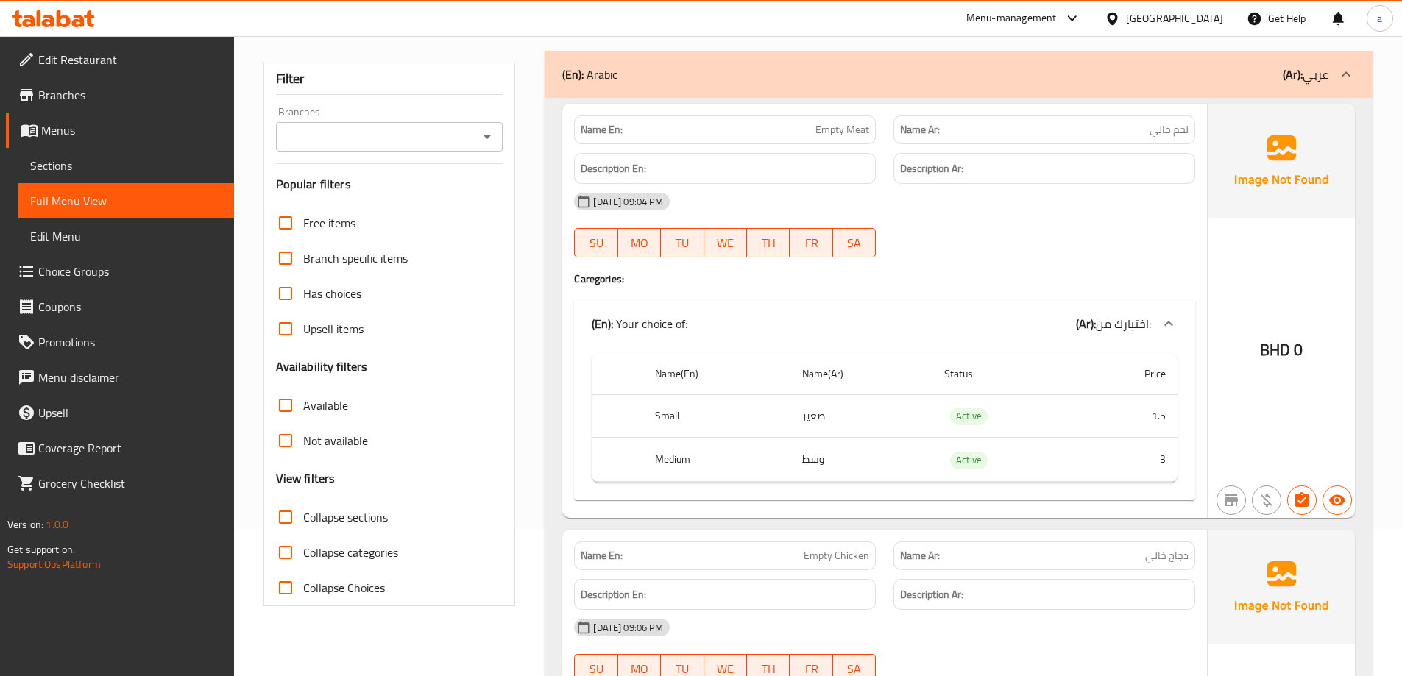
click at [1024, 216] on div "[DATE] 09:04 PM" at bounding box center [884, 201] width 639 height 35
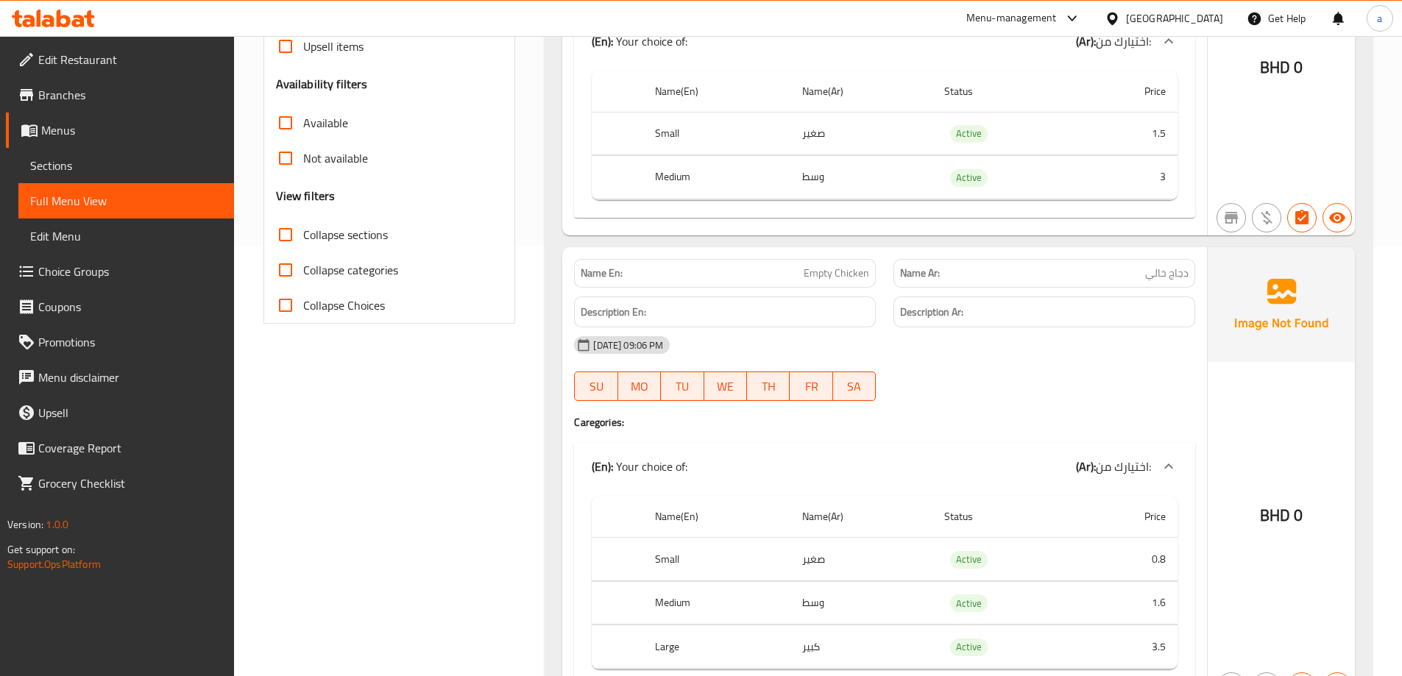
scroll to position [515, 0]
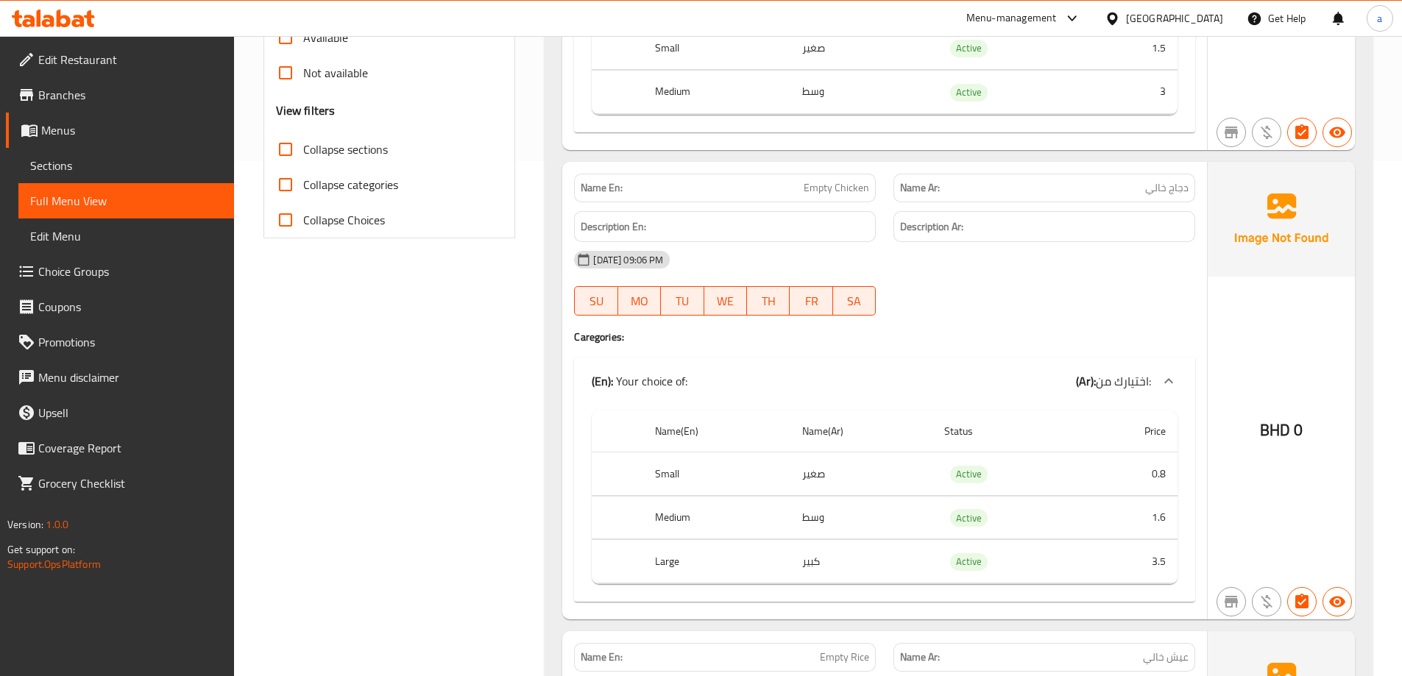
click at [1017, 311] on div at bounding box center [1044, 316] width 319 height 18
click at [838, 187] on span "Empty Chicken" at bounding box center [837, 187] width 66 height 15
copy span "Empty Chicken"
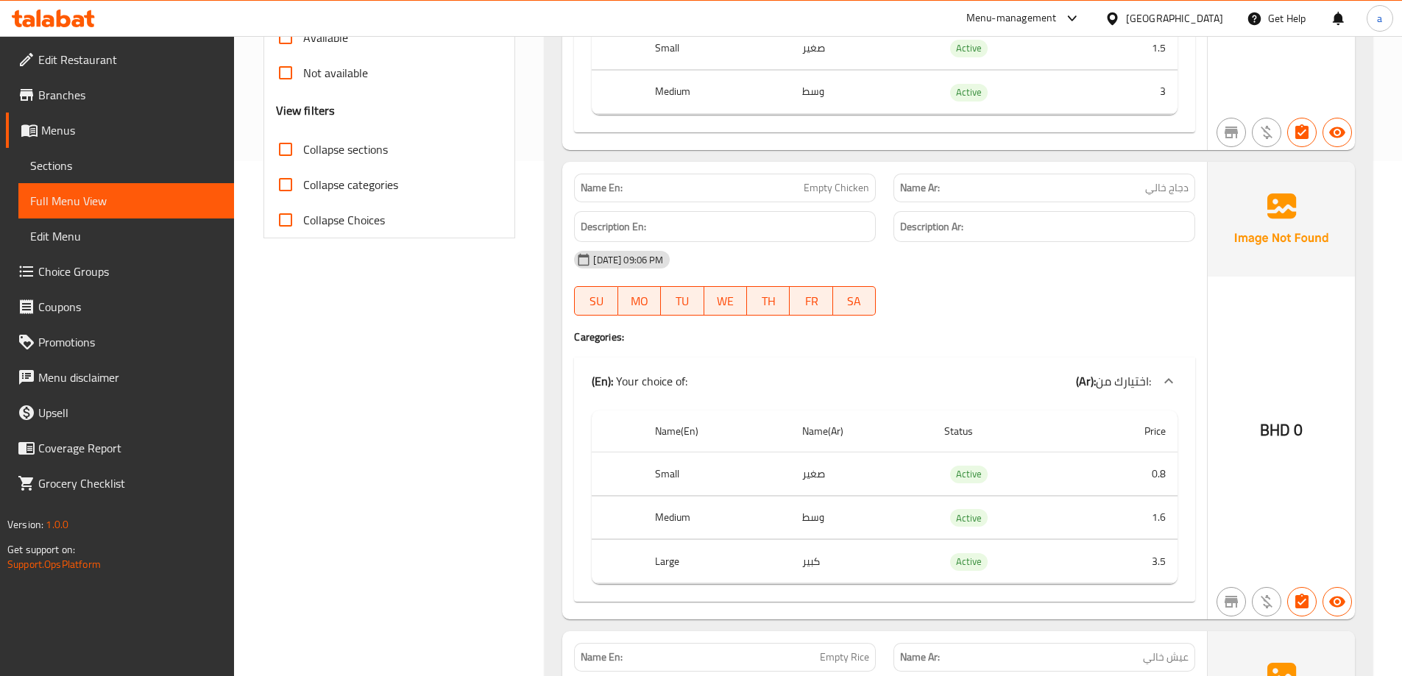
click at [933, 328] on div "Name En: Empty Chicken Name Ar: دجاج خالي Description En: Description Ar: 14-10…" at bounding box center [884, 391] width 645 height 458
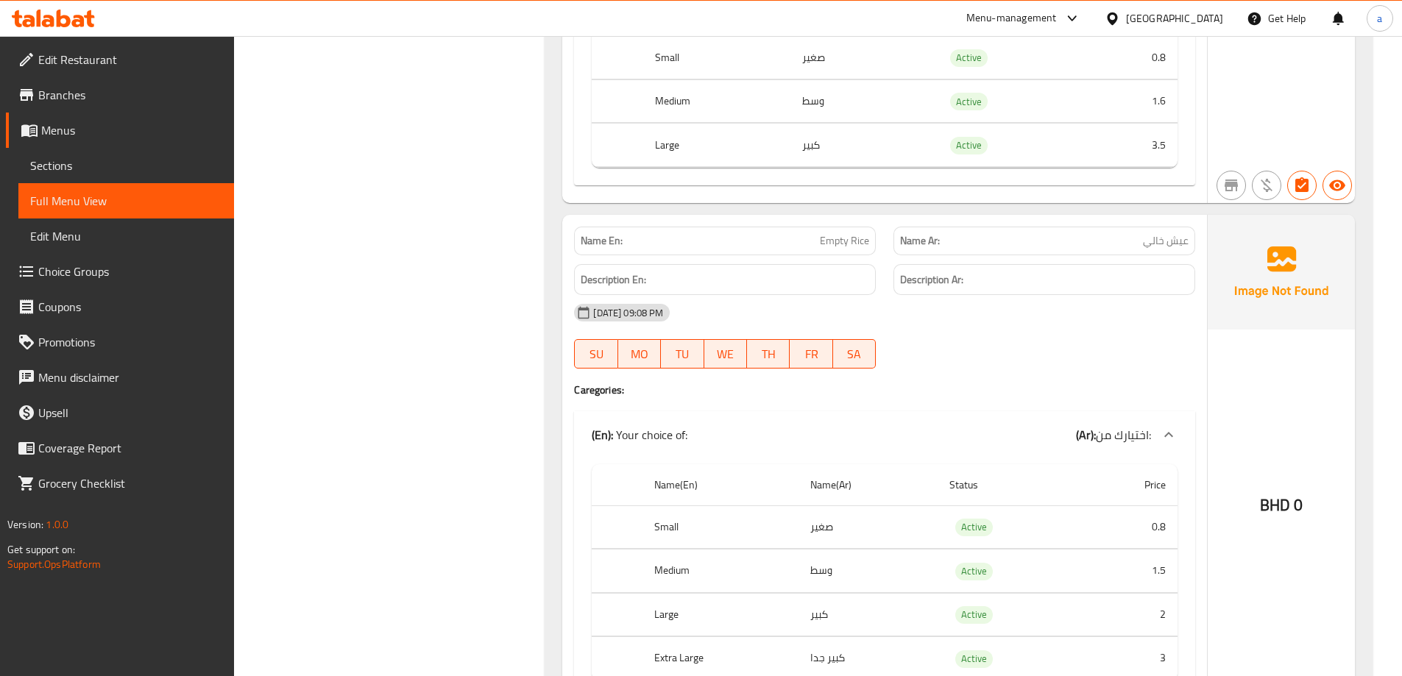
scroll to position [957, 0]
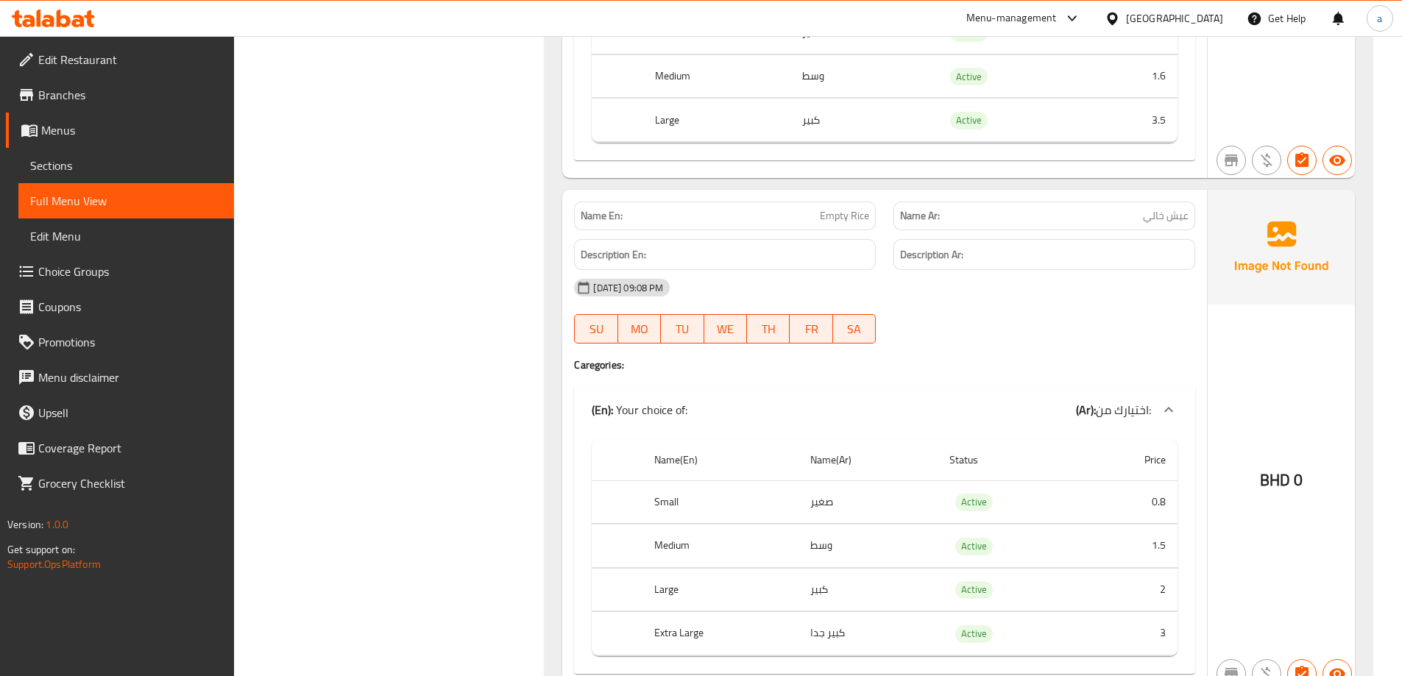
click at [1002, 313] on div "14-10-2025 09:08 PM SU MO TU WE TH FR SA" at bounding box center [884, 311] width 639 height 82
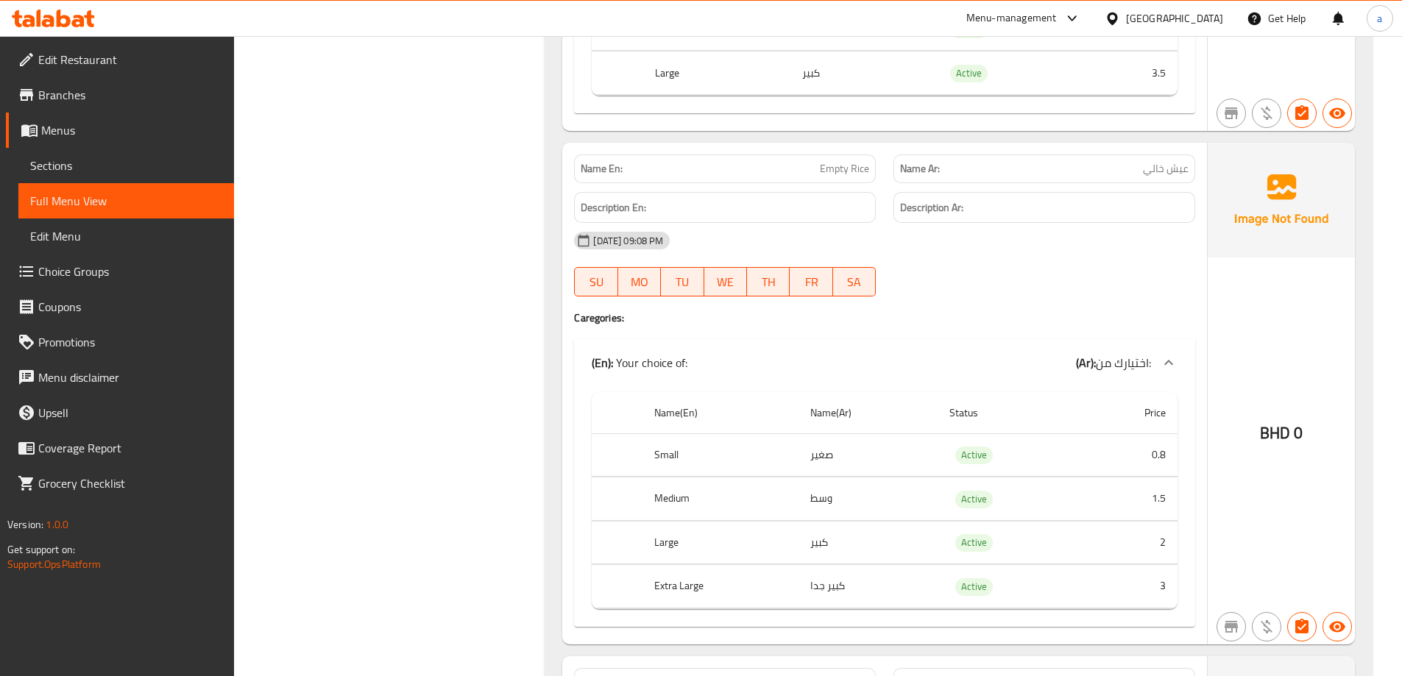
scroll to position [1030, 0]
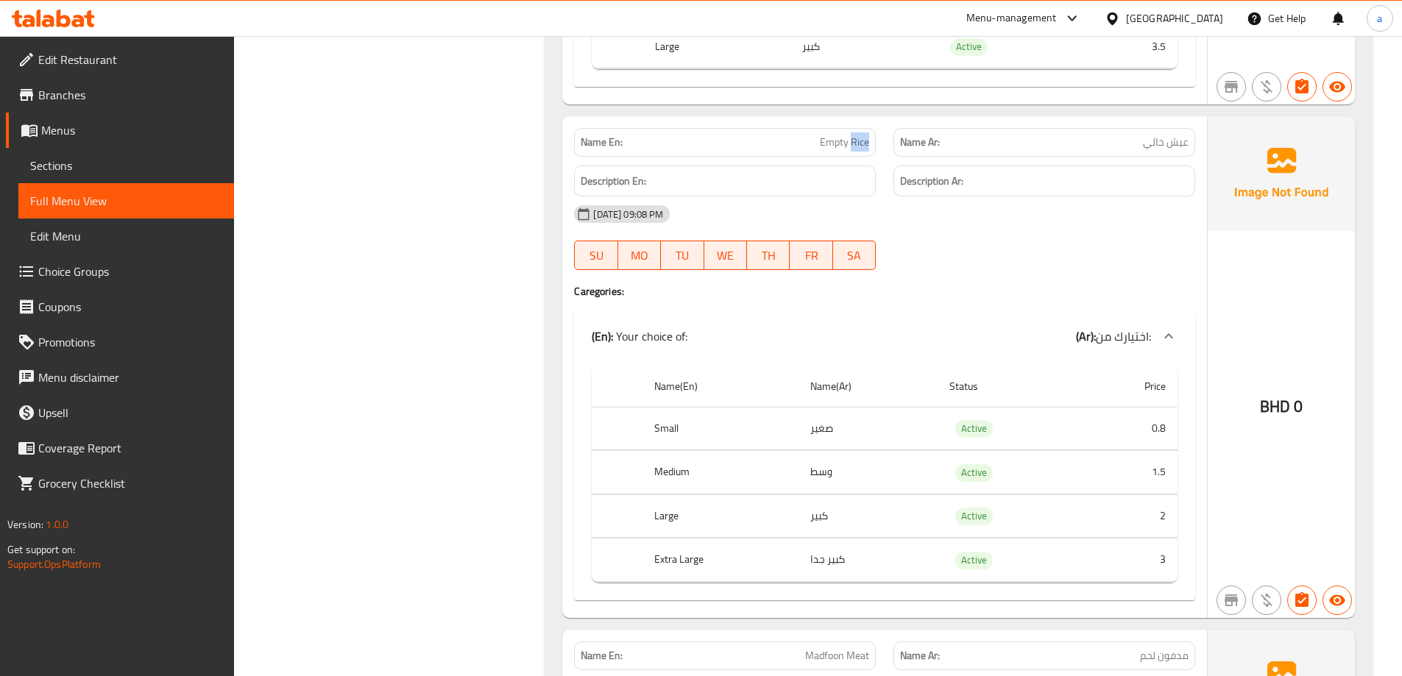
drag, startPoint x: 850, startPoint y: 142, endPoint x: 869, endPoint y: 142, distance: 19.1
click at [869, 142] on span "Empty Rice" at bounding box center [844, 142] width 49 height 15
copy span "Rice"
click at [917, 244] on div "14-10-2025 09:08 PM SU MO TU WE TH FR SA" at bounding box center [884, 238] width 639 height 82
click at [1131, 260] on div "14-10-2025 09:08 PM SU MO TU WE TH FR SA" at bounding box center [884, 238] width 639 height 82
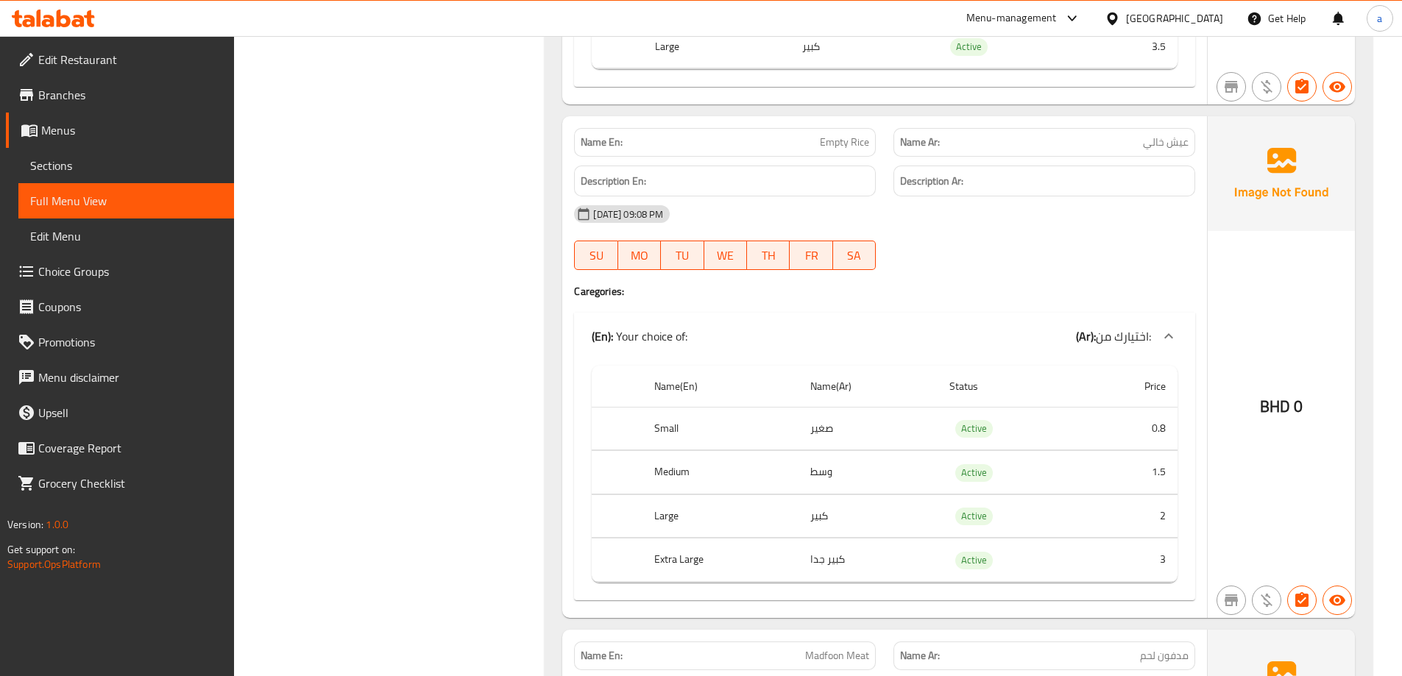
drag, startPoint x: 1009, startPoint y: 266, endPoint x: 1019, endPoint y: 268, distance: 9.7
click at [1009, 266] on div at bounding box center [1044, 270] width 319 height 18
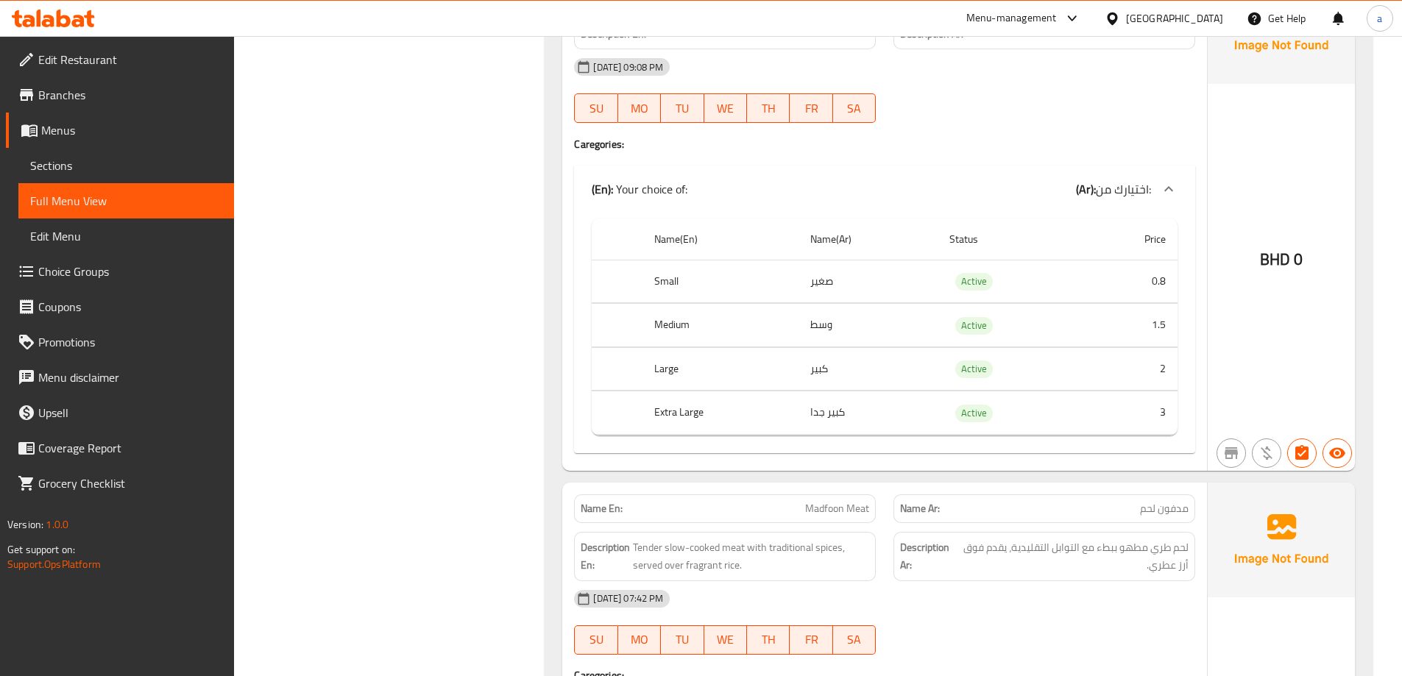
scroll to position [1104, 0]
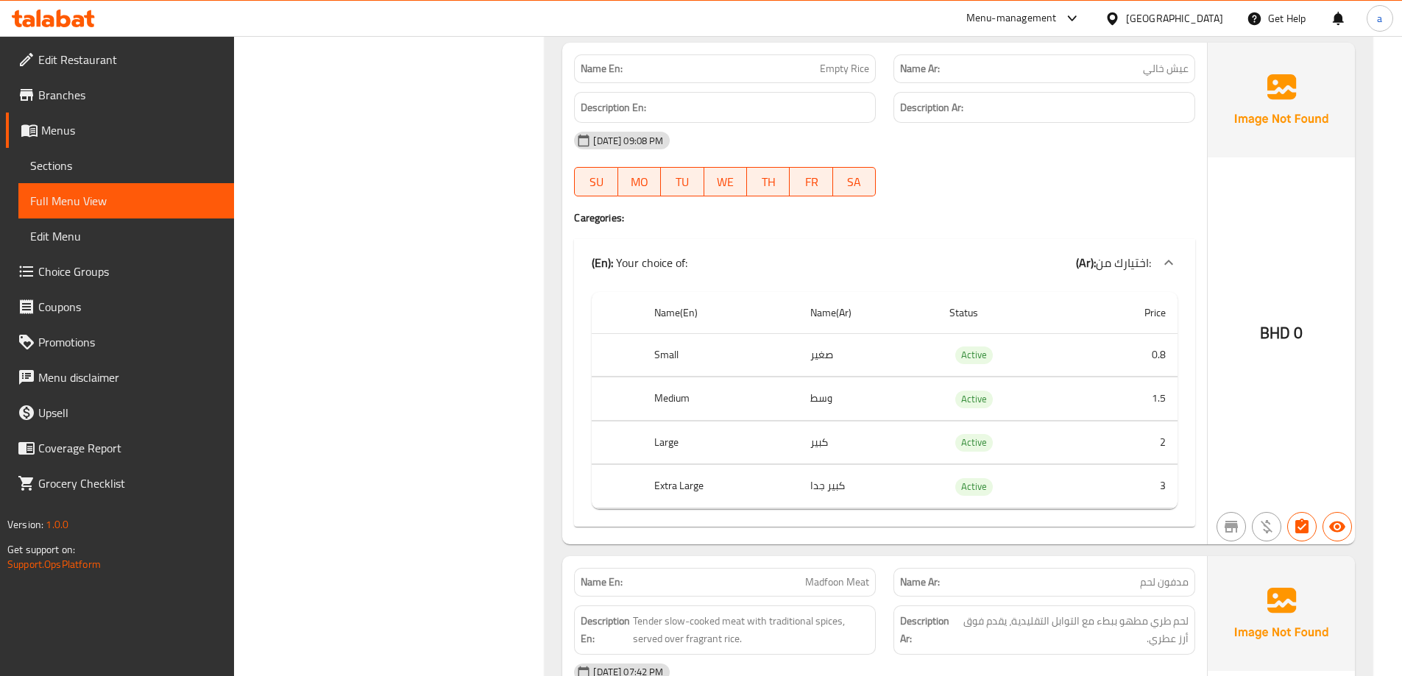
click at [949, 251] on div "(En): Your choice of: (Ar): اختيارك من:" at bounding box center [884, 262] width 621 height 47
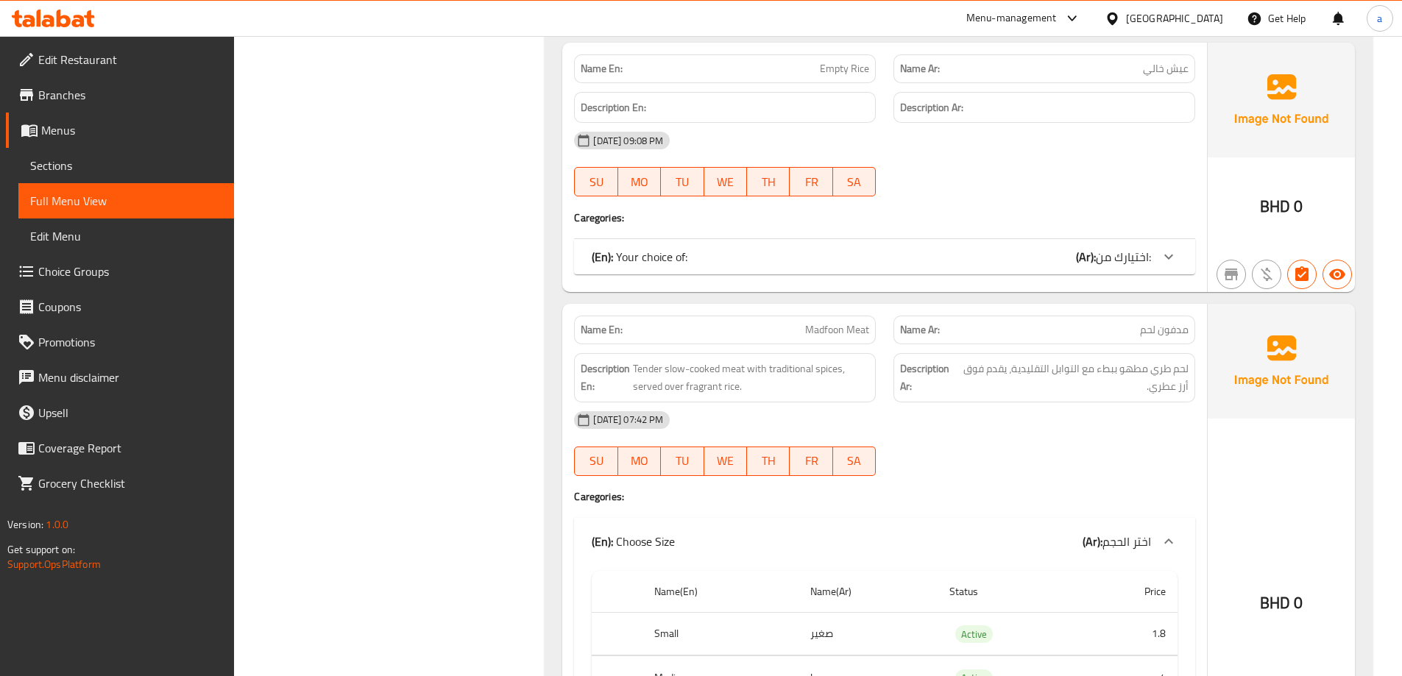
drag, startPoint x: 963, startPoint y: 238, endPoint x: 963, endPoint y: 247, distance: 9.6
click at [963, 239] on div "(En): Your choice of: (Ar): اختيارك من: Name(En) Name(Ar) Status Price Small صغ…" at bounding box center [884, 256] width 621 height 35
click at [963, 258] on div "(En): Your choice of: (Ar): اختيارك من:" at bounding box center [871, 257] width 559 height 18
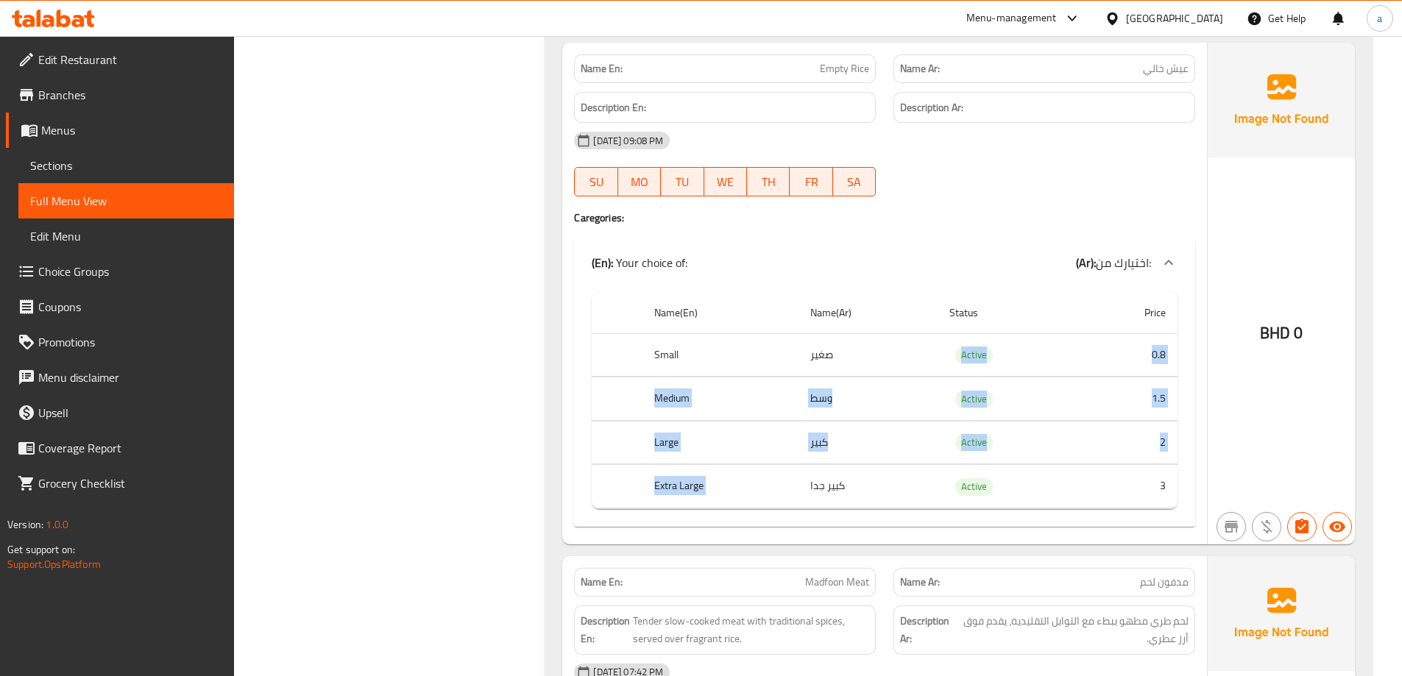
drag, startPoint x: 806, startPoint y: 354, endPoint x: 851, endPoint y: 489, distance: 142.7
click at [851, 489] on tbody "Small صغير Active 0.8 Medium وسط Active 1.5 Large كبير Active 2 Extra Large كبي…" at bounding box center [885, 420] width 586 height 175
click at [856, 484] on td "كبير جدا" at bounding box center [868, 486] width 139 height 43
click at [863, 356] on td "صغير" at bounding box center [868, 354] width 139 height 43
drag, startPoint x: 469, startPoint y: 330, endPoint x: 710, endPoint y: 406, distance: 252.6
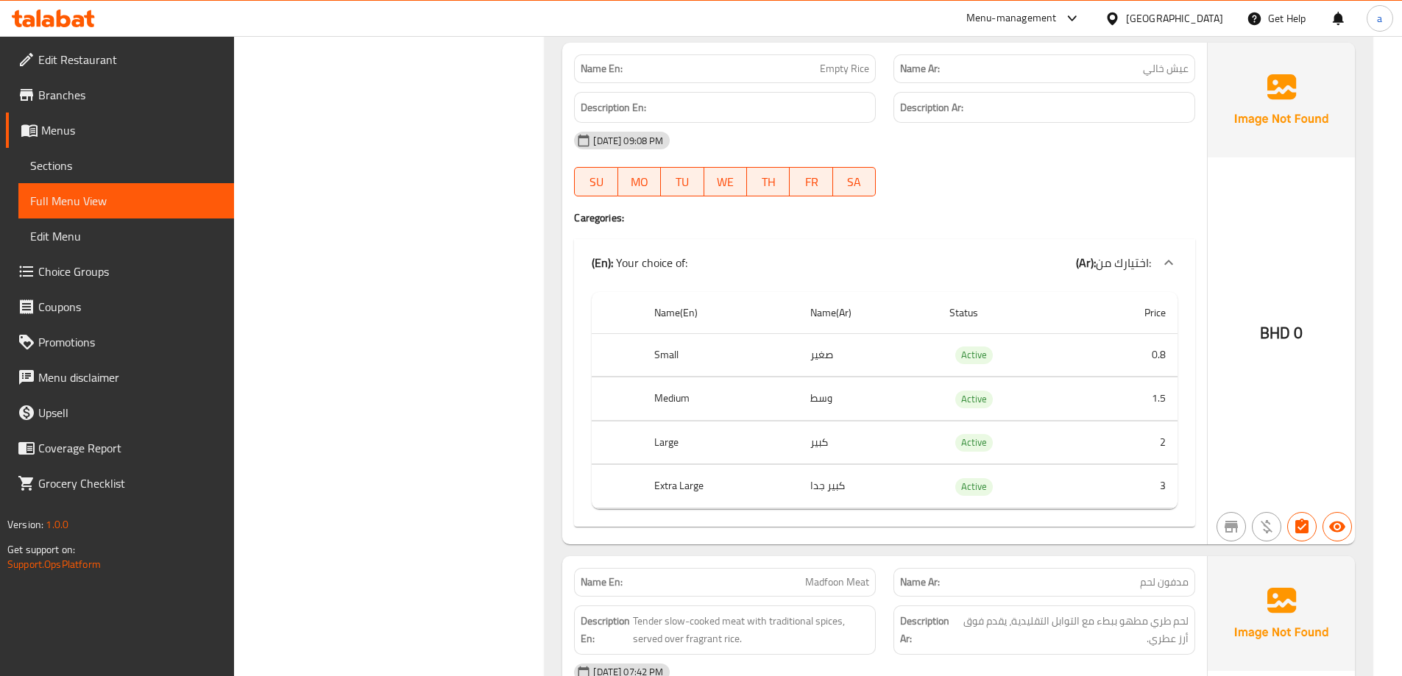
click at [823, 486] on td "كبير جدا" at bounding box center [868, 486] width 139 height 43
copy td "كبير جدا"
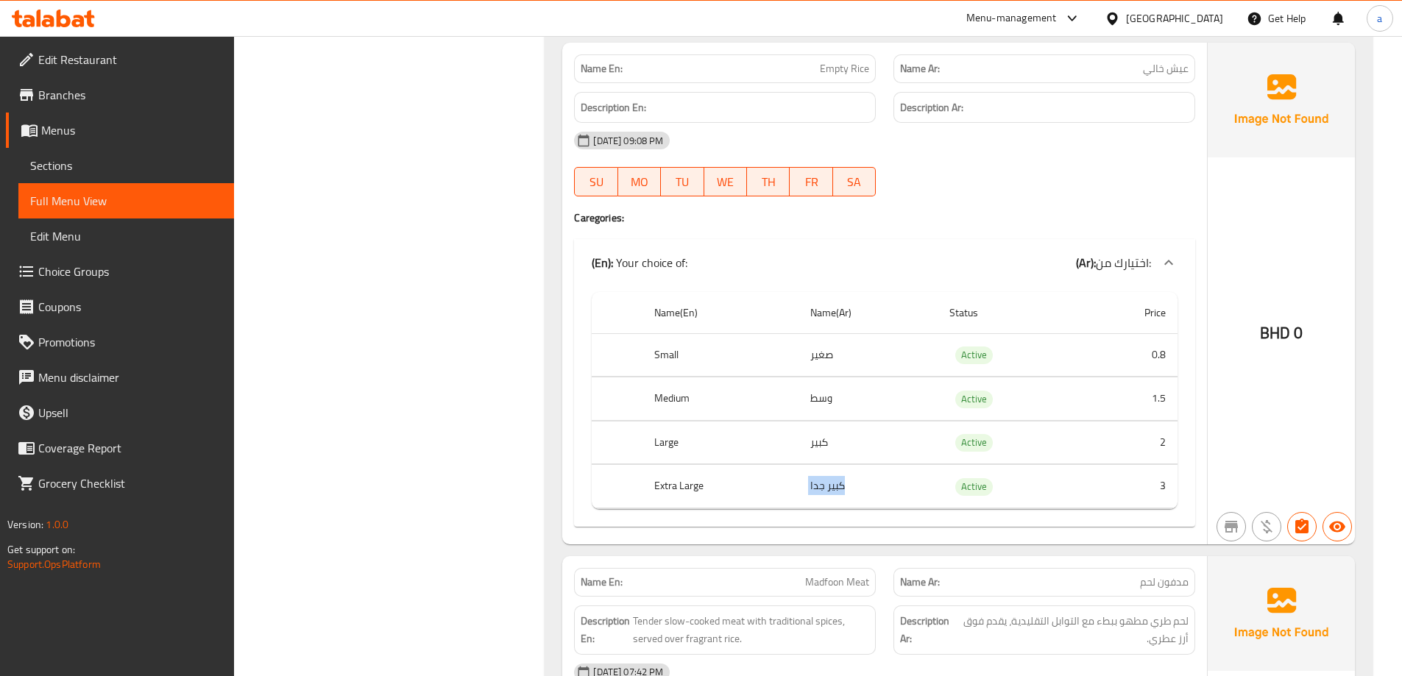
click at [872, 485] on td "كبير جدا" at bounding box center [868, 486] width 139 height 43
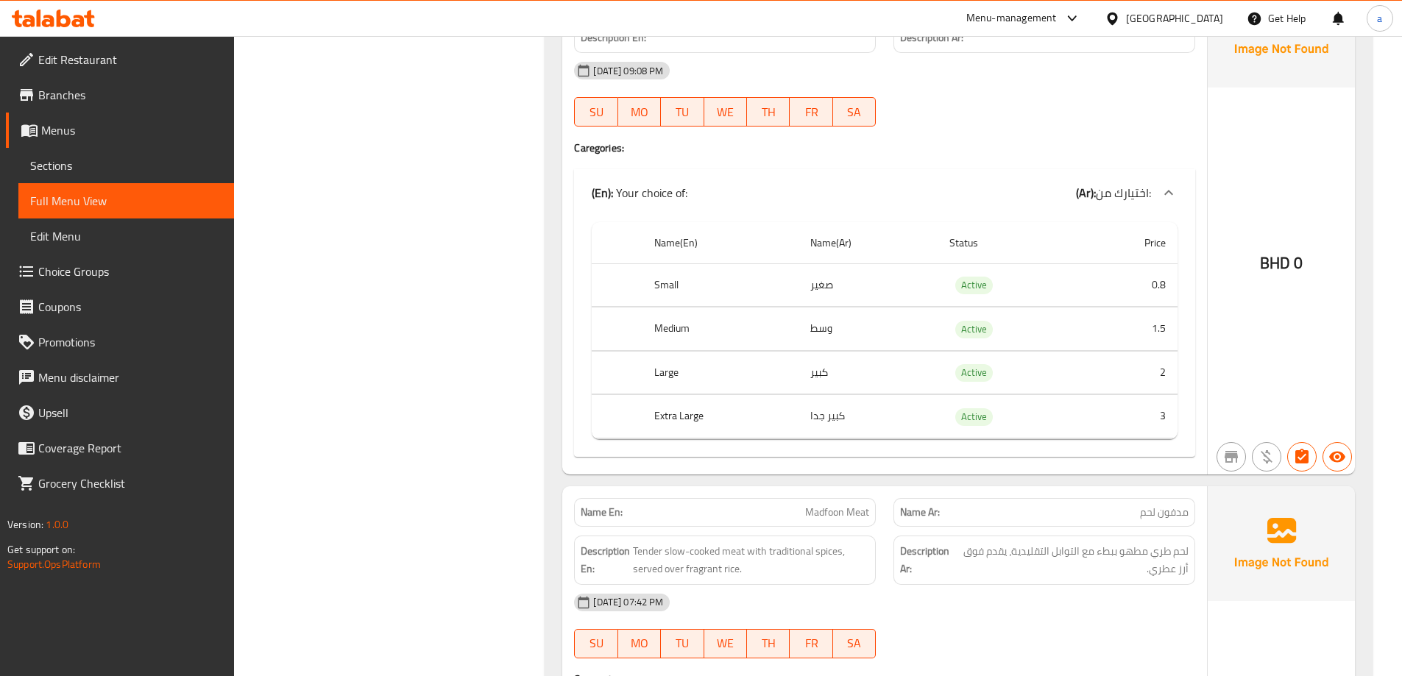
scroll to position [1178, 0]
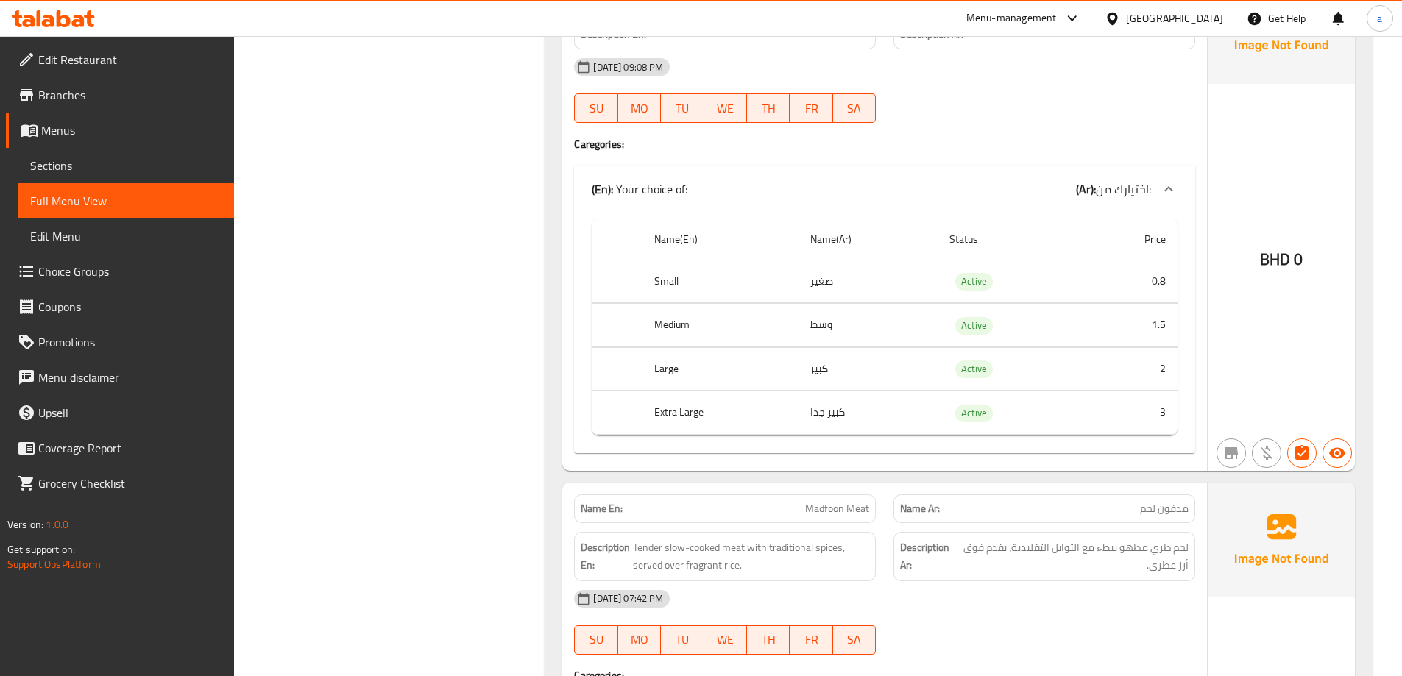
click at [821, 411] on td "كبير جدا" at bounding box center [868, 413] width 139 height 43
drag, startPoint x: 810, startPoint y: 411, endPoint x: 844, endPoint y: 414, distance: 34.8
click at [844, 414] on td "كبير جدا" at bounding box center [868, 413] width 139 height 43
drag, startPoint x: 812, startPoint y: 326, endPoint x: 813, endPoint y: 335, distance: 8.9
click at [812, 326] on td "وسط" at bounding box center [868, 325] width 139 height 43
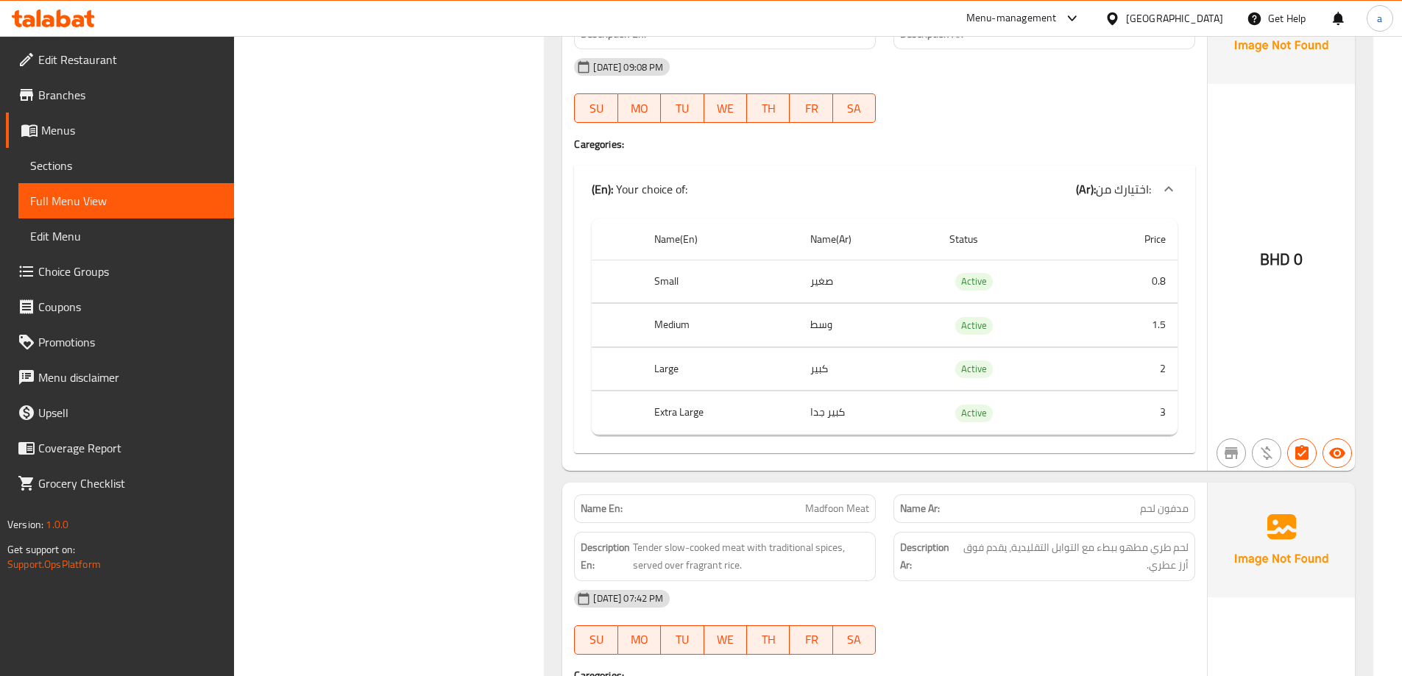
click at [814, 367] on td "كبير" at bounding box center [868, 368] width 139 height 43
click at [827, 422] on td "كبير جدا" at bounding box center [868, 413] width 139 height 43
click at [832, 406] on td "كبير جدا" at bounding box center [868, 413] width 139 height 43
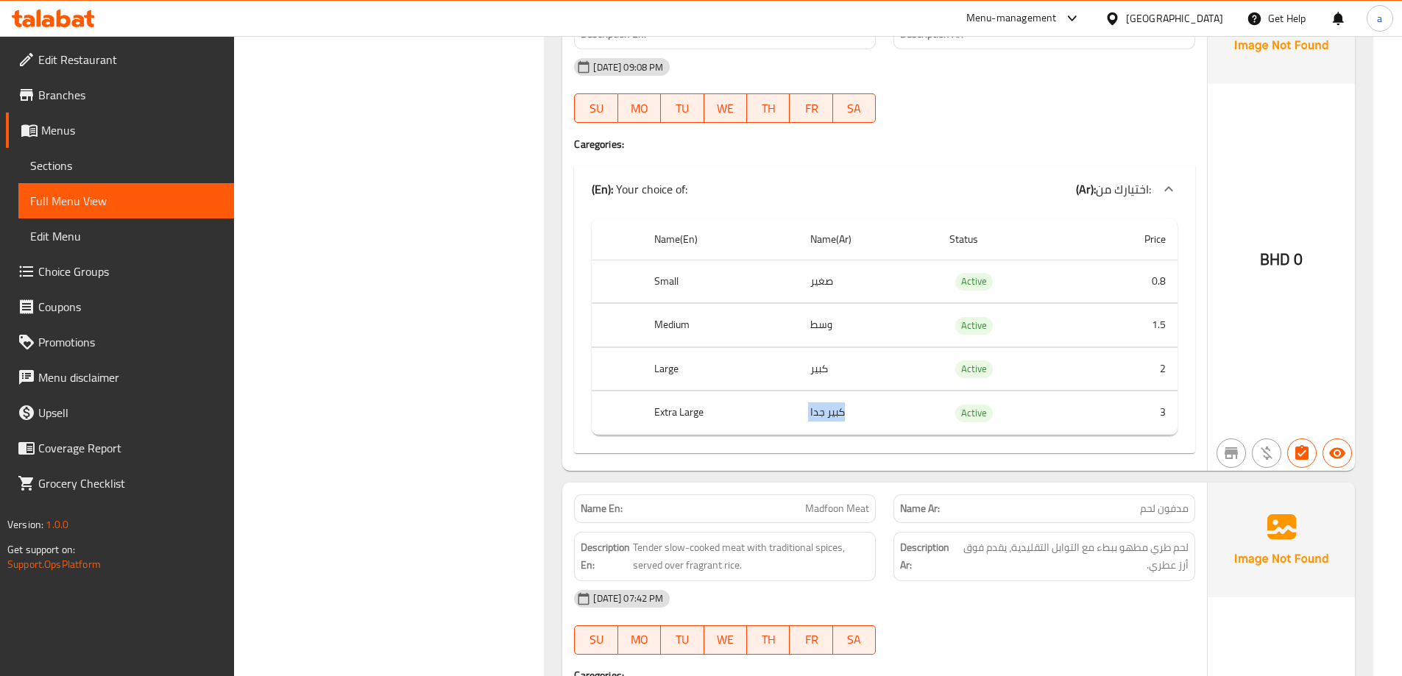
click at [832, 406] on td "كبير جدا" at bounding box center [868, 413] width 139 height 43
drag, startPoint x: 852, startPoint y: 414, endPoint x: 807, endPoint y: 415, distance: 44.9
click at [807, 415] on td "كبير جدا" at bounding box center [868, 413] width 139 height 43
copy td "كبير جدا"
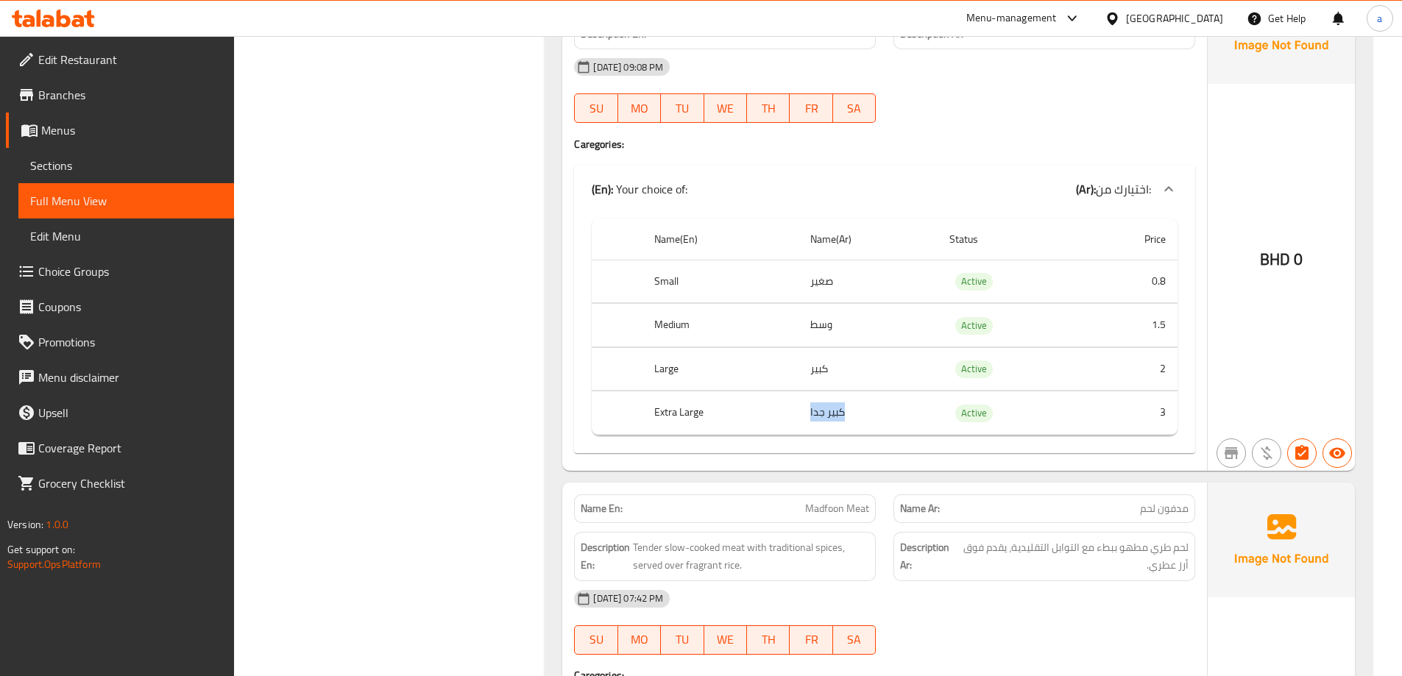
click at [830, 396] on td "كبير جدا" at bounding box center [868, 413] width 139 height 43
drag, startPoint x: 812, startPoint y: 406, endPoint x: 846, endPoint y: 410, distance: 34.9
click at [846, 410] on td "كبير جدا" at bounding box center [868, 413] width 139 height 43
click at [1012, 191] on div "(En): Your choice of: (Ar): اختيارك من:" at bounding box center [871, 189] width 559 height 18
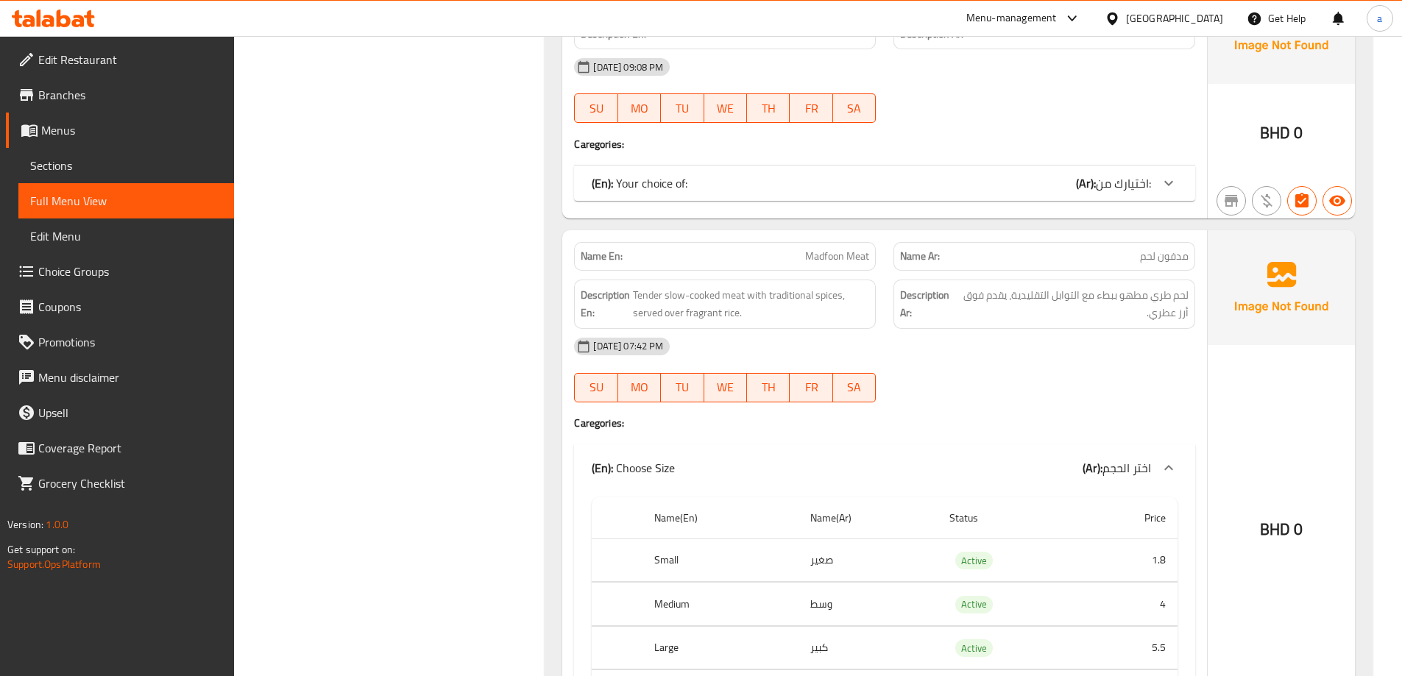
click at [989, 191] on div "(En): Your choice of: (Ar): اختيارك من:" at bounding box center [871, 183] width 559 height 18
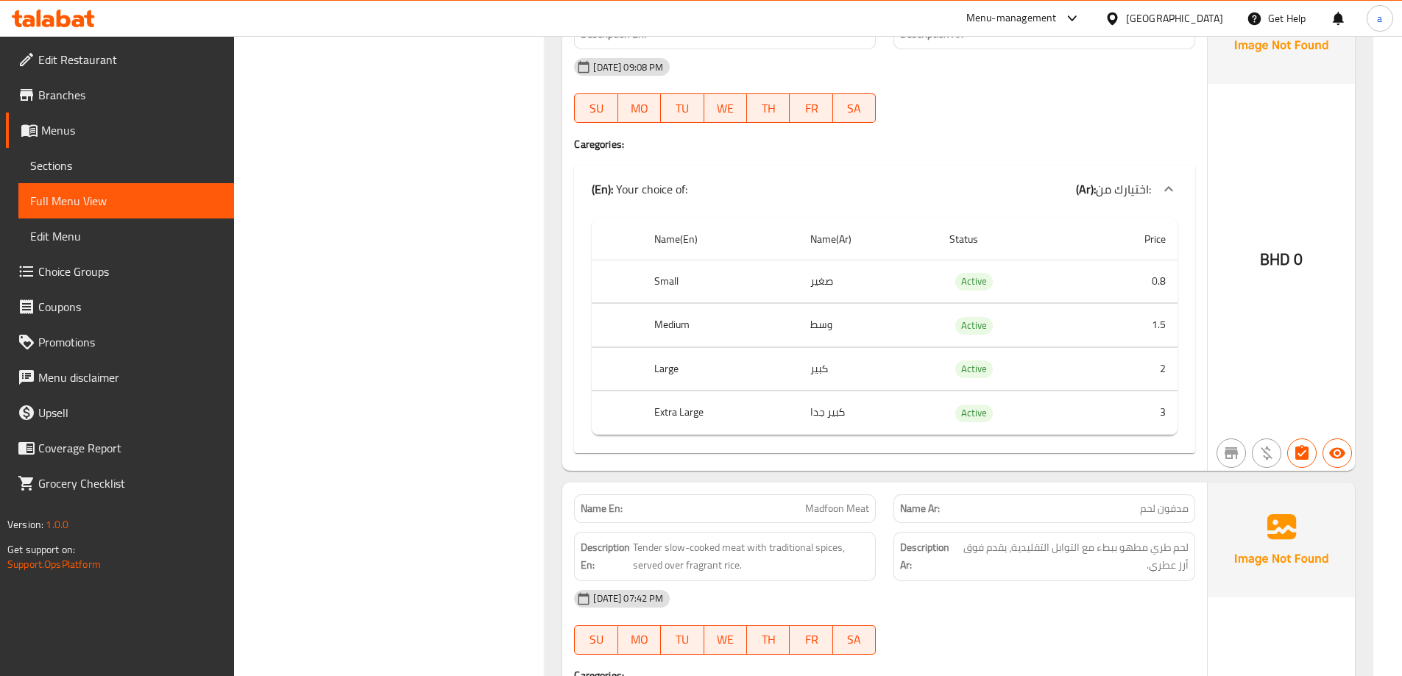
click at [951, 144] on h4 "Caregories:" at bounding box center [884, 144] width 621 height 15
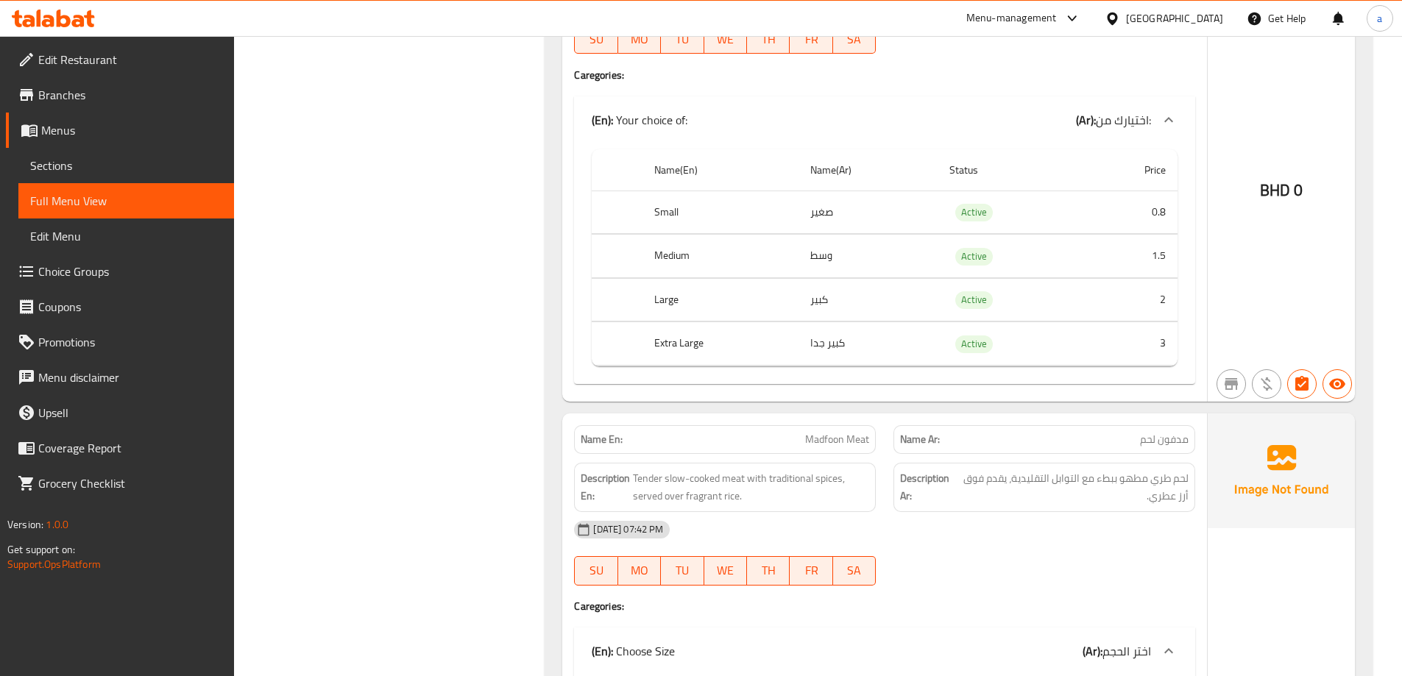
scroll to position [1398, 0]
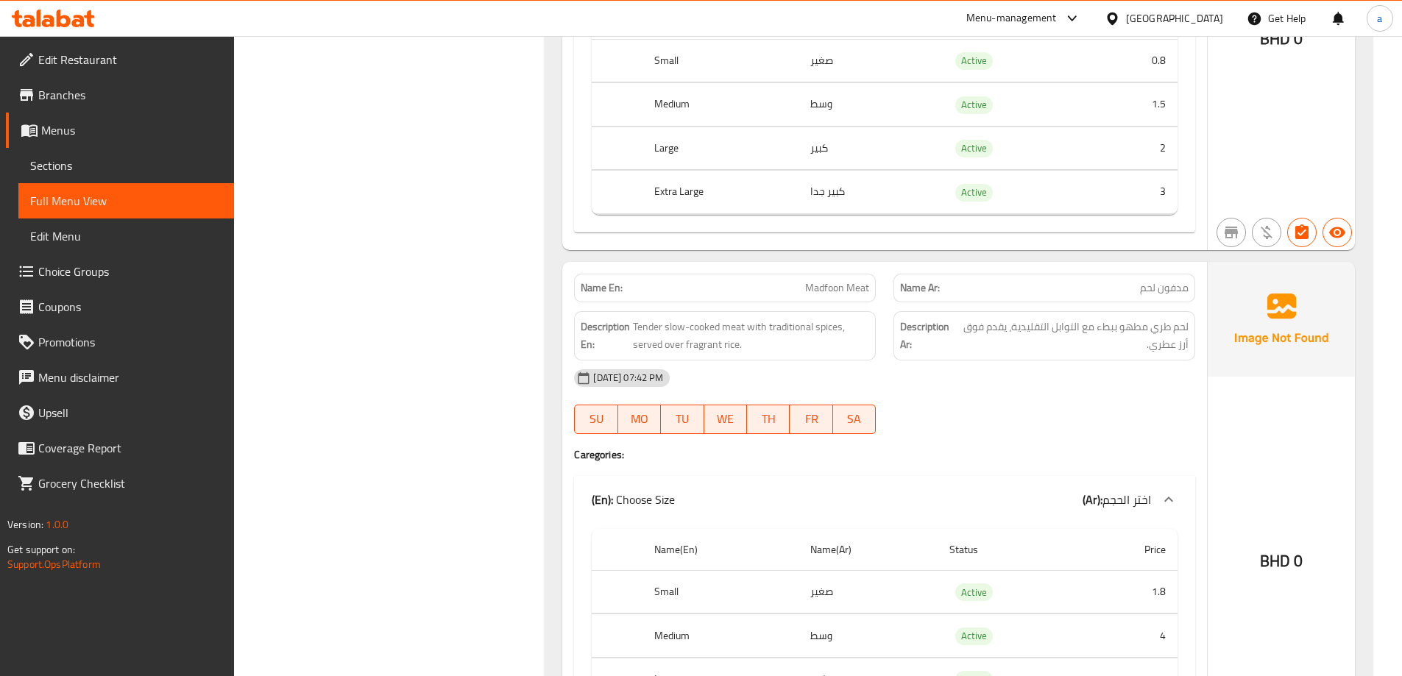
click at [1040, 422] on div "[DATE] 07:42 PM SU MO TU WE TH FR SA" at bounding box center [884, 402] width 639 height 82
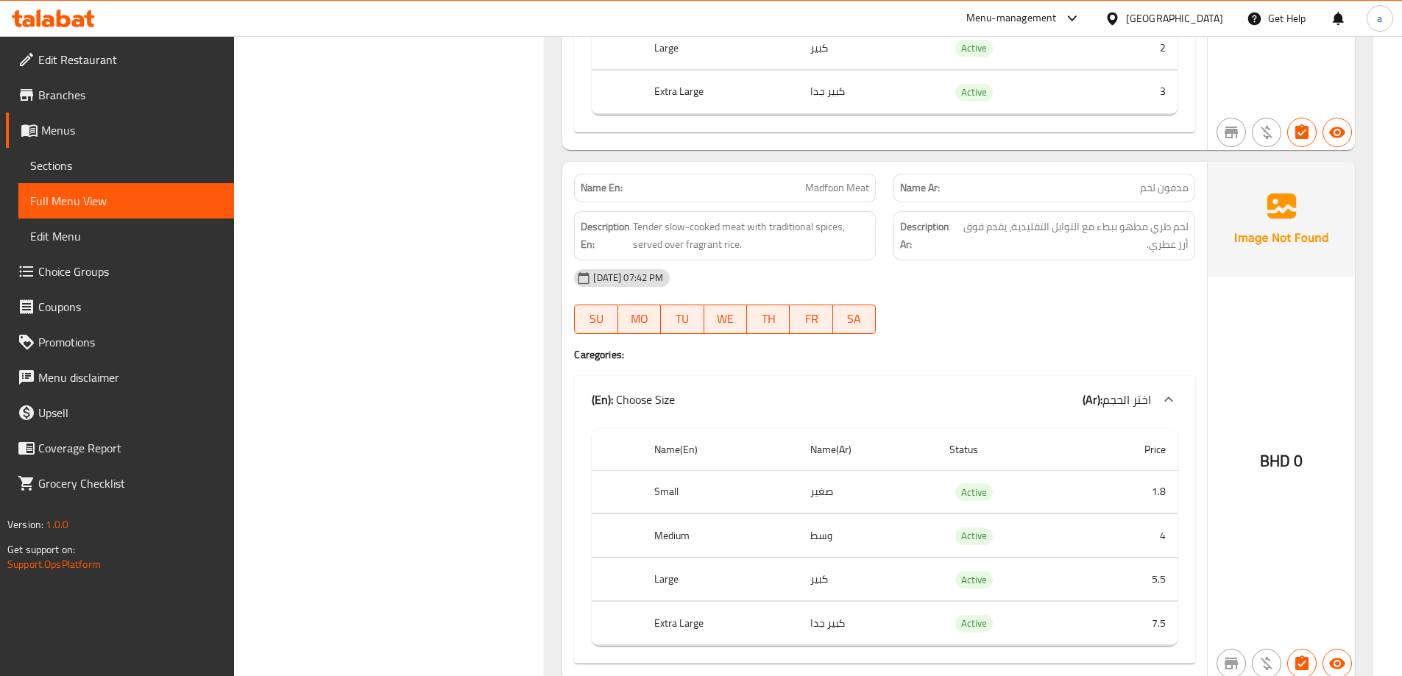
scroll to position [1472, 0]
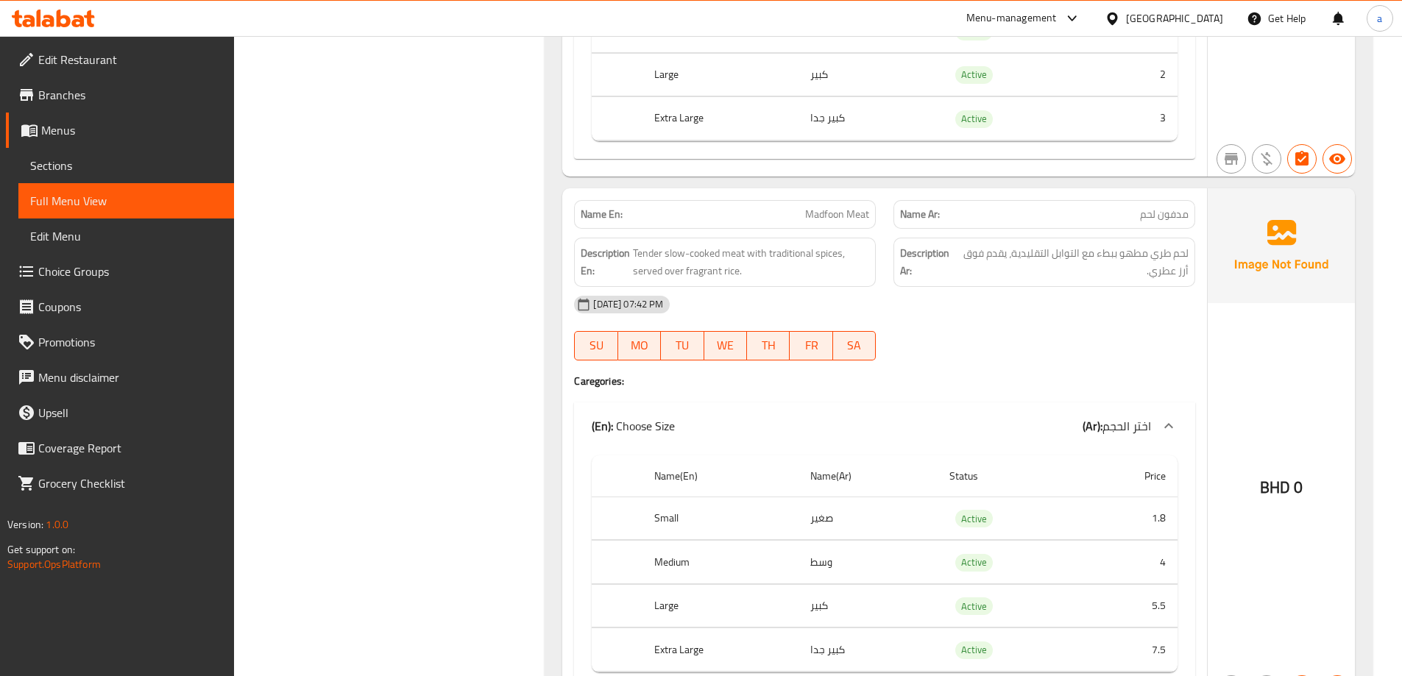
click at [997, 337] on div "[DATE] 07:42 PM SU MO TU WE TH FR SA" at bounding box center [884, 328] width 639 height 82
click at [824, 213] on span "Madfoon Meat" at bounding box center [837, 214] width 64 height 15
copy span "Madfoon Meat"
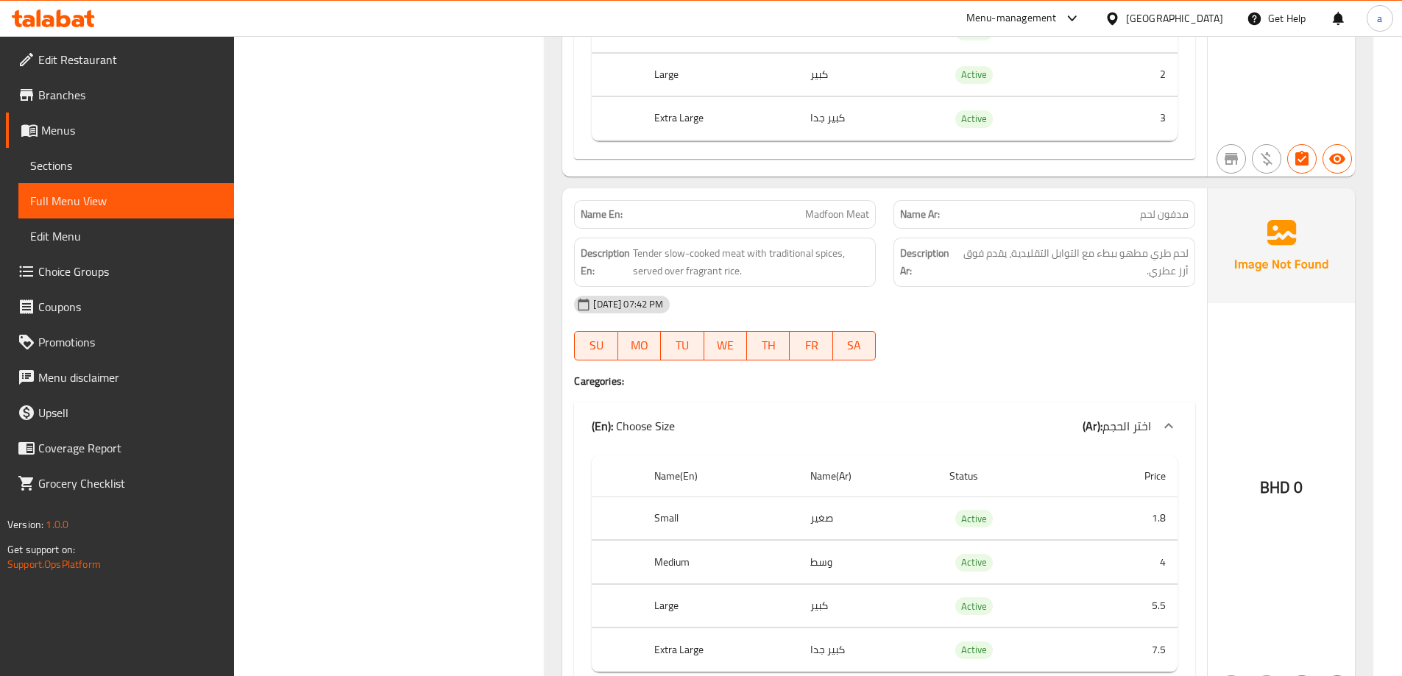
click at [1028, 374] on h4 "Caregories:" at bounding box center [884, 381] width 621 height 15
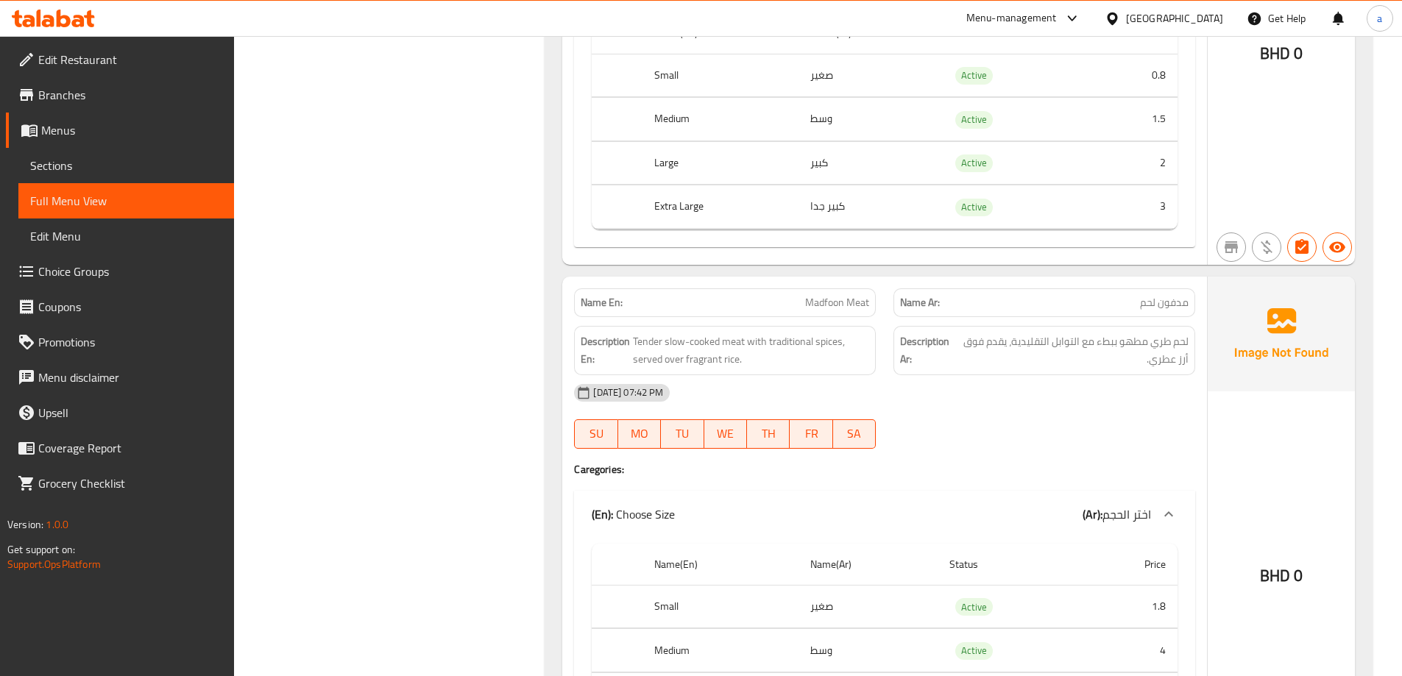
scroll to position [1398, 0]
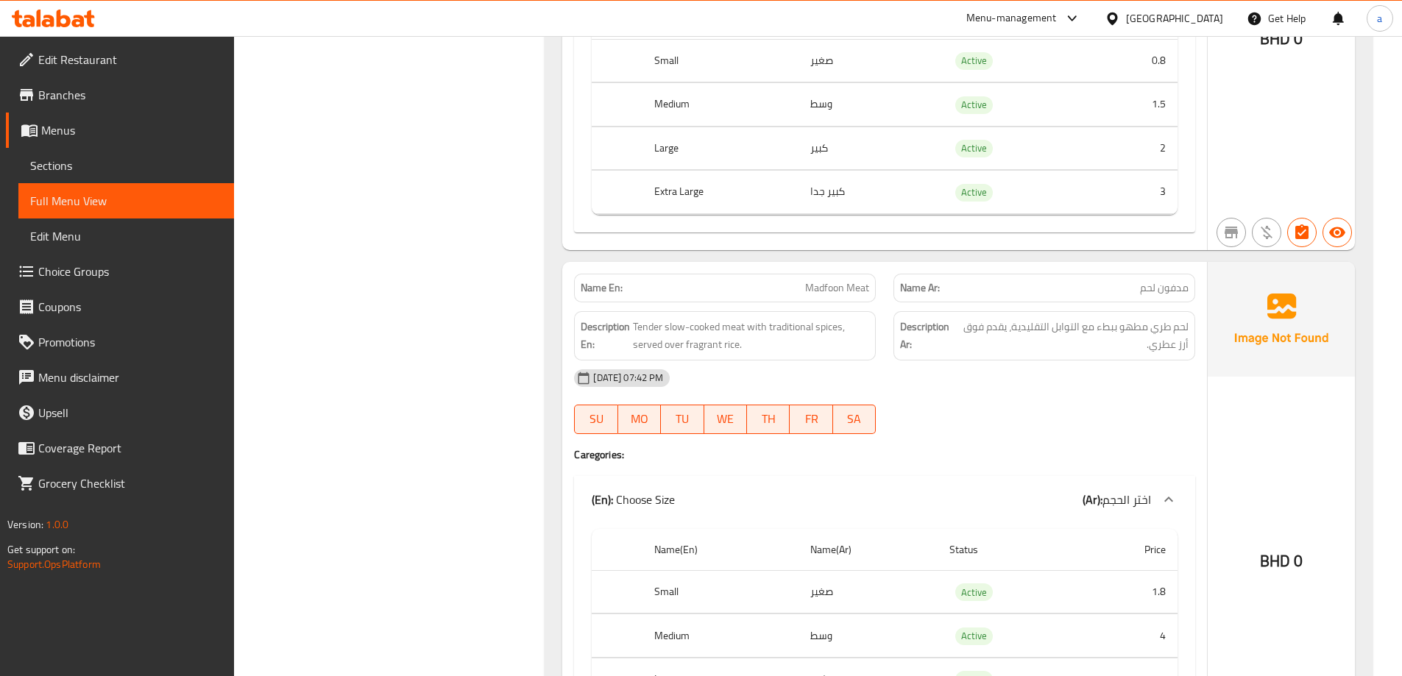
click at [1071, 428] on div at bounding box center [1044, 434] width 319 height 18
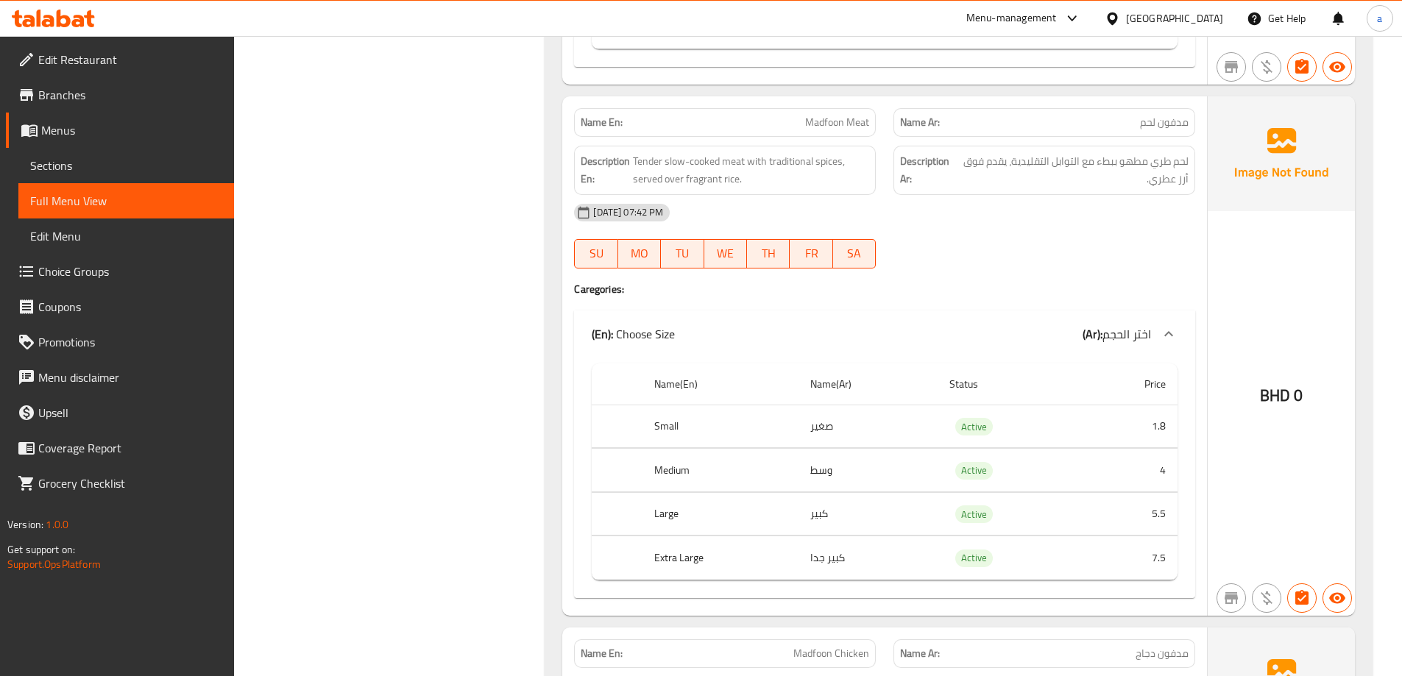
scroll to position [1546, 0]
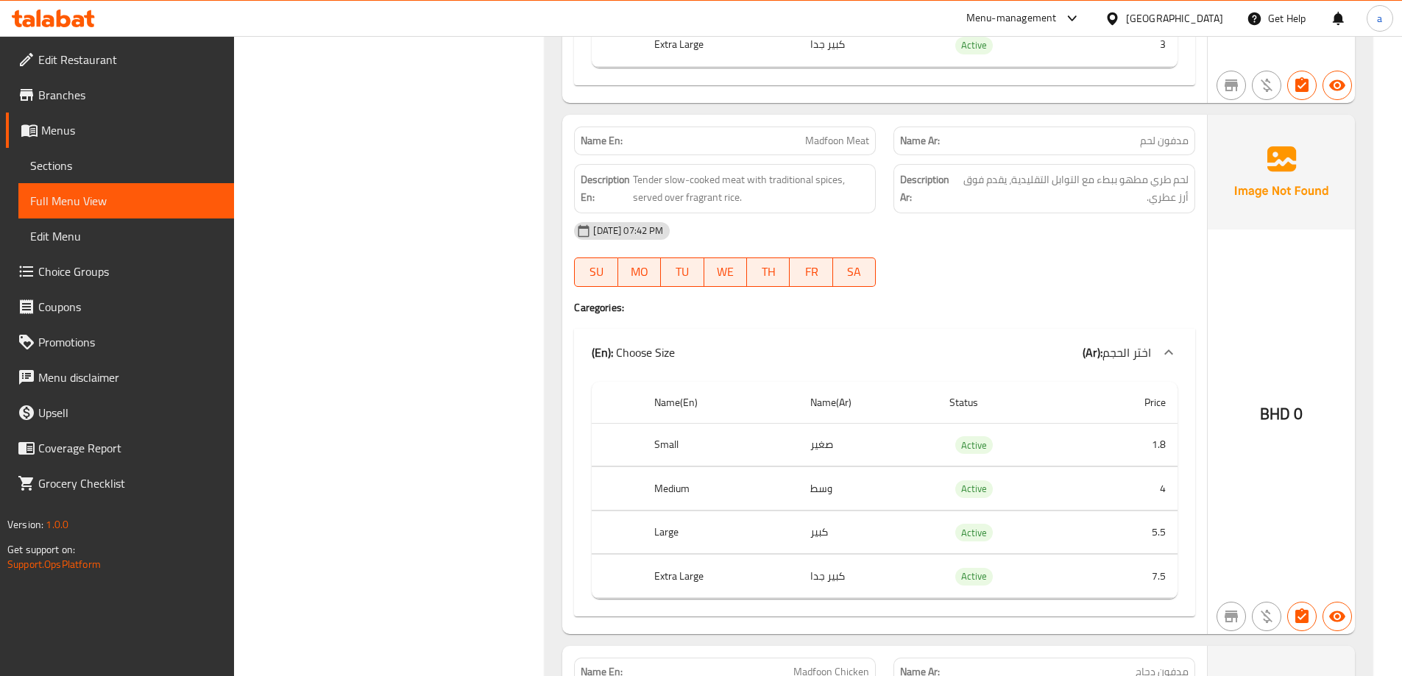
click at [924, 269] on div "[DATE] 07:42 PM SU MO TU WE TH FR SA" at bounding box center [884, 254] width 639 height 82
drag, startPoint x: 685, startPoint y: 198, endPoint x: 736, endPoint y: 210, distance: 52.1
click at [736, 210] on div "Description En: Tender slow-cooked meat with traditional spices, served over fr…" at bounding box center [725, 188] width 302 height 49
copy span "fragrant rice"
click at [933, 252] on div "[DATE] 07:42 PM SU MO TU WE TH FR SA" at bounding box center [884, 254] width 639 height 82
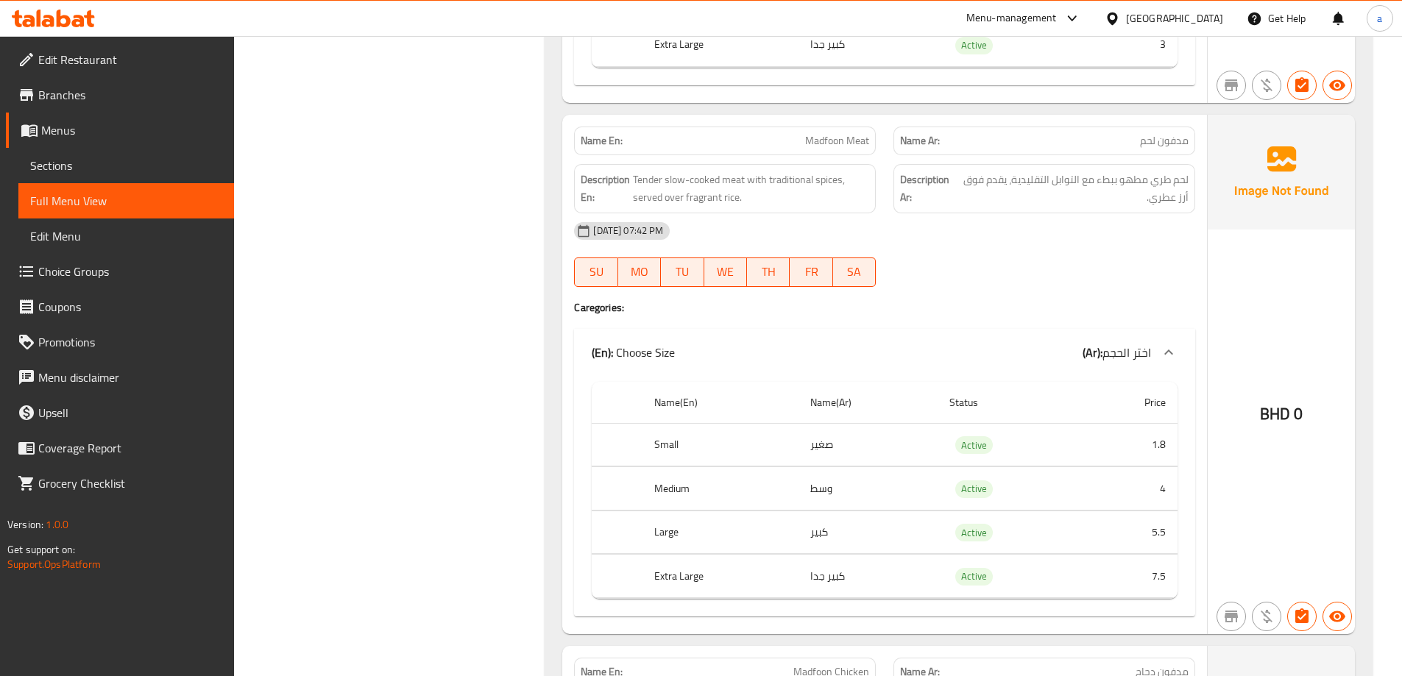
click at [932, 261] on div "[DATE] 07:42 PM SU MO TU WE TH FR SA" at bounding box center [884, 254] width 639 height 82
click at [1033, 236] on div "[DATE] 07:42 PM" at bounding box center [884, 230] width 639 height 35
click at [983, 270] on div "[DATE] 07:42 PM SU MO TU WE TH FR SA" at bounding box center [884, 254] width 639 height 82
click at [1012, 224] on div "[DATE] 07:42 PM" at bounding box center [884, 230] width 639 height 35
click at [1024, 252] on div "[DATE] 07:42 PM SU MO TU WE TH FR SA" at bounding box center [884, 254] width 639 height 82
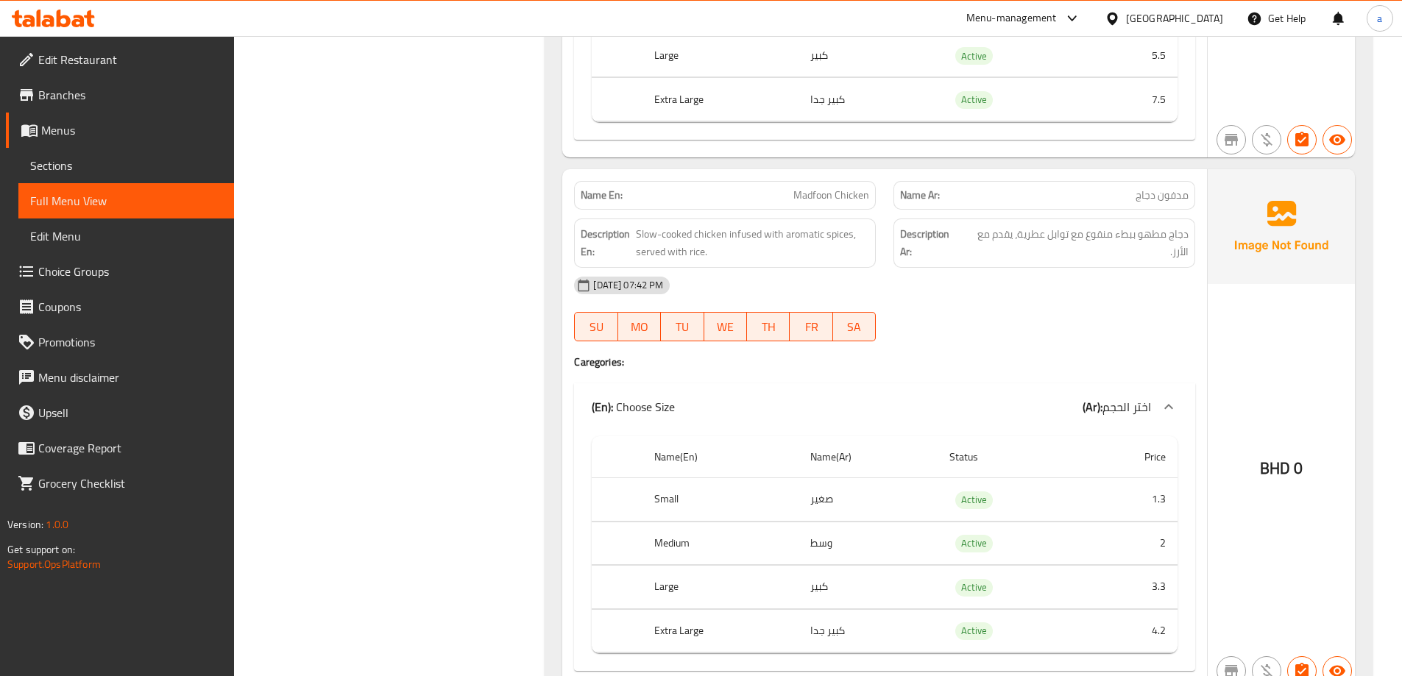
scroll to position [2061, 0]
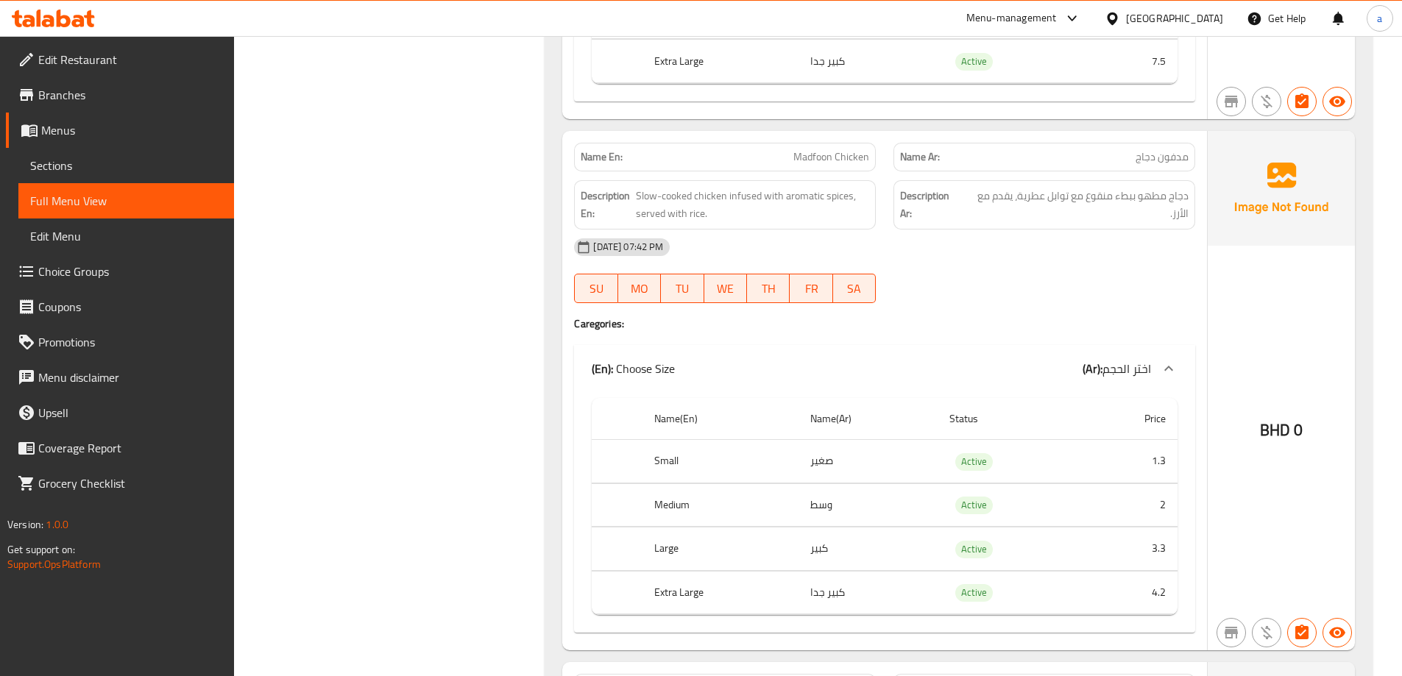
click at [989, 287] on div "[DATE] 07:42 PM SU MO TU WE TH FR SA" at bounding box center [884, 271] width 639 height 82
click at [969, 277] on div "[DATE] 07:42 PM SU MO TU WE TH FR SA" at bounding box center [884, 271] width 639 height 82
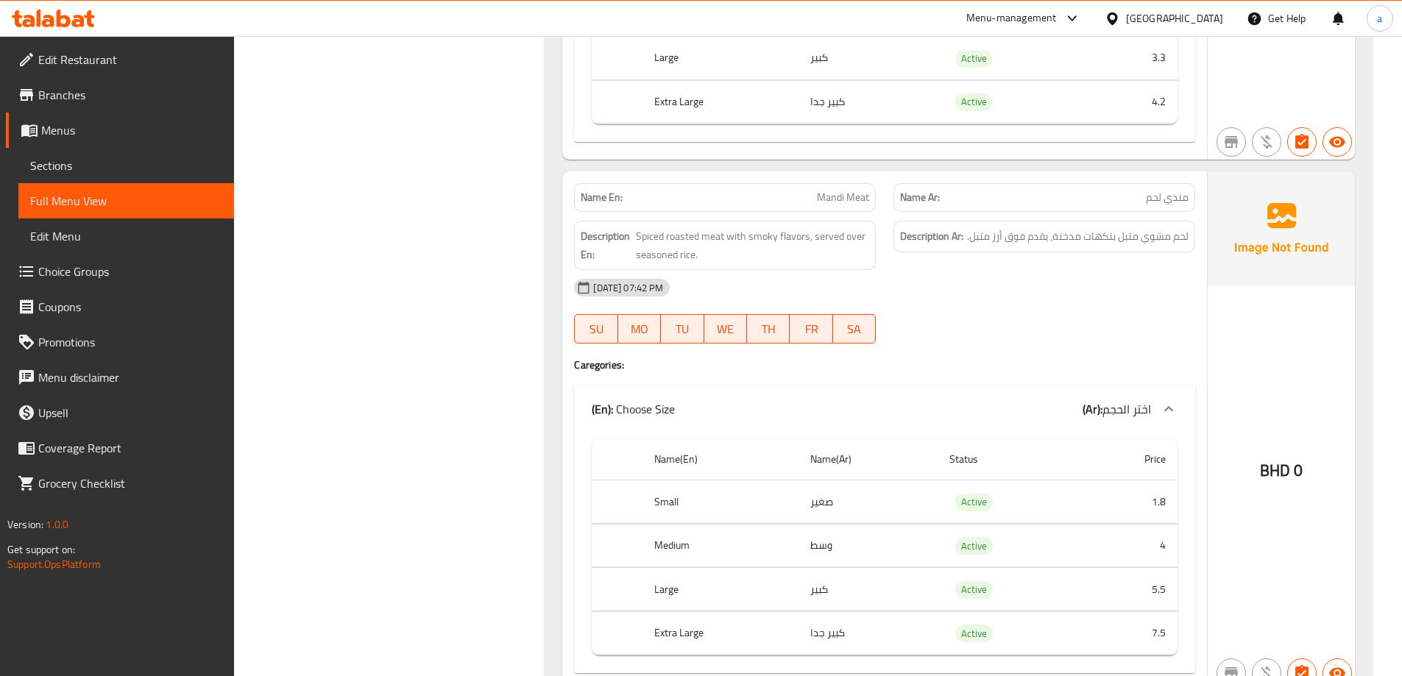
scroll to position [2650, 0]
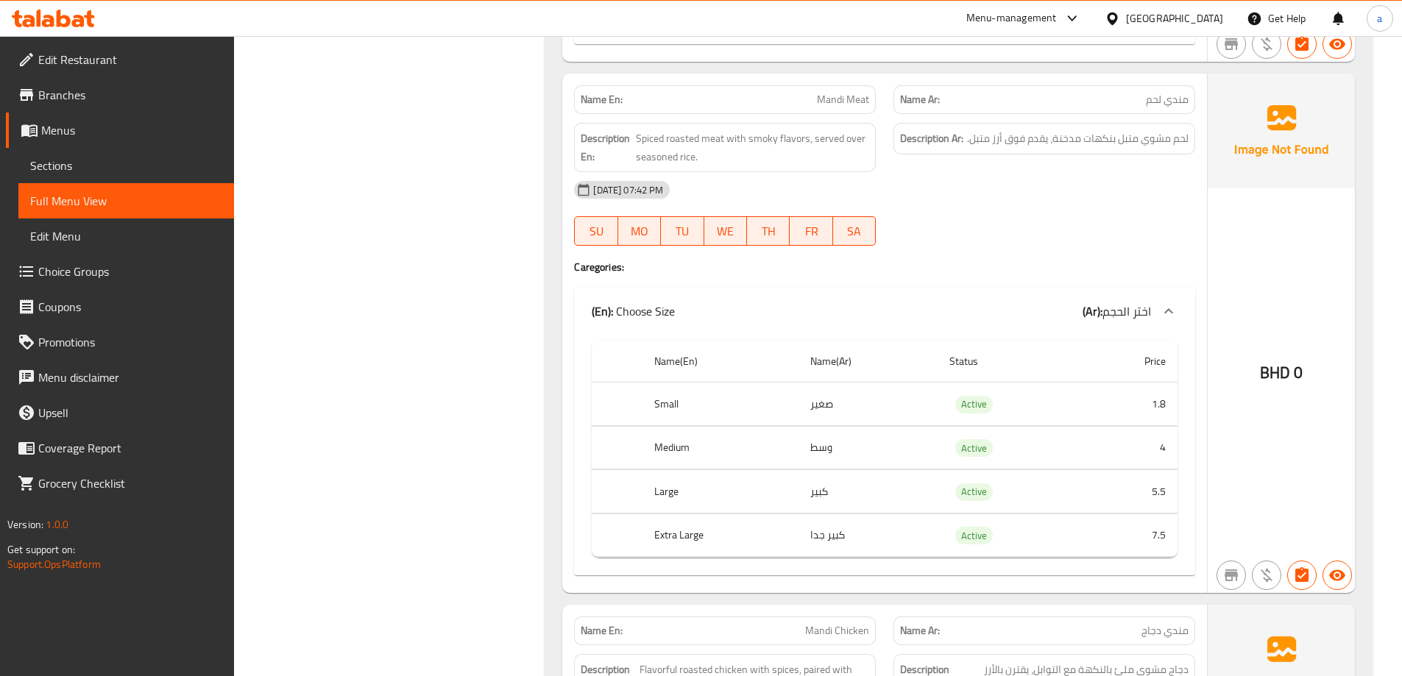
click at [1021, 264] on h4 "Caregories:" at bounding box center [884, 267] width 621 height 15
click at [966, 245] on div at bounding box center [1044, 246] width 319 height 18
click at [964, 247] on div at bounding box center [1044, 246] width 319 height 18
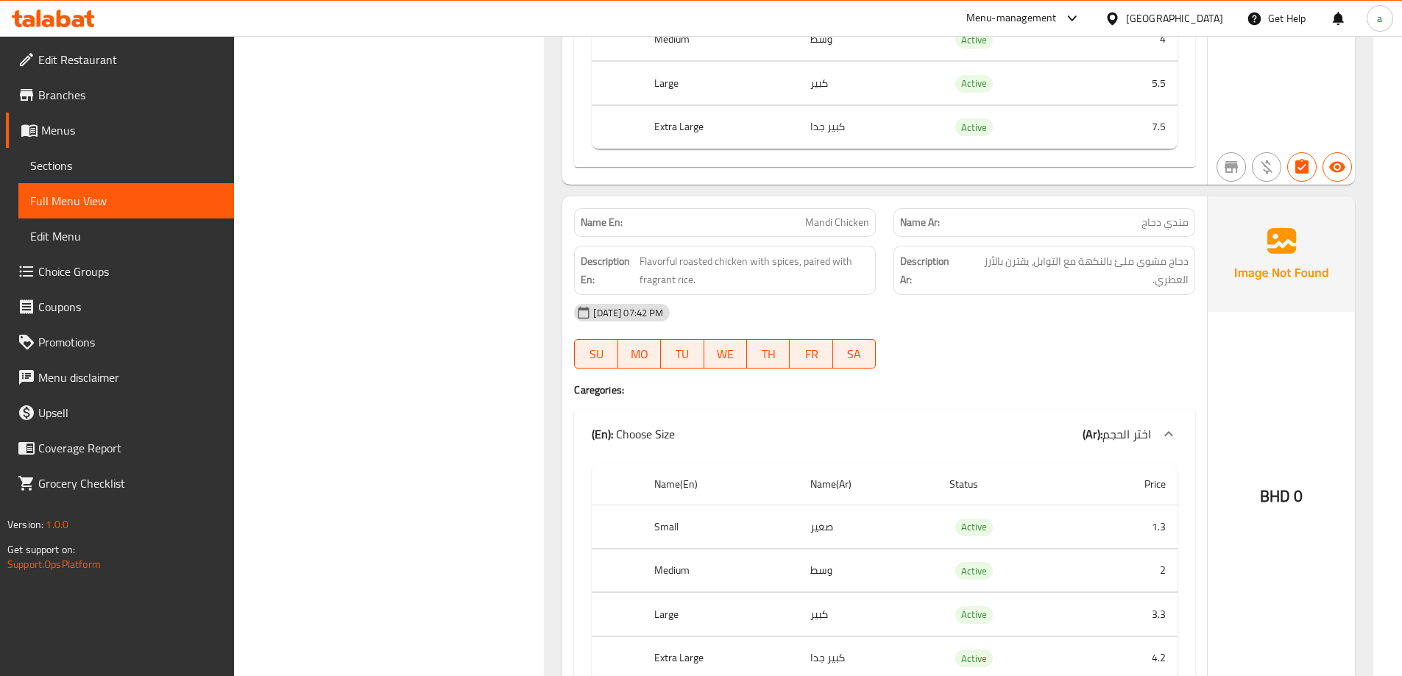
scroll to position [3091, 0]
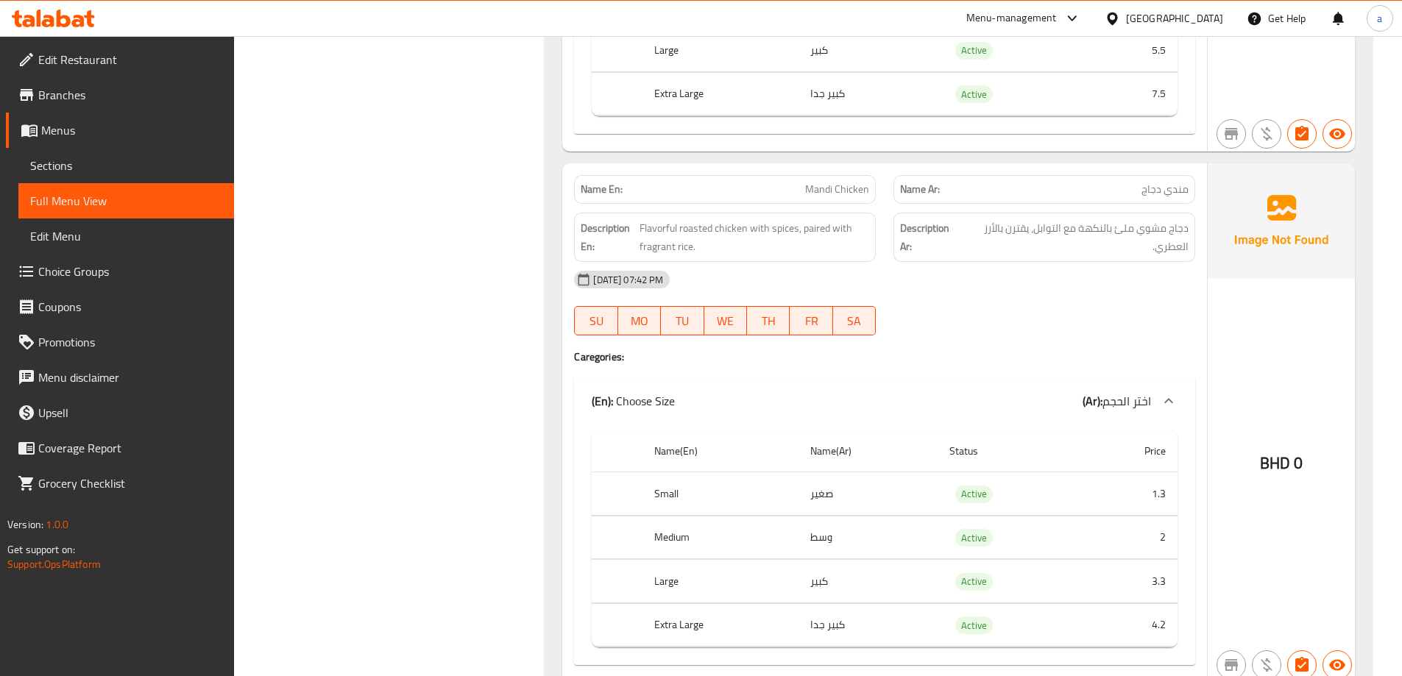
click at [1067, 305] on div "[DATE] 07:42 PM SU MO TU WE TH FR SA" at bounding box center [884, 303] width 639 height 82
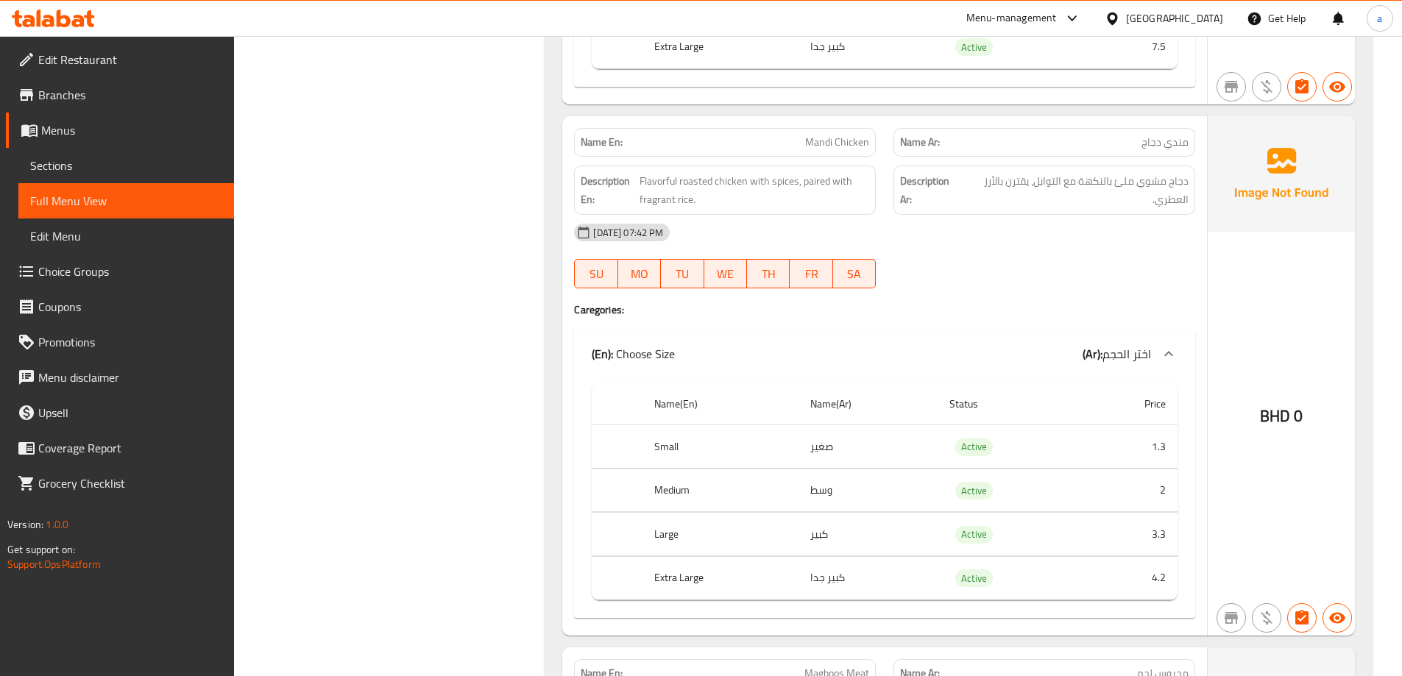
scroll to position [3165, 0]
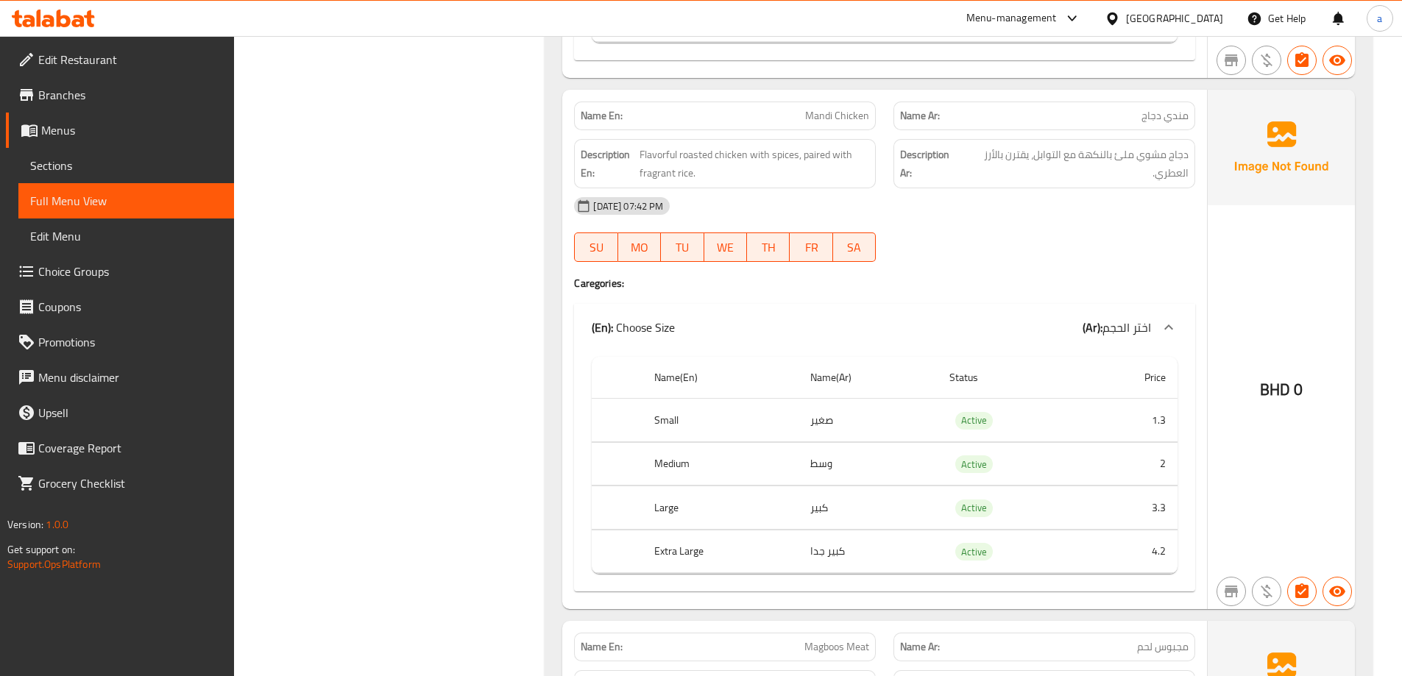
click at [1005, 210] on div "[DATE] 07:42 PM" at bounding box center [884, 205] width 639 height 35
drag, startPoint x: 804, startPoint y: 157, endPoint x: 831, endPoint y: 157, distance: 26.5
click at [831, 157] on span "Flavorful roasted chicken with spices, paired with fragrant rice." at bounding box center [755, 164] width 230 height 36
click at [978, 222] on div "[DATE] 07:42 PM" at bounding box center [884, 205] width 639 height 35
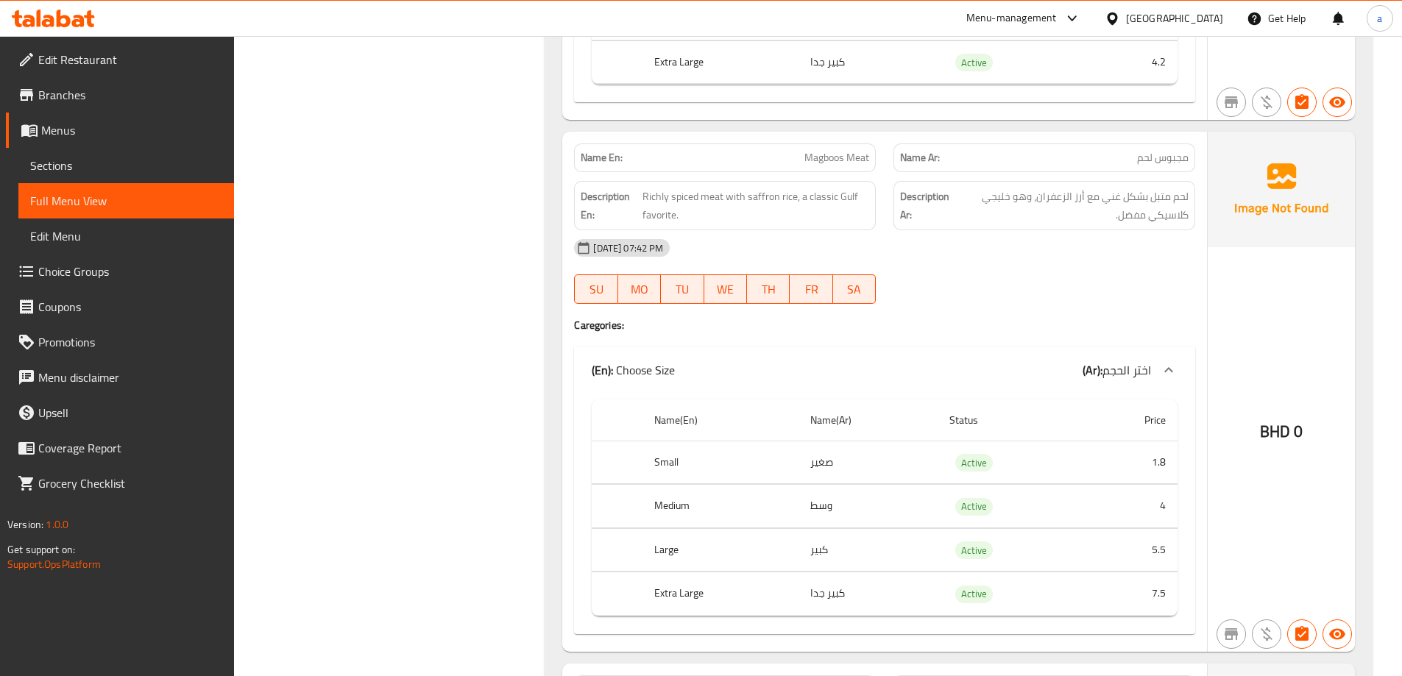
scroll to position [3680, 0]
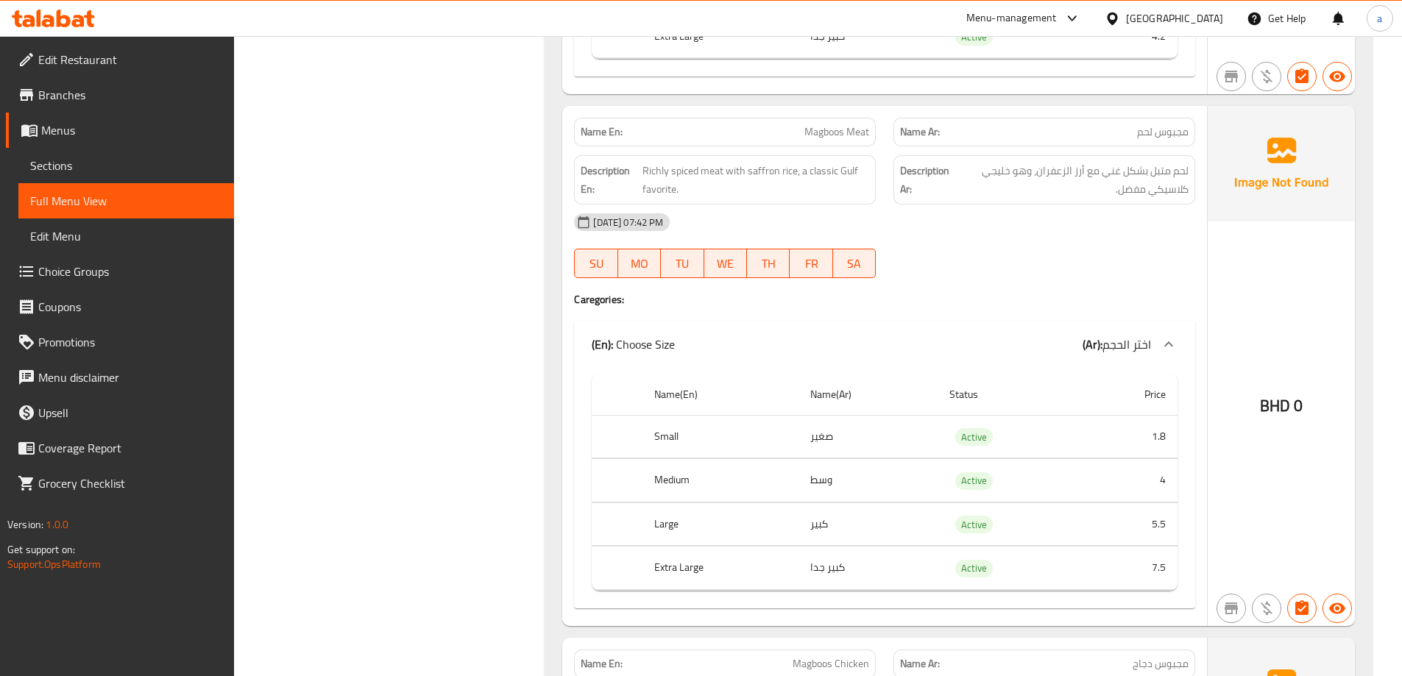
click at [1033, 245] on div "[DATE] 07:42 PM SU MO TU WE TH FR SA" at bounding box center [884, 246] width 639 height 82
click at [1102, 261] on div "[DATE] 07:42 PM SU MO TU WE TH FR SA" at bounding box center [884, 246] width 639 height 82
click at [805, 170] on span "Richly spiced meat with saffron rice, a classic Gulf favorite." at bounding box center [756, 180] width 227 height 36
drag, startPoint x: 799, startPoint y: 174, endPoint x: 810, endPoint y: 203, distance: 31.7
click at [810, 203] on div "Description En: Richly spiced meat with saffron rice, a classic Gulf favorite." at bounding box center [725, 179] width 302 height 49
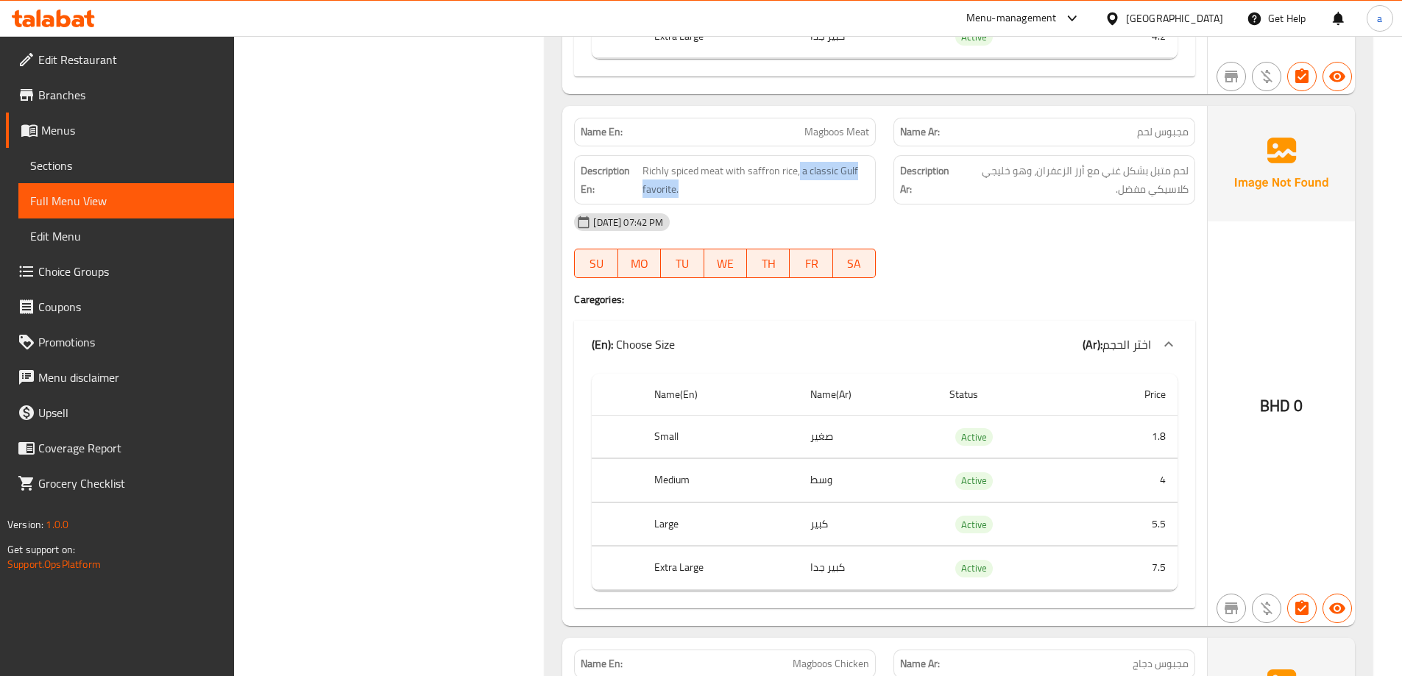
copy span "a classic Gulf favorite."
click at [818, 138] on span "Magboos Meat" at bounding box center [836, 131] width 65 height 15
copy span "Magboos Meat"
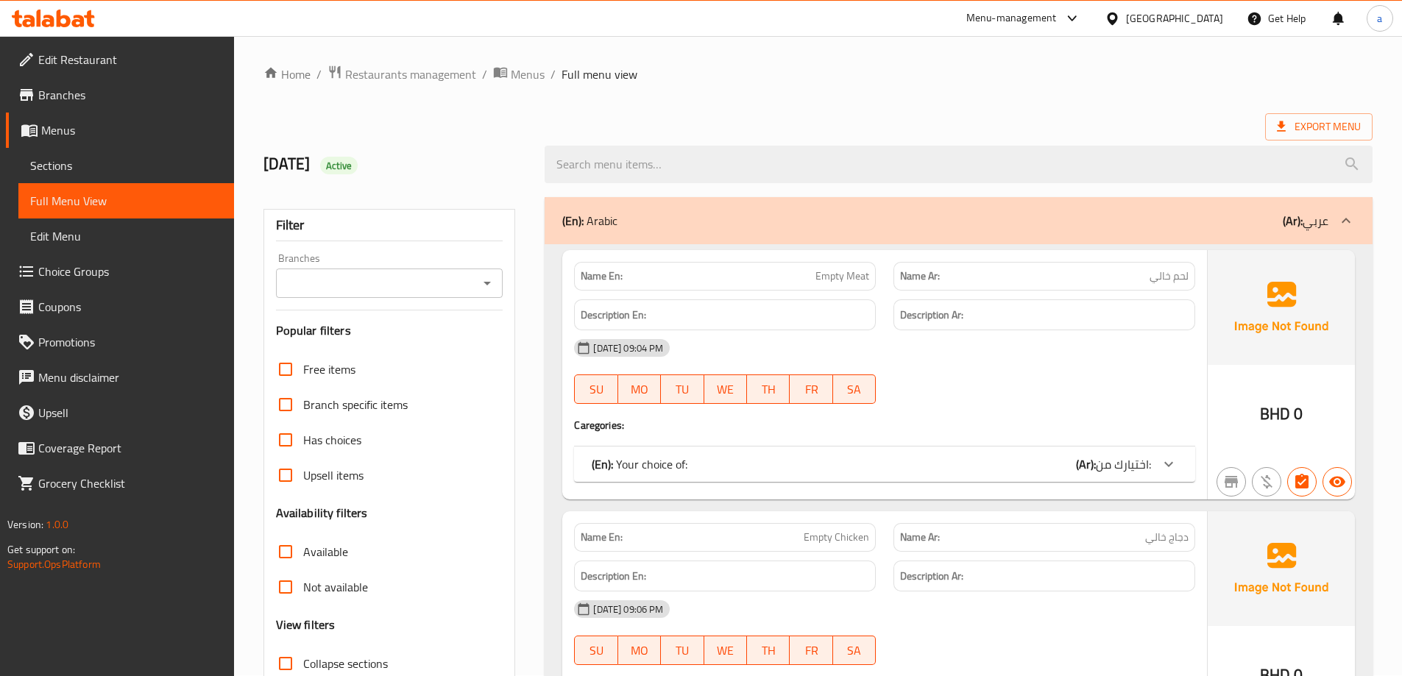
scroll to position [107, 0]
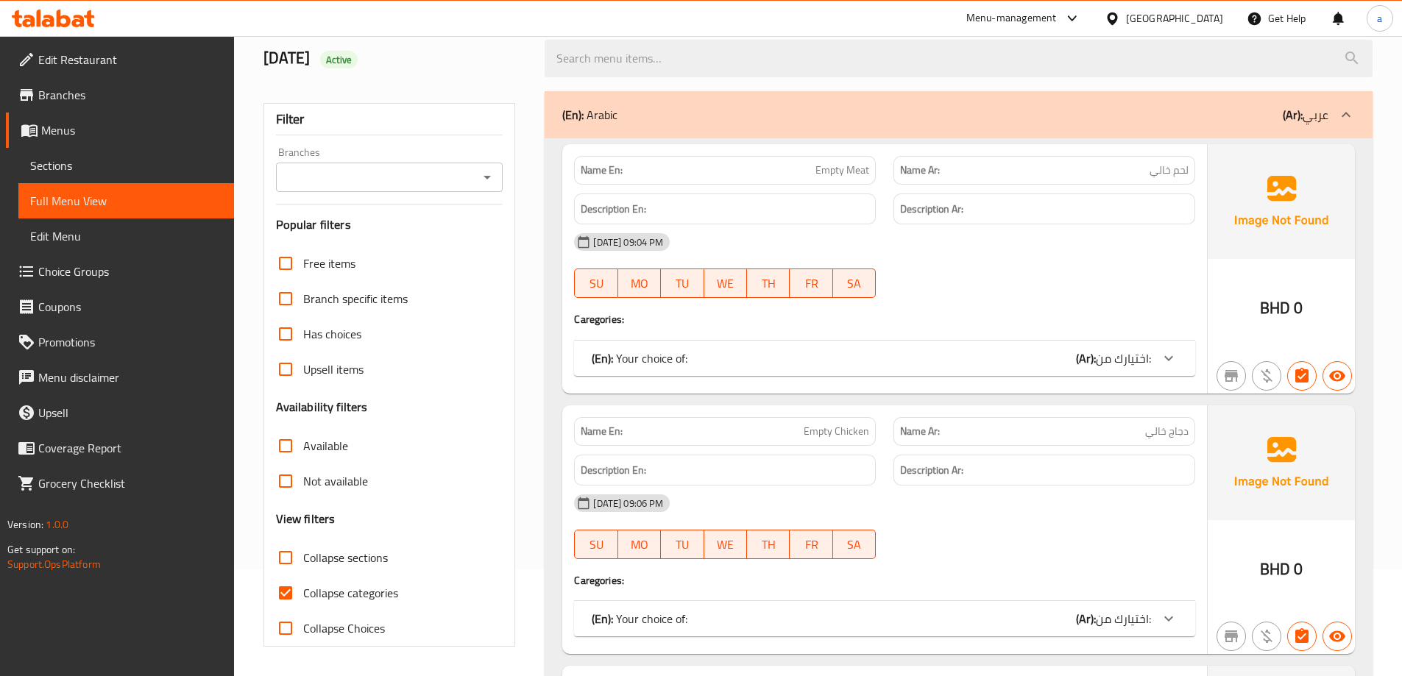
click at [291, 598] on input "Collapse categories" at bounding box center [285, 593] width 35 height 35
checkbox input "false"
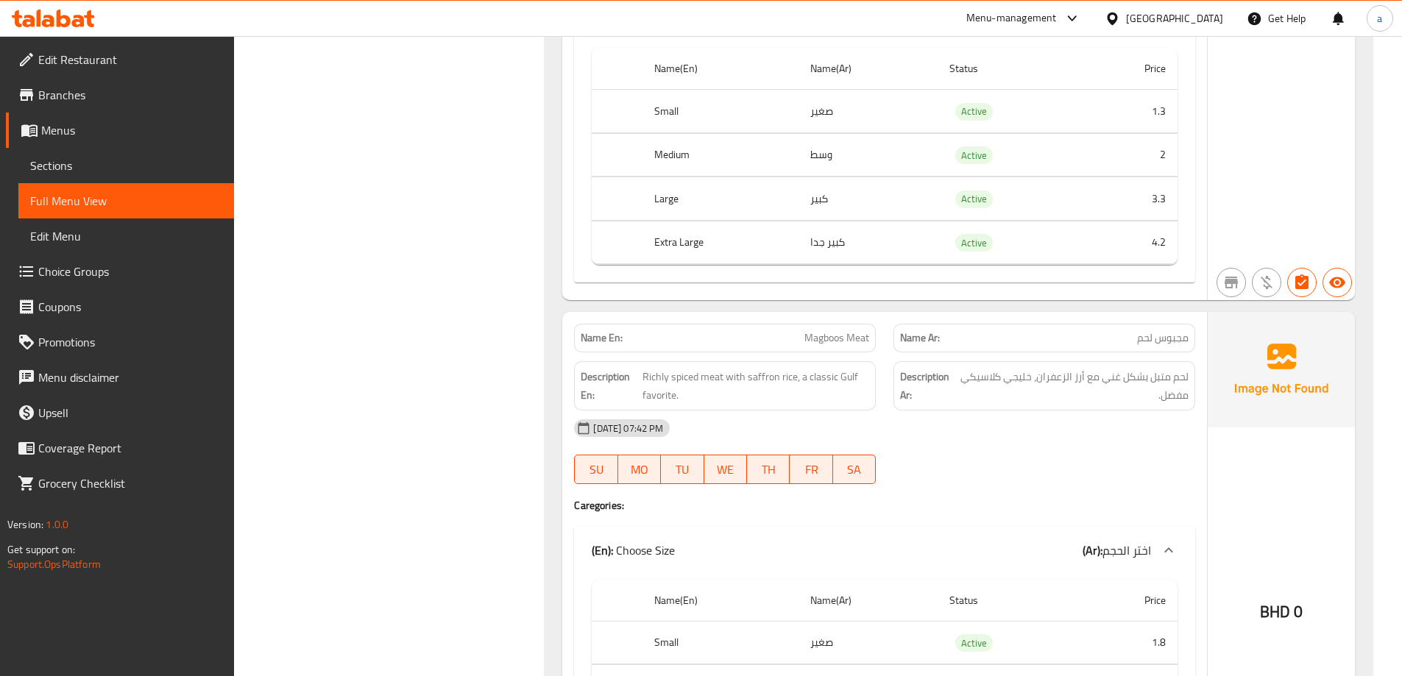
click at [969, 486] on div at bounding box center [1044, 484] width 319 height 18
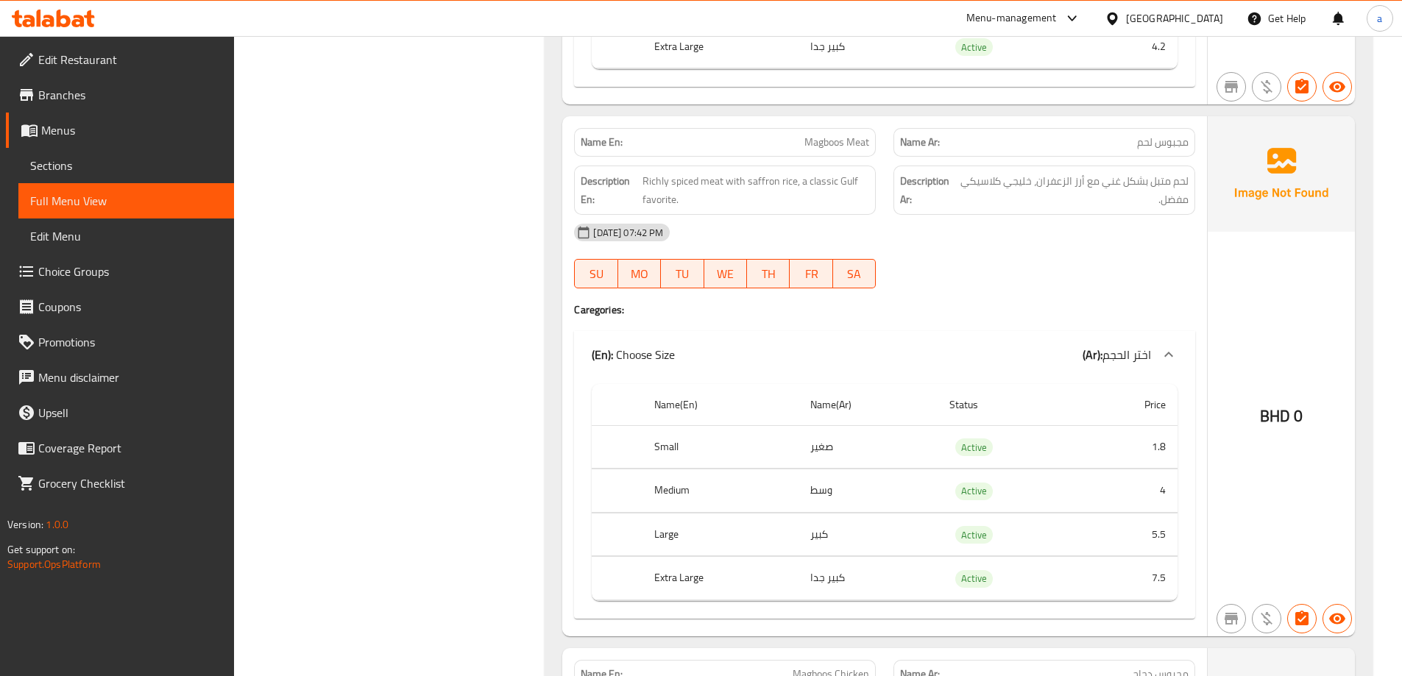
scroll to position [3769, 0]
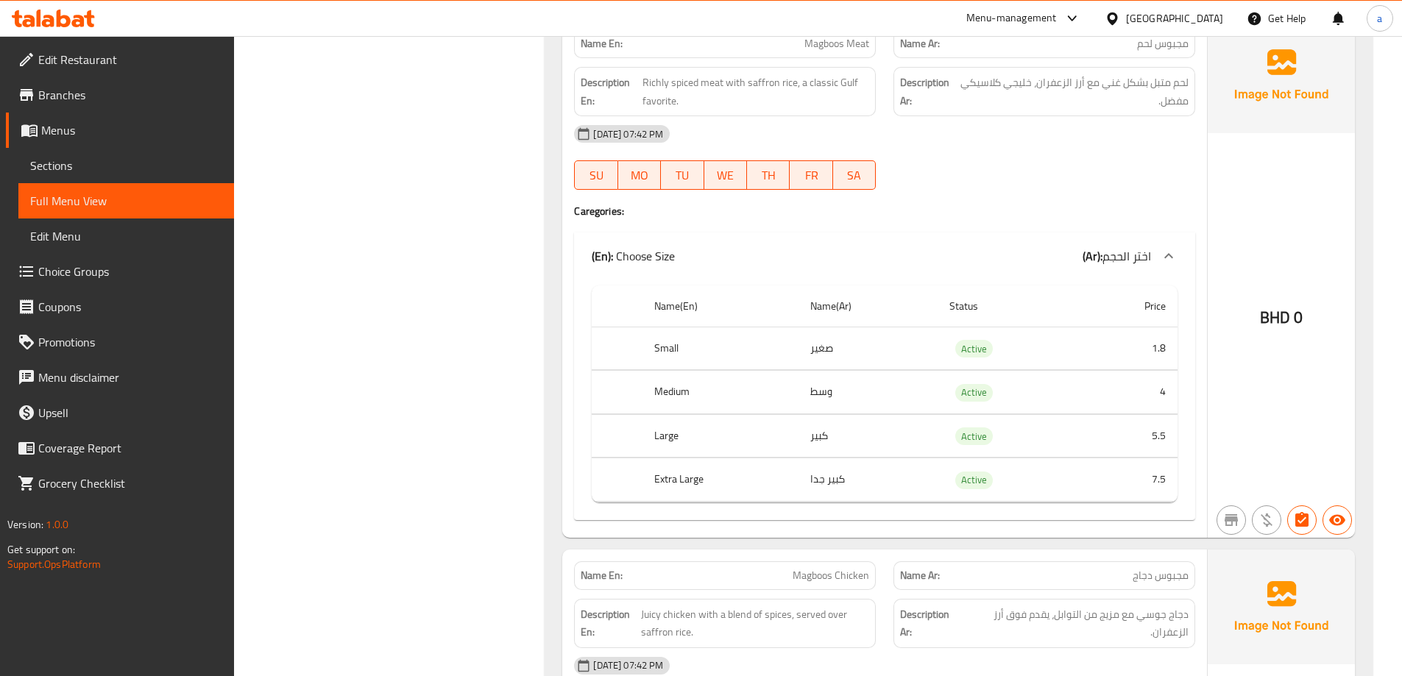
click at [989, 197] on div at bounding box center [1044, 190] width 319 height 18
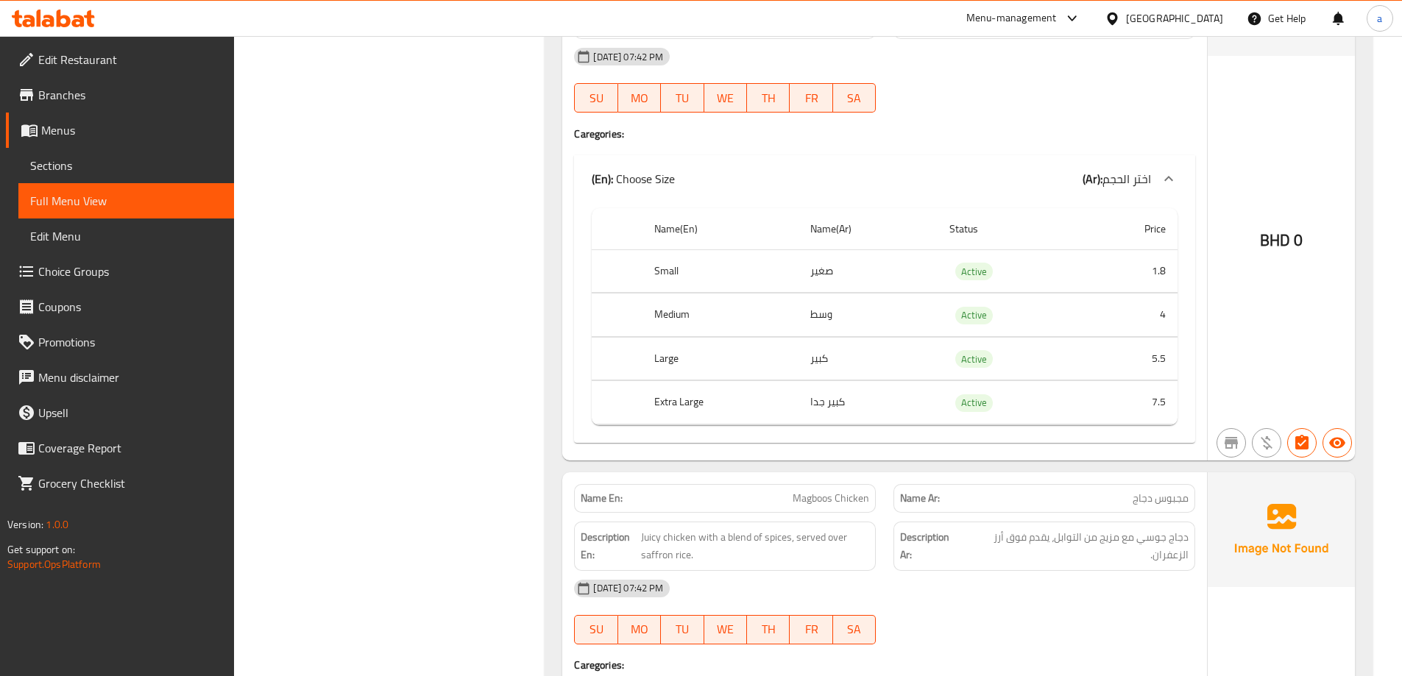
scroll to position [3916, 0]
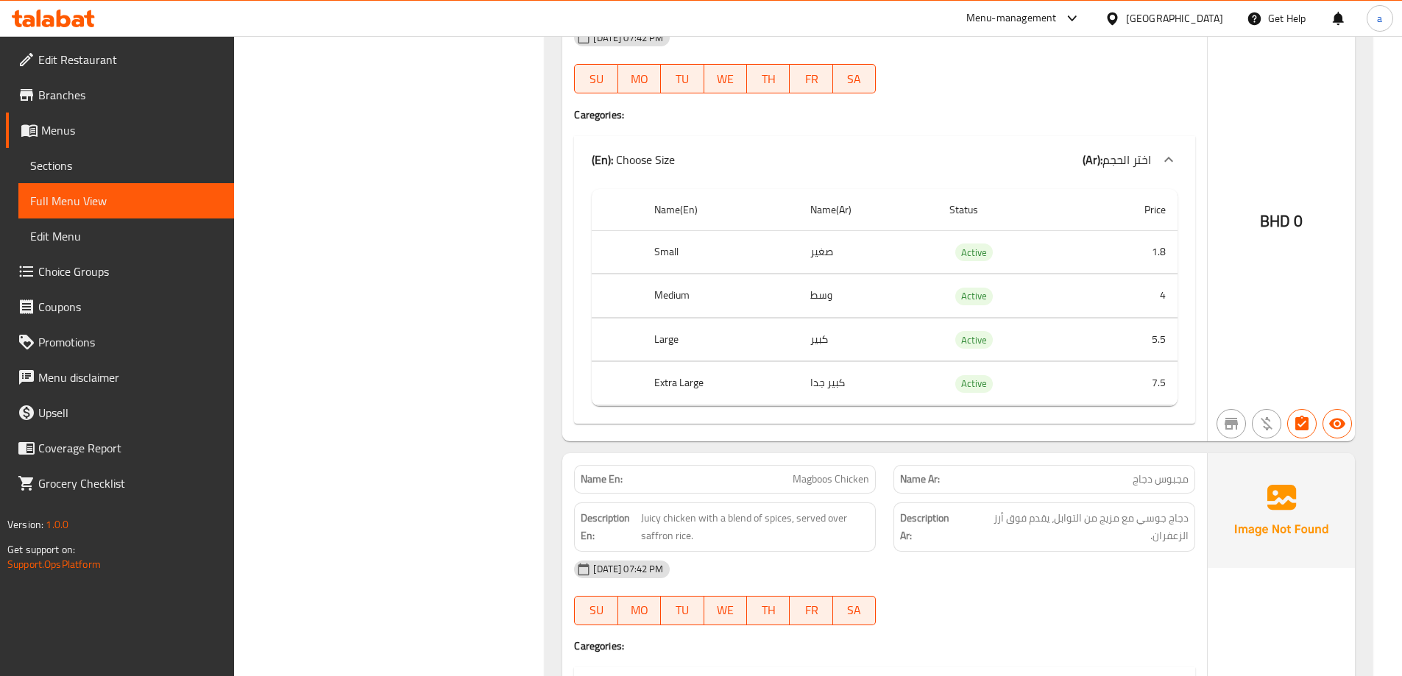
scroll to position [3842, 0]
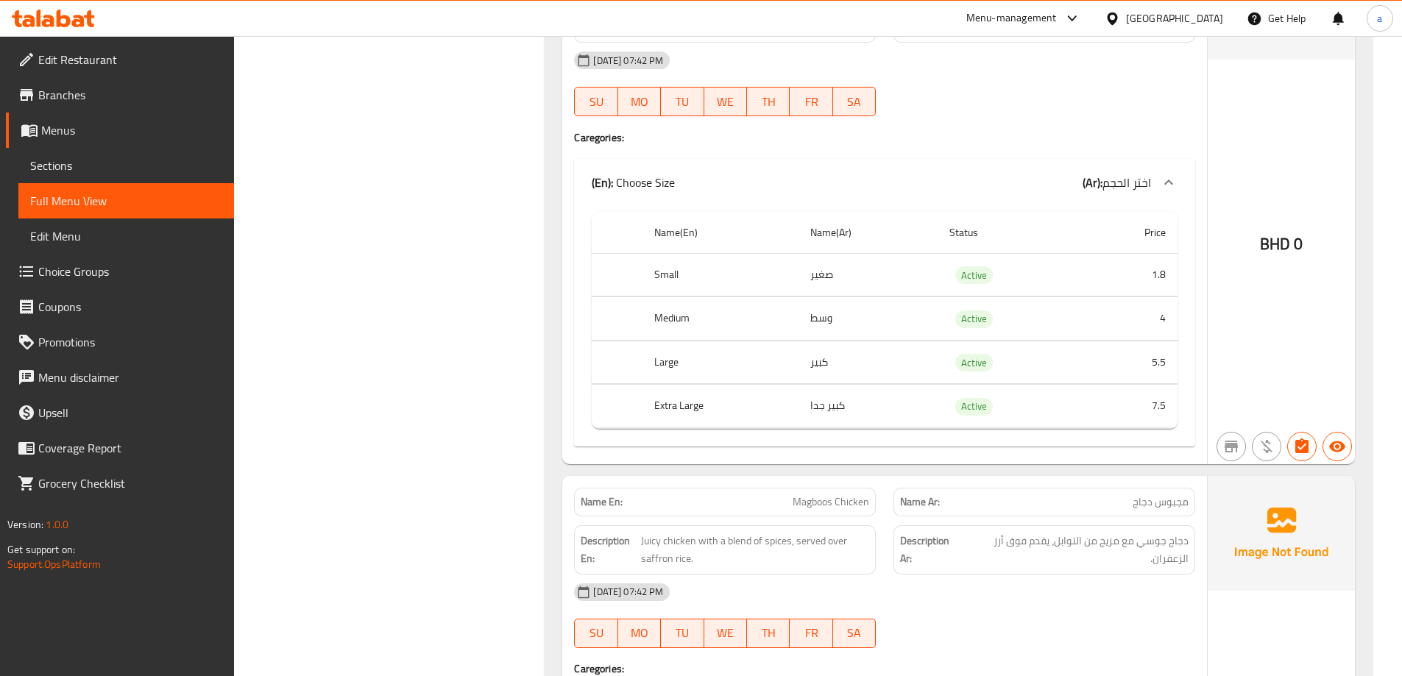
click at [913, 100] on div "[DATE] 07:42 PM SU MO TU WE TH FR SA" at bounding box center [884, 84] width 639 height 82
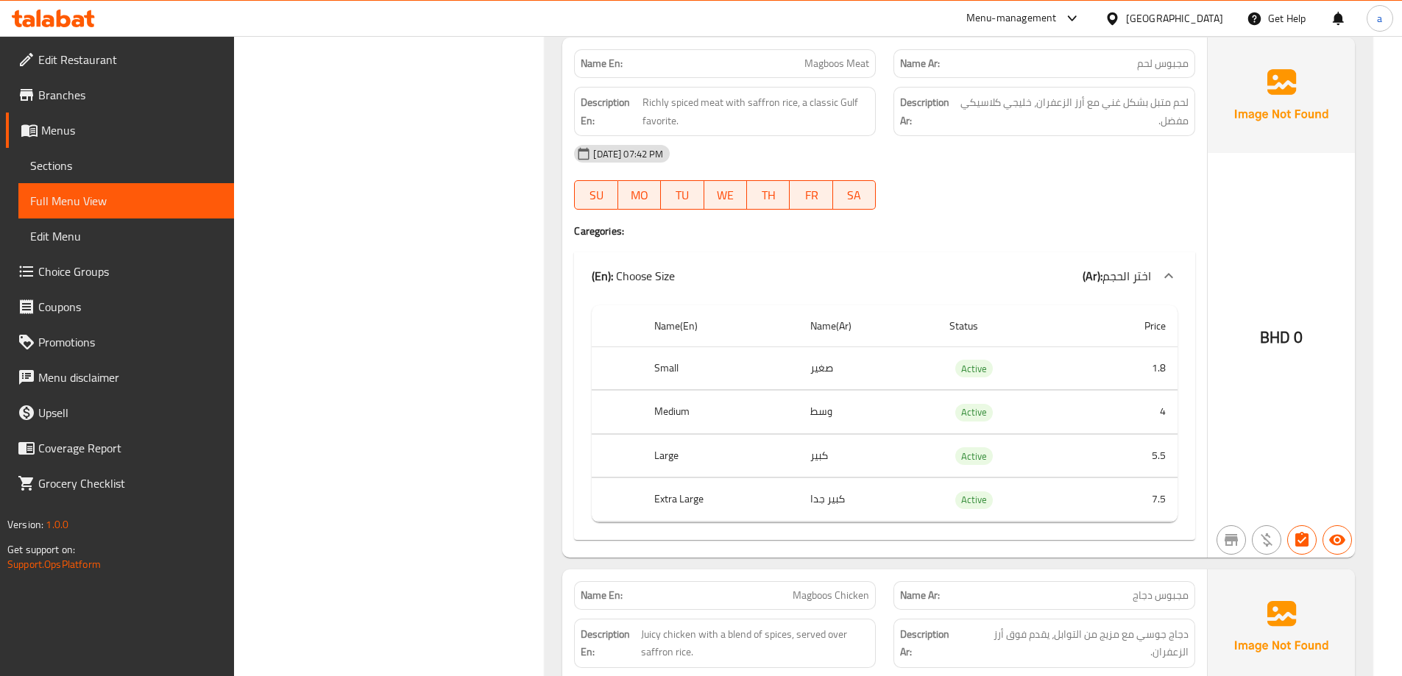
scroll to position [3695, 0]
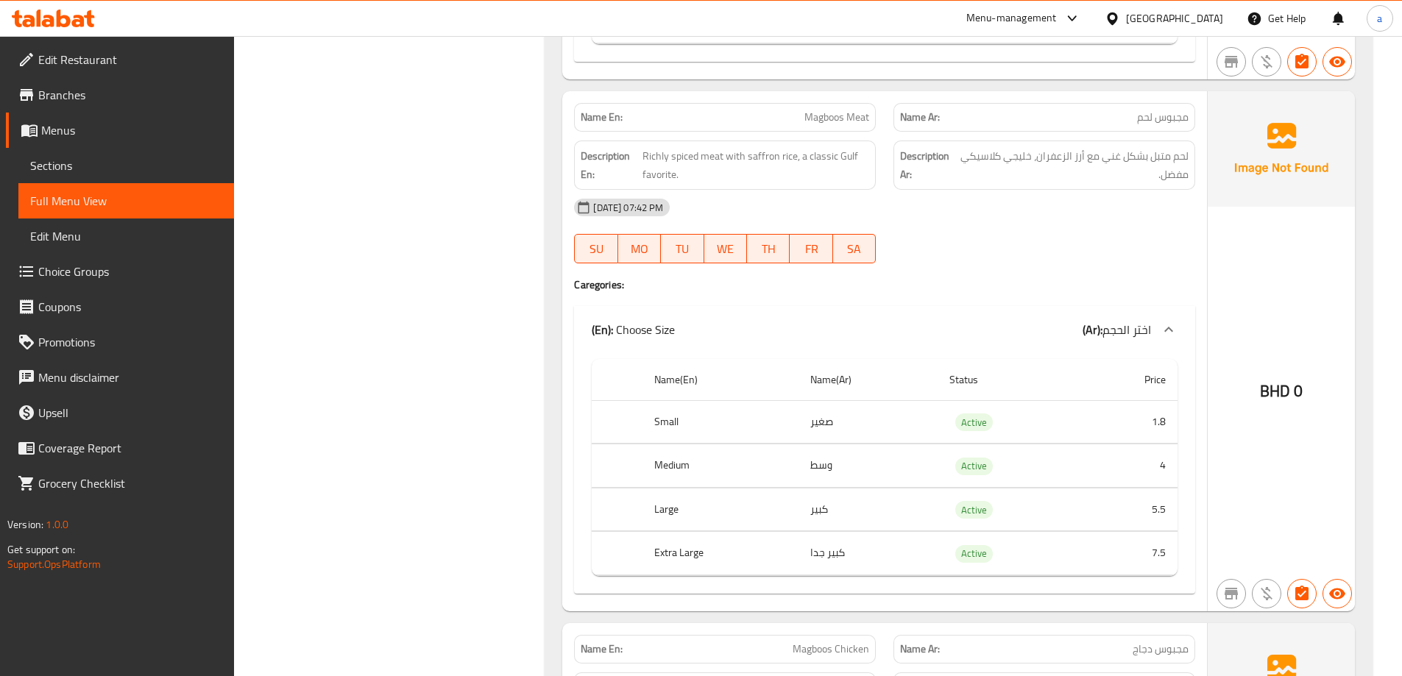
click at [1003, 225] on div "[DATE] 07:42 PM" at bounding box center [884, 207] width 639 height 35
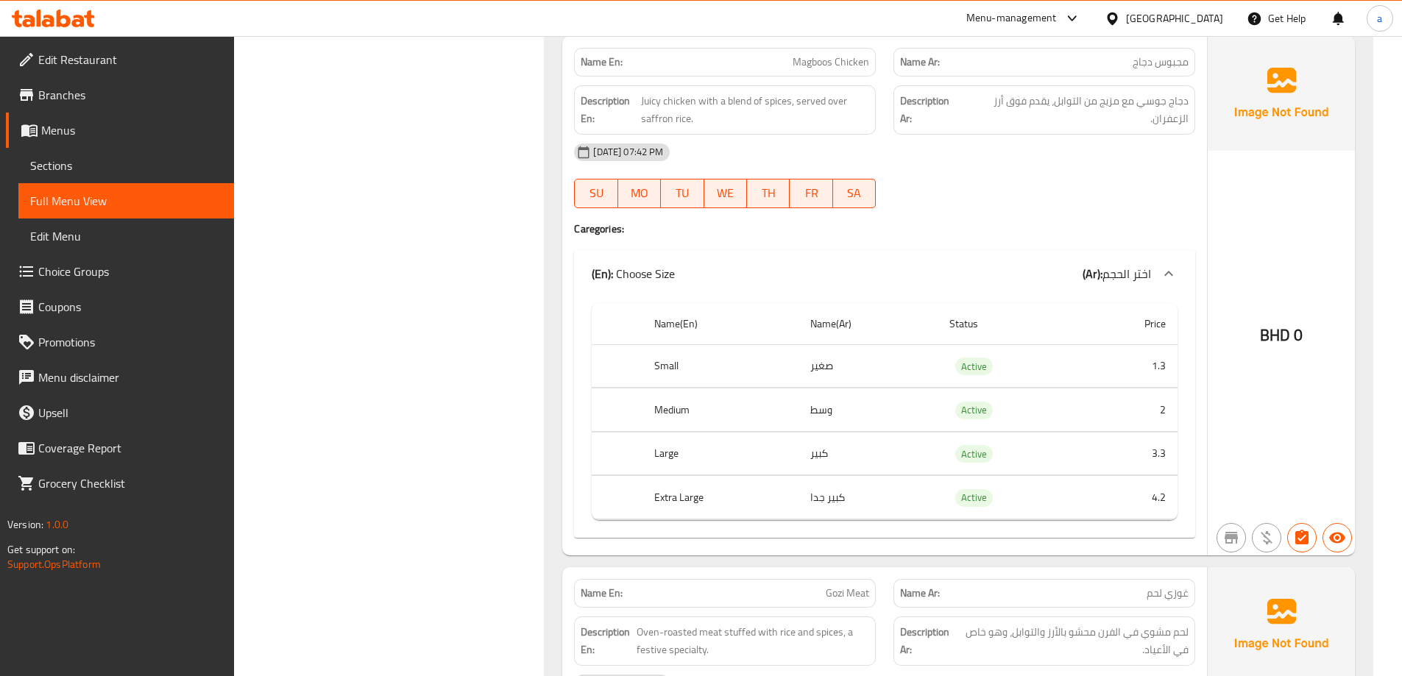
scroll to position [4284, 0]
click at [1086, 197] on div "[DATE] 07:42 PM SU MO TU WE TH FR SA" at bounding box center [884, 174] width 639 height 82
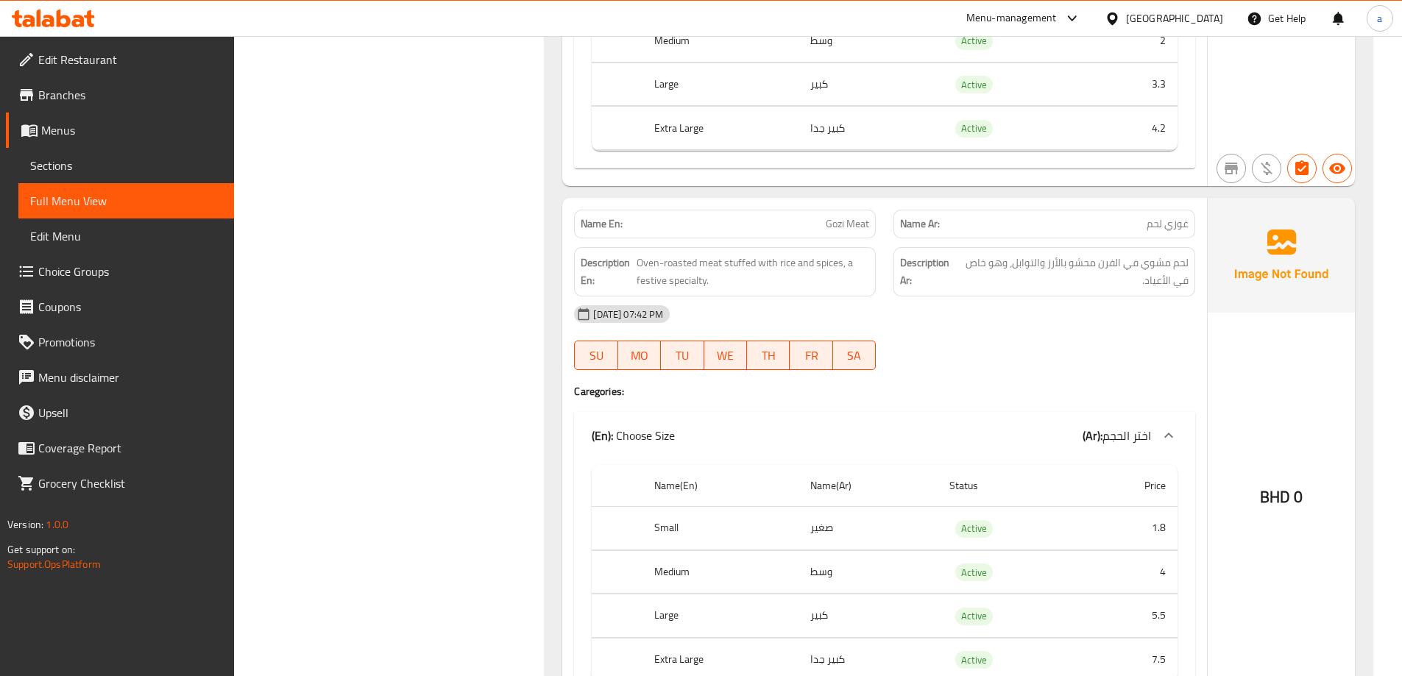
click at [1055, 333] on div "[DATE] 07:42 PM SU MO TU WE TH FR SA" at bounding box center [884, 338] width 639 height 82
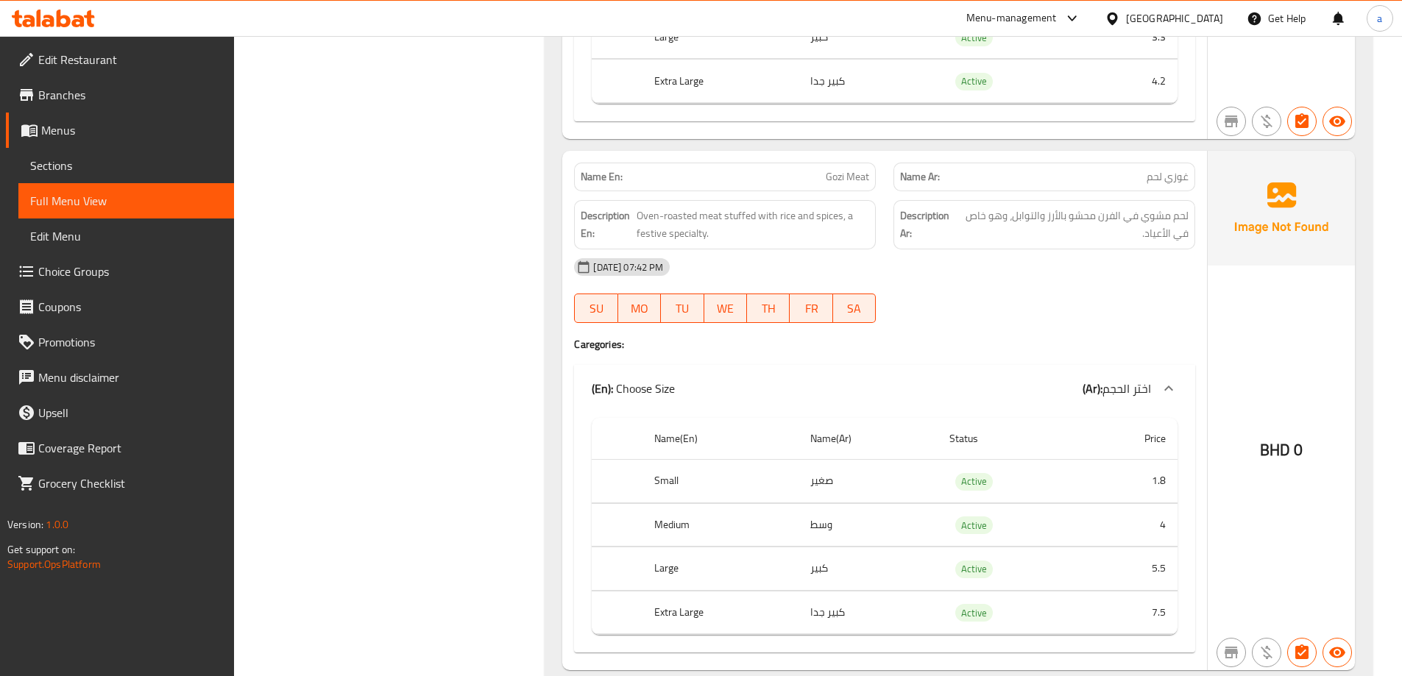
scroll to position [4725, 0]
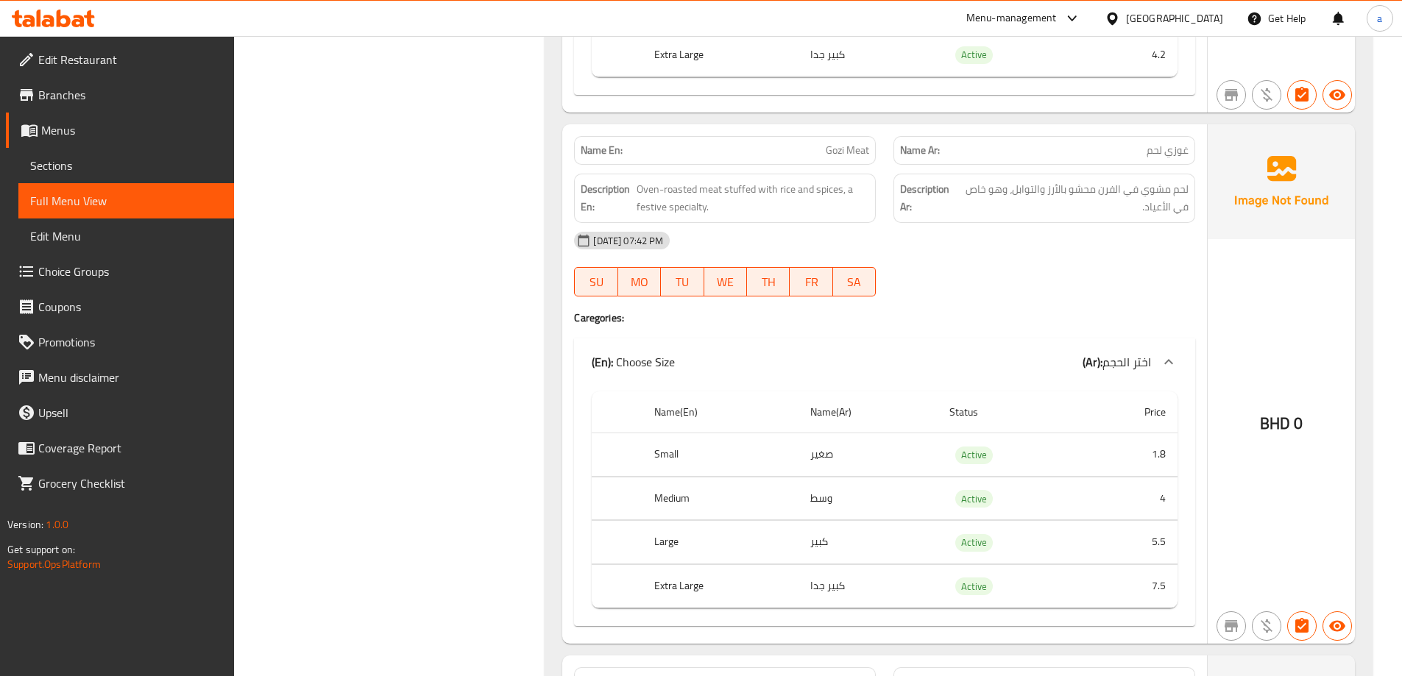
click at [1084, 288] on div at bounding box center [1044, 297] width 319 height 18
click at [1009, 303] on div at bounding box center [1044, 297] width 319 height 18
drag, startPoint x: 722, startPoint y: 186, endPoint x: 635, endPoint y: 196, distance: 87.4
click at [635, 195] on h6 "Description En: Oven-roasted meat stuffed with rice and spices, a festive speci…" at bounding box center [725, 198] width 289 height 36
copy span "Oven-roasted meat"
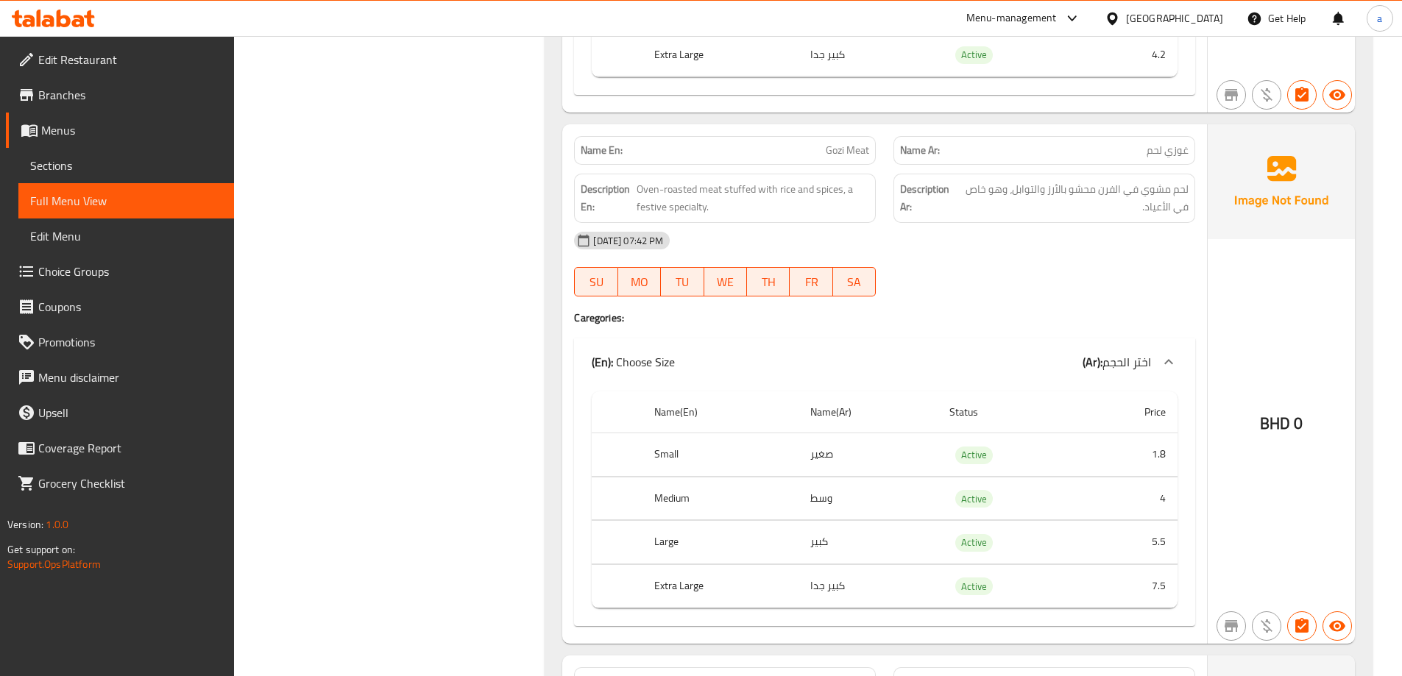
click at [951, 264] on div "[DATE] 07:42 PM SU MO TU WE TH FR SA" at bounding box center [884, 264] width 639 height 82
copy span "a festive specialty."
drag, startPoint x: 848, startPoint y: 193, endPoint x: 843, endPoint y: 207, distance: 14.9
click at [843, 207] on span "Oven-roasted meat stuffed with rice and spices, a festive specialty." at bounding box center [753, 198] width 233 height 36
click at [876, 221] on div "Description En: Oven-roasted meat stuffed with rice and spices, a festive speci…" at bounding box center [724, 198] width 319 height 67
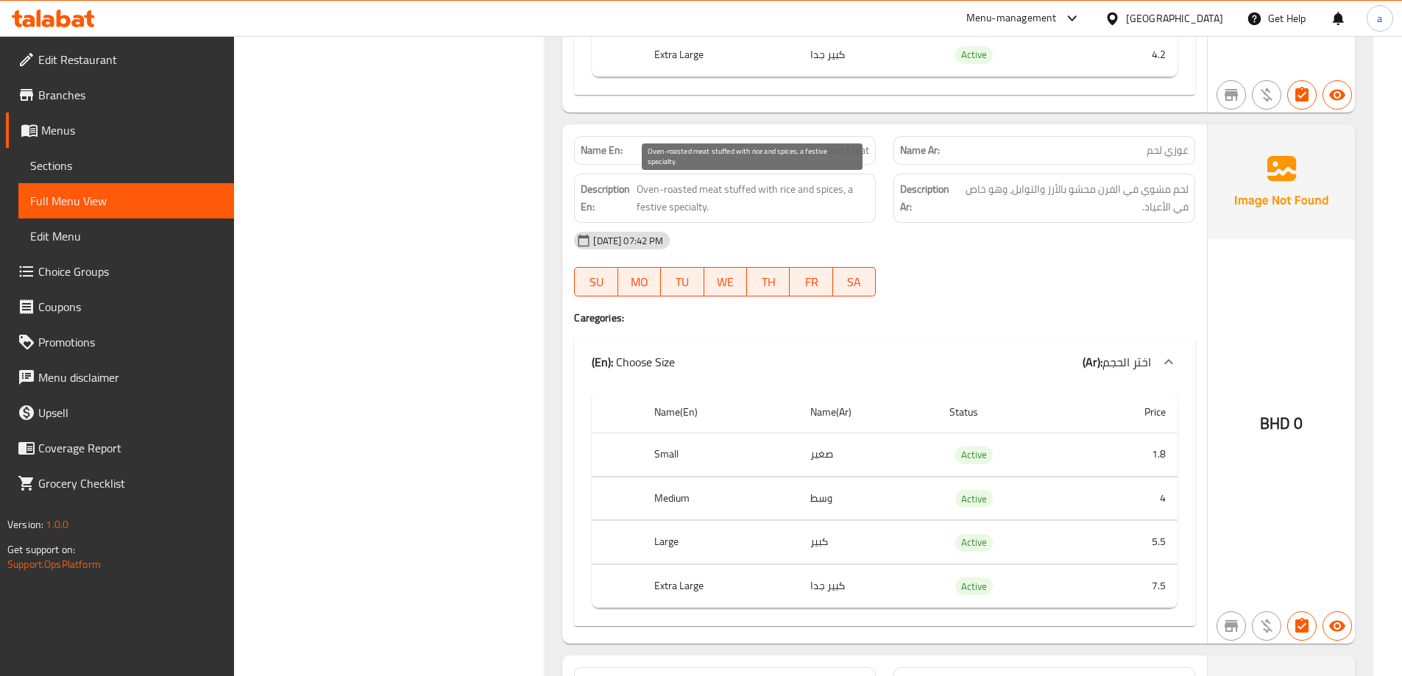
click at [840, 212] on span "Oven-roasted meat stuffed with rice and spices, a festive specialty." at bounding box center [753, 198] width 233 height 36
drag, startPoint x: 983, startPoint y: 191, endPoint x: 978, endPoint y: 218, distance: 27.6
click at [978, 218] on div "Description Ar: لحم مشوي في الفرن محشو بالأرز والتوابل، وهو خاص في الأعياد." at bounding box center [1045, 198] width 302 height 49
copy span "اص في الأعياد."
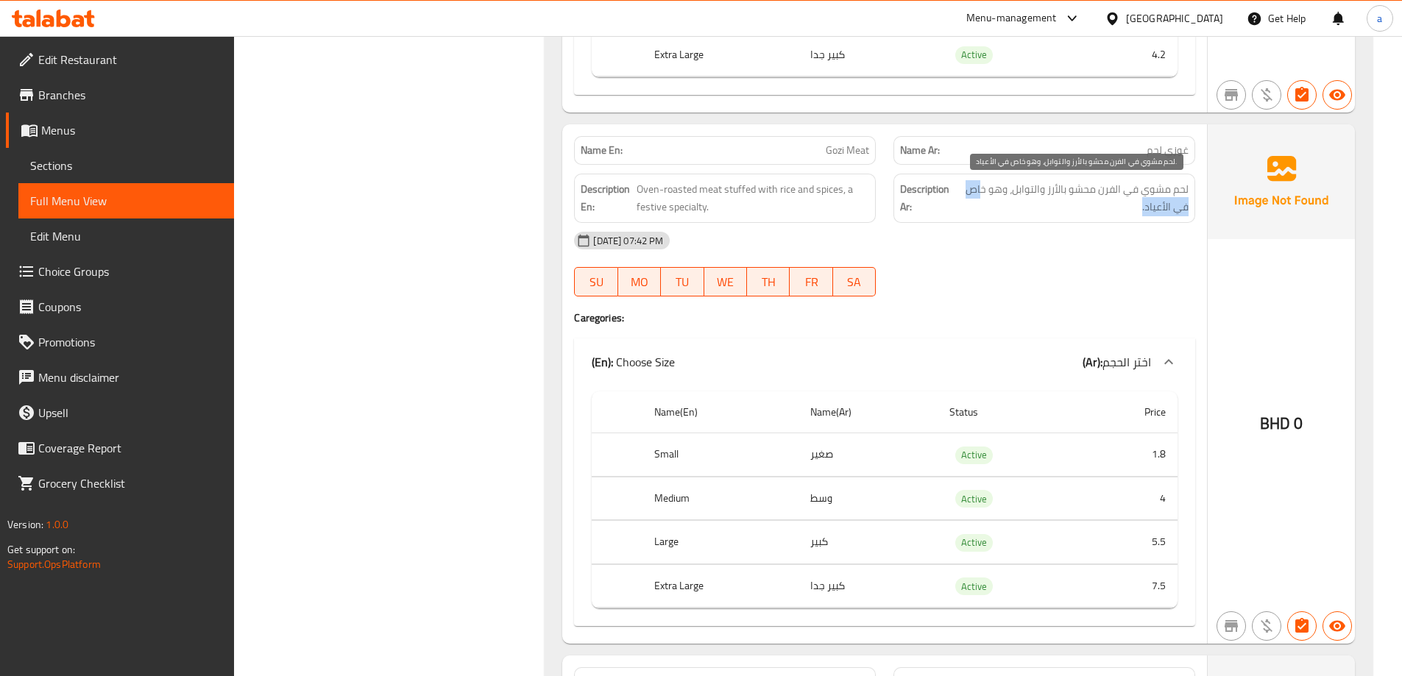
drag, startPoint x: 1044, startPoint y: 188, endPoint x: 1030, endPoint y: 191, distance: 14.2
click at [1044, 188] on span "لحم مشوي في الفرن محشو بالأرز والتوابل، وهو خاص في الأعياد." at bounding box center [1073, 198] width 232 height 36
drag, startPoint x: 988, startPoint y: 191, endPoint x: 976, endPoint y: 203, distance: 16.7
click at [976, 203] on span "لحم مشوي في الفرن محشو بالأرز والتوابل، وهو خاص في الأعياد." at bounding box center [1073, 198] width 232 height 36
click at [1010, 191] on span "لحم مشوي في الفرن محشو بالأرز والتوابل، وهو خاص في الأعياد." at bounding box center [1073, 198] width 232 height 36
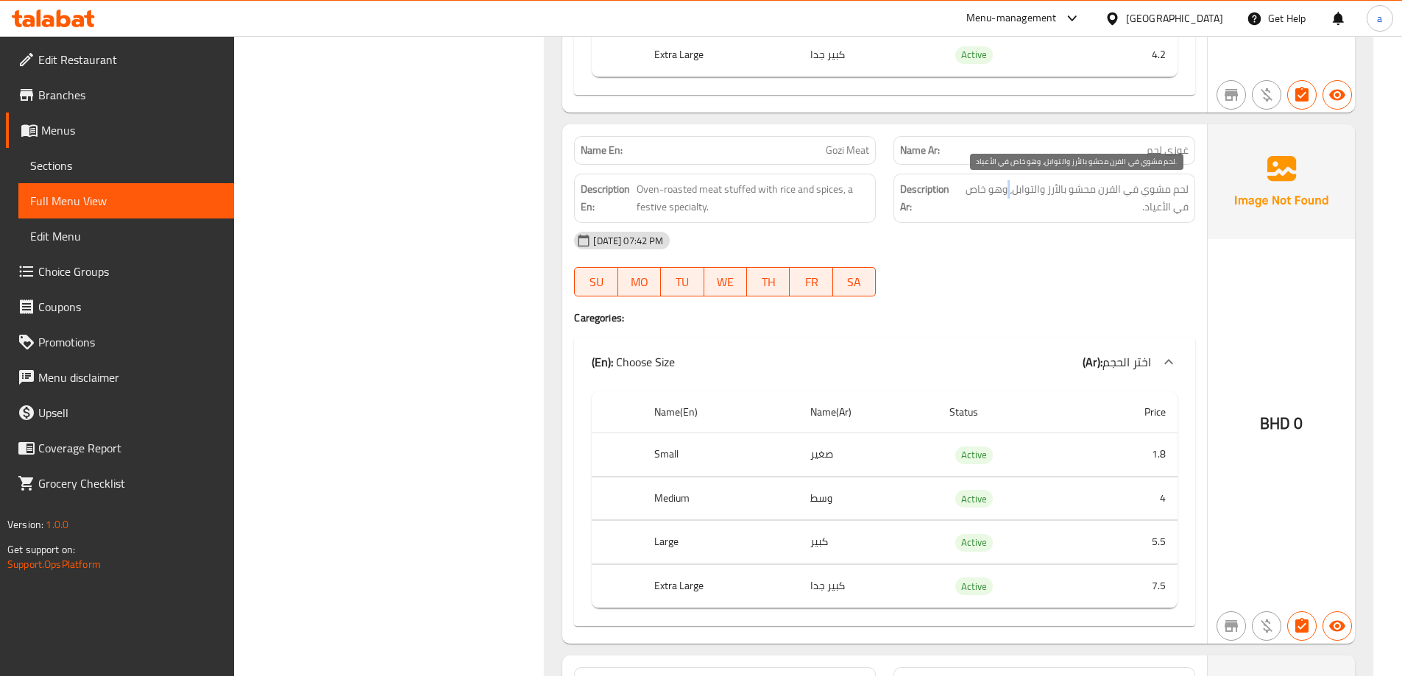
click at [1010, 191] on span "لحم مشوي في الفرن محشو بالأرز والتوابل، وهو خاص في الأعياد." at bounding box center [1073, 198] width 232 height 36
copy div "لحم مشوي في الفرن محشو بالأرز والتوابل، وهو خاص في الأعياد."
click at [801, 216] on span "Oven-roasted meat stuffed with rice and spices, a festive specialty." at bounding box center [753, 198] width 233 height 36
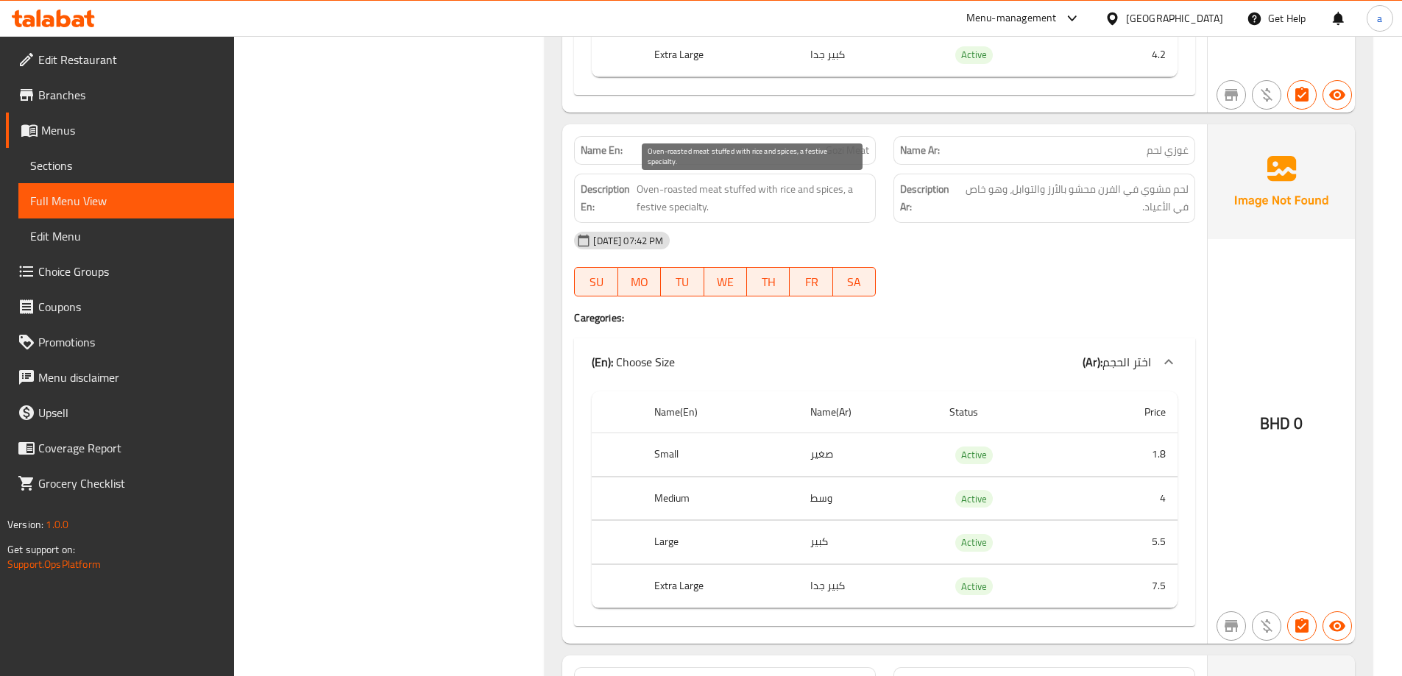
click at [801, 216] on span "Oven-roasted meat stuffed with rice and spices, a festive specialty." at bounding box center [753, 198] width 233 height 36
copy span "Oven-roasted meat stuffed with rice and spices, a festive specialty."
click at [812, 153] on p "Name En: Gozi Meat" at bounding box center [725, 150] width 289 height 15
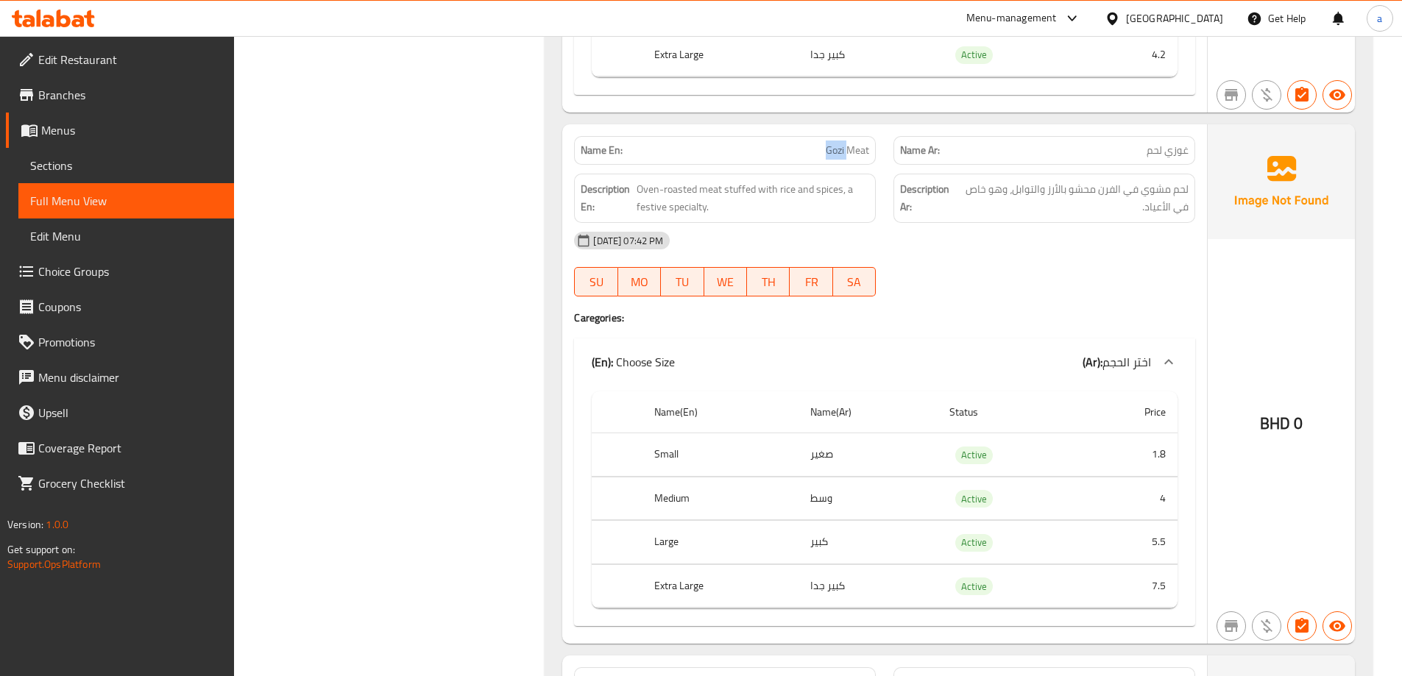
click at [812, 153] on p "Name En: Gozi Meat" at bounding box center [725, 150] width 289 height 15
copy span "Gozi Meat"
